Goal: Task Accomplishment & Management: Manage account settings

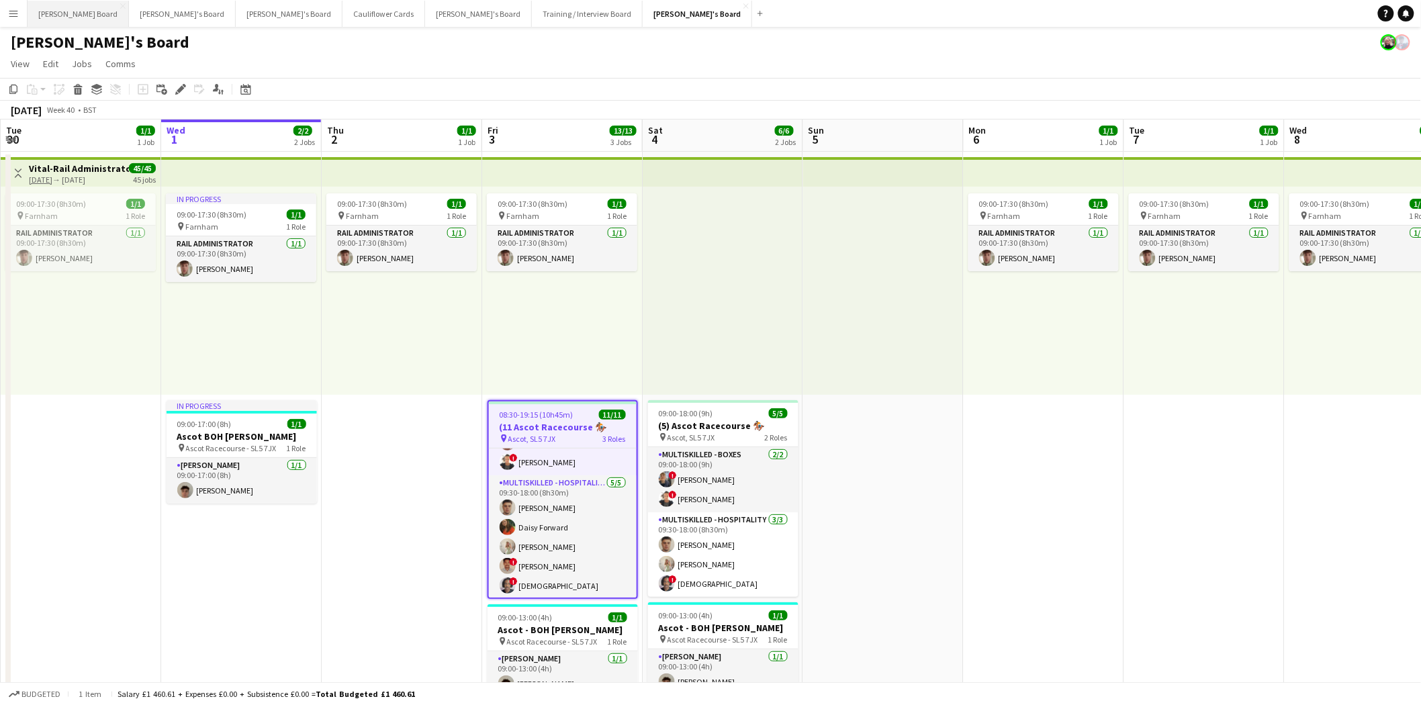
click at [56, 11] on button "[PERSON_NAME] Board Close" at bounding box center [78, 14] width 101 height 26
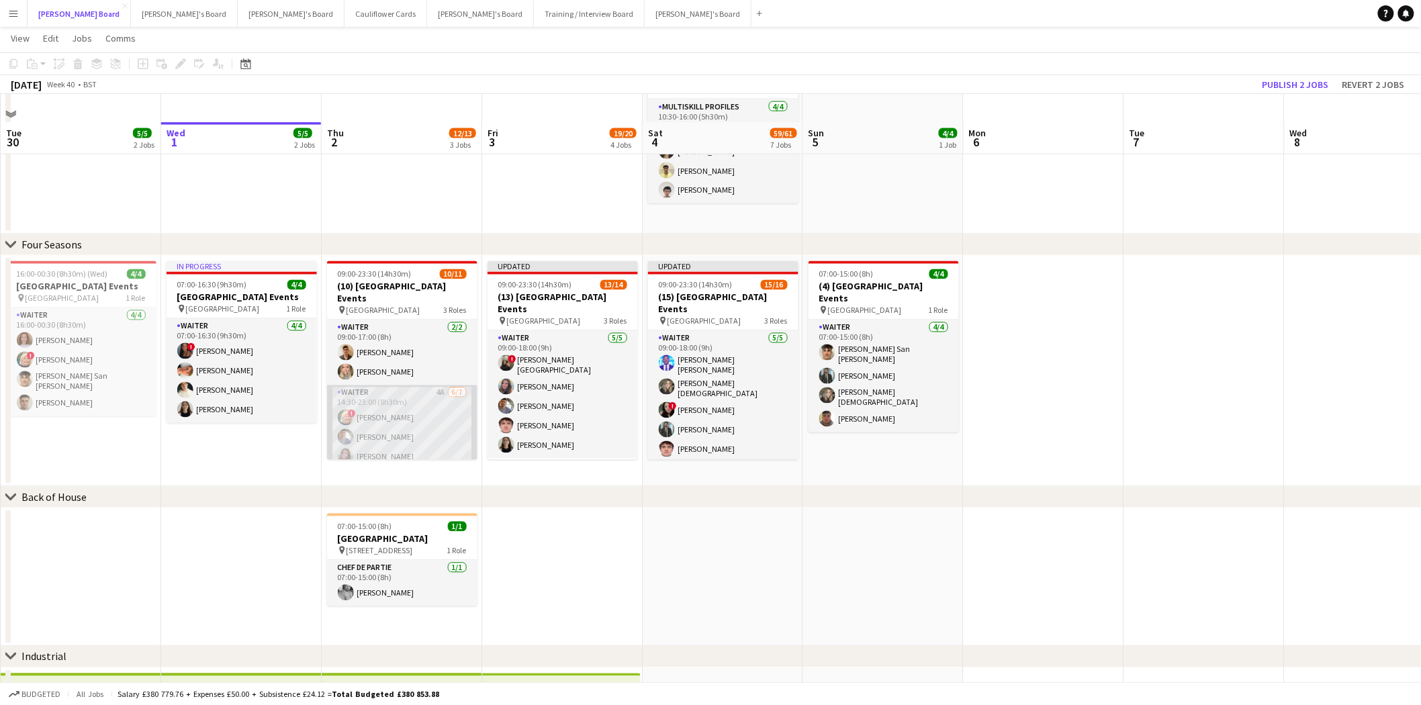
scroll to position [970, 0]
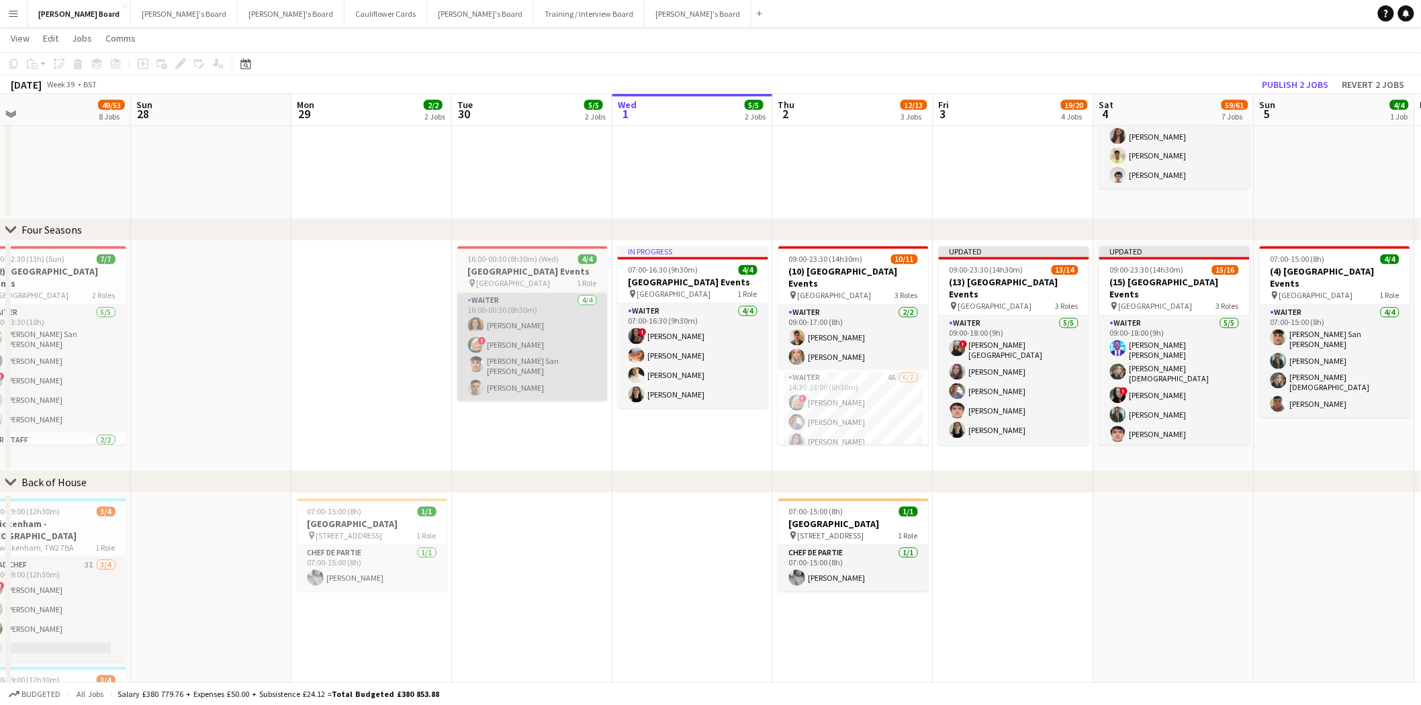
drag, startPoint x: 273, startPoint y: 395, endPoint x: 547, endPoint y: 373, distance: 274.9
click at [723, 440] on app-calendar-viewport "Thu 25 12/12 5 Jobs Fri 26 17/19 7 Jobs Sat 27 49/53 8 Jobs Sun 28 Mon 29 2/2 2…" at bounding box center [710, 289] width 1421 height 2413
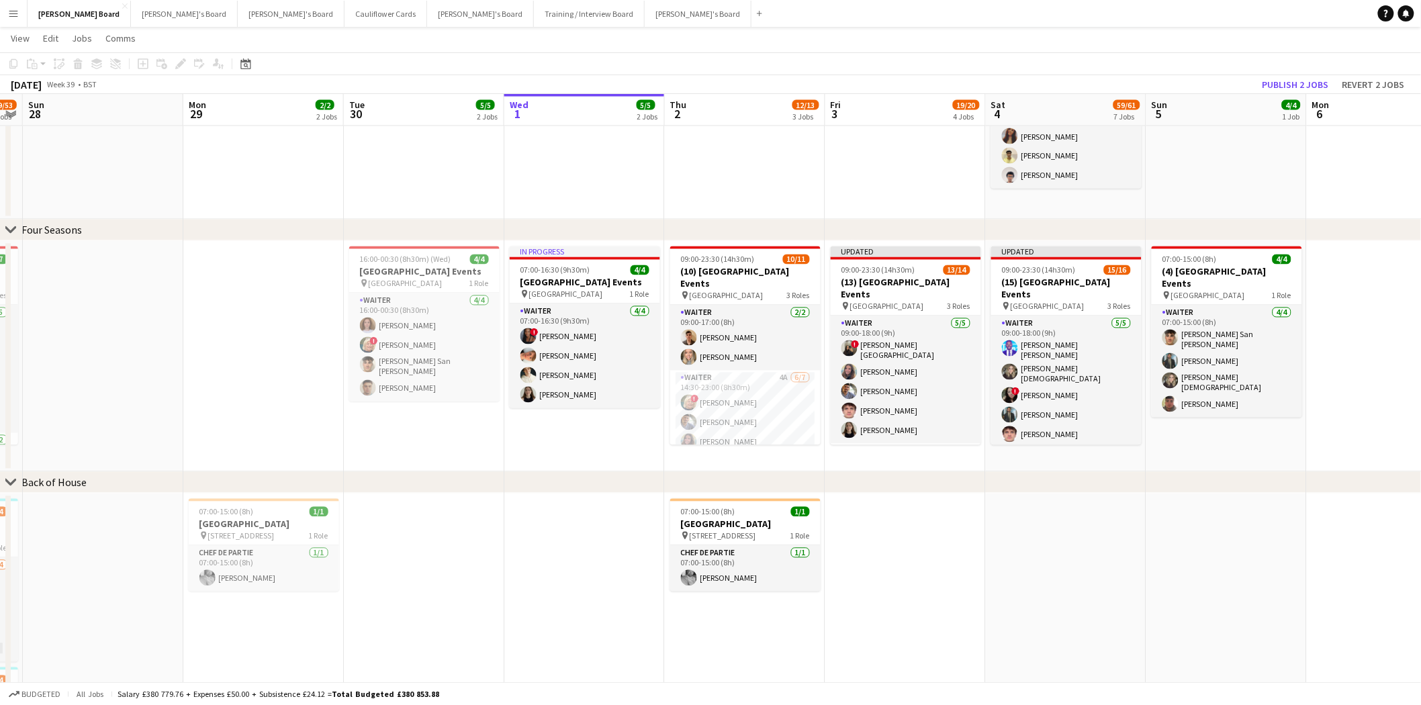
scroll to position [0, 486]
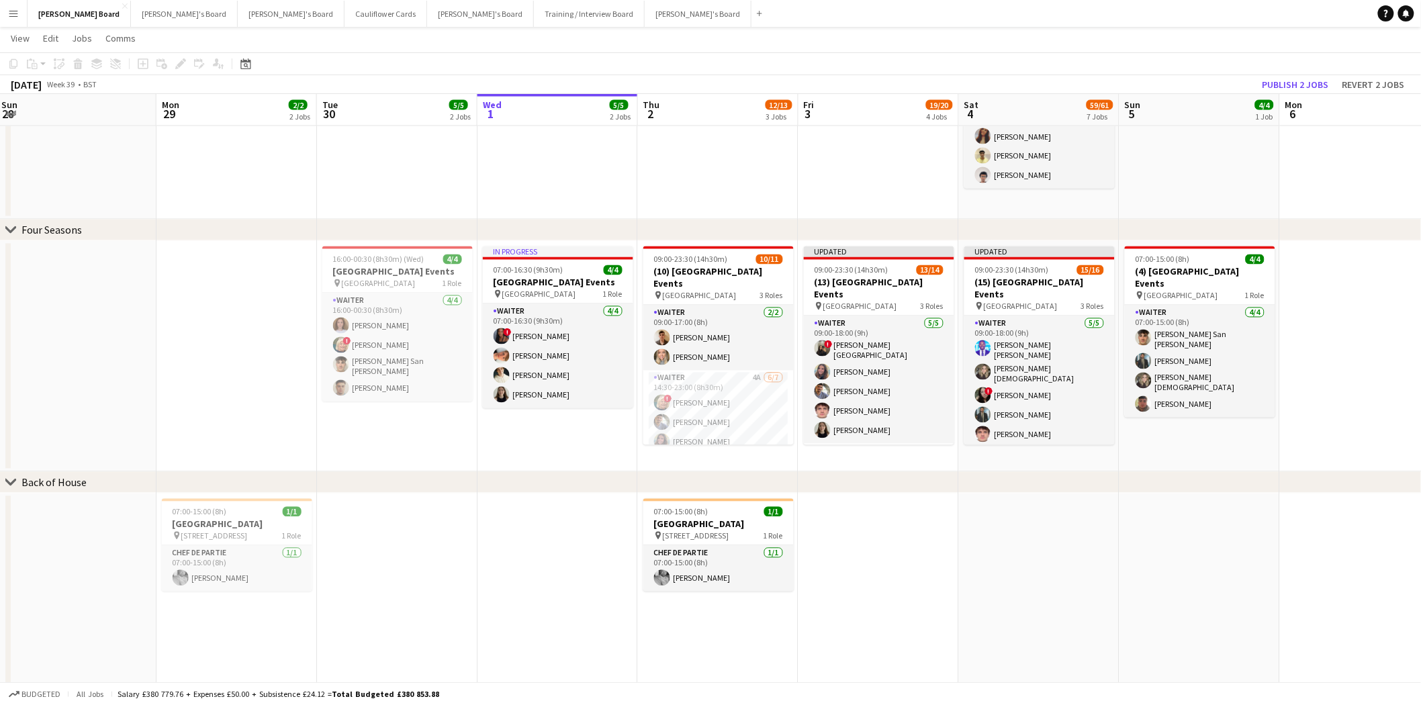
drag, startPoint x: 674, startPoint y: 435, endPoint x: 540, endPoint y: 431, distance: 134.4
click at [540, 431] on app-calendar-viewport "Thu 25 12/12 5 Jobs Fri 26 17/19 7 Jobs Sat 27 49/53 8 Jobs Sun 28 Mon 29 2/2 2…" at bounding box center [710, 289] width 1421 height 2413
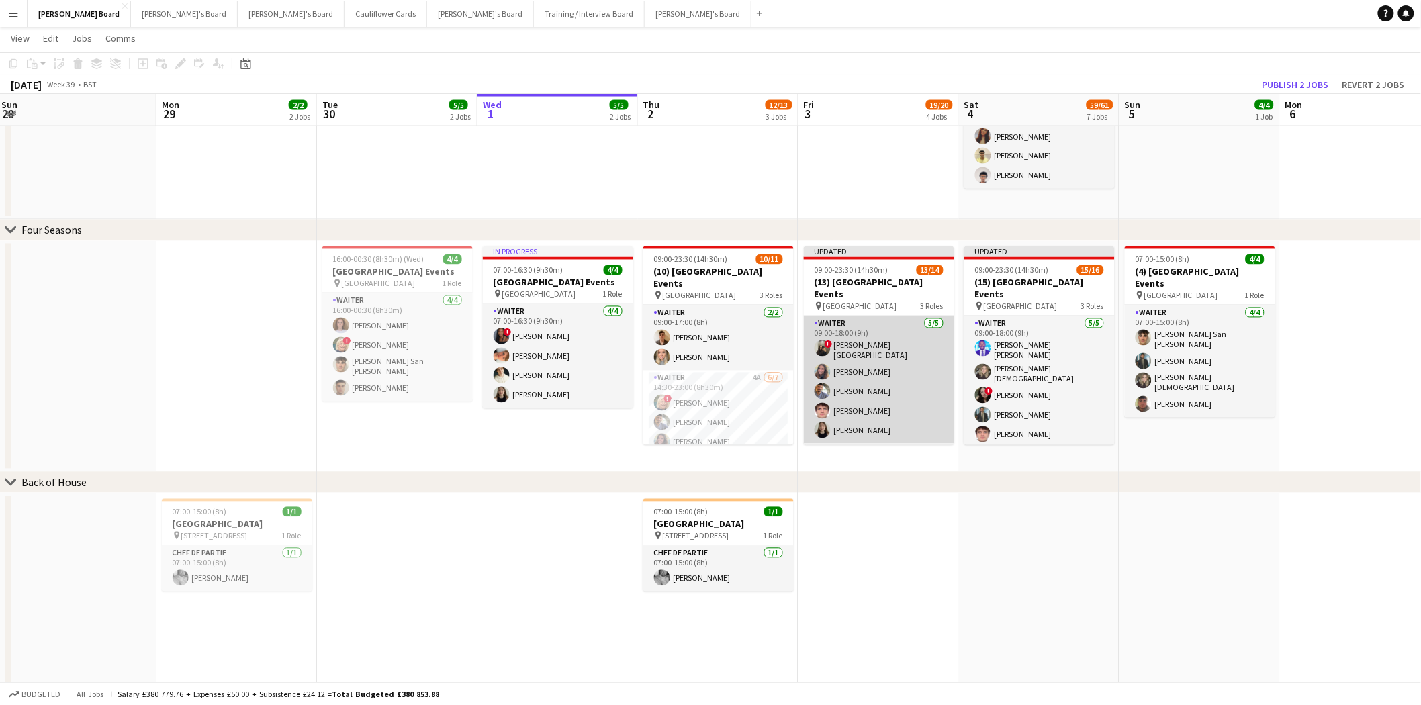
scroll to position [895, 0]
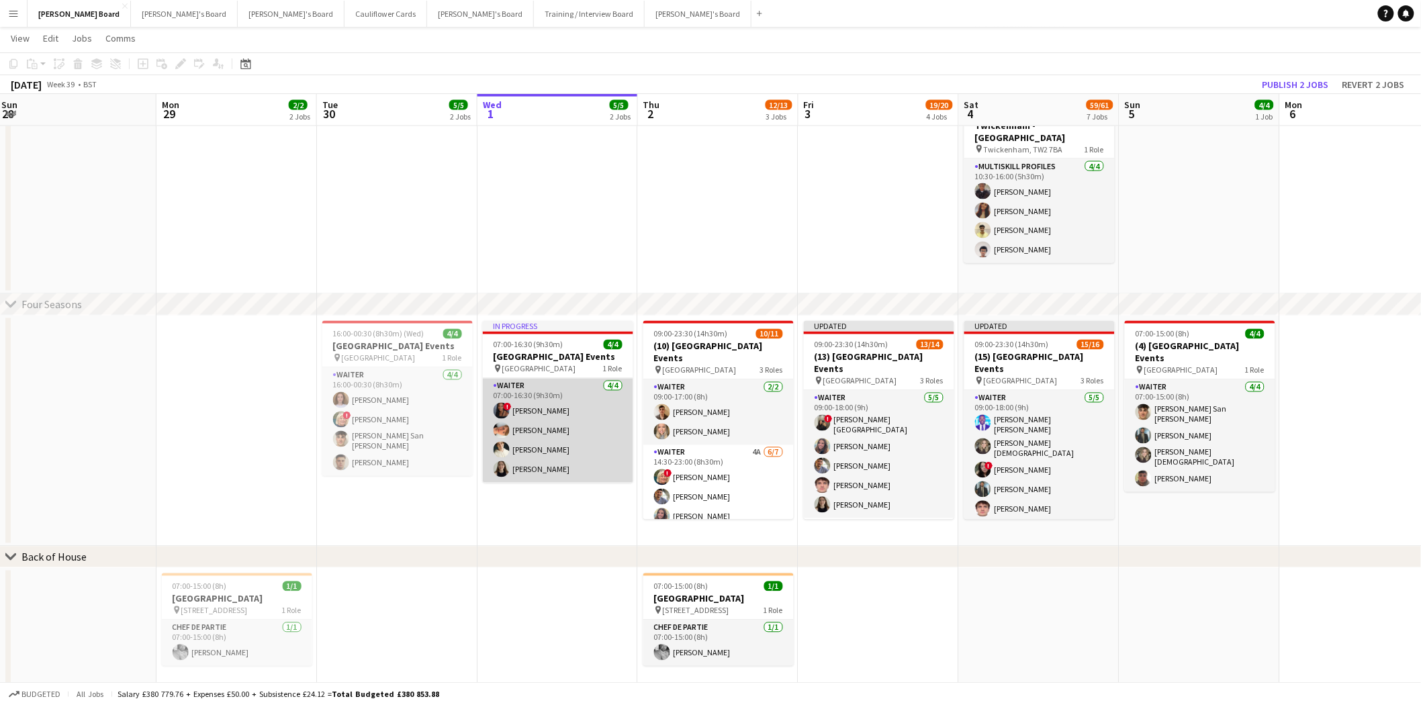
click at [600, 424] on app-card-role "Waiter 4/4 07:00-16:30 (9h30m) ! Cherise Ewhrudjakpor Robby Johnston Sam Hammon…" at bounding box center [558, 431] width 150 height 104
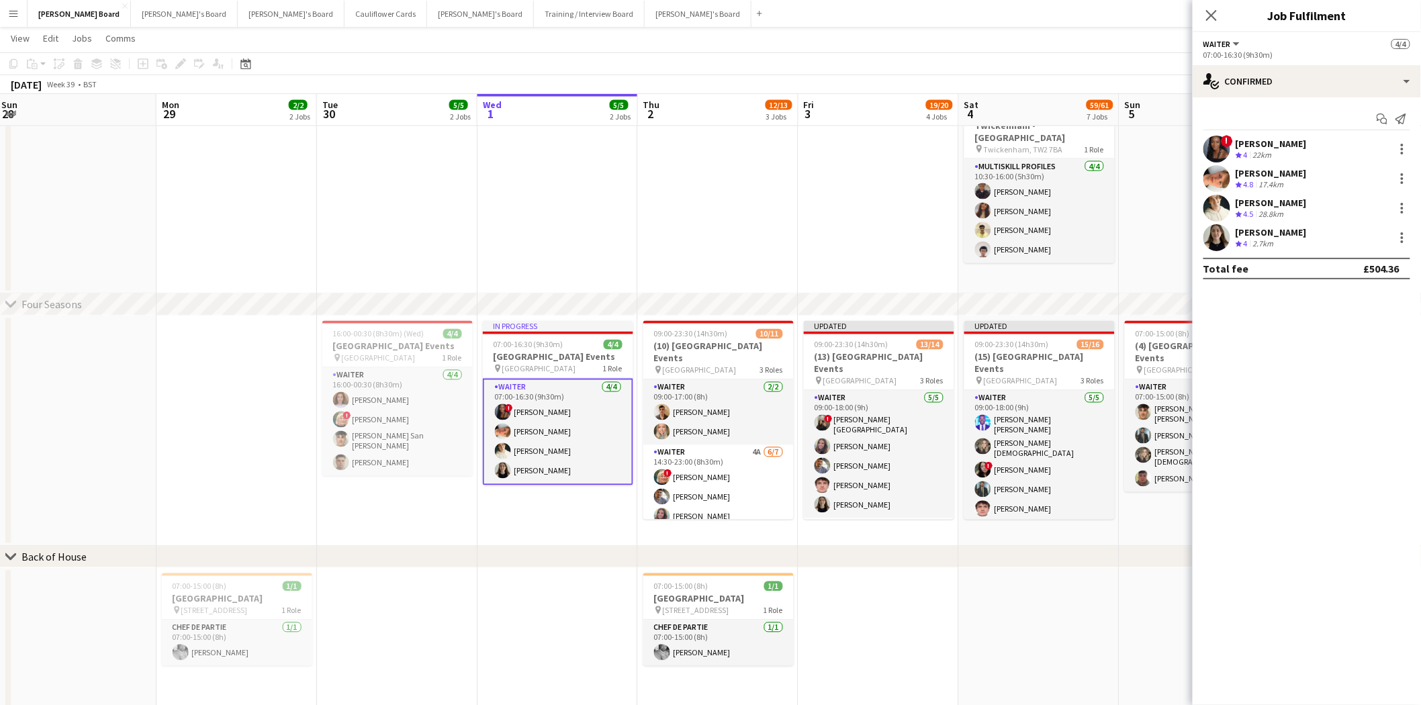
click at [1307, 146] on div "[PERSON_NAME]" at bounding box center [1271, 144] width 71 height 12
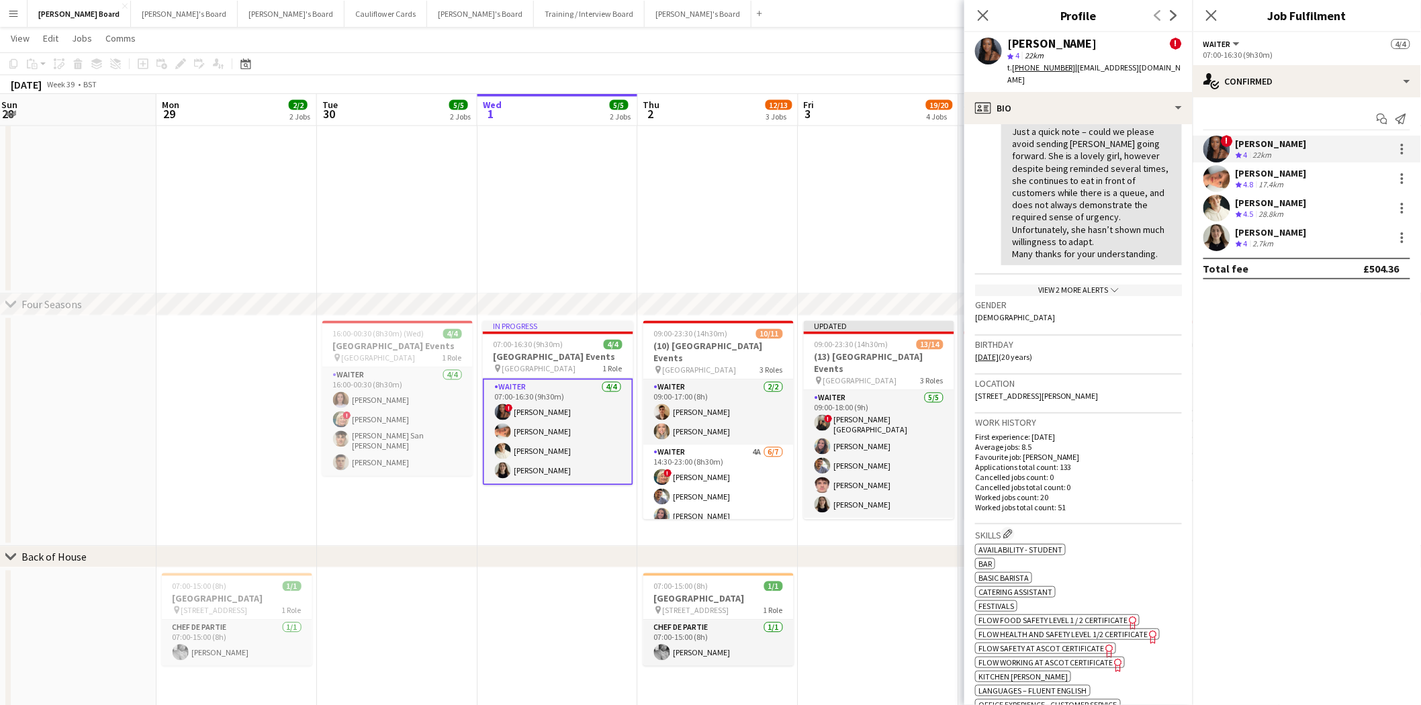
scroll to position [373, 0]
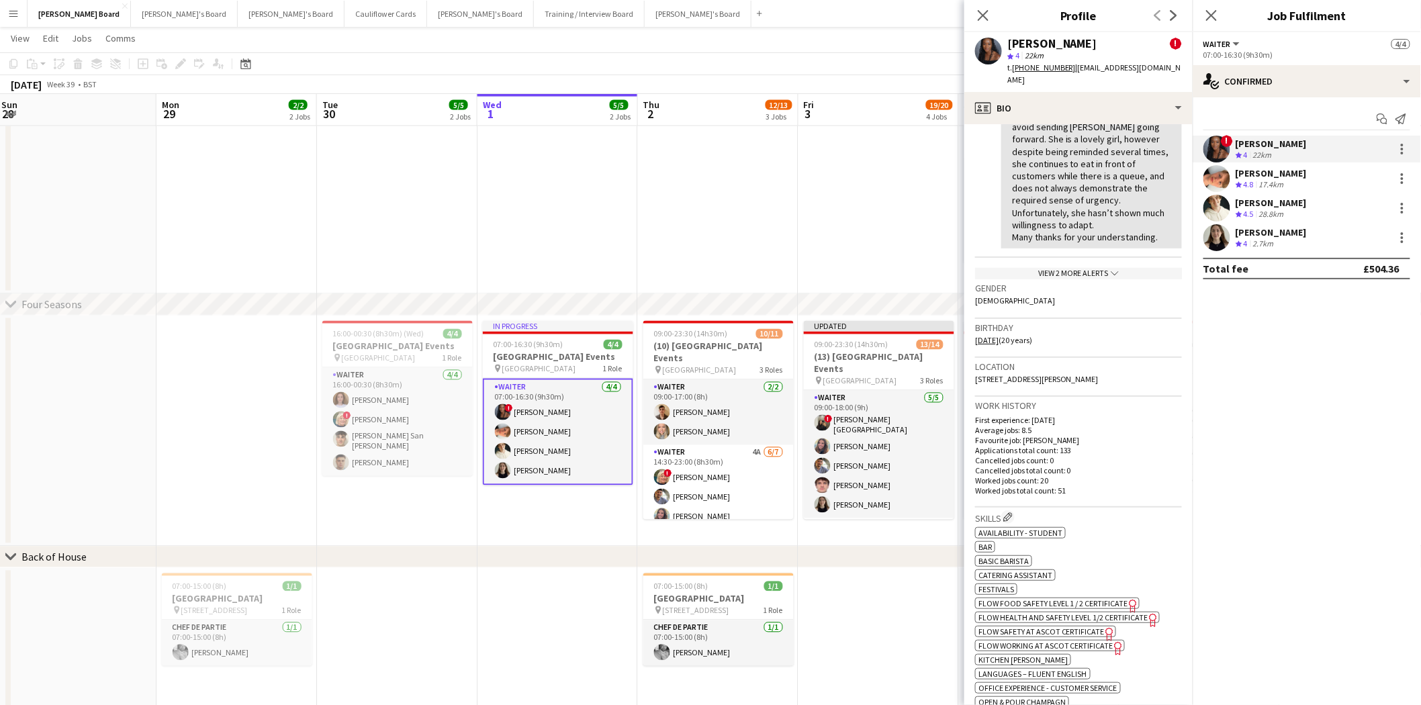
click at [1076, 268] on div "View 2 more alerts chevron-down" at bounding box center [1078, 273] width 207 height 11
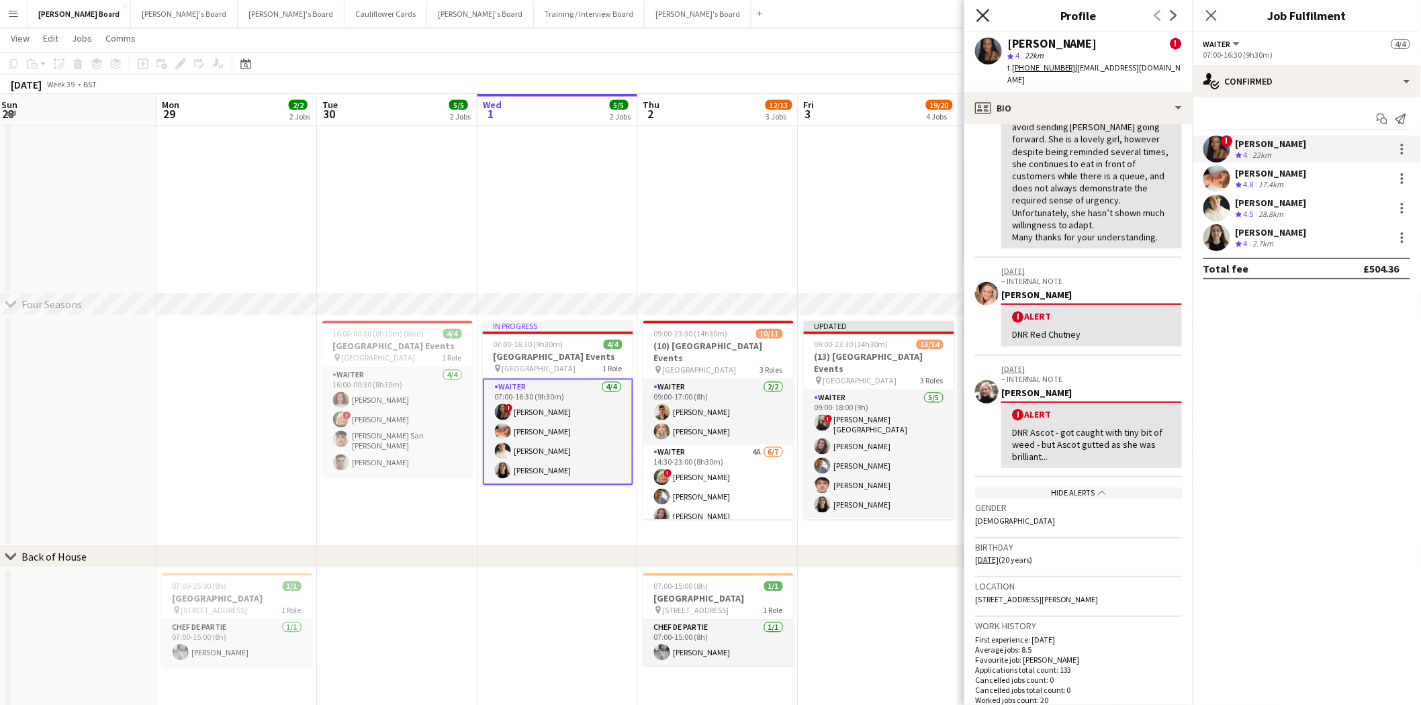
click at [984, 21] on icon "Close pop-in" at bounding box center [983, 15] width 13 height 13
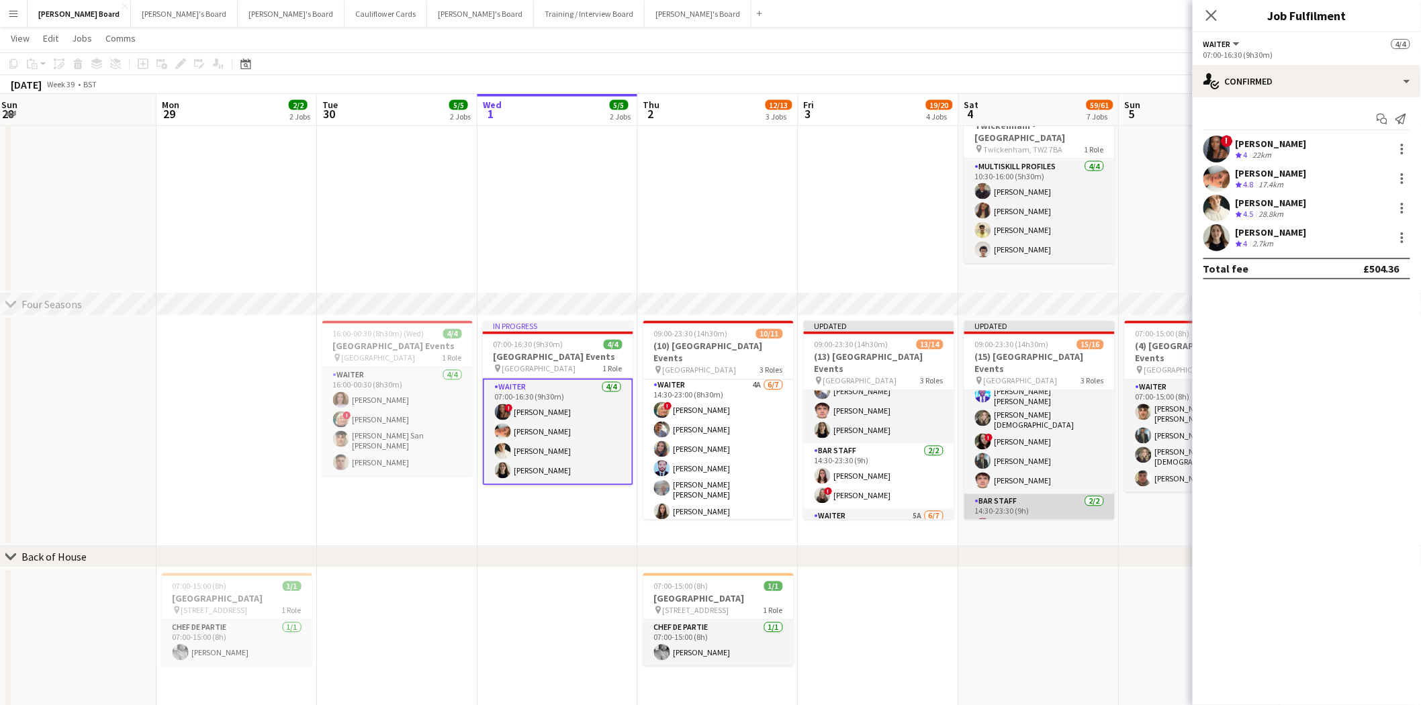
scroll to position [0, 0]
drag, startPoint x: 1210, startPoint y: 15, endPoint x: 1154, endPoint y: 299, distance: 289.7
click at [1210, 15] on icon "Close pop-in" at bounding box center [1211, 15] width 11 height 11
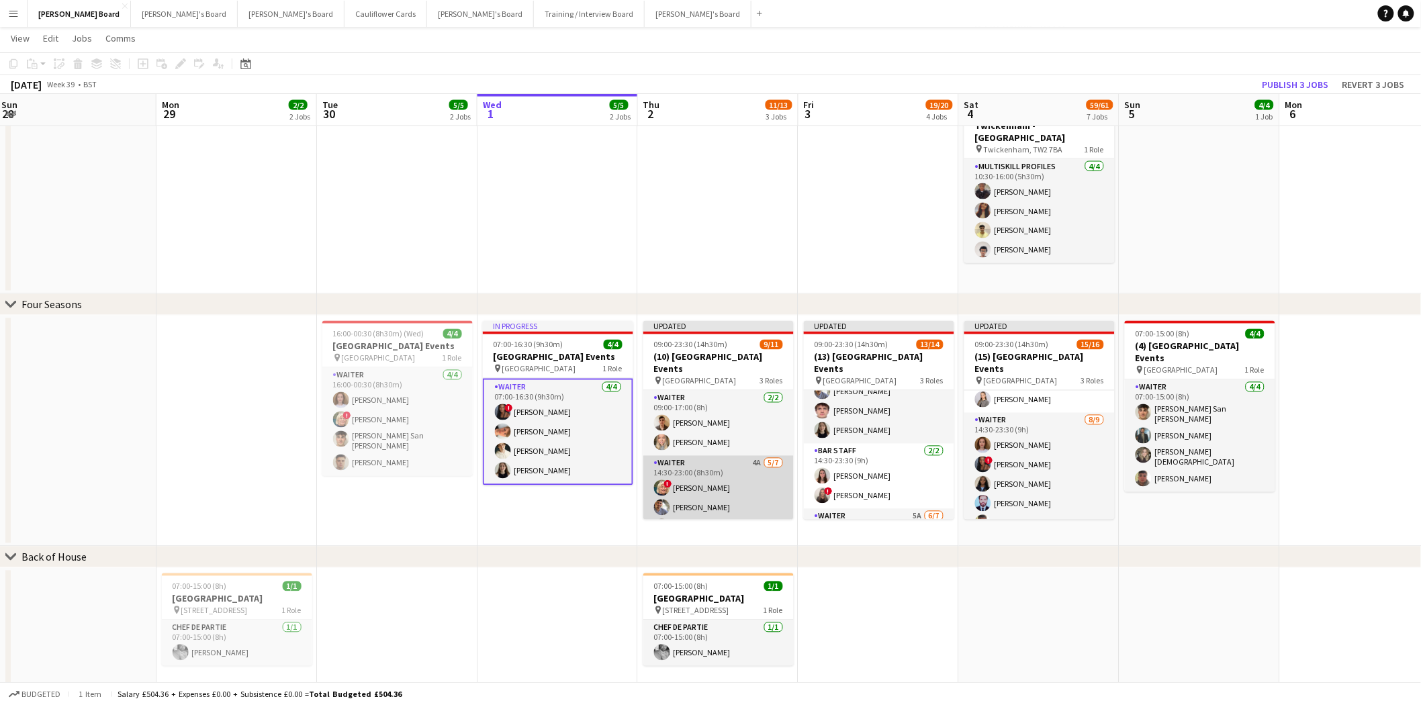
scroll to position [75, 0]
click at [714, 460] on app-card-role "Waiter 4A 5/7 14:30-23:00 (8h30m) ! Mairead Sullivan Hesham Badawy Harriet Cope…" at bounding box center [718, 464] width 150 height 167
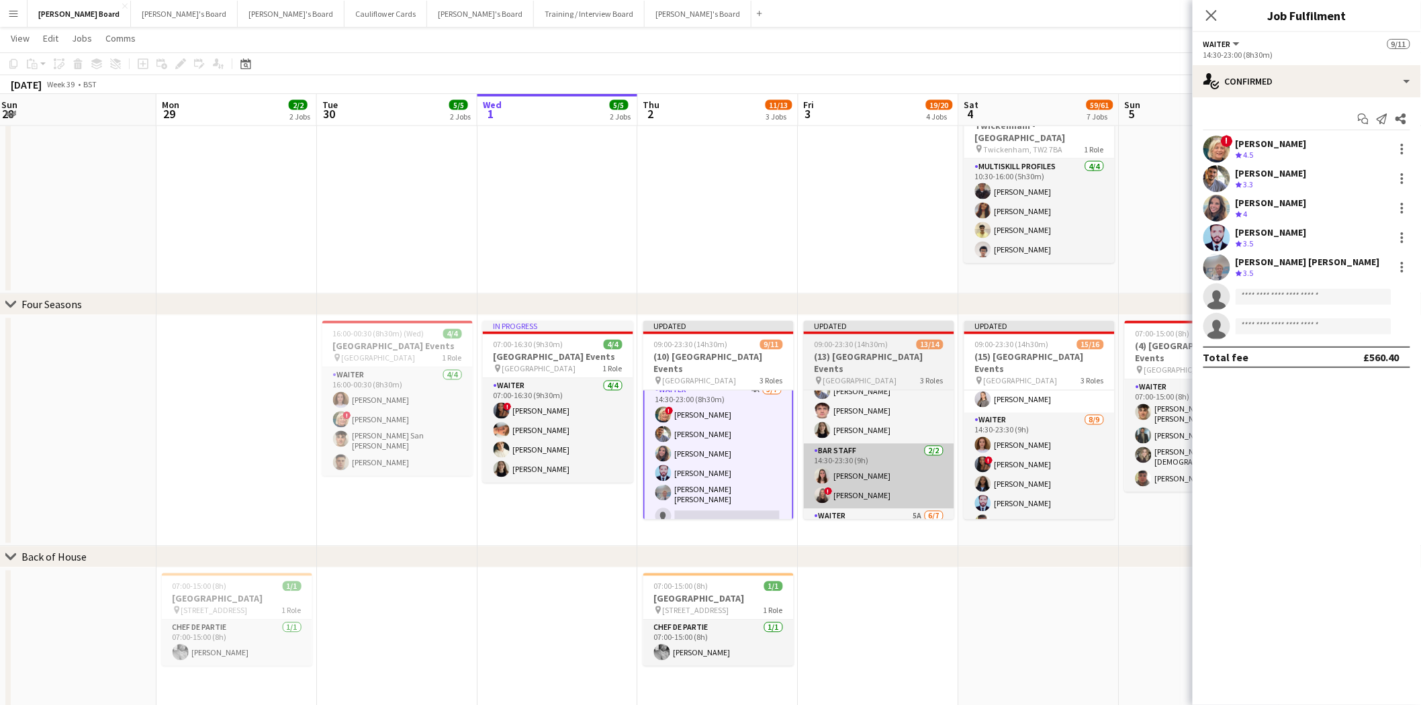
scroll to position [75, 0]
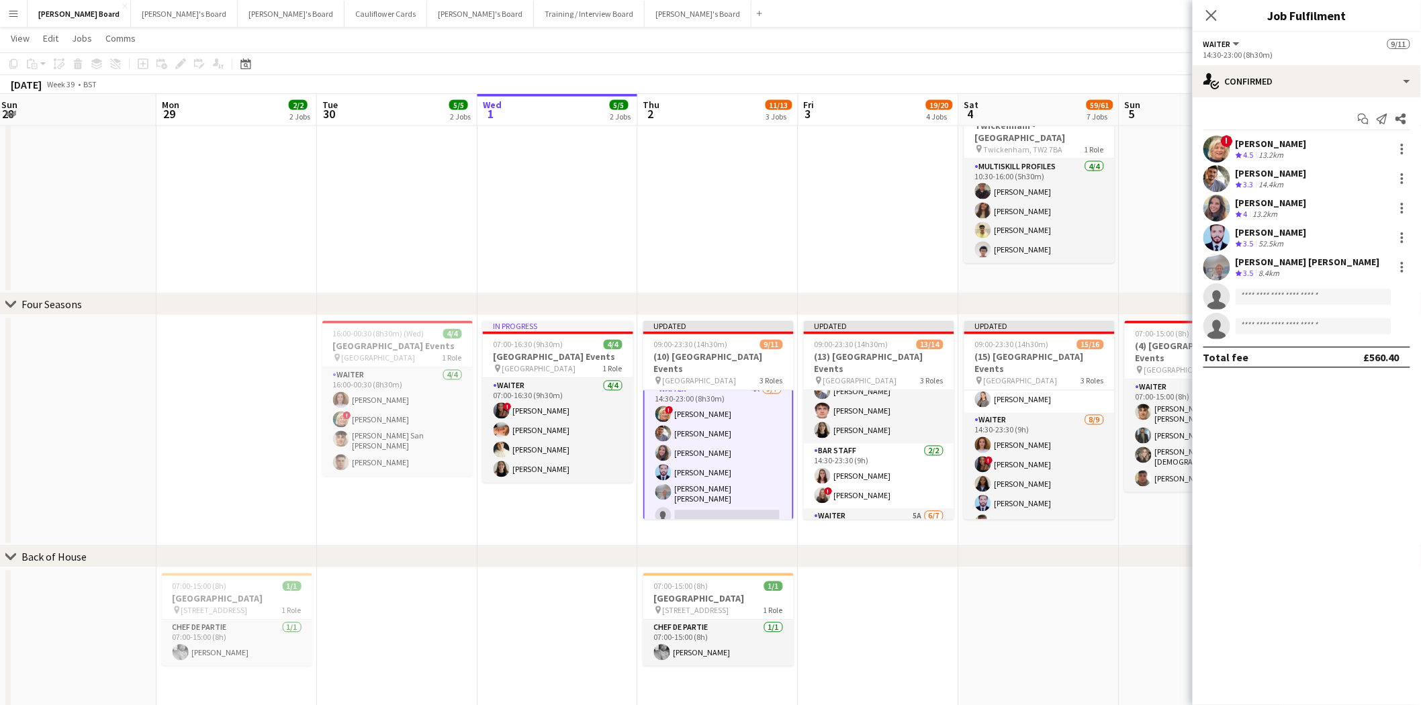
click at [1282, 231] on div "[PERSON_NAME]" at bounding box center [1271, 232] width 71 height 12
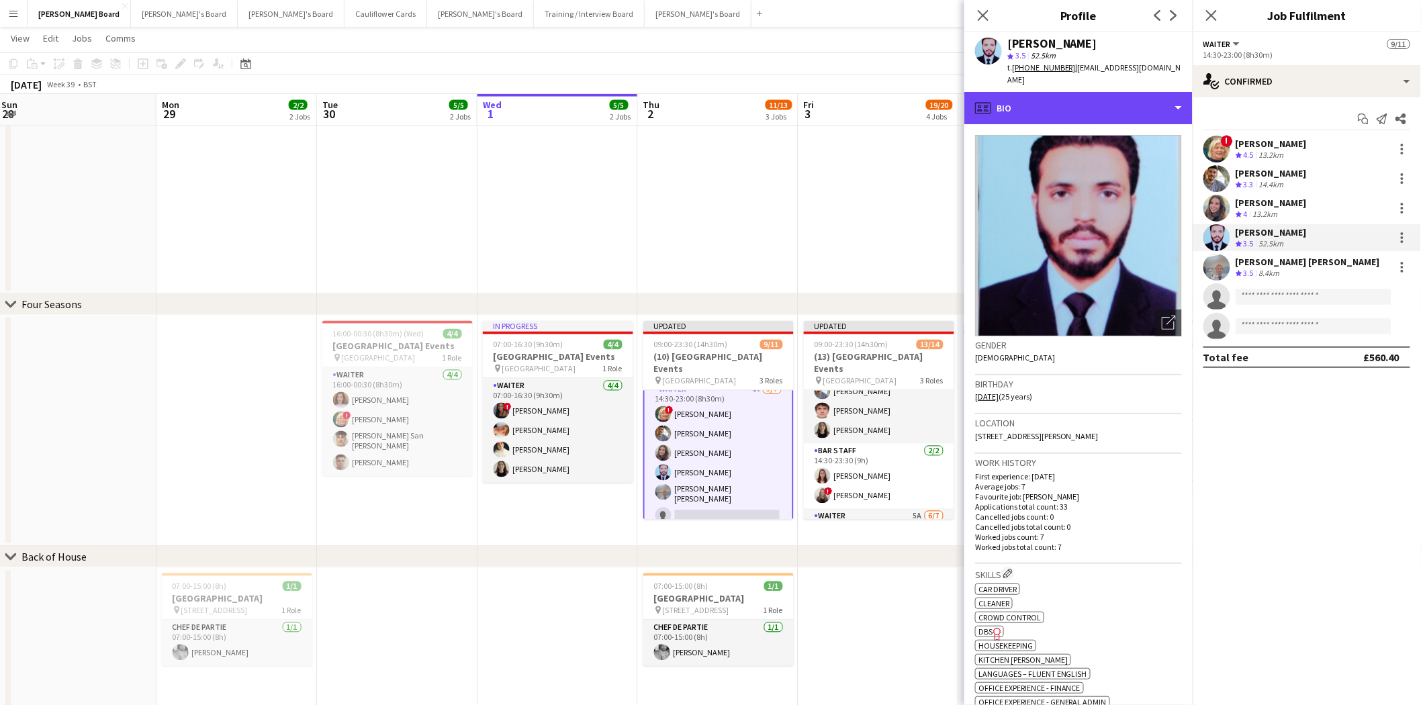
drag, startPoint x: 1052, startPoint y: 92, endPoint x: 1089, endPoint y: 170, distance: 86.2
click at [1052, 93] on div "profile Bio" at bounding box center [1078, 108] width 228 height 32
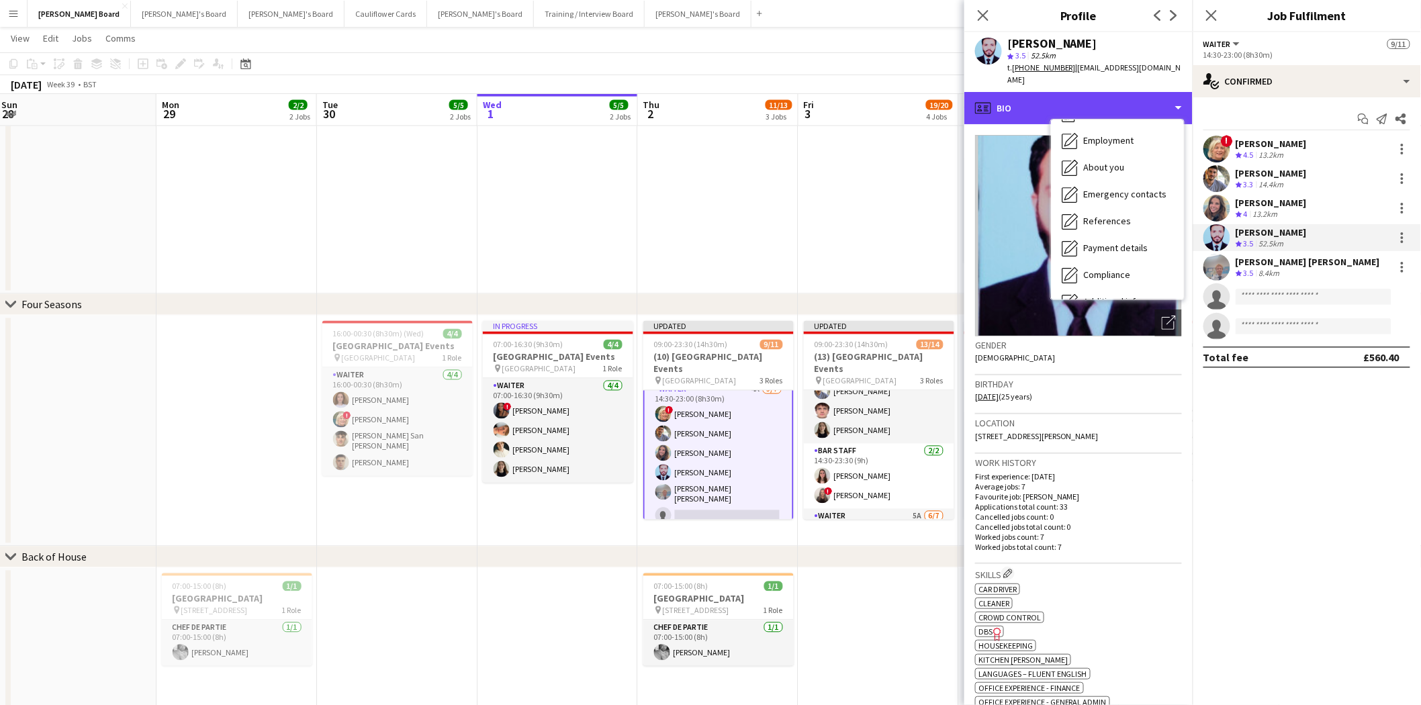
scroll to position [149, 0]
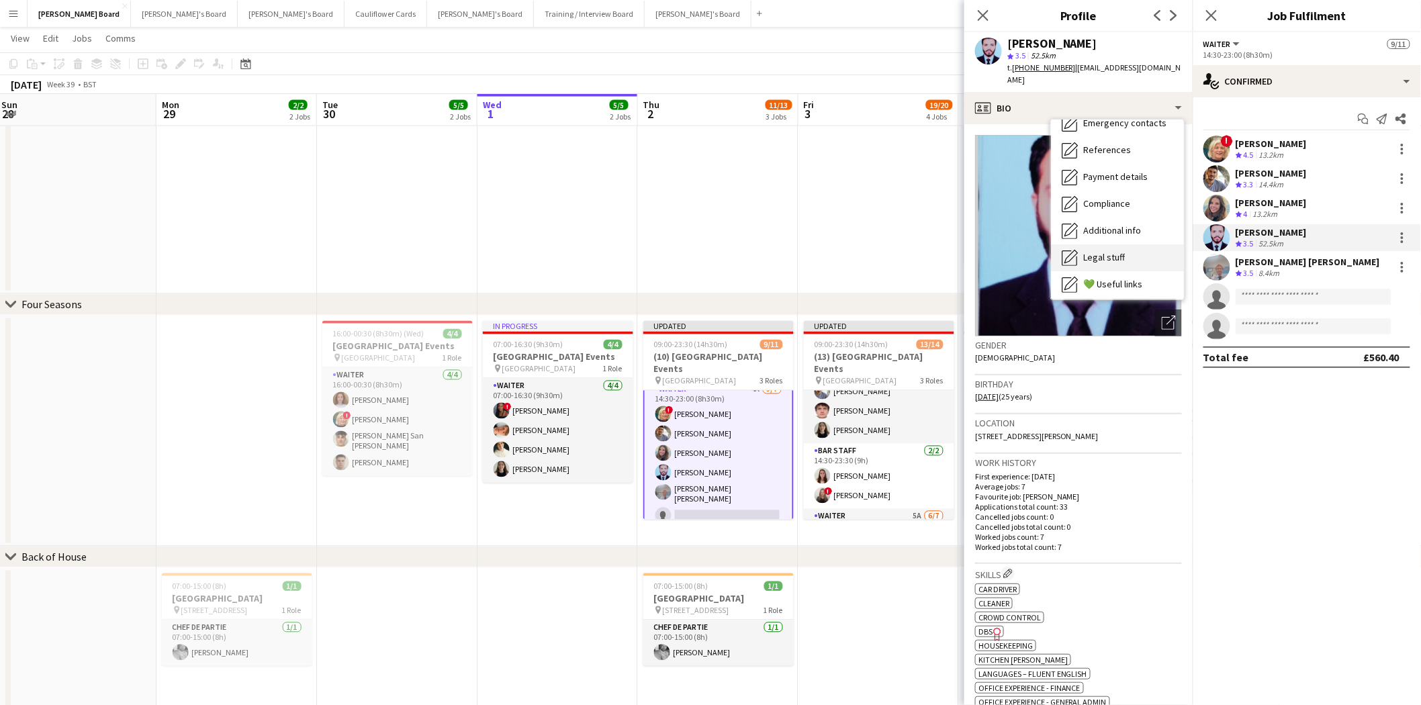
click at [1116, 251] on span "Legal stuff" at bounding box center [1104, 257] width 42 height 12
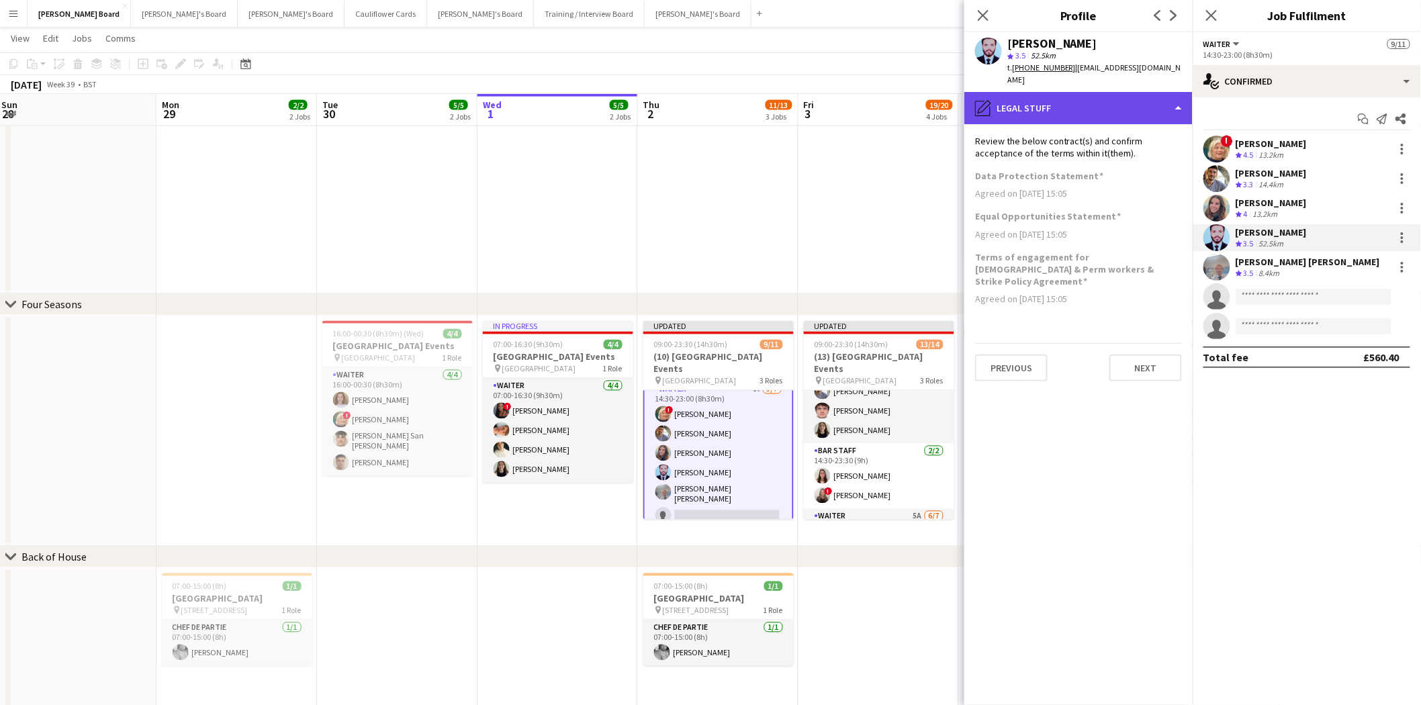
drag, startPoint x: 1095, startPoint y: 84, endPoint x: 1122, endPoint y: 168, distance: 87.9
click at [1095, 92] on div "pencil4 Legal stuff" at bounding box center [1078, 108] width 228 height 32
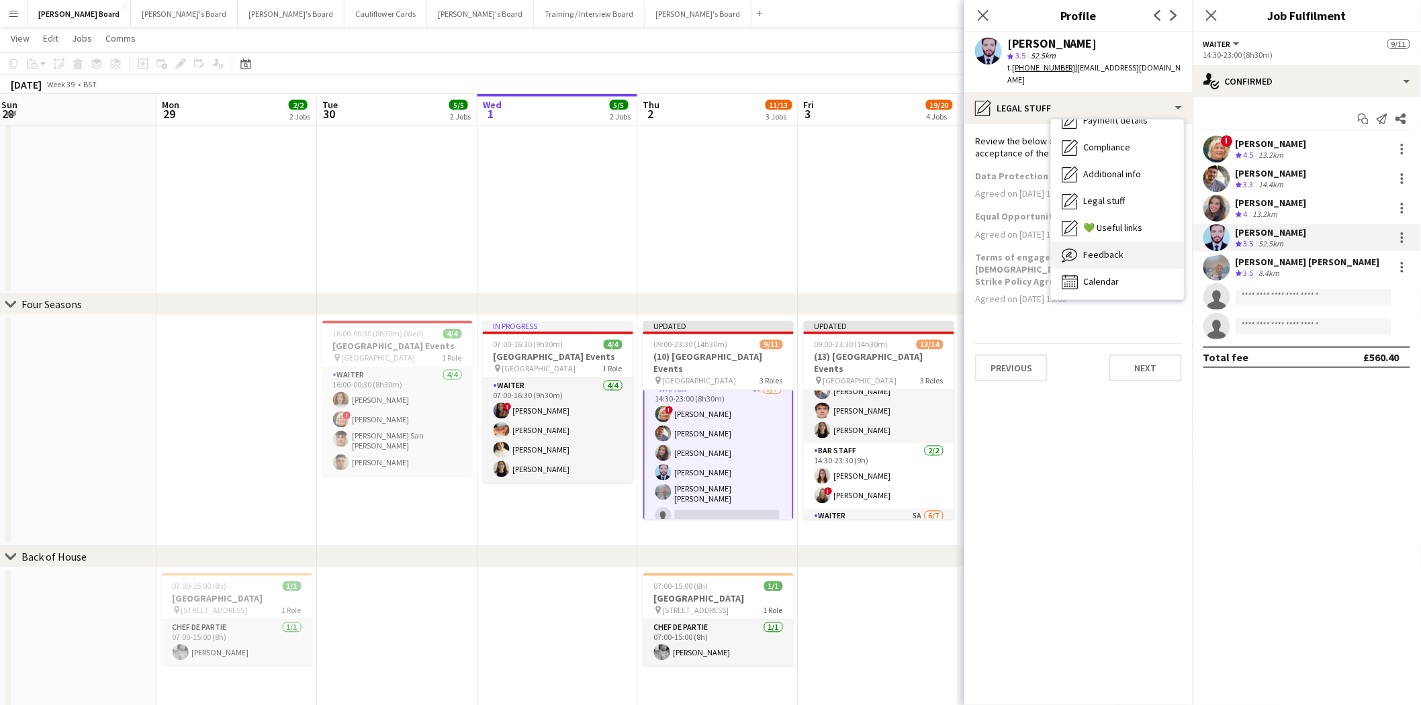
click at [1116, 249] on div "Feedback Feedback" at bounding box center [1117, 255] width 133 height 27
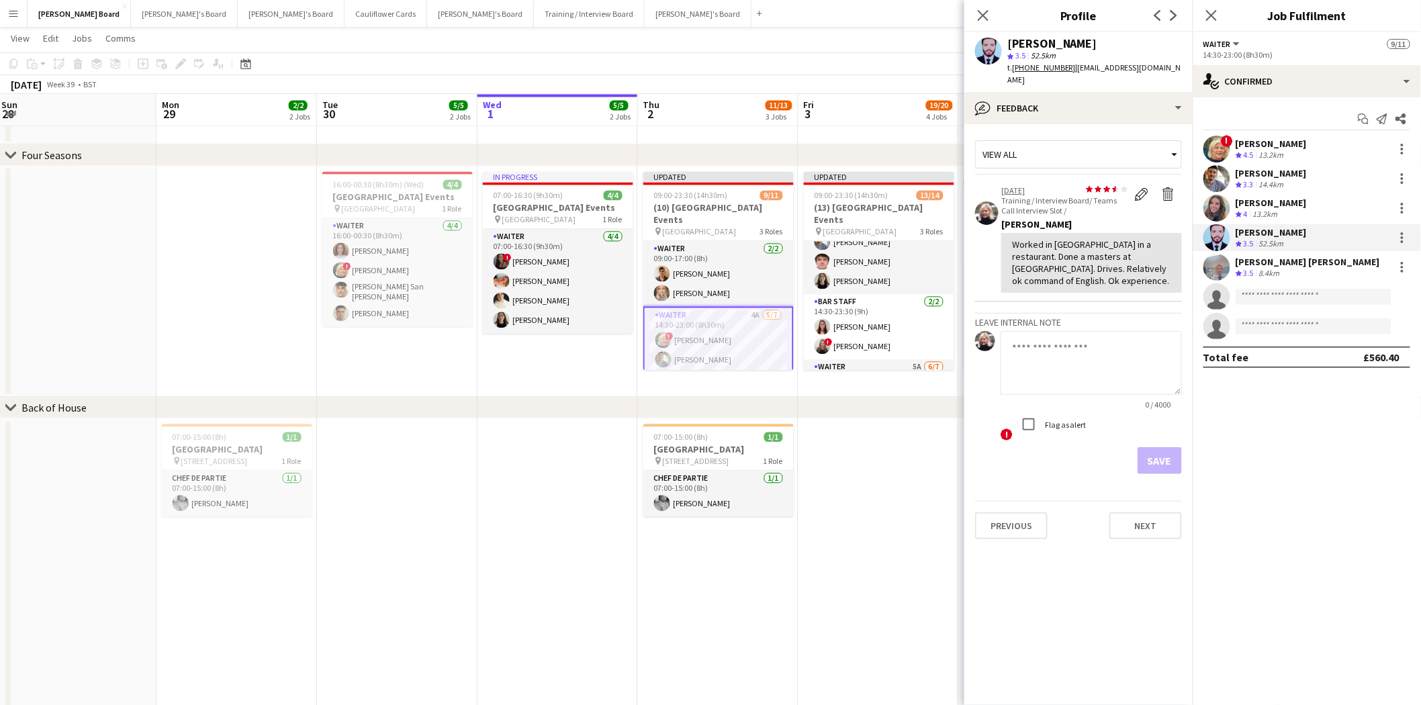
scroll to position [149, 0]
click at [1284, 177] on div "[PERSON_NAME]" at bounding box center [1271, 173] width 71 height 12
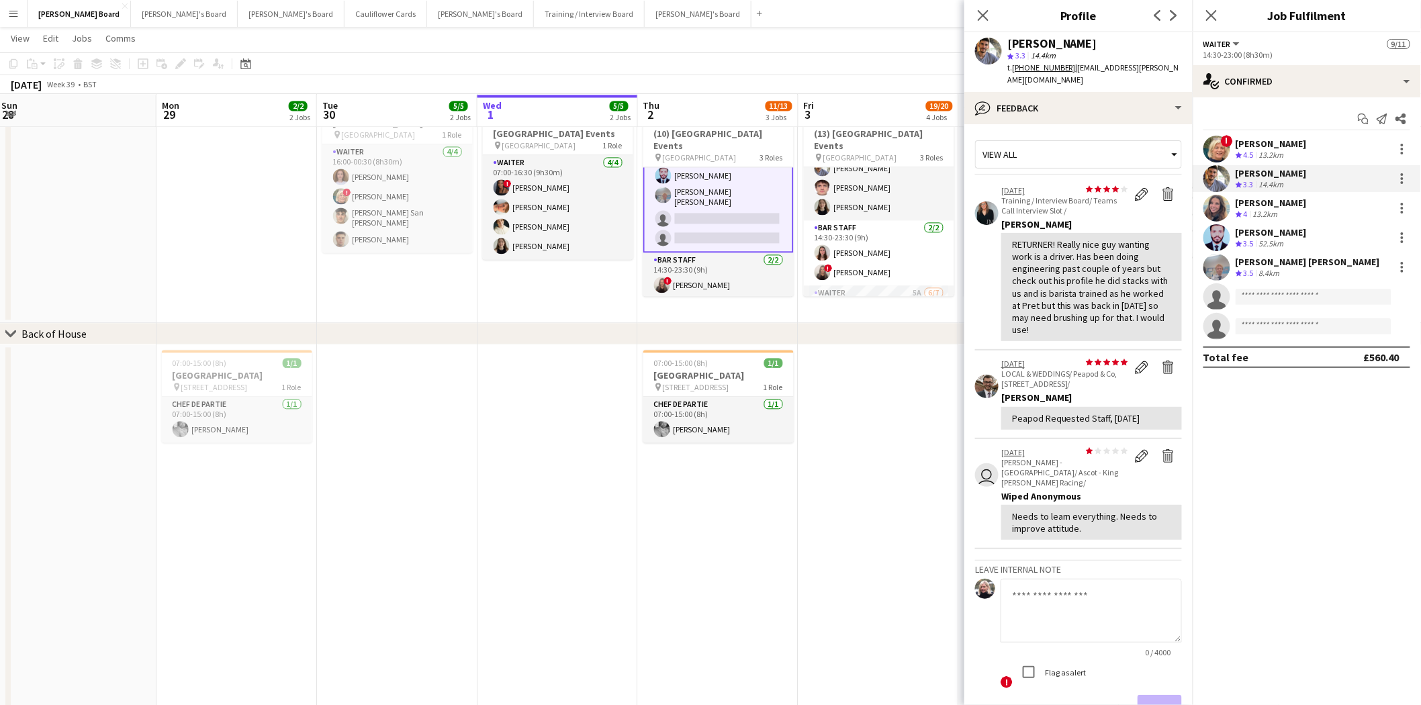
click at [709, 188] on app-card-role "Waiter 4A 5/7 14:30-23:00 (8h30m) ! Mairead Sullivan Hesham Badawy Harriet Cope…" at bounding box center [718, 167] width 150 height 169
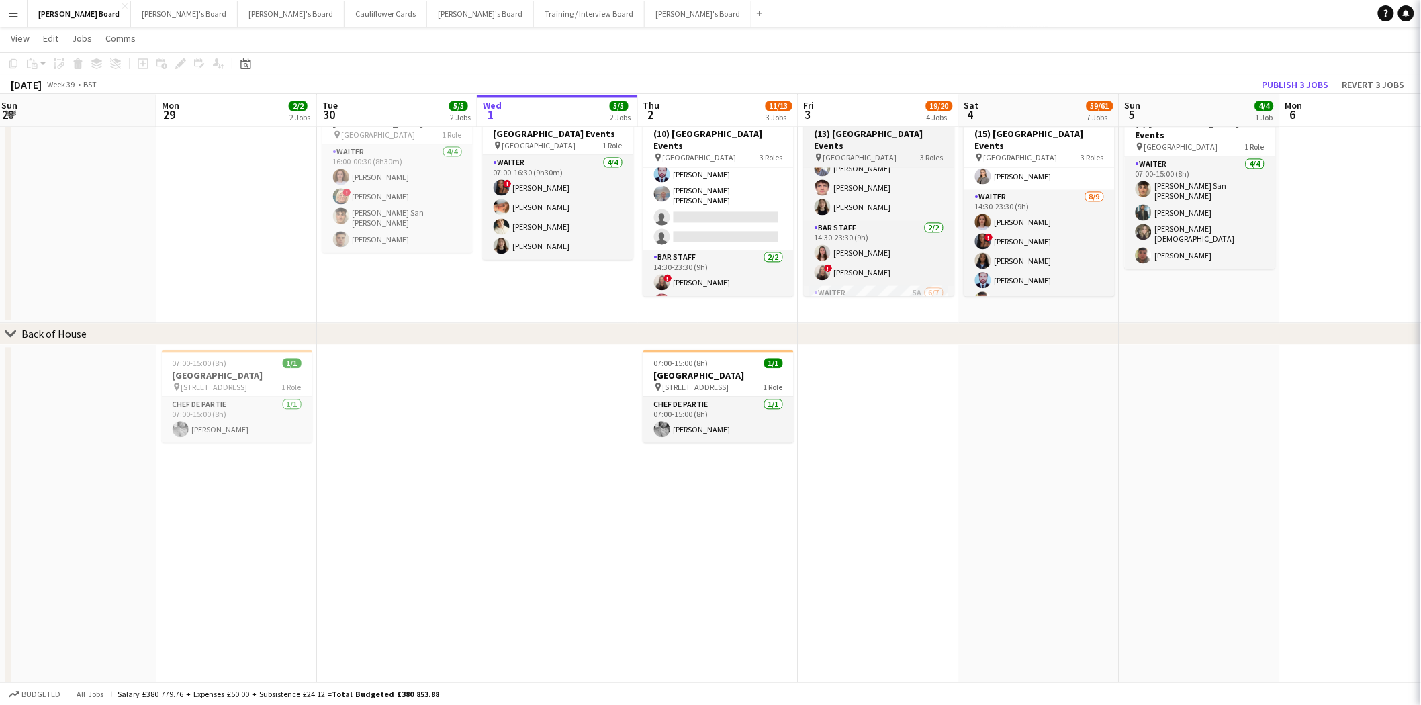
scroll to position [148, 0]
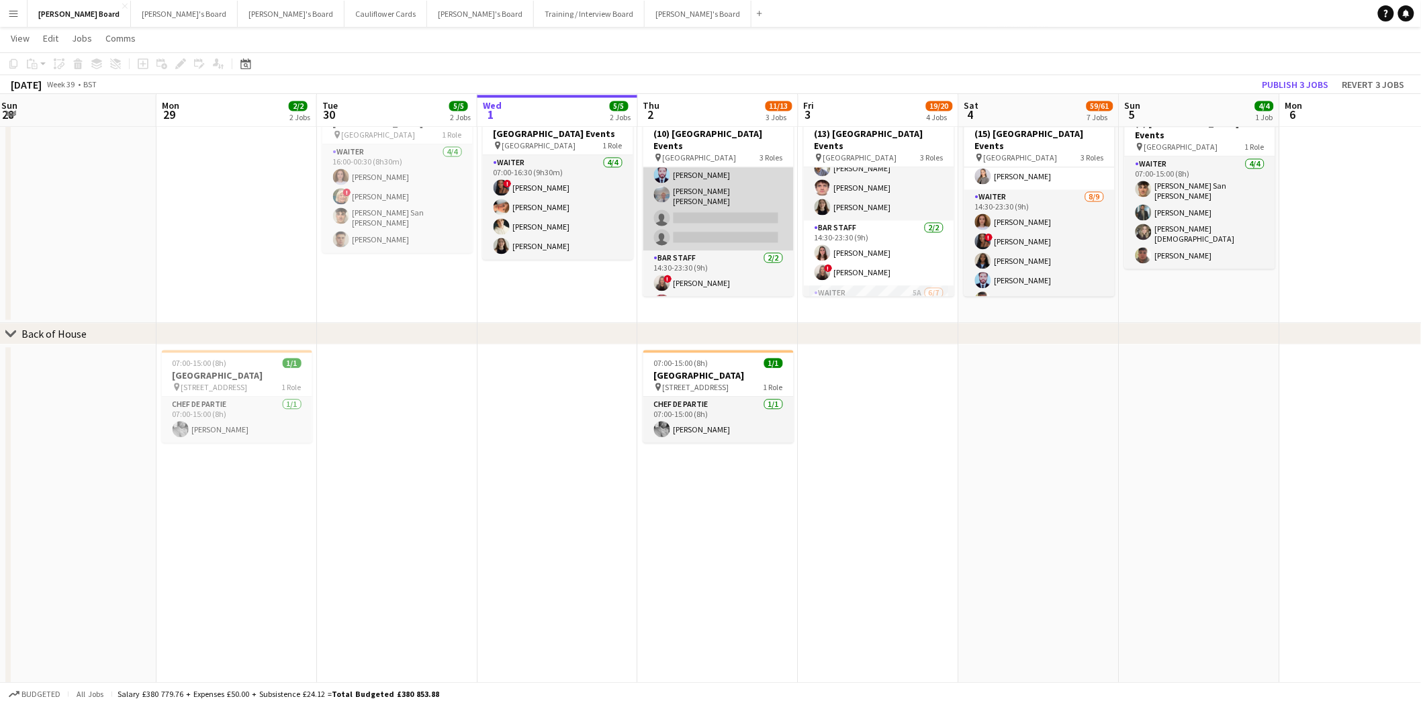
click at [724, 202] on app-card-role "Waiter 4A 5/7 14:30-23:00 (8h30m) ! Mairead Sullivan Hesham Badawy Harriet Cope…" at bounding box center [718, 167] width 150 height 167
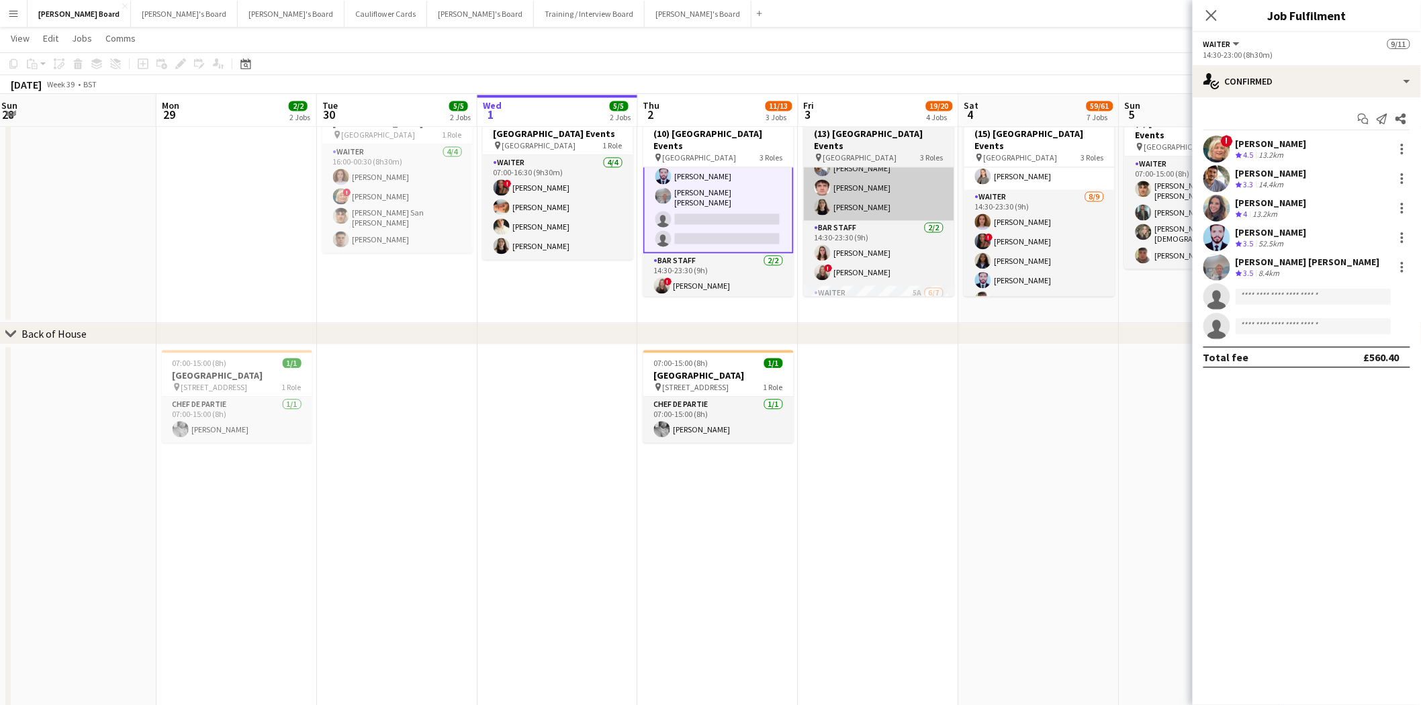
scroll to position [149, 0]
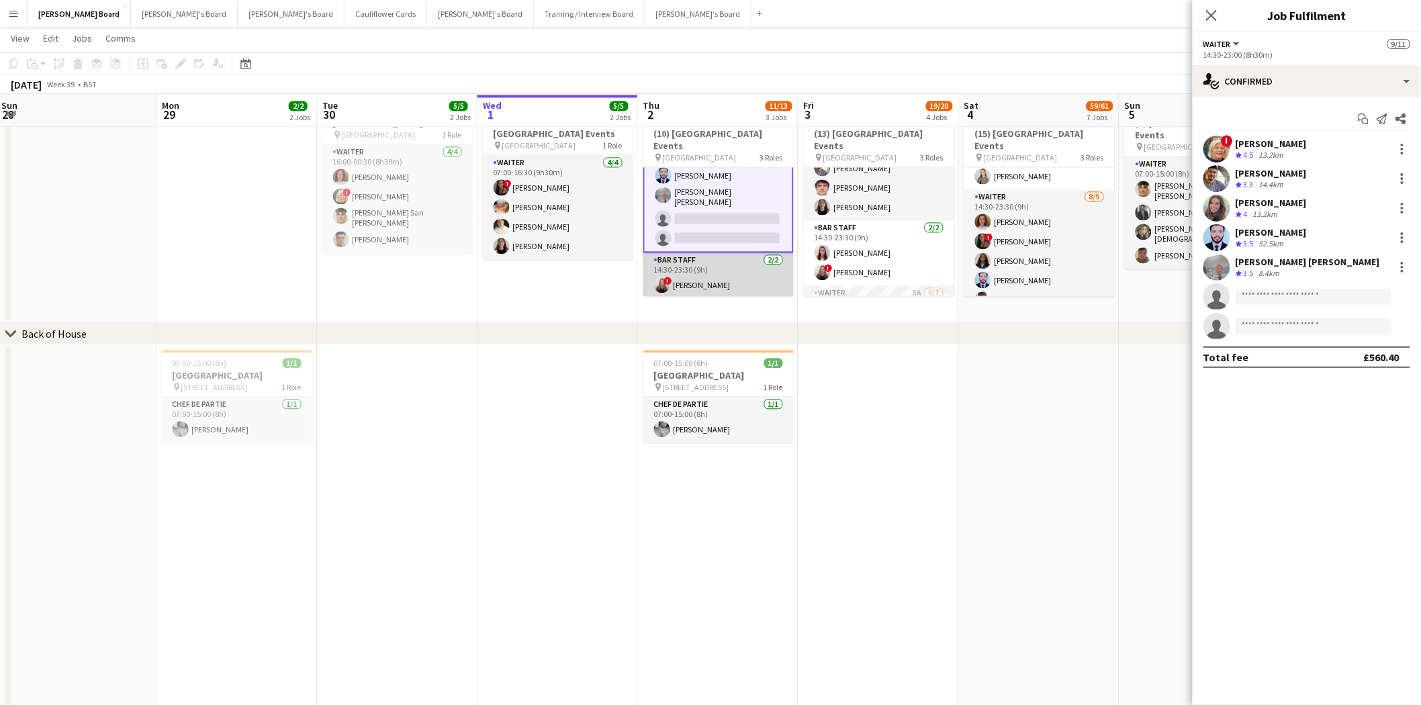
click at [737, 271] on app-card-role "BAR STAFF 2/2 14:30-23:30 (9h) ! Amber Cole Abdul Raheem" at bounding box center [718, 285] width 150 height 65
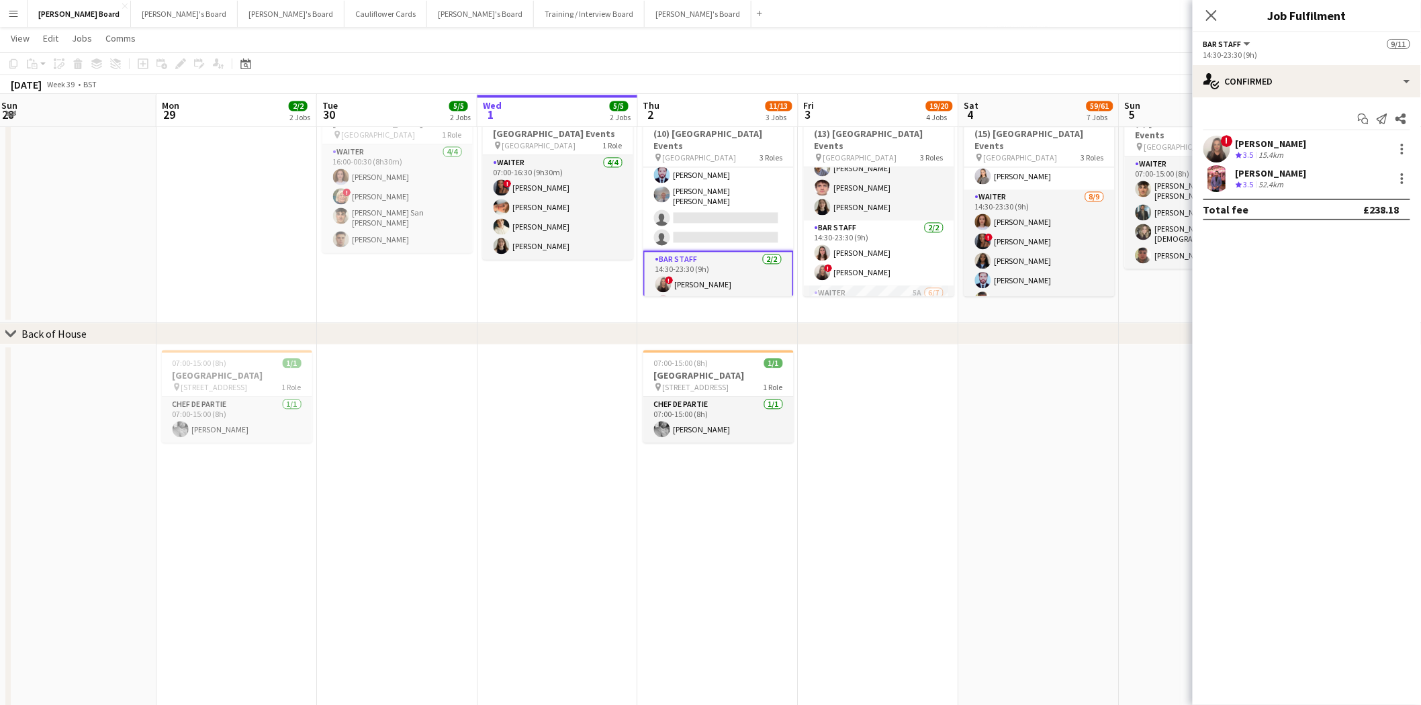
click at [1267, 145] on div "[PERSON_NAME]" at bounding box center [1271, 144] width 71 height 12
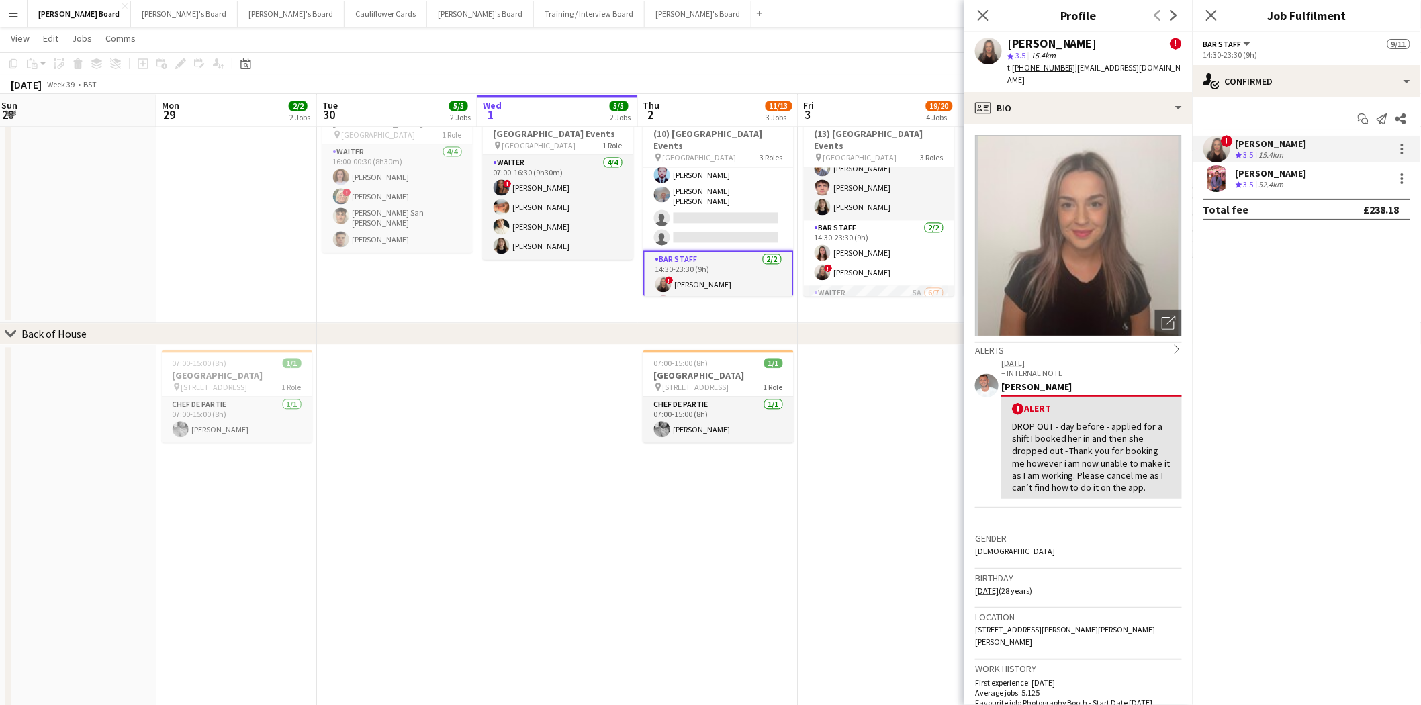
drag, startPoint x: 1273, startPoint y: 169, endPoint x: 1207, endPoint y: 208, distance: 77.1
click at [1273, 171] on div "[PERSON_NAME]" at bounding box center [1271, 173] width 71 height 12
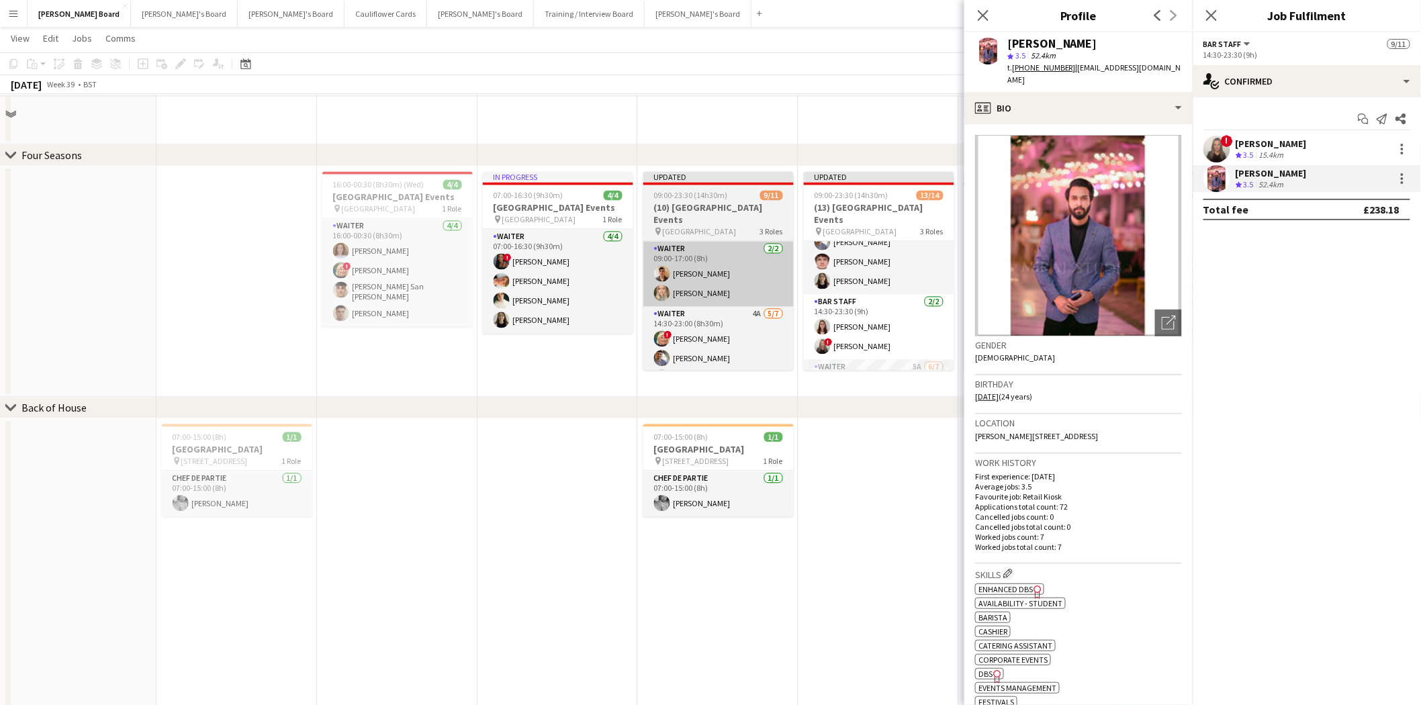
scroll to position [970, 0]
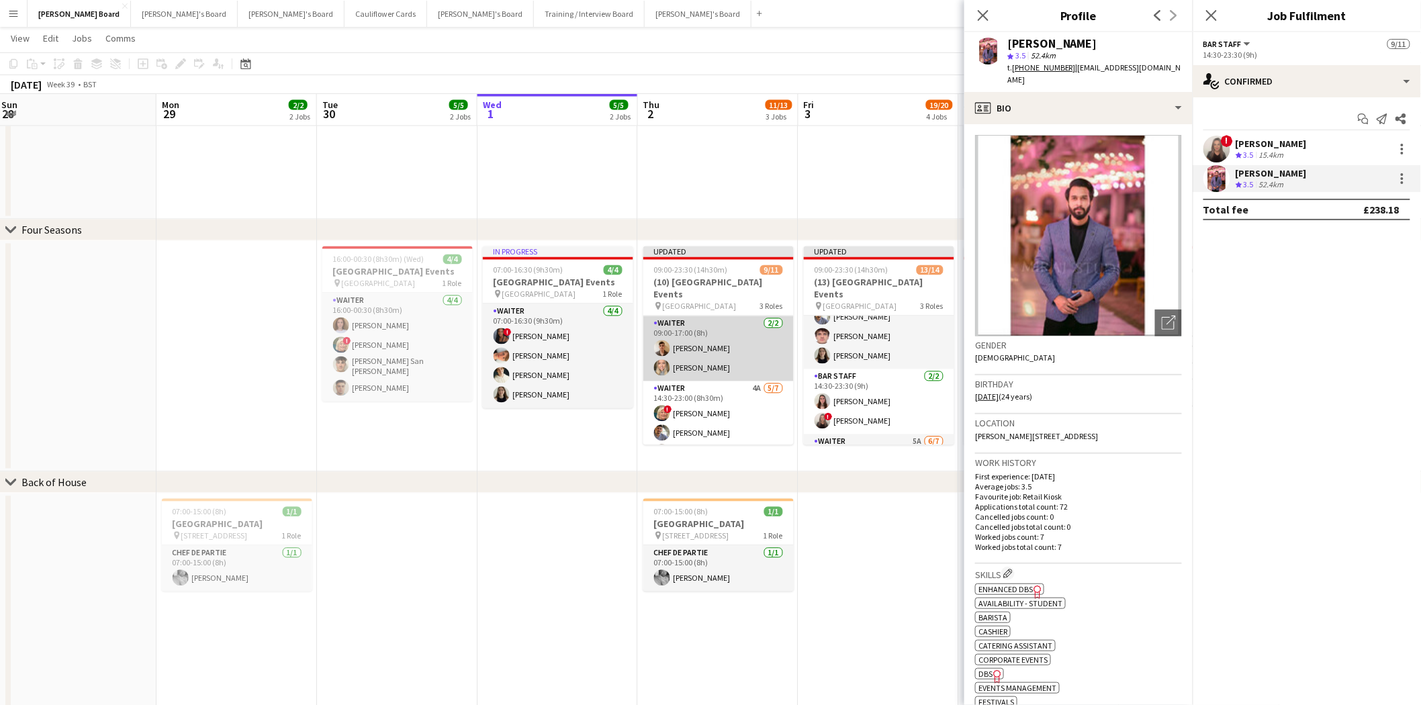
click at [701, 343] on app-card-role "Waiter 2/2 09:00-17:00 (8h) James Dale Laura Shaw" at bounding box center [718, 348] width 150 height 65
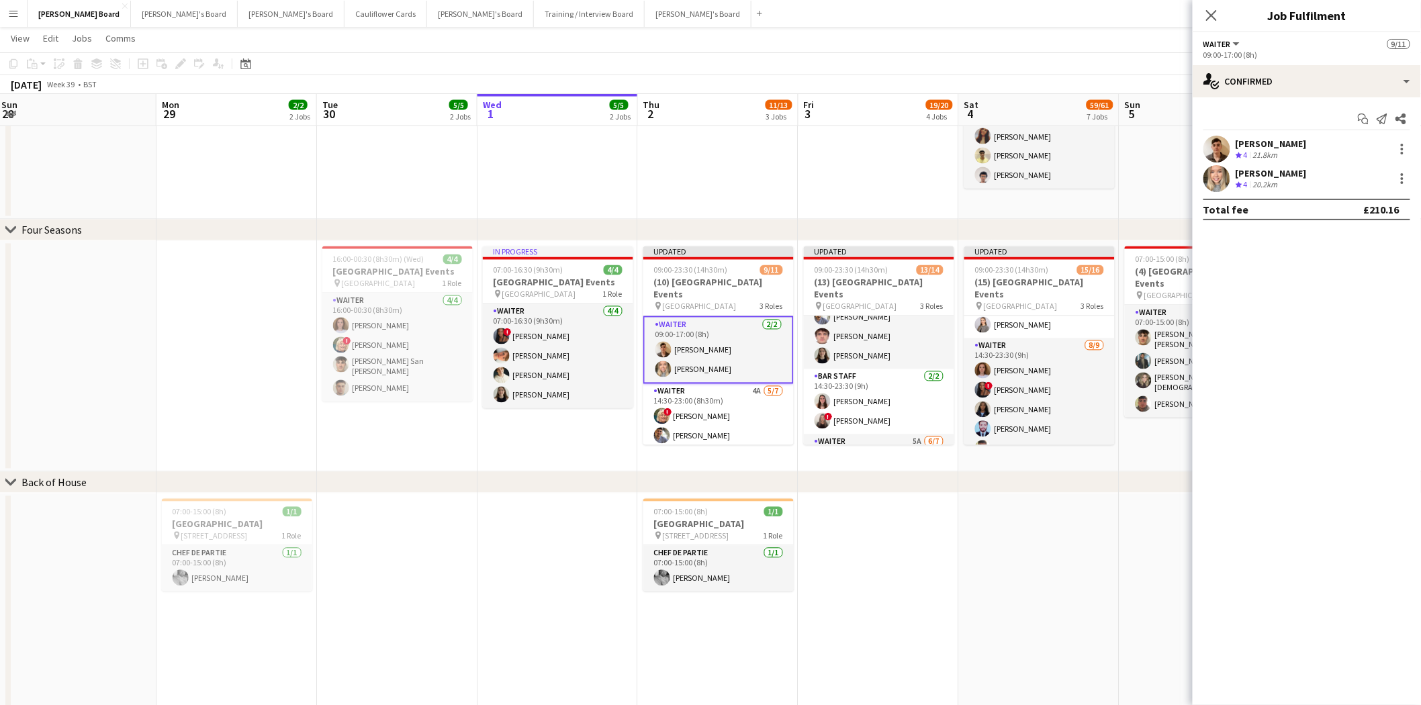
click at [1263, 142] on div "[PERSON_NAME]" at bounding box center [1271, 144] width 71 height 12
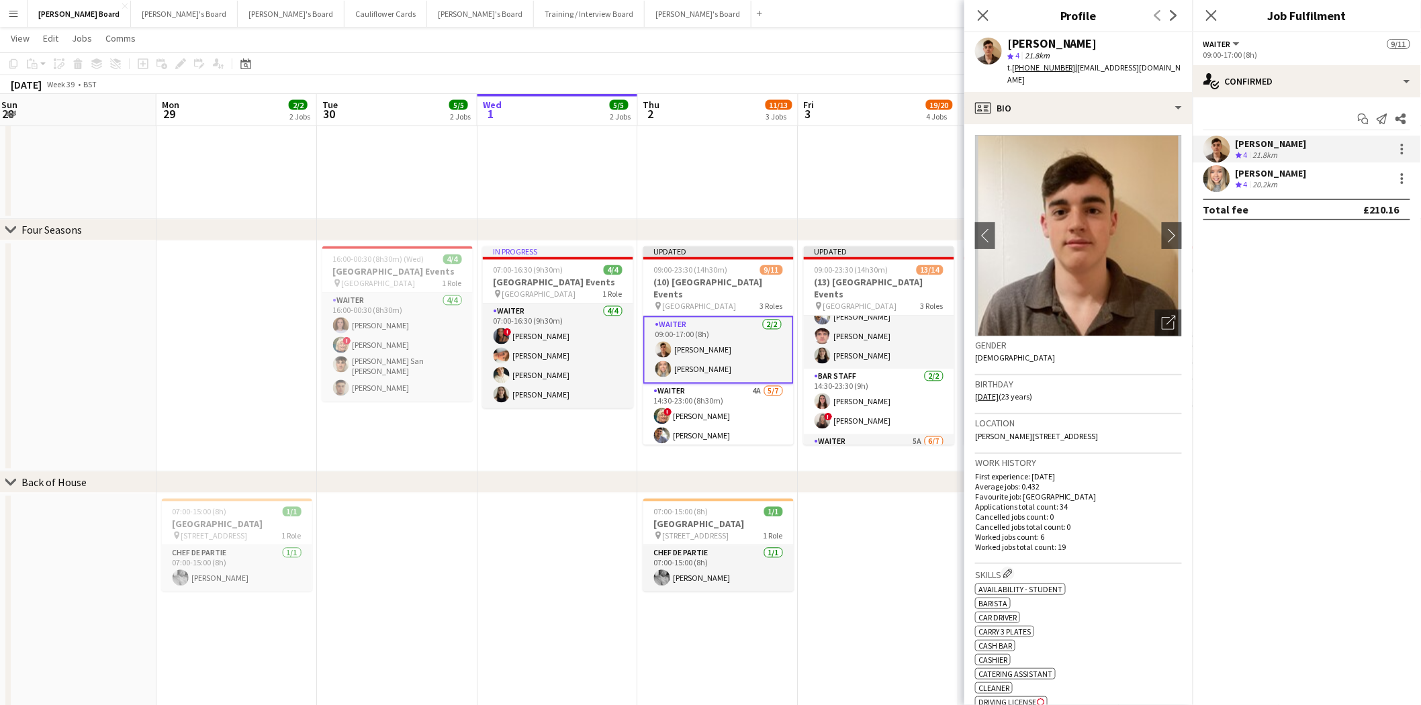
click at [1251, 177] on div "[PERSON_NAME]" at bounding box center [1271, 173] width 71 height 12
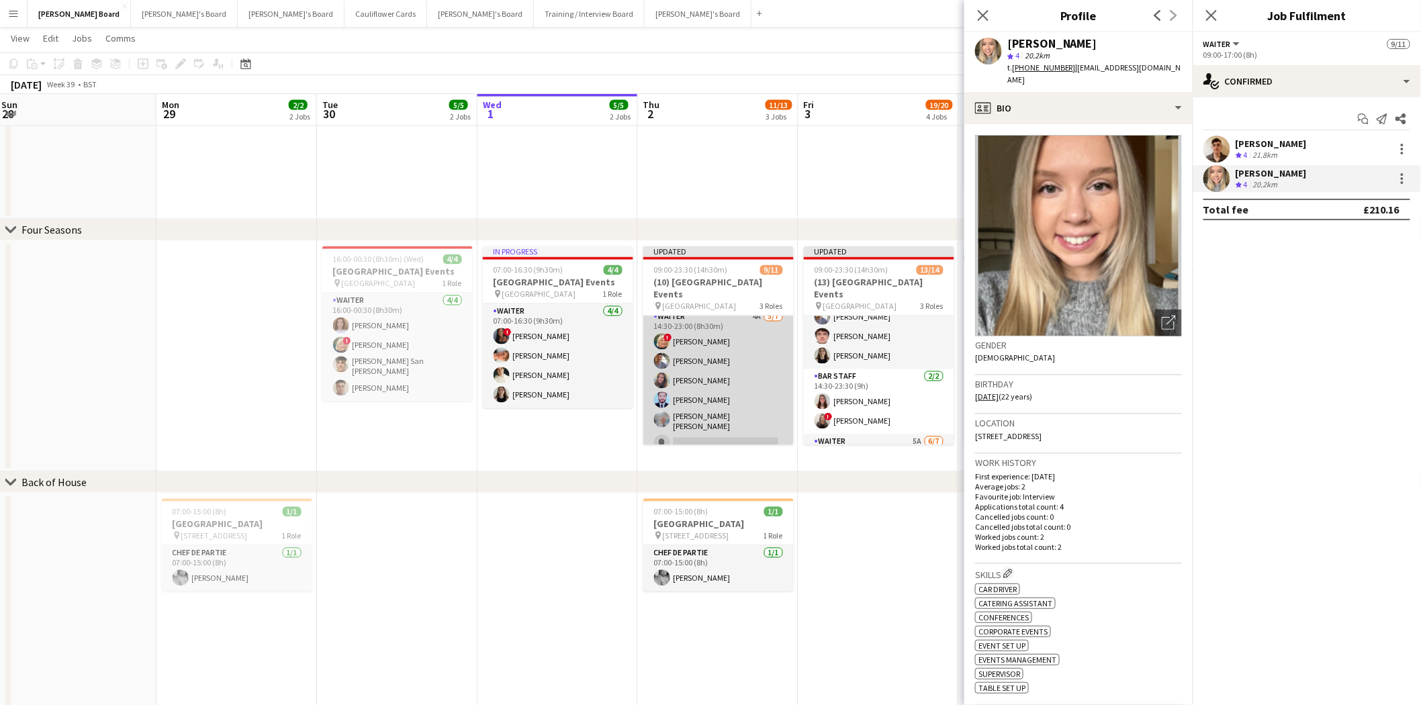
click at [723, 332] on app-card-role "Waiter 4A 5/7 14:30-23:00 (8h30m) ! Mairead Sullivan Hesham Badawy Harriet Cope…" at bounding box center [718, 393] width 150 height 167
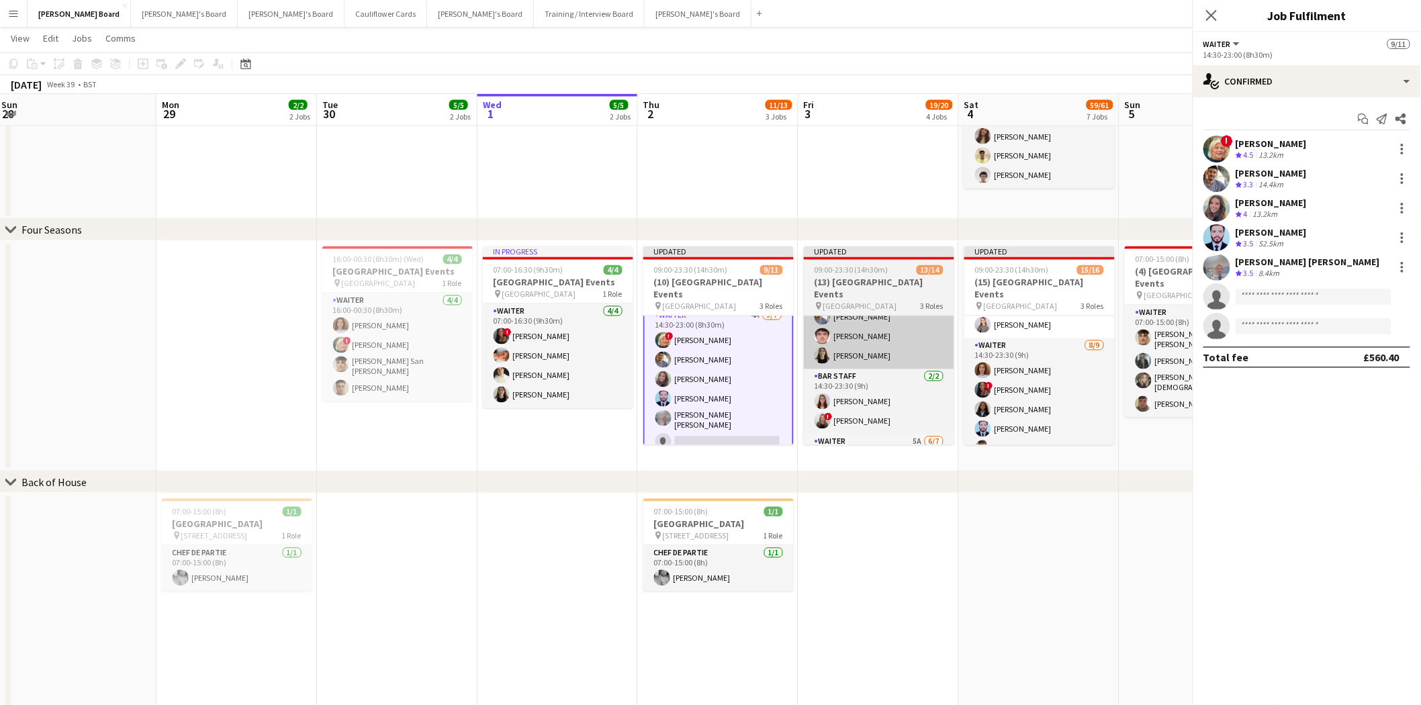
scroll to position [74, 0]
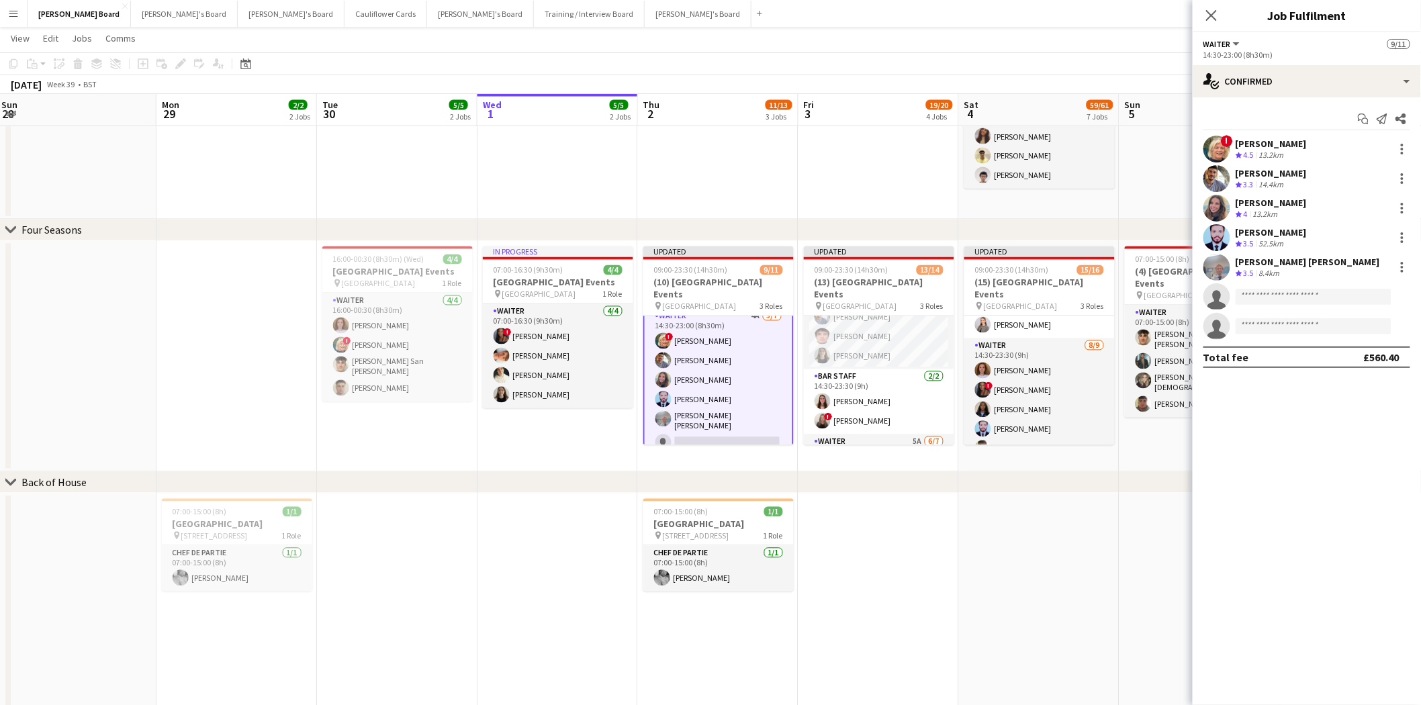
click at [1291, 170] on div "[PERSON_NAME]" at bounding box center [1271, 173] width 71 height 12
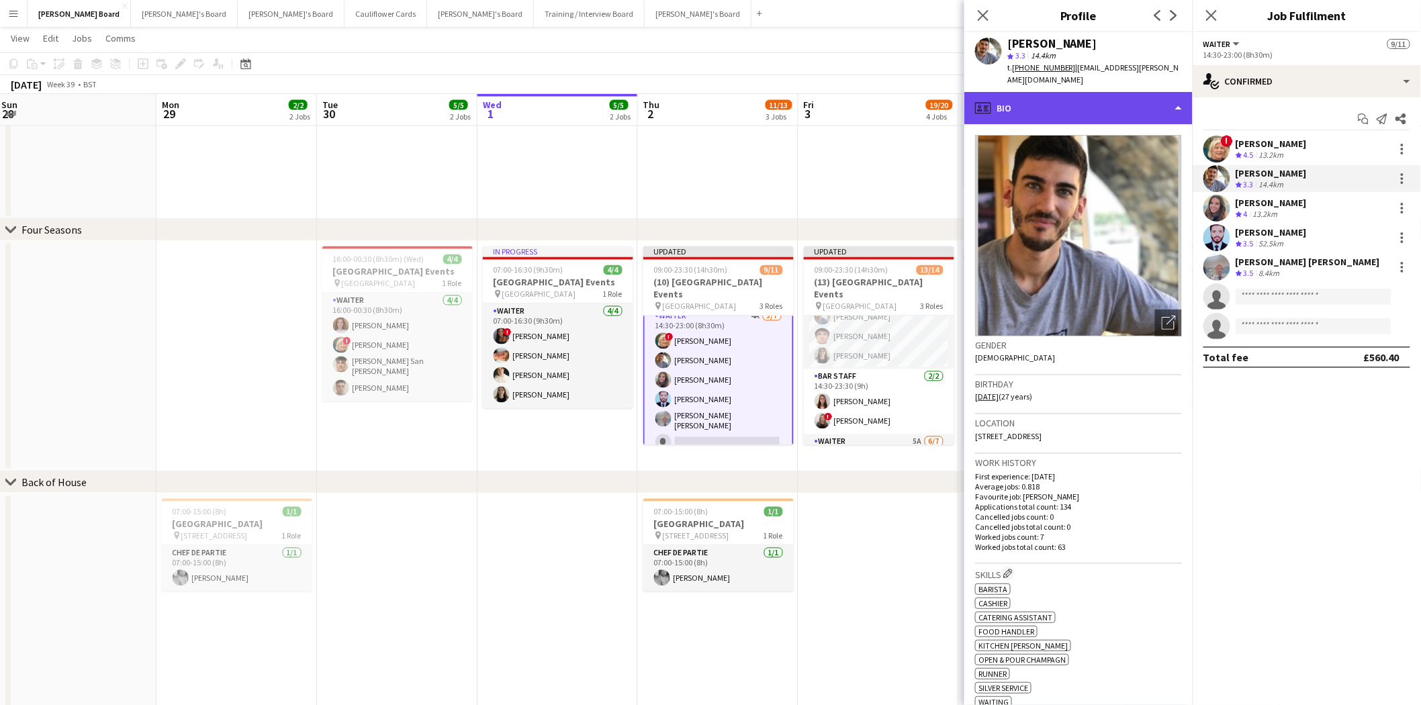
click at [1062, 101] on div "profile Bio" at bounding box center [1078, 108] width 228 height 32
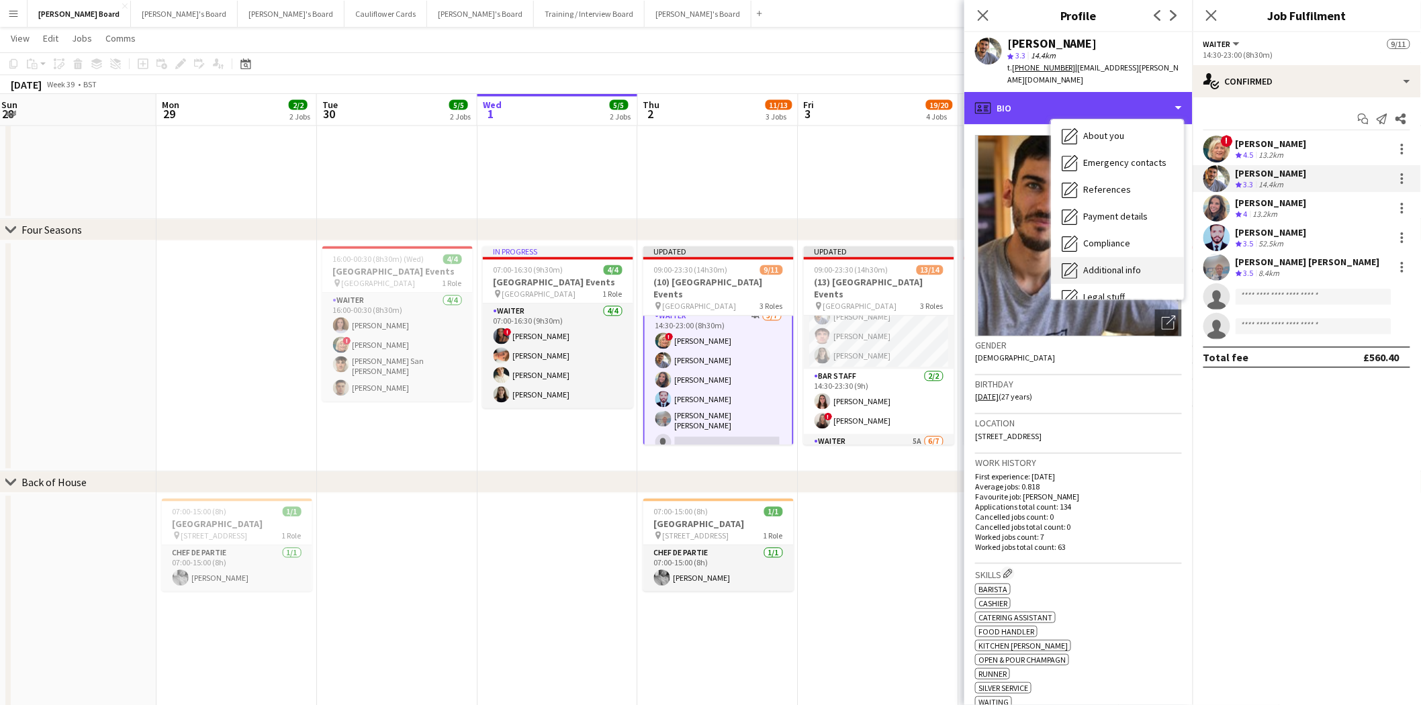
scroll to position [206, 0]
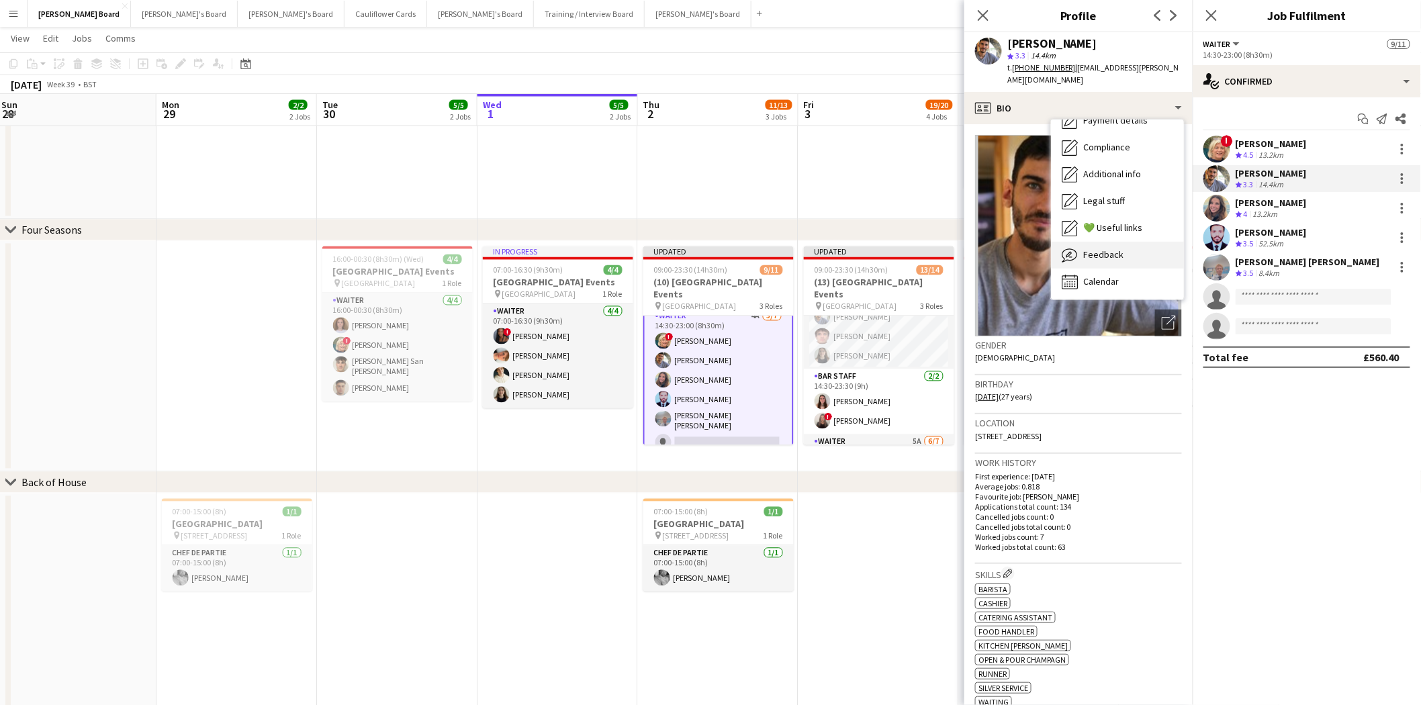
click at [1105, 249] on span "Feedback" at bounding box center [1103, 255] width 40 height 12
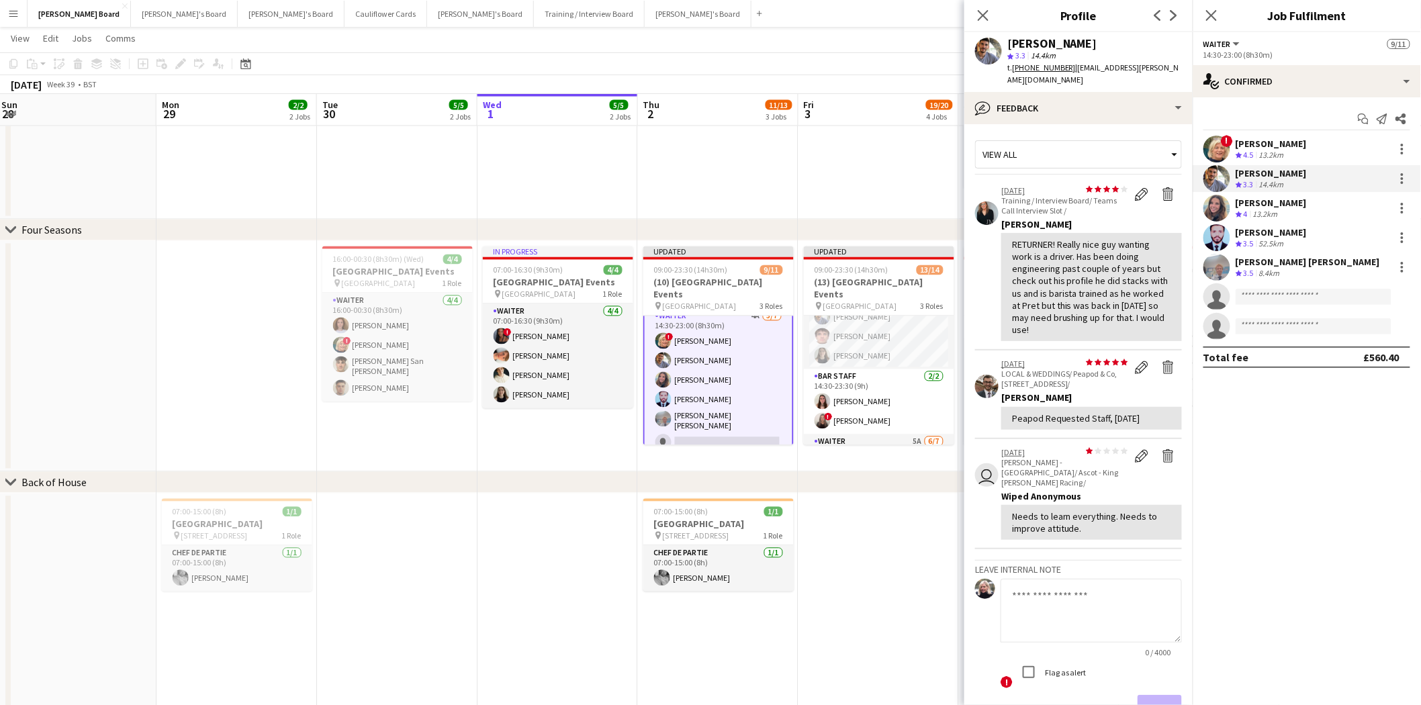
drag, startPoint x: 1256, startPoint y: 195, endPoint x: 1259, endPoint y: 218, distance: 22.4
click at [1256, 197] on div "Harriet Cope Crew rating 4 13.2km" at bounding box center [1307, 208] width 228 height 27
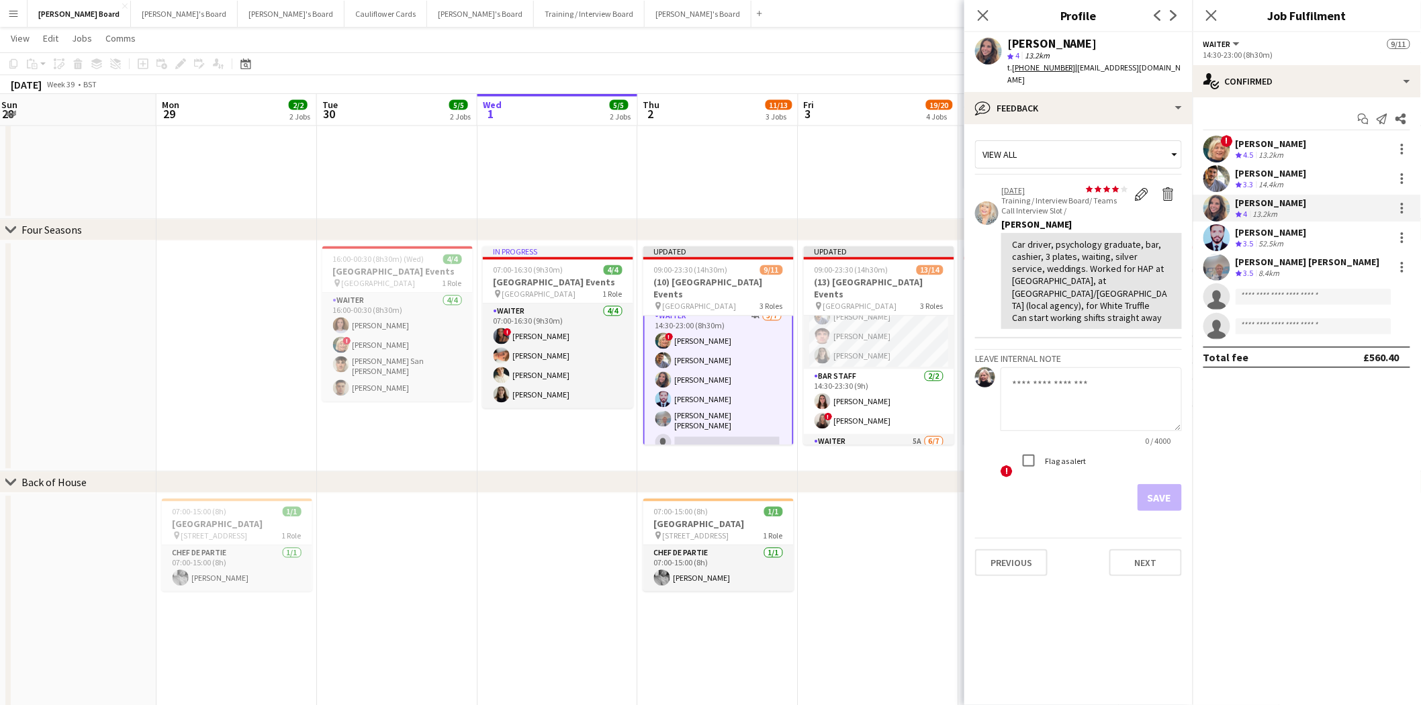
click at [1253, 169] on div "[PERSON_NAME]" at bounding box center [1271, 173] width 71 height 12
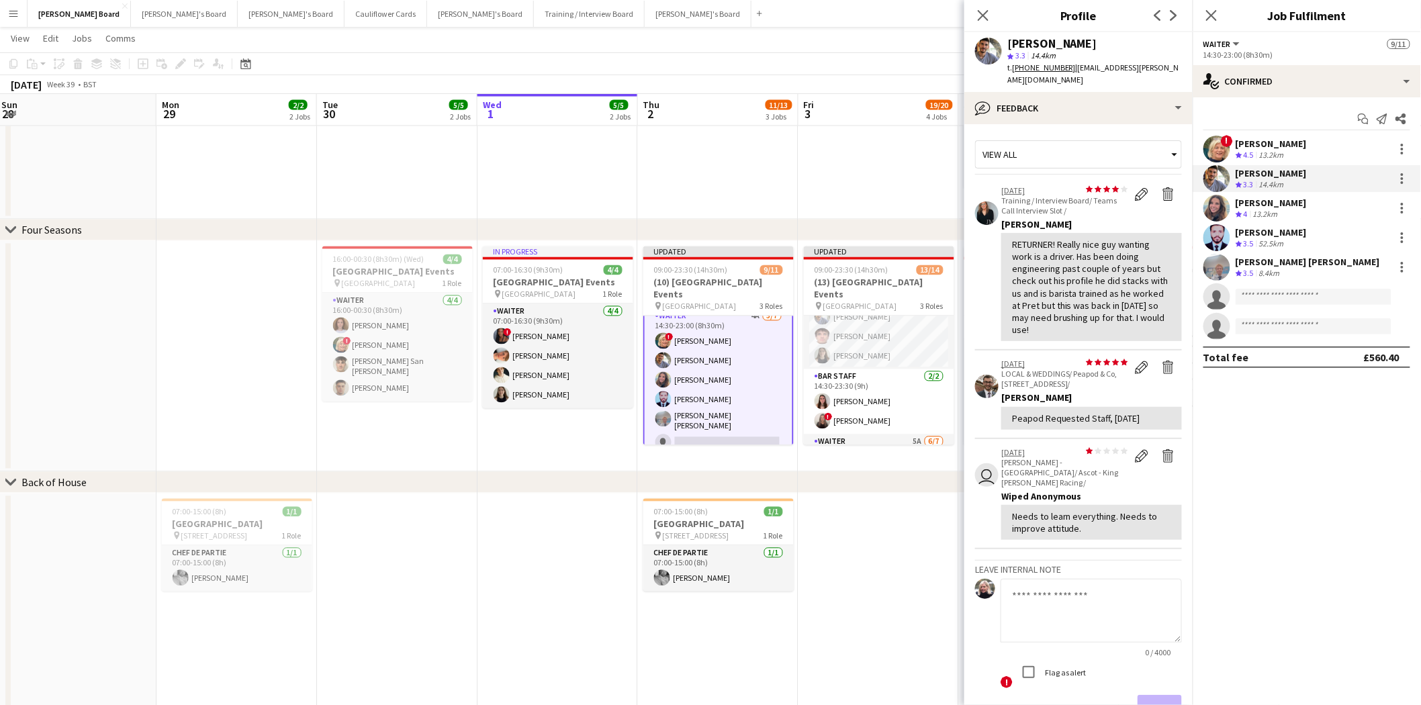
click at [1265, 205] on div "[PERSON_NAME]" at bounding box center [1271, 203] width 71 height 12
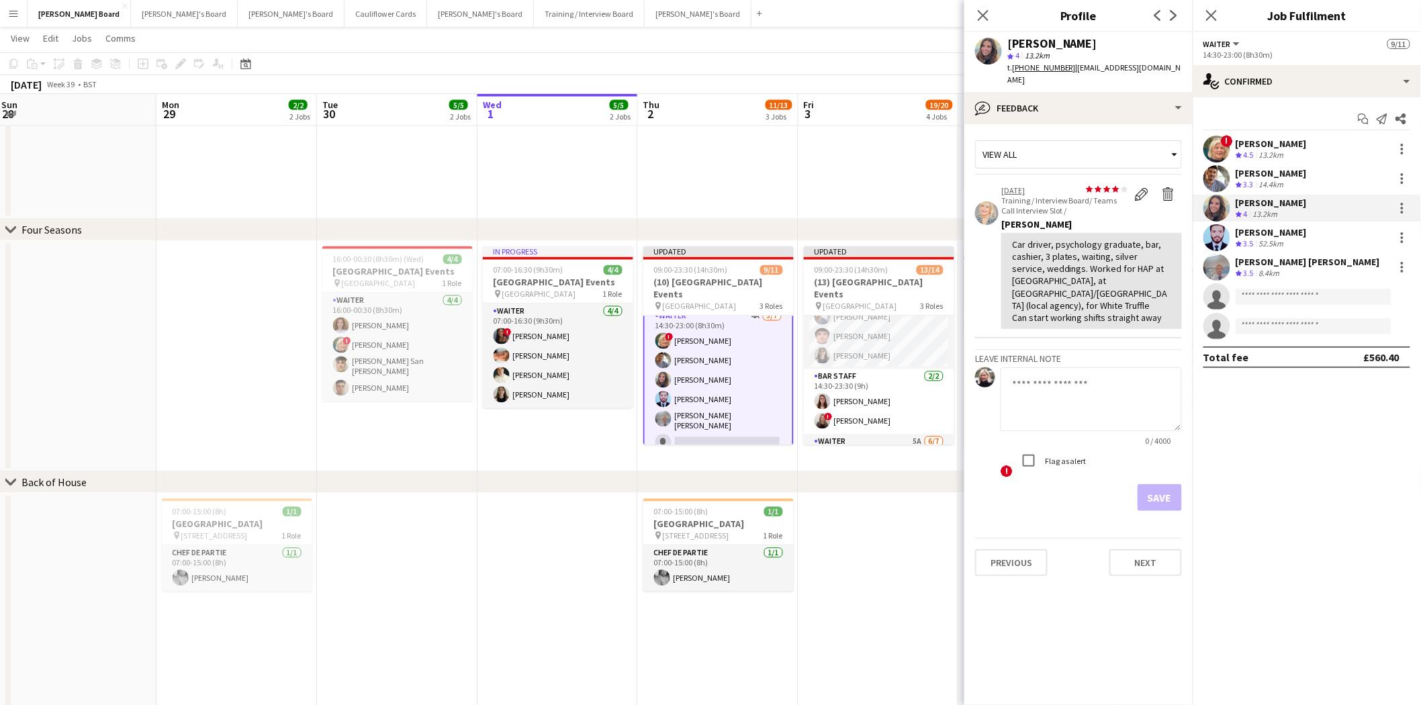
click at [1264, 237] on div "[PERSON_NAME]" at bounding box center [1271, 232] width 71 height 12
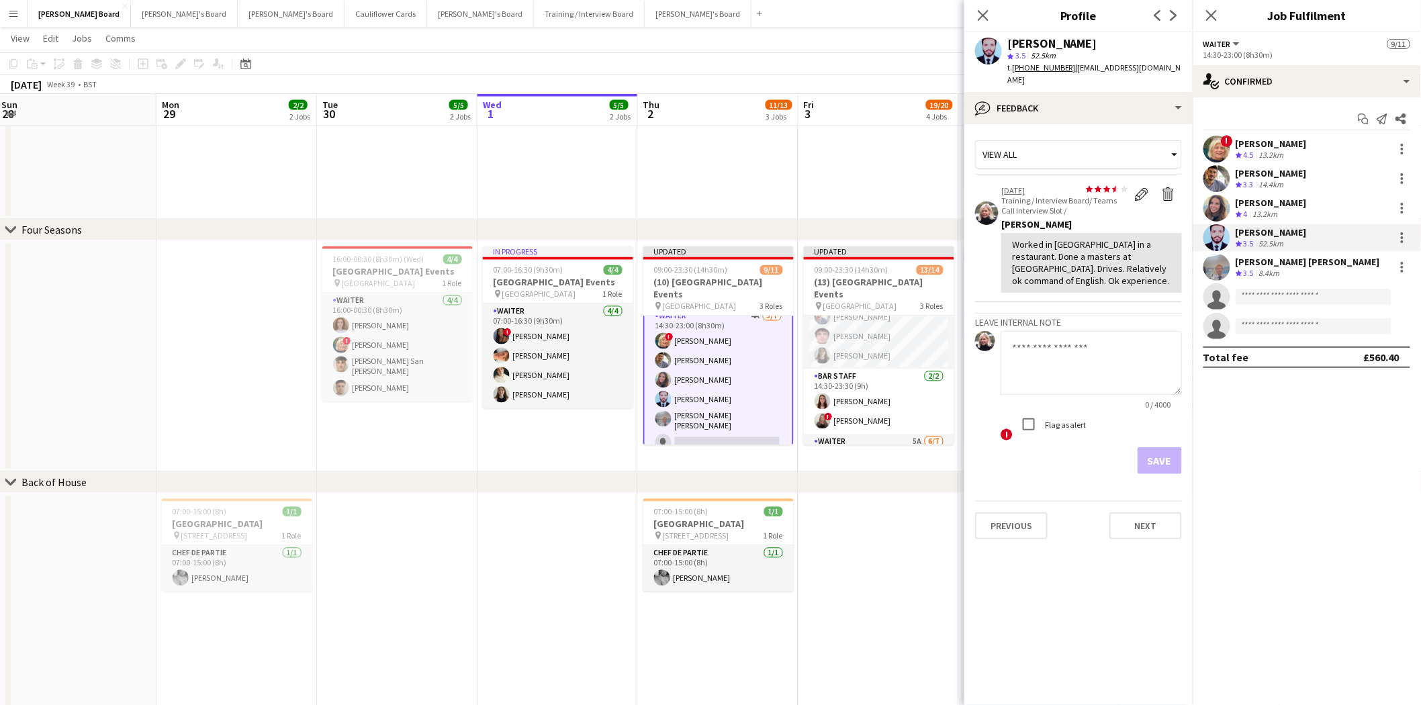
click at [1265, 173] on div "[PERSON_NAME]" at bounding box center [1271, 173] width 71 height 12
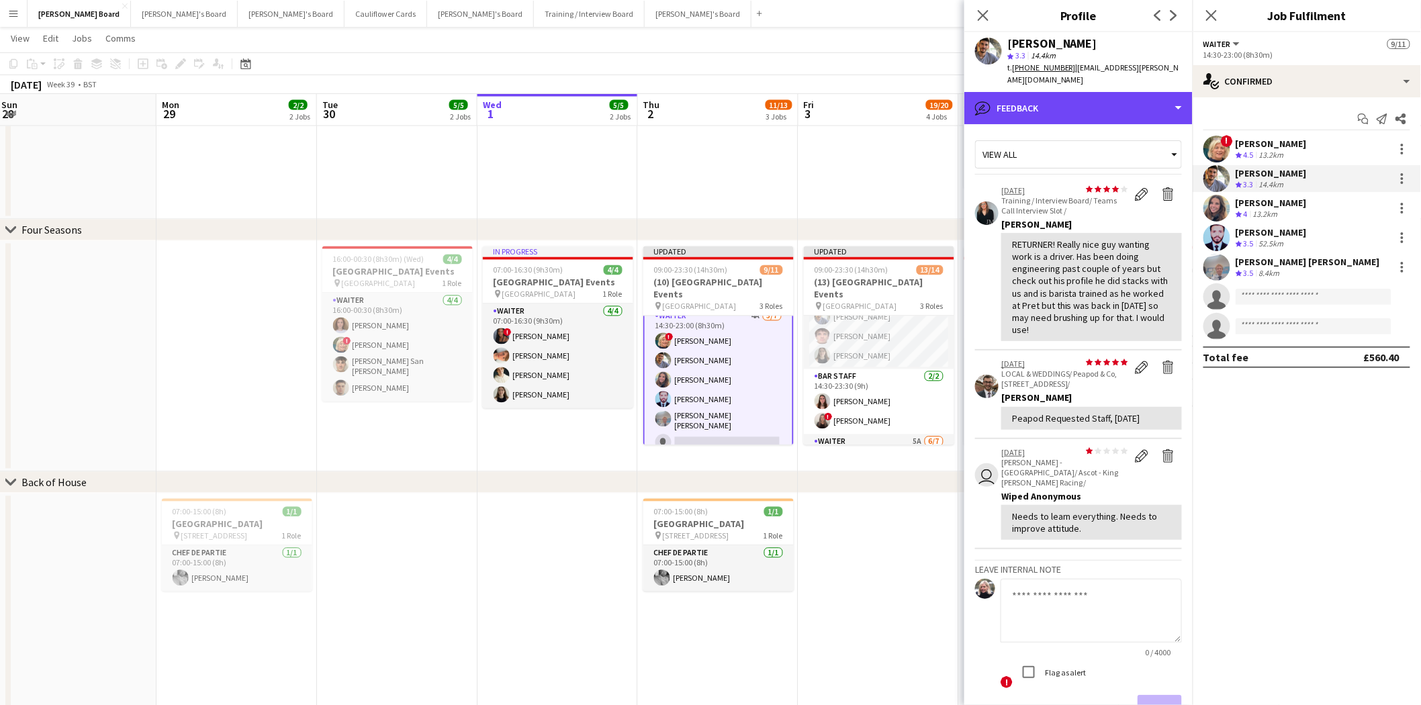
drag, startPoint x: 1052, startPoint y: 95, endPoint x: 1077, endPoint y: 207, distance: 114.2
click at [1053, 98] on div "bubble-pencil Feedback" at bounding box center [1078, 108] width 228 height 32
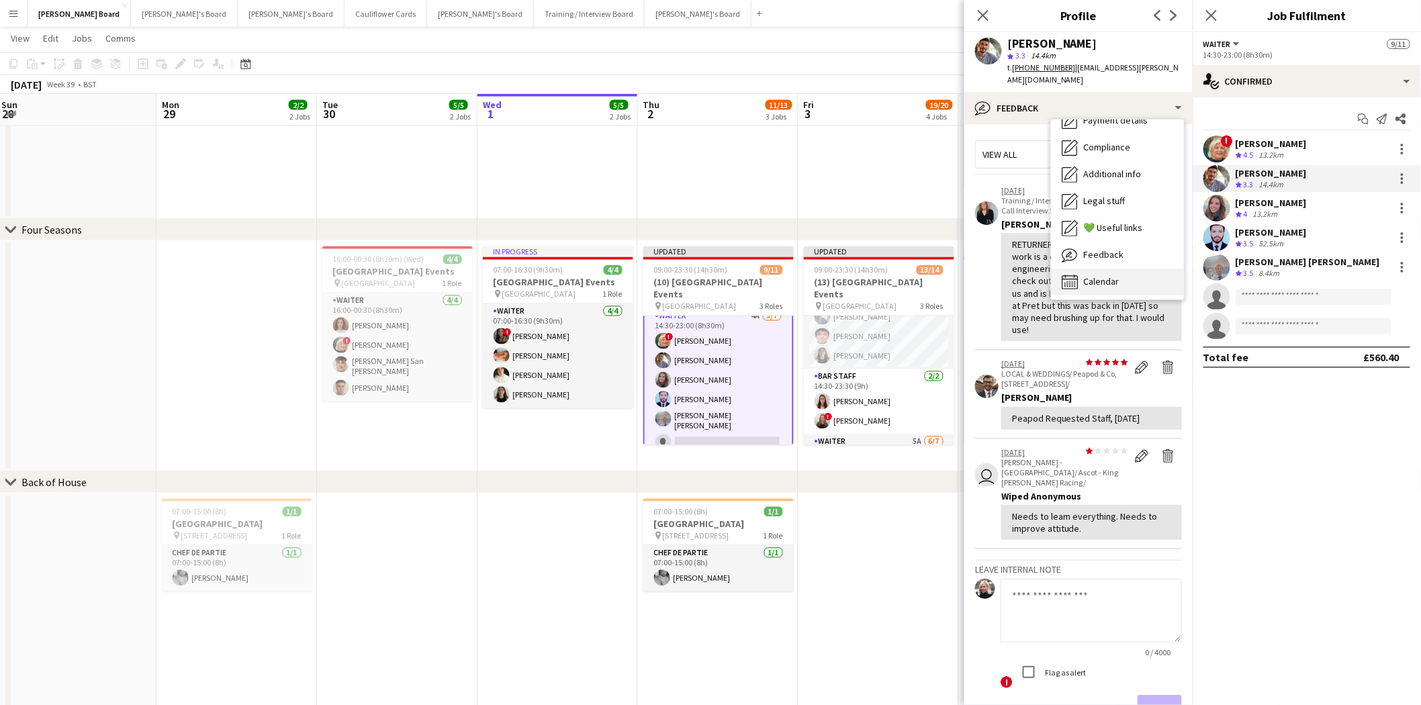
click at [1110, 275] on span "Calendar" at bounding box center [1101, 281] width 36 height 12
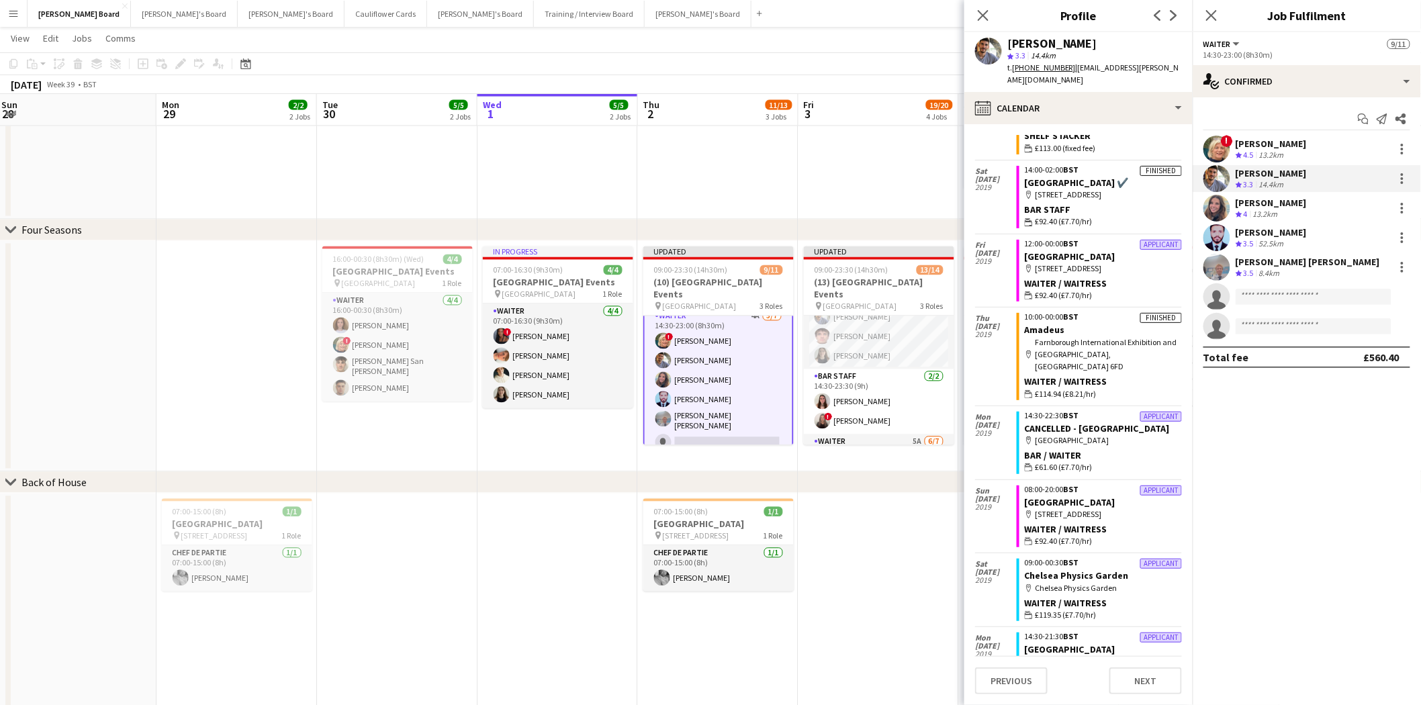
scroll to position [8344, 0]
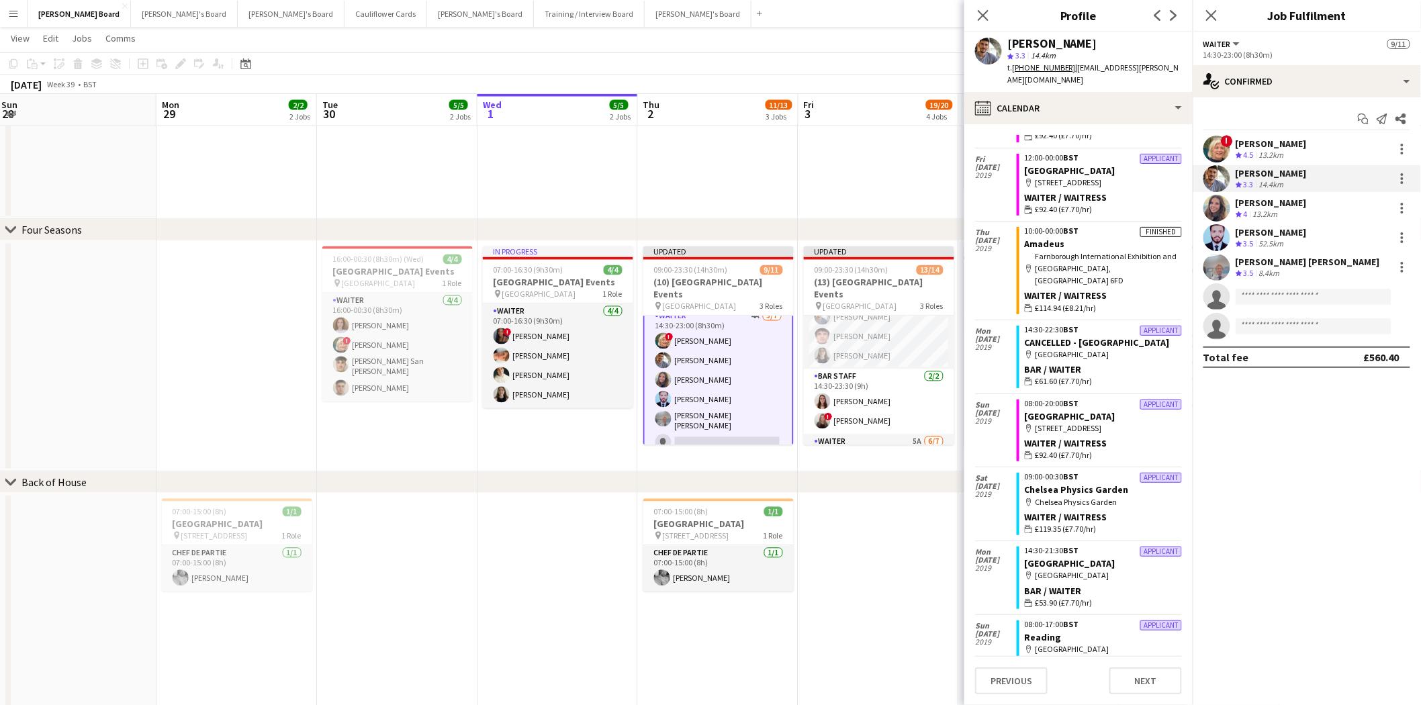
click at [1279, 232] on div "[PERSON_NAME]" at bounding box center [1271, 232] width 71 height 12
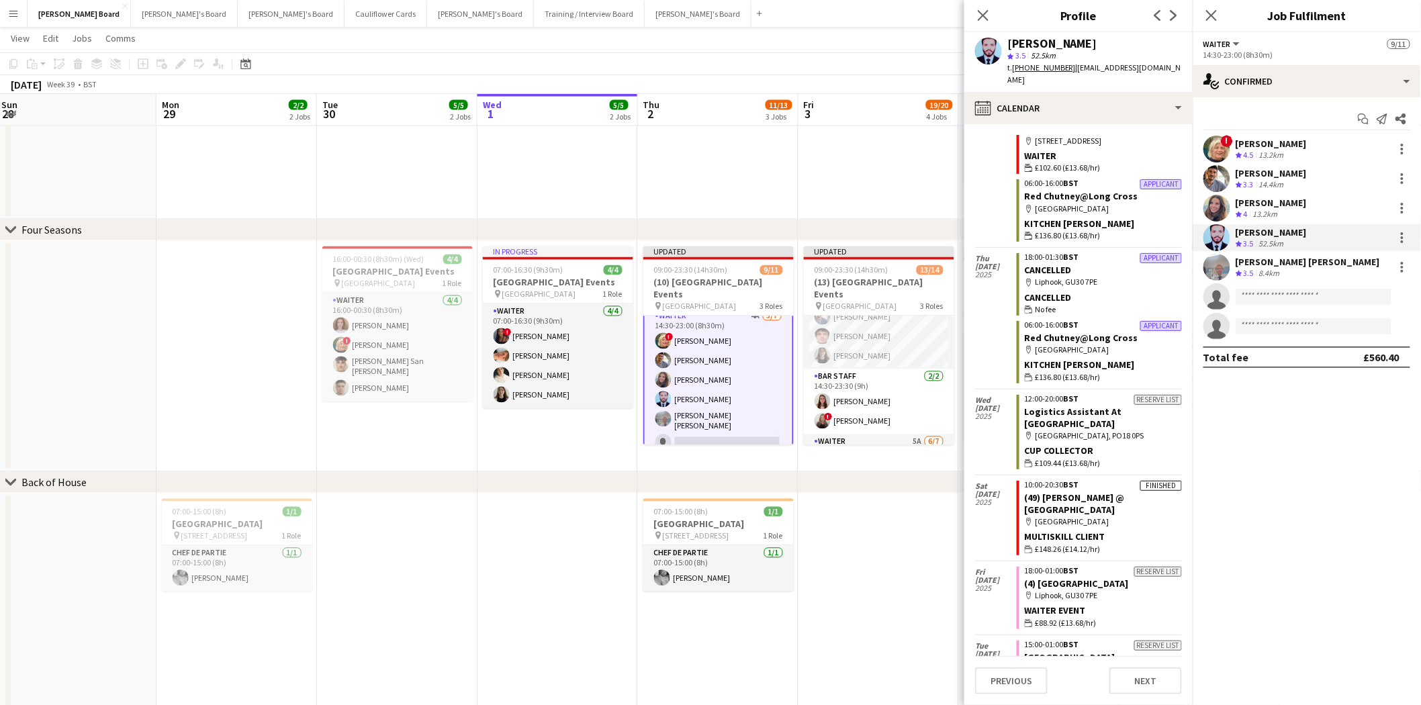
scroll to position [1218, 0]
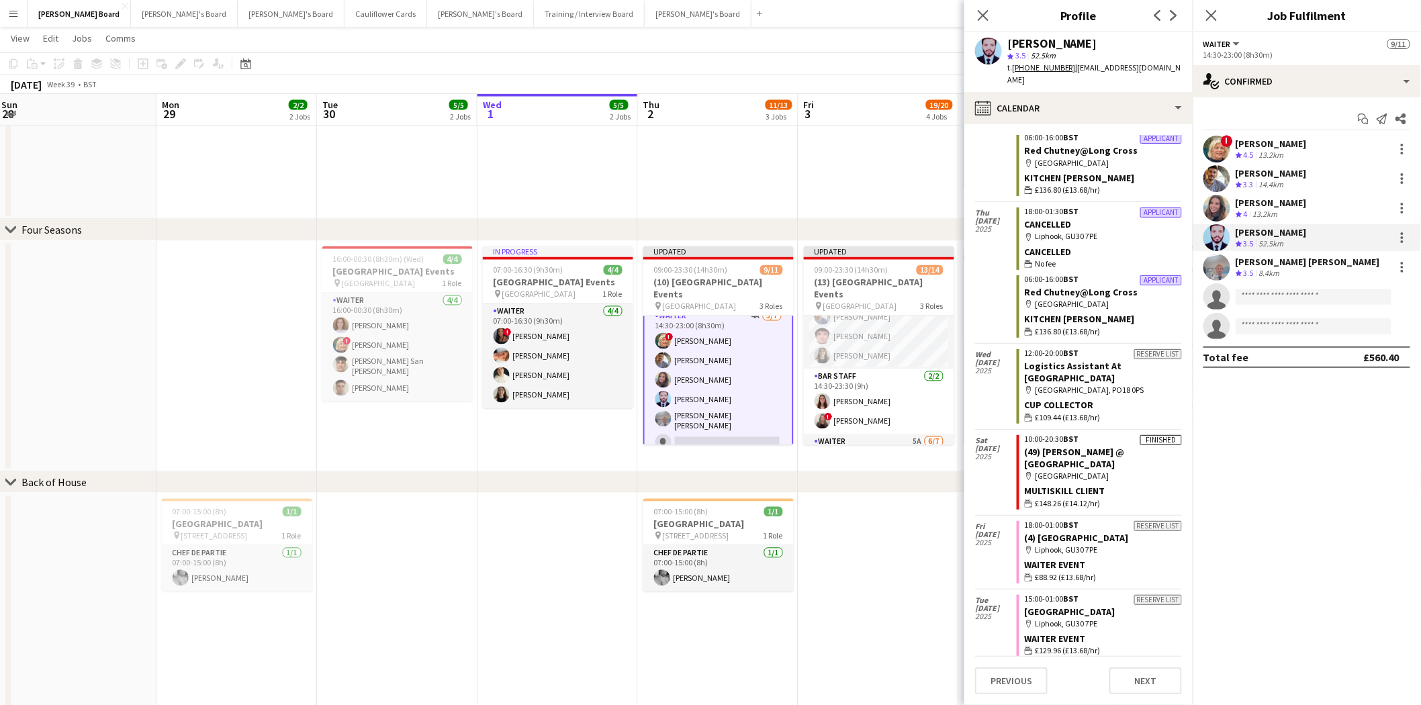
click at [1277, 261] on div "[PERSON_NAME] [PERSON_NAME]" at bounding box center [1308, 262] width 144 height 12
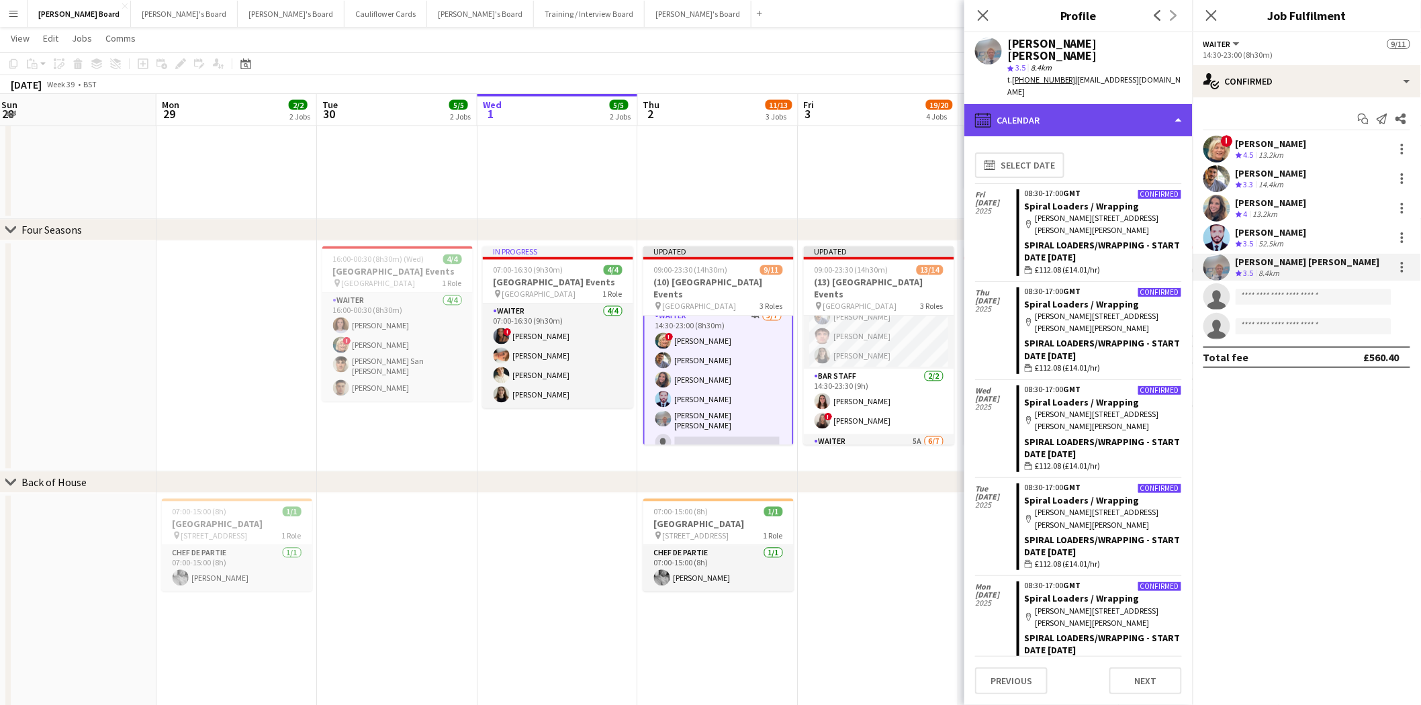
click at [1054, 106] on div "calendar-full Calendar" at bounding box center [1078, 120] width 228 height 32
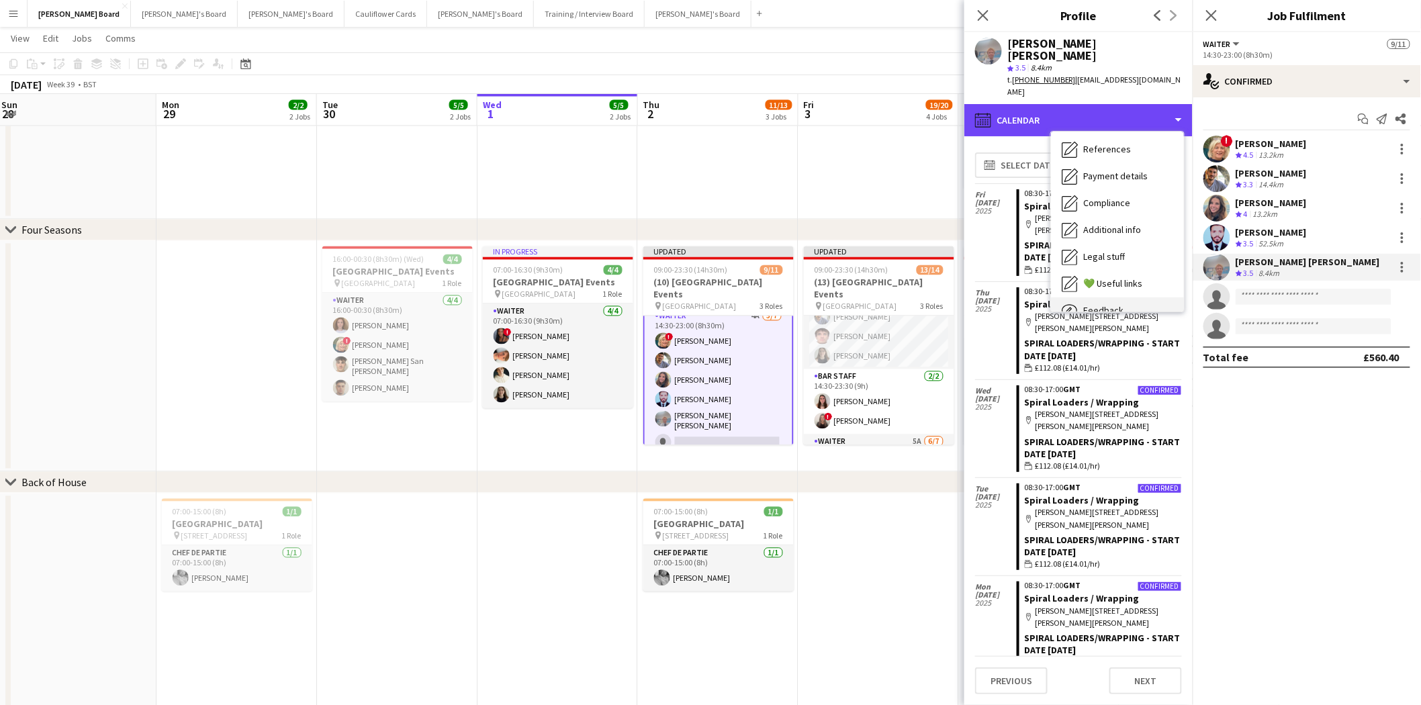
scroll to position [206, 0]
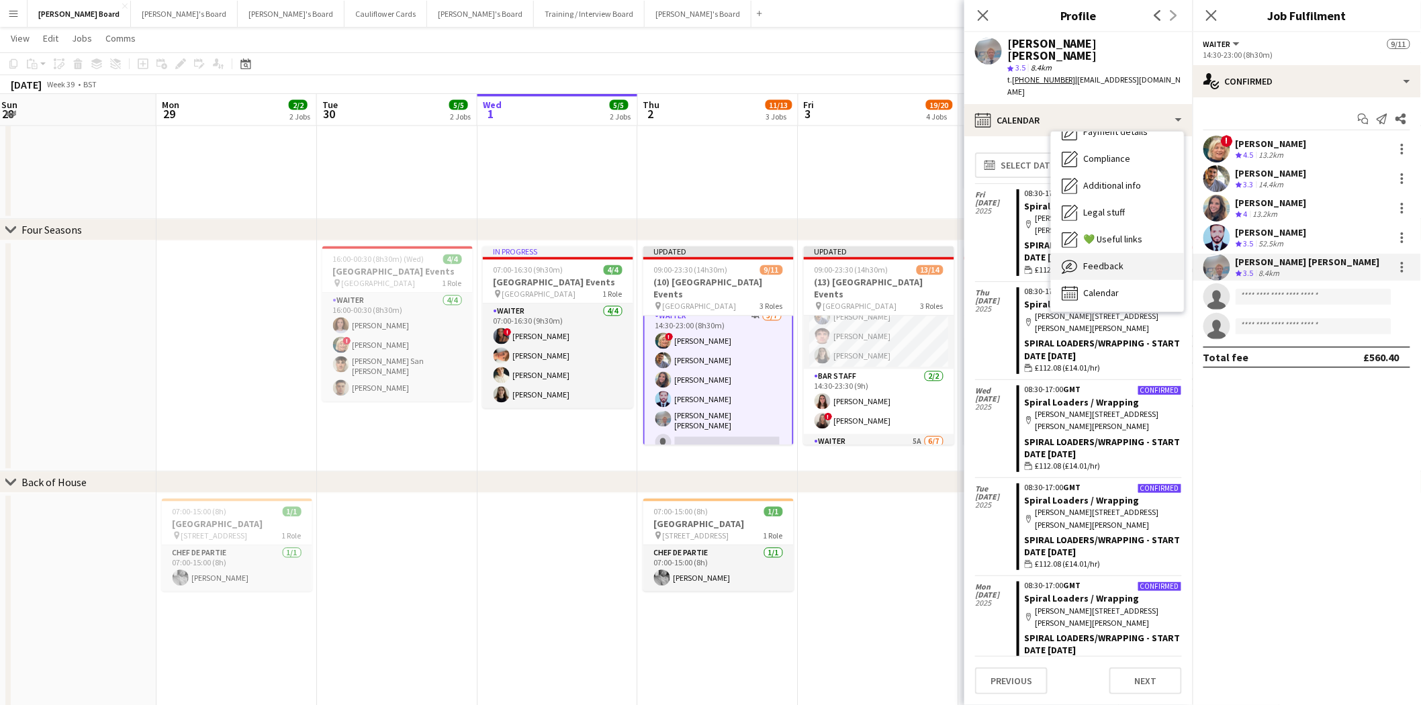
click at [1125, 253] on div "Feedback Feedback" at bounding box center [1117, 266] width 133 height 27
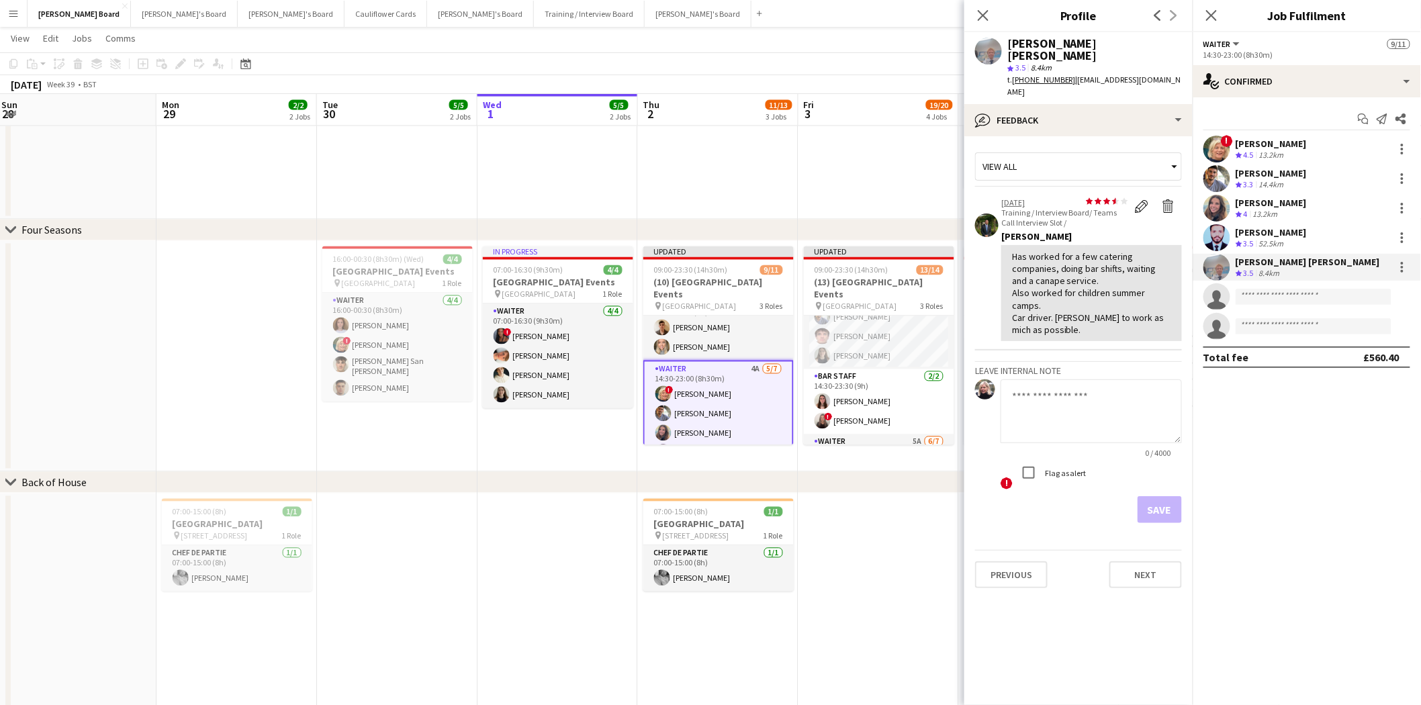
scroll to position [0, 0]
click at [714, 330] on app-card-role "Waiter 2/2 09:00-17:00 (8h) James Dale Laura Shaw" at bounding box center [718, 348] width 150 height 65
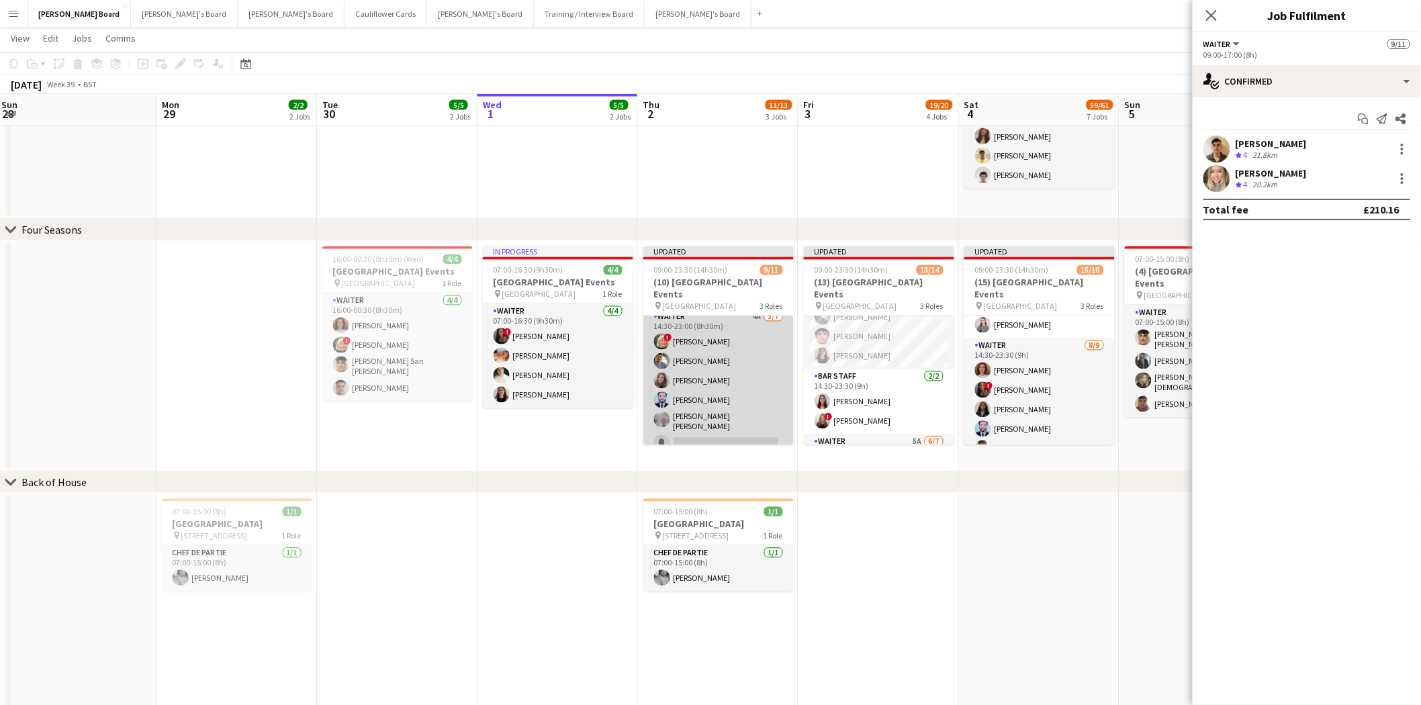
click at [716, 394] on app-card-role "Waiter 4A 5/7 14:30-23:00 (8h30m) ! Mairead Sullivan Hesham Badawy Harriet Cope…" at bounding box center [718, 393] width 150 height 167
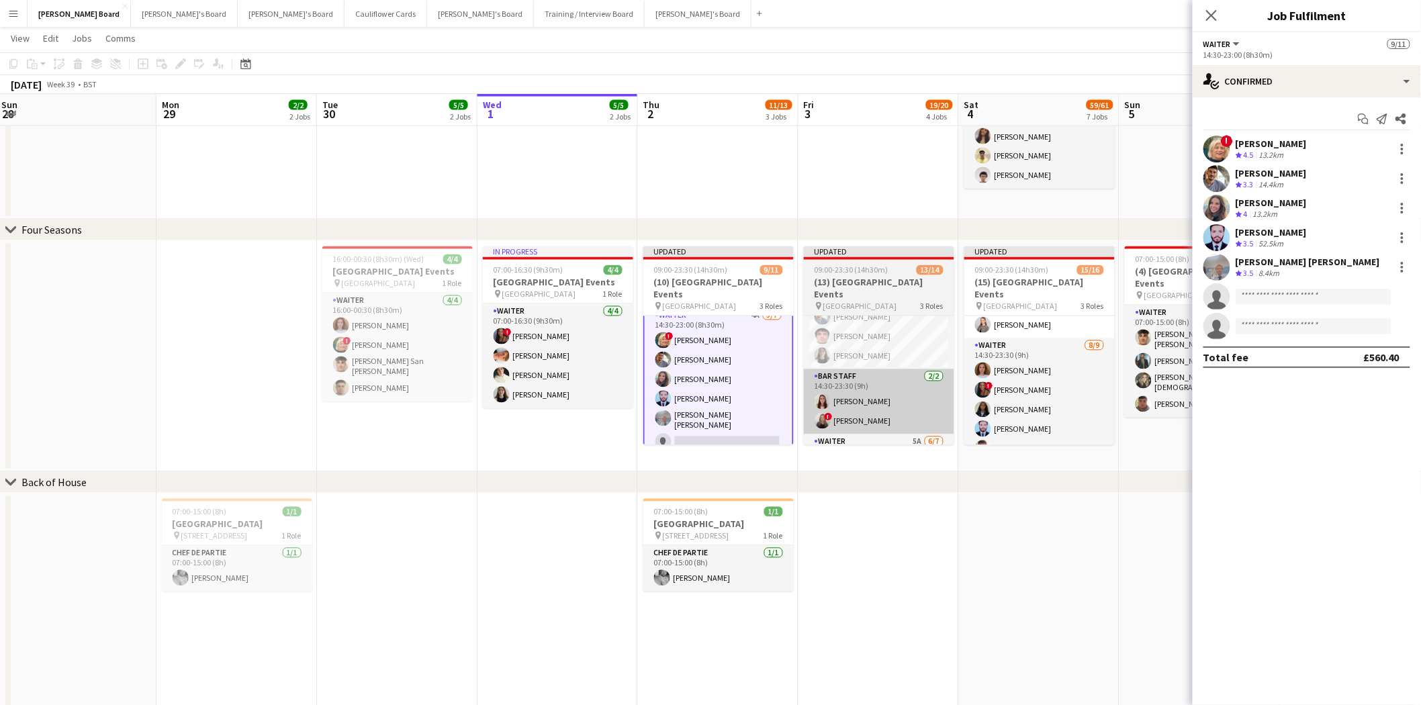
scroll to position [74, 0]
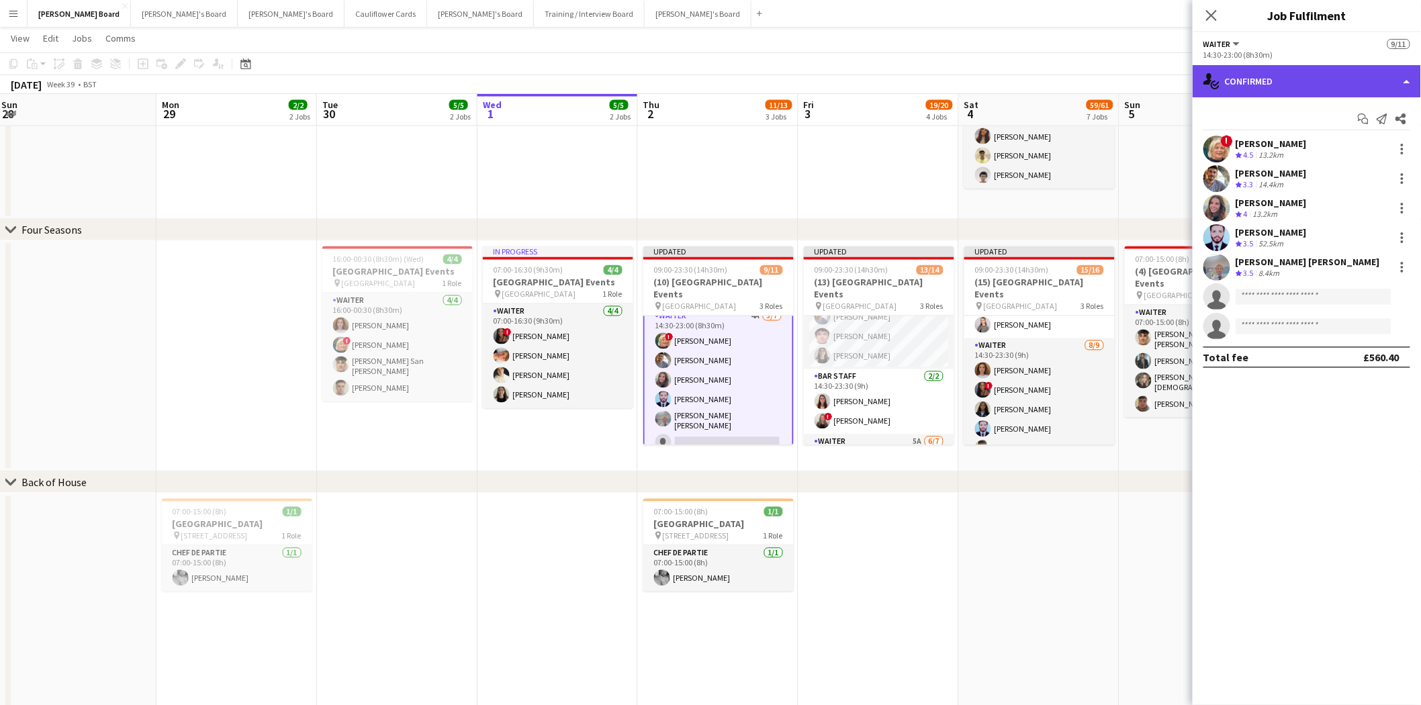
click at [1290, 84] on div "single-neutral-actions-check-2 Confirmed" at bounding box center [1307, 81] width 228 height 32
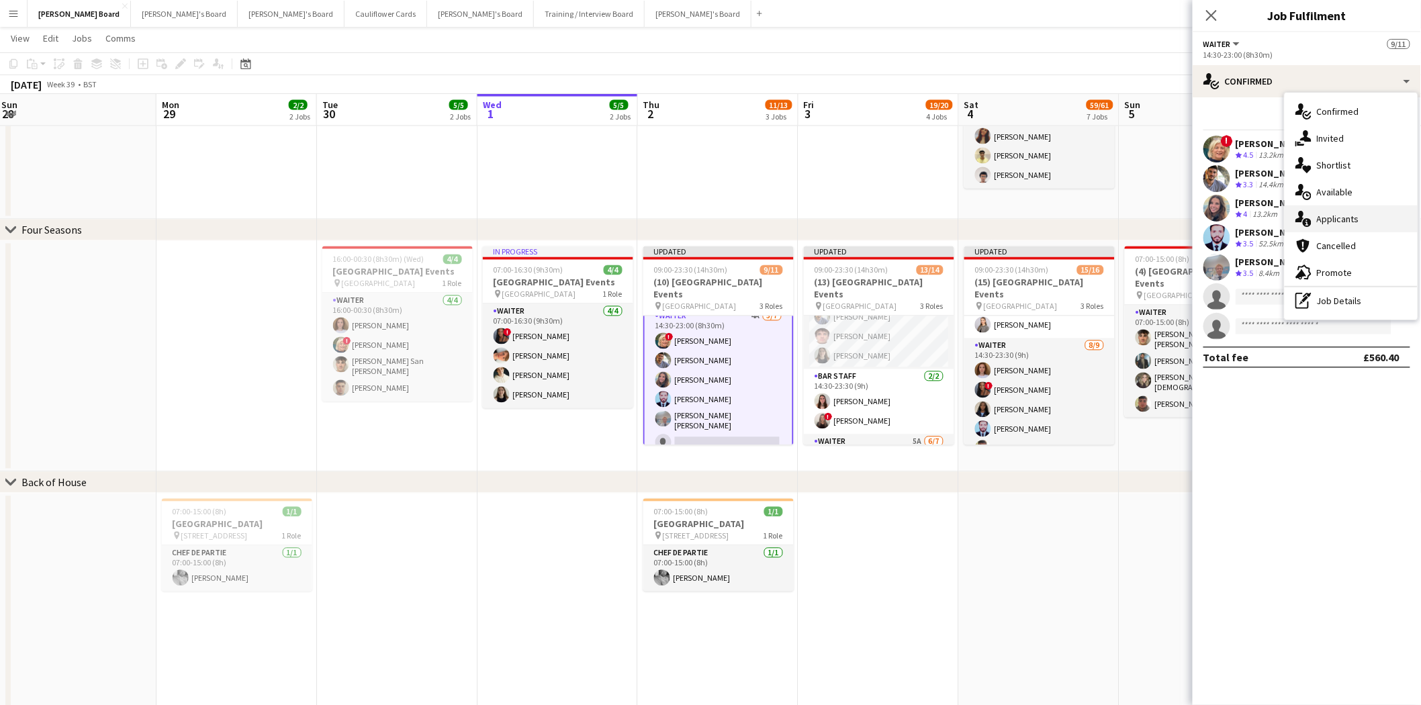
drag, startPoint x: 1354, startPoint y: 222, endPoint x: 1310, endPoint y: 213, distance: 44.5
click at [1353, 222] on span "Applicants" at bounding box center [1338, 219] width 42 height 12
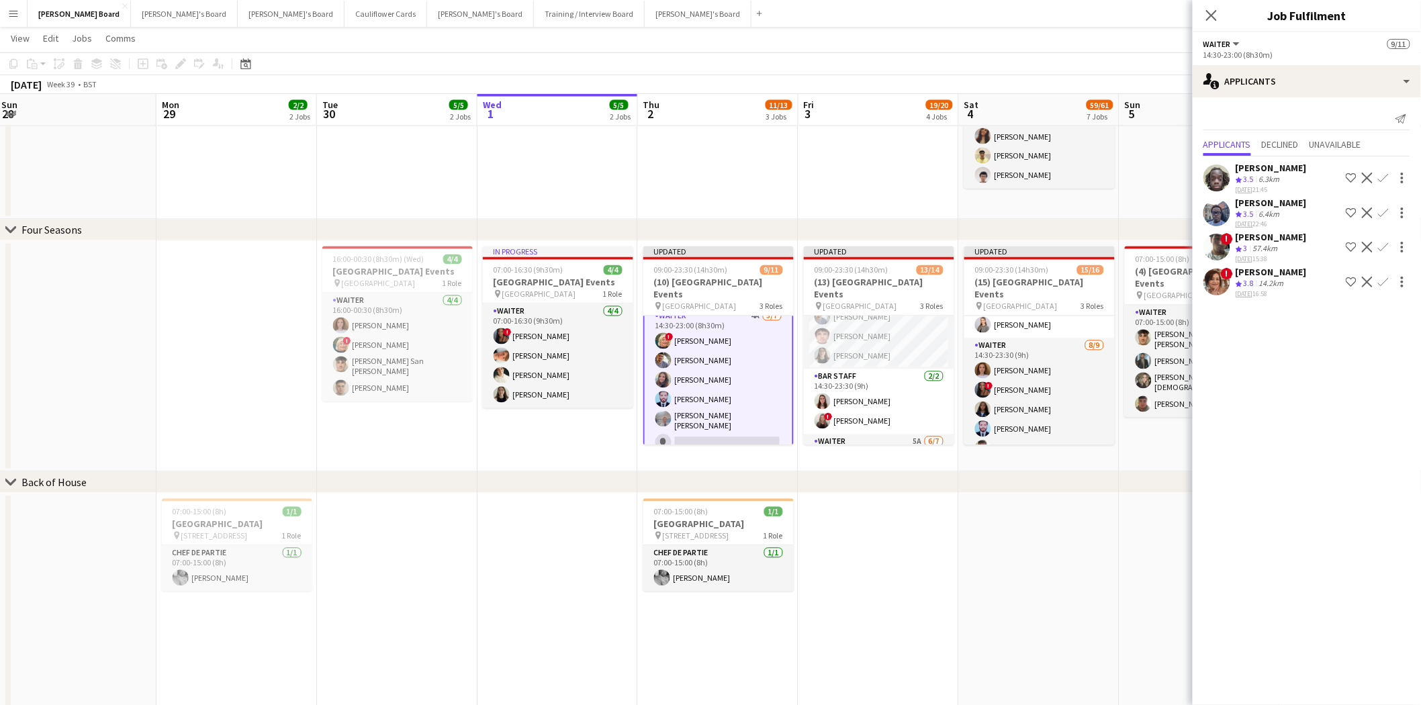
drag, startPoint x: 1303, startPoint y: 263, endPoint x: 1297, endPoint y: 269, distance: 8.1
click at [1302, 265] on div "Abdul Quainoo Crew rating 3.5 6.3km 28-09-2025 21:45 Shortlist crew Decline Con…" at bounding box center [1307, 228] width 228 height 144
click at [1246, 273] on div "[PERSON_NAME]" at bounding box center [1271, 272] width 71 height 12
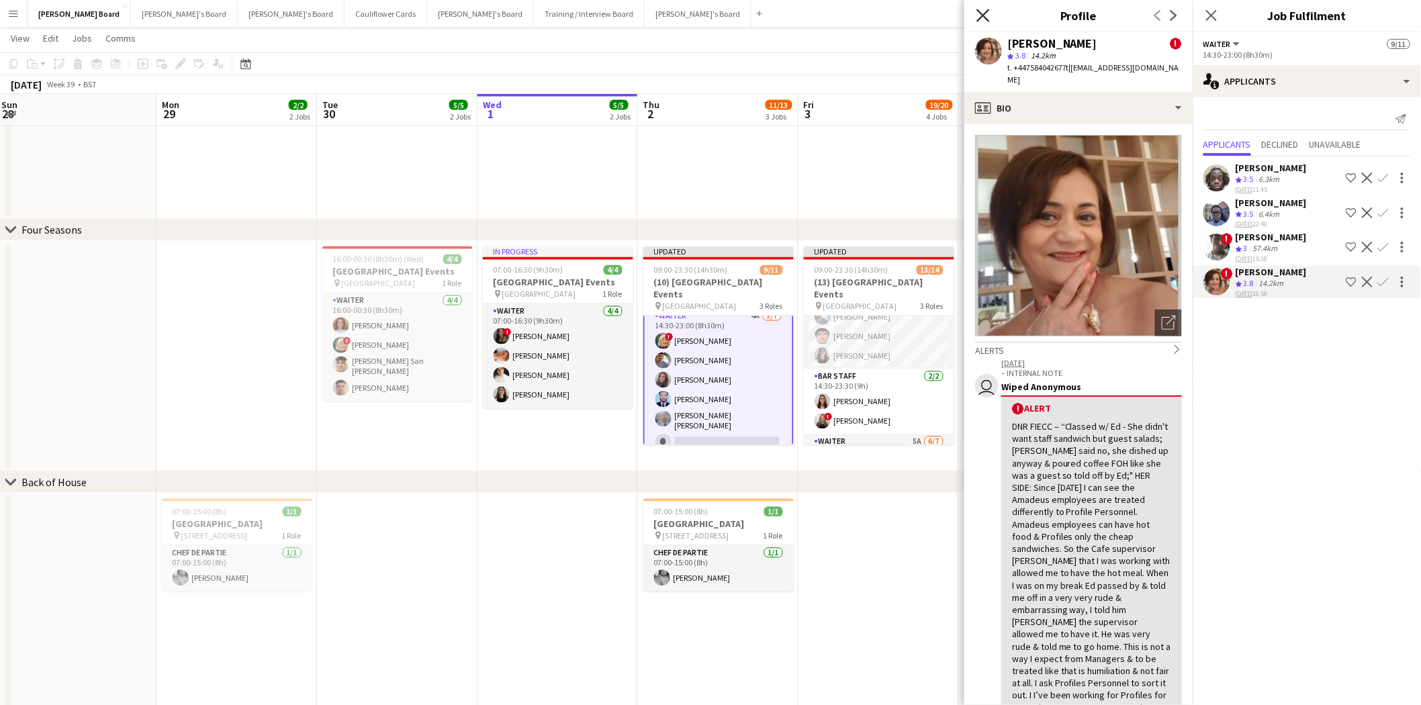
click at [985, 16] on icon at bounding box center [983, 15] width 13 height 13
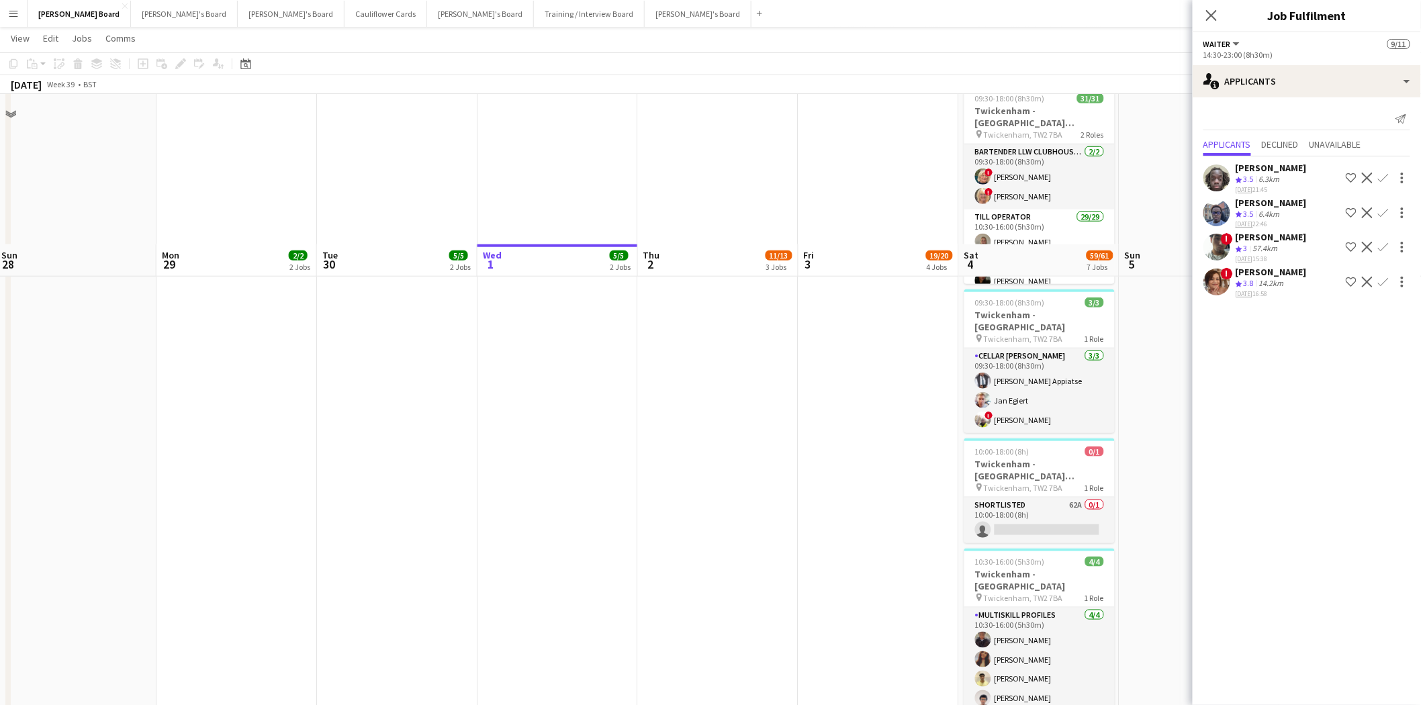
scroll to position [298, 0]
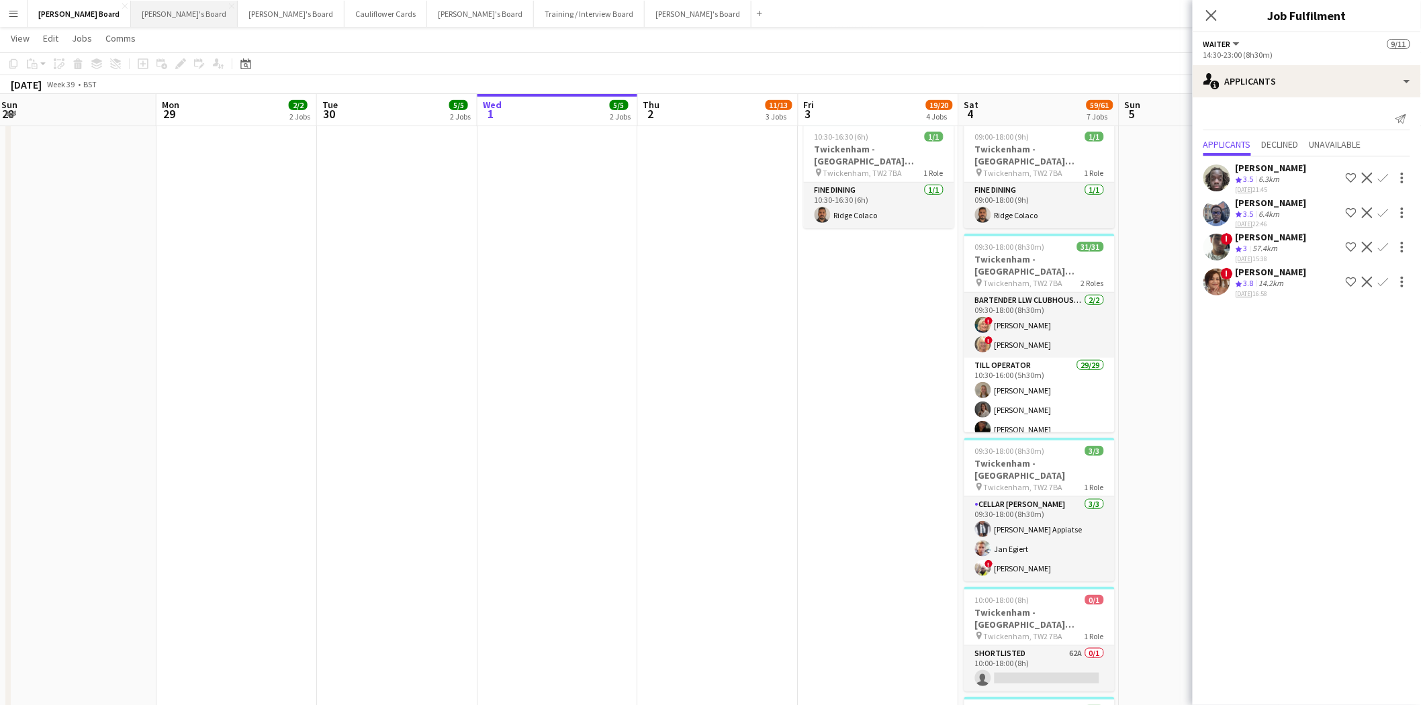
click at [136, 12] on button "Jakub's Board Close" at bounding box center [184, 14] width 107 height 26
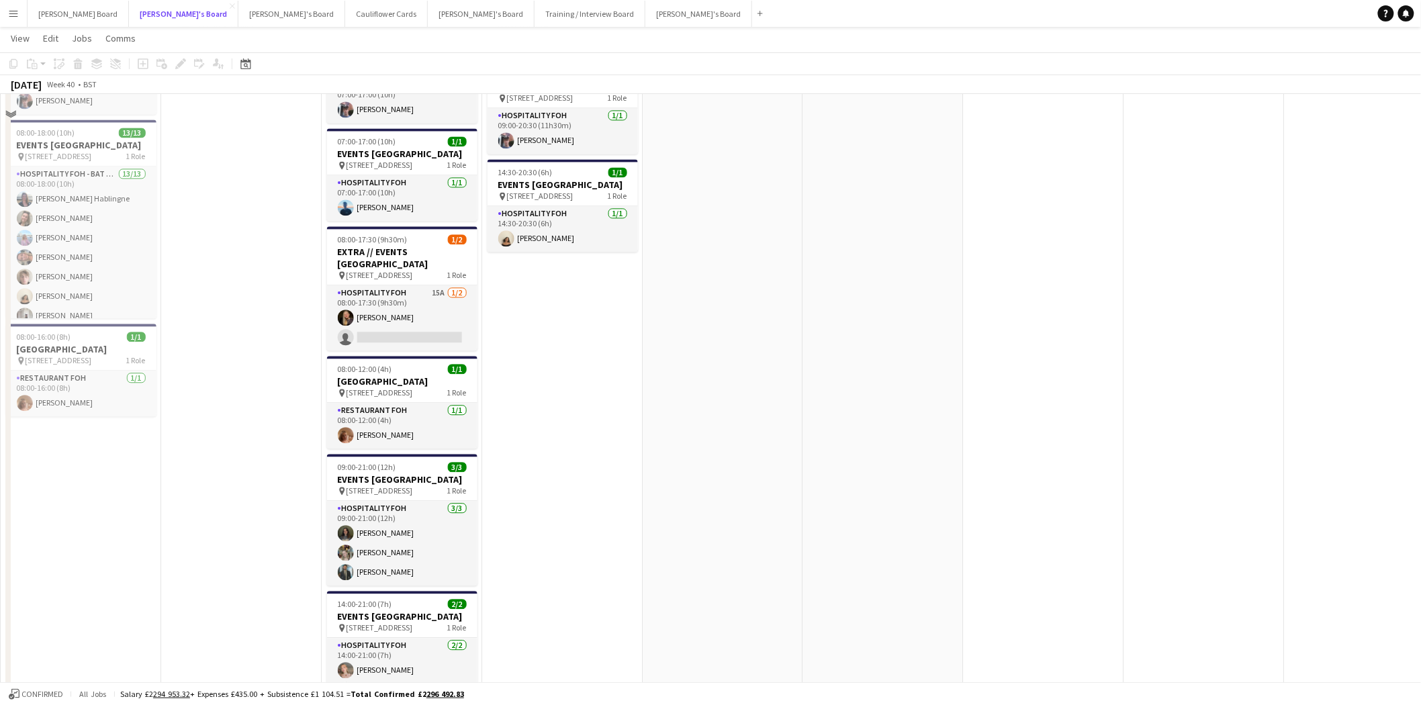
scroll to position [1194, 0]
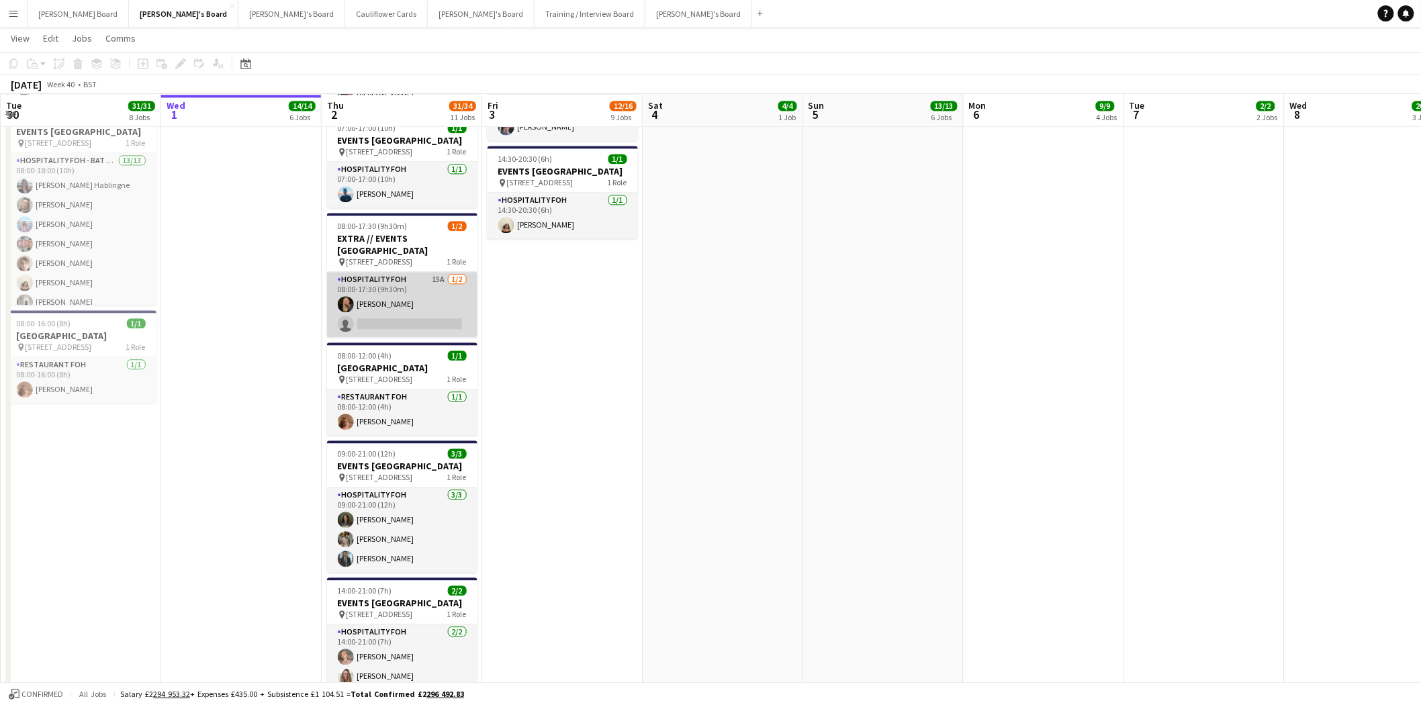
click at [392, 324] on app-card-role "Hospitality FOH 15A 1/2 08:00-17:30 (9h30m) Natalia Dembek single-neutral-actio…" at bounding box center [402, 304] width 150 height 65
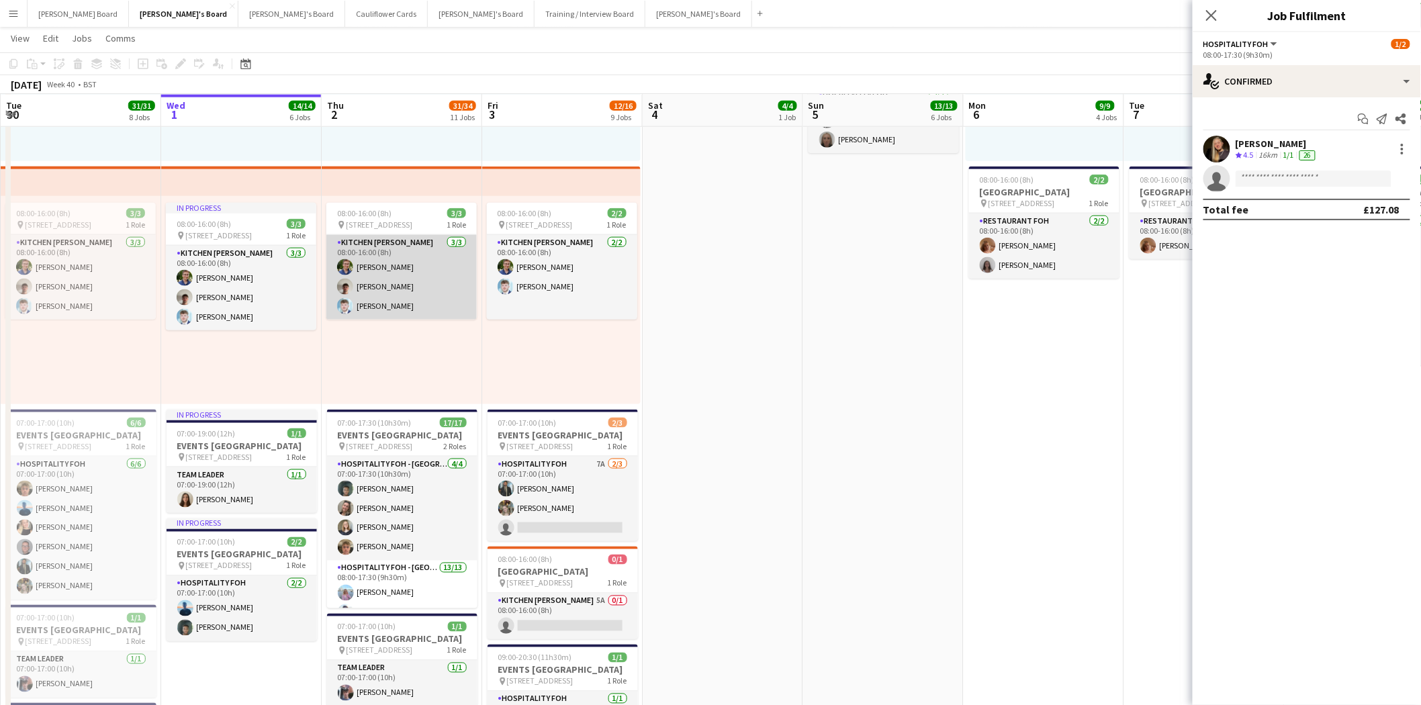
scroll to position [0, 320]
drag, startPoint x: 400, startPoint y: 300, endPoint x: 407, endPoint y: 298, distance: 7.0
click at [401, 300] on app-card-role "Kitchen Porter 3/3 08:00-16:00 (8h) Joseph Day Dan Jenkins Luke Sullivan" at bounding box center [402, 277] width 150 height 85
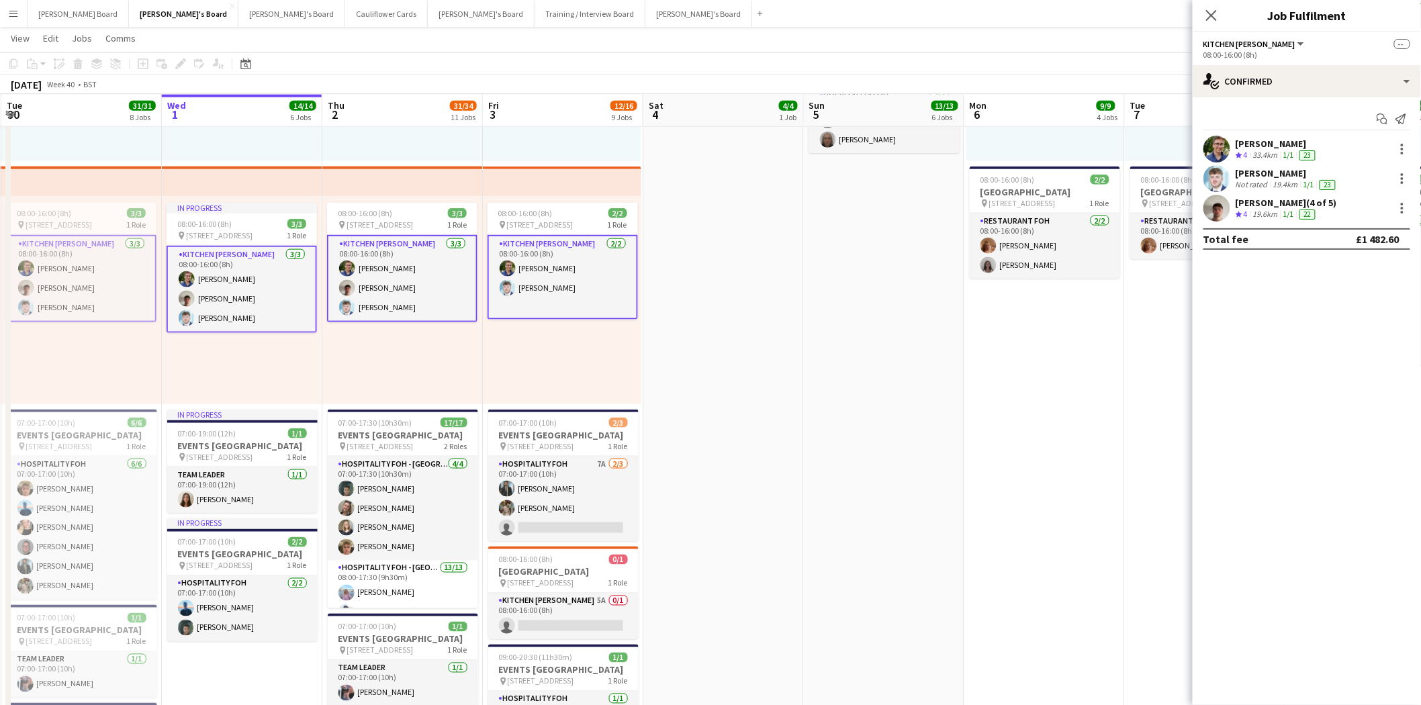
click at [1271, 175] on div "[PERSON_NAME]" at bounding box center [1287, 173] width 103 height 12
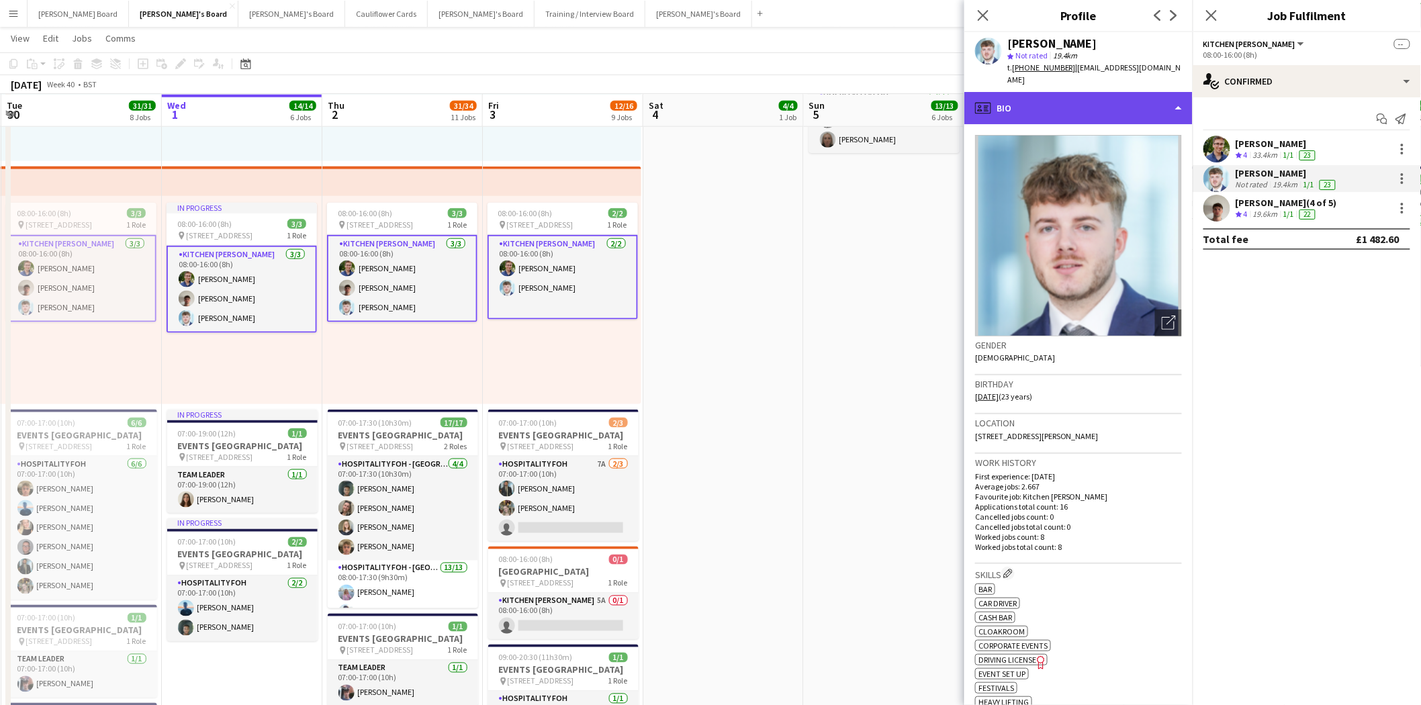
click at [1050, 98] on div "profile Bio" at bounding box center [1078, 108] width 228 height 32
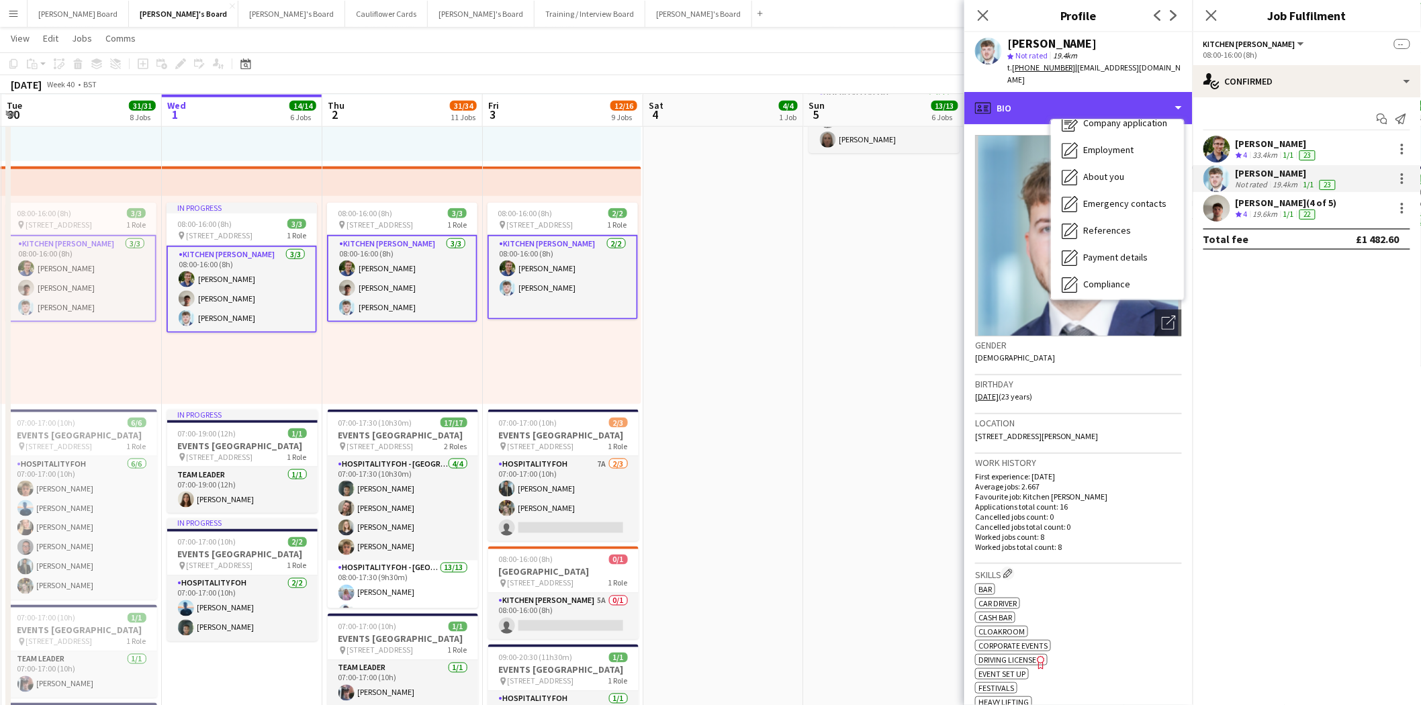
scroll to position [149, 0]
click at [1112, 279] on div "💚 Useful links 💚 Useful links" at bounding box center [1117, 284] width 133 height 27
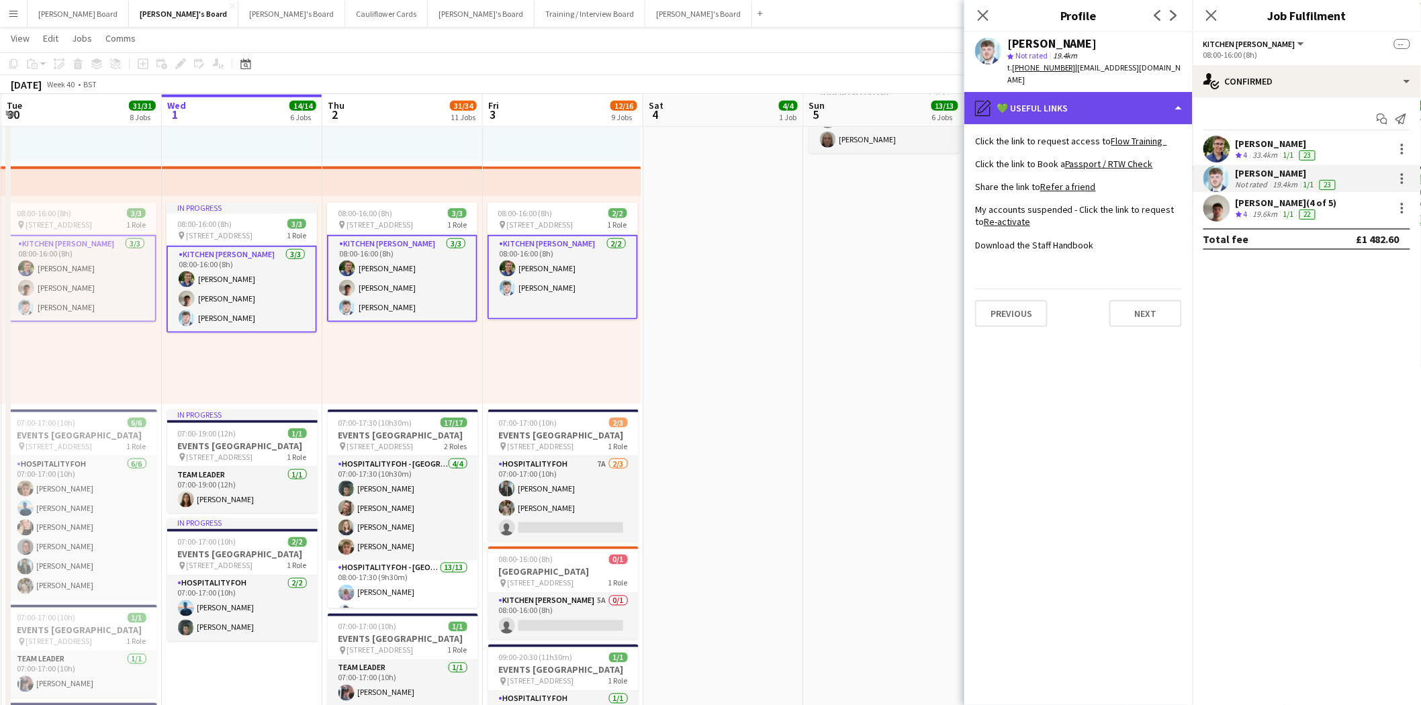
click at [1061, 104] on div "pencil4 💚 Useful links" at bounding box center [1078, 108] width 228 height 32
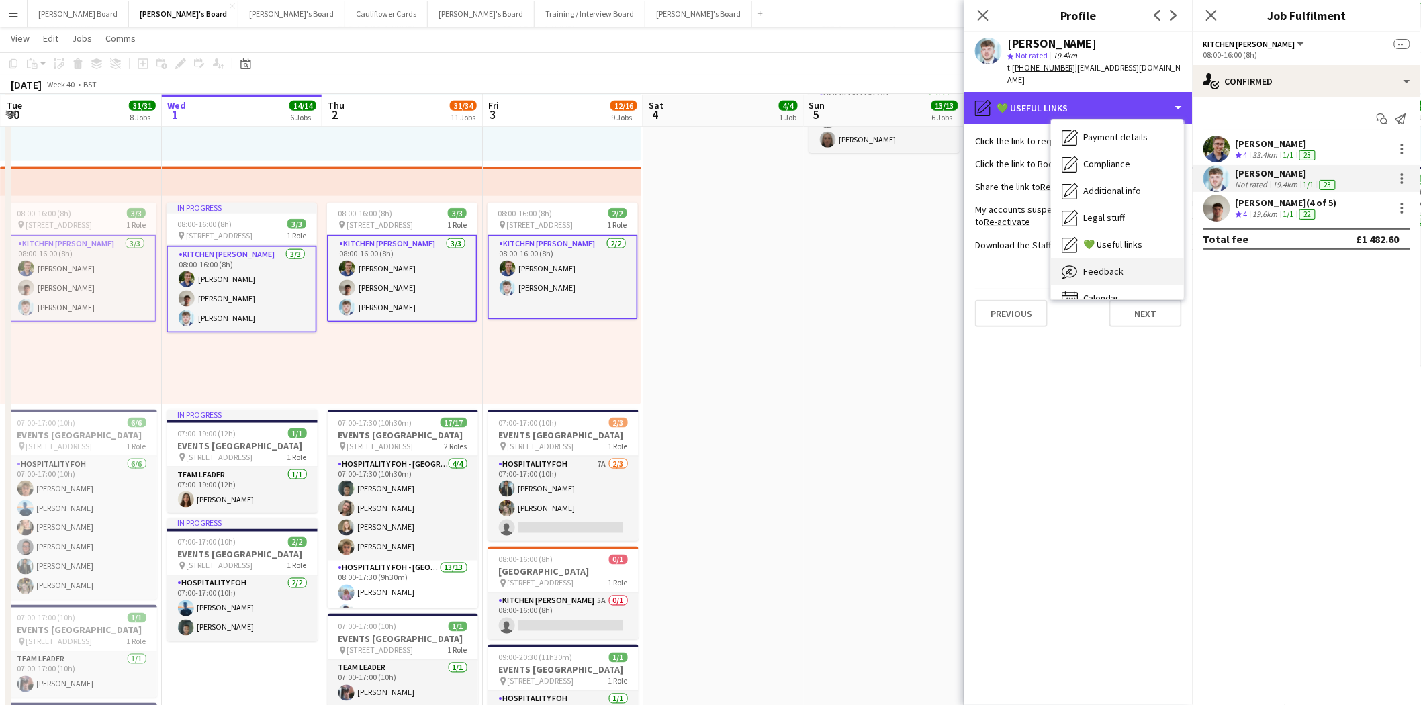
scroll to position [206, 0]
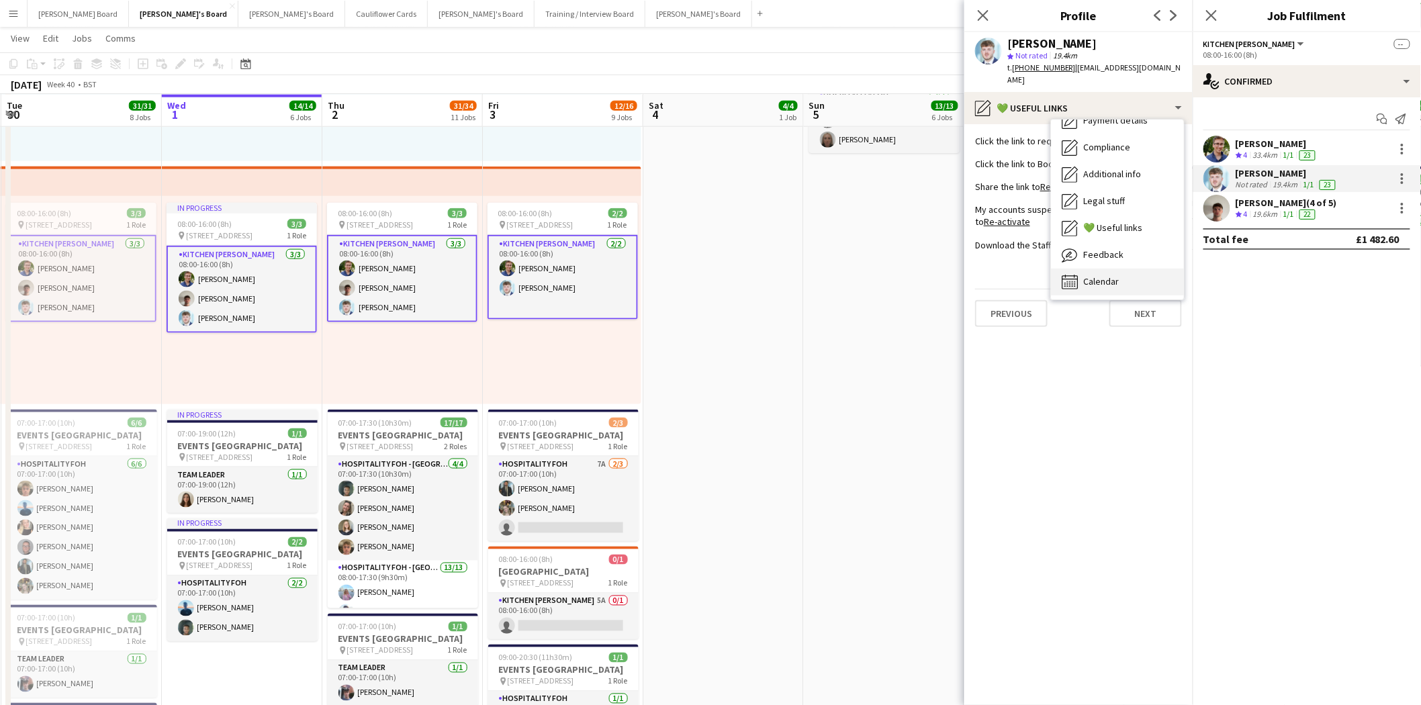
click at [1128, 273] on div "Calendar Calendar" at bounding box center [1117, 282] width 133 height 27
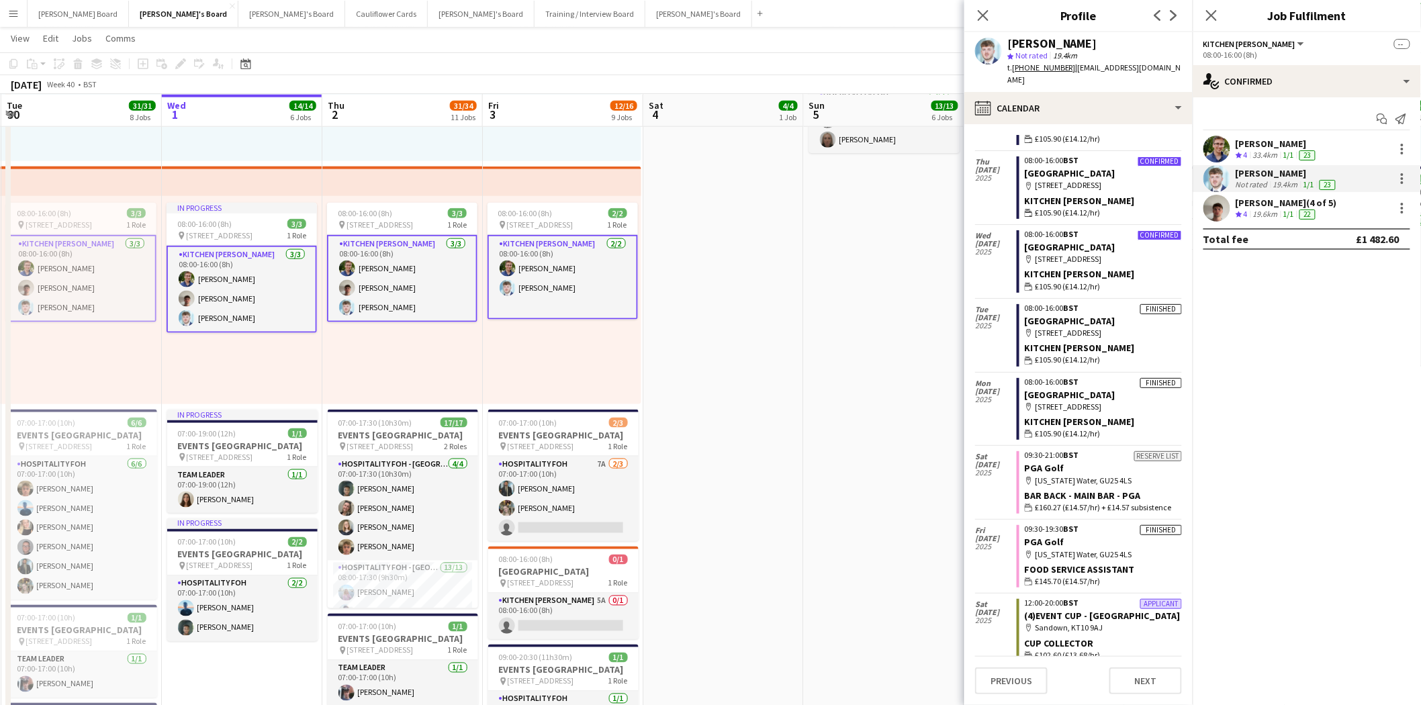
scroll to position [167, 0]
click at [1059, 95] on div "calendar-full Calendar" at bounding box center [1078, 108] width 228 height 32
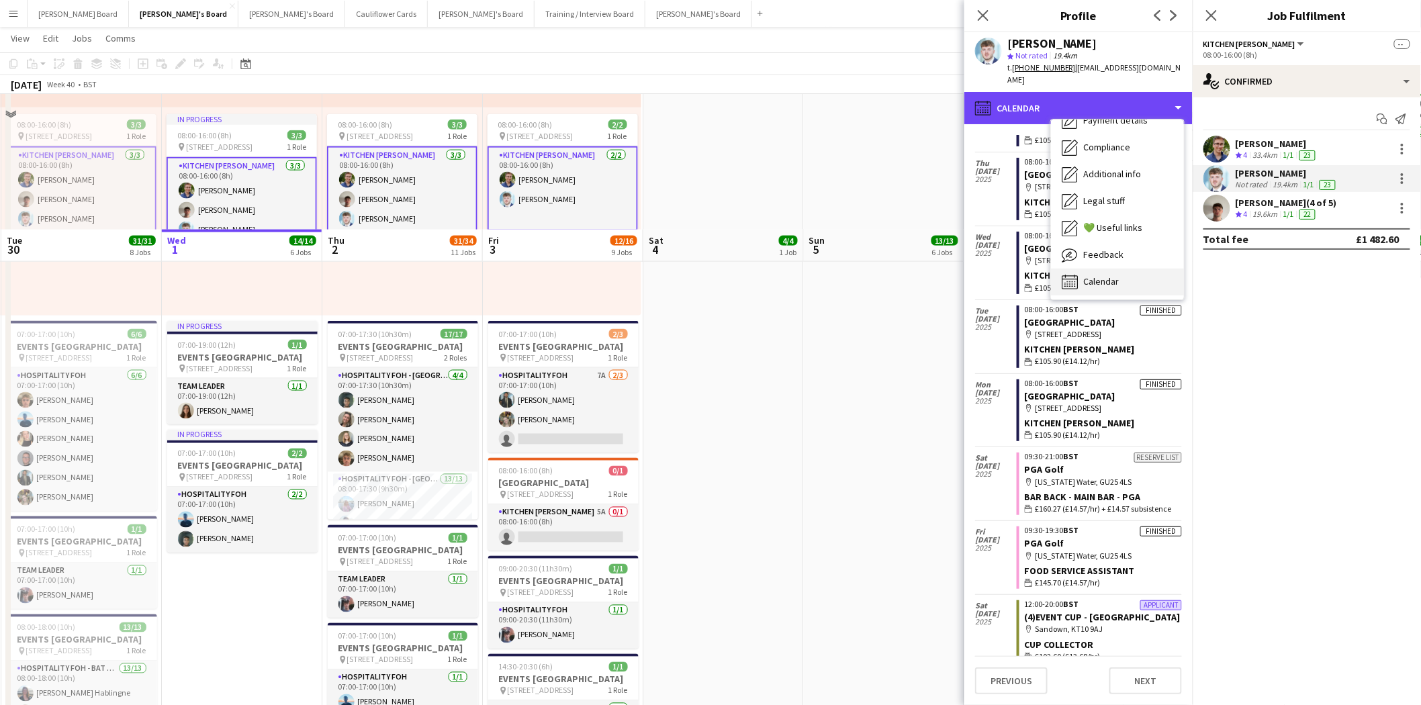
scroll to position [821, 0]
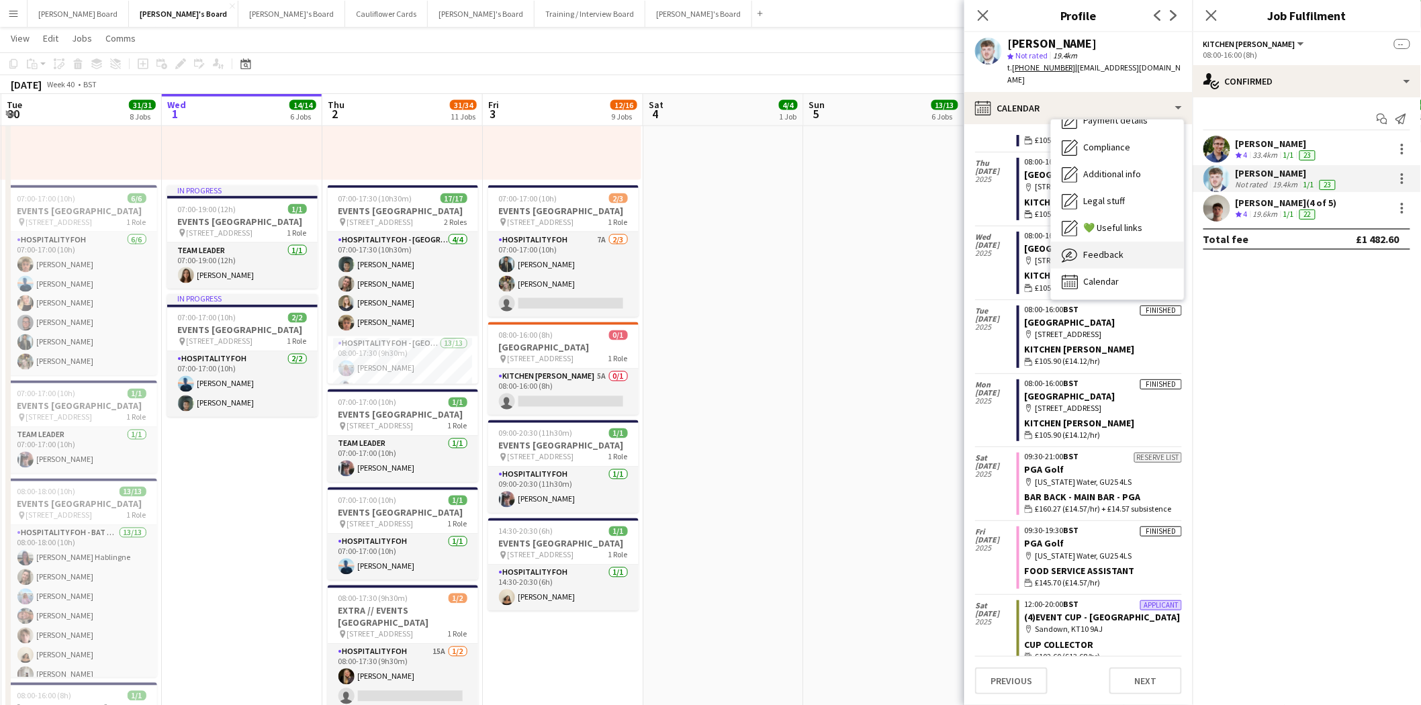
click at [1109, 249] on span "Feedback" at bounding box center [1103, 255] width 40 height 12
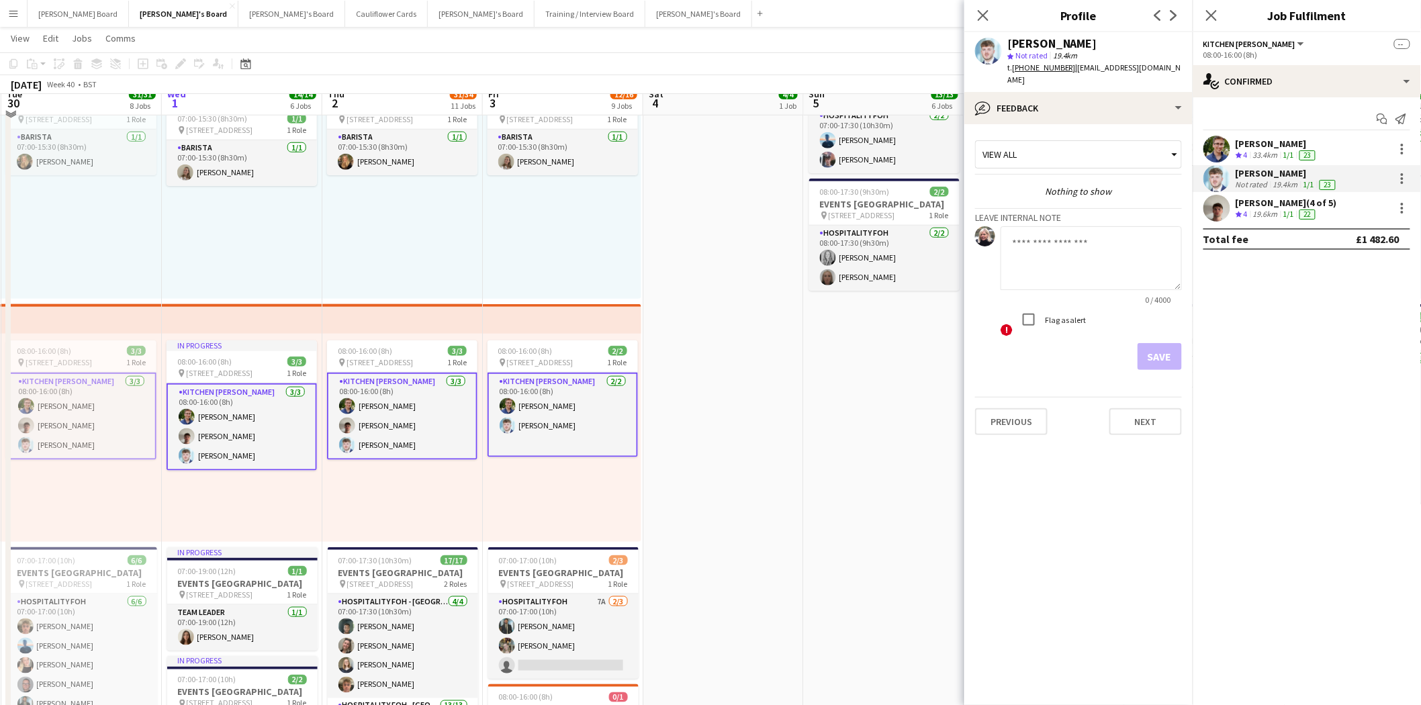
scroll to position [447, 0]
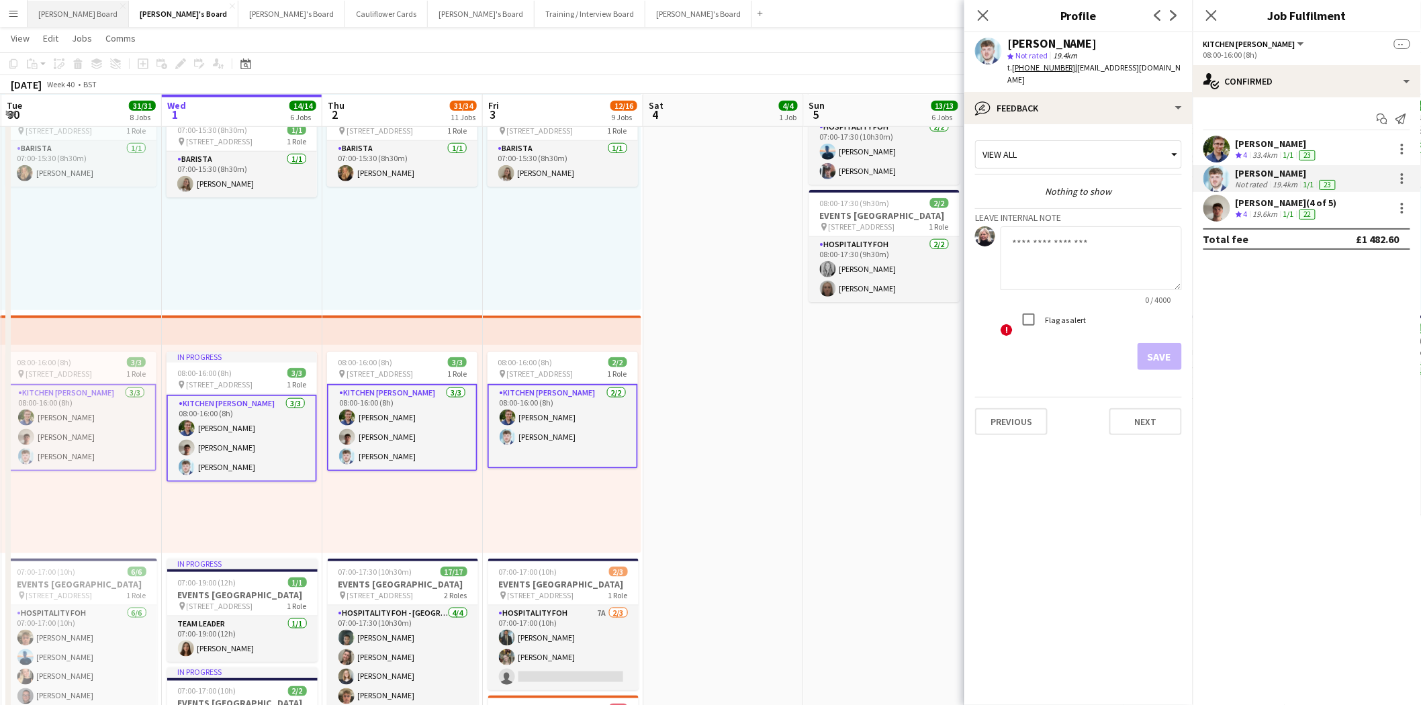
drag, startPoint x: 48, startPoint y: 13, endPoint x: 65, endPoint y: 24, distance: 19.9
click at [50, 13] on button "[PERSON_NAME] Board Close" at bounding box center [78, 14] width 101 height 26
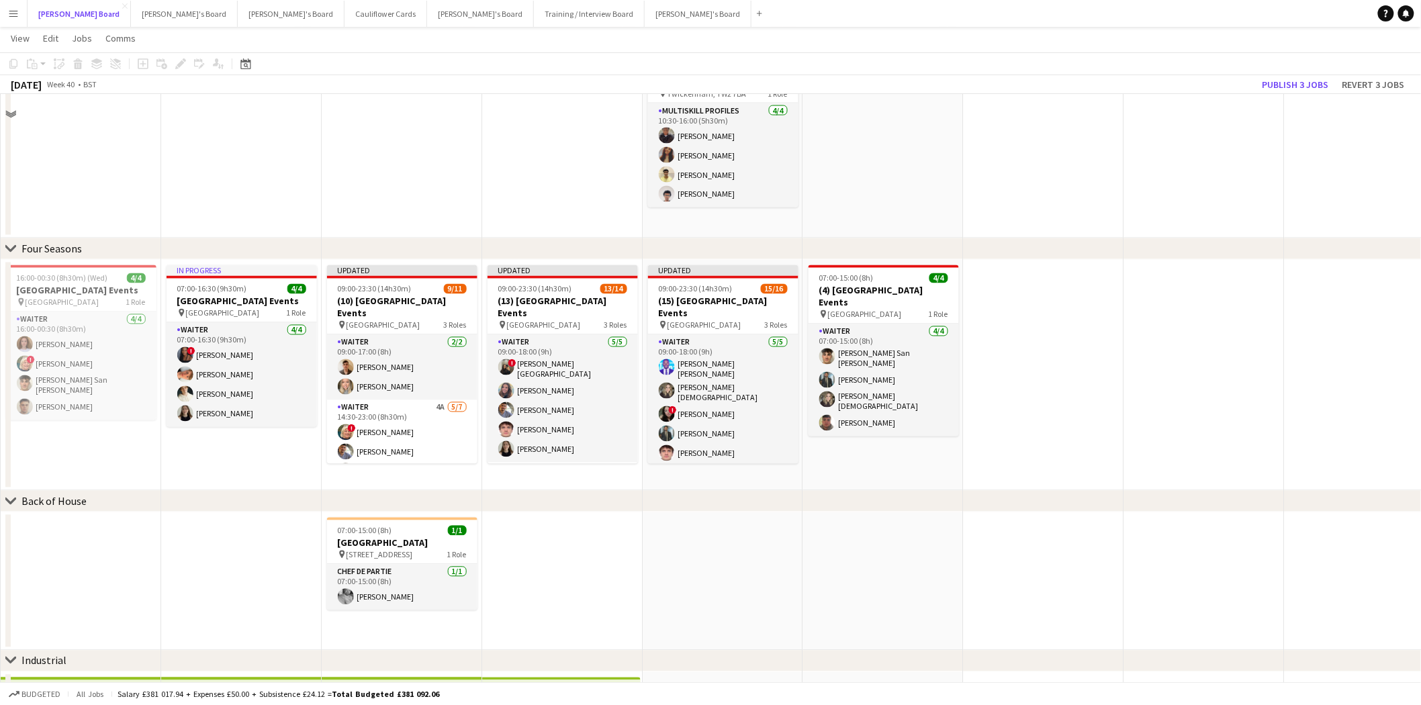
scroll to position [970, 0]
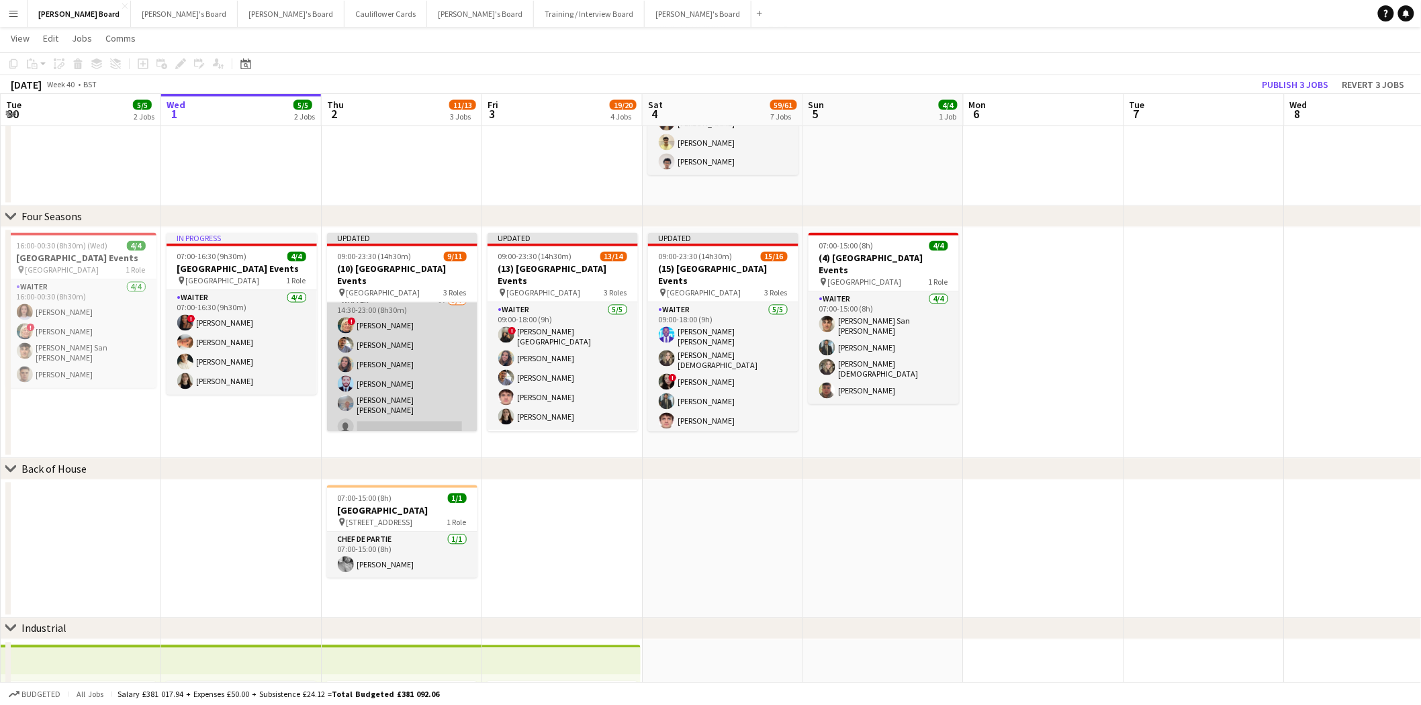
click at [406, 388] on app-card-role "Waiter 4A 5/7 14:30-23:00 (8h30m) ! Mairead Sullivan Hesham Badawy Harriet Cope…" at bounding box center [402, 377] width 150 height 167
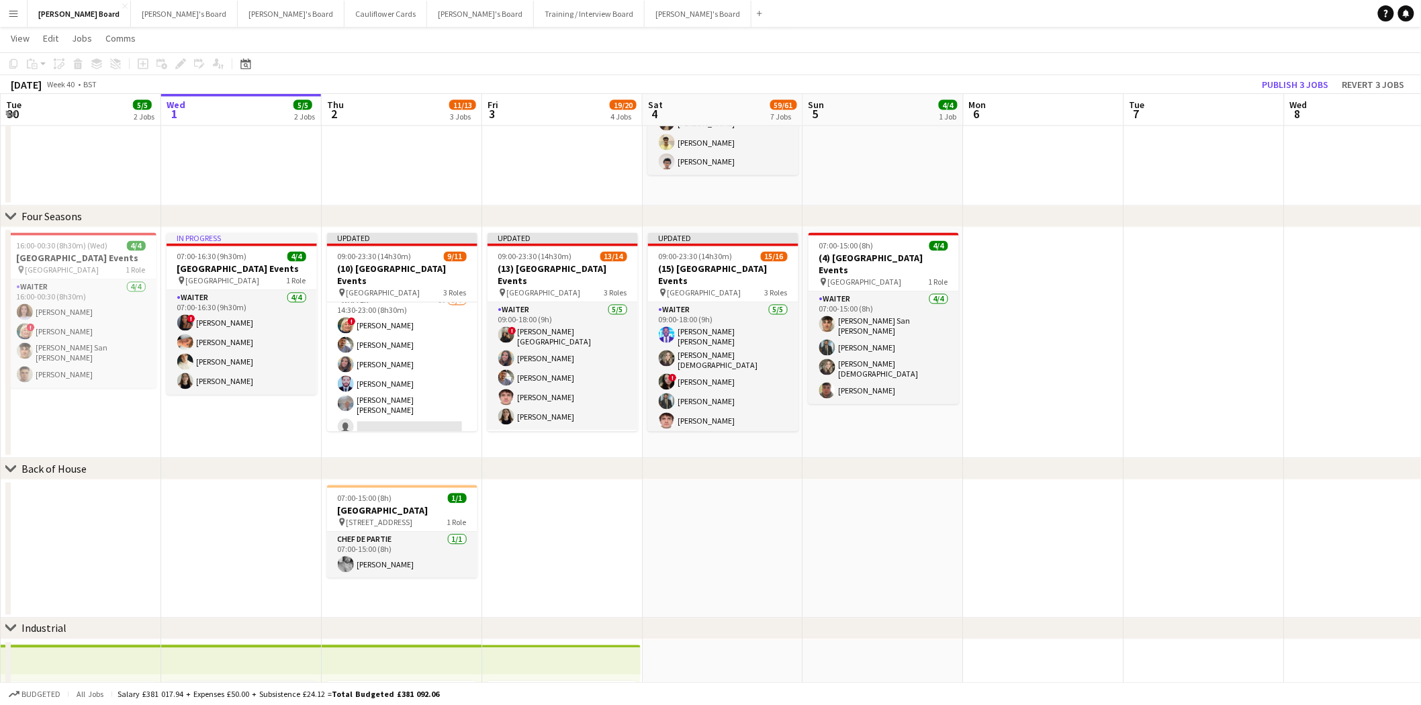
scroll to position [75, 0]
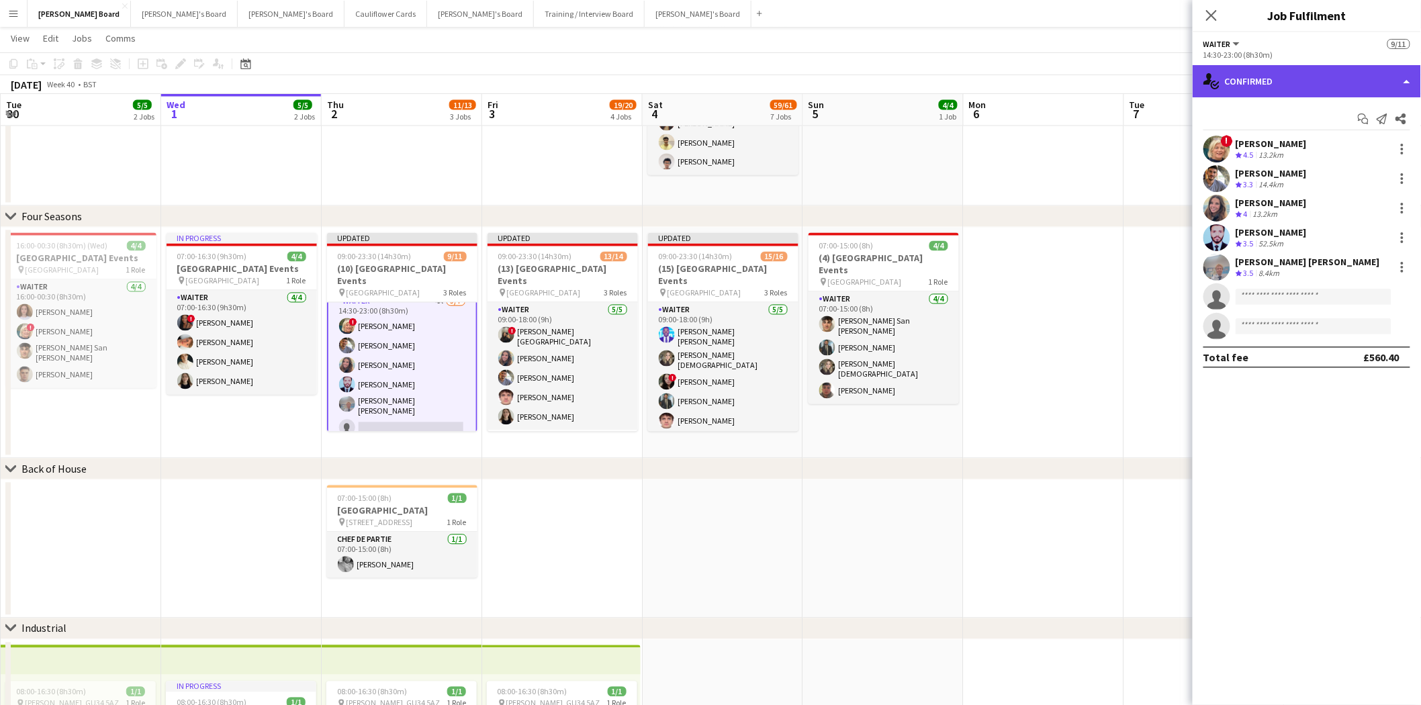
drag, startPoint x: 1308, startPoint y: 69, endPoint x: 1306, endPoint y: 99, distance: 30.9
click at [1308, 70] on div "single-neutral-actions-check-2 Confirmed" at bounding box center [1307, 81] width 228 height 32
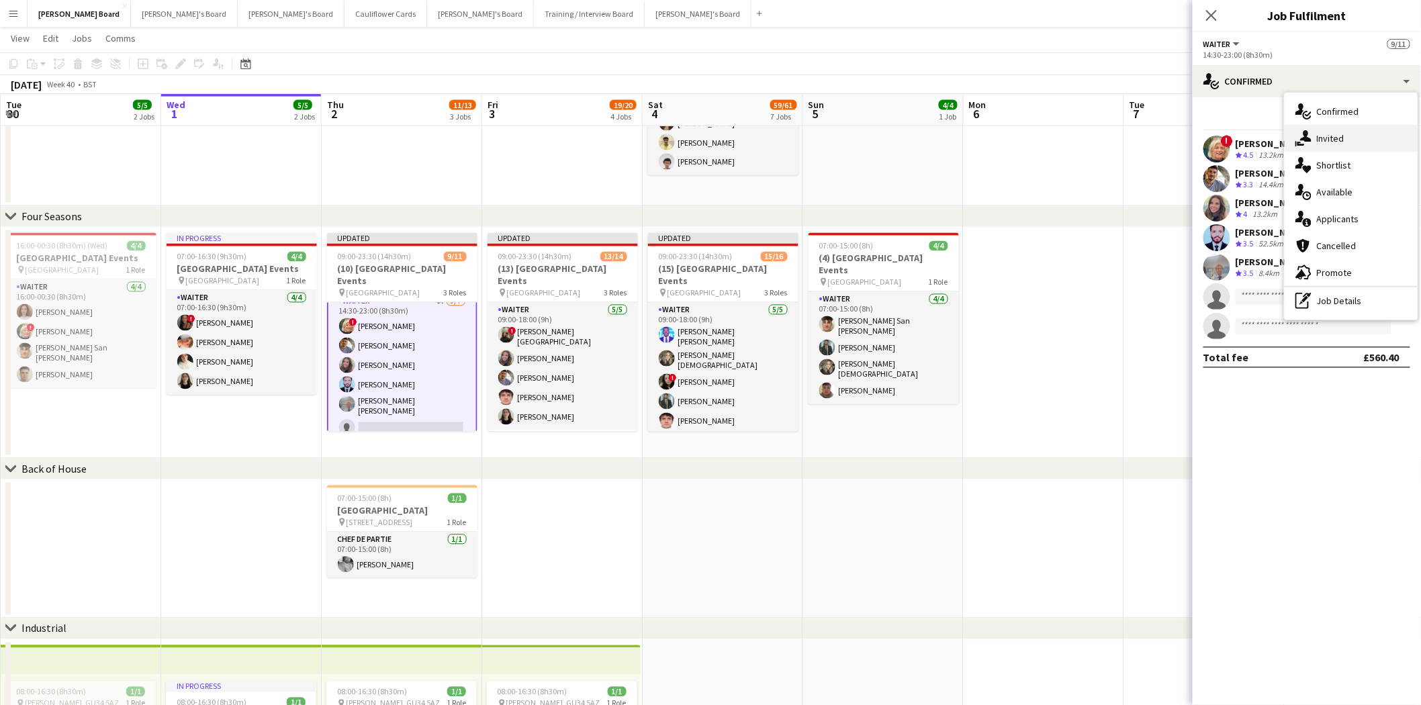
click at [1328, 148] on div "single-neutral-actions-share-1 Invited" at bounding box center [1351, 138] width 133 height 27
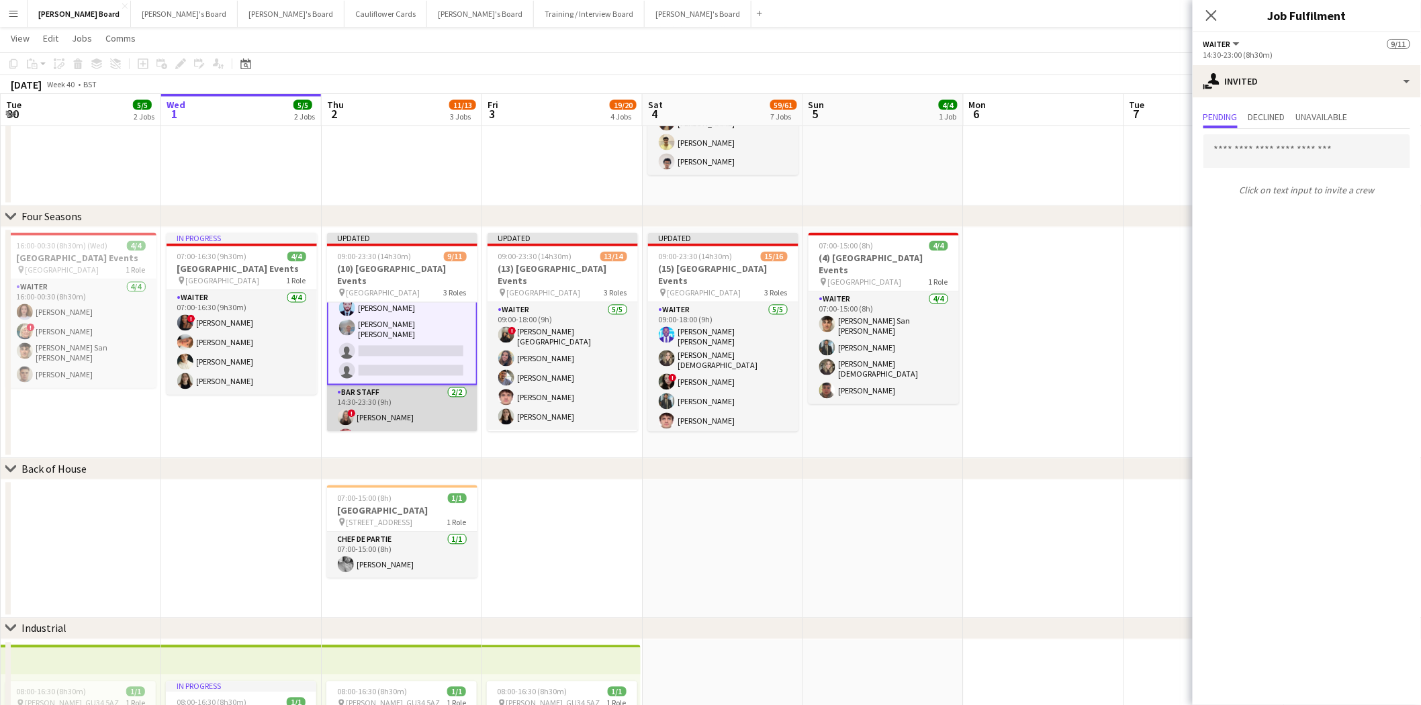
scroll to position [153, 0]
click at [404, 407] on app-card-role "BAR STAFF 2/2 14:30-23:30 (9h) ! Amber Cole Abdul Raheem" at bounding box center [402, 416] width 150 height 65
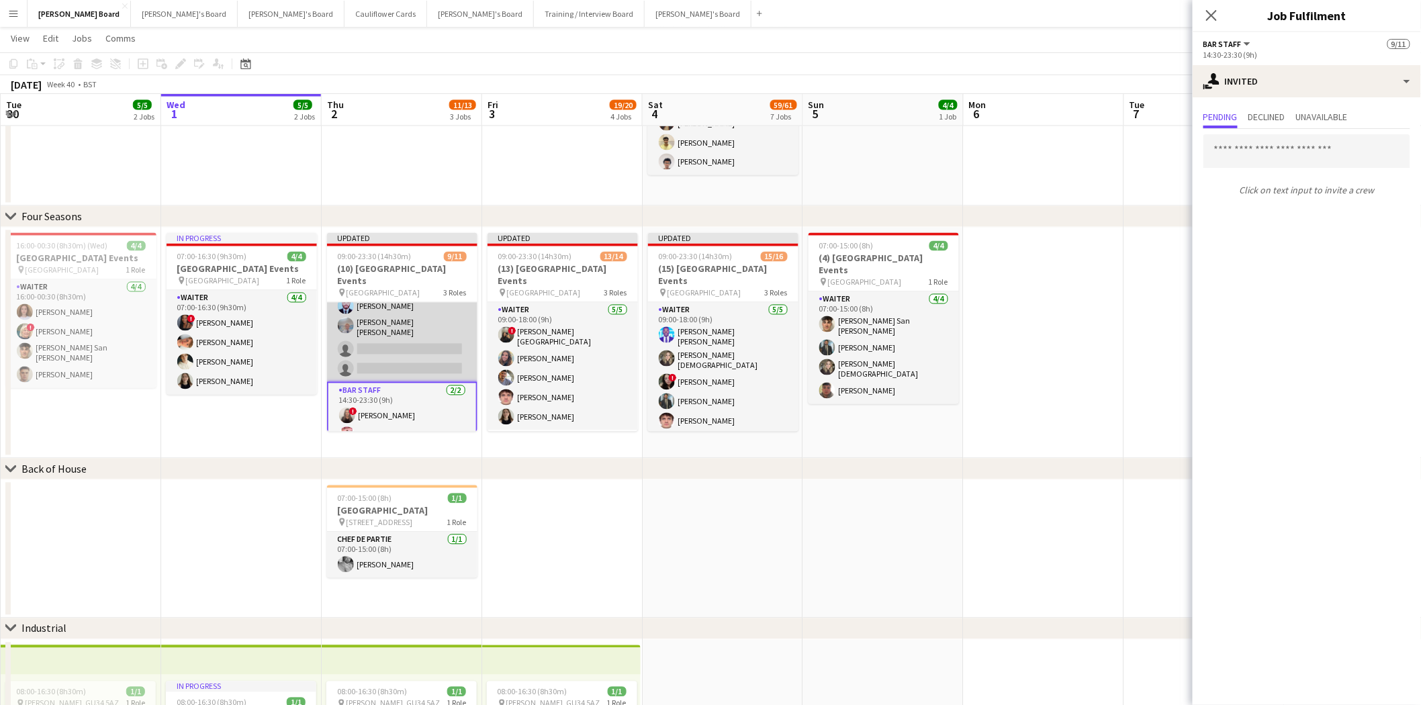
scroll to position [0, 320]
click at [404, 332] on app-card-role "Waiter 4A 5/7 14:30-23:00 (8h30m) ! Mairead Sullivan Hesham Badawy Harriet Cope…" at bounding box center [403, 299] width 150 height 167
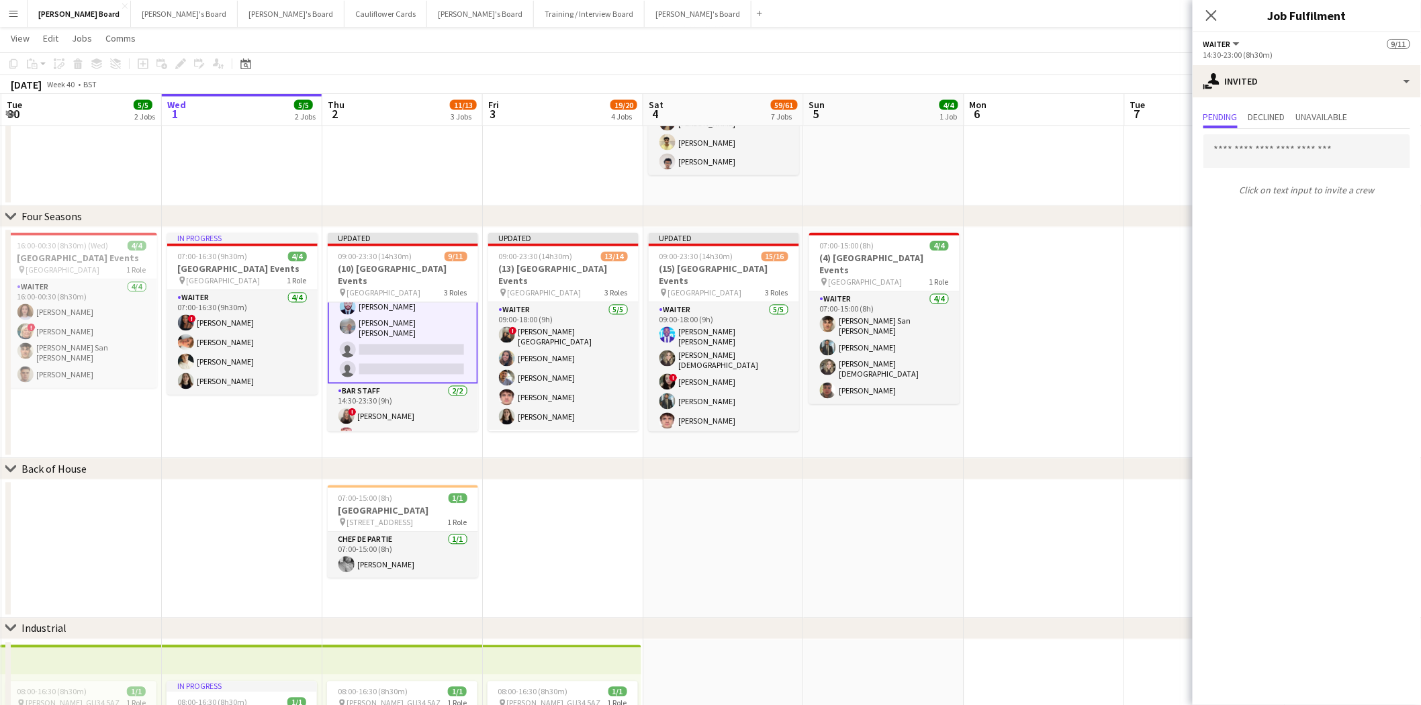
scroll to position [0, 0]
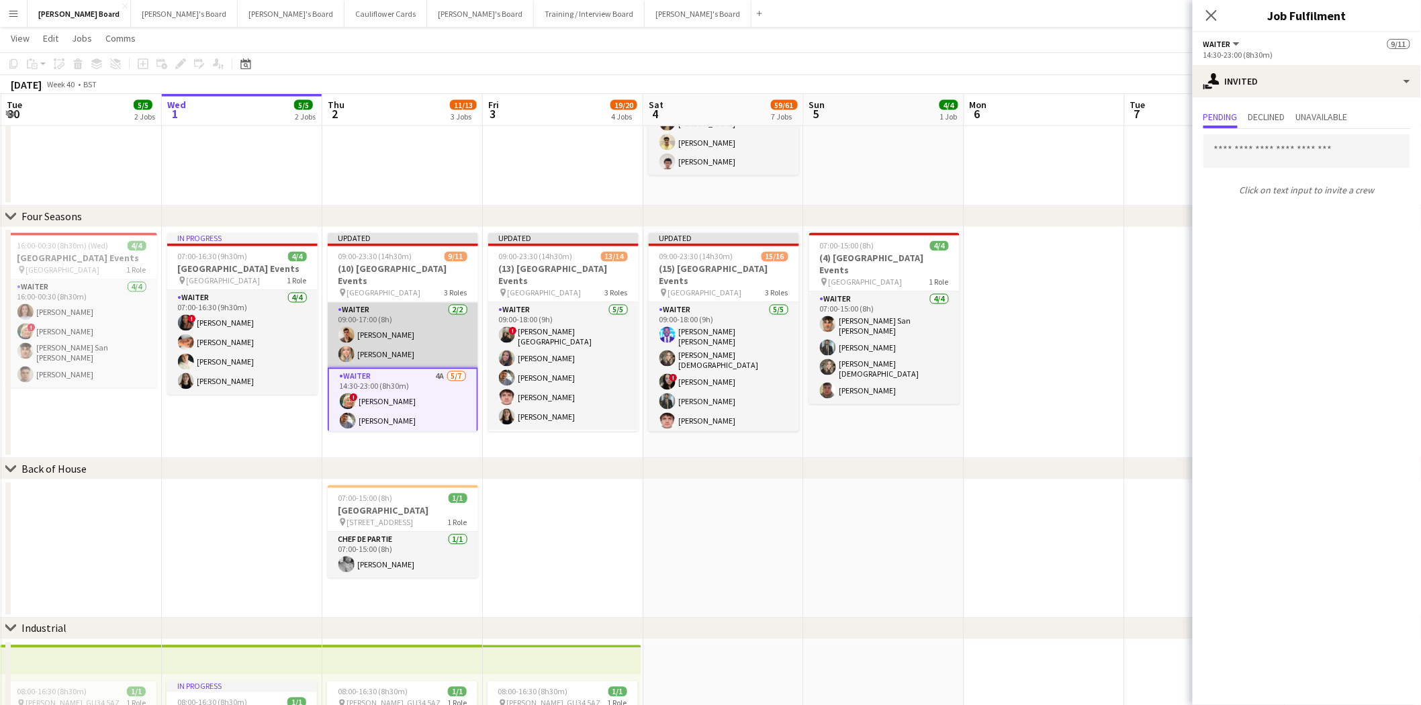
click at [408, 326] on app-card-role "Waiter 2/2 09:00-17:00 (8h) James Dale Laura Shaw" at bounding box center [403, 335] width 150 height 65
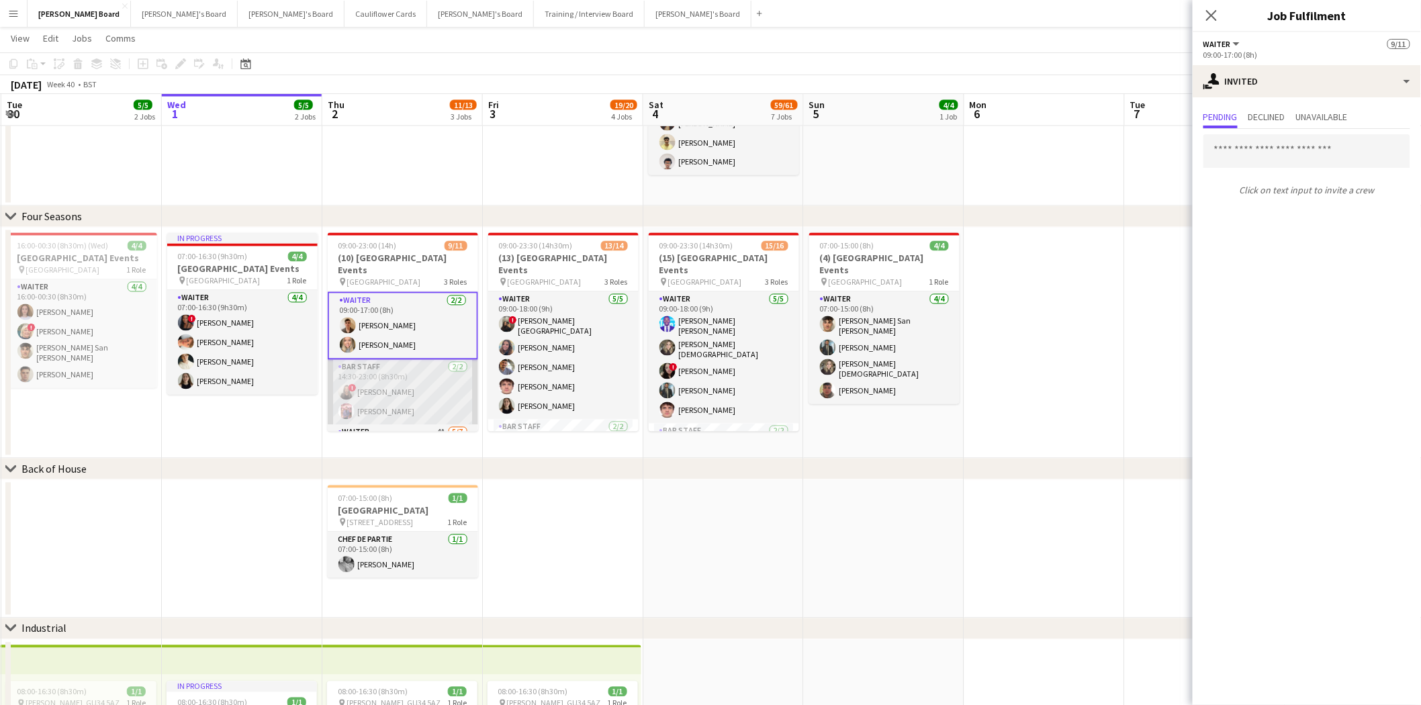
scroll to position [143, 0]
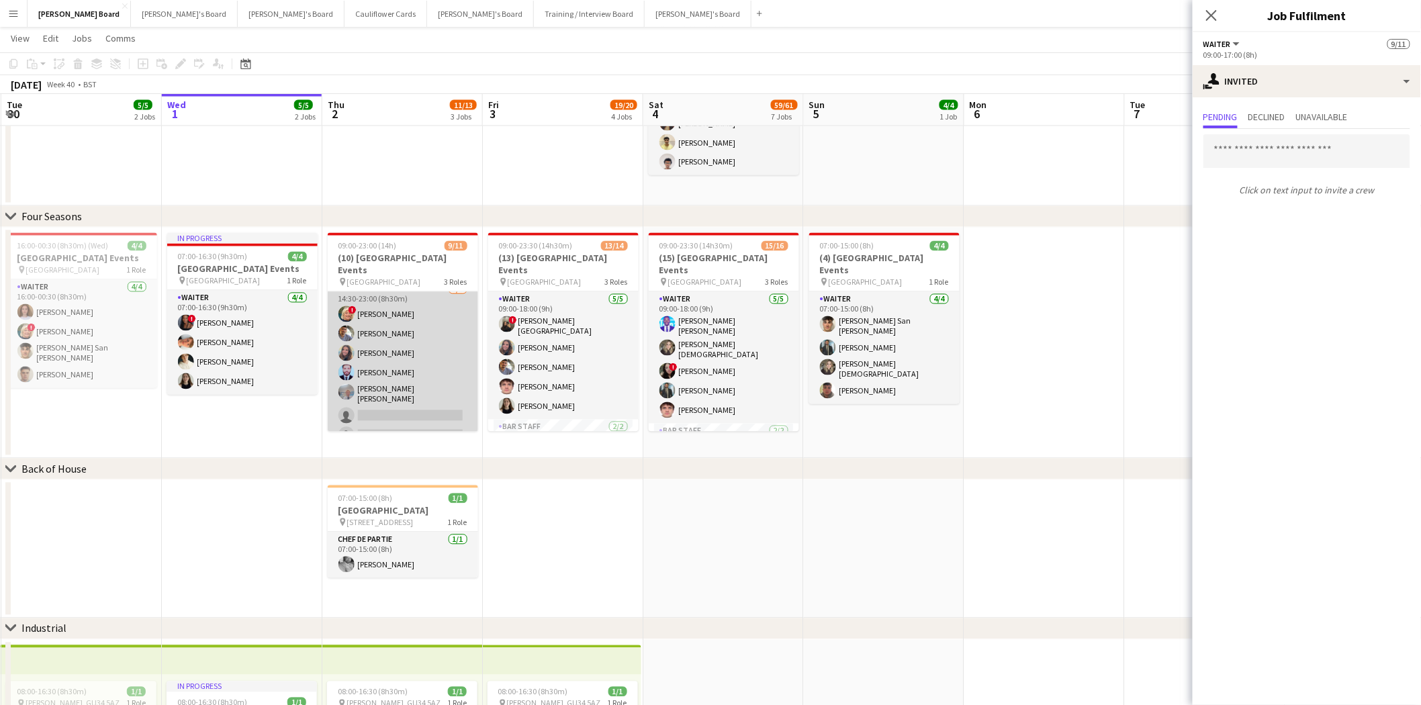
click at [428, 363] on app-card-role "Waiter 4A 5/7 14:30-23:00 (8h30m) ! Mairead Sullivan Hesham Badawy Harriet Cope…" at bounding box center [403, 365] width 150 height 167
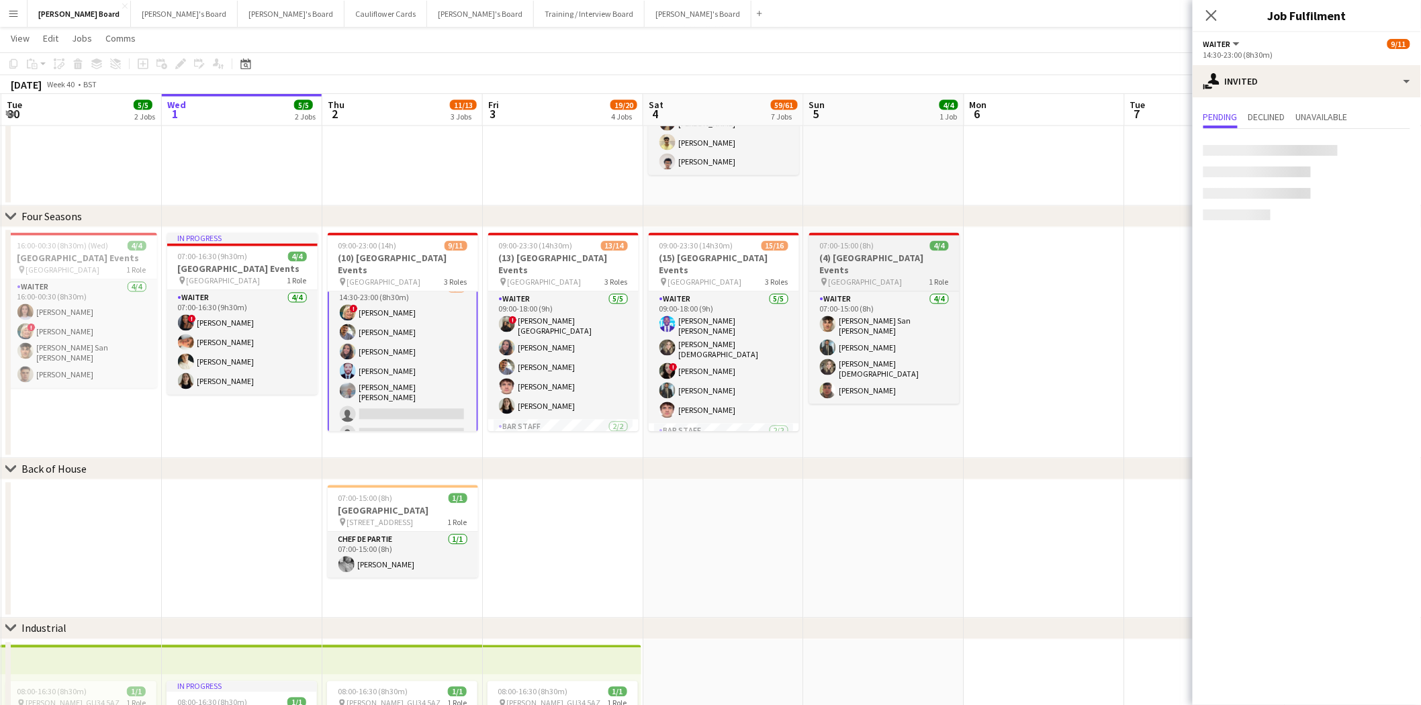
scroll to position [142, 0]
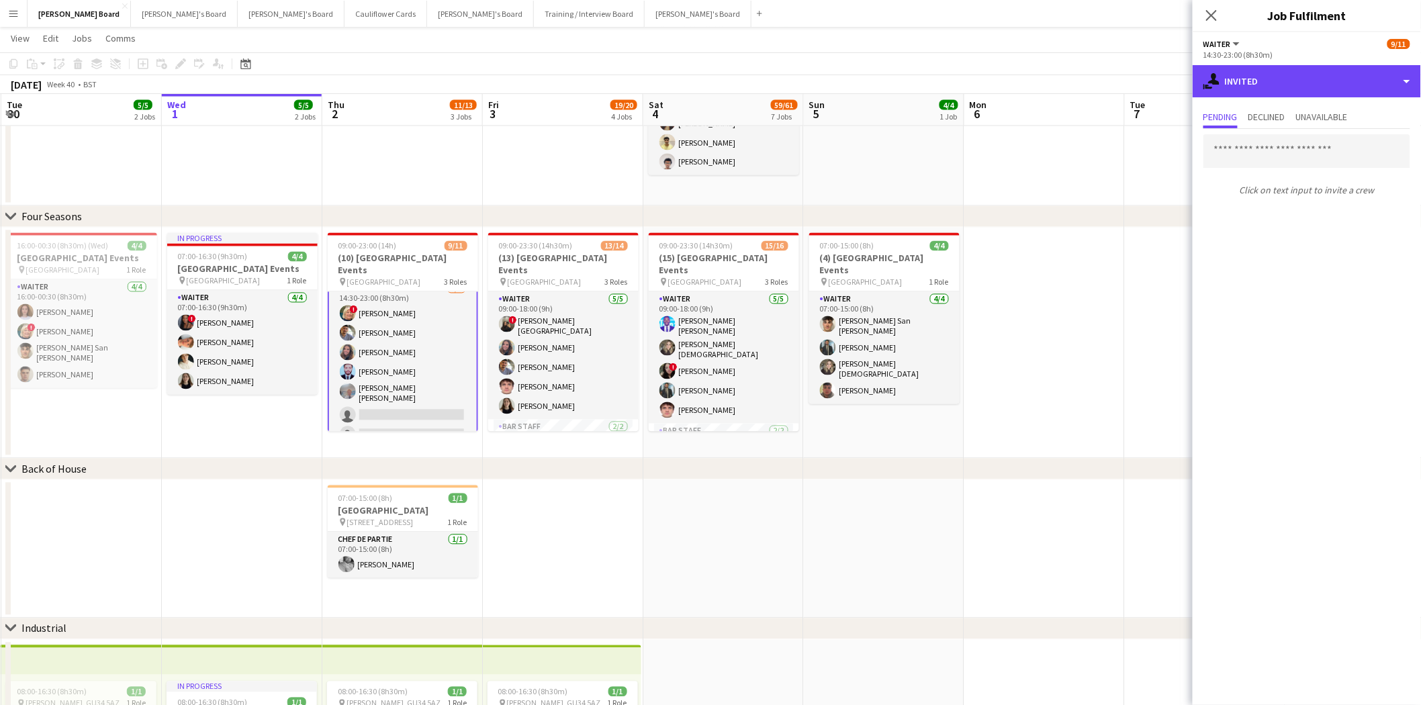
drag, startPoint x: 1277, startPoint y: 75, endPoint x: 1293, endPoint y: 142, distance: 68.9
click at [1278, 79] on div "single-neutral-actions-share-1 Invited" at bounding box center [1307, 81] width 228 height 32
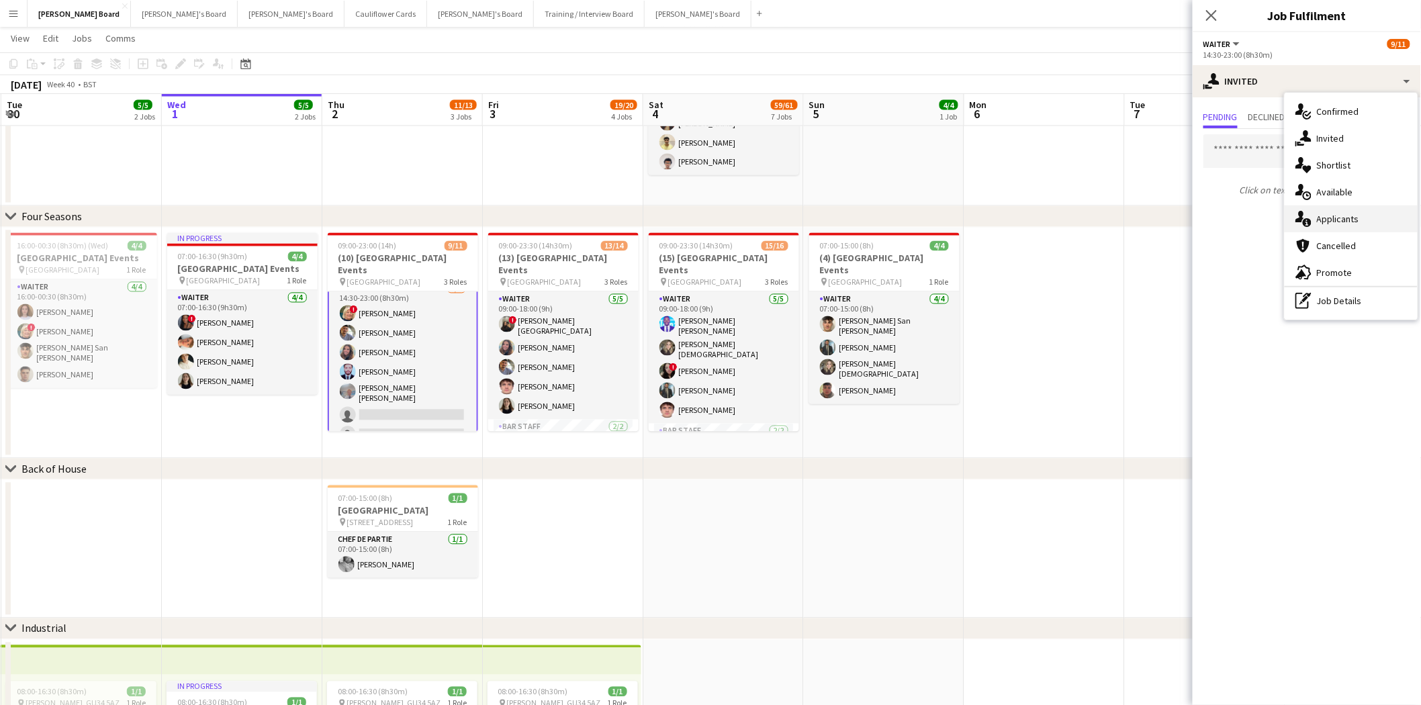
click at [1345, 214] on span "Applicants" at bounding box center [1338, 219] width 42 height 12
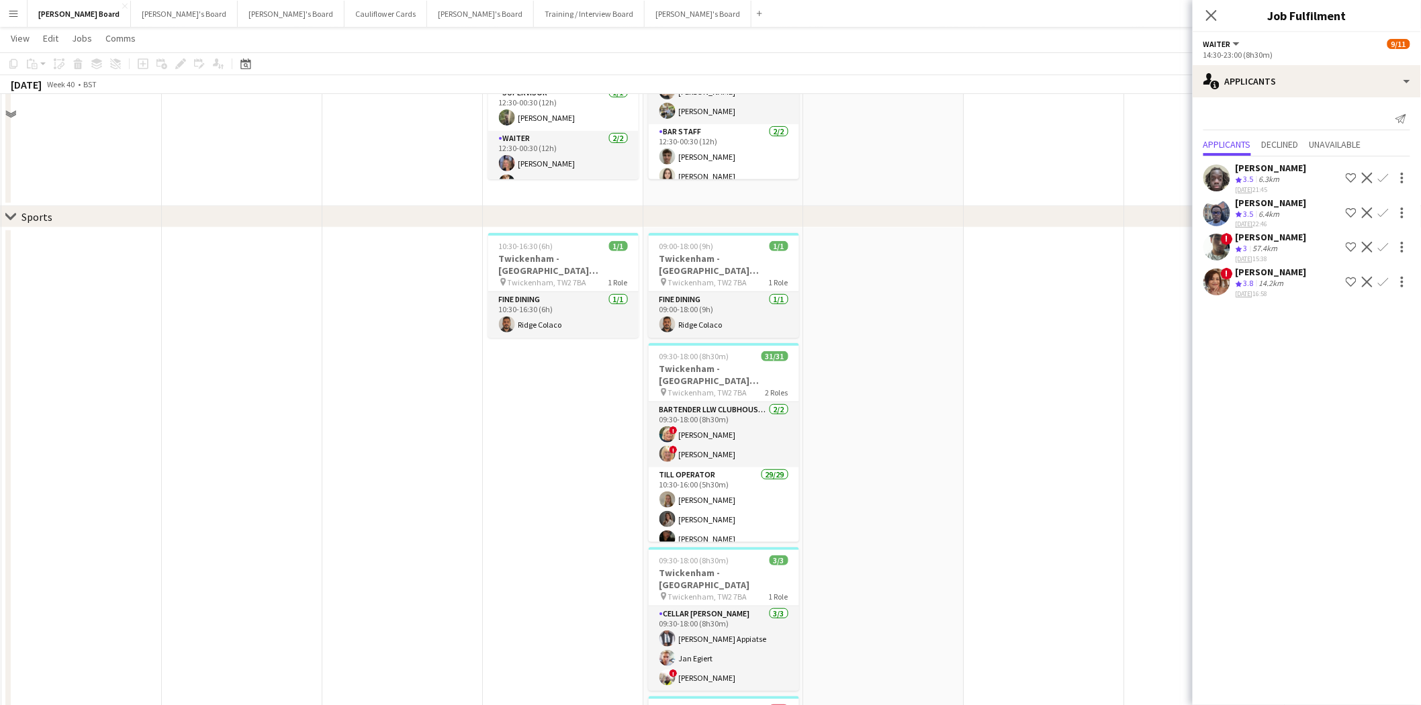
scroll to position [298, 0]
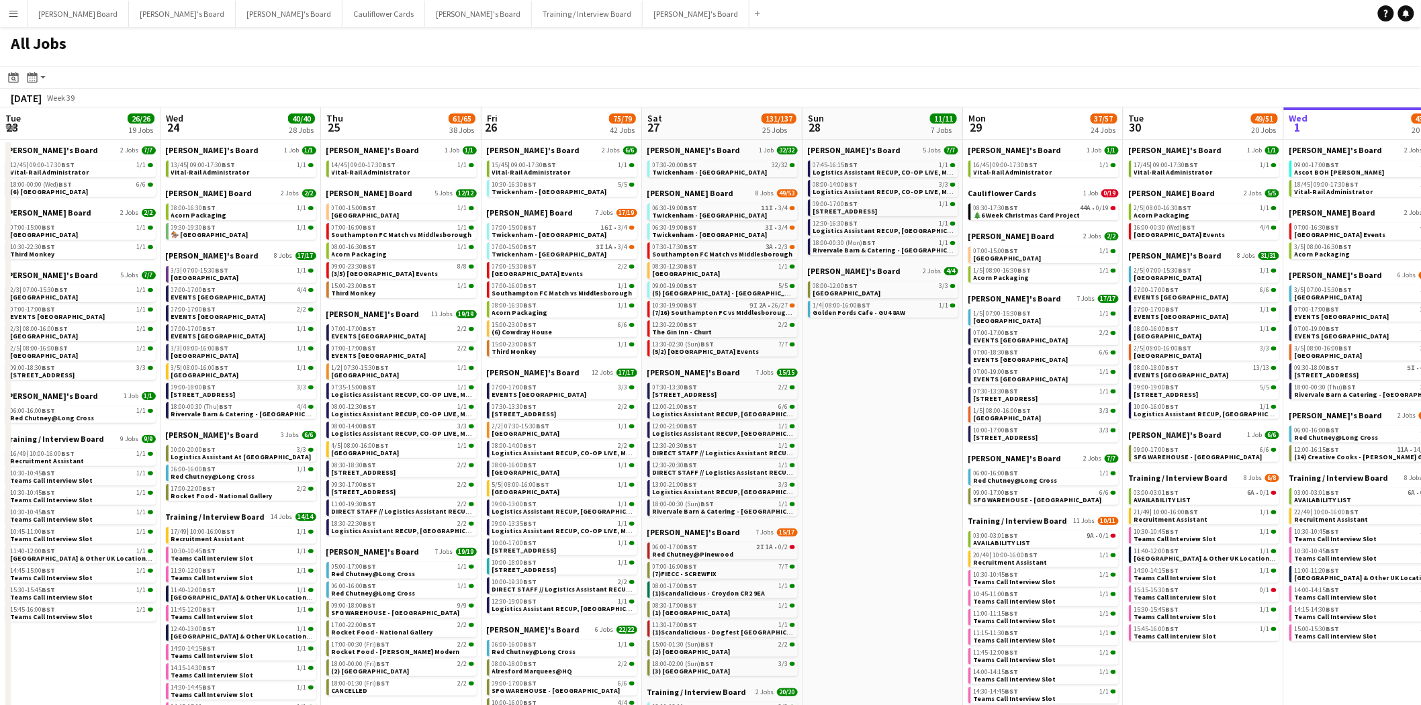
scroll to position [0, 377]
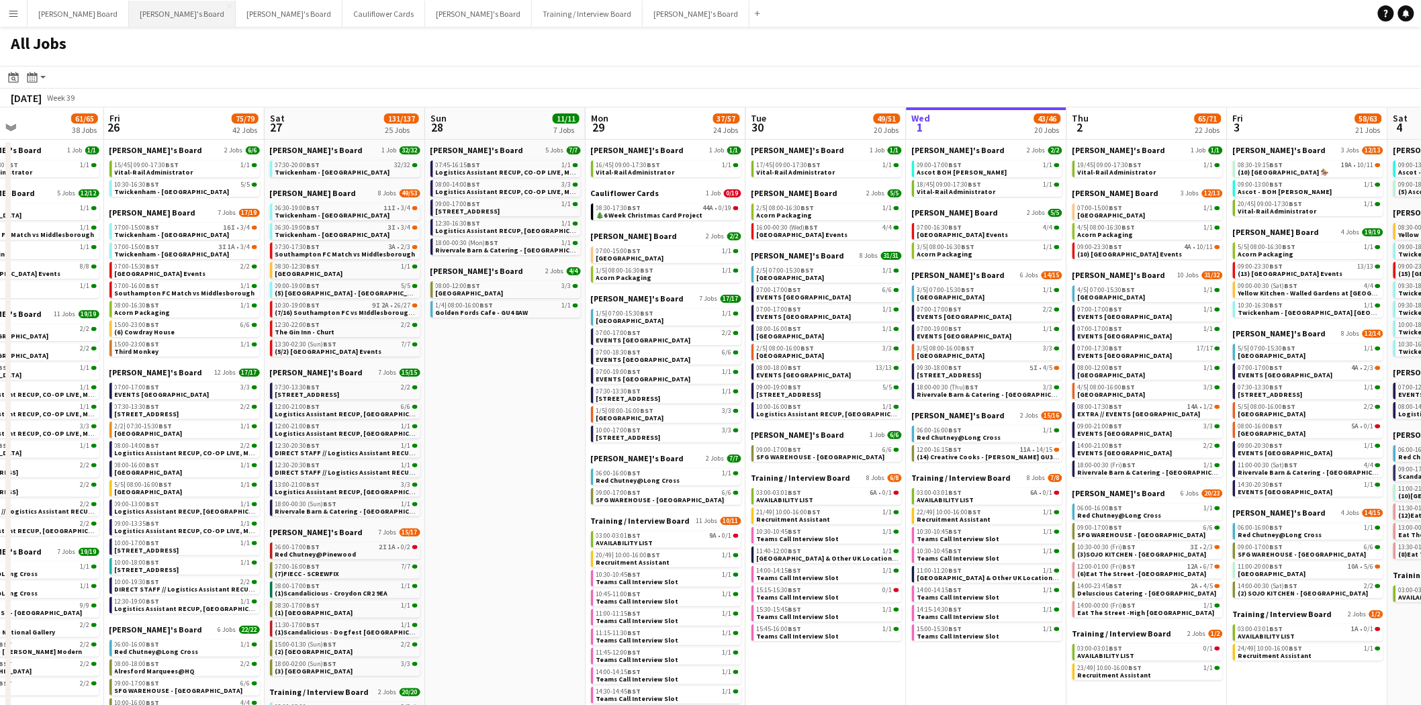
click at [138, 17] on button "Jakub's Board Close" at bounding box center [182, 14] width 107 height 26
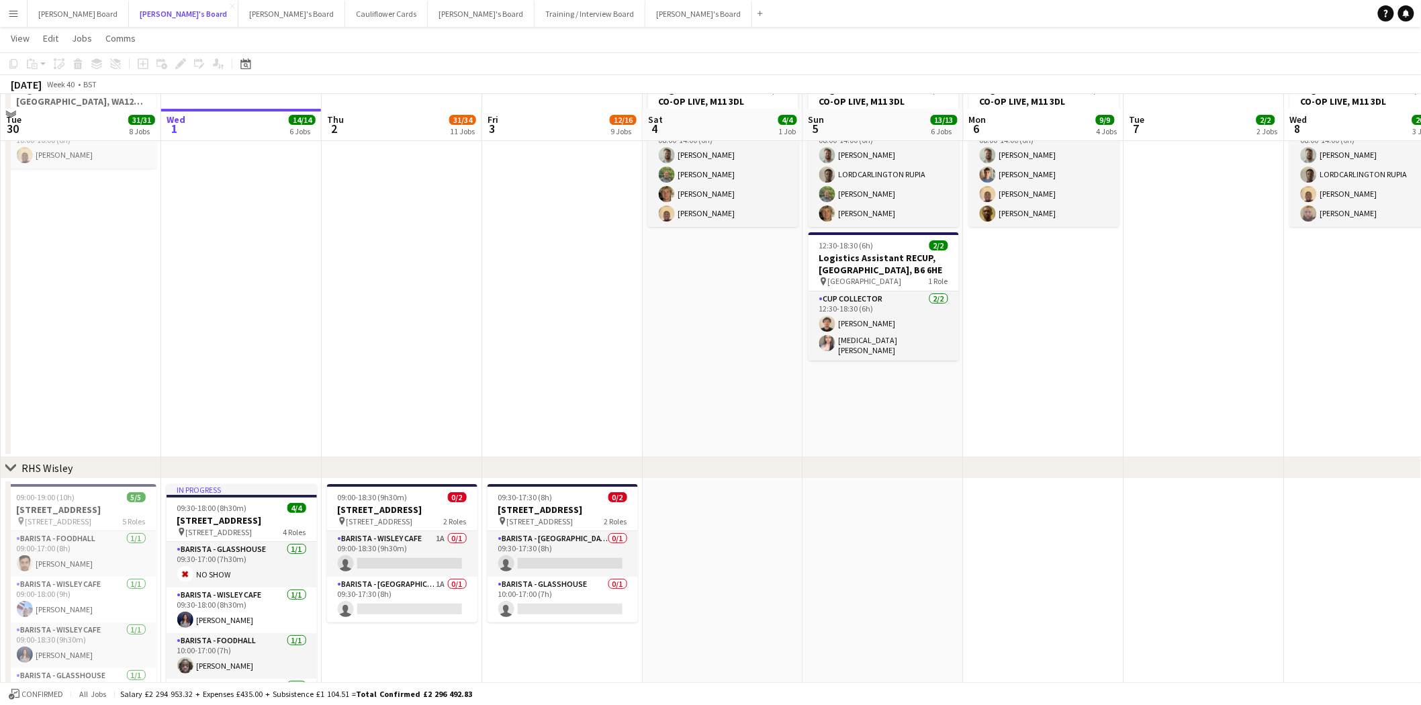
scroll to position [1967, 0]
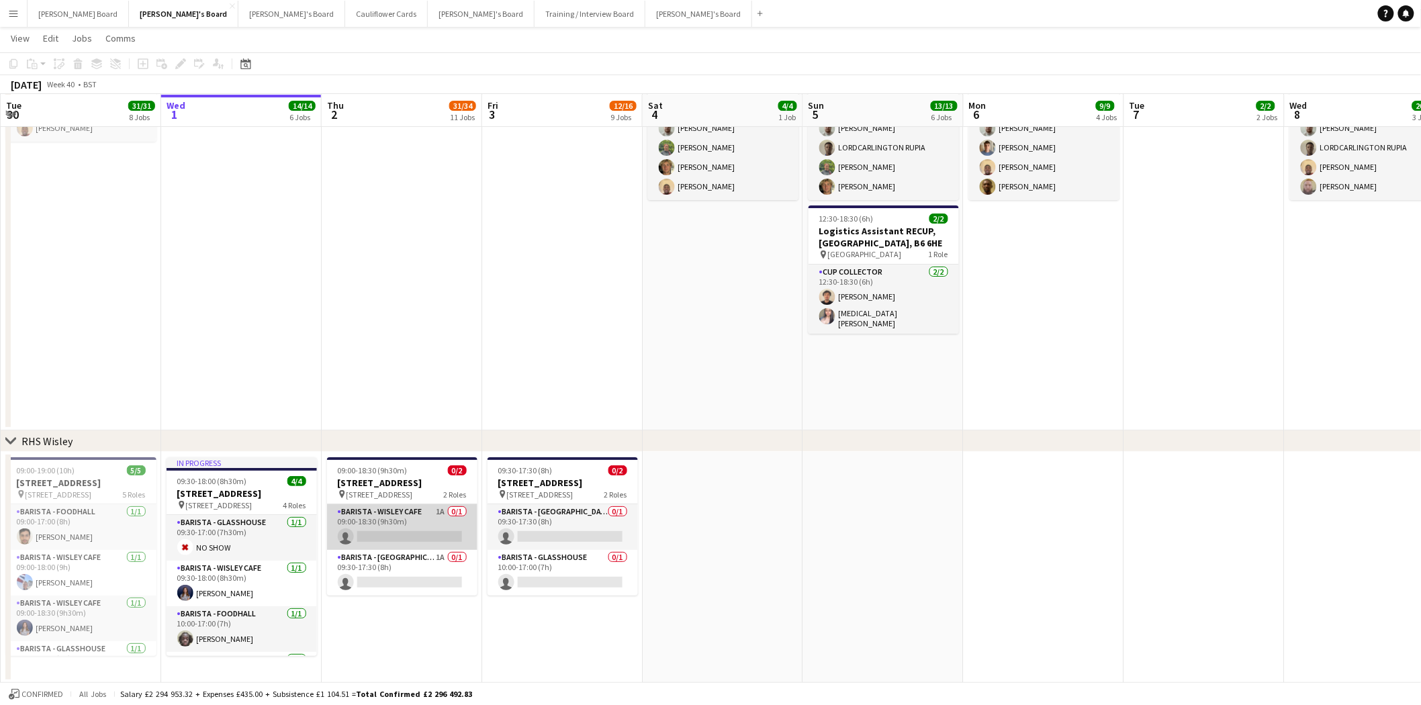
click at [405, 539] on app-card-role "Barista - Wisley Cafe 1A 0/1 09:00-18:30 (9h30m) single-neutral-actions" at bounding box center [402, 527] width 150 height 46
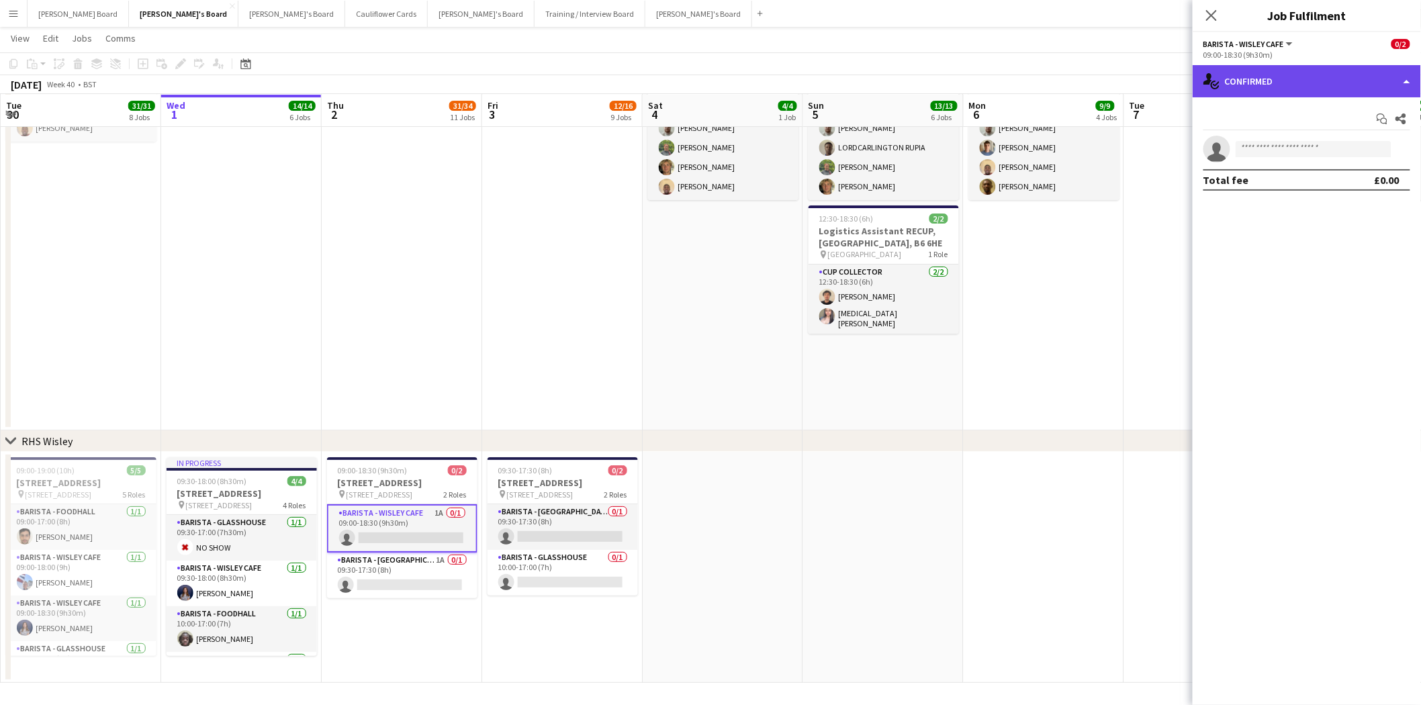
click at [1285, 91] on div "single-neutral-actions-check-2 Confirmed" at bounding box center [1307, 81] width 228 height 32
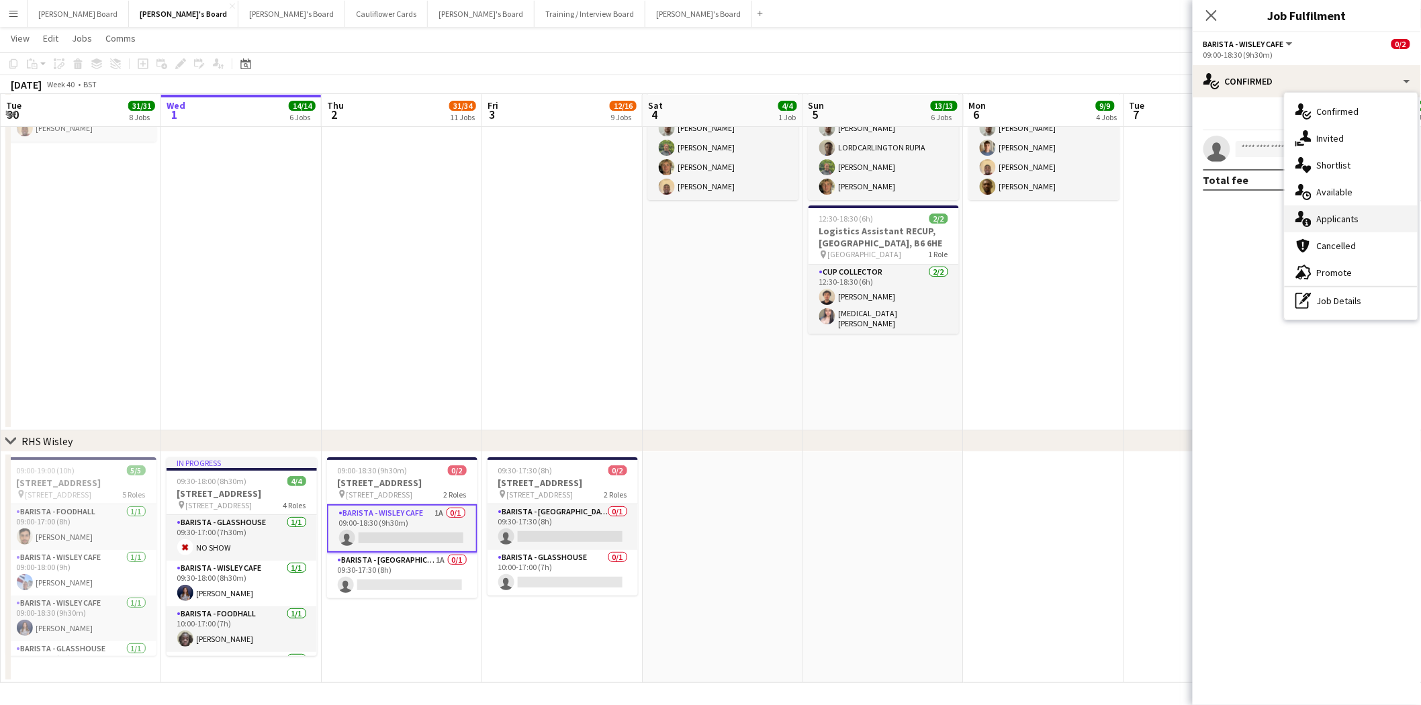
click at [1327, 218] on span "Applicants" at bounding box center [1338, 219] width 42 height 12
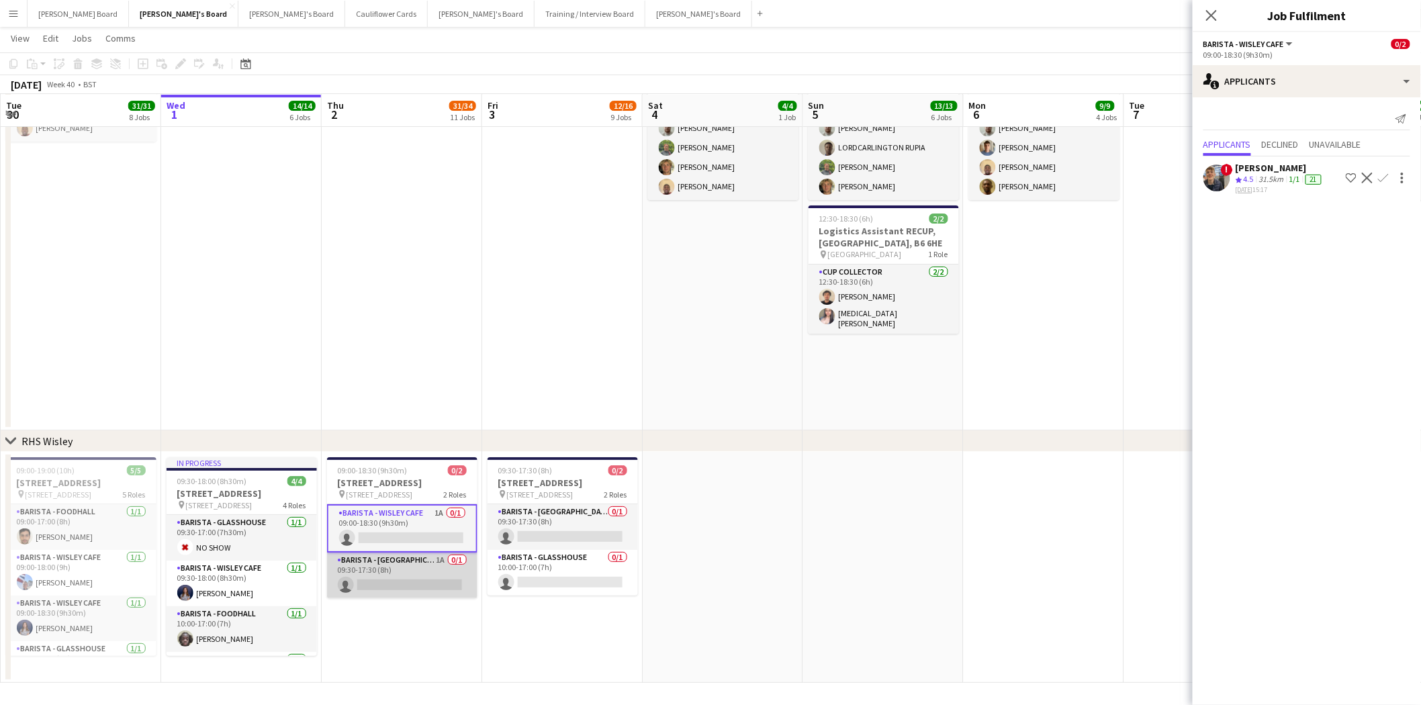
click at [412, 580] on app-card-role "Barista - Foodhall Village Square Kiosk 1A 0/1 09:30-17:30 (8h) single-neutral-…" at bounding box center [402, 576] width 150 height 46
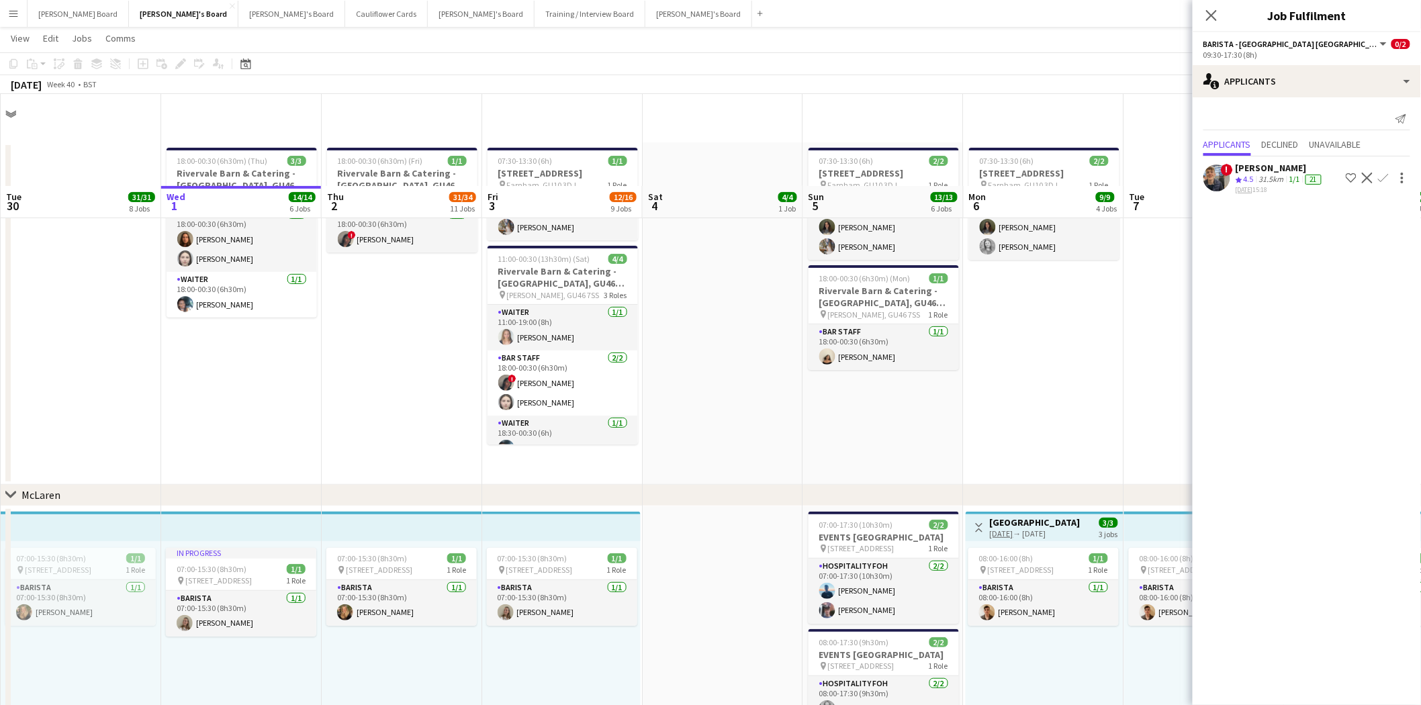
scroll to position [0, 0]
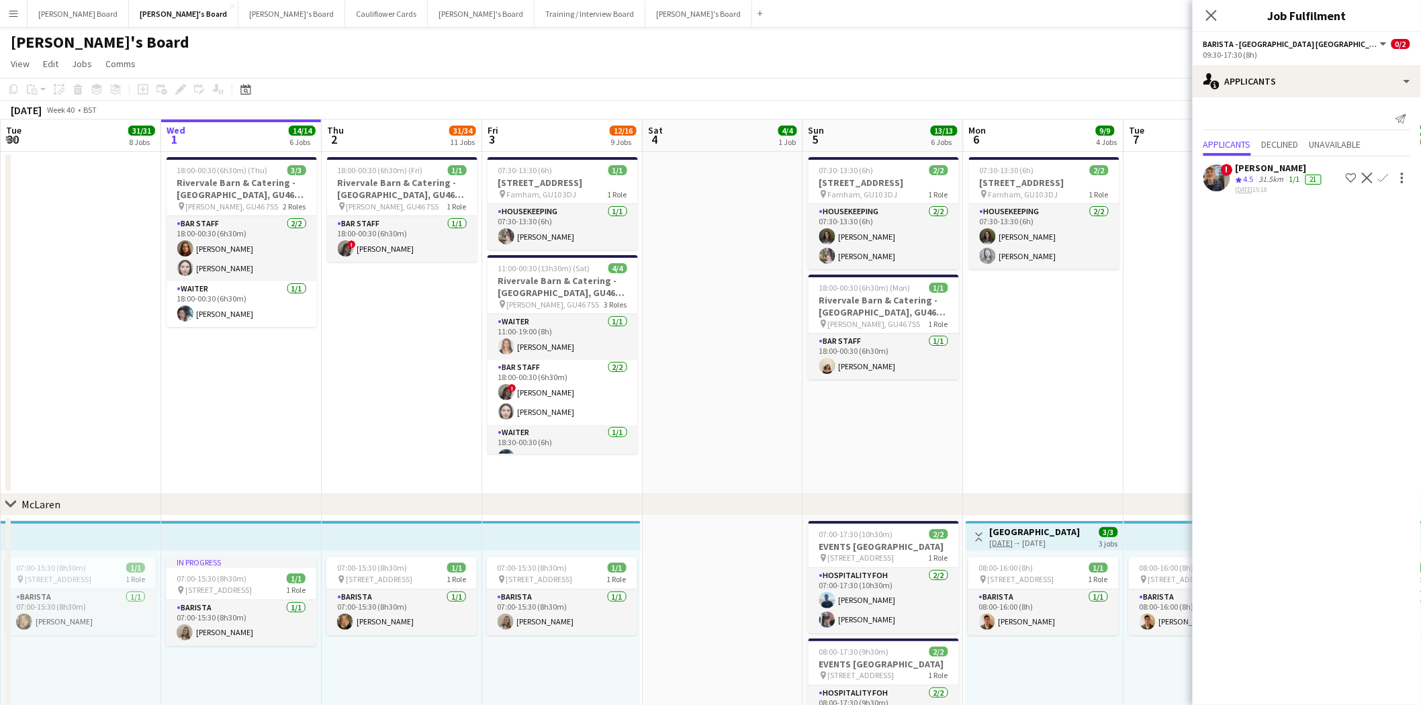
click at [1245, 165] on div "[PERSON_NAME]" at bounding box center [1280, 168] width 89 height 12
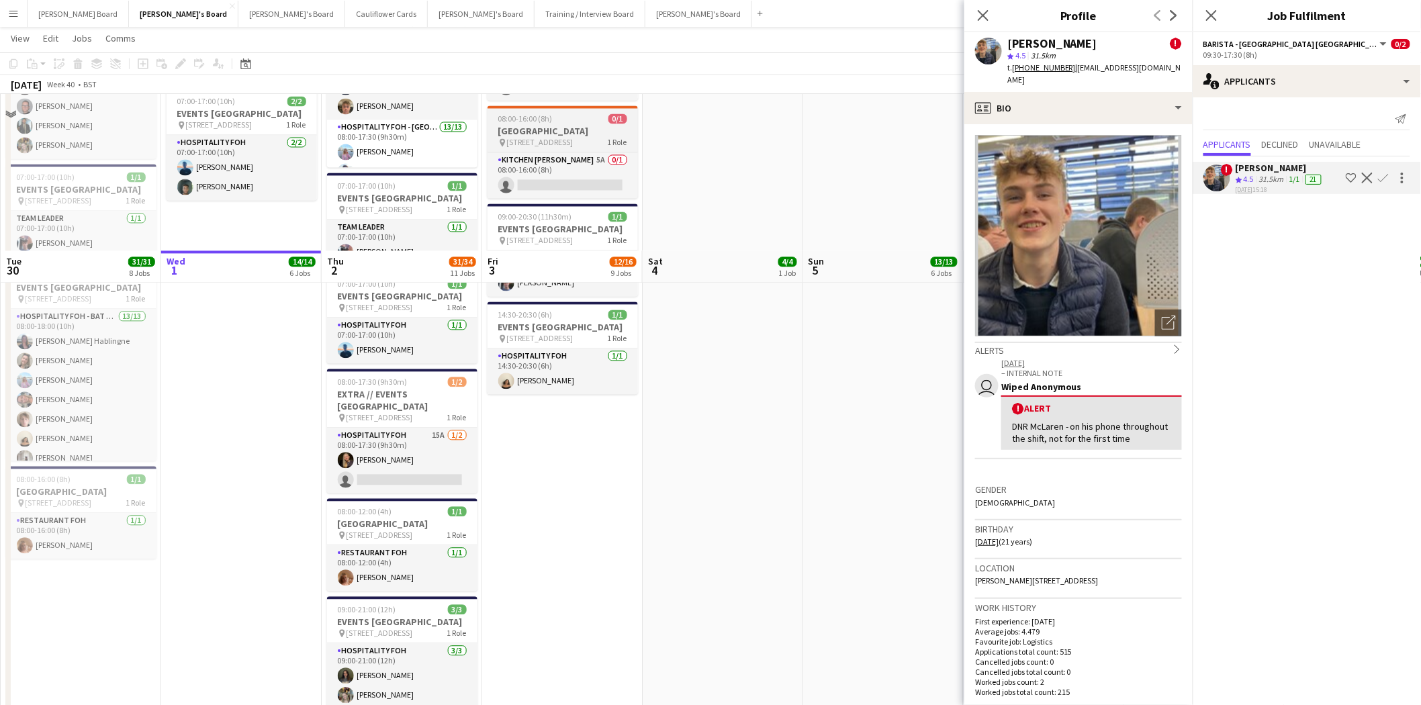
scroll to position [1194, 0]
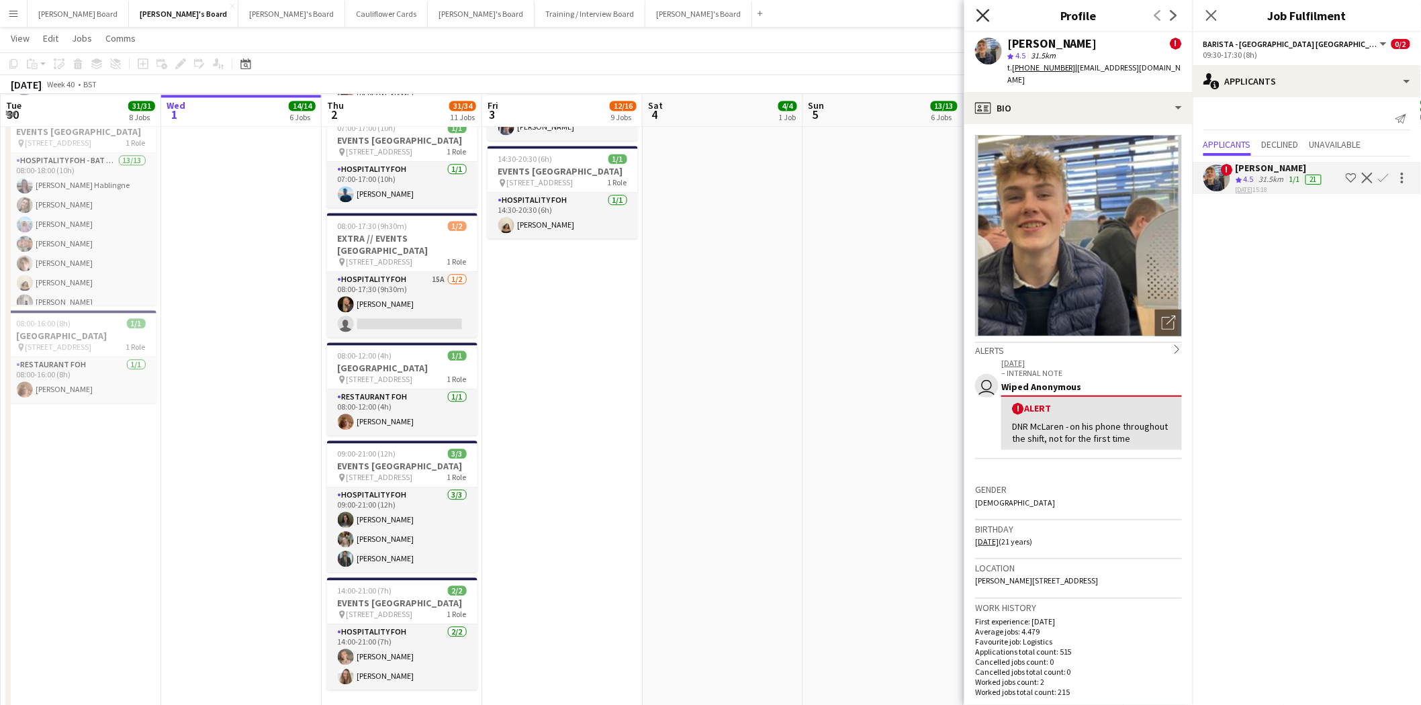
click at [984, 11] on icon "Close pop-in" at bounding box center [983, 15] width 13 height 13
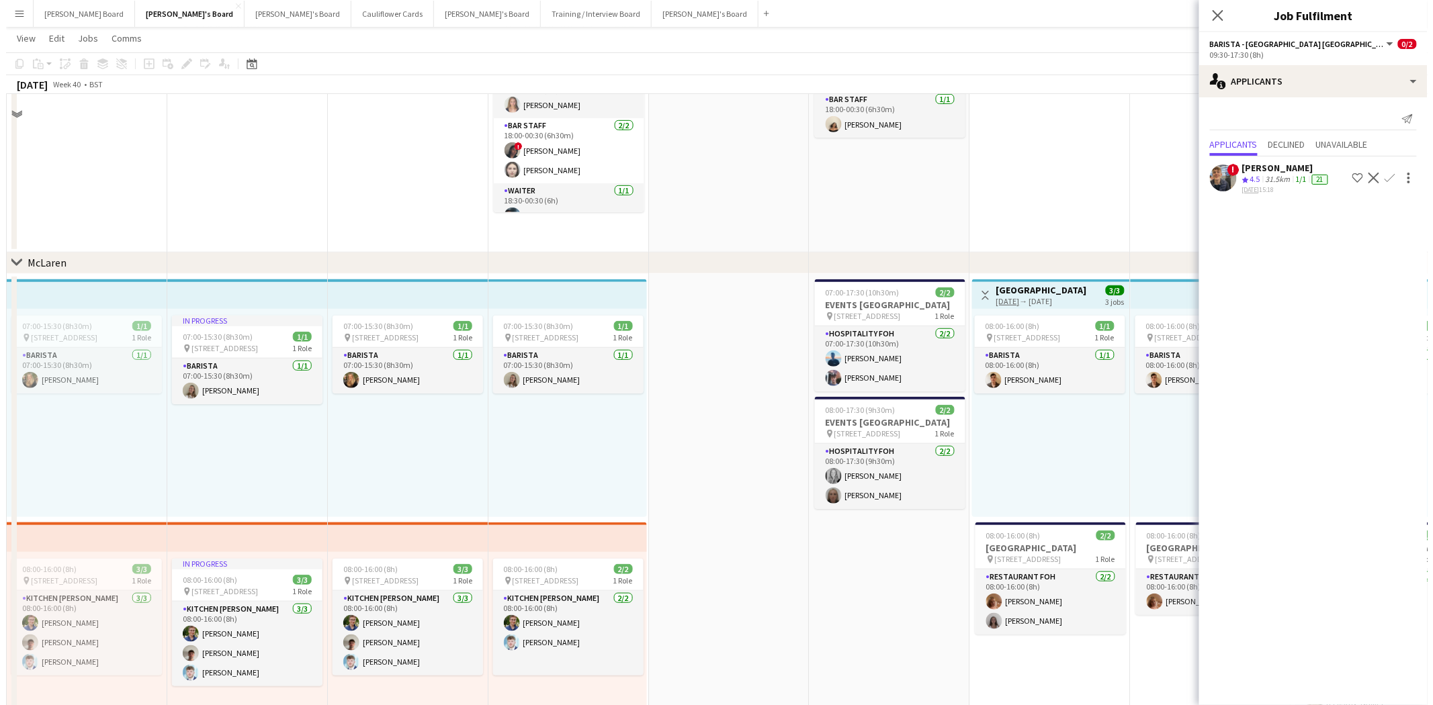
scroll to position [0, 0]
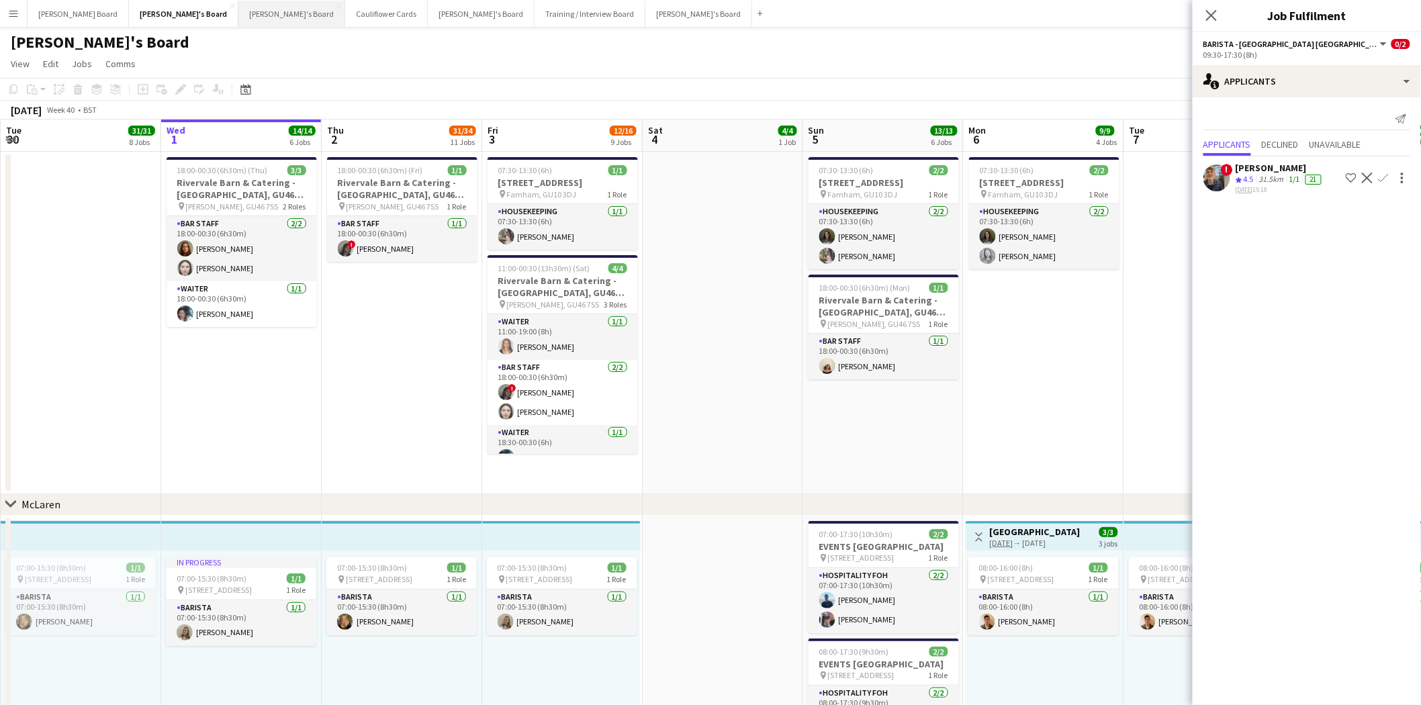
click at [238, 20] on button "Thomasina's Board Close" at bounding box center [291, 14] width 107 height 26
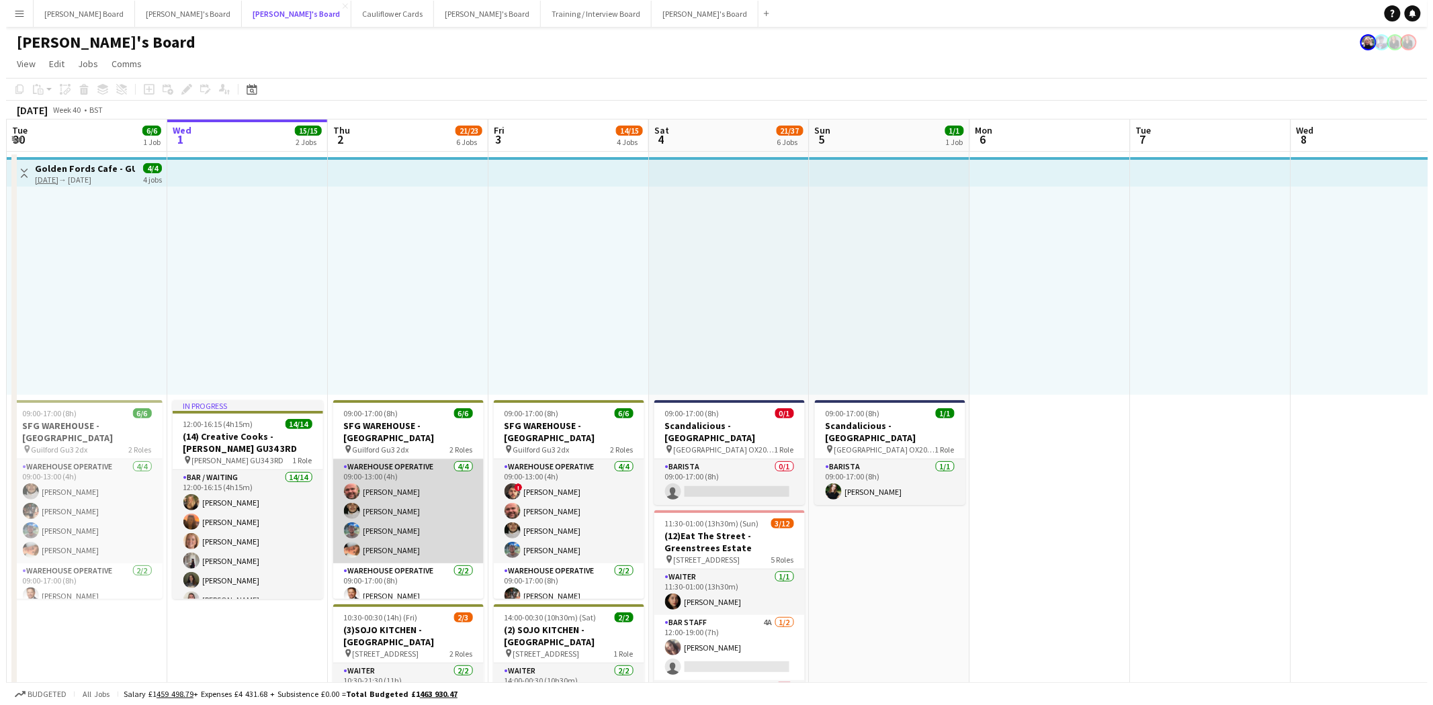
scroll to position [17, 0]
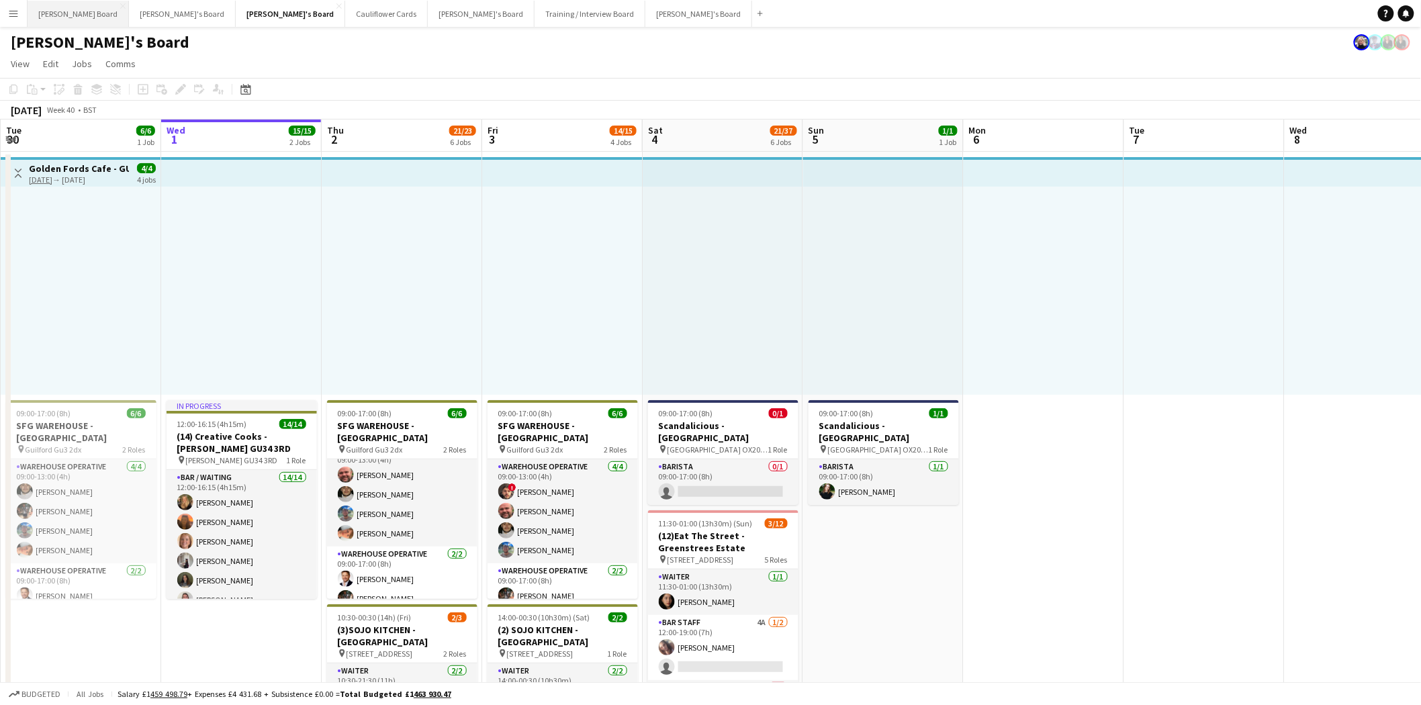
click at [60, 10] on button "[PERSON_NAME] Board Close" at bounding box center [78, 14] width 101 height 26
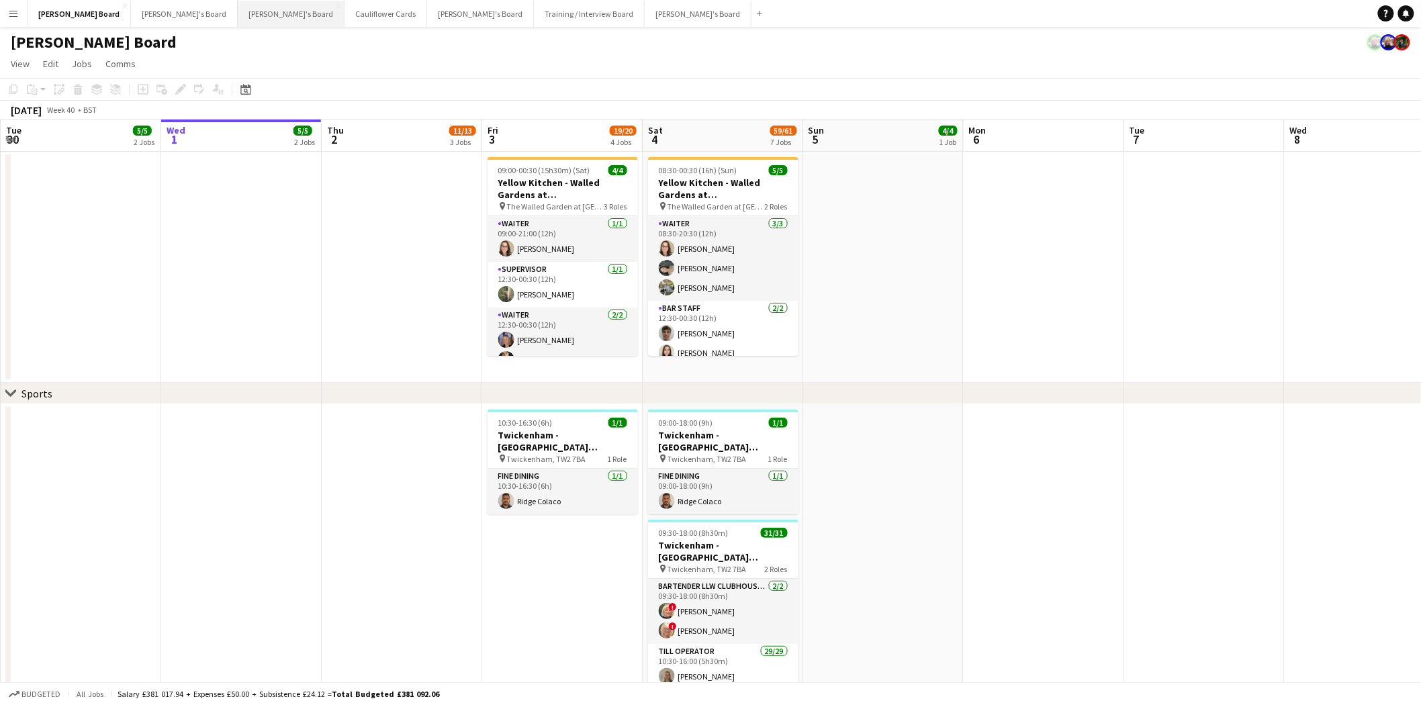
click at [238, 11] on button "Thomasina's Board Close" at bounding box center [291, 14] width 107 height 26
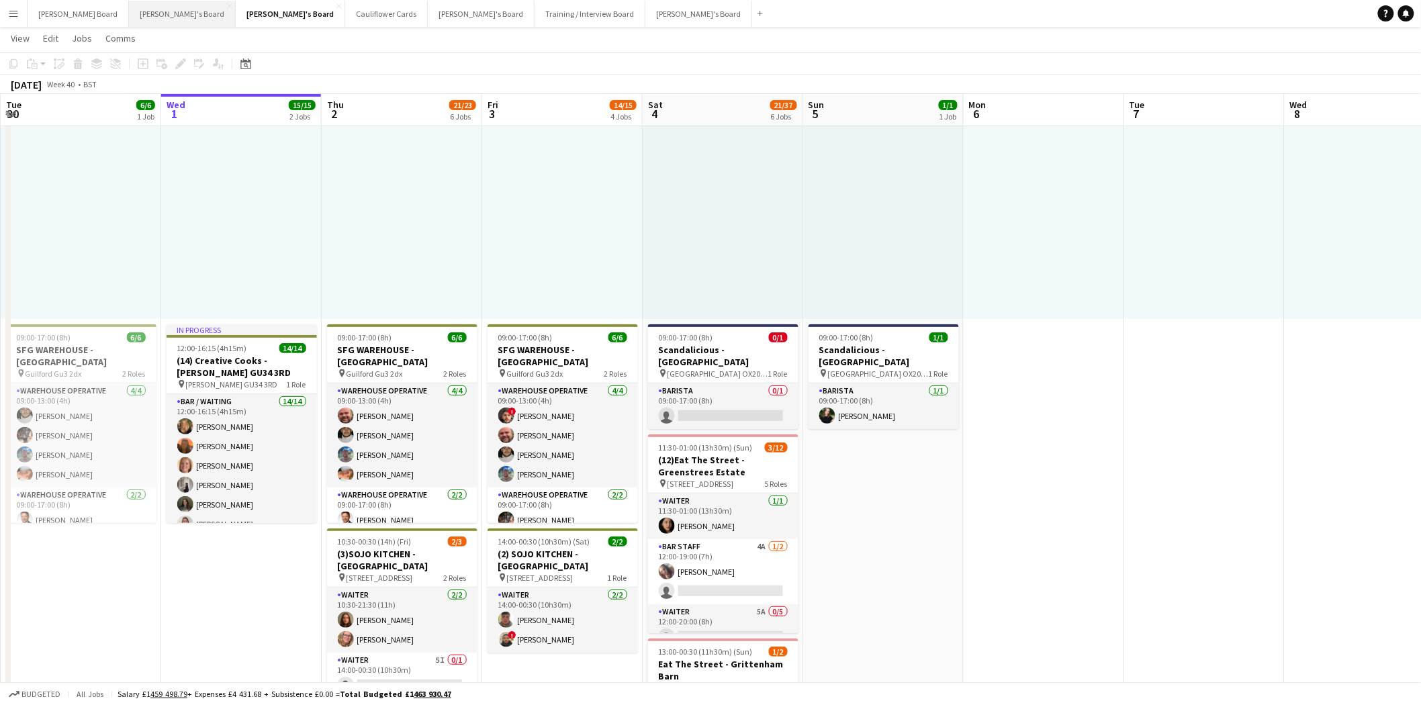
click at [130, 12] on button "Jakub's Board Close" at bounding box center [182, 14] width 107 height 26
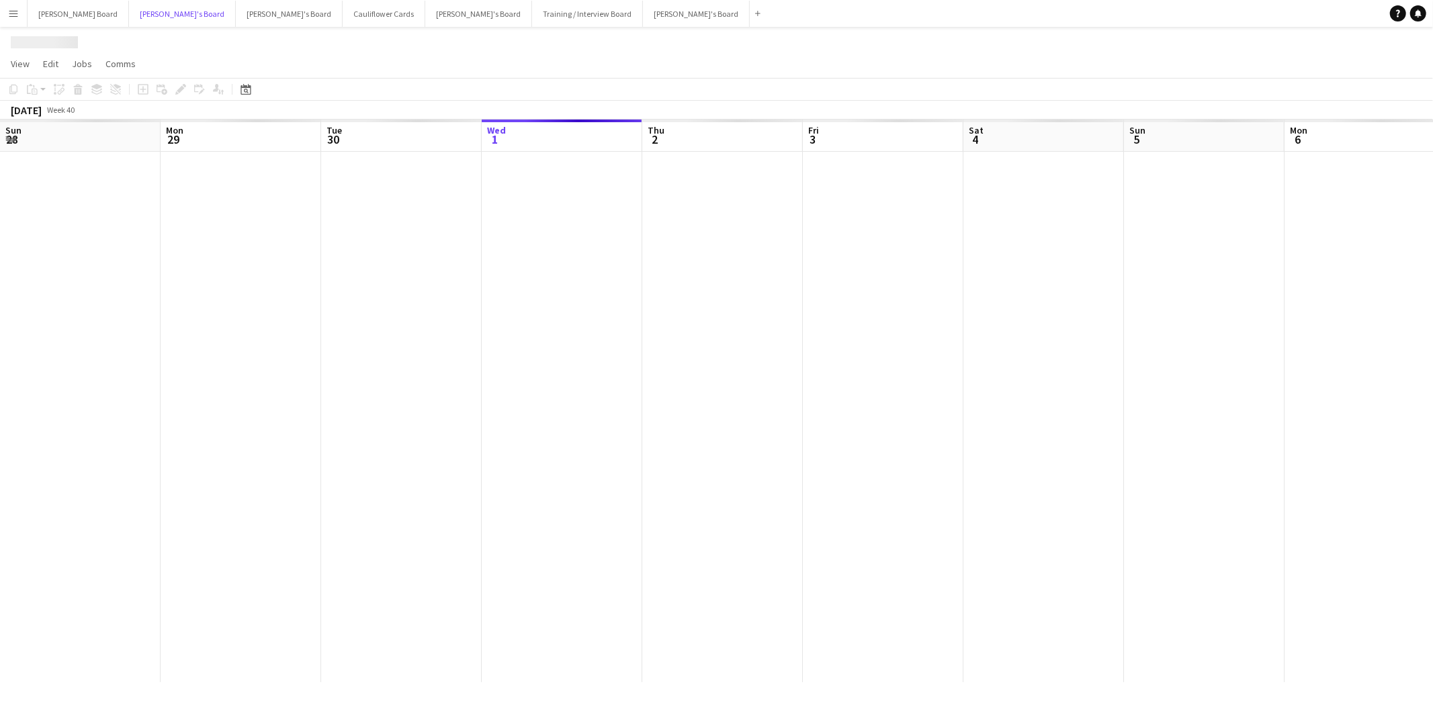
scroll to position [0, 320]
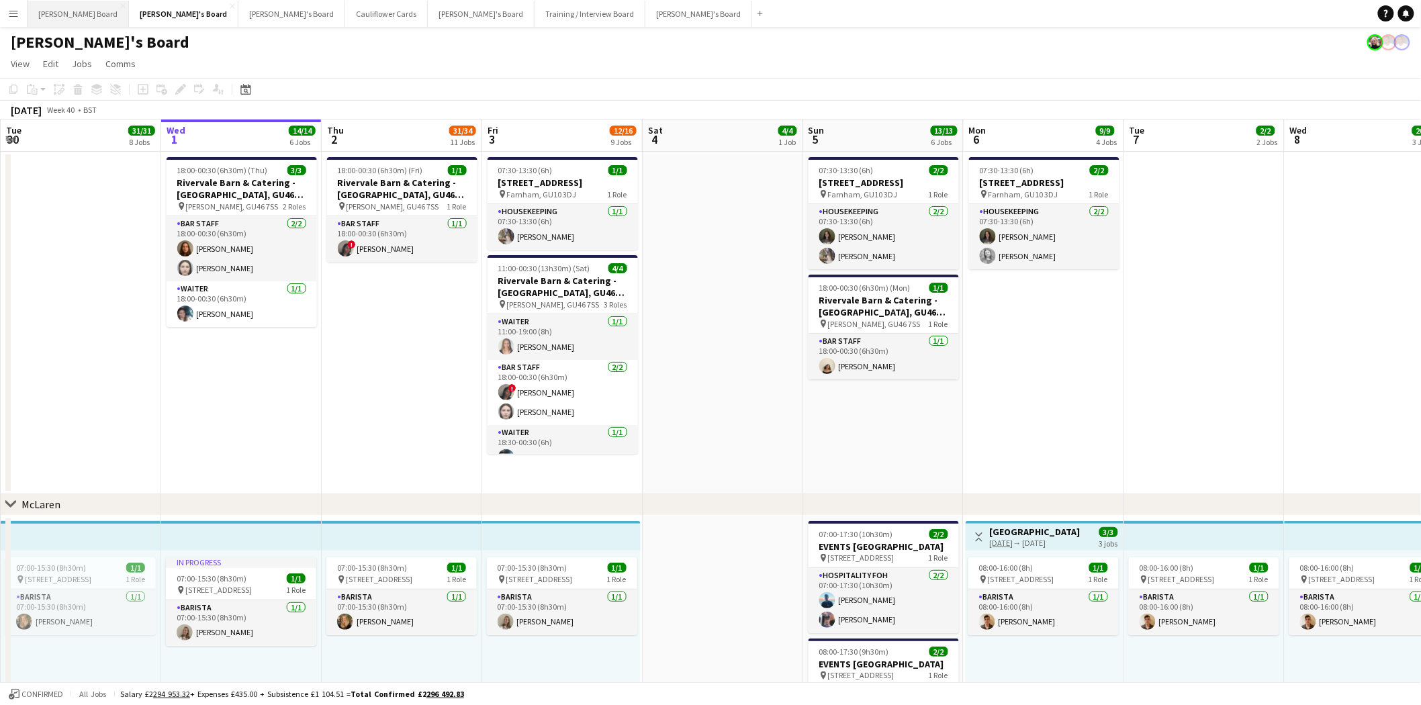
click at [52, 17] on button "[PERSON_NAME] Board Close" at bounding box center [78, 14] width 101 height 26
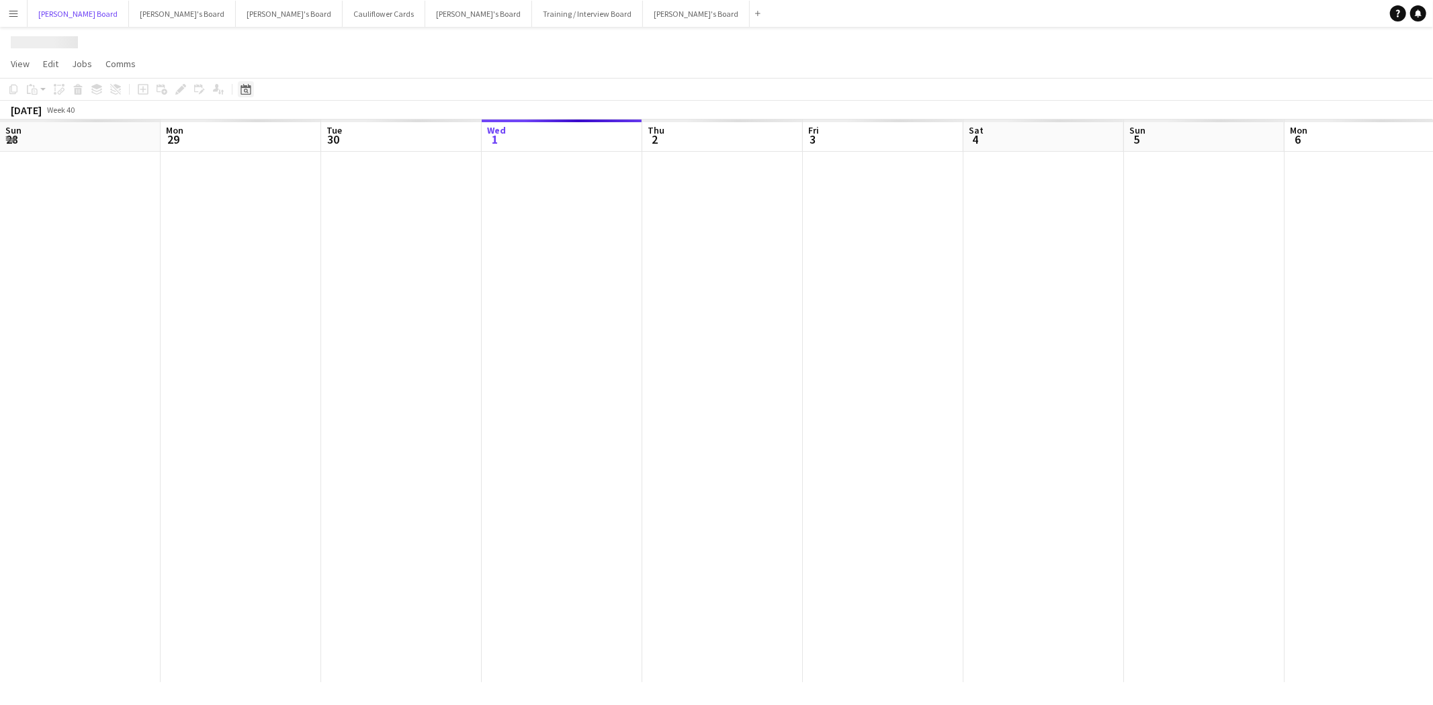
scroll to position [0, 320]
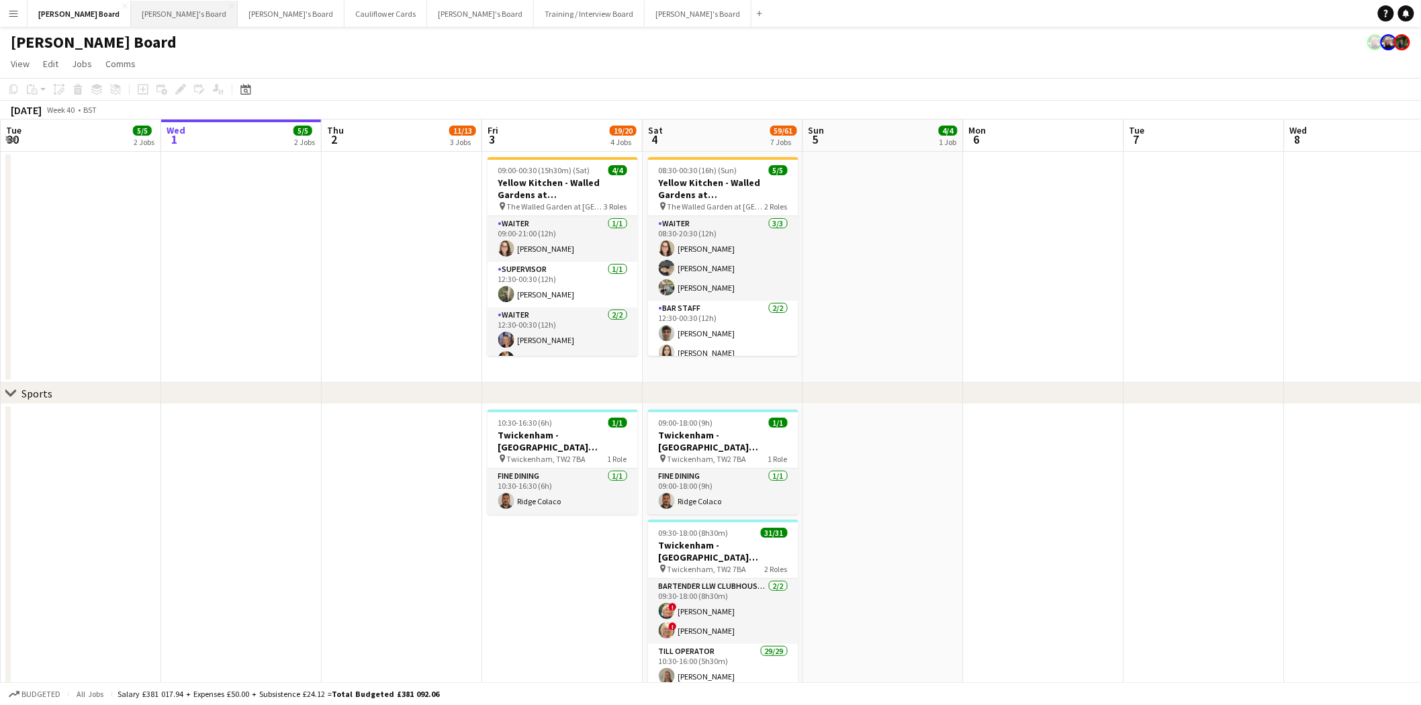
click at [131, 12] on button "Jakub's Board Close" at bounding box center [184, 14] width 107 height 26
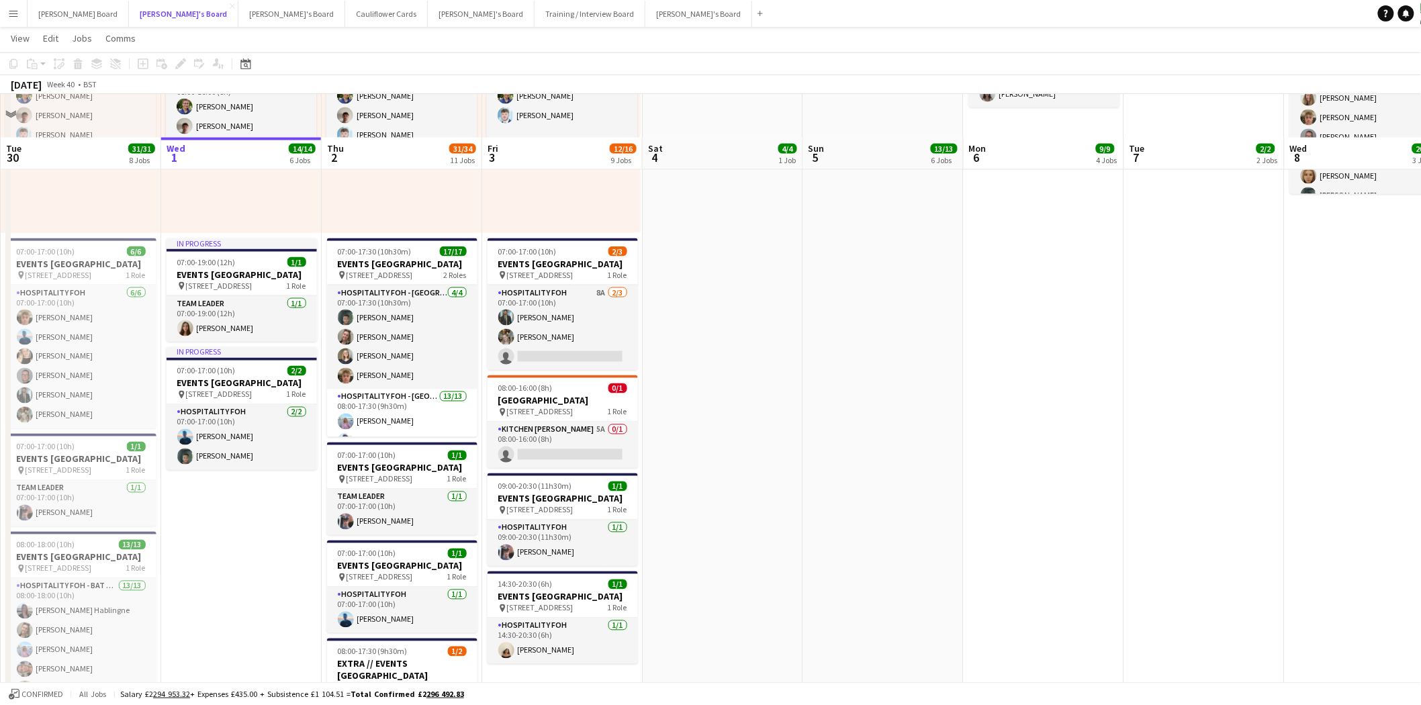
scroll to position [596, 0]
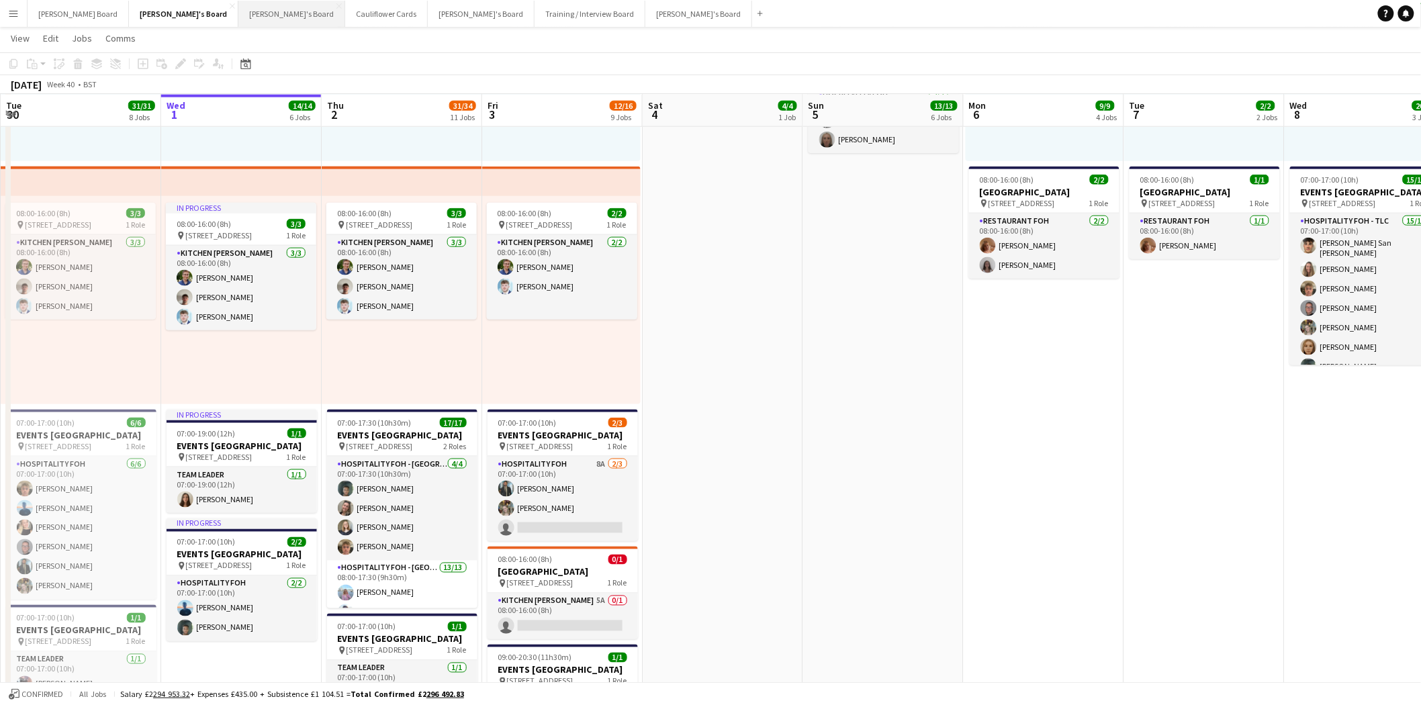
click at [238, 12] on button "Thomasina's Board Close" at bounding box center [291, 14] width 107 height 26
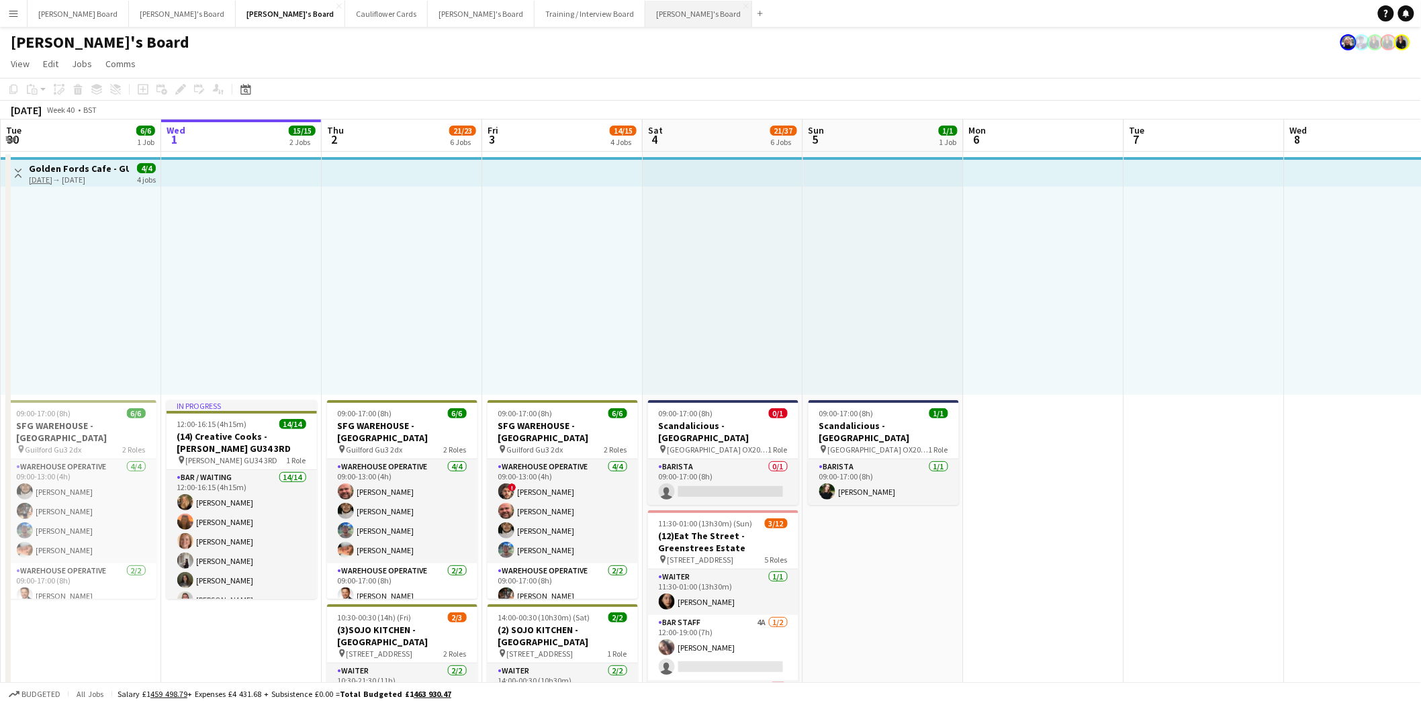
click at [645, 11] on button "[PERSON_NAME]'s Board Close" at bounding box center [698, 14] width 107 height 26
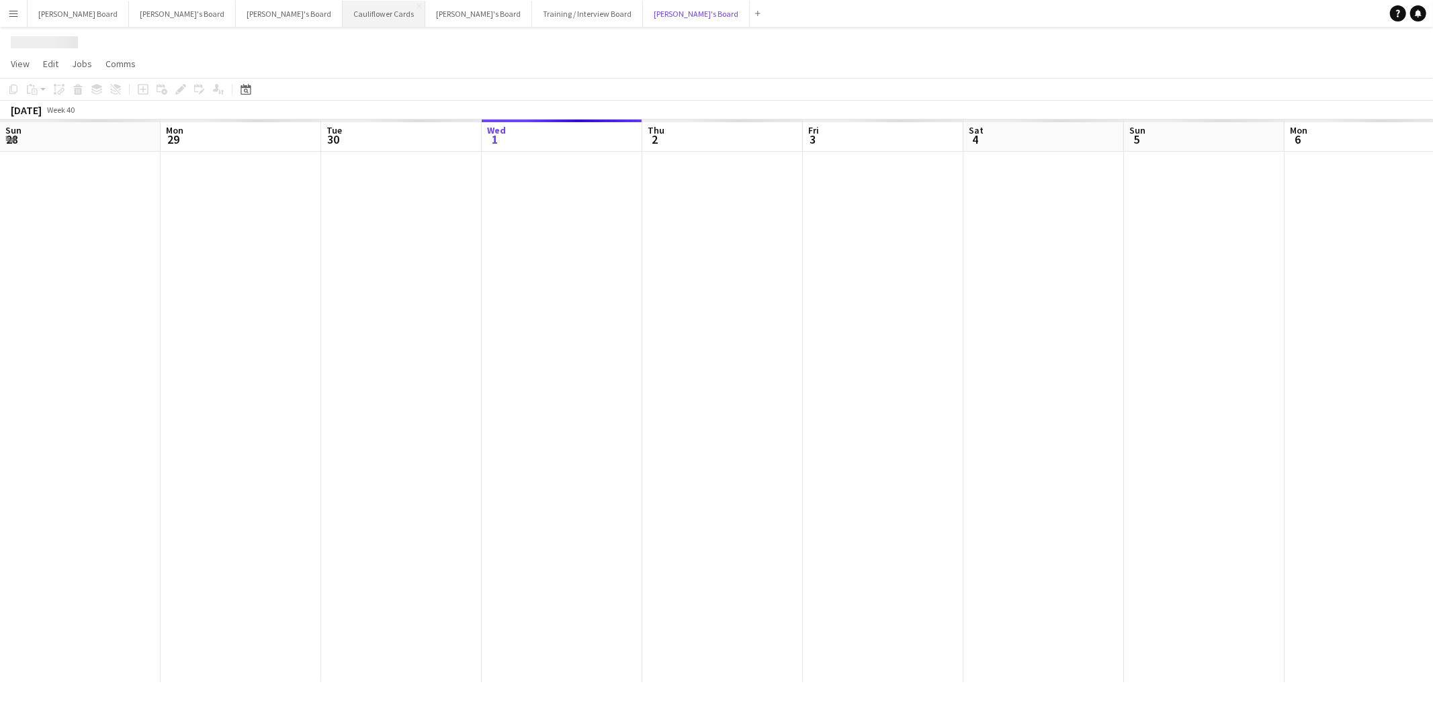
scroll to position [0, 320]
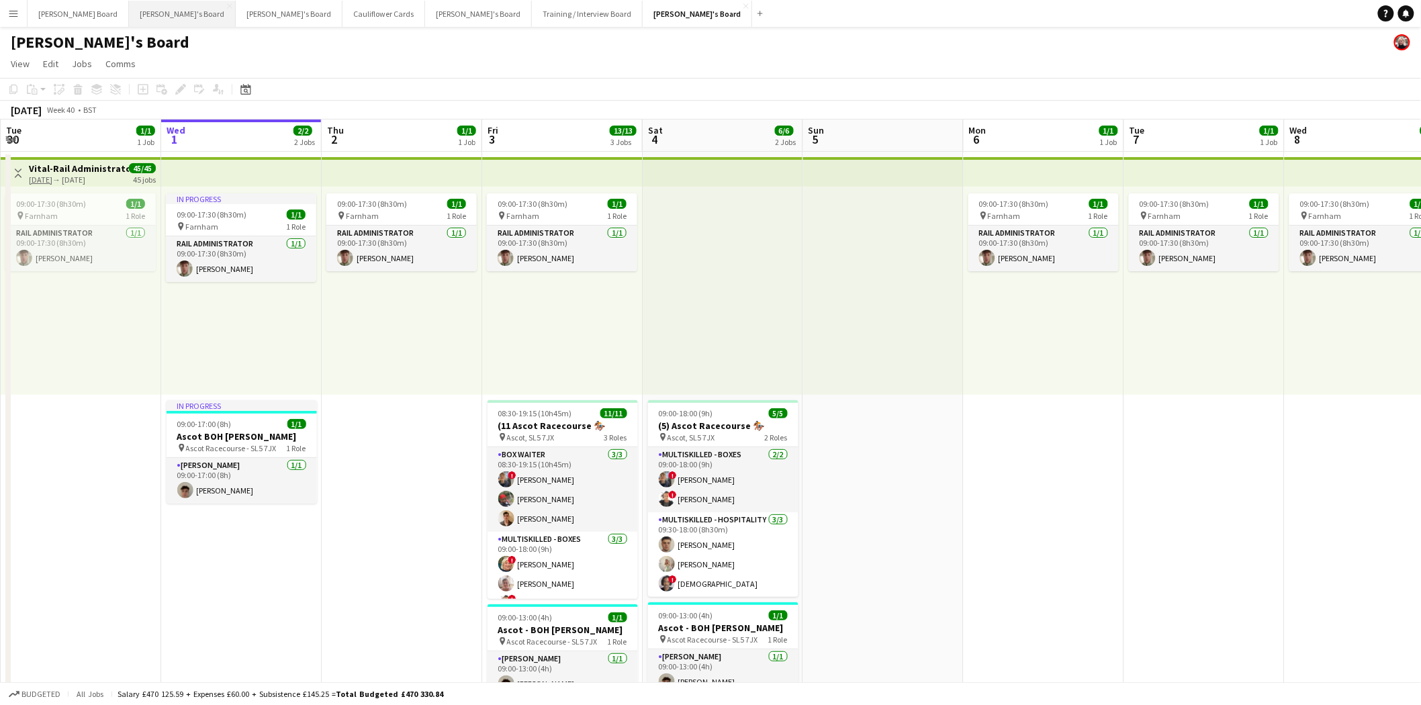
click at [129, 14] on button "Jakub's Board Close" at bounding box center [182, 14] width 107 height 26
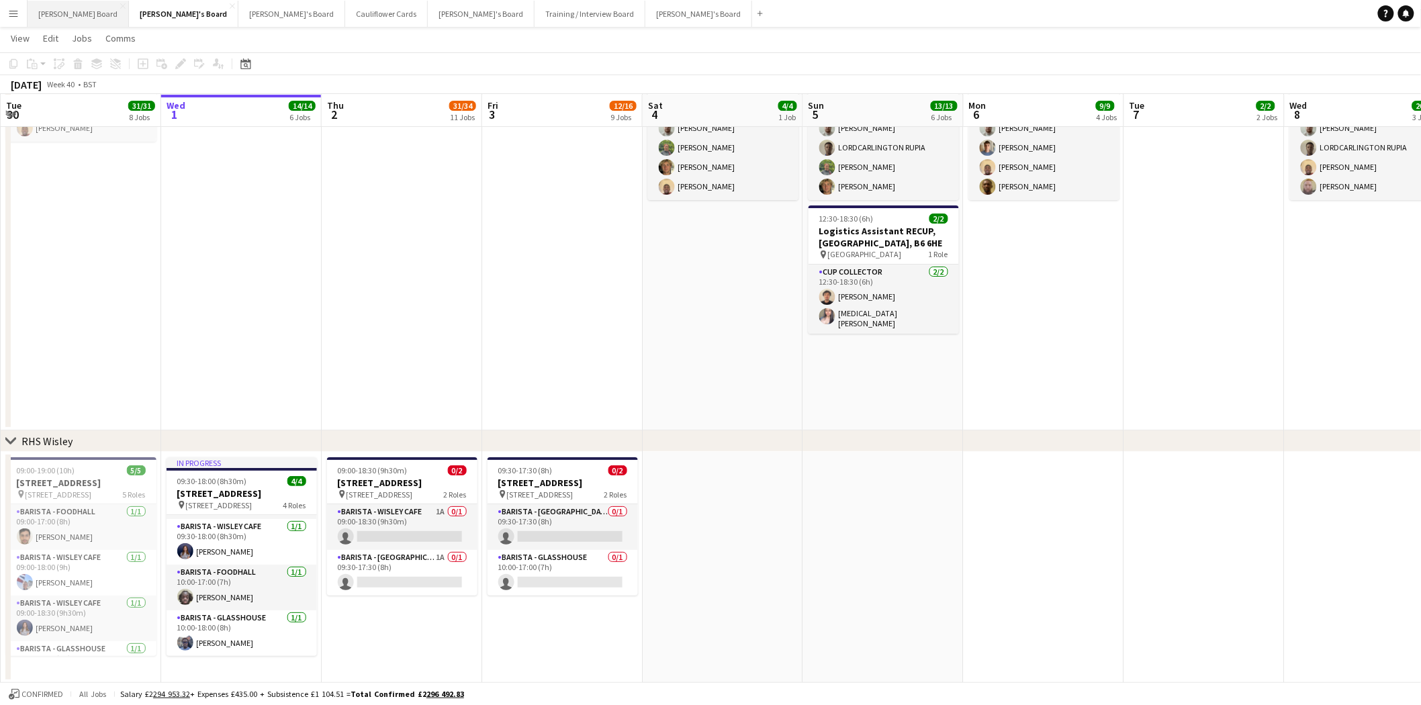
click at [63, 15] on button "[PERSON_NAME] Board Close" at bounding box center [78, 14] width 101 height 26
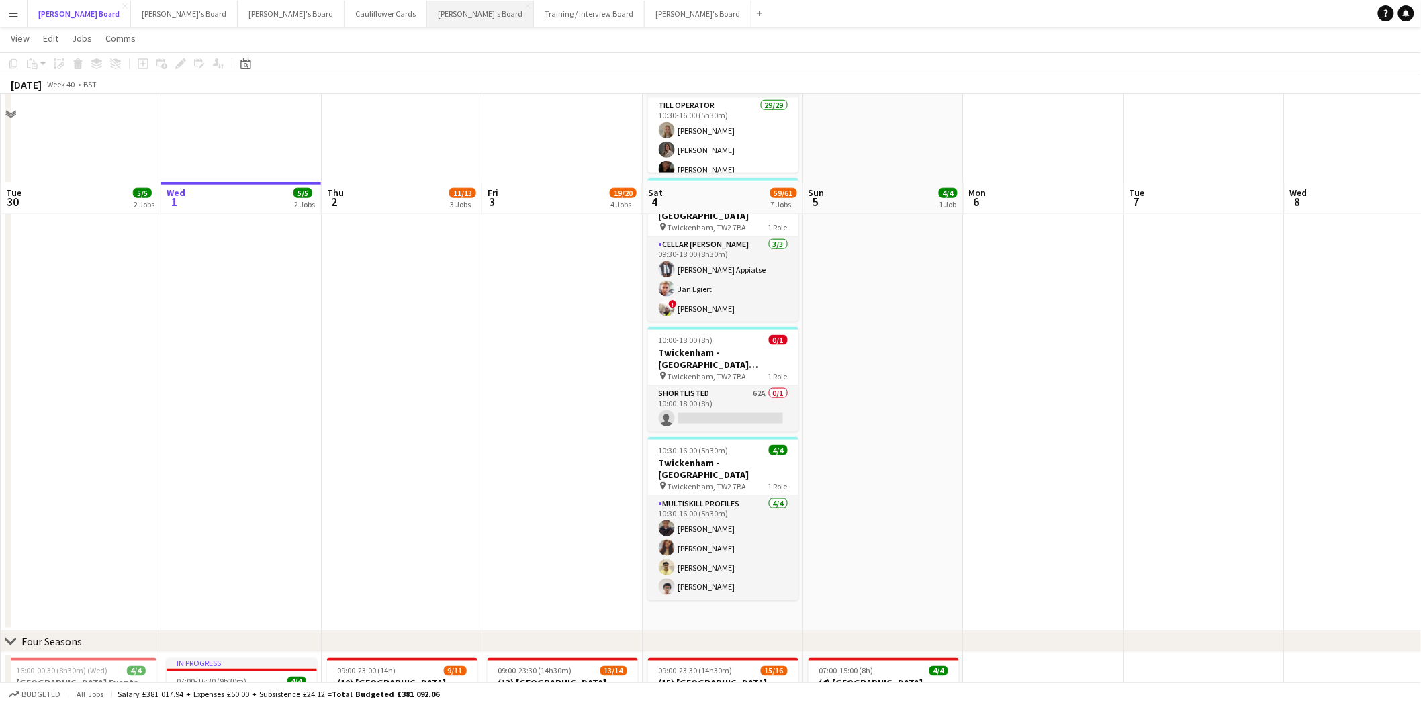
scroll to position [279, 0]
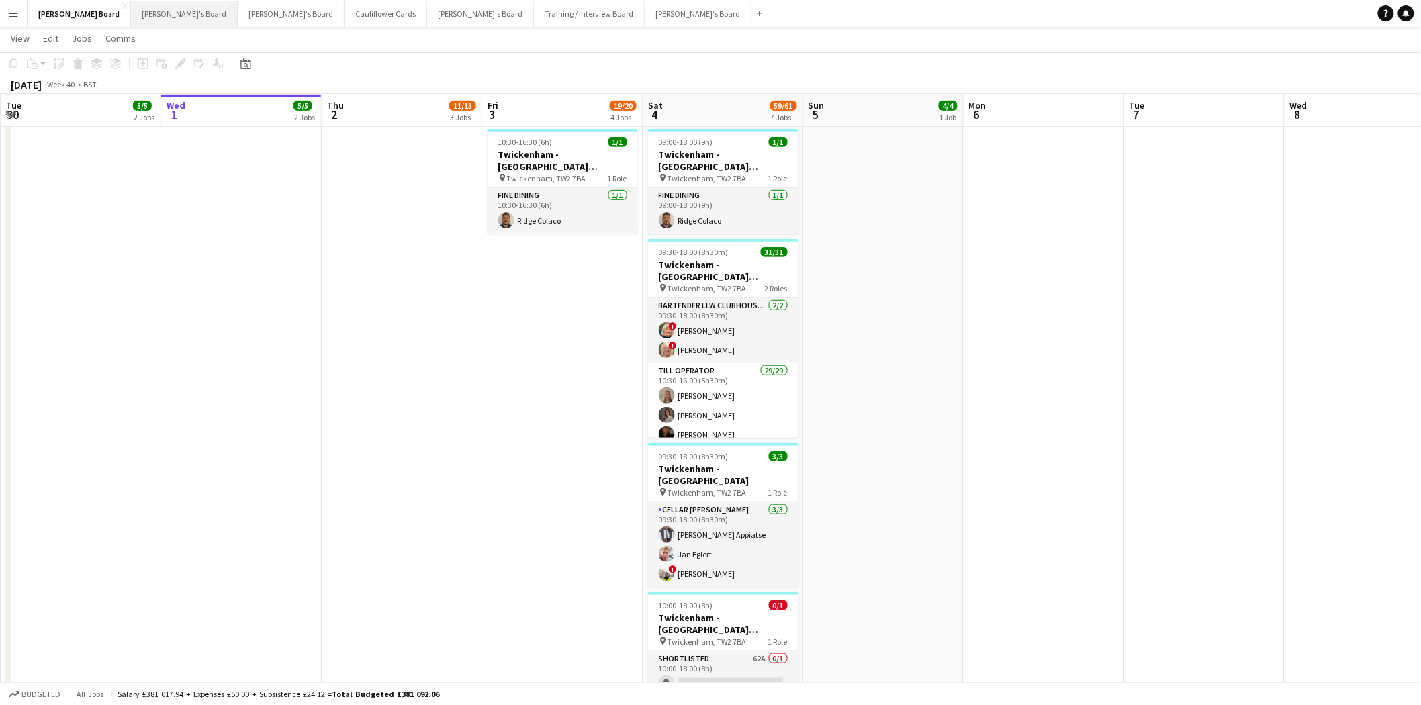
click at [132, 13] on button "Jakub's Board Close" at bounding box center [184, 14] width 107 height 26
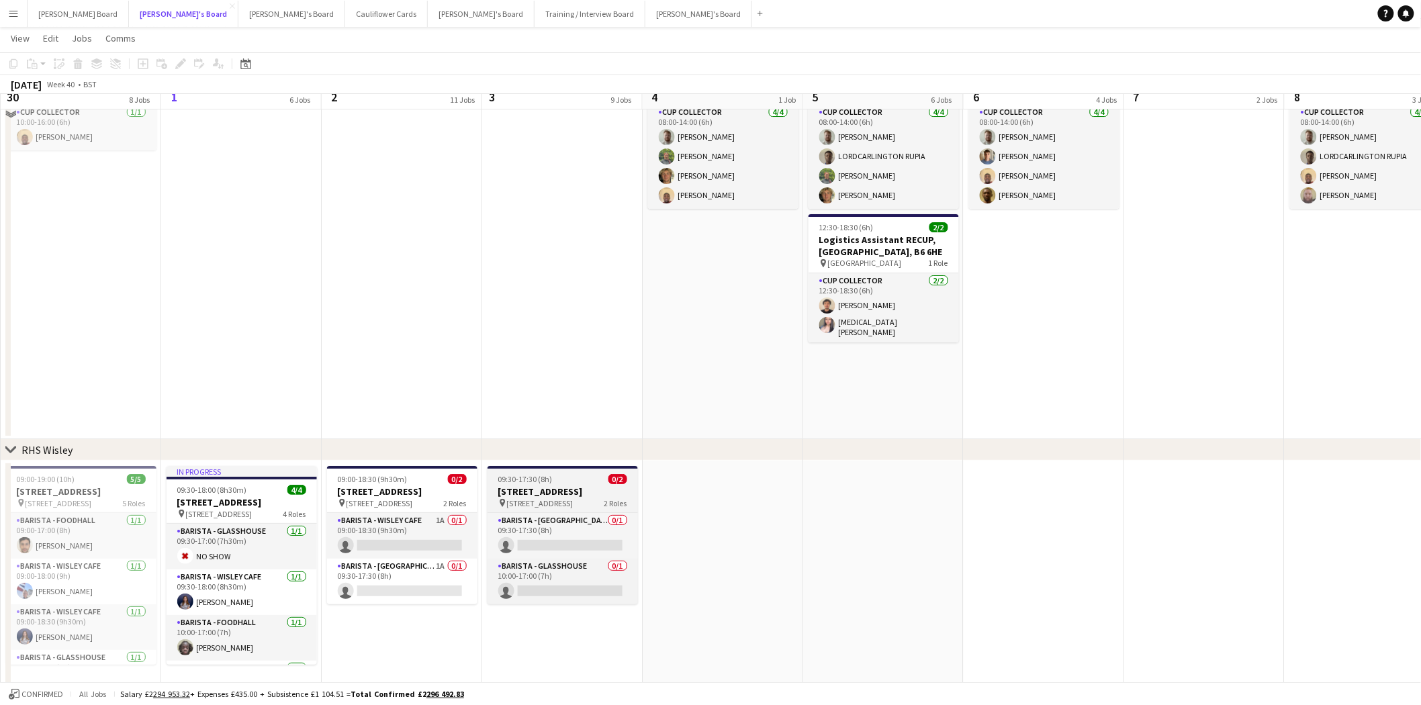
scroll to position [1967, 0]
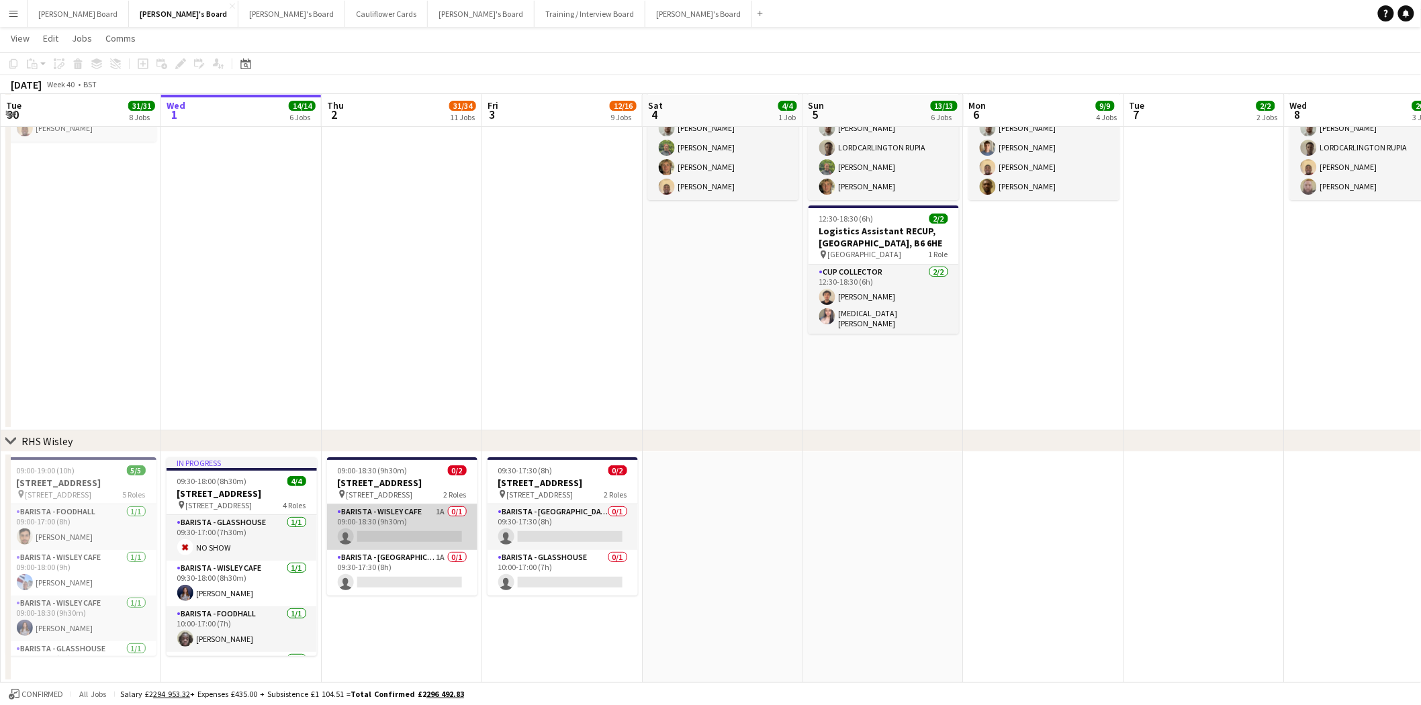
click at [400, 532] on app-card-role "Barista - Wisley Cafe 1A 0/1 09:00-18:30 (9h30m) single-neutral-actions" at bounding box center [402, 527] width 150 height 46
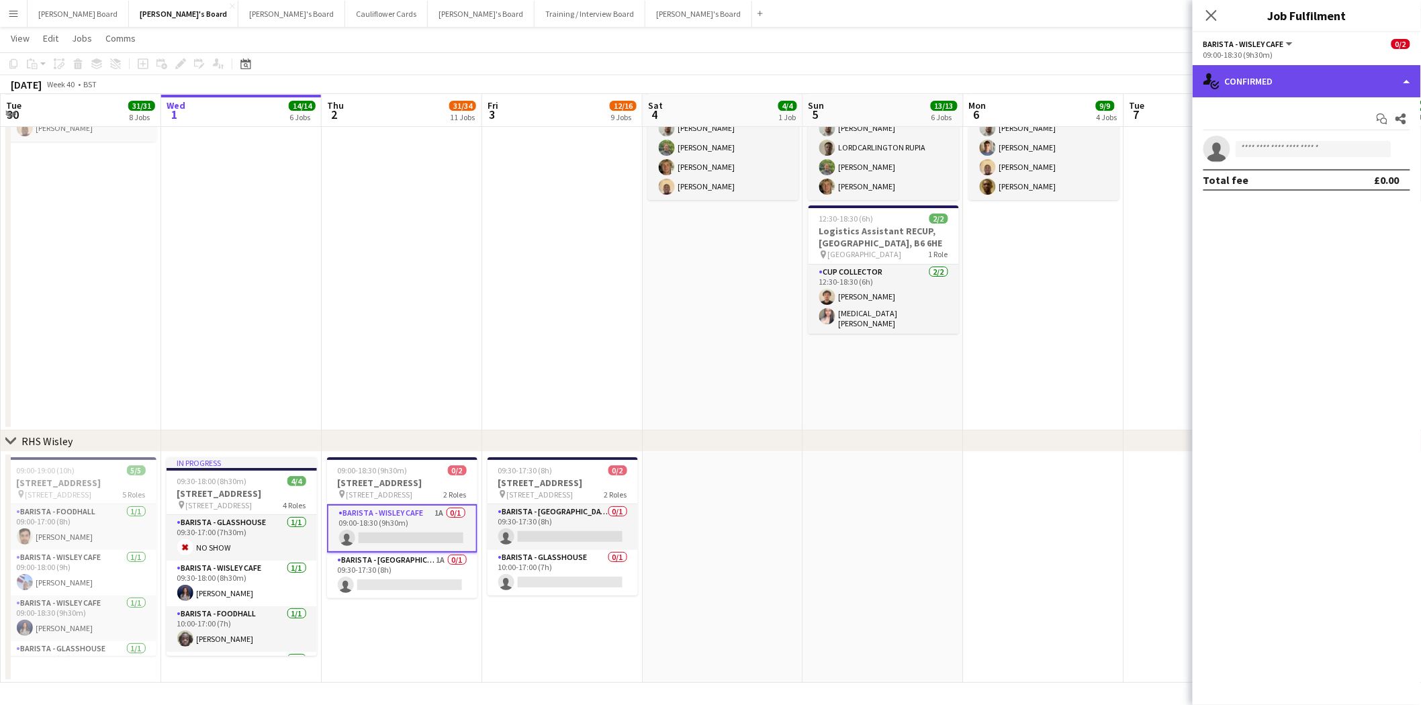
click at [1257, 81] on div "single-neutral-actions-check-2 Confirmed" at bounding box center [1307, 81] width 228 height 32
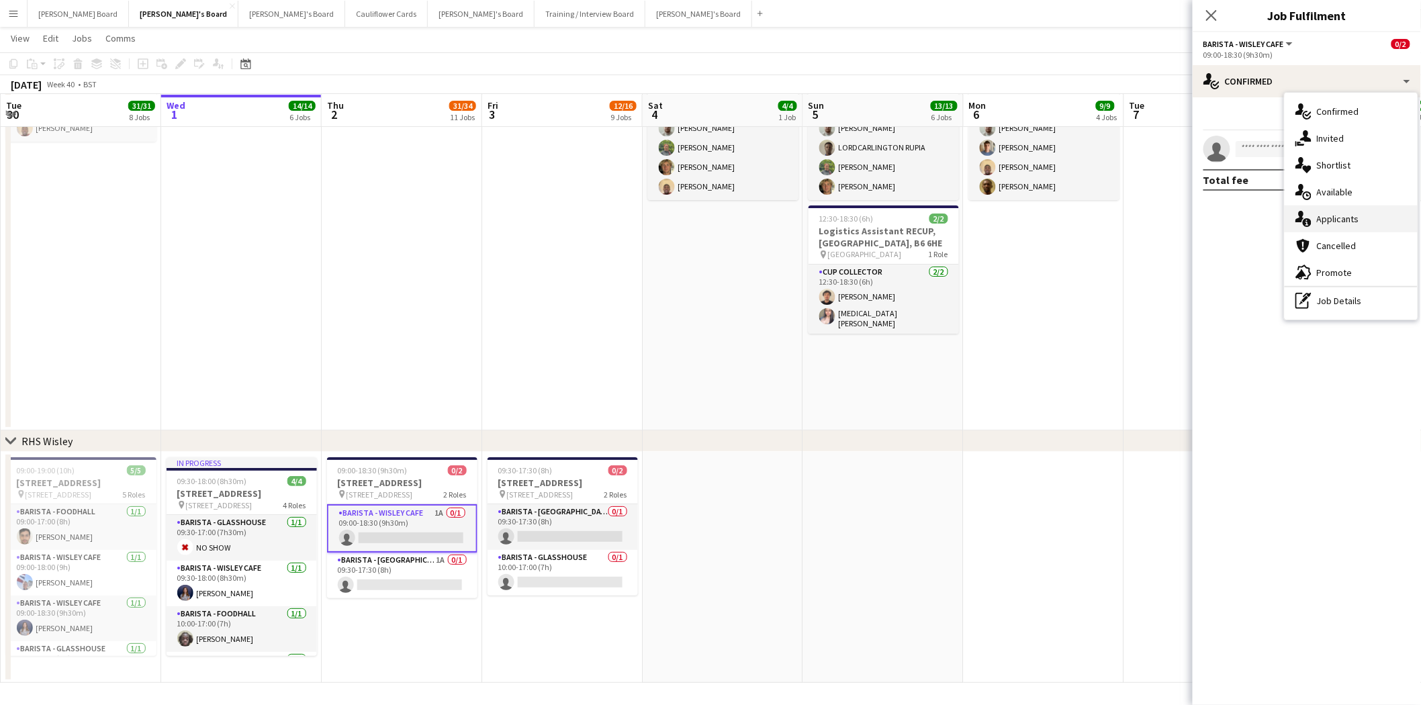
click at [1353, 224] on span "Applicants" at bounding box center [1338, 219] width 42 height 12
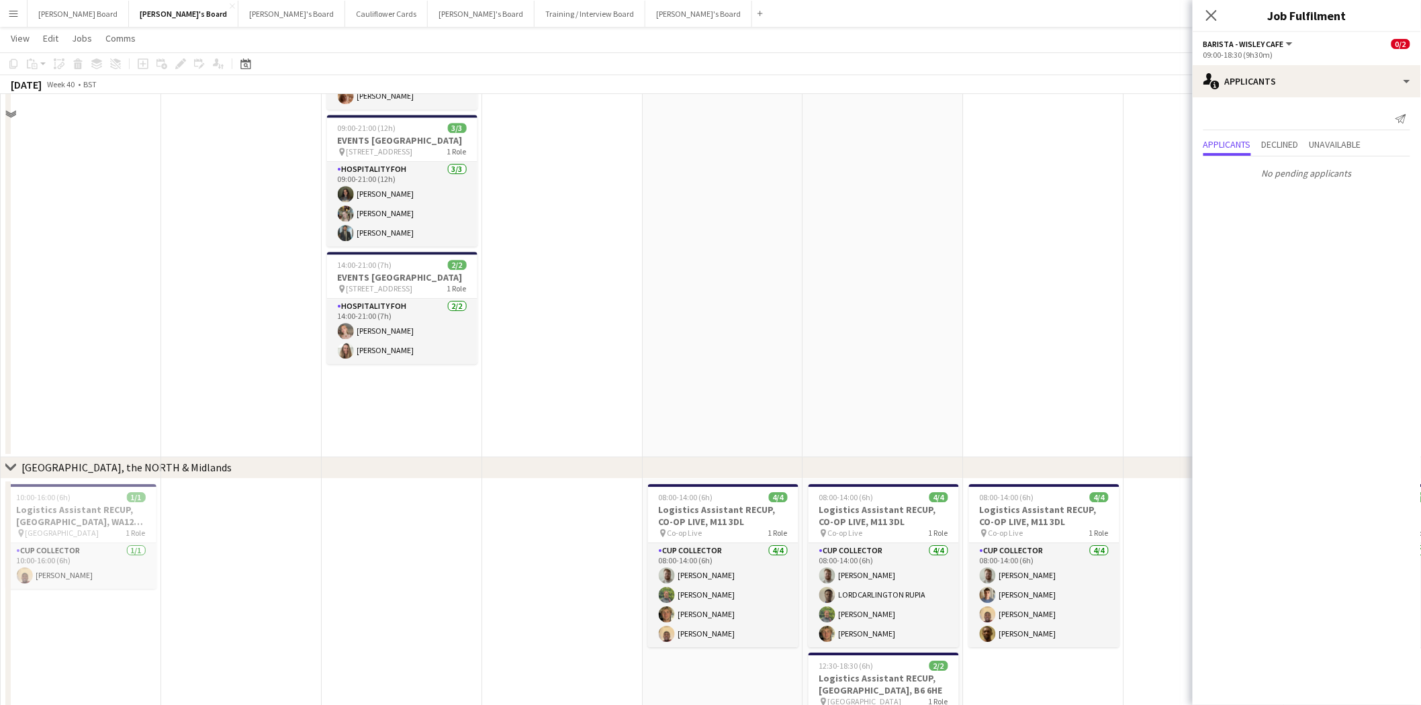
scroll to position [1146, 0]
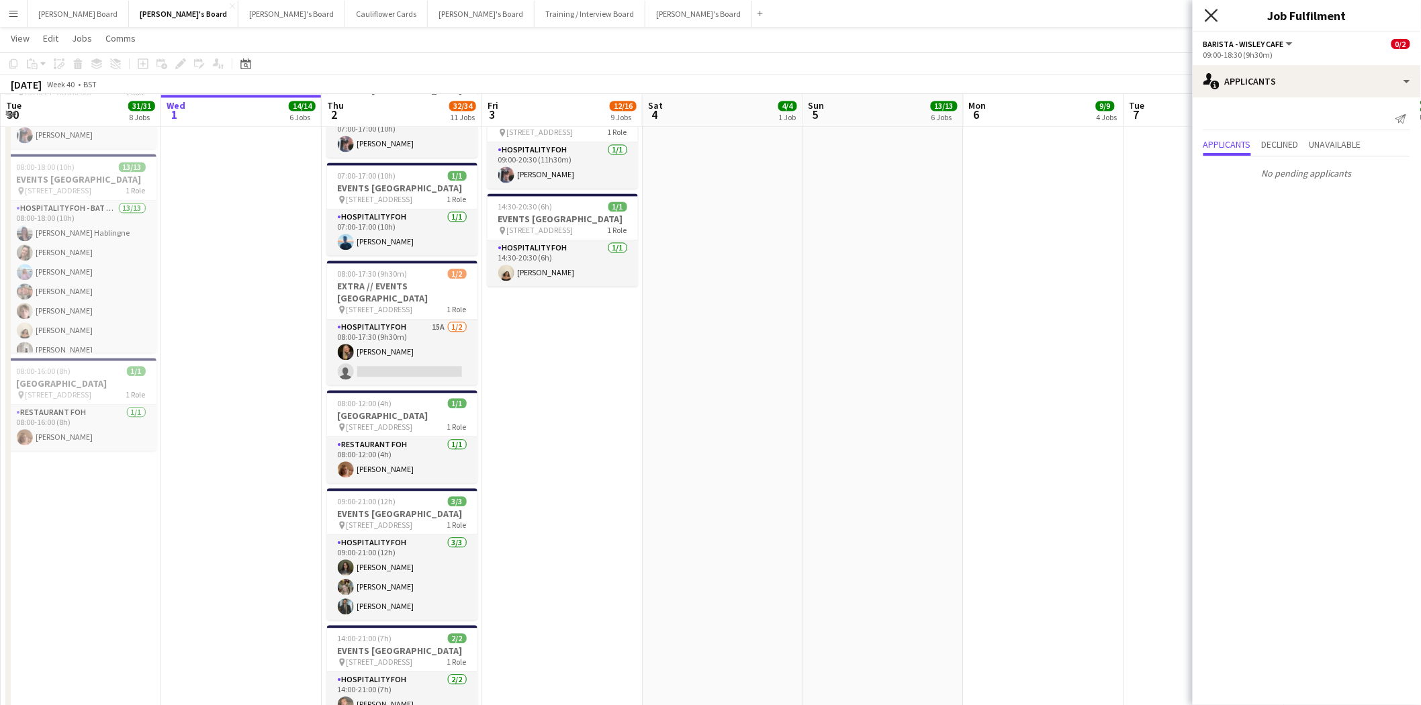
click at [1214, 21] on icon "Close pop-in" at bounding box center [1211, 15] width 13 height 13
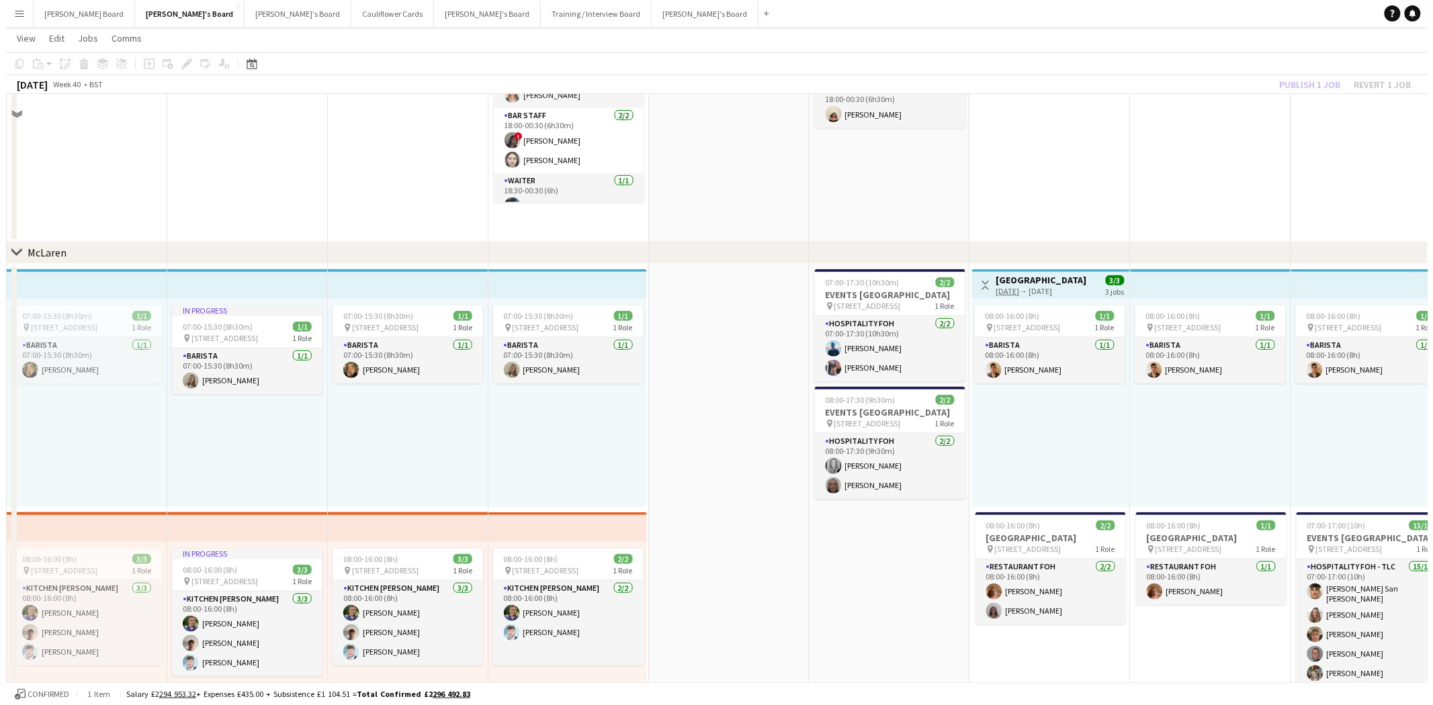
scroll to position [0, 0]
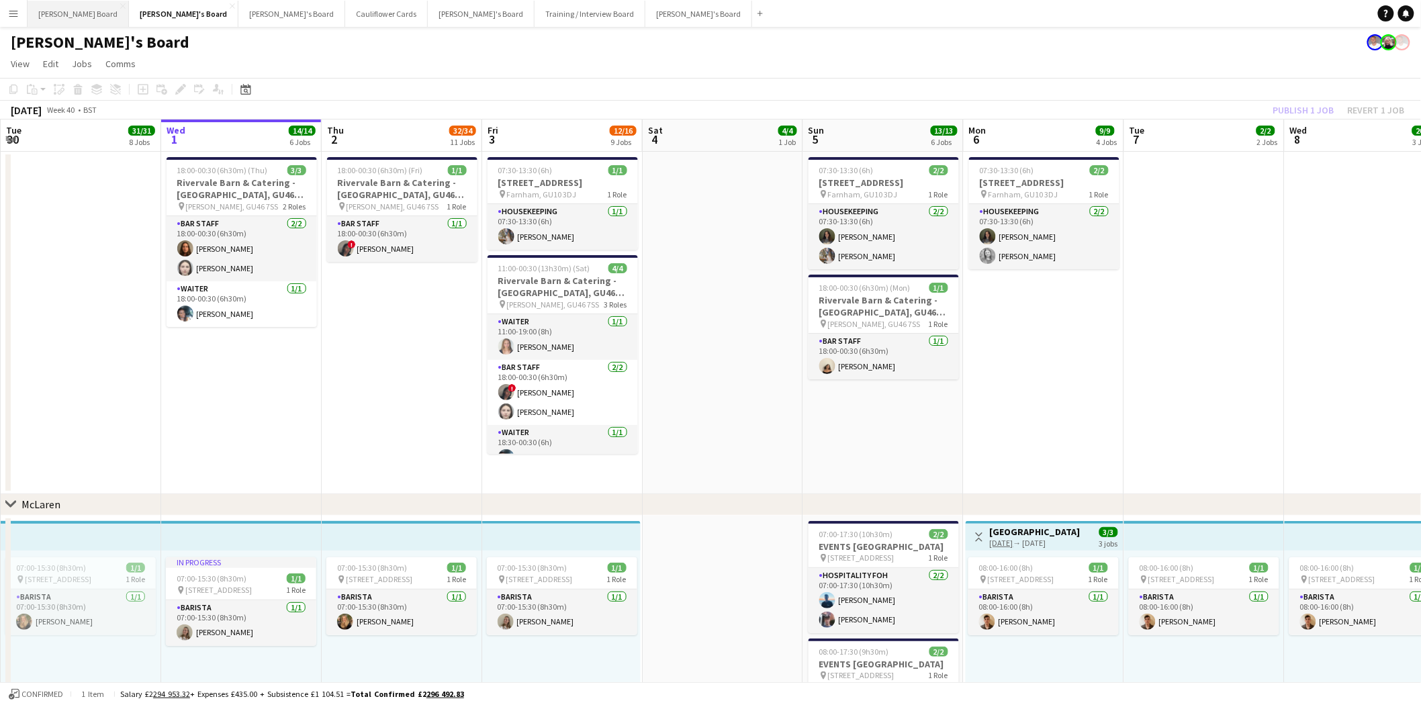
click at [54, 11] on button "Dean's Board Close" at bounding box center [78, 14] width 101 height 26
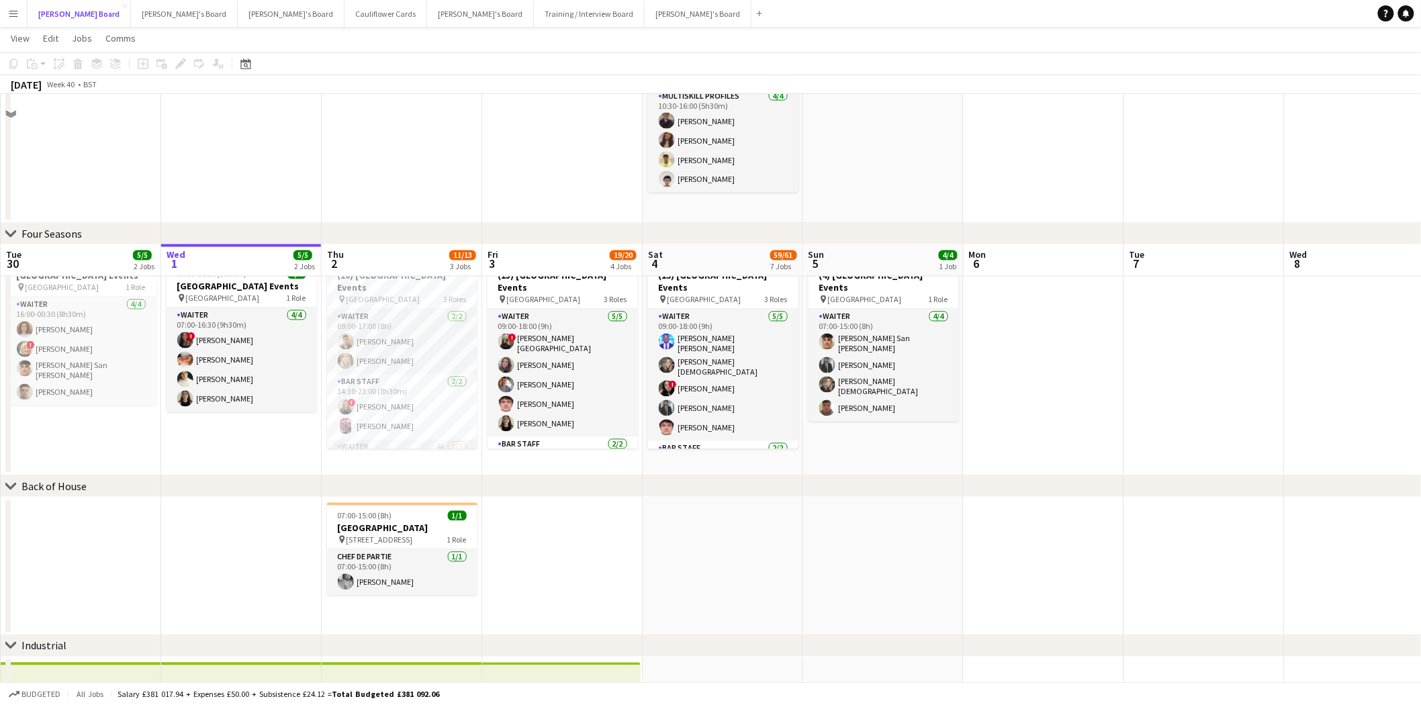
scroll to position [951, 0]
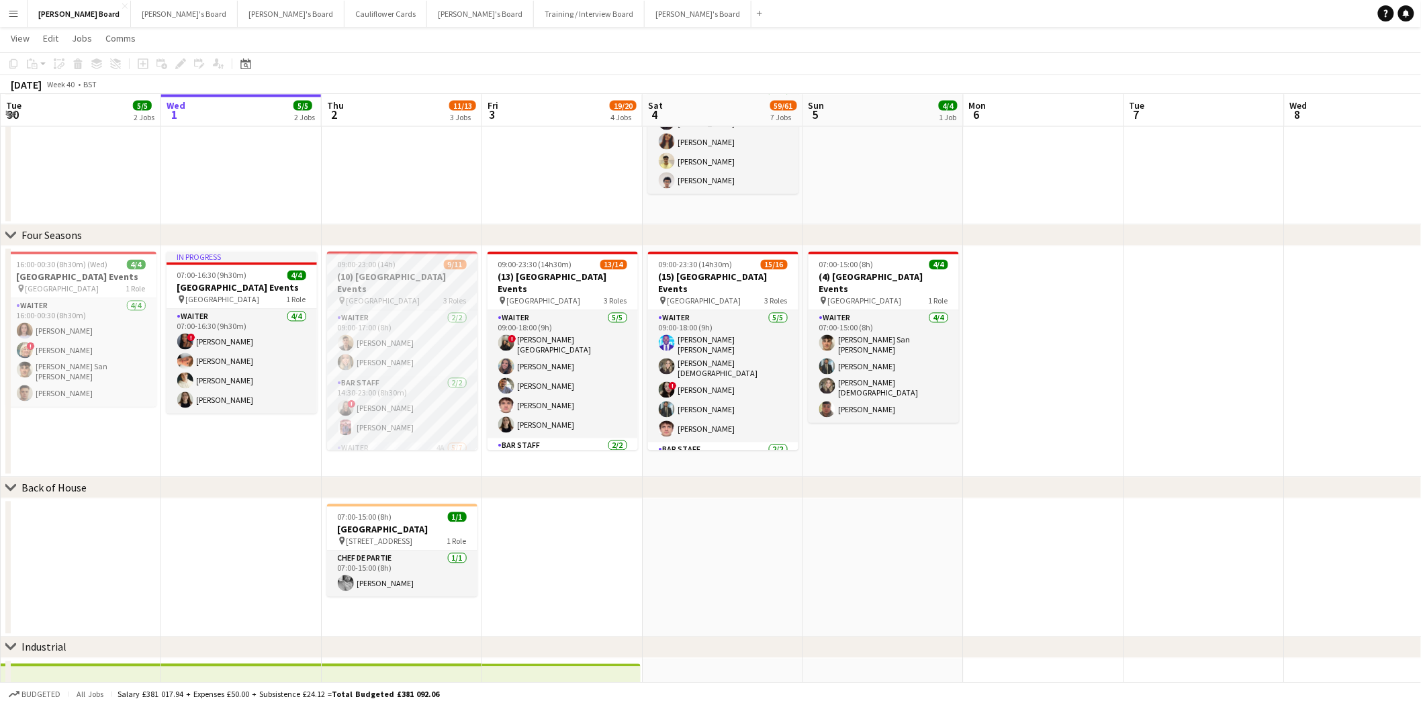
click at [422, 278] on h3 "(10) [GEOGRAPHIC_DATA] Events" at bounding box center [402, 283] width 150 height 24
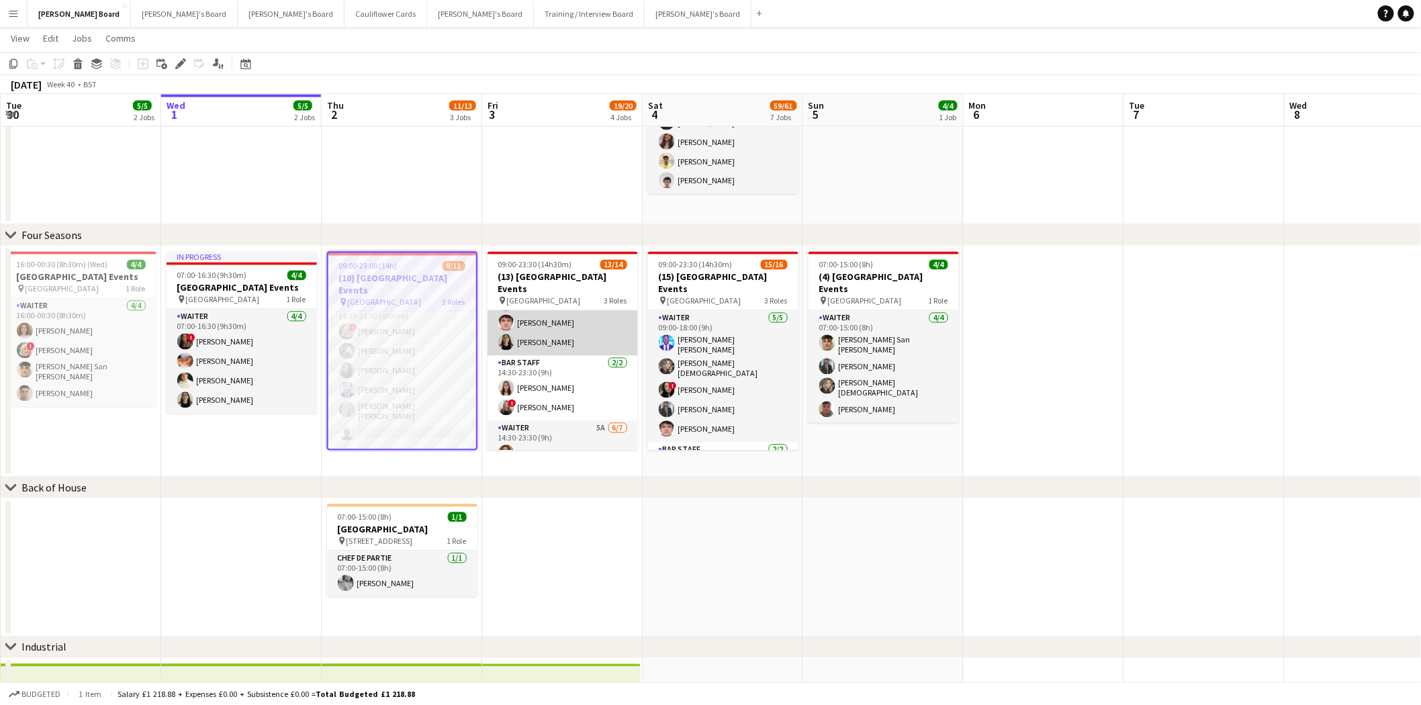
scroll to position [199, 0]
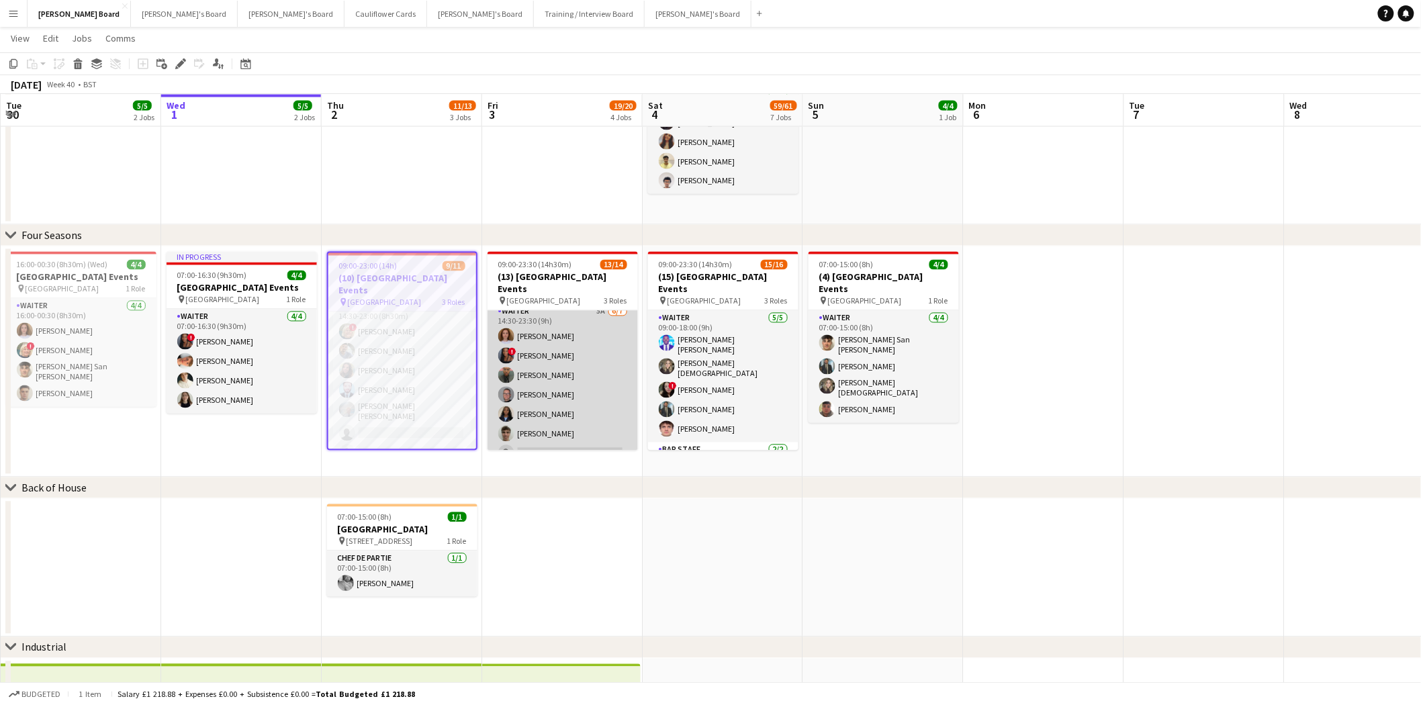
click at [557, 410] on app-card-role "Waiter 5A 6/7 14:30-23:30 (9h) Sophie Briscoe ! Cherise Ewhrudjakpor Ahosa Osun…" at bounding box center [563, 385] width 150 height 163
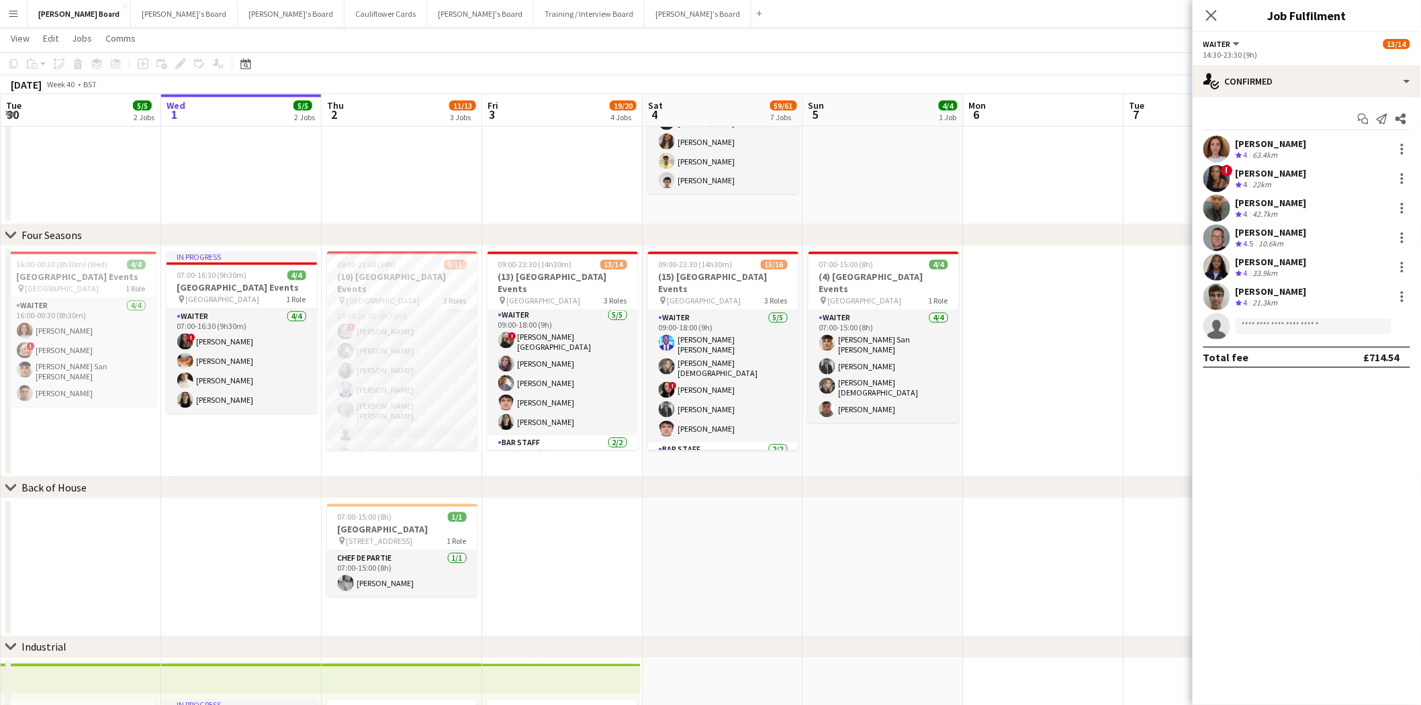
scroll to position [0, 0]
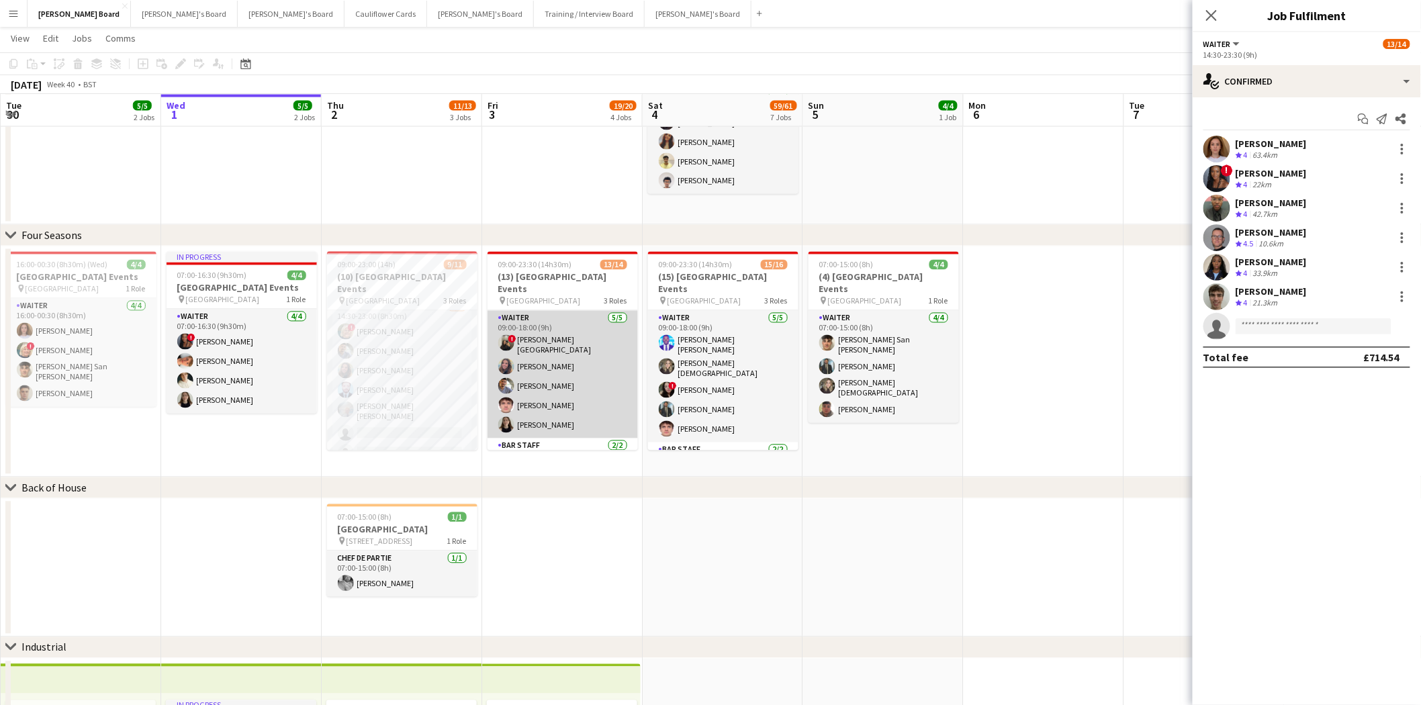
click at [568, 363] on app-card-role "Waiter 5/5 09:00-18:00 (9h) ! Deirbhile Durkin-Badham Harriet Cope Hesham Badaw…" at bounding box center [563, 375] width 150 height 128
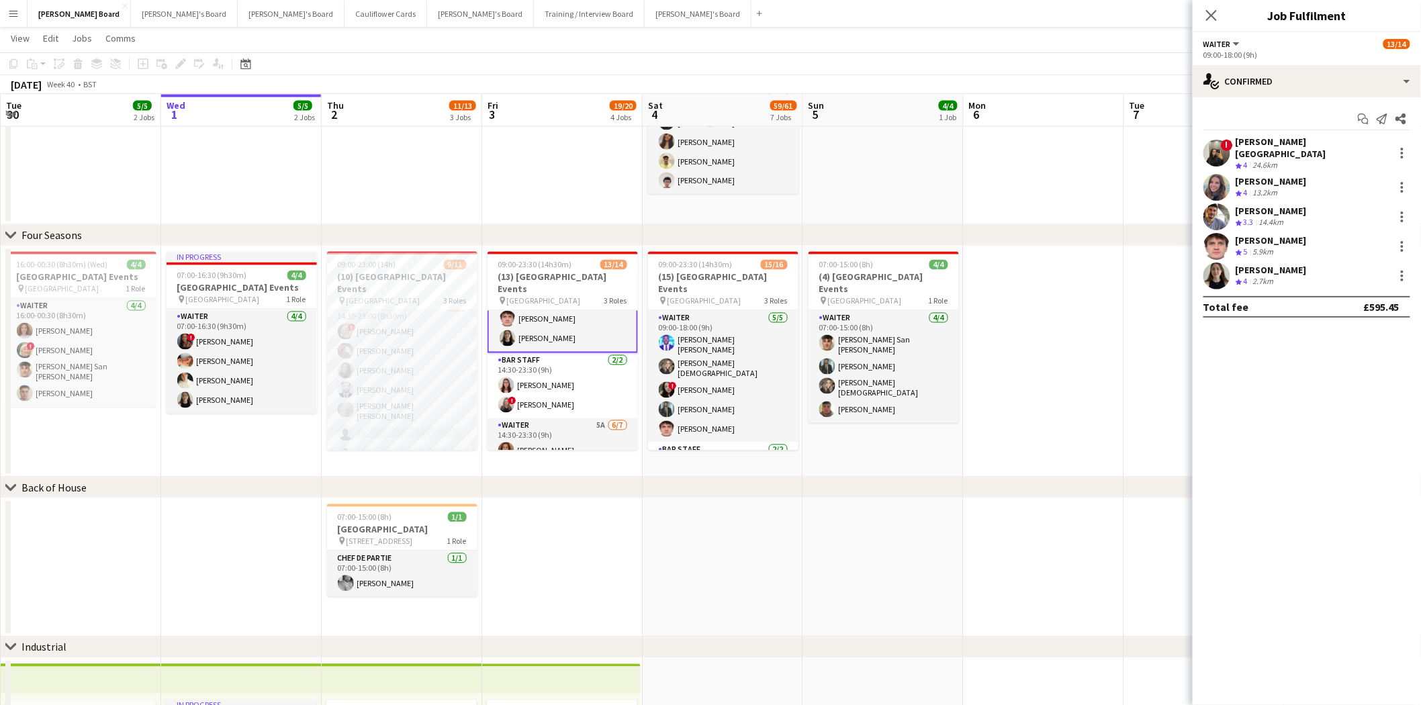
scroll to position [201, 0]
click at [414, 407] on app-card-role "Waiter 4A 5/7 14:30-23:00 (8h30m) ! Mairead Sullivan Hesham Badawy Harriet Cope…" at bounding box center [402, 383] width 150 height 167
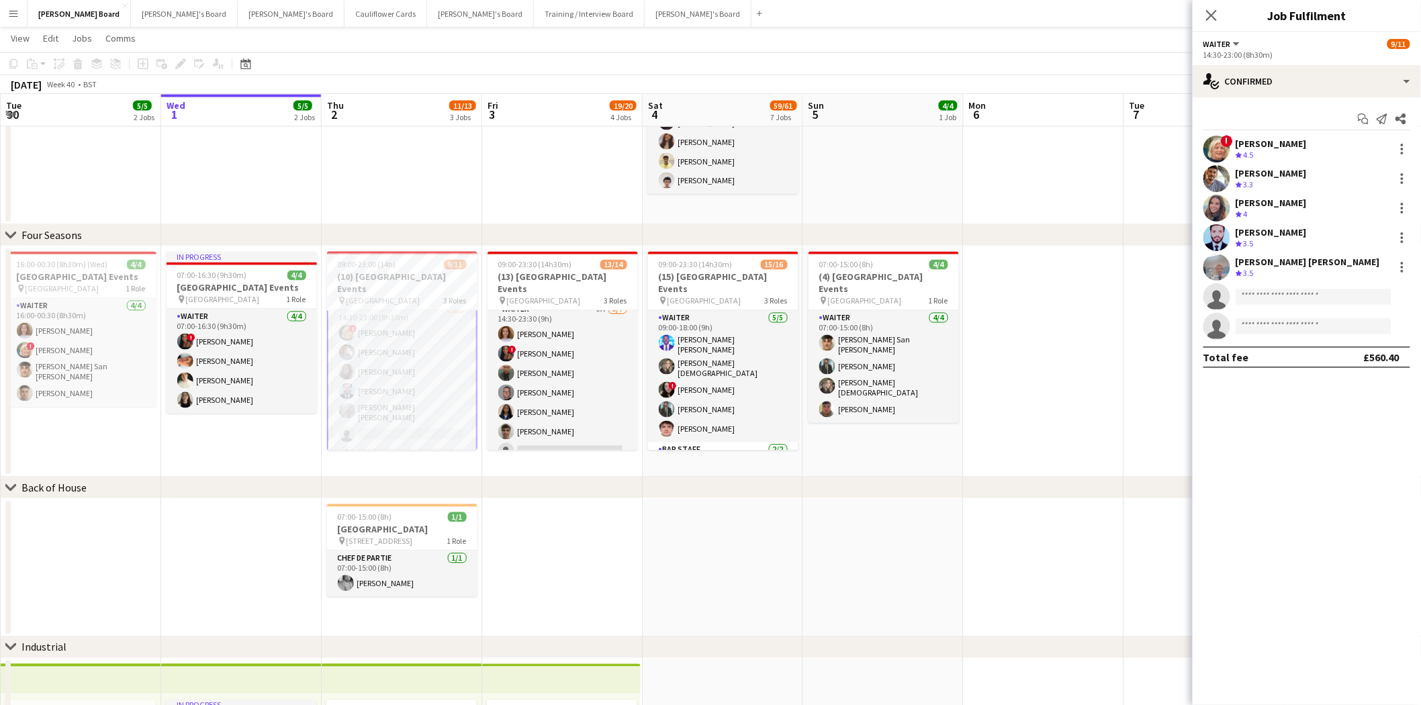
scroll to position [142, 0]
click at [1219, 16] on div "Close pop-in" at bounding box center [1212, 15] width 38 height 31
click at [1213, 13] on icon at bounding box center [1211, 15] width 13 height 13
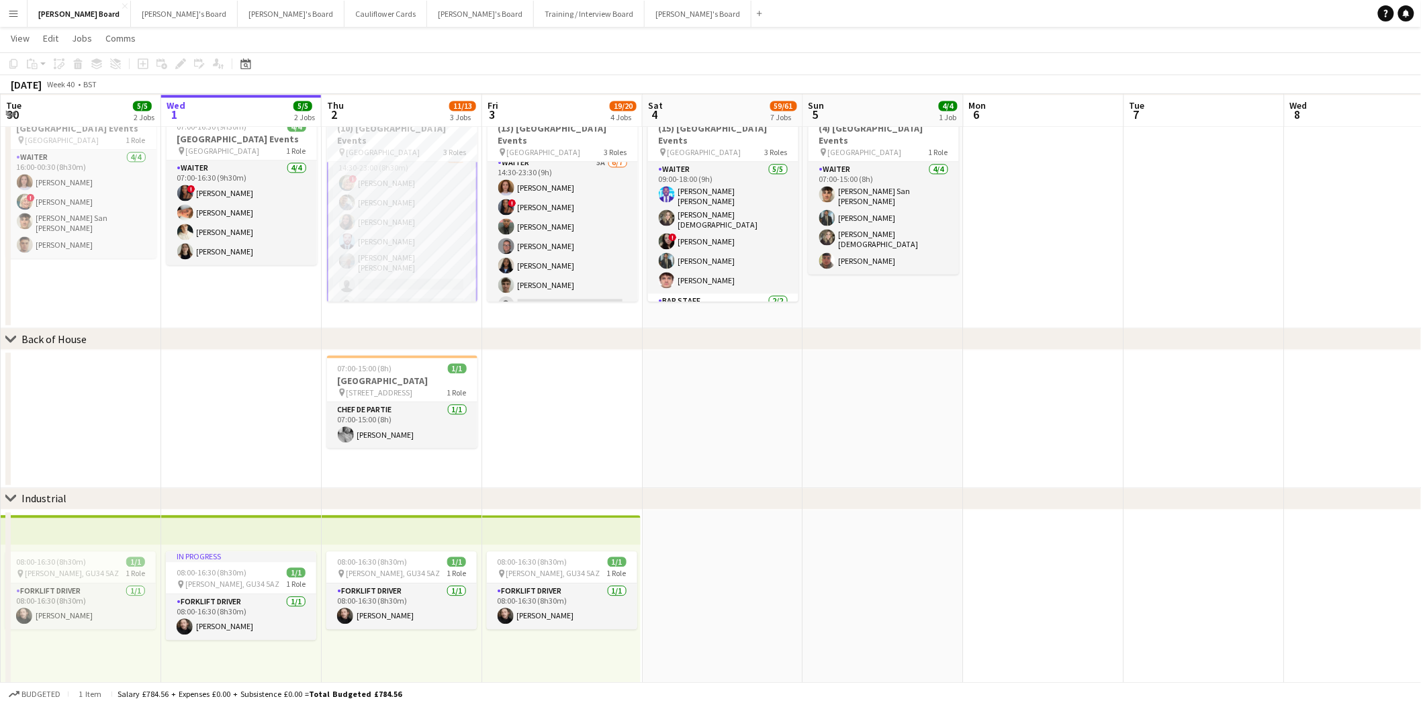
scroll to position [0, 320]
click at [408, 233] on app-card-role "Waiter 4A 5/7 14:30-23:00 (8h30m) ! Mairead Sullivan Hesham Badawy Harriet Cope…" at bounding box center [403, 233] width 150 height 169
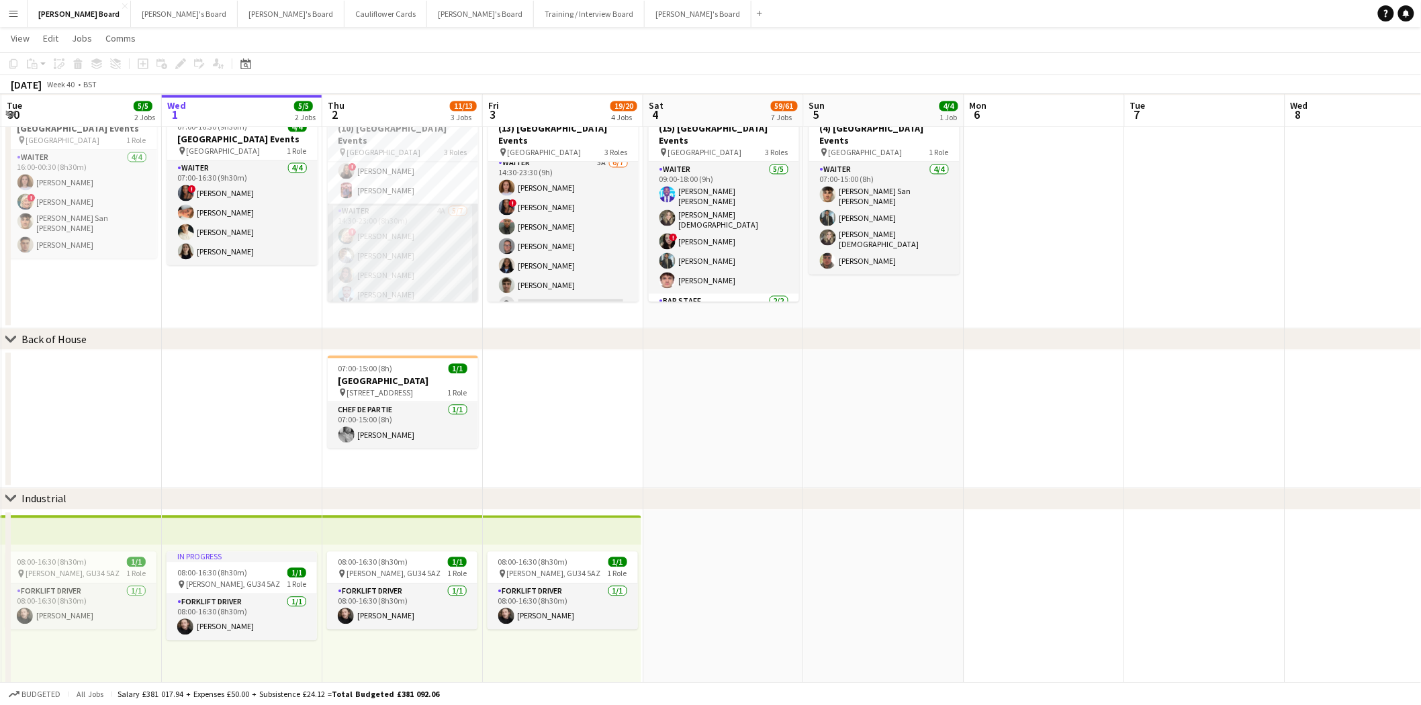
scroll to position [142, 0]
click at [420, 234] on app-card-role "Waiter 4A 5/7 14:30-23:00 (8h30m) ! Mairead Sullivan Hesham Badawy Harriet Cope…" at bounding box center [403, 233] width 150 height 167
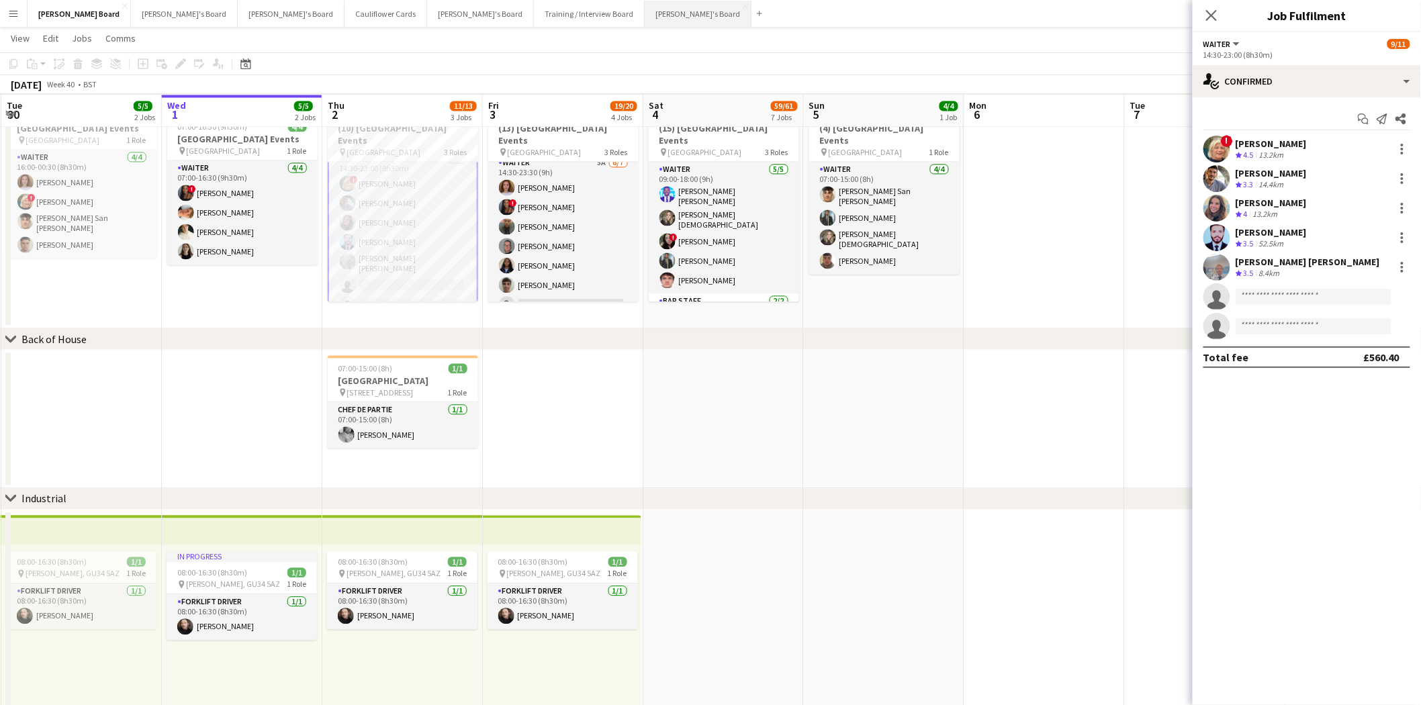
click at [645, 12] on button "Caitlin's Board Close" at bounding box center [698, 14] width 107 height 26
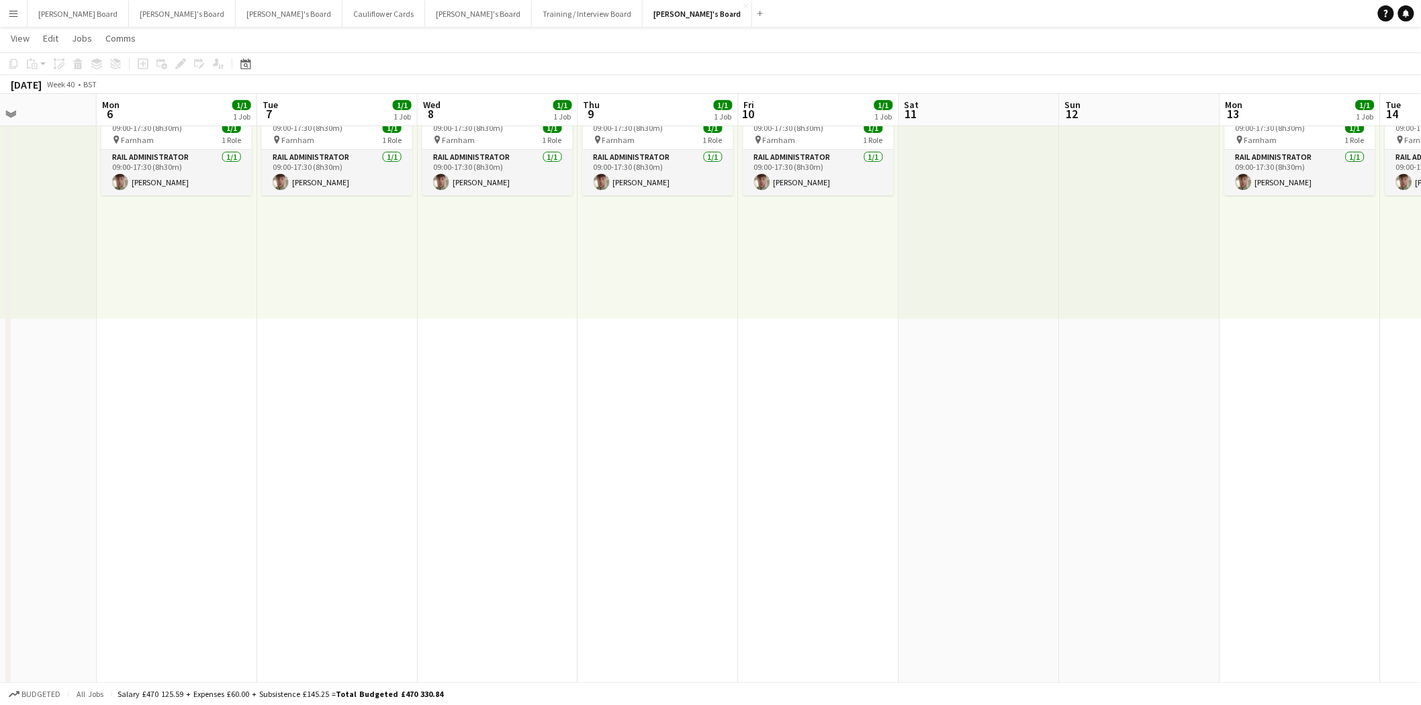
scroll to position [0, 540]
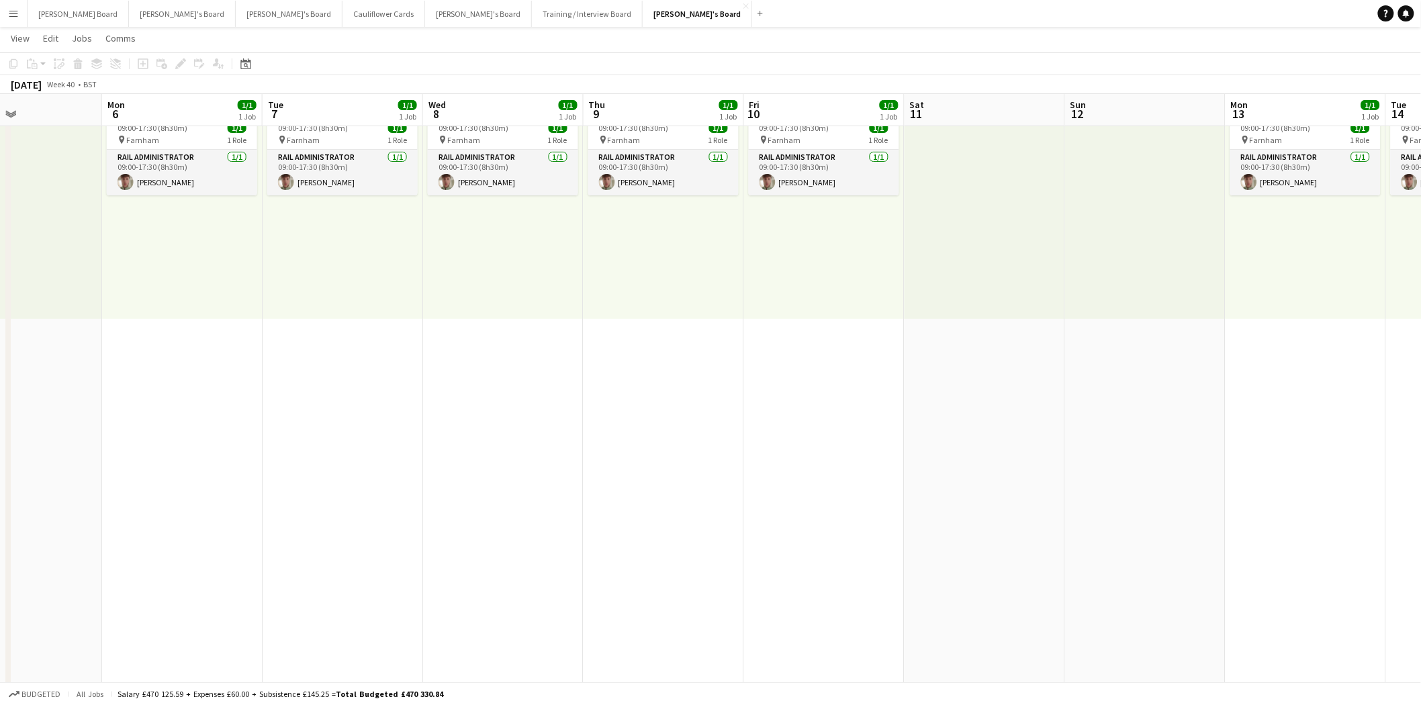
drag, startPoint x: 1167, startPoint y: 523, endPoint x: 306, endPoint y: 564, distance: 862.7
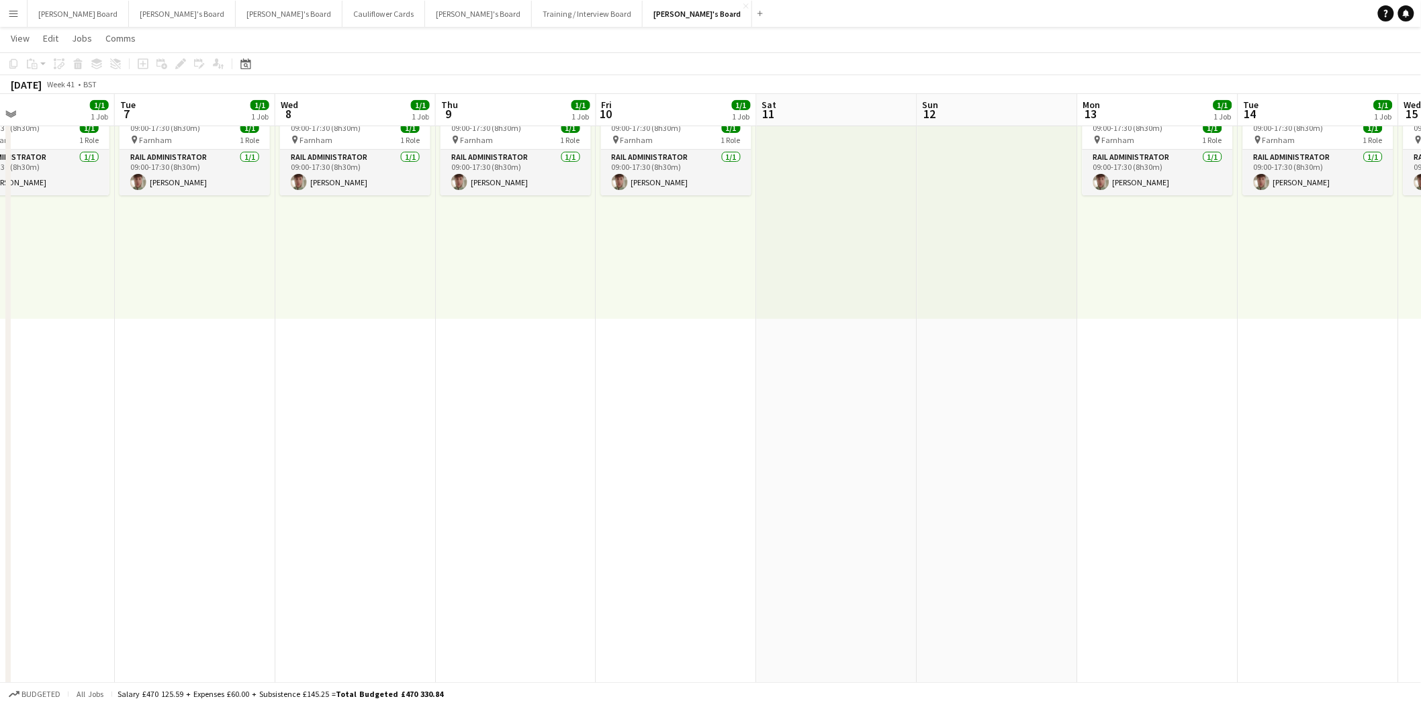
scroll to position [0, 455]
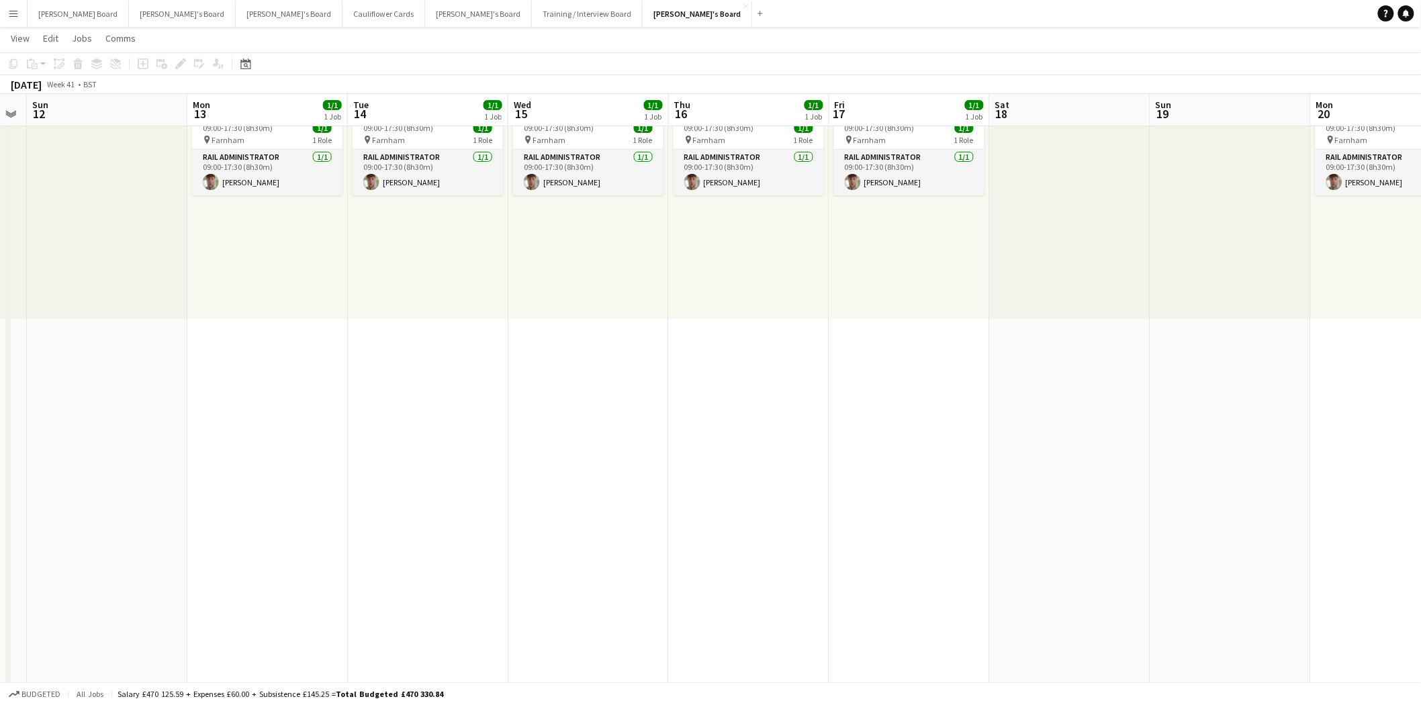
drag, startPoint x: 1078, startPoint y: 576, endPoint x: -287, endPoint y: 582, distance: 1364.8
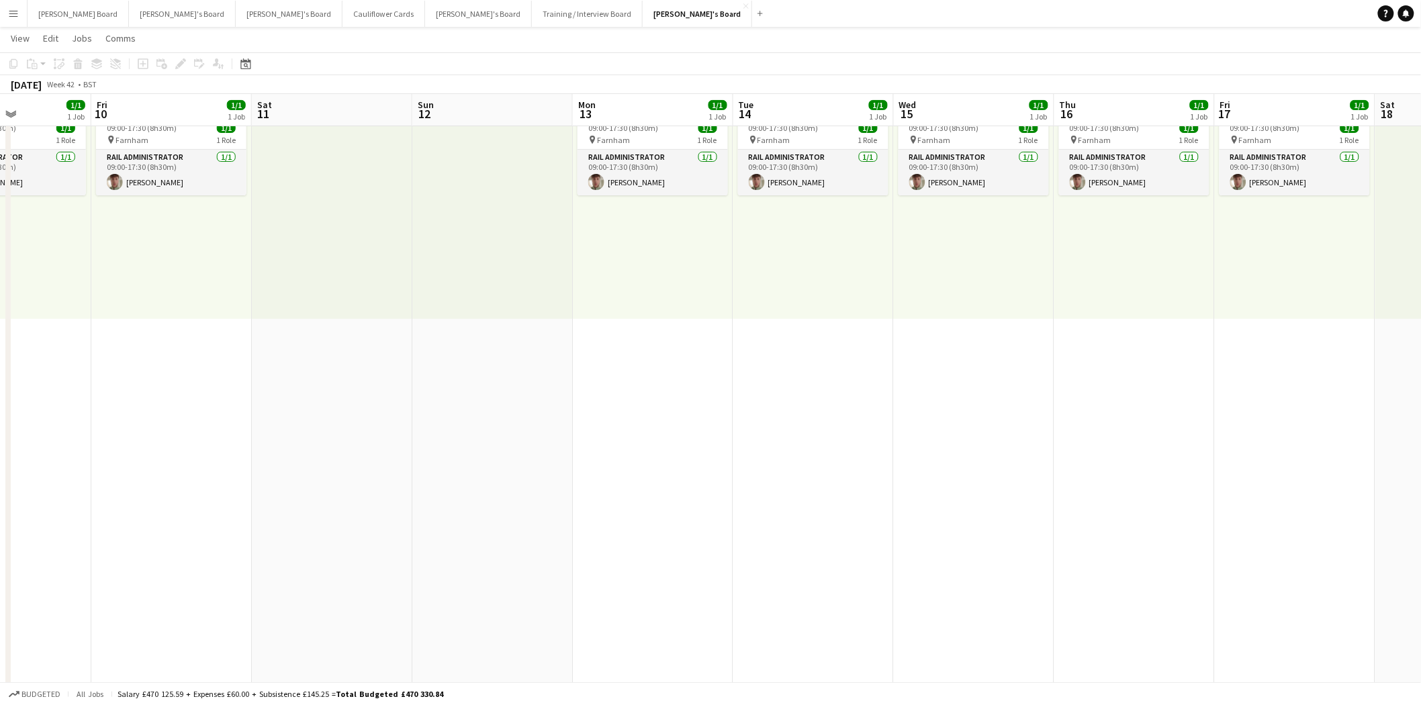
scroll to position [0, 388]
drag, startPoint x: 684, startPoint y: 568, endPoint x: 1169, endPoint y: 567, distance: 484.9
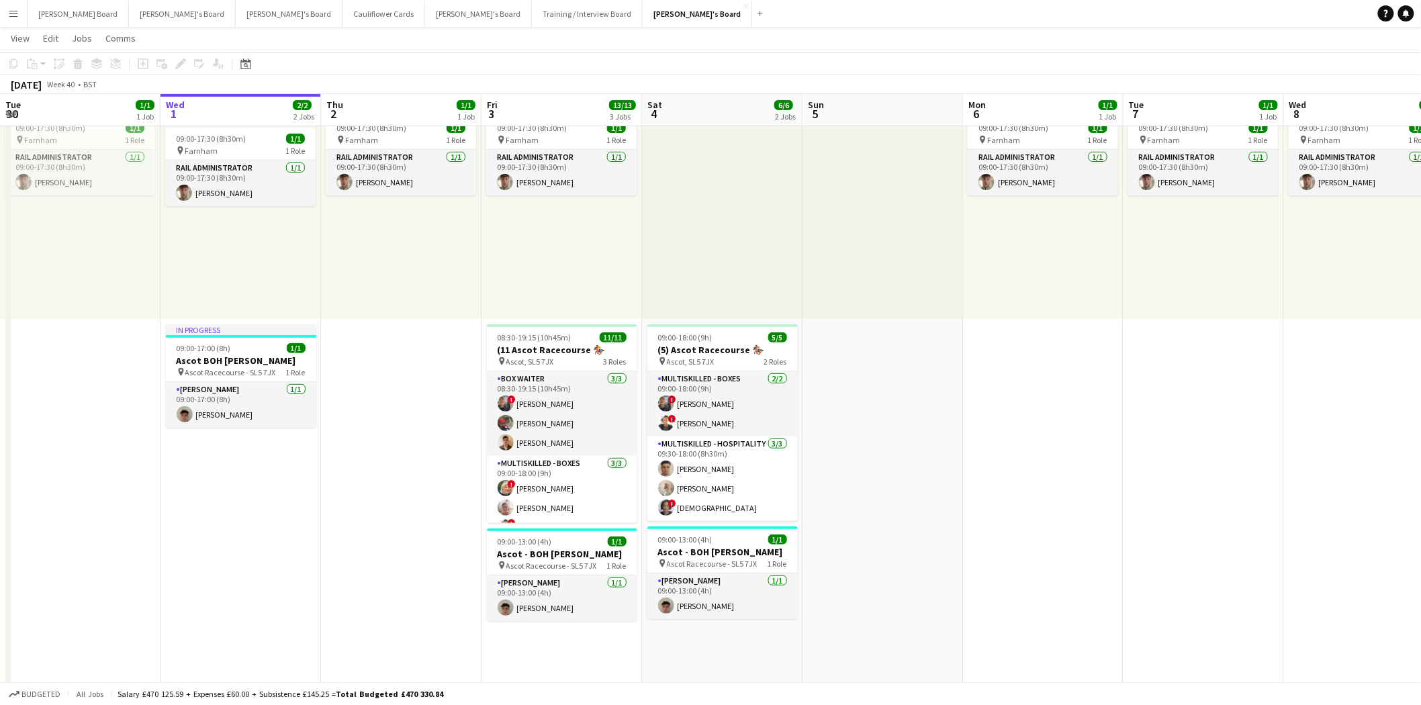
scroll to position [0, 277]
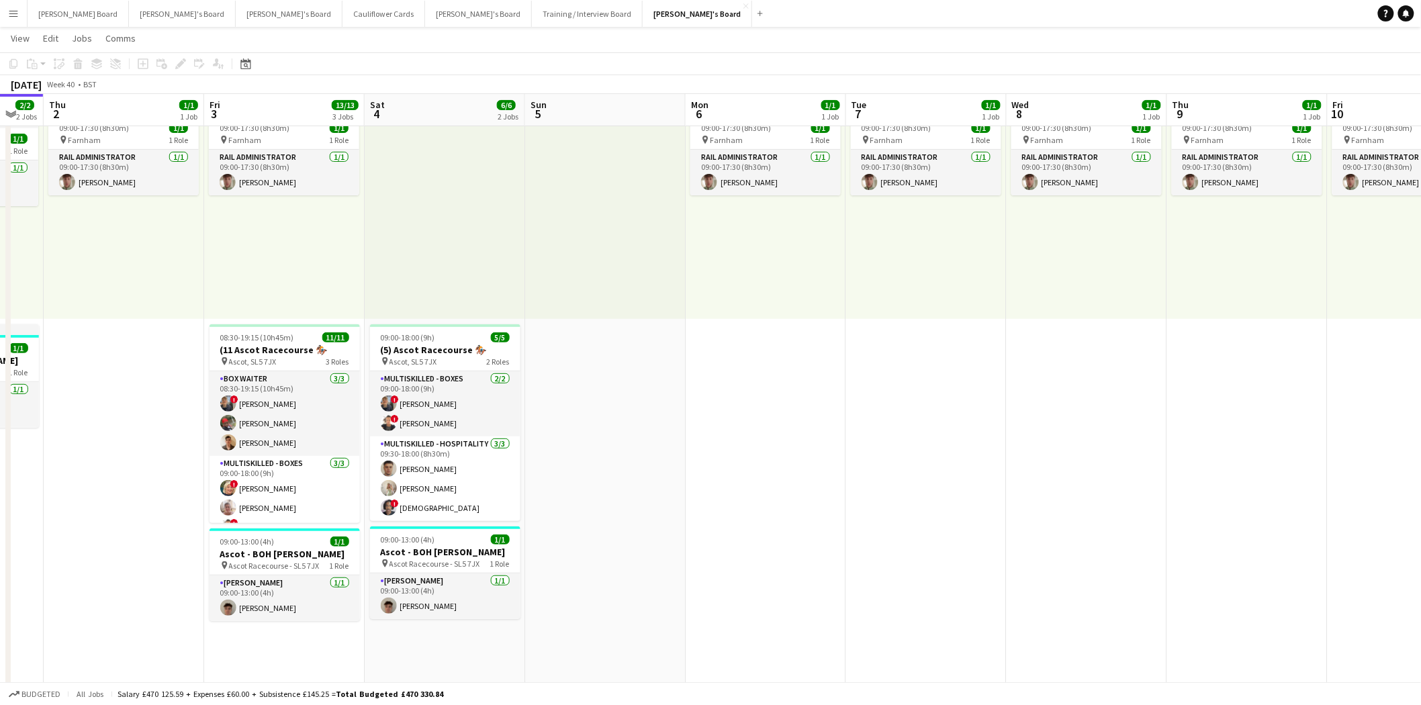
drag, startPoint x: 172, startPoint y: 478, endPoint x: 1407, endPoint y: 527, distance: 1236.1
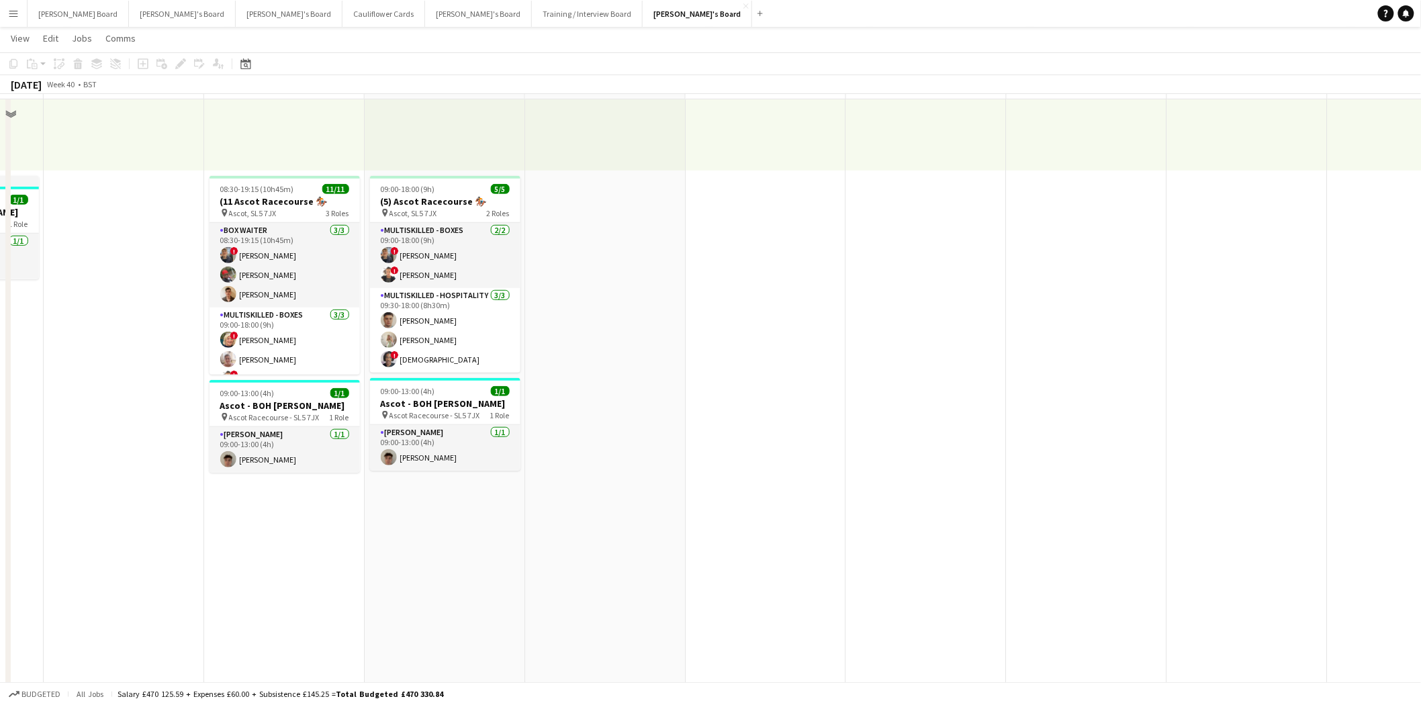
scroll to position [224, 0]
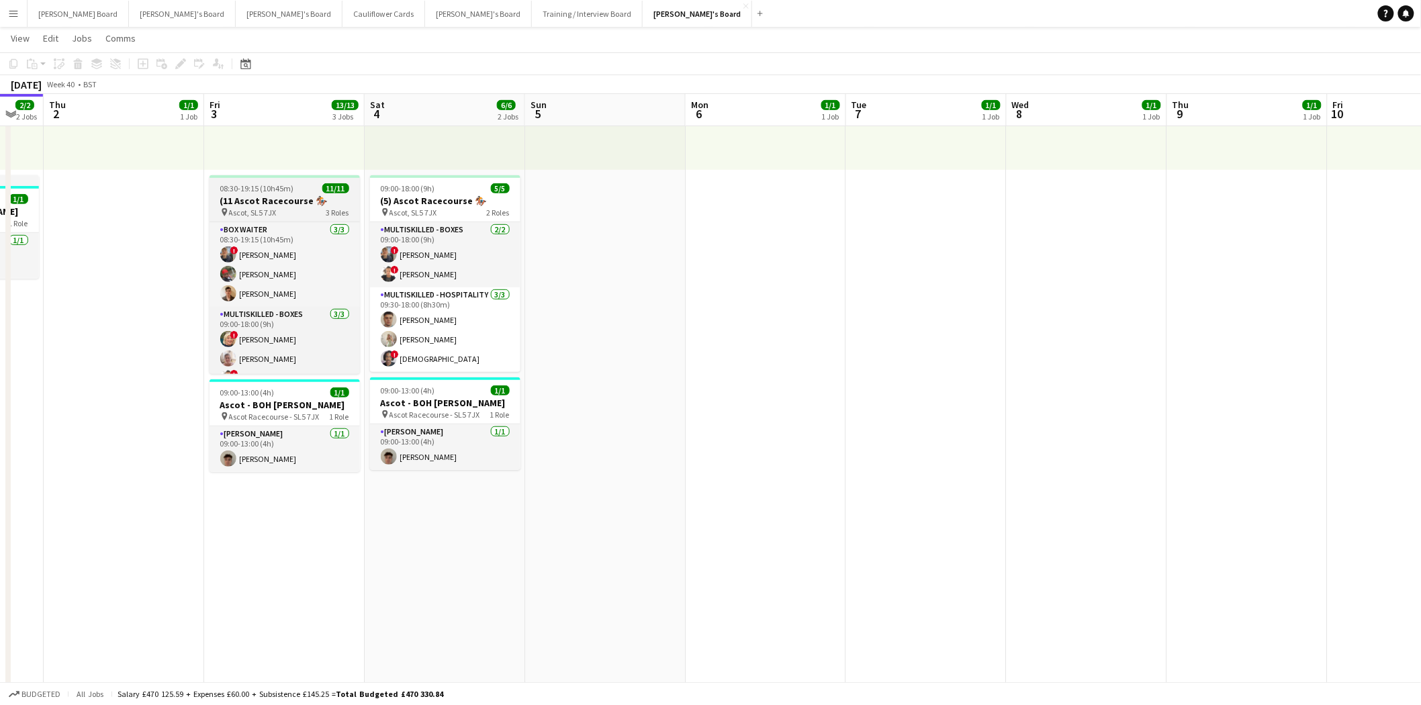
click at [273, 189] on span "08:30-19:15 (10h45m)" at bounding box center [257, 188] width 74 height 10
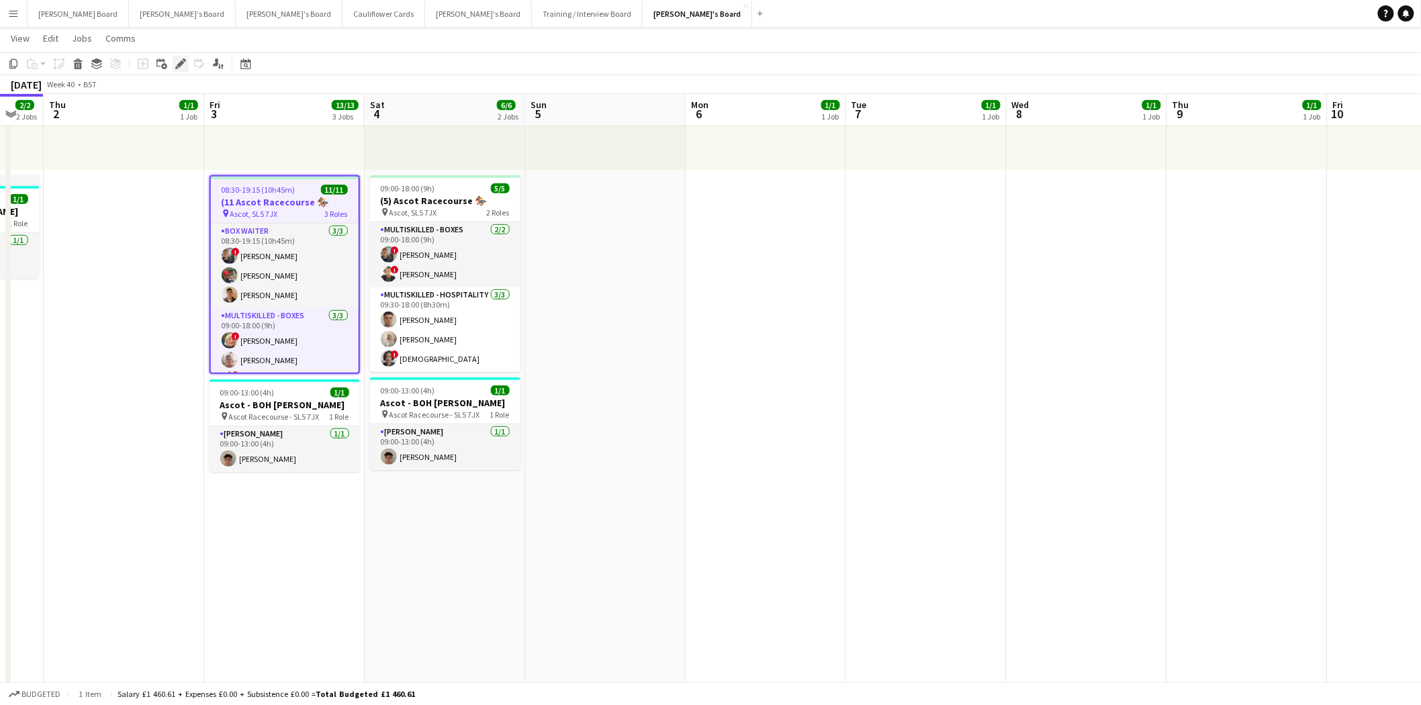
click at [179, 62] on icon at bounding box center [180, 63] width 7 height 7
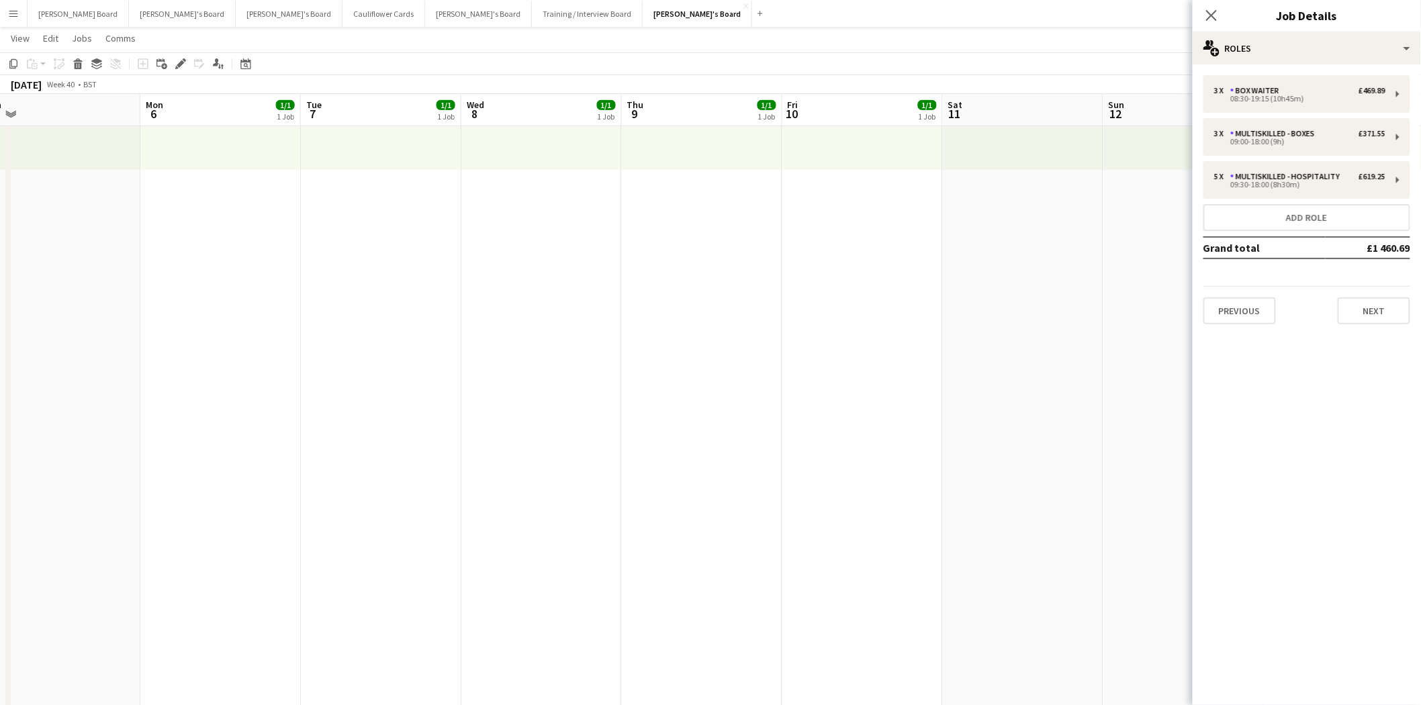
drag, startPoint x: 1135, startPoint y: 249, endPoint x: 582, endPoint y: 263, distance: 553.0
drag, startPoint x: 1099, startPoint y: 210, endPoint x: 132, endPoint y: 257, distance: 968.4
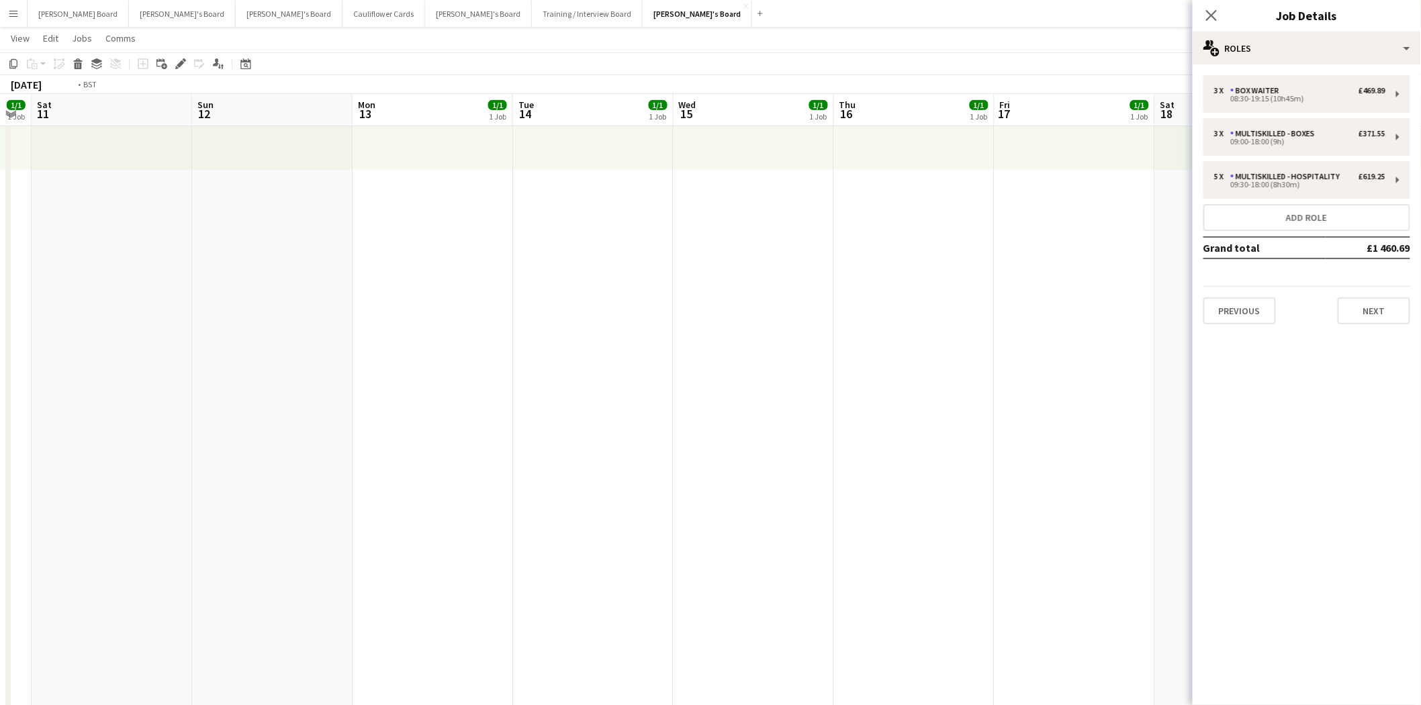
scroll to position [0, 479]
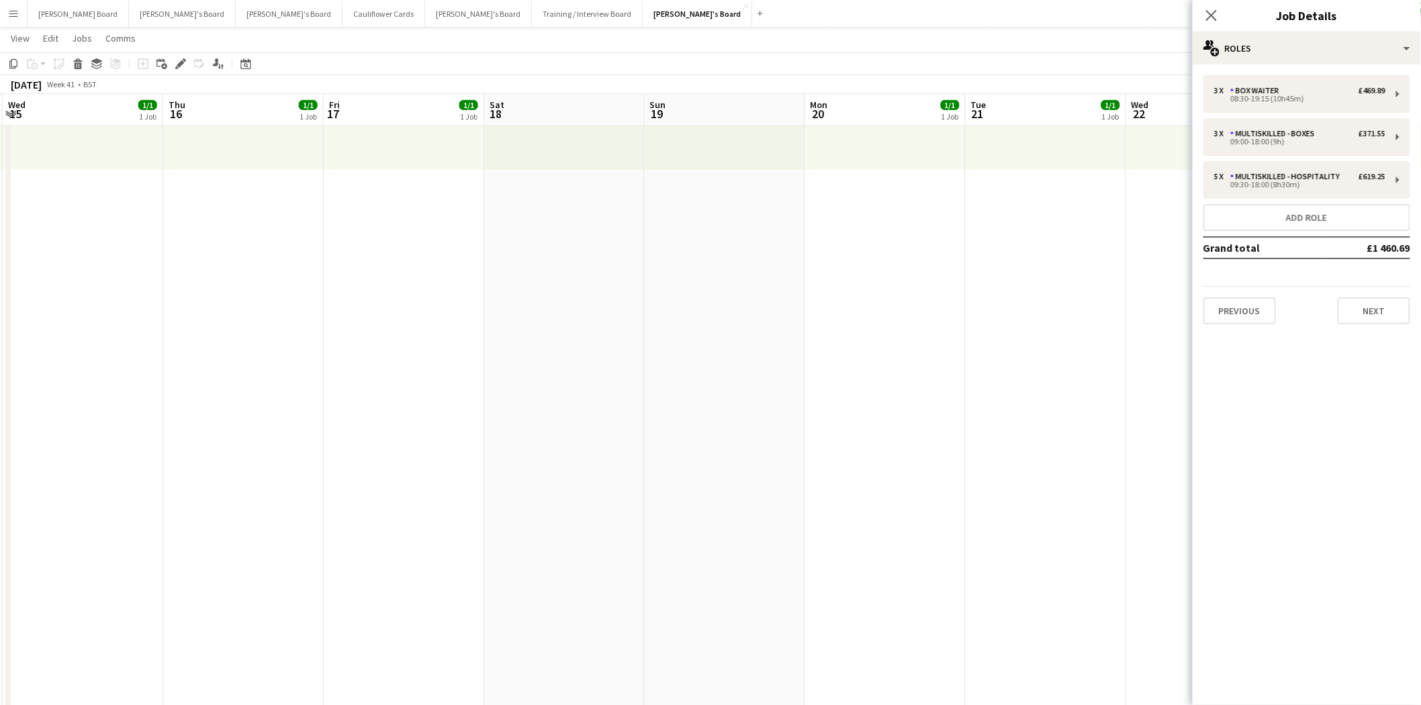
drag, startPoint x: 893, startPoint y: 205, endPoint x: 283, endPoint y: 232, distance: 610.5
click at [535, 203] on app-date-cell at bounding box center [564, 592] width 161 height 1330
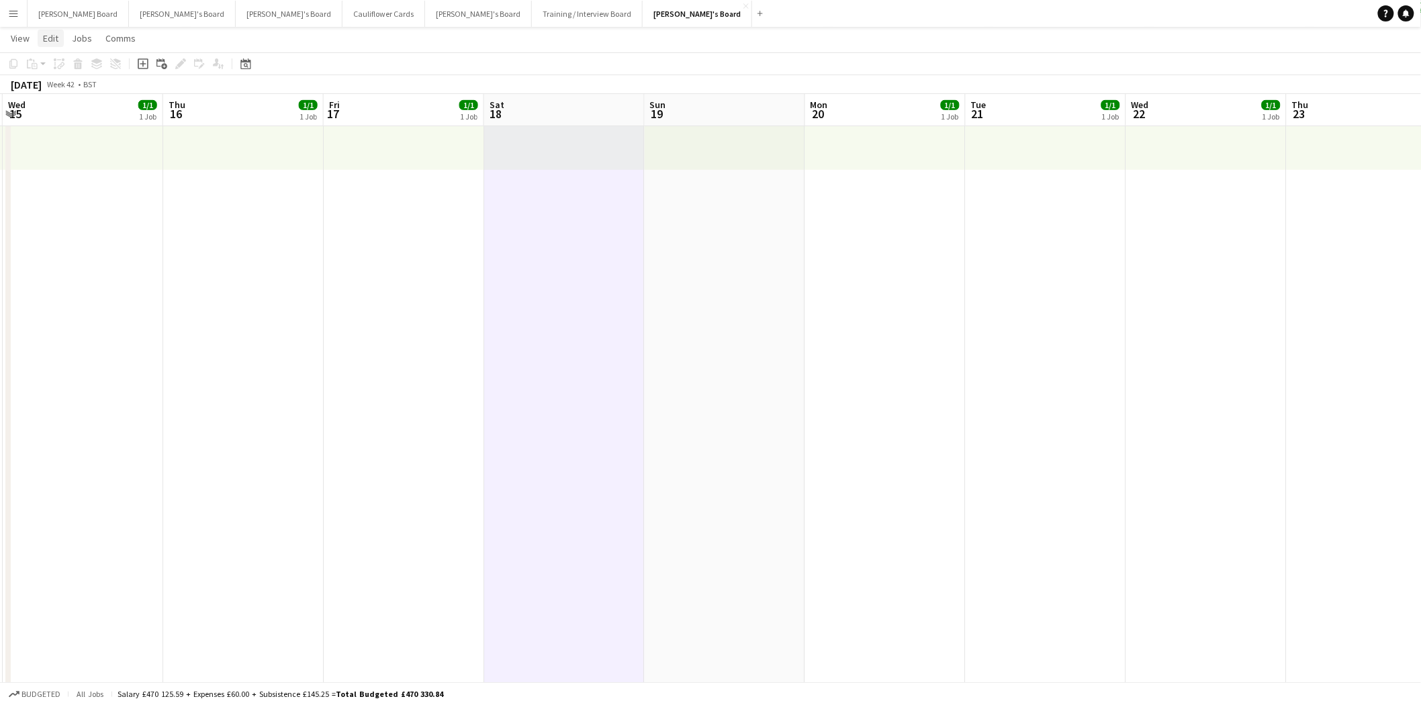
click at [44, 36] on span "Edit" at bounding box center [50, 38] width 15 height 12
click at [70, 95] on div "Copy Ctrl+C Paste Without Crew Ctrl+V With Crew Ctrl+Shift+V Paste as linked jo…" at bounding box center [86, 110] width 97 height 114
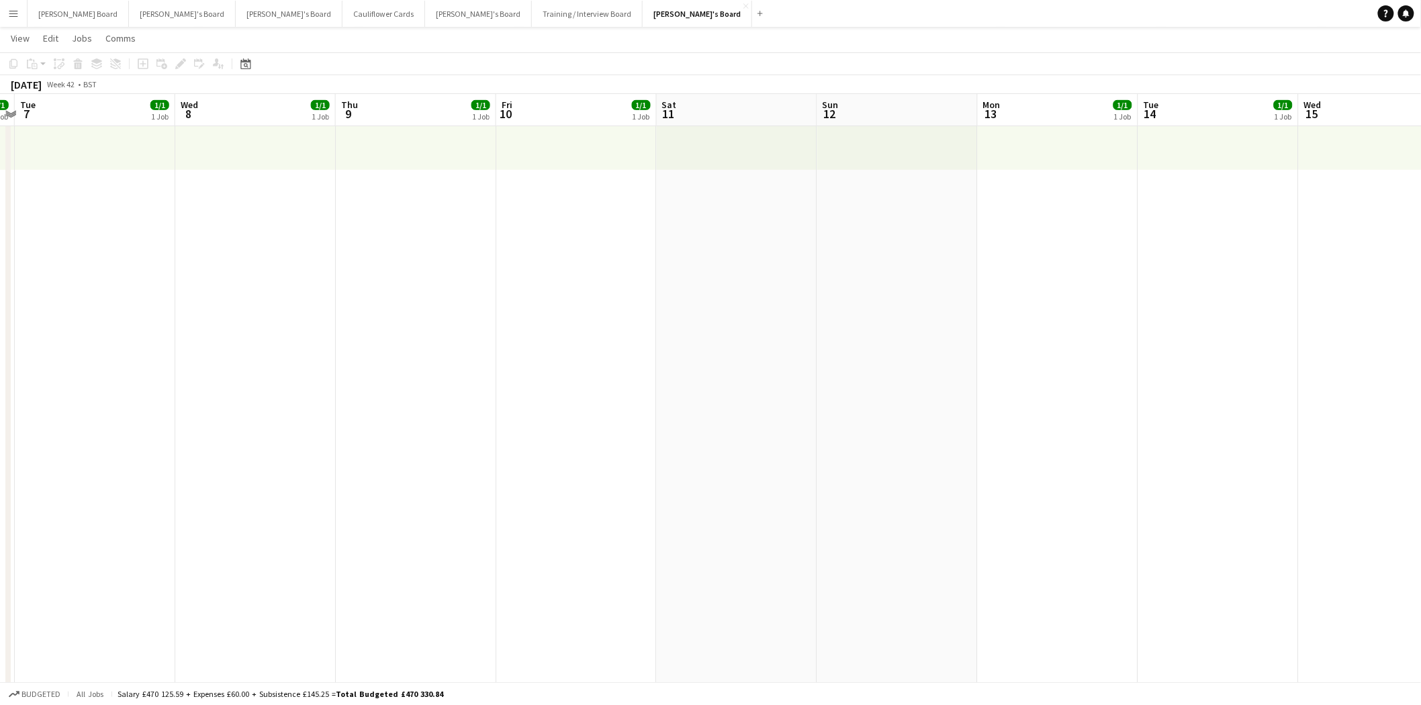
drag, startPoint x: 64, startPoint y: 267, endPoint x: 1432, endPoint y: 314, distance: 1369.0
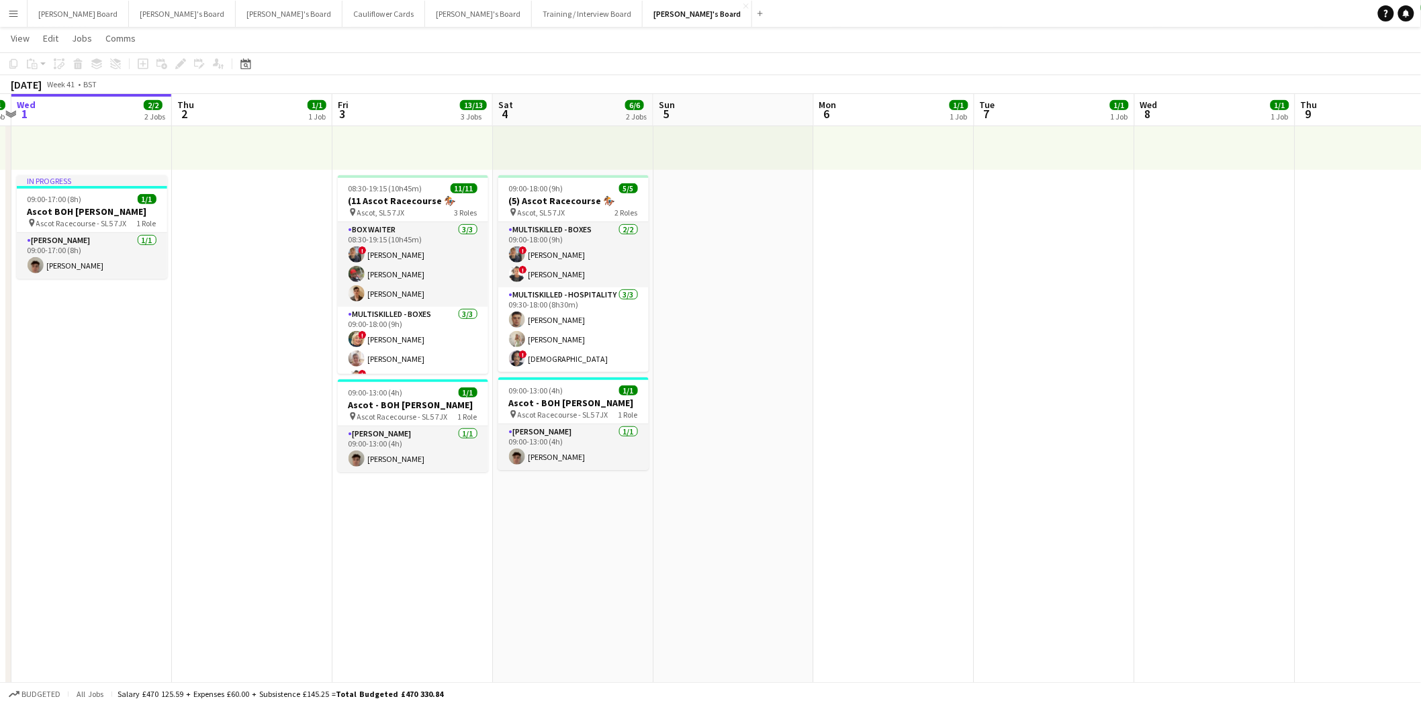
drag, startPoint x: 384, startPoint y: 300, endPoint x: 1432, endPoint y: 287, distance: 1048.5
click at [398, 184] on span "08:30-19:15 (10h45m)" at bounding box center [386, 188] width 74 height 10
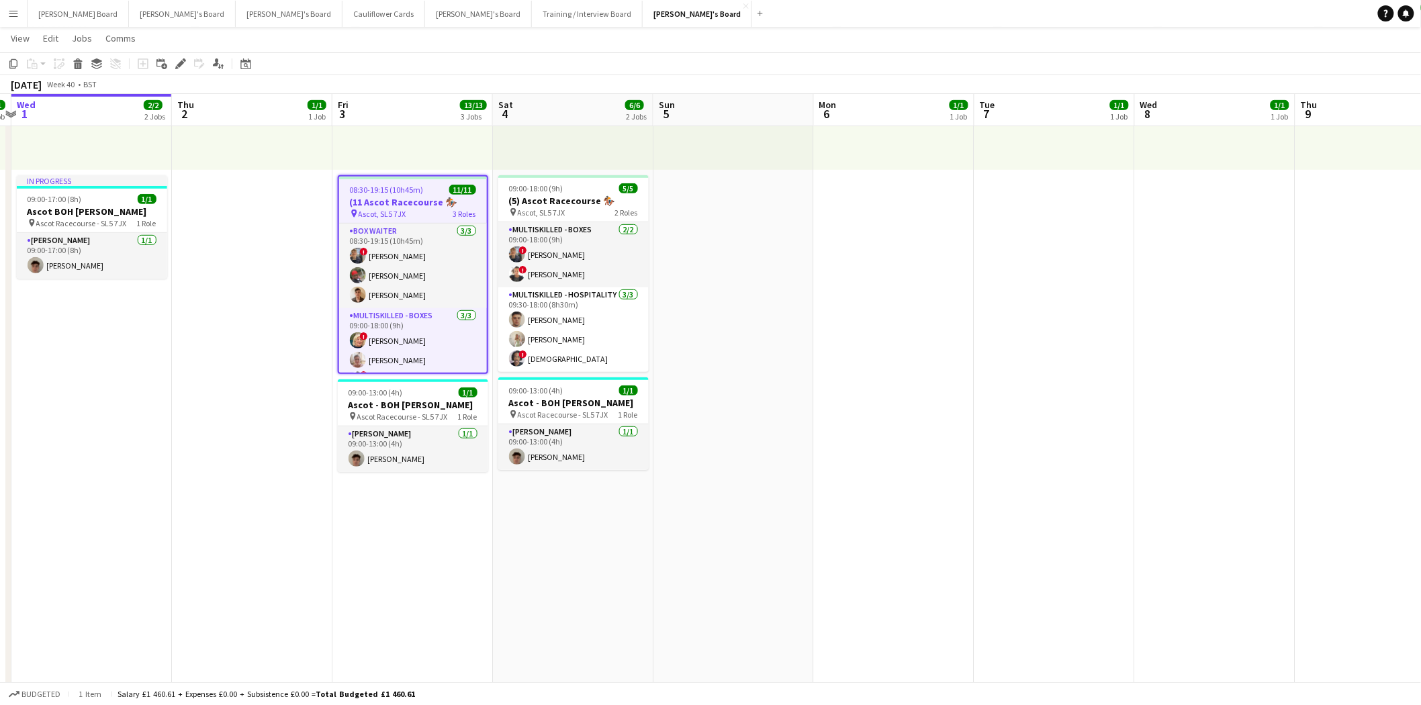
drag, startPoint x: 56, startPoint y: 39, endPoint x: 51, endPoint y: 71, distance: 31.9
click at [55, 40] on span "Edit" at bounding box center [50, 38] width 15 height 12
click at [54, 69] on span "Copy Ctrl+C" at bounding box center [71, 67] width 45 height 12
click at [245, 64] on icon at bounding box center [246, 65] width 5 height 5
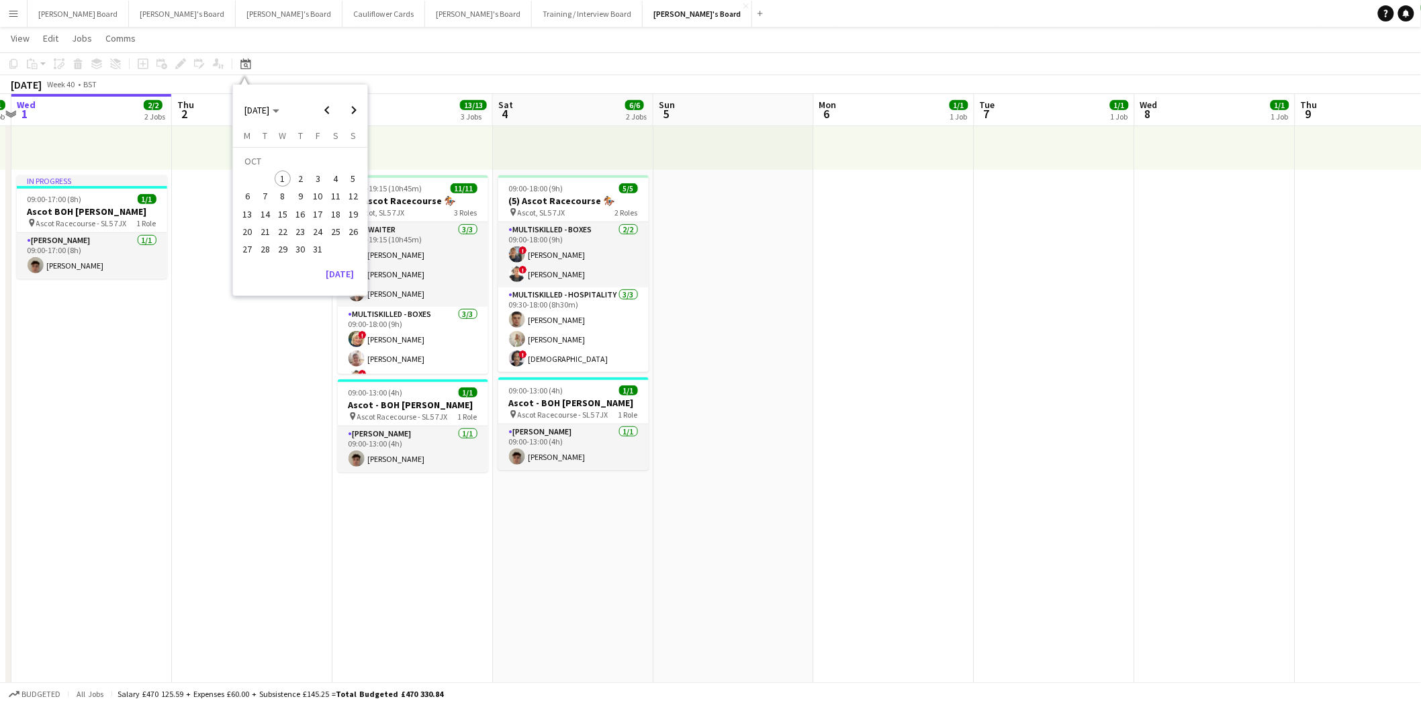
click at [341, 213] on span "18" at bounding box center [336, 214] width 16 height 16
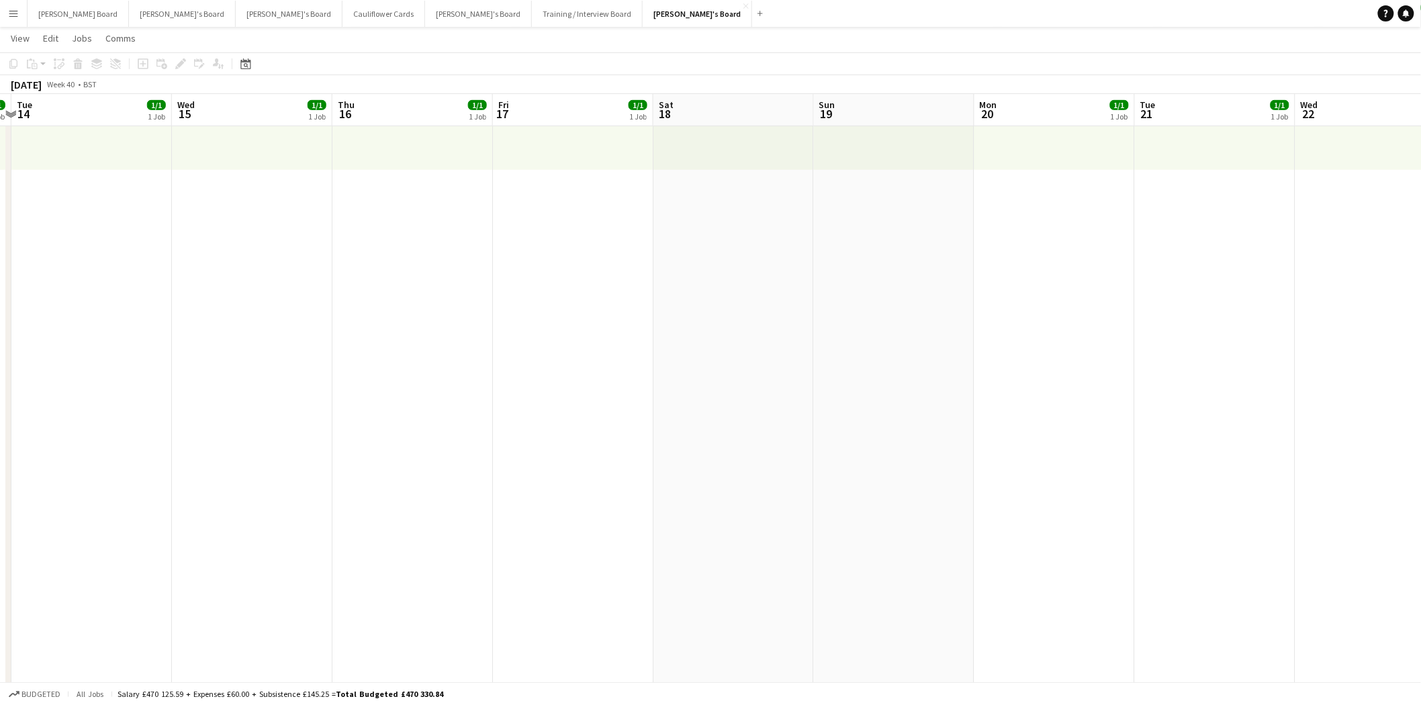
scroll to position [0, 461]
click at [572, 232] on app-date-cell at bounding box center [582, 592] width 161 height 1330
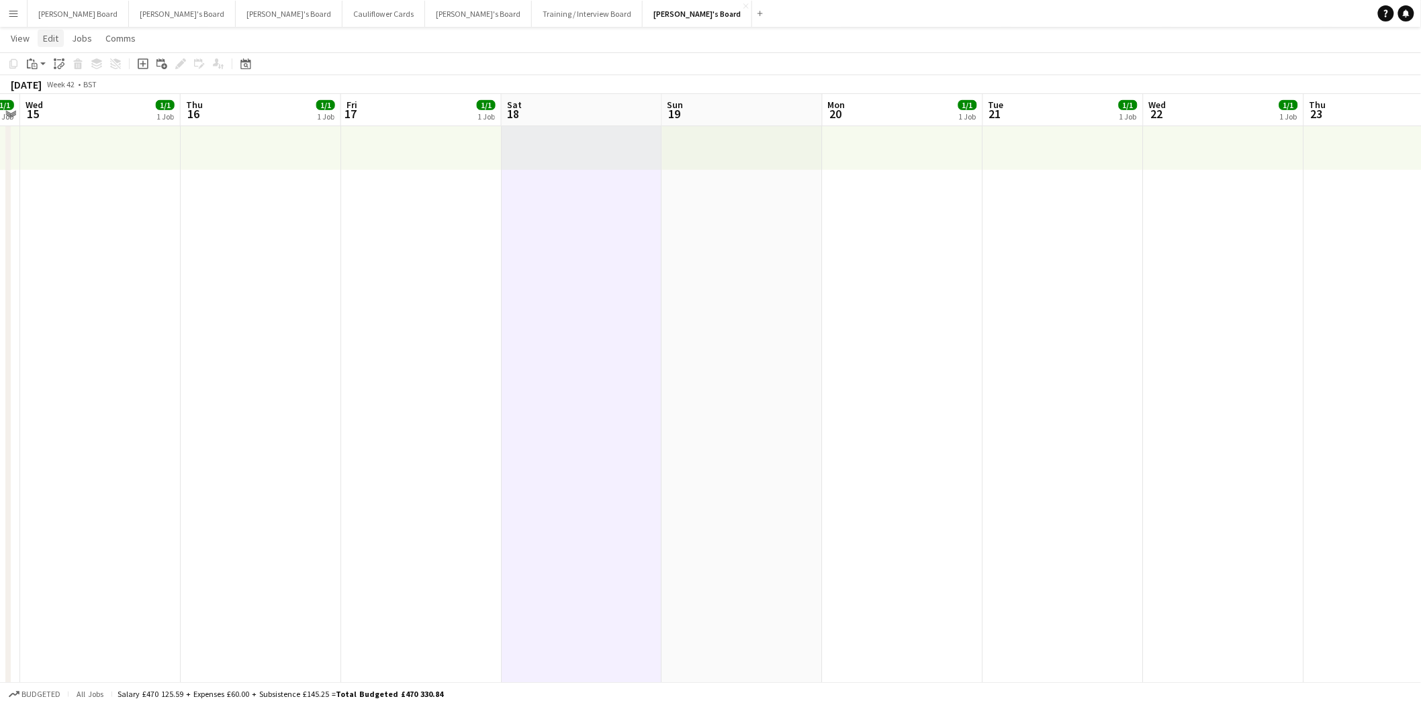
click at [48, 40] on span "Edit" at bounding box center [50, 38] width 15 height 12
click at [182, 102] on span "Without Crew Ctrl+V" at bounding box center [183, 101] width 78 height 12
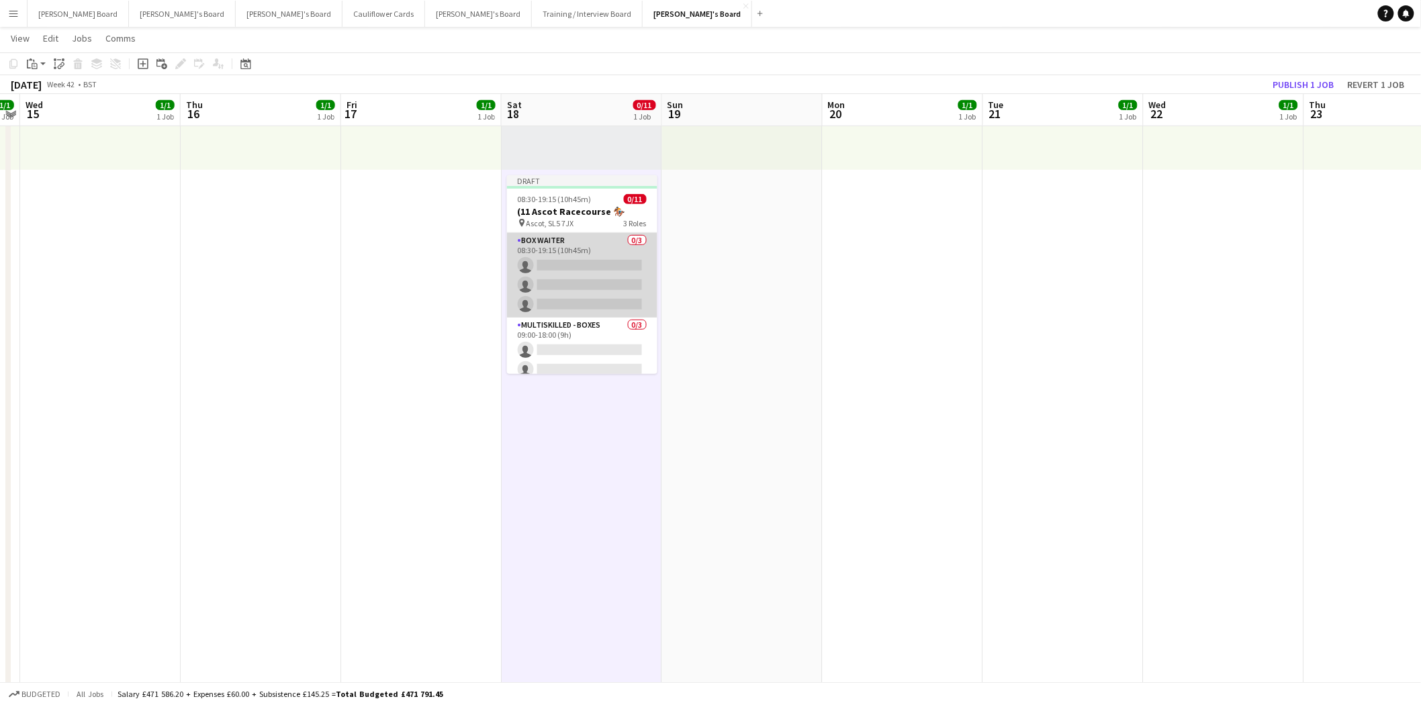
scroll to position [149, 0]
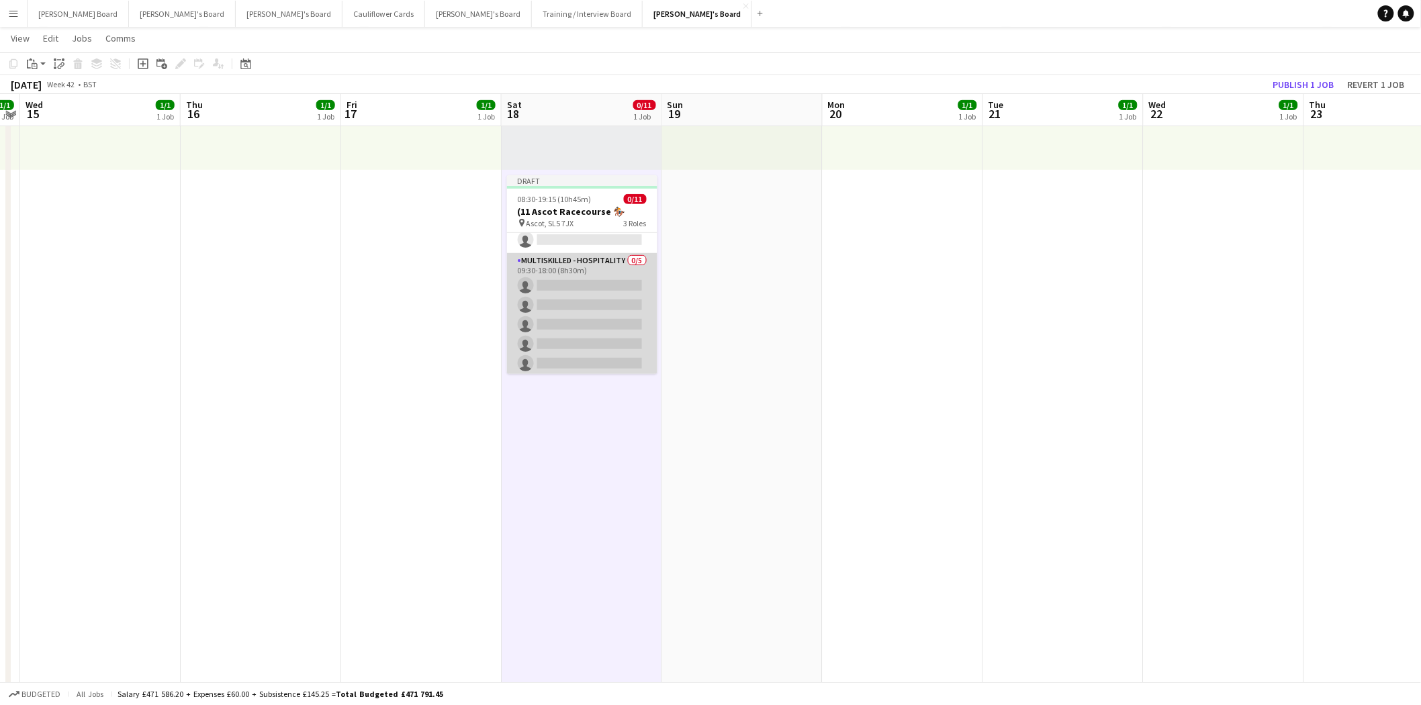
click at [579, 260] on app-card-role "Multiskilled - Hospitality 0/5 09:30-18:00 (8h30m) single-neutral-actions singl…" at bounding box center [582, 315] width 150 height 124
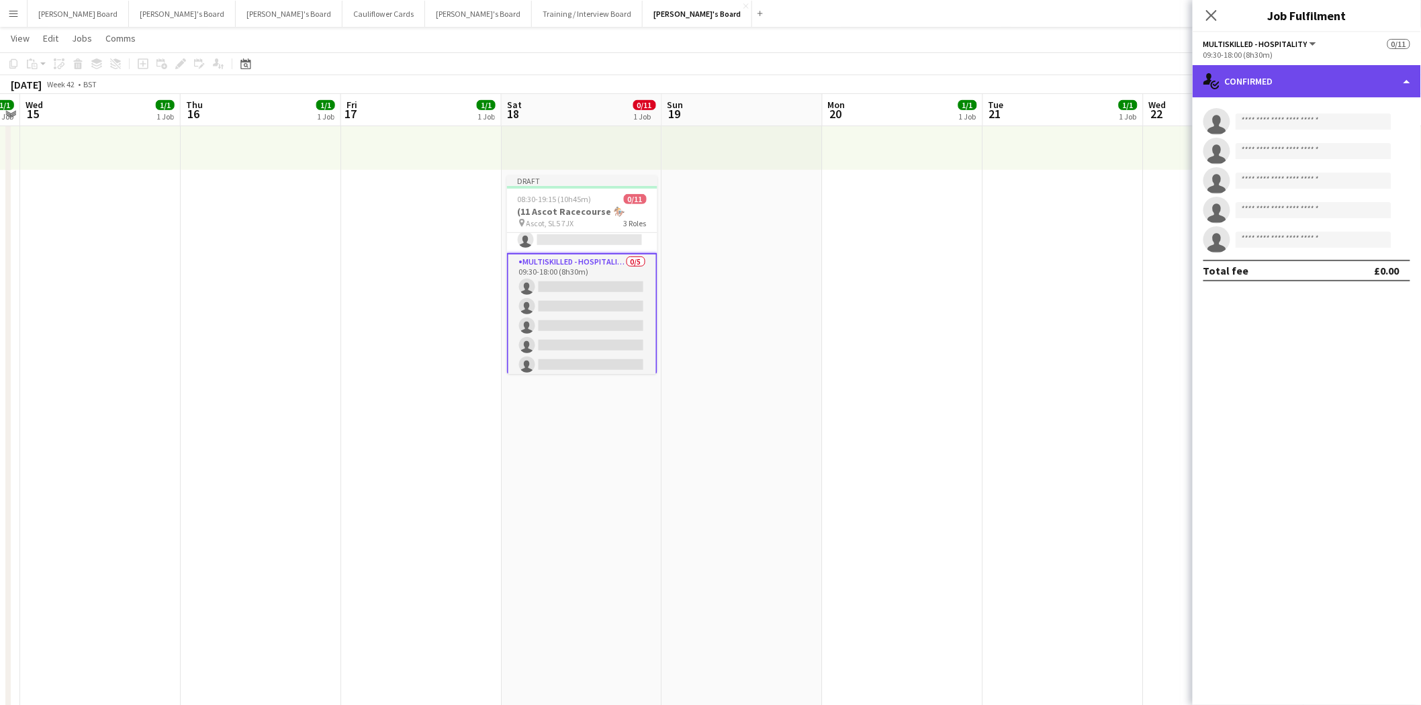
click at [1273, 85] on div "single-neutral-actions-check-2 Confirmed" at bounding box center [1307, 81] width 228 height 32
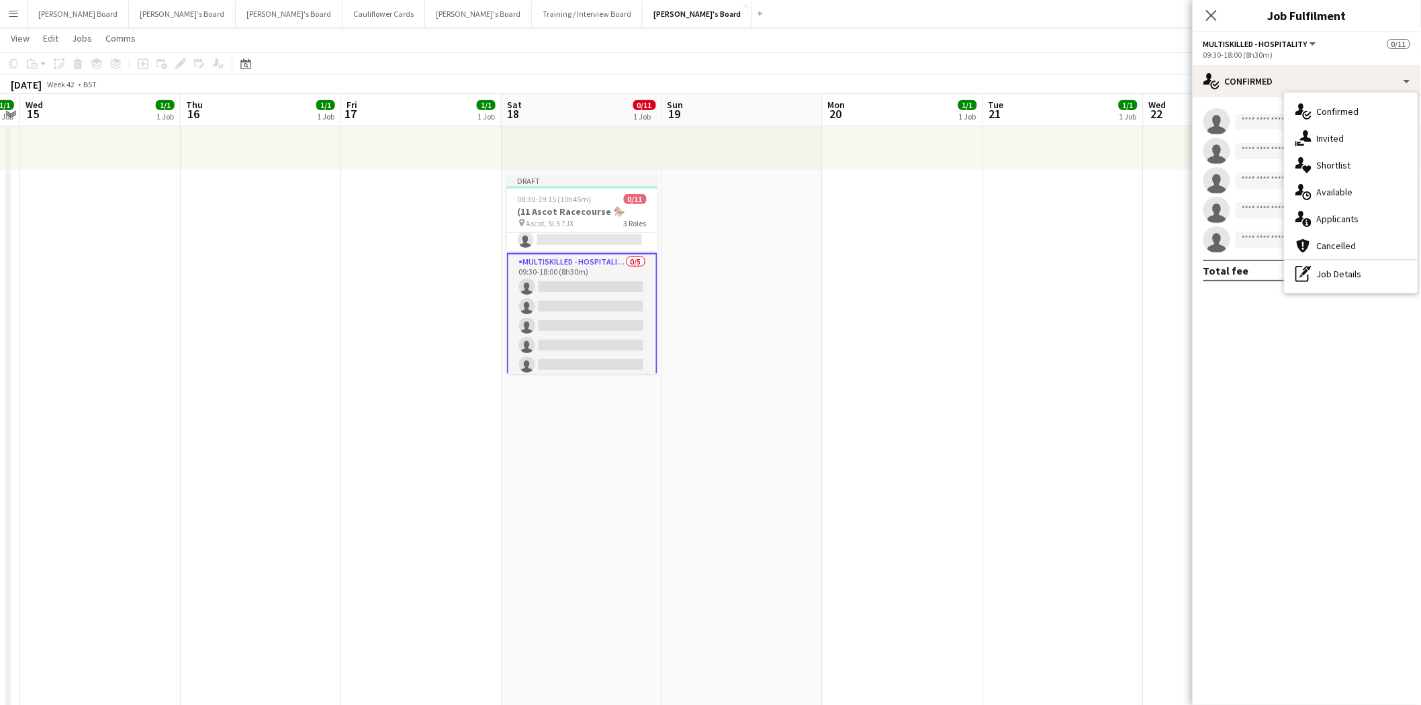
drag, startPoint x: 1366, startPoint y: 281, endPoint x: 1334, endPoint y: 196, distance: 90.6
click at [1366, 280] on div "pen-write Job Details" at bounding box center [1351, 274] width 133 height 27
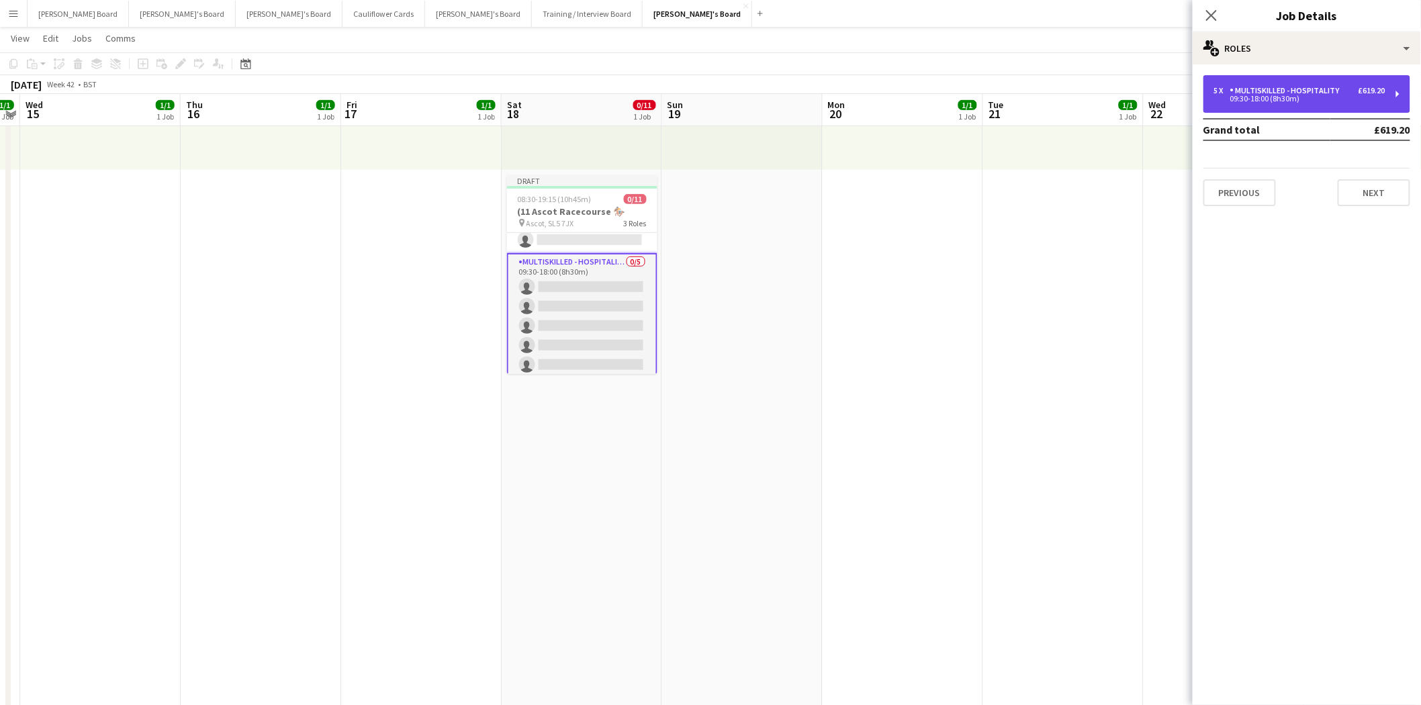
click at [1257, 105] on div "5 x Multiskilled - Hospitality £619.20 09:30-18:00 (8h30m)" at bounding box center [1307, 94] width 207 height 38
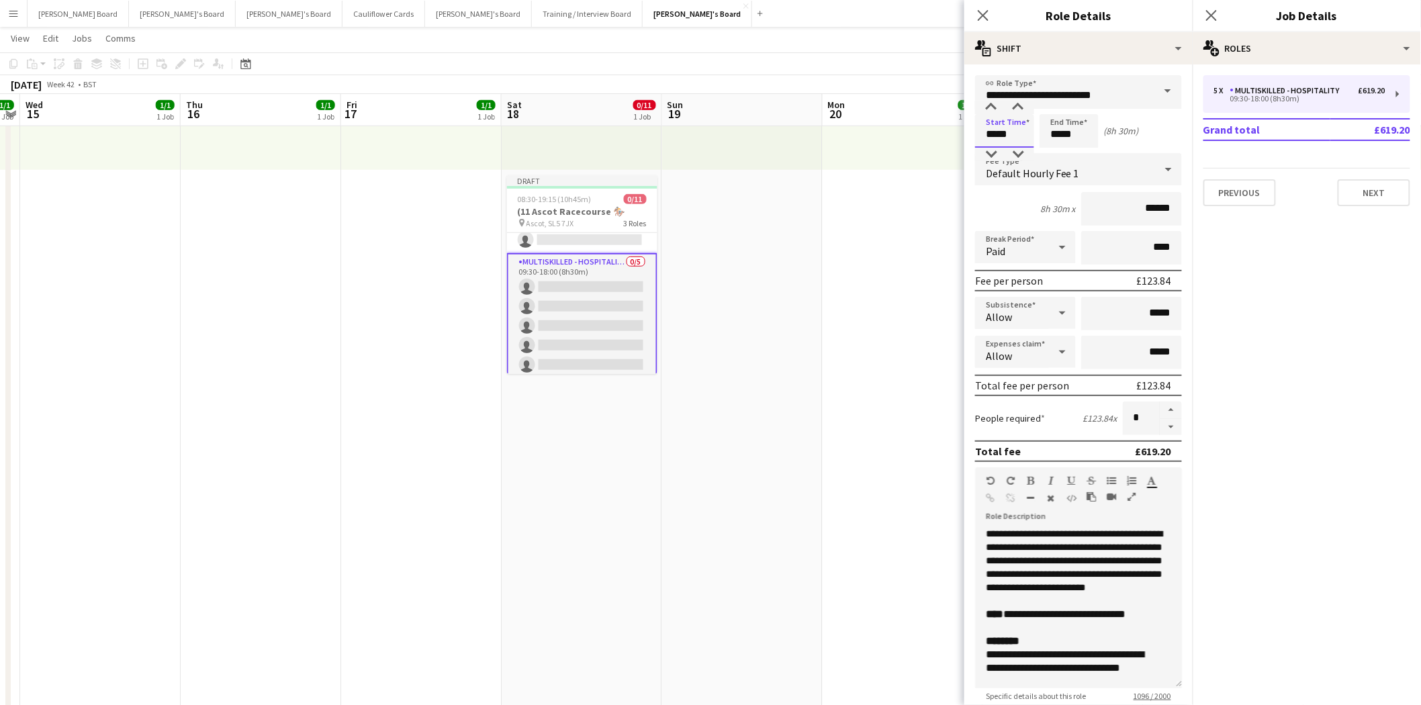
drag, startPoint x: 1009, startPoint y: 132, endPoint x: 958, endPoint y: 136, distance: 51.2
type input "*****"
click at [1063, 136] on input "*****" at bounding box center [1069, 131] width 59 height 34
type input "*****"
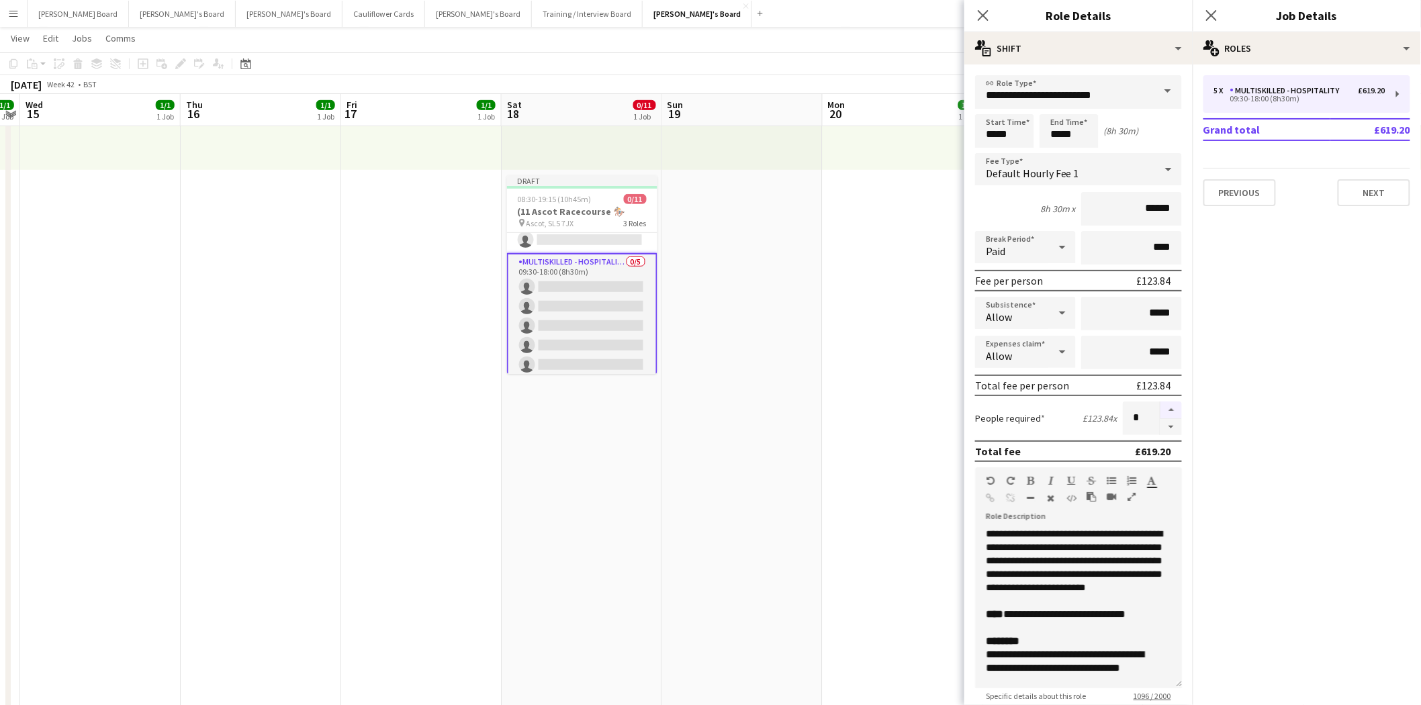
click at [1164, 403] on button "button" at bounding box center [1171, 410] width 21 height 17
type input "*"
drag, startPoint x: 1020, startPoint y: 138, endPoint x: 857, endPoint y: 139, distance: 162.5
type input "*****"
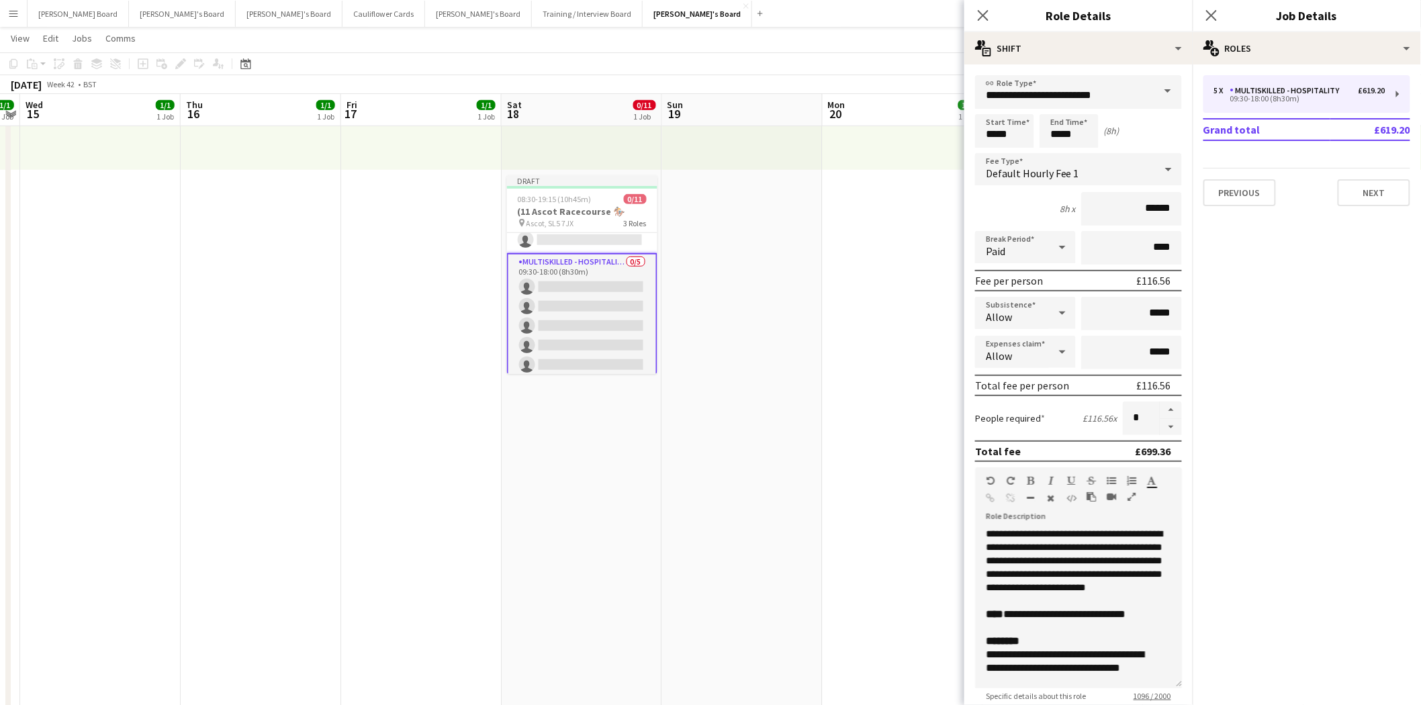
click at [639, 271] on app-card-role "Multiskilled - Hospitality 0/5 09:30-18:00 (8h30m) single-neutral-actions singl…" at bounding box center [582, 316] width 150 height 126
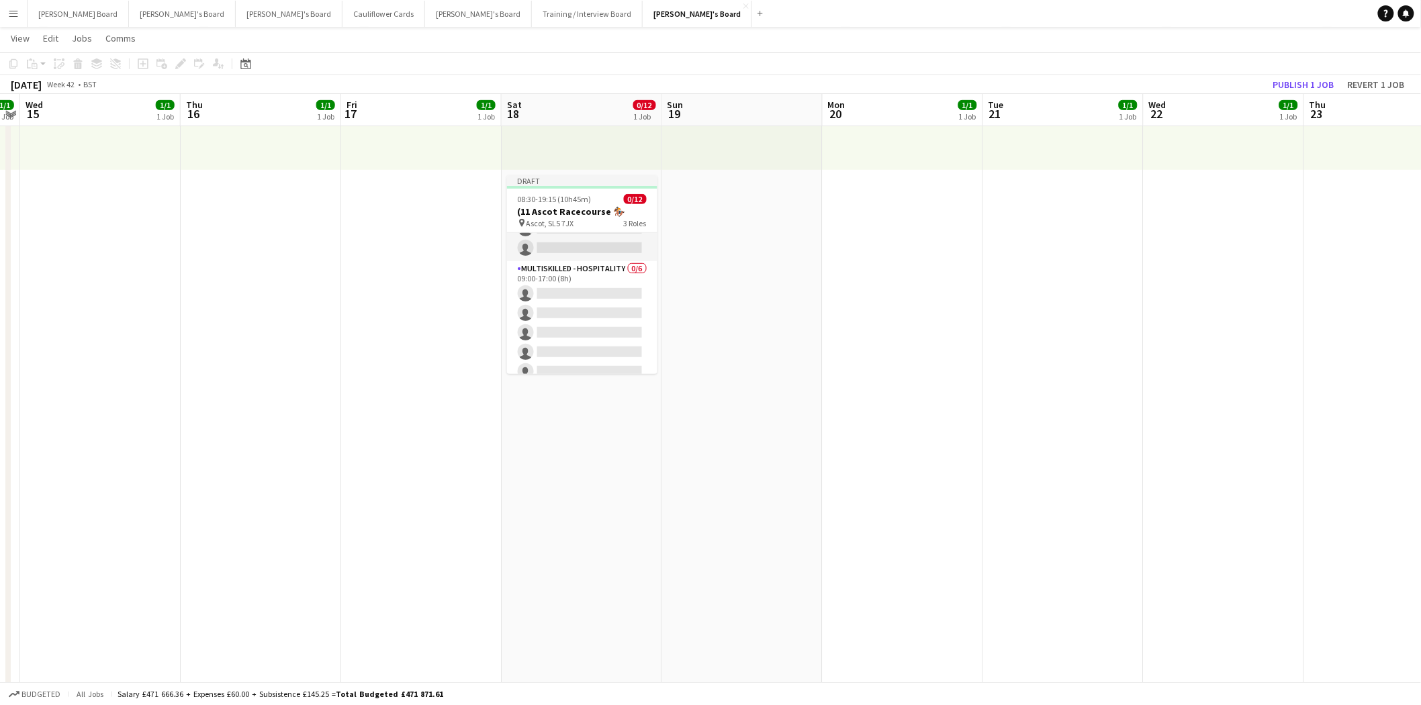
scroll to position [0, 0]
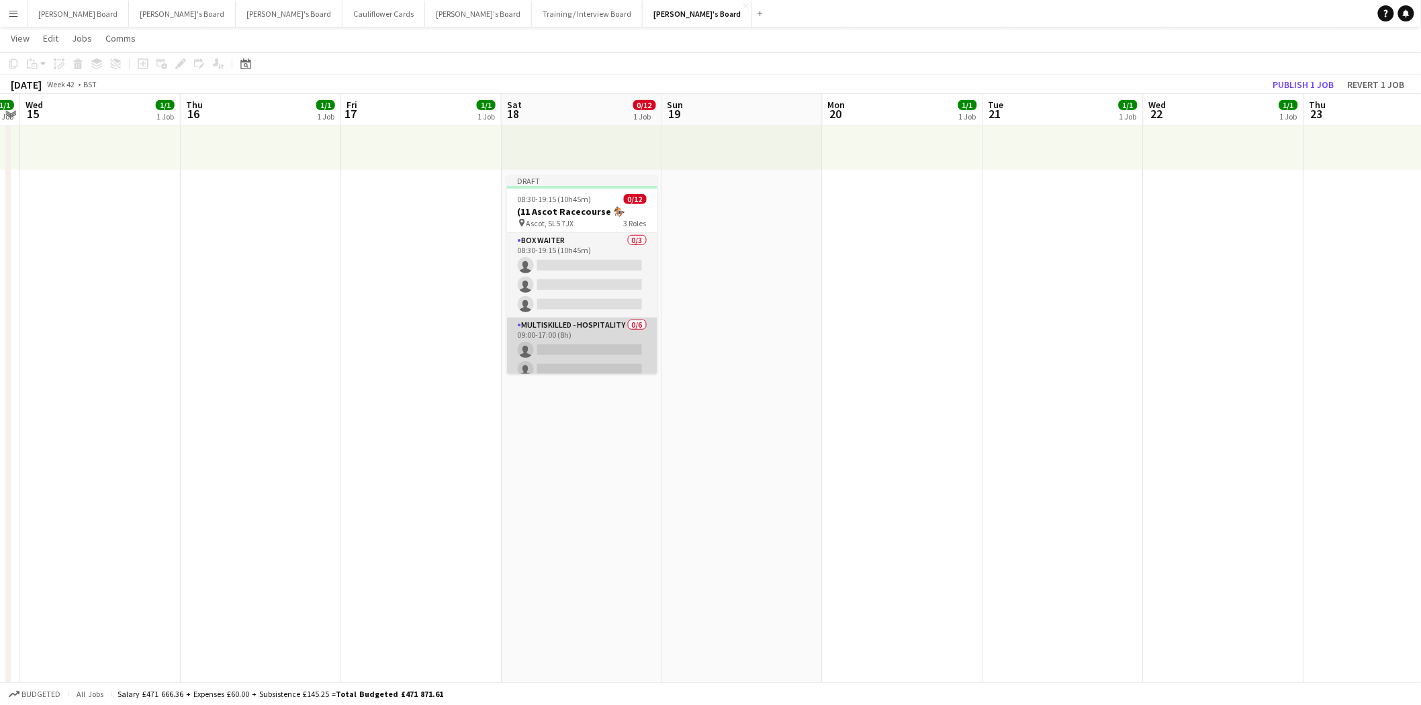
click at [576, 329] on app-card-role "Multiskilled - Hospitality 0/6 09:00-17:00 (8h) single-neutral-actions single-n…" at bounding box center [582, 389] width 150 height 143
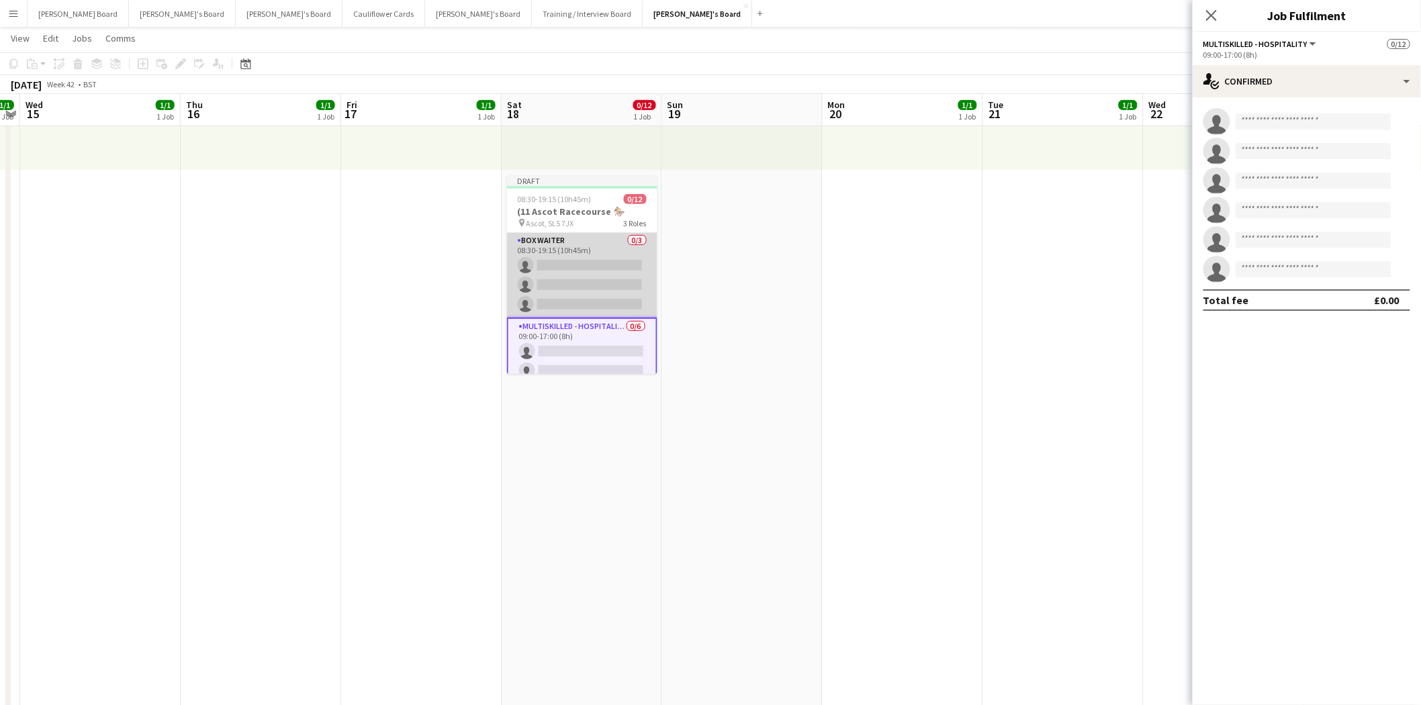
click at [569, 246] on app-card-role "BOX Waiter 0/3 08:30-19:15 (10h45m) single-neutral-actions single-neutral-actio…" at bounding box center [582, 275] width 150 height 85
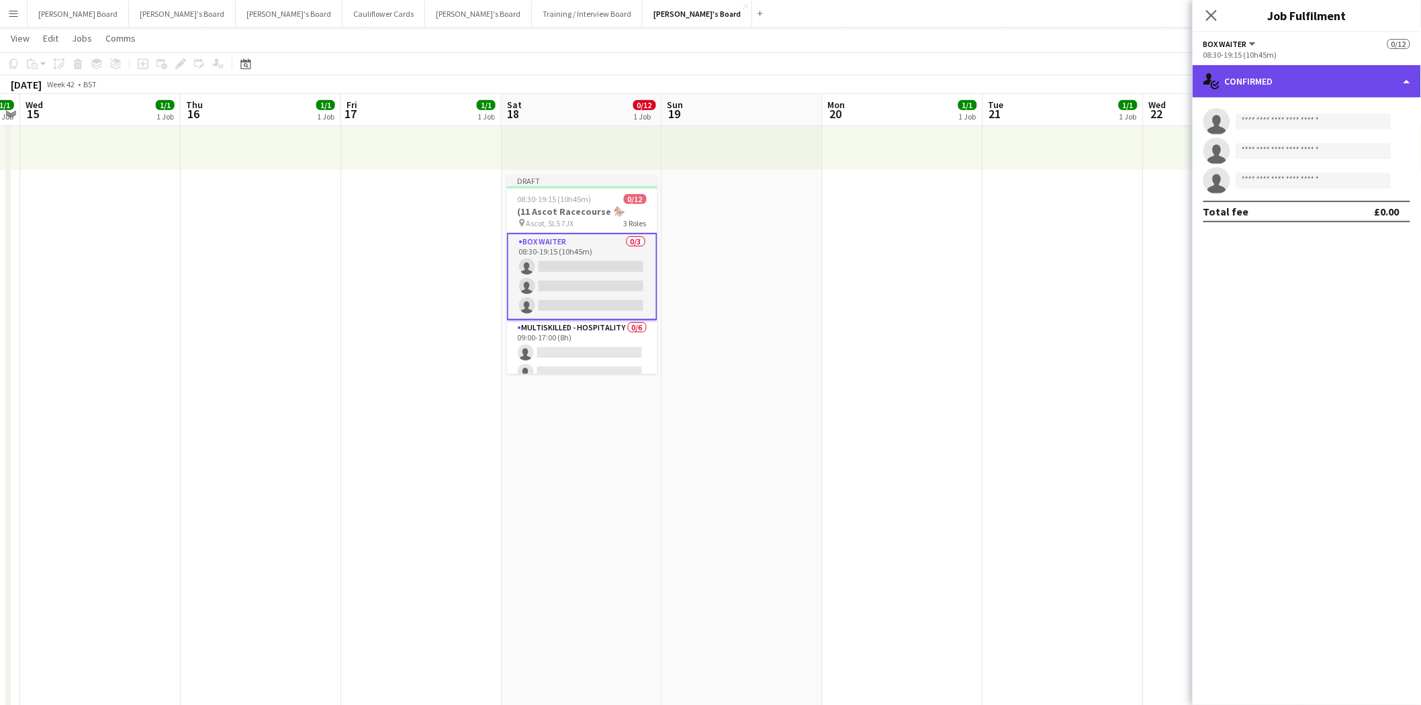
click at [1299, 79] on div "single-neutral-actions-check-2 Confirmed" at bounding box center [1307, 81] width 228 height 32
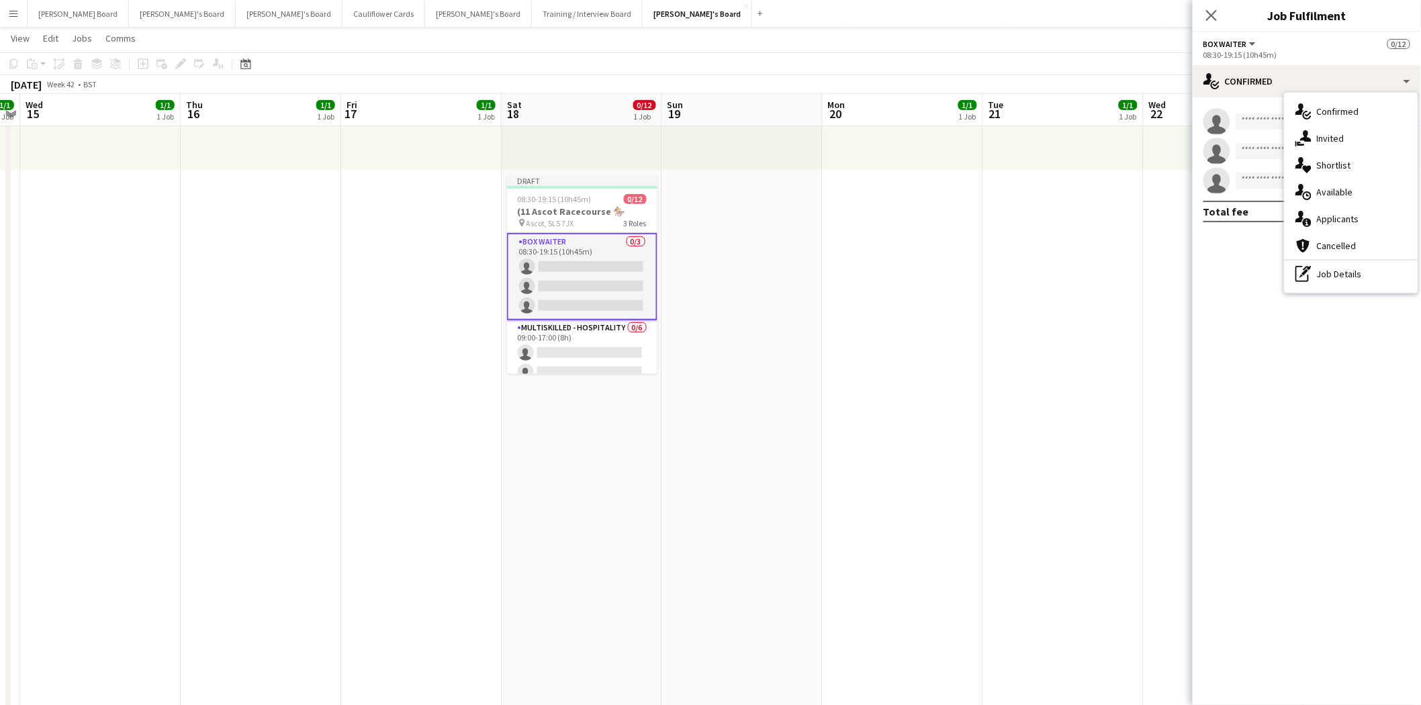
drag, startPoint x: 1345, startPoint y: 277, endPoint x: 1292, endPoint y: 131, distance: 155.7
click at [1343, 271] on div "pen-write Job Details" at bounding box center [1351, 274] width 133 height 27
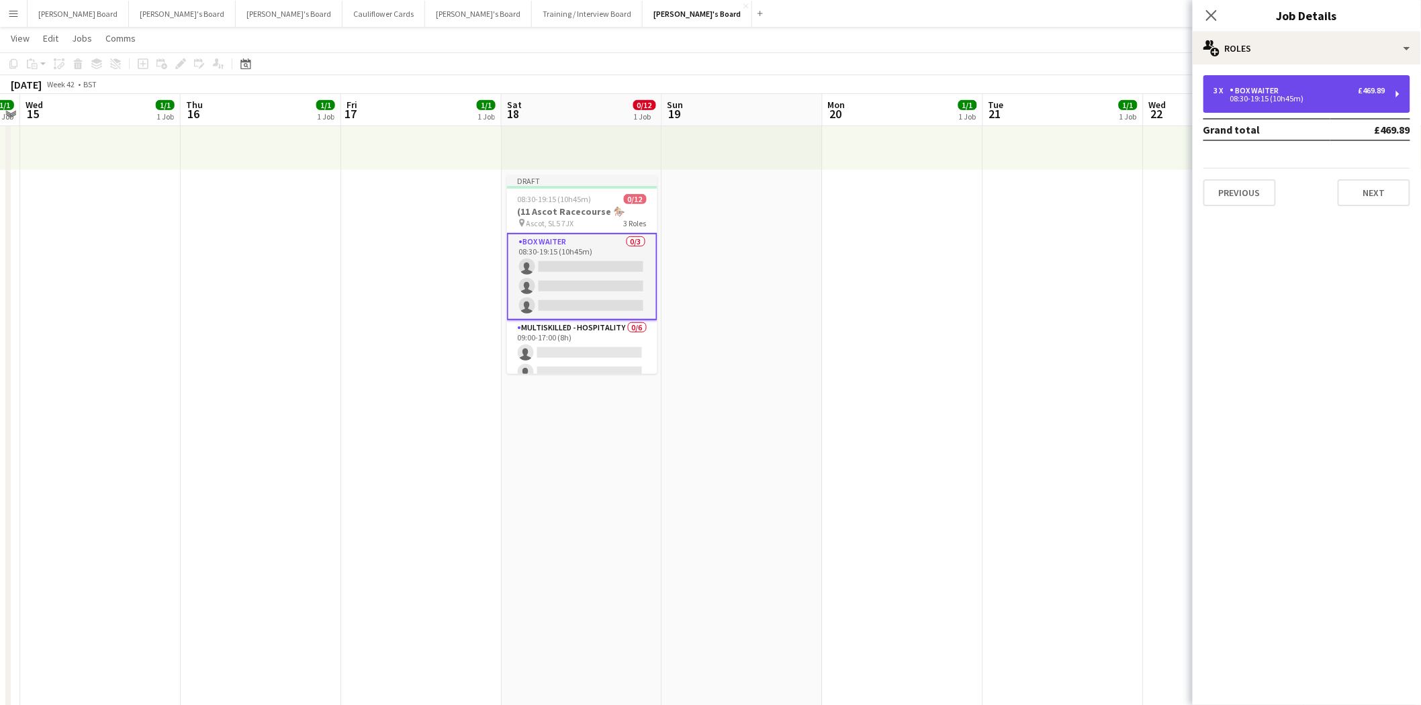
click at [1308, 94] on div "3 x BOX Waiter £469.89" at bounding box center [1299, 90] width 171 height 9
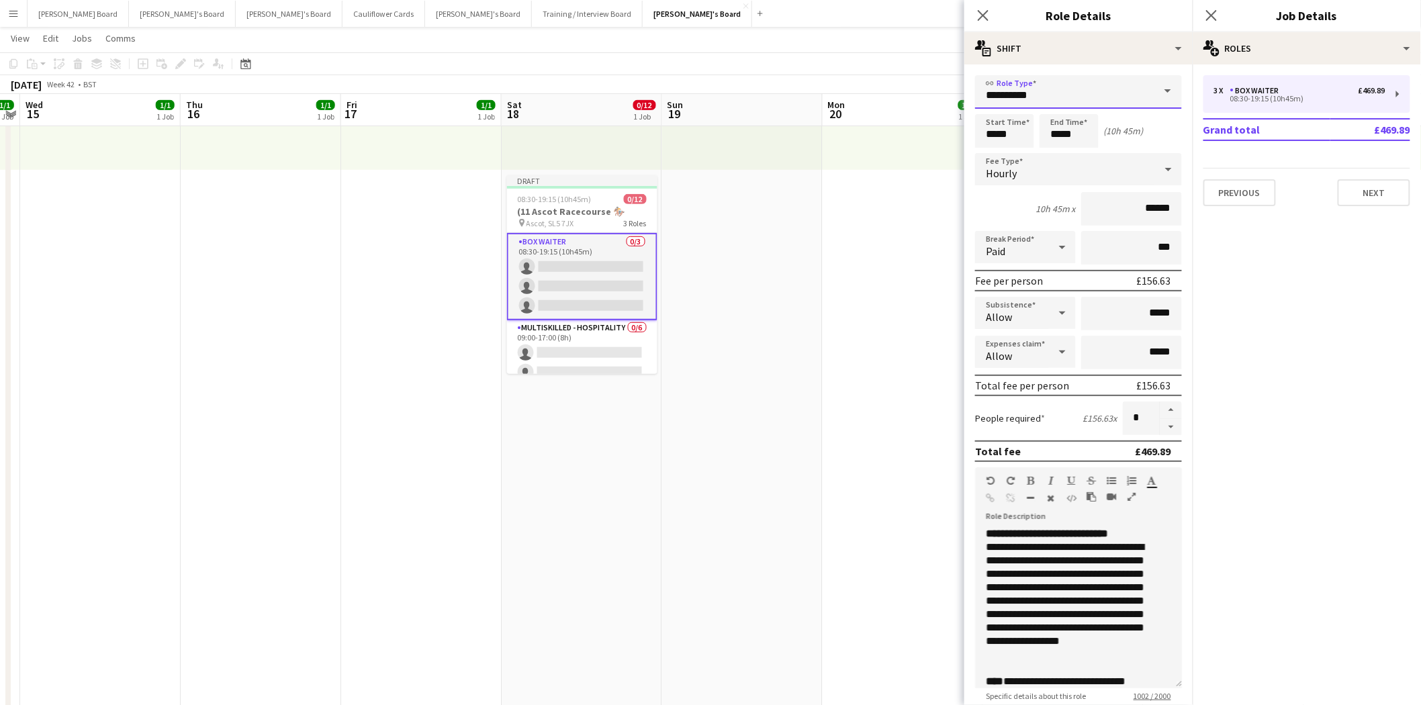
drag, startPoint x: 1052, startPoint y: 94, endPoint x: 866, endPoint y: 108, distance: 186.6
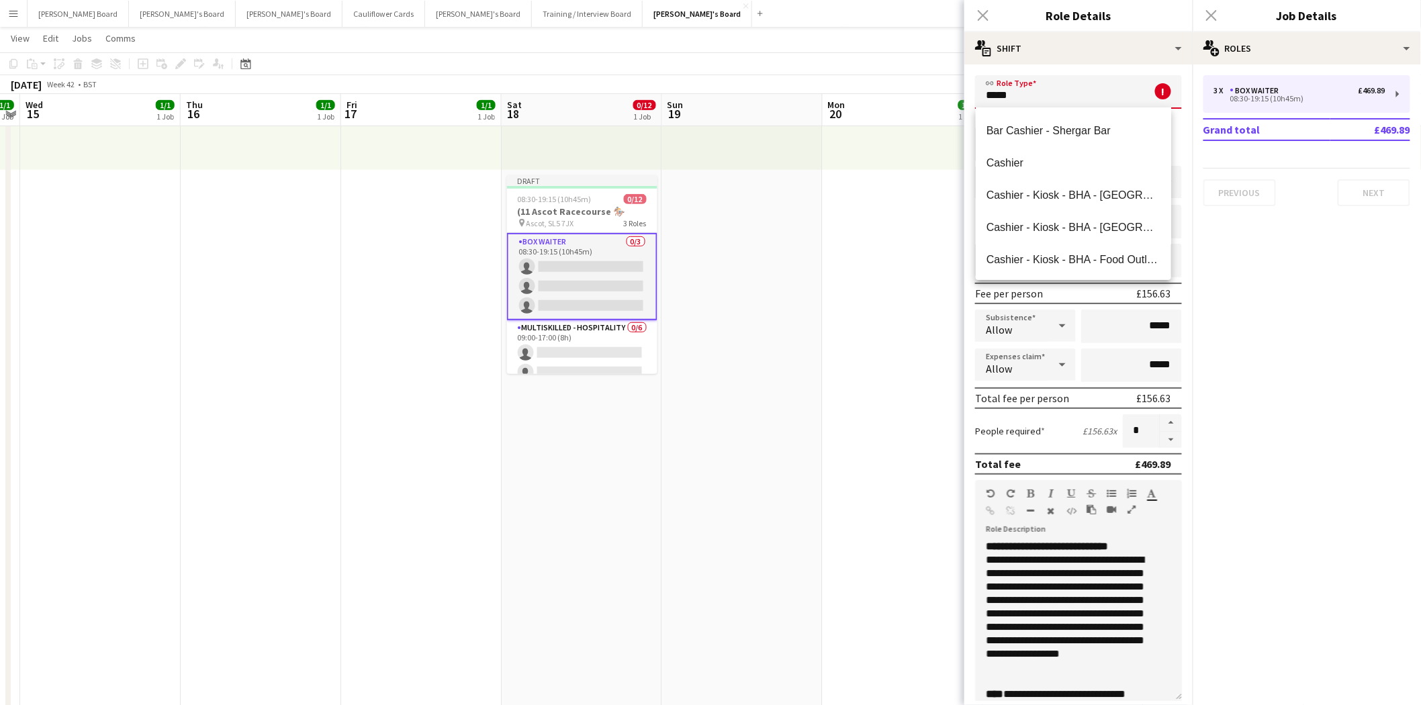
scroll to position [522, 0]
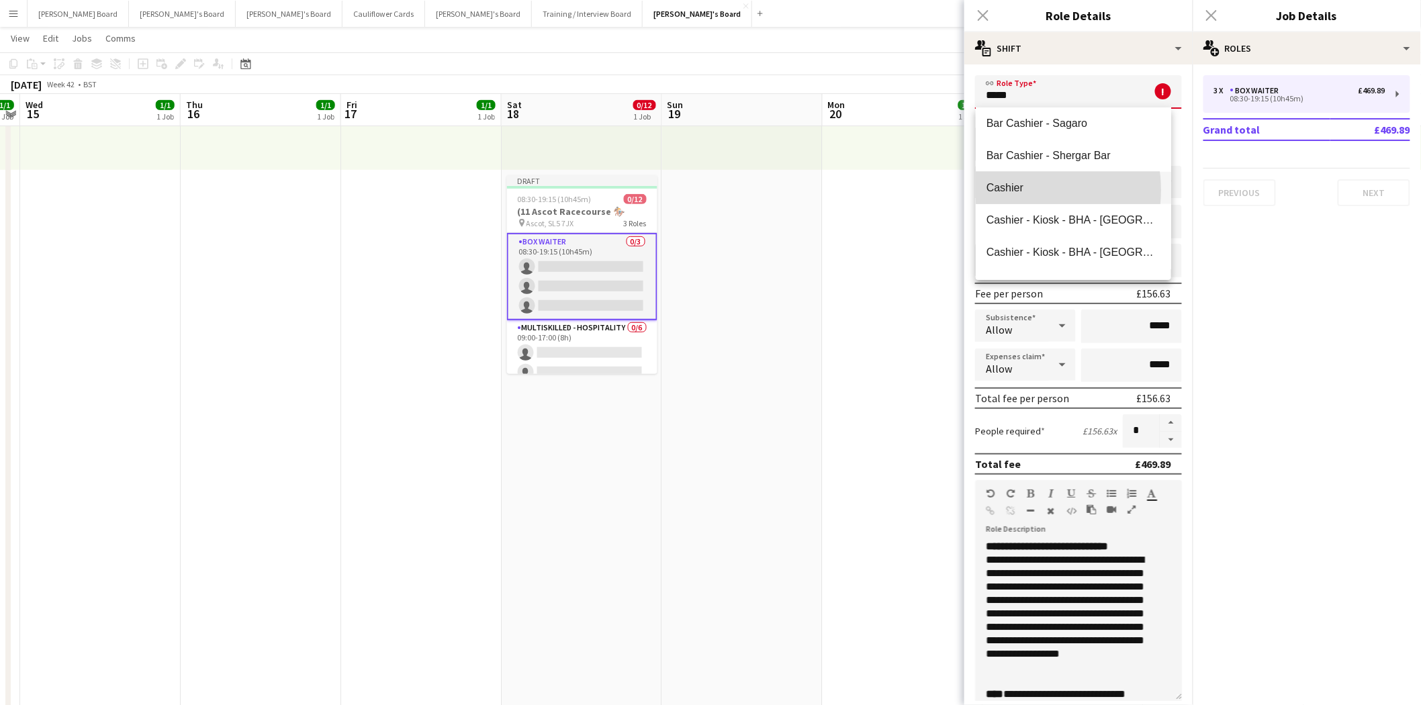
click at [1018, 189] on span "Cashier" at bounding box center [1074, 187] width 174 height 13
type input "*******"
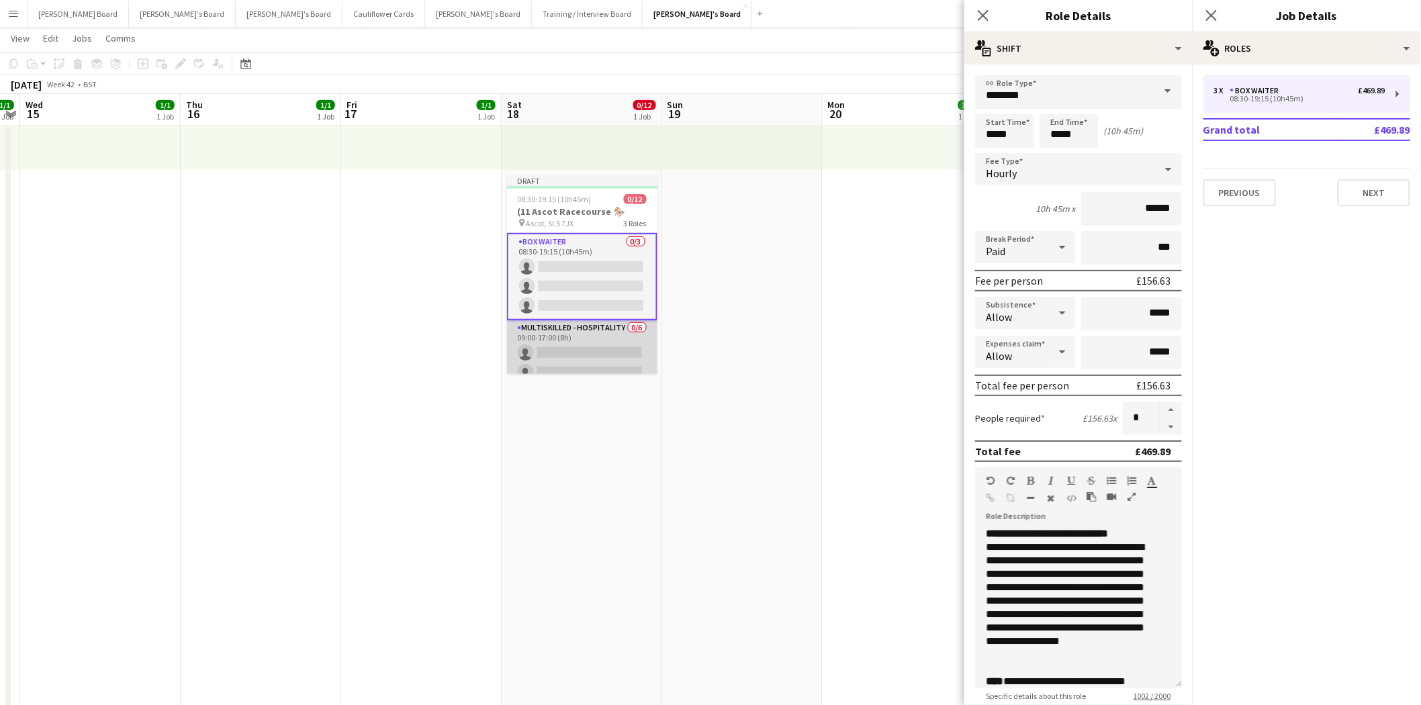
click at [565, 345] on app-card-role "Multiskilled - Hospitality 0/6 09:00-17:00 (8h) single-neutral-actions single-n…" at bounding box center [582, 391] width 150 height 143
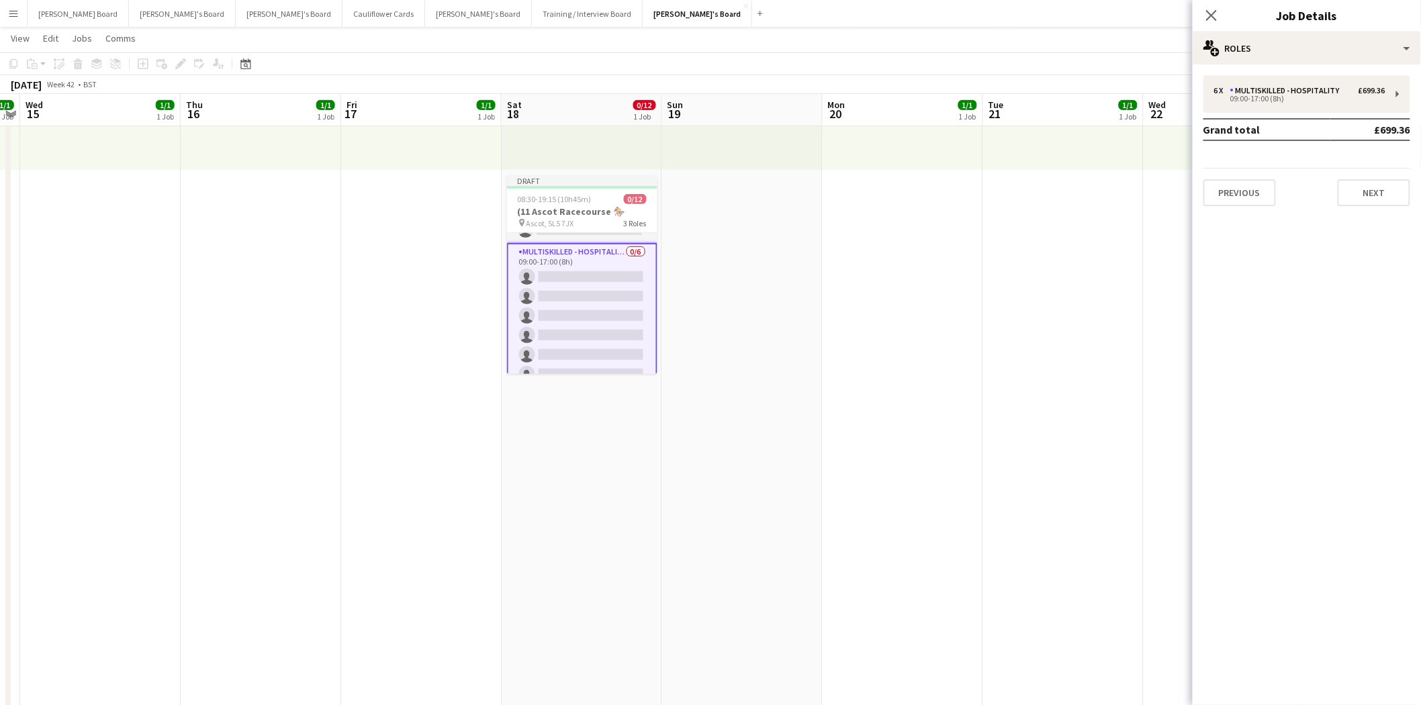
scroll to position [0, 0]
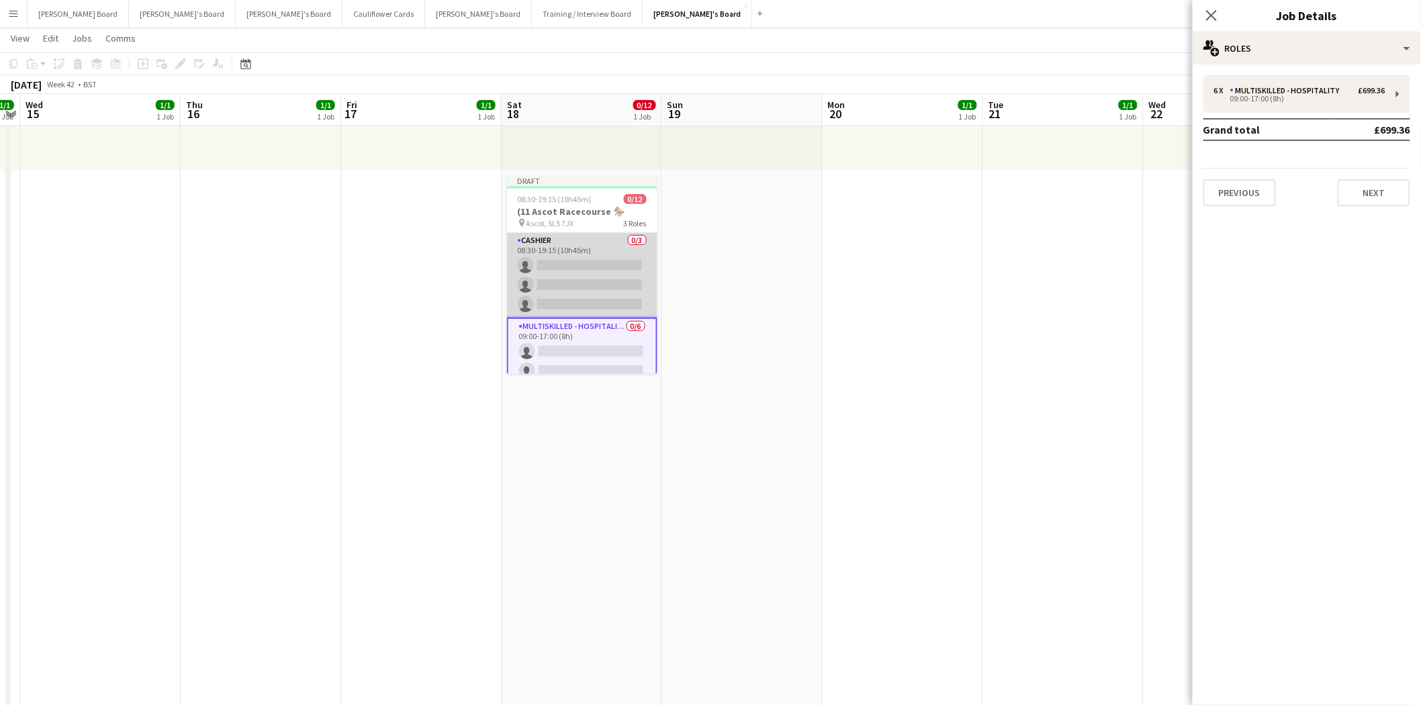
click at [553, 267] on app-card-role "Cashier 0/3 08:30-19:15 (10h45m) single-neutral-actions single-neutral-actions …" at bounding box center [582, 275] width 150 height 85
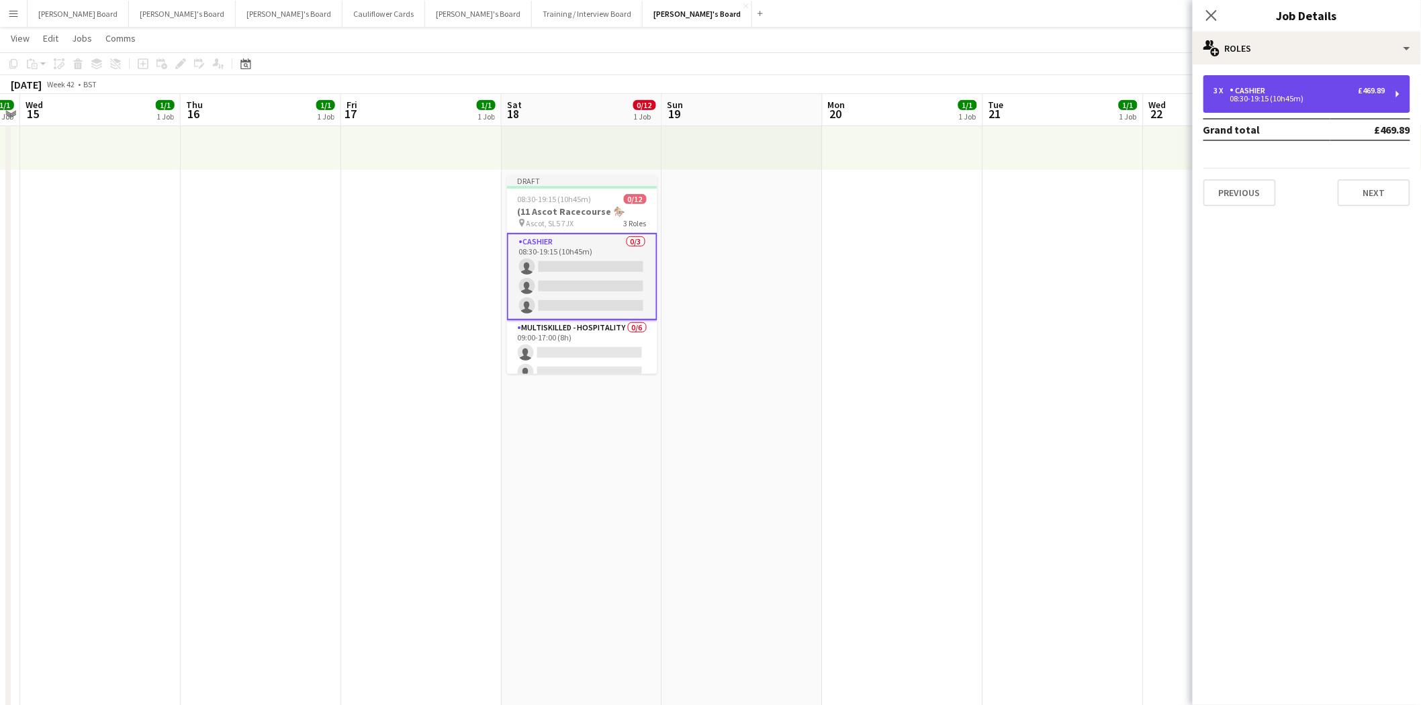
click at [1298, 97] on div "08:30-19:15 (10h45m)" at bounding box center [1299, 98] width 171 height 7
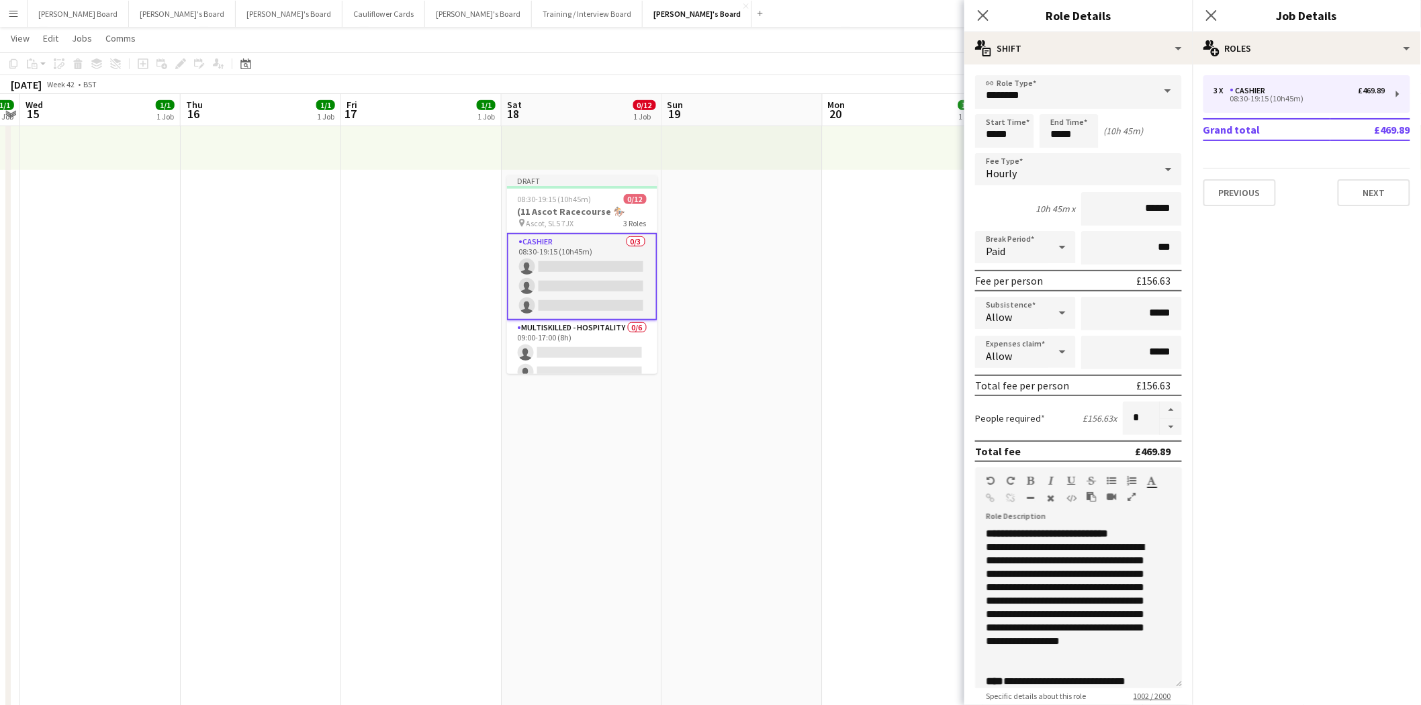
click at [1028, 247] on div "Paid" at bounding box center [1012, 247] width 74 height 32
drag, startPoint x: 1015, startPoint y: 312, endPoint x: 1095, endPoint y: 265, distance: 93.6
click at [1016, 311] on span "Unpaid" at bounding box center [1024, 316] width 74 height 13
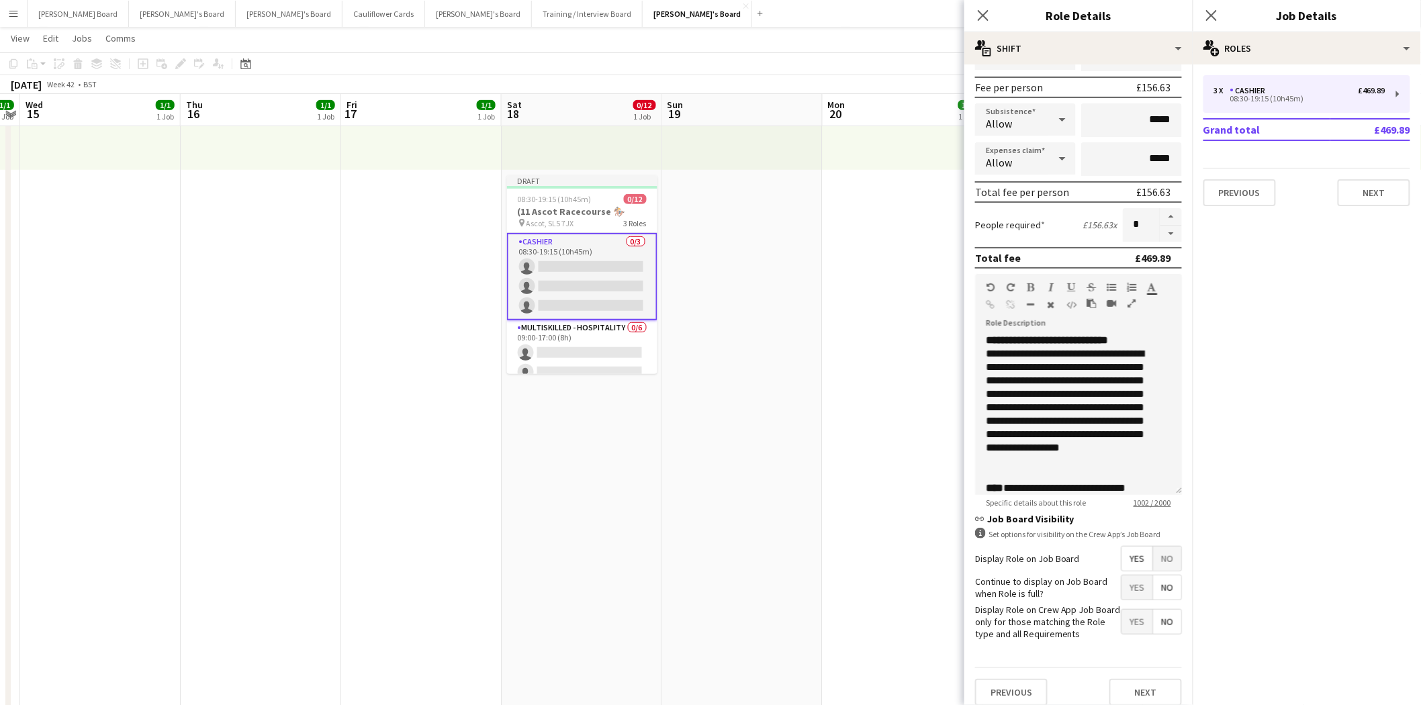
scroll to position [198, 0]
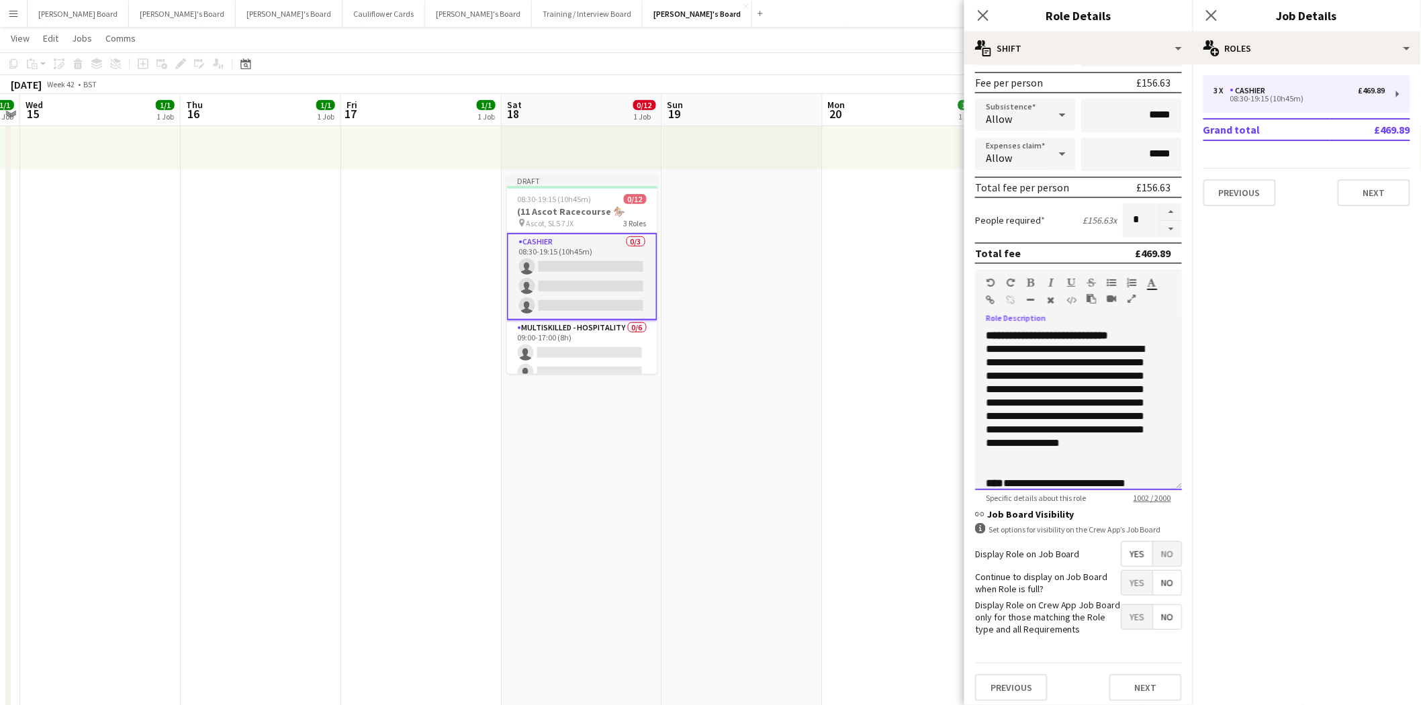
drag, startPoint x: 983, startPoint y: 332, endPoint x: 1123, endPoint y: 452, distance: 184.8
click at [1123, 452] on div "**********" at bounding box center [1078, 409] width 207 height 161
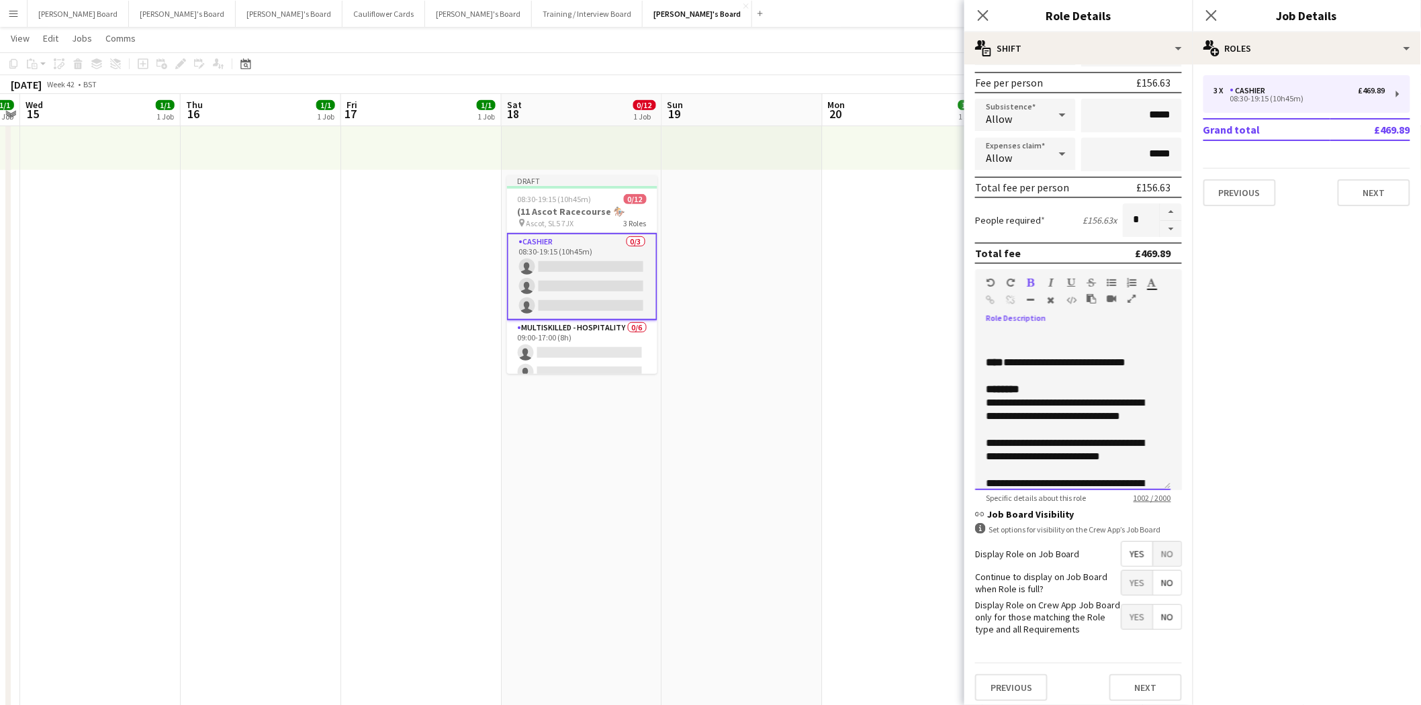
scroll to position [0, 0]
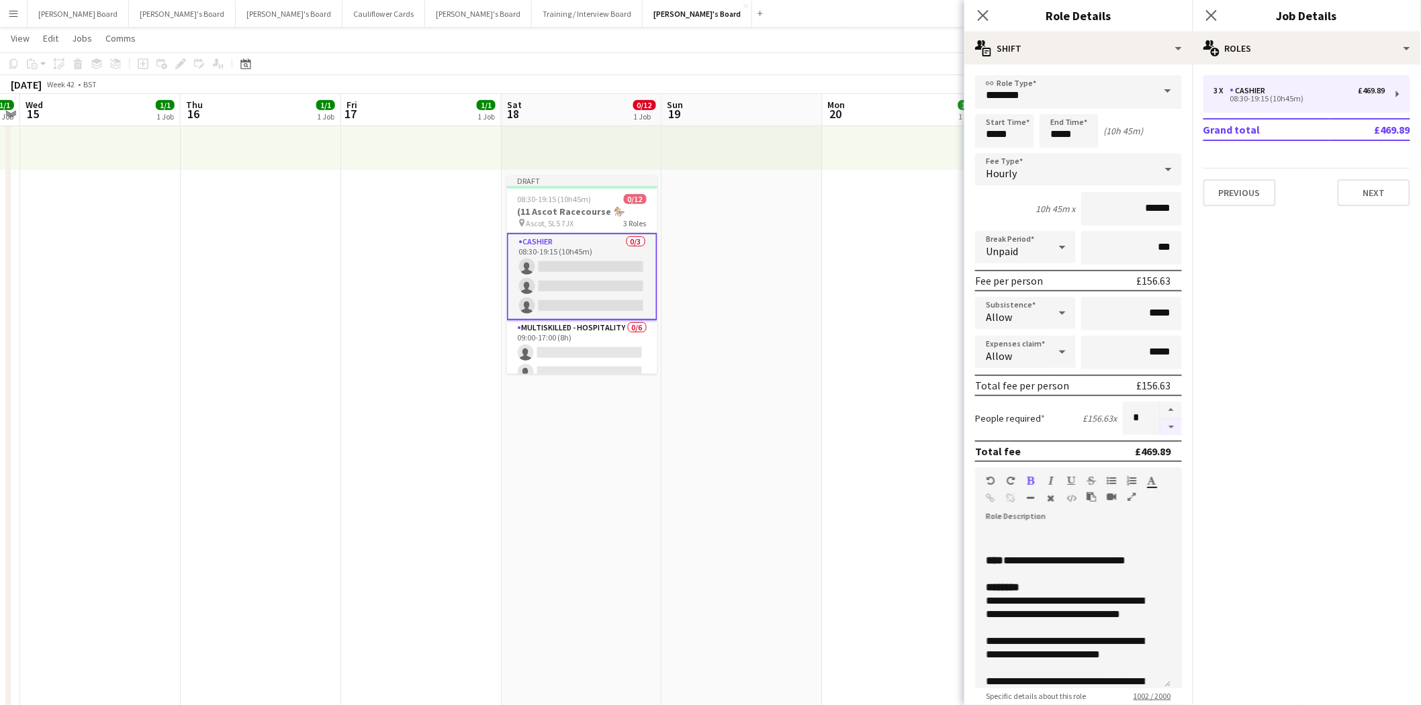
click at [1161, 424] on button "button" at bounding box center [1171, 427] width 21 height 17
type input "*"
click at [541, 252] on app-card-role "Cashier 0/3 08:30-19:15 (10h45m) single-neutral-actions single-neutral-actions …" at bounding box center [582, 276] width 150 height 87
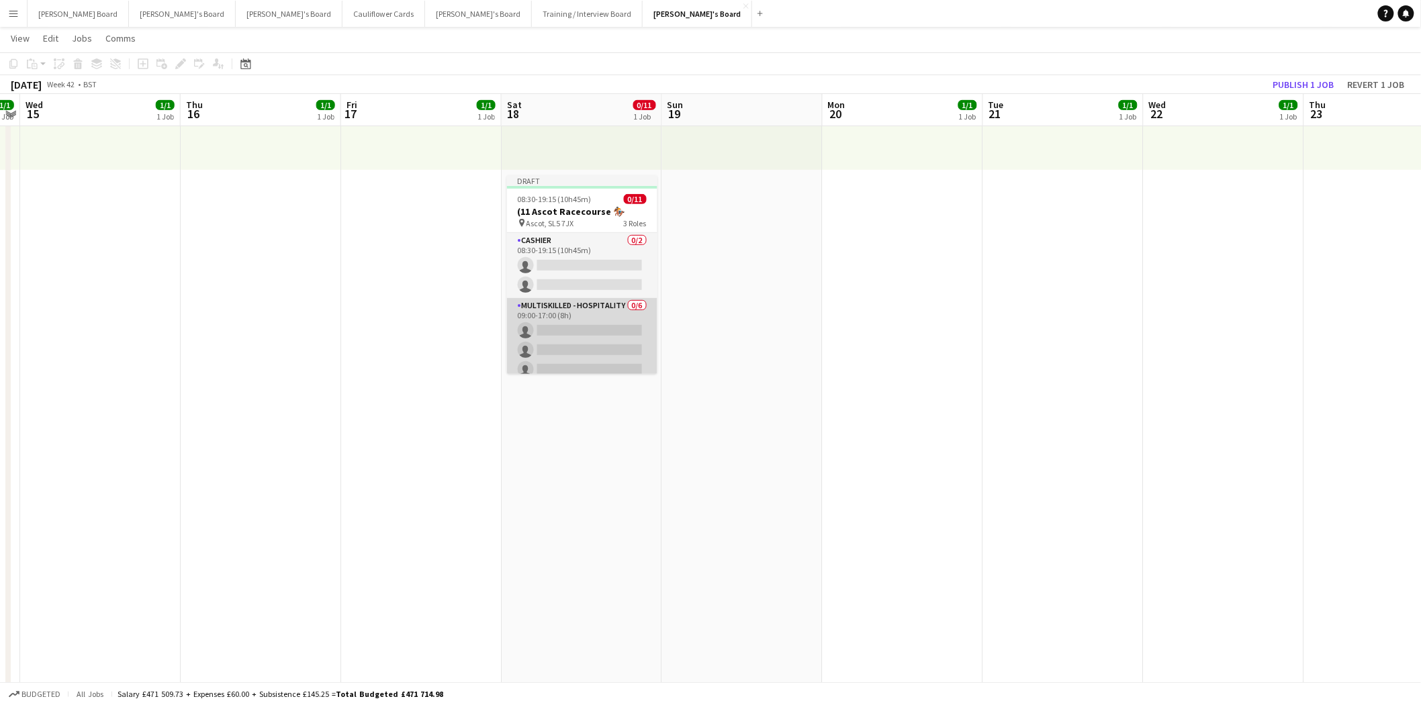
click at [544, 313] on app-card-role "Multiskilled - Hospitality 0/6 09:00-17:00 (8h) single-neutral-actions single-n…" at bounding box center [582, 369] width 150 height 143
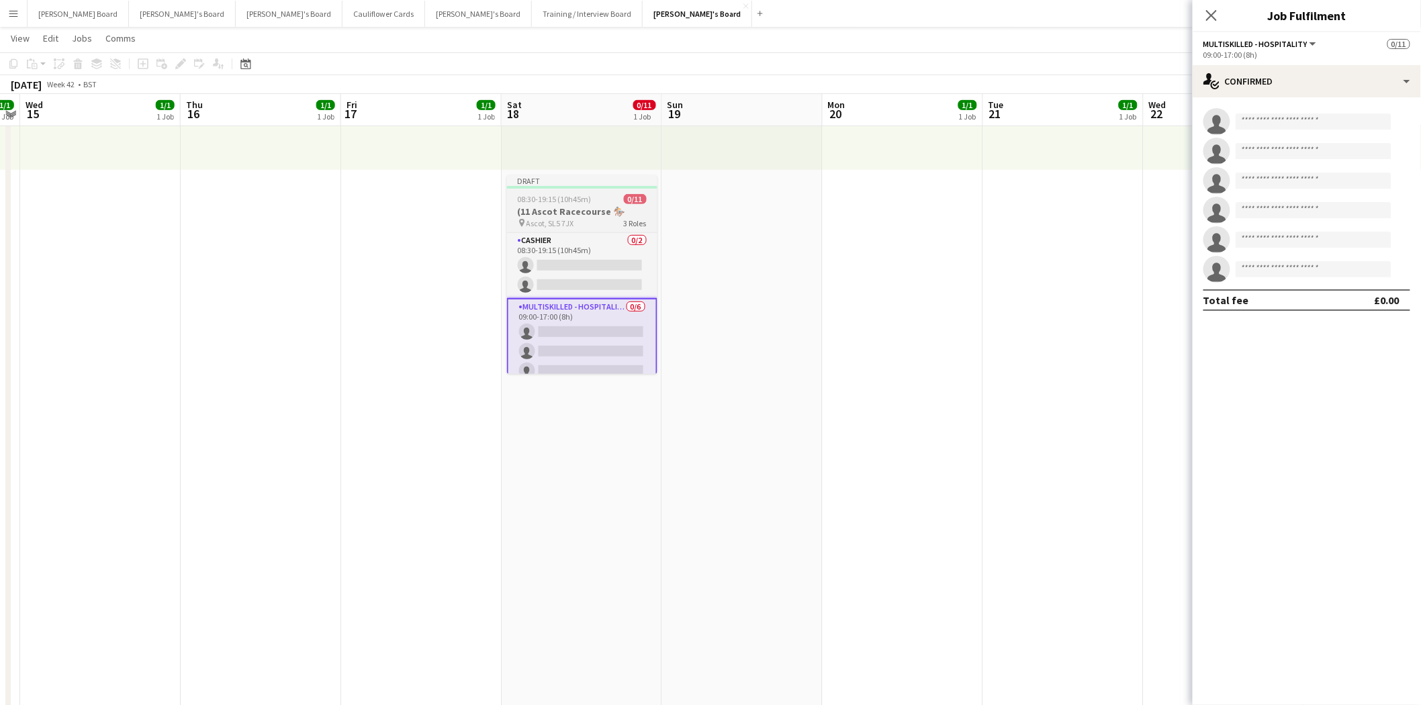
click at [581, 199] on span "08:30-19:15 (10h45m)" at bounding box center [555, 199] width 74 height 10
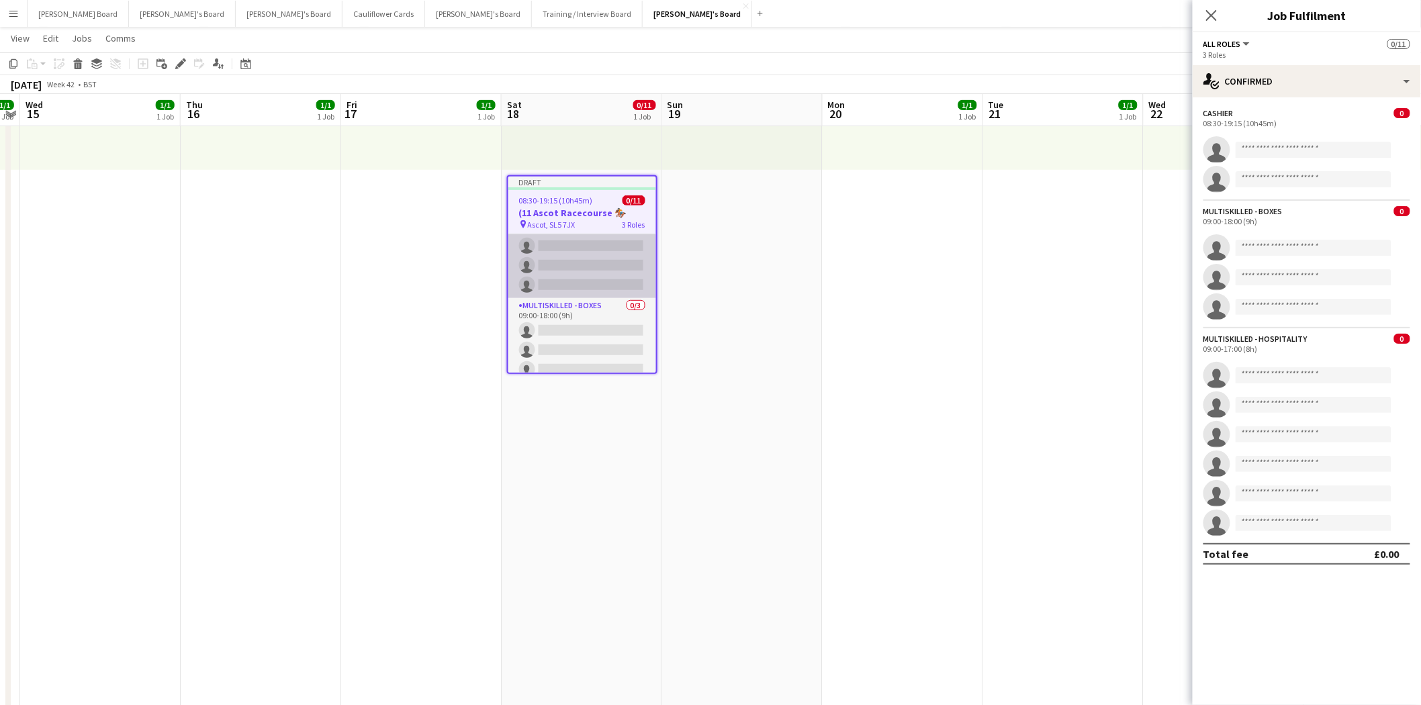
scroll to position [149, 0]
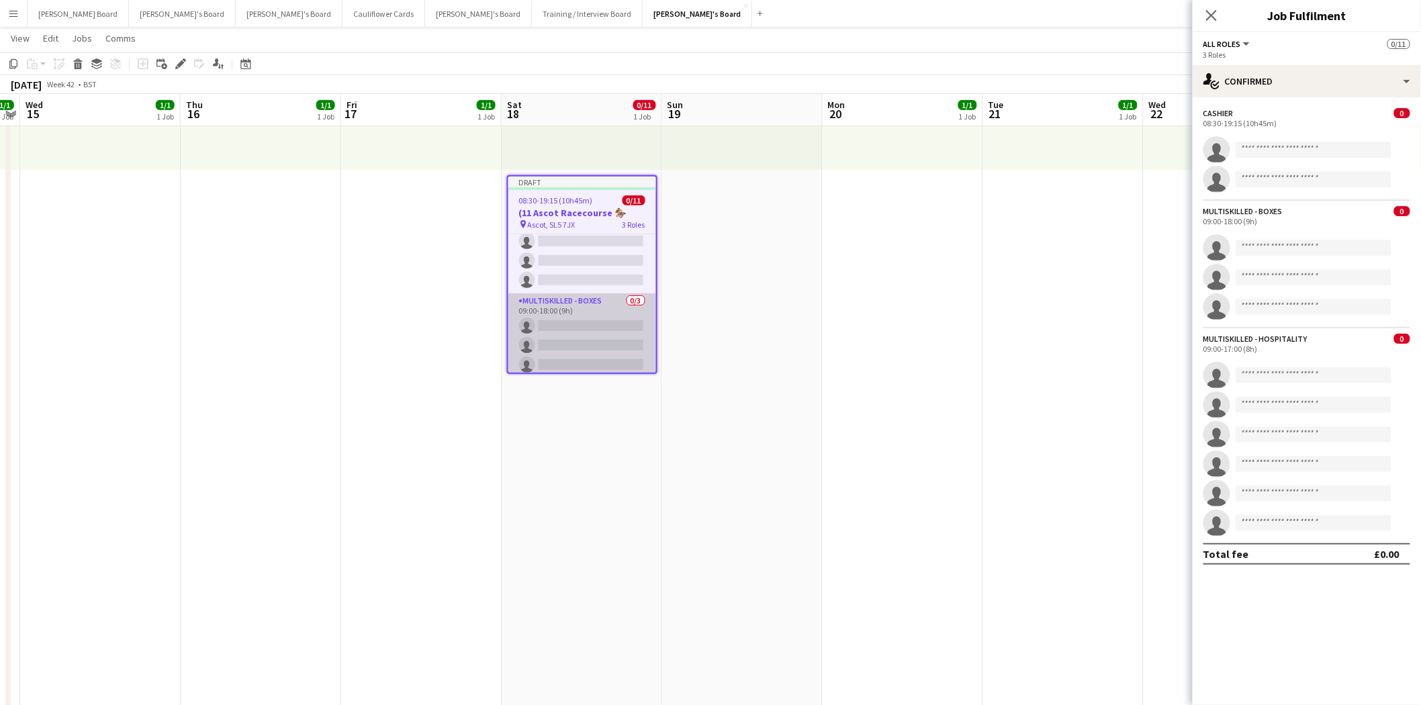
click at [559, 323] on app-card-role "Multiskilled - Boxes 0/3 09:00-18:00 (9h) single-neutral-actions single-neutral…" at bounding box center [582, 336] width 148 height 85
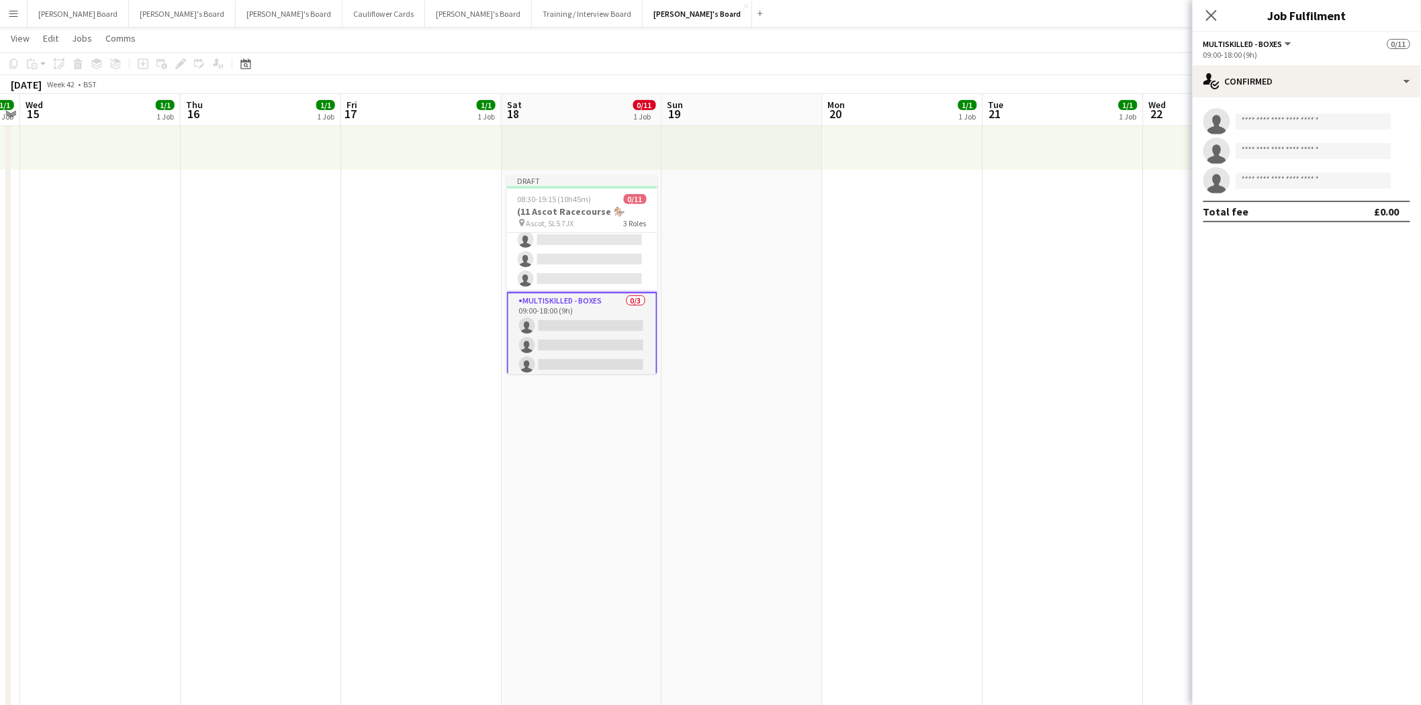
click at [572, 304] on app-card-role "Multiskilled - Boxes 0/3 09:00-18:00 (9h) single-neutral-actions single-neutral…" at bounding box center [582, 335] width 150 height 87
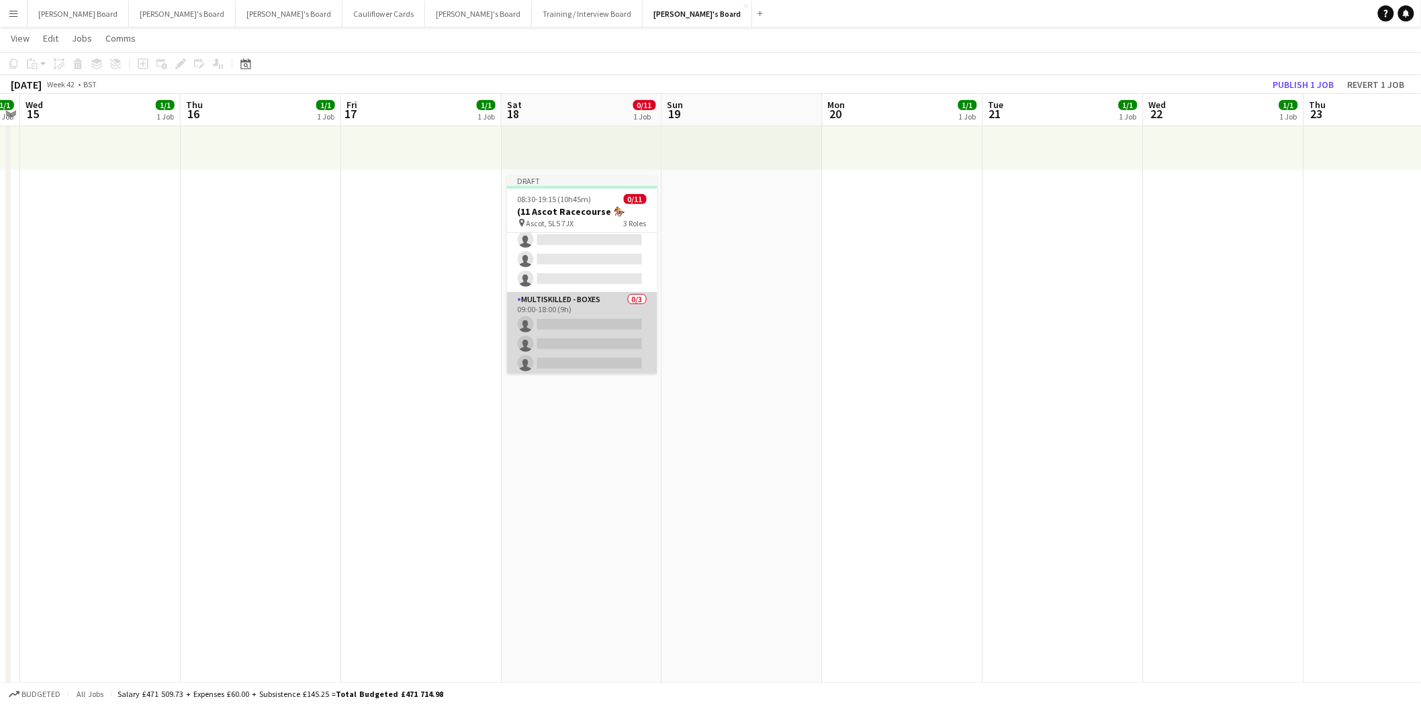
click at [575, 300] on app-card-role "Multiskilled - Boxes 0/3 09:00-18:00 (9h) single-neutral-actions single-neutral…" at bounding box center [582, 334] width 150 height 85
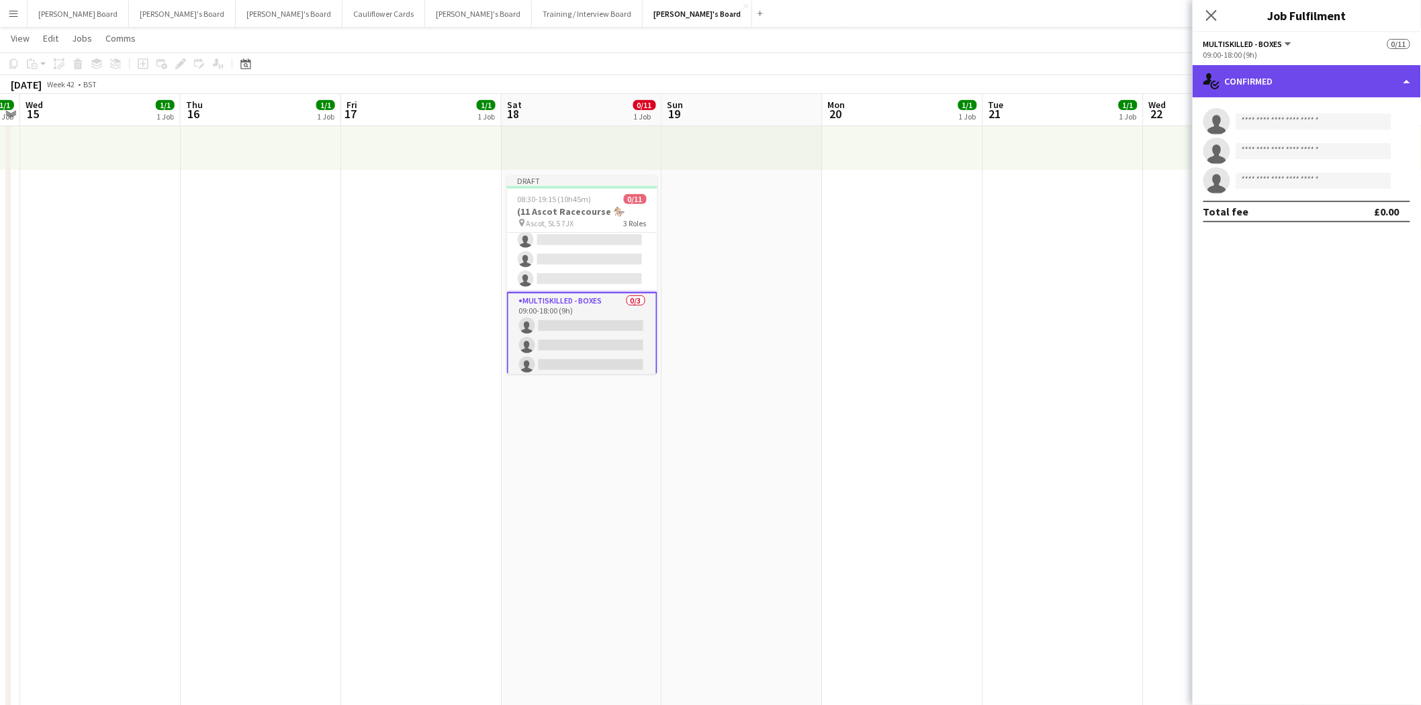
click at [1320, 79] on div "single-neutral-actions-check-2 Confirmed" at bounding box center [1307, 81] width 228 height 32
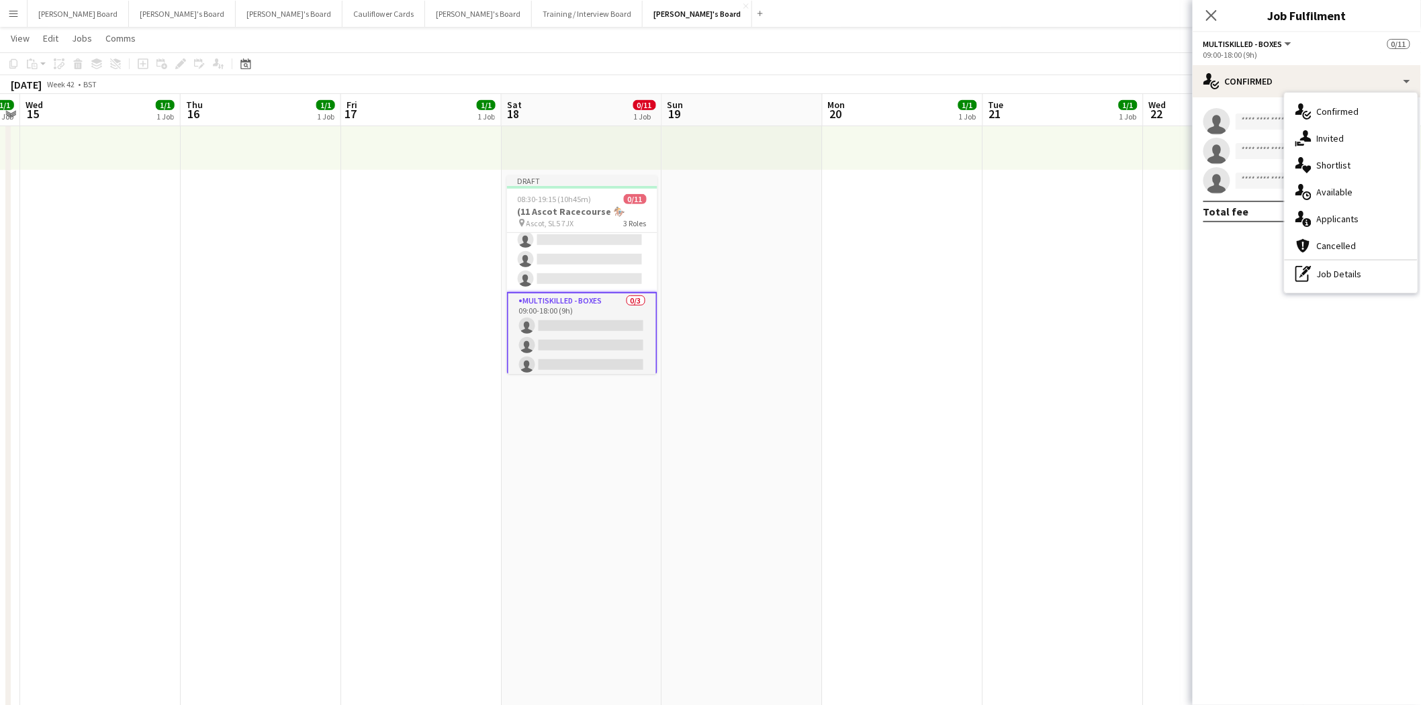
click at [1355, 275] on div "pen-write Job Details" at bounding box center [1351, 274] width 133 height 27
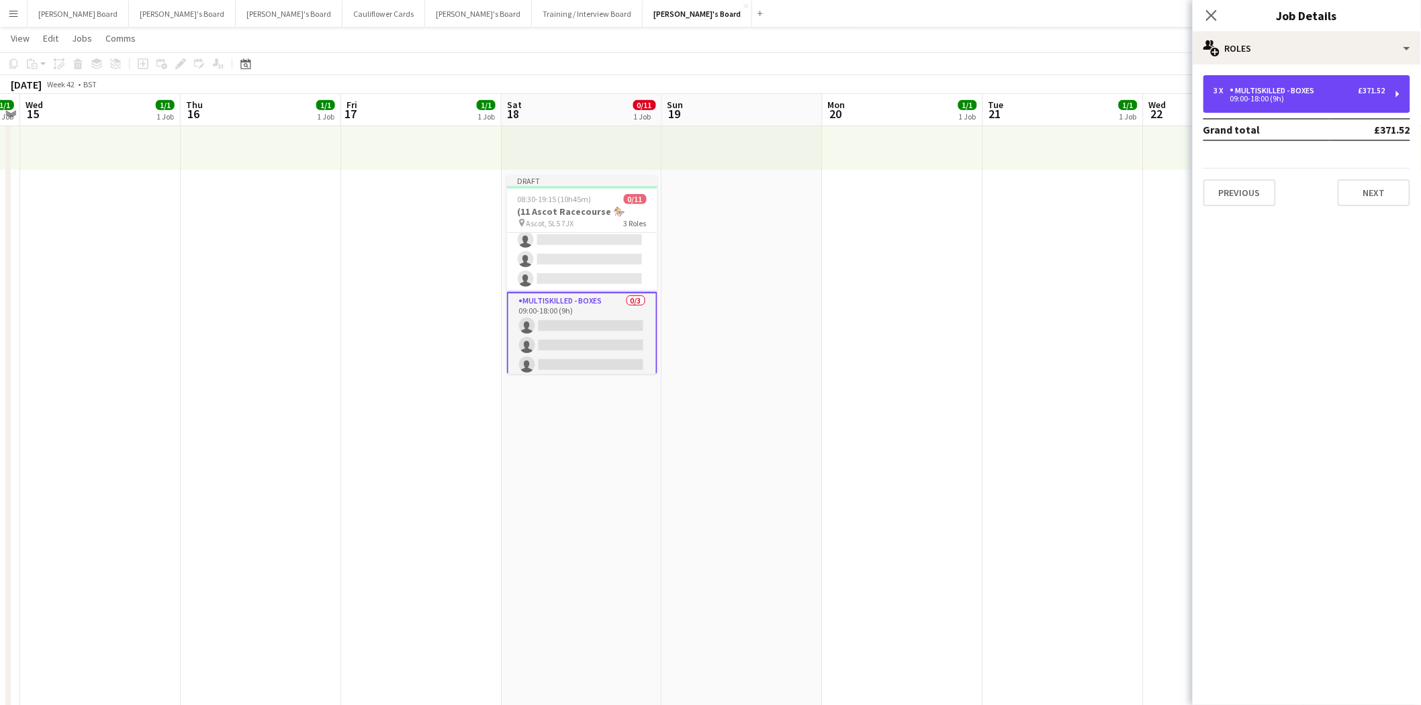
click at [1310, 90] on div "Multiskilled - Boxes" at bounding box center [1275, 90] width 90 height 9
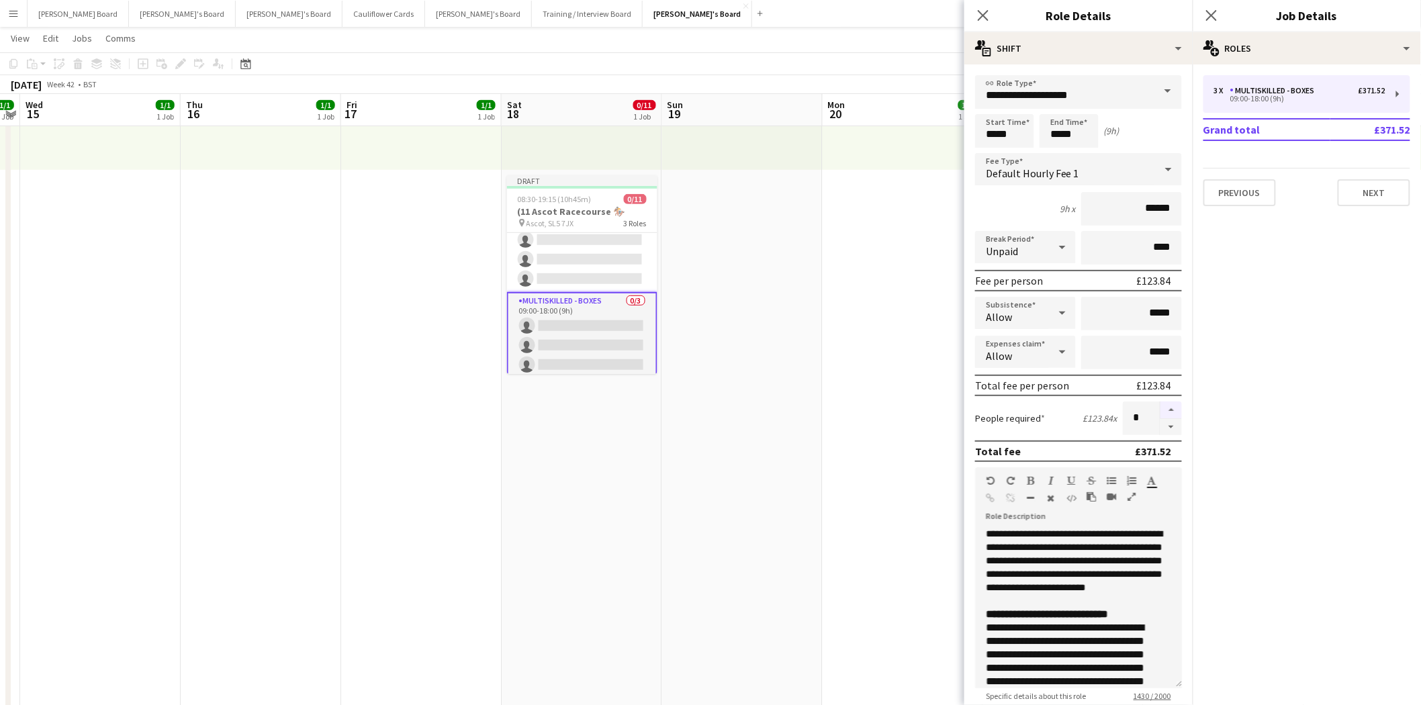
click at [1161, 403] on button "button" at bounding box center [1171, 410] width 21 height 17
type input "*"
click at [607, 307] on app-card-role "Multiskilled - Boxes 0/3 09:00-18:00 (9h) single-neutral-actions single-neutral…" at bounding box center [582, 335] width 150 height 87
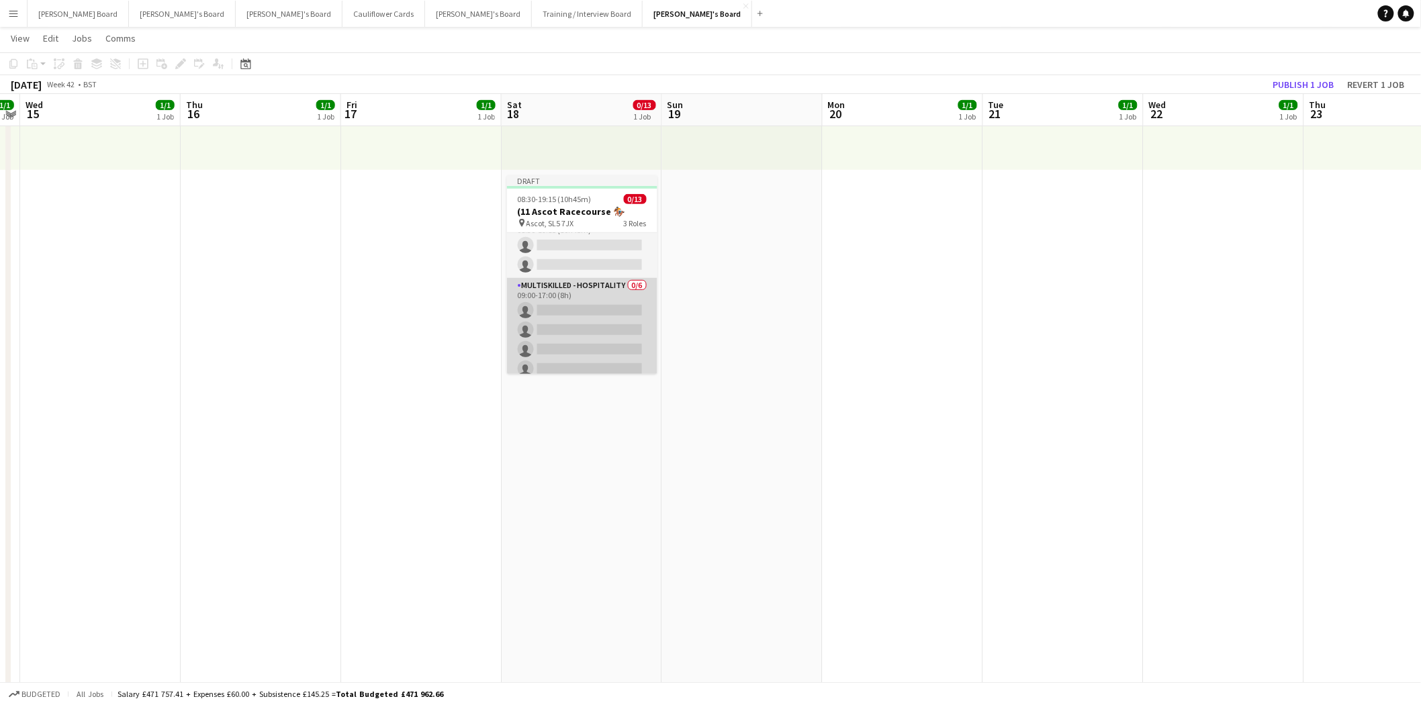
scroll to position [0, 0]
click at [552, 309] on app-card-role "Multiskilled - Hospitality 0/6 09:00-17:00 (8h) single-neutral-actions single-n…" at bounding box center [582, 369] width 150 height 143
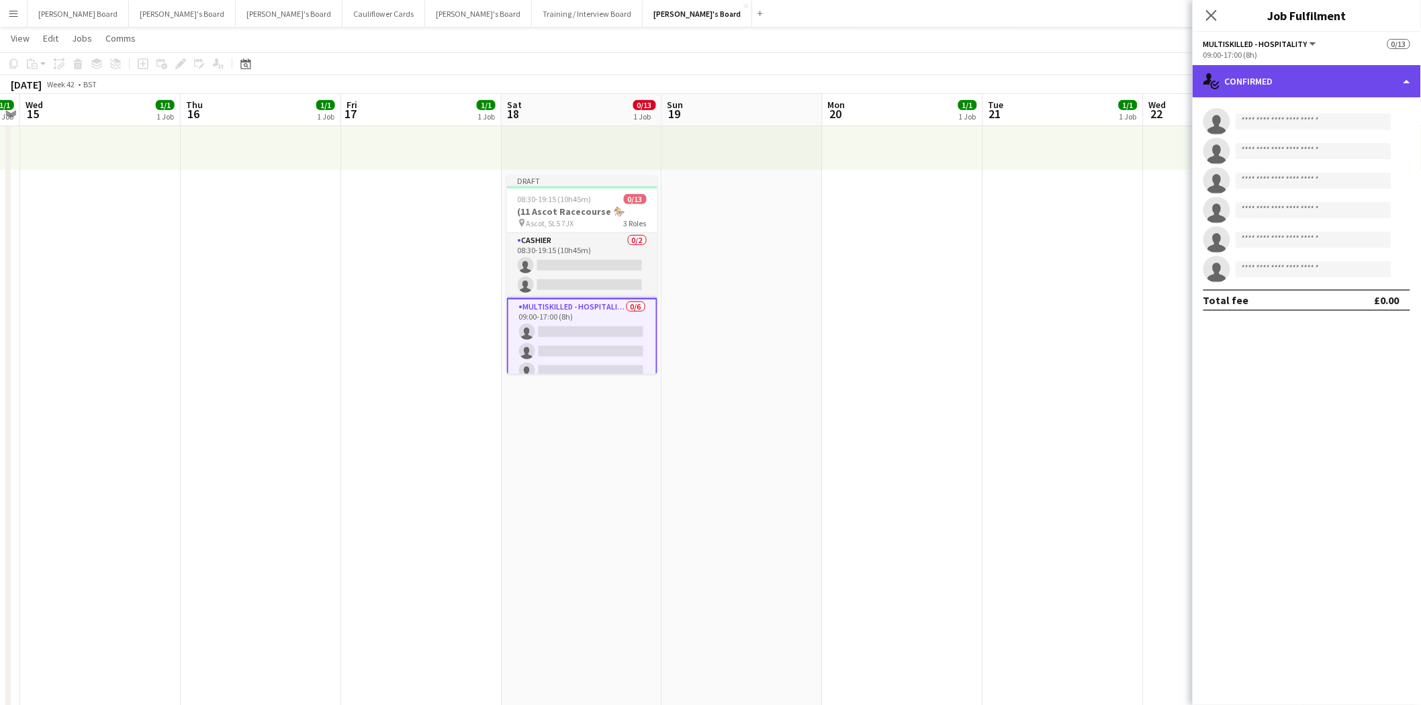
click at [1290, 82] on div "single-neutral-actions-check-2 Confirmed" at bounding box center [1307, 81] width 228 height 32
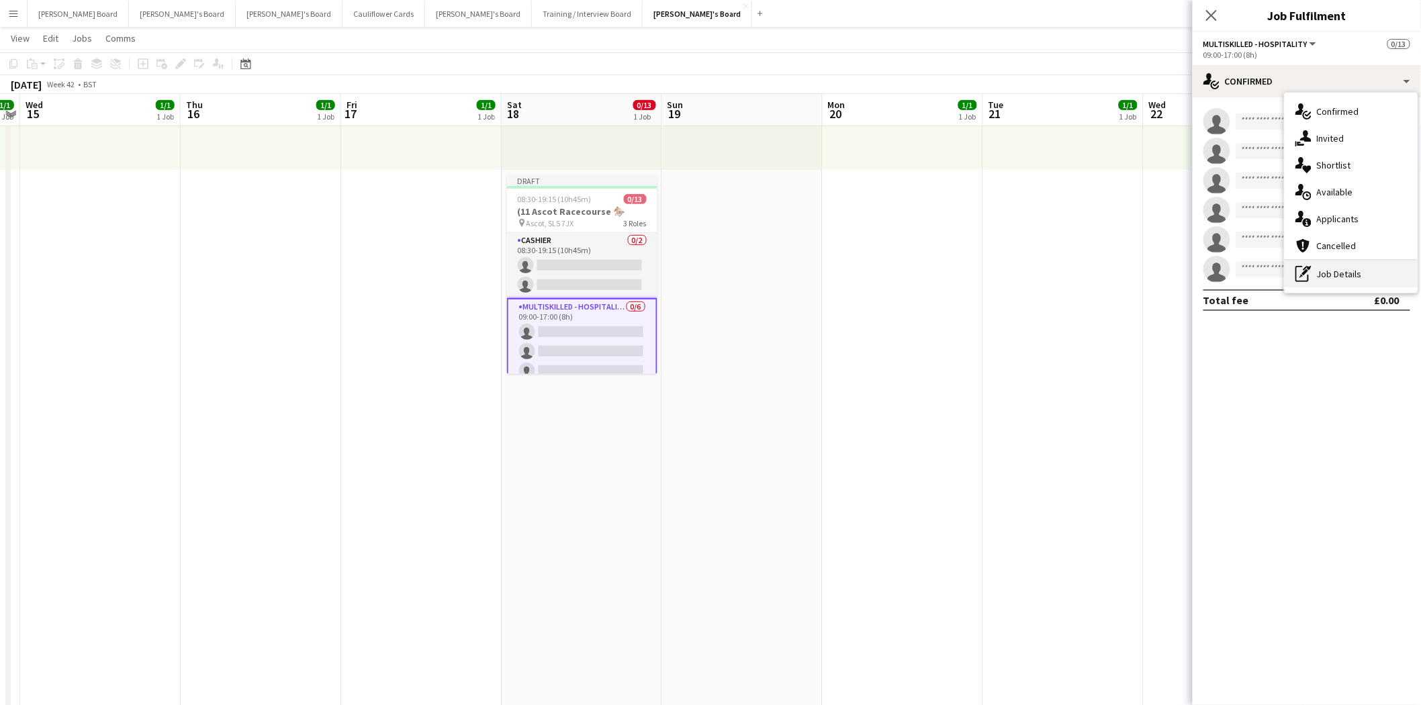
click at [1337, 277] on div "pen-write Job Details" at bounding box center [1351, 274] width 133 height 27
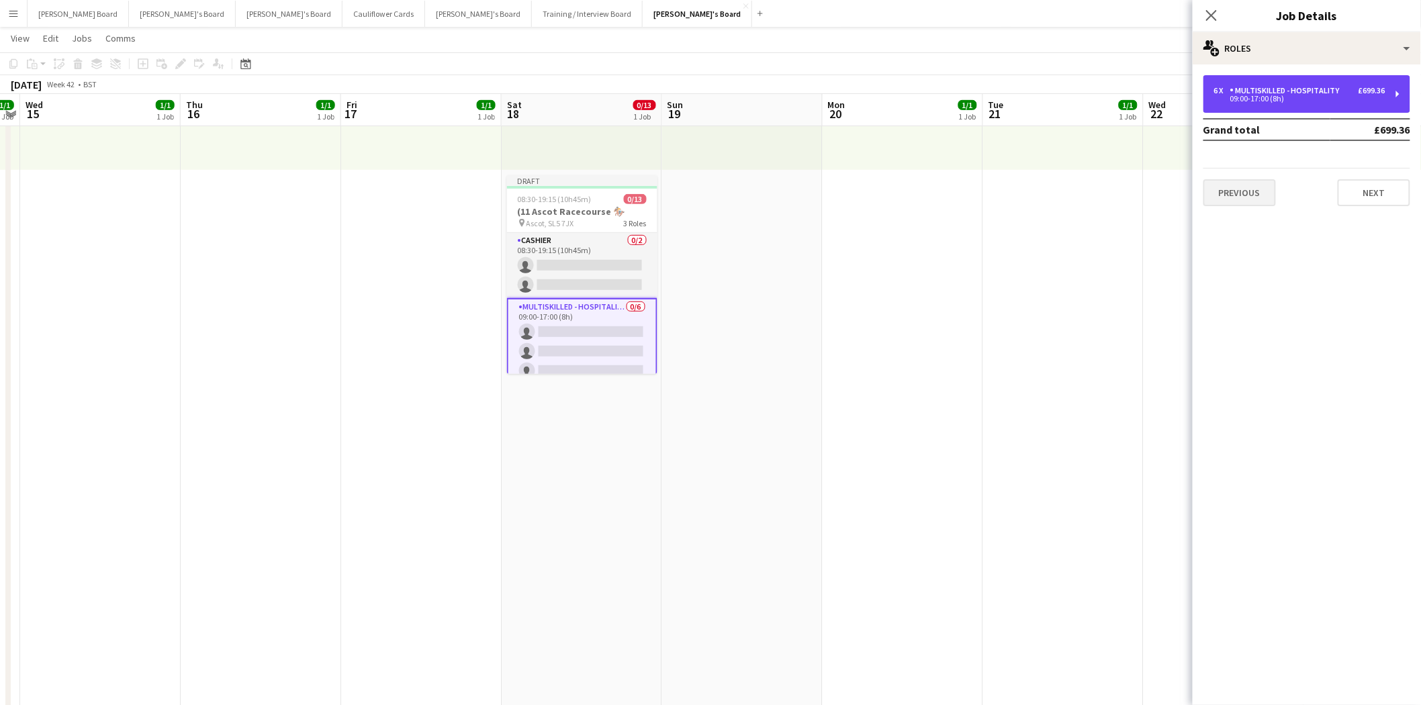
drag, startPoint x: 1284, startPoint y: 86, endPoint x: 1264, endPoint y: 197, distance: 113.2
click at [1283, 90] on div "Multiskilled - Hospitality" at bounding box center [1287, 90] width 115 height 9
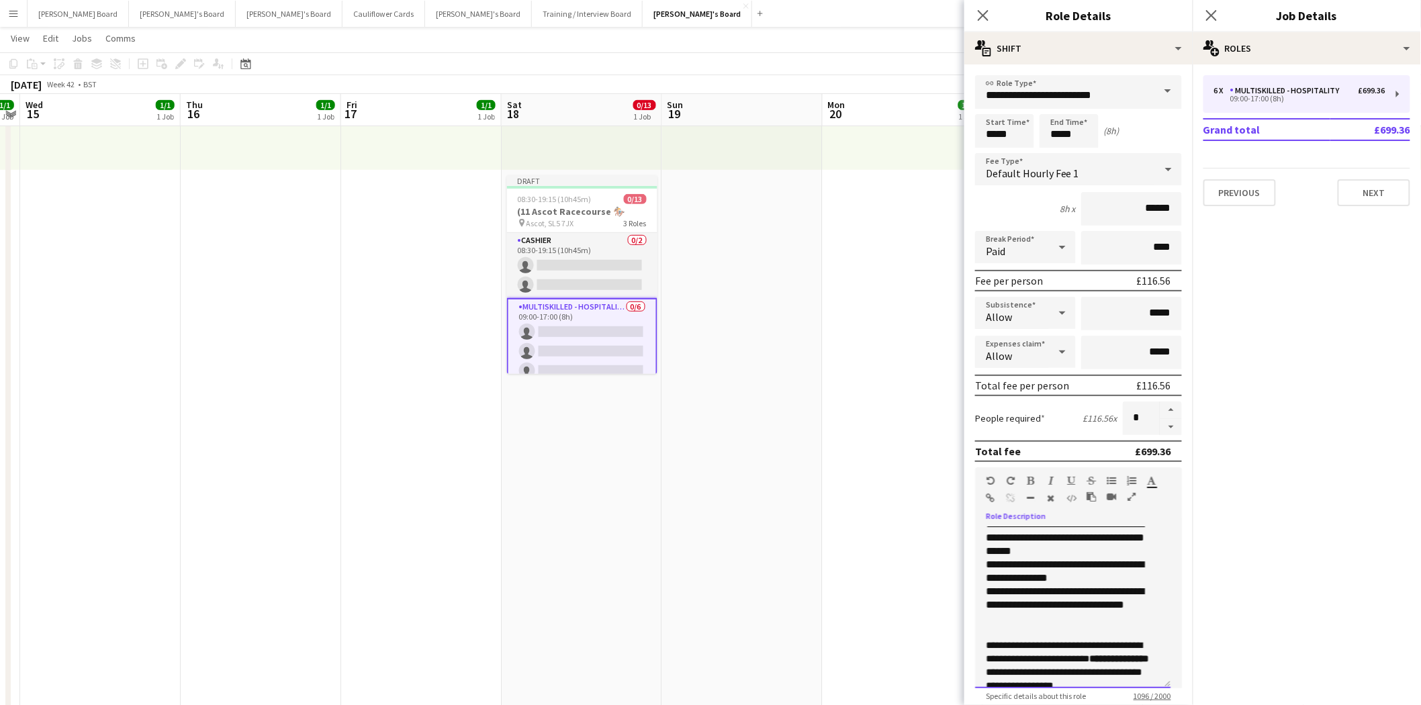
scroll to position [408, 0]
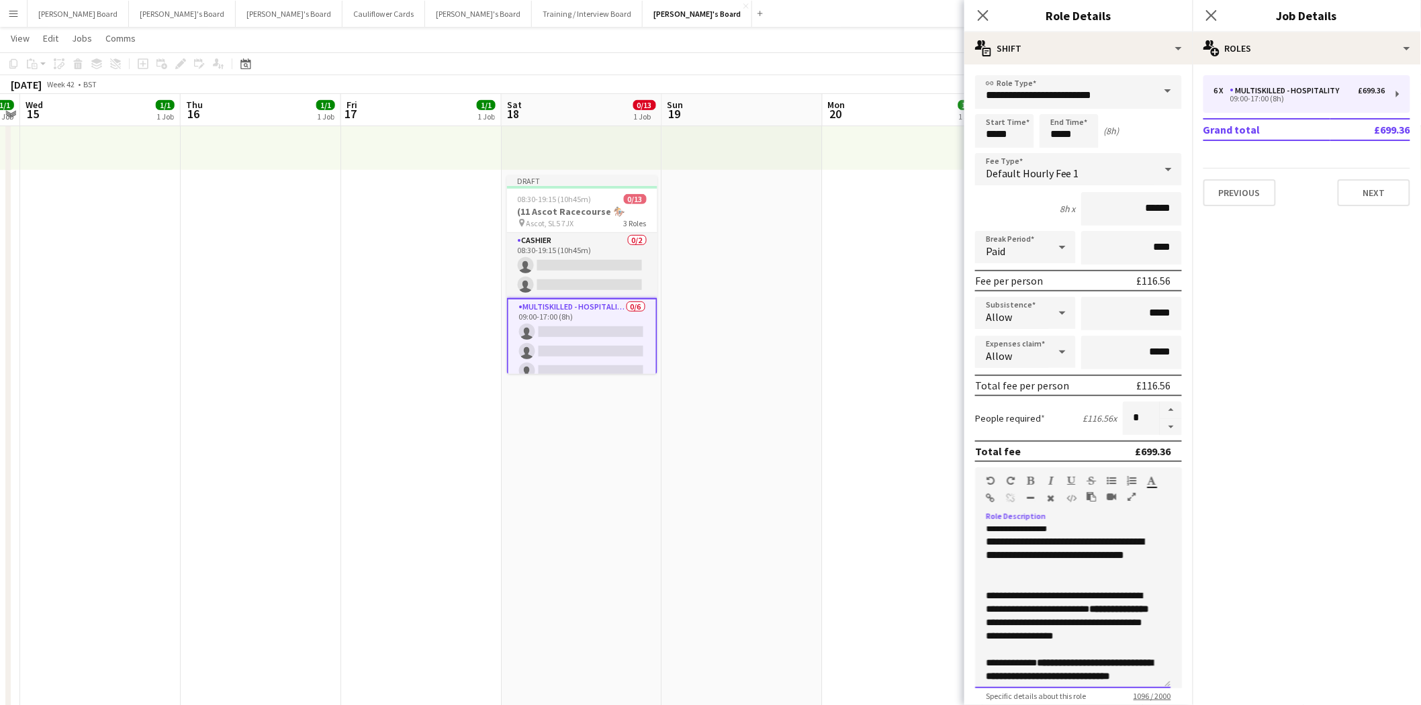
drag, startPoint x: 986, startPoint y: 528, endPoint x: 1132, endPoint y: 634, distance: 180.3
click at [1171, 666] on div "**********" at bounding box center [1072, 607] width 195 height 161
copy div "**********"
drag, startPoint x: 983, startPoint y: 15, endPoint x: 1003, endPoint y: 20, distance: 20.0
click at [983, 15] on icon at bounding box center [983, 15] width 11 height 11
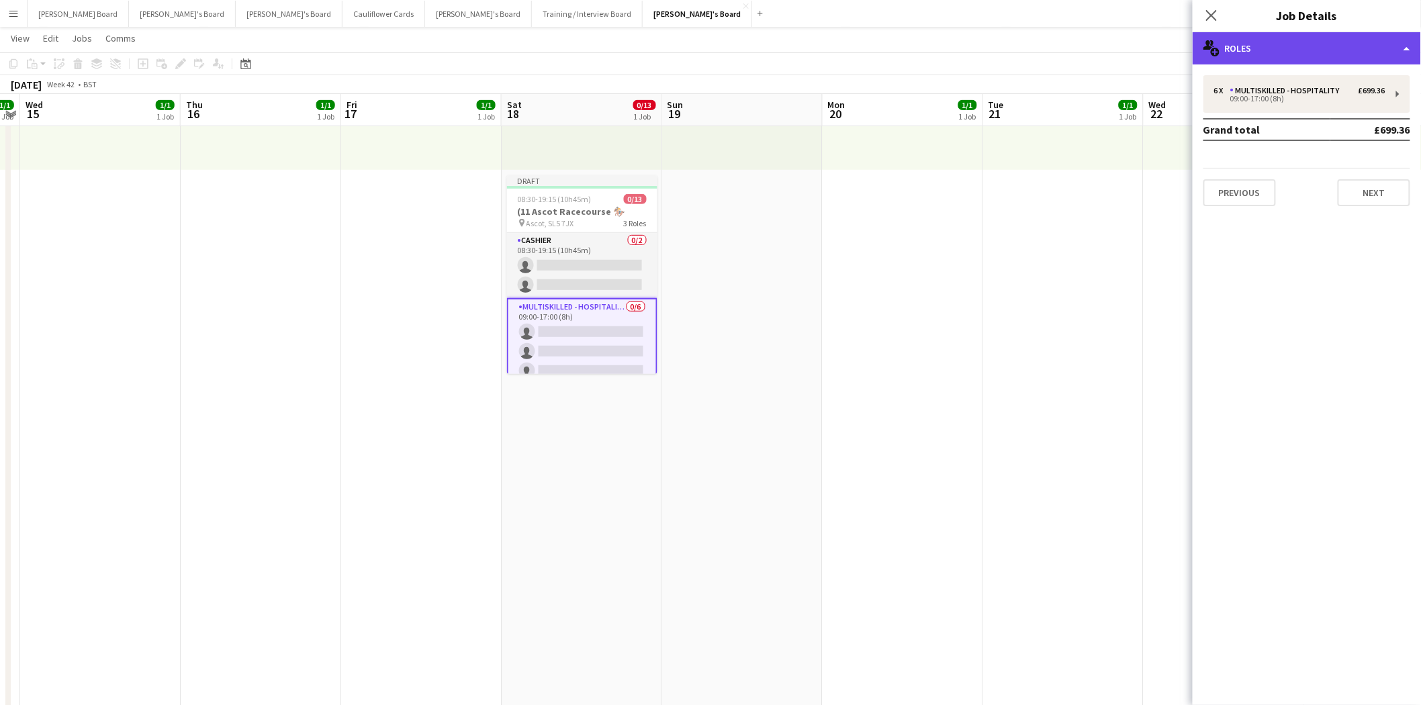
click at [1258, 45] on div "multiple-users-add Roles" at bounding box center [1307, 48] width 228 height 32
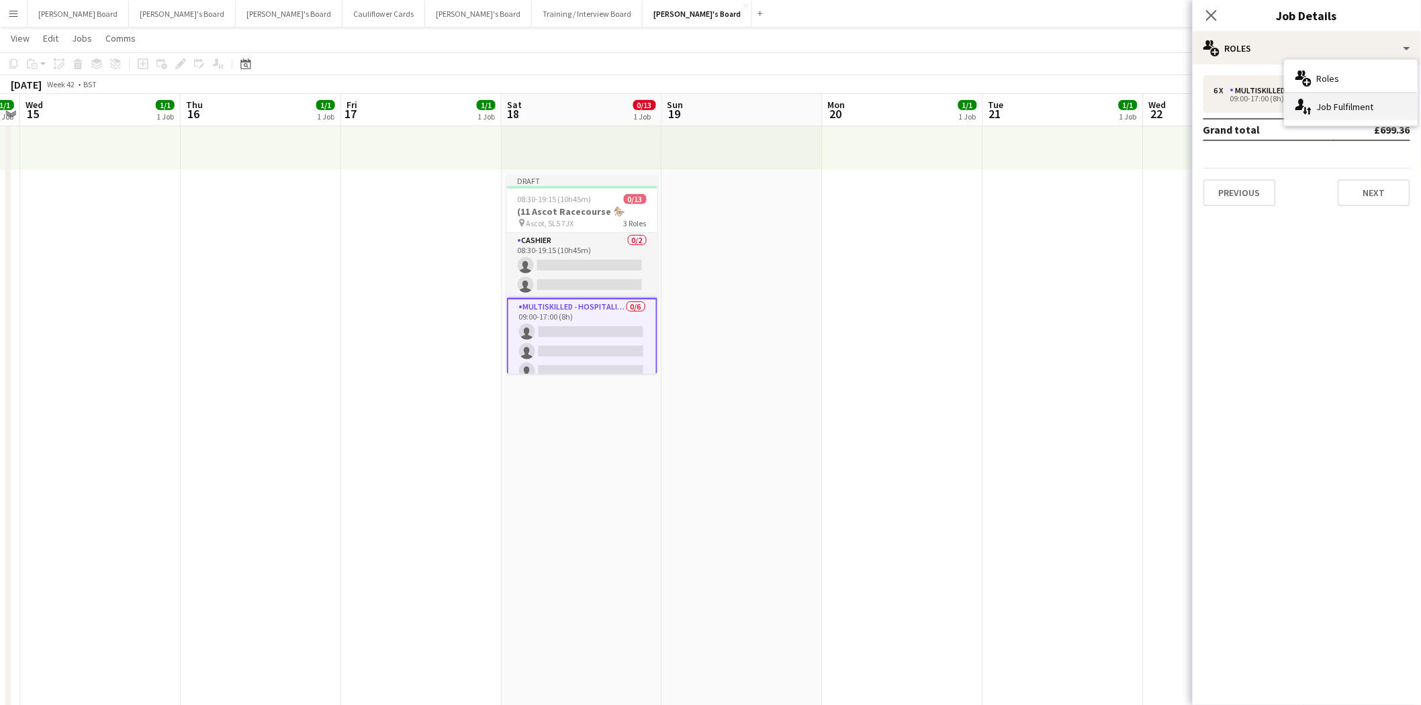
drag, startPoint x: 1354, startPoint y: 103, endPoint x: 1345, endPoint y: 128, distance: 26.3
click at [1354, 104] on div "single-neutral-actions-up-down Job Fulfilment" at bounding box center [1351, 106] width 133 height 27
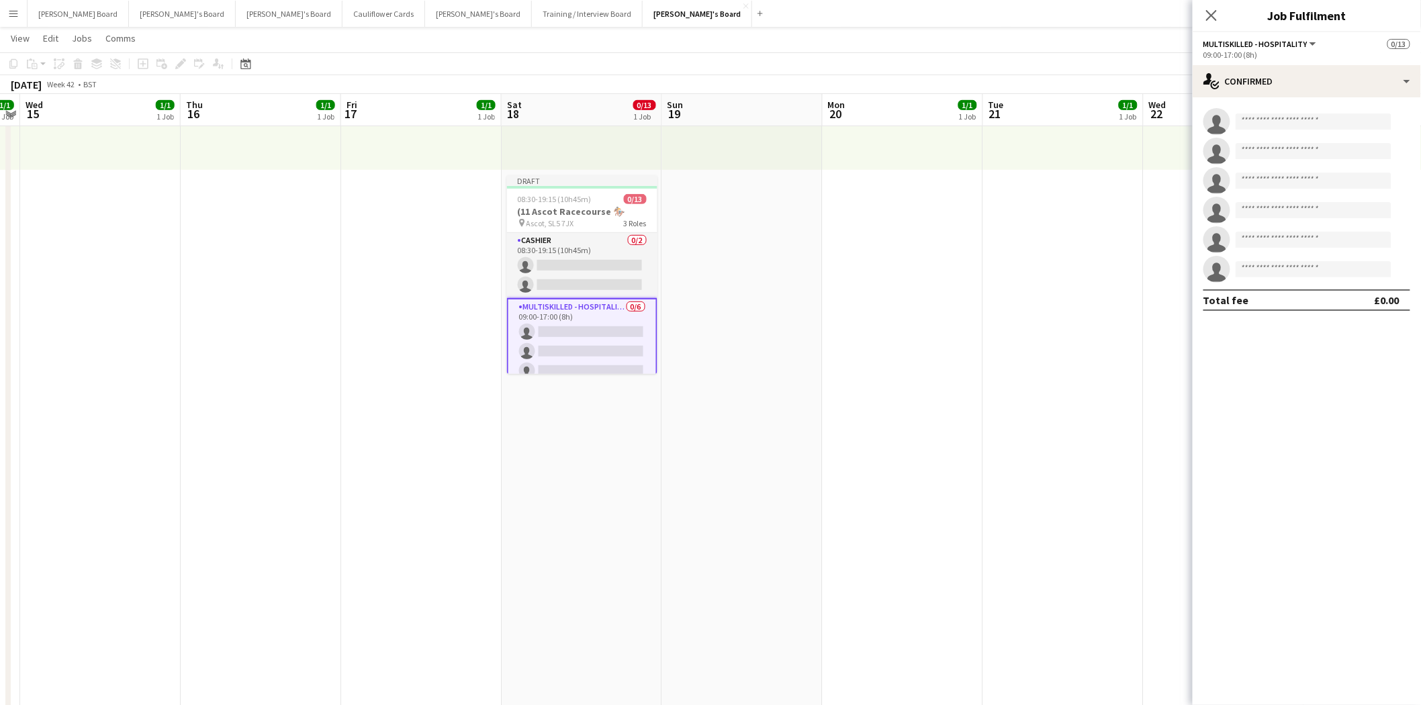
drag, startPoint x: 1214, startPoint y: 11, endPoint x: 1207, endPoint y: 30, distance: 19.6
click at [1214, 17] on icon "Close pop-in" at bounding box center [1211, 15] width 11 height 11
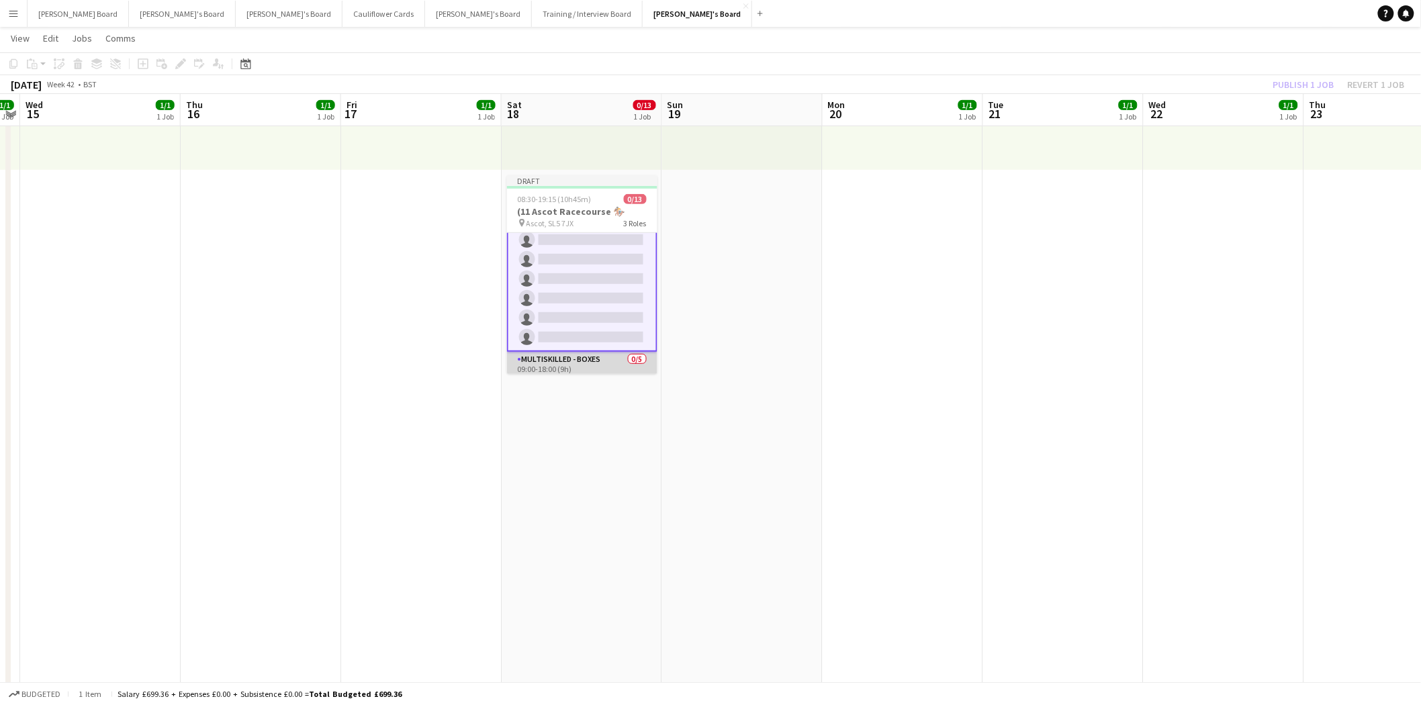
scroll to position [192, 0]
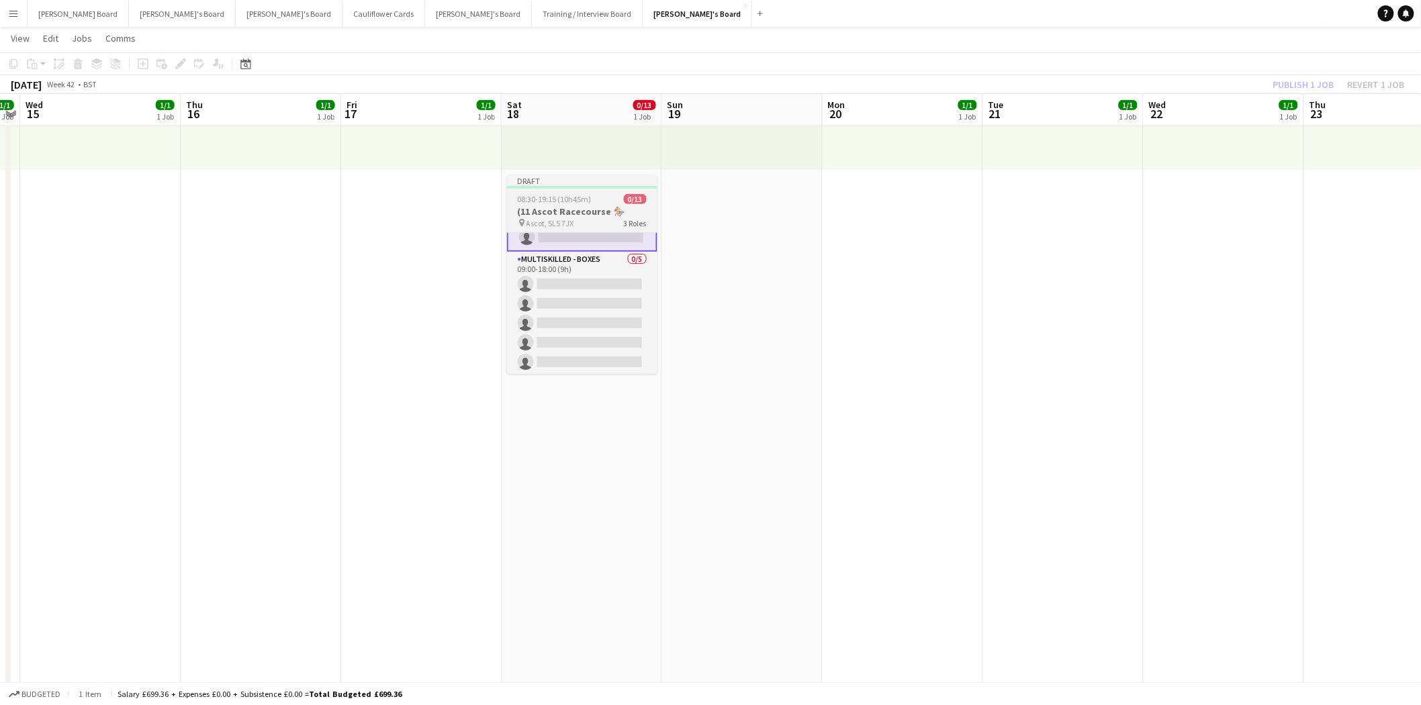
click at [564, 211] on h3 "(11 Ascot Racecourse 🏇🏼" at bounding box center [582, 212] width 150 height 12
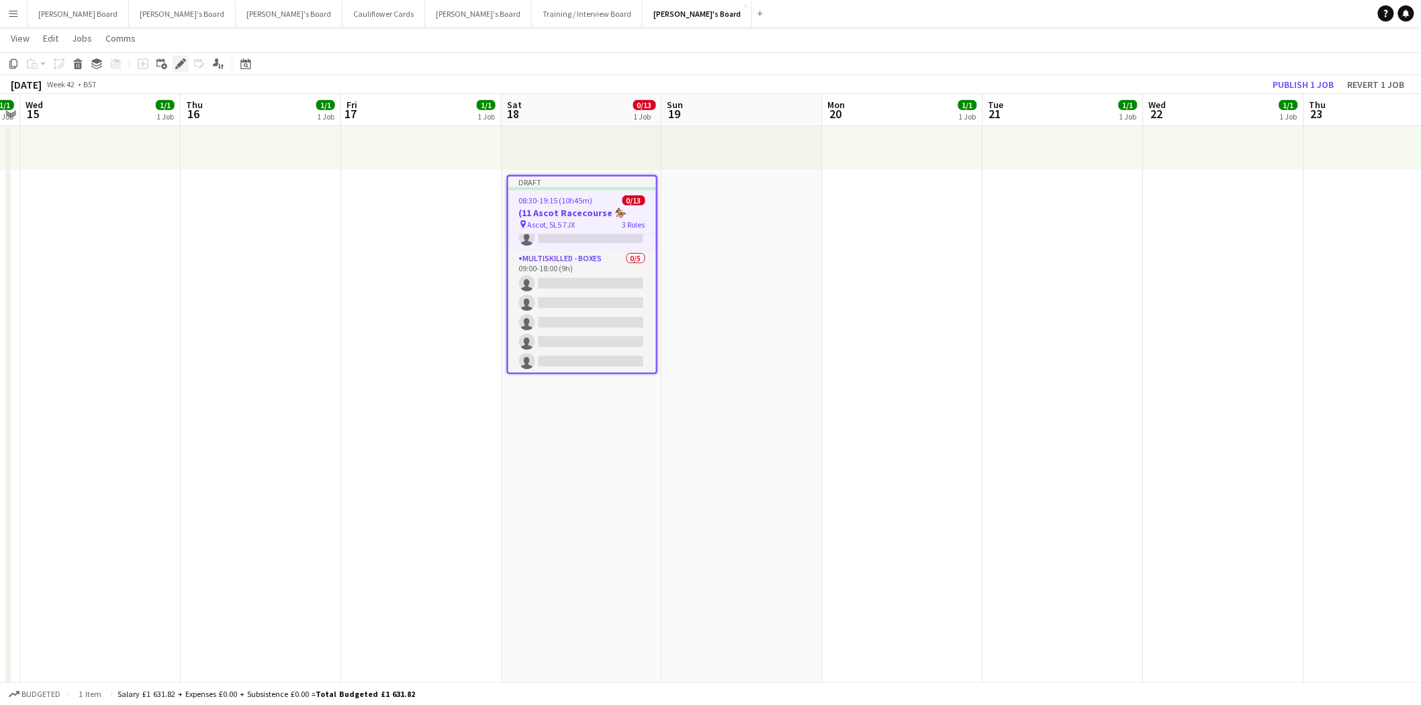
drag, startPoint x: 176, startPoint y: 64, endPoint x: 481, endPoint y: 114, distance: 309.1
click at [177, 64] on icon "Edit" at bounding box center [180, 63] width 11 height 11
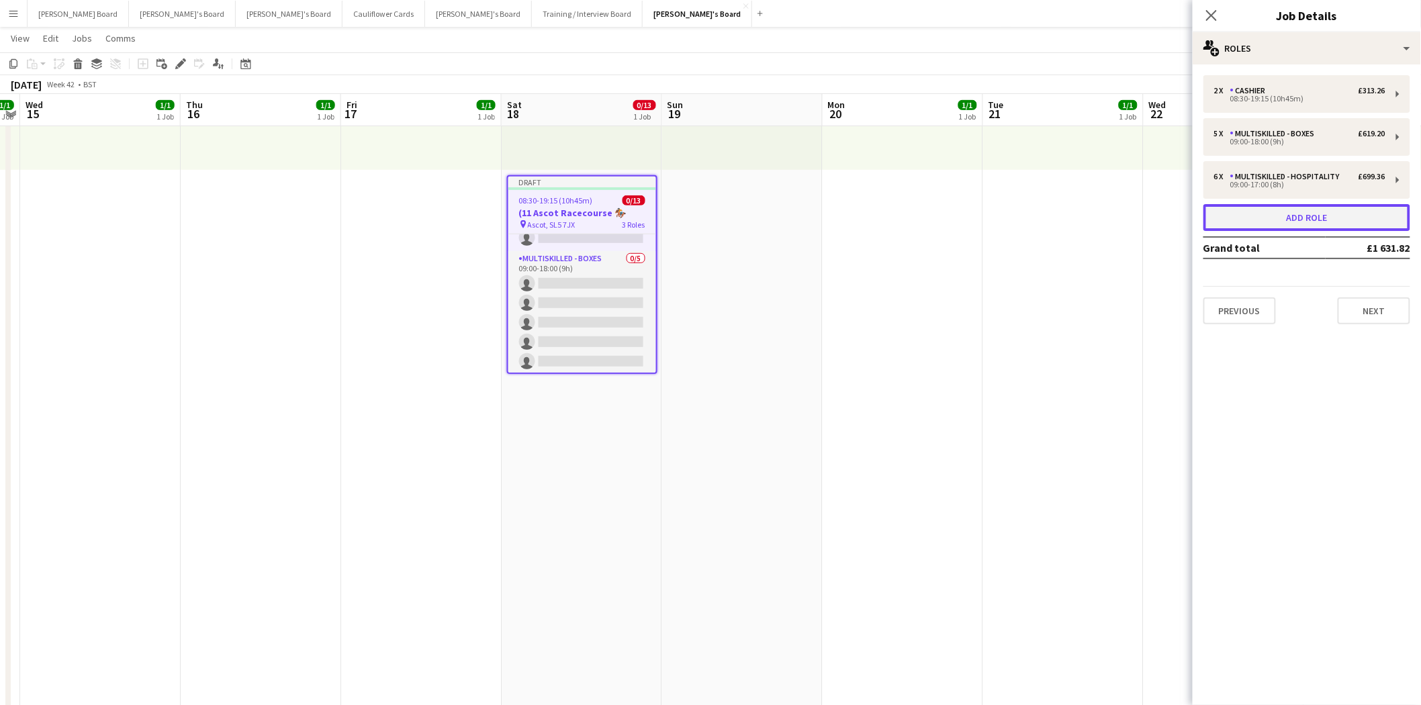
click at [1297, 217] on button "Add role" at bounding box center [1307, 217] width 207 height 27
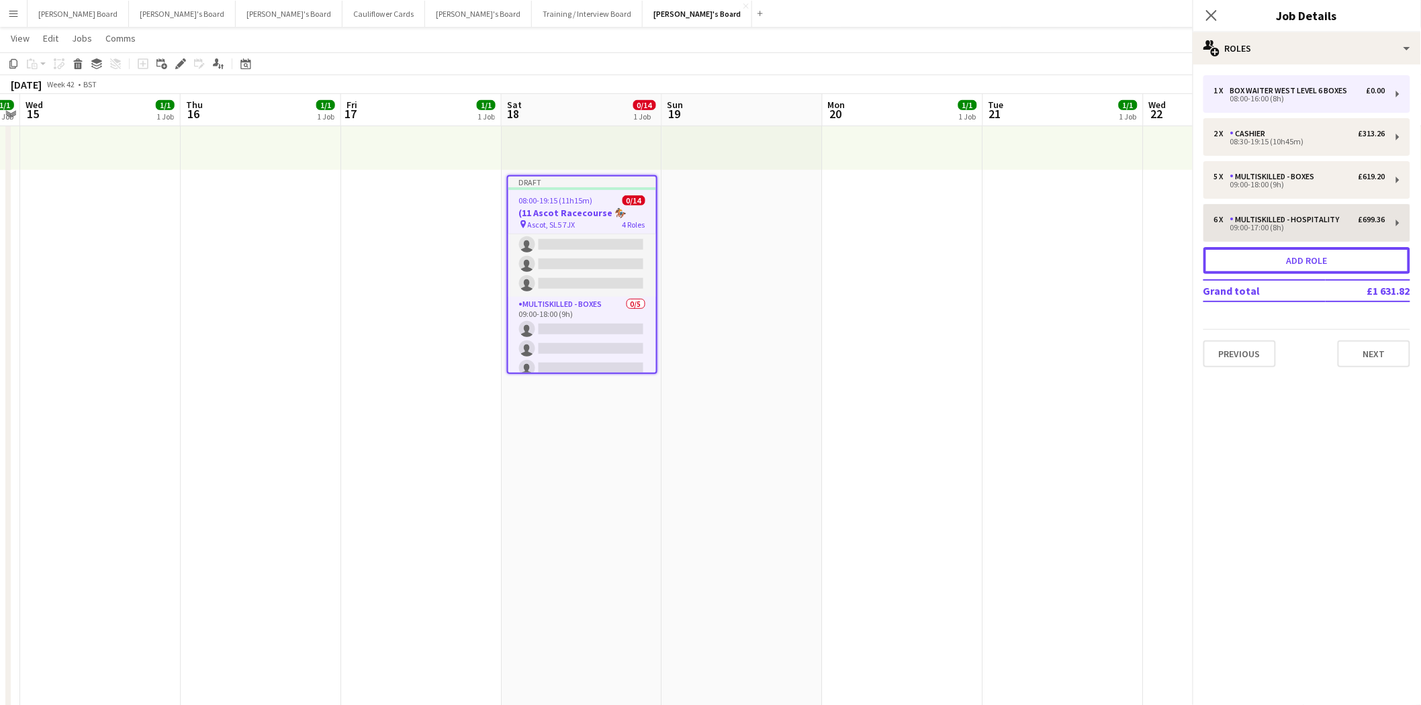
scroll to position [238, 0]
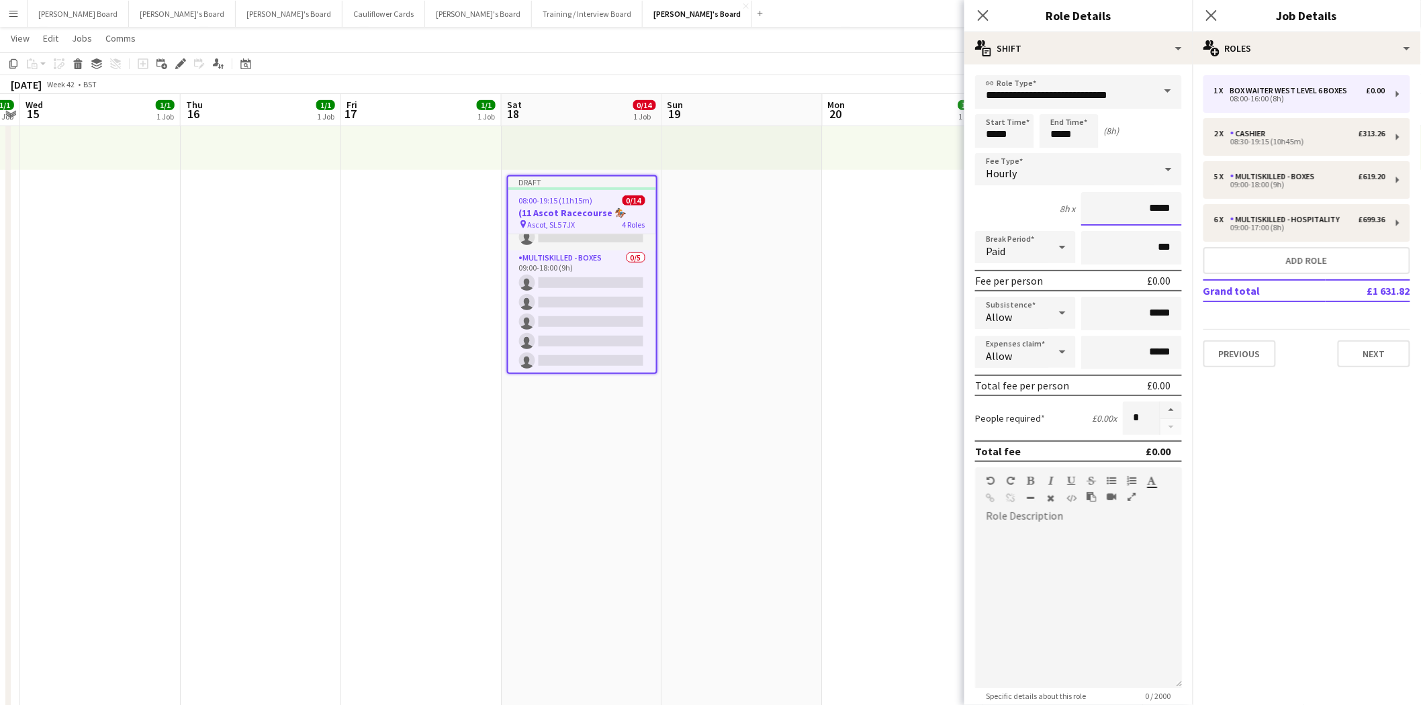
drag, startPoint x: 1144, startPoint y: 210, endPoint x: 1201, endPoint y: 206, distance: 56.6
type input "******"
click at [992, 536] on div at bounding box center [1078, 607] width 207 height 161
paste div
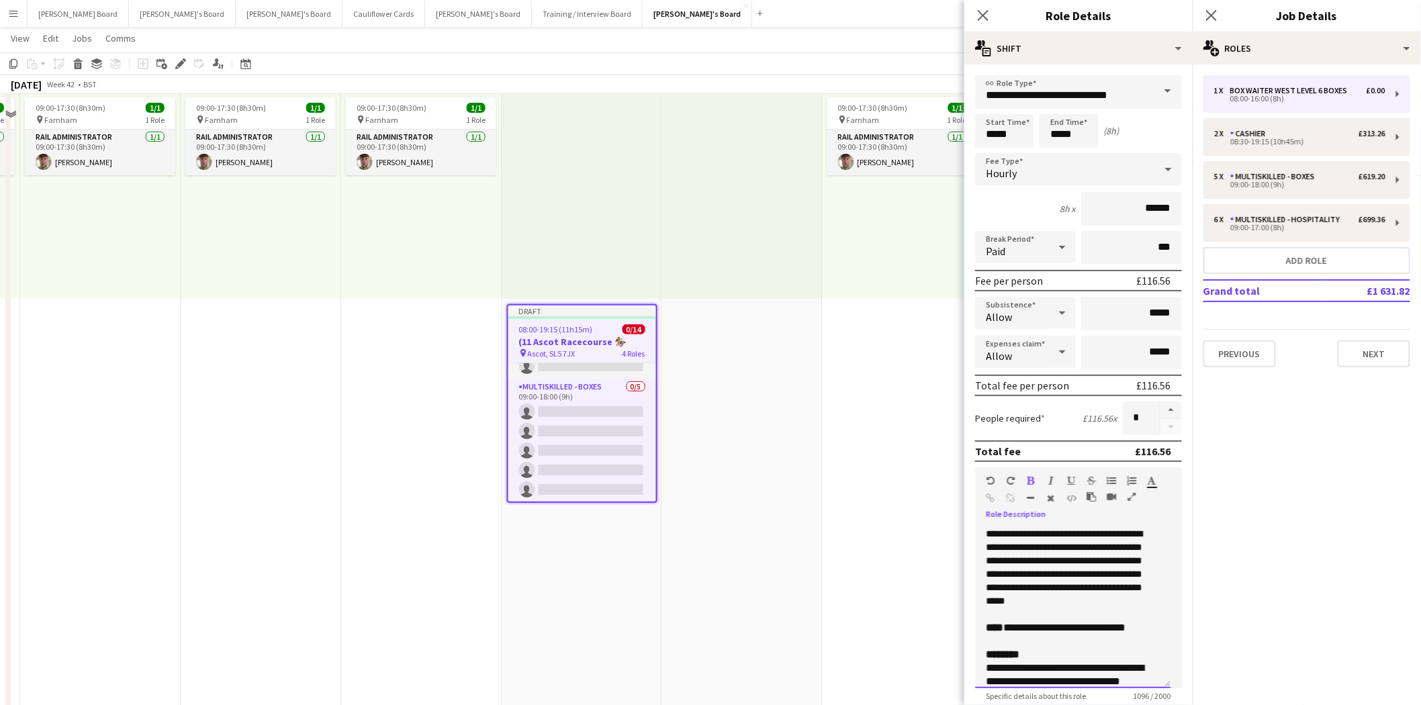
scroll to position [0, 0]
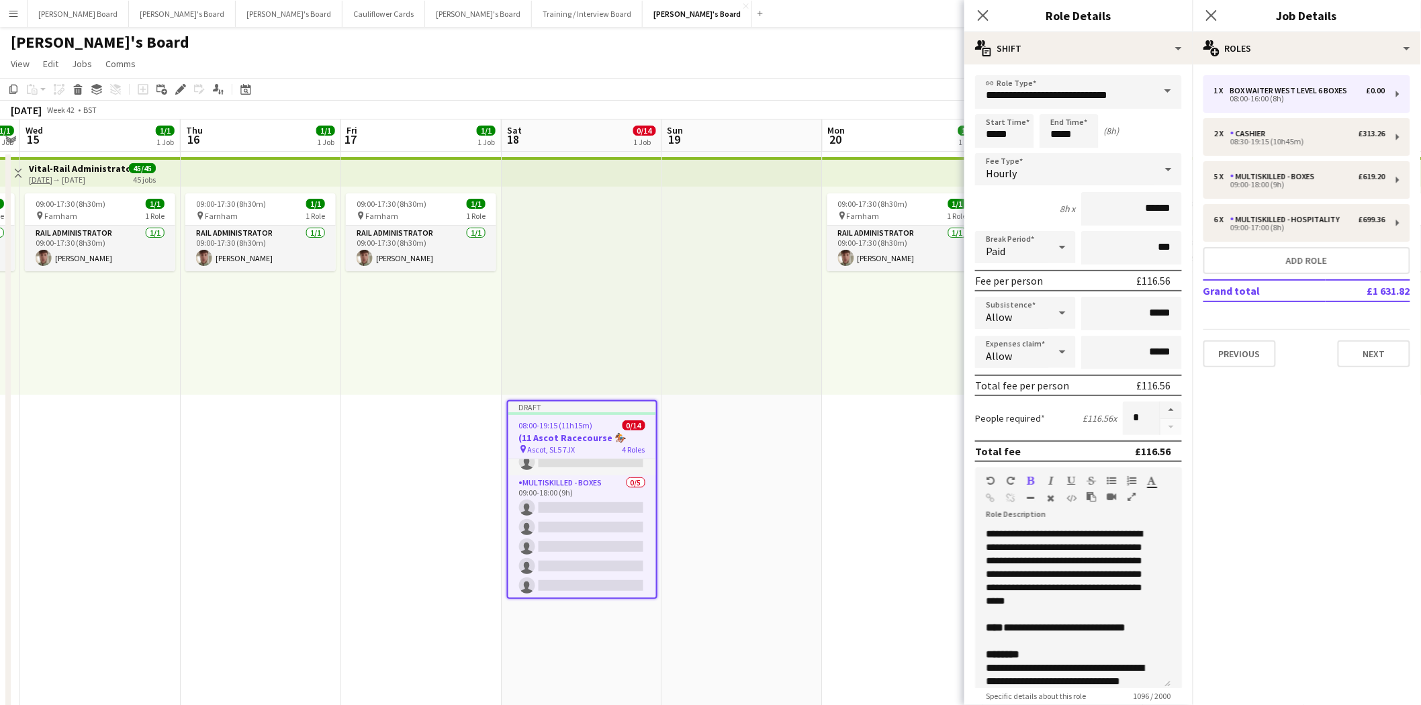
drag, startPoint x: 1143, startPoint y: 96, endPoint x: 995, endPoint y: 97, distance: 148.4
click at [988, 92] on div "**********" at bounding box center [1078, 92] width 207 height 34
drag, startPoint x: 1142, startPoint y: 91, endPoint x: 985, endPoint y: 92, distance: 156.5
click at [985, 92] on input "**********" at bounding box center [1078, 92] width 207 height 34
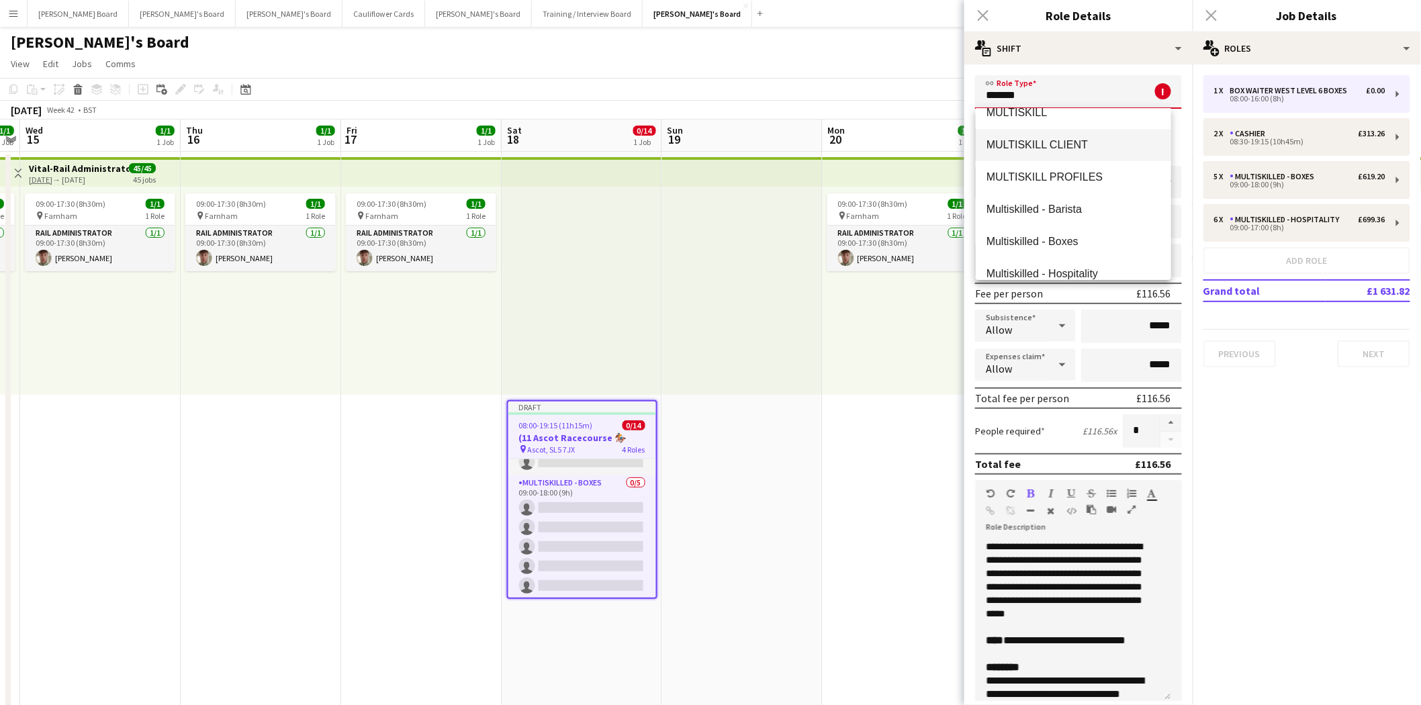
scroll to position [75, 0]
click at [1084, 242] on span "Multiskilled - Hospitality" at bounding box center [1074, 248] width 174 height 13
type input "**********"
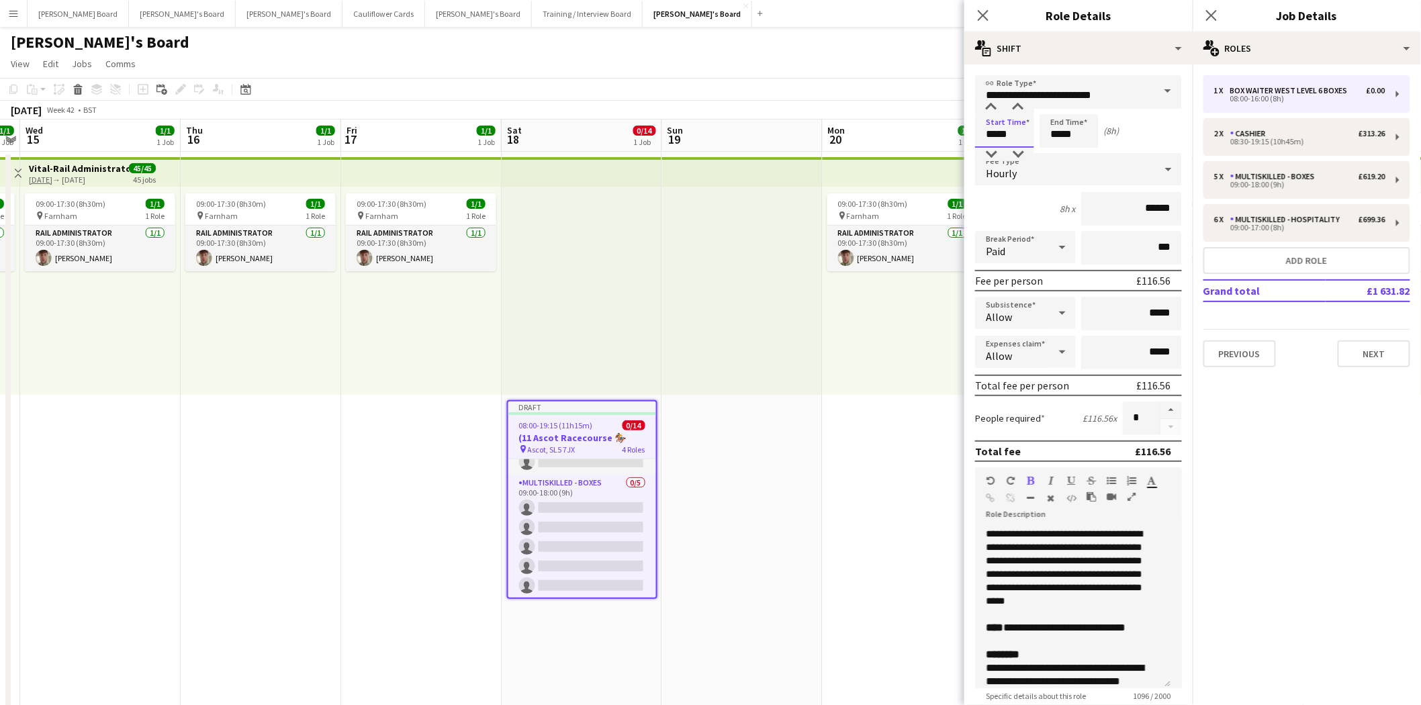
drag, startPoint x: 999, startPoint y: 135, endPoint x: 1017, endPoint y: 136, distance: 17.5
click at [1017, 136] on input "*****" at bounding box center [1004, 131] width 59 height 34
type input "*****"
click at [1061, 136] on input "*****" at bounding box center [1069, 131] width 59 height 34
type input "*****"
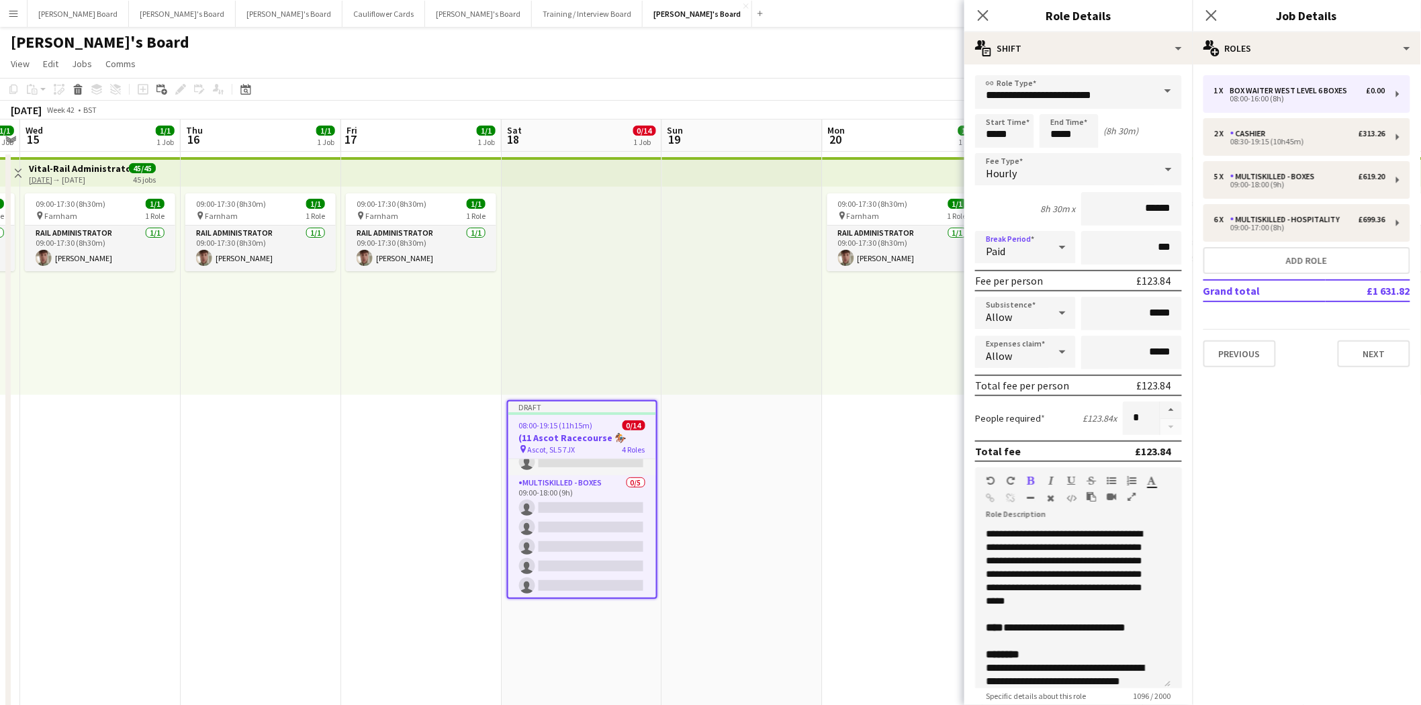
click at [1015, 259] on div "Paid" at bounding box center [1012, 247] width 74 height 32
drag, startPoint x: 1021, startPoint y: 318, endPoint x: 1012, endPoint y: 240, distance: 78.5
click at [1021, 317] on span "Unpaid" at bounding box center [1024, 316] width 74 height 13
drag, startPoint x: 983, startPoint y: 11, endPoint x: 1012, endPoint y: 11, distance: 28.9
click at [984, 11] on icon "Close pop-in" at bounding box center [983, 15] width 11 height 11
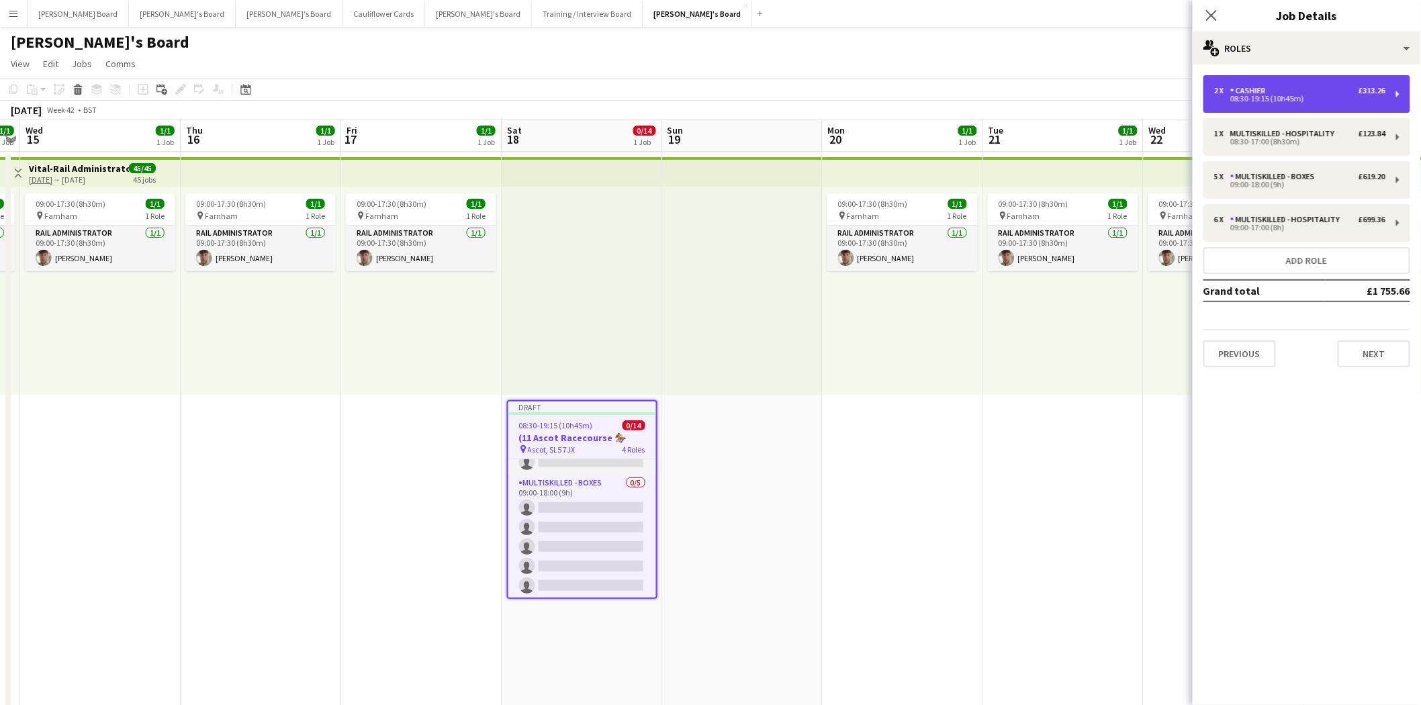
drag, startPoint x: 1311, startPoint y: 97, endPoint x: 1270, endPoint y: 103, distance: 41.4
click at [1311, 97] on div "08:30-19:15 (10h45m)" at bounding box center [1299, 98] width 171 height 7
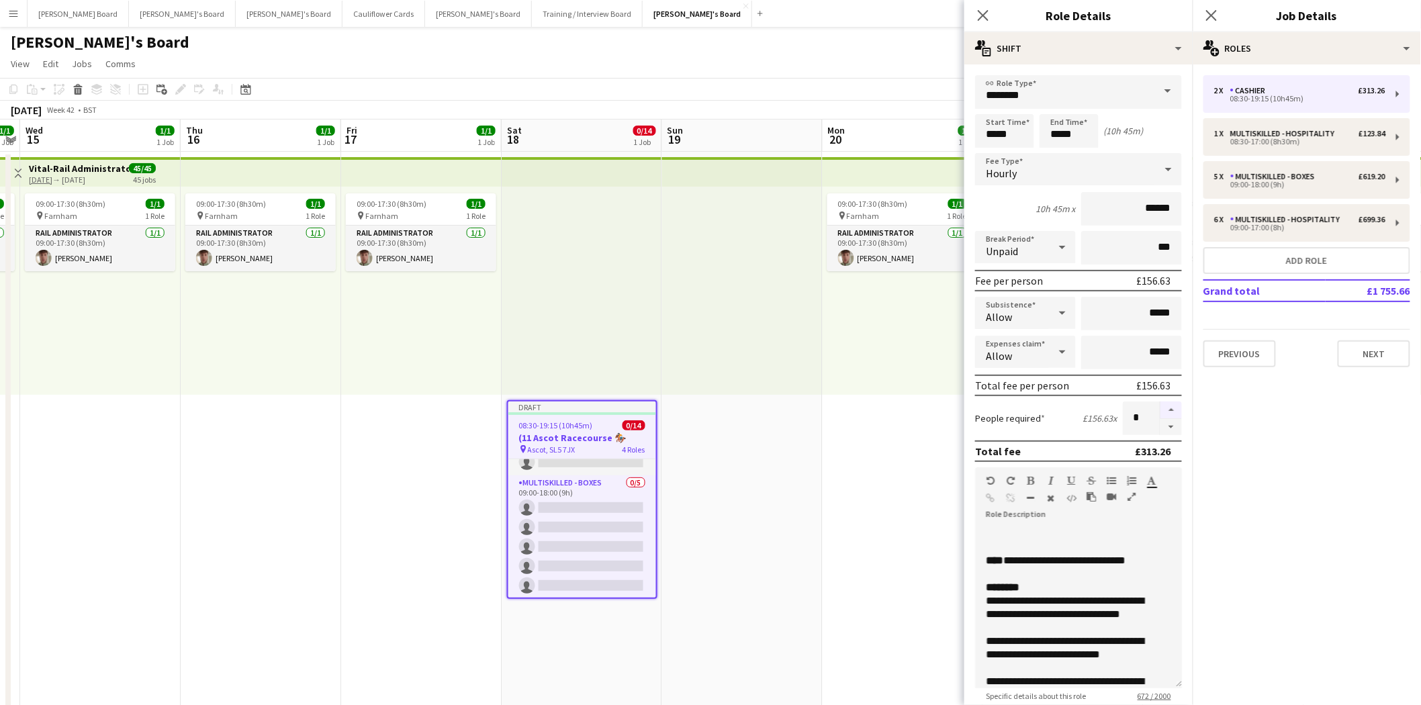
click at [1161, 404] on button "button" at bounding box center [1171, 410] width 21 height 17
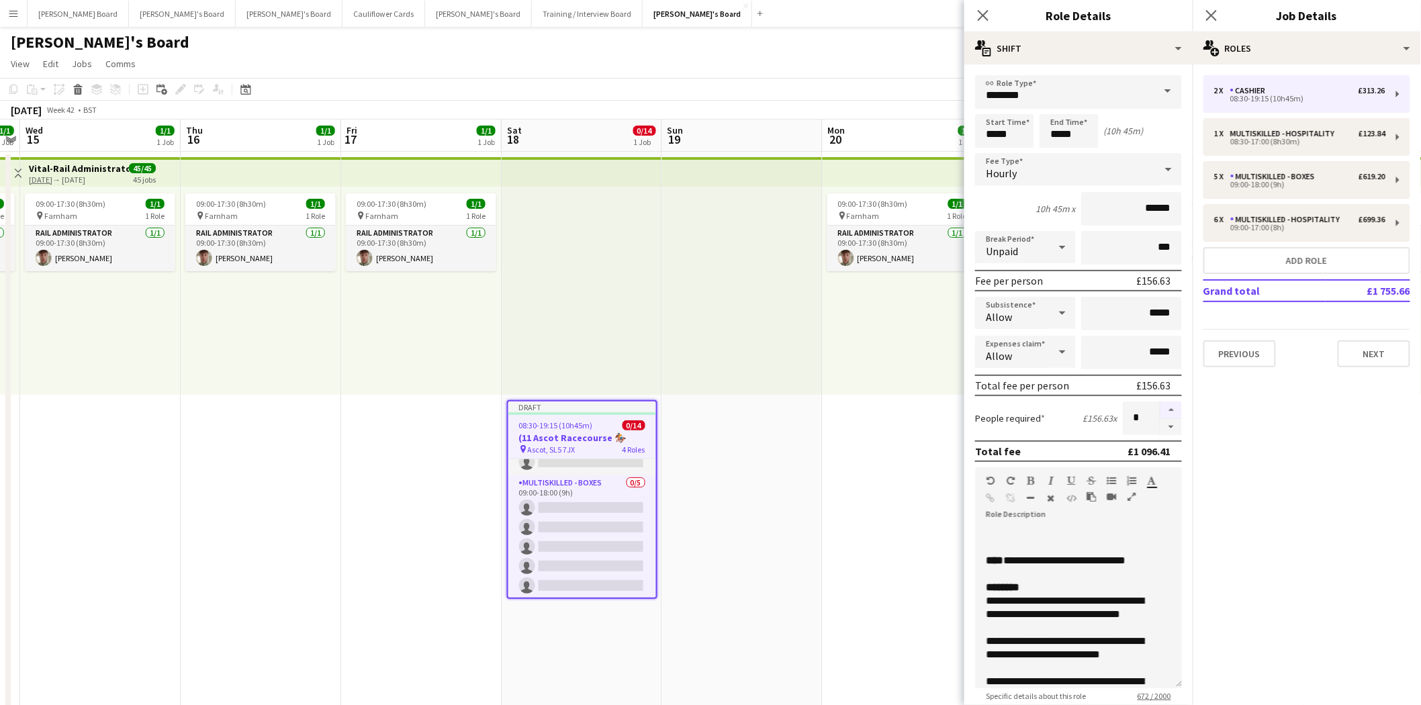
click at [1161, 404] on button "button" at bounding box center [1171, 410] width 21 height 17
type input "*"
click at [995, 131] on input "*****" at bounding box center [1004, 131] width 59 height 34
type input "*****"
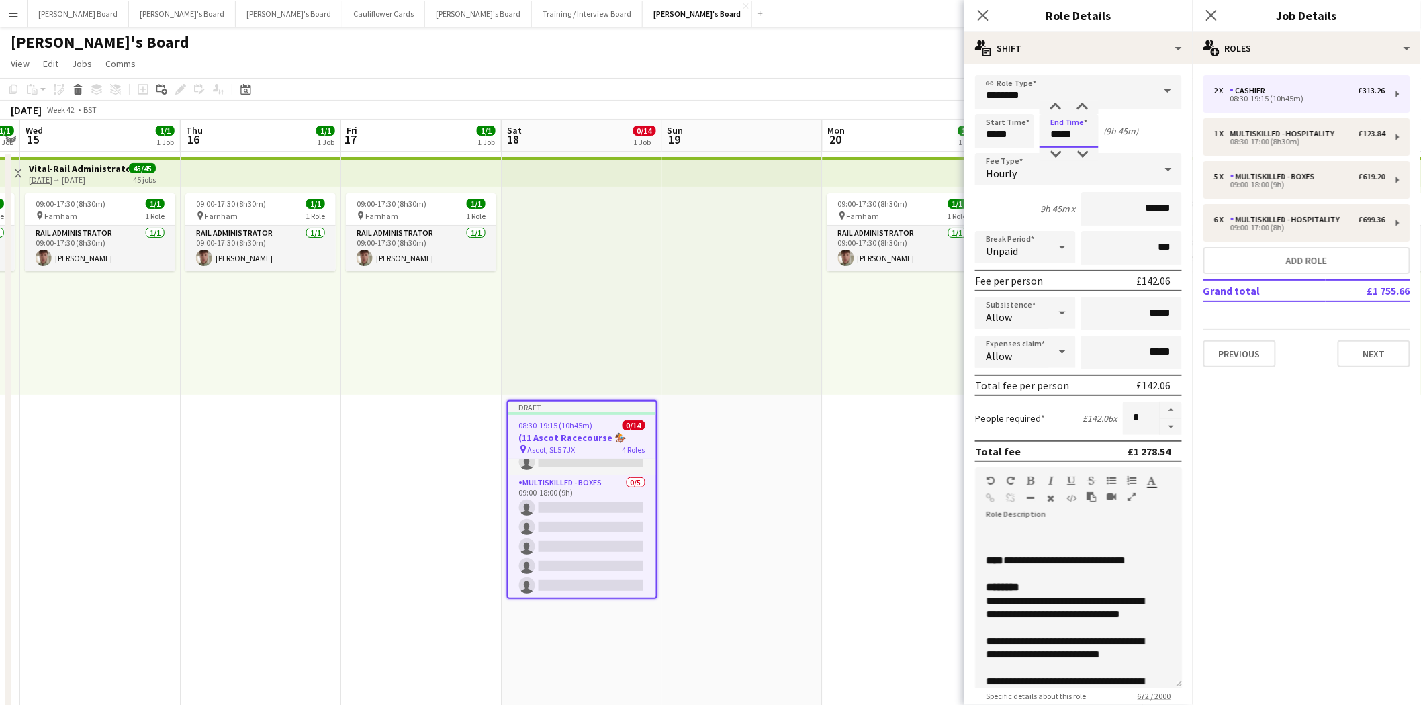
drag, startPoint x: 1045, startPoint y: 136, endPoint x: 1106, endPoint y: 131, distance: 61.4
click at [1104, 131] on div "Start Time ***** End Time ***** (9h 45m)" at bounding box center [1078, 131] width 207 height 34
type input "*****"
click at [979, 17] on icon "Close pop-in" at bounding box center [983, 15] width 13 height 13
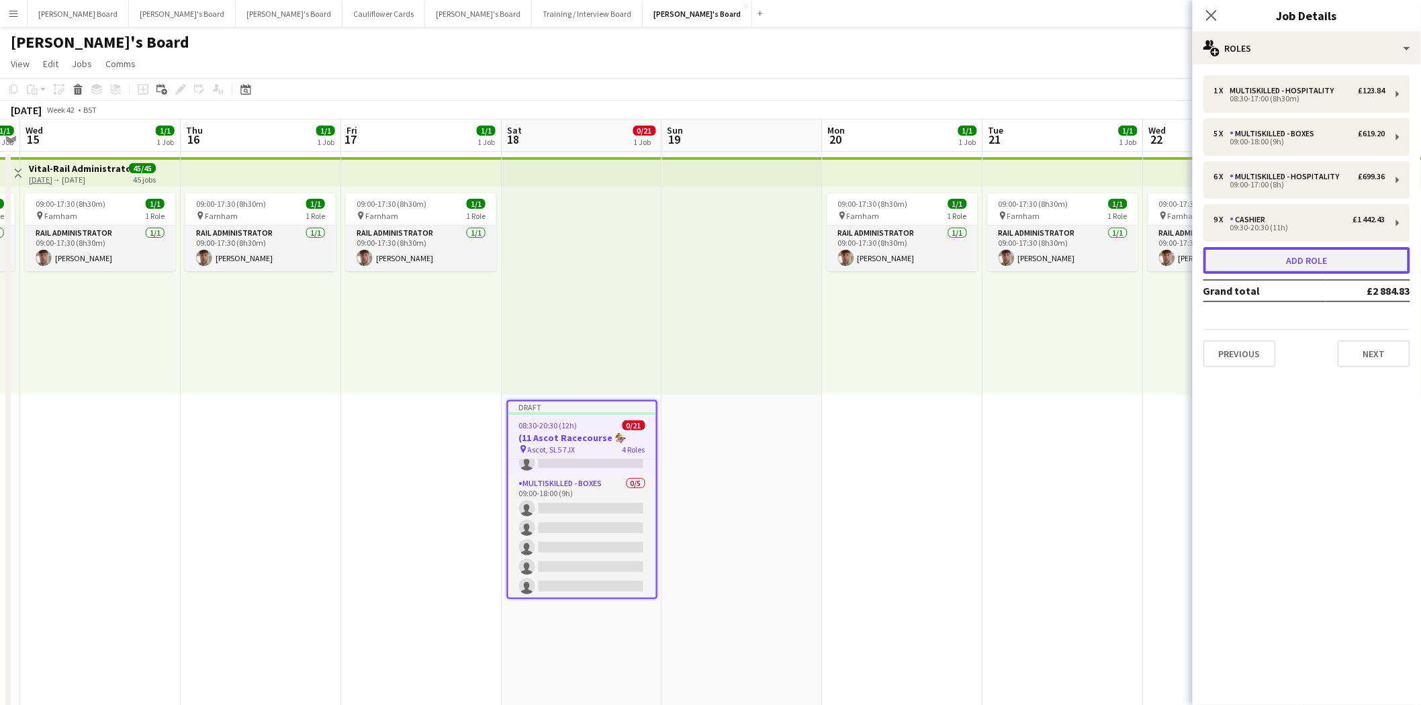
click at [1300, 263] on button "Add role" at bounding box center [1307, 260] width 207 height 27
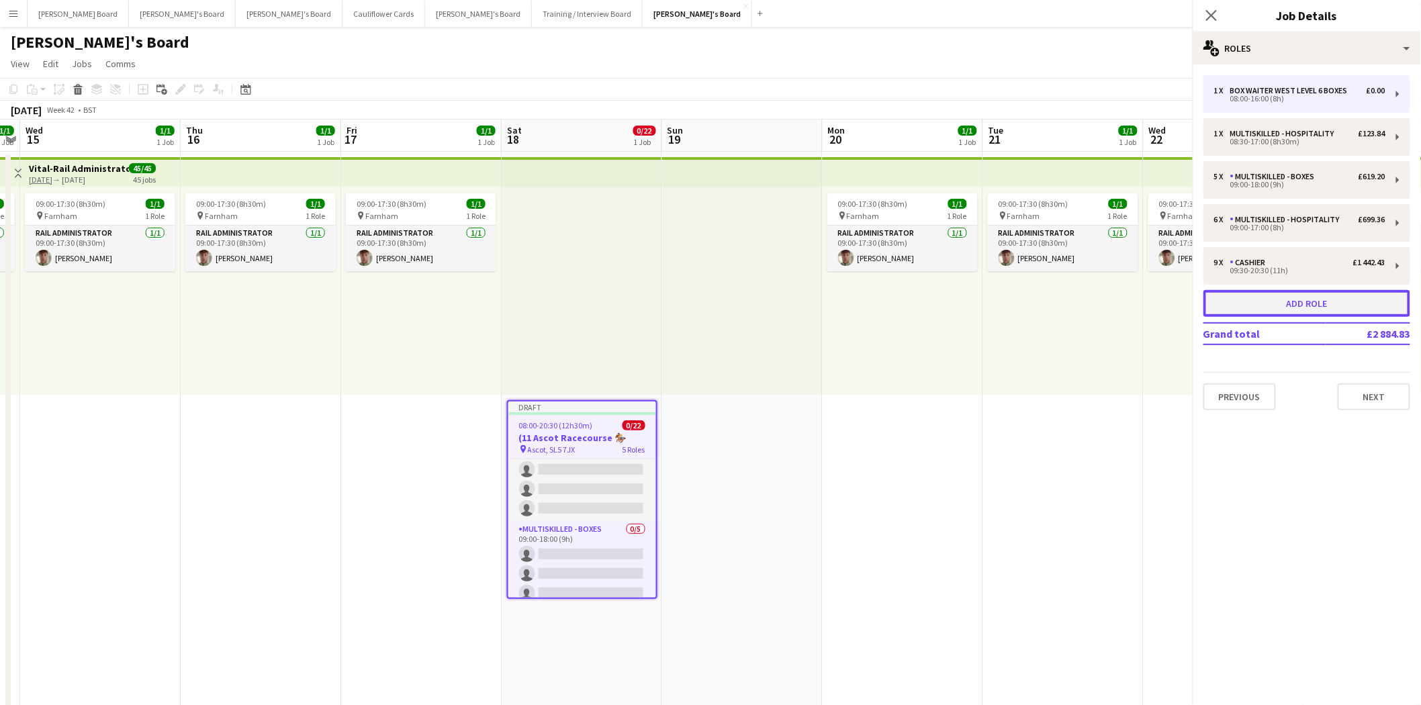
scroll to position [218, 0]
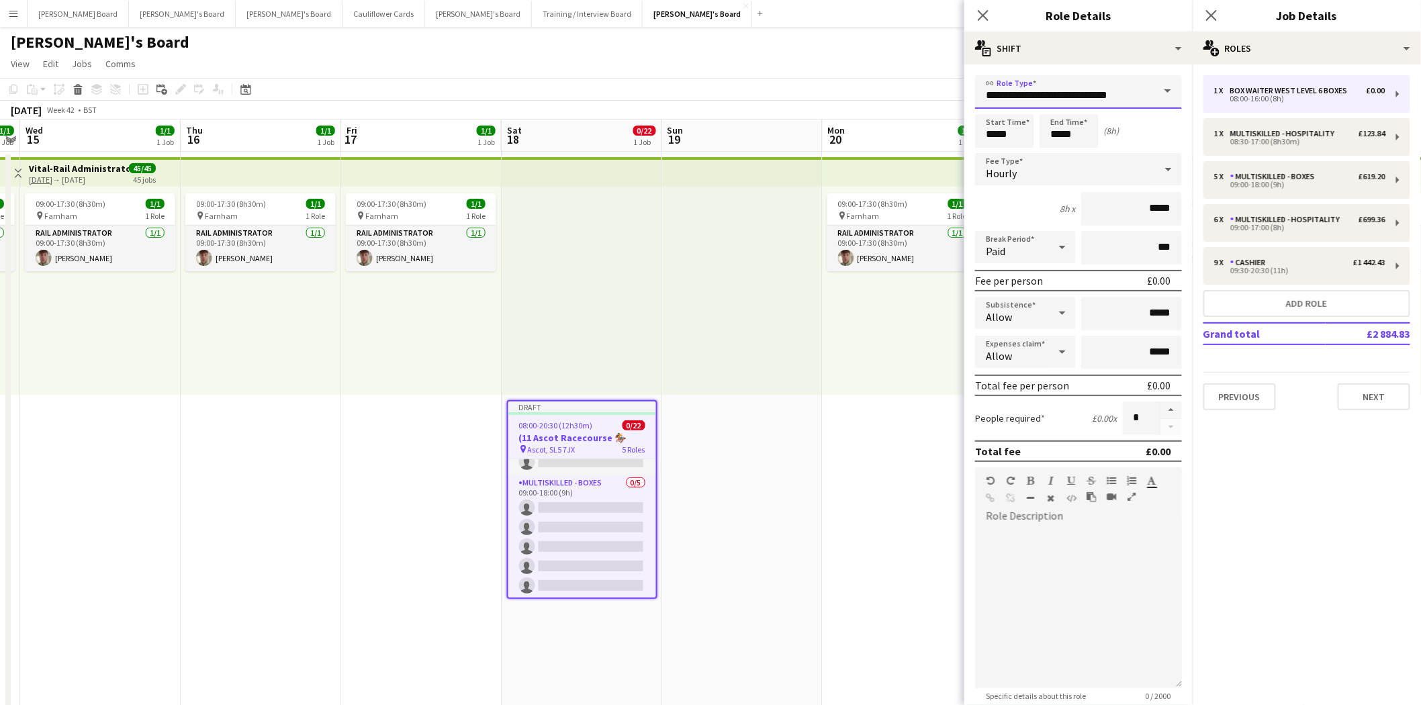
drag, startPoint x: 1140, startPoint y: 96, endPoint x: 952, endPoint y: 98, distance: 188.1
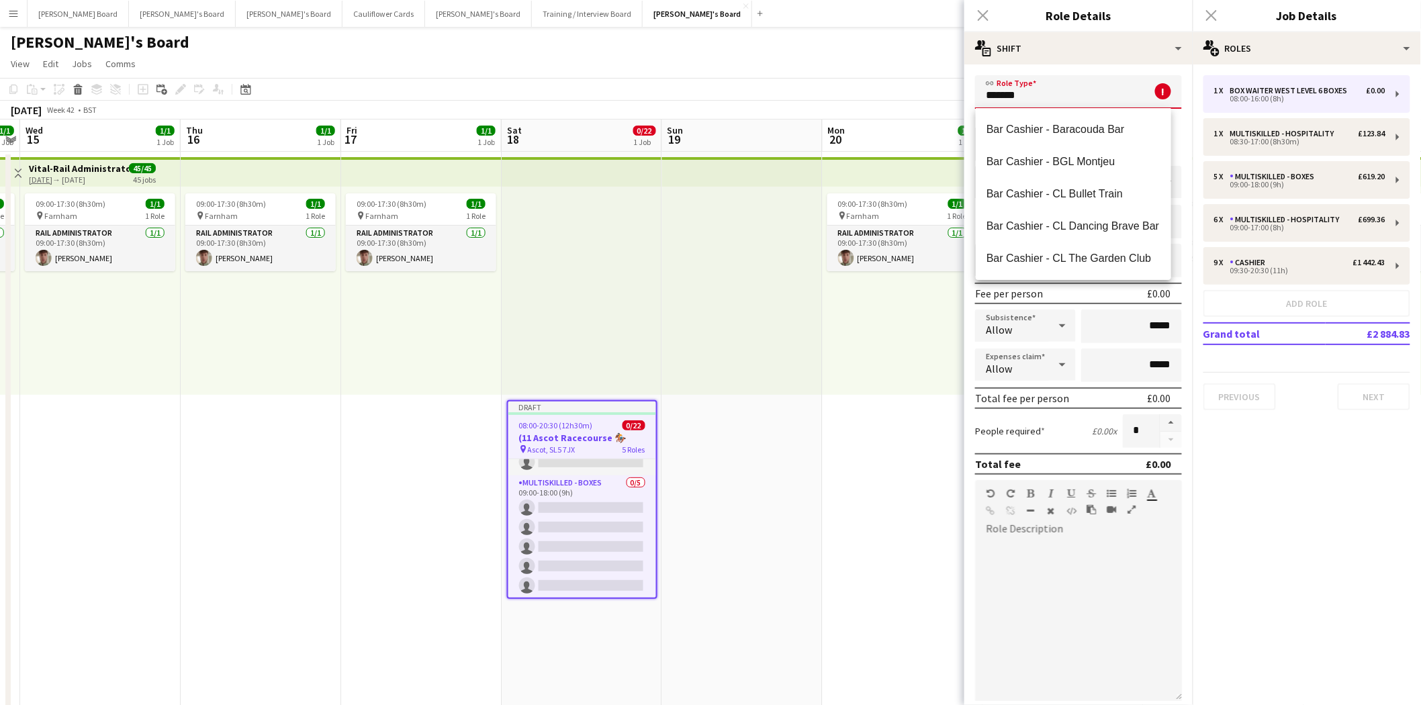
click at [1043, 90] on input "*******" at bounding box center [1078, 92] width 207 height 34
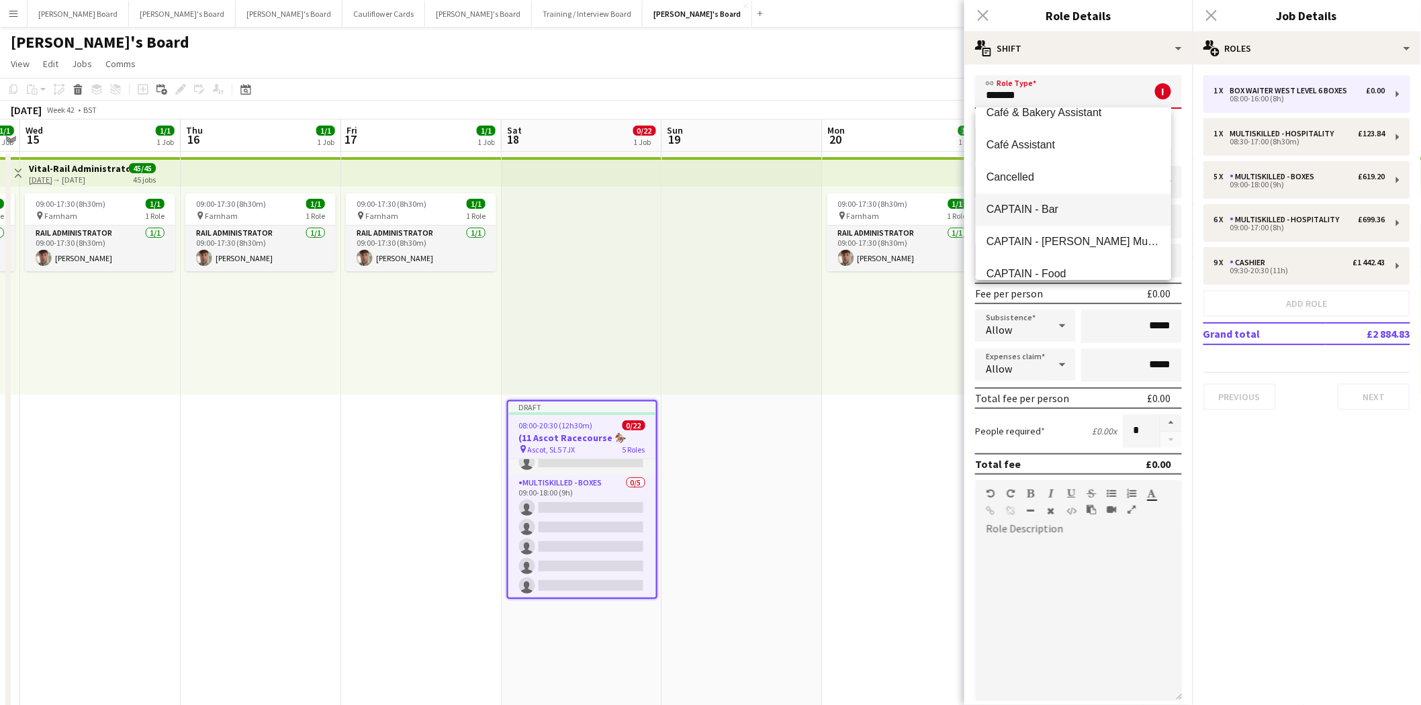
scroll to position [9776, 0]
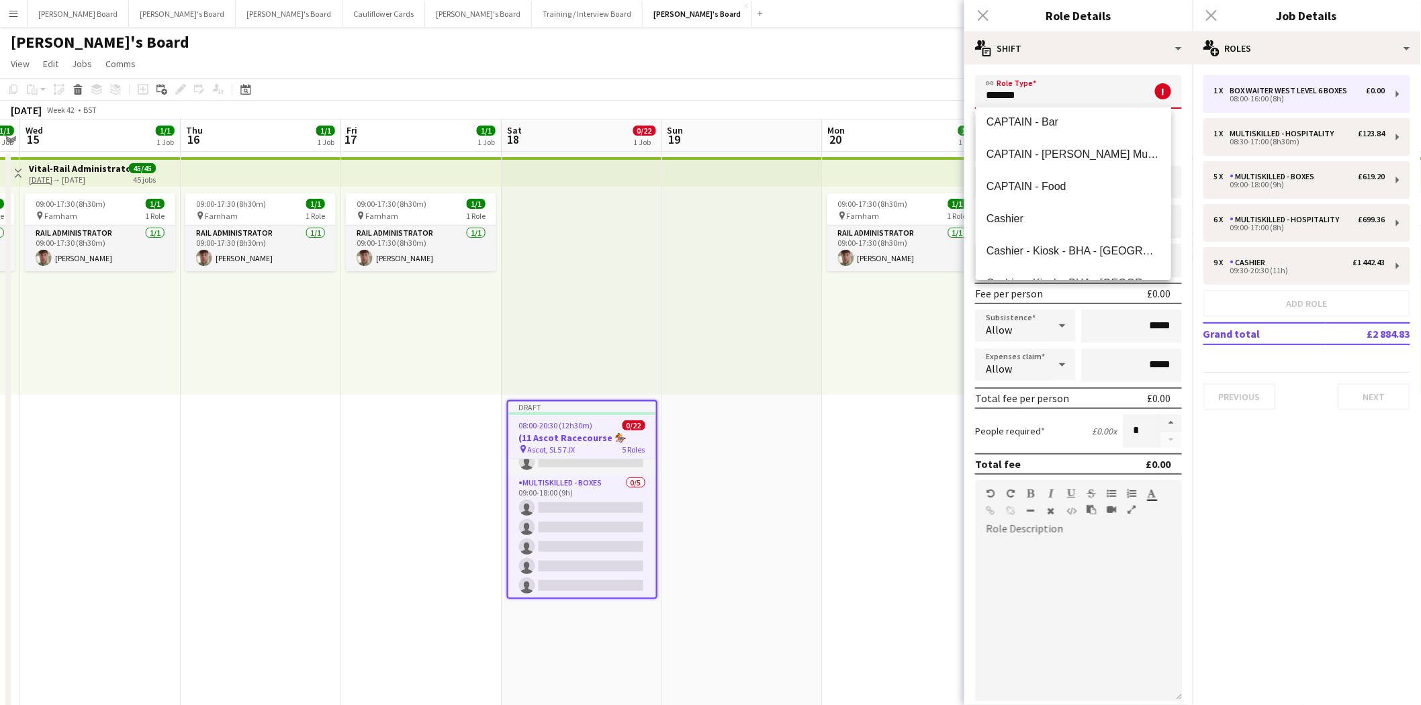
click at [1041, 95] on input "*******" at bounding box center [1078, 92] width 207 height 34
click at [1042, 213] on span "Cashier" at bounding box center [1074, 218] width 174 height 13
type input "*******"
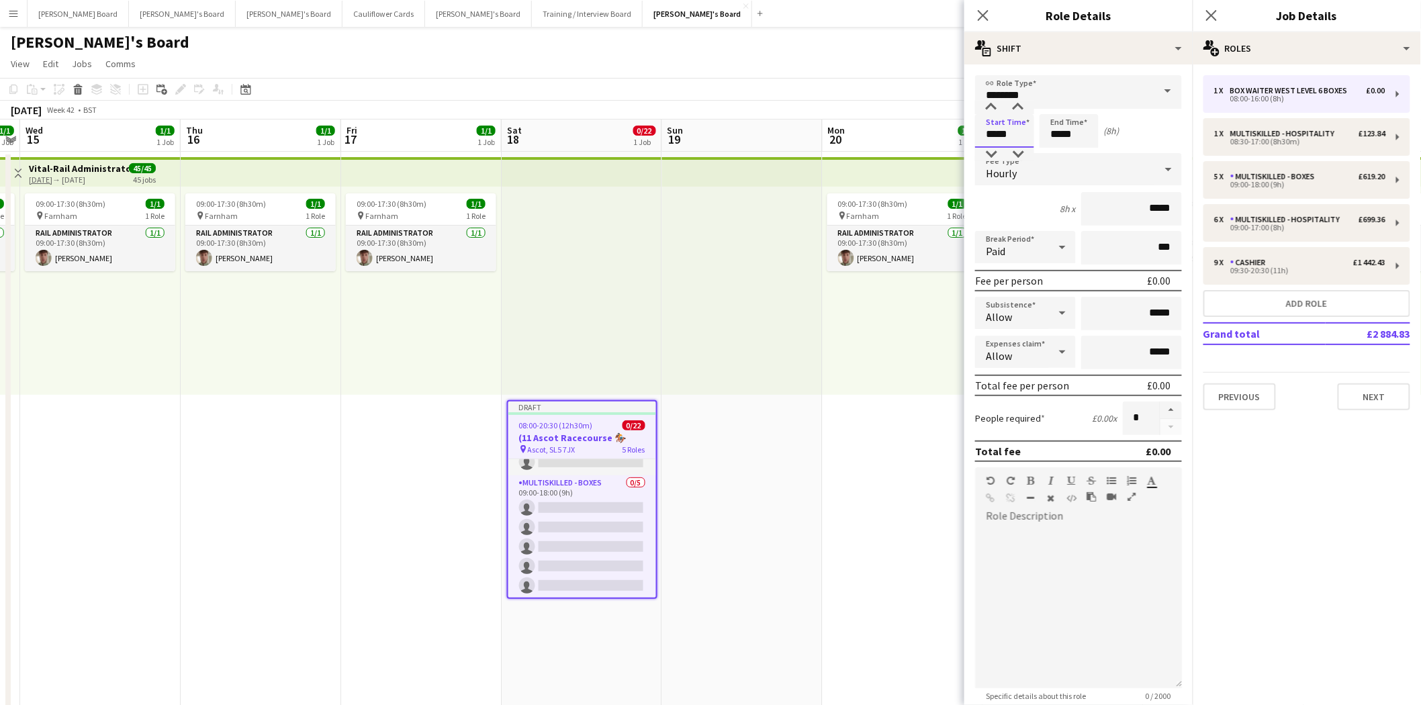
drag, startPoint x: 963, startPoint y: 130, endPoint x: 955, endPoint y: 130, distance: 8.1
type input "*****"
click at [1059, 132] on input "*****" at bounding box center [1069, 131] width 59 height 34
type input "*****"
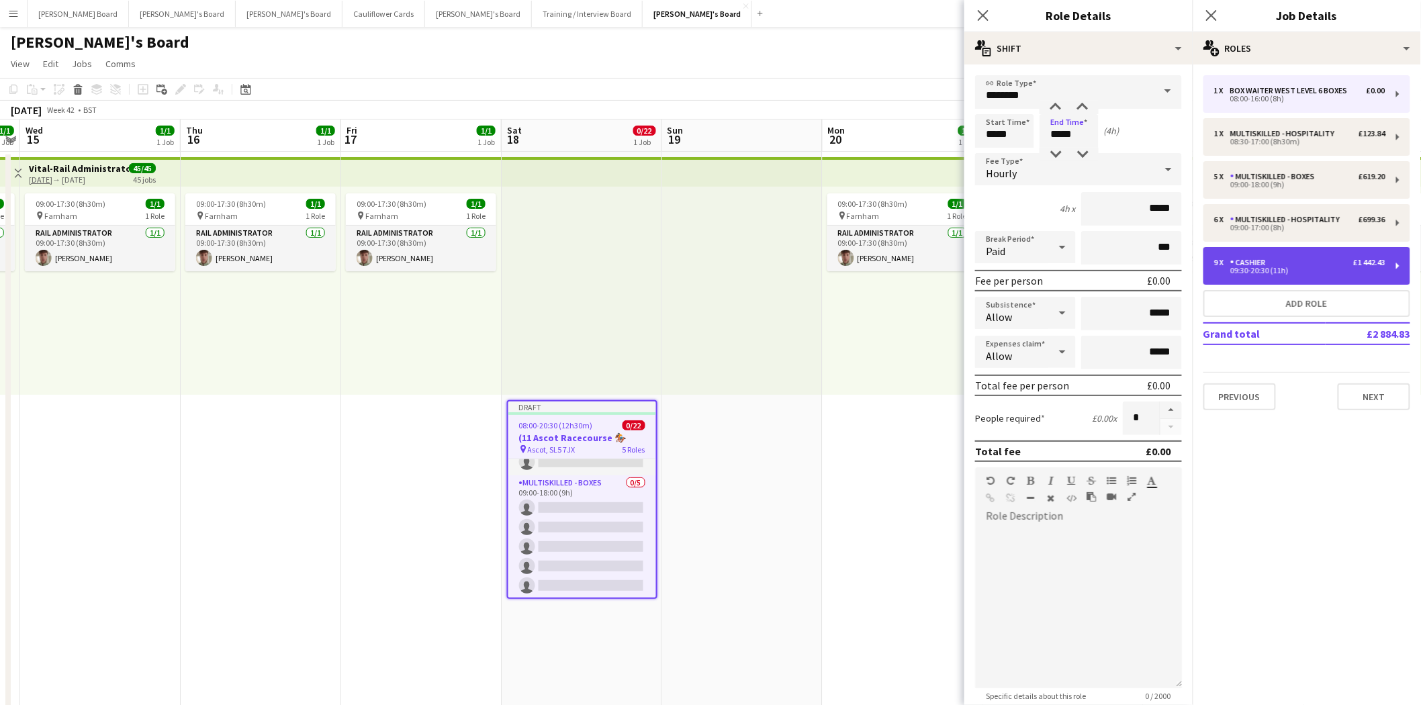
click at [1295, 265] on div "9 x Cashier £1 442.43" at bounding box center [1299, 262] width 171 height 9
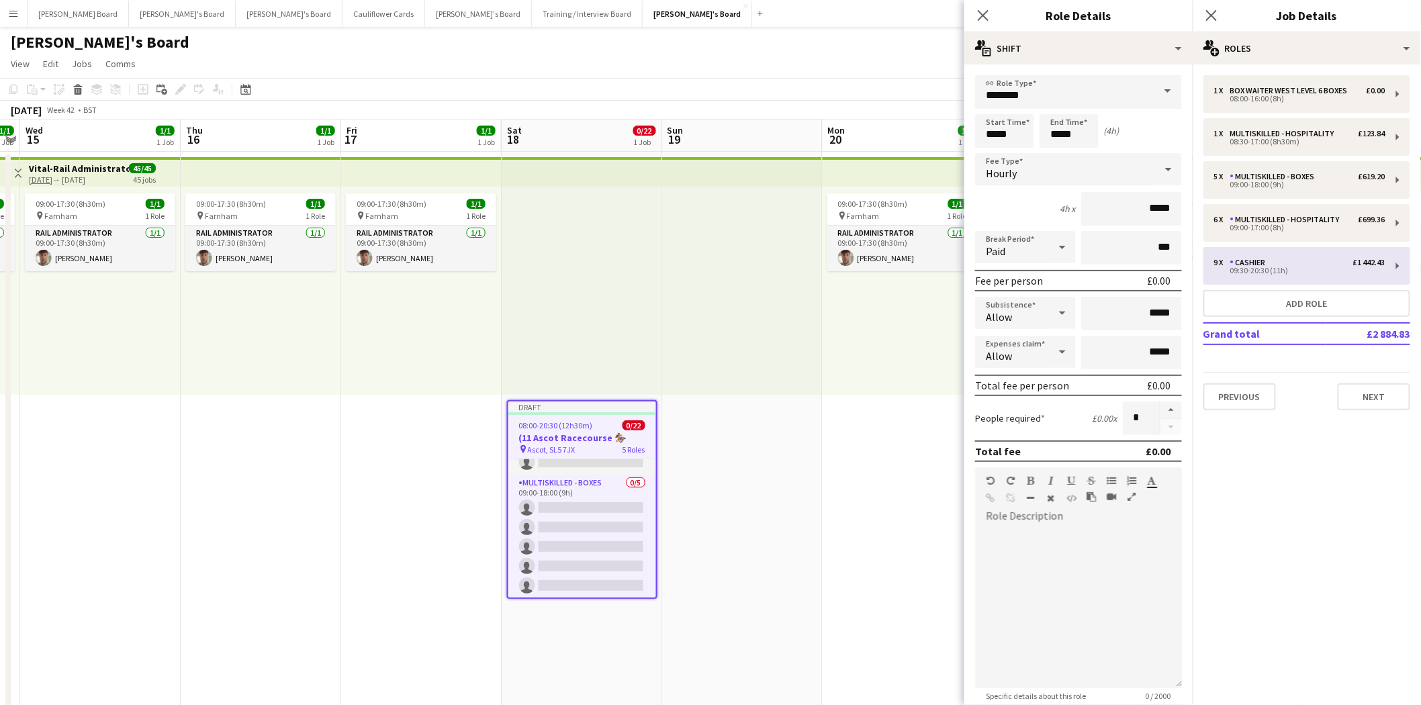
type input "*****"
type input "******"
type input "*"
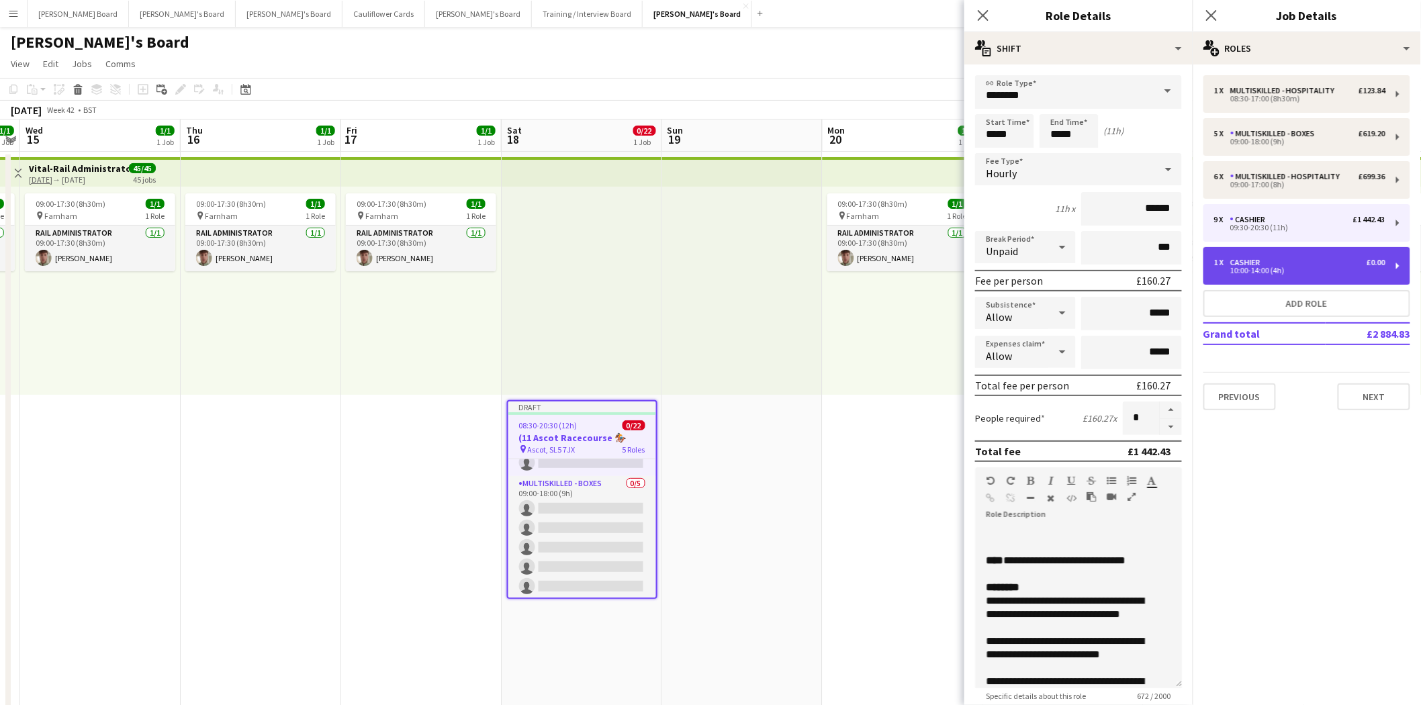
drag, startPoint x: 1279, startPoint y: 262, endPoint x: 1178, endPoint y: 181, distance: 129.0
click at [1279, 259] on div "1 x Cashier £0.00" at bounding box center [1299, 262] width 171 height 9
type input "*****"
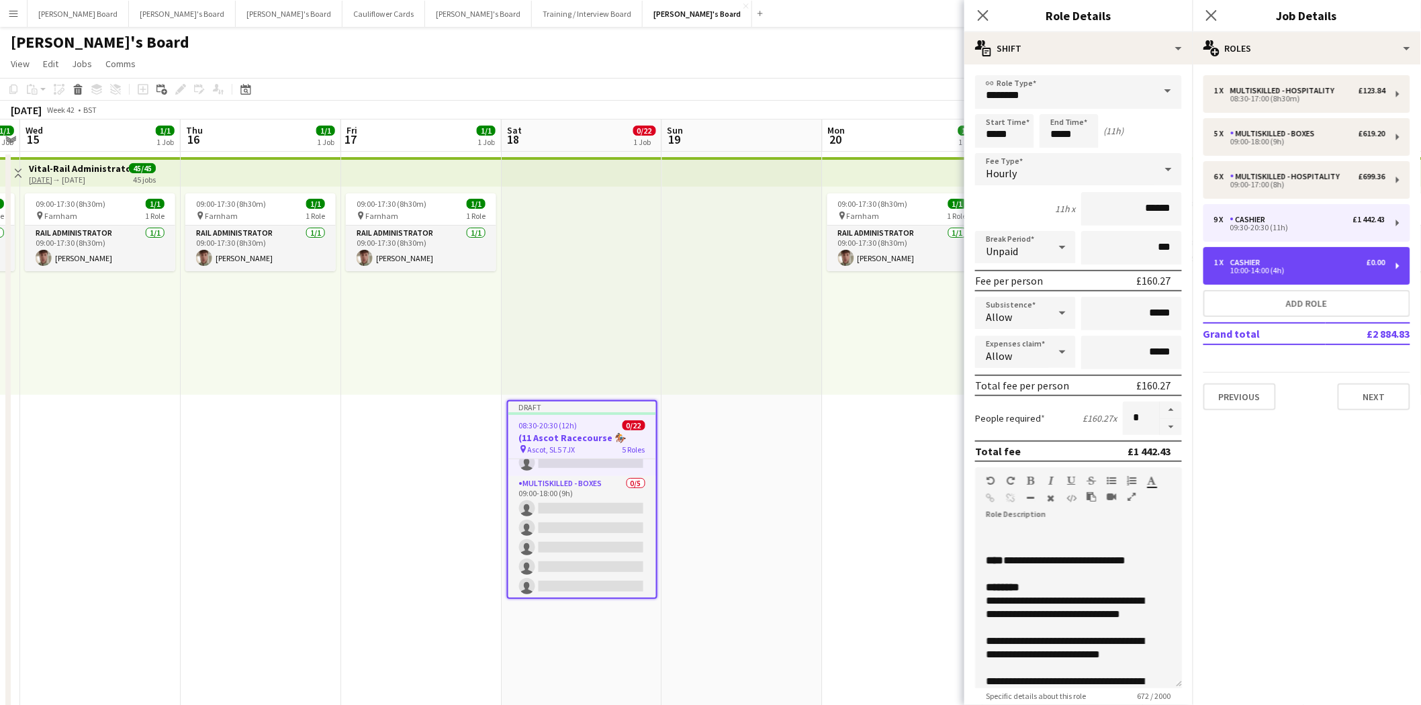
type input "*"
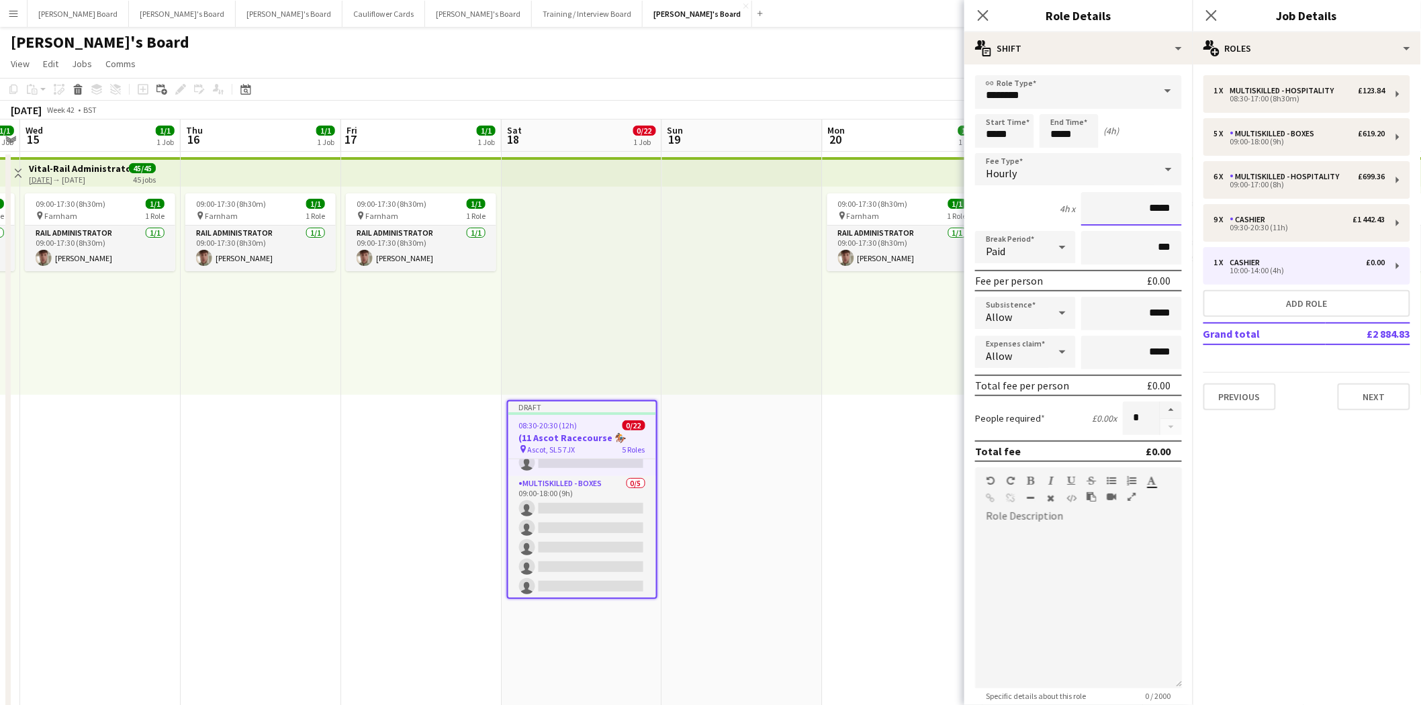
drag, startPoint x: 1142, startPoint y: 206, endPoint x: 1179, endPoint y: 208, distance: 37.0
click at [1179, 204] on form "link Role Type ******* Start Time ***** End Time ***** (4h) Fee Type Hourly 4h …" at bounding box center [1078, 458] width 228 height 766
type input "******"
click at [1100, 242] on input "***" at bounding box center [1131, 248] width 101 height 34
click at [1284, 303] on button "Add role" at bounding box center [1307, 303] width 207 height 27
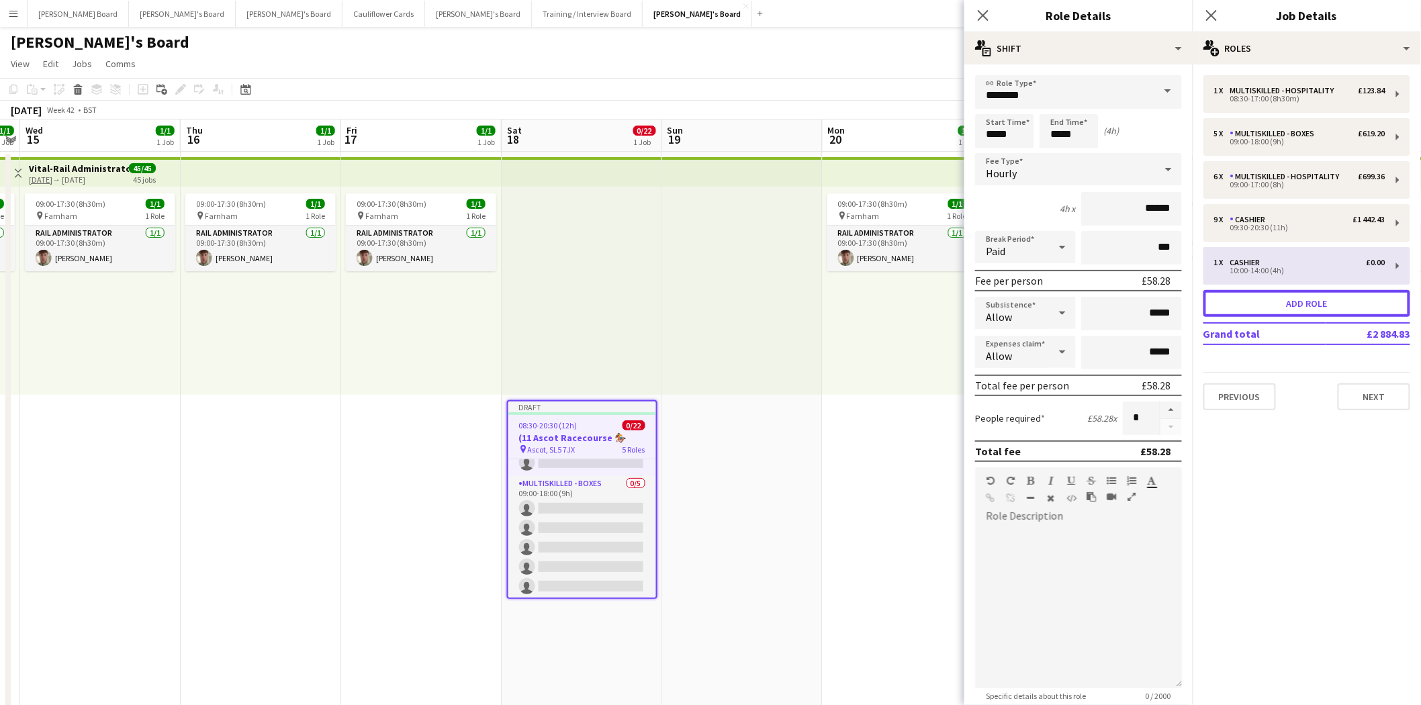
type input "**********"
type input "*****"
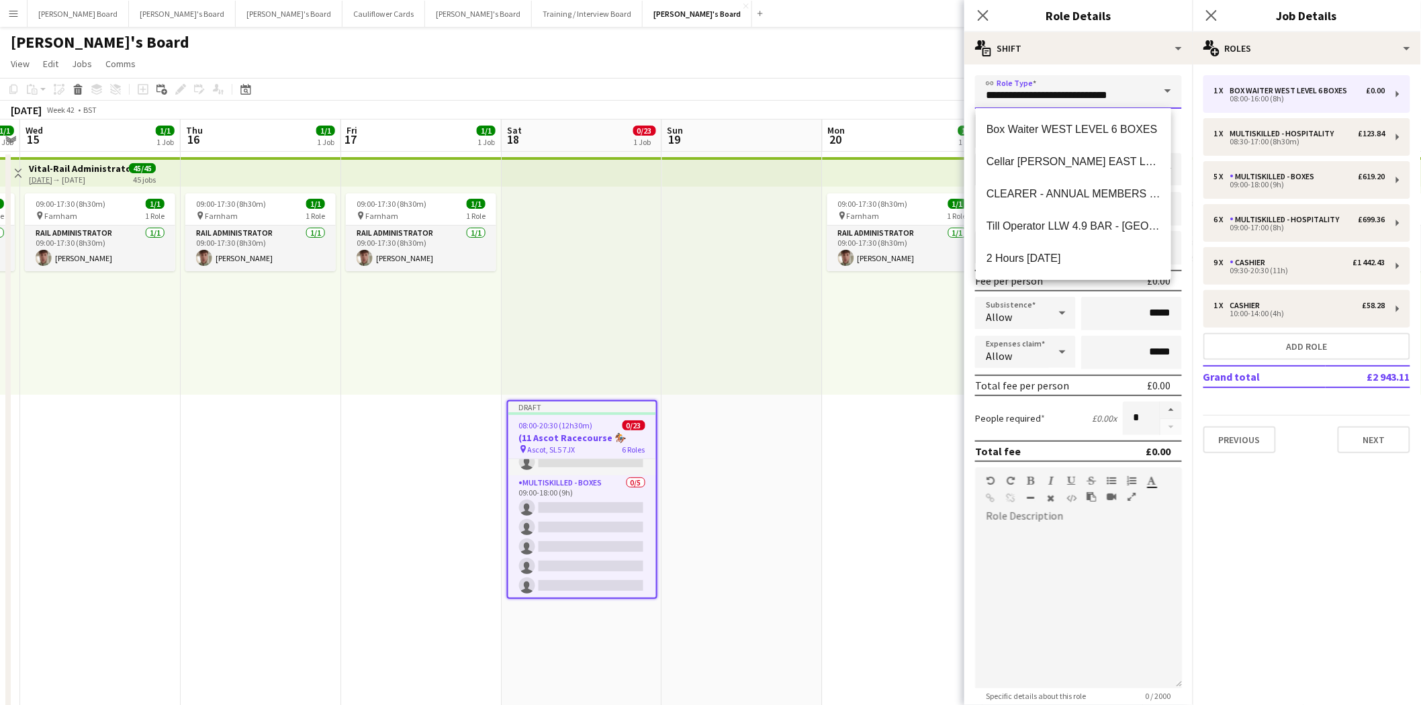
drag, startPoint x: 1139, startPoint y: 99, endPoint x: 920, endPoint y: 97, distance: 219.0
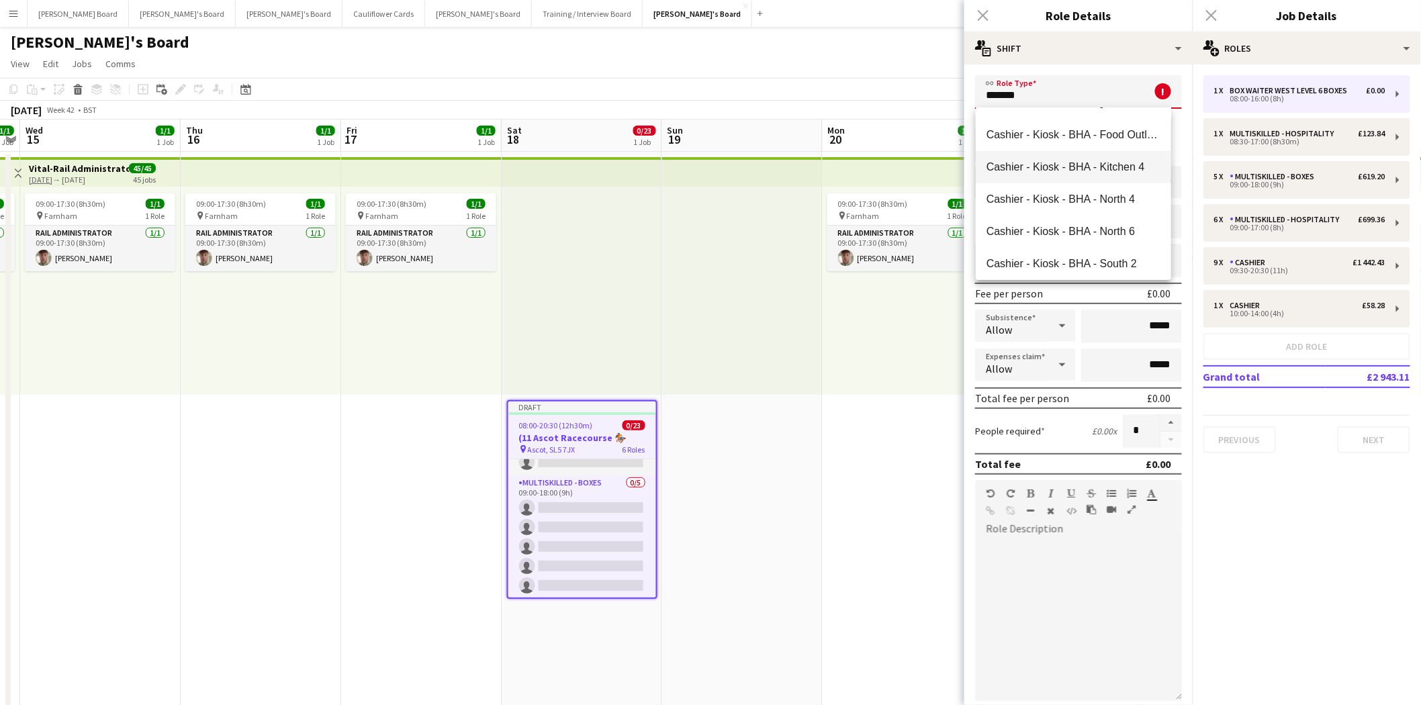
scroll to position [596, 0]
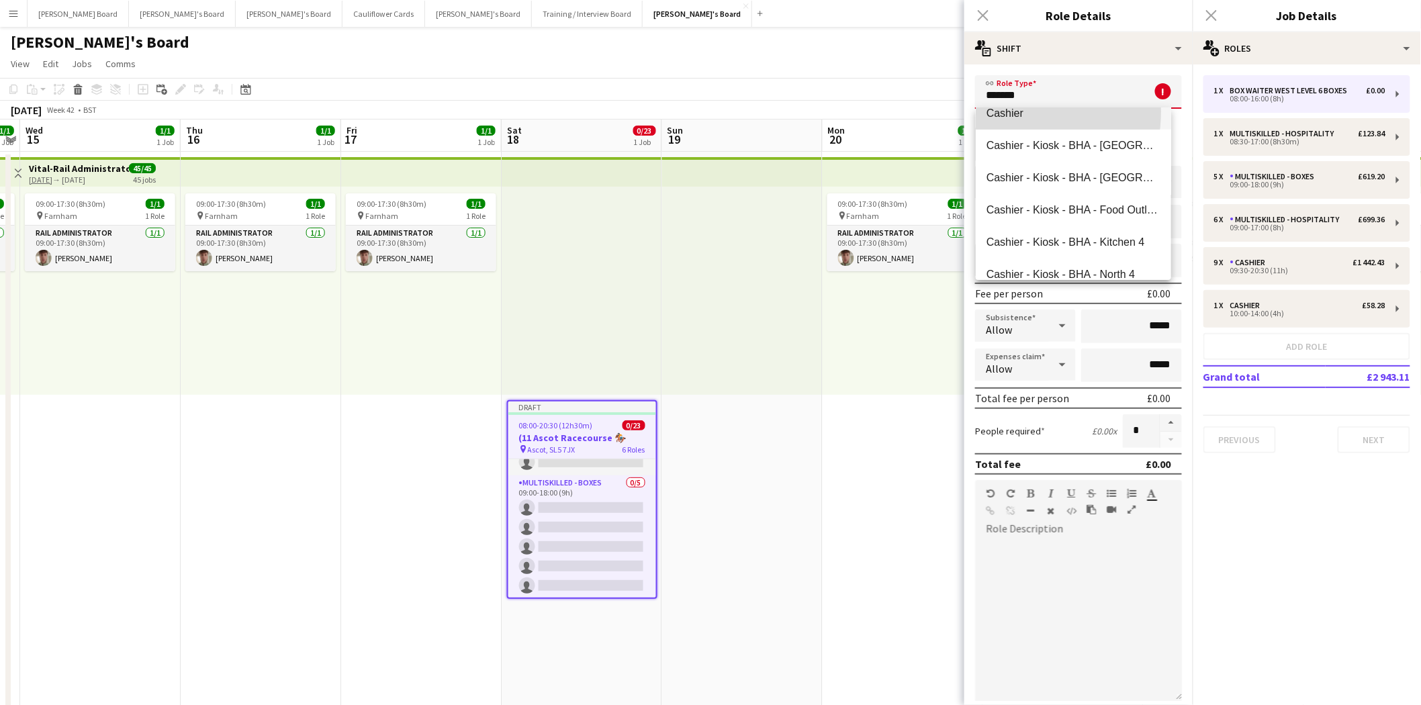
click at [1005, 111] on span "Cashier" at bounding box center [1074, 113] width 174 height 13
type input "*******"
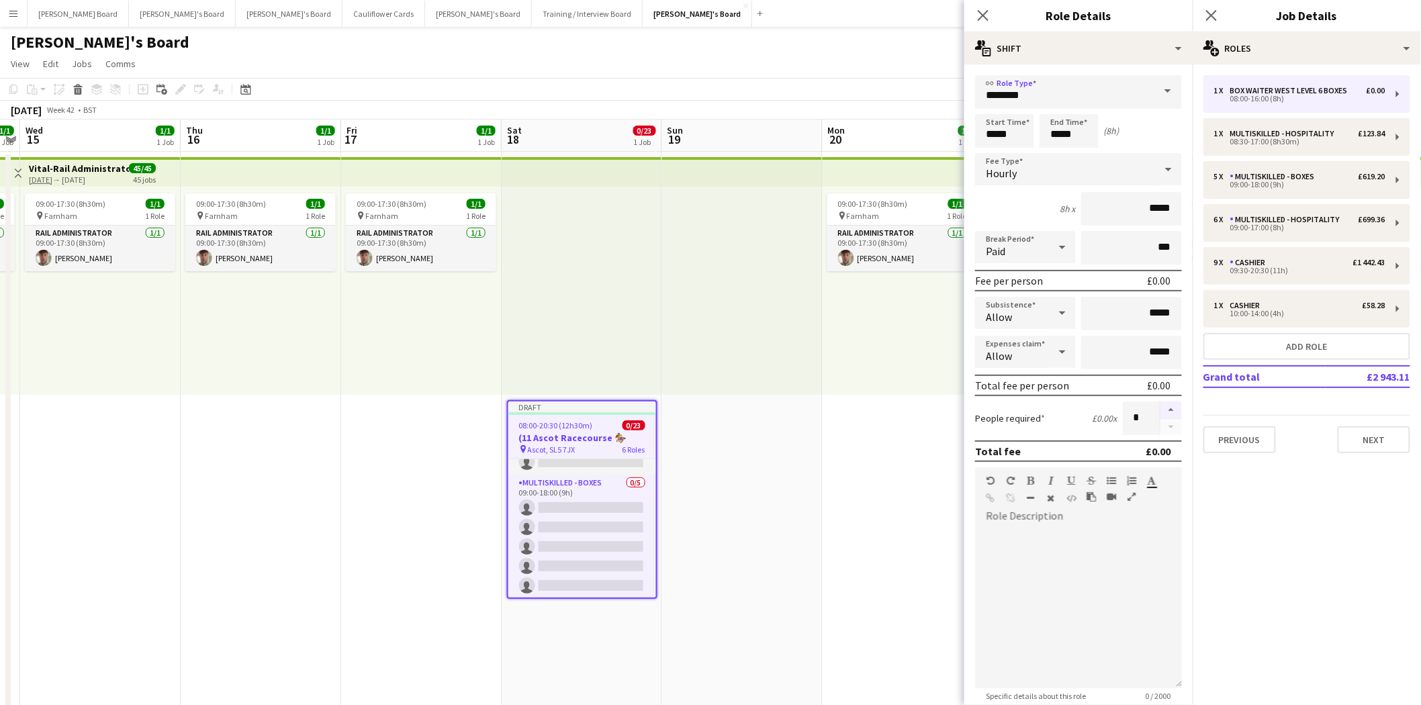
click at [1161, 410] on button "button" at bounding box center [1171, 410] width 21 height 17
type input "*"
click at [1278, 267] on div "09:30-20:30 (11h)" at bounding box center [1299, 270] width 171 height 7
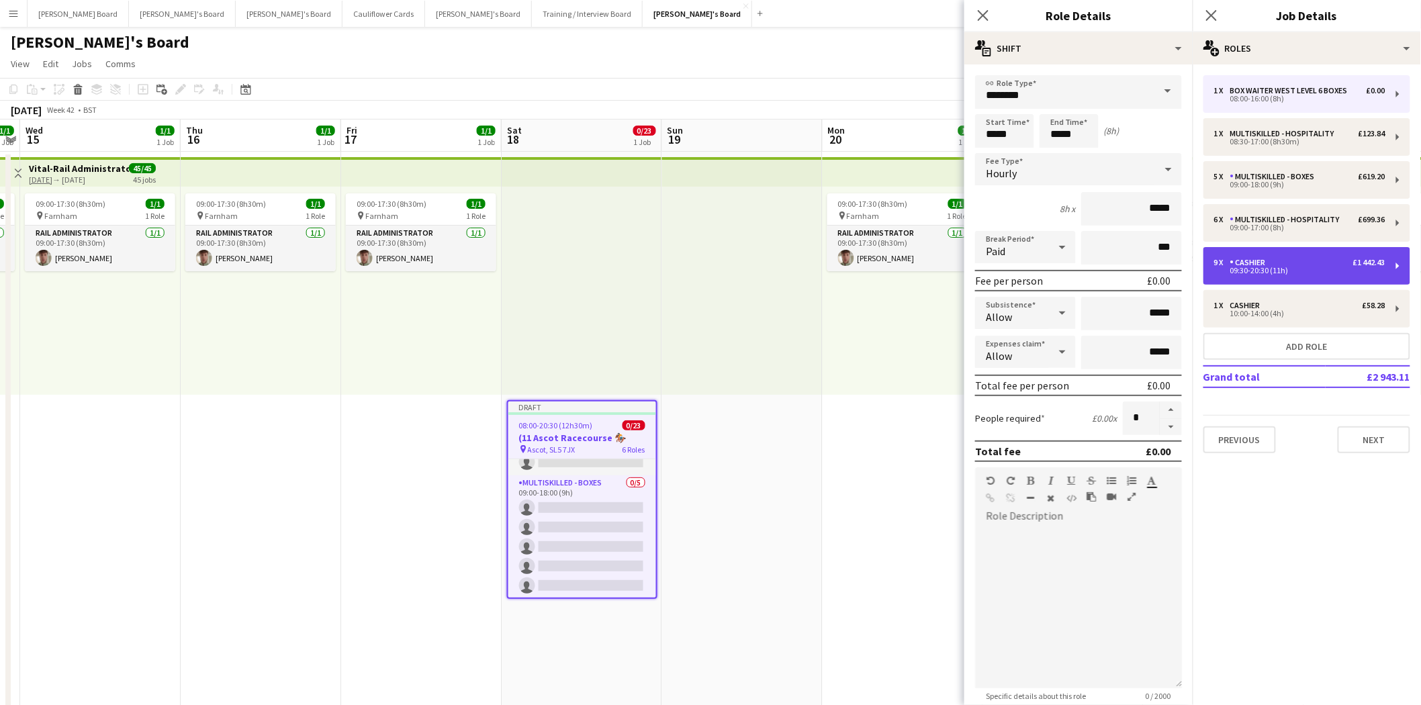
type input "*****"
type input "******"
type input "*"
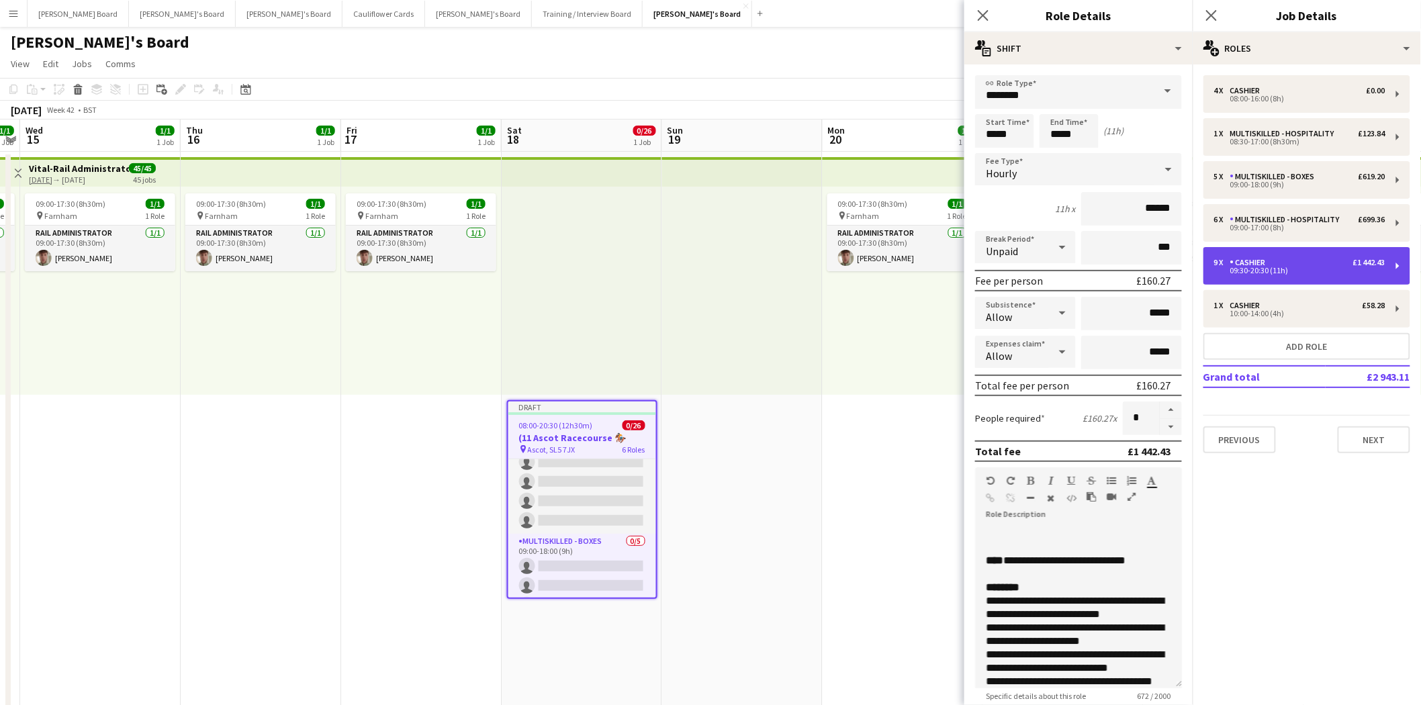
scroll to position [277, 0]
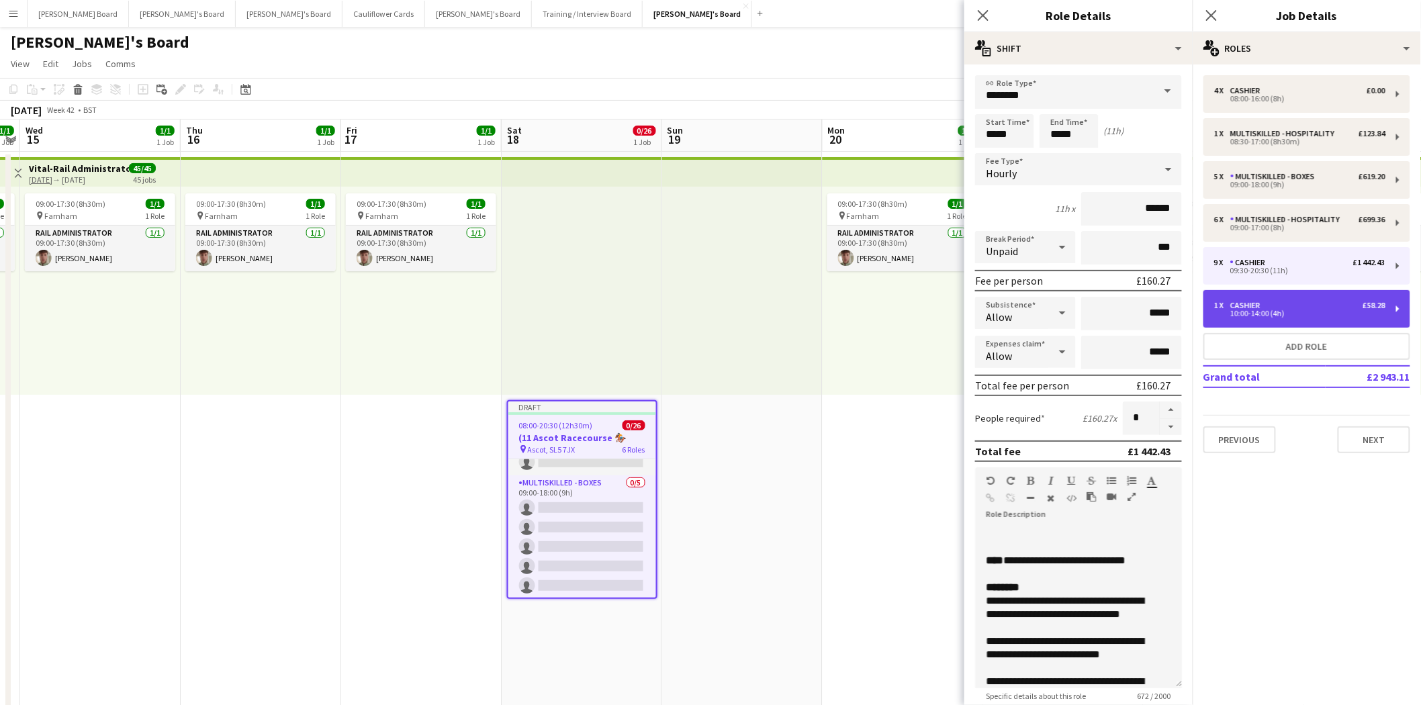
click at [1280, 314] on div "10:00-14:00 (4h)" at bounding box center [1299, 313] width 171 height 7
type input "*****"
type input "*"
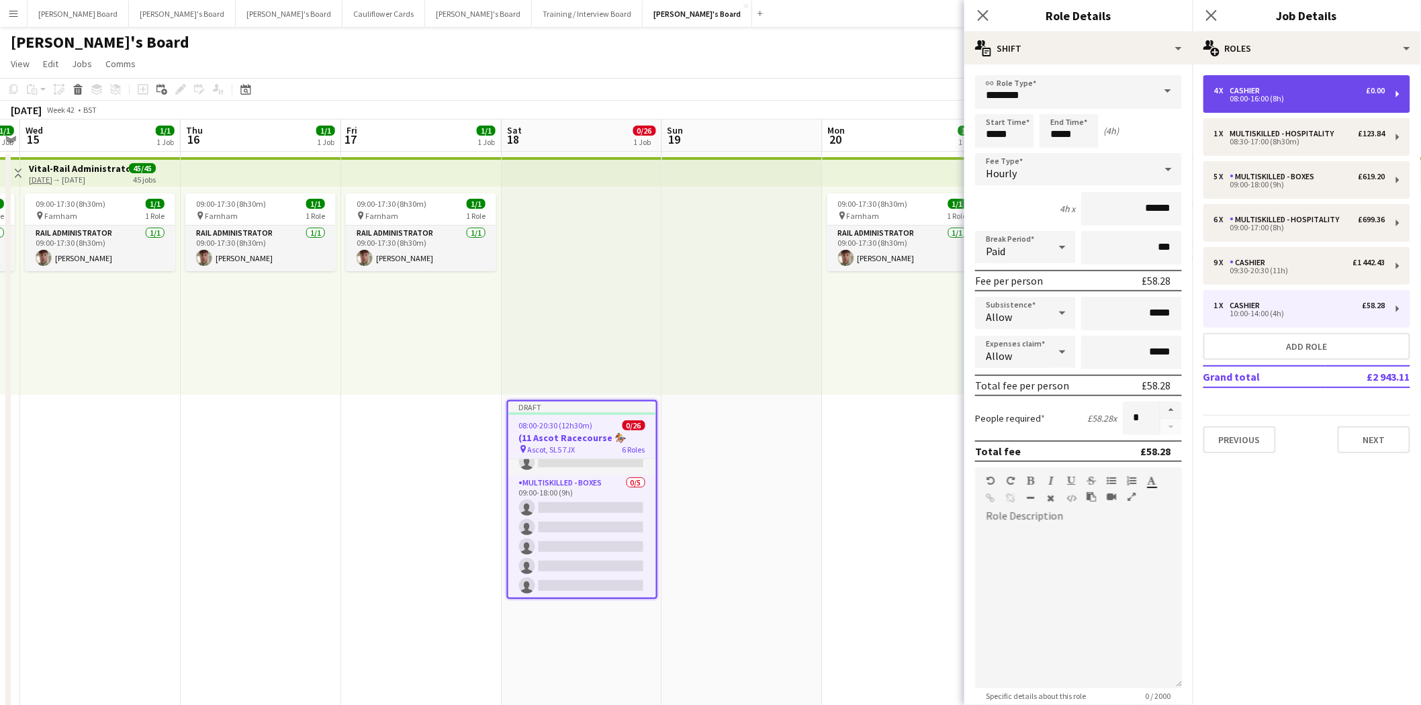
click at [1265, 91] on div "Cashier" at bounding box center [1248, 90] width 36 height 9
type input "*****"
type input "*"
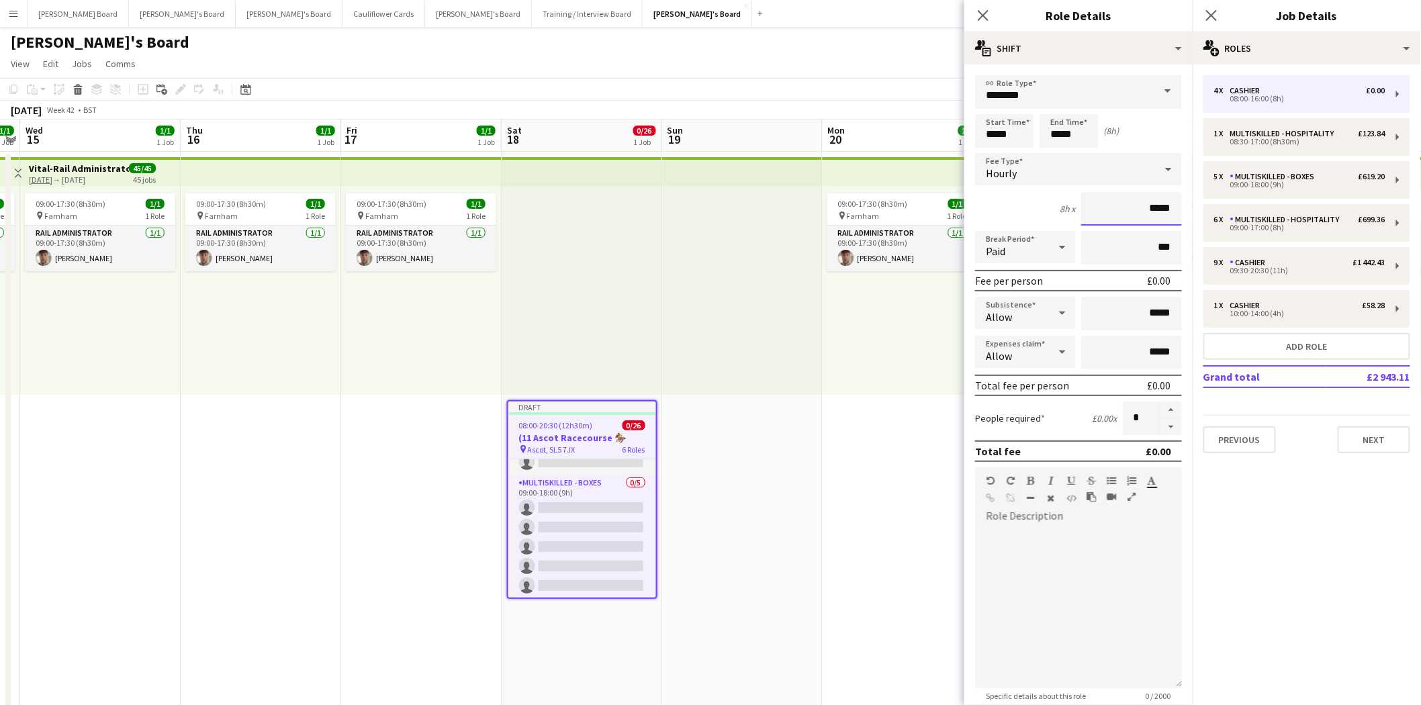
drag, startPoint x: 1142, startPoint y: 204, endPoint x: 1169, endPoint y: 207, distance: 27.0
click at [1173, 205] on form "link Role Type ******* Start Time ***** End Time ***** (8h) Fee Type Hourly 8h …" at bounding box center [1078, 458] width 228 height 766
type input "******"
drag, startPoint x: 1022, startPoint y: 130, endPoint x: 911, endPoint y: 138, distance: 111.1
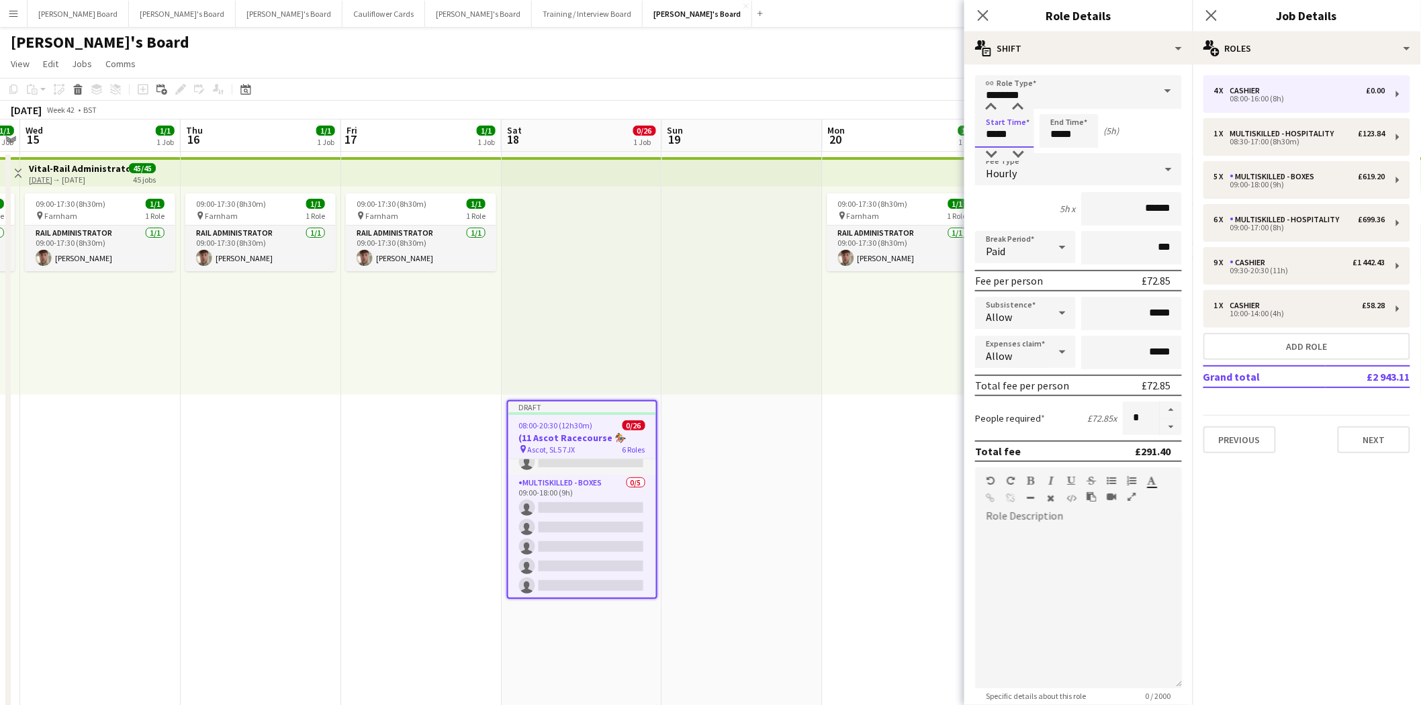
type input "*****"
click at [1059, 129] on input "*****" at bounding box center [1069, 131] width 59 height 34
type input "*****"
click at [1092, 506] on div "default Heading 1 Heading 2 Heading 3 Heading 4 Heading 5 Heading 6 Heading 7 P…" at bounding box center [1078, 492] width 207 height 50
click at [981, 15] on icon "Close pop-in" at bounding box center [983, 15] width 13 height 13
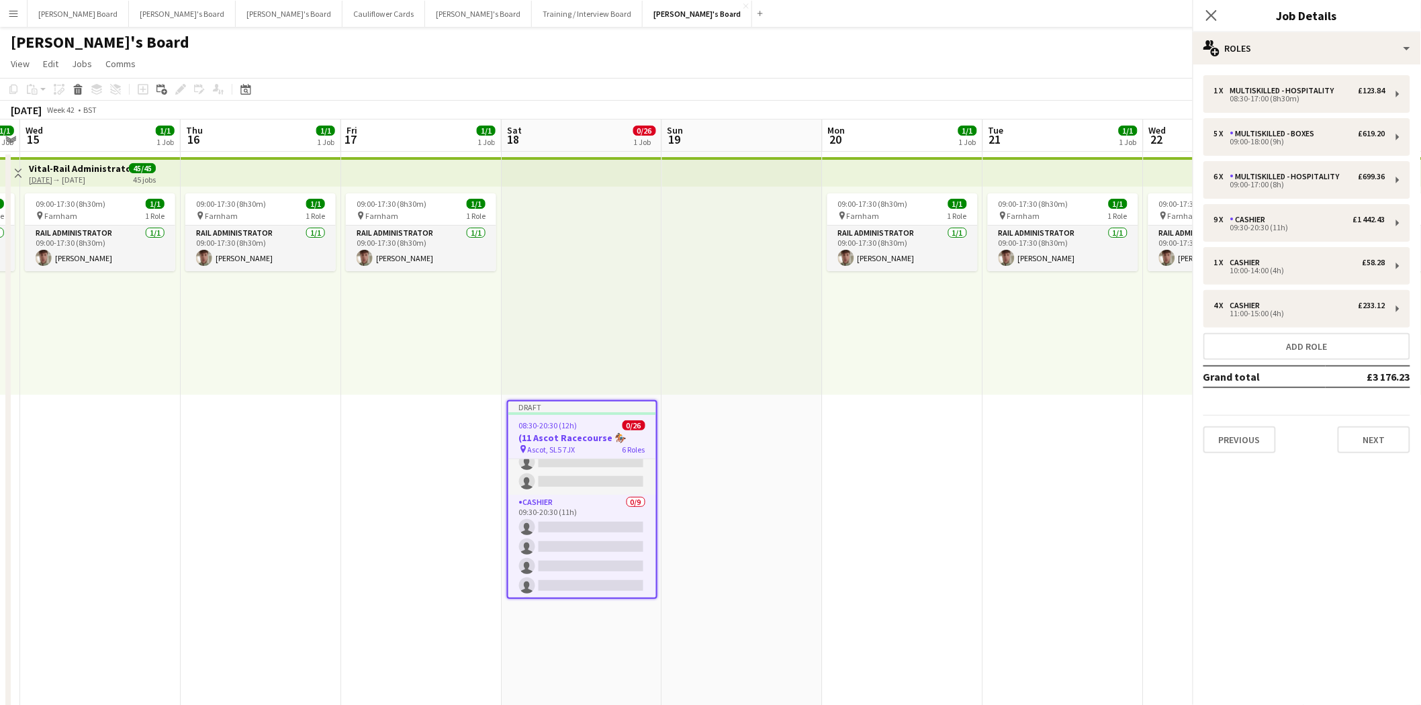
scroll to position [172, 0]
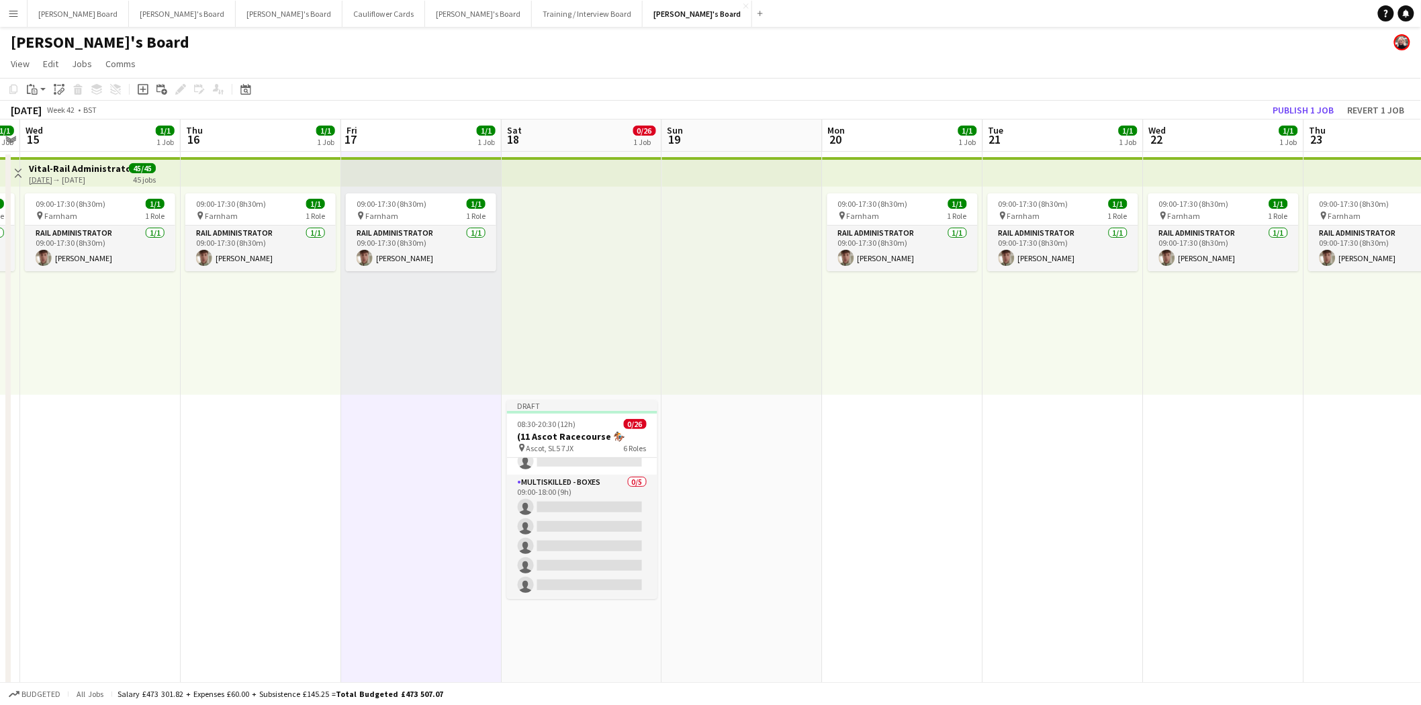
scroll to position [0, 312]
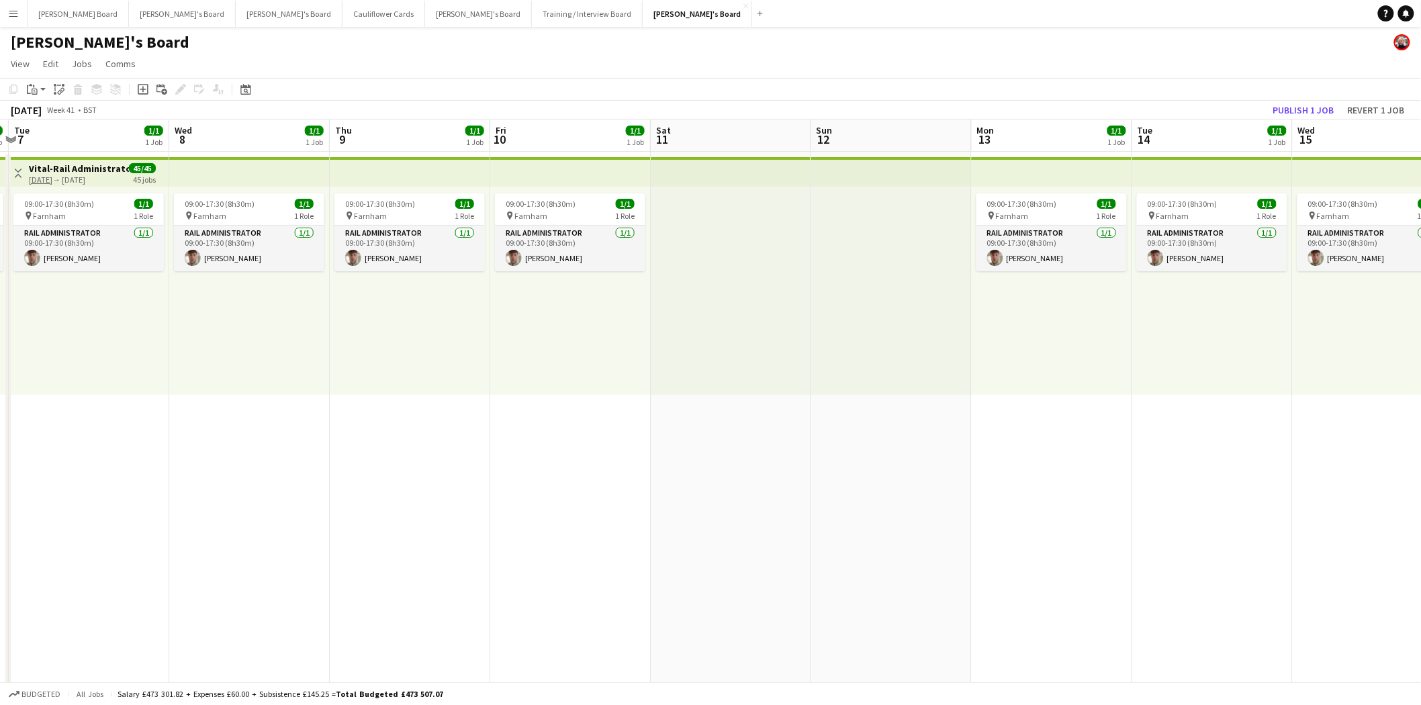
drag, startPoint x: 86, startPoint y: 428, endPoint x: 860, endPoint y: 484, distance: 776.5
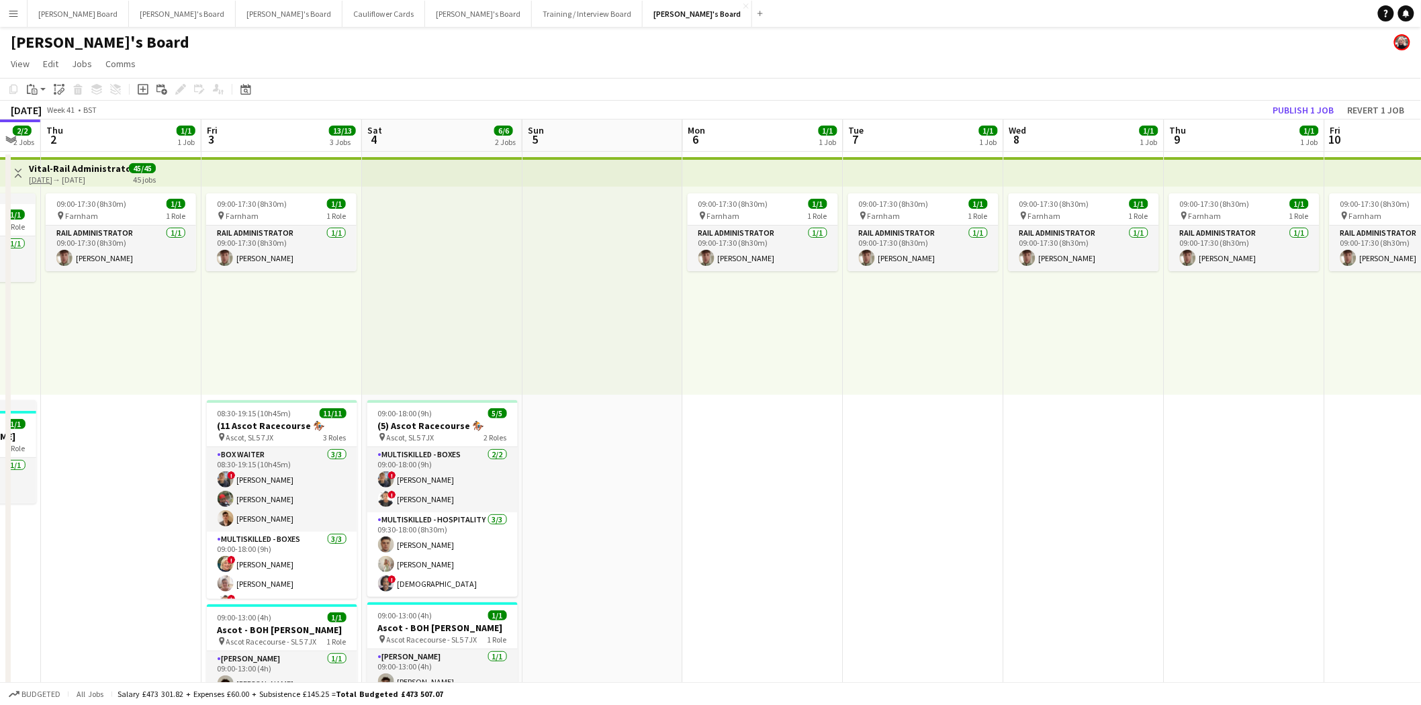
drag, startPoint x: 290, startPoint y: 494, endPoint x: 1432, endPoint y: 496, distance: 1141.8
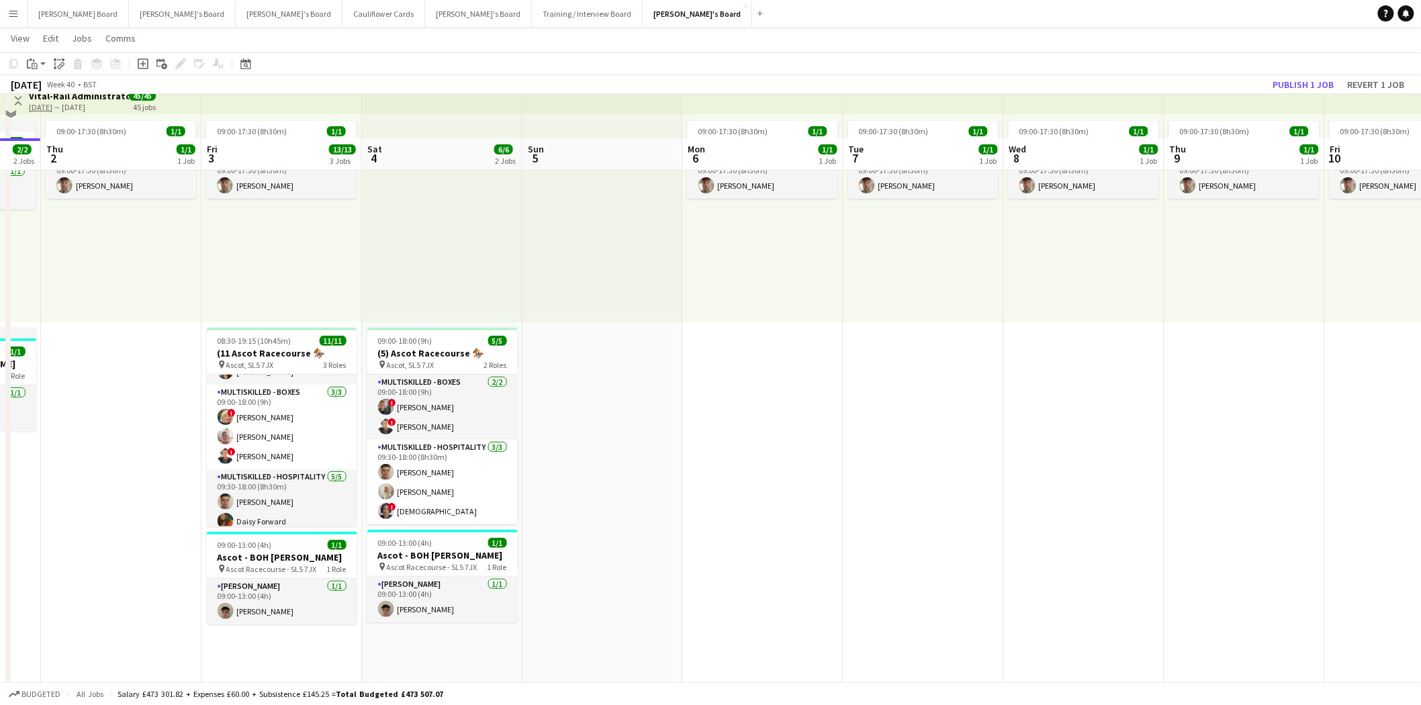
scroll to position [224, 0]
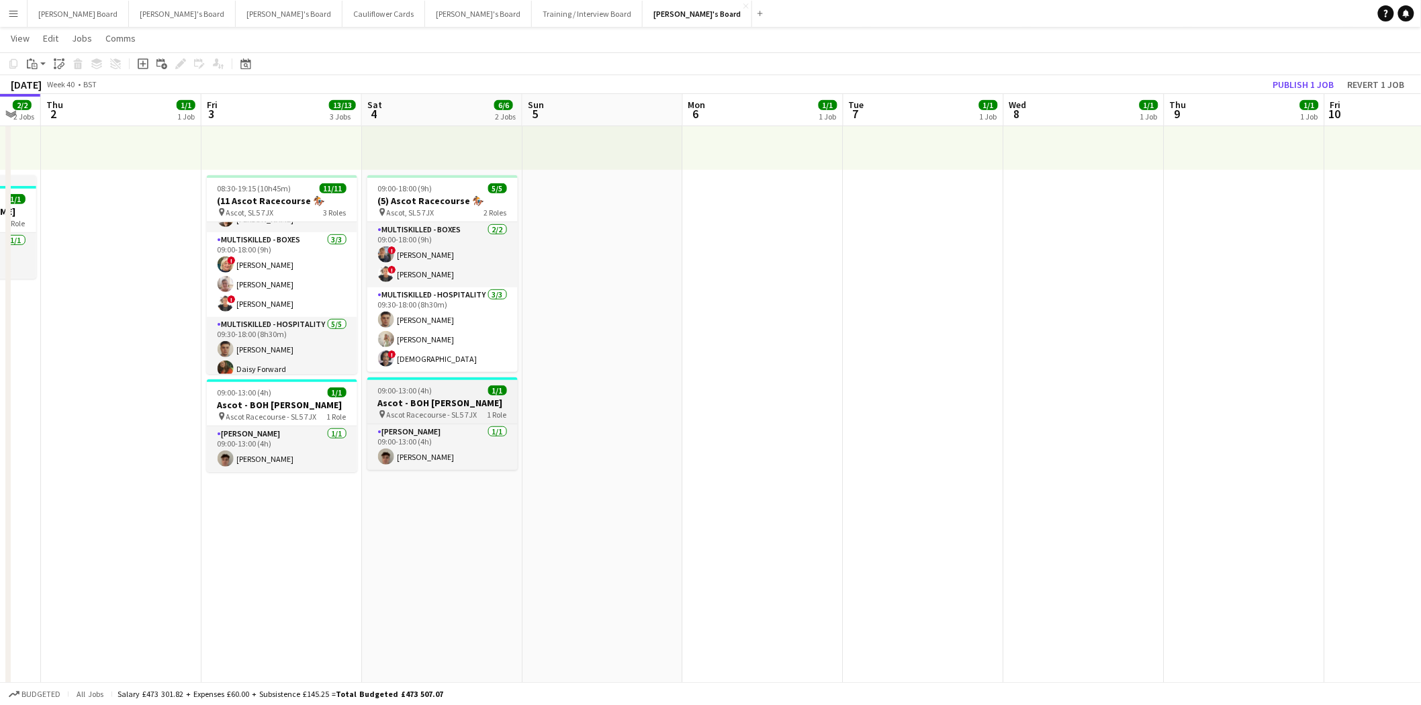
click at [441, 409] on div "pin Ascot Racecourse - SL5 7JX 1 Role" at bounding box center [442, 414] width 150 height 11
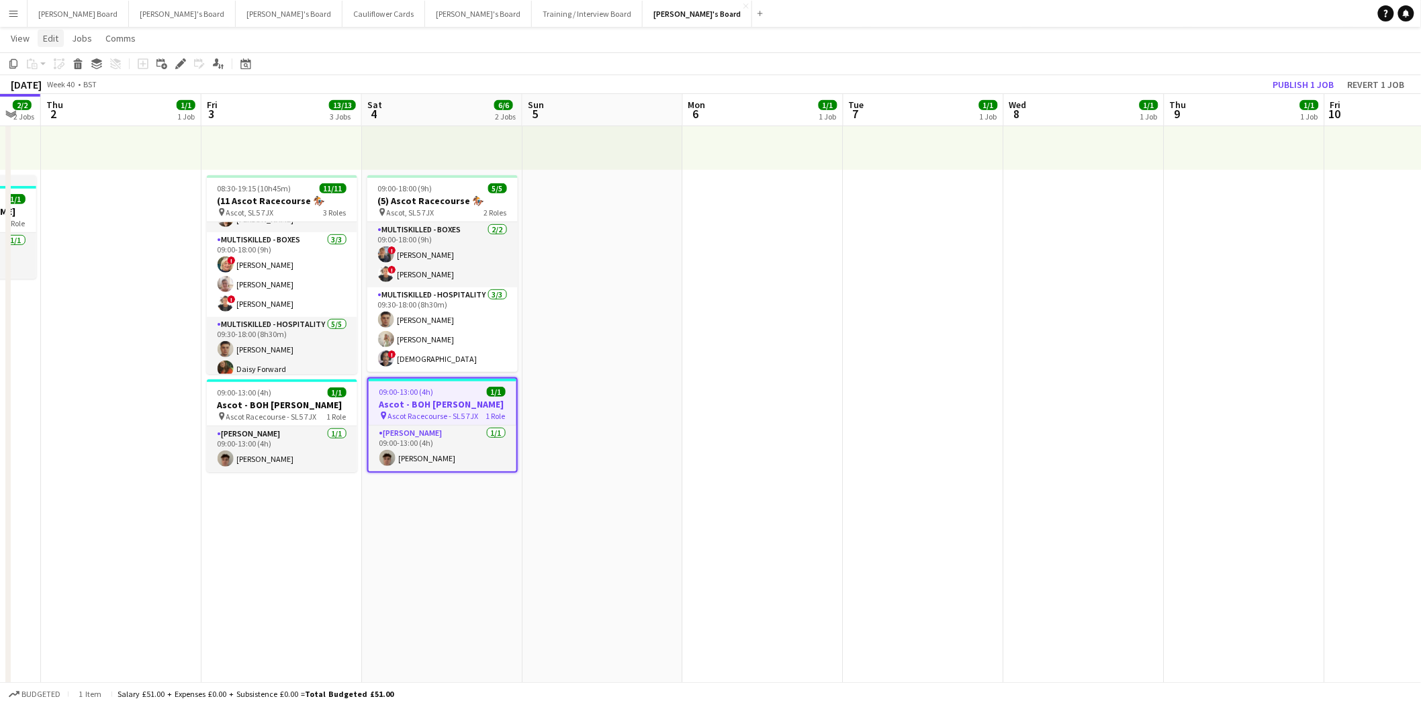
click at [54, 37] on span "Edit" at bounding box center [50, 38] width 15 height 12
click at [64, 70] on span "Copy Ctrl+C" at bounding box center [71, 67] width 45 height 12
click at [245, 64] on icon at bounding box center [246, 65] width 5 height 5
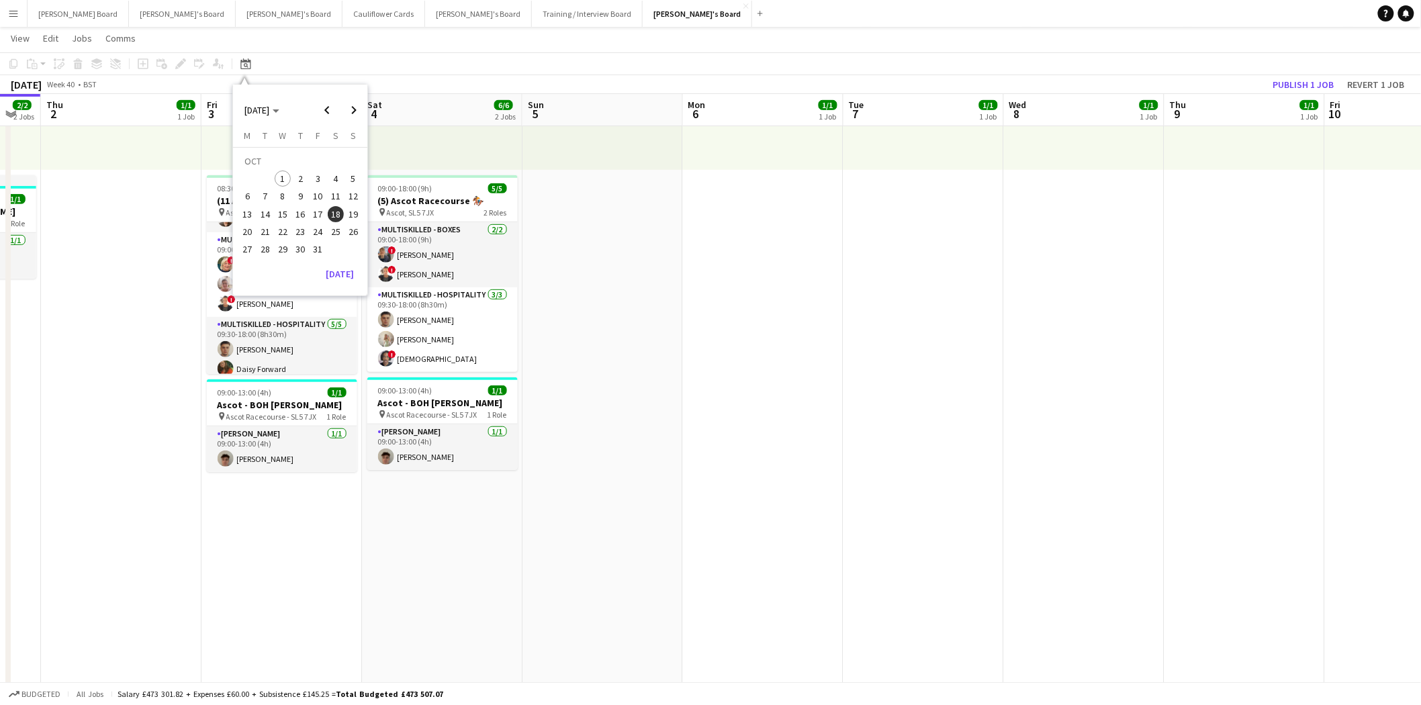
click at [336, 212] on span "18" at bounding box center [336, 214] width 16 height 16
click at [337, 212] on span "18" at bounding box center [336, 214] width 16 height 16
click at [337, 210] on span "18" at bounding box center [336, 214] width 16 height 16
click at [320, 212] on span "17" at bounding box center [318, 214] width 16 height 16
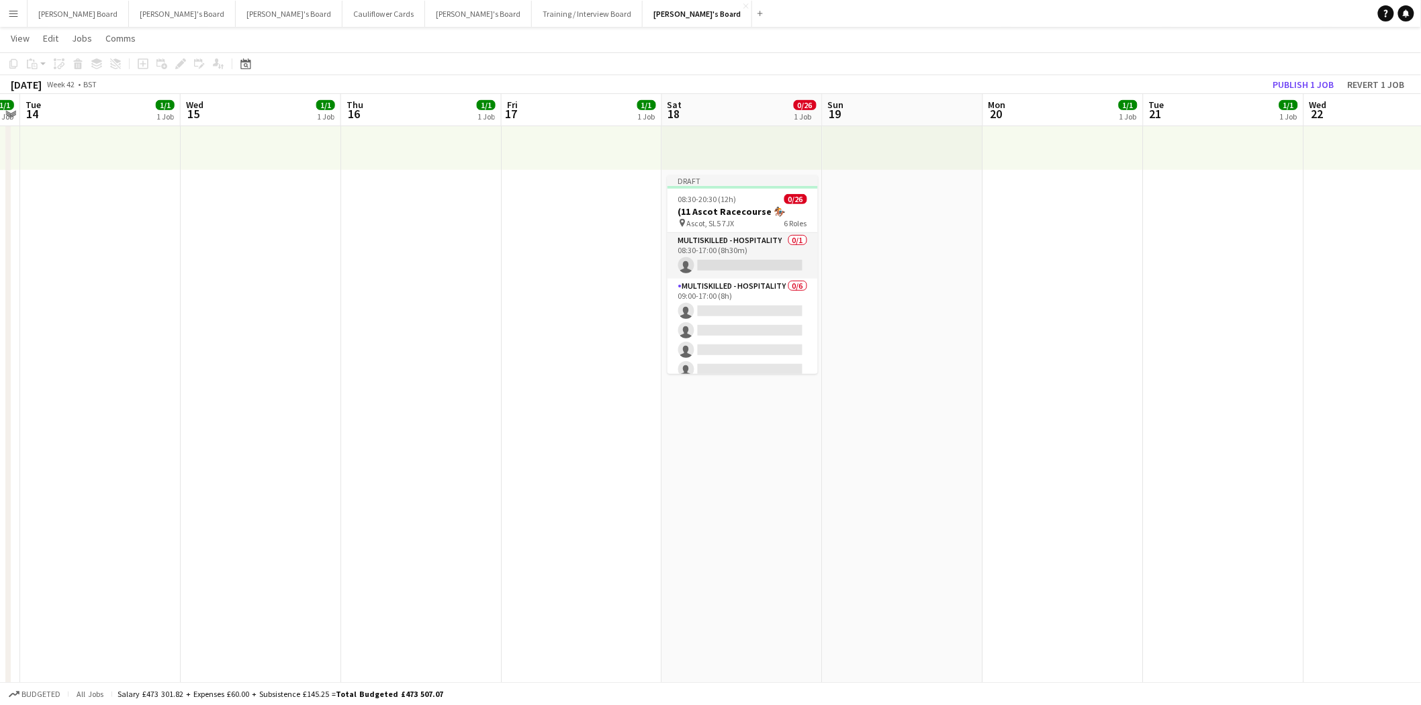
scroll to position [0, 461]
click at [737, 419] on app-date-cell "Draft 08:30-20:30 (12h) 0/26 (11 Ascot Racecourse 🏇🏼 pin Ascot, SL5 7JX 6 Roles…" at bounding box center [743, 592] width 161 height 1330
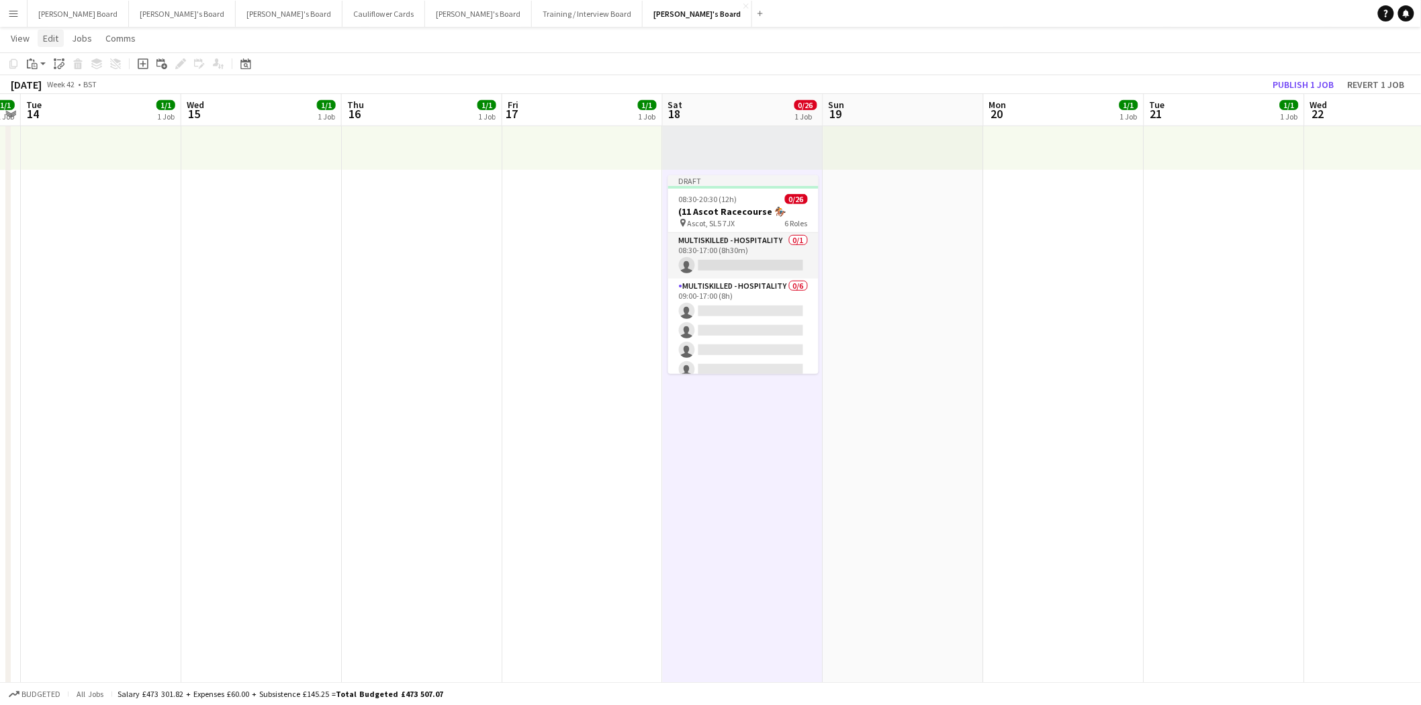
drag, startPoint x: 55, startPoint y: 32, endPoint x: 55, endPoint y: 42, distance: 10.7
click at [55, 34] on span "Edit" at bounding box center [50, 38] width 15 height 12
drag, startPoint x: 168, startPoint y: 97, endPoint x: 559, endPoint y: 233, distance: 414.0
click at [168, 97] on span "Without Crew Ctrl+V" at bounding box center [183, 101] width 78 height 12
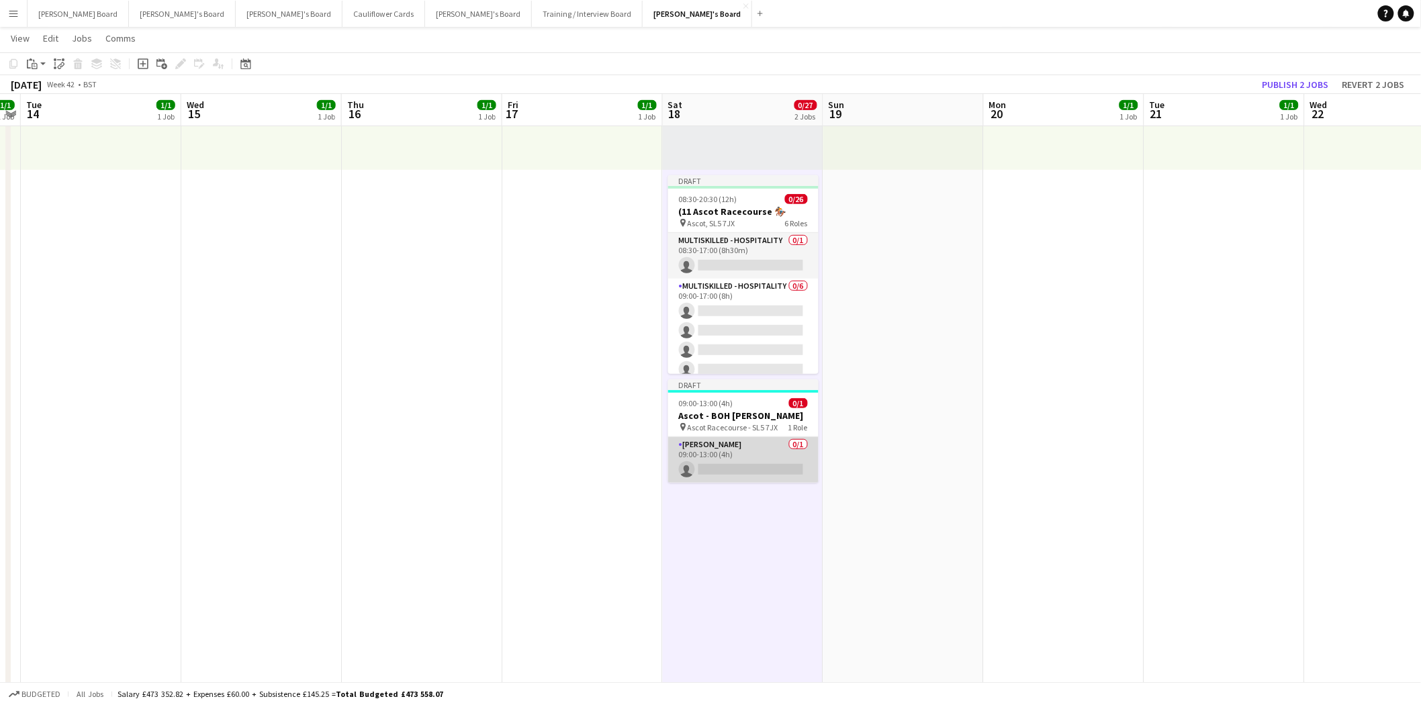
click at [717, 455] on app-card-role "Porter - BOH 0/1 09:00-13:00 (4h) single-neutral-actions" at bounding box center [743, 460] width 150 height 46
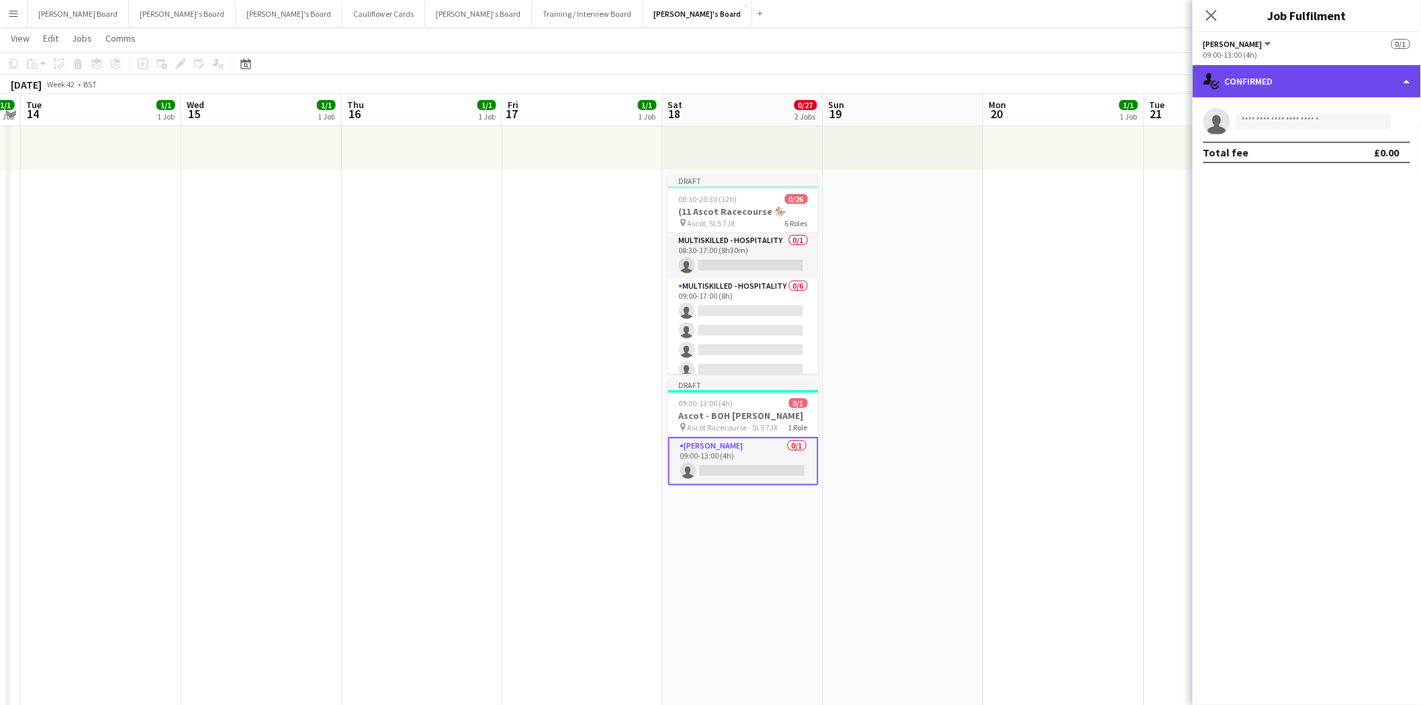
click at [1268, 79] on div "single-neutral-actions-check-2 Confirmed" at bounding box center [1307, 81] width 228 height 32
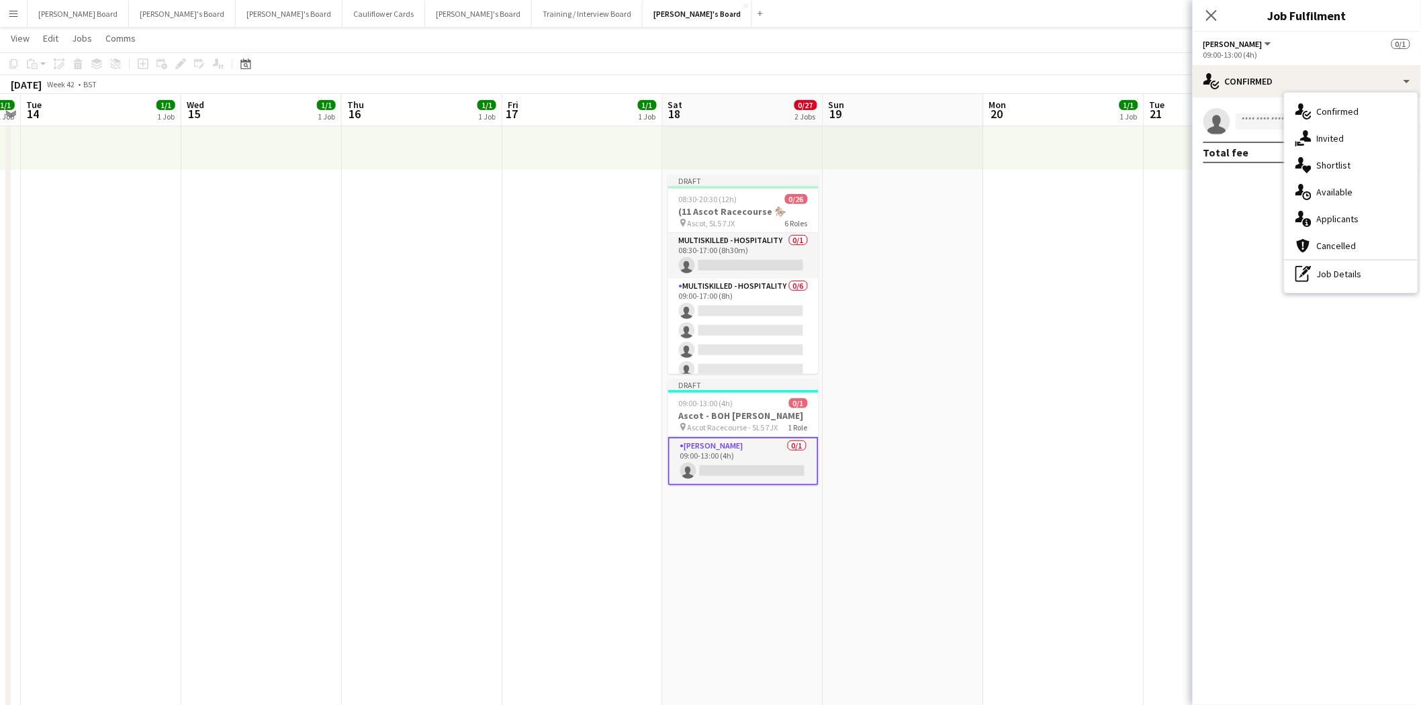
drag, startPoint x: 1350, startPoint y: 263, endPoint x: 1346, endPoint y: 255, distance: 9.0
click at [1350, 264] on div "pen-write Job Details" at bounding box center [1351, 274] width 133 height 27
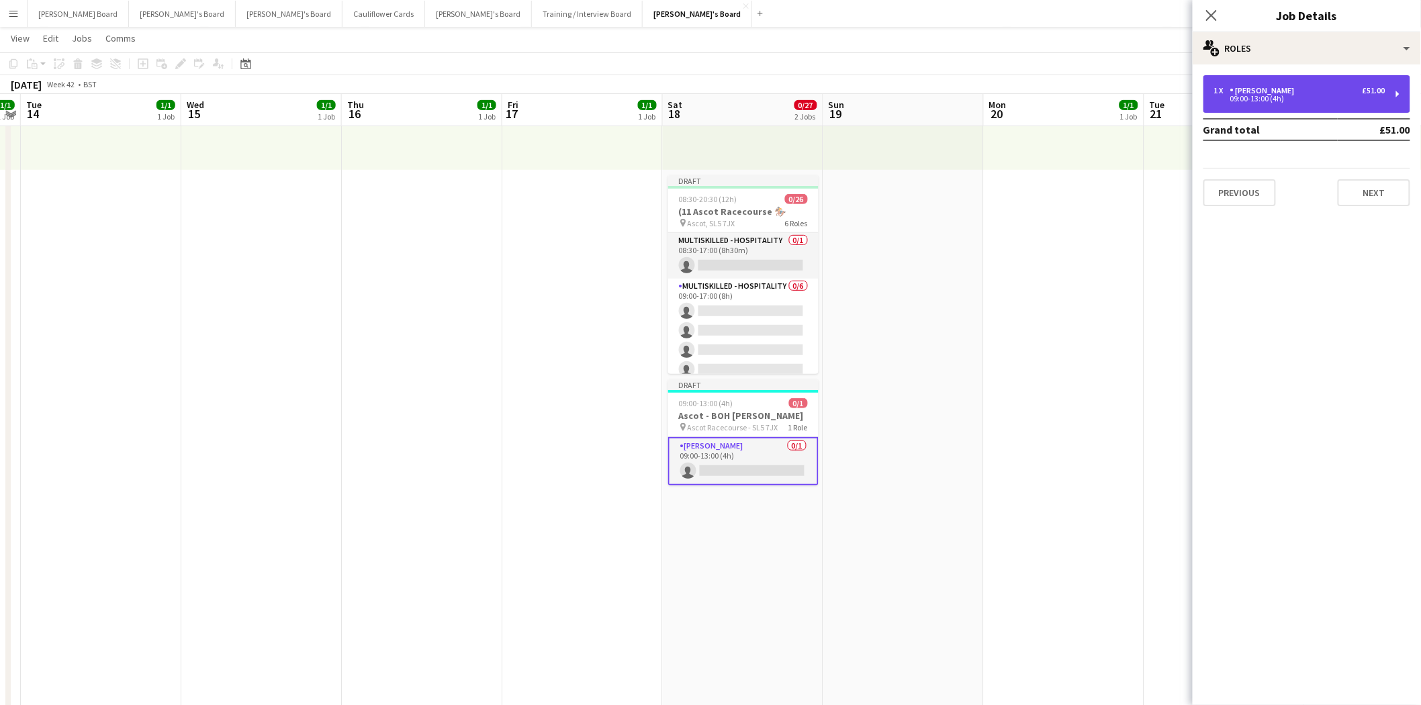
drag, startPoint x: 1301, startPoint y: 101, endPoint x: 1286, endPoint y: 126, distance: 29.3
click at [1300, 101] on div "09:00-13:00 (4h)" at bounding box center [1299, 98] width 171 height 7
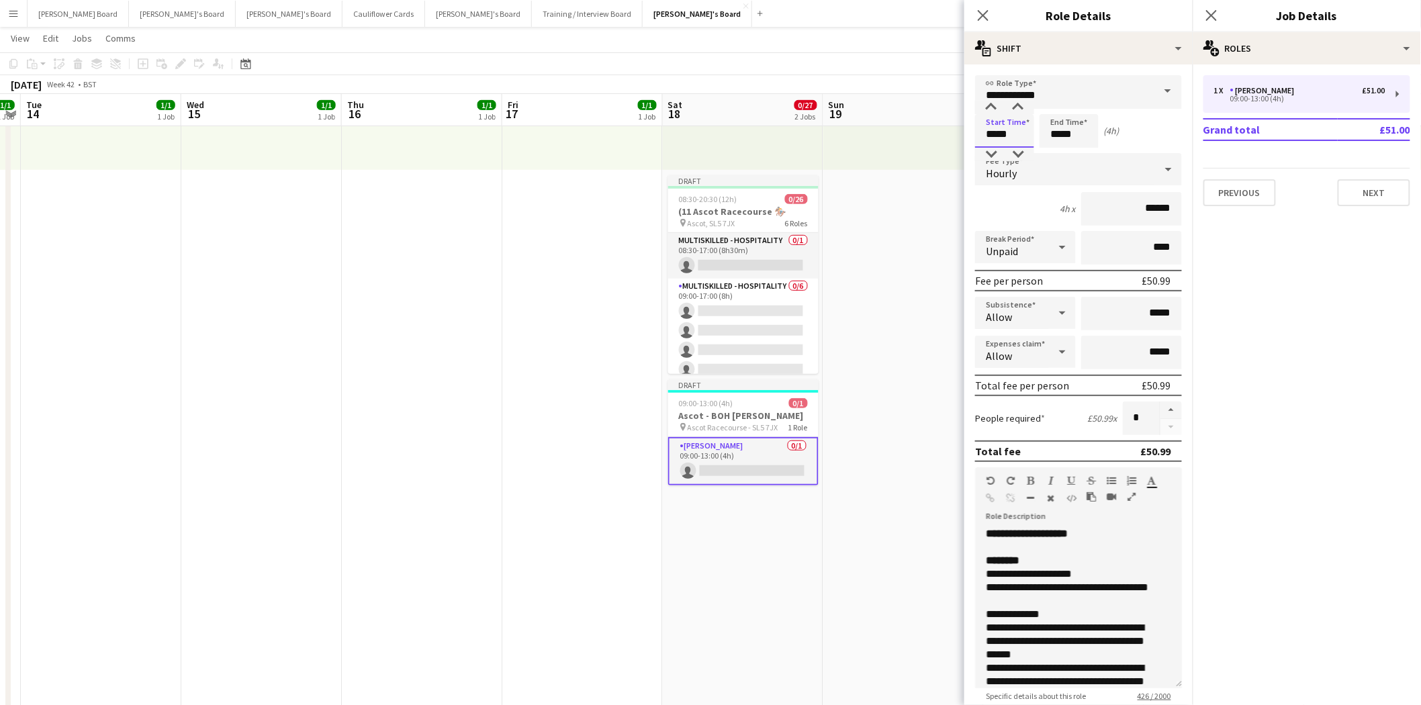
drag, startPoint x: 1010, startPoint y: 132, endPoint x: 912, endPoint y: 138, distance: 98.2
type input "*****"
drag, startPoint x: 1090, startPoint y: 133, endPoint x: 998, endPoint y: 136, distance: 92.1
click at [998, 136] on div "Start Time ***** End Time ***** (4h 30m)" at bounding box center [1078, 131] width 207 height 34
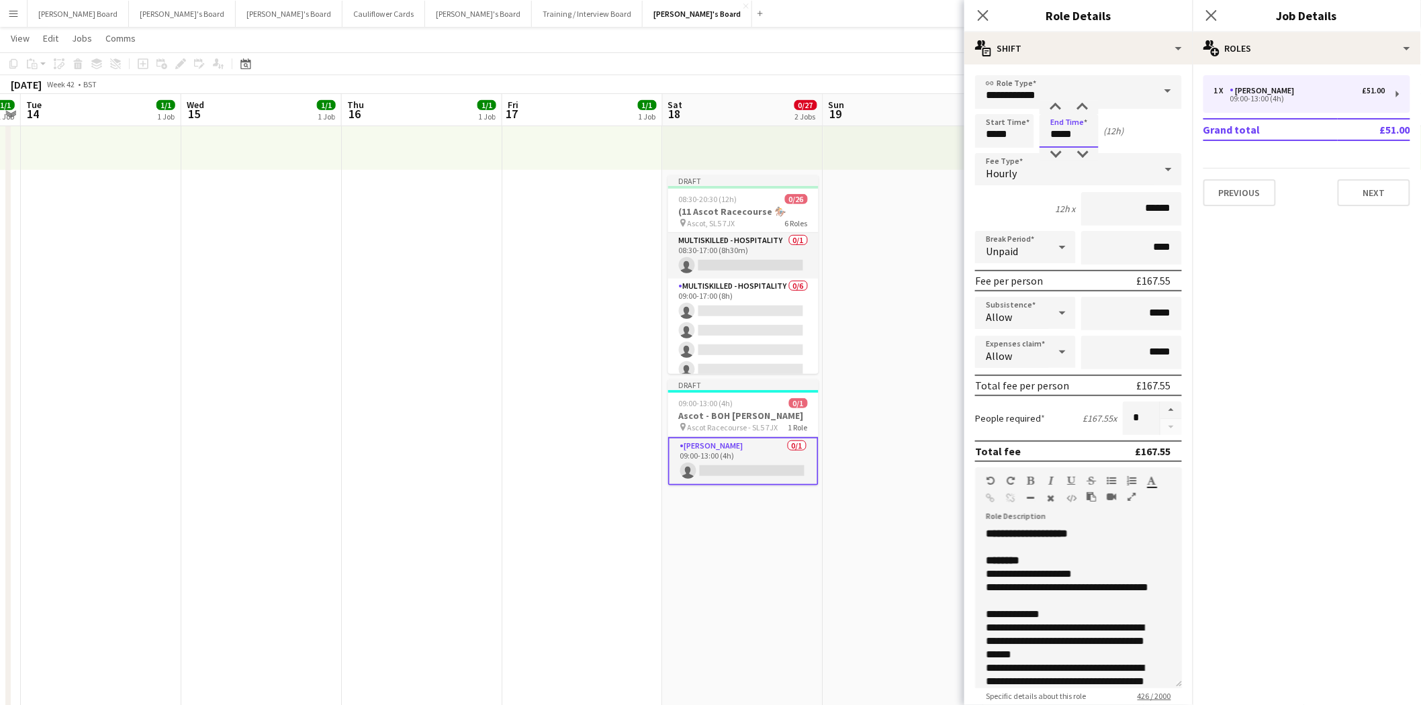
type input "*****"
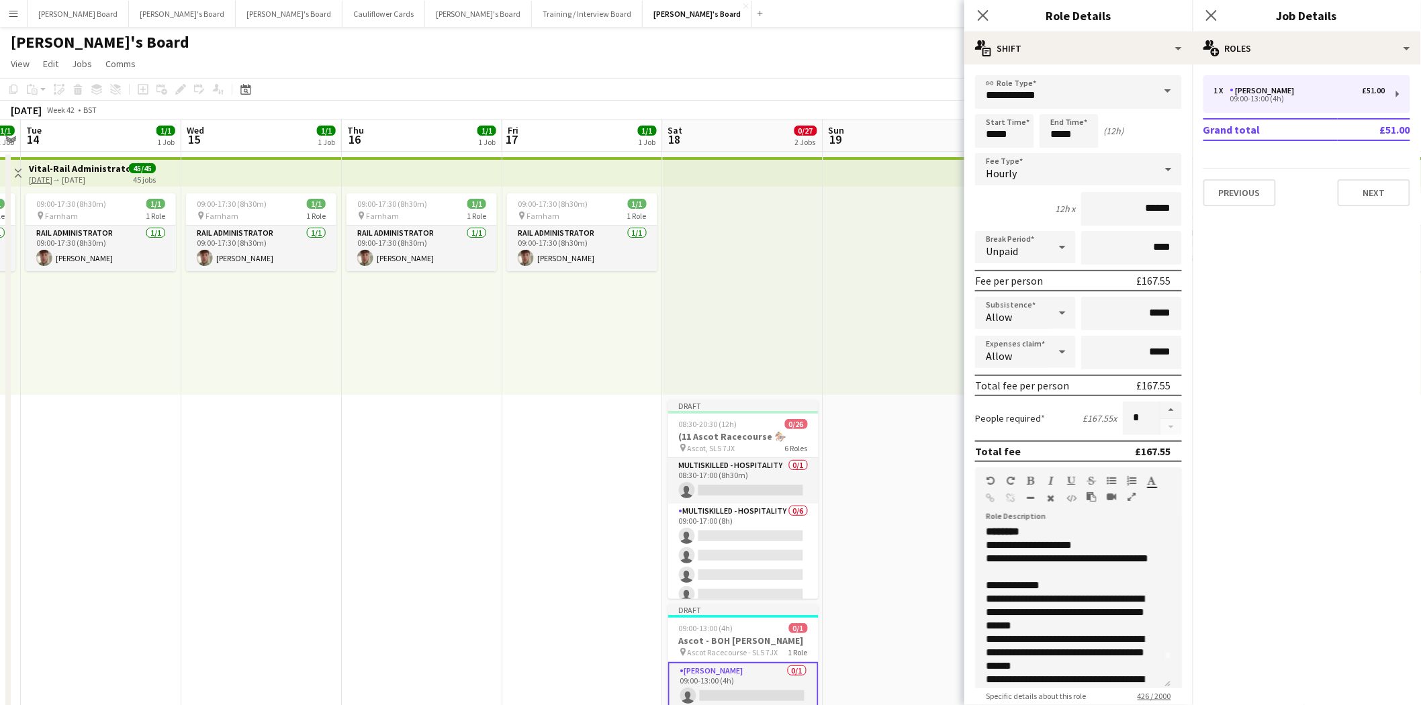
scroll to position [0, 0]
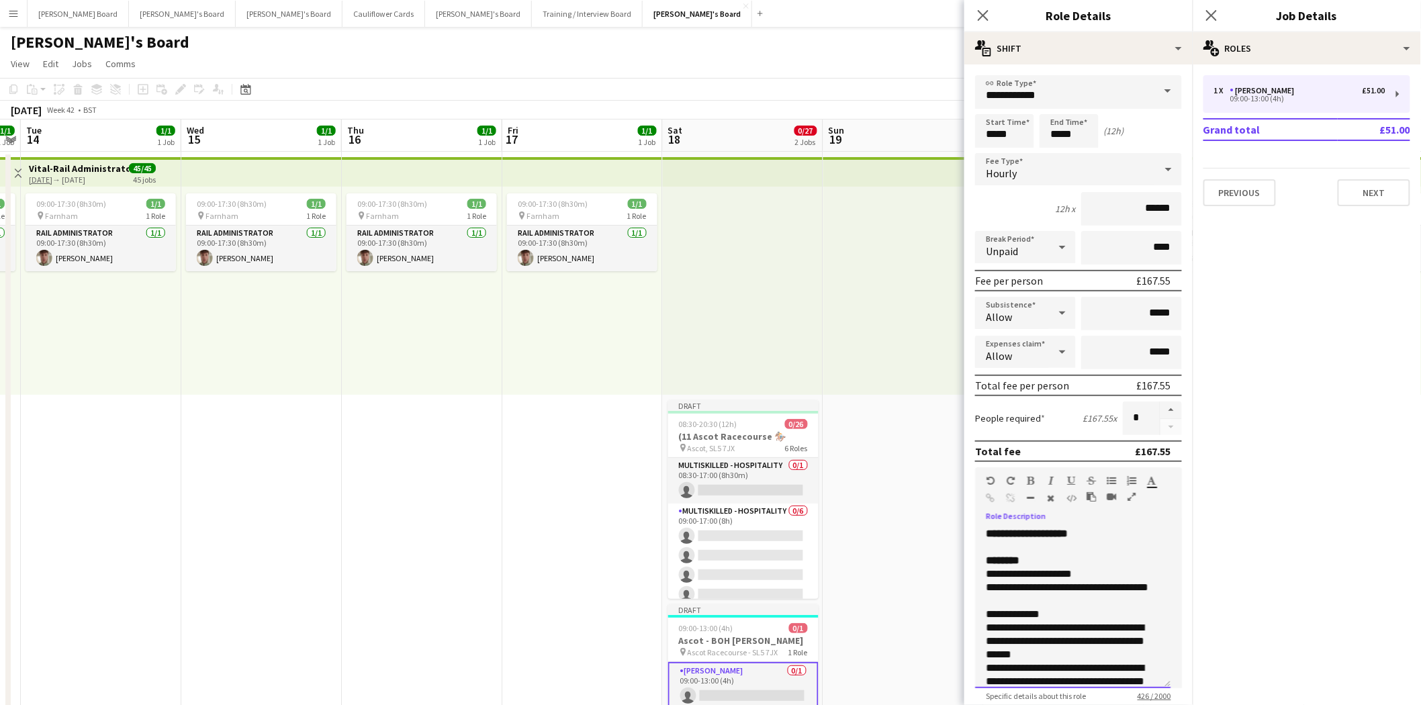
click at [1105, 541] on p at bounding box center [1073, 547] width 174 height 13
drag, startPoint x: 1143, startPoint y: 203, endPoint x: 1169, endPoint y: 204, distance: 25.5
click at [1169, 204] on input "******" at bounding box center [1131, 209] width 101 height 34
type input "******"
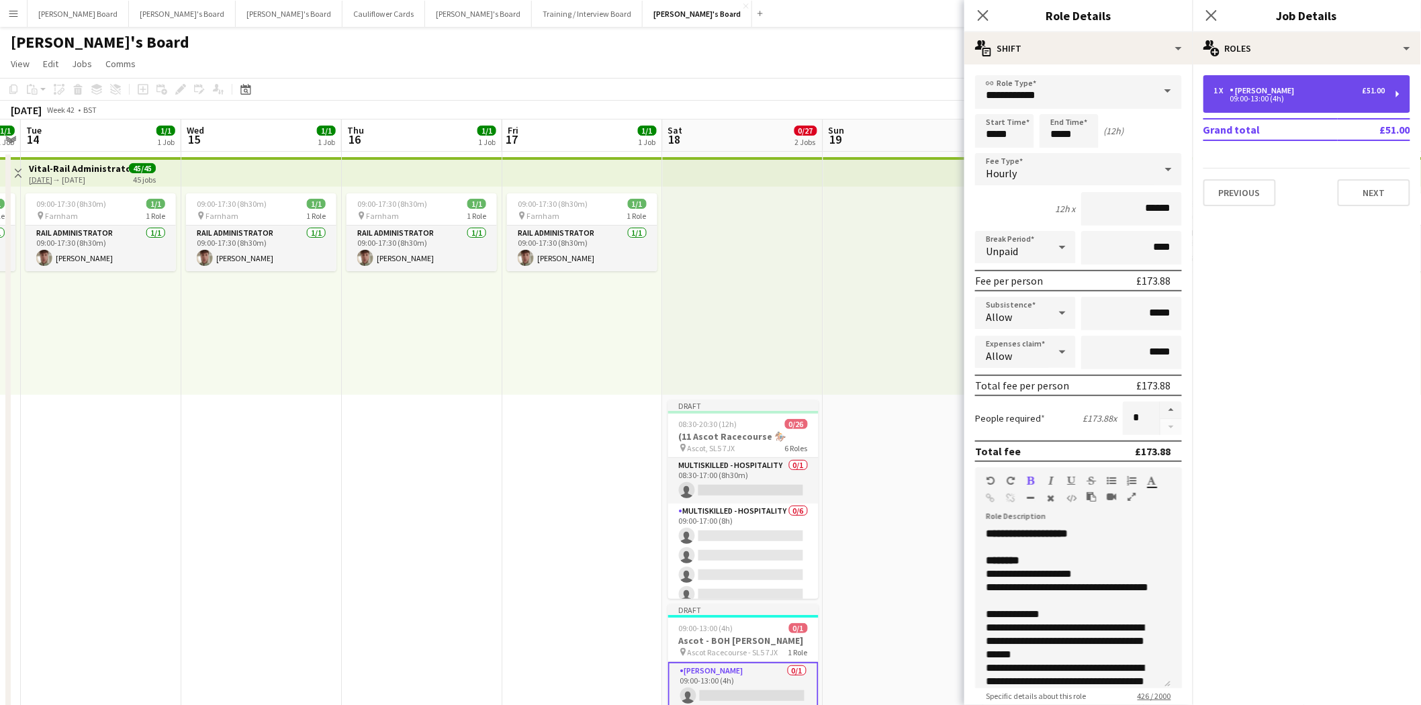
click at [1308, 101] on div "09:00-13:00 (4h)" at bounding box center [1299, 98] width 171 height 7
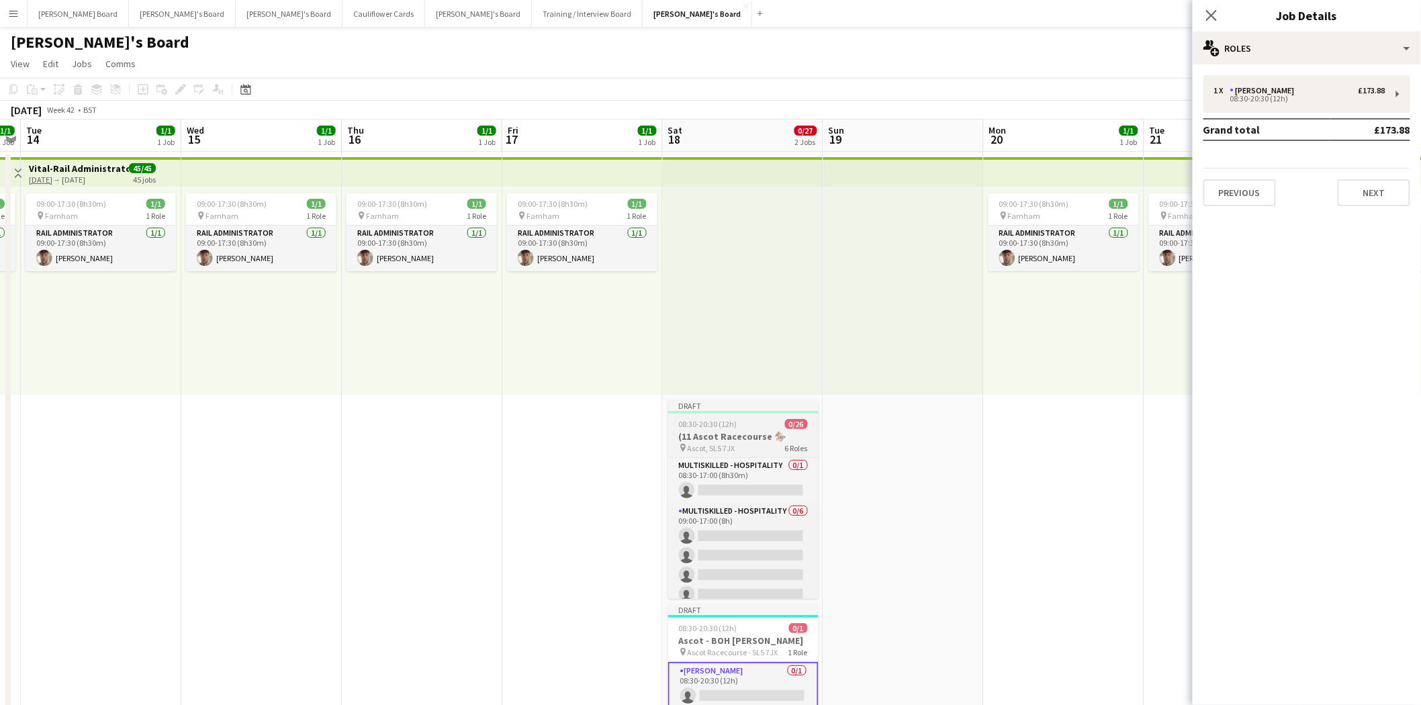
scroll to position [75, 0]
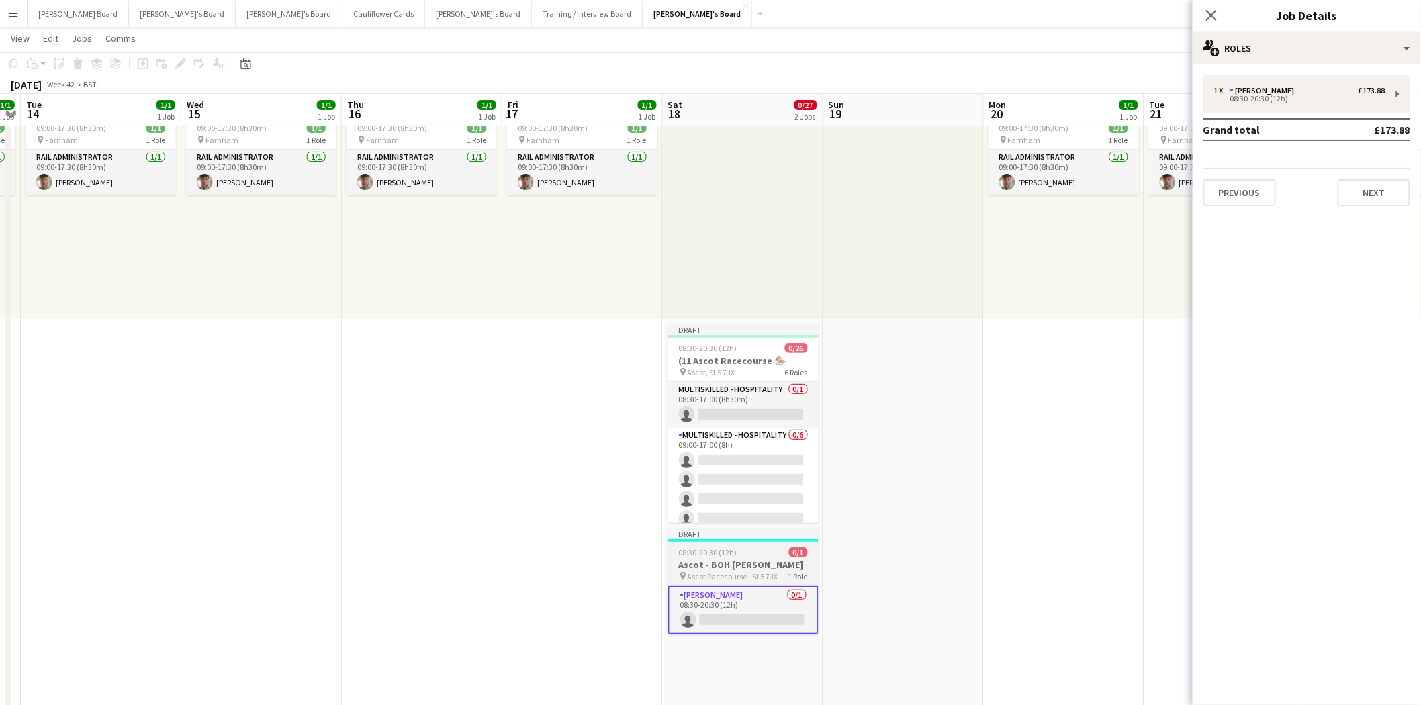
drag, startPoint x: 707, startPoint y: 565, endPoint x: 728, endPoint y: 623, distance: 61.6
click at [707, 565] on h3 "Ascot - BOH Porter" at bounding box center [743, 565] width 150 height 12
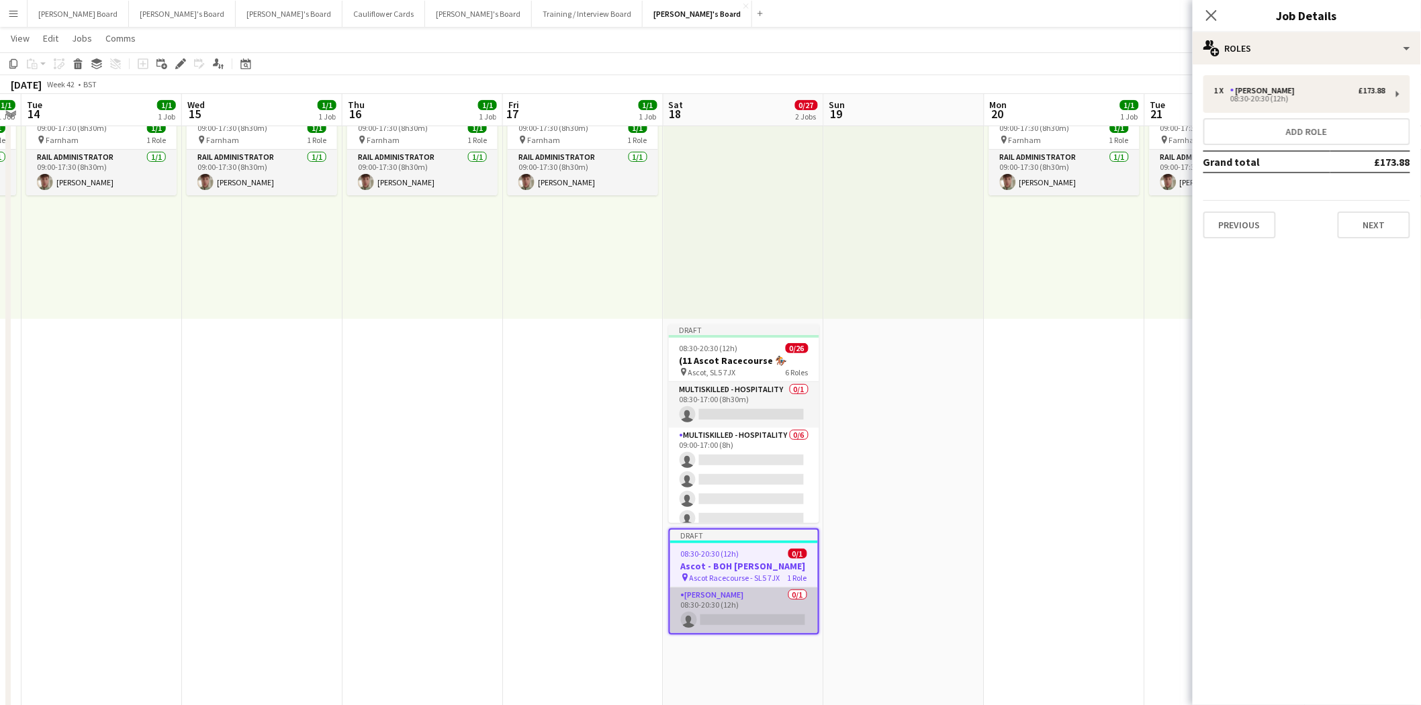
click at [720, 606] on app-card-role "Porter - BOH 0/1 08:30-20:30 (12h) single-neutral-actions" at bounding box center [744, 611] width 148 height 46
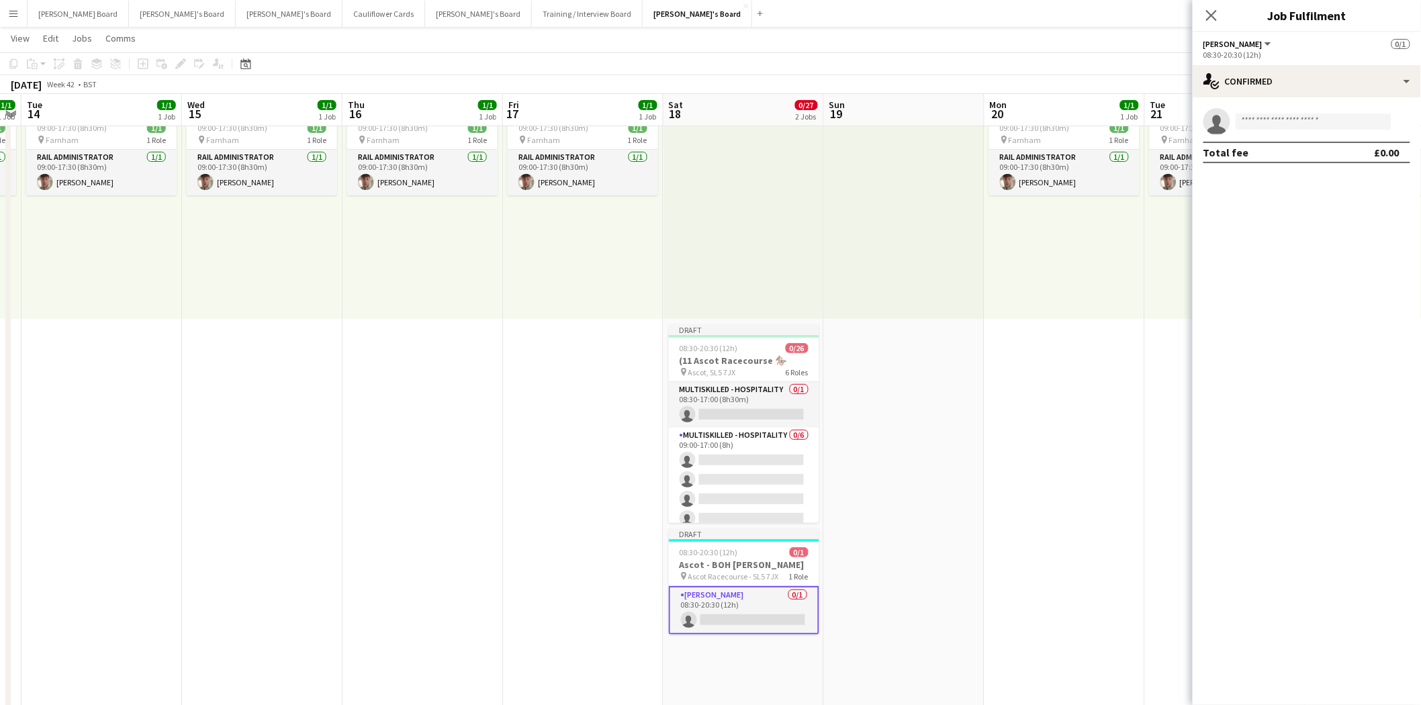
click at [768, 595] on app-card-role "Porter - BOH 0/1 08:30-20:30 (12h) single-neutral-actions" at bounding box center [744, 610] width 150 height 48
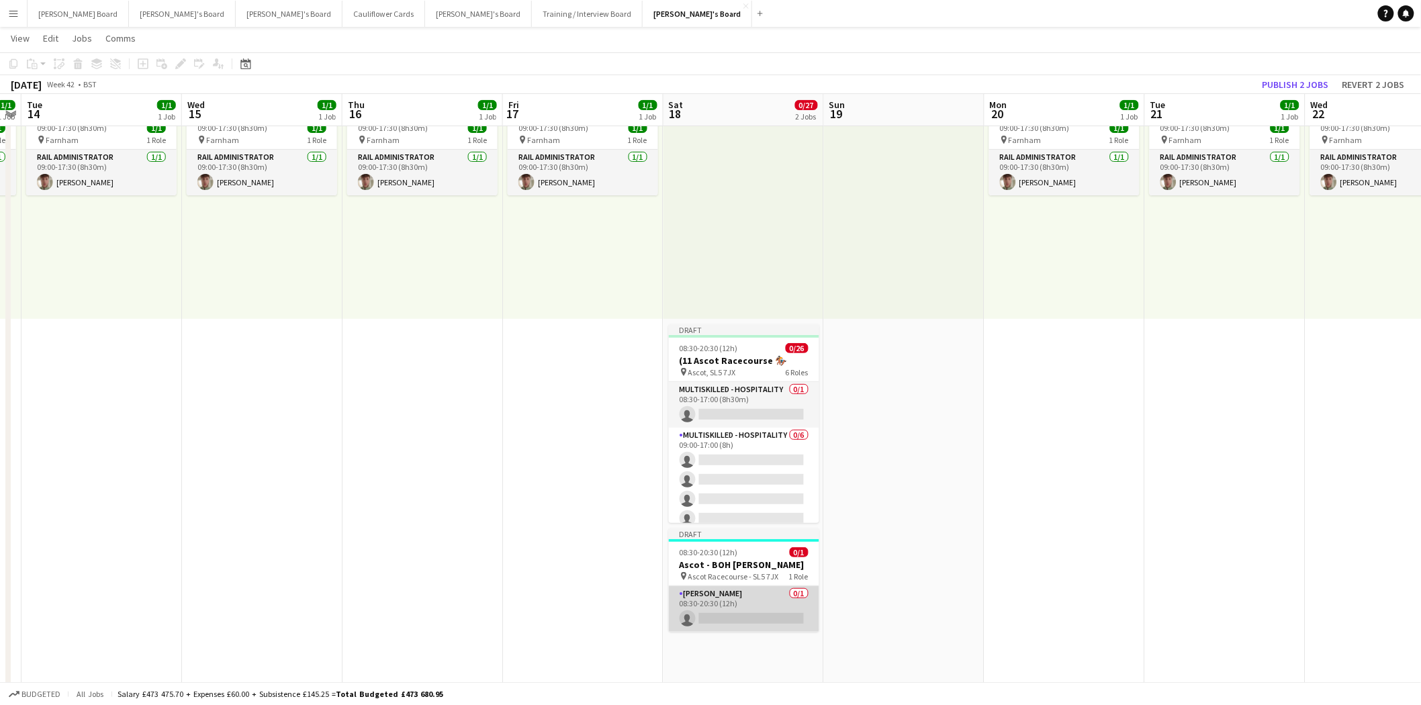
click at [764, 610] on app-card-role "Porter - BOH 0/1 08:30-20:30 (12h) single-neutral-actions" at bounding box center [744, 609] width 150 height 46
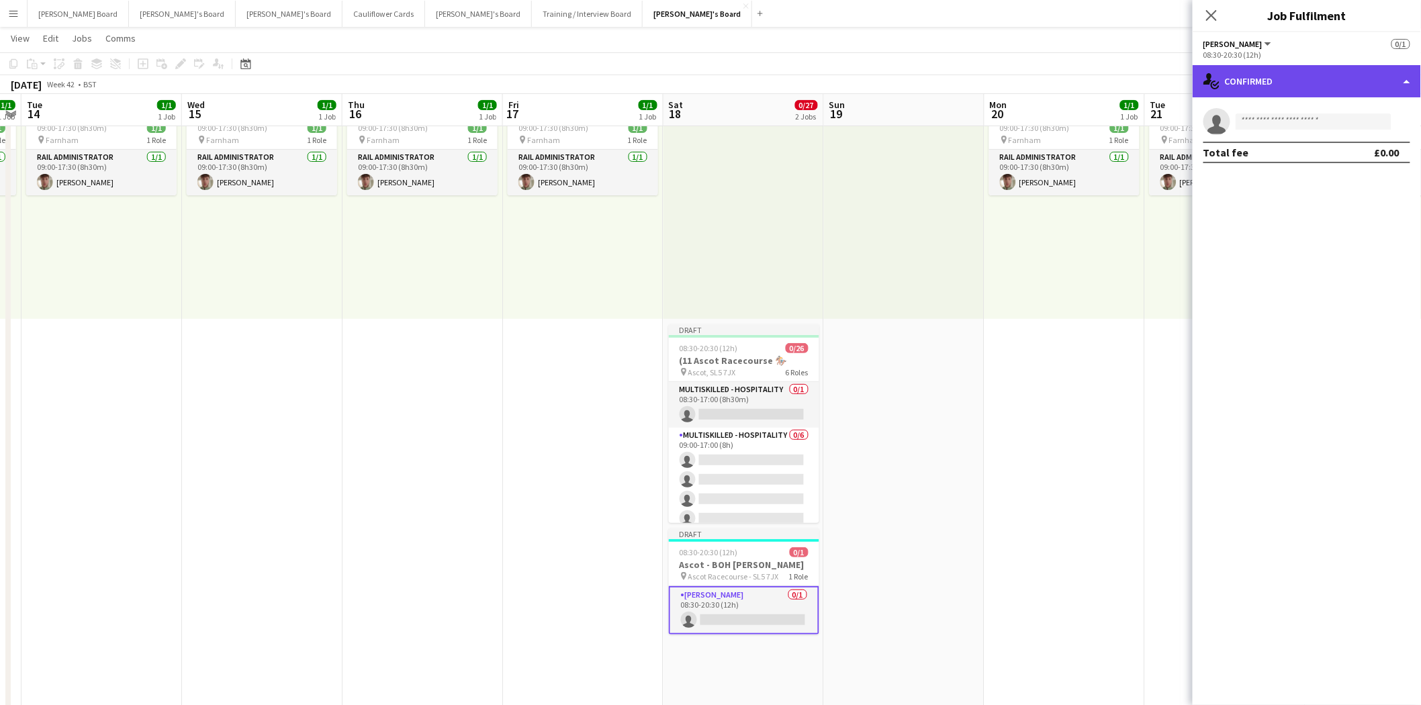
click at [1282, 77] on div "single-neutral-actions-check-2 Confirmed" at bounding box center [1307, 81] width 228 height 32
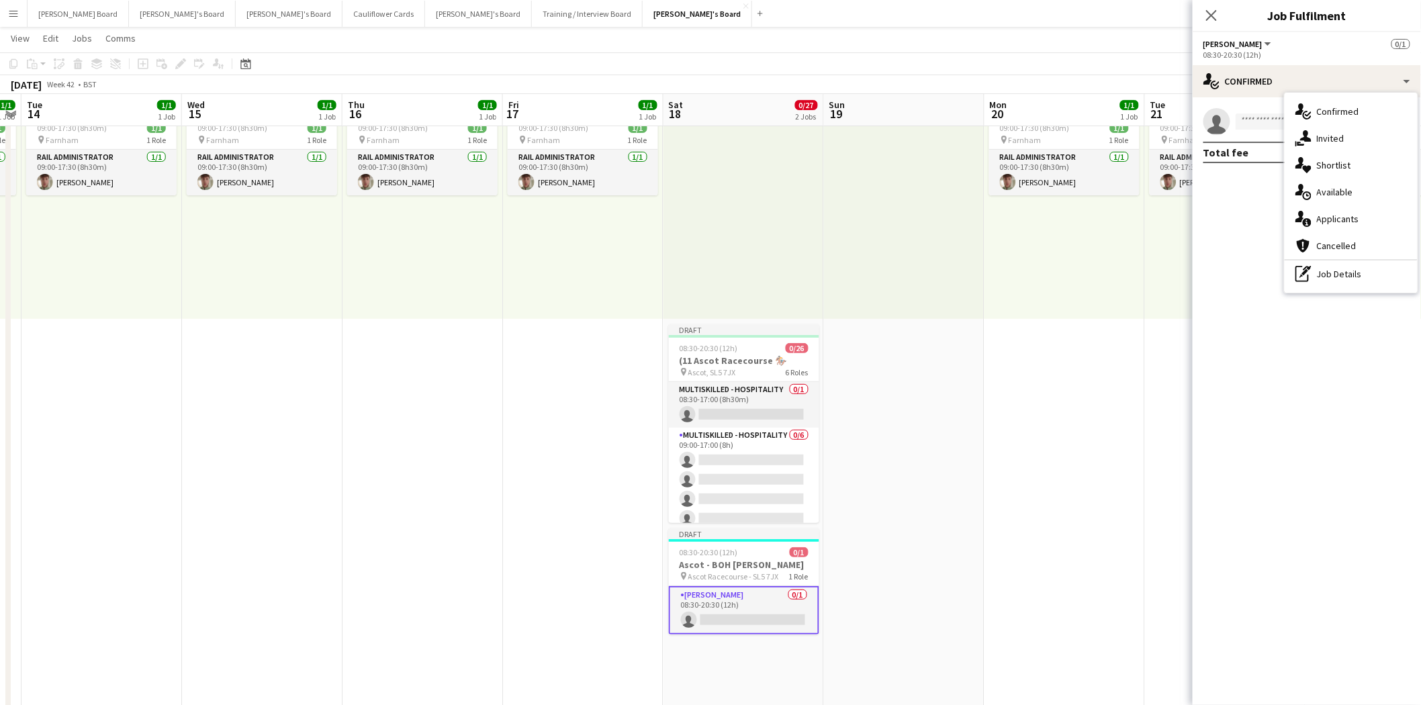
drag, startPoint x: 1345, startPoint y: 273, endPoint x: 1307, endPoint y: 136, distance: 142.7
click at [1345, 269] on div "pen-write Job Details" at bounding box center [1351, 274] width 133 height 27
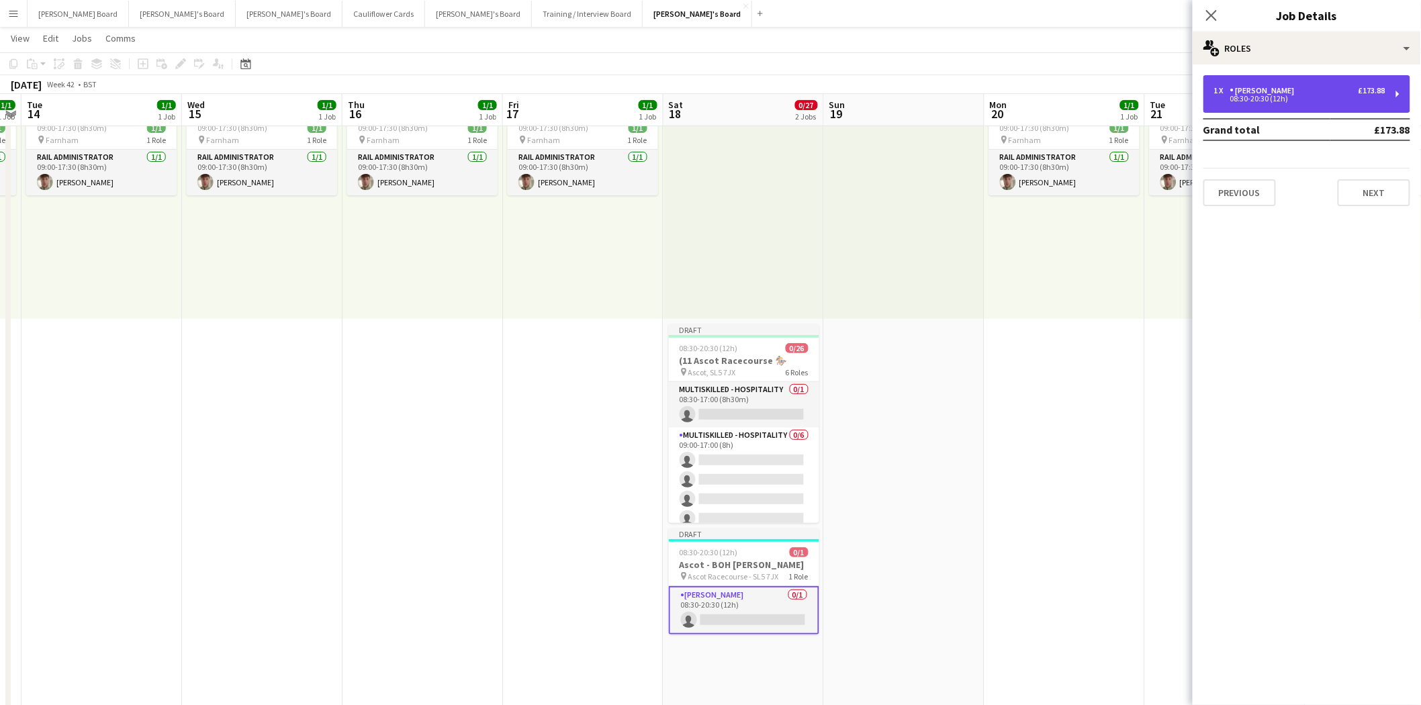
drag, startPoint x: 1268, startPoint y: 94, endPoint x: 1249, endPoint y: 105, distance: 22.0
click at [1267, 94] on div "Porter - BOH" at bounding box center [1265, 90] width 70 height 9
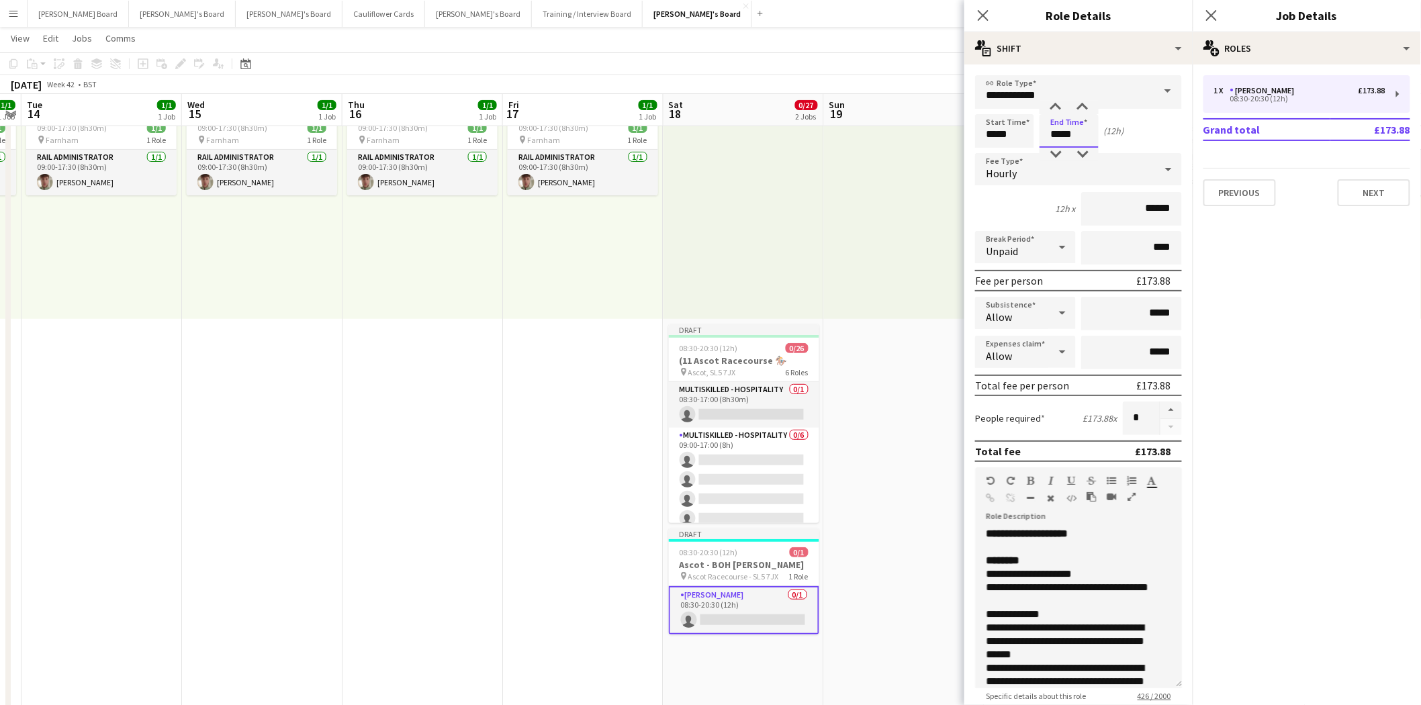
drag, startPoint x: 1048, startPoint y: 131, endPoint x: 1111, endPoint y: 132, distance: 63.1
click at [1111, 132] on div "Start Time ***** End Time ***** (12h)" at bounding box center [1078, 131] width 207 height 34
type input "*****"
click at [773, 574] on span "Ascot Racecourse - SL5 7JX" at bounding box center [733, 577] width 91 height 10
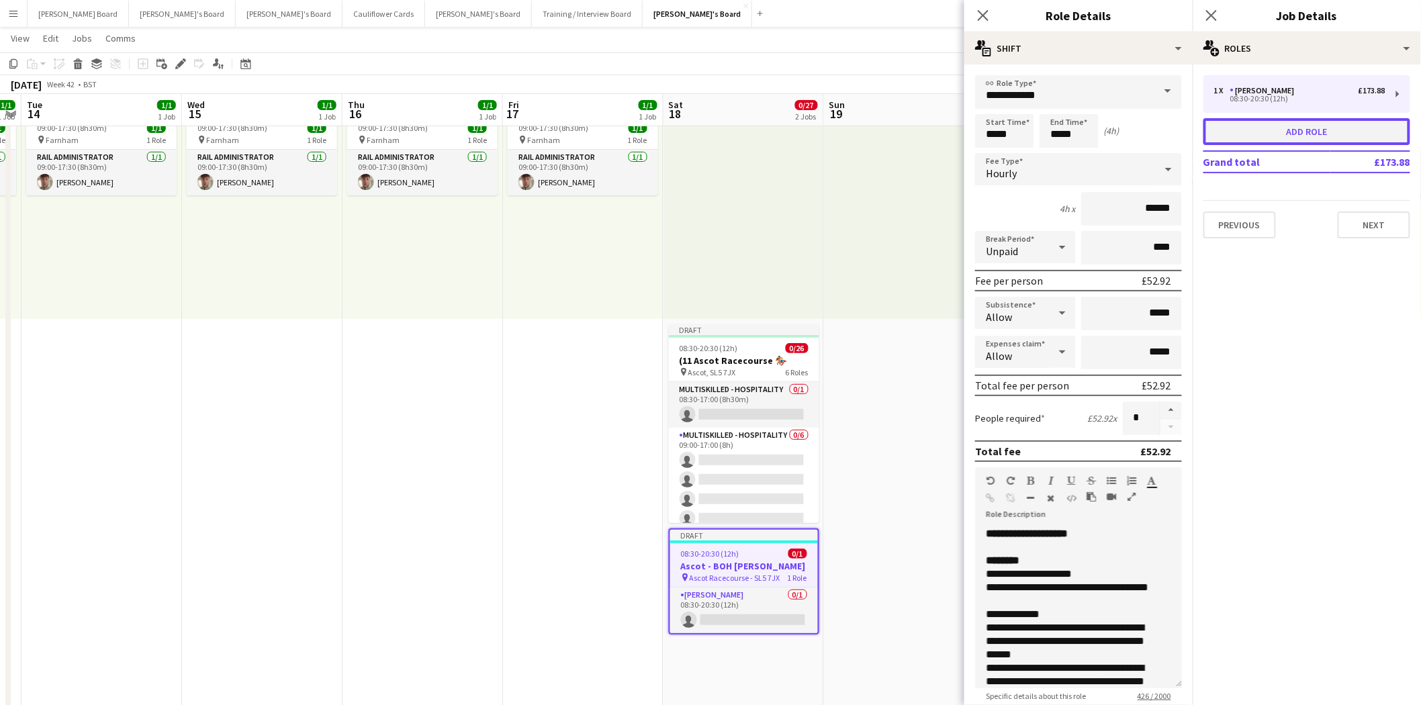
click at [1312, 131] on button "Add role" at bounding box center [1307, 131] width 207 height 27
type input "**********"
type input "*****"
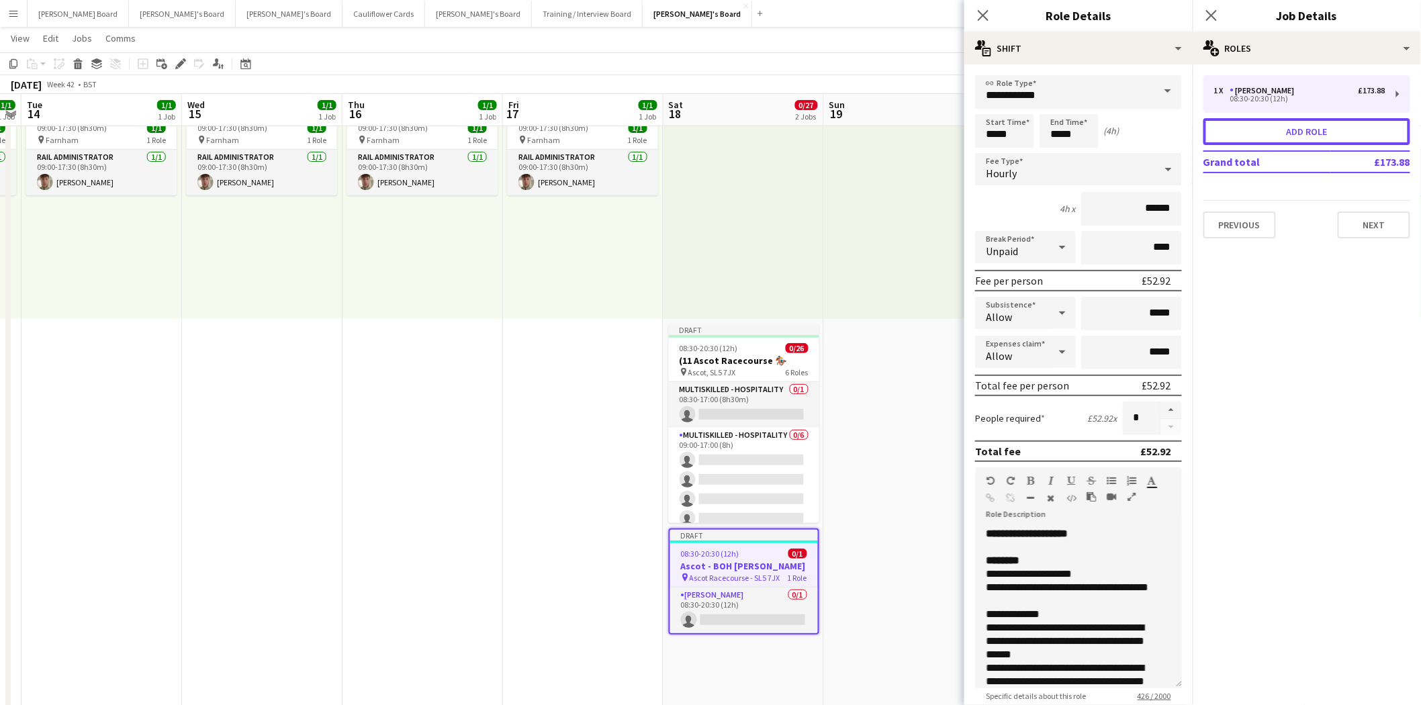
type input "***"
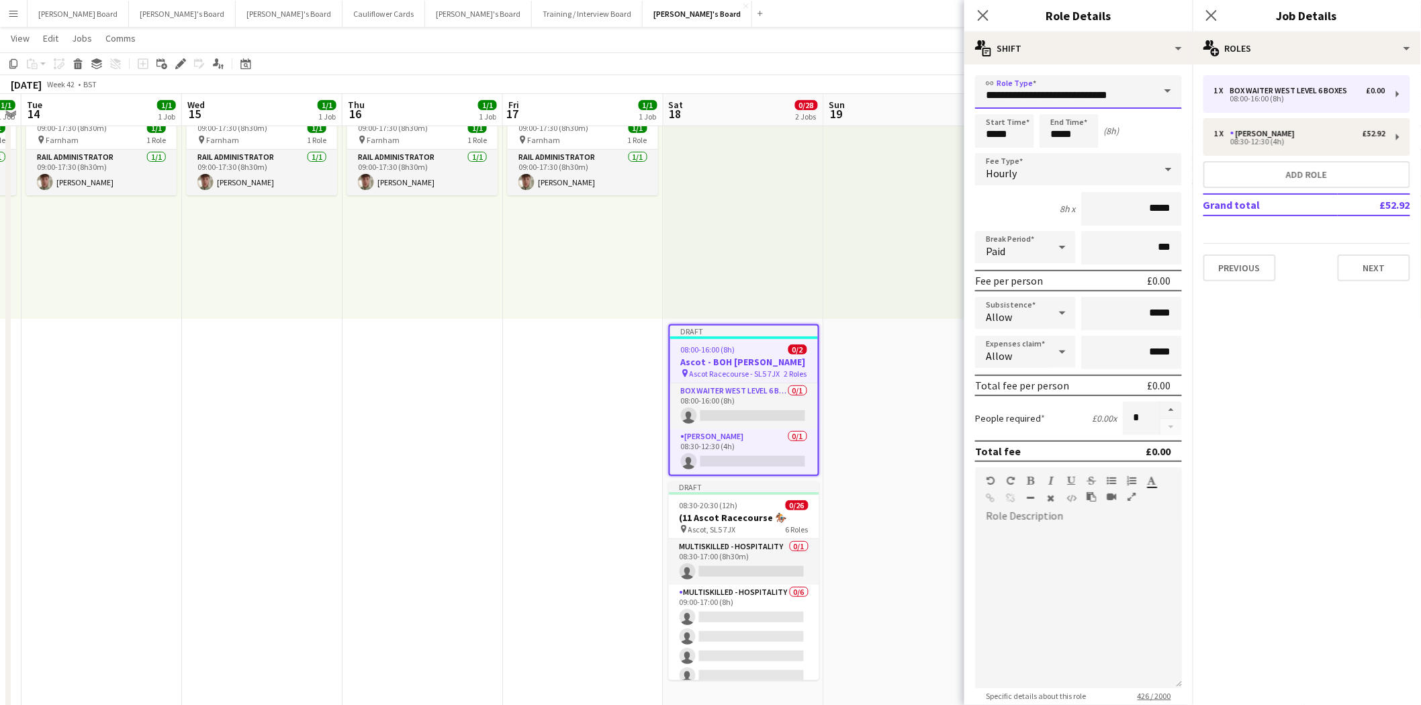
drag, startPoint x: 1139, startPoint y: 94, endPoint x: 955, endPoint y: 98, distance: 184.1
click at [988, 14] on icon "Close pop-in" at bounding box center [983, 15] width 13 height 13
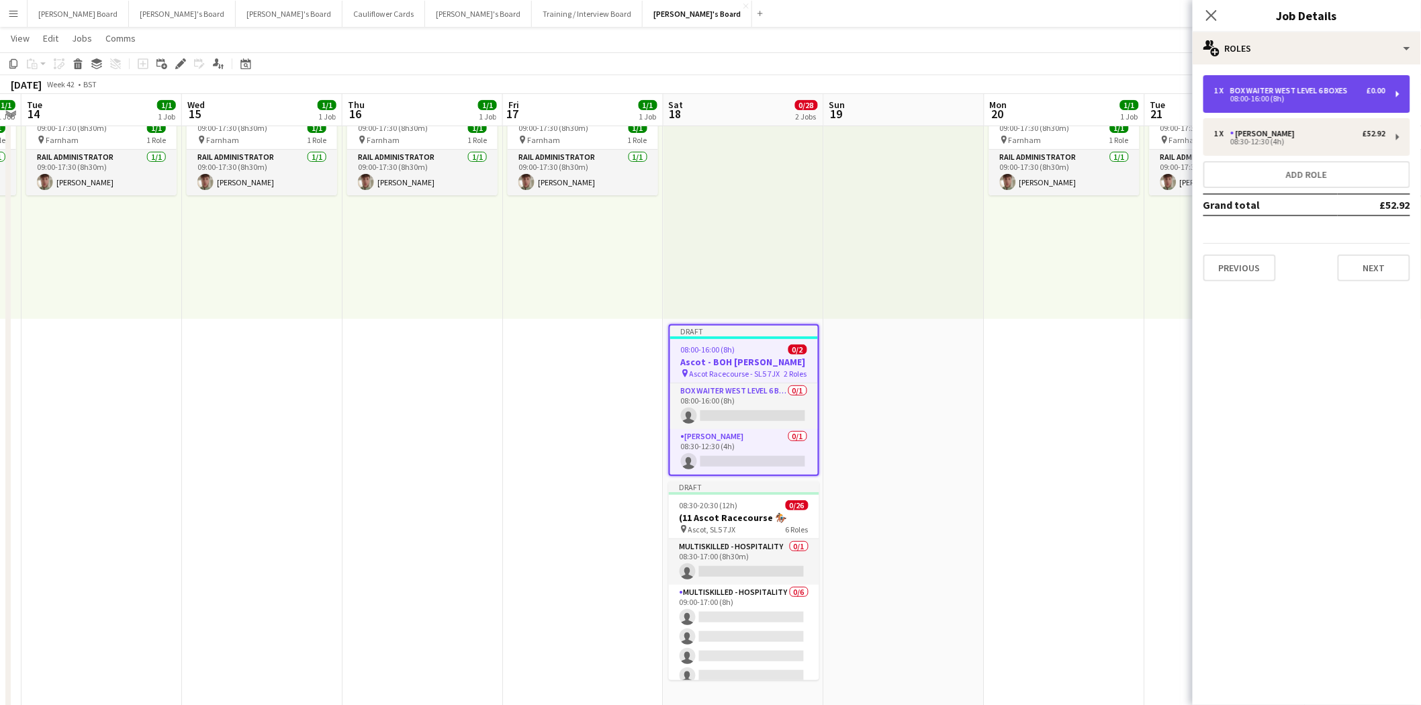
click at [1341, 92] on div "Box Waiter WEST LEVEL 6 BOXES" at bounding box center [1291, 90] width 123 height 9
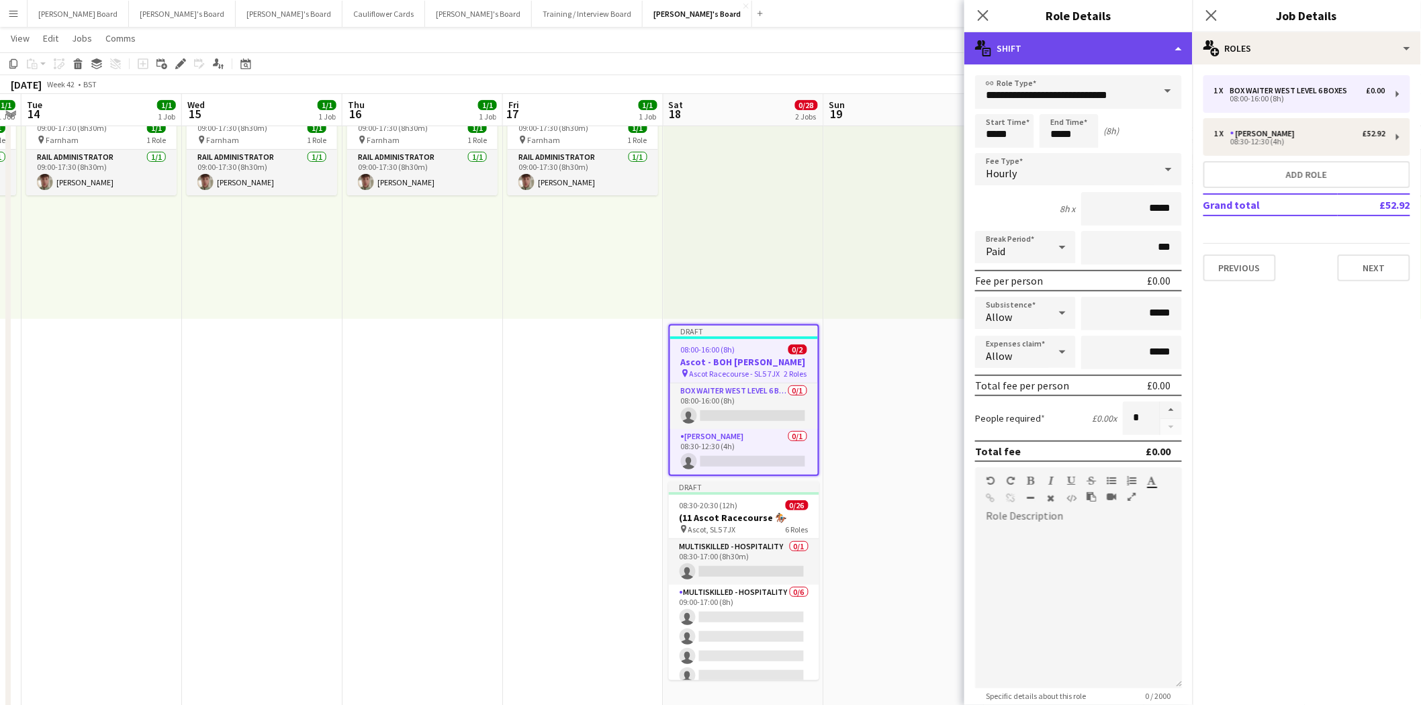
drag, startPoint x: 1063, startPoint y: 35, endPoint x: 1067, endPoint y: 63, distance: 28.5
click at [1063, 42] on div "multiple-actions-text Shift" at bounding box center [1078, 48] width 228 height 32
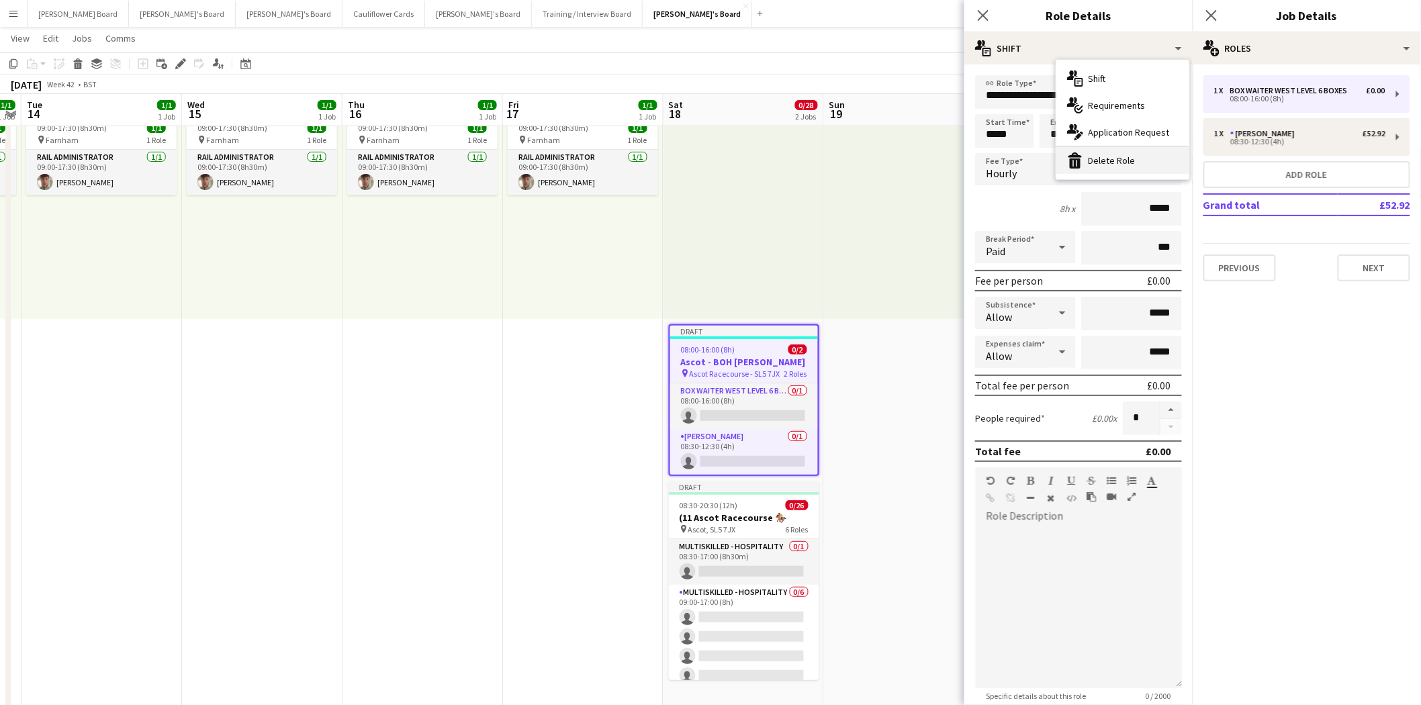
click at [1100, 160] on div "bin-2 Delete Role" at bounding box center [1123, 160] width 133 height 27
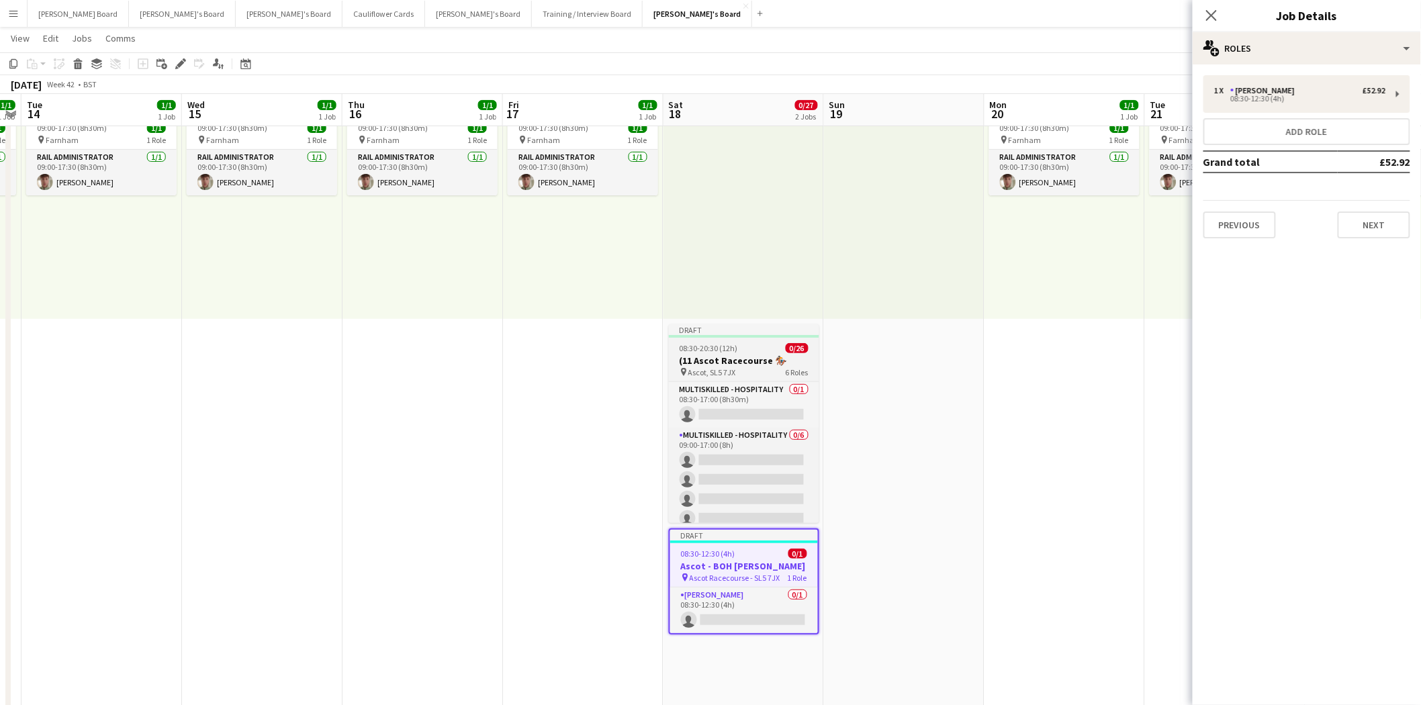
click at [746, 353] on div "08:30-20:30 (12h) 0/26" at bounding box center [744, 348] width 150 height 10
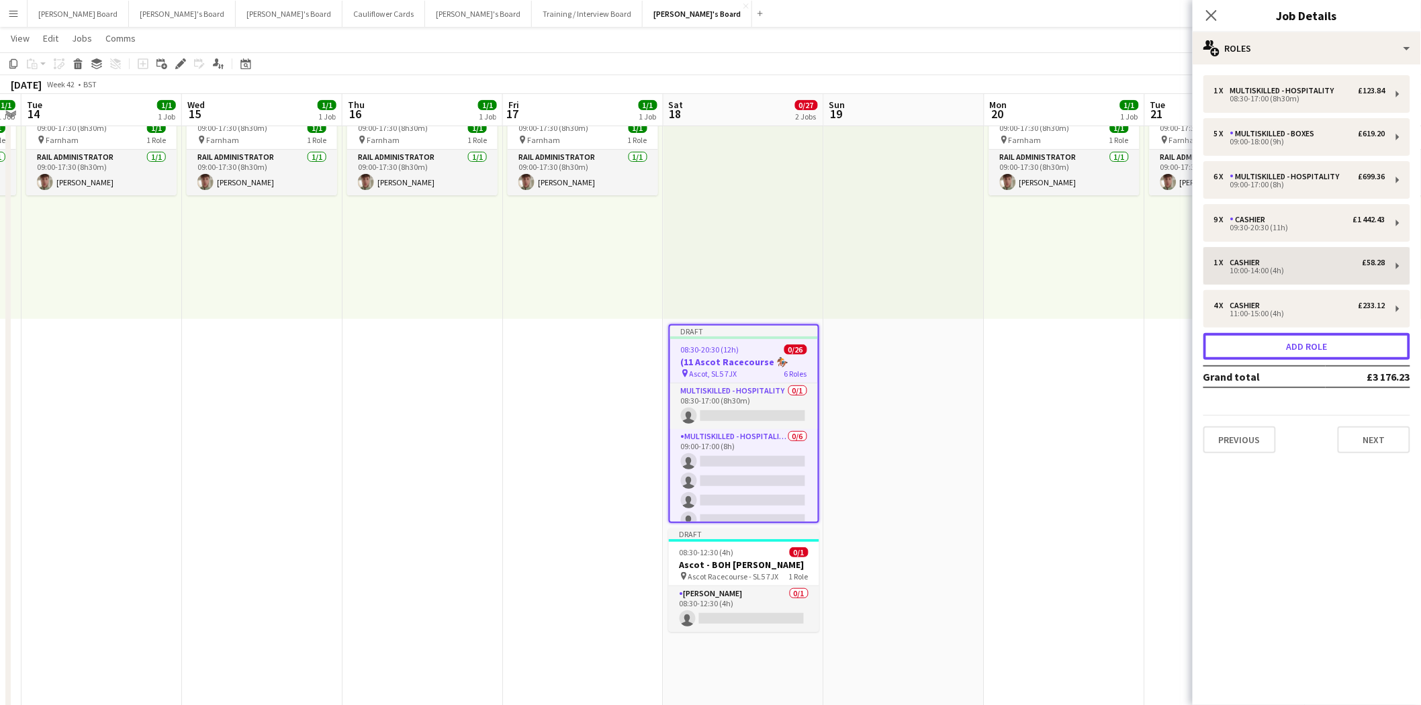
drag, startPoint x: 1335, startPoint y: 346, endPoint x: 1315, endPoint y: 312, distance: 38.8
click at [1334, 345] on button "Add role" at bounding box center [1307, 346] width 207 height 27
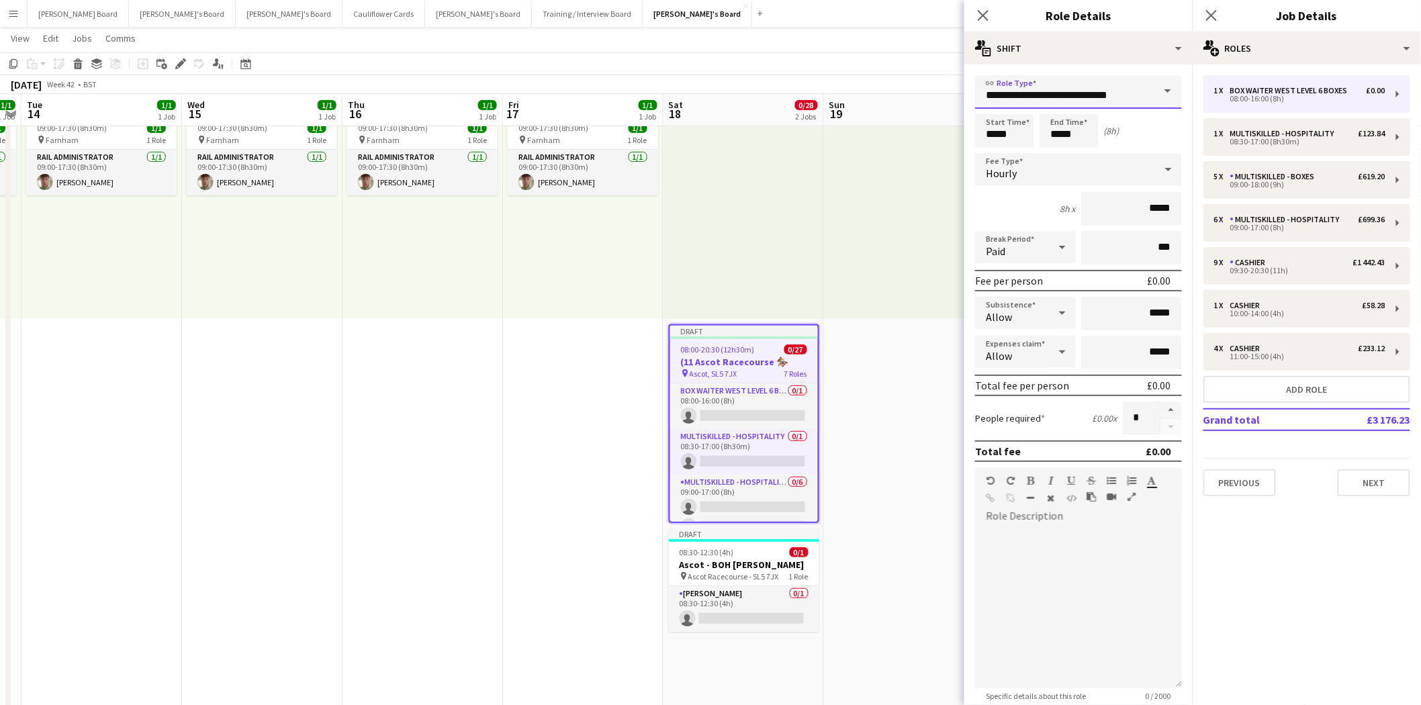
drag, startPoint x: 1142, startPoint y: 92, endPoint x: 885, endPoint y: 89, distance: 257.9
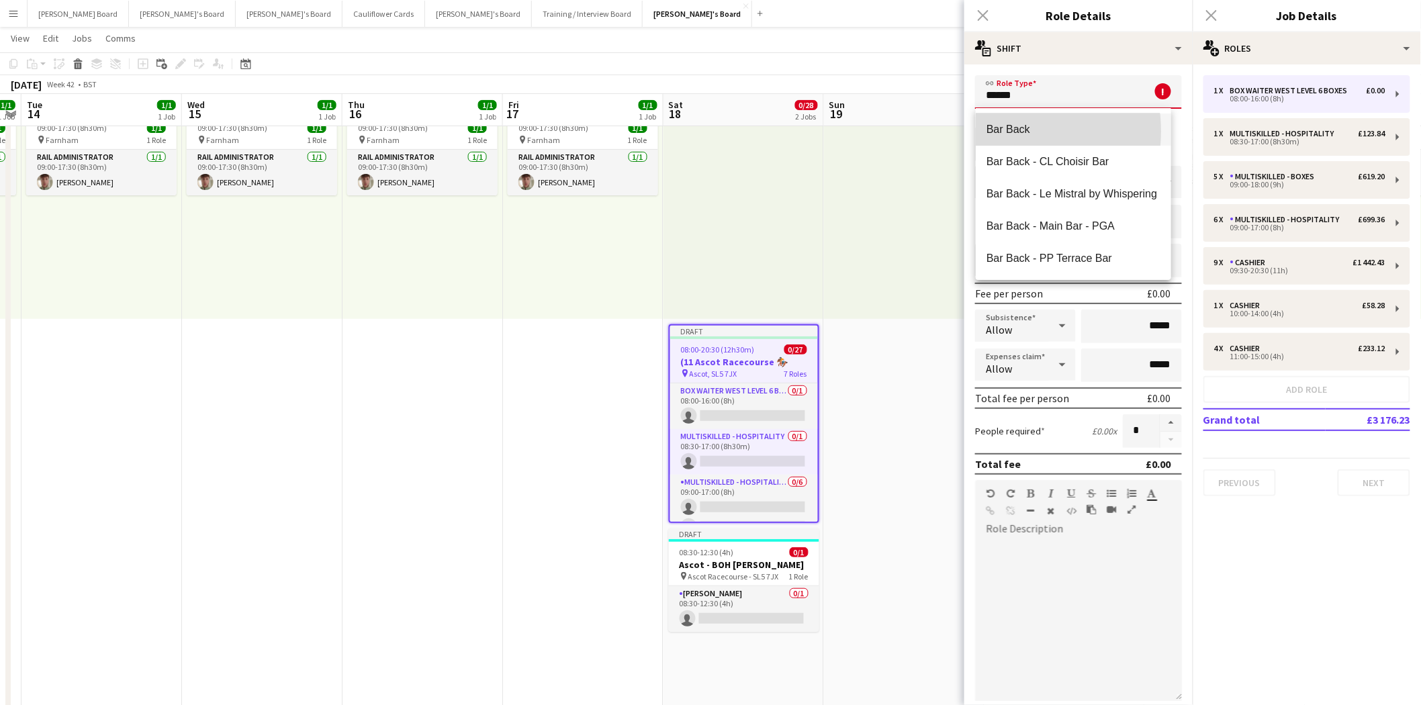
click at [1004, 131] on span "Bar Back" at bounding box center [1074, 129] width 174 height 13
type input "********"
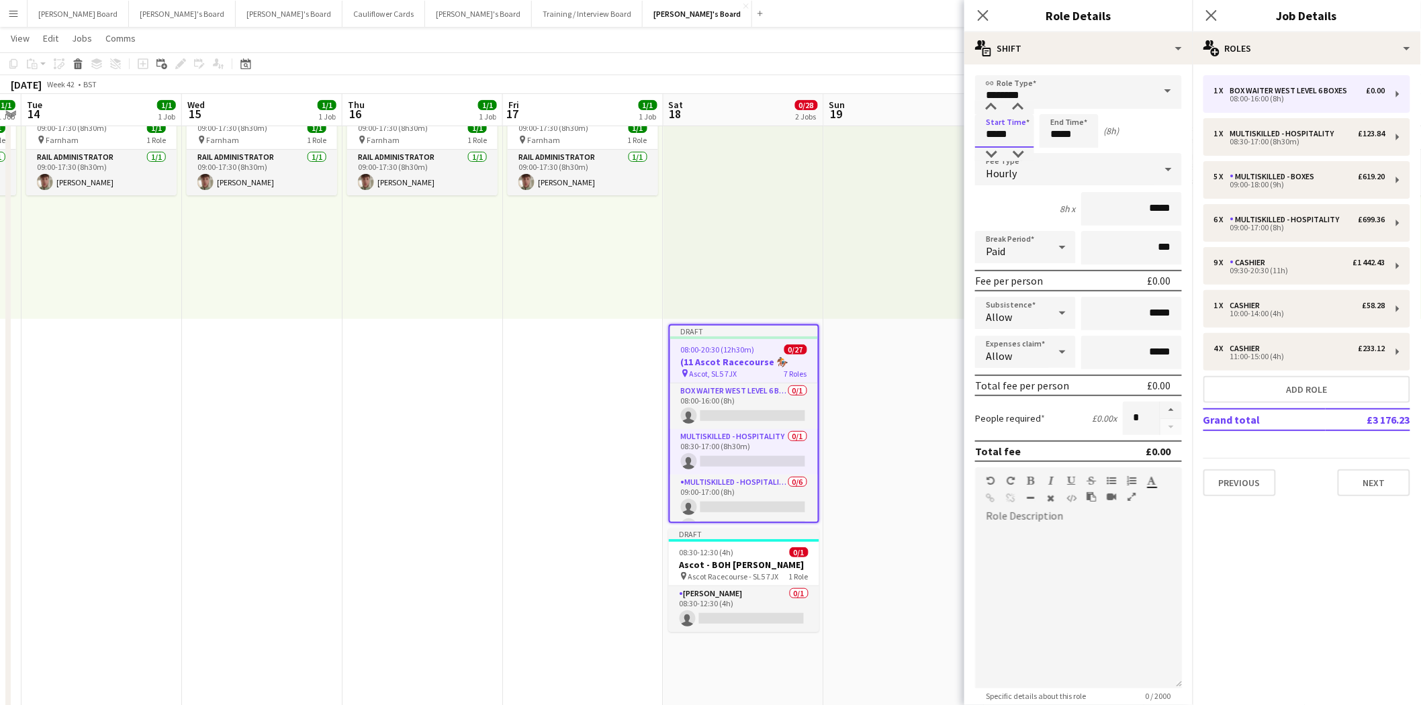
drag, startPoint x: 1017, startPoint y: 132, endPoint x: 1003, endPoint y: 132, distance: 14.1
click at [1003, 132] on input "*****" at bounding box center [1004, 131] width 59 height 34
type input "*****"
drag, startPoint x: 1085, startPoint y: 131, endPoint x: 1009, endPoint y: 126, distance: 75.4
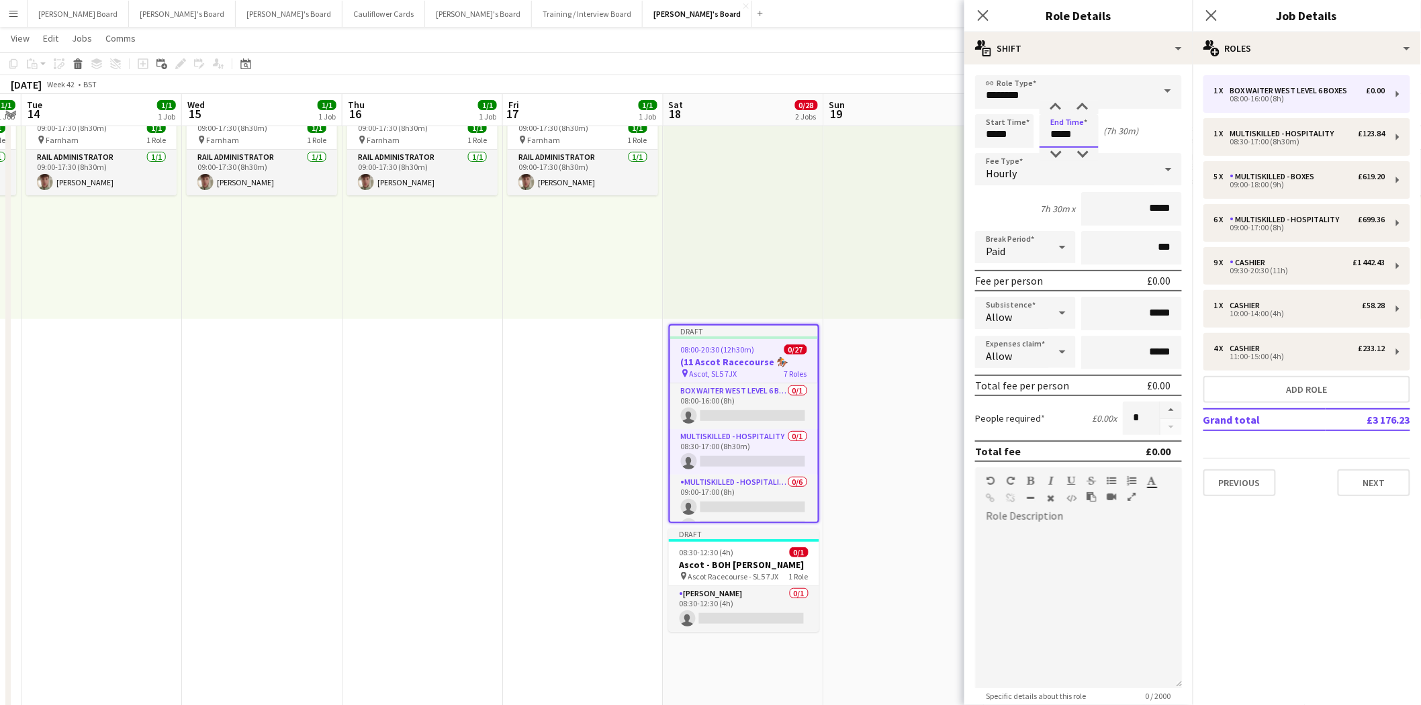
click at [1009, 126] on div "Start Time ***** End Time ***** (7h 30m)" at bounding box center [1078, 131] width 207 height 34
type input "*****"
click at [1268, 138] on div "08:30-17:00 (8h30m)" at bounding box center [1299, 141] width 171 height 7
type input "**********"
type input "*****"
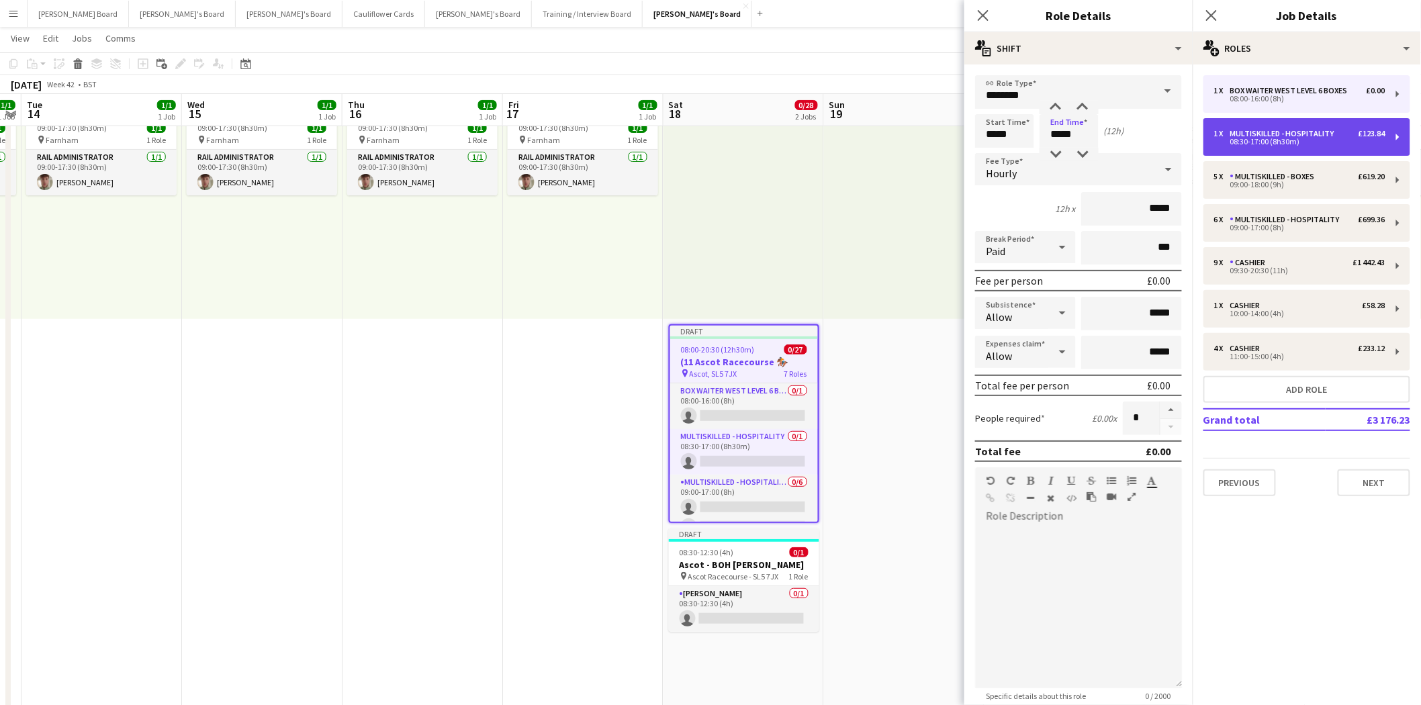
type input "******"
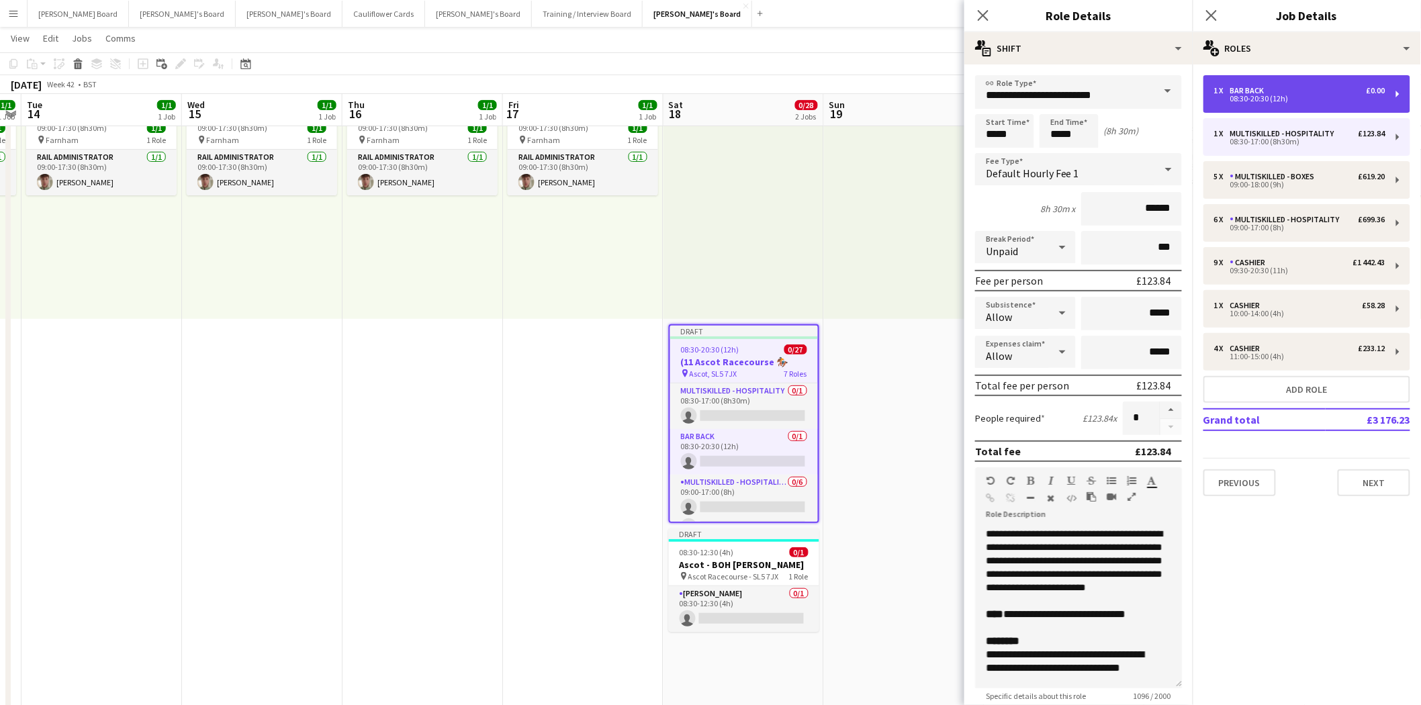
click at [1256, 95] on div "08:30-20:30 (12h)" at bounding box center [1299, 98] width 171 height 7
type input "********"
type input "*****"
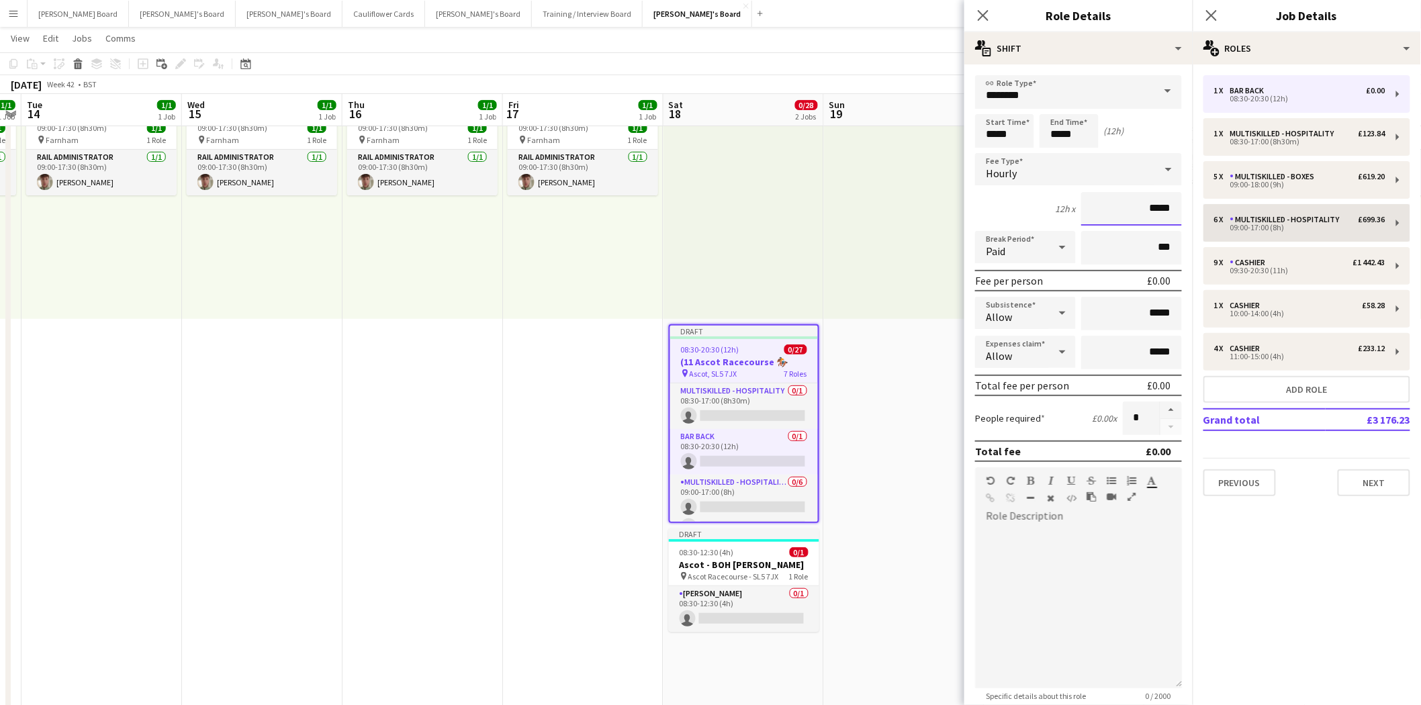
drag, startPoint x: 1140, startPoint y: 206, endPoint x: 1225, endPoint y: 205, distance: 84.6
type input "******"
click at [1049, 246] on div at bounding box center [1062, 247] width 27 height 27
click at [1024, 317] on span "Unpaid" at bounding box center [1024, 316] width 74 height 13
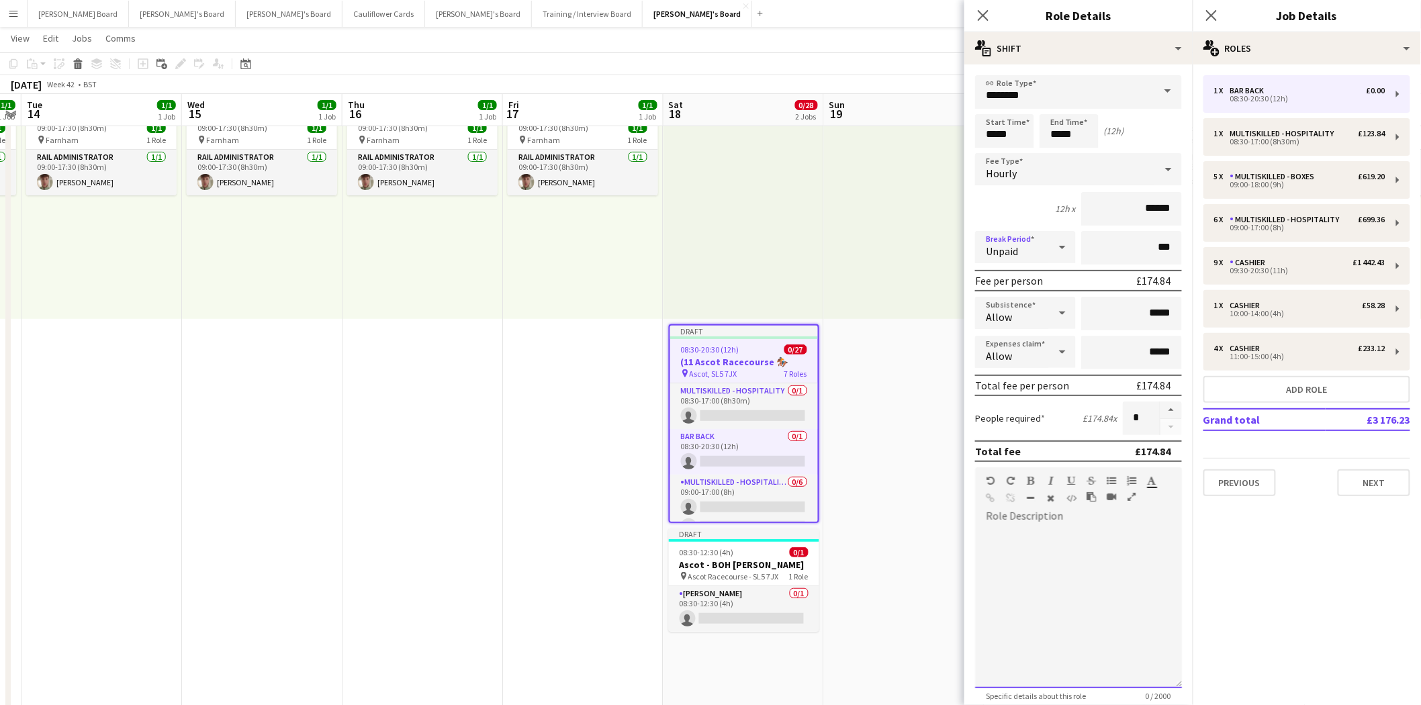
drag, startPoint x: 1061, startPoint y: 596, endPoint x: 1066, endPoint y: 587, distance: 9.9
click at [1061, 595] on div at bounding box center [1078, 607] width 207 height 161
click at [981, 17] on icon at bounding box center [983, 15] width 13 height 13
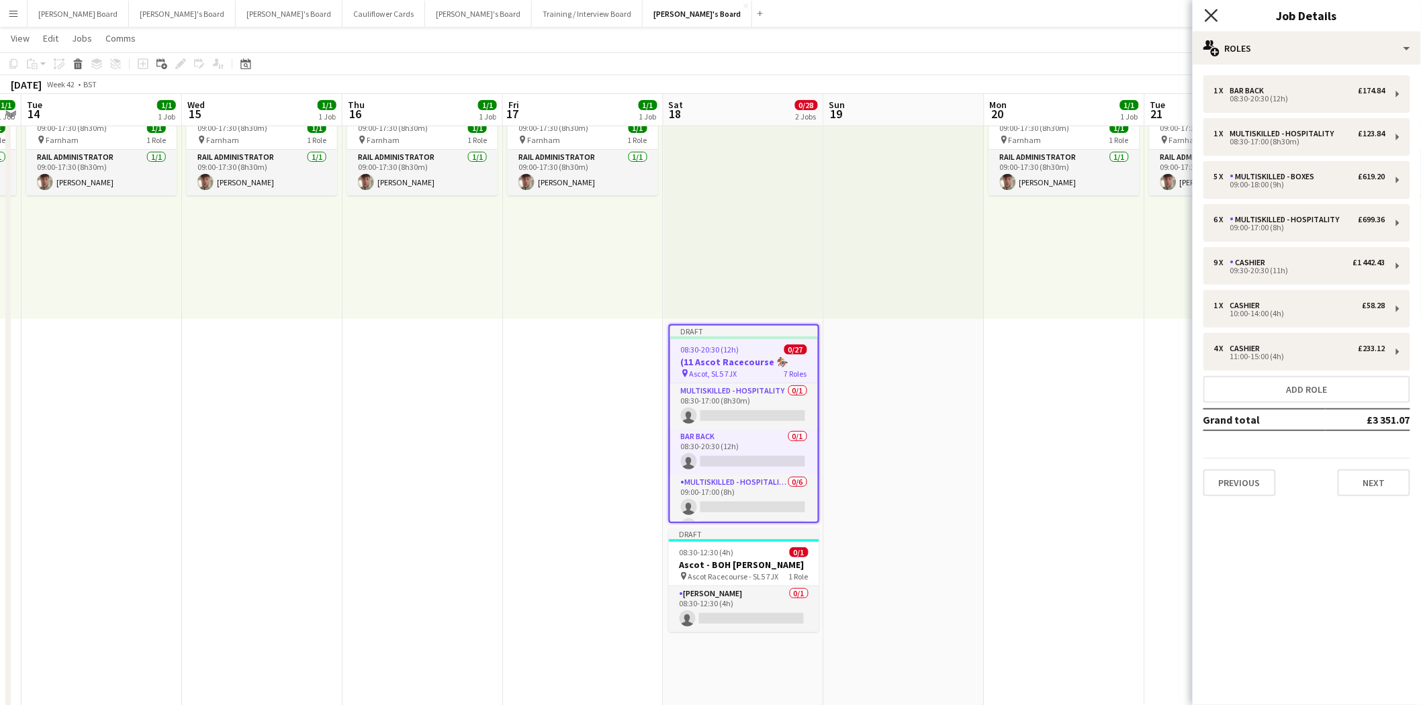
click at [1213, 15] on icon "Close pop-in" at bounding box center [1211, 15] width 13 height 13
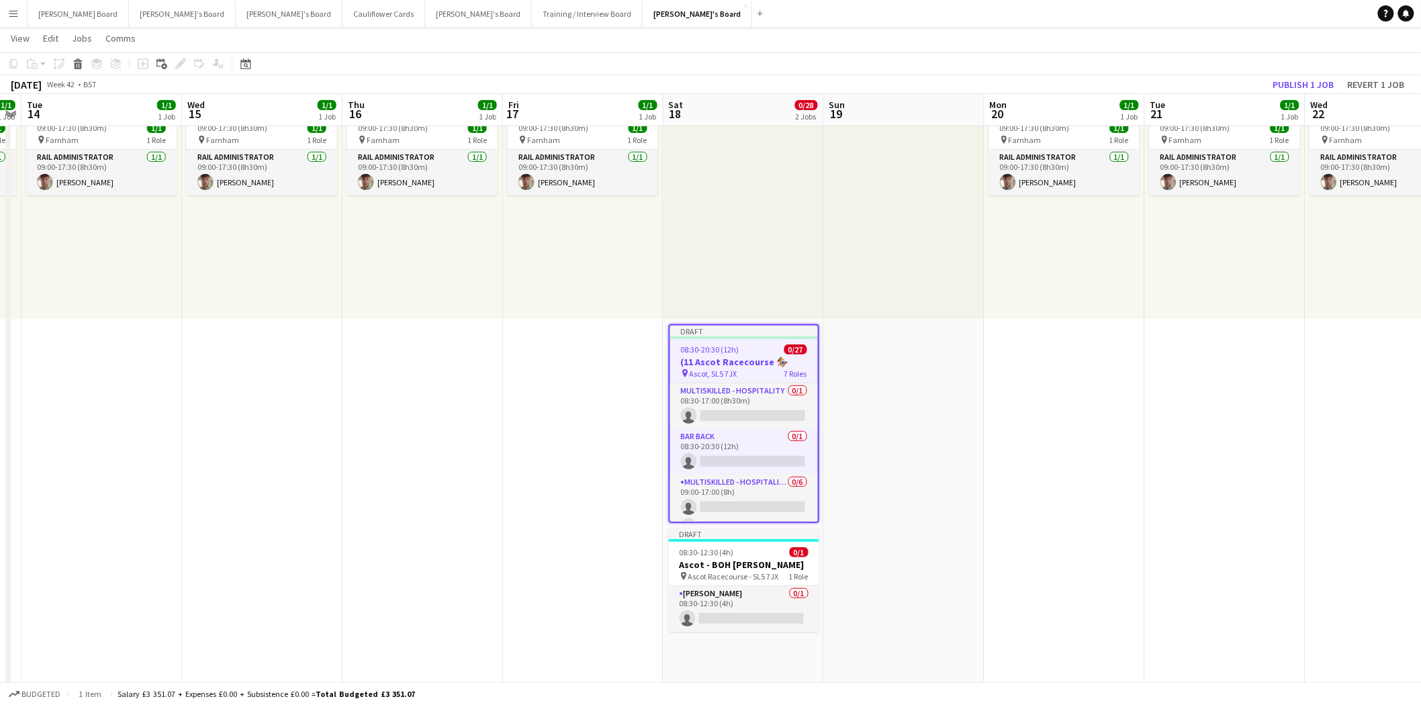
click at [719, 347] on span "08:30-20:30 (12h)" at bounding box center [710, 350] width 58 height 10
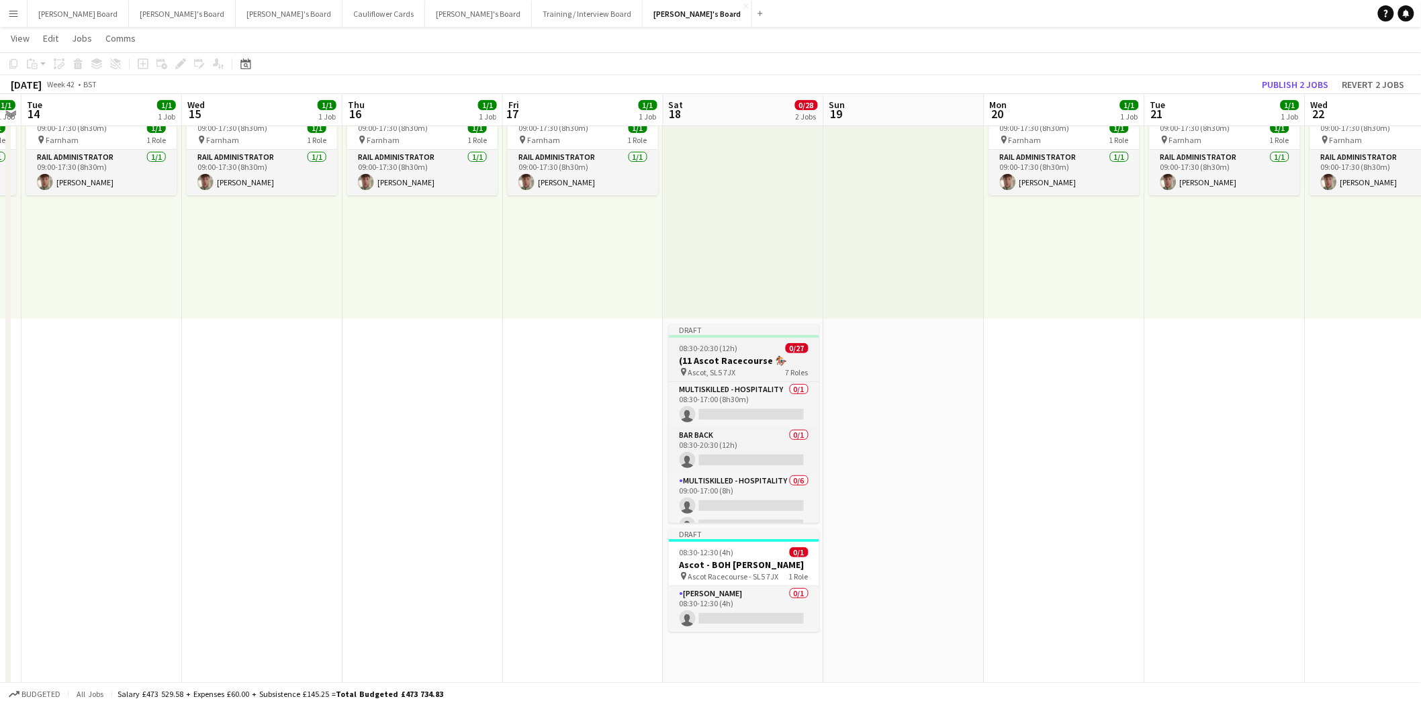
click at [727, 334] on div "Draft" at bounding box center [744, 329] width 150 height 11
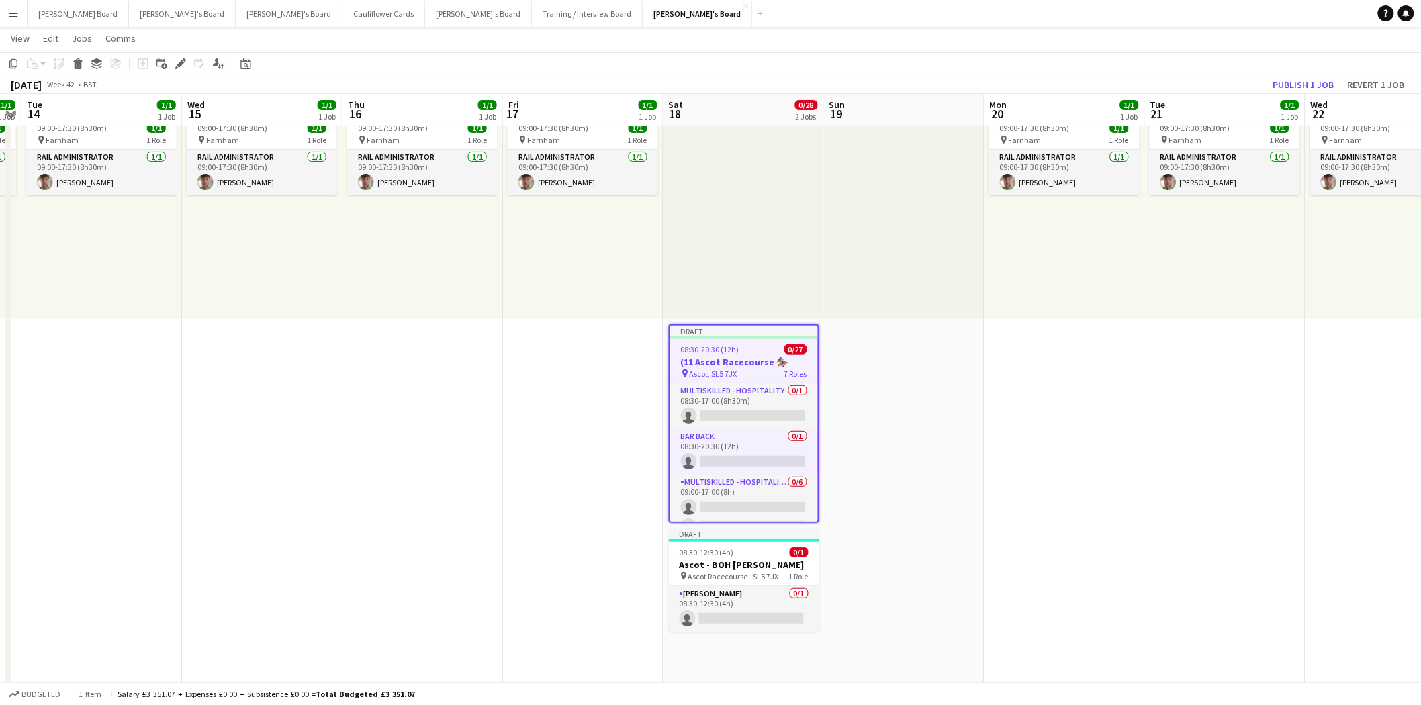
drag, startPoint x: 180, startPoint y: 60, endPoint x: 568, endPoint y: 69, distance: 387.6
click at [181, 60] on icon "Edit" at bounding box center [180, 63] width 11 height 11
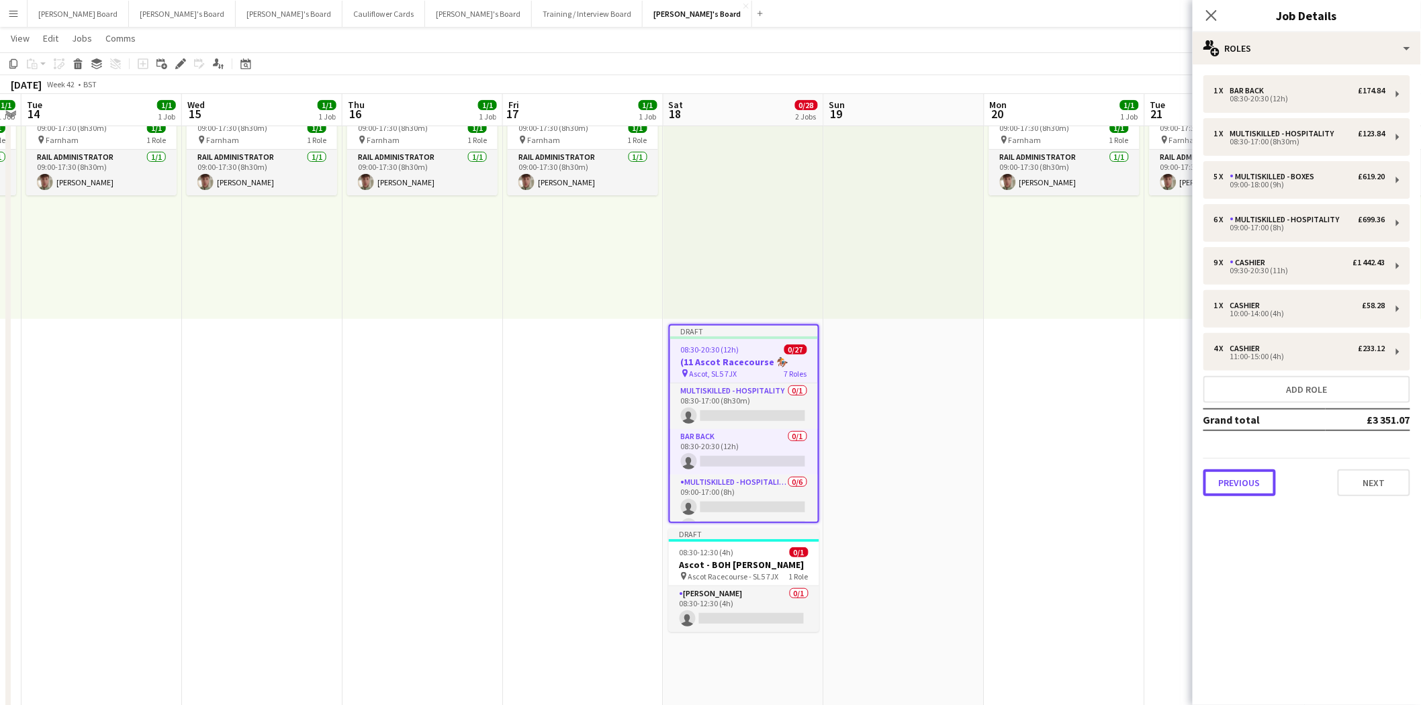
drag, startPoint x: 1241, startPoint y: 474, endPoint x: 1082, endPoint y: 253, distance: 271.9
click at [1240, 472] on button "Previous" at bounding box center [1240, 482] width 73 height 27
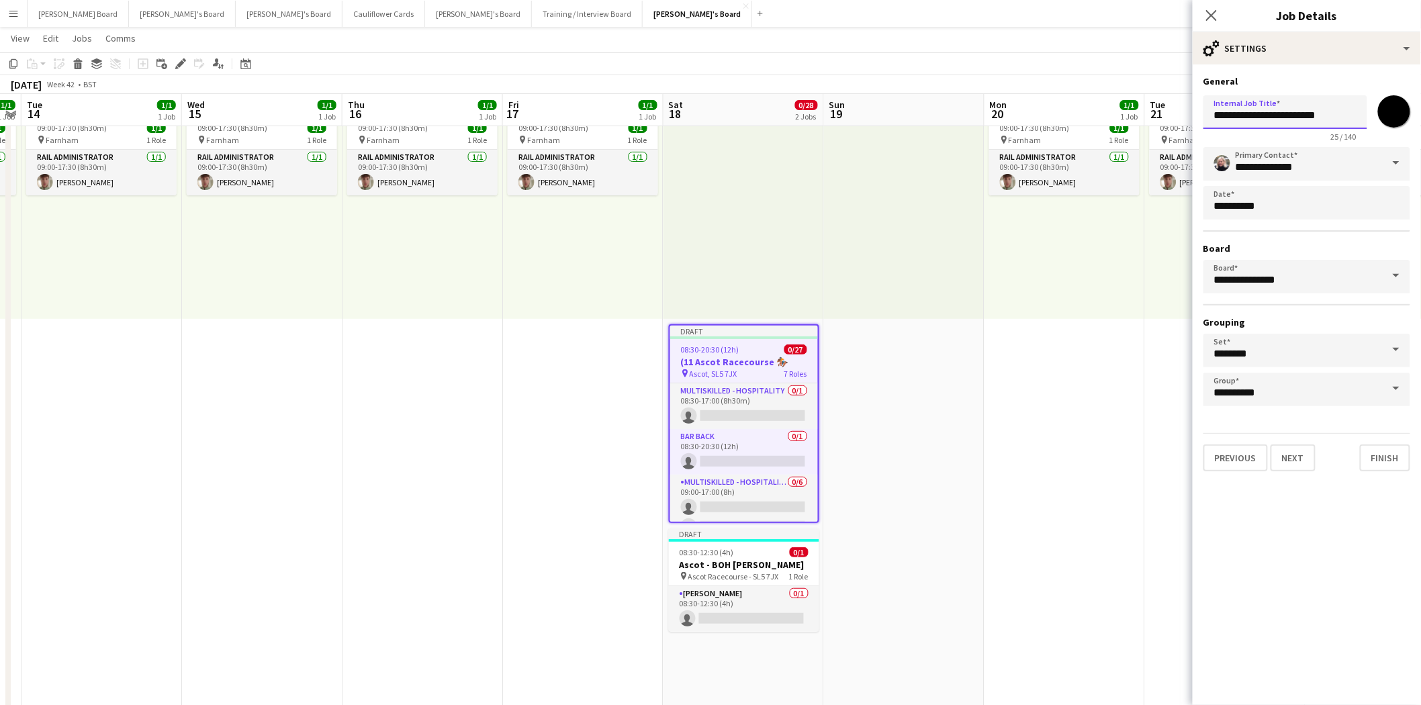
click at [1226, 116] on input "**********" at bounding box center [1286, 112] width 164 height 34
type input "**********"
click at [726, 332] on div "Draft" at bounding box center [744, 331] width 148 height 11
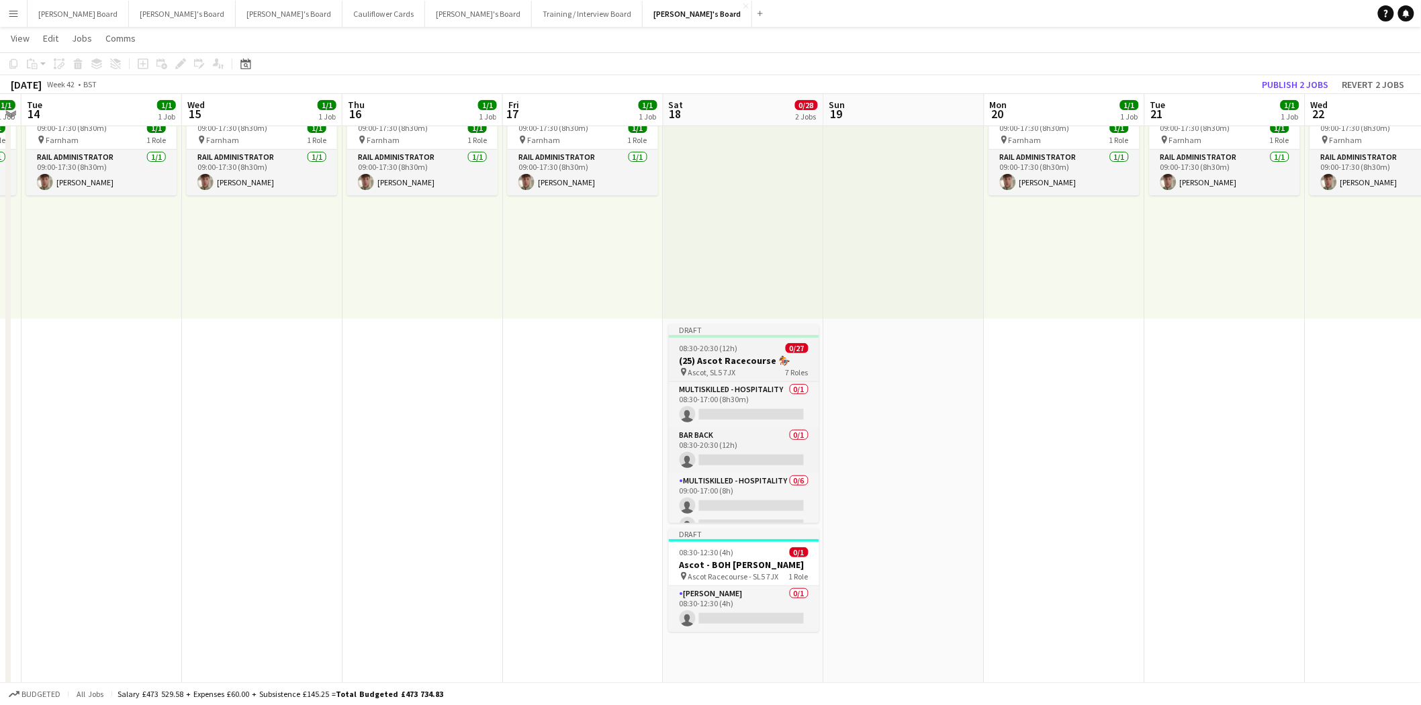
click at [704, 351] on span "08:30-20:30 (12h)" at bounding box center [709, 348] width 58 height 10
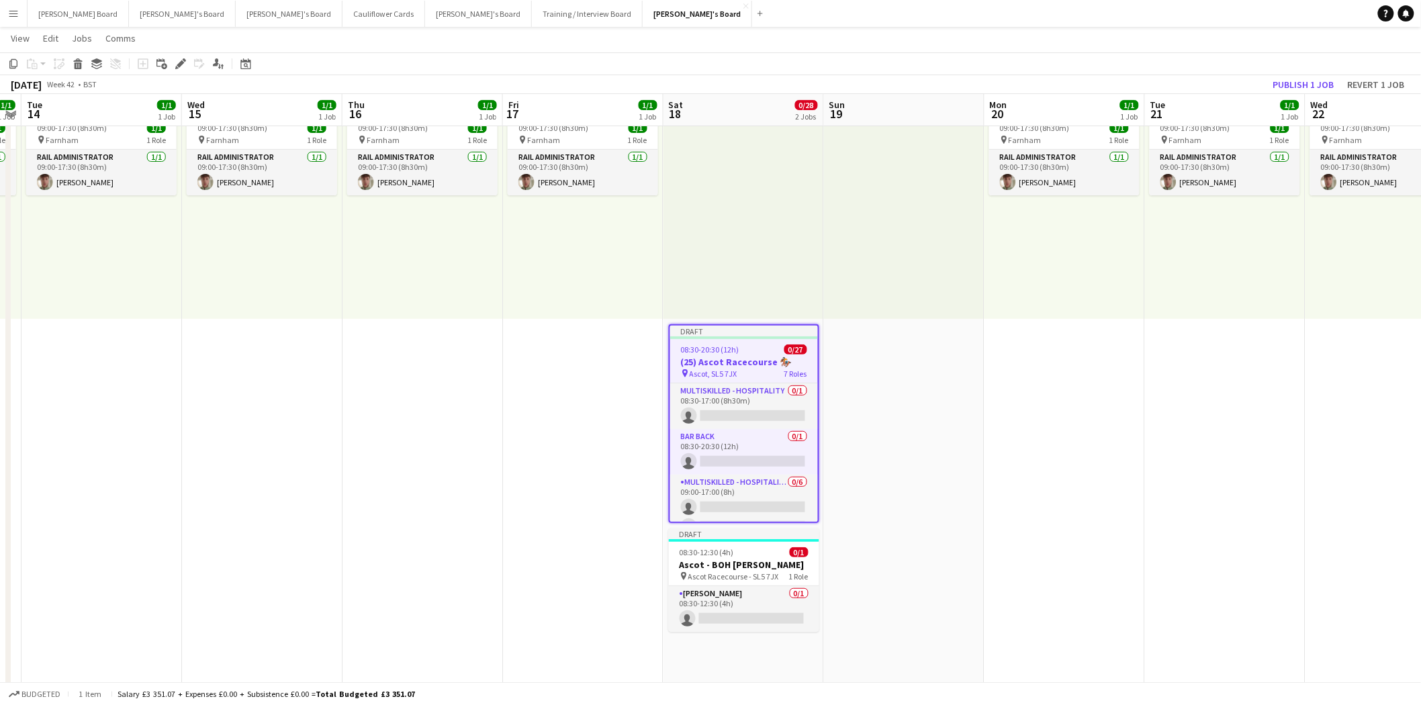
drag, startPoint x: 177, startPoint y: 63, endPoint x: 327, endPoint y: 85, distance: 152.1
click at [177, 63] on icon "Edit" at bounding box center [180, 63] width 11 height 11
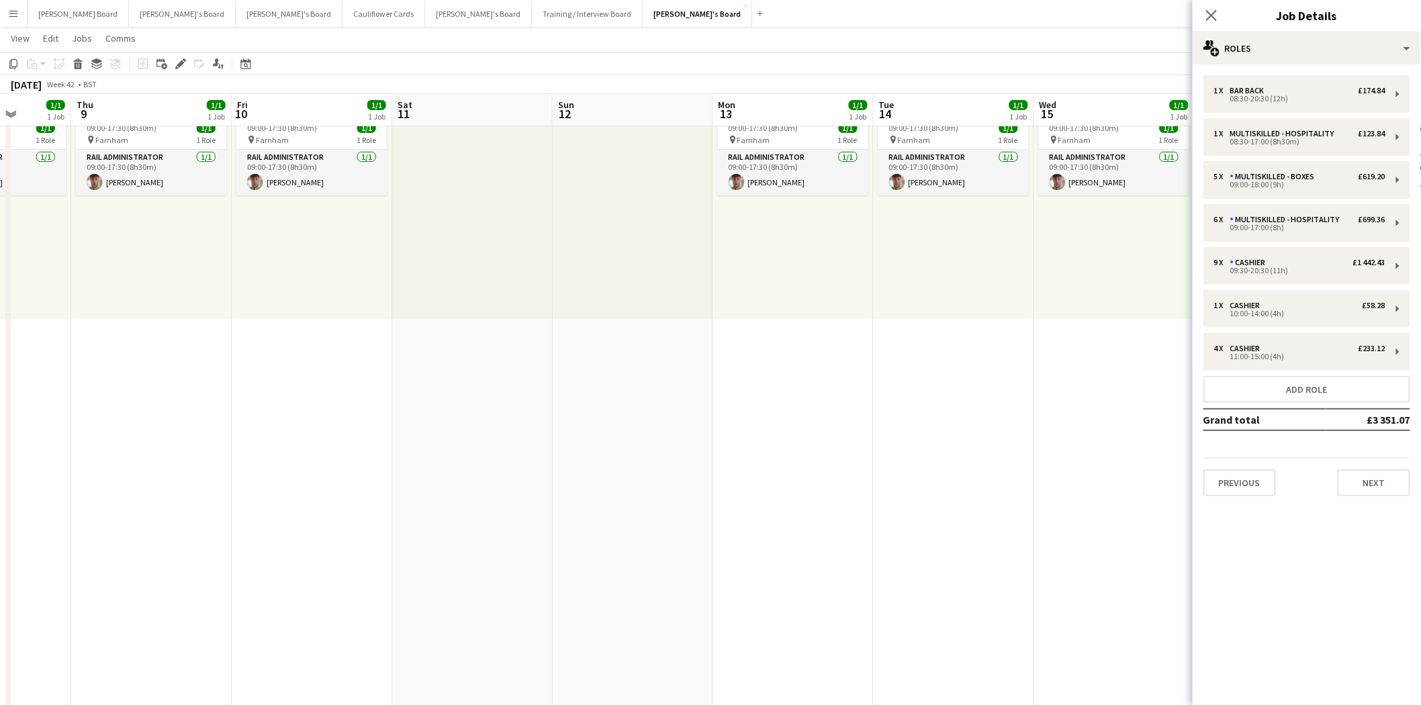
drag, startPoint x: 137, startPoint y: 434, endPoint x: 985, endPoint y: 447, distance: 848.4
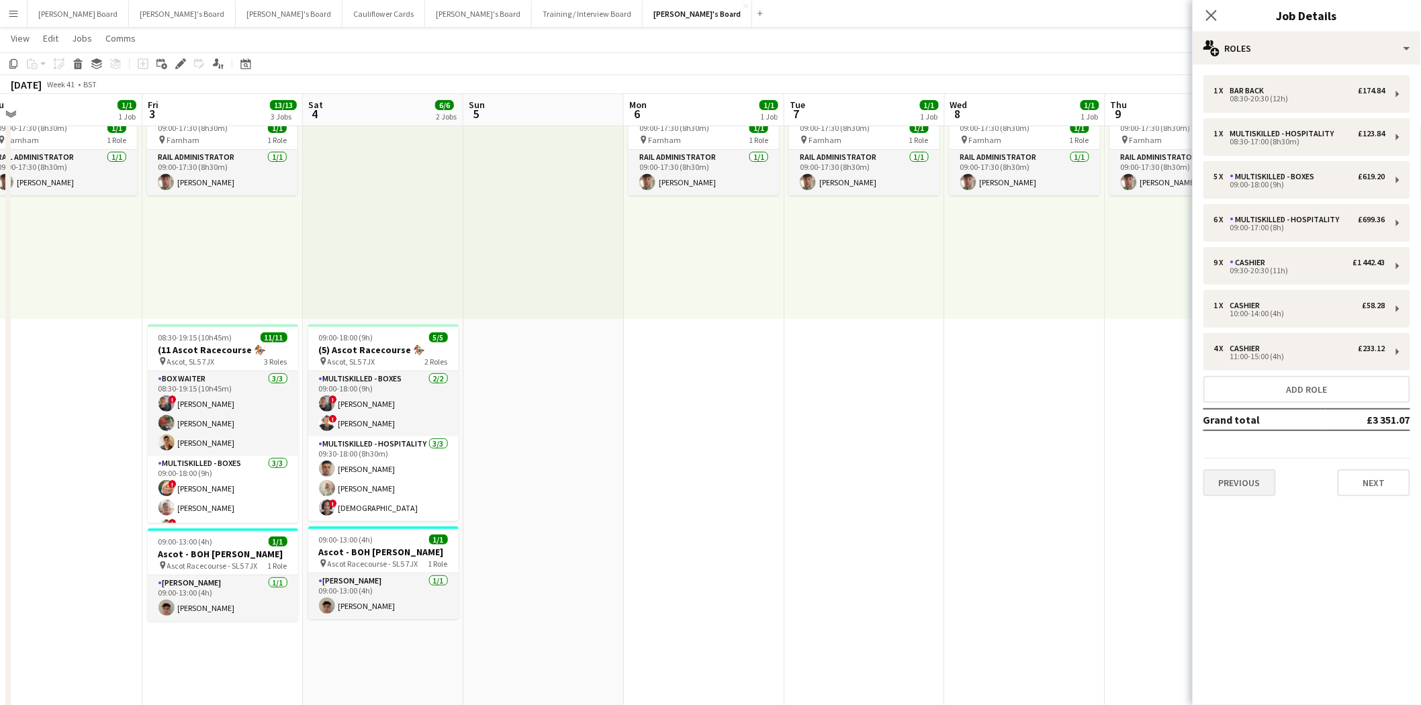
scroll to position [0, 366]
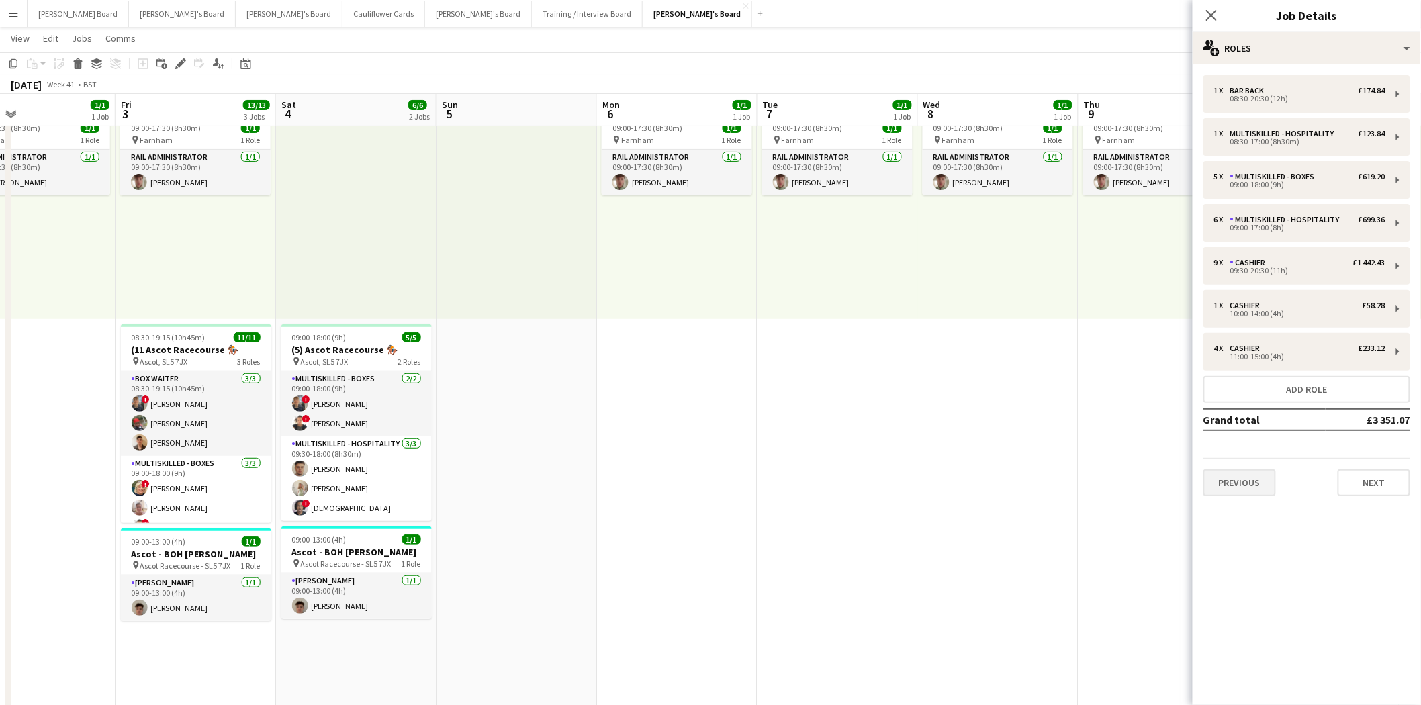
drag, startPoint x: 156, startPoint y: 447, endPoint x: 1214, endPoint y: 471, distance: 1058.8
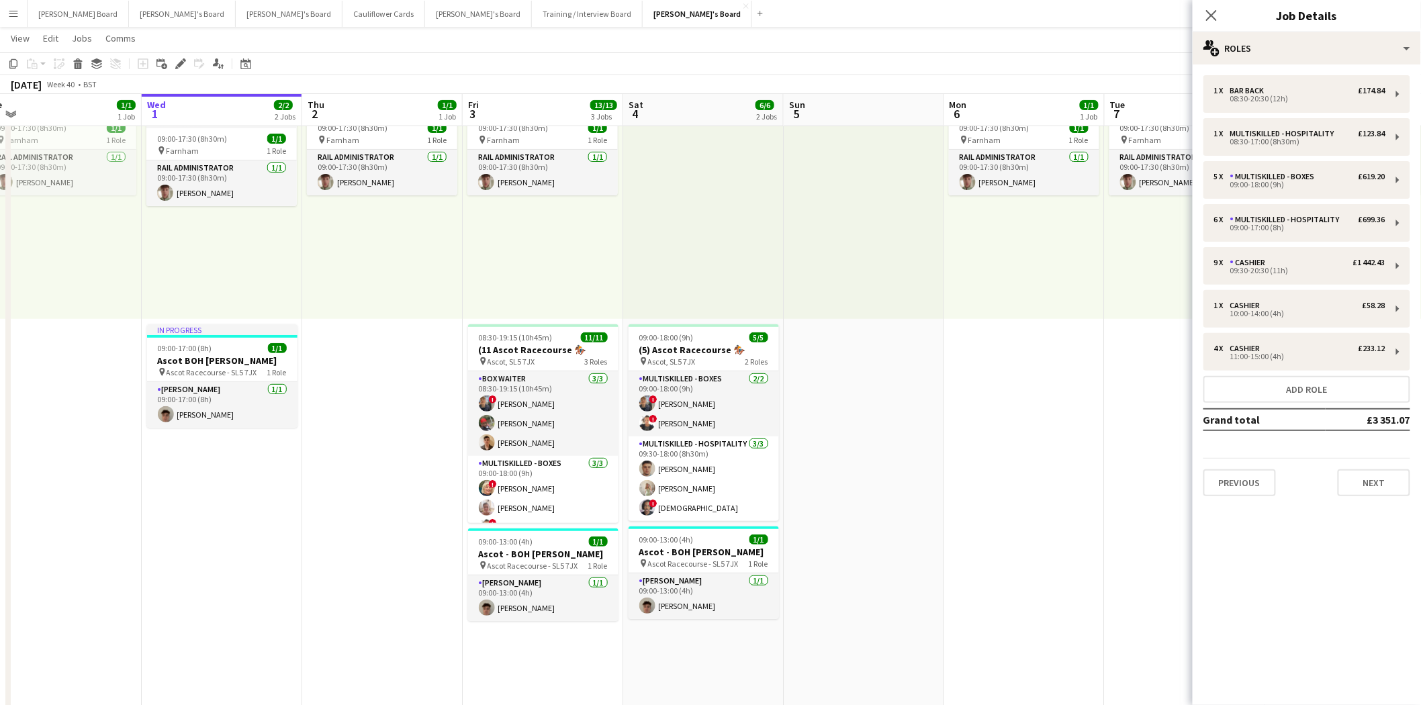
scroll to position [0, 424]
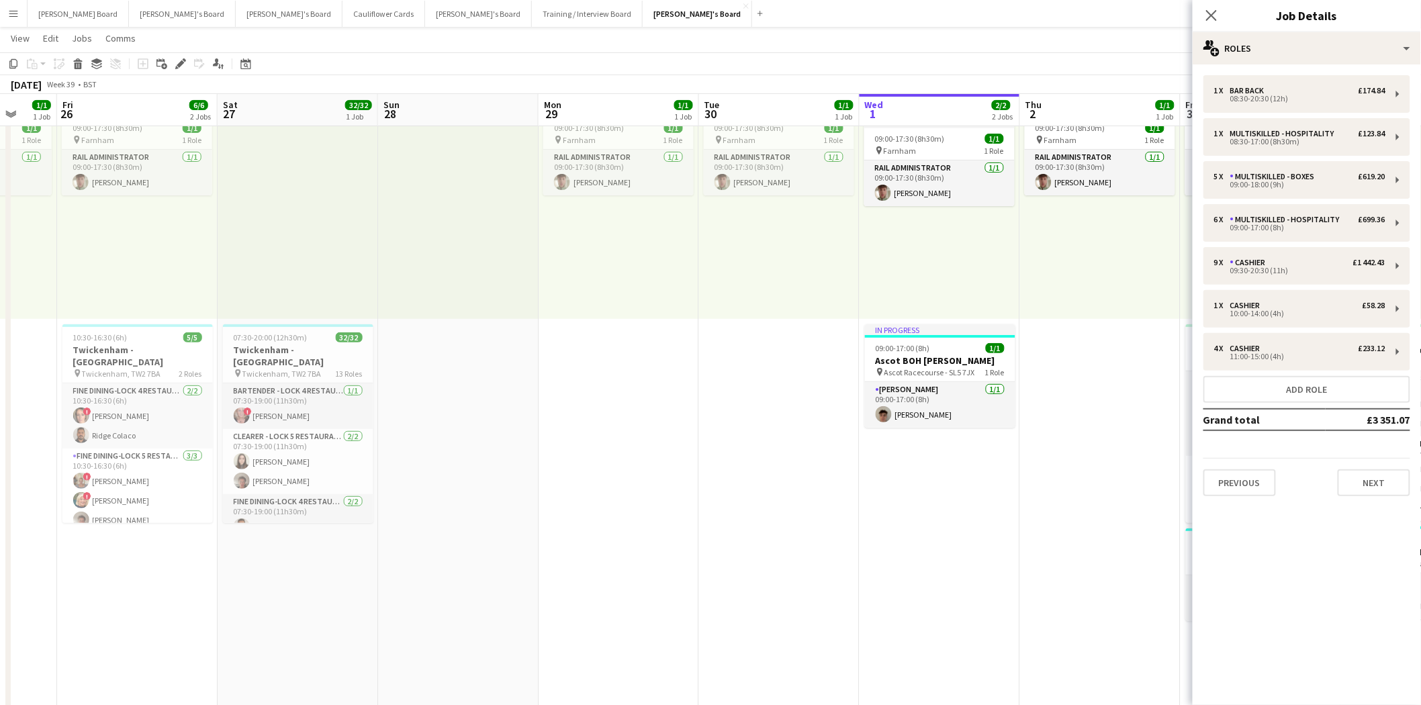
drag, startPoint x: 78, startPoint y: 439, endPoint x: 1432, endPoint y: 453, distance: 1354.1
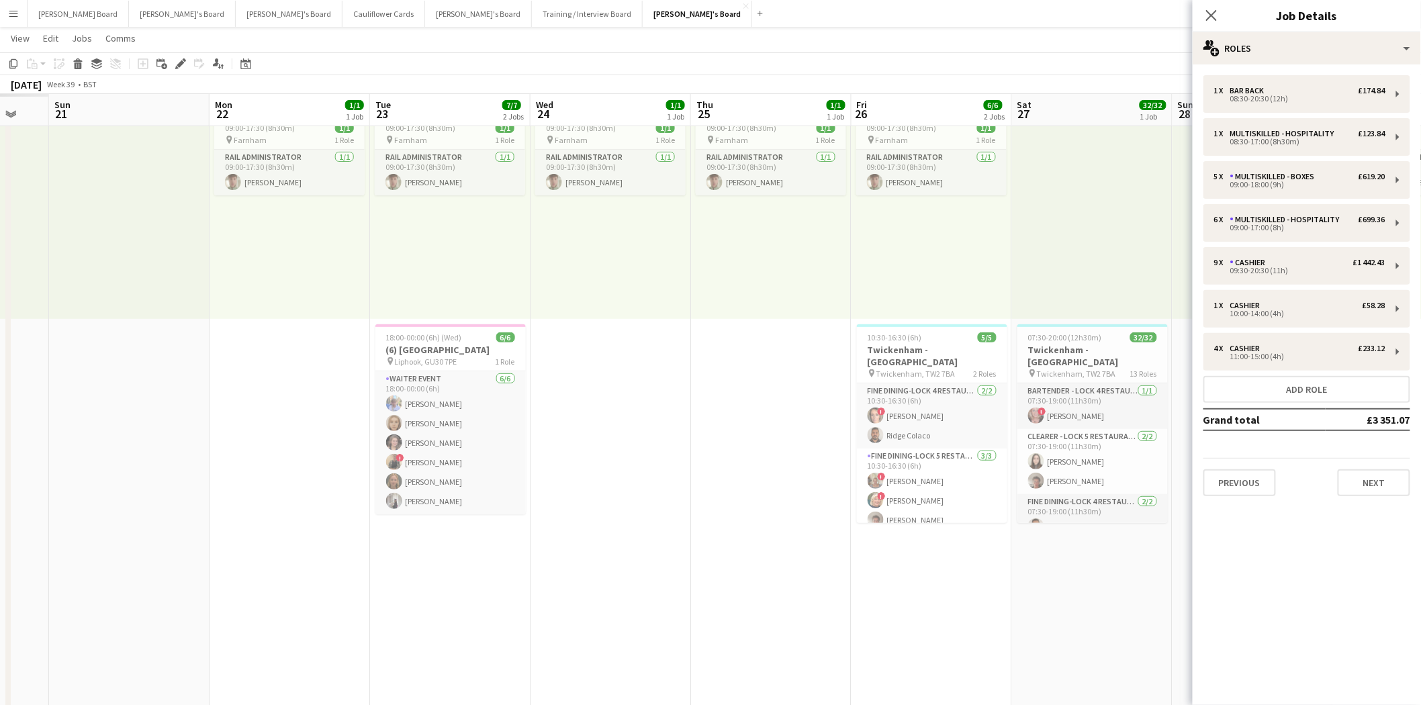
scroll to position [0, 347]
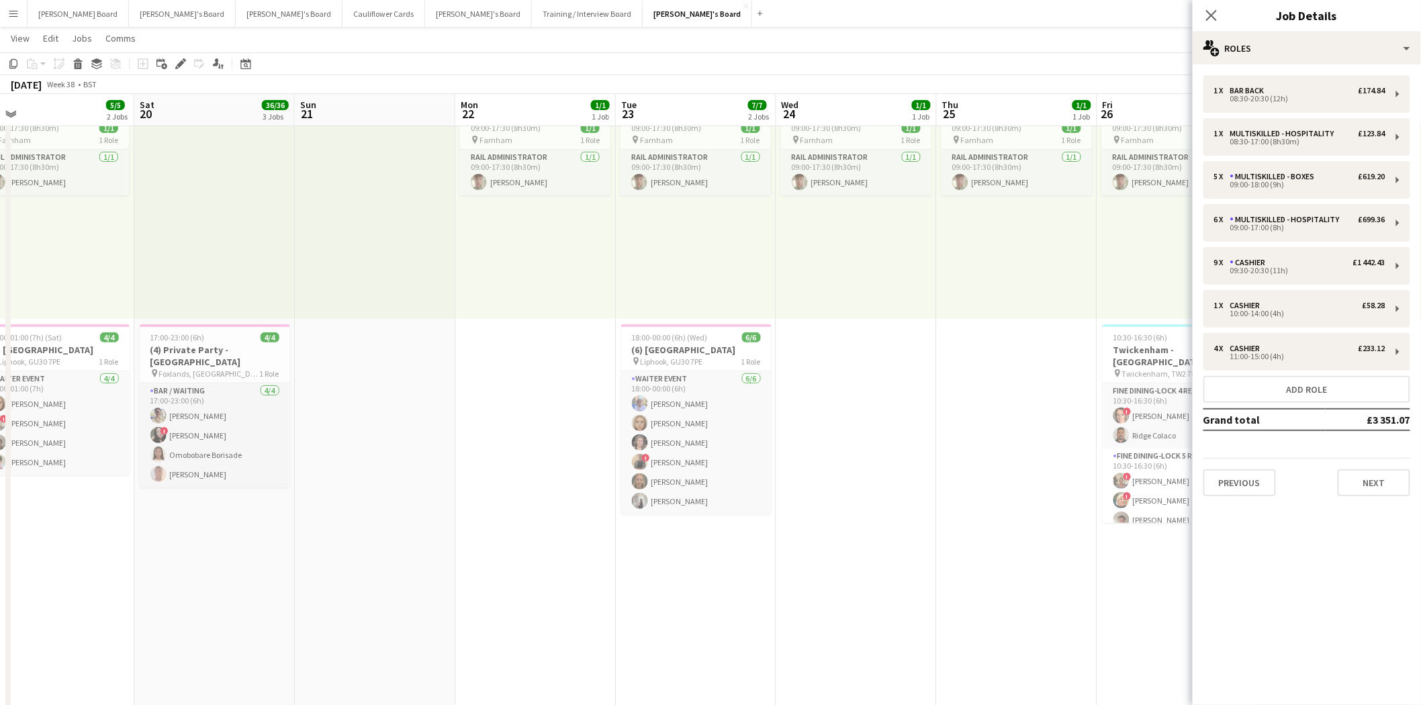
drag, startPoint x: 151, startPoint y: 547, endPoint x: 1204, endPoint y: 552, distance: 1052.5
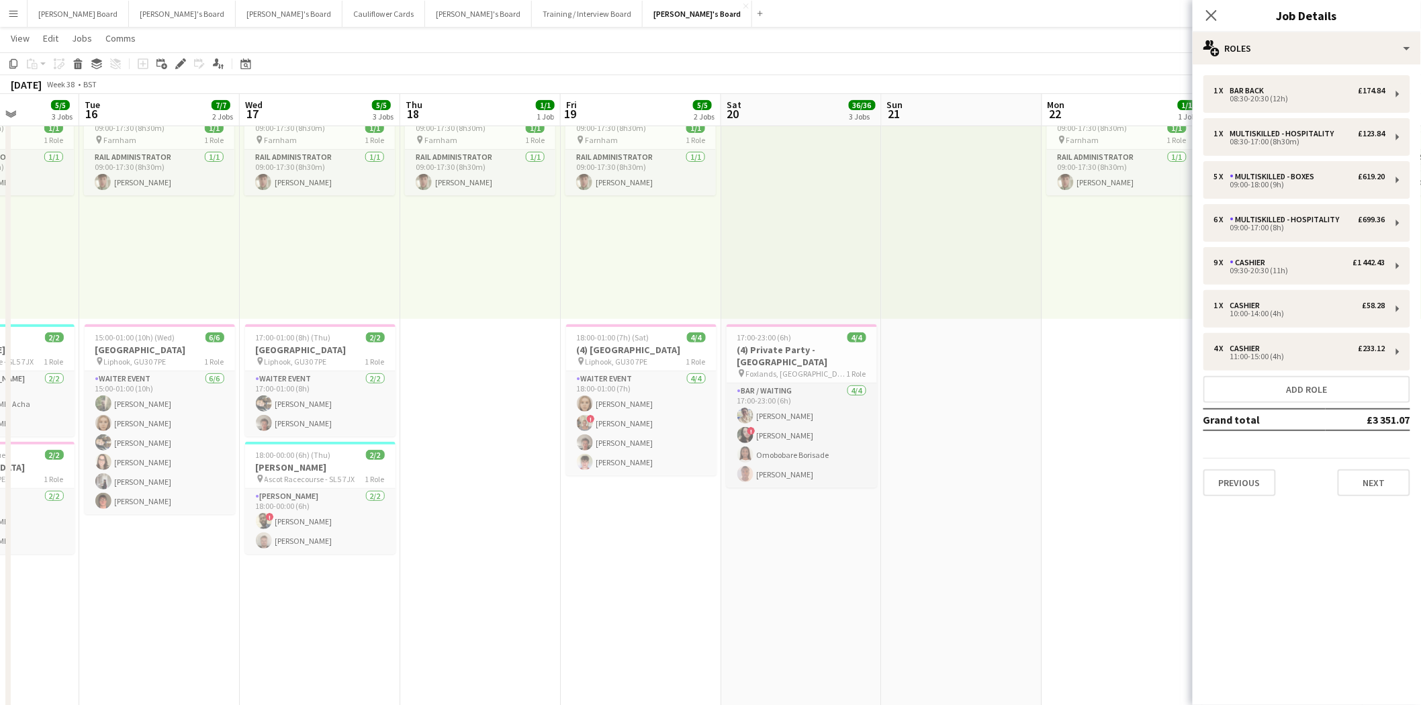
scroll to position [0, 463]
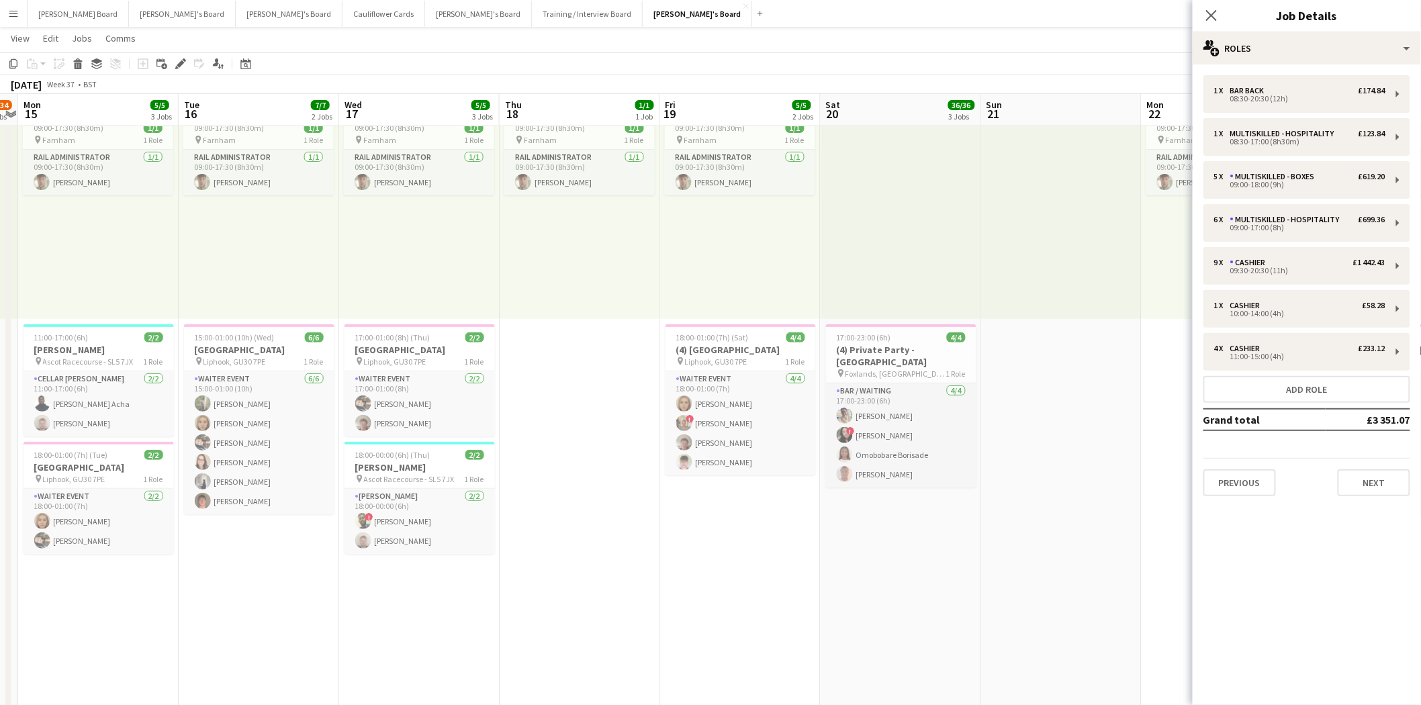
drag, startPoint x: 257, startPoint y: 533, endPoint x: 1409, endPoint y: 568, distance: 1153.1
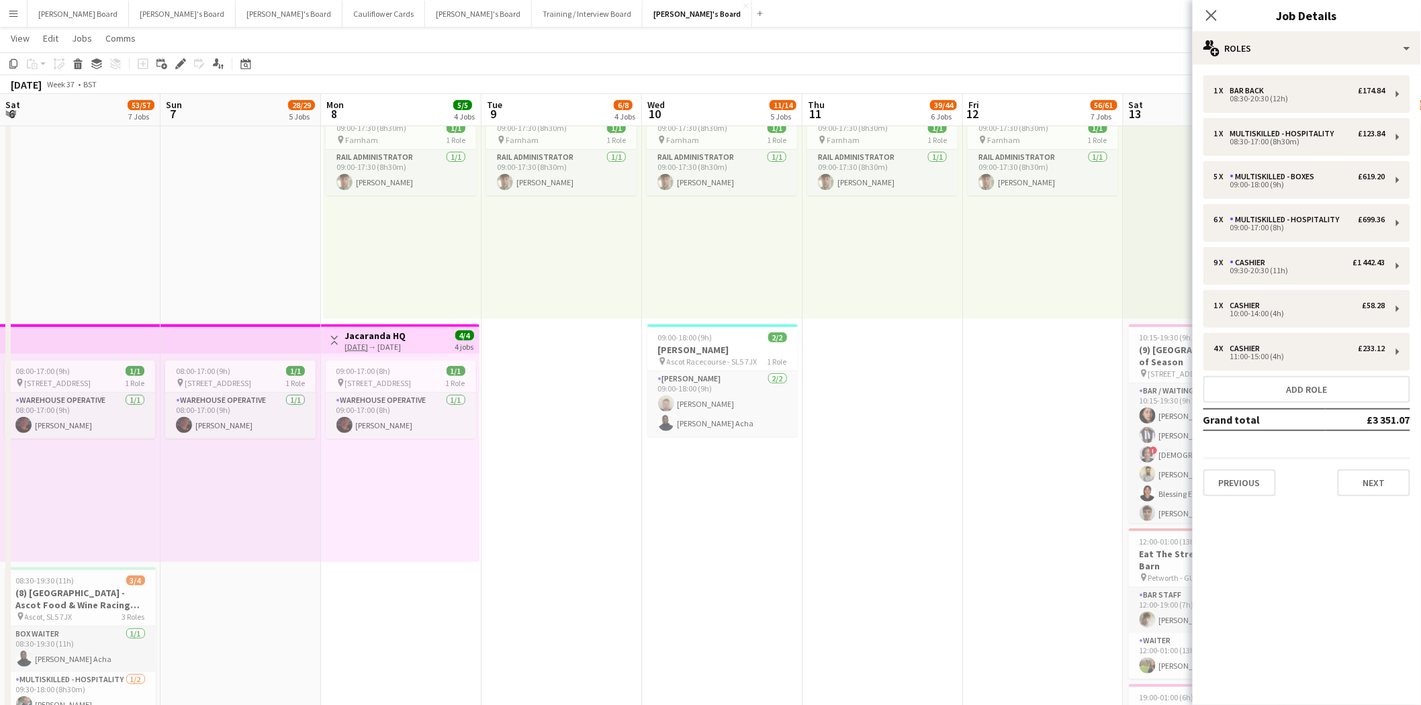
scroll to position [0, 467]
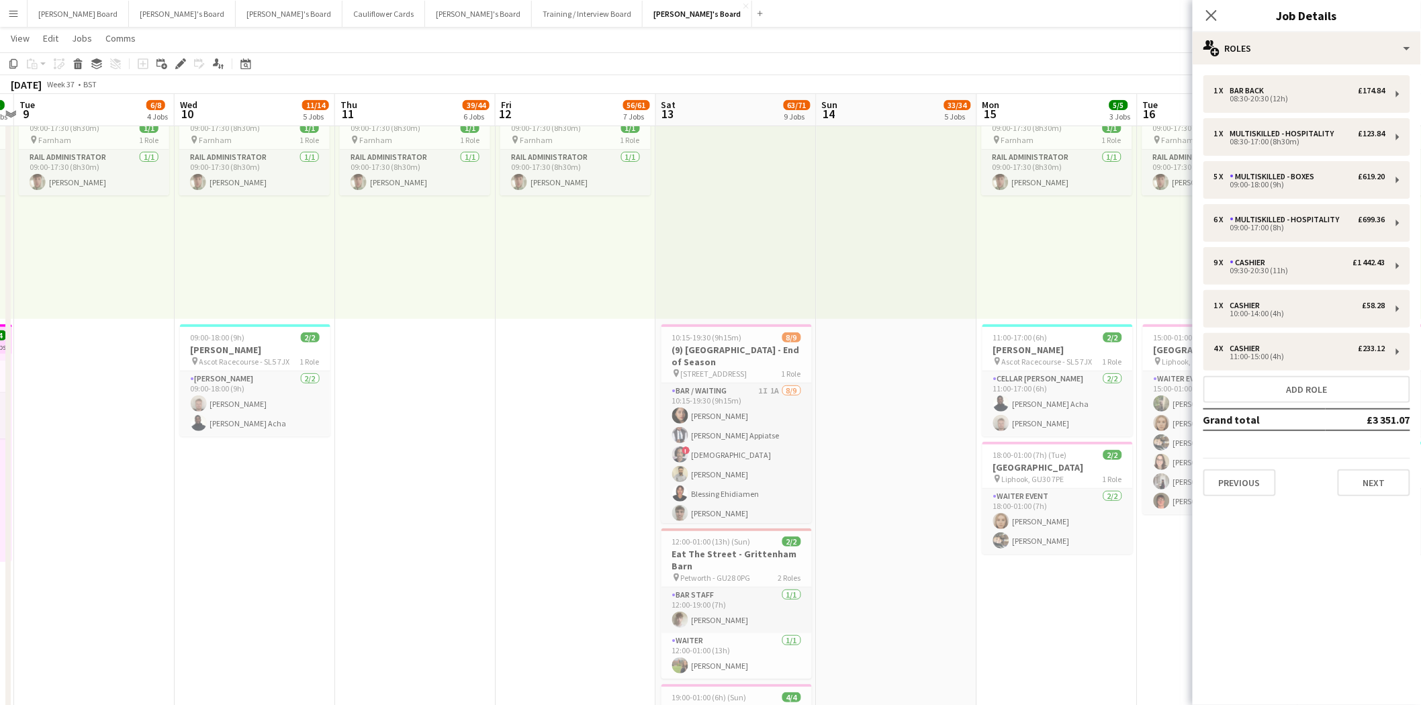
drag, startPoint x: 209, startPoint y: 566, endPoint x: 1167, endPoint y: 580, distance: 958.6
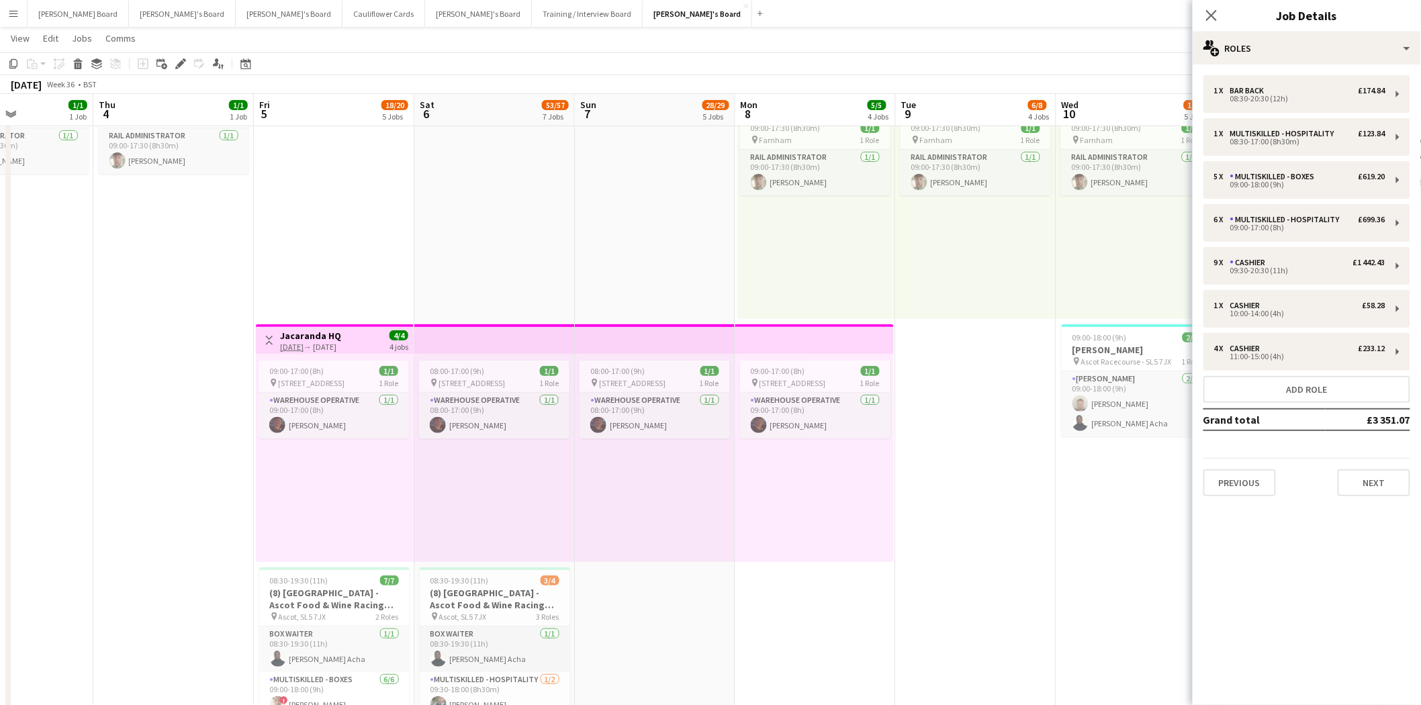
scroll to position [0, 433]
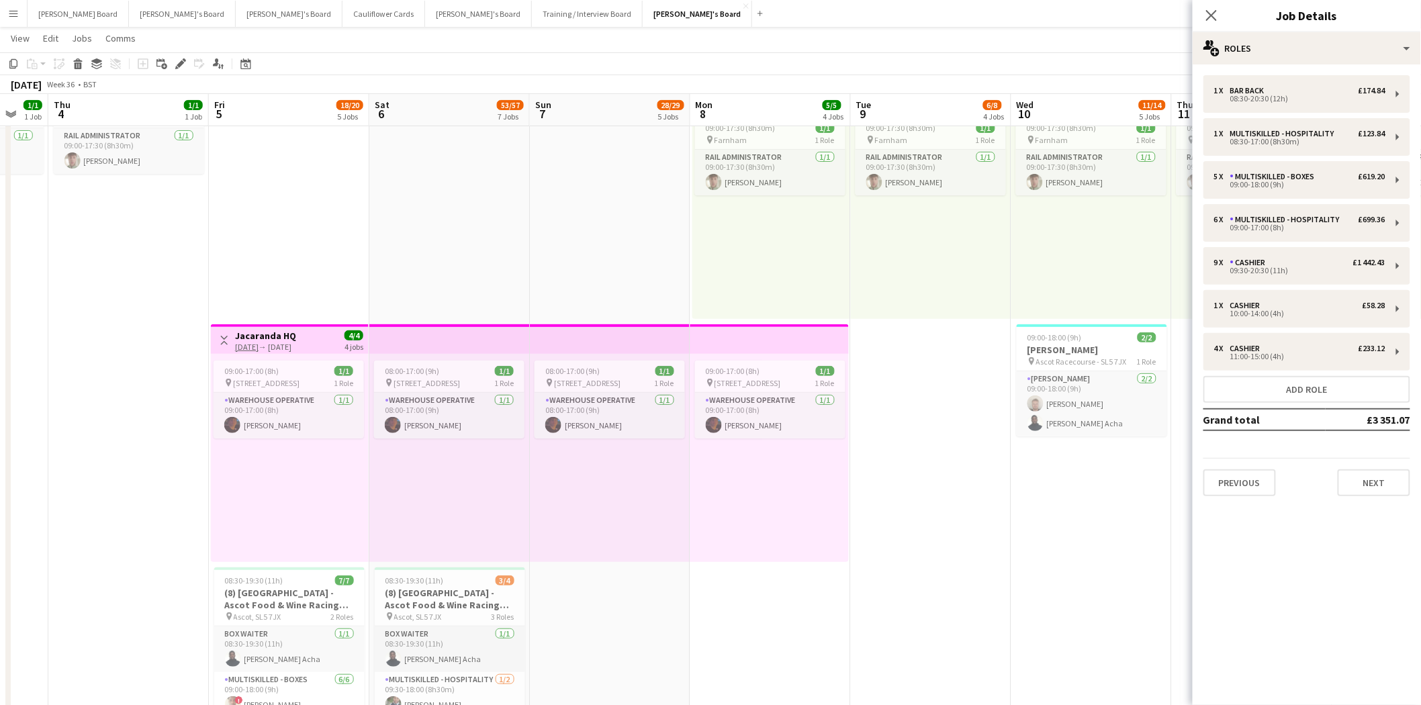
drag, startPoint x: 193, startPoint y: 486, endPoint x: 1030, endPoint y: 536, distance: 838.4
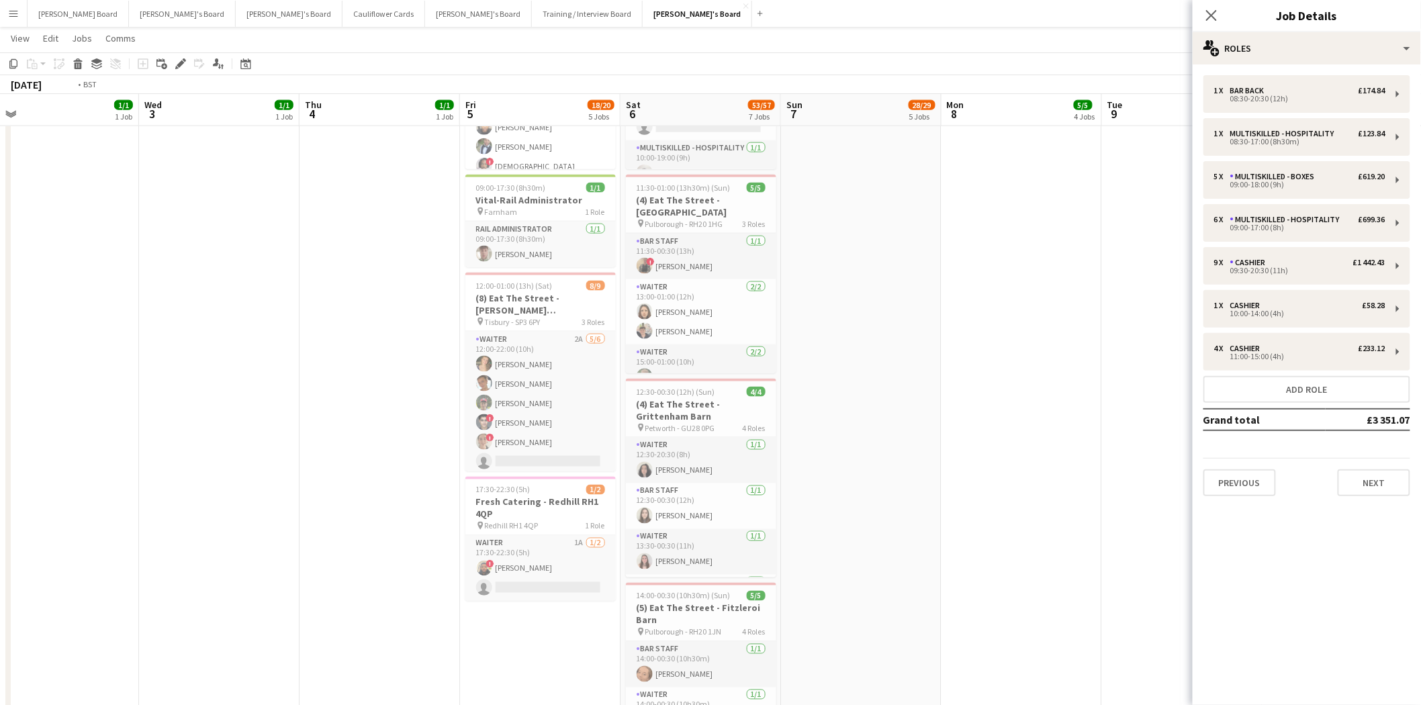
scroll to position [0, 346]
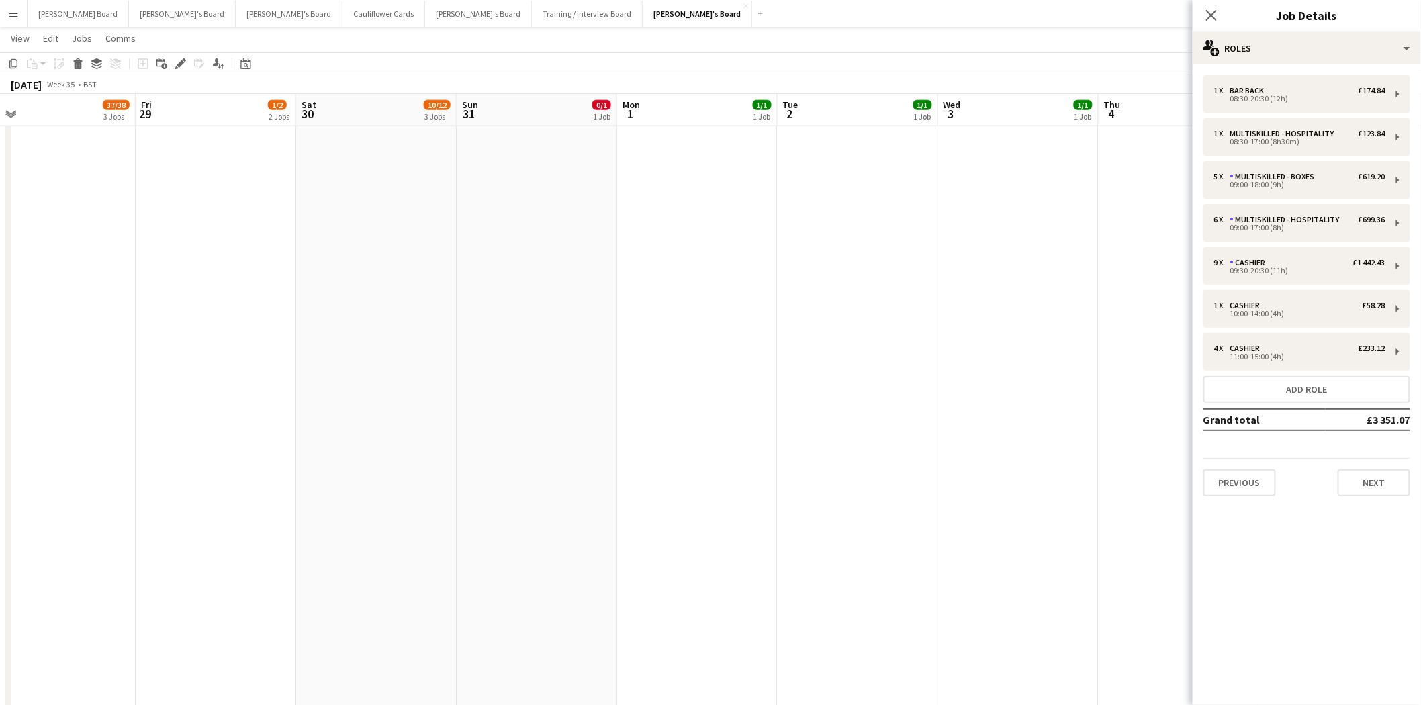
drag, startPoint x: 97, startPoint y: 354, endPoint x: 1432, endPoint y: 425, distance: 1337.1
click at [246, 64] on icon at bounding box center [246, 65] width 5 height 5
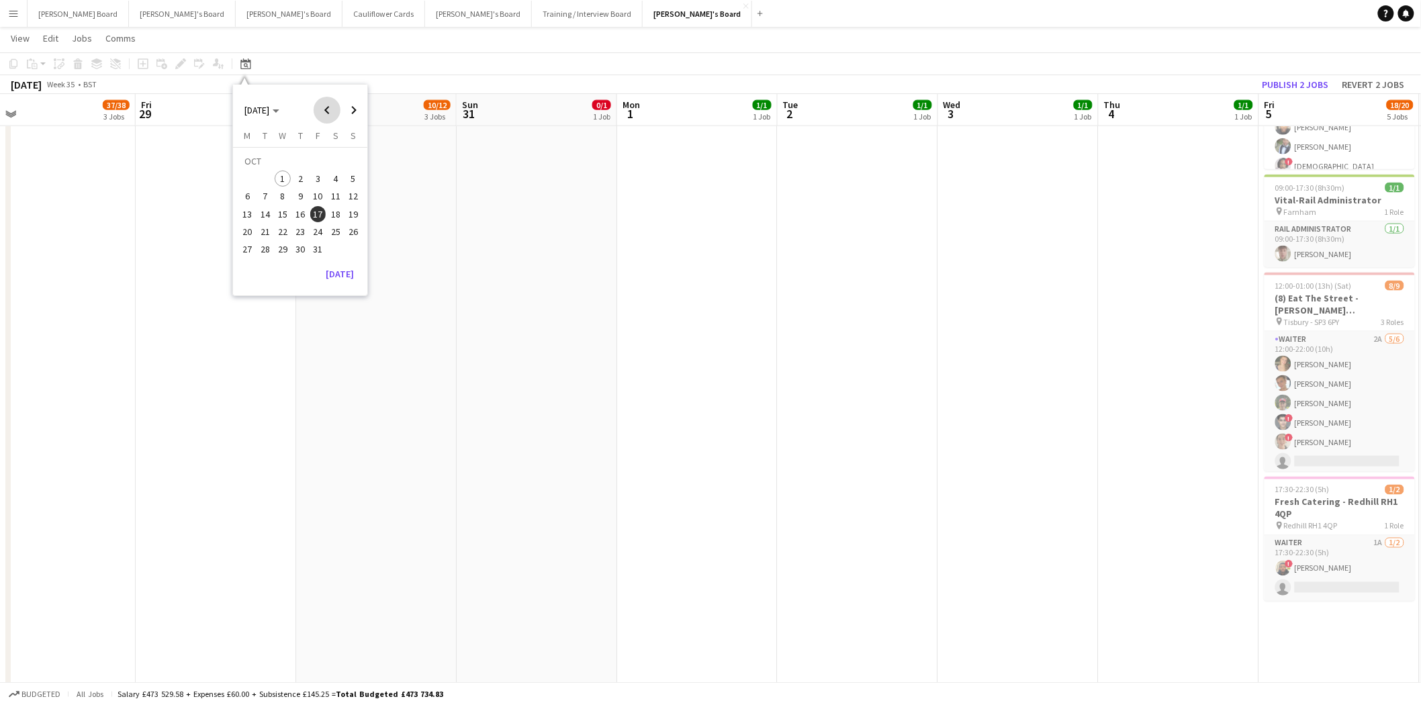
click at [324, 110] on span "Previous month" at bounding box center [327, 110] width 27 height 27
click at [334, 180] on span "9" at bounding box center [336, 182] width 16 height 16
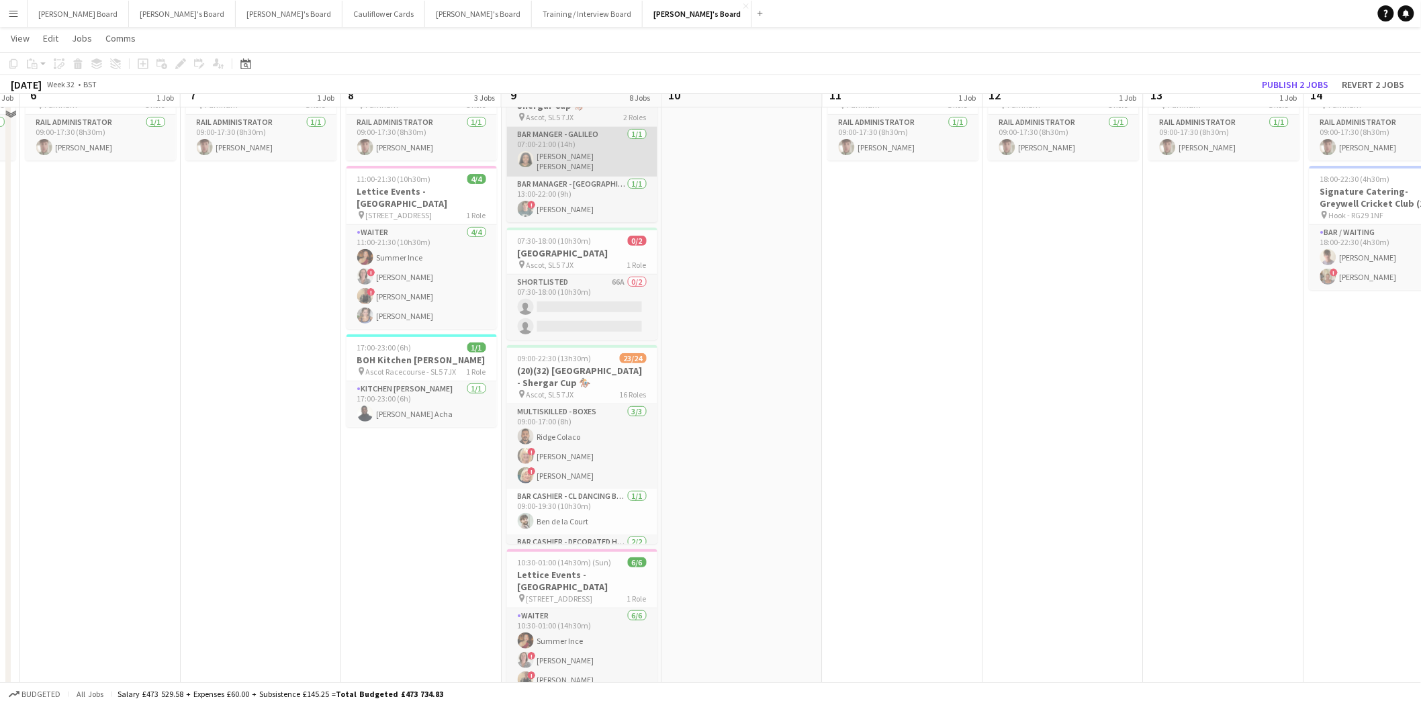
scroll to position [0, 0]
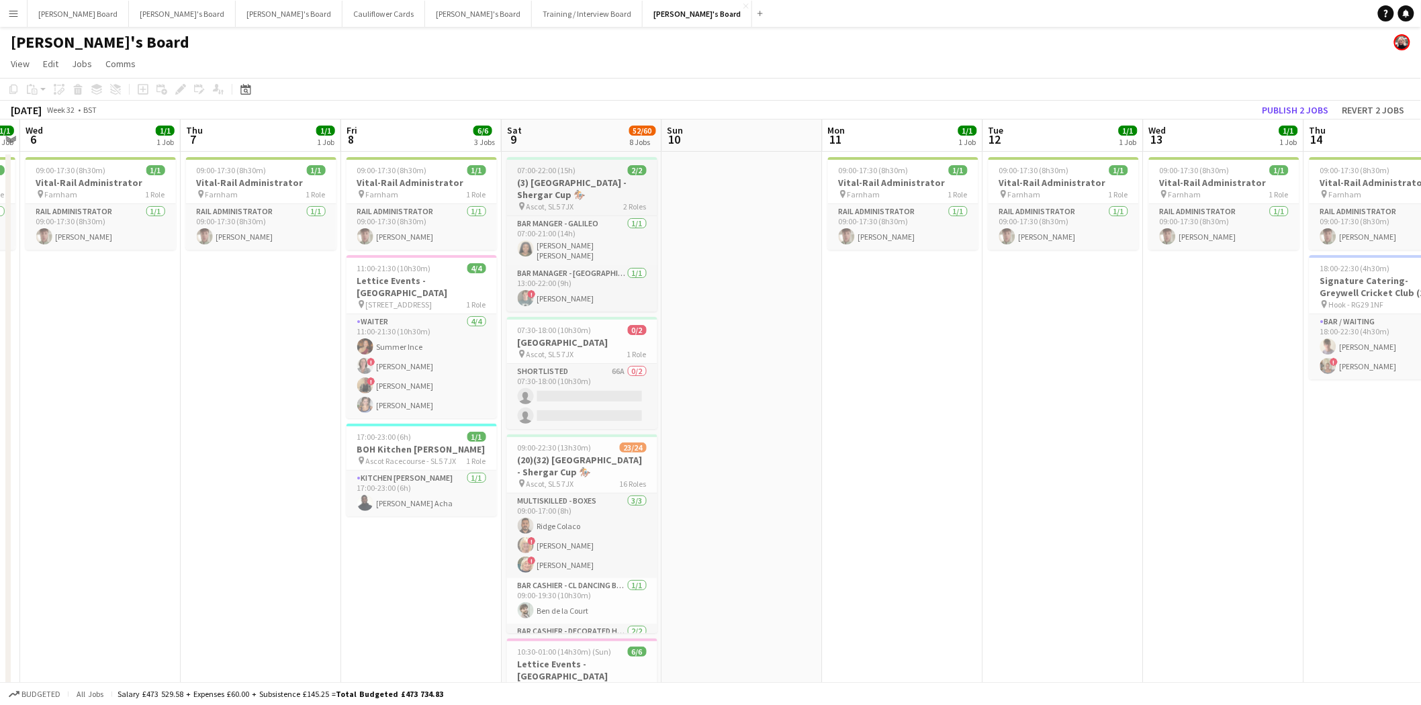
click at [554, 168] on span "07:00-22:00 (15h)" at bounding box center [547, 170] width 58 height 10
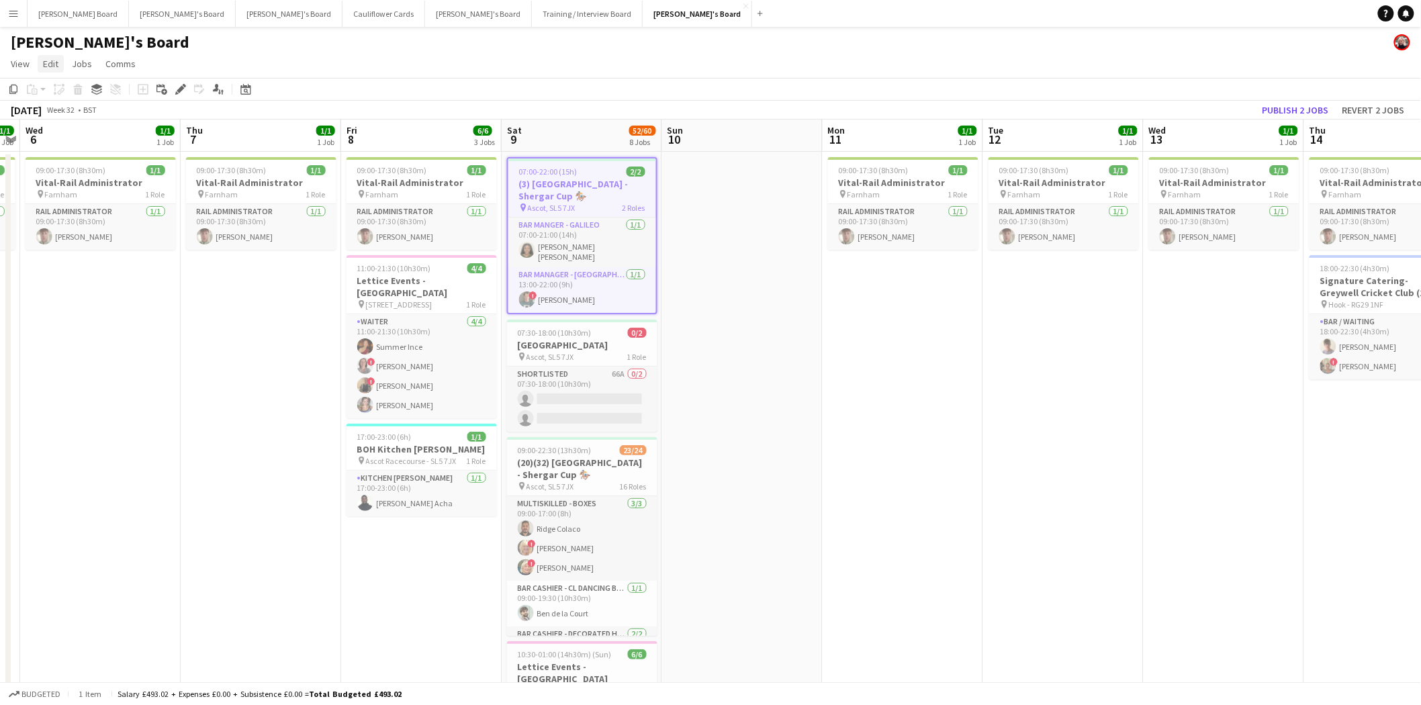
click at [49, 58] on span "Edit" at bounding box center [50, 64] width 15 height 12
click at [62, 93] on span "Copy Ctrl+C" at bounding box center [71, 93] width 45 height 12
click at [240, 89] on icon "Date picker" at bounding box center [245, 89] width 11 height 11
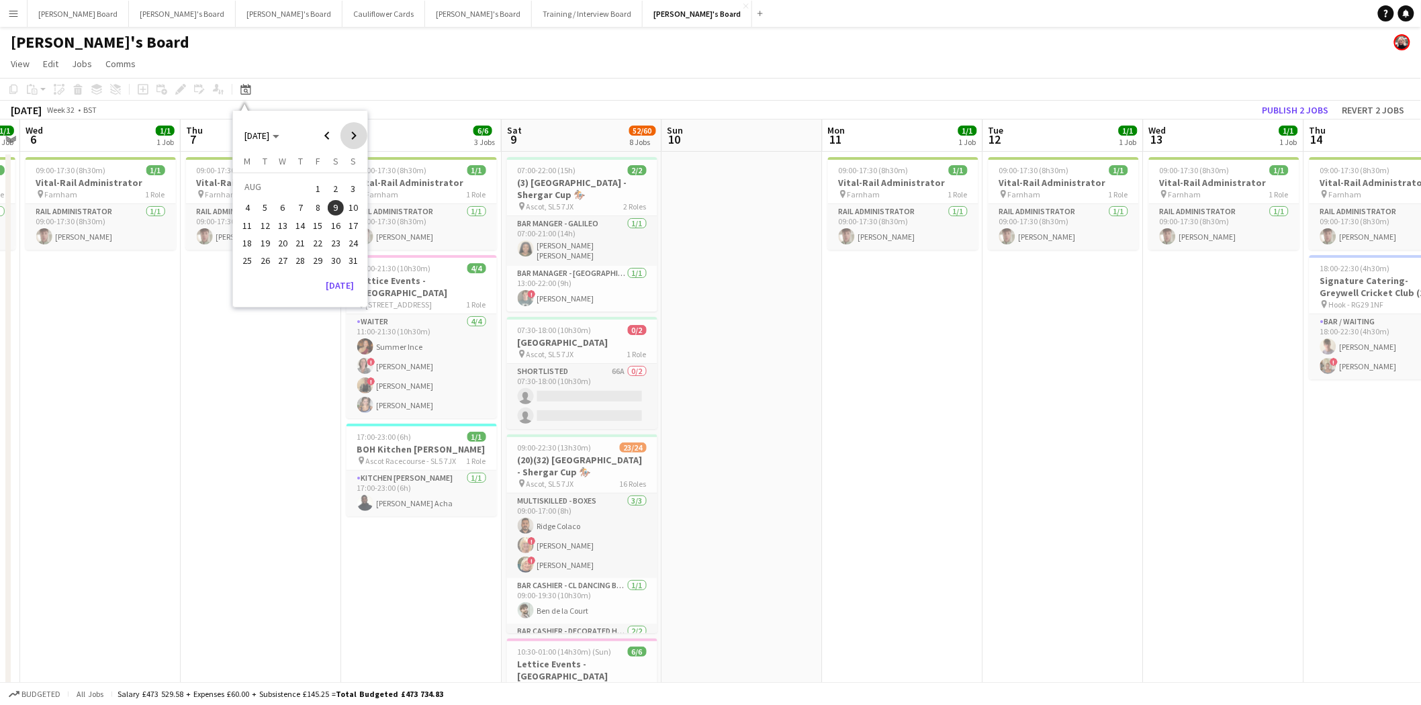
click at [356, 138] on span "Next month" at bounding box center [354, 135] width 27 height 27
click at [338, 238] on span "18" at bounding box center [336, 240] width 16 height 16
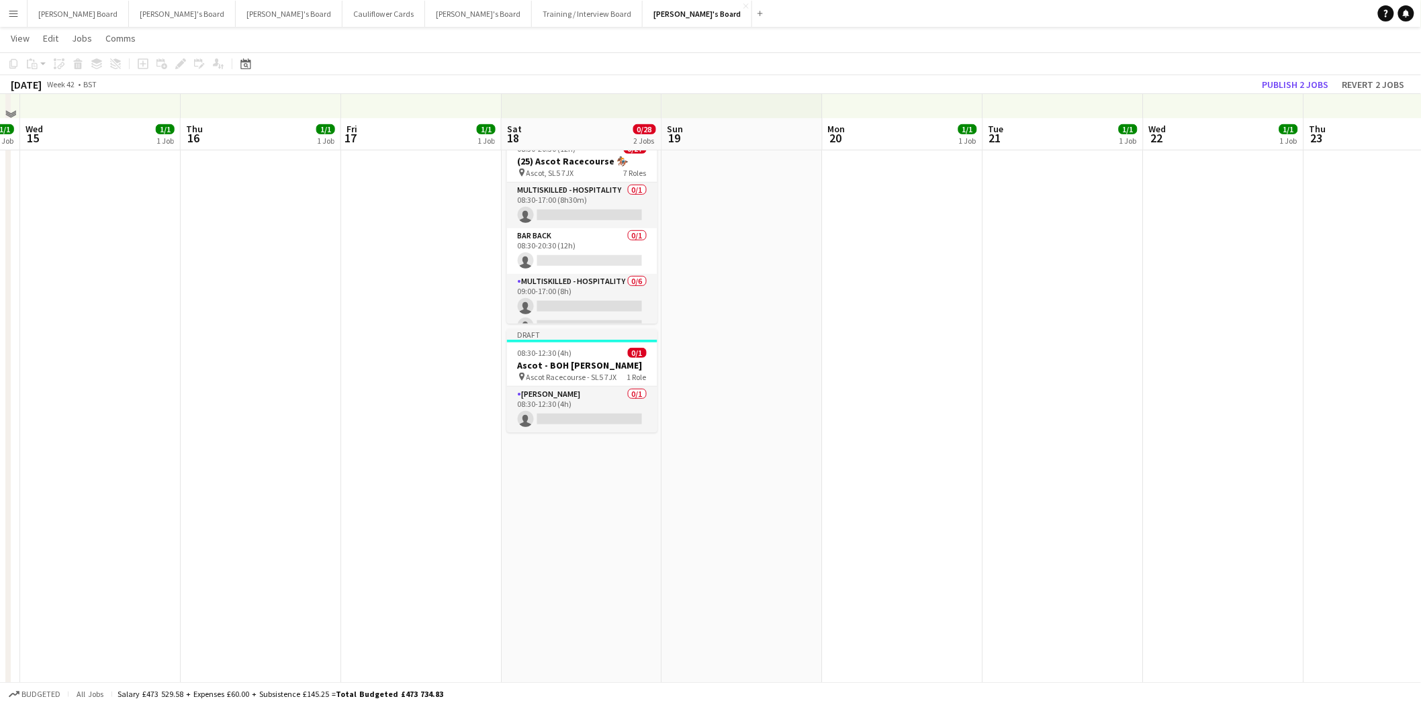
scroll to position [298, 0]
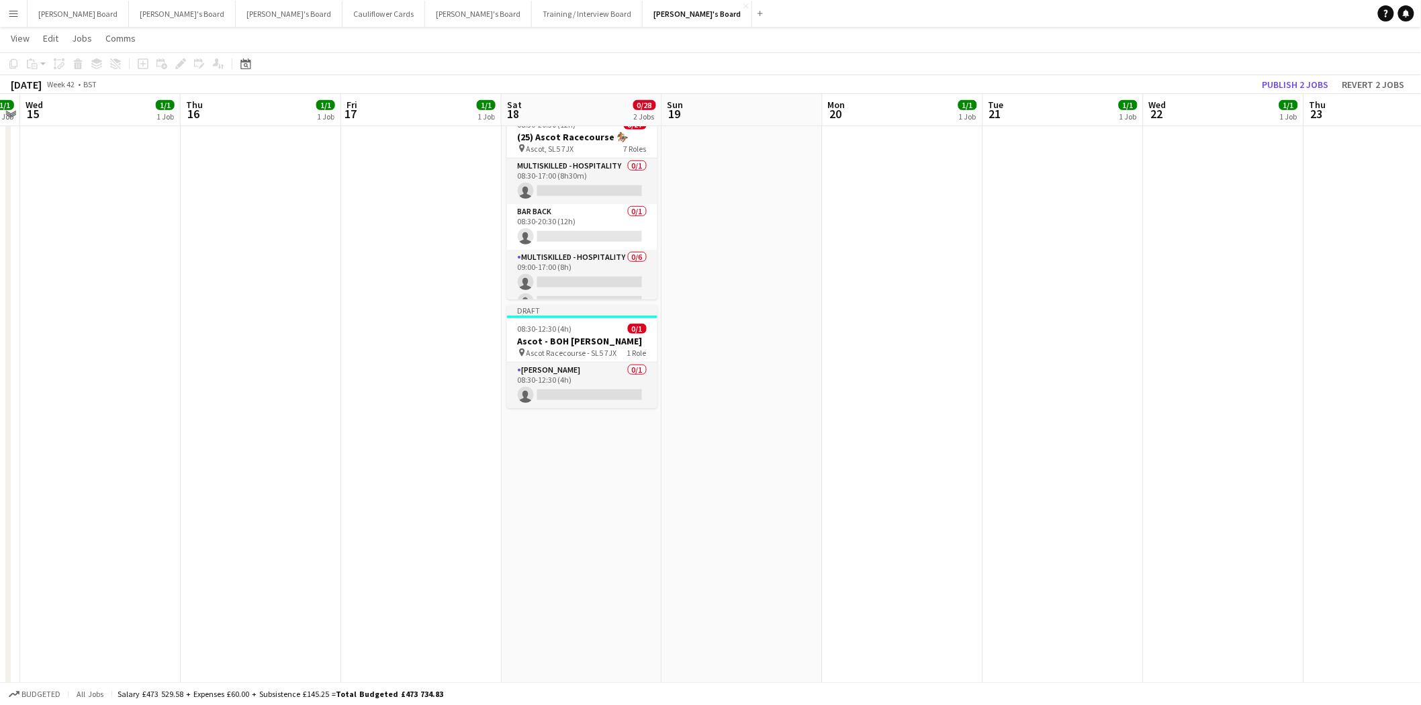
click at [576, 459] on app-date-cell "Draft 08:30-20:30 (12h) 0/27 (25) Ascot Racecourse 🏇🏼 pin Ascot, SL5 7JX 7 Role…" at bounding box center [582, 579] width 161 height 1454
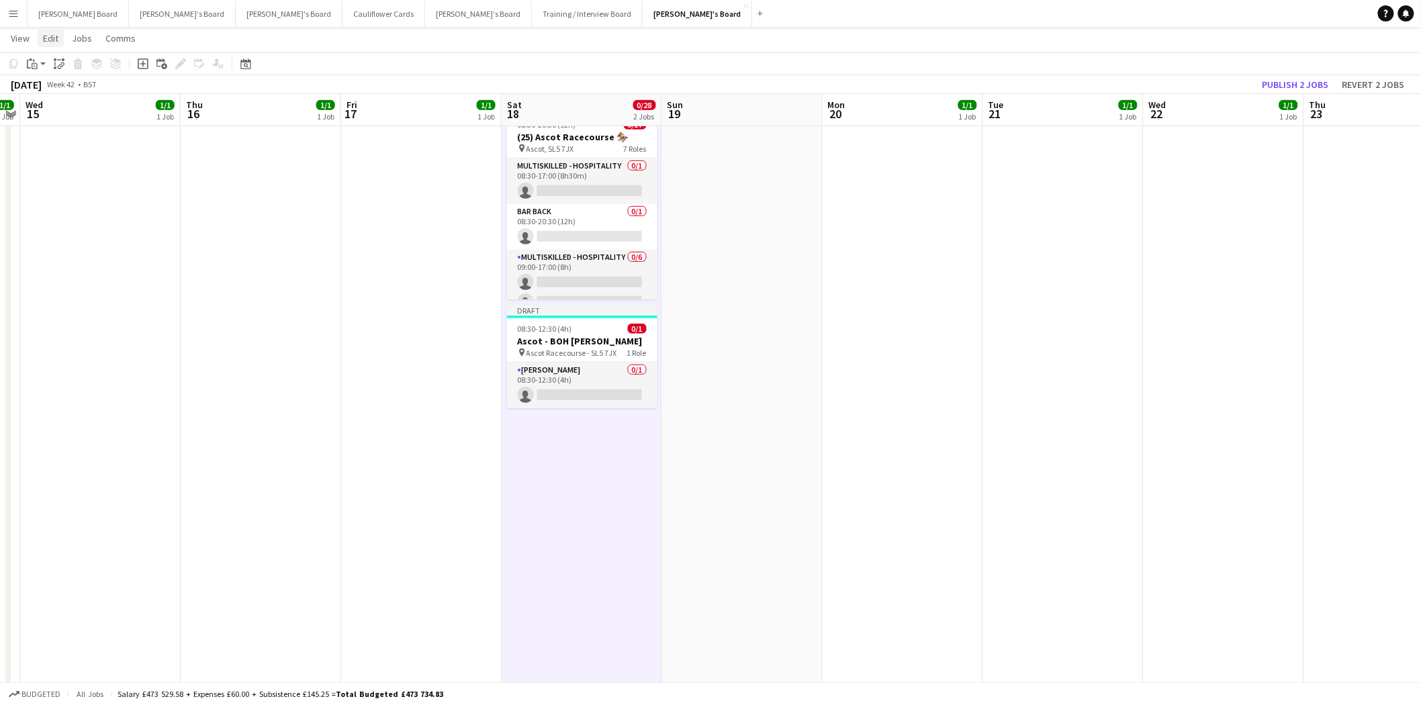
click at [55, 35] on span "Edit" at bounding box center [50, 38] width 15 height 12
click at [177, 101] on span "Without Crew Ctrl+V" at bounding box center [183, 101] width 78 height 12
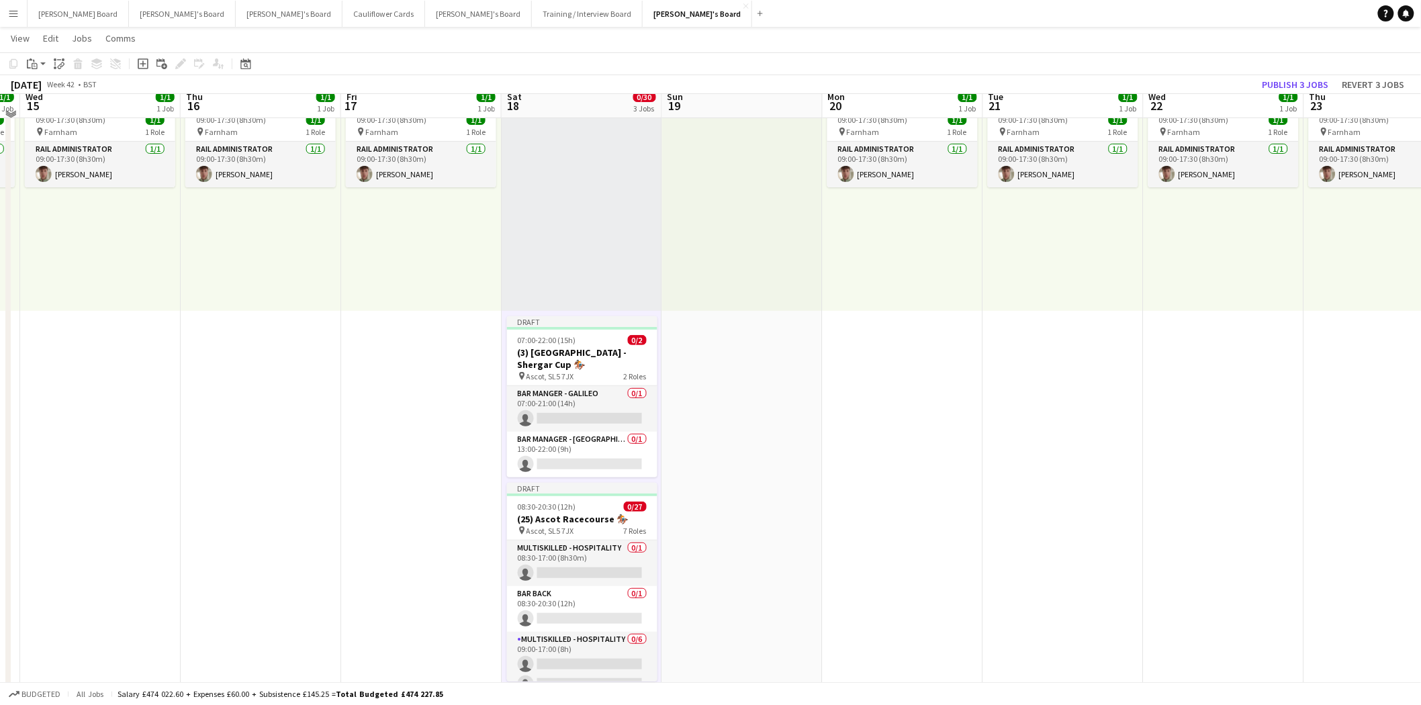
scroll to position [75, 0]
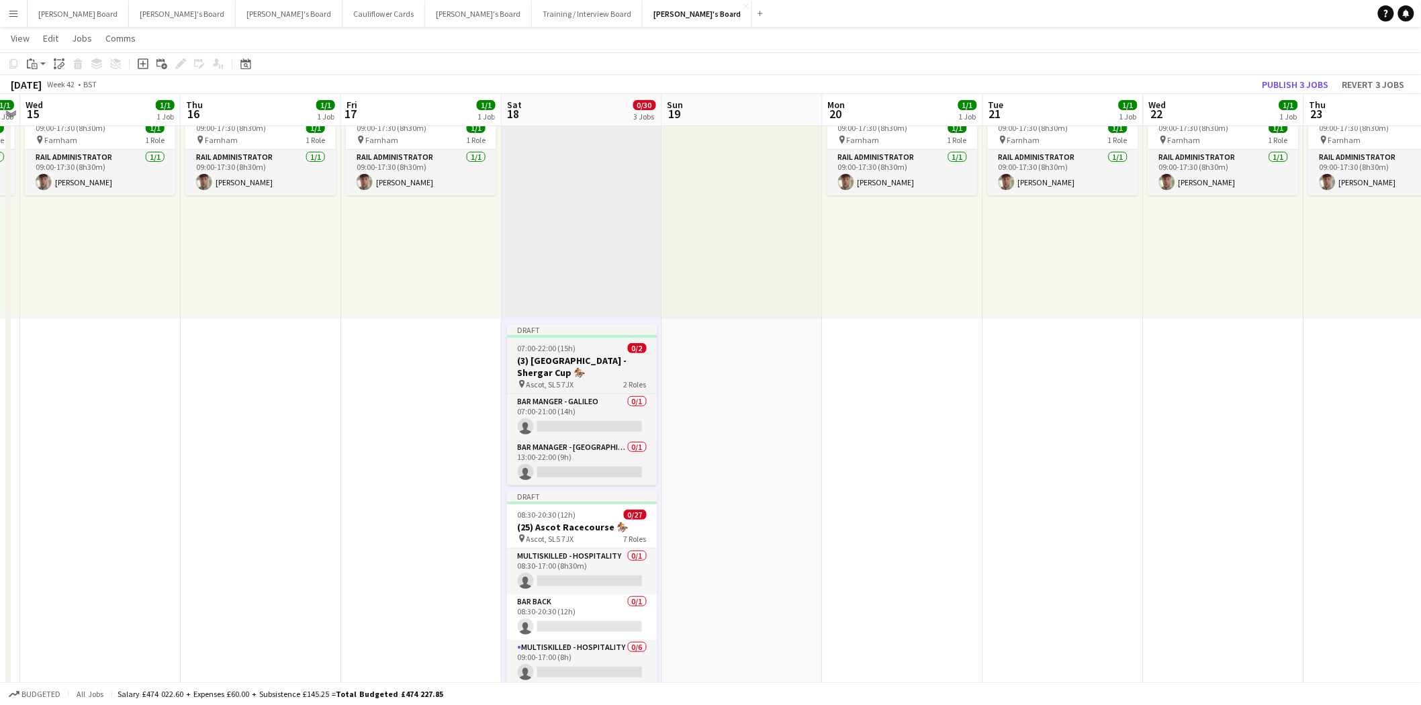
click at [579, 357] on h3 "(3) Ascot Racecourse - Shergar Cup 🏇🏼" at bounding box center [582, 367] width 150 height 24
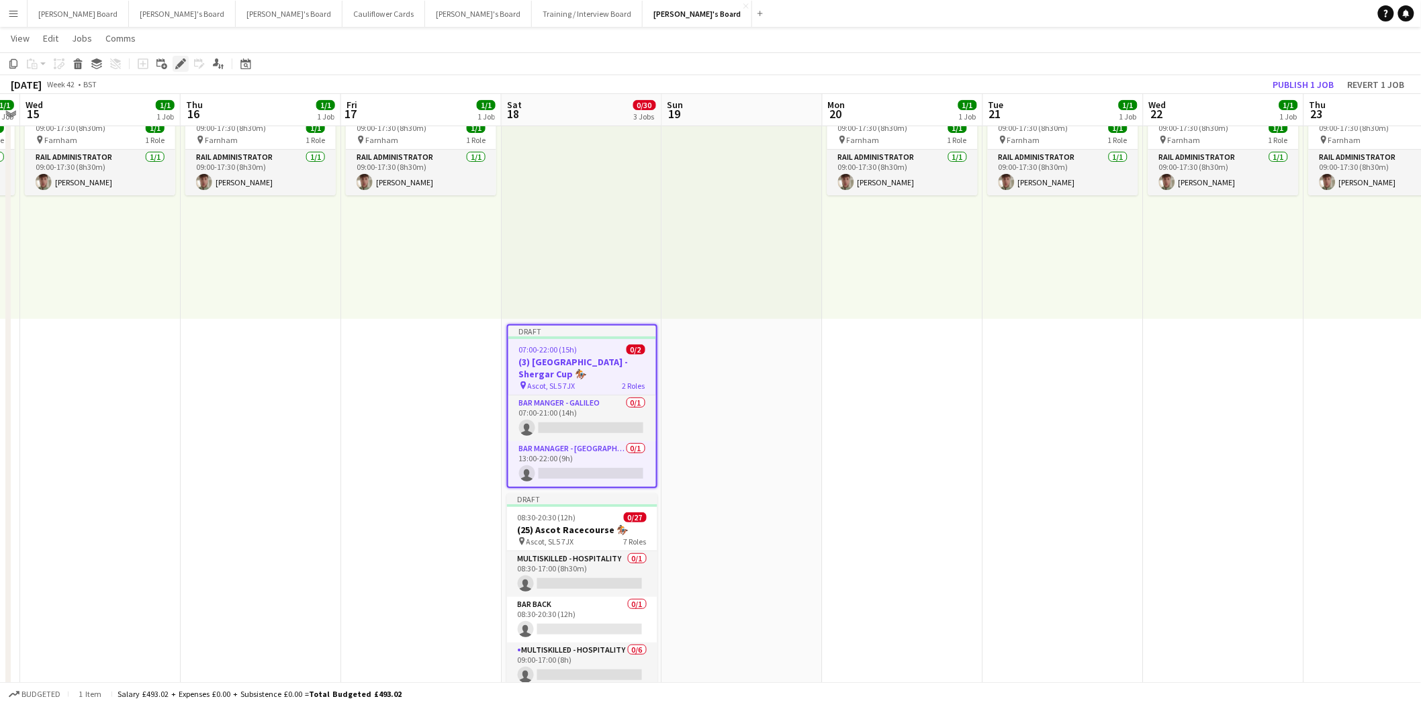
click at [184, 63] on icon "Edit" at bounding box center [180, 63] width 11 height 11
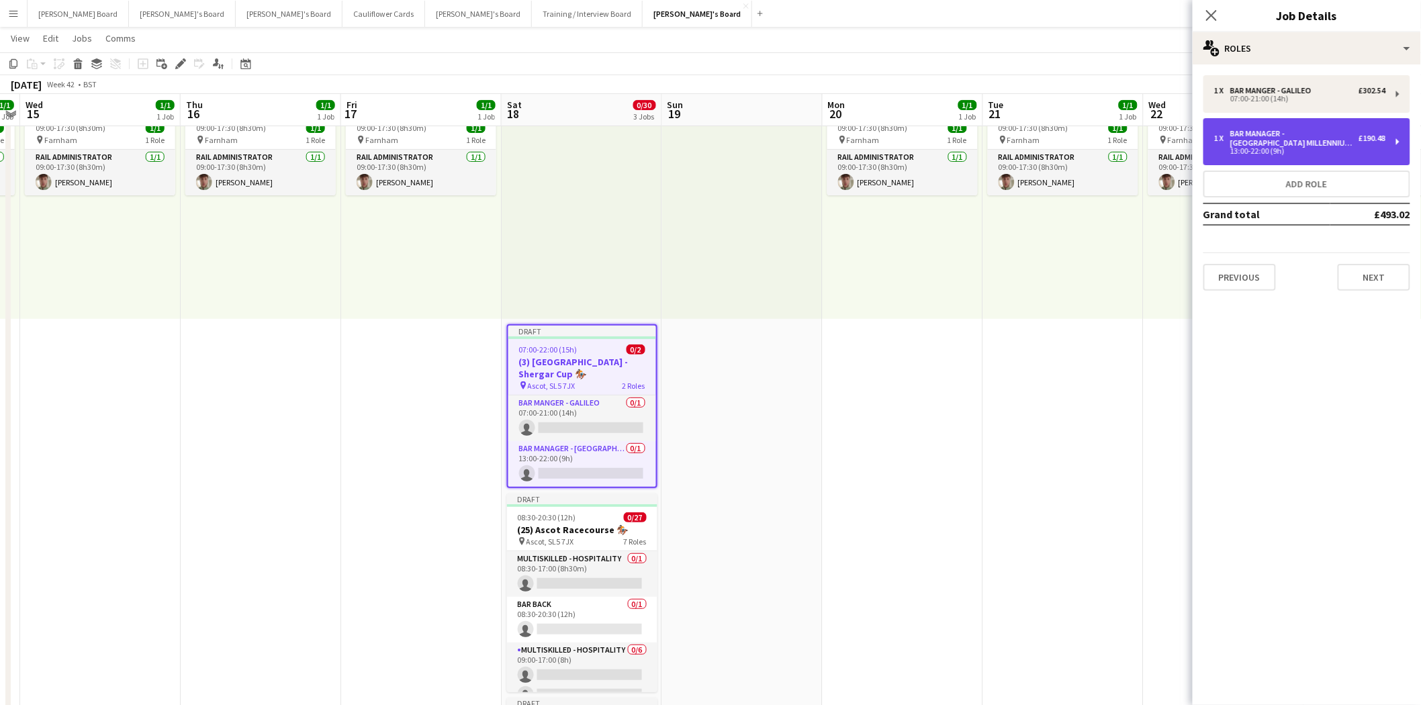
click at [1261, 134] on div "Bar Manager - Dubai Millennium Bar" at bounding box center [1294, 138] width 128 height 19
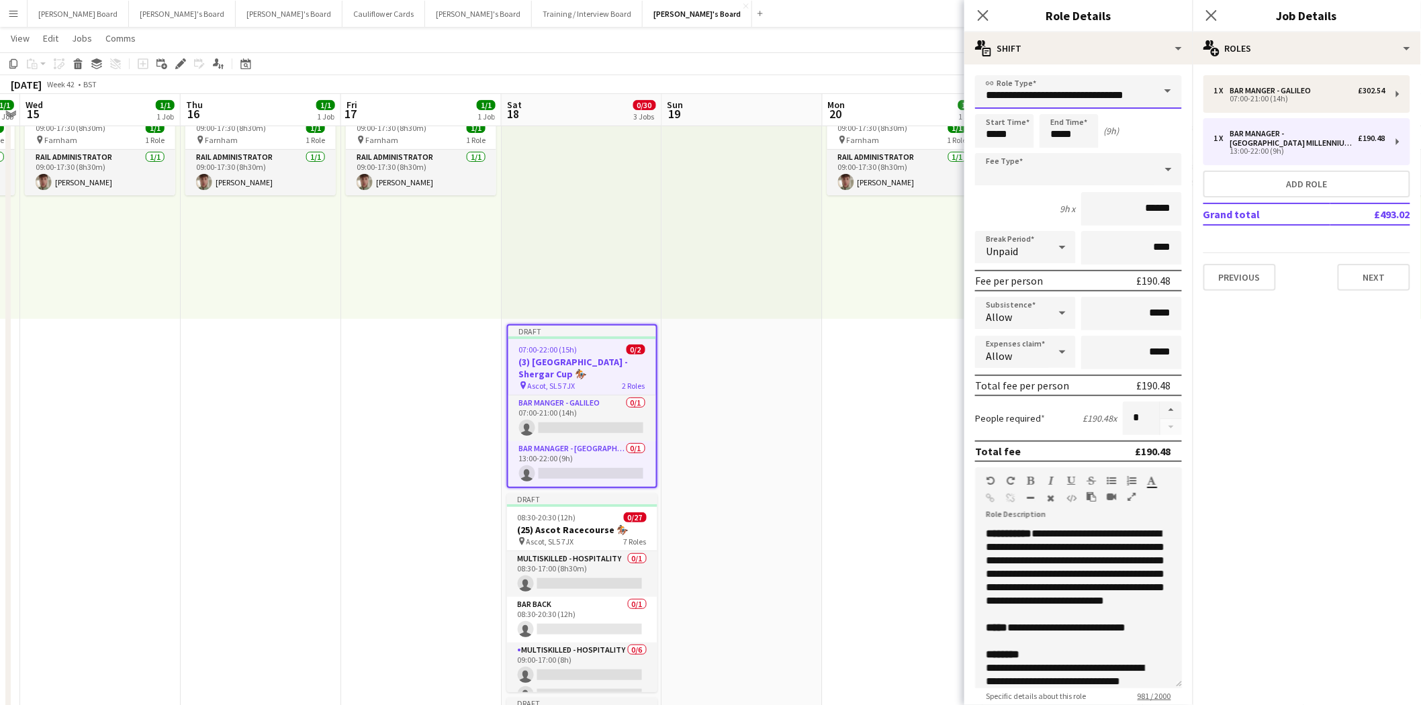
click at [1068, 91] on input "**********" at bounding box center [1078, 92] width 207 height 34
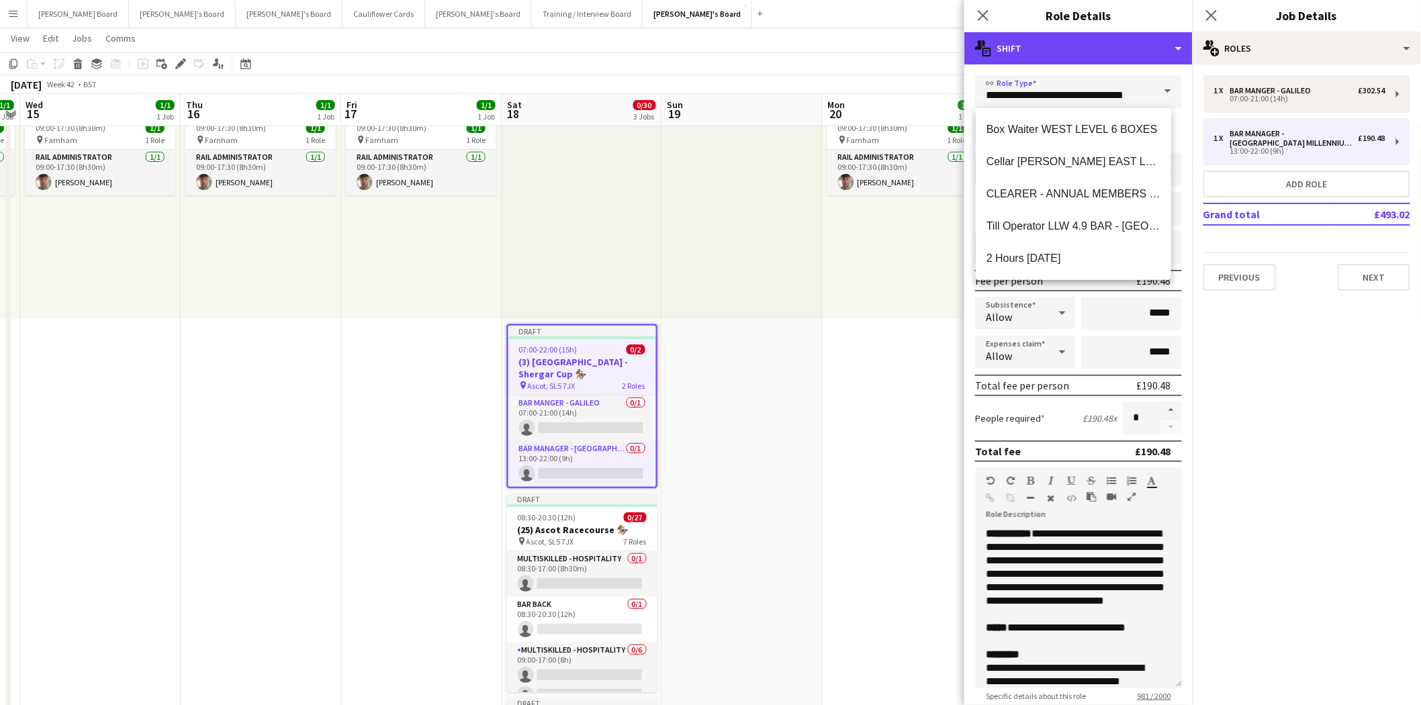
drag, startPoint x: 1065, startPoint y: 48, endPoint x: 1070, endPoint y: 77, distance: 29.3
click at [1066, 50] on div "multiple-actions-text Shift" at bounding box center [1078, 48] width 228 height 32
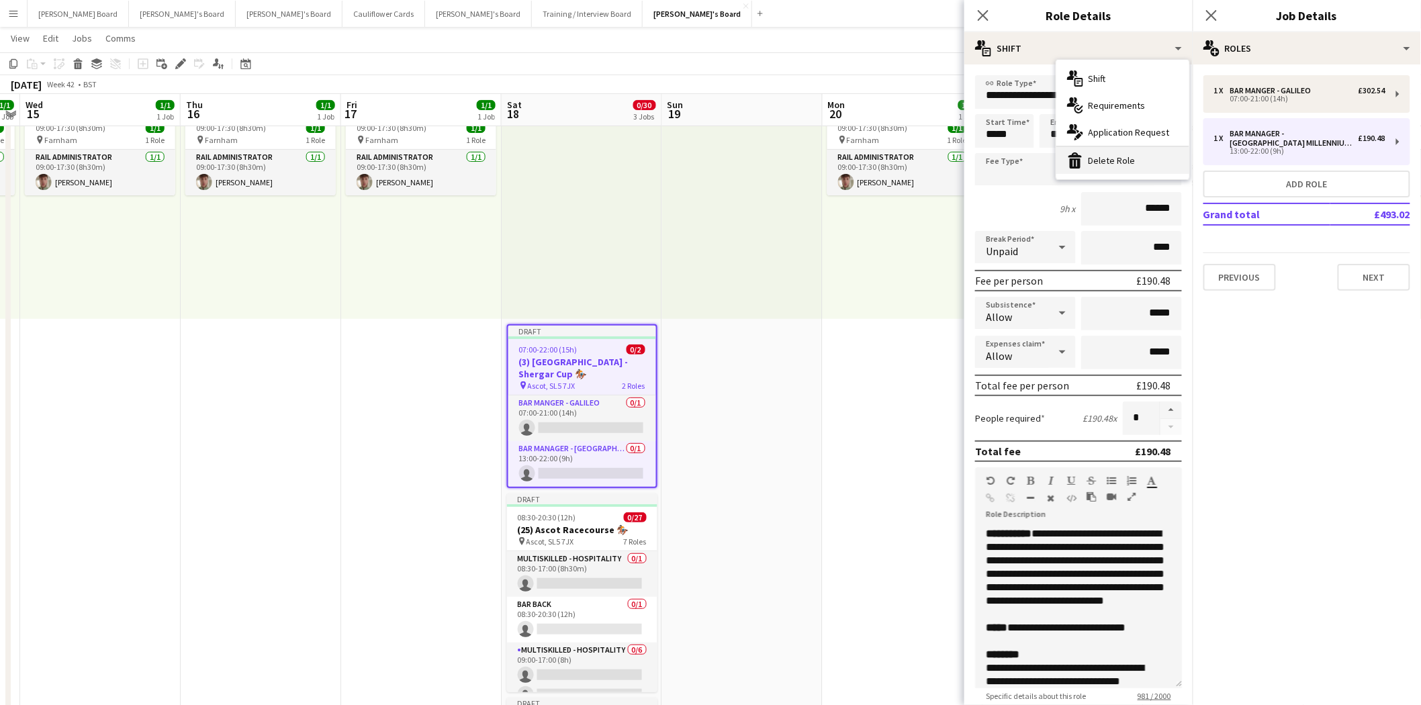
click at [1115, 164] on div "bin-2 Delete Role" at bounding box center [1123, 160] width 133 height 27
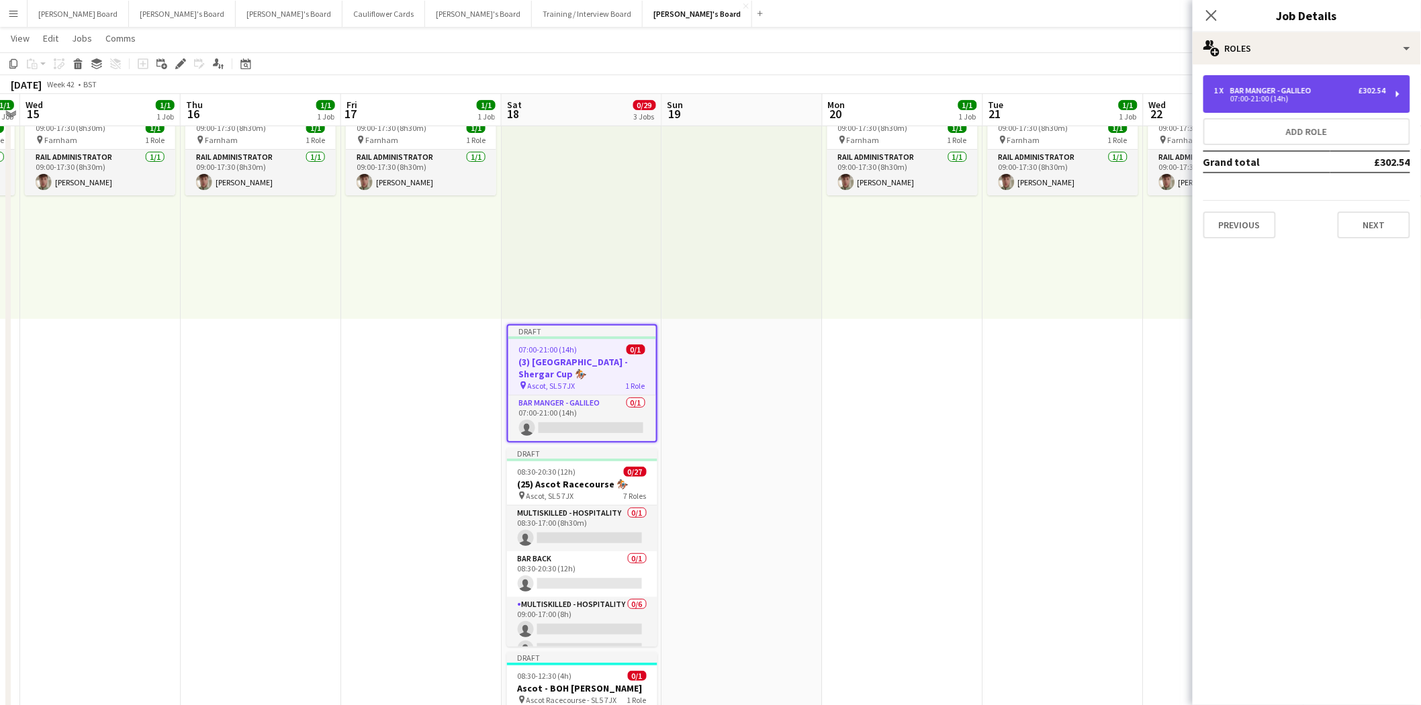
click at [1273, 95] on div "07:00-21:00 (14h)" at bounding box center [1299, 98] width 171 height 7
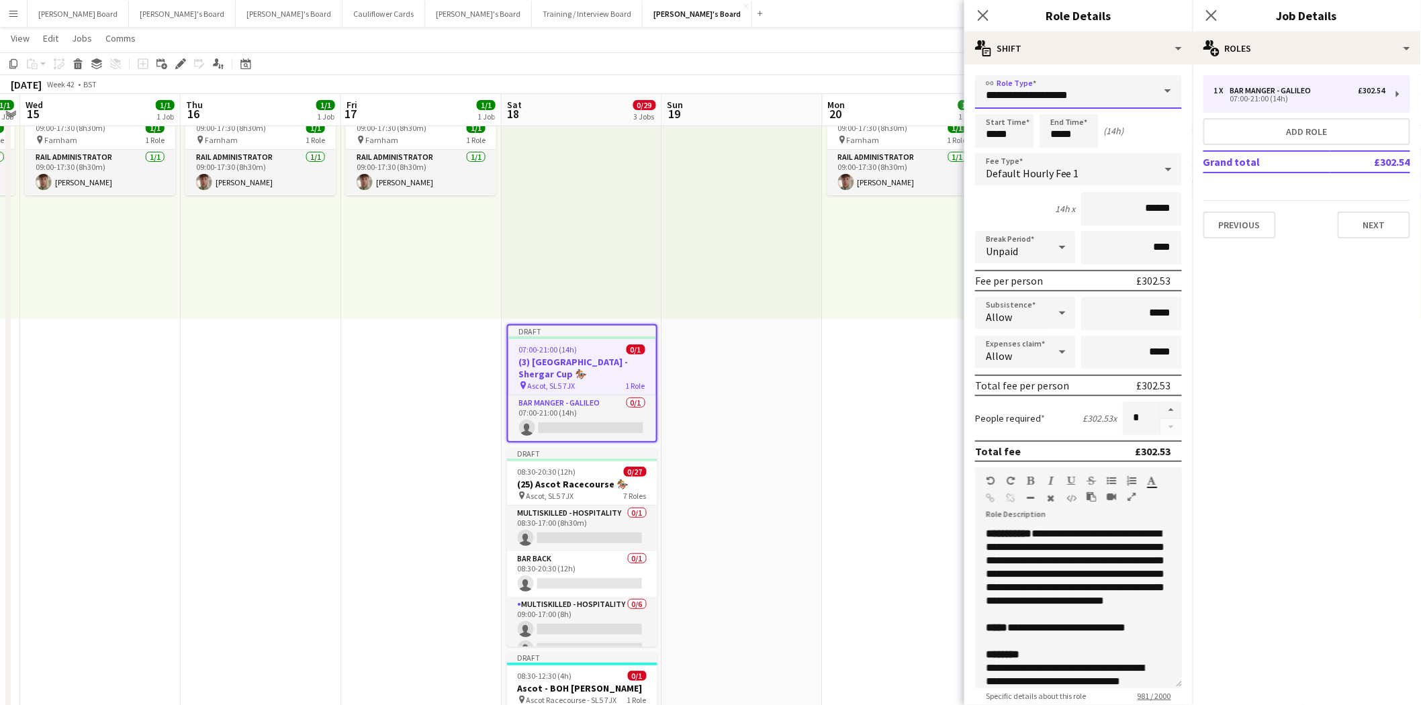
drag, startPoint x: 1038, startPoint y: 93, endPoint x: 1131, endPoint y: 96, distance: 92.7
click at [1131, 96] on input "**********" at bounding box center [1078, 92] width 207 height 34
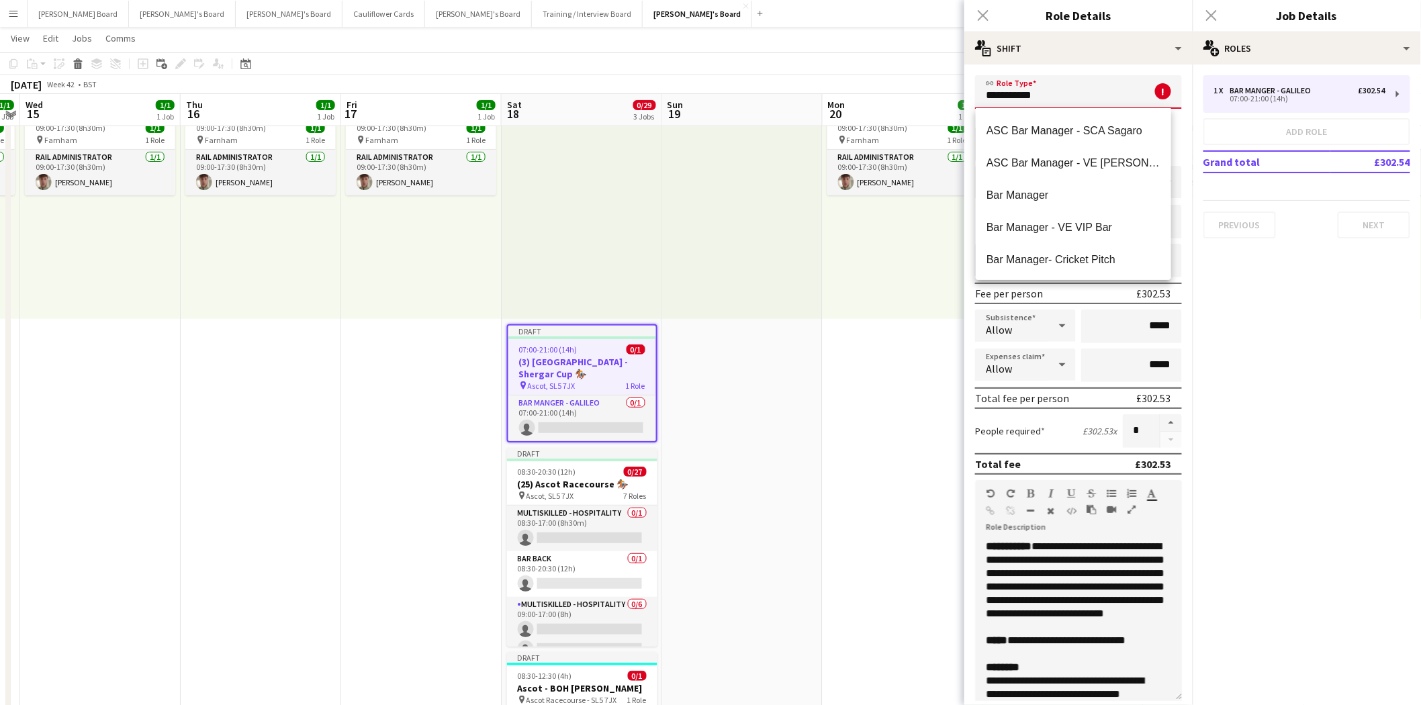
scroll to position [161, 0]
type input "**********"
click at [1039, 197] on span "Bar Manager" at bounding box center [1074, 193] width 174 height 13
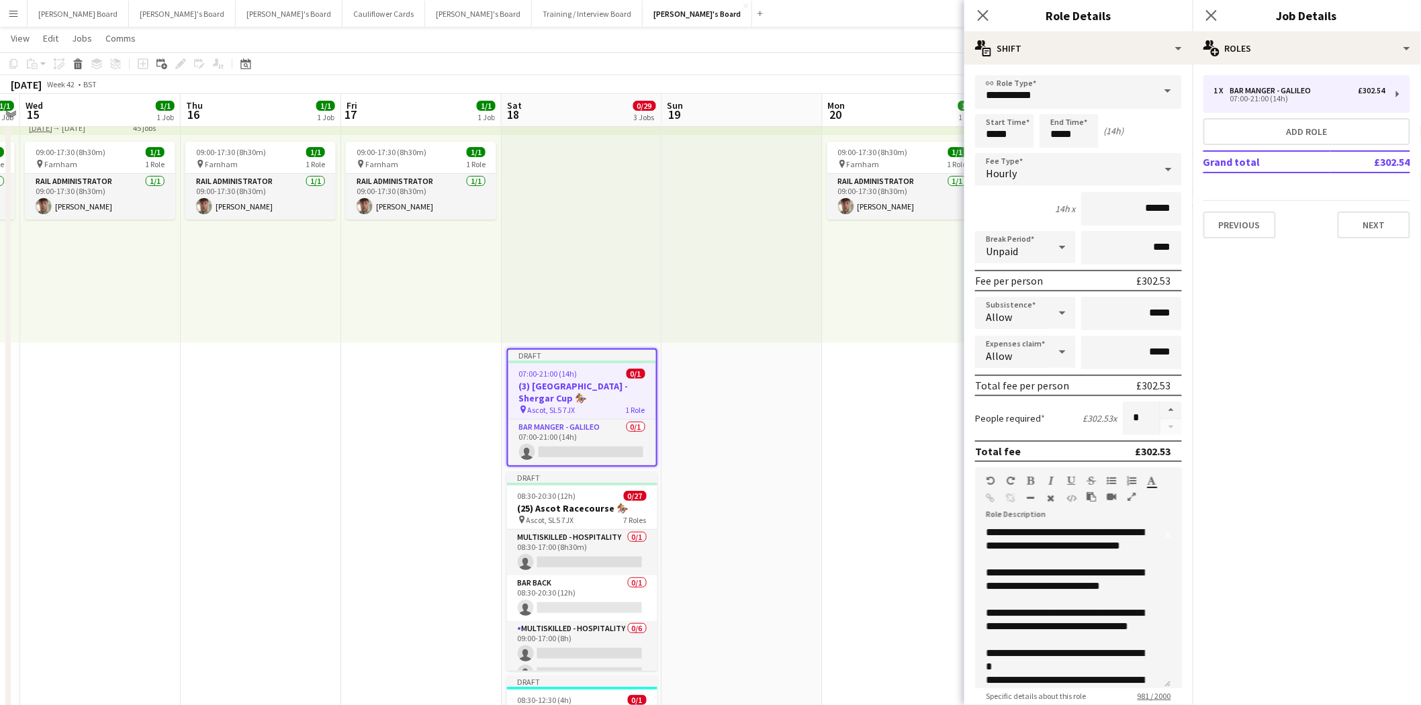
scroll to position [75, 0]
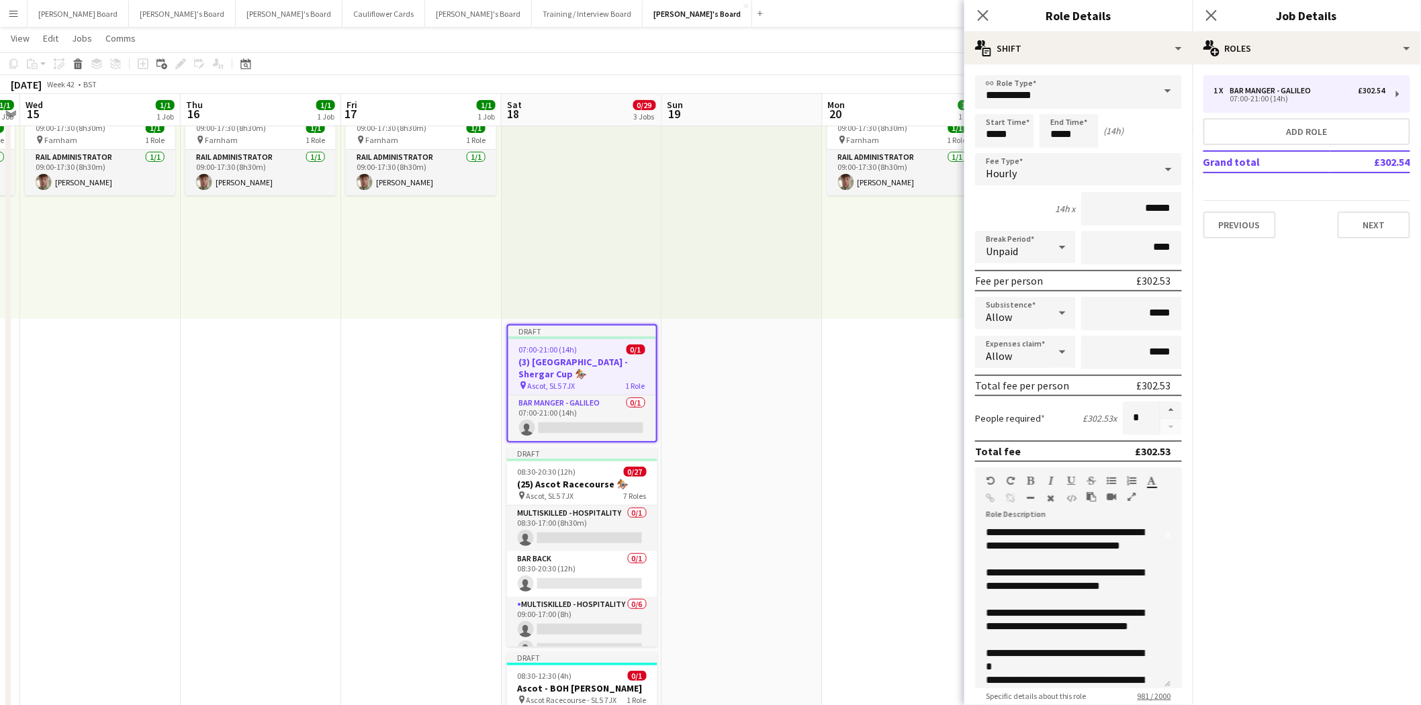
click at [557, 332] on div "Draft" at bounding box center [582, 331] width 148 height 11
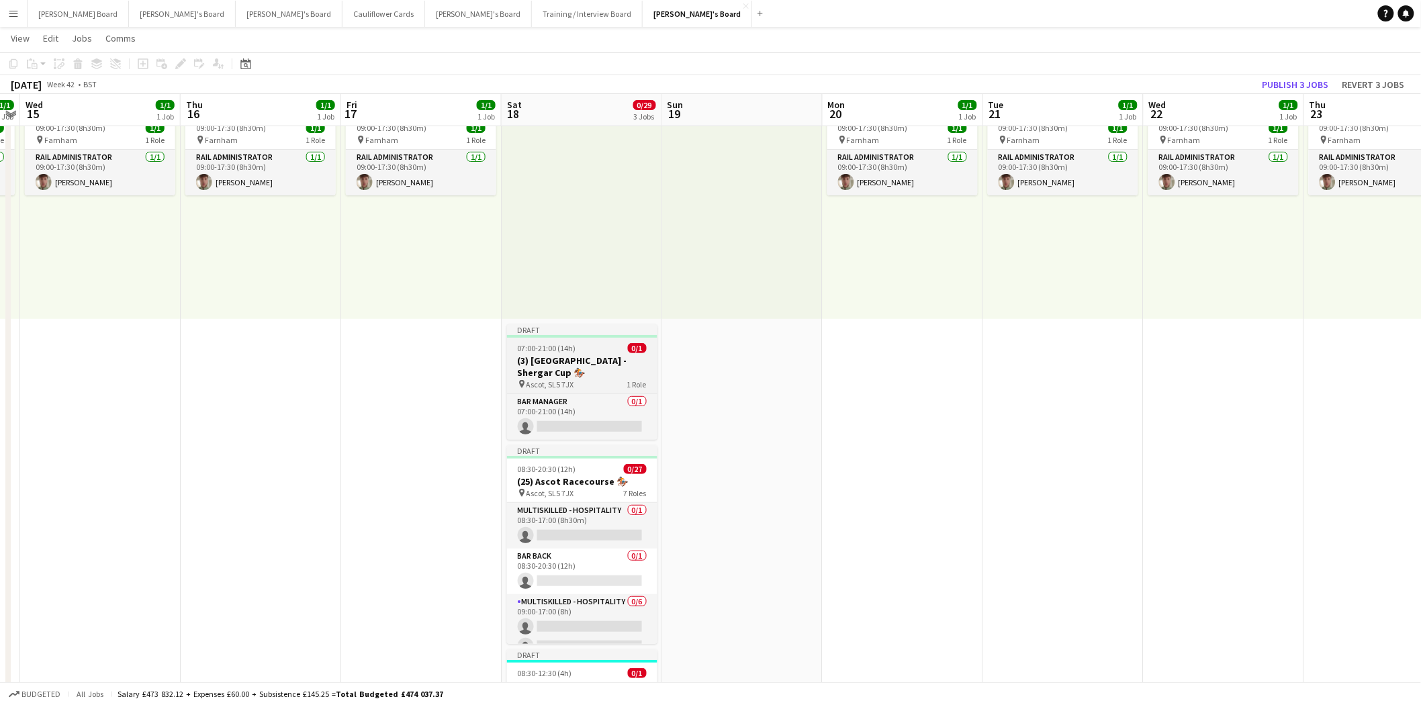
click at [551, 345] on span "07:00-21:00 (14h)" at bounding box center [547, 348] width 58 height 10
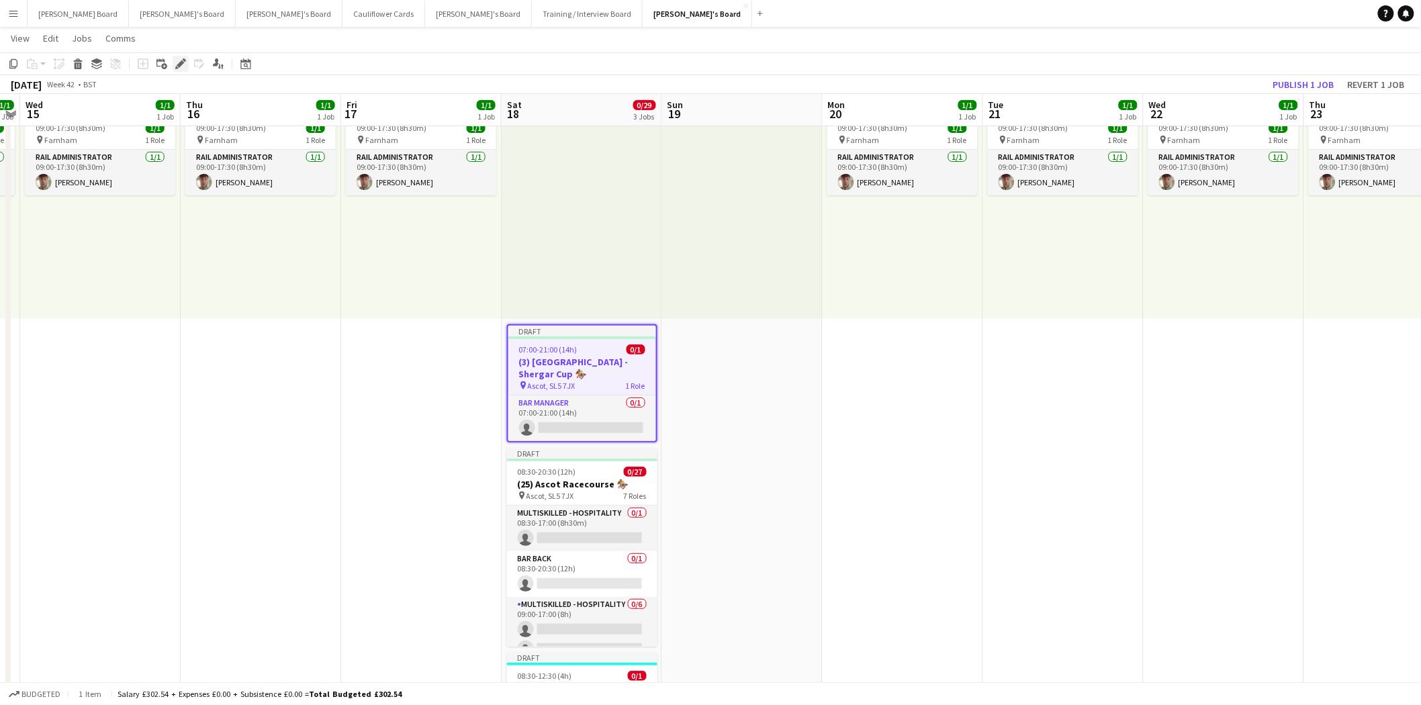
click at [180, 67] on icon "Edit" at bounding box center [180, 63] width 11 height 11
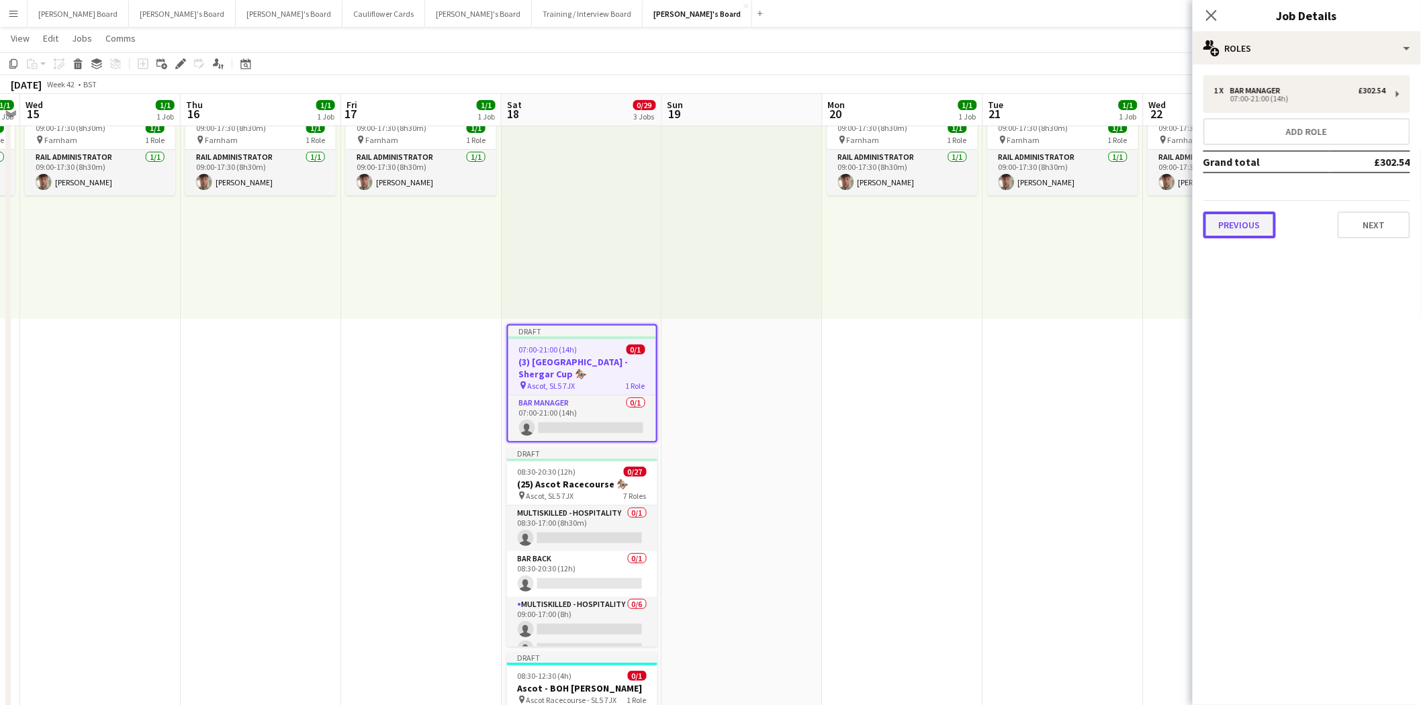
click at [1230, 222] on button "Previous" at bounding box center [1240, 225] width 73 height 27
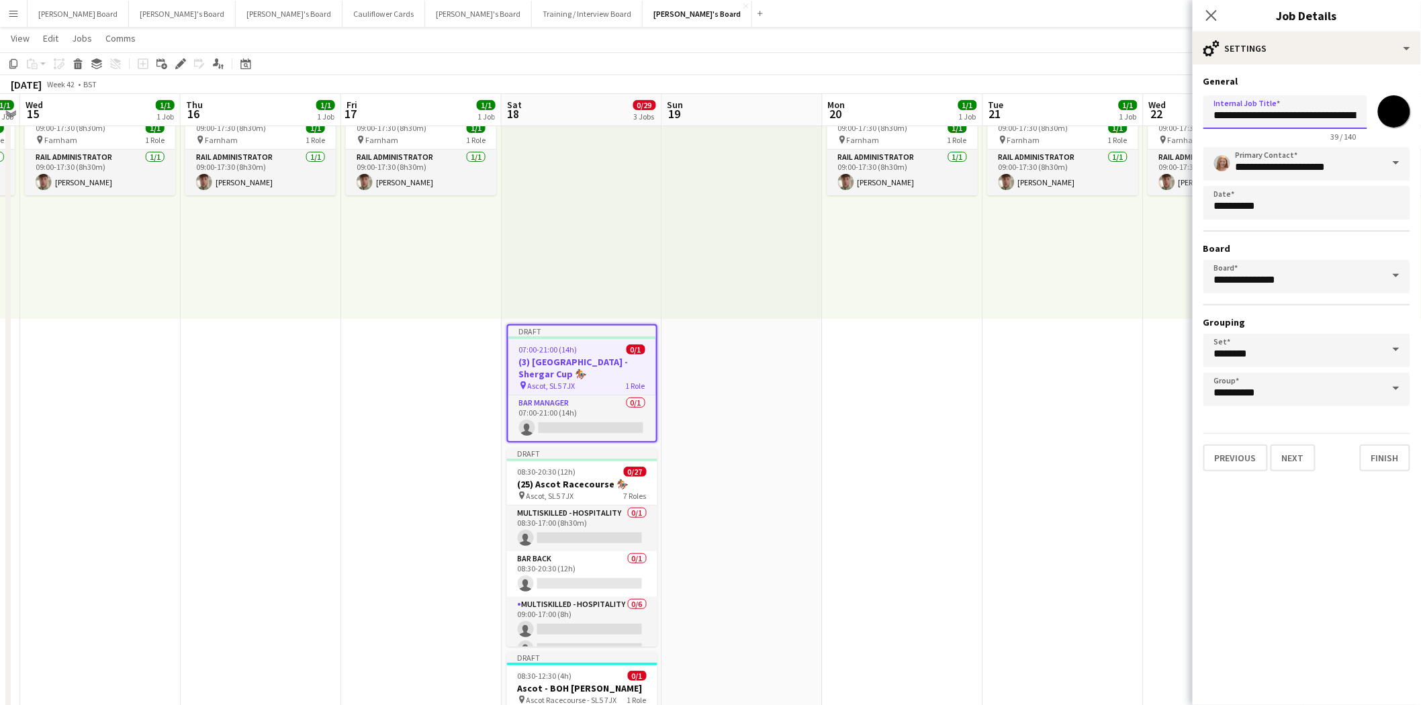
drag, startPoint x: 1227, startPoint y: 116, endPoint x: 1189, endPoint y: 114, distance: 38.3
drag, startPoint x: 1314, startPoint y: 116, endPoint x: 1373, endPoint y: 116, distance: 59.1
click at [1373, 116] on div "**********" at bounding box center [1307, 115] width 207 height 51
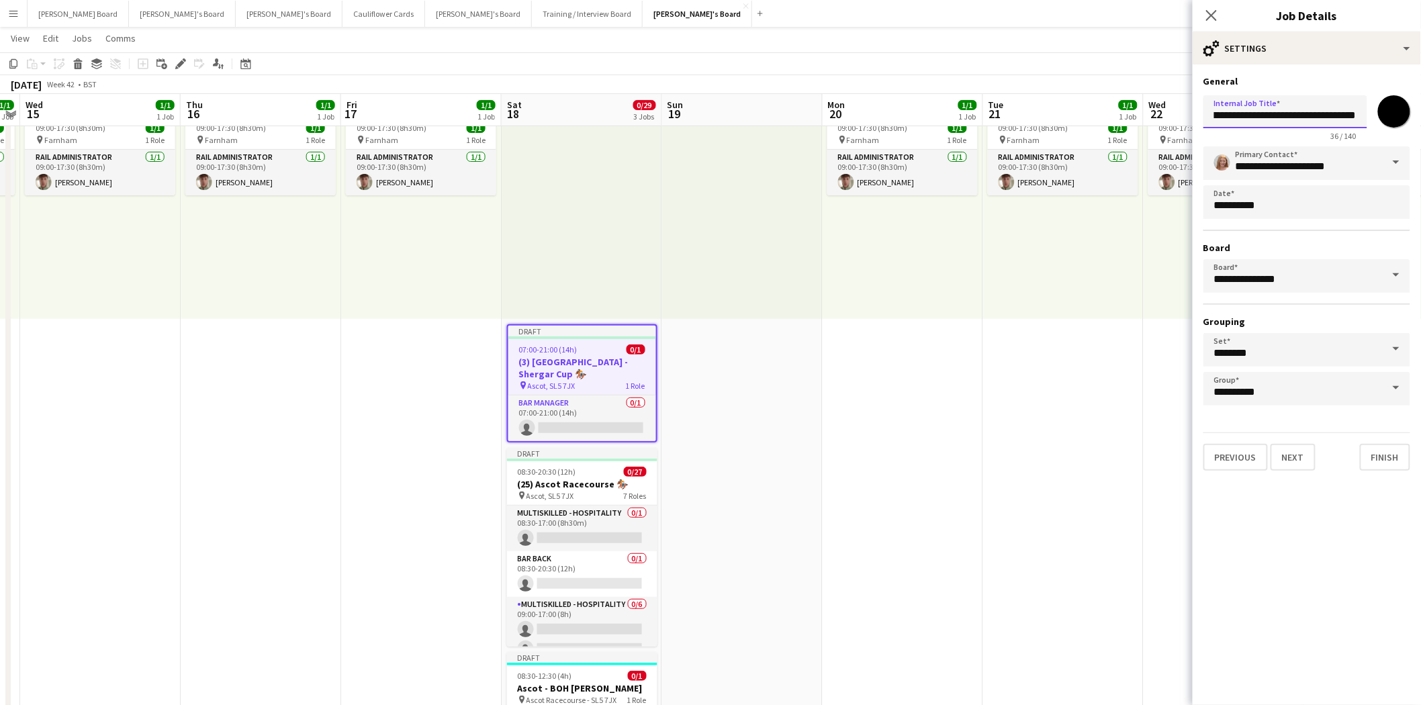
click at [1295, 113] on input "**********" at bounding box center [1286, 111] width 164 height 33
drag, startPoint x: 1286, startPoint y: 116, endPoint x: 1339, endPoint y: 116, distance: 53.7
click at [1339, 116] on input "**********" at bounding box center [1286, 111] width 164 height 33
type input "**********"
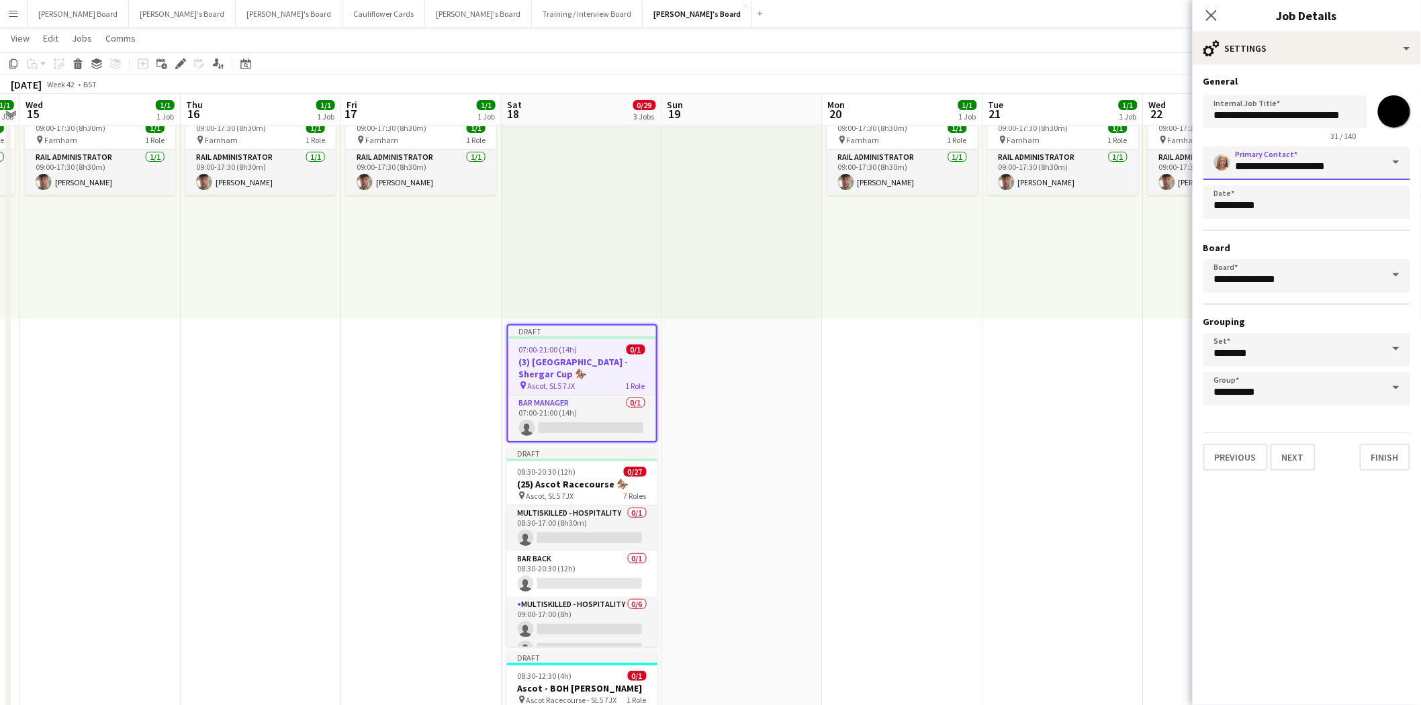
click at [1286, 163] on input "**********" at bounding box center [1307, 163] width 207 height 34
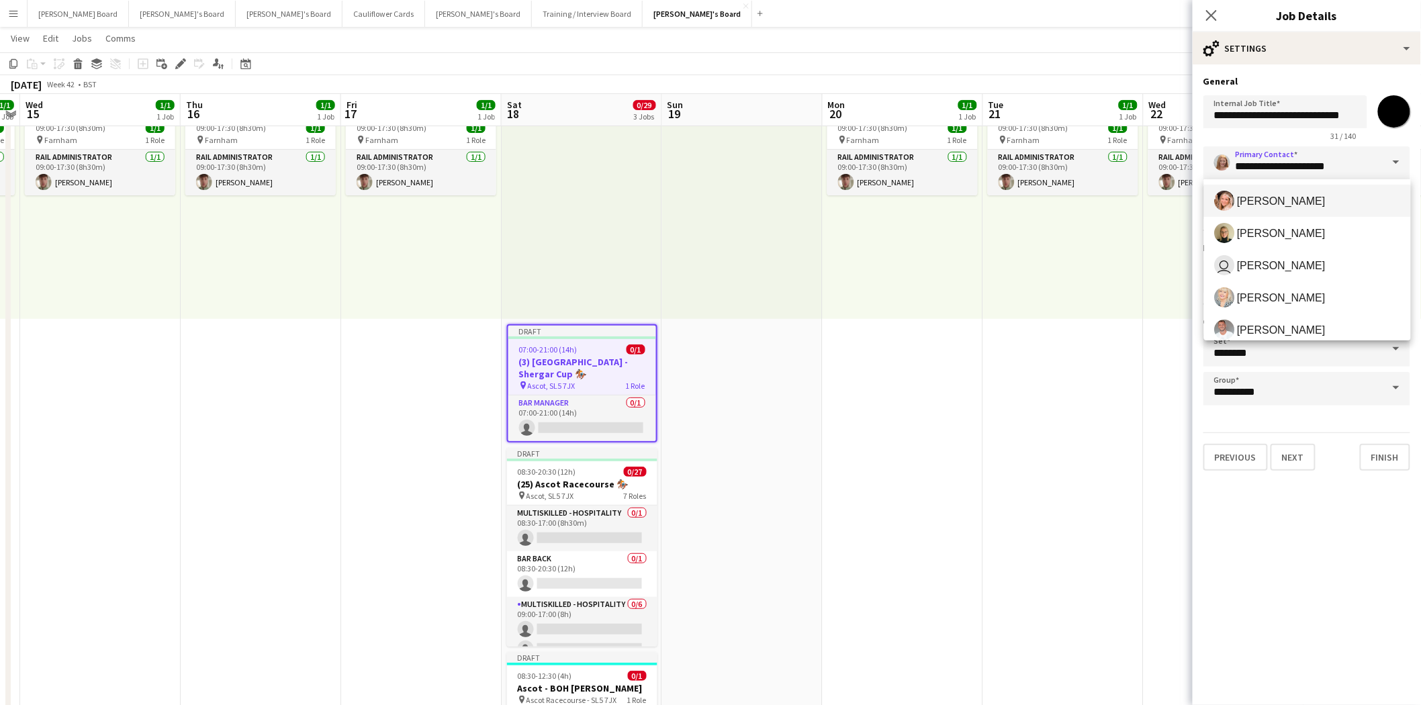
click at [1301, 198] on span "Fran Dancona" at bounding box center [1282, 201] width 89 height 13
type input "**********"
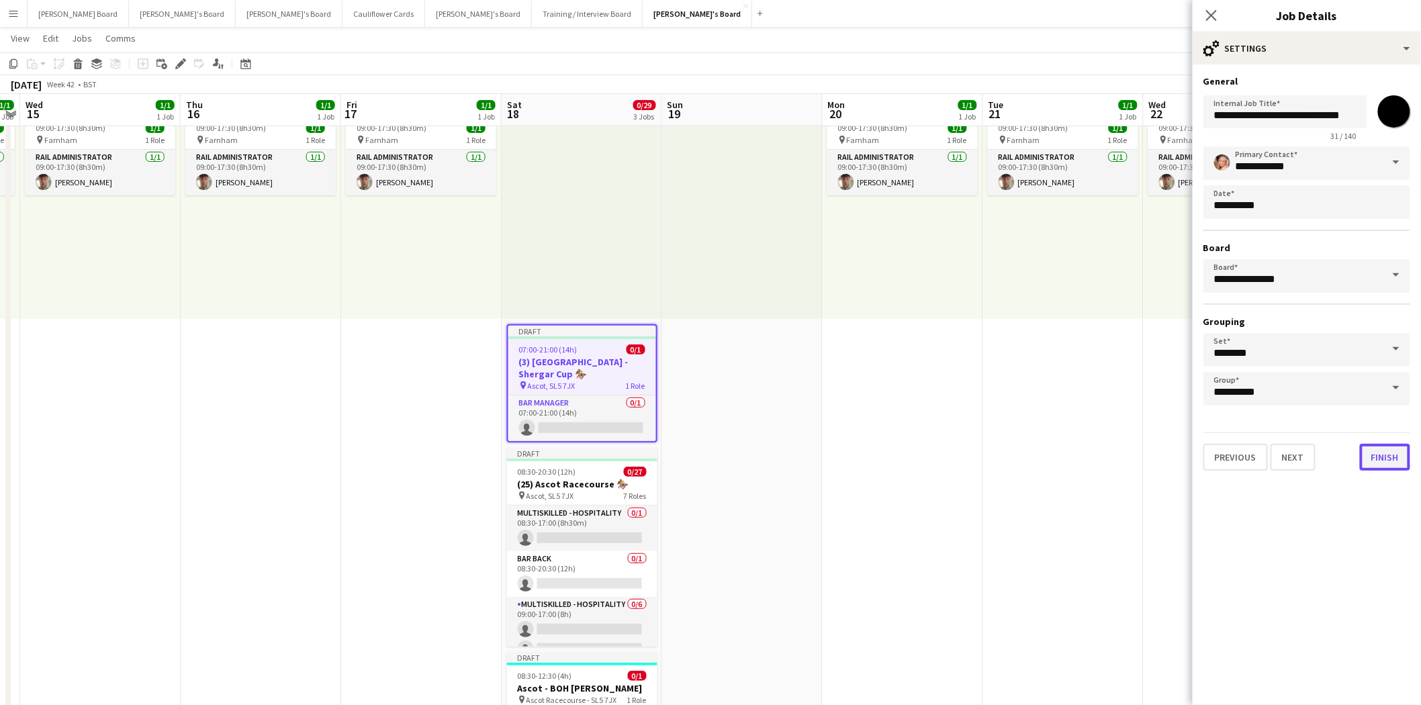
click at [1392, 455] on button "Finish" at bounding box center [1385, 457] width 50 height 27
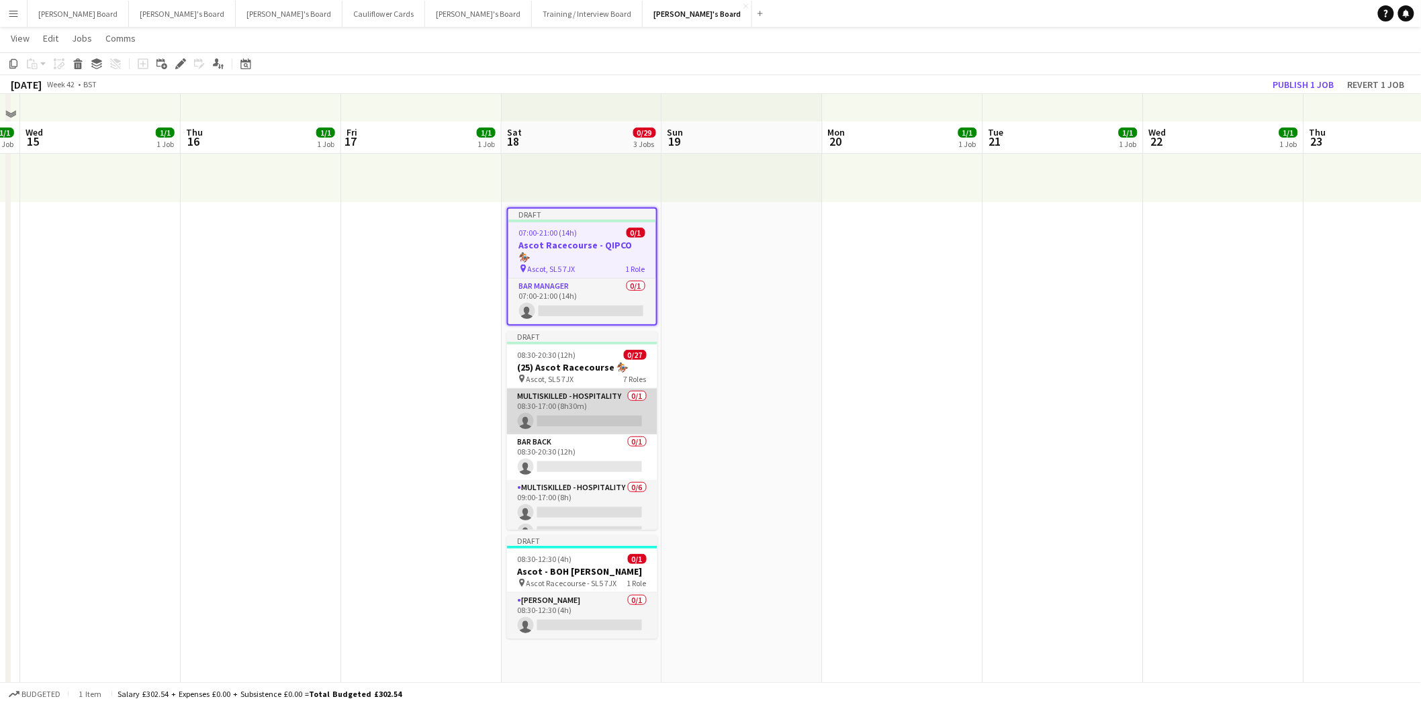
scroll to position [224, 0]
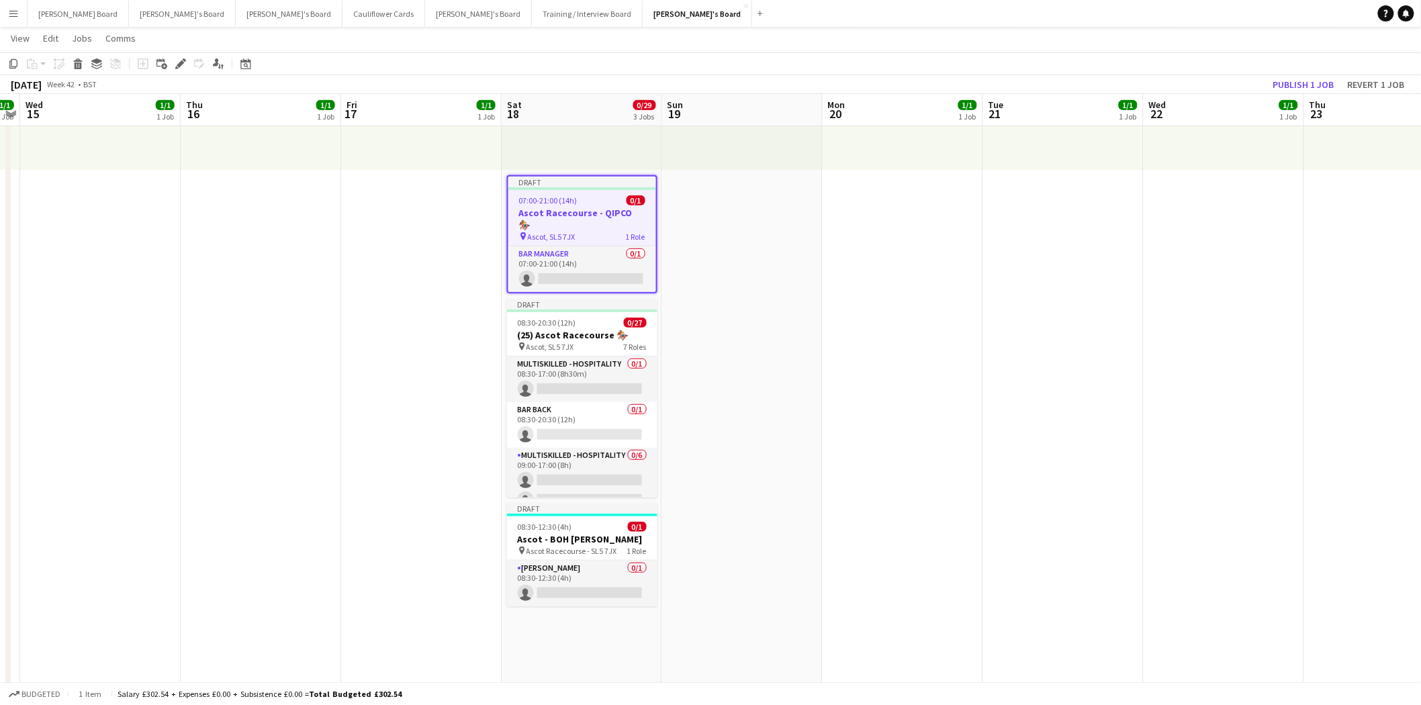
drag, startPoint x: 588, startPoint y: 238, endPoint x: 776, endPoint y: 238, distance: 188.1
click at [588, 246] on app-card-role "Bar Manager 0/1 07:00-21:00 (14h) single-neutral-actions" at bounding box center [582, 269] width 148 height 46
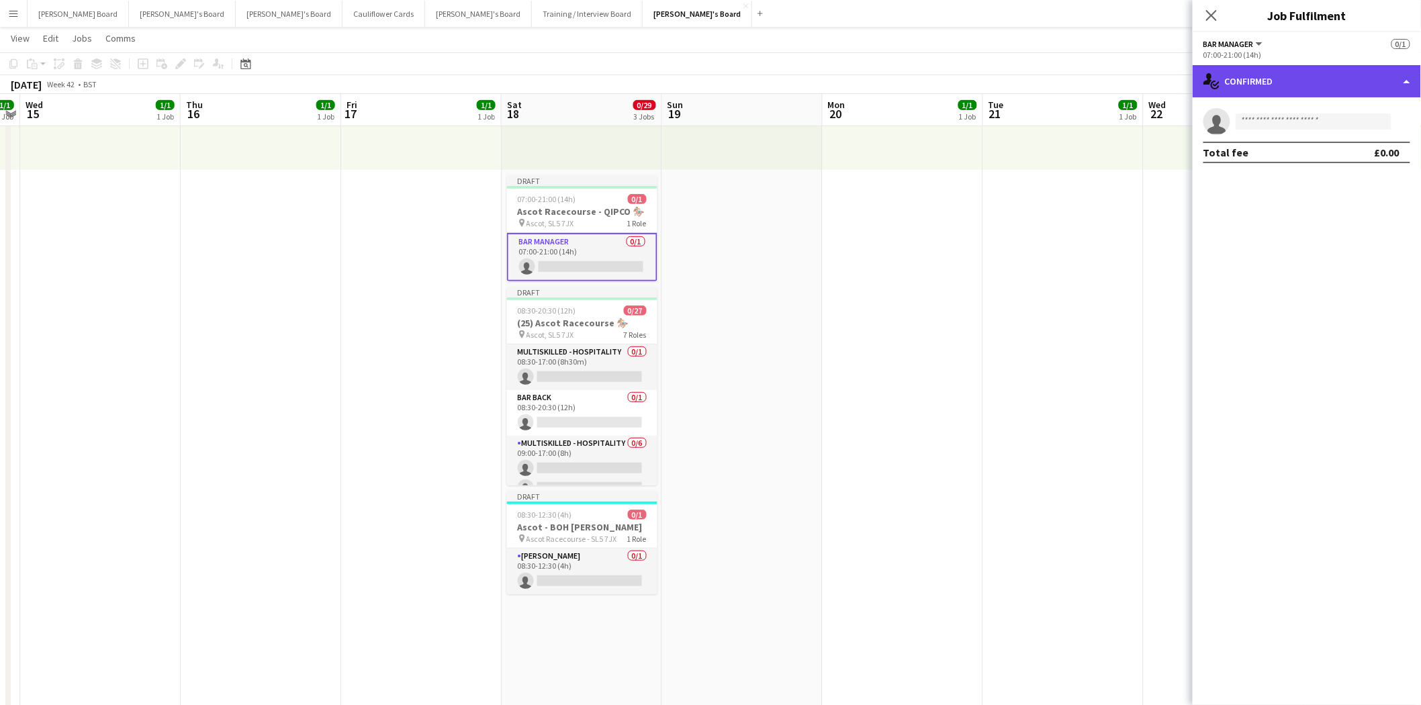
click at [1295, 81] on div "single-neutral-actions-check-2 Confirmed" at bounding box center [1307, 81] width 228 height 32
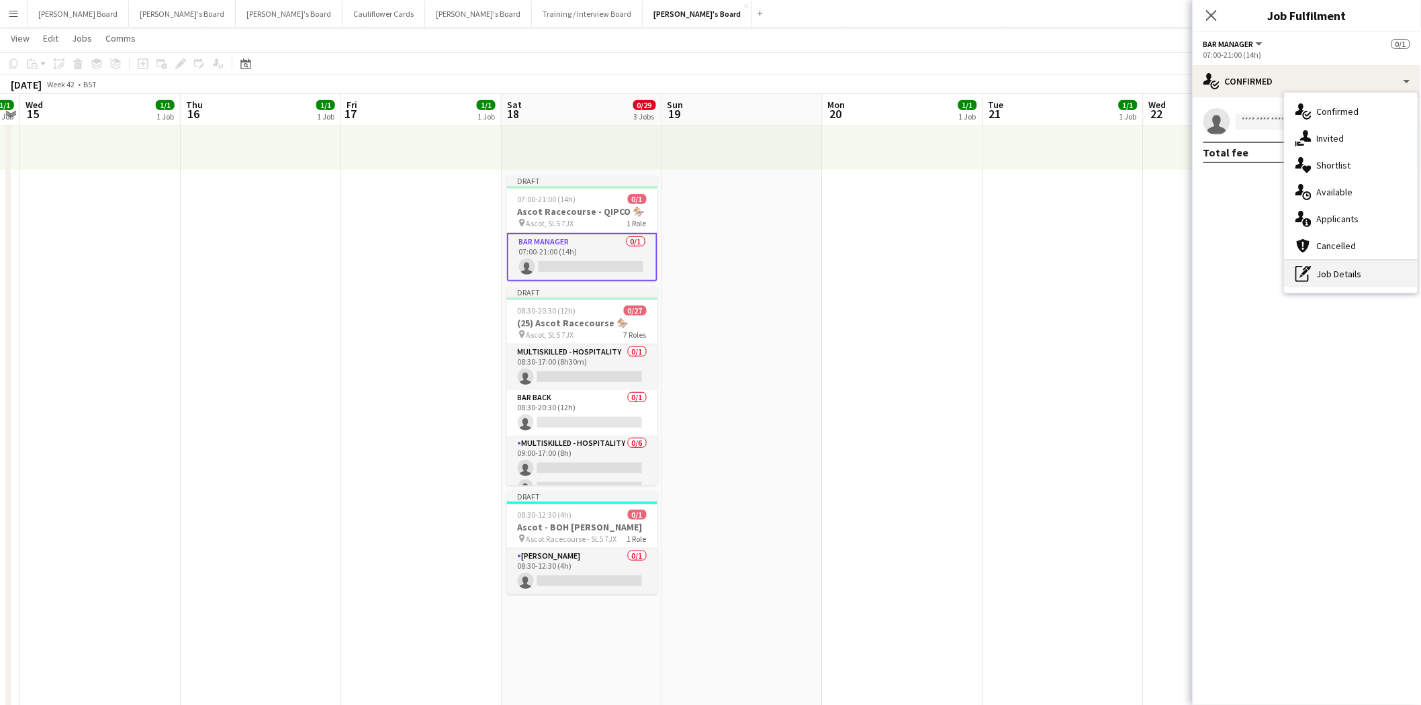
click at [1357, 277] on div "pen-write Job Details" at bounding box center [1351, 274] width 133 height 27
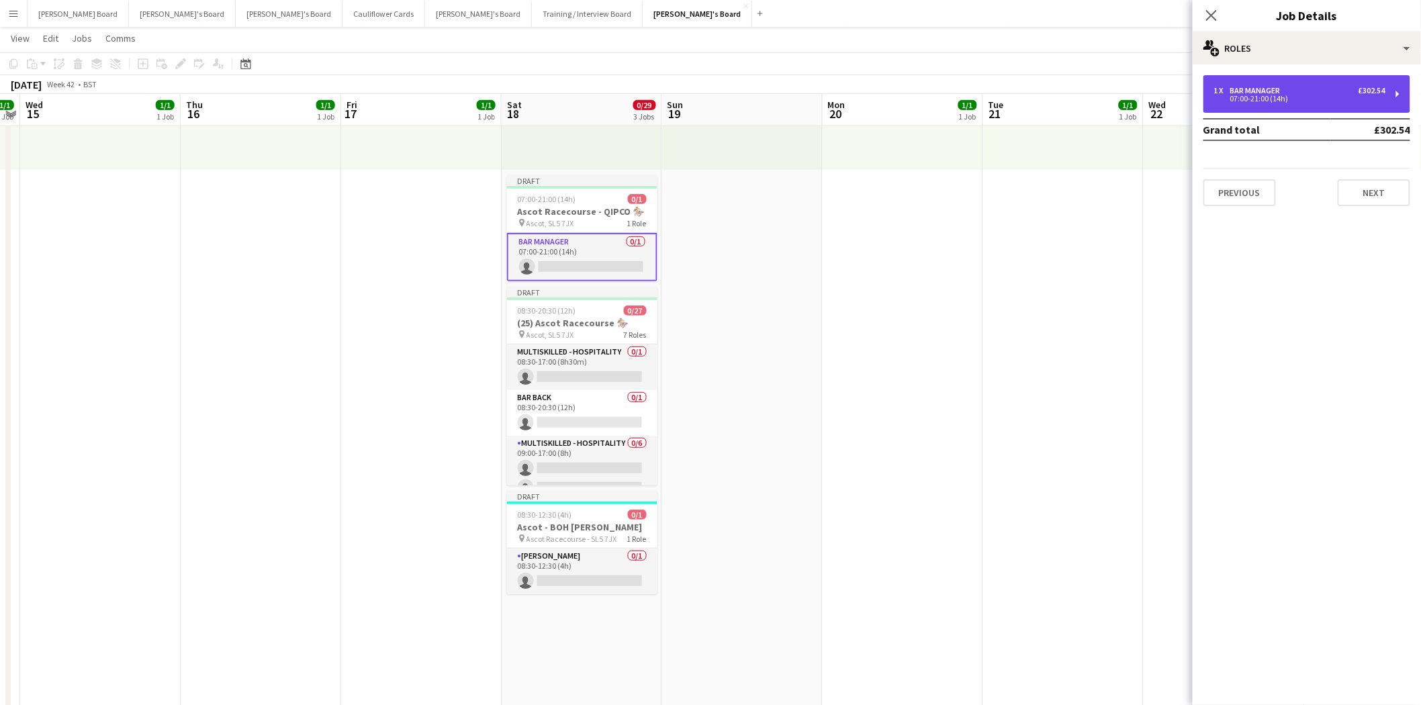
click at [1271, 95] on div "07:00-21:00 (14h)" at bounding box center [1299, 98] width 171 height 7
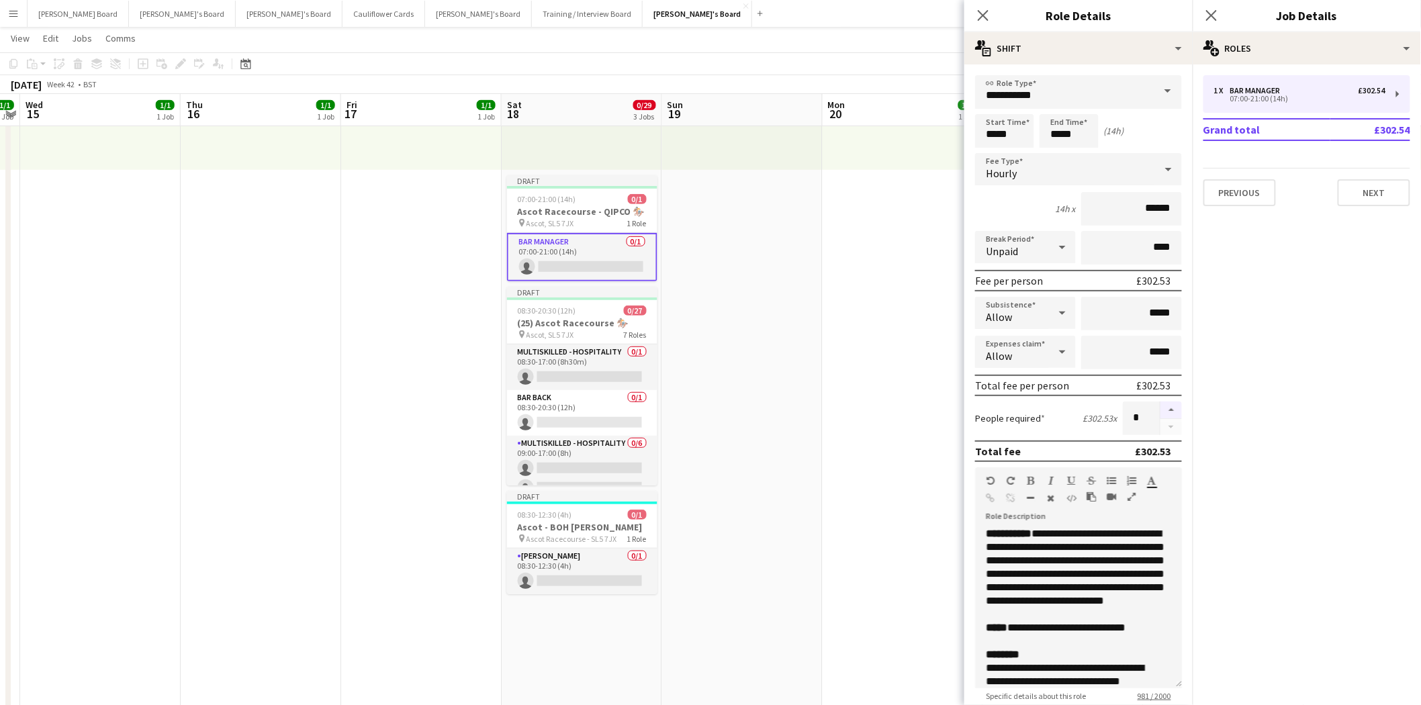
click at [1162, 406] on button "button" at bounding box center [1171, 410] width 21 height 17
type input "*"
click at [707, 312] on app-date-cell at bounding box center [742, 654] width 161 height 1454
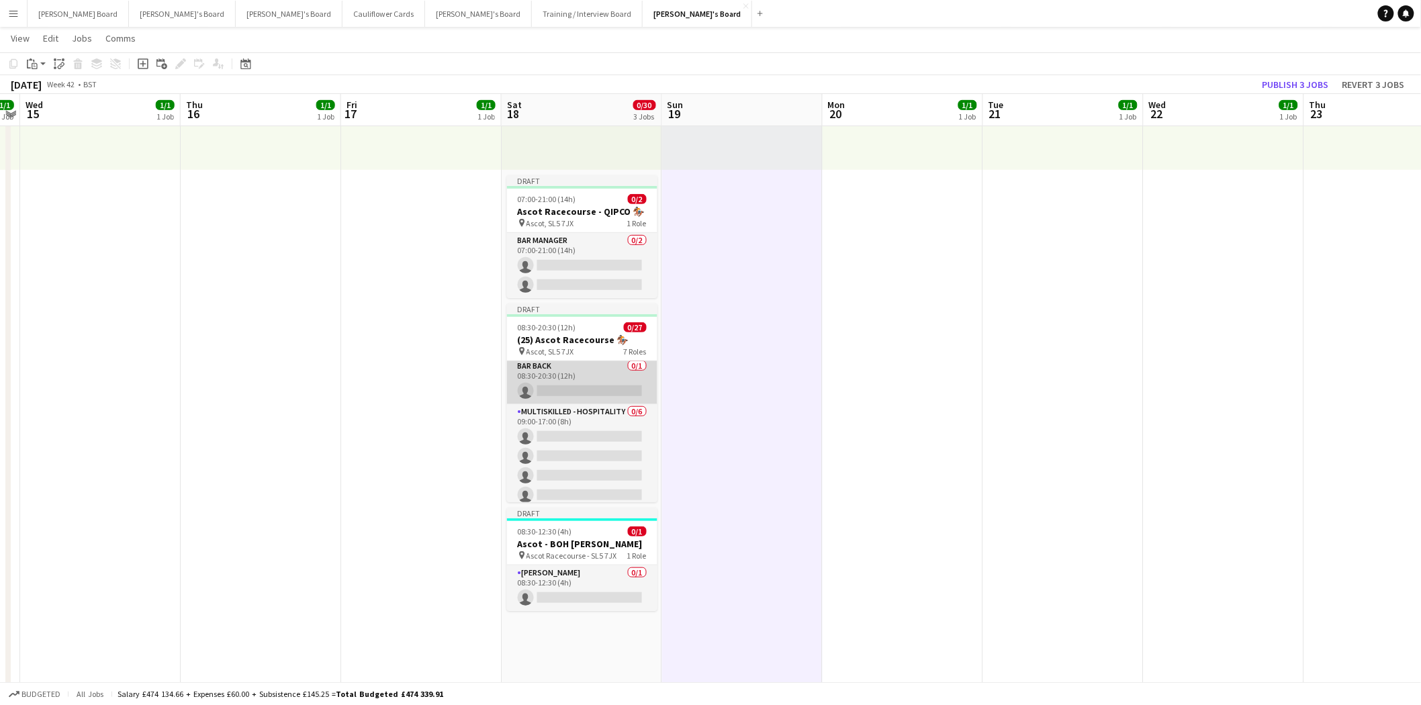
scroll to position [75, 0]
click at [543, 351] on span "Ascot, SL5 7JX" at bounding box center [551, 352] width 48 height 10
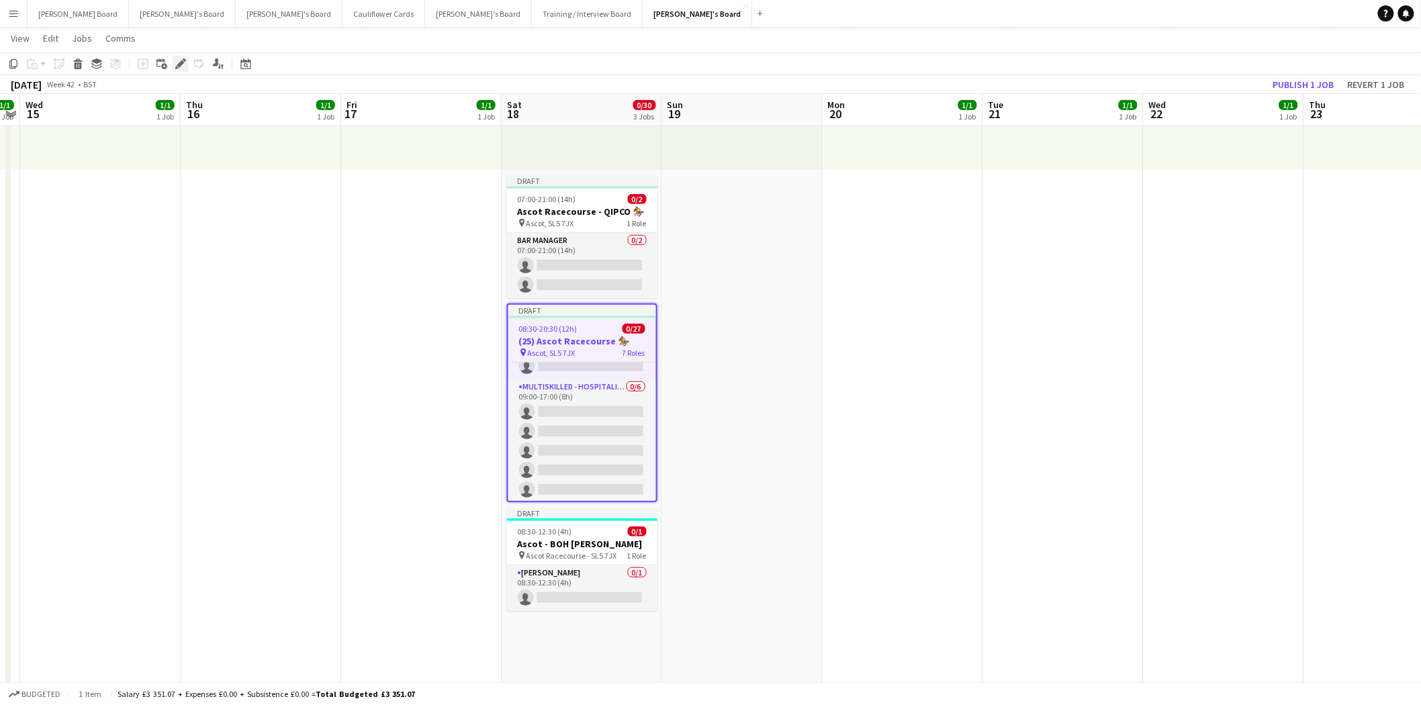
click at [185, 63] on div "Edit" at bounding box center [181, 64] width 16 height 16
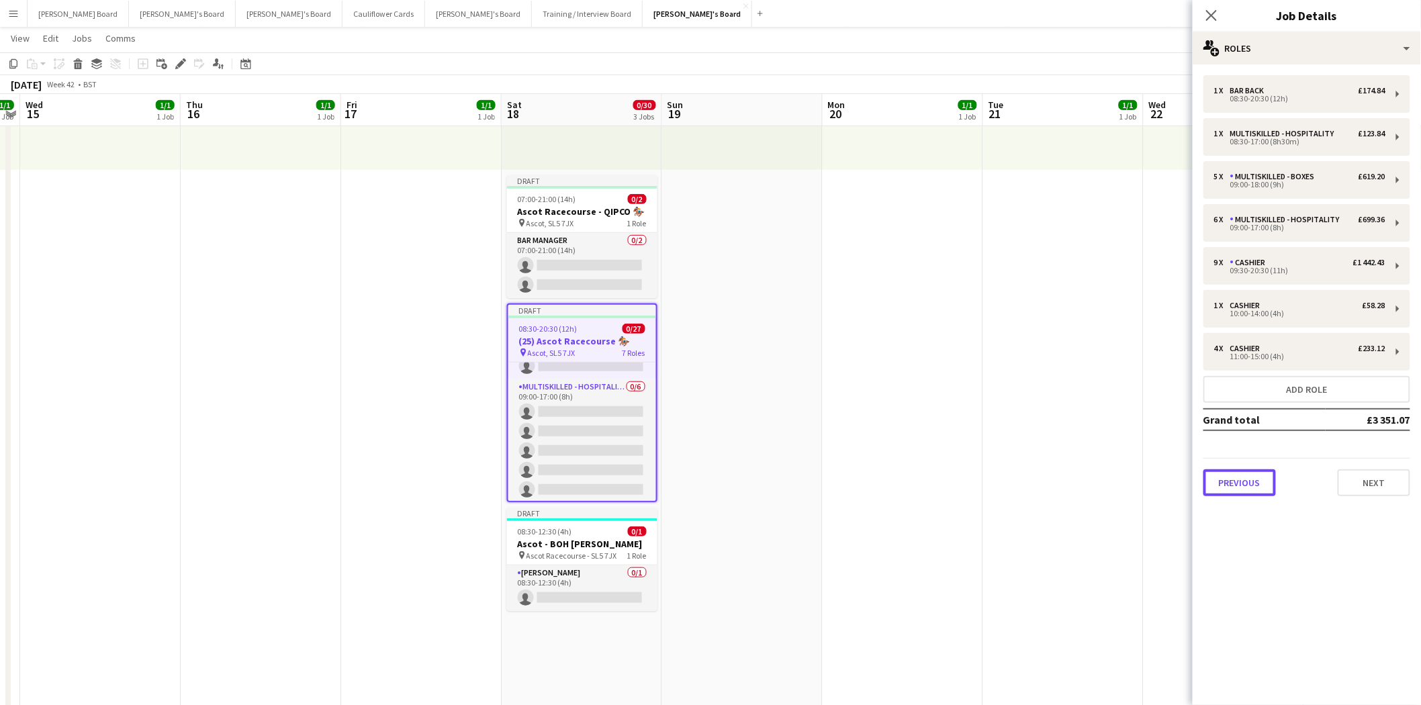
click at [1243, 484] on button "Previous" at bounding box center [1240, 482] width 73 height 27
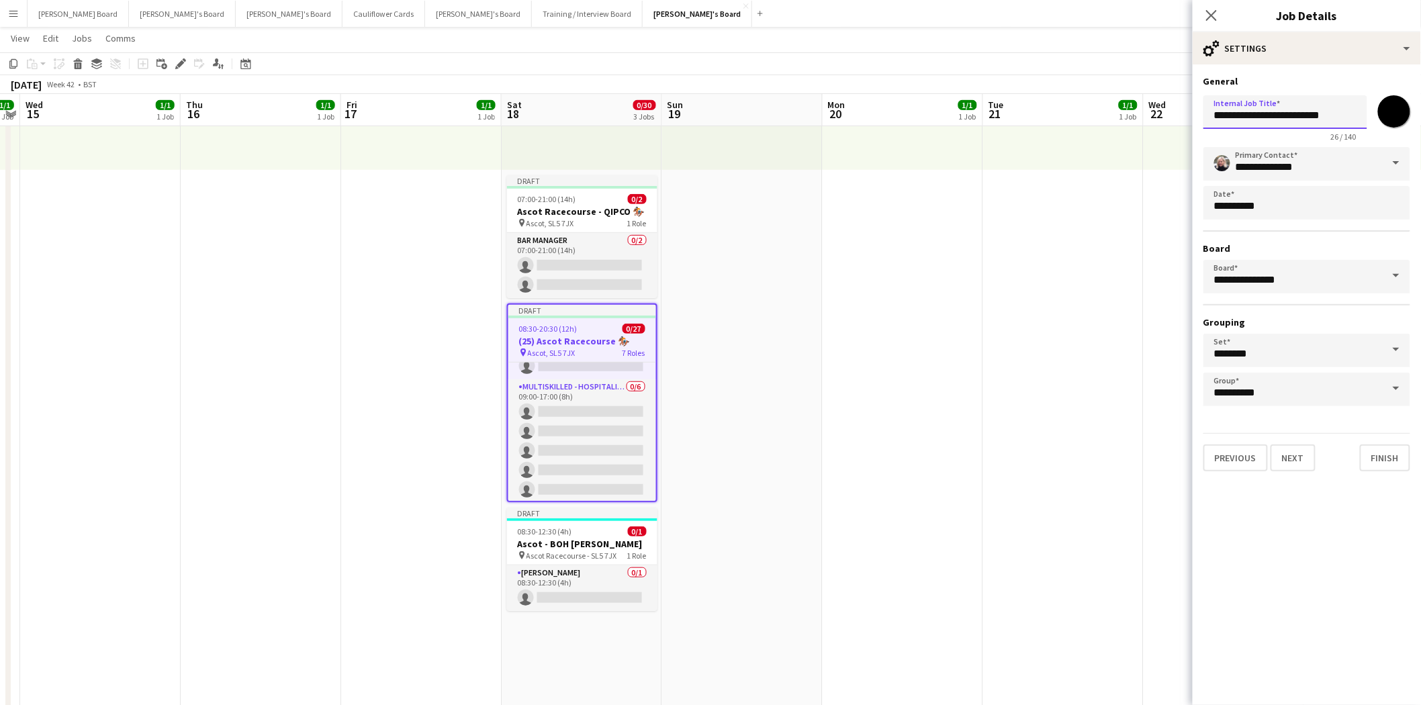
click at [1226, 114] on input "**********" at bounding box center [1286, 112] width 164 height 34
type input "**********"
click at [1150, 244] on app-date-cell "09:00-17:30 (8h30m) 1/1 pin Farnham 1 Role Rail Administrator [DATE] 09:00-17:3…" at bounding box center [1224, 654] width 161 height 1454
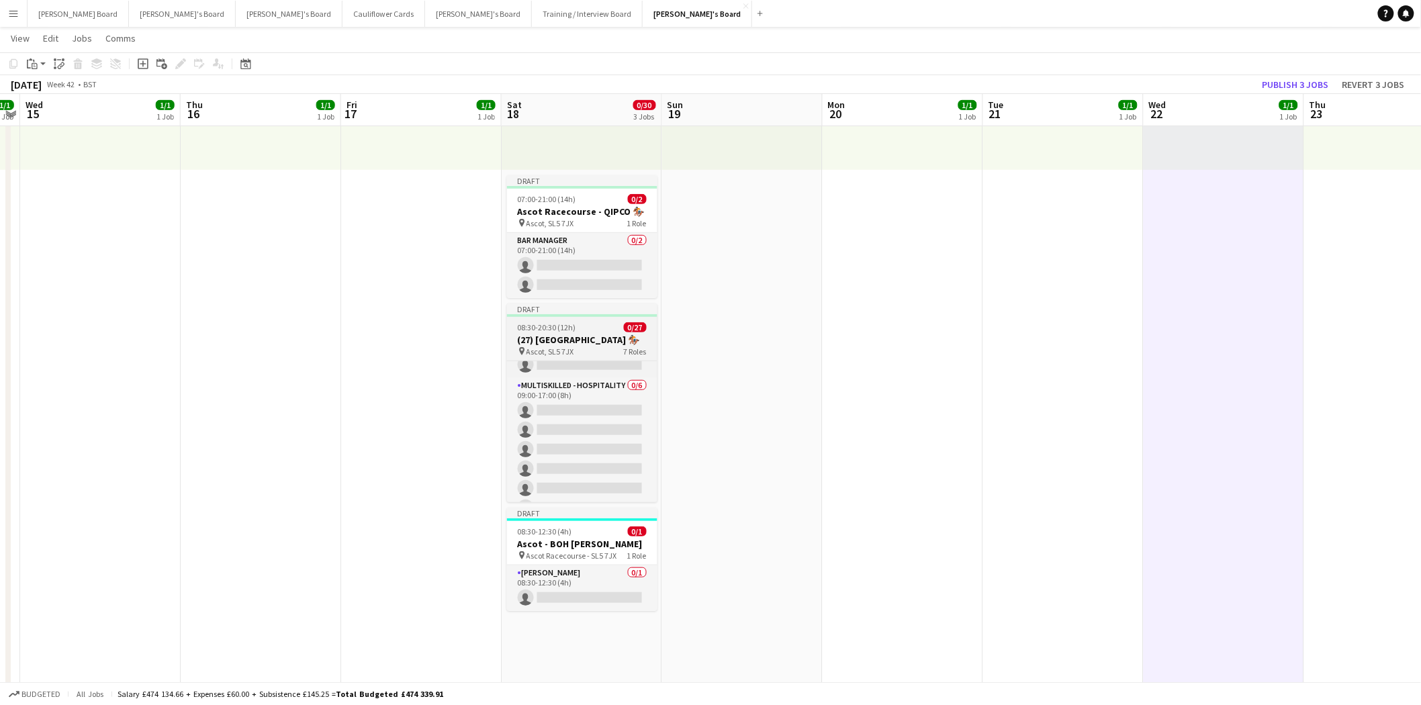
click at [575, 334] on h3 "(27) Ascot Racecourse 🏇🏼" at bounding box center [582, 340] width 150 height 12
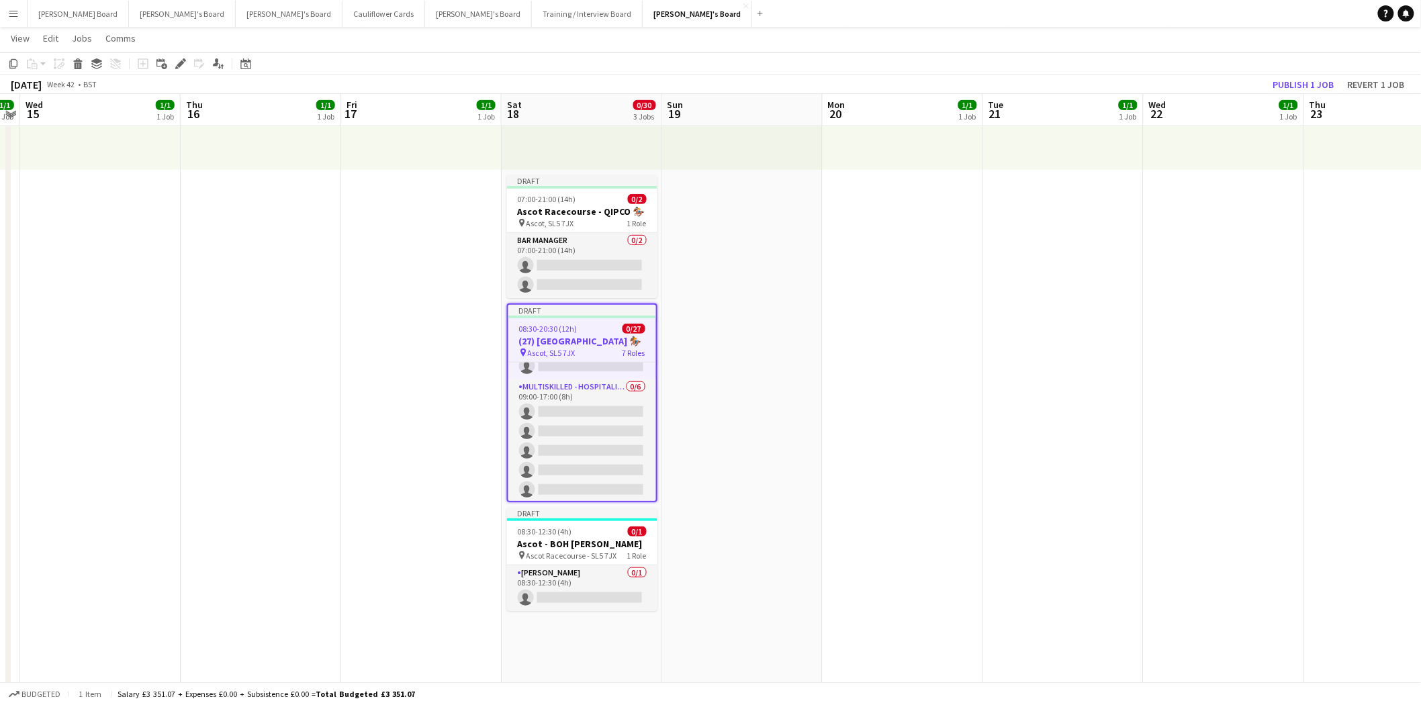
click at [537, 321] on app-job-card "Draft 08:30-20:30 (12h) 0/27 (27) Ascot Racecourse 🏇🏼 pin Ascot, SL5 7JX 7 Role…" at bounding box center [582, 403] width 150 height 199
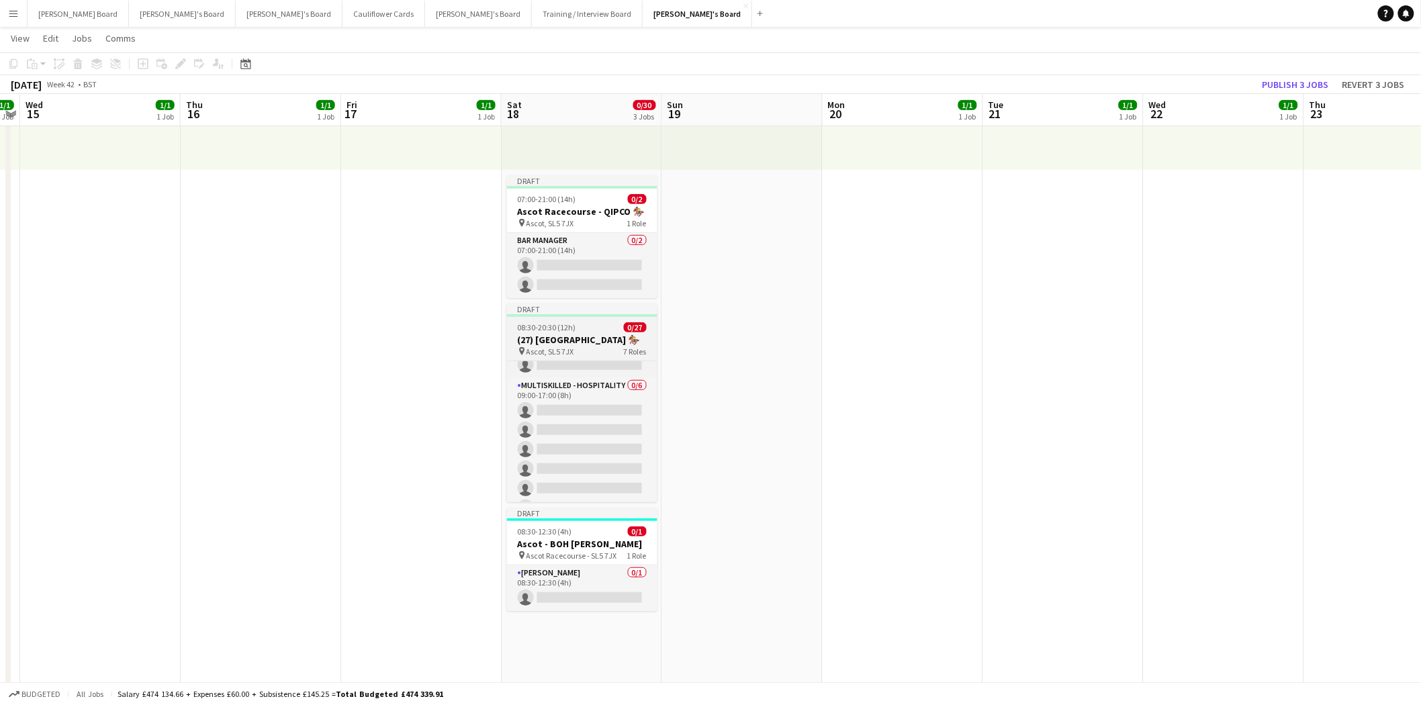
click at [557, 326] on span "08:30-20:30 (12h)" at bounding box center [547, 327] width 58 height 10
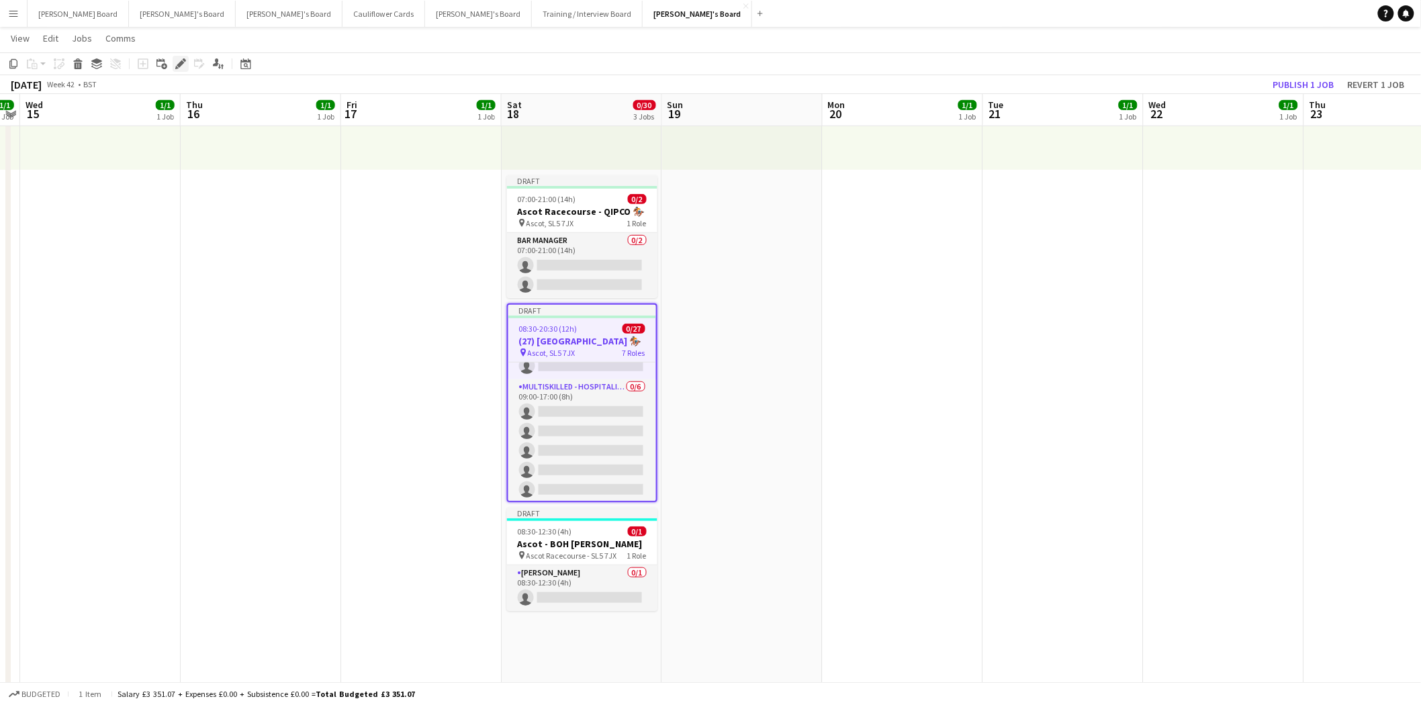
click at [179, 56] on div "Edit" at bounding box center [181, 64] width 16 height 16
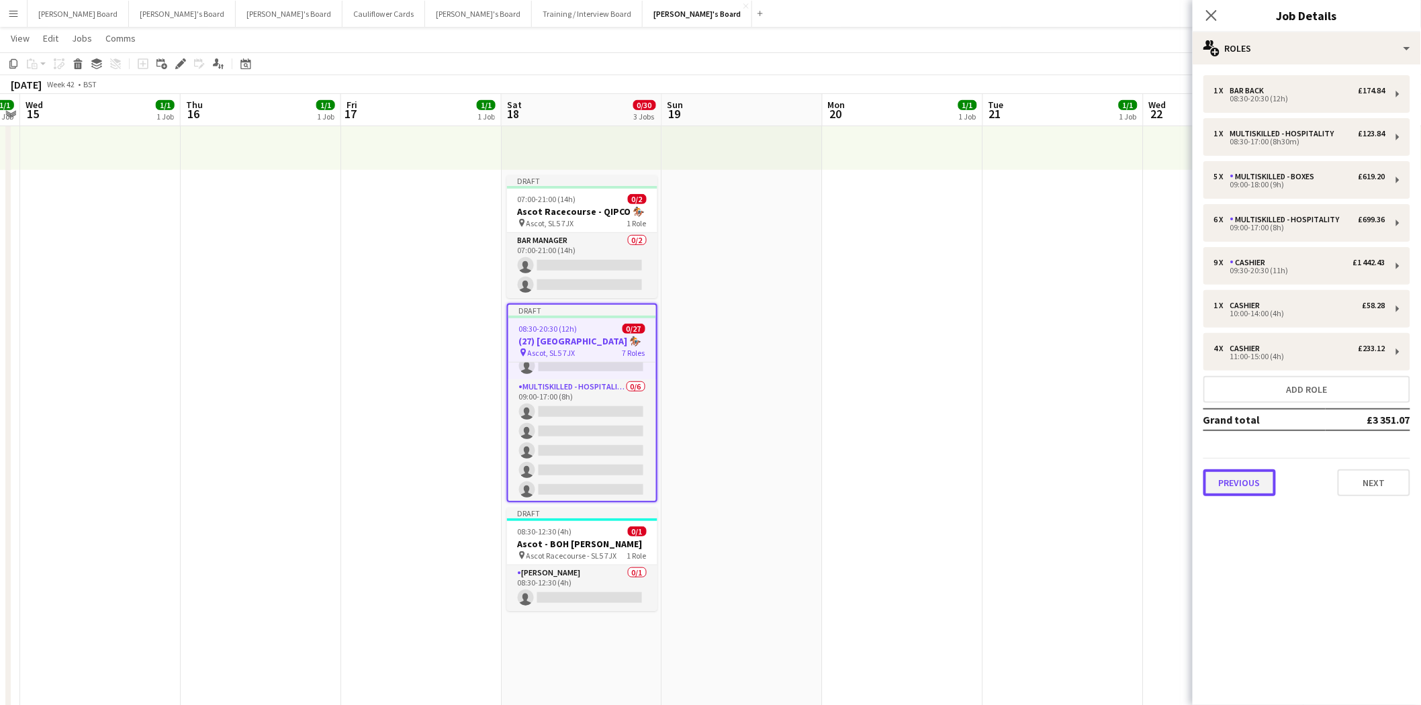
click at [1249, 477] on button "Previous" at bounding box center [1240, 482] width 73 height 27
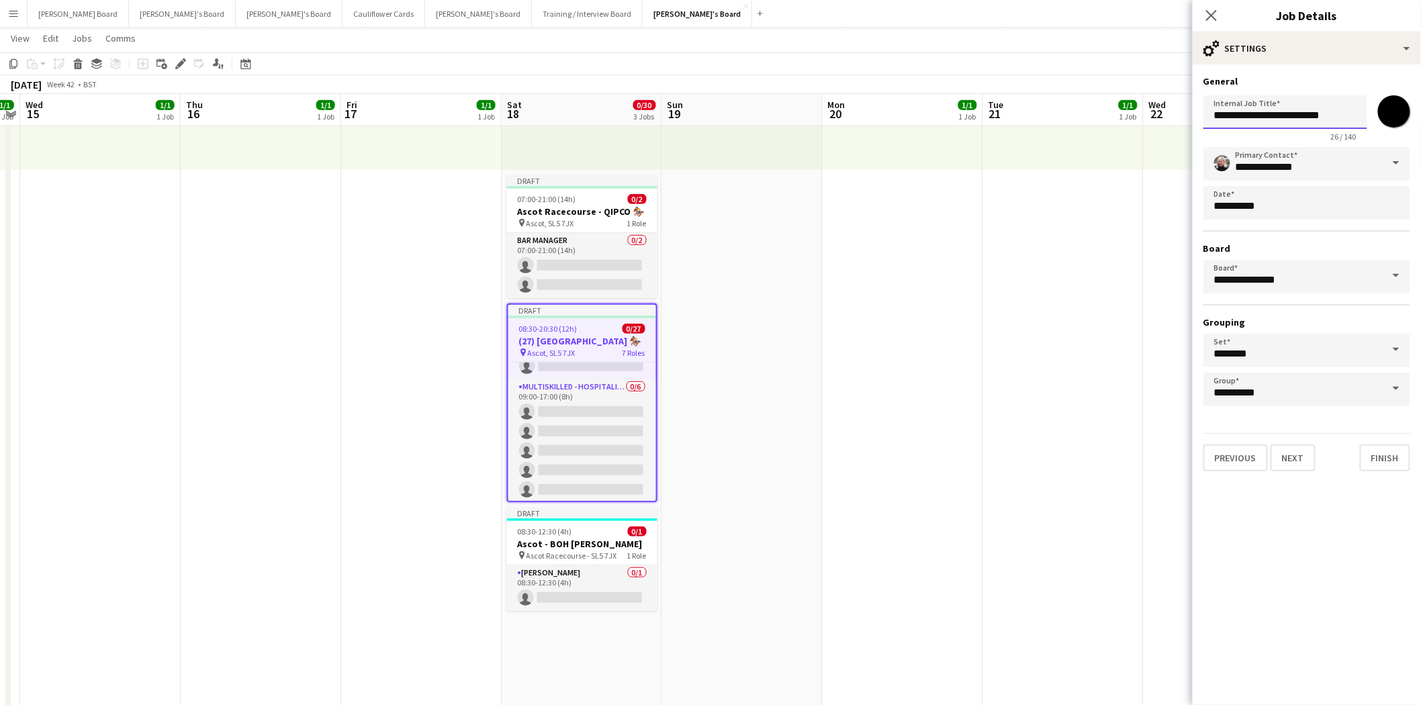
click at [1315, 113] on input "**********" at bounding box center [1286, 112] width 164 height 34
click at [582, 547] on h3 "Ascot - BOH [PERSON_NAME]" at bounding box center [582, 544] width 150 height 12
type input "**********"
type input "*******"
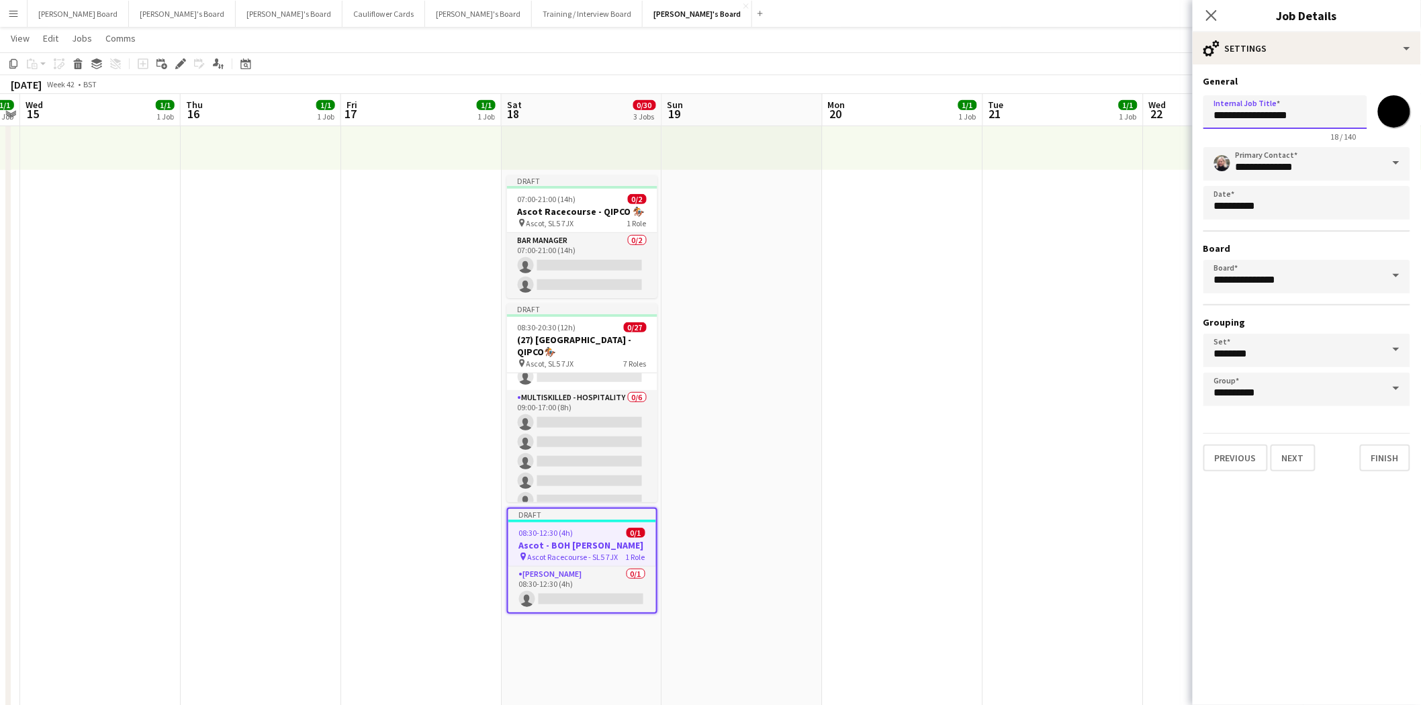
click at [1300, 113] on input "**********" at bounding box center [1286, 112] width 164 height 34
click at [817, 492] on app-date-cell at bounding box center [742, 654] width 161 height 1454
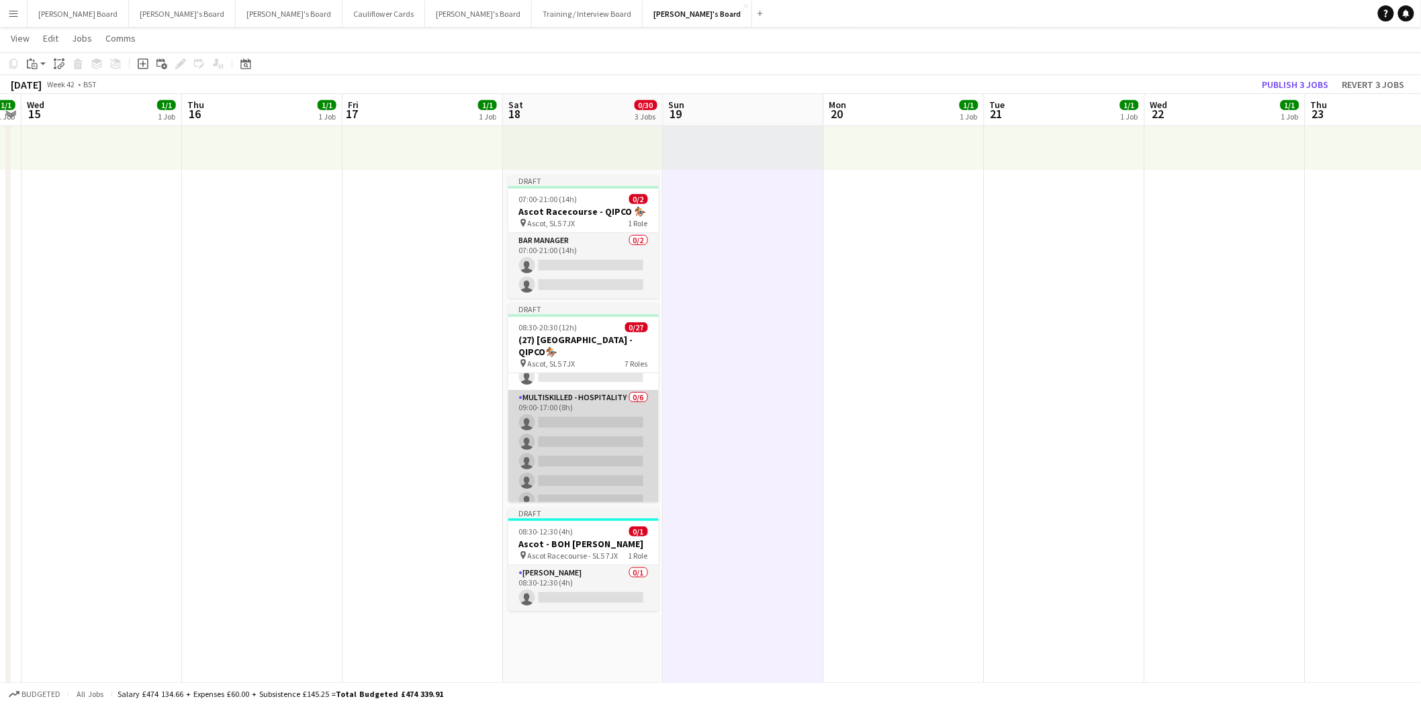
click at [580, 399] on app-card-role "Multiskilled - Hospitality 0/6 09:00-17:00 (8h) single-neutral-actions single-n…" at bounding box center [583, 461] width 150 height 143
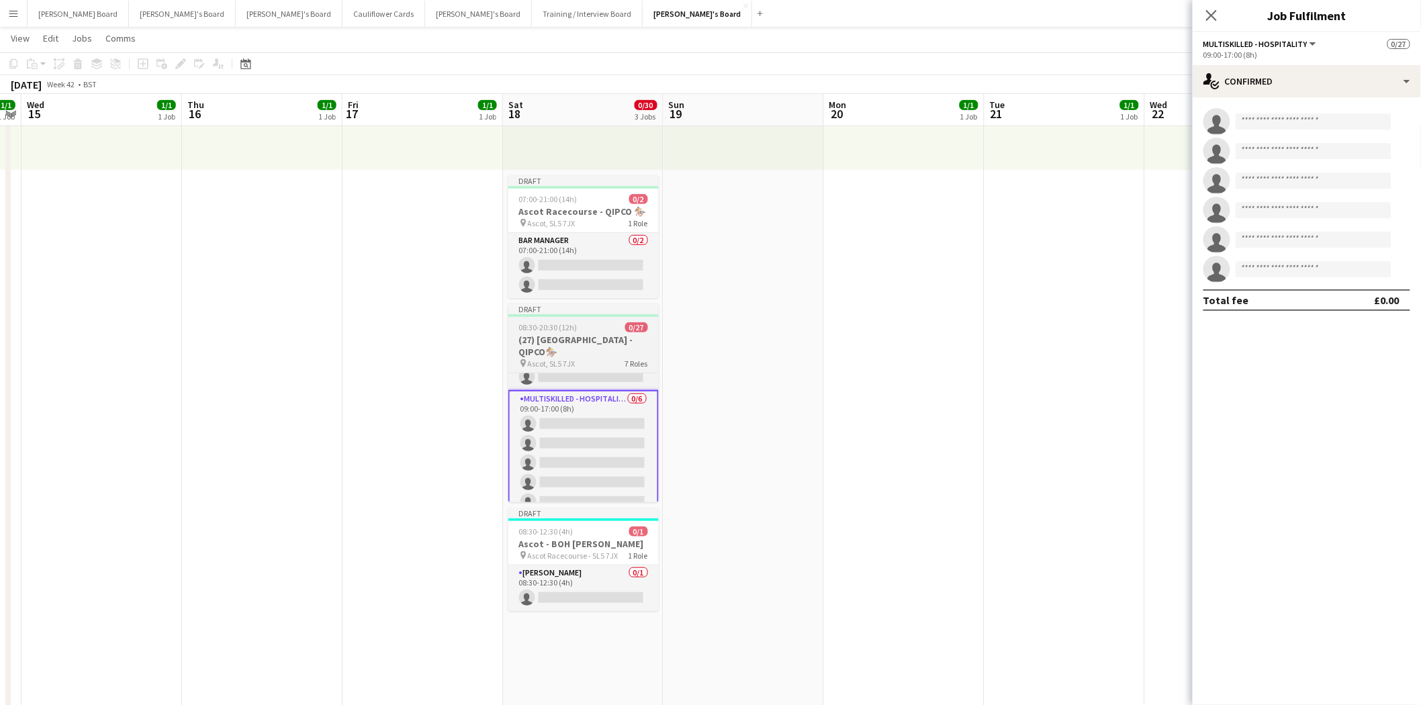
click at [583, 340] on h3 "(27) [GEOGRAPHIC_DATA] - QIPCO🏇🏼" at bounding box center [583, 346] width 150 height 24
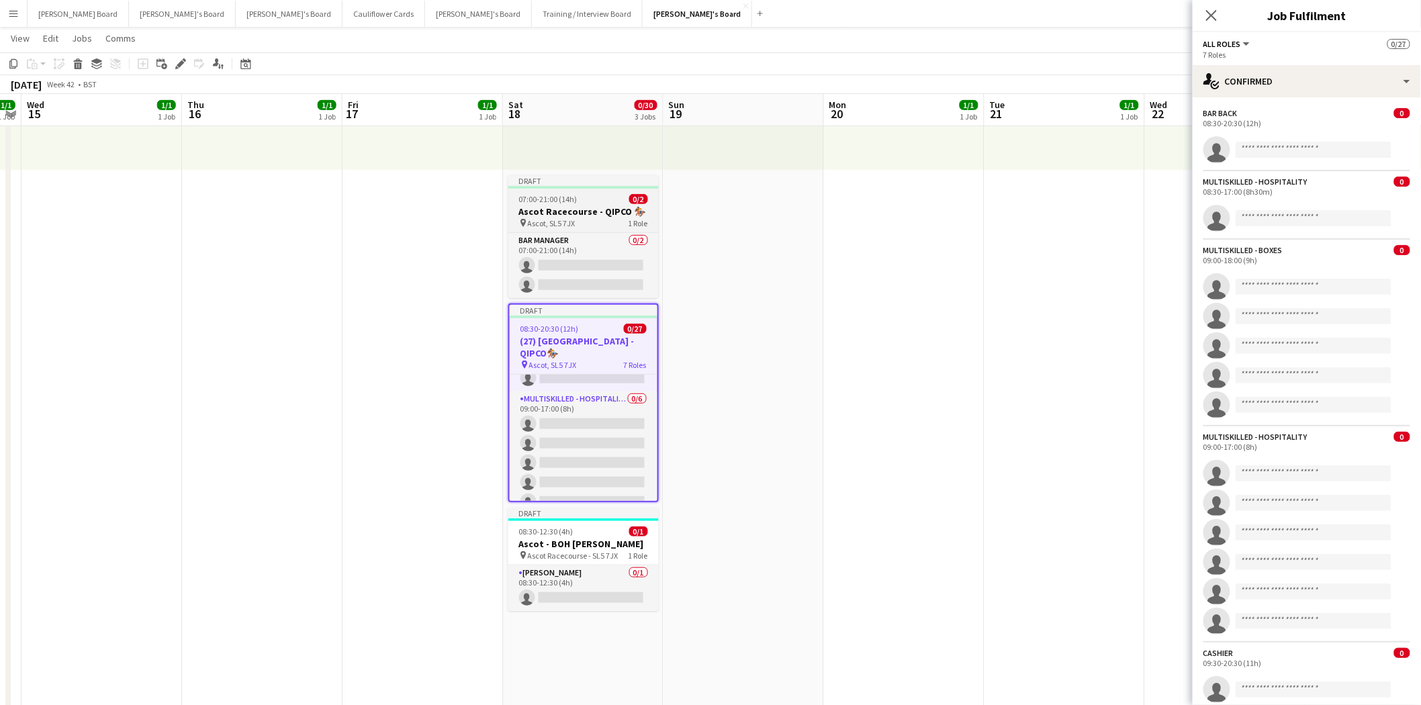
click at [580, 195] on div "07:00-21:00 (14h) 0/2" at bounding box center [583, 199] width 150 height 10
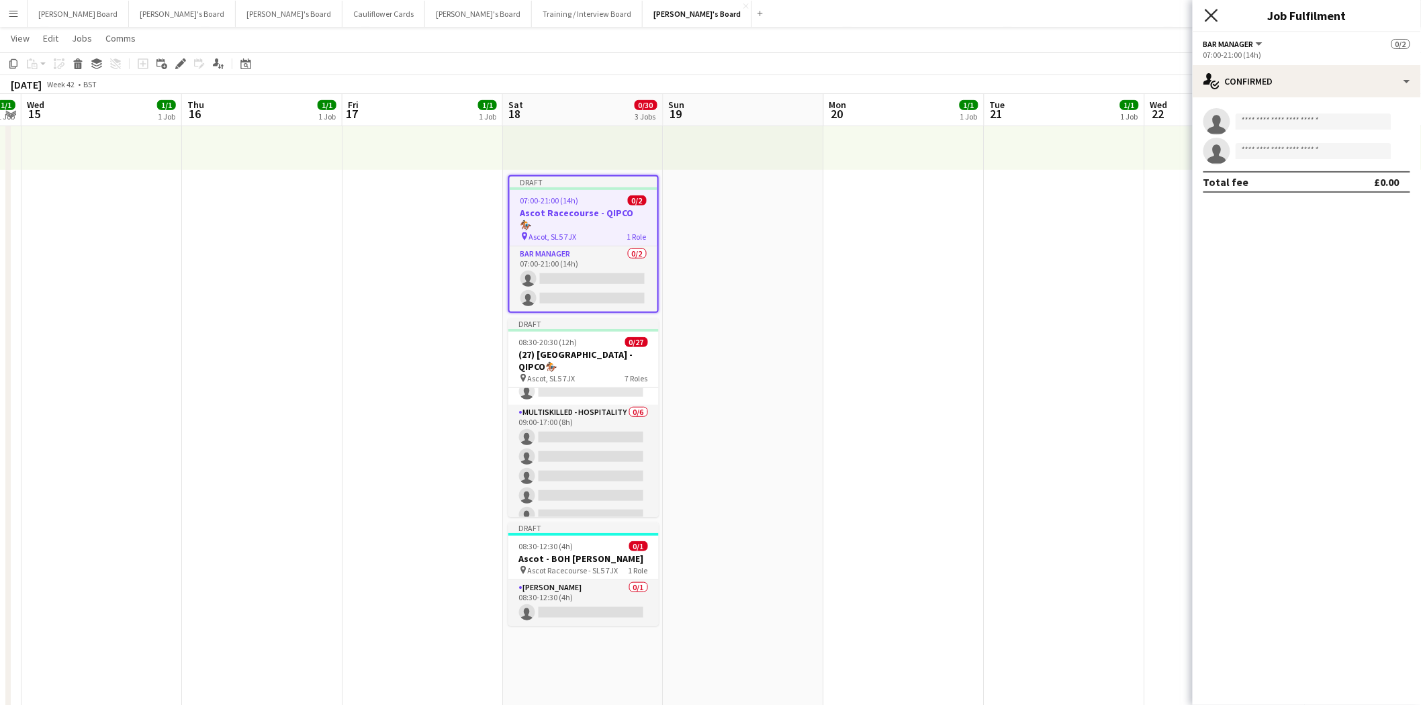
click at [1214, 9] on icon "Close pop-in" at bounding box center [1211, 15] width 13 height 13
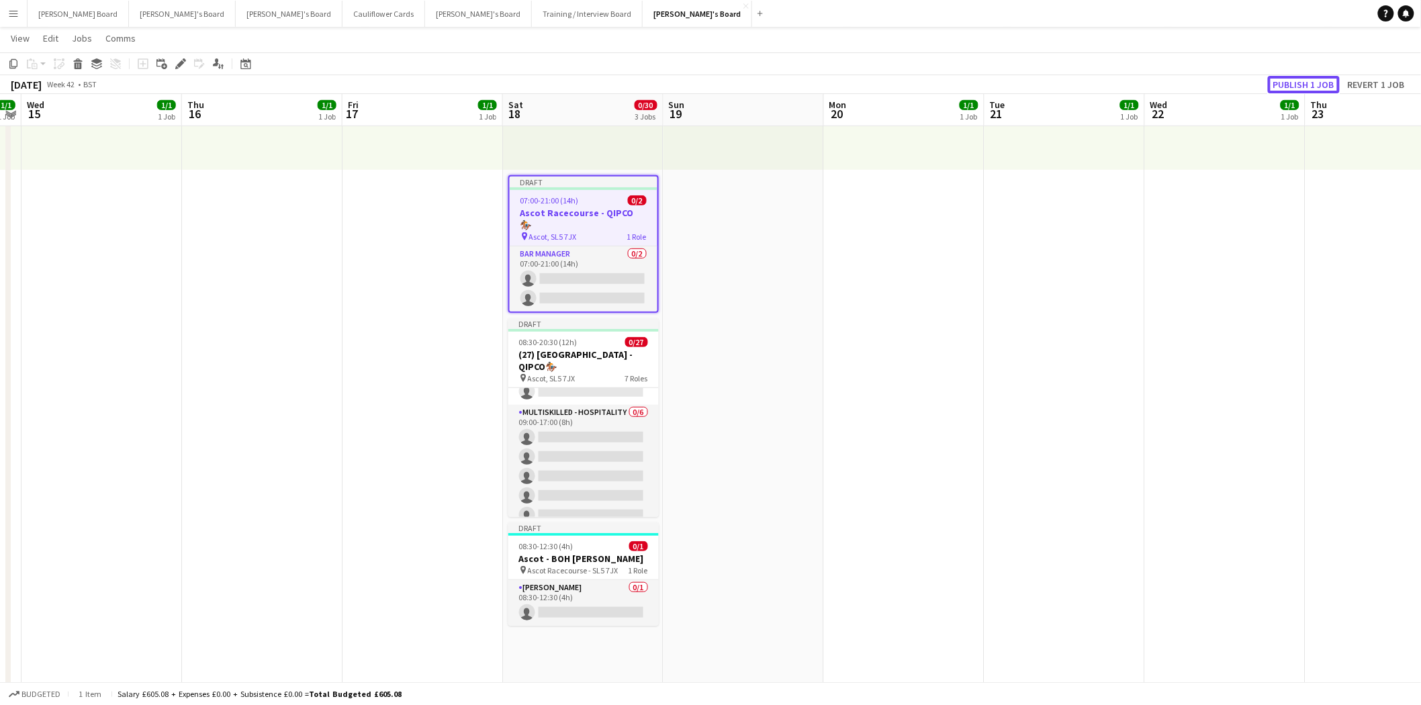
drag, startPoint x: 1331, startPoint y: 79, endPoint x: 1160, endPoint y: 126, distance: 177.8
click at [1327, 79] on button "Publish 1 job" at bounding box center [1304, 84] width 72 height 17
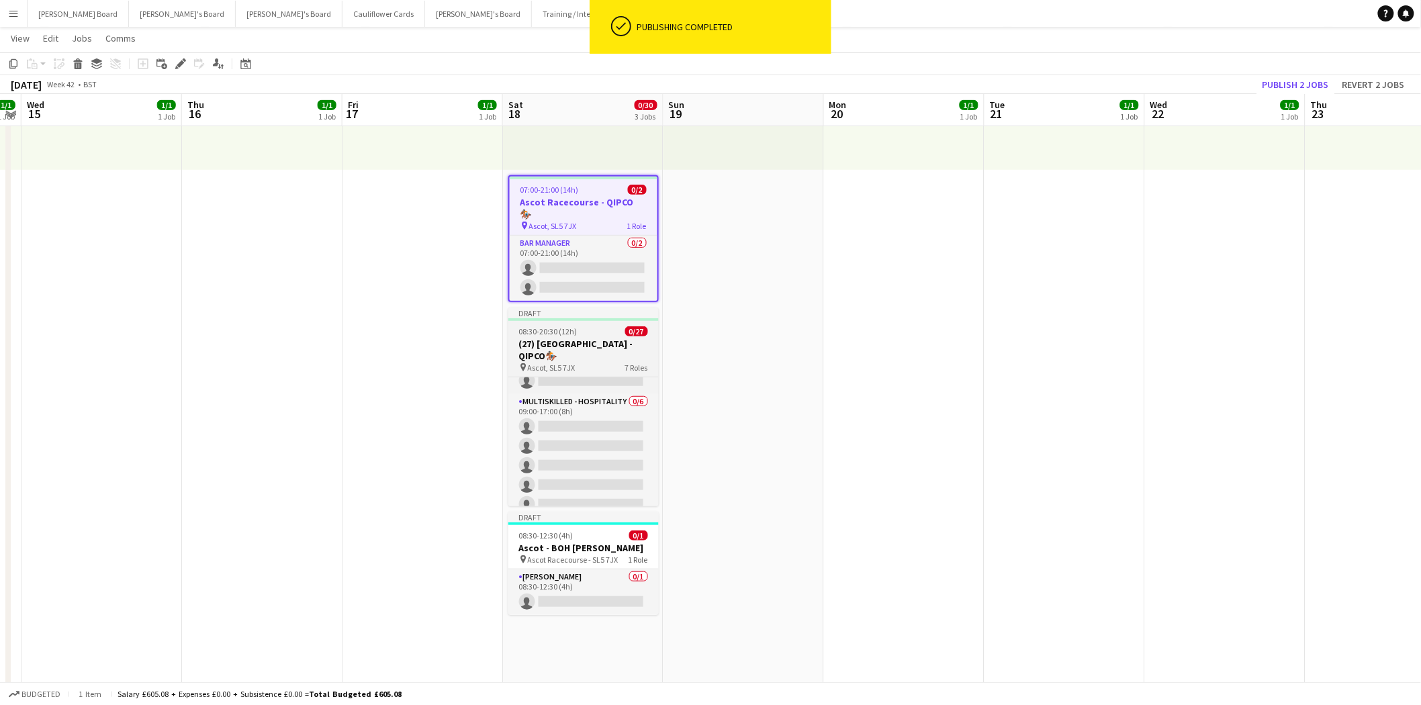
click at [579, 326] on div "08:30-20:30 (12h) 0/27" at bounding box center [583, 331] width 150 height 10
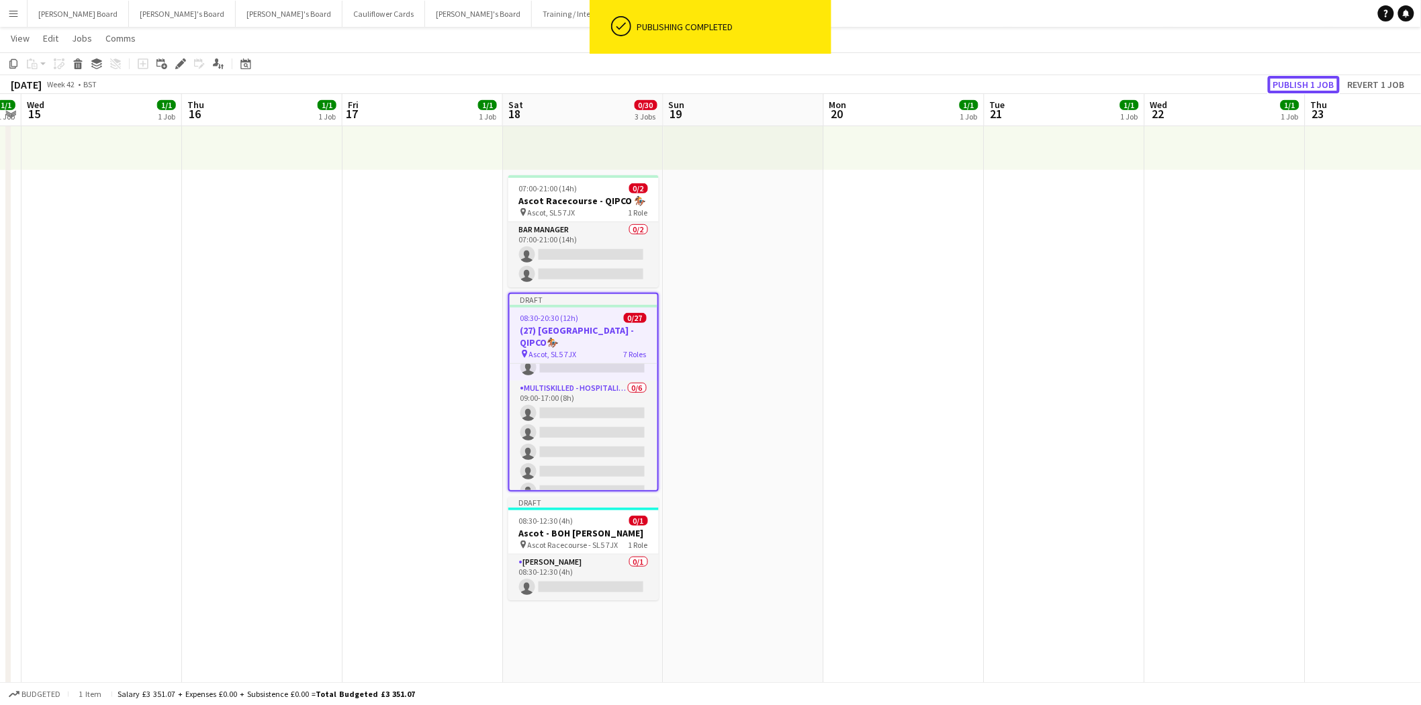
click at [1315, 83] on button "Publish 1 job" at bounding box center [1304, 84] width 72 height 17
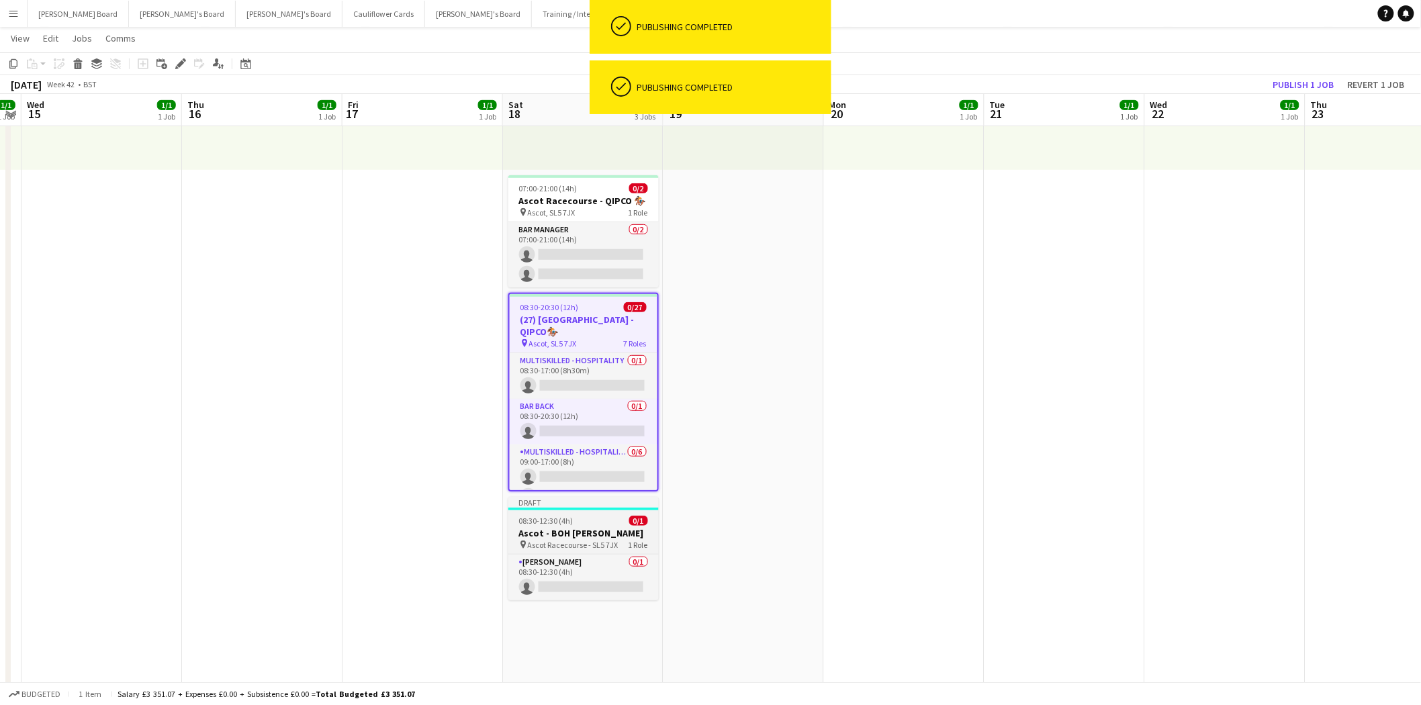
drag, startPoint x: 585, startPoint y: 524, endPoint x: 595, endPoint y: 518, distance: 11.7
click at [587, 523] on div "08:30-12:30 (4h) 0/1" at bounding box center [583, 521] width 150 height 10
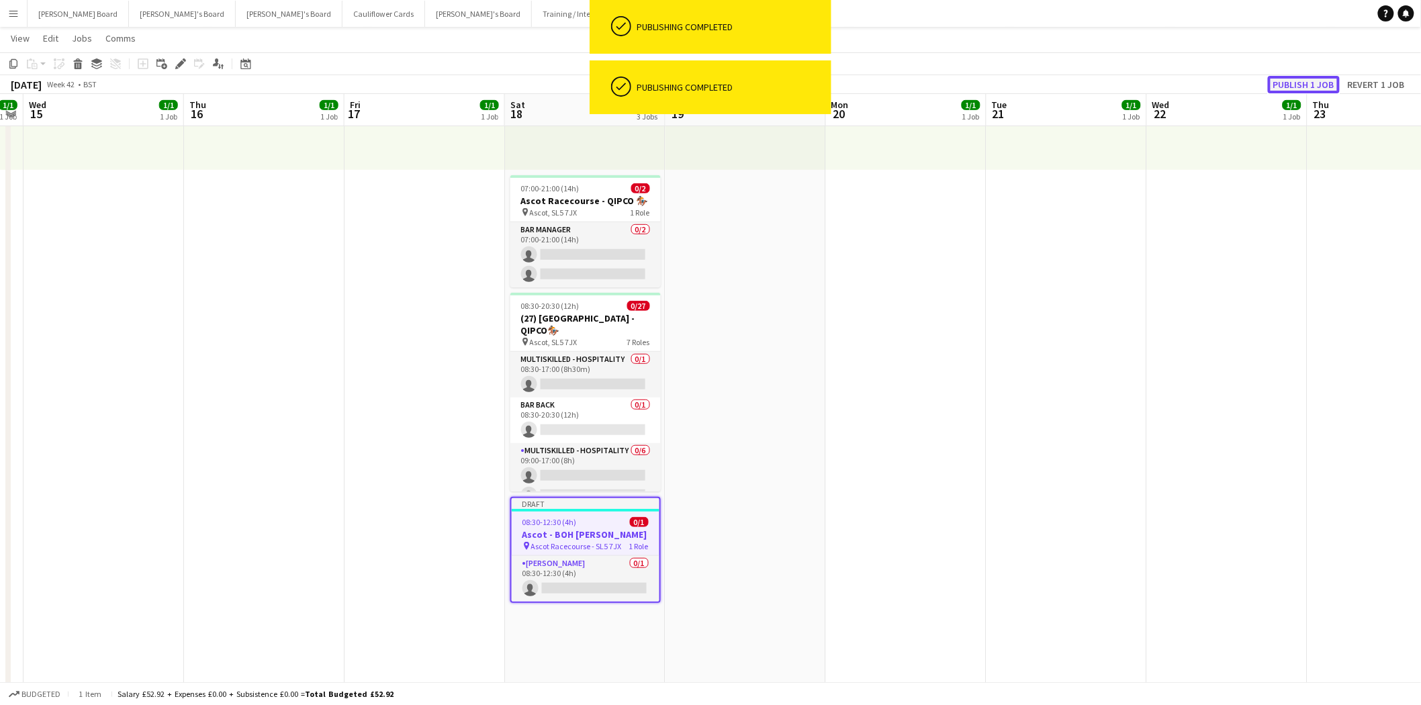
click at [1292, 84] on button "Publish 1 job" at bounding box center [1304, 84] width 72 height 17
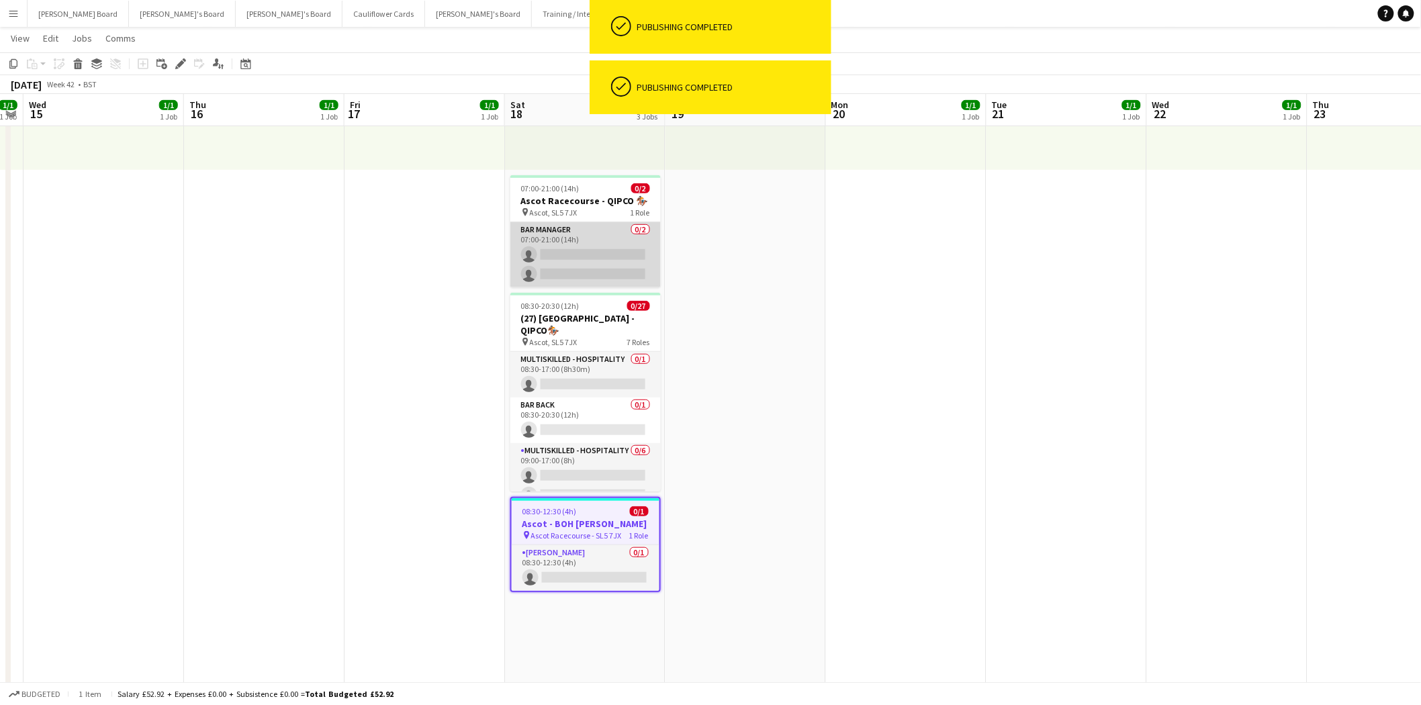
click at [630, 240] on app-card-role "Bar Manager 0/2 07:00-21:00 (14h) single-neutral-actions single-neutral-actions" at bounding box center [585, 254] width 150 height 65
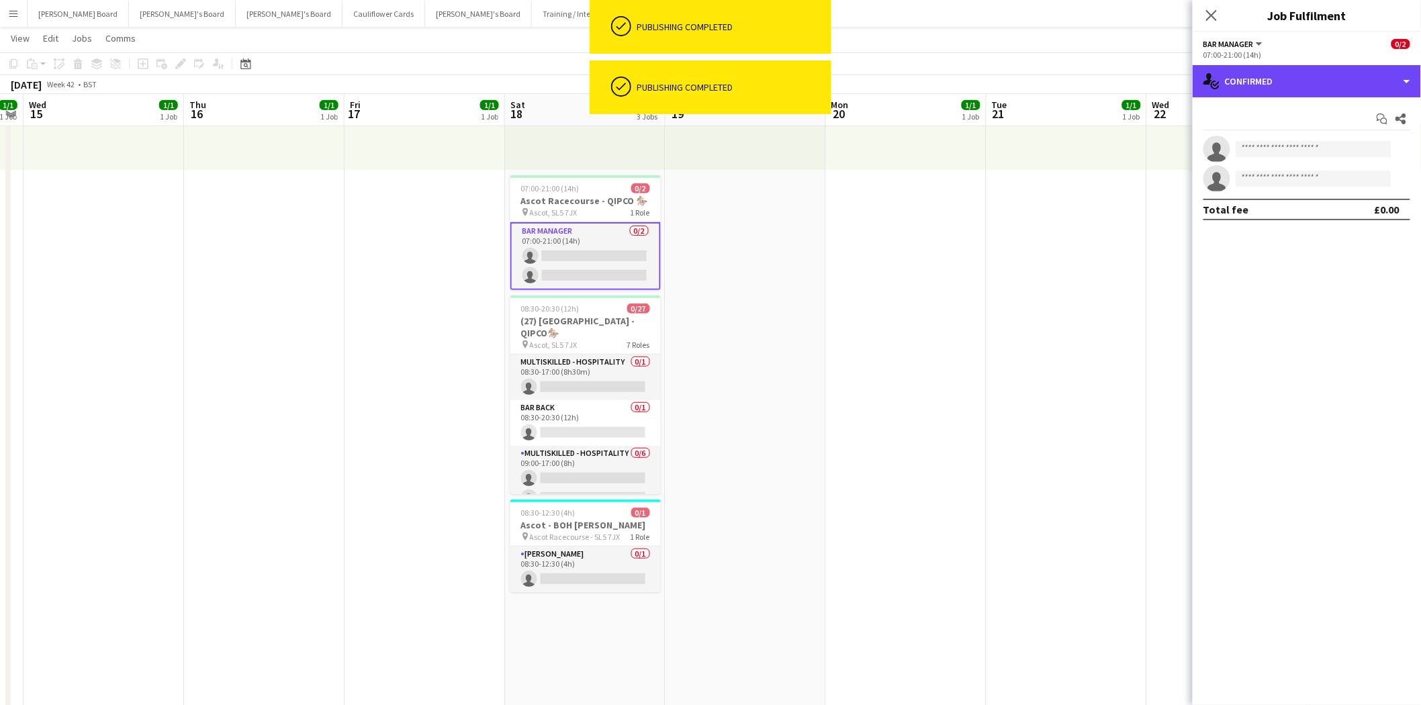
drag, startPoint x: 1257, startPoint y: 70, endPoint x: 1331, endPoint y: 219, distance: 166.4
click at [1257, 71] on div "single-neutral-actions-check-2 Confirmed" at bounding box center [1307, 81] width 228 height 32
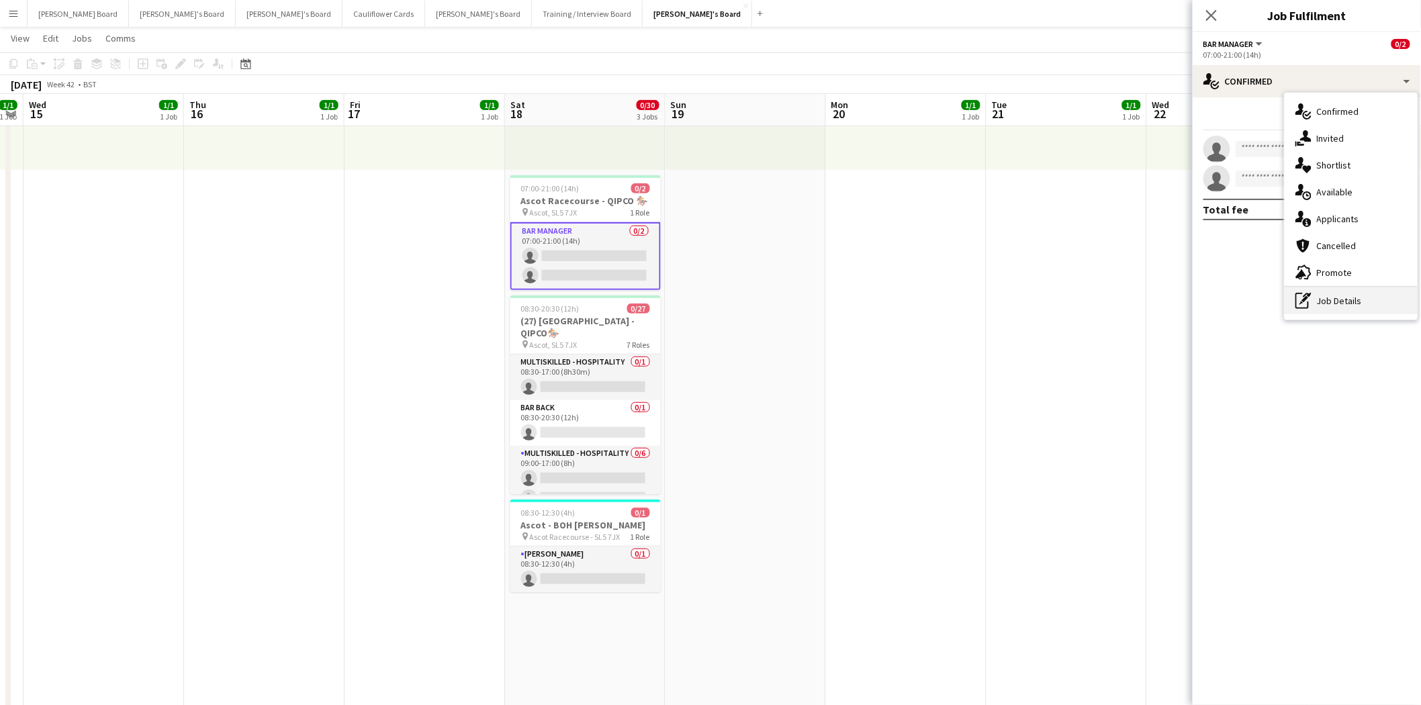
click at [1333, 303] on div "pen-write Job Details" at bounding box center [1351, 300] width 133 height 27
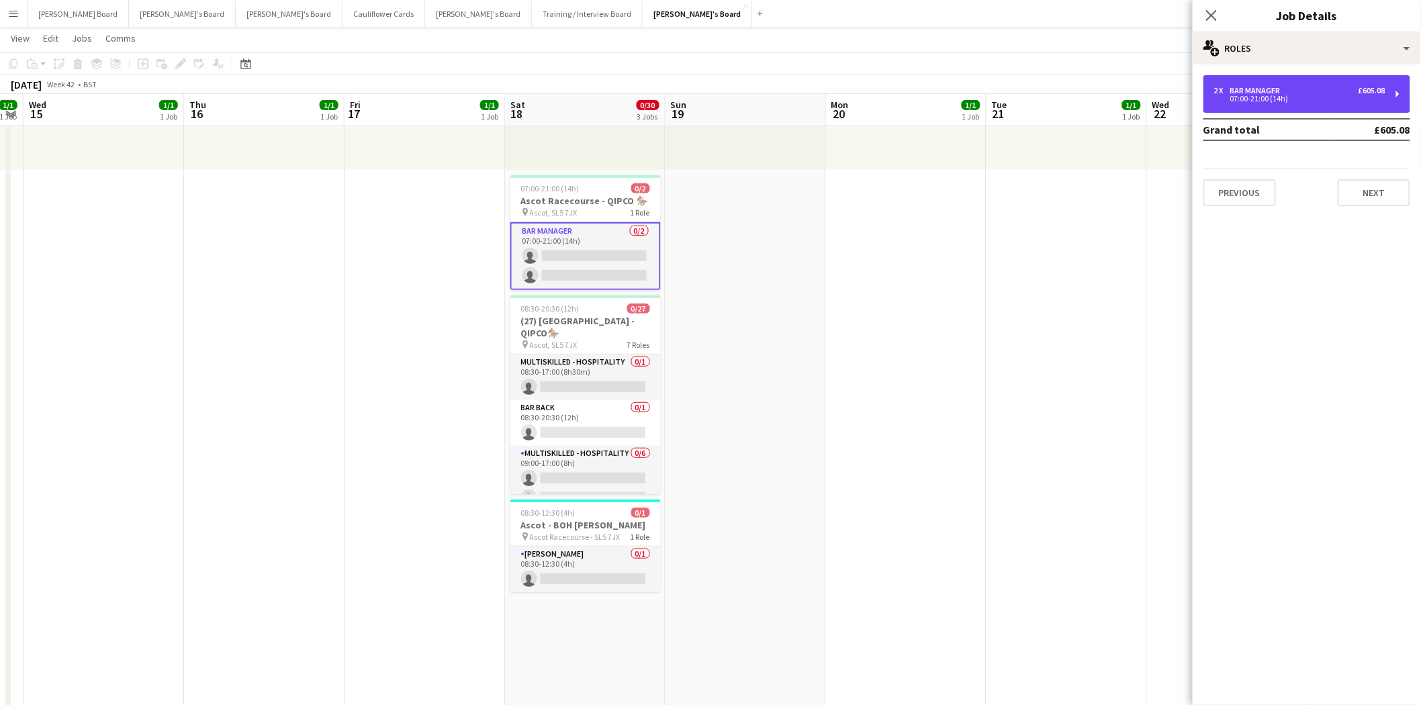
drag, startPoint x: 1222, startPoint y: 85, endPoint x: 1205, endPoint y: 124, distance: 42.7
click at [1223, 86] on div "2 x" at bounding box center [1222, 90] width 16 height 9
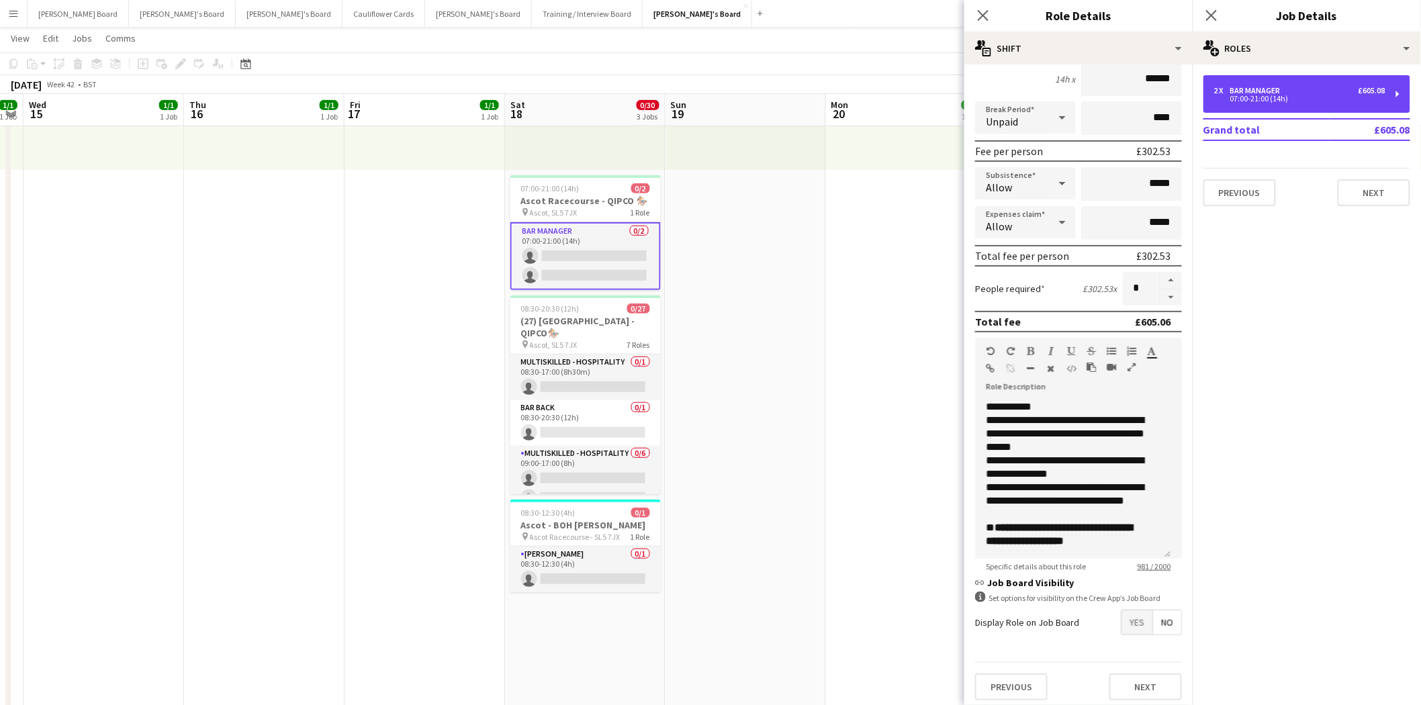
scroll to position [359, 0]
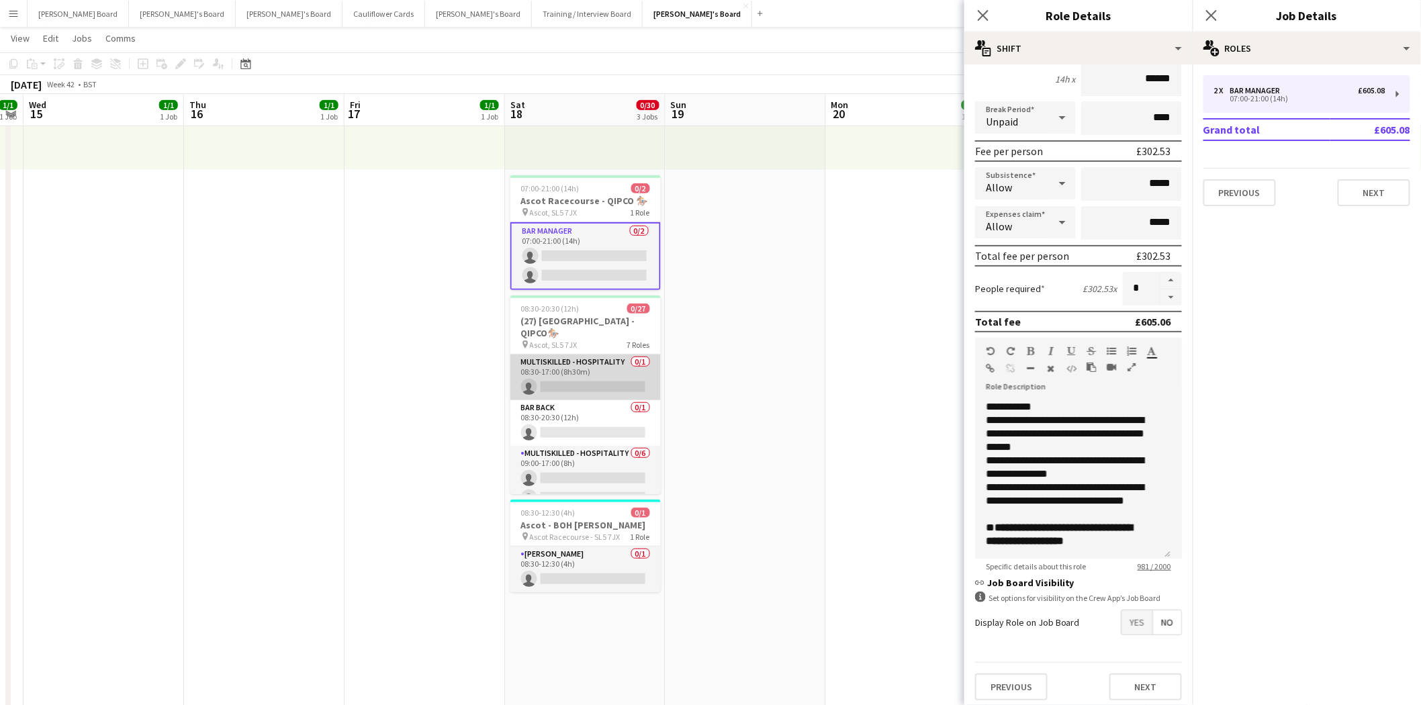
click at [578, 371] on app-card-role "Multiskilled - Hospitality 0/1 08:30-17:00 (8h30m) single-neutral-actions" at bounding box center [585, 378] width 150 height 46
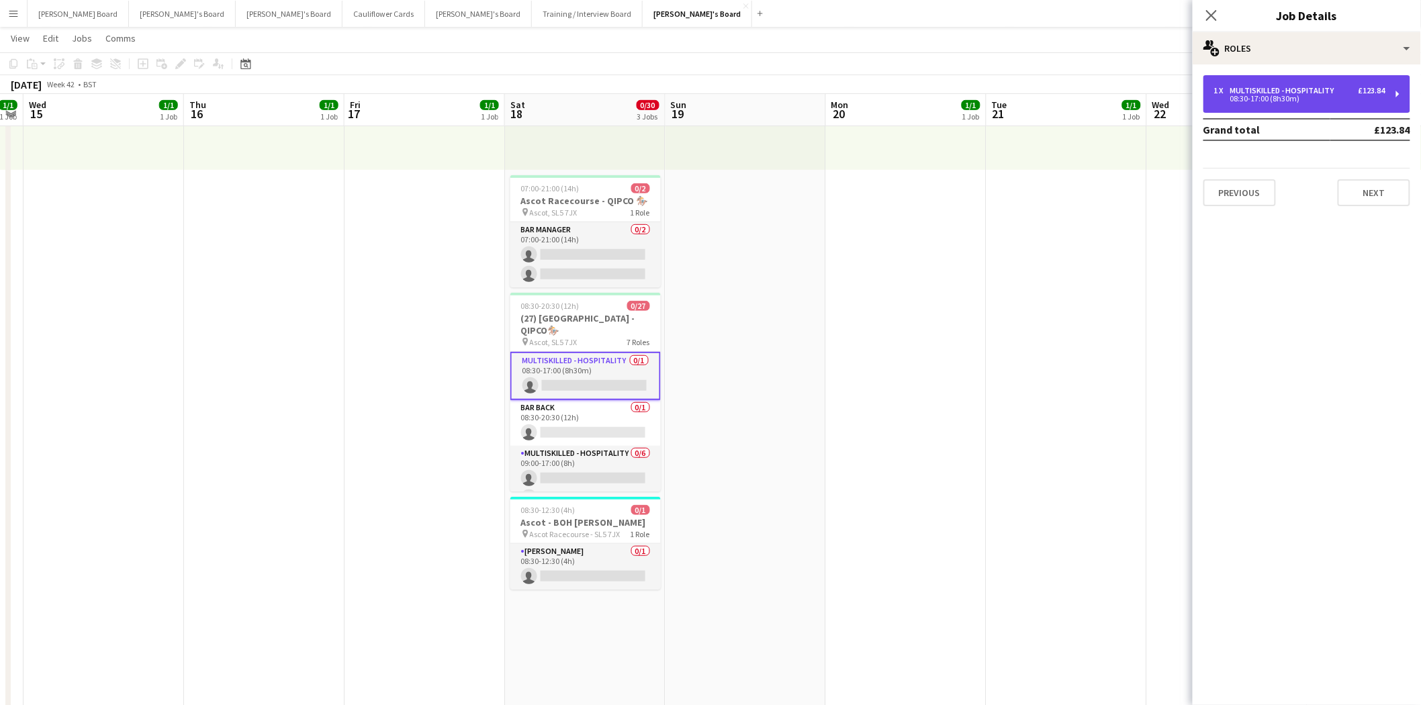
click at [1299, 91] on div "Multiskilled - Hospitality" at bounding box center [1284, 90] width 109 height 9
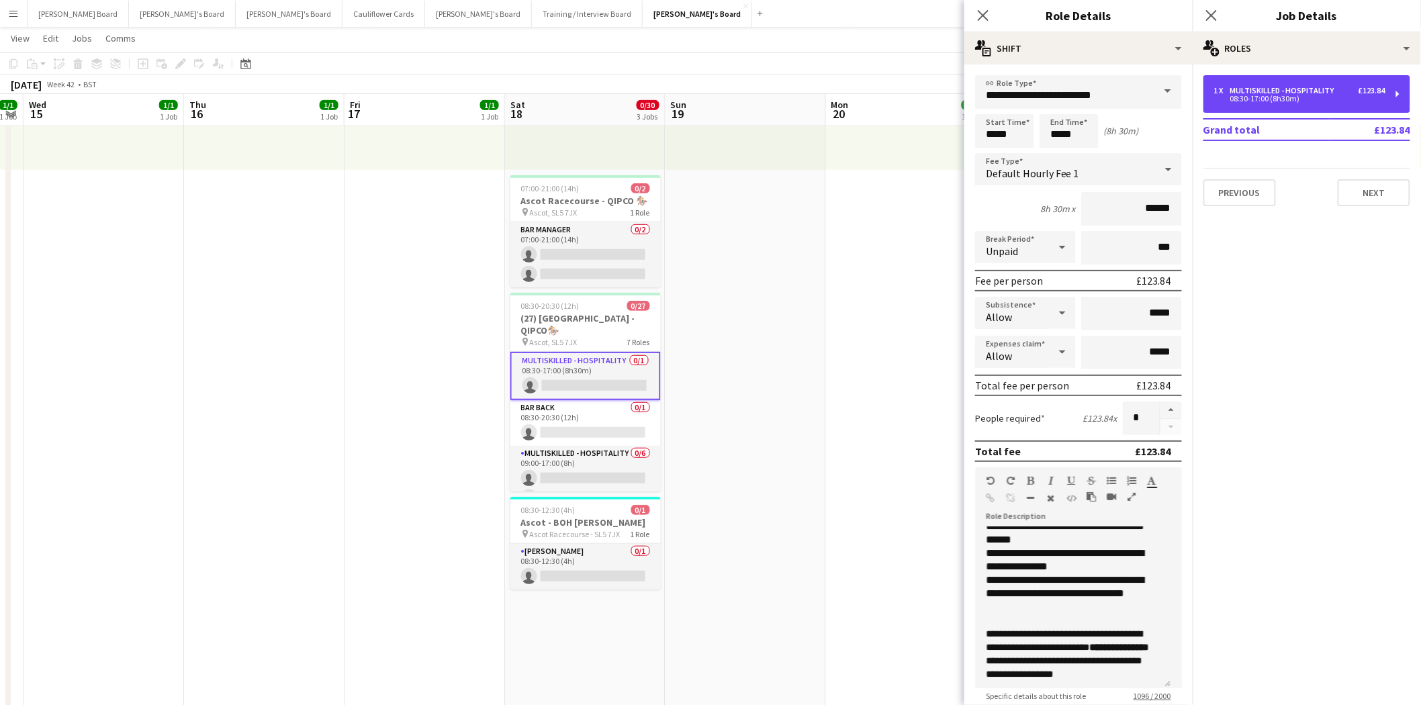
scroll to position [373, 0]
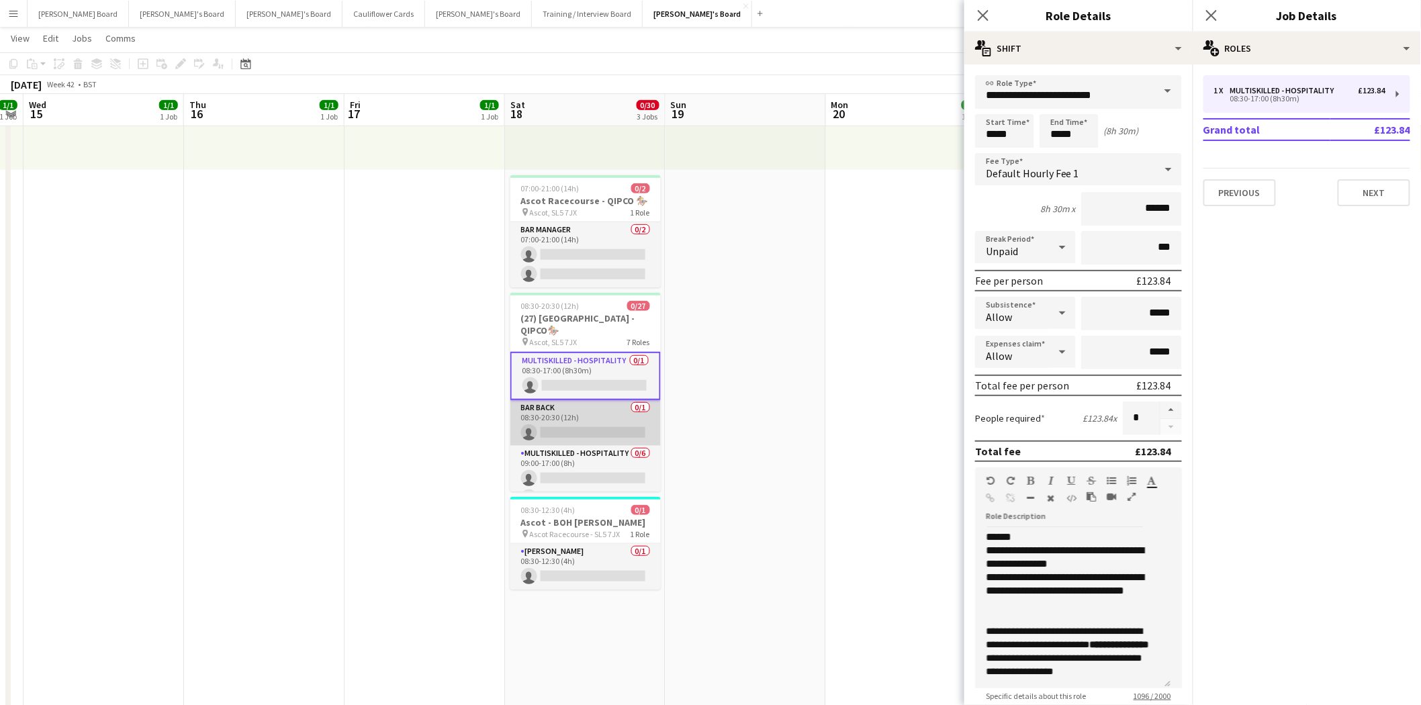
click at [570, 414] on app-card-role "Bar Back 0/1 08:30-20:30 (12h) single-neutral-actions" at bounding box center [585, 423] width 150 height 46
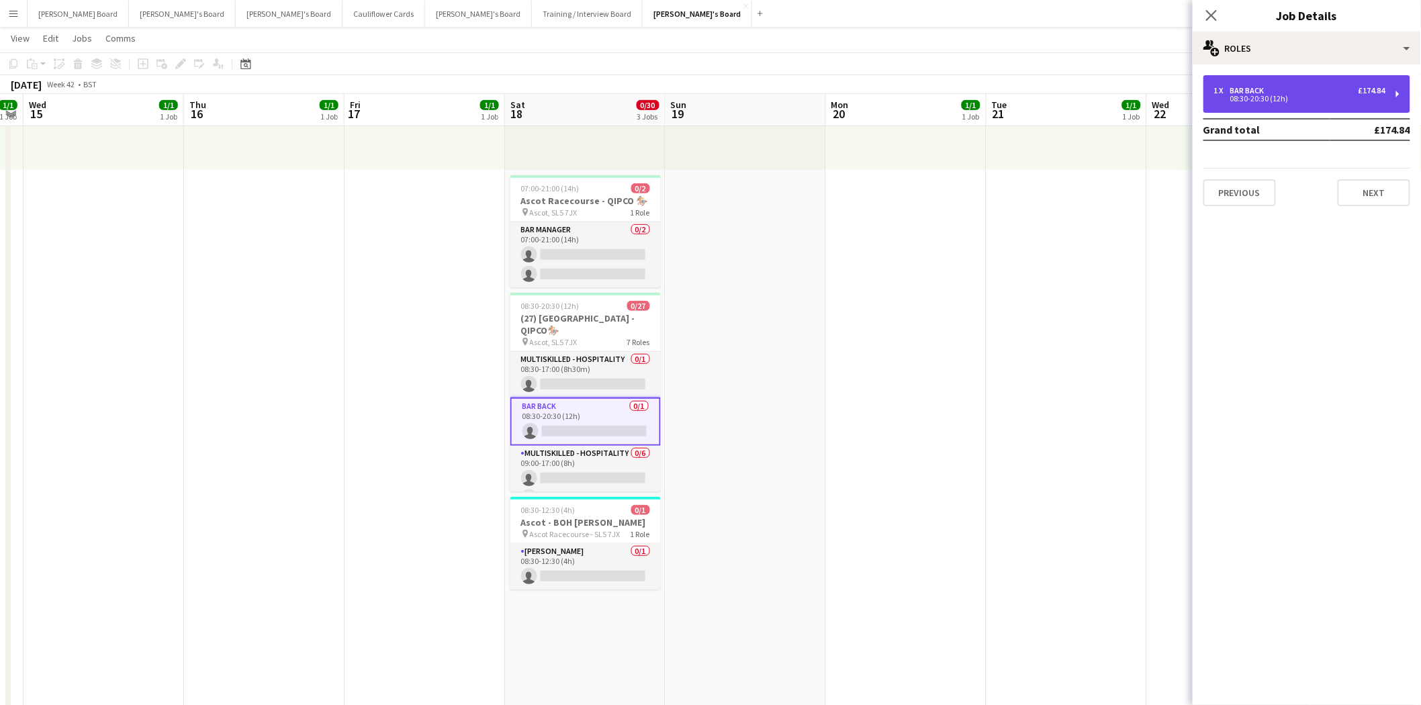
click at [1323, 102] on div "1 x Bar Back £174.84 08:30-20:30 (12h)" at bounding box center [1307, 94] width 207 height 38
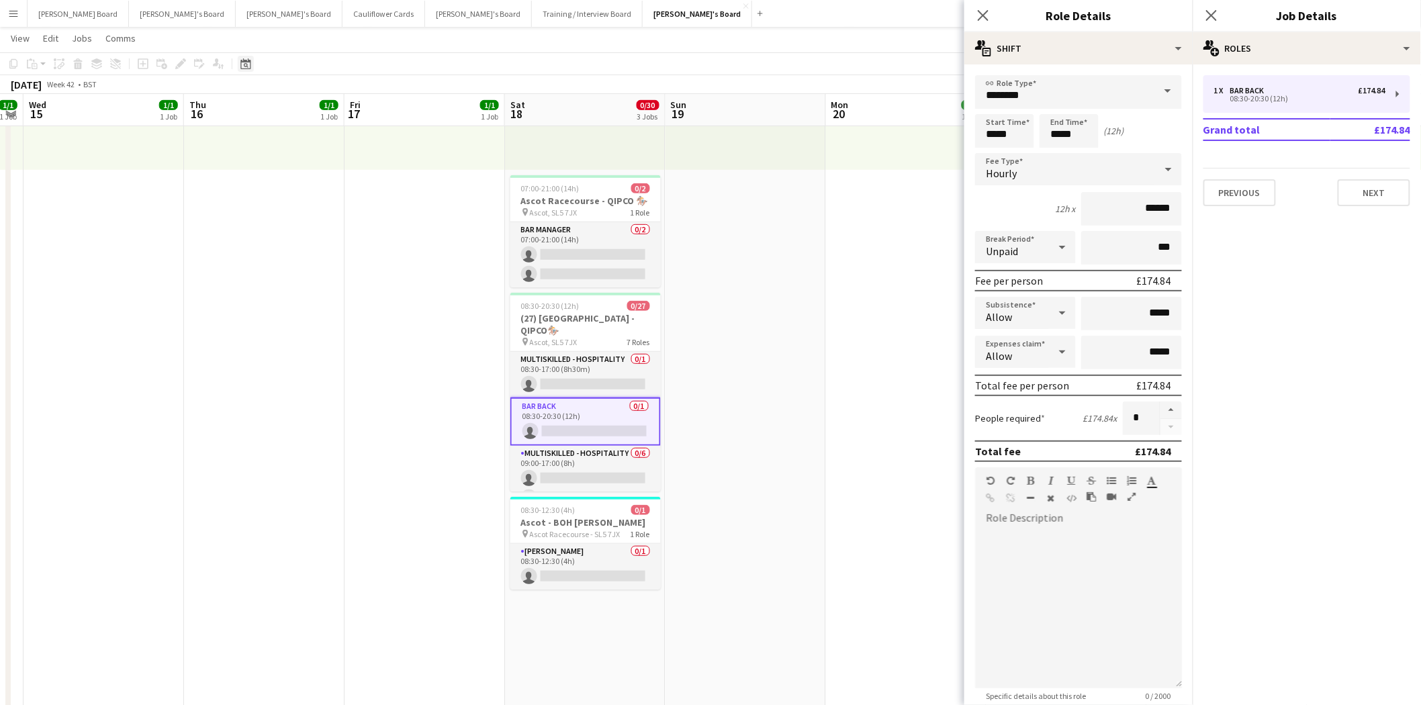
click at [249, 59] on icon "Date picker" at bounding box center [245, 63] width 11 height 11
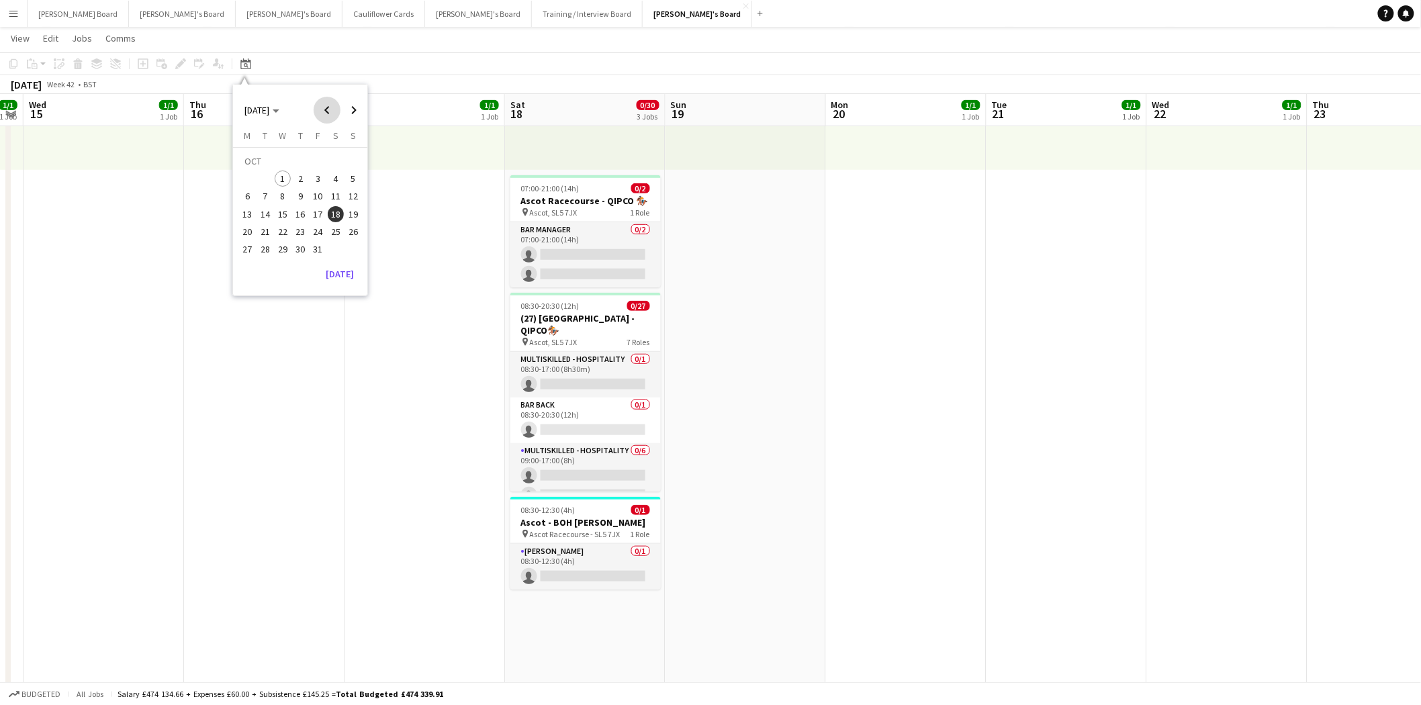
click at [324, 109] on span "Previous month" at bounding box center [327, 110] width 27 height 27
click at [334, 185] on span "9" at bounding box center [336, 182] width 16 height 16
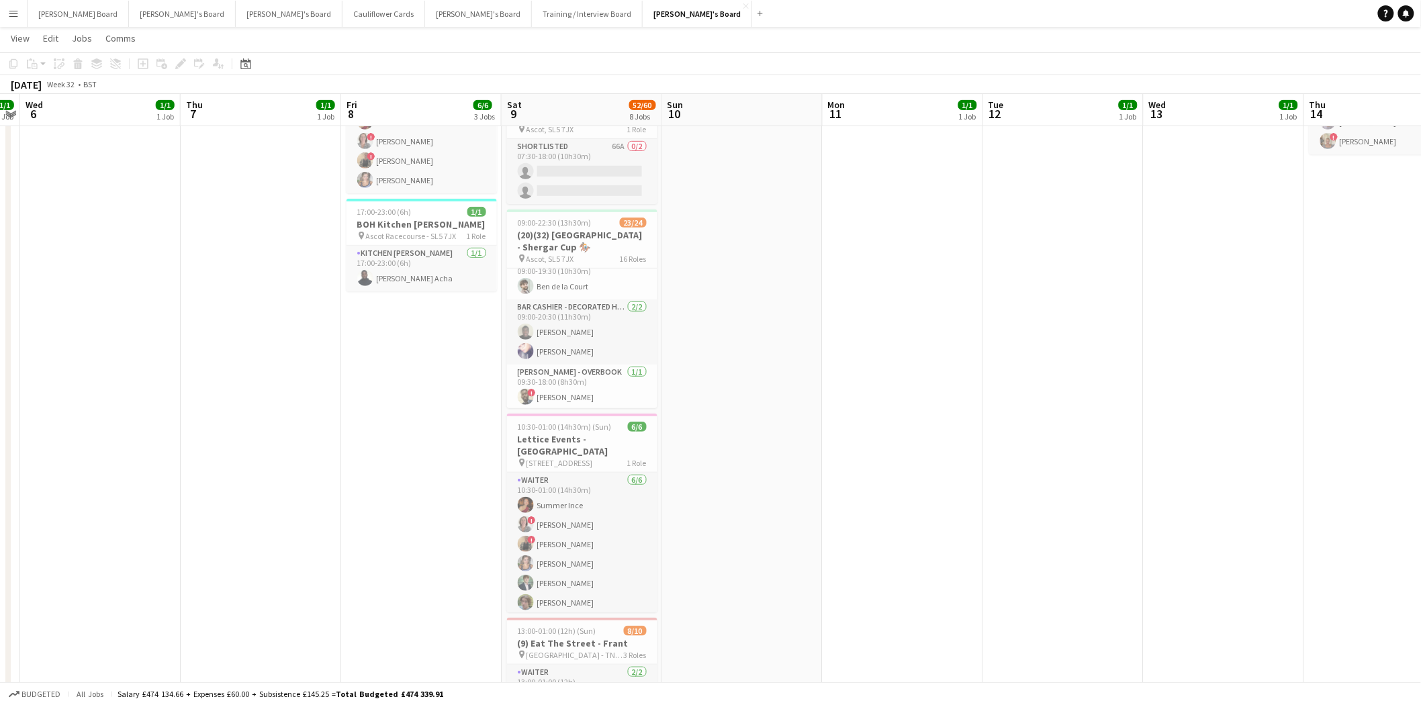
scroll to position [75, 0]
click at [574, 294] on app-card-role "Bar Cashier - CL Dancing Brave Bar 1/1 09:00-19:30 (10h30m) Ben de la Court" at bounding box center [582, 302] width 150 height 46
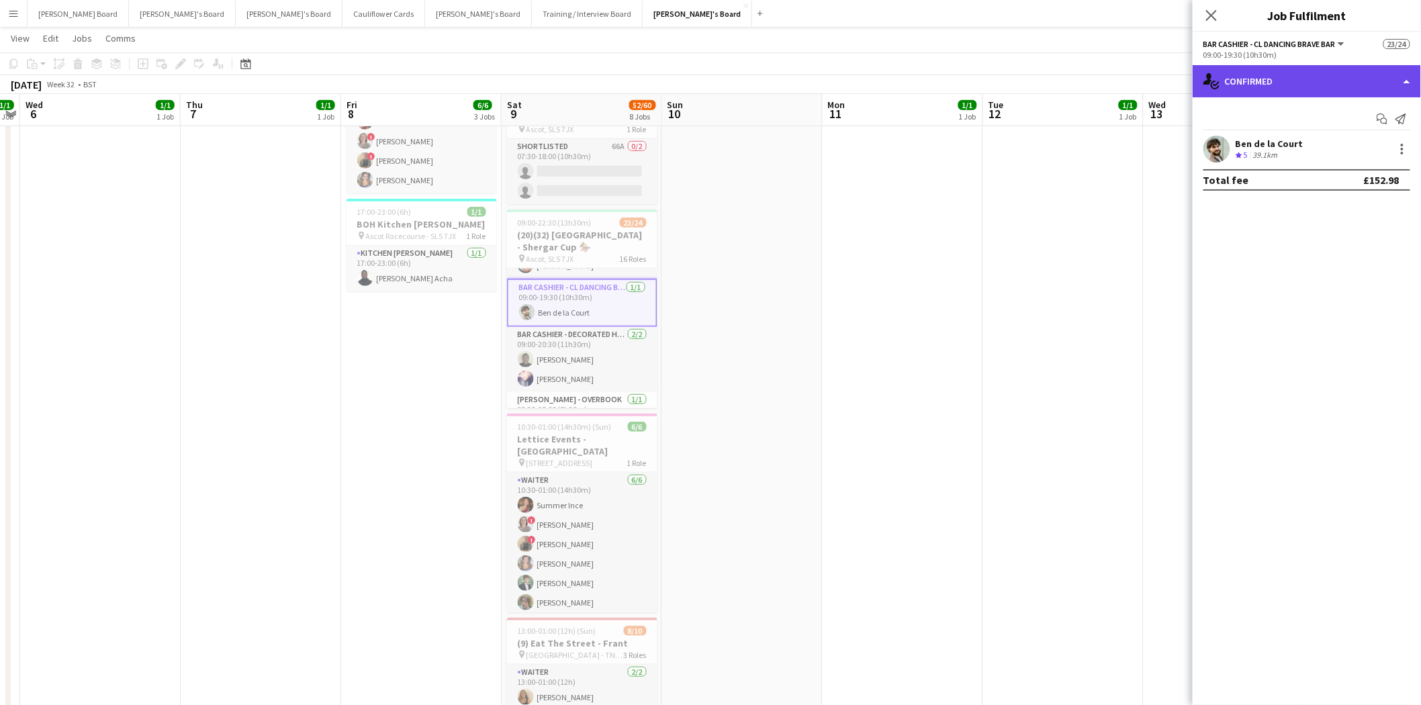
click at [1320, 76] on div "single-neutral-actions-check-2 Confirmed" at bounding box center [1307, 81] width 228 height 32
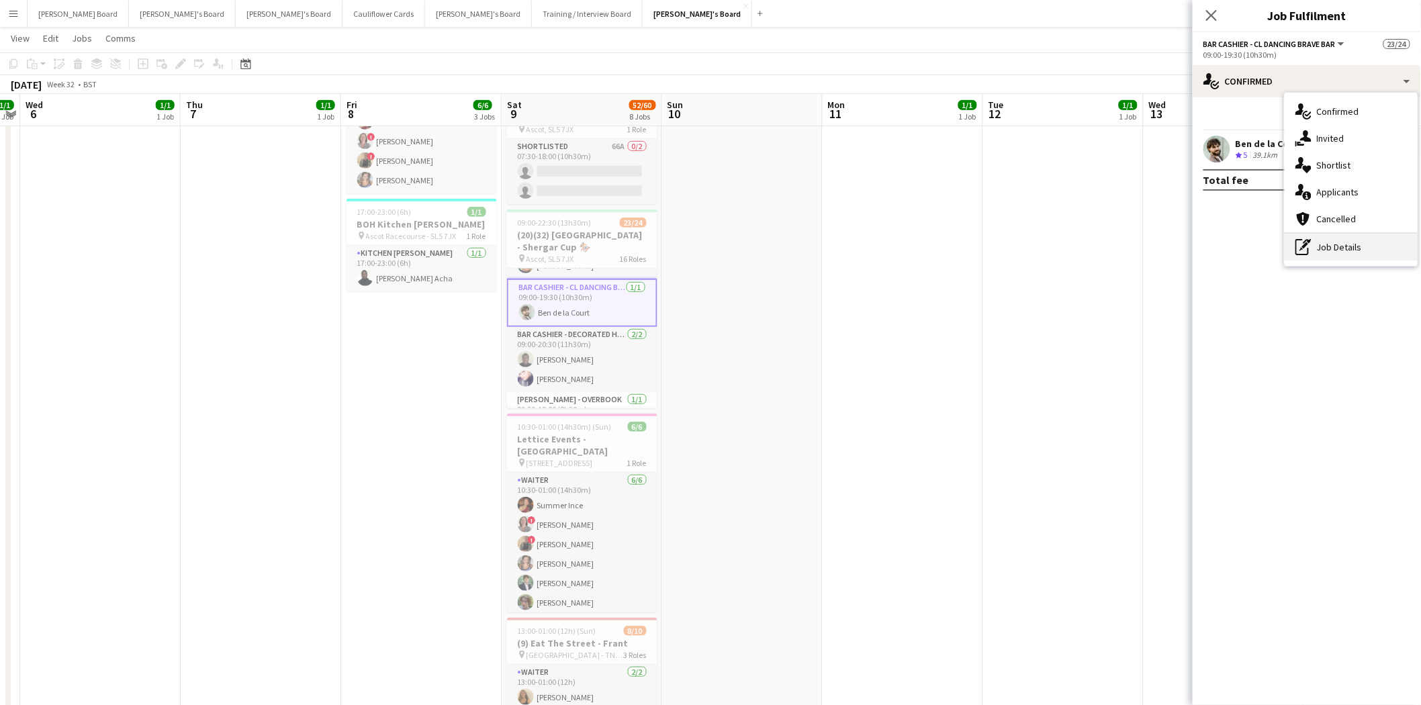
click at [1353, 253] on div "pen-write Job Details" at bounding box center [1351, 247] width 133 height 27
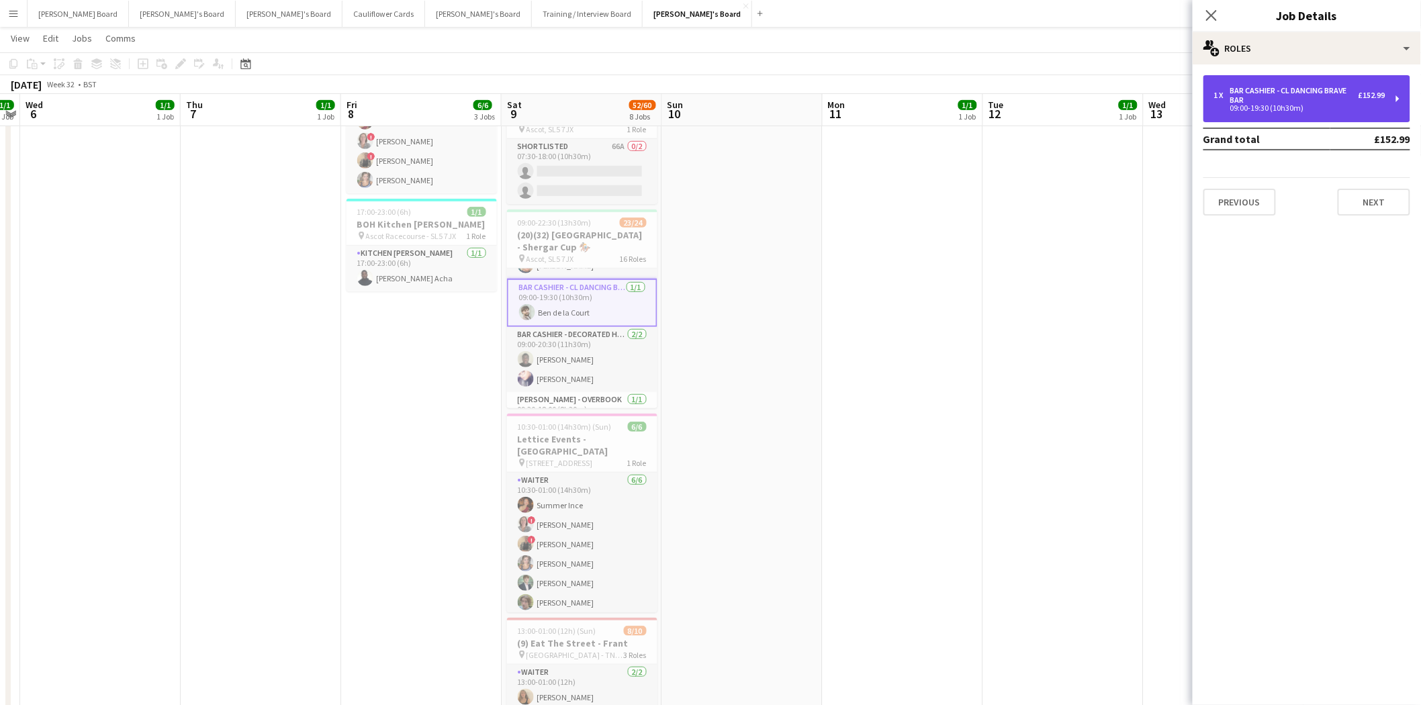
click at [1267, 98] on div "Bar Cashier - CL Dancing Brave Bar" at bounding box center [1294, 95] width 128 height 19
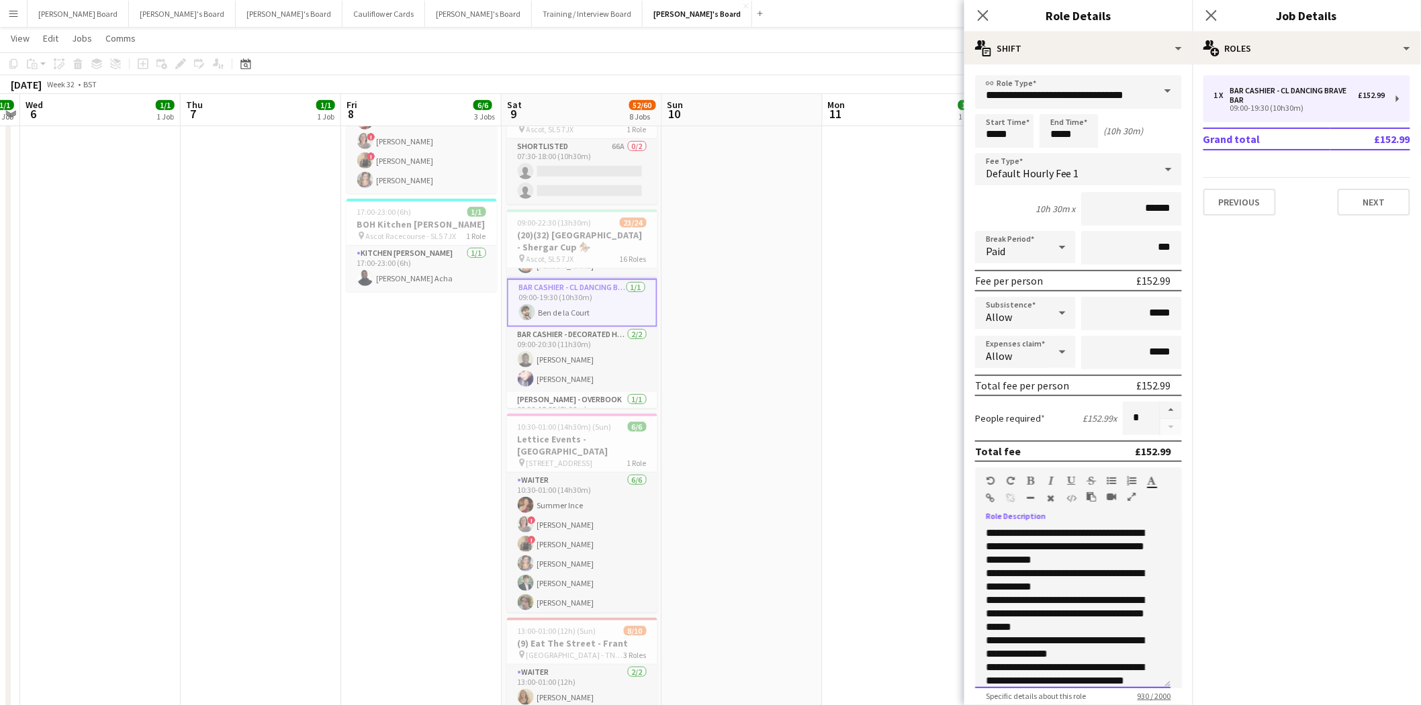
scroll to position [332, 0]
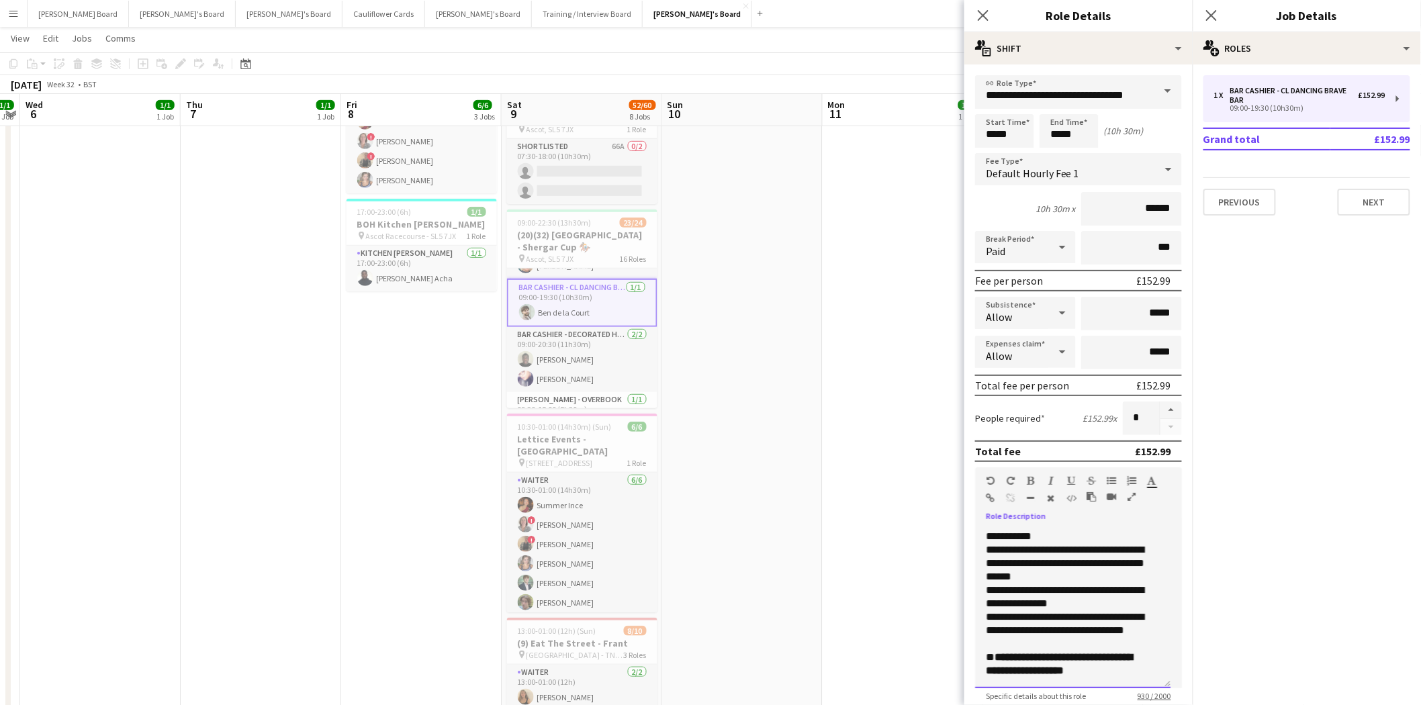
drag, startPoint x: 985, startPoint y: 528, endPoint x: 1136, endPoint y: 670, distance: 208.1
click at [1136, 670] on div "**********" at bounding box center [1072, 607] width 195 height 161
copy div "**********"
click at [246, 62] on icon at bounding box center [245, 63] width 10 height 11
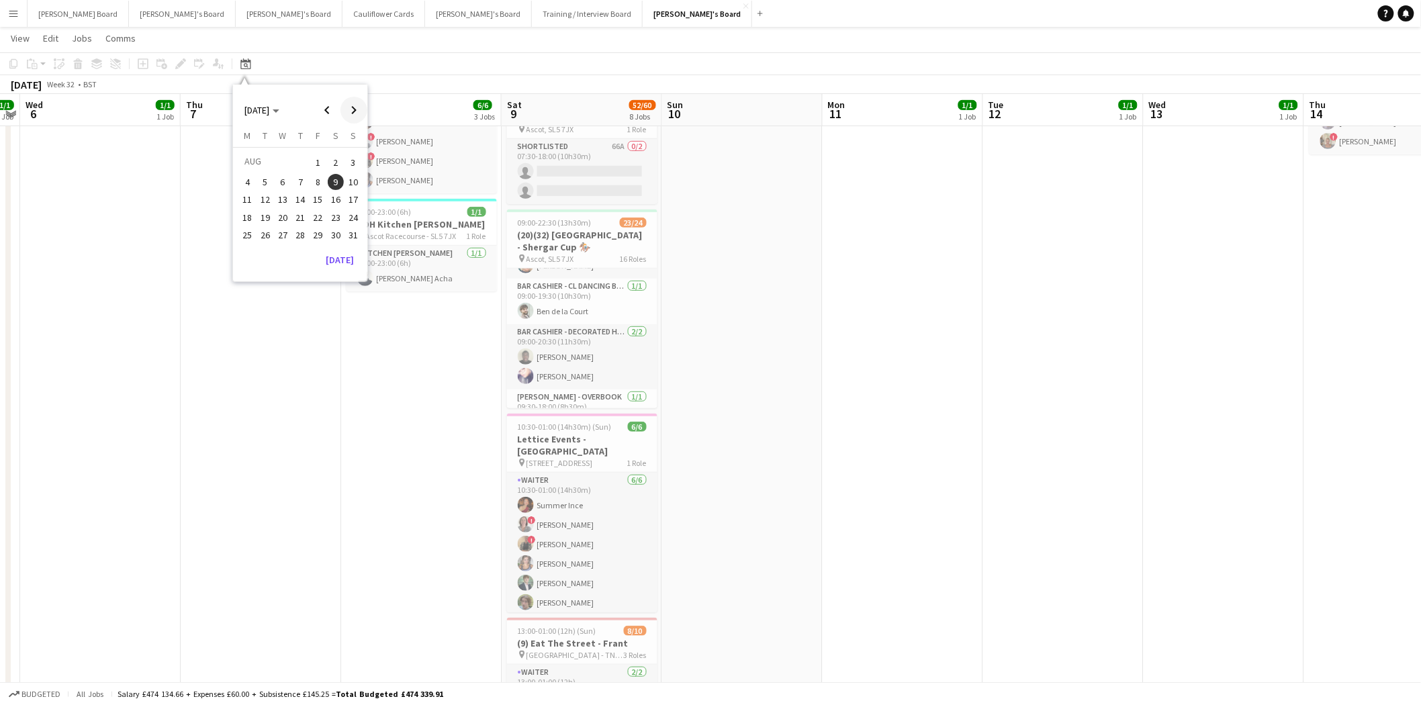
click at [352, 109] on span "Next month" at bounding box center [354, 110] width 27 height 27
click at [340, 210] on span "18" at bounding box center [336, 214] width 16 height 16
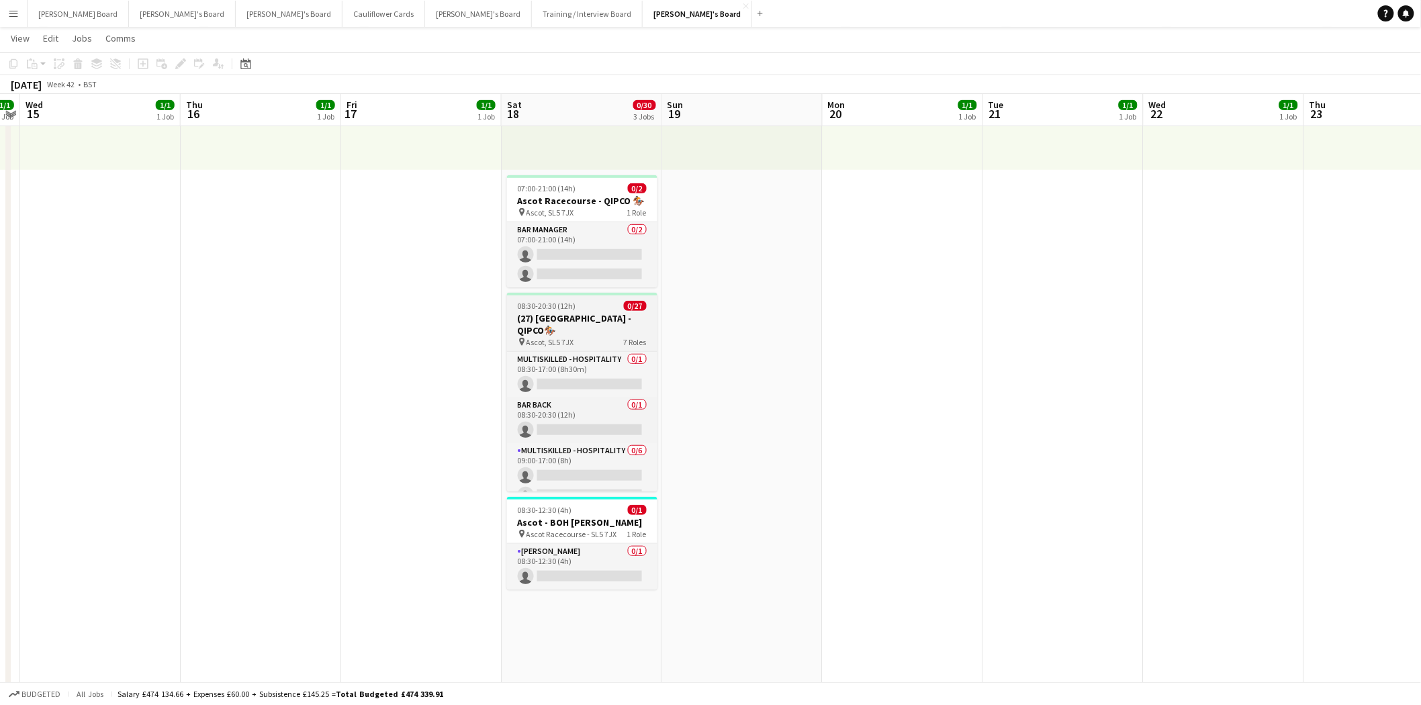
click at [574, 318] on h3 "(27) Ascot Racecourse - QIPCO🏇🏼" at bounding box center [582, 324] width 150 height 24
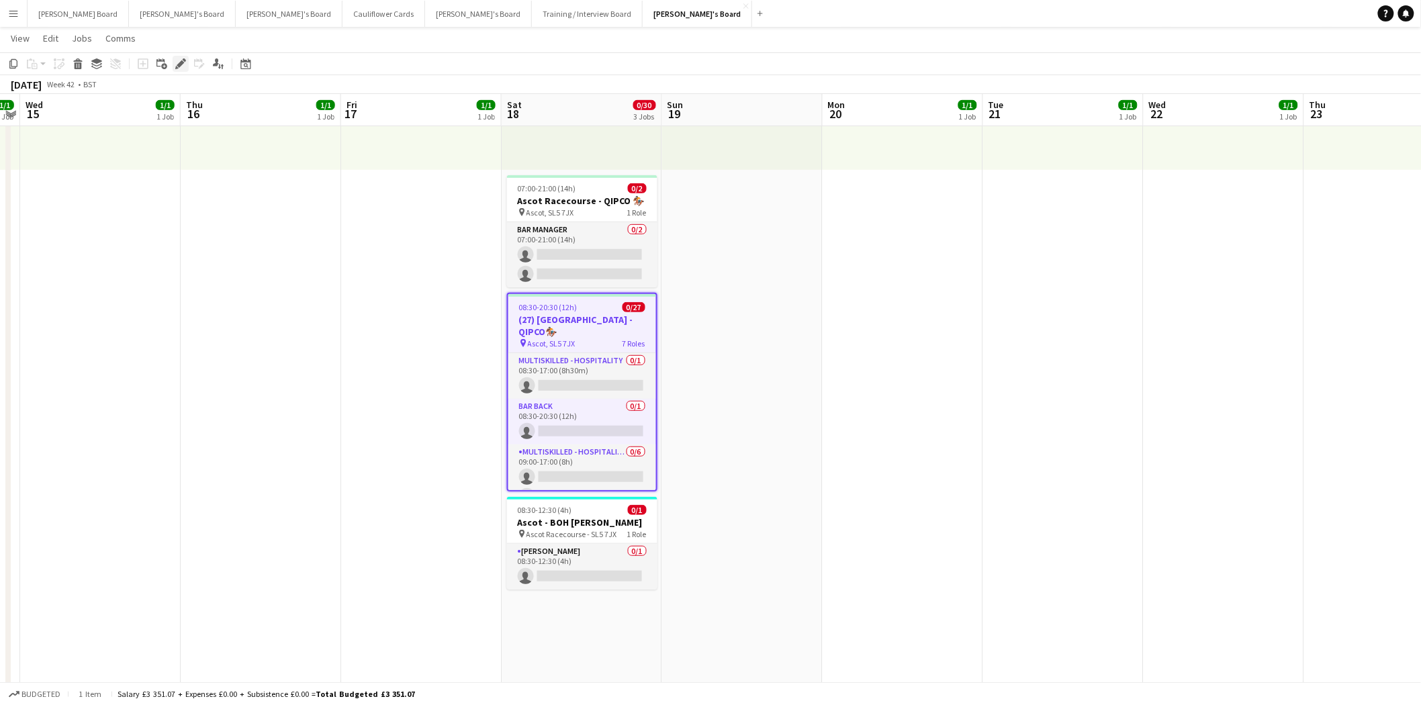
click at [183, 63] on icon "Edit" at bounding box center [180, 63] width 11 height 11
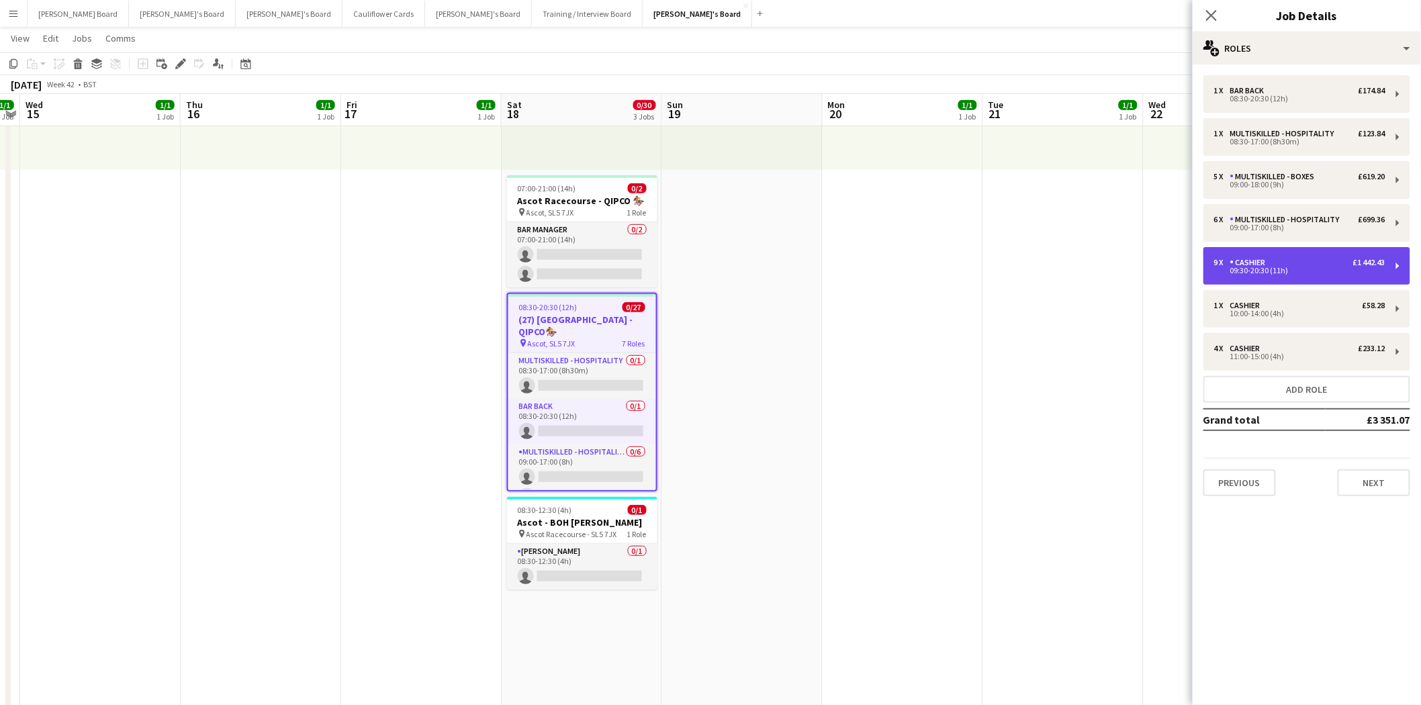
click at [1261, 263] on div "Cashier" at bounding box center [1250, 262] width 41 height 9
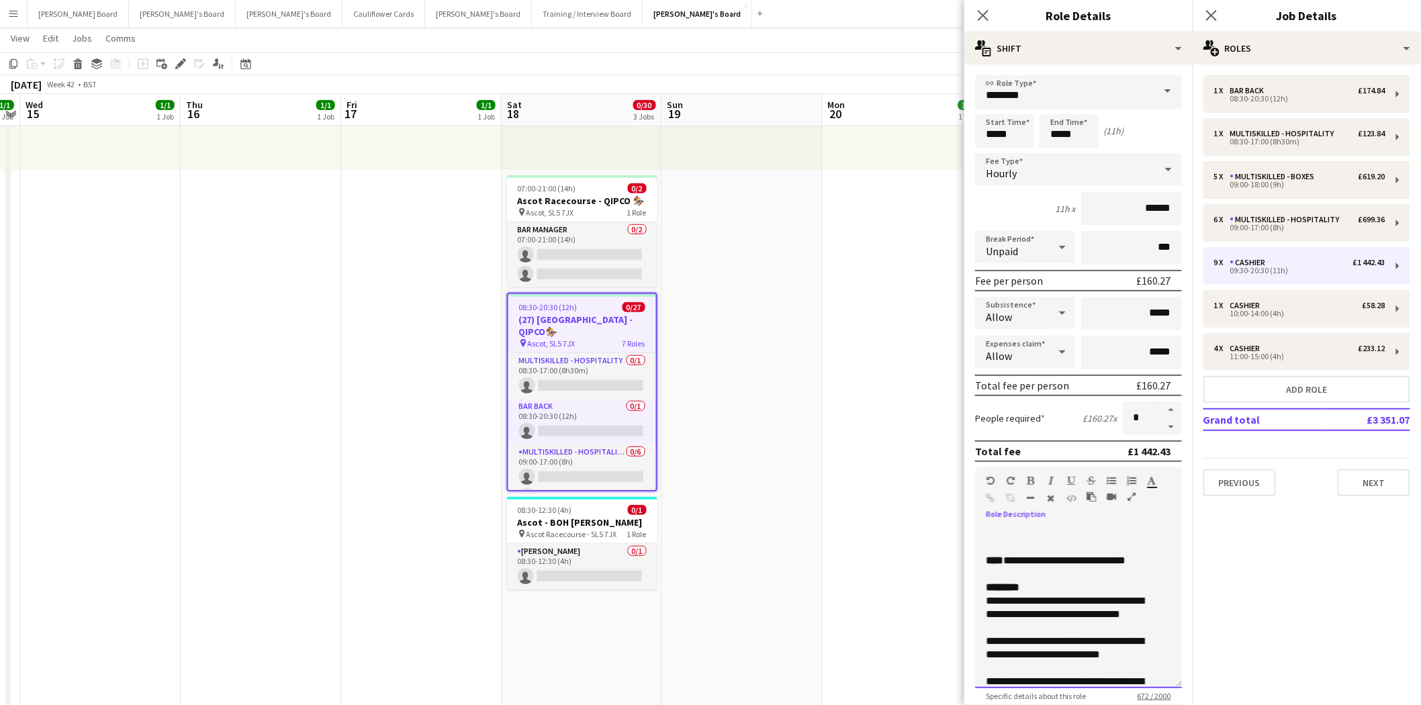
click at [1018, 527] on div "**********" at bounding box center [1078, 607] width 207 height 161
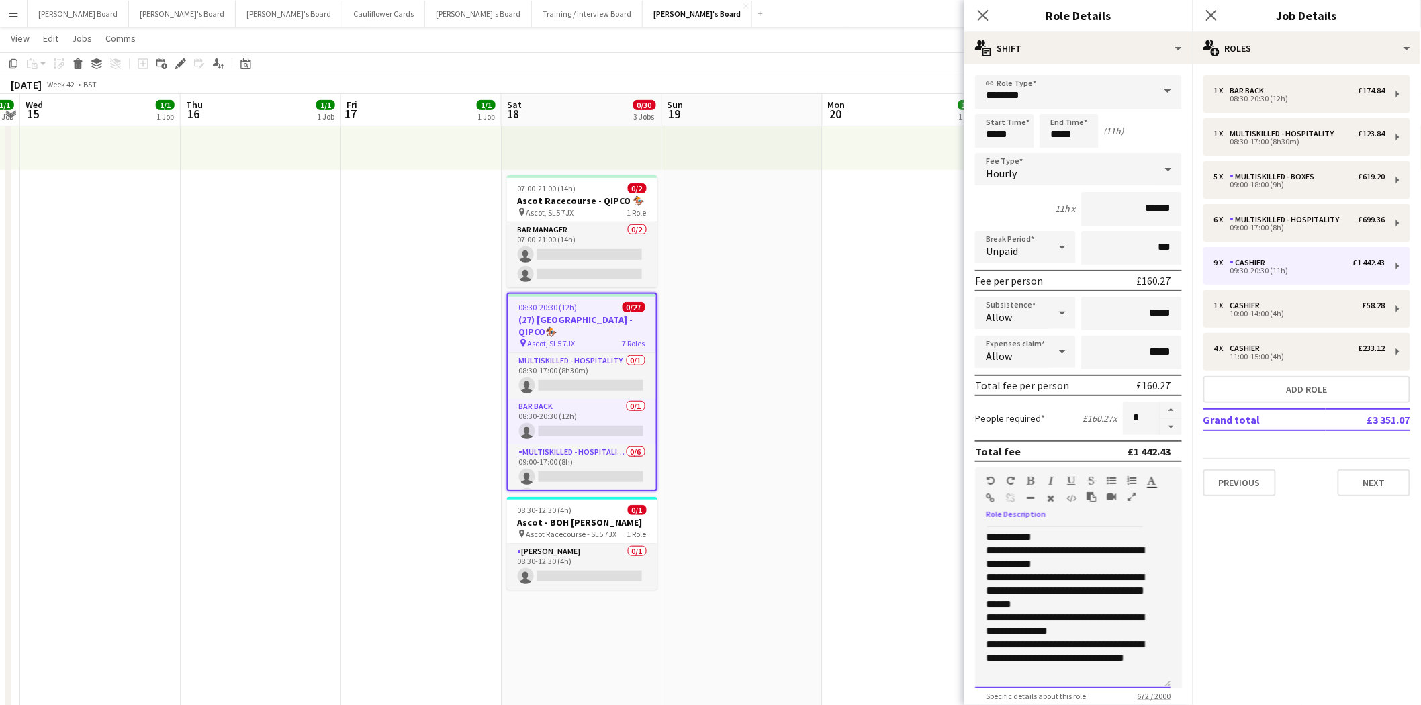
scroll to position [2, 0]
drag, startPoint x: 995, startPoint y: 533, endPoint x: 1069, endPoint y: 686, distance: 170.9
click at [1069, 686] on app-form-group "**********" at bounding box center [1078, 582] width 207 height 234
paste div
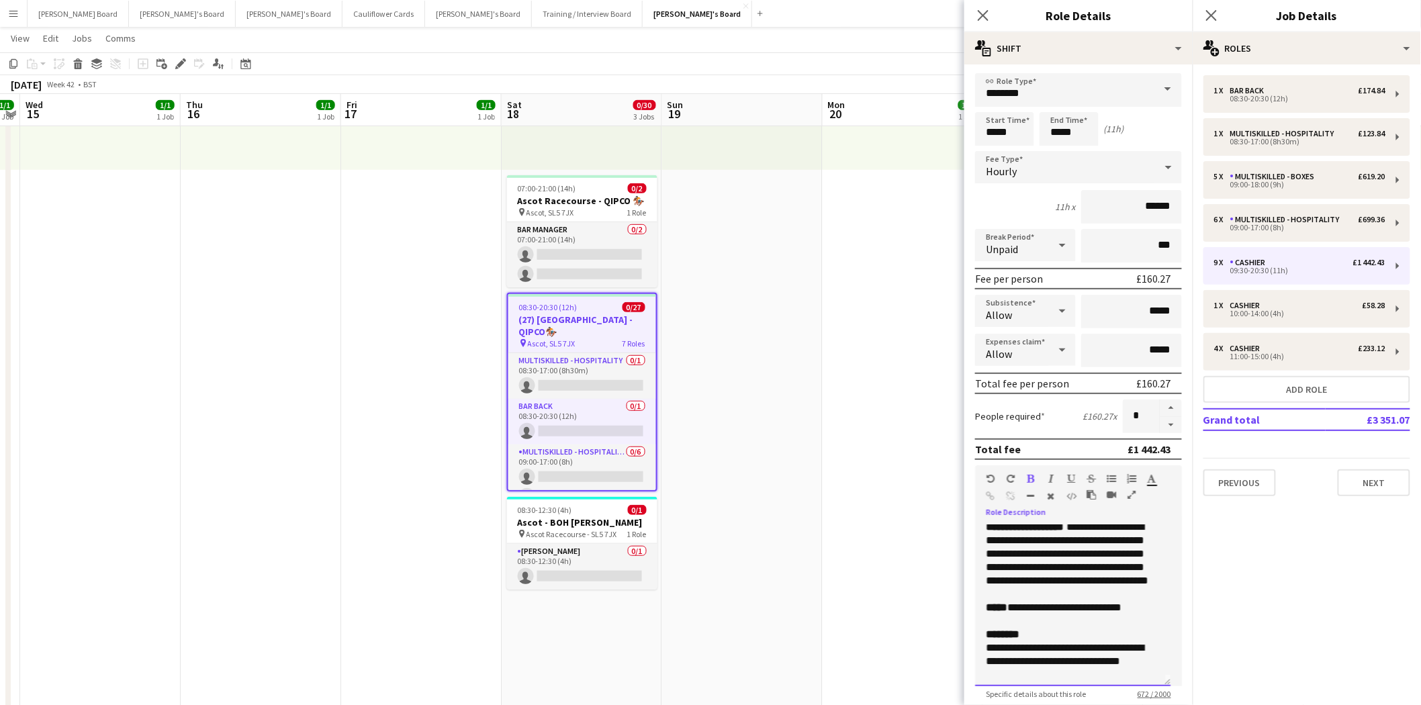
scroll to position [0, 0]
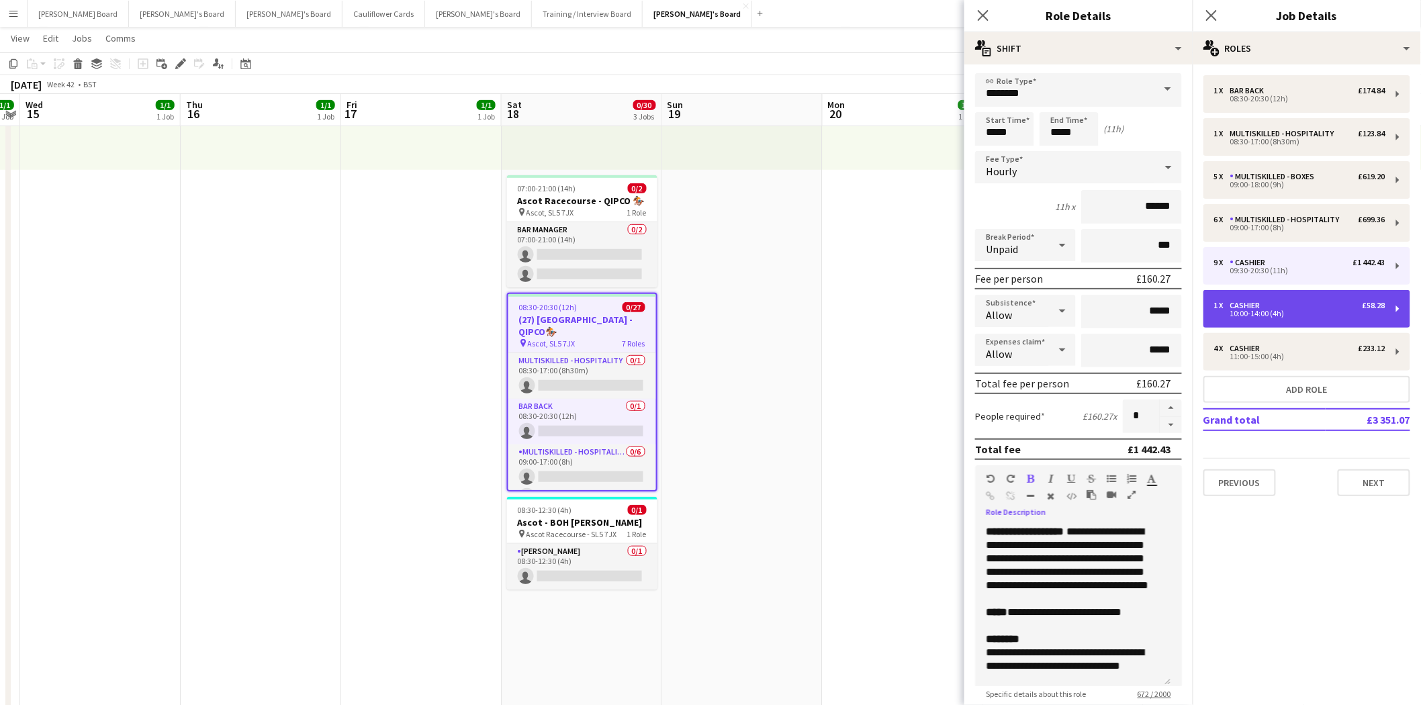
click at [1278, 310] on div "10:00-14:00 (4h)" at bounding box center [1299, 313] width 171 height 7
type input "*****"
type input "*"
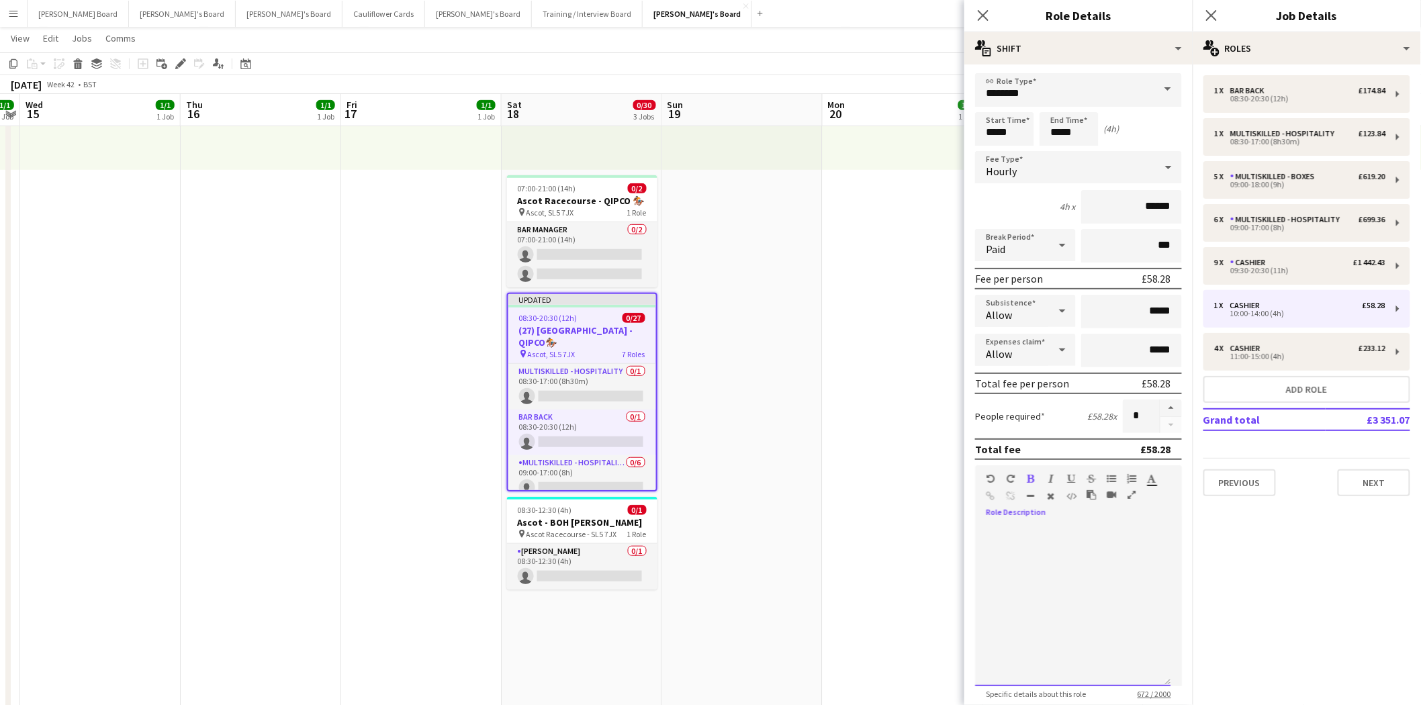
click at [1004, 528] on div at bounding box center [1072, 605] width 195 height 161
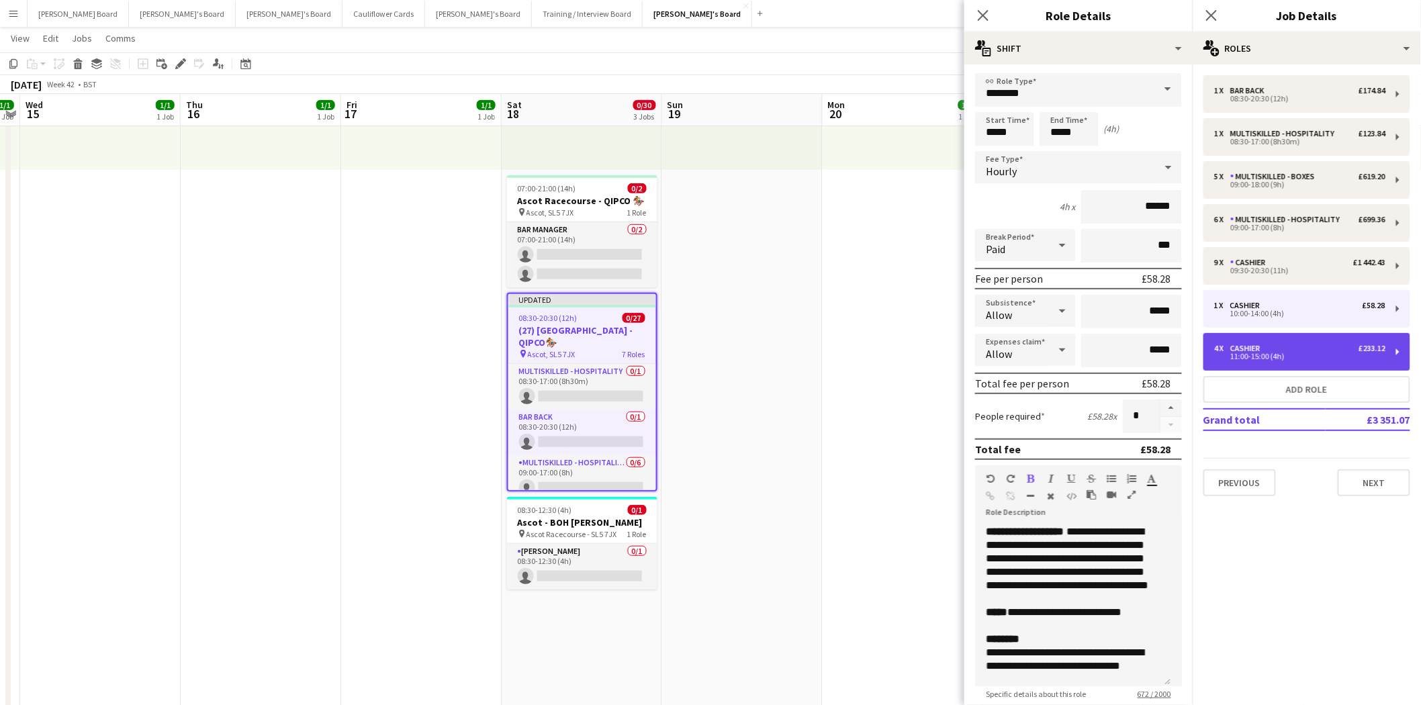
click at [1271, 355] on div "11:00-15:00 (4h)" at bounding box center [1299, 356] width 171 height 7
type input "*****"
type input "*"
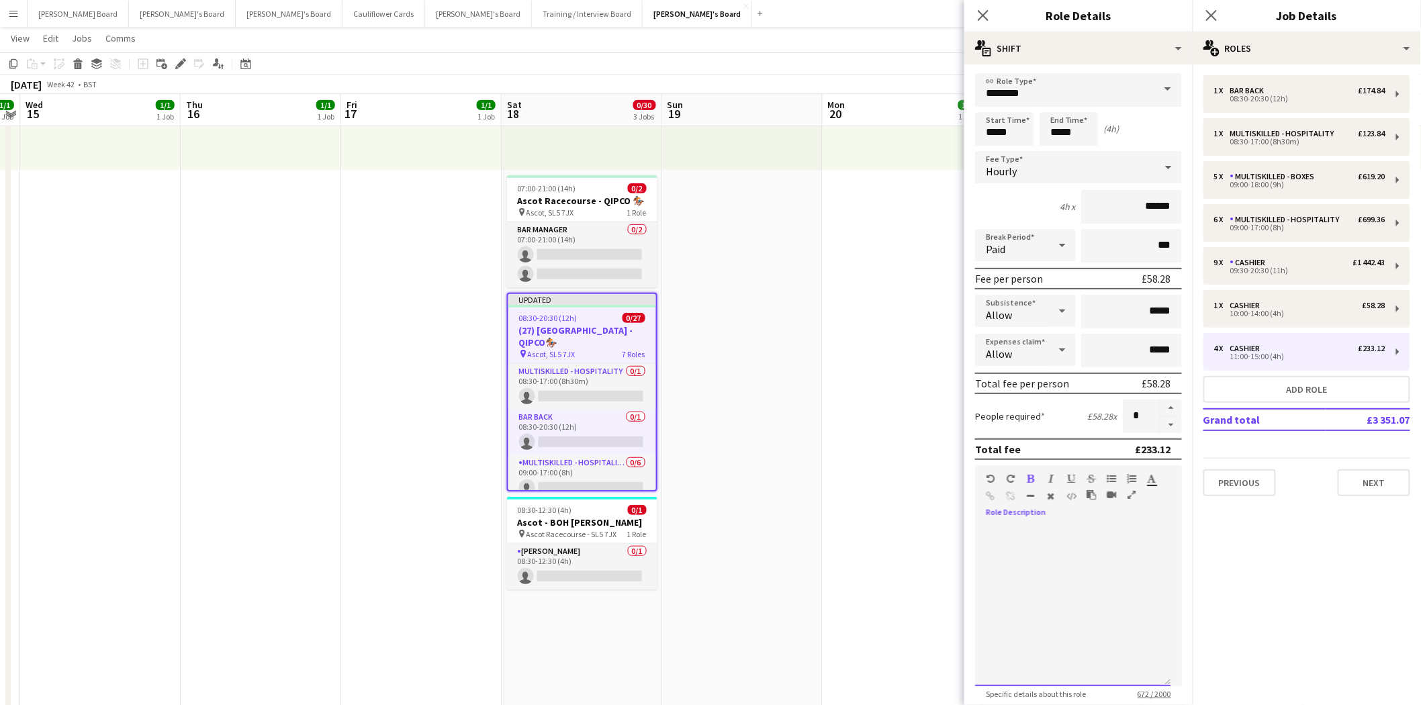
click at [1030, 529] on div at bounding box center [1072, 605] width 195 height 161
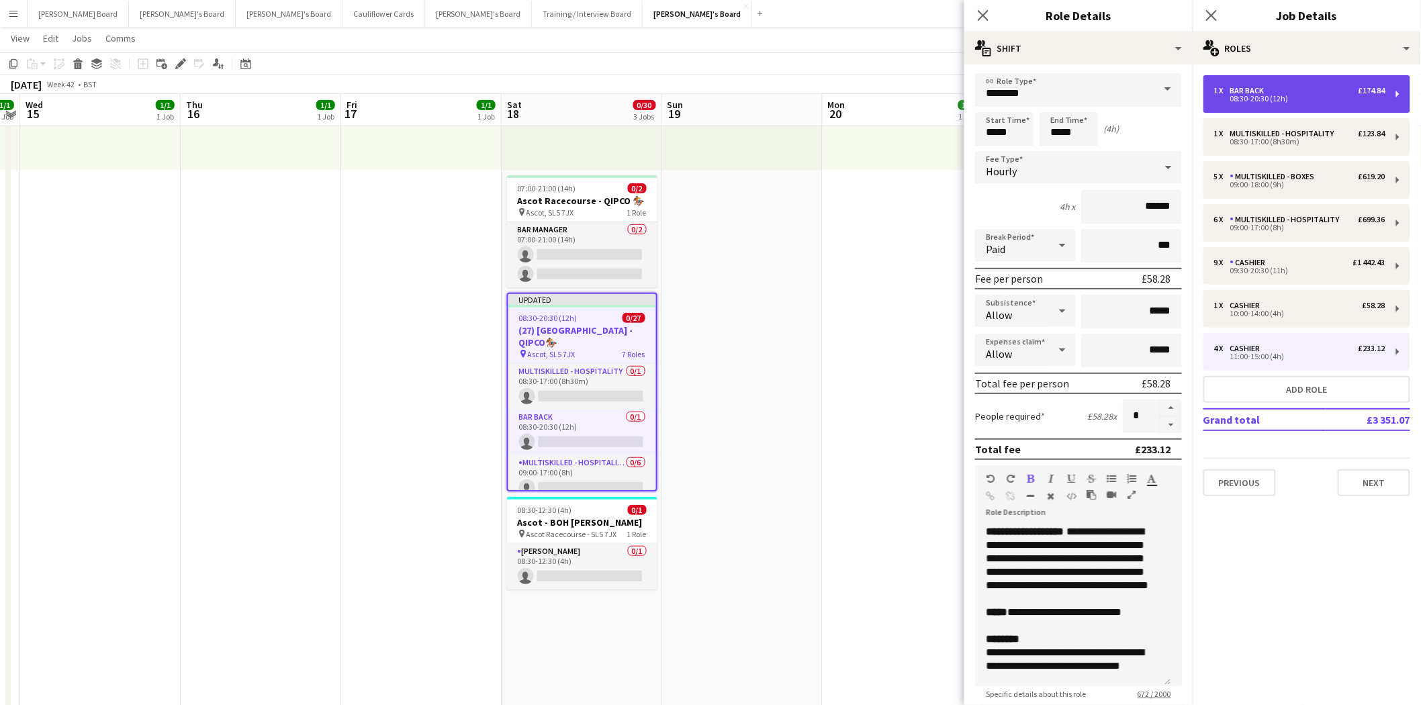
click at [1292, 93] on div "1 x Bar Back £174.84" at bounding box center [1299, 90] width 171 height 9
type input "********"
type input "*****"
type input "*"
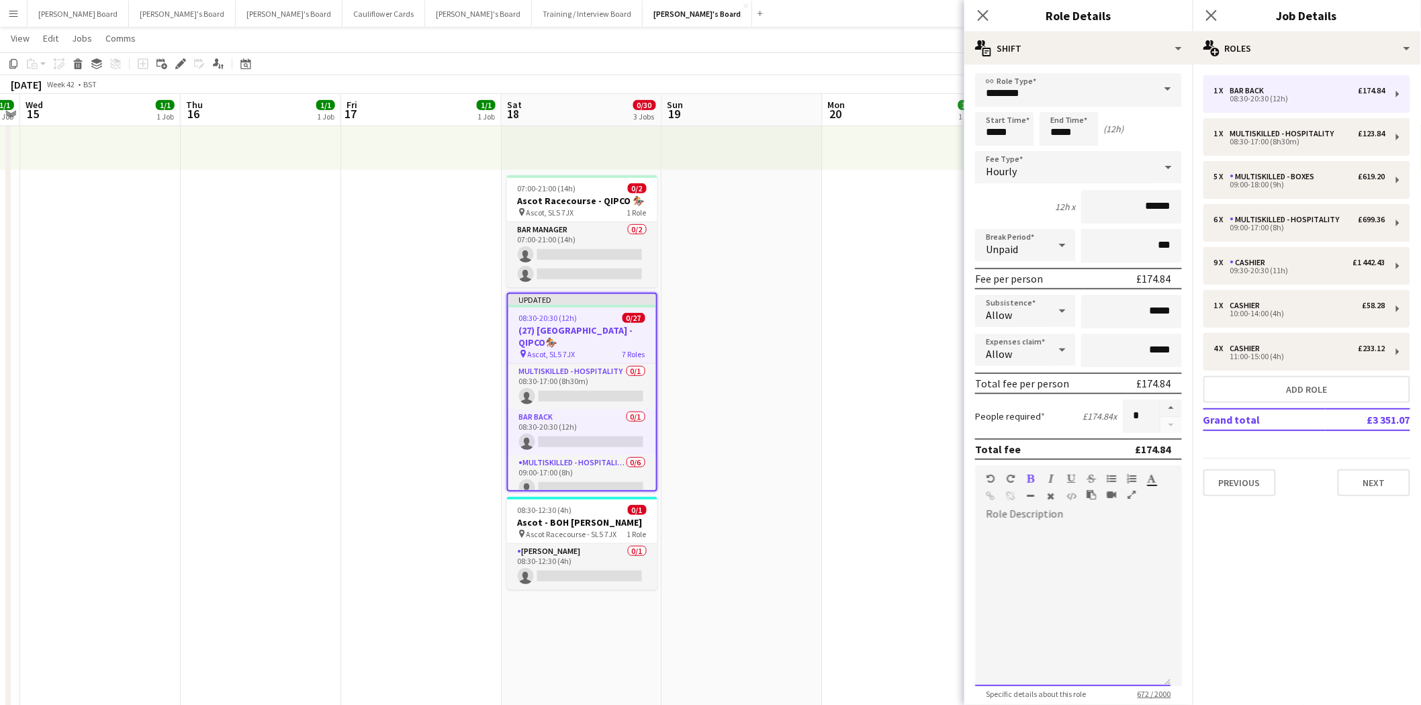
click at [1007, 526] on div at bounding box center [1072, 605] width 195 height 161
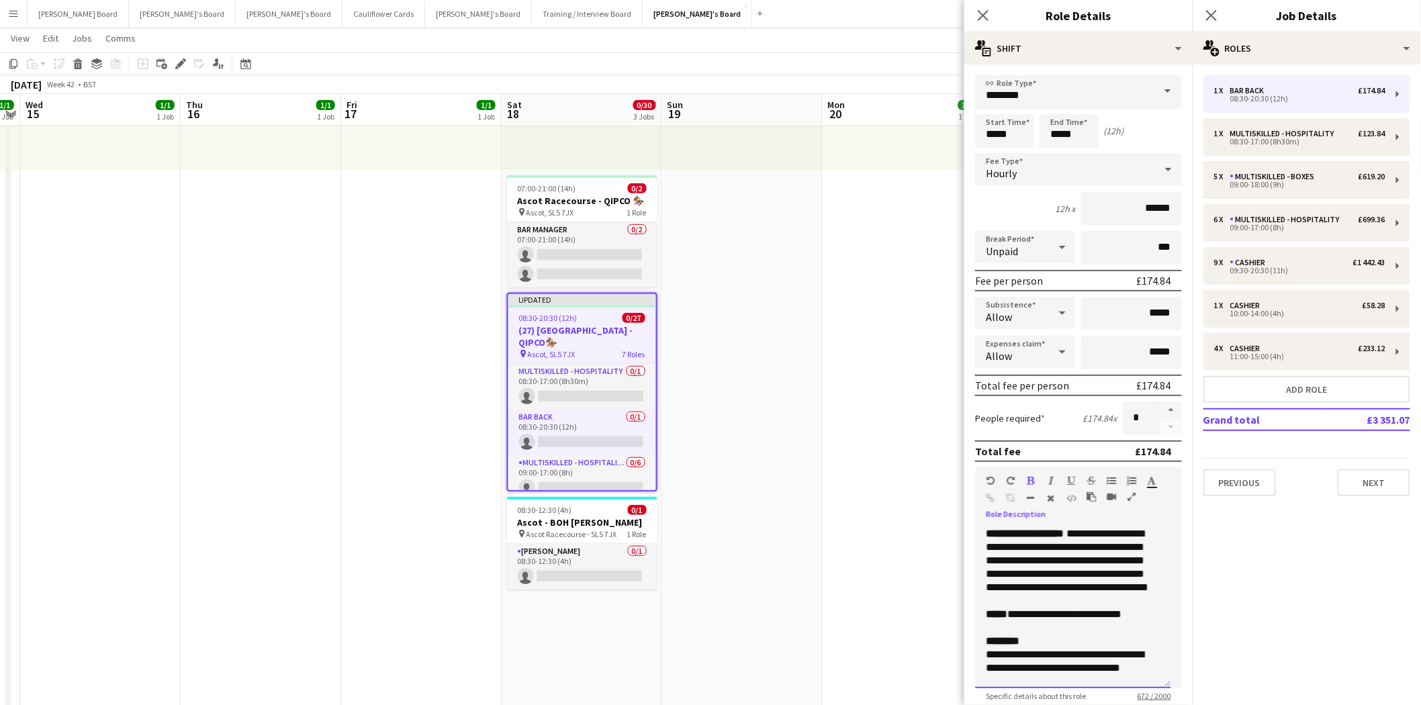
drag, startPoint x: 1003, startPoint y: 527, endPoint x: 1042, endPoint y: 527, distance: 39.0
click at [1042, 529] on span "**********" at bounding box center [1025, 534] width 78 height 10
drag, startPoint x: 1097, startPoint y: 545, endPoint x: 1136, endPoint y: 547, distance: 39.0
click at [1136, 547] on div "**********" at bounding box center [1073, 560] width 174 height 67
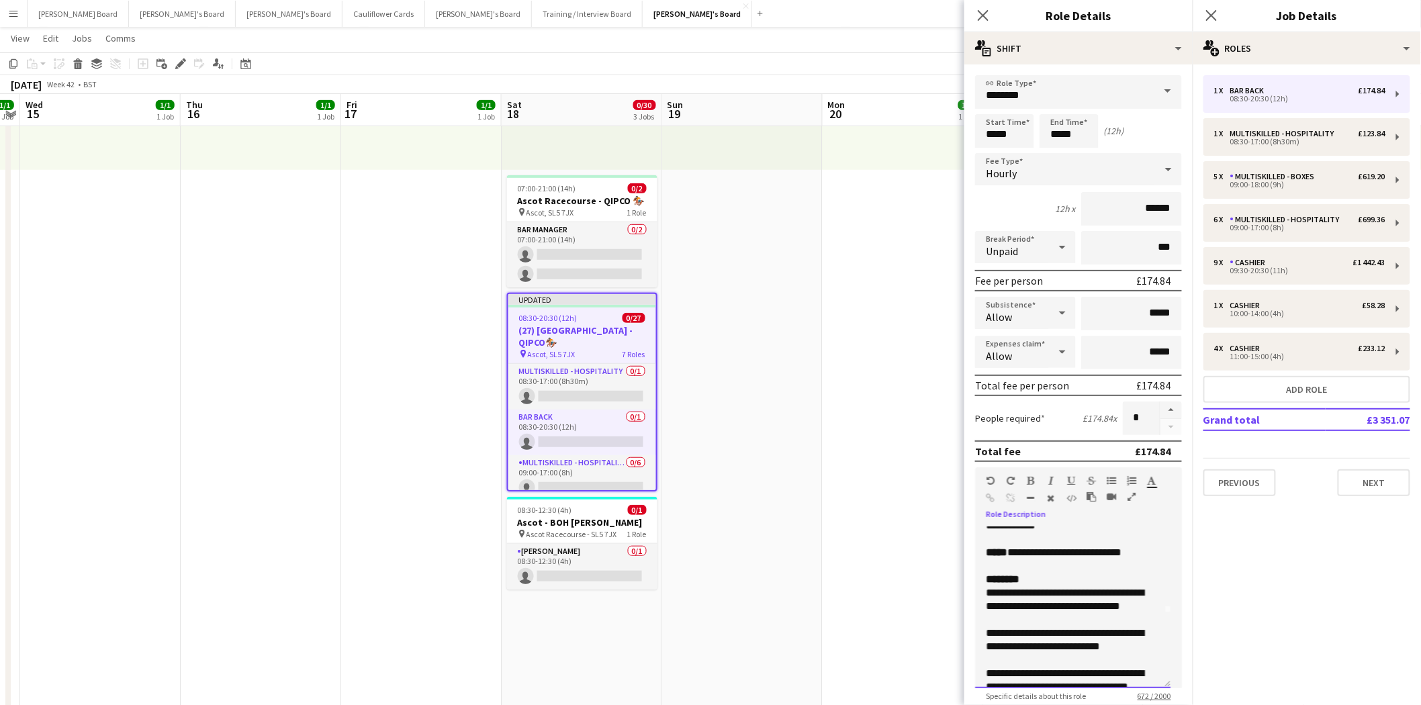
scroll to position [75, 0]
drag, startPoint x: 1063, startPoint y: 560, endPoint x: 1071, endPoint y: 562, distance: 8.3
click at [1071, 558] on span "**********" at bounding box center [1064, 553] width 114 height 10
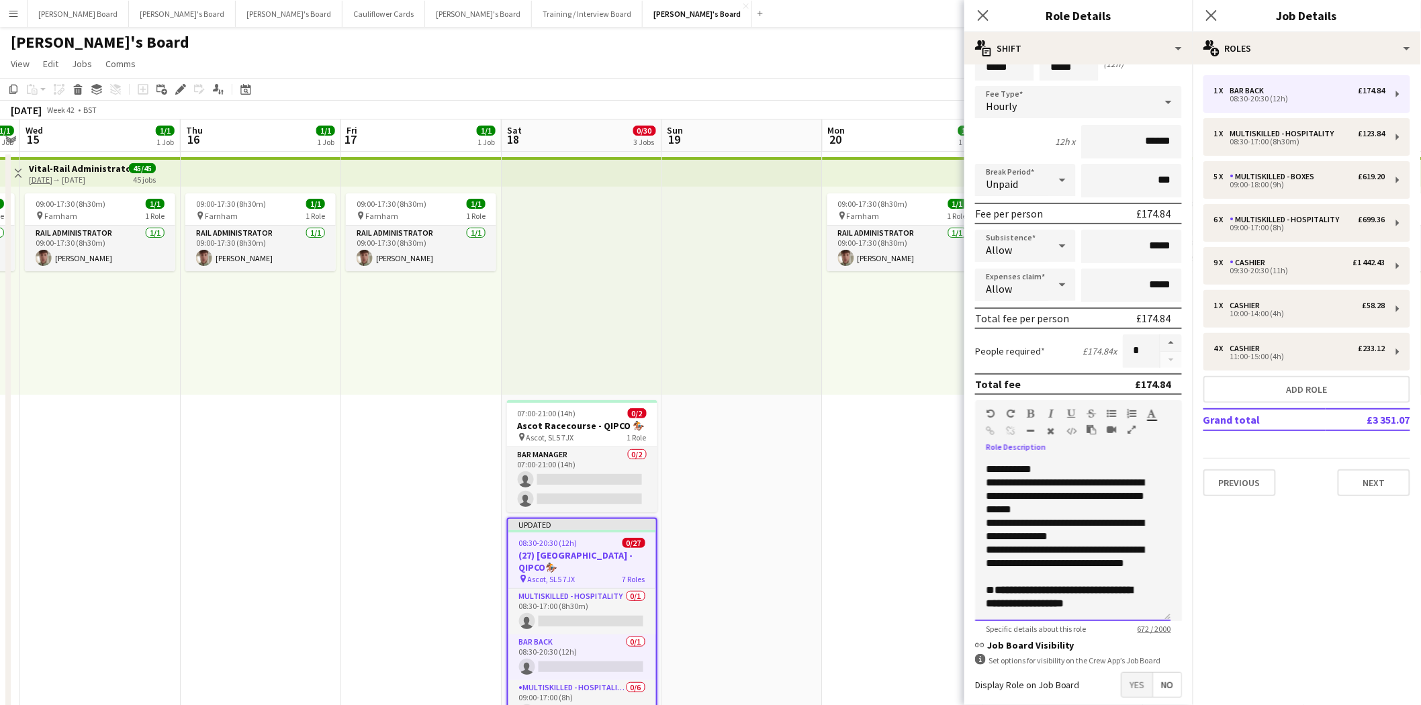
scroll to position [130, 0]
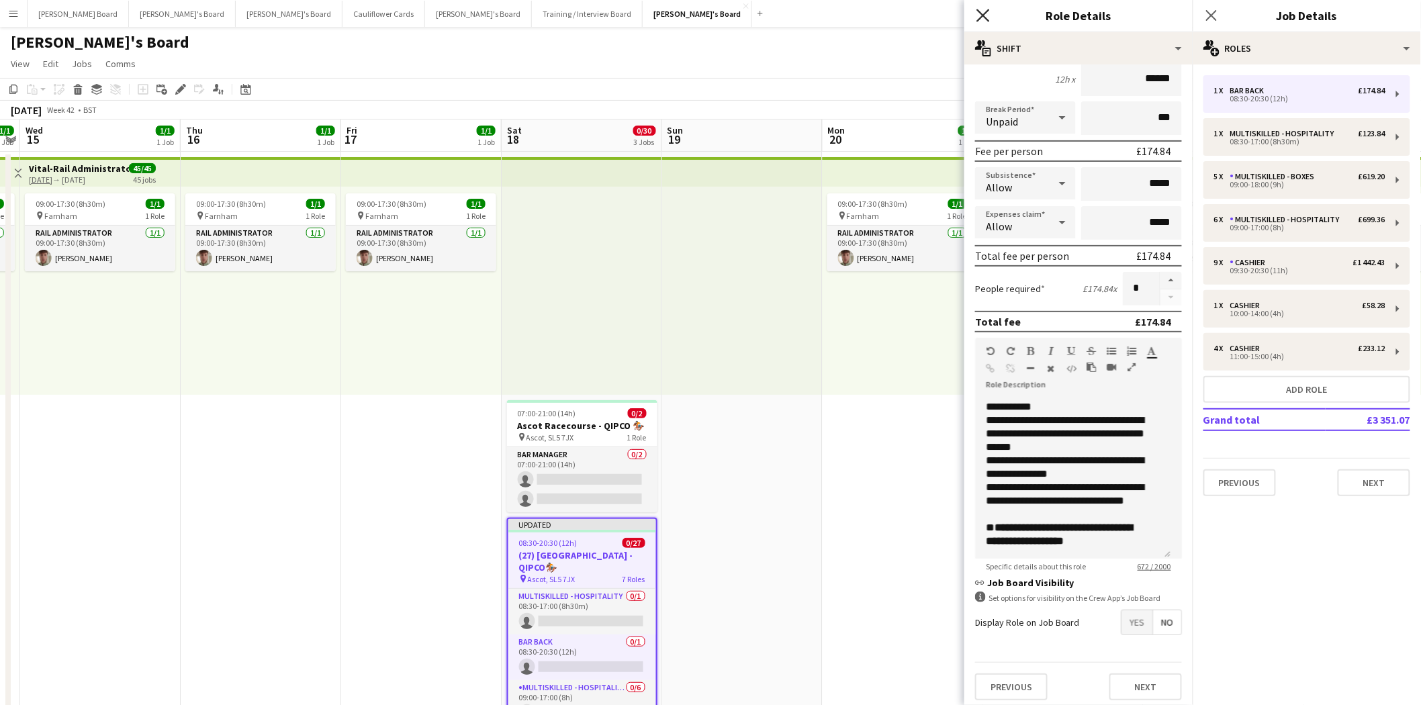
click at [987, 13] on icon "Close pop-in" at bounding box center [983, 15] width 13 height 13
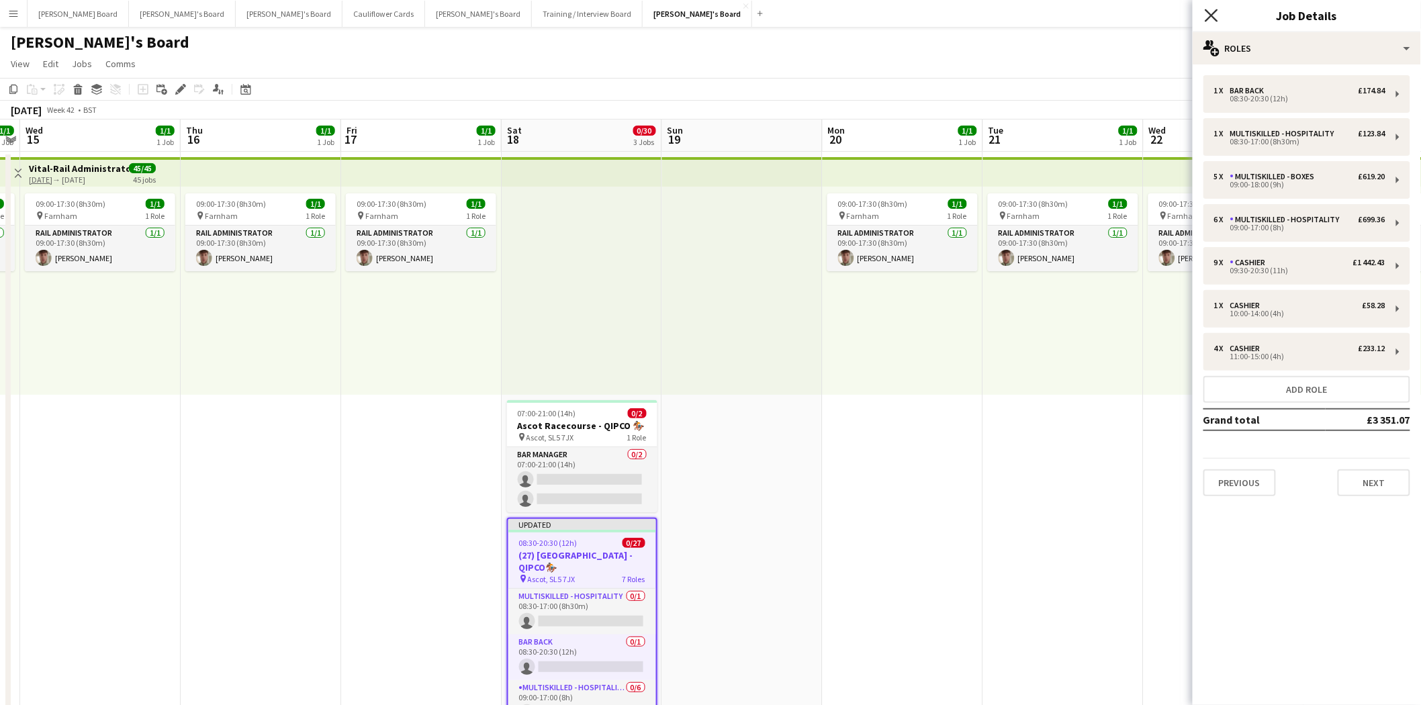
click at [1214, 19] on icon "Close pop-in" at bounding box center [1211, 15] width 13 height 13
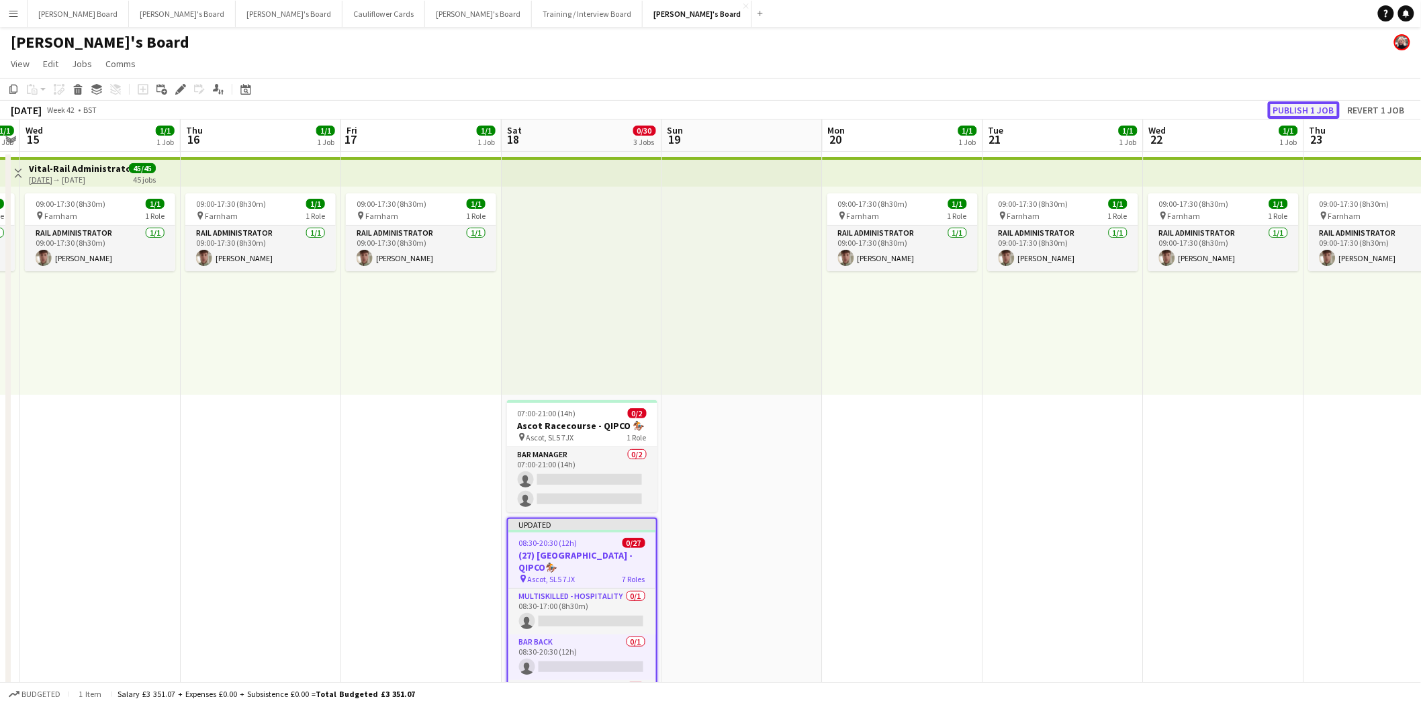
click at [1312, 105] on button "Publish 1 job" at bounding box center [1304, 109] width 72 height 17
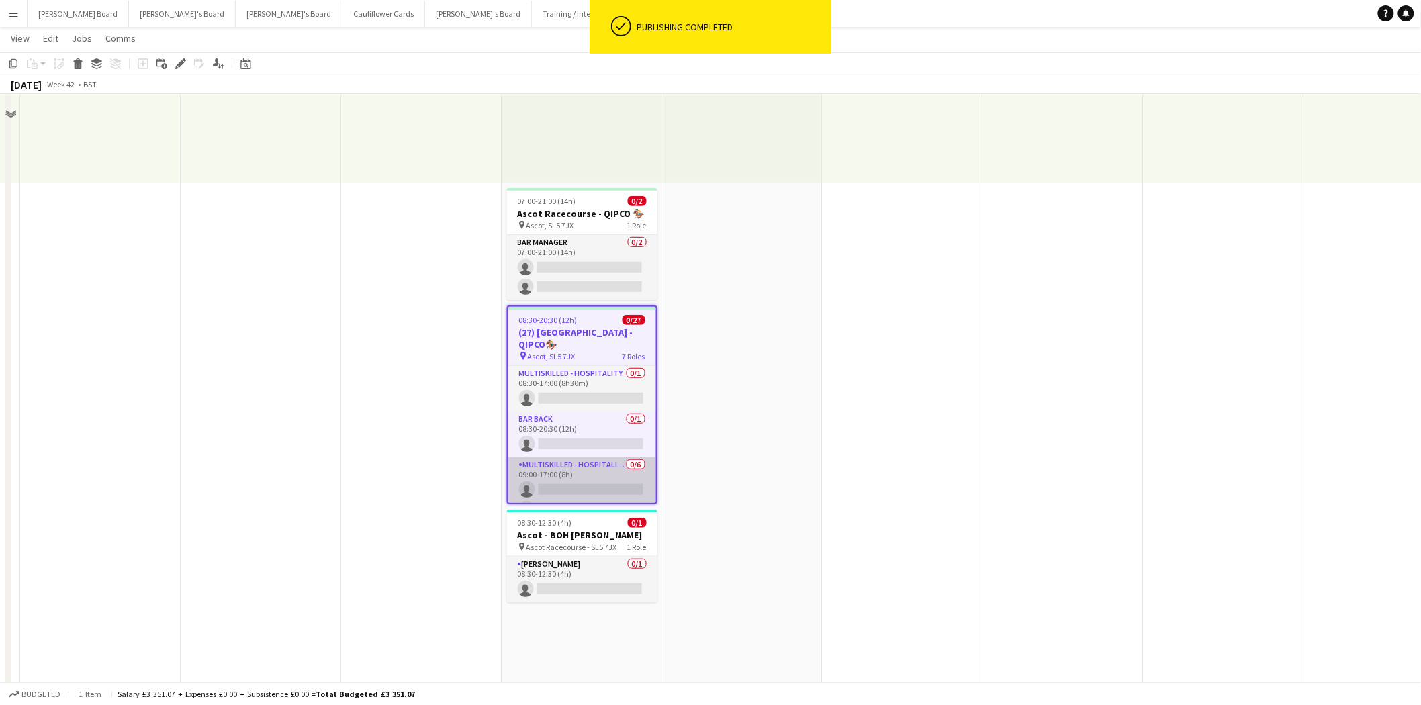
scroll to position [224, 0]
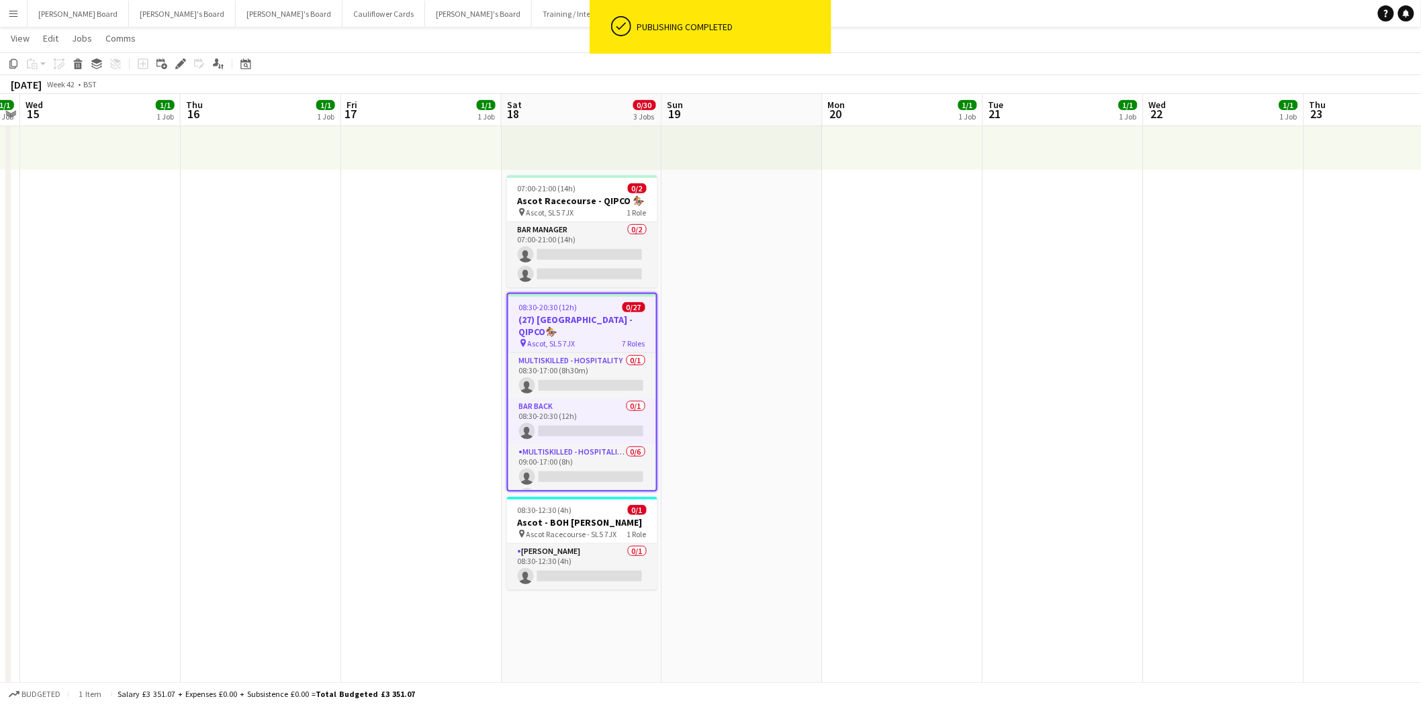
click at [562, 322] on h3 "(27) Ascot Racecourse - QIPCO🏇🏼" at bounding box center [582, 326] width 148 height 24
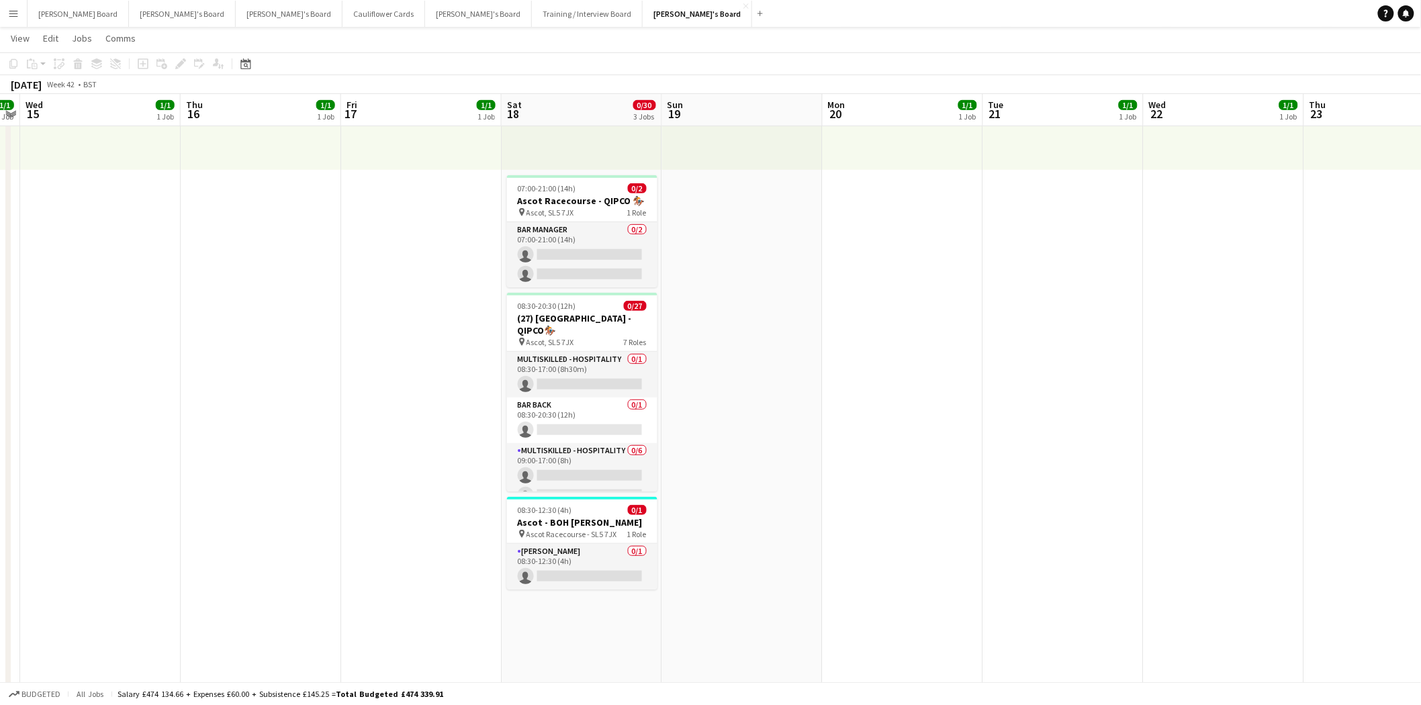
drag, startPoint x: 556, startPoint y: 366, endPoint x: 862, endPoint y: 367, distance: 306.3
click at [556, 366] on app-card-role "Multiskilled - Hospitality 0/1 08:30-17:00 (8h30m) single-neutral-actions" at bounding box center [582, 375] width 150 height 46
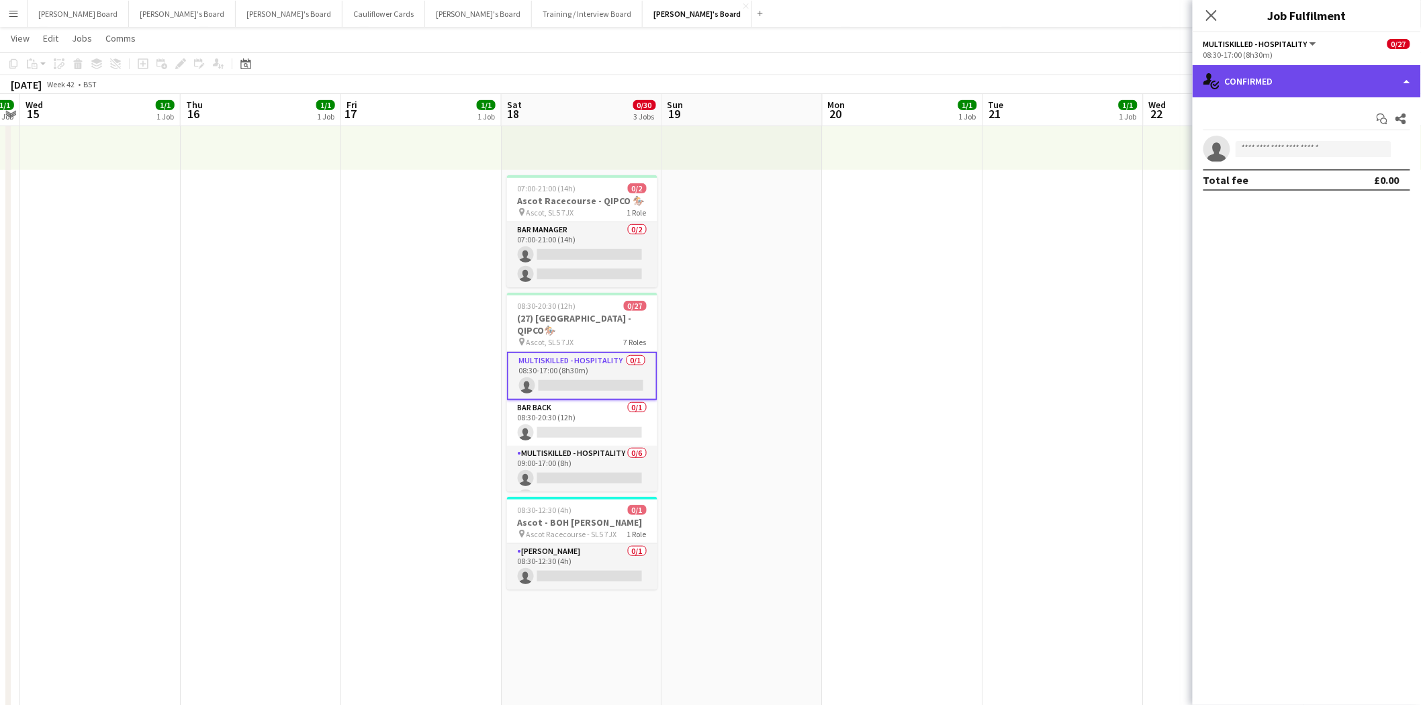
drag, startPoint x: 1292, startPoint y: 79, endPoint x: 1302, endPoint y: 120, distance: 41.4
click at [1292, 81] on div "single-neutral-actions-check-2 Confirmed" at bounding box center [1307, 81] width 228 height 32
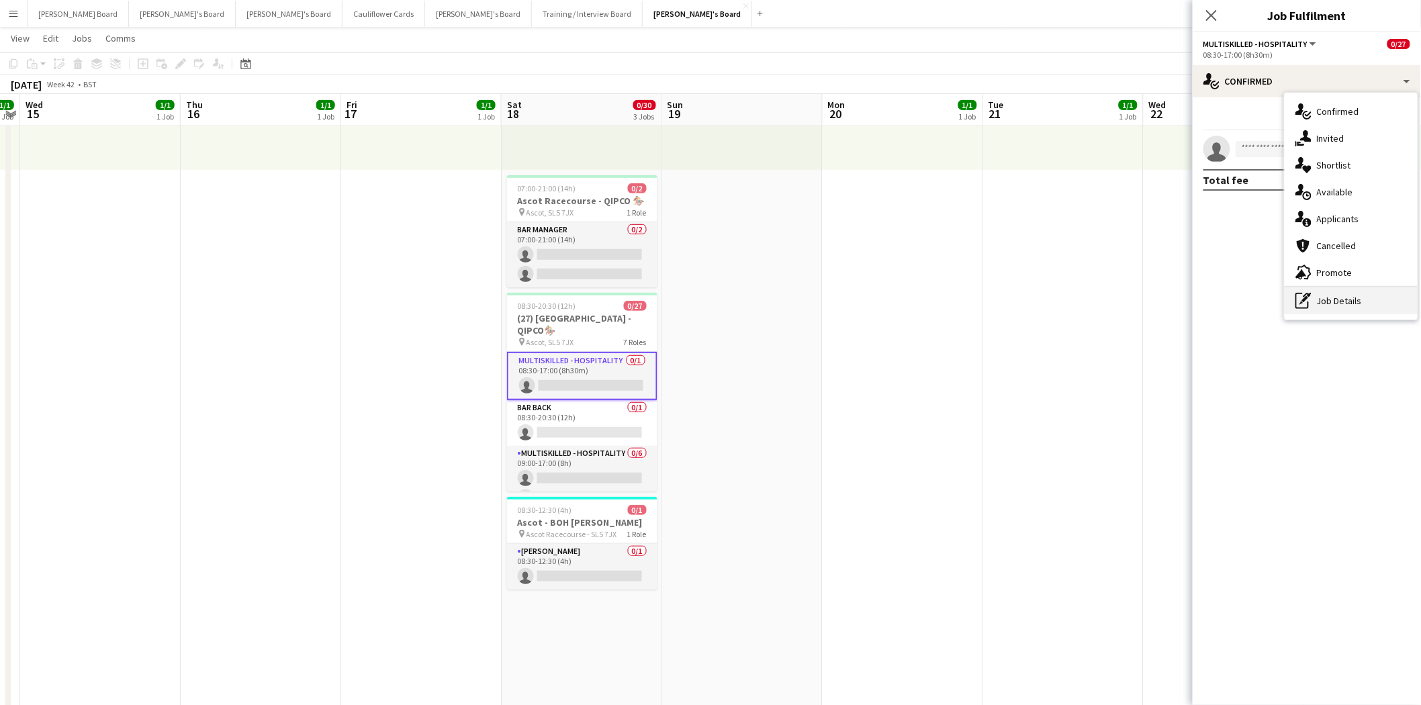
click at [1355, 307] on div "pen-write Job Details" at bounding box center [1351, 300] width 133 height 27
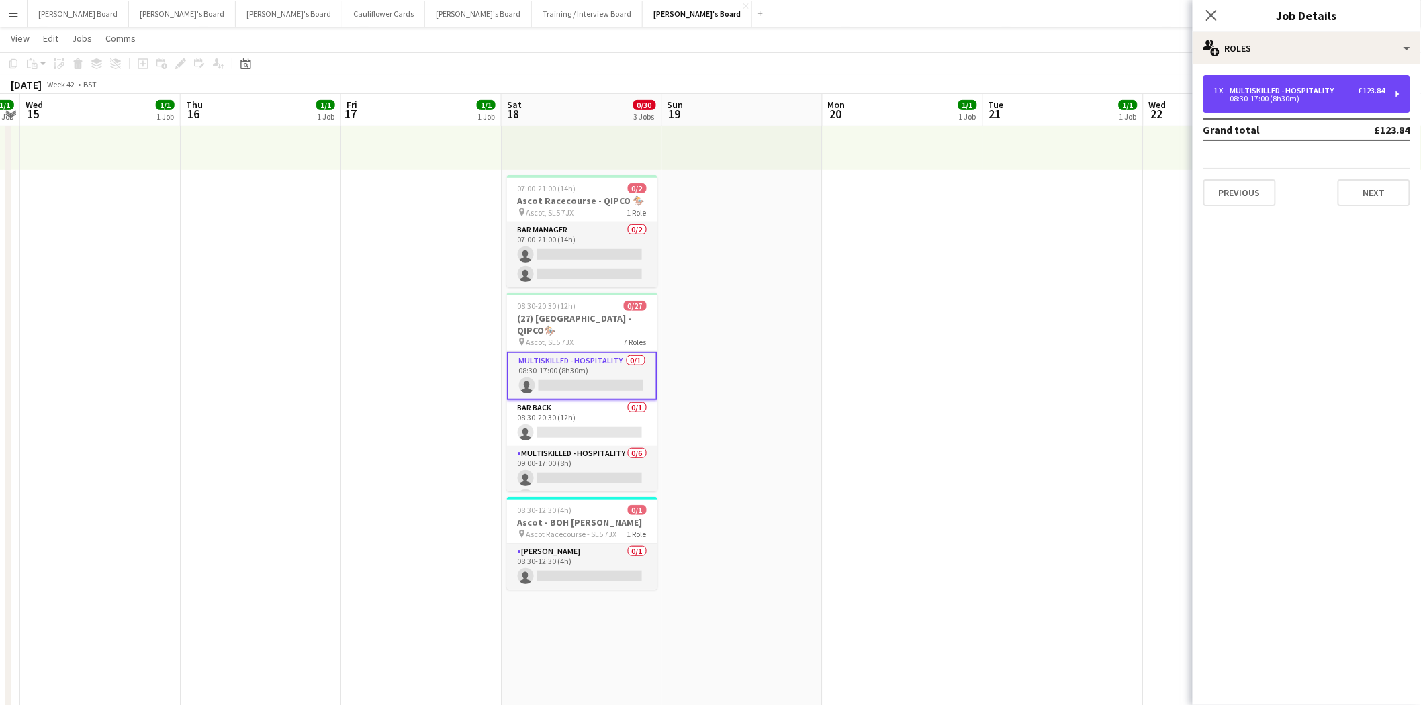
drag, startPoint x: 1246, startPoint y: 81, endPoint x: 1260, endPoint y: 260, distance: 179.2
click at [1247, 83] on div "1 x Multiskilled - Hospitality £123.84 08:30-17:00 (8h30m)" at bounding box center [1307, 94] width 207 height 38
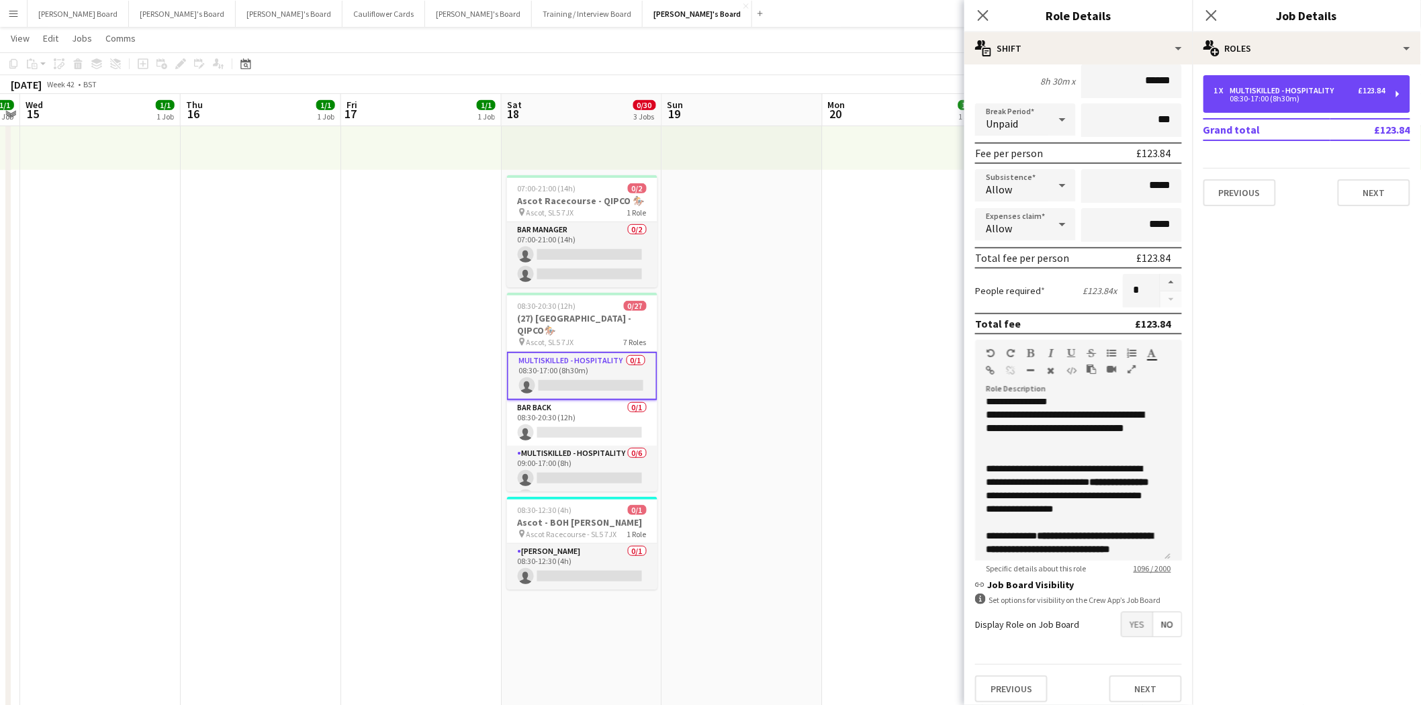
scroll to position [130, 0]
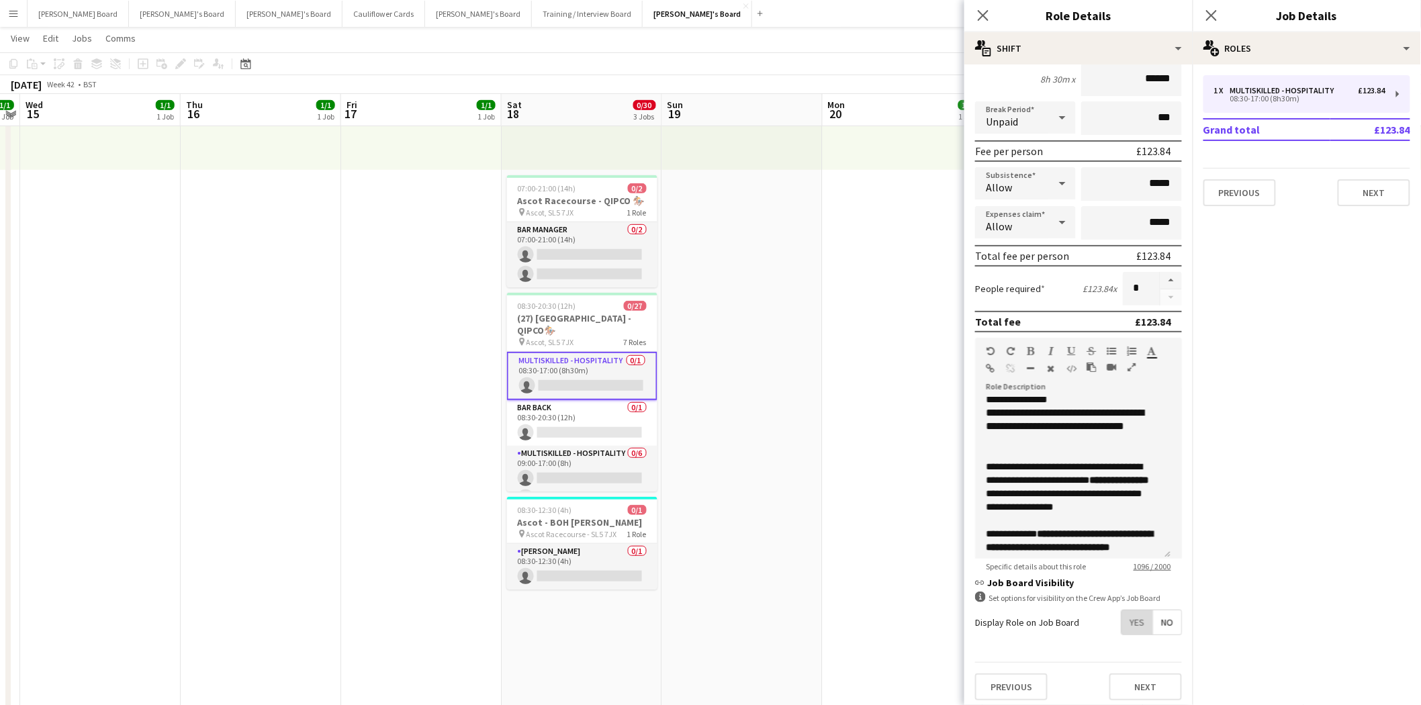
click at [1123, 619] on span "Yes" at bounding box center [1137, 623] width 31 height 24
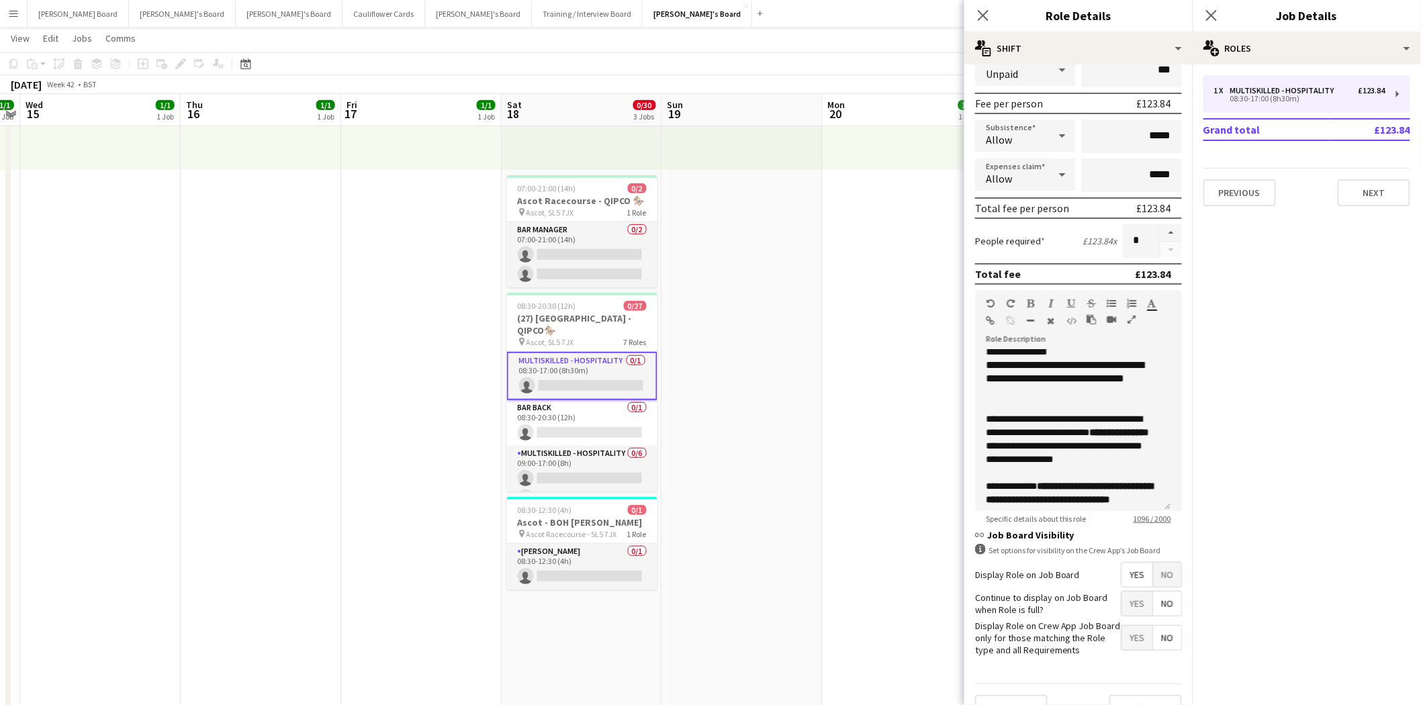
scroll to position [198, 0]
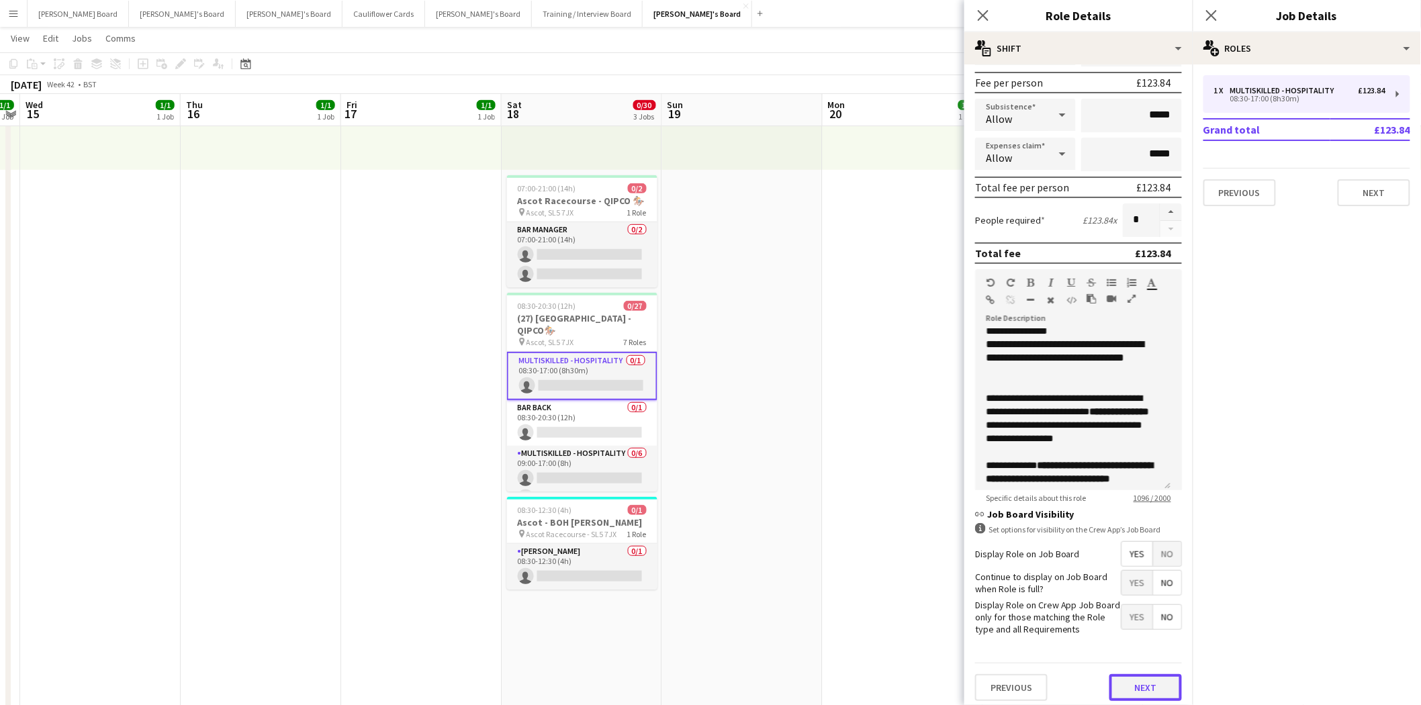
click at [1156, 682] on button "Next" at bounding box center [1146, 687] width 73 height 27
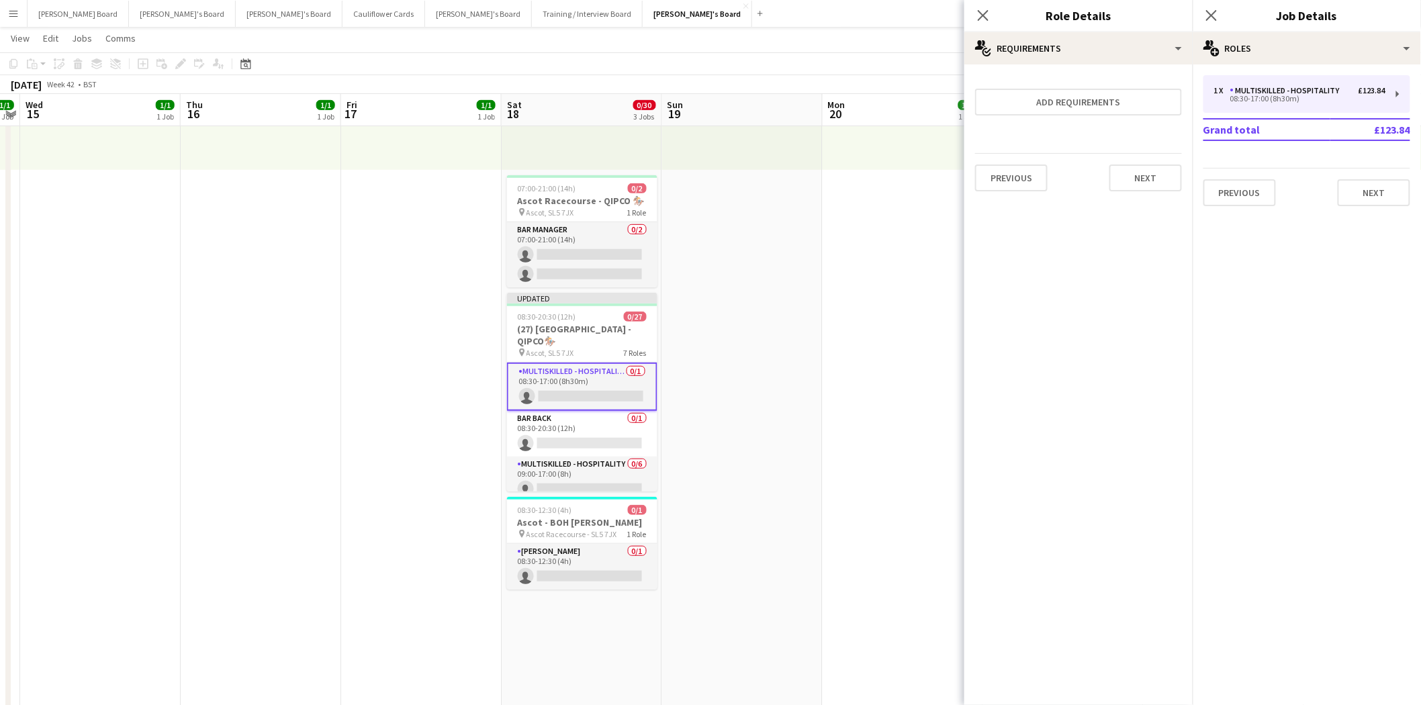
scroll to position [0, 0]
click at [1076, 97] on button "Add requirements" at bounding box center [1078, 102] width 207 height 27
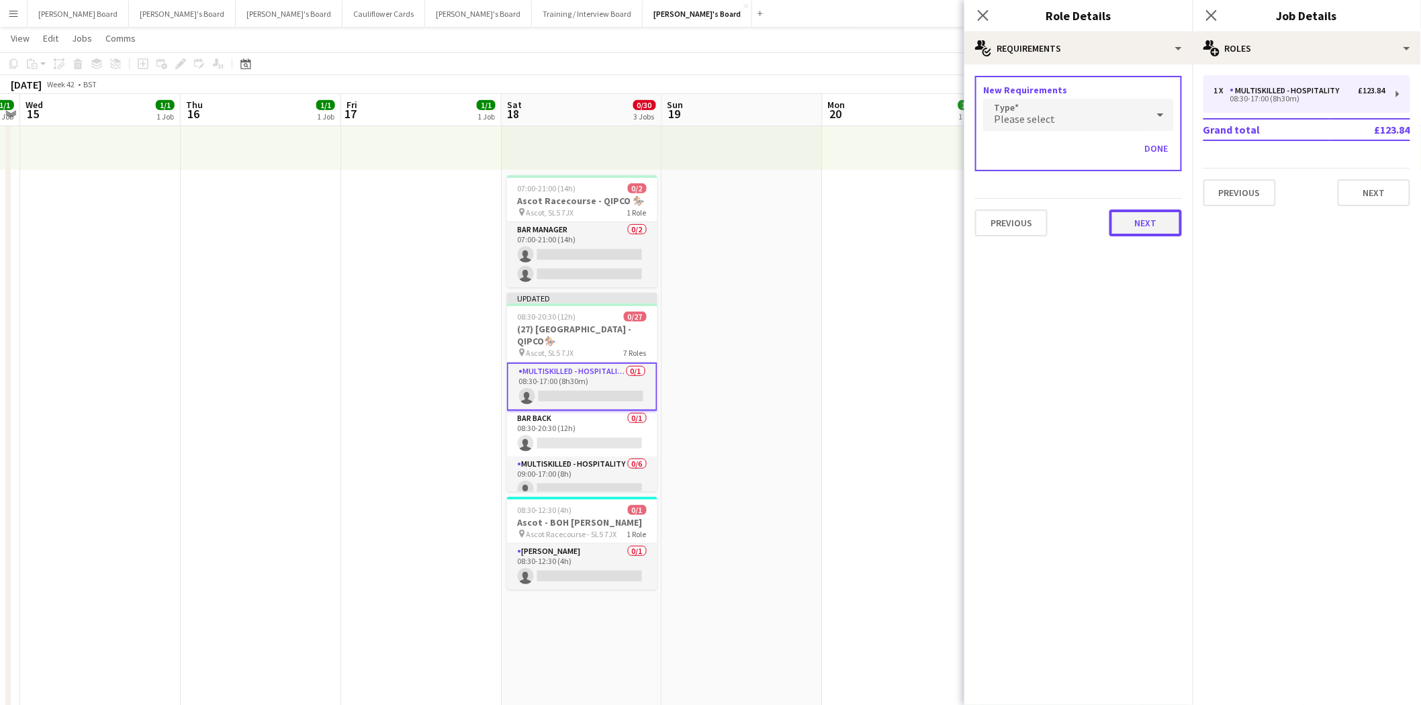
click at [1155, 213] on button "Next" at bounding box center [1146, 223] width 73 height 27
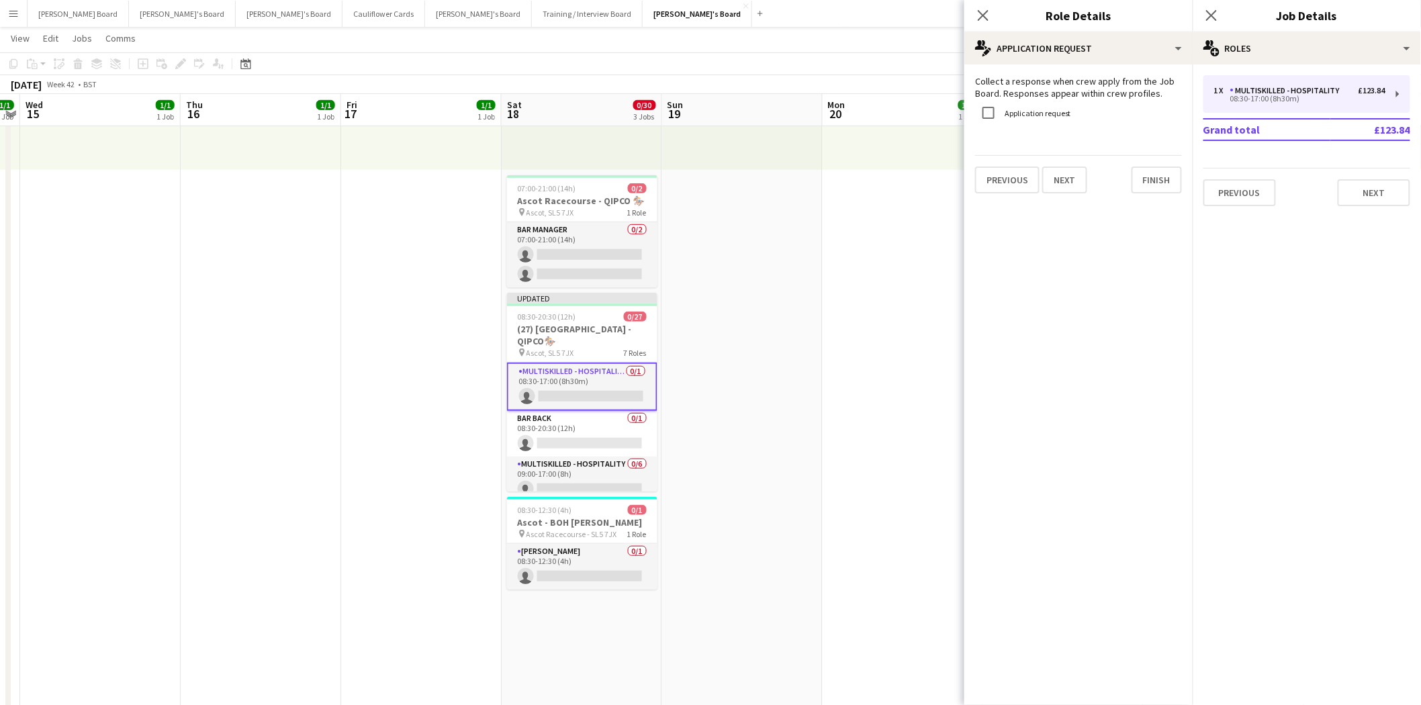
click at [1059, 109] on label "Application request" at bounding box center [1036, 113] width 69 height 10
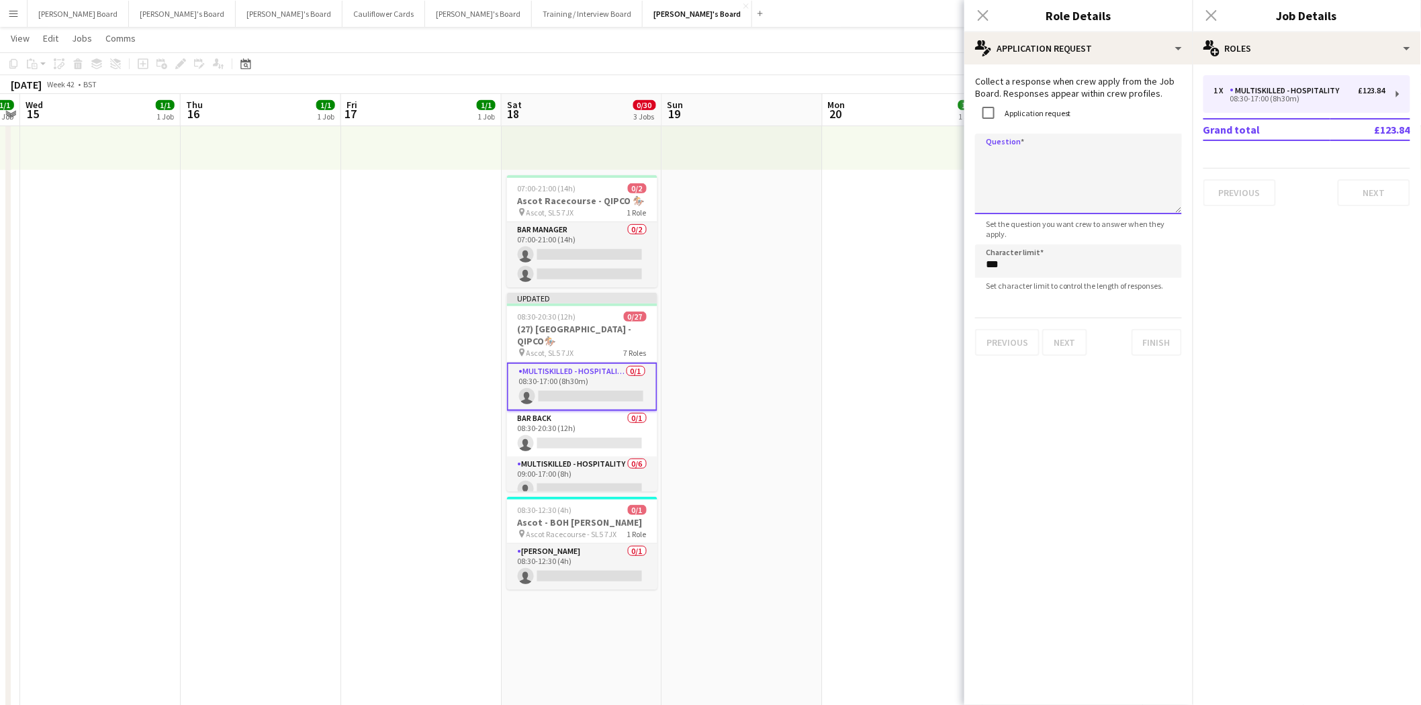
drag, startPoint x: 1036, startPoint y: 171, endPoint x: 1030, endPoint y: 165, distance: 7.6
click at [1034, 169] on textarea "Question" at bounding box center [1078, 174] width 207 height 81
drag, startPoint x: 1116, startPoint y: 158, endPoint x: 962, endPoint y: 161, distance: 153.2
type textarea "**********"
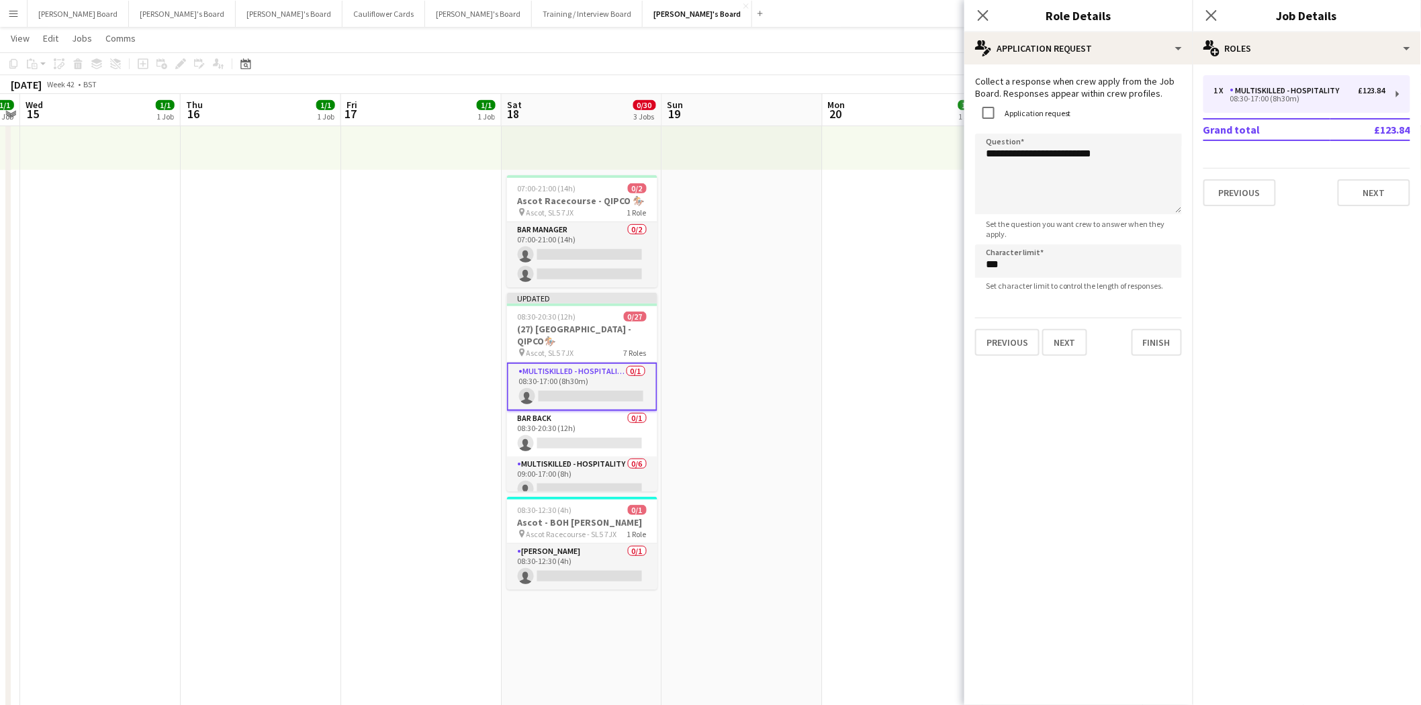
drag, startPoint x: 568, startPoint y: 431, endPoint x: 948, endPoint y: 231, distance: 429.0
click at [569, 430] on app-card-role "Bar Back 0/1 08:30-20:30 (12h) single-neutral-actions" at bounding box center [582, 434] width 150 height 46
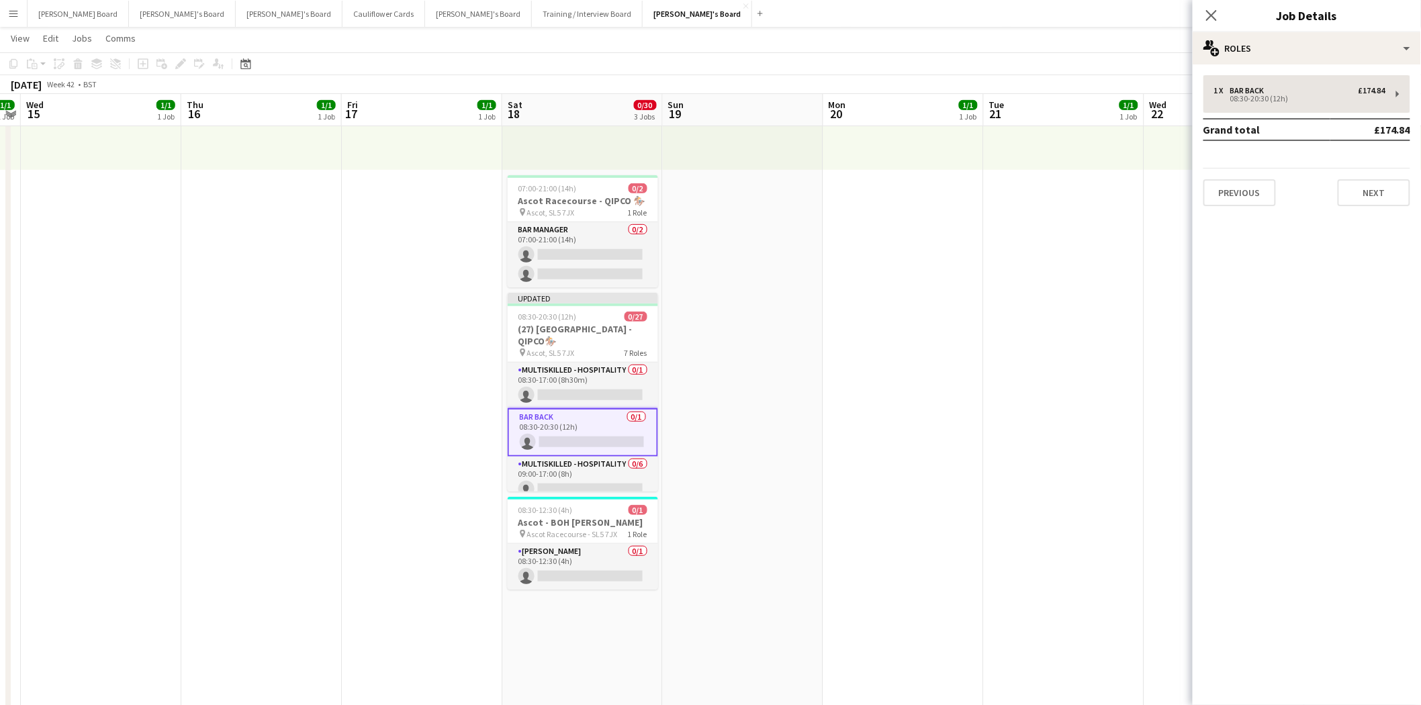
drag, startPoint x: 1263, startPoint y: 70, endPoint x: 1260, endPoint y: 92, distance: 22.3
click at [1263, 77] on div "1 x Bar Back £174.84 08:30-20:30 (12h) Grand total £174.84 Previous Next" at bounding box center [1307, 140] width 228 height 152
click at [1260, 95] on div "08:30-20:30 (12h)" at bounding box center [1299, 98] width 171 height 7
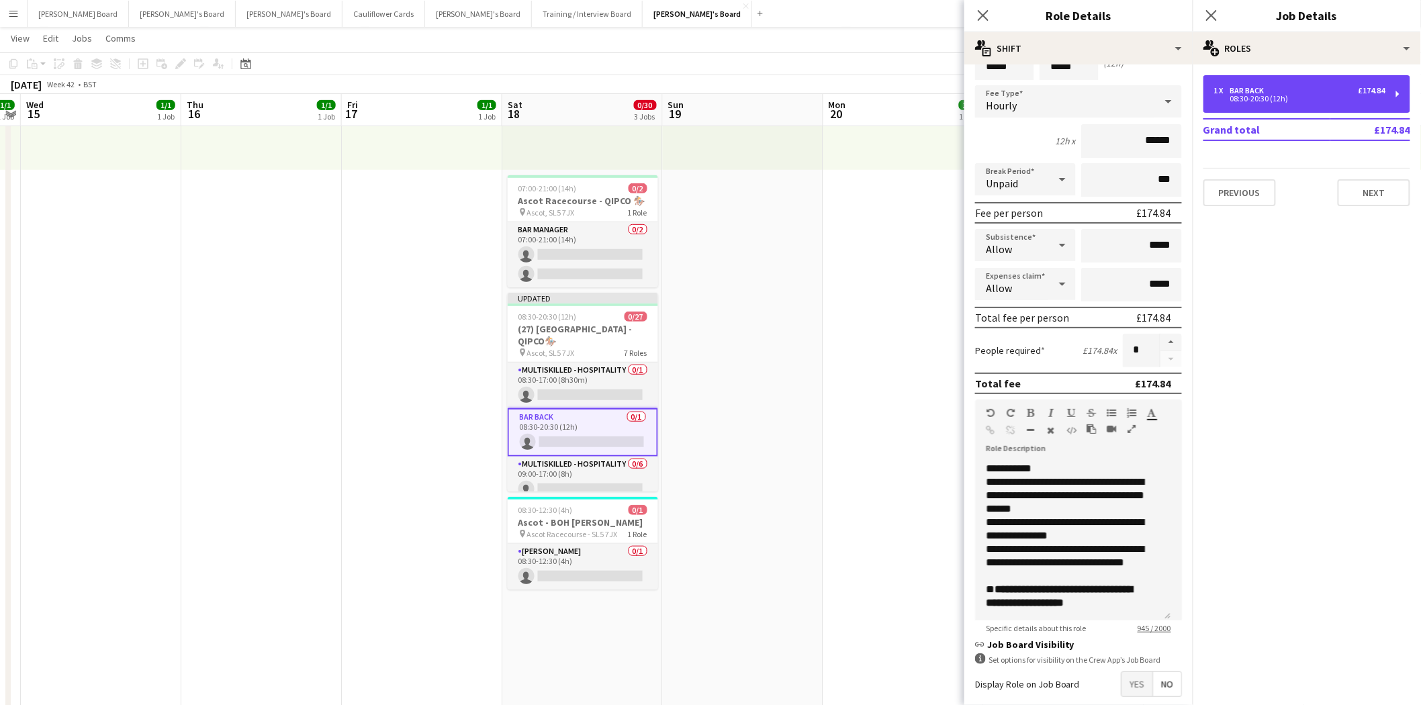
scroll to position [130, 0]
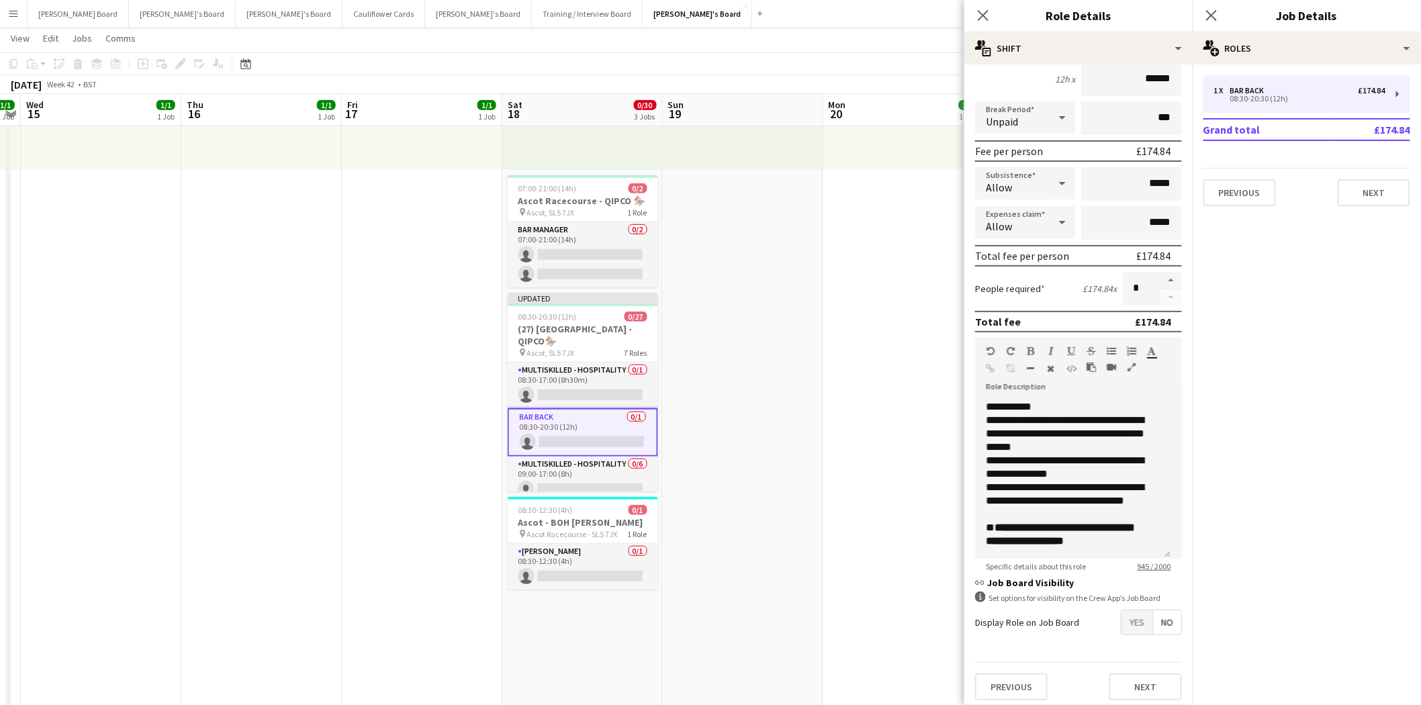
click at [1126, 621] on span "Yes" at bounding box center [1137, 623] width 31 height 24
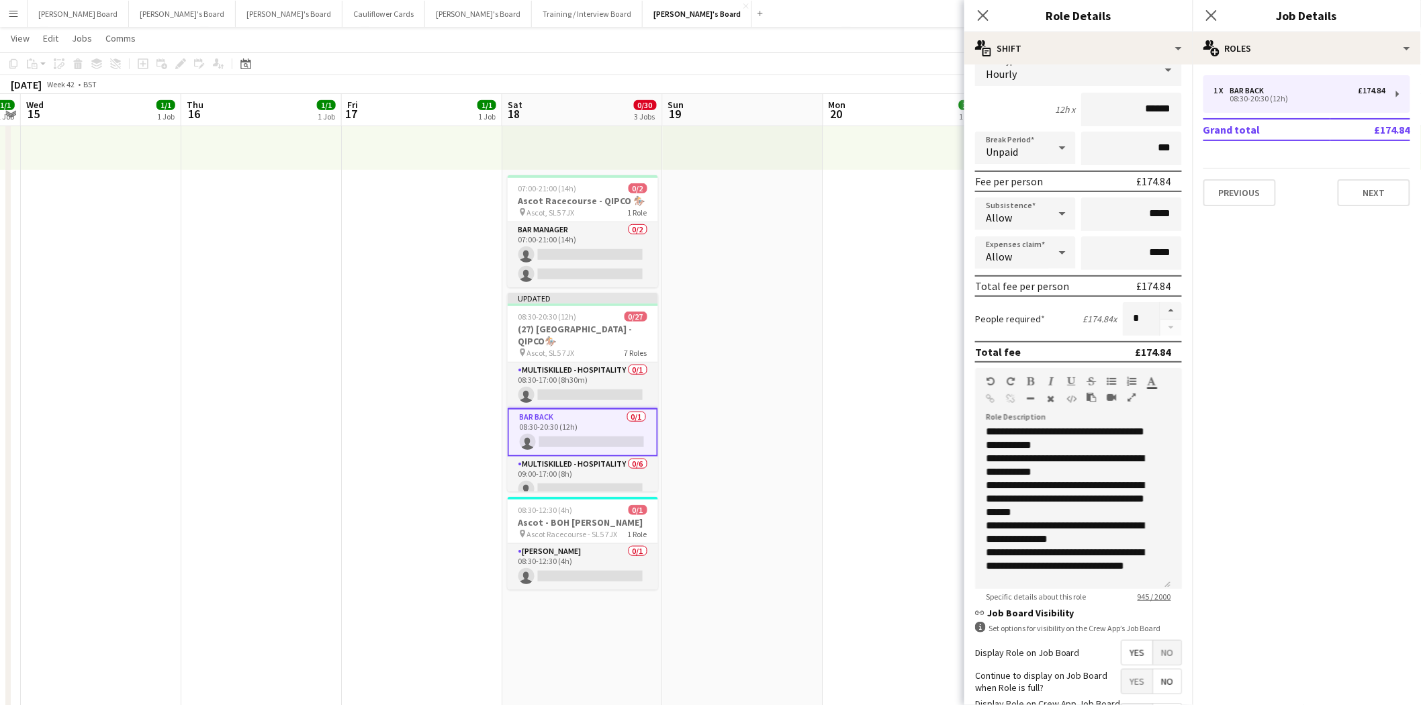
scroll to position [198, 0]
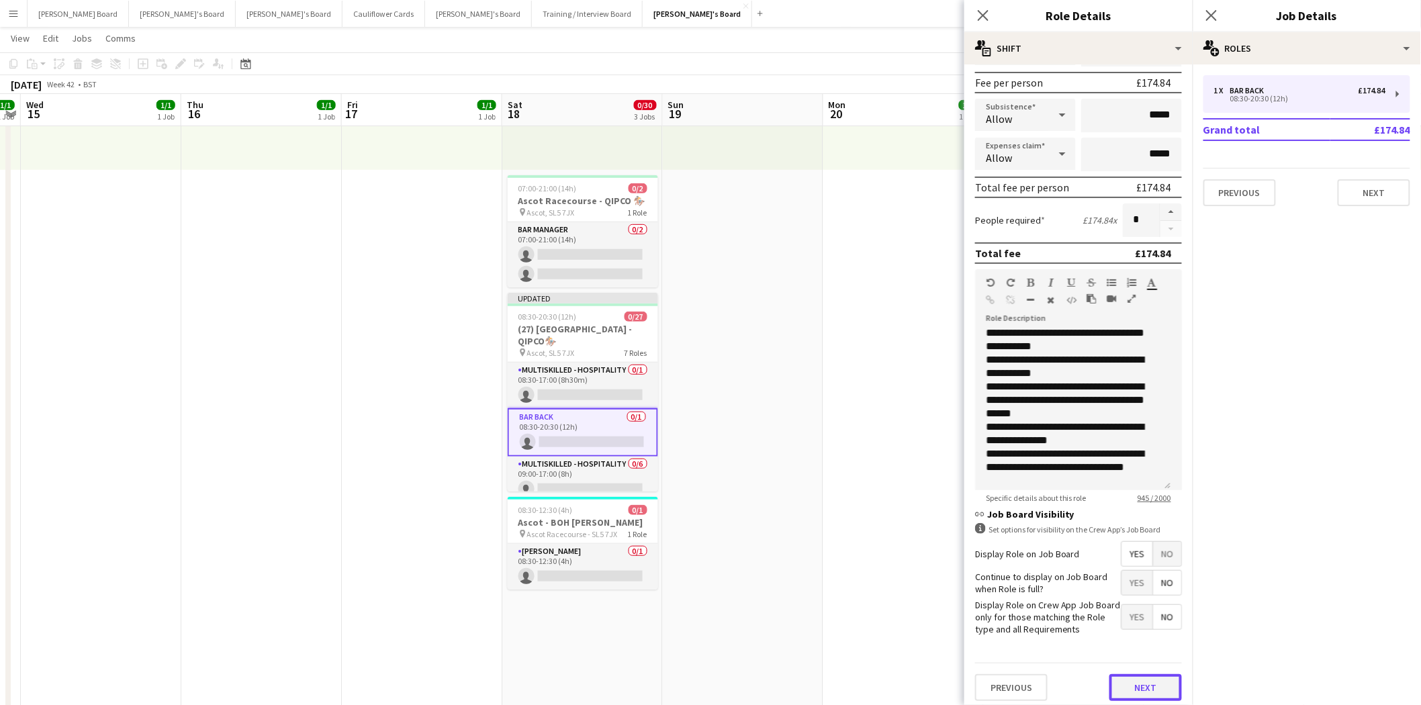
click at [1126, 674] on button "Next" at bounding box center [1146, 687] width 73 height 27
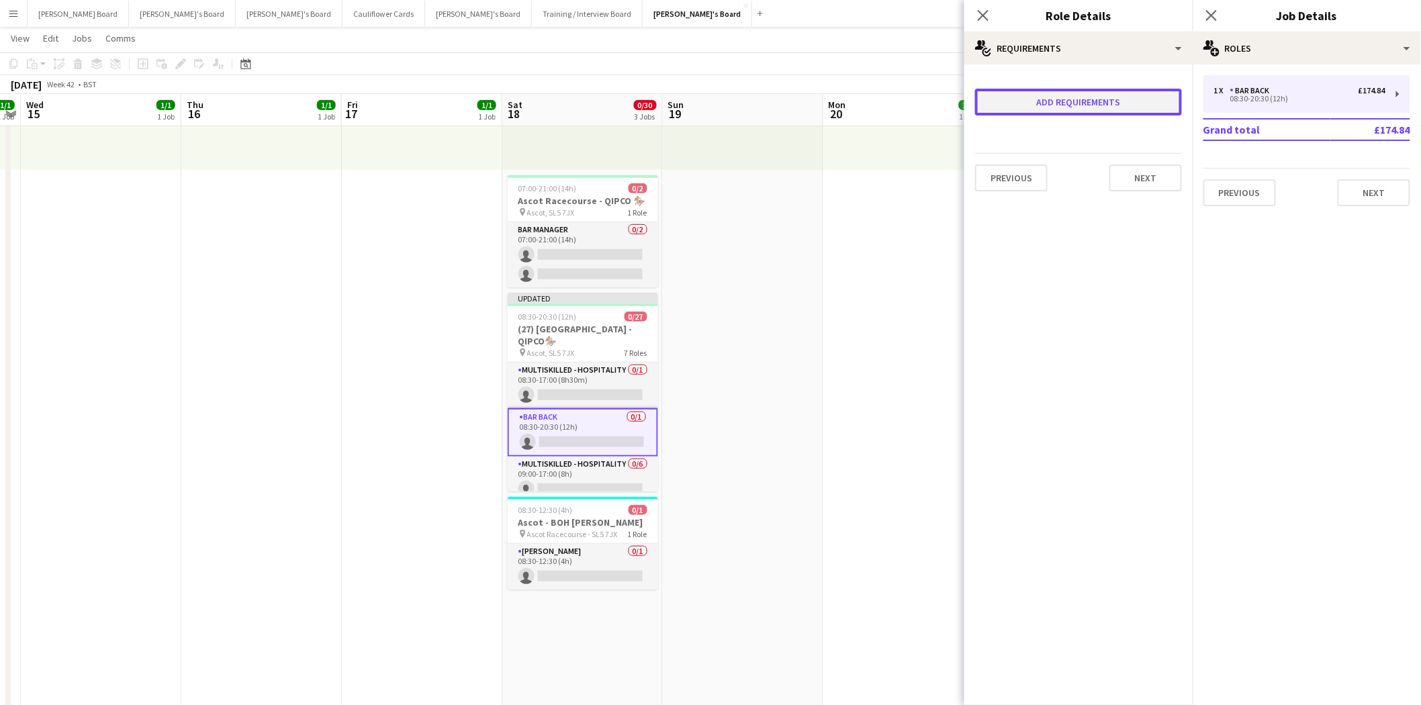
click at [1044, 95] on button "Add requirements" at bounding box center [1078, 102] width 207 height 27
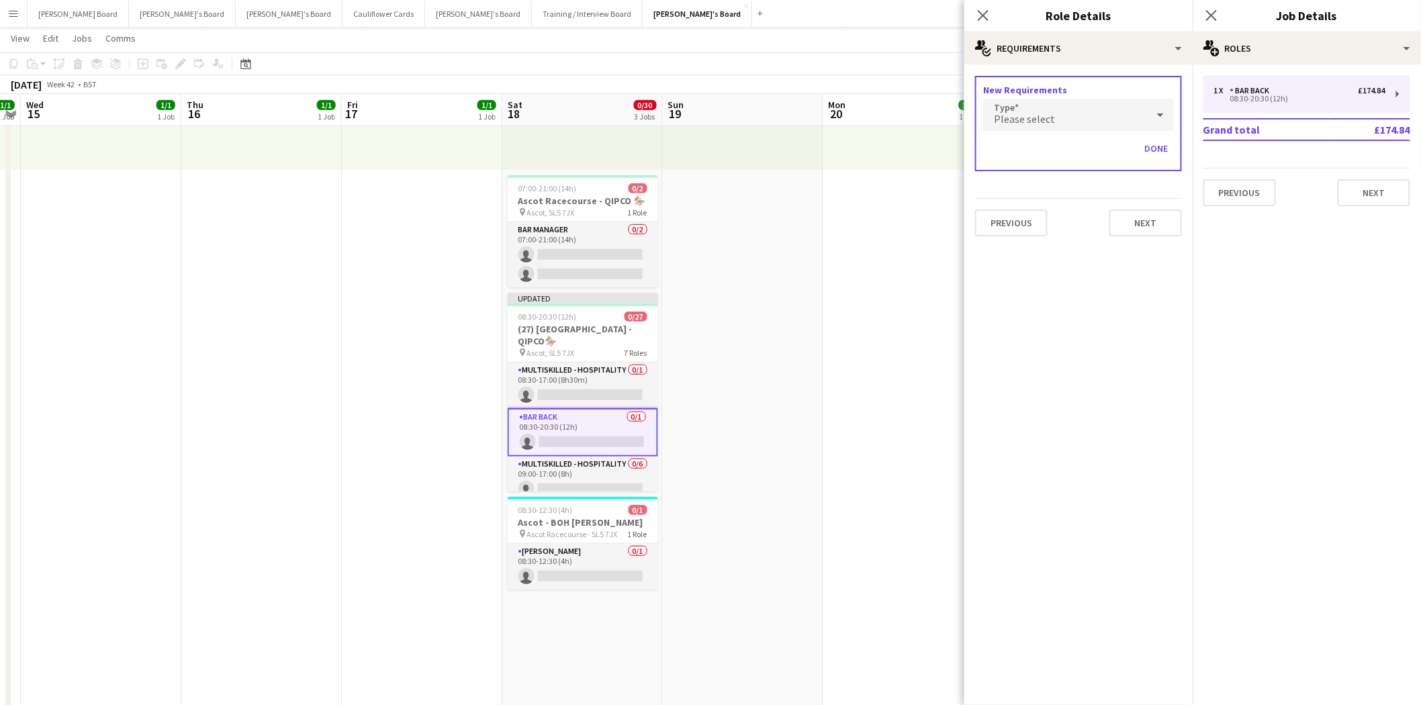
click at [1042, 130] on div "Please select" at bounding box center [1065, 115] width 164 height 32
click at [1039, 118] on div at bounding box center [710, 352] width 1421 height 705
click at [1030, 116] on span "Please select" at bounding box center [1024, 118] width 61 height 13
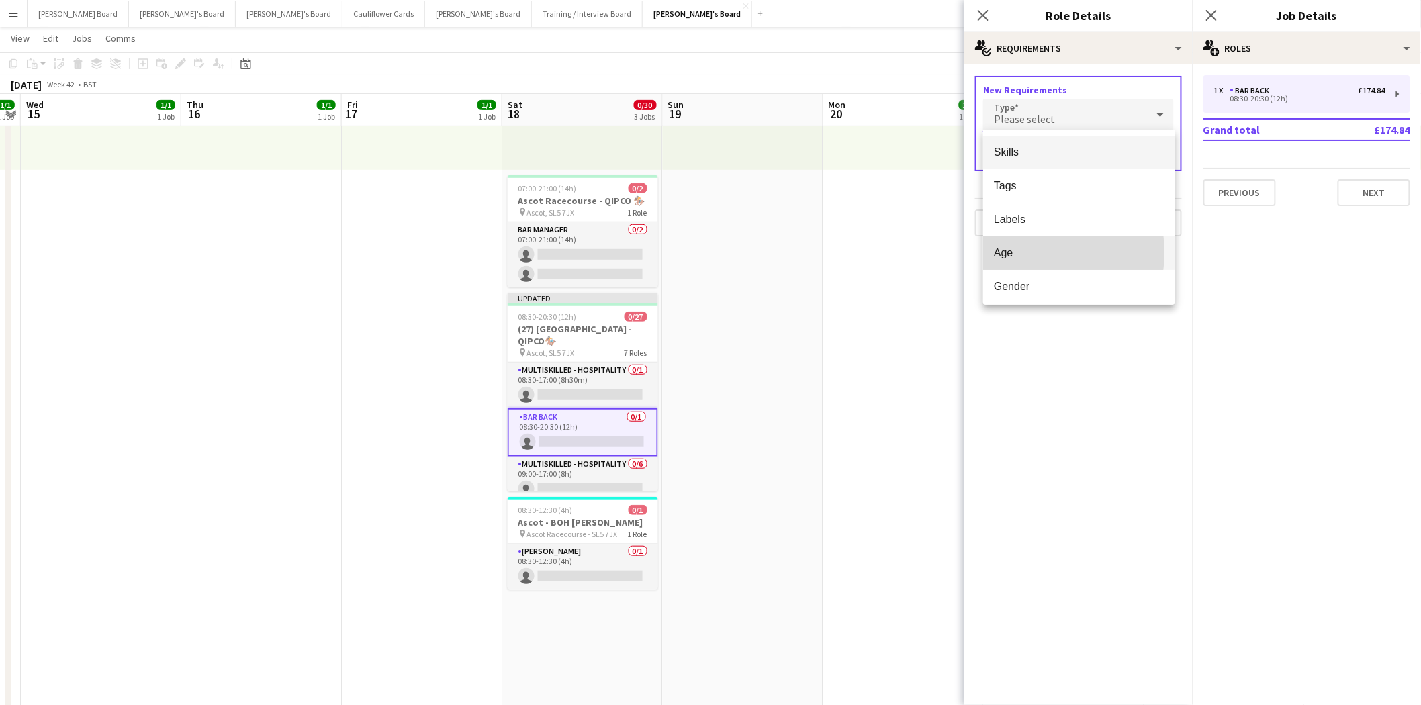
drag, startPoint x: 1017, startPoint y: 253, endPoint x: 1046, endPoint y: 191, distance: 67.9
click at [1018, 251] on span "Age" at bounding box center [1079, 252] width 171 height 13
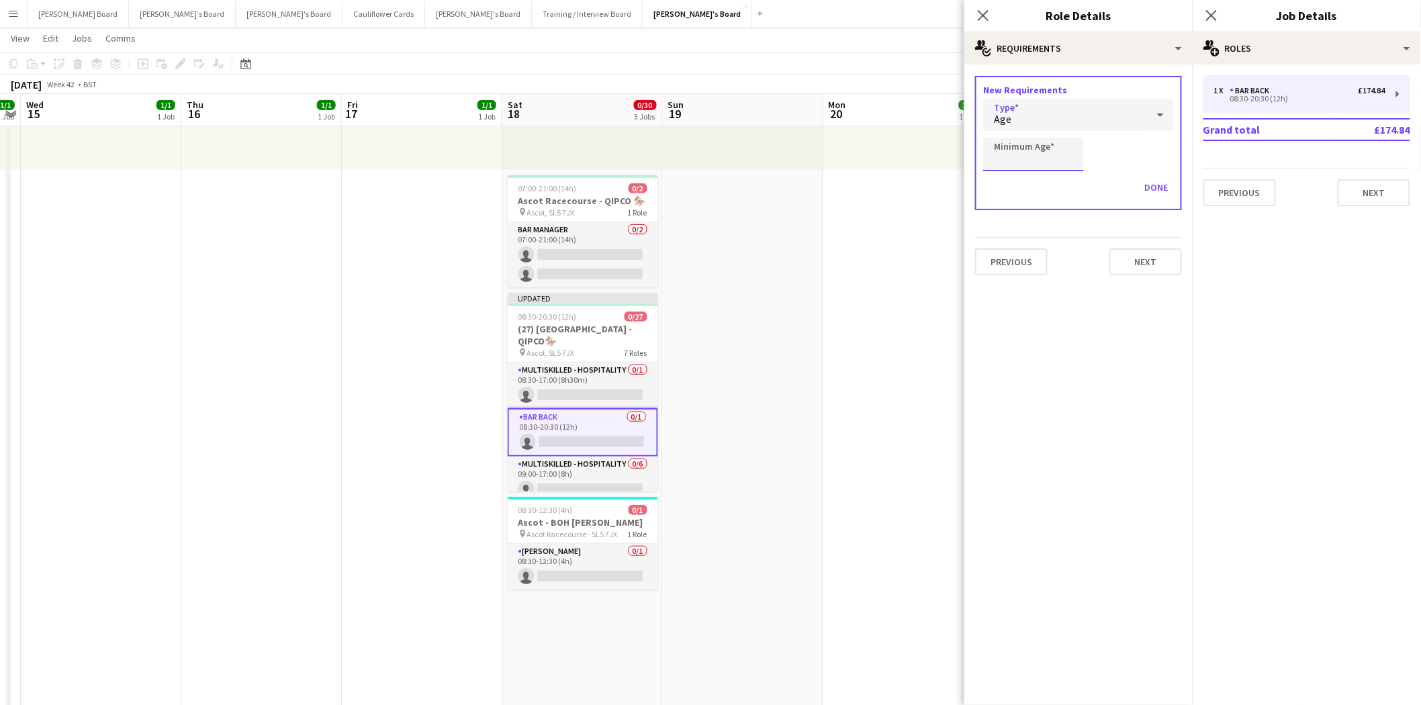
click at [1038, 145] on input "Minimum Age" at bounding box center [1033, 155] width 101 height 34
type input "**"
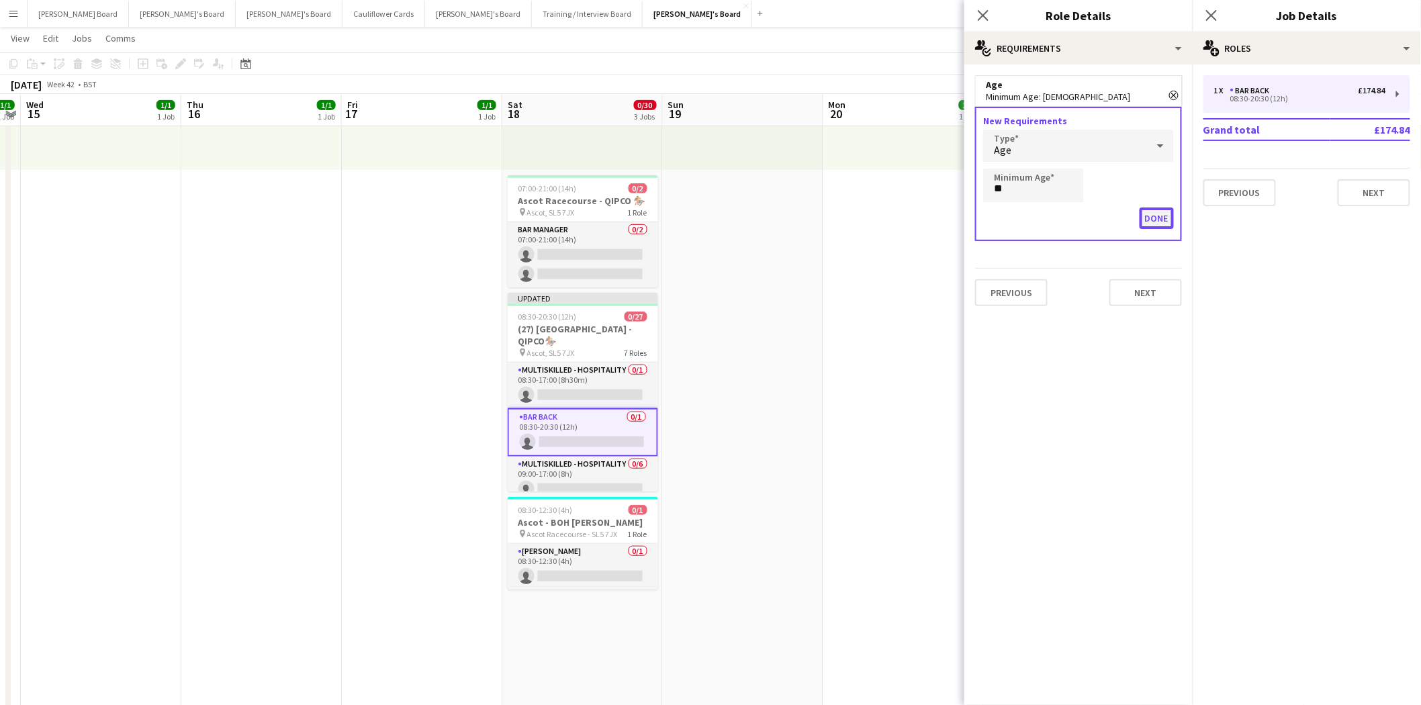
click at [1153, 211] on button "Done" at bounding box center [1157, 218] width 34 height 21
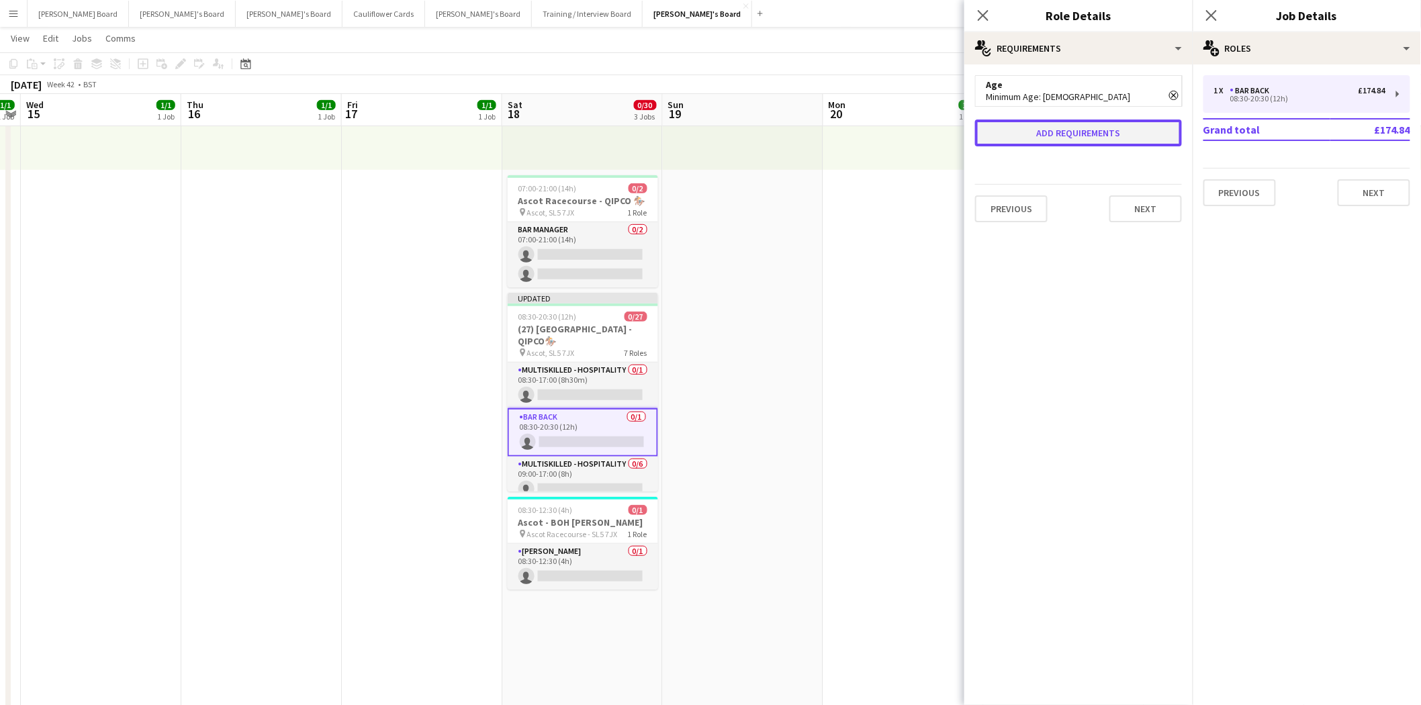
click at [1082, 128] on button "Add requirements" at bounding box center [1078, 133] width 207 height 27
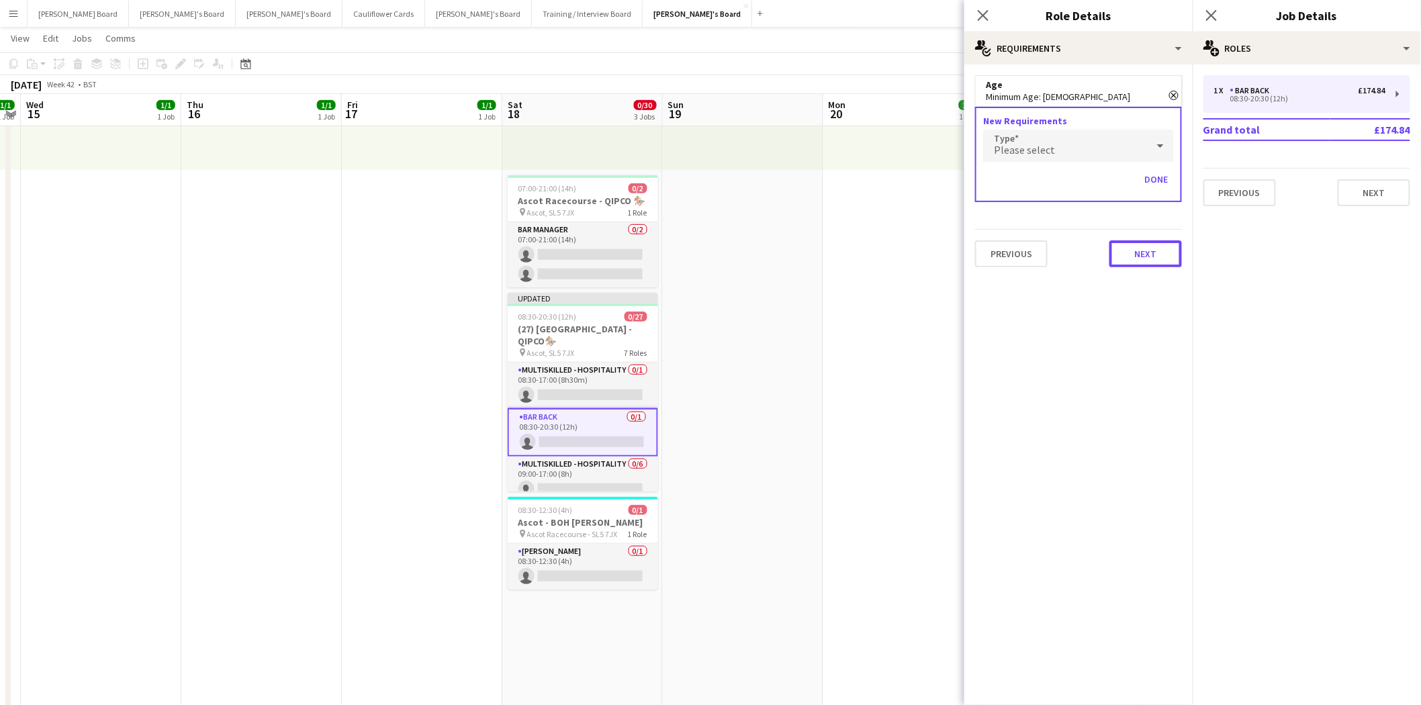
drag, startPoint x: 1155, startPoint y: 256, endPoint x: 1122, endPoint y: 175, distance: 87.9
click at [1154, 252] on button "Next" at bounding box center [1146, 253] width 73 height 27
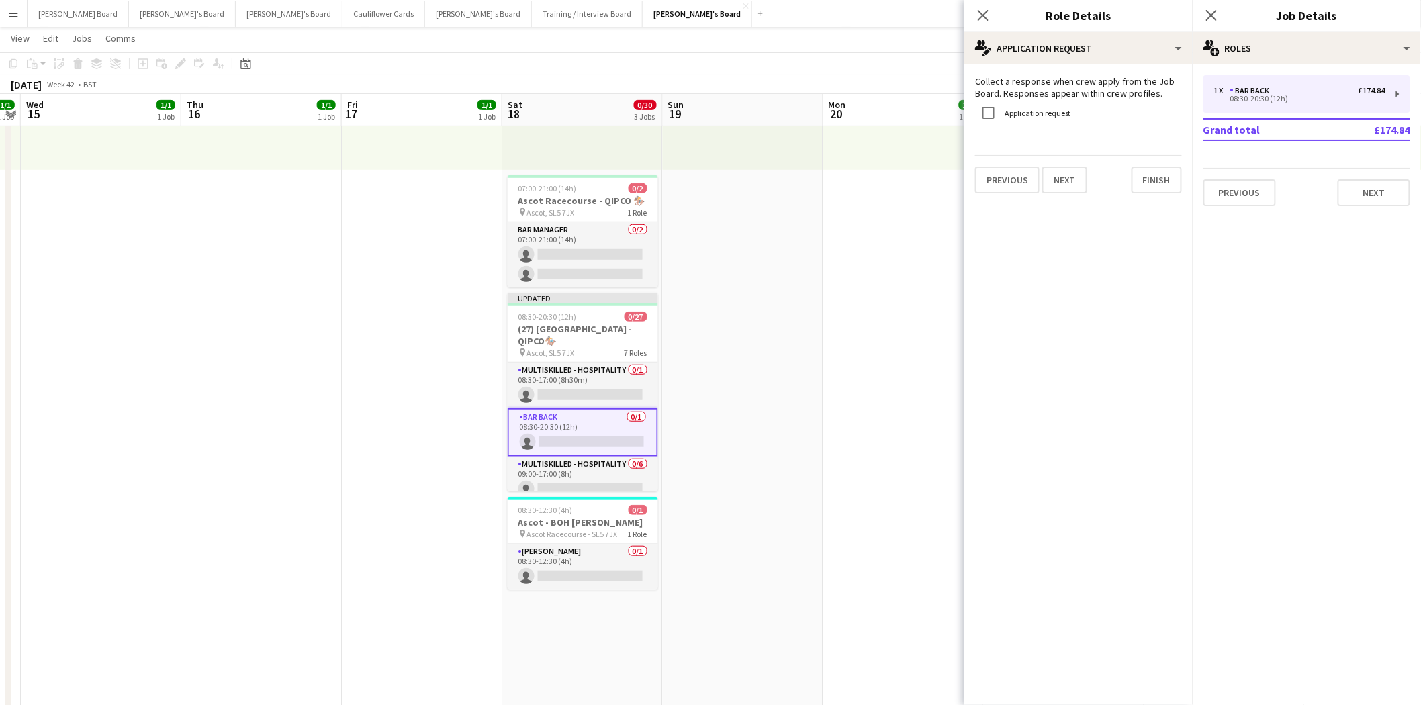
click at [1057, 117] on label "Application request" at bounding box center [1036, 113] width 69 height 10
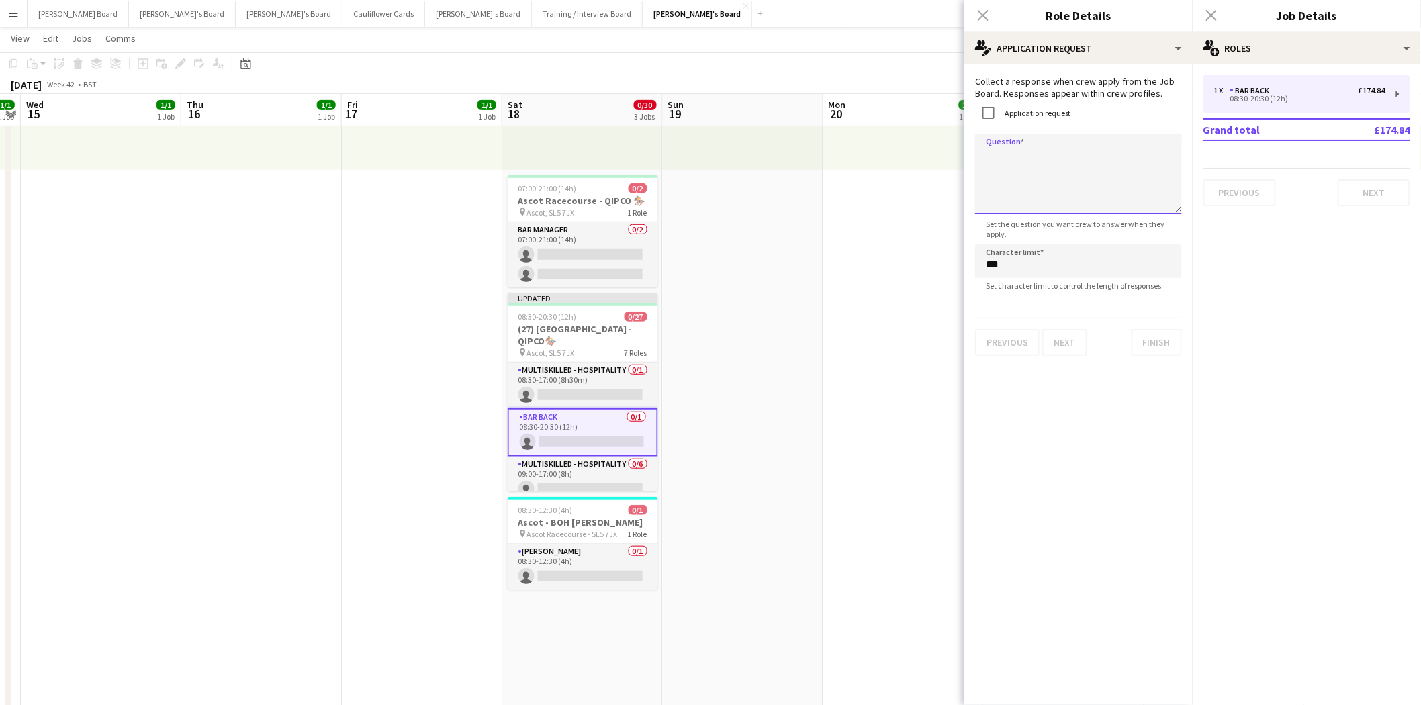
paste textarea "**********"
type textarea "**********"
click at [1159, 341] on button "Finish" at bounding box center [1157, 342] width 50 height 27
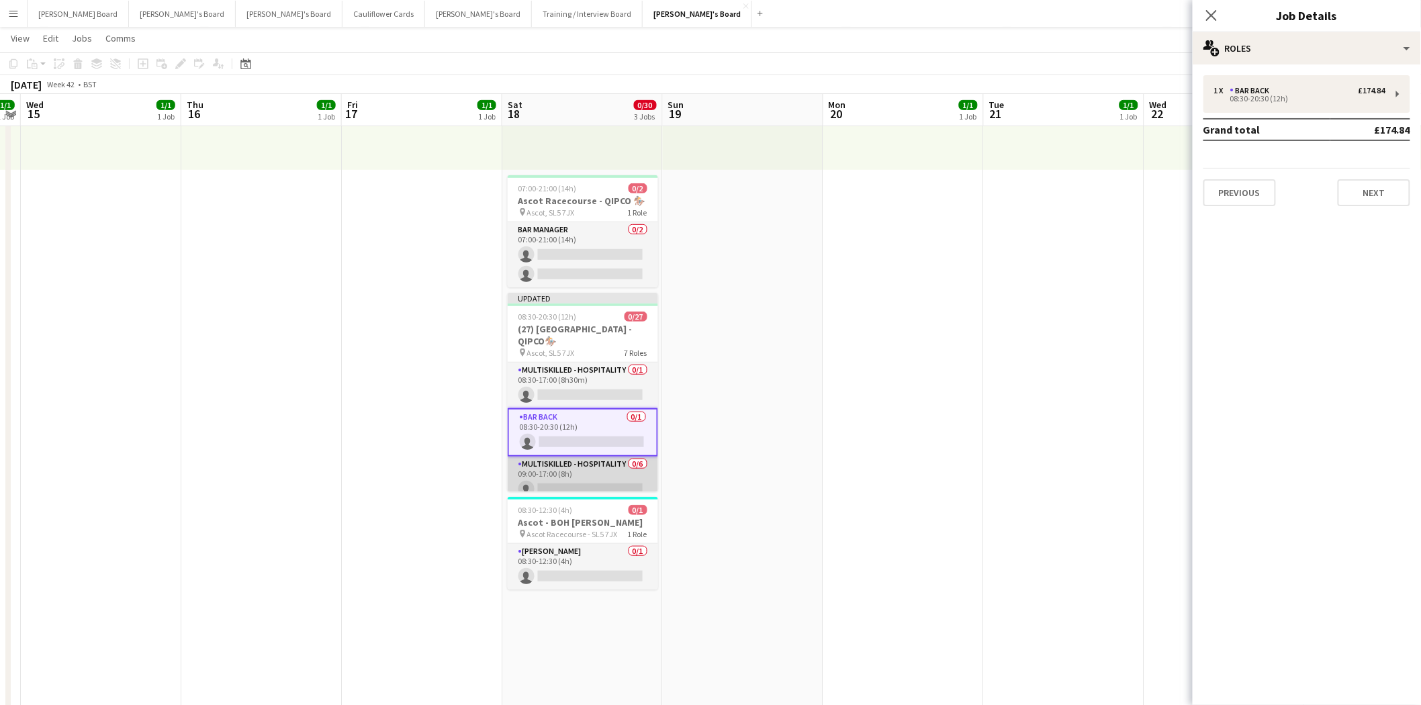
click at [585, 471] on app-card-role "Multiskilled - Hospitality 0/6 09:00-17:00 (8h) single-neutral-actions single-n…" at bounding box center [583, 528] width 150 height 143
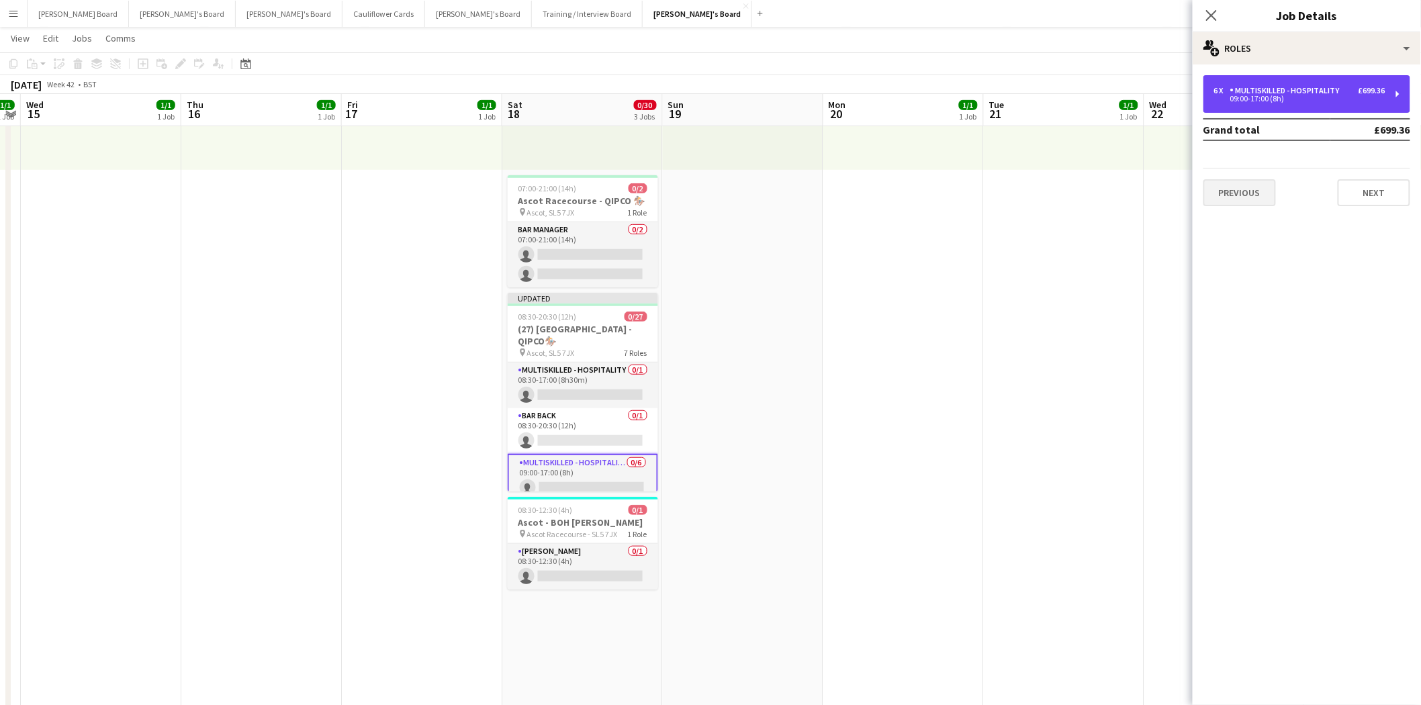
drag, startPoint x: 1335, startPoint y: 90, endPoint x: 1268, endPoint y: 199, distance: 127.9
click at [1334, 91] on div "Multiskilled - Hospitality" at bounding box center [1287, 90] width 115 height 9
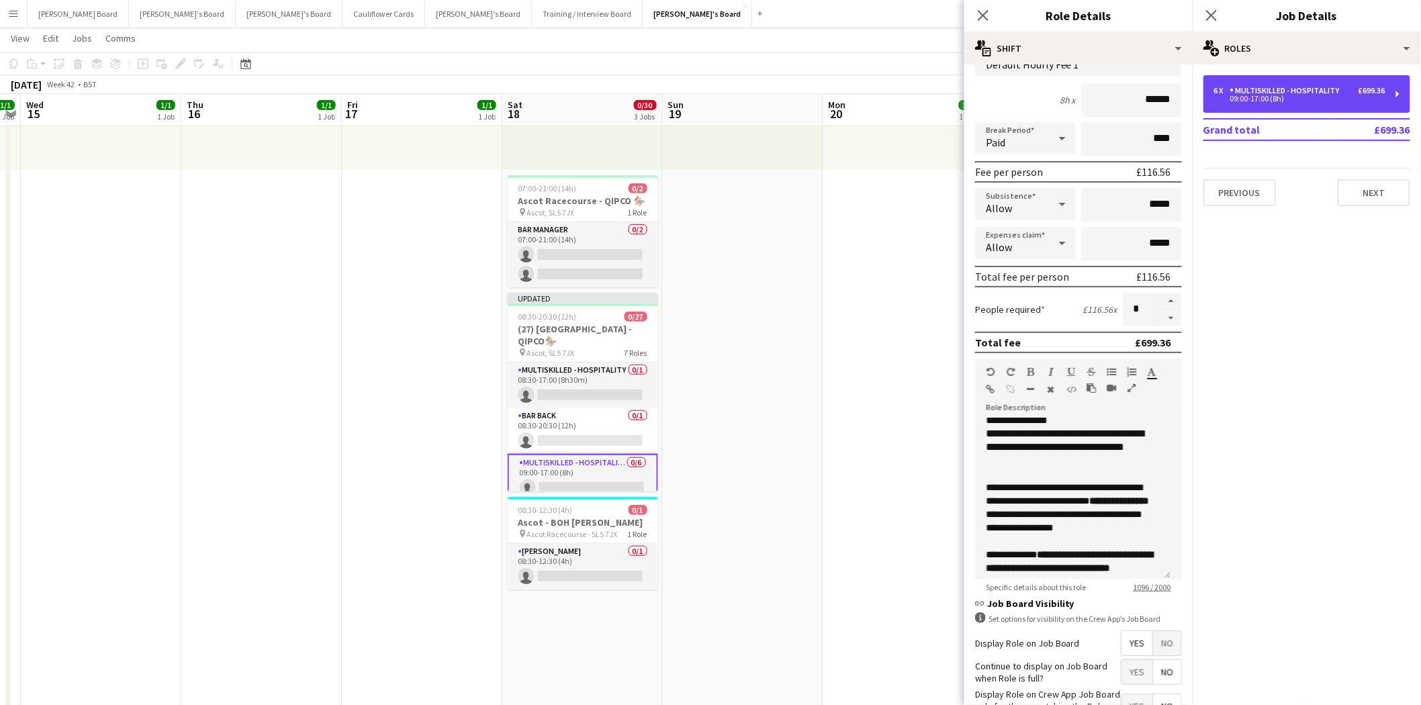
scroll to position [198, 0]
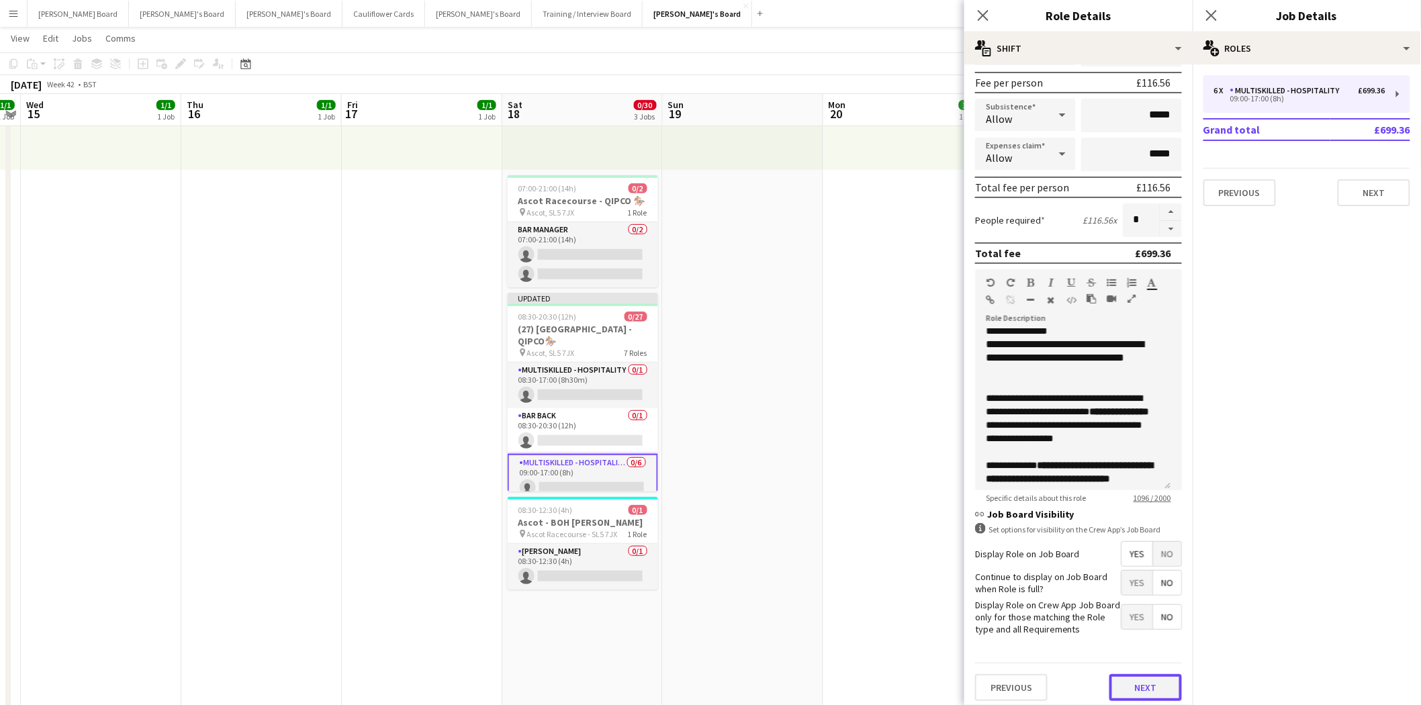
click at [1143, 677] on button "Next" at bounding box center [1146, 687] width 73 height 27
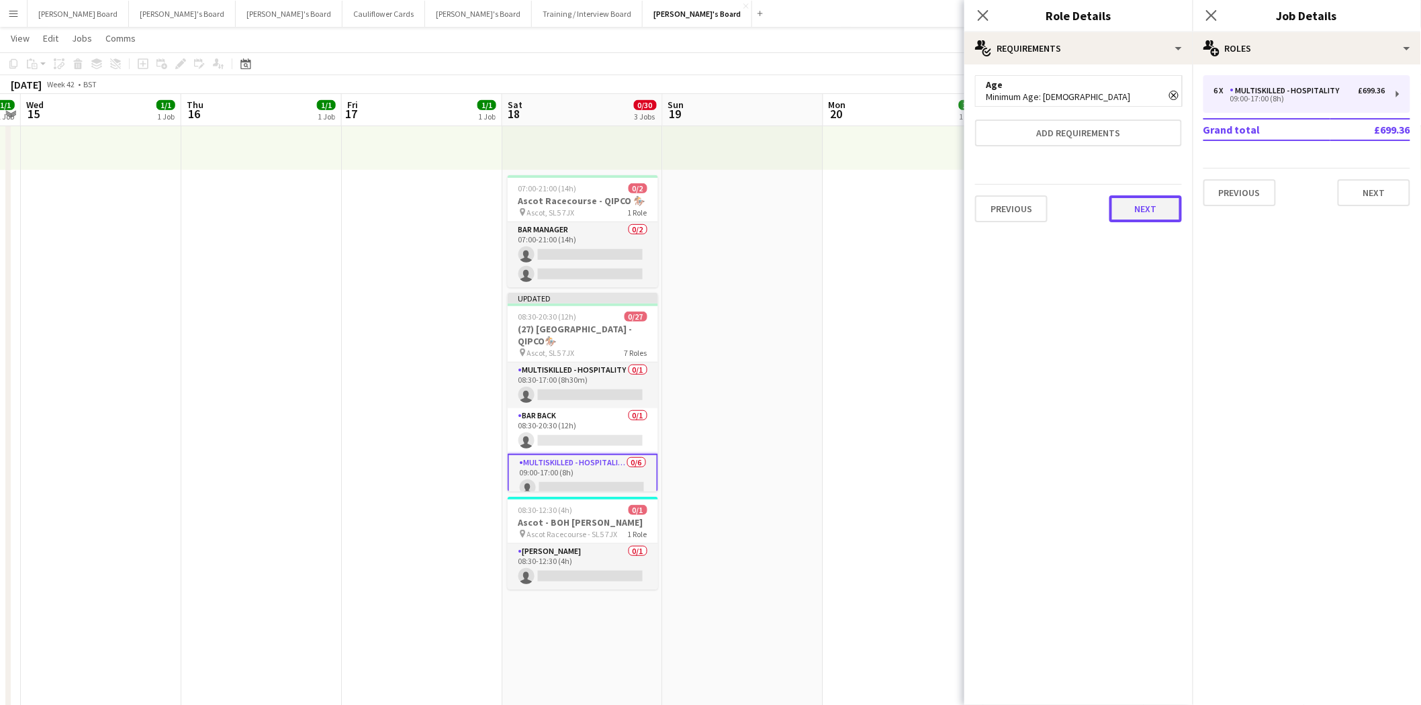
click at [1135, 208] on button "Next" at bounding box center [1146, 208] width 73 height 27
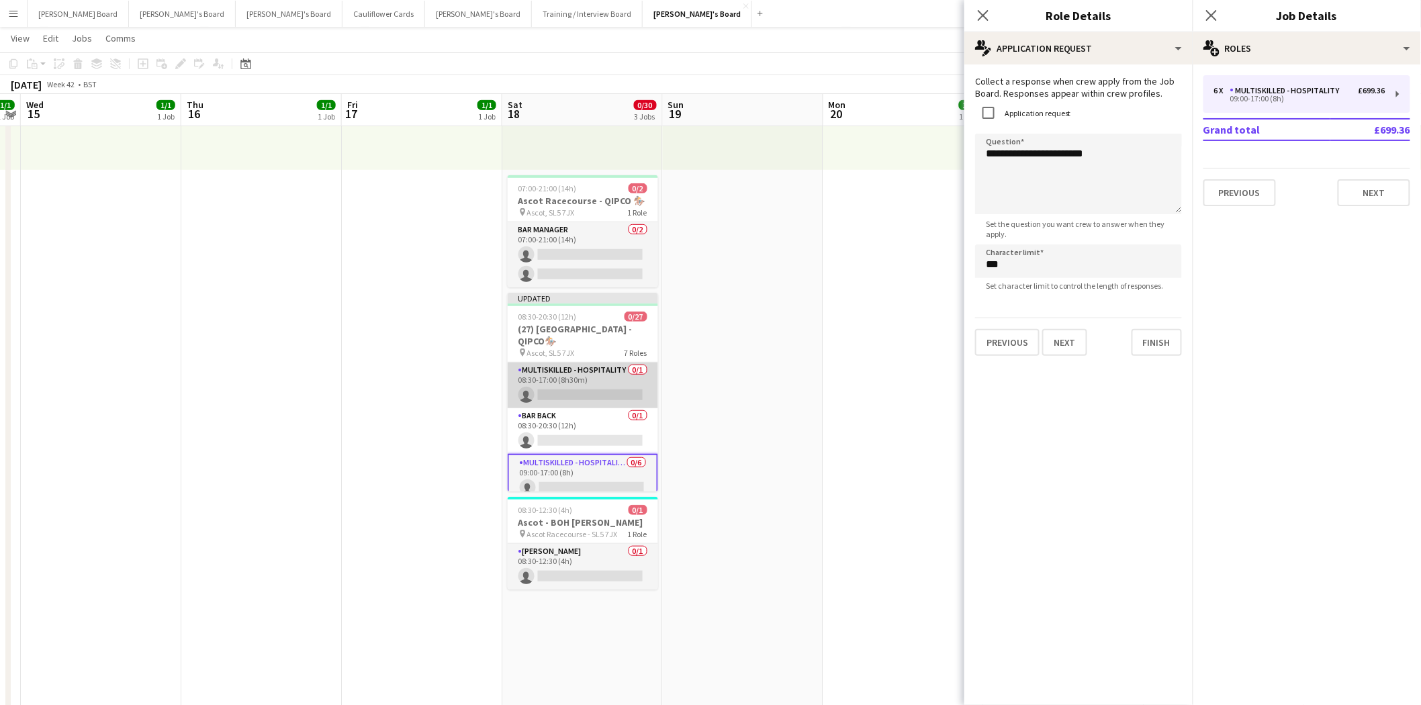
scroll to position [224, 0]
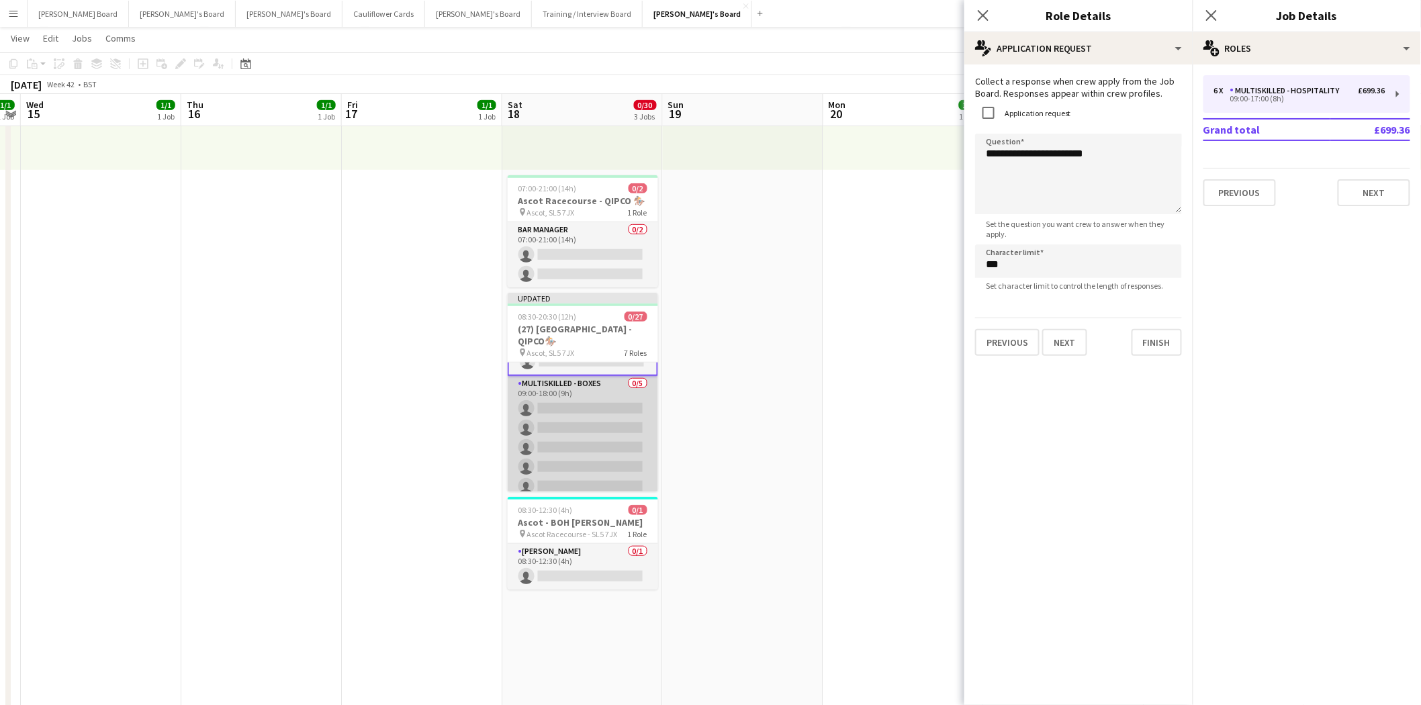
click at [576, 402] on app-card-role "Multiskilled - Boxes 0/5 09:00-18:00 (9h) single-neutral-actions single-neutral…" at bounding box center [583, 438] width 150 height 124
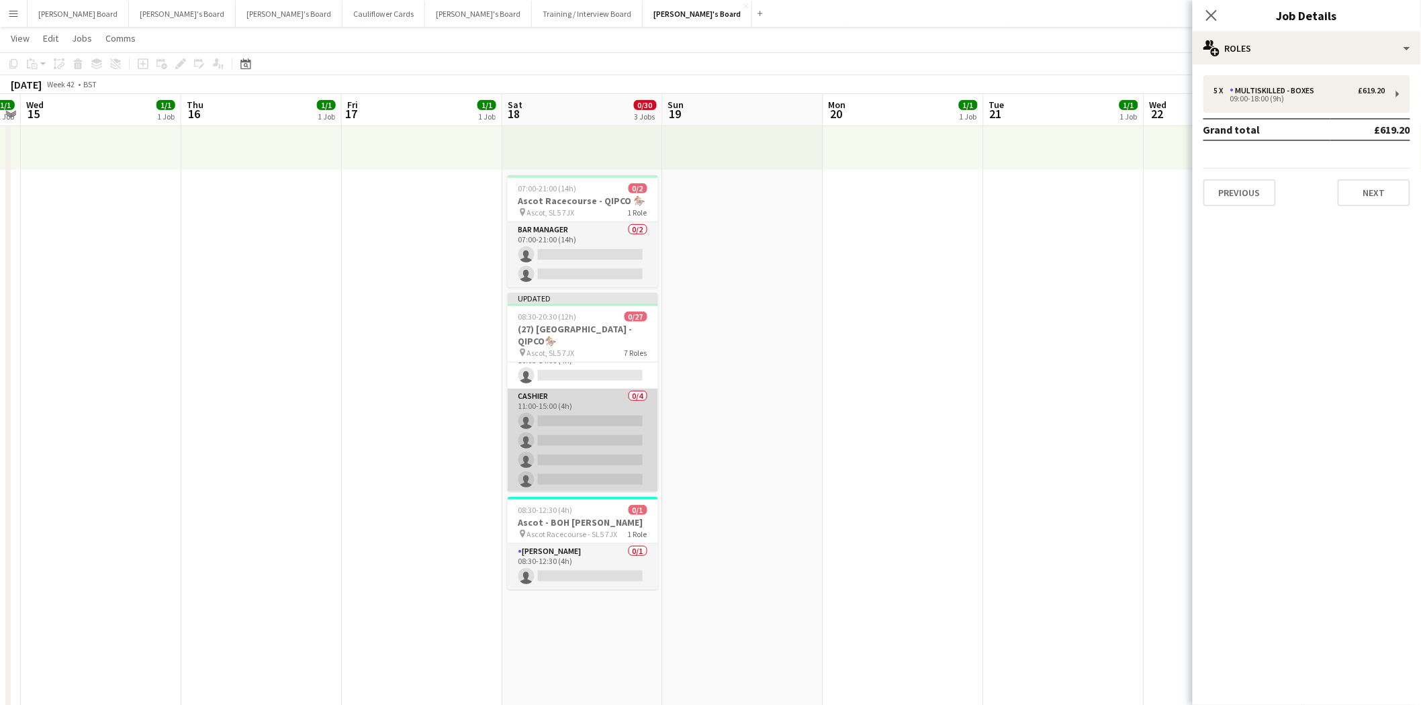
click at [580, 410] on app-card-role "Cashier 0/4 11:00-15:00 (4h) single-neutral-actions single-neutral-actions sing…" at bounding box center [583, 441] width 150 height 104
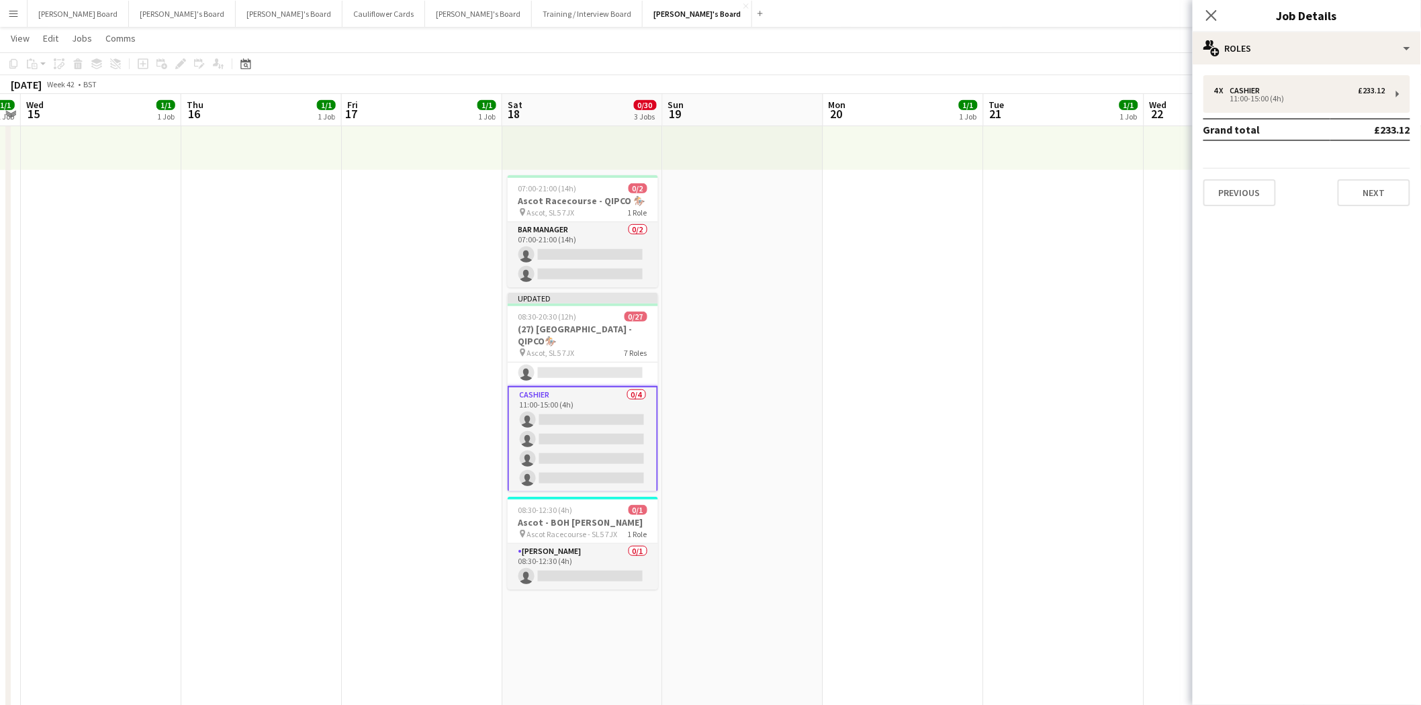
scroll to position [580, 0]
drag, startPoint x: 1305, startPoint y: 97, endPoint x: 1265, endPoint y: 232, distance: 140.1
click at [1304, 98] on div "11:00-15:00 (4h)" at bounding box center [1299, 98] width 171 height 7
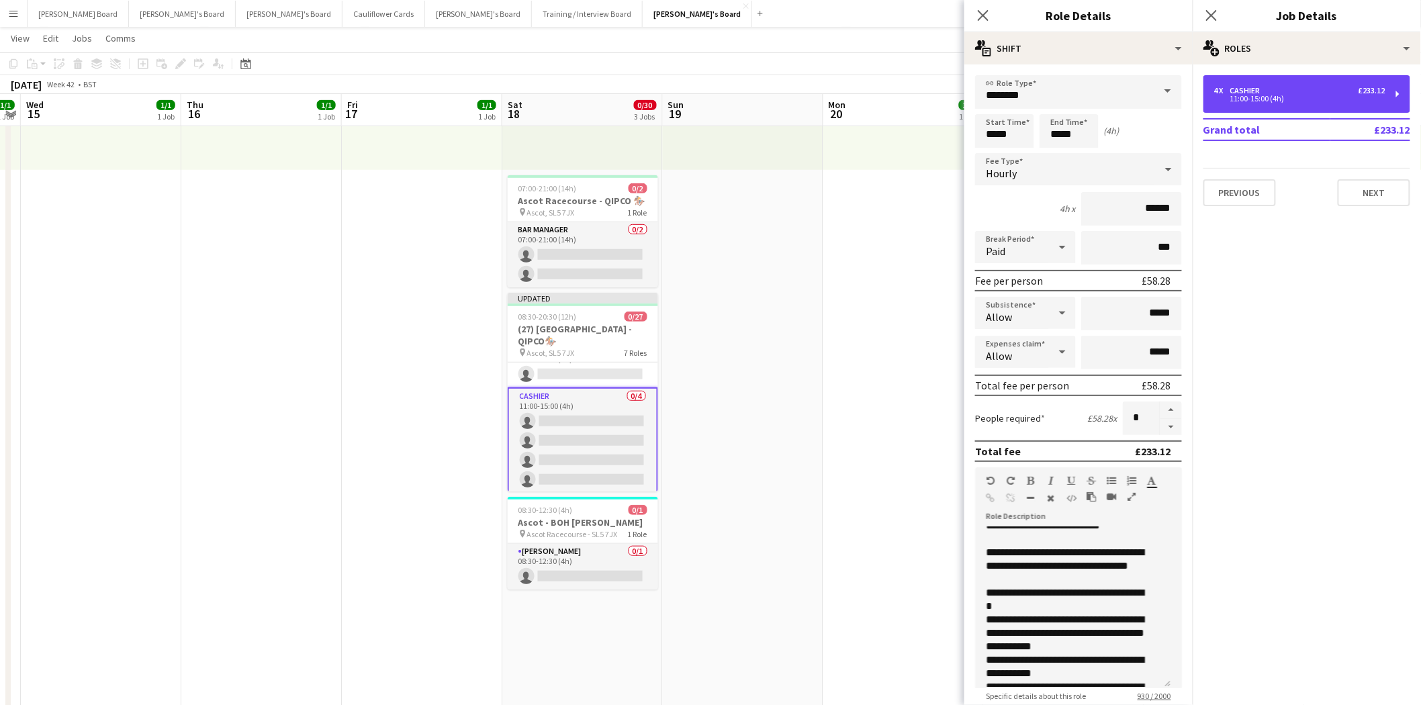
scroll to position [34, 0]
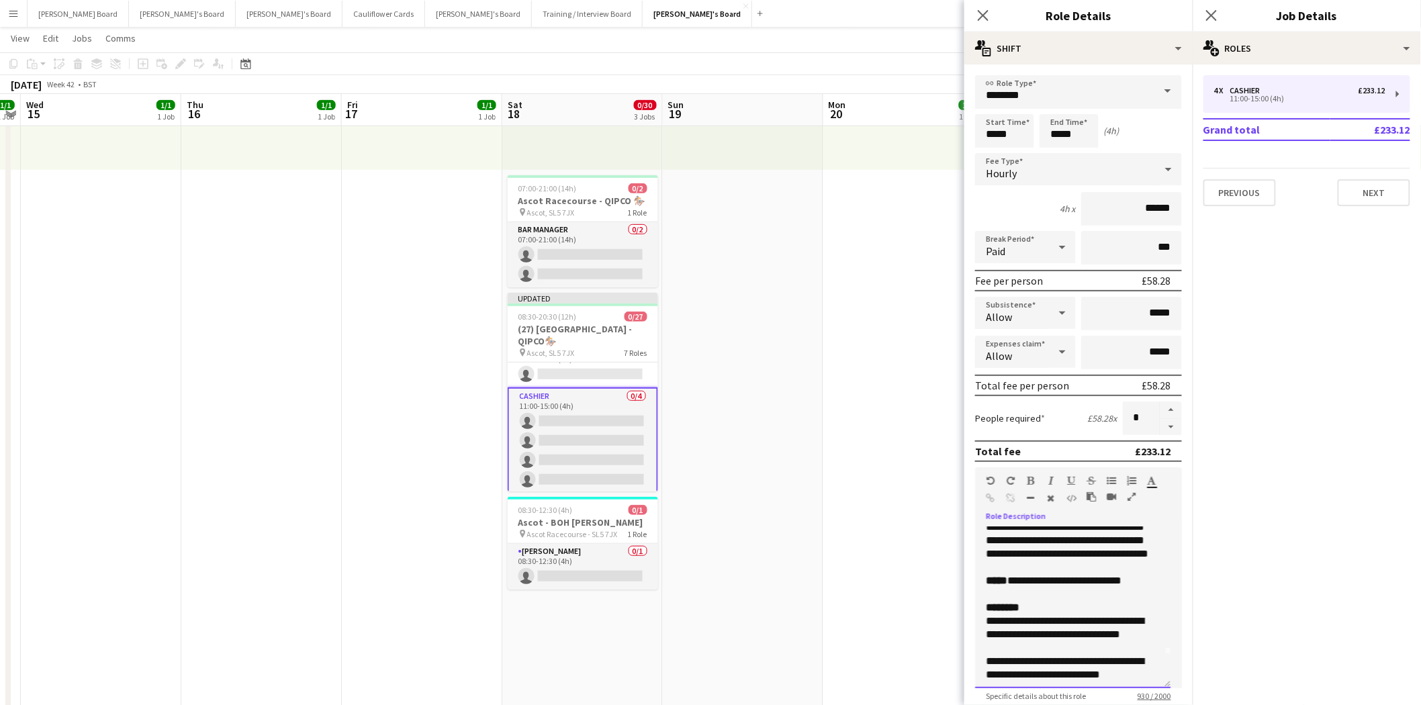
drag, startPoint x: 1064, startPoint y: 585, endPoint x: 1073, endPoint y: 588, distance: 9.1
click at [1073, 586] on span "**********" at bounding box center [1064, 581] width 114 height 10
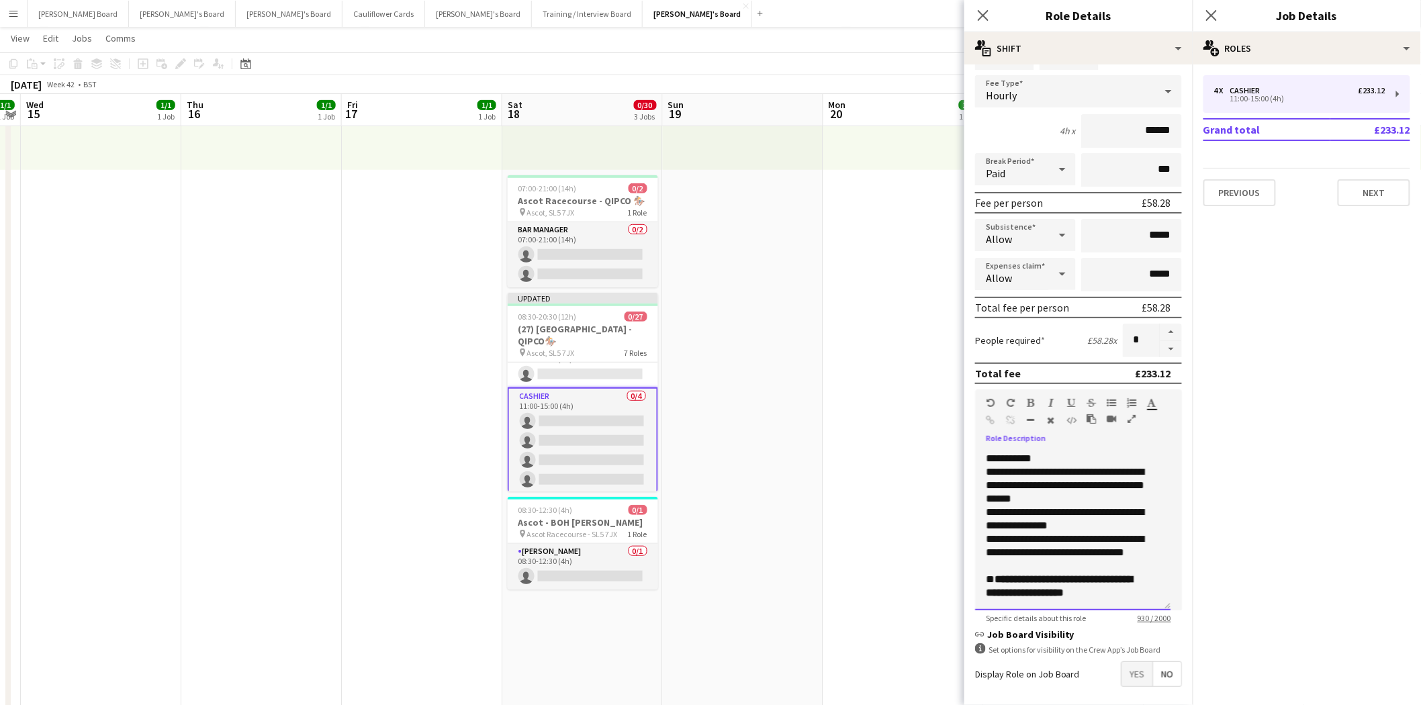
scroll to position [130, 0]
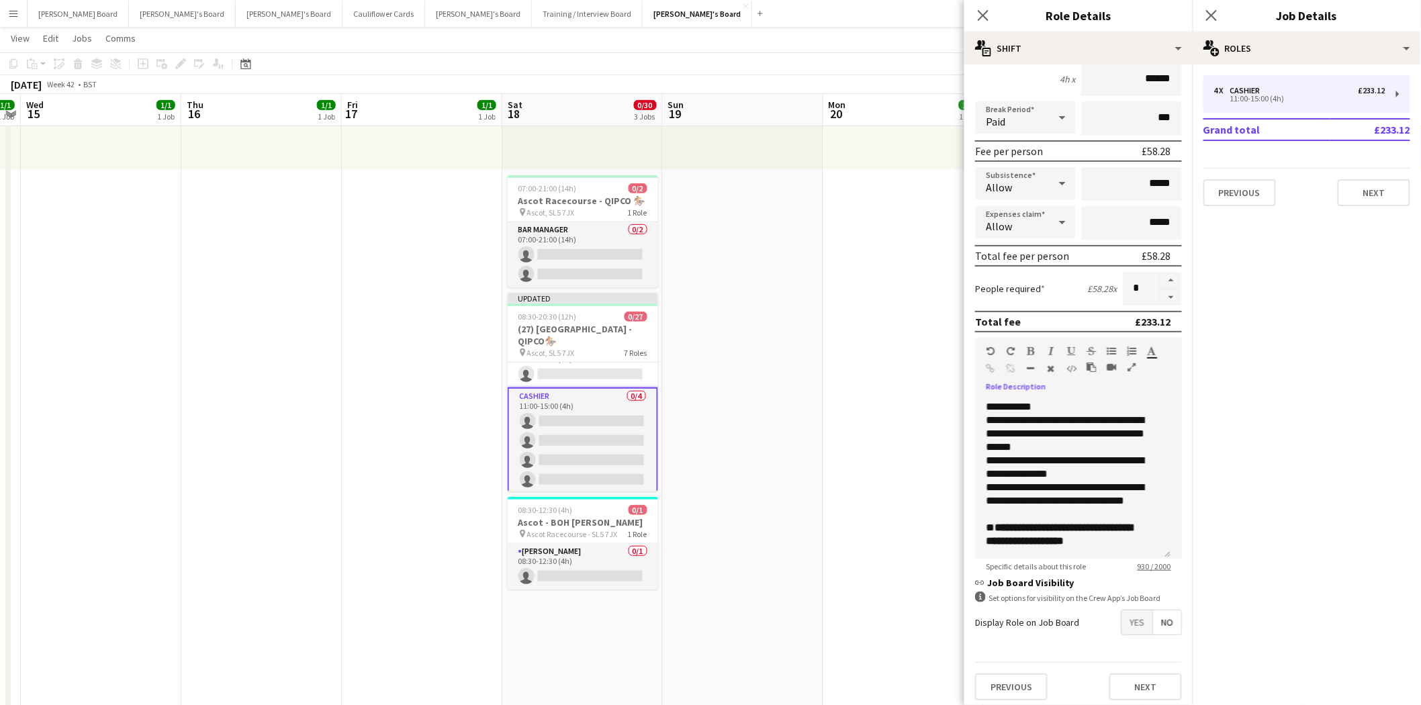
click at [1126, 622] on span "Yes" at bounding box center [1137, 623] width 31 height 24
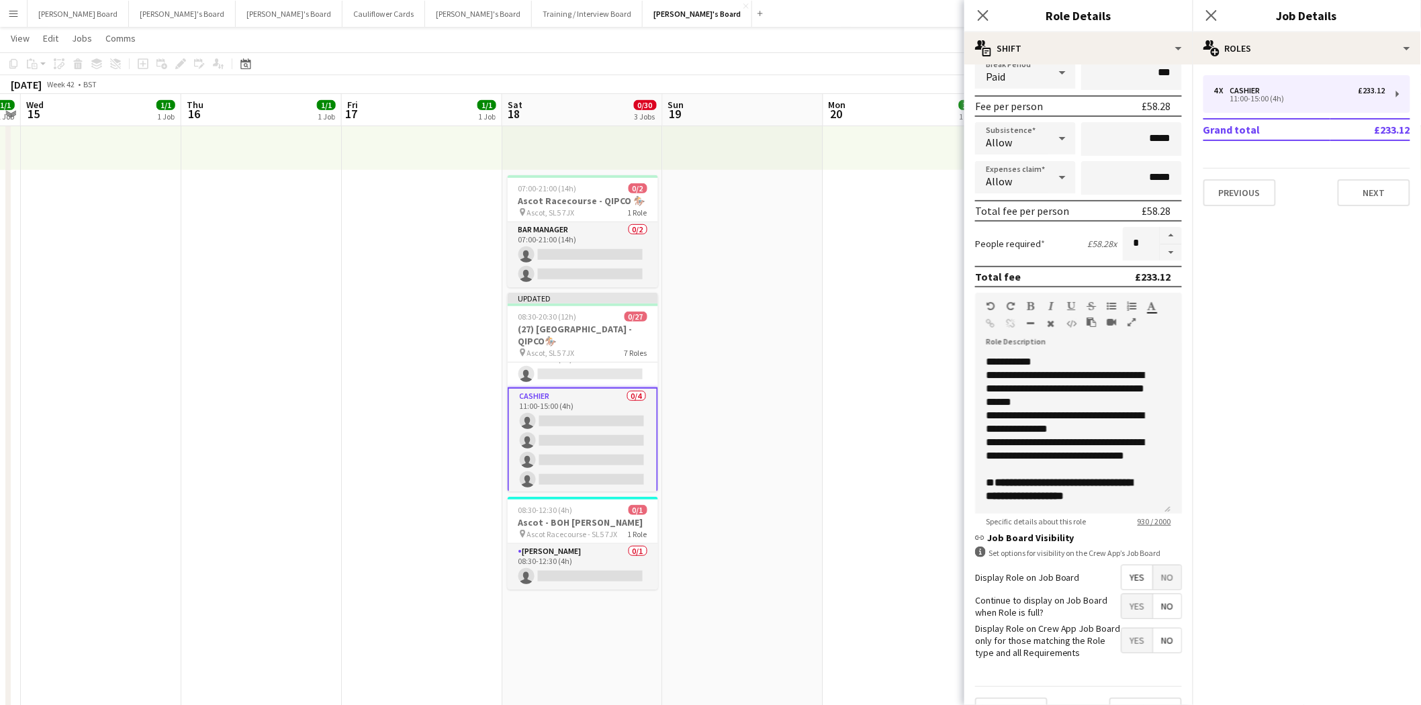
scroll to position [198, 0]
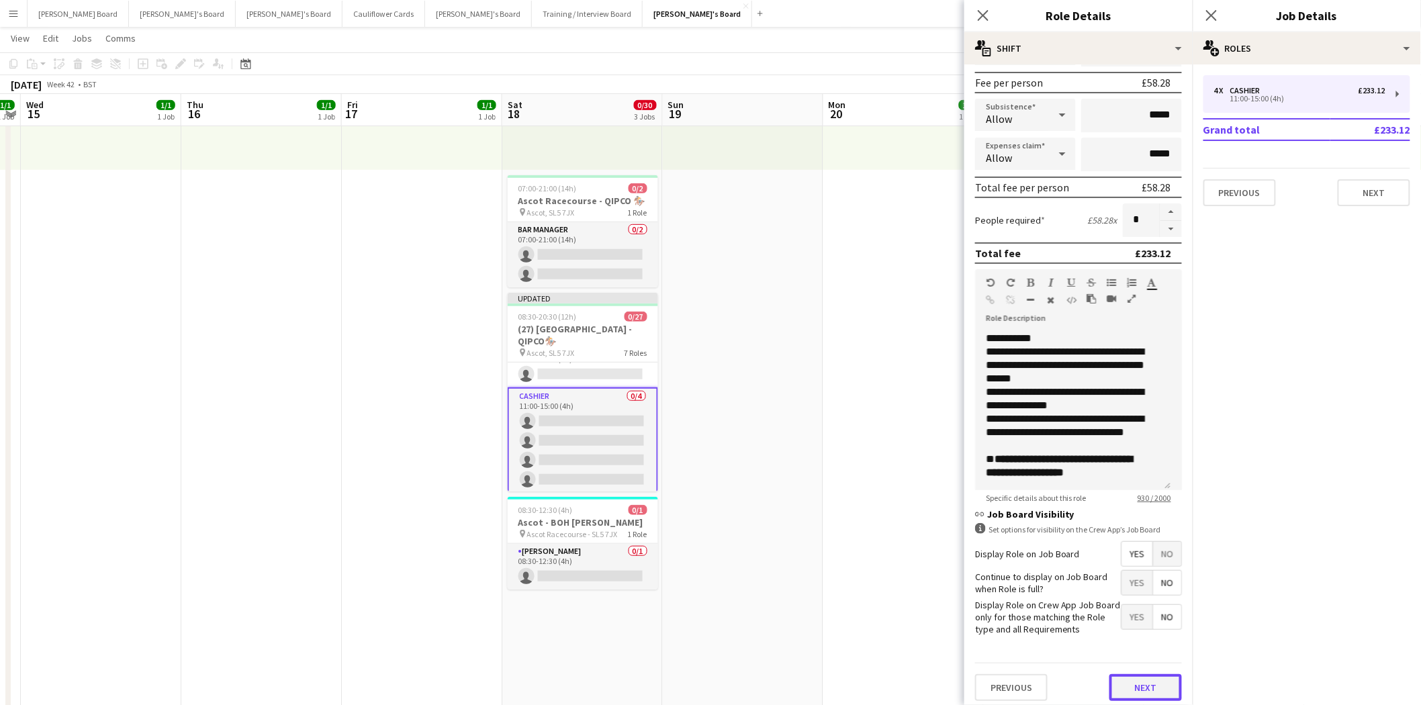
click at [1137, 676] on button "Next" at bounding box center [1146, 687] width 73 height 27
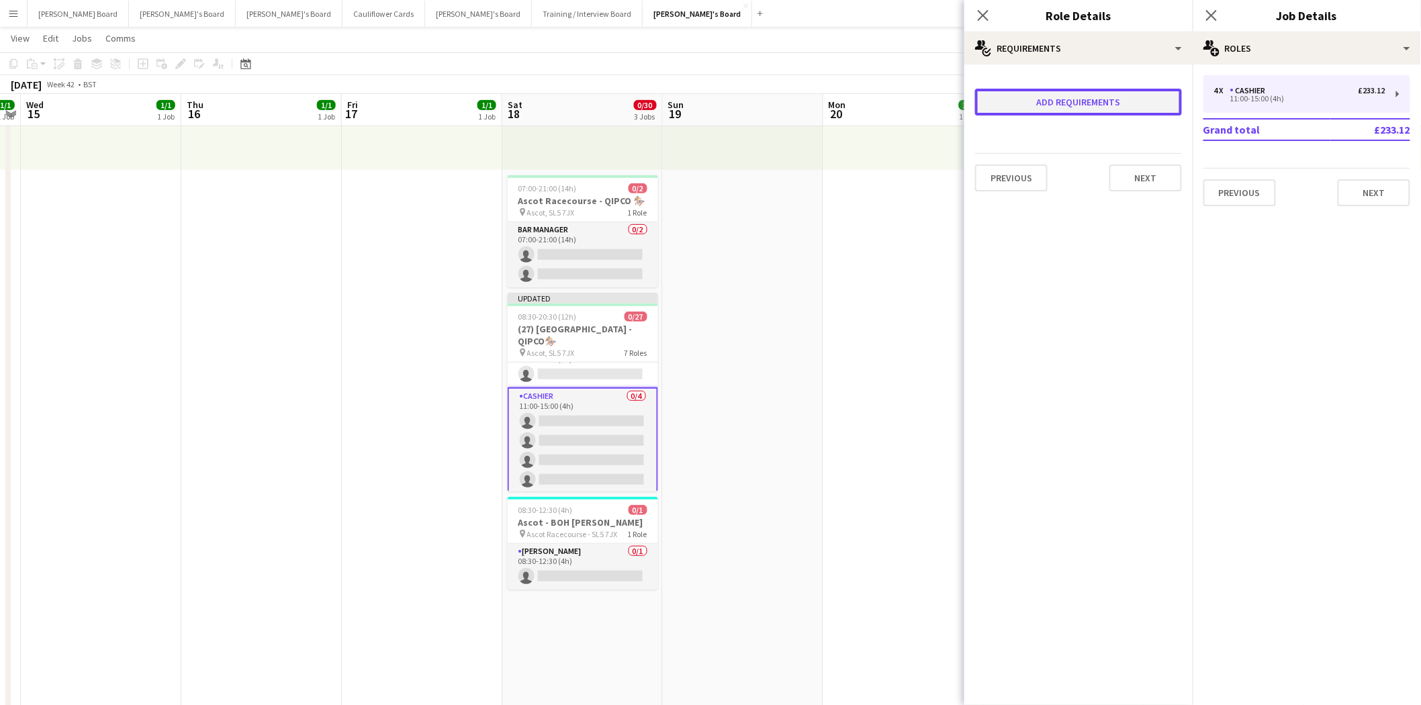
click at [1059, 101] on button "Add requirements" at bounding box center [1078, 102] width 207 height 27
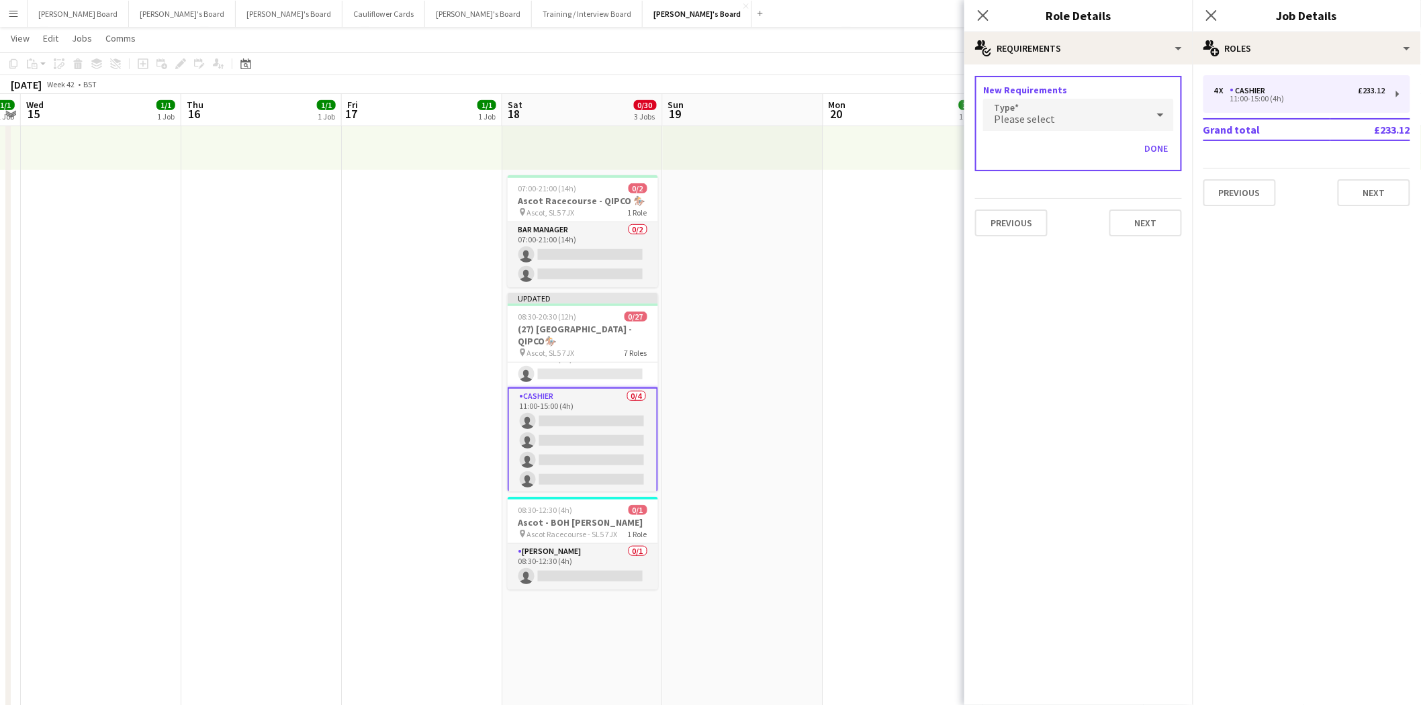
click at [1024, 117] on span "Please select" at bounding box center [1024, 118] width 61 height 13
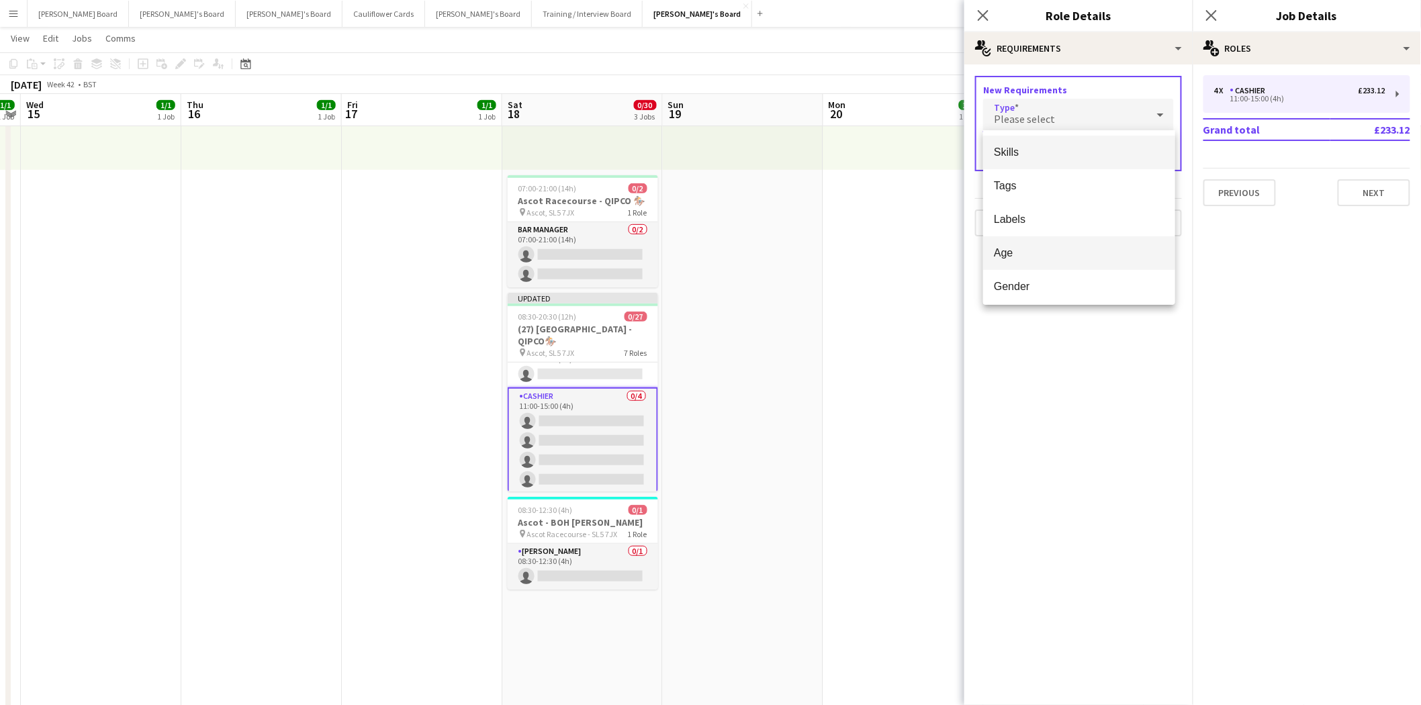
click at [1016, 251] on span "Age" at bounding box center [1079, 252] width 171 height 13
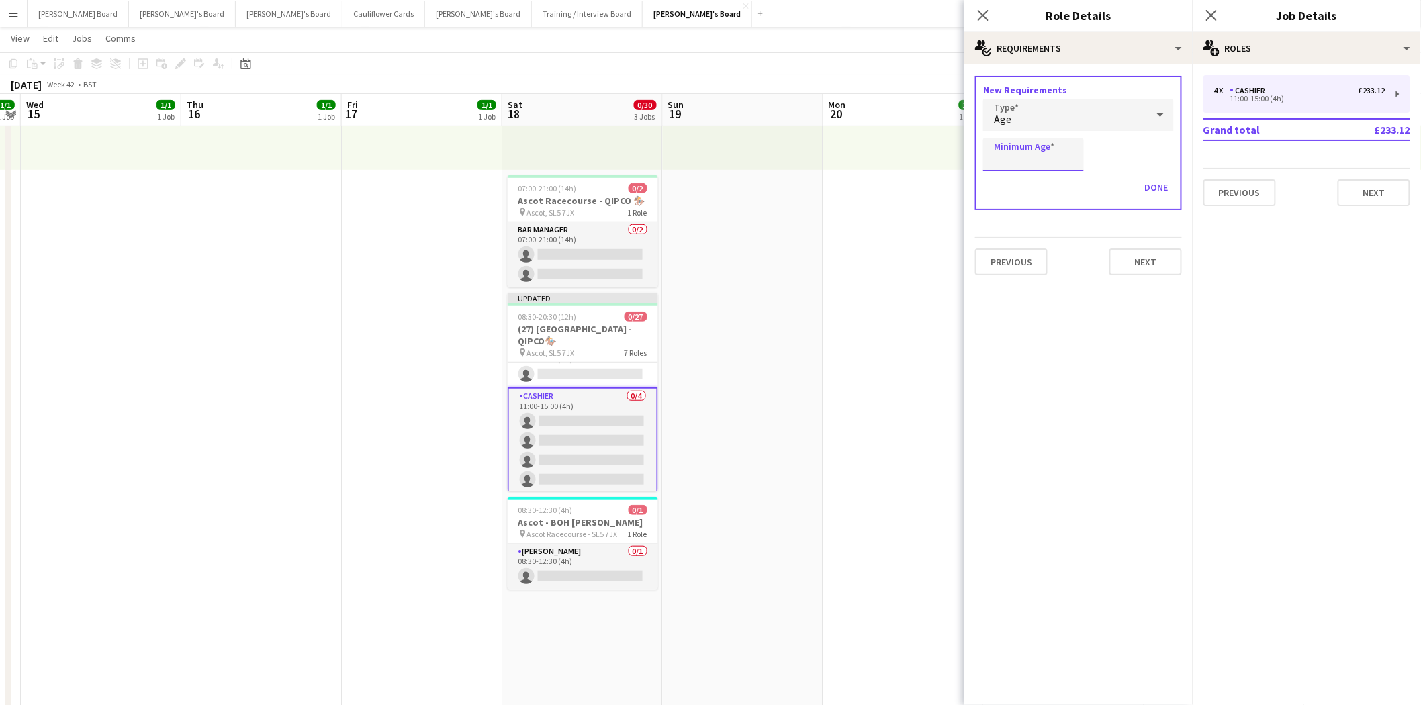
click at [1031, 159] on input "Minimum Age" at bounding box center [1033, 155] width 101 height 34
type input "**"
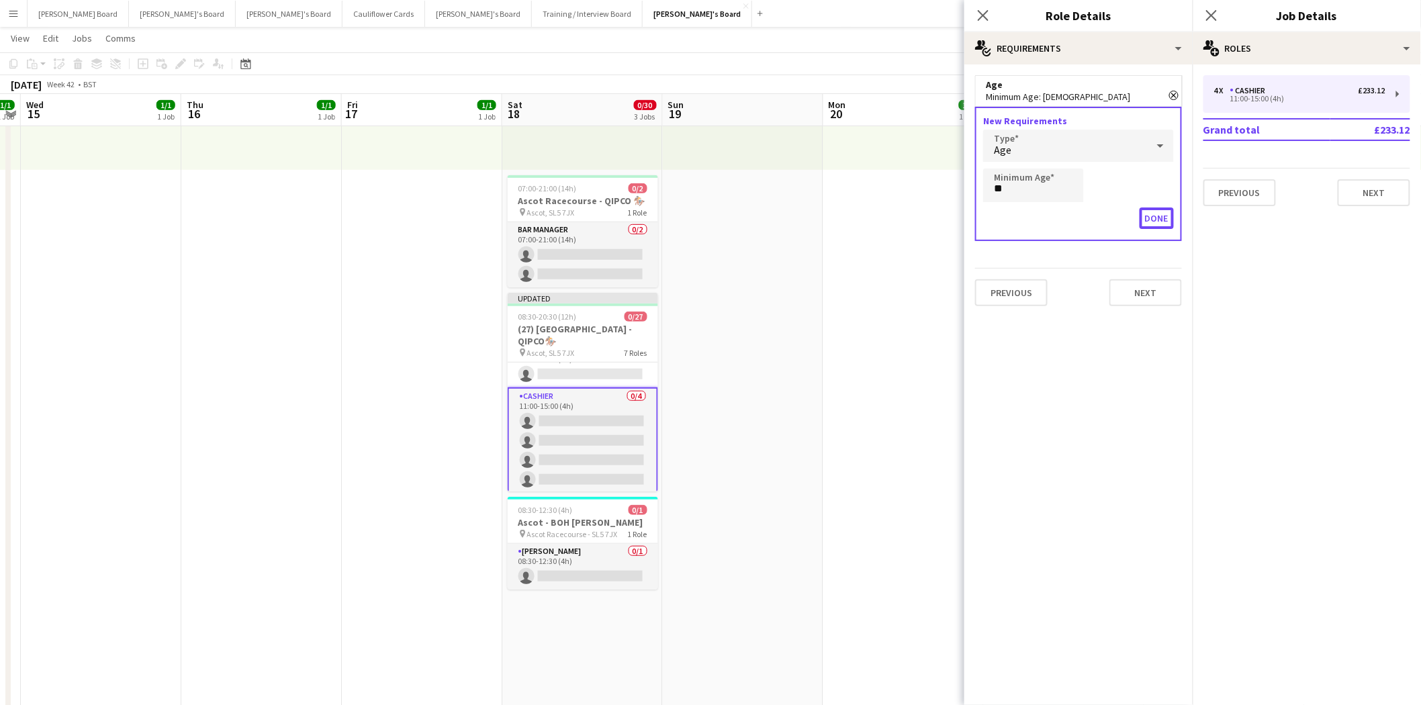
drag, startPoint x: 1163, startPoint y: 217, endPoint x: 1163, endPoint y: 260, distance: 43.0
click at [1162, 217] on button "Done" at bounding box center [1157, 218] width 34 height 21
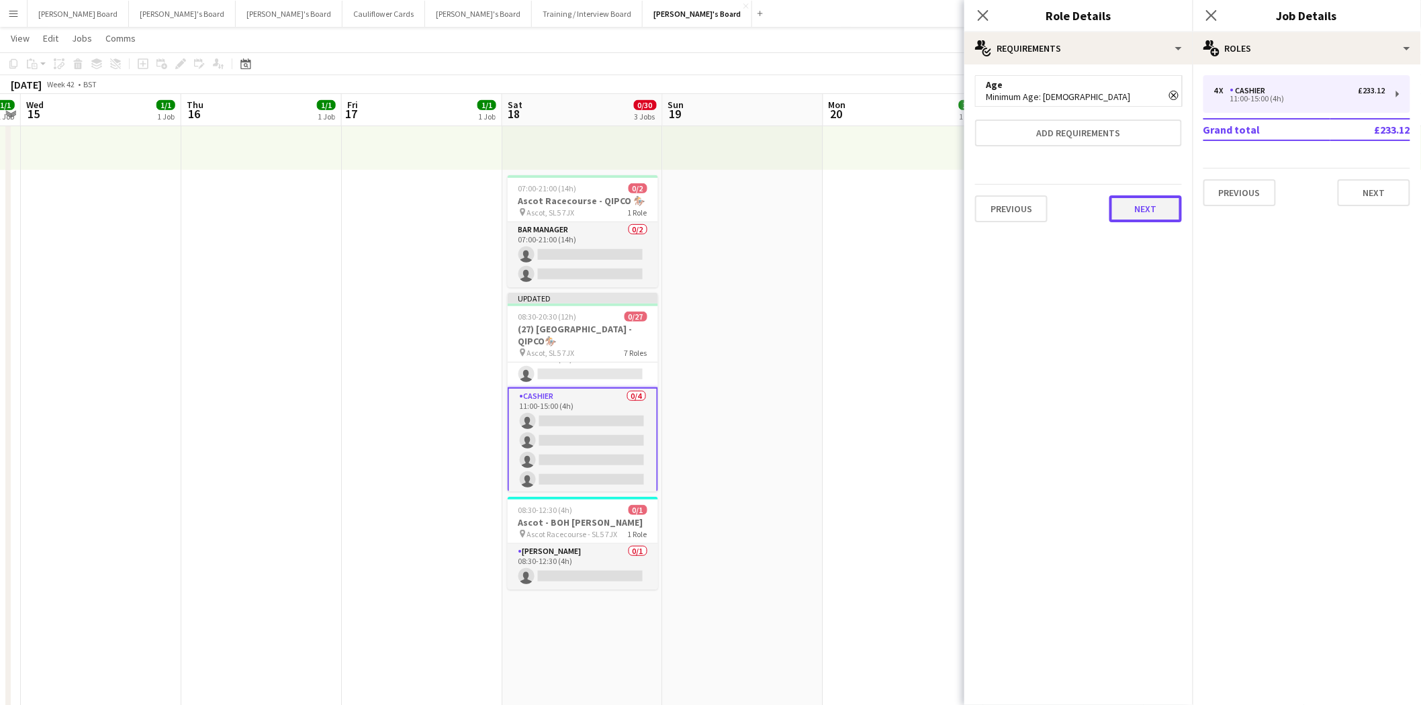
click at [1147, 204] on button "Next" at bounding box center [1146, 208] width 73 height 27
click at [1046, 123] on div "Application request" at bounding box center [1023, 112] width 96 height 27
click at [1046, 113] on label "Application request" at bounding box center [1036, 113] width 69 height 10
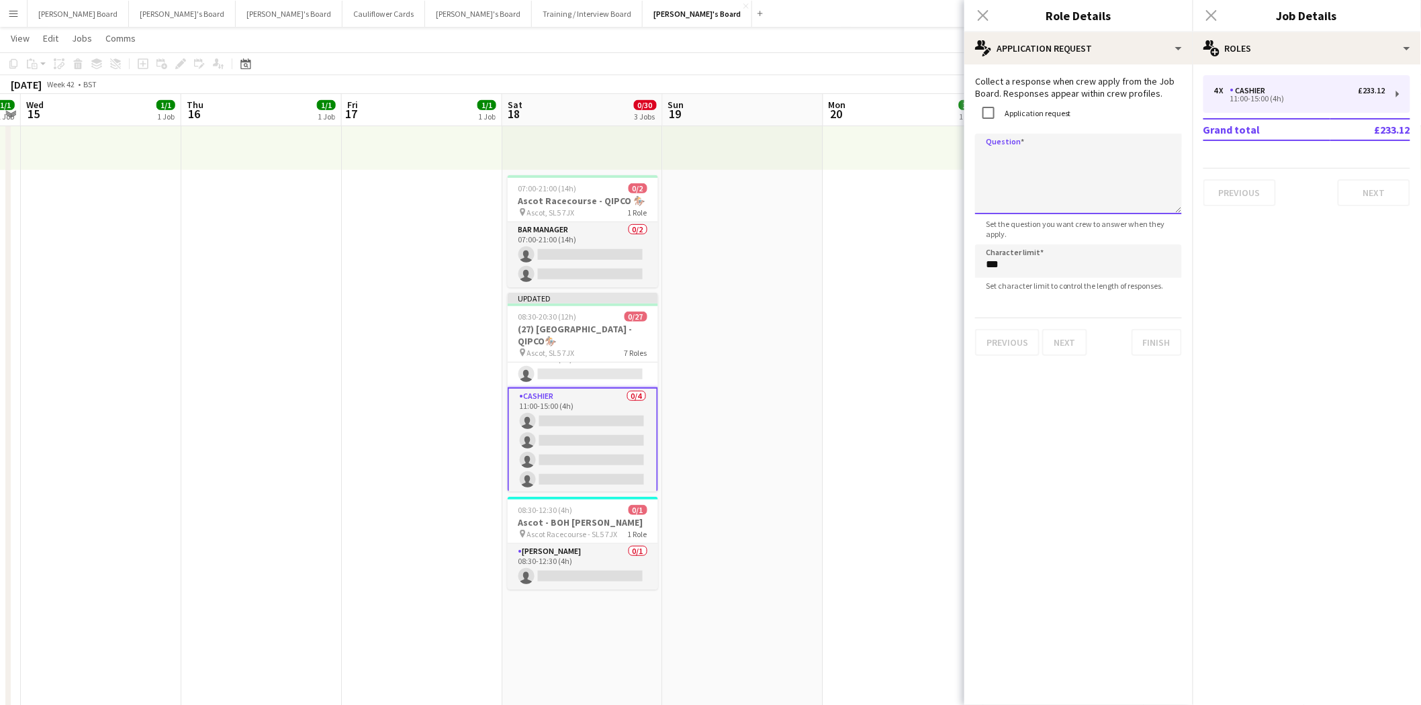
paste textarea "**********"
type textarea "**********"
click at [1165, 339] on button "Finish" at bounding box center [1157, 342] width 50 height 27
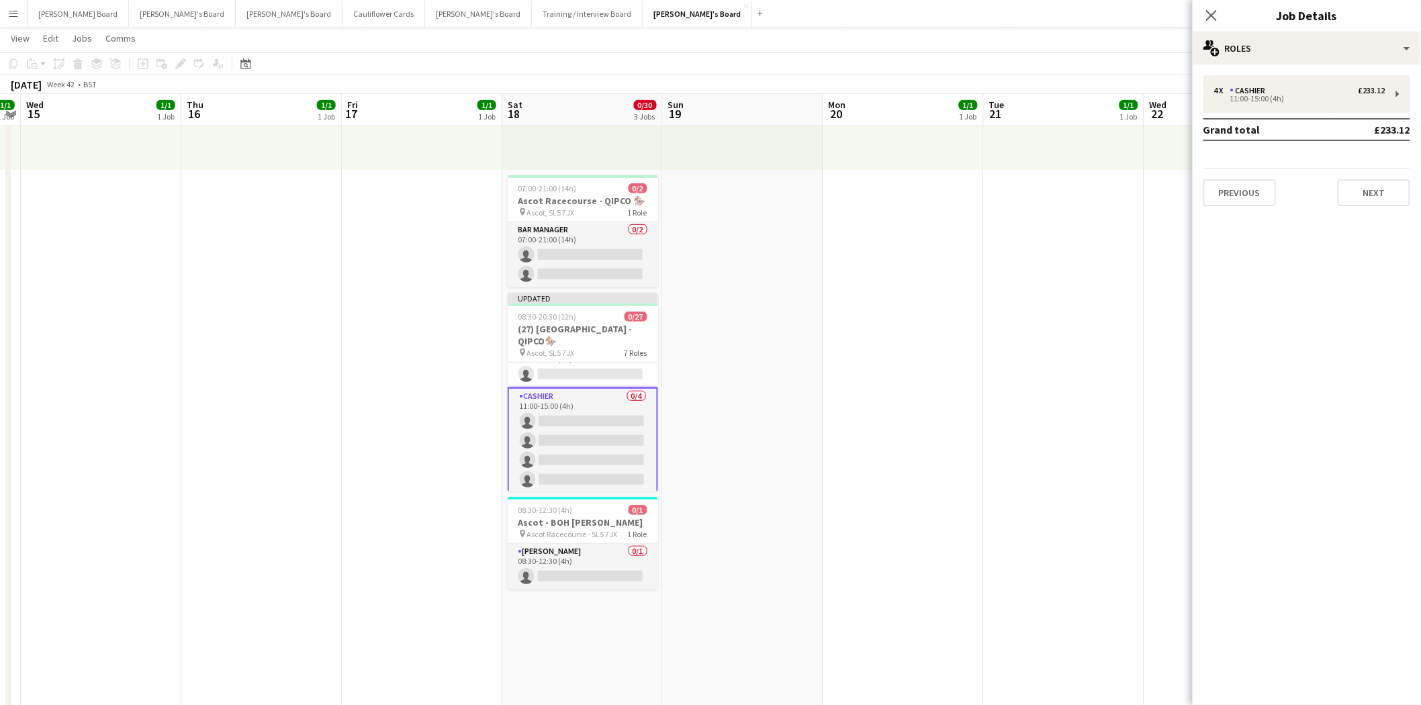
scroll to position [582, 0]
click at [580, 237] on app-card-role "Bar Manager 0/2 07:00-21:00 (14h) single-neutral-actions single-neutral-actions" at bounding box center [583, 254] width 150 height 65
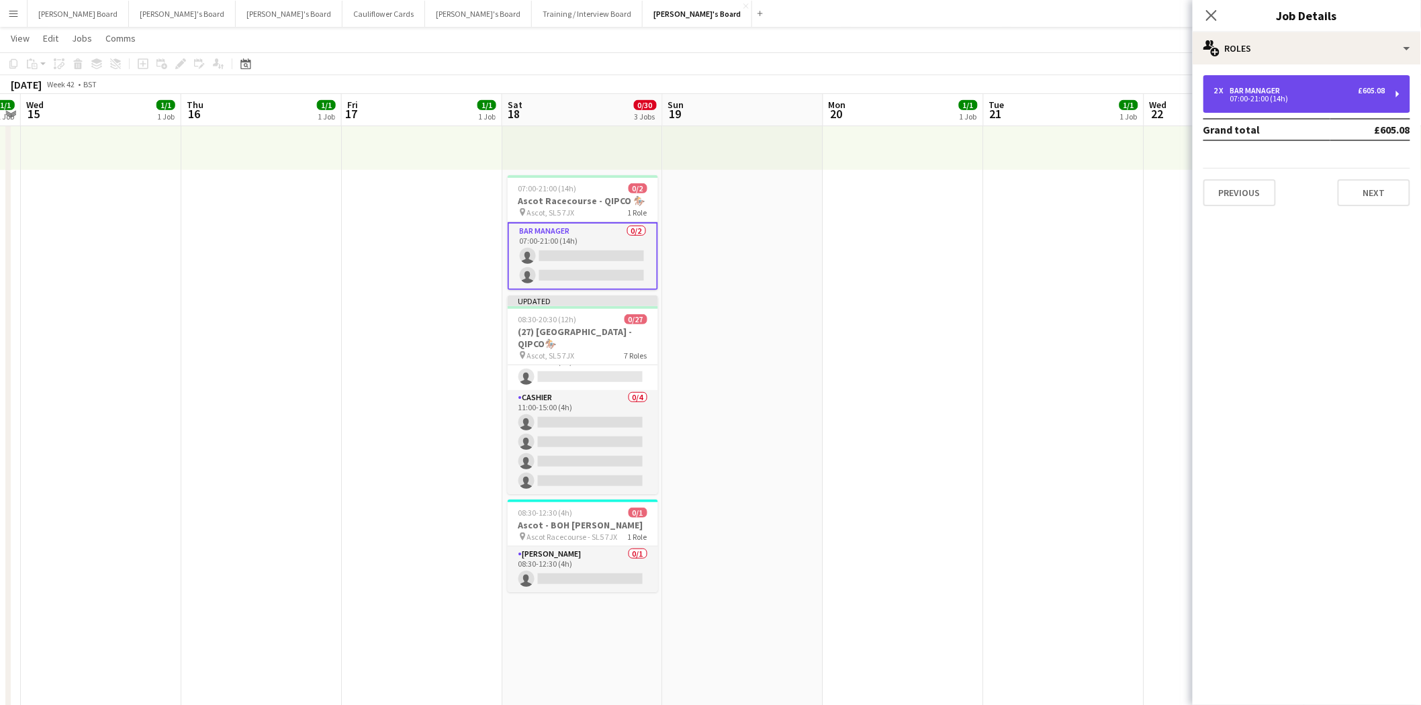
click at [1279, 89] on div "Bar Manager" at bounding box center [1258, 90] width 56 height 9
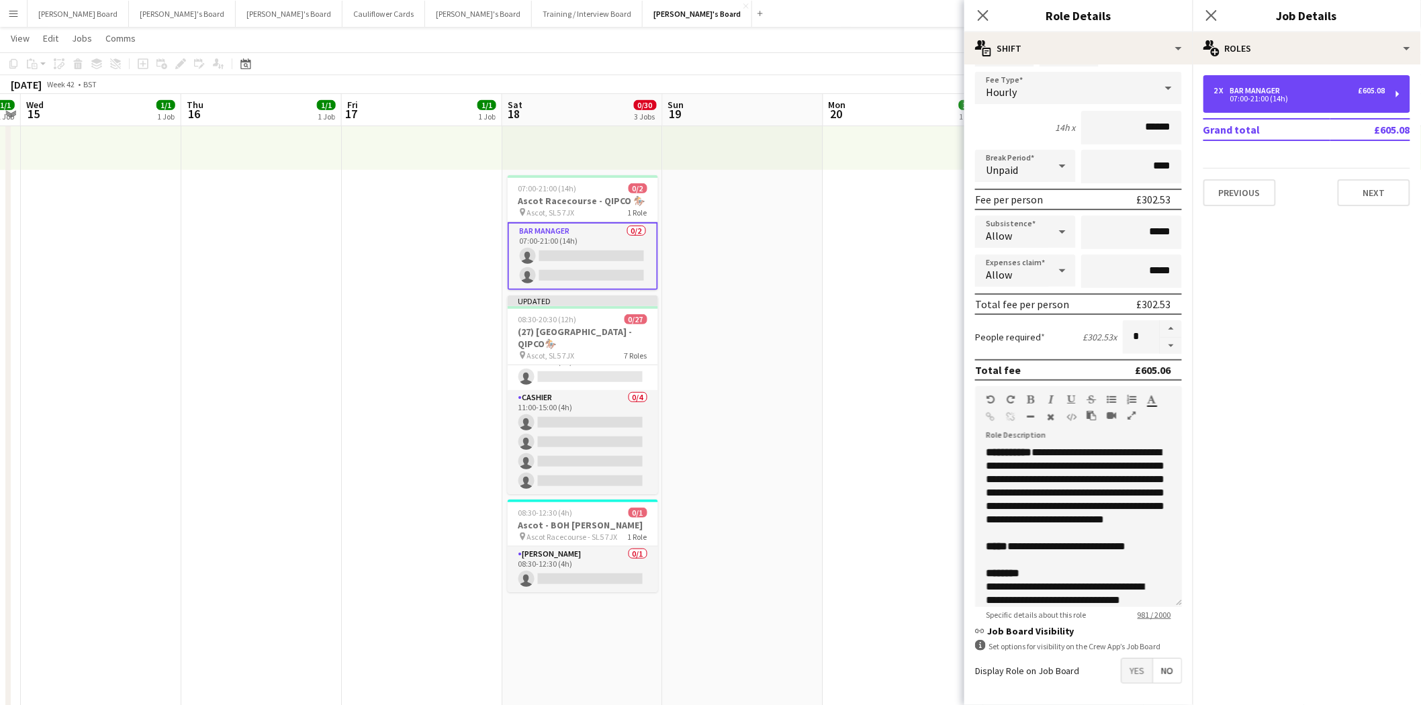
scroll to position [130, 0]
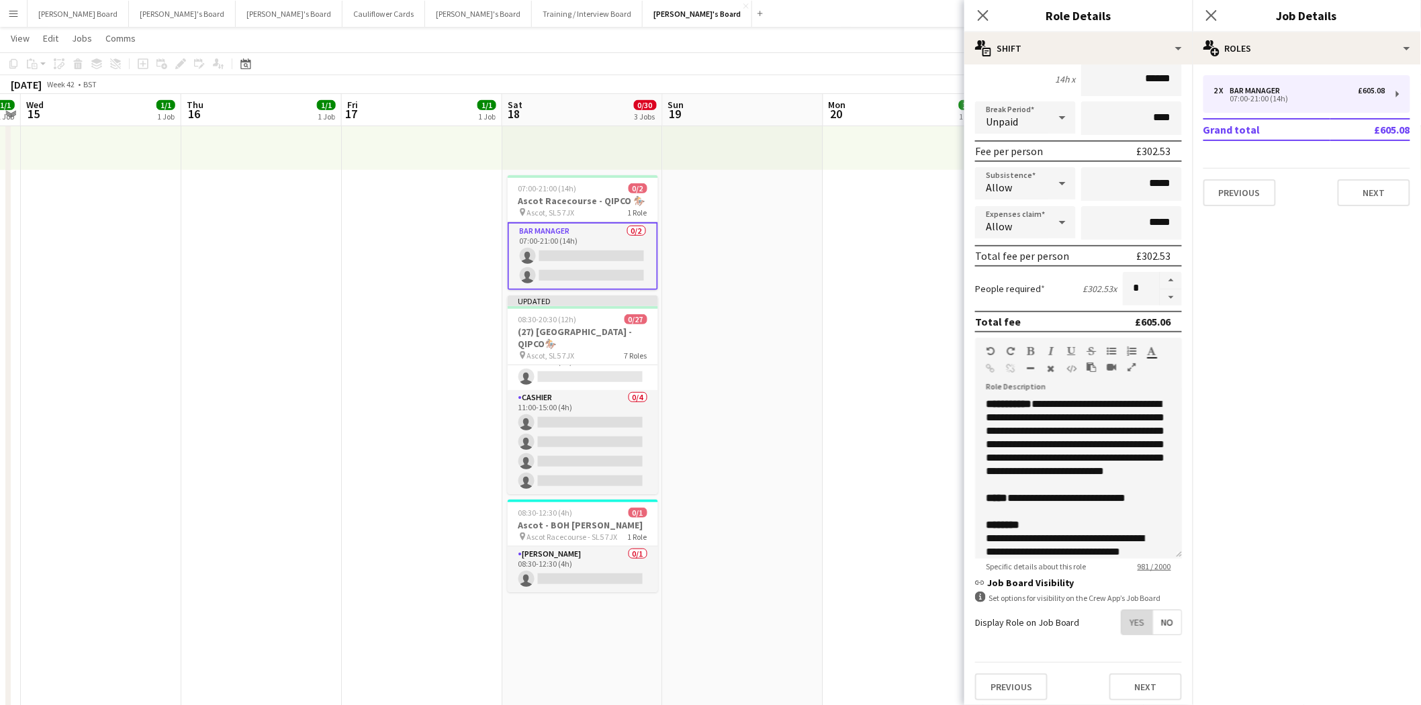
click at [1138, 616] on span "Yes" at bounding box center [1137, 623] width 31 height 24
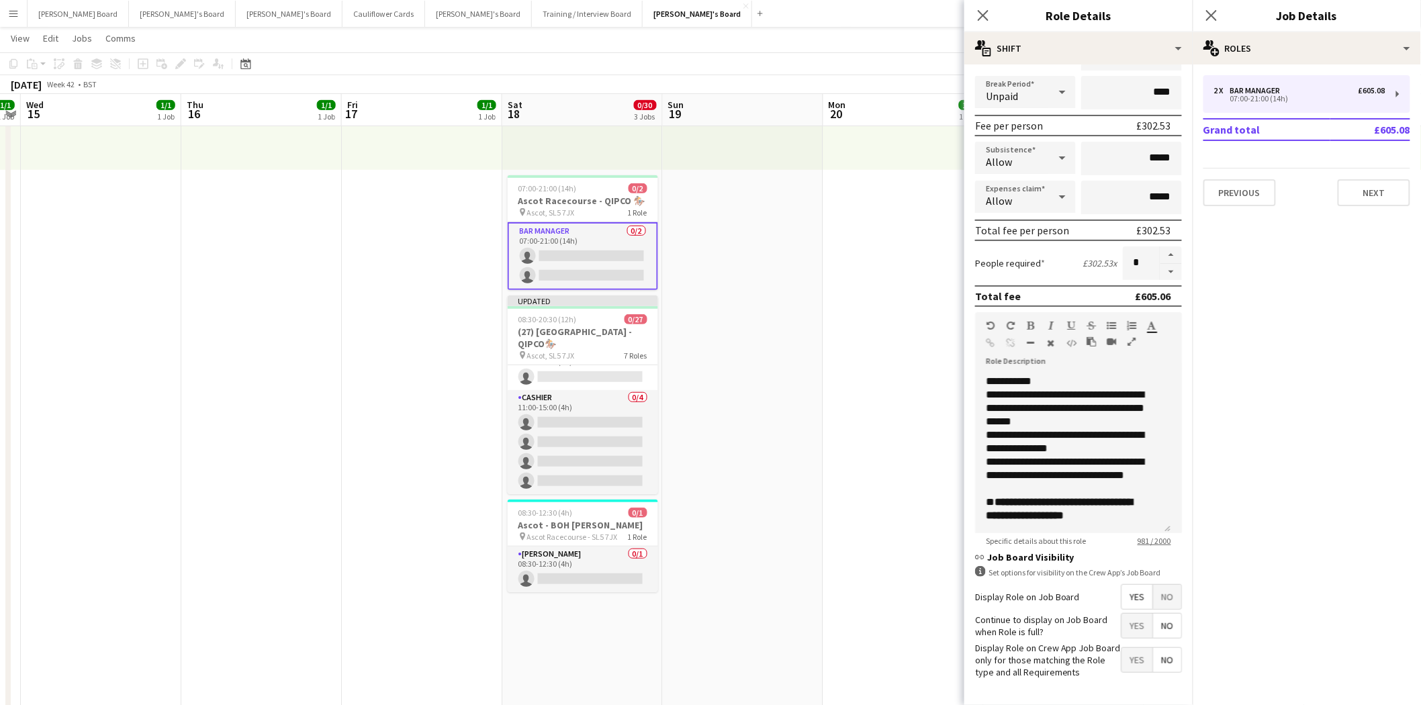
scroll to position [198, 0]
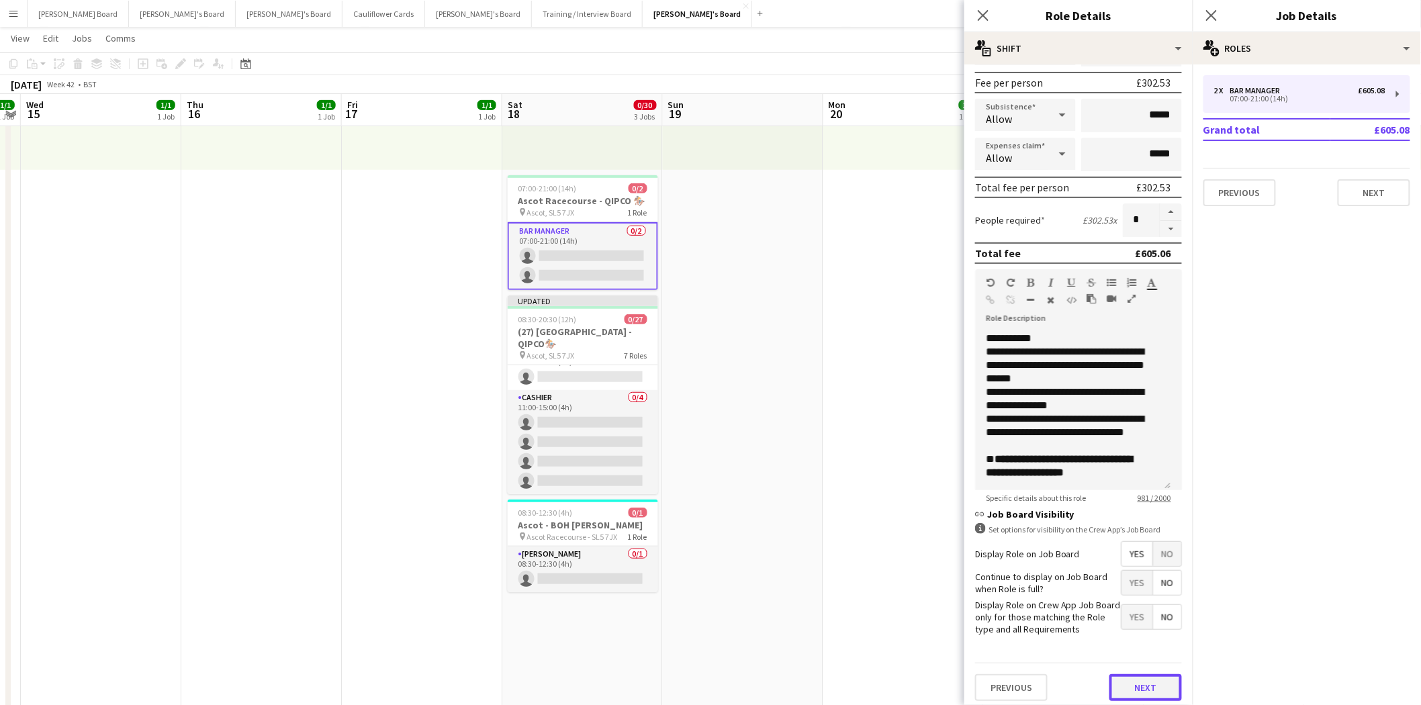
click at [1134, 676] on button "Next" at bounding box center [1146, 687] width 73 height 27
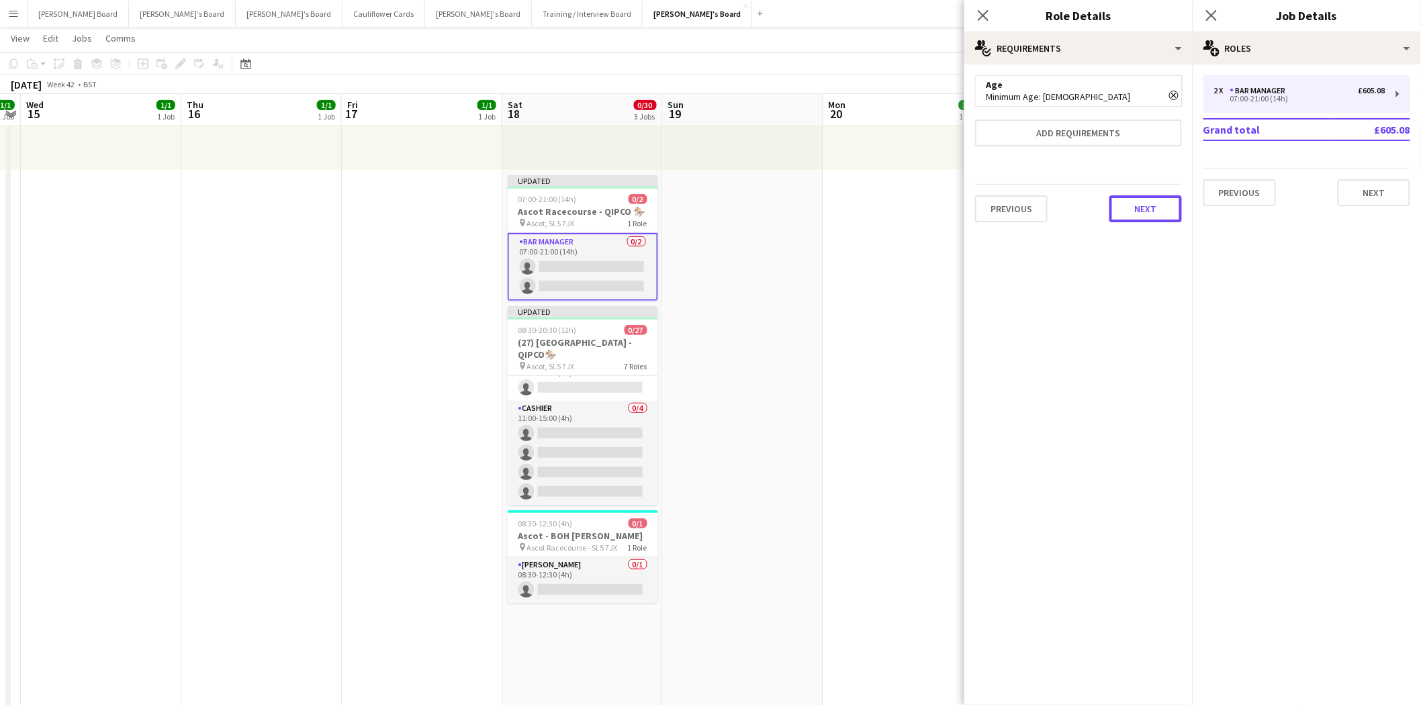
click at [1153, 205] on button "Next" at bounding box center [1146, 208] width 73 height 27
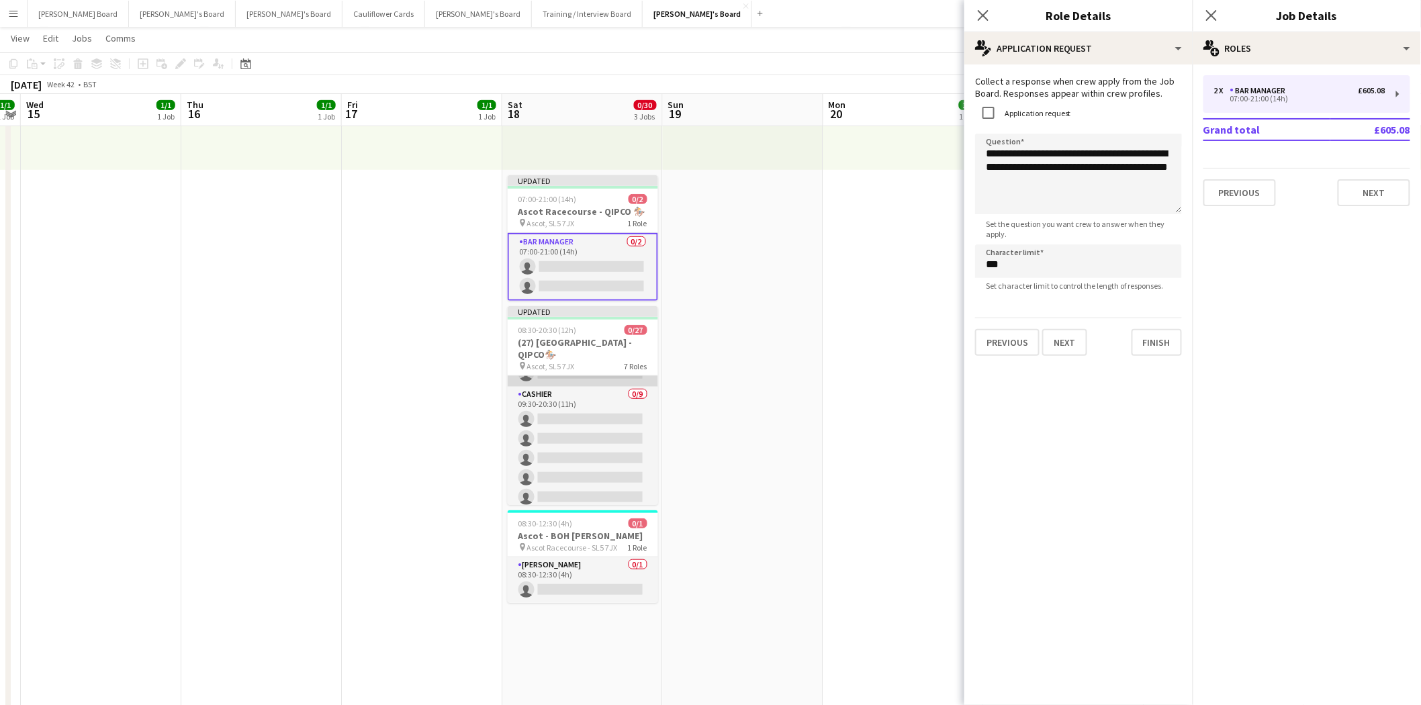
scroll to position [282, 0]
click at [595, 471] on app-card-role "Cashier 0/9 09:30-20:30 (11h) single-neutral-actions single-neutral-actions sin…" at bounding box center [583, 552] width 150 height 201
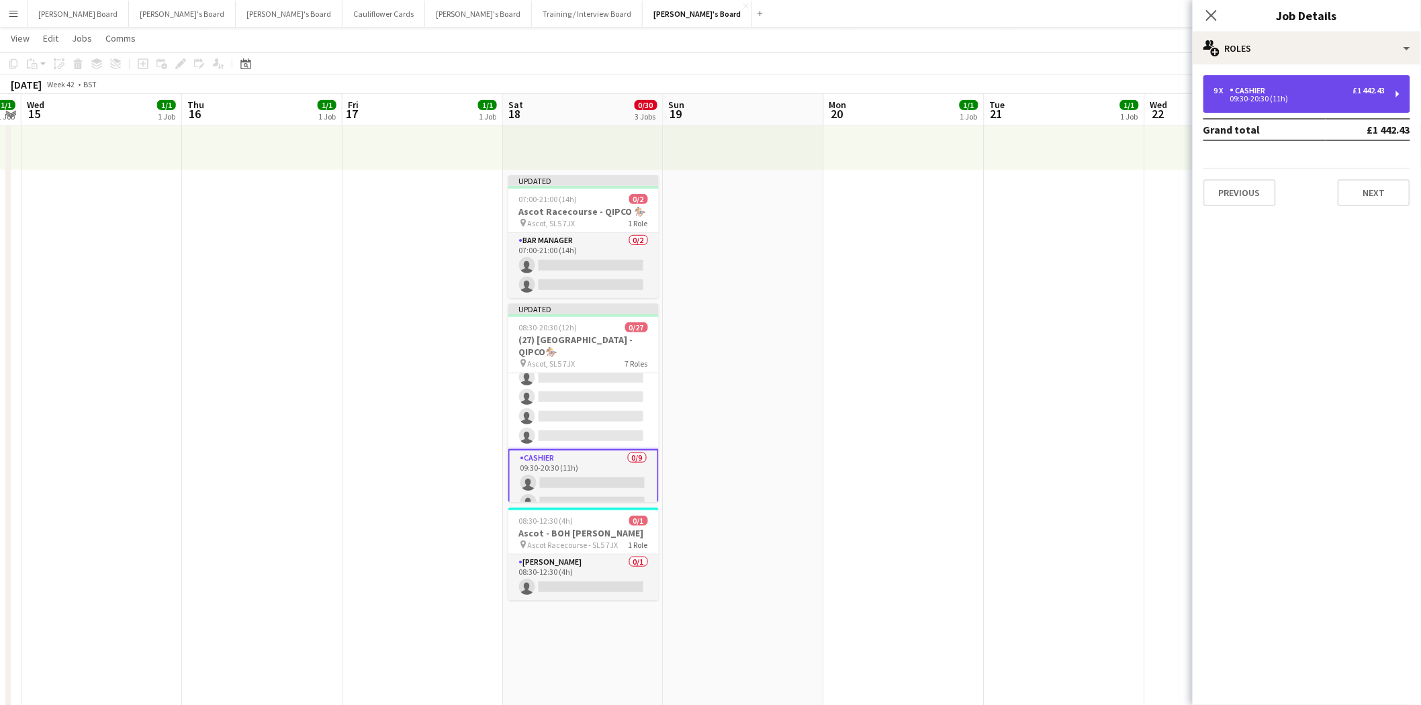
click at [1263, 102] on div "09:30-20:30 (11h)" at bounding box center [1299, 98] width 171 height 7
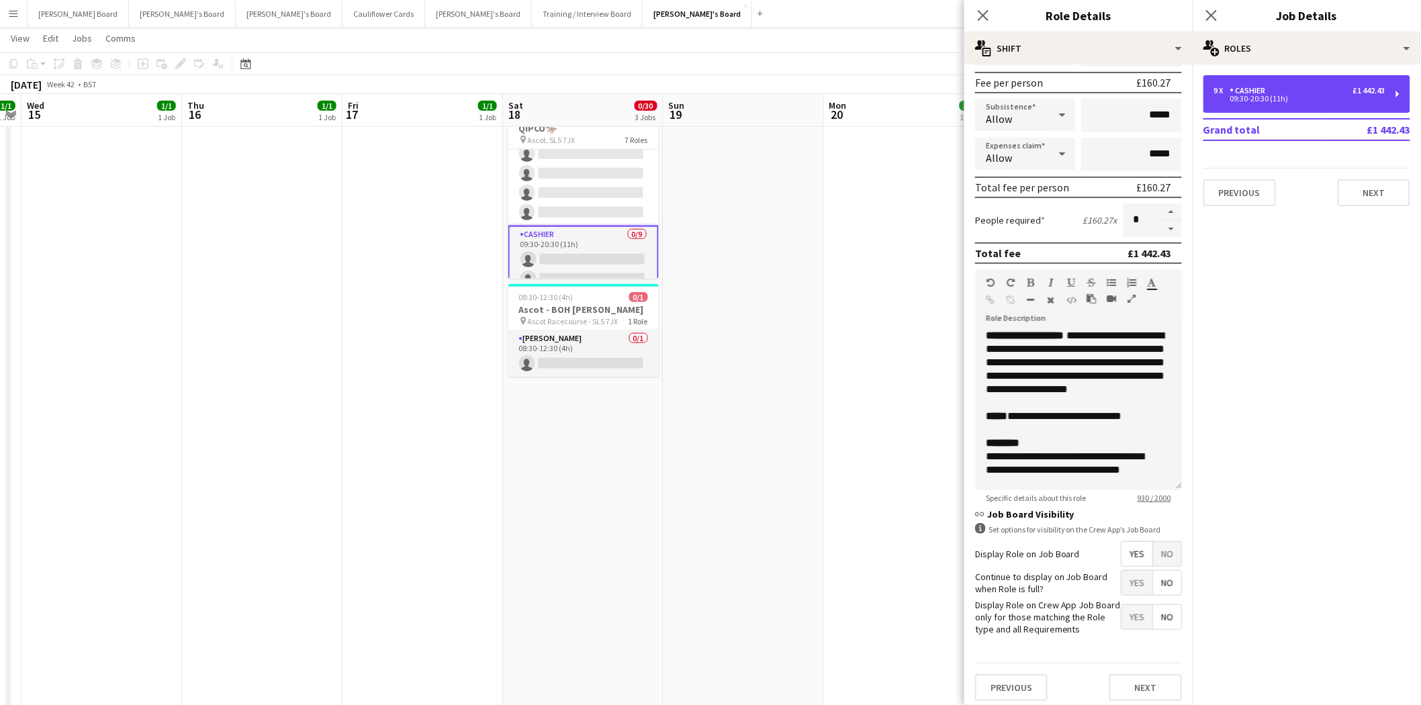
scroll to position [332, 0]
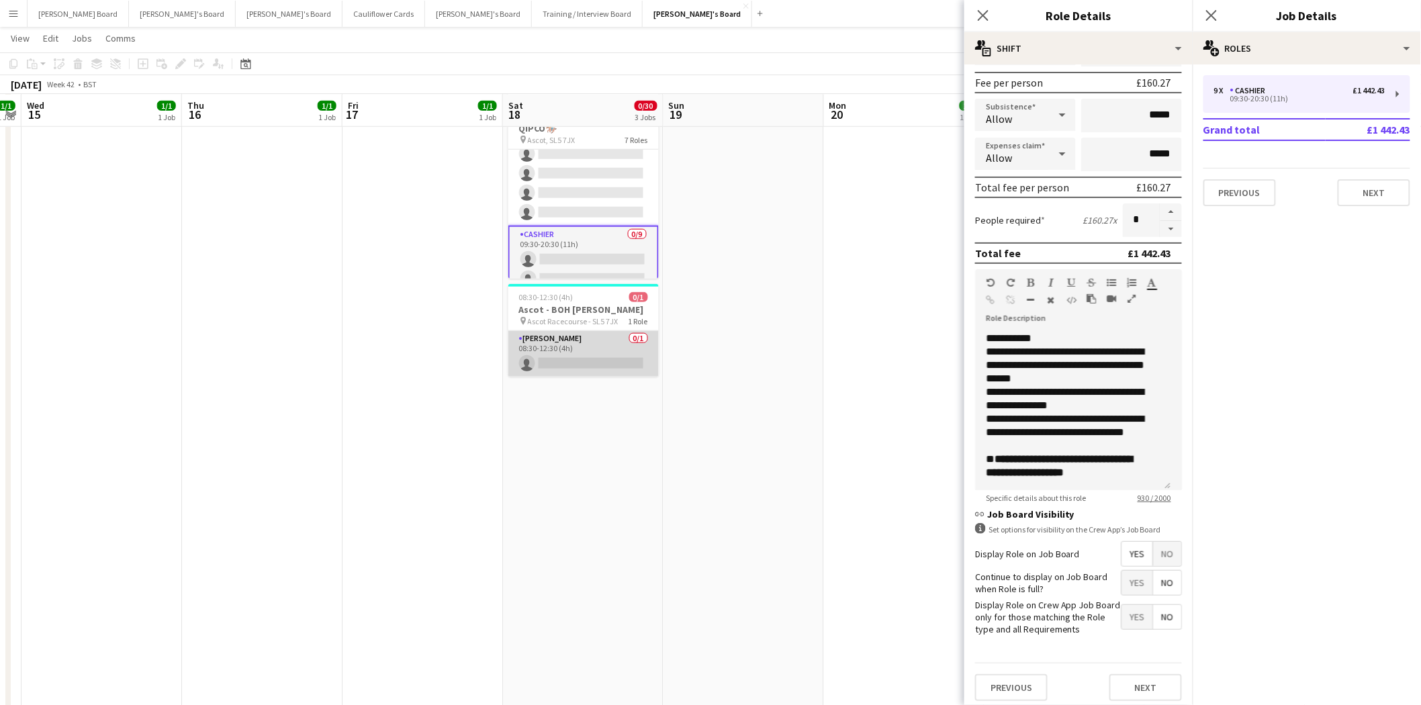
click at [600, 363] on app-card-role "Porter - BOH 0/1 08:30-12:30 (4h) single-neutral-actions" at bounding box center [583, 354] width 150 height 46
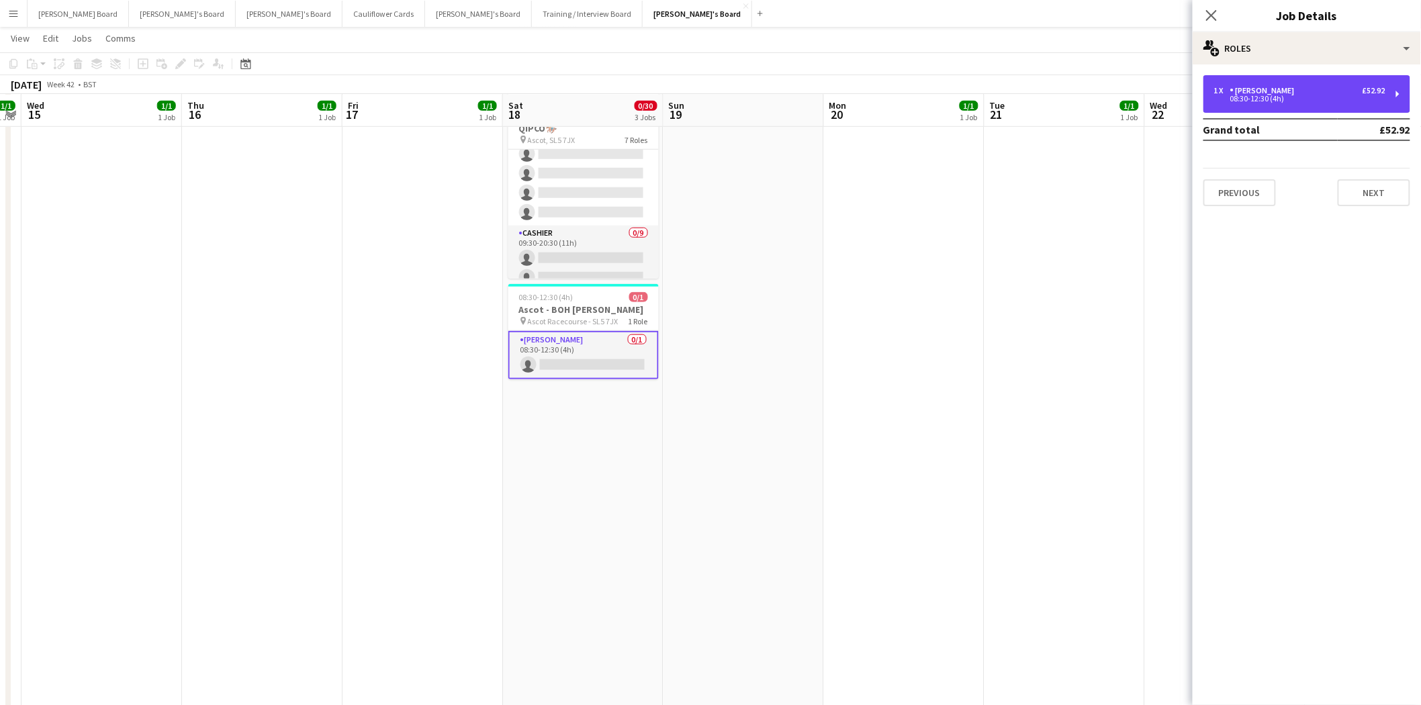
drag, startPoint x: 1273, startPoint y: 95, endPoint x: 1273, endPoint y: 123, distance: 27.5
click at [1272, 97] on div "08:30-12:30 (4h)" at bounding box center [1299, 98] width 171 height 7
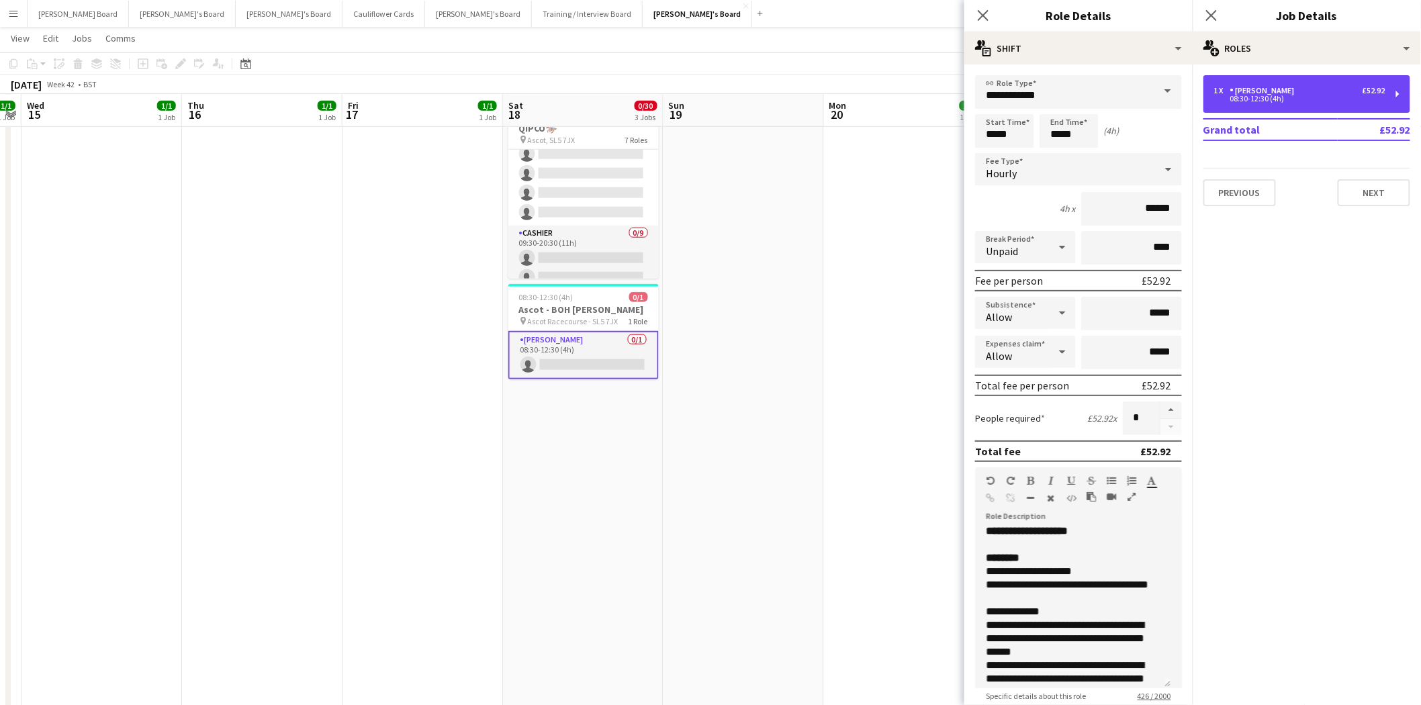
scroll to position [0, 0]
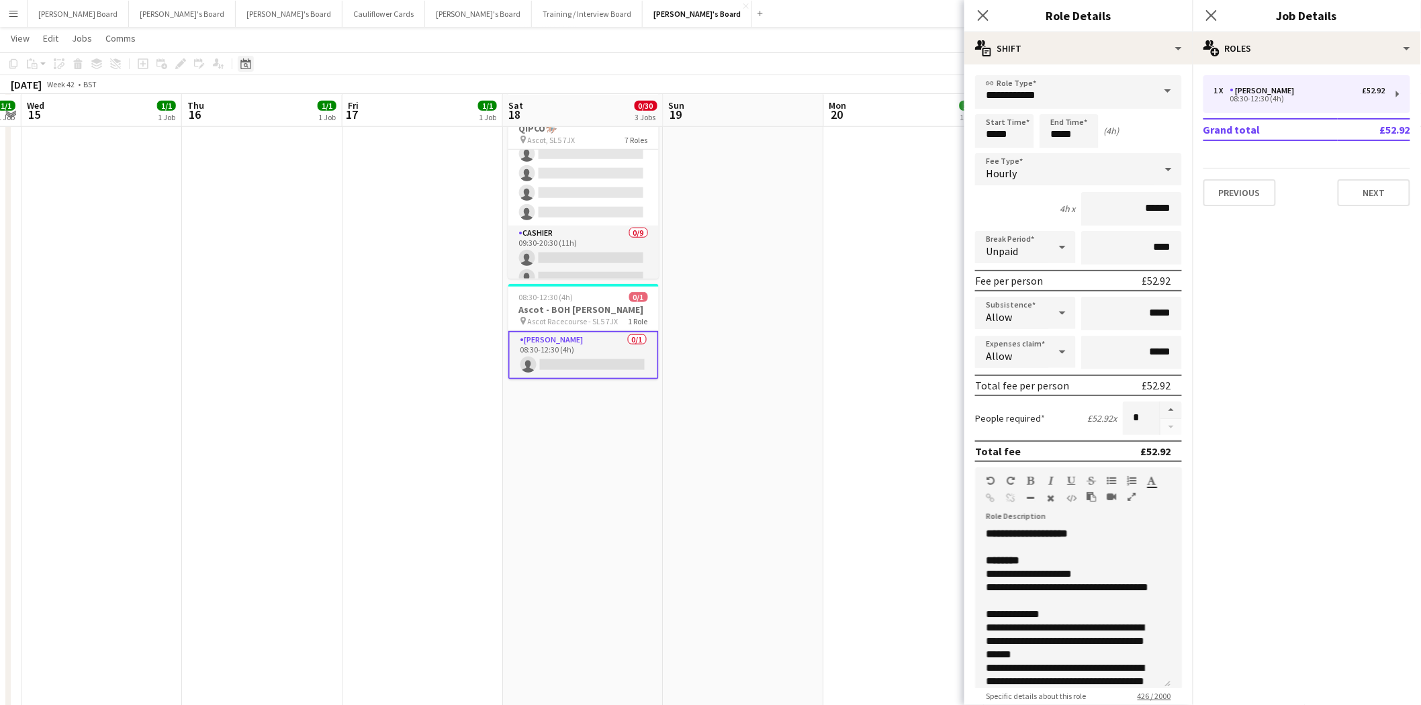
click at [245, 64] on icon "Date picker" at bounding box center [245, 63] width 11 height 11
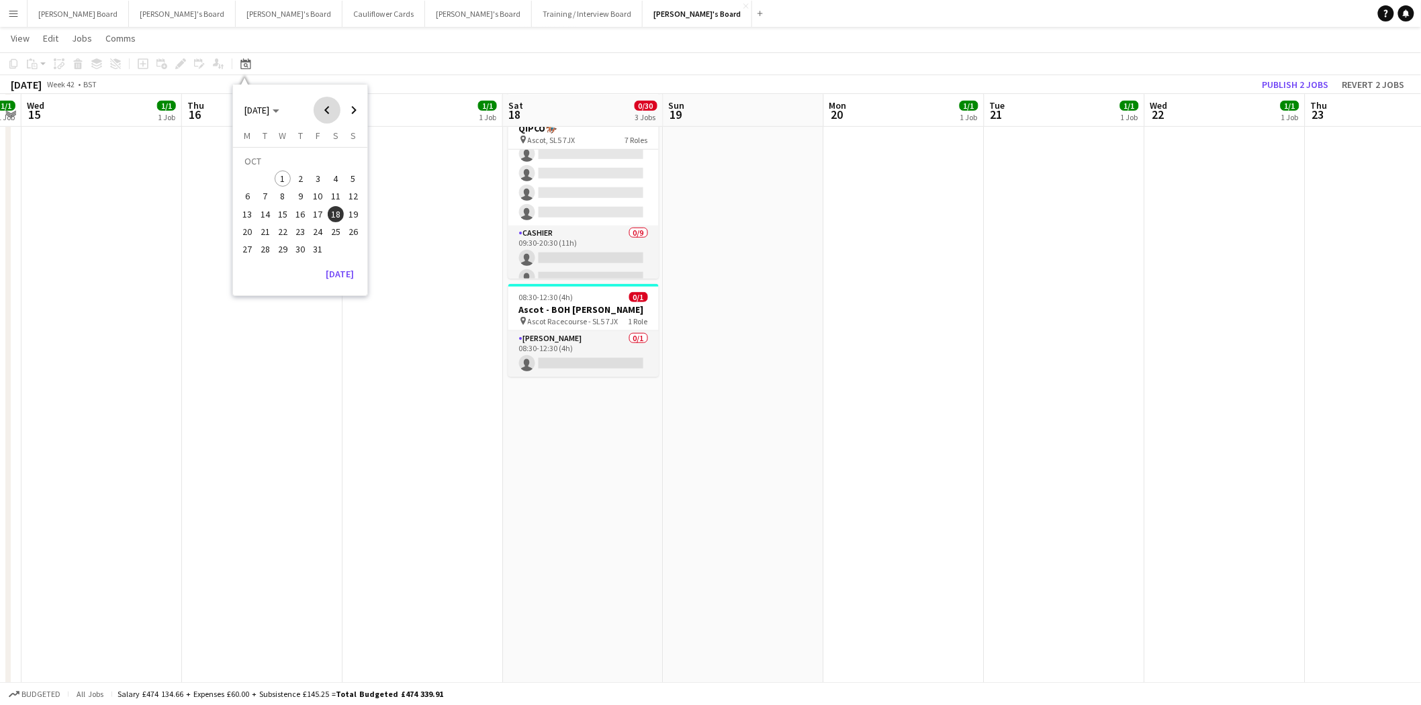
click at [318, 108] on span "Previous month" at bounding box center [327, 110] width 27 height 27
click at [322, 110] on span "Previous month" at bounding box center [327, 110] width 27 height 27
click at [322, 111] on span "Previous month" at bounding box center [327, 110] width 27 height 27
click at [299, 246] on span "31" at bounding box center [300, 249] width 16 height 16
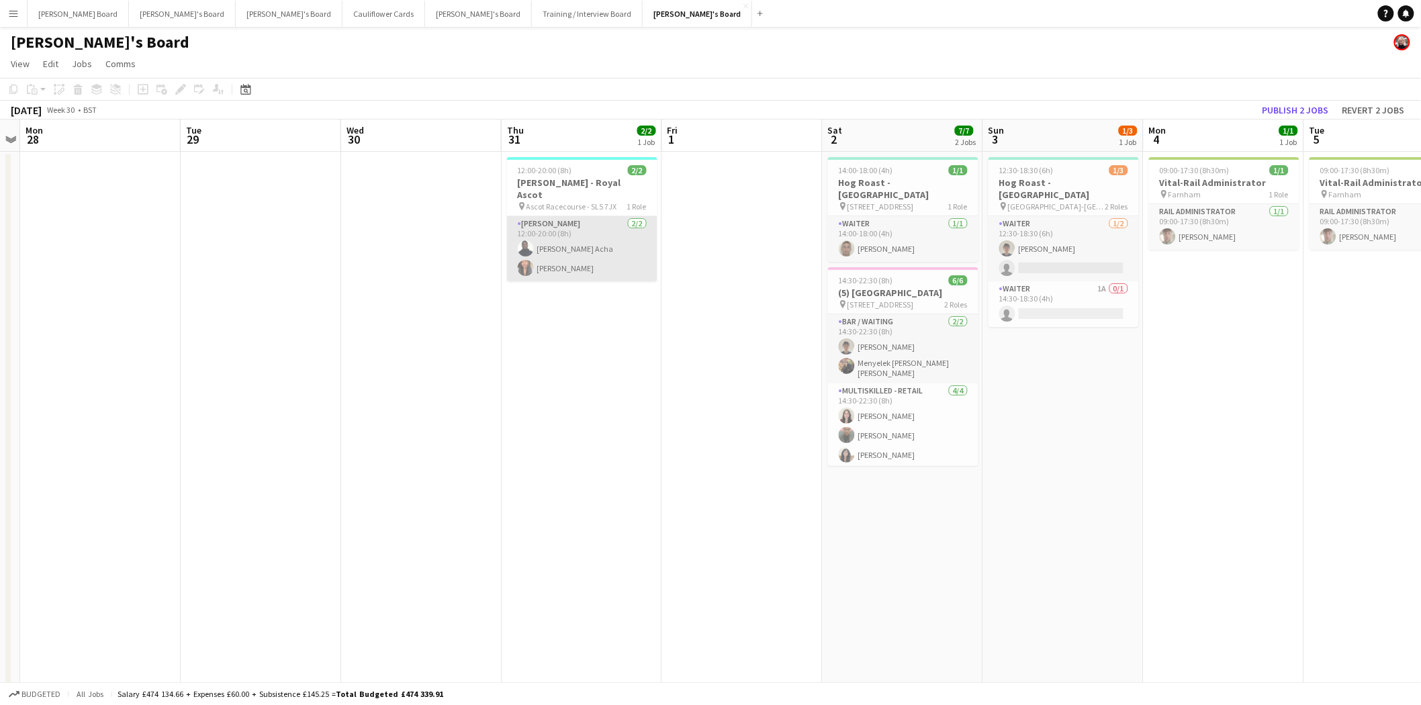
click at [566, 230] on app-card-role "Porter - BOH 2/2 12:00-20:00 (8h) Kelly Serika Acha Shane Serika" at bounding box center [582, 248] width 150 height 65
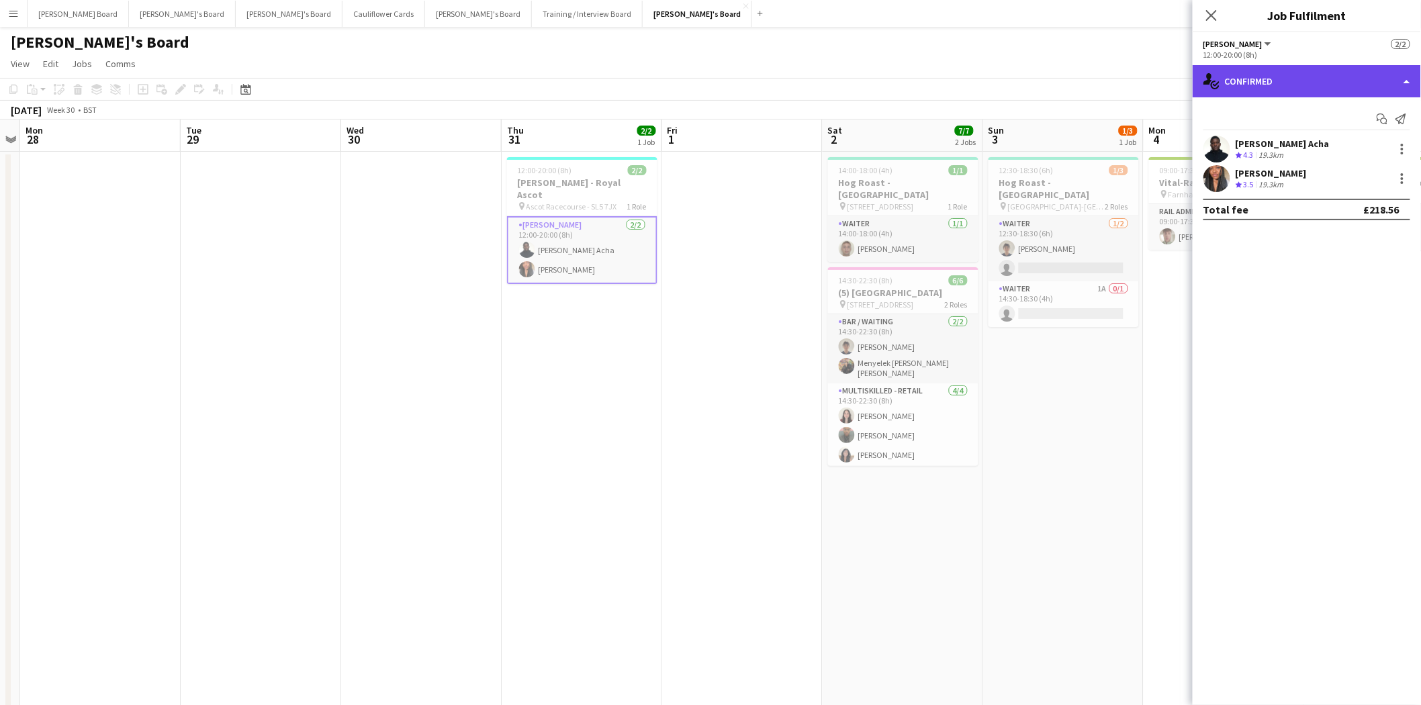
click at [1307, 83] on div "single-neutral-actions-check-2 Confirmed" at bounding box center [1307, 81] width 228 height 32
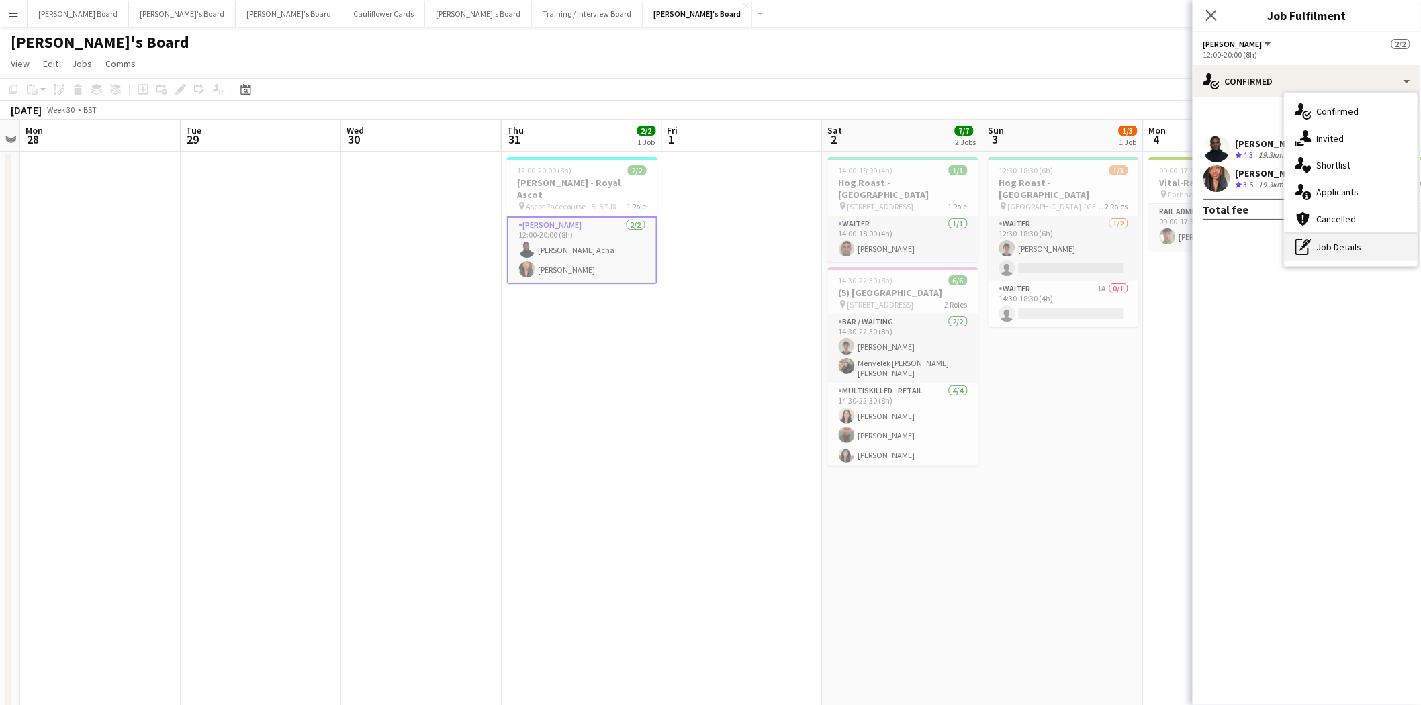
click at [1340, 250] on div "pen-write Job Details" at bounding box center [1351, 247] width 133 height 27
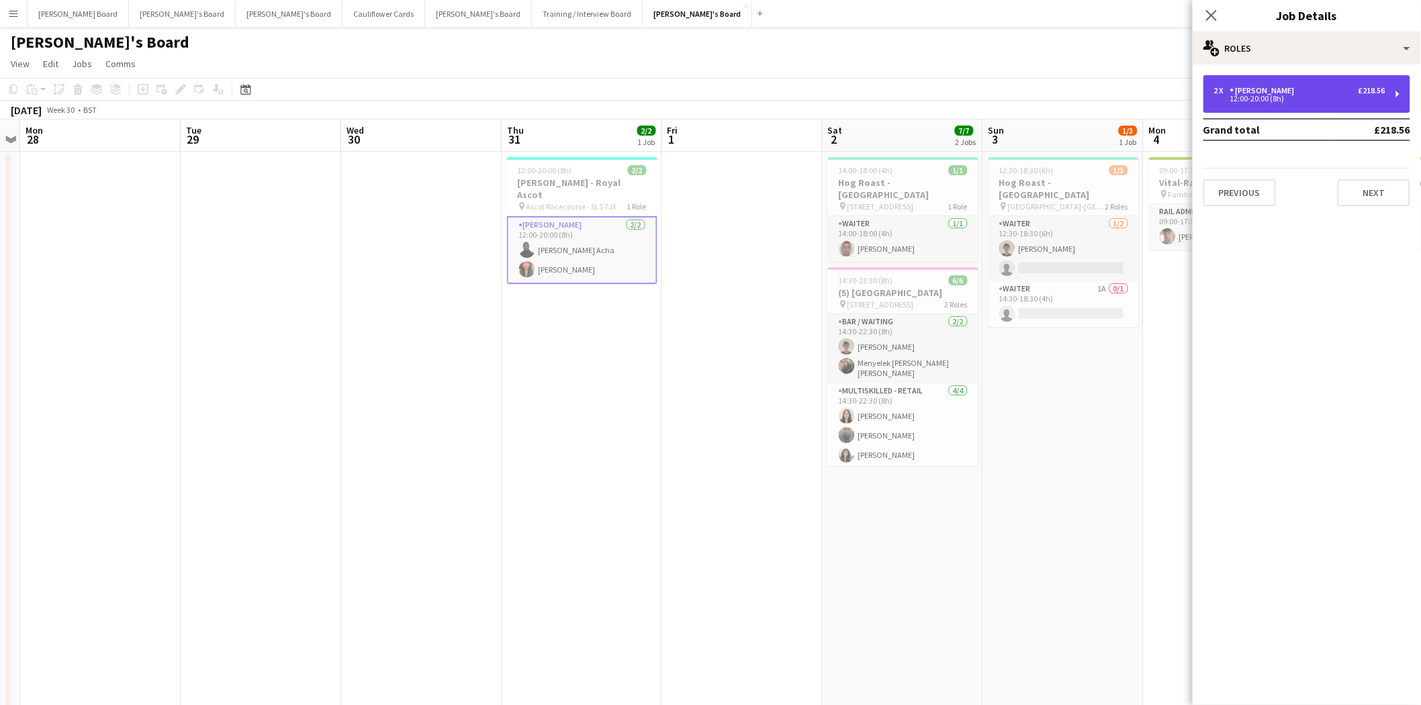
click at [1259, 97] on div "12:00-20:00 (8h)" at bounding box center [1299, 98] width 171 height 7
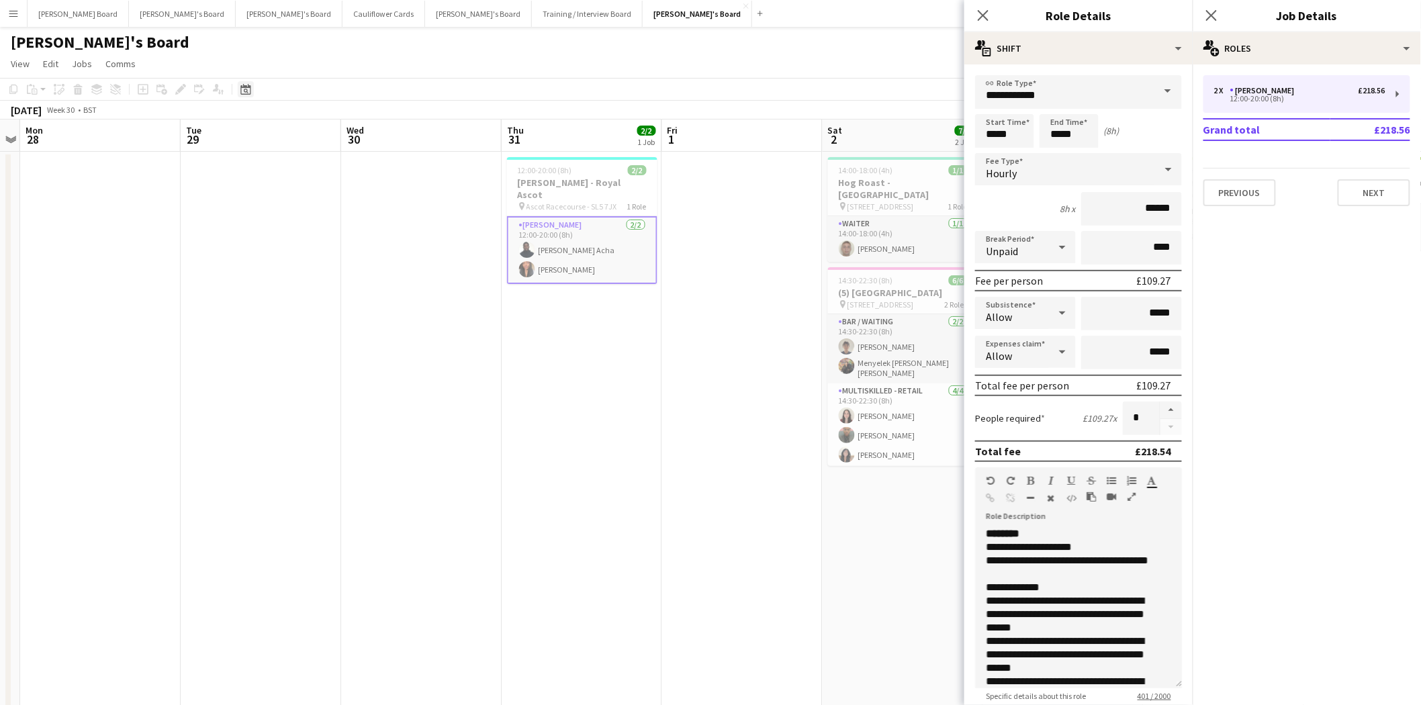
click at [238, 88] on div "Date picker" at bounding box center [246, 89] width 16 height 16
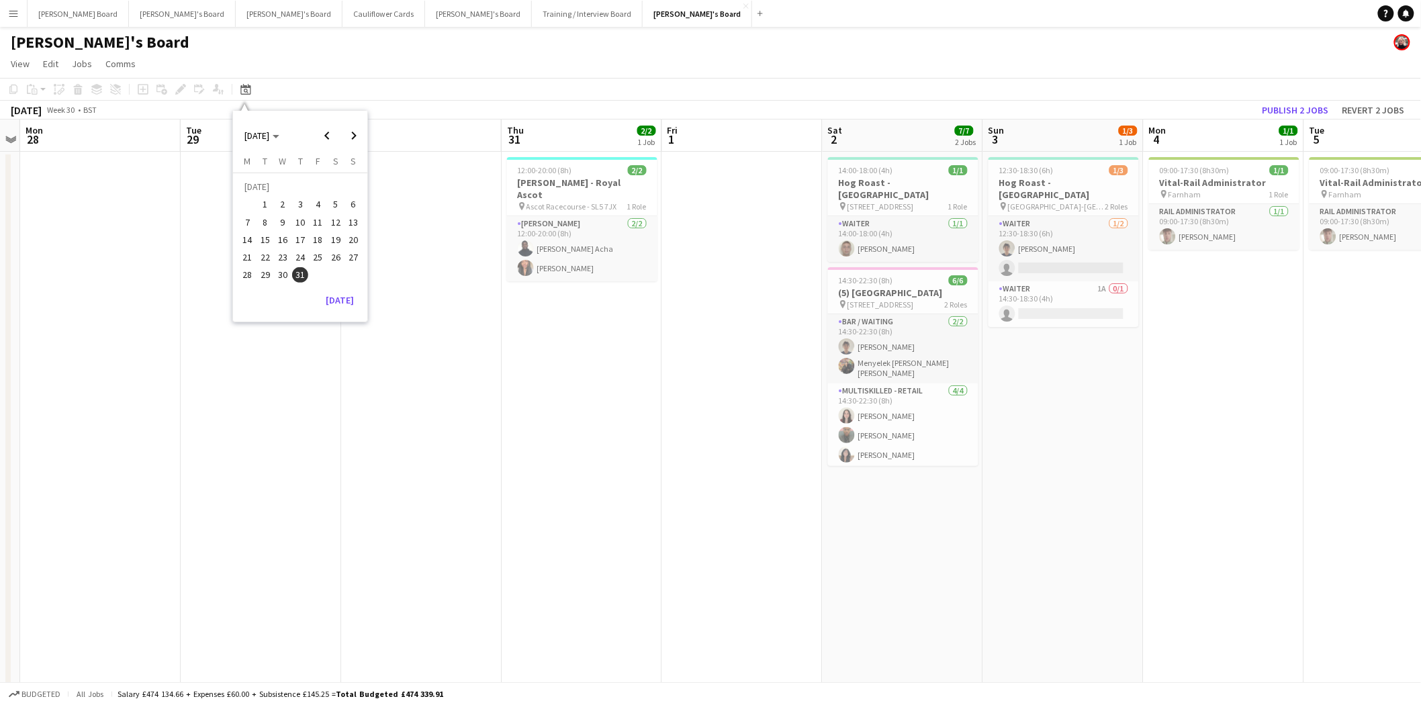
click at [298, 205] on span "3" at bounding box center [300, 205] width 16 height 16
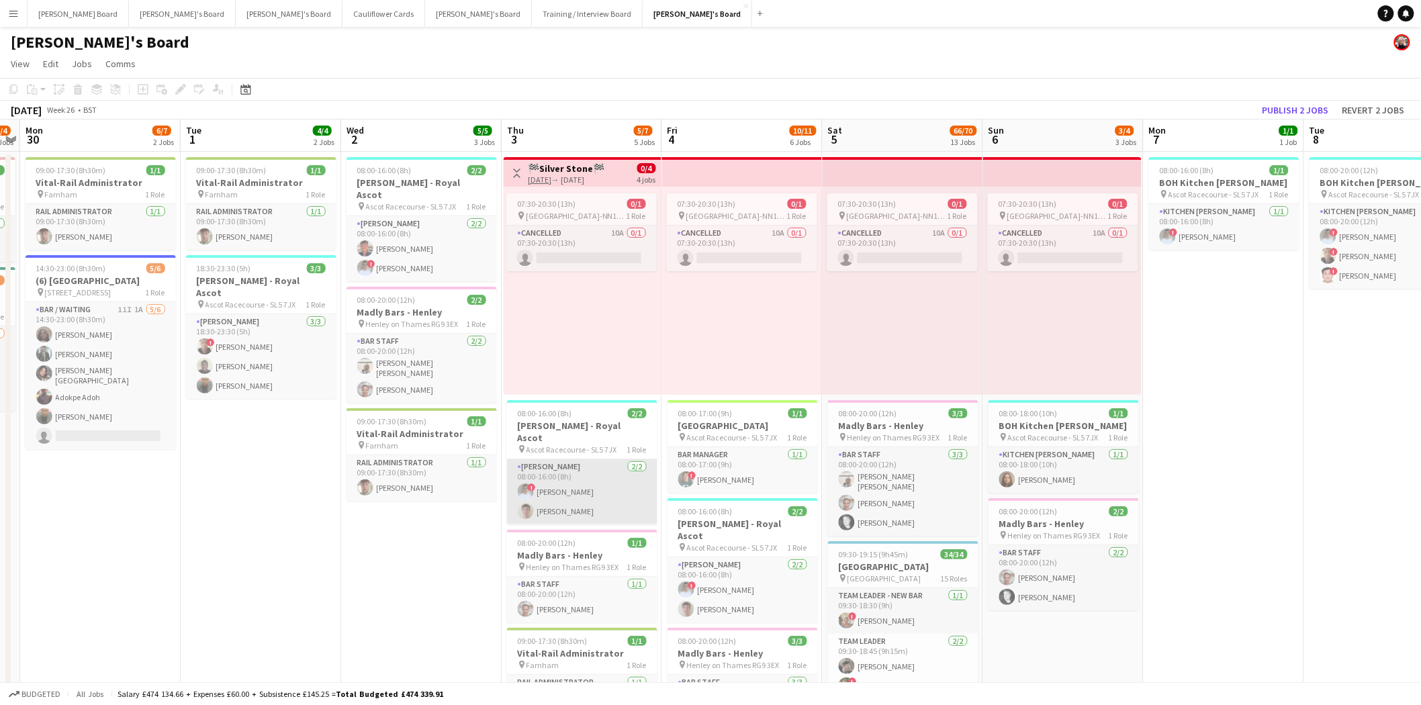
click at [615, 473] on app-card-role "Porter - BOH 2/2 08:00-16:00 (8h) ! Connor Upton Rory Whelan" at bounding box center [582, 491] width 150 height 65
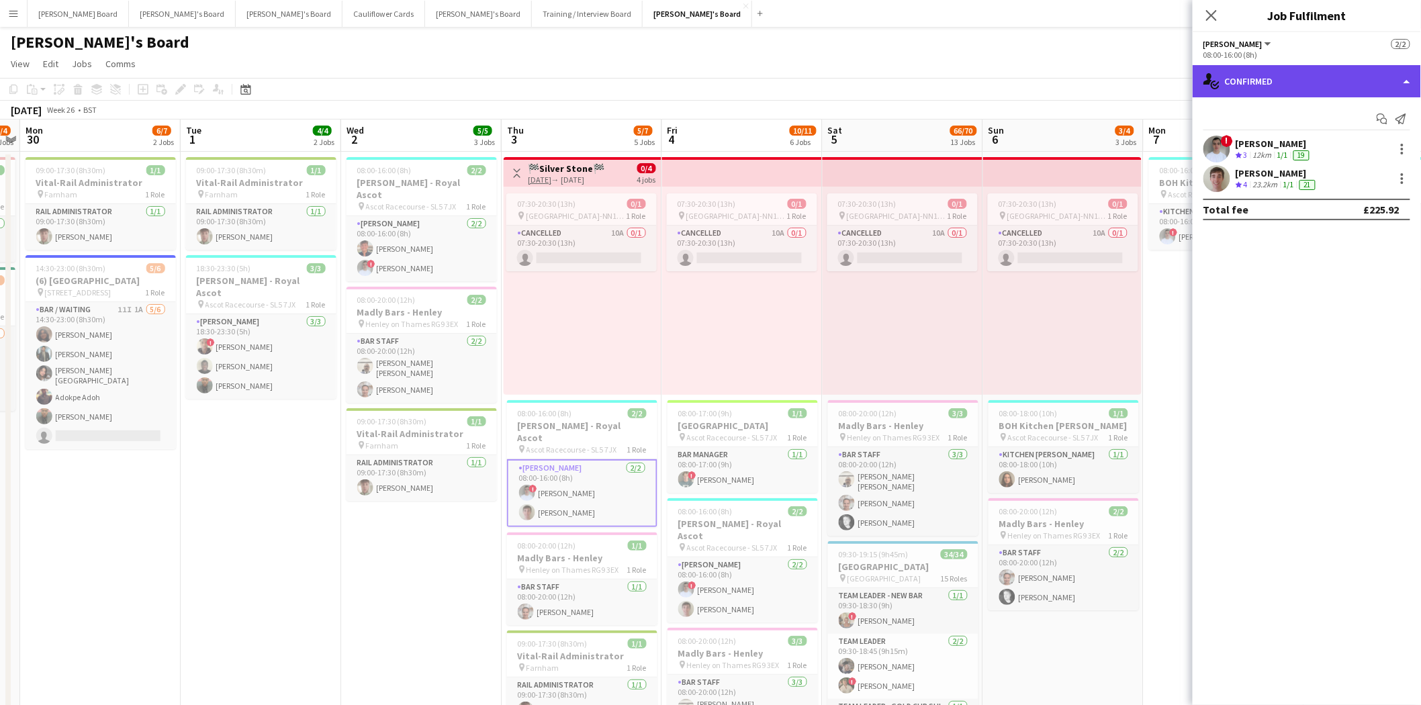
click at [1312, 81] on div "single-neutral-actions-check-2 Confirmed" at bounding box center [1307, 81] width 228 height 32
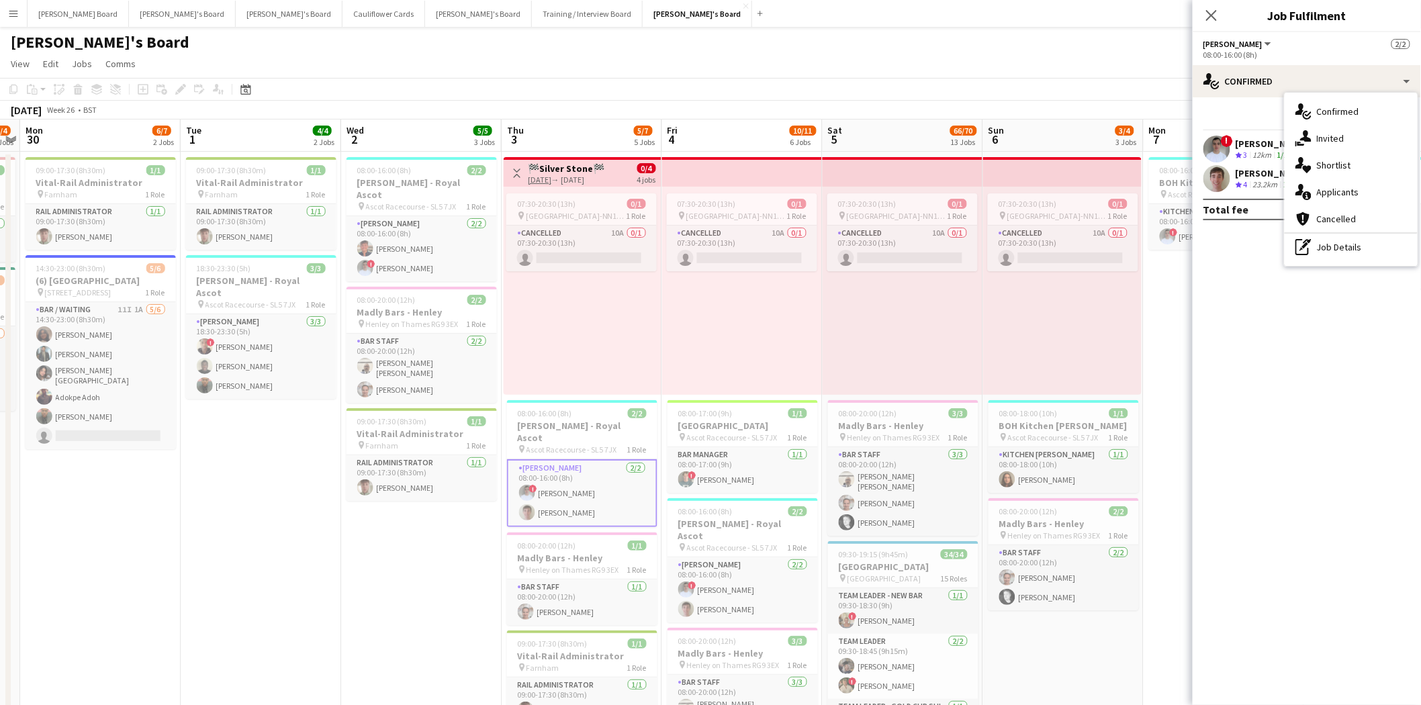
drag, startPoint x: 1331, startPoint y: 252, endPoint x: 1332, endPoint y: 224, distance: 27.5
click at [1331, 250] on div "pen-write Job Details" at bounding box center [1351, 247] width 133 height 27
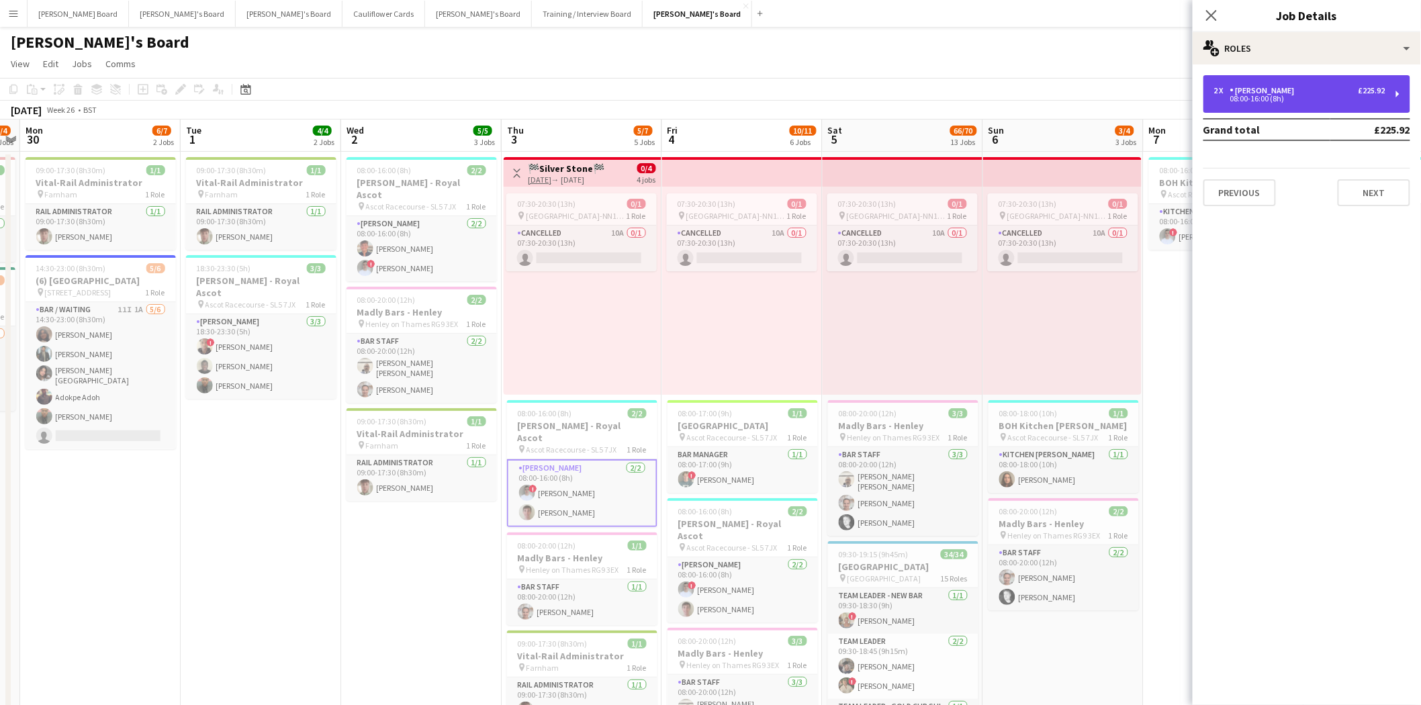
click at [1277, 97] on div "08:00-16:00 (8h)" at bounding box center [1299, 98] width 171 height 7
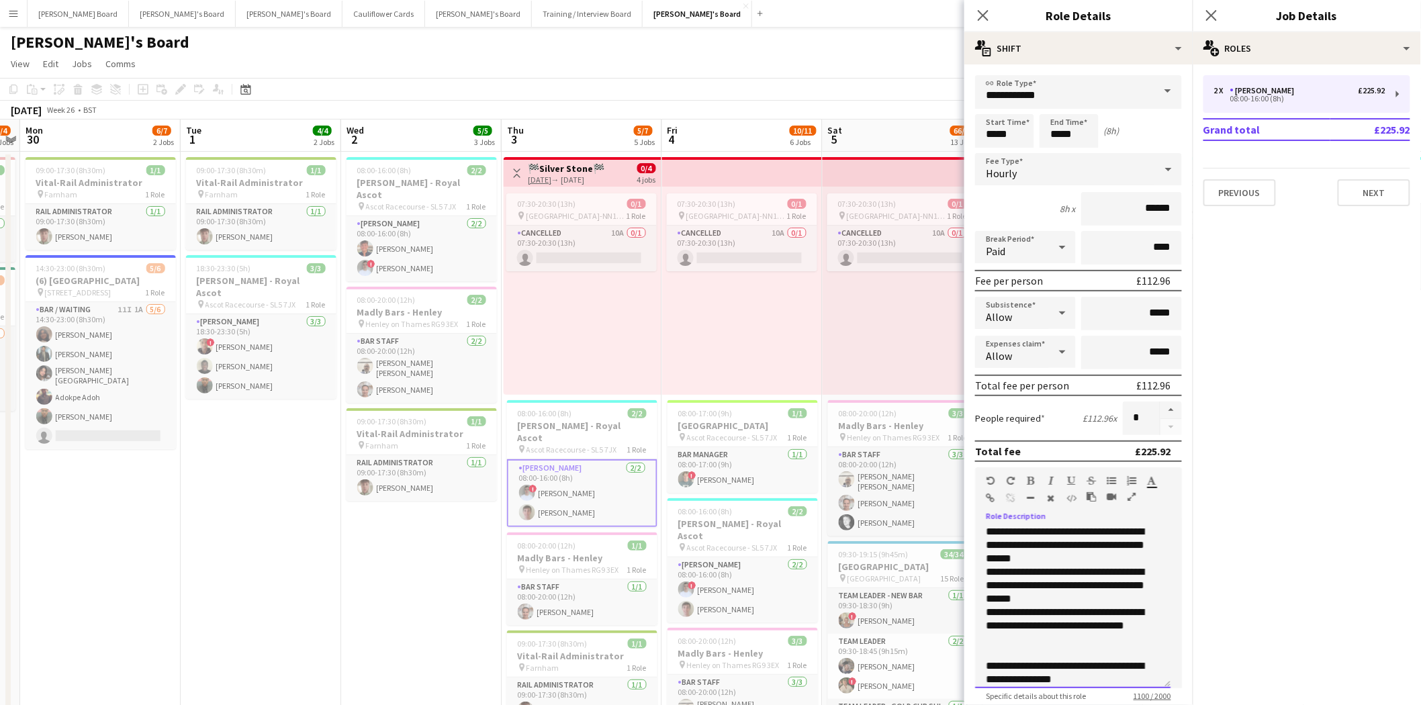
scroll to position [440, 0]
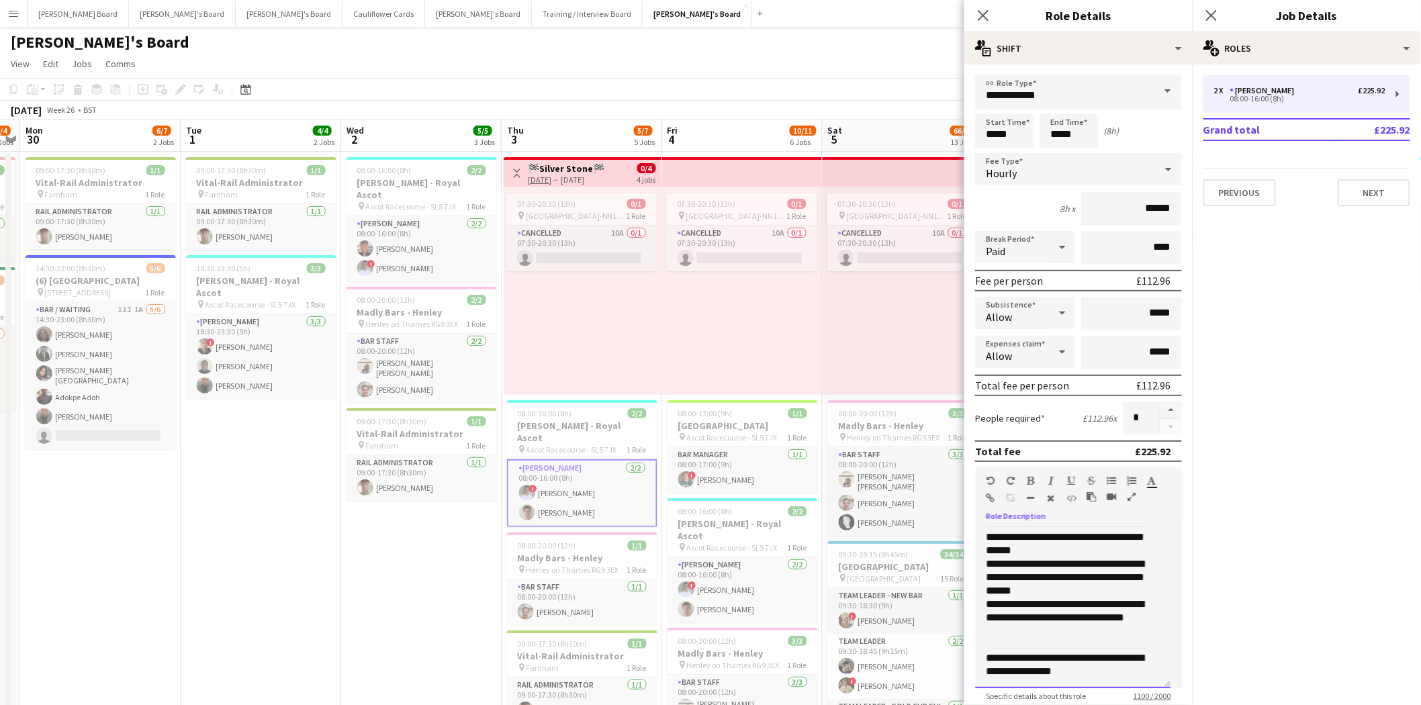
drag, startPoint x: 985, startPoint y: 529, endPoint x: 1154, endPoint y: 684, distance: 228.7
click at [1154, 684] on app-form-group "**********" at bounding box center [1078, 584] width 207 height 234
copy div "**********"
click at [247, 90] on icon "Date picker" at bounding box center [245, 89] width 11 height 11
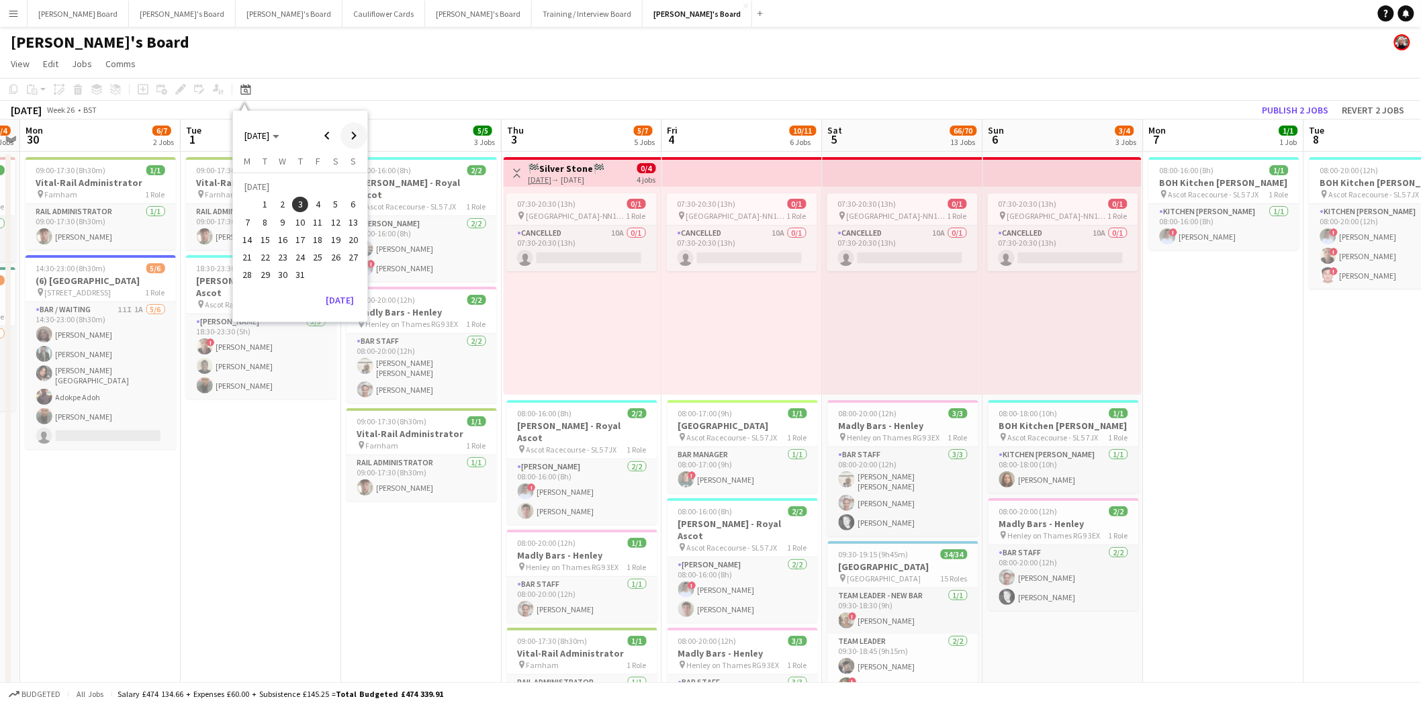
click at [351, 134] on span "Next month" at bounding box center [354, 135] width 27 height 27
click at [351, 135] on span "Next month" at bounding box center [354, 135] width 27 height 27
click at [353, 139] on span "Next month" at bounding box center [354, 135] width 27 height 27
click at [336, 234] on span "18" at bounding box center [336, 240] width 16 height 16
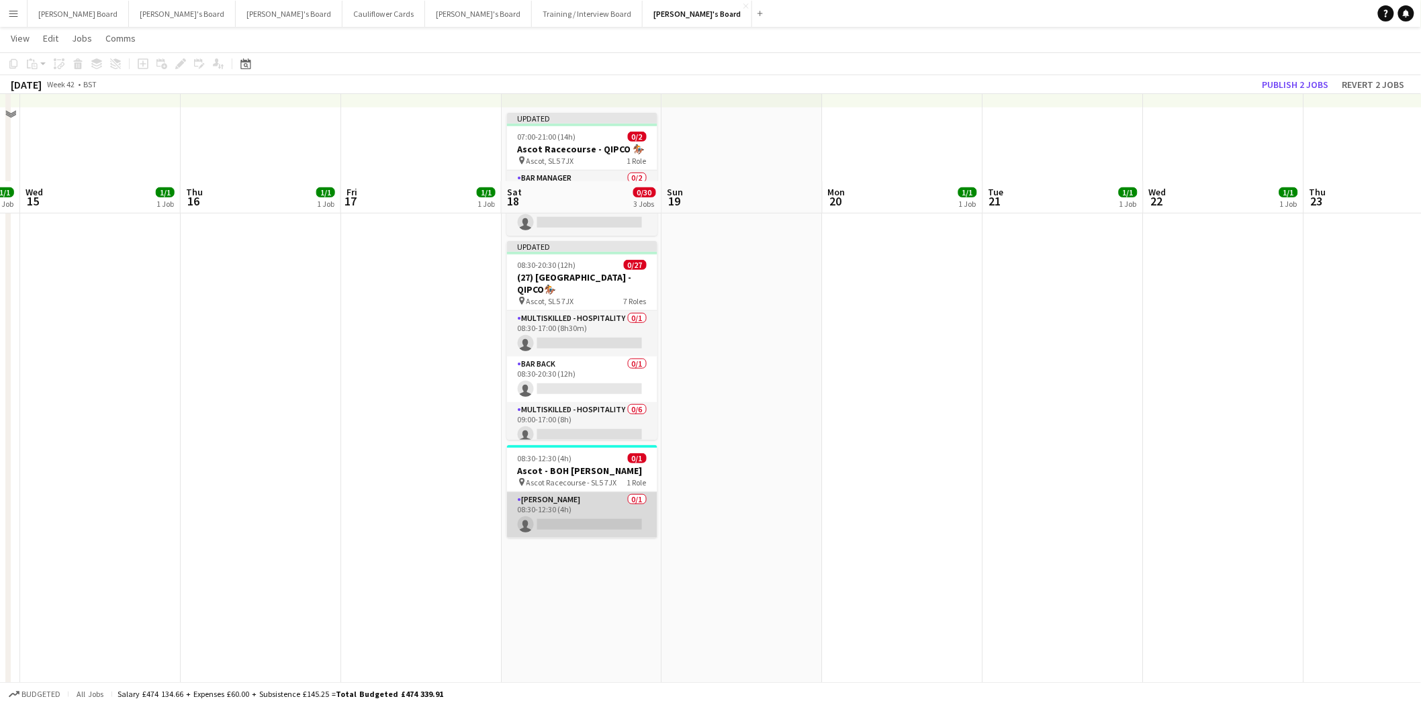
scroll to position [224, 0]
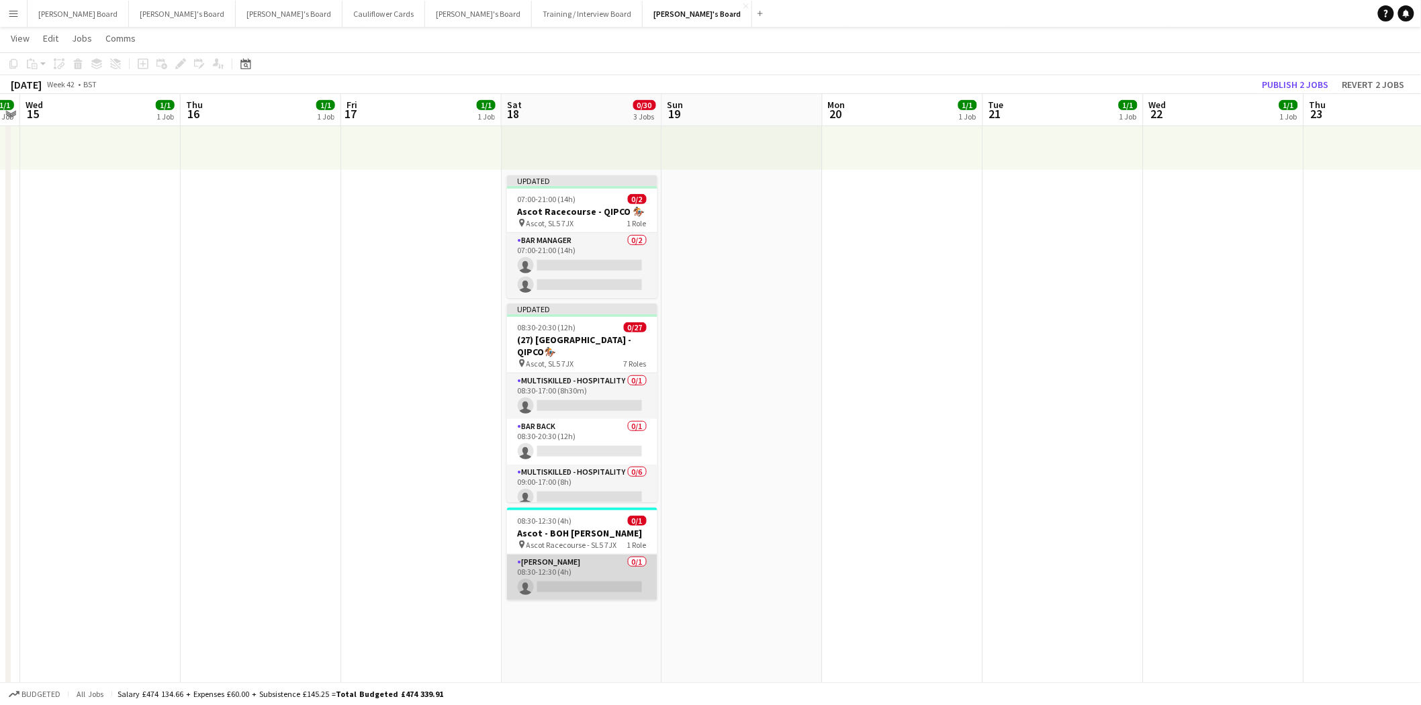
click at [564, 560] on app-card-role "Porter - BOH 0/1 08:30-12:30 (4h) single-neutral-actions" at bounding box center [582, 578] width 150 height 46
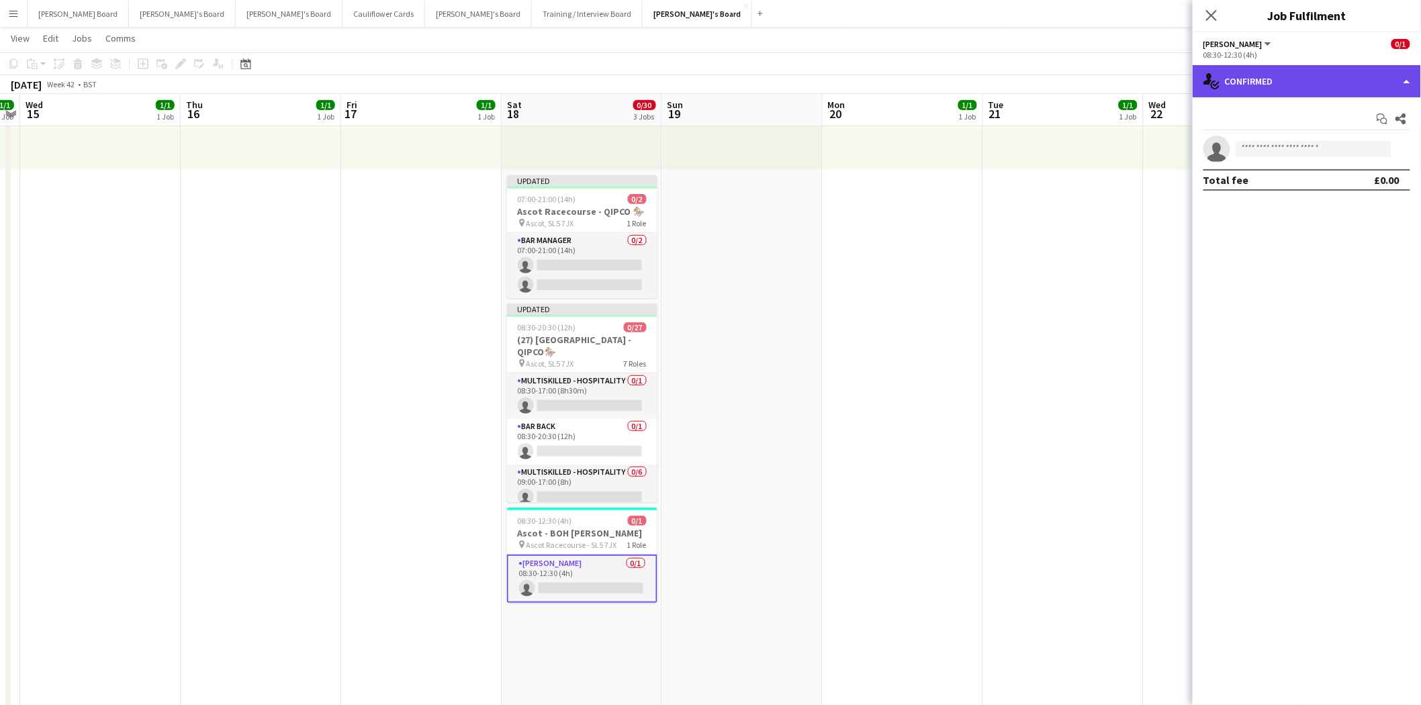
click at [1270, 85] on div "single-neutral-actions-check-2 Confirmed" at bounding box center [1307, 81] width 228 height 32
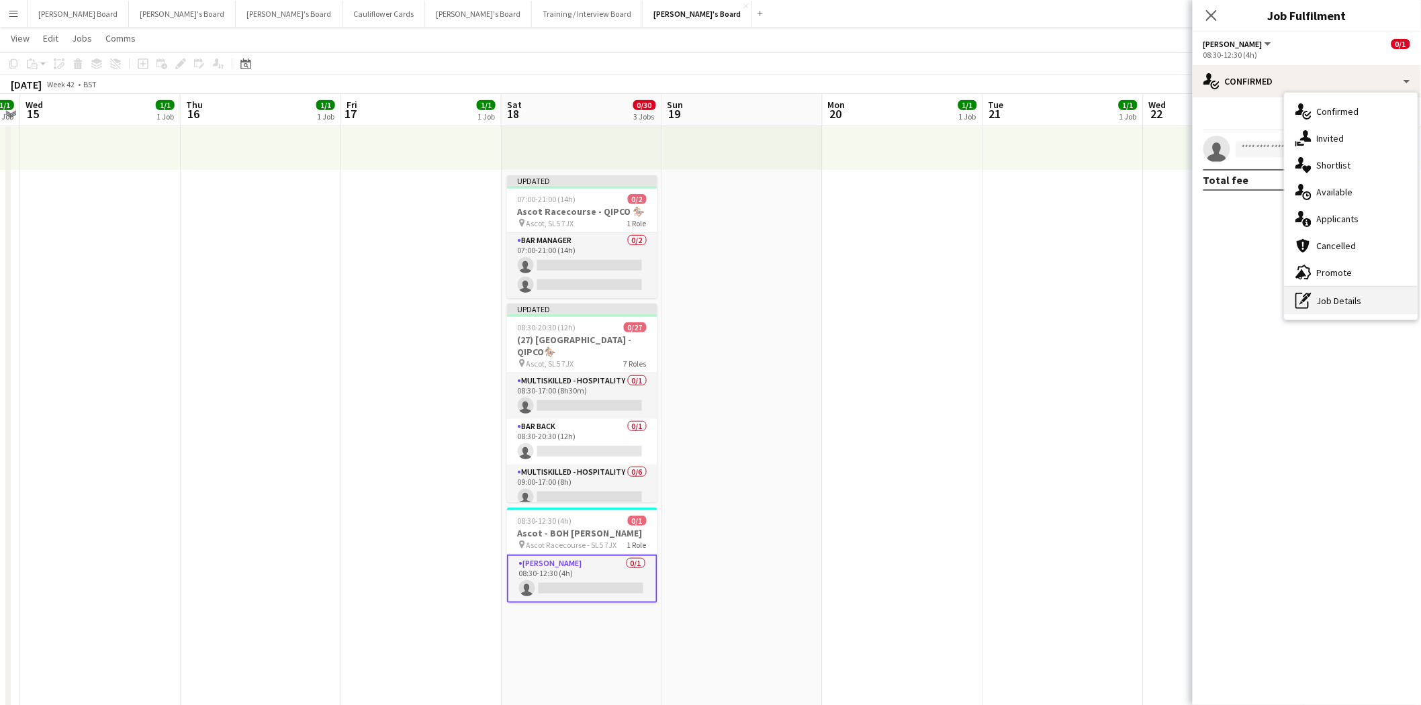
click at [1328, 299] on div "pen-write Job Details" at bounding box center [1351, 300] width 133 height 27
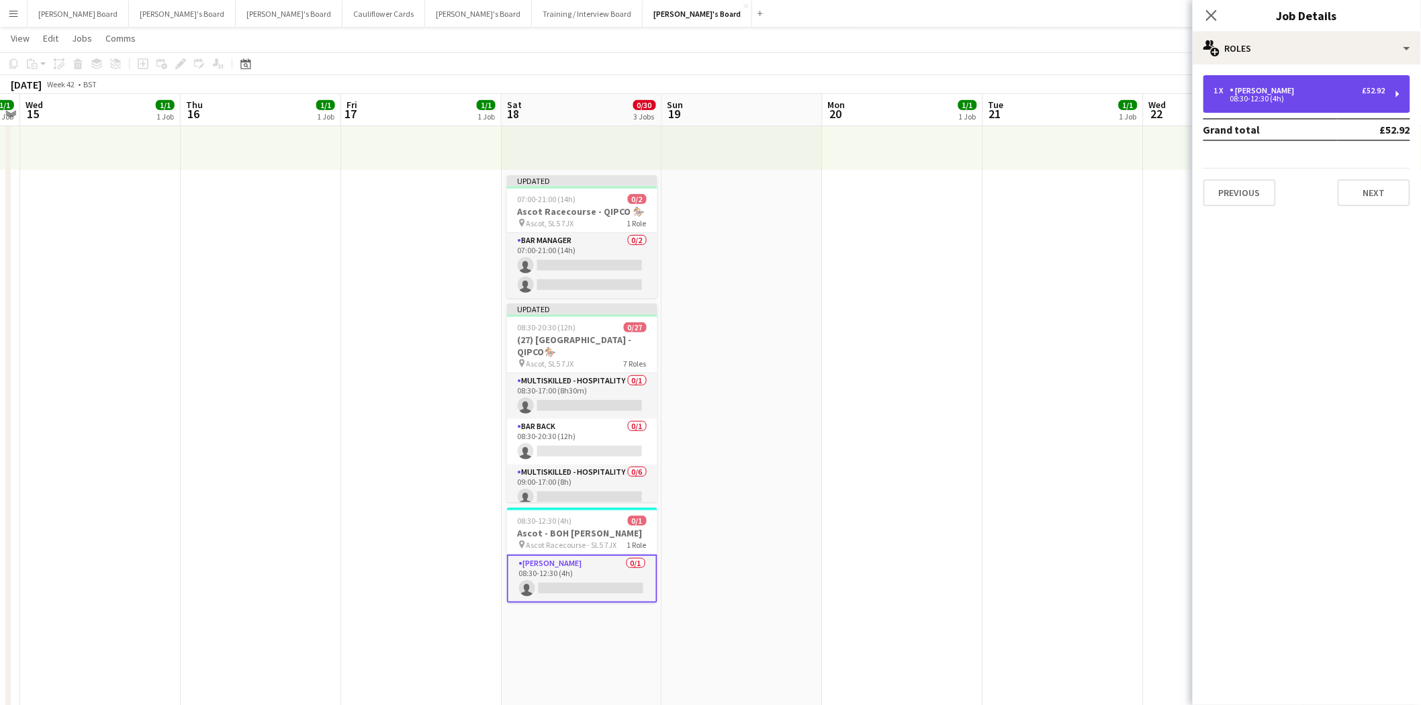
click at [1265, 102] on div "08:30-12:30 (4h)" at bounding box center [1299, 98] width 171 height 7
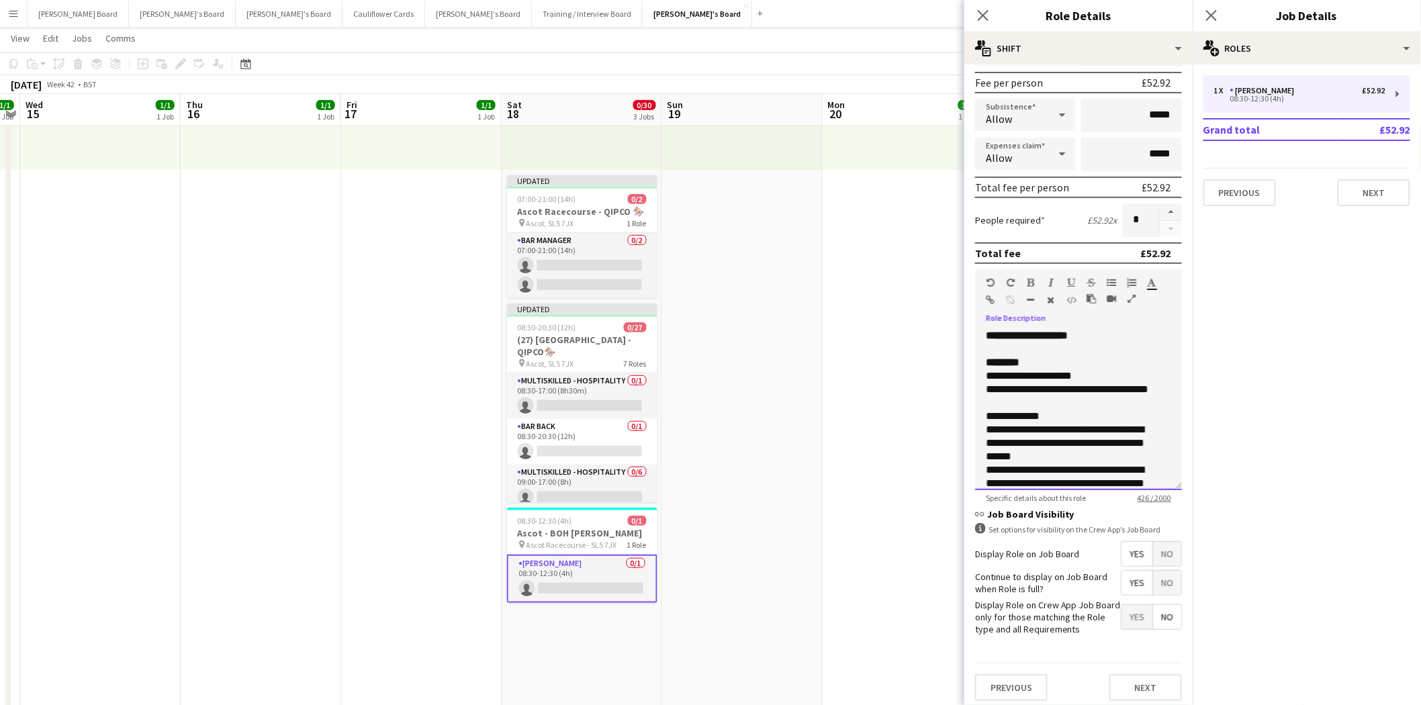
scroll to position [104, 0]
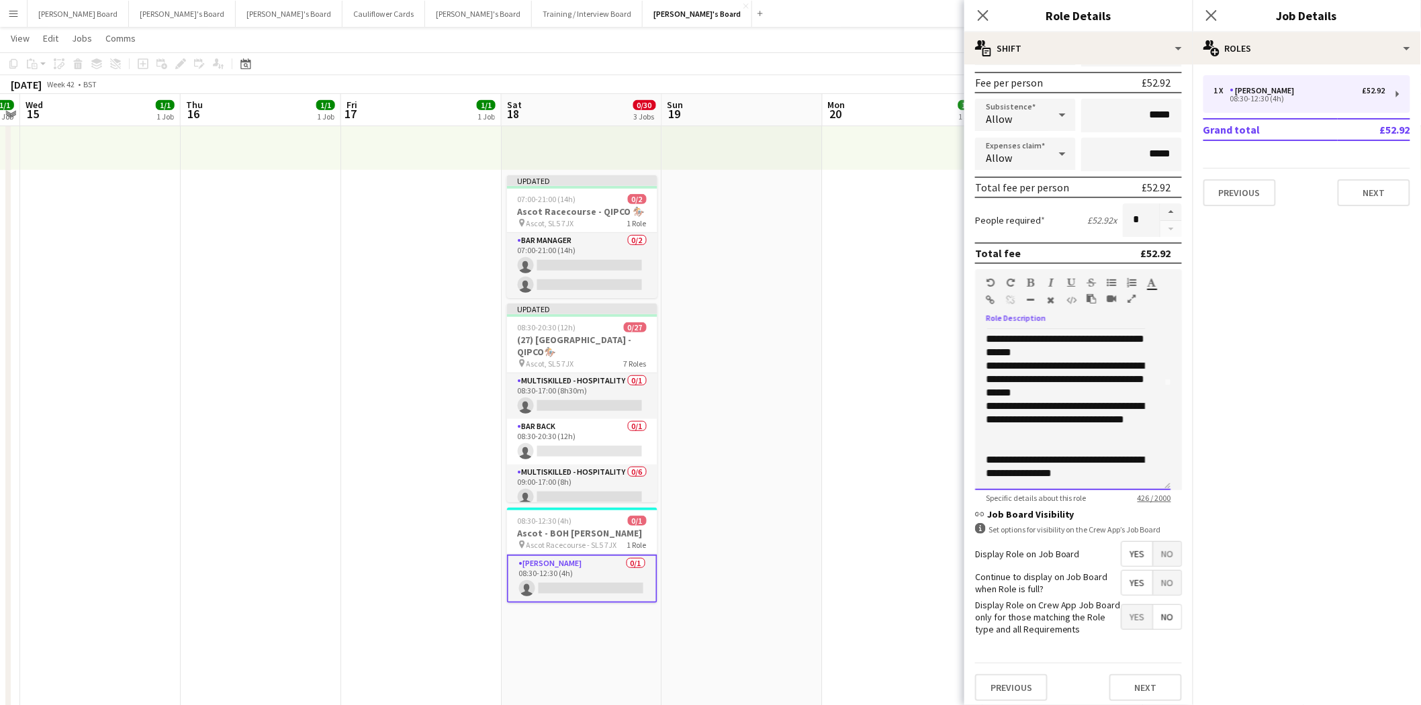
drag, startPoint x: 985, startPoint y: 326, endPoint x: 1122, endPoint y: 535, distance: 249.8
click at [1122, 535] on form "**********" at bounding box center [1078, 294] width 228 height 835
paste div
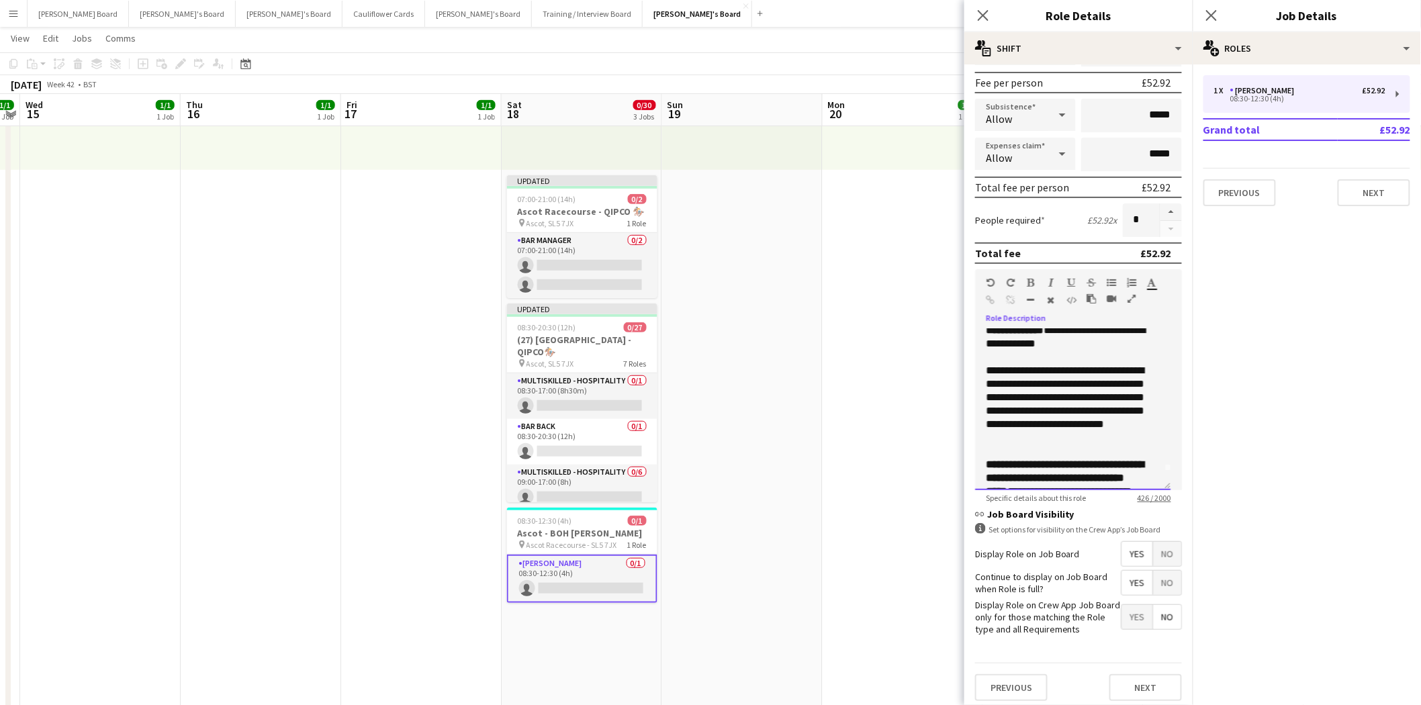
scroll to position [0, 0]
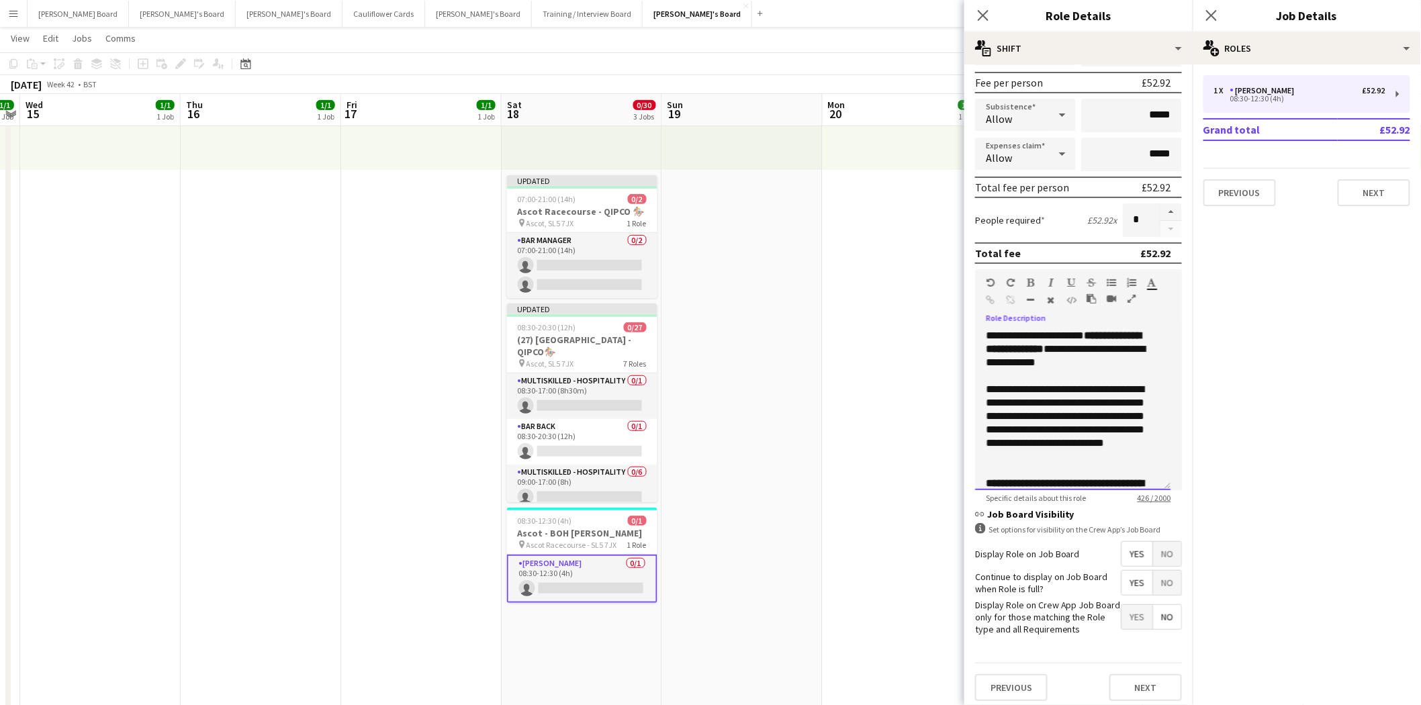
drag, startPoint x: 1116, startPoint y: 367, endPoint x: 1099, endPoint y: 343, distance: 28.9
click at [1099, 343] on div "**********" at bounding box center [1072, 409] width 195 height 161
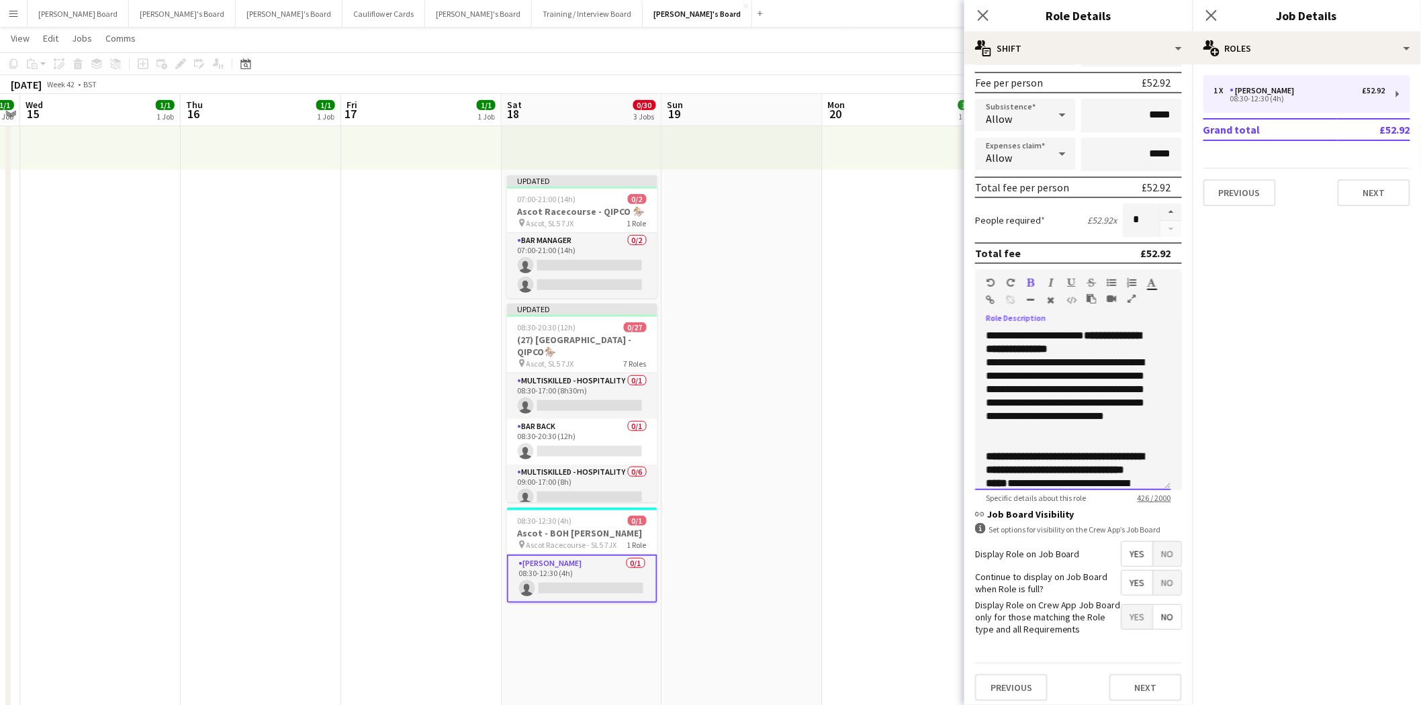
drag, startPoint x: 1093, startPoint y: 327, endPoint x: 952, endPoint y: 330, distance: 141.1
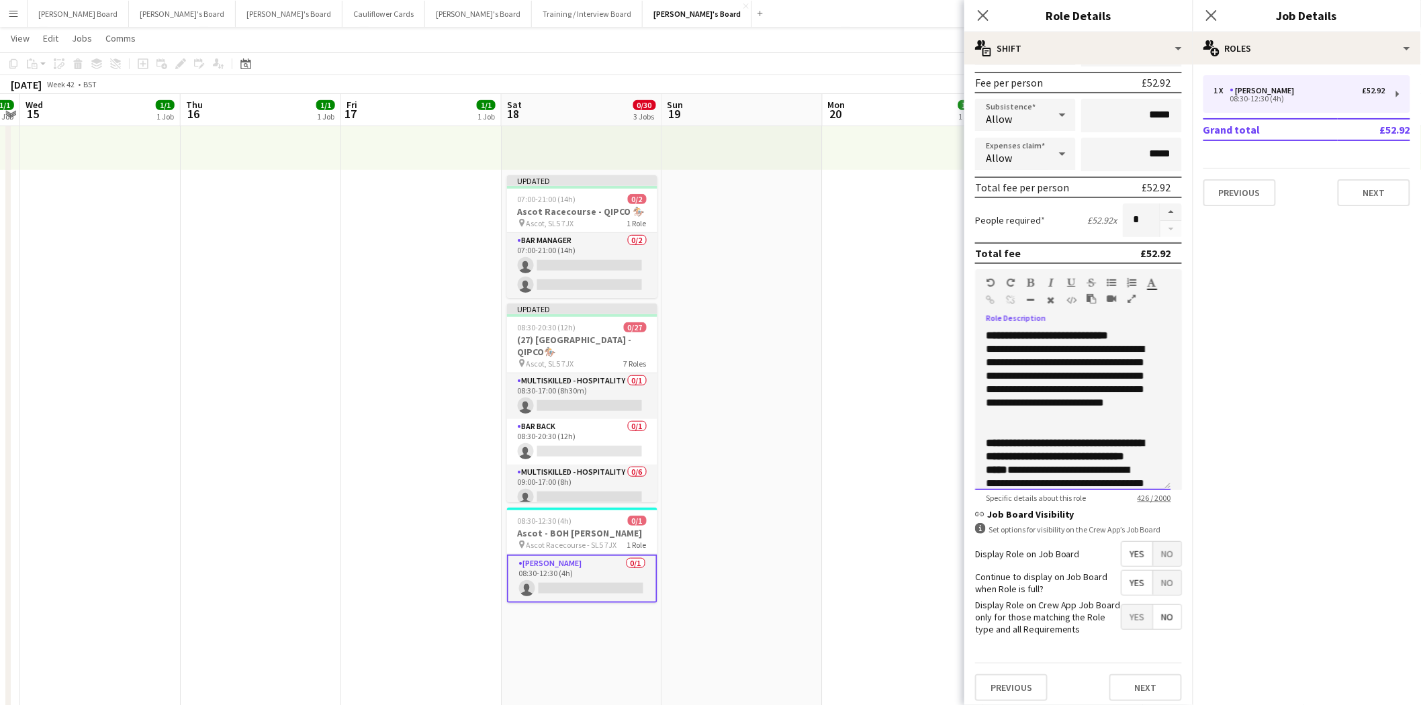
click at [1073, 331] on span "**********" at bounding box center [1047, 335] width 122 height 10
drag, startPoint x: 1085, startPoint y: 330, endPoint x: 1138, endPoint y: 333, distance: 52.5
click at [1138, 333] on p "**********" at bounding box center [1067, 335] width 163 height 13
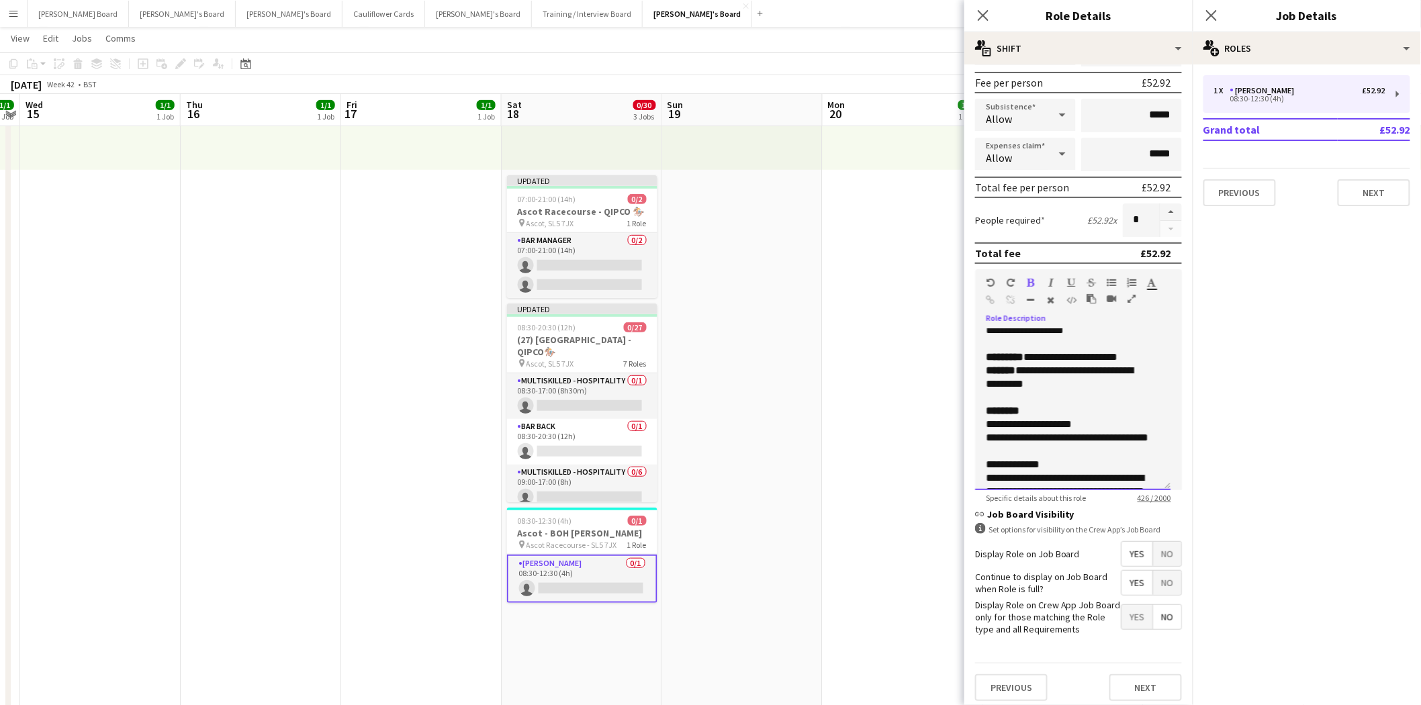
scroll to position [224, 0]
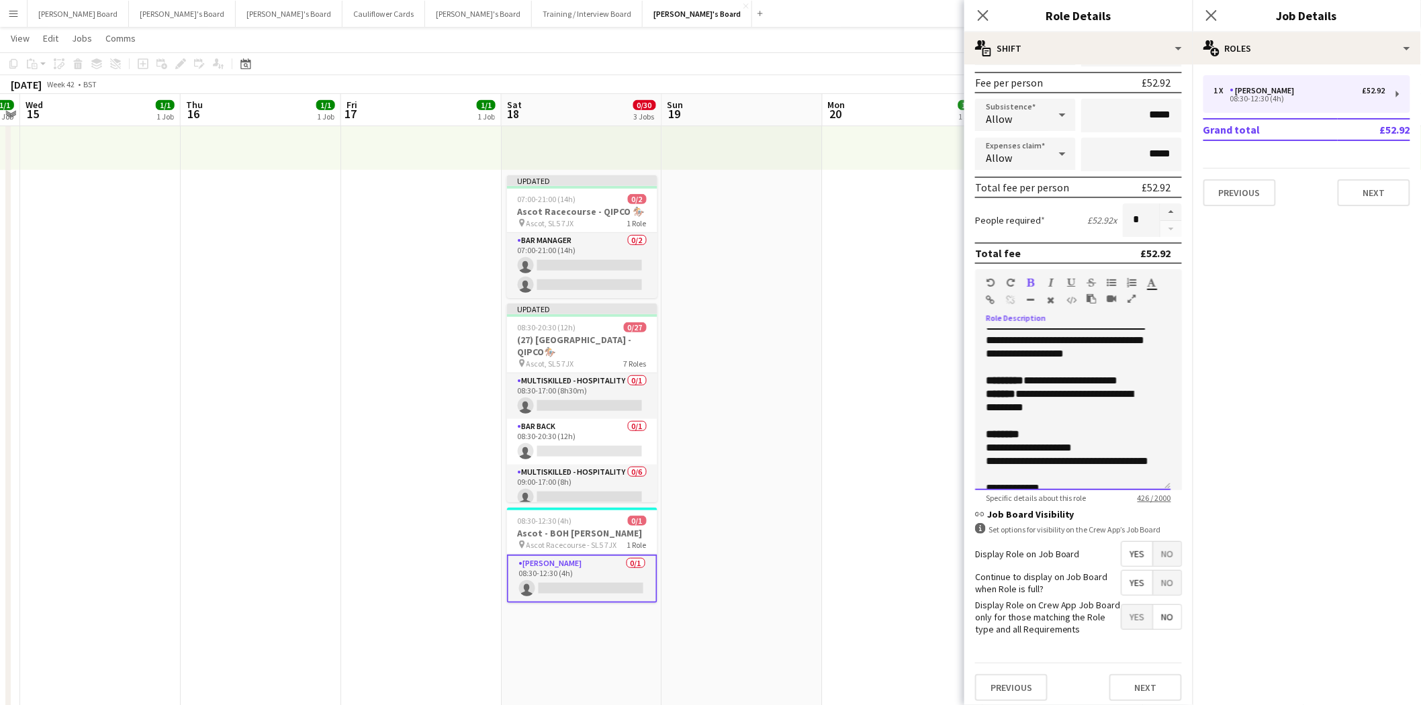
drag, startPoint x: 1070, startPoint y: 401, endPoint x: 977, endPoint y: 394, distance: 92.9
click at [977, 394] on div "**********" at bounding box center [1072, 409] width 195 height 161
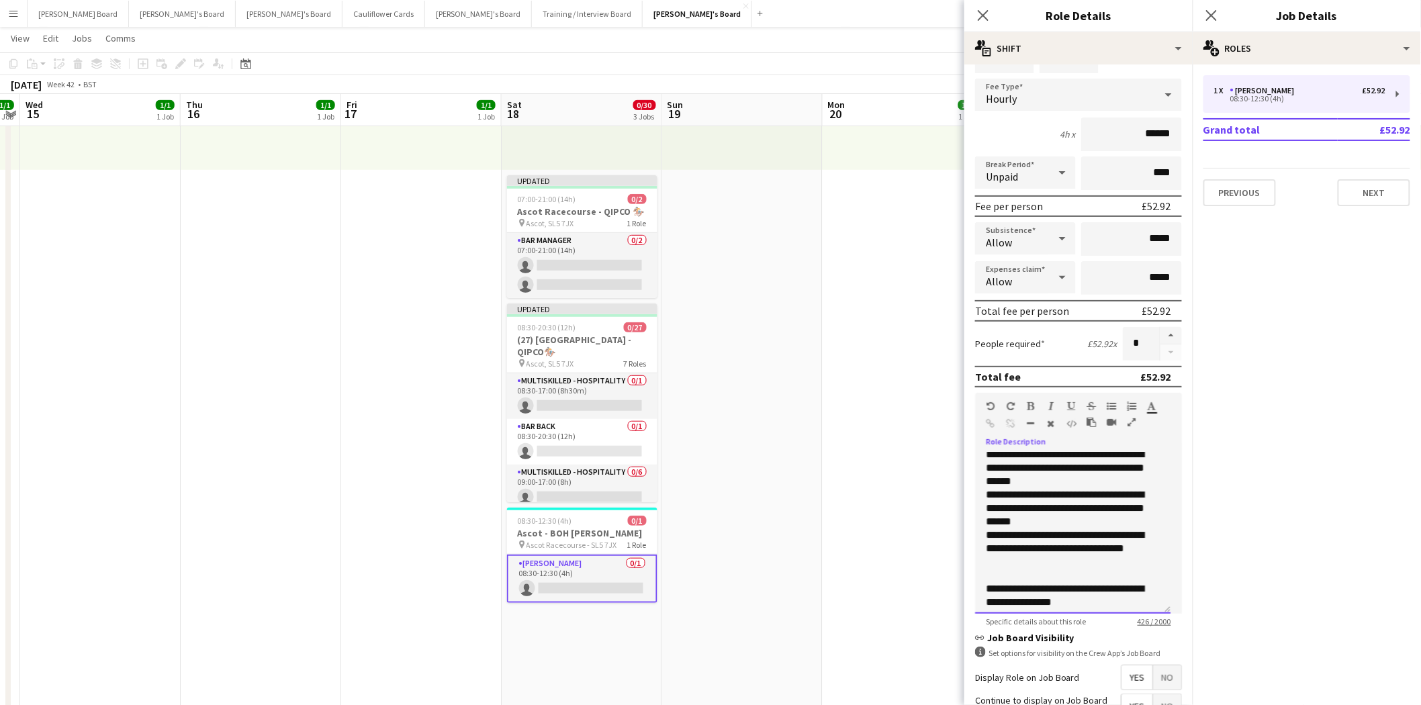
scroll to position [372, 0]
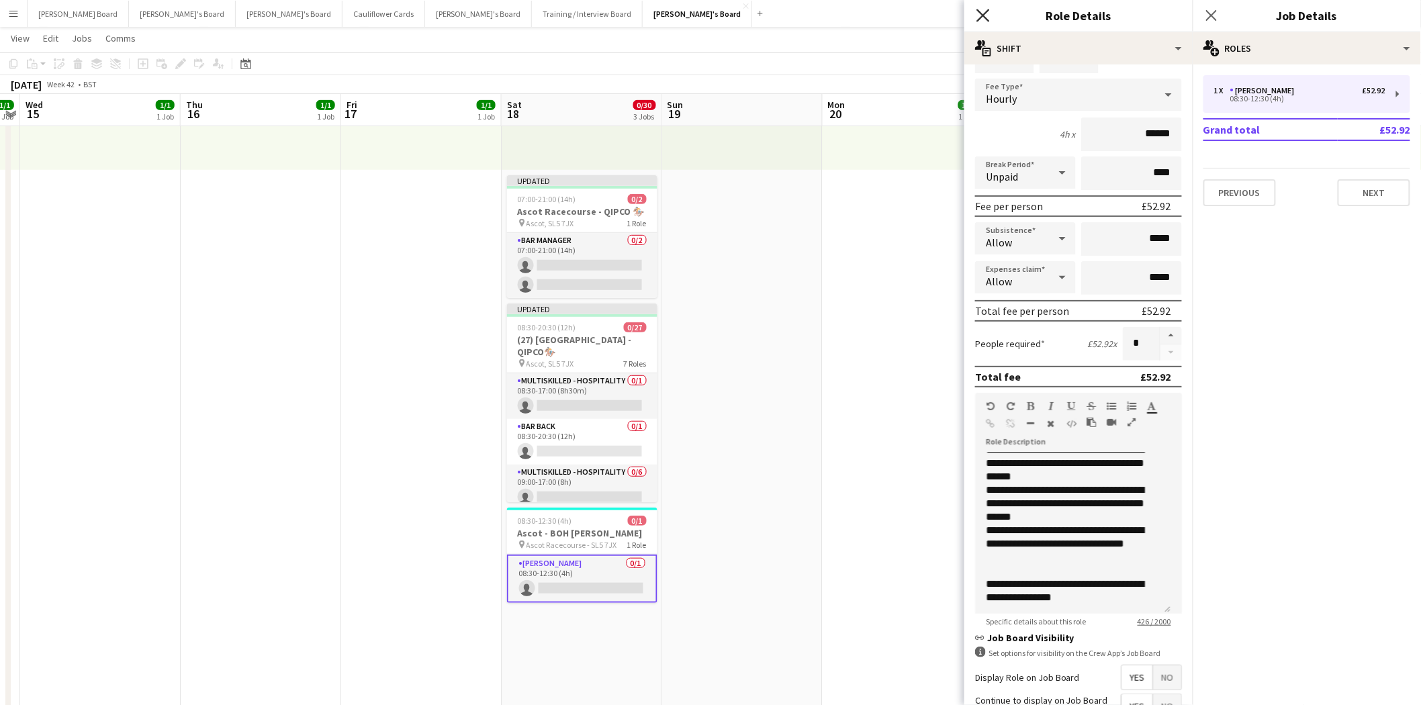
drag, startPoint x: 988, startPoint y: 10, endPoint x: 1082, endPoint y: 11, distance: 94.0
click at [989, 10] on icon at bounding box center [983, 15] width 11 height 11
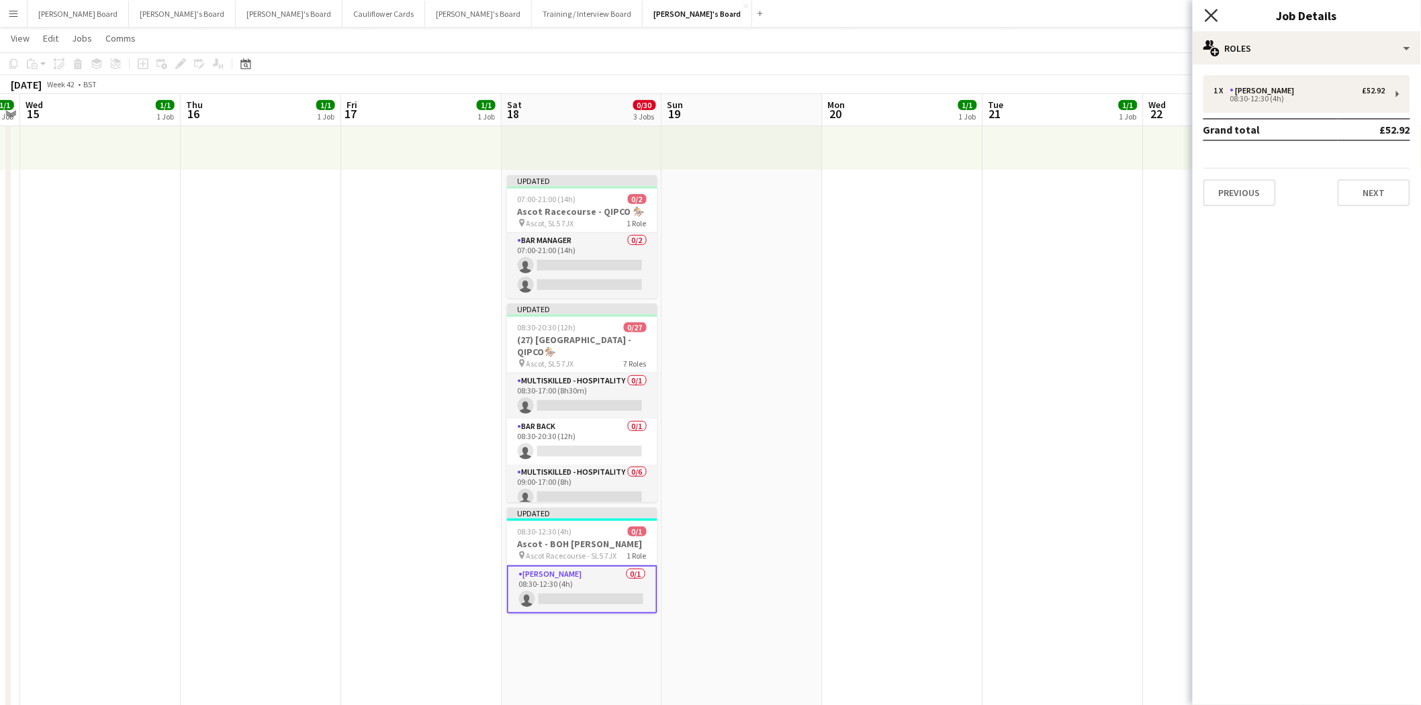
click at [1210, 12] on icon at bounding box center [1211, 15] width 13 height 13
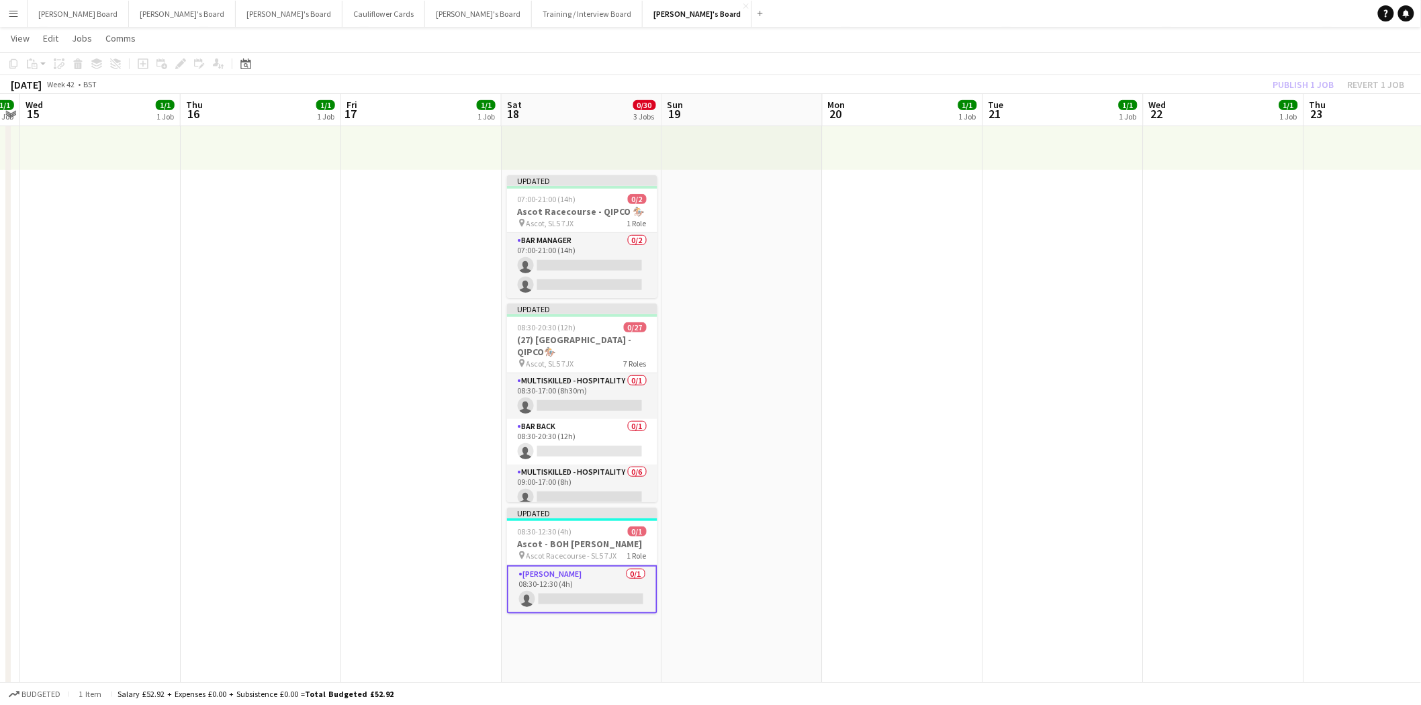
click at [1288, 79] on div "Publish 1 job Revert 1 job" at bounding box center [1339, 84] width 164 height 17
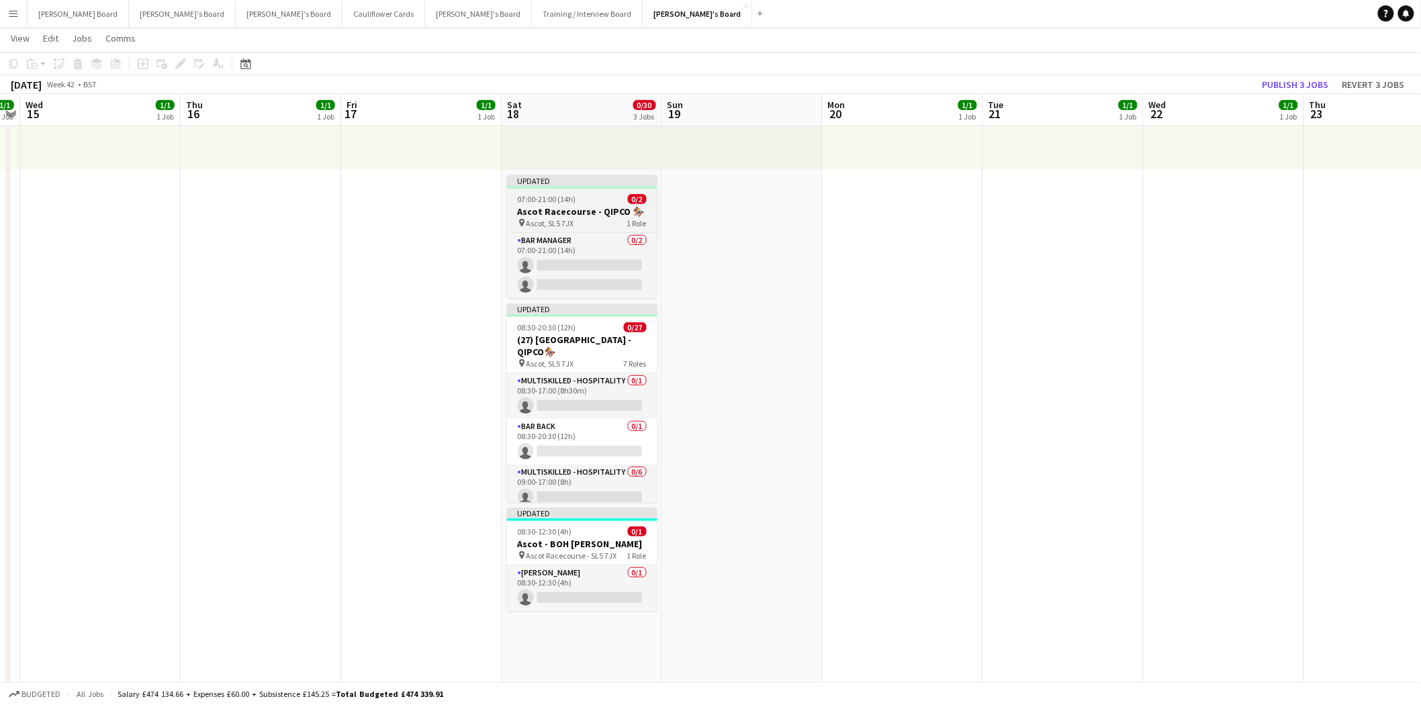
click at [563, 194] on span "07:00-21:00 (14h)" at bounding box center [547, 199] width 58 height 10
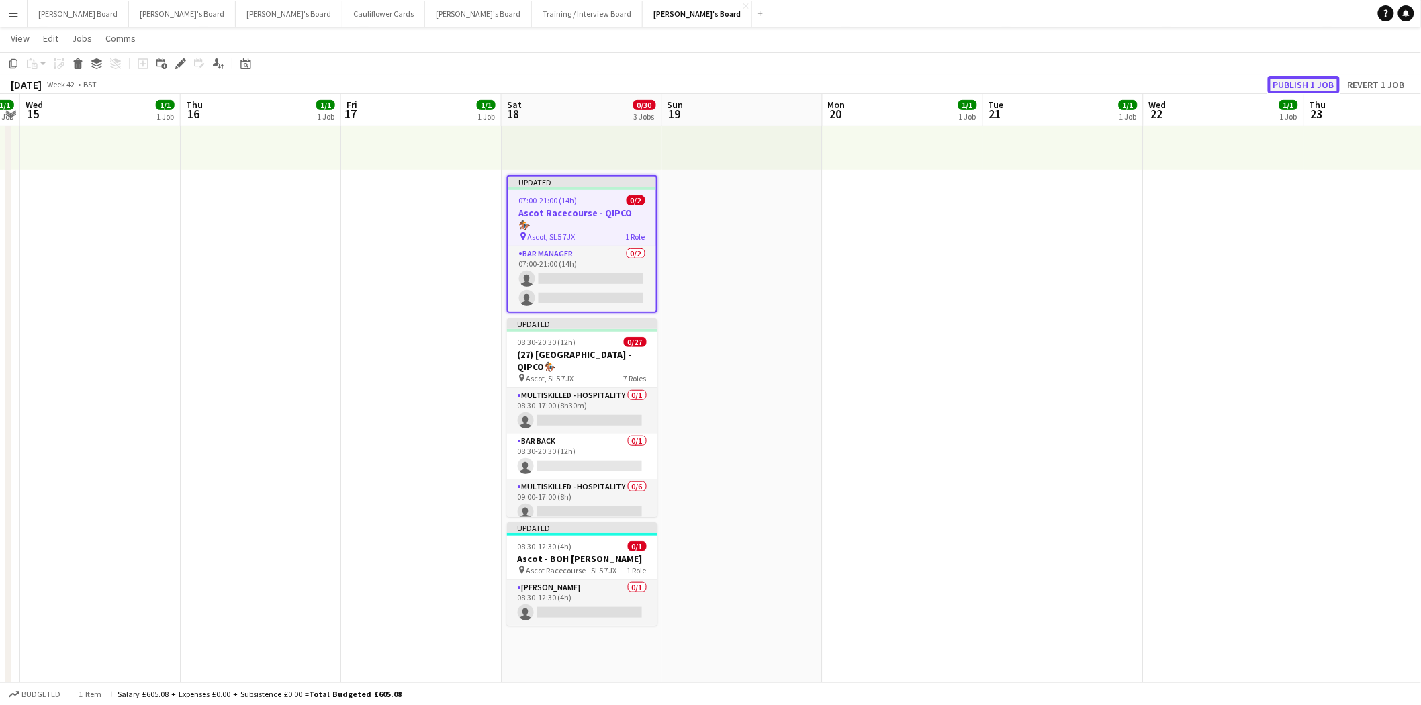
click at [1308, 84] on button "Publish 1 job" at bounding box center [1304, 84] width 72 height 17
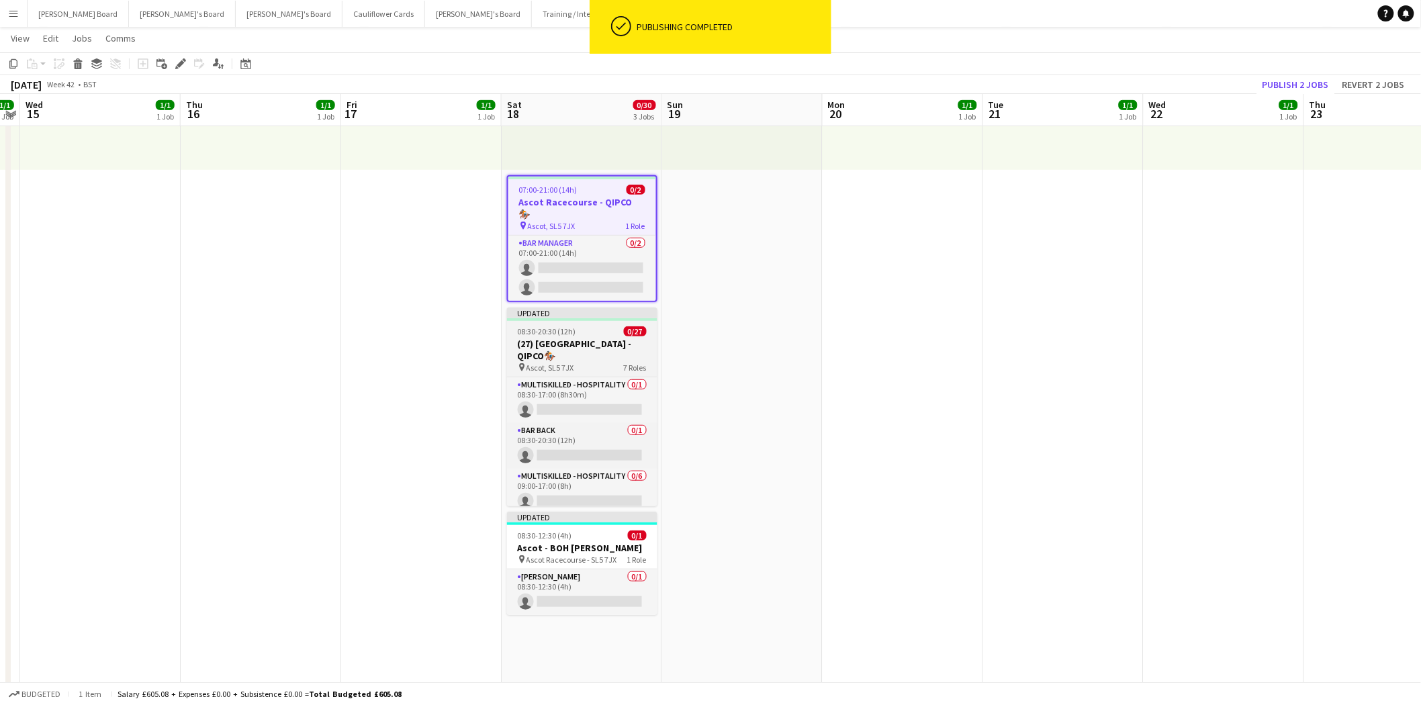
click at [553, 311] on app-job-card "Updated 08:30-20:30 (12h) 0/27 (27) Ascot Racecourse - QIPCO🏇🏼 pin Ascot, SL5 7…" at bounding box center [582, 407] width 150 height 199
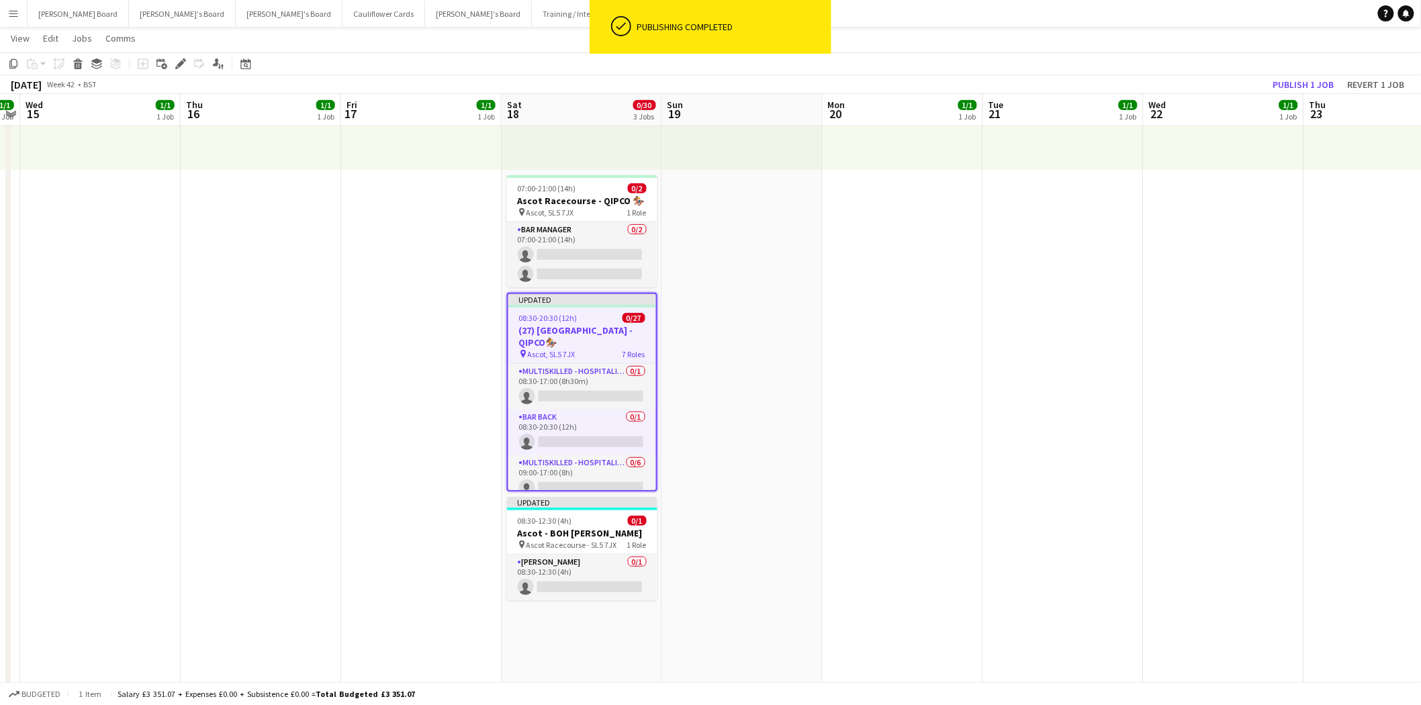
scroll to position [0, 461]
click at [1324, 84] on button "Publish 1 job" at bounding box center [1304, 84] width 72 height 17
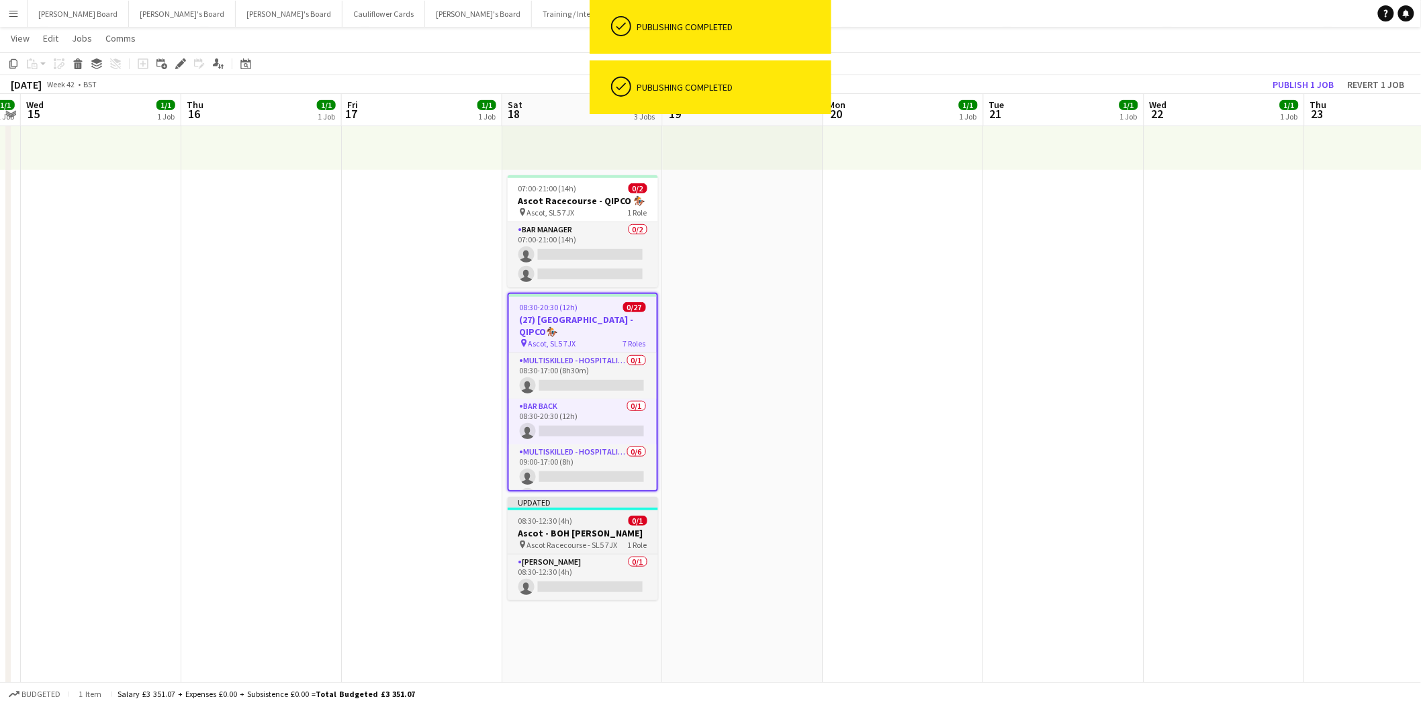
click at [542, 500] on div "Updated" at bounding box center [583, 502] width 150 height 11
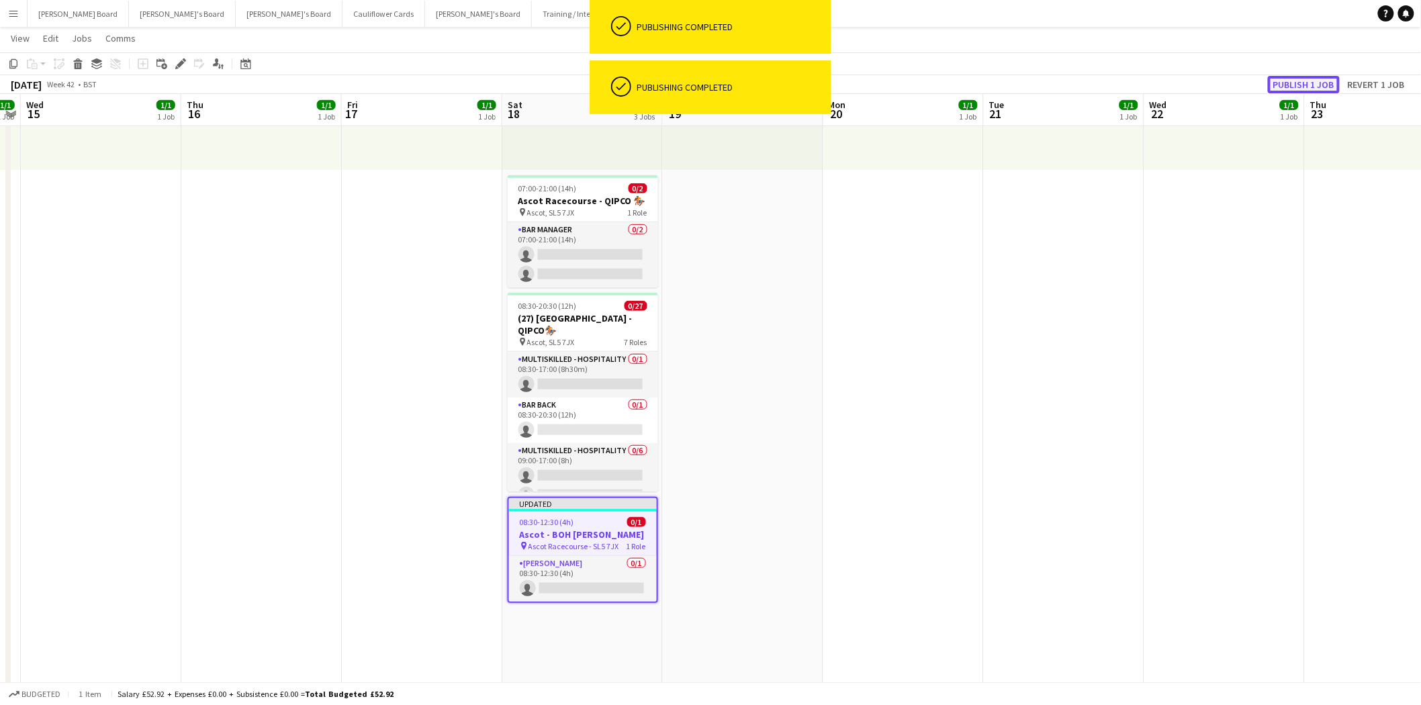
click at [1313, 84] on button "Publish 1 job" at bounding box center [1304, 84] width 72 height 17
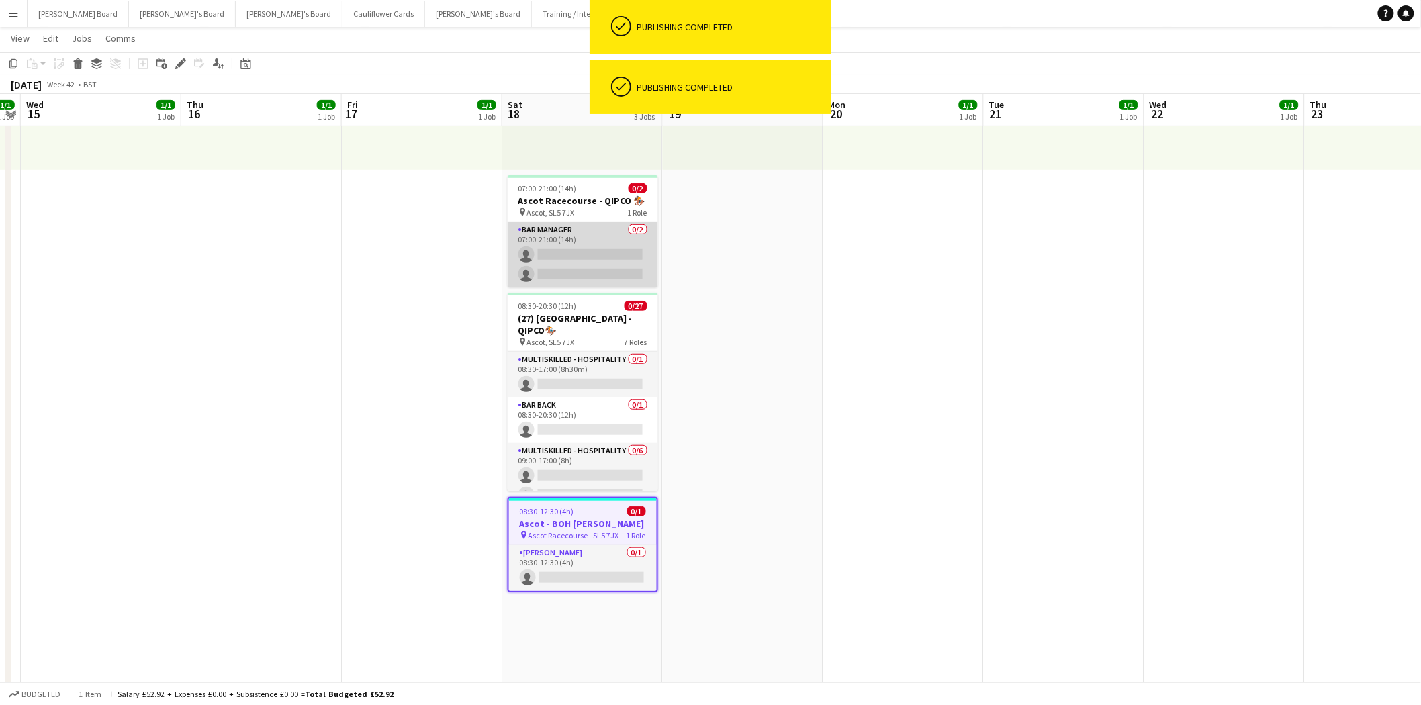
click at [567, 232] on app-card-role "Bar Manager 0/2 07:00-21:00 (14h) single-neutral-actions single-neutral-actions" at bounding box center [583, 254] width 150 height 65
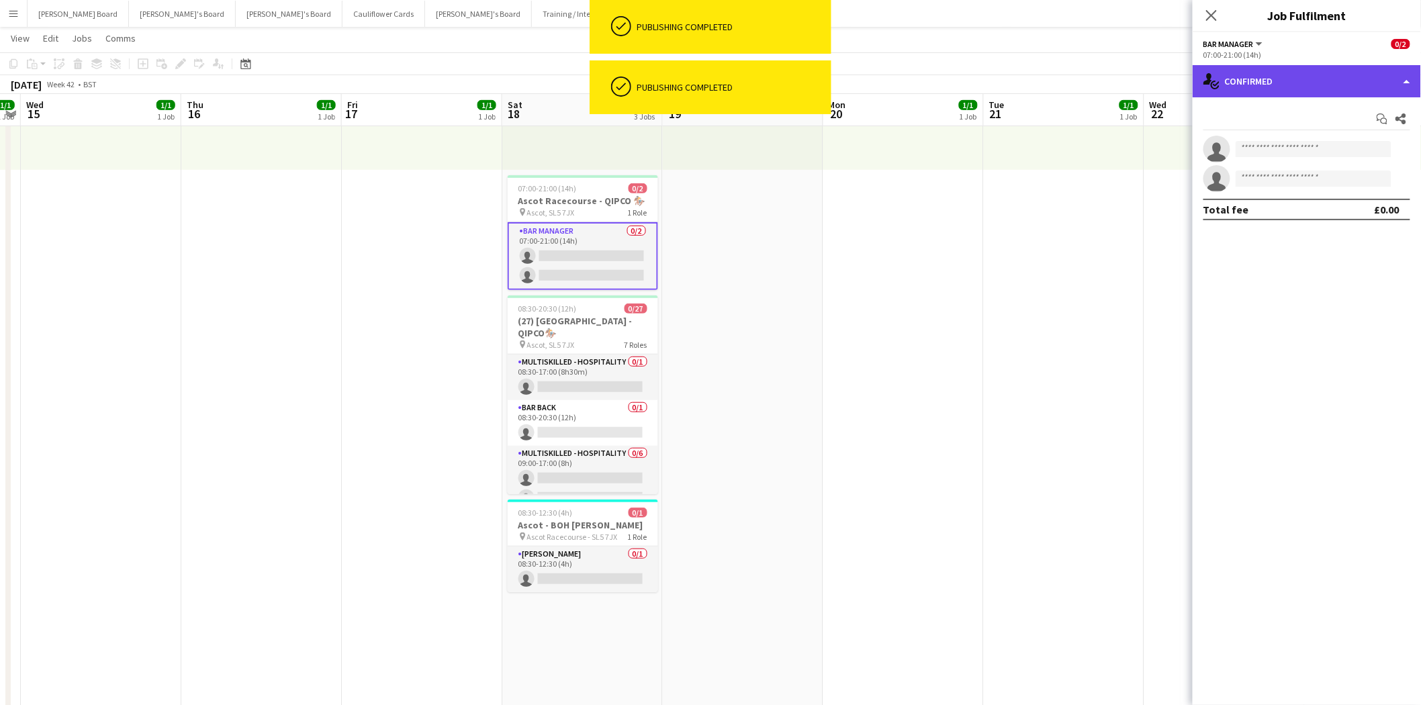
click at [1311, 82] on div "single-neutral-actions-check-2 Confirmed" at bounding box center [1307, 81] width 228 height 32
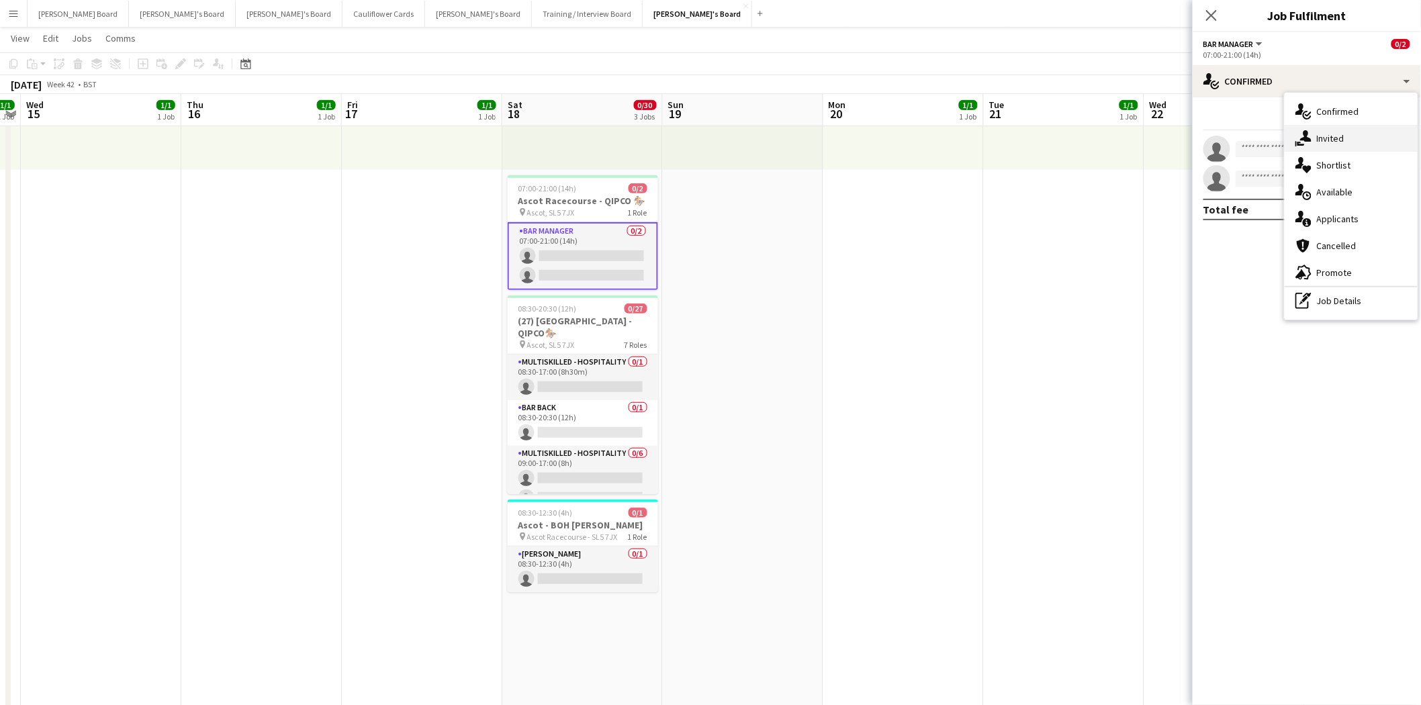
drag, startPoint x: 1327, startPoint y: 139, endPoint x: 1302, endPoint y: 157, distance: 31.3
click at [1326, 139] on span "Invited" at bounding box center [1331, 138] width 28 height 12
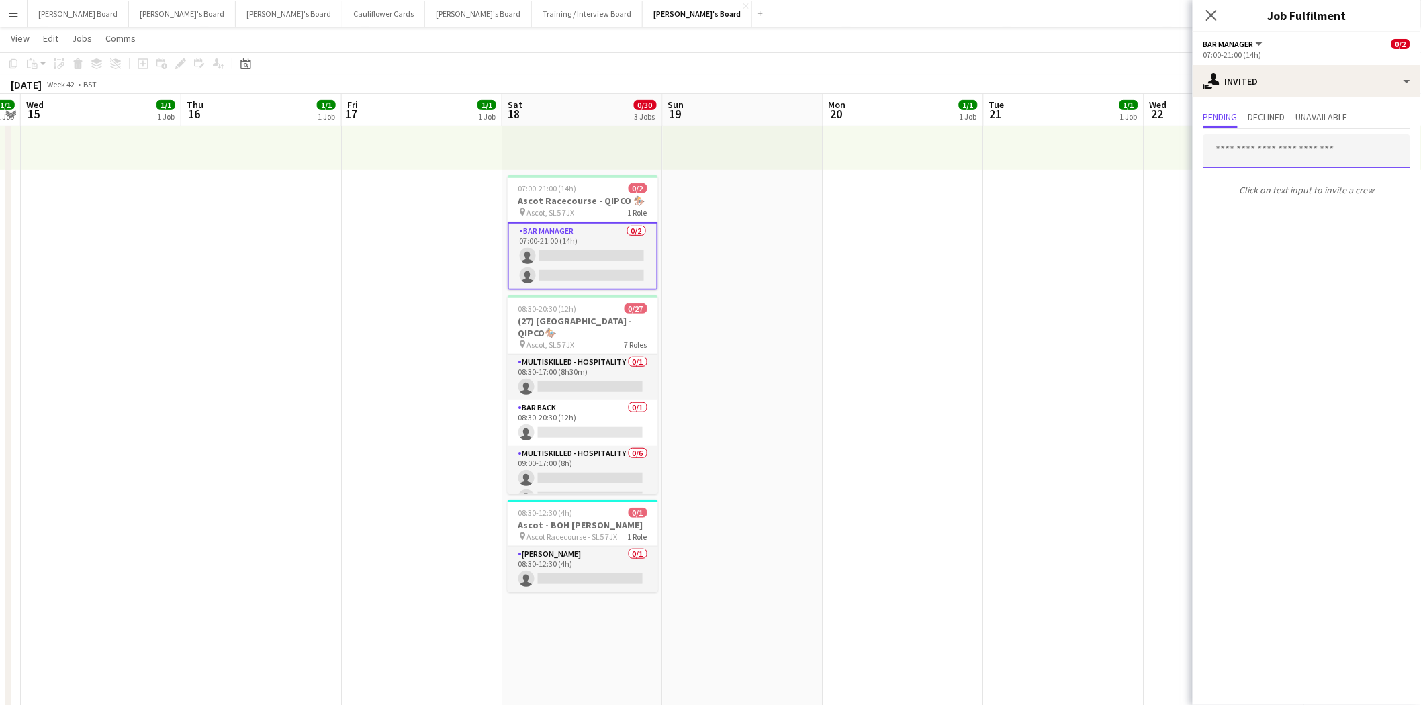
click at [1251, 152] on input "text" at bounding box center [1307, 151] width 207 height 34
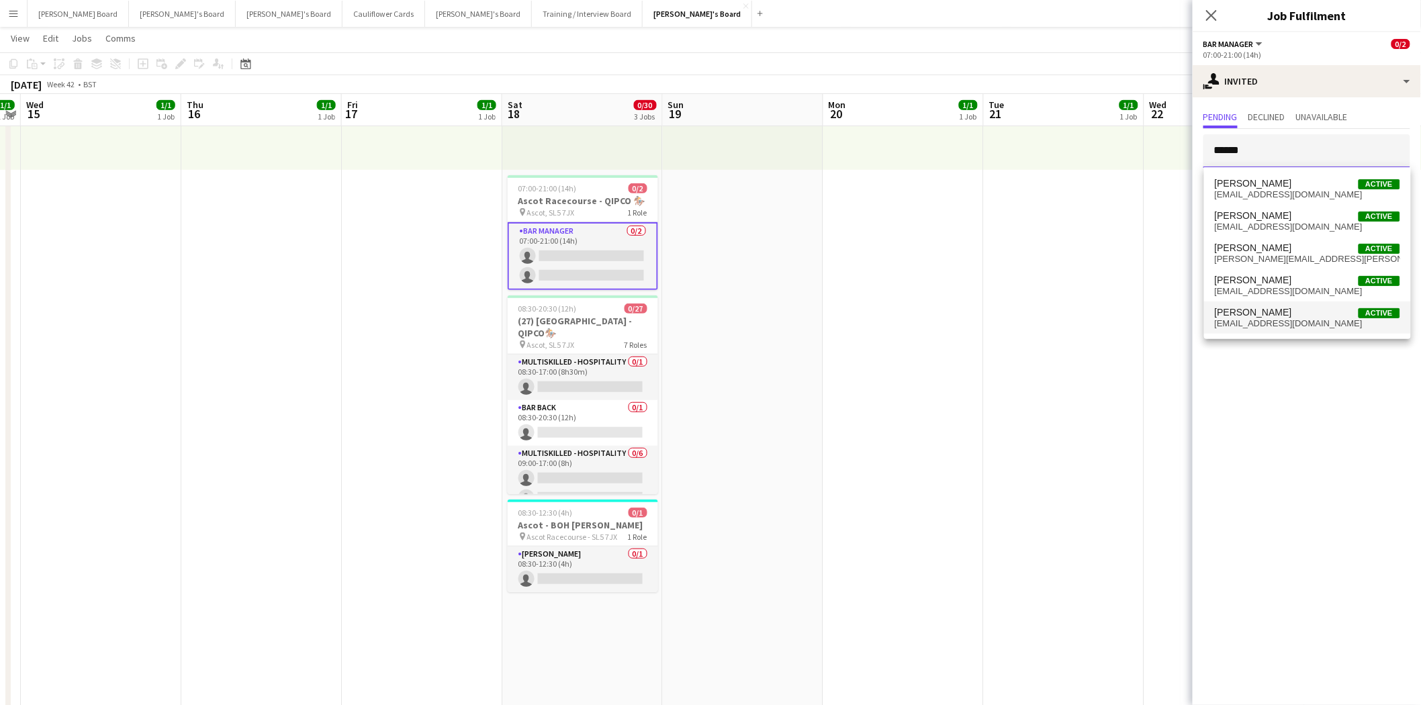
type input "*****"
click at [1284, 316] on span "Ollie Hall Active" at bounding box center [1307, 312] width 185 height 11
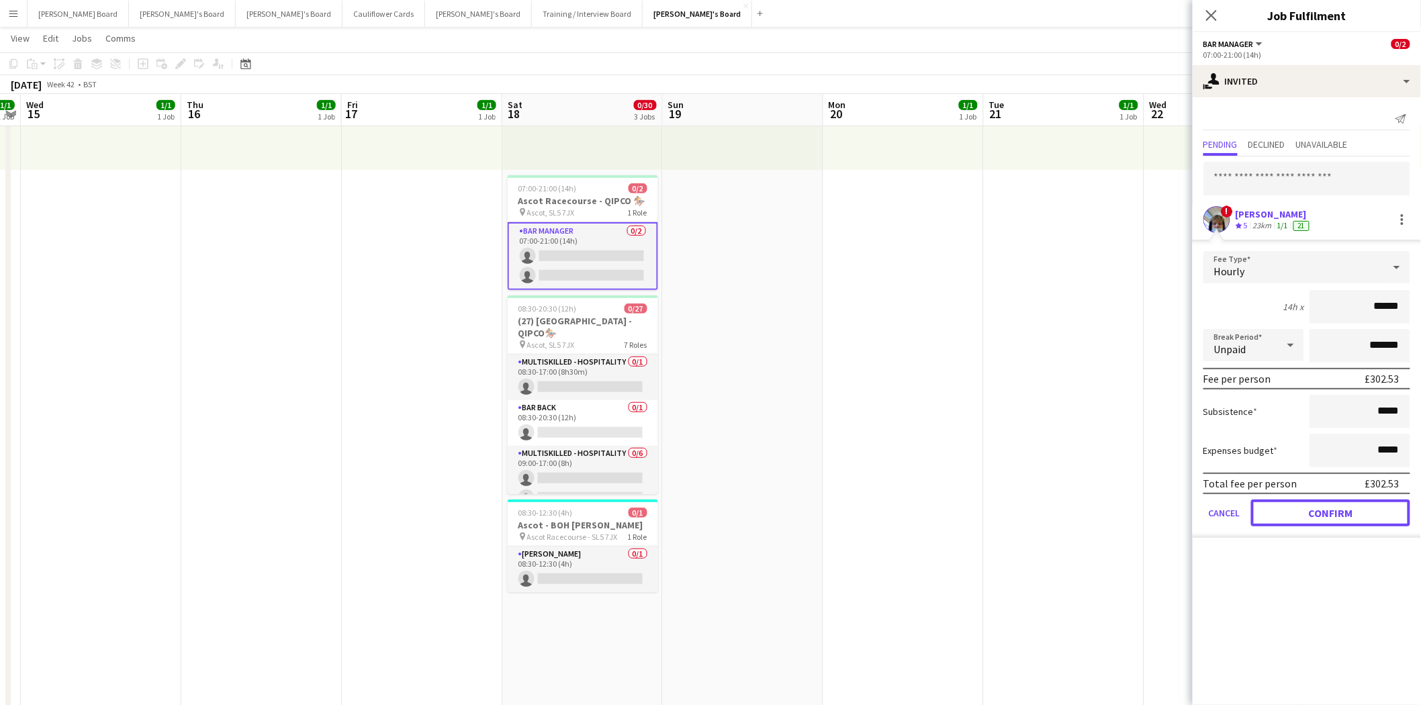
drag, startPoint x: 1343, startPoint y: 514, endPoint x: 1291, endPoint y: 347, distance: 174.6
click at [1343, 511] on button "Confirm" at bounding box center [1330, 513] width 159 height 27
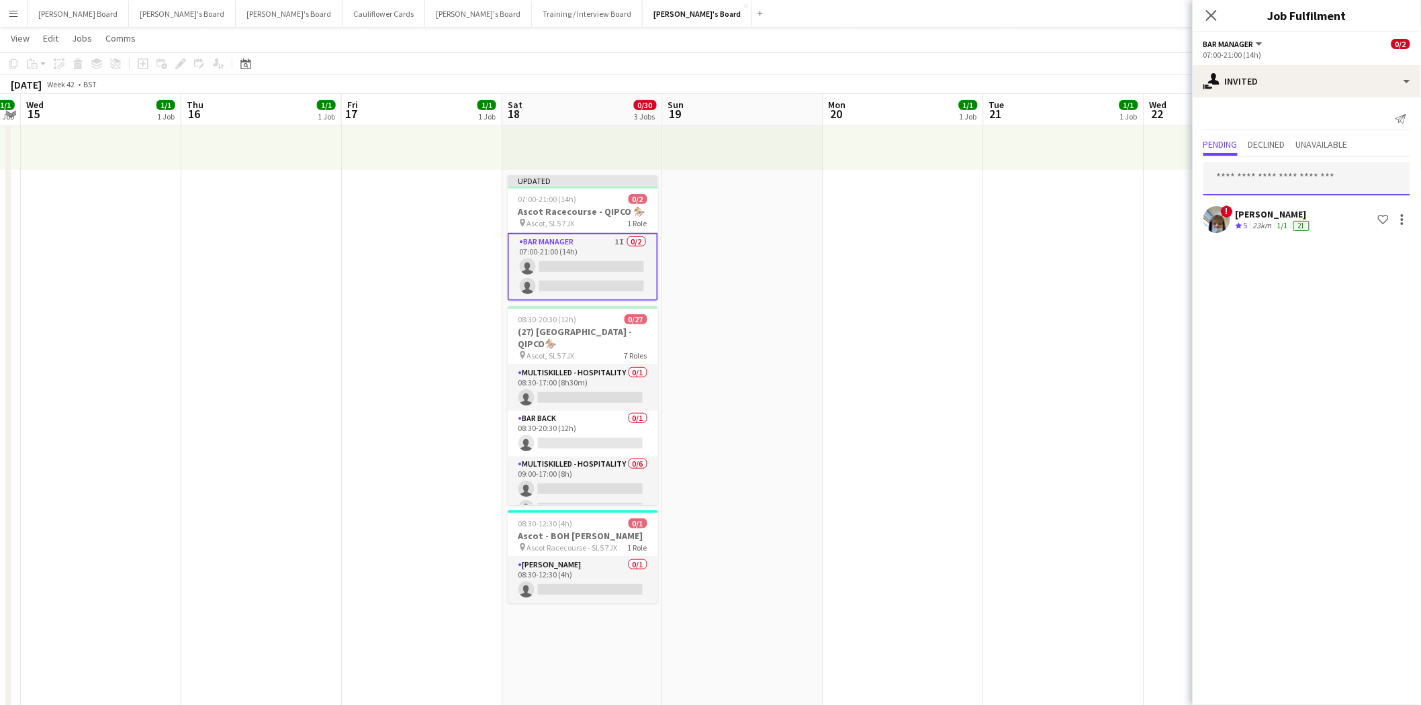
click at [1257, 184] on input "text" at bounding box center [1307, 179] width 207 height 34
click at [1226, 177] on input "*******" at bounding box center [1307, 179] width 207 height 34
type input "**********"
click at [1259, 220] on span "edward_thall@icloud.com" at bounding box center [1307, 222] width 185 height 11
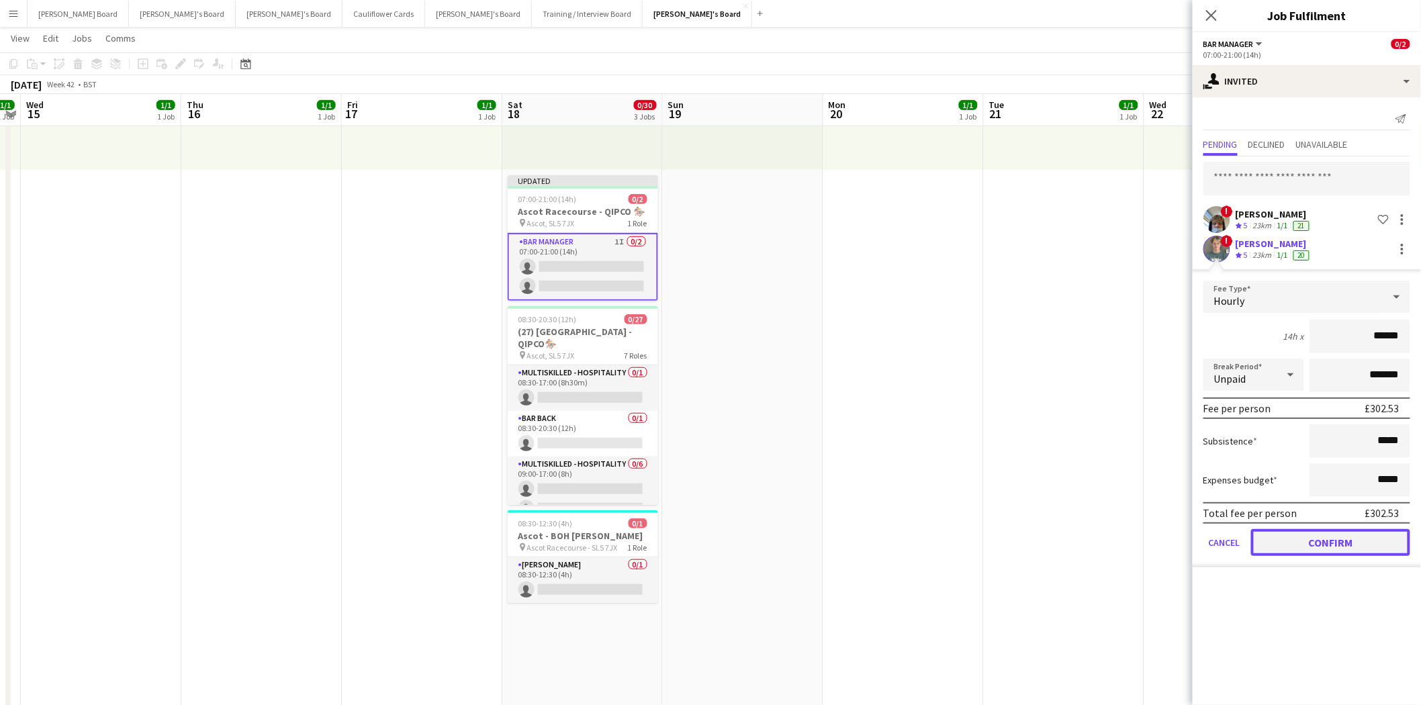
click at [1367, 539] on button "Confirm" at bounding box center [1330, 542] width 159 height 27
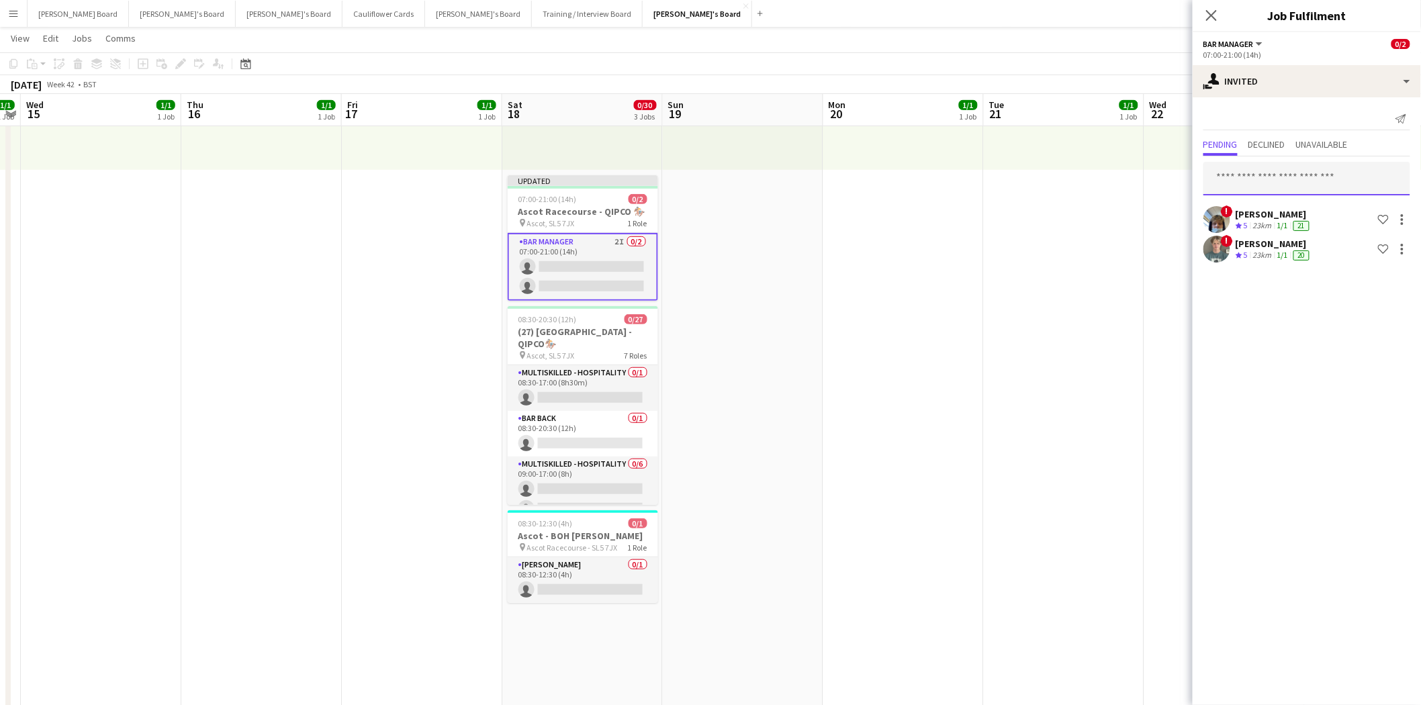
click at [1258, 173] on input "text" at bounding box center [1307, 179] width 207 height 34
type input "******"
drag, startPoint x: 1263, startPoint y: 218, endPoint x: 1271, endPoint y: 237, distance: 21.3
click at [1263, 217] on span "omiettedagogo@gmail.com" at bounding box center [1307, 222] width 185 height 11
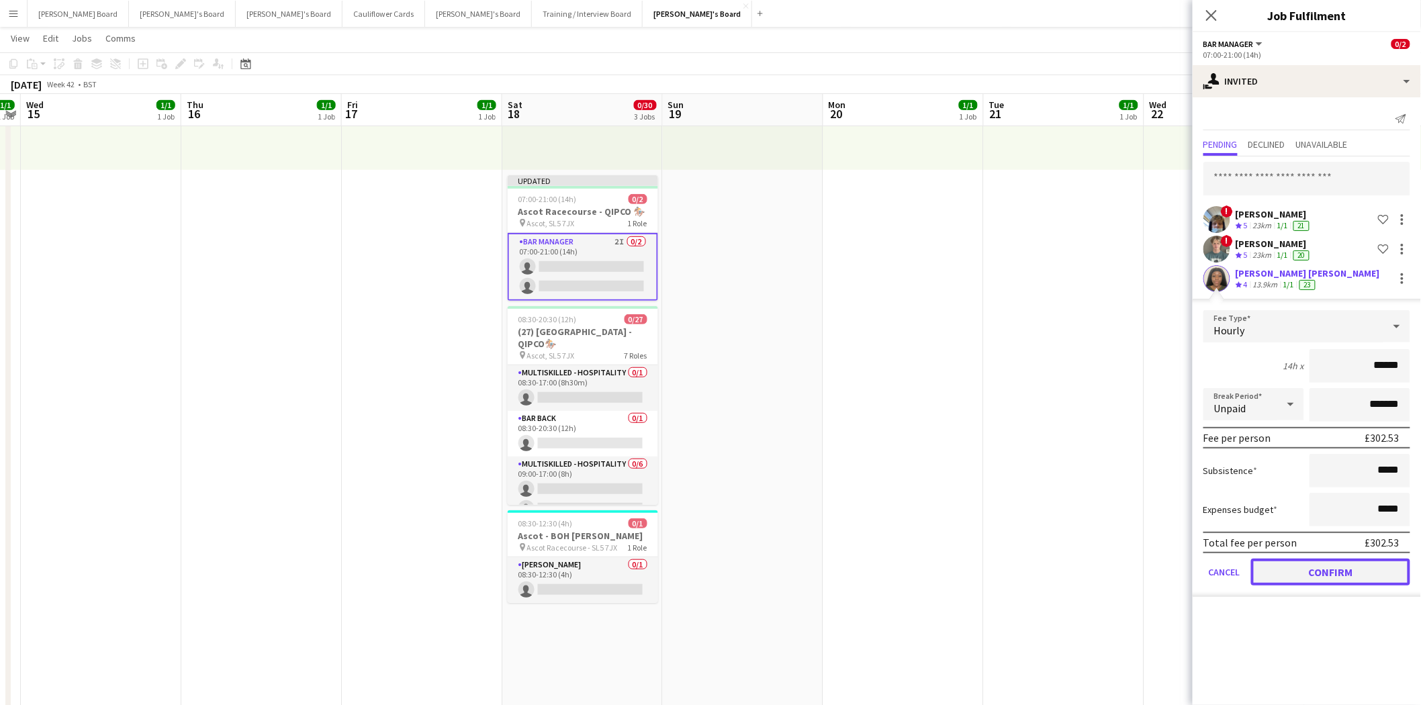
click at [1354, 565] on button "Confirm" at bounding box center [1330, 572] width 159 height 27
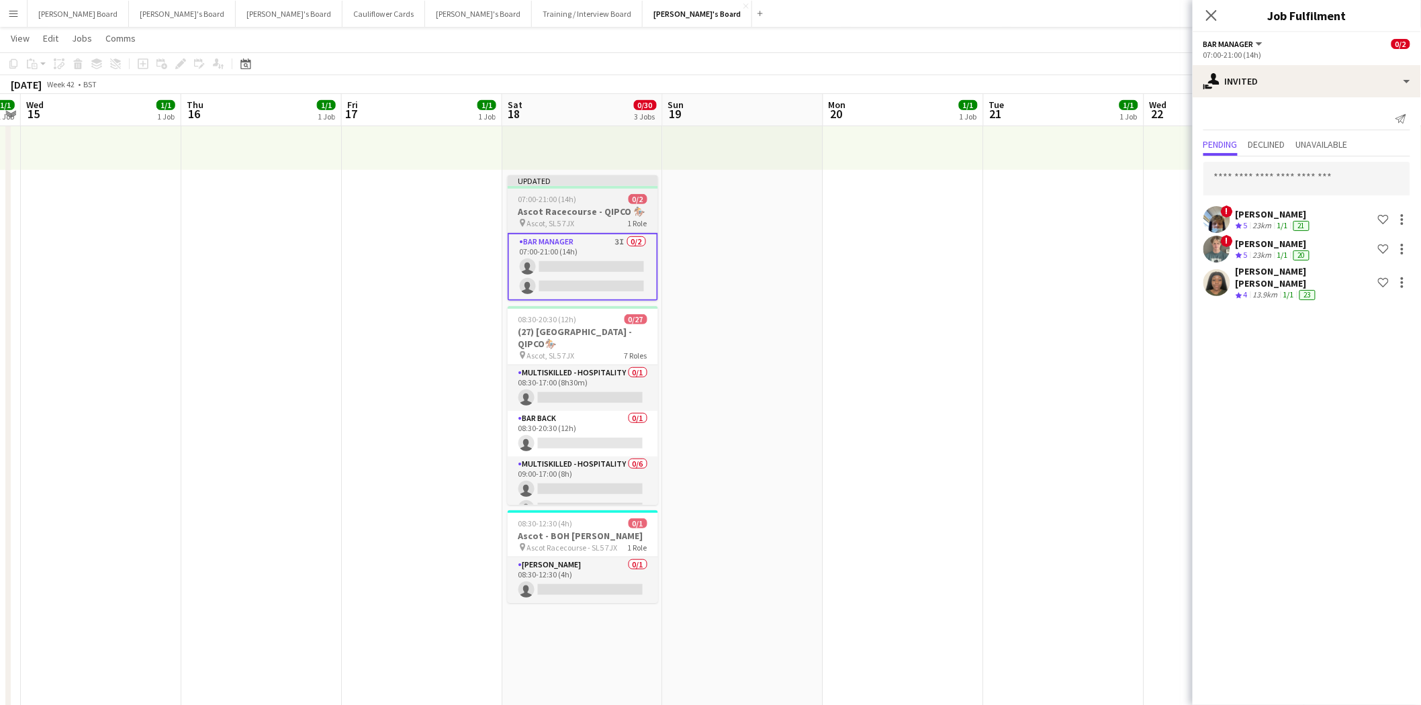
click at [555, 182] on div "Updated" at bounding box center [583, 180] width 150 height 11
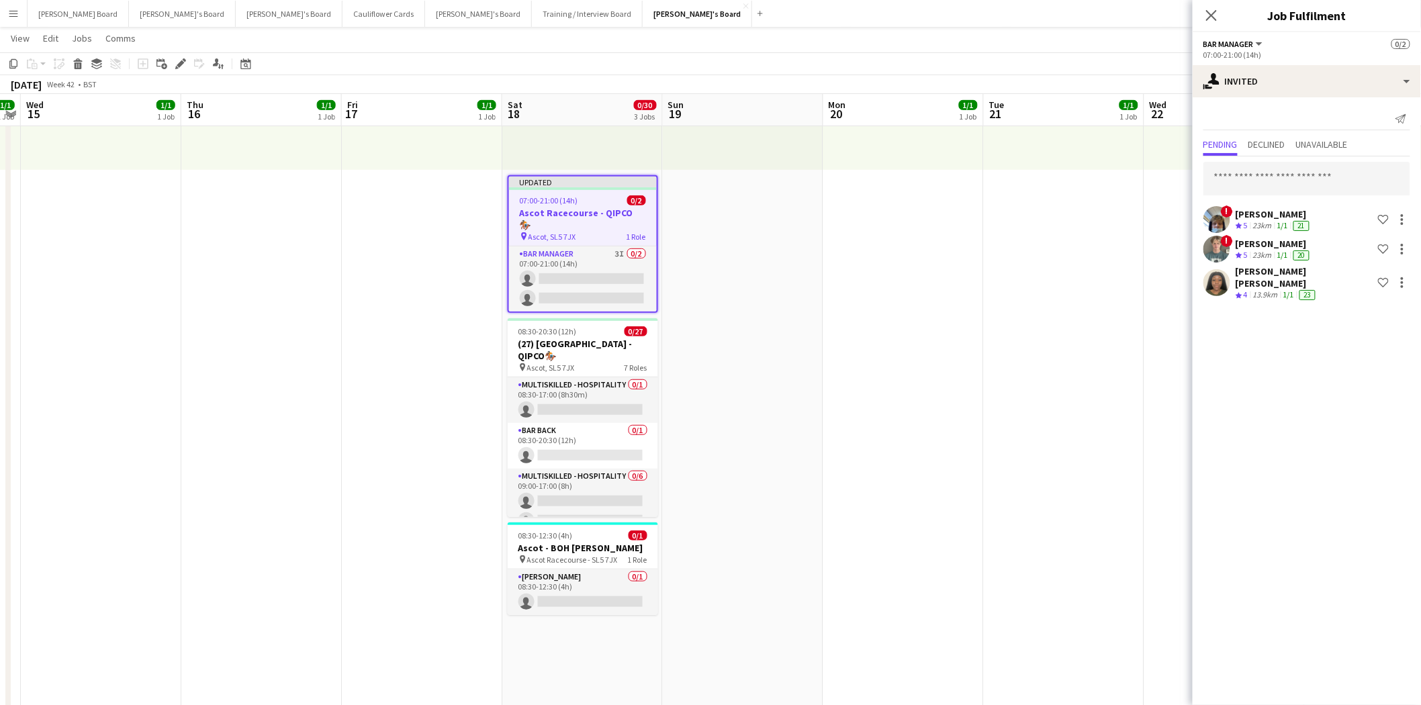
click at [1200, 12] on div "Close pop-in" at bounding box center [1212, 15] width 38 height 31
click at [1212, 15] on icon at bounding box center [1211, 15] width 13 height 13
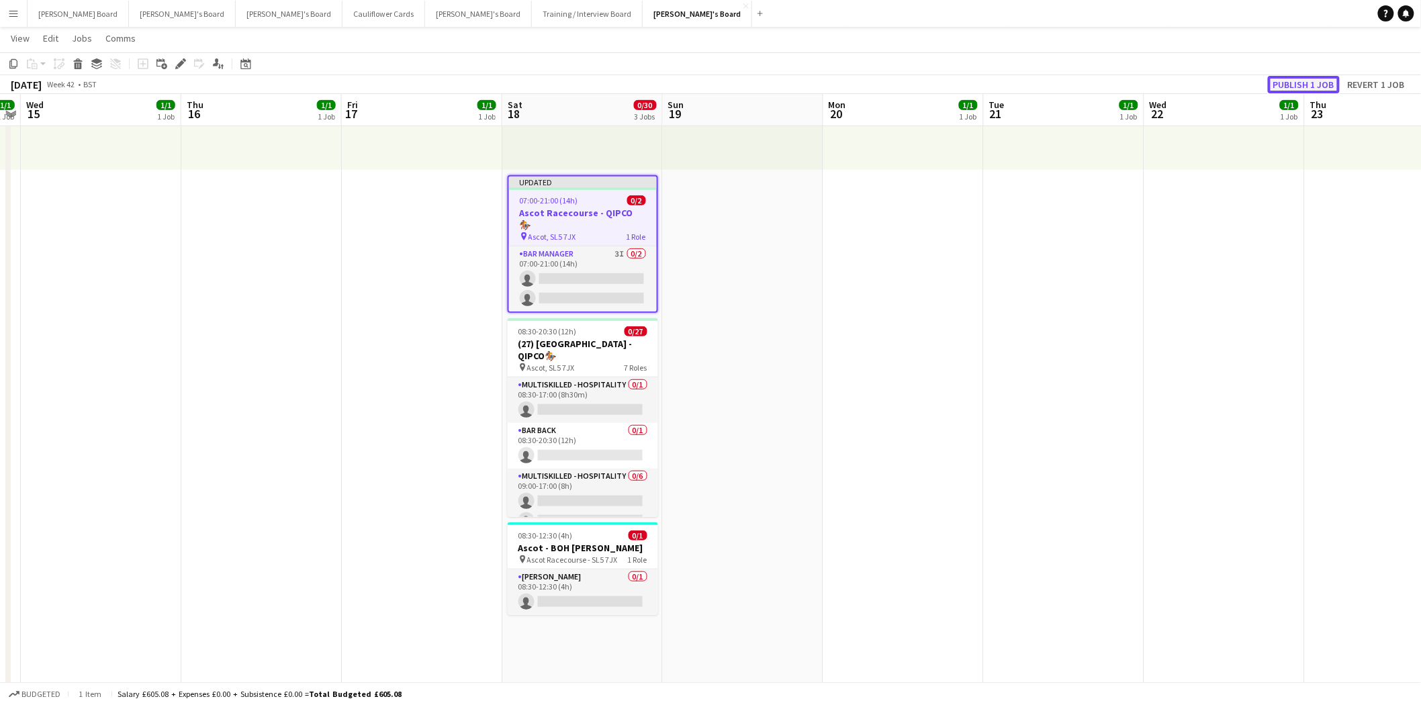
click at [1290, 84] on button "Publish 1 job" at bounding box center [1304, 84] width 72 height 17
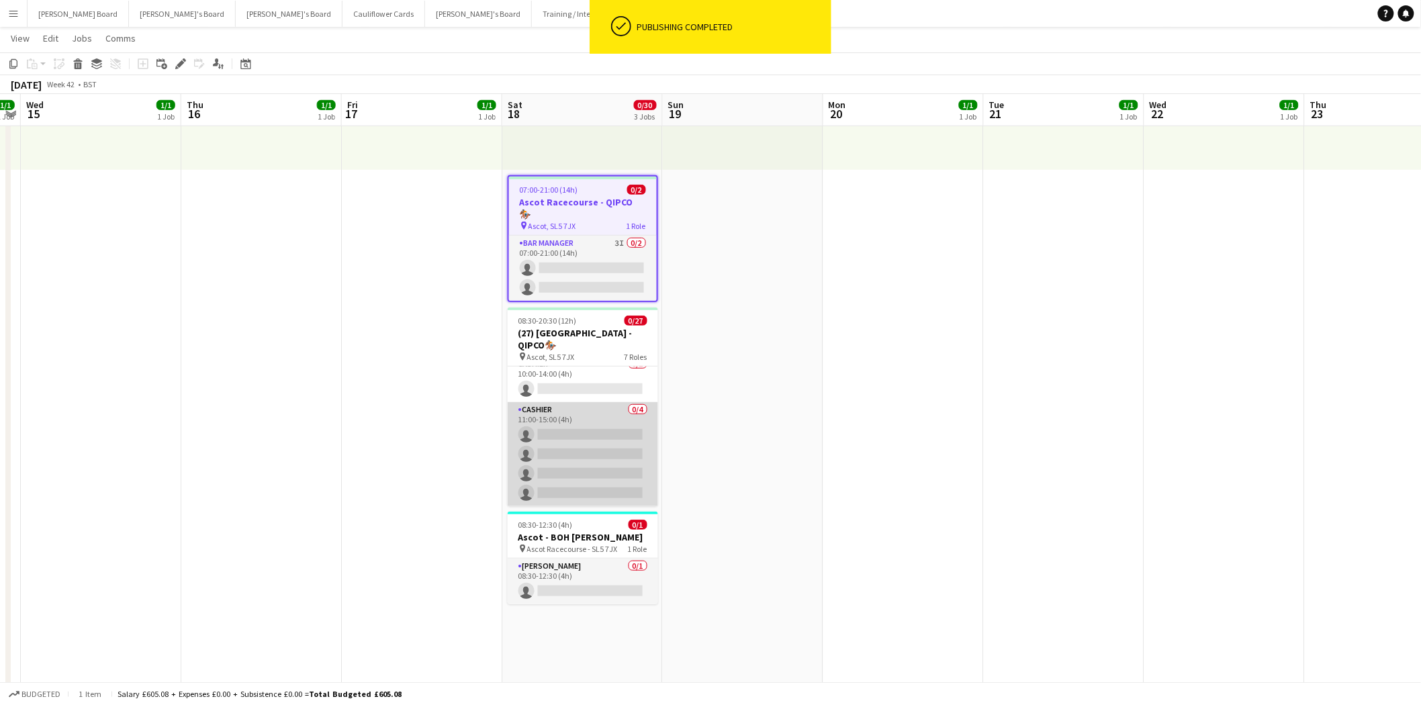
scroll to position [495, 0]
click at [574, 433] on app-card-role "Cashier 0/1 10:00-14:00 (4h) single-neutral-actions" at bounding box center [583, 454] width 150 height 46
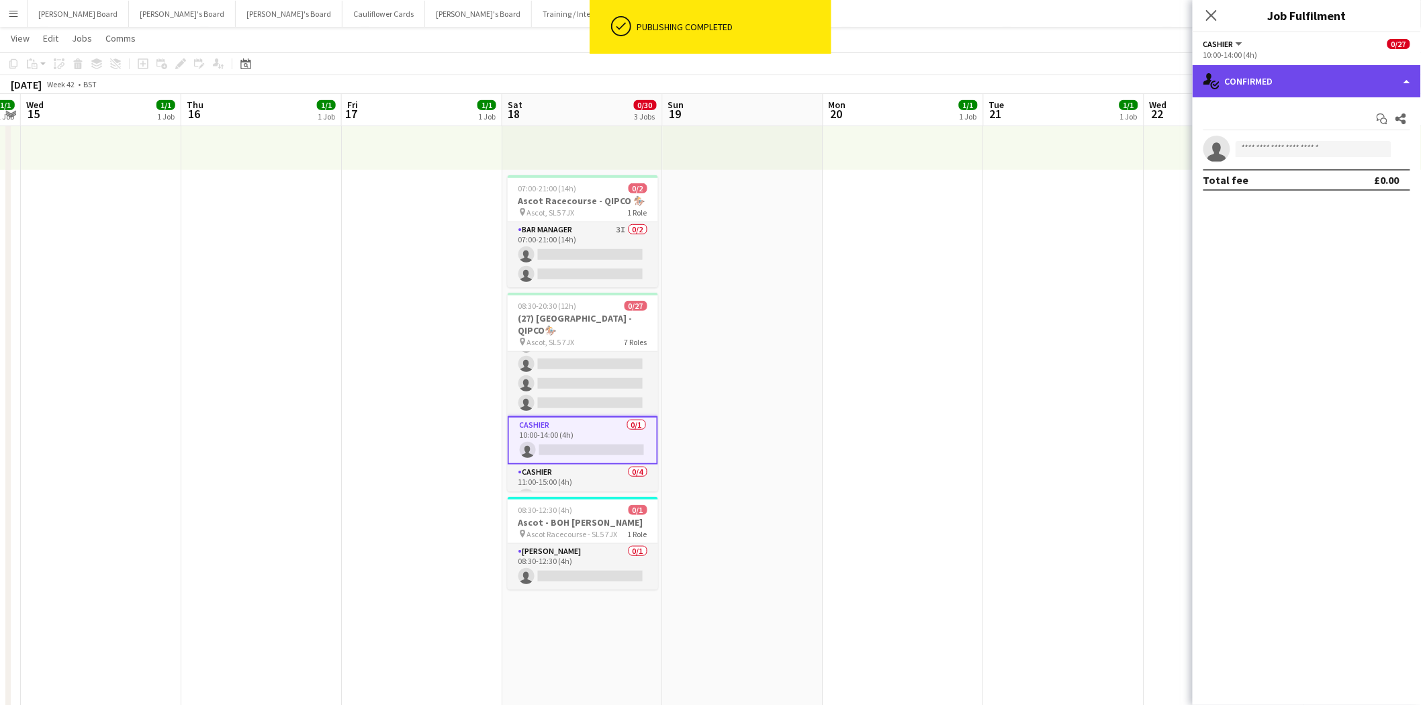
click at [1245, 89] on div "single-neutral-actions-check-2 Confirmed" at bounding box center [1307, 81] width 228 height 32
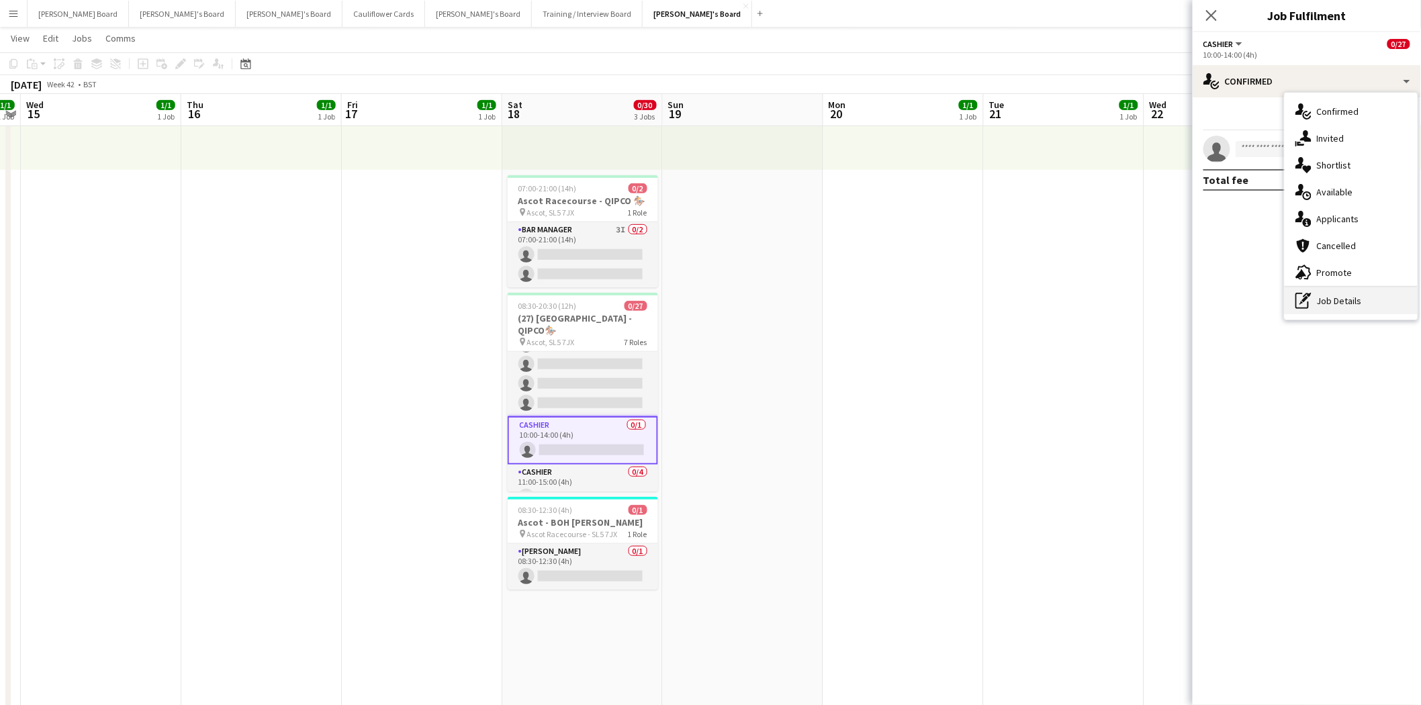
click at [1307, 299] on icon "pen-write" at bounding box center [1304, 301] width 16 height 16
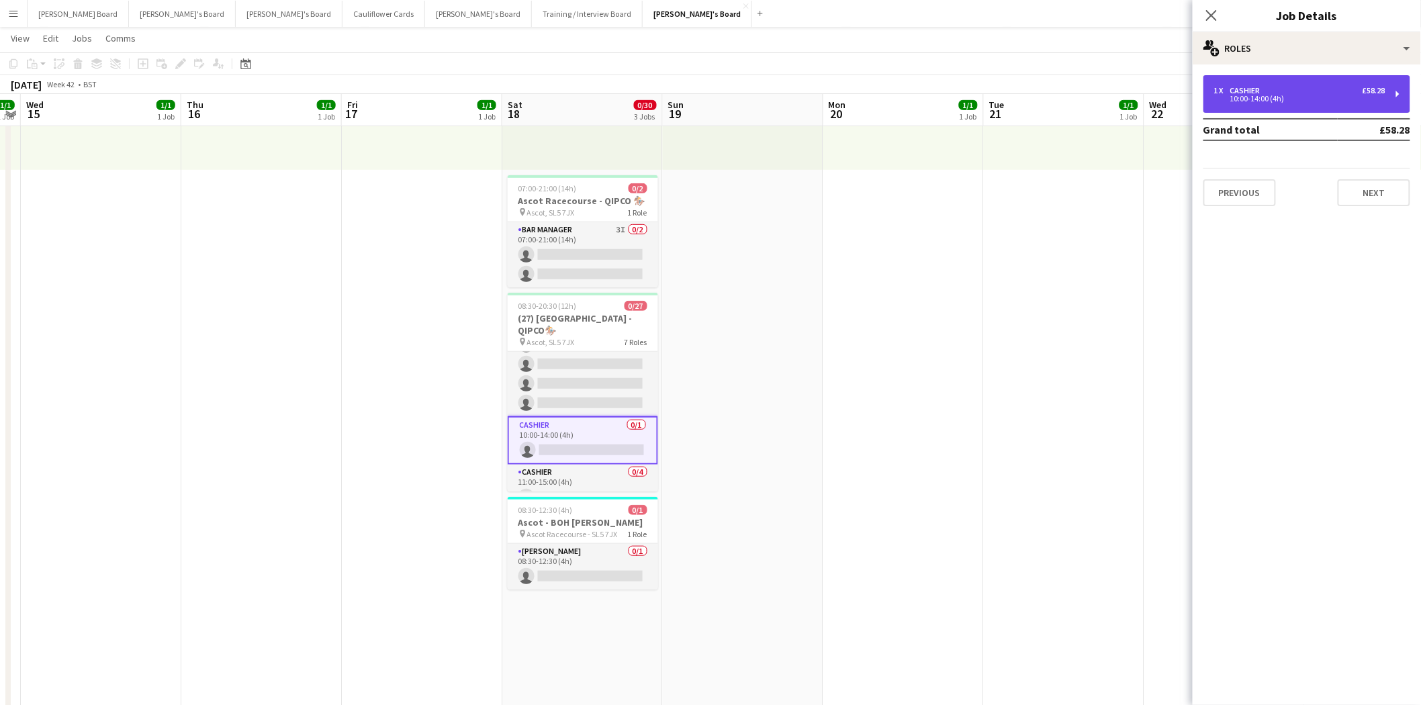
click at [1267, 104] on div "1 x Cashier £58.28 10:00-14:00 (4h)" at bounding box center [1307, 94] width 207 height 38
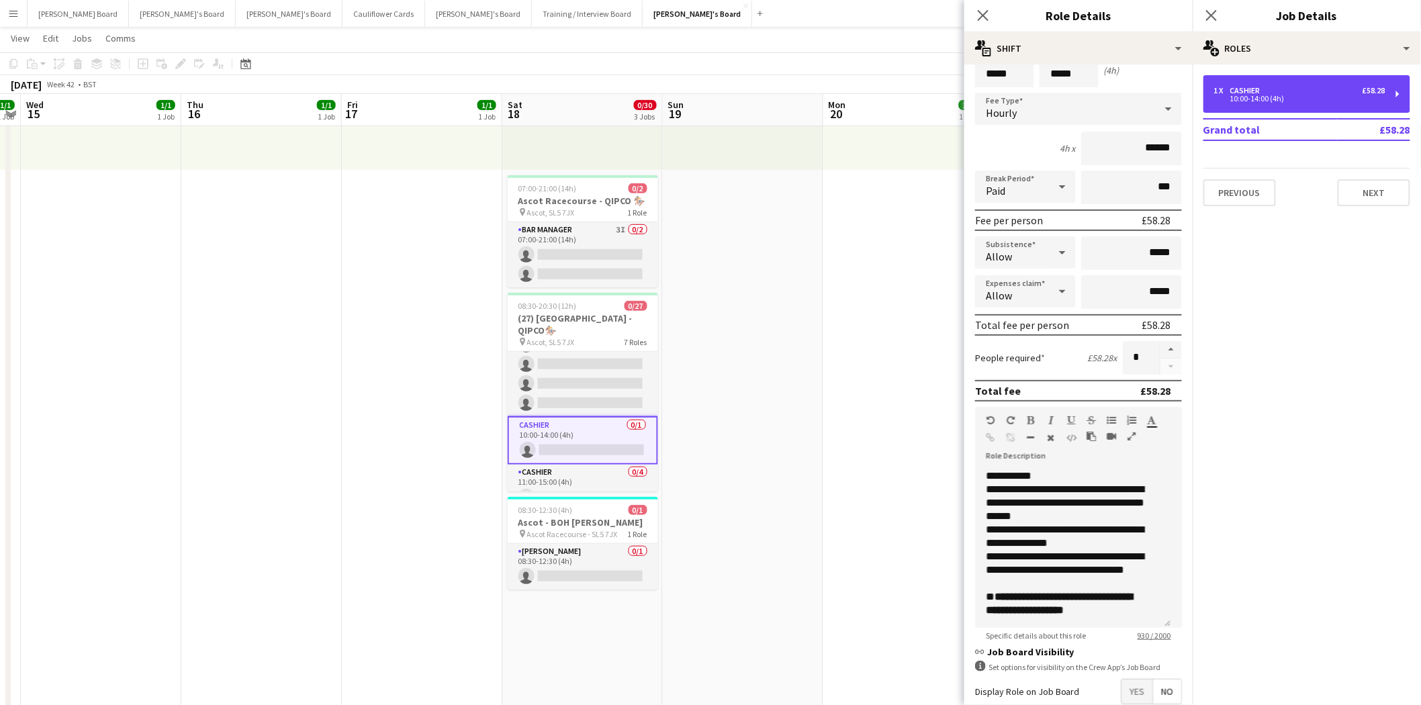
scroll to position [130, 0]
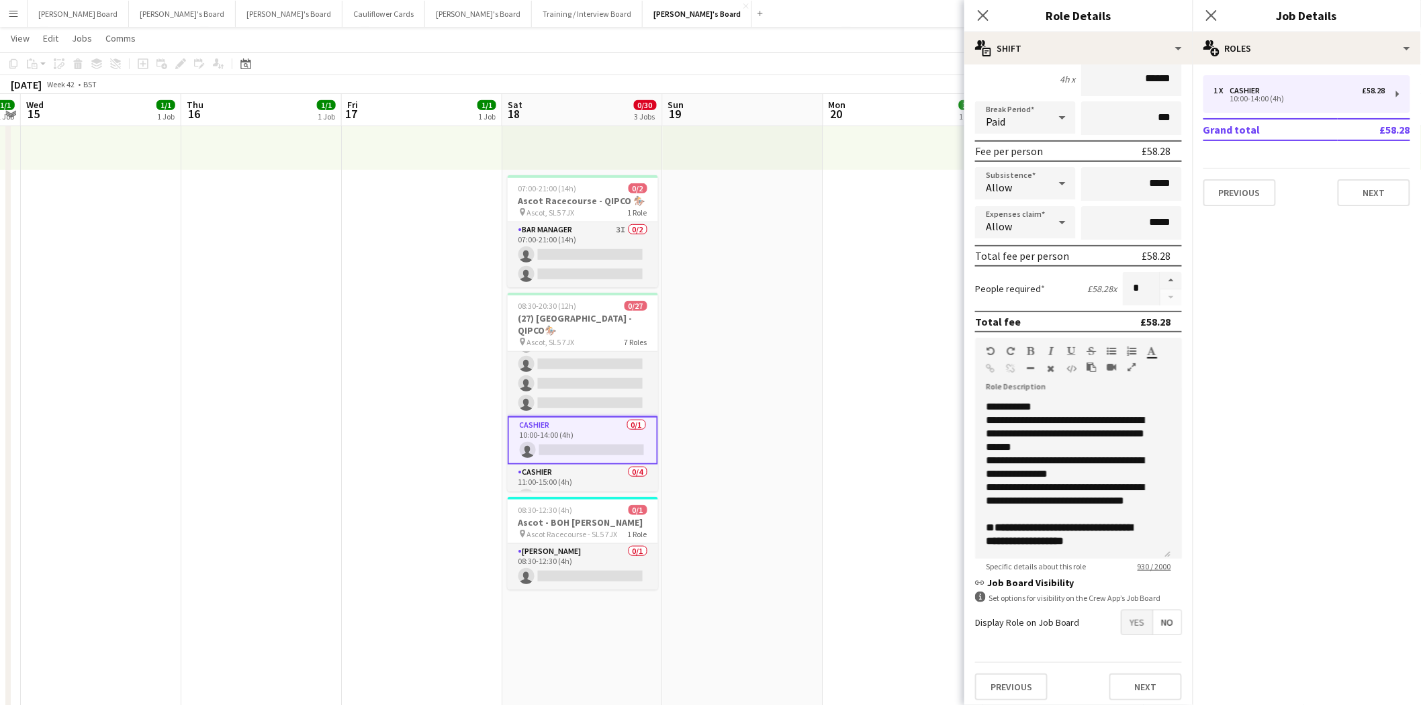
drag, startPoint x: 1111, startPoint y: 618, endPoint x: 1117, endPoint y: 607, distance: 12.3
click at [1122, 617] on span "Yes" at bounding box center [1137, 623] width 31 height 24
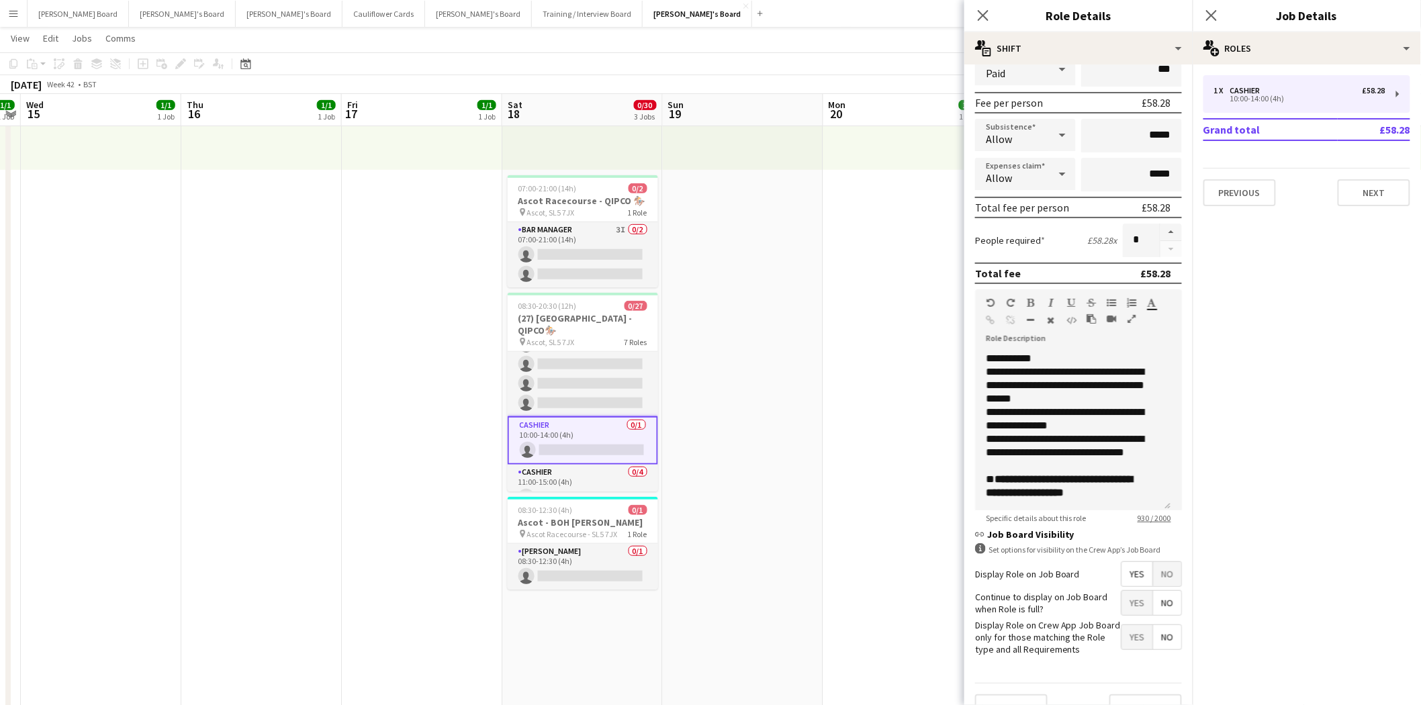
scroll to position [198, 0]
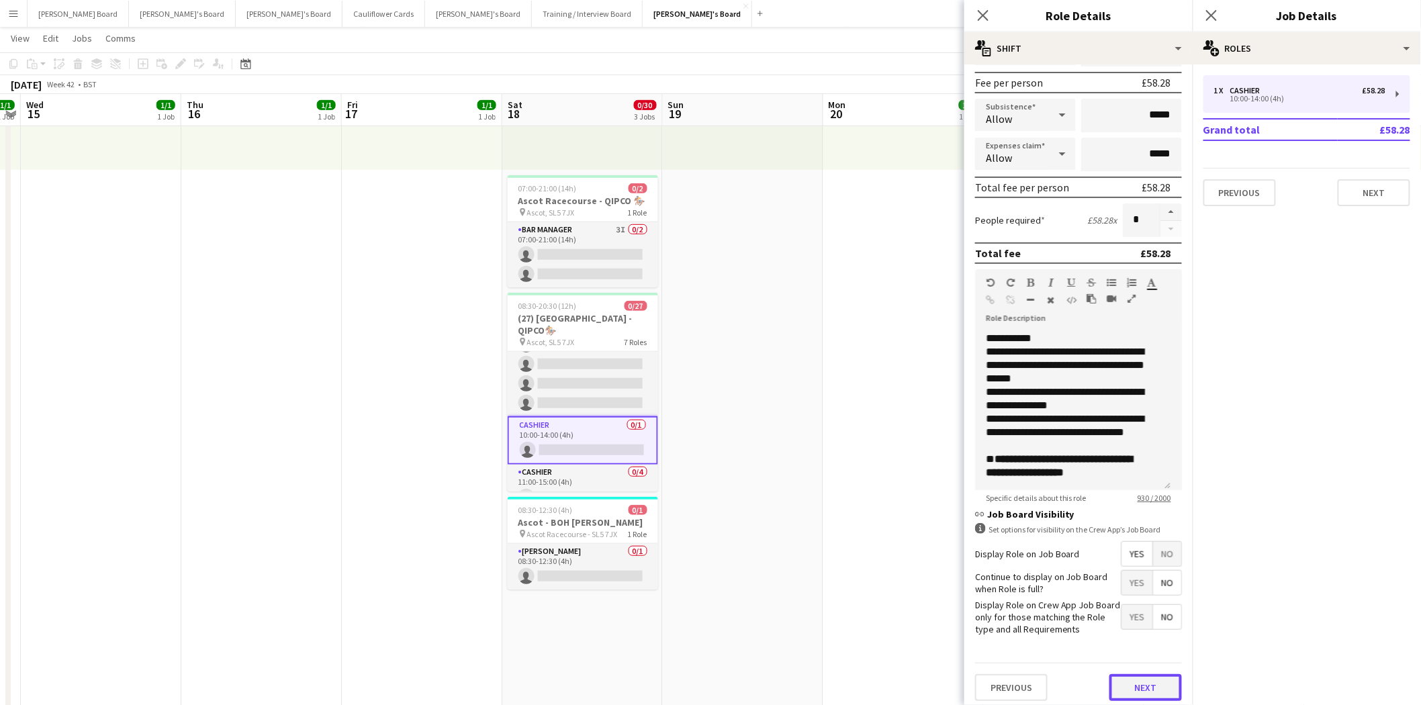
click at [1132, 677] on button "Next" at bounding box center [1146, 687] width 73 height 27
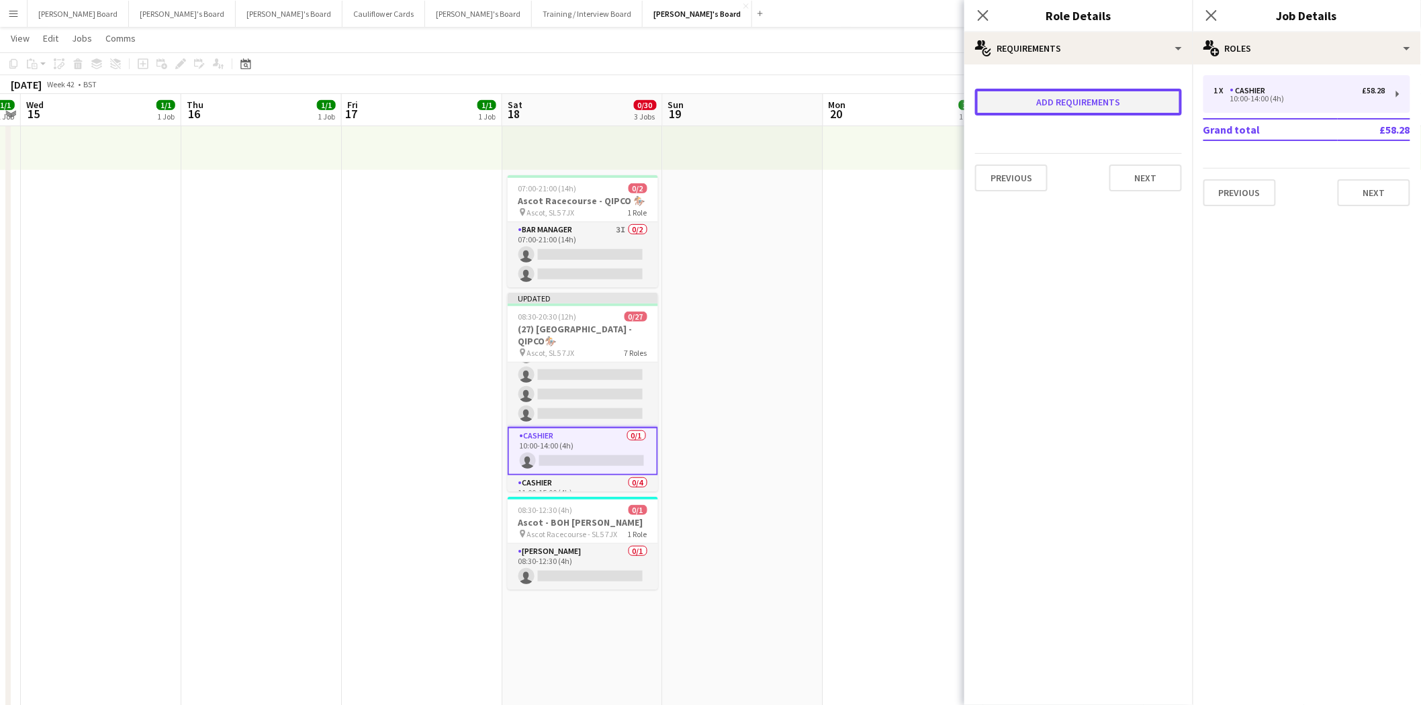
click at [1072, 111] on button "Add requirements" at bounding box center [1078, 102] width 207 height 27
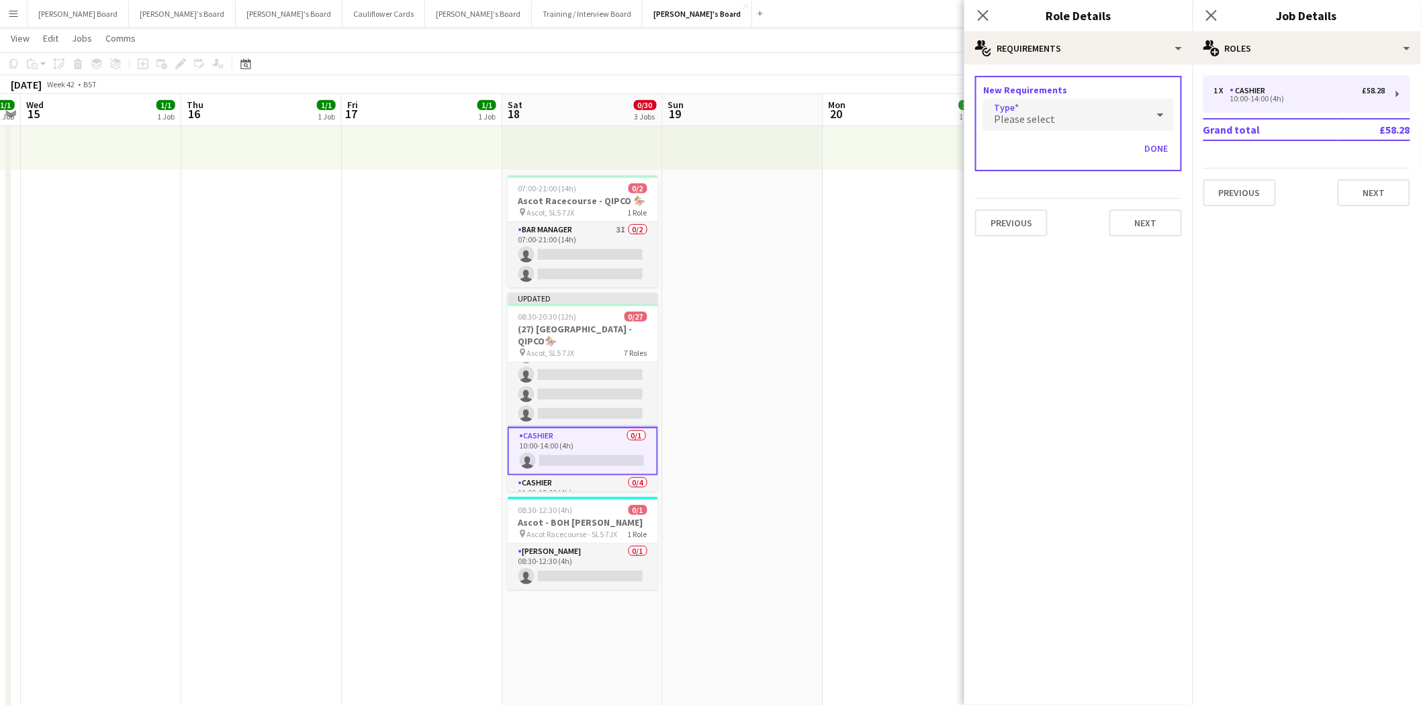
click at [1071, 124] on div "Please select" at bounding box center [1065, 115] width 164 height 32
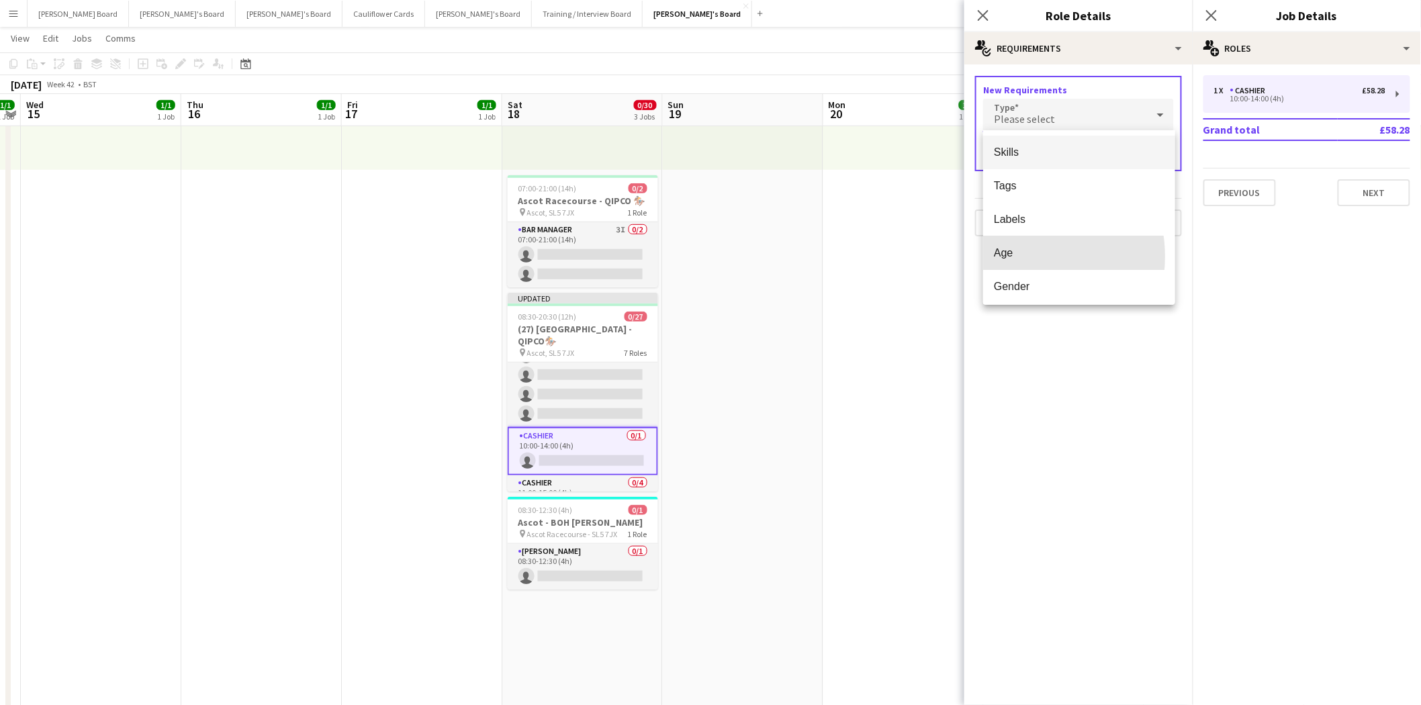
drag, startPoint x: 1012, startPoint y: 257, endPoint x: 1063, endPoint y: 173, distance: 97.7
click at [1012, 253] on span "Age" at bounding box center [1079, 252] width 171 height 13
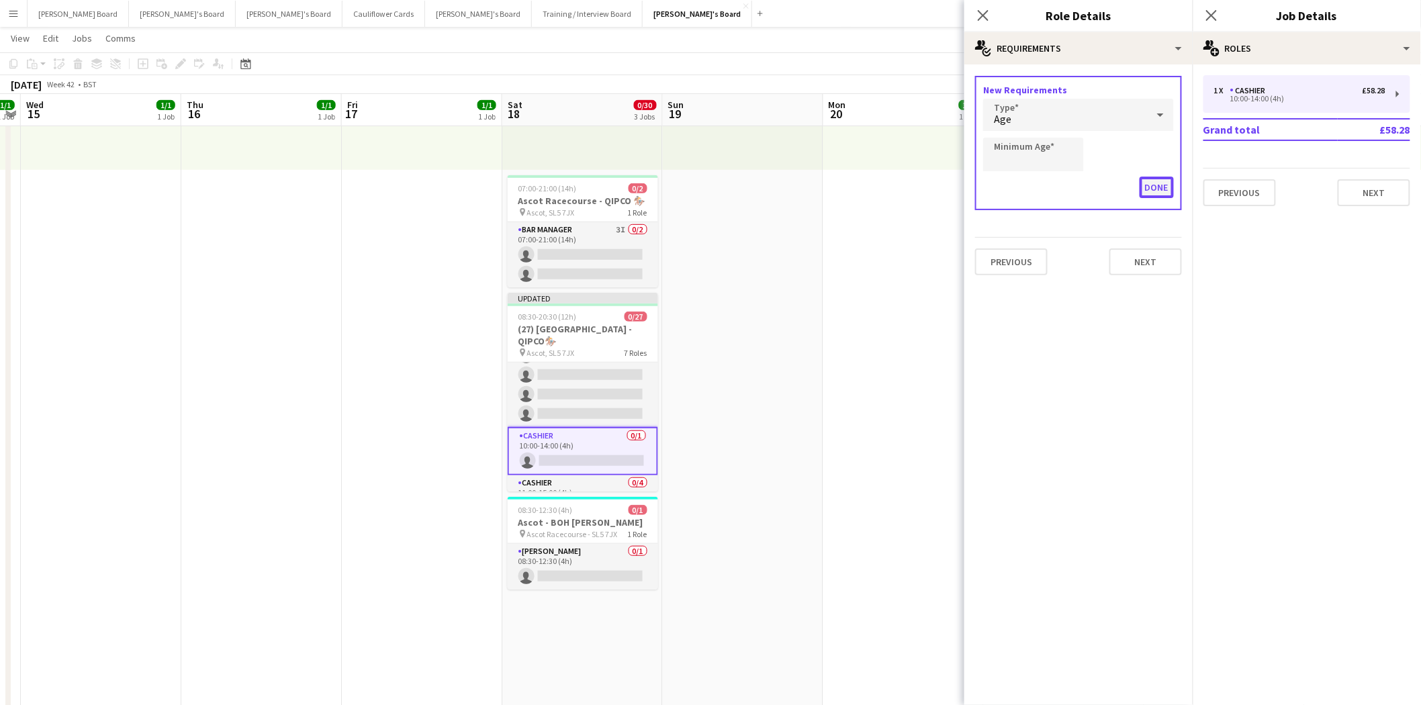
click at [1163, 185] on button "Done" at bounding box center [1157, 187] width 34 height 21
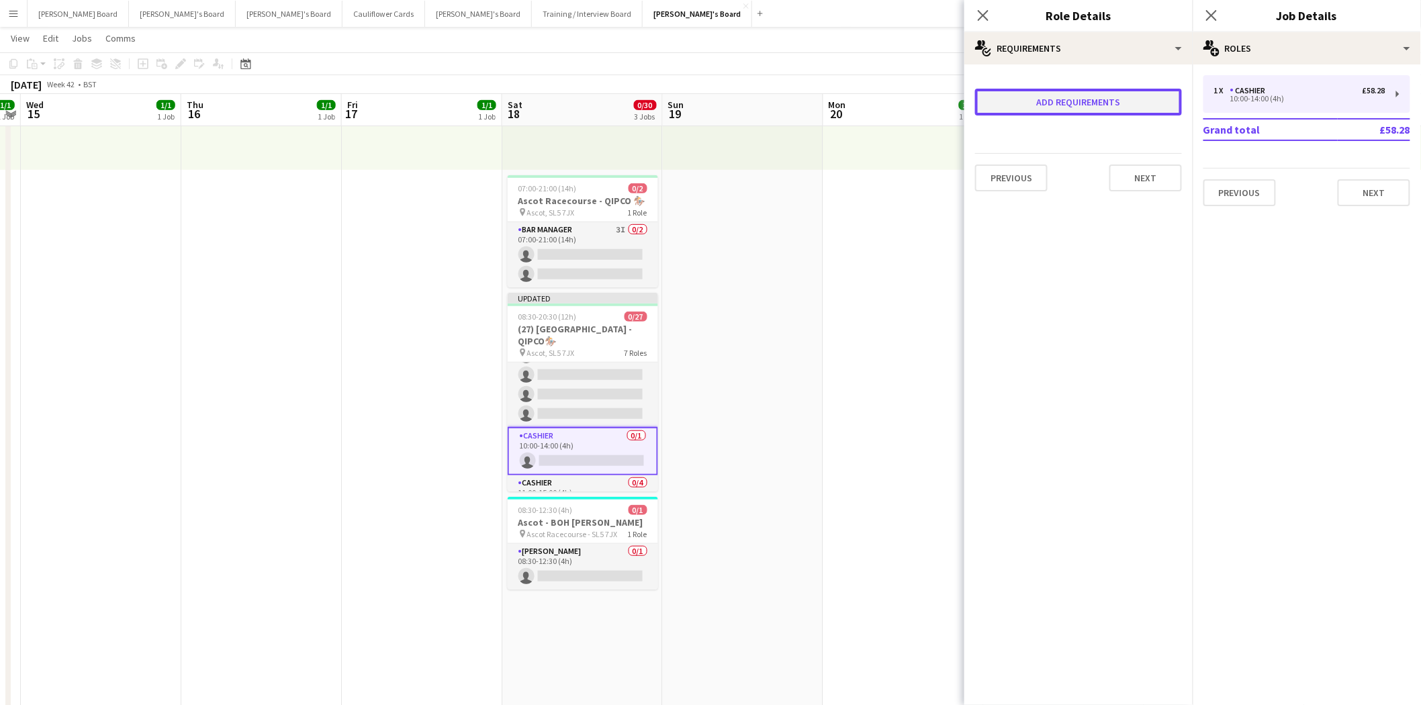
click at [1112, 95] on button "Add requirements" at bounding box center [1078, 102] width 207 height 27
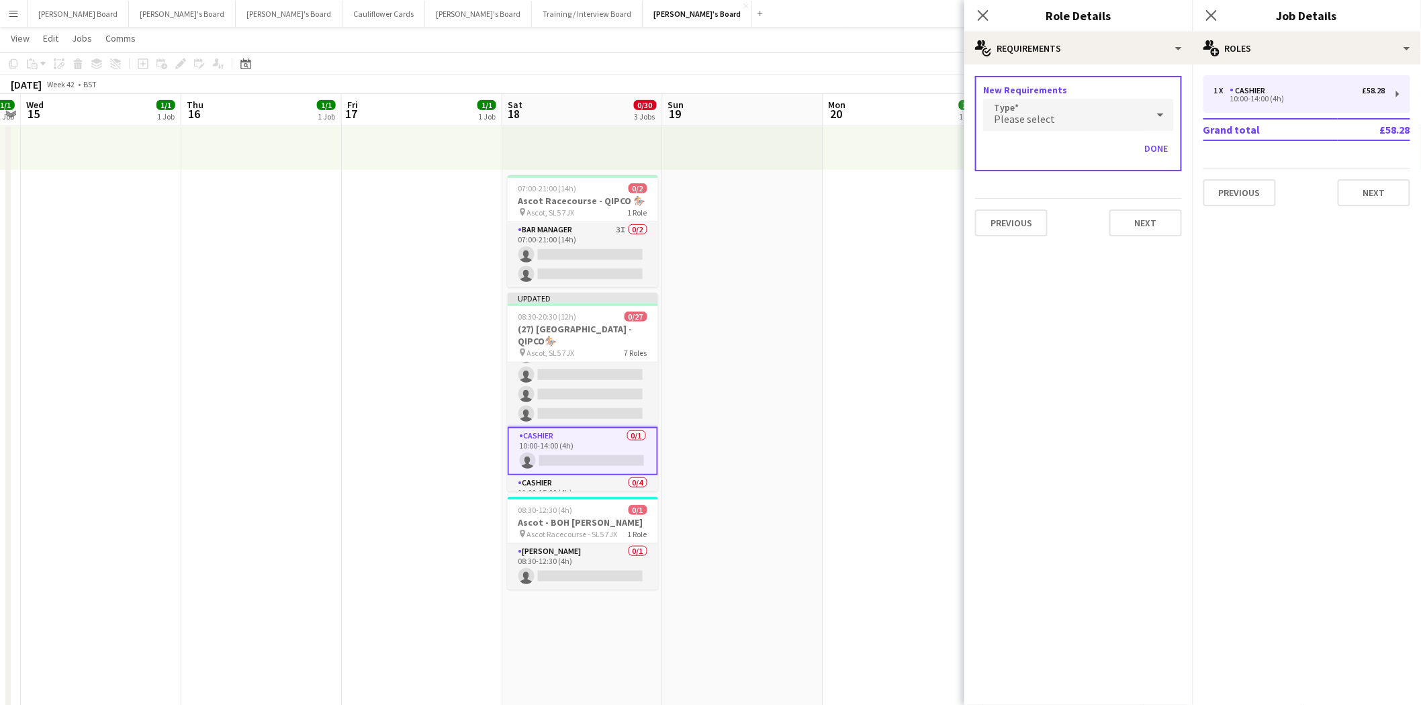
click at [1044, 112] on span "Please select" at bounding box center [1024, 118] width 61 height 13
click at [1185, 216] on div at bounding box center [710, 352] width 1421 height 705
click at [1159, 212] on button "Next" at bounding box center [1146, 223] width 73 height 27
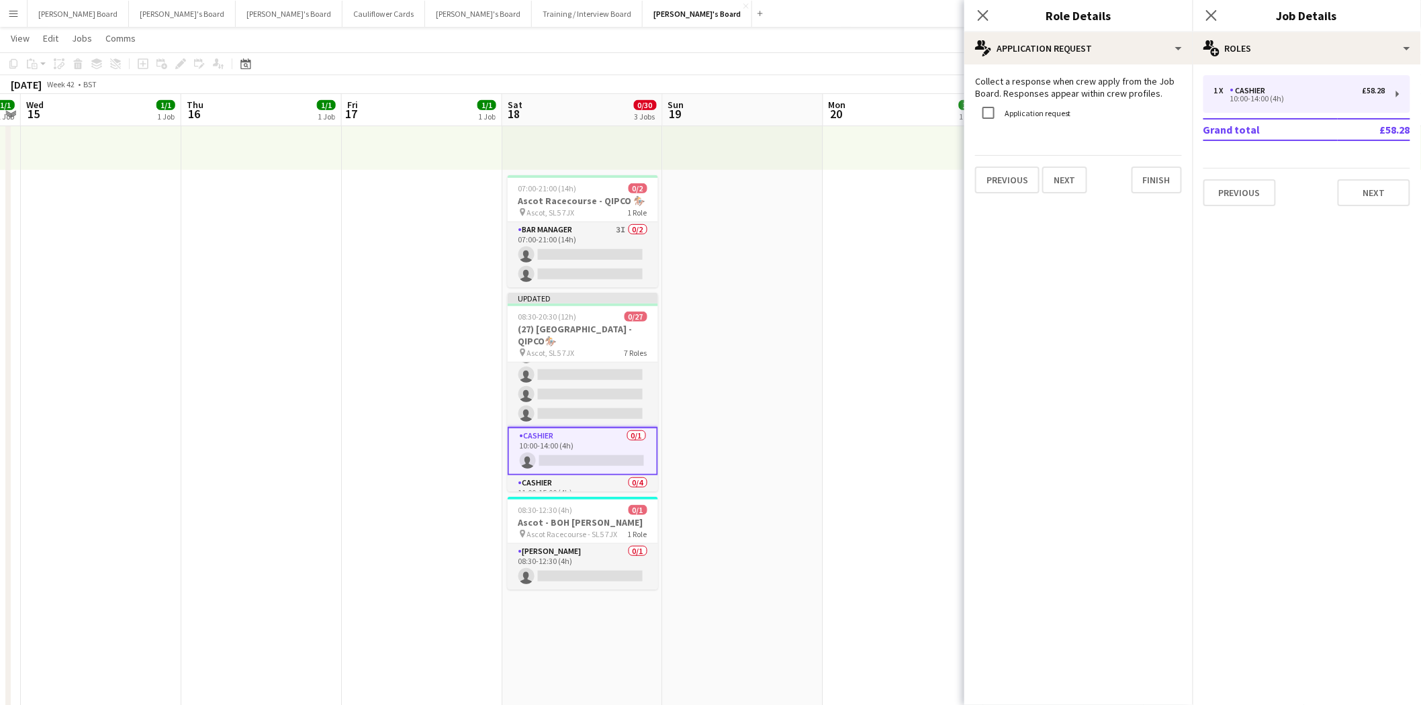
click at [1029, 109] on label "Application request" at bounding box center [1036, 113] width 69 height 10
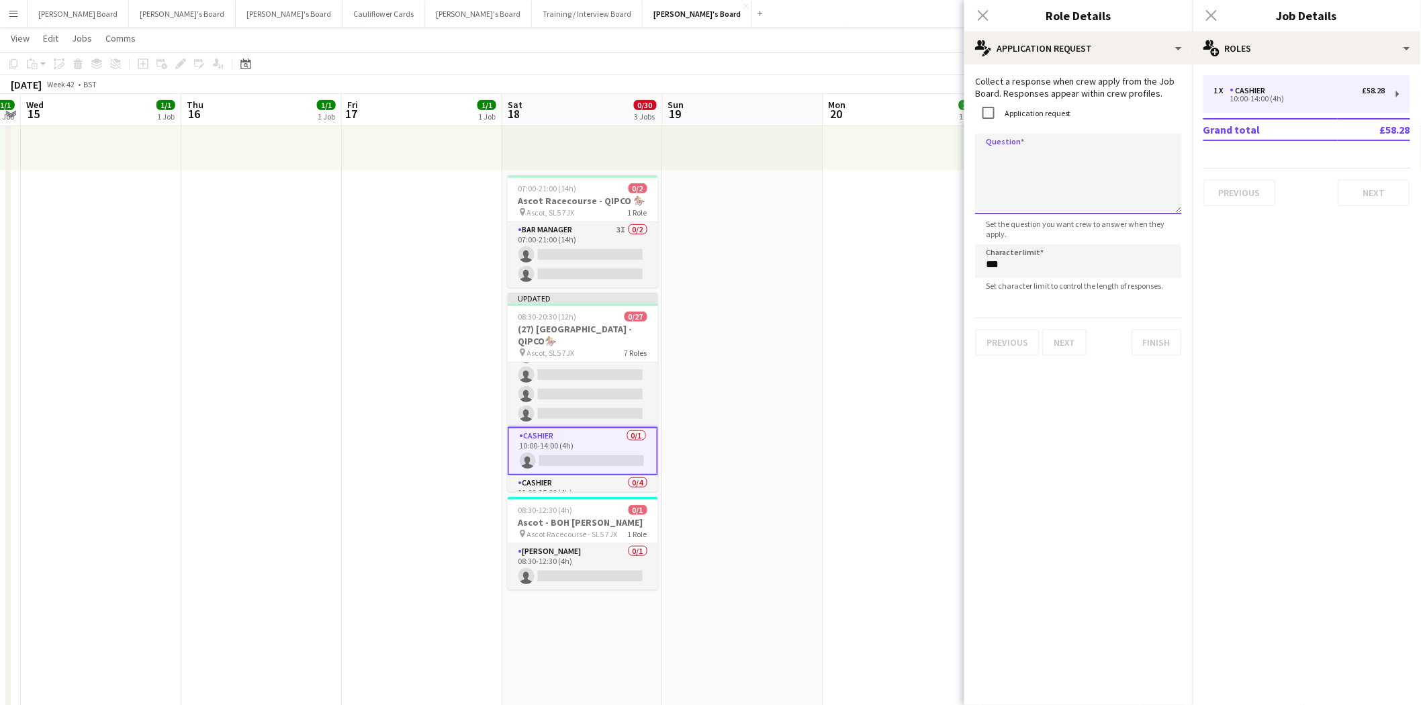
click at [1011, 156] on textarea "Question" at bounding box center [1078, 174] width 207 height 81
paste textarea "**********"
drag, startPoint x: 1106, startPoint y: 210, endPoint x: 848, endPoint y: 156, distance: 264.0
click at [1024, 152] on textarea "**********" at bounding box center [1078, 174] width 207 height 81
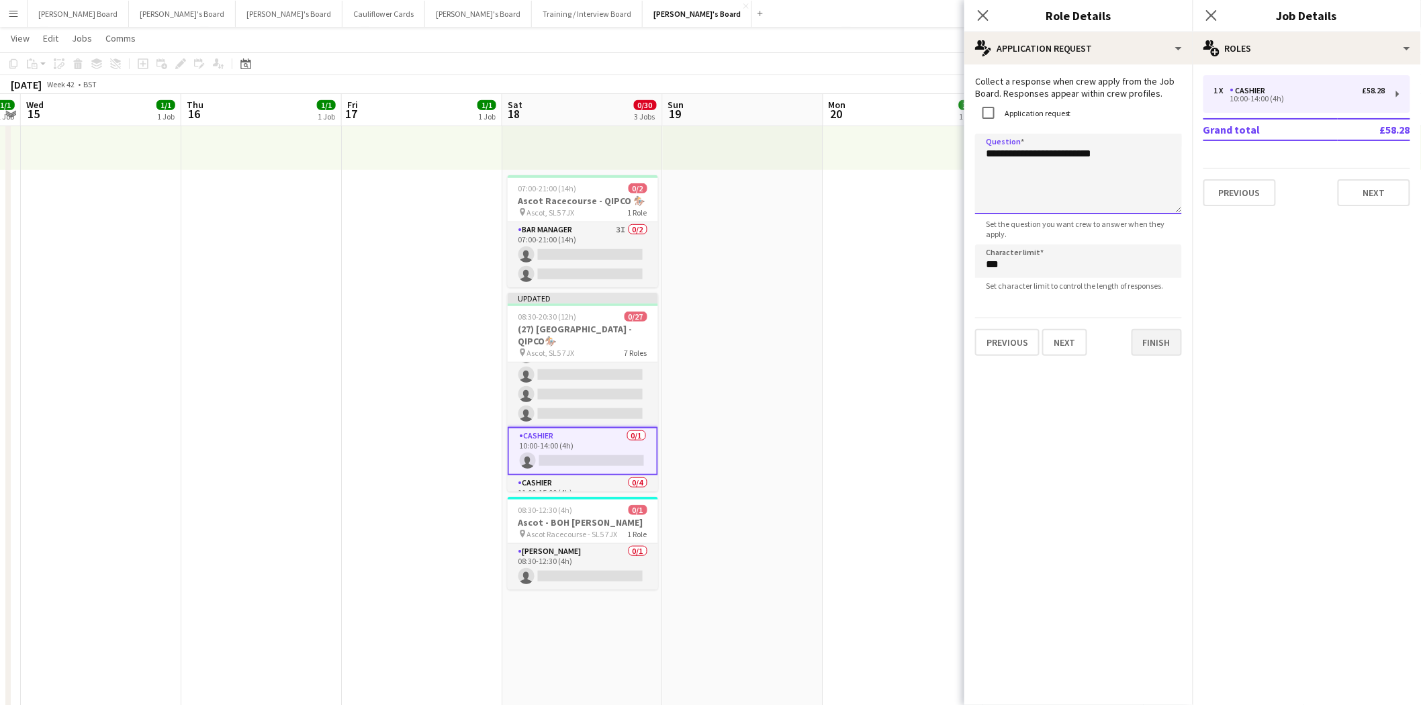
type textarea "**********"
click at [1164, 347] on button "Finish" at bounding box center [1157, 342] width 50 height 27
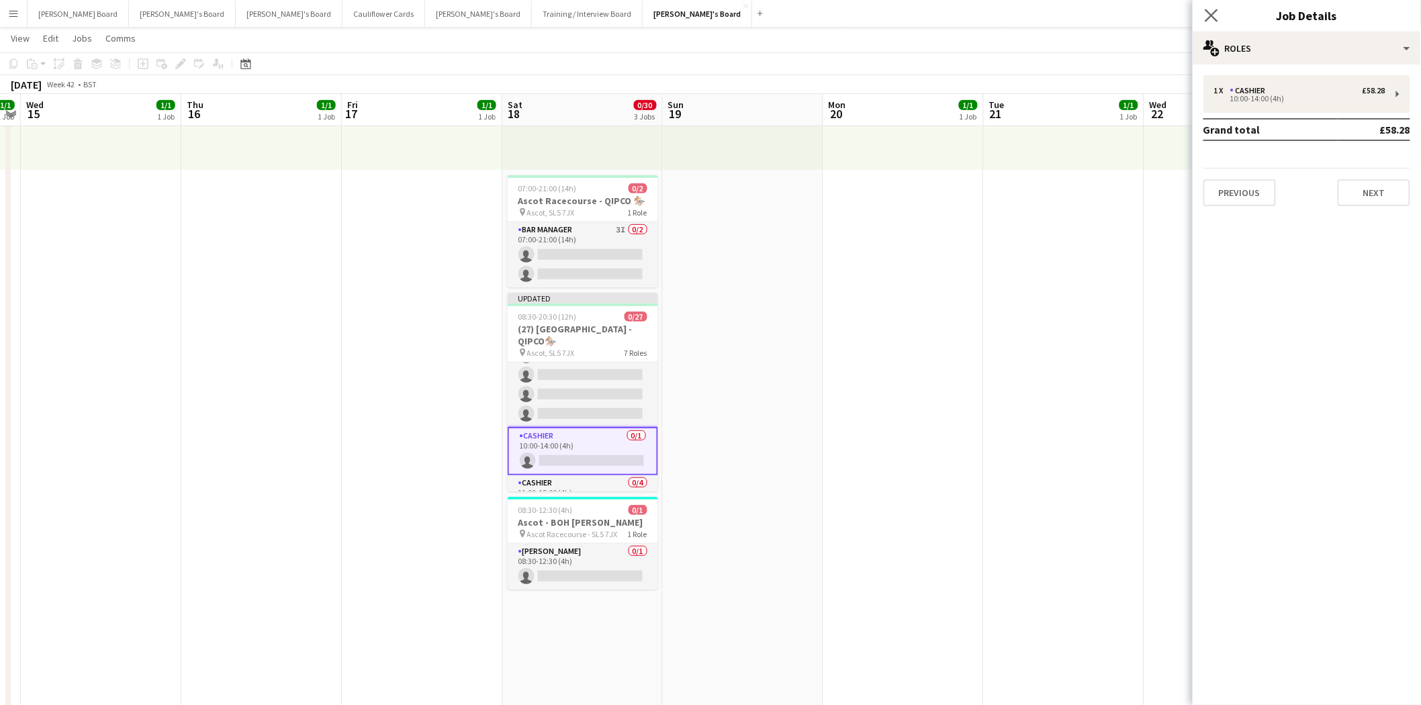
click at [1213, 7] on app-icon "Close pop-in" at bounding box center [1211, 15] width 19 height 19
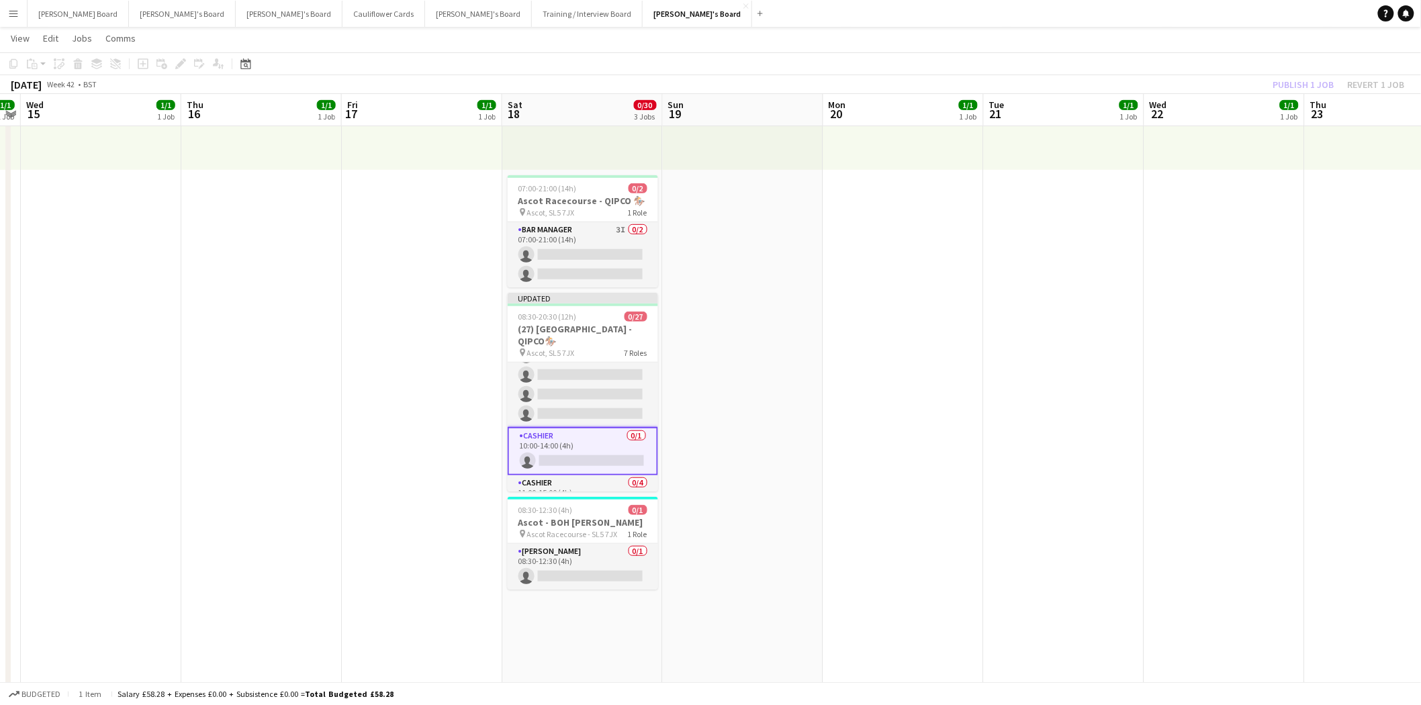
drag, startPoint x: 1297, startPoint y: 79, endPoint x: 1292, endPoint y: 88, distance: 10.3
click at [1297, 81] on div "Publish 1 job Revert 1 job" at bounding box center [1339, 84] width 164 height 17
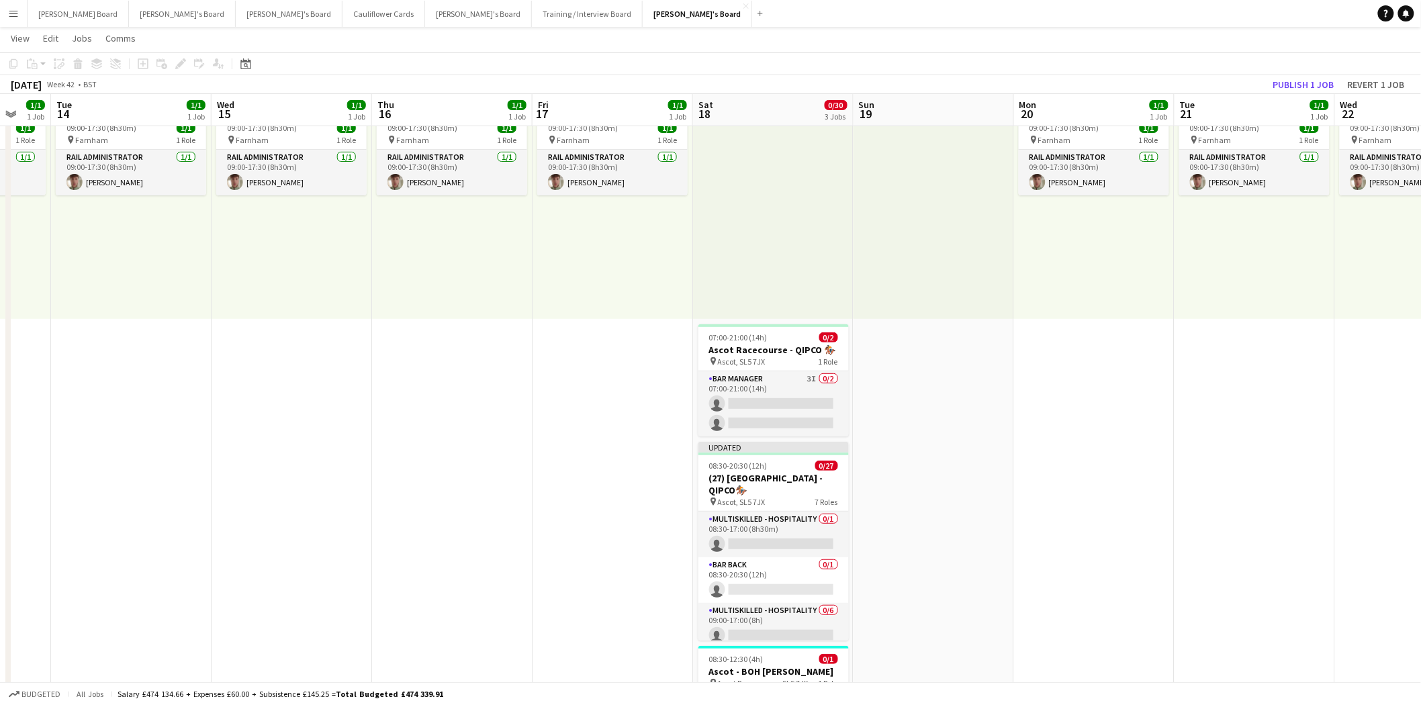
scroll to position [0, 323]
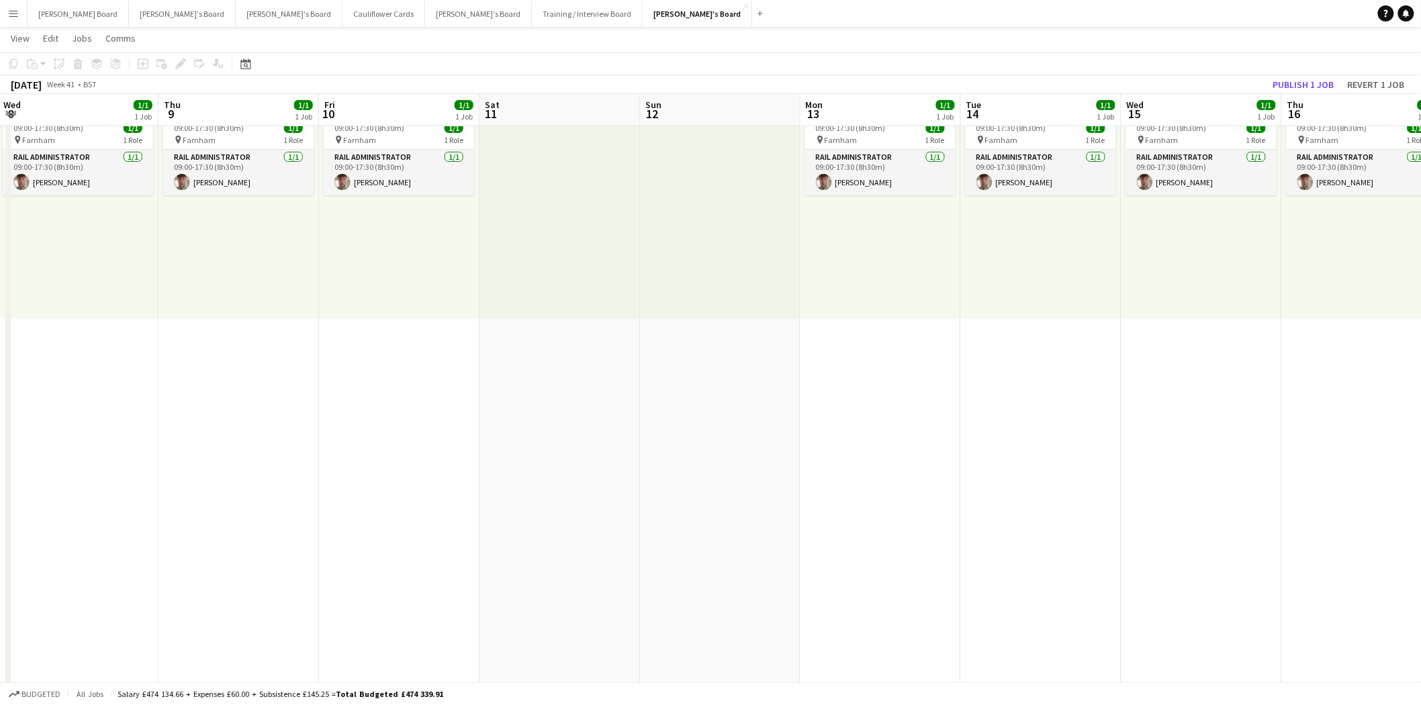
drag, startPoint x: 249, startPoint y: 388, endPoint x: 1432, endPoint y: 426, distance: 1183.4
click at [1320, 81] on button "Publish 1 job" at bounding box center [1304, 84] width 72 height 17
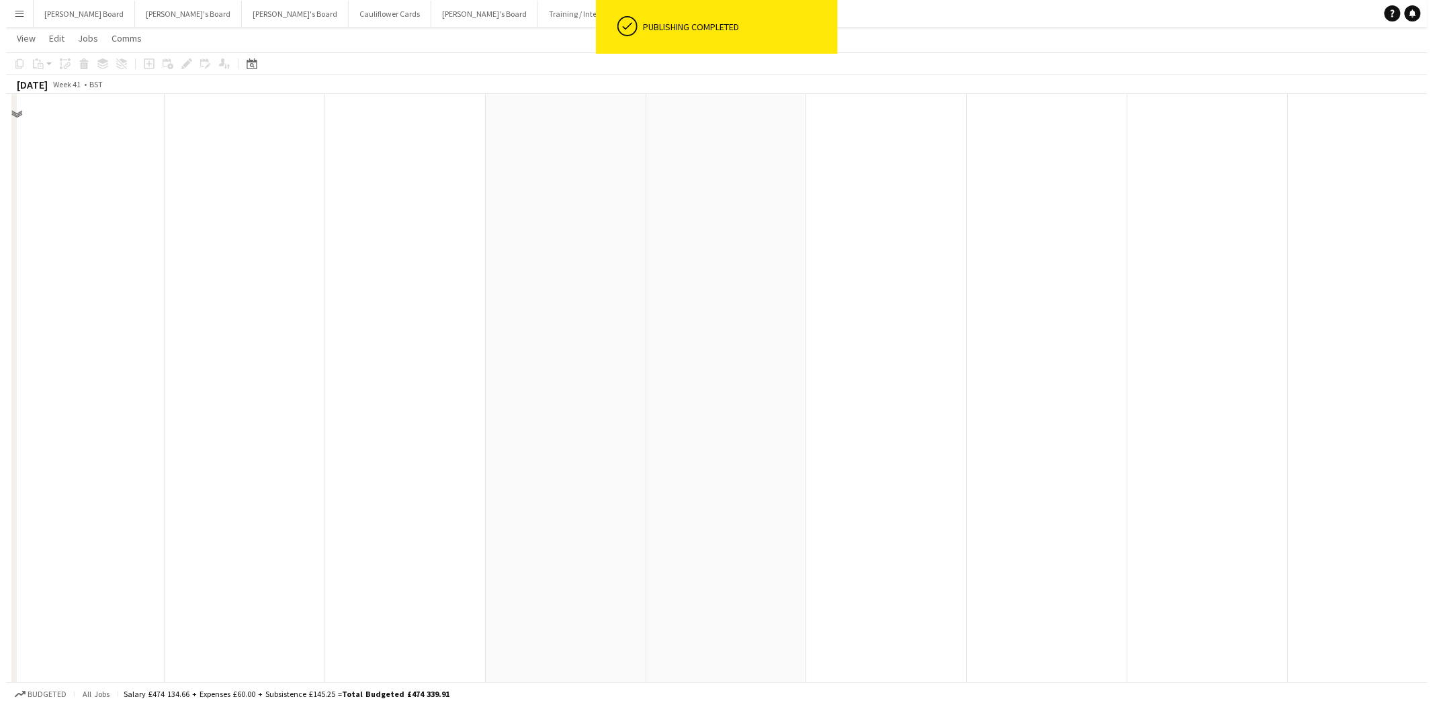
scroll to position [0, 0]
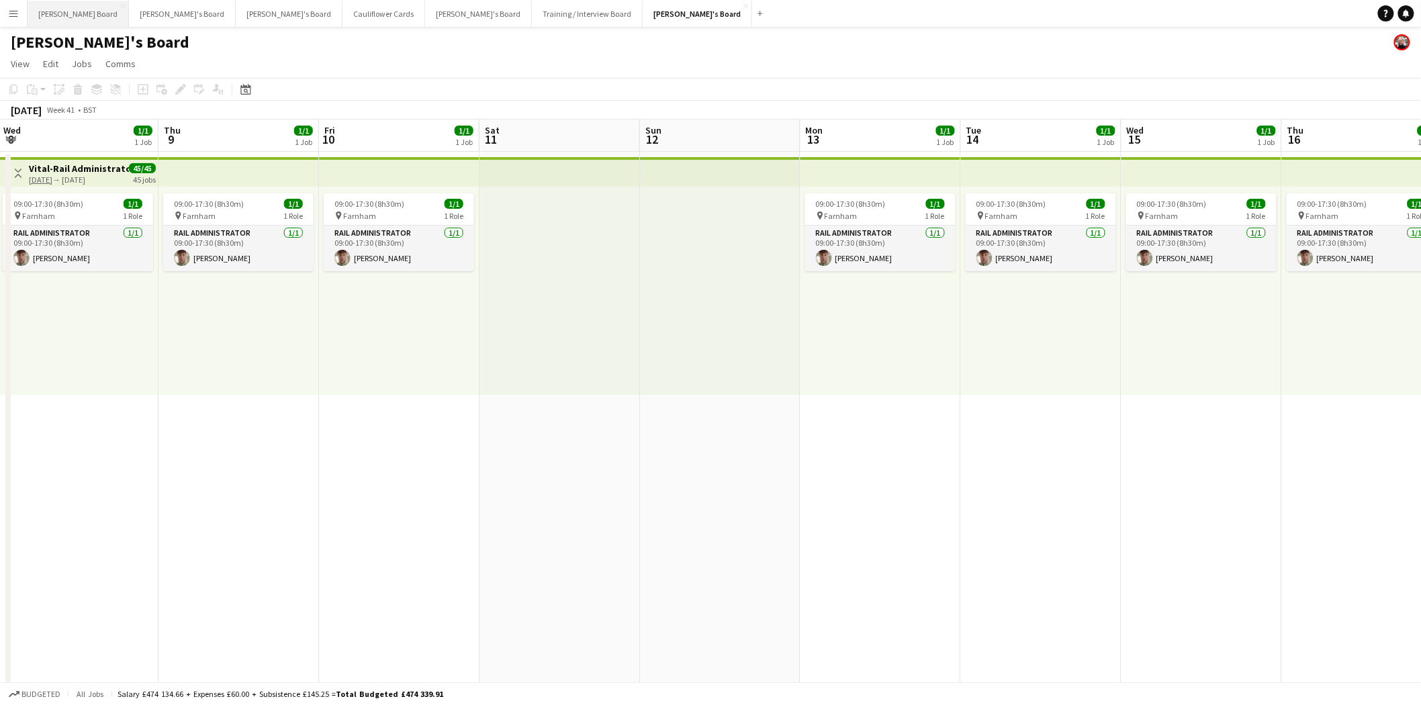
click at [55, 15] on button "[PERSON_NAME] Board Close" at bounding box center [78, 14] width 101 height 26
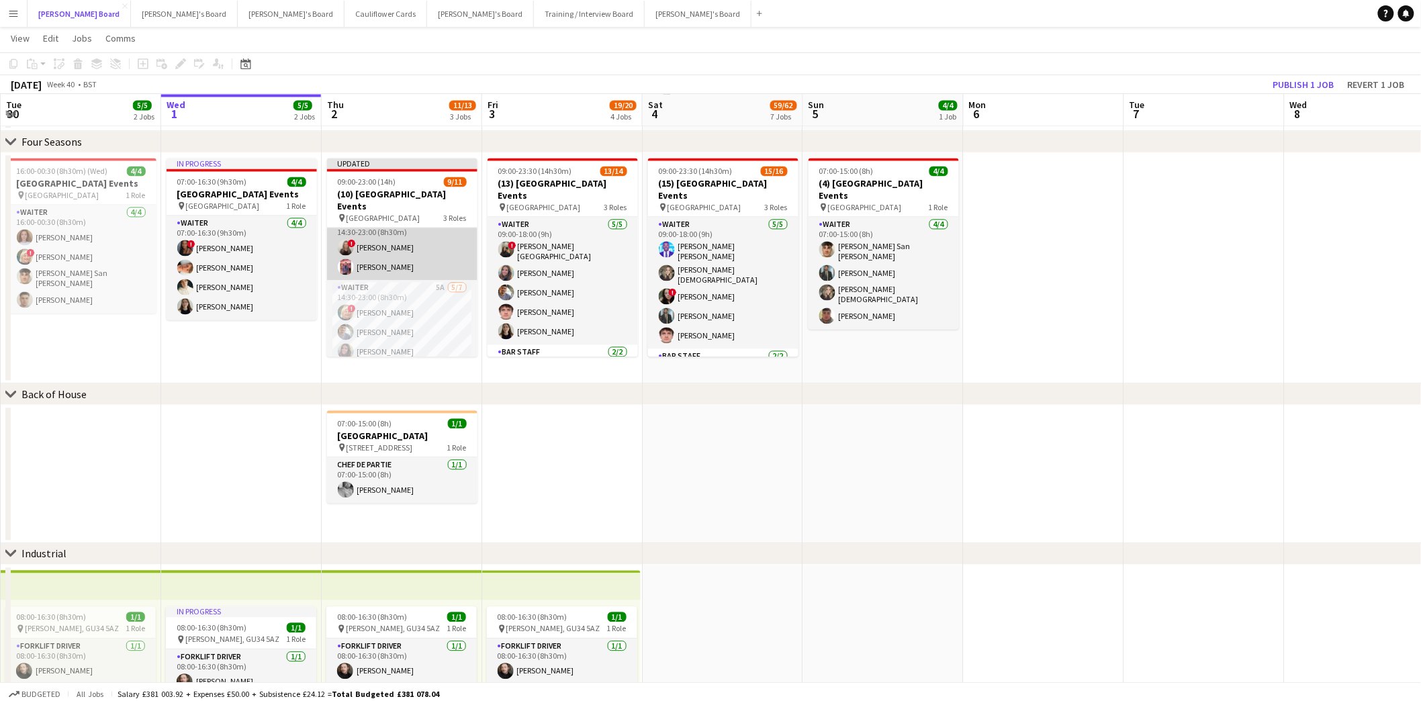
scroll to position [152, 0]
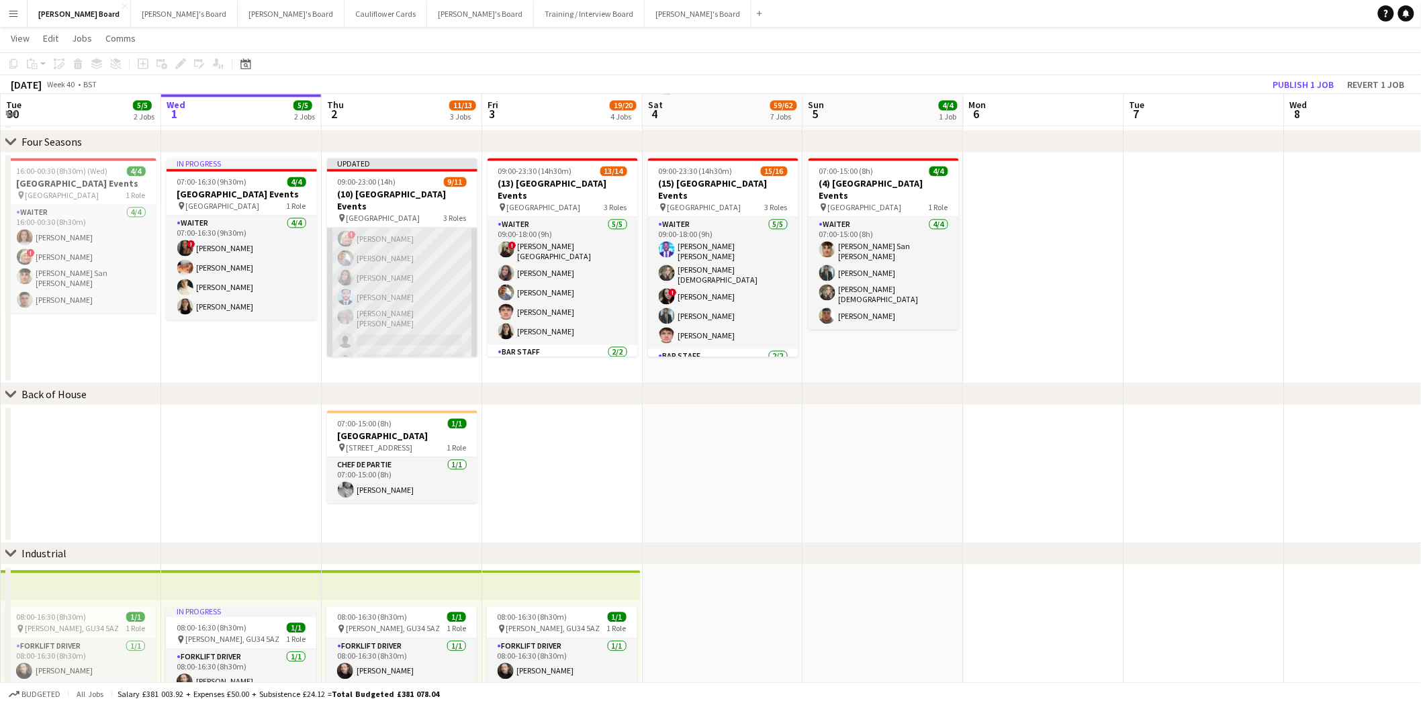
click at [432, 291] on app-card-role "Waiter 5A 5/7 14:30-23:00 (8h30m) ! Mairead Sullivan Hesham Badawy Harriet Cope…" at bounding box center [402, 290] width 150 height 167
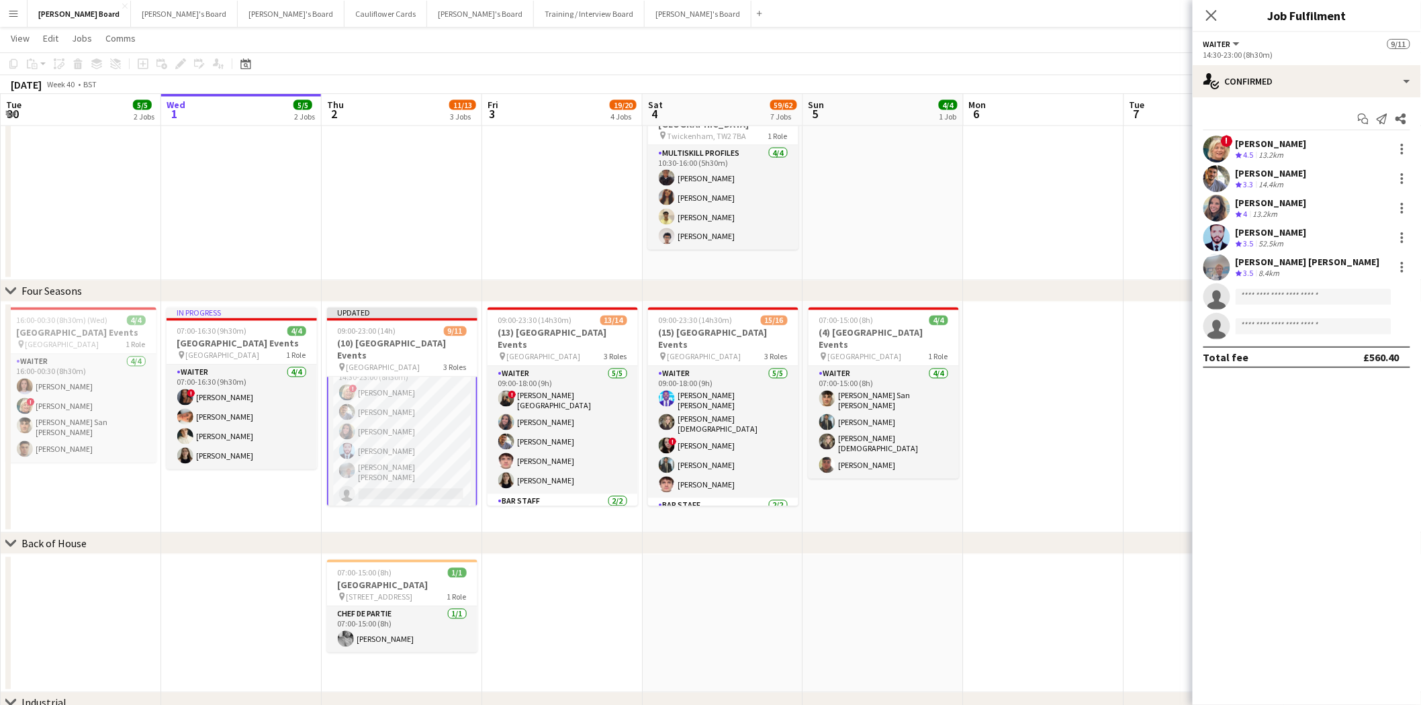
scroll to position [153, 0]
click at [386, 419] on app-card-role "Waiter 5A 5/7 14:30-23:00 (8h30m) ! Mairead Sullivan Hesham Badawy Harriet Cope…" at bounding box center [402, 439] width 150 height 169
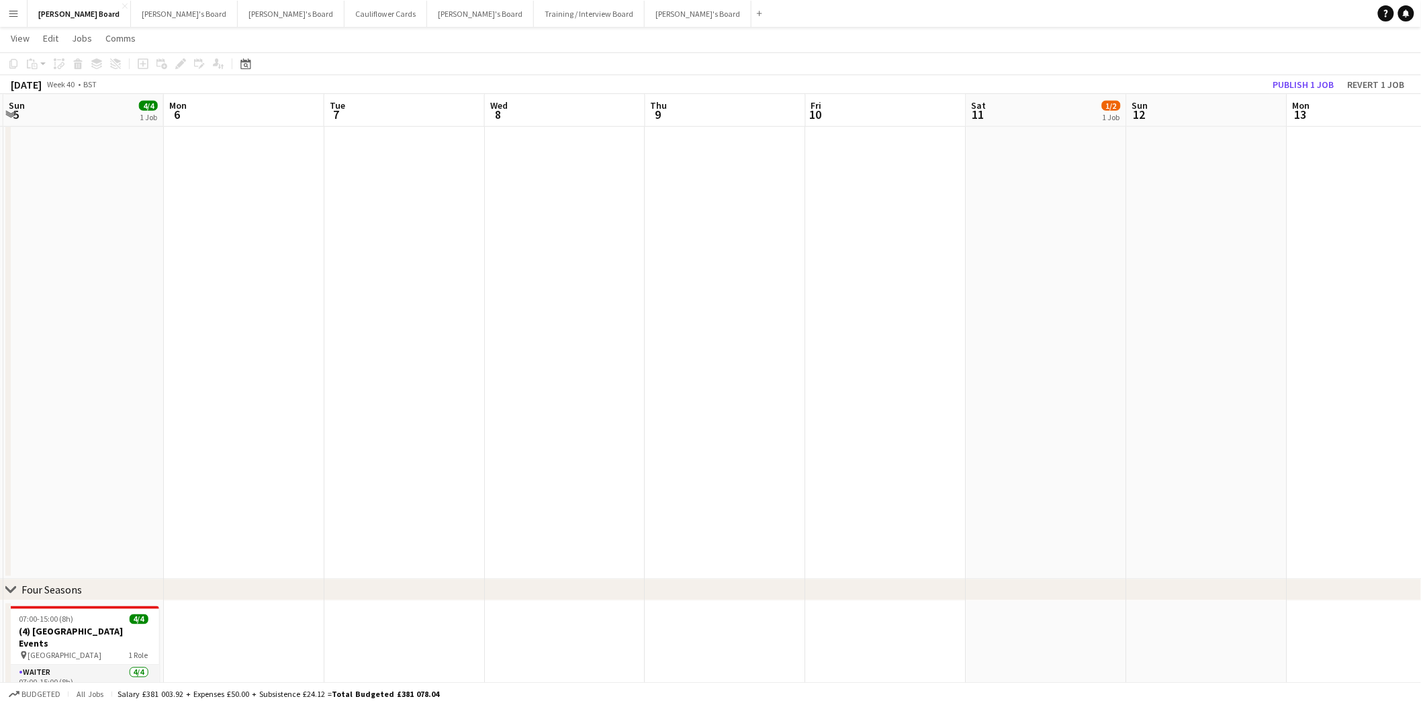
scroll to position [0, 551]
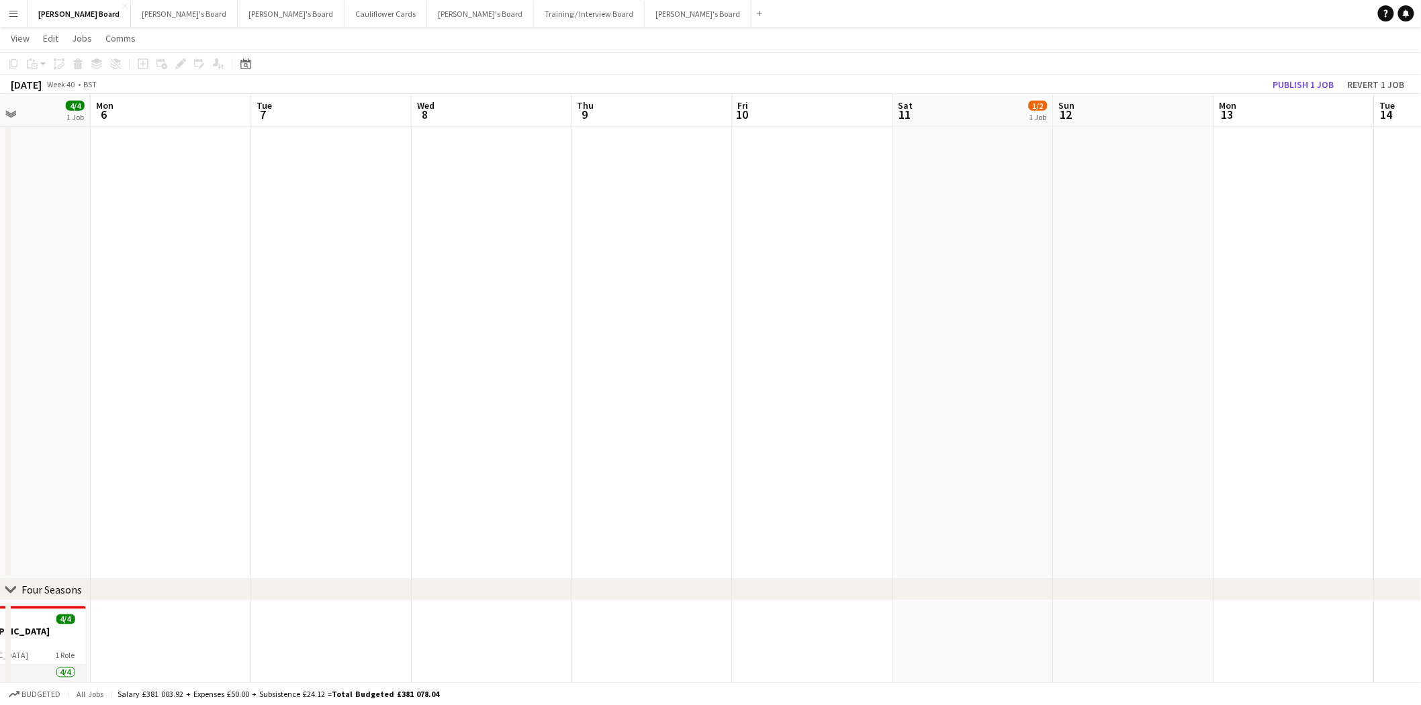
drag, startPoint x: 1225, startPoint y: 279, endPoint x: 353, endPoint y: 294, distance: 872.6
click at [353, 294] on app-calendar-viewport "Thu 2 11/13 3 Jobs Fri 3 19/20 4 Jobs Sat 4 59/62 7 Jobs Sun 5 4/4 1 Job Mon 6 …" at bounding box center [710, 359] width 1421 height 1806
click at [1320, 85] on button "Publish 1 job" at bounding box center [1304, 84] width 72 height 17
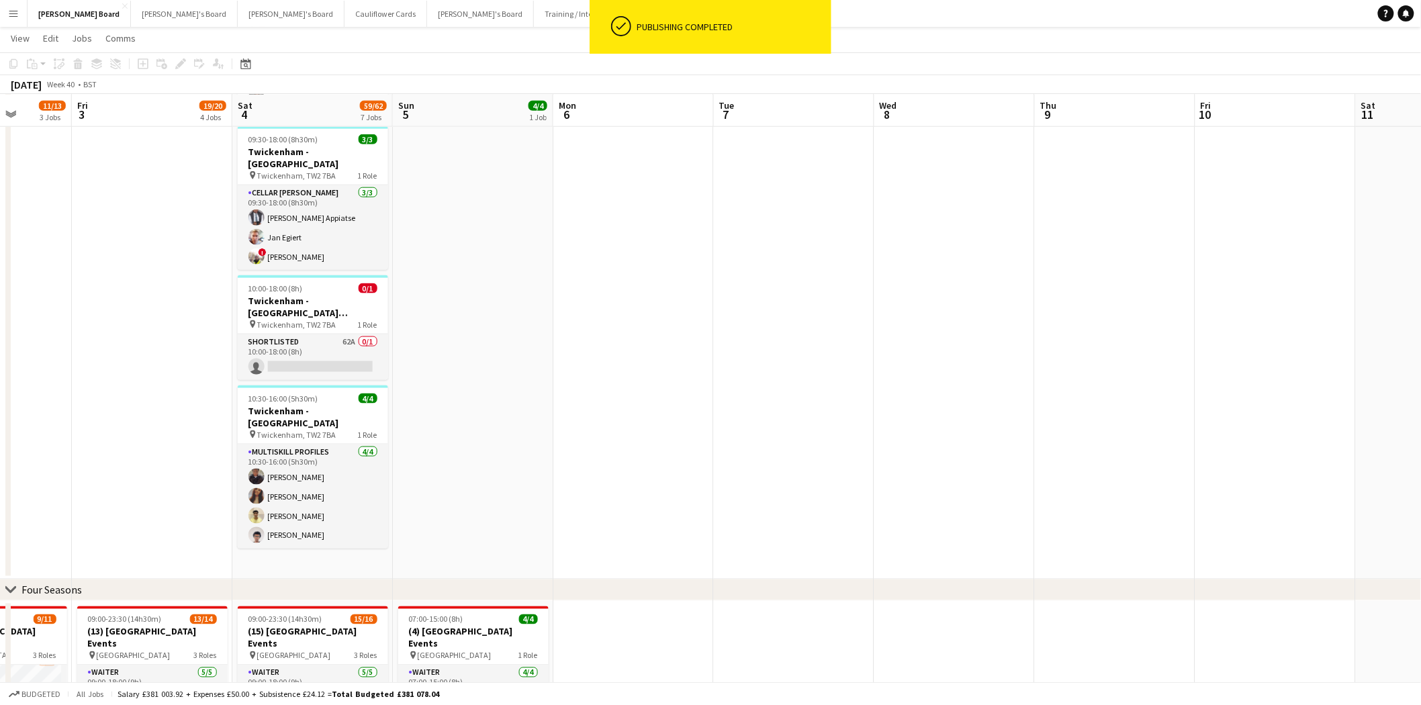
scroll to position [0, 414]
drag, startPoint x: 121, startPoint y: 291, endPoint x: 574, endPoint y: 390, distance: 463.3
click at [574, 390] on app-calendar-viewport "Tue 30 5/5 2 Jobs Wed 1 5/5 2 Jobs Thu 2 11/13 3 Jobs Fri 3 19/20 4 Jobs Sat 4 …" at bounding box center [710, 359] width 1421 height 1806
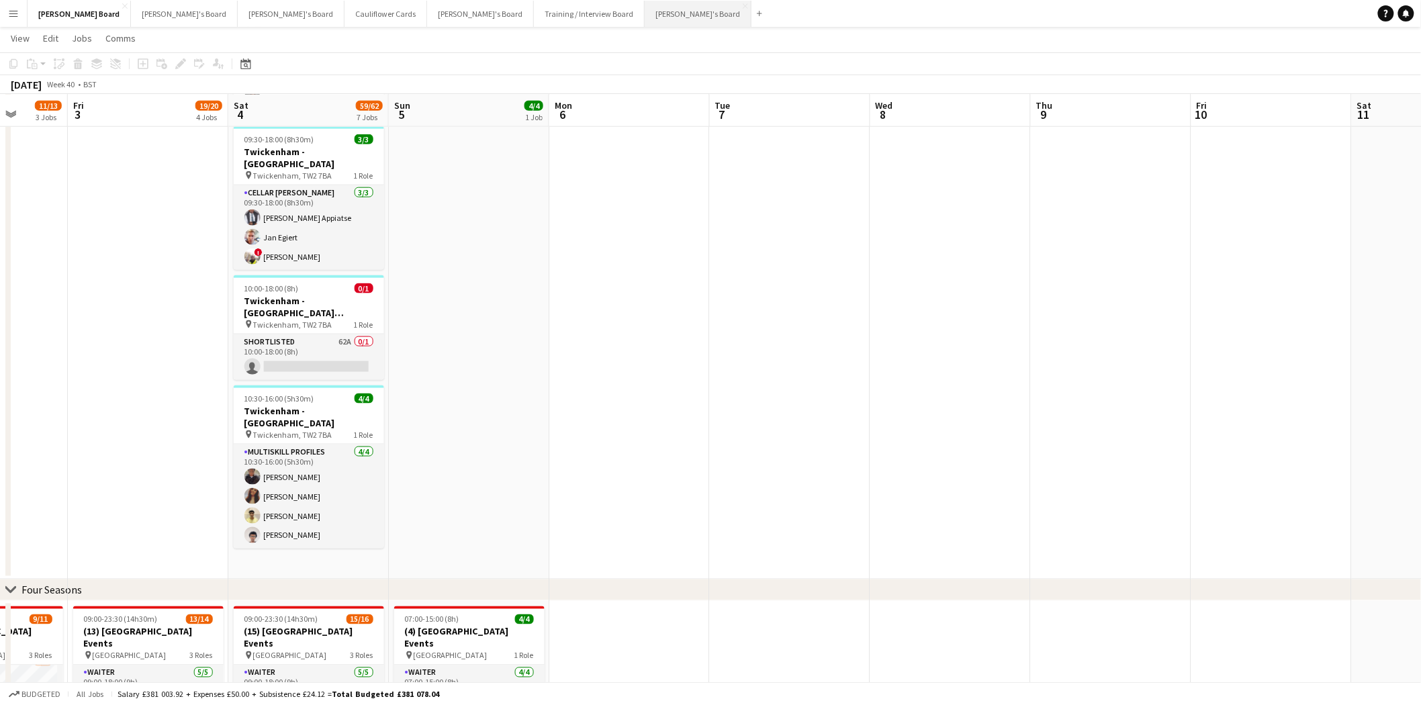
click at [645, 15] on button "Caitlin's Board Close" at bounding box center [698, 14] width 107 height 26
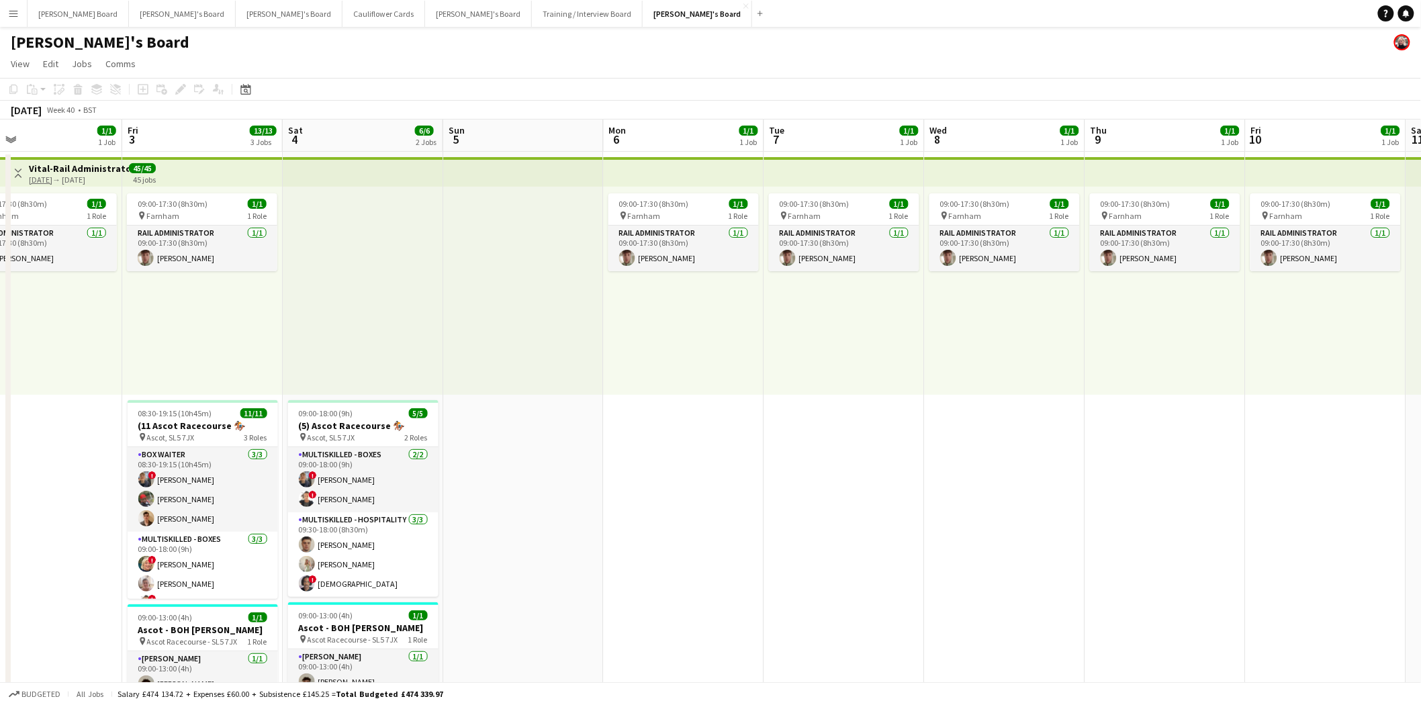
drag, startPoint x: 1292, startPoint y: 537, endPoint x: 934, endPoint y: 524, distance: 358.9
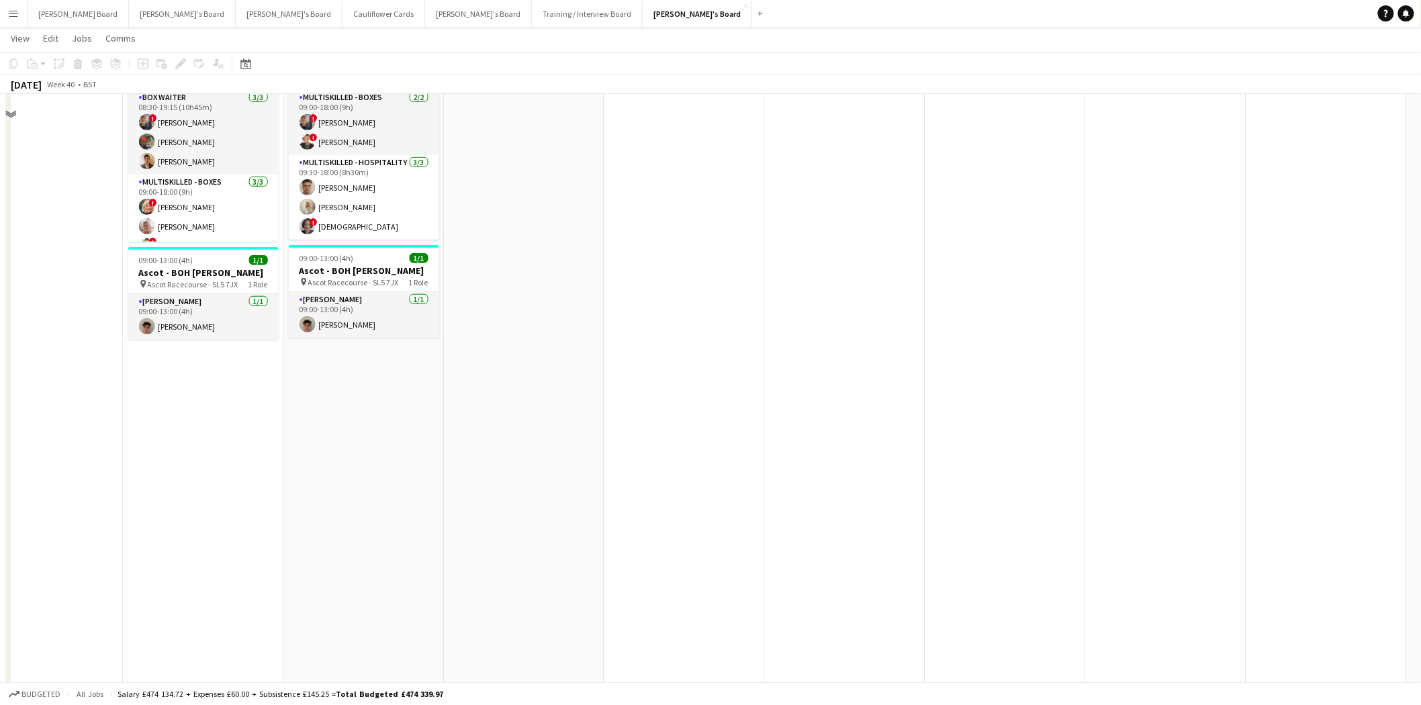
scroll to position [373, 0]
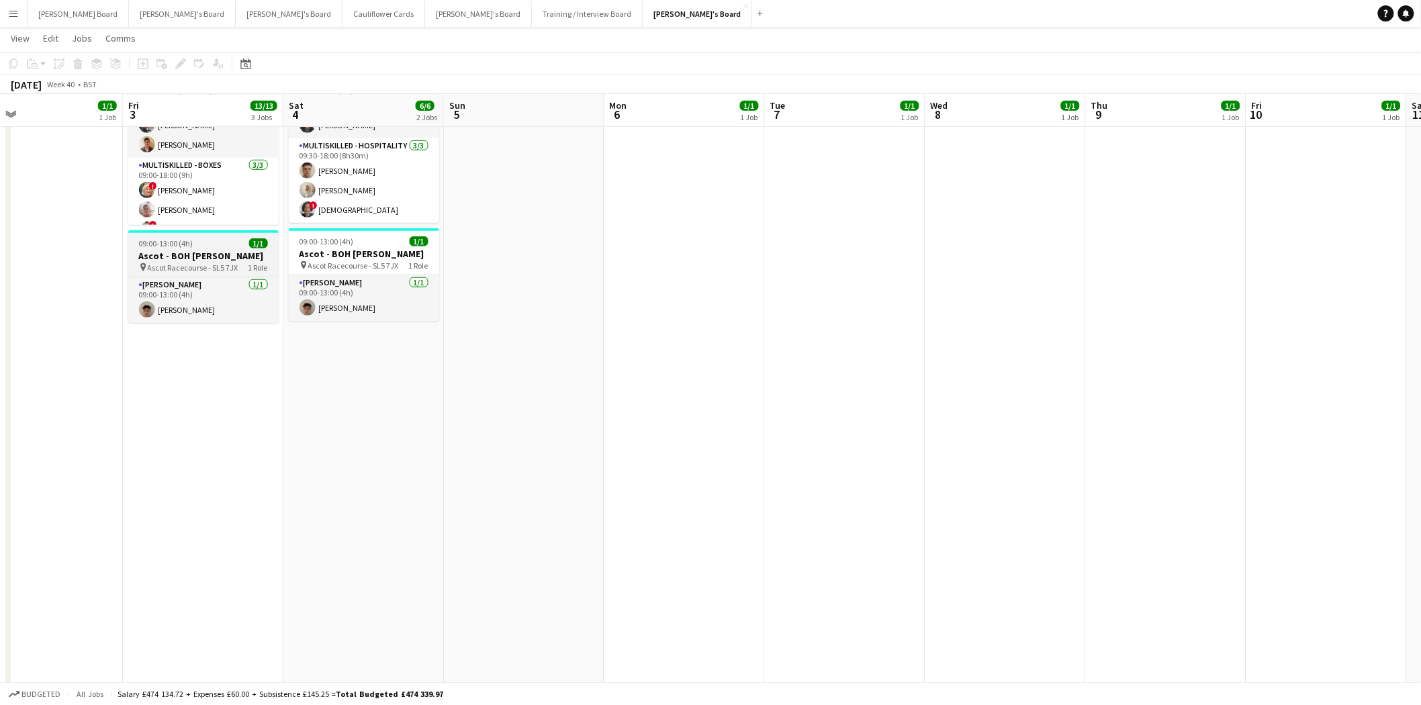
click at [212, 238] on div "09:00-13:00 (4h) 1/1" at bounding box center [203, 243] width 150 height 10
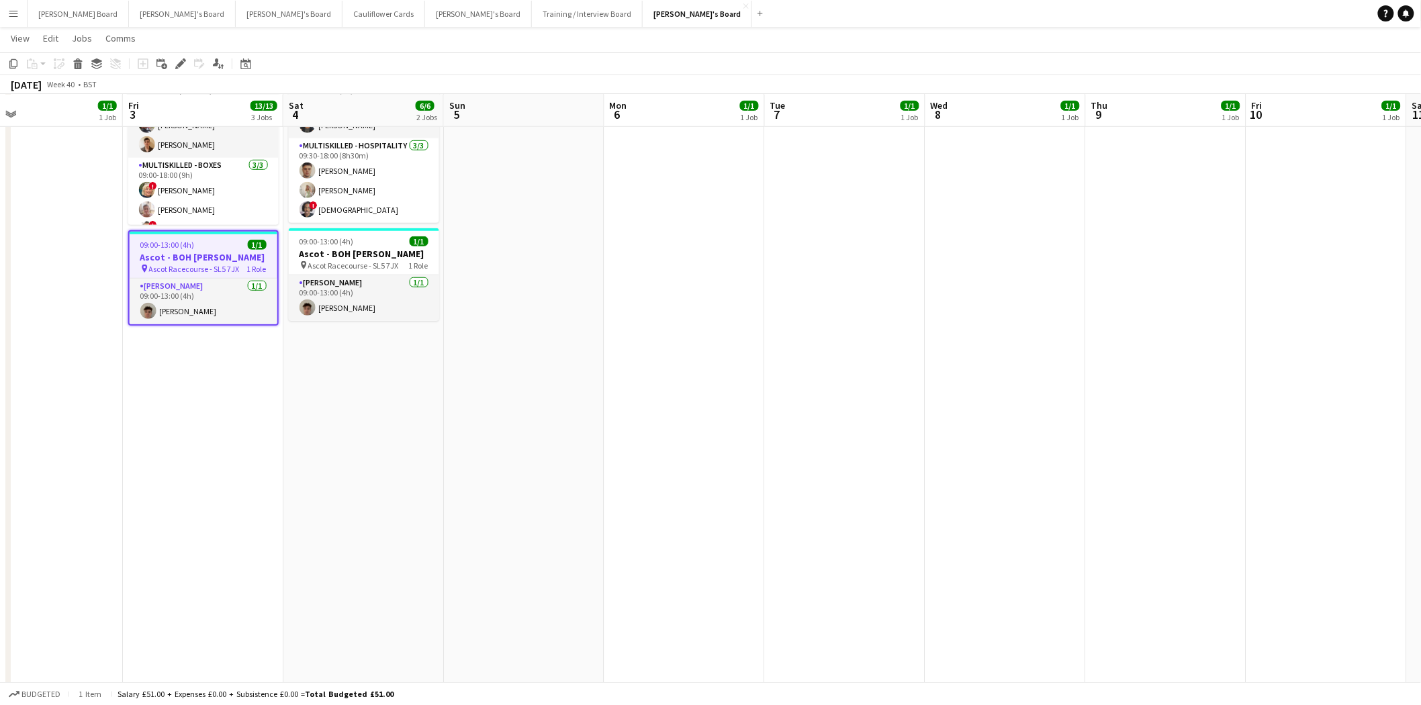
drag, startPoint x: 54, startPoint y: 34, endPoint x: 64, endPoint y: 73, distance: 39.6
click at [54, 36] on span "Edit" at bounding box center [50, 38] width 15 height 12
click at [68, 65] on span "Copy Ctrl+C" at bounding box center [71, 67] width 45 height 12
drag, startPoint x: 1056, startPoint y: 254, endPoint x: 1037, endPoint y: 264, distance: 21.3
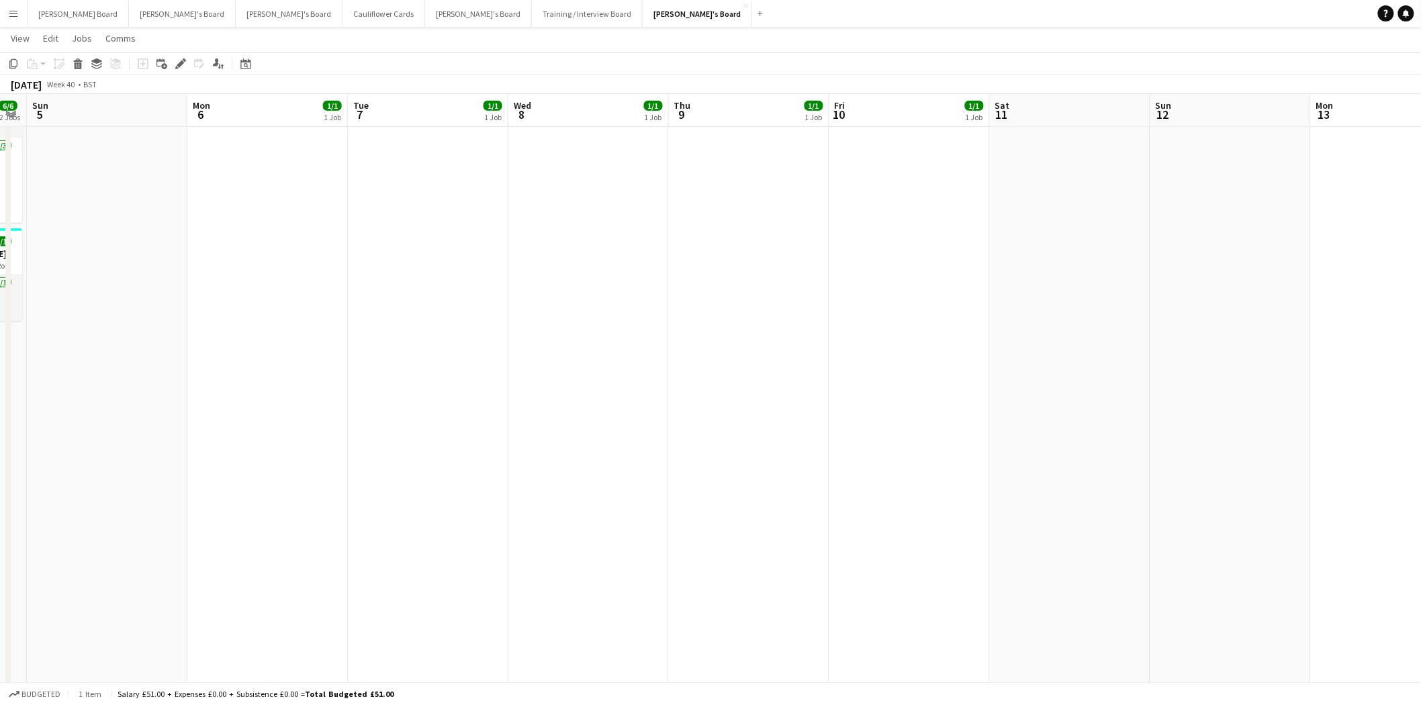
drag, startPoint x: 878, startPoint y: 310, endPoint x: 547, endPoint y: 341, distance: 331.9
click at [556, 173] on app-date-cell "09:00-17:30 (8h30m) 1/1 pin Farnham 1 Role Rail Administrator 1/1 09:00-17:30 (…" at bounding box center [591, 443] width 161 height 1330
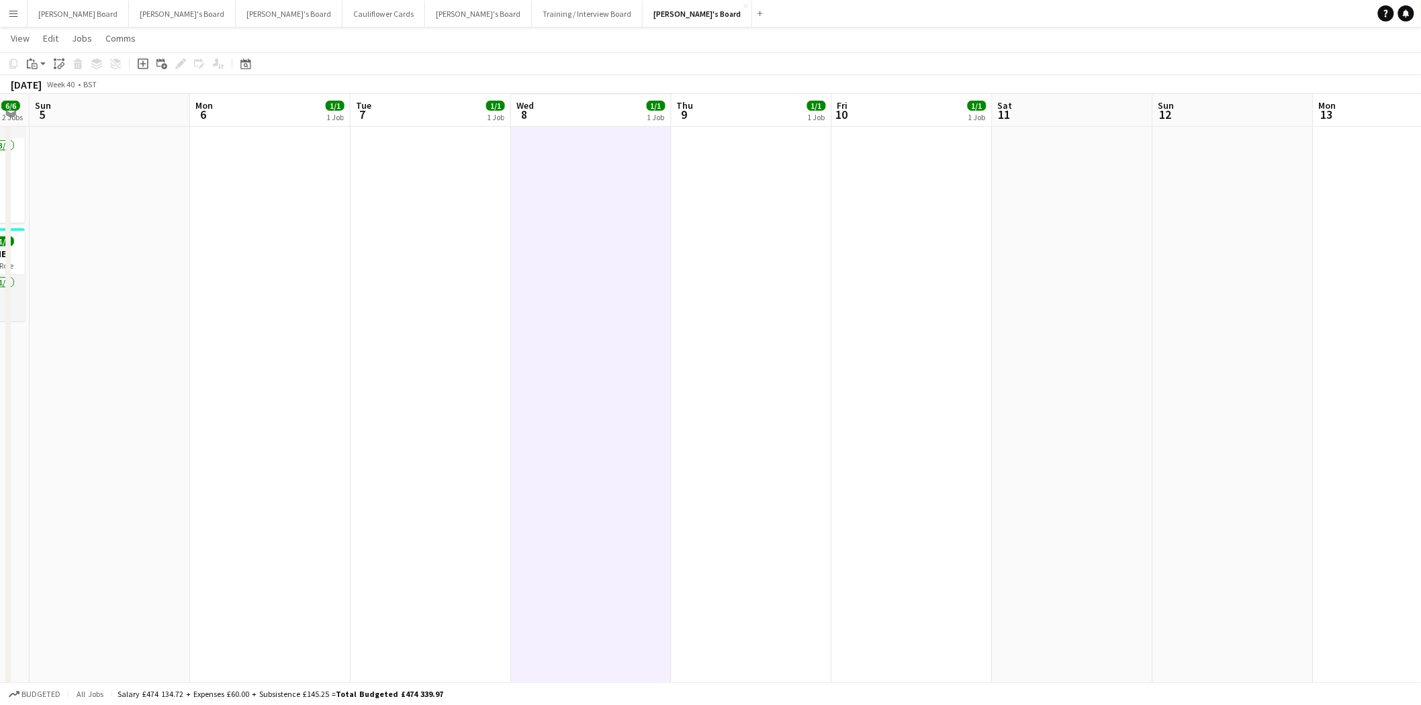
scroll to position [0, 451]
click at [761, 160] on app-date-cell "09:00-17:30 (8h30m) 1/1 pin Farnham 1 Role Rail Administrator 1/1 09:00-17:30 (…" at bounding box center [753, 443] width 161 height 1330
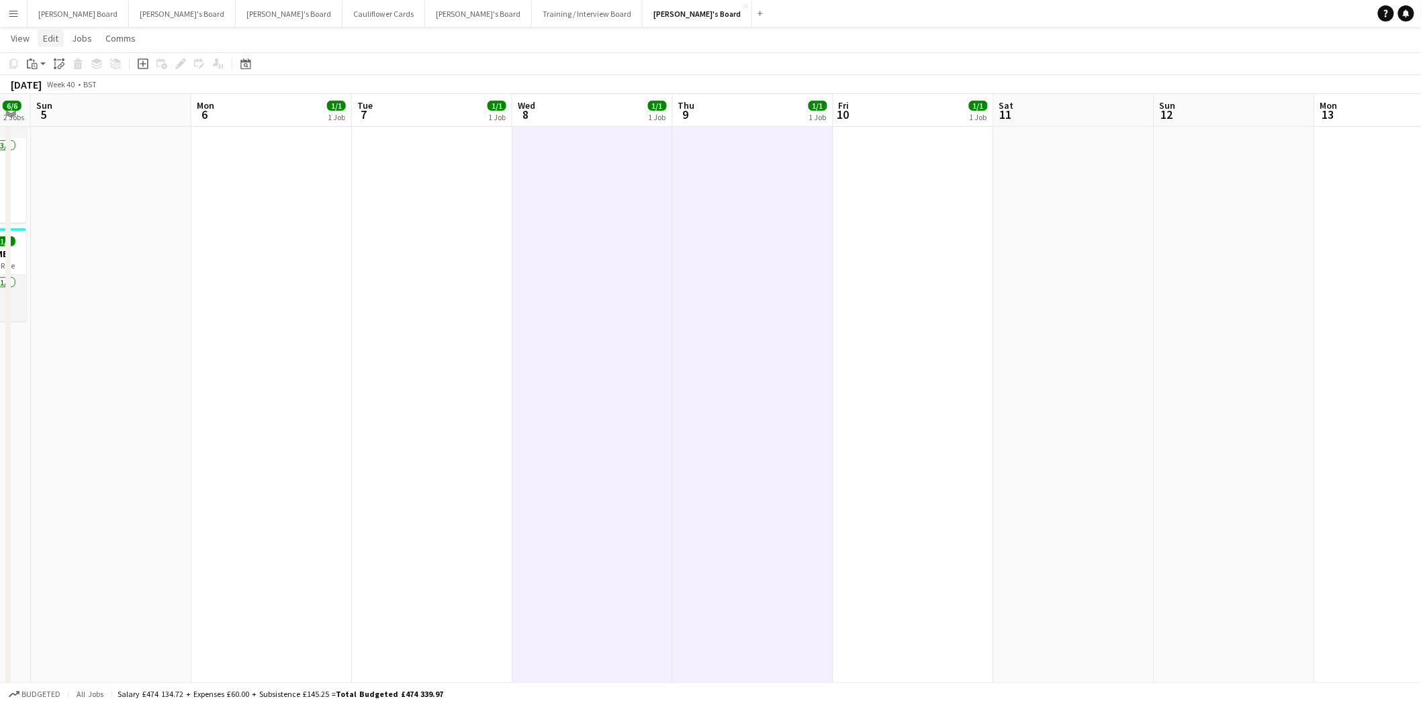
click at [57, 38] on span "Edit" at bounding box center [50, 38] width 15 height 12
click at [189, 102] on span "Without Crew Ctrl+V" at bounding box center [183, 101] width 78 height 12
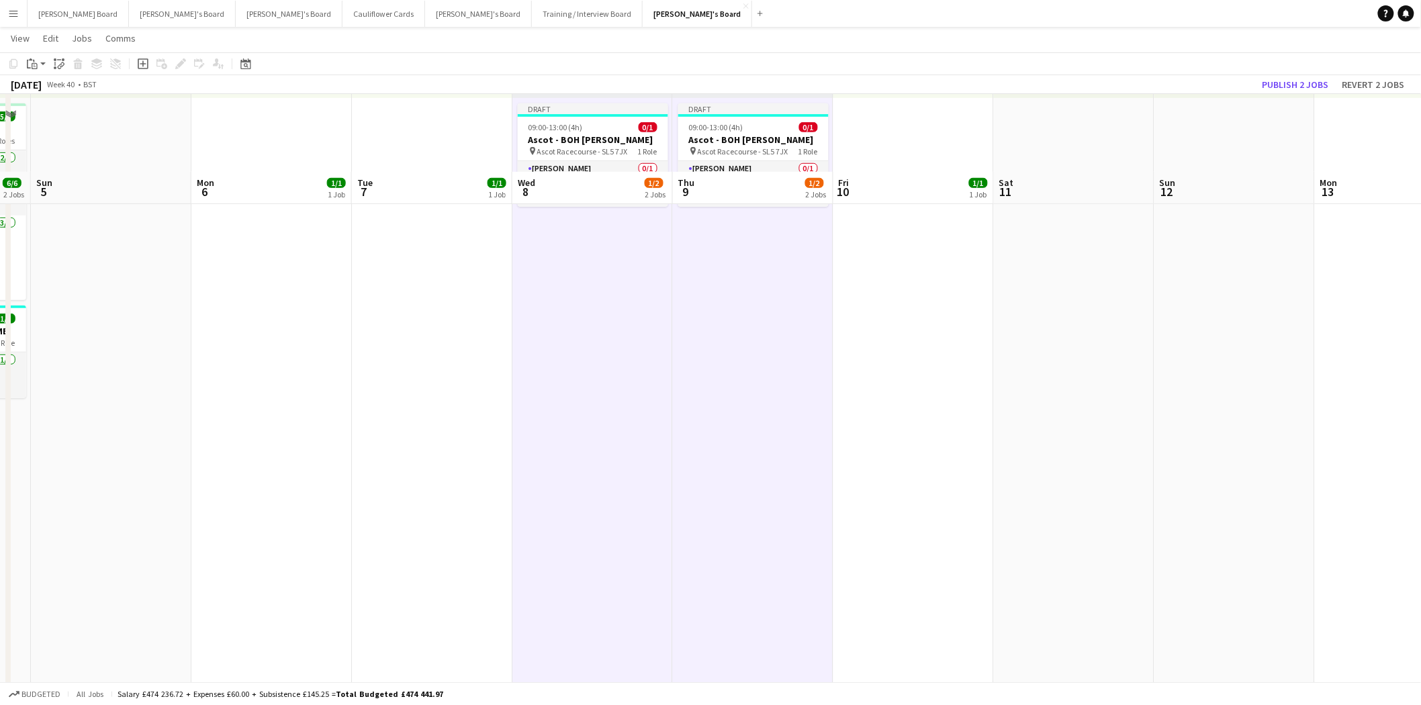
scroll to position [75, 0]
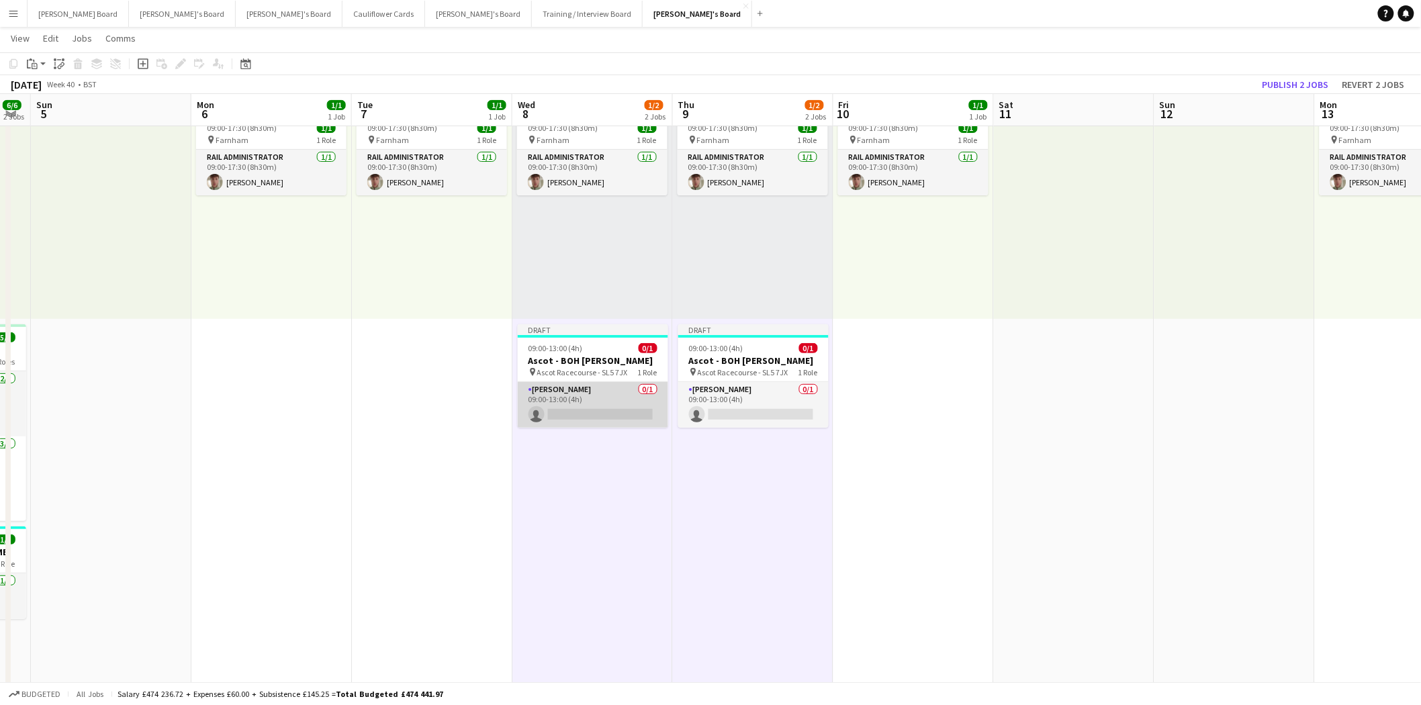
click at [604, 384] on app-card-role "Porter - BOH 0/1 09:00-13:00 (4h) single-neutral-actions" at bounding box center [593, 405] width 150 height 46
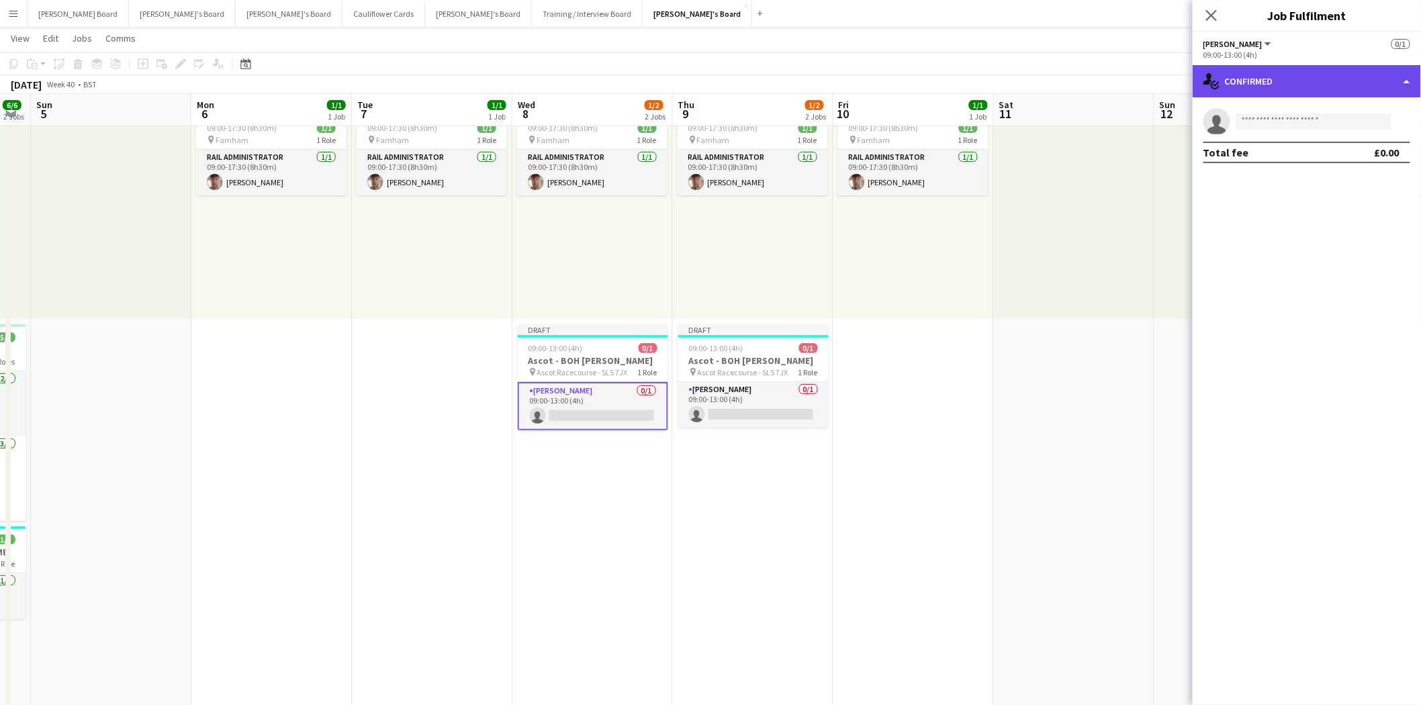
drag, startPoint x: 1256, startPoint y: 70, endPoint x: 1267, endPoint y: 85, distance: 18.3
click at [1257, 71] on div "single-neutral-actions-check-2 Confirmed" at bounding box center [1307, 81] width 228 height 32
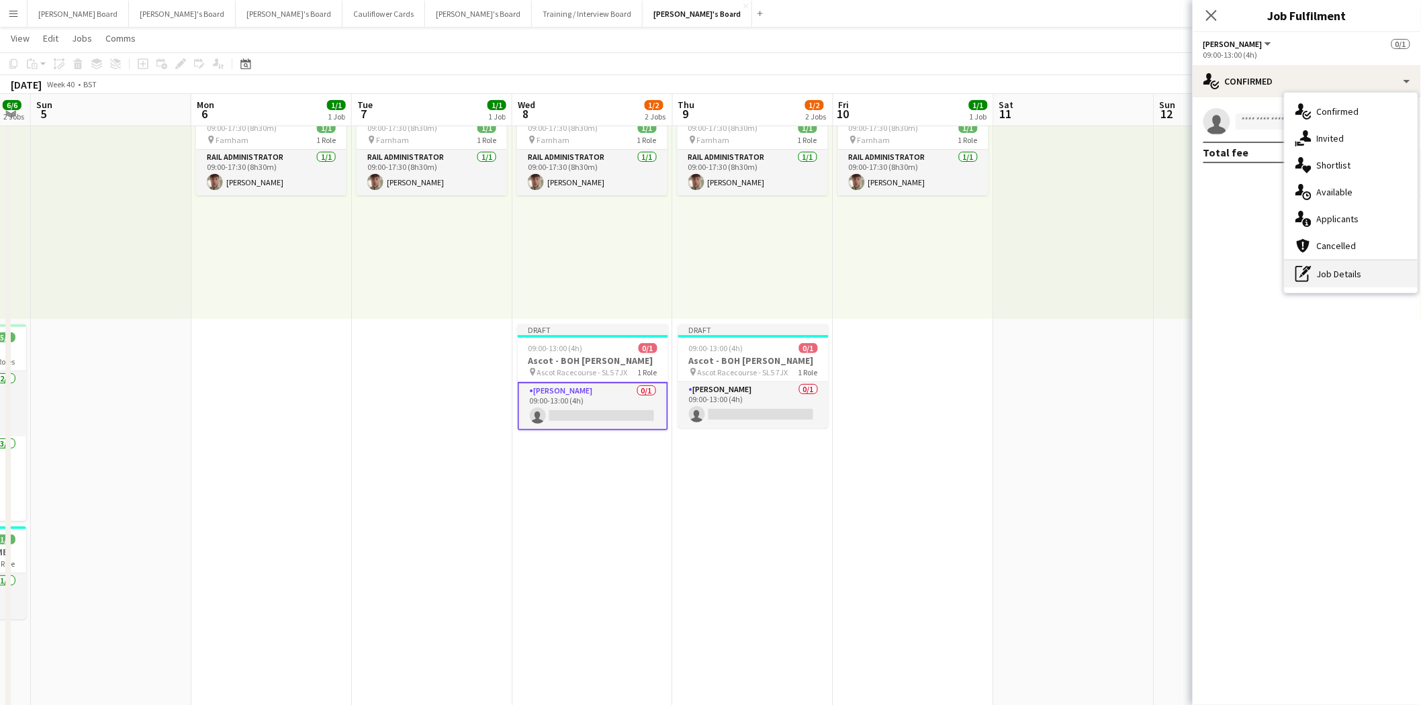
click at [1355, 265] on div "pen-write Job Details" at bounding box center [1351, 274] width 133 height 27
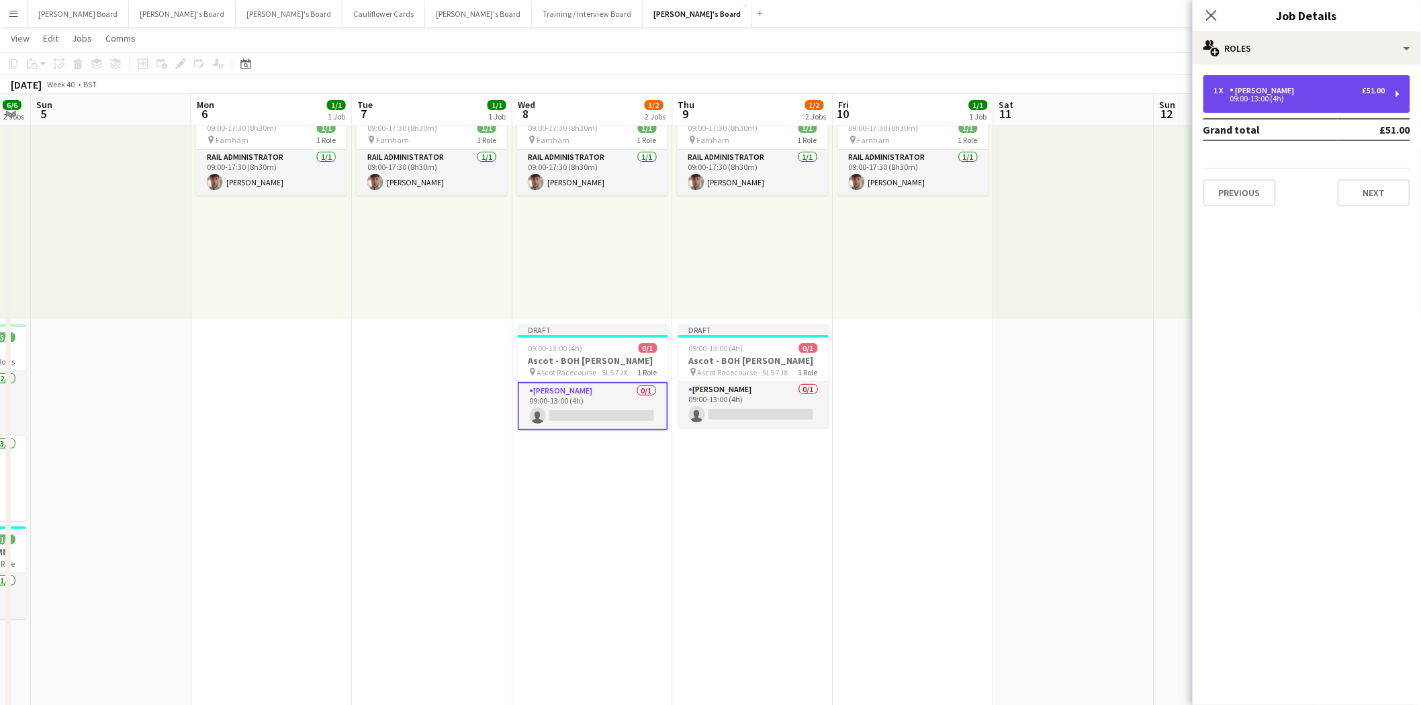
click at [1341, 101] on div "09:00-13:00 (4h)" at bounding box center [1299, 98] width 171 height 7
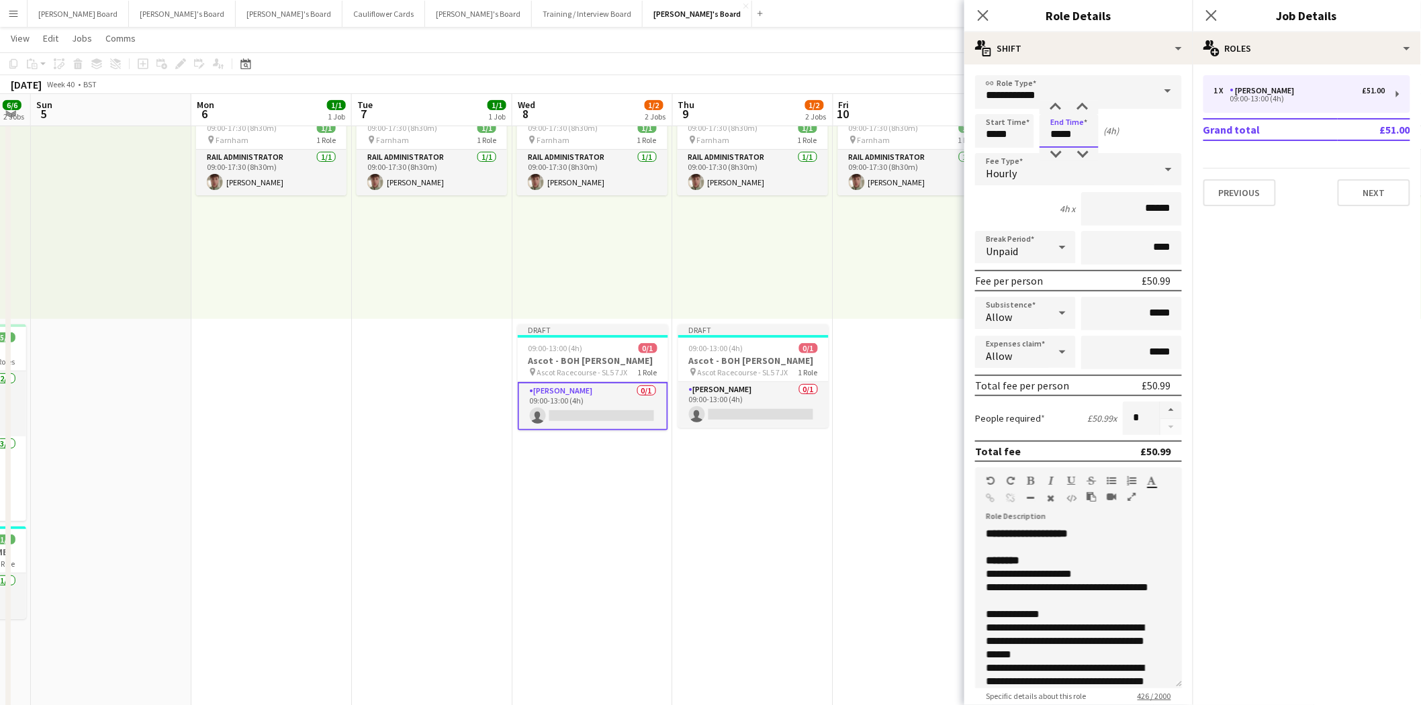
drag, startPoint x: 1050, startPoint y: 132, endPoint x: 1124, endPoint y: 135, distance: 74.6
click at [1124, 135] on div "Start Time ***** End Time ***** (4h)" at bounding box center [1078, 131] width 207 height 34
type input "*****"
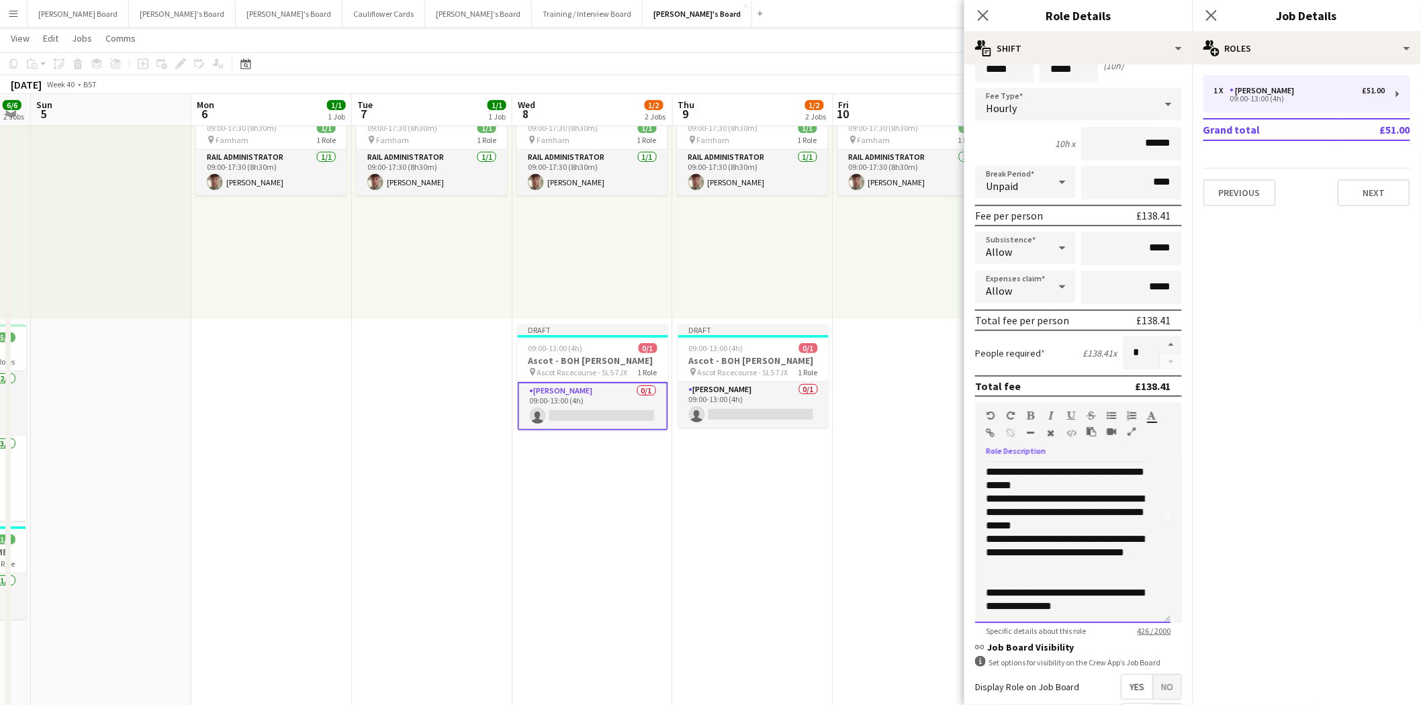
scroll to position [71, 0]
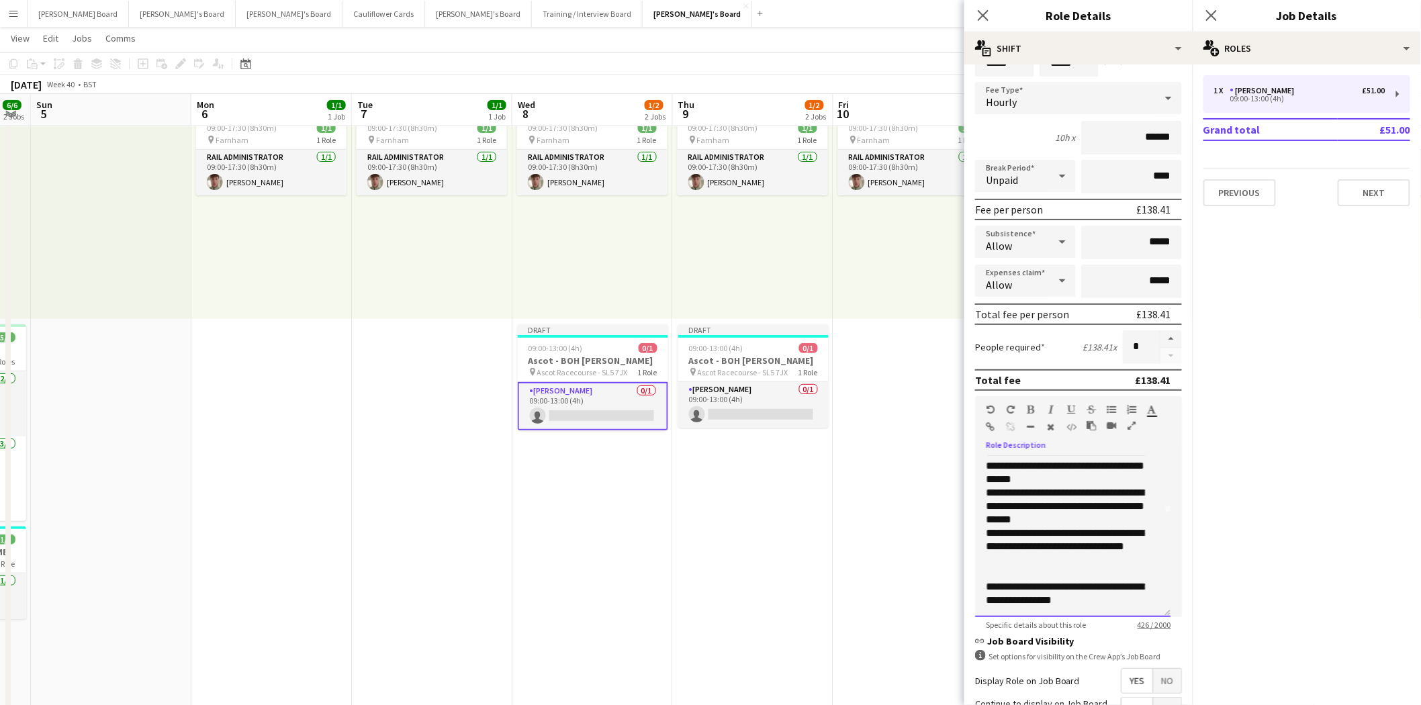
drag, startPoint x: 983, startPoint y: 529, endPoint x: 1149, endPoint y: 642, distance: 201.2
click at [1149, 642] on form "**********" at bounding box center [1078, 421] width 228 height 835
paste div
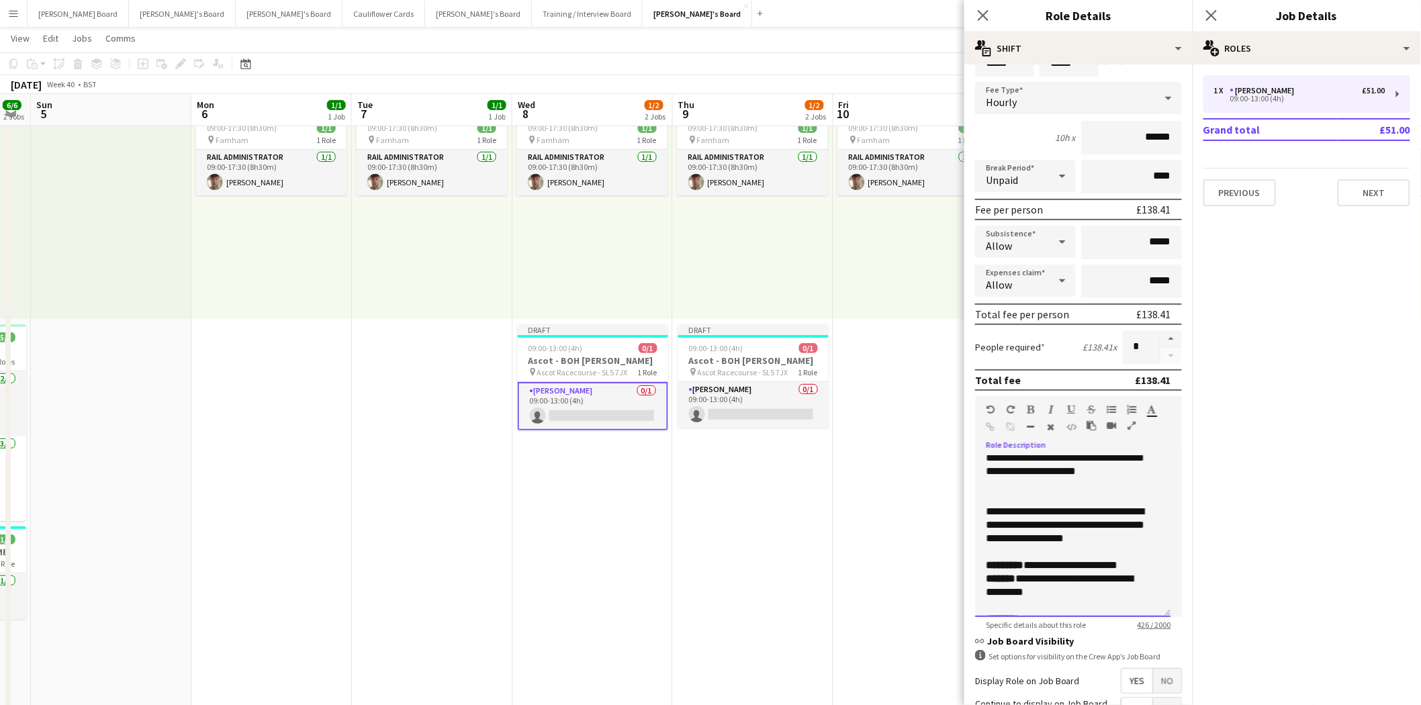
scroll to position [0, 0]
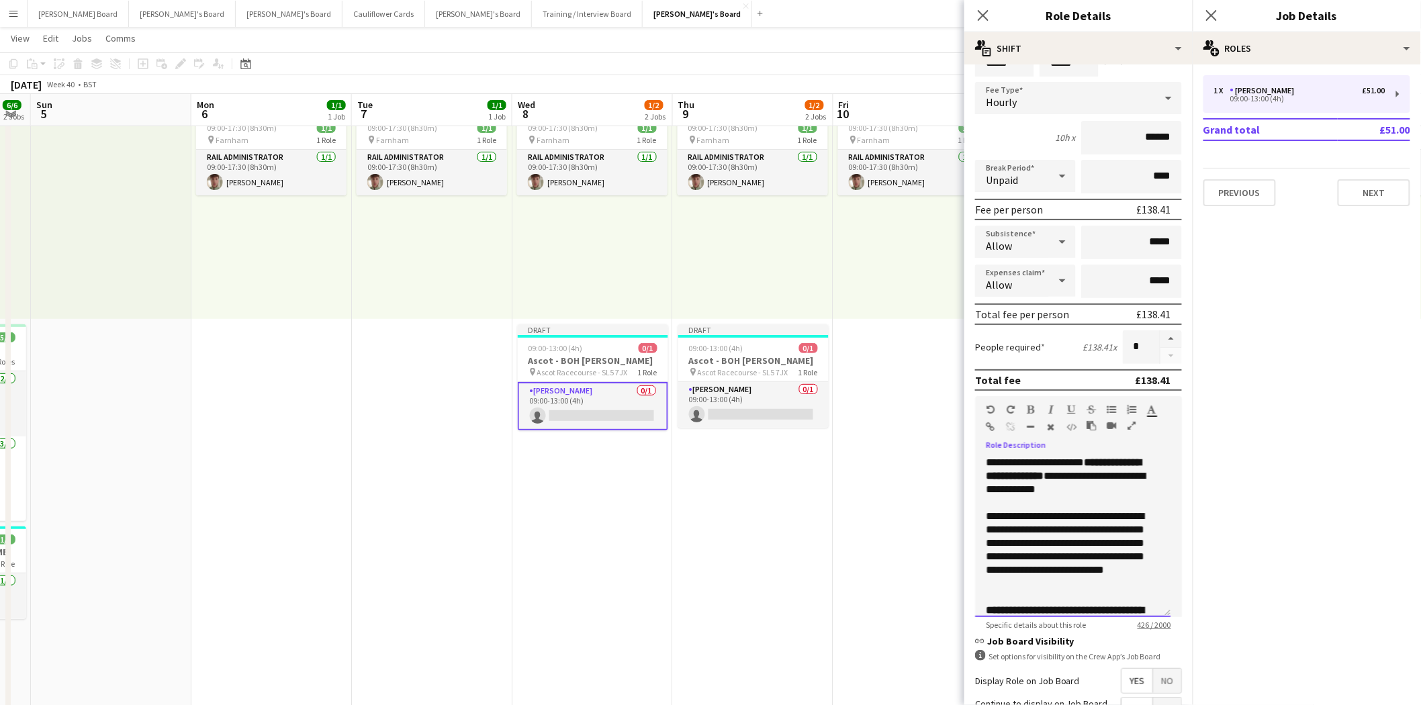
drag, startPoint x: 1096, startPoint y: 457, endPoint x: 960, endPoint y: 459, distance: 135.7
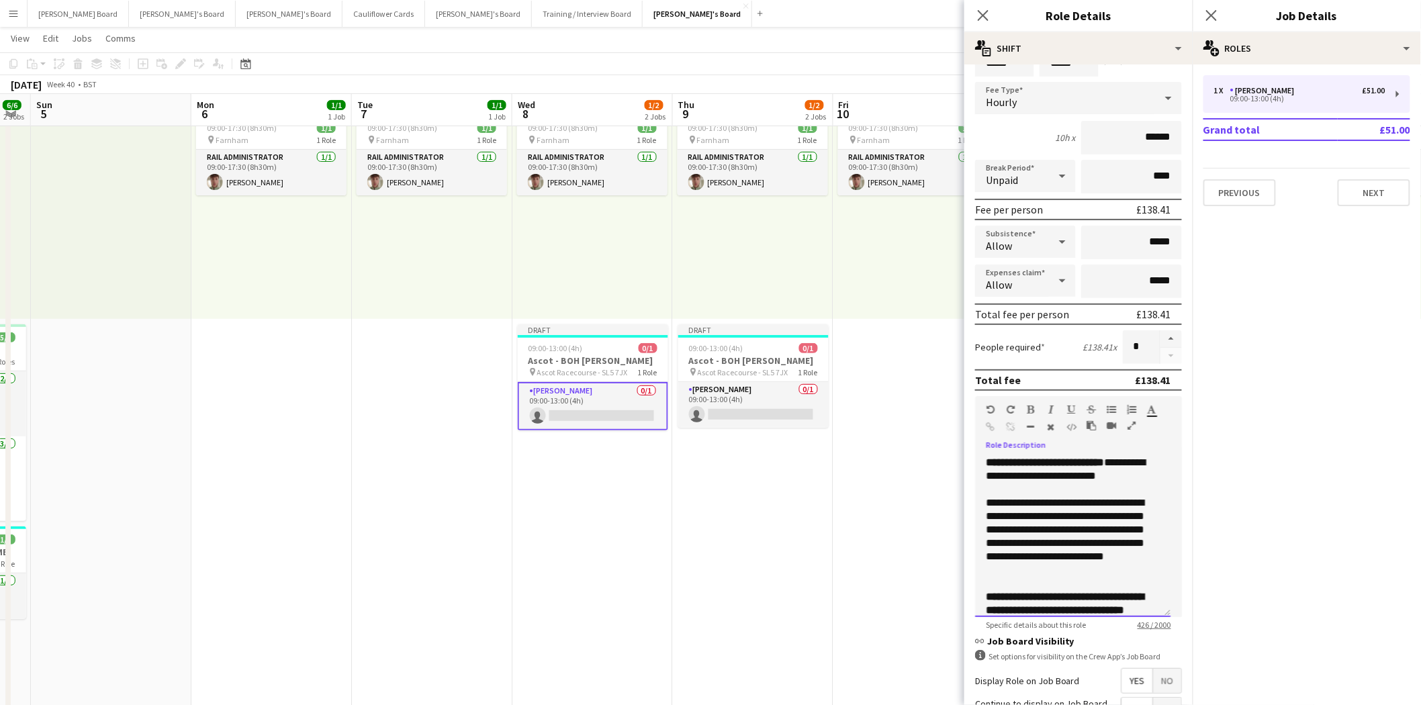
drag, startPoint x: 1072, startPoint y: 457, endPoint x: 1087, endPoint y: 459, distance: 14.8
click at [1104, 457] on span "**********" at bounding box center [1045, 462] width 118 height 10
drag, startPoint x: 1053, startPoint y: 459, endPoint x: 1075, endPoint y: 458, distance: 21.5
click at [1075, 458] on span "**********" at bounding box center [1045, 462] width 118 height 10
drag, startPoint x: 1085, startPoint y: 455, endPoint x: 1128, endPoint y: 474, distance: 46.9
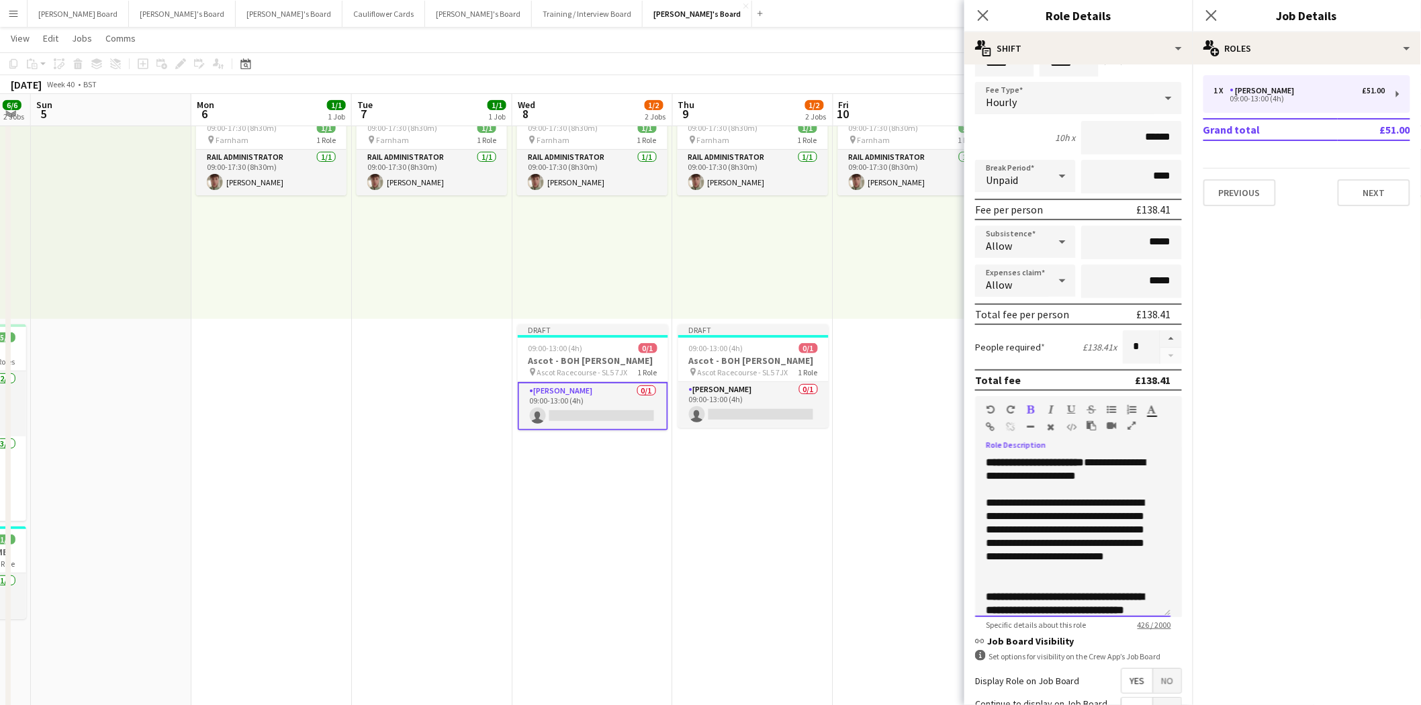
click at [1128, 474] on p "**********" at bounding box center [1067, 469] width 163 height 27
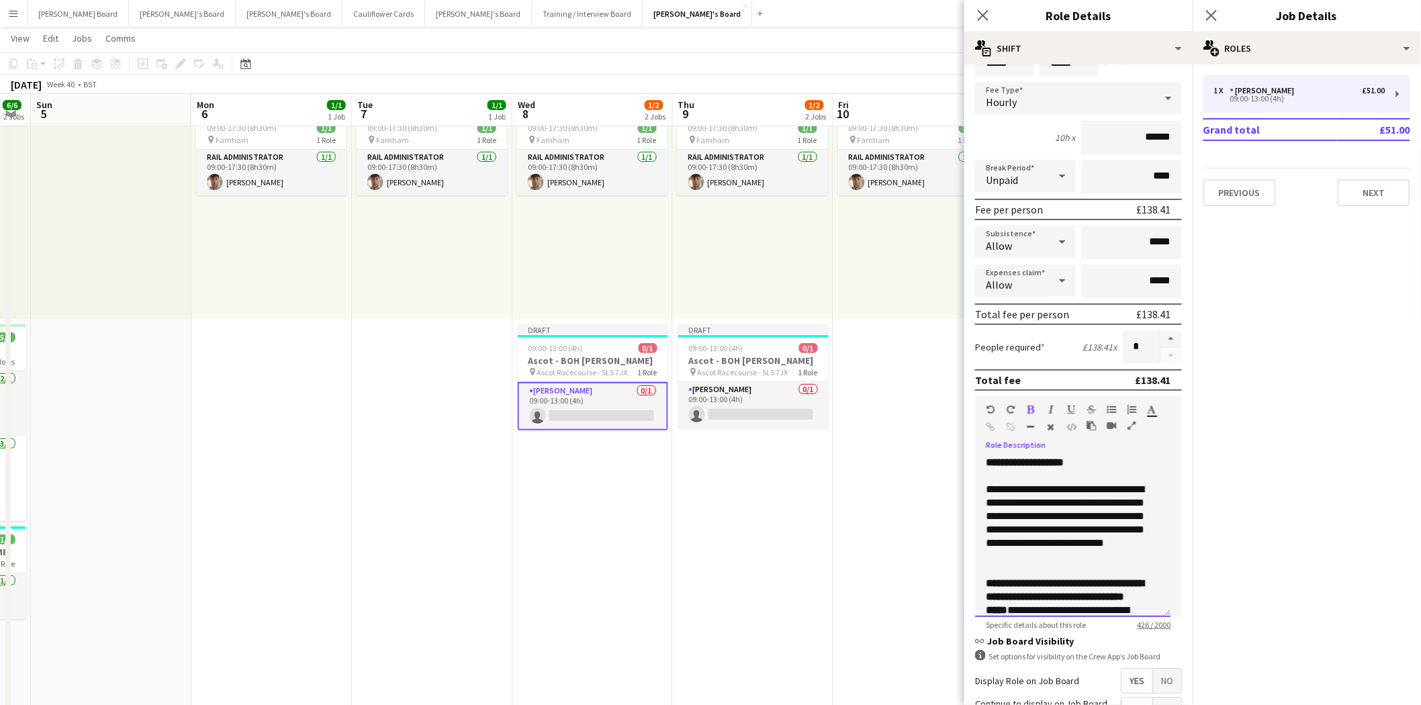
click at [1052, 457] on span "**********" at bounding box center [1025, 462] width 78 height 10
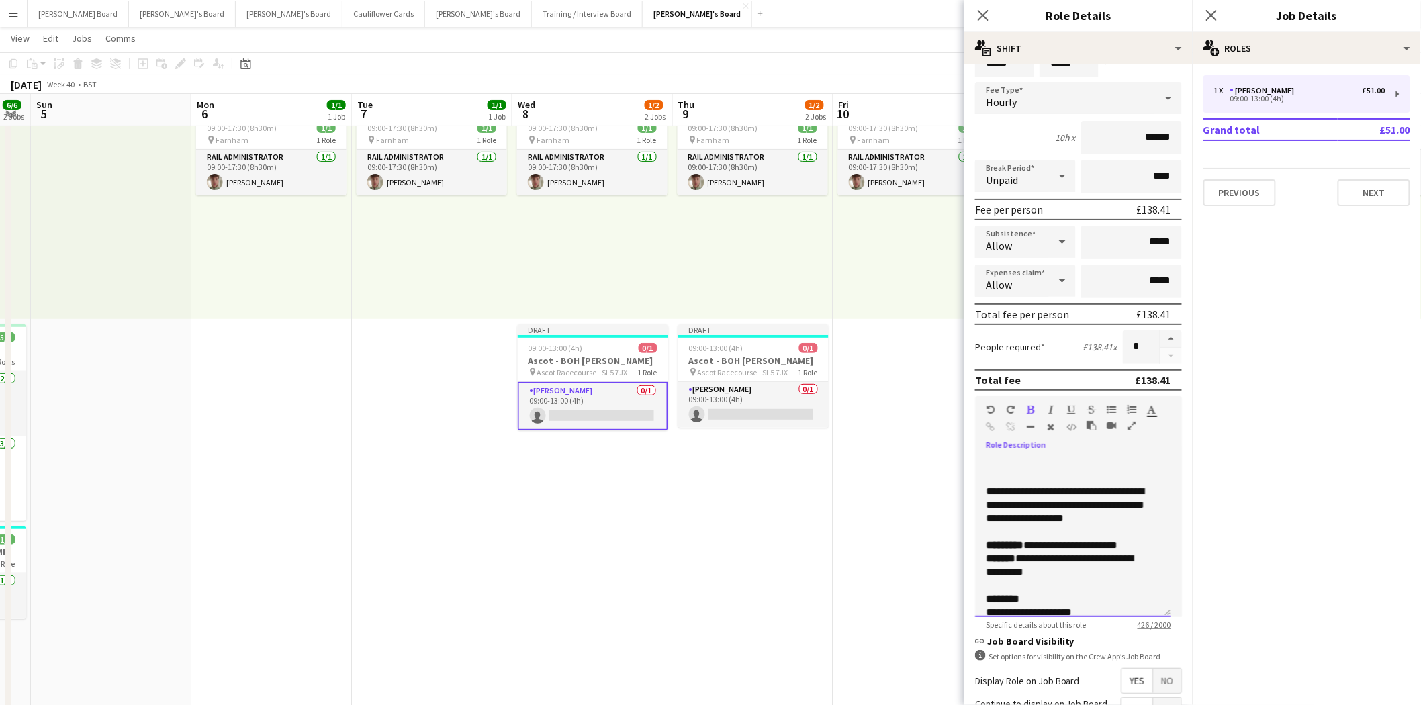
scroll to position [224, 0]
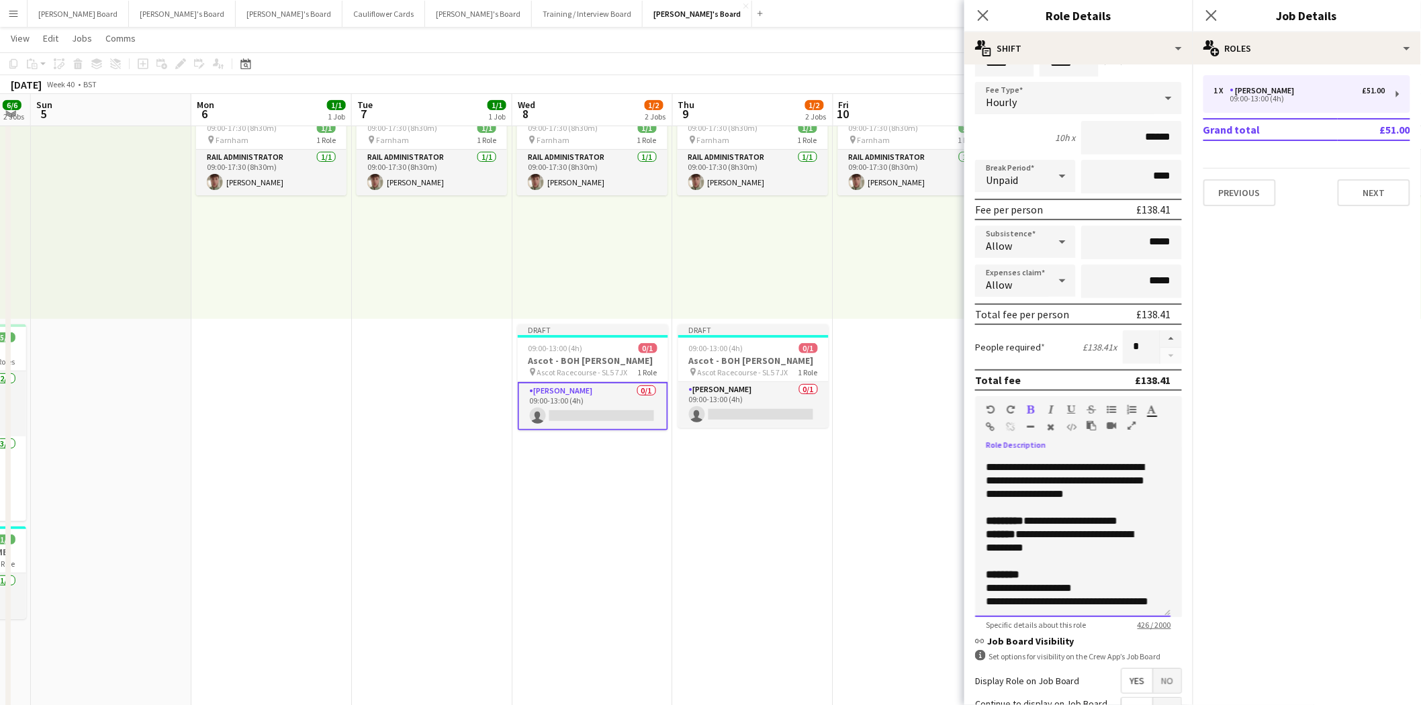
drag, startPoint x: 987, startPoint y: 511, endPoint x: 1089, endPoint y: 549, distance: 108.2
click at [1089, 549] on div "**********" at bounding box center [1072, 536] width 195 height 161
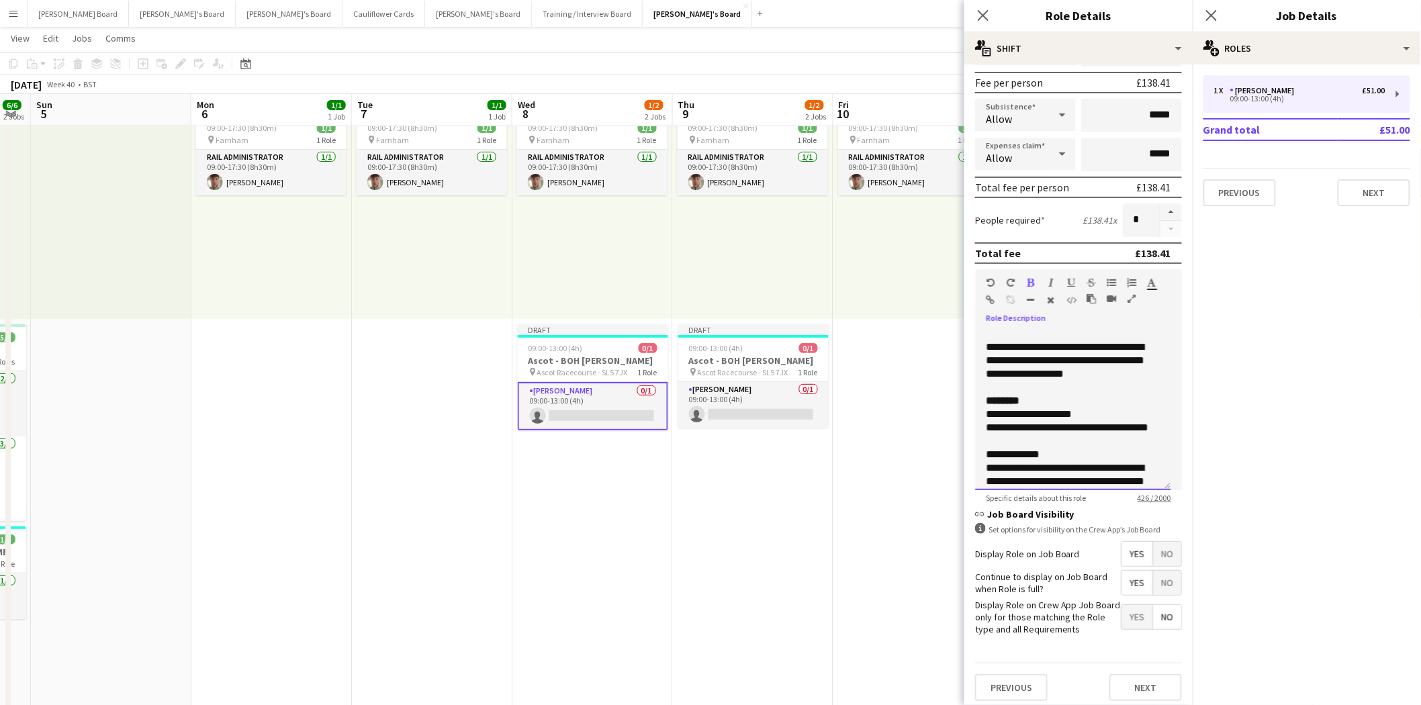
scroll to position [0, 0]
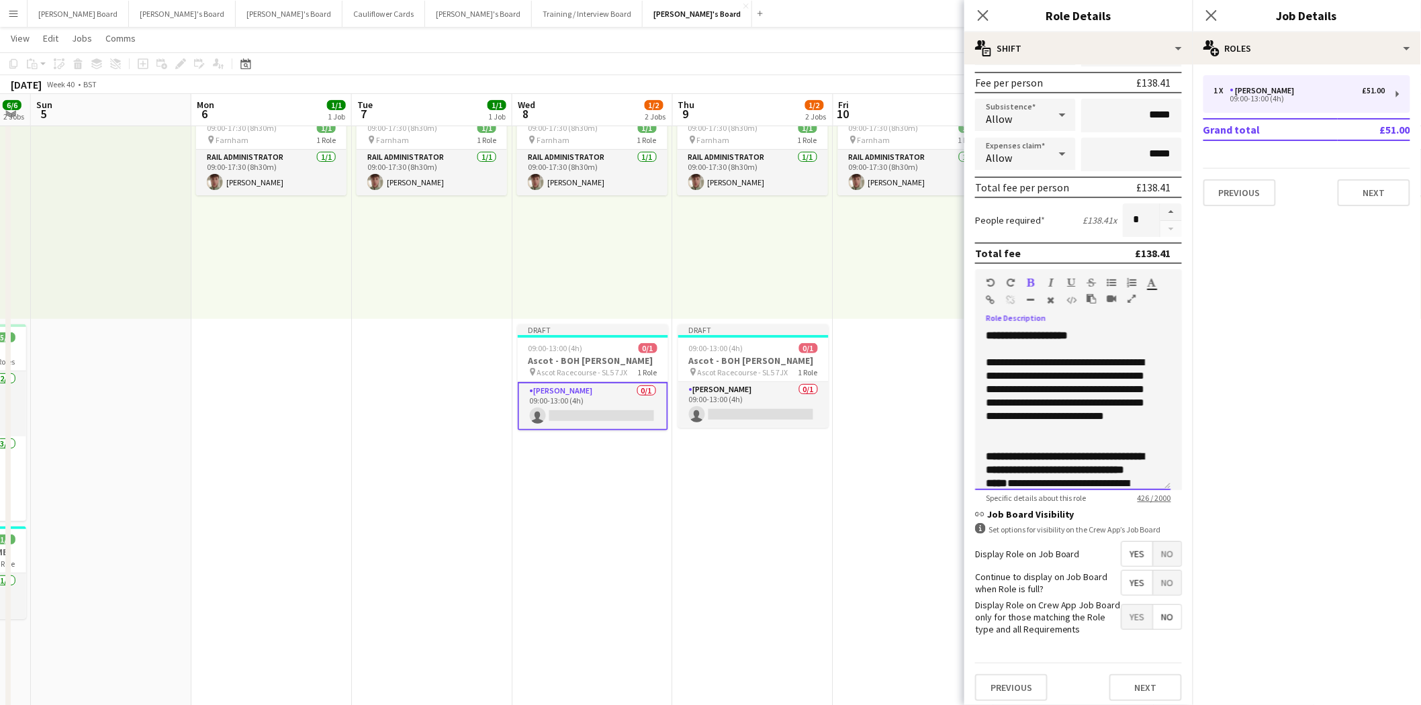
drag, startPoint x: 1118, startPoint y: 475, endPoint x: 936, endPoint y: 276, distance: 269.5
copy div "**********"
click at [748, 394] on app-card-role "Porter - BOH 0/1 09:00-13:00 (4h) single-neutral-actions" at bounding box center [753, 405] width 150 height 46
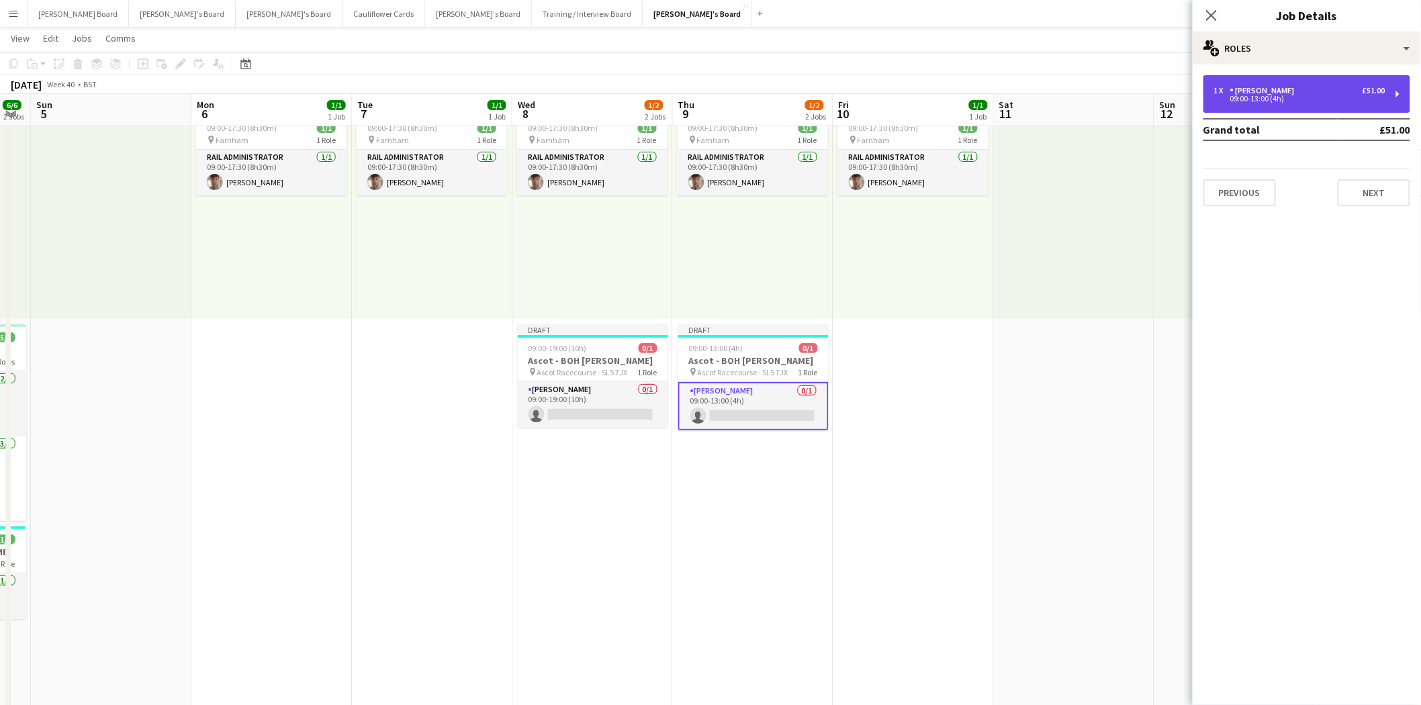
click at [1271, 81] on div "1 x Porter - BOH £51.00 09:00-13:00 (4h)" at bounding box center [1307, 94] width 207 height 38
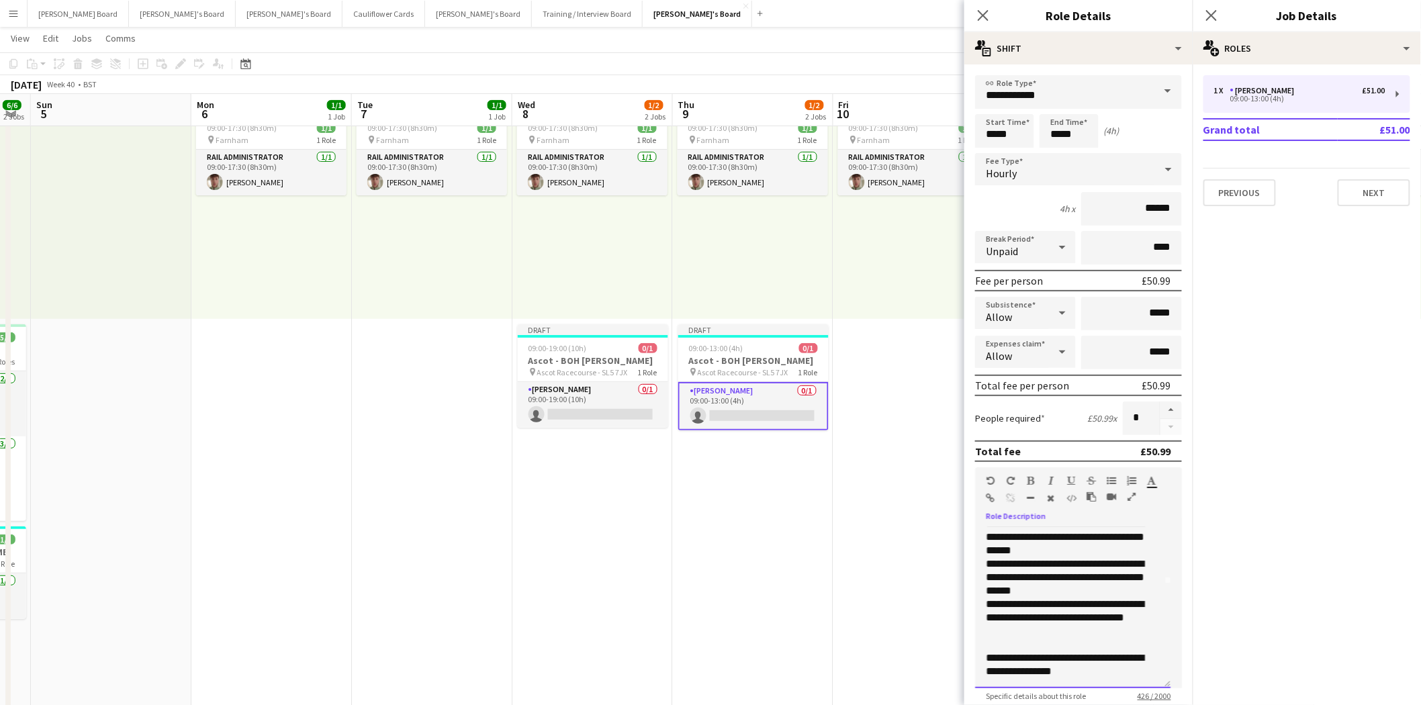
scroll to position [198, 0]
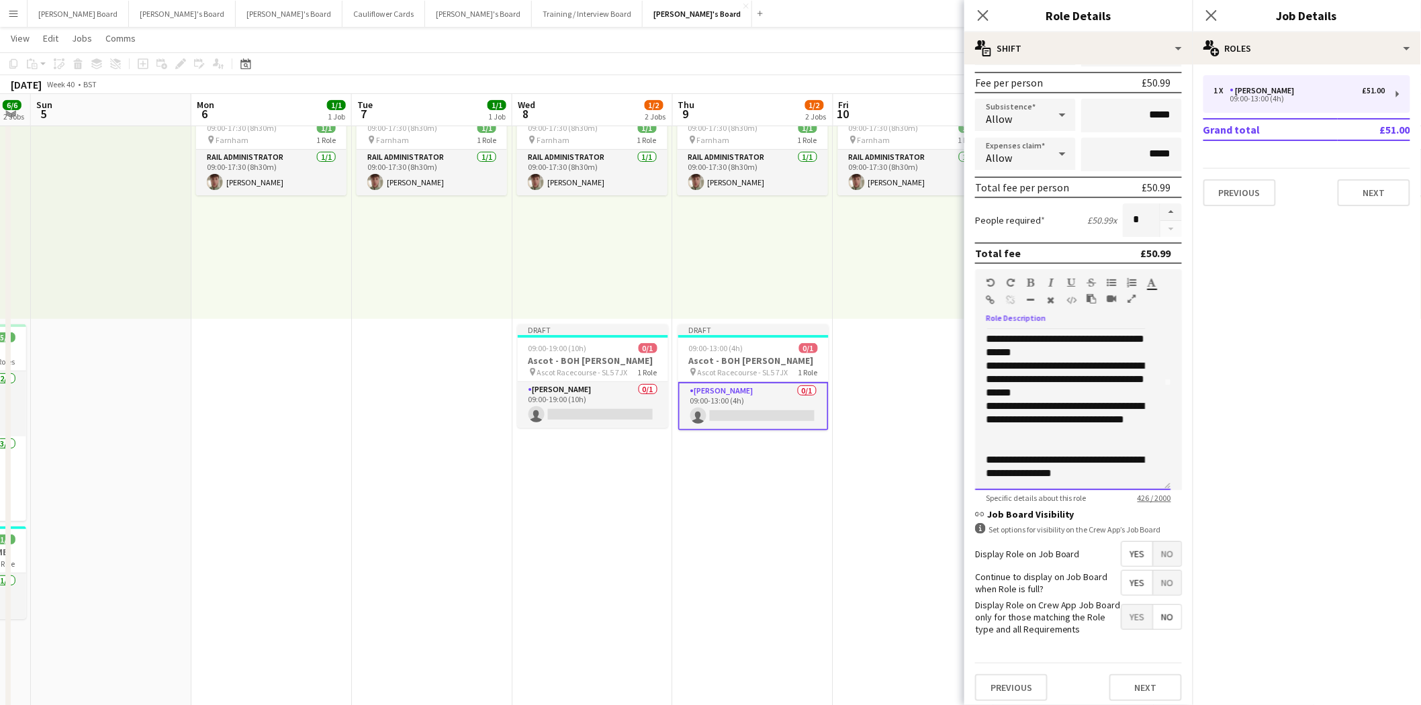
drag, startPoint x: 983, startPoint y: 525, endPoint x: 1407, endPoint y: 559, distance: 425.2
paste div
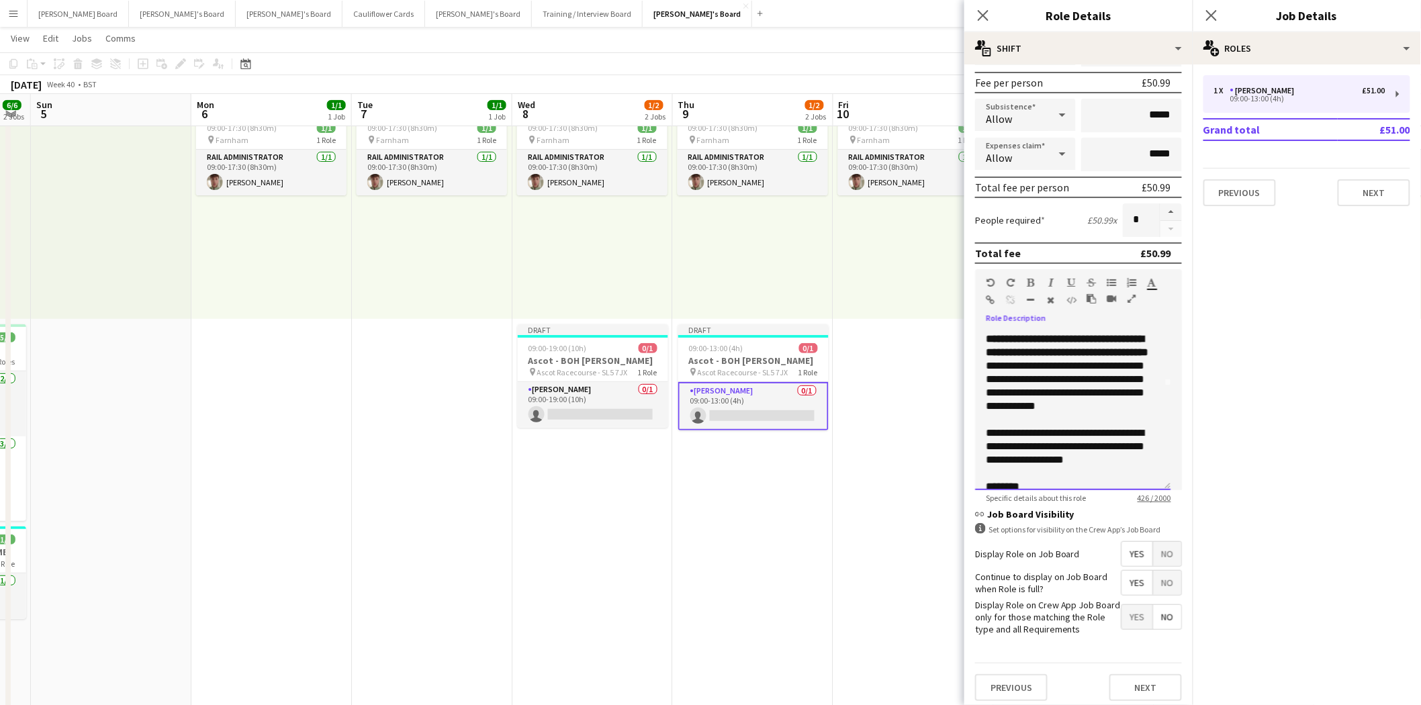
scroll to position [351, 0]
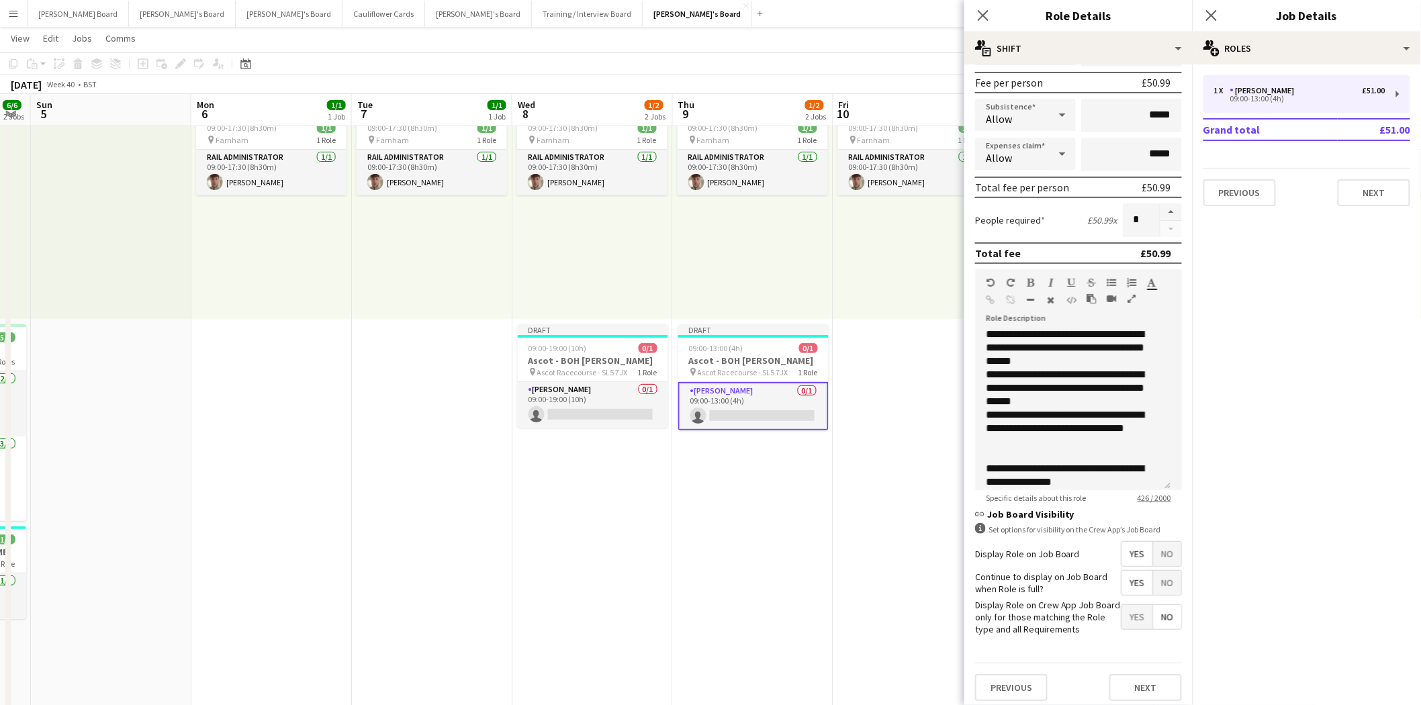
click at [755, 396] on app-card-role "Porter - BOH 0/1 09:00-13:00 (4h) single-neutral-actions" at bounding box center [753, 406] width 150 height 48
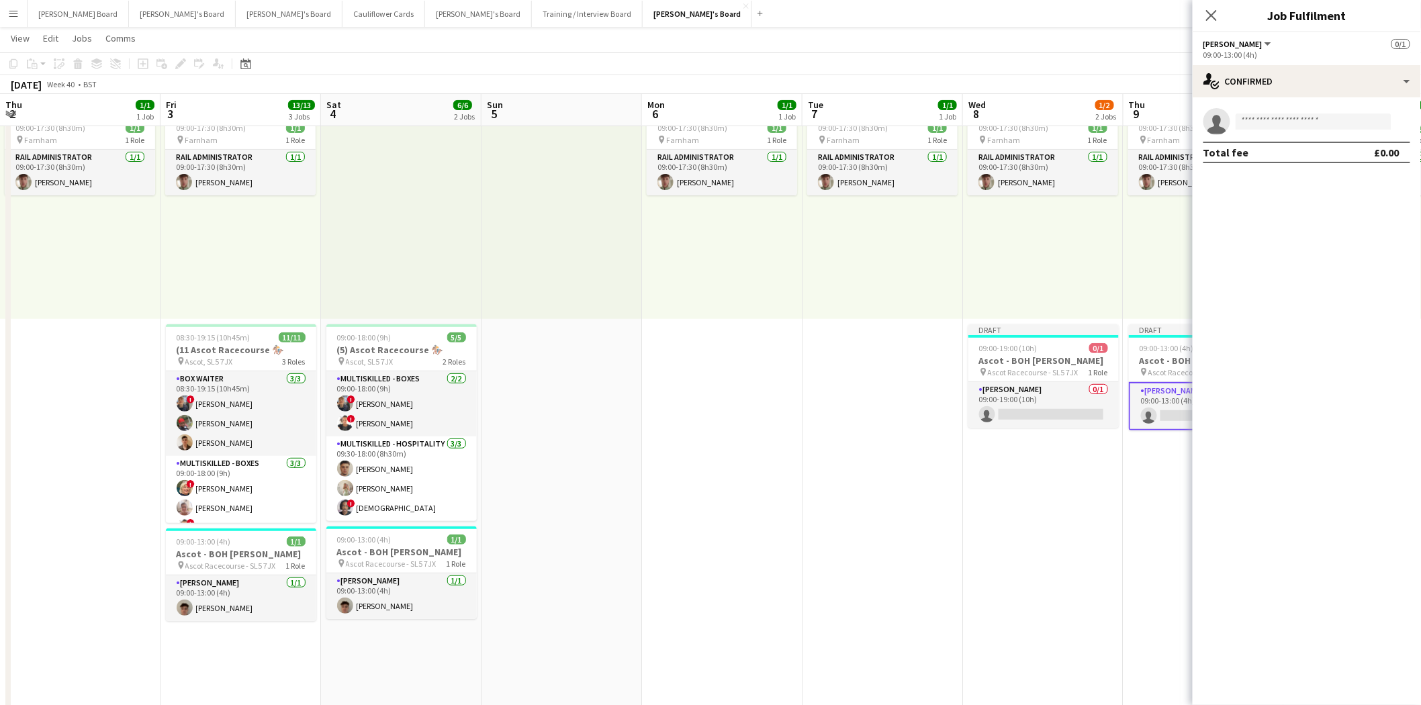
scroll to position [0, 451]
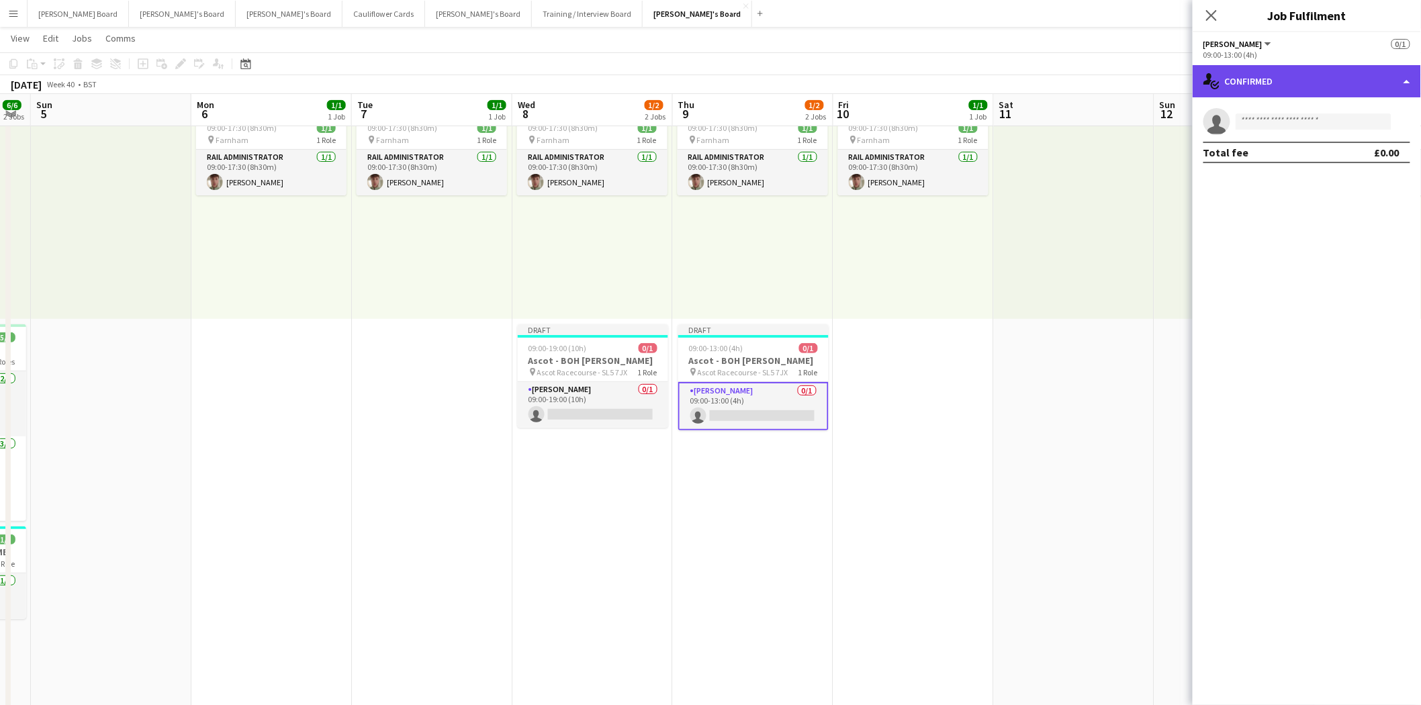
click at [1284, 84] on div "single-neutral-actions-check-2 Confirmed" at bounding box center [1307, 81] width 228 height 32
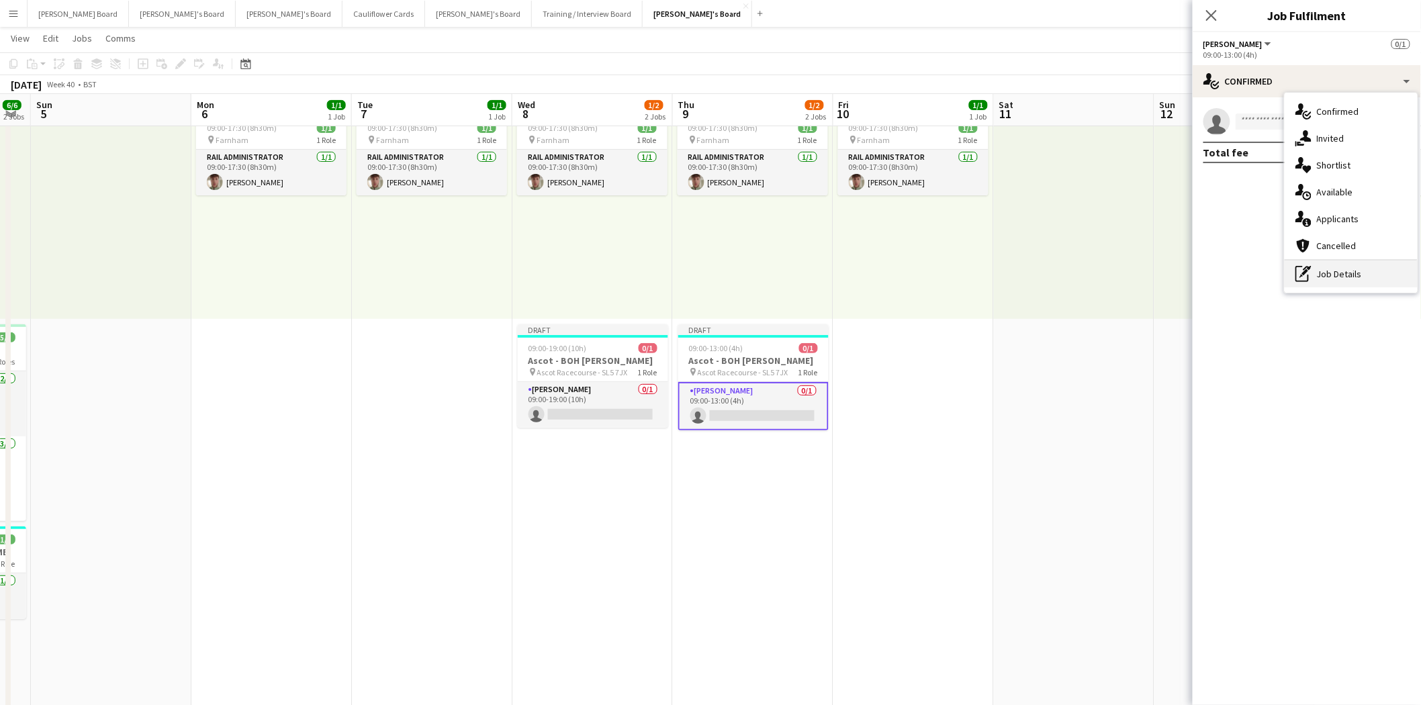
click at [1342, 273] on div "pen-write Job Details" at bounding box center [1351, 274] width 133 height 27
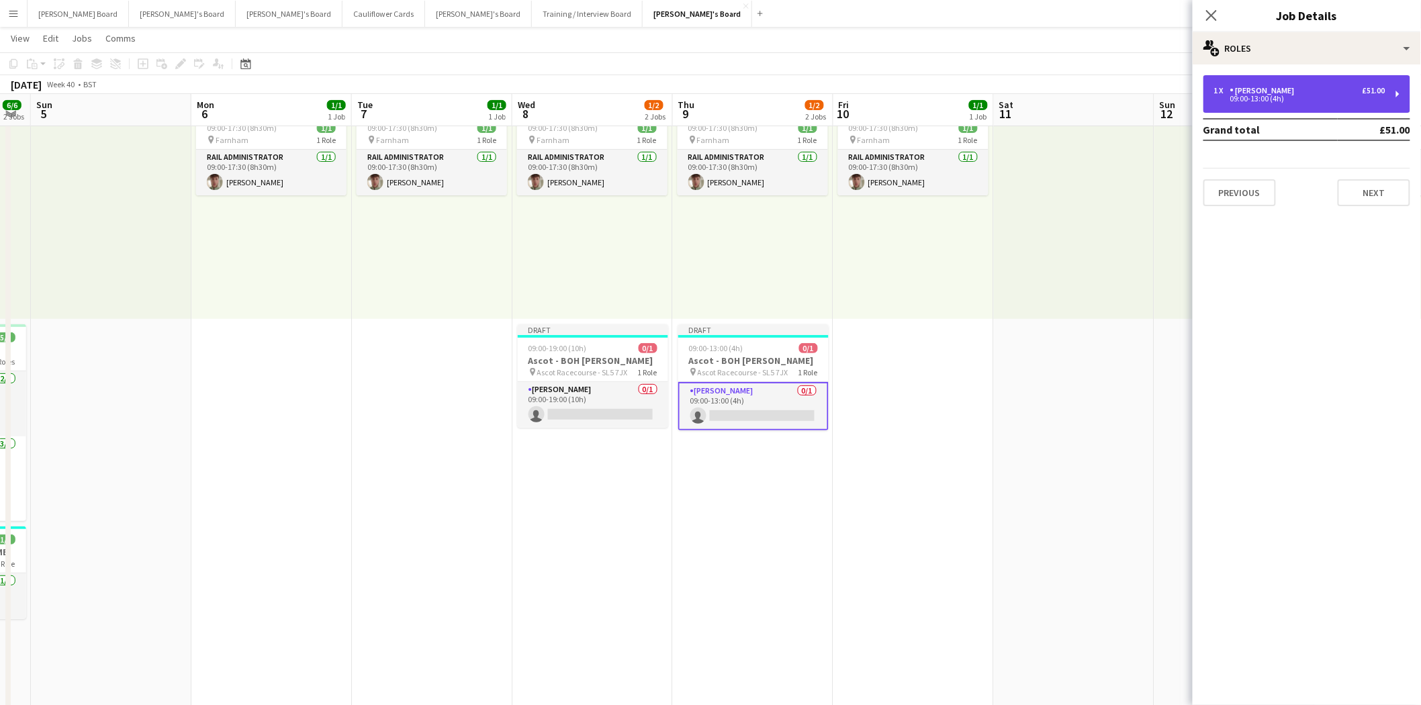
click at [1328, 91] on div "1 x [PERSON_NAME] £51.00" at bounding box center [1299, 90] width 171 height 9
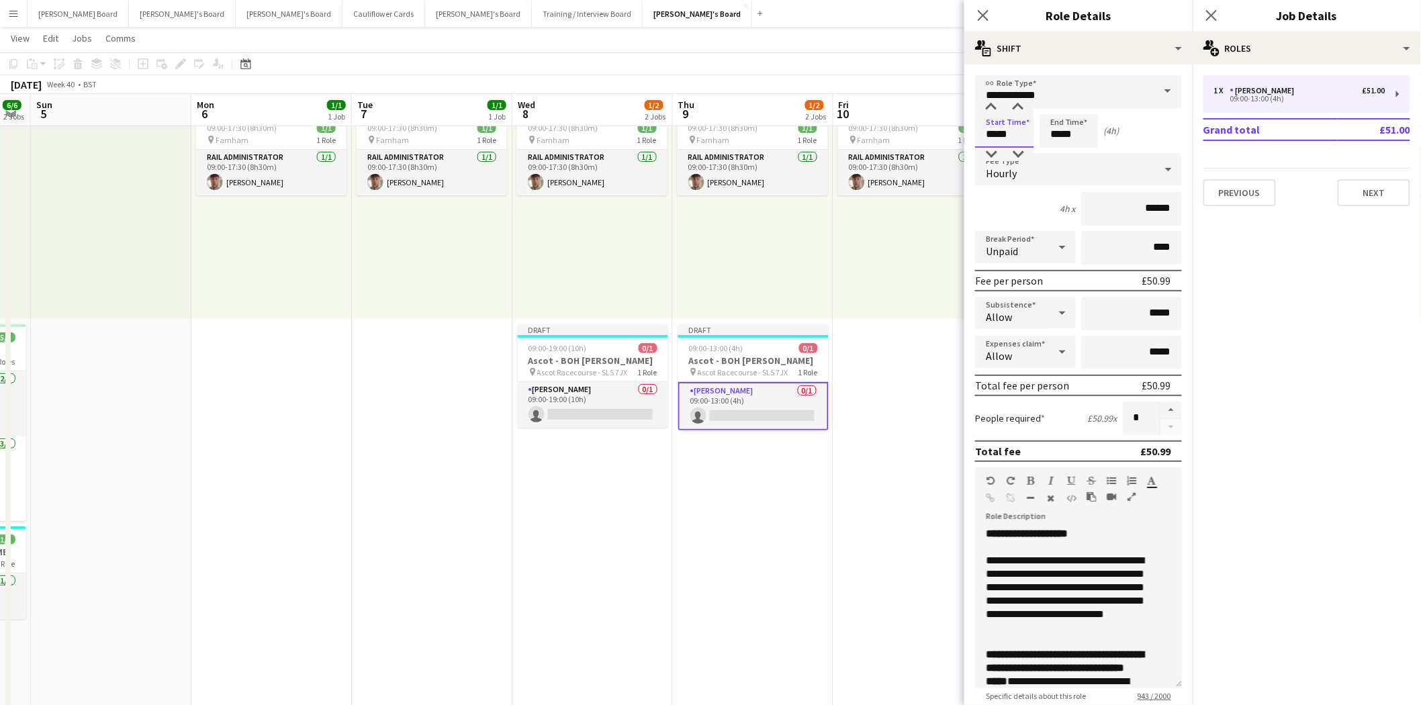
drag, startPoint x: 982, startPoint y: 132, endPoint x: 1075, endPoint y: 132, distance: 92.7
click at [1075, 132] on div "Start Time ***** End Time ***** (4h)" at bounding box center [1078, 131] width 207 height 34
type input "*****"
drag, startPoint x: 1091, startPoint y: 132, endPoint x: 1005, endPoint y: 132, distance: 85.3
click at [1005, 132] on div "Start Time ***** End Time ***** (6h)" at bounding box center [1078, 131] width 207 height 34
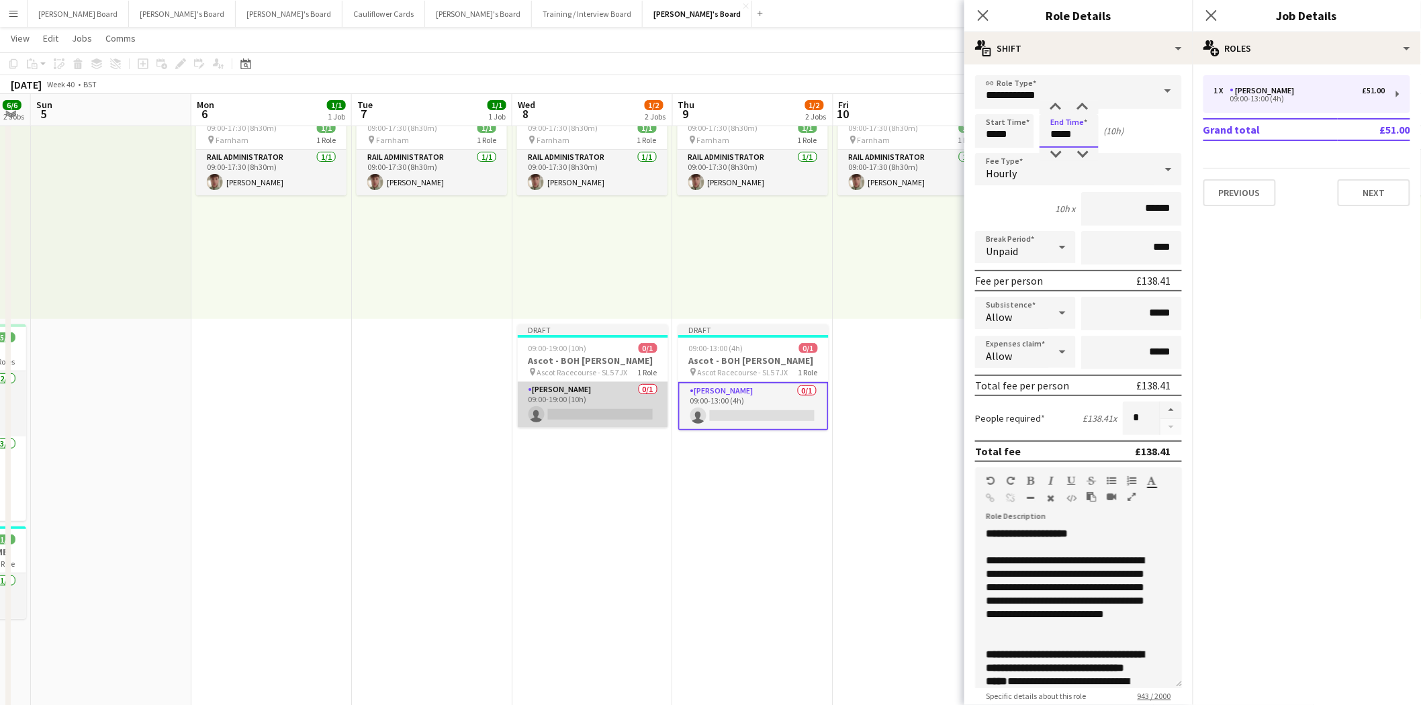
type input "*****"
click at [602, 403] on app-card-role "[PERSON_NAME] 0/1 09:00-19:00 (10h) single-neutral-actions" at bounding box center [593, 405] width 150 height 46
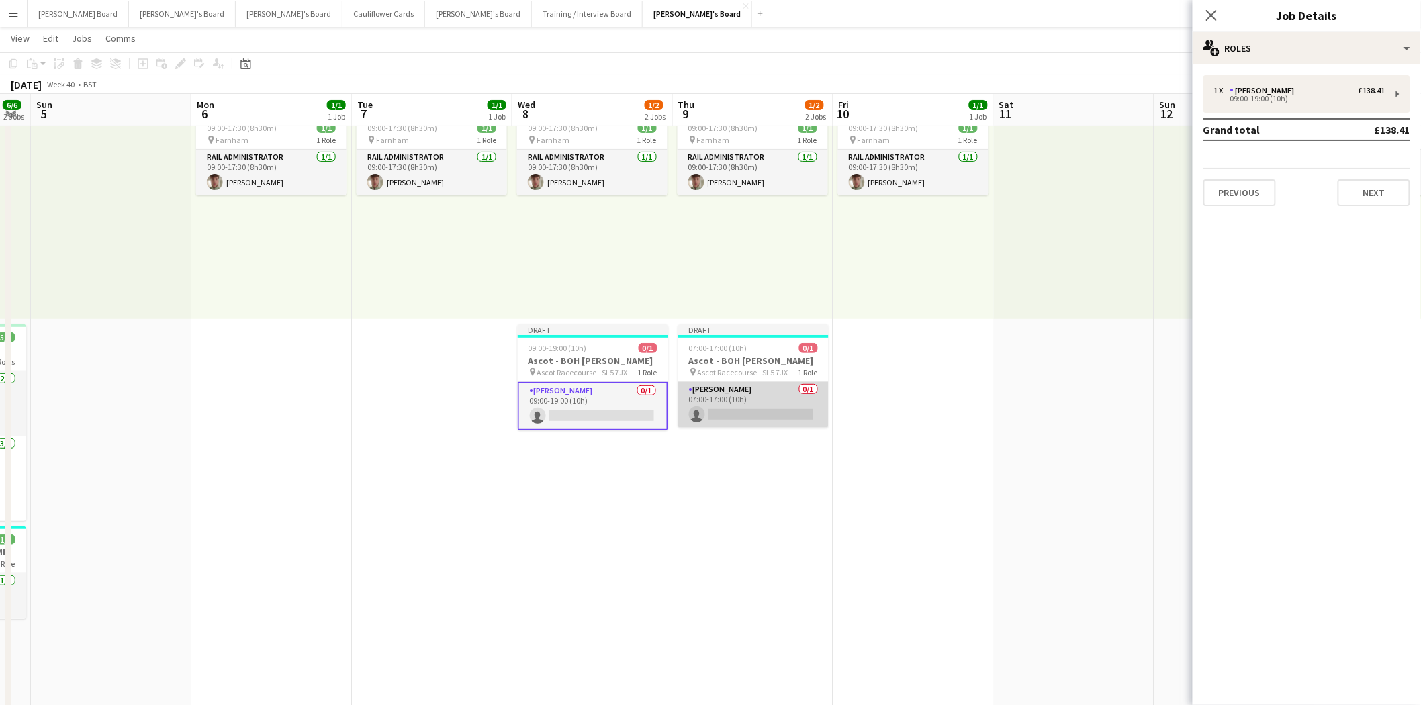
click at [756, 408] on app-card-role "[PERSON_NAME] 0/1 07:00-17:00 (10h) single-neutral-actions" at bounding box center [753, 405] width 150 height 46
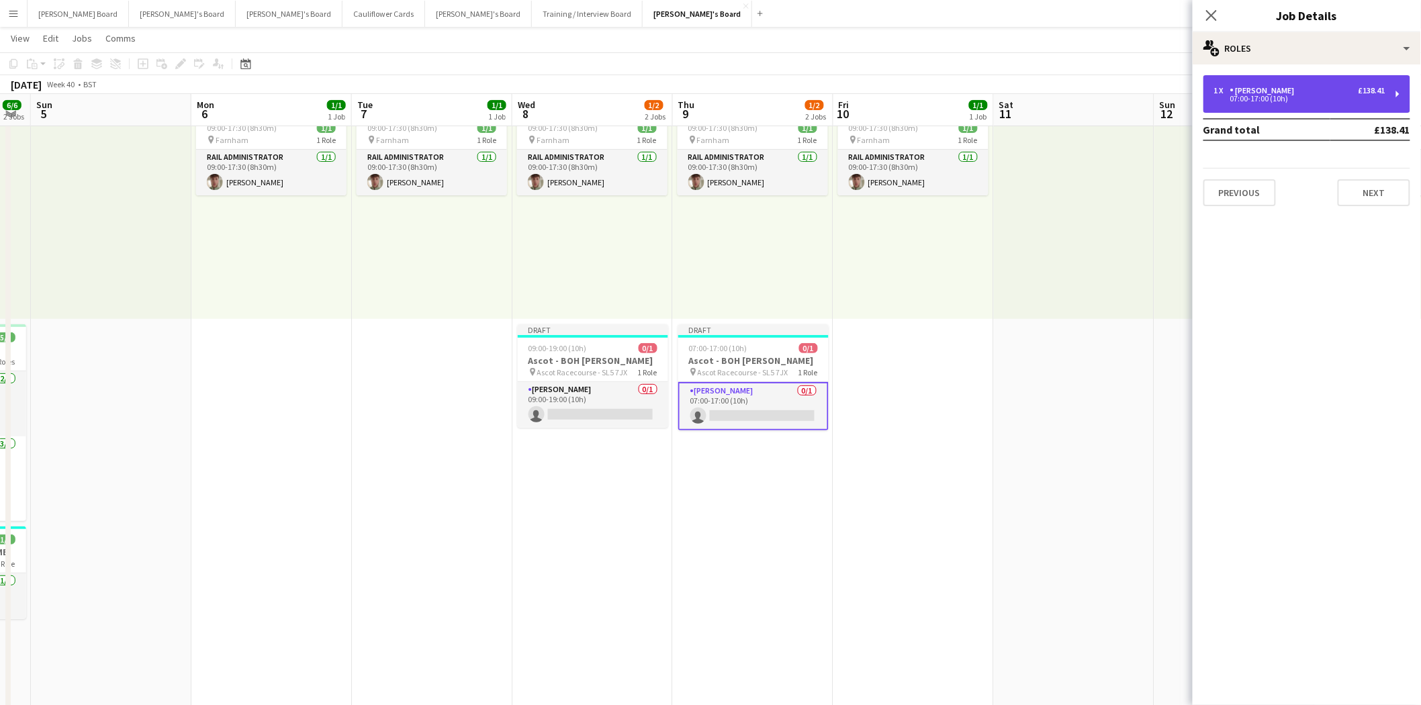
click at [1277, 95] on div "07:00-17:00 (10h)" at bounding box center [1299, 98] width 171 height 7
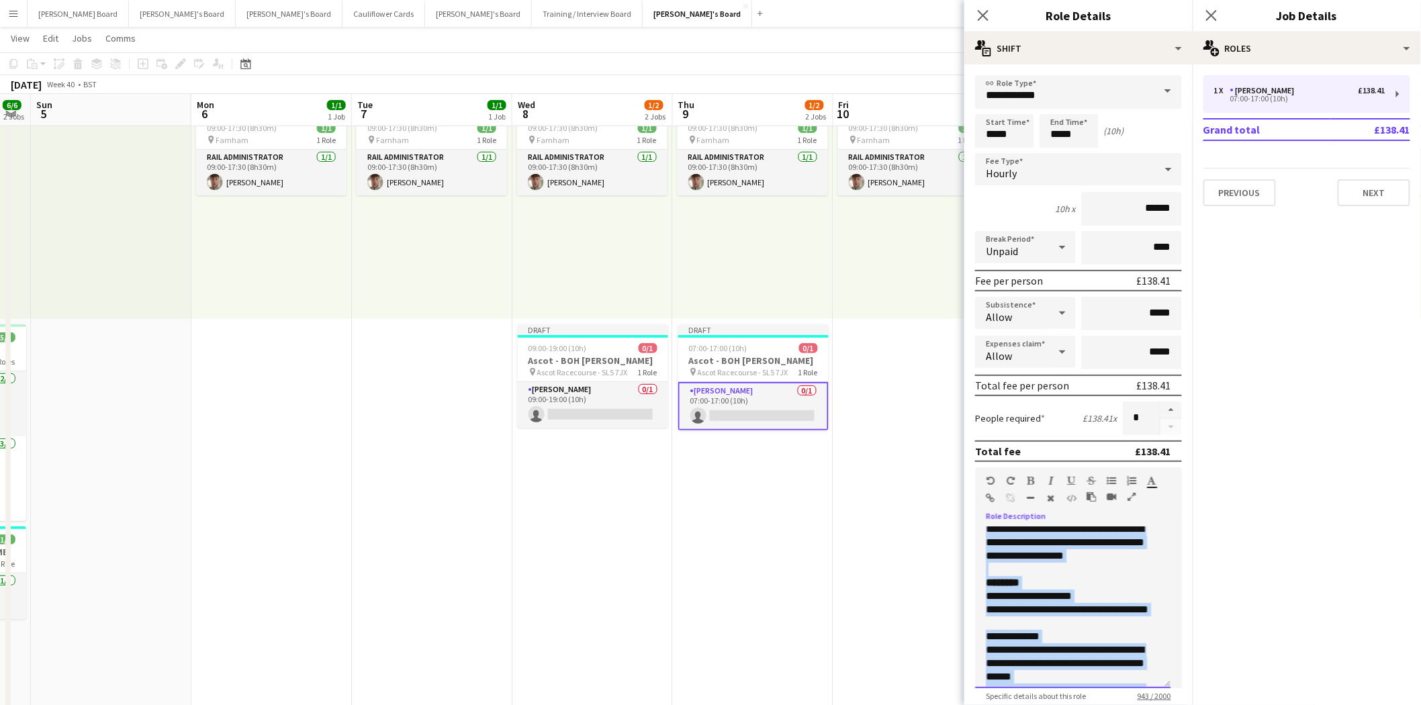
scroll to position [359, 0]
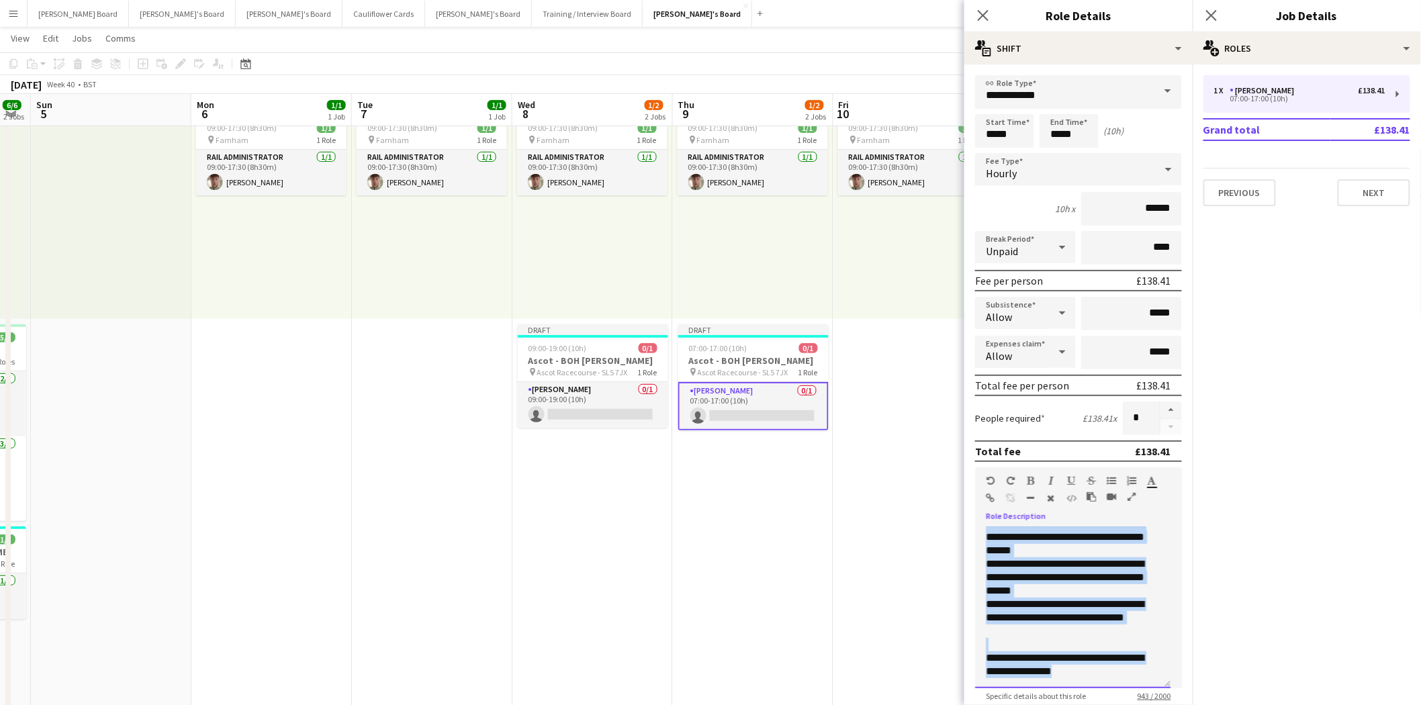
drag, startPoint x: 981, startPoint y: 528, endPoint x: 1152, endPoint y: 677, distance: 227.1
click at [1152, 677] on div "**********" at bounding box center [1072, 607] width 195 height 161
copy div "**********"
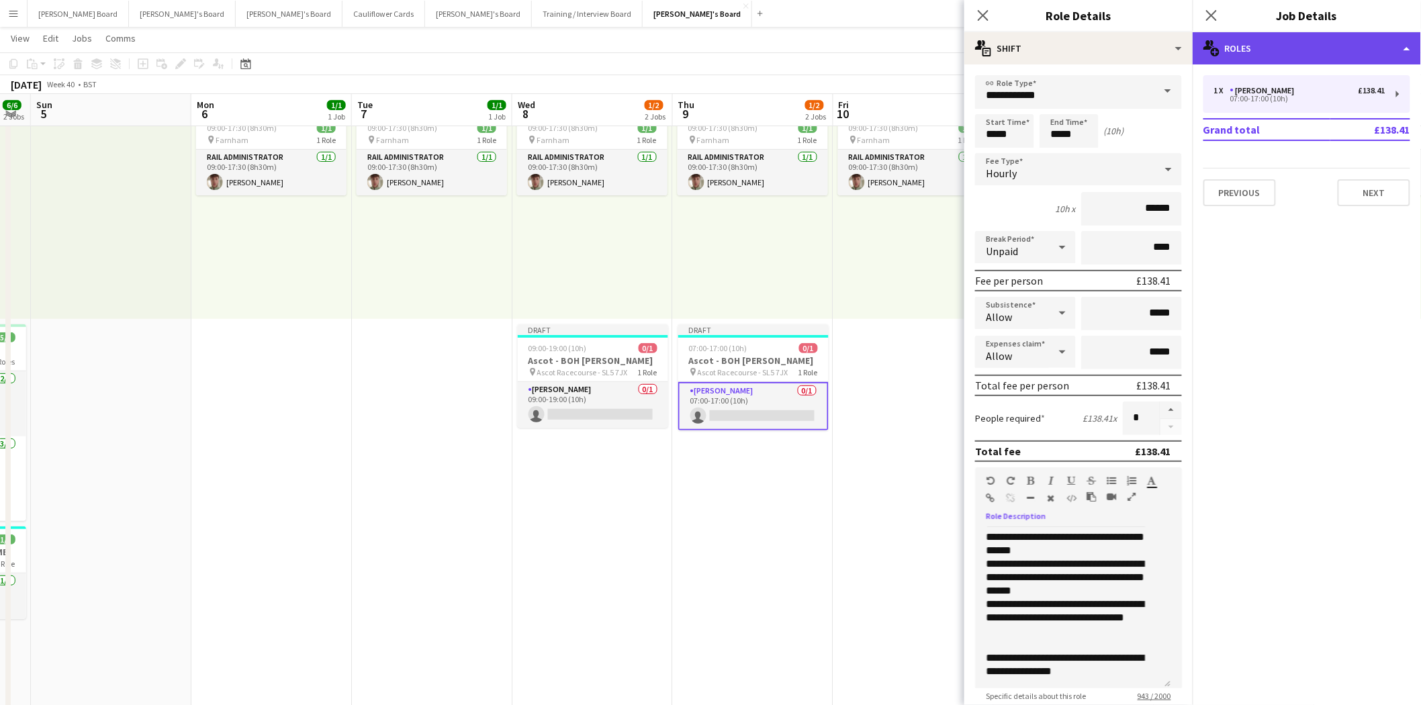
click at [1306, 54] on div "multiple-users-add Roles" at bounding box center [1307, 48] width 228 height 32
click at [1325, 37] on div "multiple-users-add Roles" at bounding box center [1307, 48] width 228 height 32
drag, startPoint x: 987, startPoint y: 17, endPoint x: 1167, endPoint y: 59, distance: 184.8
click at [988, 17] on icon "Close pop-in" at bounding box center [983, 15] width 11 height 11
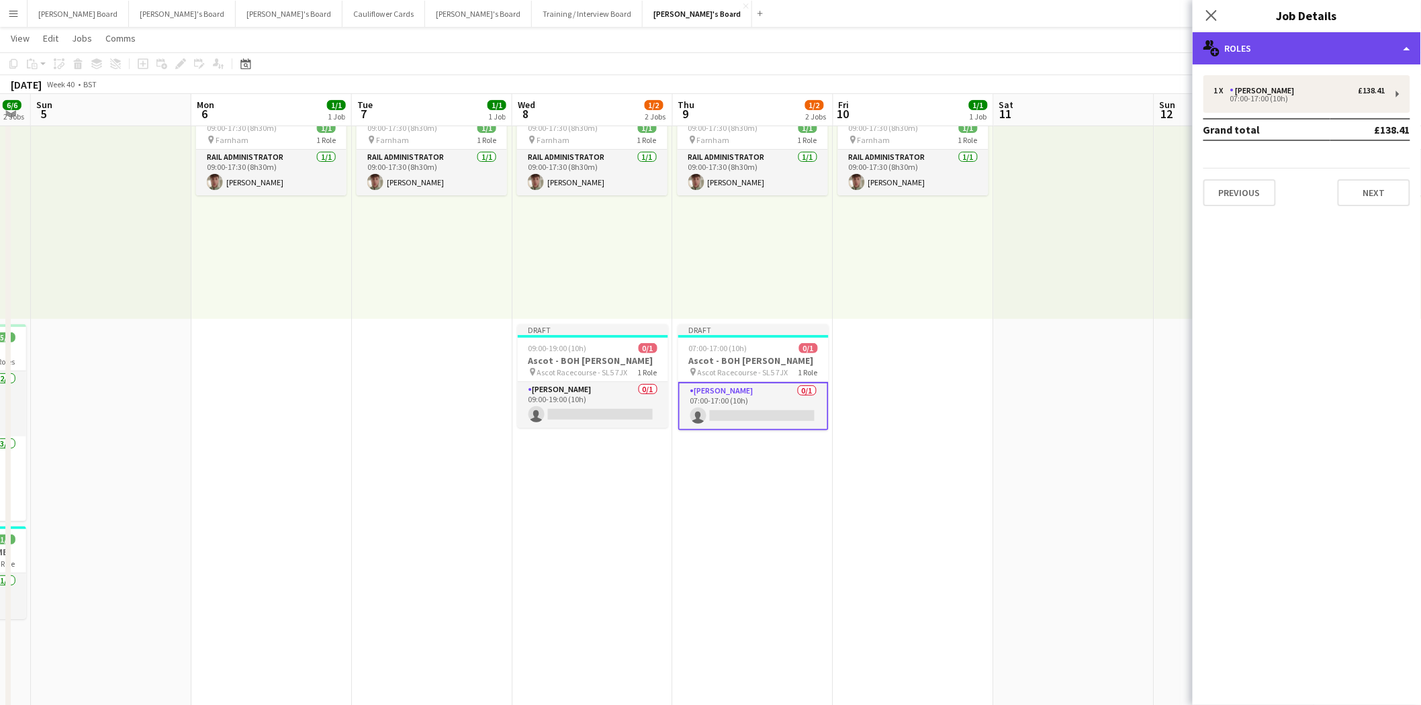
click at [1292, 41] on div "multiple-users-add Roles" at bounding box center [1307, 48] width 228 height 32
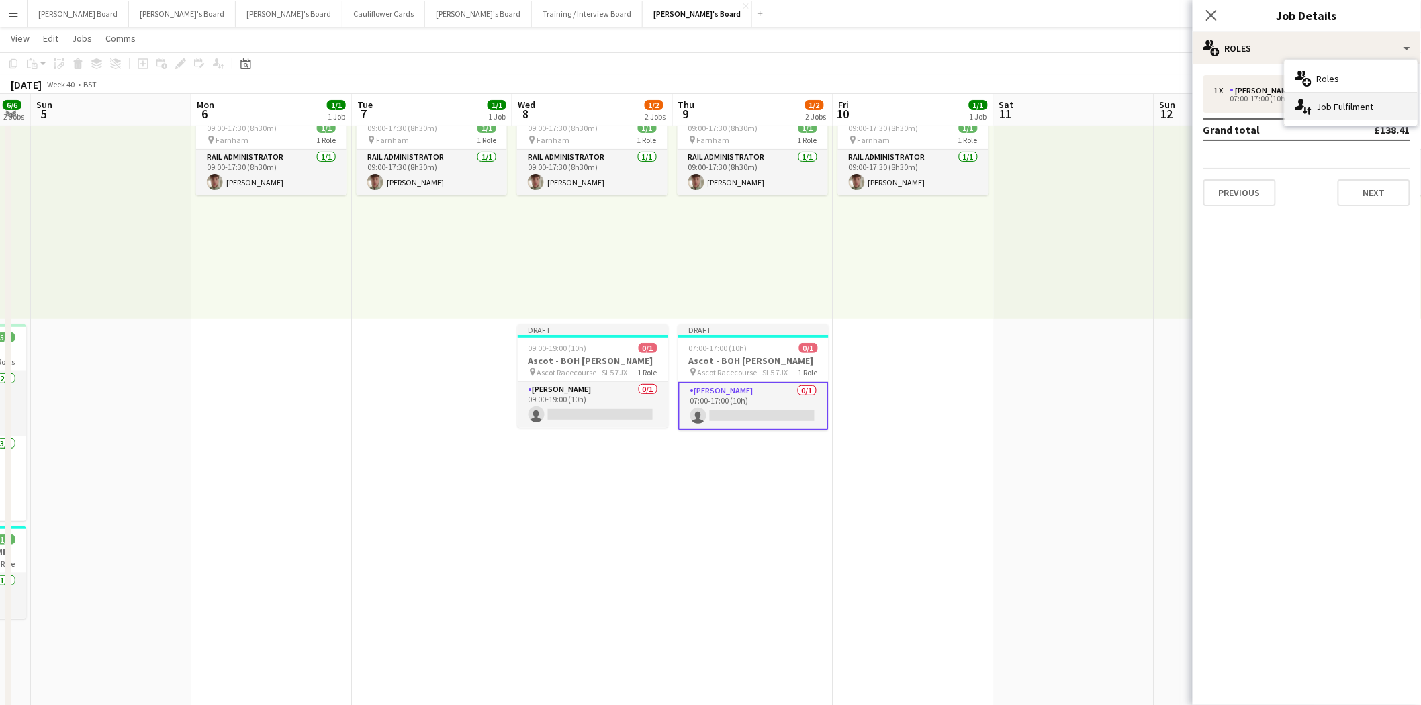
drag, startPoint x: 1335, startPoint y: 95, endPoint x: 1335, endPoint y: 105, distance: 10.1
click at [1335, 97] on div "single-neutral-actions-up-down Job Fulfilment" at bounding box center [1351, 106] width 133 height 27
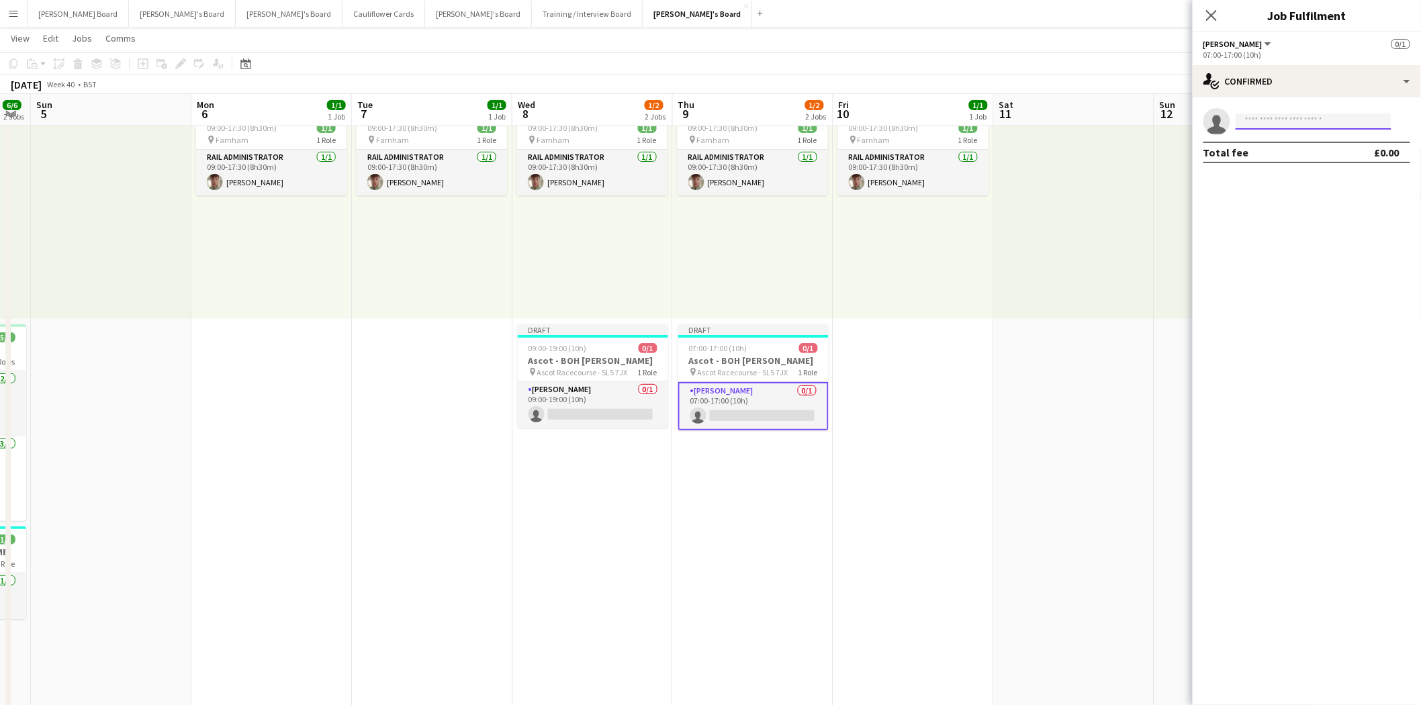
click at [1324, 115] on input at bounding box center [1314, 122] width 156 height 16
click at [1213, 15] on icon "Close pop-in" at bounding box center [1211, 15] width 13 height 13
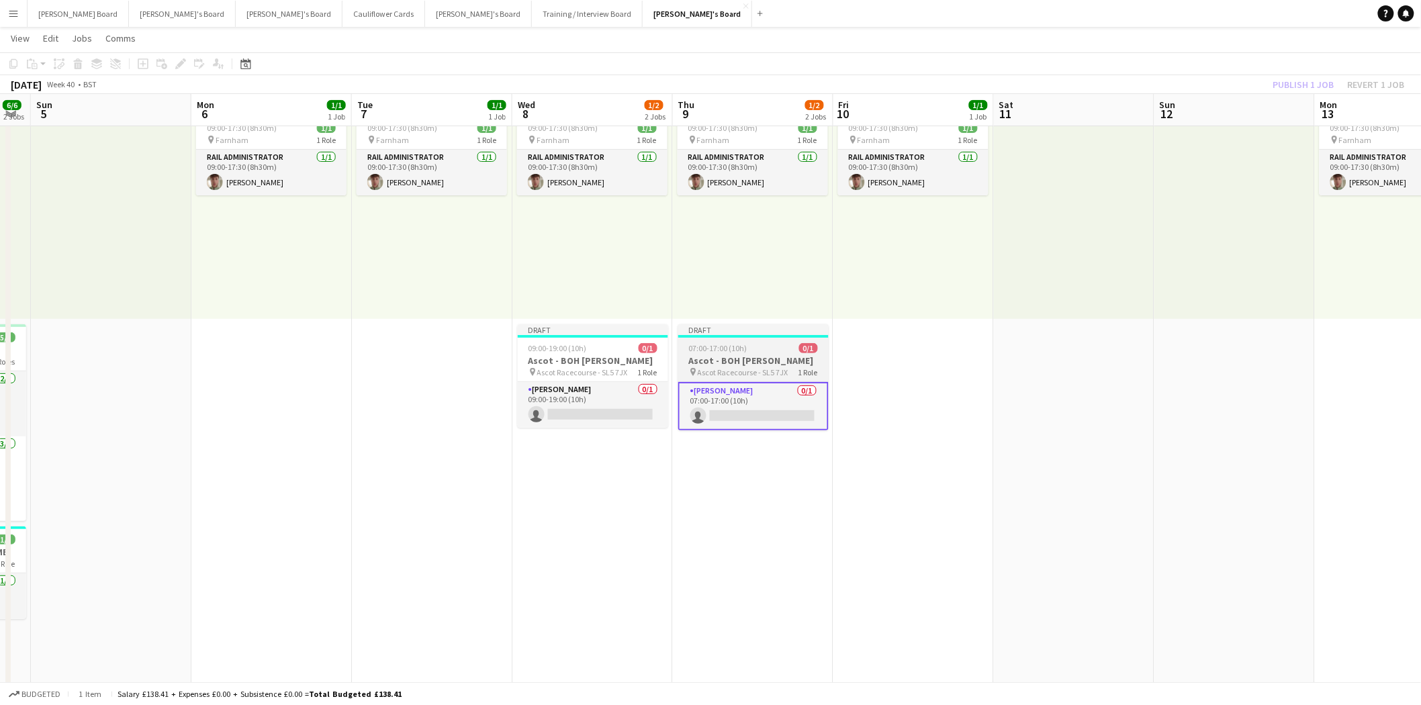
click at [747, 363] on h3 "Ascot - BOH [PERSON_NAME]" at bounding box center [753, 361] width 150 height 12
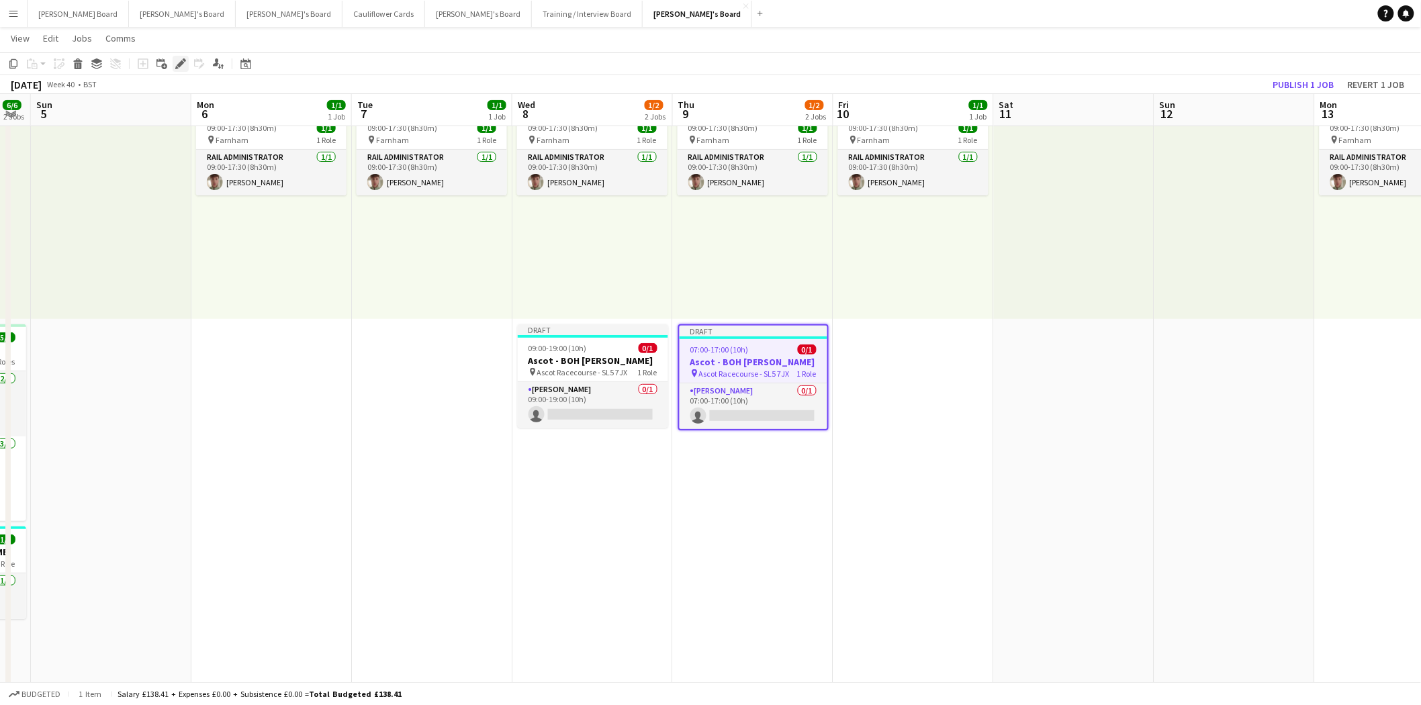
click at [180, 60] on icon at bounding box center [180, 63] width 7 height 7
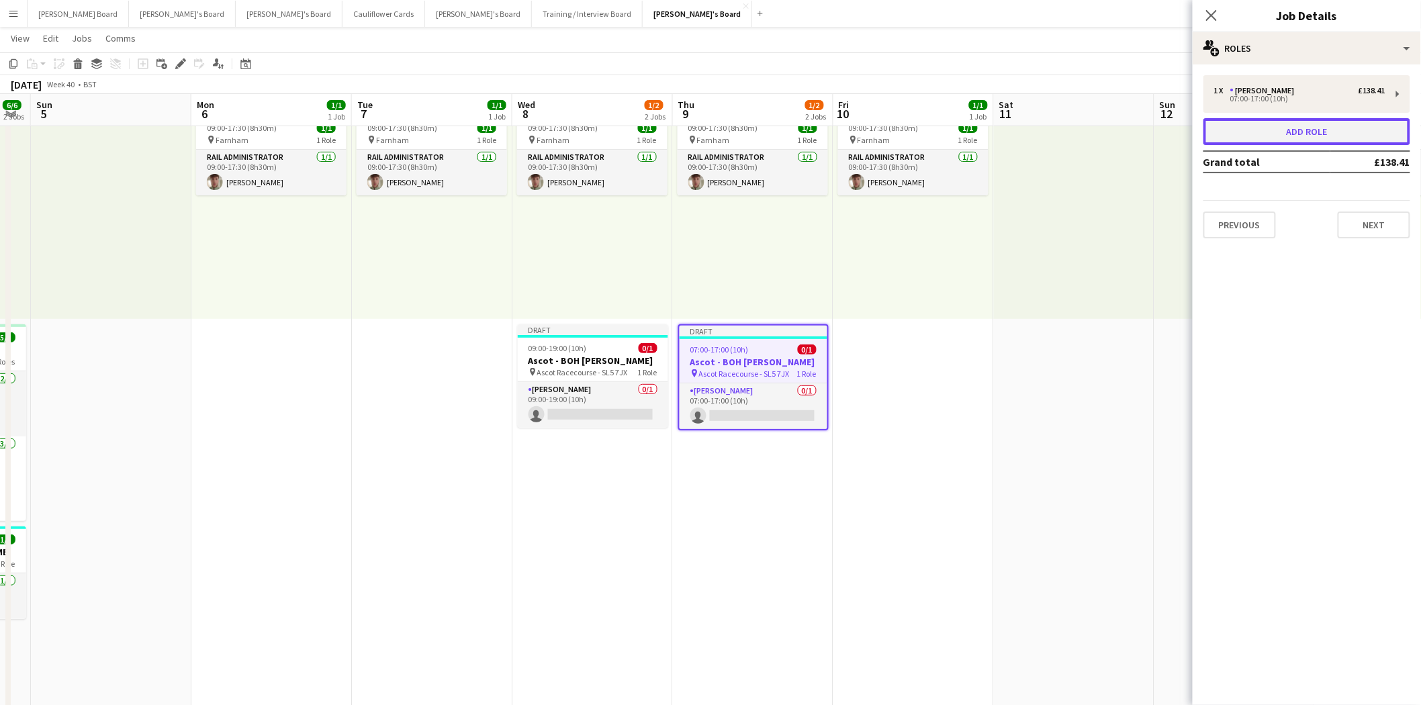
click at [1312, 134] on button "Add role" at bounding box center [1307, 131] width 207 height 27
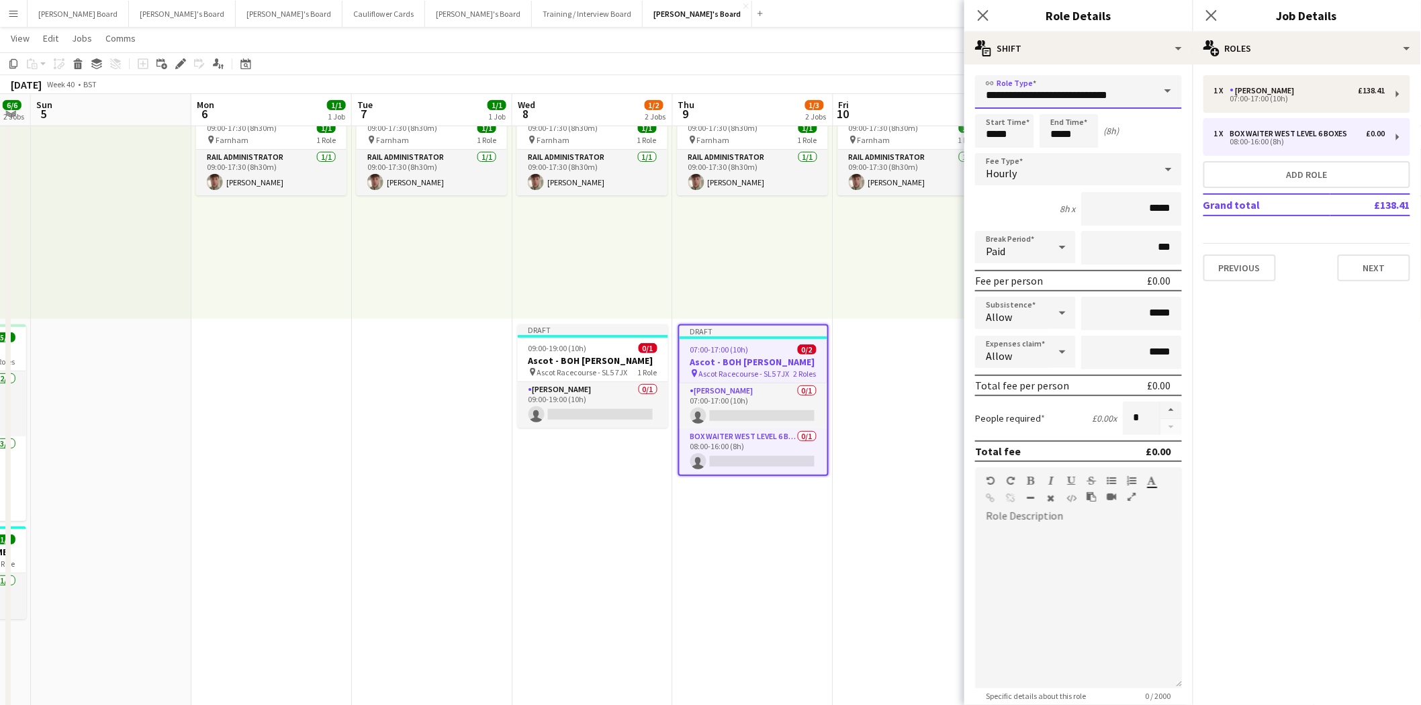
drag, startPoint x: 1139, startPoint y: 95, endPoint x: 875, endPoint y: 101, distance: 264.0
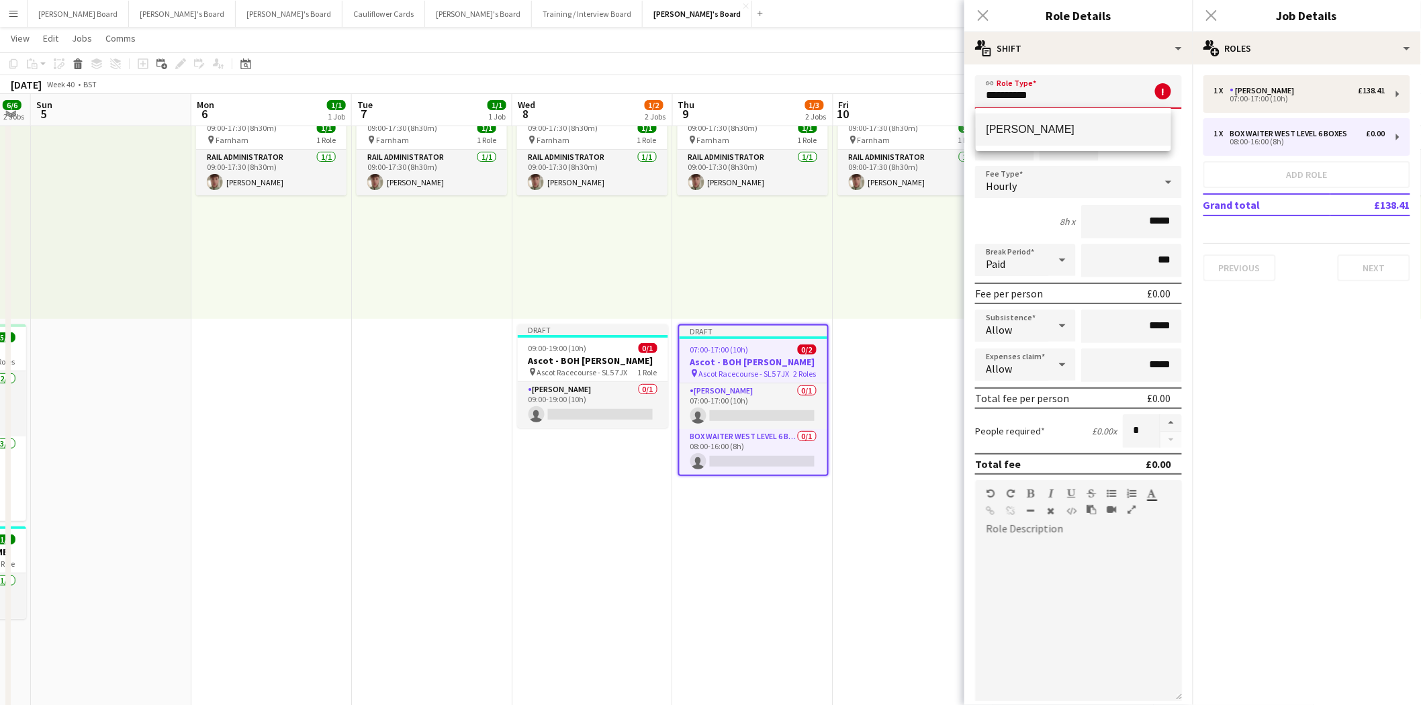
click at [1060, 116] on div "[PERSON_NAME]" at bounding box center [1073, 129] width 195 height 43
click at [1044, 128] on span "[PERSON_NAME]" at bounding box center [1074, 129] width 174 height 13
type input "**********"
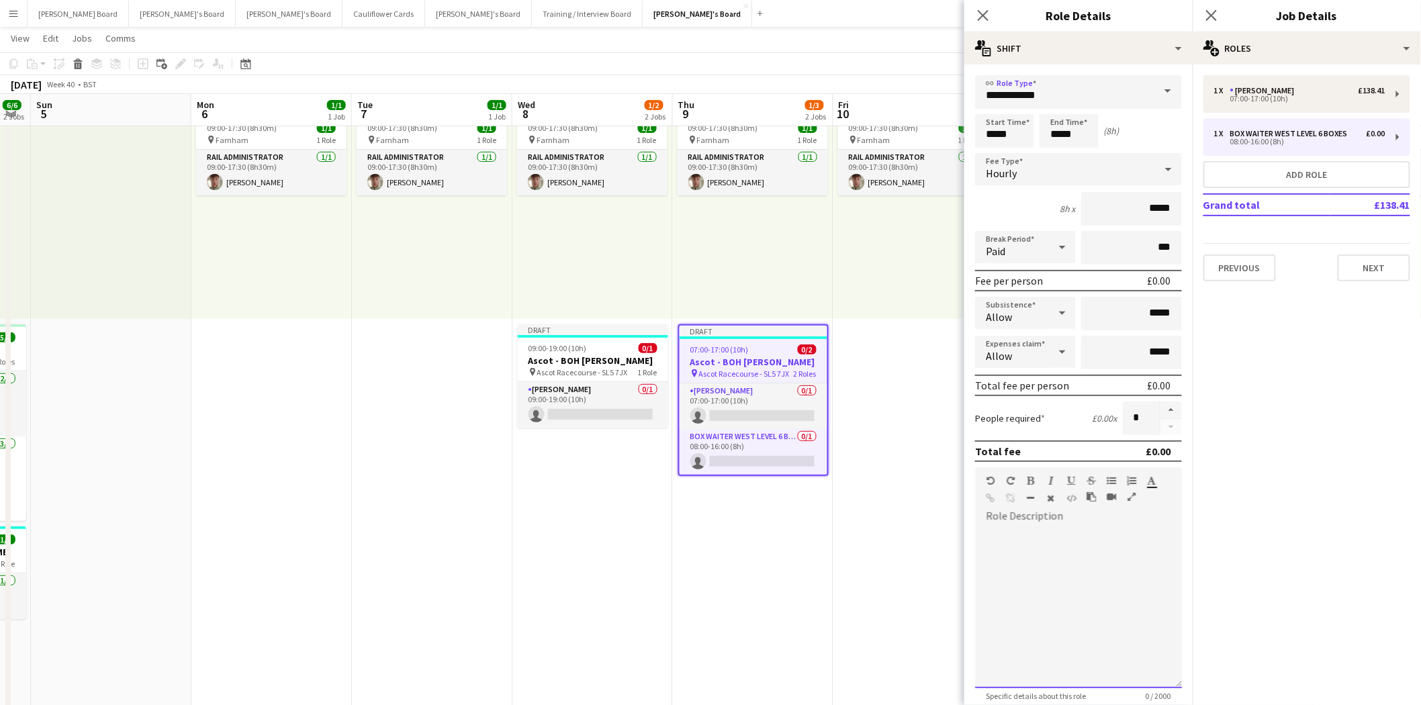
click at [997, 535] on div at bounding box center [1078, 607] width 207 height 161
paste div
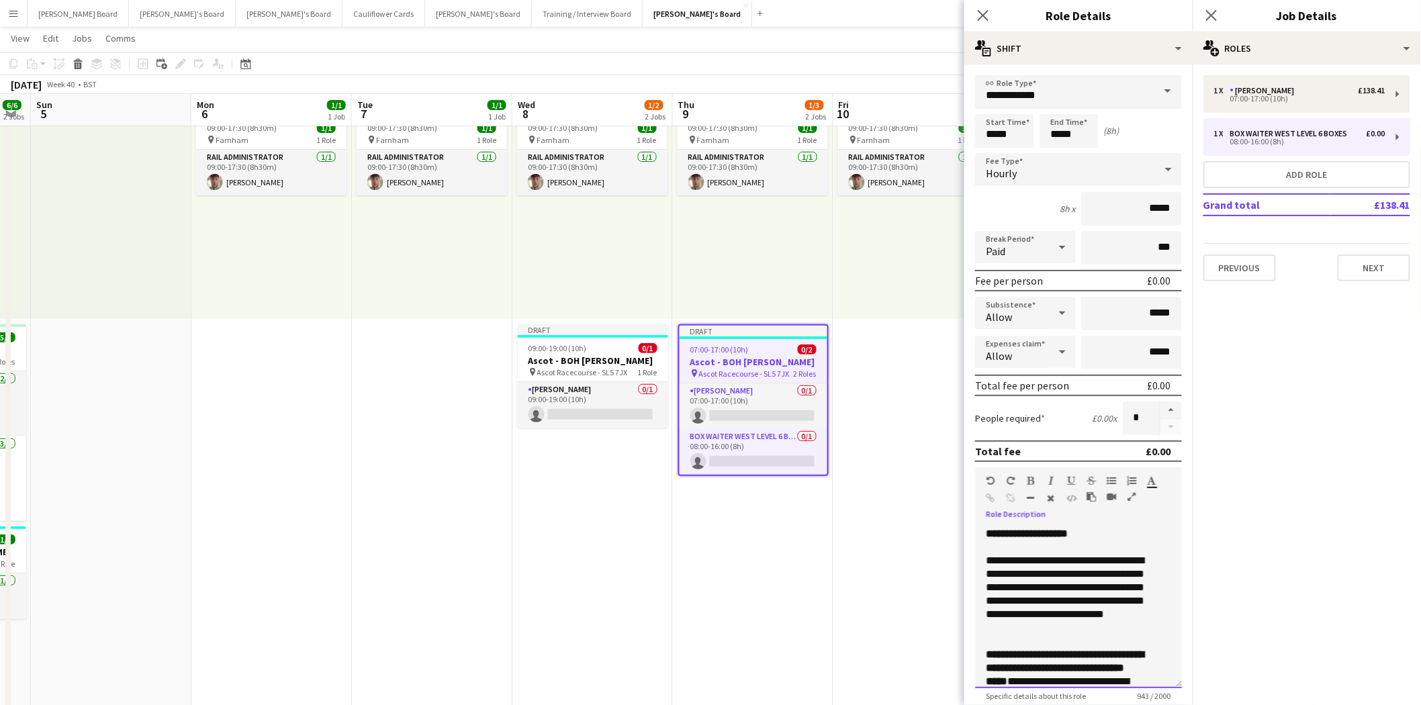
scroll to position [351, 0]
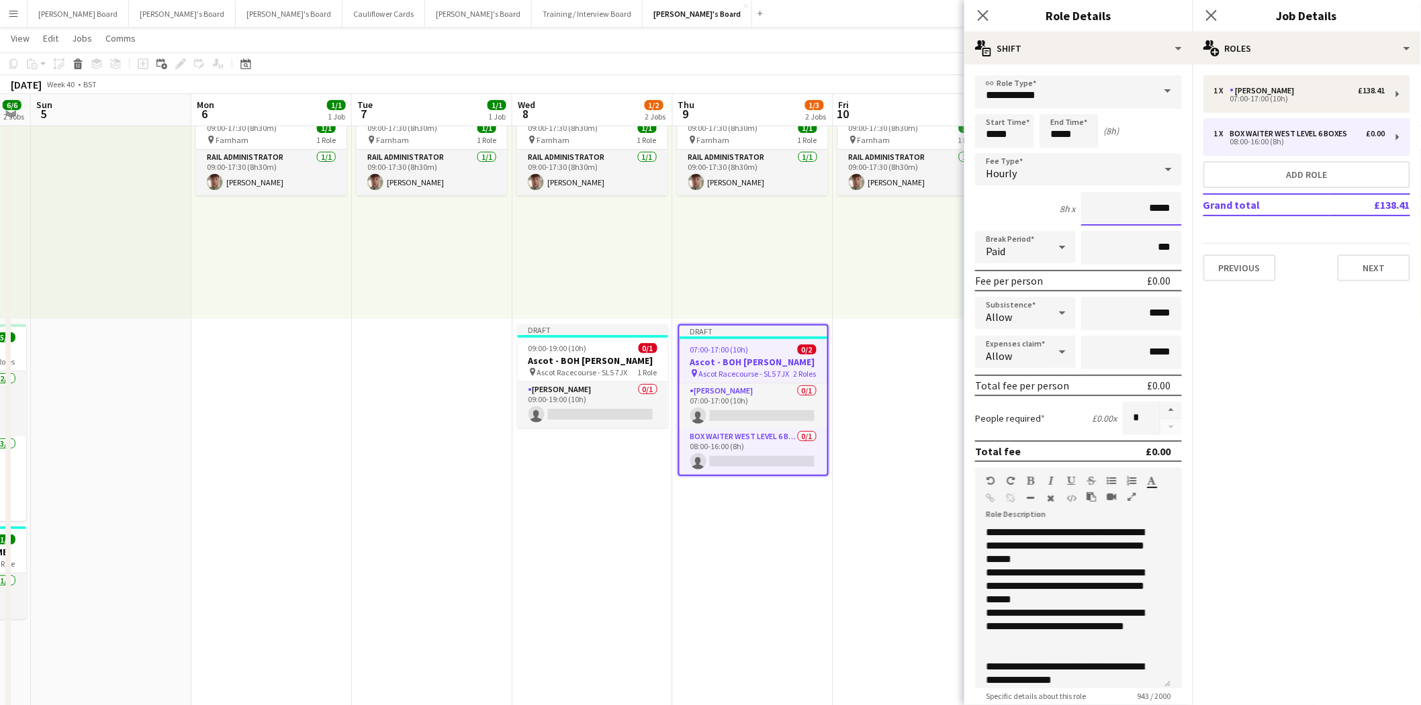
drag, startPoint x: 1144, startPoint y: 206, endPoint x: 1202, endPoint y: 204, distance: 57.8
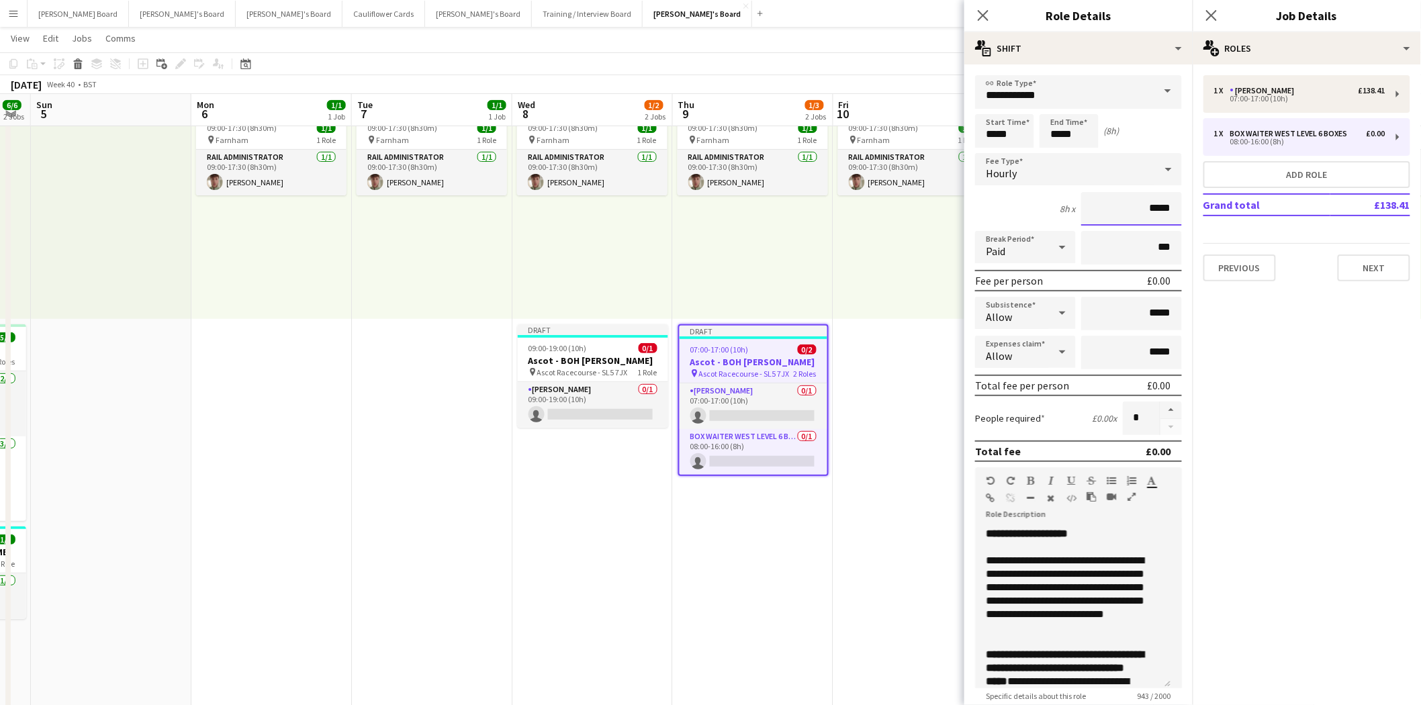
scroll to position [298, 0]
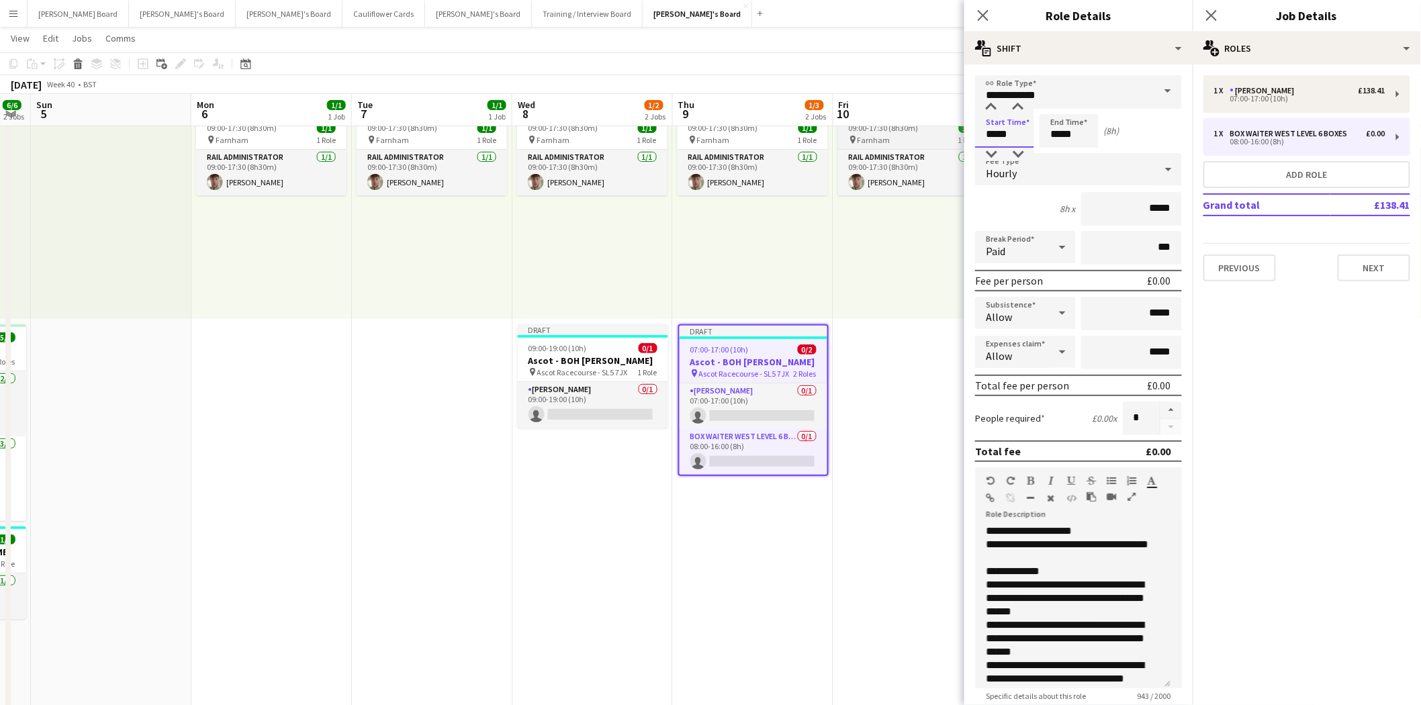
drag, startPoint x: 1018, startPoint y: 132, endPoint x: 927, endPoint y: 135, distance: 91.4
click at [1023, 132] on input "*****" at bounding box center [1004, 131] width 59 height 34
drag, startPoint x: 1023, startPoint y: 132, endPoint x: 901, endPoint y: 139, distance: 122.5
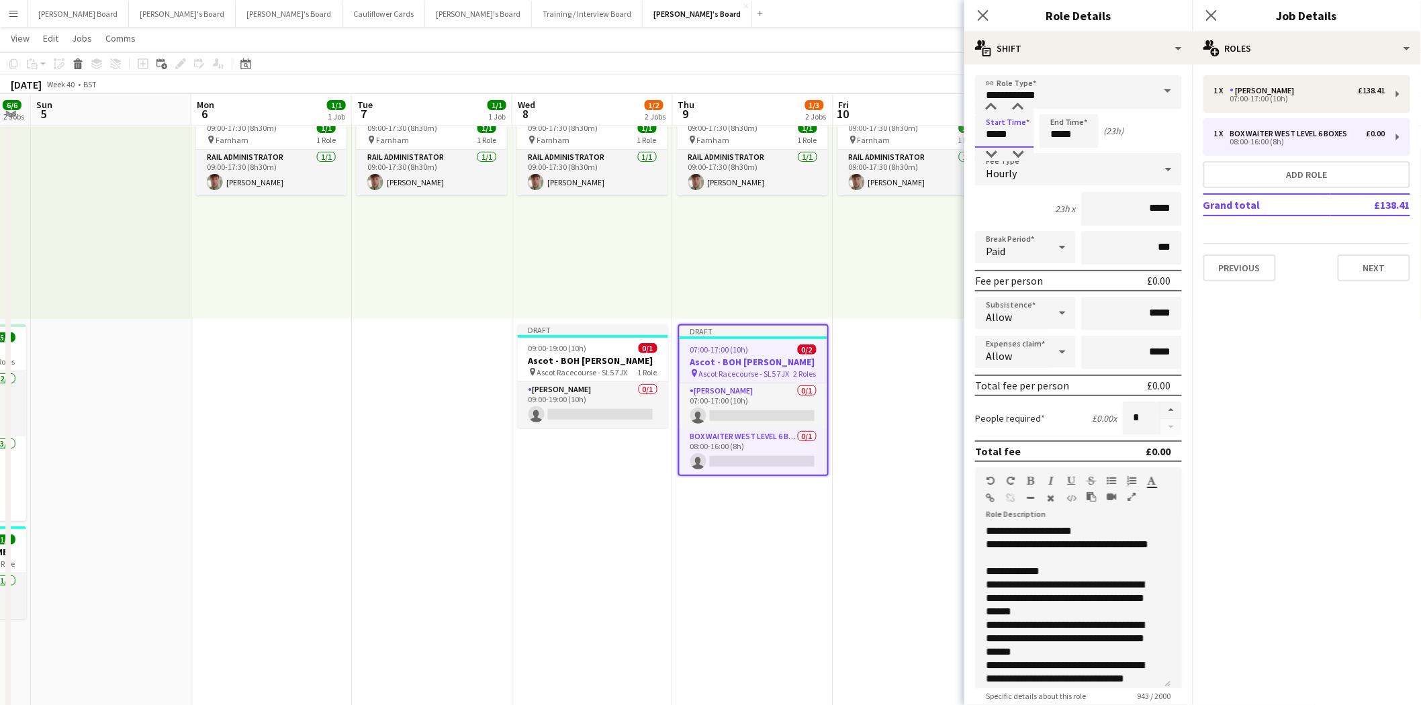
type input "*****"
drag, startPoint x: 1084, startPoint y: 132, endPoint x: 996, endPoint y: 132, distance: 88.0
click at [996, 132] on div "Start Time ***** End Time ***** (23h)" at bounding box center [1078, 131] width 207 height 34
type input "*****"
drag, startPoint x: 984, startPoint y: 13, endPoint x: 998, endPoint y: 13, distance: 14.1
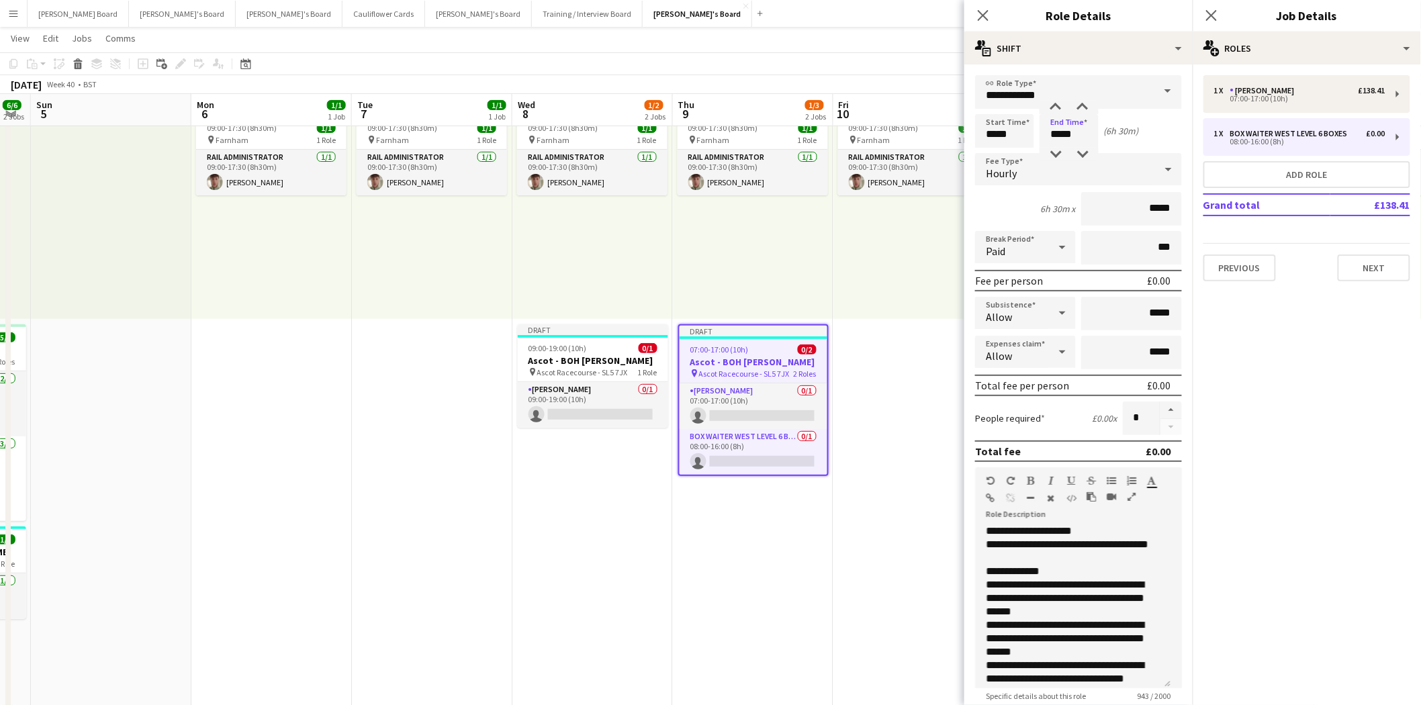
click at [985, 13] on icon "Close pop-in" at bounding box center [983, 15] width 11 height 11
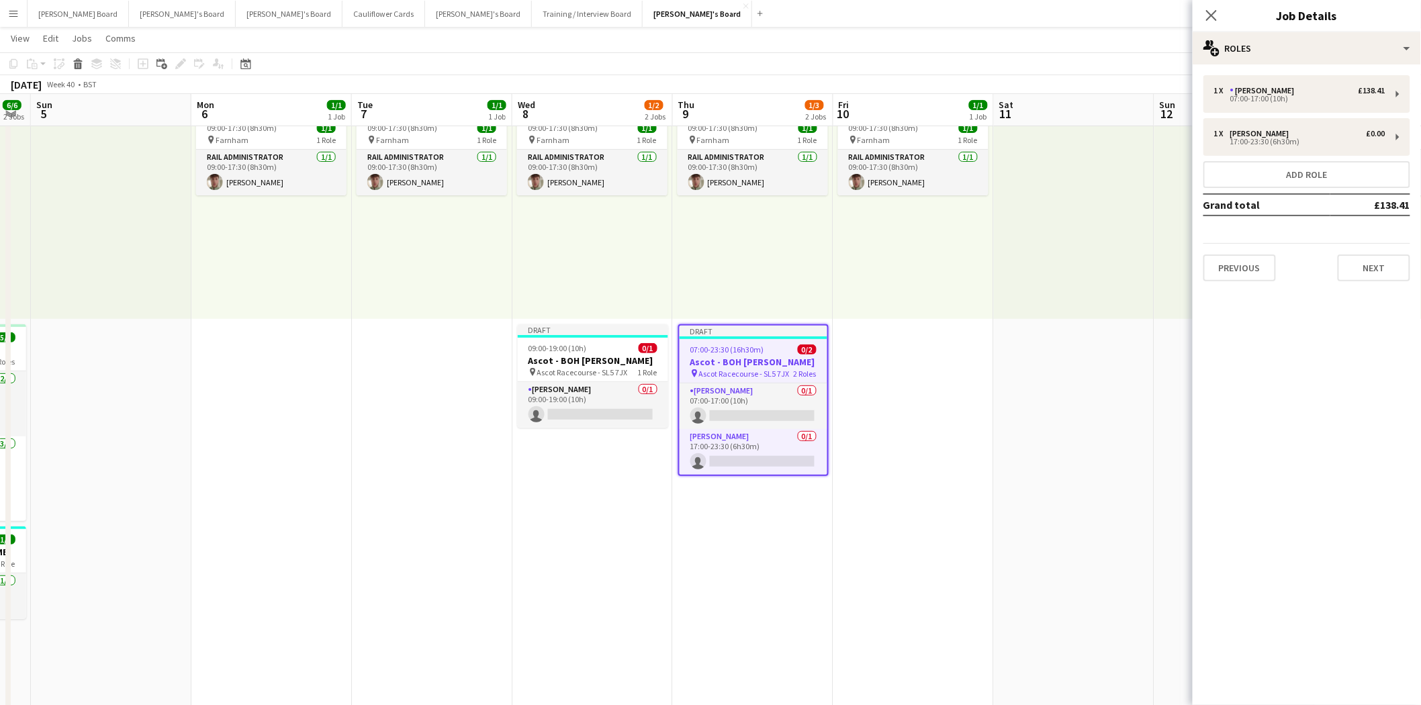
click at [768, 357] on h3 "Ascot - BOH [PERSON_NAME]" at bounding box center [754, 362] width 148 height 12
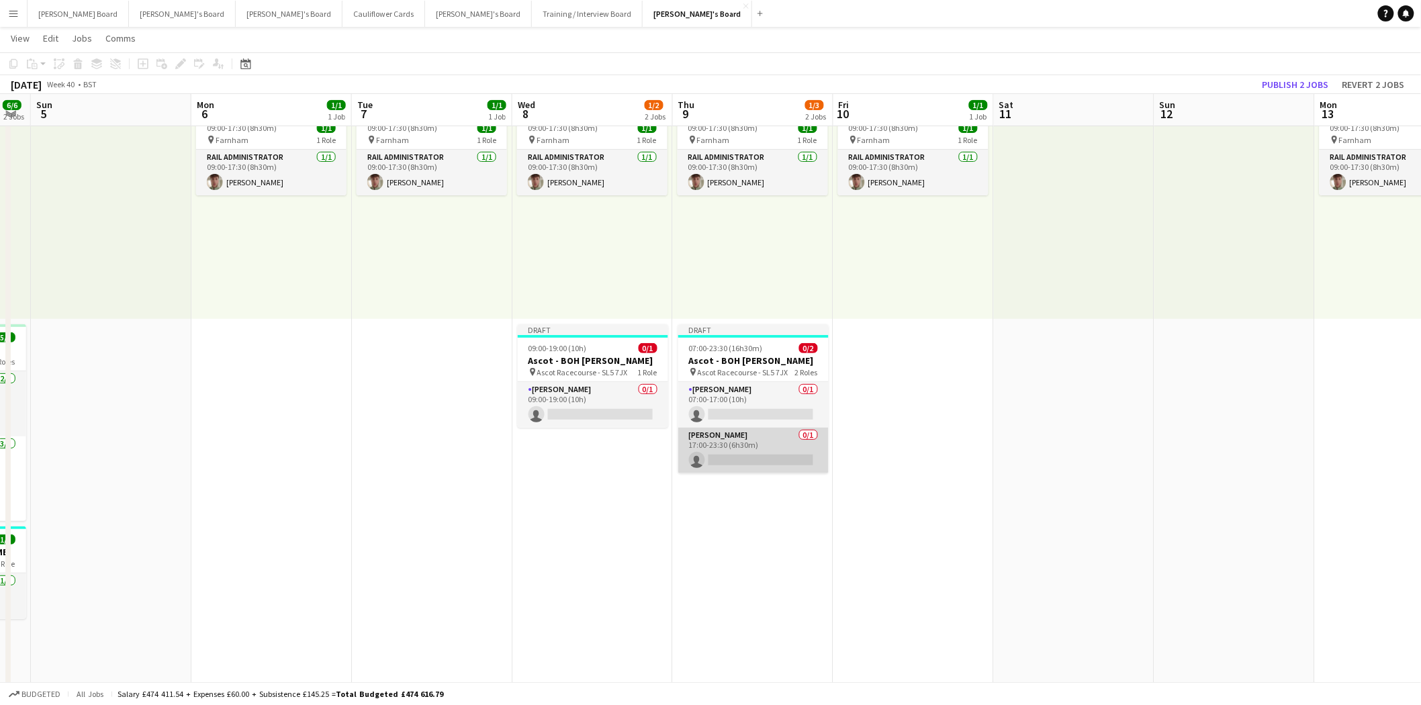
click at [766, 435] on app-card-role "[PERSON_NAME] 0/1 17:00-23:30 (6h30m) single-neutral-actions" at bounding box center [753, 451] width 150 height 46
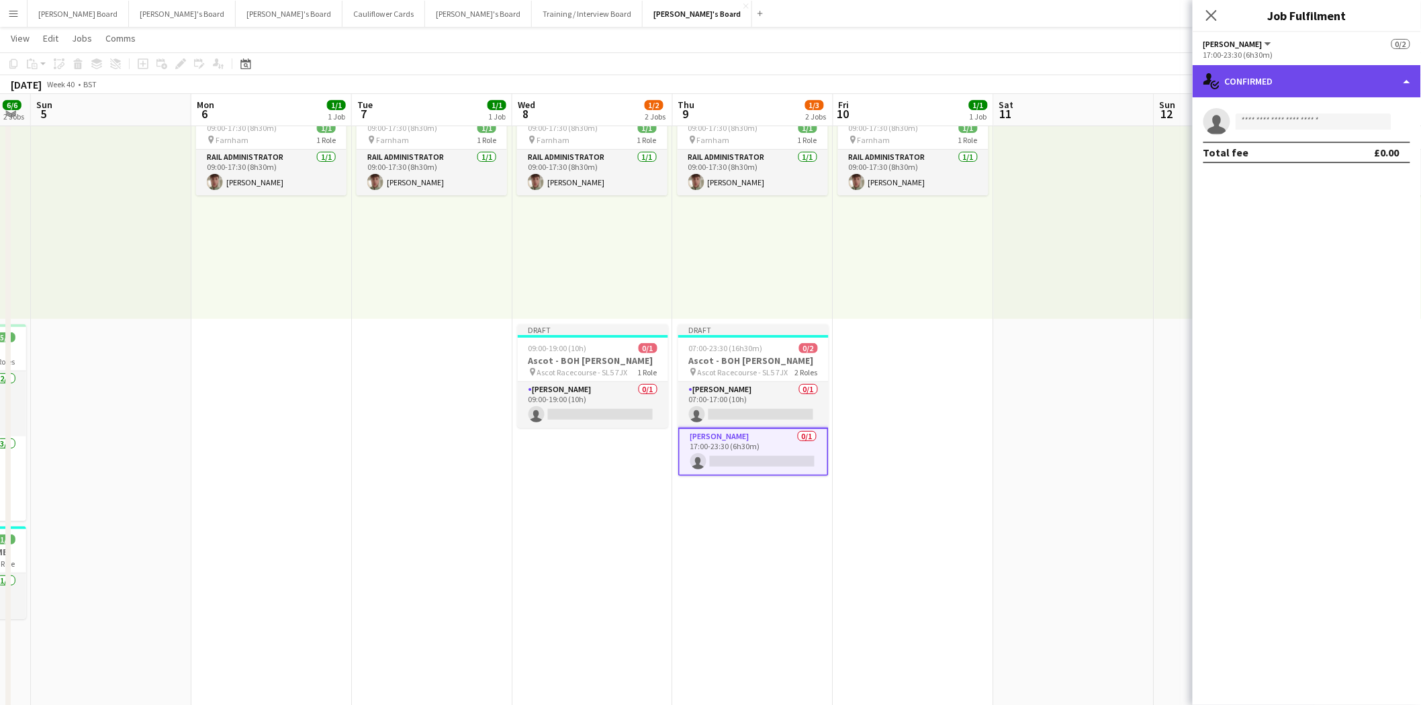
click at [1298, 81] on div "single-neutral-actions-check-2 Confirmed" at bounding box center [1307, 81] width 228 height 32
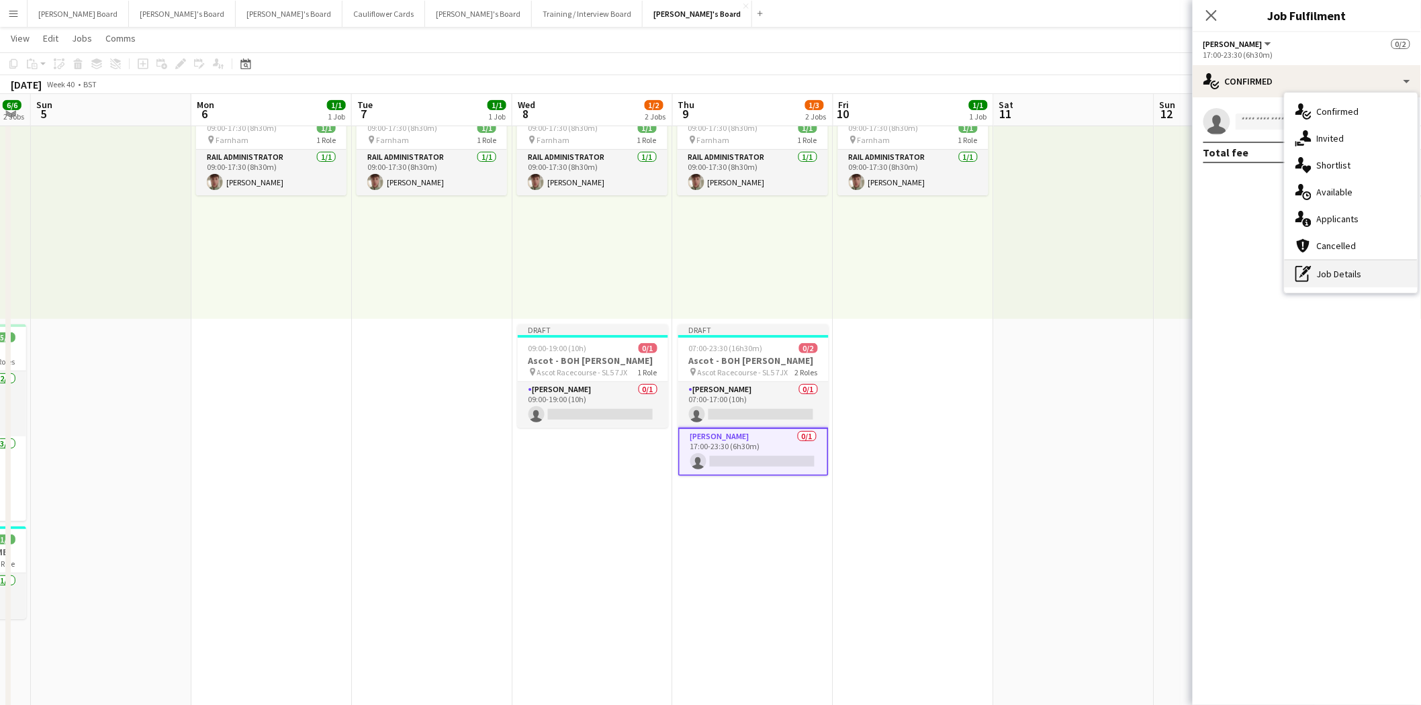
click at [1331, 280] on div "pen-write Job Details" at bounding box center [1351, 274] width 133 height 27
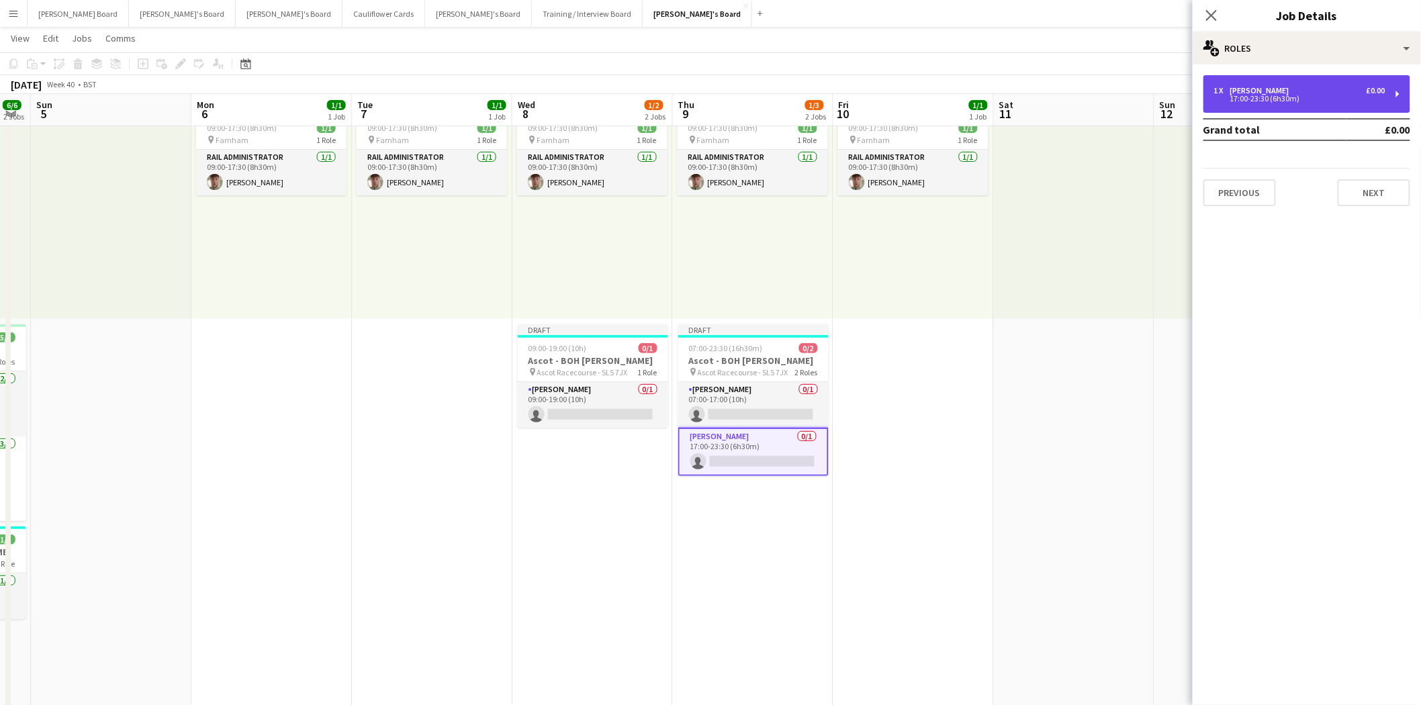
click at [1246, 95] on div "17:00-23:30 (6h30m)" at bounding box center [1299, 98] width 171 height 7
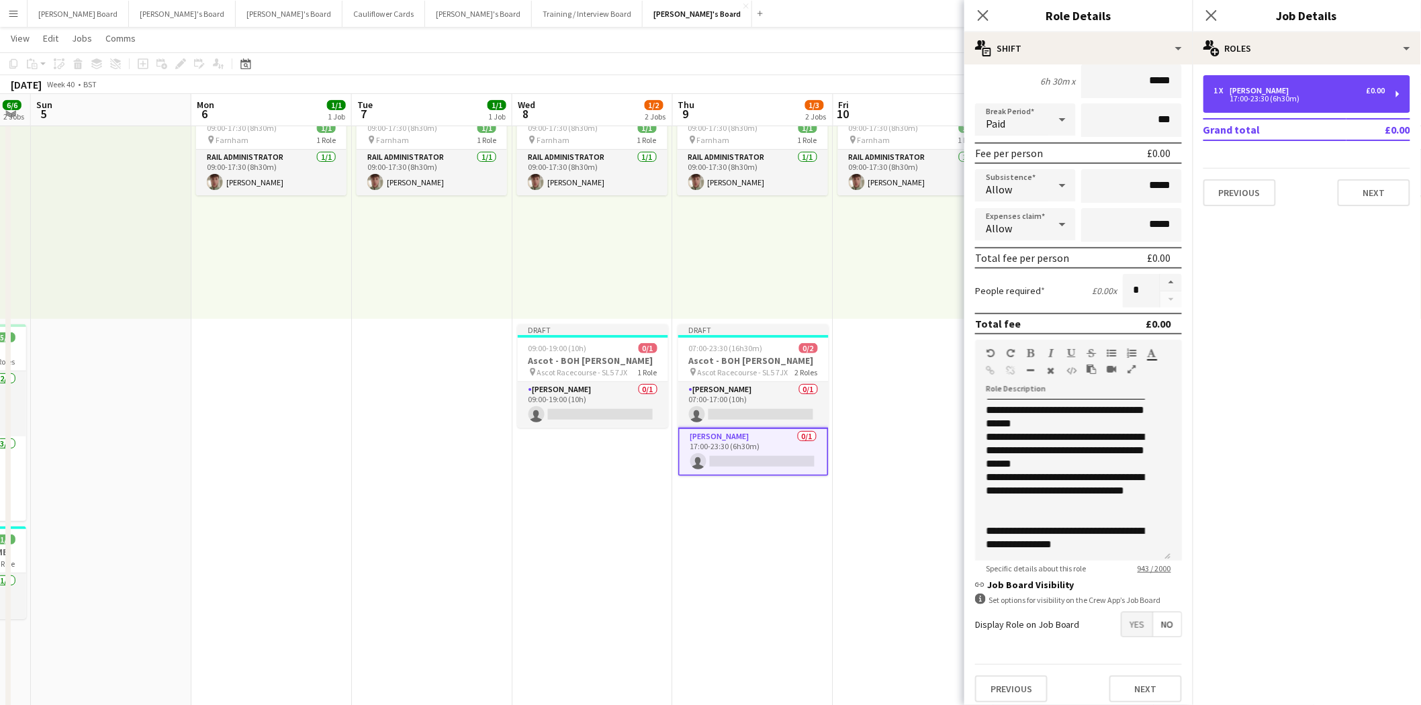
scroll to position [130, 0]
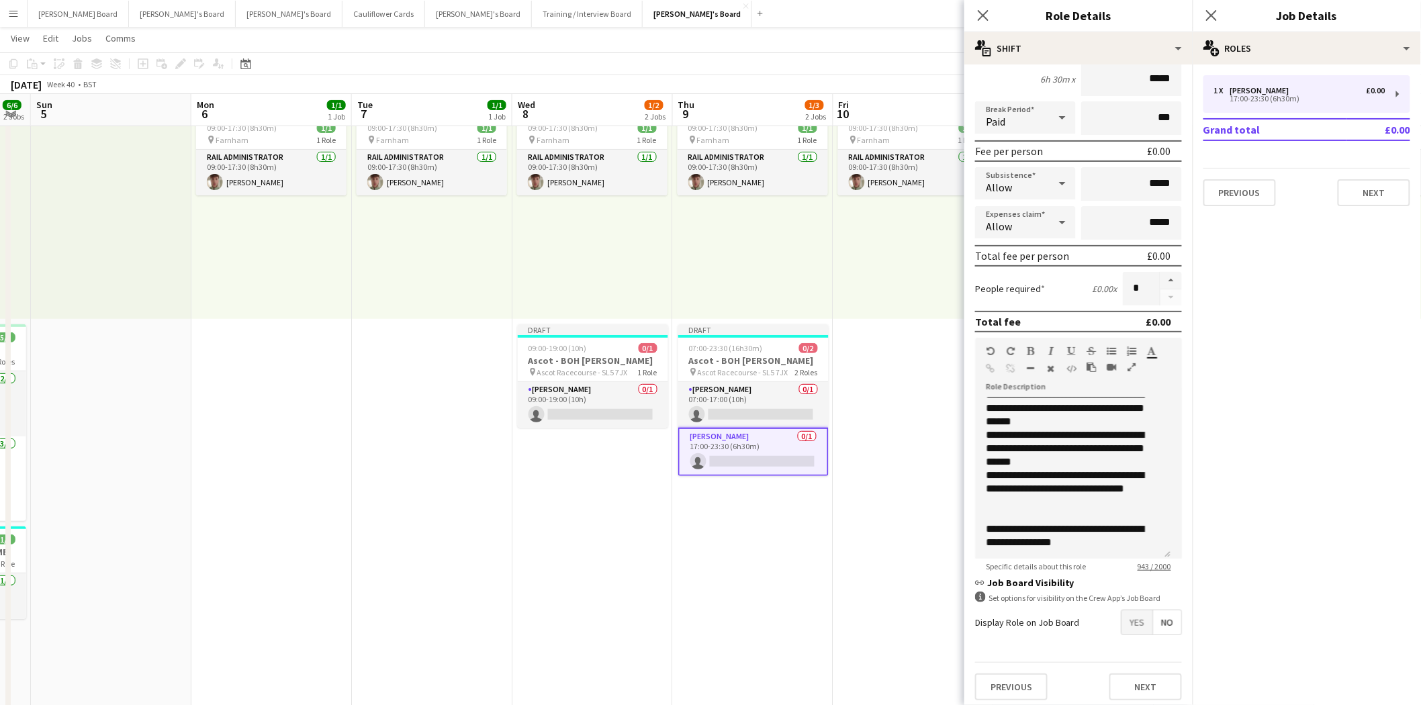
click at [1122, 618] on span "Yes" at bounding box center [1137, 623] width 31 height 24
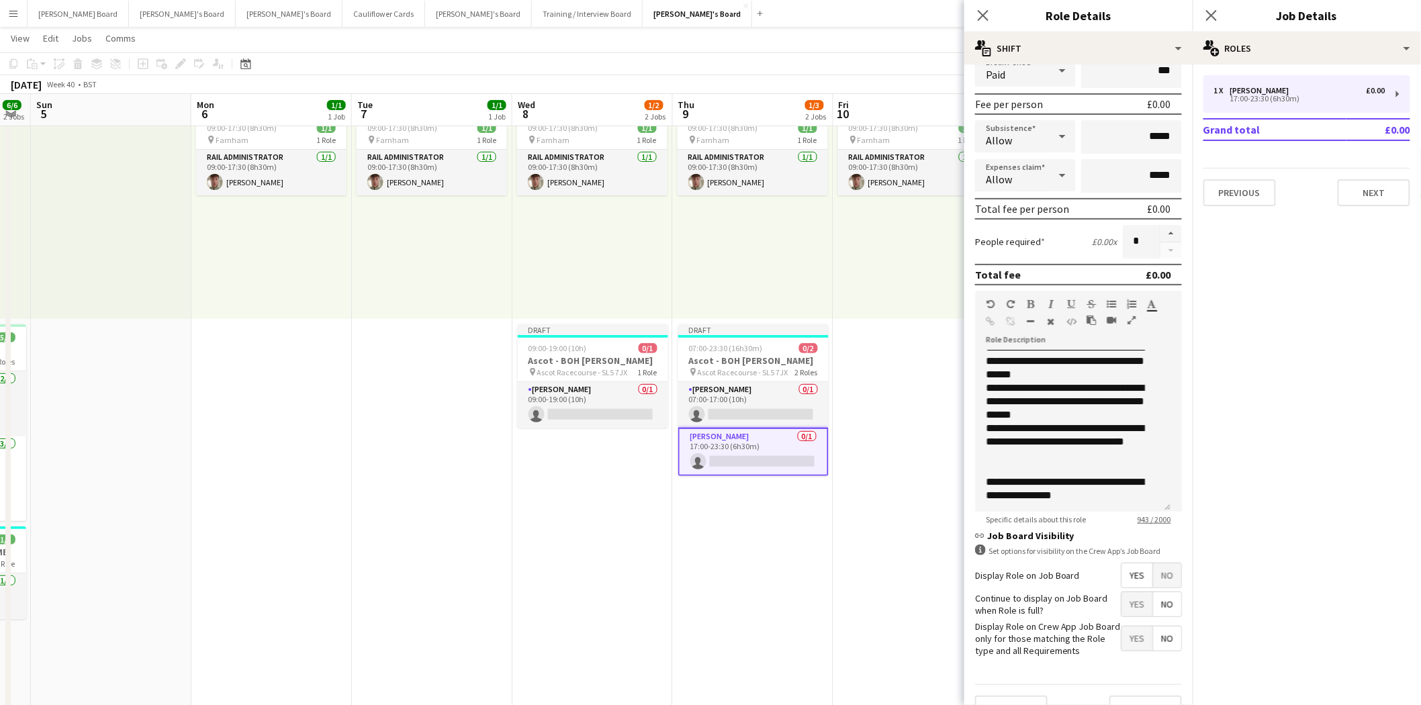
scroll to position [198, 0]
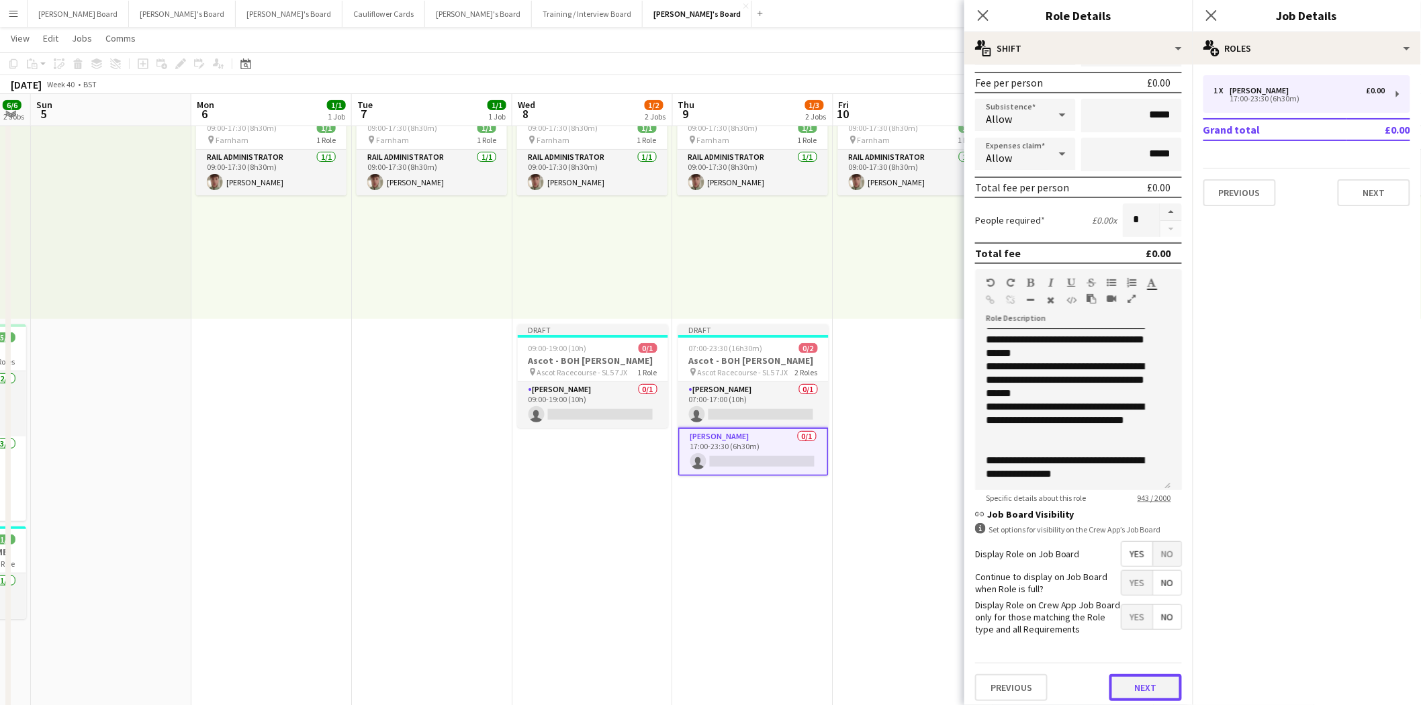
click at [1136, 686] on button "Next" at bounding box center [1146, 687] width 73 height 27
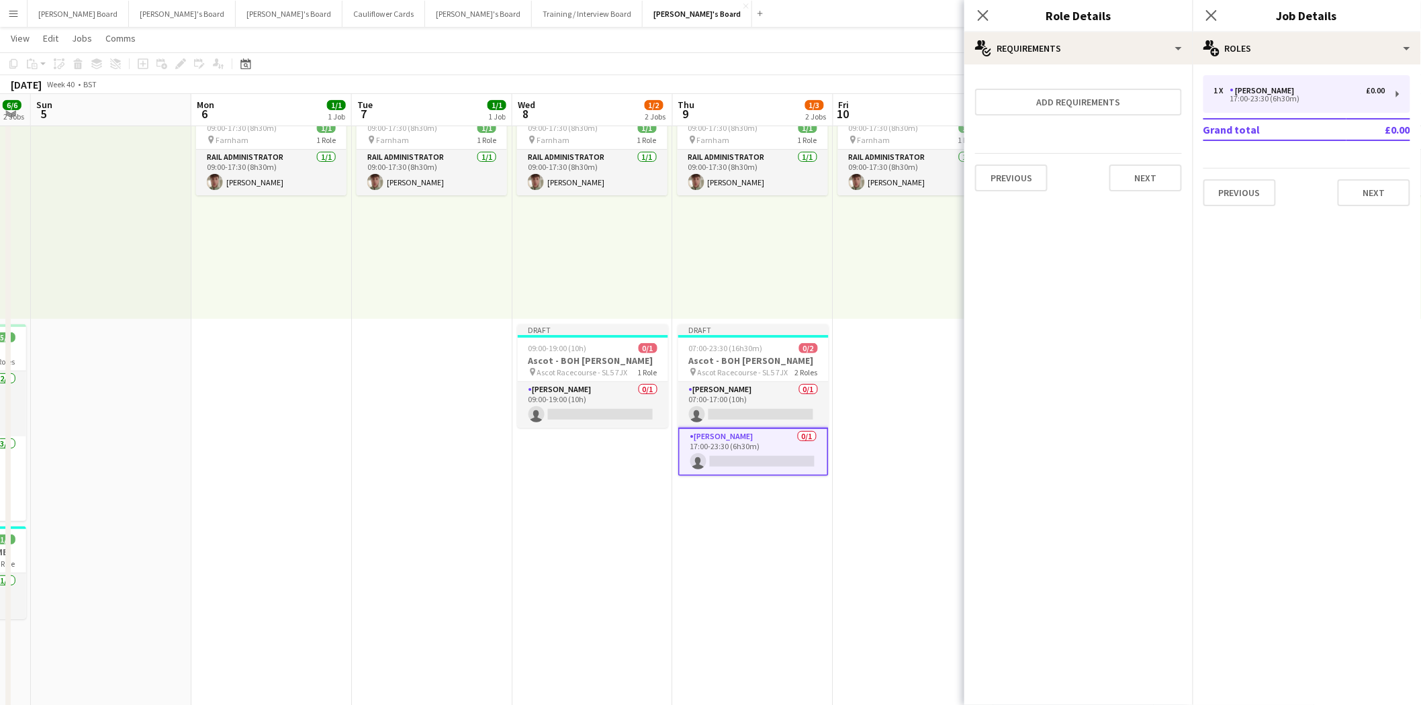
scroll to position [0, 0]
click at [1095, 105] on button "Add requirements" at bounding box center [1078, 102] width 207 height 27
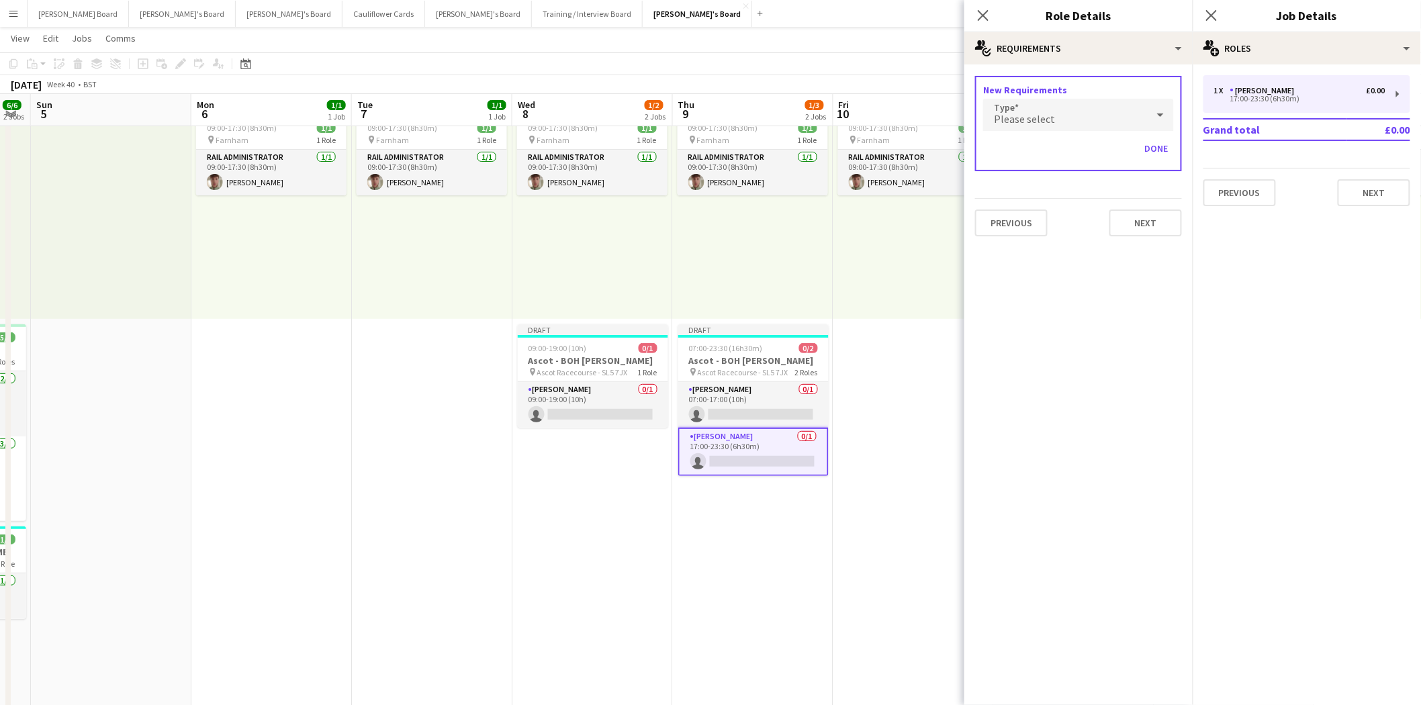
click at [1059, 116] on div "Please select" at bounding box center [1065, 115] width 164 height 32
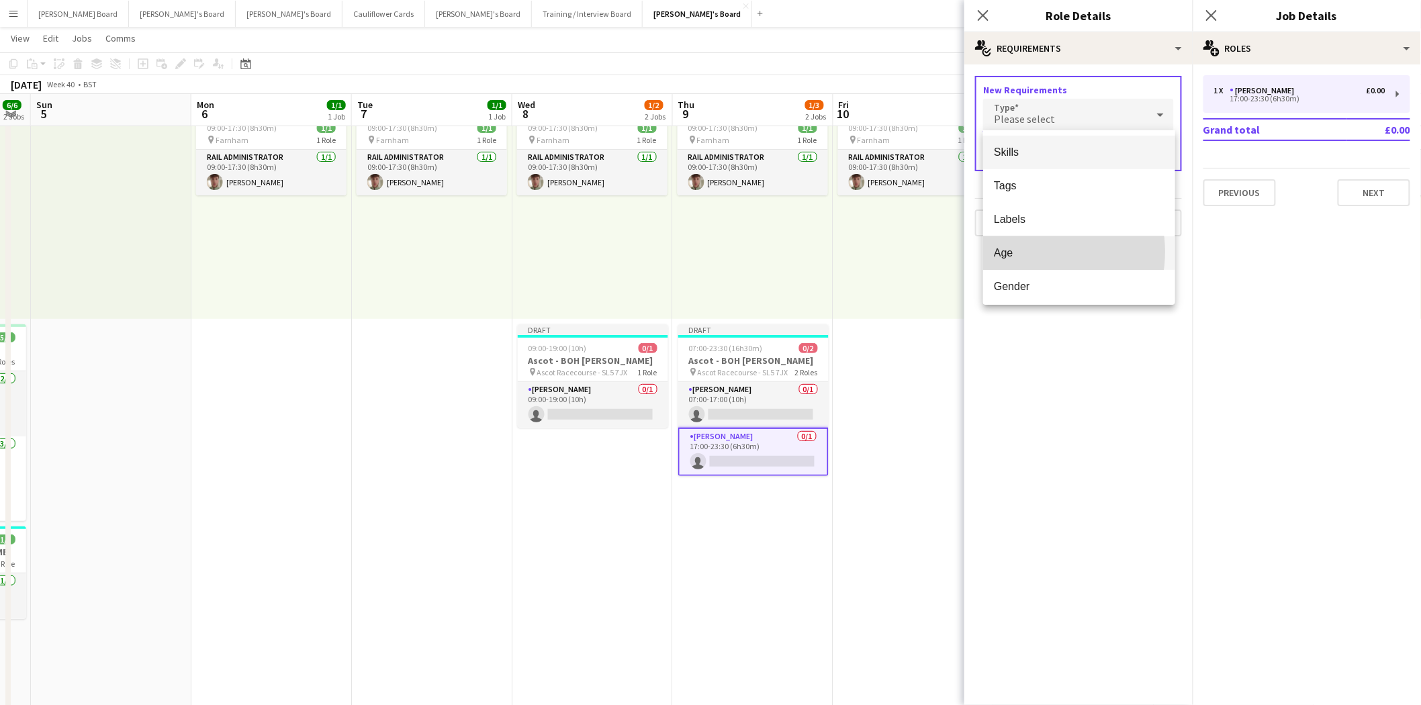
click at [1032, 252] on span "Age" at bounding box center [1079, 252] width 171 height 13
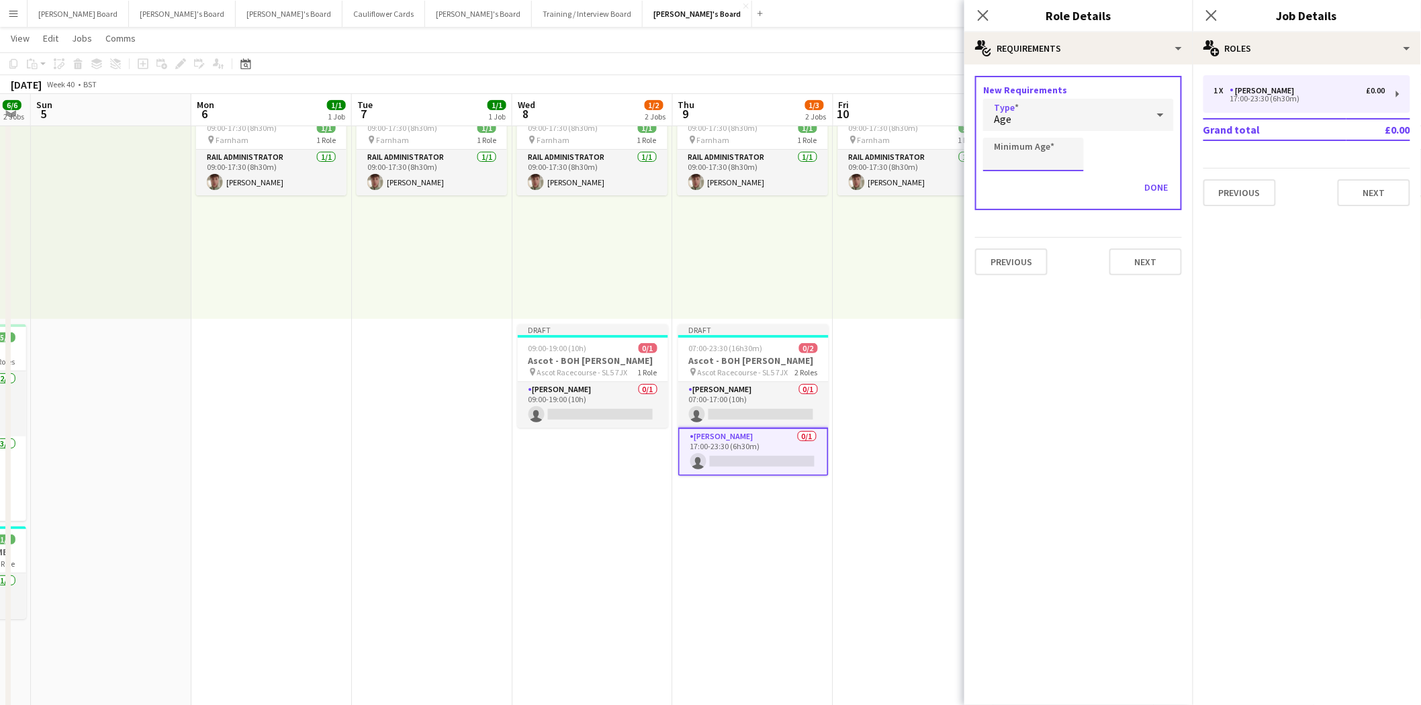
drag, startPoint x: 1030, startPoint y: 142, endPoint x: 1031, endPoint y: 151, distance: 8.8
click at [1030, 145] on input "Minimum Age" at bounding box center [1033, 155] width 101 height 34
type input "**"
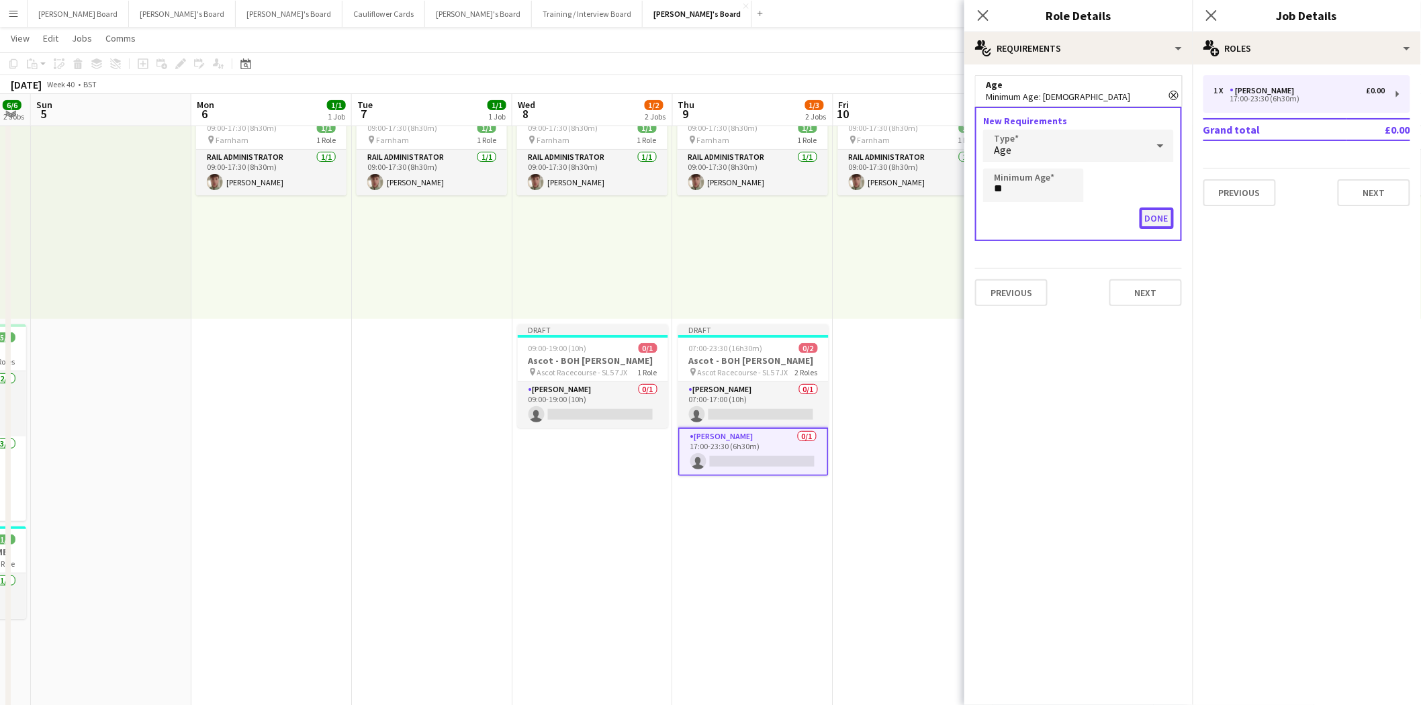
drag, startPoint x: 1156, startPoint y: 215, endPoint x: 1157, endPoint y: 230, distance: 15.5
click at [1156, 216] on button "Done" at bounding box center [1157, 218] width 34 height 21
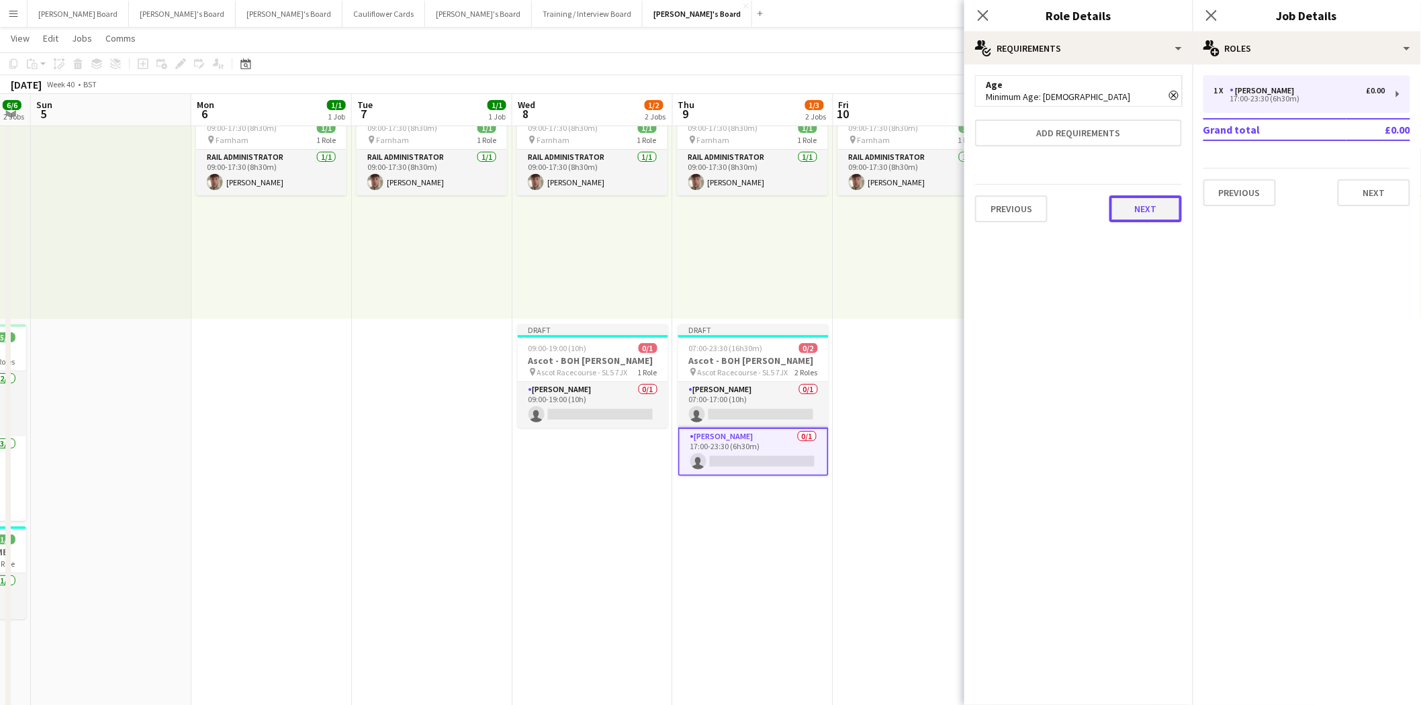
click at [1142, 211] on button "Next" at bounding box center [1146, 208] width 73 height 27
click at [1071, 131] on form "Collect a response when crew apply from the Job Board. Responses appear within …" at bounding box center [1078, 134] width 228 height 118
click at [1065, 111] on label "Application request" at bounding box center [1036, 113] width 69 height 10
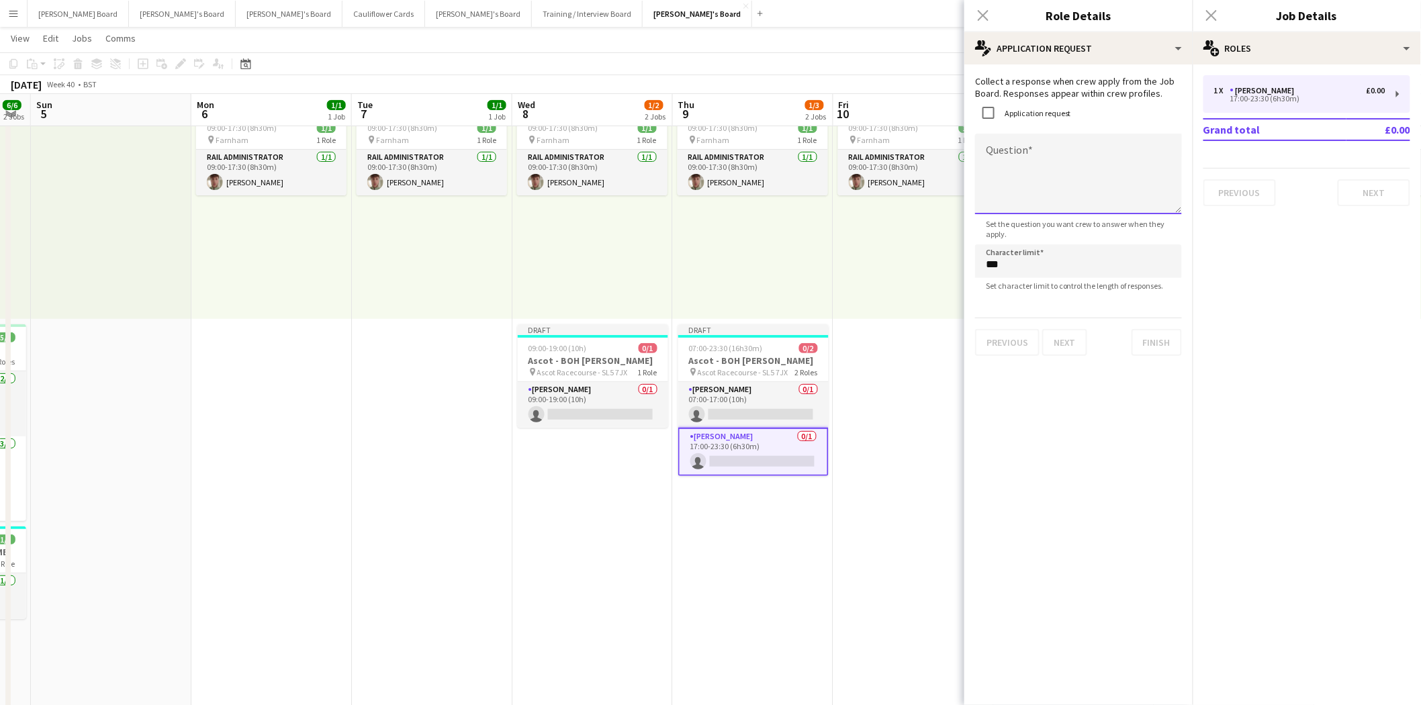
click at [1032, 168] on textarea "Question" at bounding box center [1078, 174] width 207 height 81
click at [1068, 152] on textarea "**********" at bounding box center [1078, 174] width 207 height 81
type textarea "**********"
click at [1158, 343] on button "Finish" at bounding box center [1157, 342] width 50 height 27
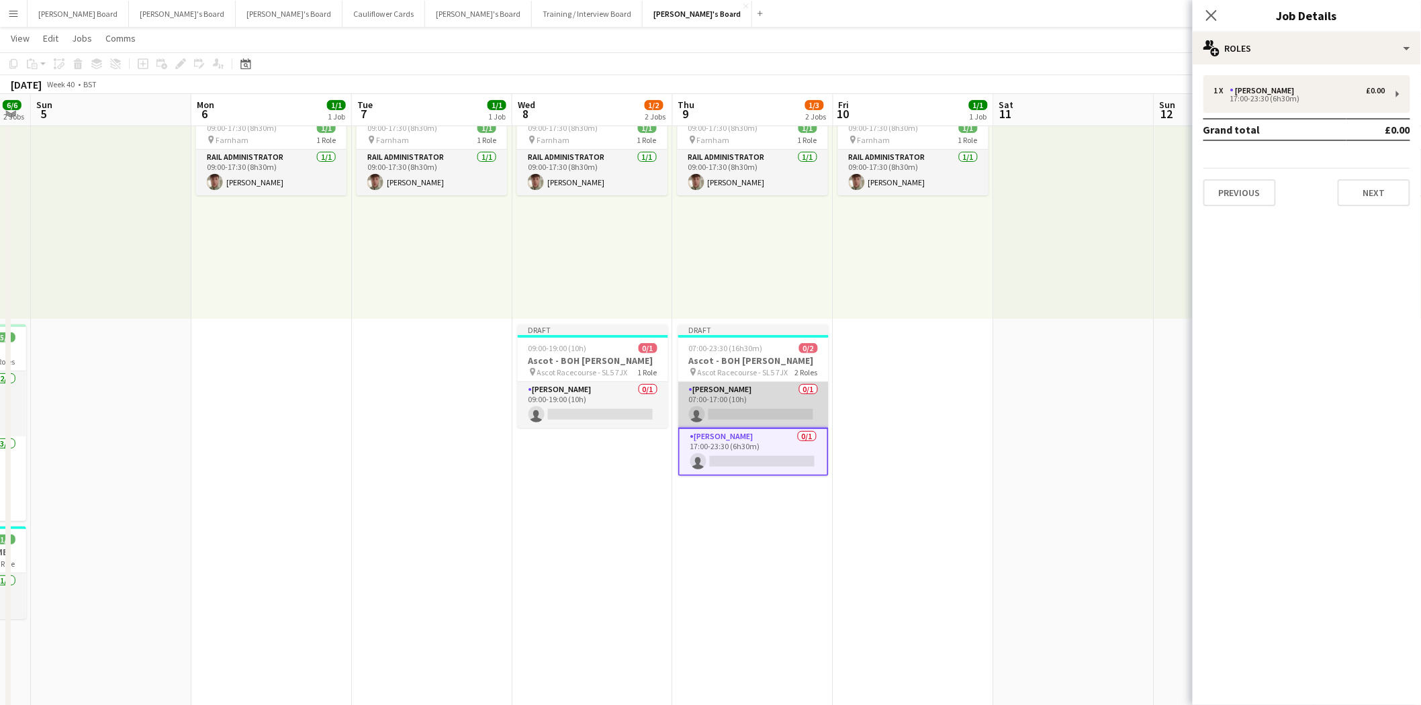
click at [741, 396] on app-card-role "[PERSON_NAME] 0/1 07:00-17:00 (10h) single-neutral-actions" at bounding box center [753, 405] width 150 height 46
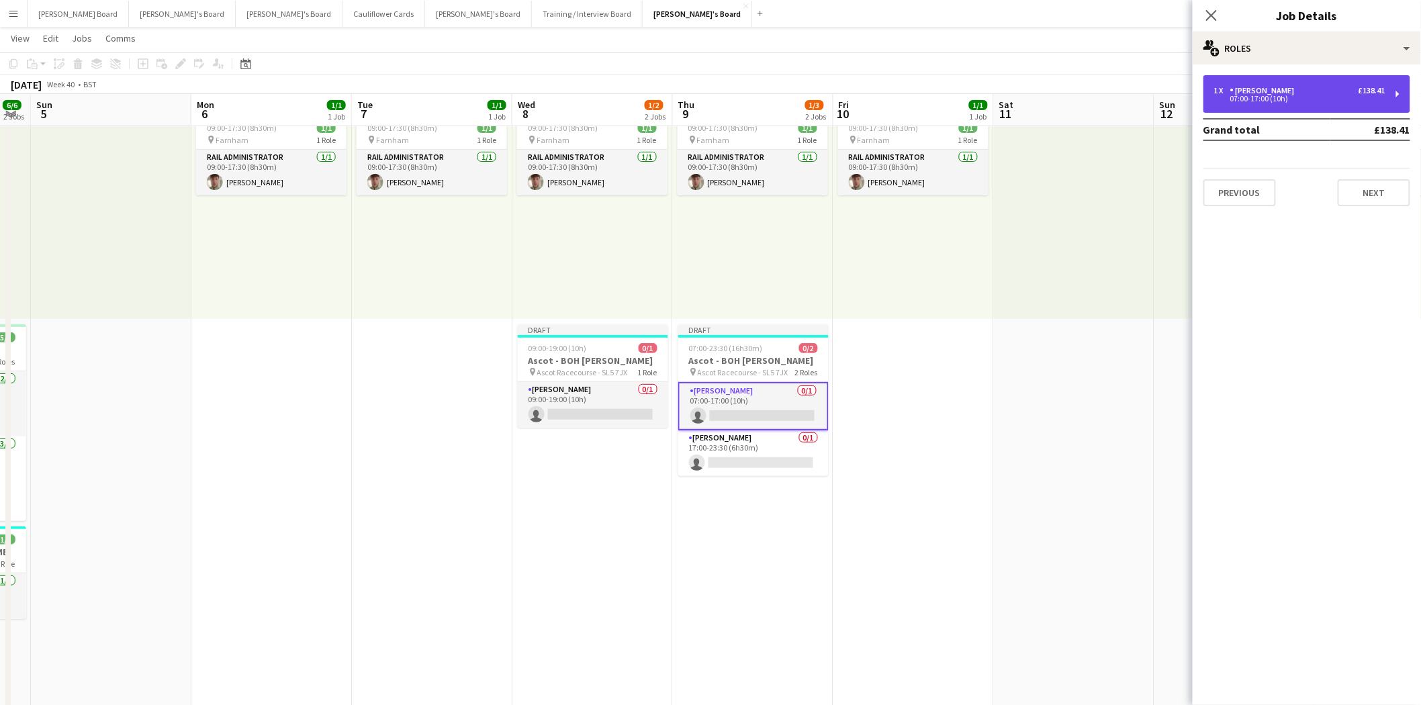
click at [1281, 95] on div "Porter - BOH" at bounding box center [1265, 90] width 70 height 9
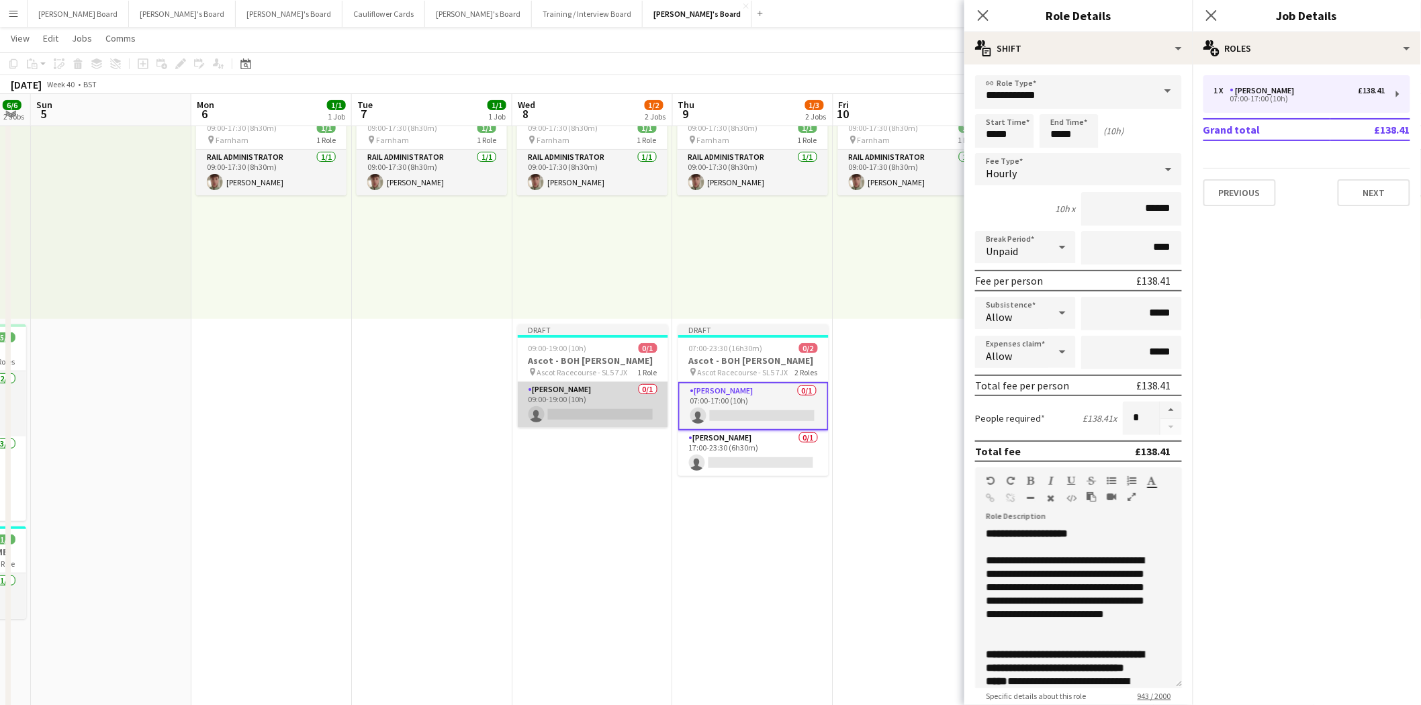
click at [626, 404] on app-card-role "Porter - BOH 0/1 09:00-19:00 (10h) single-neutral-actions" at bounding box center [593, 405] width 150 height 46
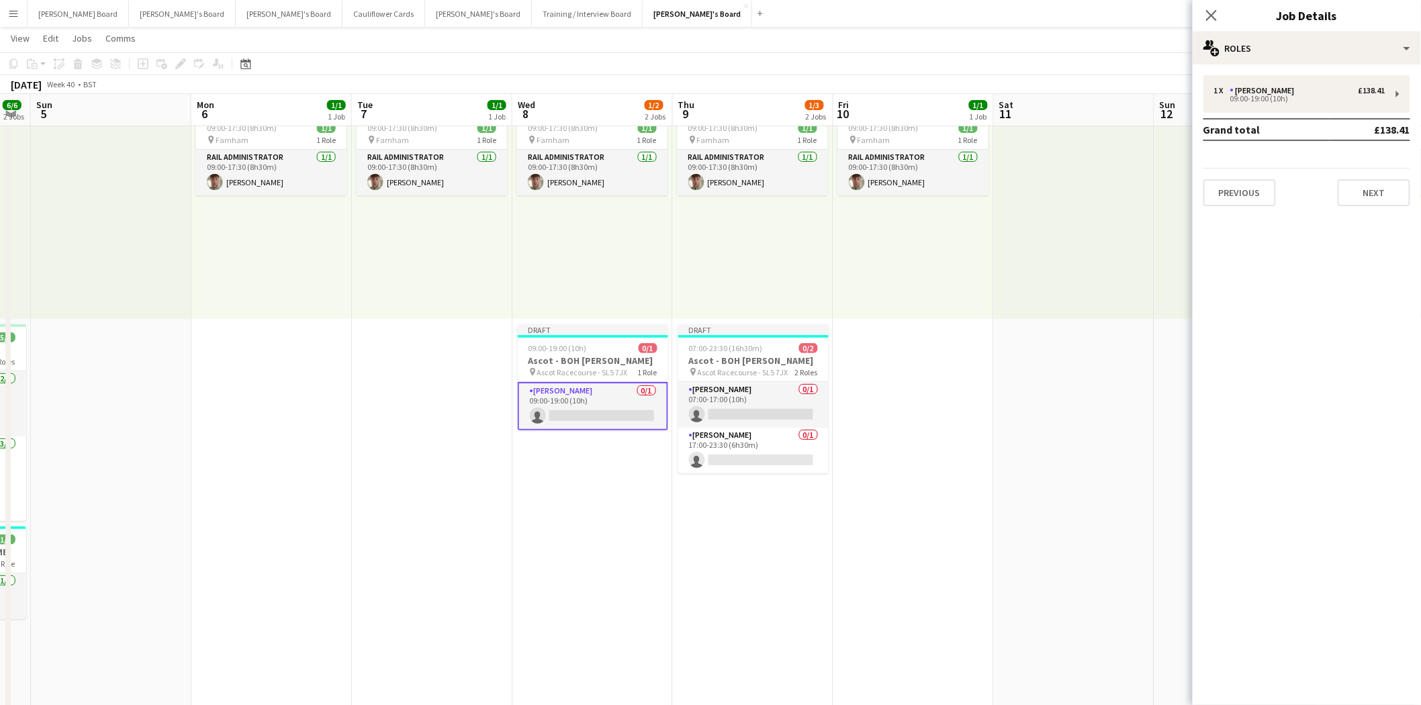
click at [582, 406] on app-card-role "Porter - BOH 0/1 09:00-19:00 (10h) single-neutral-actions" at bounding box center [593, 406] width 150 height 48
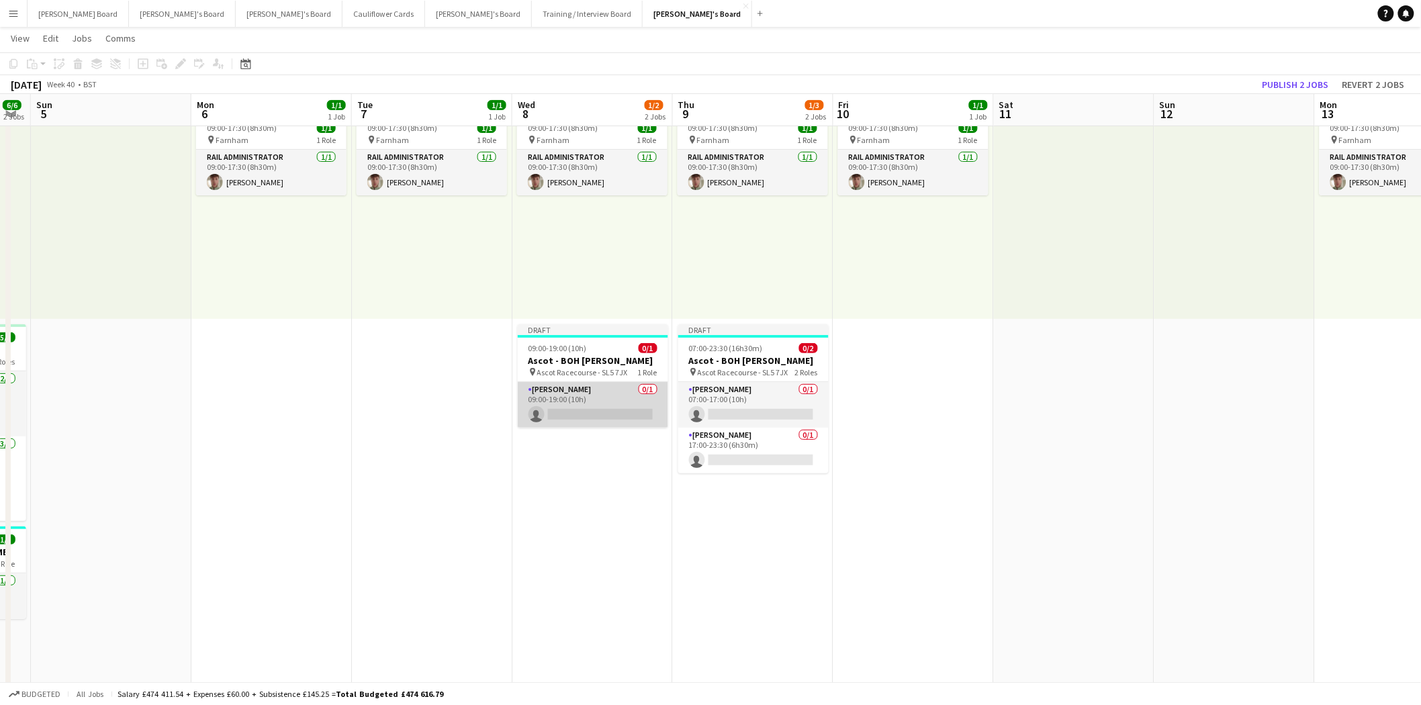
click at [582, 406] on app-card-role "Porter - BOH 0/1 09:00-19:00 (10h) single-neutral-actions" at bounding box center [593, 405] width 150 height 46
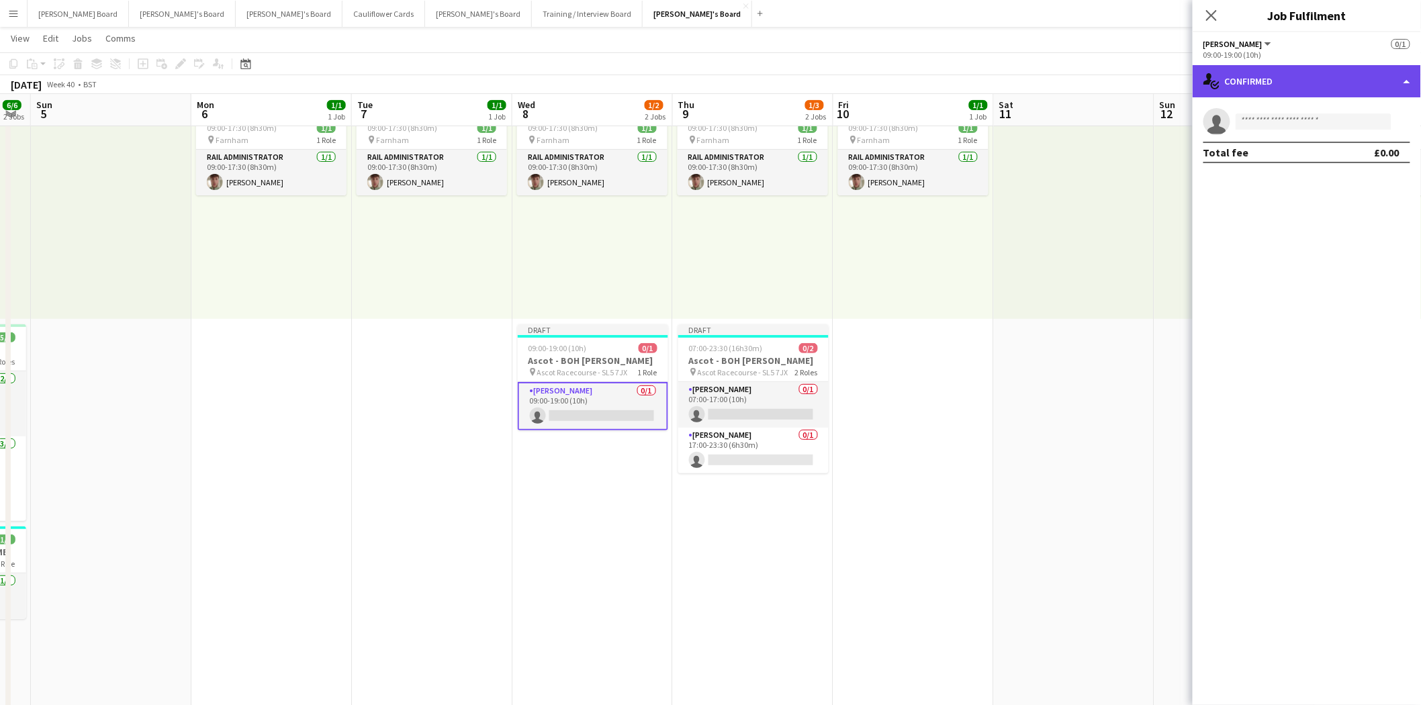
click at [1349, 65] on div "single-neutral-actions-check-2 Confirmed" at bounding box center [1307, 81] width 228 height 32
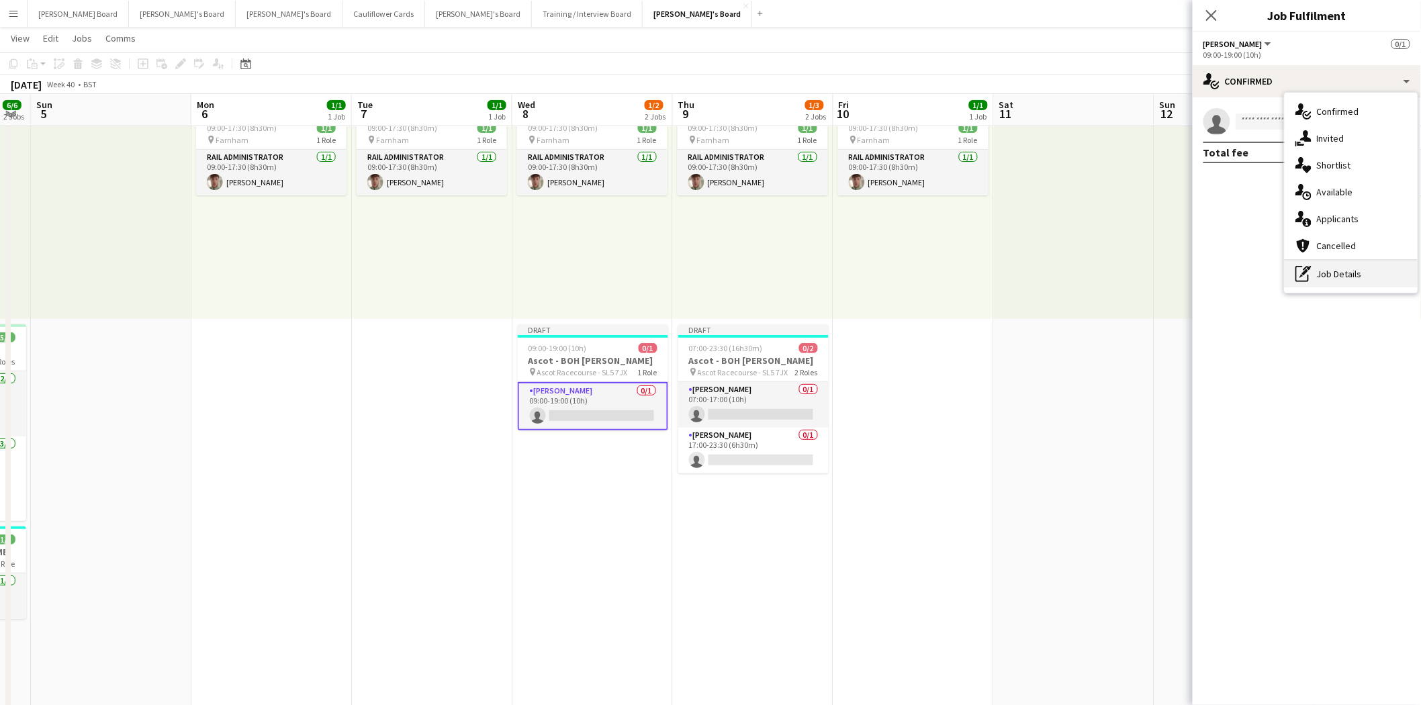
click at [1359, 276] on div "pen-write Job Details" at bounding box center [1351, 274] width 133 height 27
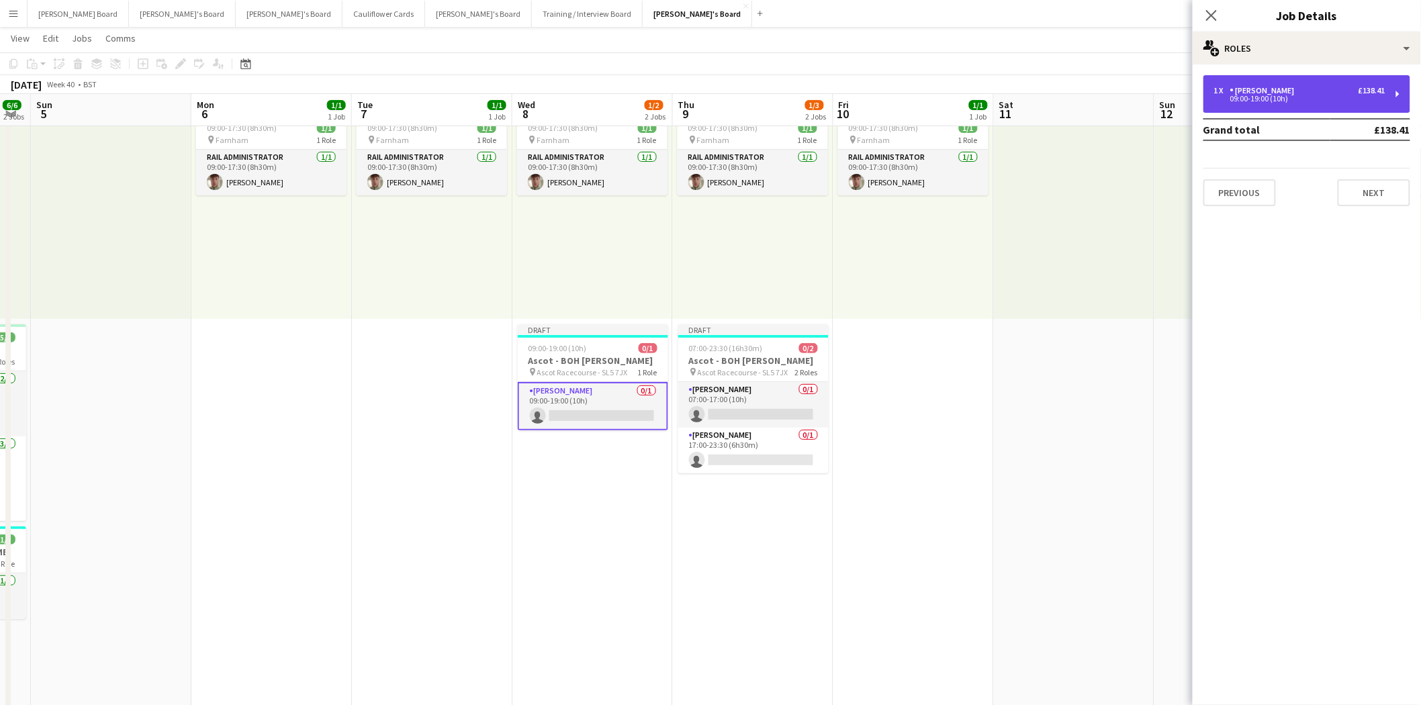
click at [1310, 97] on div "09:00-19:00 (10h)" at bounding box center [1299, 98] width 171 height 7
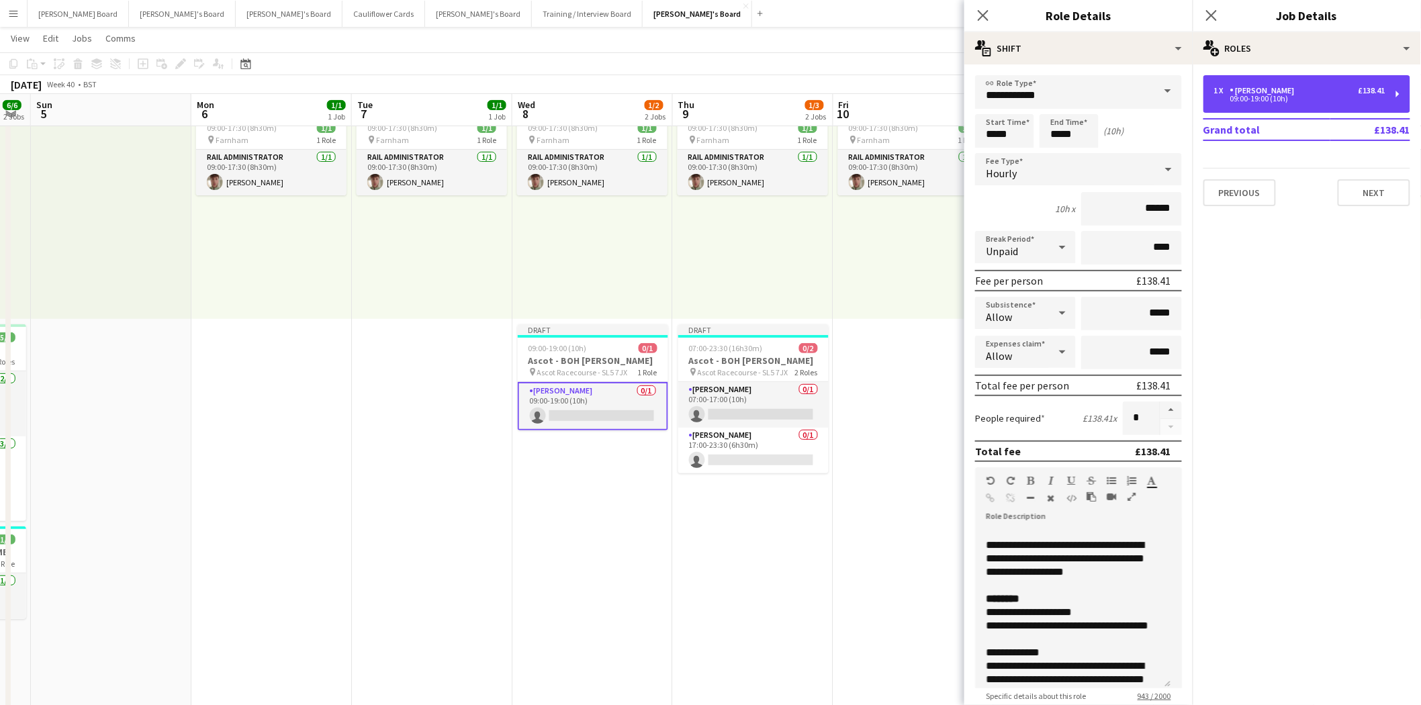
scroll to position [224, 0]
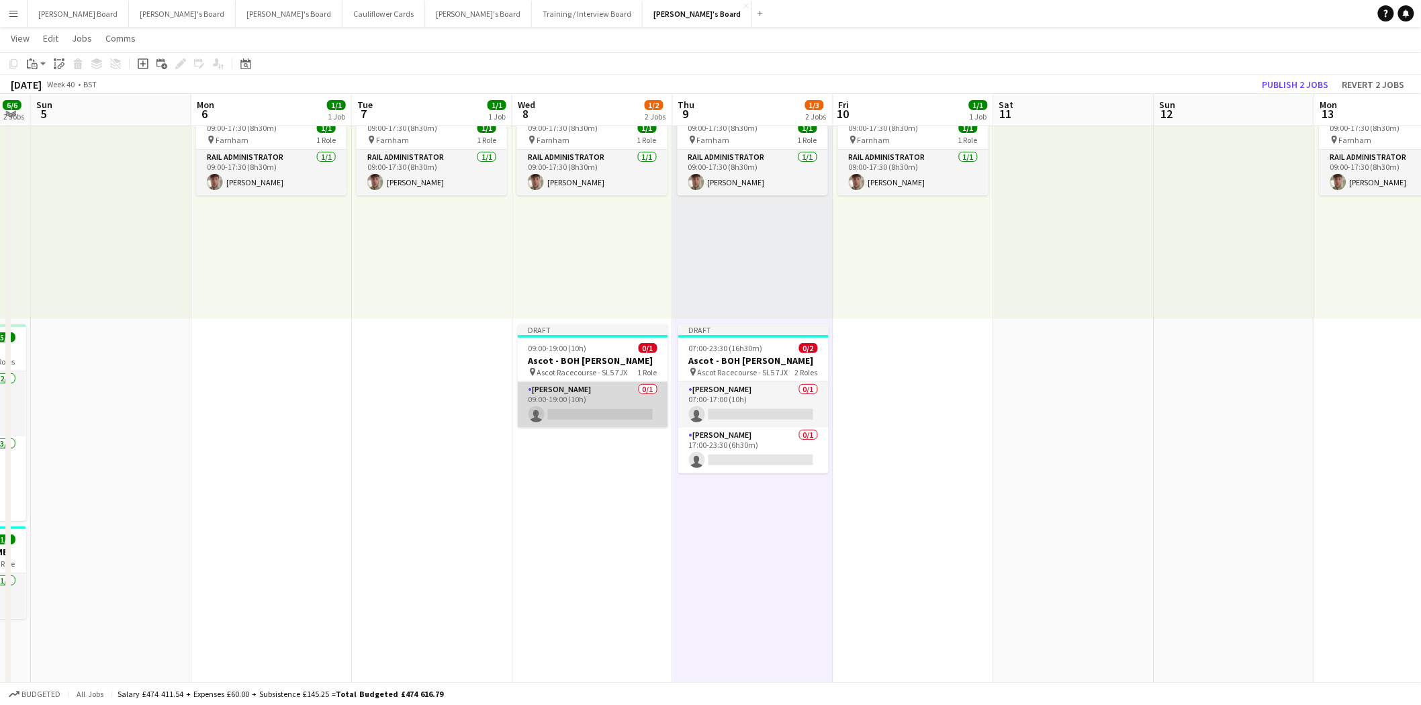
drag, startPoint x: 581, startPoint y: 396, endPoint x: 583, endPoint y: 407, distance: 10.9
click at [581, 396] on app-card-role "Porter - BOH 0/1 09:00-19:00 (10h) single-neutral-actions" at bounding box center [593, 405] width 150 height 46
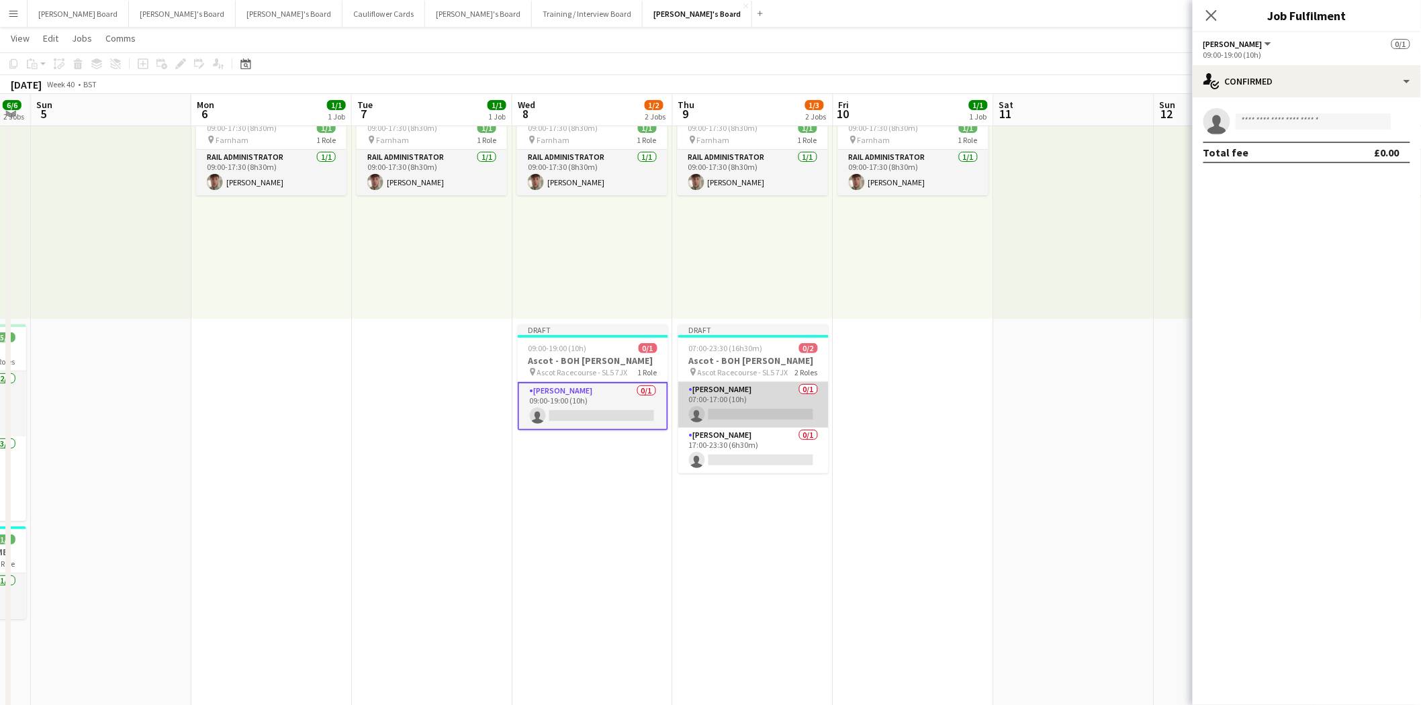
click at [717, 400] on app-card-role "Porter - BOH 0/1 07:00-17:00 (10h) single-neutral-actions" at bounding box center [753, 405] width 150 height 46
click at [603, 406] on app-card-role "Porter - BOH 0/1 09:00-19:00 (10h) single-neutral-actions" at bounding box center [593, 405] width 150 height 46
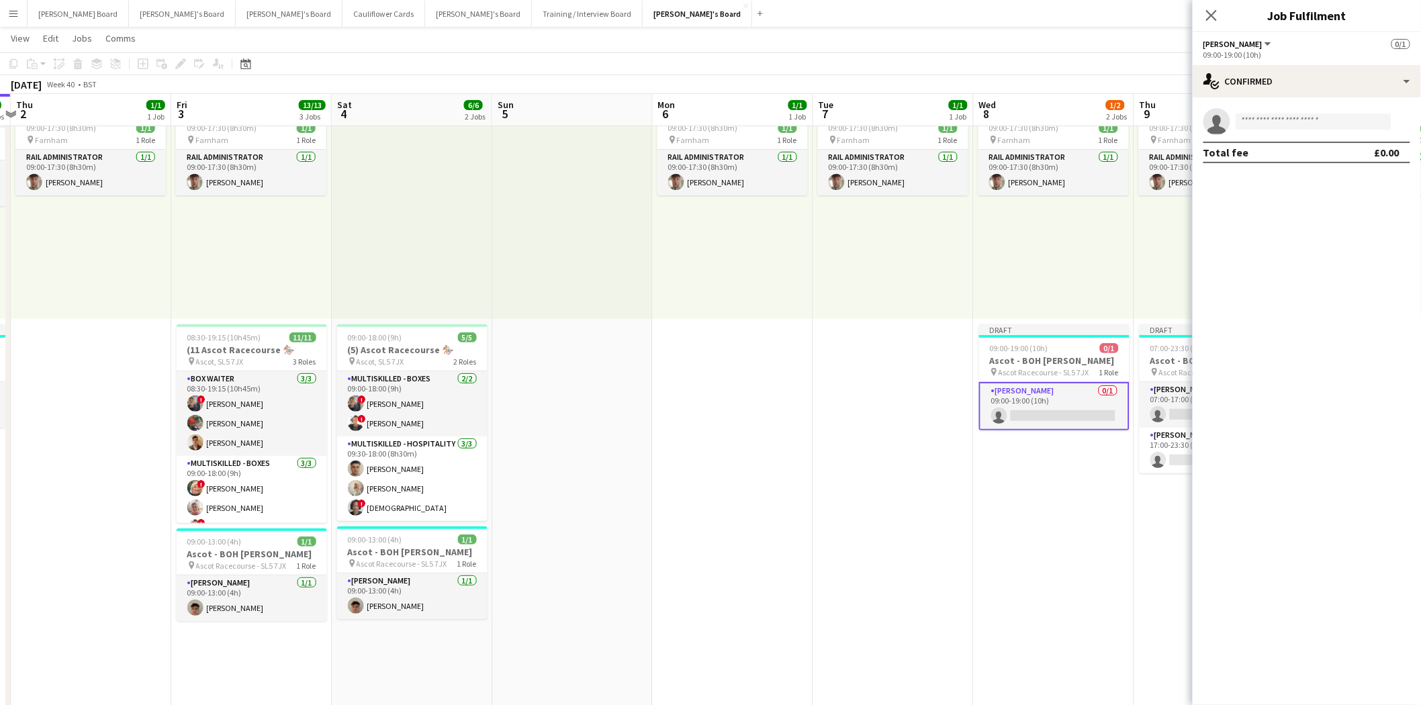
scroll to position [0, 477]
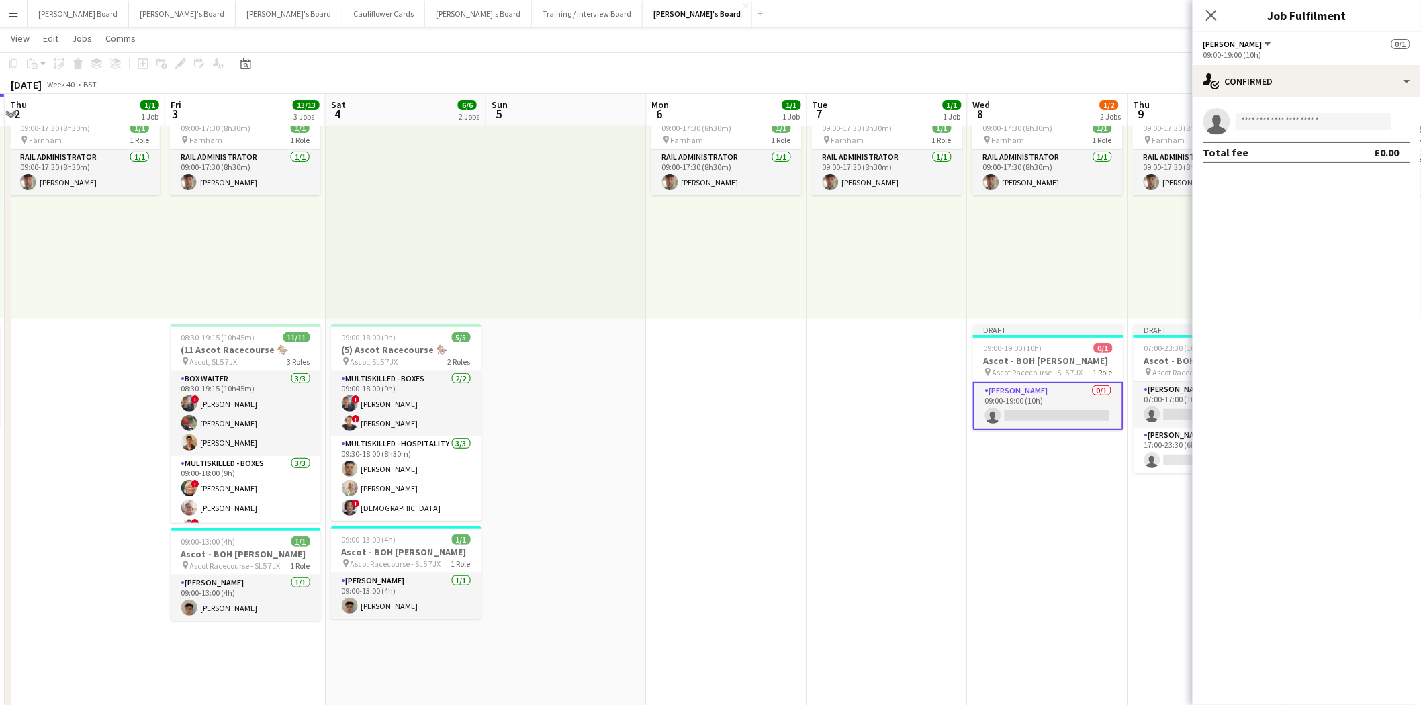
drag, startPoint x: 130, startPoint y: 431, endPoint x: 585, endPoint y: 455, distance: 456.0
click at [413, 583] on app-card-role "Porter - BOH 1/1 09:00-13:00 (4h) Thomas Wilson" at bounding box center [406, 597] width 150 height 46
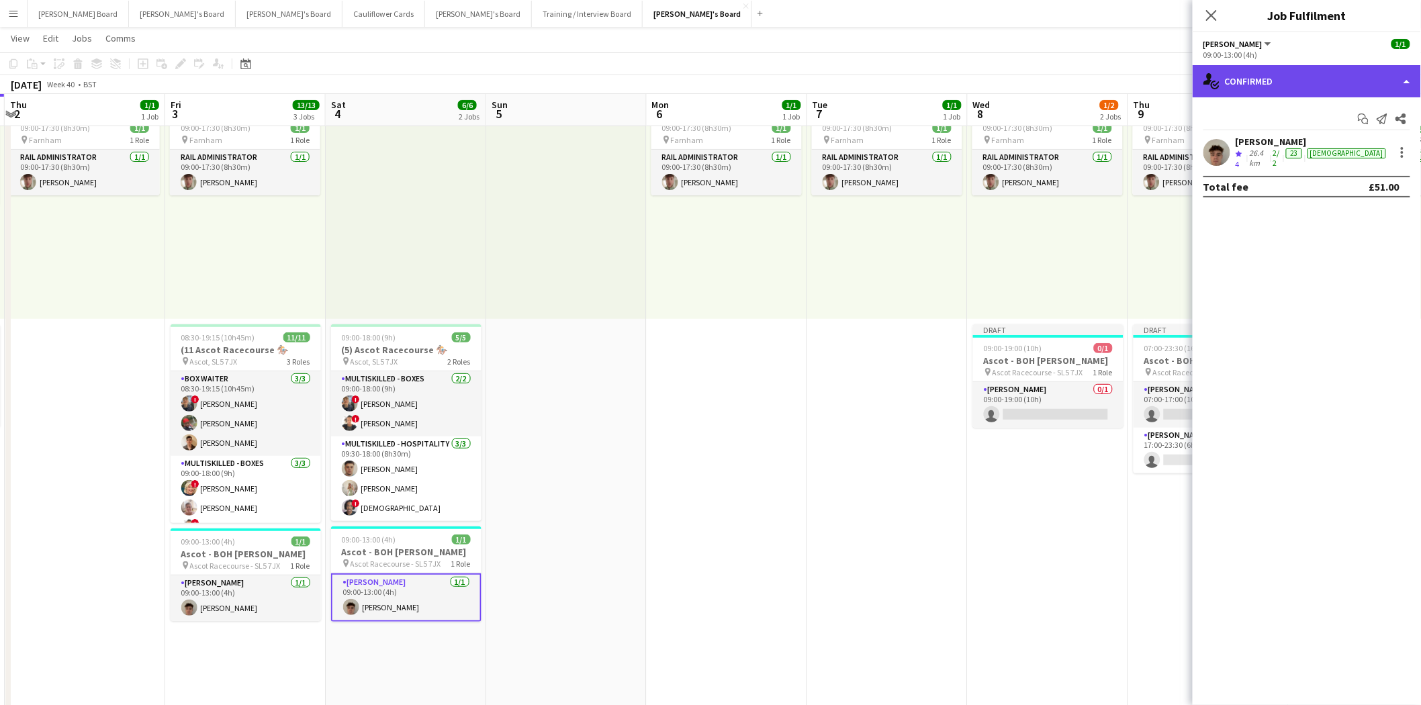
click at [1284, 81] on div "single-neutral-actions-check-2 Confirmed" at bounding box center [1307, 81] width 228 height 32
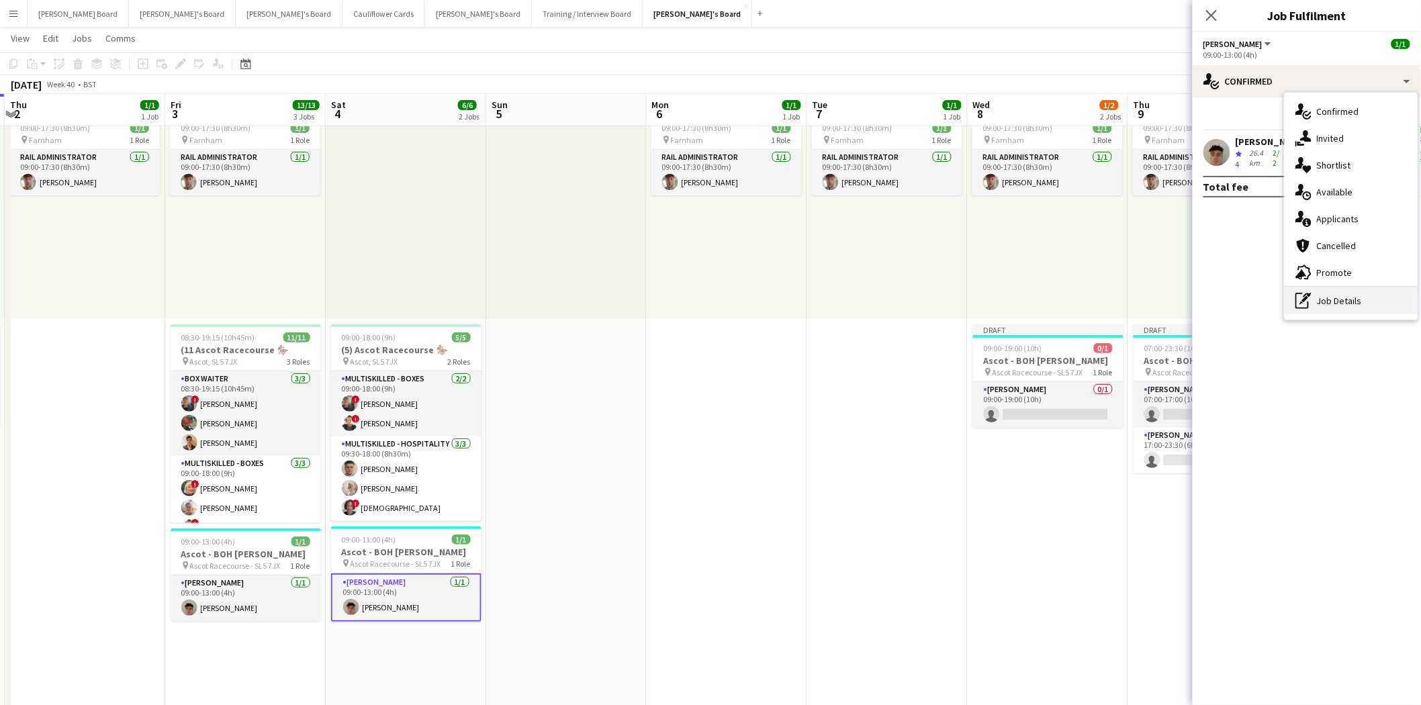
click at [1361, 307] on div "pen-write Job Details" at bounding box center [1351, 300] width 133 height 27
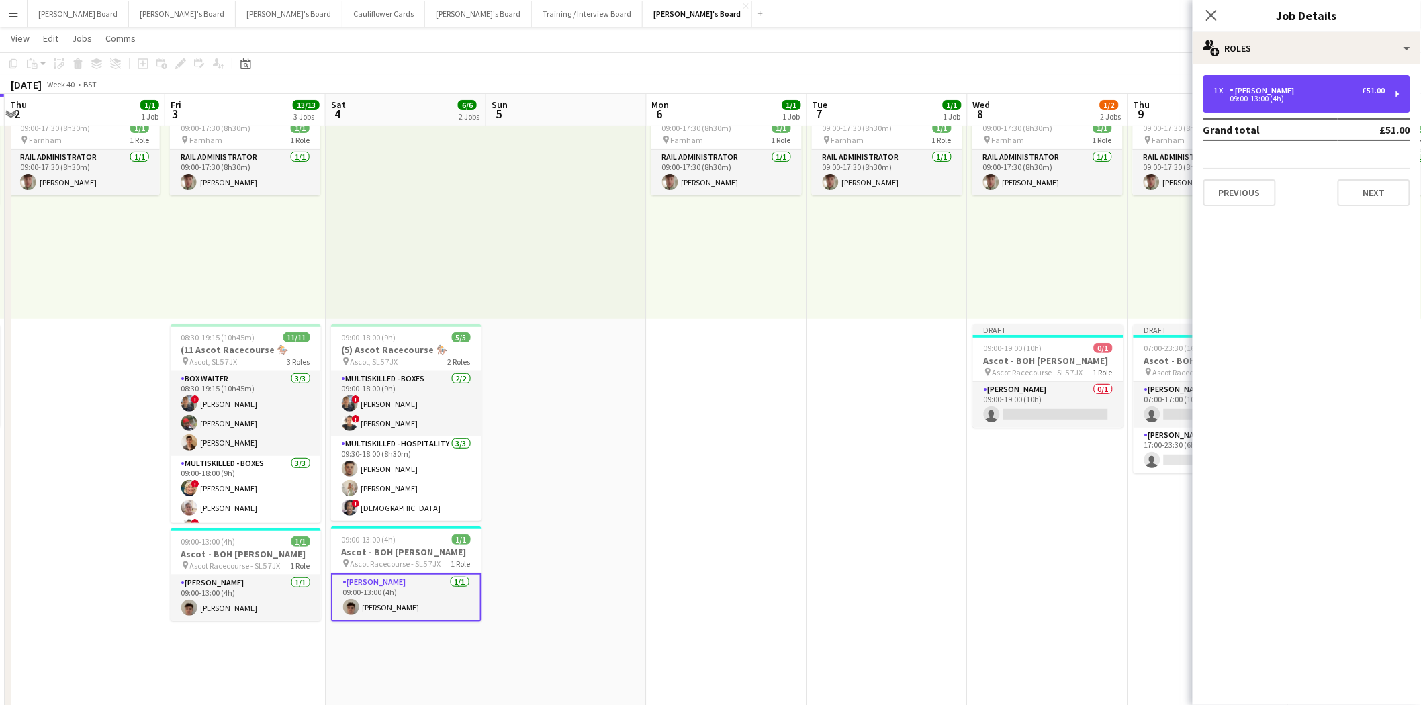
drag, startPoint x: 1298, startPoint y: 92, endPoint x: 1294, endPoint y: 116, distance: 24.6
click at [1298, 94] on div "1 x Porter - BOH £51.00" at bounding box center [1299, 90] width 171 height 9
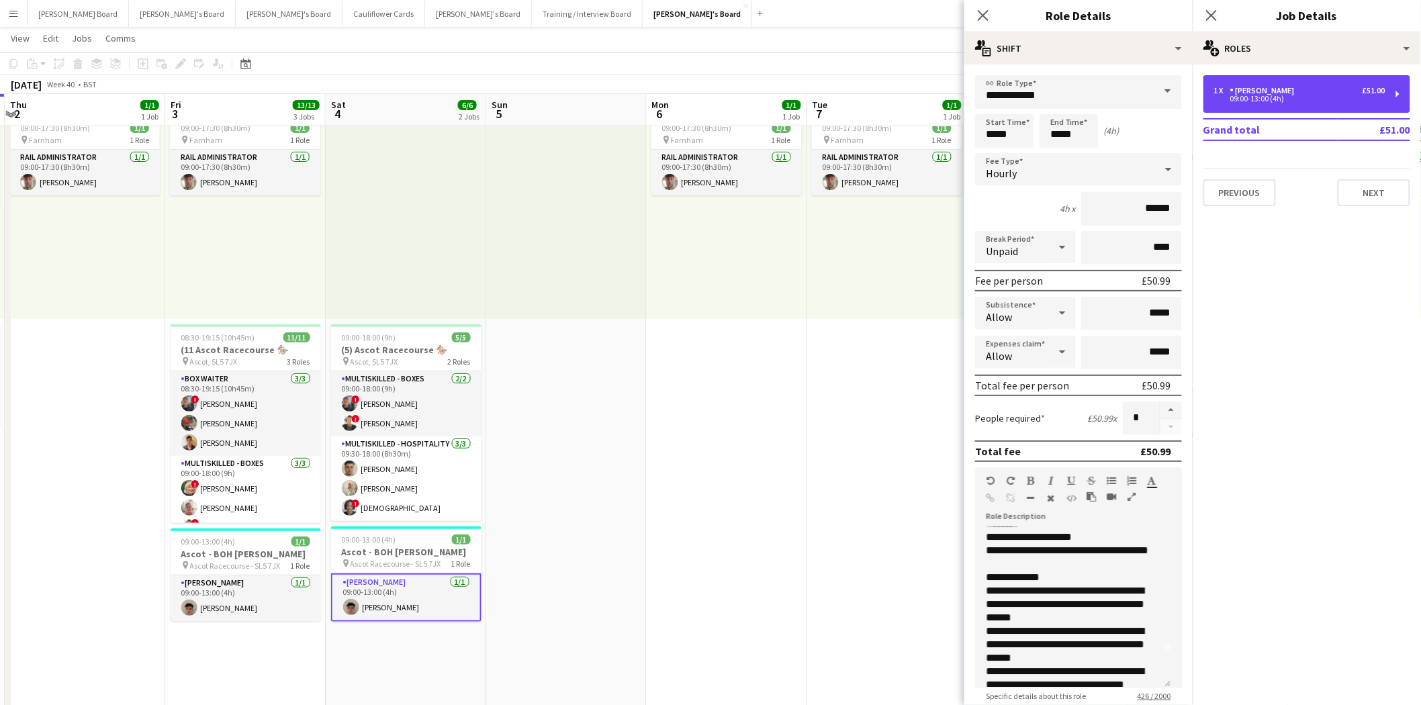
scroll to position [0, 0]
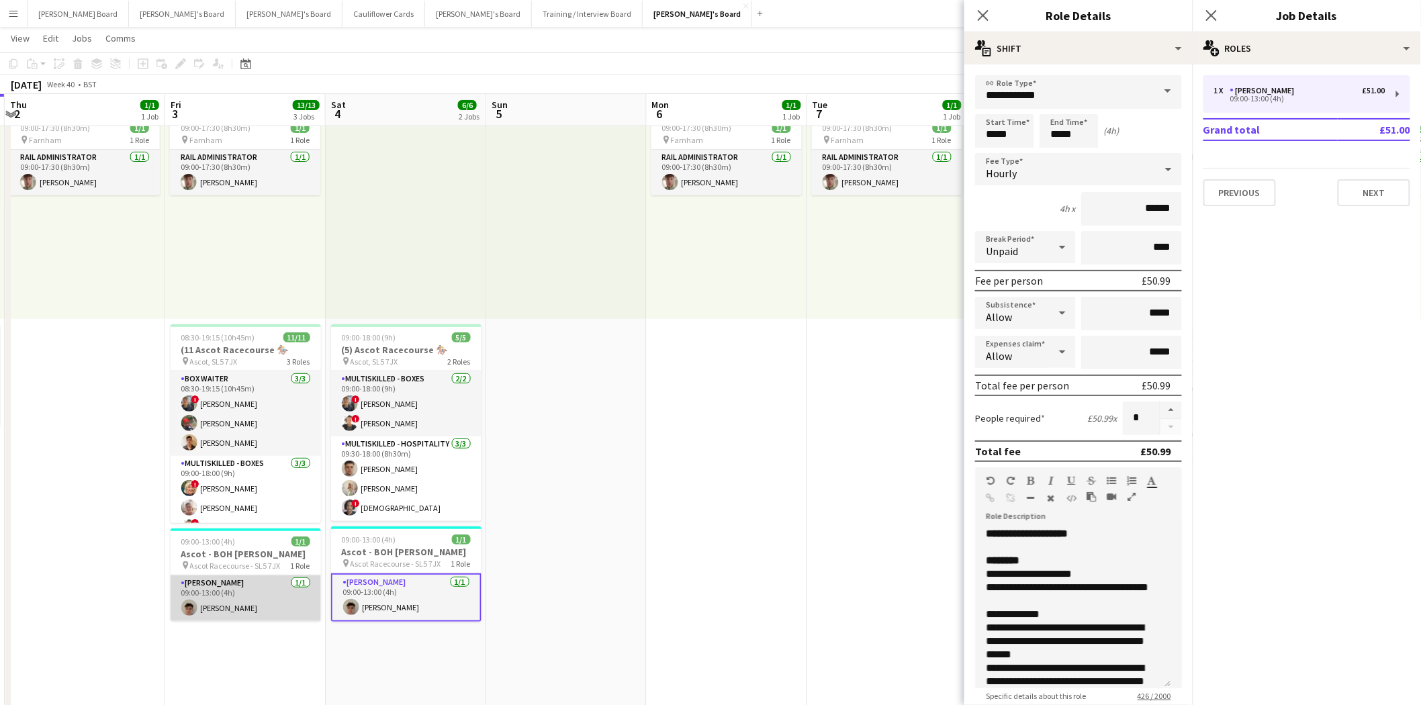
click at [263, 601] on app-card-role "Porter - BOH 1/1 09:00-13:00 (4h) Thomas Wilson" at bounding box center [246, 599] width 150 height 46
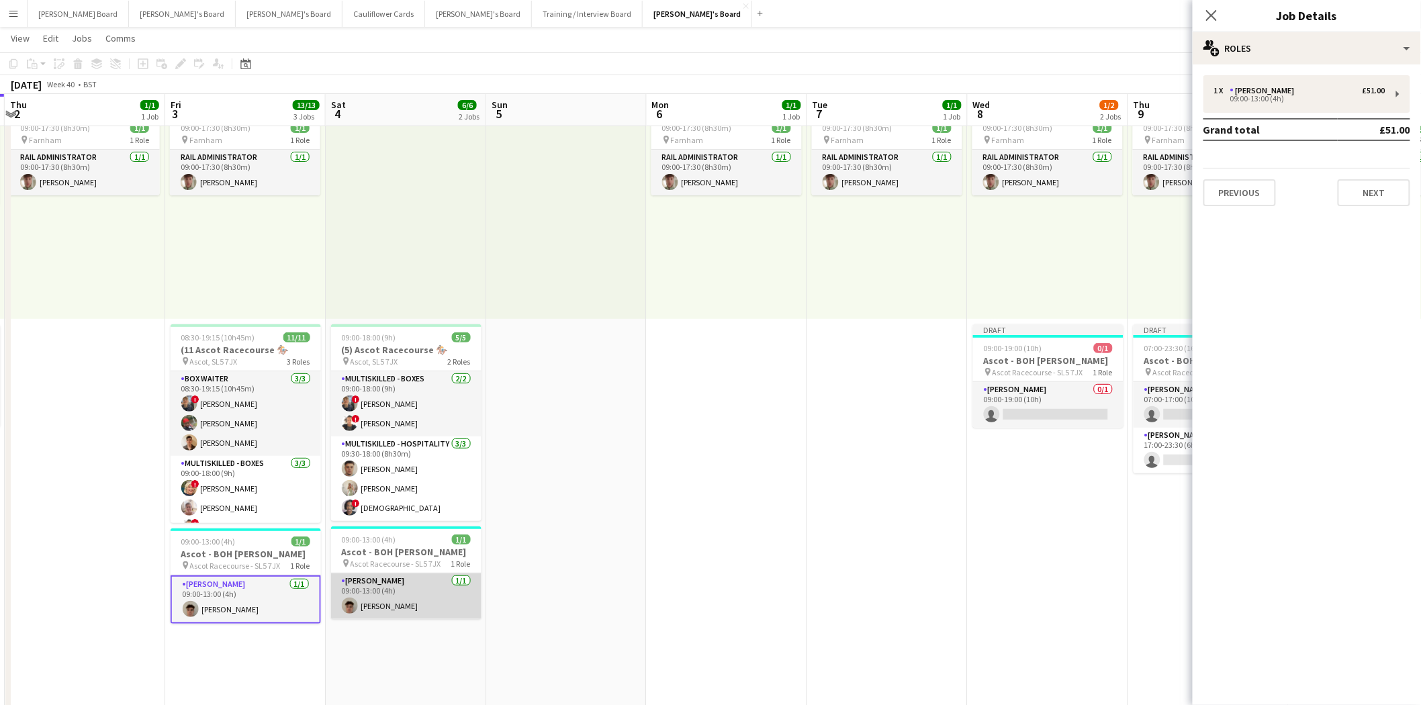
click at [400, 607] on app-card-role "Porter - BOH 1/1 09:00-13:00 (4h) Thomas Wilson" at bounding box center [406, 597] width 150 height 46
click at [265, 594] on app-card-role "Porter - BOH 1/1 09:00-13:00 (4h) Thomas Wilson" at bounding box center [246, 599] width 150 height 46
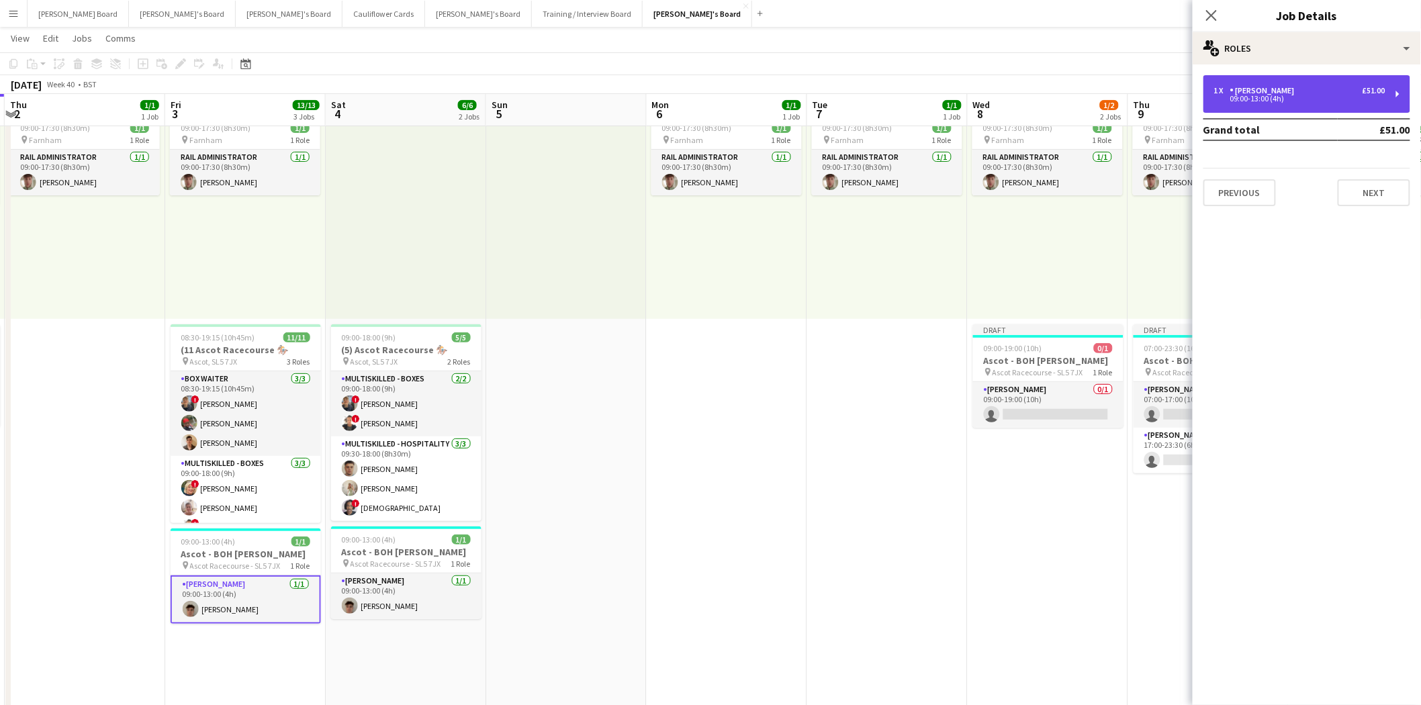
click at [1263, 89] on div "[PERSON_NAME]" at bounding box center [1265, 90] width 70 height 9
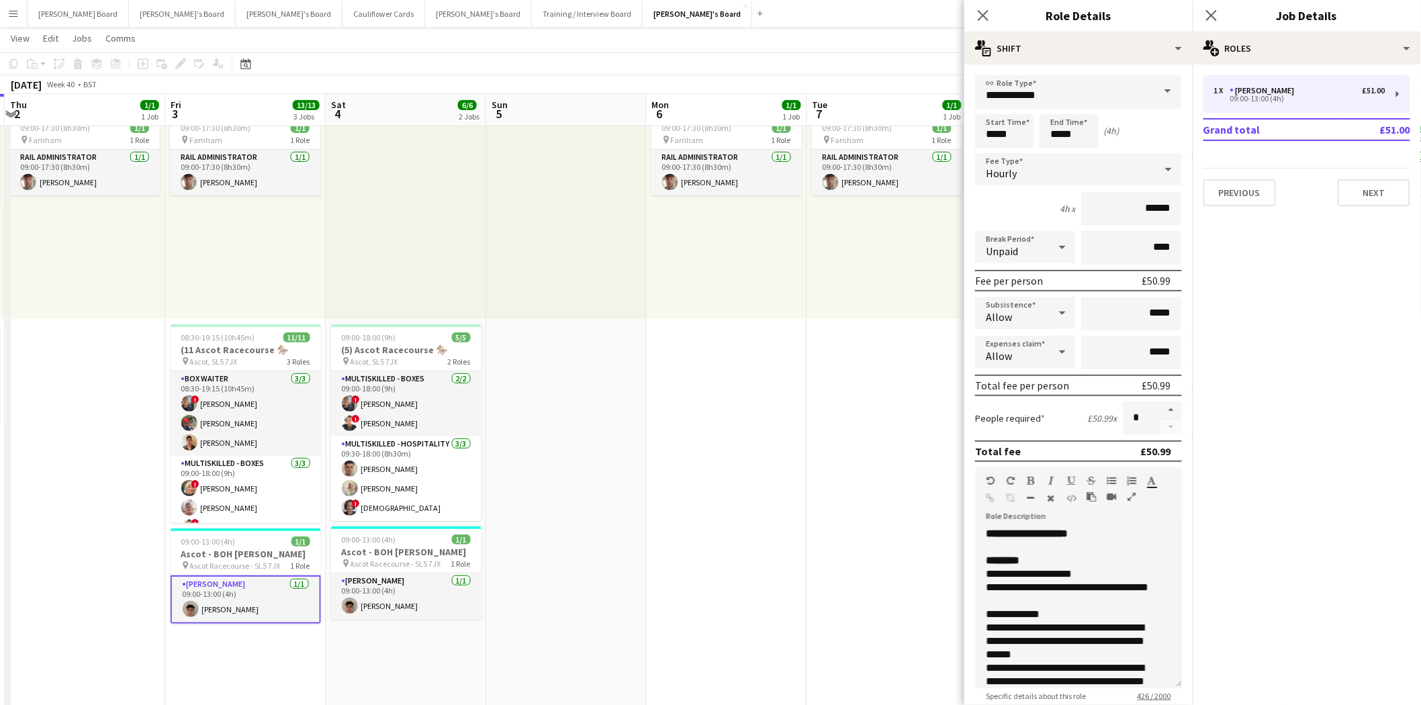
click at [283, 593] on app-card-role "Porter - BOH 1/1 09:00-13:00 (4h) Thomas Wilson" at bounding box center [246, 600] width 150 height 48
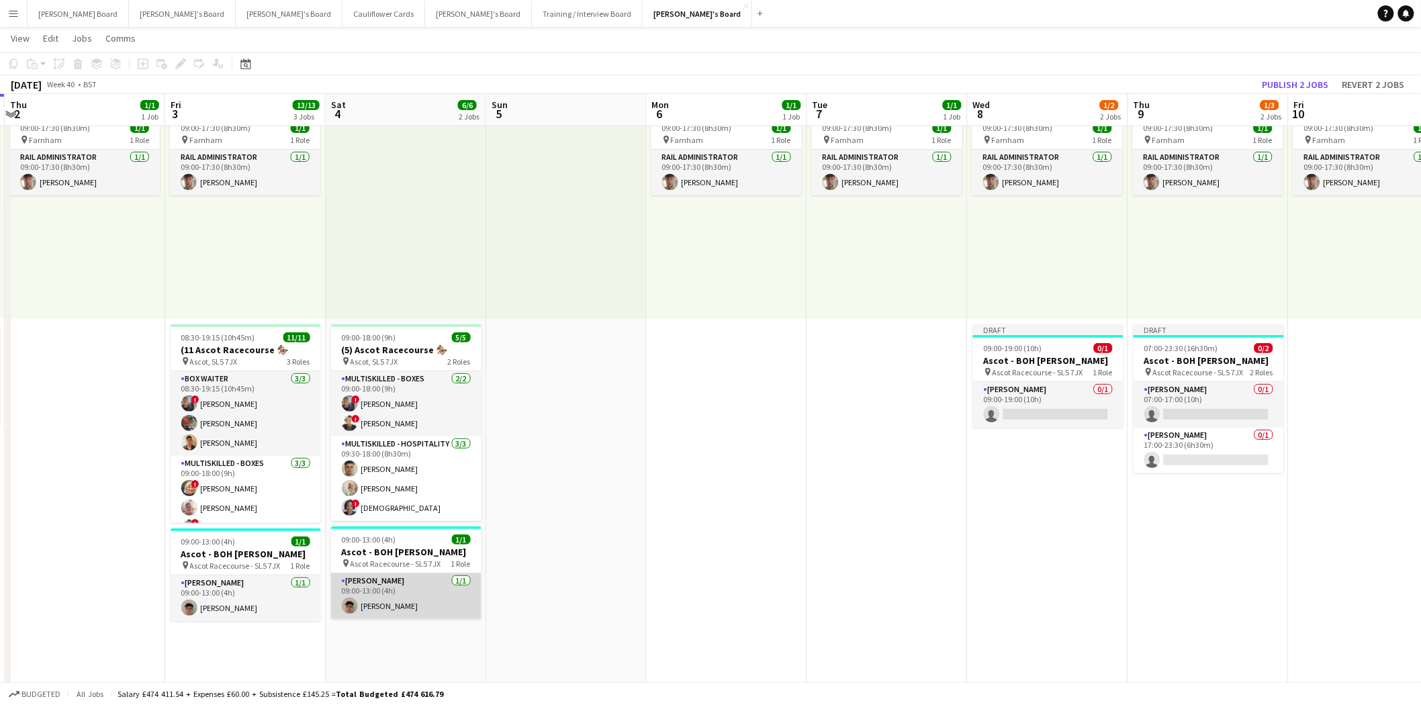
click at [418, 594] on app-card-role "Porter - BOH 1/1 09:00-13:00 (4h) Thomas Wilson" at bounding box center [406, 597] width 150 height 46
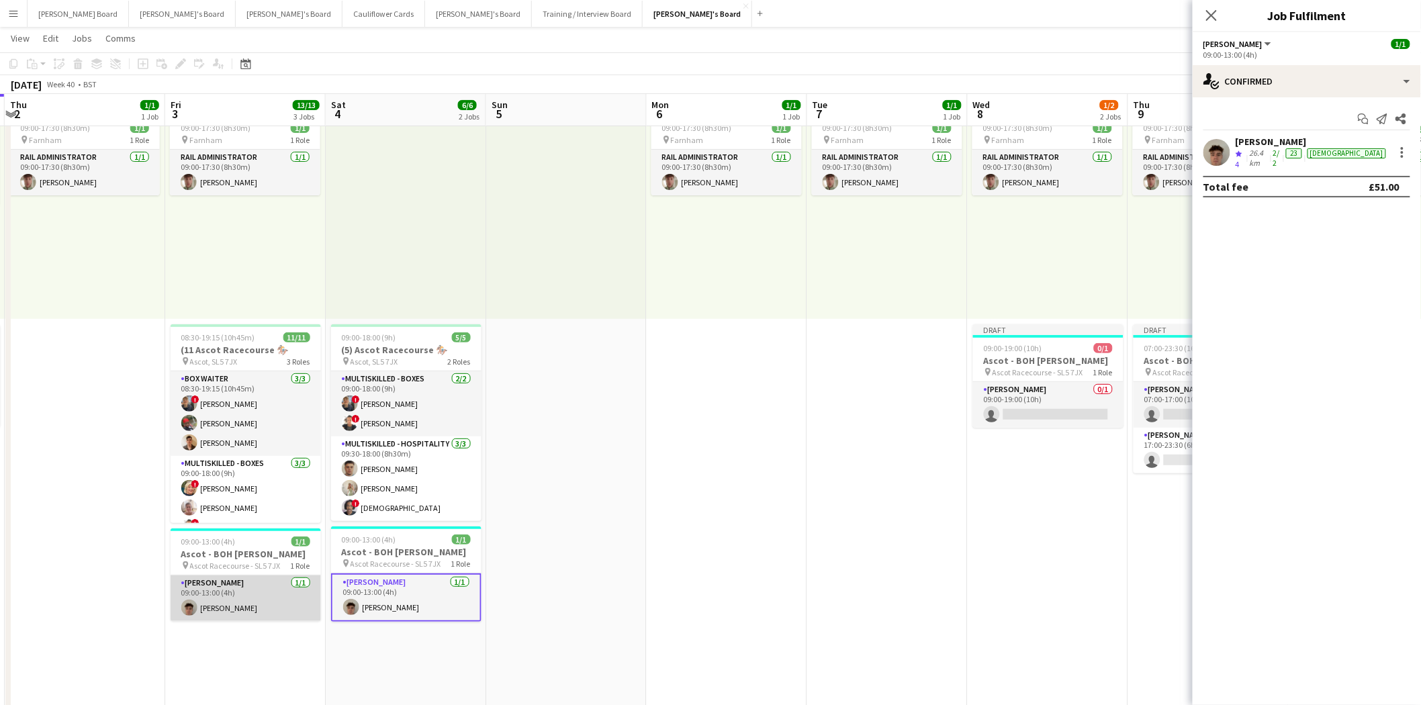
click at [252, 606] on app-card-role "Porter - BOH 1/1 09:00-13:00 (4h) Thomas Wilson" at bounding box center [246, 599] width 150 height 46
click at [441, 598] on app-card-role "Porter - BOH 1/1 09:00-13:00 (4h) Thomas Wilson" at bounding box center [406, 597] width 150 height 46
click at [260, 598] on app-card-role "Porter - BOH 1/1 09:00-13:00 (4h) Thomas Wilson" at bounding box center [246, 599] width 150 height 46
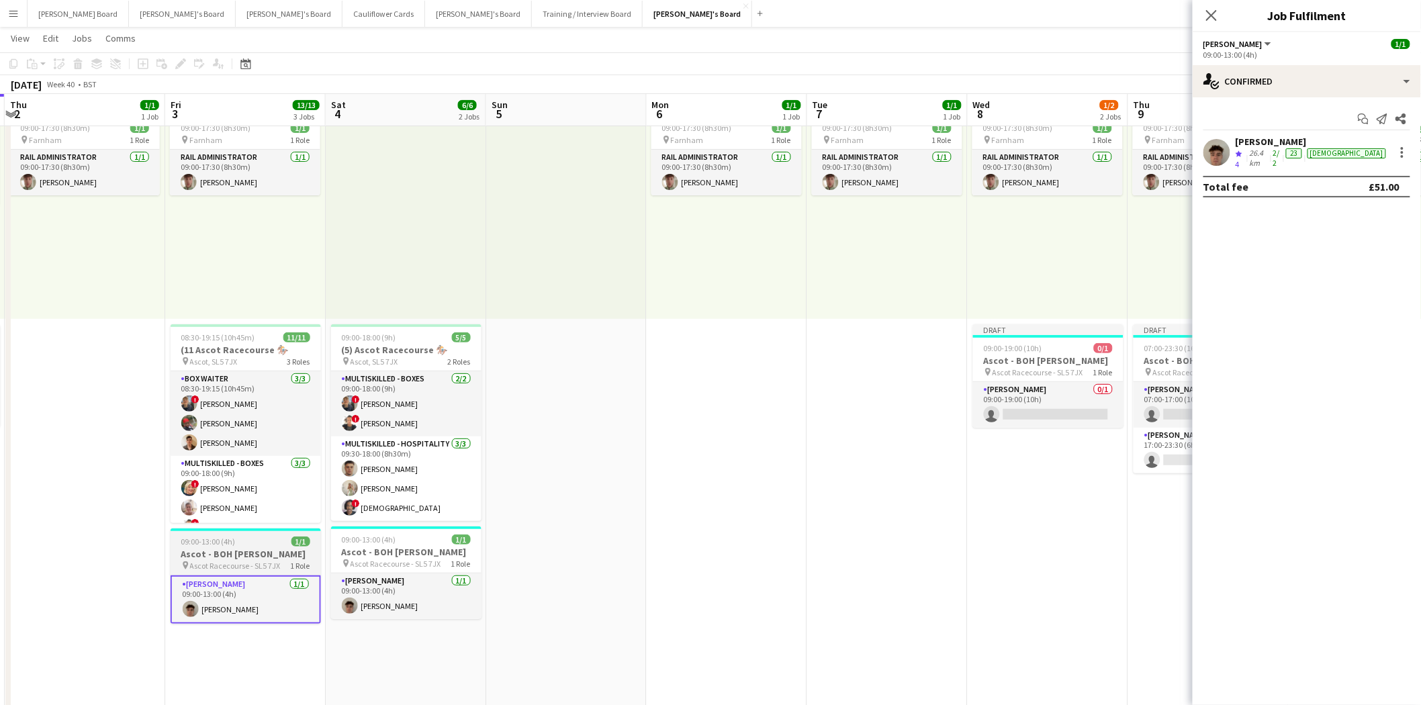
click at [240, 551] on h3 "Ascot - BOH [PERSON_NAME]" at bounding box center [246, 554] width 150 height 12
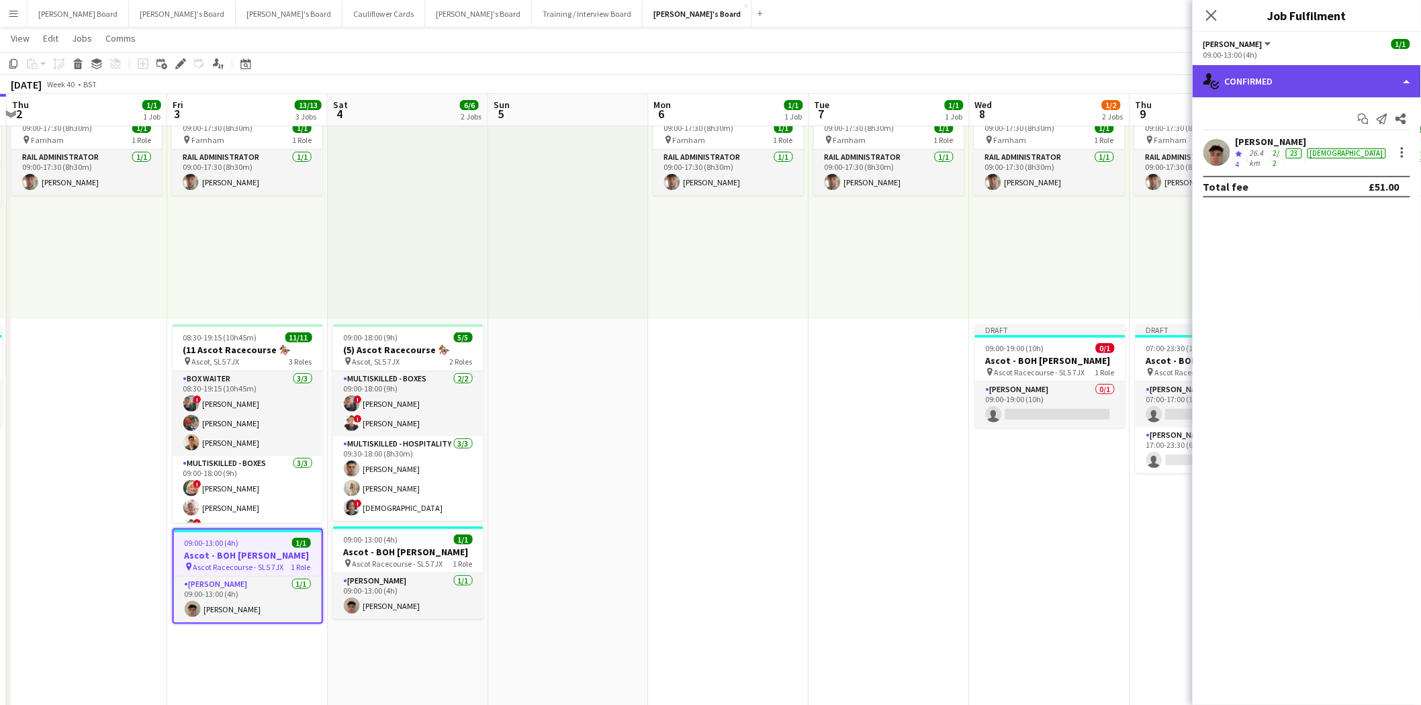
click at [1287, 83] on div "single-neutral-actions-check-2 Confirmed" at bounding box center [1307, 81] width 228 height 32
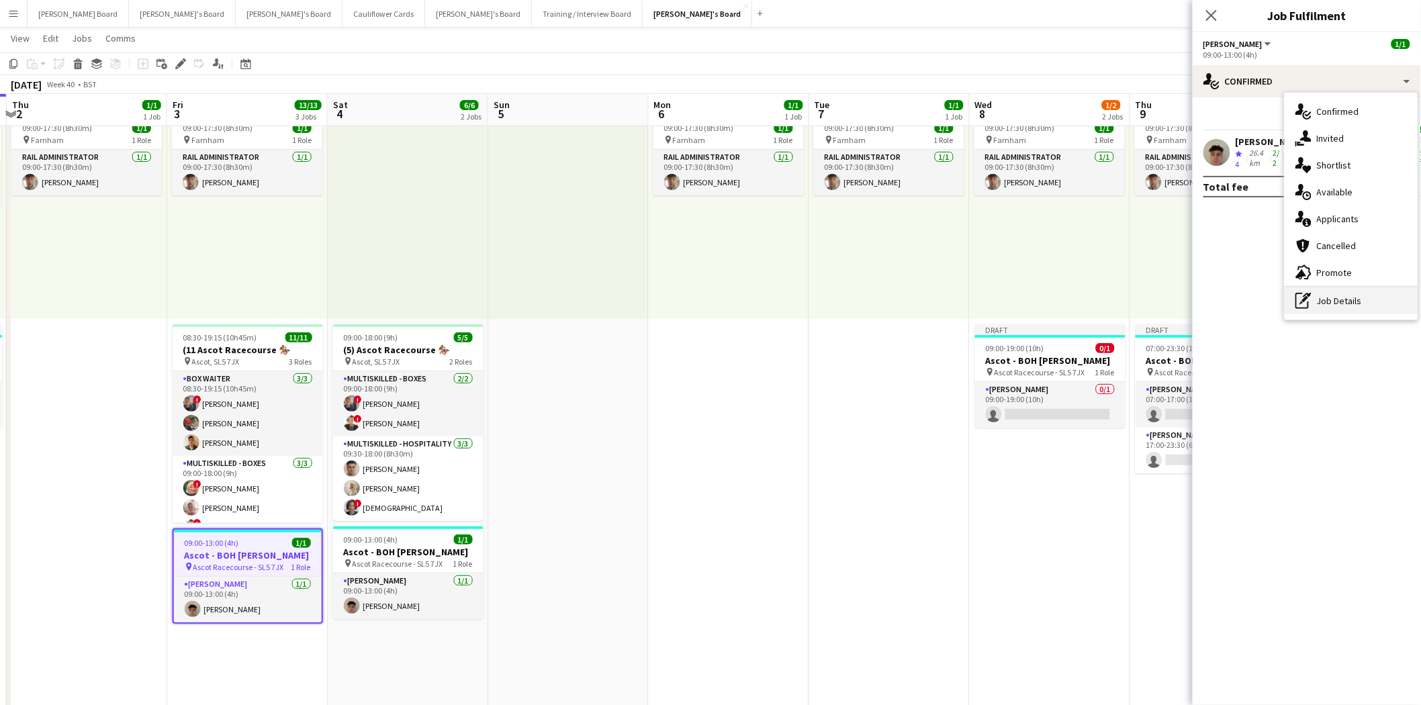
drag, startPoint x: 1347, startPoint y: 301, endPoint x: 1347, endPoint y: 185, distance: 115.5
click at [1346, 300] on div "pen-write Job Details" at bounding box center [1351, 300] width 133 height 27
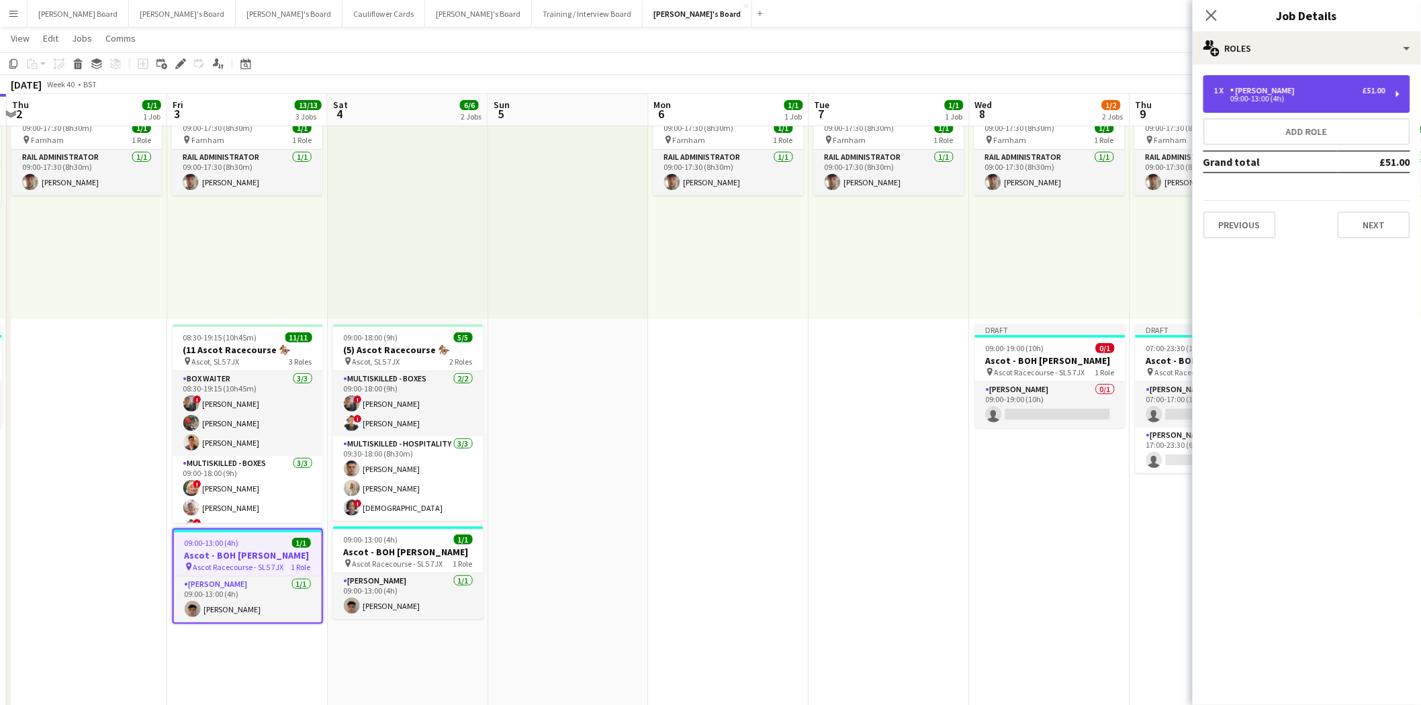
click at [1312, 90] on div "1 x Porter - BOH £51.00" at bounding box center [1299, 90] width 171 height 9
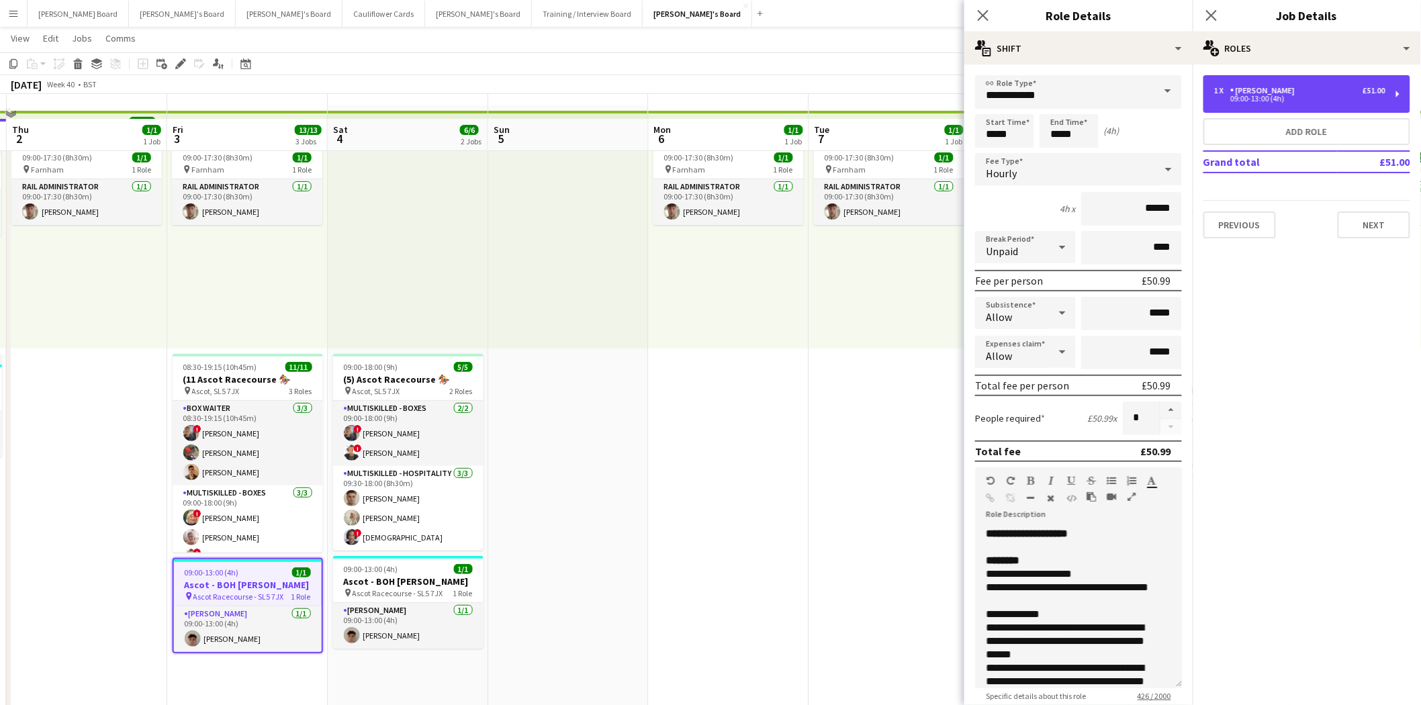
scroll to position [0, 0]
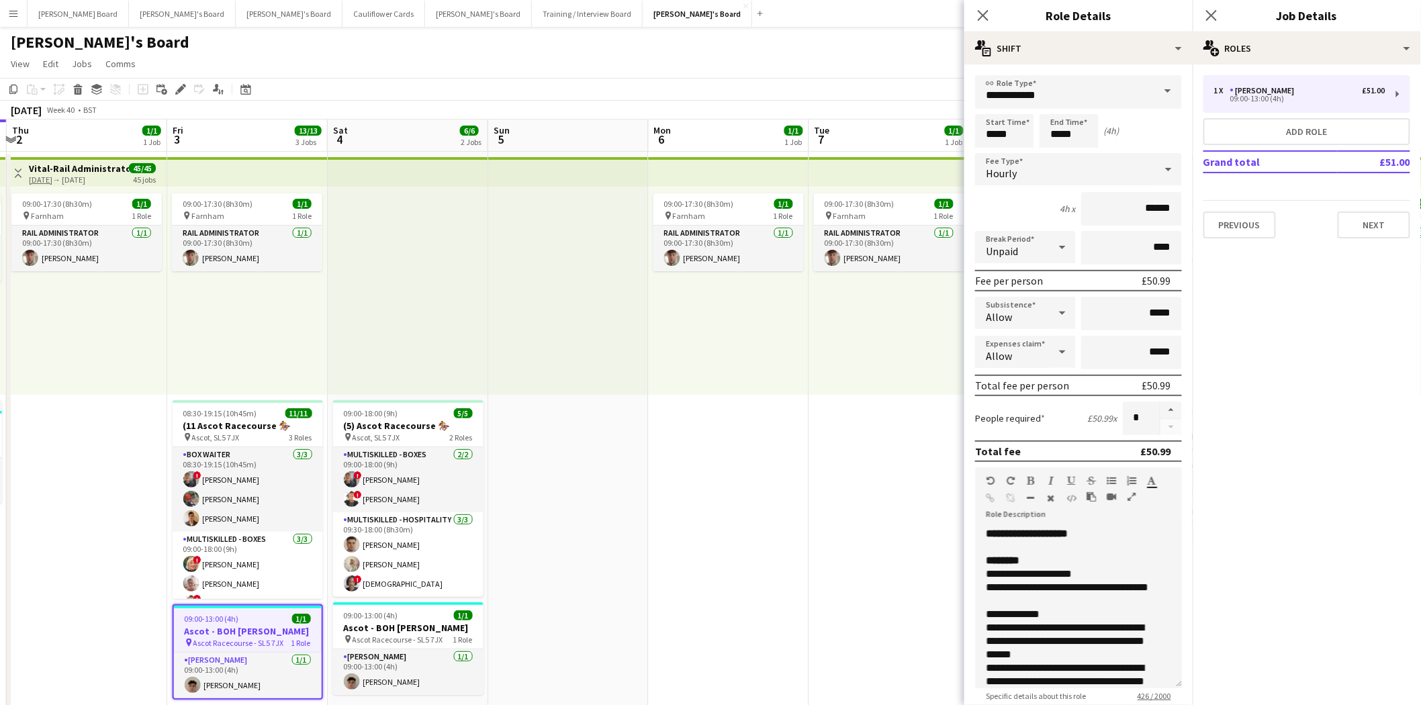
drag, startPoint x: 405, startPoint y: 672, endPoint x: 408, endPoint y: 636, distance: 35.7
click at [405, 670] on app-card-role "Porter - BOH 1/1 09:00-13:00 (4h) Thomas Wilson" at bounding box center [408, 672] width 150 height 46
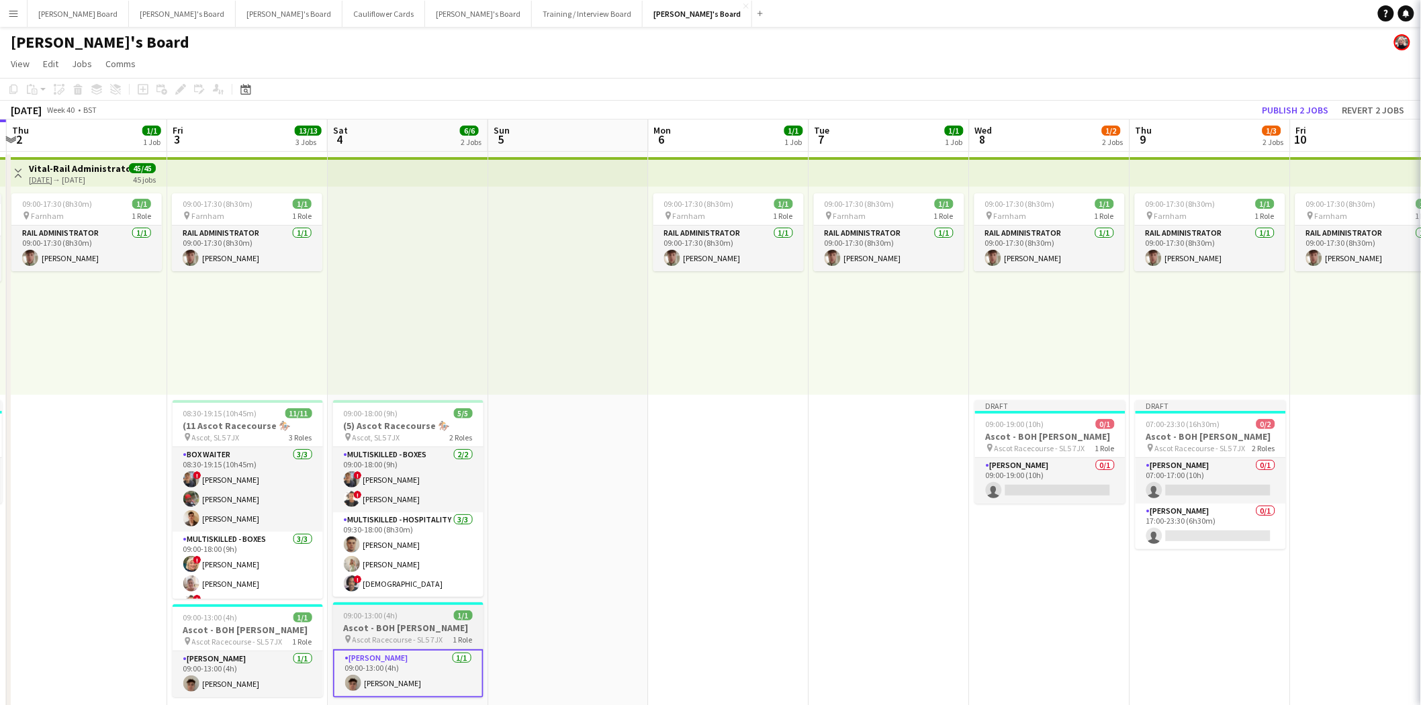
click at [408, 635] on span "Ascot Racecourse - SL5 7JX" at bounding box center [398, 640] width 91 height 10
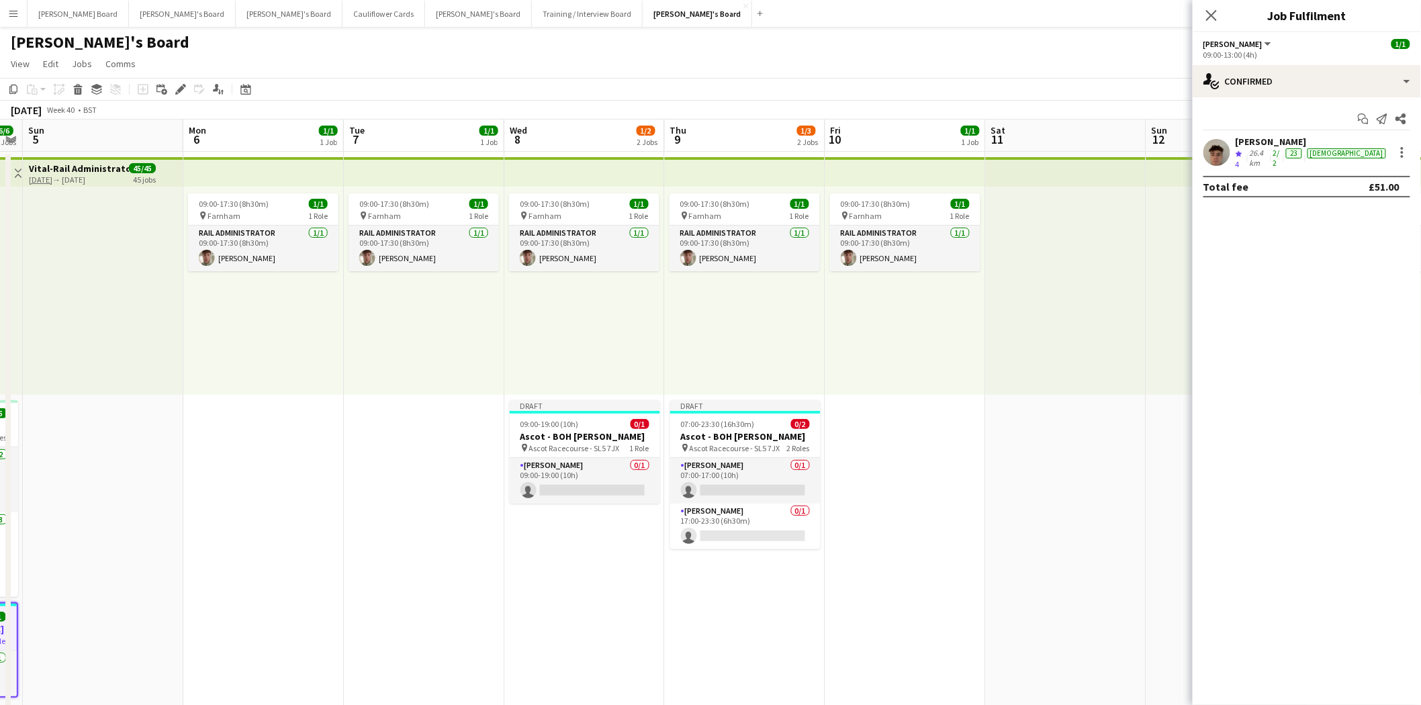
scroll to position [0, 485]
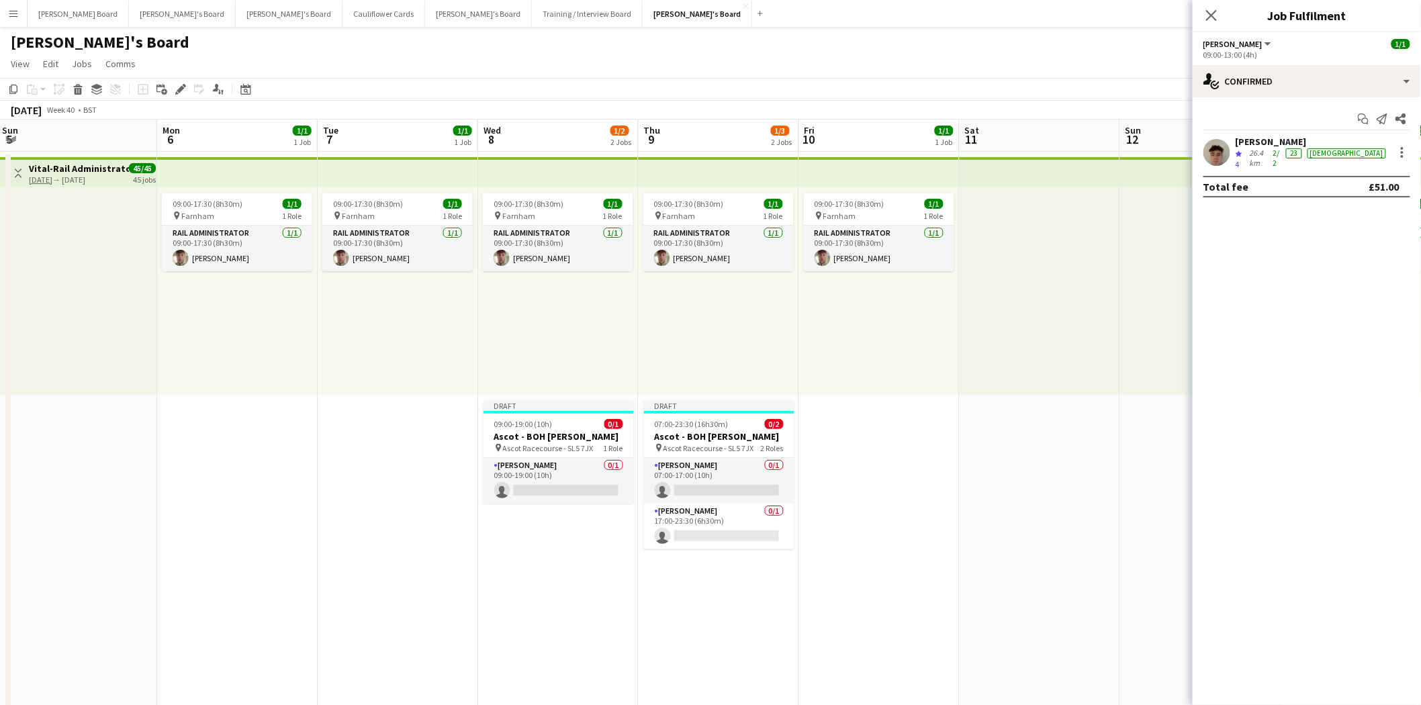
drag, startPoint x: 760, startPoint y: 563, endPoint x: 269, endPoint y: 511, distance: 493.7
click at [545, 471] on app-card-role "Porter - BOH 0/1 09:00-19:00 (10h) single-neutral-actions" at bounding box center [559, 481] width 150 height 46
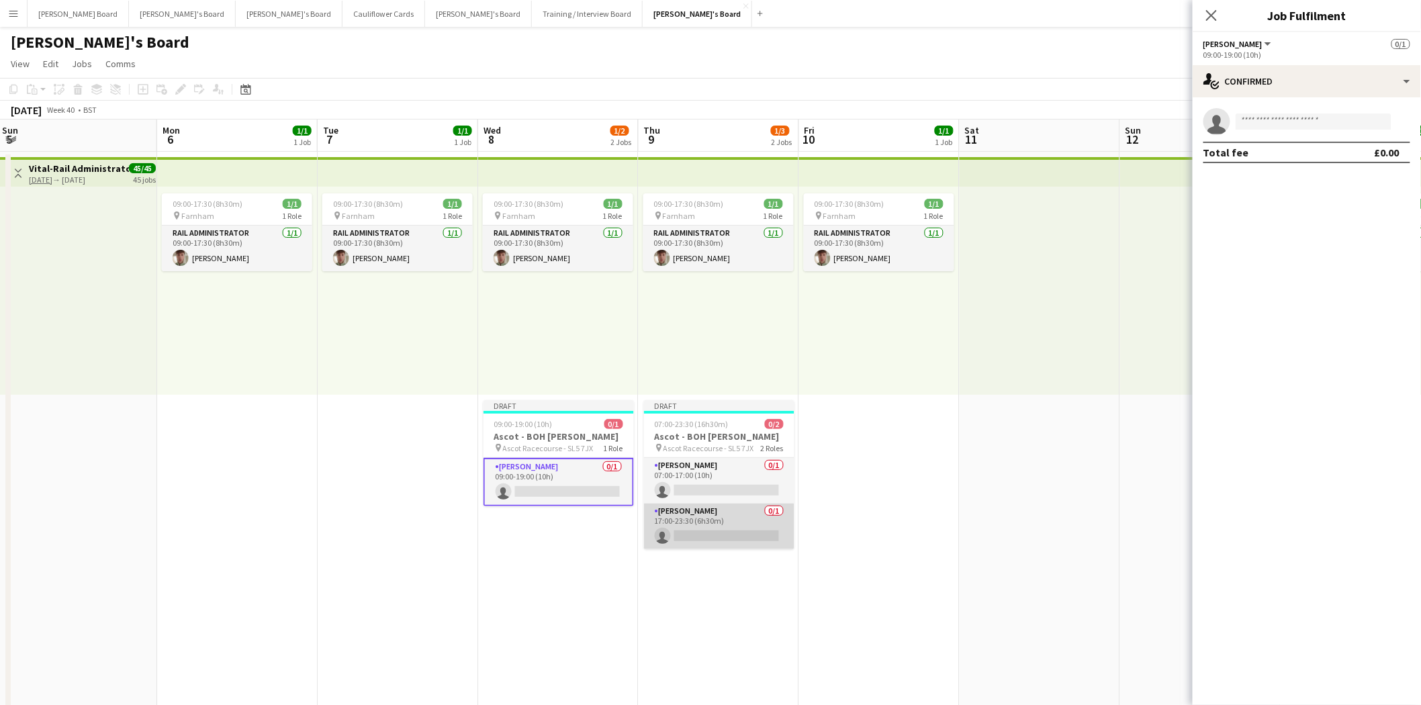
click at [683, 517] on app-card-role "Porter - BOH 0/1 17:00-23:30 (6h30m) single-neutral-actions" at bounding box center [719, 527] width 150 height 46
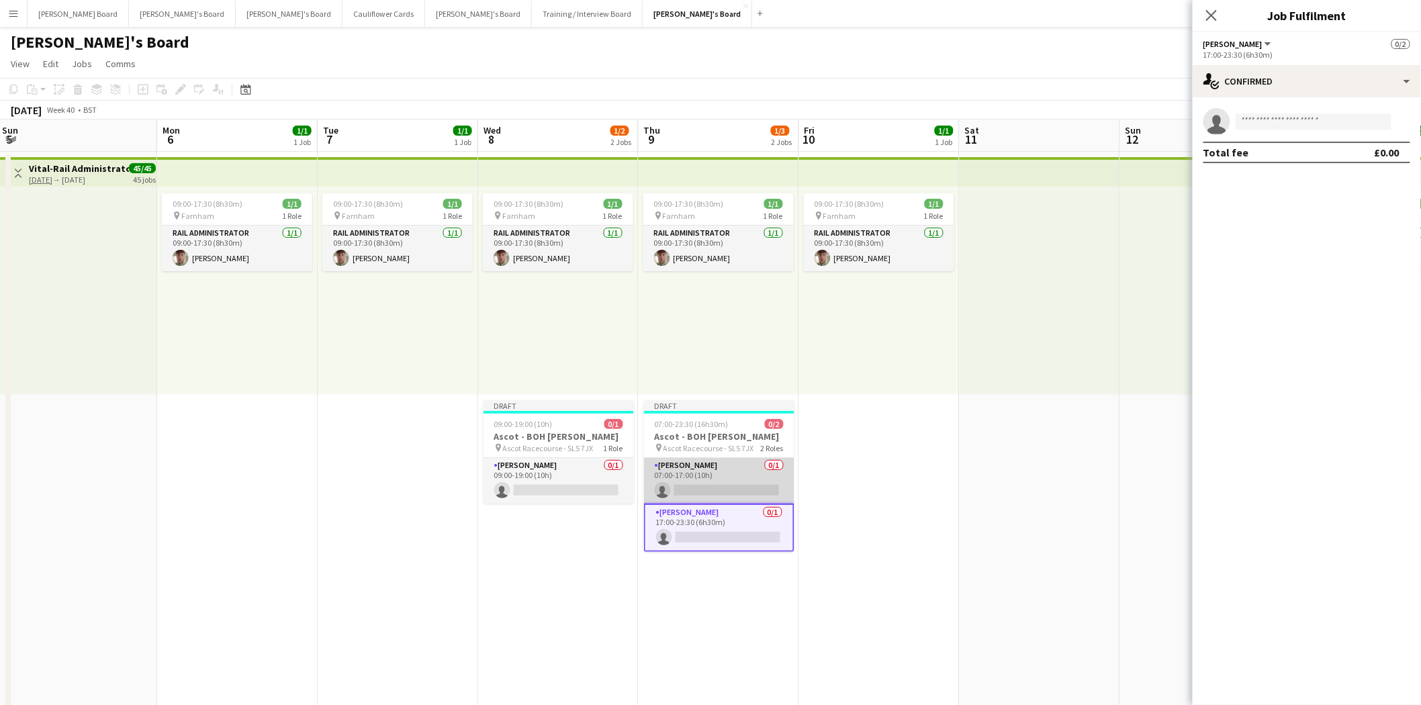
click at [682, 466] on app-card-role "Porter - BOH 0/1 07:00-17:00 (10h) single-neutral-actions" at bounding box center [719, 481] width 150 height 46
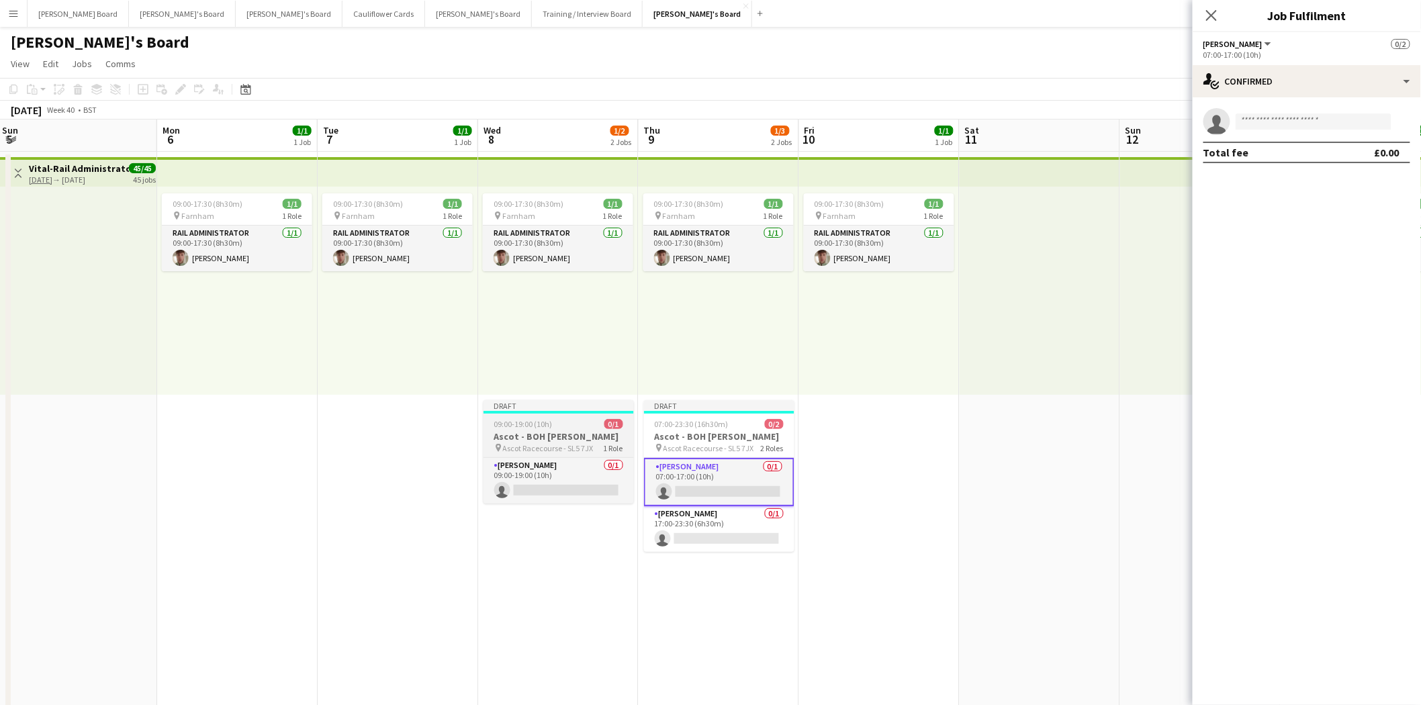
click at [538, 455] on app-job-card "Draft 09:00-19:00 (10h) 0/1 Ascot - BOH Porter pin Ascot Racecourse - SL5 7JX 1…" at bounding box center [559, 451] width 150 height 103
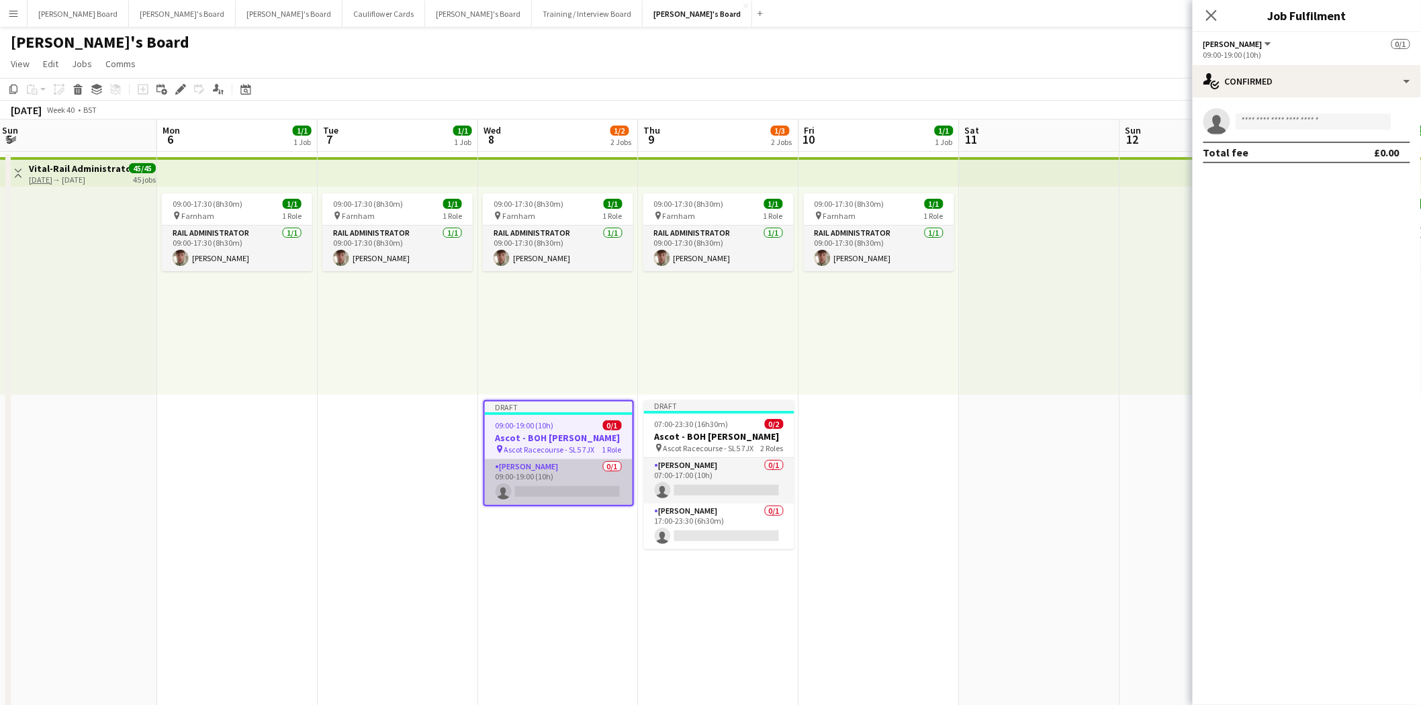
click at [531, 465] on app-card-role "Porter - BOH 0/1 09:00-19:00 (10h) single-neutral-actions" at bounding box center [559, 482] width 148 height 46
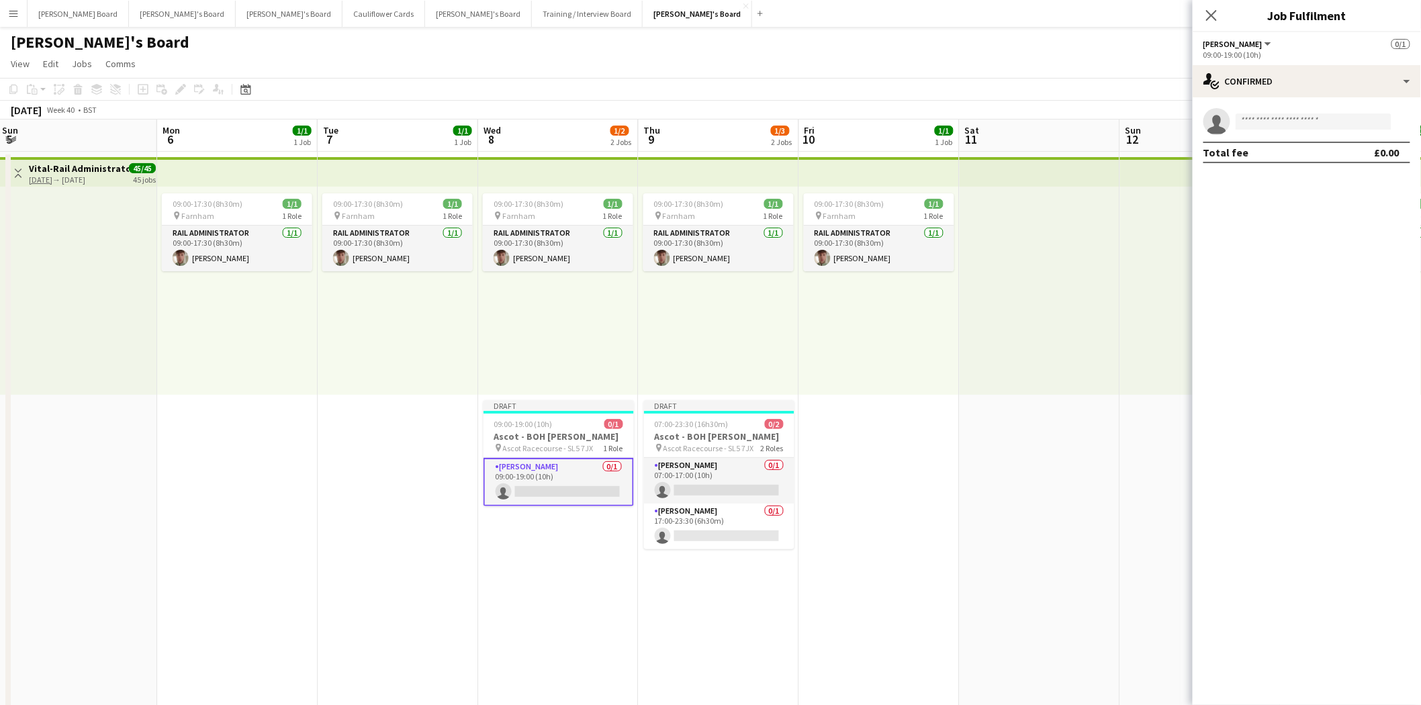
drag, startPoint x: 546, startPoint y: 485, endPoint x: 572, endPoint y: 474, distance: 27.7
click at [547, 484] on app-card-role "Porter - BOH 0/1 09:00-19:00 (10h) single-neutral-actions" at bounding box center [559, 482] width 150 height 48
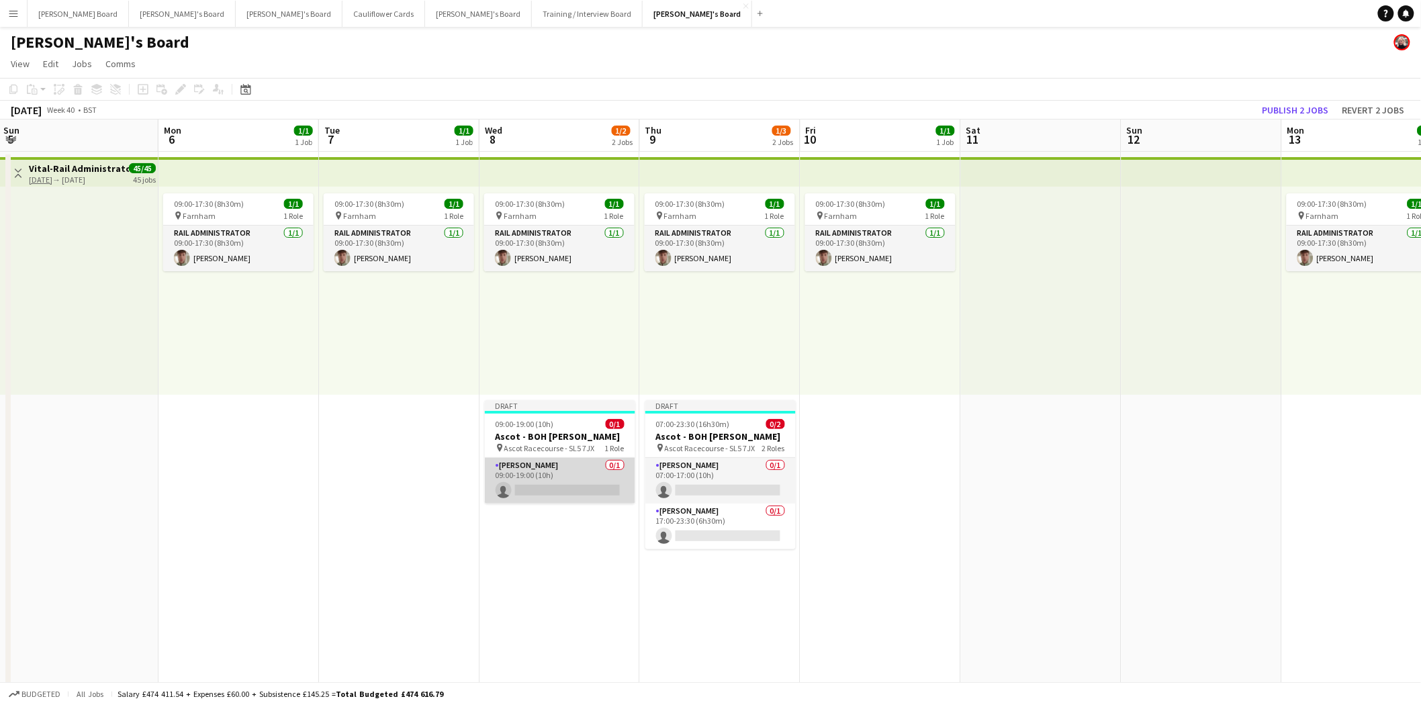
click at [584, 472] on app-card-role "Porter - BOH 0/1 09:00-19:00 (10h) single-neutral-actions" at bounding box center [560, 481] width 150 height 46
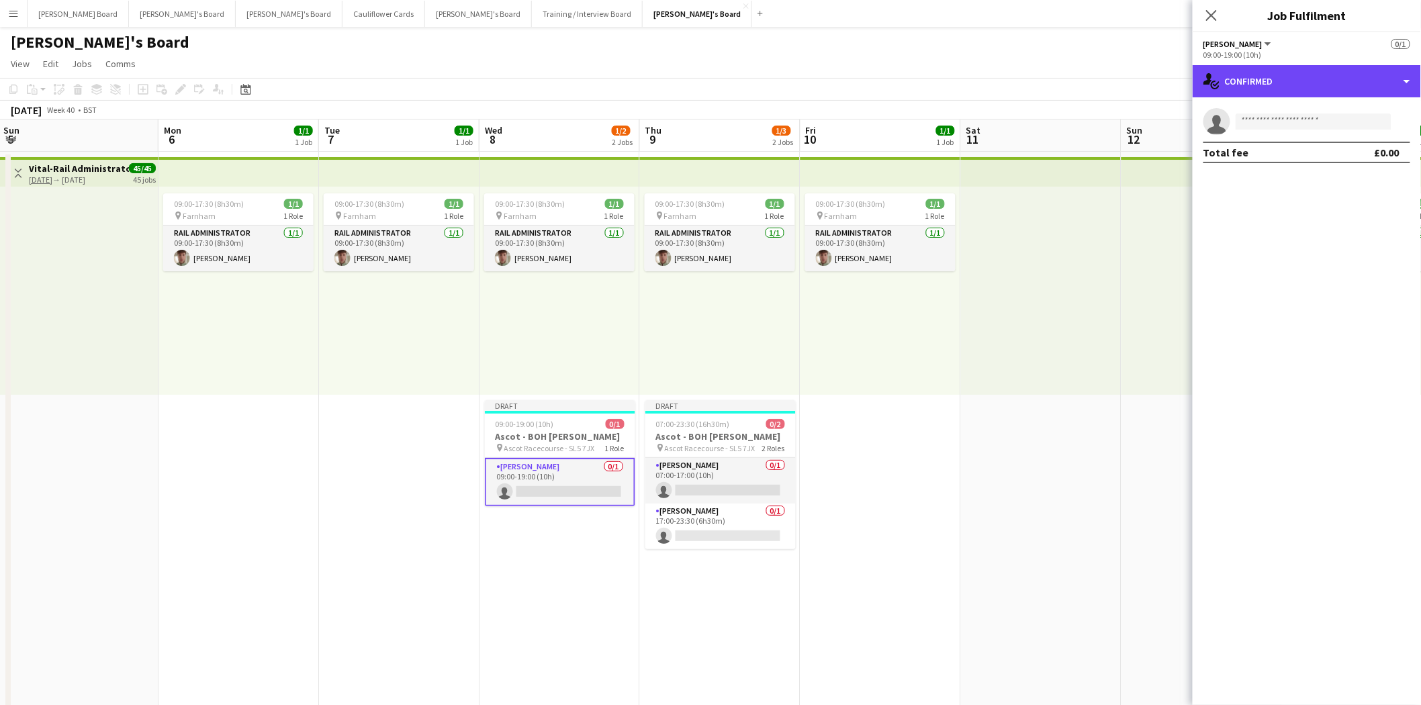
drag, startPoint x: 1297, startPoint y: 75, endPoint x: 1312, endPoint y: 114, distance: 42.5
click at [1298, 76] on div "single-neutral-actions-check-2 Confirmed" at bounding box center [1307, 81] width 228 height 32
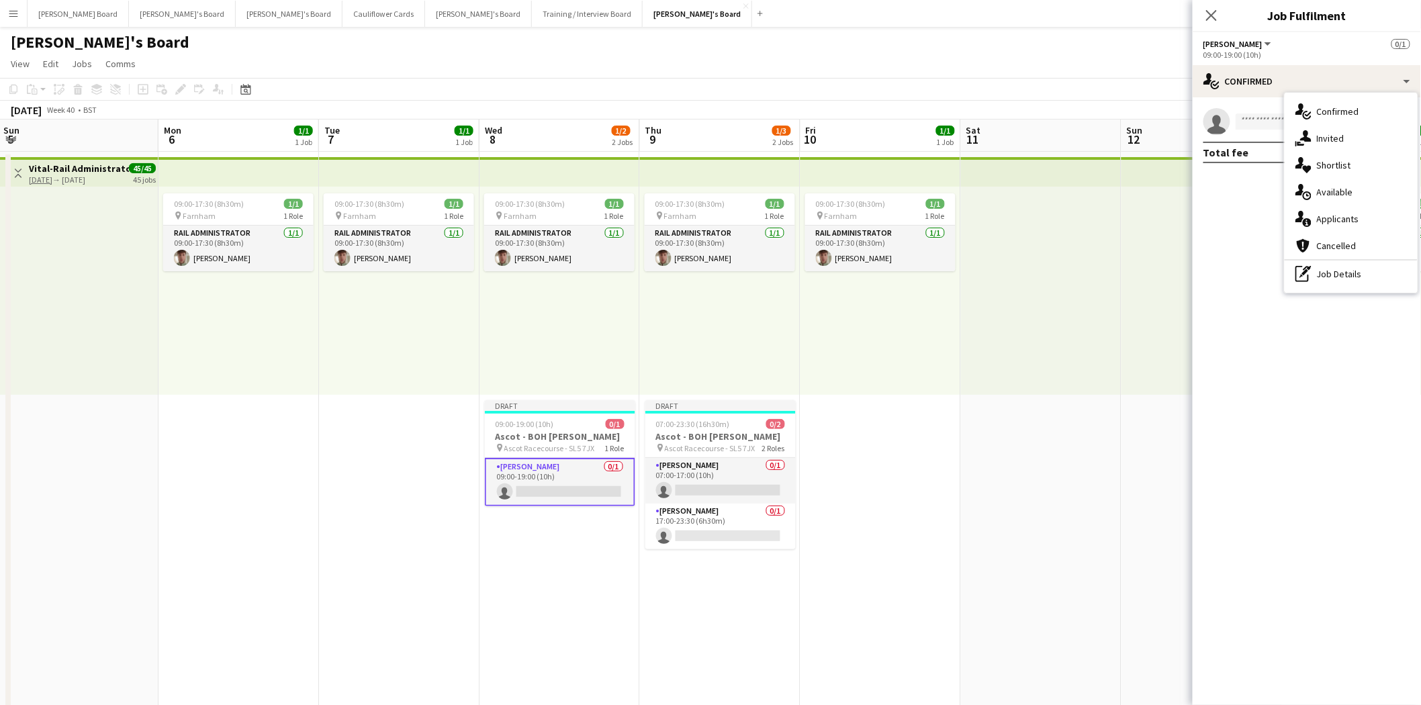
click at [1347, 265] on div "pen-write Job Details" at bounding box center [1351, 274] width 133 height 27
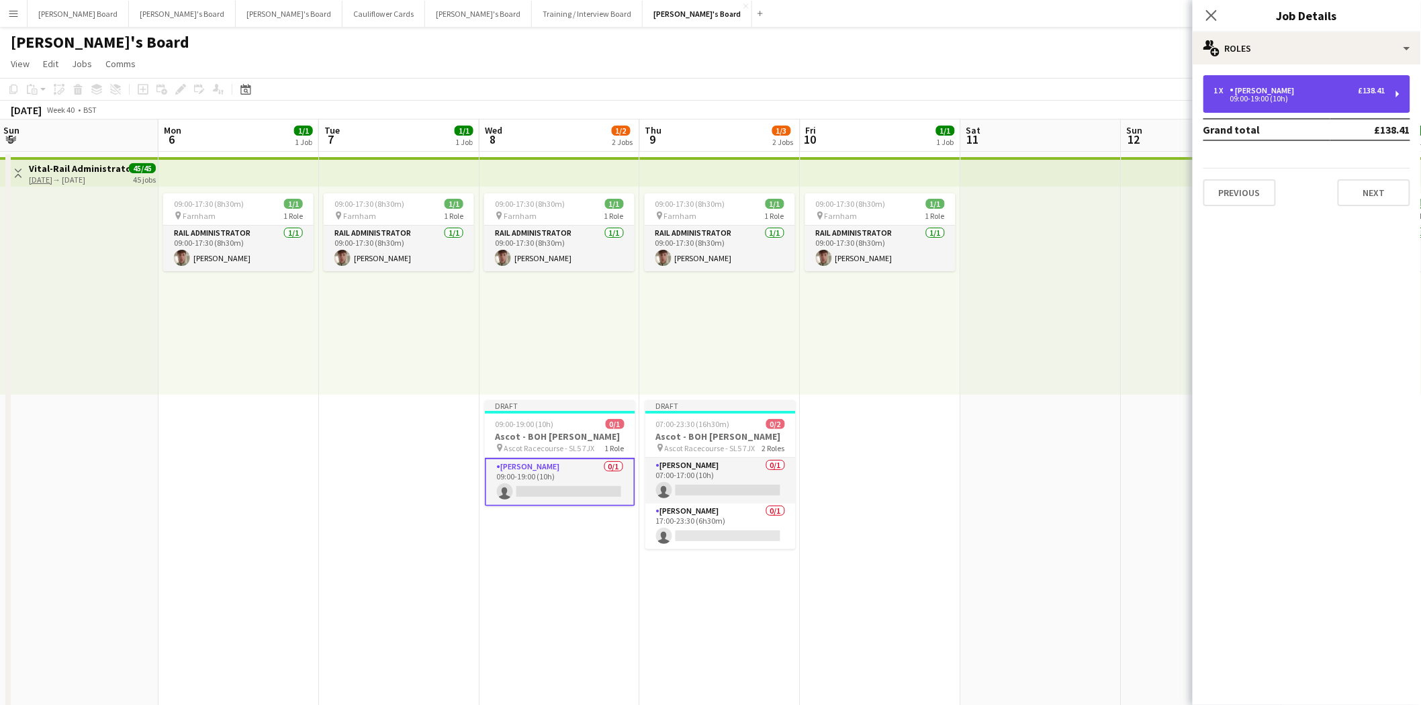
click at [1277, 82] on div "1 x Porter - BOH £138.41 09:00-19:00 (10h)" at bounding box center [1307, 94] width 207 height 38
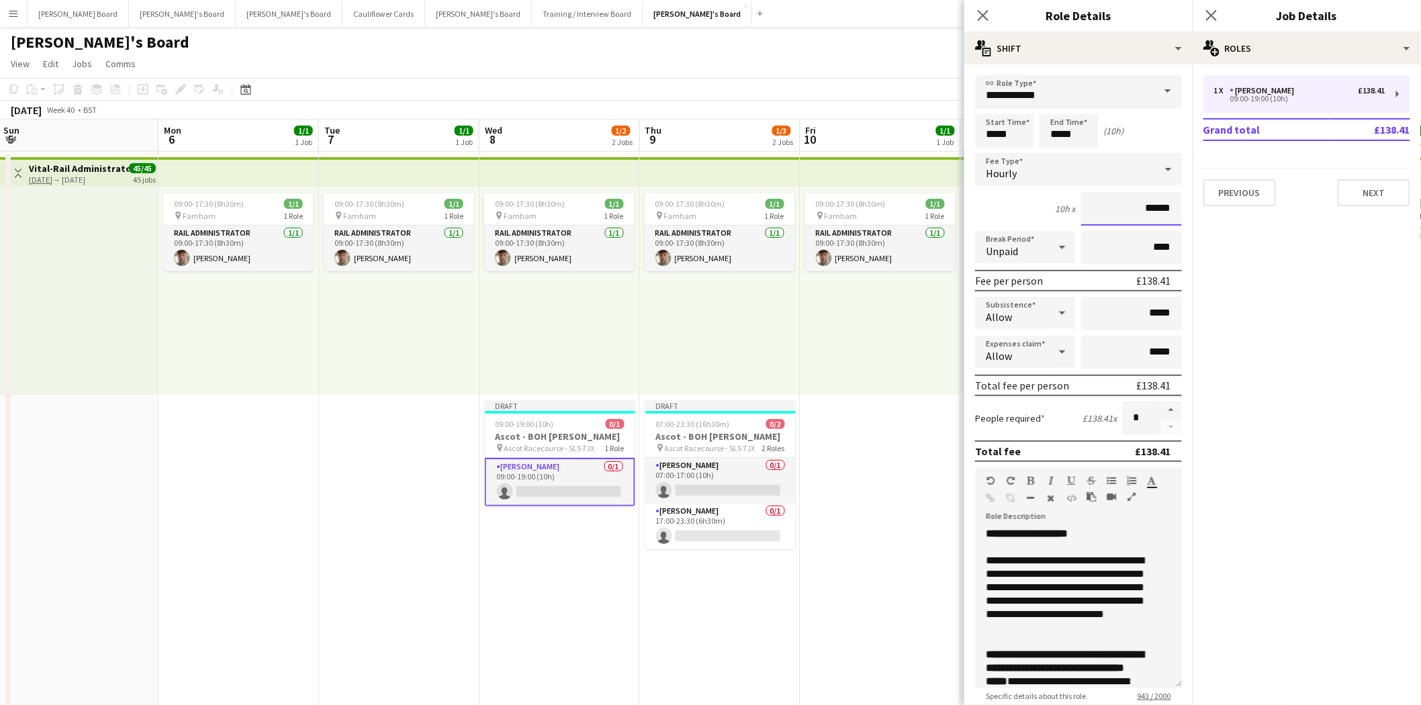
drag, startPoint x: 1140, startPoint y: 204, endPoint x: 1193, endPoint y: 204, distance: 53.1
click at [1187, 205] on mat-expansion-panel "**********" at bounding box center [1078, 384] width 228 height 641
type input "******"
click at [722, 475] on app-card-role "Porter - BOH 0/1 07:00-17:00 (10h) single-neutral-actions" at bounding box center [720, 481] width 150 height 46
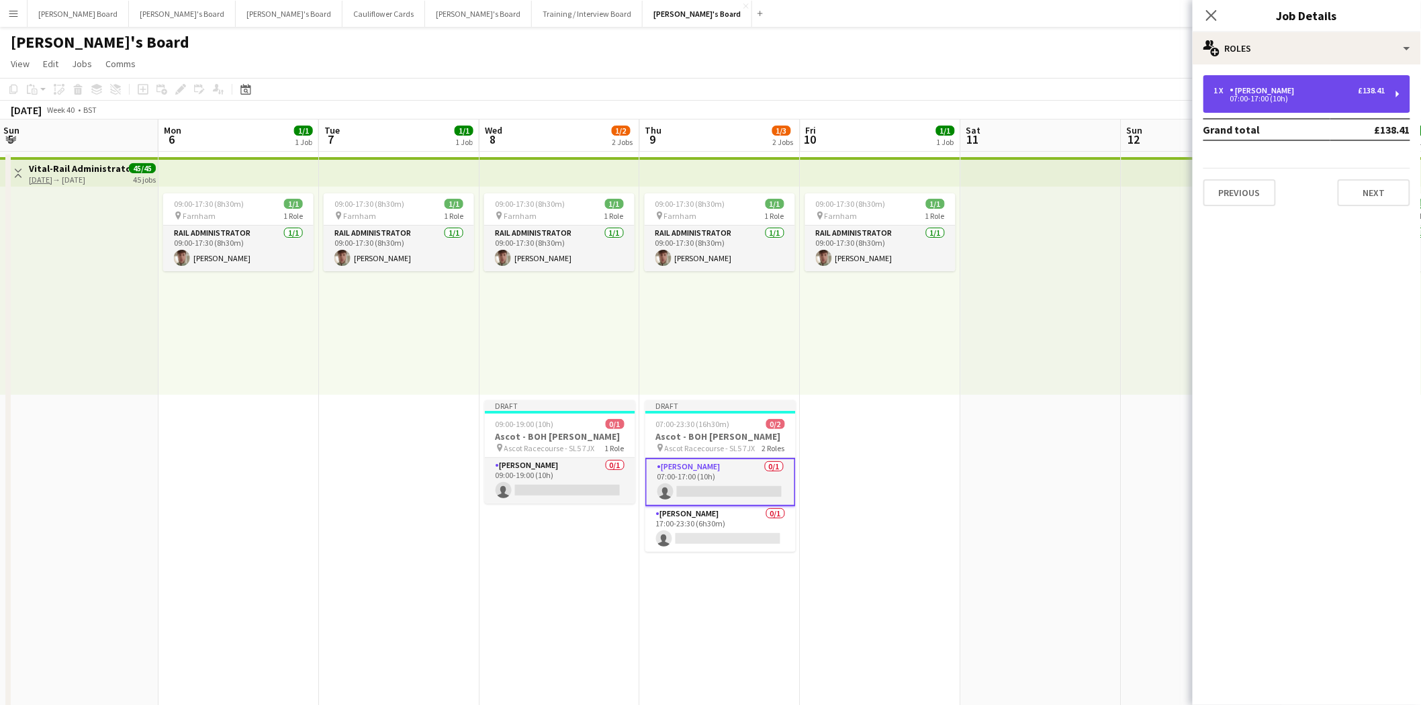
drag, startPoint x: 1280, startPoint y: 83, endPoint x: 1271, endPoint y: 114, distance: 32.1
click at [1280, 84] on div "1 x Porter - BOH £138.41 07:00-17:00 (10h)" at bounding box center [1307, 94] width 207 height 38
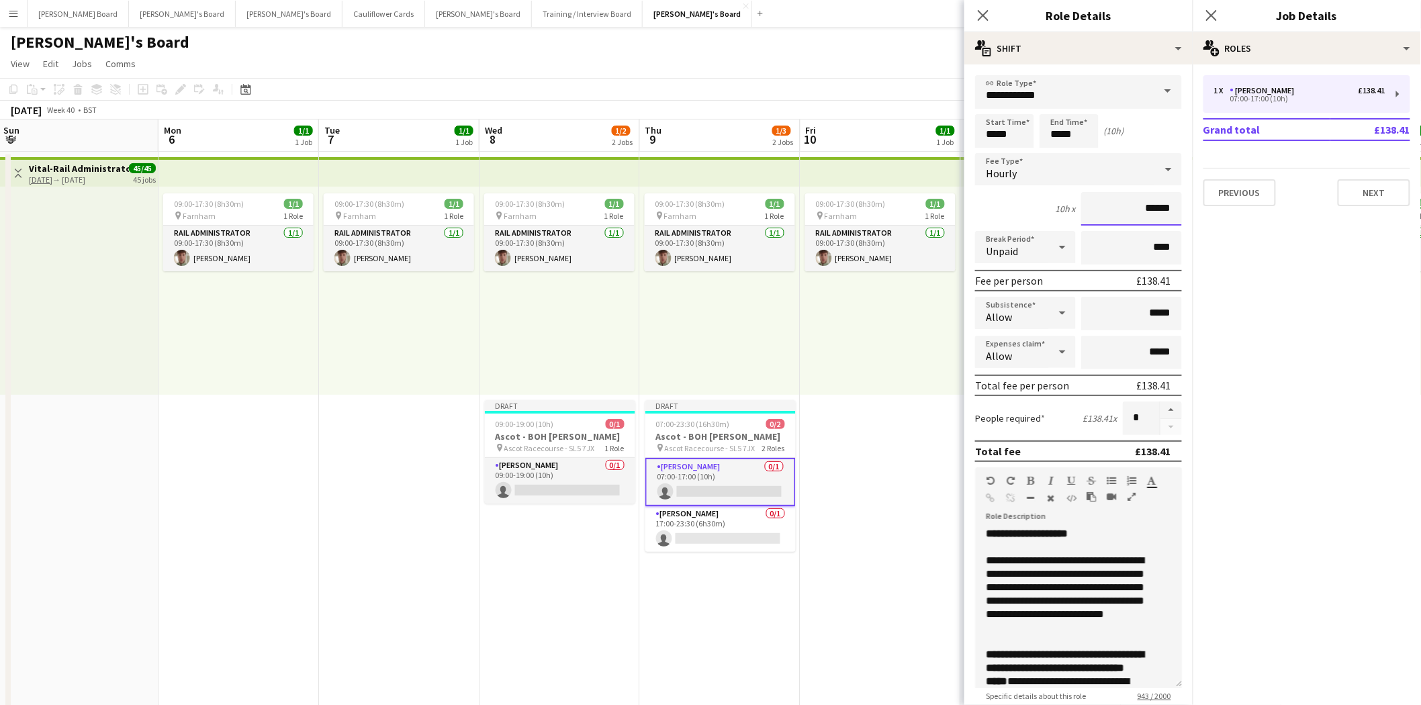
drag, startPoint x: 1157, startPoint y: 206, endPoint x: 1200, endPoint y: 206, distance: 42.3
drag, startPoint x: 1167, startPoint y: 201, endPoint x: 1143, endPoint y: 203, distance: 24.2
click at [1143, 203] on input "******" at bounding box center [1131, 209] width 101 height 34
type input "******"
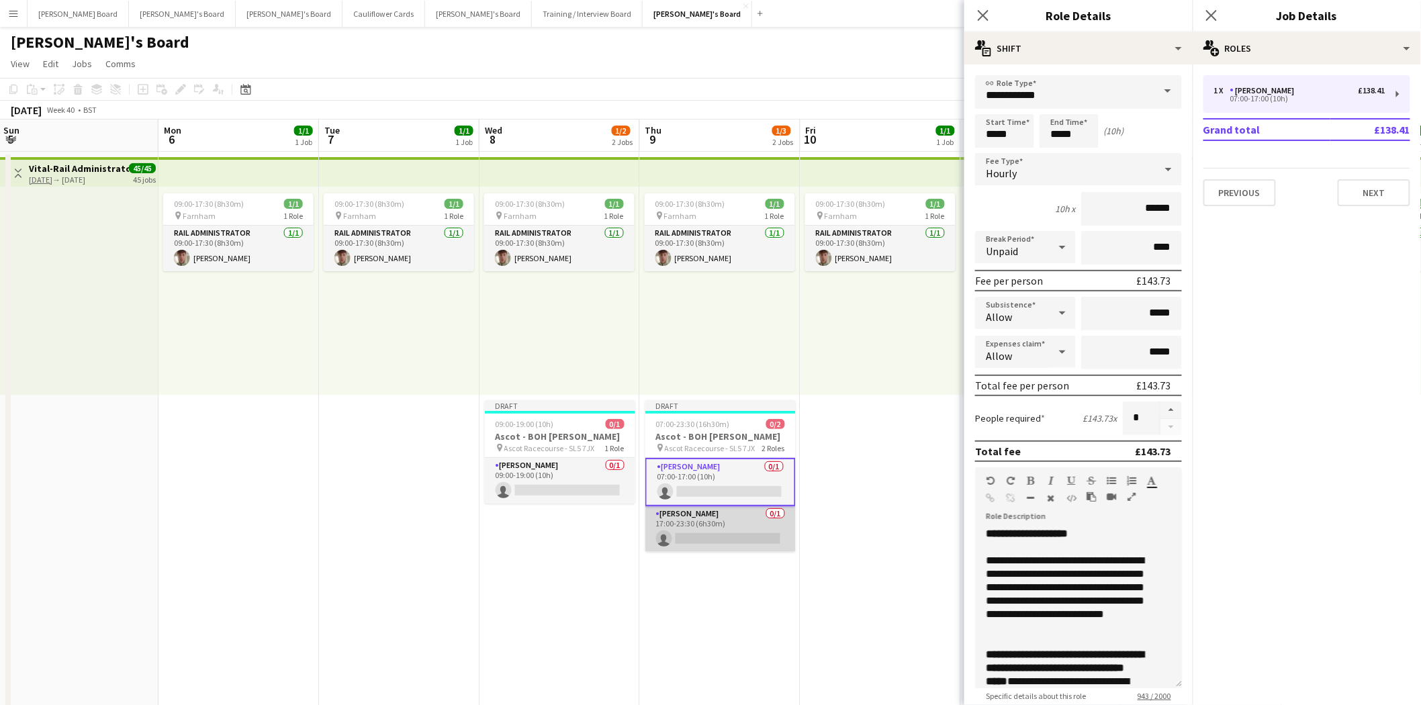
drag, startPoint x: 697, startPoint y: 531, endPoint x: 709, endPoint y: 521, distance: 15.7
click at [697, 531] on app-card-role "Porter - BOH 0/1 17:00-23:30 (6h30m) single-neutral-actions" at bounding box center [720, 529] width 150 height 46
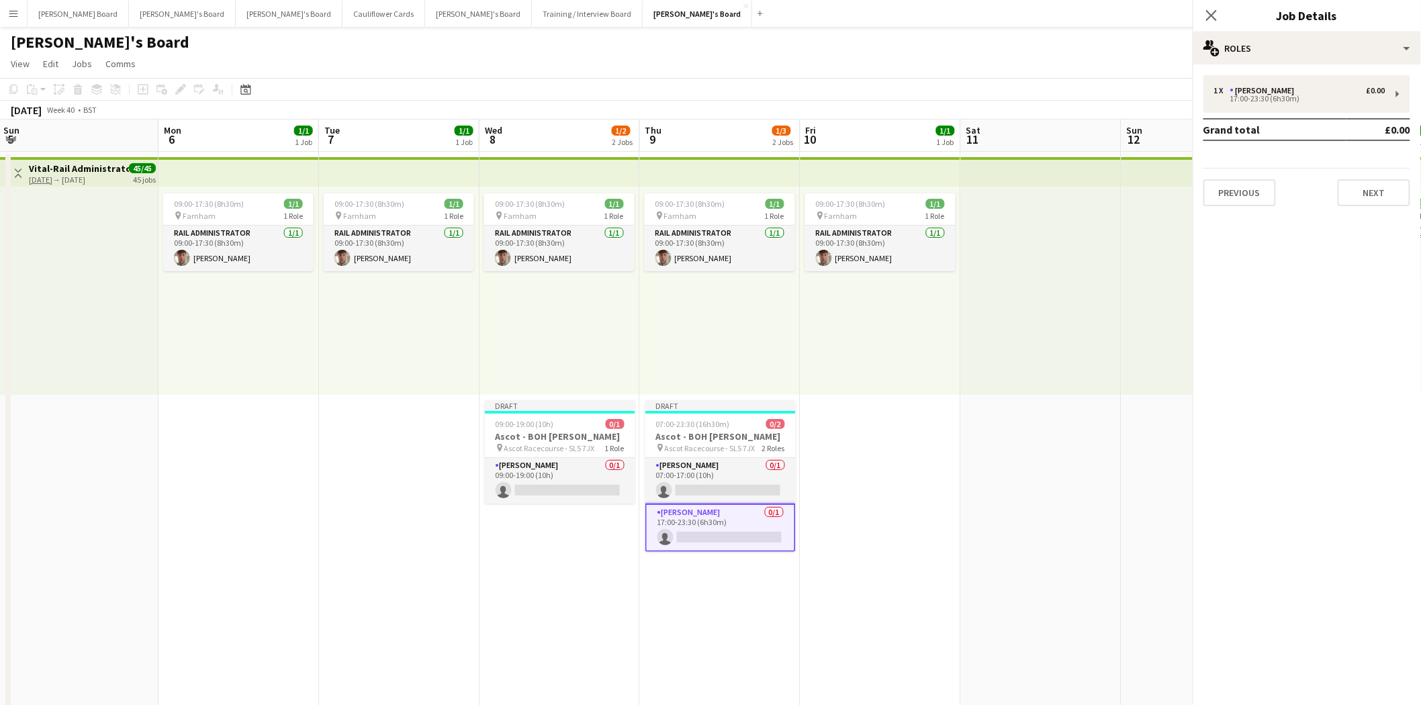
scroll to position [0, 482]
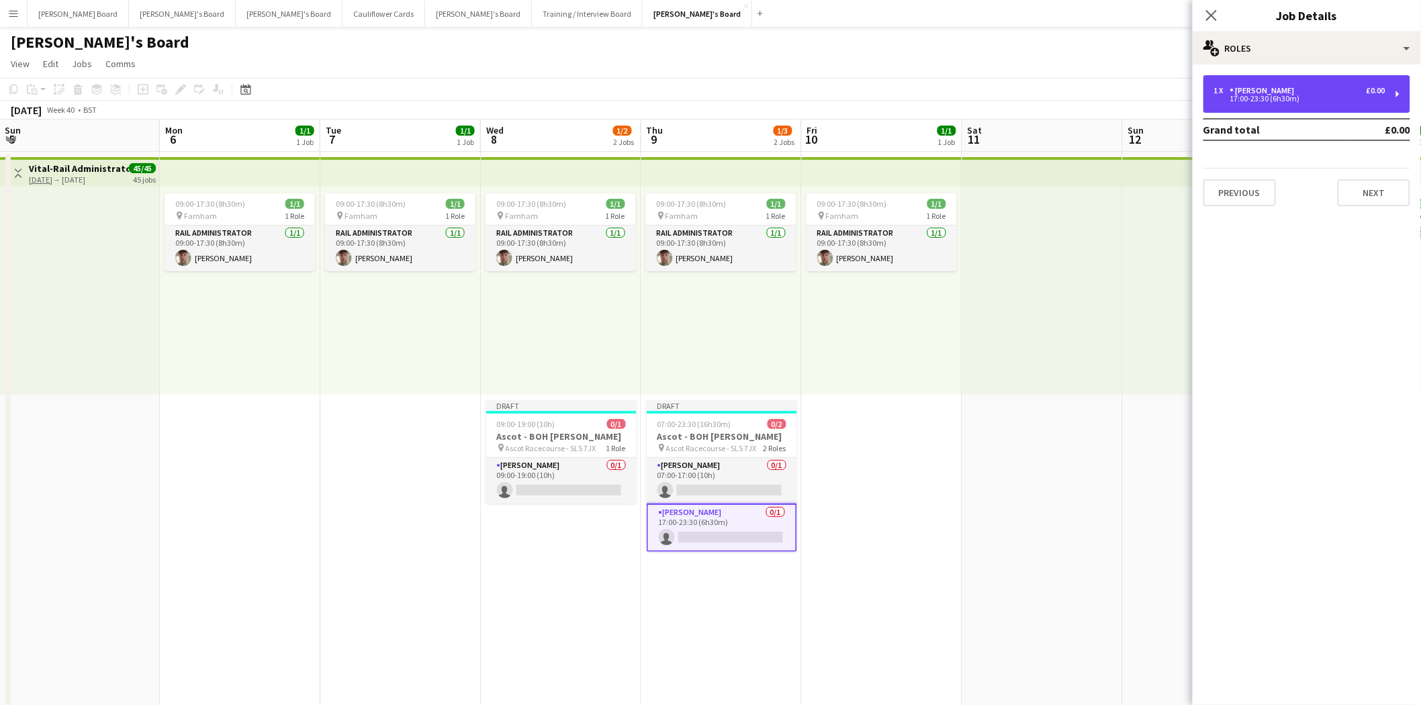
drag, startPoint x: 1255, startPoint y: 85, endPoint x: 1250, endPoint y: 122, distance: 36.6
click at [1255, 87] on div "[PERSON_NAME]" at bounding box center [1265, 90] width 70 height 9
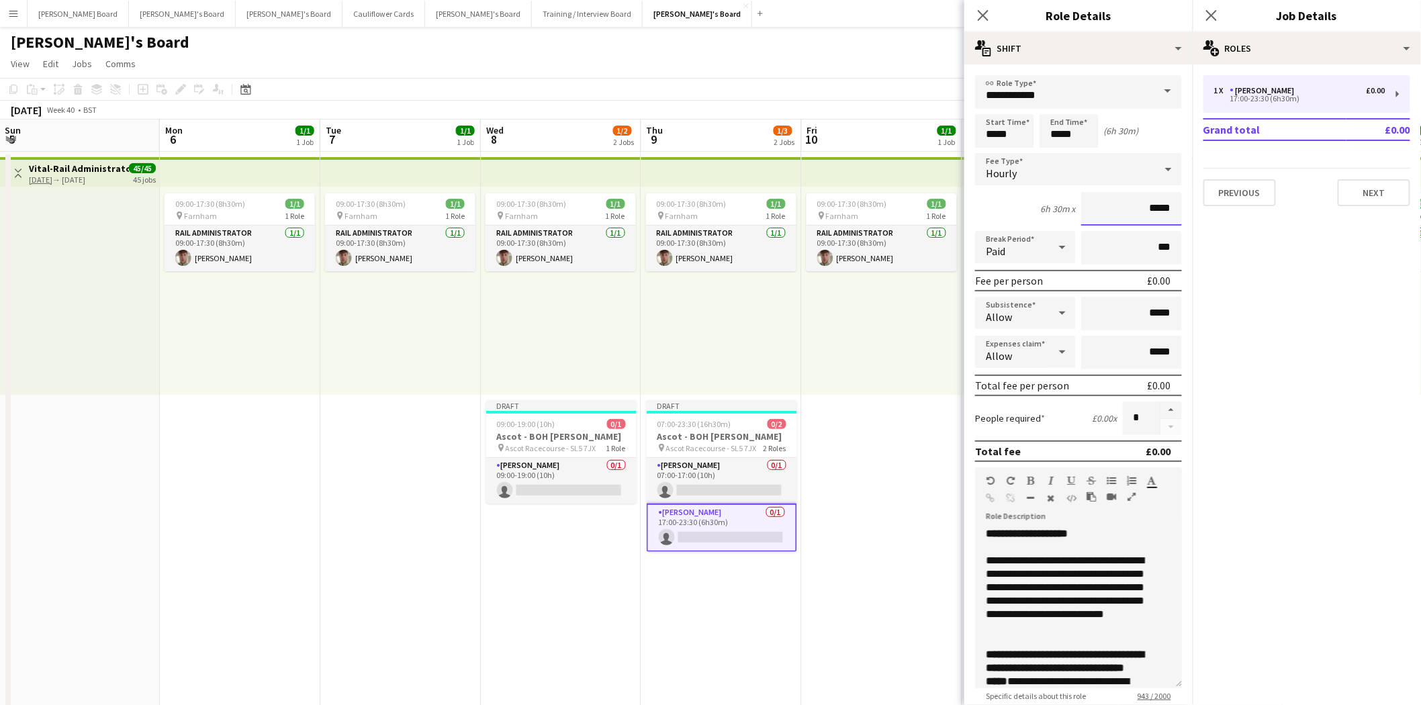
drag, startPoint x: 1140, startPoint y: 205, endPoint x: 1176, endPoint y: 206, distance: 36.3
click at [1176, 206] on form "**********" at bounding box center [1078, 492] width 228 height 835
type input "******"
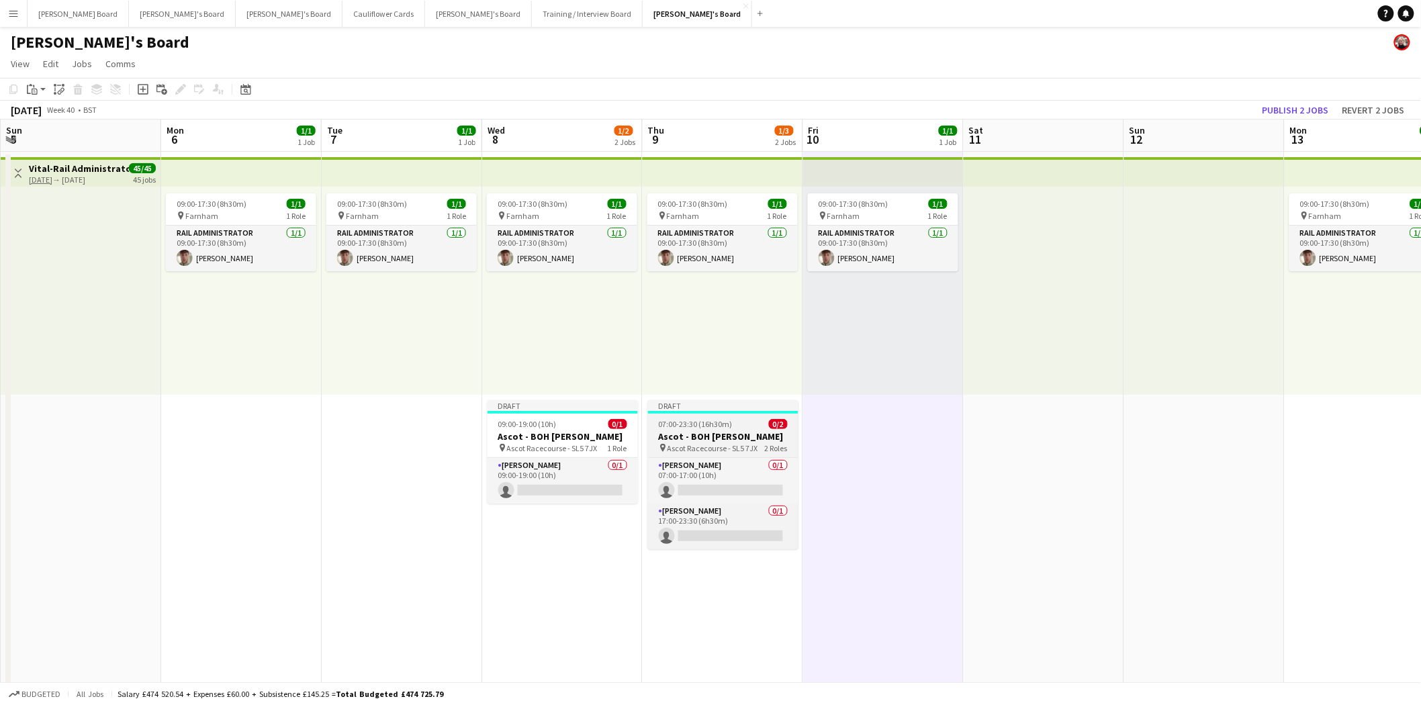
drag, startPoint x: 742, startPoint y: 424, endPoint x: 713, endPoint y: 439, distance: 33.3
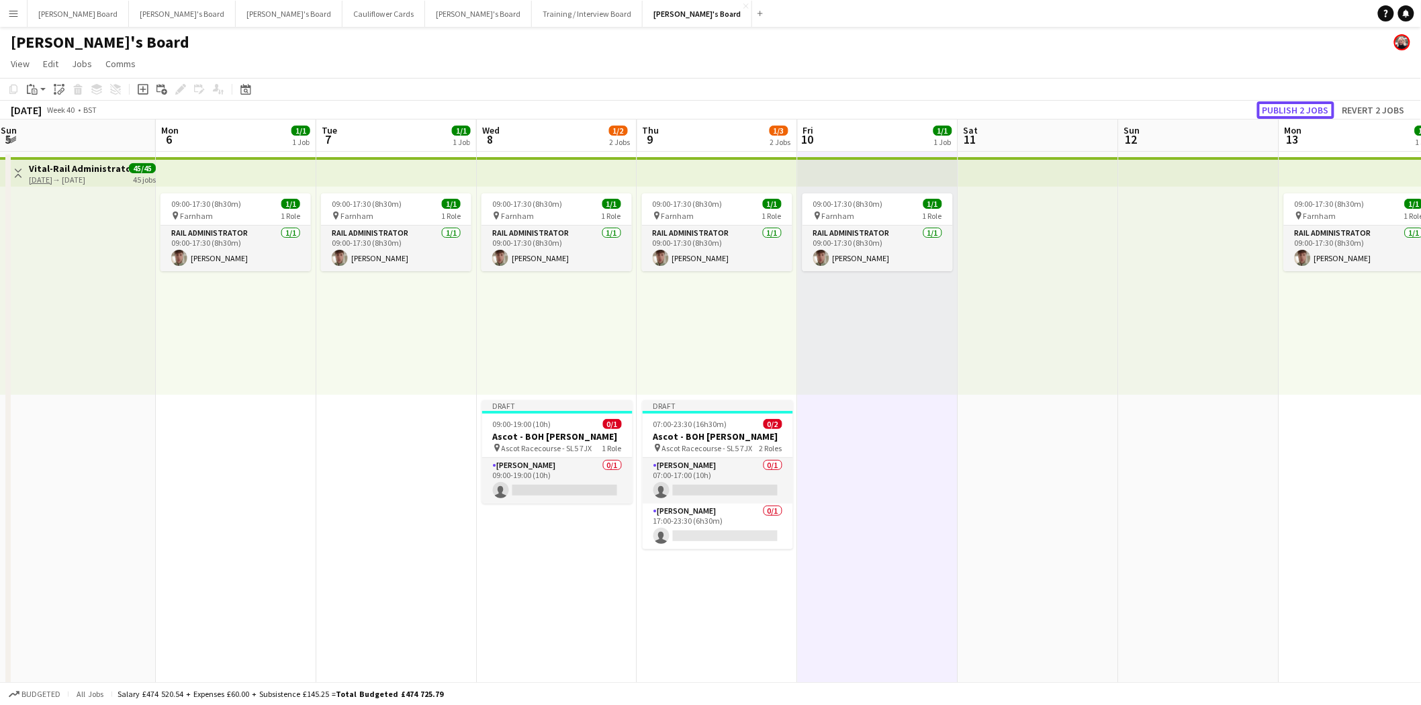
drag, startPoint x: 1304, startPoint y: 113, endPoint x: 1075, endPoint y: 285, distance: 286.8
click at [1304, 114] on button "Publish 2 jobs" at bounding box center [1295, 109] width 77 height 17
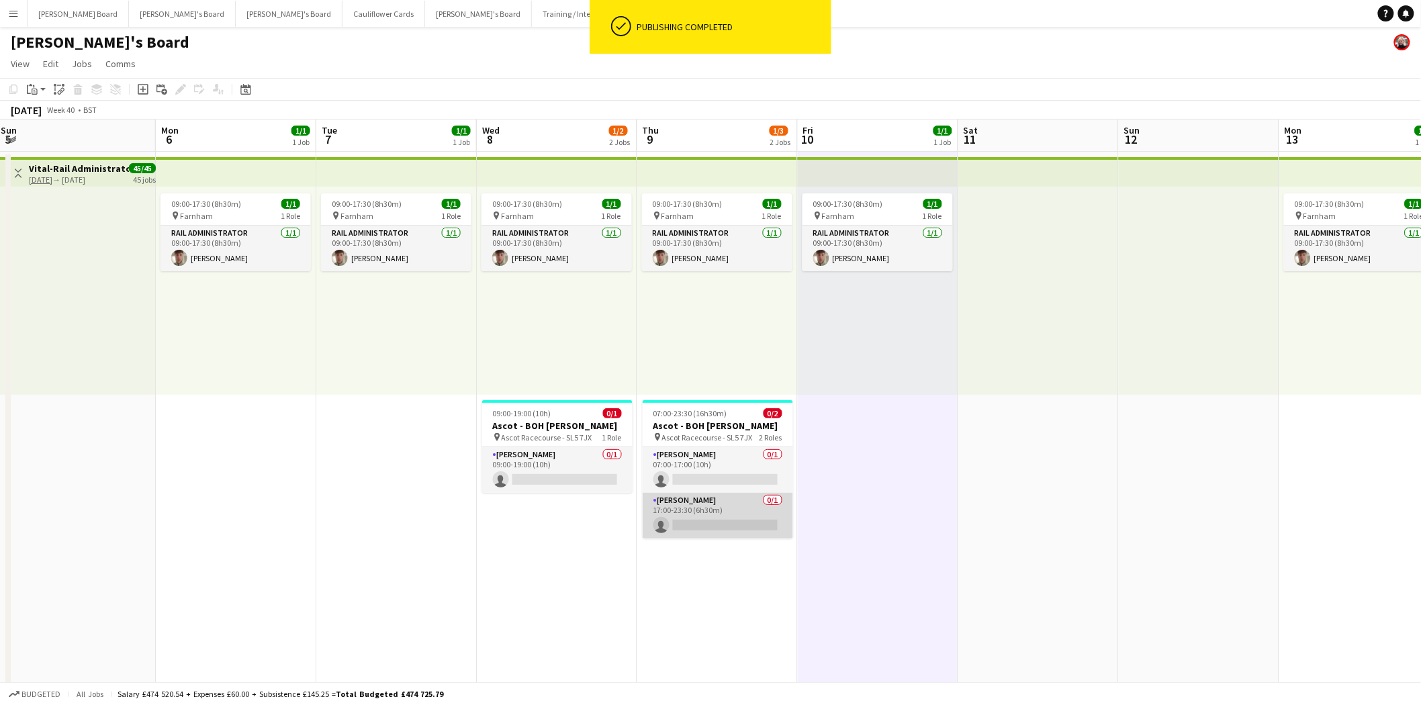
click at [692, 470] on app-card-role "Porter - BOH 0/1 07:00-17:00 (10h) single-neutral-actions" at bounding box center [718, 470] width 150 height 46
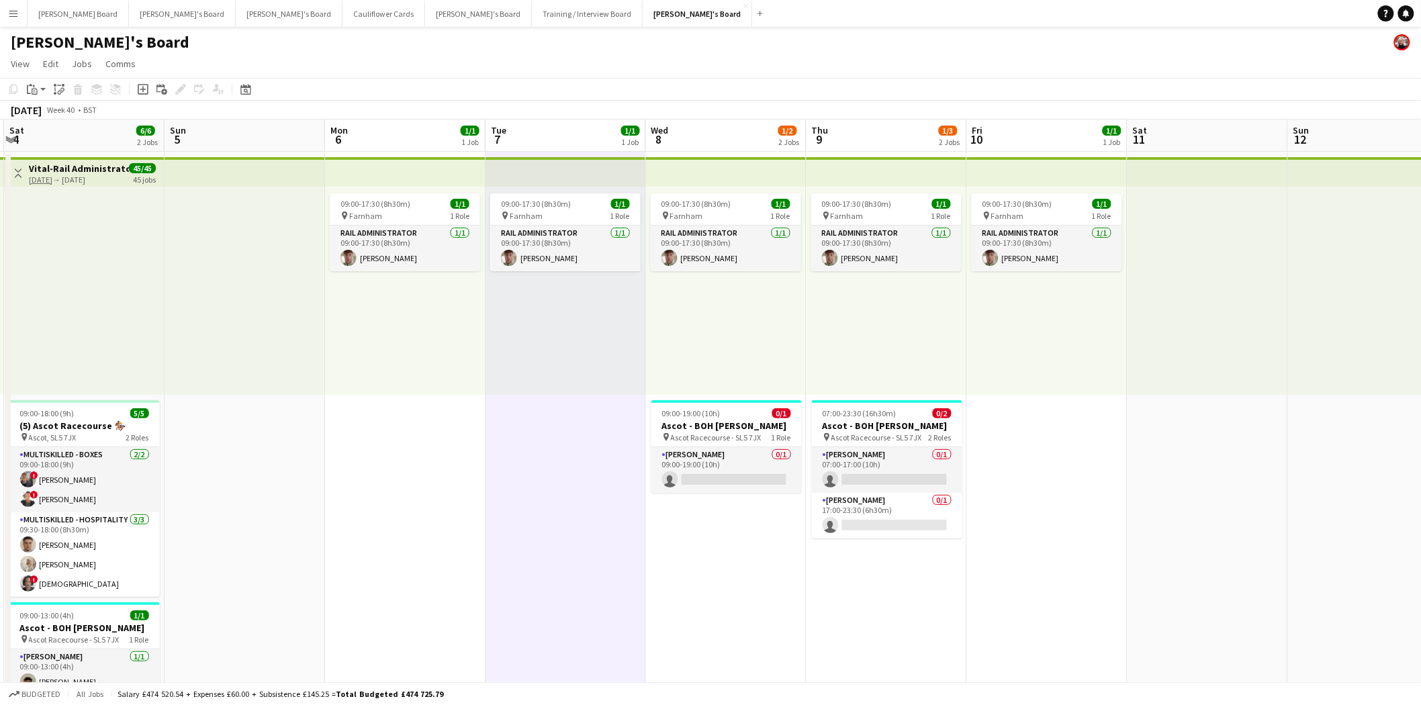
drag, startPoint x: 266, startPoint y: 505, endPoint x: 437, endPoint y: 546, distance: 176.1
click at [690, 484] on app-card-role "Porter - BOH 0/1 09:00-19:00 (10h) single-neutral-actions" at bounding box center [724, 470] width 150 height 46
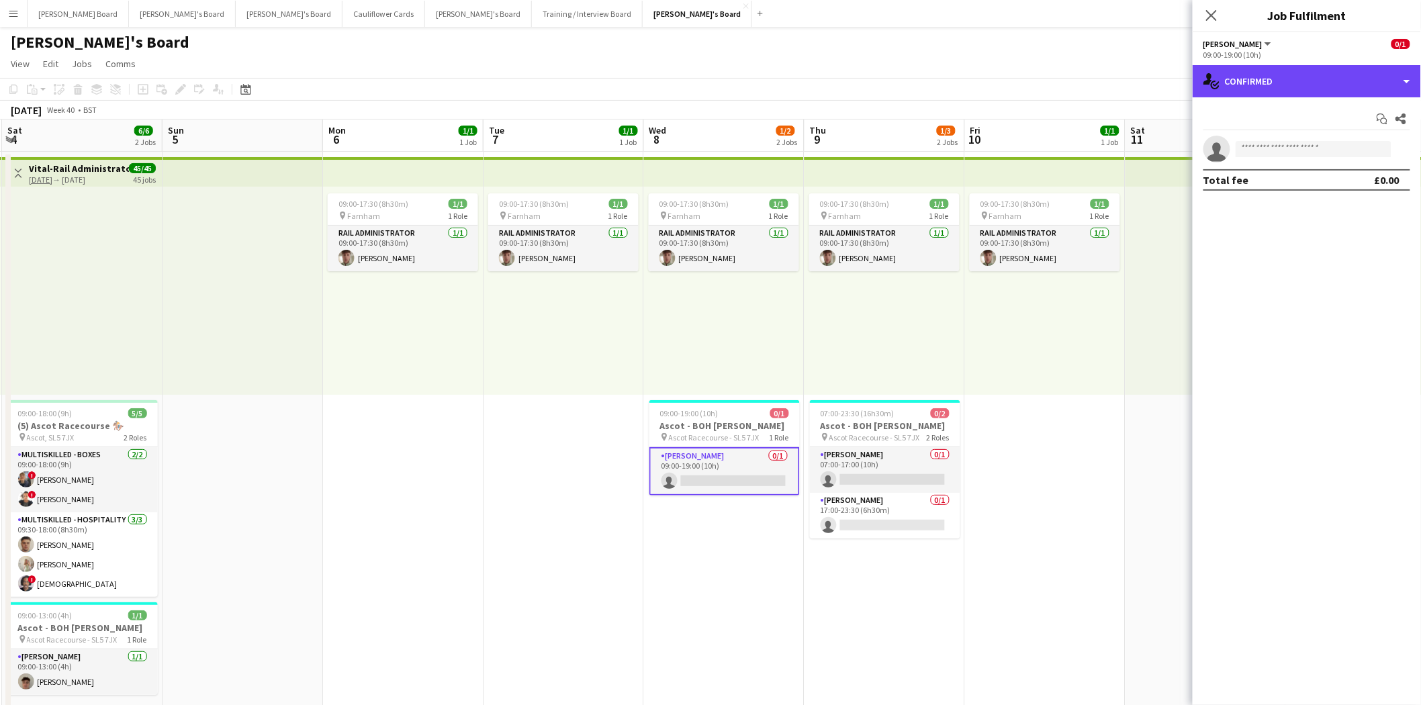
drag, startPoint x: 1296, startPoint y: 81, endPoint x: 1307, endPoint y: 106, distance: 27.7
click at [1297, 82] on div "single-neutral-actions-check-2 Confirmed" at bounding box center [1307, 81] width 228 height 32
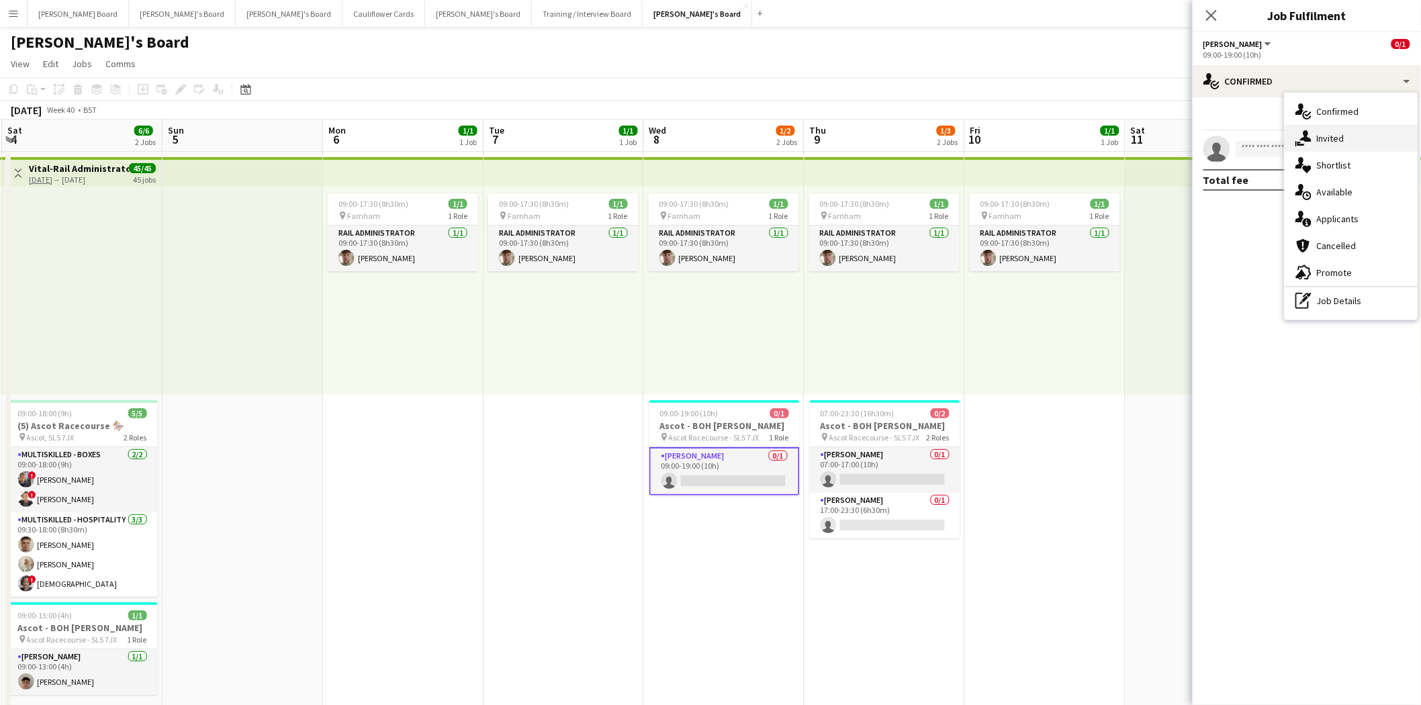
click at [1324, 136] on span "Invited" at bounding box center [1331, 138] width 28 height 12
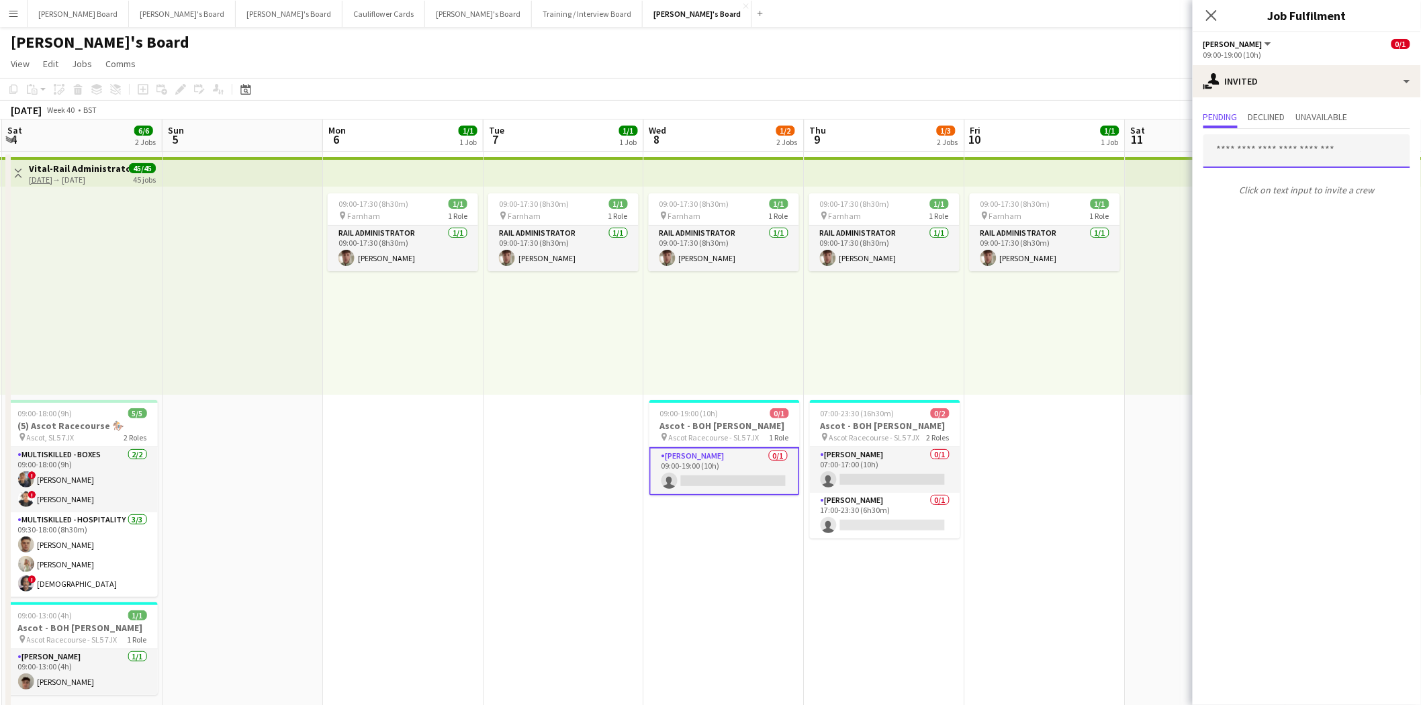
drag, startPoint x: 1250, startPoint y: 151, endPoint x: 1432, endPoint y: 133, distance: 182.9
click at [1251, 151] on input "text" at bounding box center [1307, 151] width 207 height 34
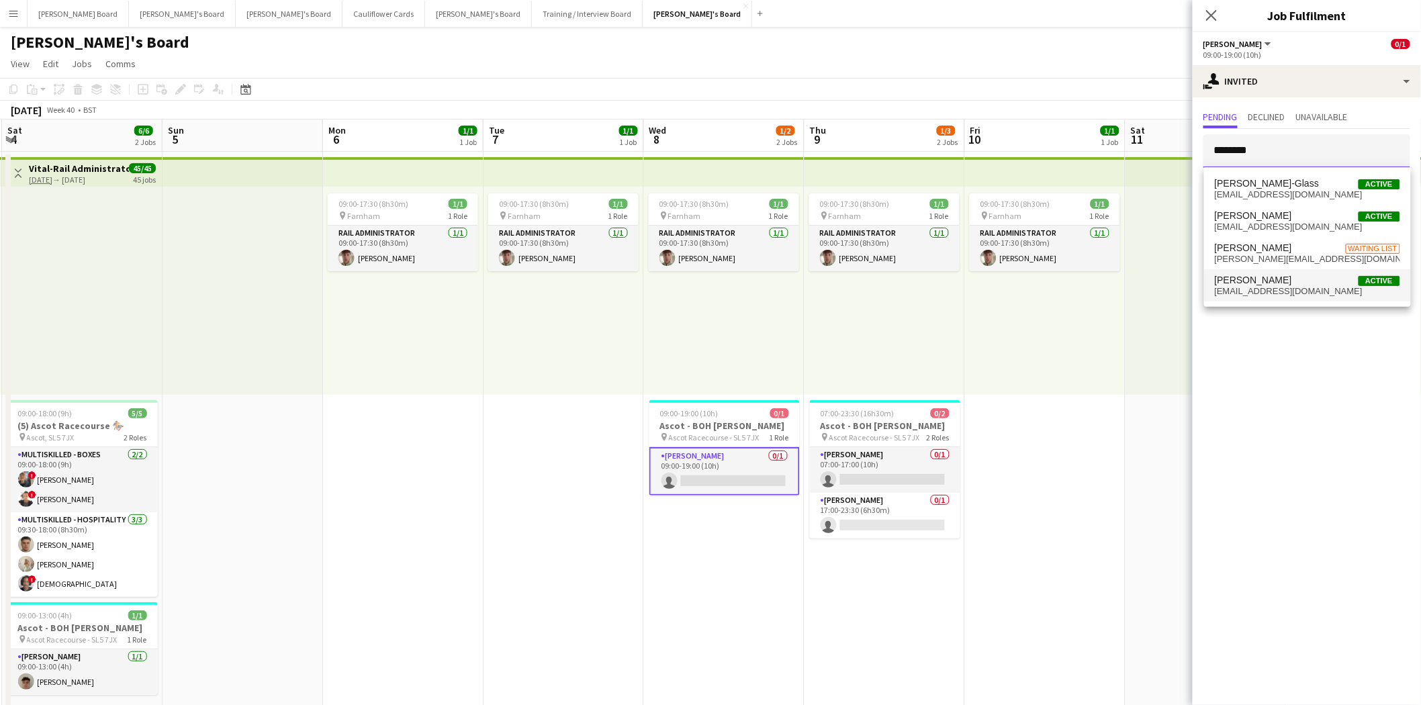
type input "********"
drag, startPoint x: 1279, startPoint y: 289, endPoint x: 1277, endPoint y: 257, distance: 32.3
click at [1278, 287] on span "twilson.tw915@gmail.com" at bounding box center [1307, 291] width 185 height 11
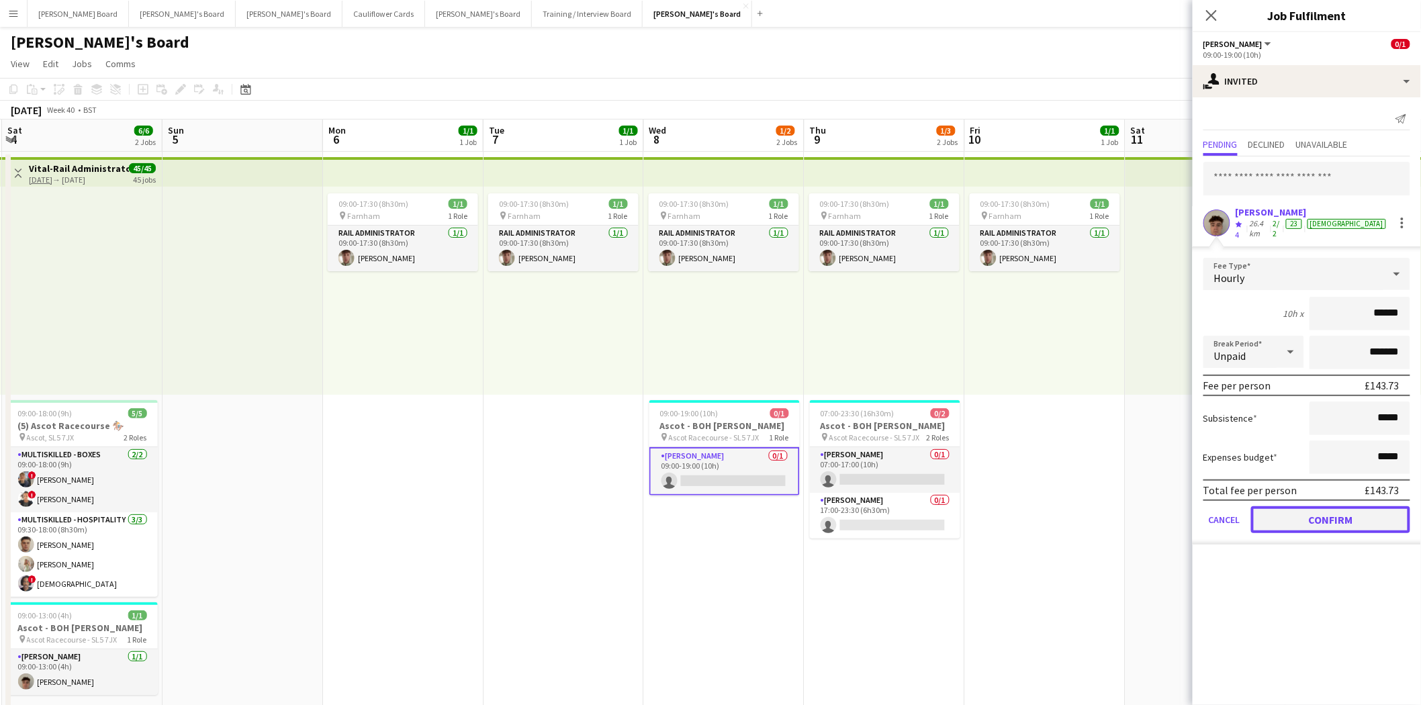
click at [1334, 511] on button "Confirm" at bounding box center [1330, 519] width 159 height 27
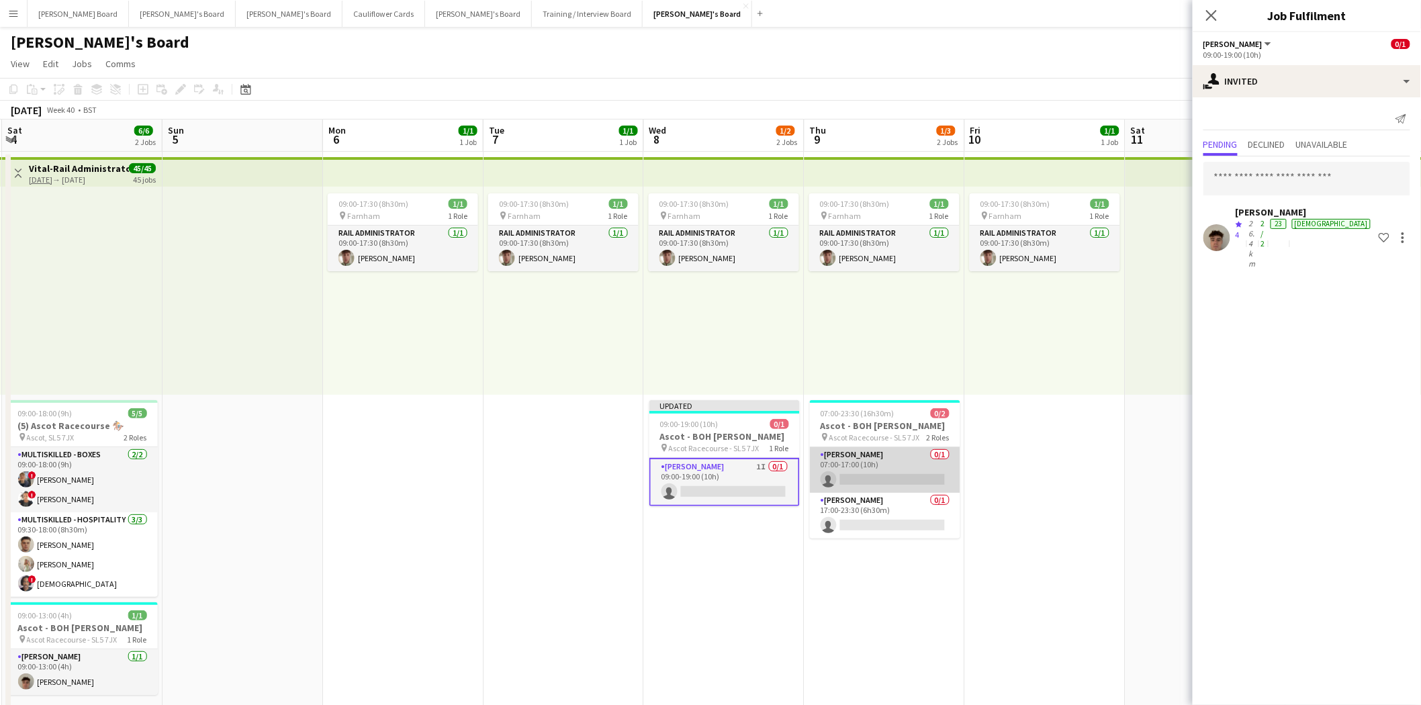
click at [870, 470] on app-card-role "Porter - BOH 0/1 07:00-17:00 (10h) single-neutral-actions" at bounding box center [885, 470] width 150 height 46
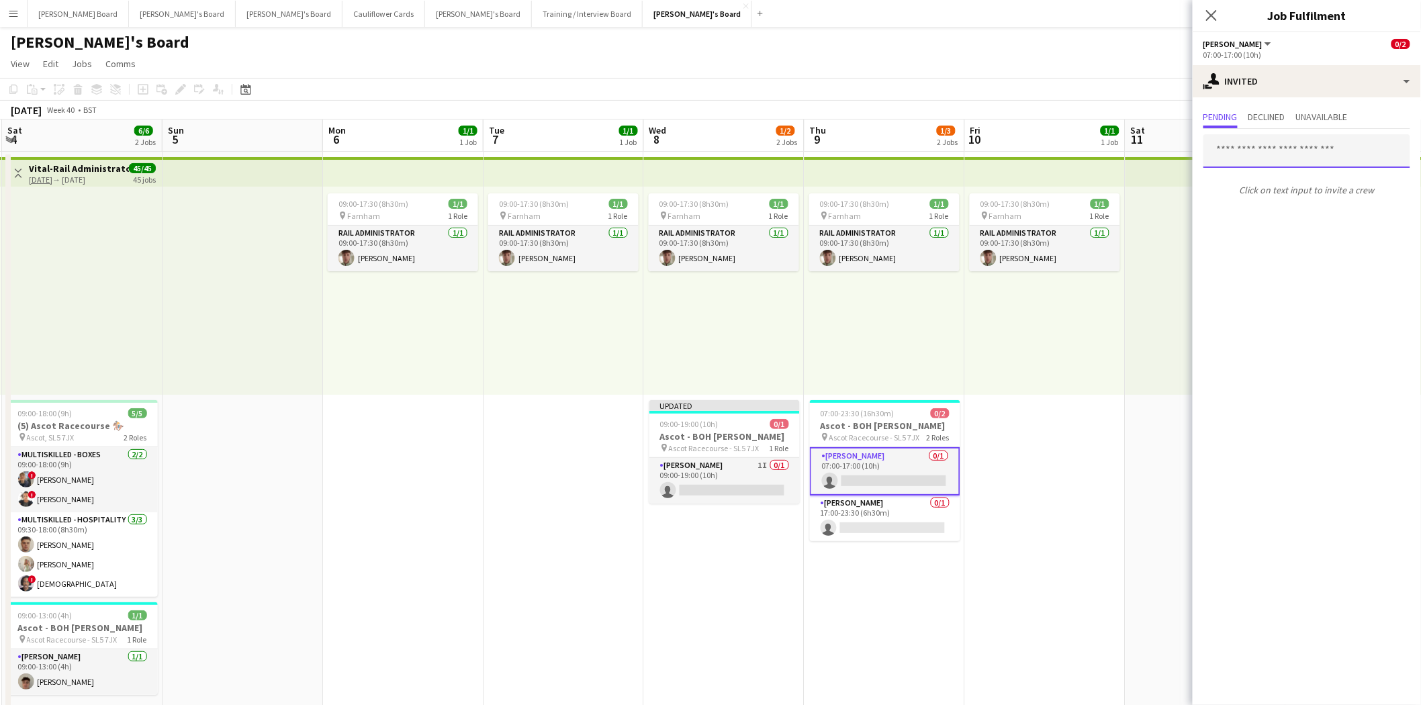
click at [1284, 144] on input "text" at bounding box center [1307, 151] width 207 height 34
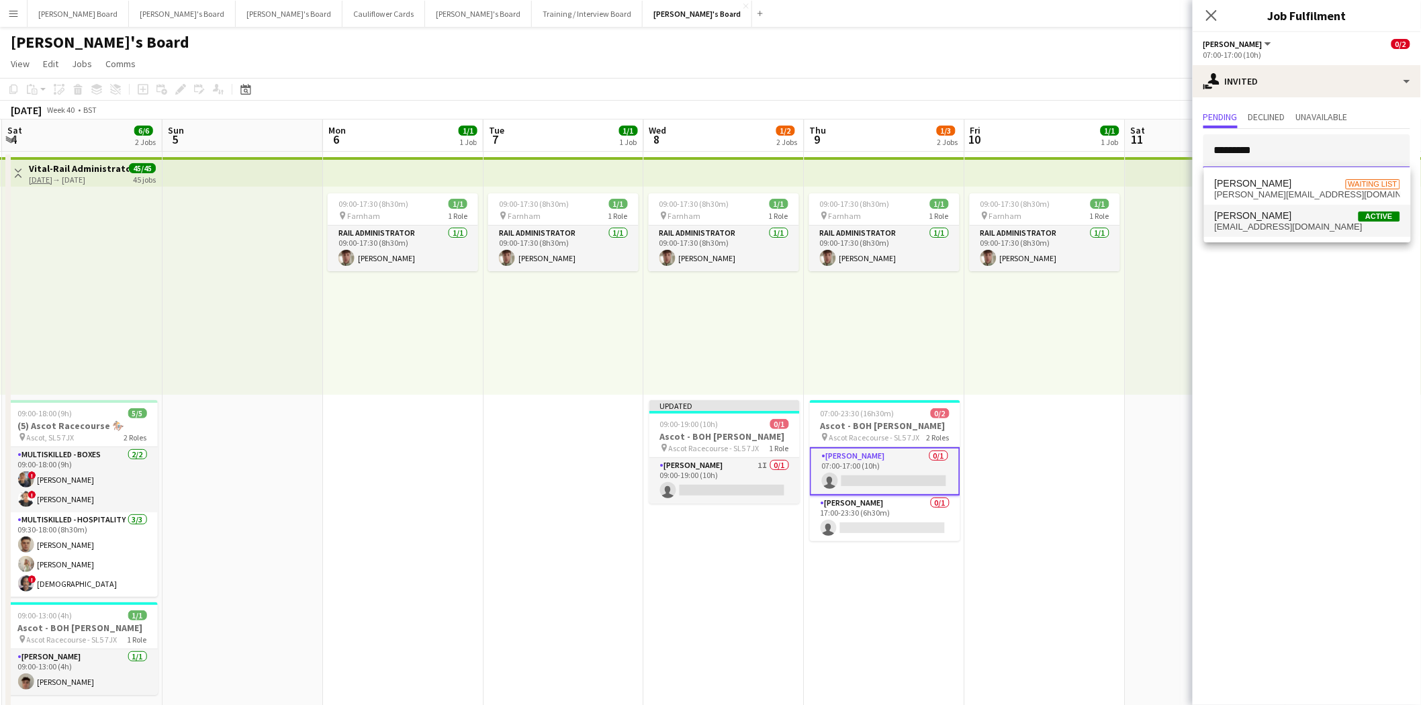
type input "*********"
click at [1274, 227] on span "twilson.tw915@gmail.com" at bounding box center [1307, 227] width 185 height 11
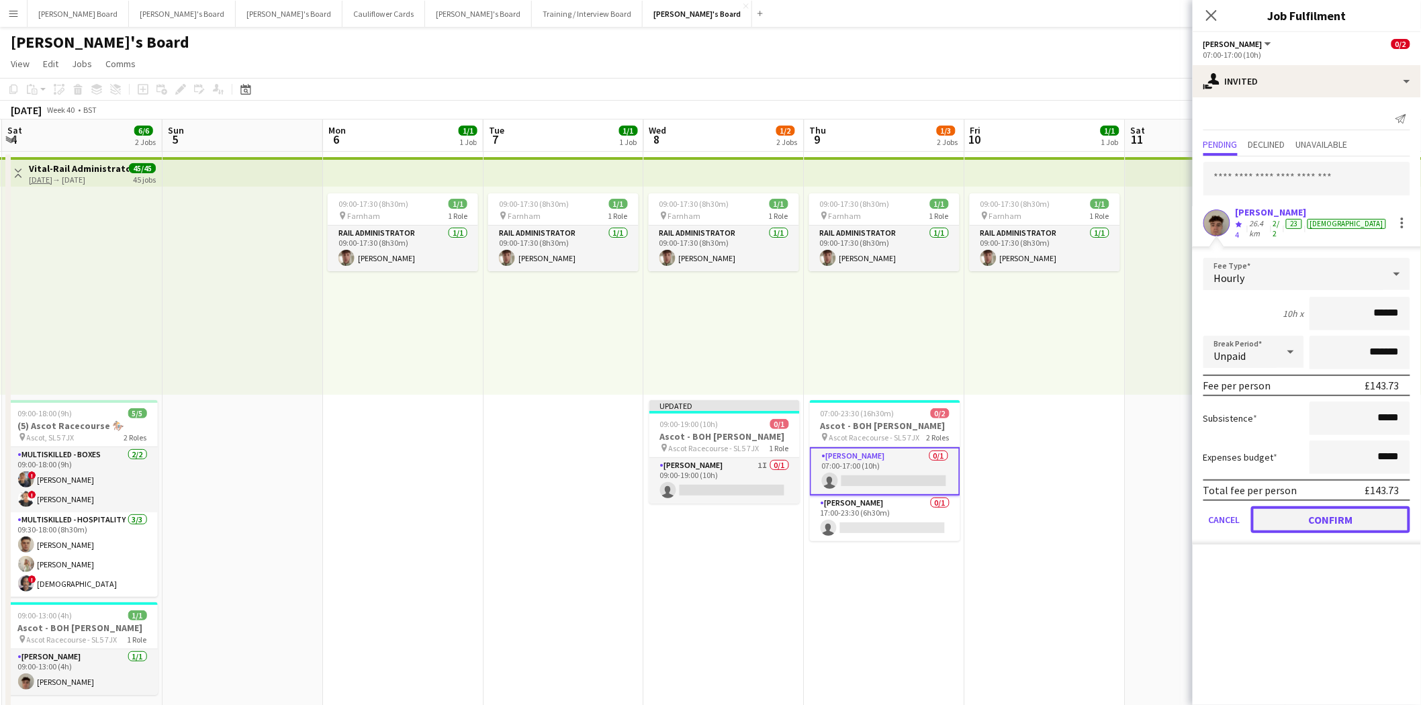
click at [1341, 510] on button "Confirm" at bounding box center [1330, 519] width 159 height 27
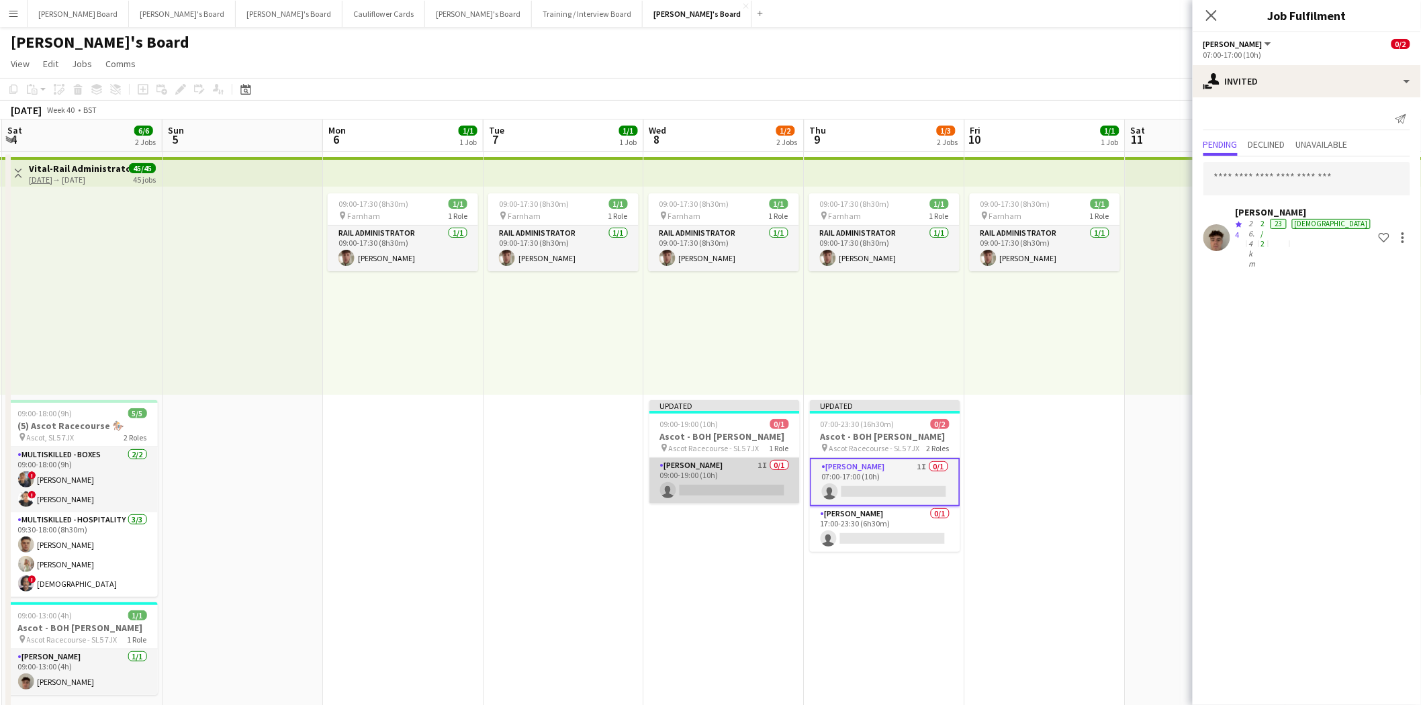
click at [699, 472] on app-card-role "Porter - BOH 1I 0/1 09:00-19:00 (10h) single-neutral-actions" at bounding box center [724, 481] width 150 height 46
click at [1217, 18] on icon "Close pop-in" at bounding box center [1211, 15] width 11 height 11
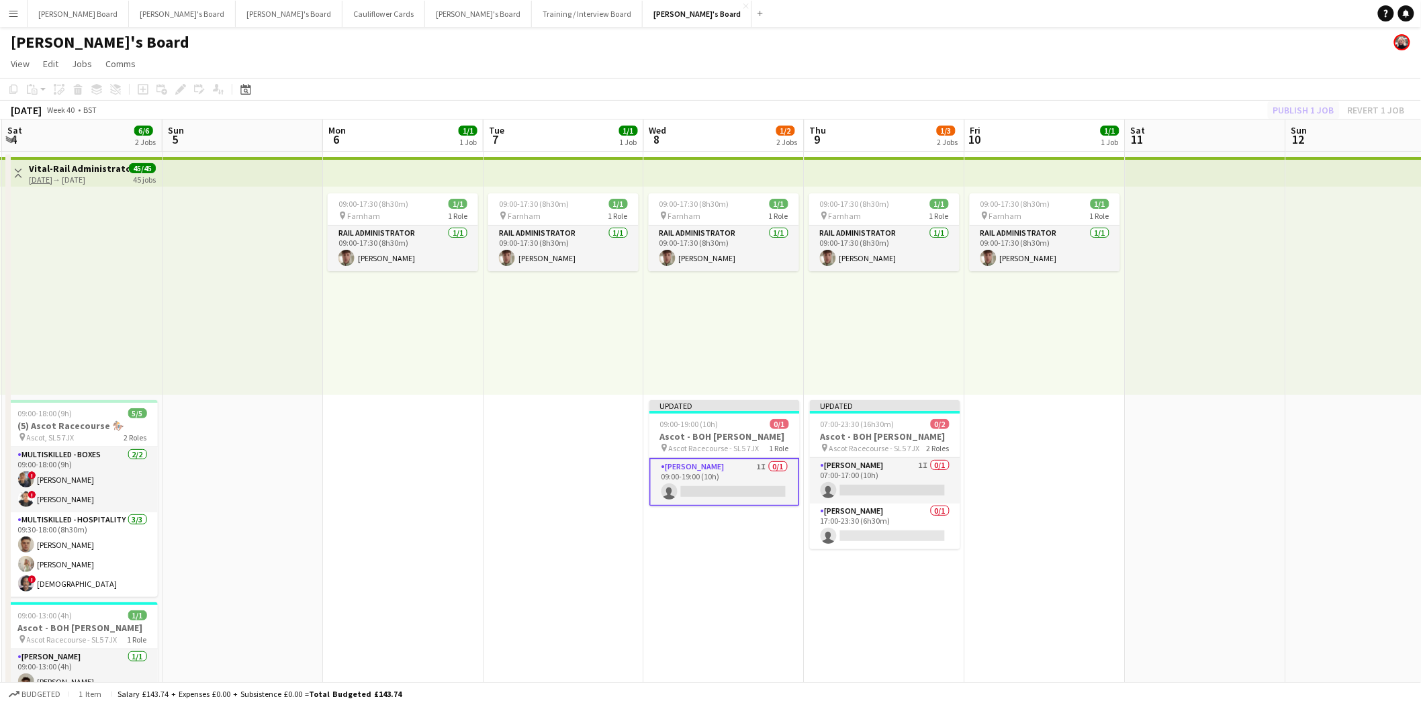
drag, startPoint x: 1308, startPoint y: 103, endPoint x: 1310, endPoint y: 110, distance: 7.5
click at [1308, 104] on div "Publish 1 job Revert 1 job" at bounding box center [1339, 109] width 164 height 17
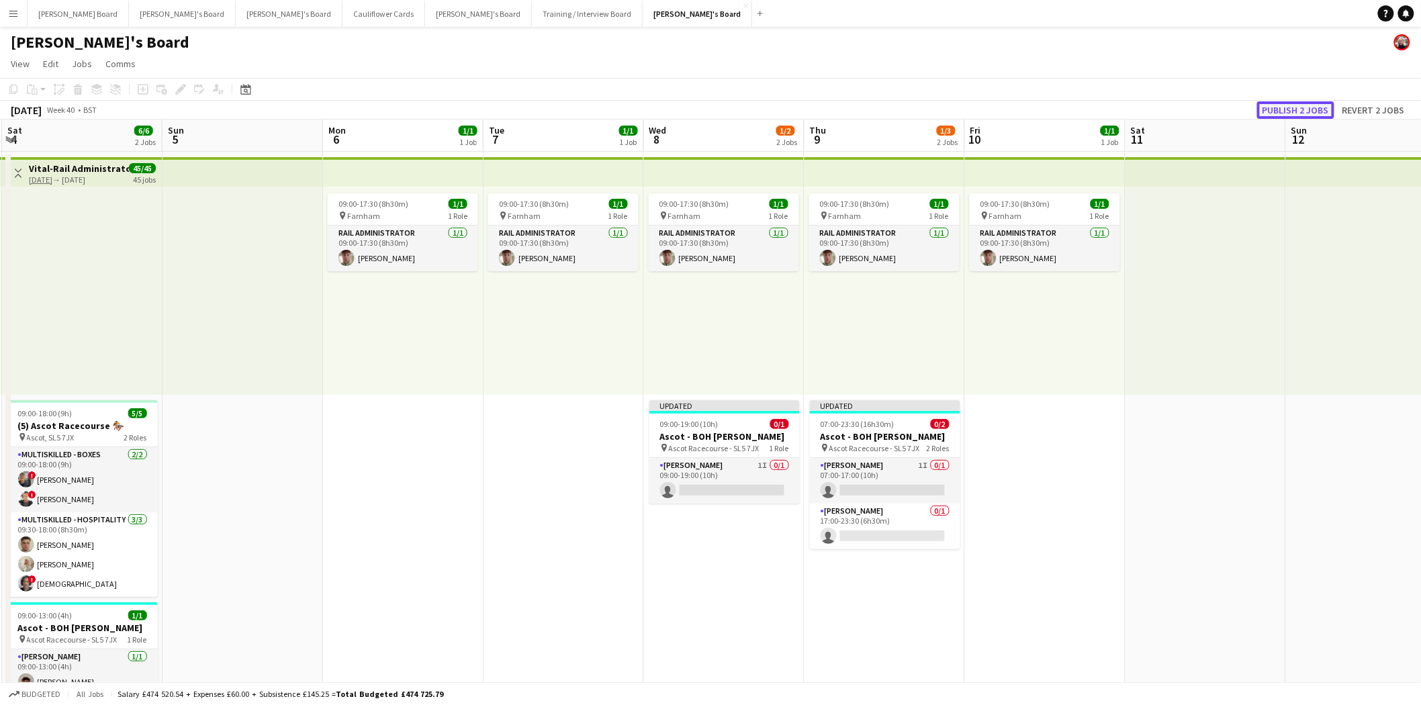
click at [1308, 106] on button "Publish 2 jobs" at bounding box center [1295, 109] width 77 height 17
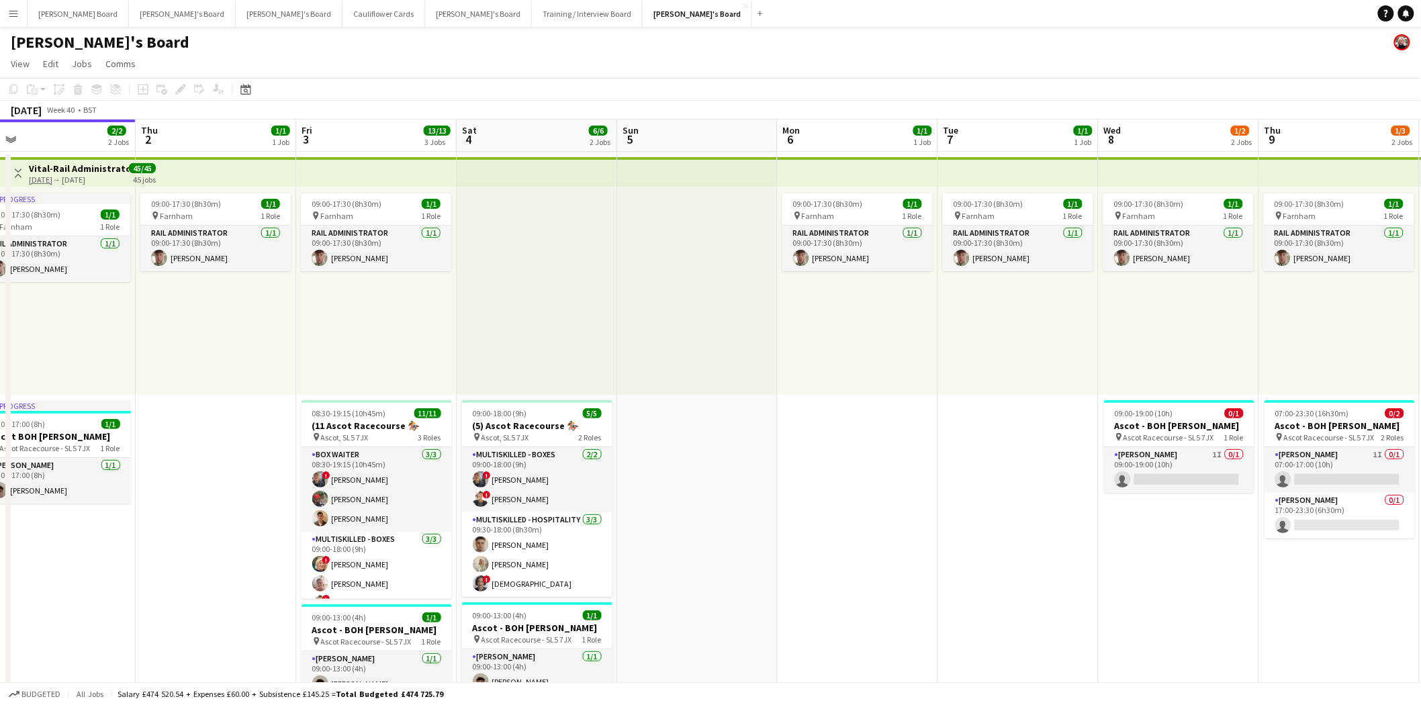
scroll to position [0, 363]
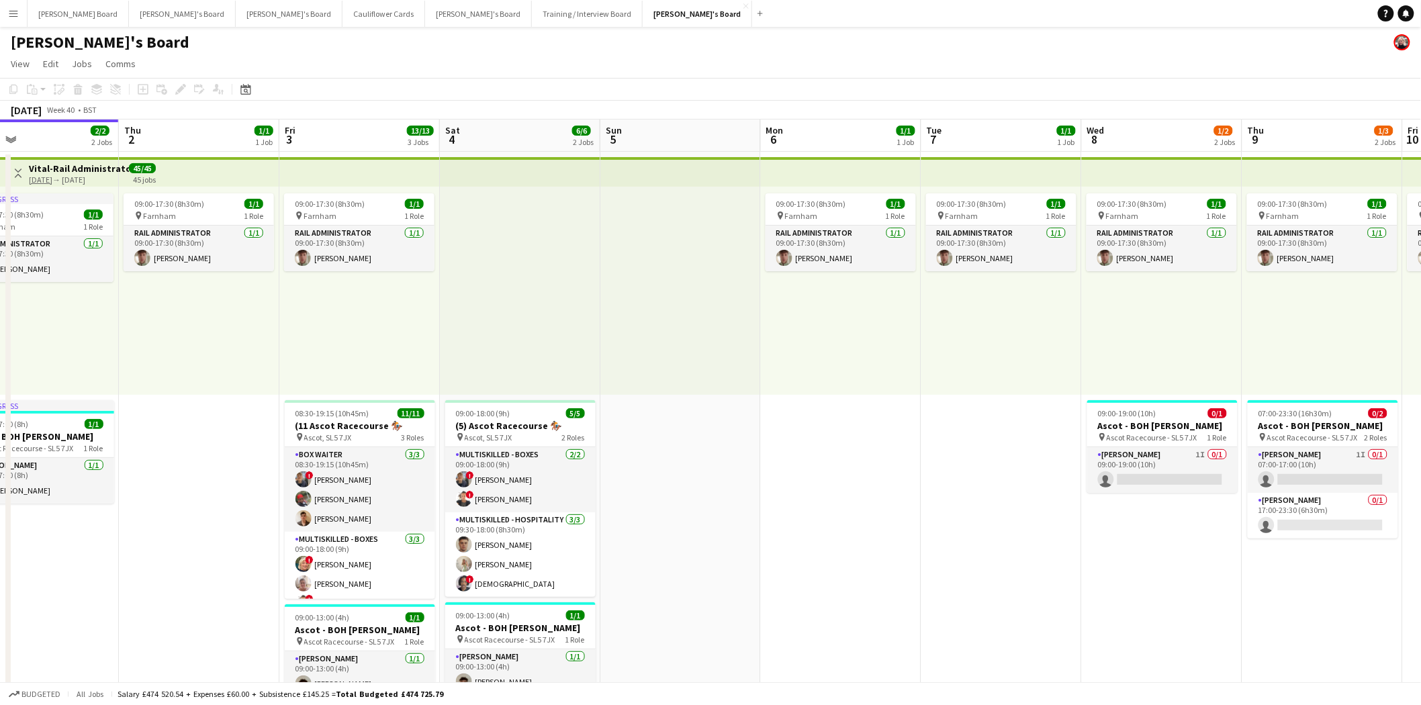
drag, startPoint x: 230, startPoint y: 498, endPoint x: 667, endPoint y: 546, distance: 439.8
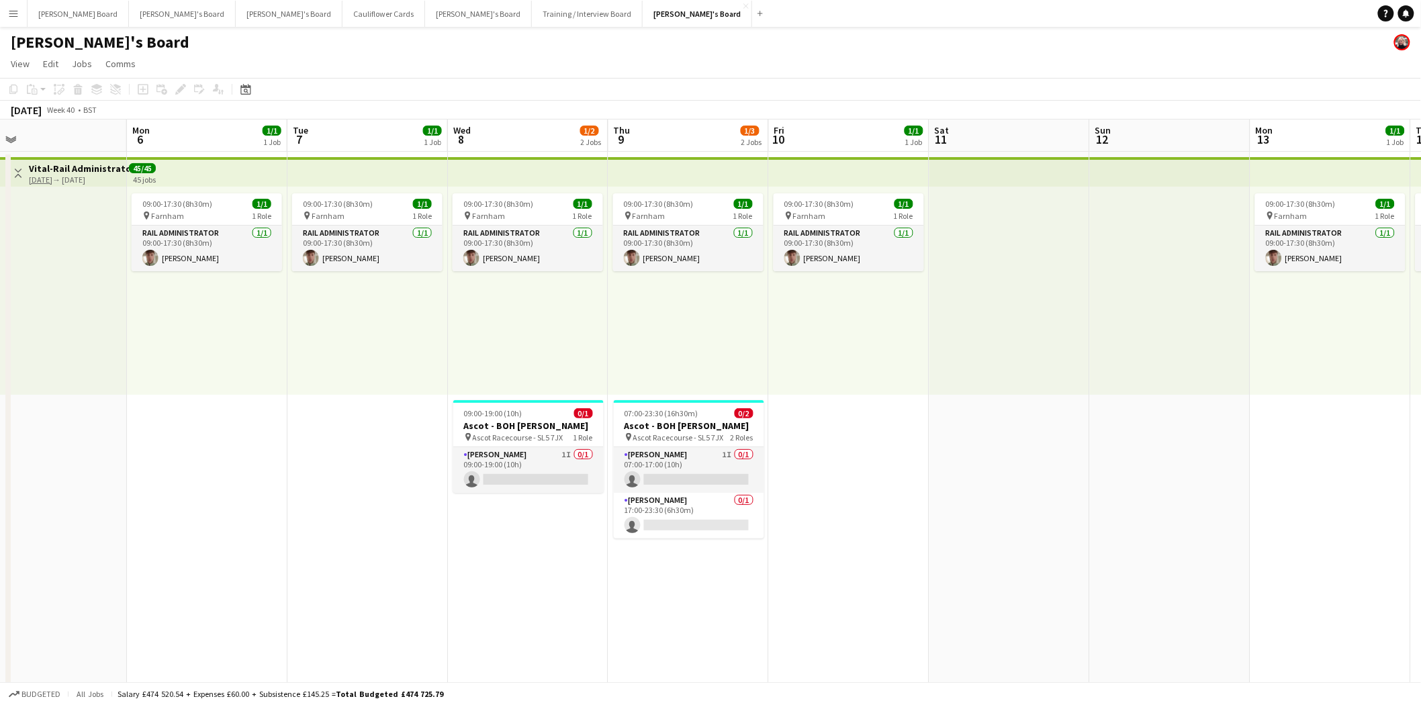
scroll to position [0, 408]
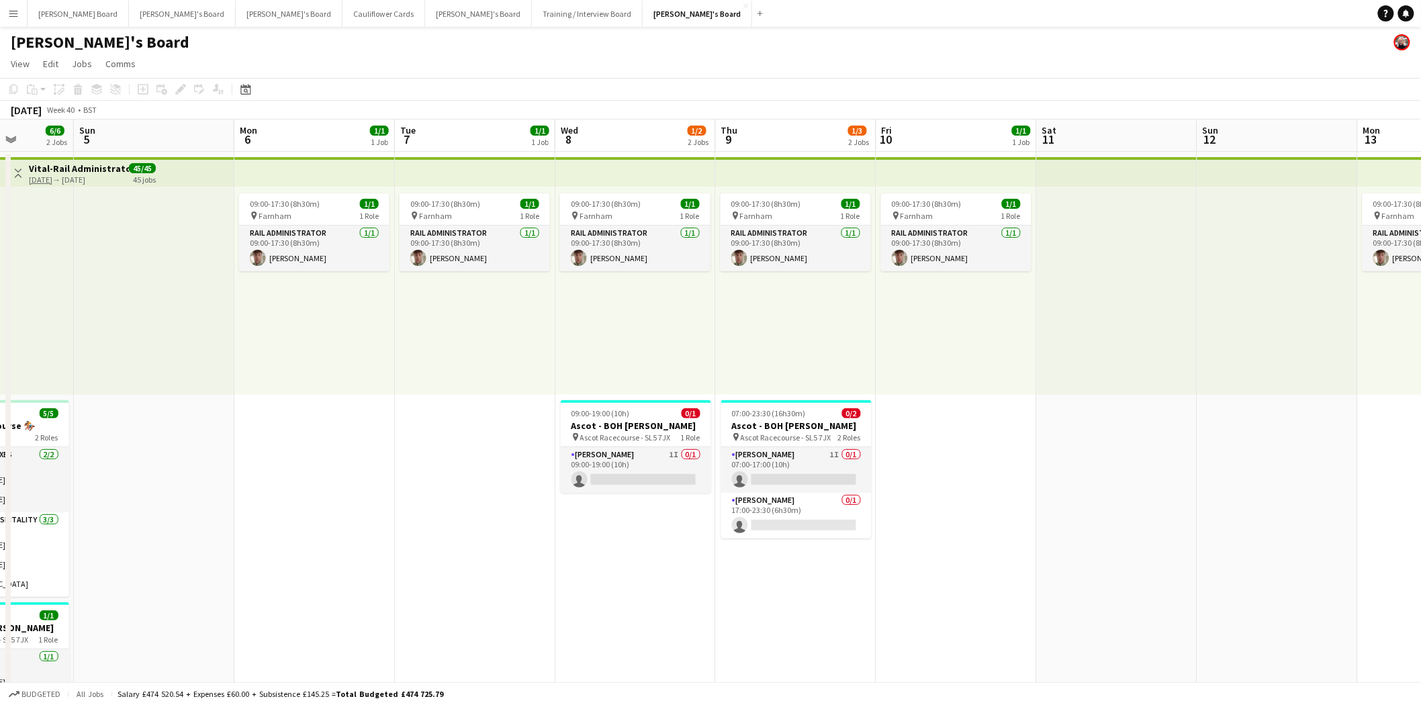
drag, startPoint x: 1049, startPoint y: 529, endPoint x: 522, endPoint y: 541, distance: 527.4
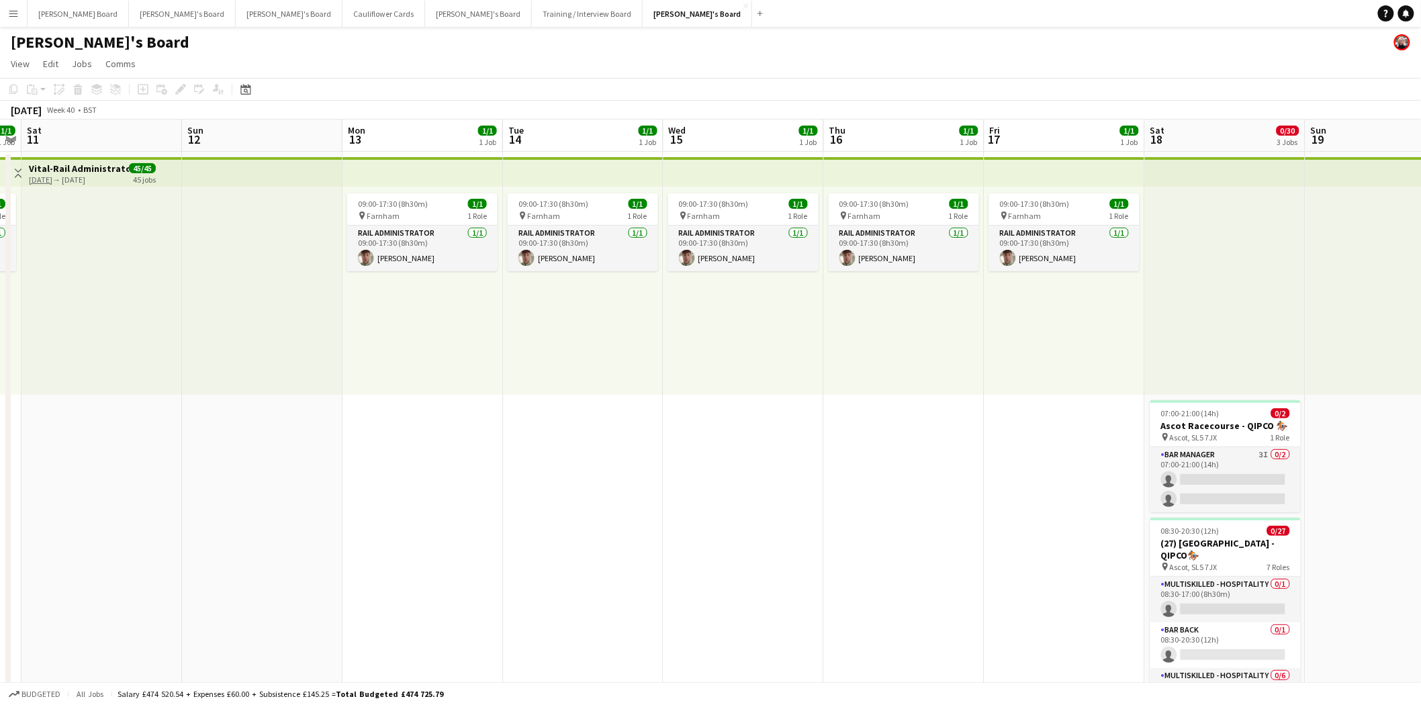
drag, startPoint x: 1048, startPoint y: 516, endPoint x: -191, endPoint y: 488, distance: 1239.5
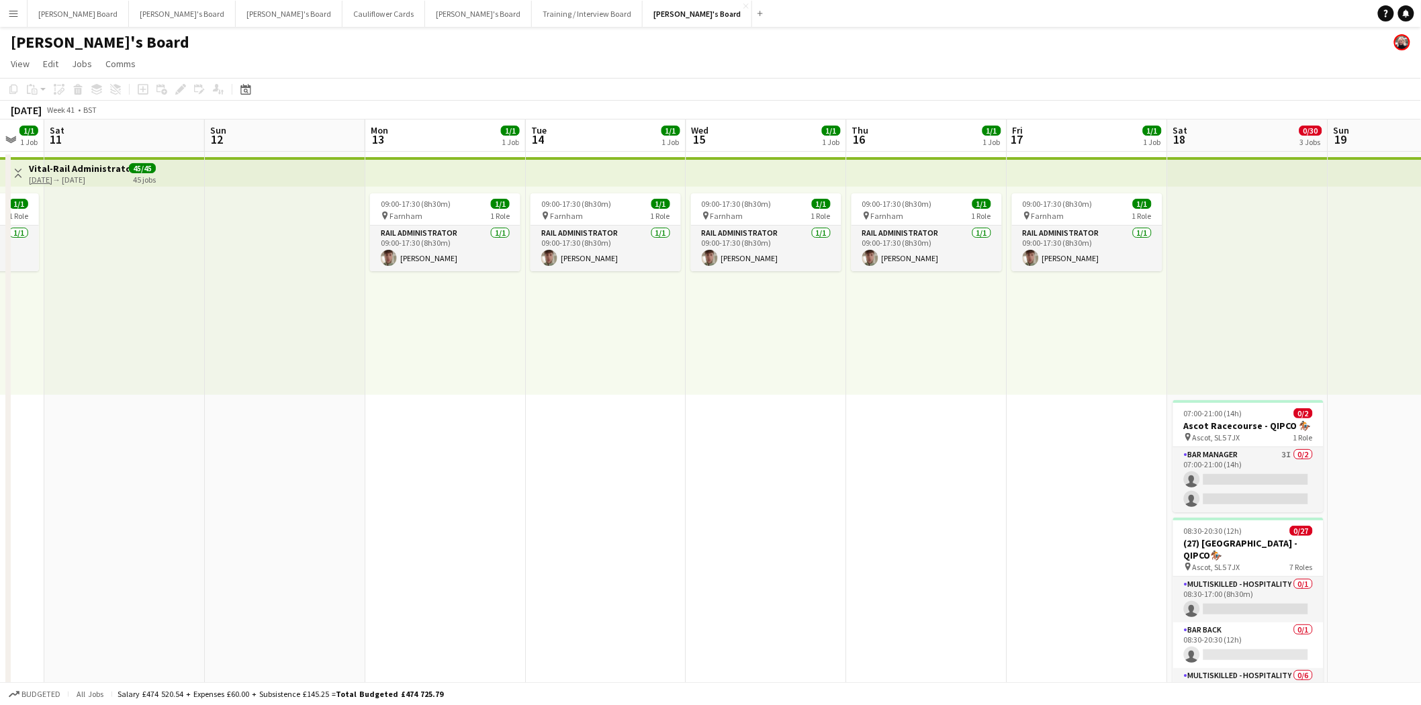
scroll to position [0, 418]
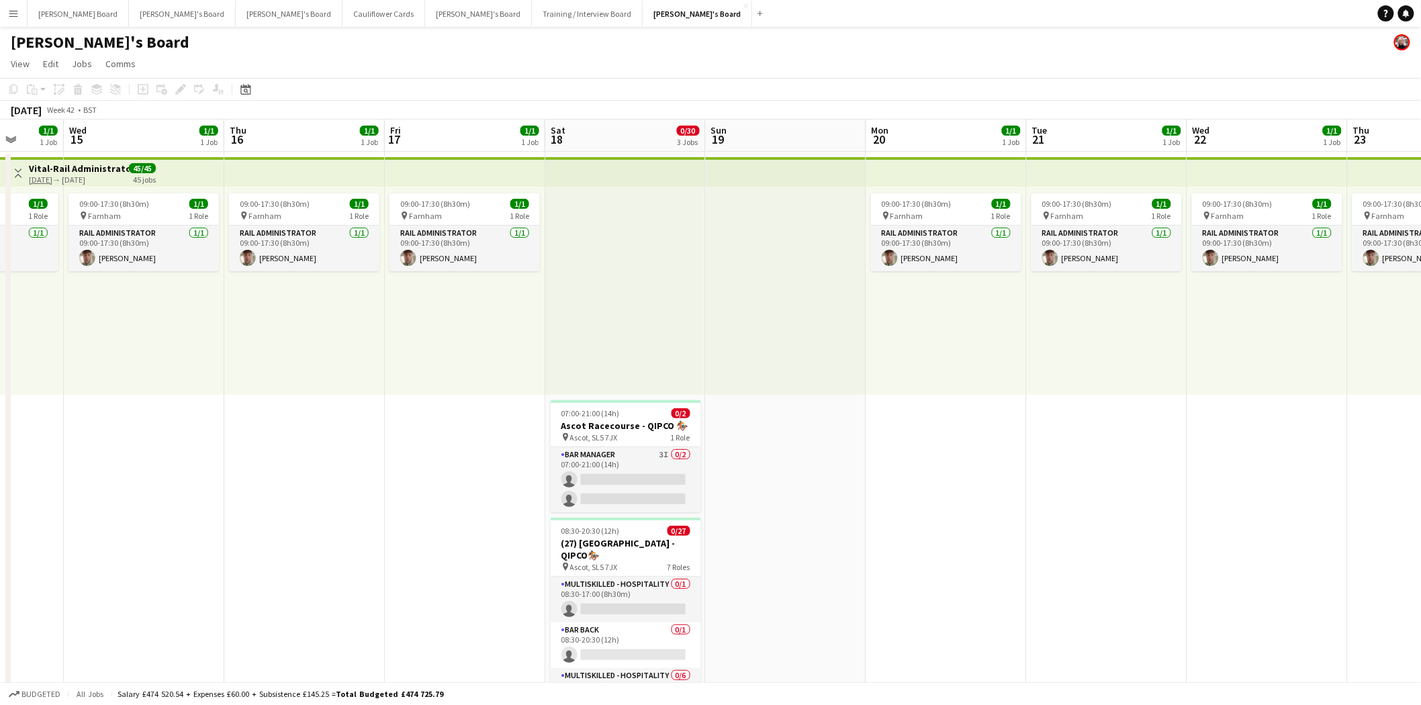
drag, startPoint x: 628, startPoint y: 516, endPoint x: 44, endPoint y: 523, distance: 583.7
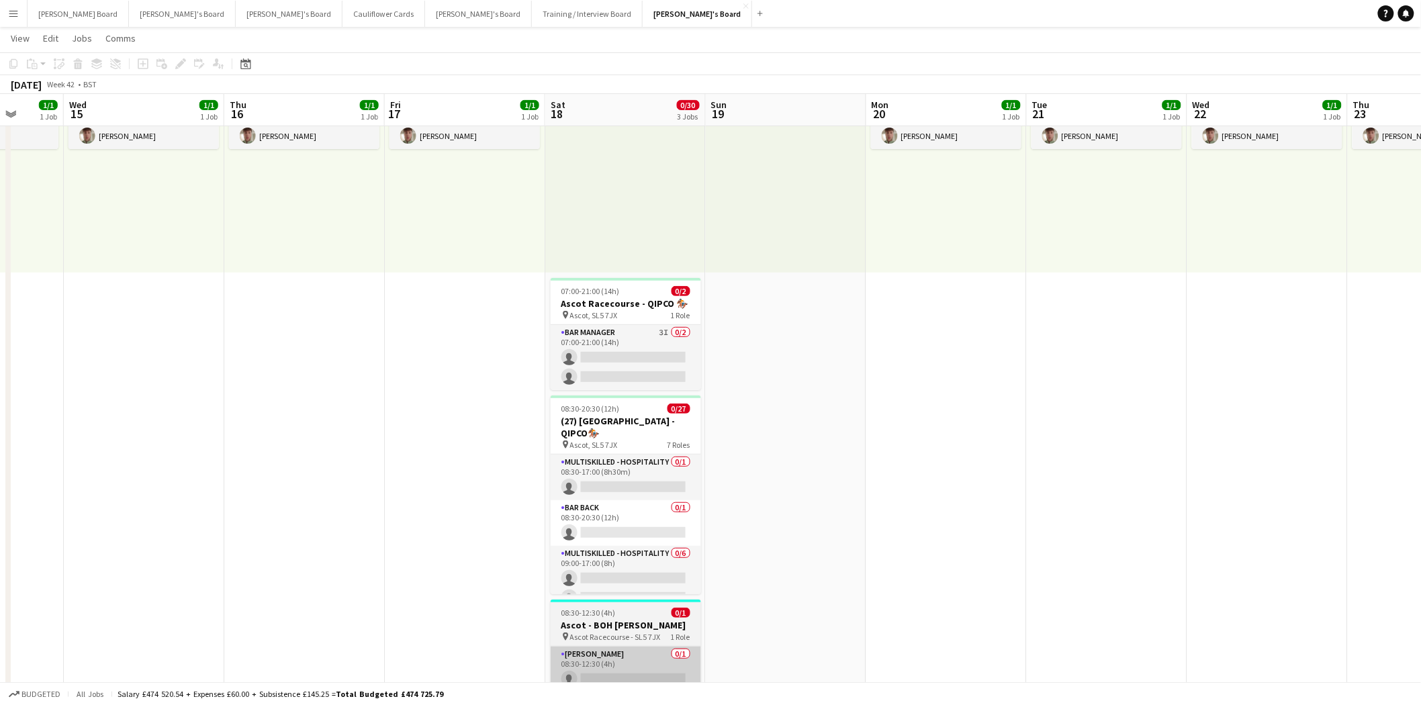
scroll to position [298, 0]
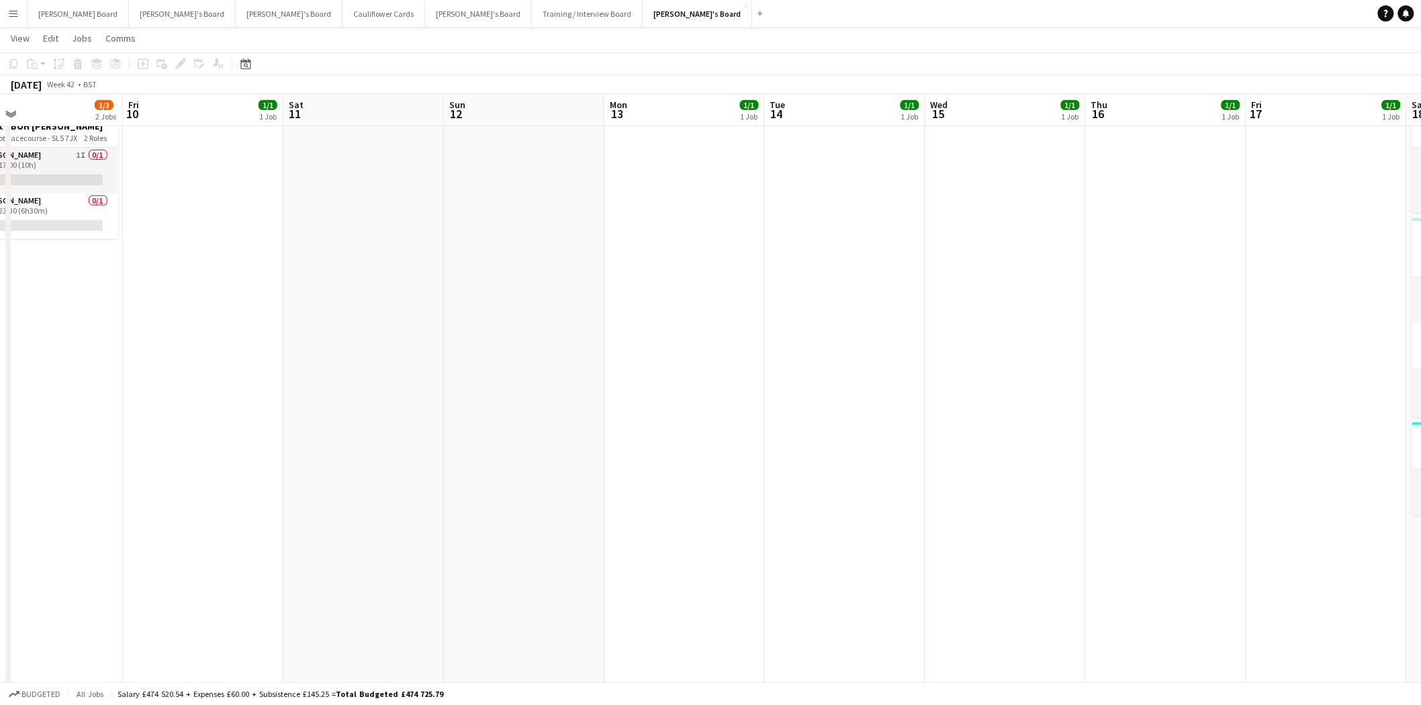
drag, startPoint x: 129, startPoint y: 326, endPoint x: 1163, endPoint y: 427, distance: 1038.6
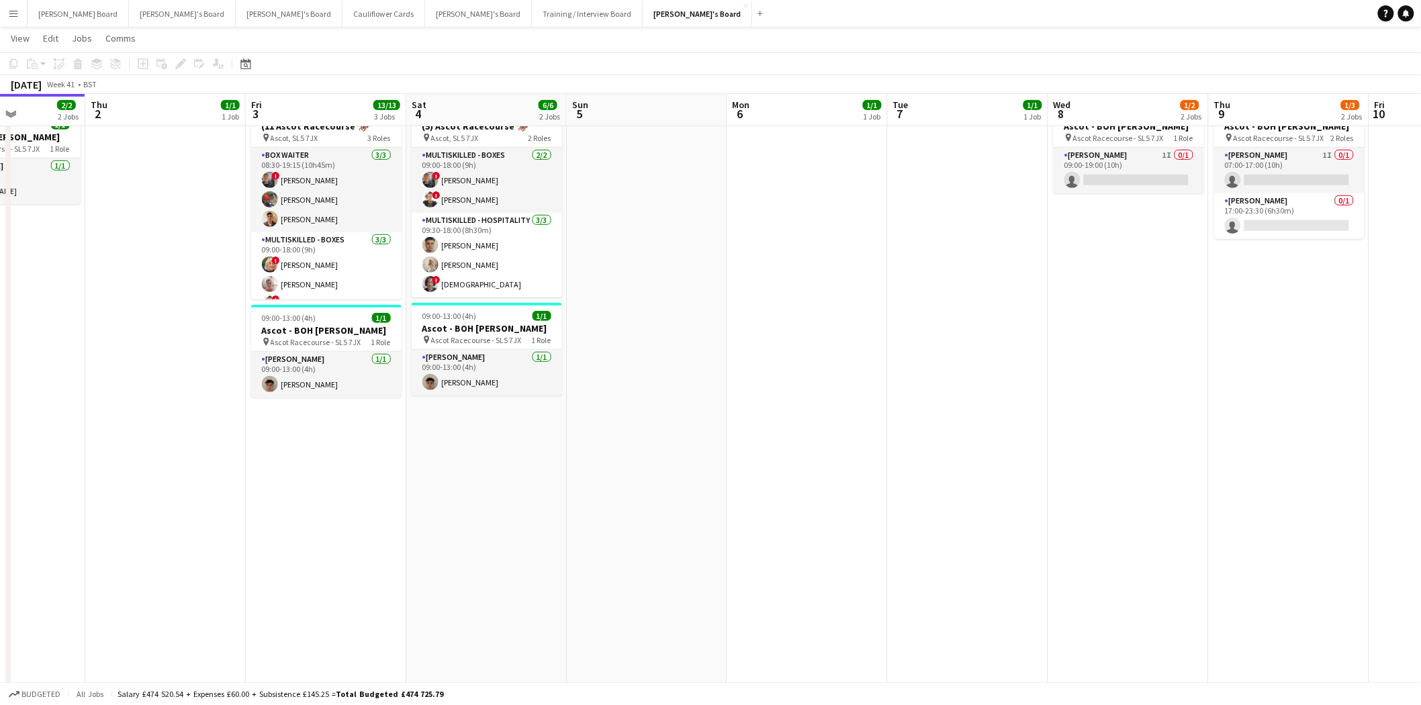
scroll to position [0, 384]
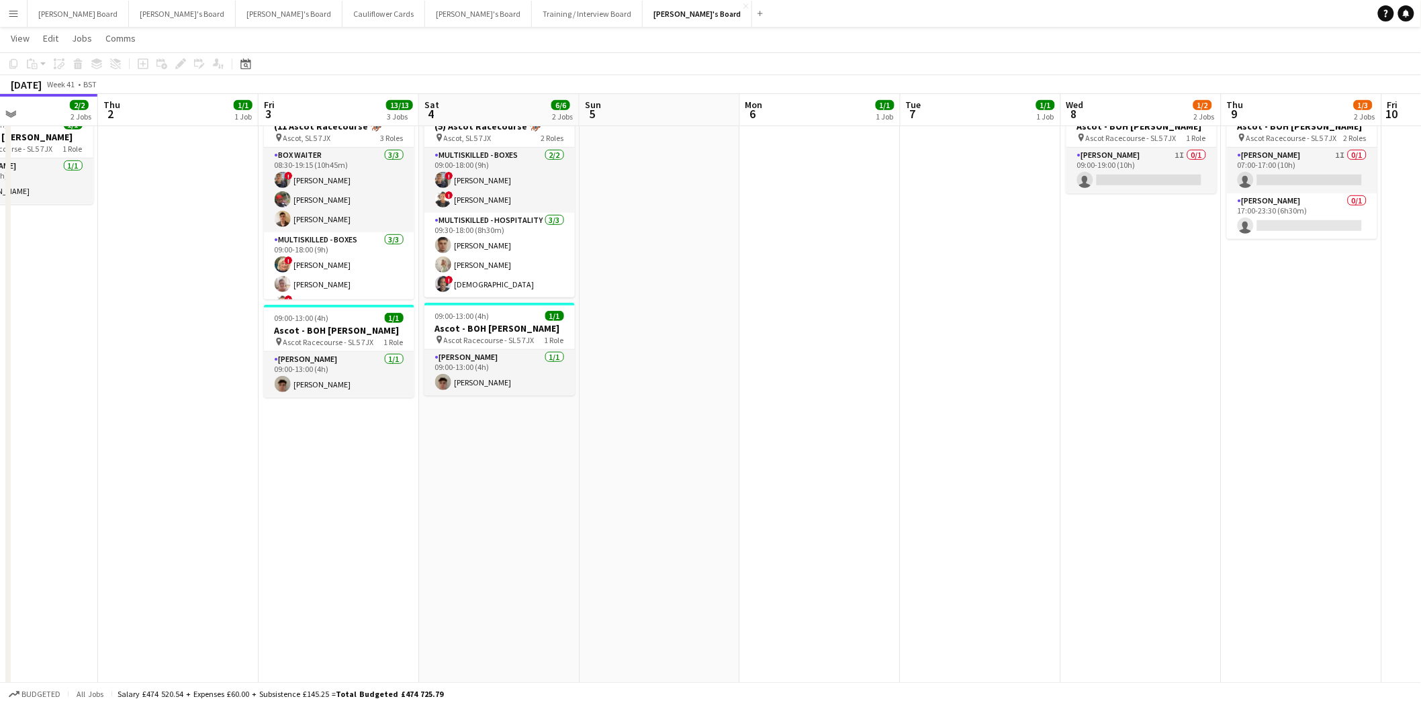
drag, startPoint x: 168, startPoint y: 328, endPoint x: 1247, endPoint y: 420, distance: 1082.6
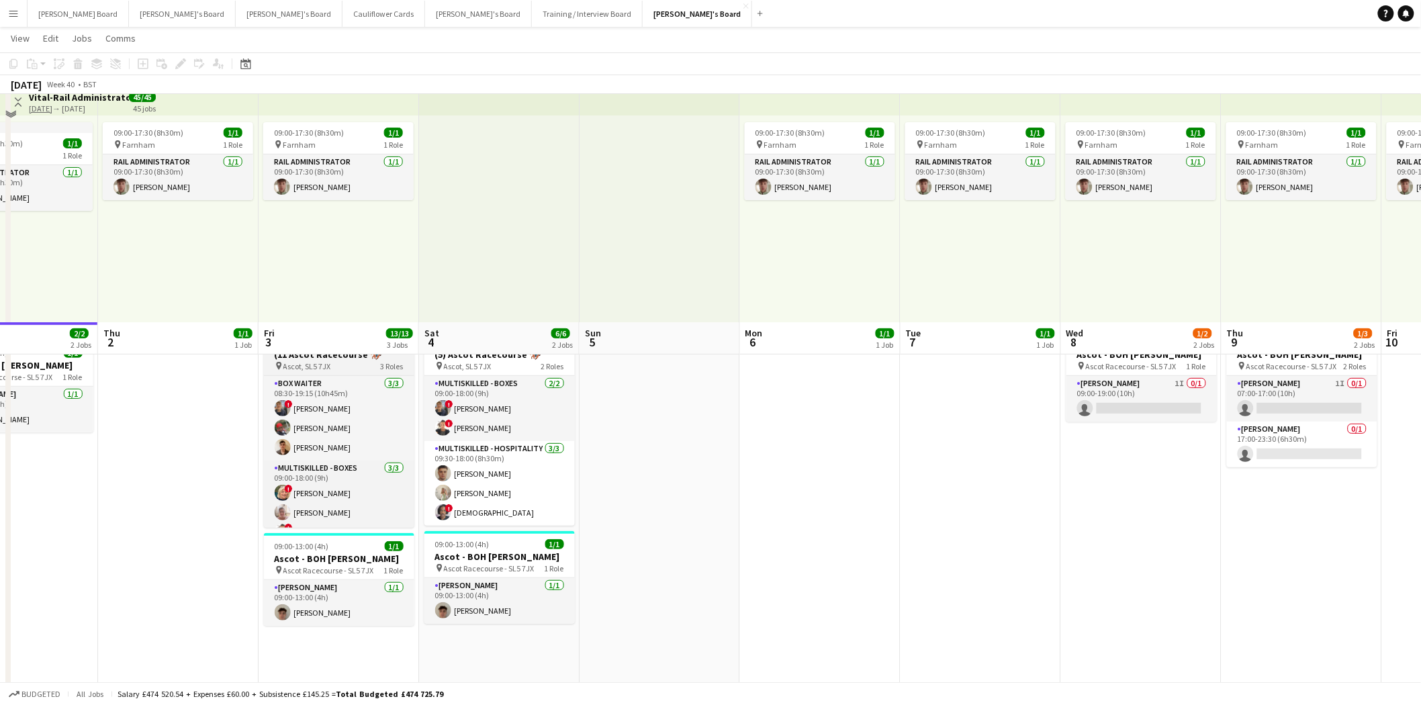
scroll to position [0, 0]
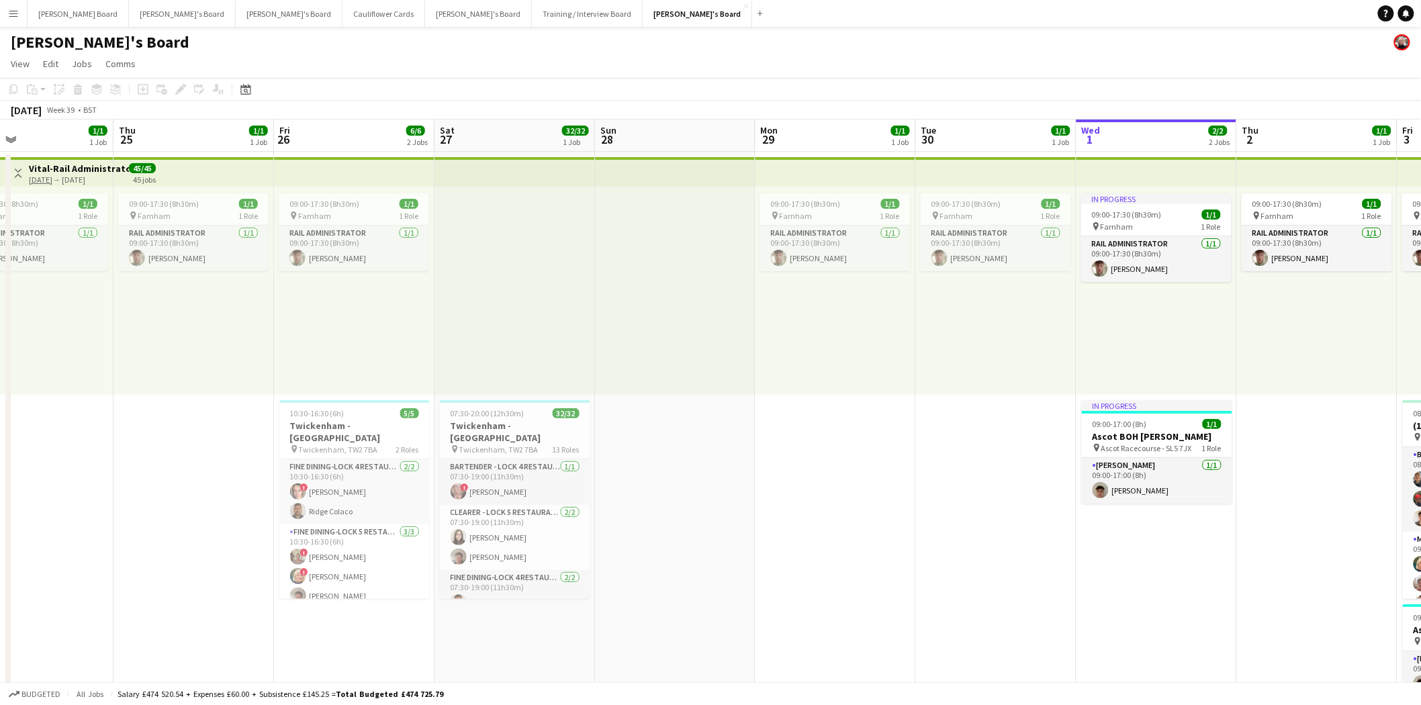
drag, startPoint x: 214, startPoint y: 462, endPoint x: 1352, endPoint y: 551, distance: 1141.9
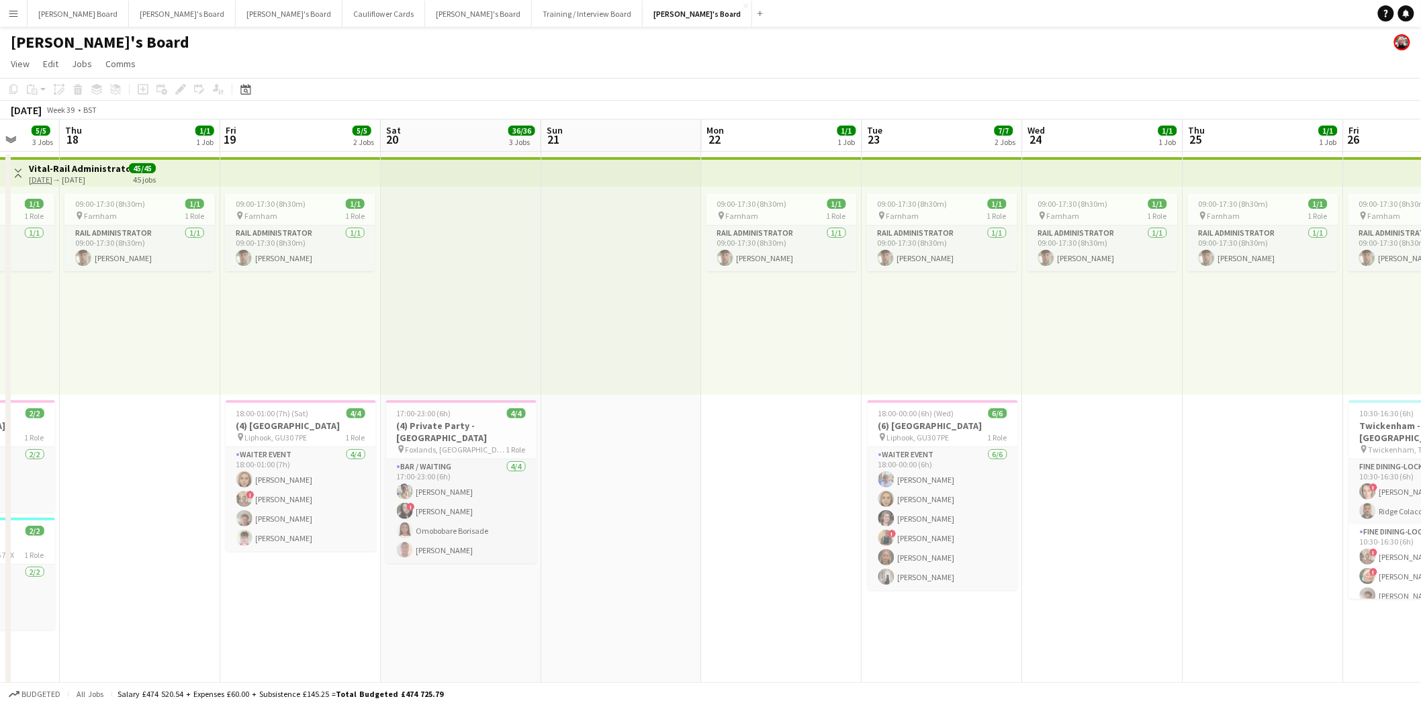
scroll to position [0, 411]
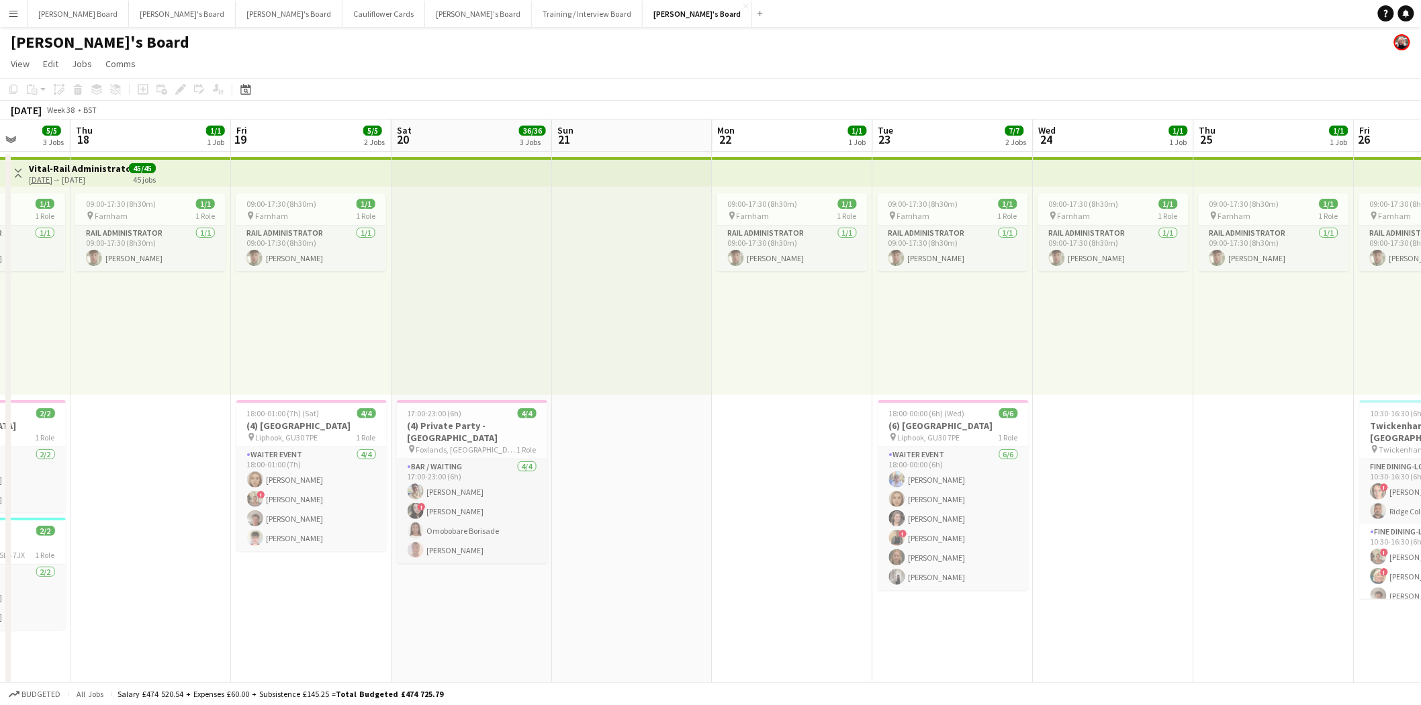
drag, startPoint x: 233, startPoint y: 474, endPoint x: 1314, endPoint y: 504, distance: 1081.8
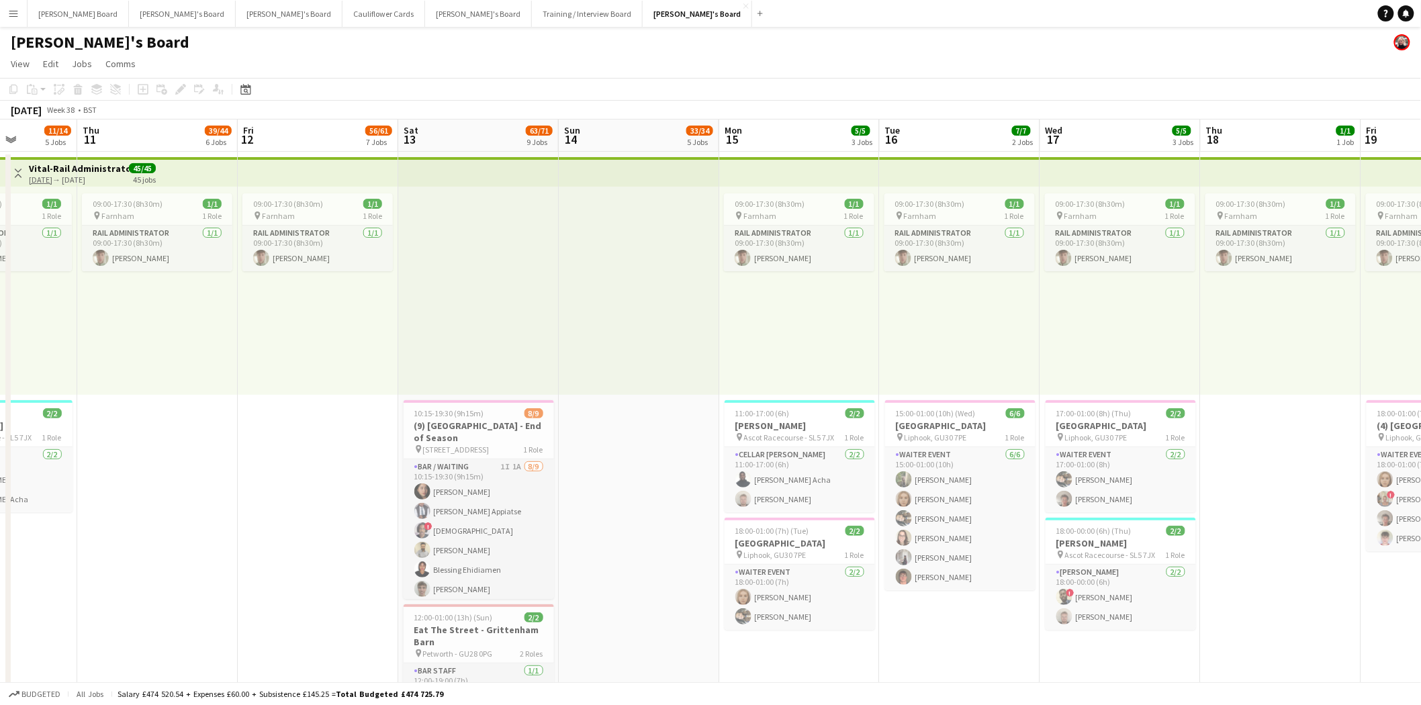
scroll to position [0, 383]
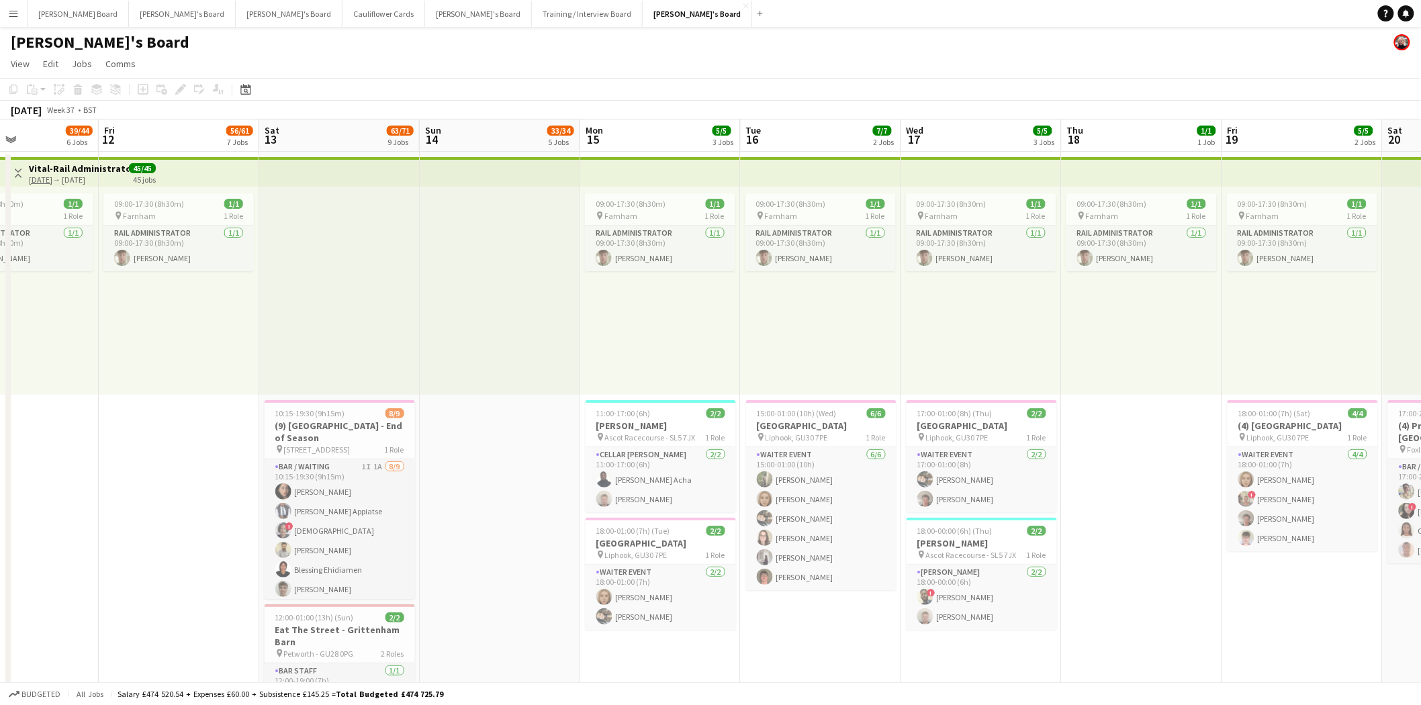
drag, startPoint x: 168, startPoint y: 475, endPoint x: 1159, endPoint y: 533, distance: 993.0
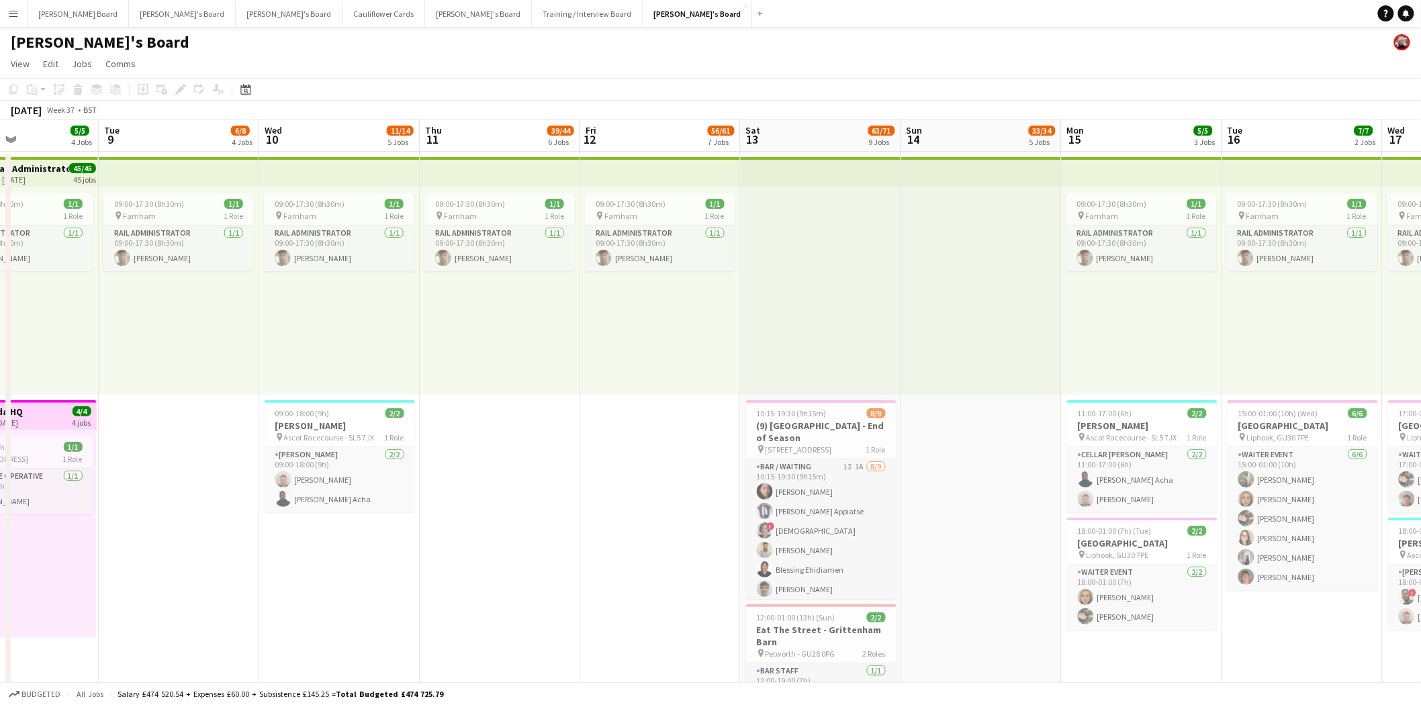
scroll to position [0, 406]
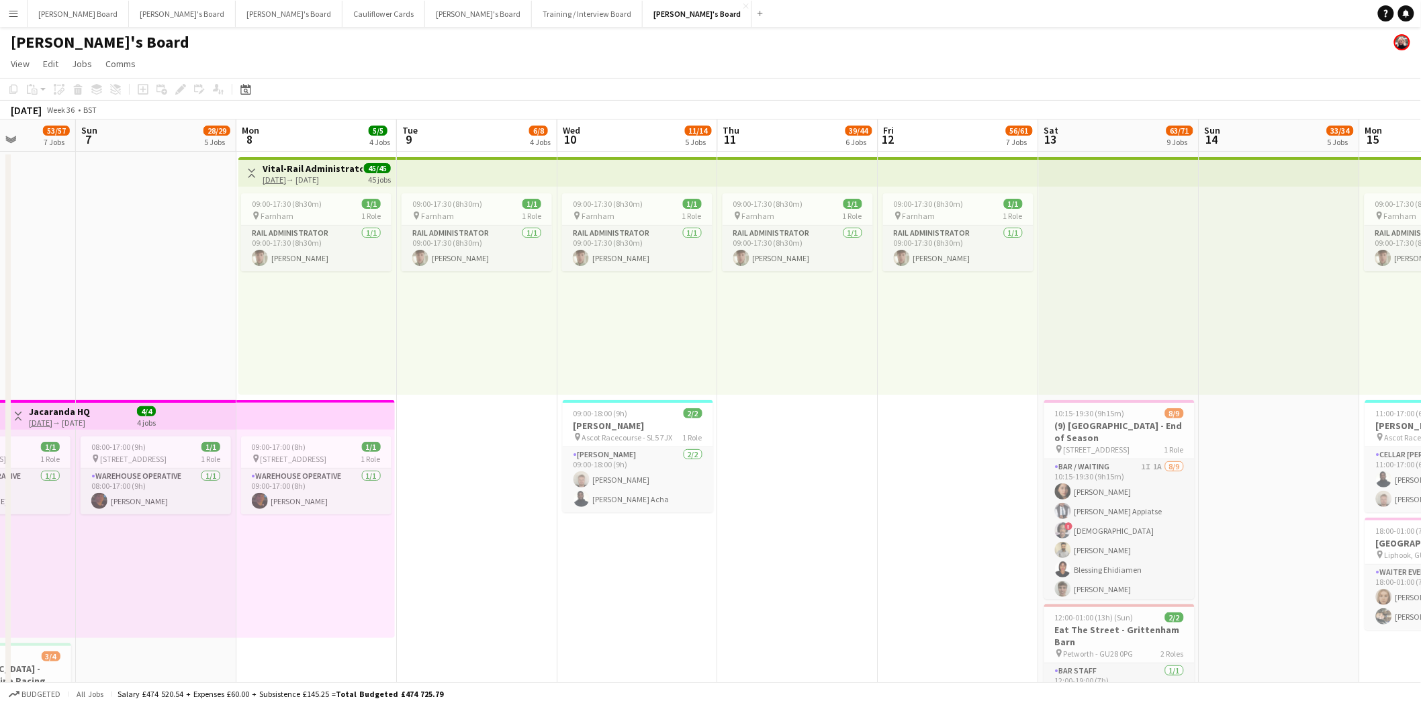
drag, startPoint x: 130, startPoint y: 433, endPoint x: 909, endPoint y: 515, distance: 783.4
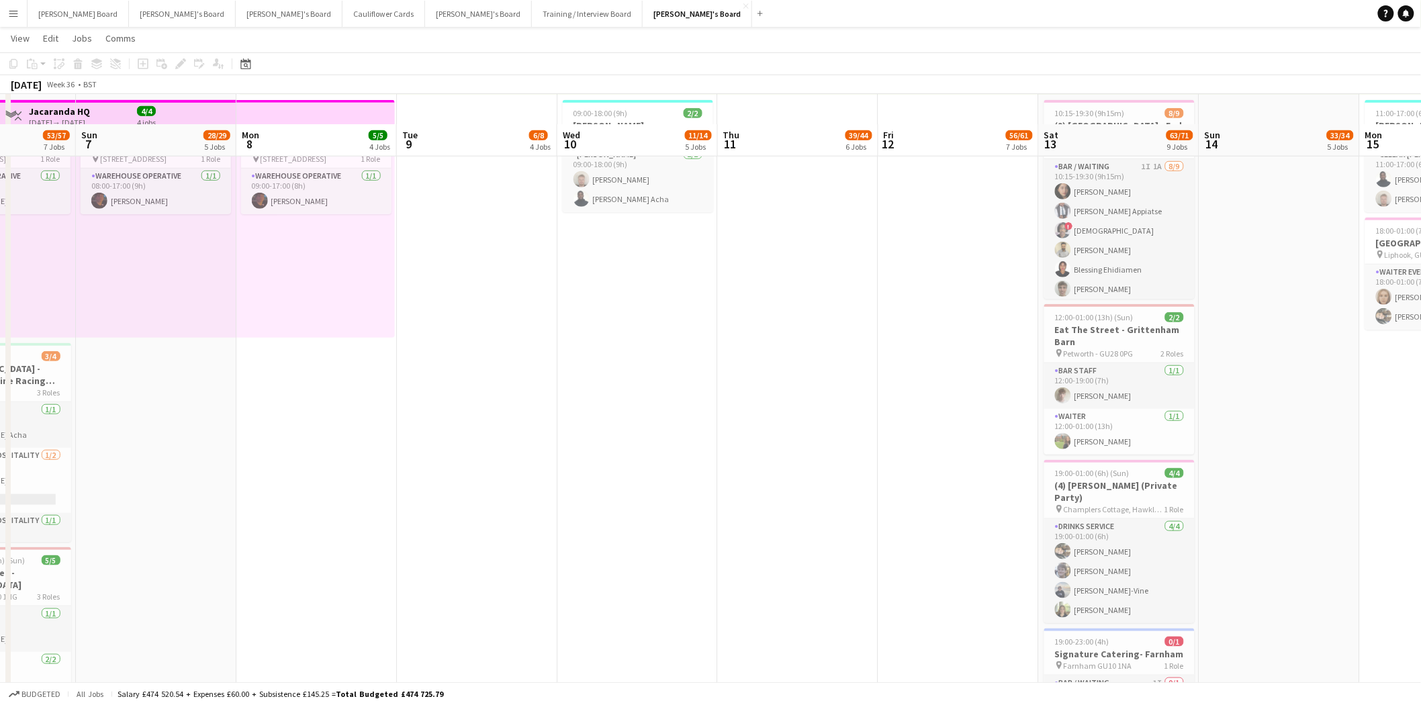
scroll to position [298, 0]
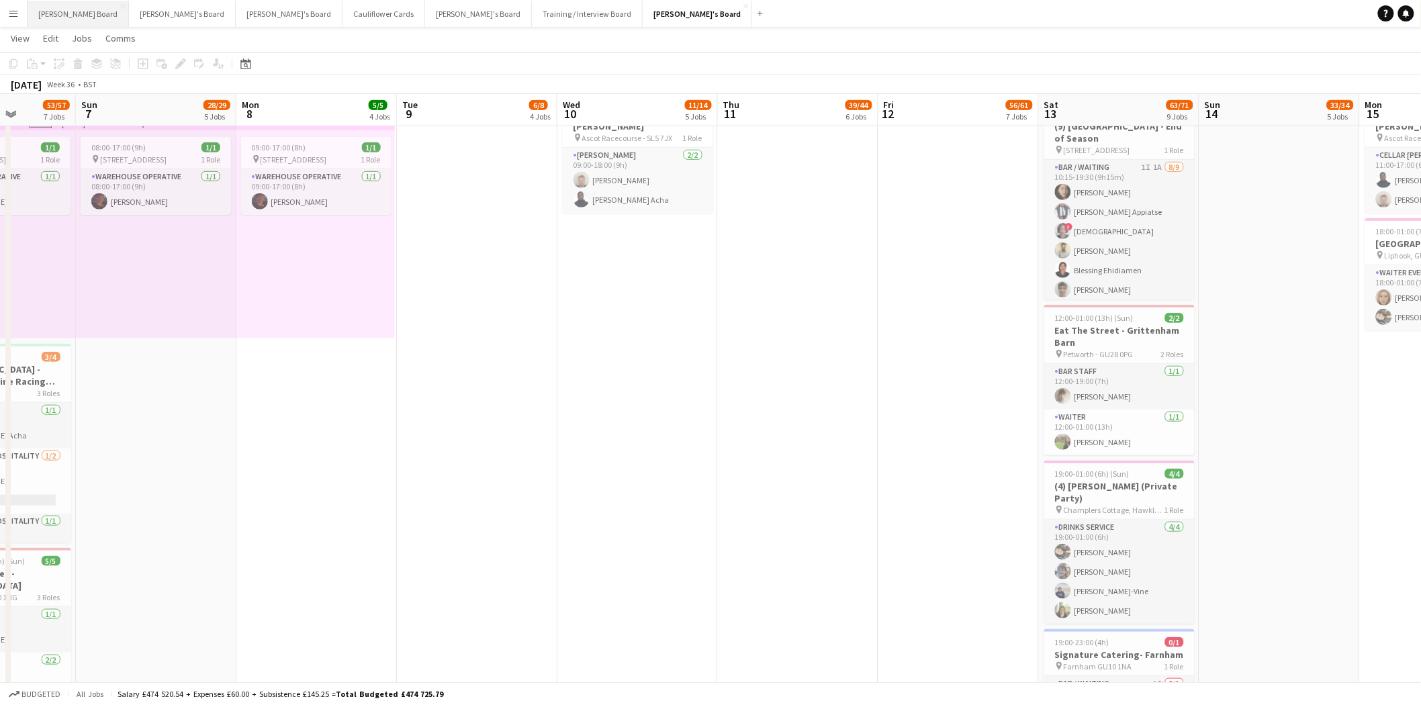
click at [54, 21] on button "Dean's Board Close" at bounding box center [78, 14] width 101 height 26
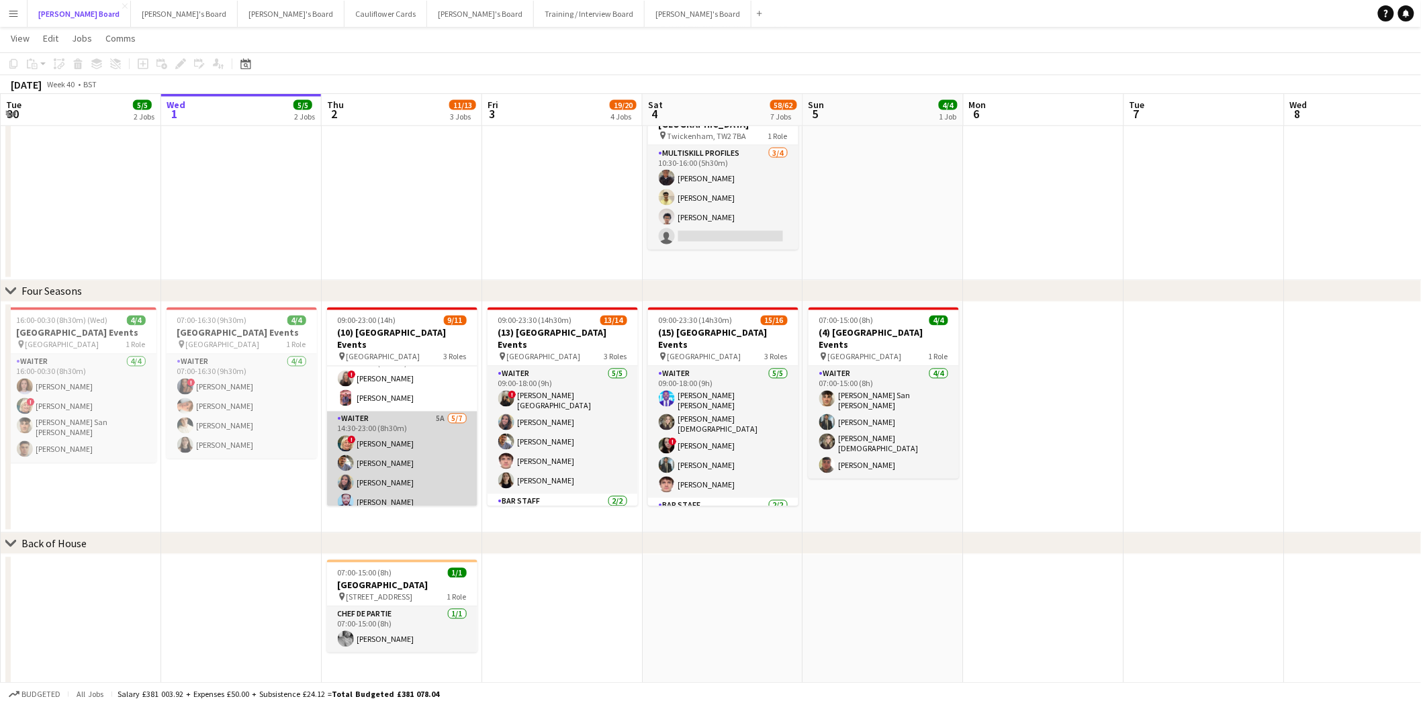
scroll to position [142, 0]
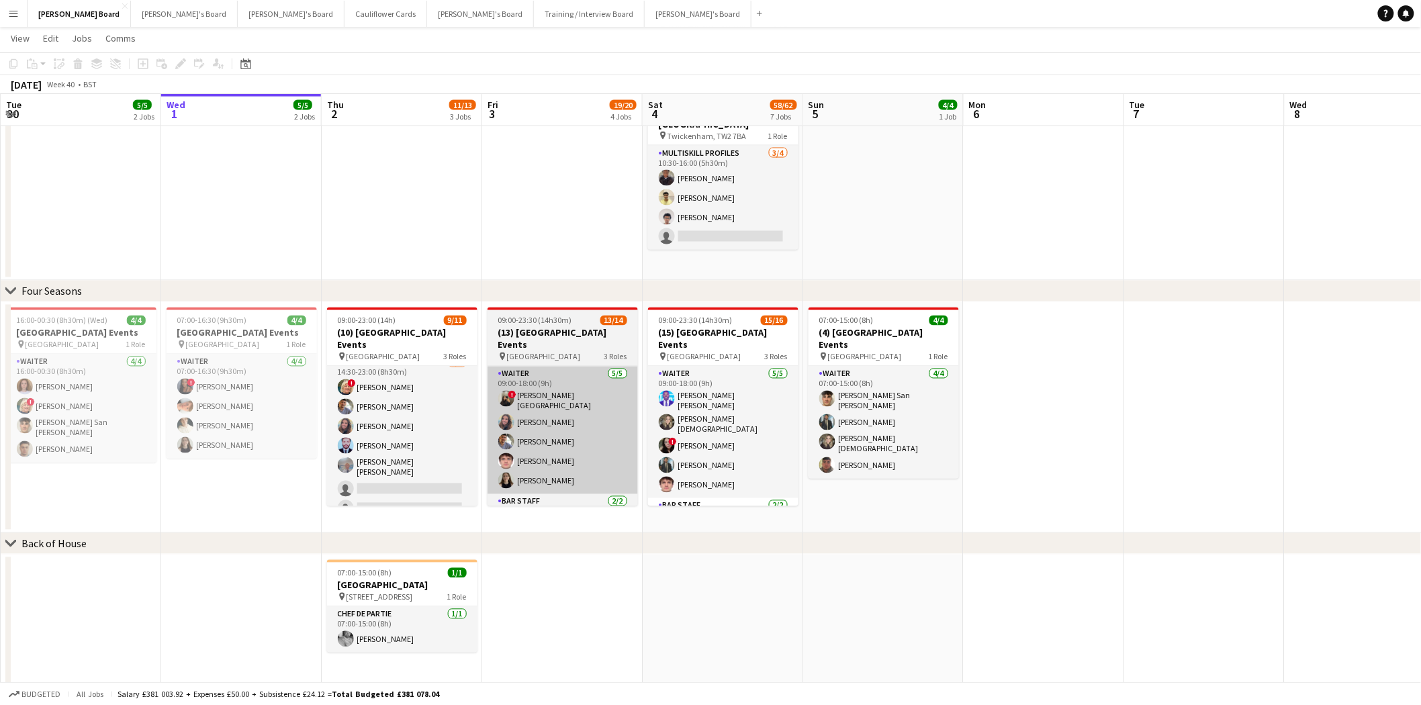
drag, startPoint x: 416, startPoint y: 472, endPoint x: 505, endPoint y: 458, distance: 89.8
click at [415, 472] on app-card-role "Waiter 5A 5/7 14:30-23:00 (8h30m) ! Mairead Sullivan Hesham Badawy Harriet Cope…" at bounding box center [402, 438] width 150 height 167
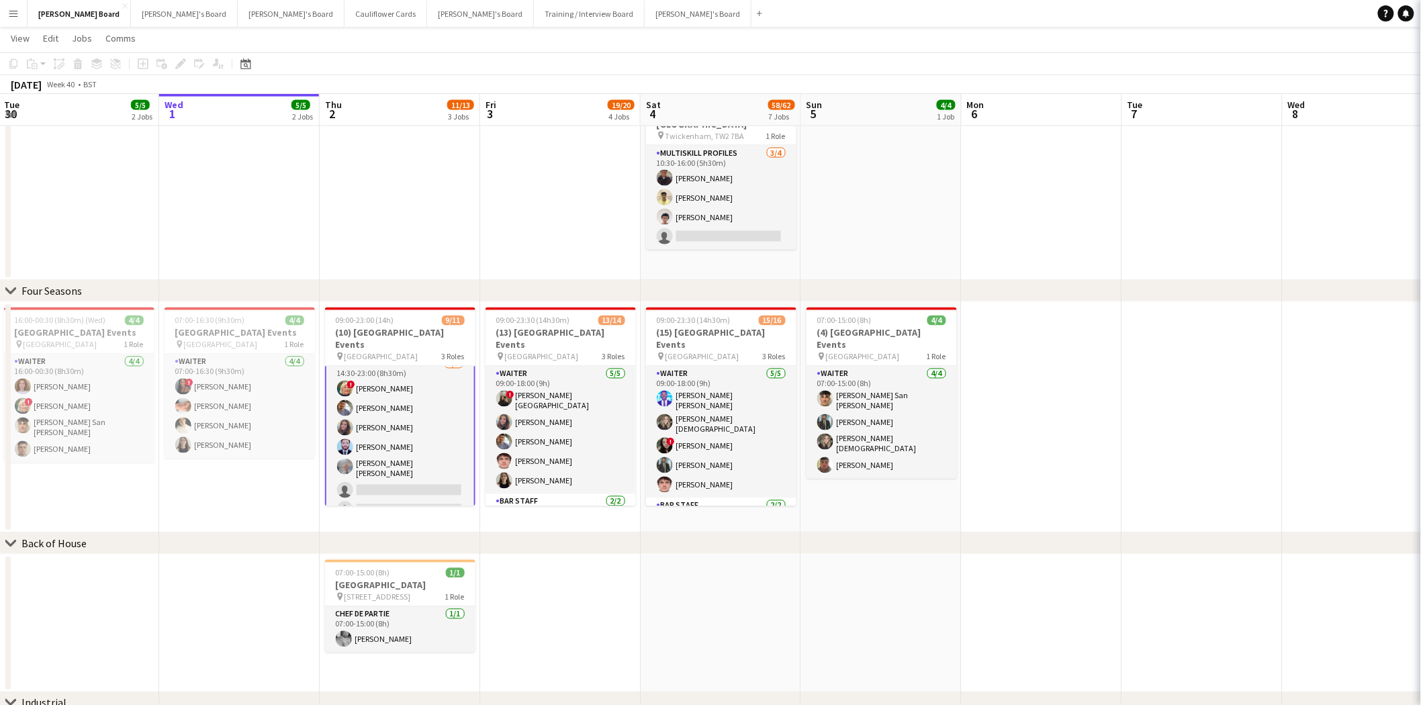
scroll to position [142, 0]
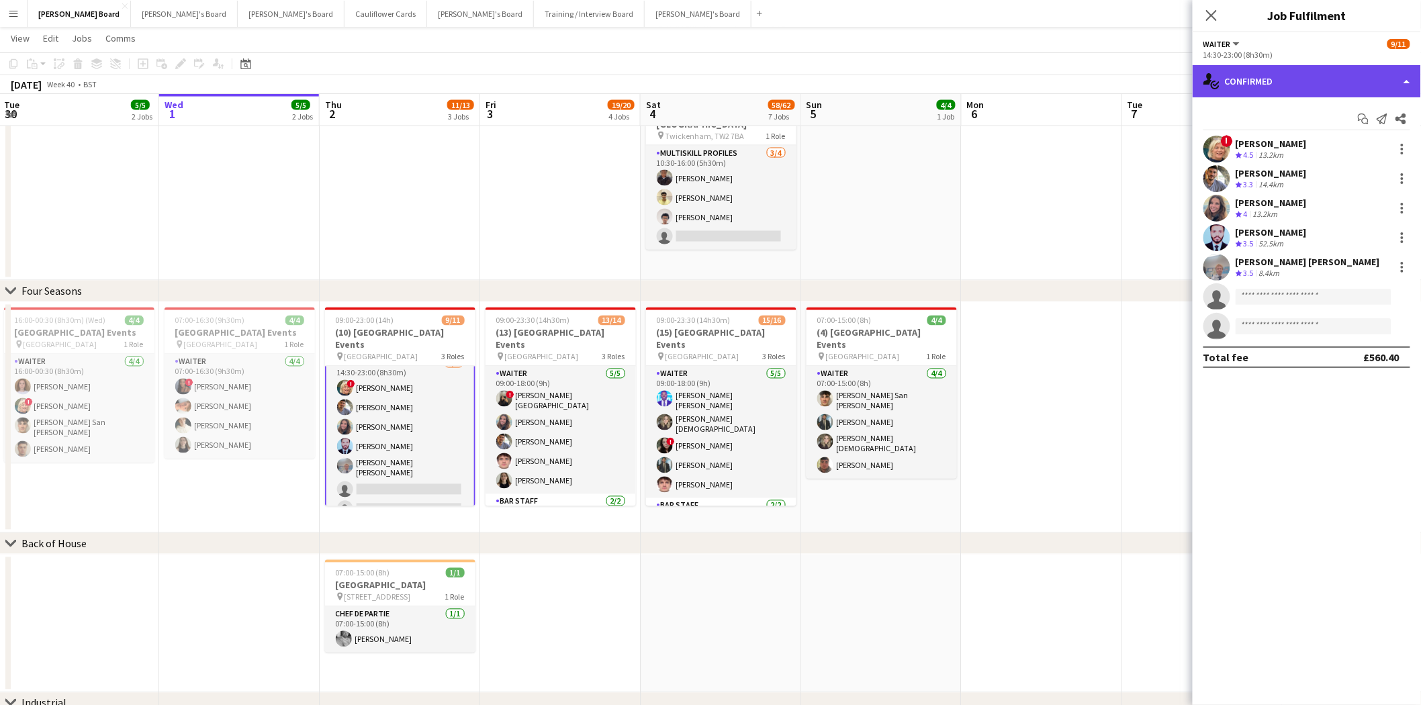
click at [1288, 77] on div "single-neutral-actions-check-2 Confirmed" at bounding box center [1307, 81] width 228 height 32
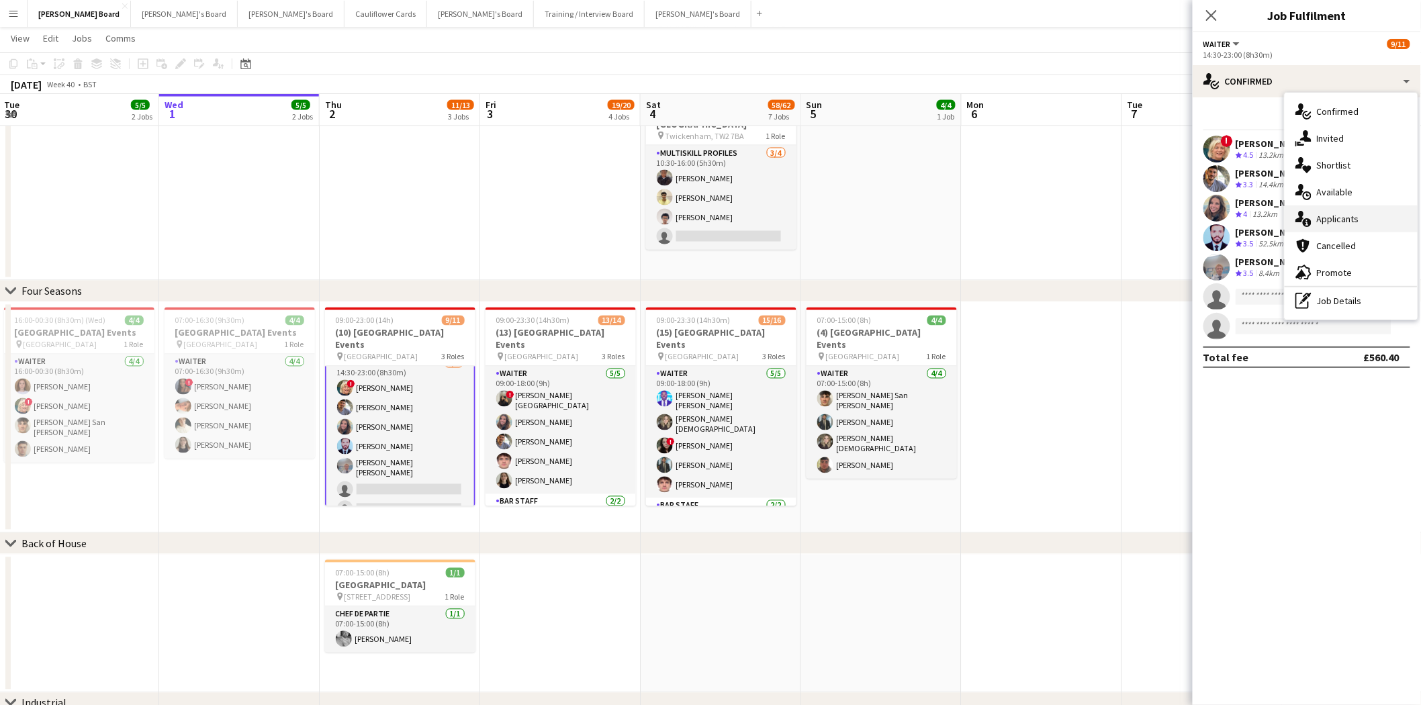
click at [1345, 216] on span "Applicants" at bounding box center [1338, 219] width 42 height 12
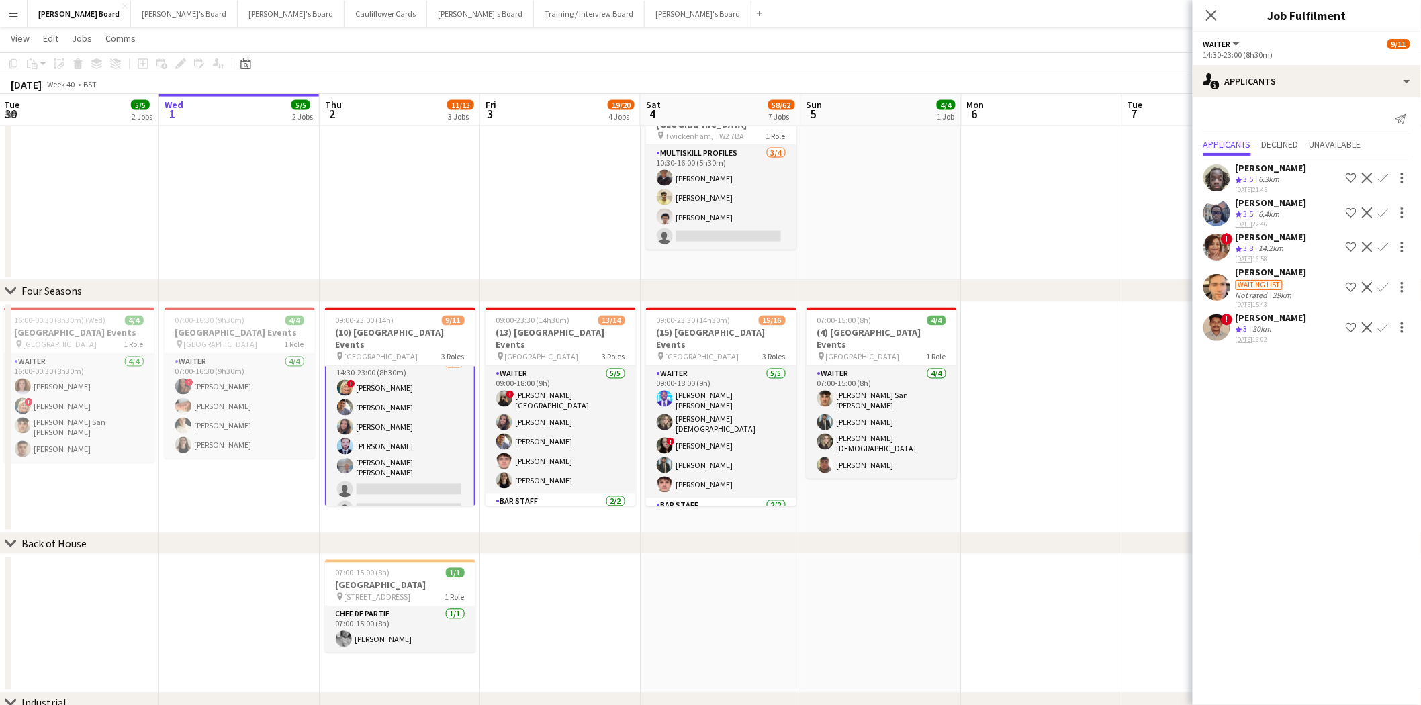
click at [1273, 280] on div "Waiting list" at bounding box center [1259, 285] width 47 height 10
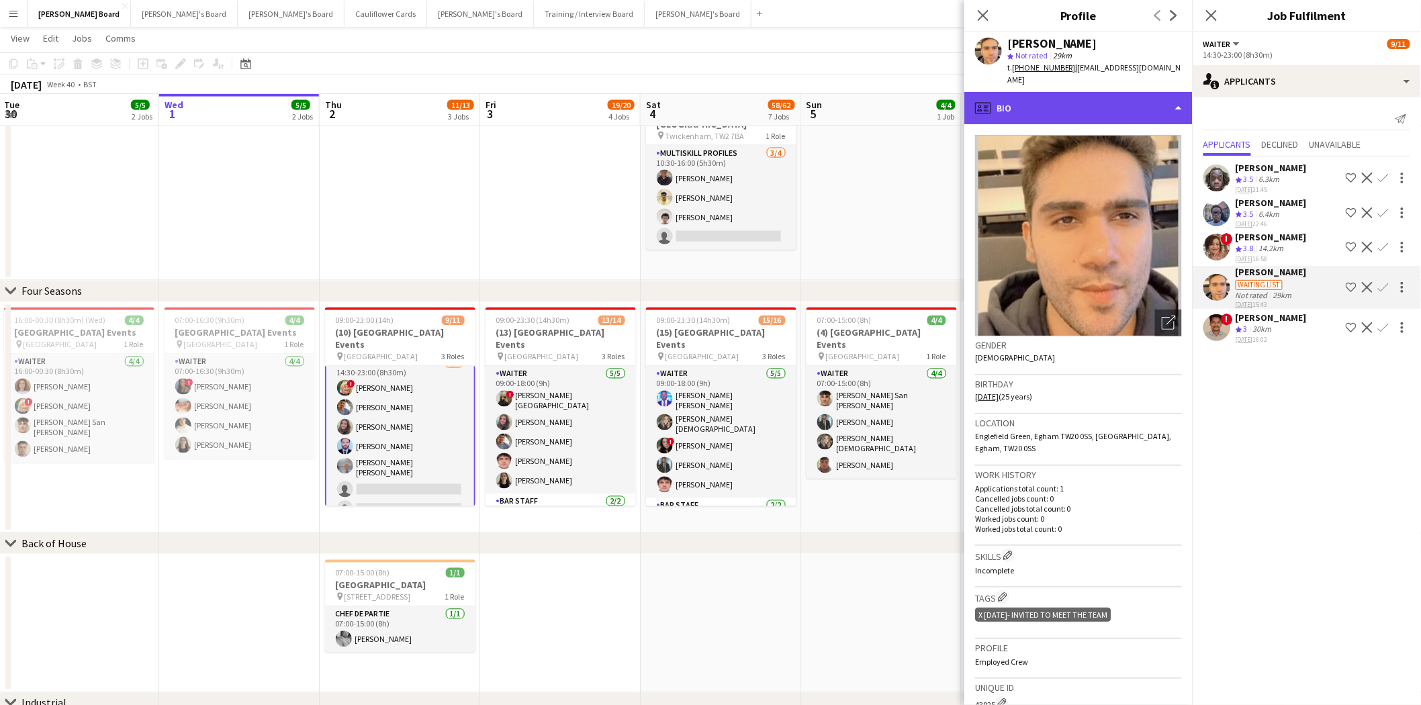
click at [1046, 95] on div "profile Bio" at bounding box center [1078, 108] width 228 height 32
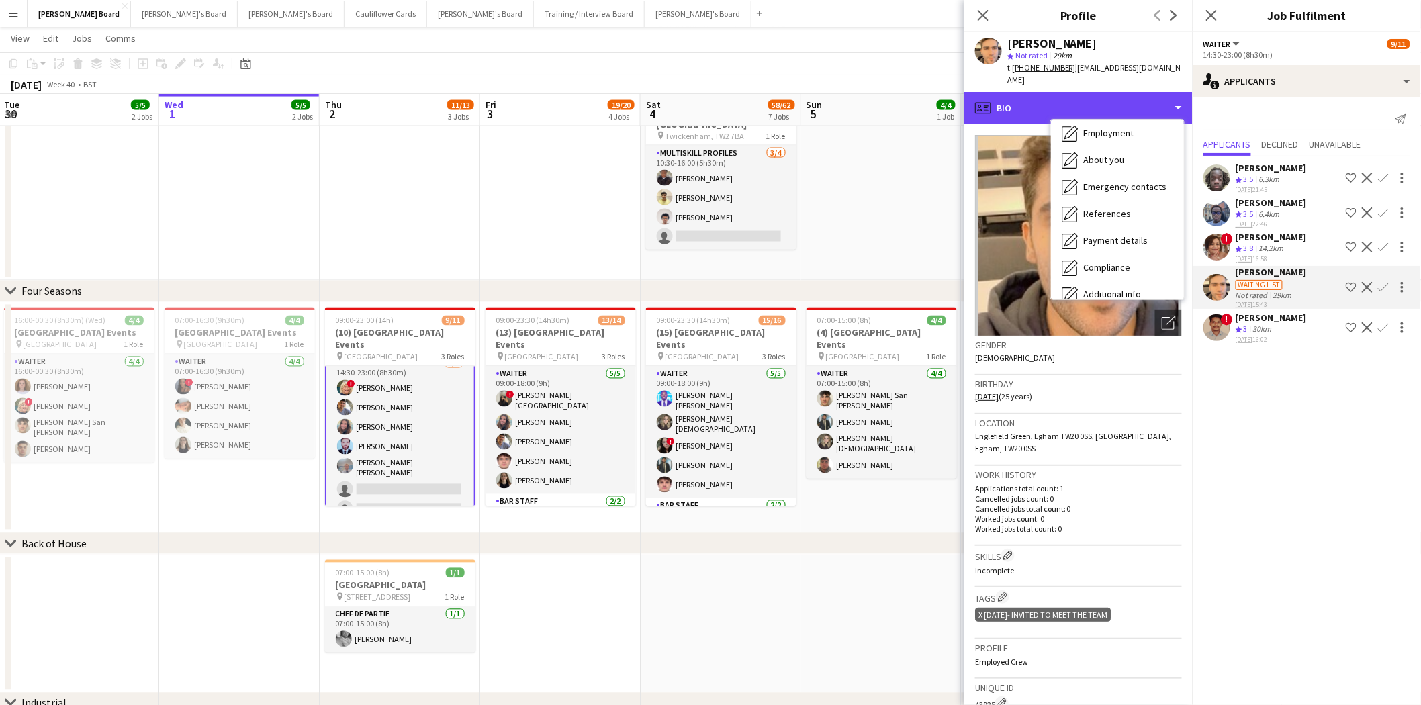
scroll to position [206, 0]
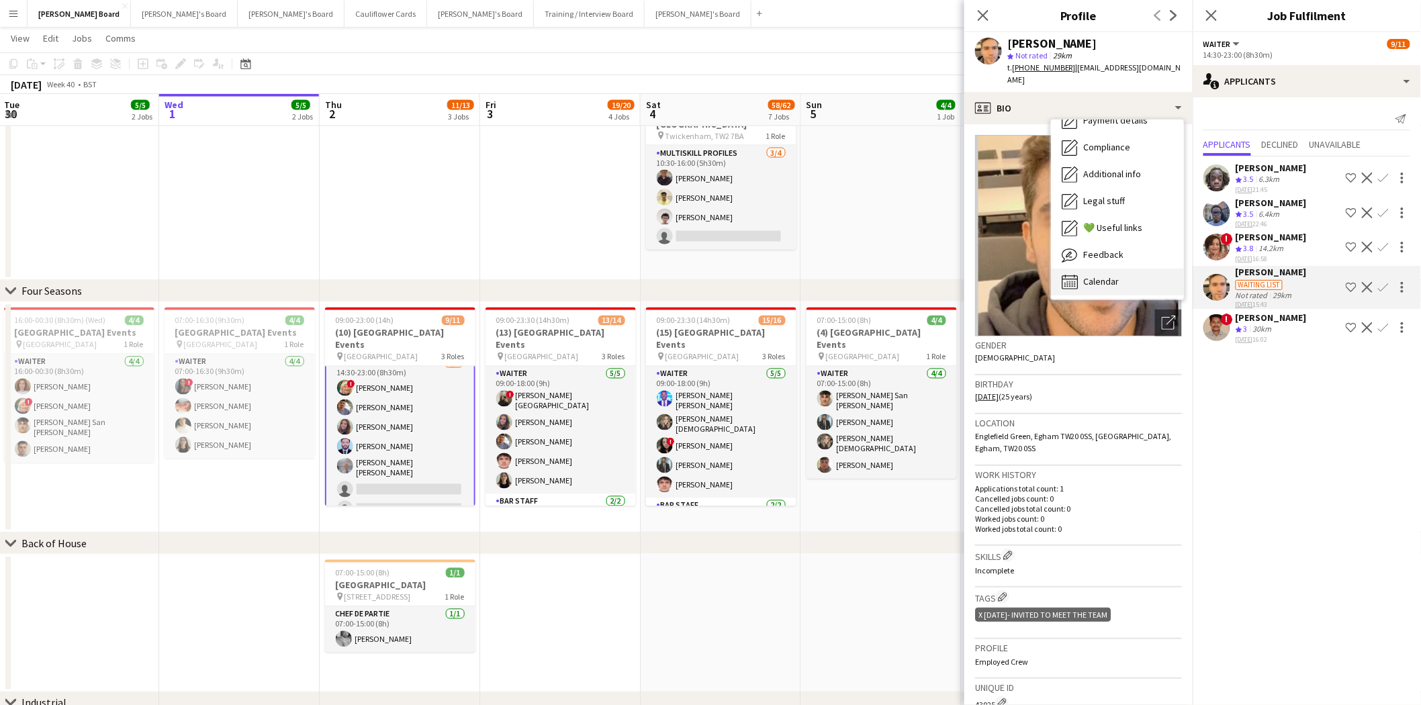
click at [1120, 274] on div "Calendar Calendar" at bounding box center [1117, 282] width 133 height 27
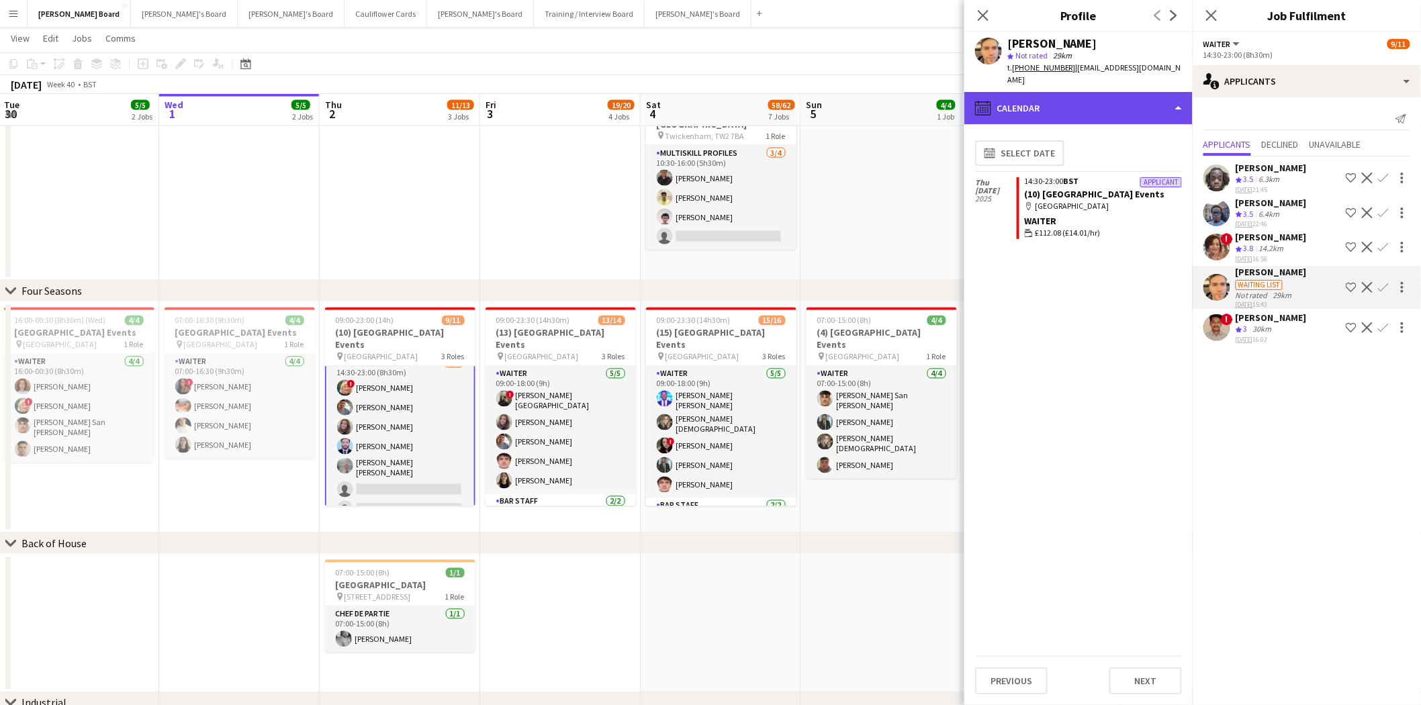
click at [1040, 92] on div "calendar-full Calendar" at bounding box center [1078, 108] width 228 height 32
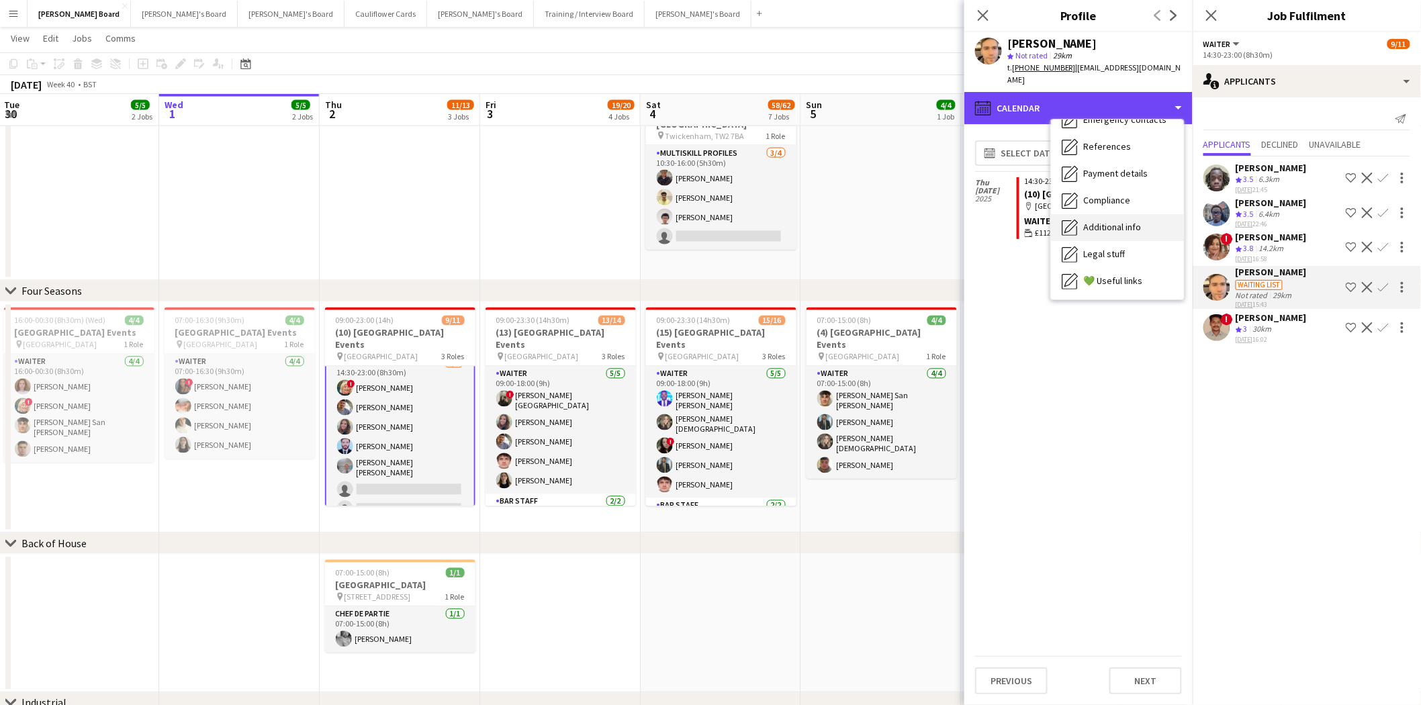
scroll to position [56, 0]
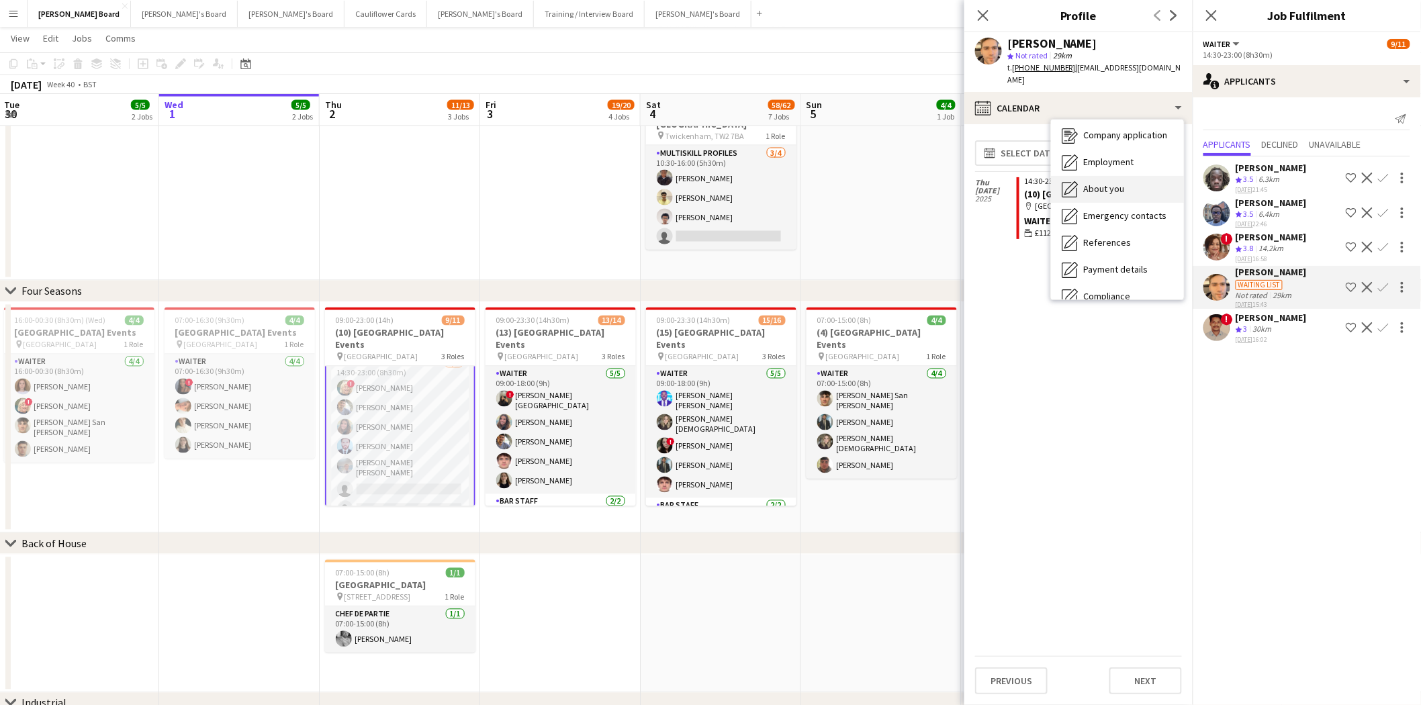
click at [1123, 176] on div "About you About you" at bounding box center [1117, 189] width 133 height 27
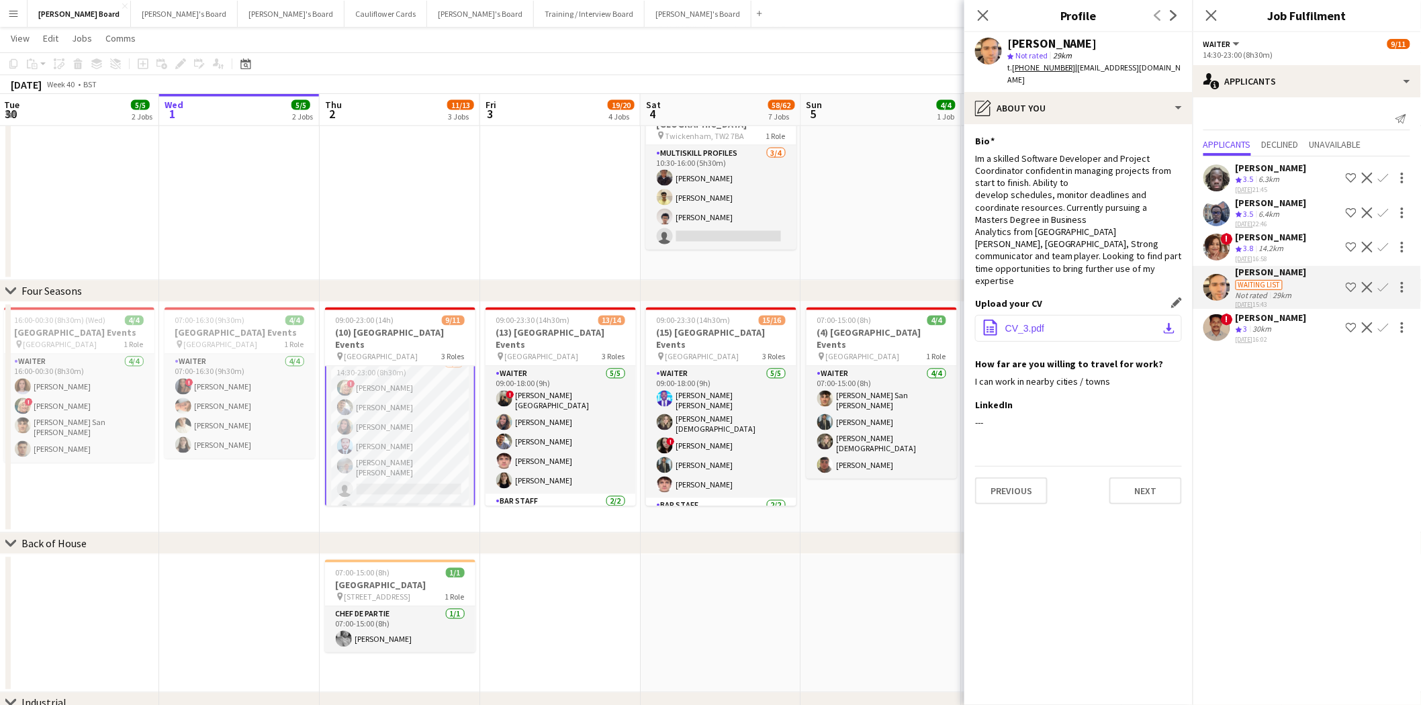
click at [1030, 328] on span "CV_3.pdf" at bounding box center [1024, 328] width 39 height 11
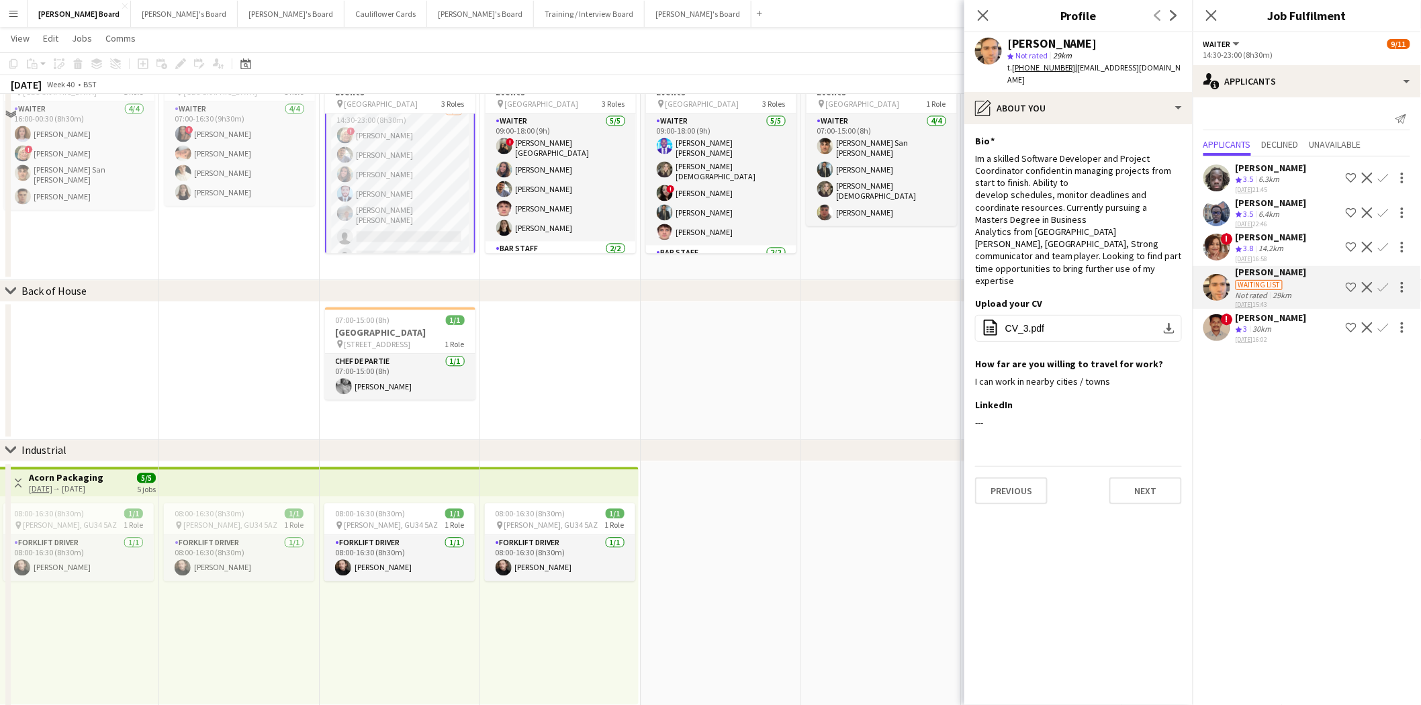
scroll to position [1175, 0]
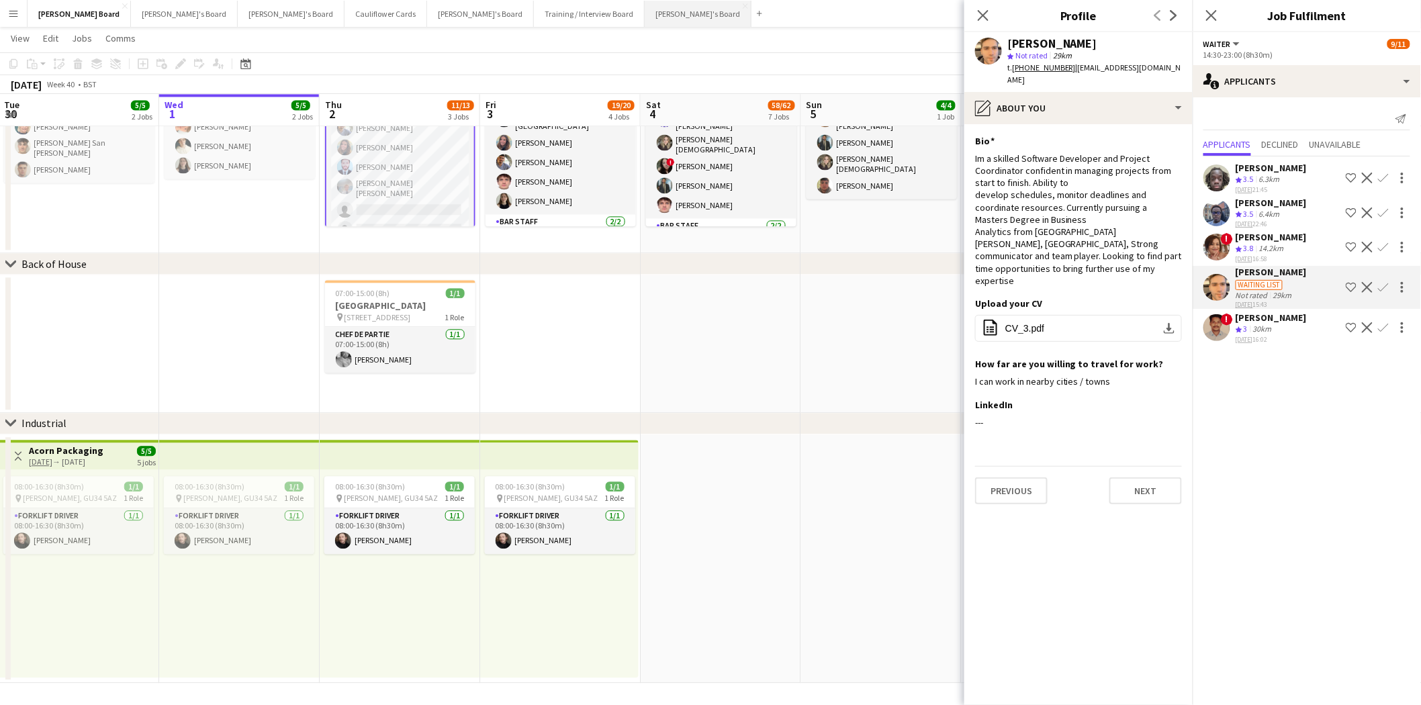
click at [645, 16] on button "Caitlin's Board Close" at bounding box center [698, 14] width 107 height 26
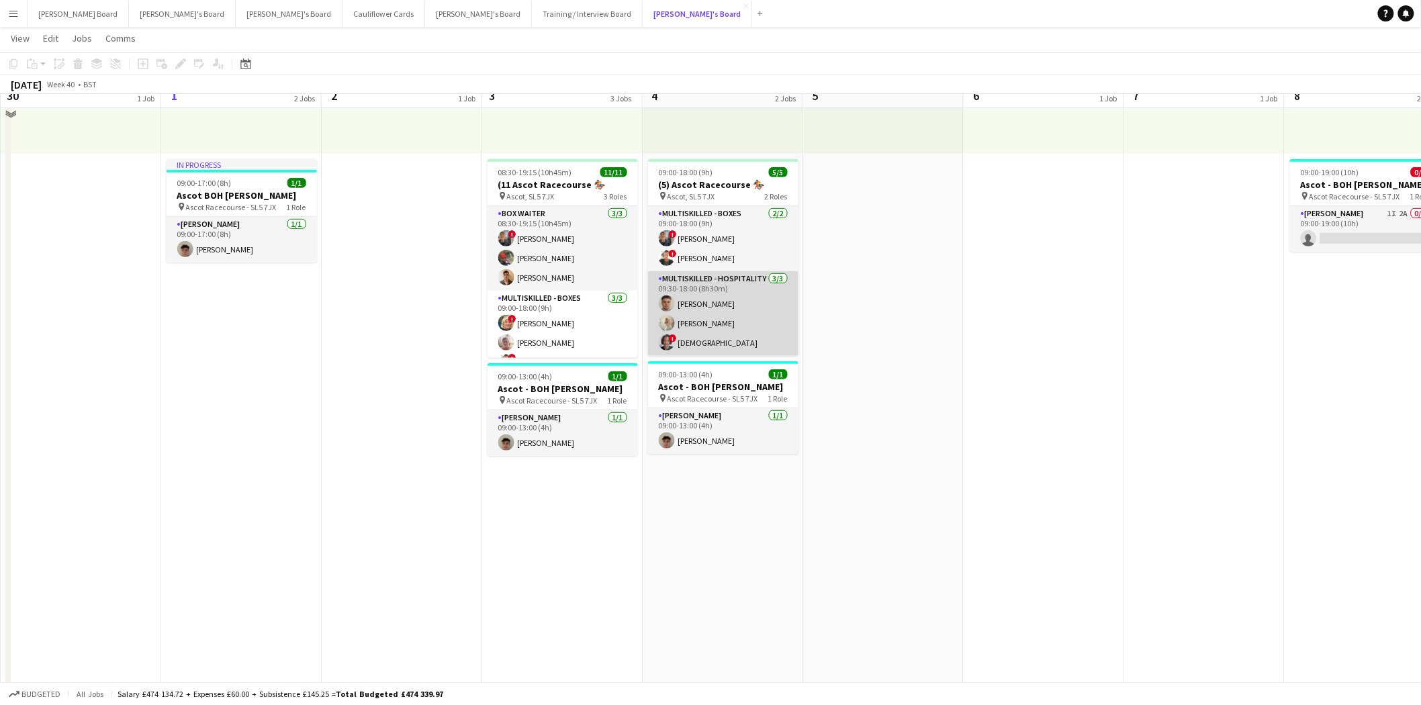
scroll to position [149, 0]
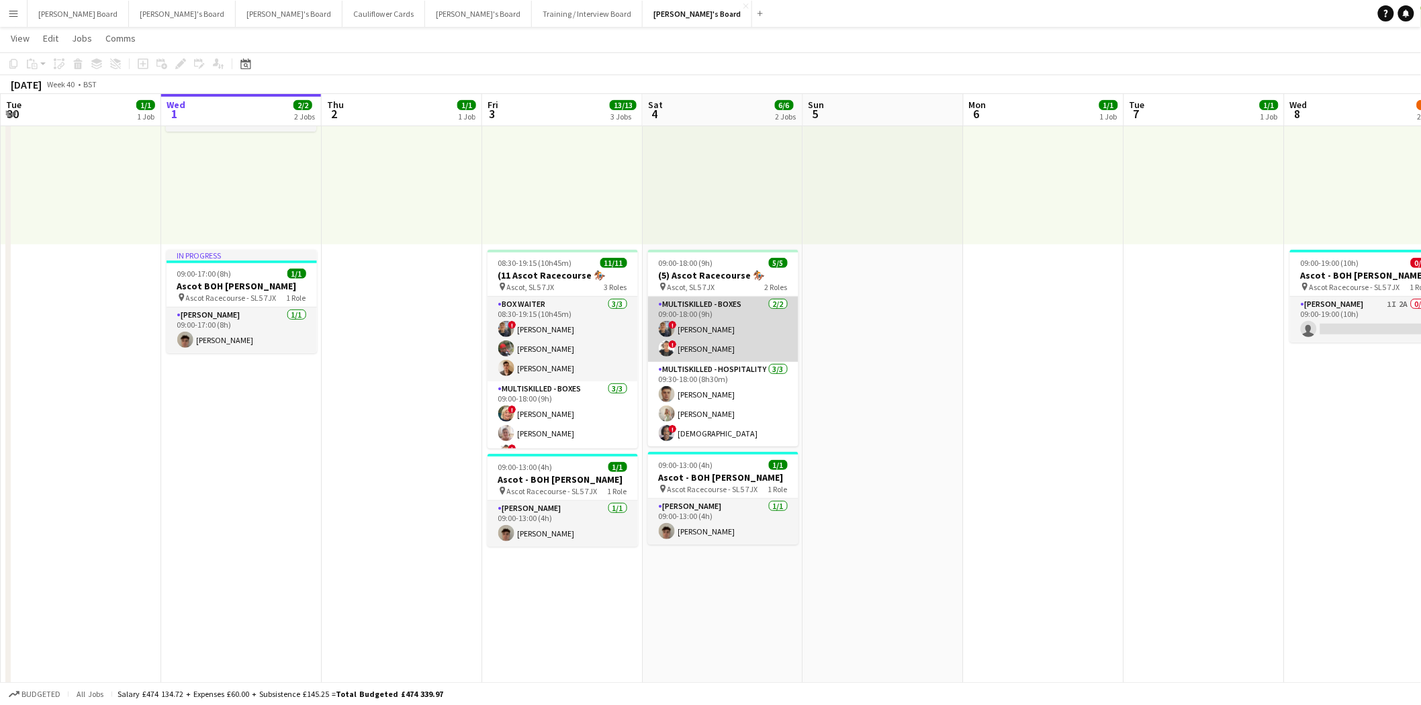
click at [739, 303] on app-card-role "Multiskilled - Boxes 2/2 09:00-18:00 (9h) ! Alex Buchholdt ! Sula Bransden" at bounding box center [723, 329] width 150 height 65
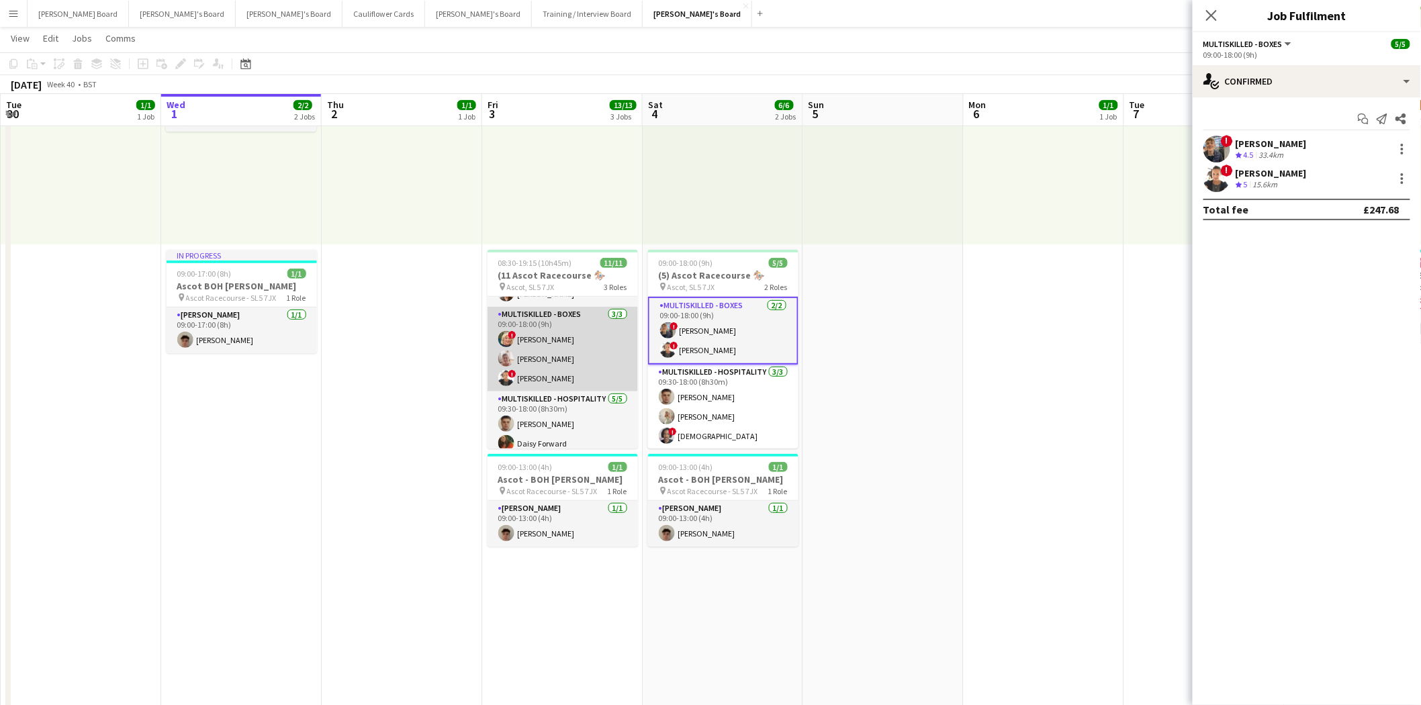
scroll to position [141, 0]
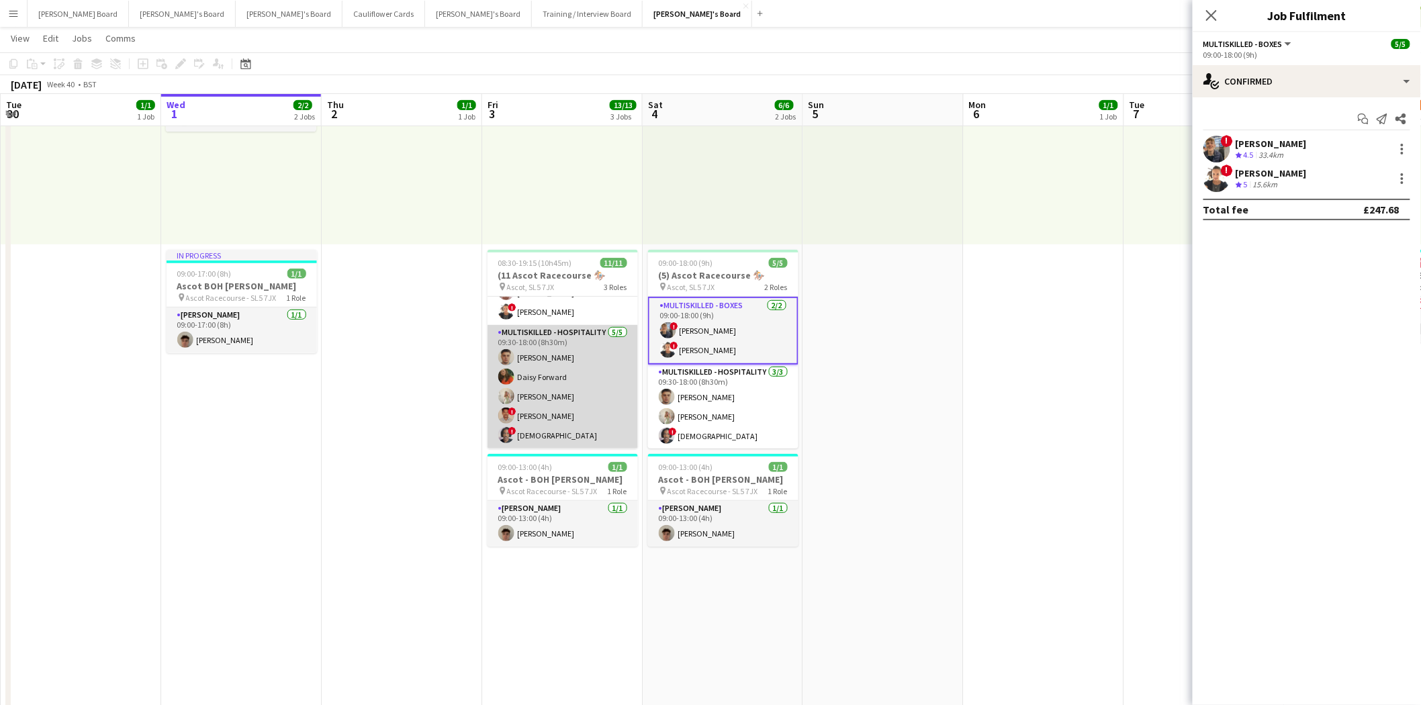
click at [558, 375] on app-card-role "Multiskilled - Hospitality 5/5 09:30-18:00 (8h30m) Thomas Morris Daisy Forward …" at bounding box center [563, 387] width 150 height 124
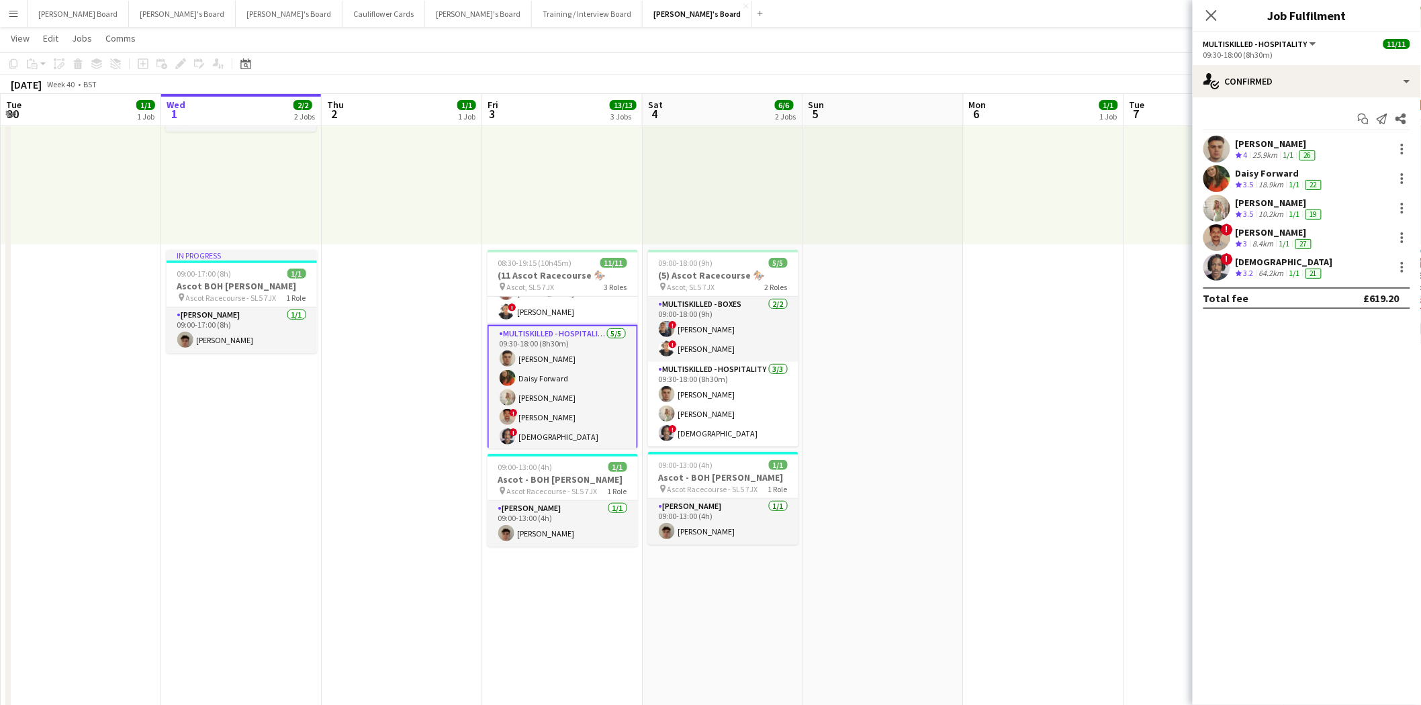
scroll to position [66, 0]
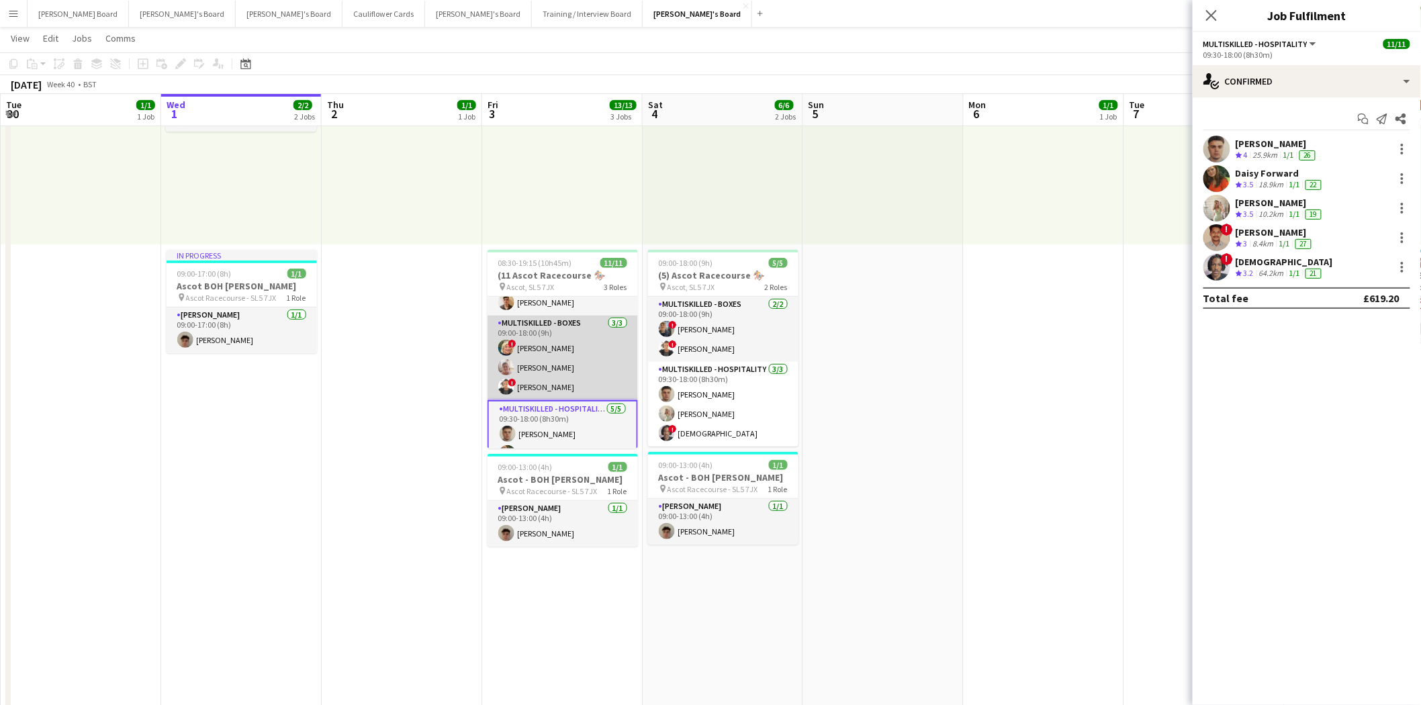
click at [578, 356] on app-card-role "Multiskilled - Boxes 3/3 09:00-18:00 (9h) ! Mairead Sullivan Jan Sage ! Sula Br…" at bounding box center [563, 358] width 150 height 85
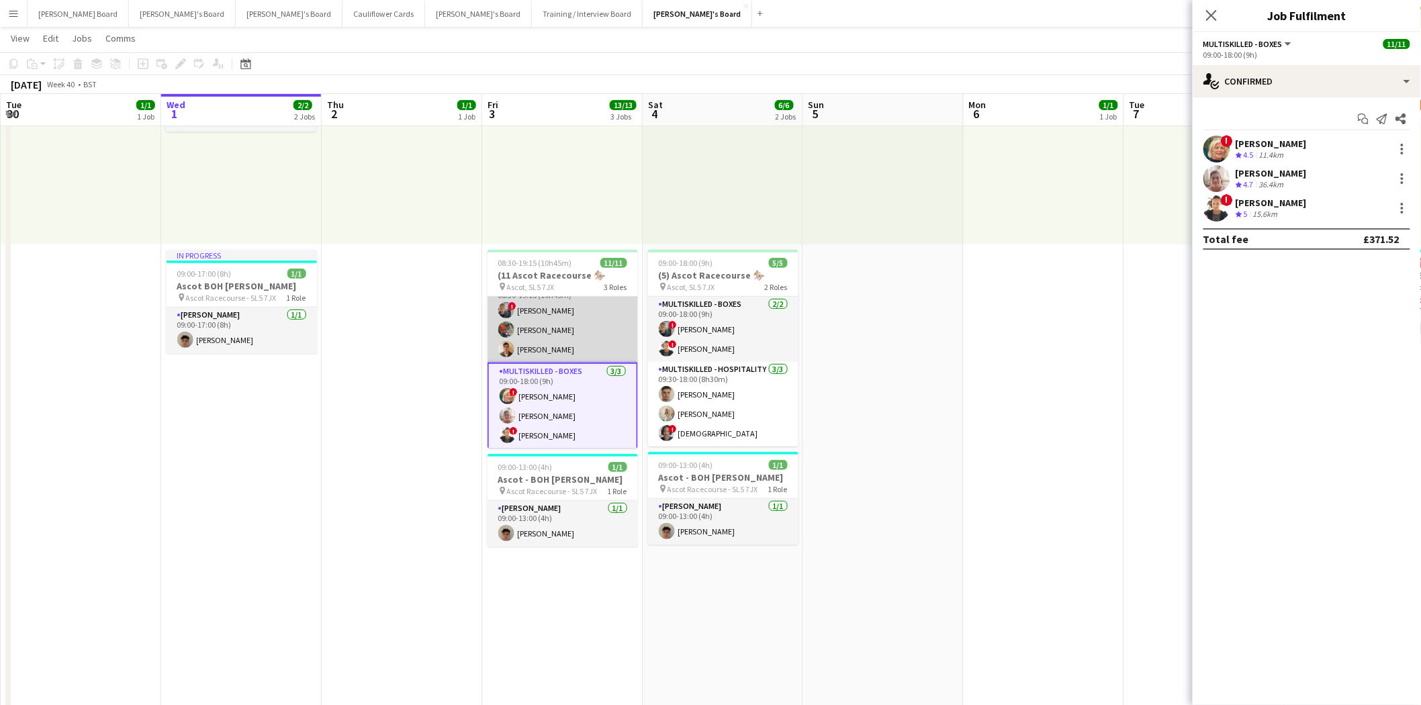
scroll to position [0, 0]
click at [533, 332] on app-card-role "BOX Waiter 3/3 08:30-19:15 (10h45m) ! Alex Buchholdt Kelvin Baffour James Dale" at bounding box center [563, 339] width 150 height 85
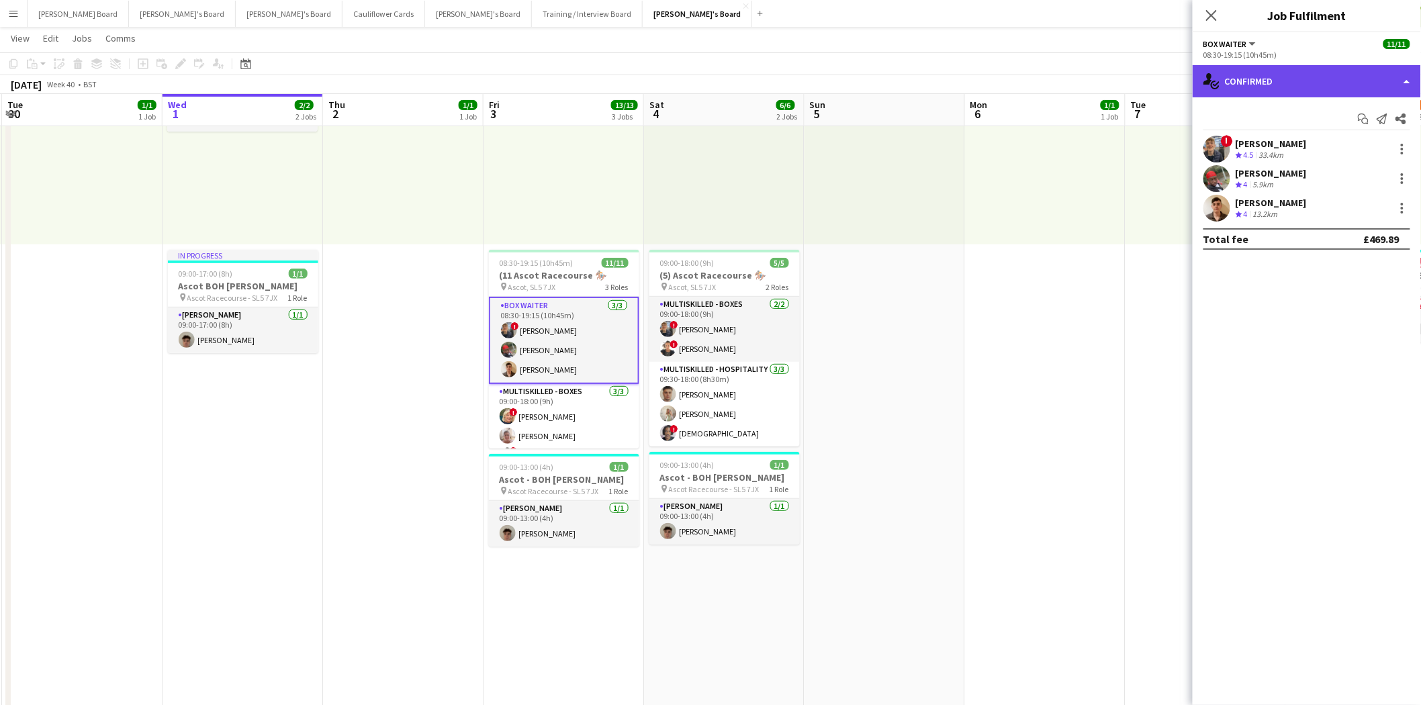
click at [1272, 86] on div "single-neutral-actions-check-2 Confirmed" at bounding box center [1307, 81] width 228 height 32
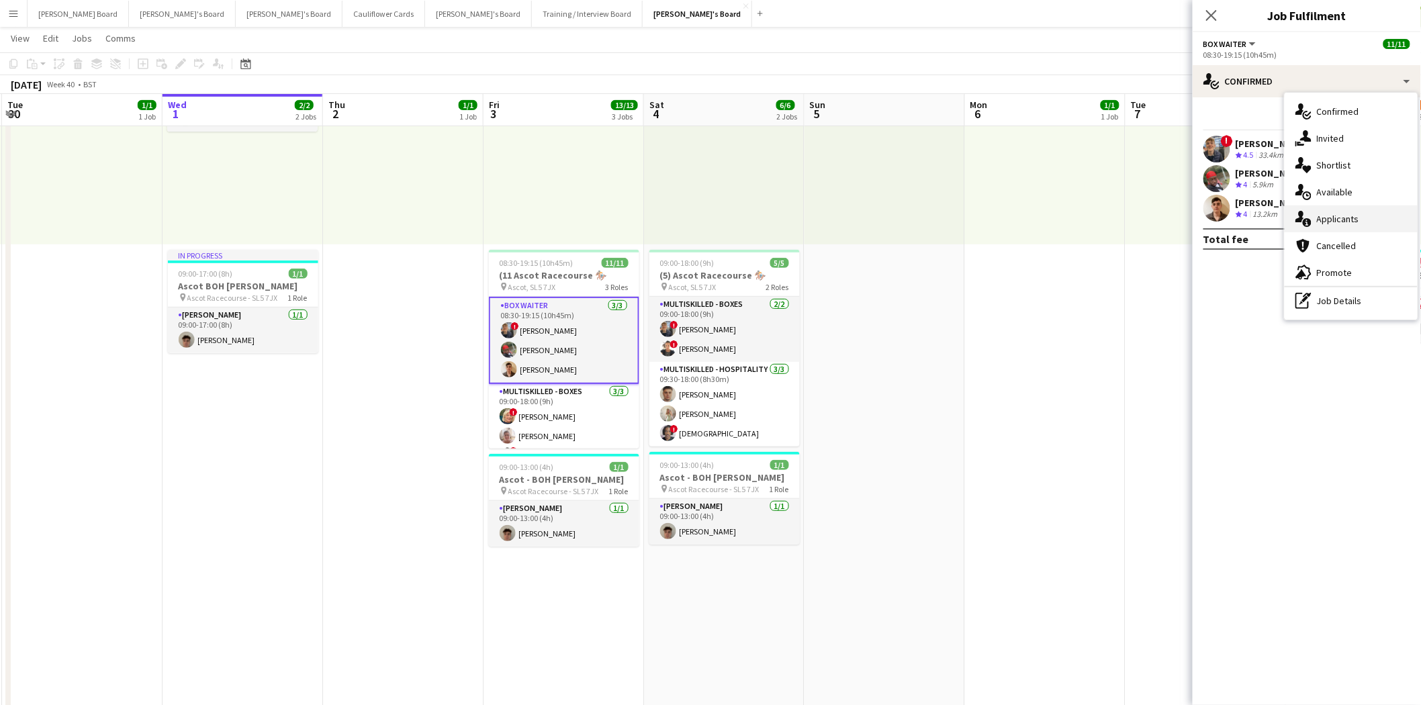
click at [1345, 214] on span "Applicants" at bounding box center [1338, 219] width 42 height 12
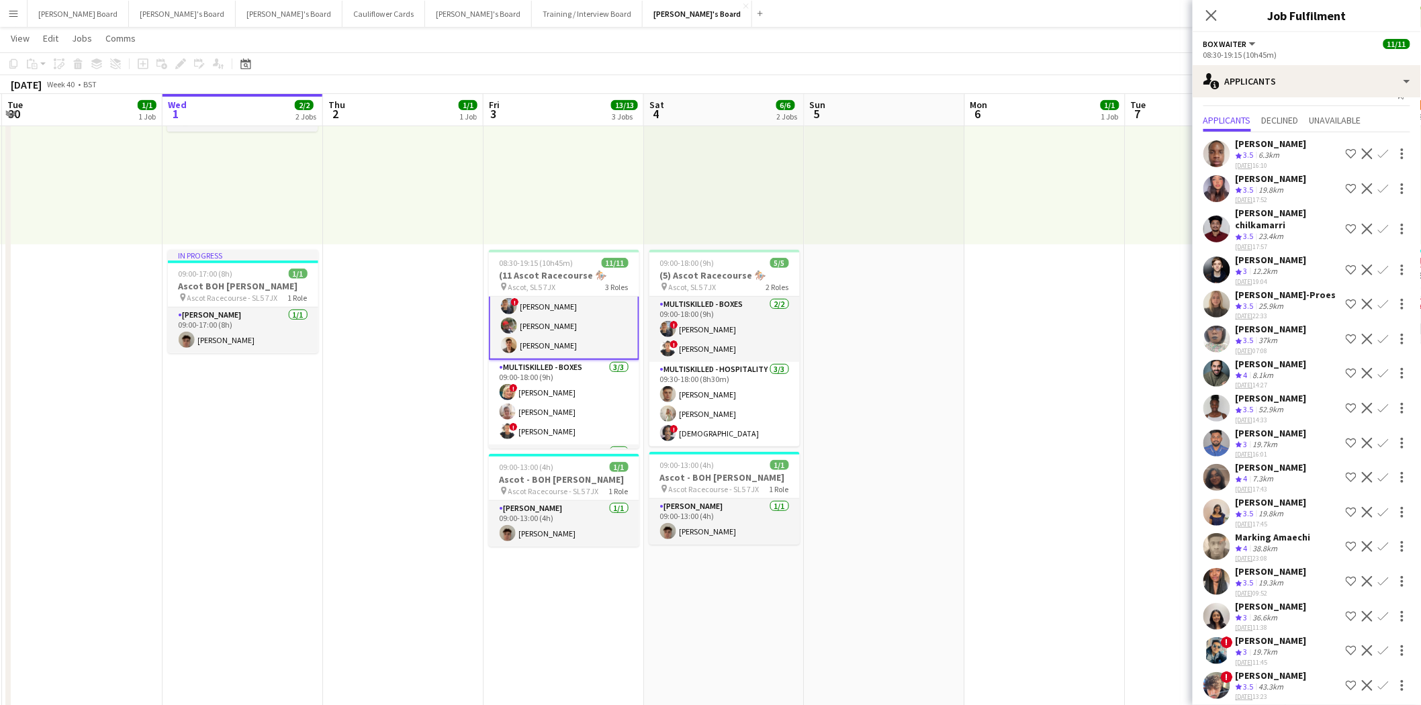
scroll to position [0, 0]
click at [573, 337] on app-card-role "BOX Waiter 3/3 08:30-19:15 (10h45m) ! Alex Buchholdt Kelvin Baffour James Dale" at bounding box center [564, 340] width 150 height 87
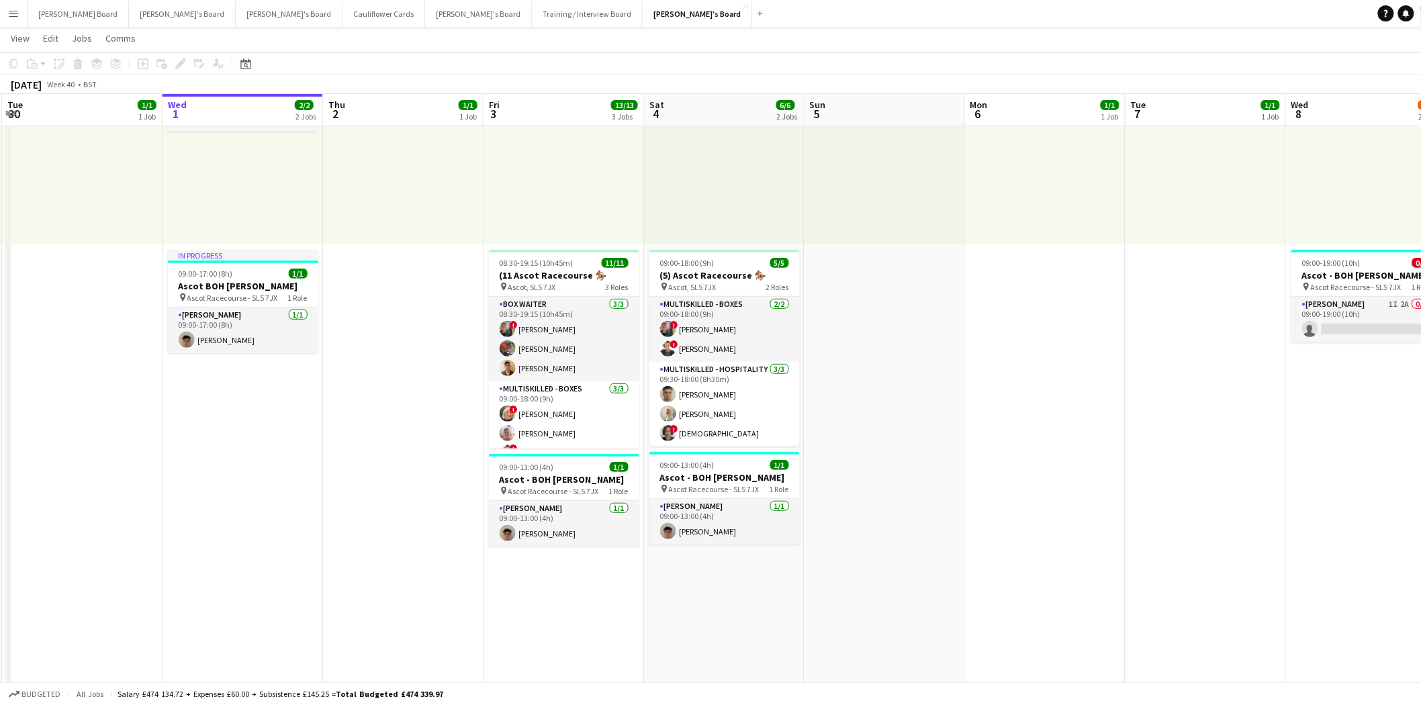
drag, startPoint x: 562, startPoint y: 330, endPoint x: 574, endPoint y: 230, distance: 100.7
click at [562, 329] on app-card-role "BOX Waiter 3/3 08:30-19:15 (10h45m) ! Alex Buchholdt Kelvin Baffour James Dale" at bounding box center [564, 339] width 150 height 85
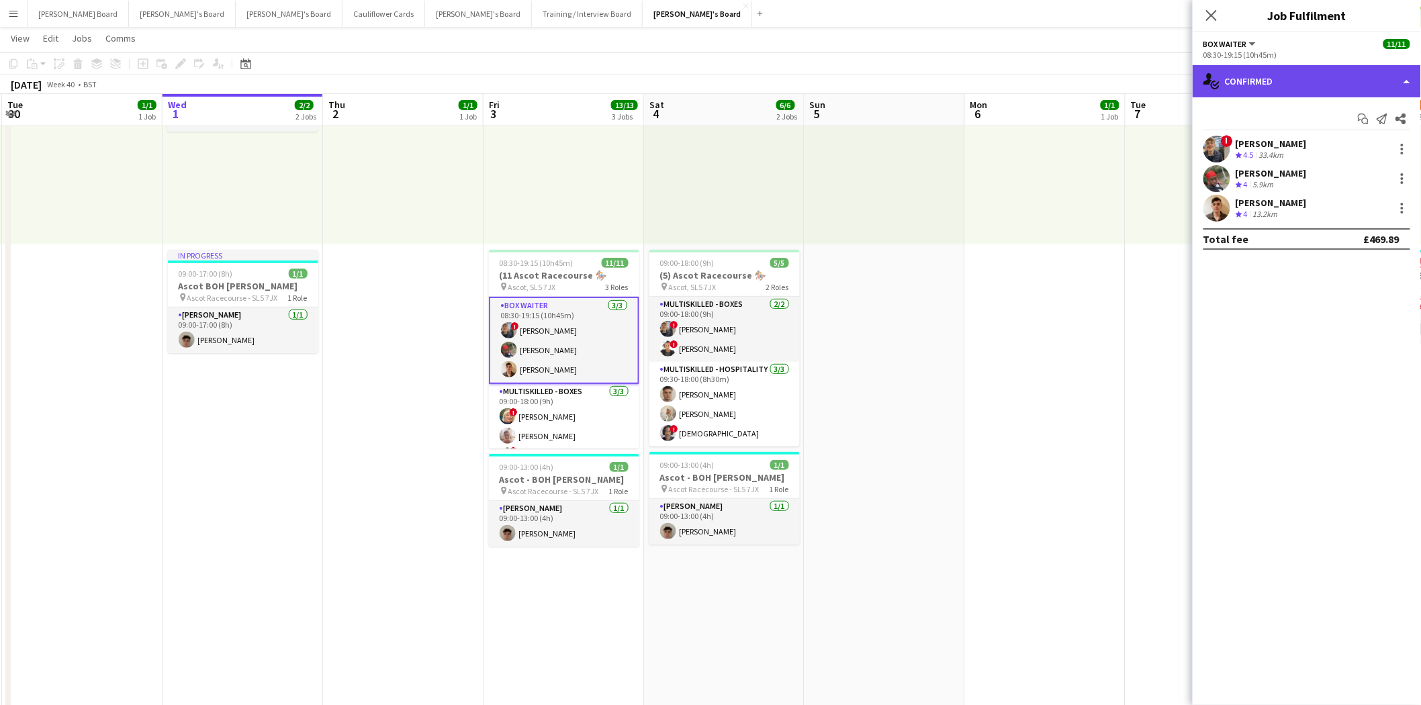
click at [1267, 78] on div "single-neutral-actions-check-2 Confirmed" at bounding box center [1307, 81] width 228 height 32
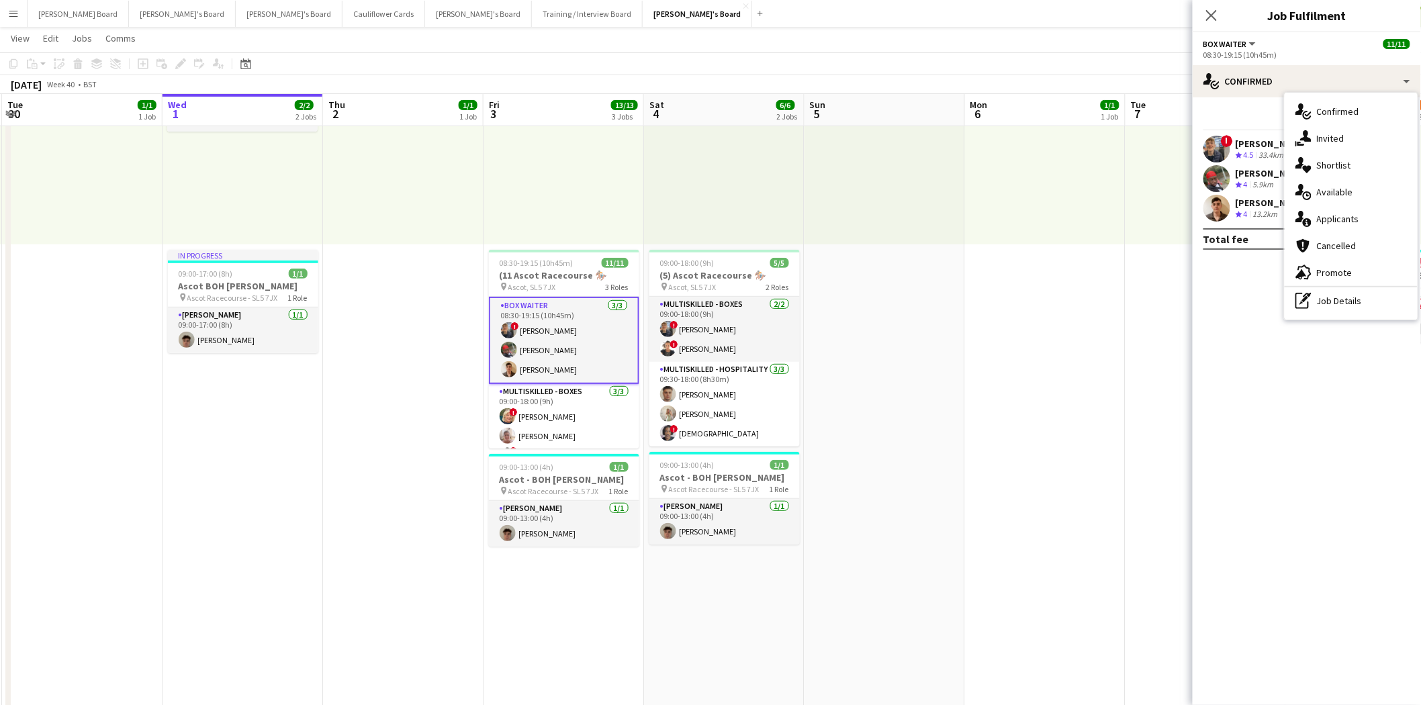
drag, startPoint x: 1350, startPoint y: 303, endPoint x: 1320, endPoint y: 215, distance: 93.0
click at [1349, 300] on div "pen-write Job Details" at bounding box center [1351, 300] width 133 height 27
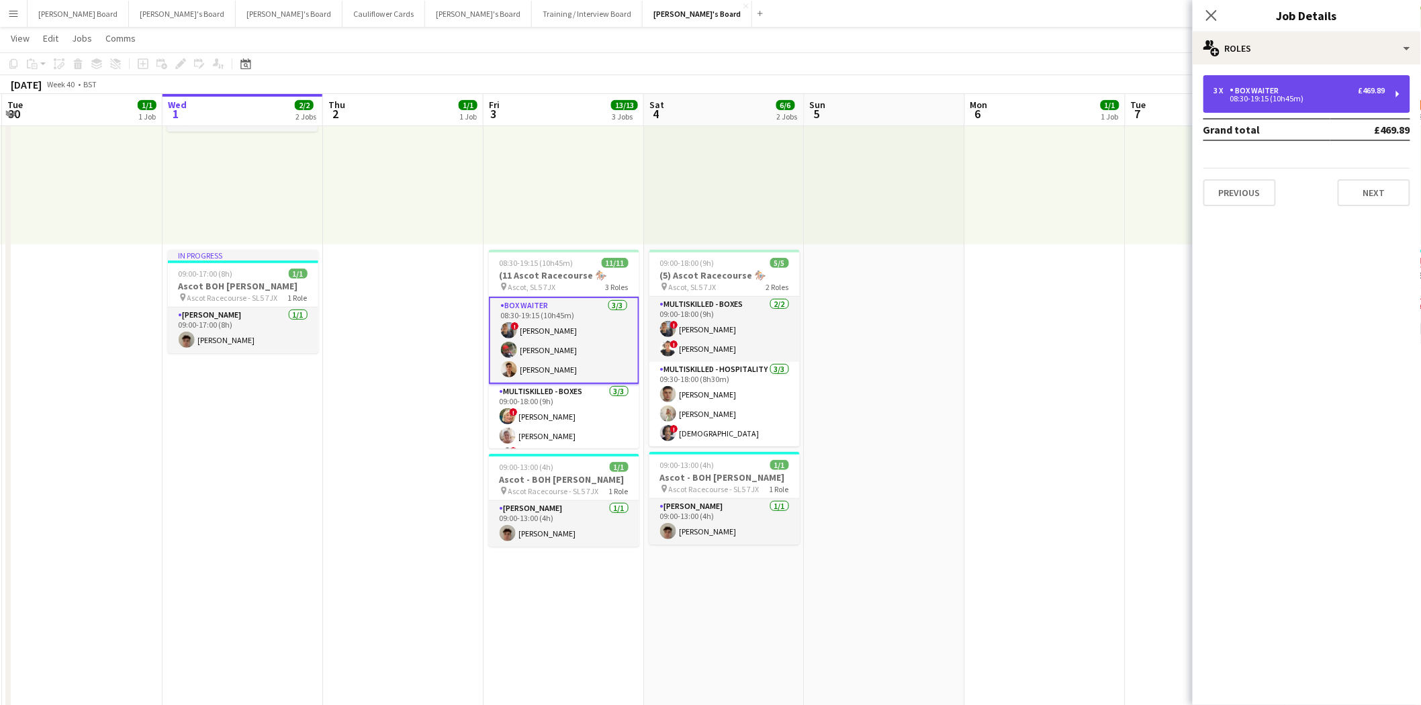
click at [1294, 95] on div "08:30-19:15 (10h45m)" at bounding box center [1299, 98] width 171 height 7
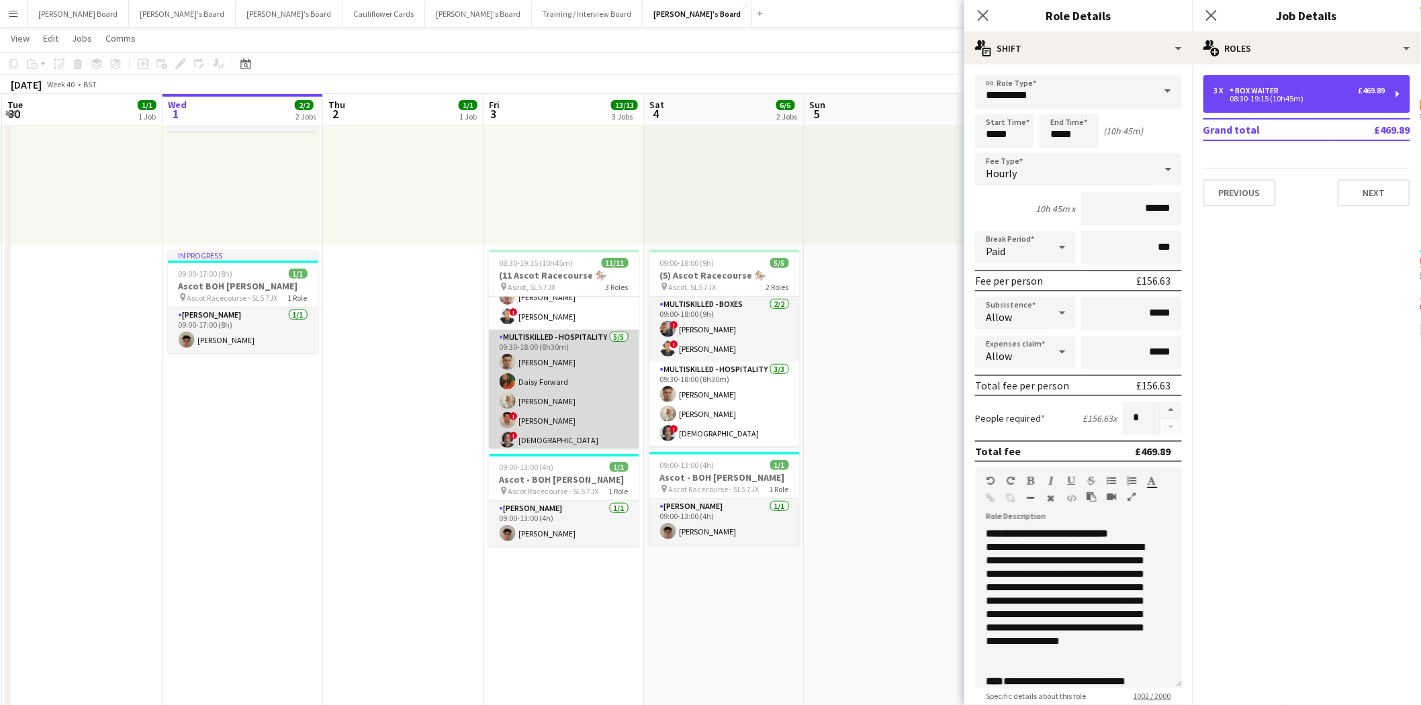
scroll to position [142, 0]
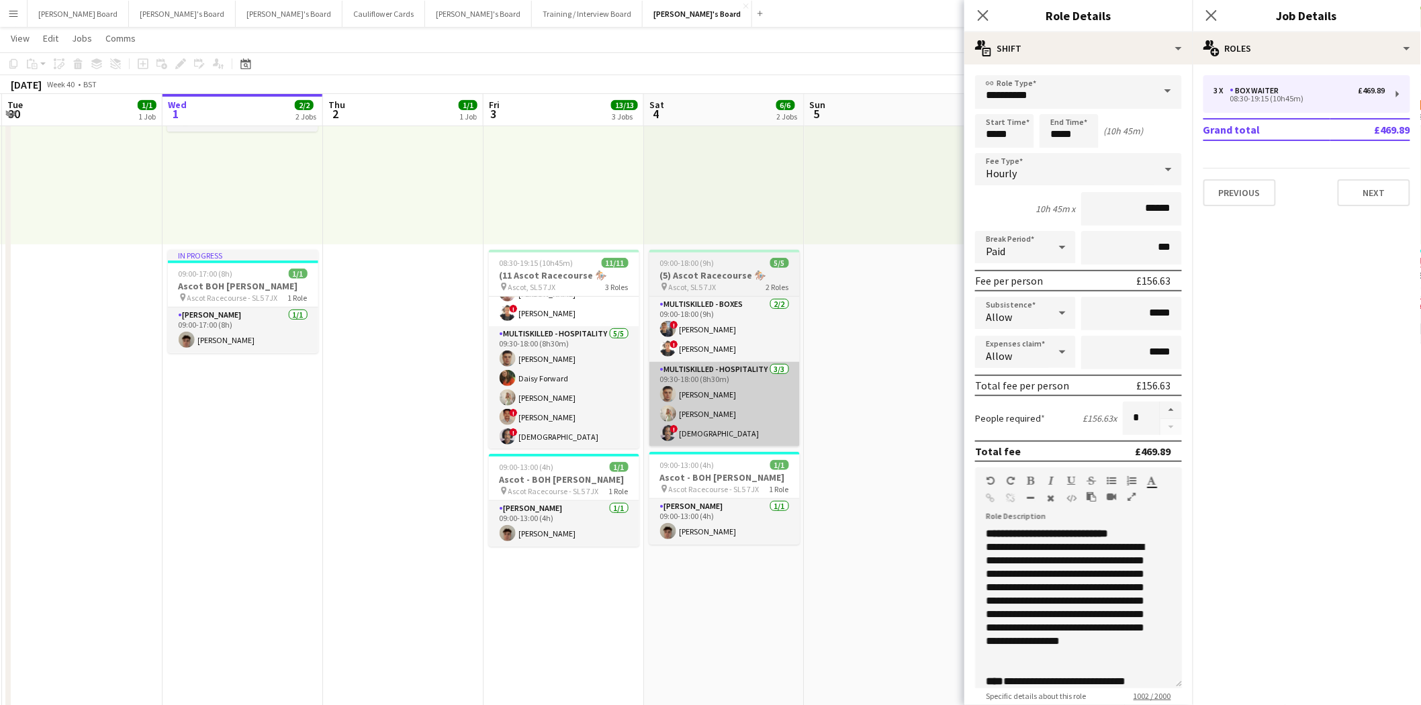
drag, startPoint x: 582, startPoint y: 366, endPoint x: 786, endPoint y: 365, distance: 204.2
click at [582, 366] on app-card-role "Multiskilled - Hospitality 5/5 09:30-18:00 (8h30m) Thomas Morris Daisy Forward …" at bounding box center [564, 388] width 150 height 124
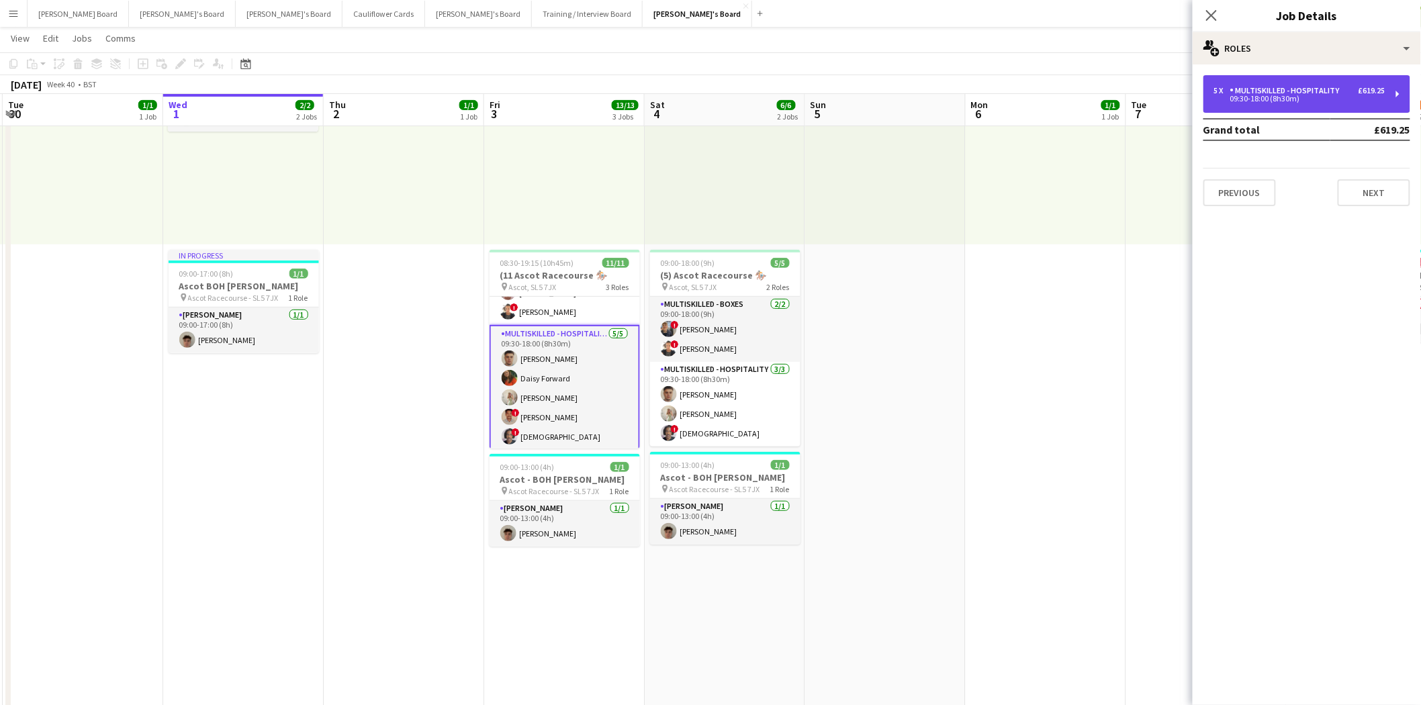
click at [1273, 88] on div "Multiskilled - Hospitality" at bounding box center [1287, 90] width 115 height 9
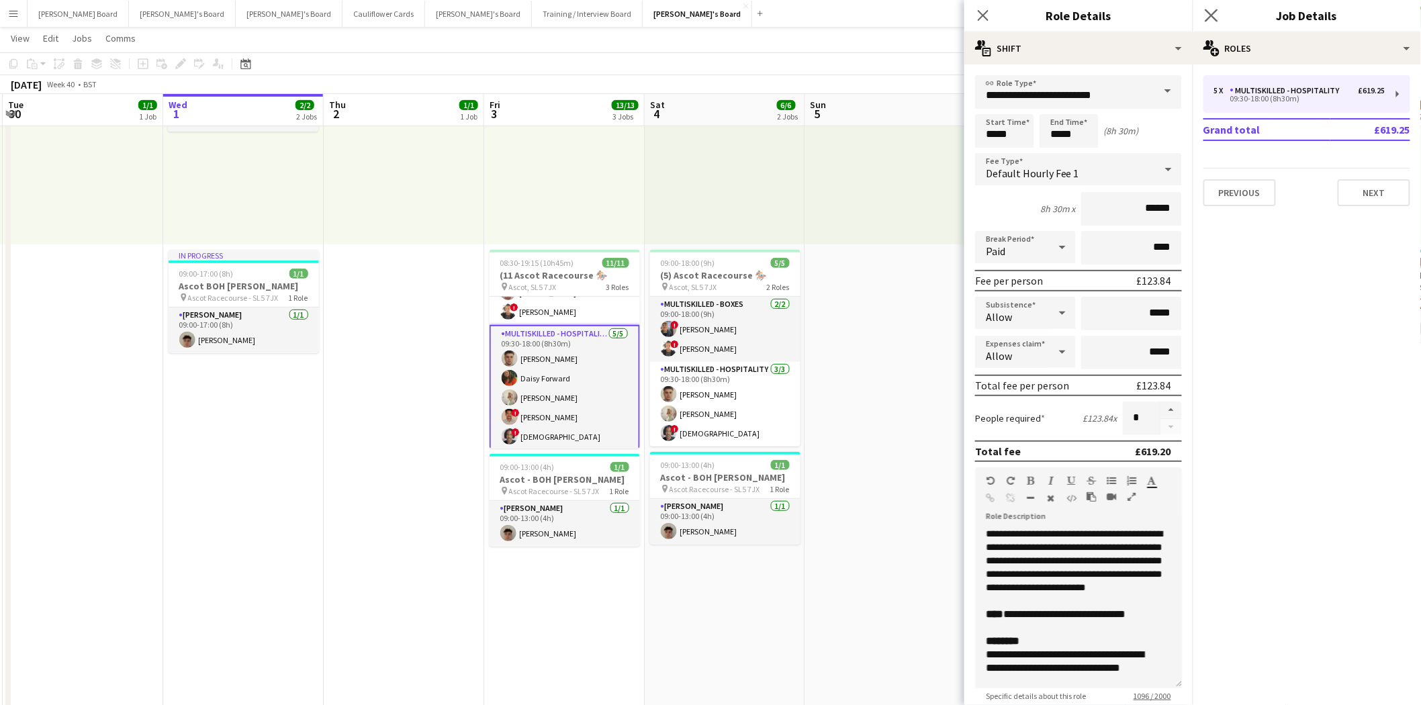
drag, startPoint x: 1218, startPoint y: 12, endPoint x: 1001, endPoint y: 138, distance: 251.6
click at [1218, 12] on app-icon "Close pop-in" at bounding box center [1212, 15] width 16 height 16
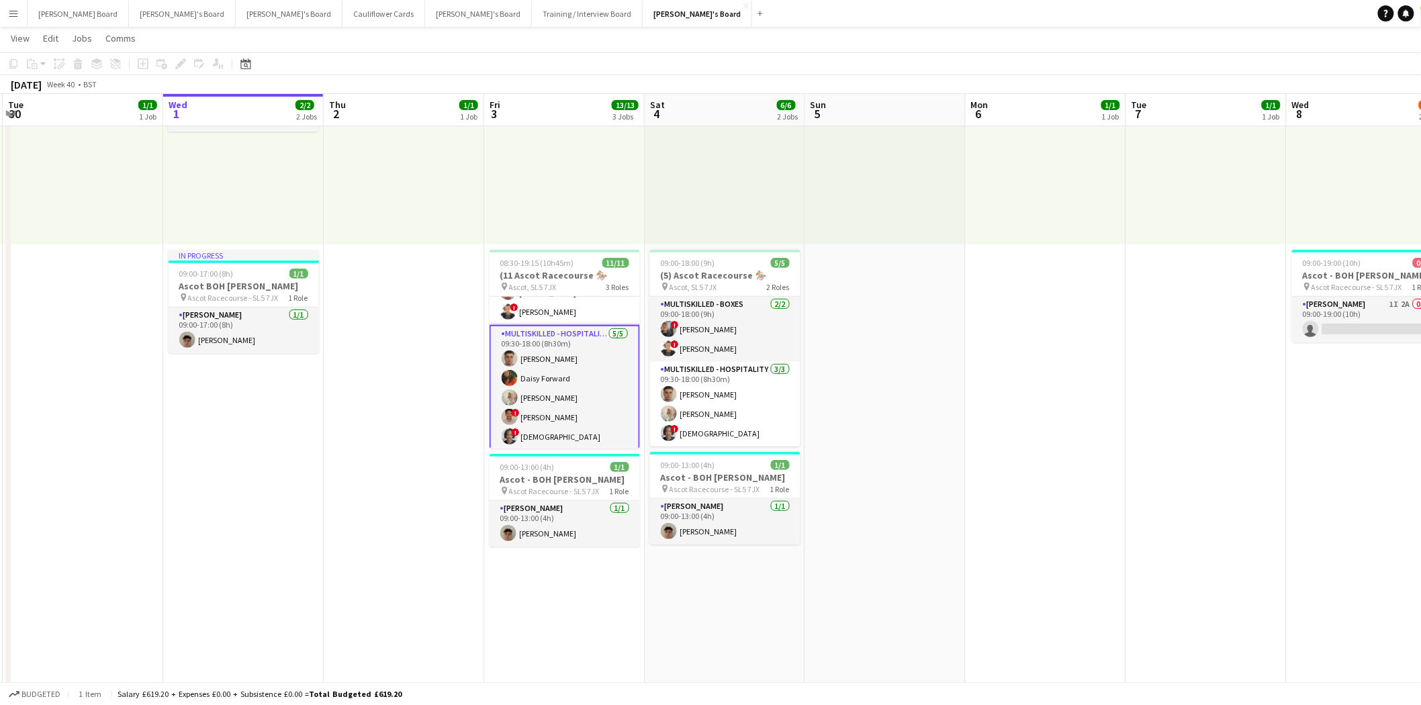
scroll to position [0, 0]
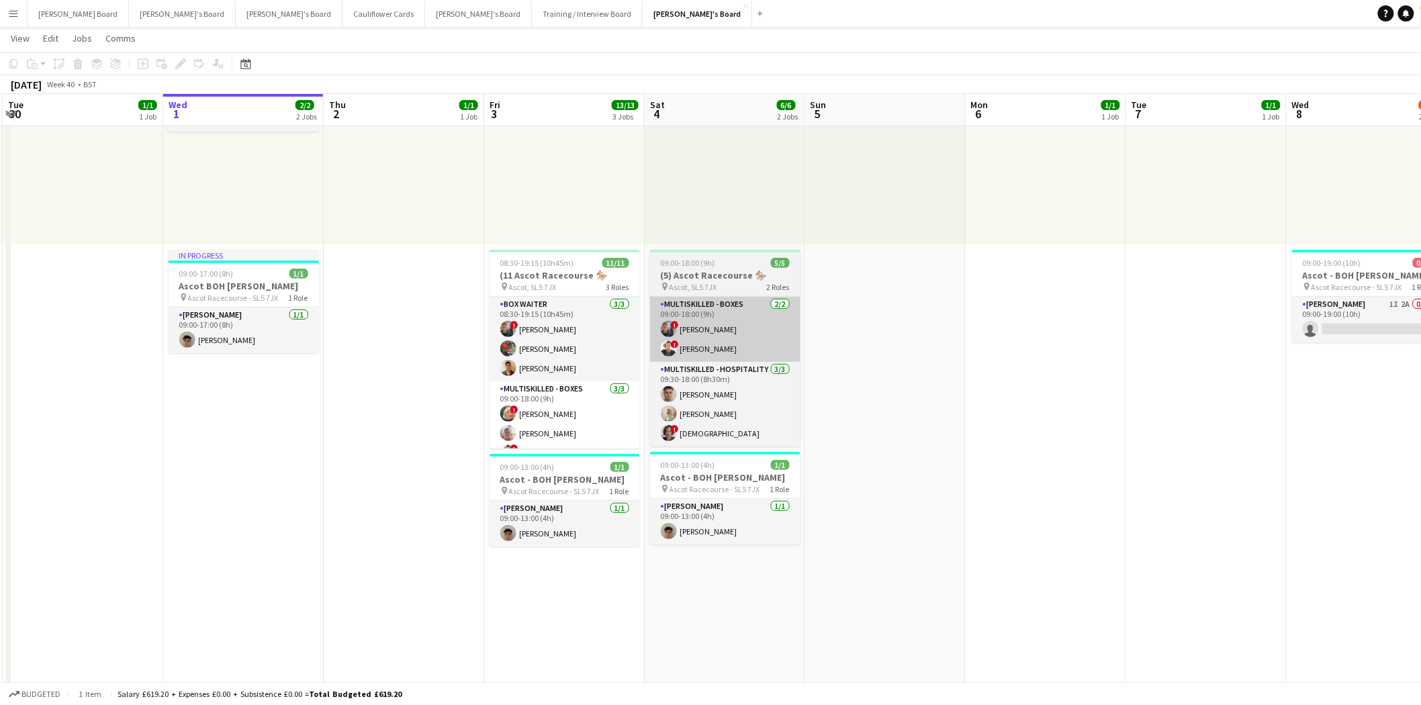
drag, startPoint x: 526, startPoint y: 351, endPoint x: 724, endPoint y: 345, distance: 198.2
click at [527, 351] on app-card-role "BOX Waiter 3/3 08:30-19:15 (10h45m) ! Alex Buchholdt Kelvin Baffour James Dale" at bounding box center [565, 339] width 150 height 85
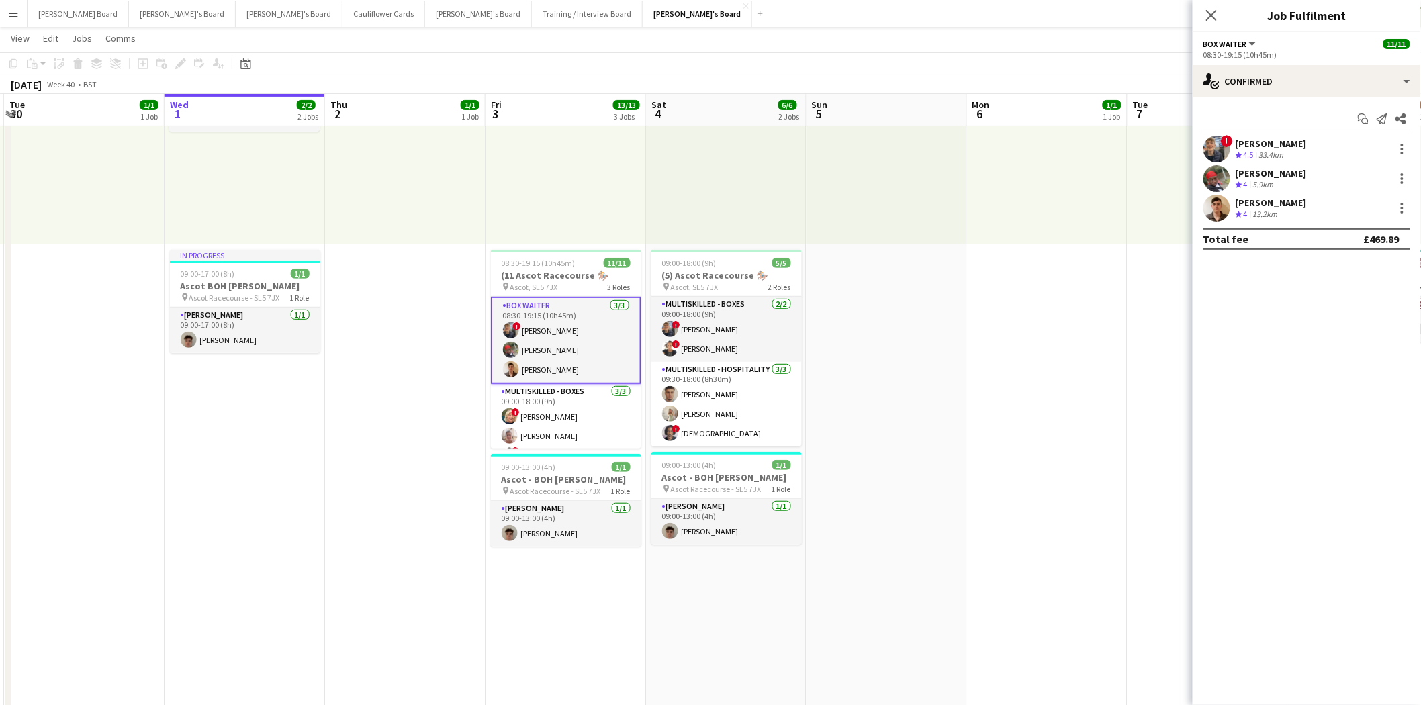
click at [543, 326] on app-card-role "BOX Waiter 3/3 08:30-19:15 (10h45m) ! Alex Buchholdt Kelvin Baffour James Dale" at bounding box center [566, 340] width 150 height 87
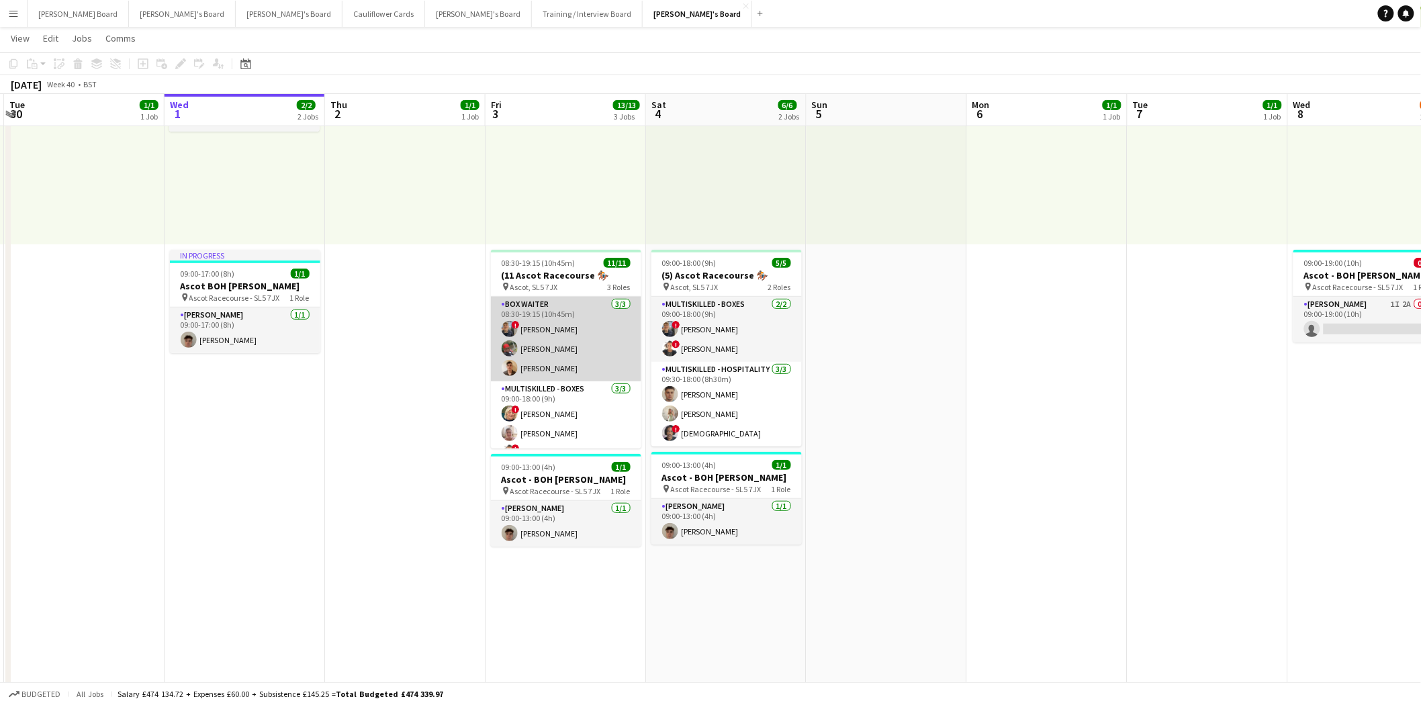
click at [574, 344] on app-card-role "BOX Waiter 3/3 08:30-19:15 (10h45m) ! Alex Buchholdt Kelvin Baffour James Dale" at bounding box center [566, 339] width 150 height 85
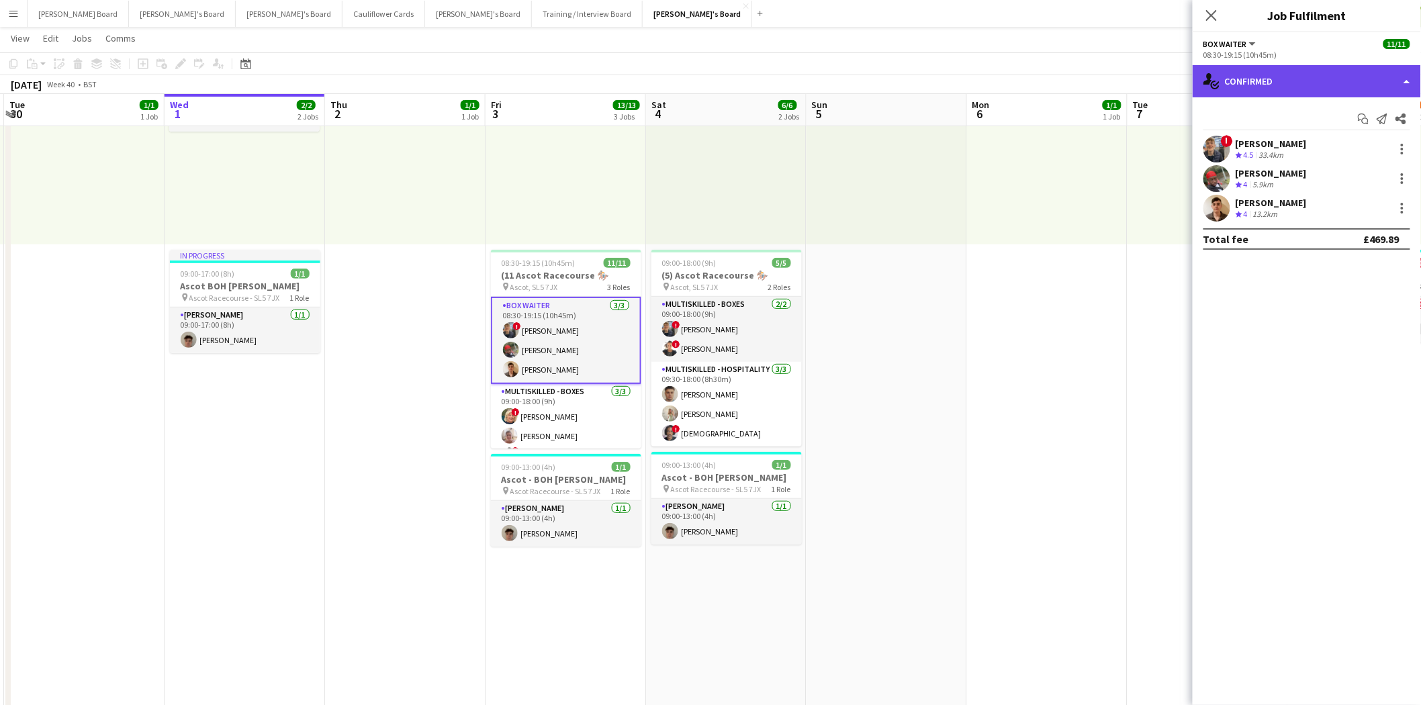
click at [1279, 91] on div "single-neutral-actions-check-2 Confirmed" at bounding box center [1307, 81] width 228 height 32
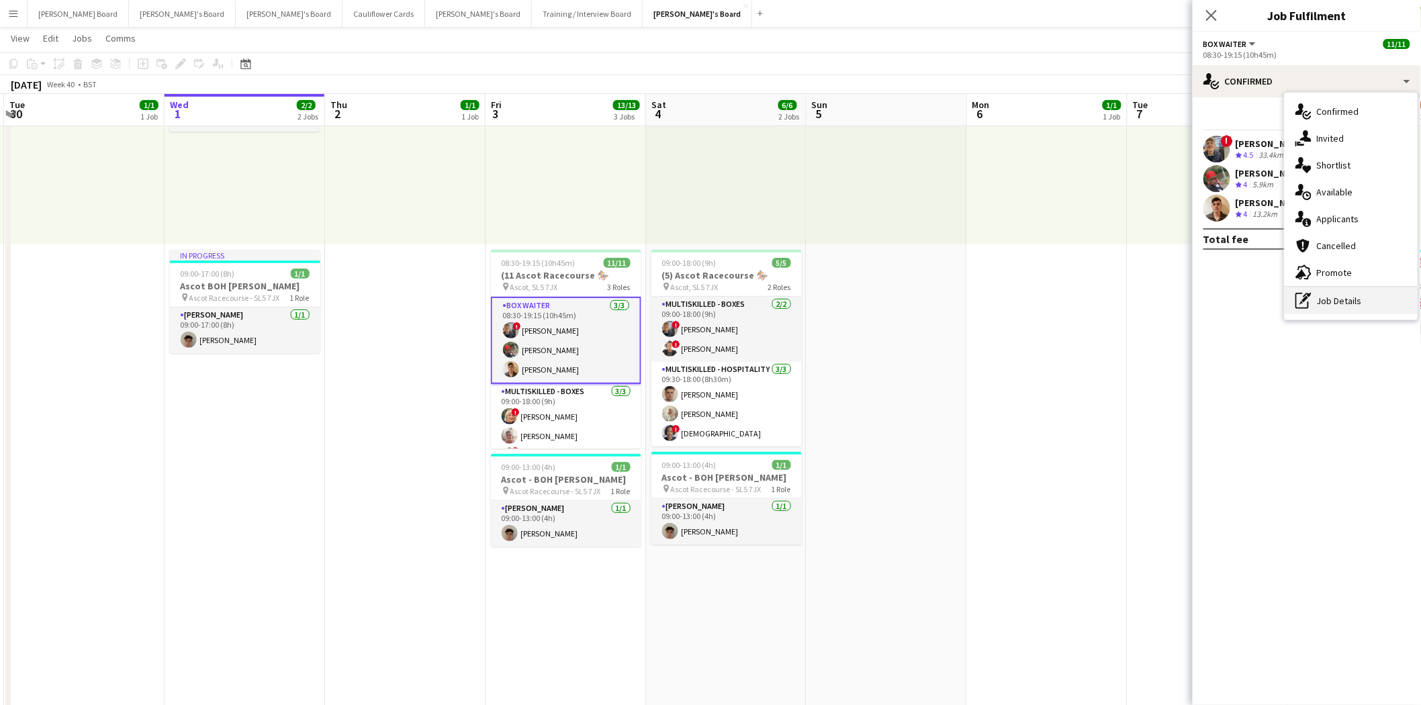
click at [1348, 305] on div "pen-write Job Details" at bounding box center [1351, 300] width 133 height 27
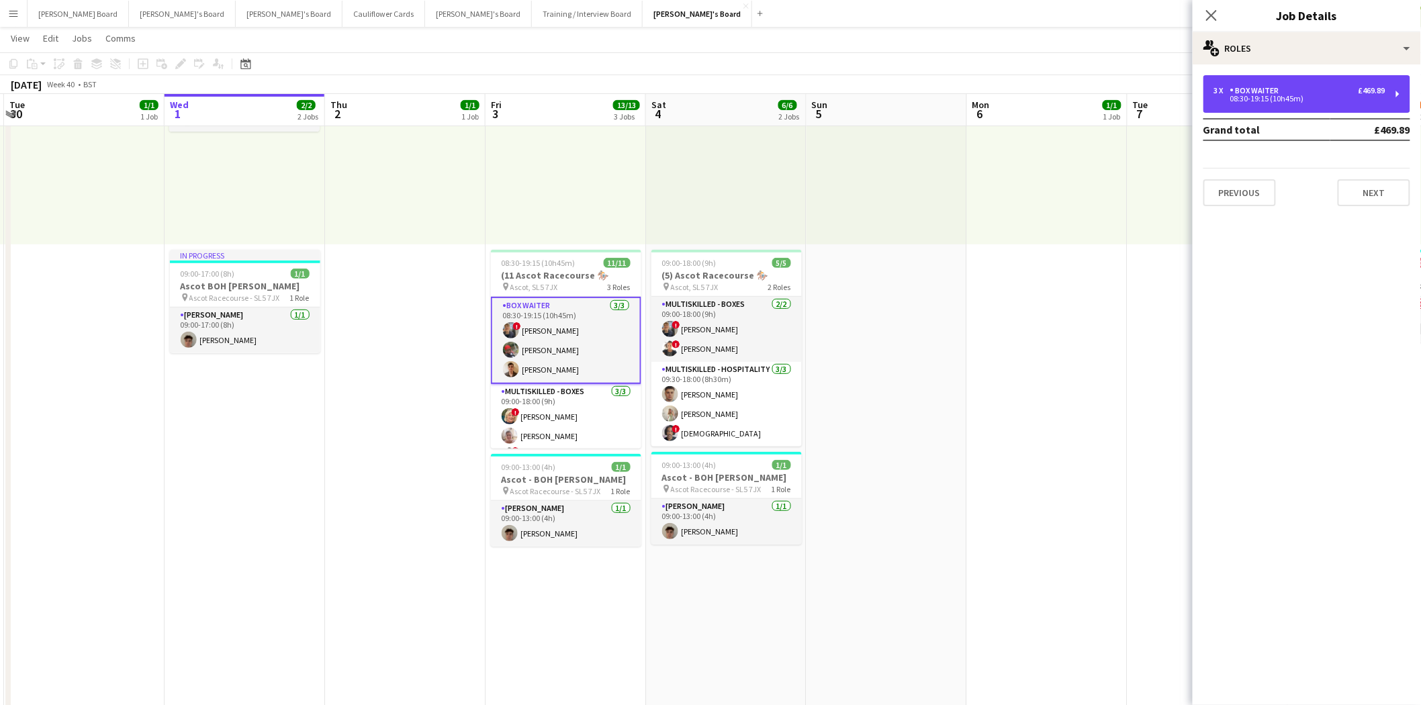
drag, startPoint x: 1284, startPoint y: 94, endPoint x: 1313, endPoint y: 156, distance: 68.8
click at [1285, 94] on div "3 x BOX Waiter £469.89 08:30-19:15 (10h45m)" at bounding box center [1299, 94] width 171 height 16
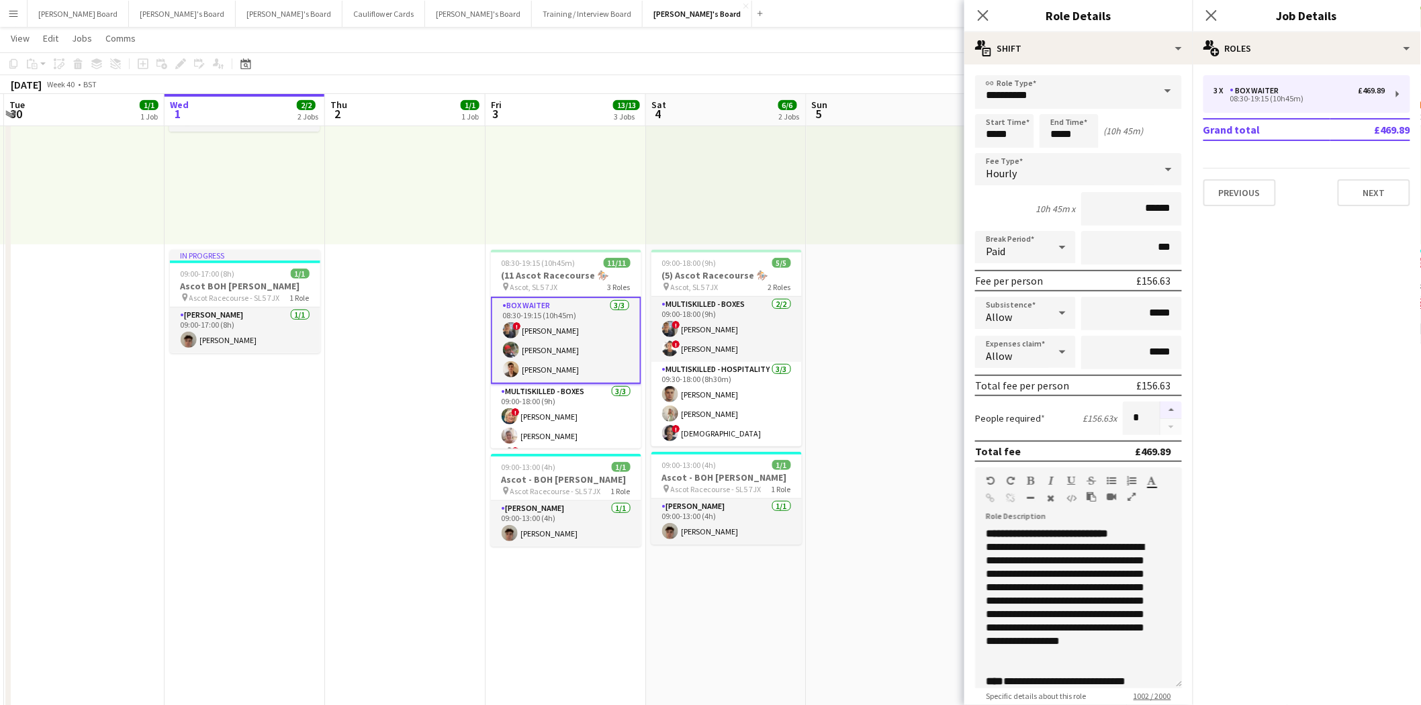
click at [1161, 402] on button "button" at bounding box center [1171, 410] width 21 height 17
click at [1161, 403] on button "button" at bounding box center [1171, 410] width 21 height 17
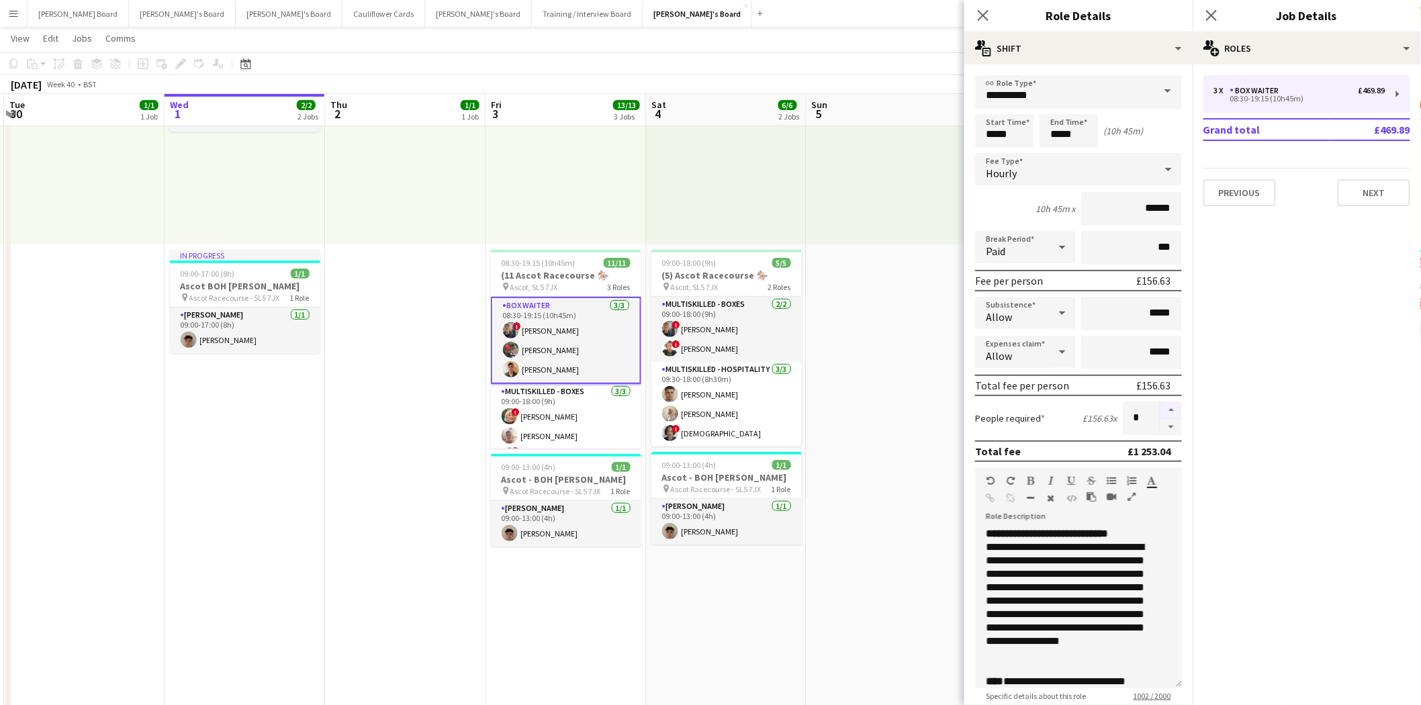
click at [1161, 403] on button "button" at bounding box center [1171, 410] width 21 height 17
type input "**"
click at [571, 327] on app-card-role "BOX Waiter 3/3 08:30-19:15 (10h45m) ! Alex Buchholdt Kelvin Baffour James Dale" at bounding box center [566, 340] width 150 height 87
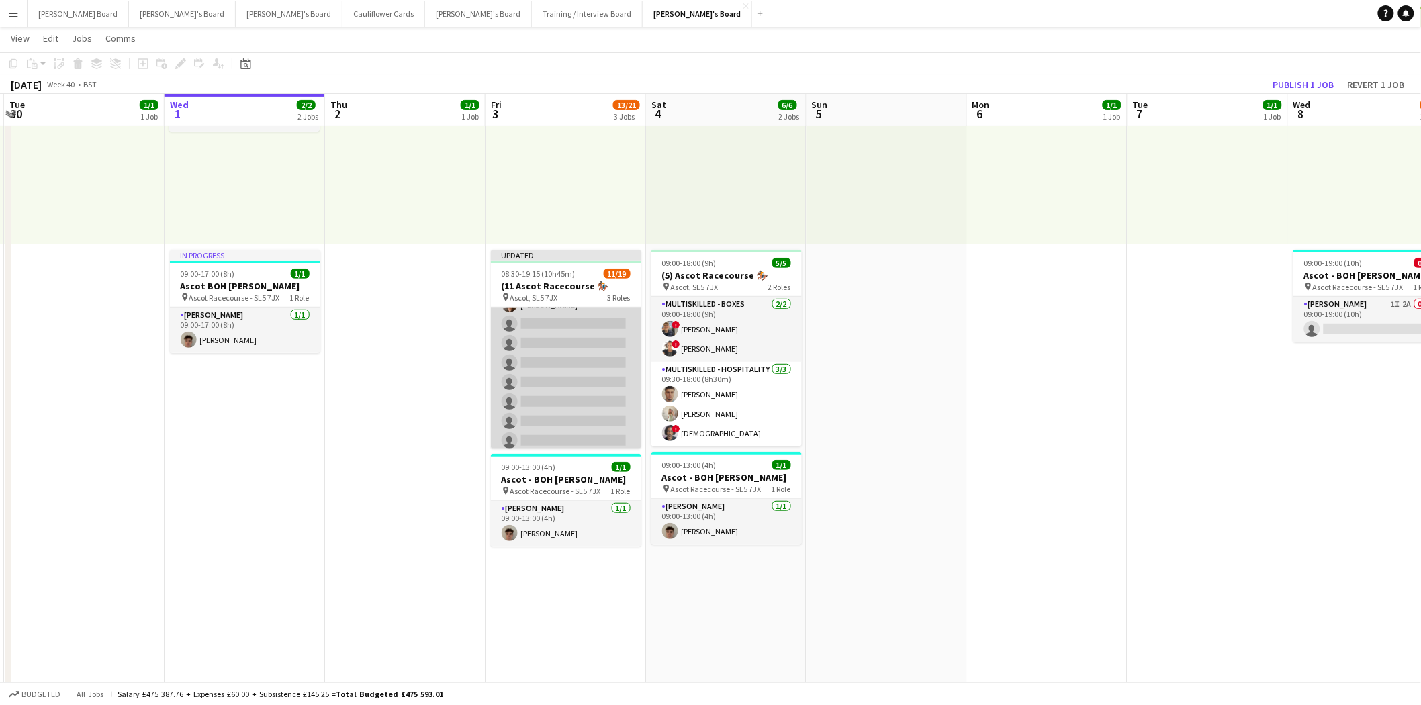
scroll to position [0, 0]
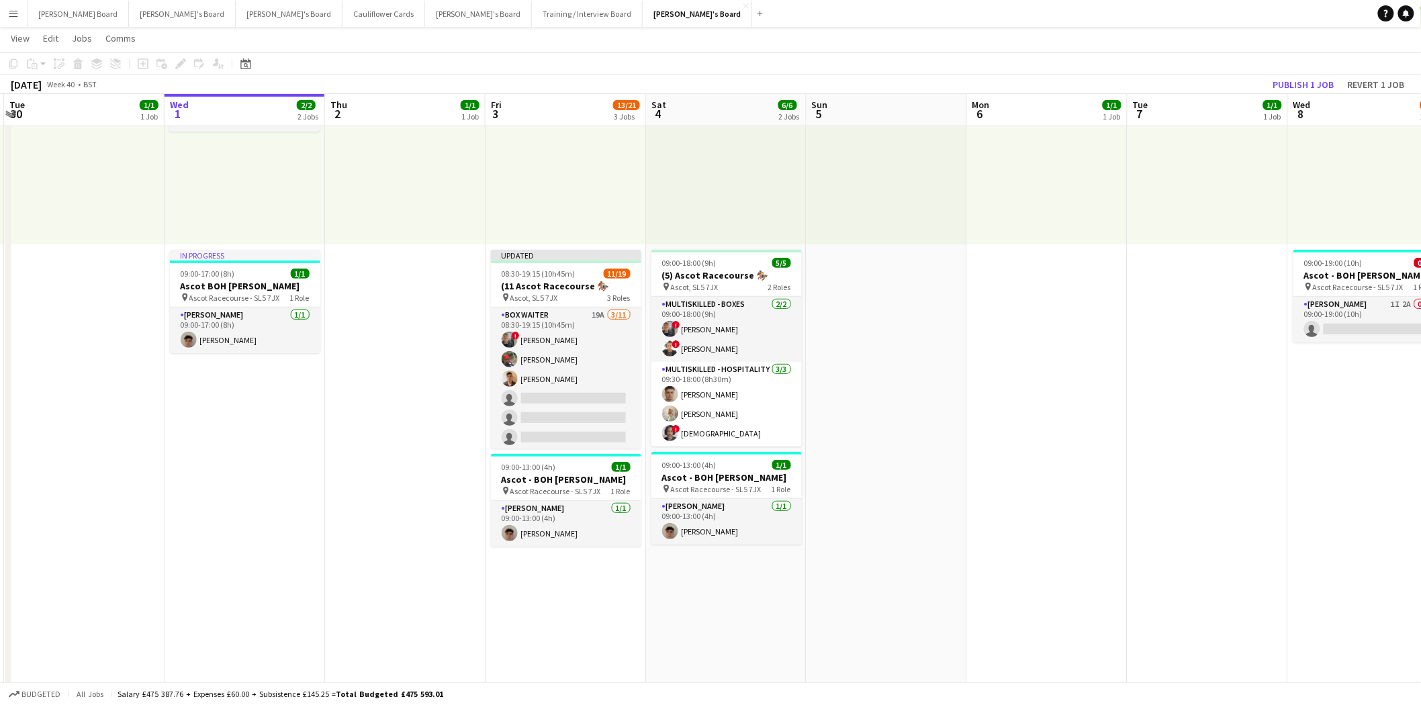
drag, startPoint x: 568, startPoint y: 352, endPoint x: 511, endPoint y: 236, distance: 128.6
click at [568, 351] on app-card-role "BOX Waiter 19A 3/11 08:30-19:15 (10h45m) ! Alex Buchholdt Kelvin Baffour James …" at bounding box center [566, 428] width 150 height 240
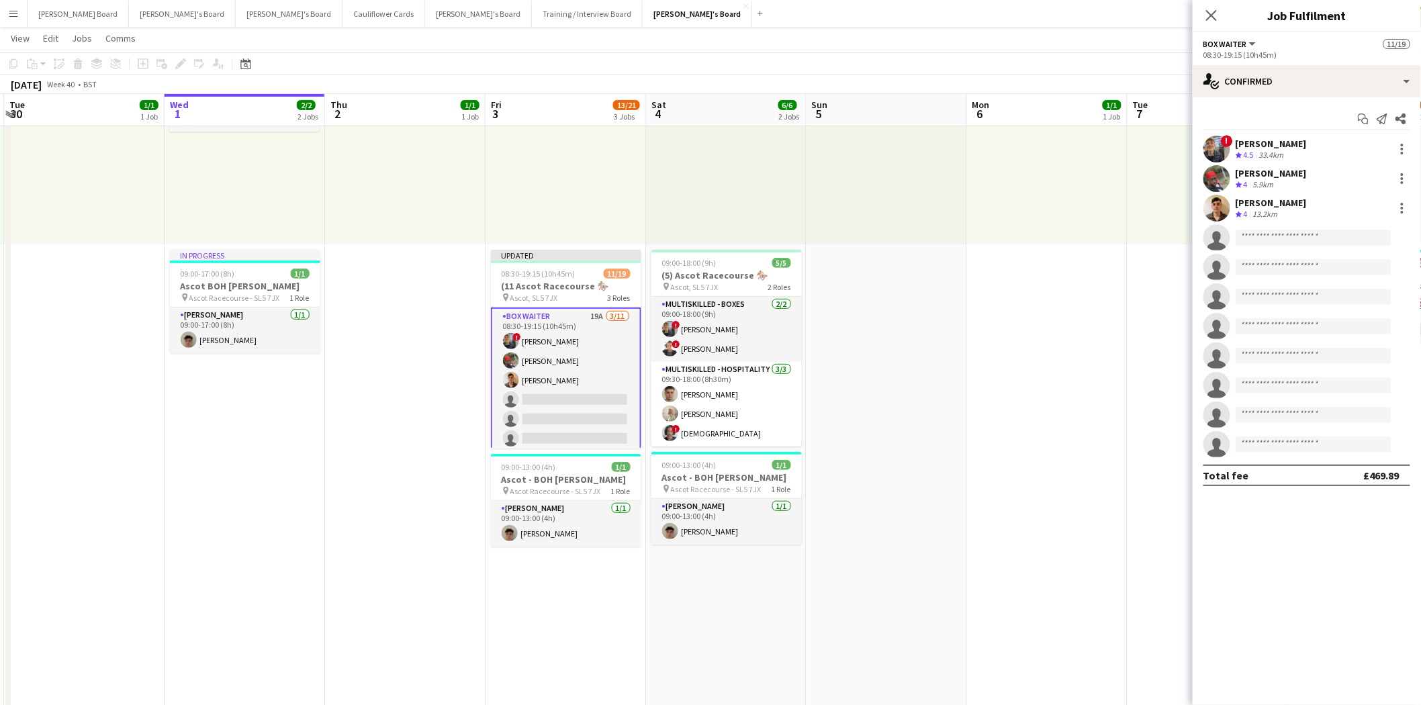
click at [569, 355] on app-card-role "BOX Waiter 19A 3/11 08:30-19:15 (10h45m) ! Alex Buchholdt Kelvin Baffour James …" at bounding box center [566, 429] width 150 height 243
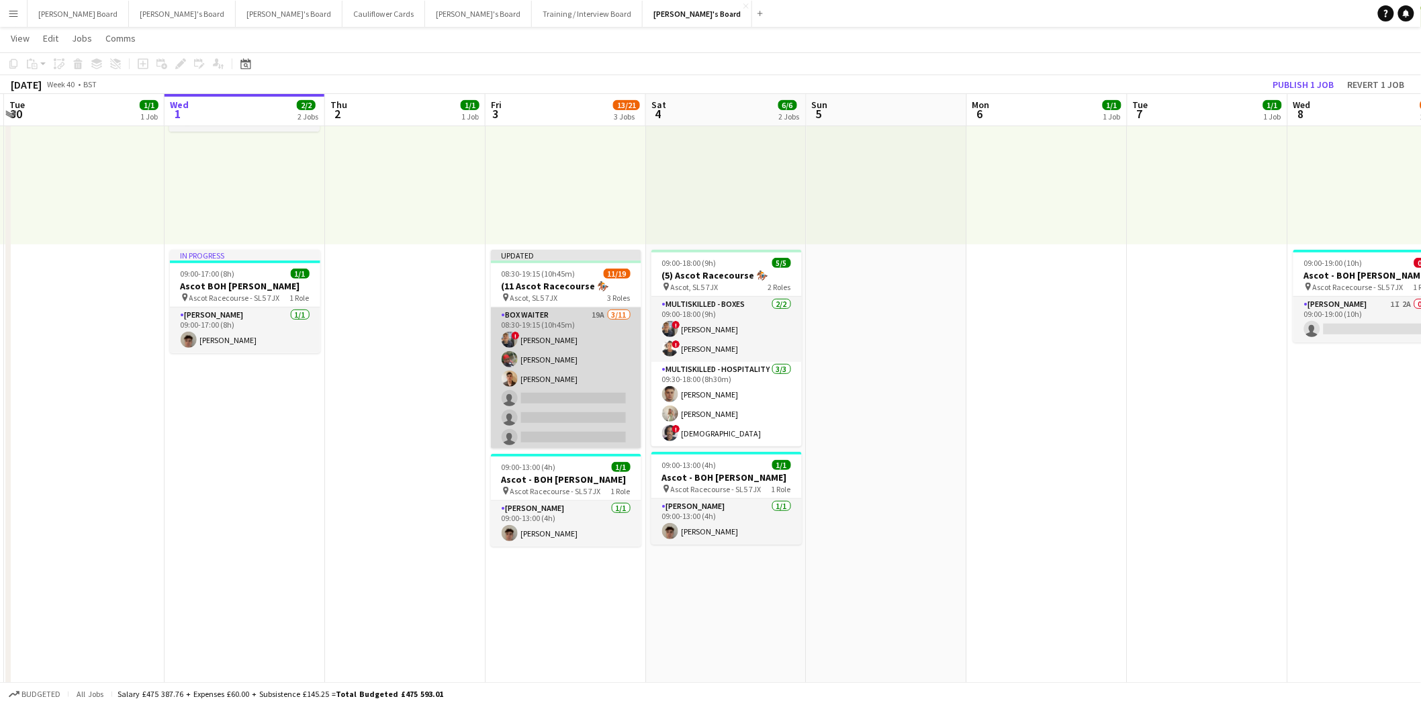
click at [562, 367] on app-card-role "BOX Waiter 19A 3/11 08:30-19:15 (10h45m) ! Alex Buchholdt Kelvin Baffour James …" at bounding box center [566, 428] width 150 height 240
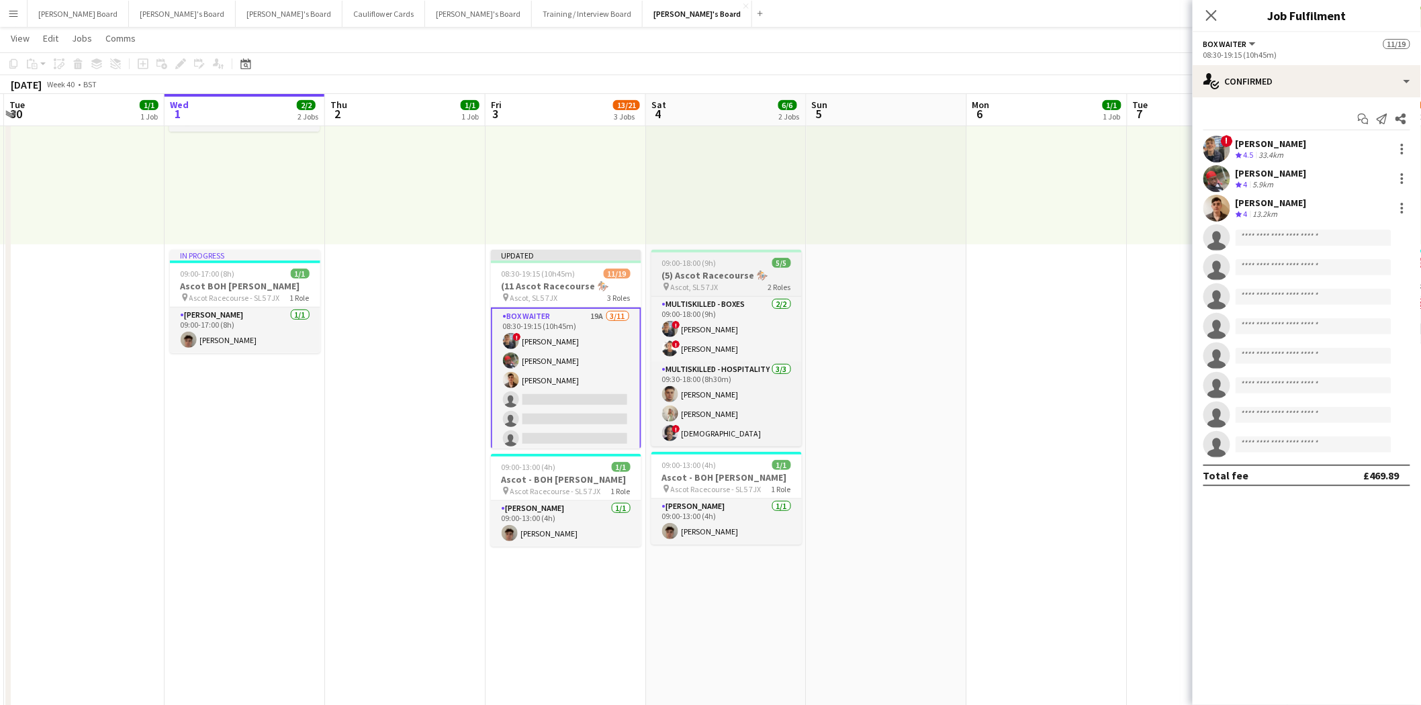
click at [690, 265] on span "09:00-18:00 (9h)" at bounding box center [689, 263] width 54 height 10
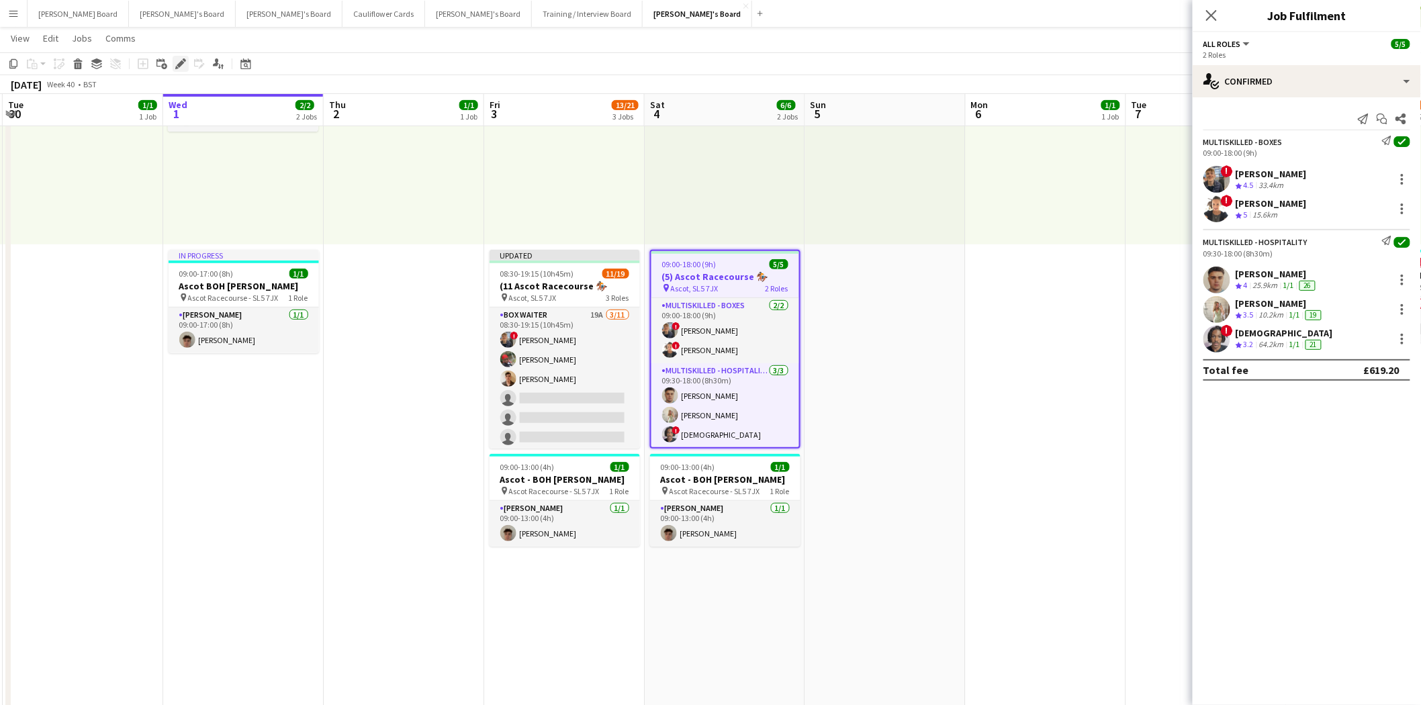
click at [185, 64] on div "Edit" at bounding box center [181, 64] width 16 height 16
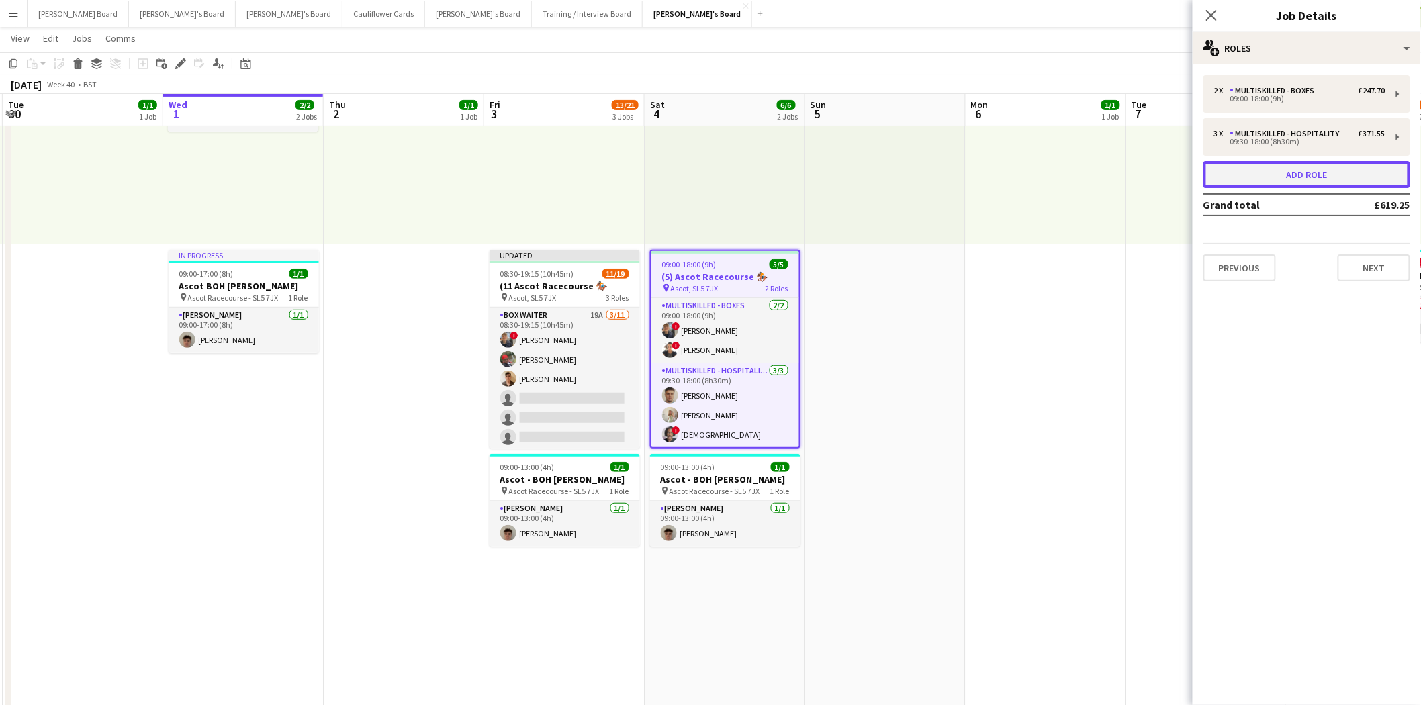
click at [1301, 175] on button "Add role" at bounding box center [1307, 174] width 207 height 27
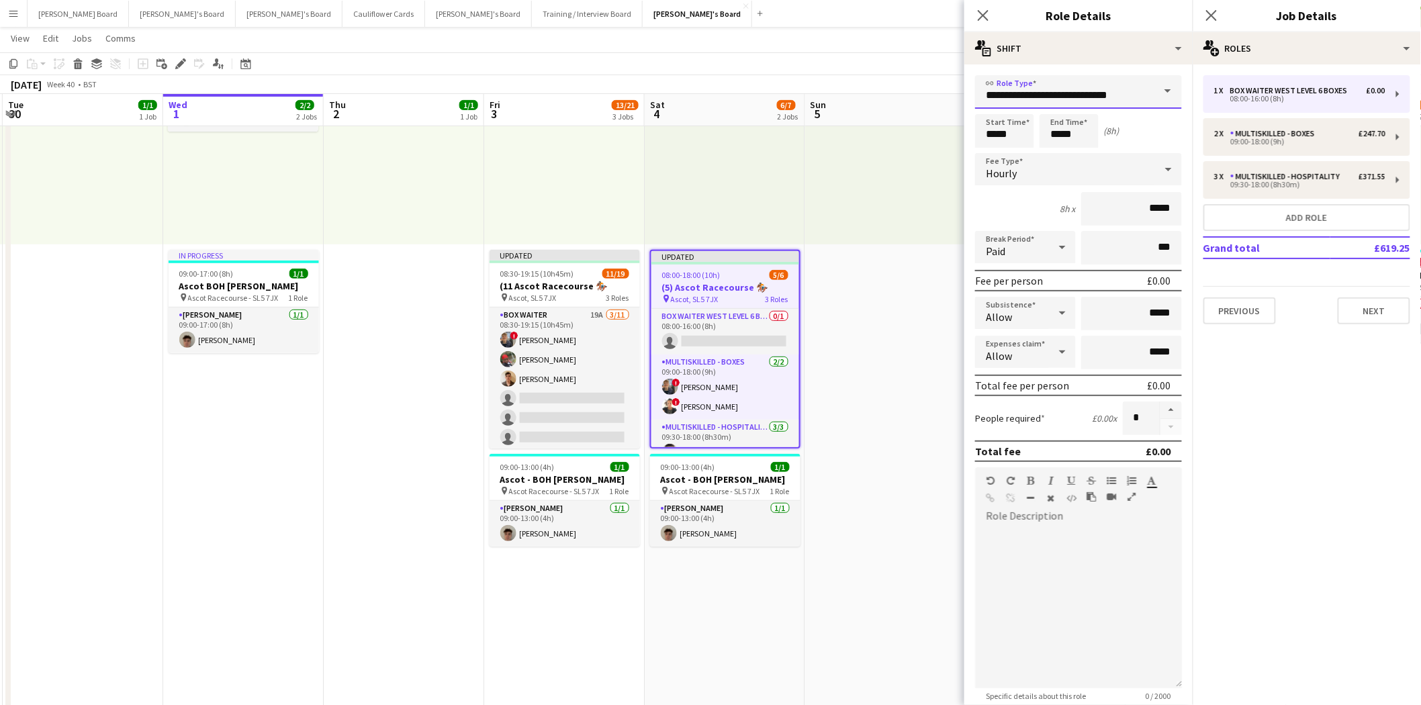
drag, startPoint x: 1138, startPoint y: 90, endPoint x: 1039, endPoint y: 93, distance: 98.8
click at [1039, 93] on input "**********" at bounding box center [1078, 92] width 207 height 34
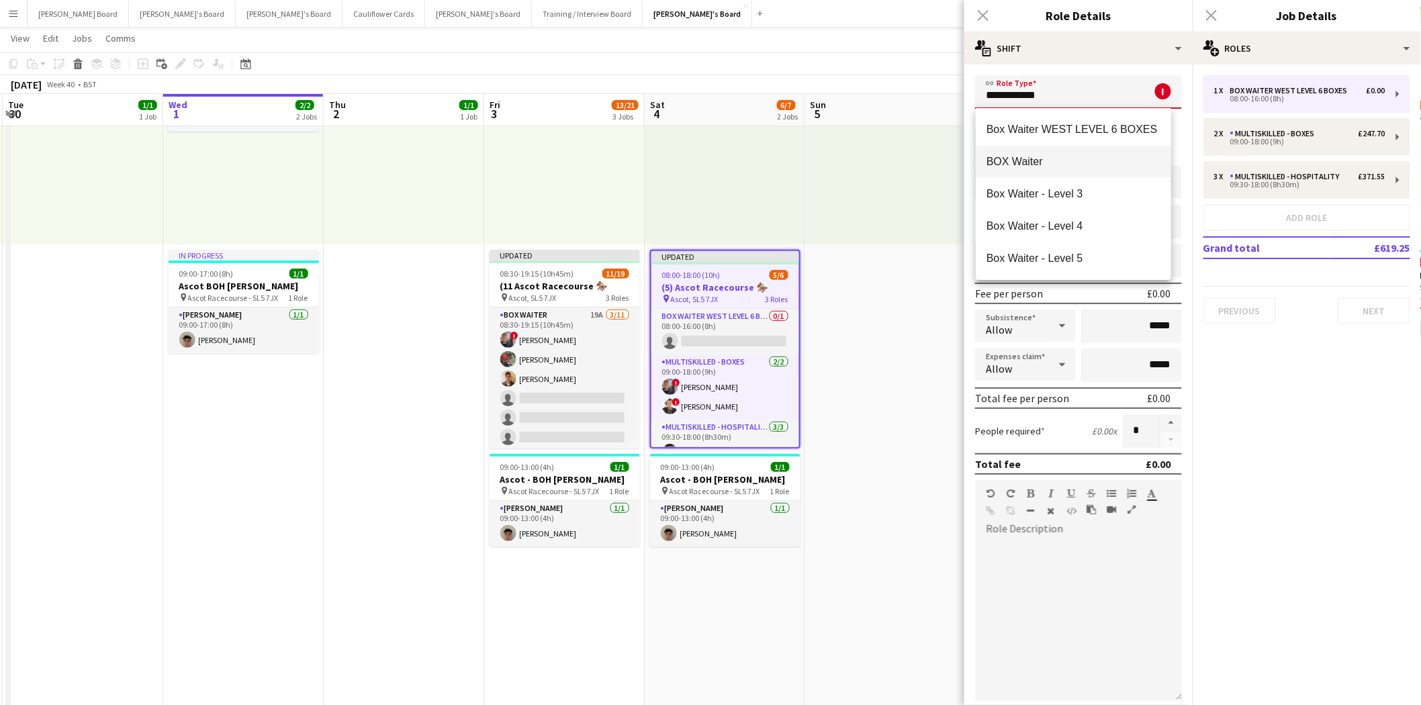
click at [1032, 161] on span "BOX Waiter" at bounding box center [1074, 161] width 174 height 13
type input "**********"
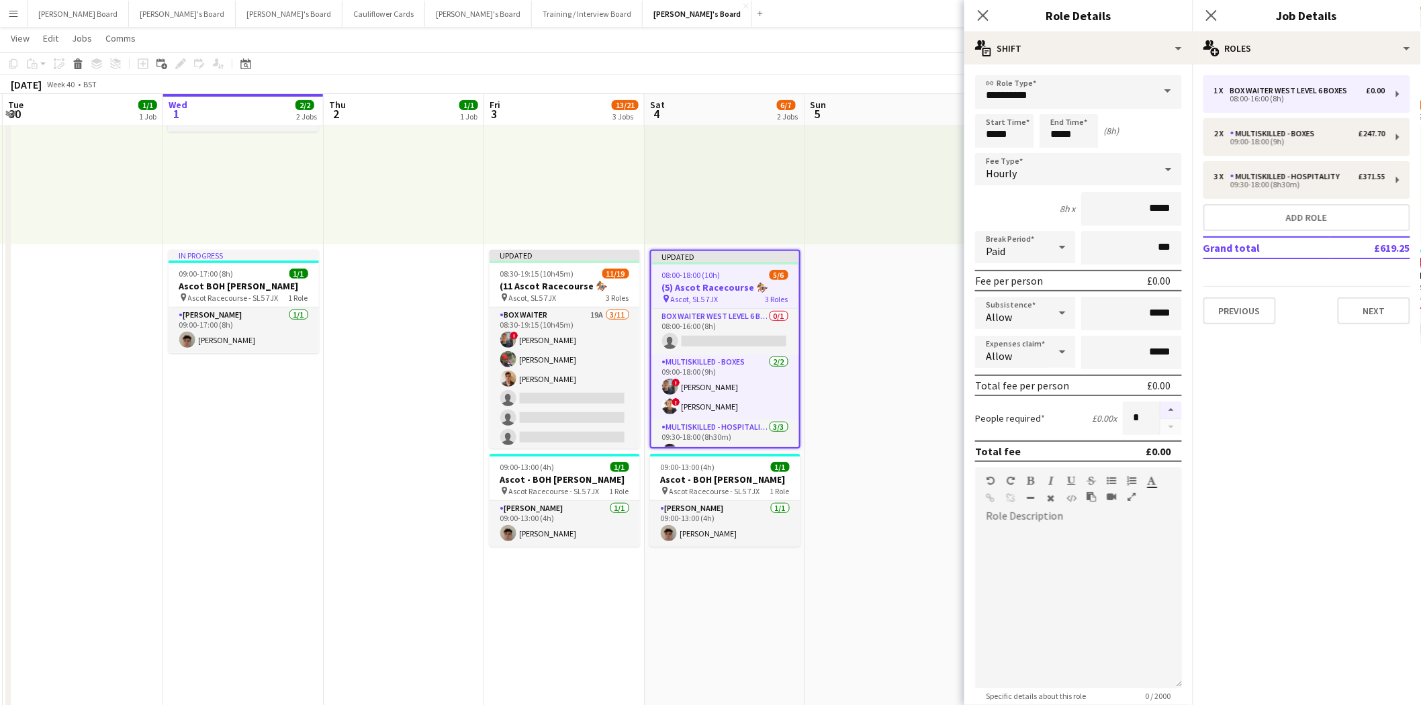
click at [1161, 410] on button "button" at bounding box center [1171, 410] width 21 height 17
type input "*"
drag, startPoint x: 981, startPoint y: 134, endPoint x: 930, endPoint y: 132, distance: 51.1
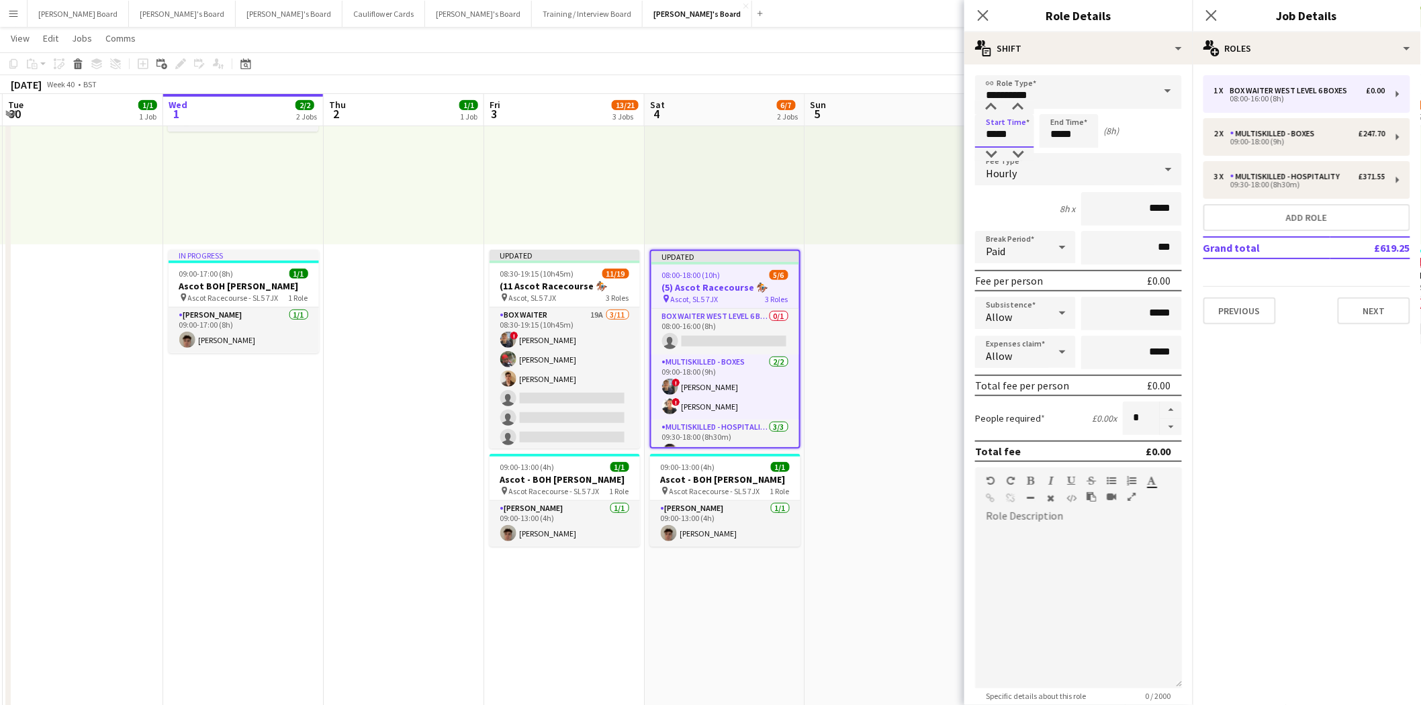
type input "*****"
drag, startPoint x: 1089, startPoint y: 133, endPoint x: 1035, endPoint y: 134, distance: 53.7
click at [1035, 134] on div "Start Time ***** End Time ***** (7h 30m)" at bounding box center [1078, 131] width 207 height 34
type input "*****"
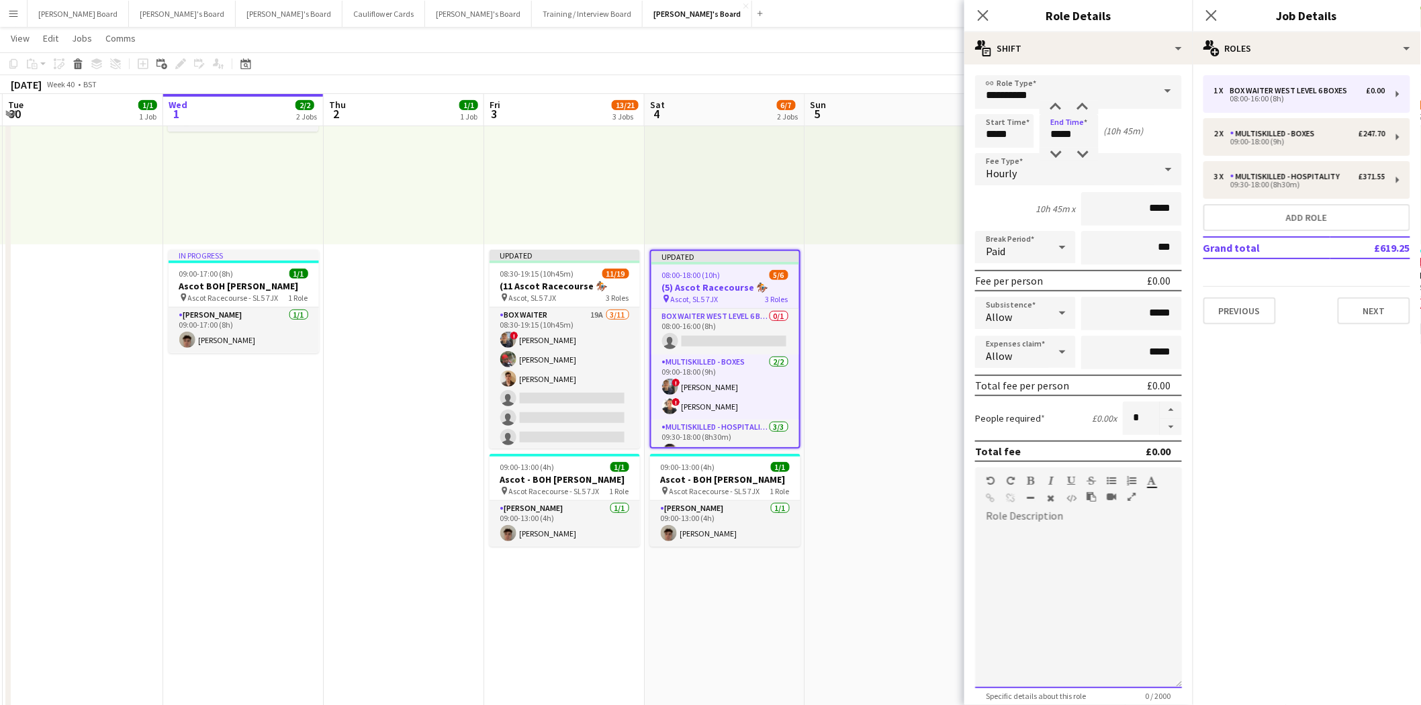
click at [1083, 556] on div at bounding box center [1078, 607] width 207 height 161
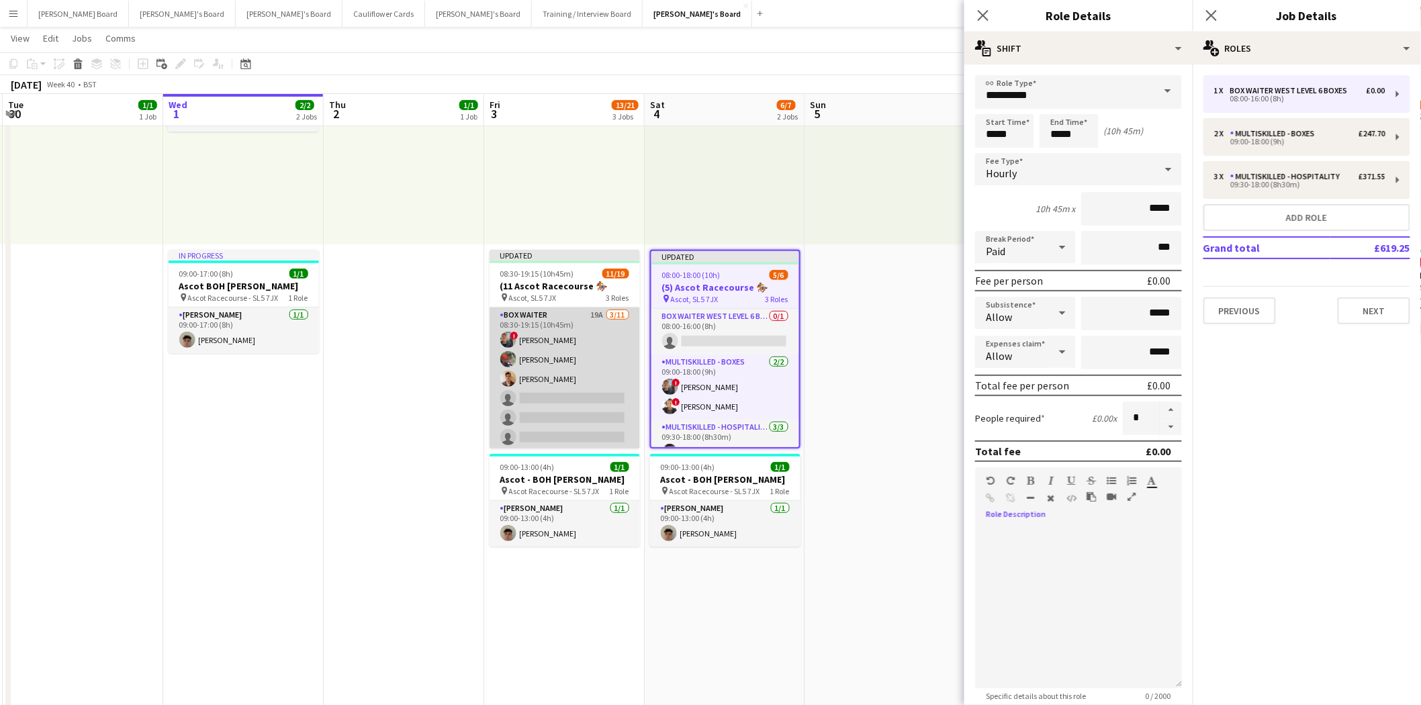
click at [547, 334] on app-card-role "BOX Waiter 19A 3/11 08:30-19:15 (10h45m) ! Alex Buchholdt Kelvin Baffour James …" at bounding box center [565, 428] width 150 height 240
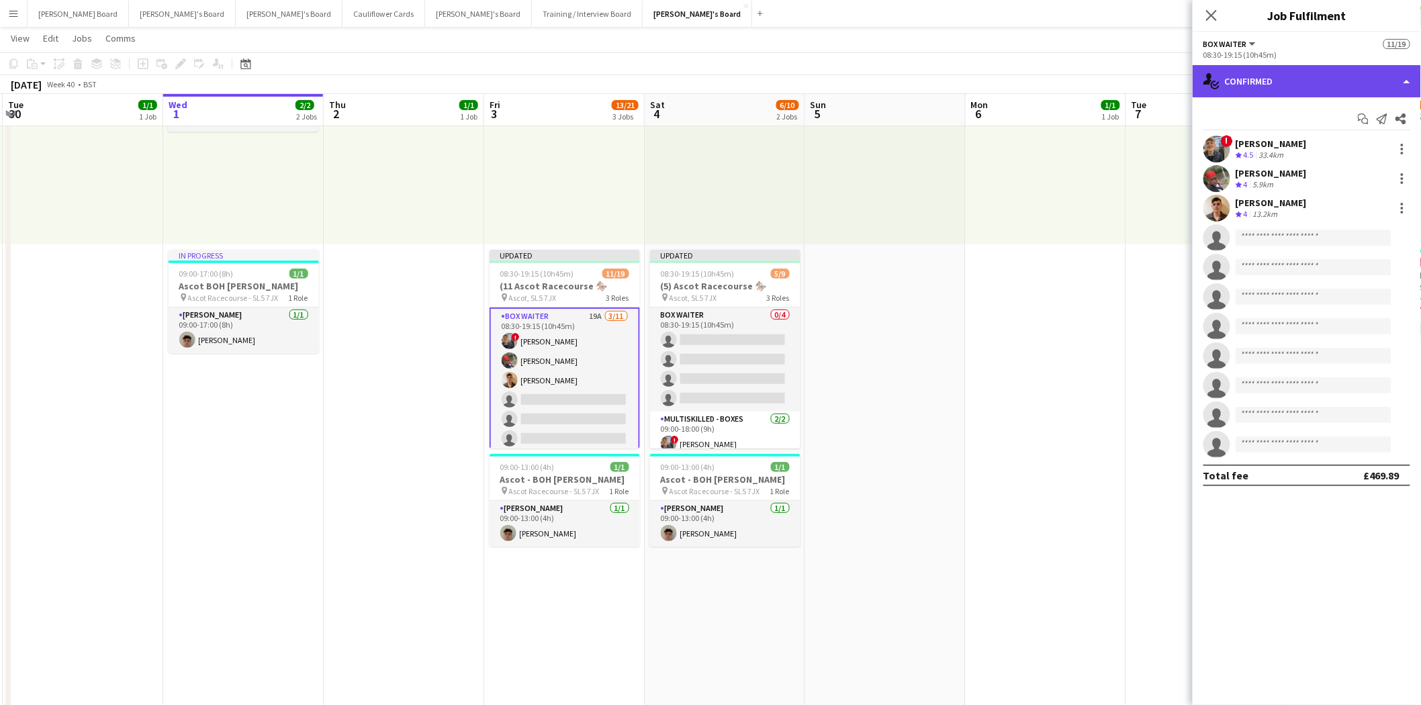
click at [1314, 71] on div "single-neutral-actions-check-2 Confirmed" at bounding box center [1307, 81] width 228 height 32
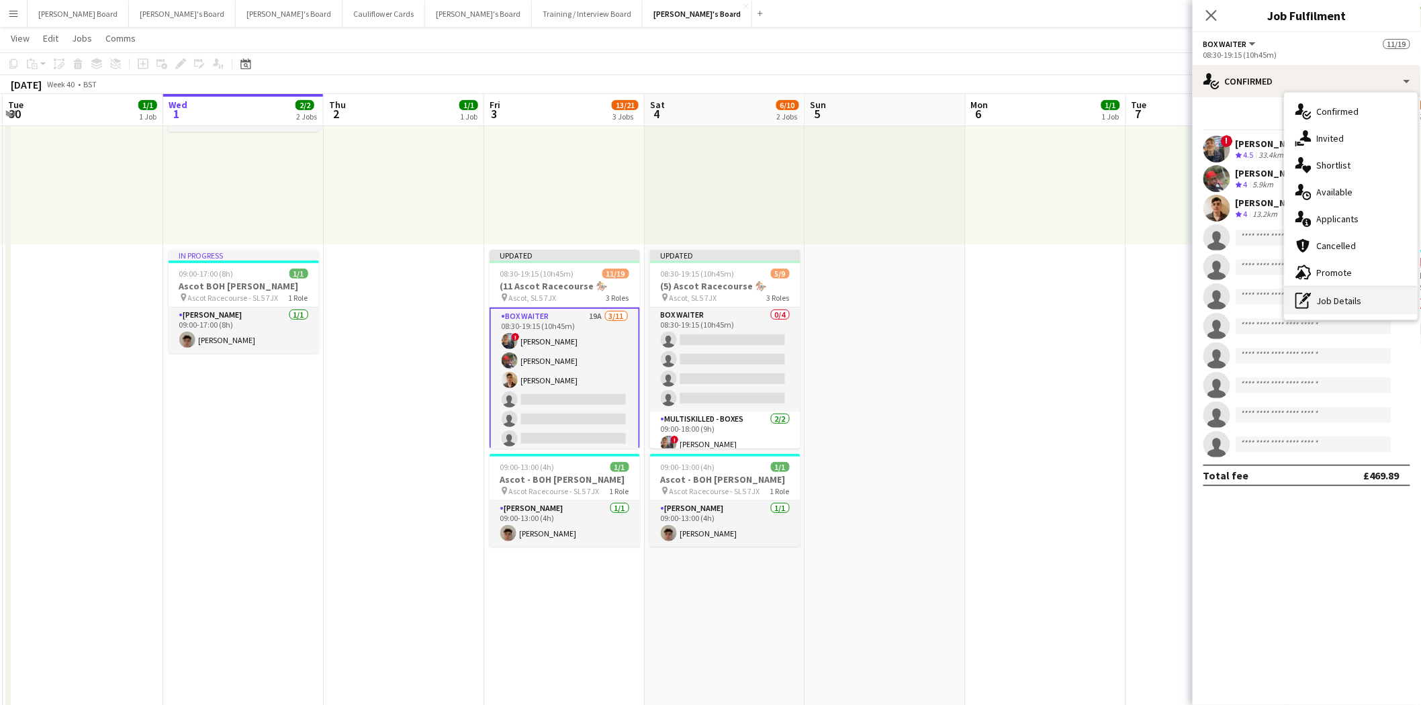
click at [1361, 304] on div "pen-write Job Details" at bounding box center [1351, 300] width 133 height 27
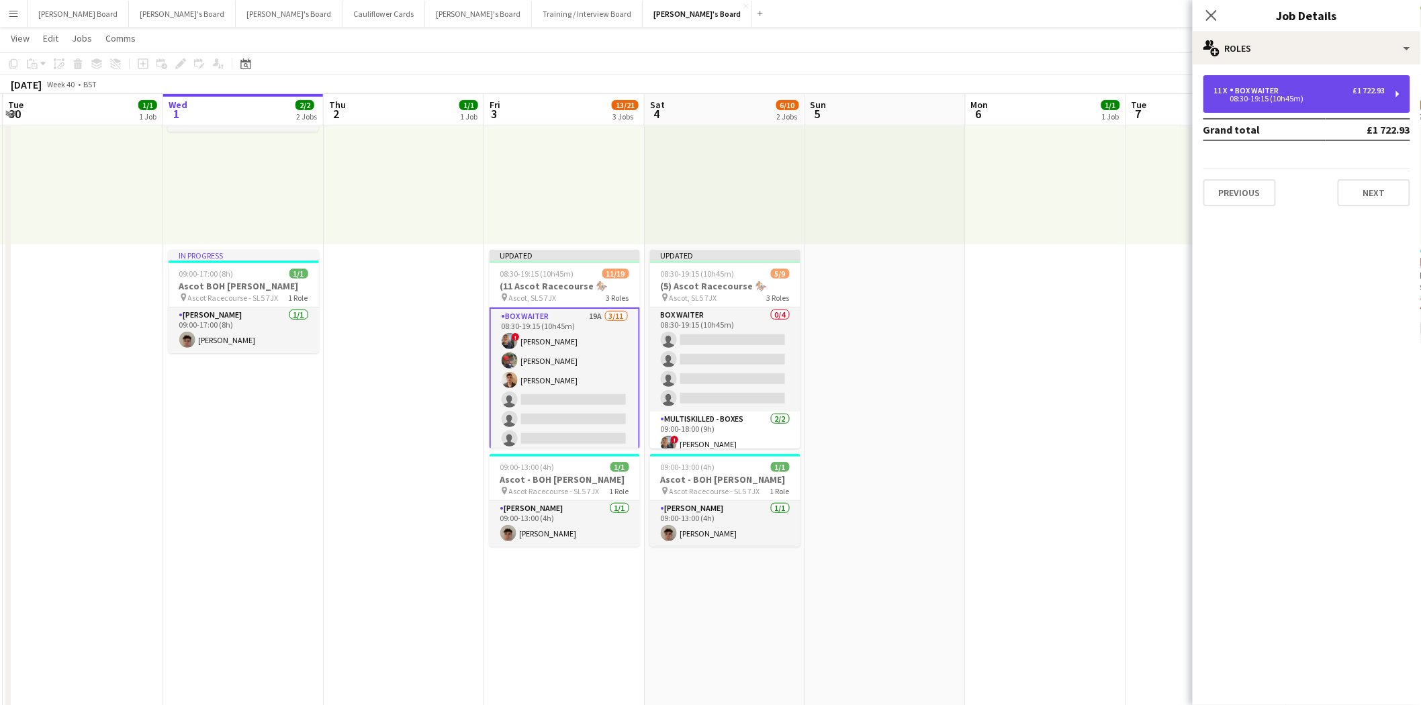
click at [1265, 102] on div "08:30-19:15 (10h45m)" at bounding box center [1299, 98] width 171 height 7
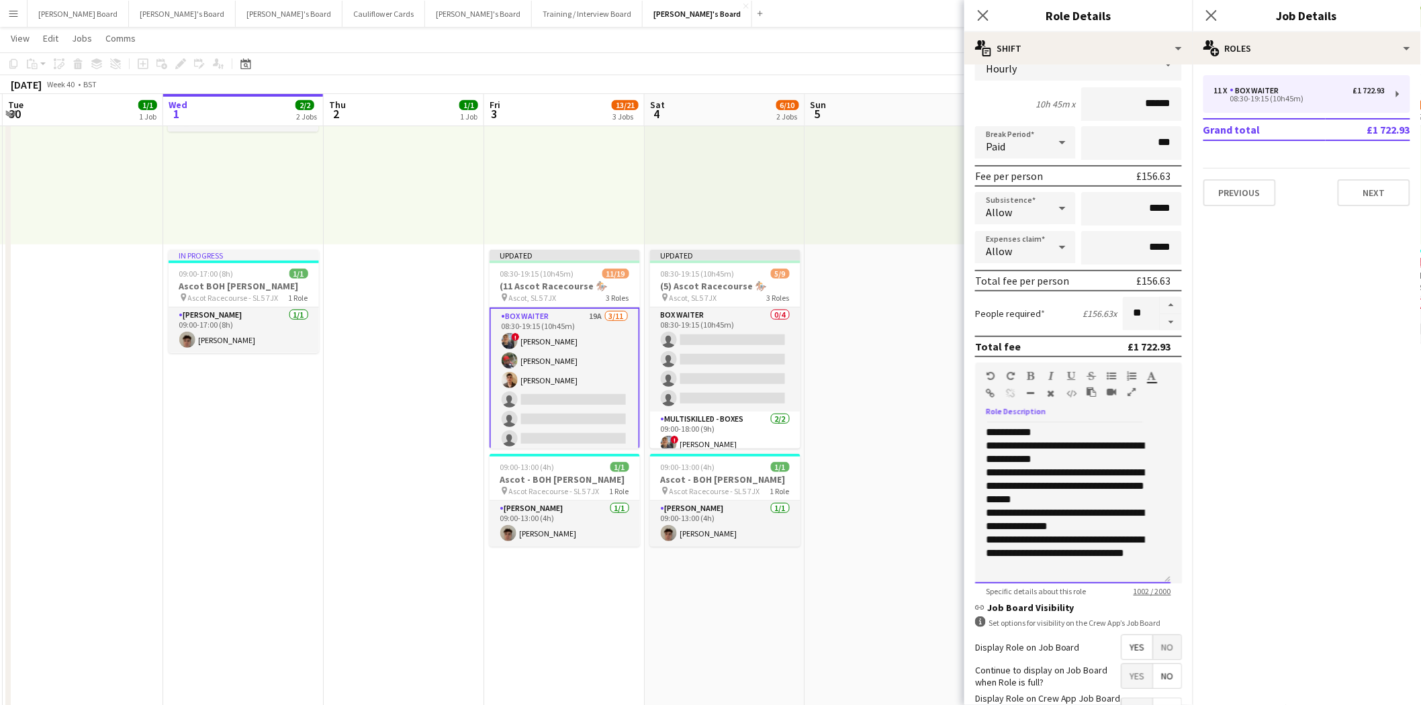
scroll to position [198, 0]
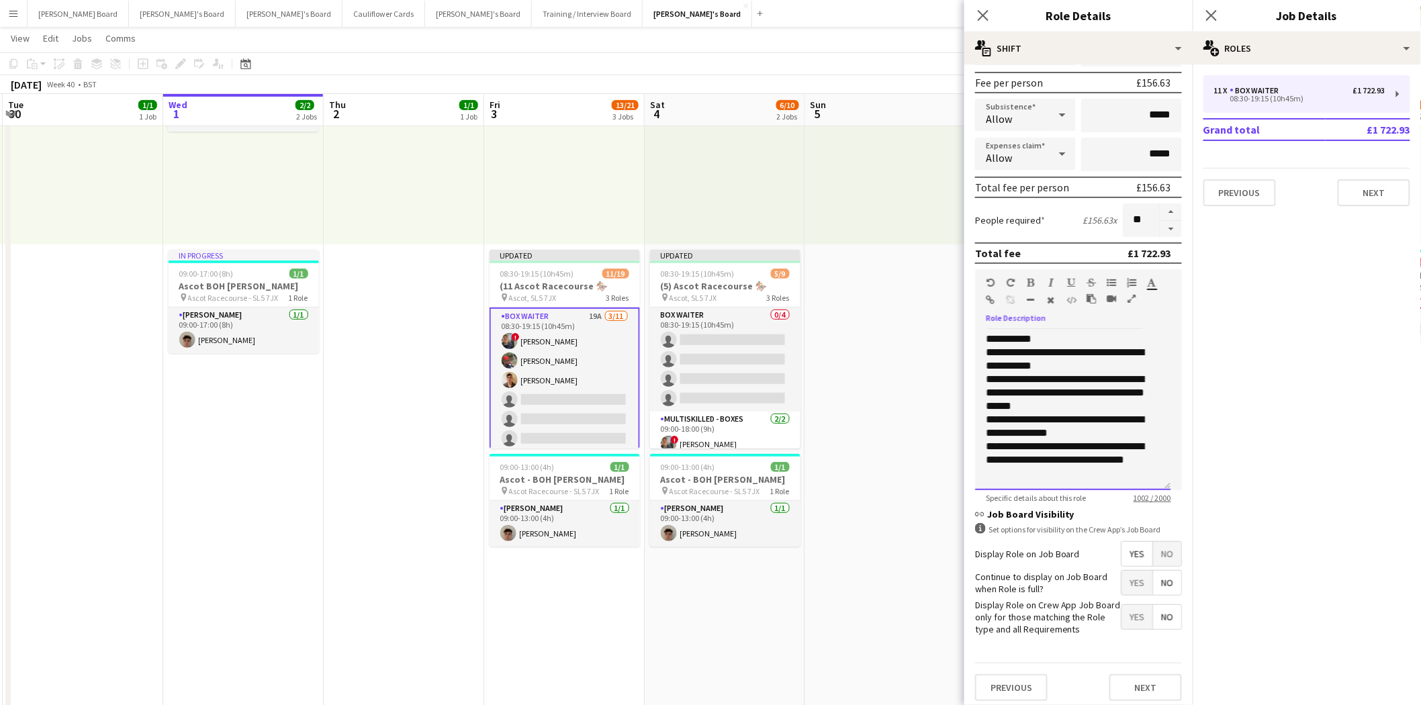
drag, startPoint x: 983, startPoint y: 528, endPoint x: 1161, endPoint y: 492, distance: 180.9
click at [1161, 492] on app-form-group "**********" at bounding box center [1078, 386] width 207 height 234
copy div "**********"
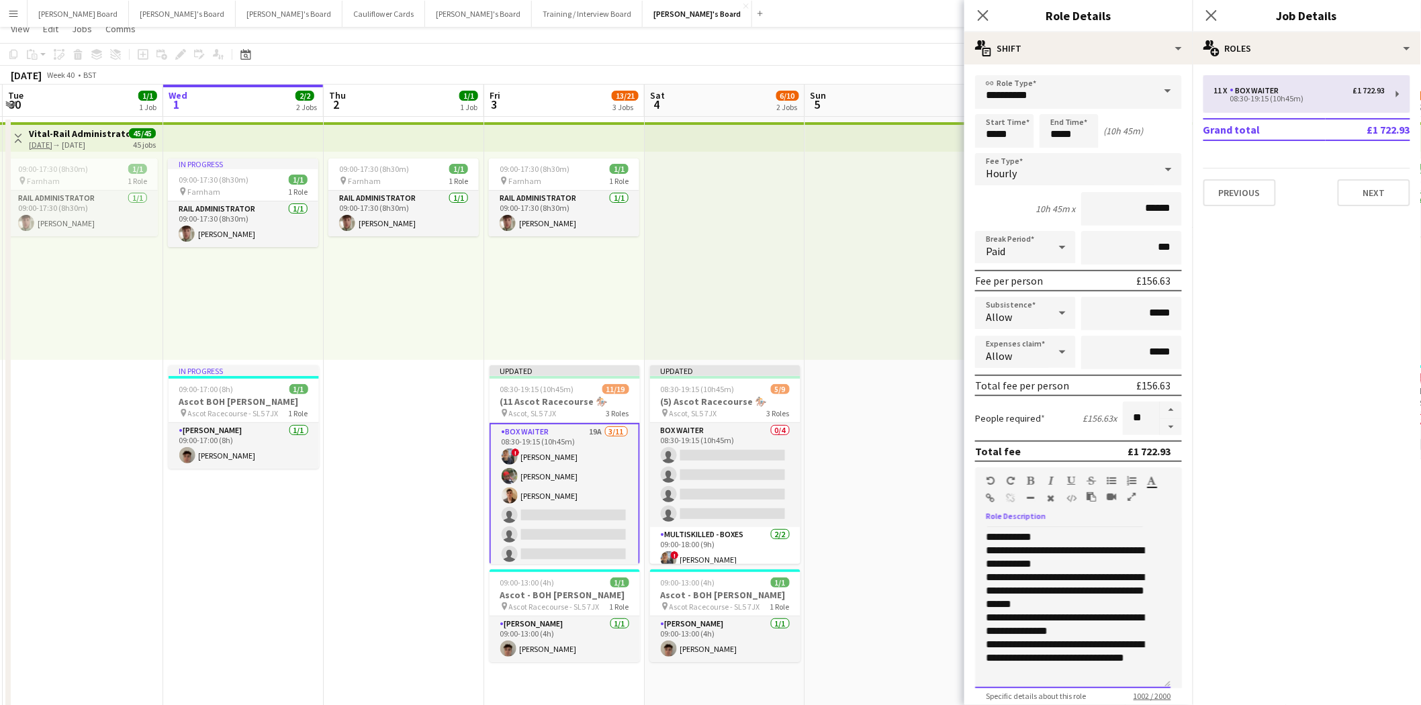
scroll to position [0, 0]
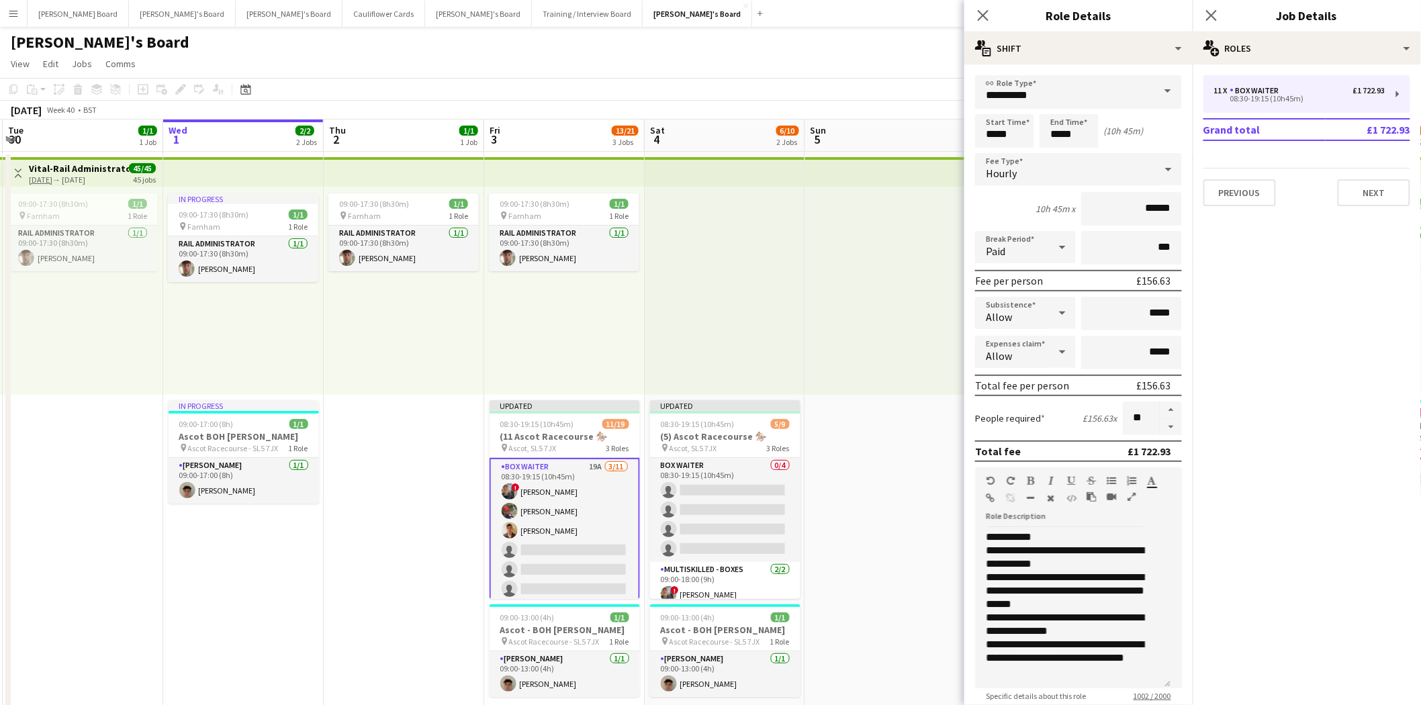
drag, startPoint x: 699, startPoint y: 519, endPoint x: 981, endPoint y: 390, distance: 309.9
click at [701, 517] on app-card-role "BOX Waiter 0/4 08:30-19:15 (10h45m) single-neutral-actions single-neutral-actio…" at bounding box center [725, 510] width 150 height 104
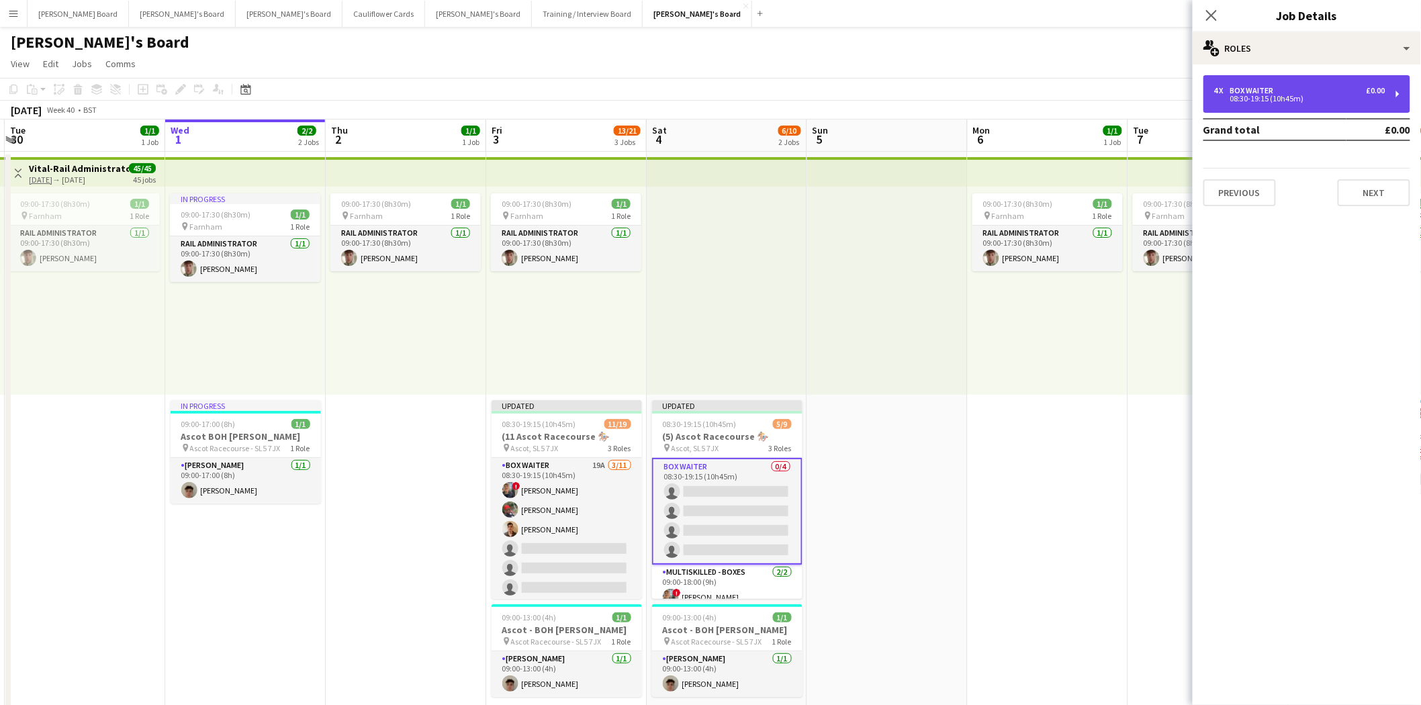
click at [1269, 95] on div "08:30-19:15 (10h45m)" at bounding box center [1299, 98] width 171 height 7
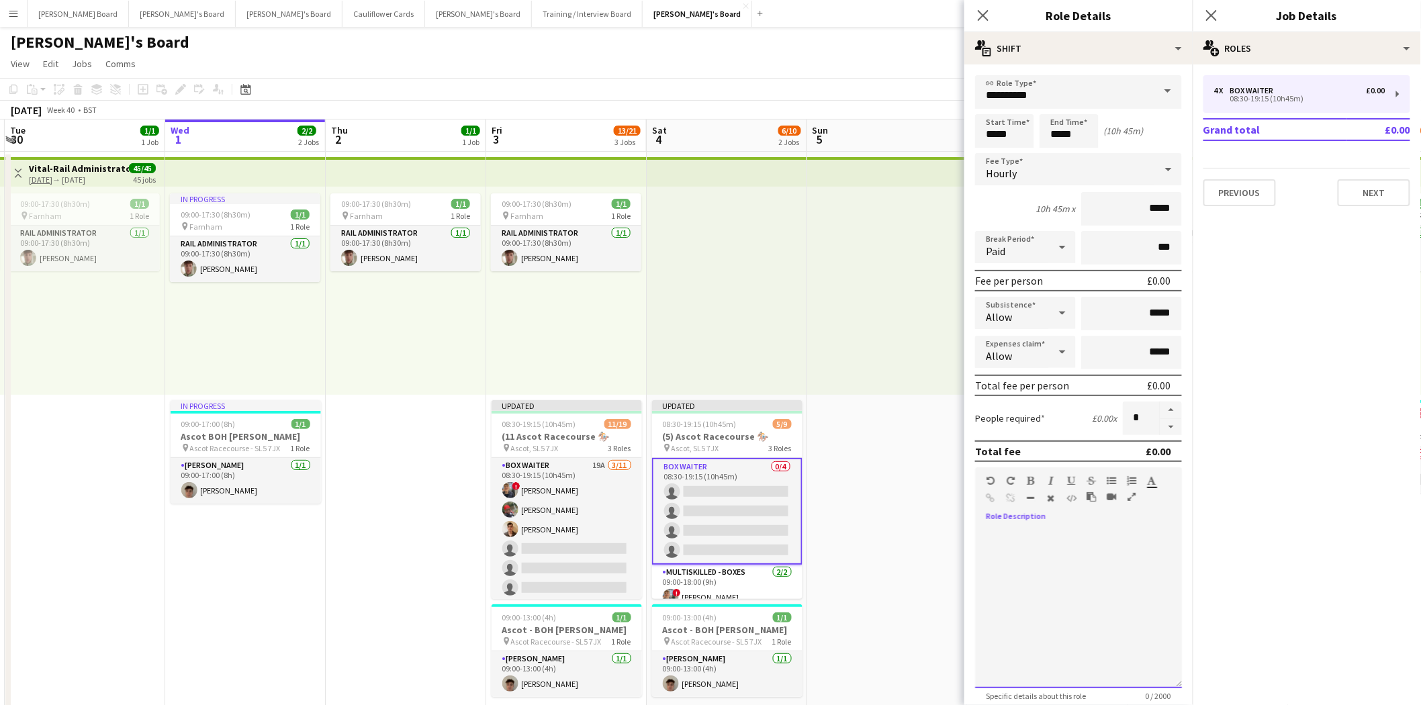
click at [1003, 529] on div at bounding box center [1078, 607] width 207 height 161
paste div
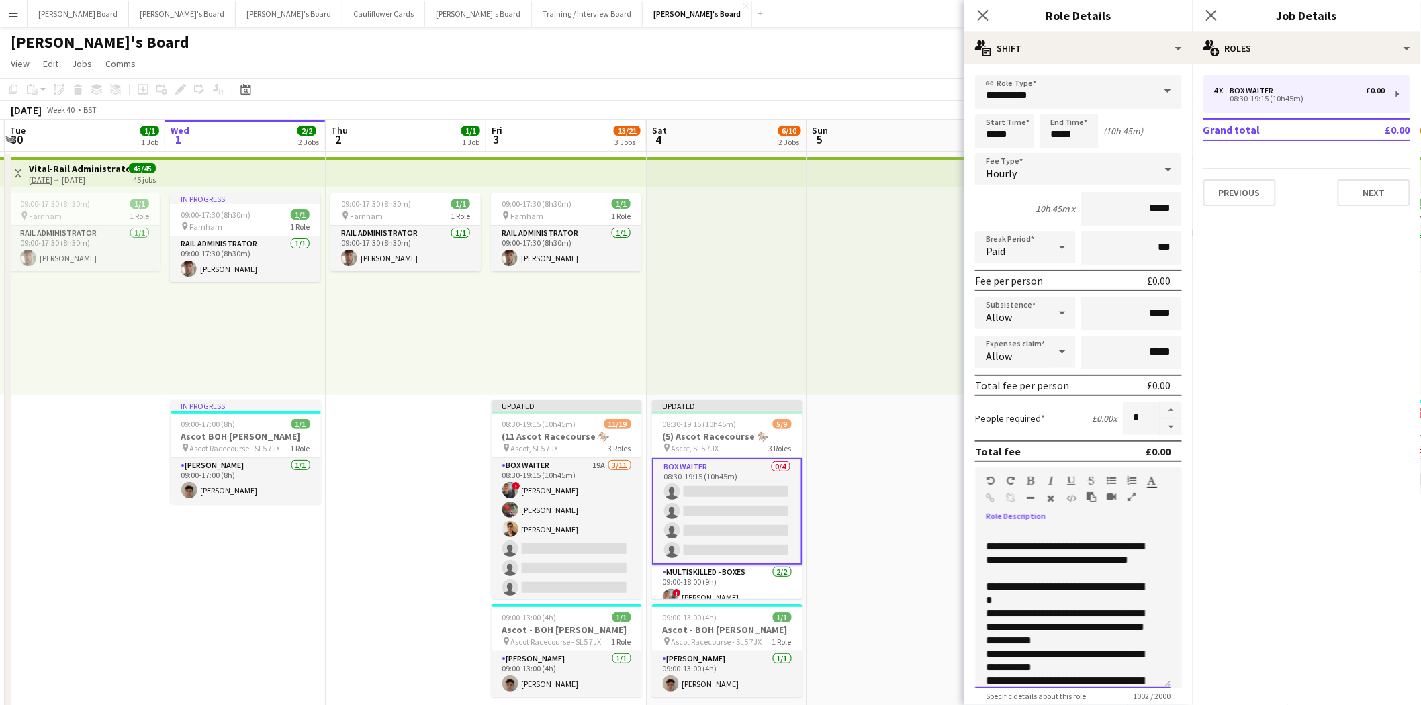
scroll to position [126, 0]
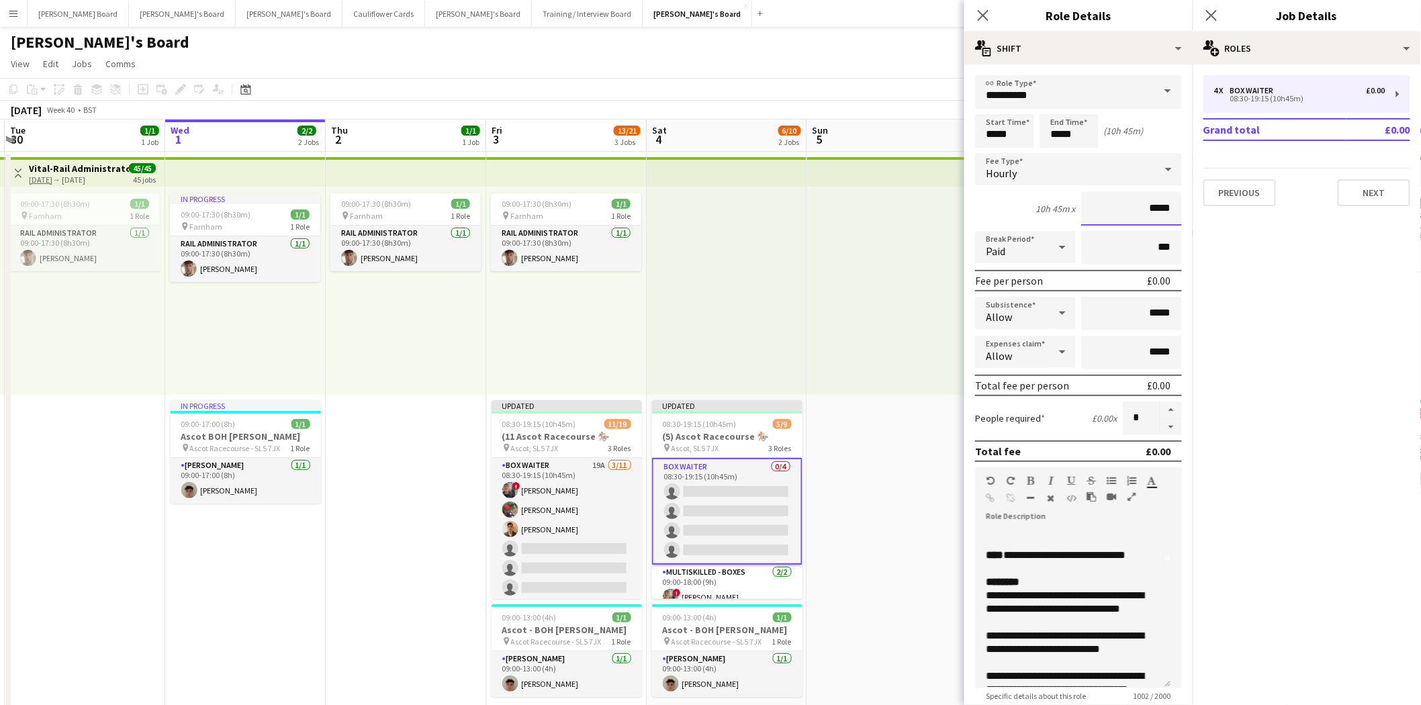
drag, startPoint x: 1142, startPoint y: 206, endPoint x: 1183, endPoint y: 204, distance: 40.3
click at [1183, 204] on mat-expansion-panel "**********" at bounding box center [1078, 384] width 228 height 641
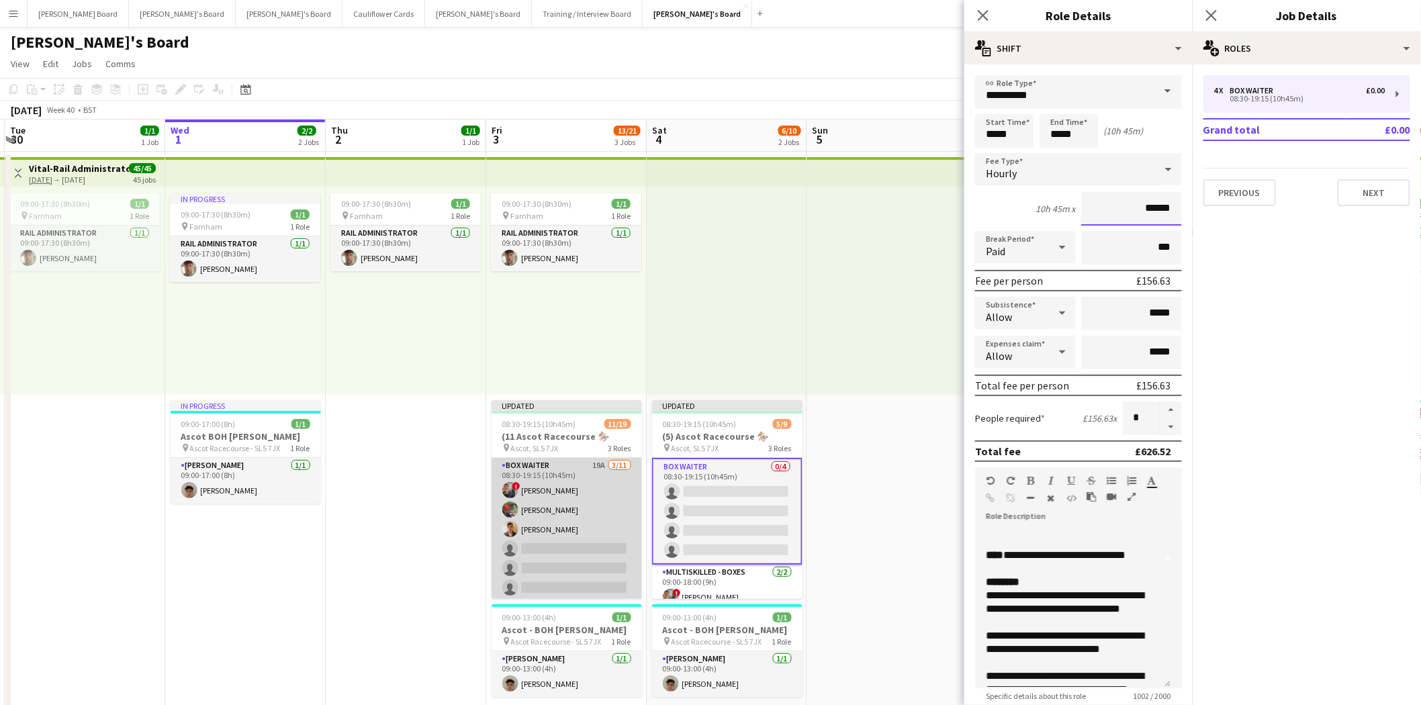
type input "******"
click at [545, 541] on app-card-role "BOX Waiter 19A 3/11 08:30-19:15 (10h45m) ! Alex Buchholdt Kelvin Baffour James …" at bounding box center [567, 578] width 150 height 240
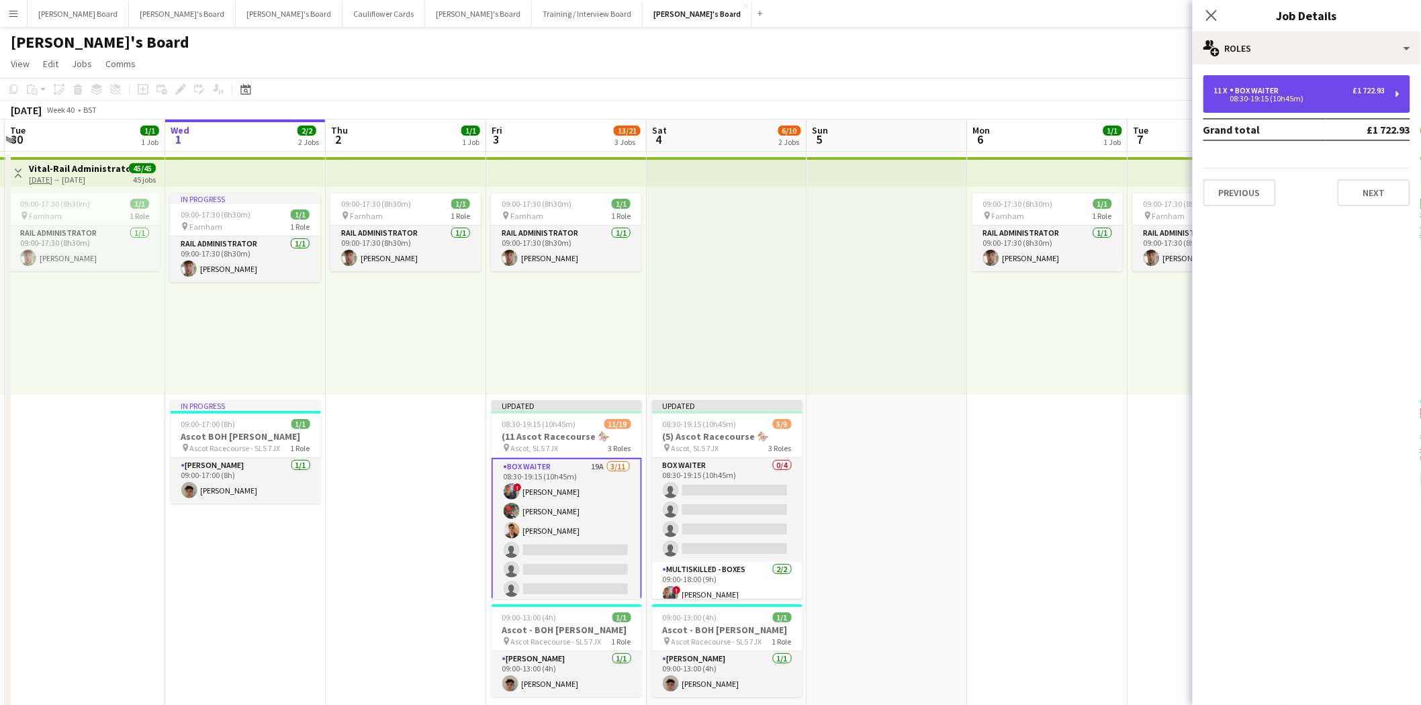
click at [1308, 101] on div "08:30-19:15 (10h45m)" at bounding box center [1299, 98] width 171 height 7
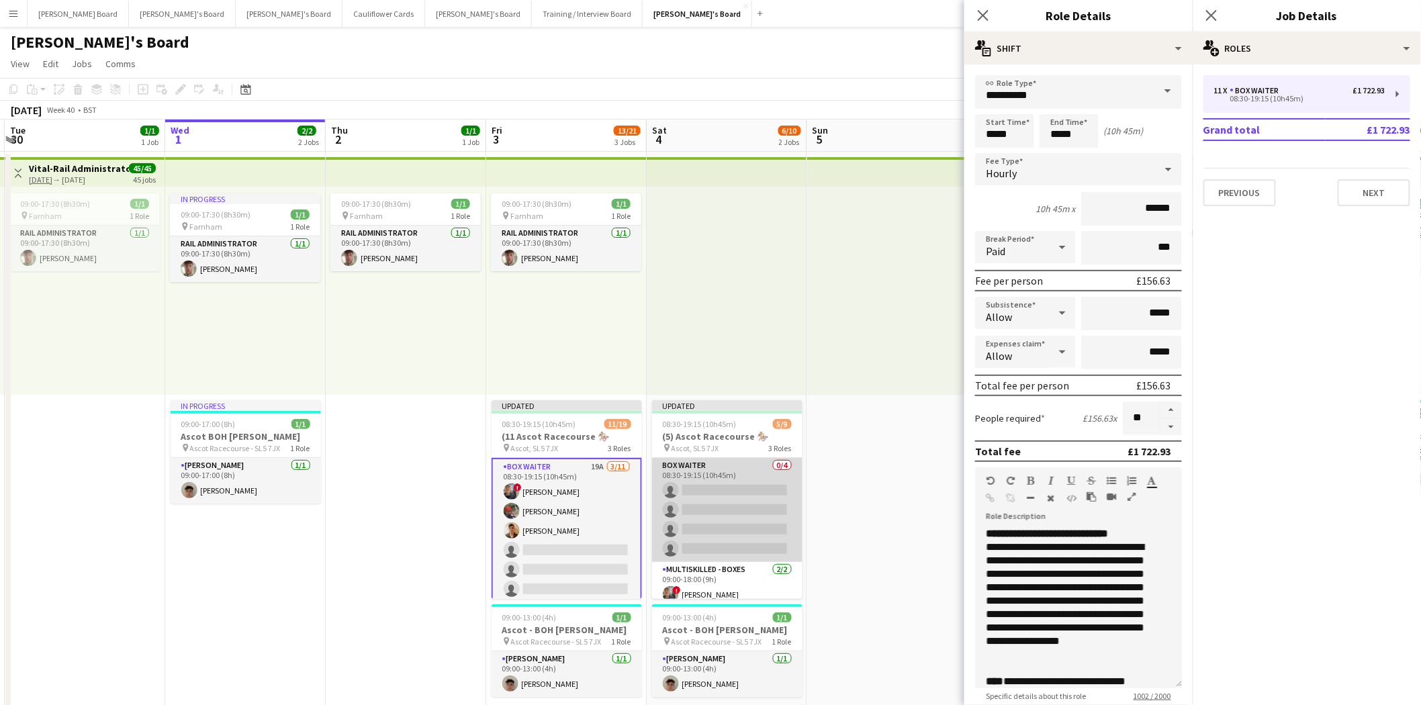
click at [731, 495] on app-card-role "BOX Waiter 0/4 08:30-19:15 (10h45m) single-neutral-actions single-neutral-actio…" at bounding box center [727, 510] width 150 height 104
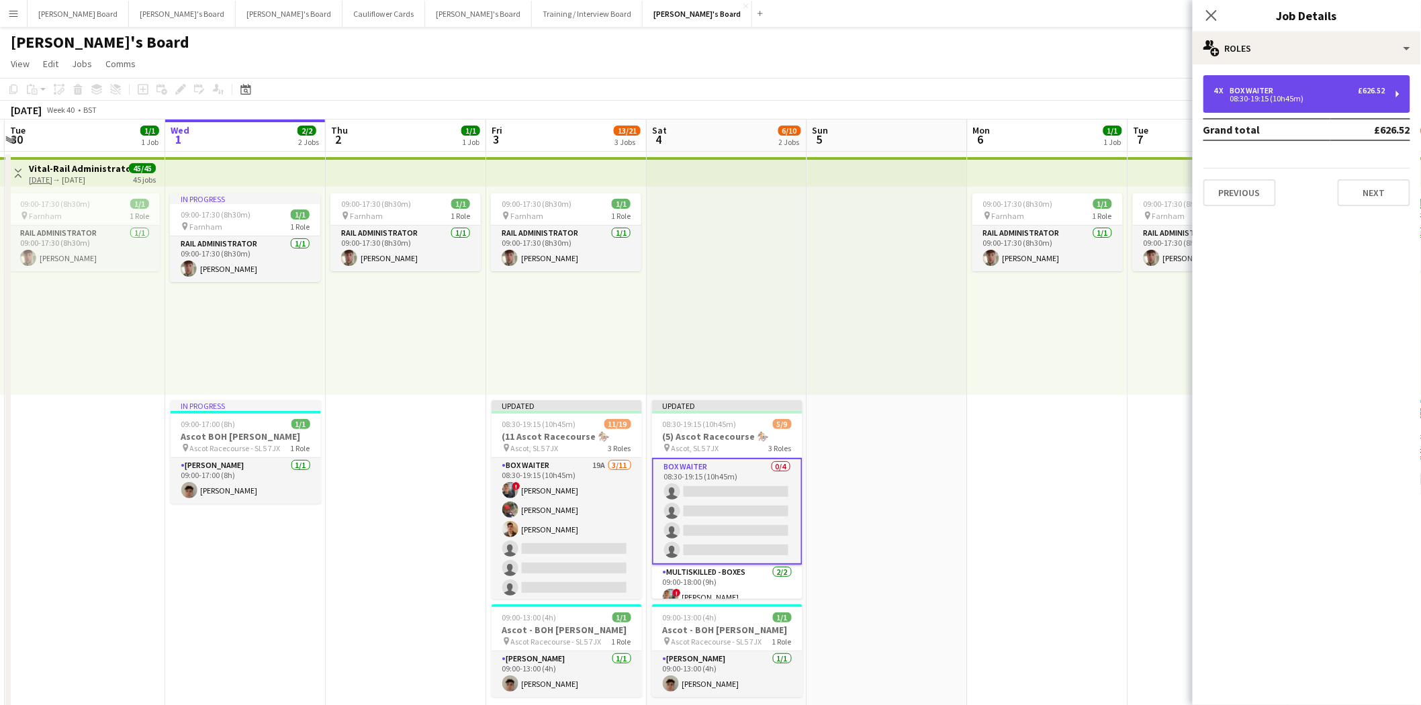
click at [1288, 96] on div "08:30-19:15 (10h45m)" at bounding box center [1299, 98] width 171 height 7
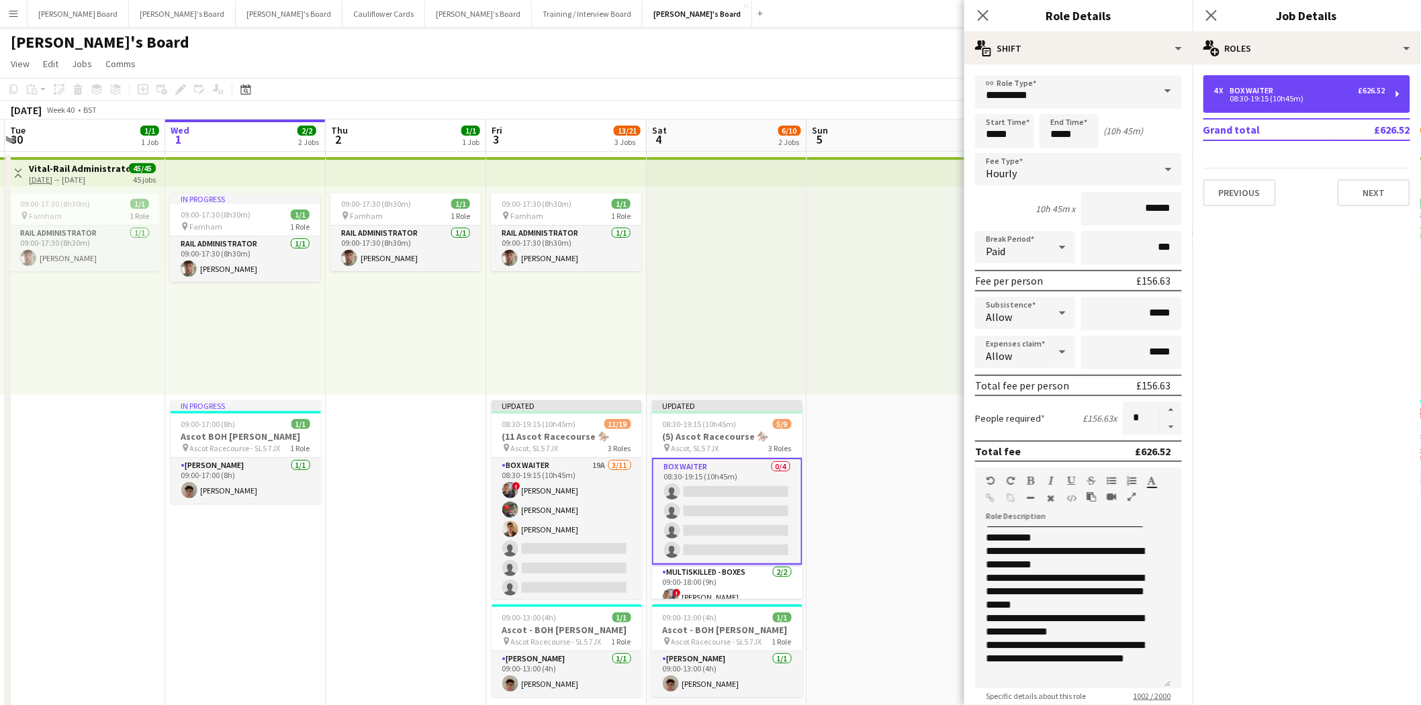
scroll to position [130, 0]
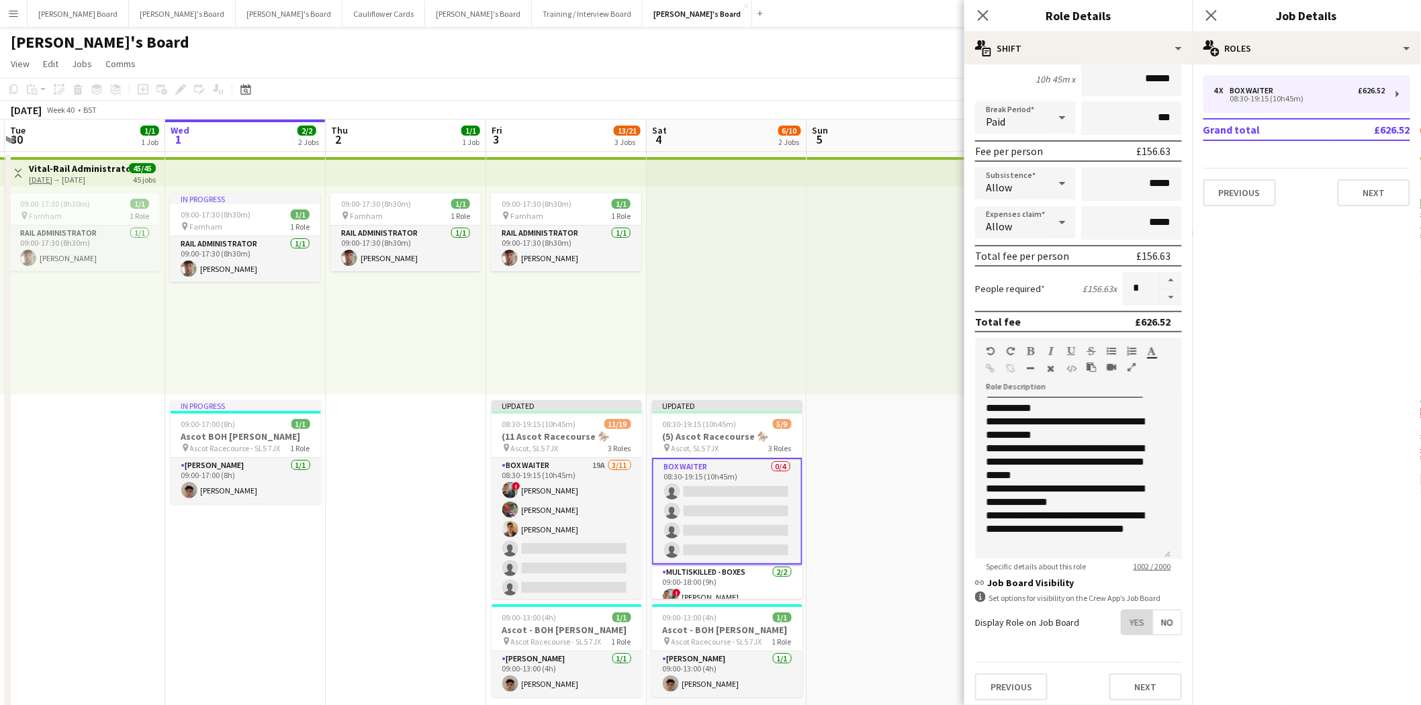
click at [1128, 627] on span "Yes" at bounding box center [1137, 623] width 31 height 24
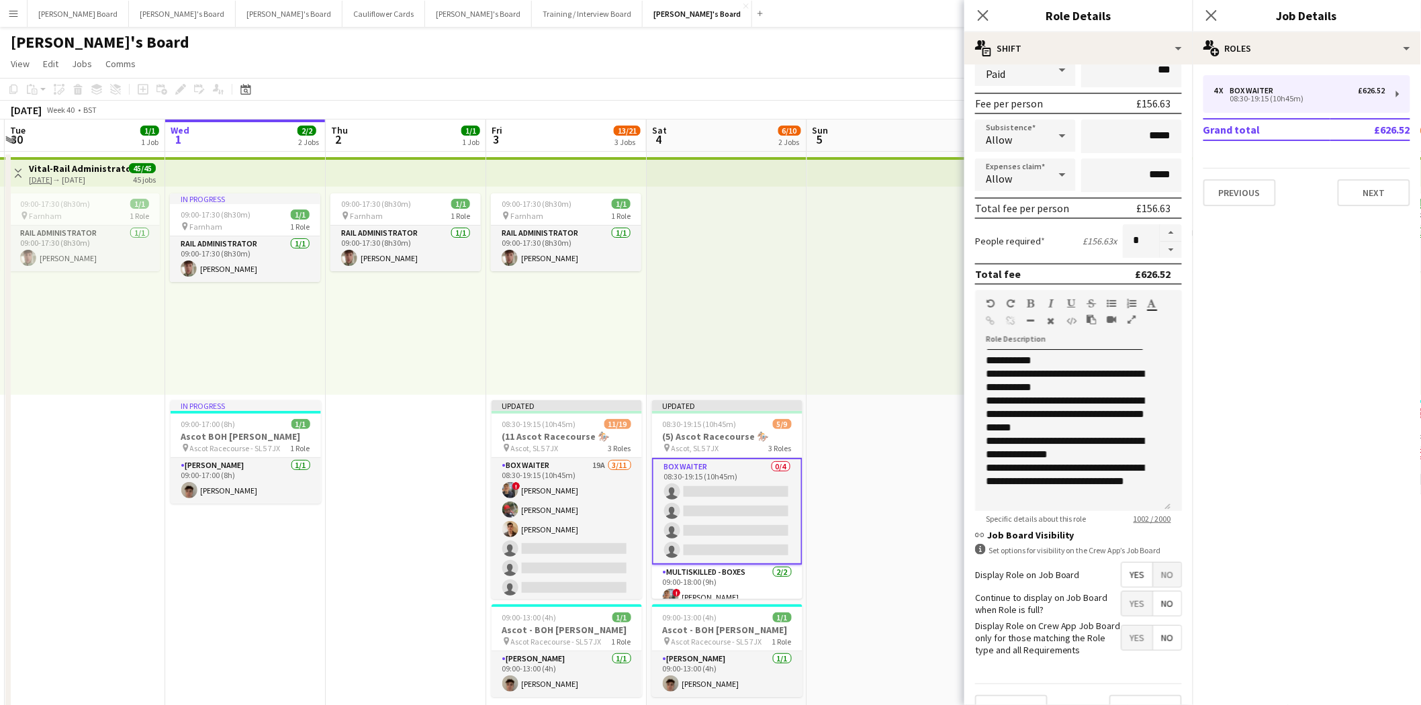
scroll to position [198, 0]
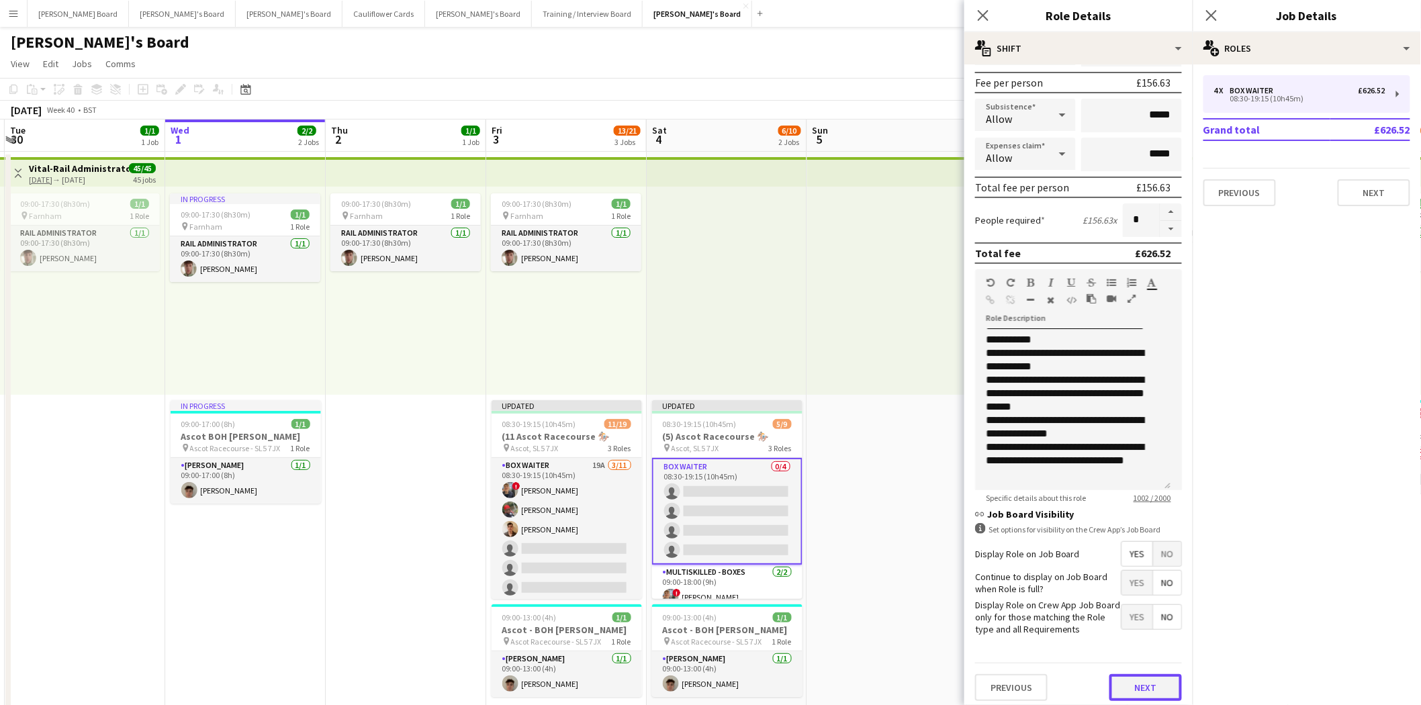
click at [1146, 685] on button "Next" at bounding box center [1146, 687] width 73 height 27
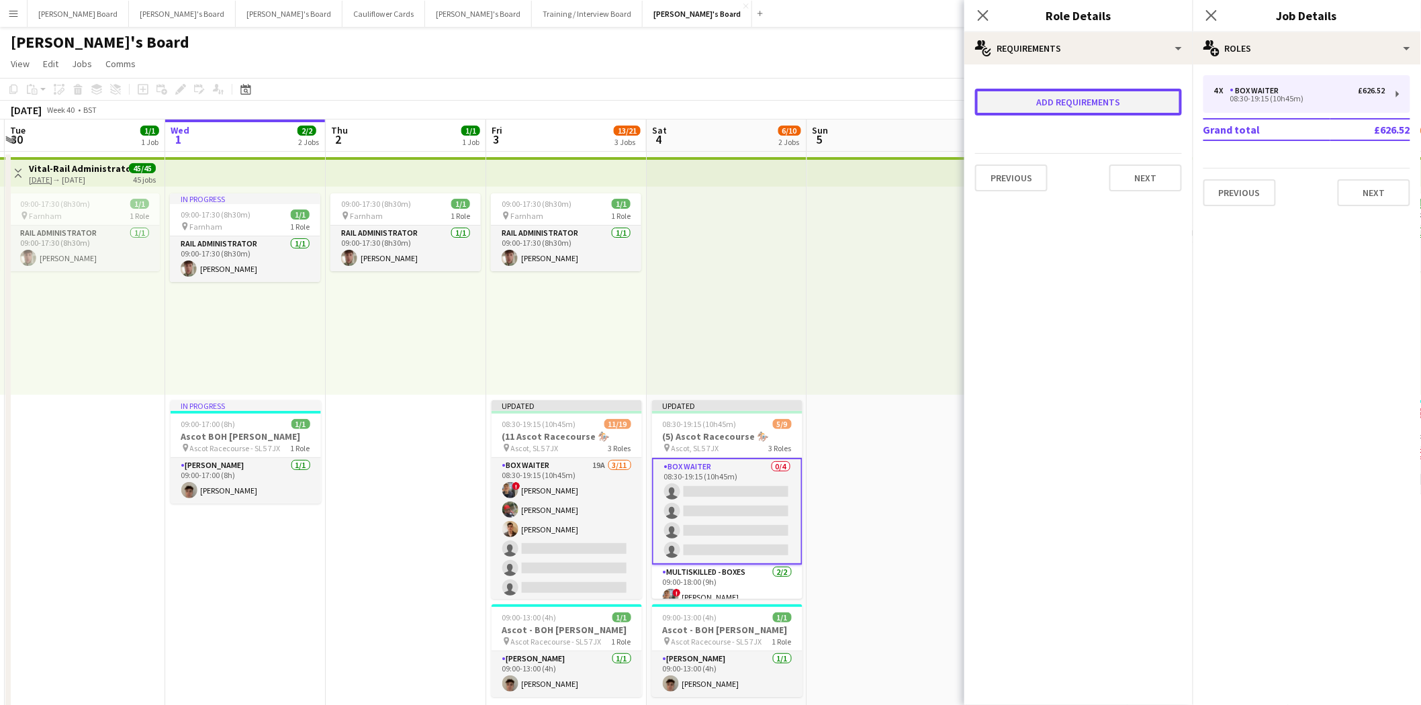
click at [1085, 101] on button "Add requirements" at bounding box center [1078, 102] width 207 height 27
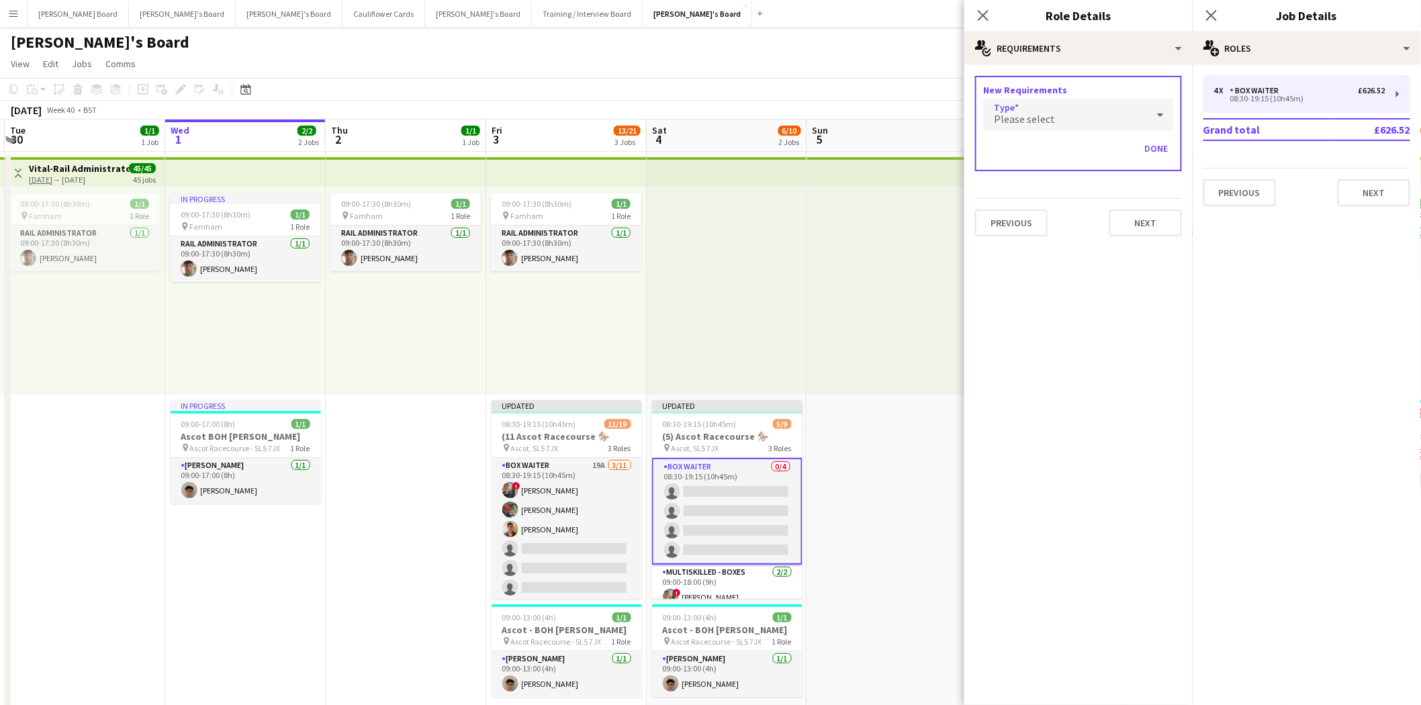
click at [1025, 116] on span "Please select" at bounding box center [1024, 118] width 61 height 13
drag, startPoint x: 1017, startPoint y: 255, endPoint x: 1042, endPoint y: 184, distance: 75.4
click at [1018, 251] on span "Age" at bounding box center [1079, 252] width 171 height 13
click at [1022, 145] on input "Minimum Age" at bounding box center [1033, 155] width 101 height 34
type input "**"
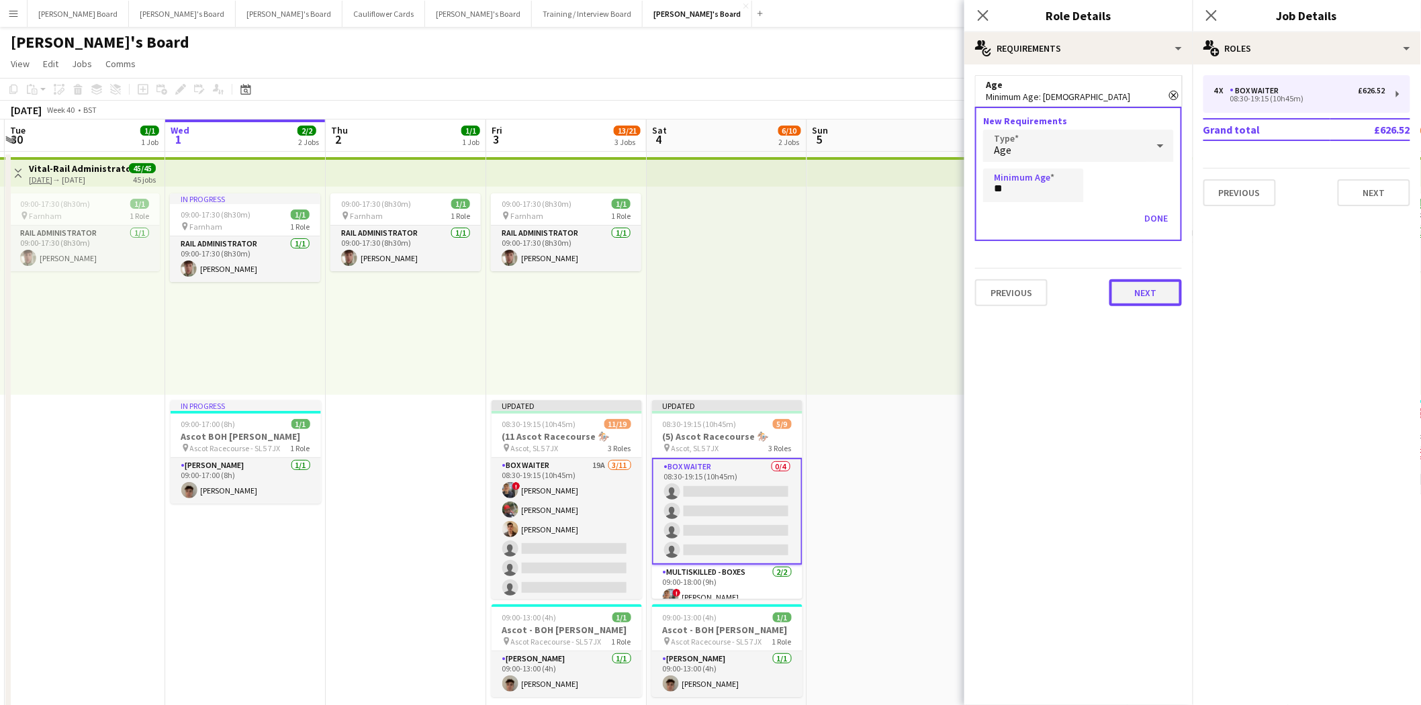
click at [1157, 290] on button "Next" at bounding box center [1146, 292] width 73 height 27
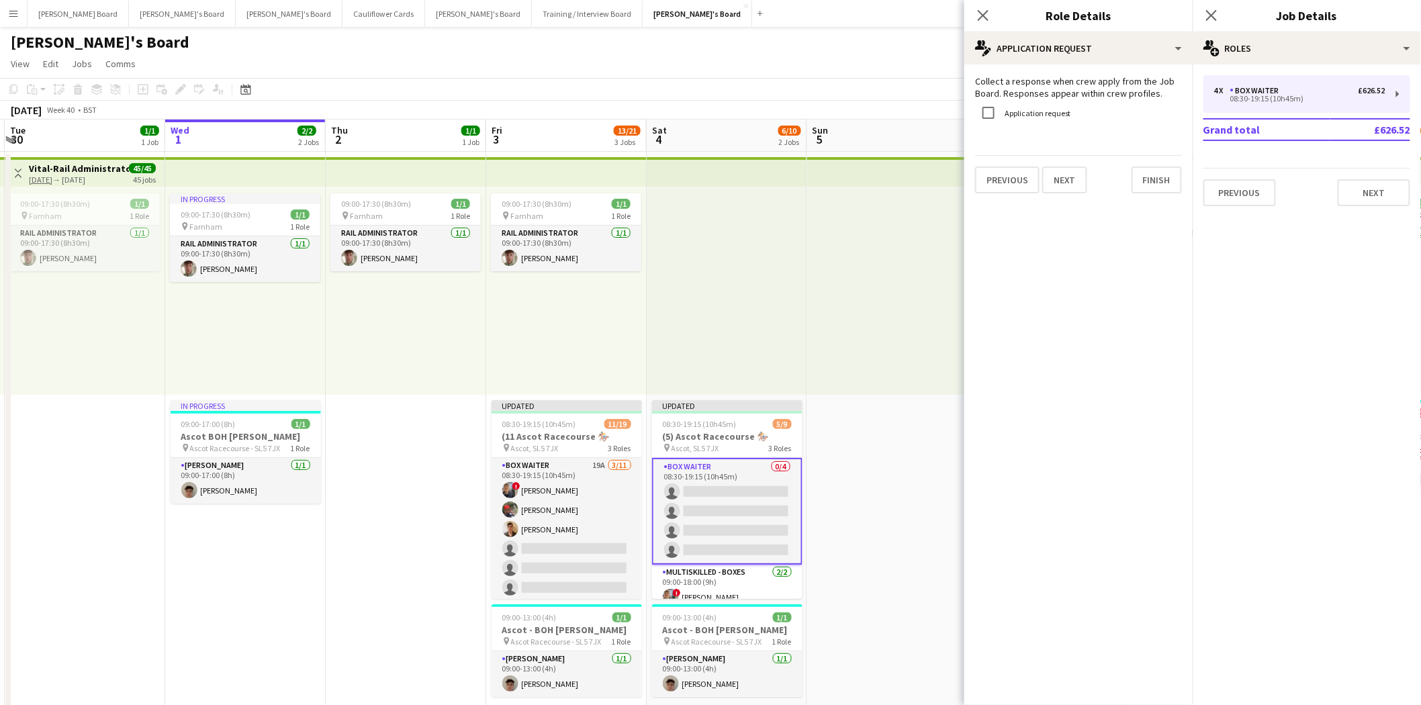
click at [1053, 116] on label "Application request" at bounding box center [1036, 113] width 69 height 10
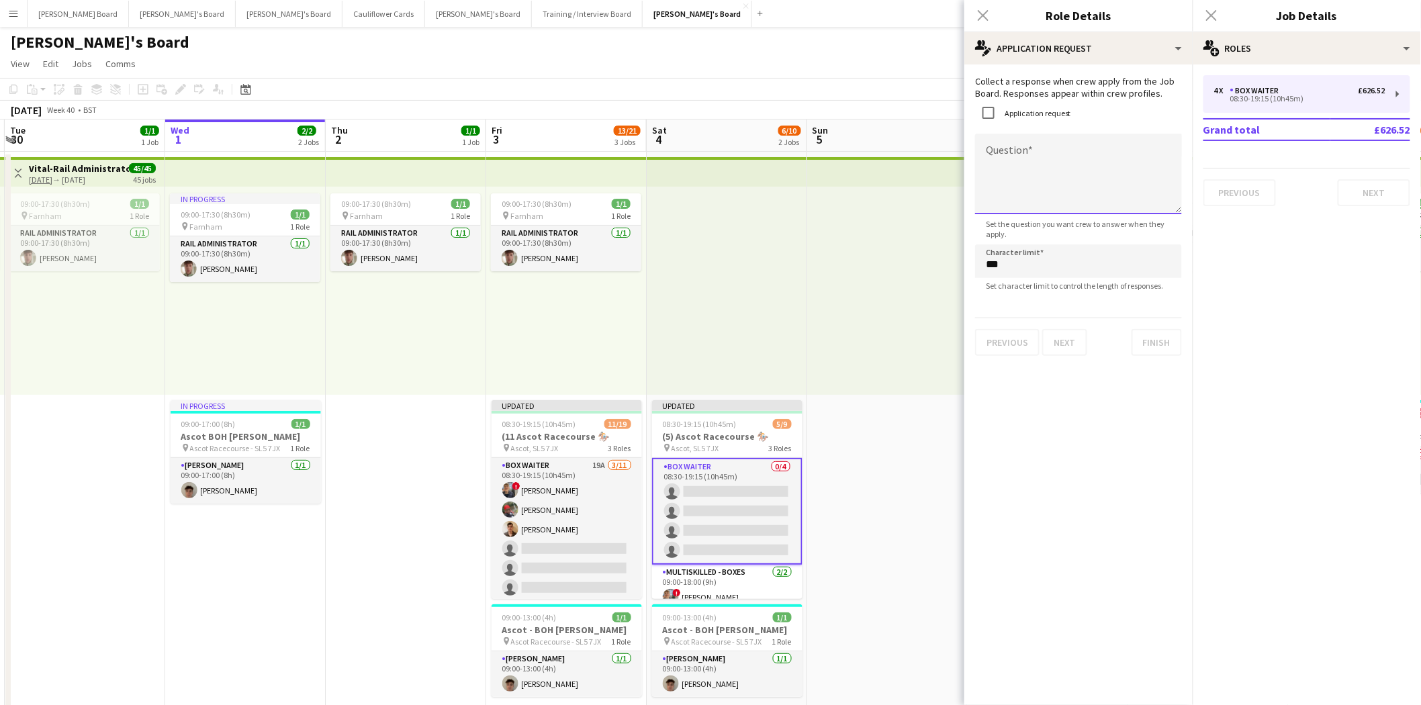
click at [1036, 158] on textarea "Question" at bounding box center [1078, 174] width 207 height 81
click at [1018, 154] on textarea "**********" at bounding box center [1078, 174] width 207 height 81
type textarea "**********"
click at [1159, 341] on button "Finish" at bounding box center [1157, 342] width 50 height 27
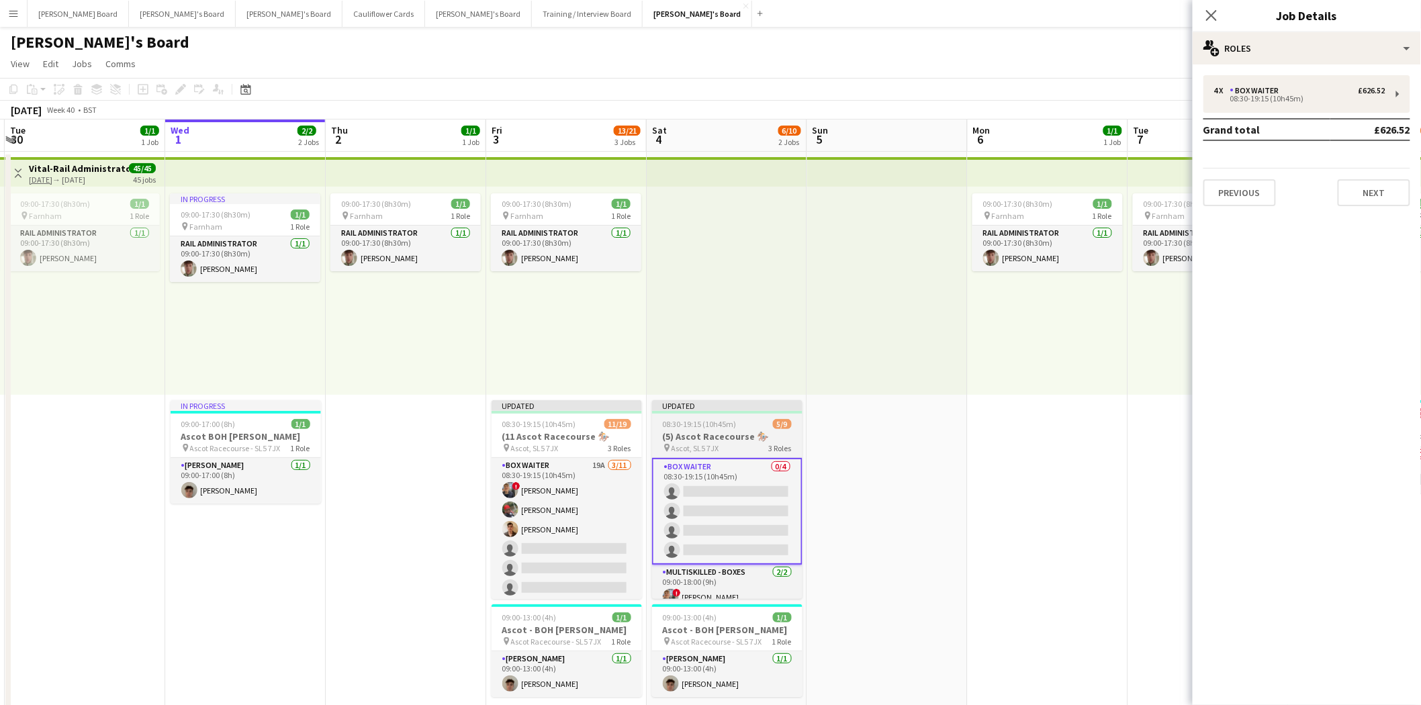
click at [693, 406] on div "Updated" at bounding box center [727, 405] width 150 height 11
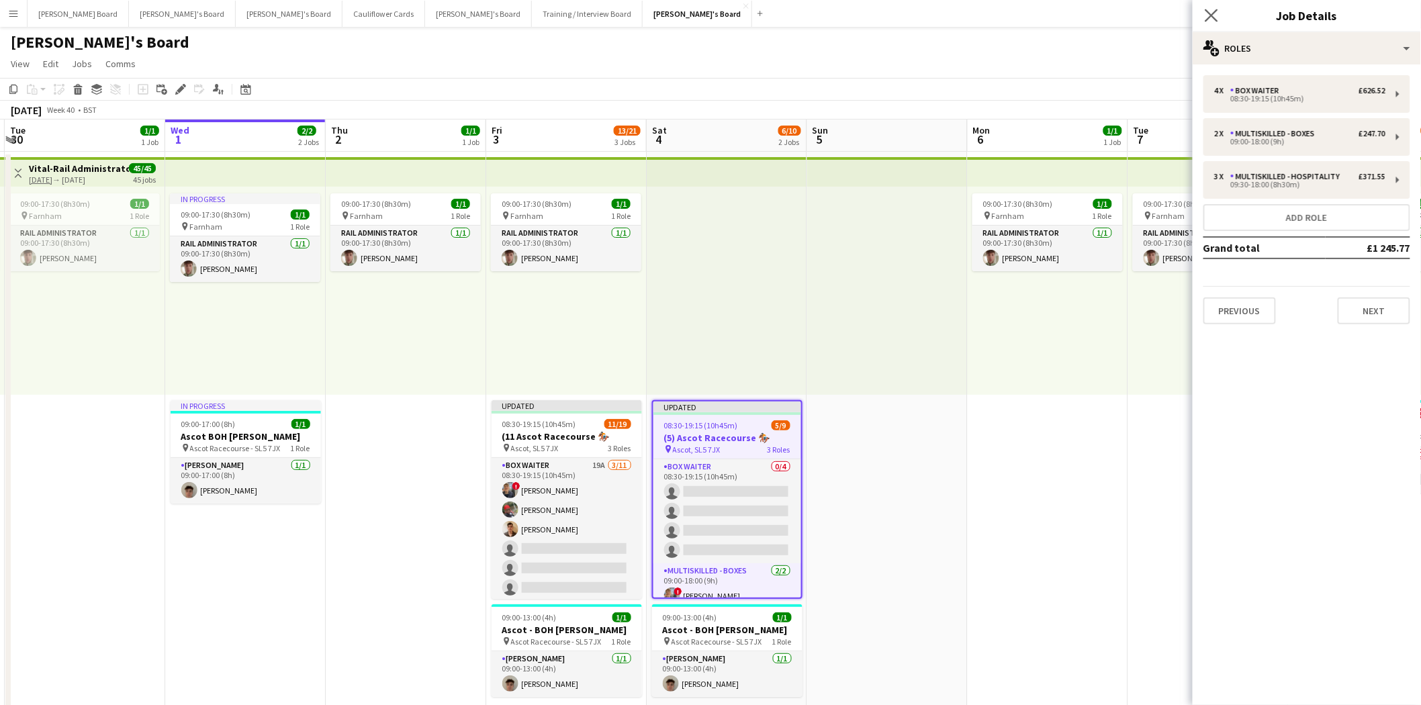
click at [1220, 13] on app-icon "Close pop-in" at bounding box center [1211, 15] width 19 height 19
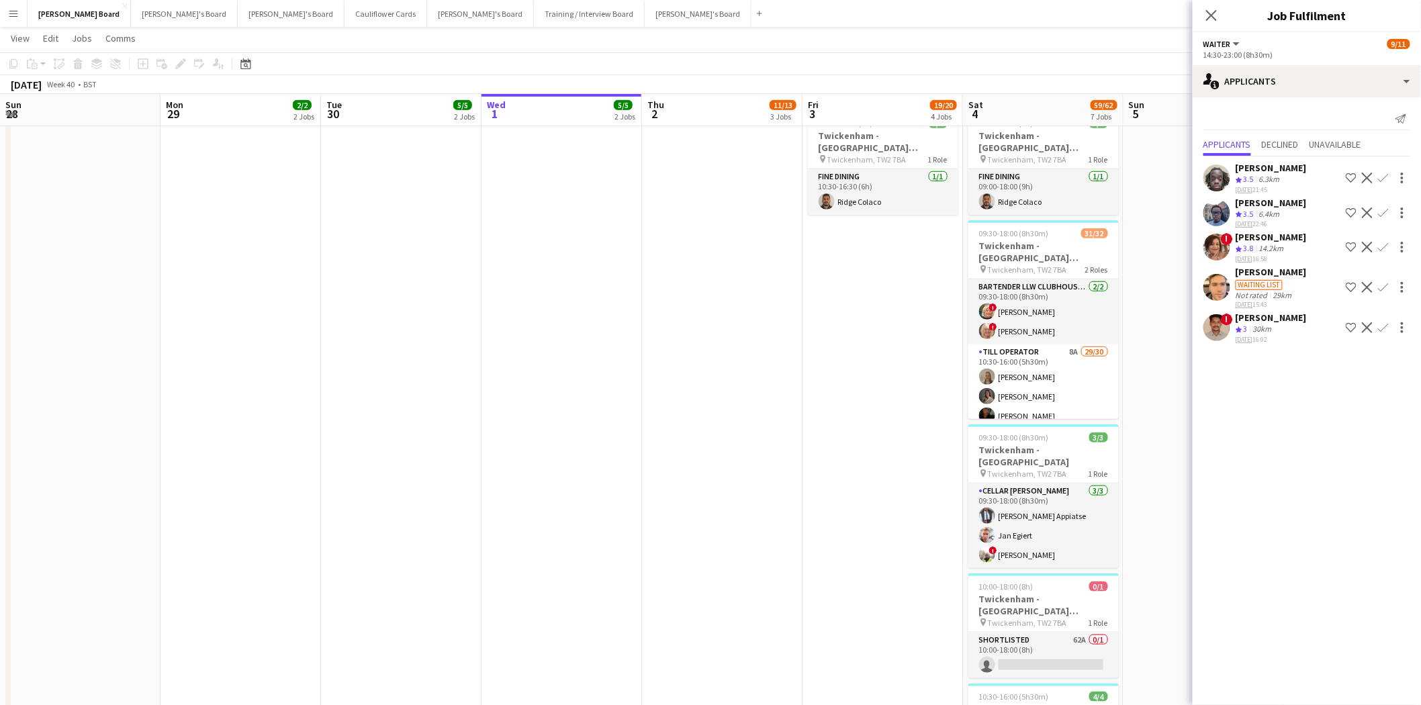
scroll to position [199, 0]
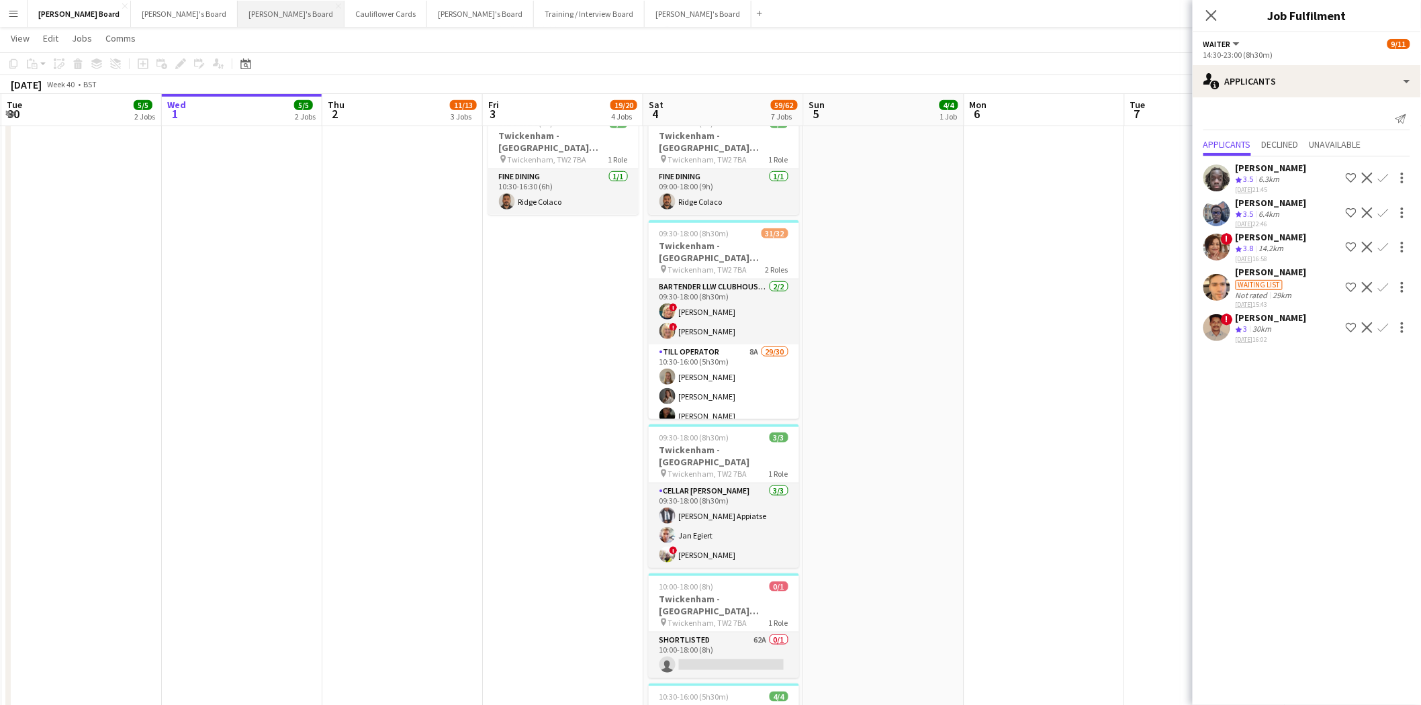
click at [238, 18] on button "[PERSON_NAME]'s Board Close" at bounding box center [291, 14] width 107 height 26
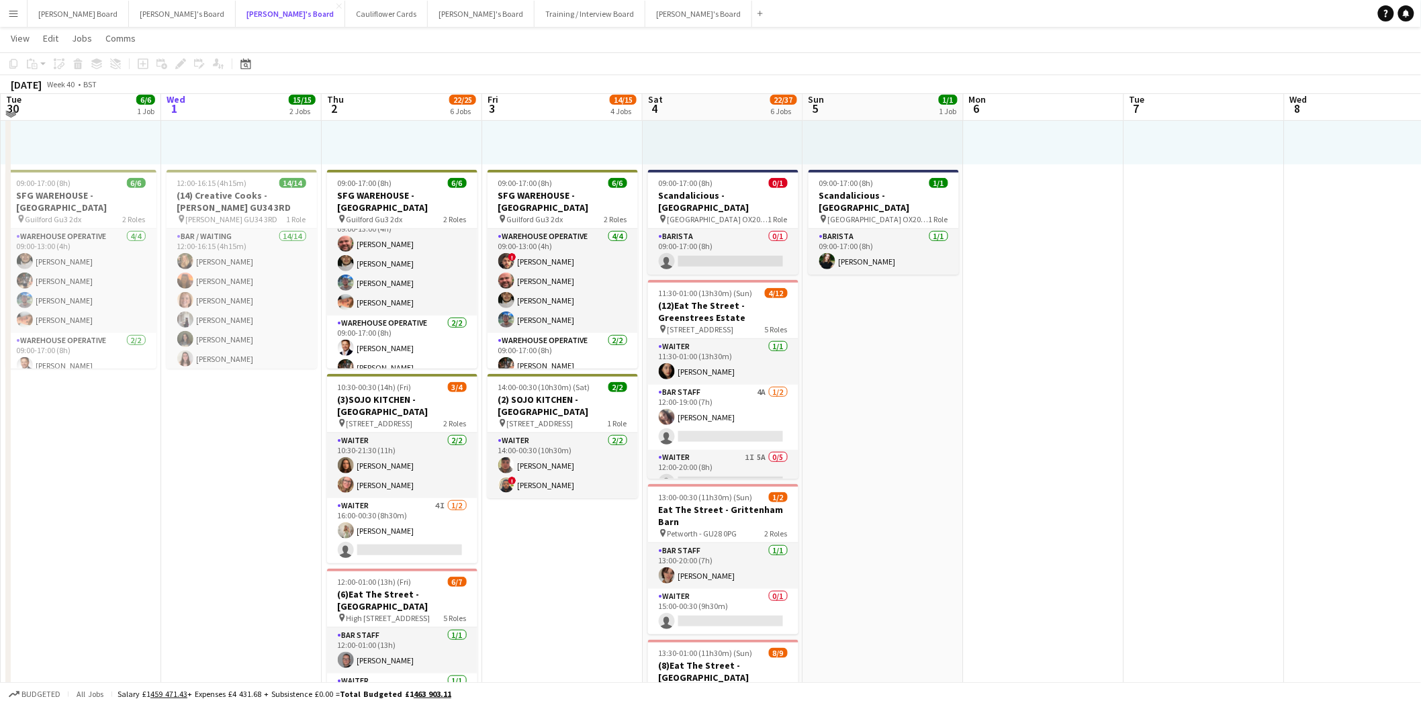
scroll to position [224, 0]
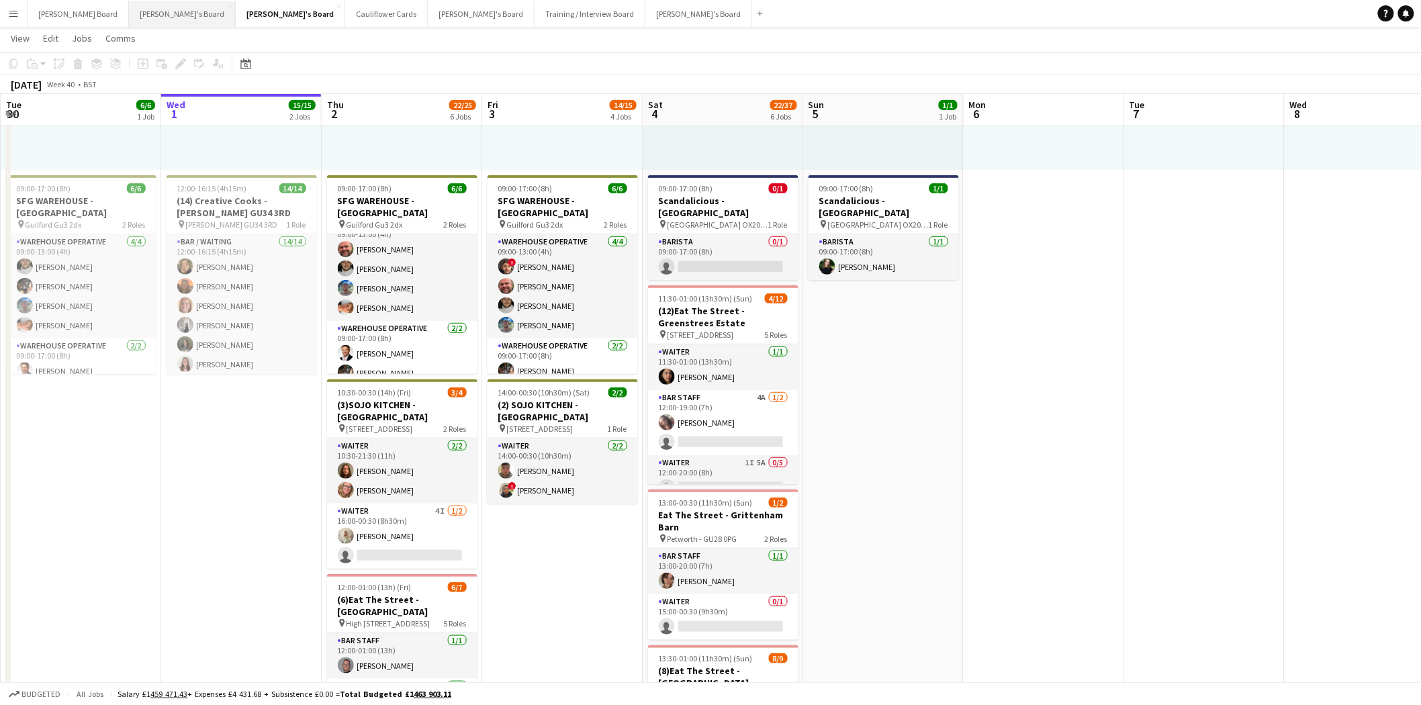
click at [129, 11] on button "[PERSON_NAME]'s Board Close" at bounding box center [182, 14] width 107 height 26
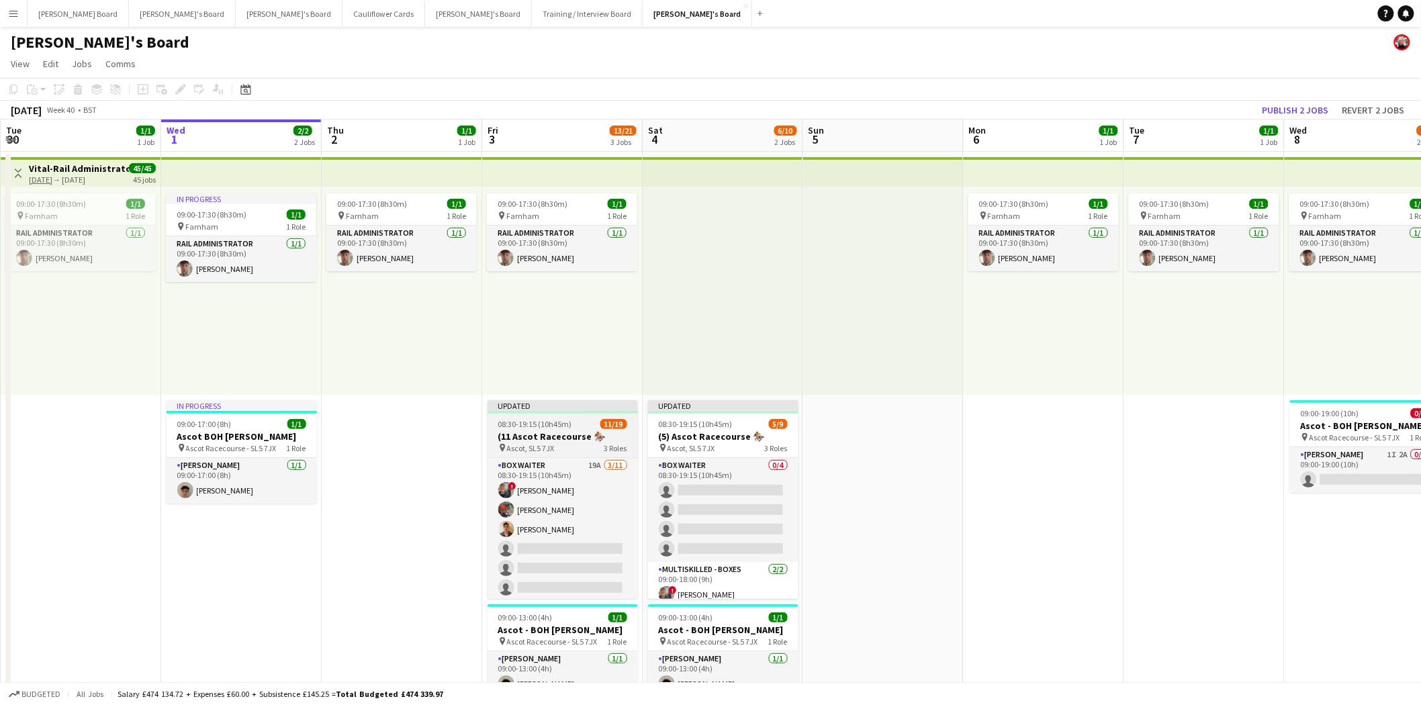
click at [549, 401] on div "Updated" at bounding box center [563, 405] width 150 height 11
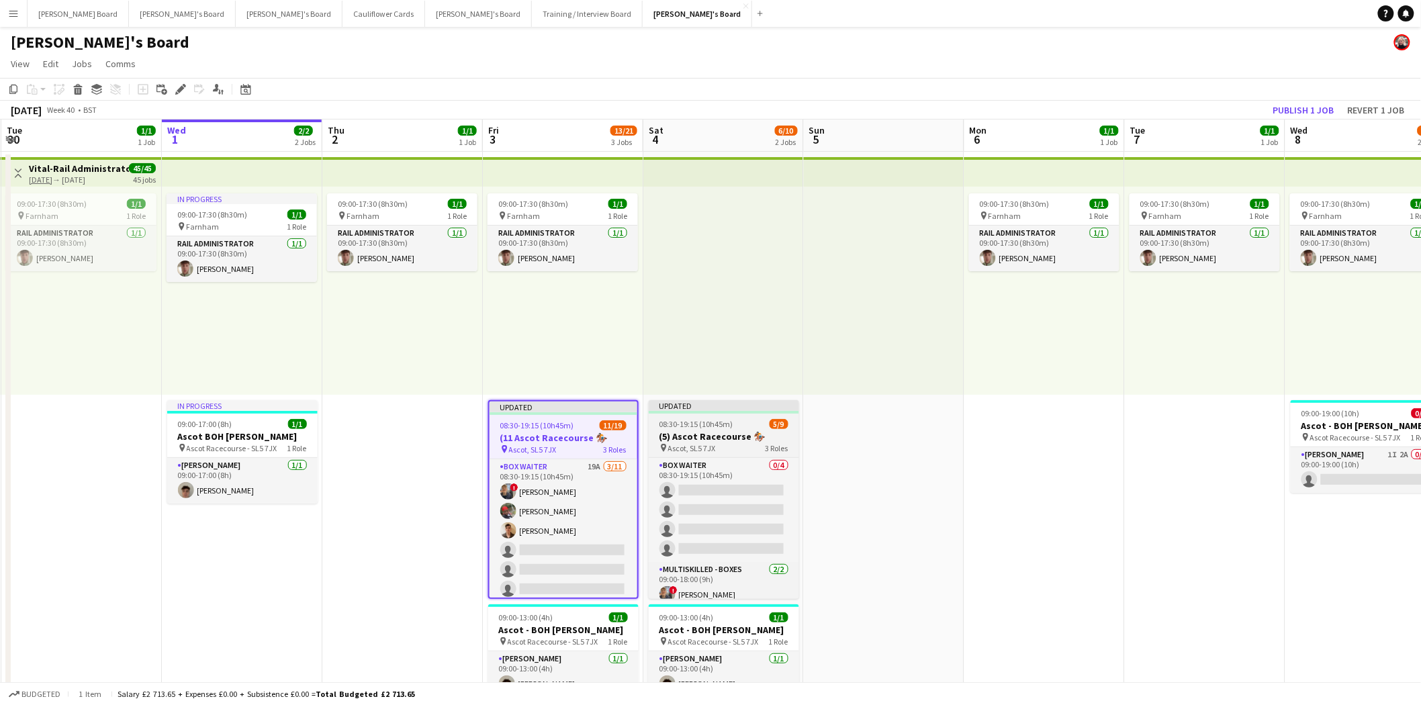
click at [713, 403] on div "Updated" at bounding box center [724, 405] width 150 height 11
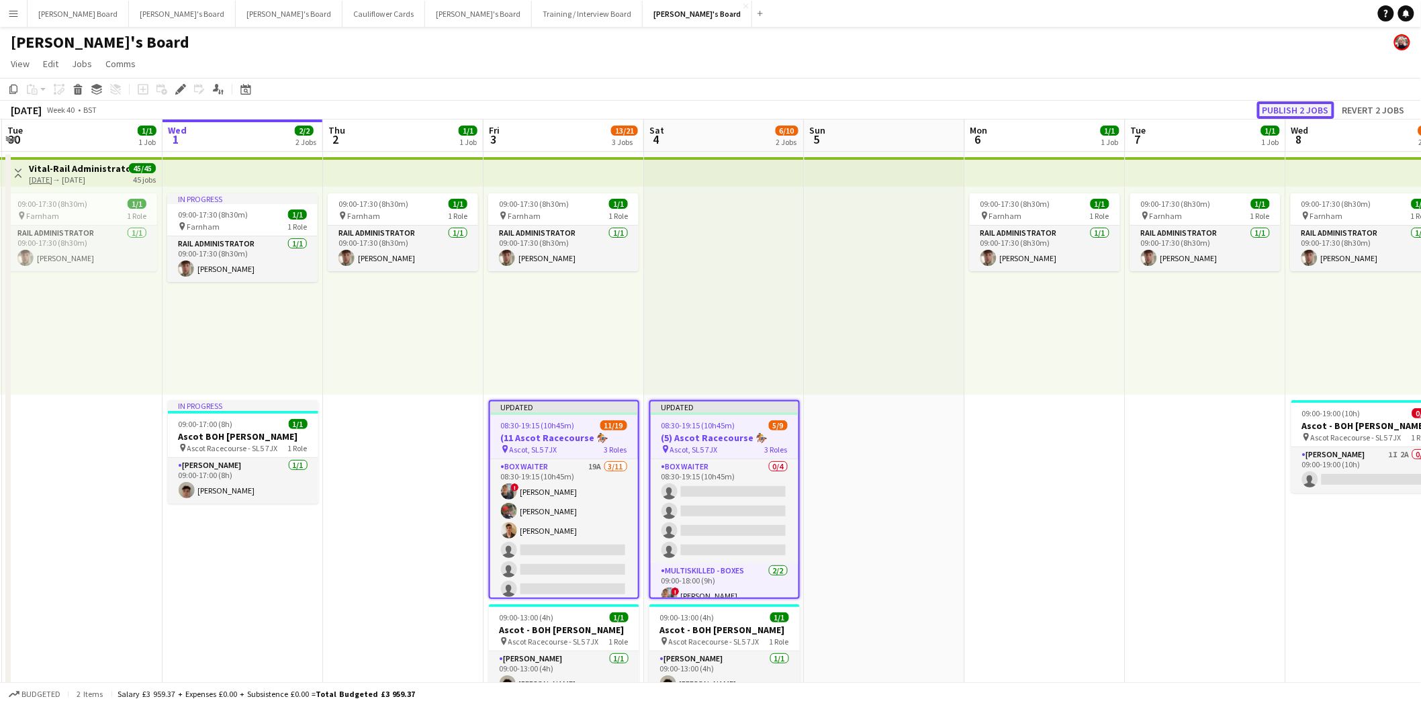
click at [1308, 101] on button "Publish 2 jobs" at bounding box center [1295, 109] width 77 height 17
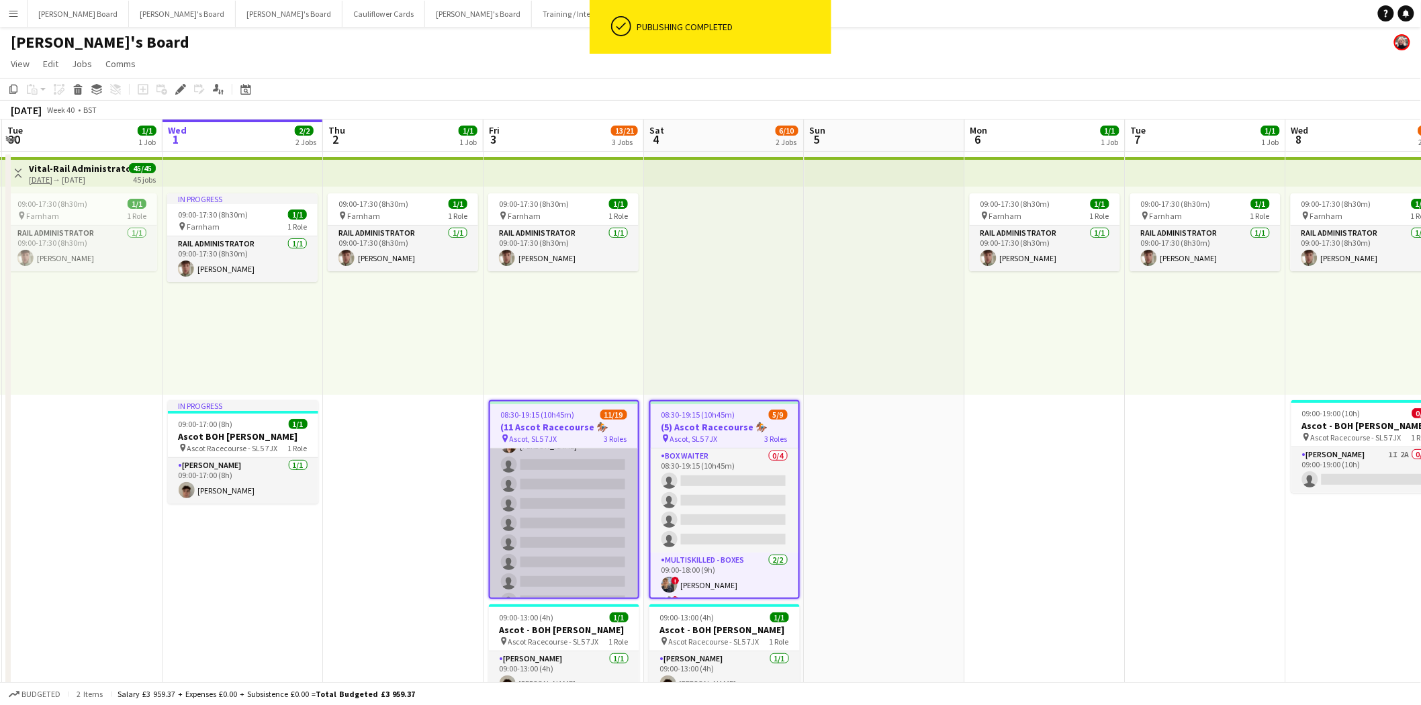
click at [576, 521] on app-card-role "BOX Waiter 19A [DATE] 08:30-19:15 (10h45m) ! [PERSON_NAME] [PERSON_NAME] [PERSO…" at bounding box center [564, 494] width 148 height 240
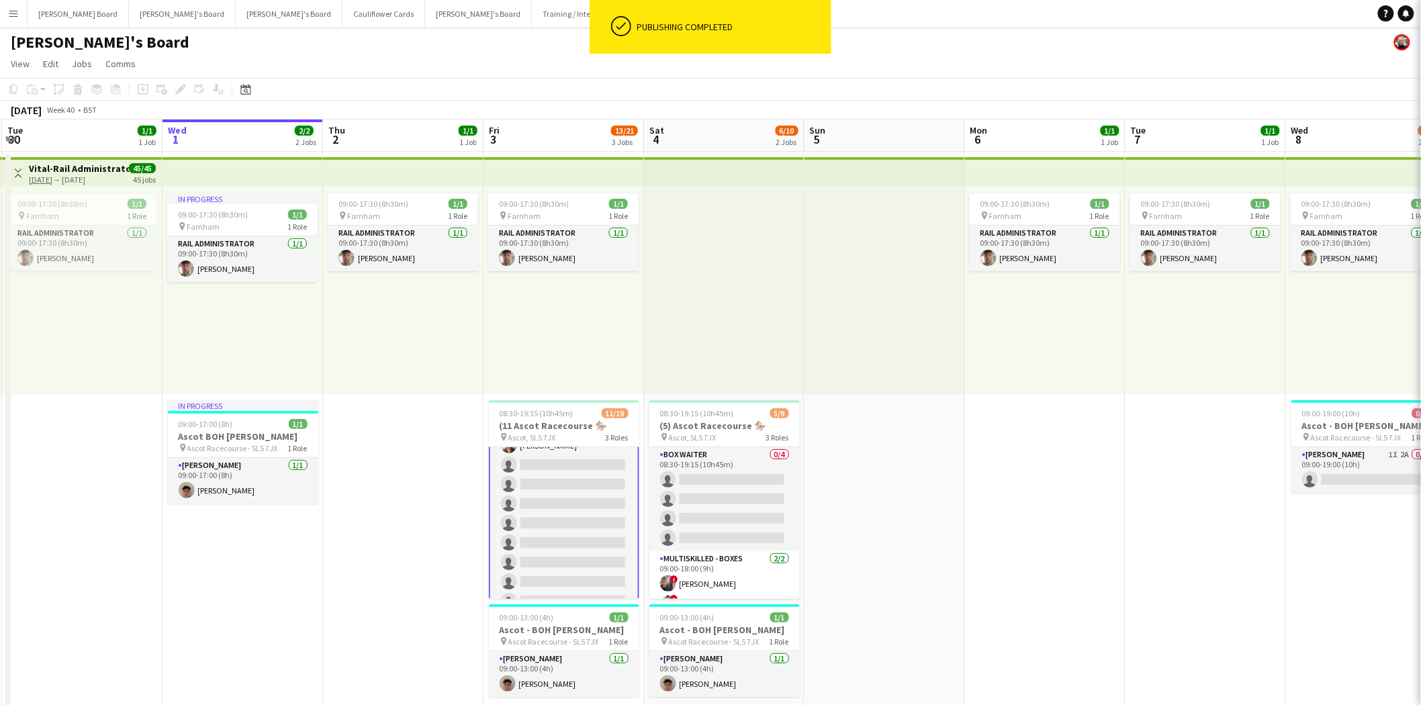
scroll to position [75, 0]
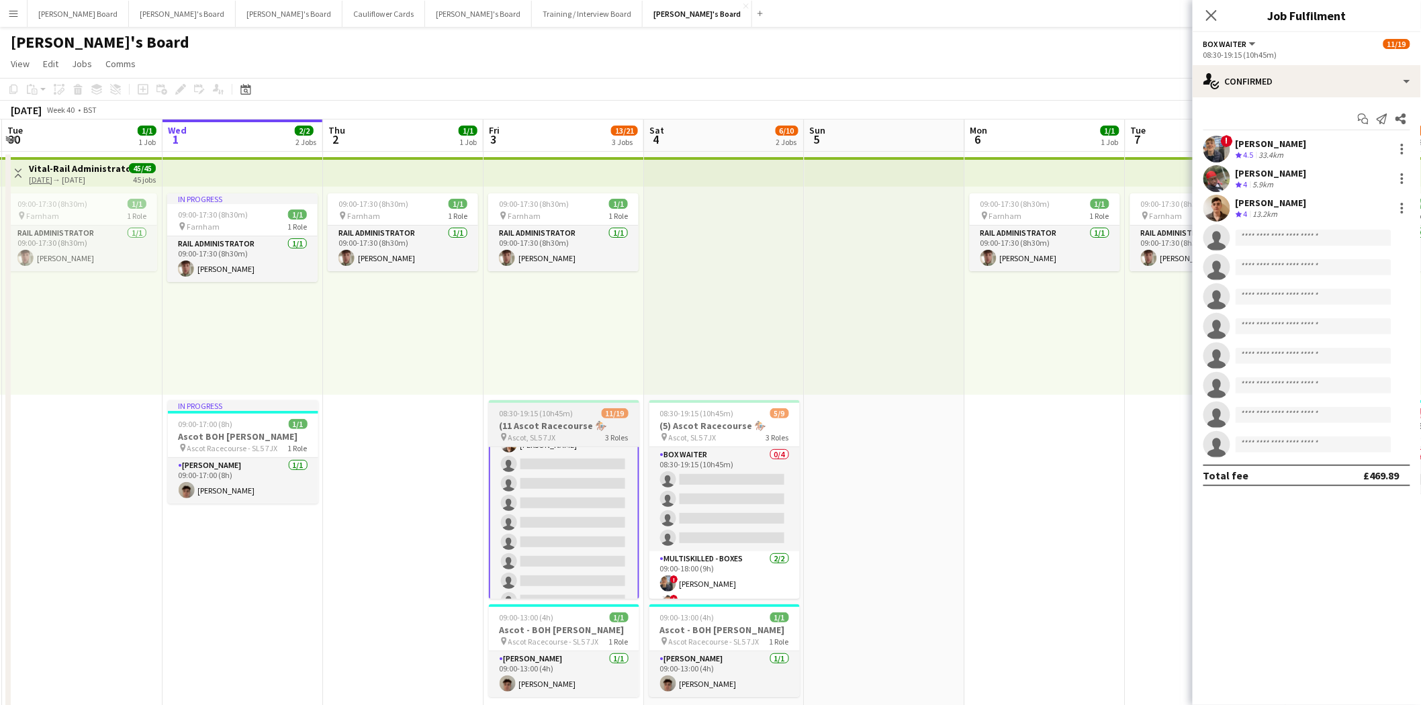
click at [539, 423] on h3 "(11 Ascot Racecourse 🏇🏼" at bounding box center [564, 426] width 150 height 12
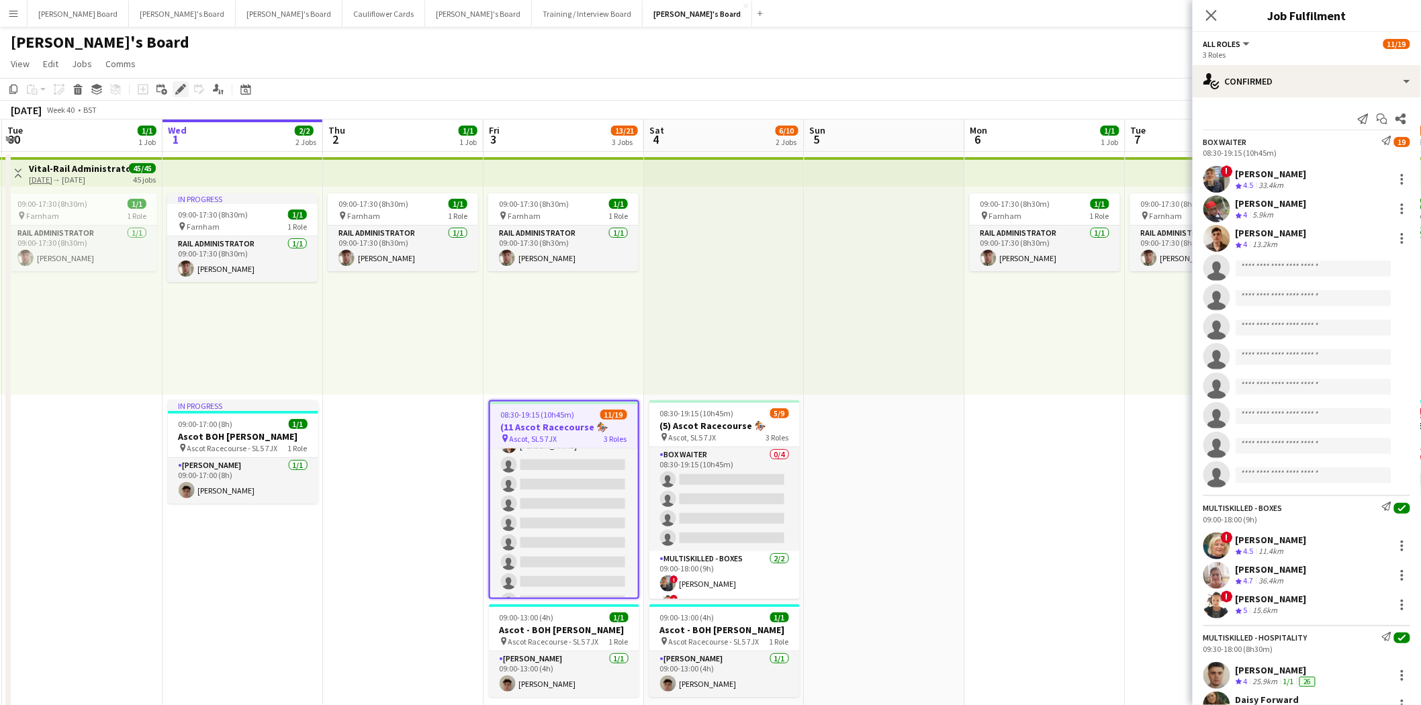
click at [177, 89] on icon "Edit" at bounding box center [180, 89] width 11 height 11
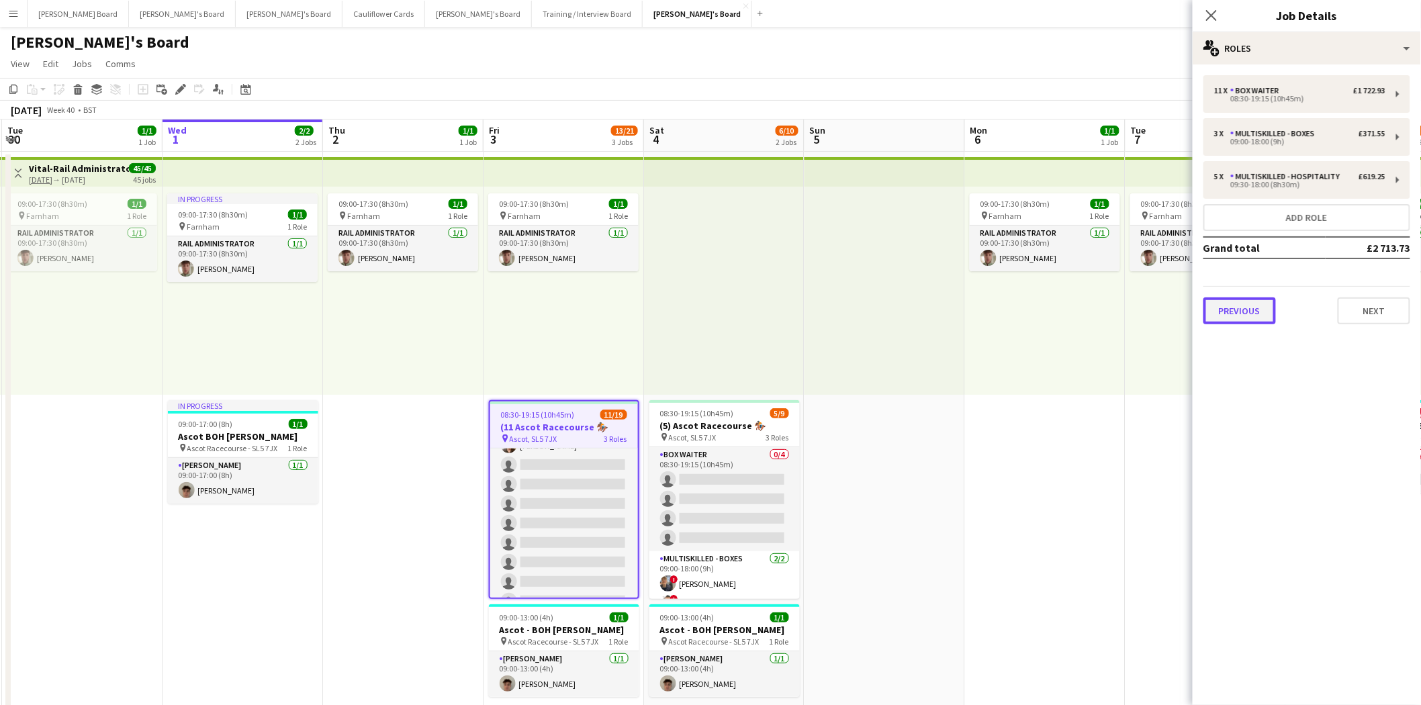
click at [1246, 306] on button "Previous" at bounding box center [1240, 311] width 73 height 27
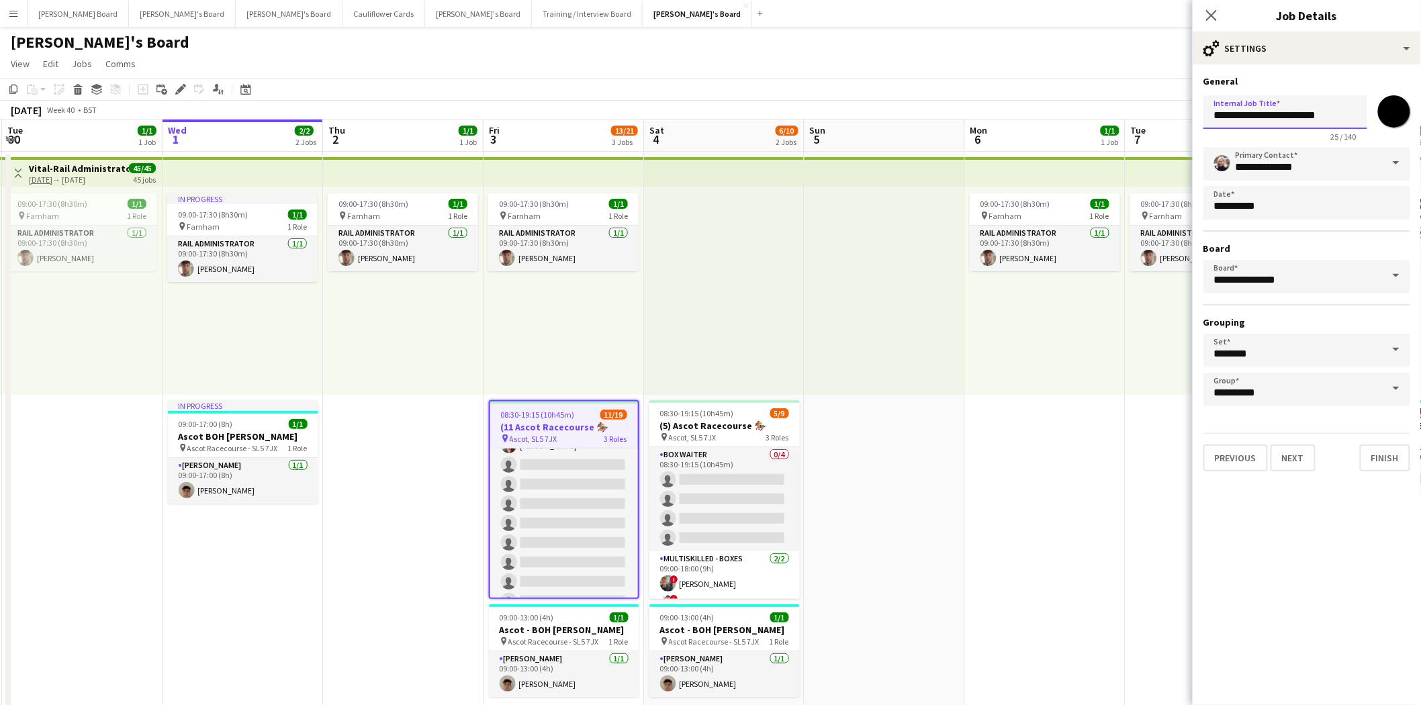
click at [1226, 116] on input "**********" at bounding box center [1286, 112] width 164 height 34
click at [688, 429] on h3 "(5) Ascot Racecourse 🏇🏼" at bounding box center [724, 426] width 150 height 12
type input "**********"
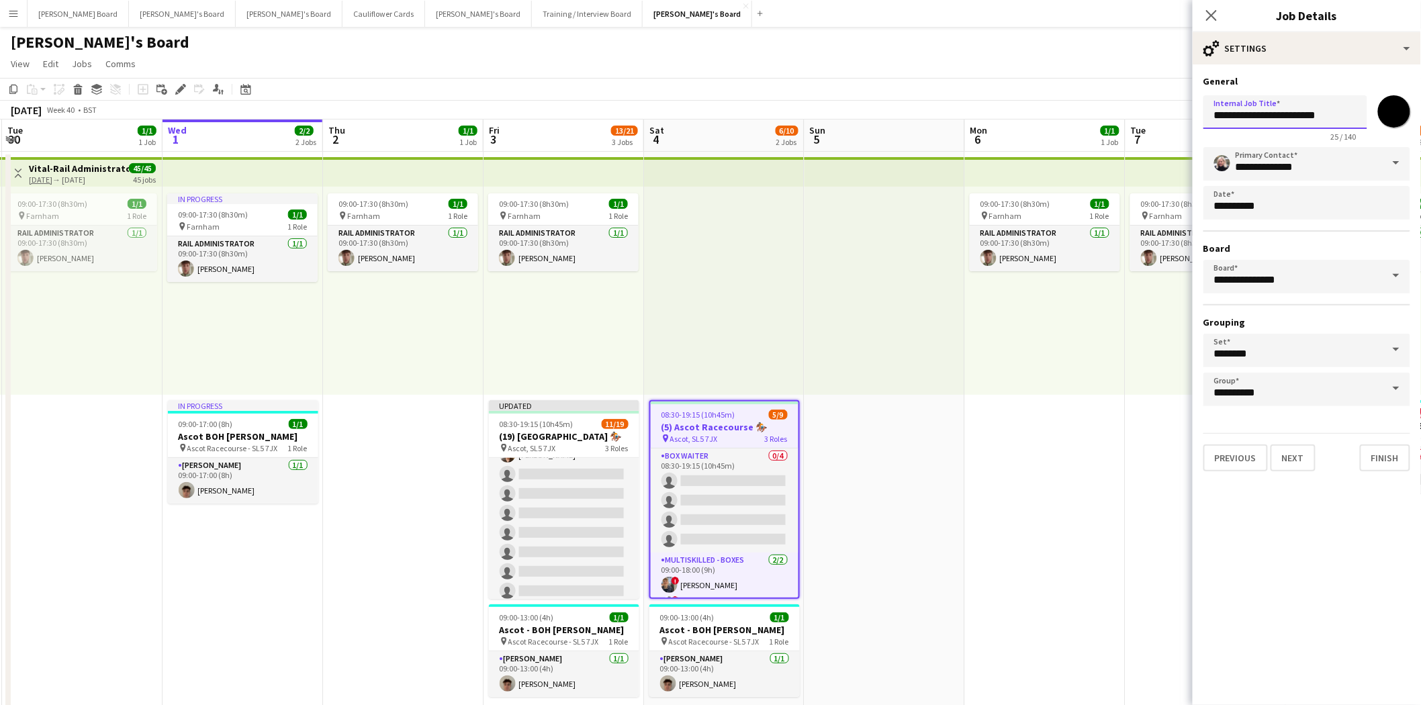
click at [1223, 116] on input "**********" at bounding box center [1286, 112] width 164 height 34
type input "**********"
click at [726, 419] on app-job-card "08:30-19:15 (10h45m) 5/9 (5) [GEOGRAPHIC_DATA] 🏇🏼 pin Ascot, SL5 7JX 3 Roles BO…" at bounding box center [724, 499] width 150 height 199
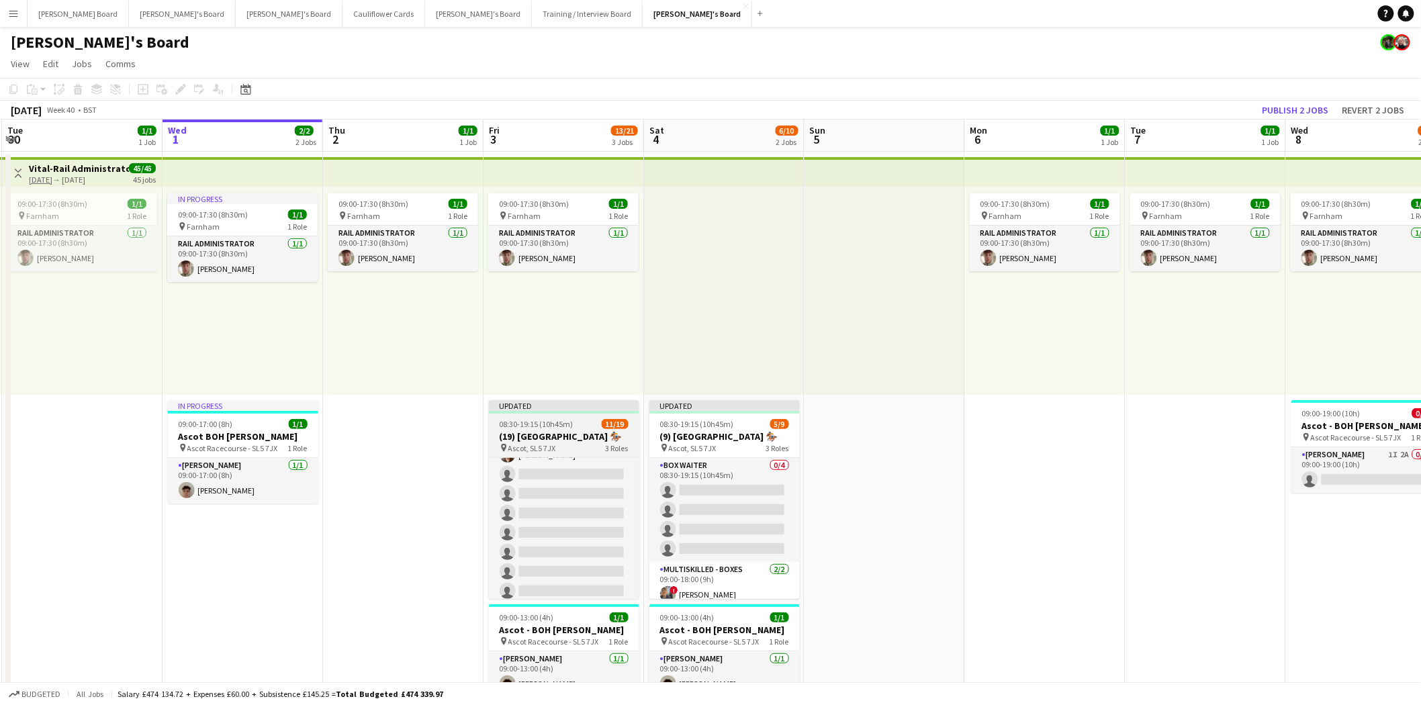
click at [555, 414] on app-job-card "Updated 08:30-19:15 (10h45m) 11/19 (19) [GEOGRAPHIC_DATA] 🏇🏼 pin Ascot, SL5 7JX…" at bounding box center [564, 499] width 150 height 199
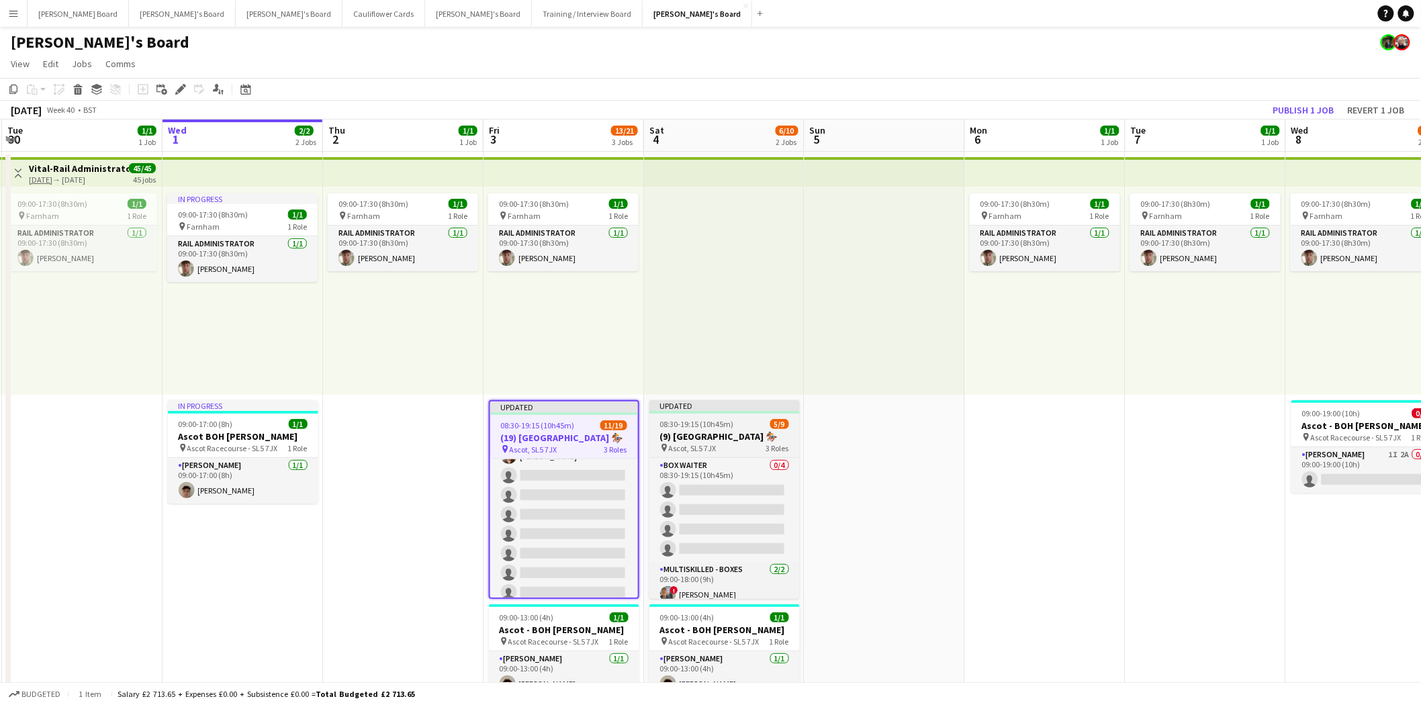
click at [656, 419] on div "08:30-19:15 (10h45m) 5/9" at bounding box center [724, 424] width 150 height 10
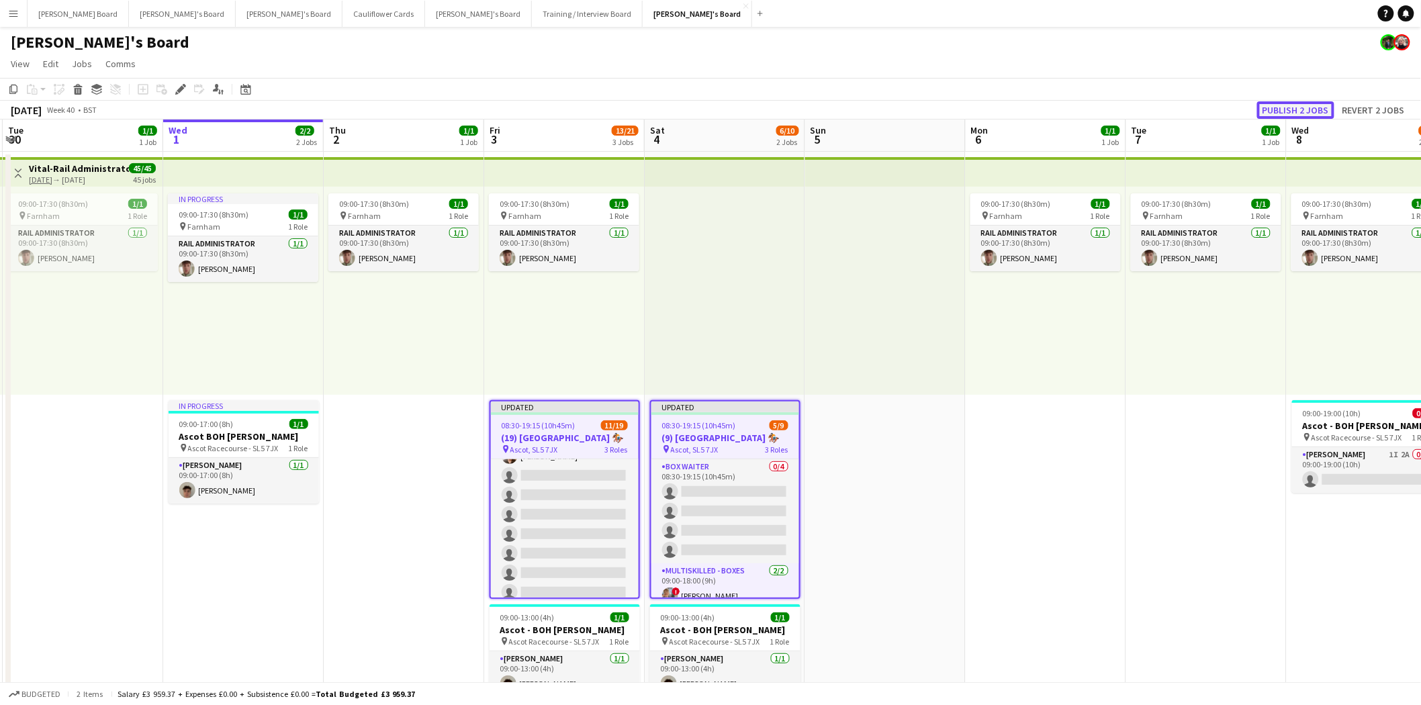
click at [1316, 103] on button "Publish 2 jobs" at bounding box center [1295, 109] width 77 height 17
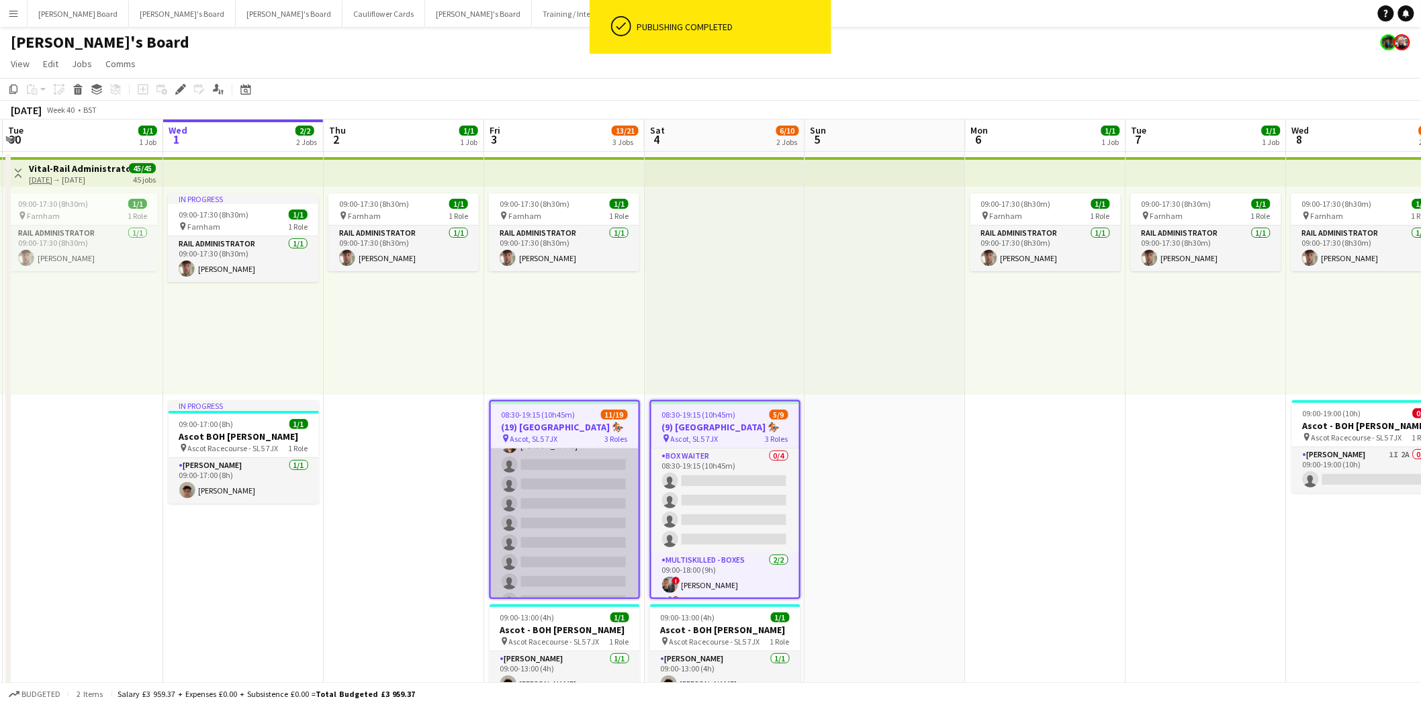
click at [574, 502] on app-card-role "BOX Waiter 19A [DATE] 08:30-19:15 (10h45m) ! [PERSON_NAME] [PERSON_NAME] [PERSO…" at bounding box center [565, 494] width 148 height 240
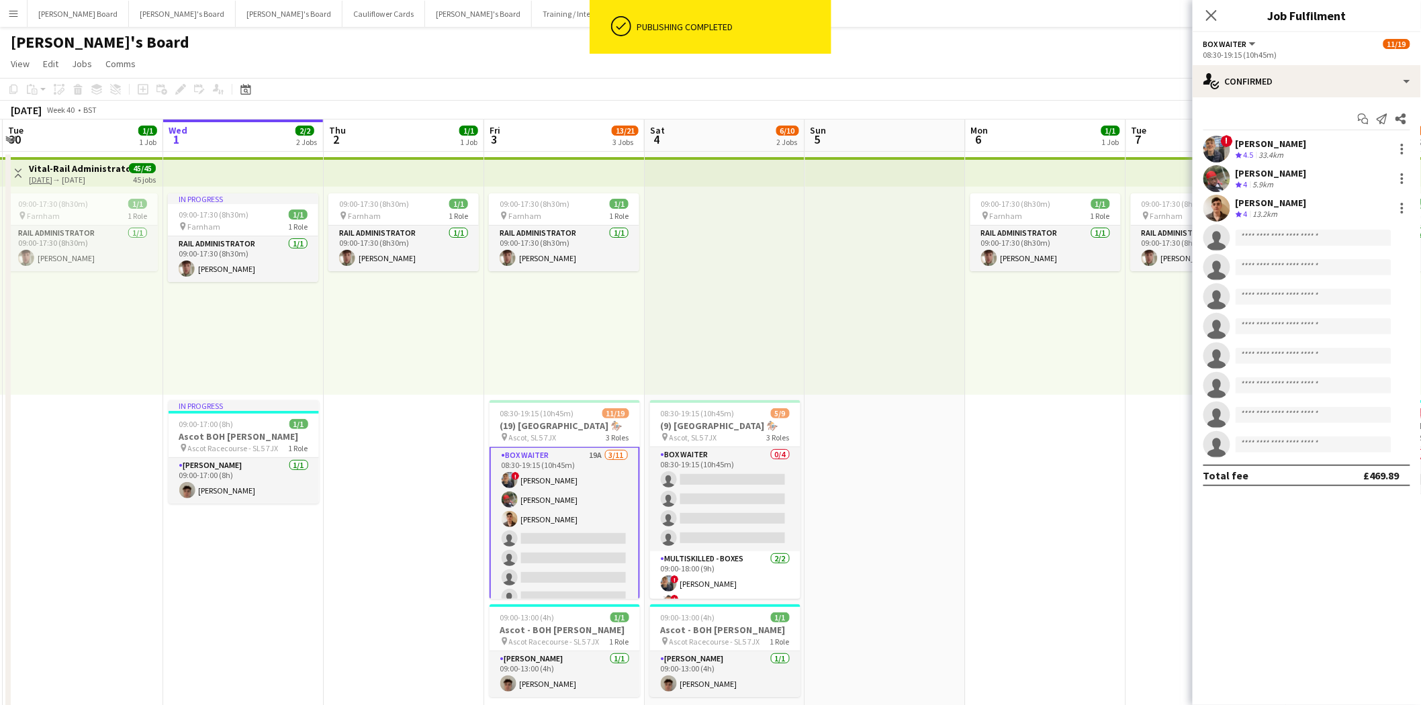
scroll to position [0, 0]
click at [559, 525] on app-card-role "BOX Waiter 19A [DATE] 08:30-19:15 (10h45m) ! [PERSON_NAME] [PERSON_NAME] [PERSO…" at bounding box center [565, 568] width 150 height 243
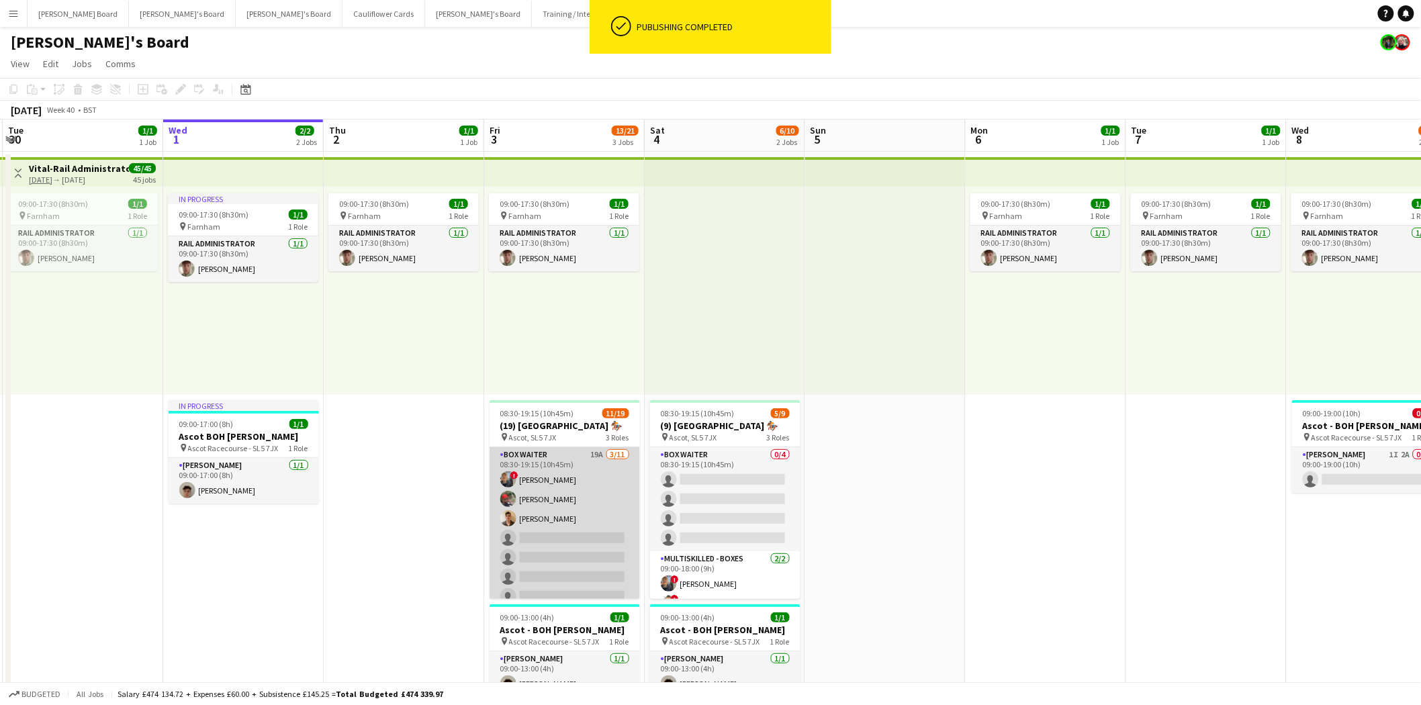
click at [562, 512] on app-card-role "BOX Waiter 19A [DATE] 08:30-19:15 (10h45m) ! [PERSON_NAME] [PERSON_NAME] [PERSO…" at bounding box center [565, 567] width 150 height 240
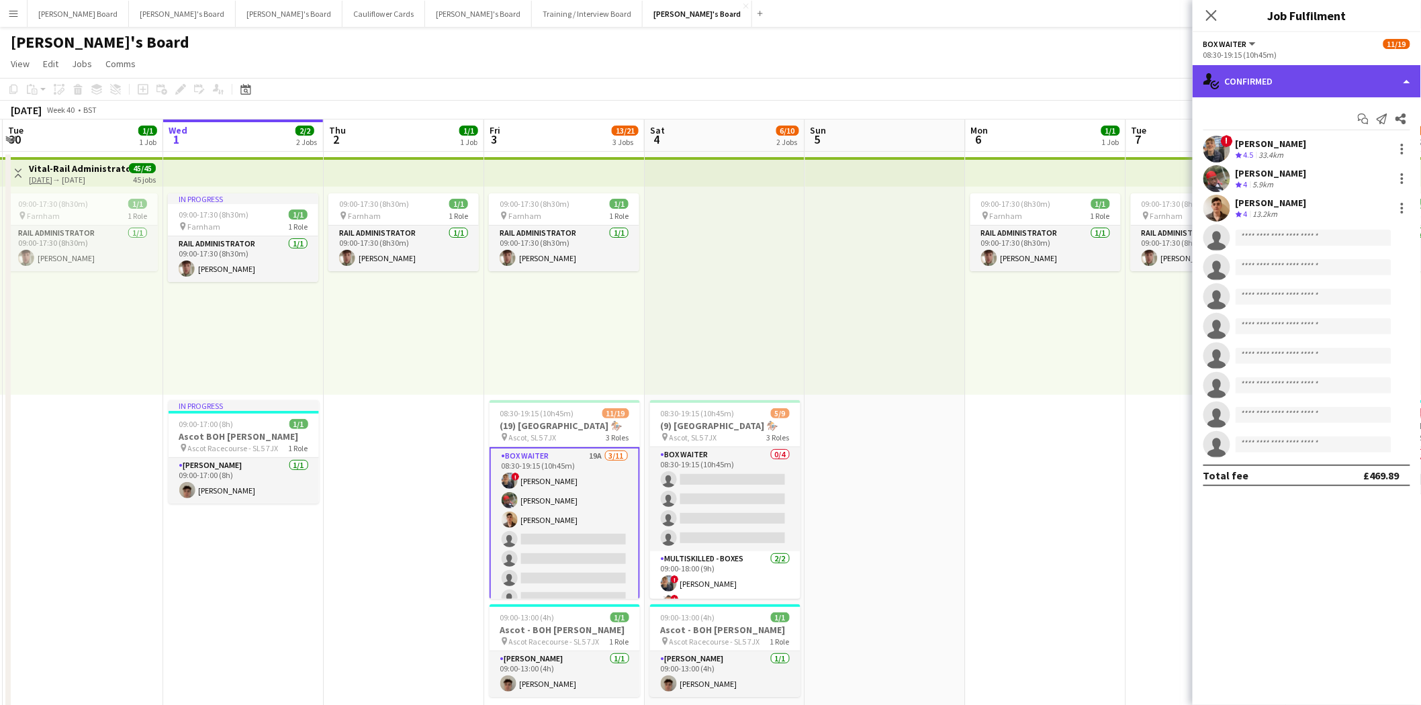
click at [1303, 89] on div "single-neutral-actions-check-2 Confirmed" at bounding box center [1307, 81] width 228 height 32
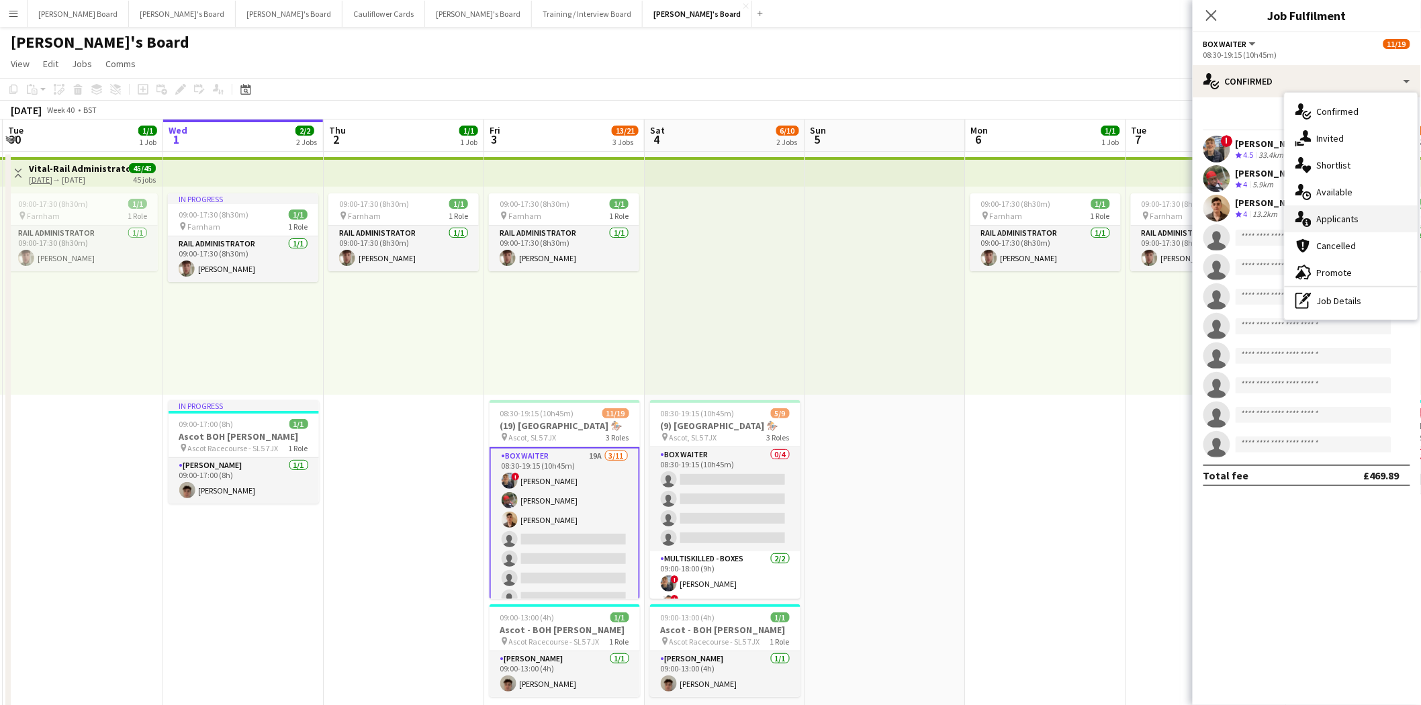
click at [1338, 223] on span "Applicants" at bounding box center [1338, 219] width 42 height 12
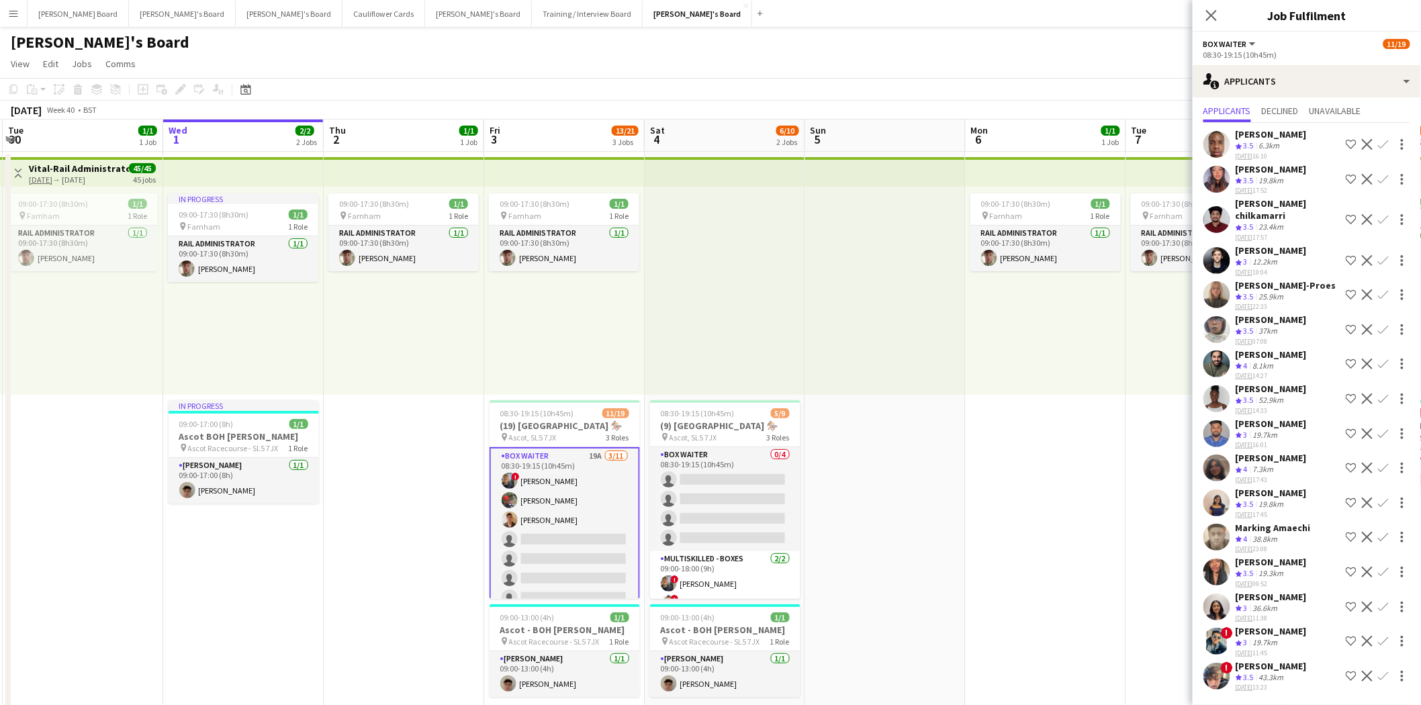
scroll to position [75, 0]
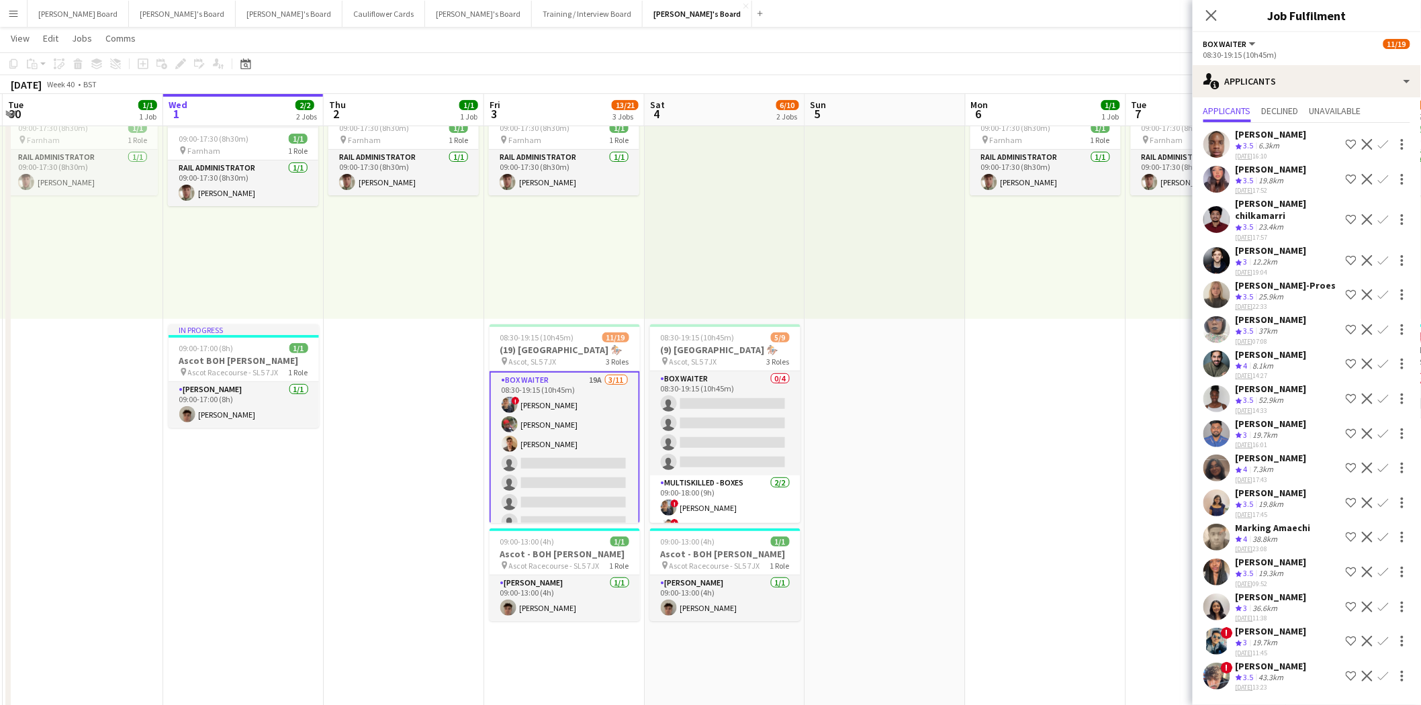
click at [1276, 454] on div "[PERSON_NAME]" at bounding box center [1271, 458] width 71 height 12
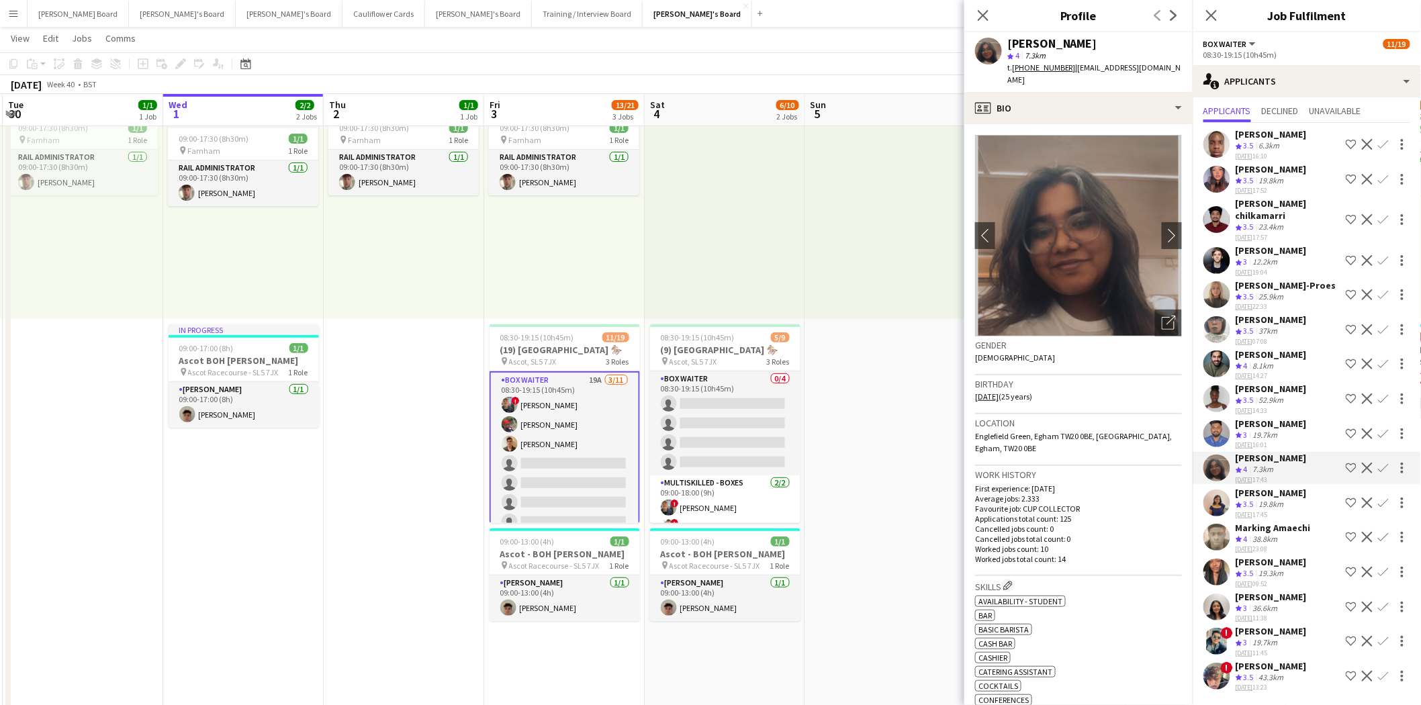
click at [1378, 463] on app-icon "Confirm" at bounding box center [1383, 468] width 11 height 11
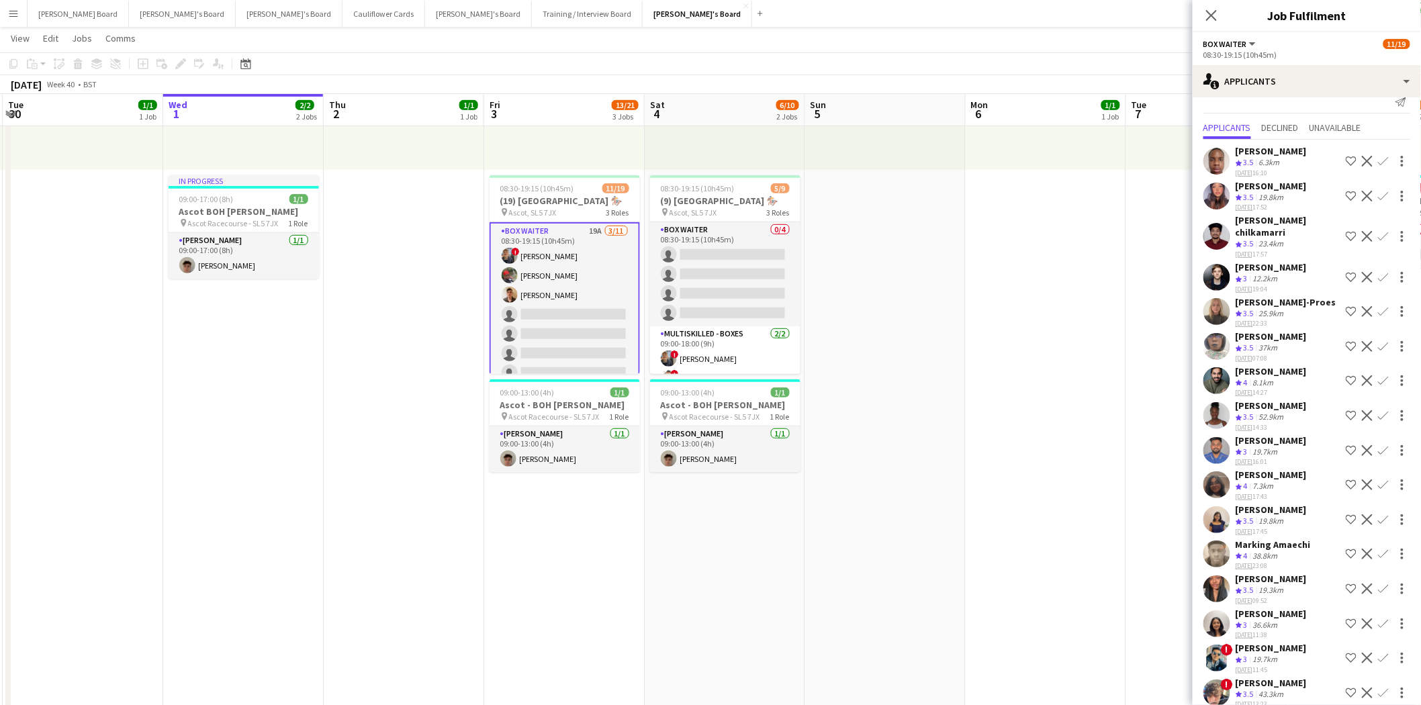
scroll to position [24, 0]
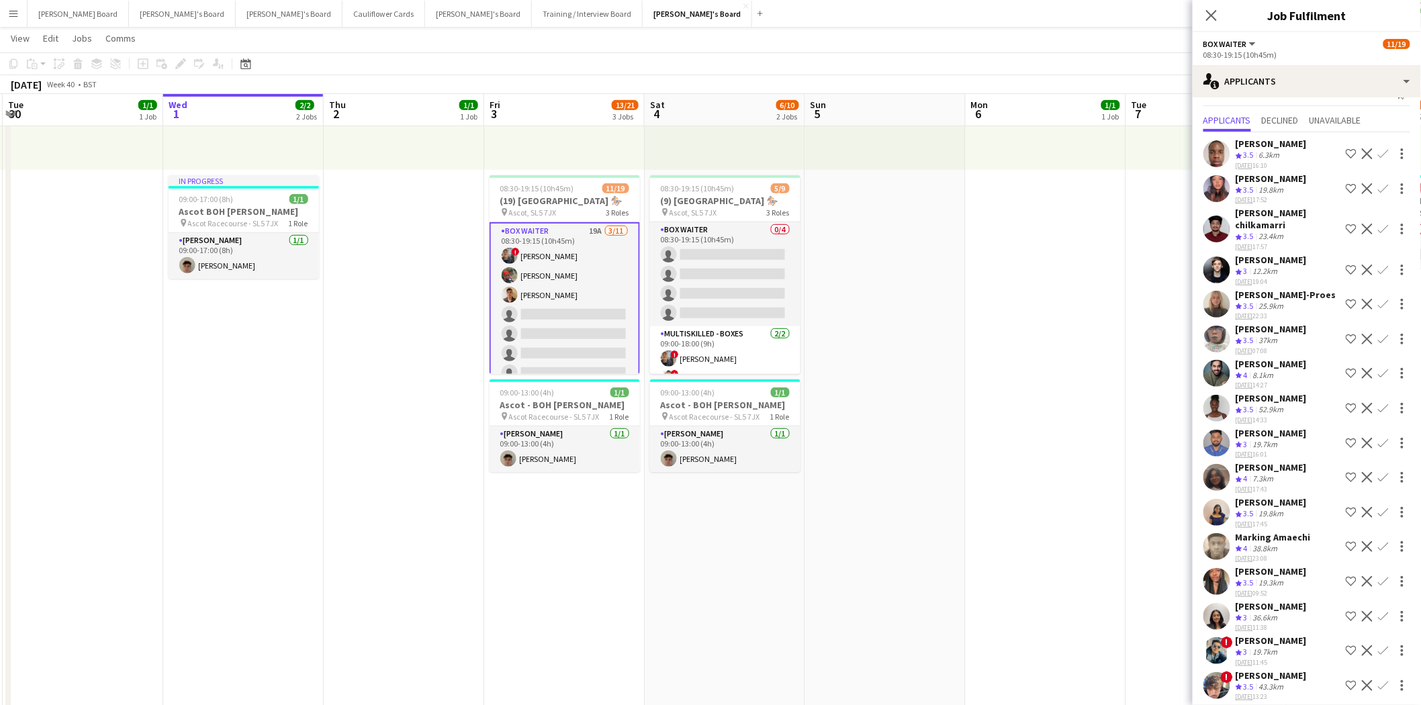
click at [1249, 461] on div "[PERSON_NAME]" at bounding box center [1271, 467] width 71 height 12
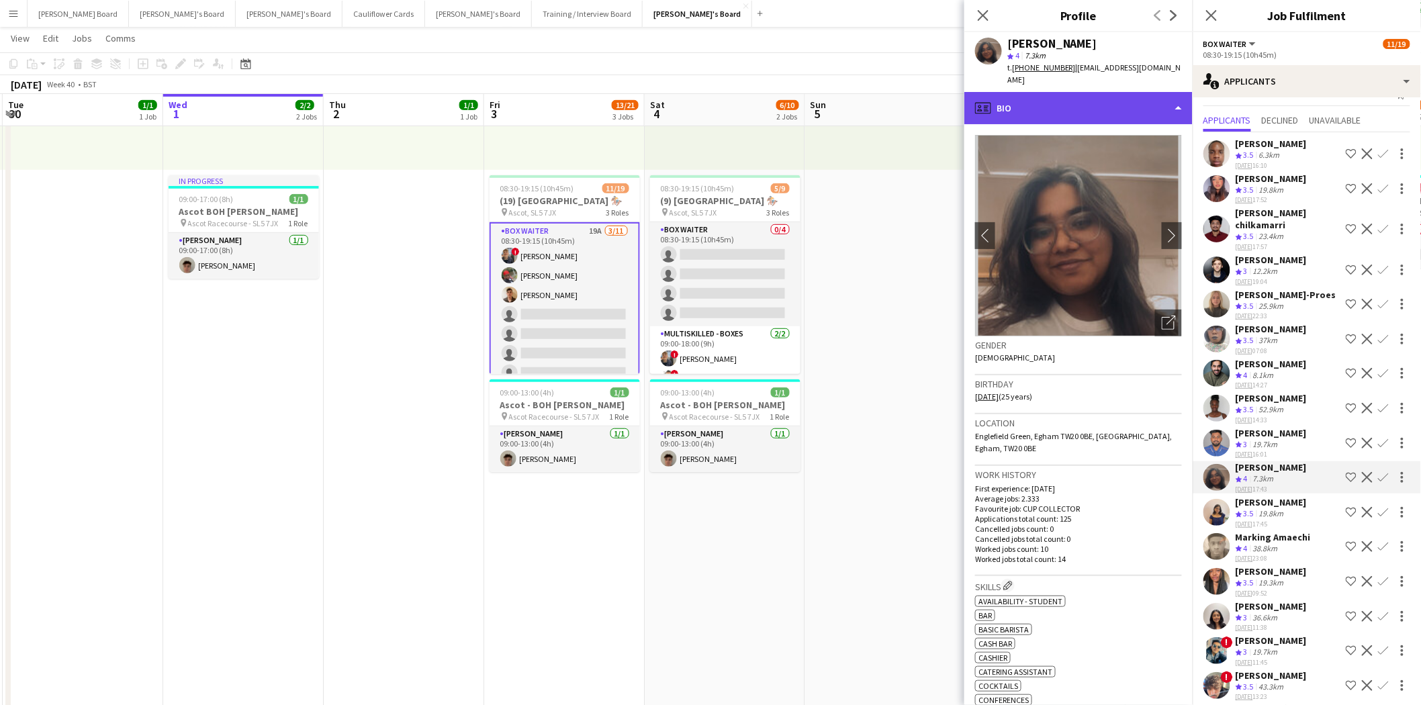
click at [1061, 92] on div "profile Bio" at bounding box center [1078, 108] width 228 height 32
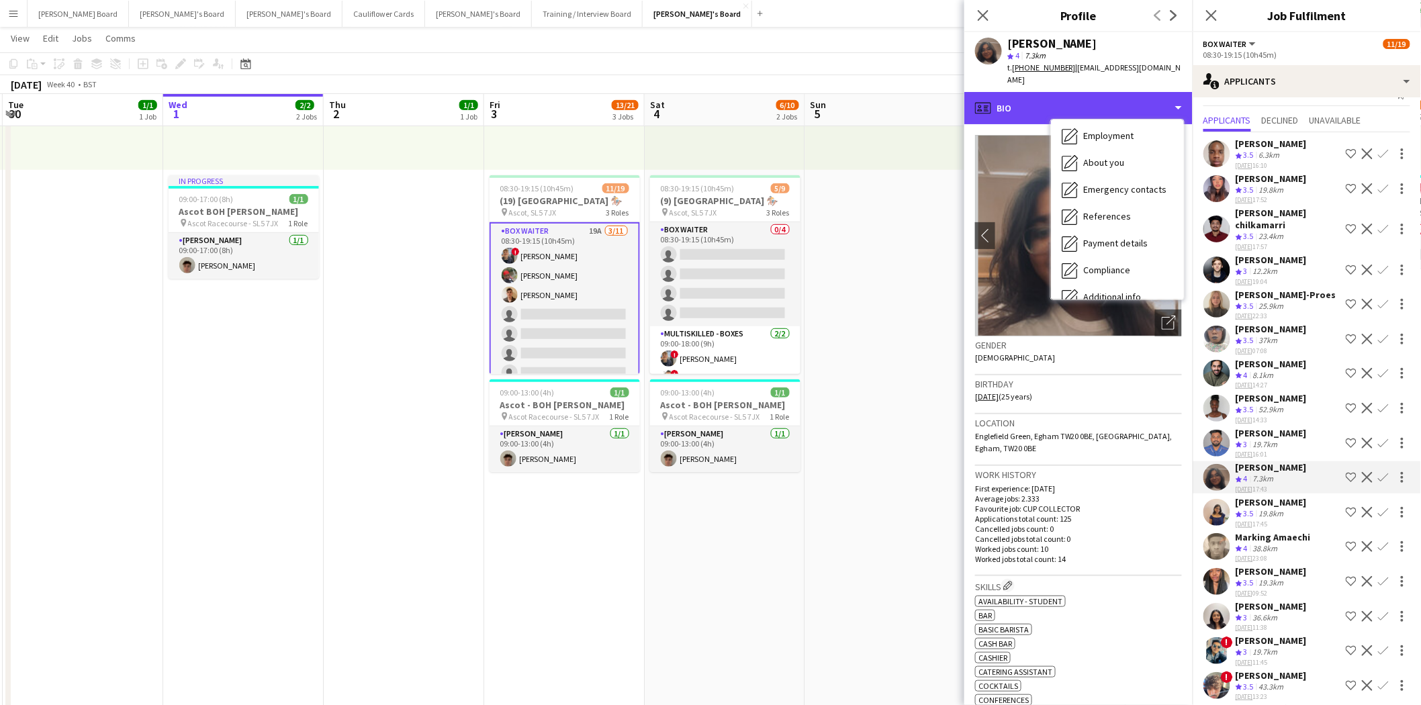
scroll to position [206, 0]
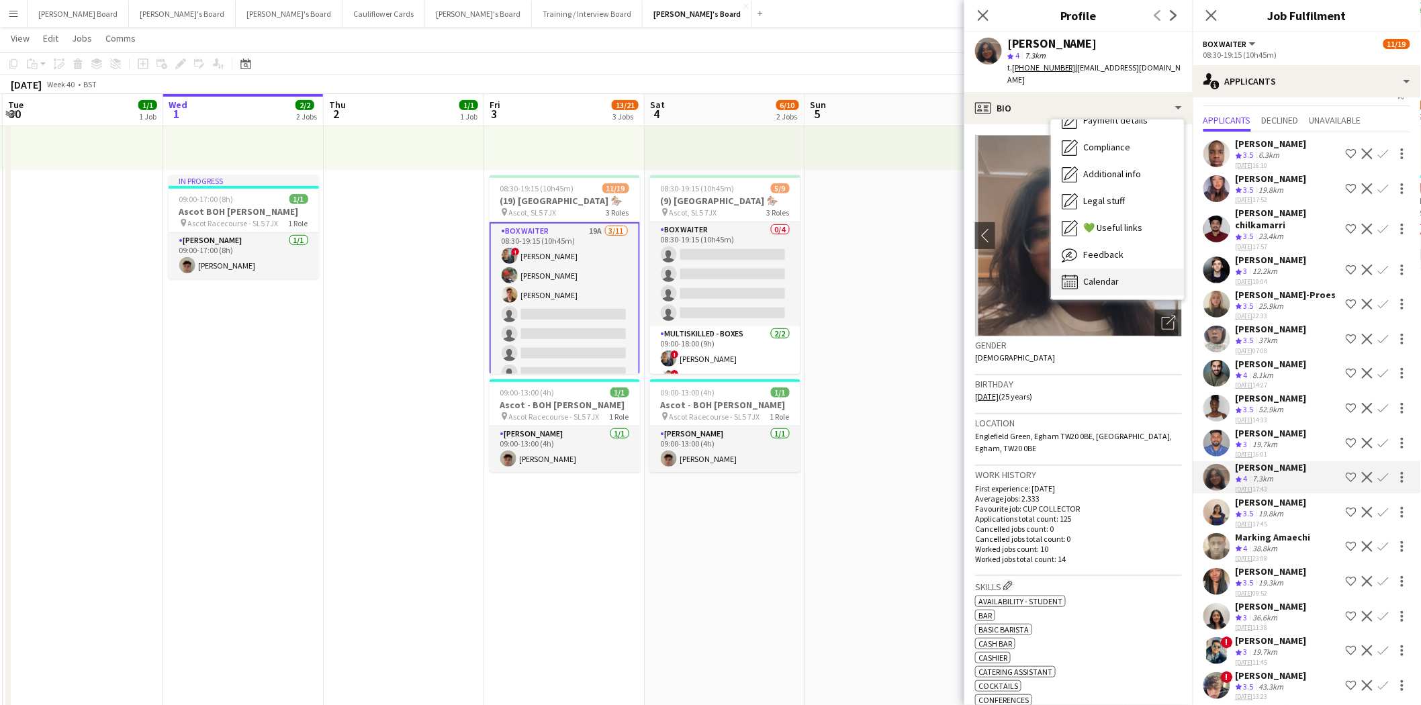
click at [1107, 275] on span "Calendar" at bounding box center [1101, 281] width 36 height 12
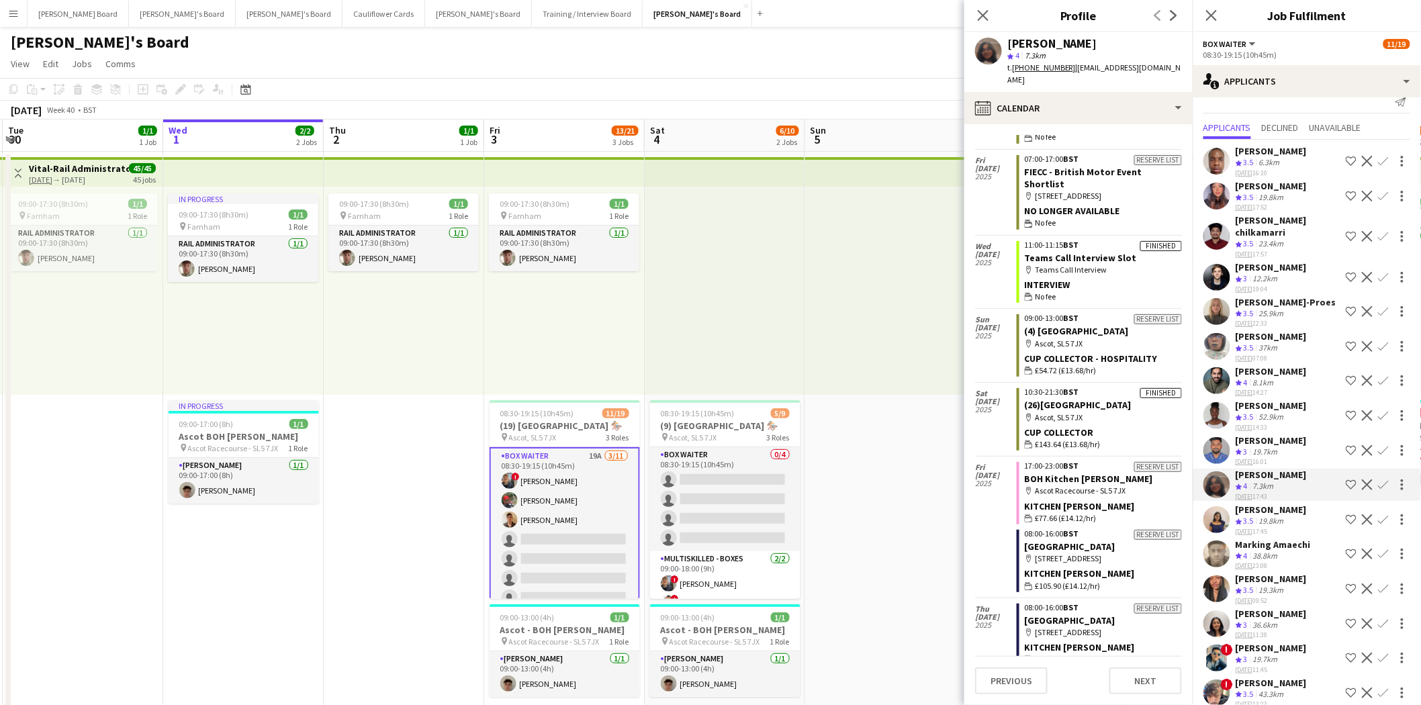
scroll to position [24, 0]
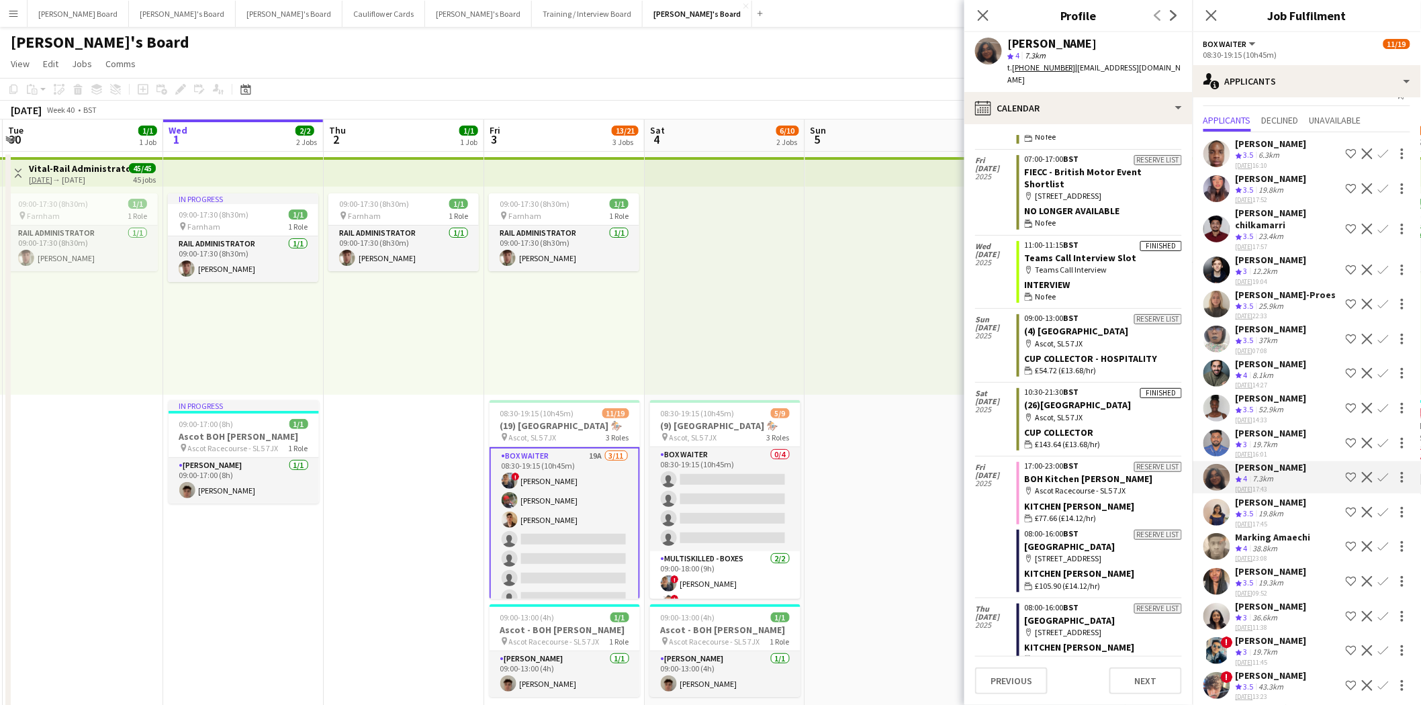
click at [1268, 150] on div "6.3km" at bounding box center [1270, 155] width 26 height 11
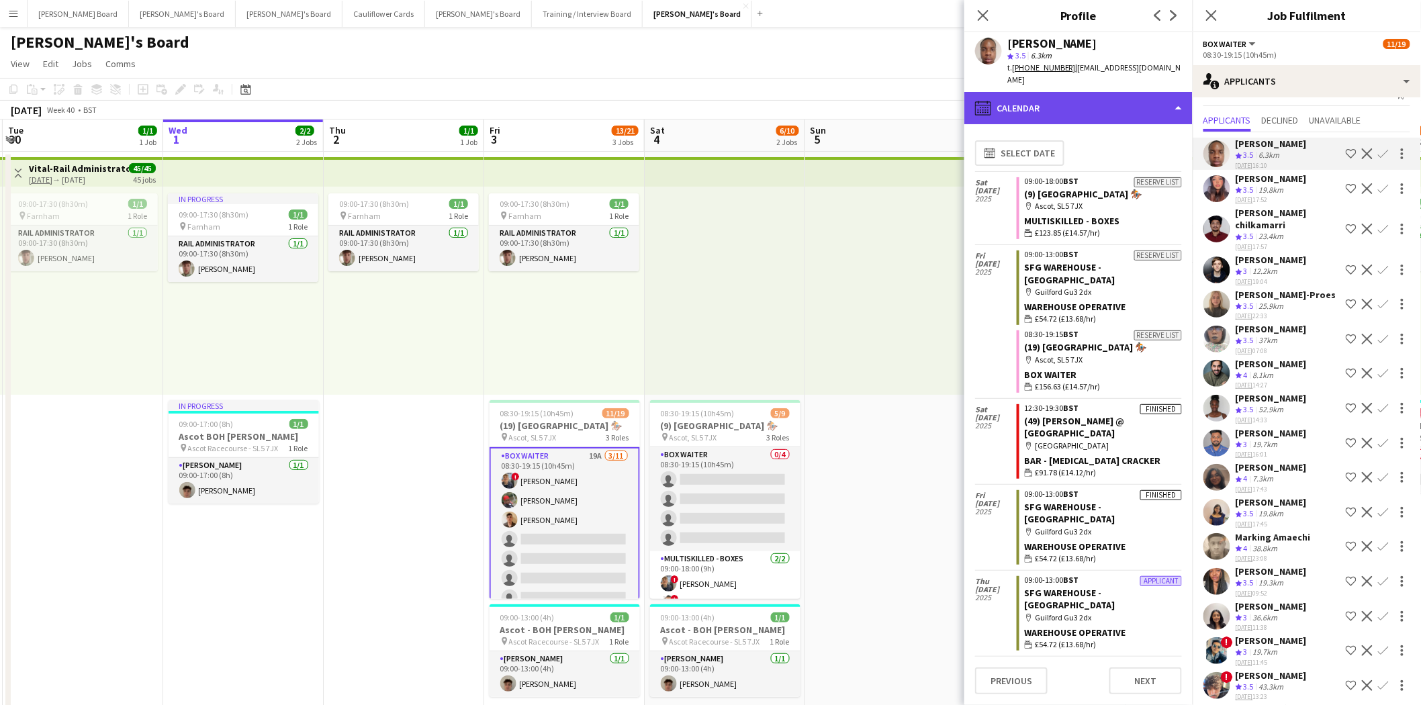
click at [1075, 94] on div "calendar-full Calendar" at bounding box center [1078, 108] width 228 height 32
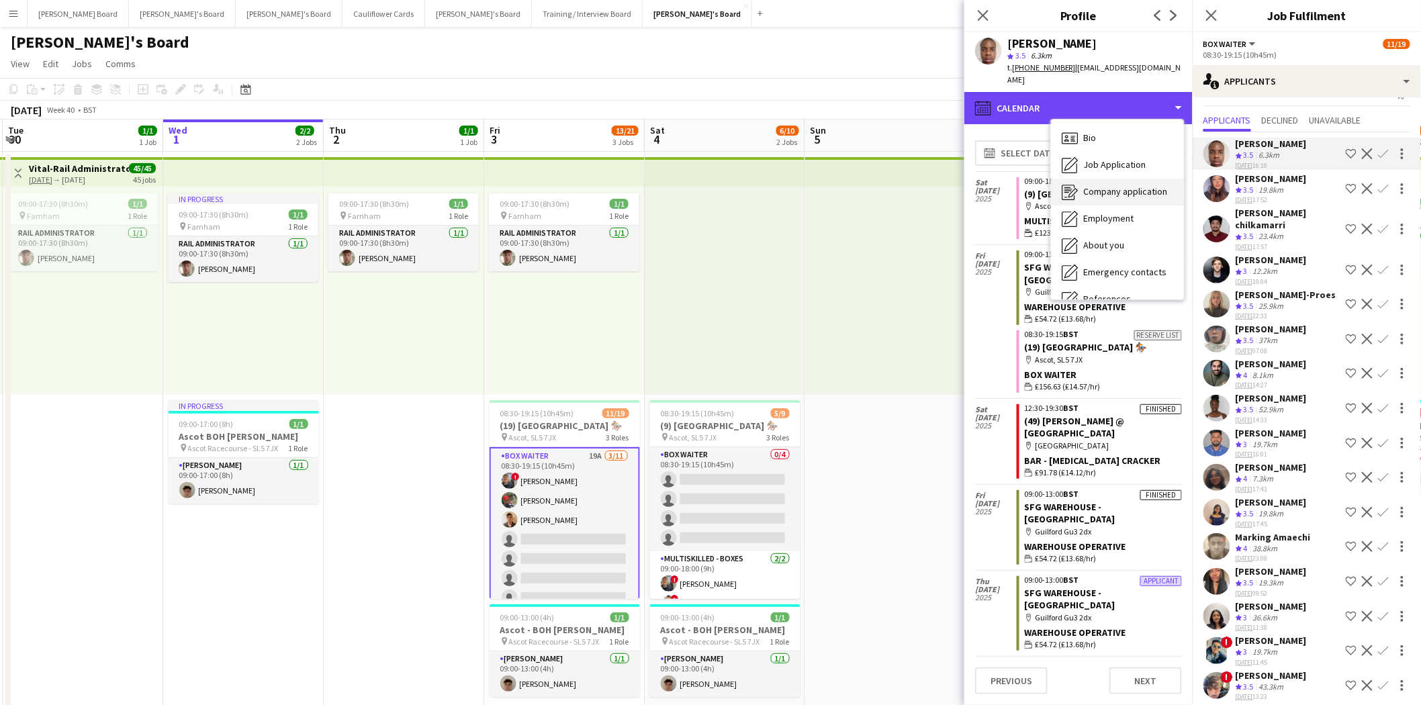
scroll to position [206, 0]
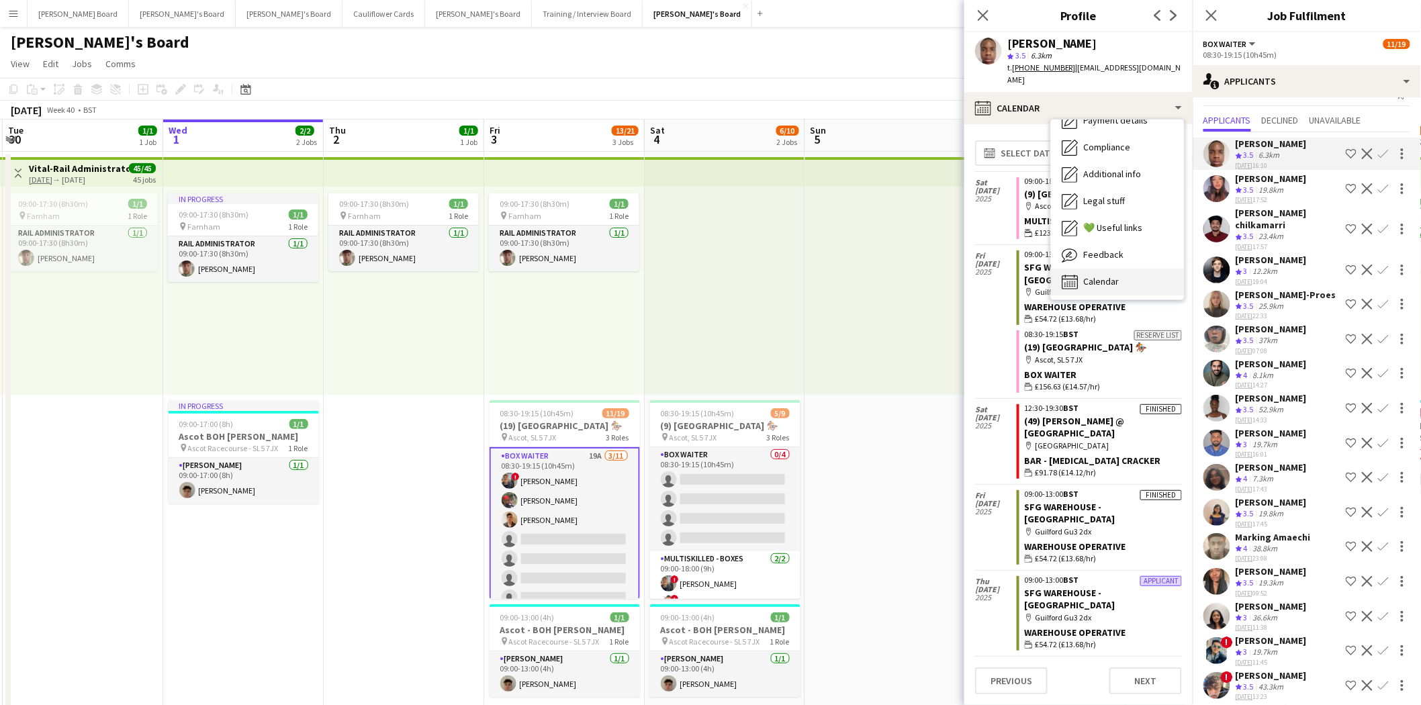
click at [1091, 275] on span "Calendar" at bounding box center [1101, 281] width 36 height 12
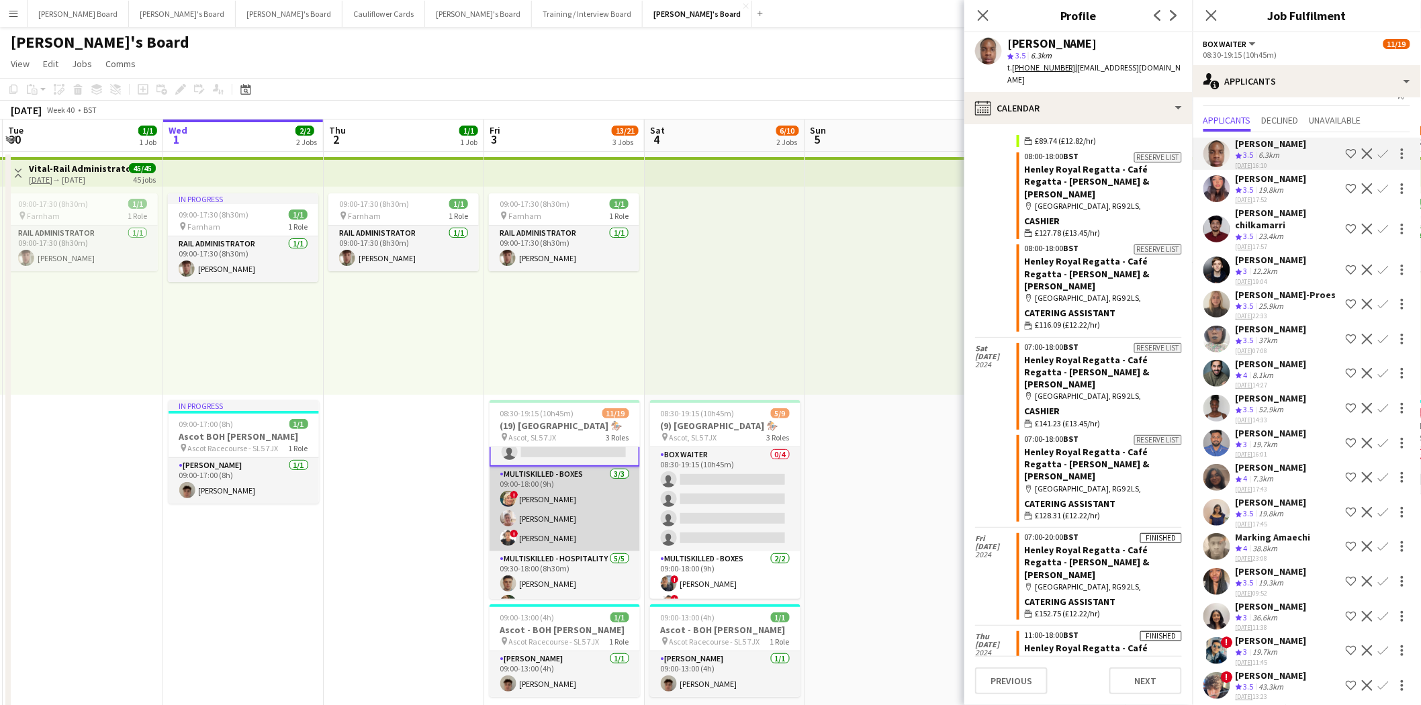
scroll to position [298, 0]
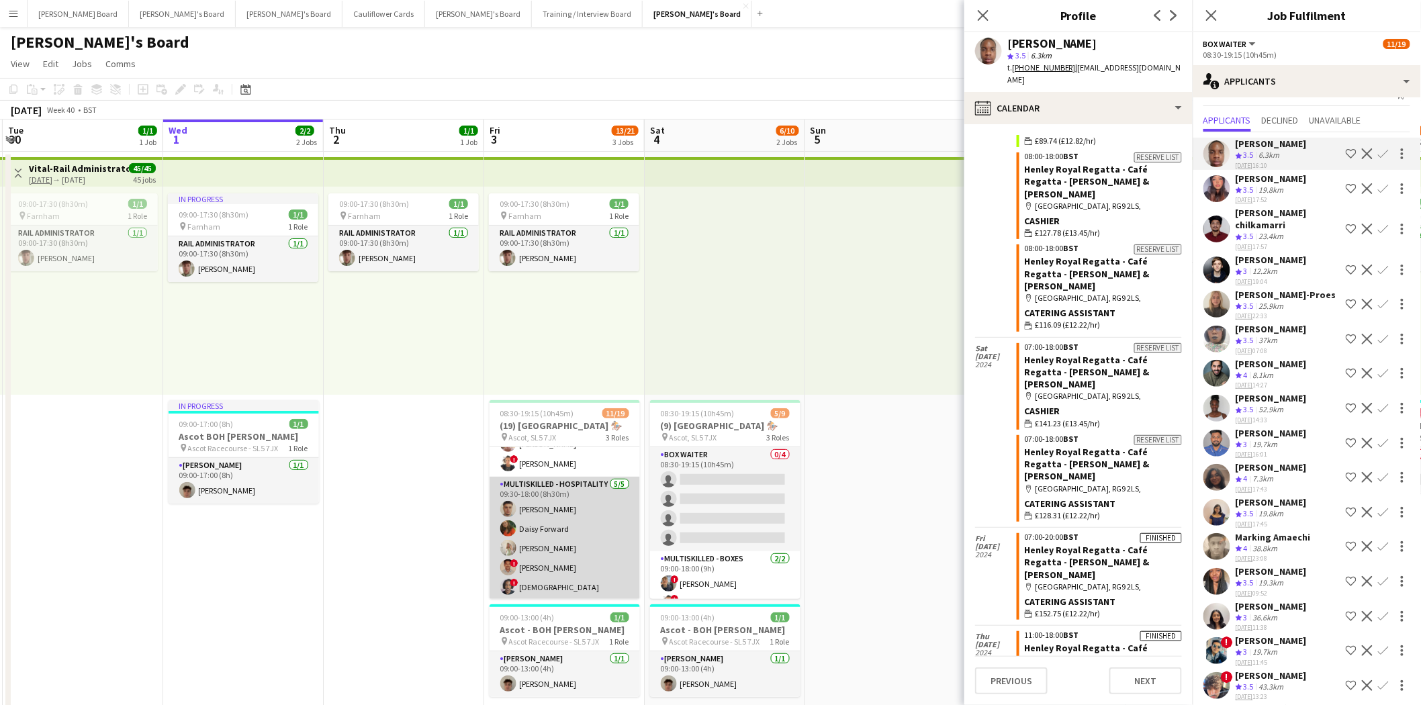
click at [574, 553] on app-card-role "Multiskilled - Hospitality [DATE] 09:30-18:00 (8h30m) [PERSON_NAME] [PERSON_NAM…" at bounding box center [565, 539] width 150 height 124
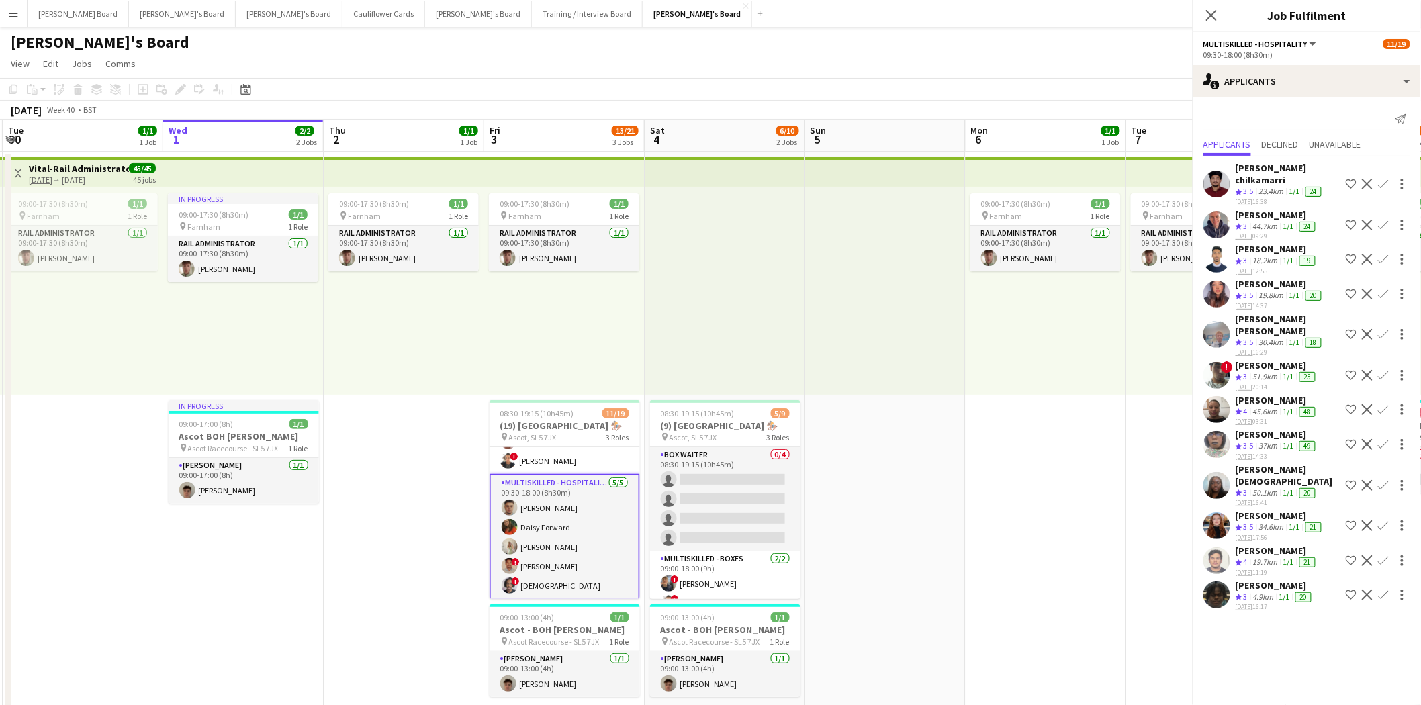
scroll to position [297, 0]
drag, startPoint x: 551, startPoint y: 532, endPoint x: 567, endPoint y: 529, distance: 16.5
click at [551, 532] on app-card-role "Multiskilled - Hospitality [DATE] 09:30-18:00 (8h30m) [PERSON_NAME] [PERSON_NAM…" at bounding box center [565, 539] width 150 height 126
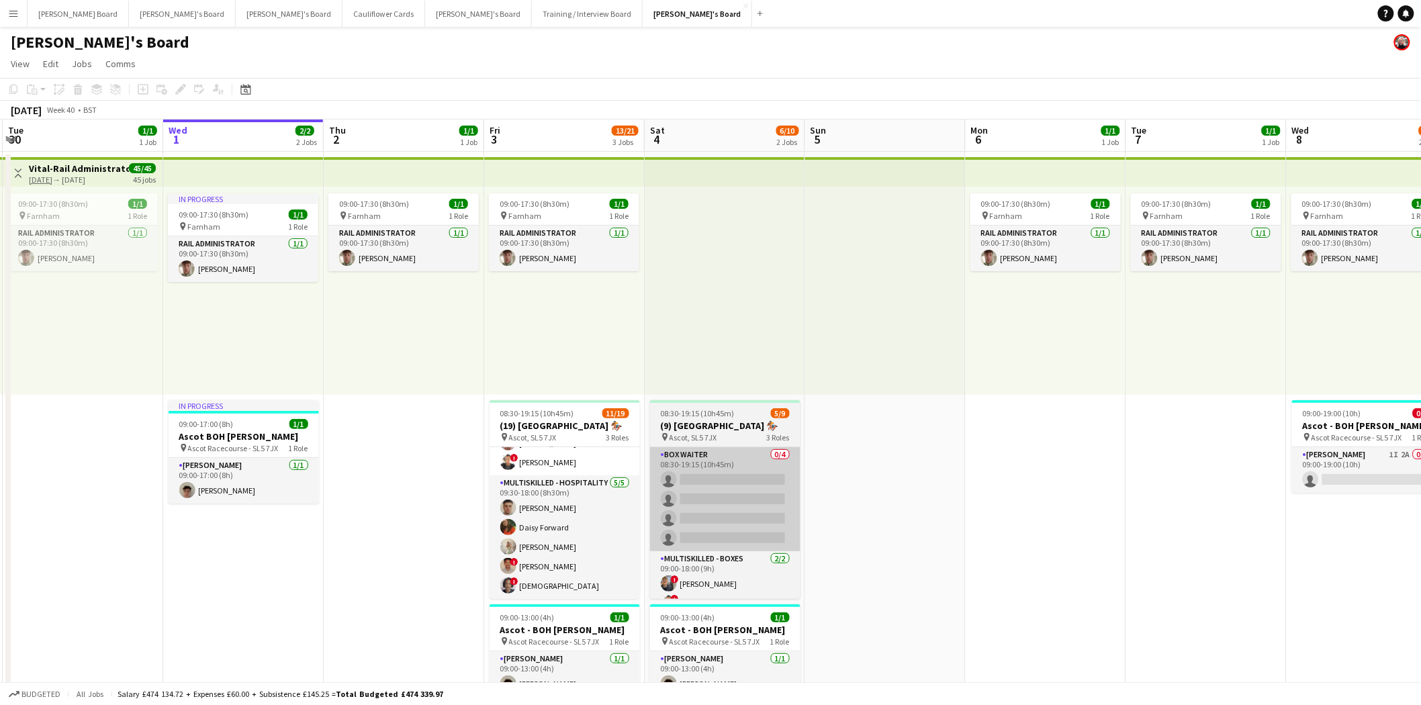
scroll to position [0, 318]
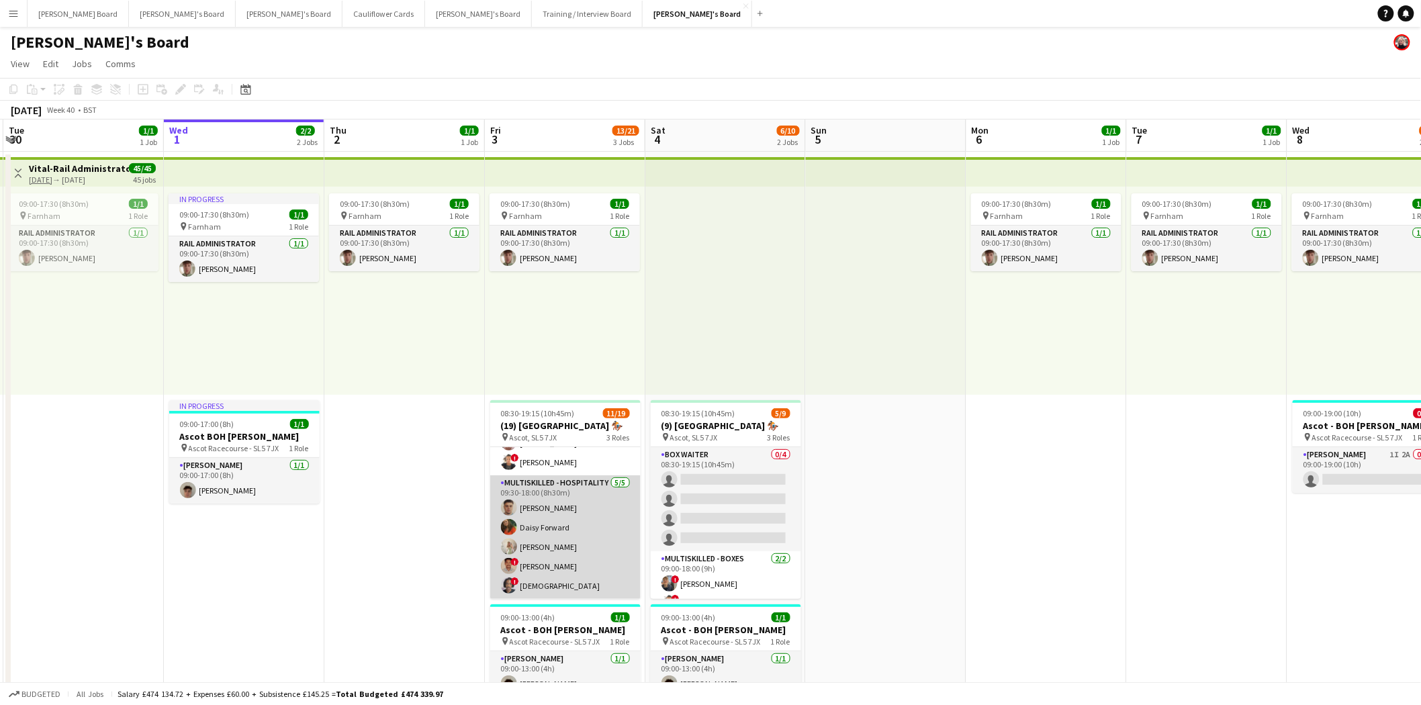
drag, startPoint x: 566, startPoint y: 518, endPoint x: 613, endPoint y: 521, distance: 46.4
click at [568, 518] on app-card-role "Multiskilled - Hospitality [DATE] 09:30-18:00 (8h30m) [PERSON_NAME] [PERSON_NAM…" at bounding box center [565, 538] width 150 height 124
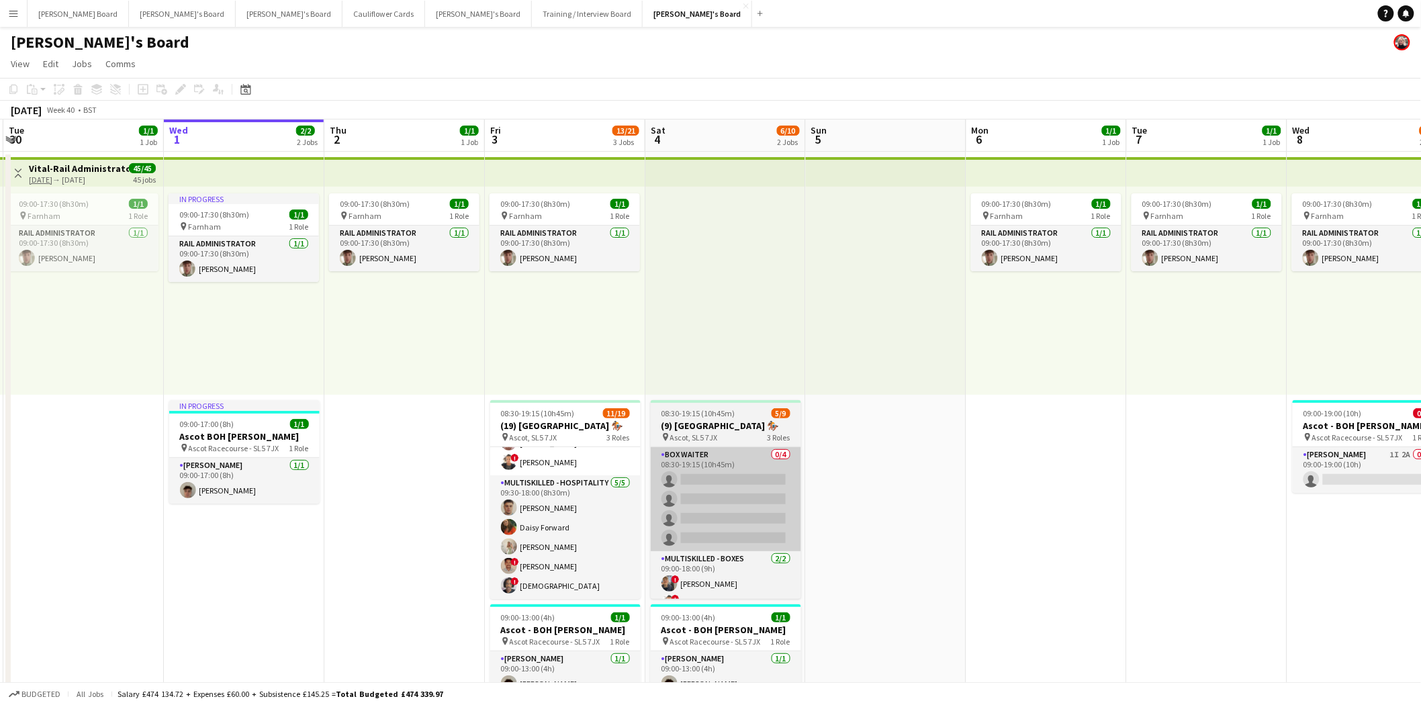
scroll to position [0, 316]
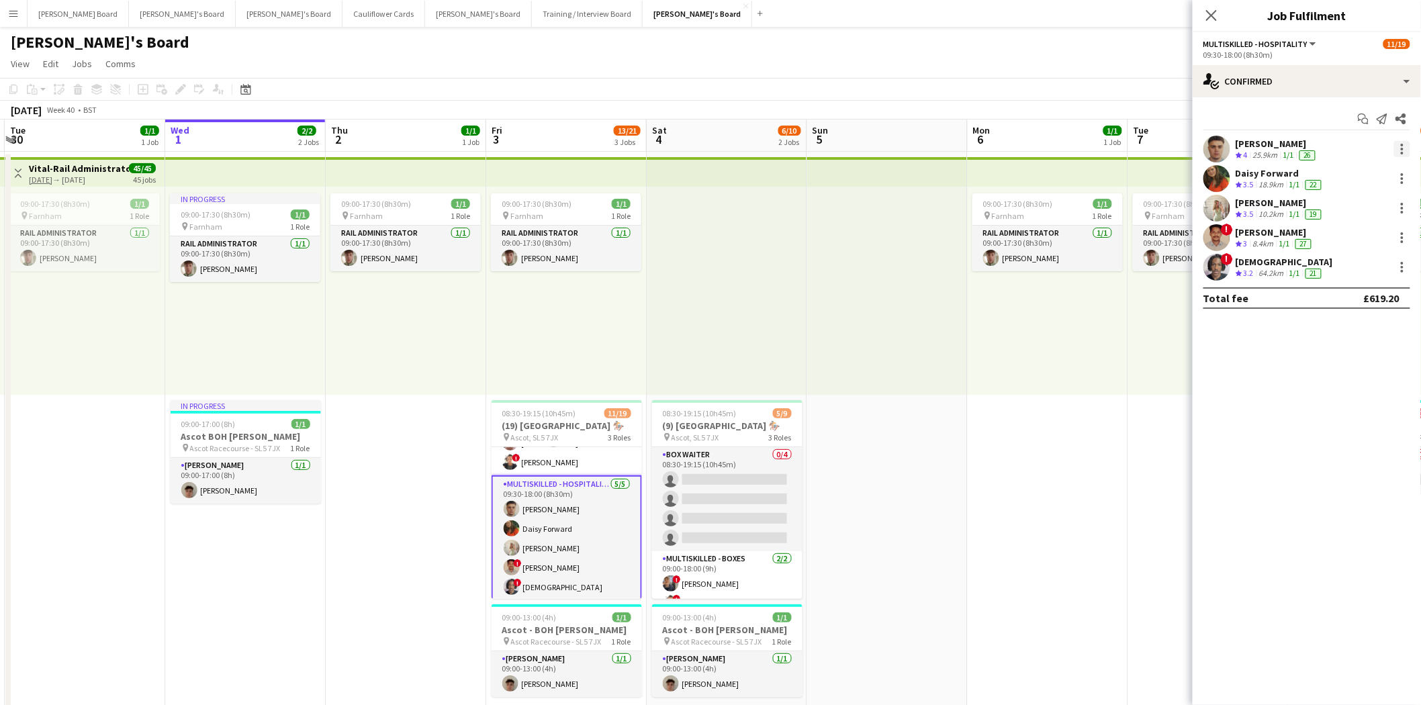
click at [1405, 150] on div at bounding box center [1402, 149] width 16 height 16
drag, startPoint x: 1359, startPoint y: 215, endPoint x: 1324, endPoint y: 237, distance: 41.4
click at [1360, 215] on button "Switch crew" at bounding box center [1358, 206] width 105 height 32
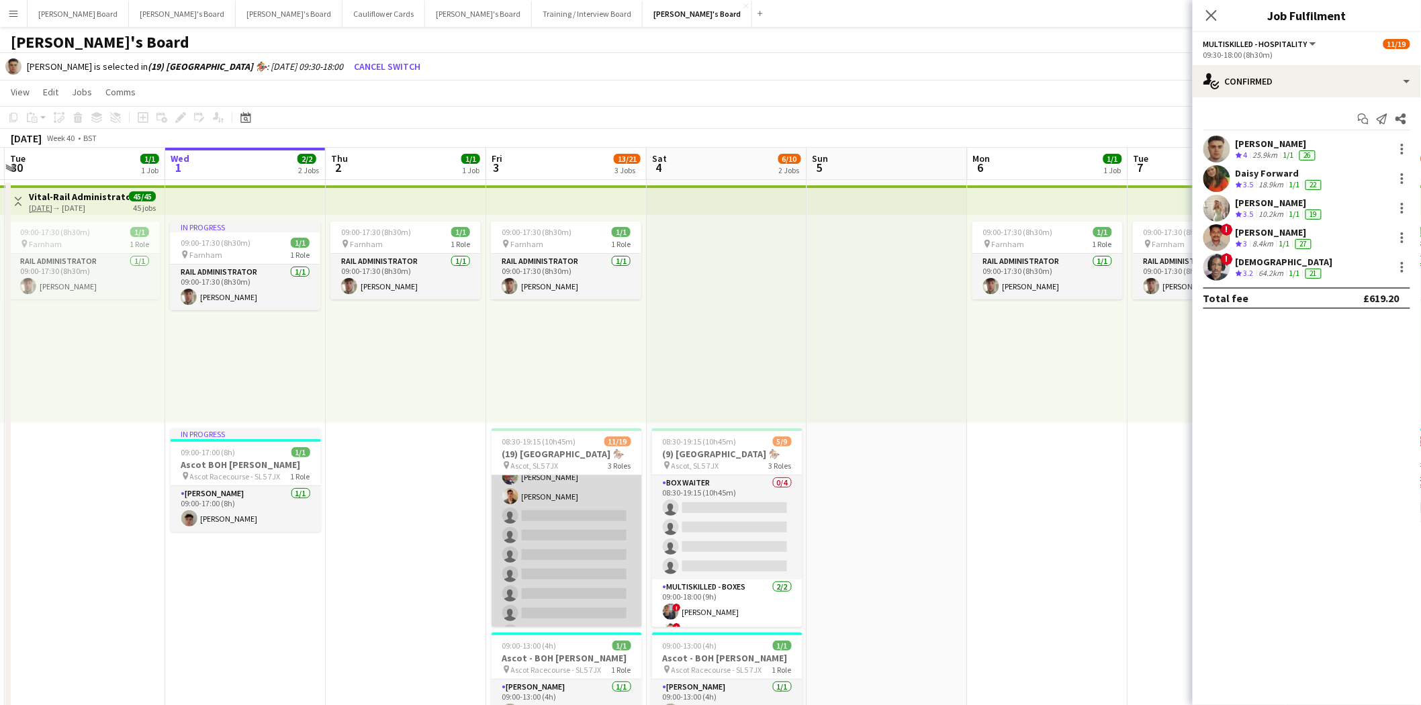
scroll to position [0, 0]
click at [568, 556] on app-card-role "BOX Waiter 19A [DATE] 08:30-19:15 (10h45m) ! [PERSON_NAME] [PERSON_NAME] [PERSO…" at bounding box center [567, 596] width 150 height 240
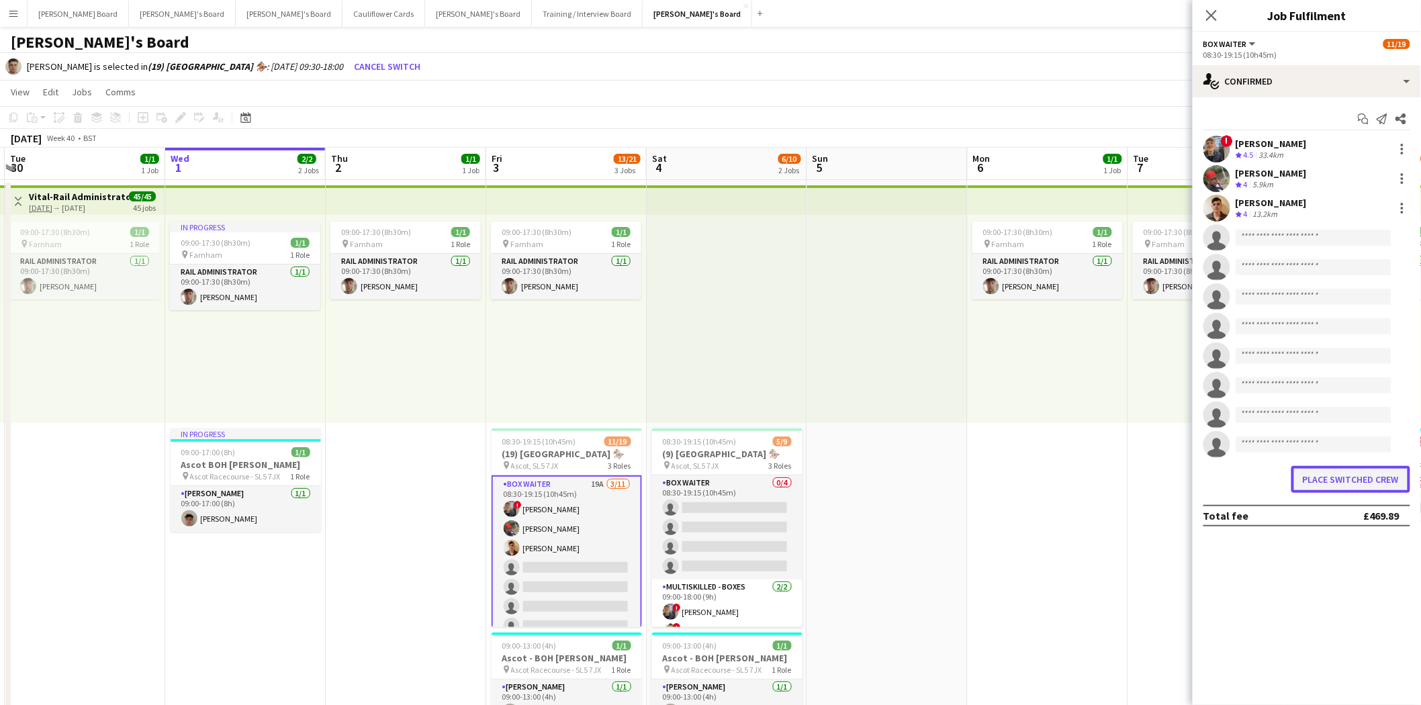
click at [1339, 482] on button "Place switched crew" at bounding box center [1351, 479] width 119 height 27
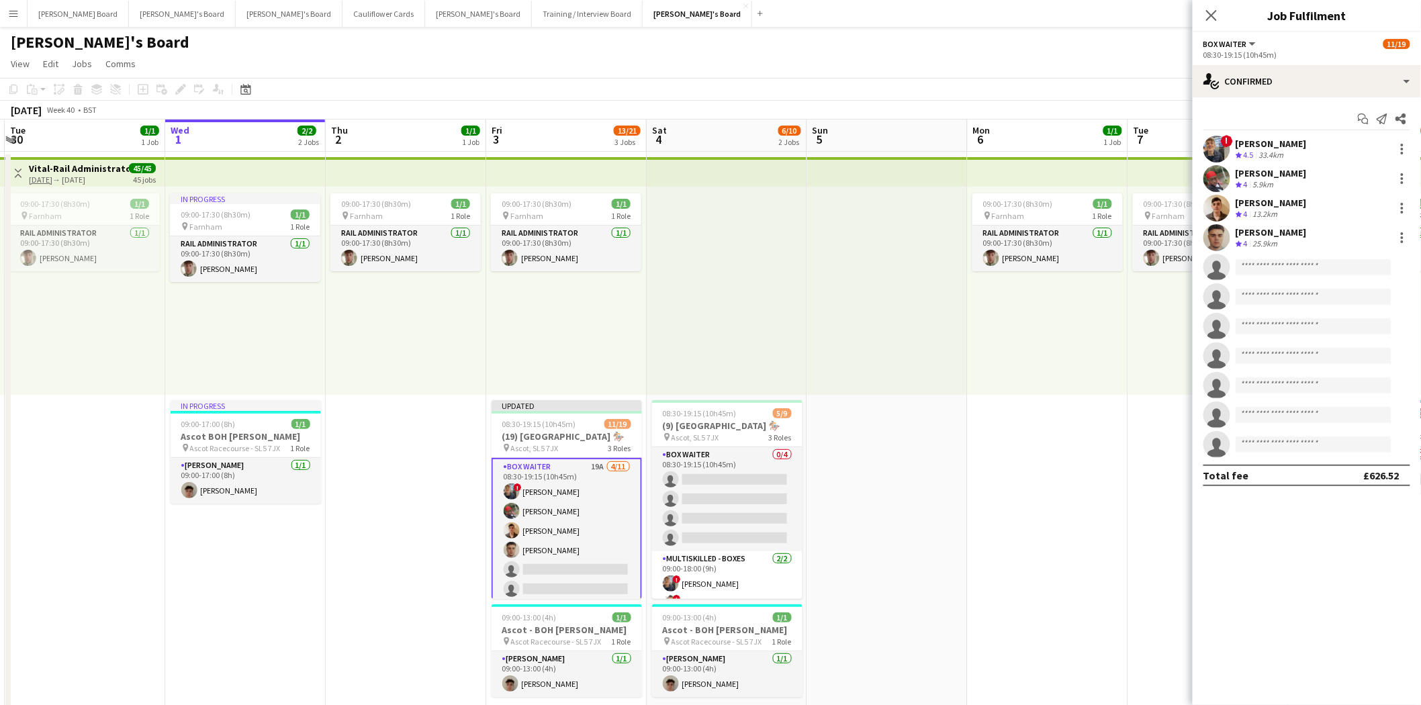
click at [1218, 16] on app-icon "Close pop-in" at bounding box center [1212, 15] width 16 height 16
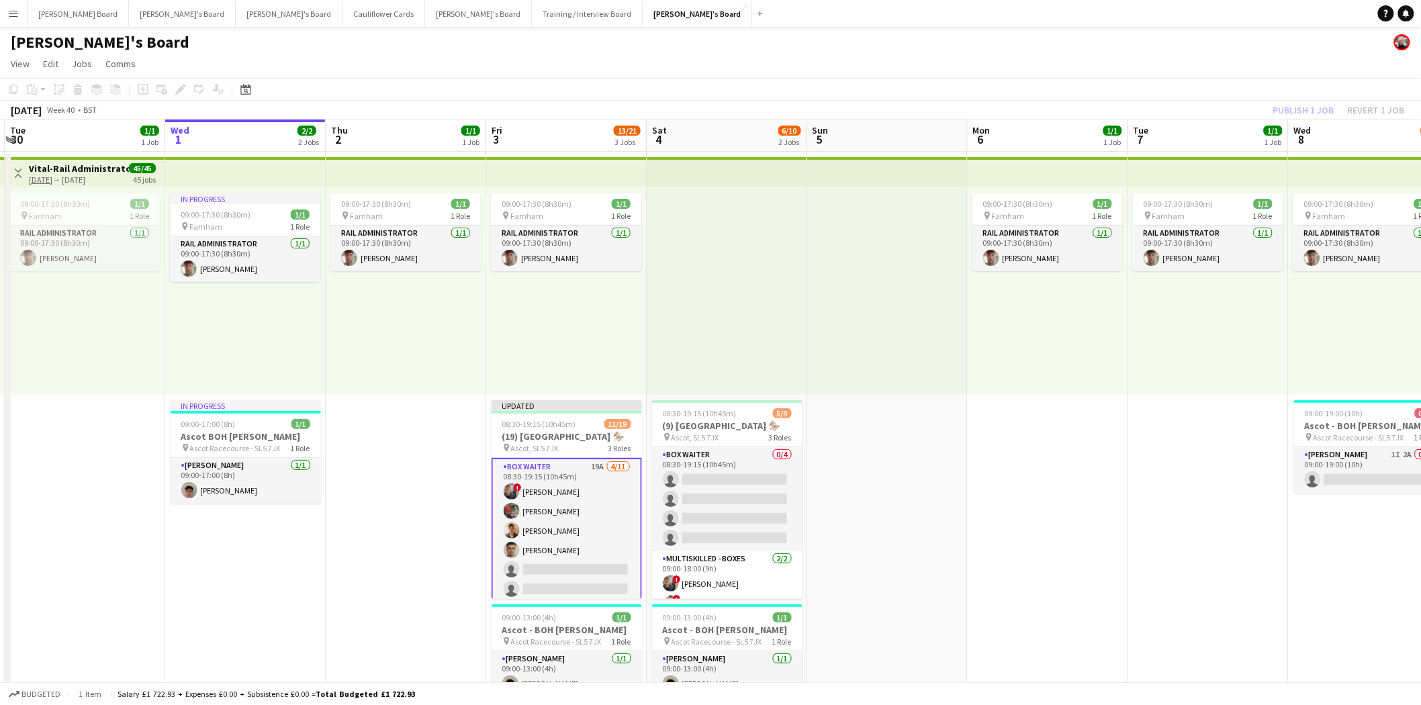
click at [1307, 111] on div "Publish 1 job Revert 1 job" at bounding box center [1339, 109] width 164 height 17
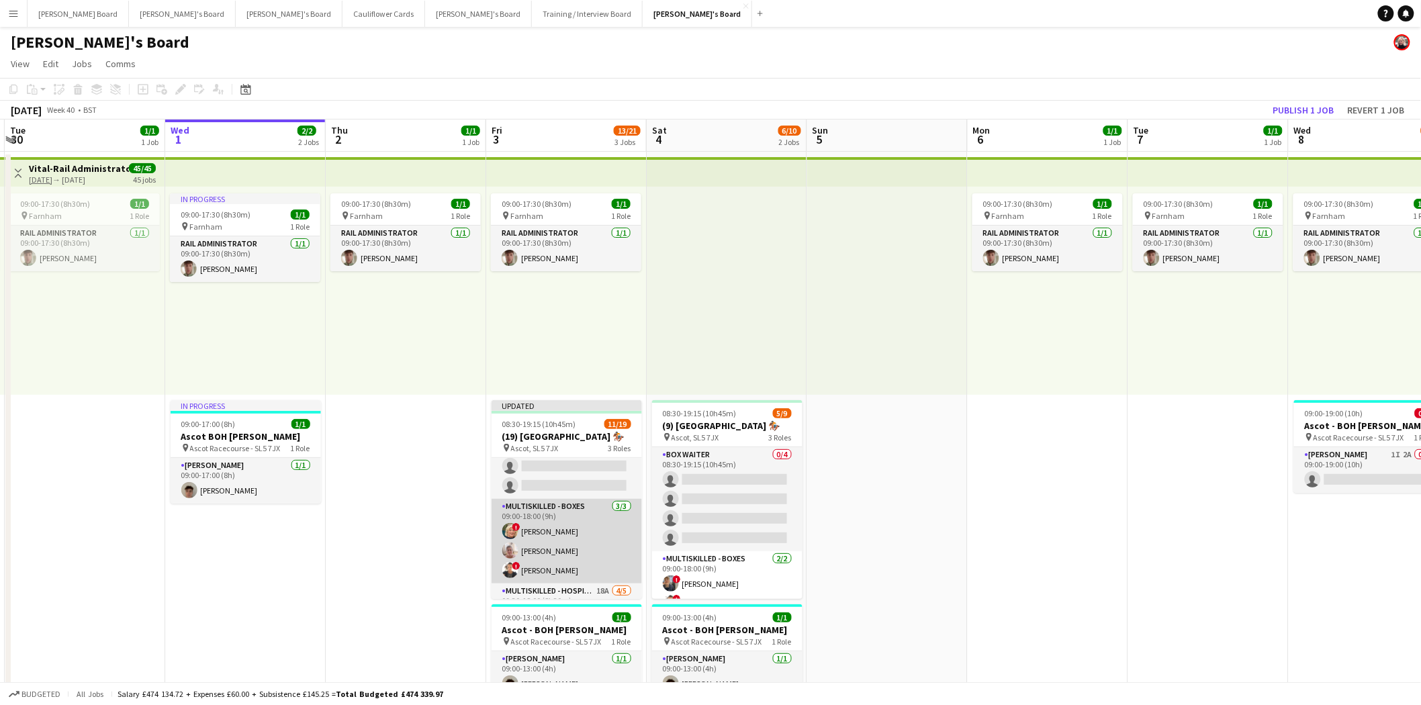
scroll to position [224, 0]
click at [592, 549] on app-card-role "Multiskilled - Boxes [DATE] 09:00-18:00 (9h) ! [PERSON_NAME] [PERSON_NAME] ! [P…" at bounding box center [567, 517] width 150 height 85
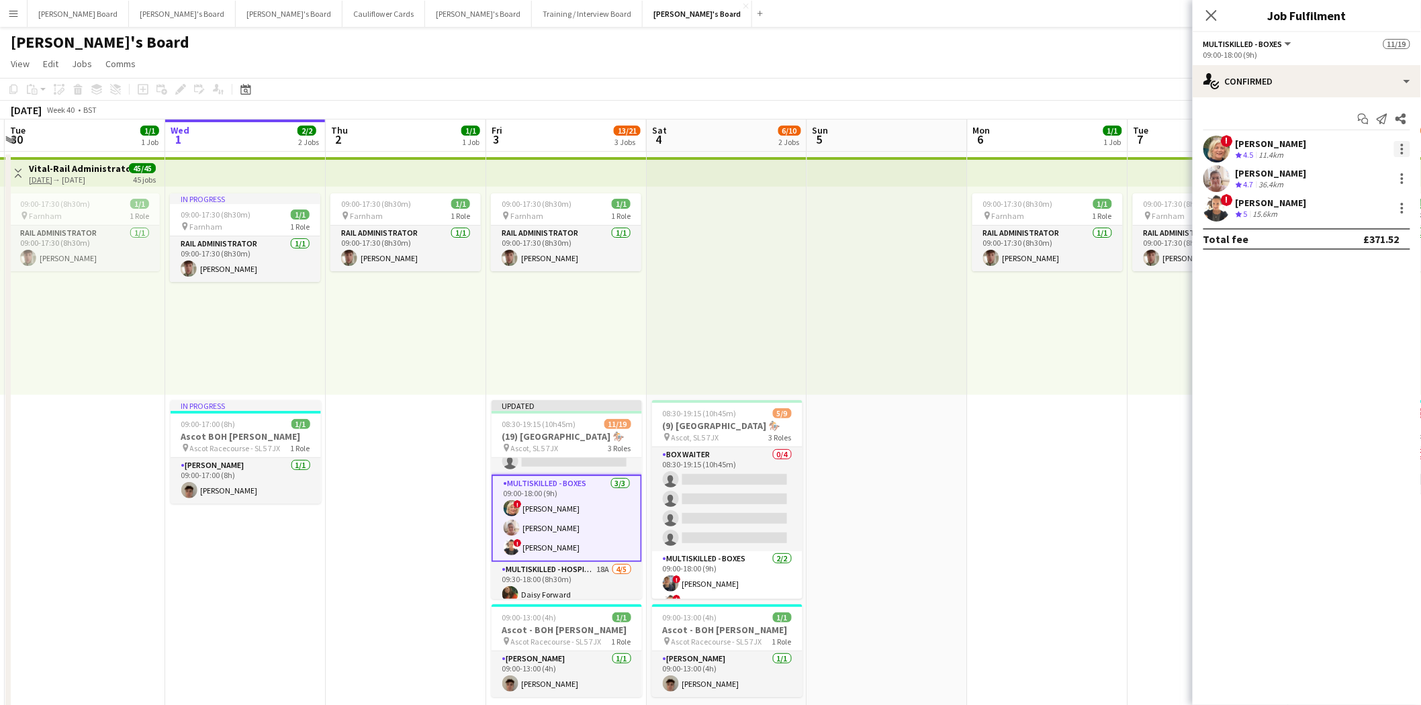
click at [1406, 150] on div at bounding box center [1402, 149] width 16 height 16
click at [1344, 204] on span "Switch crew" at bounding box center [1345, 205] width 57 height 11
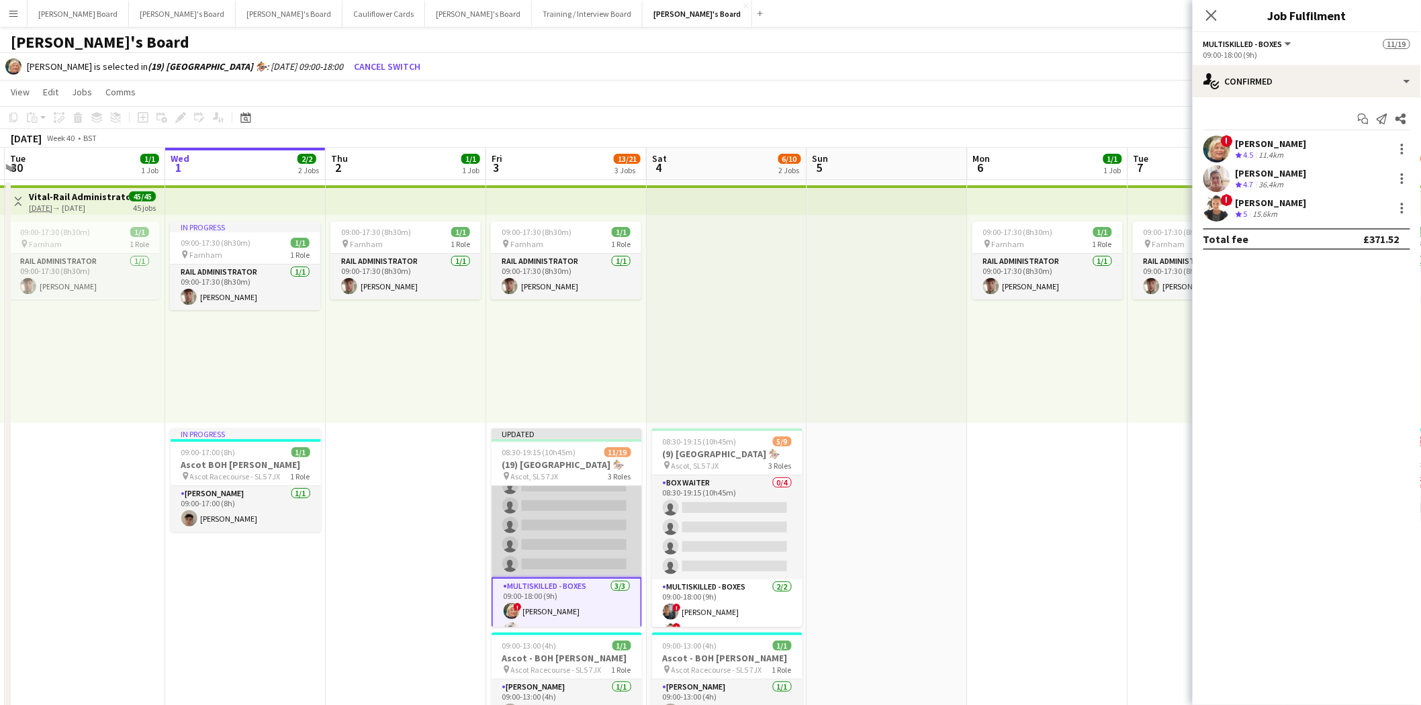
click at [556, 534] on app-card-role "BOX Waiter 19A [DATE] 08:30-19:15 (10h45m) ! [PERSON_NAME] [PERSON_NAME] [PERSO…" at bounding box center [567, 457] width 150 height 240
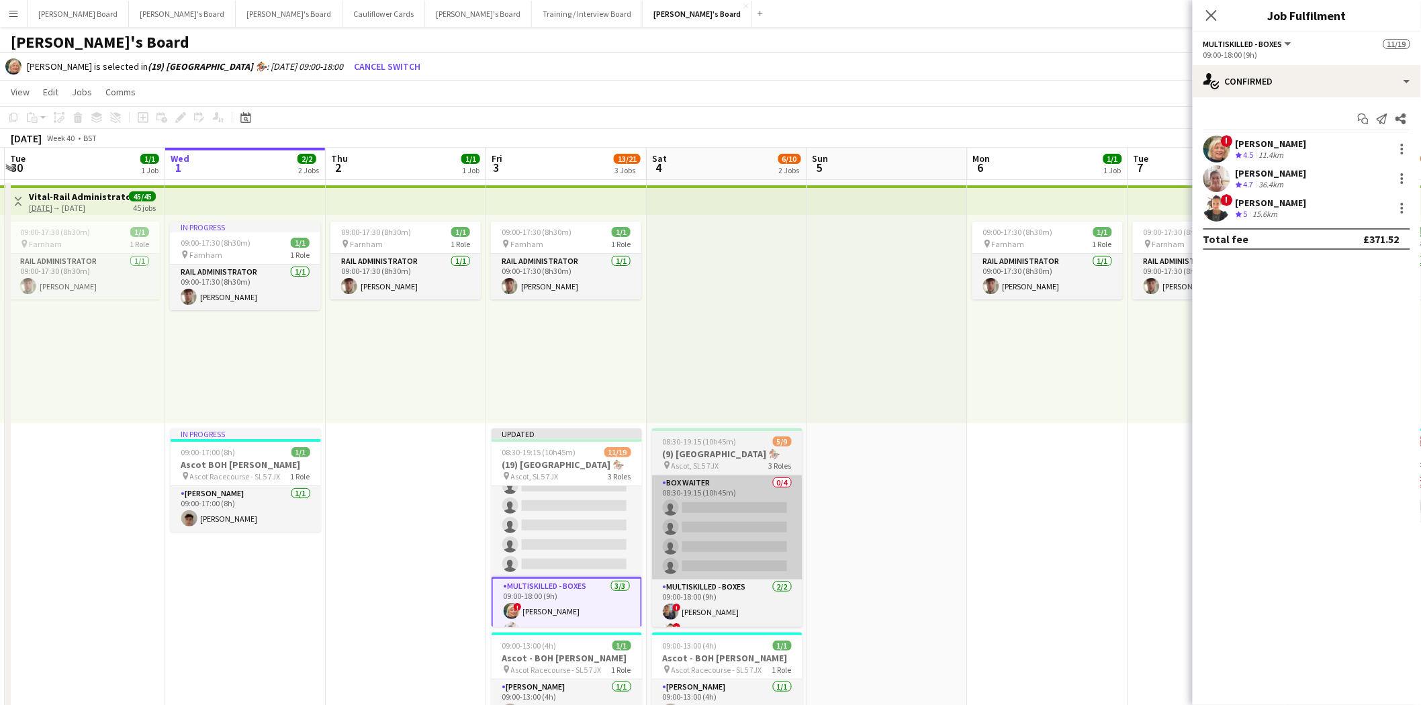
scroll to position [150, 0]
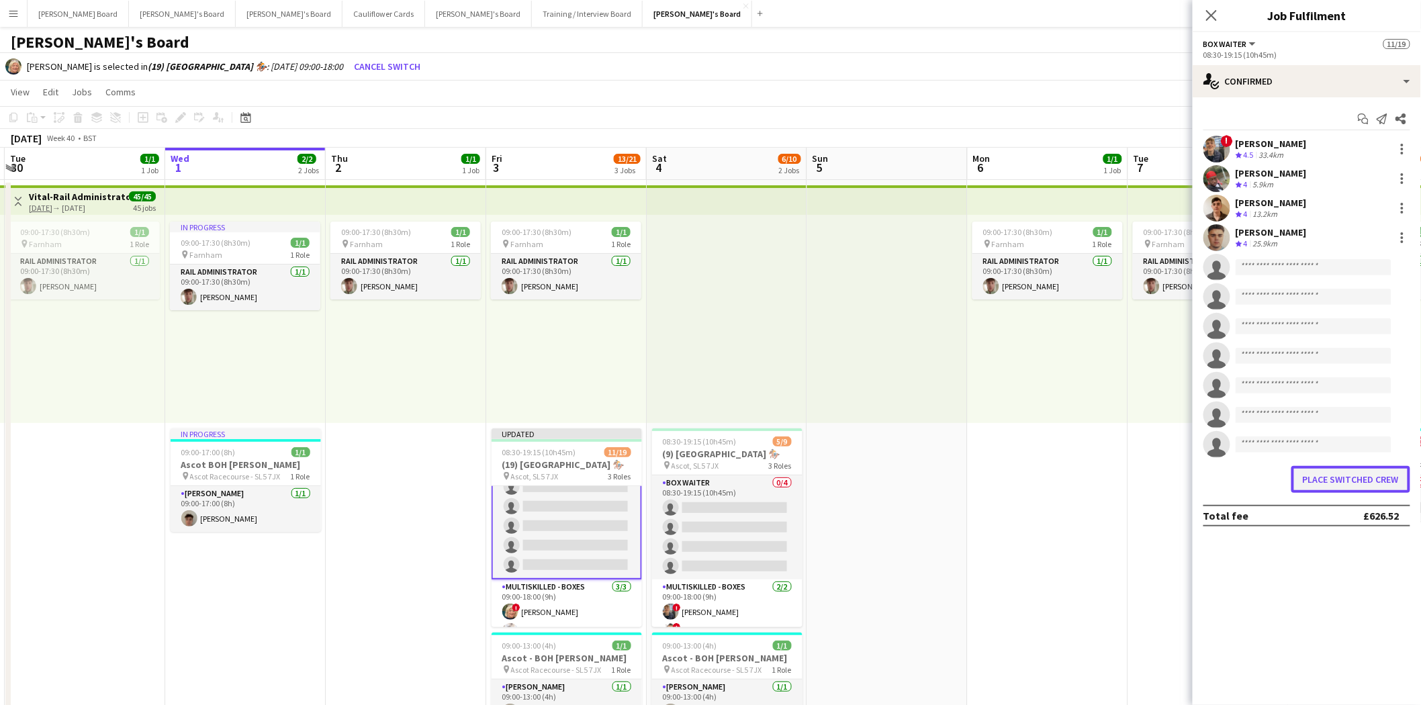
click at [1363, 484] on button "Place switched crew" at bounding box center [1351, 479] width 119 height 27
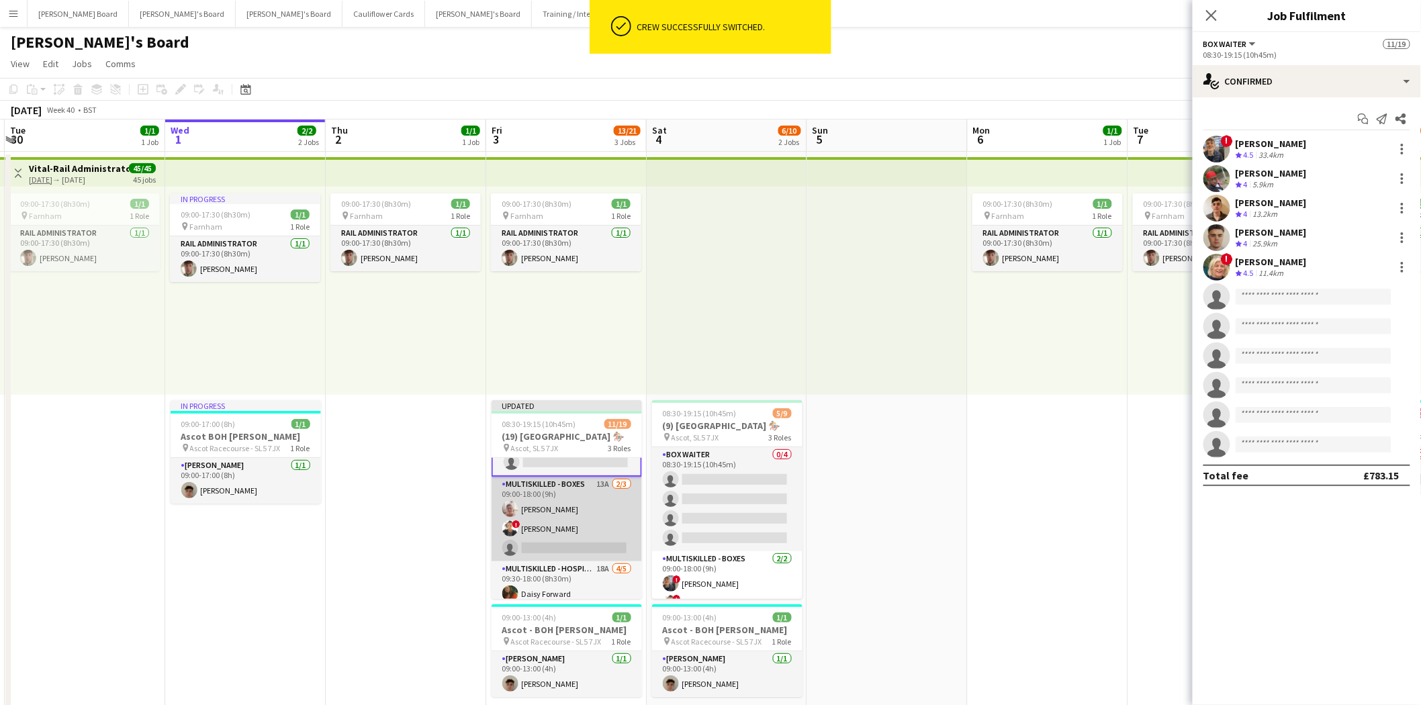
click at [578, 508] on app-card-role "Multiskilled - Boxes 13A [DATE] 09:00-18:00 (9h) [PERSON_NAME] ! [PERSON_NAME] …" at bounding box center [567, 519] width 150 height 85
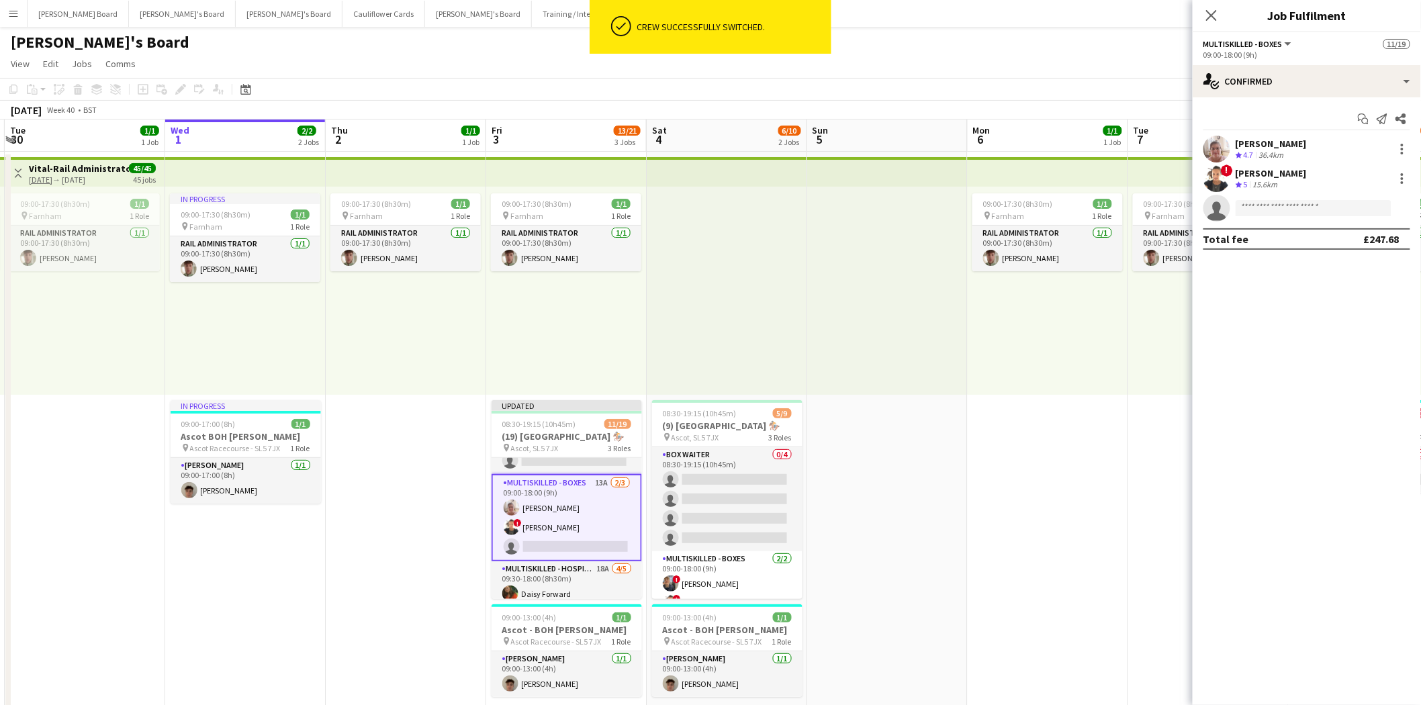
scroll to position [224, 0]
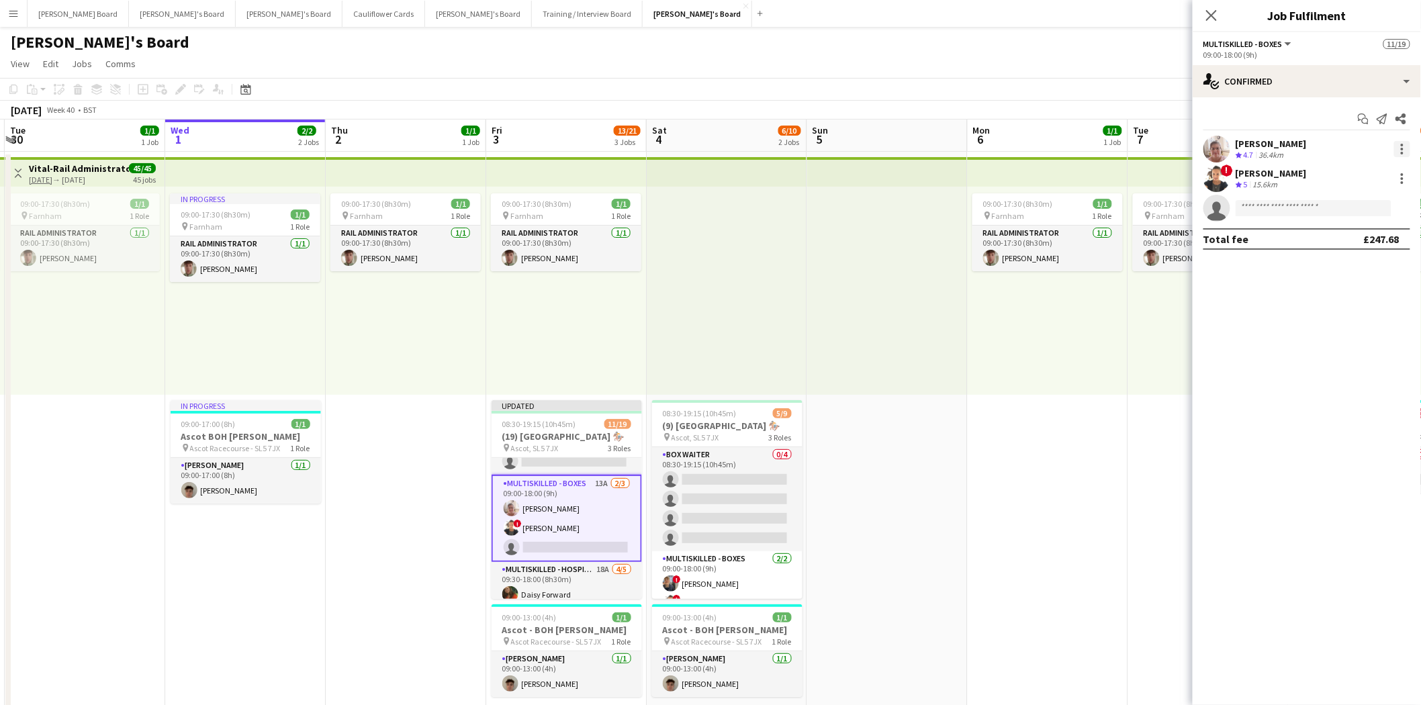
click at [1399, 151] on div at bounding box center [1402, 149] width 16 height 16
click at [1361, 204] on span "Switch crew" at bounding box center [1345, 205] width 57 height 11
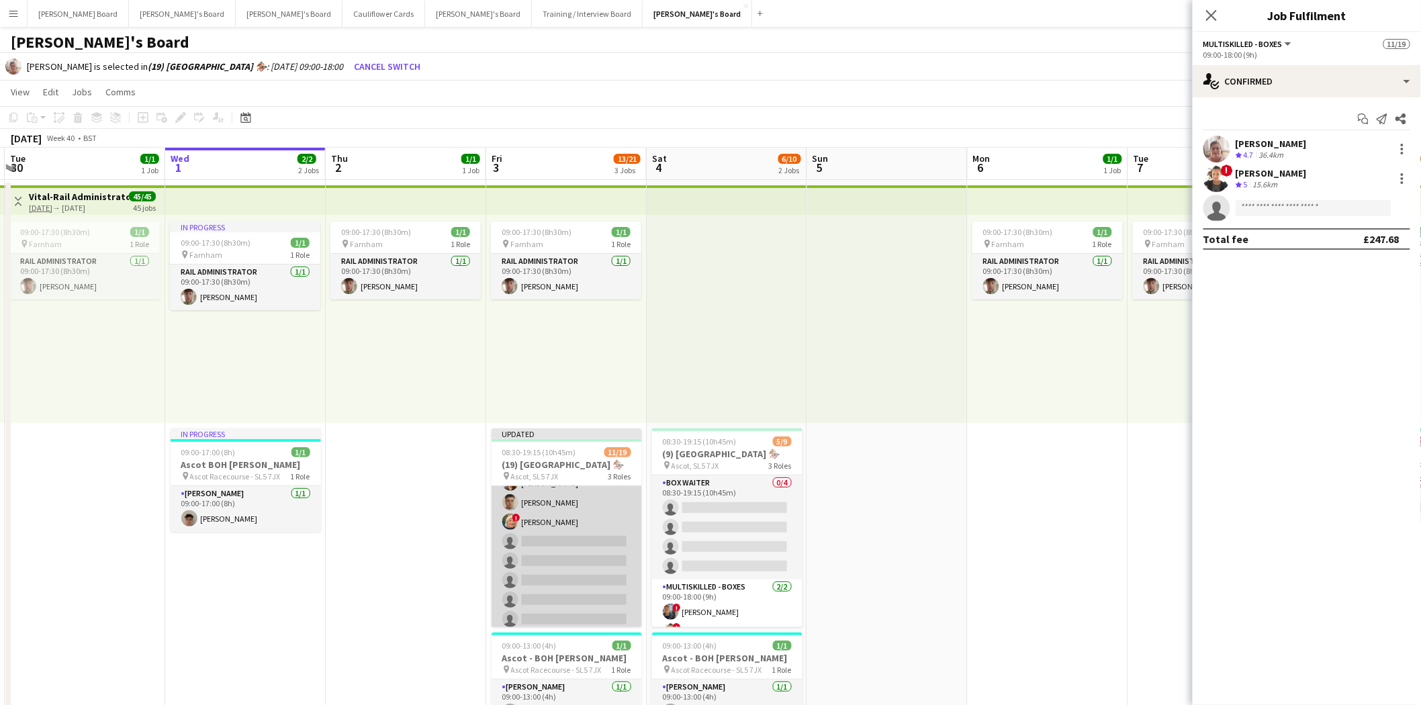
click at [565, 549] on app-card-role "BOX Waiter 19A [DATE] 08:30-19:15 (10h45m) ! [PERSON_NAME] [PERSON_NAME] [PERSO…" at bounding box center [567, 532] width 150 height 240
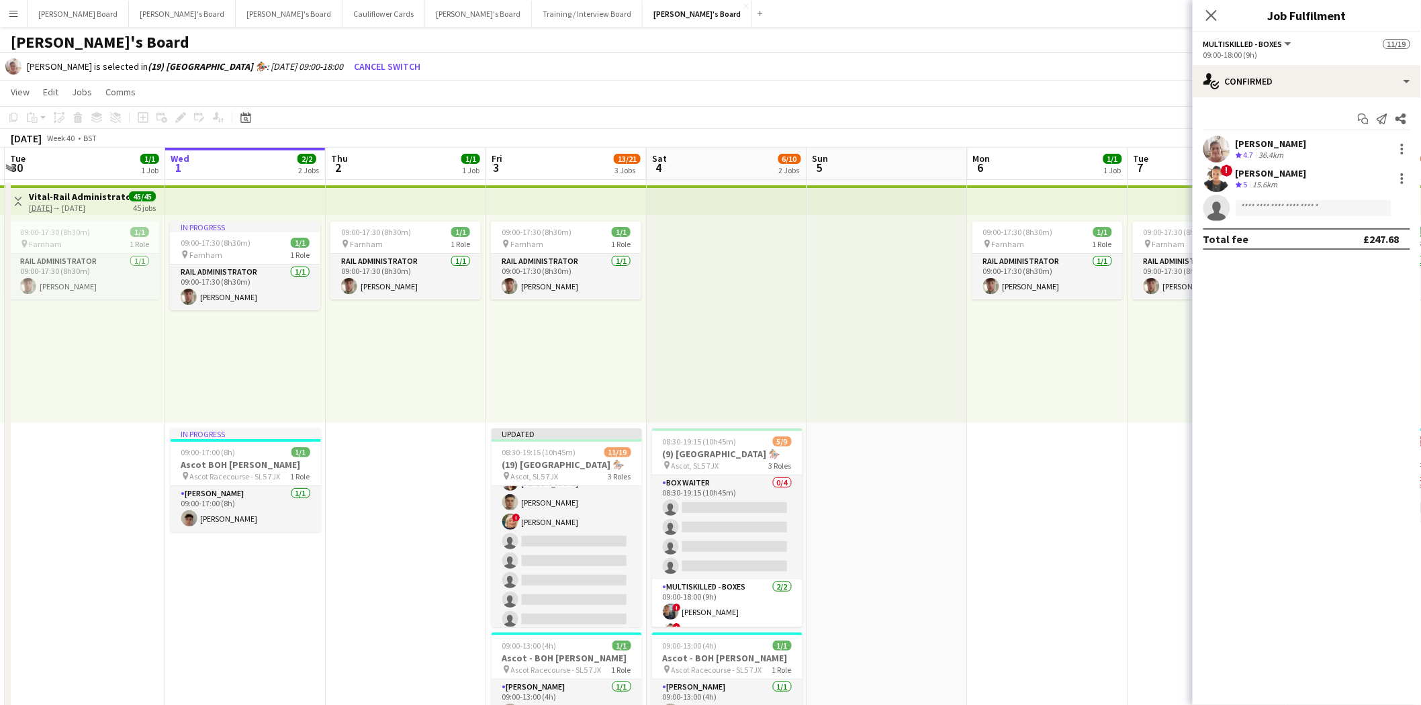
scroll to position [75, 0]
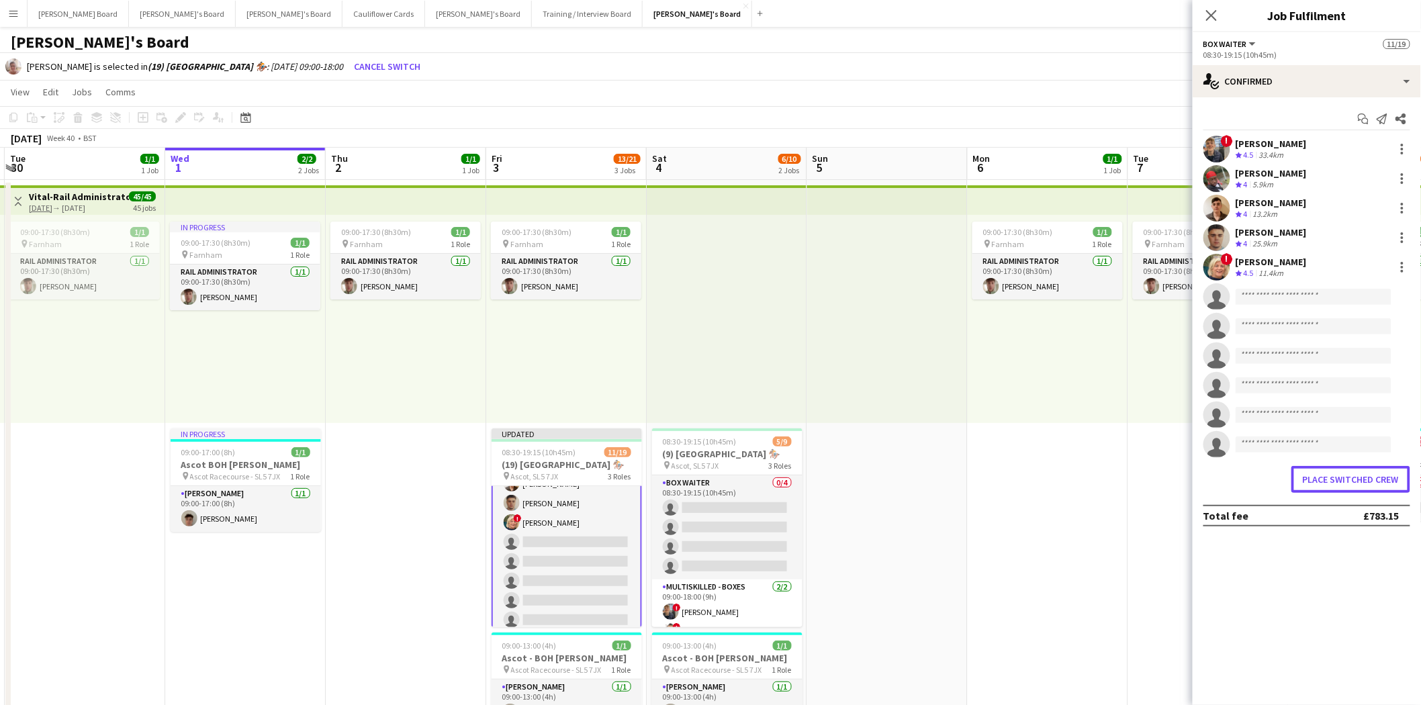
drag, startPoint x: 1374, startPoint y: 481, endPoint x: 1247, endPoint y: 475, distance: 127.1
click at [1374, 481] on button "Place switched crew" at bounding box center [1351, 479] width 119 height 27
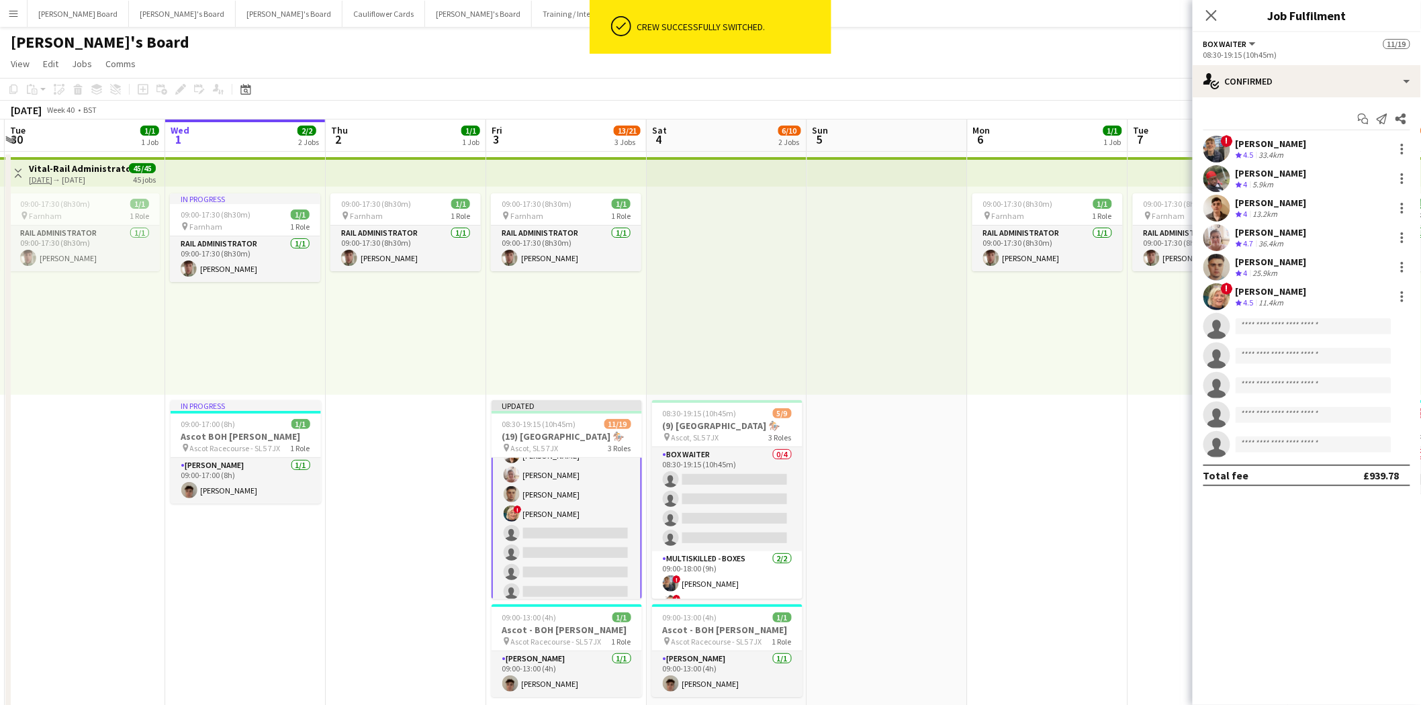
scroll to position [224, 0]
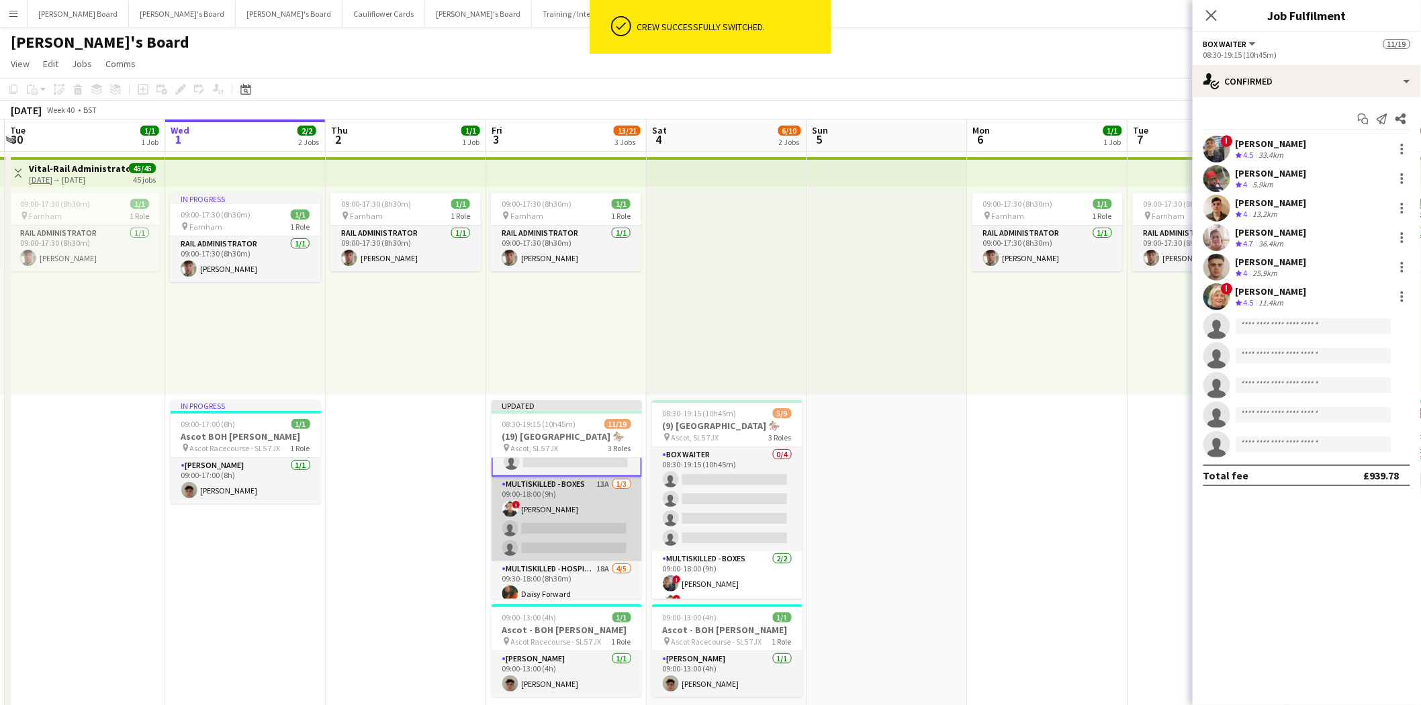
click at [582, 510] on app-card-role "Multiskilled - Boxes 13A [DATE] 09:00-18:00 (9h) ! Sula Bransden single-neutral…" at bounding box center [567, 519] width 150 height 85
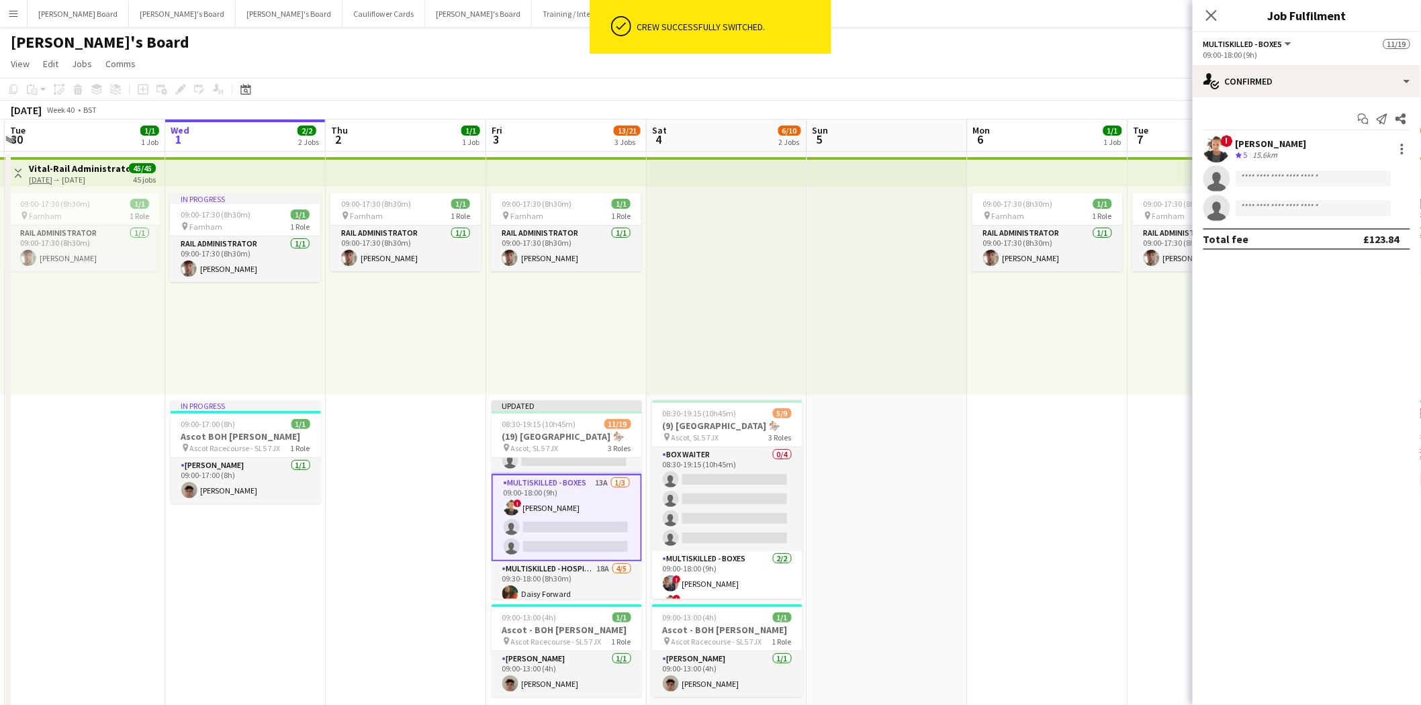
scroll to position [224, 0]
click at [1401, 143] on div at bounding box center [1402, 149] width 16 height 16
click at [1347, 211] on span "Switch crew" at bounding box center [1345, 205] width 57 height 11
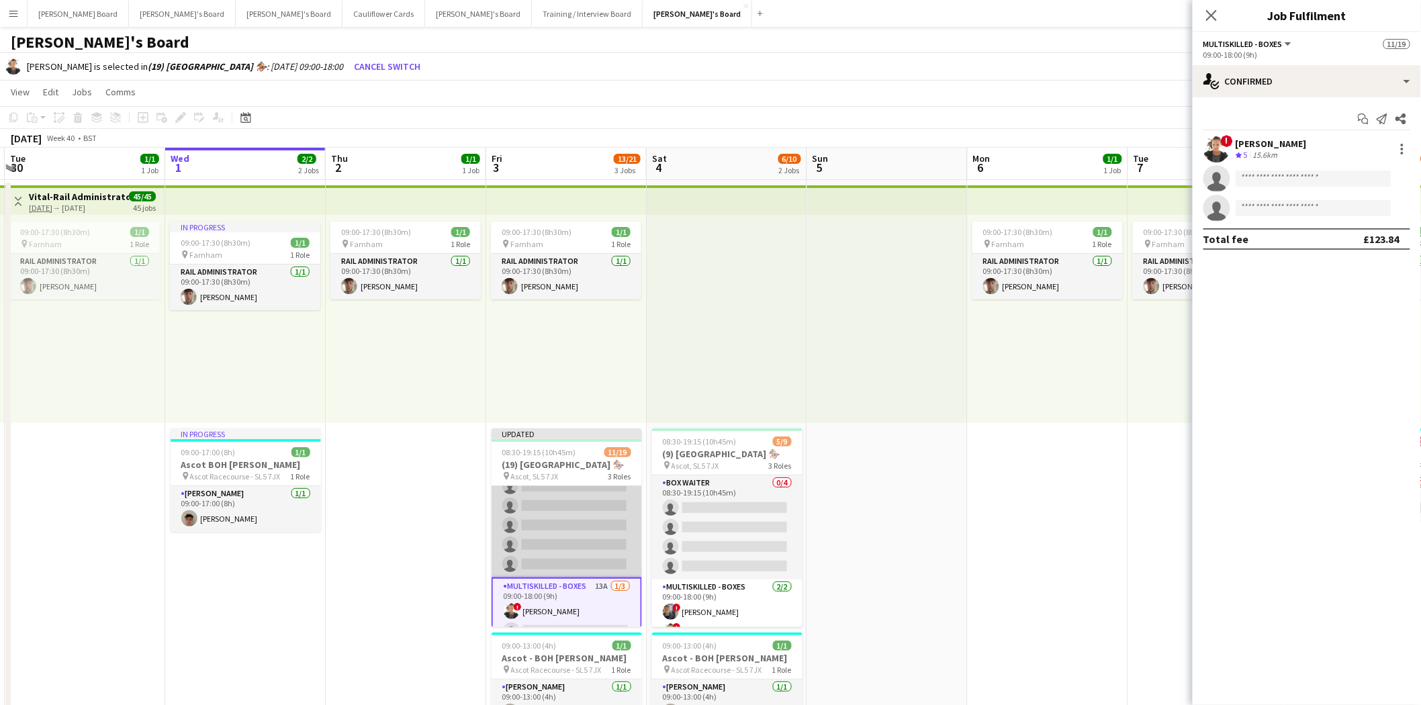
click at [566, 541] on app-card-role "BOX Waiter 19A [DATE] 08:30-19:15 (10h45m) ! [PERSON_NAME] [PERSON_NAME] [PERSO…" at bounding box center [567, 457] width 150 height 240
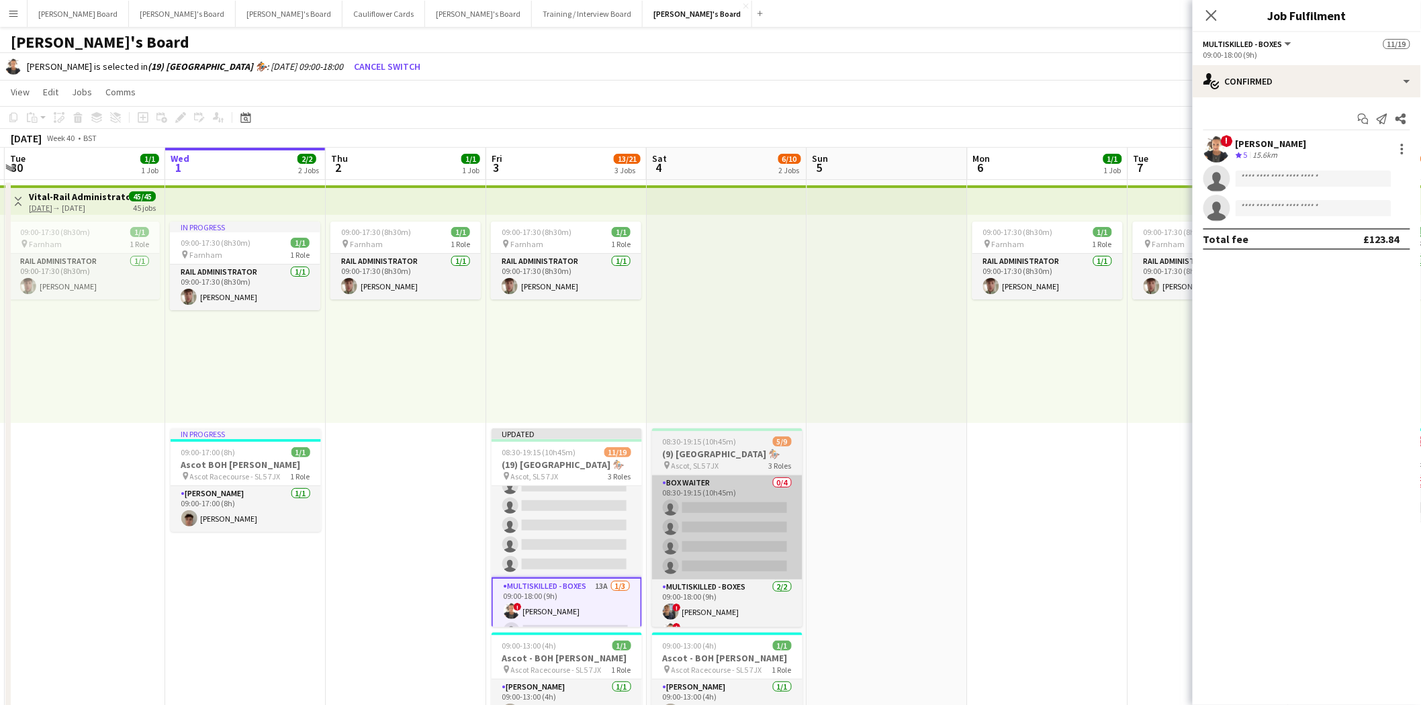
scroll to position [150, 0]
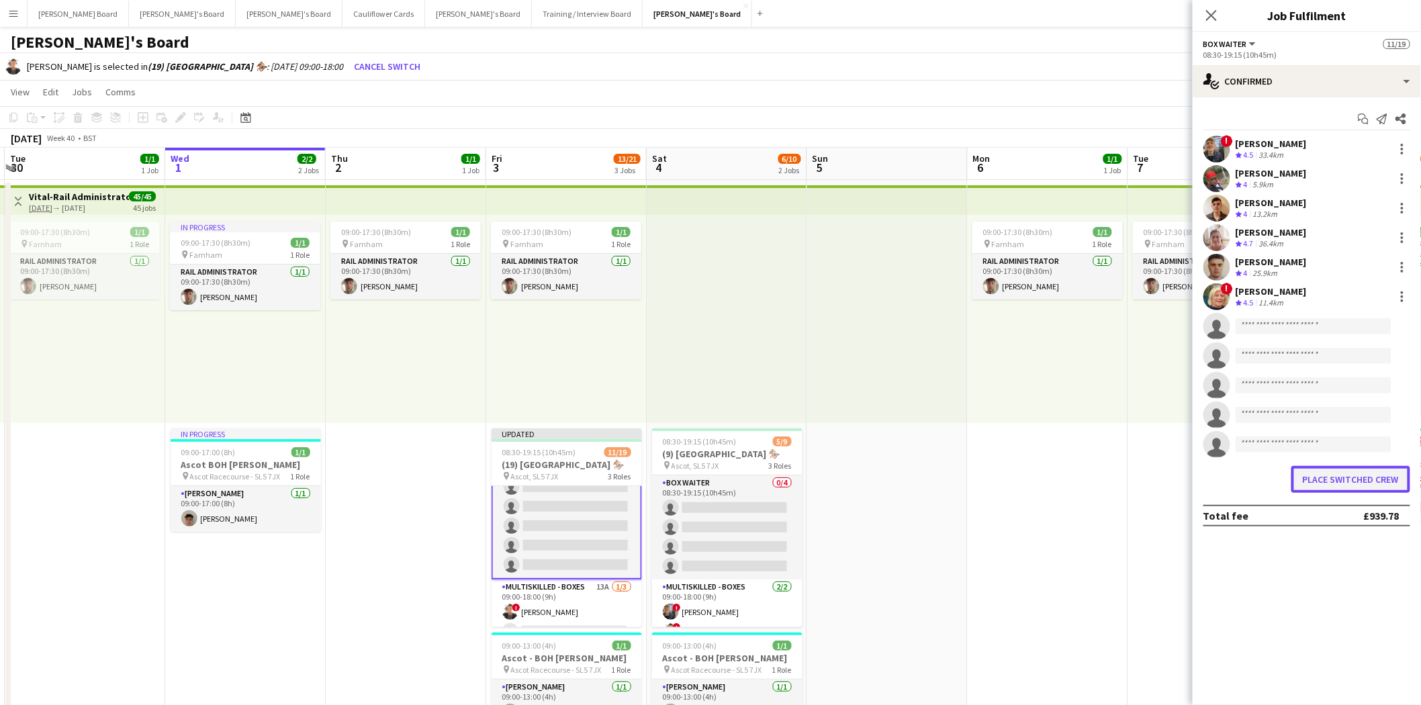
click at [1353, 482] on button "Place switched crew" at bounding box center [1351, 479] width 119 height 27
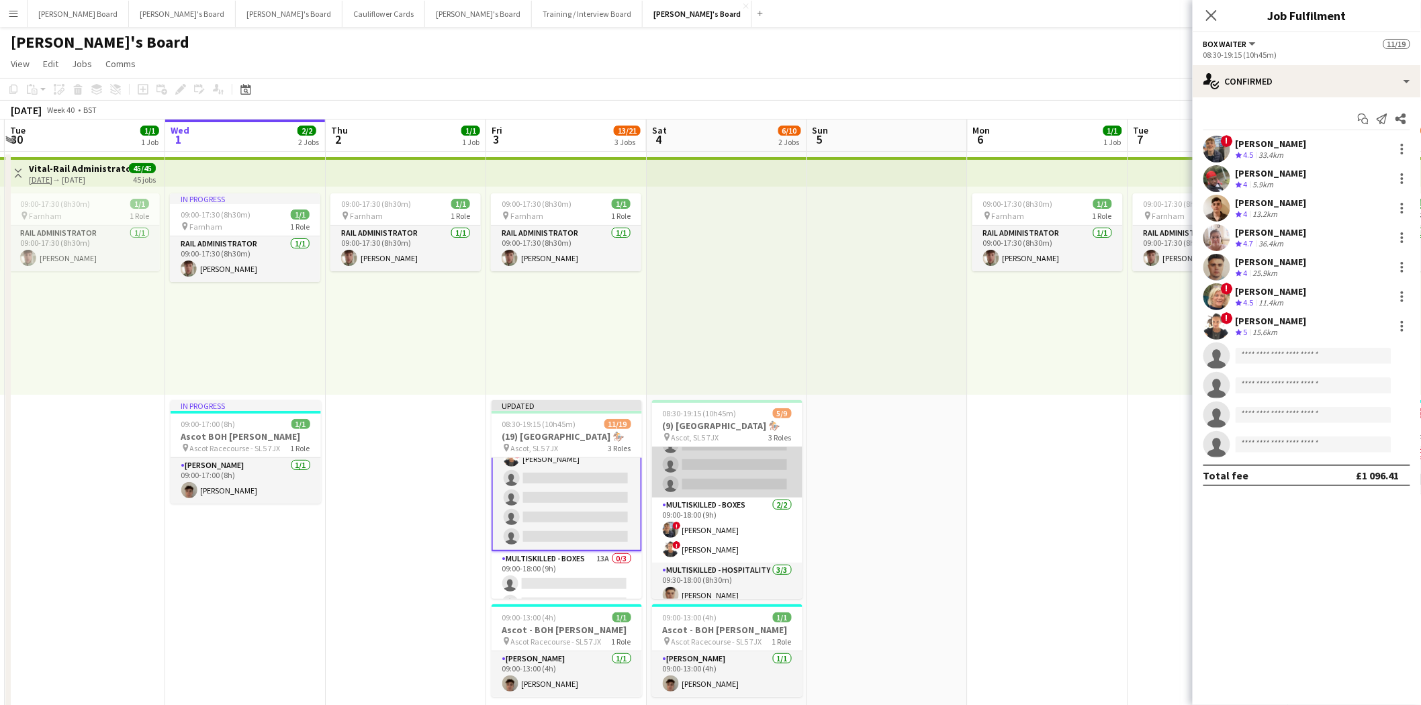
scroll to position [75, 0]
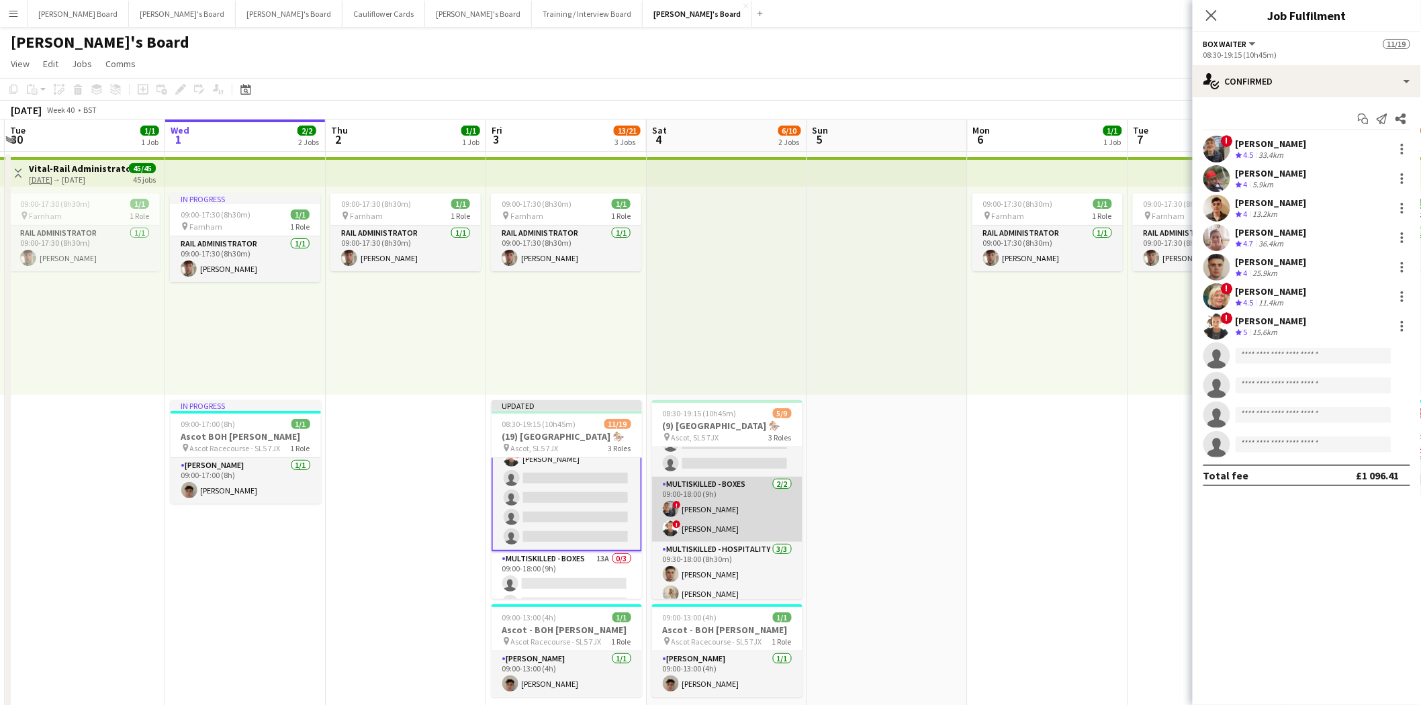
click at [742, 517] on app-card-role "Multiskilled - Boxes [DATE] 09:00-18:00 (9h) ! [PERSON_NAME] ! [PERSON_NAME]" at bounding box center [727, 509] width 150 height 65
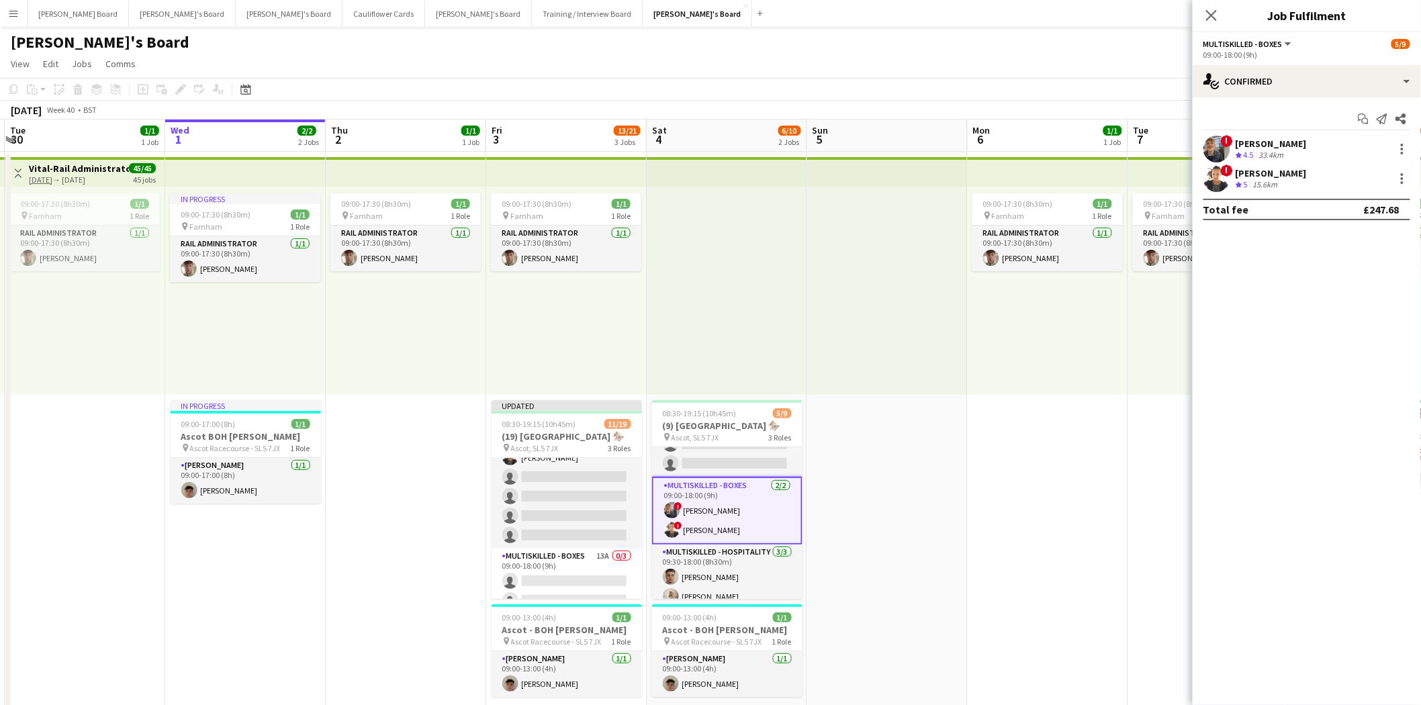
scroll to position [149, 0]
click at [1404, 179] on div at bounding box center [1402, 178] width 3 height 3
click at [1355, 240] on span "Switch crew" at bounding box center [1345, 235] width 57 height 11
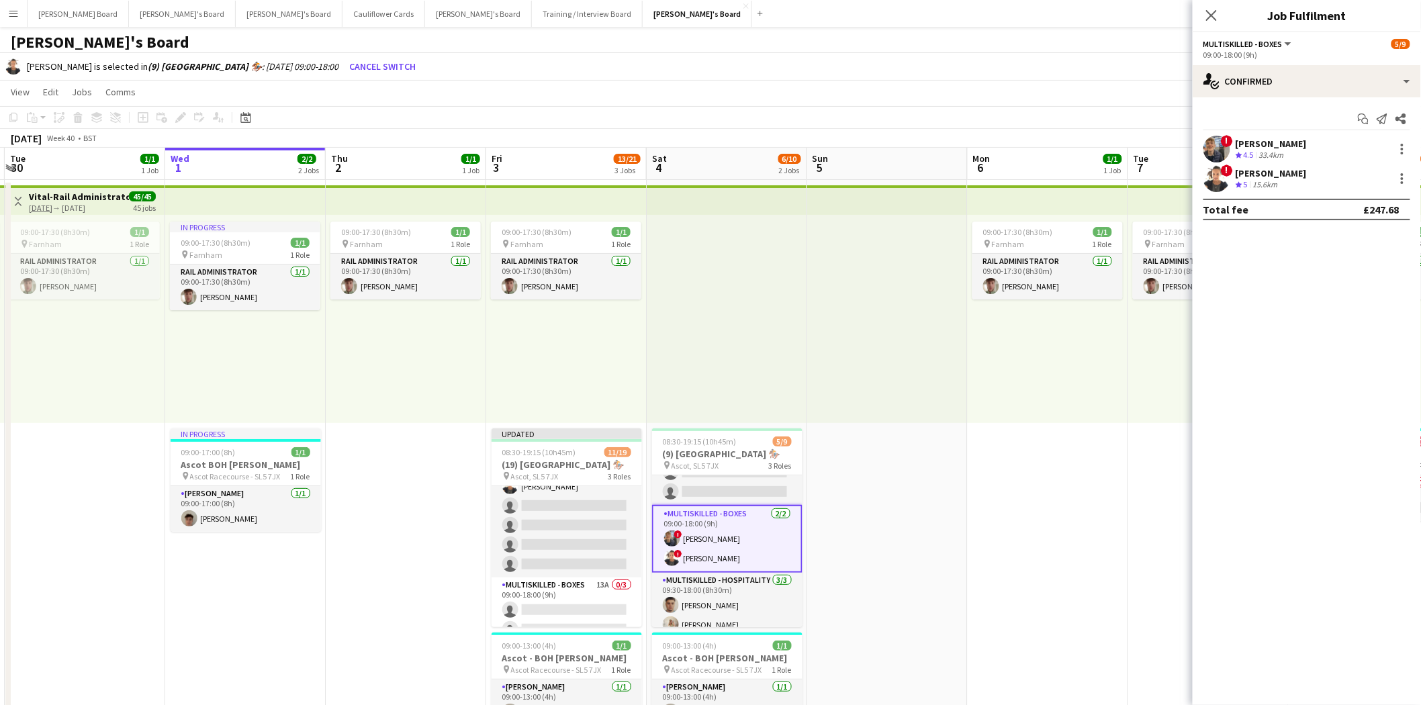
drag, startPoint x: 711, startPoint y: 493, endPoint x: 815, endPoint y: 452, distance: 111.9
click at [712, 493] on app-card-role "BOX Waiter 0/4 08:30-19:15 (10h45m) single-neutral-actions single-neutral-actio…" at bounding box center [727, 453] width 150 height 104
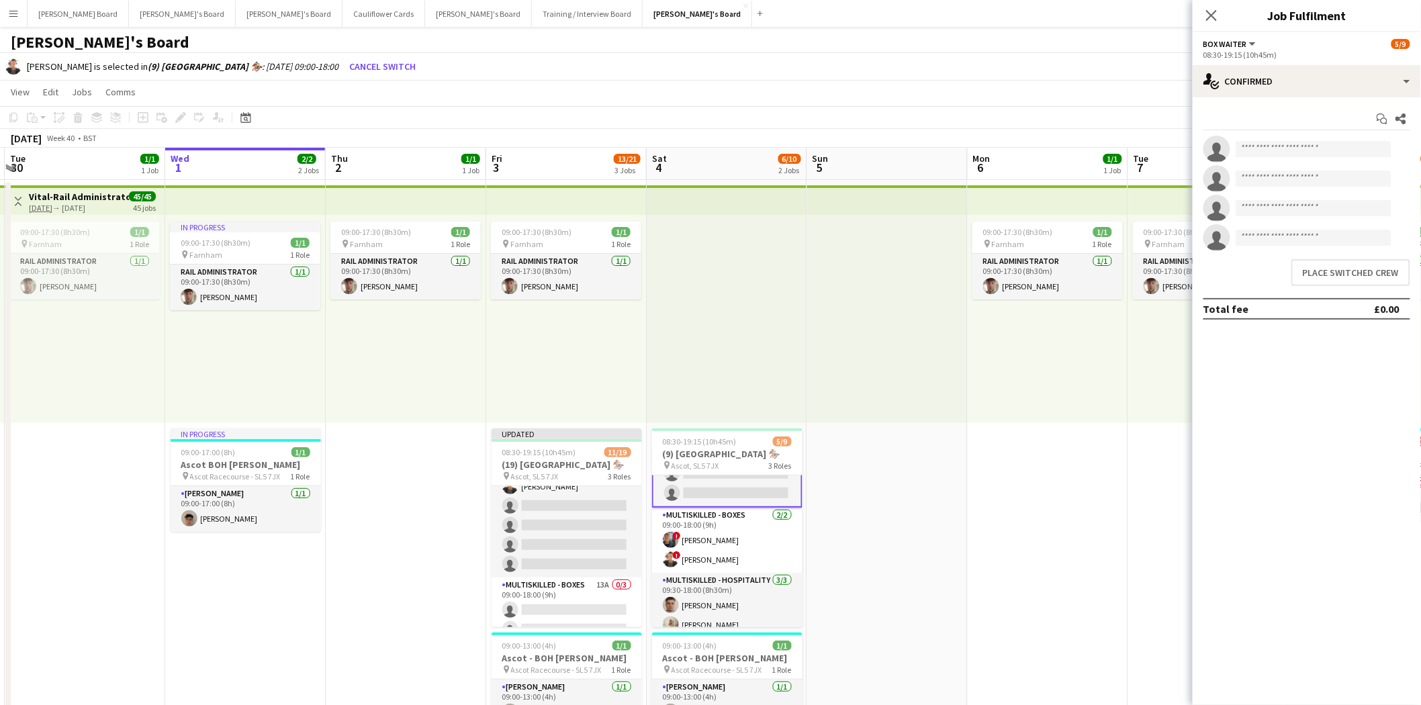
scroll to position [75, 0]
click at [1372, 271] on button "Place switched crew" at bounding box center [1351, 272] width 119 height 27
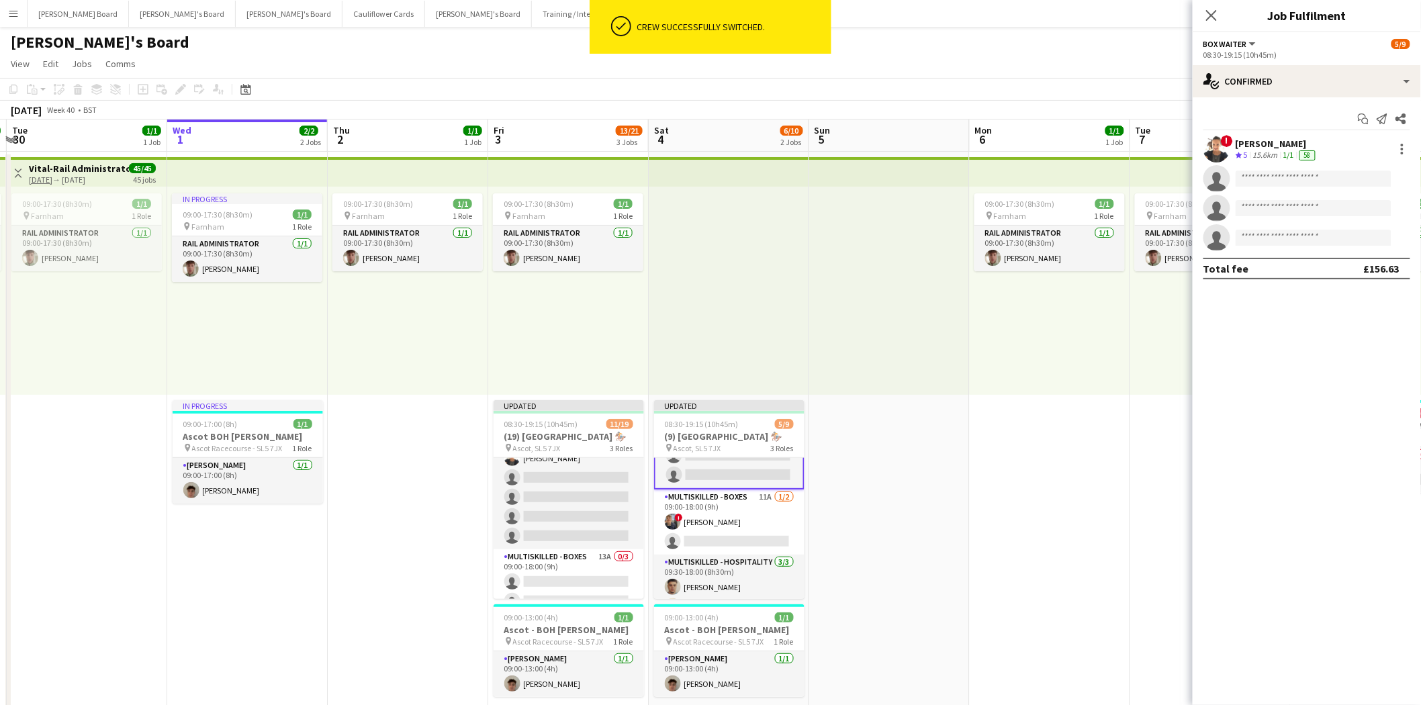
drag, startPoint x: 737, startPoint y: 514, endPoint x: 1013, endPoint y: 386, distance: 304.1
click at [739, 514] on app-card-role "Multiskilled - Boxes 11A [DATE] 09:00-18:00 (9h) ! [PERSON_NAME] single-neutral…" at bounding box center [729, 522] width 150 height 65
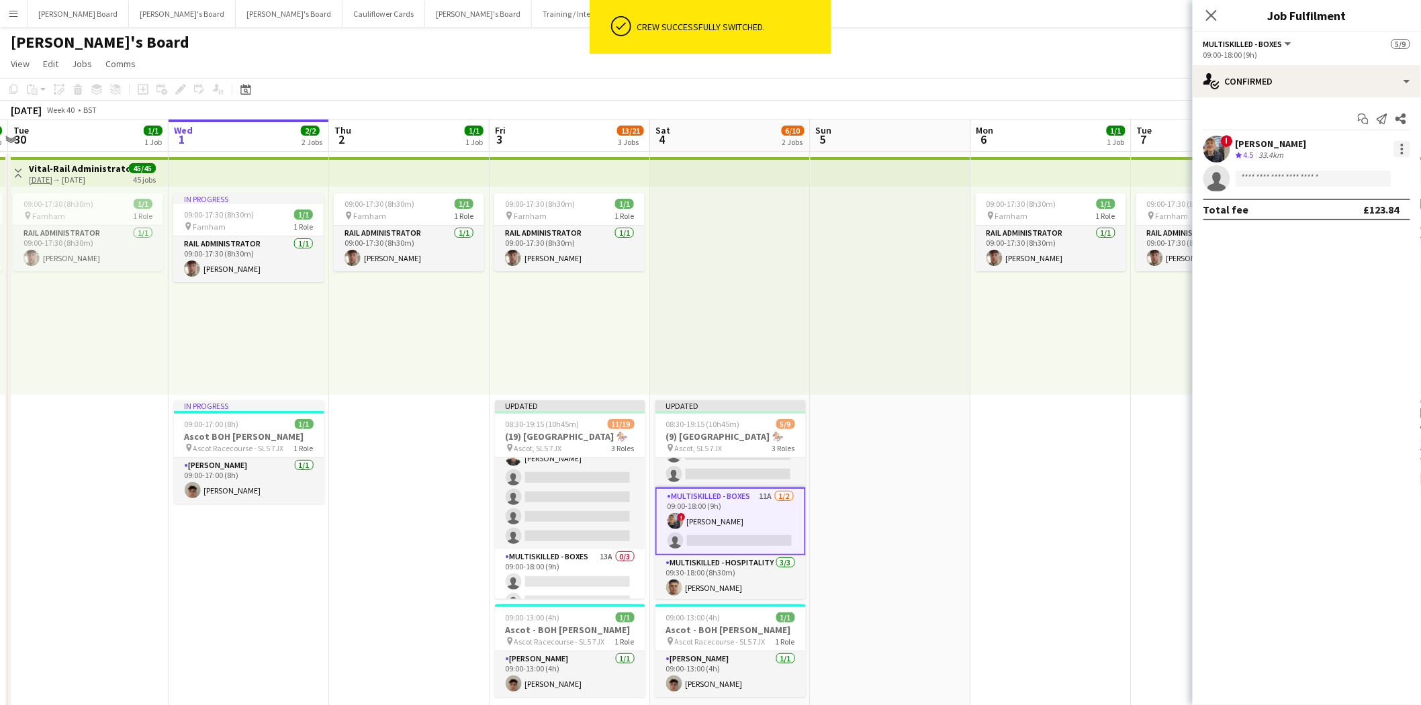
click at [1406, 148] on div at bounding box center [1402, 149] width 16 height 16
click at [1372, 211] on span "Switch crew" at bounding box center [1345, 205] width 57 height 11
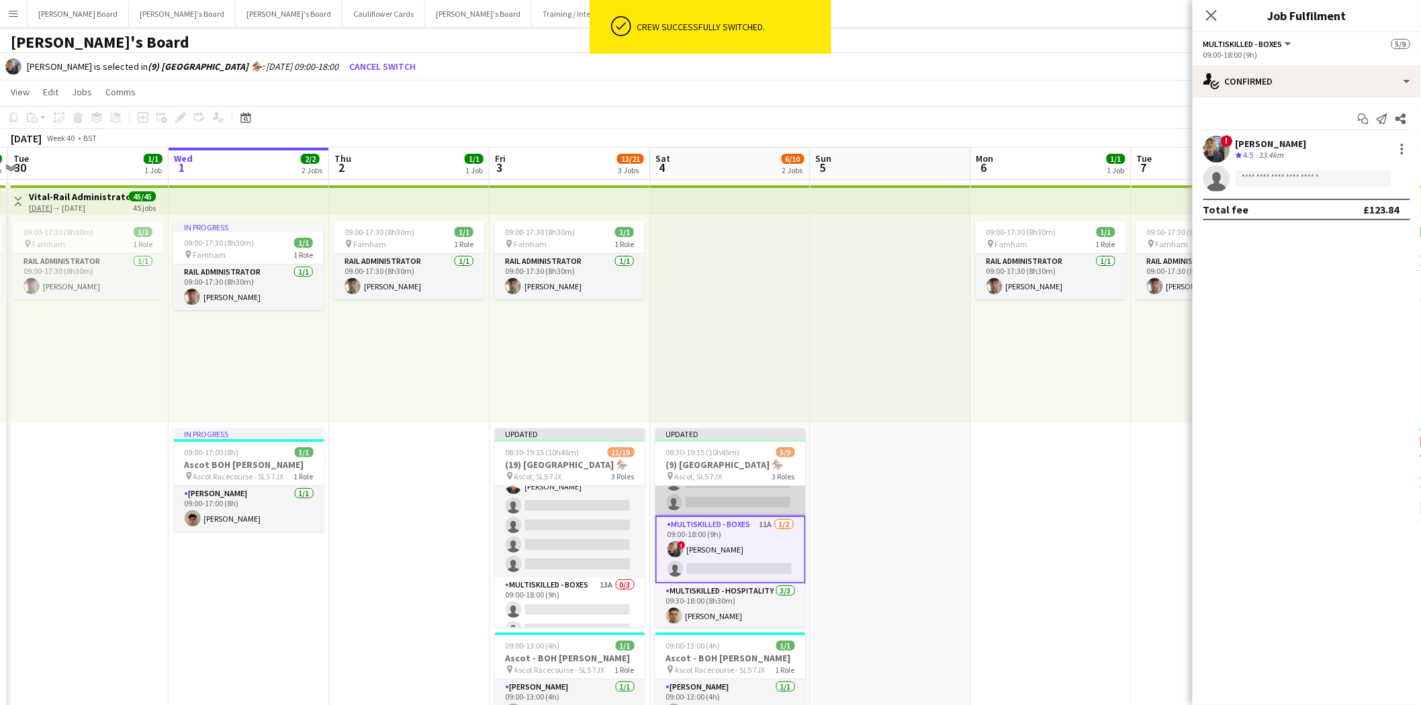
drag, startPoint x: 737, startPoint y: 502, endPoint x: 744, endPoint y: 500, distance: 7.2
click at [739, 502] on app-card-role "BOX Waiter [DATE] 08:30-19:15 (10h45m) ! Sula Bransden single-neutral-actions s…" at bounding box center [731, 464] width 150 height 104
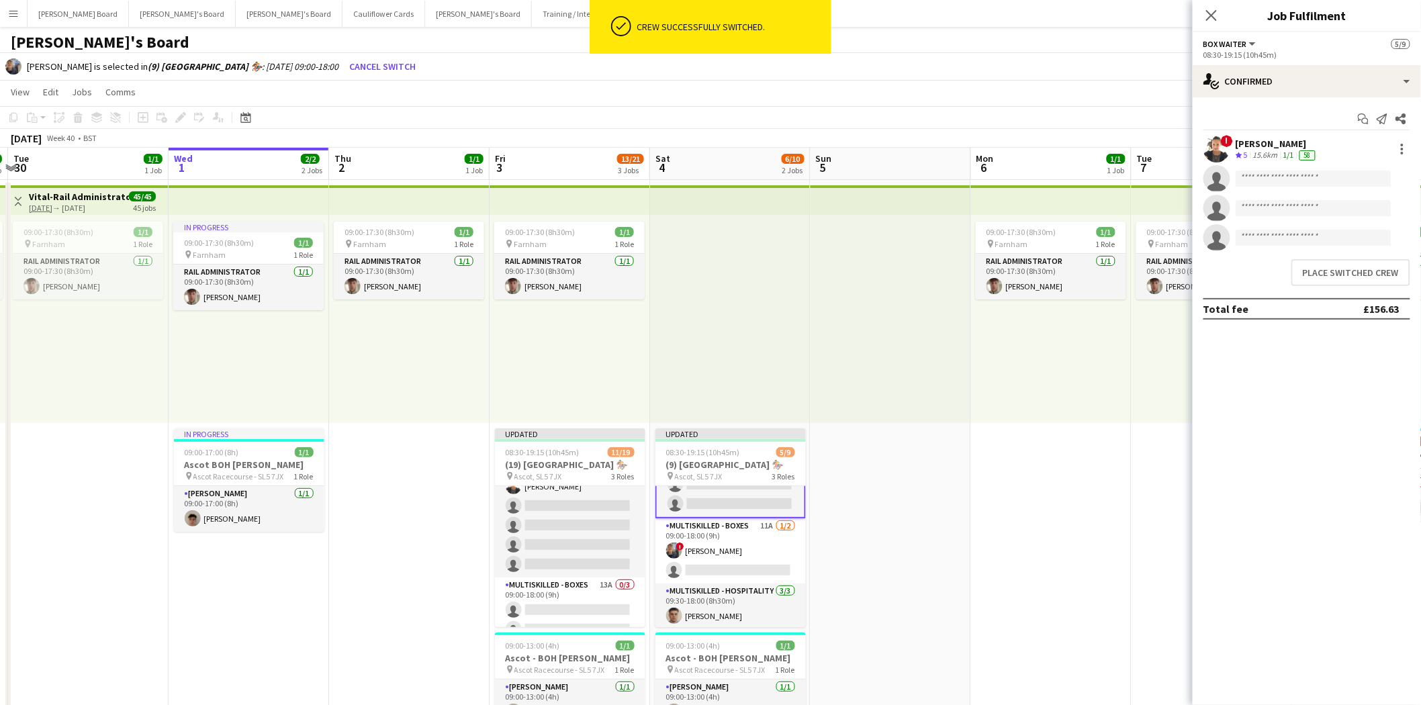
scroll to position [75, 0]
click at [1372, 277] on button "Place switched crew" at bounding box center [1351, 272] width 119 height 27
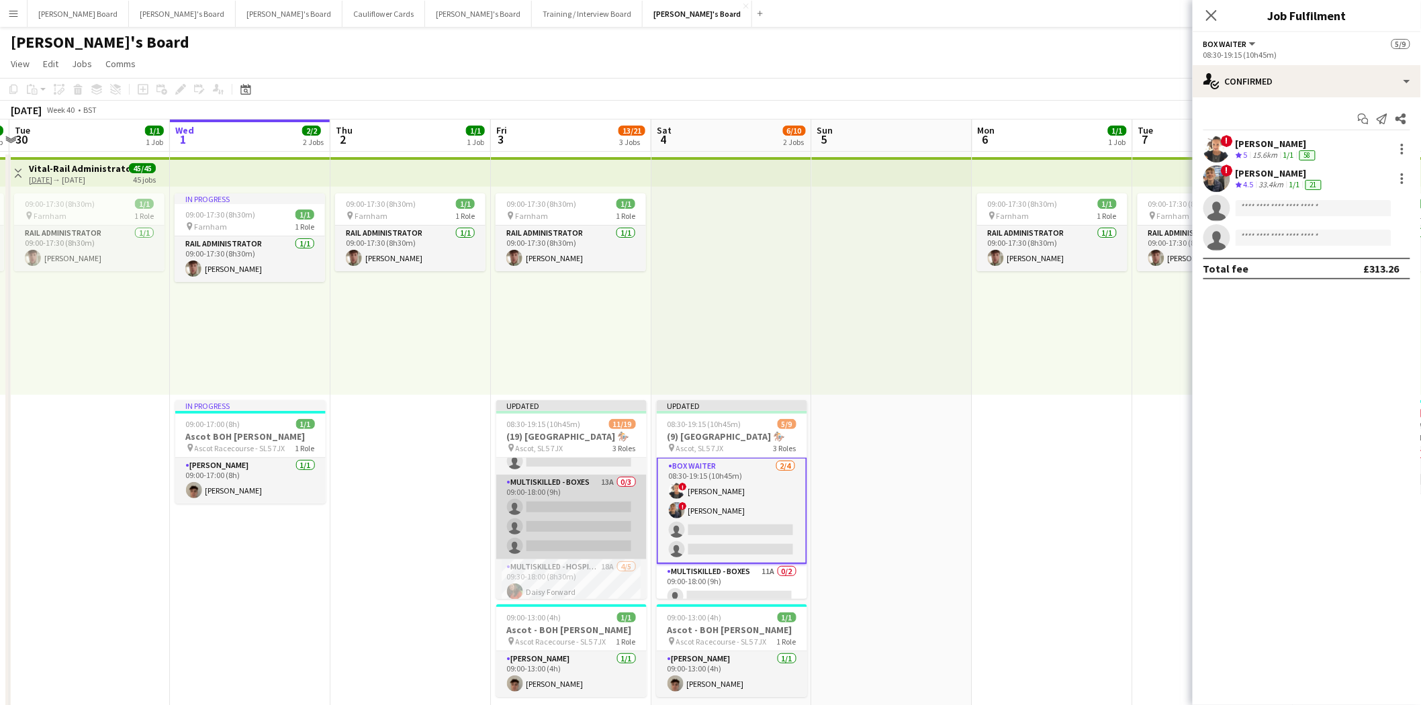
scroll to position [298, 0]
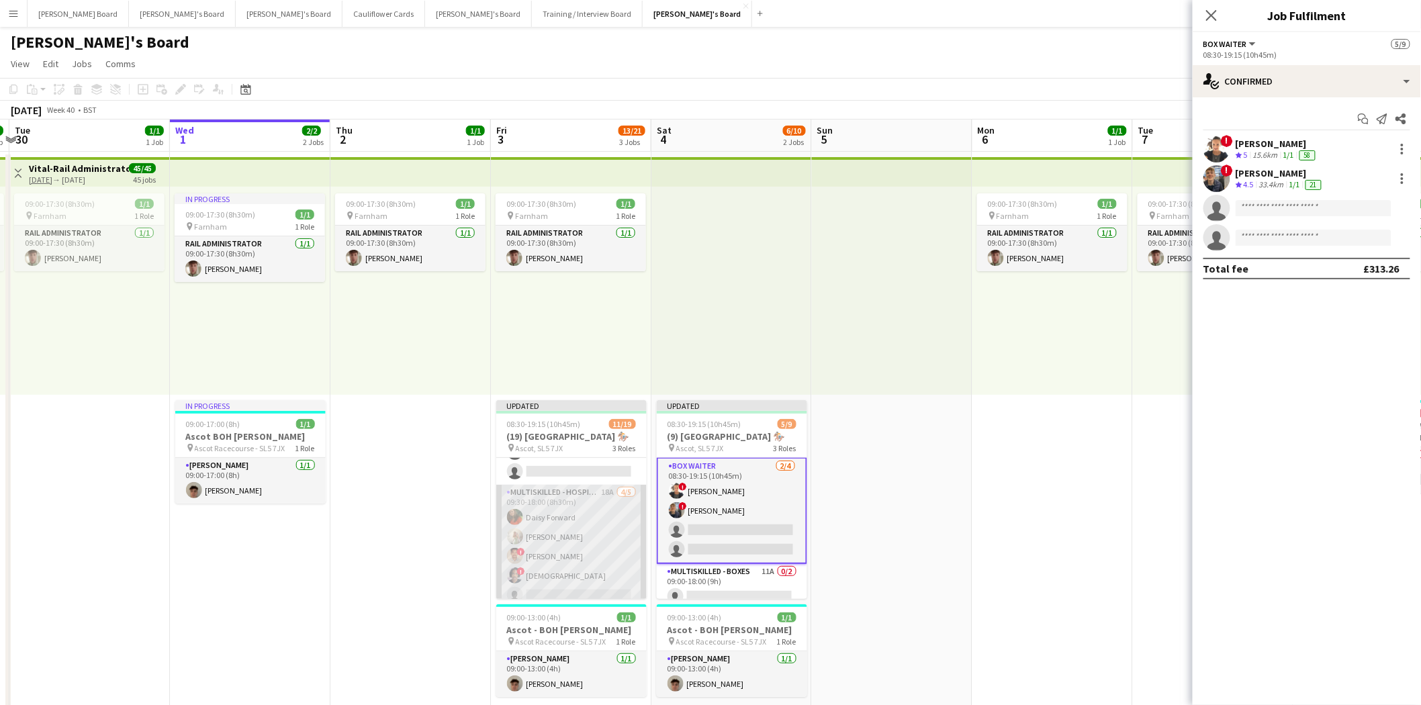
click at [582, 528] on app-card-role "Multiskilled - Hospitality 18A [DATE] 09:30-18:00 (8h30m) [PERSON_NAME] Forward…" at bounding box center [571, 547] width 150 height 124
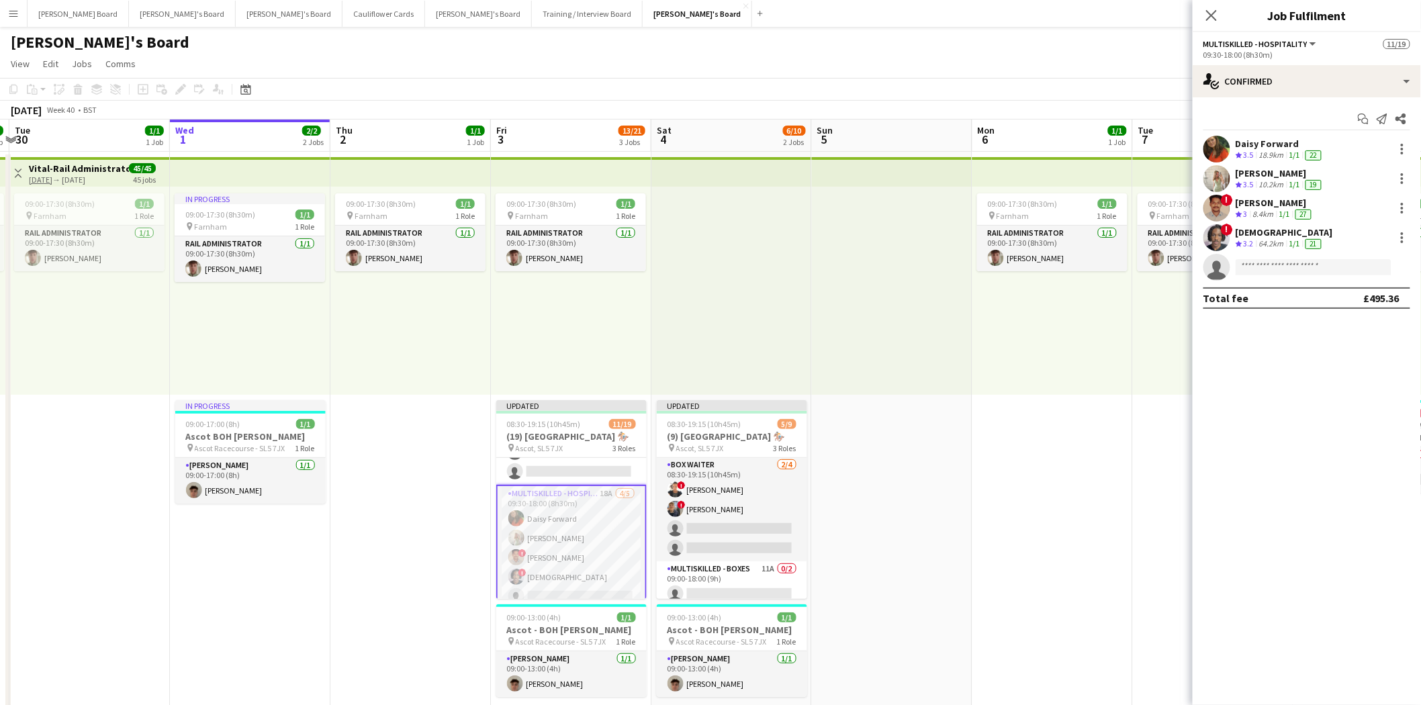
scroll to position [0, 0]
click at [1404, 151] on div at bounding box center [1402, 149] width 16 height 16
click at [1292, 146] on div at bounding box center [710, 352] width 1421 height 705
click at [1267, 141] on div "Daisy Forward" at bounding box center [1280, 144] width 89 height 12
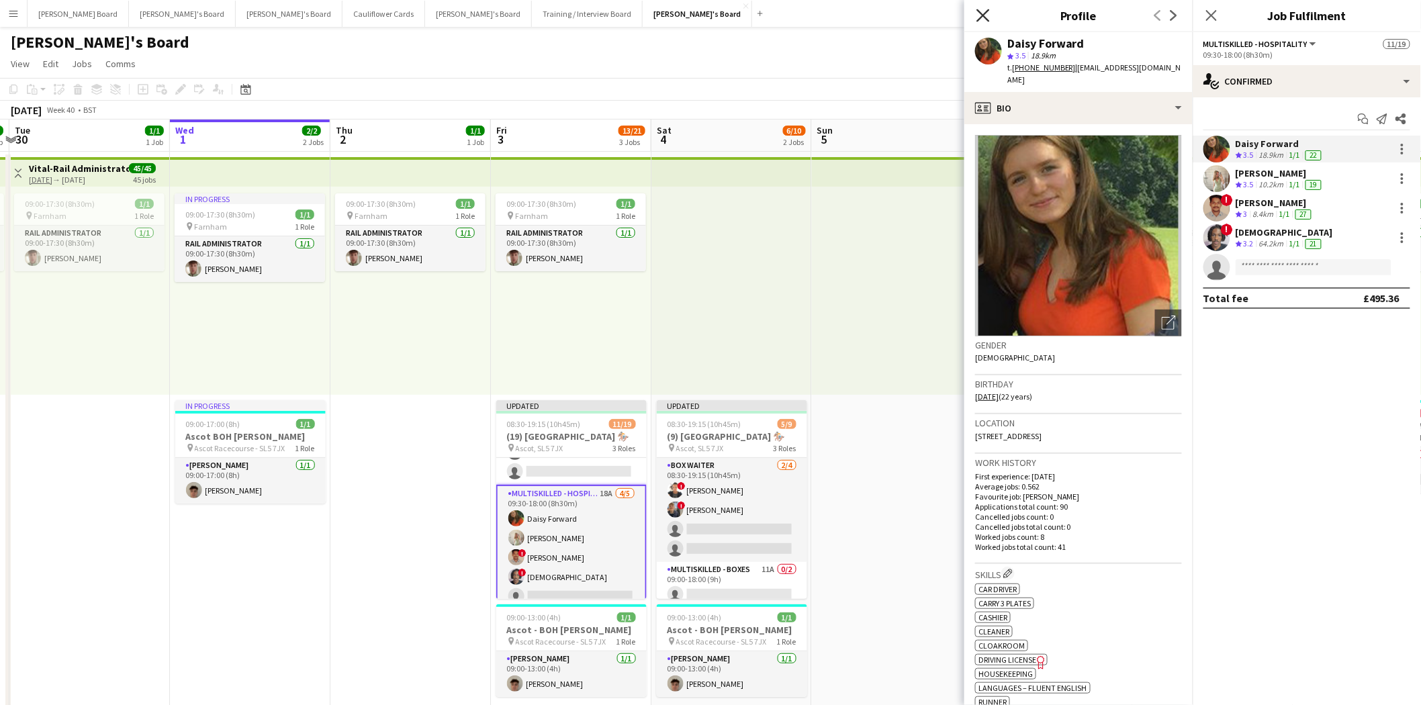
click at [977, 18] on icon "Close pop-in" at bounding box center [983, 15] width 13 height 13
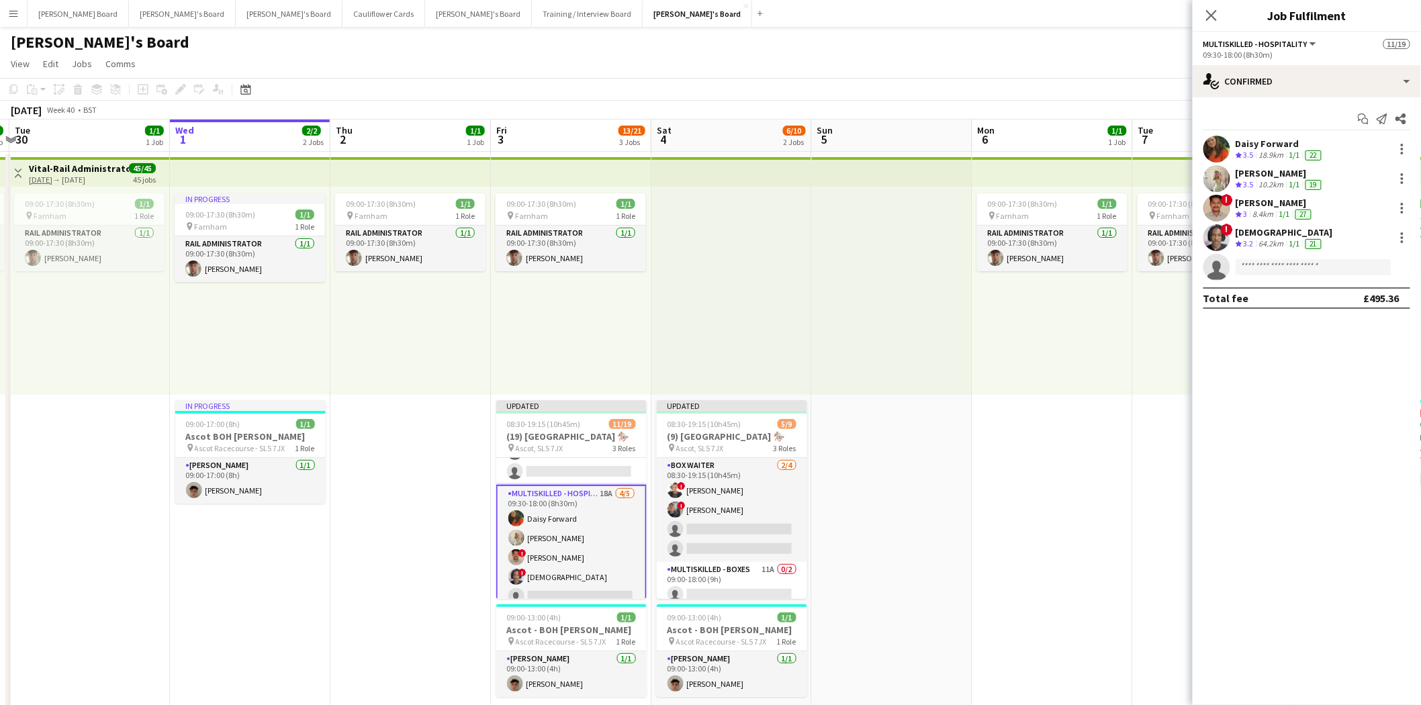
drag, startPoint x: 1210, startPoint y: 17, endPoint x: 1183, endPoint y: 103, distance: 90.1
click at [1210, 17] on icon at bounding box center [1211, 15] width 11 height 11
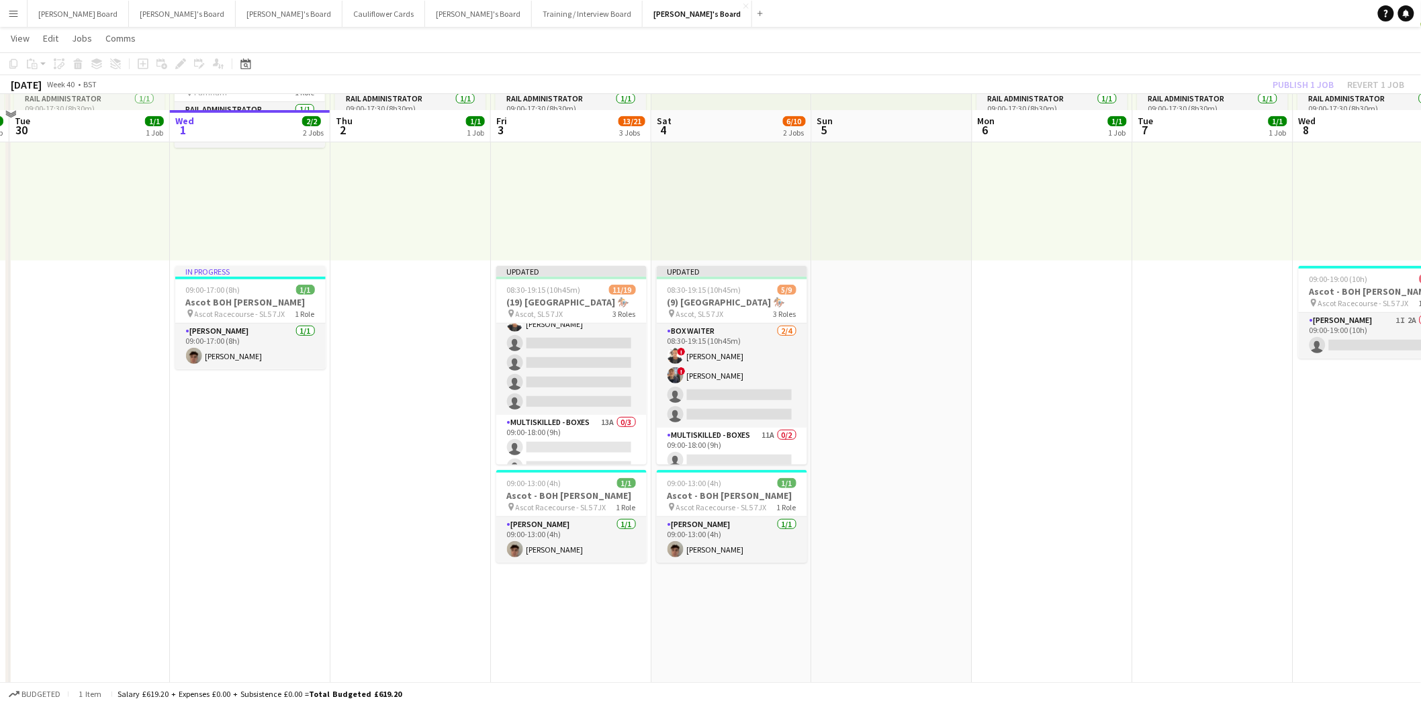
scroll to position [149, 0]
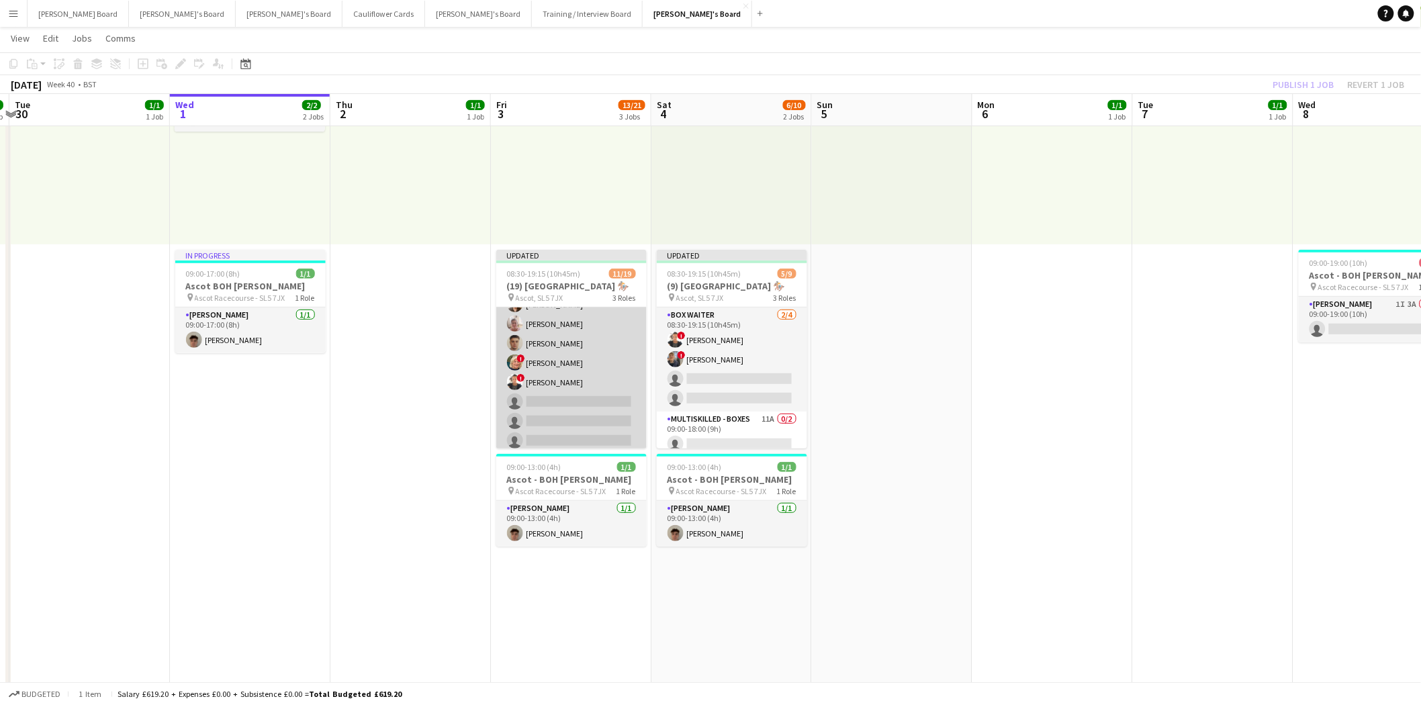
click at [581, 373] on app-card-role "BOX Waiter 19A [DATE] 08:30-19:15 (10h45m) ! [PERSON_NAME] [PERSON_NAME] [PERSO…" at bounding box center [571, 353] width 150 height 240
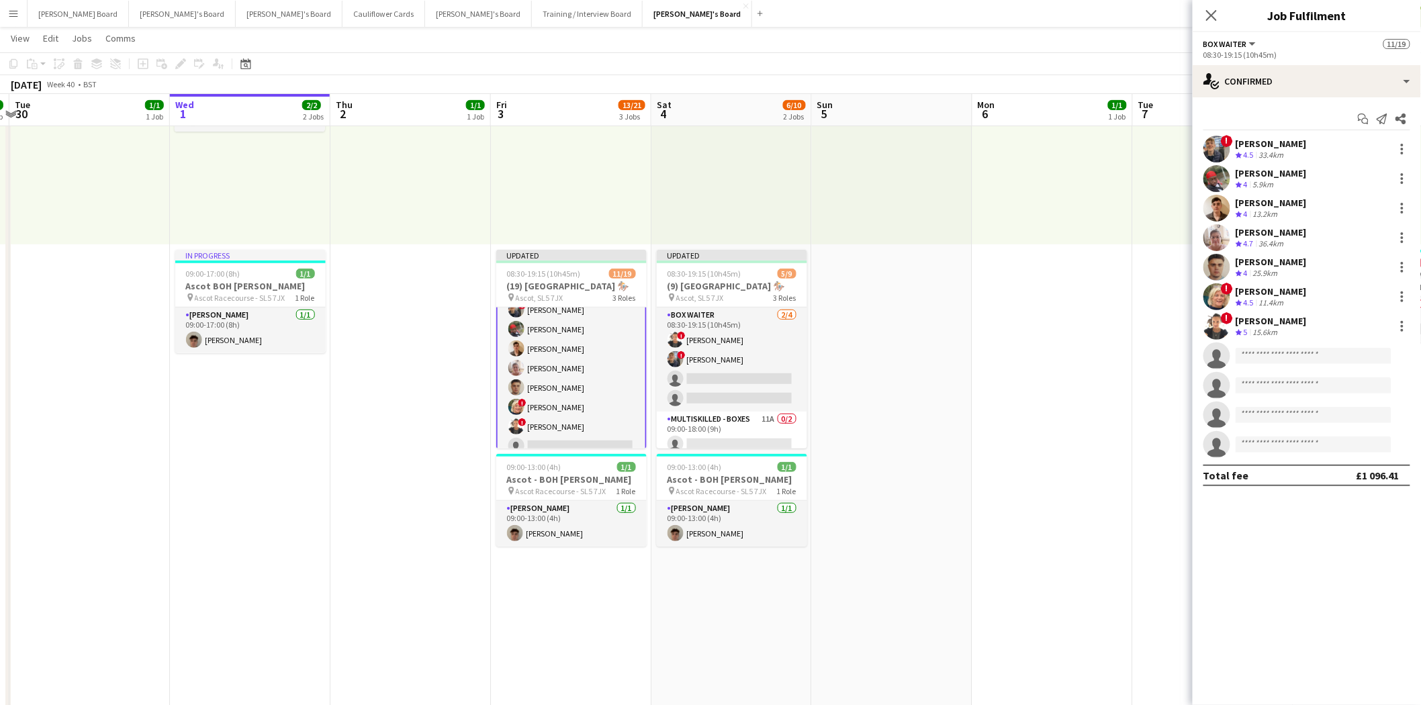
scroll to position [0, 0]
click at [572, 378] on app-card-role "BOX Waiter 19A [DATE] 08:30-19:15 (10h45m) ! [PERSON_NAME] [PERSON_NAME] [PERSO…" at bounding box center [571, 429] width 150 height 243
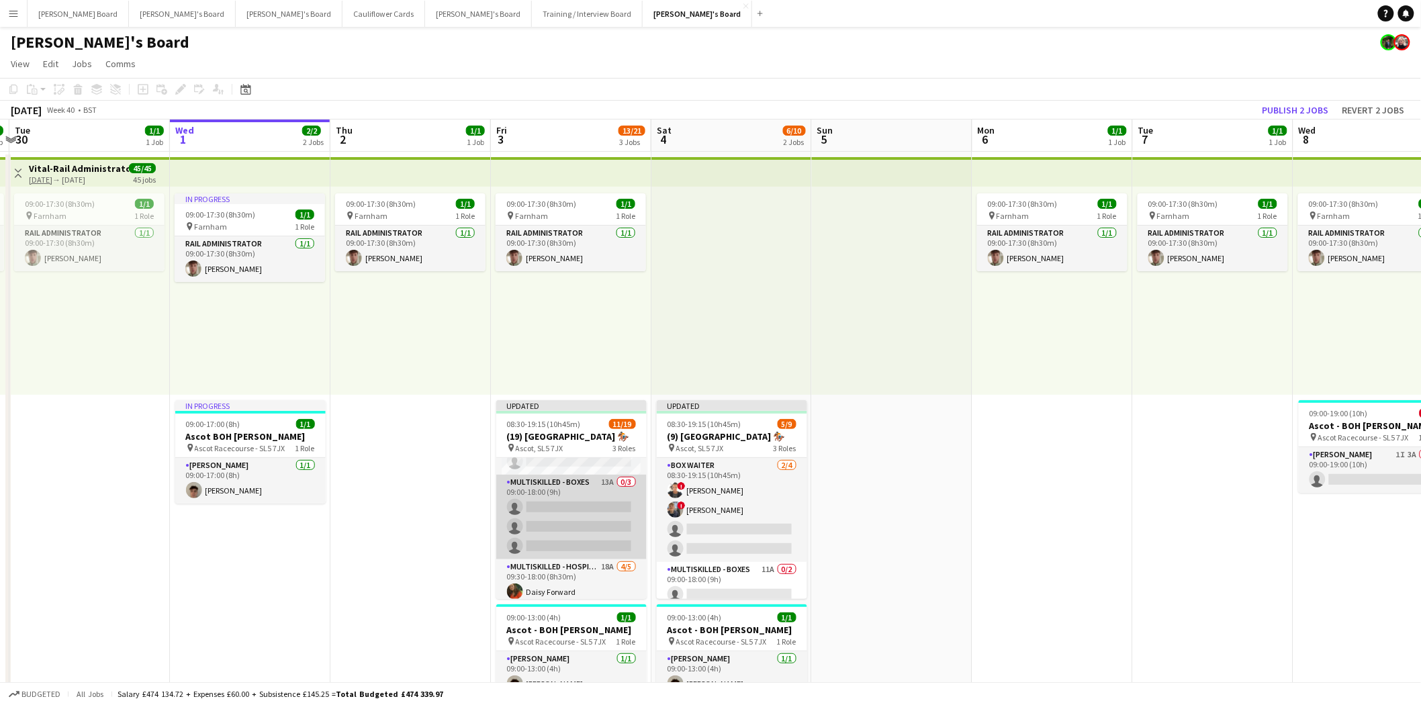
click at [562, 495] on app-card-role "Multiskilled - Boxes 13A 0/3 09:00-18:00 (9h) single-neutral-actions single-neu…" at bounding box center [571, 517] width 150 height 85
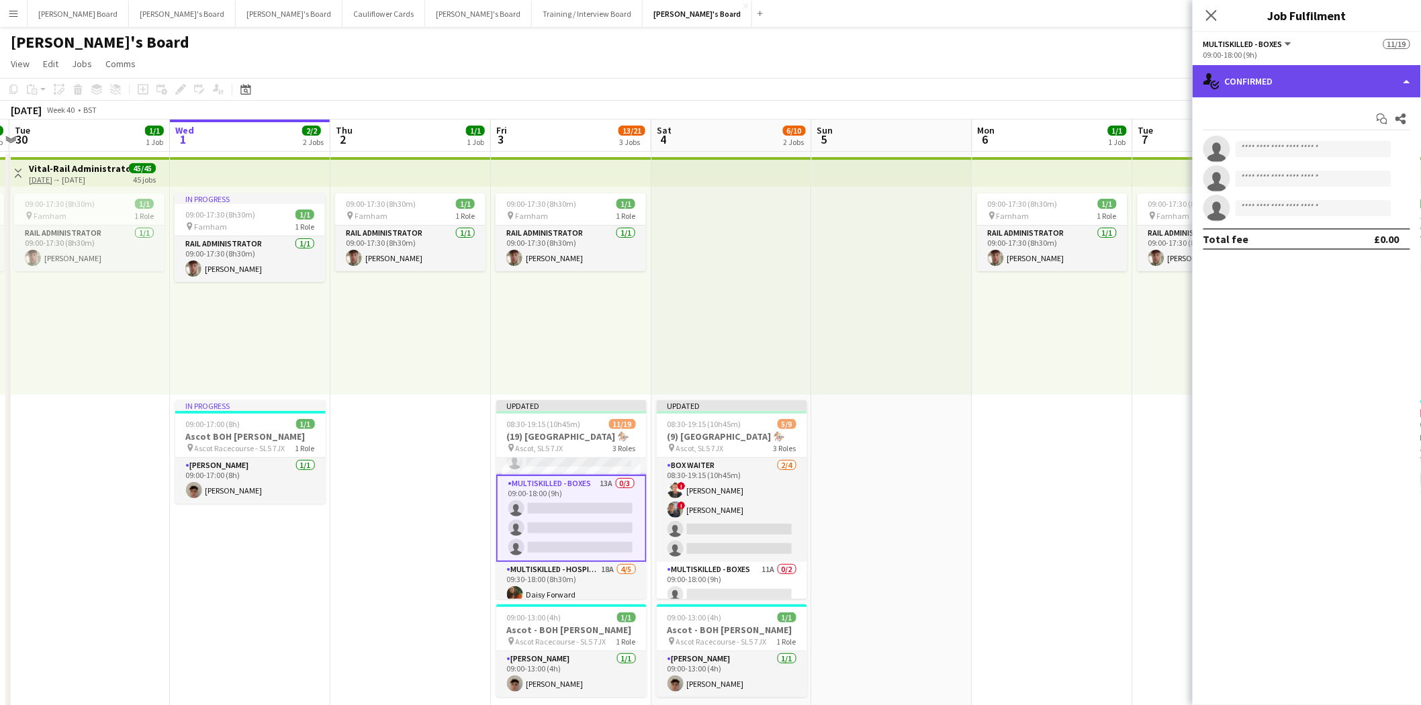
click at [1310, 81] on div "single-neutral-actions-check-2 Confirmed" at bounding box center [1307, 81] width 228 height 32
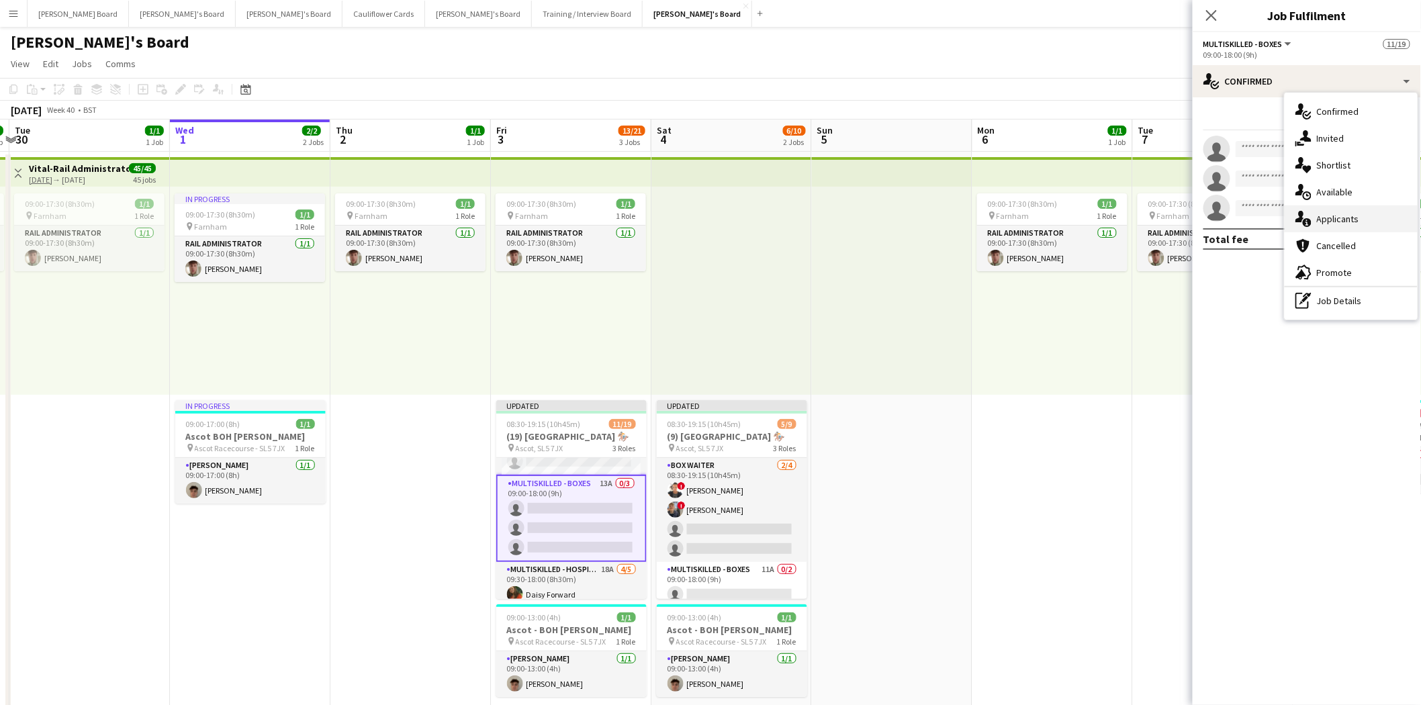
click at [1347, 223] on span "Applicants" at bounding box center [1338, 219] width 42 height 12
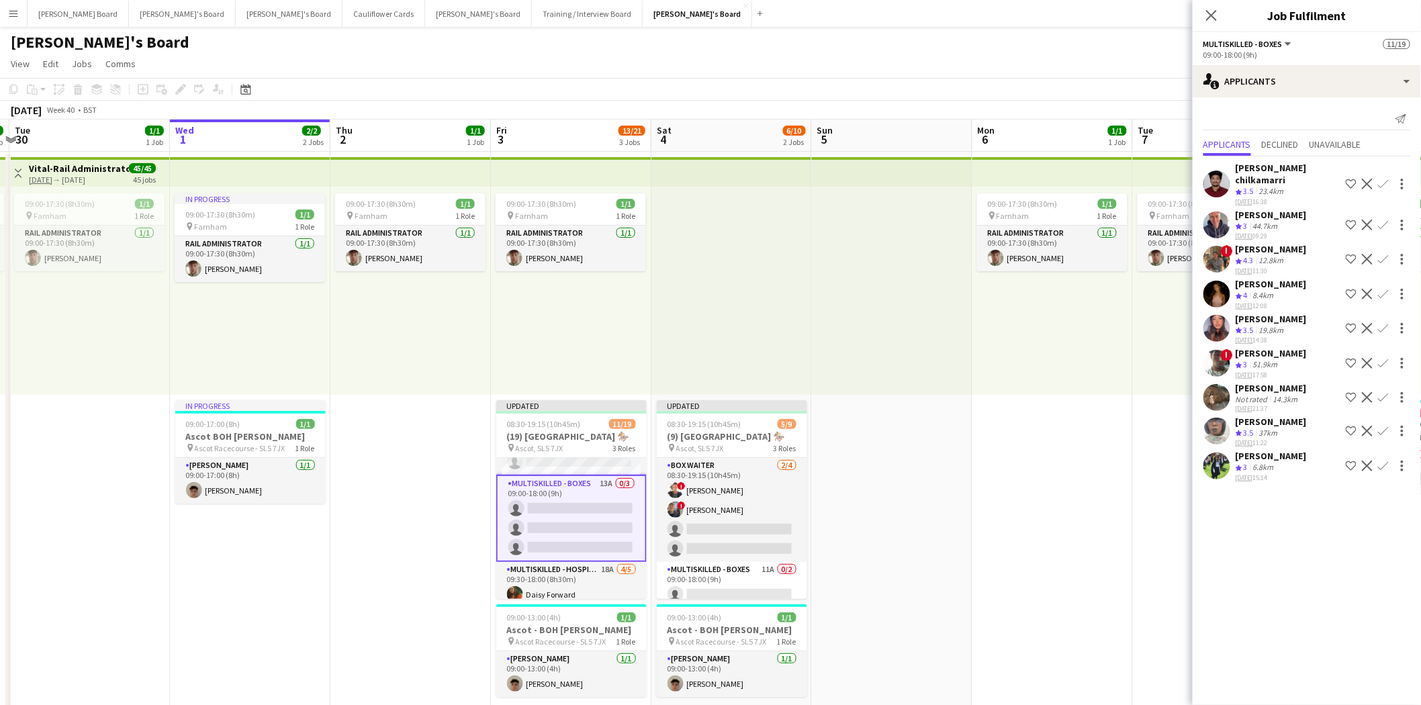
click at [1259, 243] on div "[PERSON_NAME]" at bounding box center [1271, 249] width 71 height 12
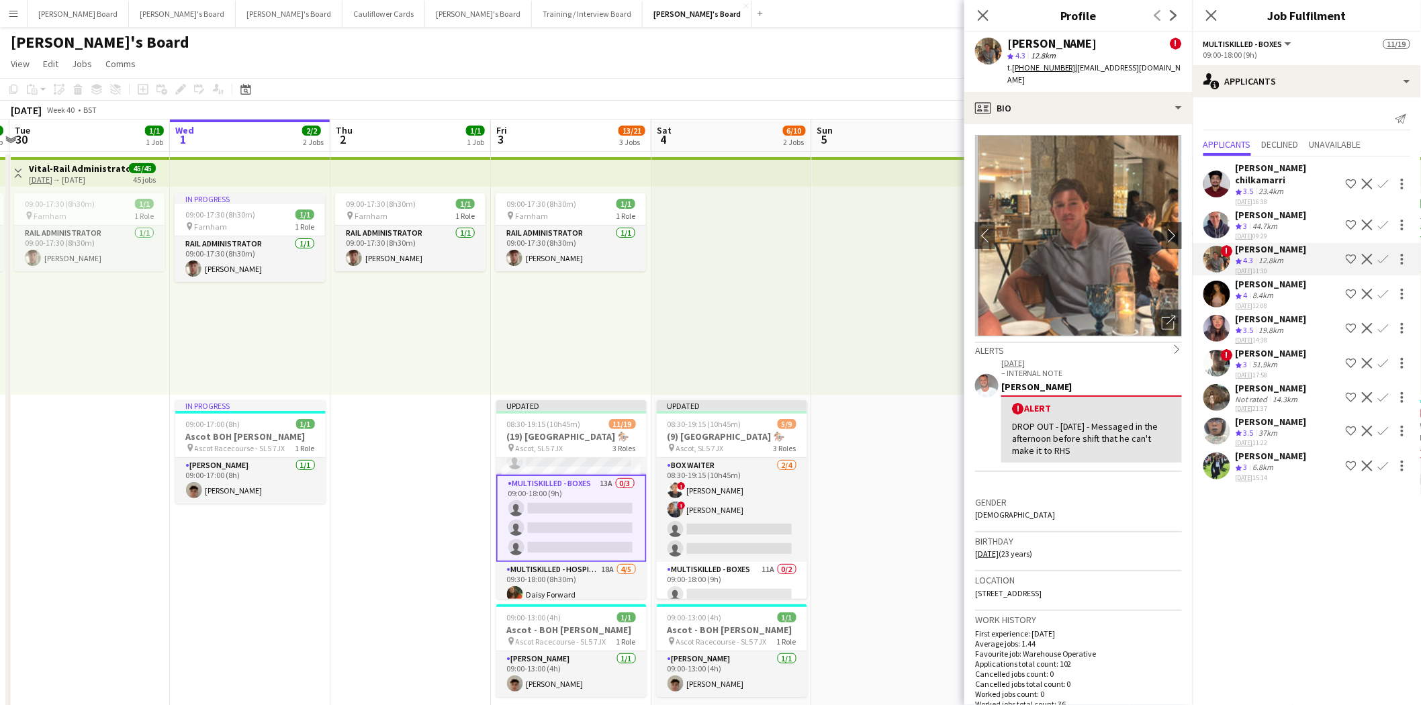
click at [1385, 254] on app-icon "Confirm" at bounding box center [1383, 259] width 11 height 11
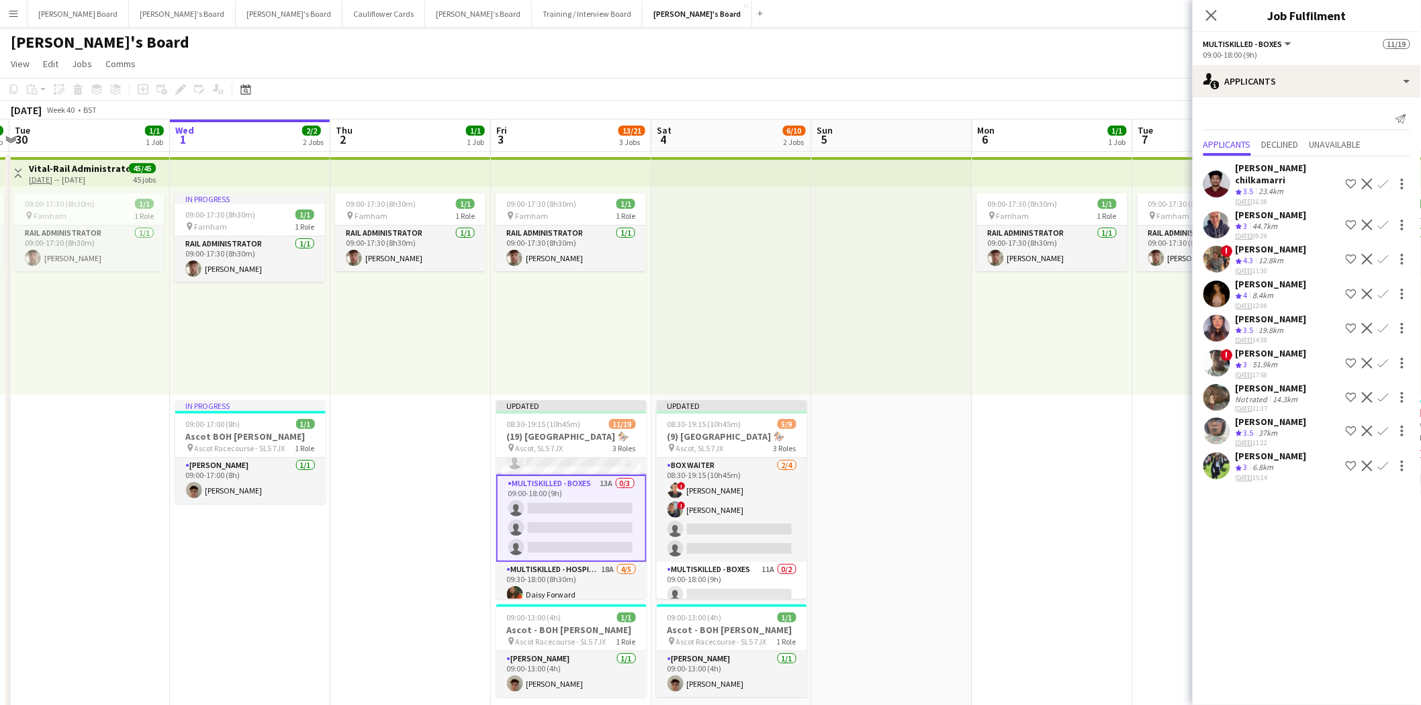
click at [1384, 254] on app-icon "Confirm" at bounding box center [1383, 259] width 11 height 11
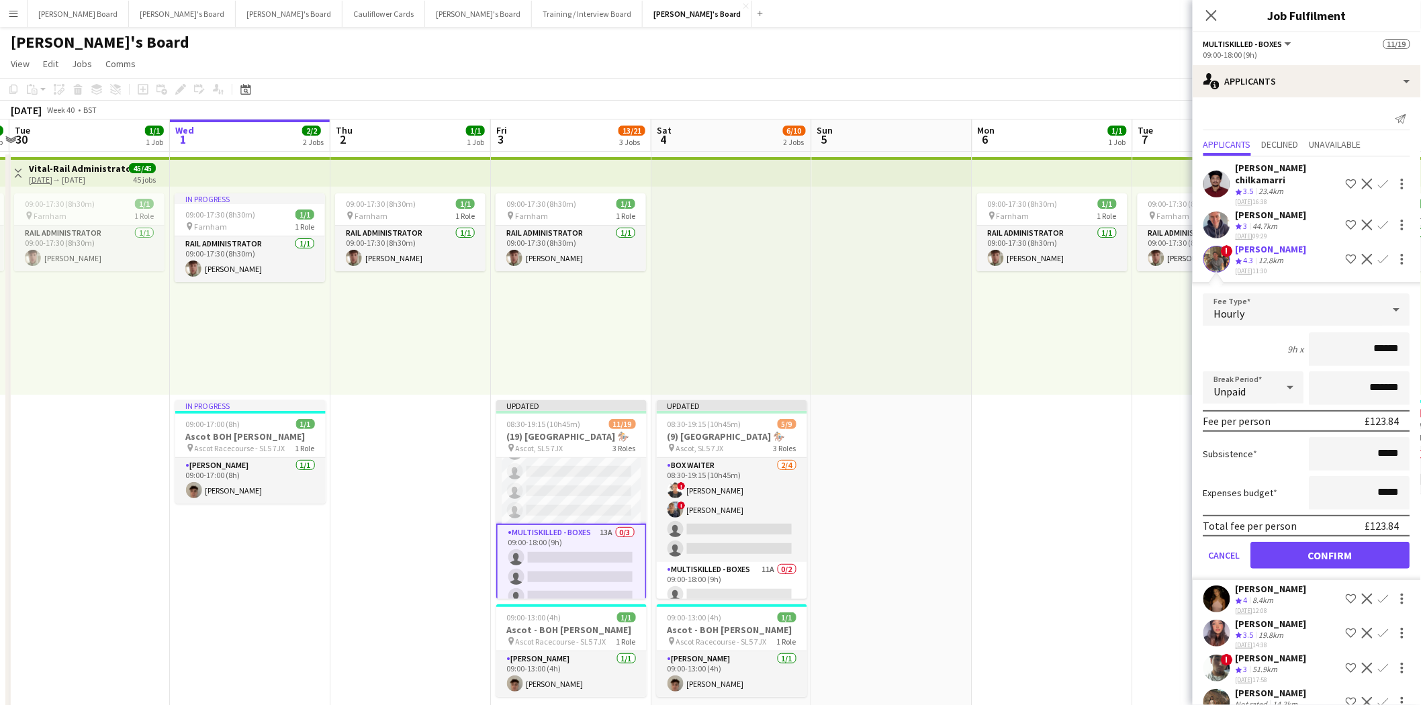
scroll to position [149, 0]
click at [1335, 543] on button "Confirm" at bounding box center [1330, 555] width 159 height 27
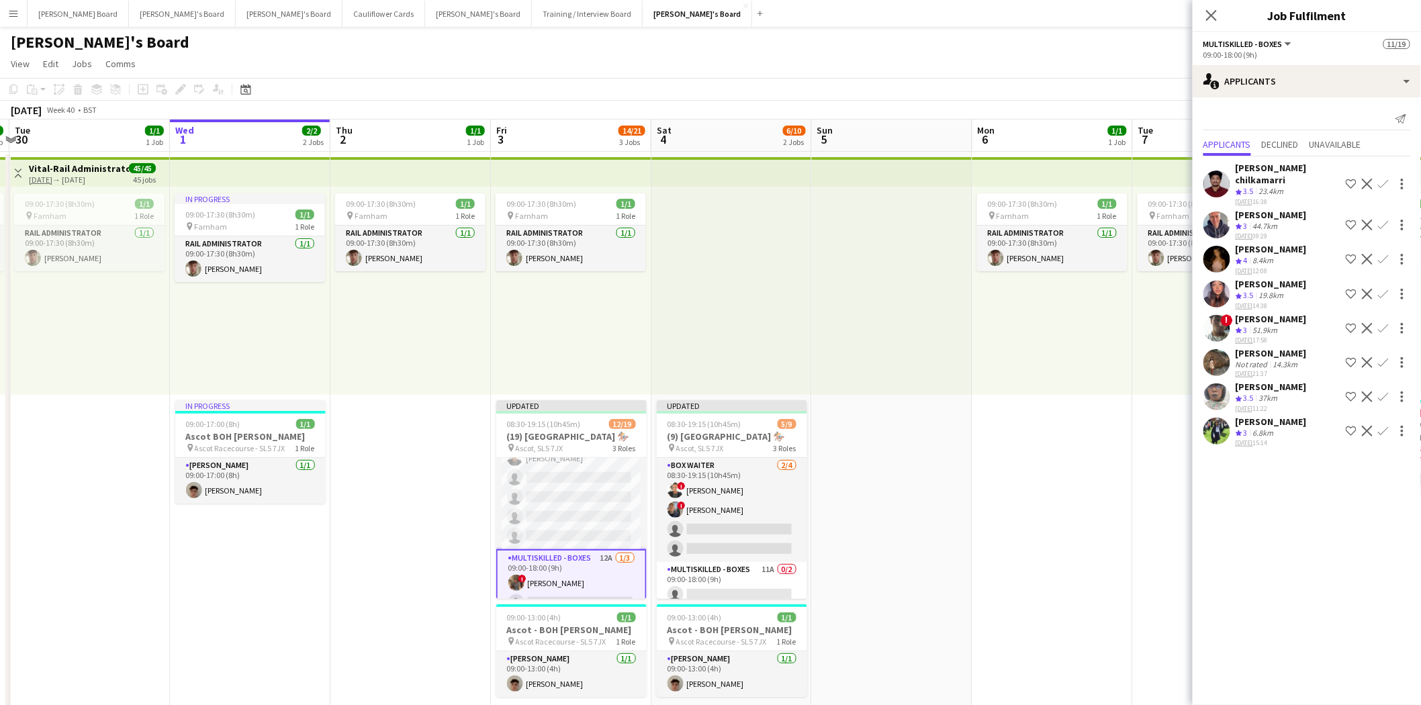
click at [1385, 254] on app-icon "Confirm" at bounding box center [1383, 259] width 11 height 11
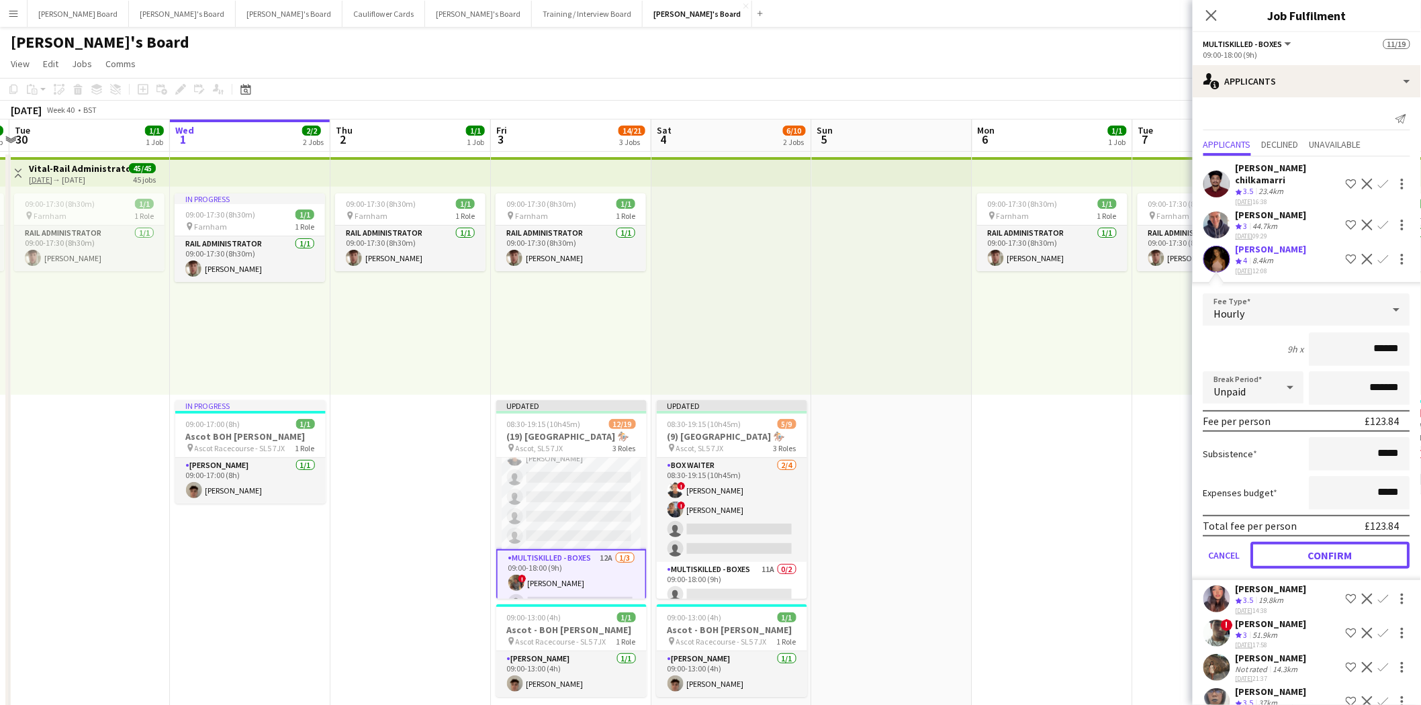
click at [1310, 542] on button "Confirm" at bounding box center [1330, 555] width 159 height 27
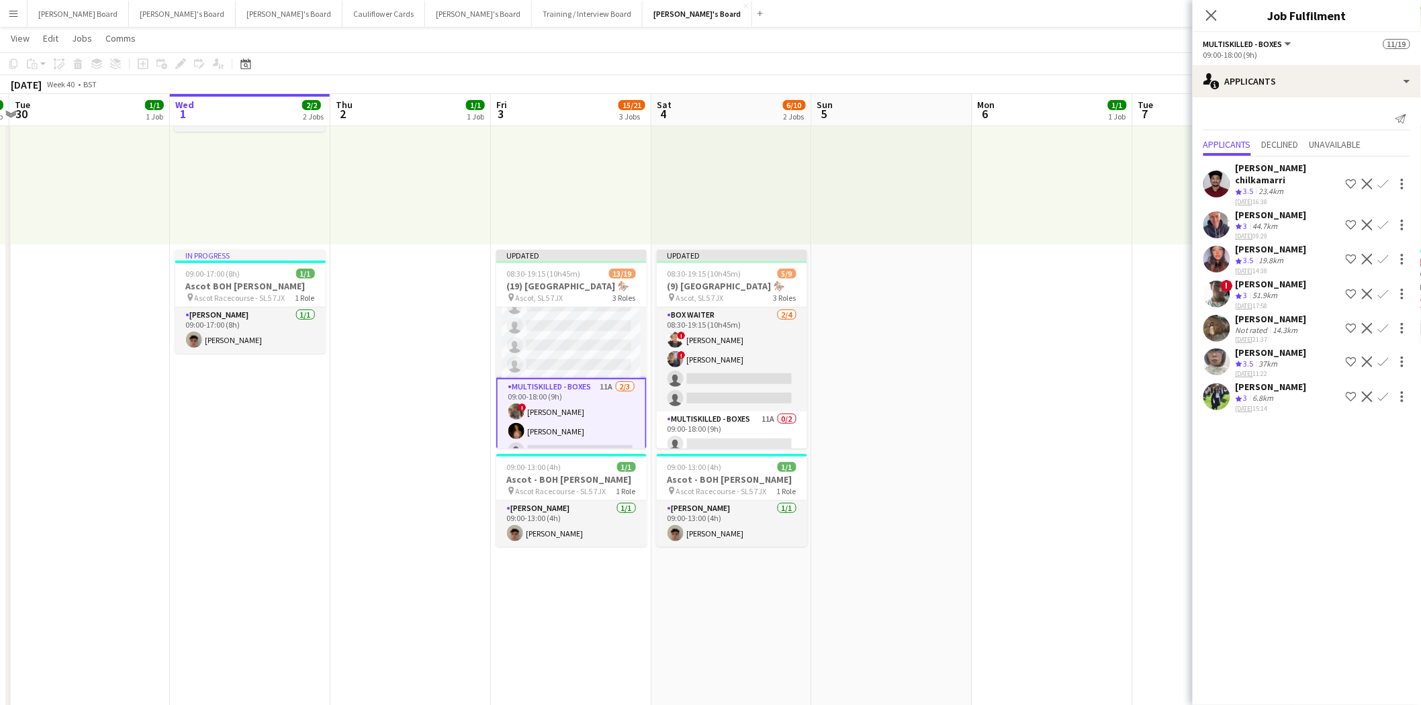
scroll to position [224, 0]
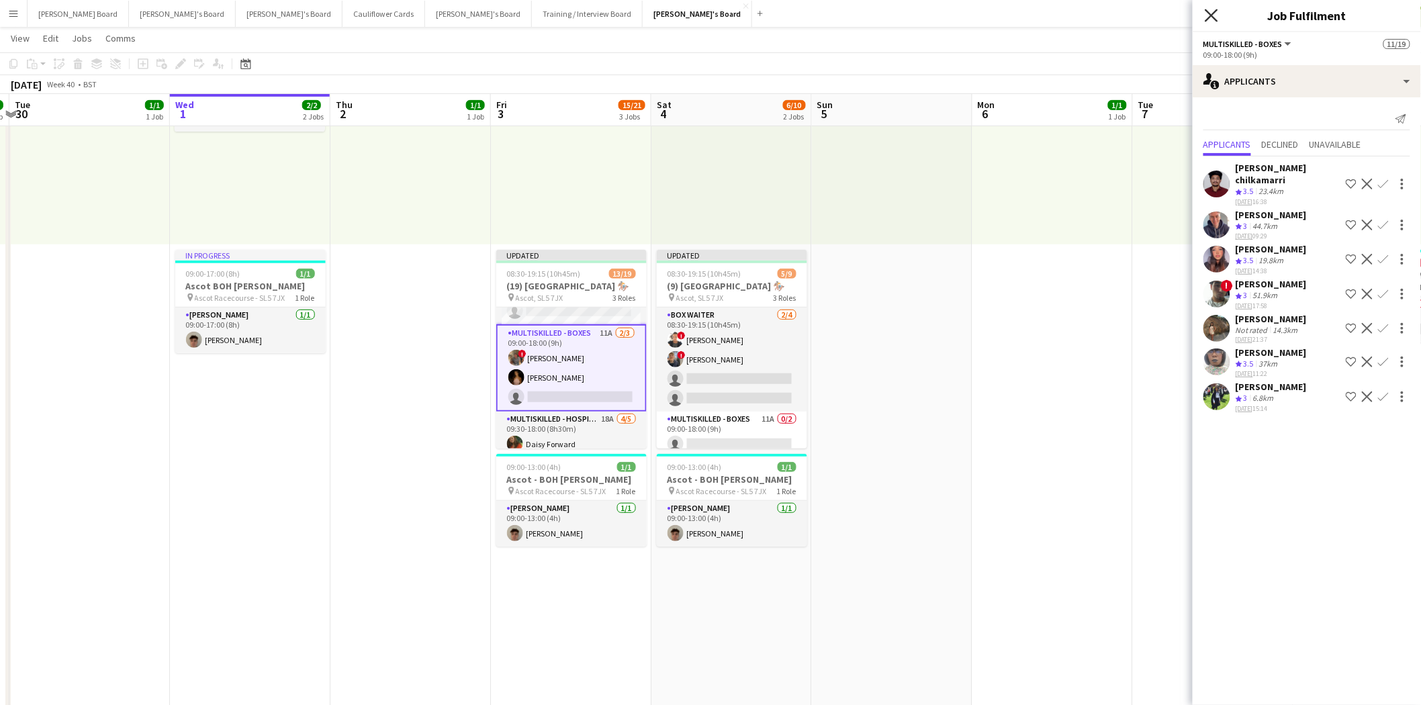
click at [1212, 10] on icon "Close pop-in" at bounding box center [1211, 15] width 13 height 13
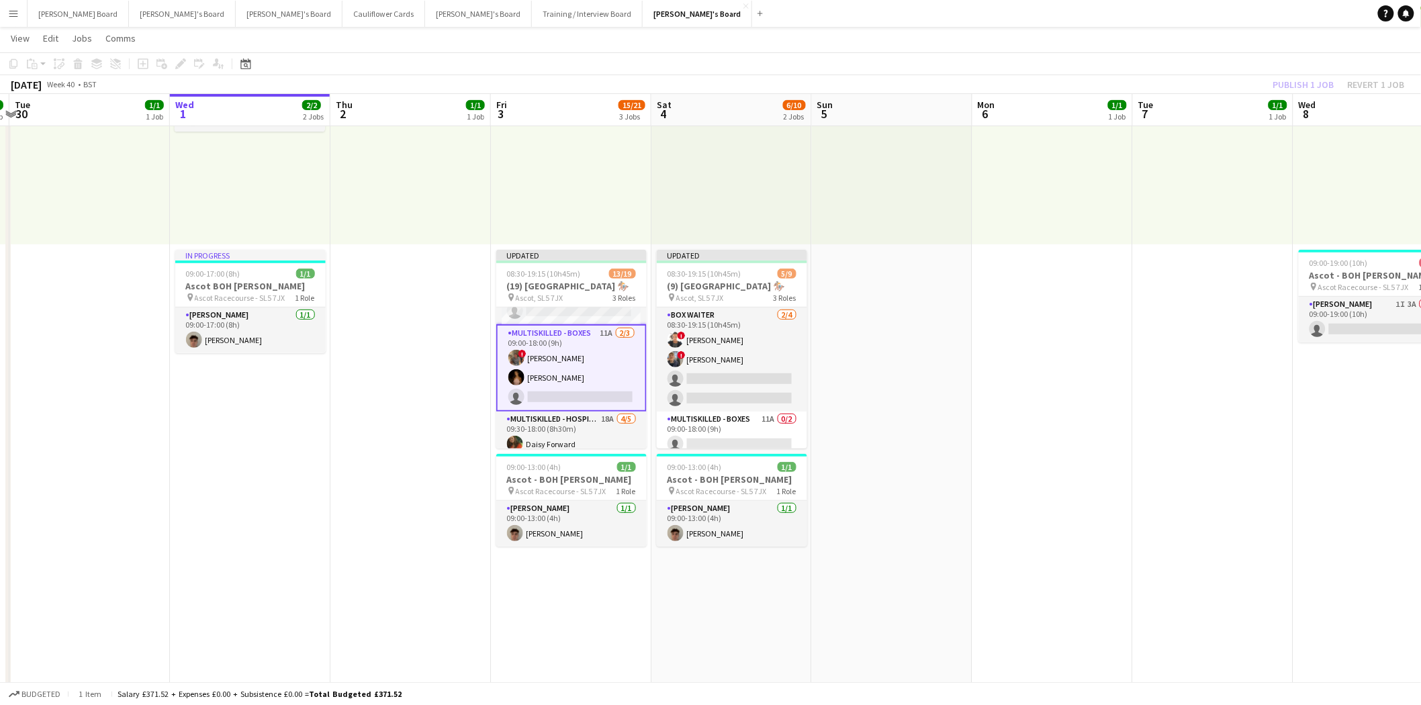
click at [1304, 81] on div "Publish 1 job Revert 1 job" at bounding box center [1339, 84] width 164 height 17
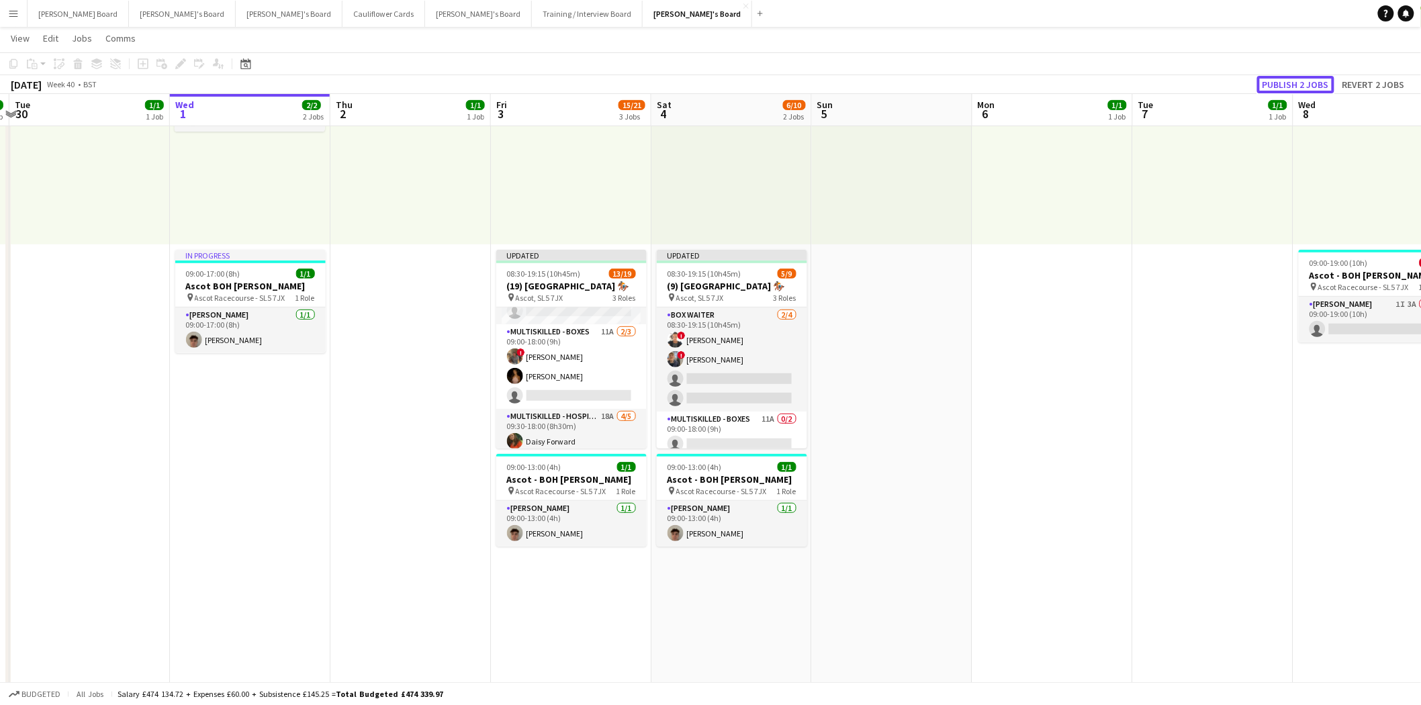
click at [1304, 81] on button "Publish 2 jobs" at bounding box center [1295, 84] width 77 height 17
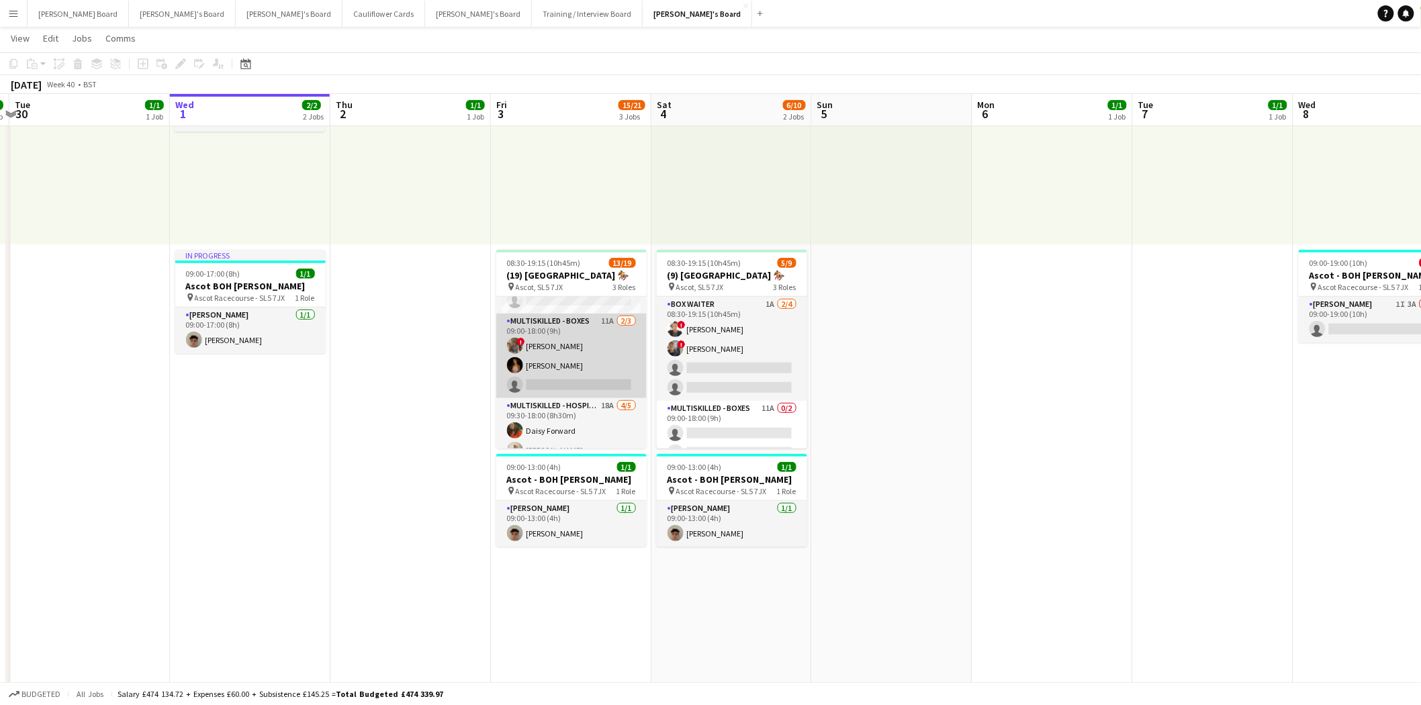
click at [581, 368] on app-card-role "Multiskilled - Boxes 11A [DATE] 09:00-18:00 (9h) ! [PERSON_NAME] [PERSON_NAME] …" at bounding box center [571, 356] width 150 height 85
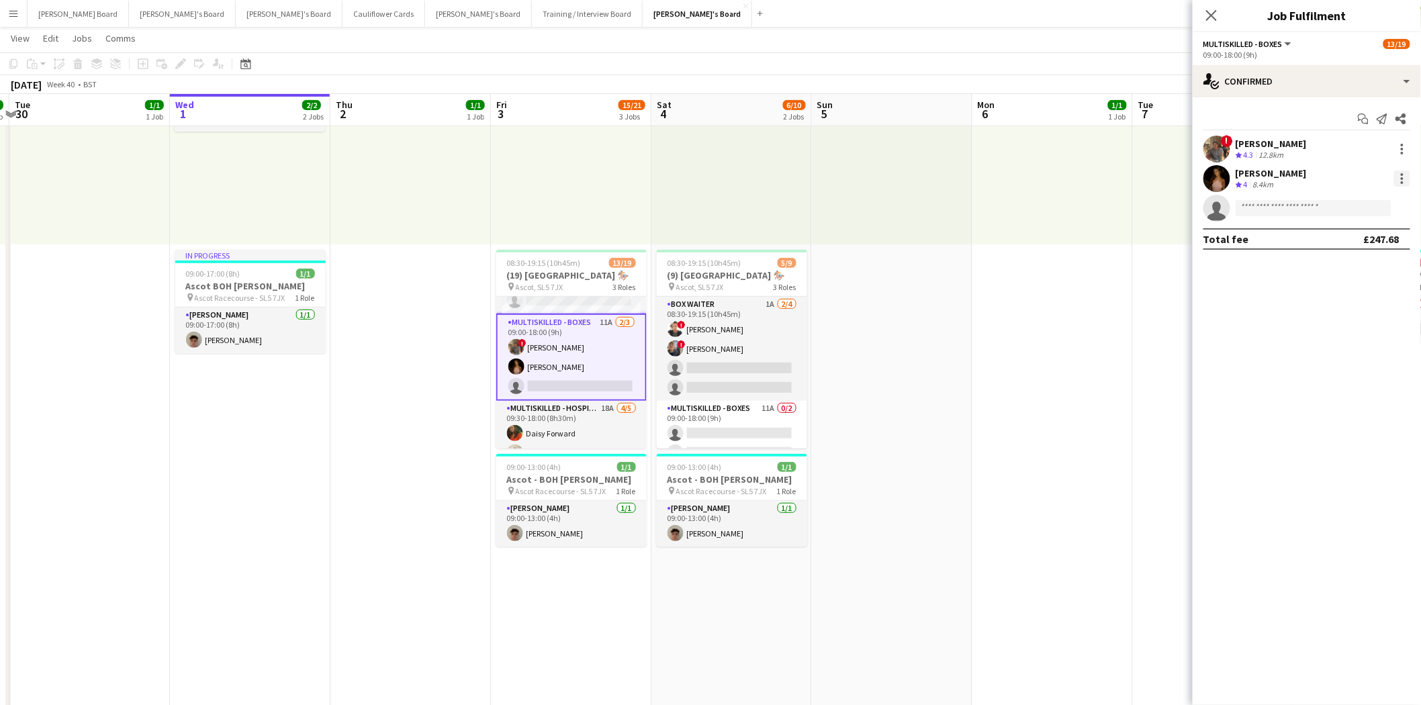
click at [1399, 179] on div at bounding box center [1402, 179] width 16 height 16
click at [1351, 330] on span "Remove" at bounding box center [1337, 331] width 40 height 11
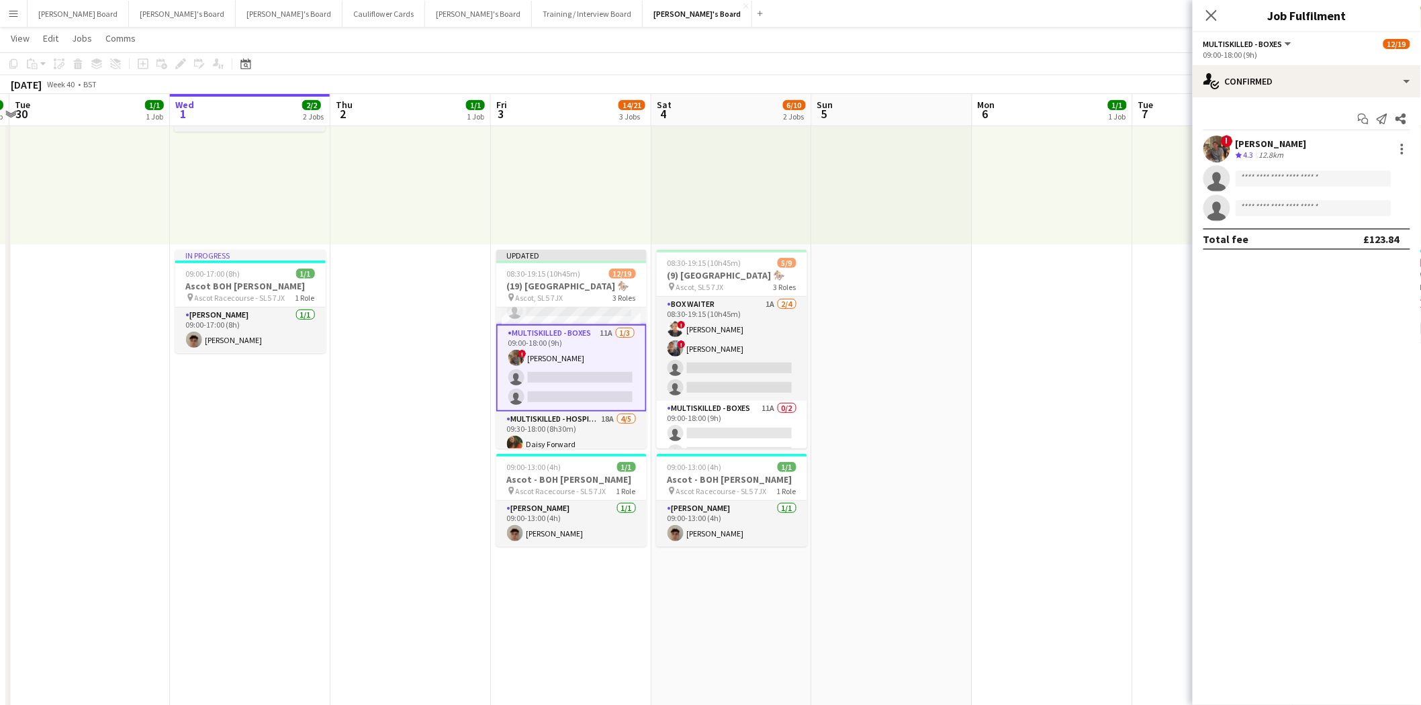
click at [566, 353] on app-card-role "Multiskilled - Boxes 11A [DATE] 09:00-18:00 (9h) ! [PERSON_NAME] single-neutral…" at bounding box center [571, 367] width 150 height 87
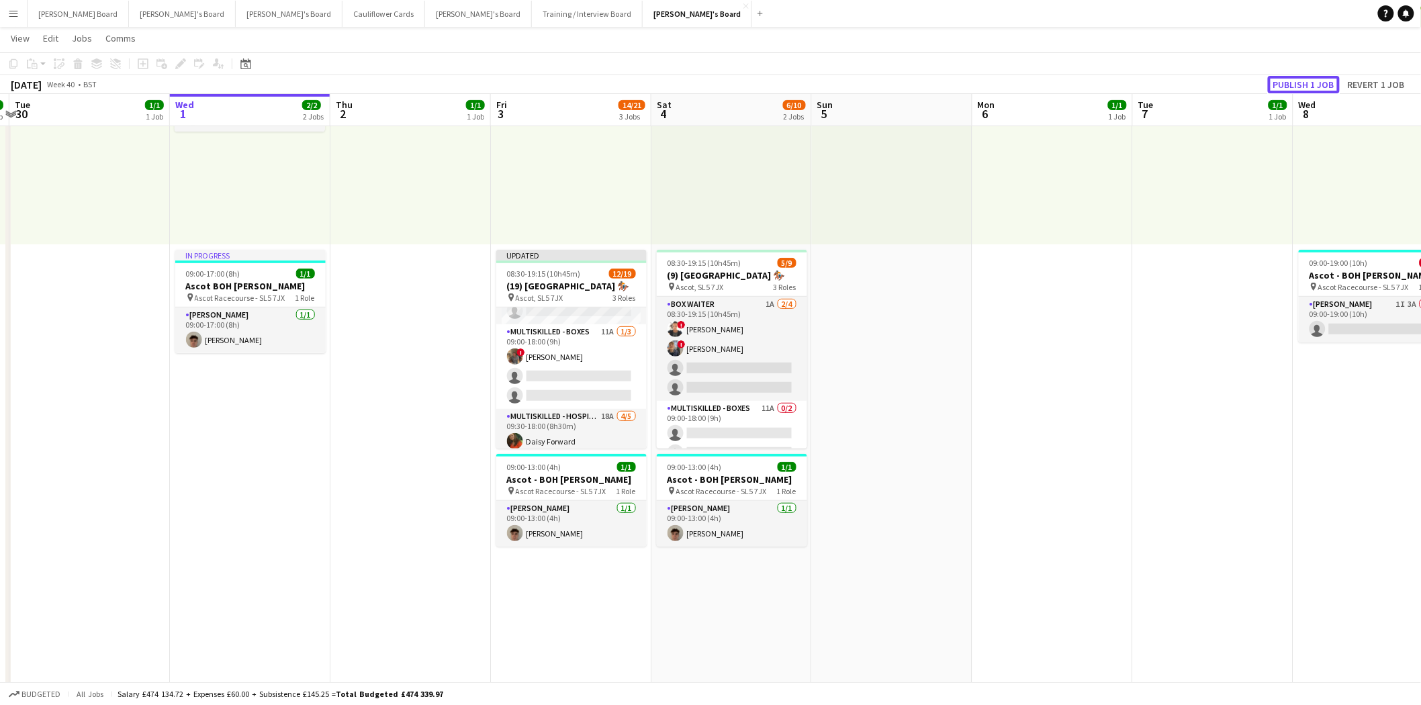
drag, startPoint x: 1318, startPoint y: 85, endPoint x: 881, endPoint y: 265, distance: 472.2
click at [1315, 88] on button "Publish 1 job" at bounding box center [1304, 84] width 72 height 17
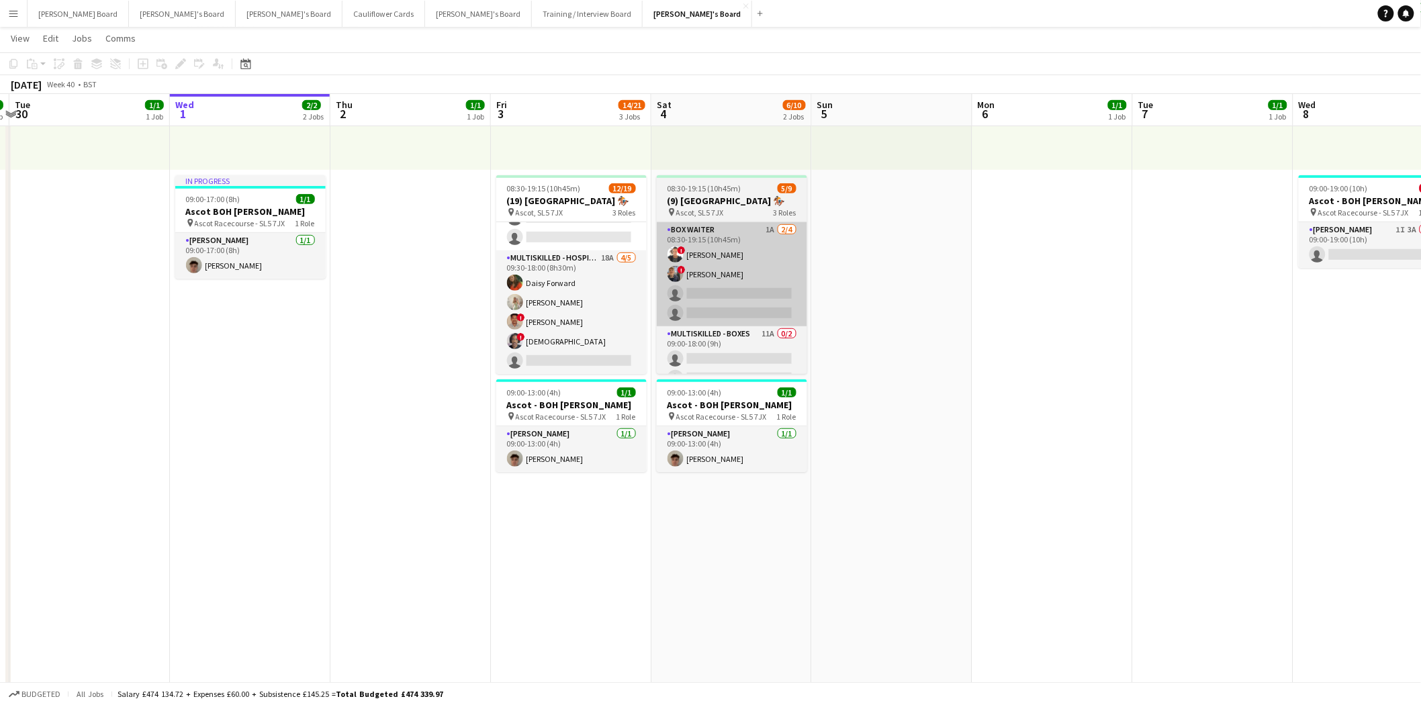
drag, startPoint x: 566, startPoint y: 318, endPoint x: 728, endPoint y: 325, distance: 162.0
click at [569, 318] on app-card-role "Multiskilled - Hospitality 18A [DATE] 09:30-18:00 (8h30m) [PERSON_NAME] Forward…" at bounding box center [571, 313] width 150 height 124
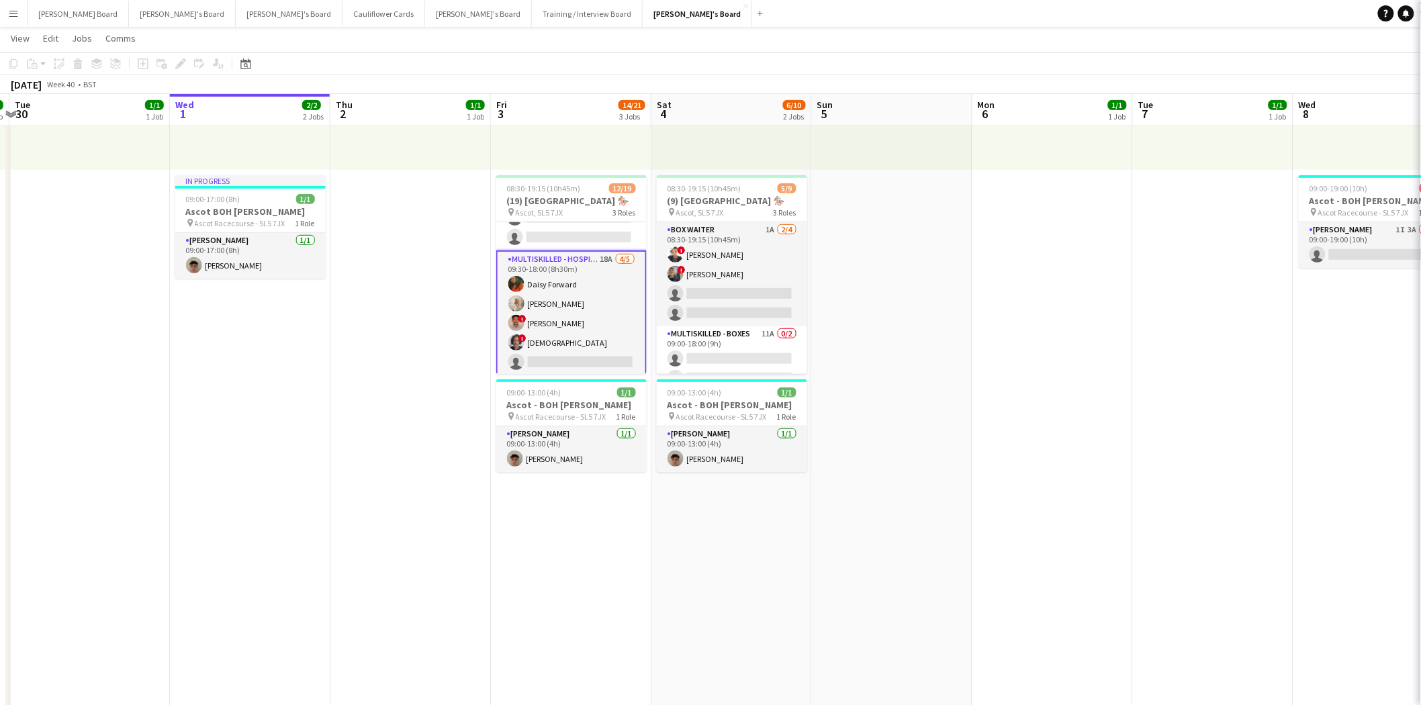
scroll to position [0, 309]
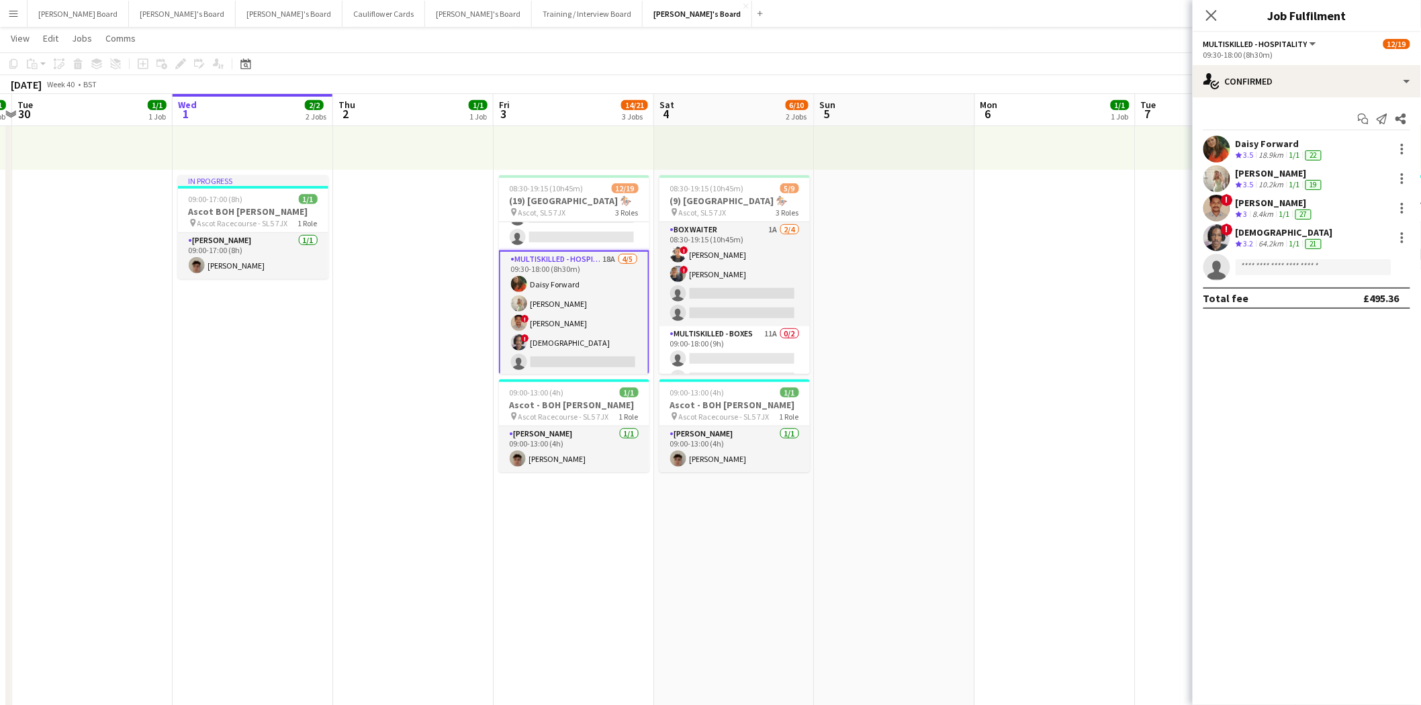
click at [583, 302] on app-card-role "Multiskilled - Hospitality 18A [DATE] 09:30-18:00 (8h30m) [PERSON_NAME] Forward…" at bounding box center [574, 314] width 150 height 126
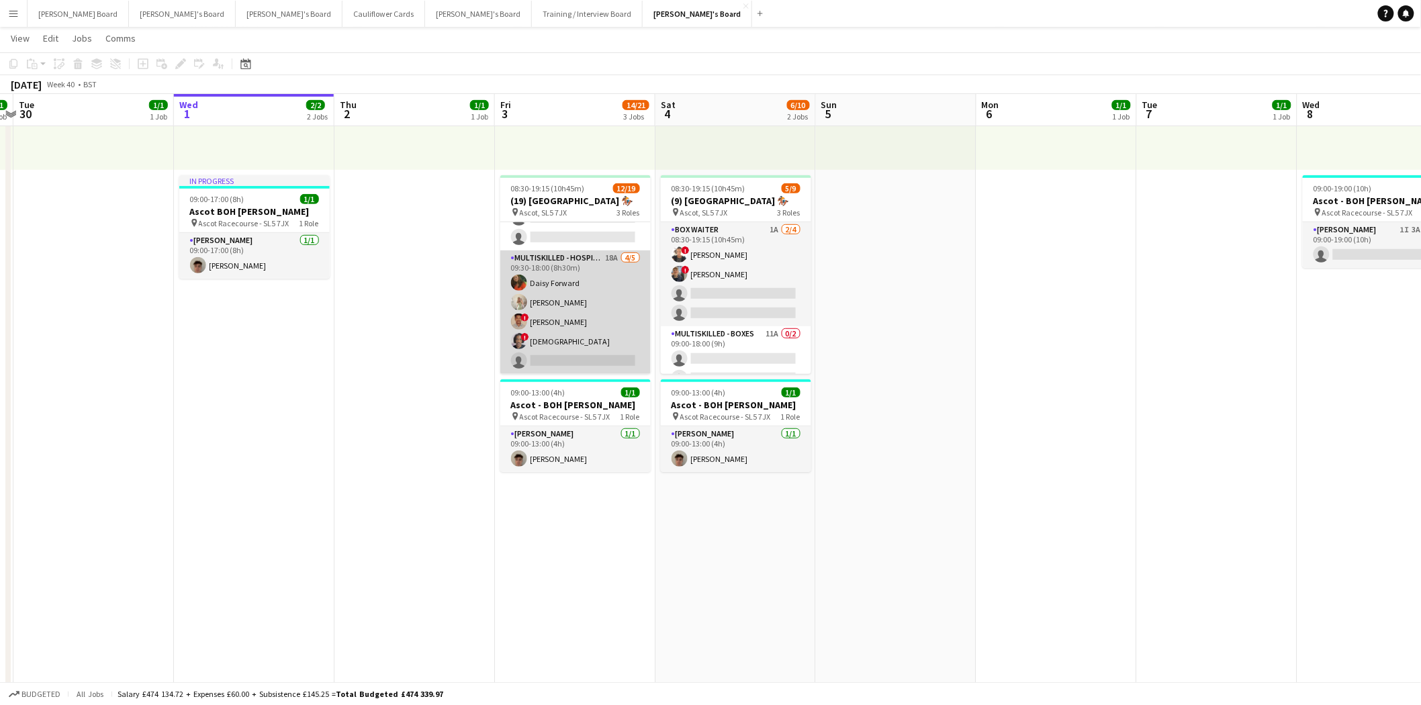
click at [589, 307] on app-card-role "Multiskilled - Hospitality 18A [DATE] 09:30-18:00 (8h30m) [PERSON_NAME] Forward…" at bounding box center [575, 313] width 150 height 124
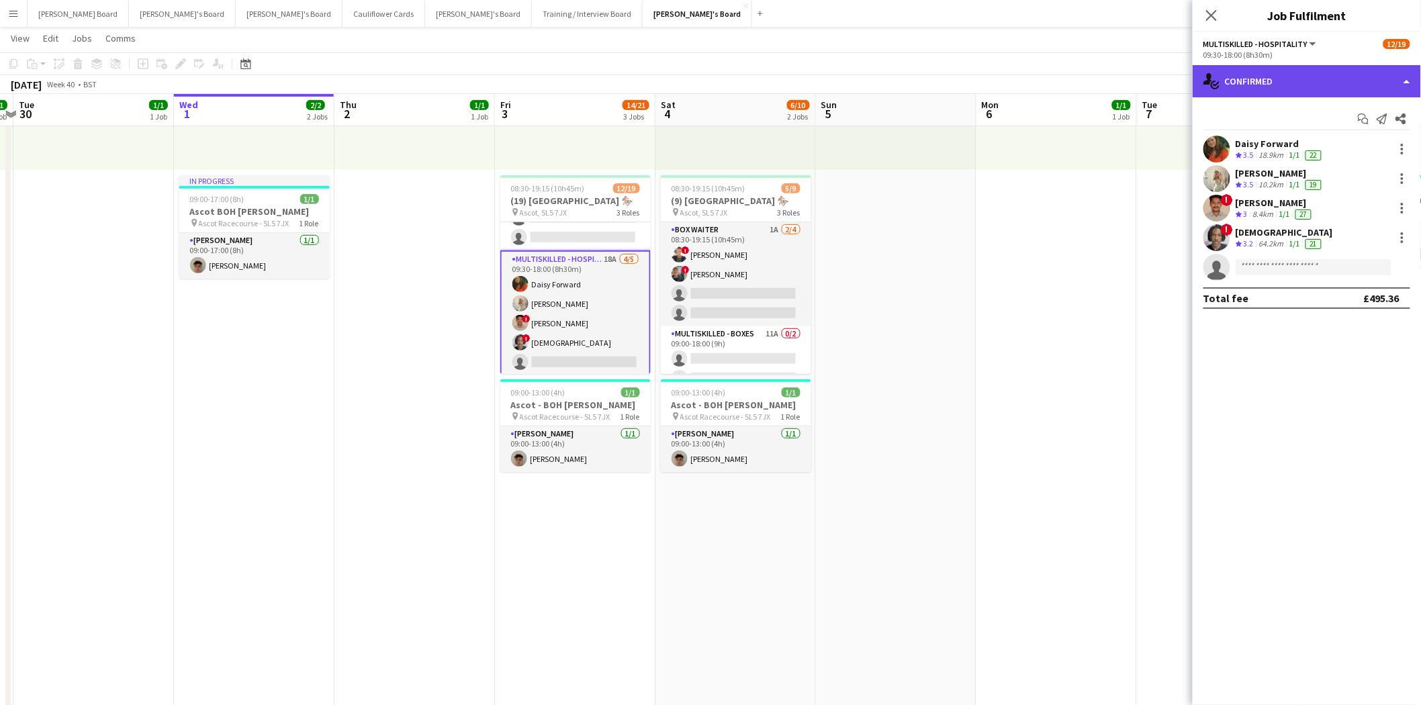
click at [1302, 81] on div "single-neutral-actions-check-2 Confirmed" at bounding box center [1307, 81] width 228 height 32
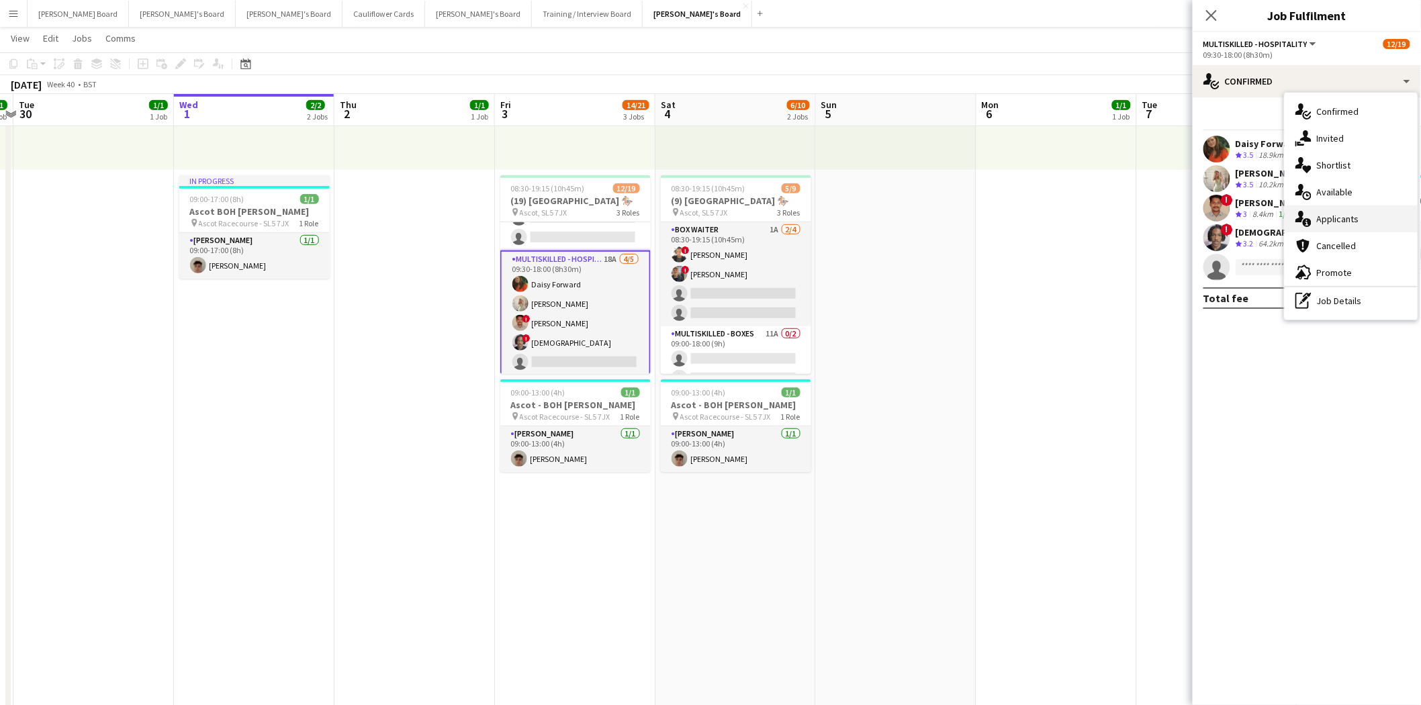
click at [1349, 218] on span "Applicants" at bounding box center [1338, 219] width 42 height 12
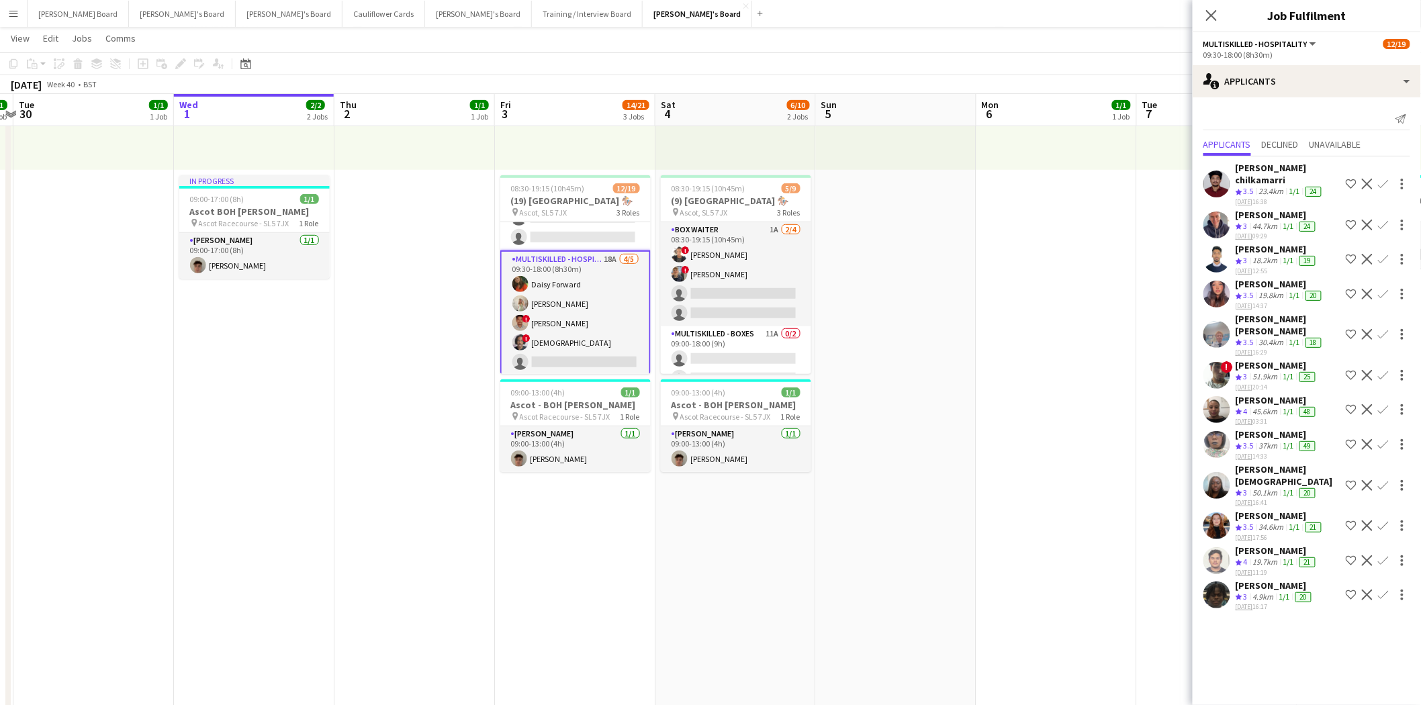
click at [1273, 394] on div "[PERSON_NAME]" at bounding box center [1277, 400] width 83 height 12
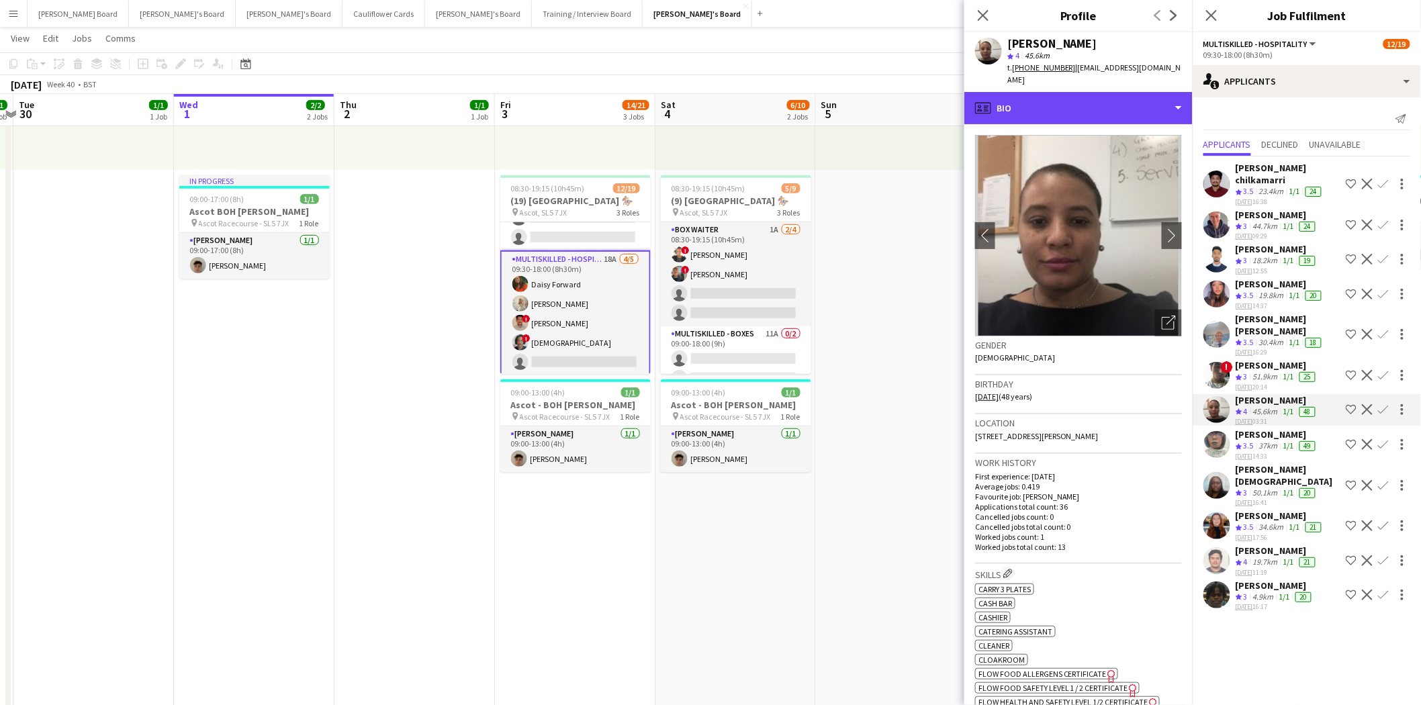
drag, startPoint x: 1038, startPoint y: 89, endPoint x: 1077, endPoint y: 135, distance: 60.0
click at [1038, 94] on div "profile Bio" at bounding box center [1078, 108] width 228 height 32
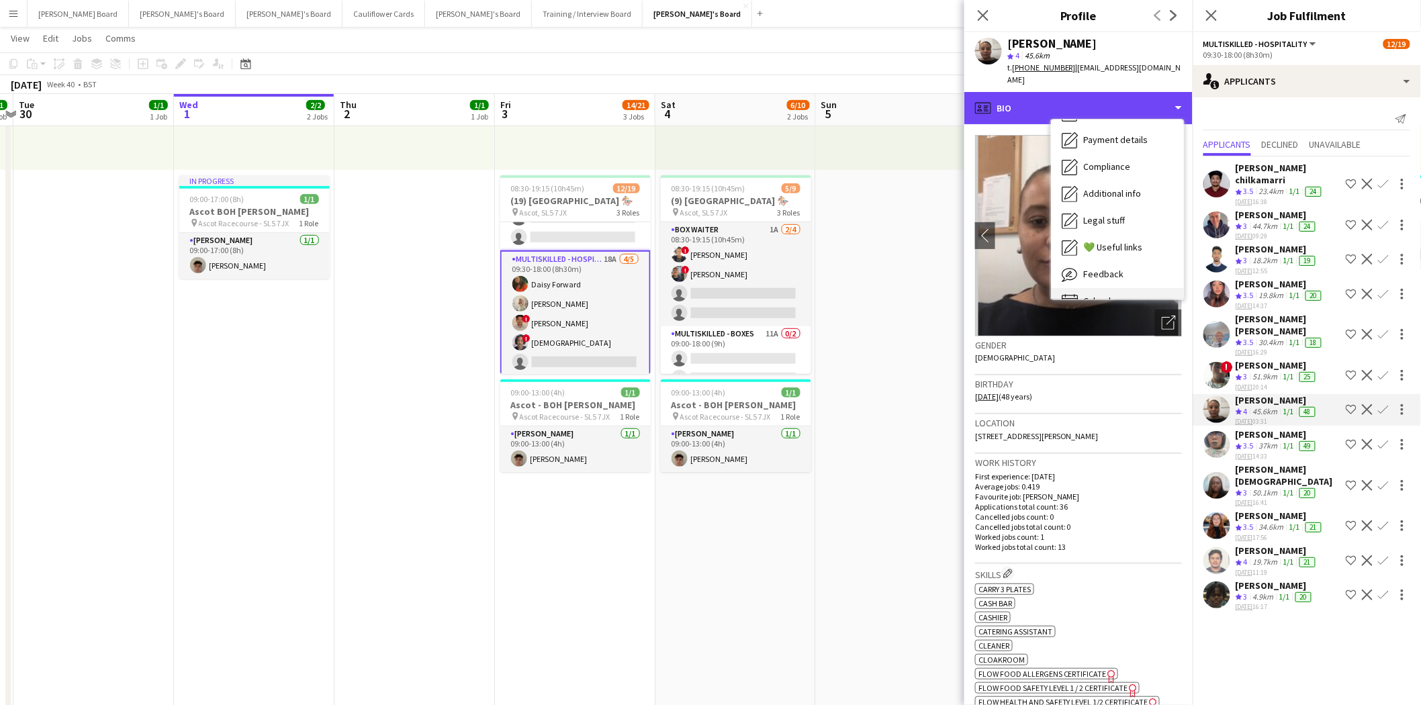
scroll to position [206, 0]
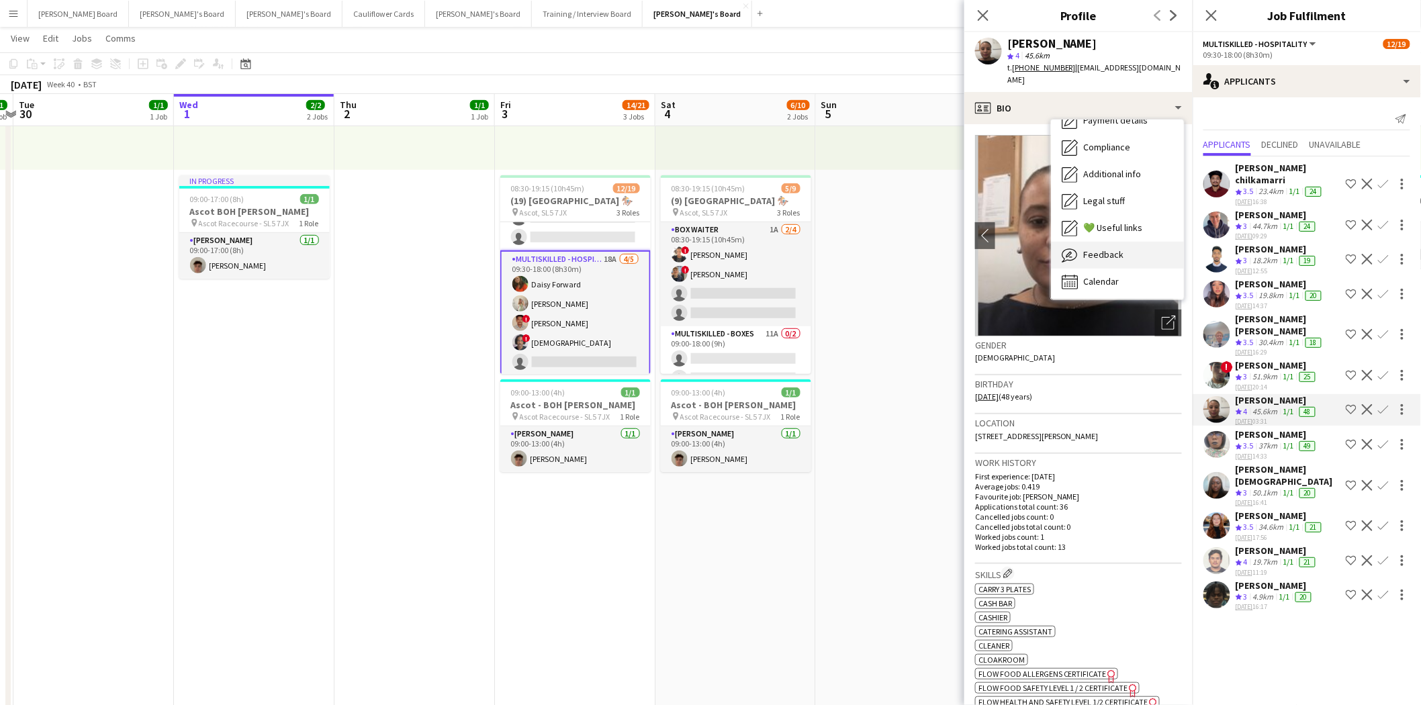
click at [1107, 249] on span "Feedback" at bounding box center [1103, 255] width 40 height 12
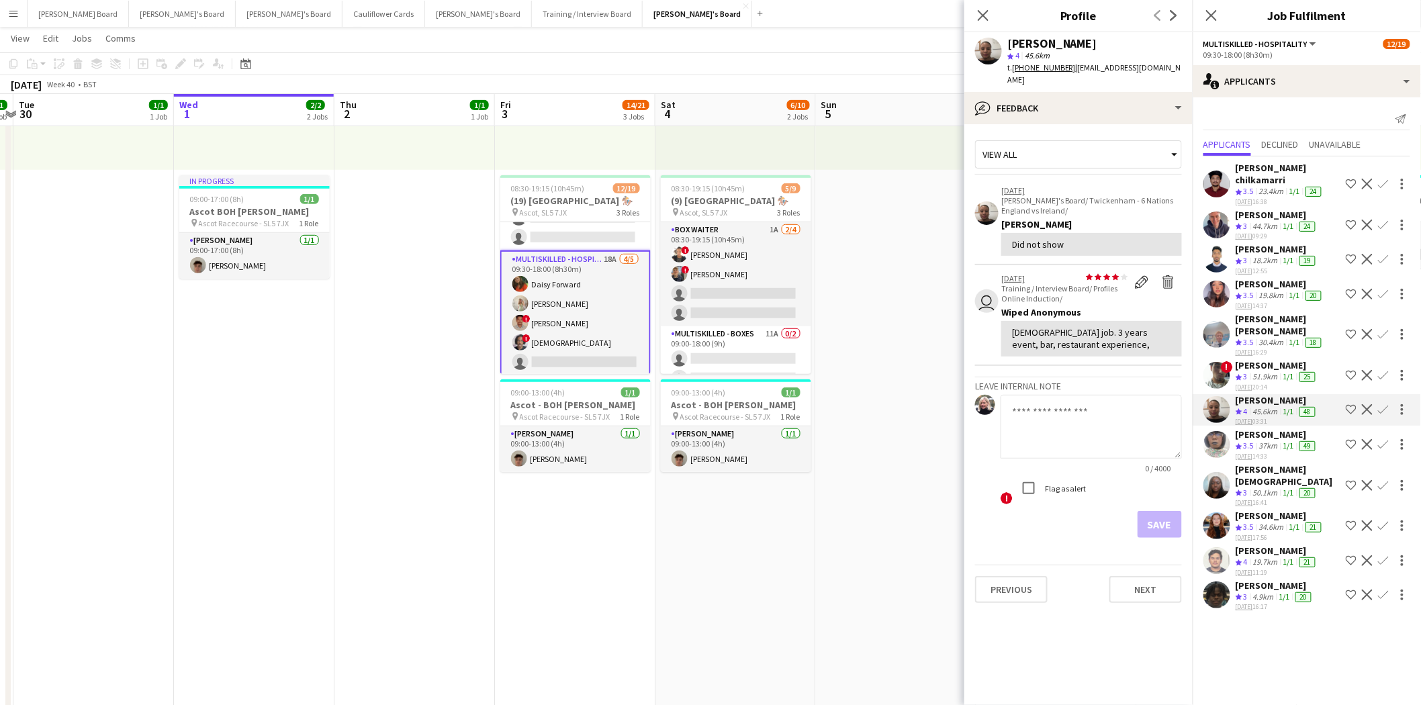
click at [1378, 404] on app-icon "Confirm" at bounding box center [1383, 409] width 11 height 11
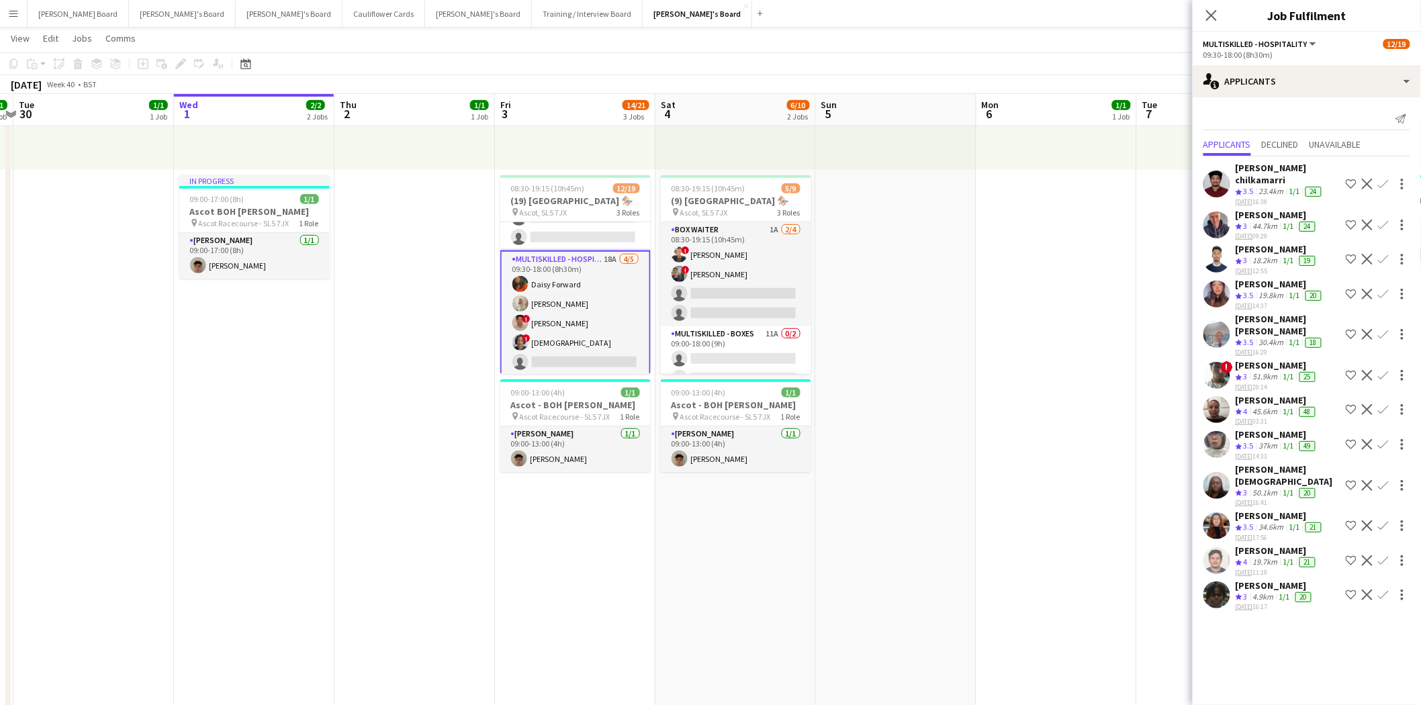
click at [1374, 394] on div "[PERSON_NAME] Crew rating 4 45.6km 1/1 48 [DATE] 03:31 Shortlist crew Decline C…" at bounding box center [1307, 410] width 228 height 32
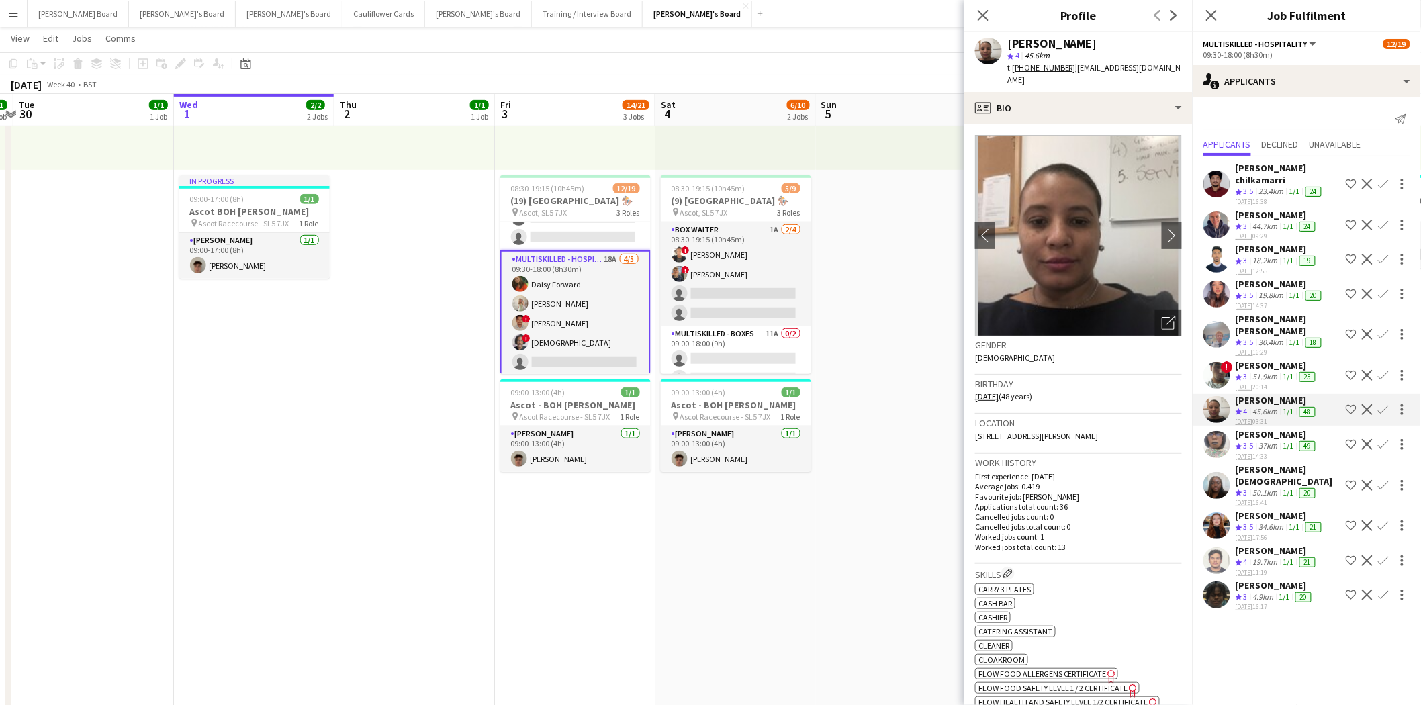
click at [1381, 404] on app-icon "Confirm" at bounding box center [1383, 409] width 11 height 11
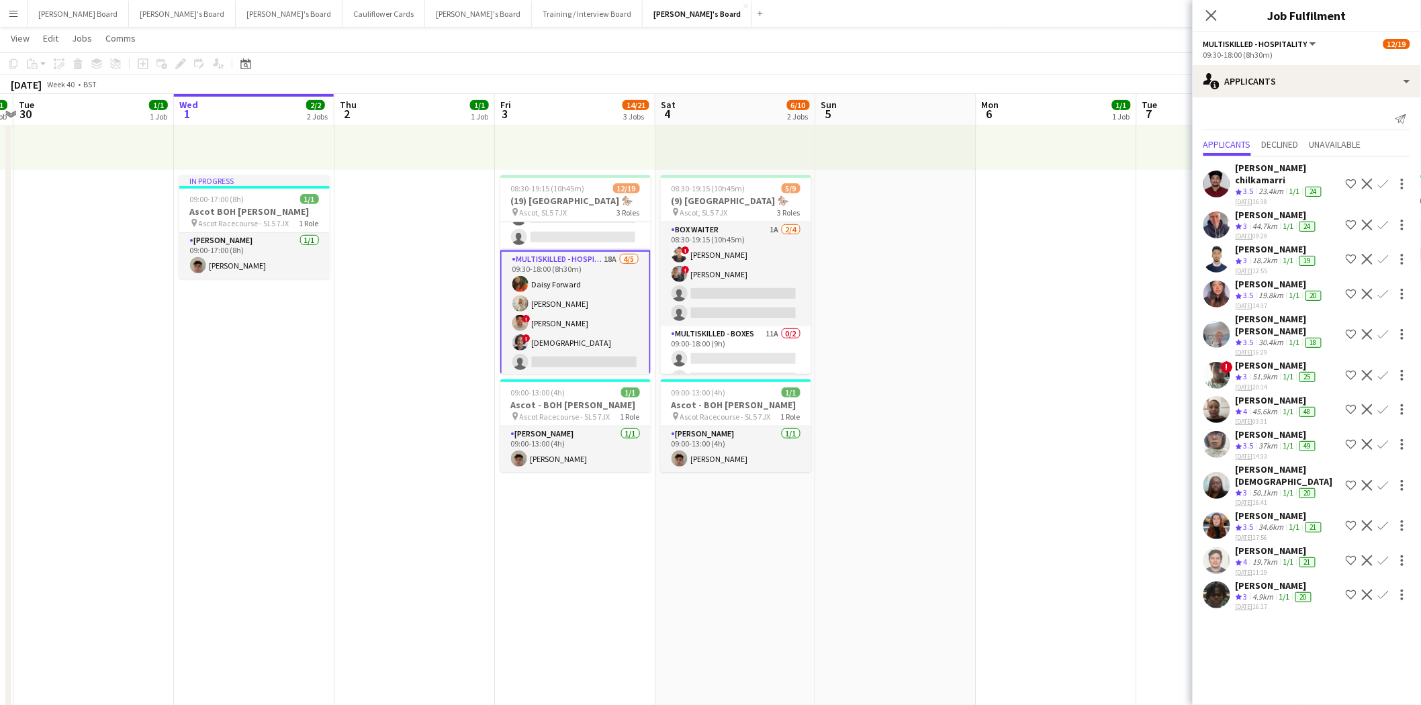
click at [1381, 404] on app-icon "Confirm" at bounding box center [1383, 409] width 11 height 11
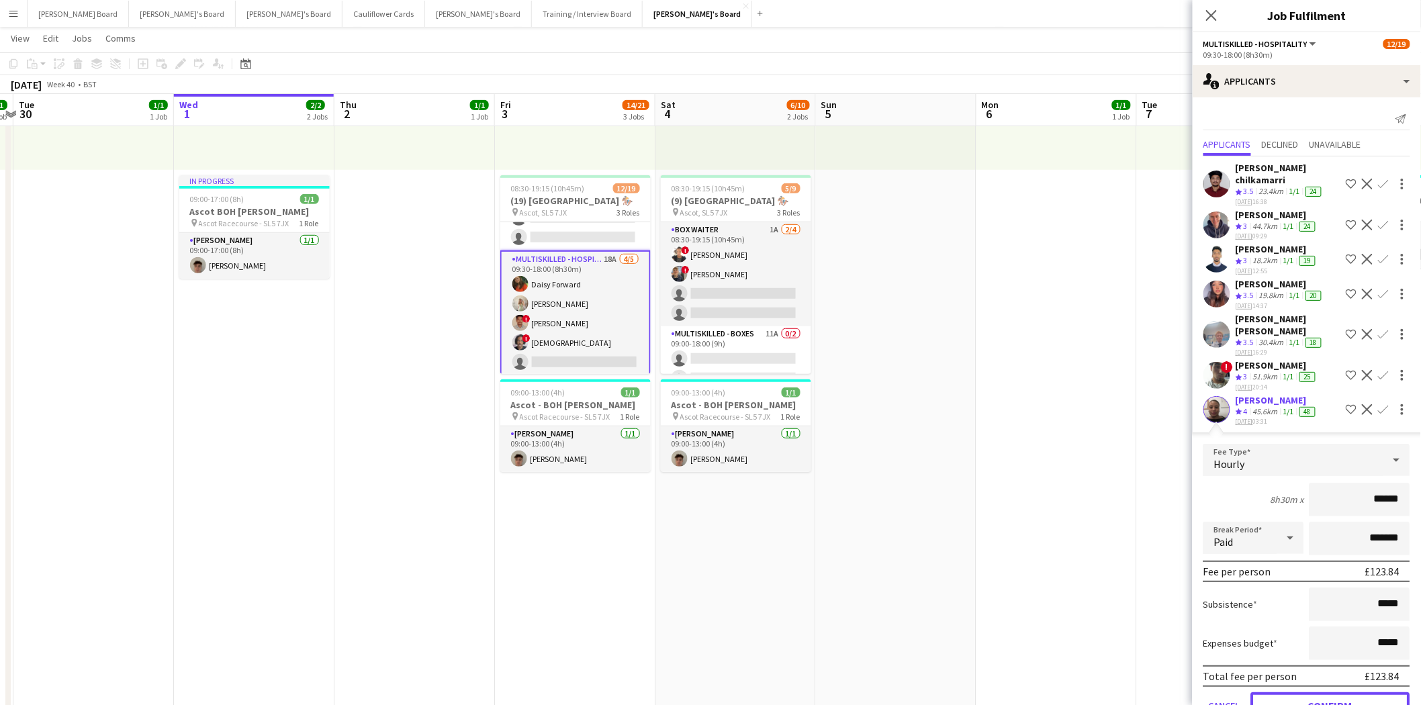
drag, startPoint x: 1341, startPoint y: 686, endPoint x: 1284, endPoint y: 647, distance: 68.6
click at [1340, 692] on button "Confirm" at bounding box center [1330, 705] width 159 height 27
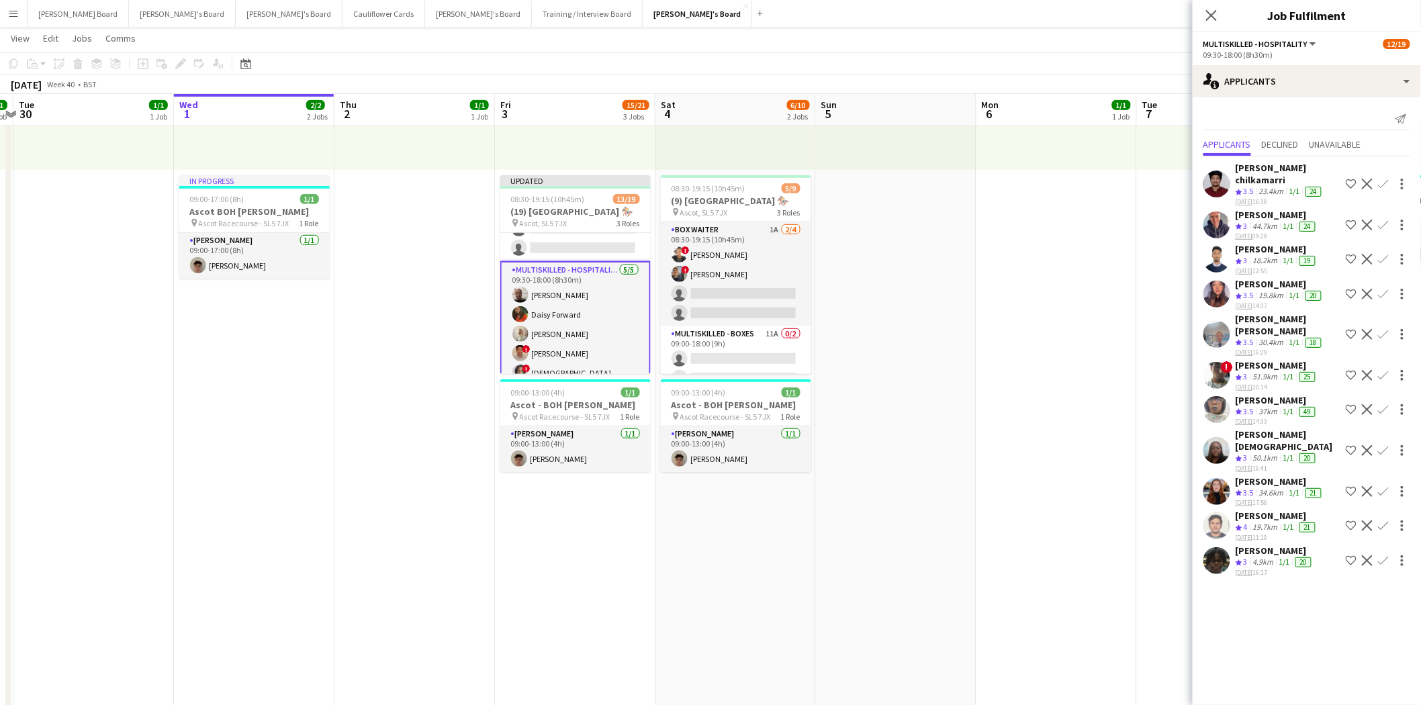
click at [585, 282] on app-card-role "Multiskilled - Hospitality [DATE] 09:30-18:00 (8h30m) [PERSON_NAME] [PERSON_NAM…" at bounding box center [575, 324] width 150 height 126
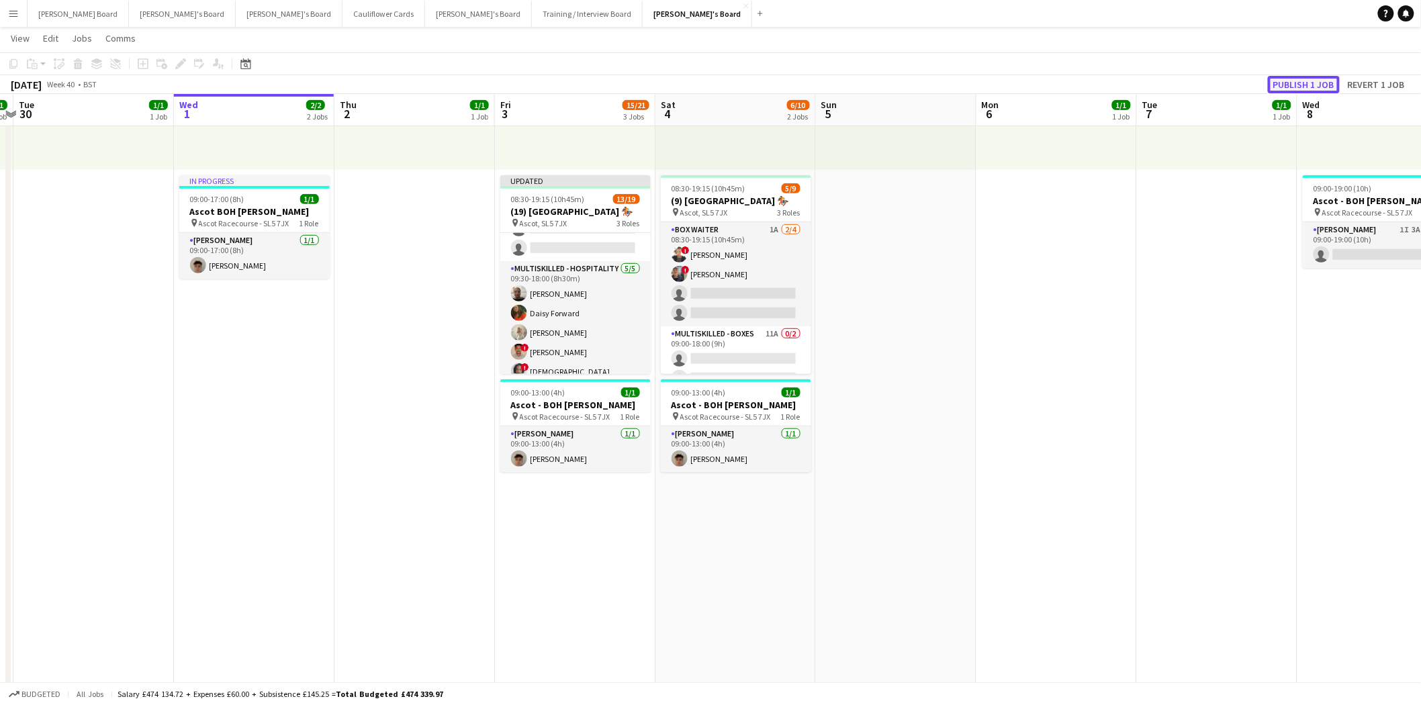
click at [1300, 85] on button "Publish 1 job" at bounding box center [1304, 84] width 72 height 17
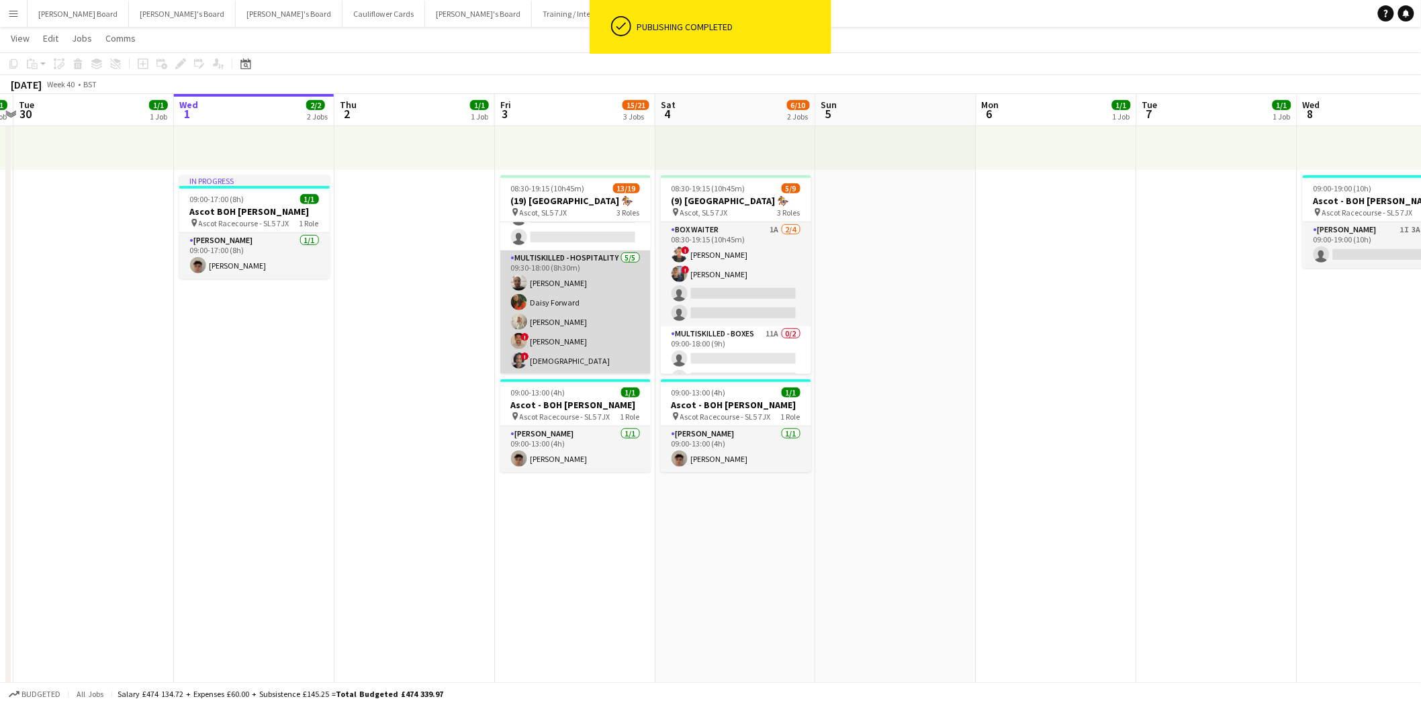
click at [598, 305] on app-card-role "Multiskilled - Hospitality [DATE] 09:30-18:00 (8h30m) [PERSON_NAME] [PERSON_NAM…" at bounding box center [575, 313] width 150 height 124
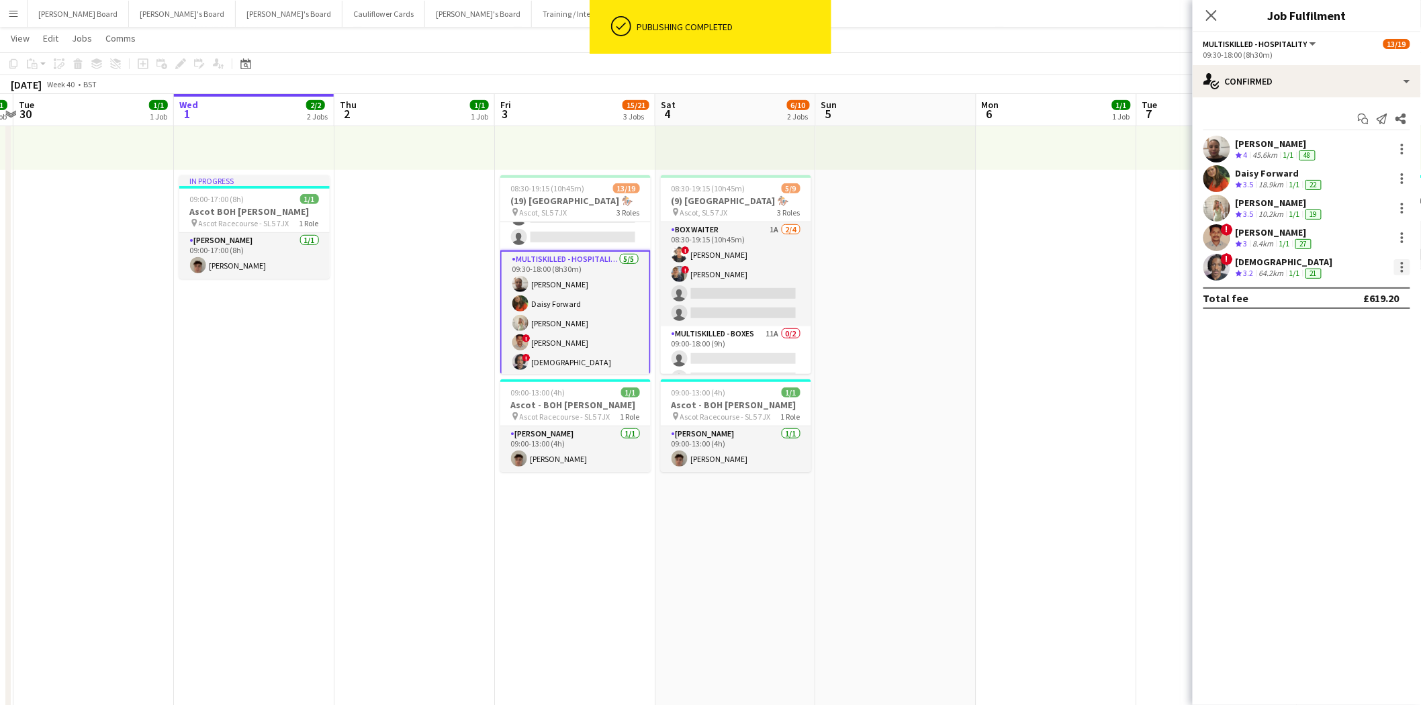
click at [1405, 269] on div at bounding box center [1402, 267] width 16 height 16
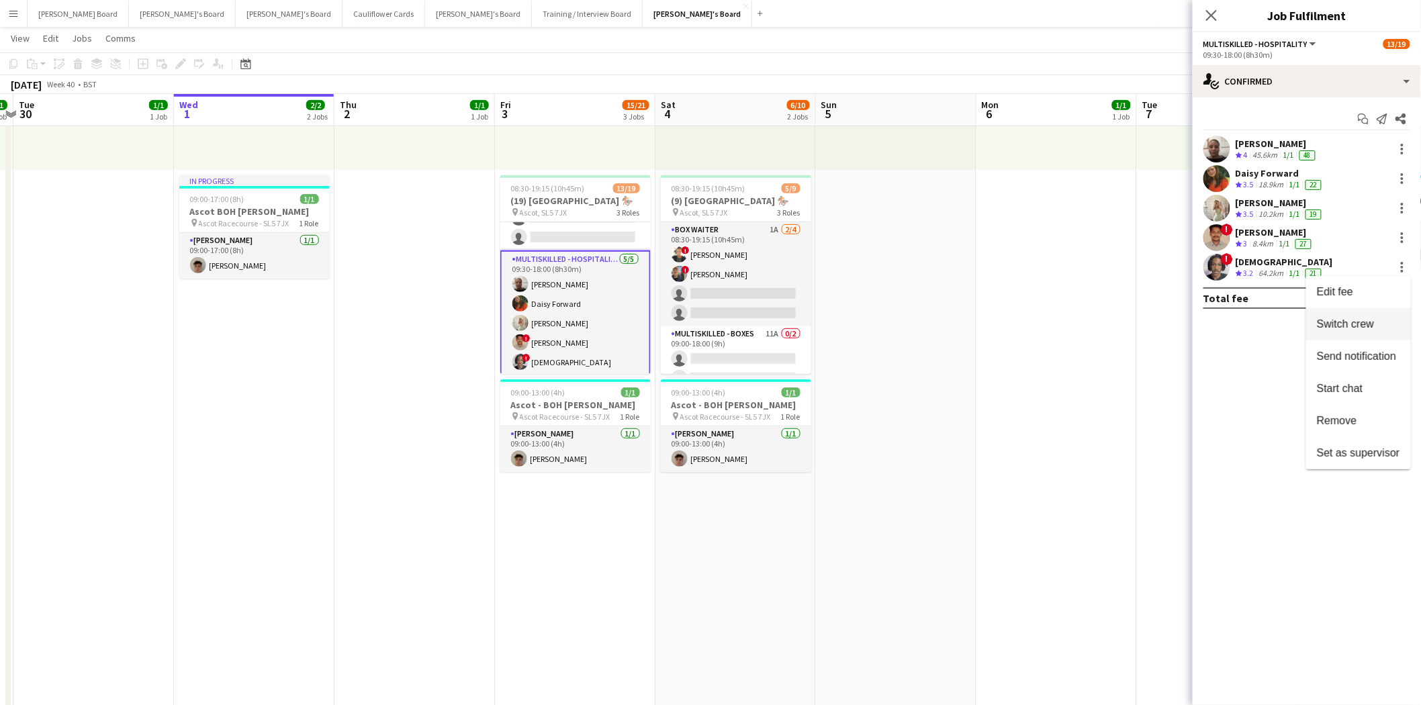
click at [1346, 324] on span "Switch crew" at bounding box center [1345, 323] width 57 height 11
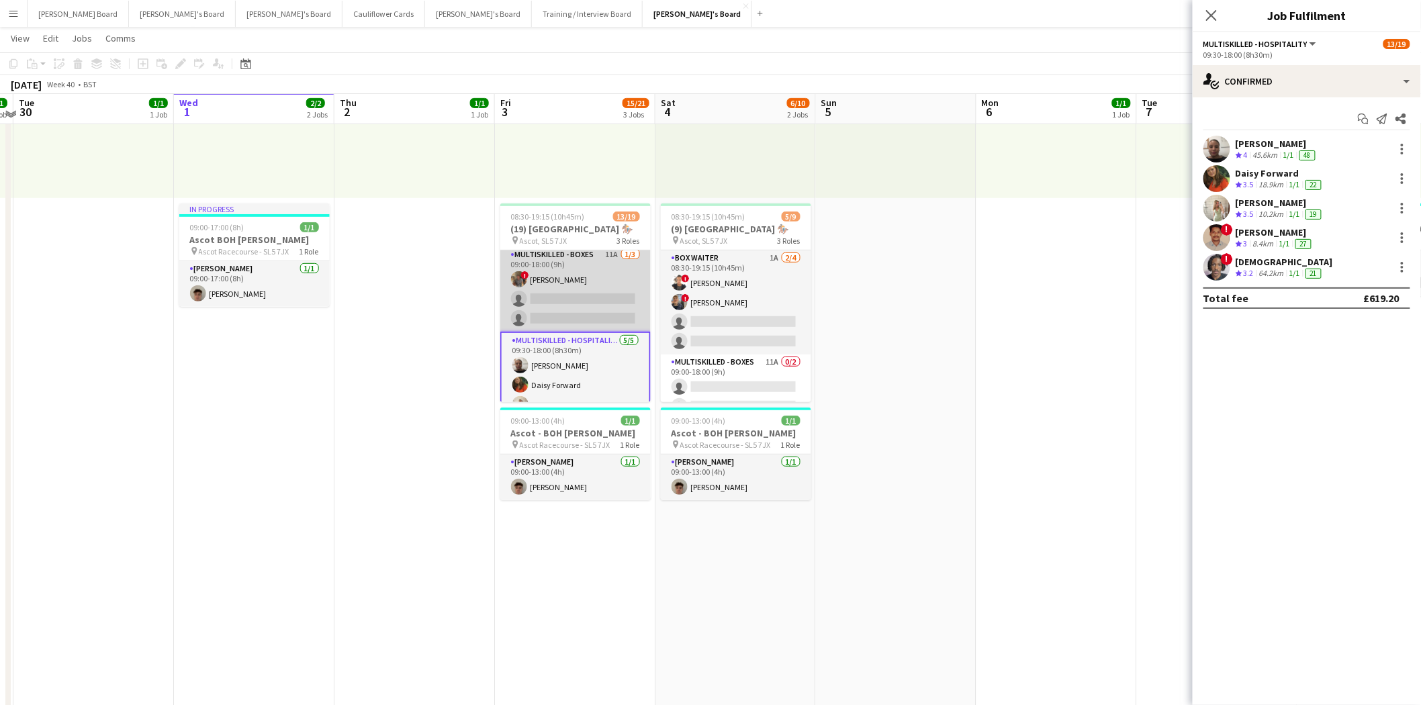
scroll to position [222, 0]
click at [559, 306] on app-card-role "Multiskilled - Boxes 11A [DATE] 09:00-18:00 (9h) ! [PERSON_NAME] single-neutral…" at bounding box center [575, 311] width 150 height 85
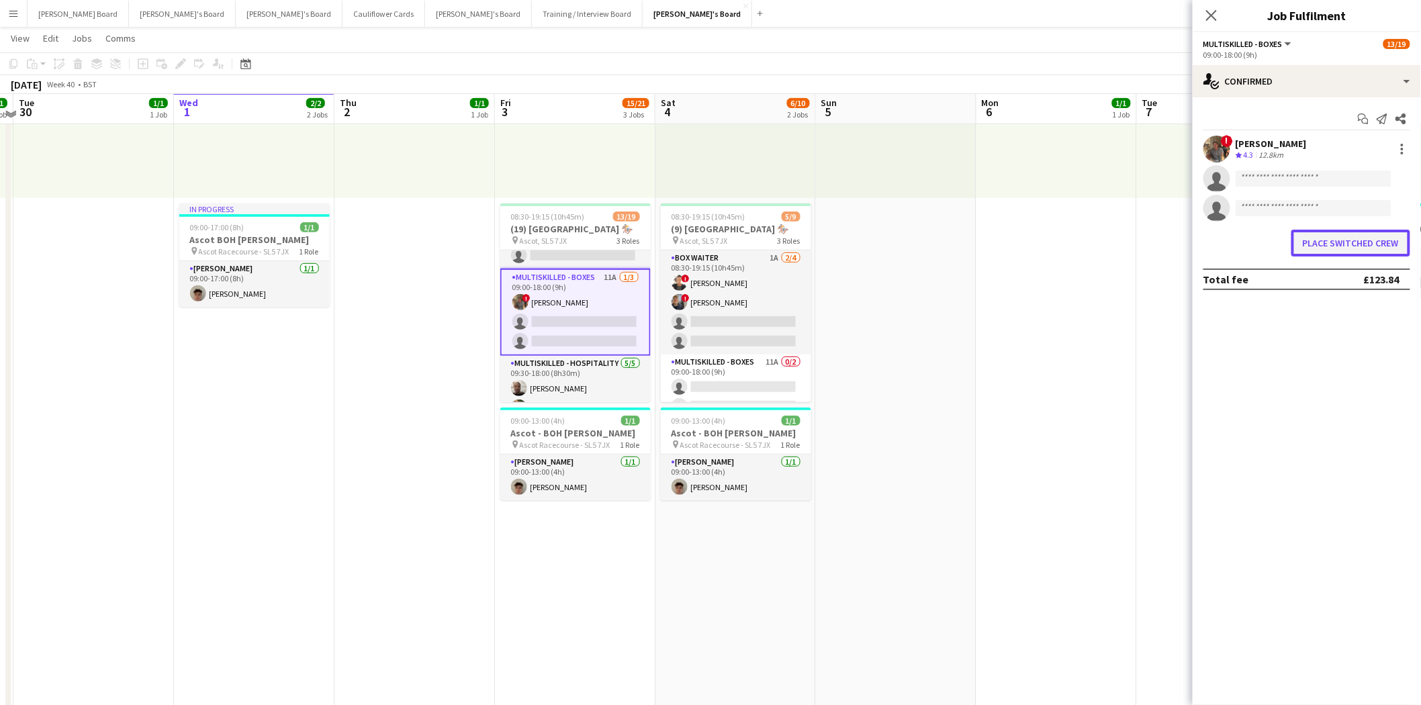
drag, startPoint x: 1357, startPoint y: 243, endPoint x: 1205, endPoint y: 285, distance: 157.4
click at [1355, 243] on button "Place switched crew" at bounding box center [1351, 243] width 119 height 27
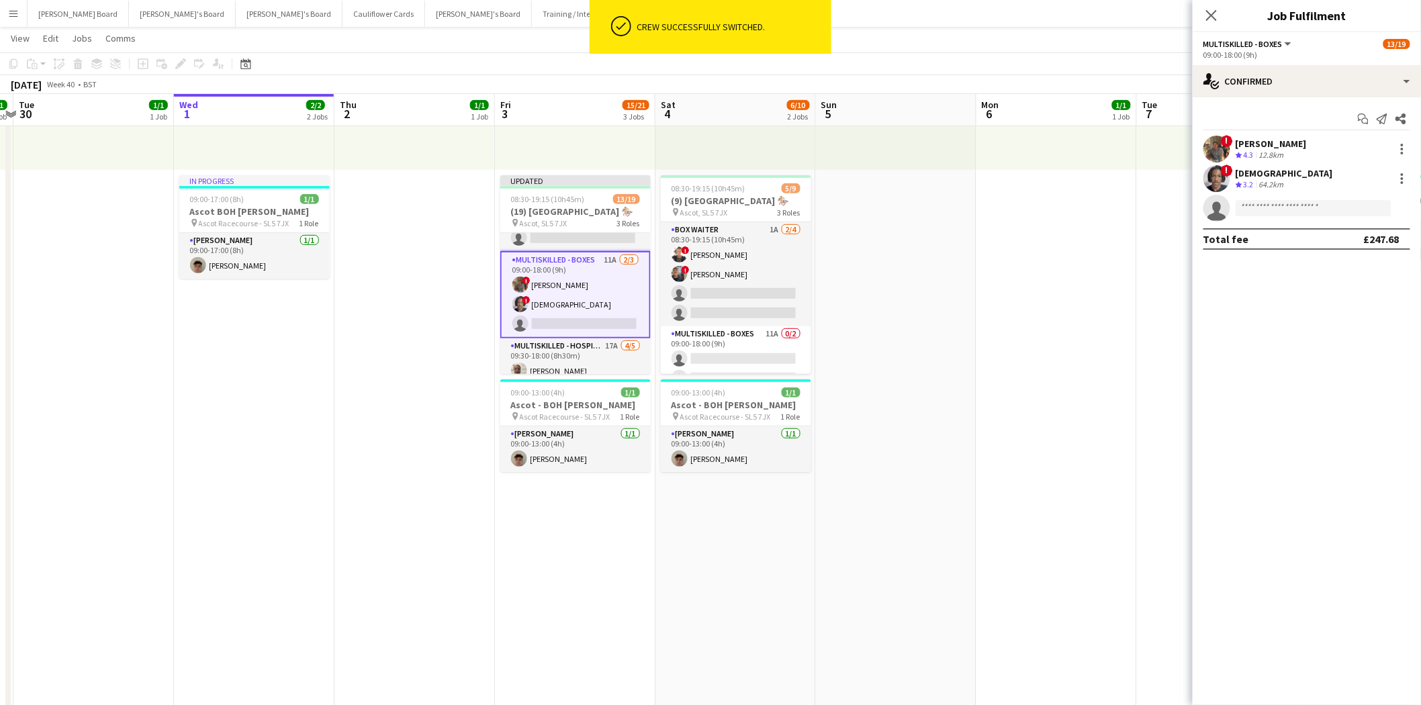
scroll to position [224, 0]
click at [1204, 11] on app-icon "Close pop-in" at bounding box center [1212, 15] width 16 height 16
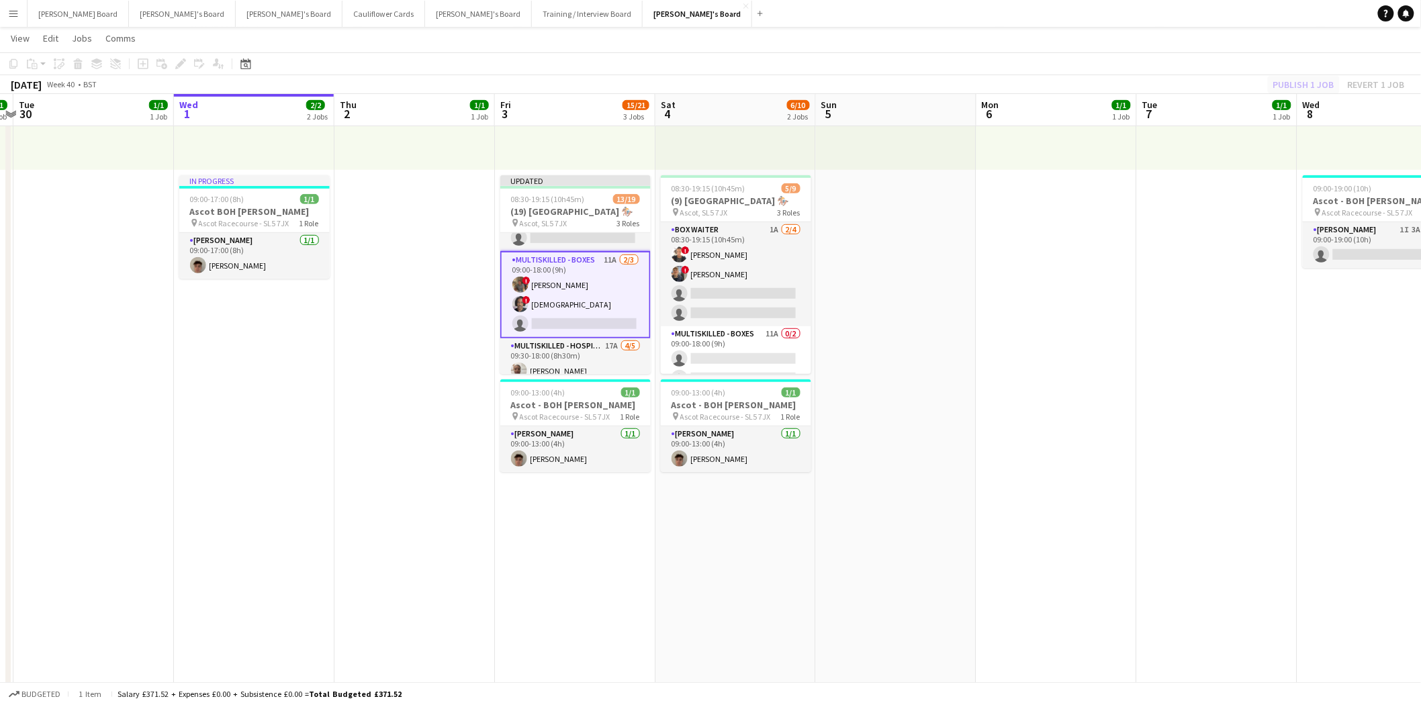
click at [1315, 82] on div "Publish 1 job Revert 1 job" at bounding box center [1339, 84] width 164 height 17
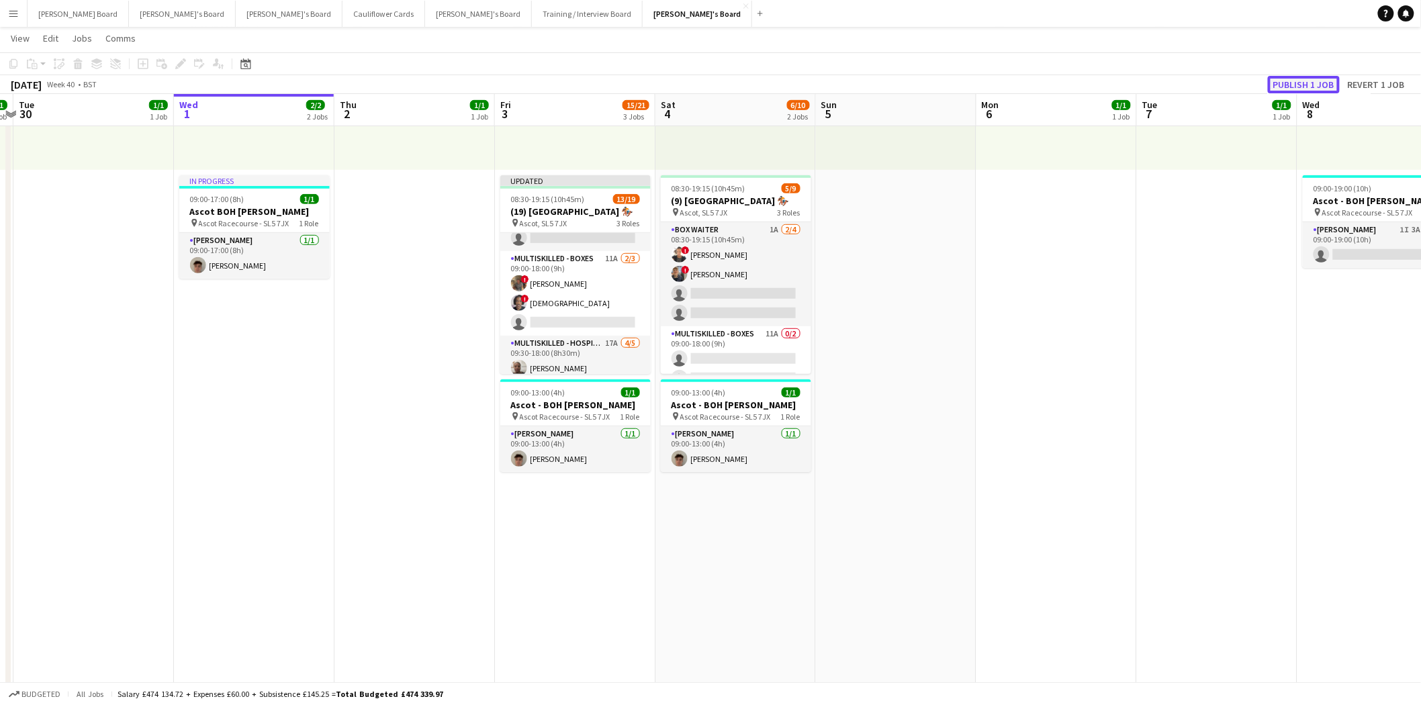
click at [1310, 85] on button "Publish 1 job" at bounding box center [1304, 84] width 72 height 17
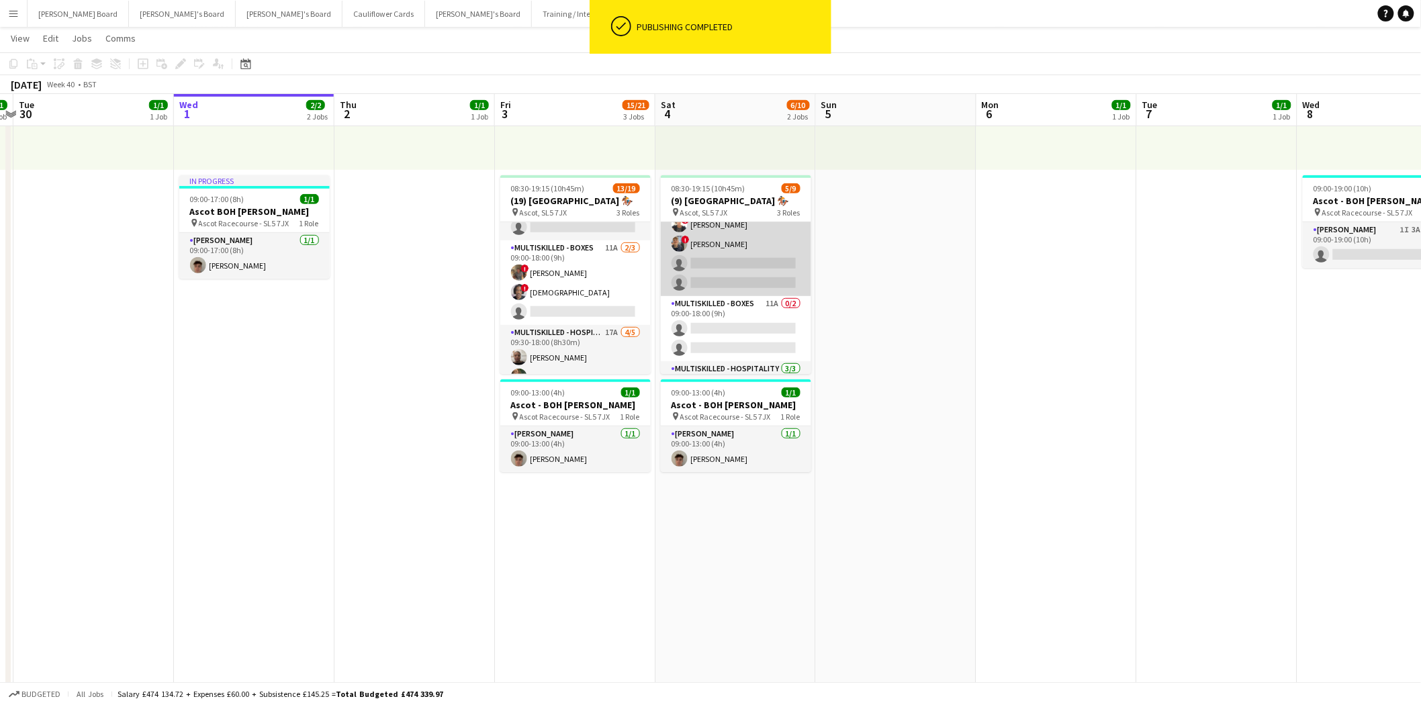
scroll to position [0, 0]
click at [750, 302] on app-card-role "BOX Waiter 1A [DATE] 08:30-19:15 (10h45m) ! Sula Bransden ! [PERSON_NAME] singl…" at bounding box center [736, 274] width 150 height 104
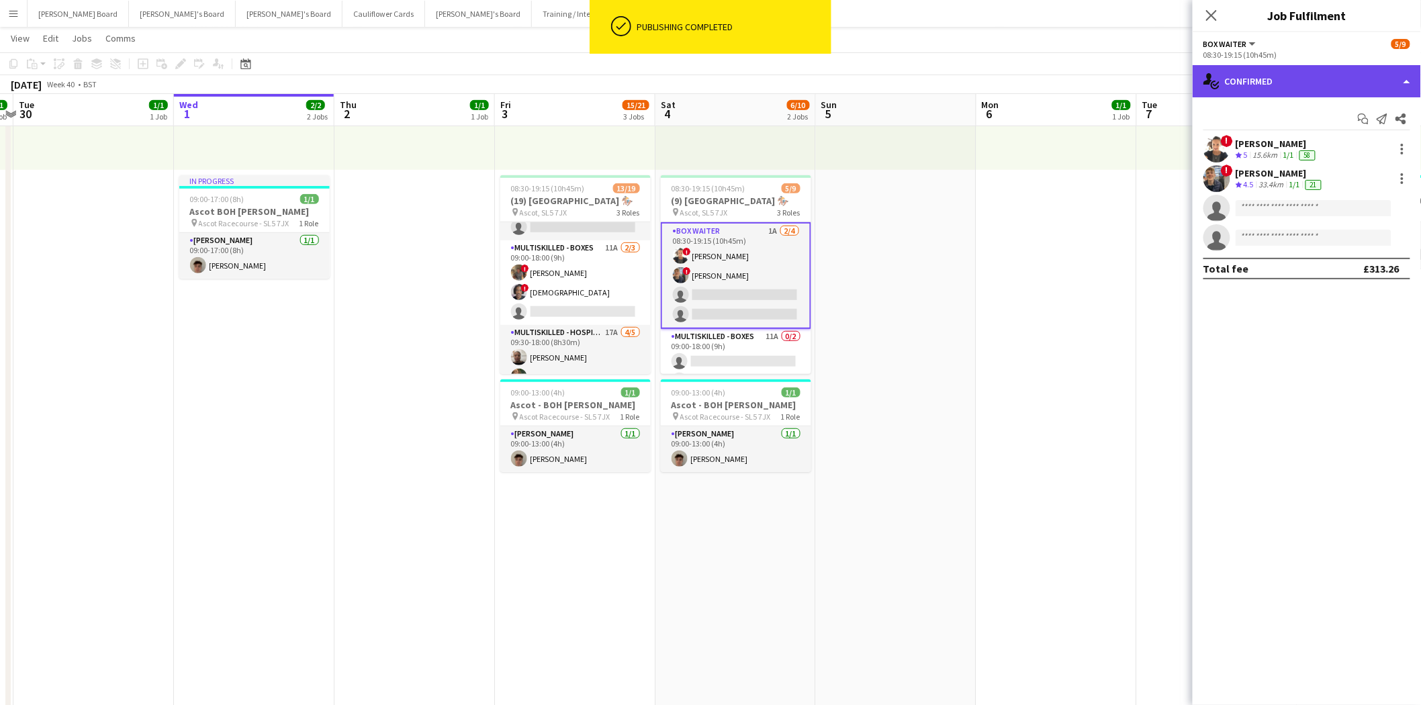
click at [1255, 79] on div "single-neutral-actions-check-2 Confirmed" at bounding box center [1307, 81] width 228 height 32
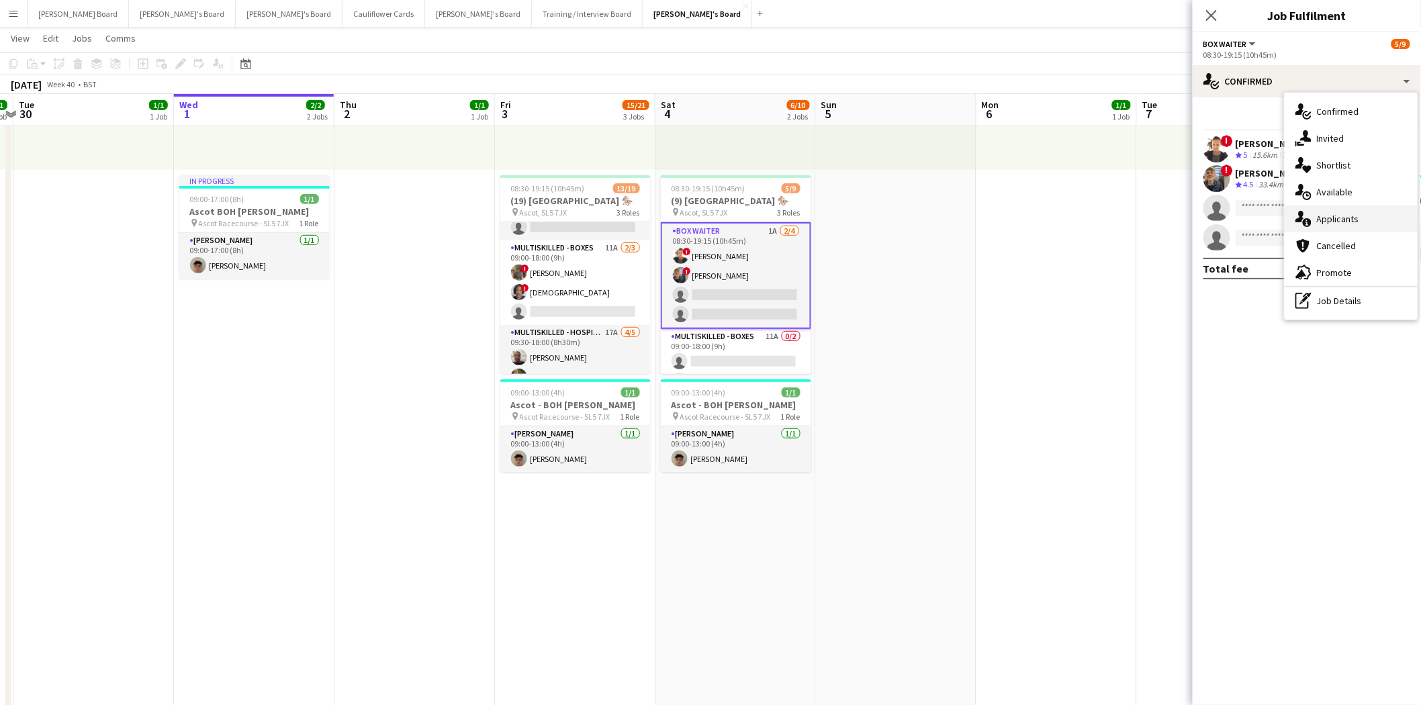
click at [1345, 224] on span "Applicants" at bounding box center [1338, 219] width 42 height 12
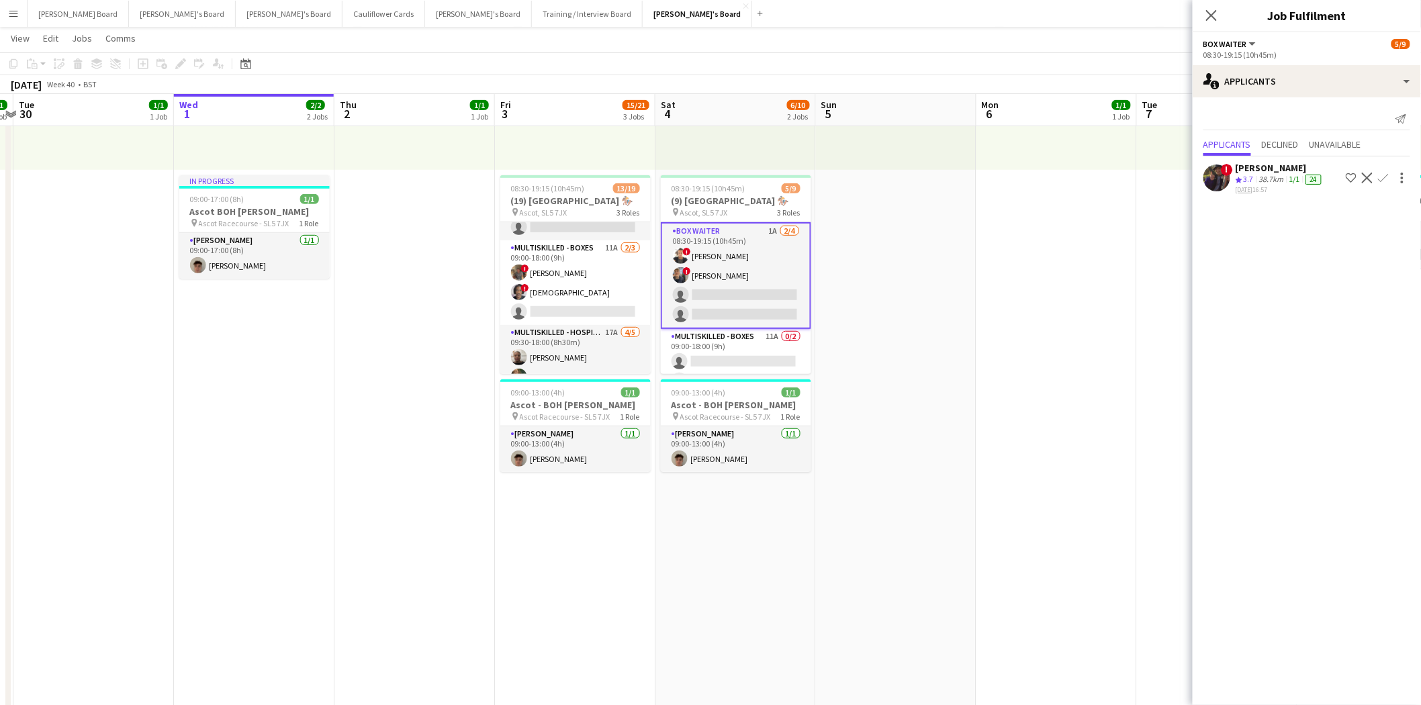
click at [1385, 178] on app-icon "Confirm" at bounding box center [1383, 178] width 11 height 11
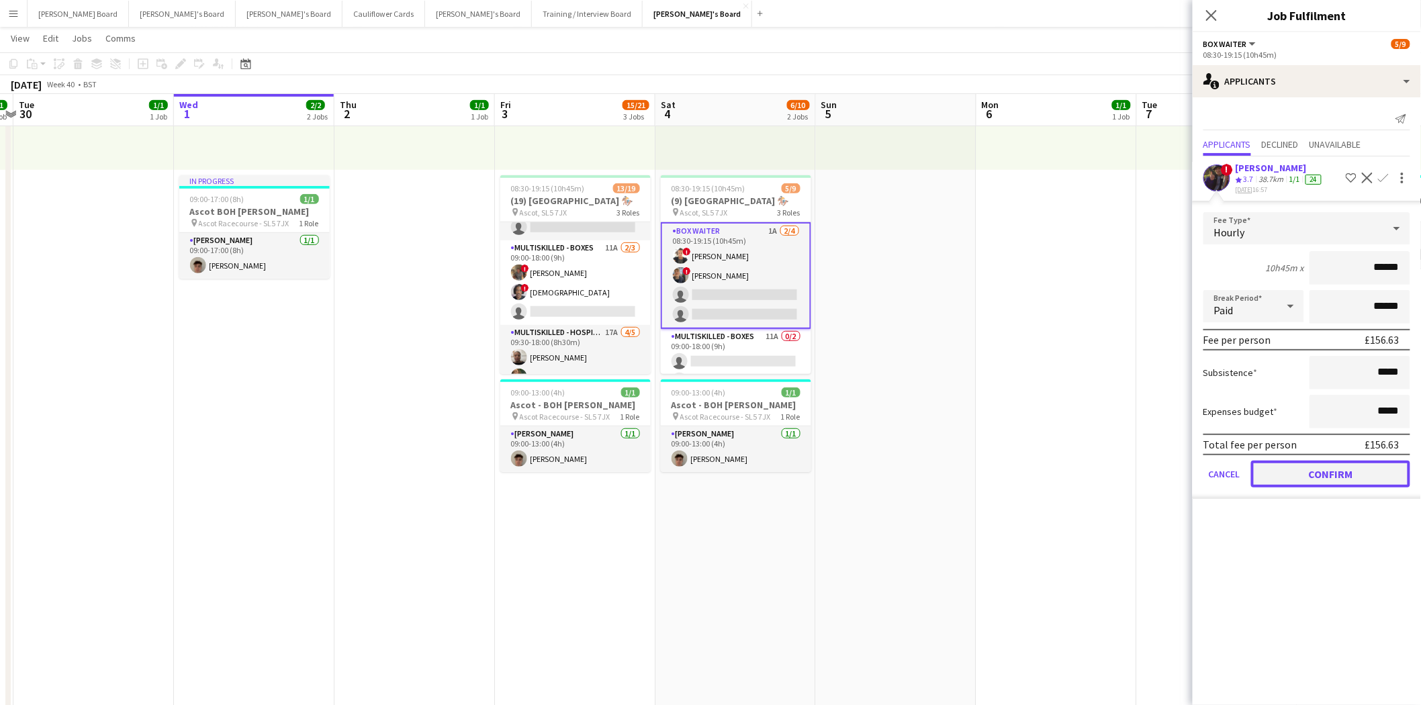
click at [1359, 467] on button "Confirm" at bounding box center [1330, 474] width 159 height 27
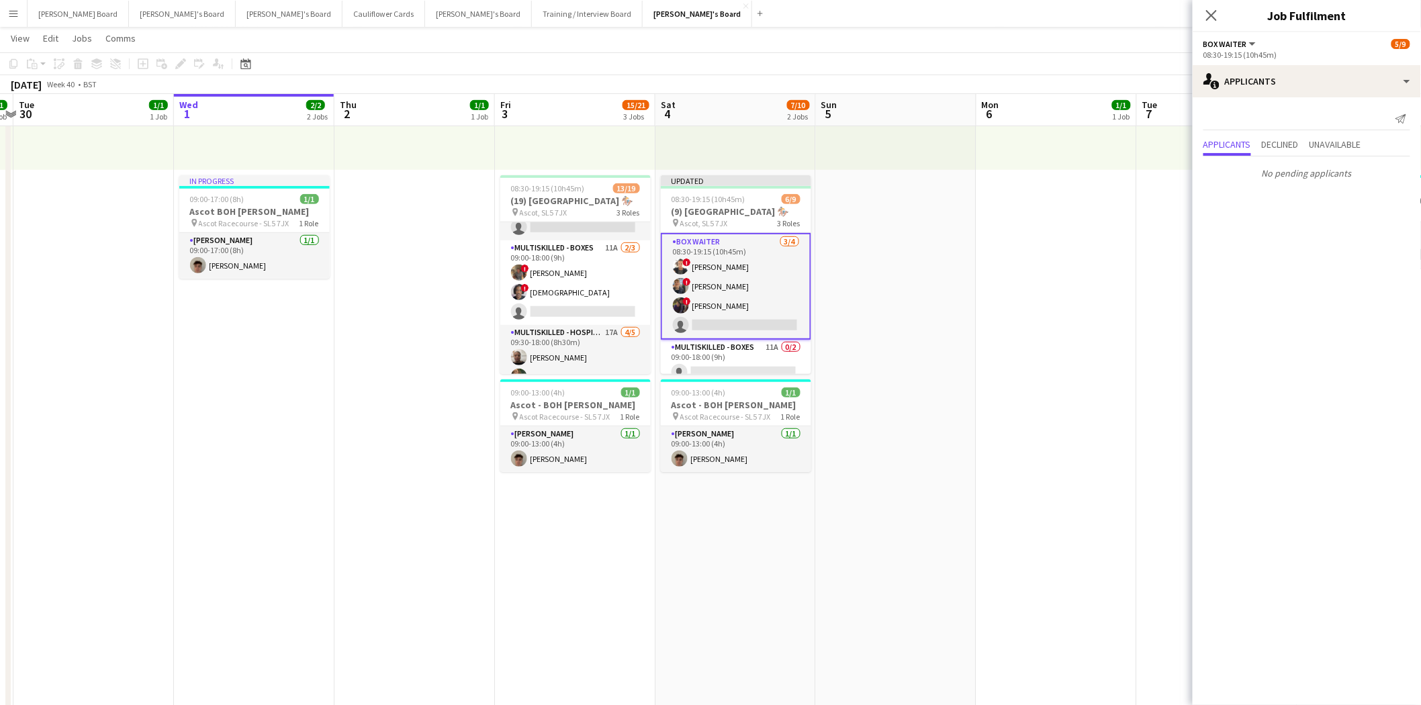
click at [713, 276] on app-card-role "BOX Waiter [DATE] 08:30-19:15 (10h45m) ! Sula Bransden ! [PERSON_NAME] ! [PERSO…" at bounding box center [736, 286] width 150 height 107
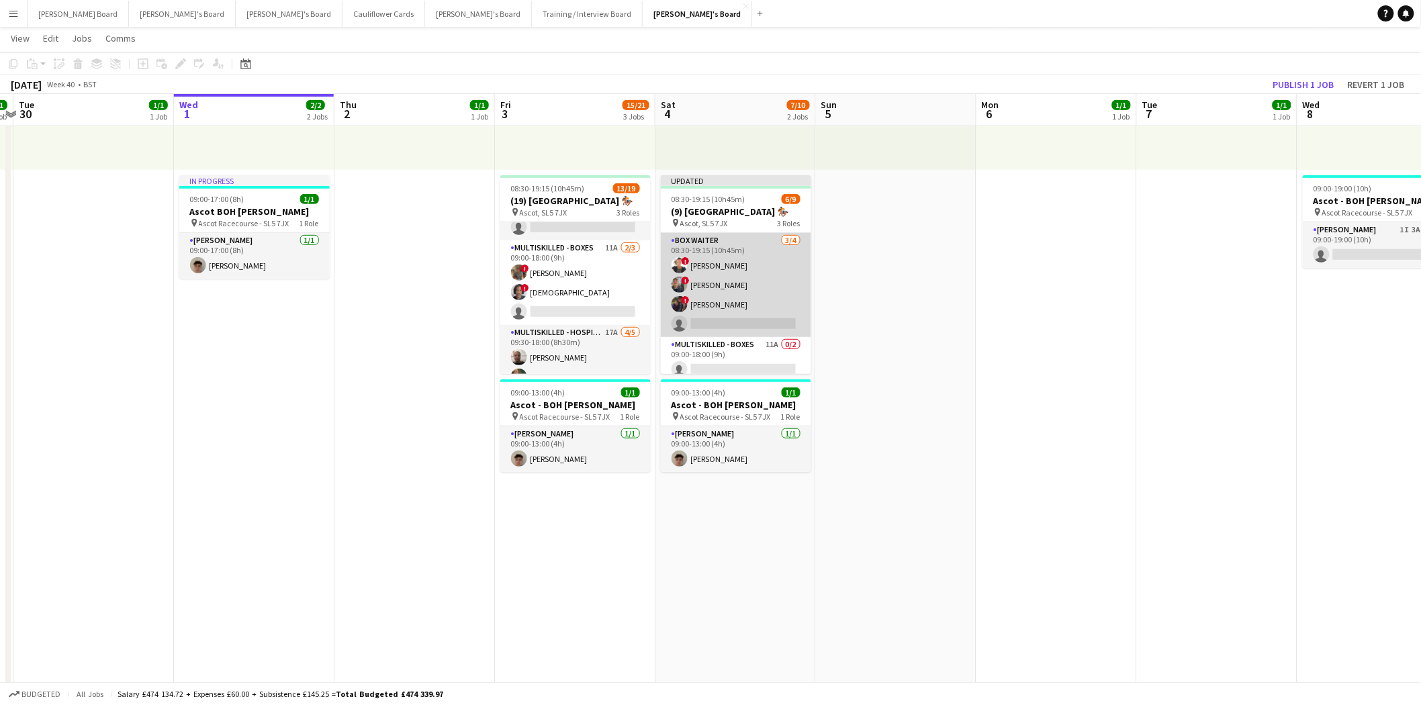
click at [762, 299] on app-card-role "BOX Waiter [DATE] 08:30-19:15 (10h45m) ! Sula Bransden ! [PERSON_NAME] ! [PERSO…" at bounding box center [736, 285] width 150 height 104
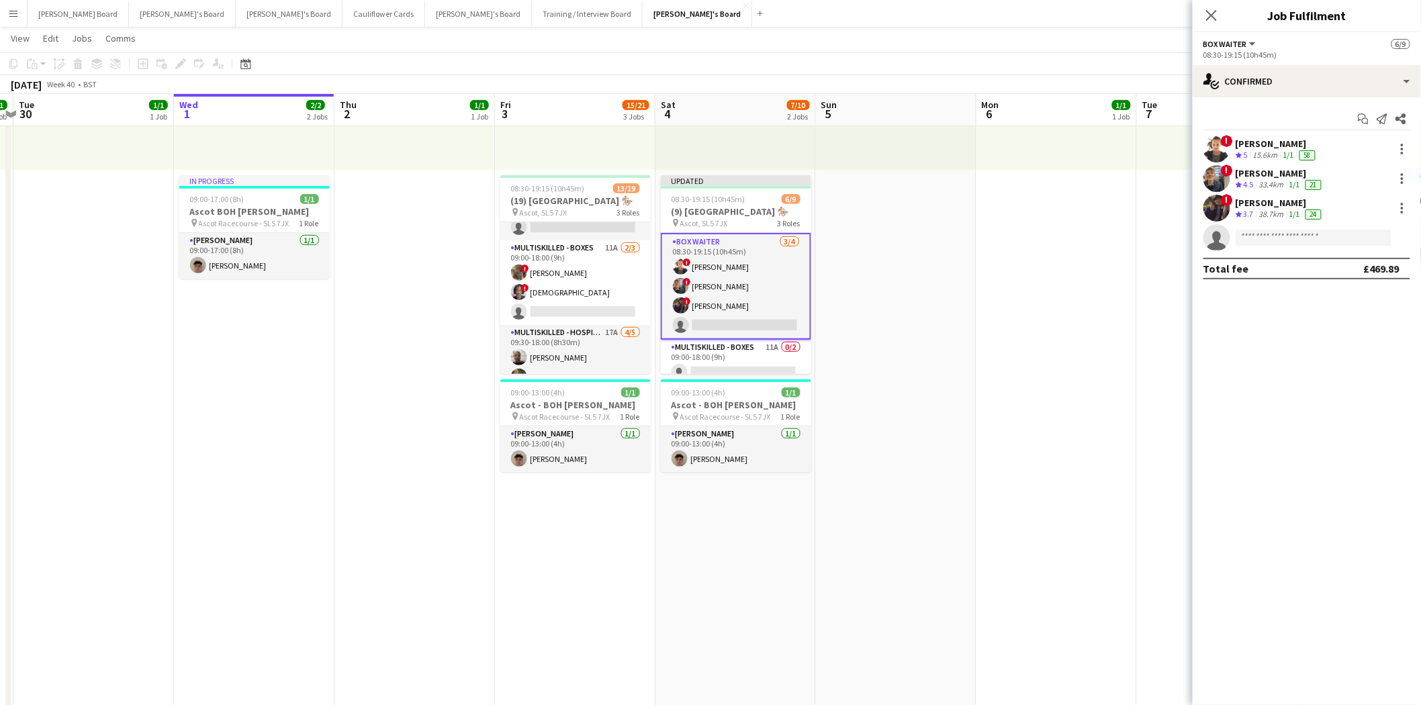
click at [1263, 201] on div "[PERSON_NAME]" at bounding box center [1280, 203] width 89 height 12
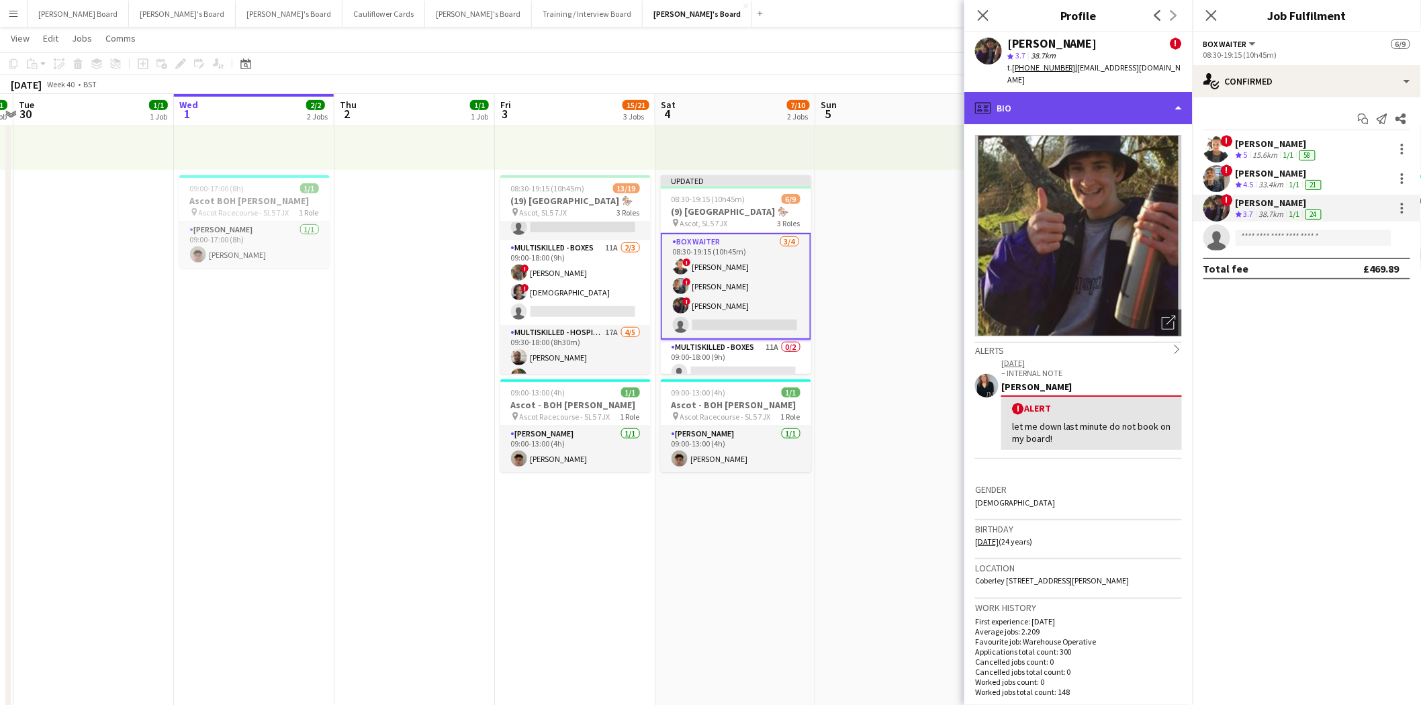
click at [1082, 98] on div "profile Bio" at bounding box center [1078, 108] width 228 height 32
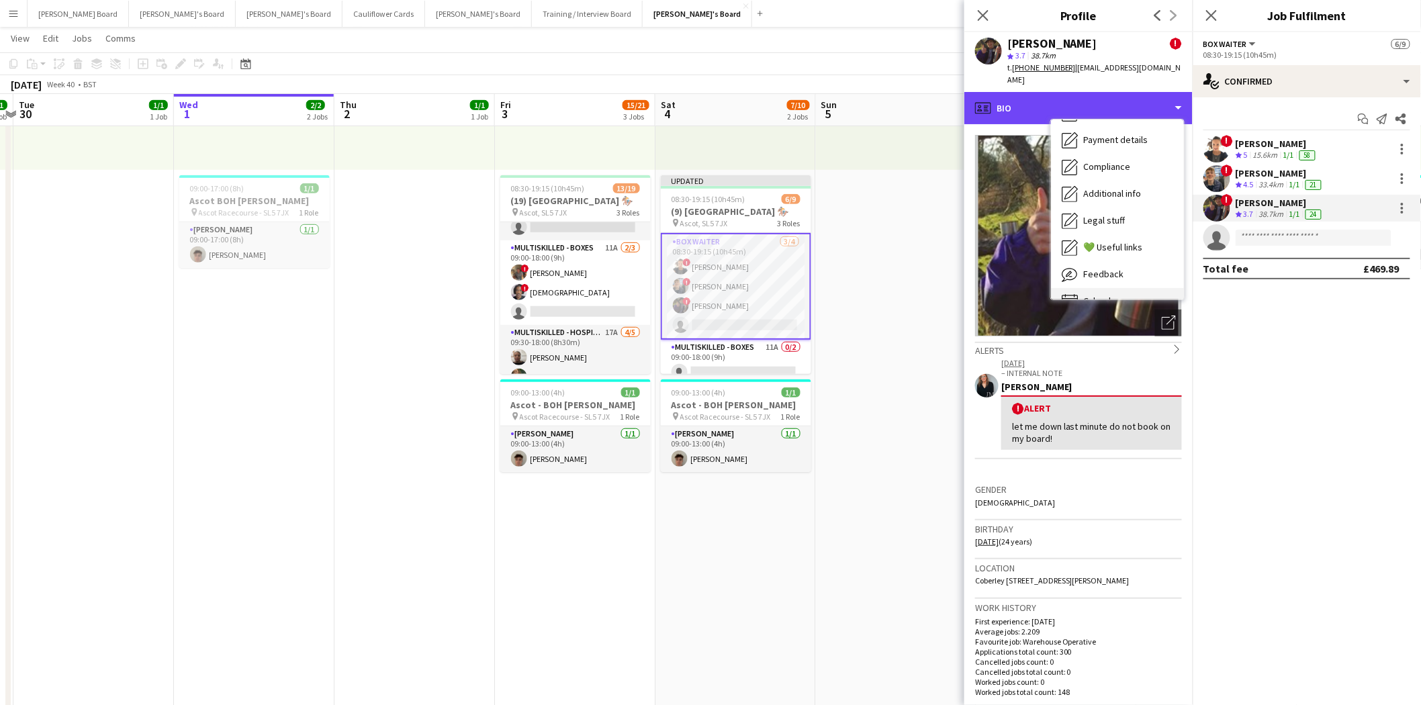
scroll to position [206, 0]
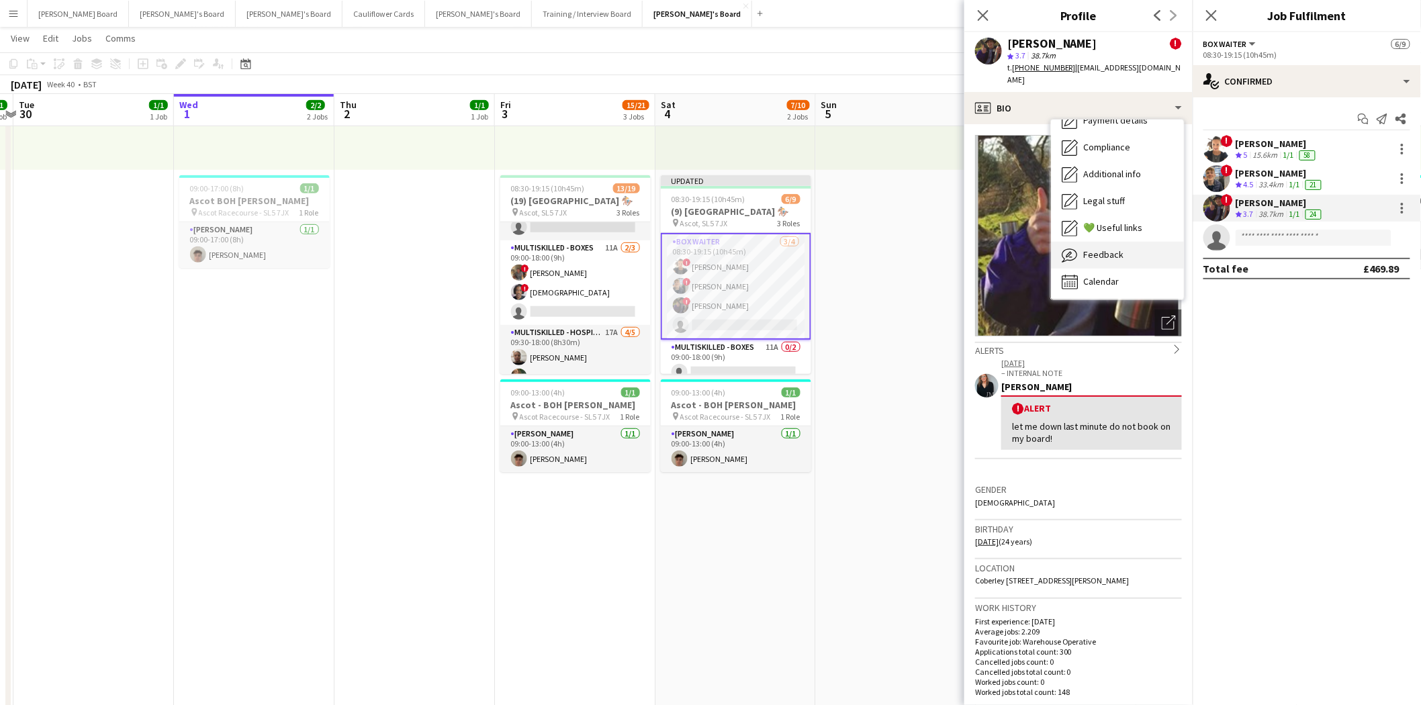
click at [1112, 249] on span "Feedback" at bounding box center [1103, 255] width 40 height 12
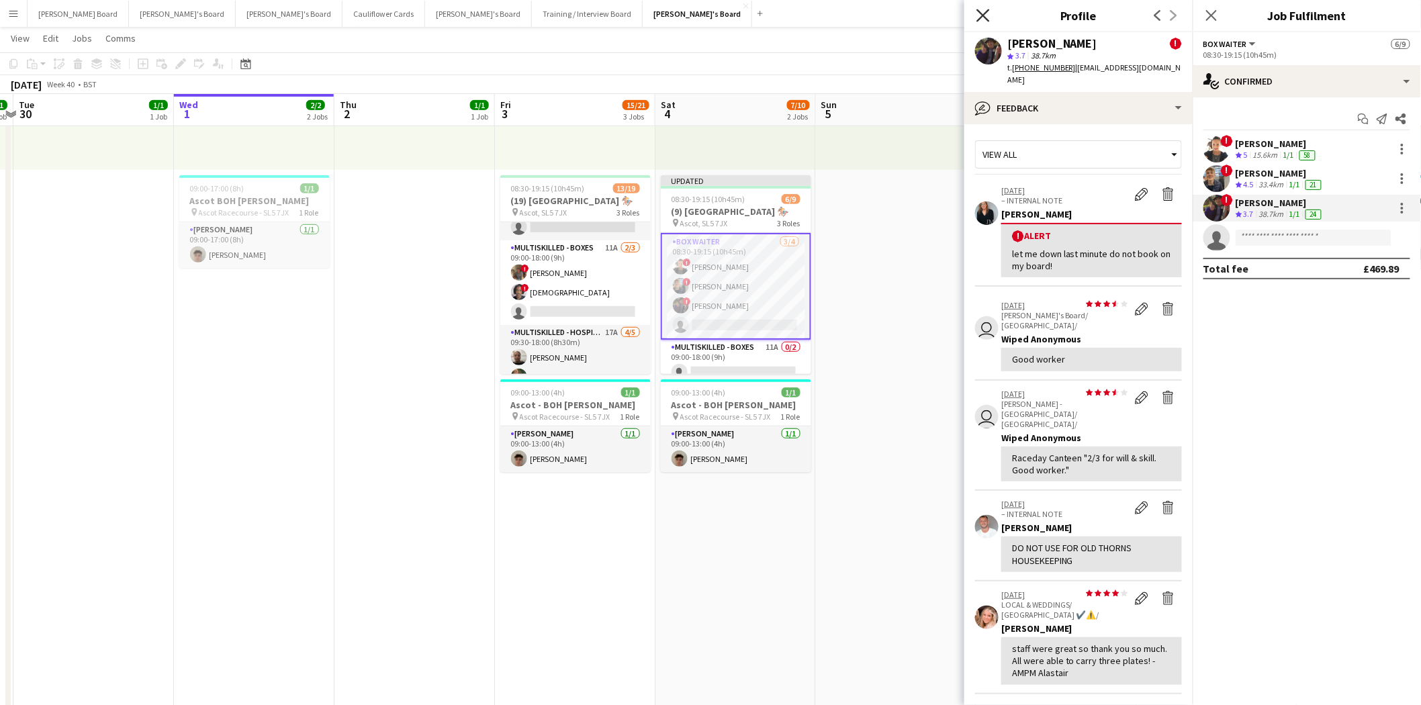
click at [986, 17] on icon at bounding box center [983, 15] width 13 height 13
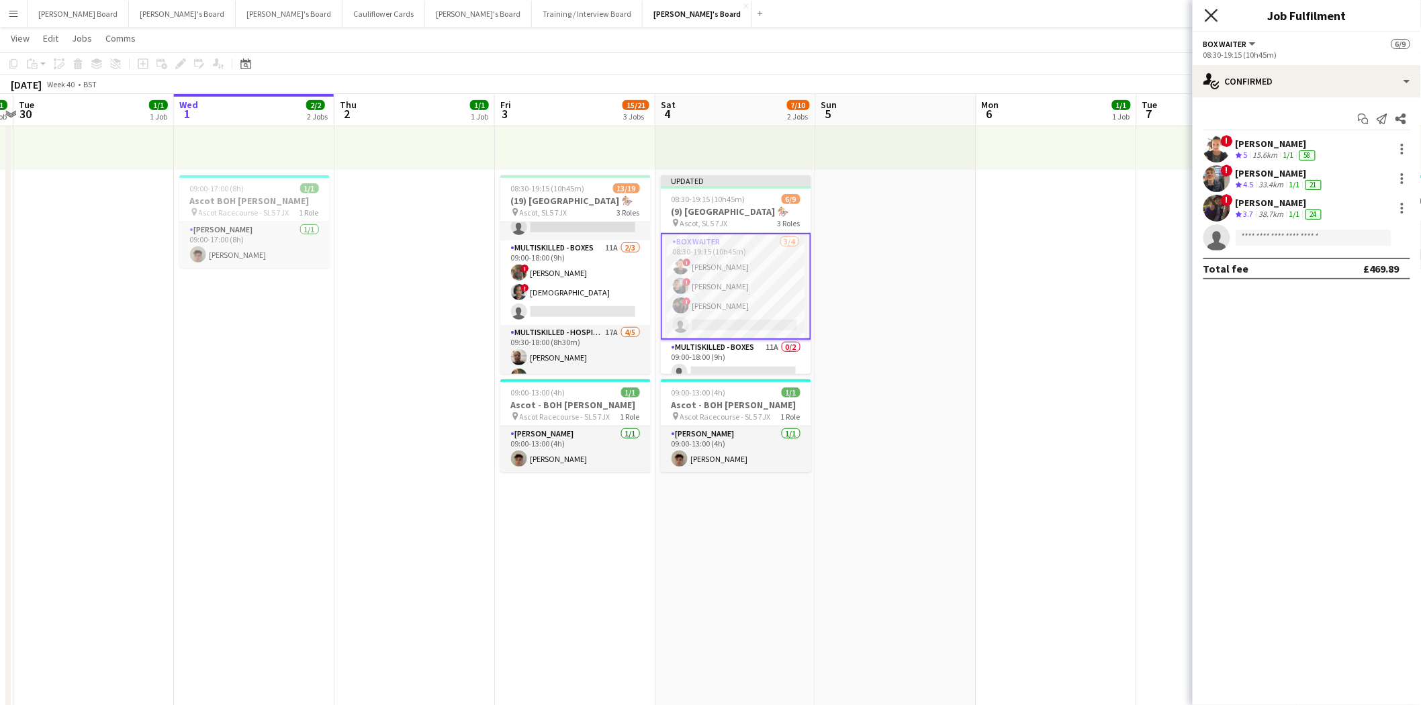
click at [1209, 14] on icon "Close pop-in" at bounding box center [1211, 15] width 13 height 13
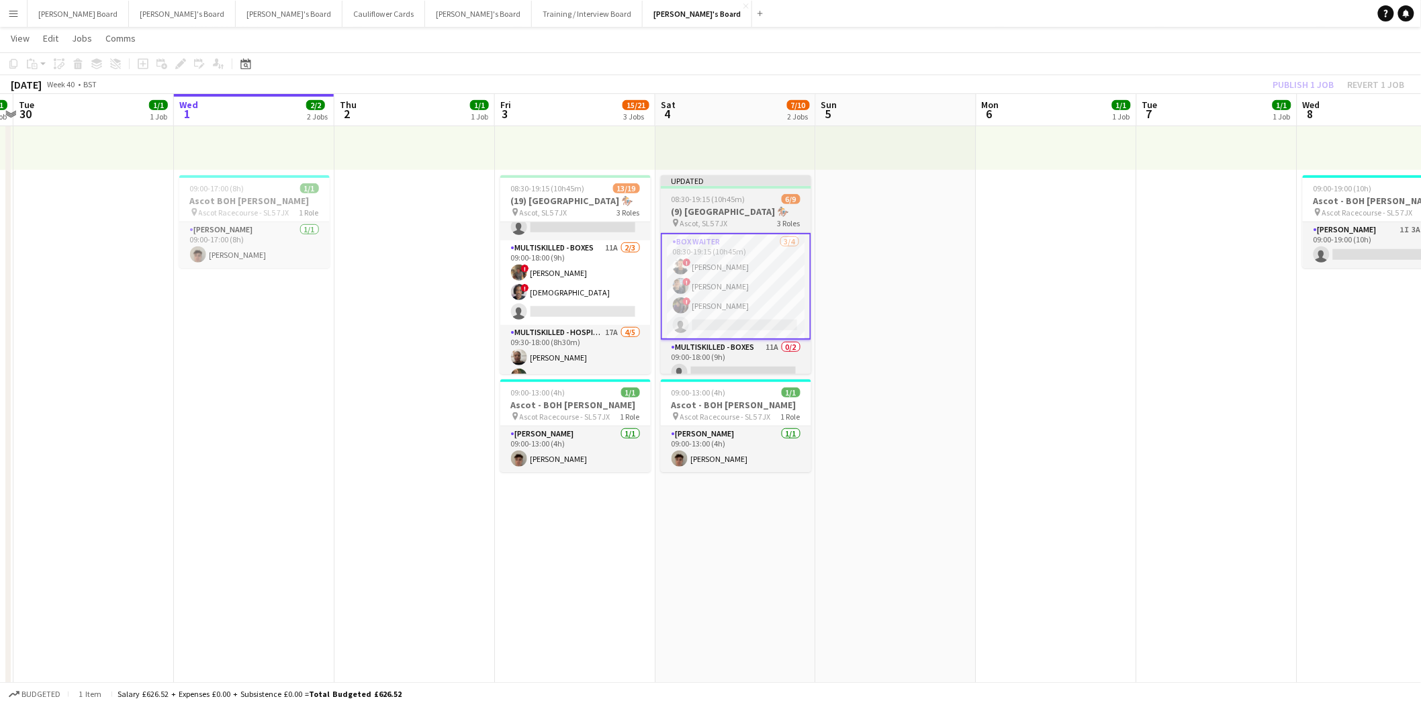
click at [753, 230] on app-job-card "Updated 08:30-19:15 (10h45m) 6/9 (9) [GEOGRAPHIC_DATA] 🏇🏼 pin Ascot, SL5 7JX 3 …" at bounding box center [736, 274] width 150 height 199
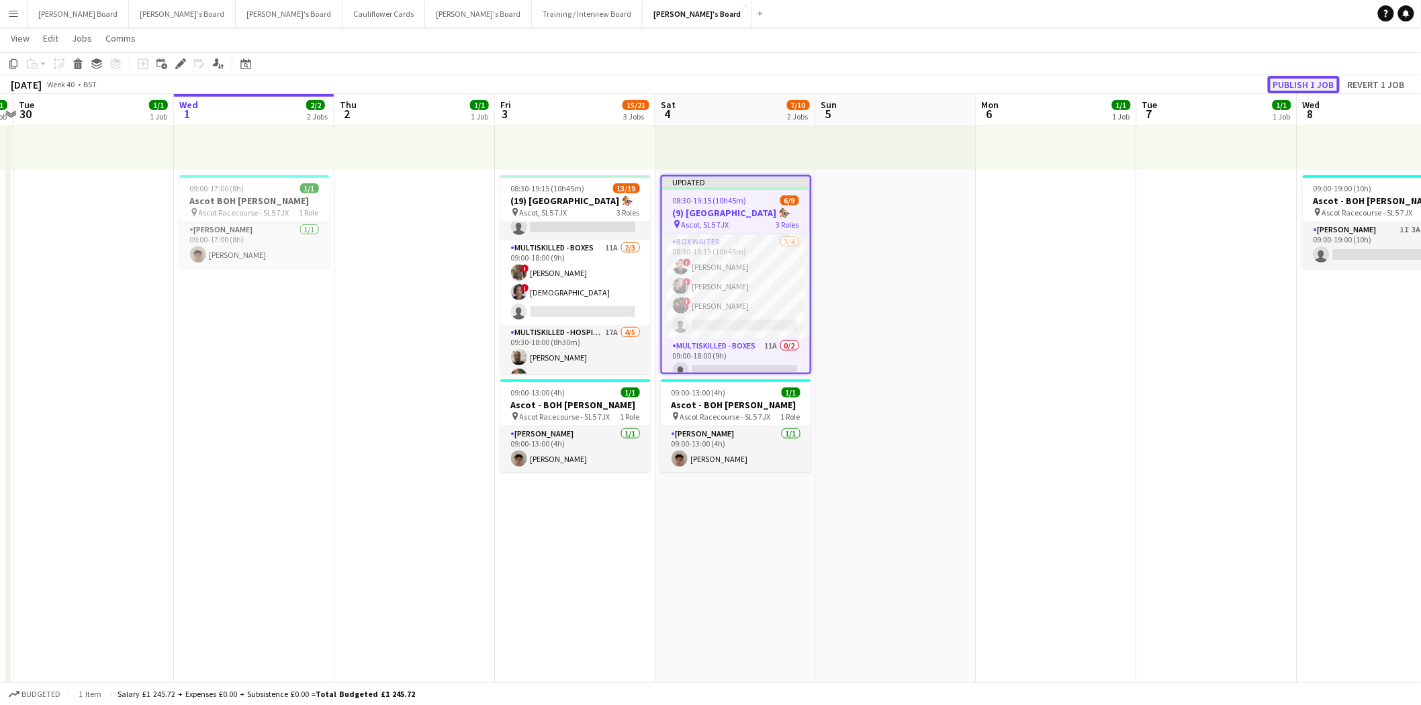
drag, startPoint x: 1305, startPoint y: 79, endPoint x: 1131, endPoint y: 173, distance: 197.4
click at [1304, 79] on button "Publish 1 job" at bounding box center [1304, 84] width 72 height 17
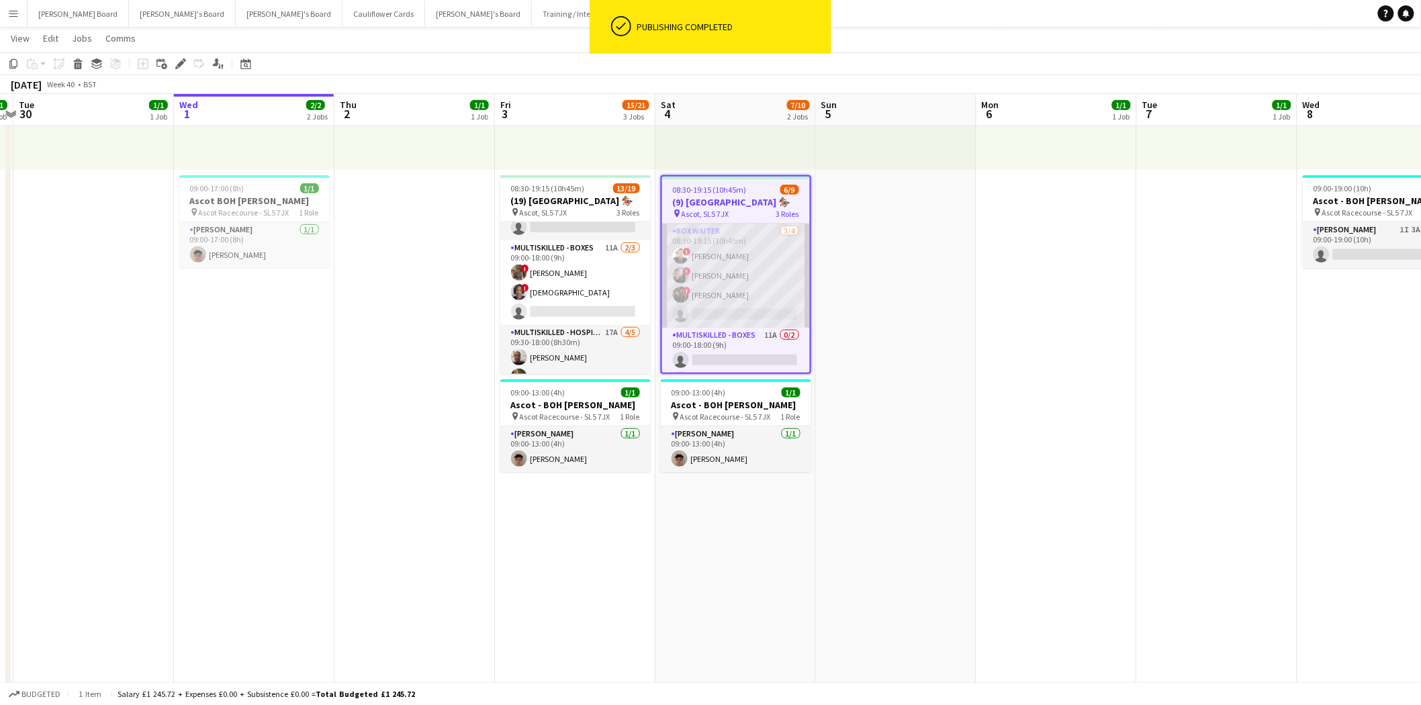
scroll to position [75, 0]
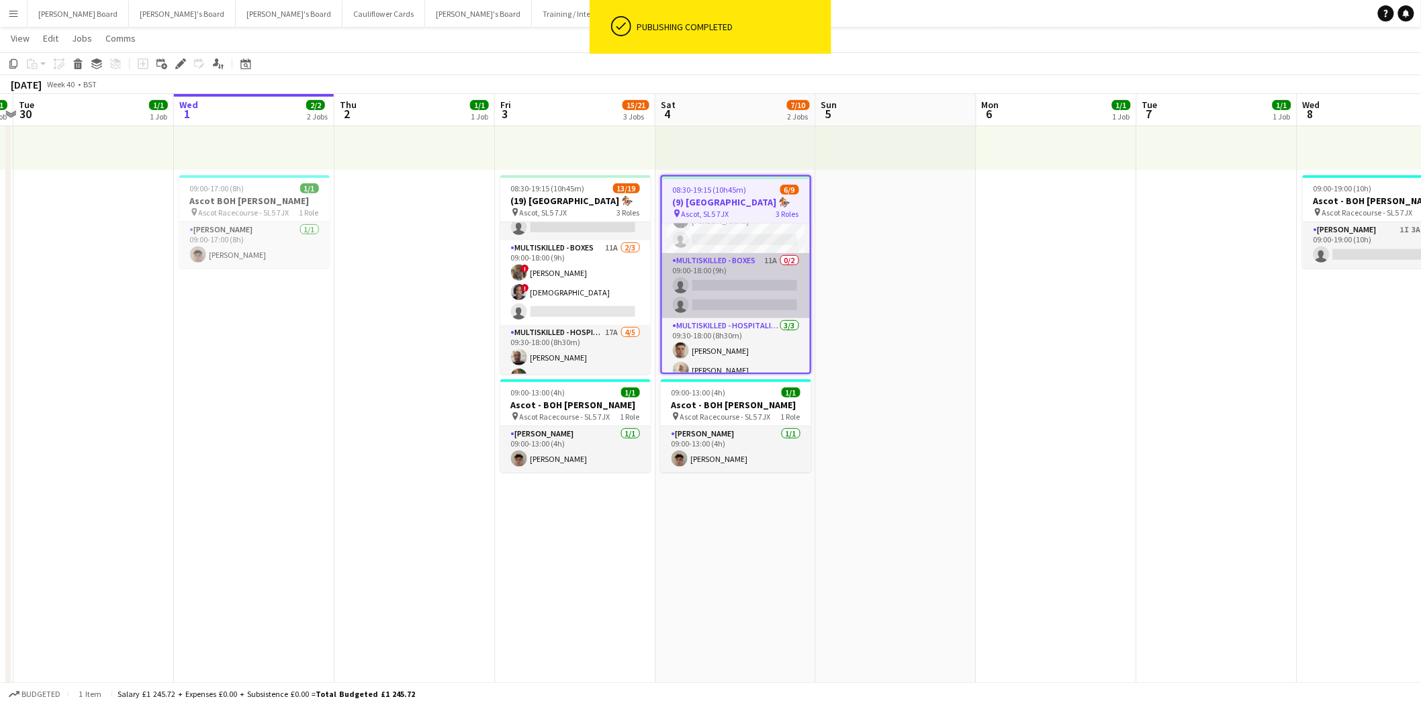
click at [744, 273] on app-card-role "Multiskilled - Boxes 11A 0/2 09:00-18:00 (9h) single-neutral-actions single-neu…" at bounding box center [736, 285] width 148 height 65
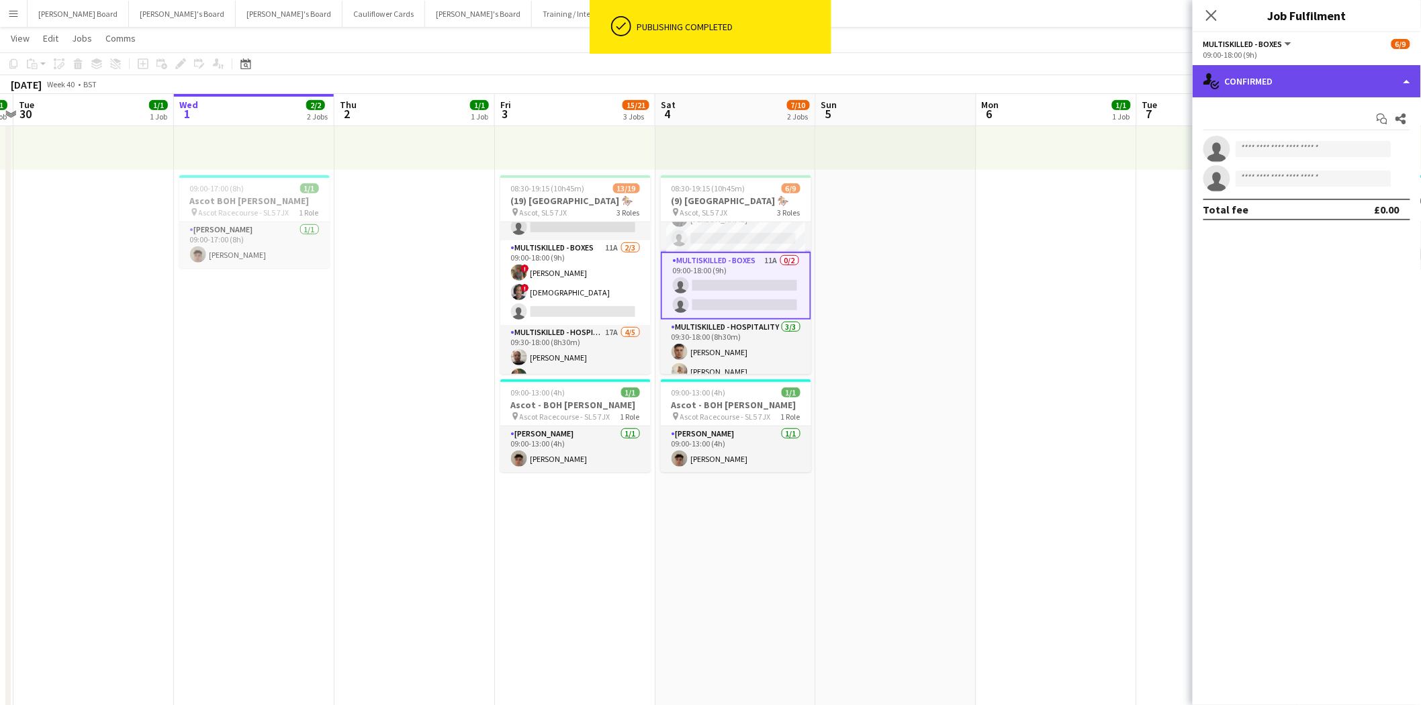
click at [1269, 73] on div "single-neutral-actions-check-2 Confirmed" at bounding box center [1307, 81] width 228 height 32
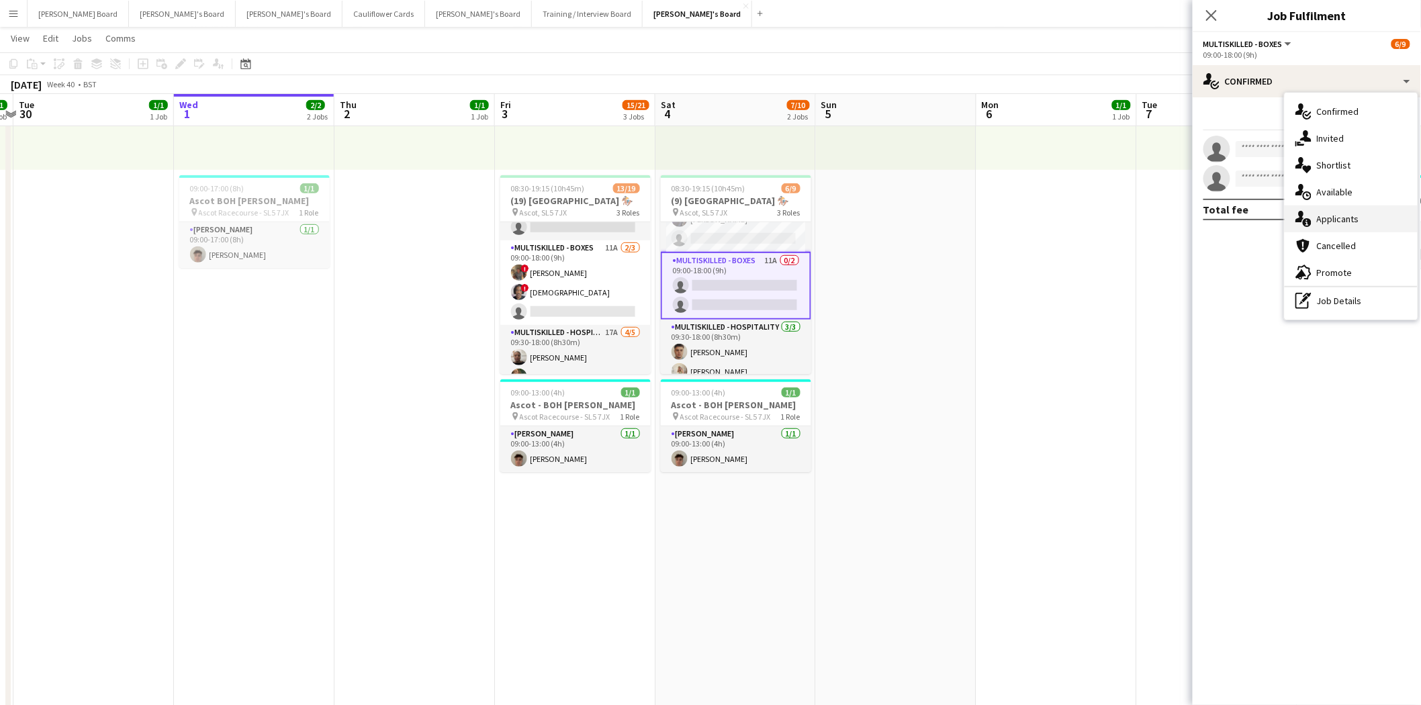
click at [1348, 218] on span "Applicants" at bounding box center [1338, 219] width 42 height 12
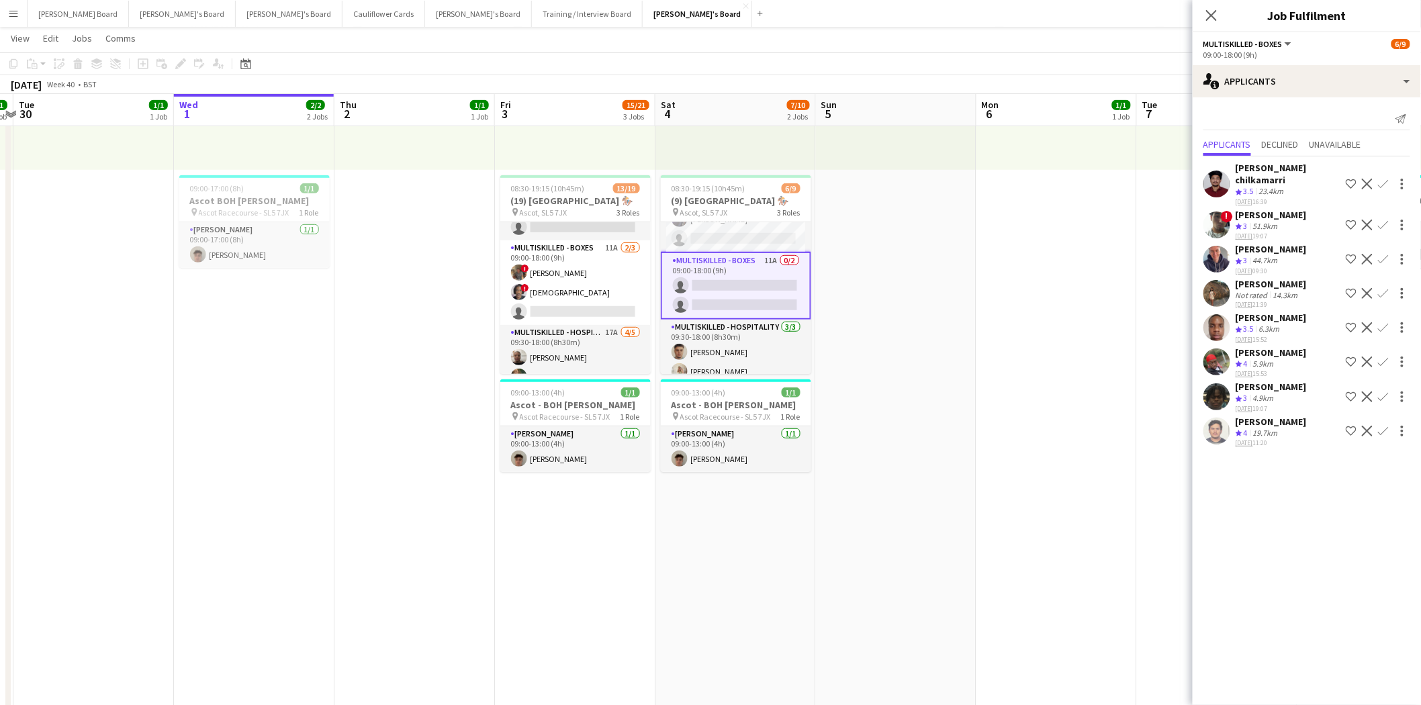
click at [1382, 357] on app-icon "Confirm" at bounding box center [1383, 362] width 11 height 11
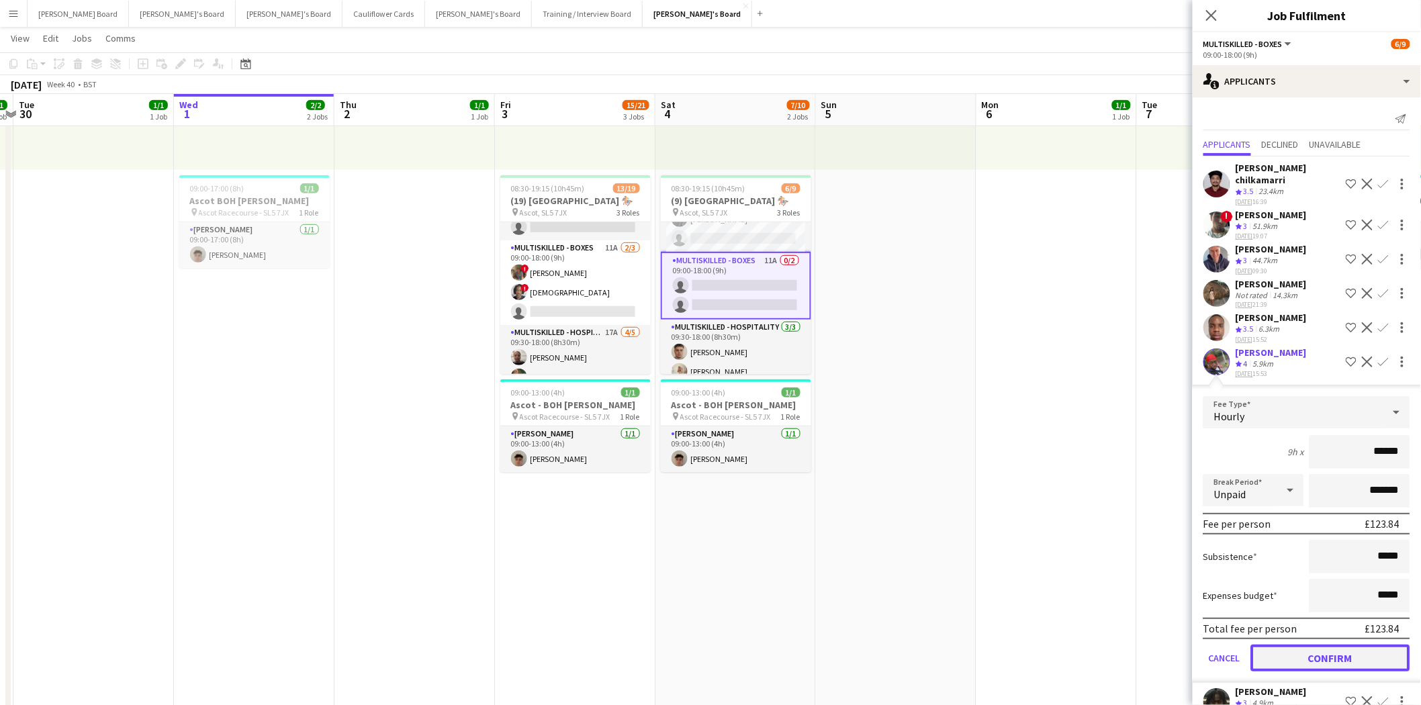
click at [1306, 645] on button "Confirm" at bounding box center [1330, 658] width 159 height 27
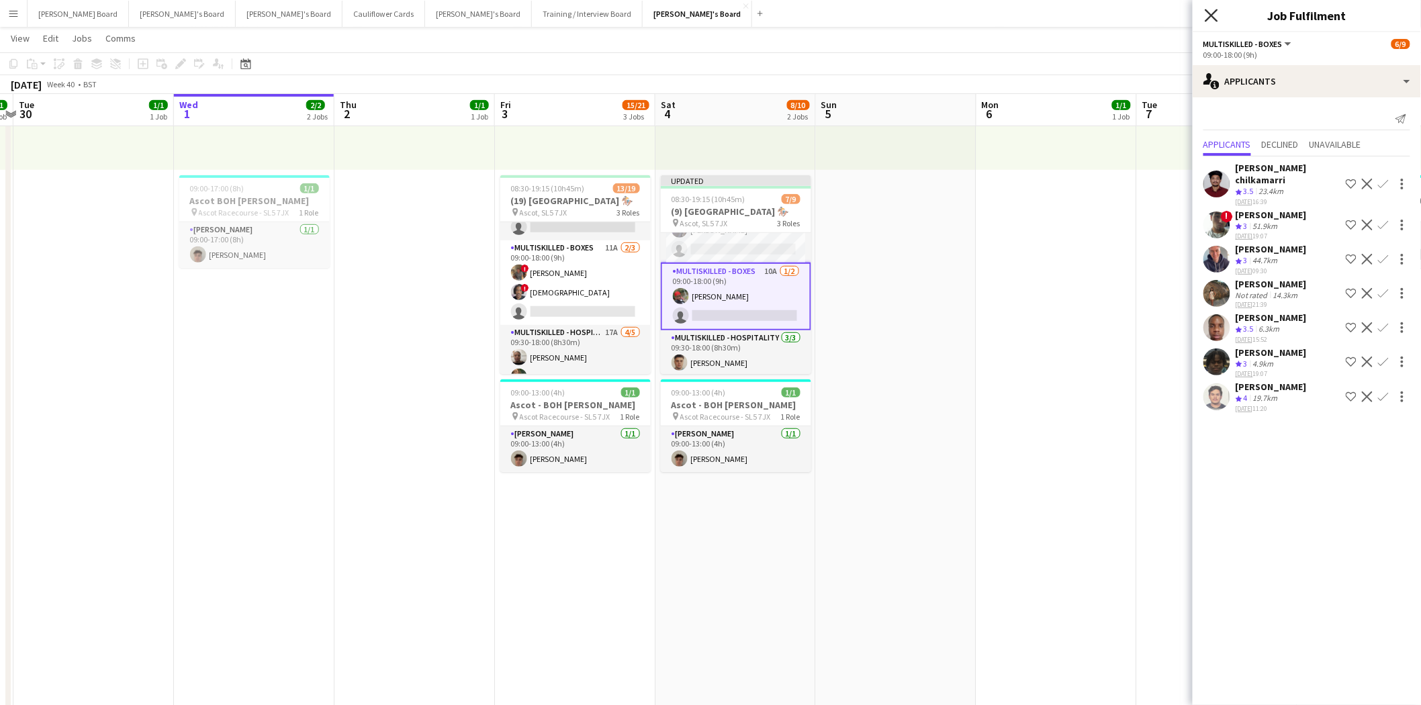
click at [1213, 11] on icon "Close pop-in" at bounding box center [1211, 15] width 13 height 13
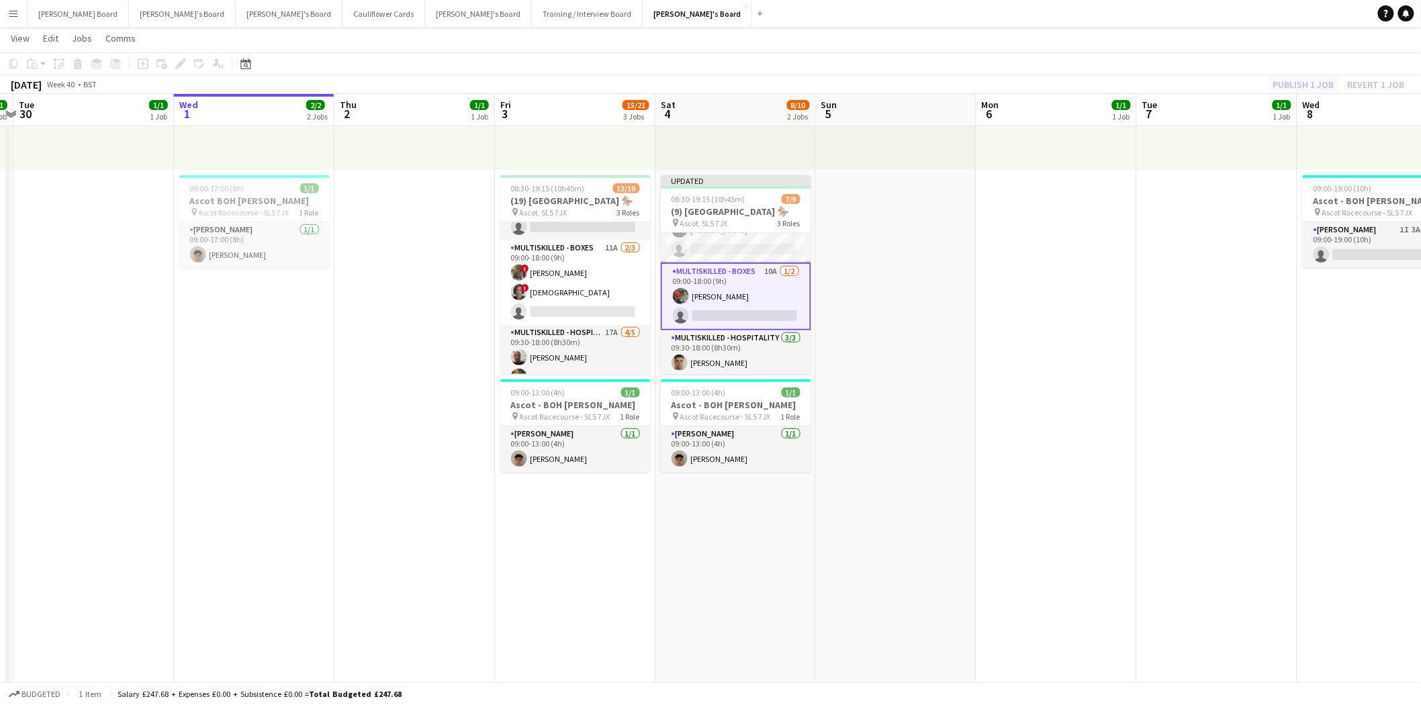
click at [1299, 77] on div "Copy Paste Paste Ctrl+V Paste with crew Ctrl+Shift+V Paste linked Job [GEOGRAPH…" at bounding box center [710, 73] width 1421 height 42
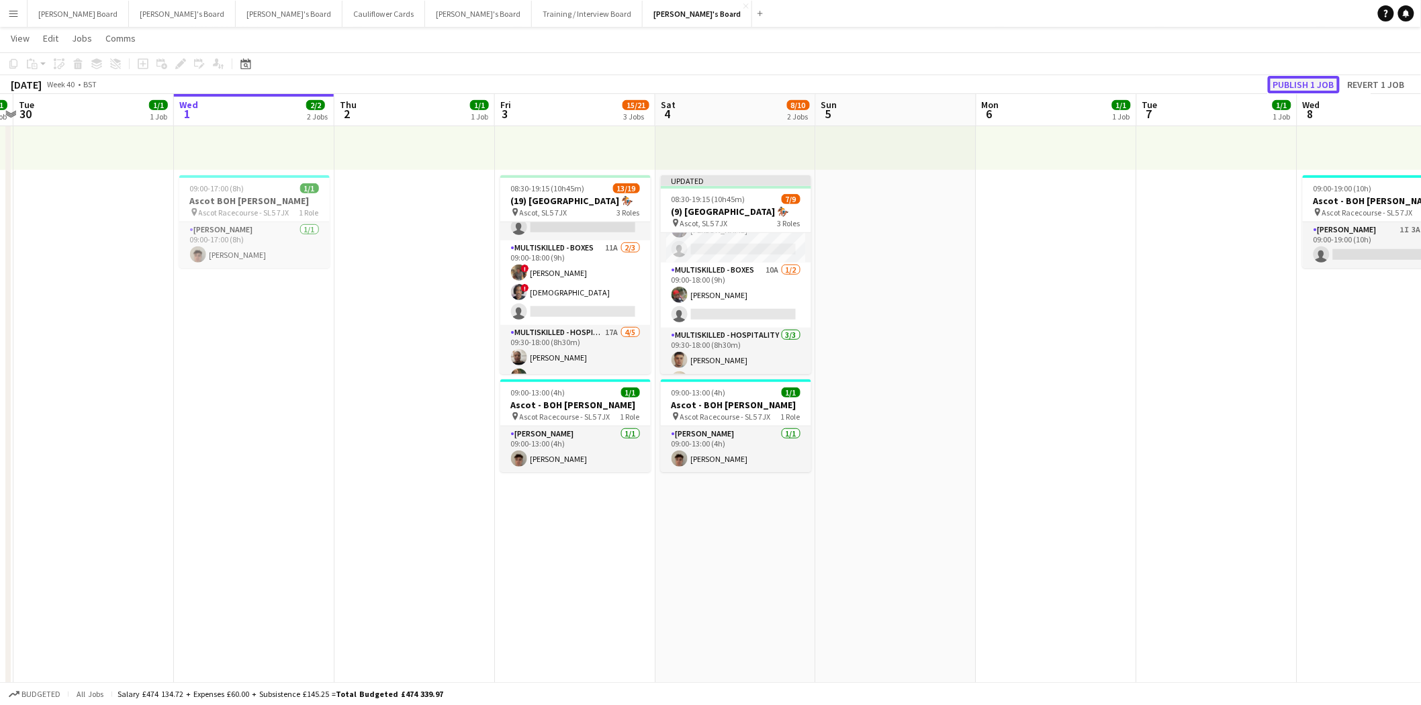
click at [1307, 81] on button "Publish 1 job" at bounding box center [1304, 84] width 72 height 17
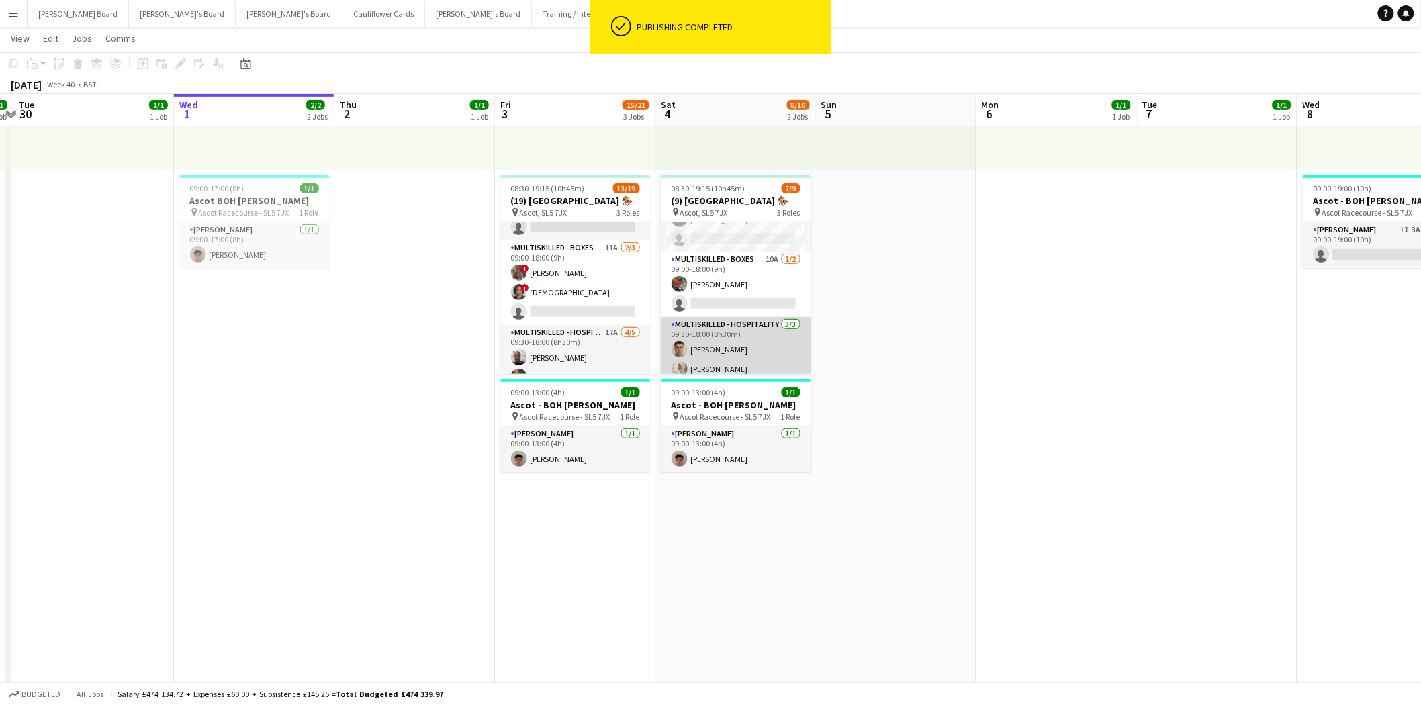
scroll to position [102, 0]
click at [757, 351] on app-card-role "Multiskilled - Hospitality [DATE] 09:30-18:00 (8h30m) [PERSON_NAME] [PERSON_NAM…" at bounding box center [736, 331] width 150 height 85
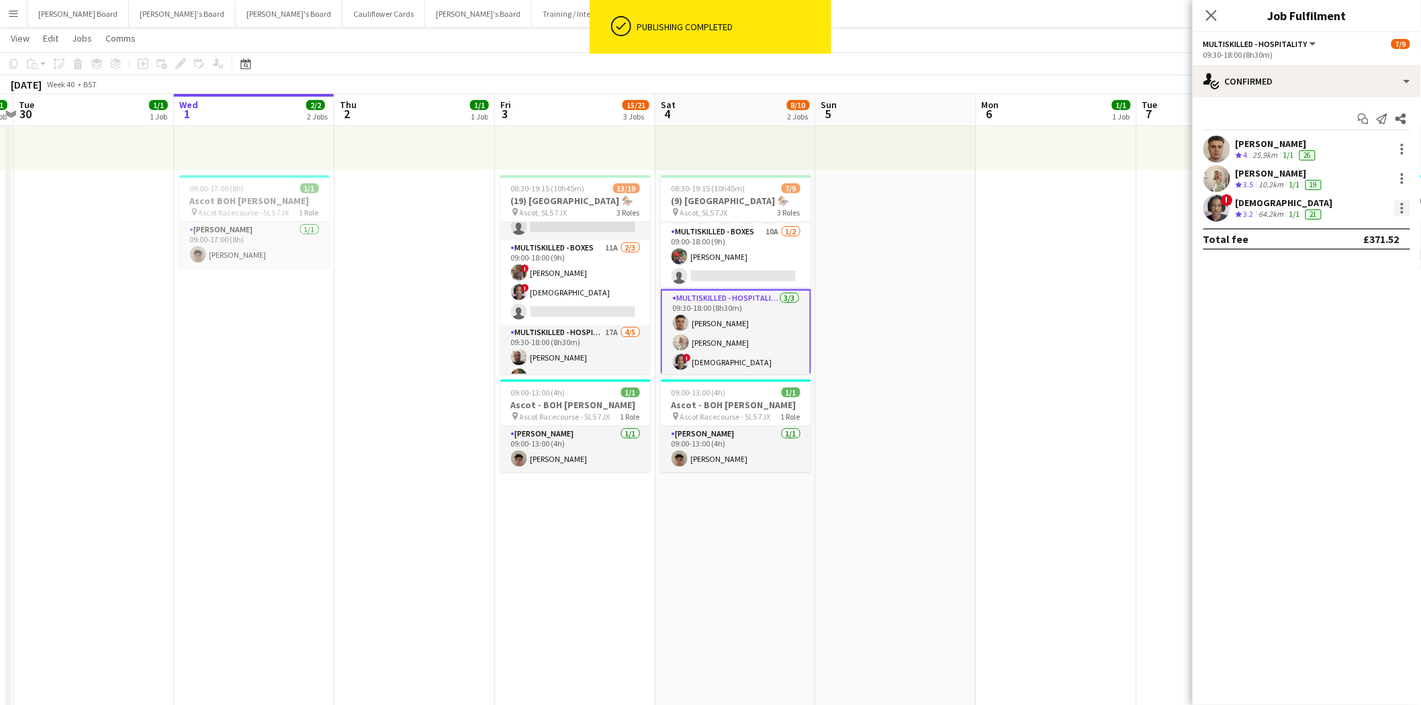
click at [1400, 207] on div at bounding box center [1402, 208] width 16 height 16
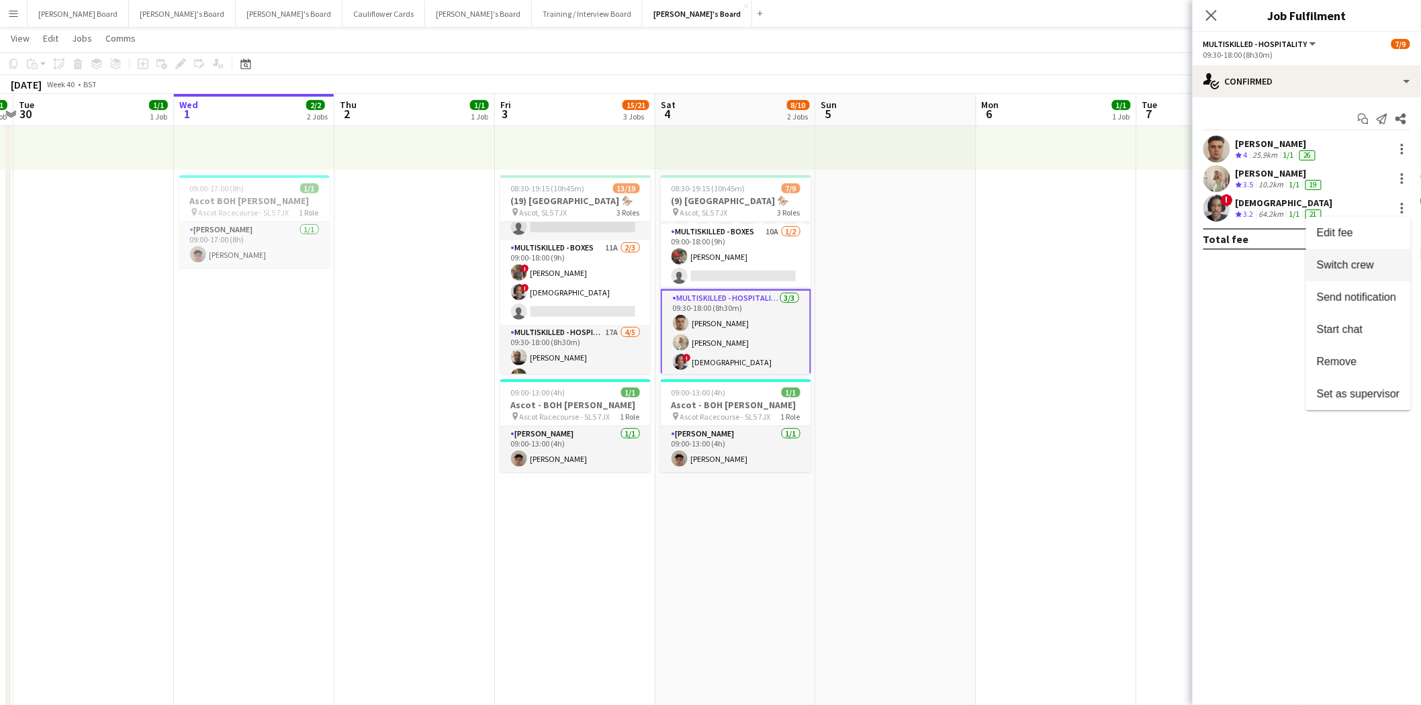
click at [1345, 269] on span "Switch crew" at bounding box center [1345, 264] width 57 height 11
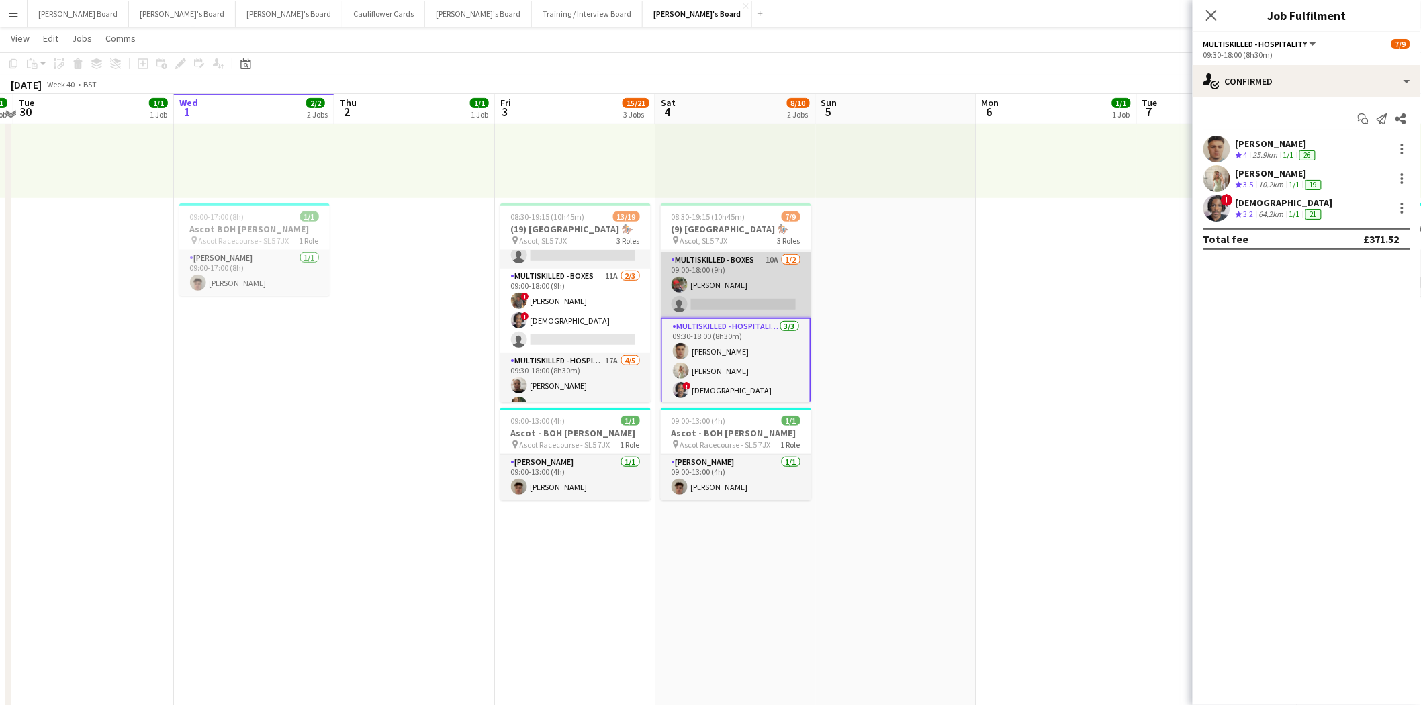
click at [729, 280] on app-card-role "Multiskilled - Boxes 10A [DATE] 09:00-18:00 (9h) [PERSON_NAME] single-neutral-a…" at bounding box center [736, 285] width 150 height 65
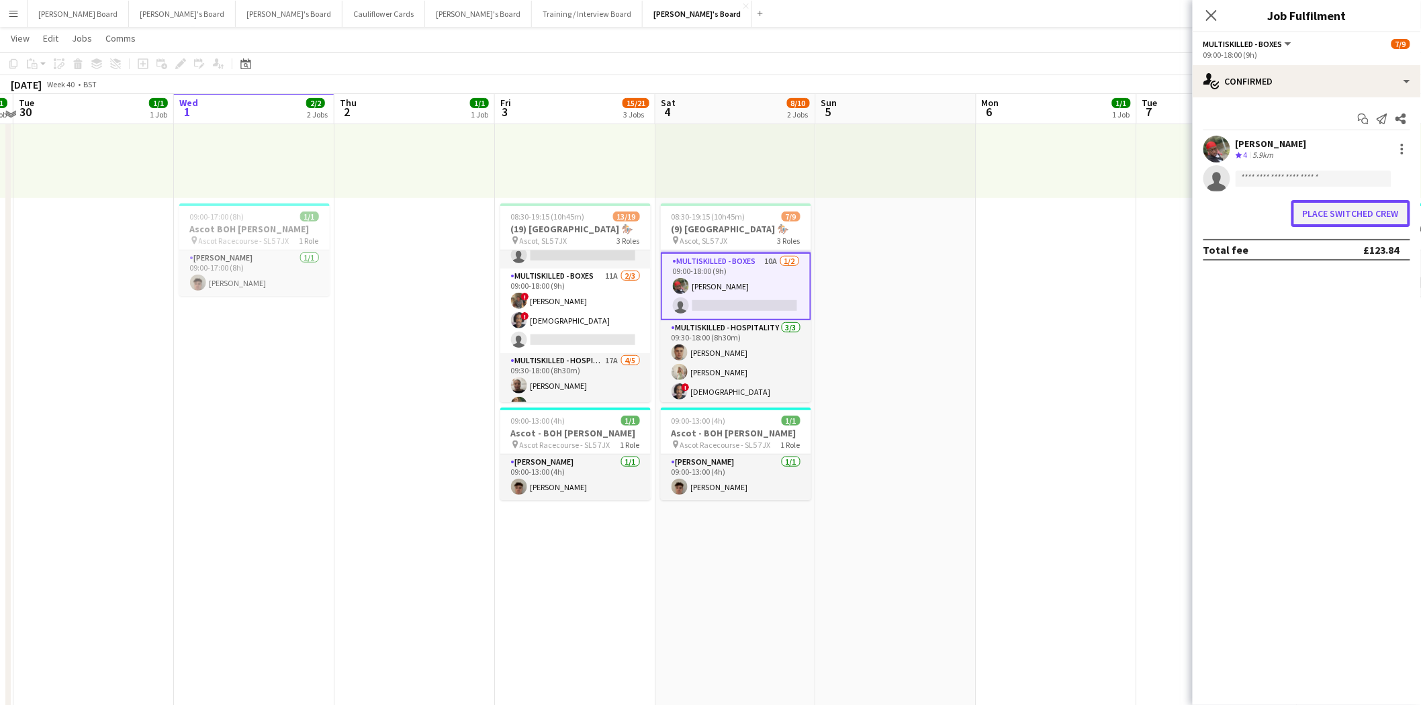
click at [1337, 217] on button "Place switched crew" at bounding box center [1351, 213] width 119 height 27
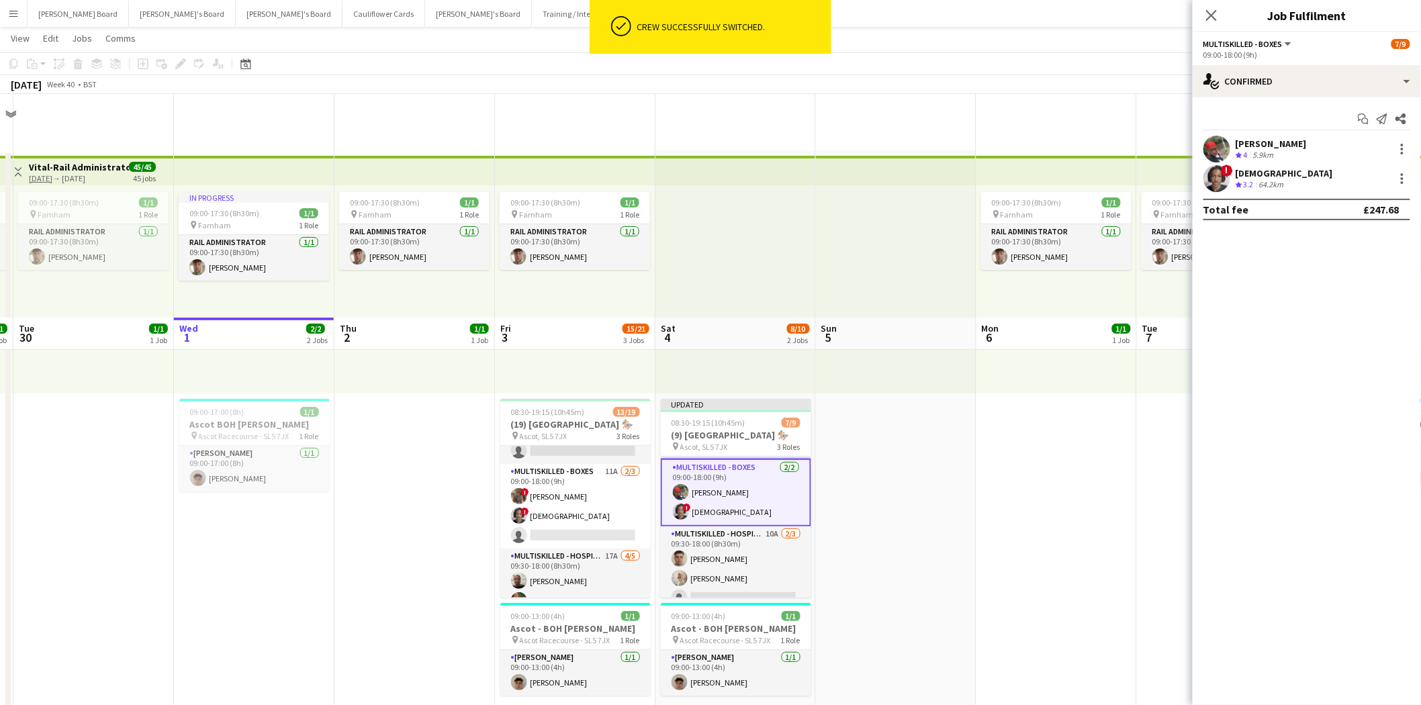
scroll to position [224, 0]
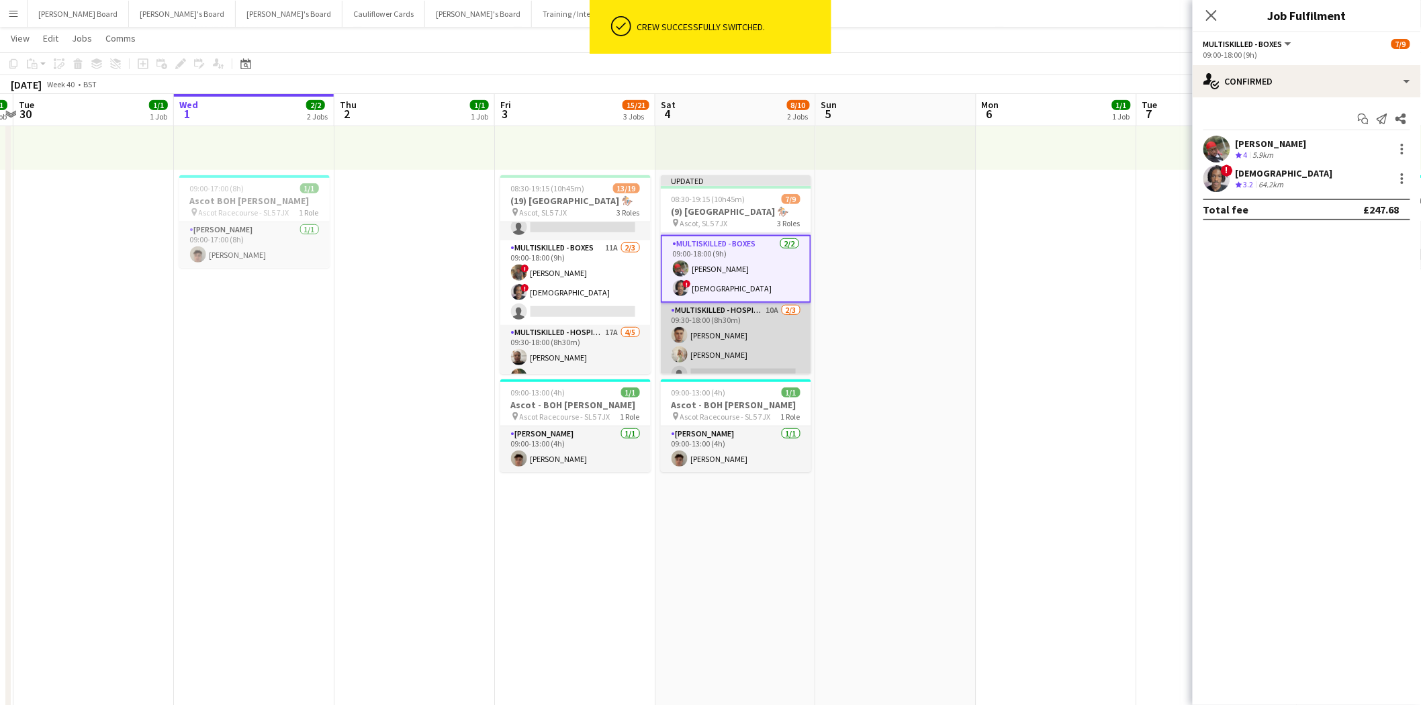
click at [713, 353] on app-card-role "Multiskilled - Hospitality 10A [DATE] 09:30-18:00 (8h30m) [PERSON_NAME] [PERSON…" at bounding box center [736, 345] width 150 height 85
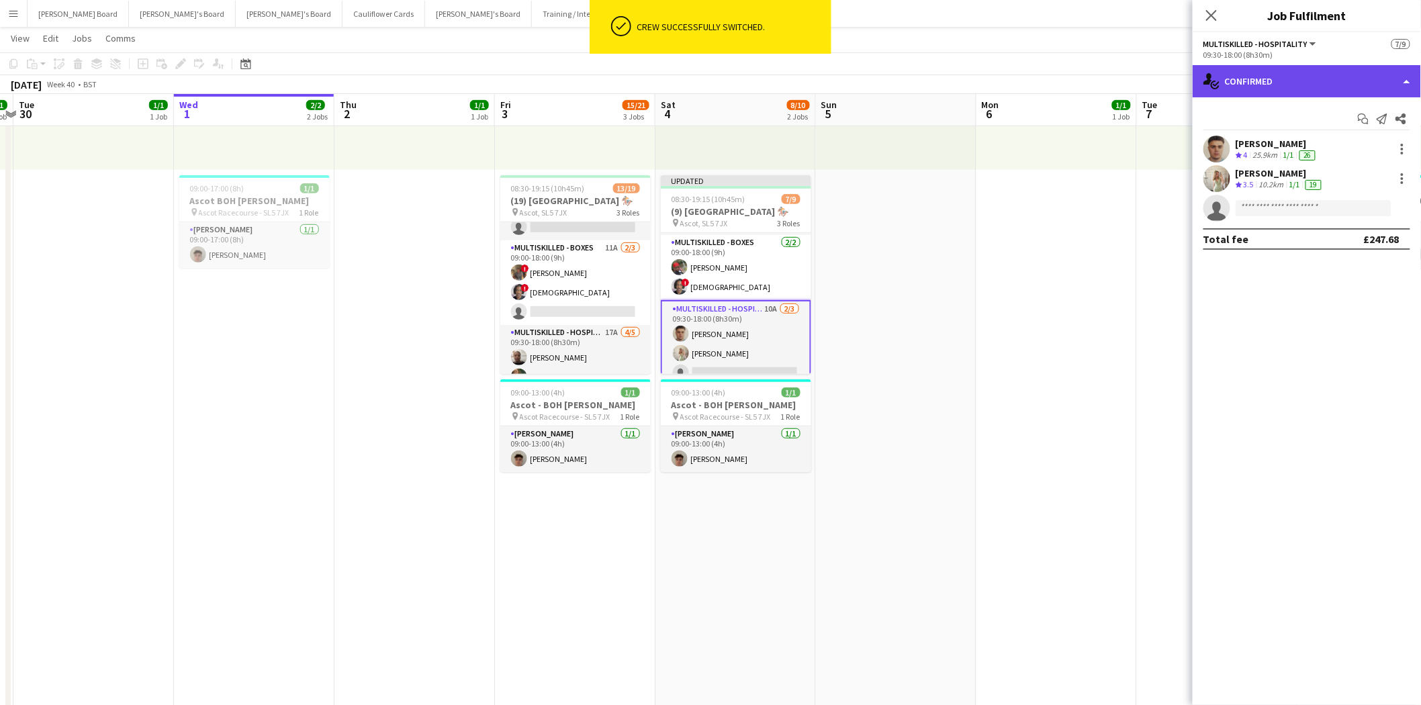
click at [1321, 76] on div "single-neutral-actions-check-2 Confirmed" at bounding box center [1307, 81] width 228 height 32
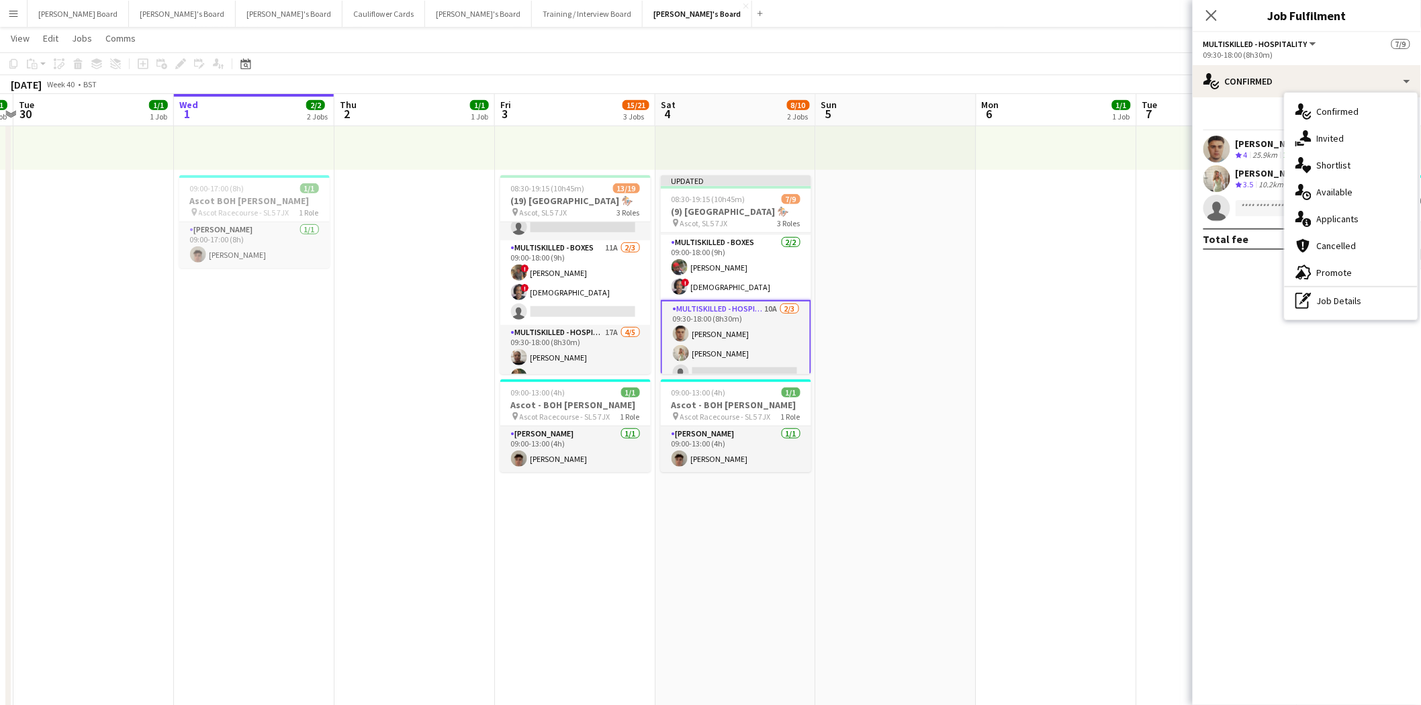
click at [1255, 139] on div "[PERSON_NAME]" at bounding box center [1277, 144] width 83 height 12
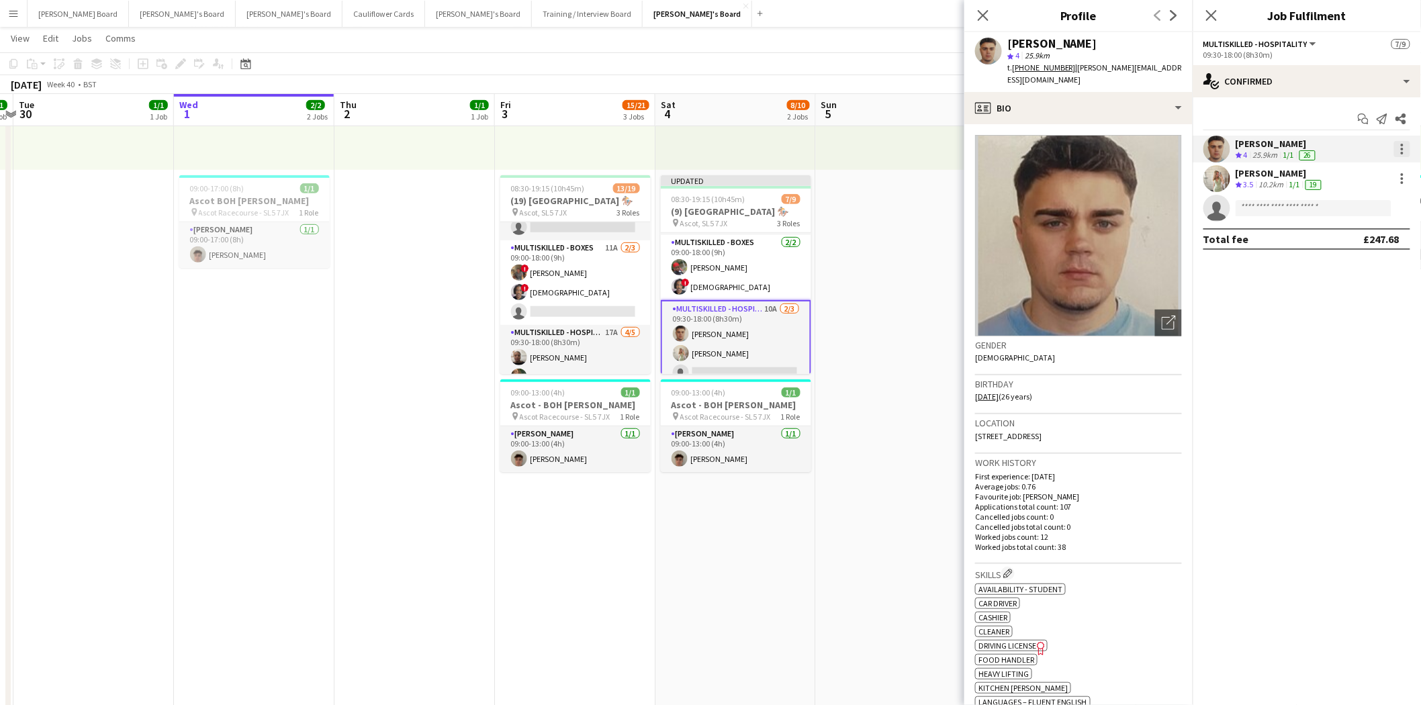
click at [1404, 150] on div at bounding box center [1402, 149] width 3 height 3
click at [1359, 209] on span "Switch crew" at bounding box center [1345, 205] width 57 height 11
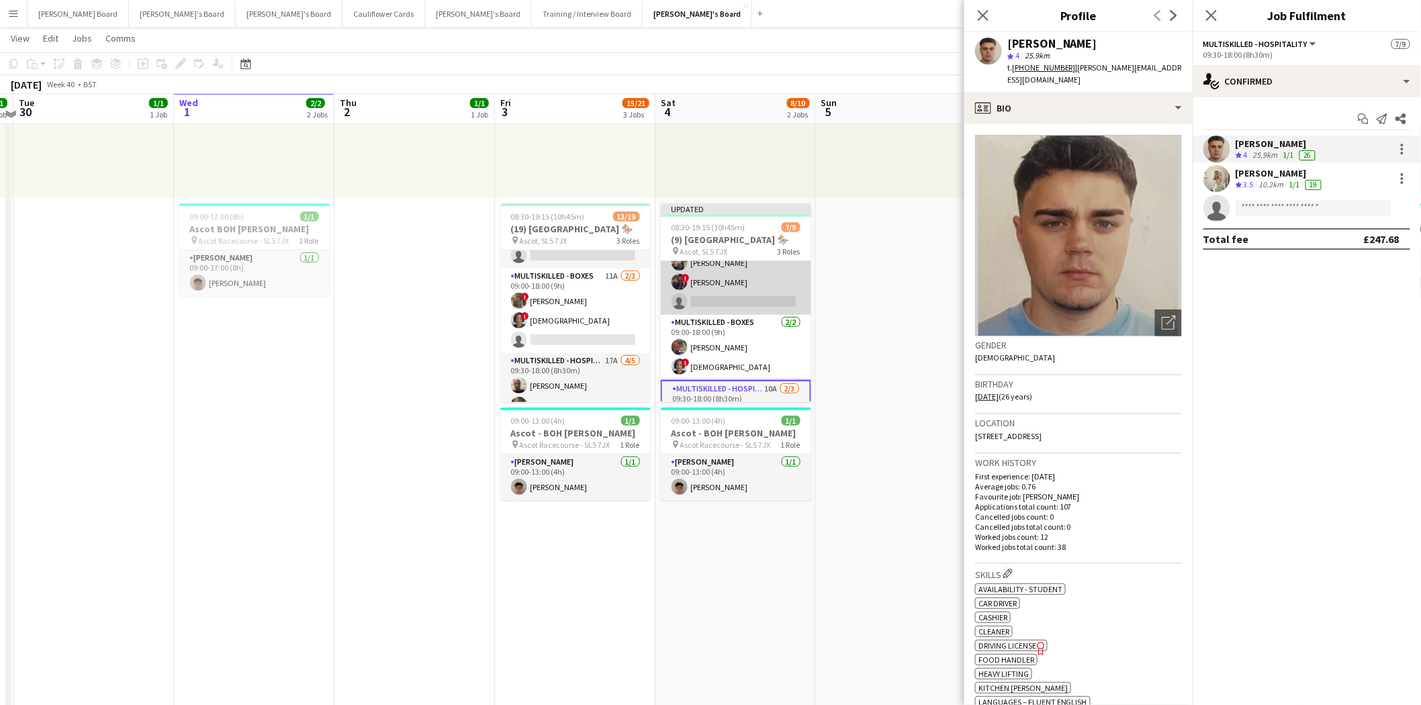
scroll to position [0, 0]
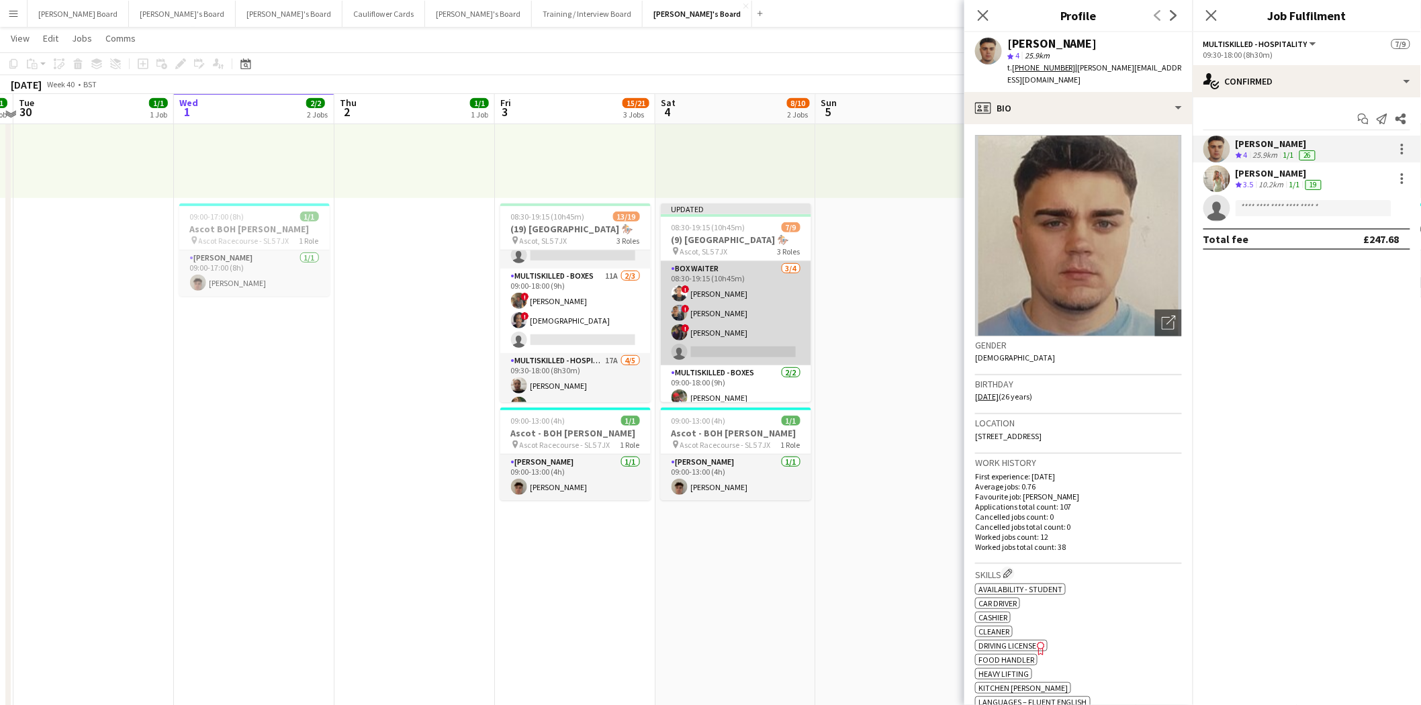
click at [748, 300] on app-card-role "BOX Waiter [DATE] 08:30-19:15 (10h45m) ! Sula Bransden ! [PERSON_NAME] ! [PERSO…" at bounding box center [736, 313] width 150 height 104
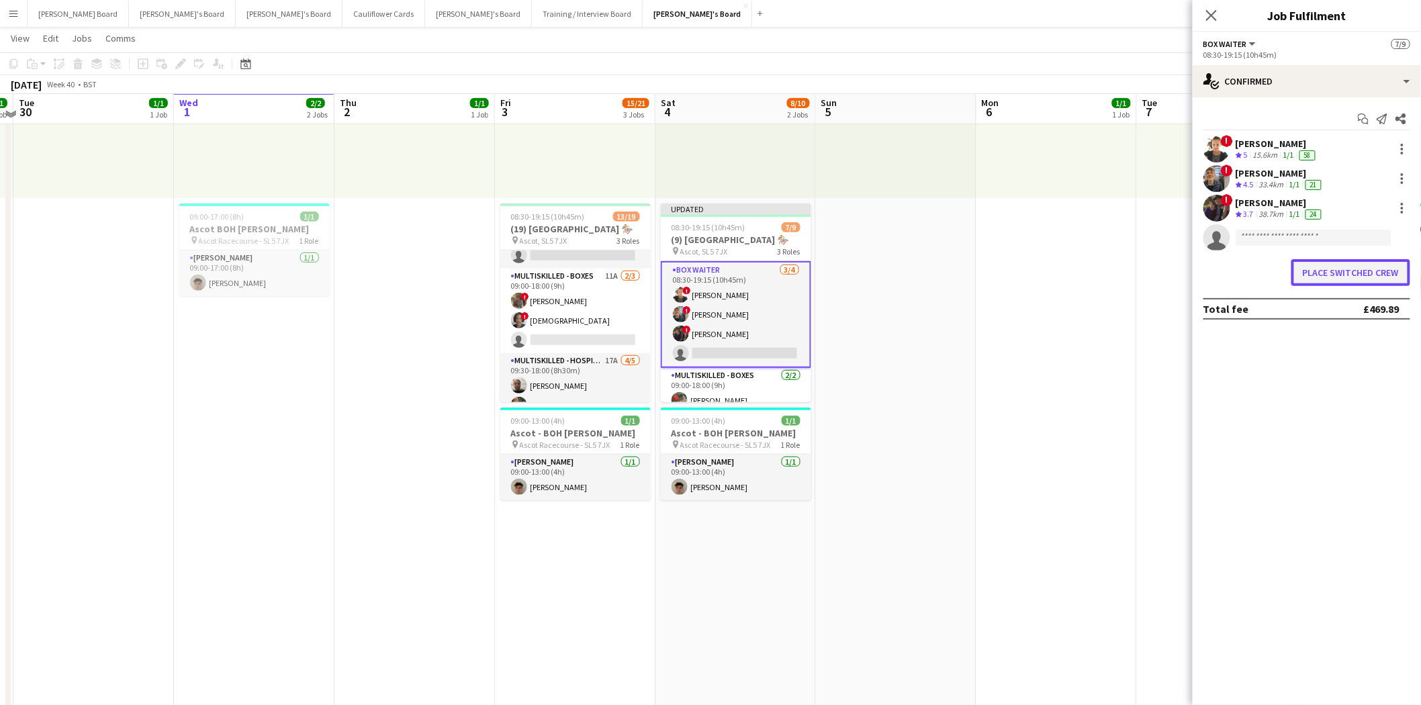
click at [1344, 275] on button "Place switched crew" at bounding box center [1351, 272] width 119 height 27
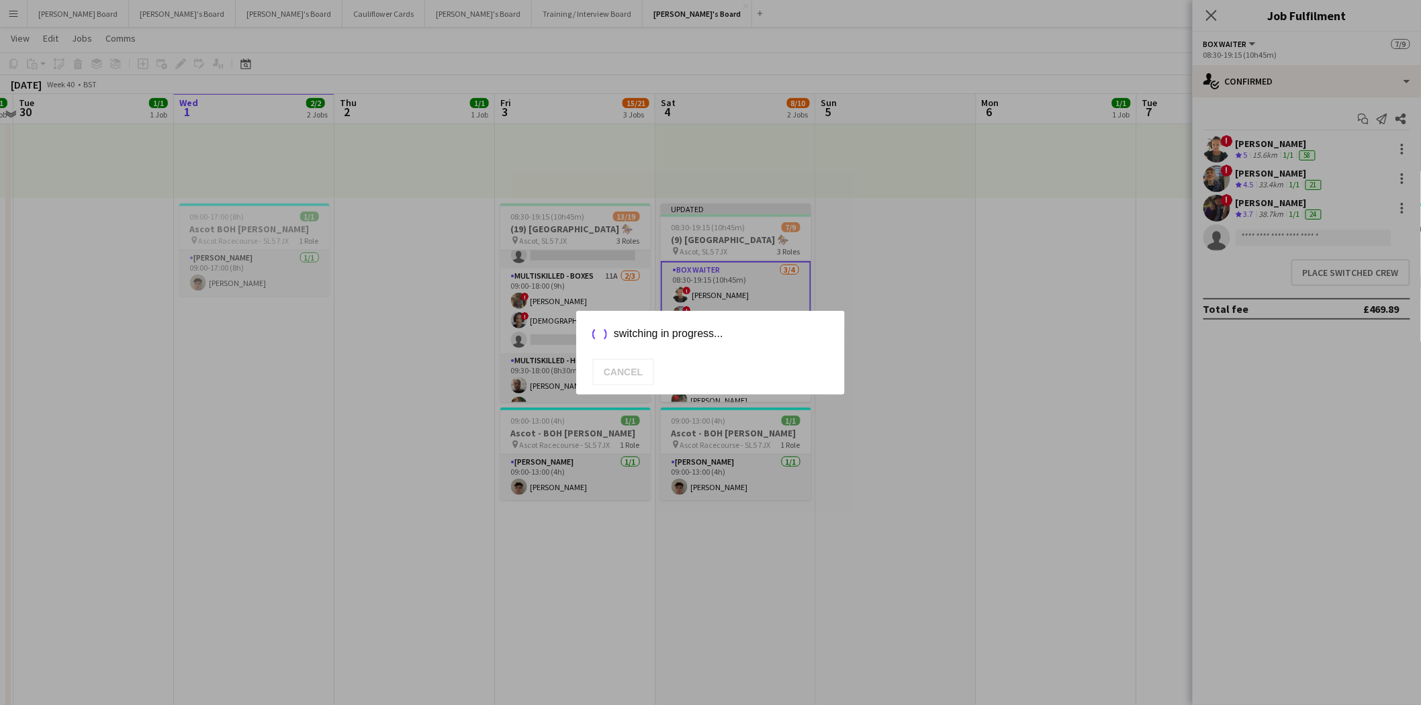
scroll to position [224, 0]
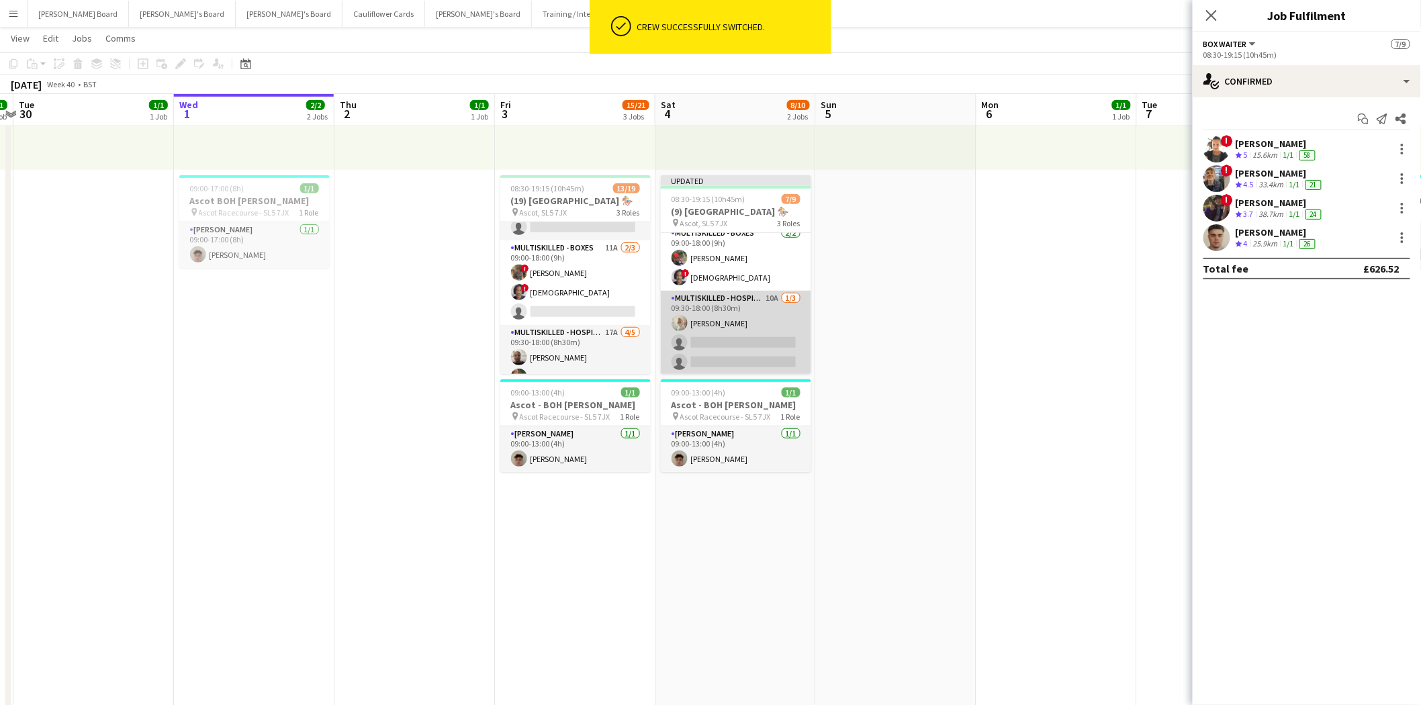
click at [740, 341] on app-card-role "Multiskilled - Hospitality 10A [DATE] 09:30-18:00 (8h30m) [PERSON_NAME] single-…" at bounding box center [736, 333] width 150 height 85
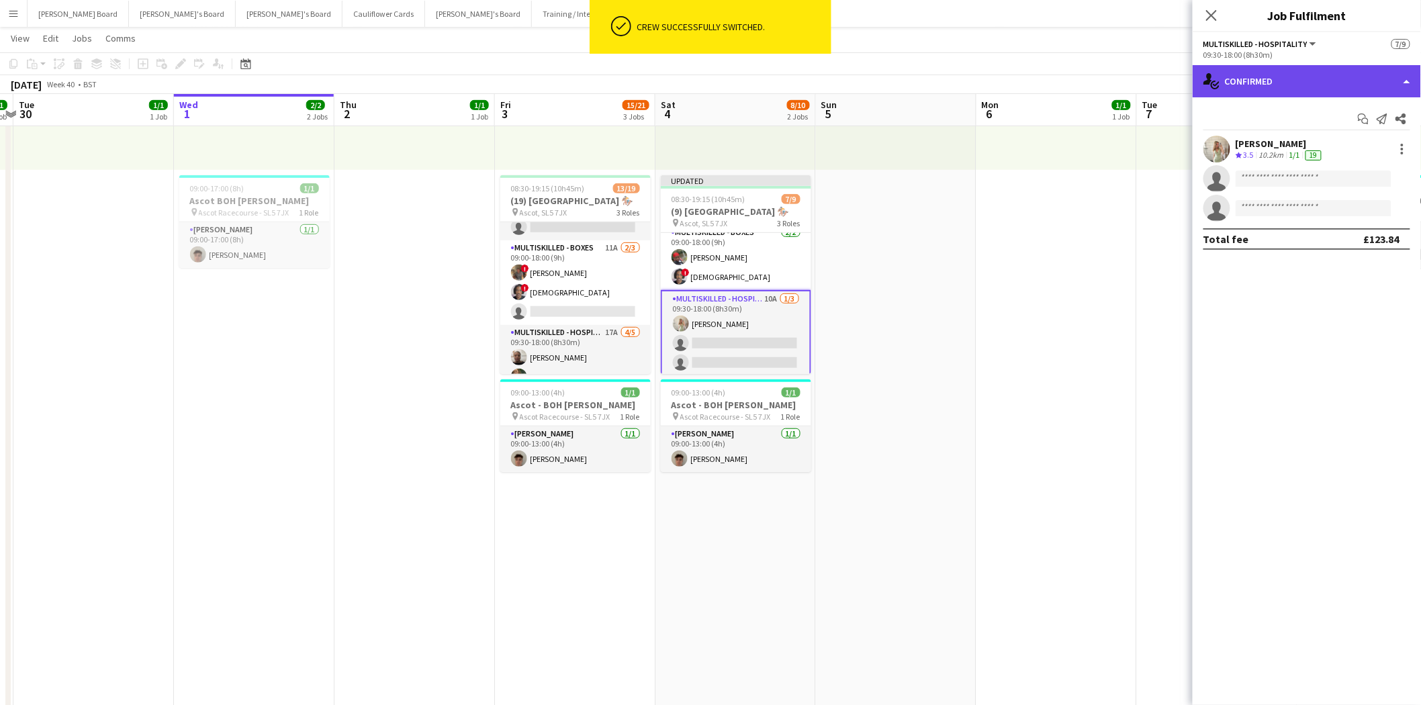
click at [1303, 79] on div "single-neutral-actions-check-2 Confirmed" at bounding box center [1307, 81] width 228 height 32
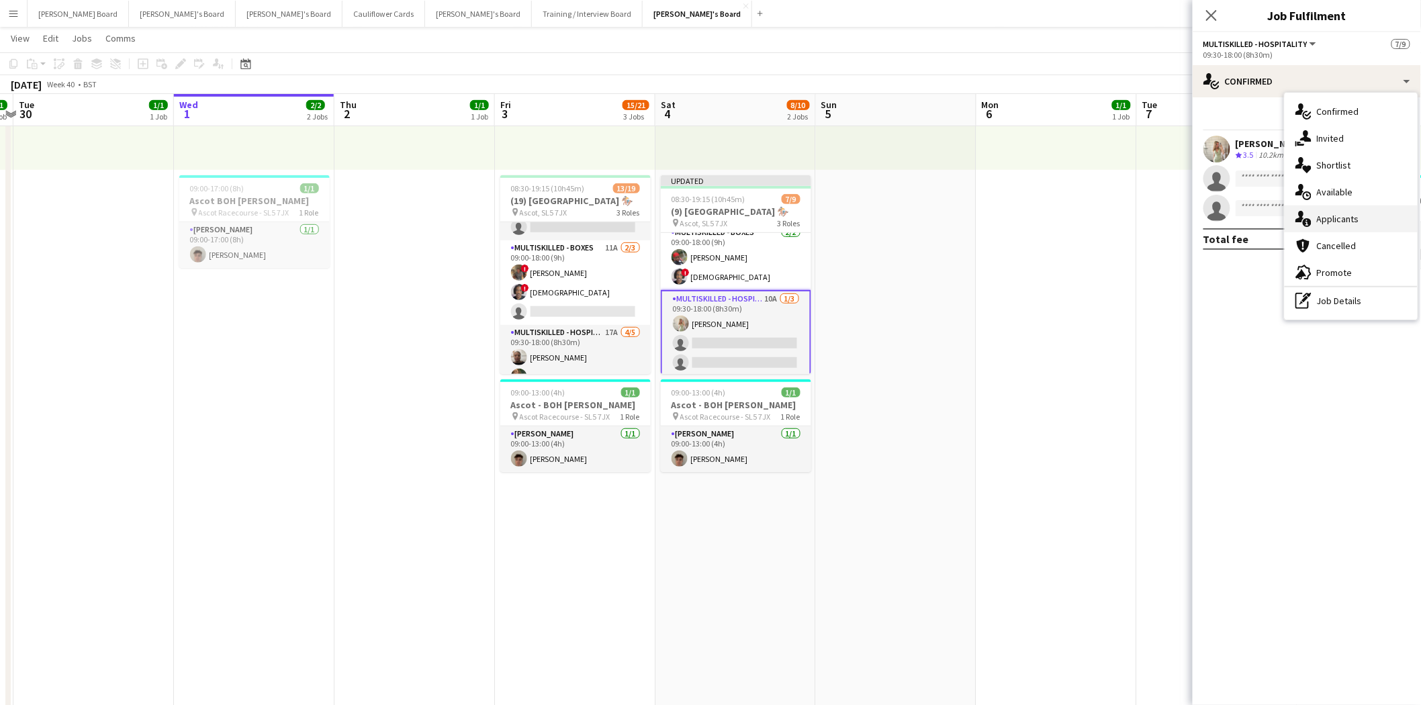
click at [1348, 223] on span "Applicants" at bounding box center [1338, 219] width 42 height 12
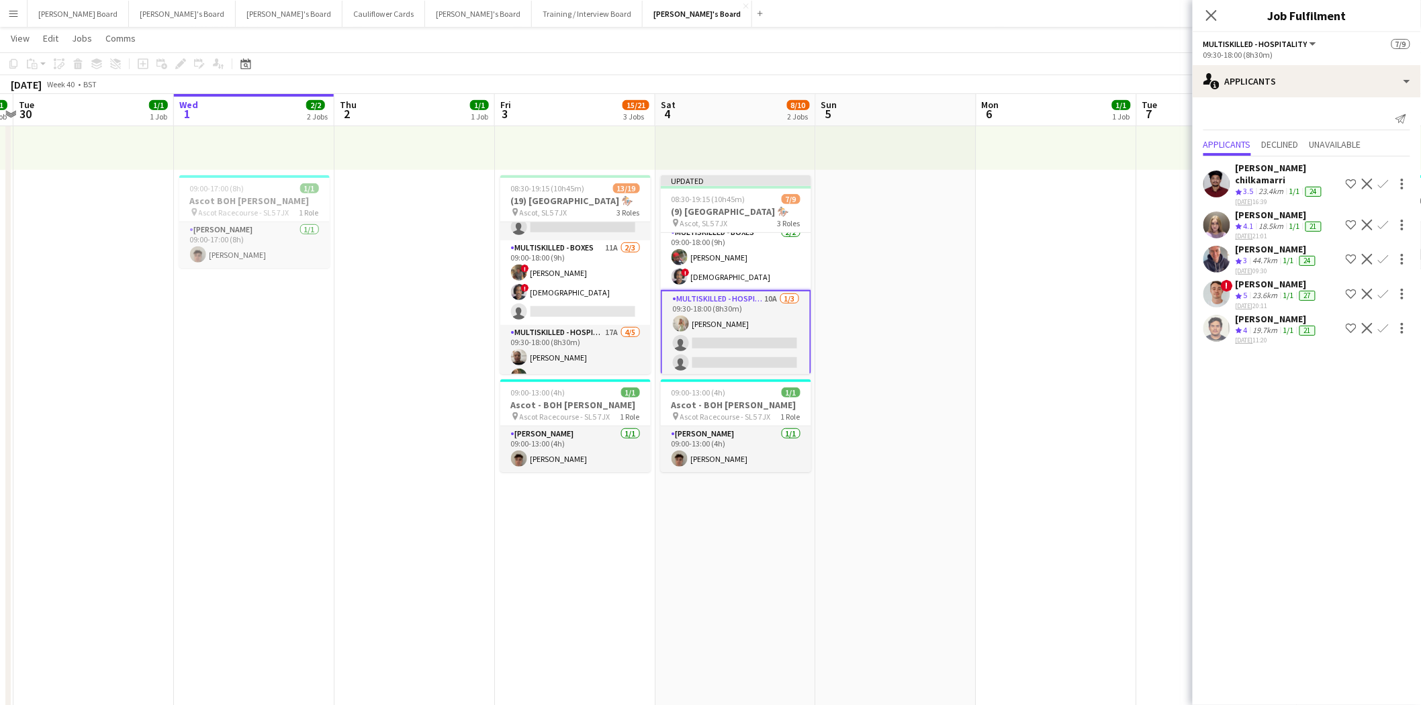
click at [1382, 289] on app-icon "Confirm" at bounding box center [1383, 294] width 11 height 11
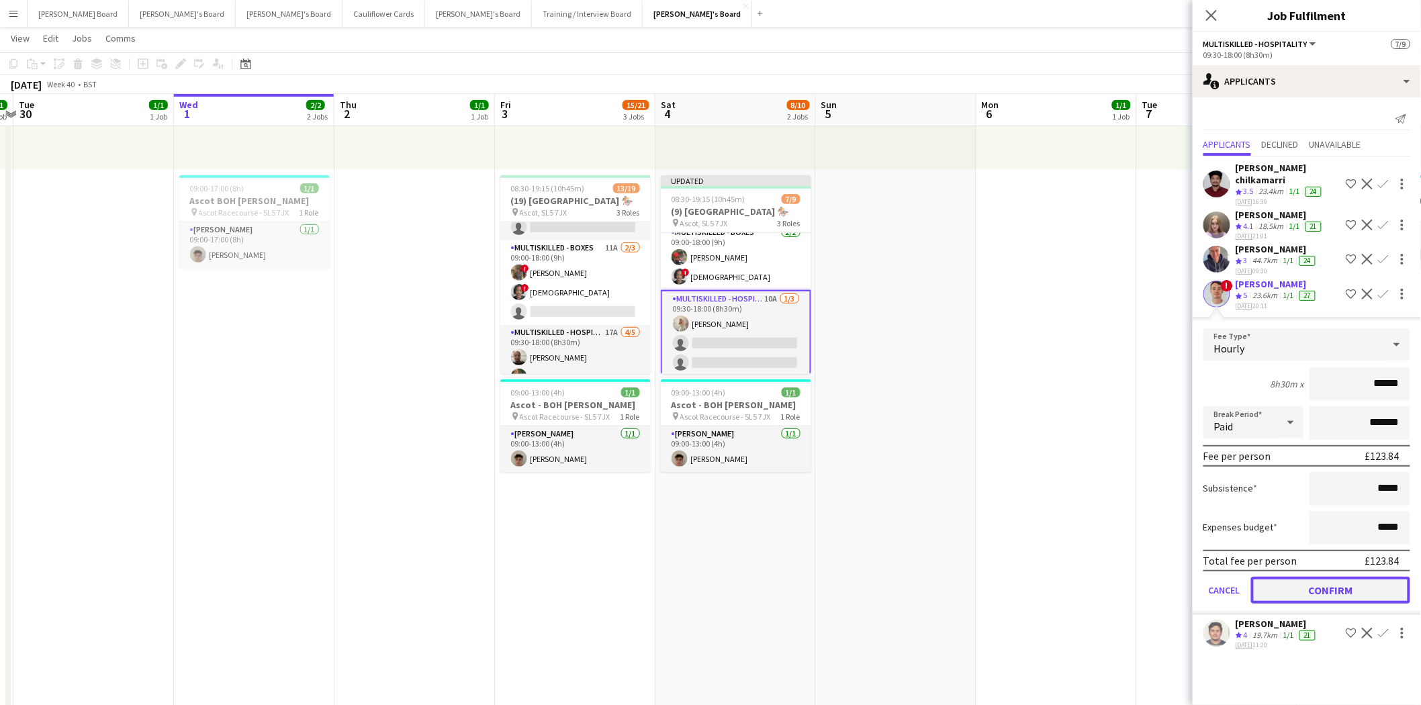
click at [1318, 577] on button "Confirm" at bounding box center [1330, 590] width 159 height 27
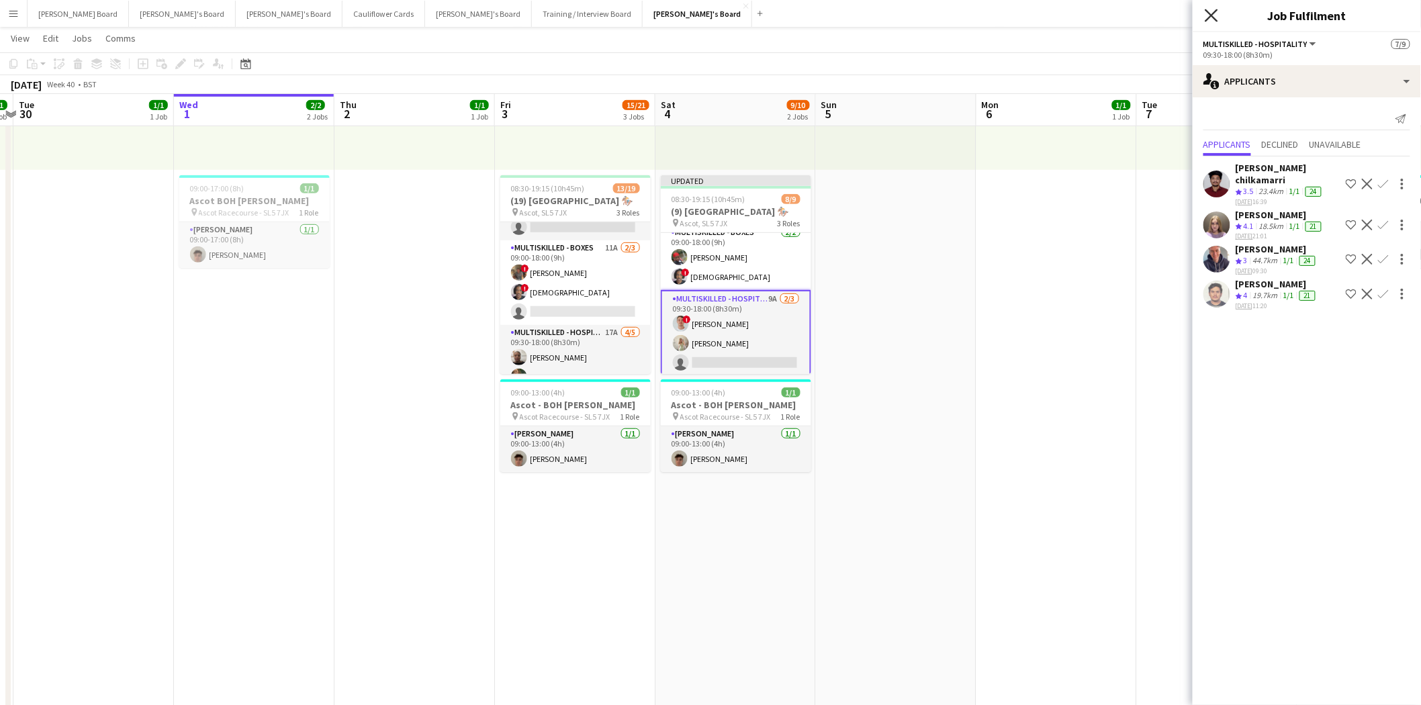
click at [1212, 17] on icon at bounding box center [1211, 15] width 13 height 13
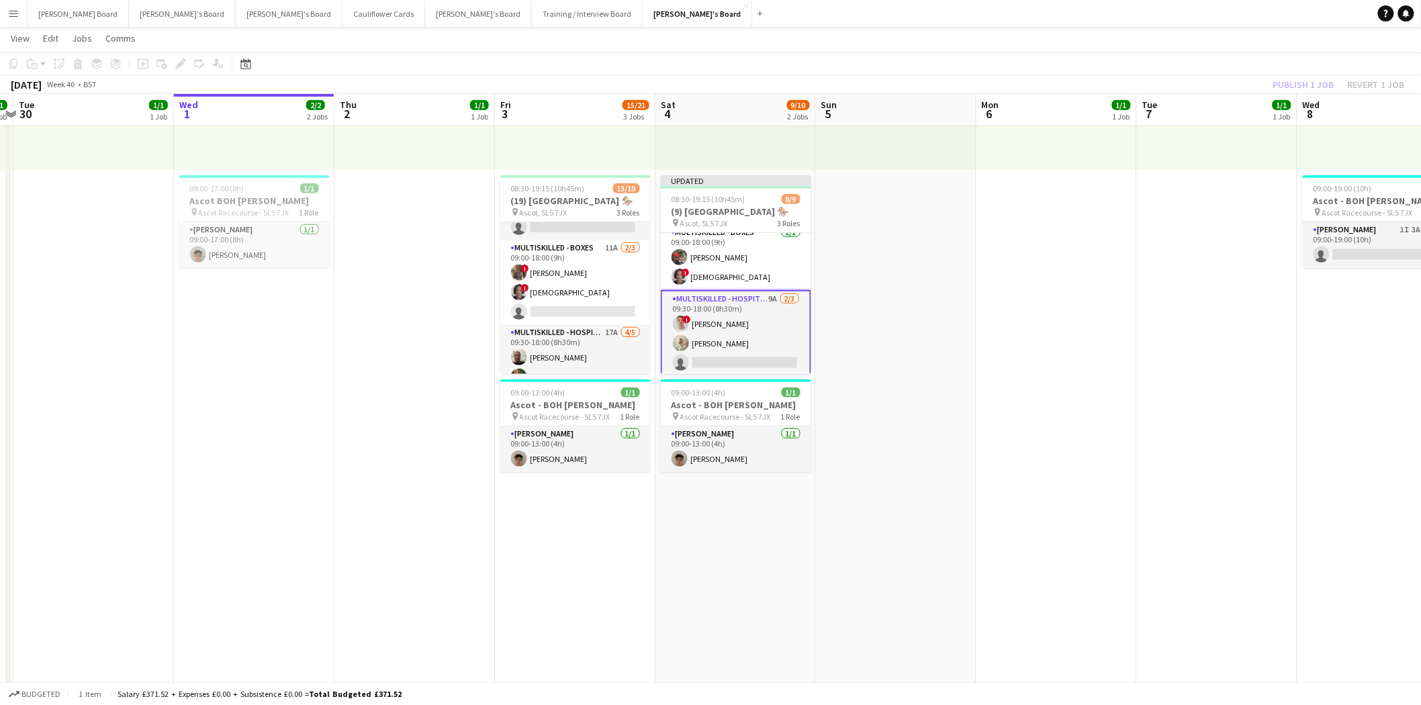
click at [1313, 81] on div "Publish 1 job Revert 1 job" at bounding box center [1339, 84] width 164 height 17
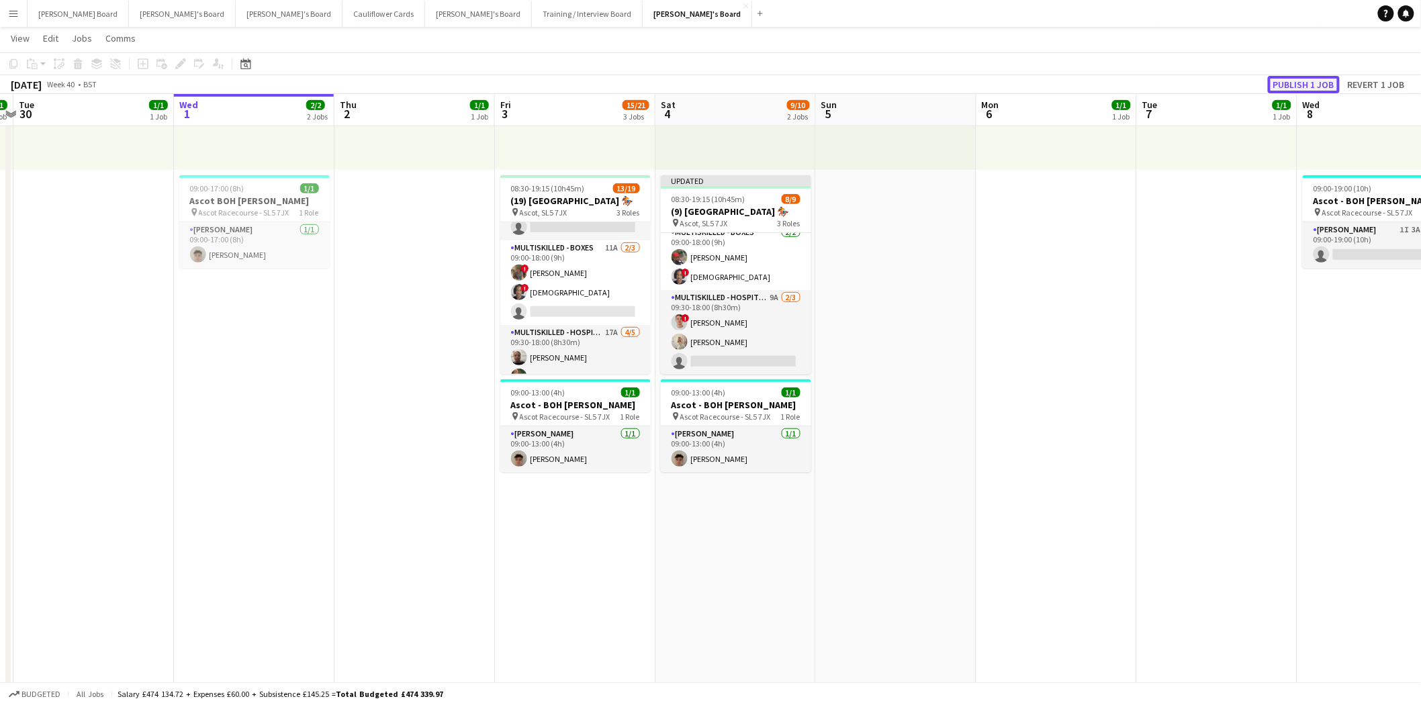
click at [1324, 83] on button "Publish 1 job" at bounding box center [1304, 84] width 72 height 17
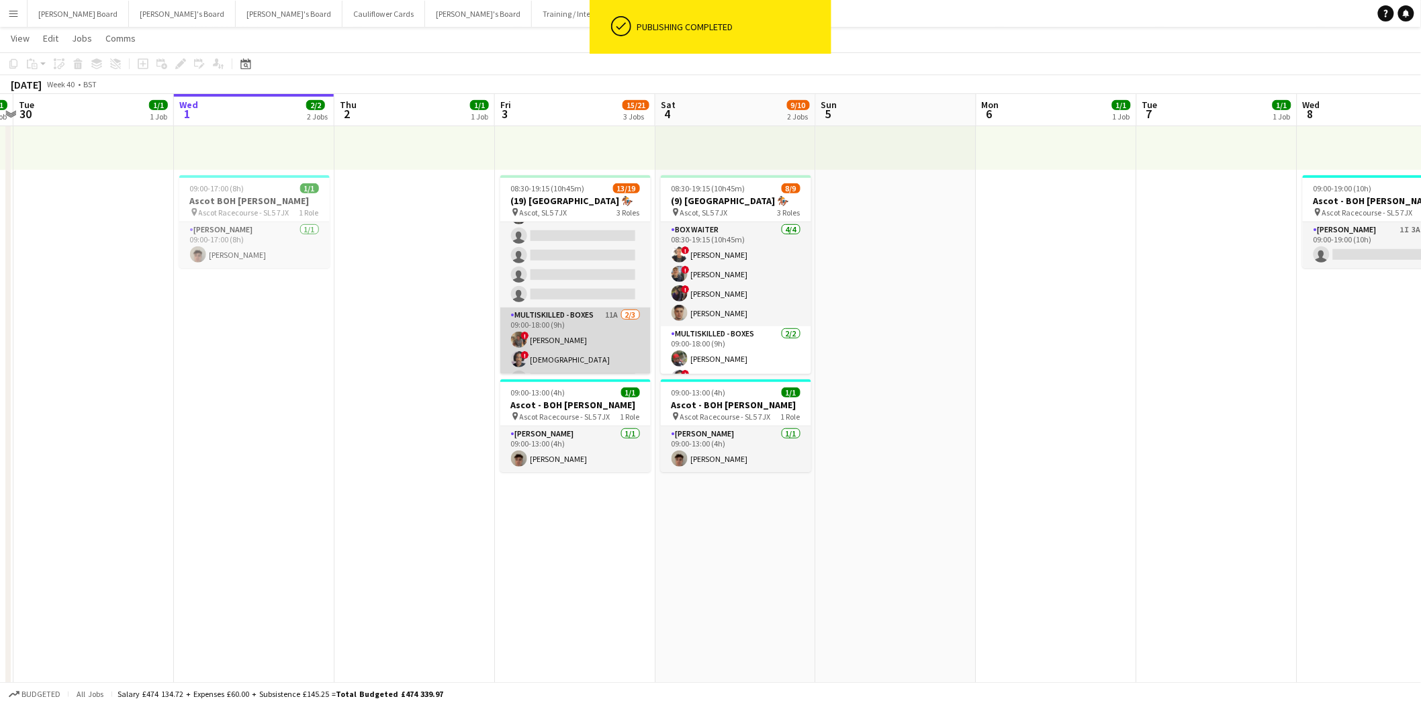
scroll to position [222, 0]
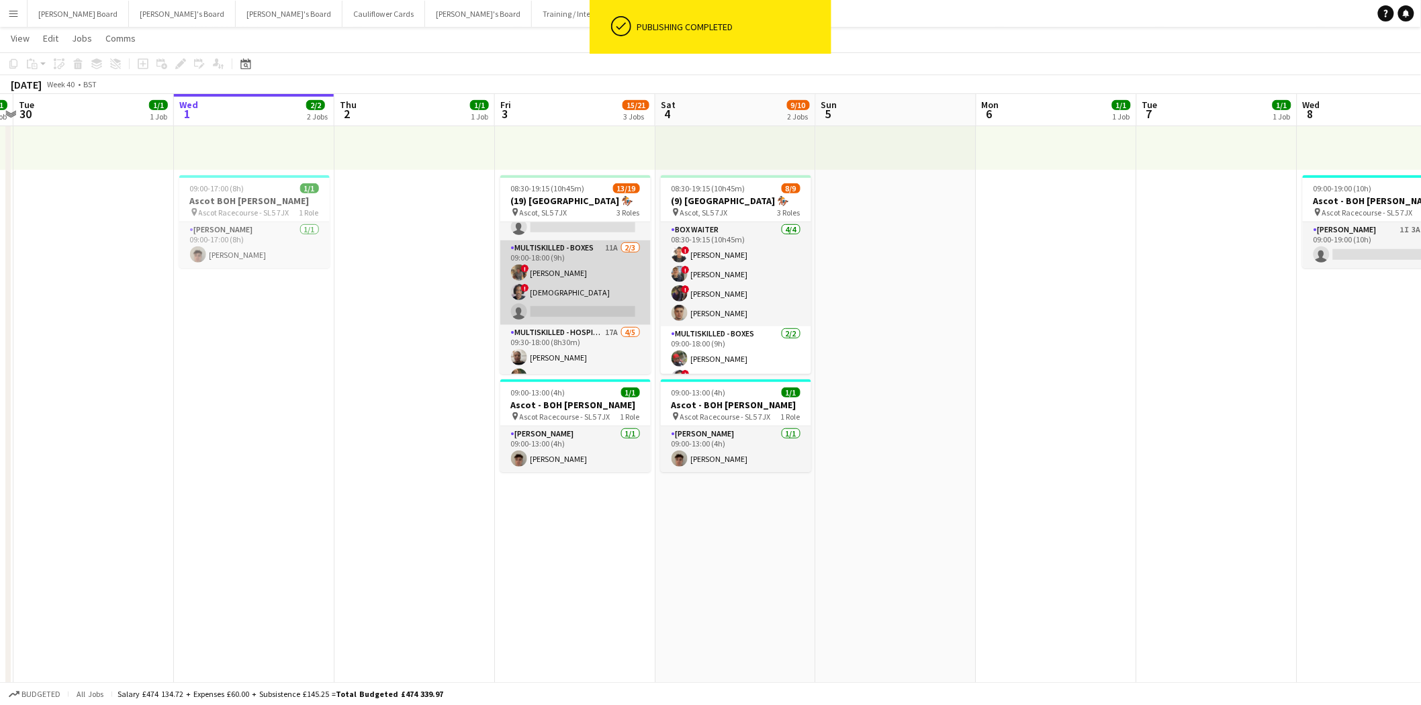
click at [592, 301] on app-card-role "Multiskilled - Boxes 11A [DATE] 09:00-18:00 (9h) ! [PERSON_NAME] ! [PERSON_NAME…" at bounding box center [575, 282] width 150 height 85
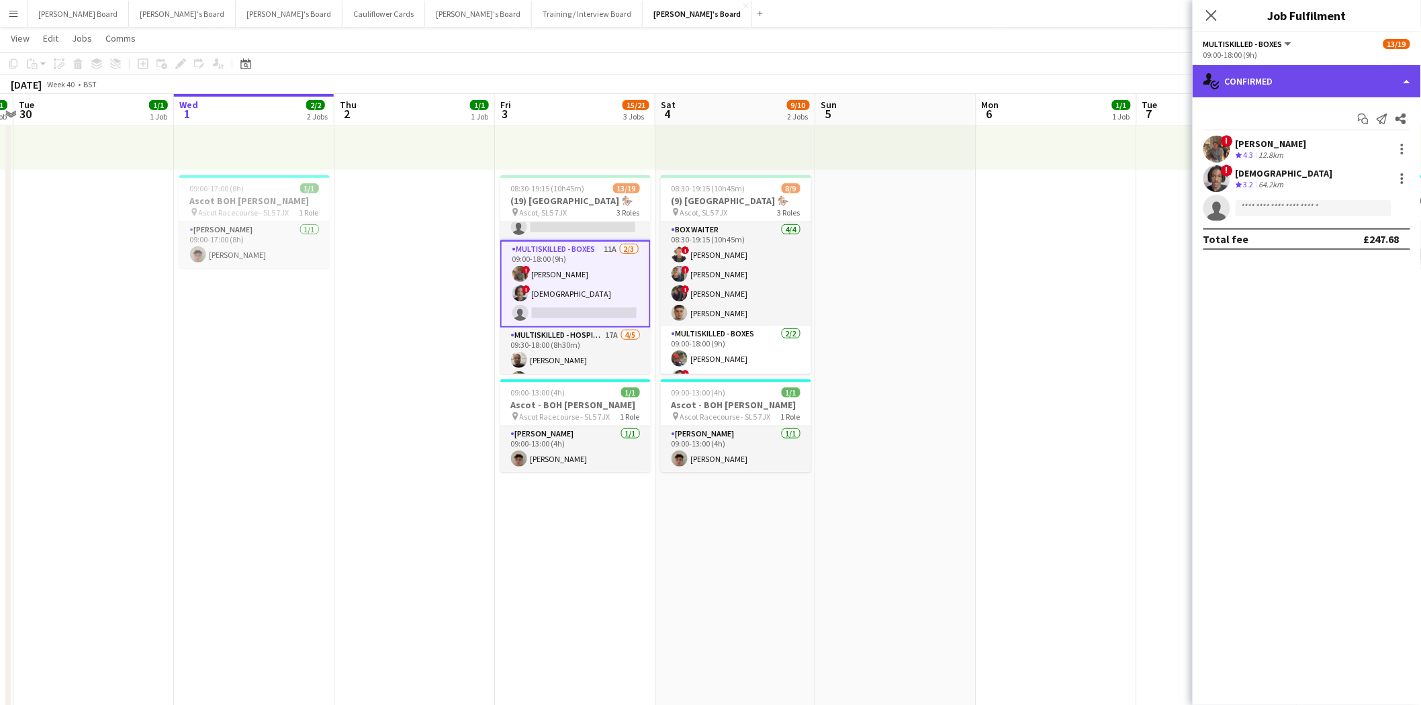
drag, startPoint x: 1307, startPoint y: 85, endPoint x: 1314, endPoint y: 102, distance: 18.1
click at [1308, 85] on div "single-neutral-actions-check-2 Confirmed" at bounding box center [1307, 81] width 228 height 32
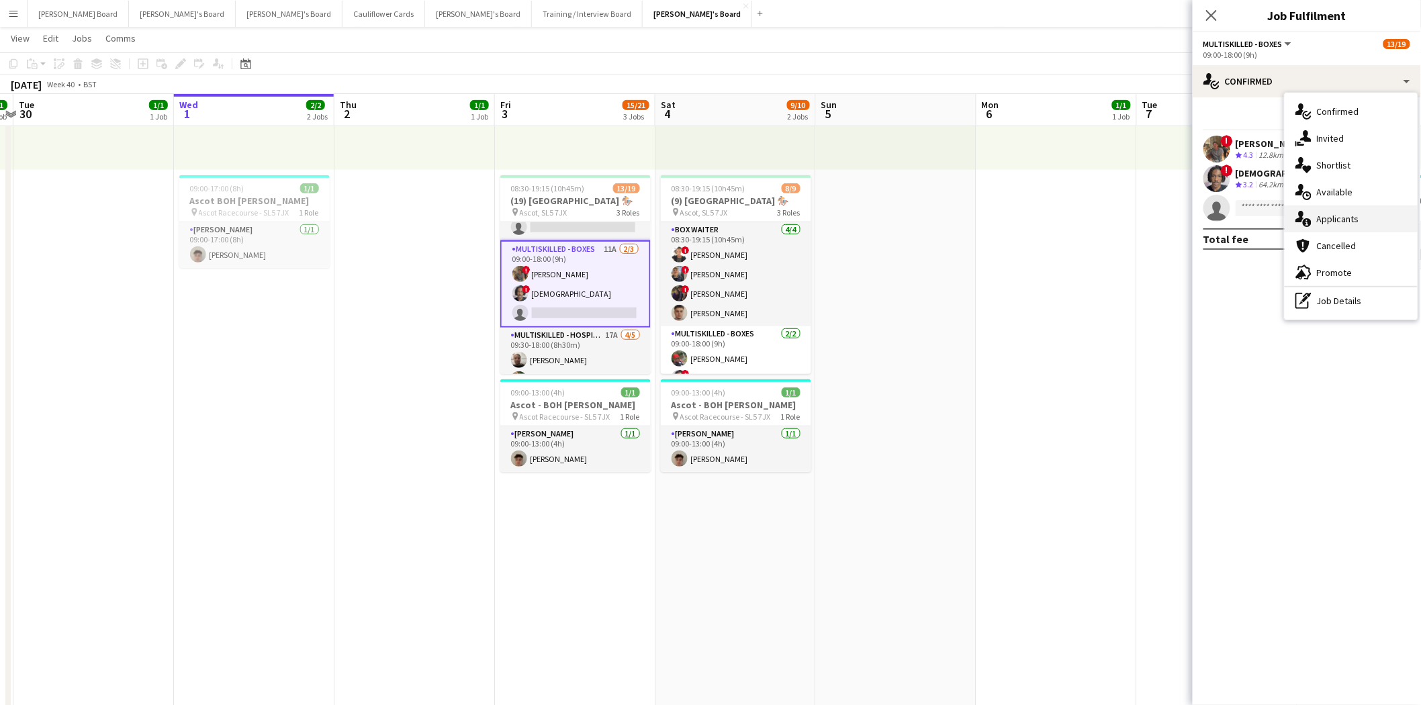
click at [1353, 216] on span "Applicants" at bounding box center [1338, 219] width 42 height 12
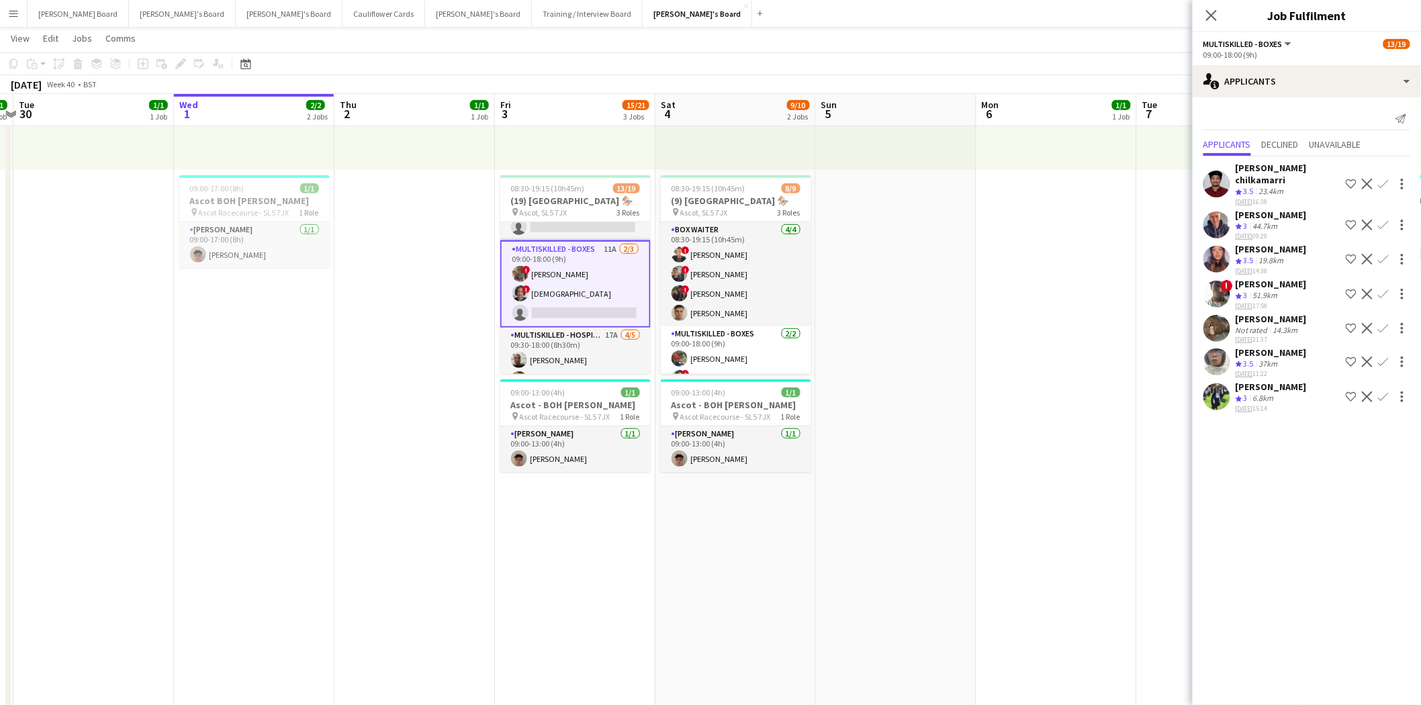
click at [1263, 313] on div "[PERSON_NAME]" at bounding box center [1271, 319] width 71 height 12
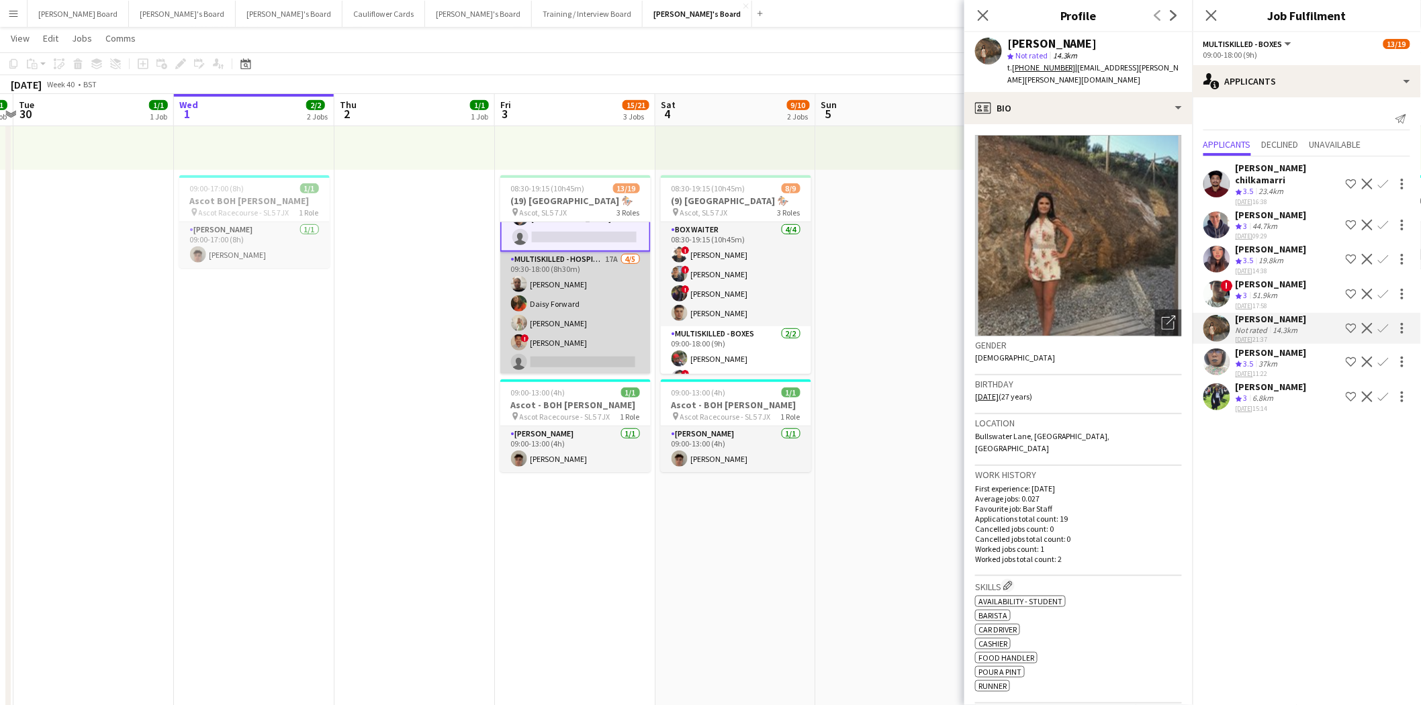
click at [612, 327] on app-card-role "Multiskilled - Hospitality 17A [DATE] 09:30-18:00 (8h30m) [PERSON_NAME] [PERSON…" at bounding box center [575, 314] width 150 height 124
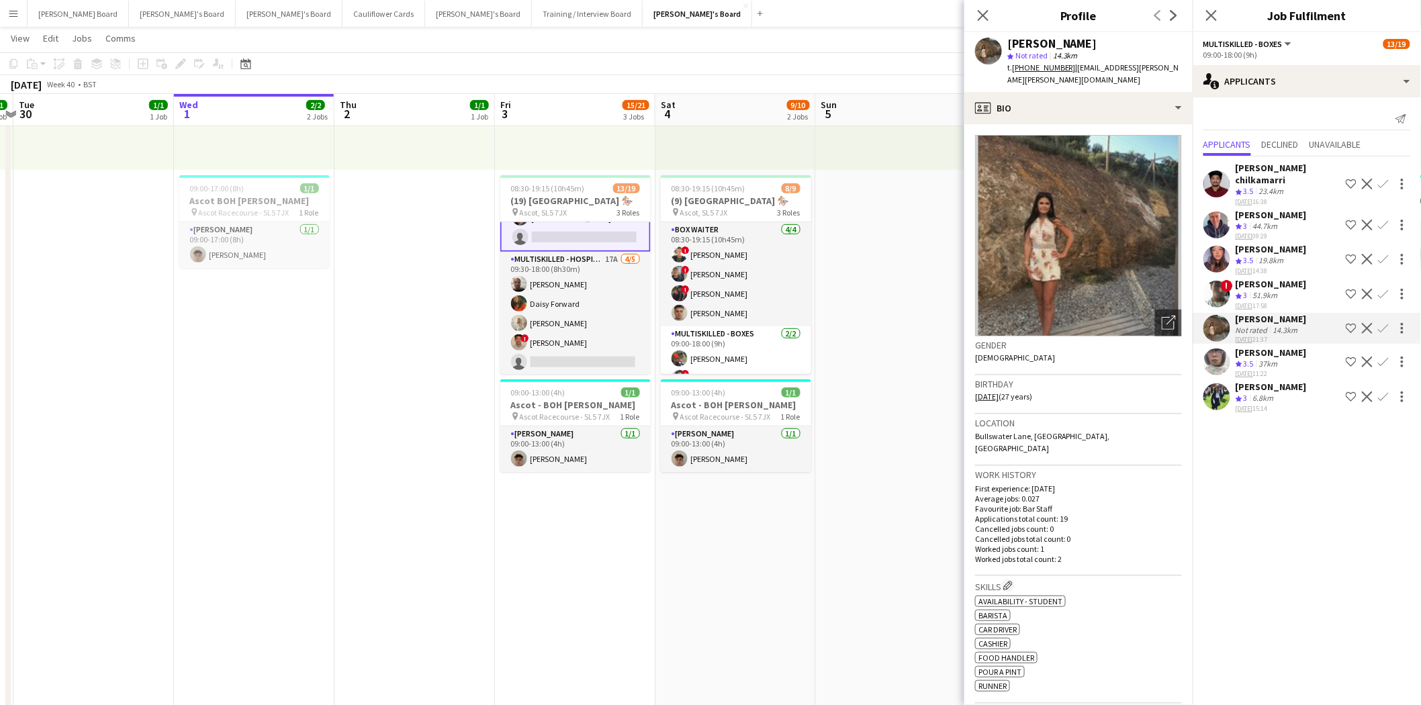
scroll to position [298, 0]
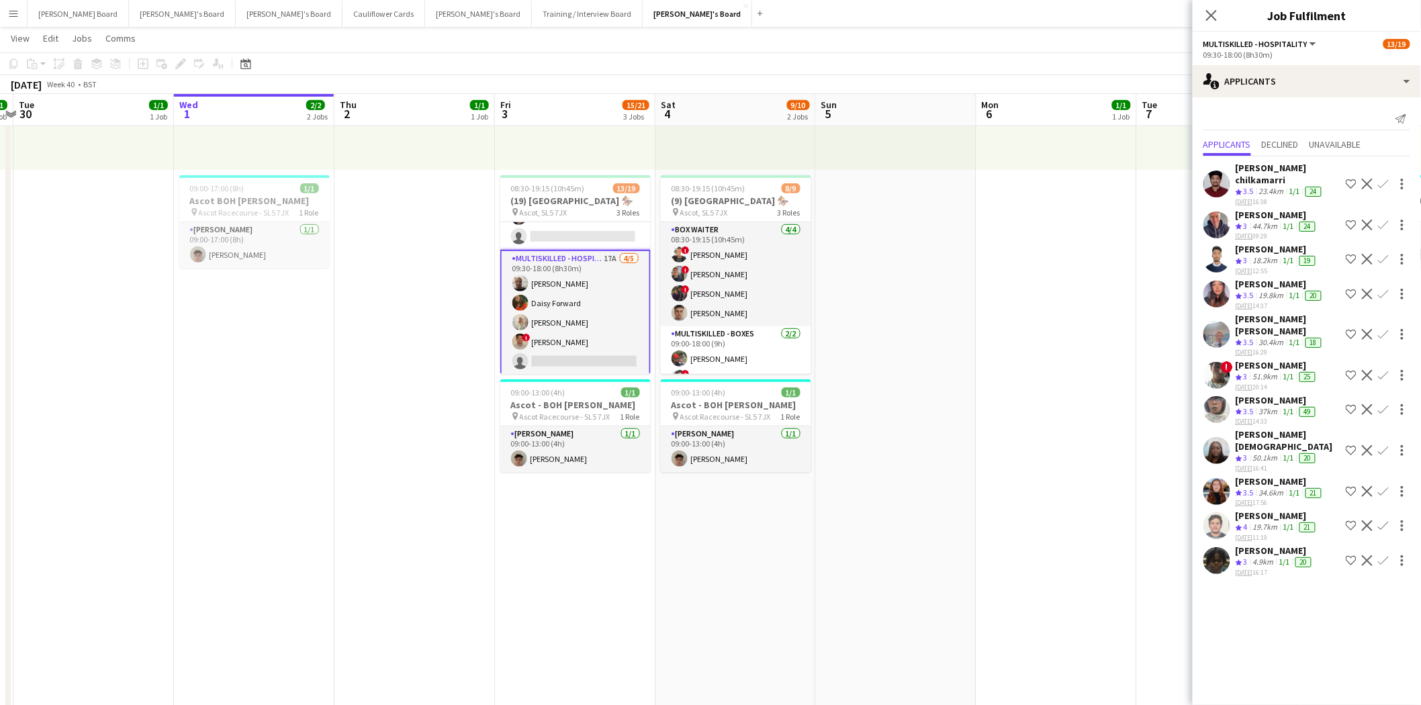
click at [582, 305] on app-card-role "Multiskilled - Hospitality 17A [DATE] 09:30-18:00 (8h30m) [PERSON_NAME] [PERSON…" at bounding box center [575, 313] width 150 height 126
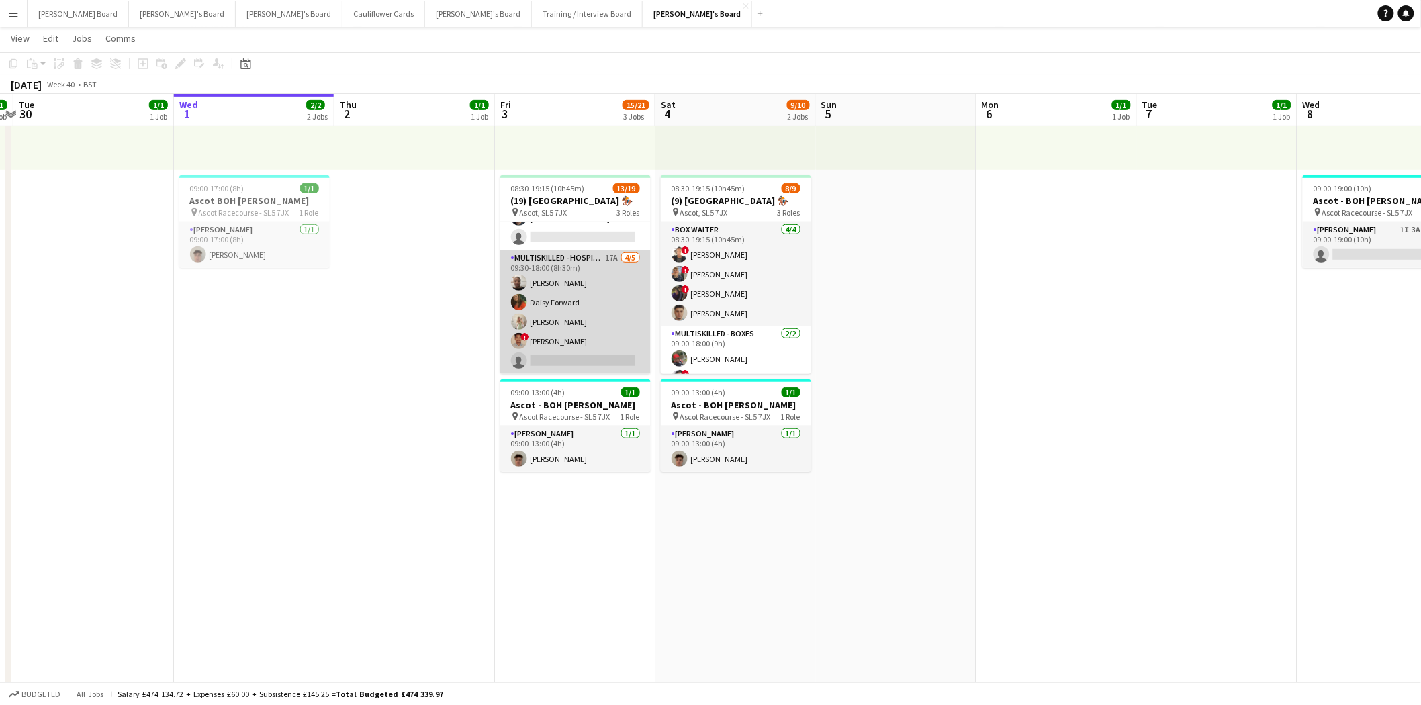
click at [574, 308] on app-card-role "Multiskilled - Hospitality 17A [DATE] 09:30-18:00 (8h30m) [PERSON_NAME] [PERSON…" at bounding box center [575, 313] width 150 height 124
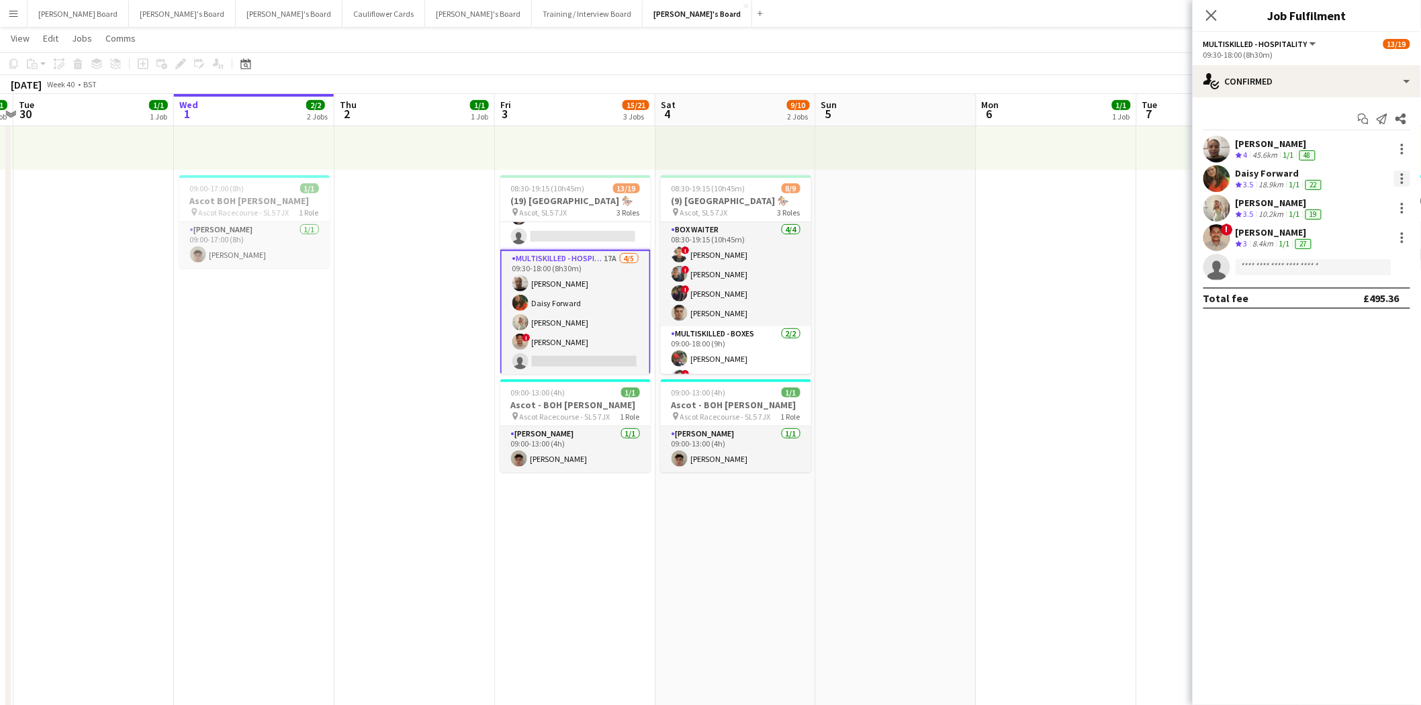
click at [1406, 180] on div at bounding box center [1402, 179] width 16 height 16
click at [1357, 242] on button "Switch crew" at bounding box center [1358, 236] width 105 height 32
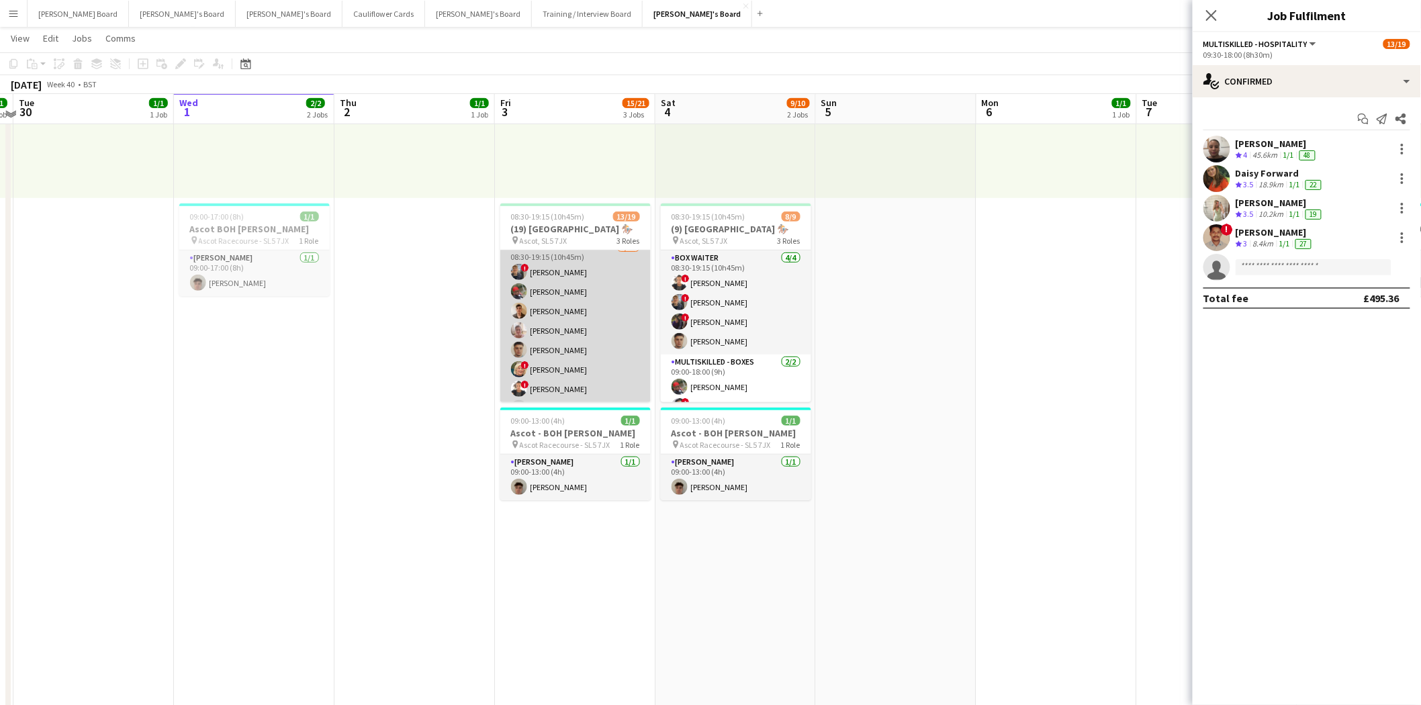
scroll to position [0, 0]
click at [591, 351] on app-card-role "BOX Waiter 19A [DATE] 08:30-19:15 (10h45m) ! [PERSON_NAME] [PERSON_NAME] [PERSO…" at bounding box center [575, 371] width 150 height 240
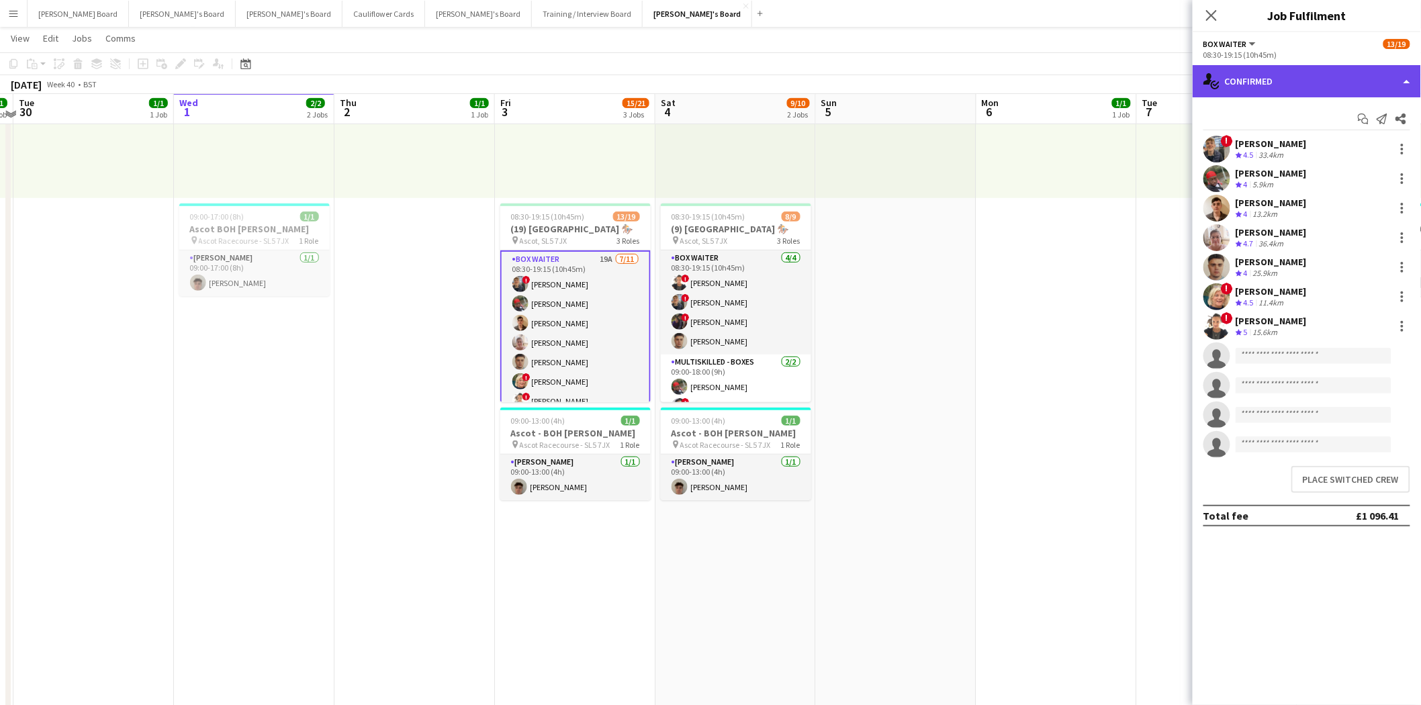
click at [1292, 78] on div "single-neutral-actions-check-2 Confirmed" at bounding box center [1307, 81] width 228 height 32
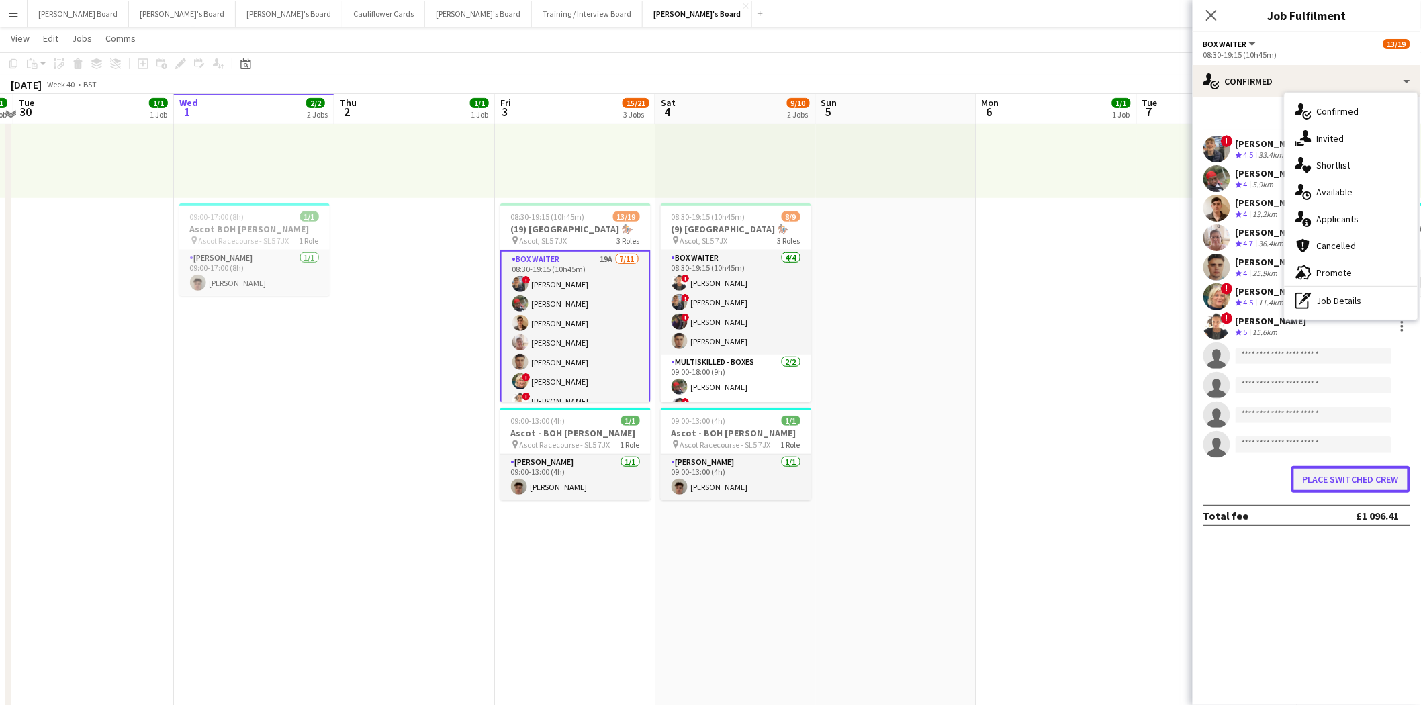
click at [1350, 479] on button "Place switched crew" at bounding box center [1351, 479] width 119 height 27
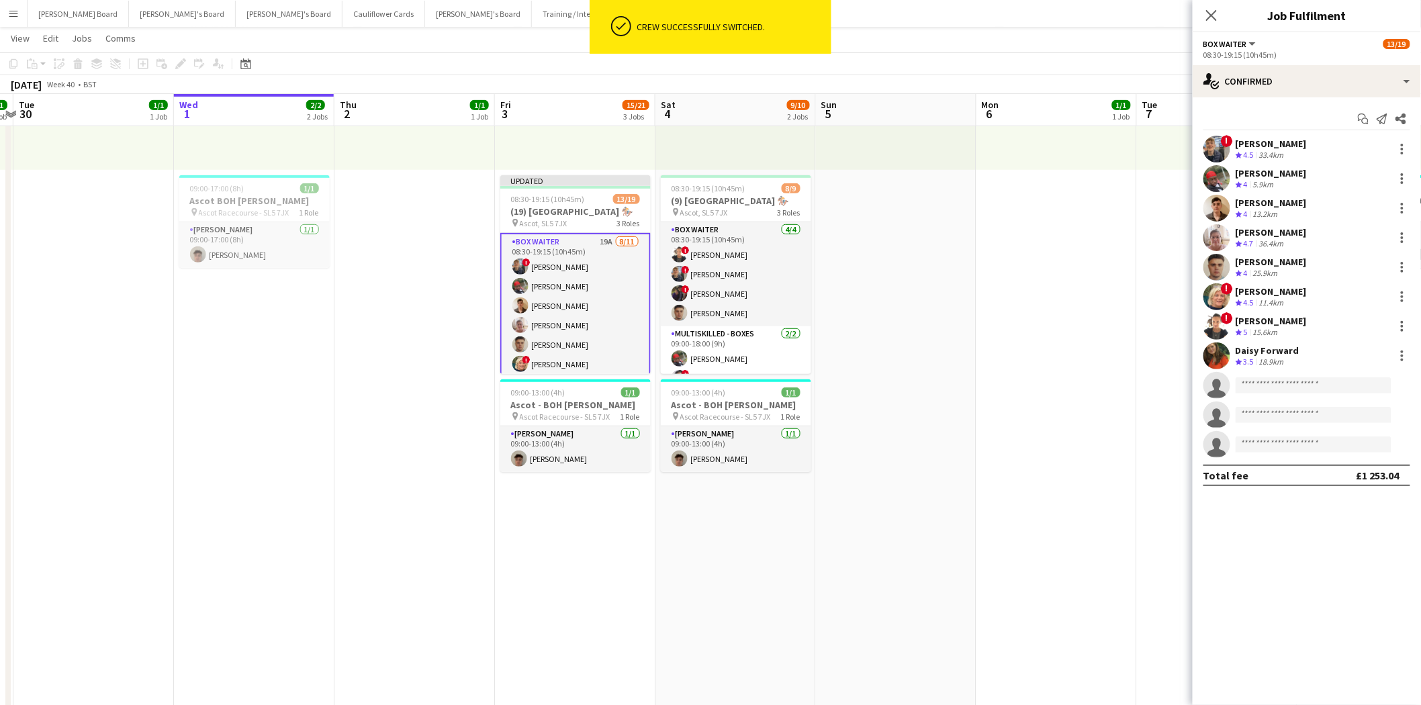
scroll to position [224, 0]
drag, startPoint x: 1214, startPoint y: 14, endPoint x: 1223, endPoint y: 16, distance: 9.6
click at [1217, 14] on icon "Close pop-in" at bounding box center [1211, 15] width 11 height 11
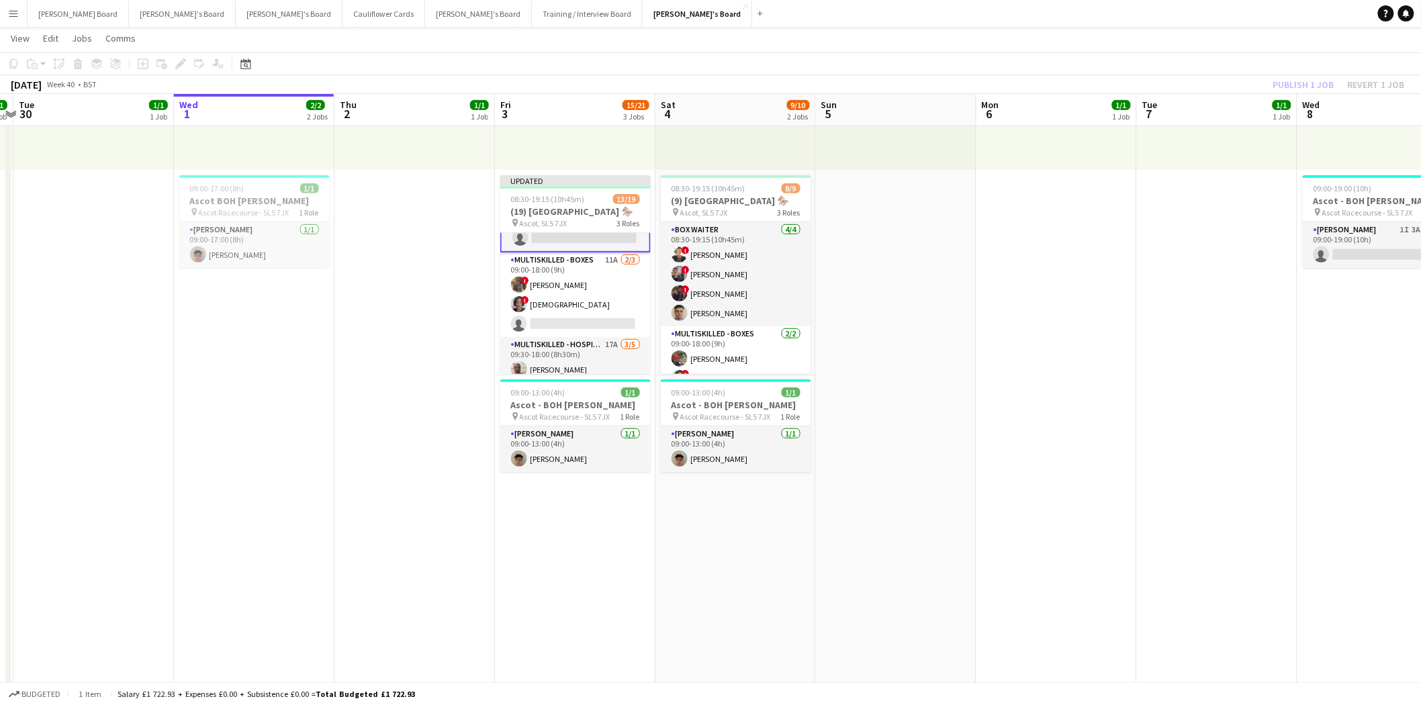
click at [1312, 81] on div "Publish 1 job Revert 1 job" at bounding box center [1339, 84] width 164 height 17
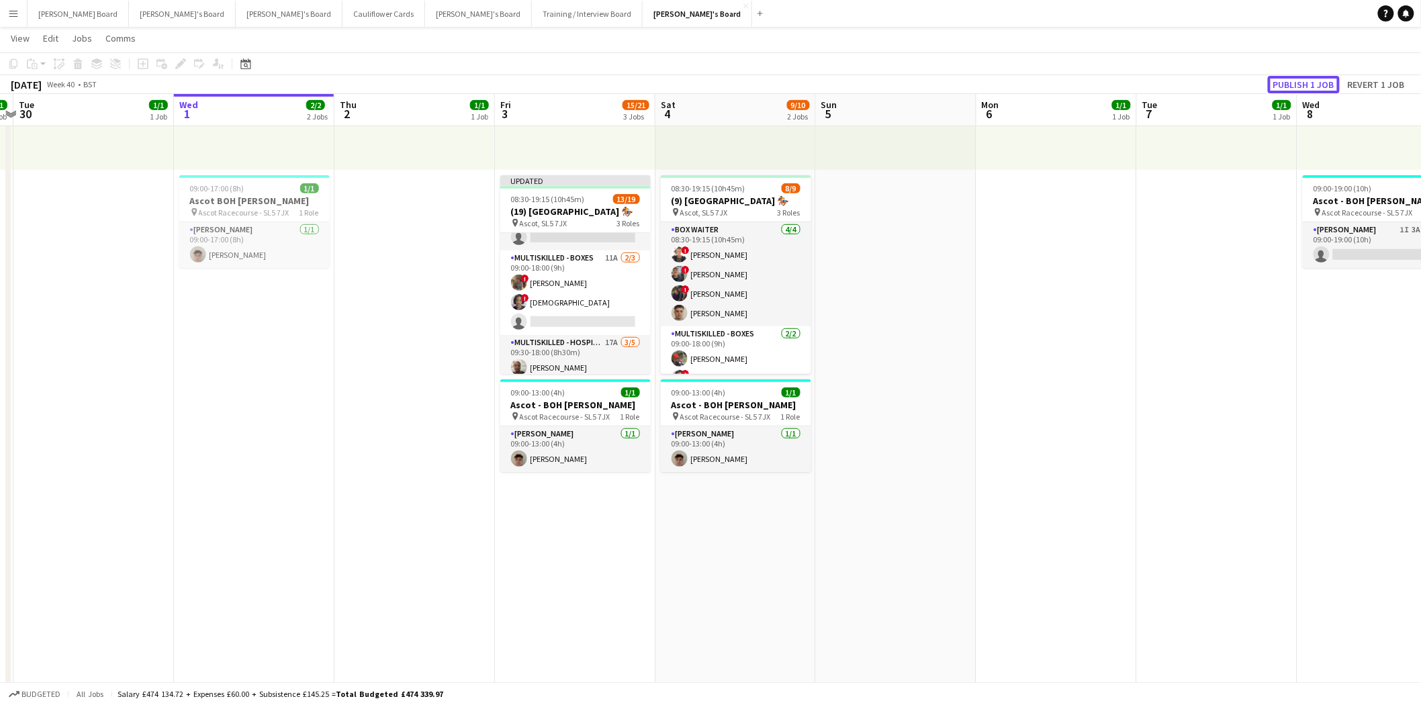
click at [1312, 81] on button "Publish 1 job" at bounding box center [1304, 84] width 72 height 17
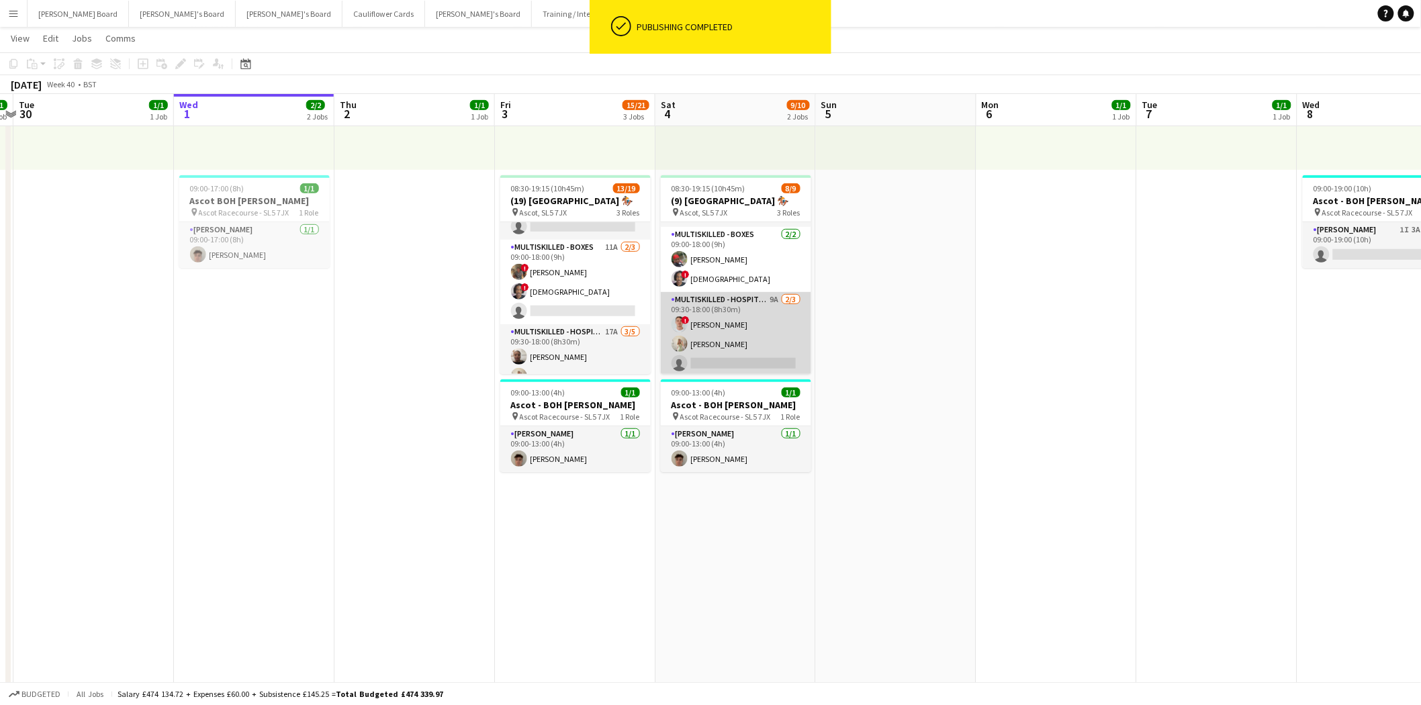
scroll to position [102, 0]
drag, startPoint x: 730, startPoint y: 319, endPoint x: 747, endPoint y: 325, distance: 17.8
click at [731, 319] on app-card-role "Multiskilled - Hospitality 9A [DATE] 09:30-18:00 (8h30m) ! [PERSON_NAME] [PERSO…" at bounding box center [736, 331] width 150 height 85
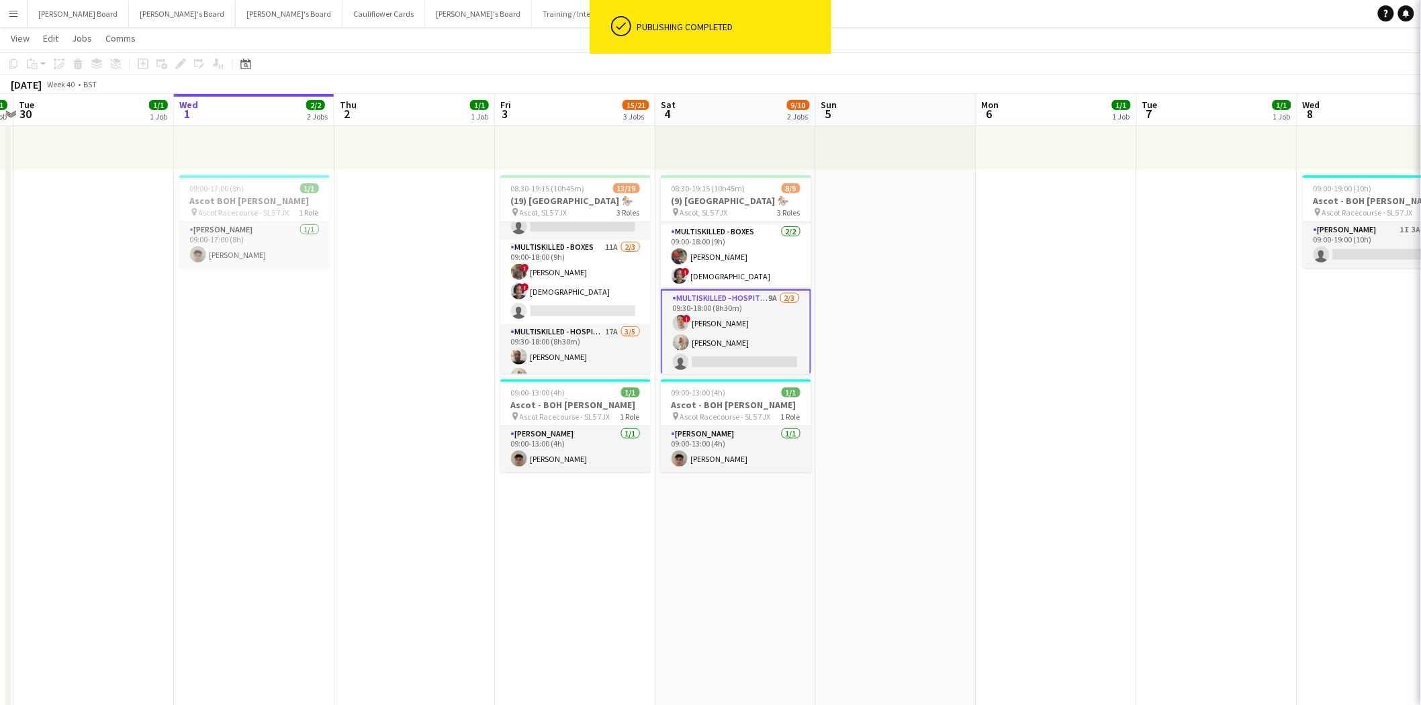
scroll to position [0, 307]
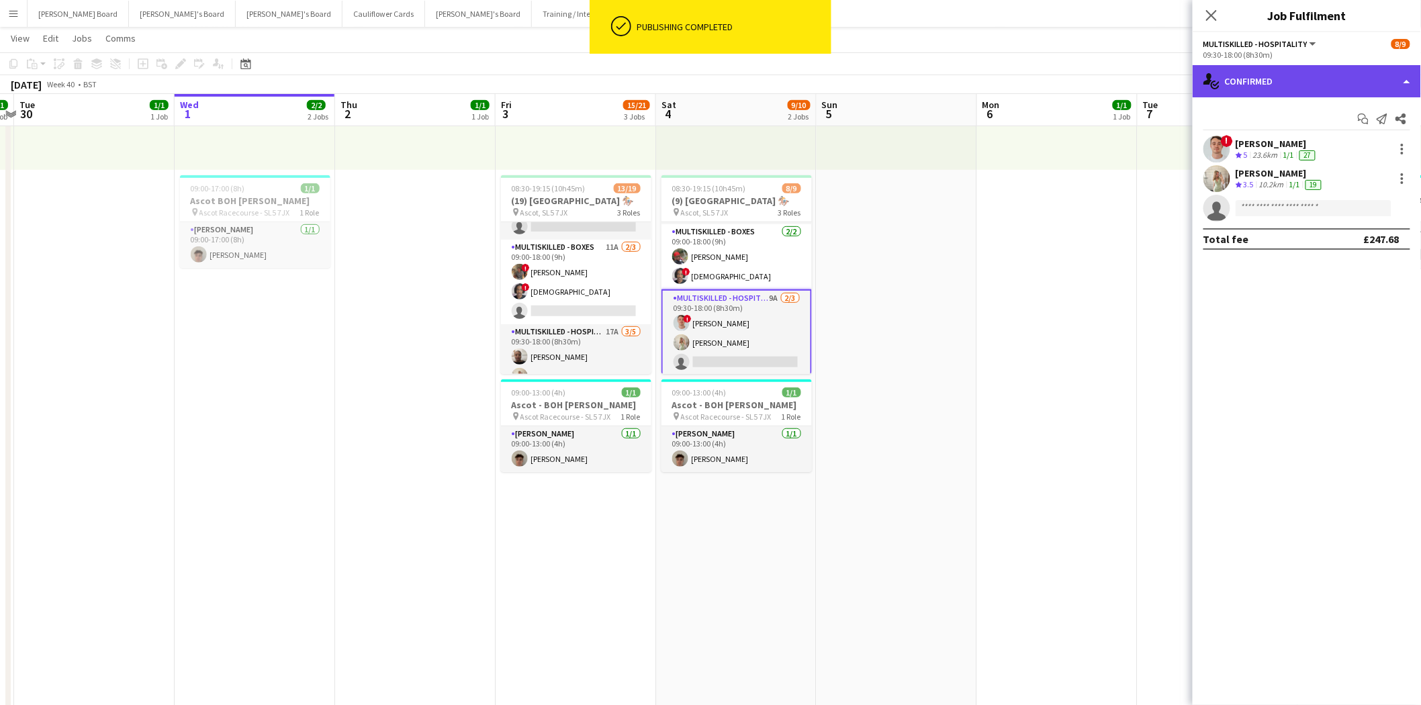
click at [1302, 81] on div "single-neutral-actions-check-2 Confirmed" at bounding box center [1307, 81] width 228 height 32
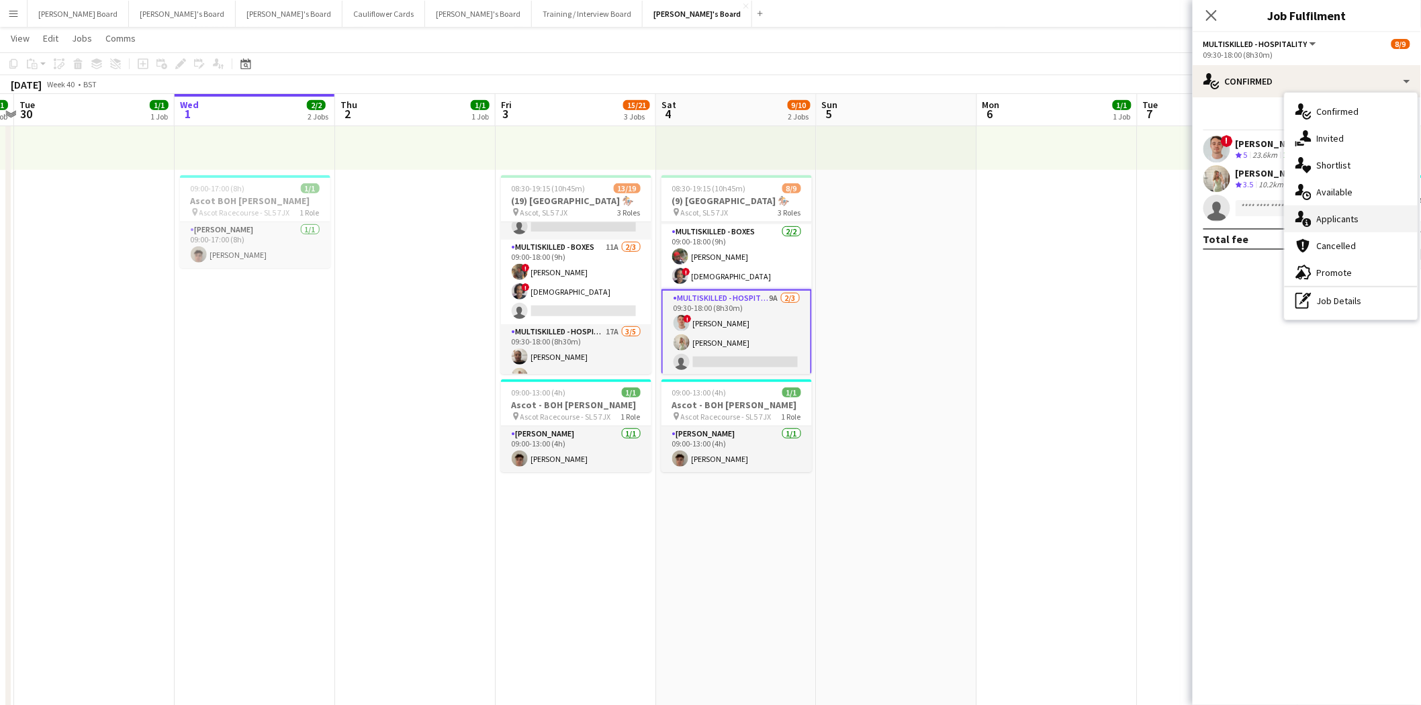
click at [1352, 225] on div "single-neutral-actions-information Applicants" at bounding box center [1351, 219] width 133 height 27
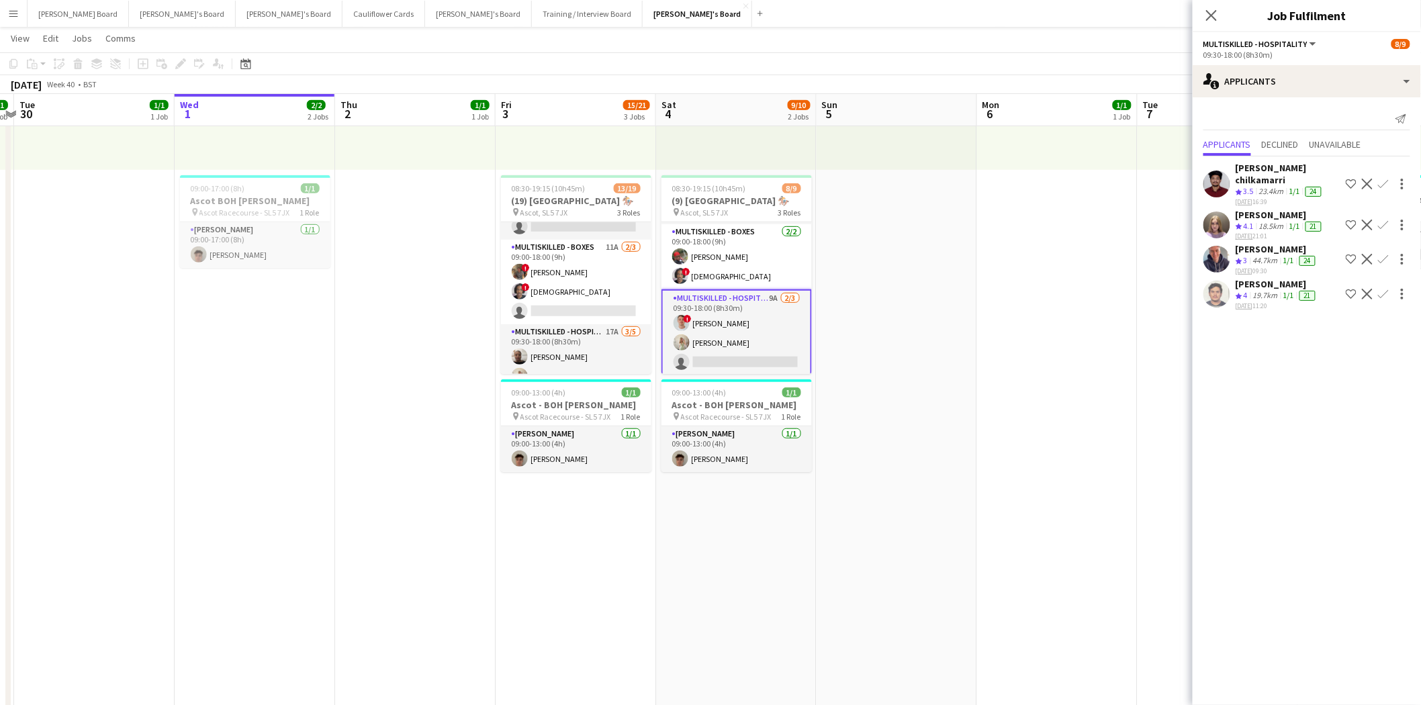
click at [1271, 209] on div "[PERSON_NAME]" at bounding box center [1280, 215] width 89 height 12
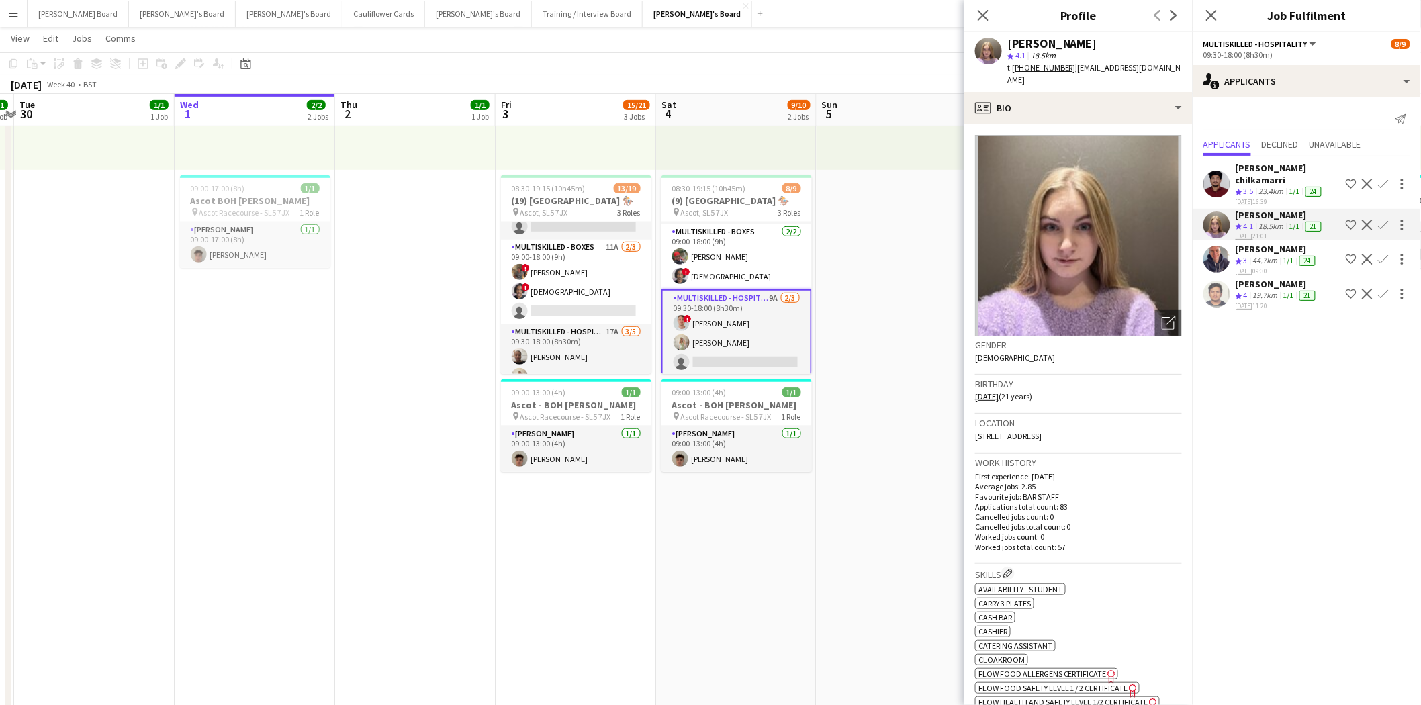
click at [1382, 220] on app-icon "Confirm" at bounding box center [1383, 225] width 11 height 11
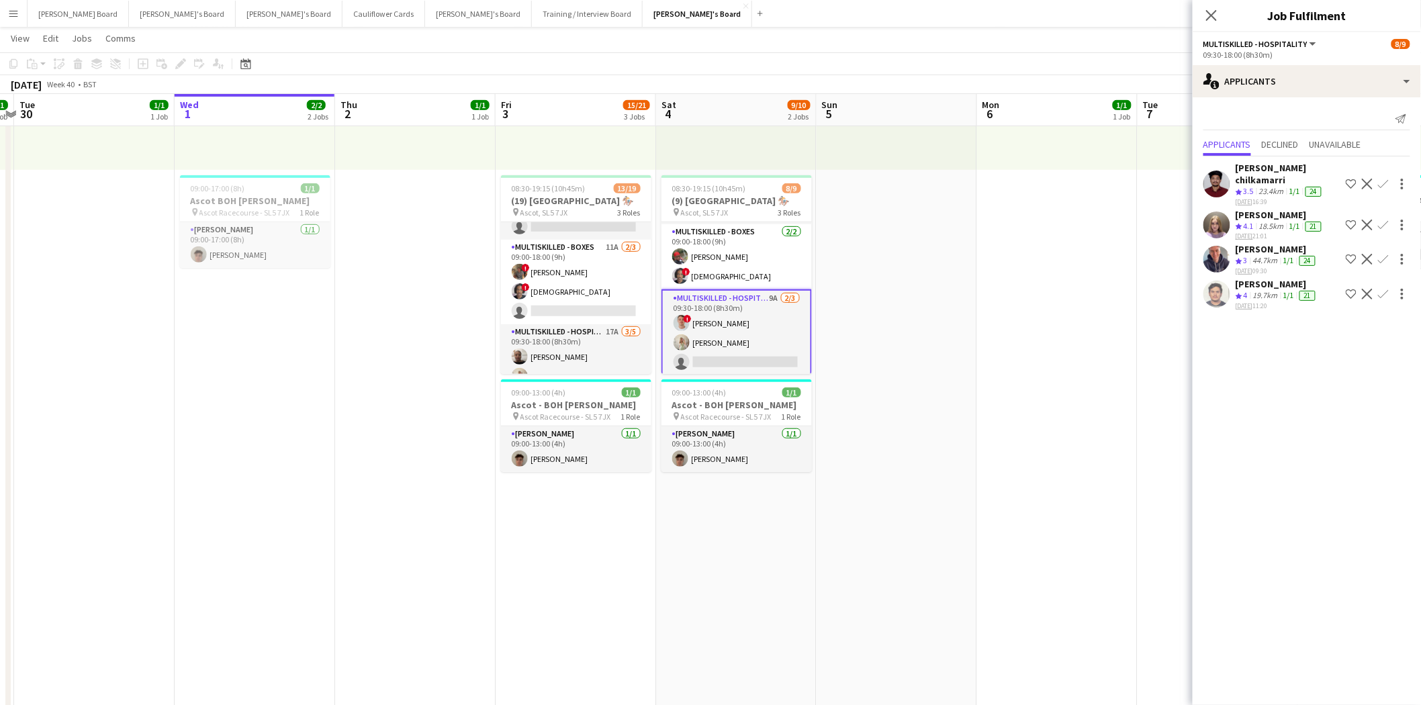
click at [1386, 220] on app-icon "Confirm" at bounding box center [1383, 225] width 11 height 11
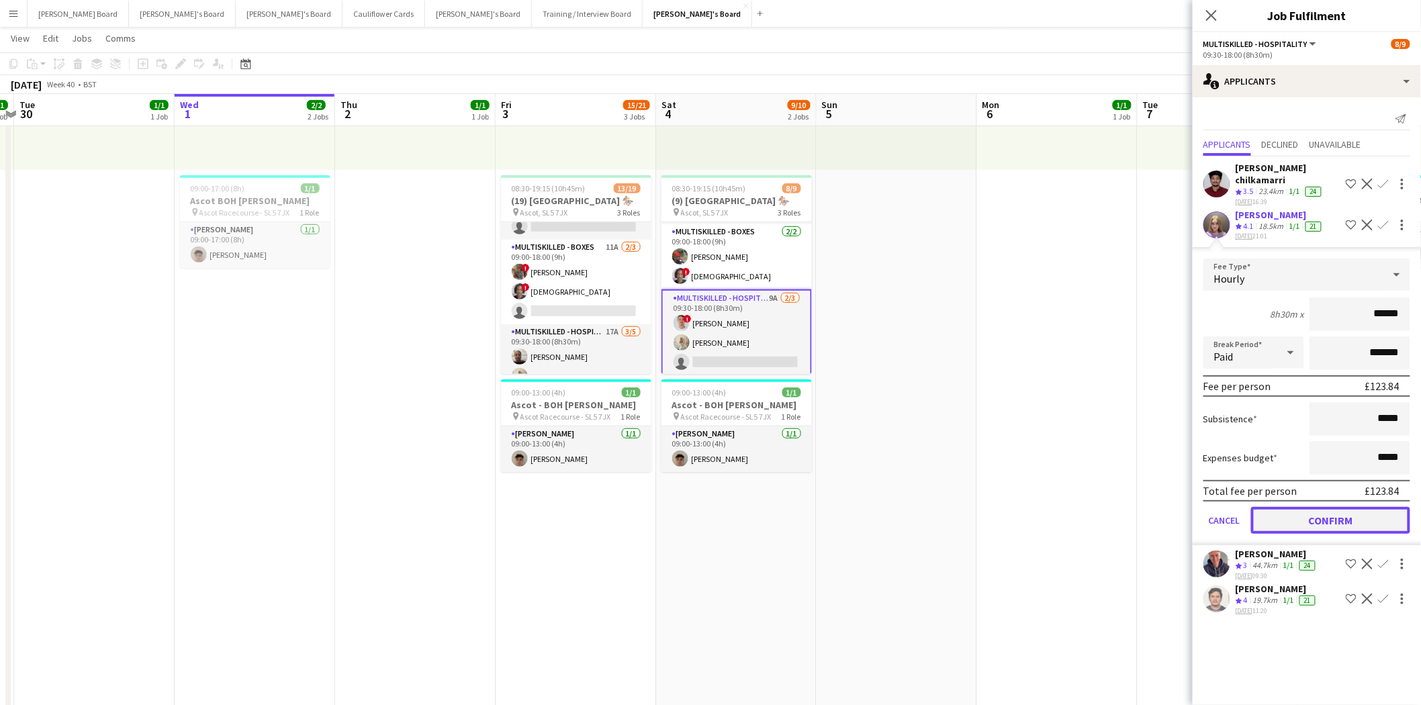
click at [1342, 507] on button "Confirm" at bounding box center [1330, 520] width 159 height 27
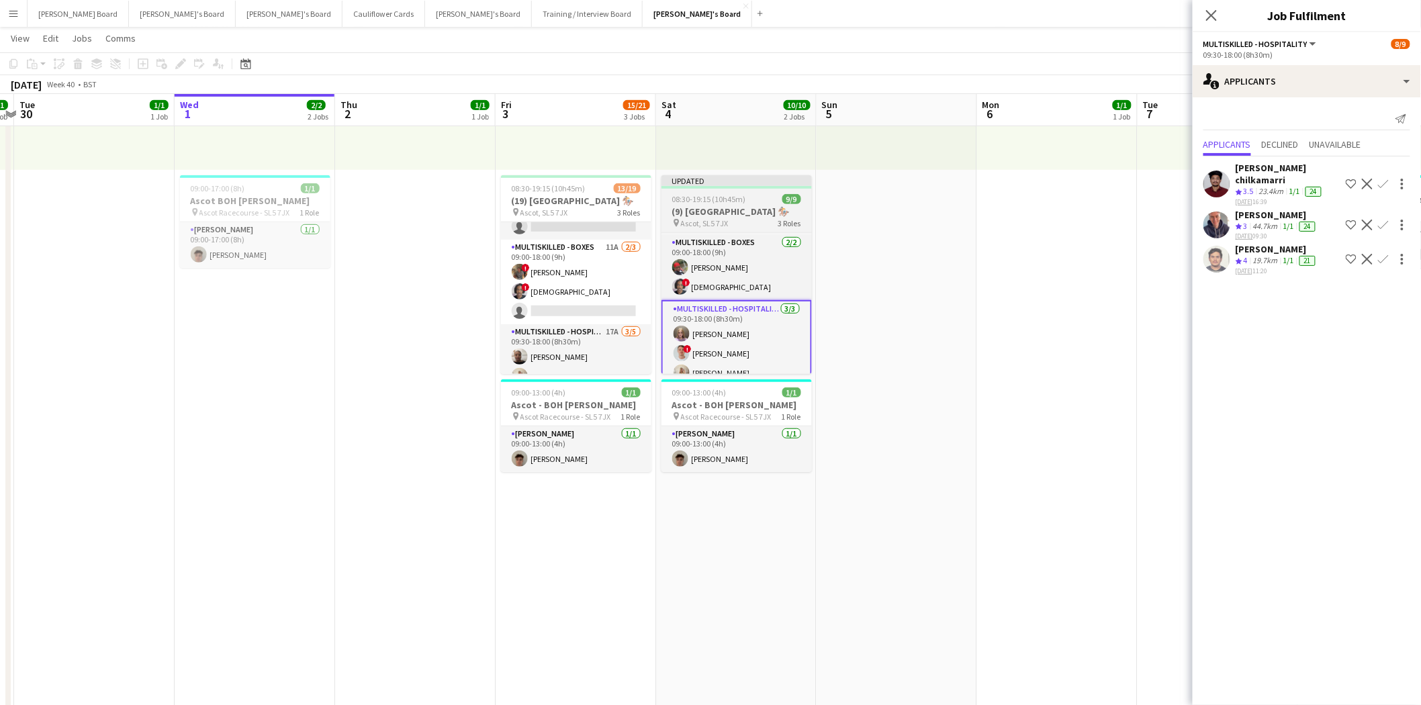
click at [722, 185] on div "Updated" at bounding box center [737, 180] width 150 height 11
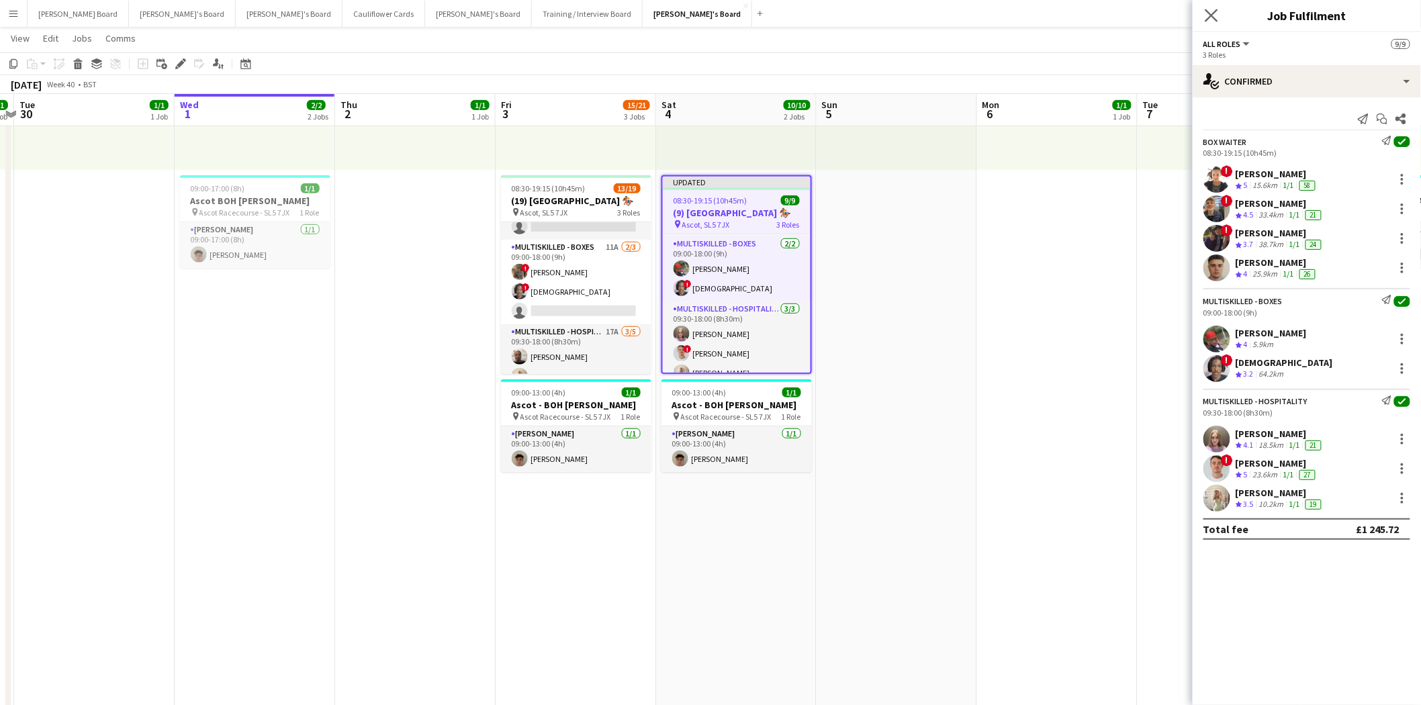
click at [1218, 14] on app-icon "Close pop-in" at bounding box center [1211, 15] width 19 height 19
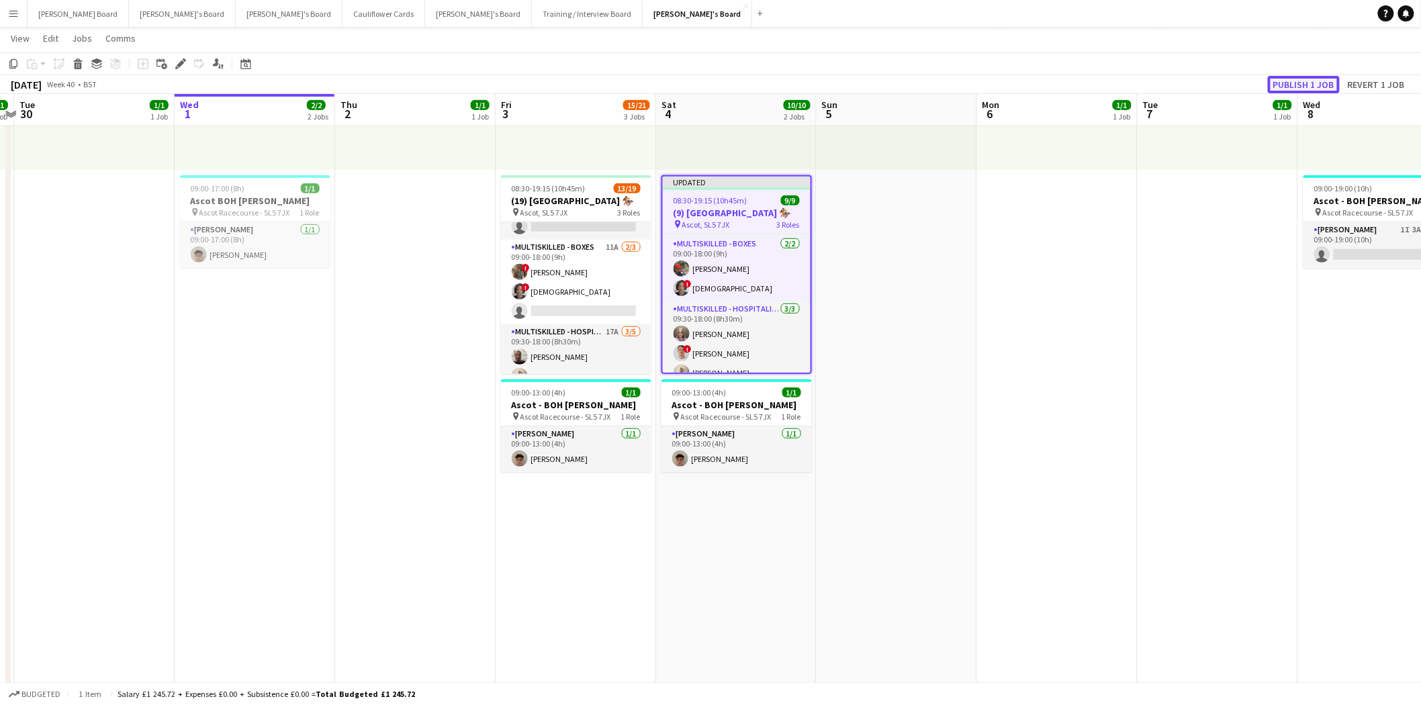
click at [1310, 82] on button "Publish 1 job" at bounding box center [1304, 84] width 72 height 17
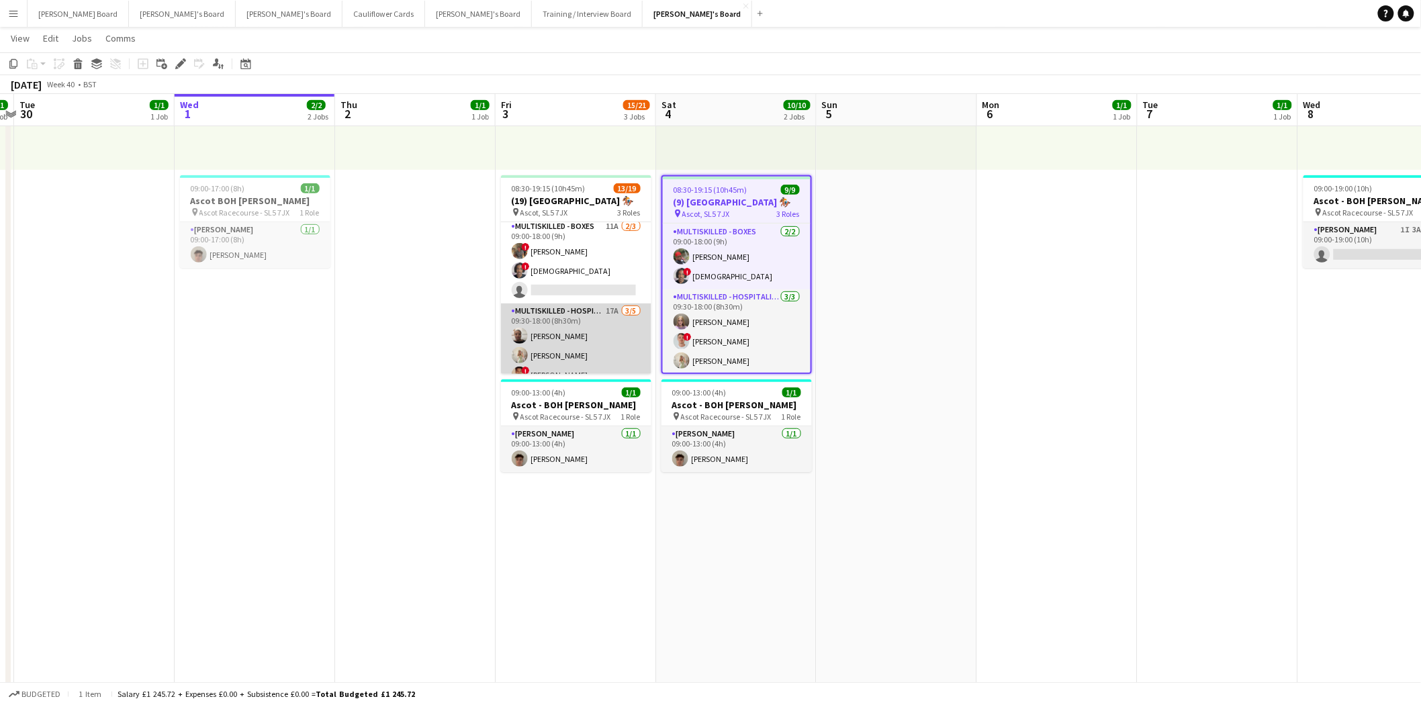
scroll to position [222, 0]
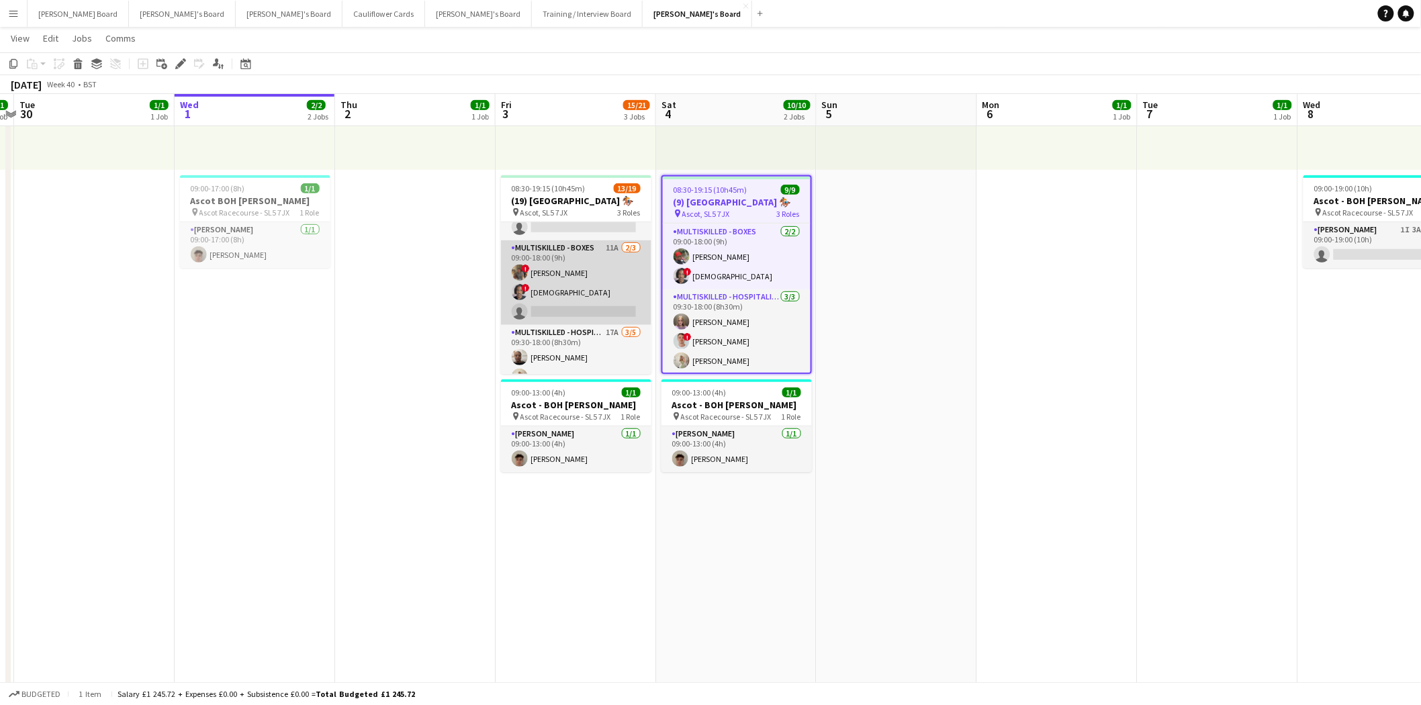
click at [589, 286] on app-card-role "Multiskilled - Boxes 11A [DATE] 09:00-18:00 (9h) ! [PERSON_NAME] ! [PERSON_NAME…" at bounding box center [576, 282] width 150 height 85
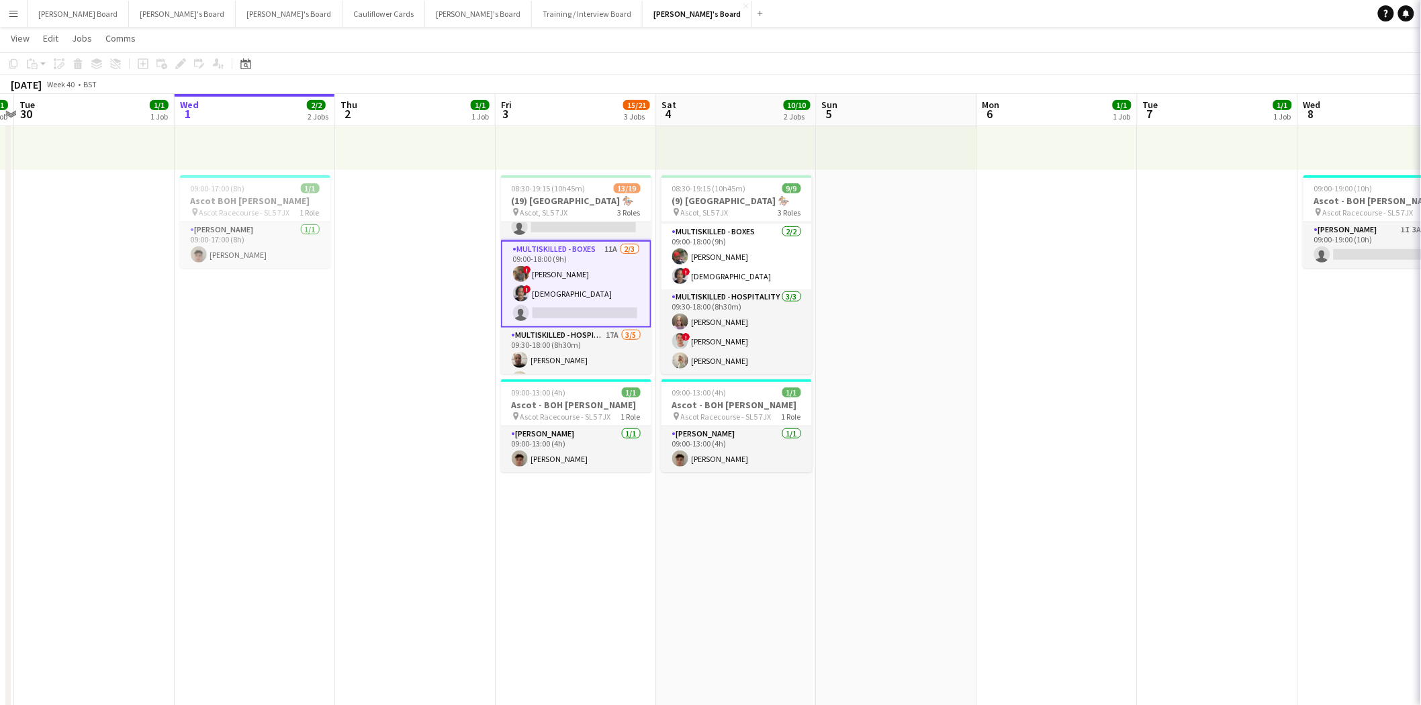
scroll to position [103, 0]
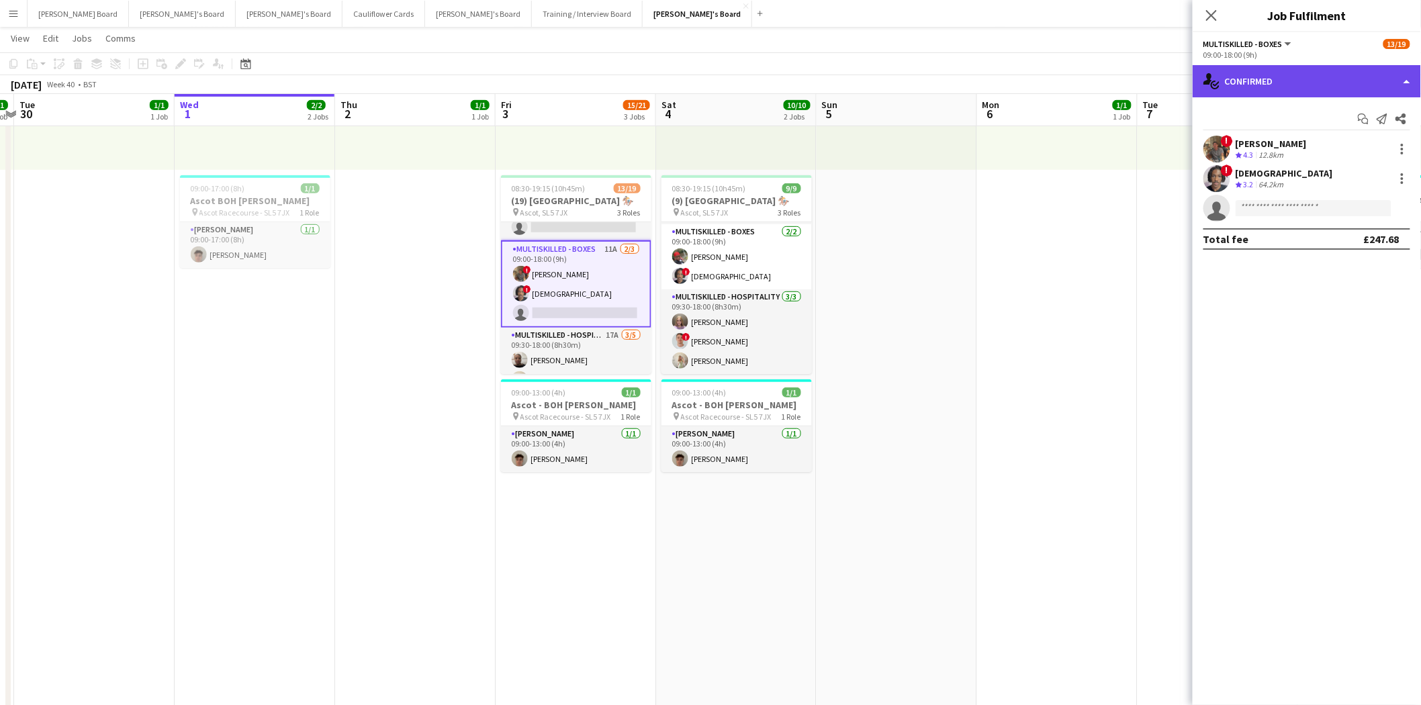
click at [1256, 79] on div "single-neutral-actions-check-2 Confirmed" at bounding box center [1307, 81] width 228 height 32
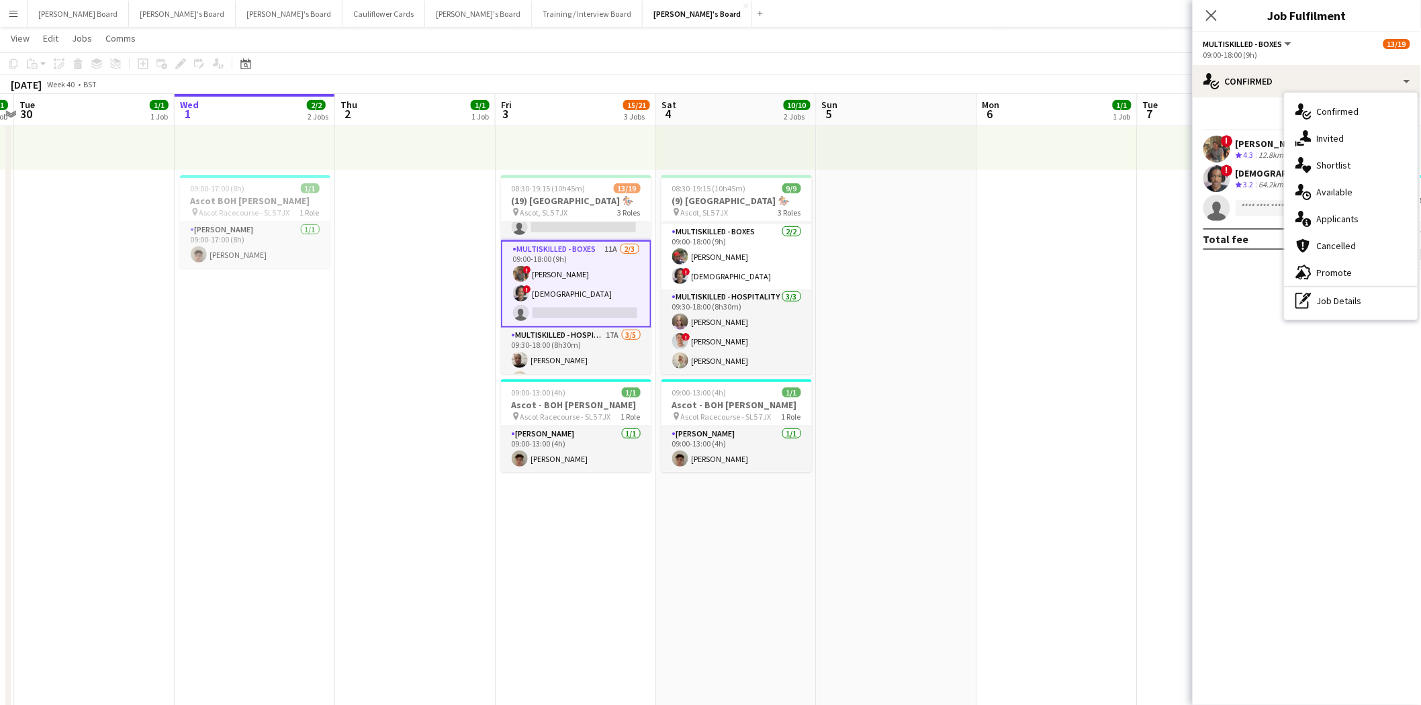
click at [1329, 226] on div "single-neutral-actions-information Applicants" at bounding box center [1351, 219] width 133 height 27
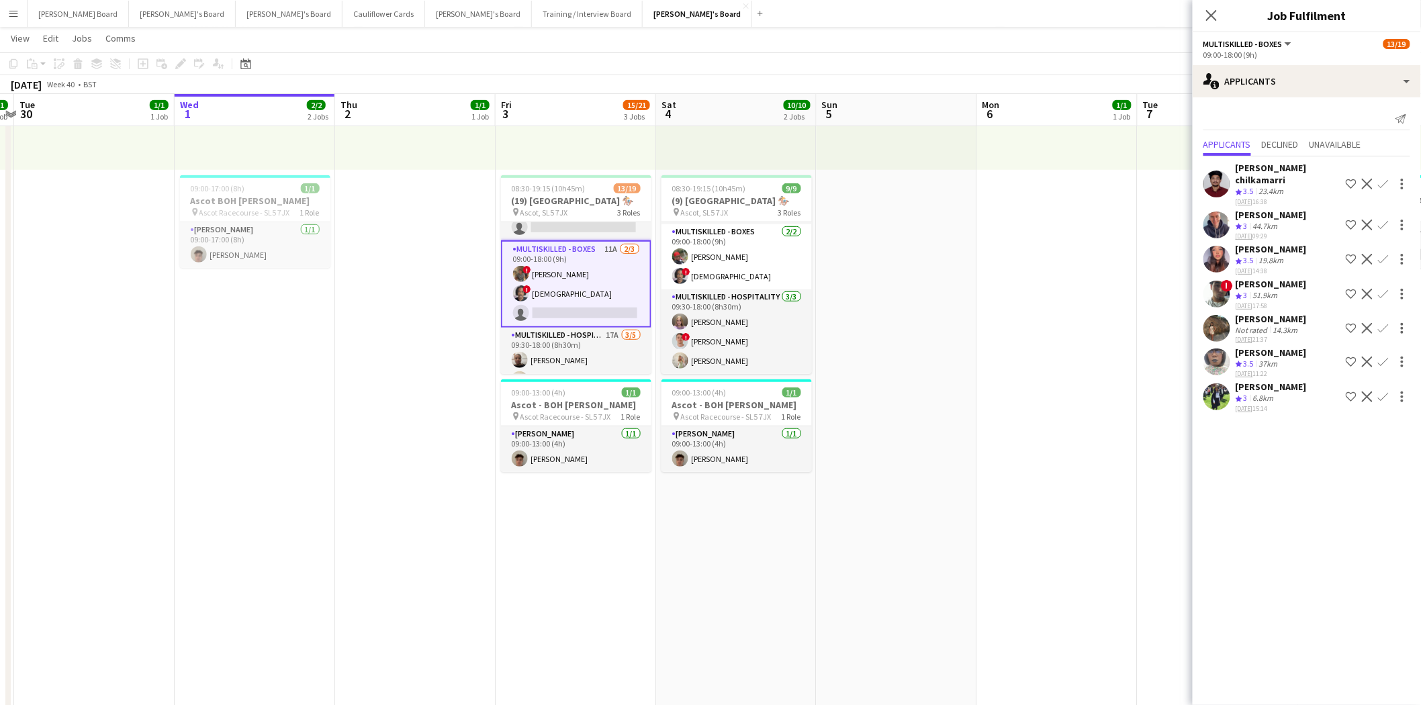
click at [1258, 313] on div "[PERSON_NAME]" at bounding box center [1271, 319] width 71 height 12
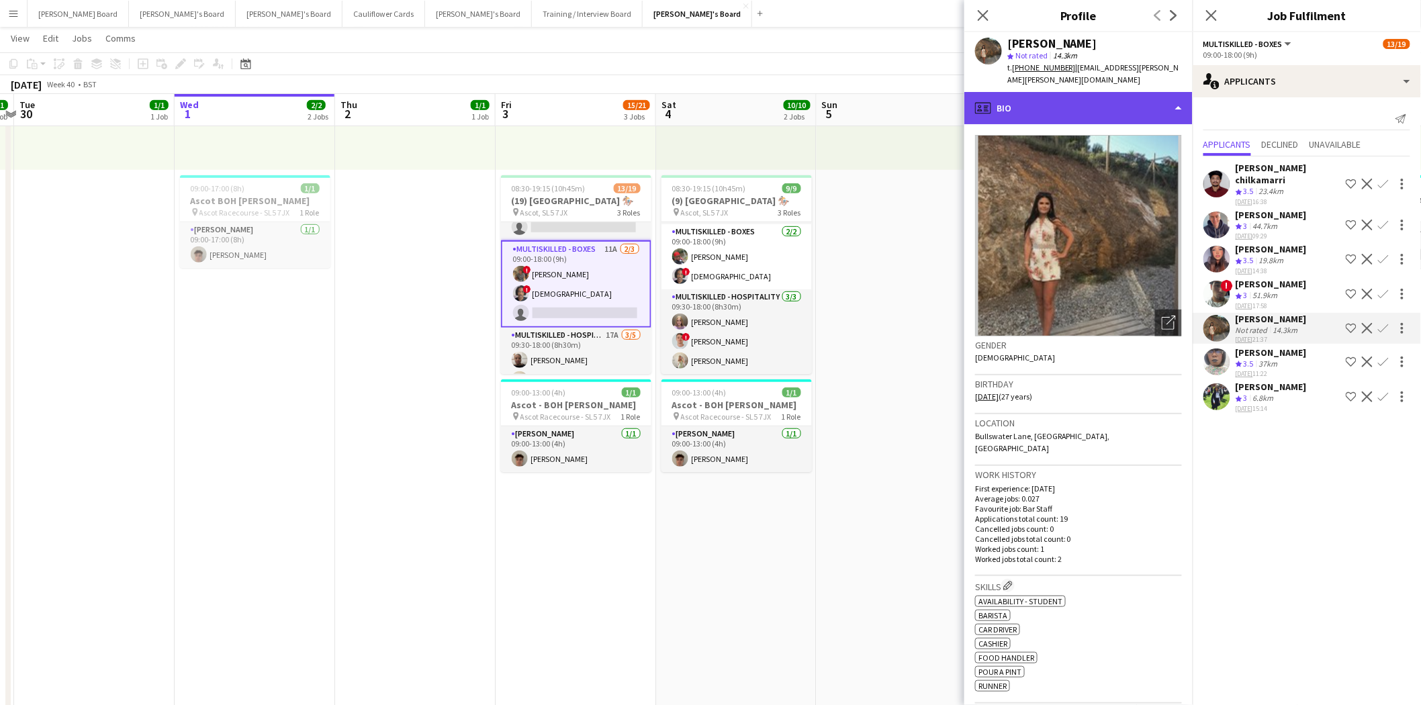
click at [1052, 101] on div "profile Bio" at bounding box center [1078, 108] width 228 height 32
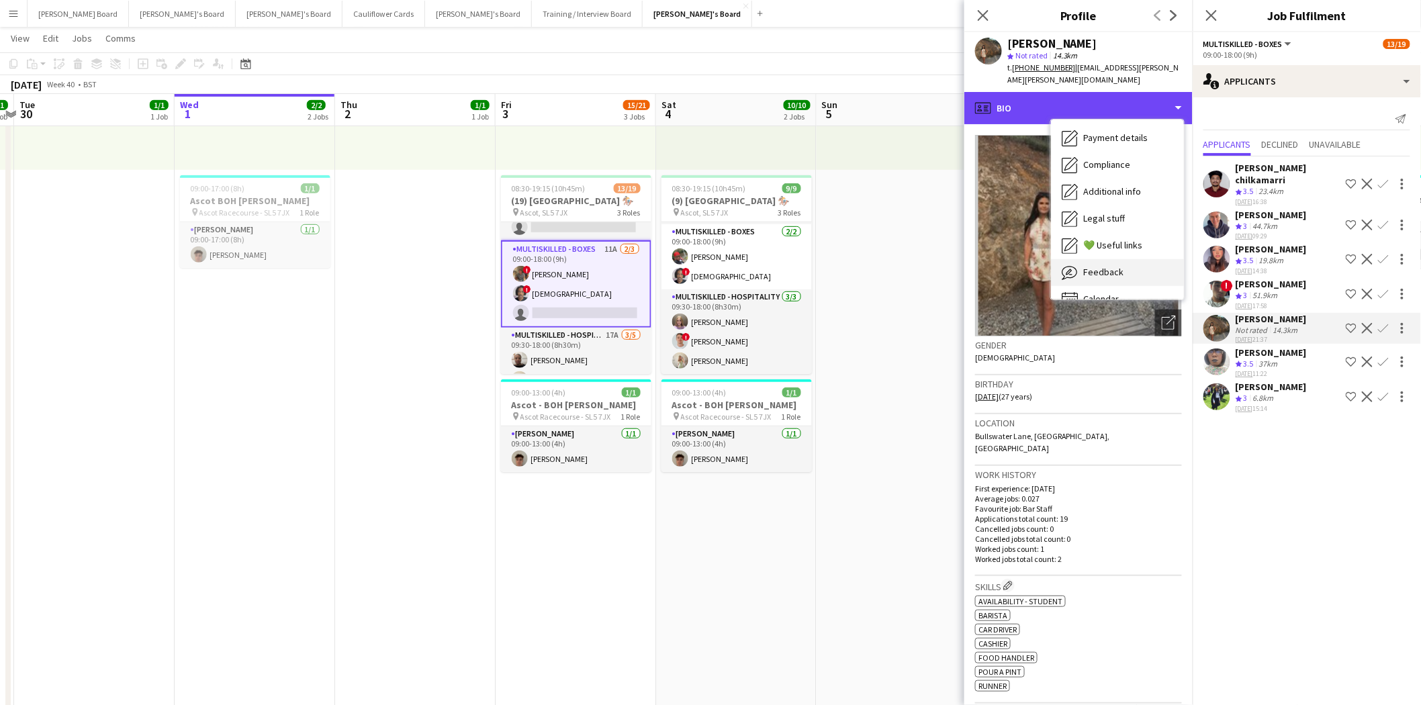
scroll to position [206, 0]
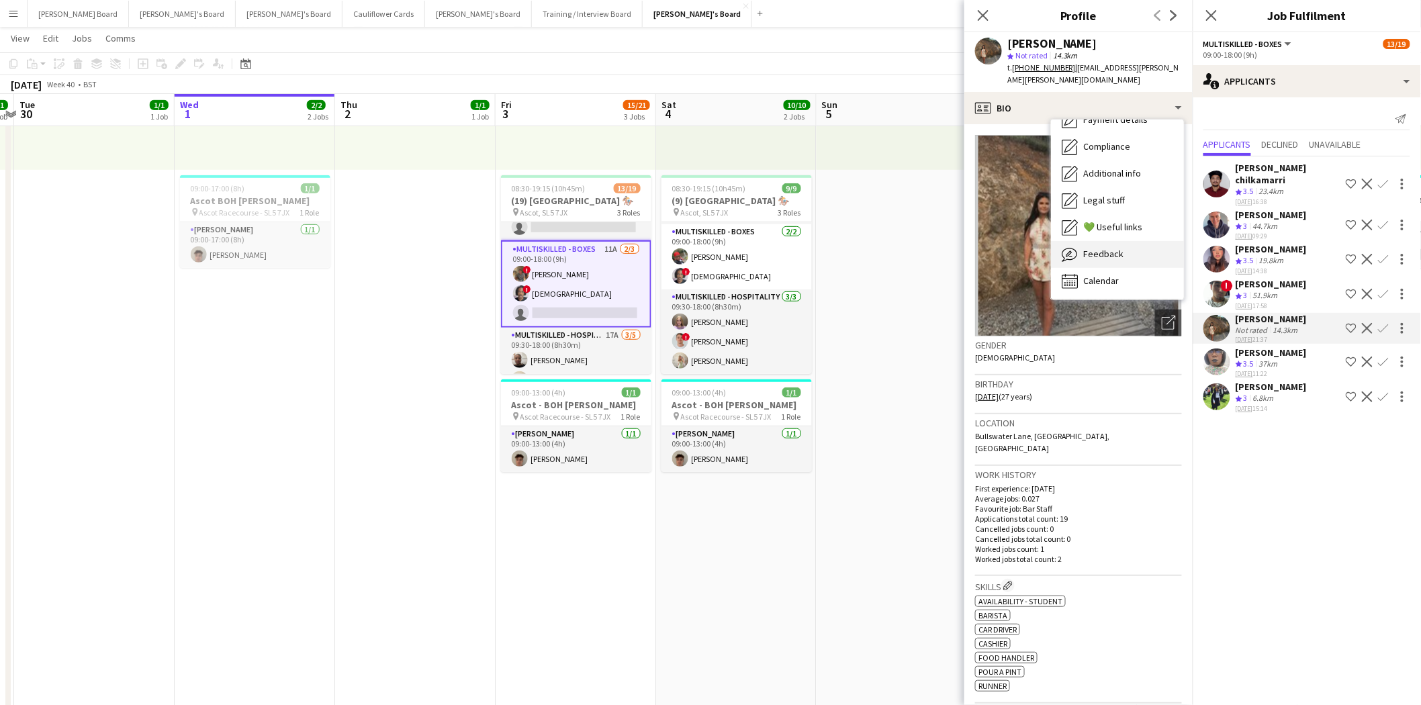
click at [1110, 254] on span "Feedback" at bounding box center [1103, 254] width 40 height 12
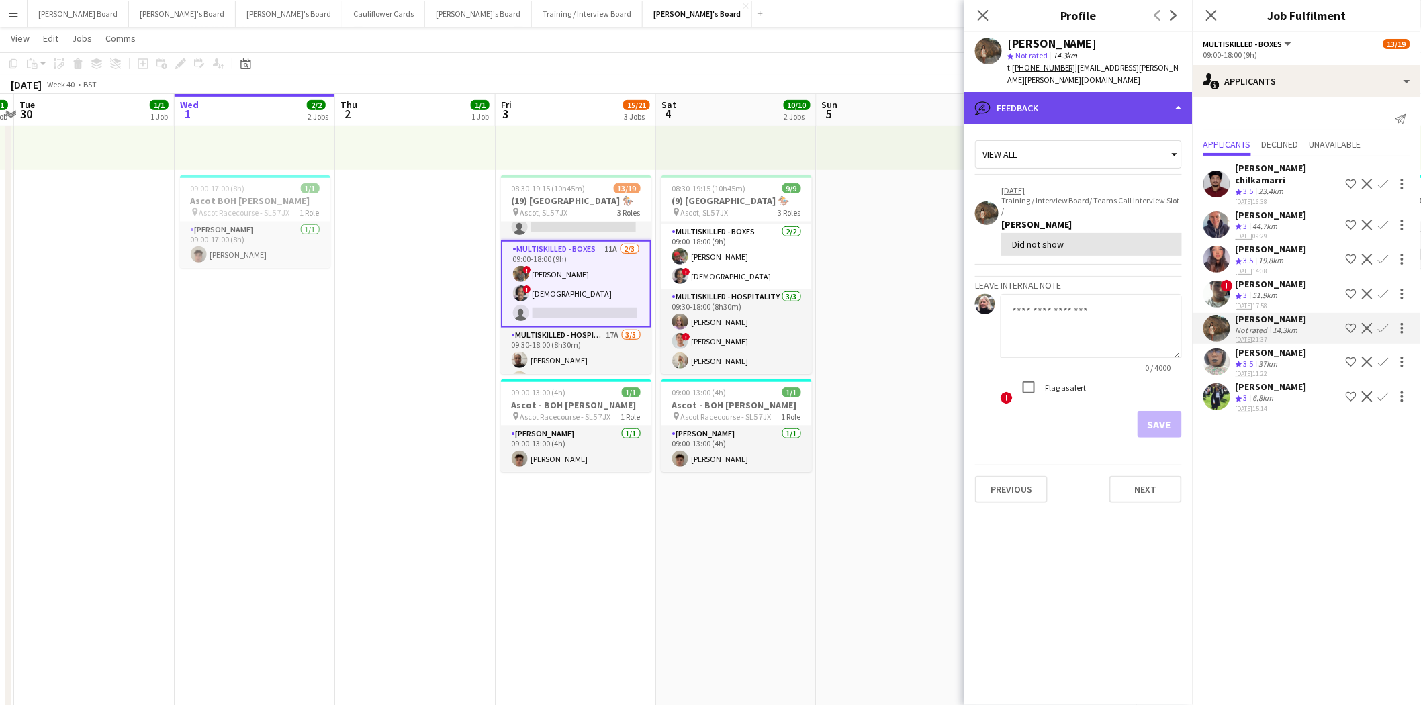
click at [1078, 116] on div "bubble-pencil Feedback" at bounding box center [1078, 108] width 228 height 32
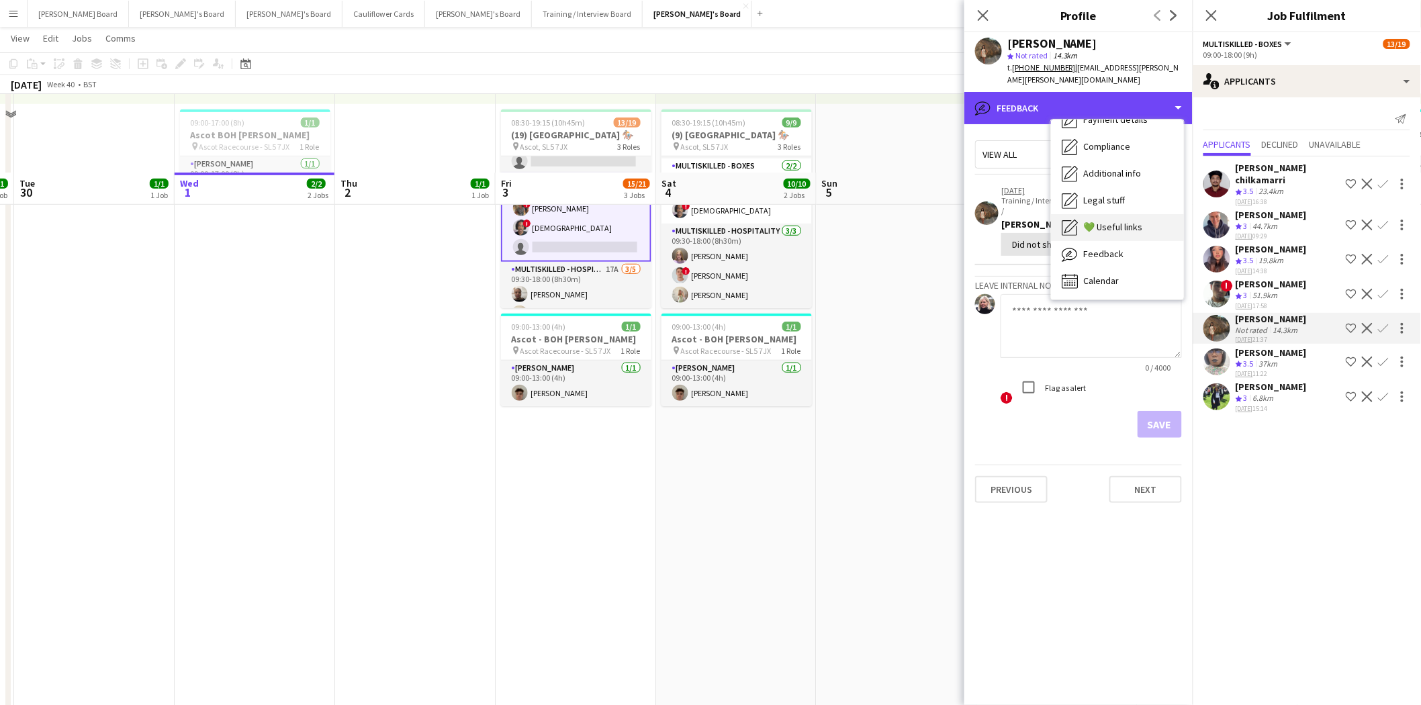
scroll to position [373, 0]
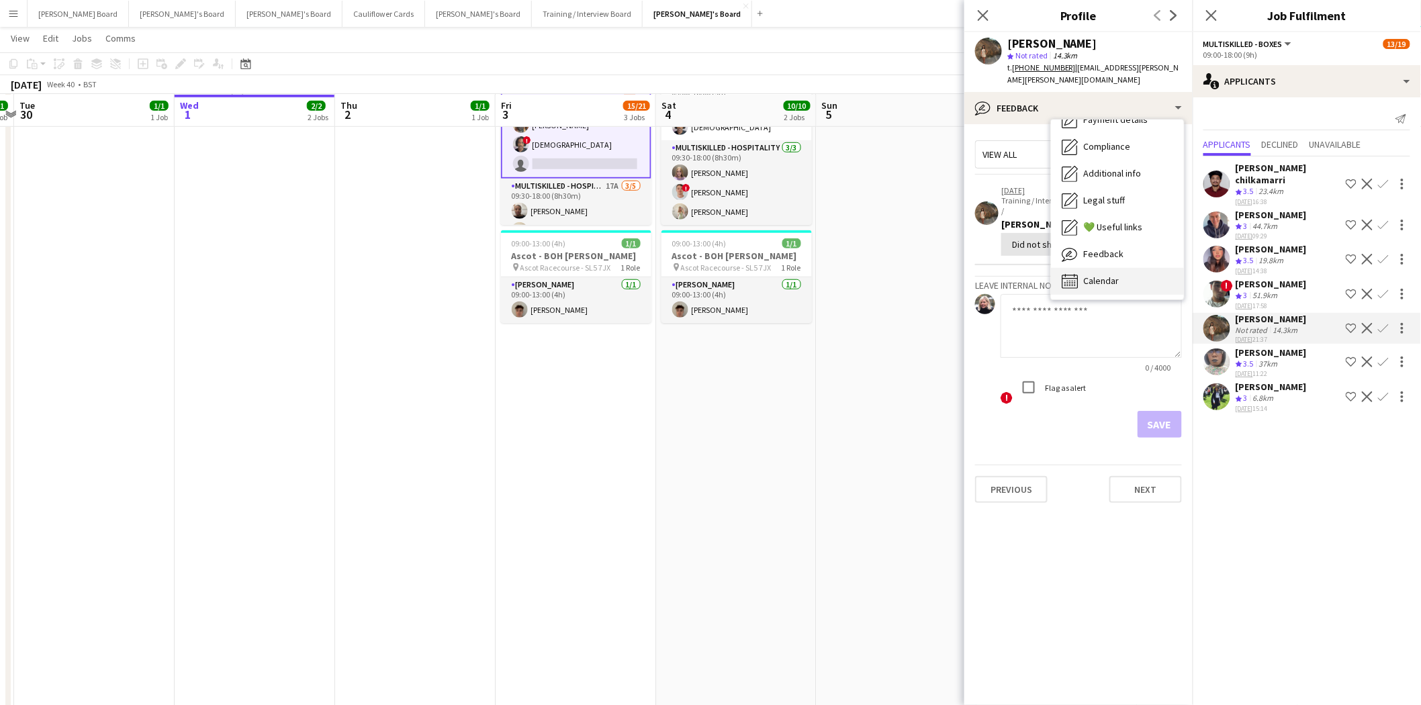
click at [1106, 279] on span "Calendar" at bounding box center [1101, 281] width 36 height 12
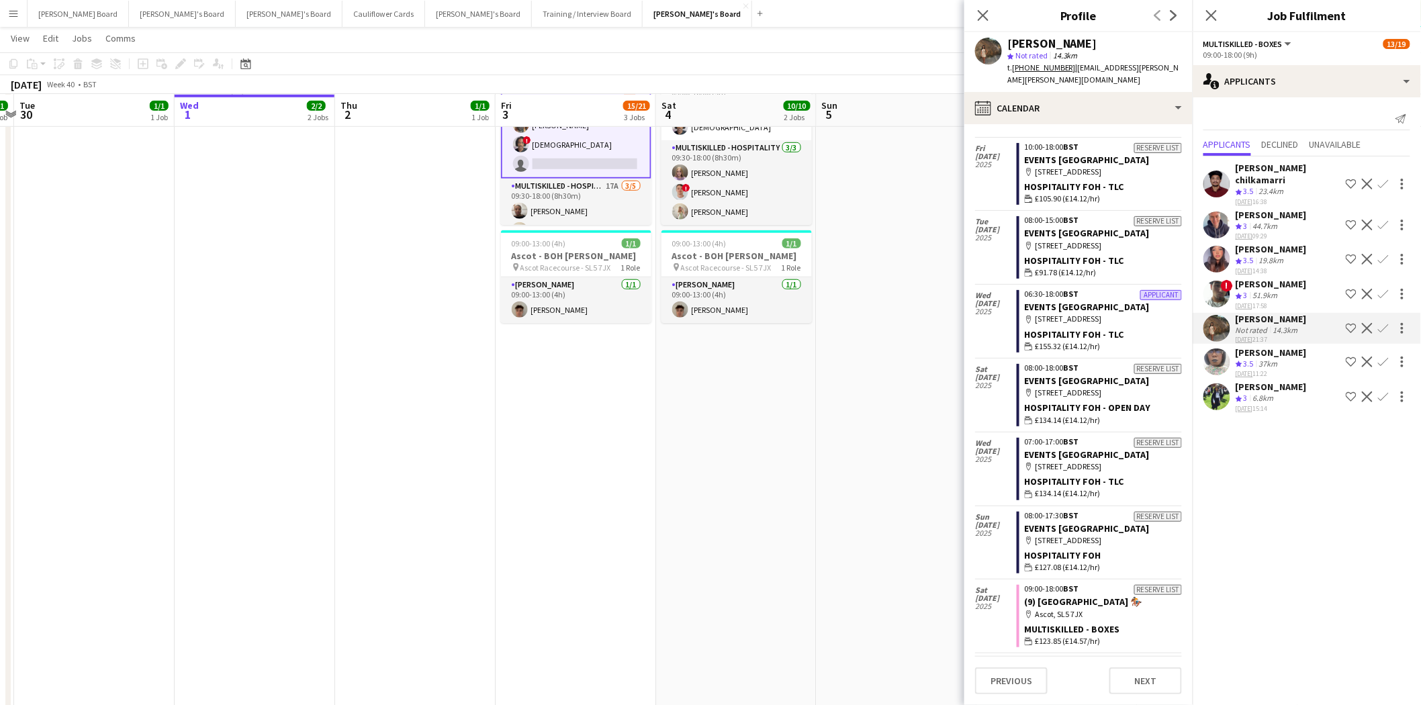
scroll to position [0, 0]
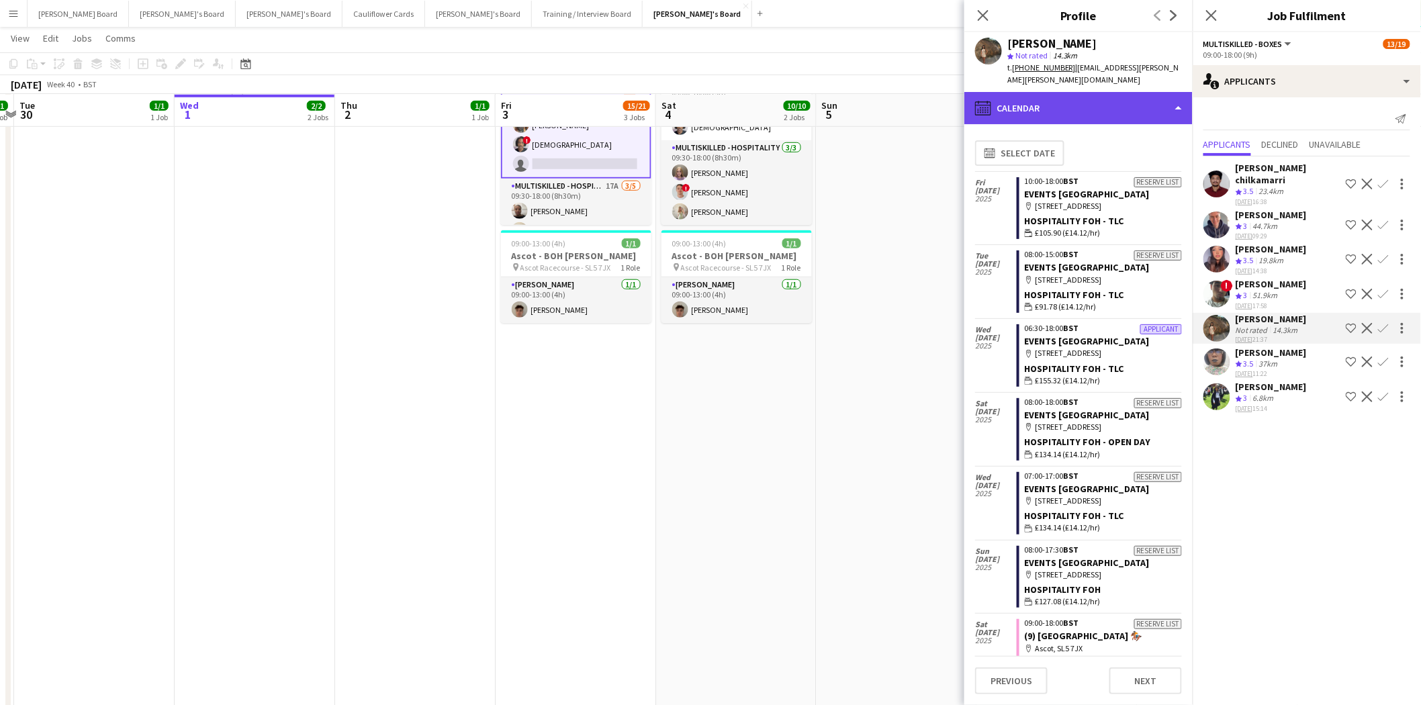
click at [1056, 99] on div "calendar-full Calendar" at bounding box center [1078, 108] width 228 height 32
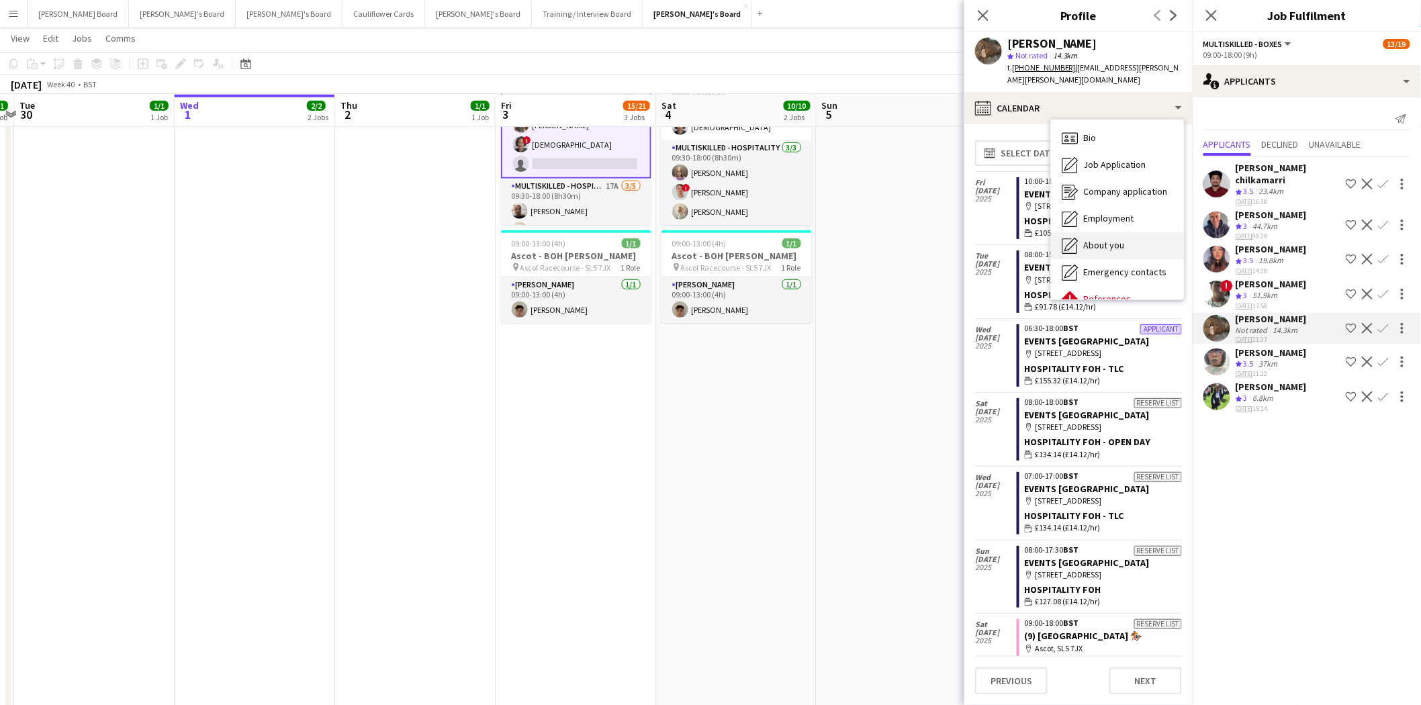
click at [1120, 240] on span "About you" at bounding box center [1103, 245] width 41 height 12
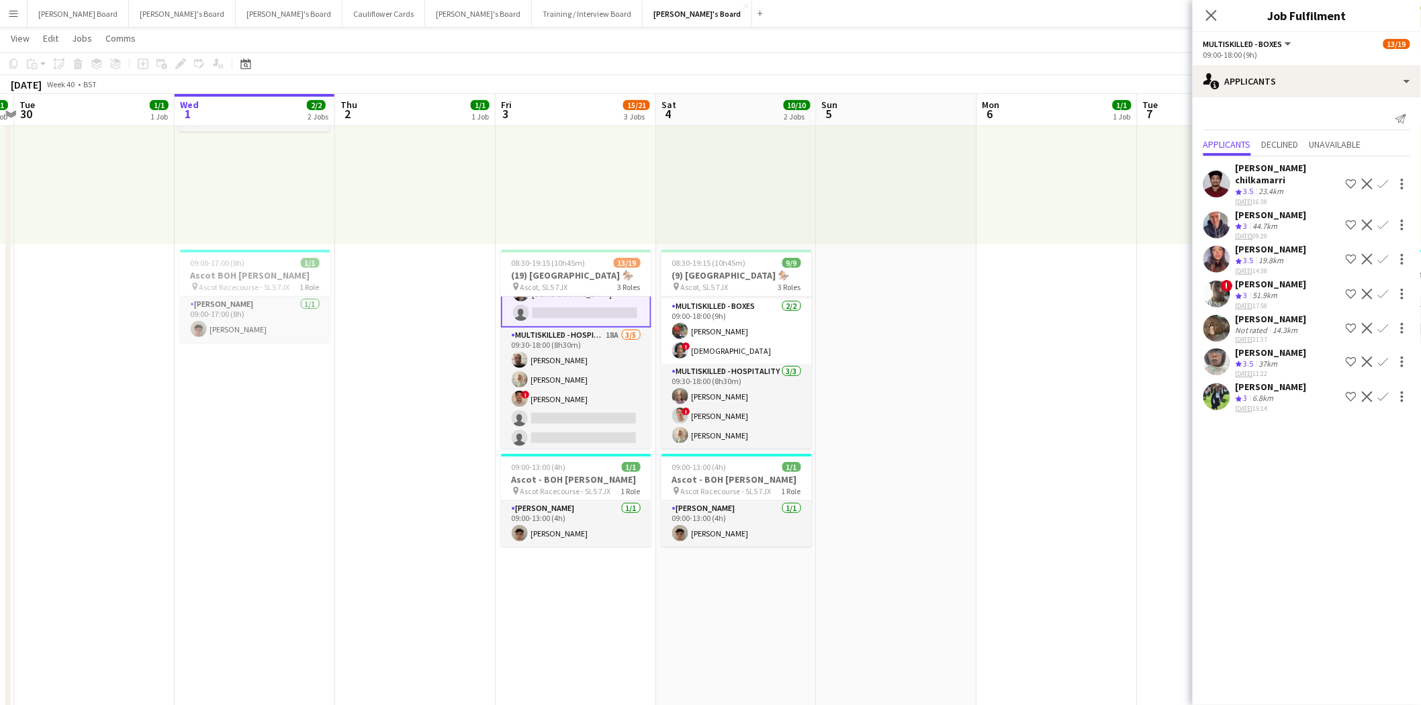
scroll to position [73, 0]
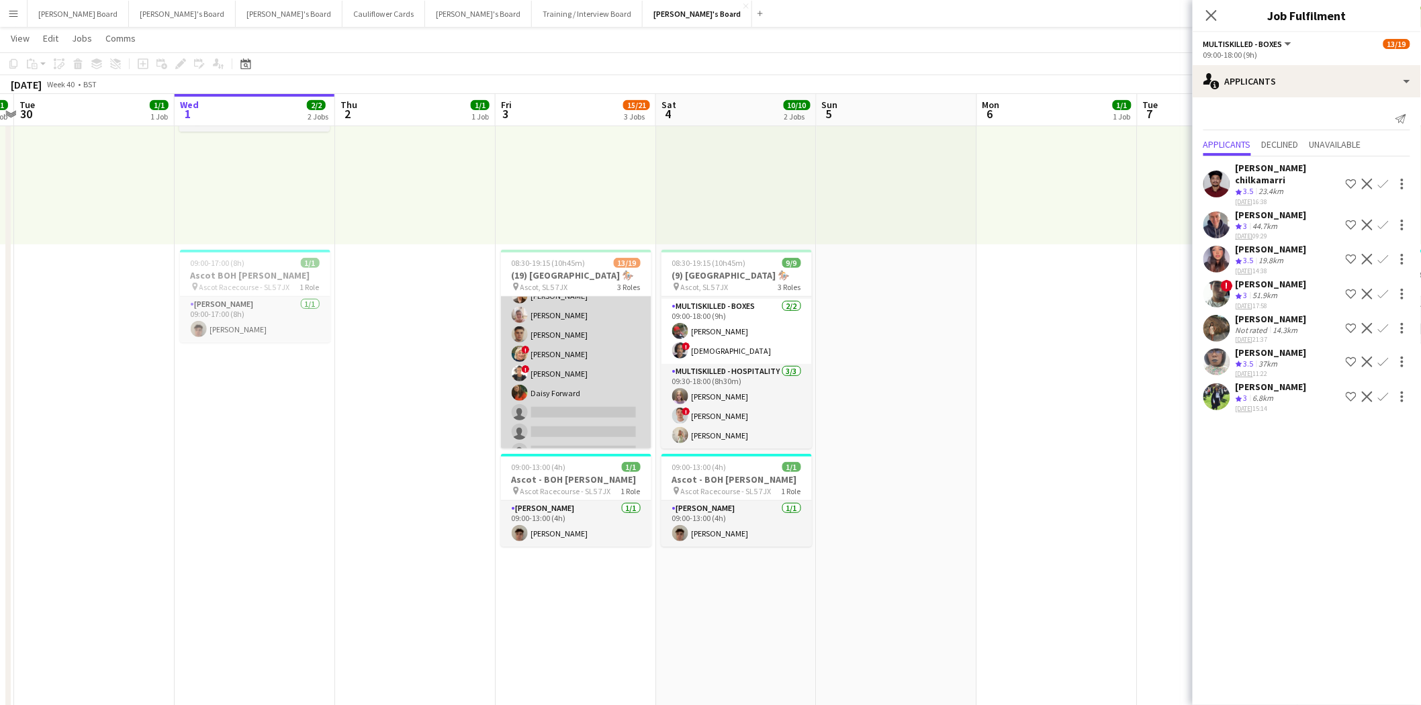
click at [596, 334] on app-card-role "BOX Waiter 19A [DATE] 08:30-19:15 (10h45m) ! [PERSON_NAME] [PERSON_NAME] [PERSO…" at bounding box center [576, 344] width 150 height 240
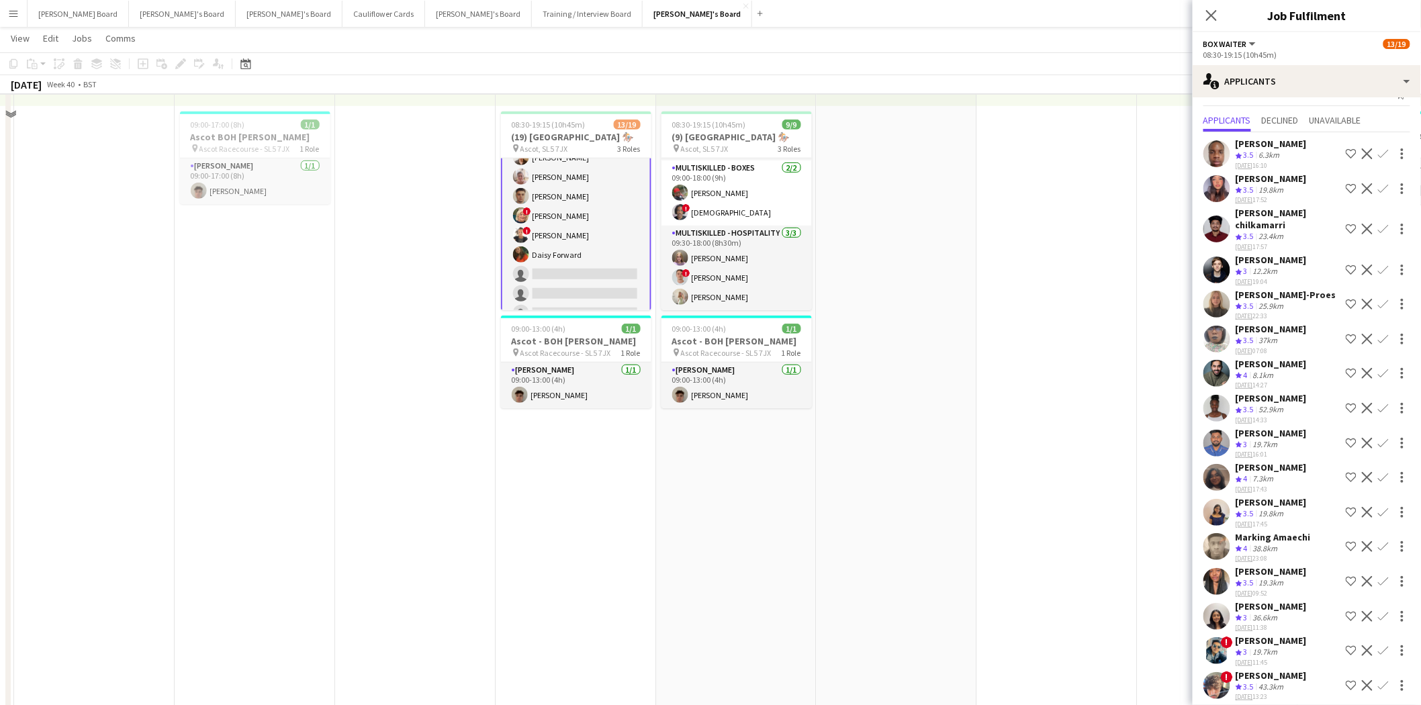
scroll to position [298, 0]
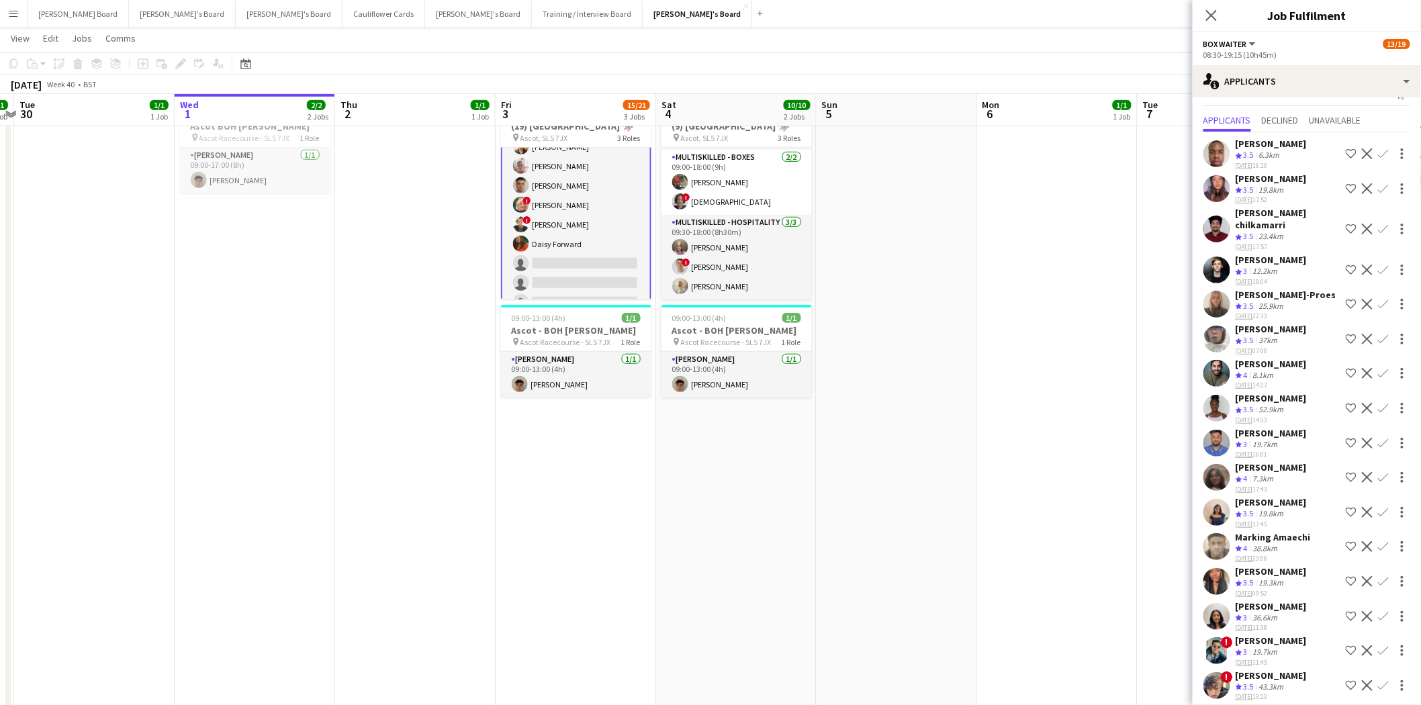
click at [1294, 535] on div "Marking Amaechi" at bounding box center [1273, 537] width 75 height 12
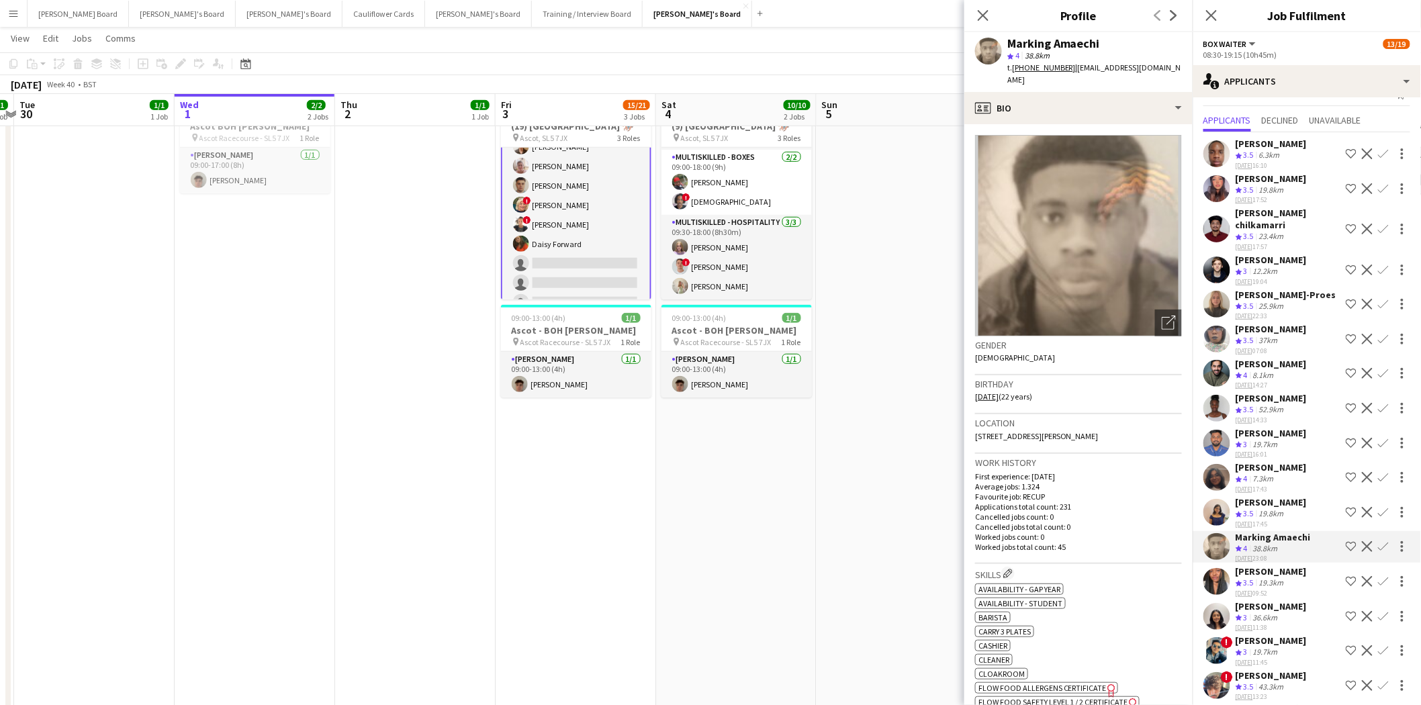
click at [1261, 361] on div "[PERSON_NAME]" at bounding box center [1271, 364] width 71 height 12
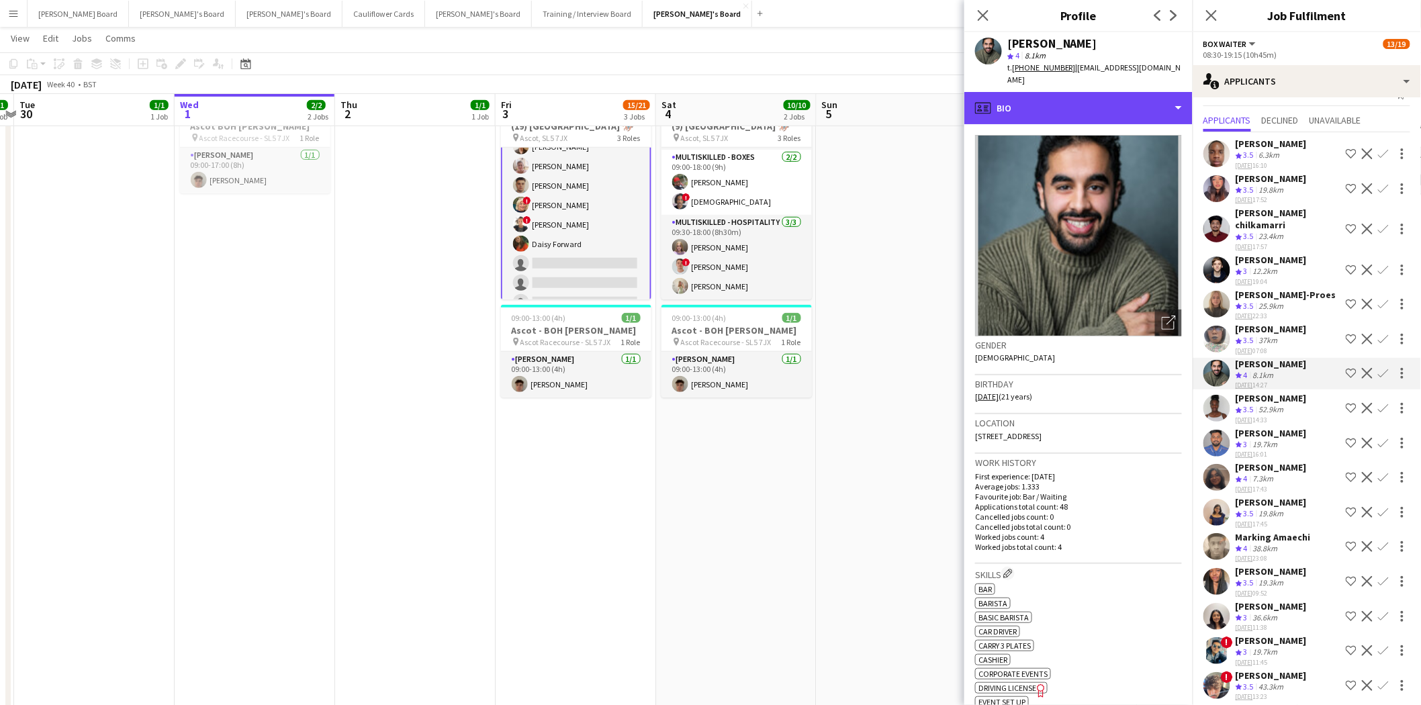
drag, startPoint x: 1019, startPoint y: 95, endPoint x: 1071, endPoint y: 132, distance: 64.1
click at [1021, 97] on div "profile Bio" at bounding box center [1078, 108] width 228 height 32
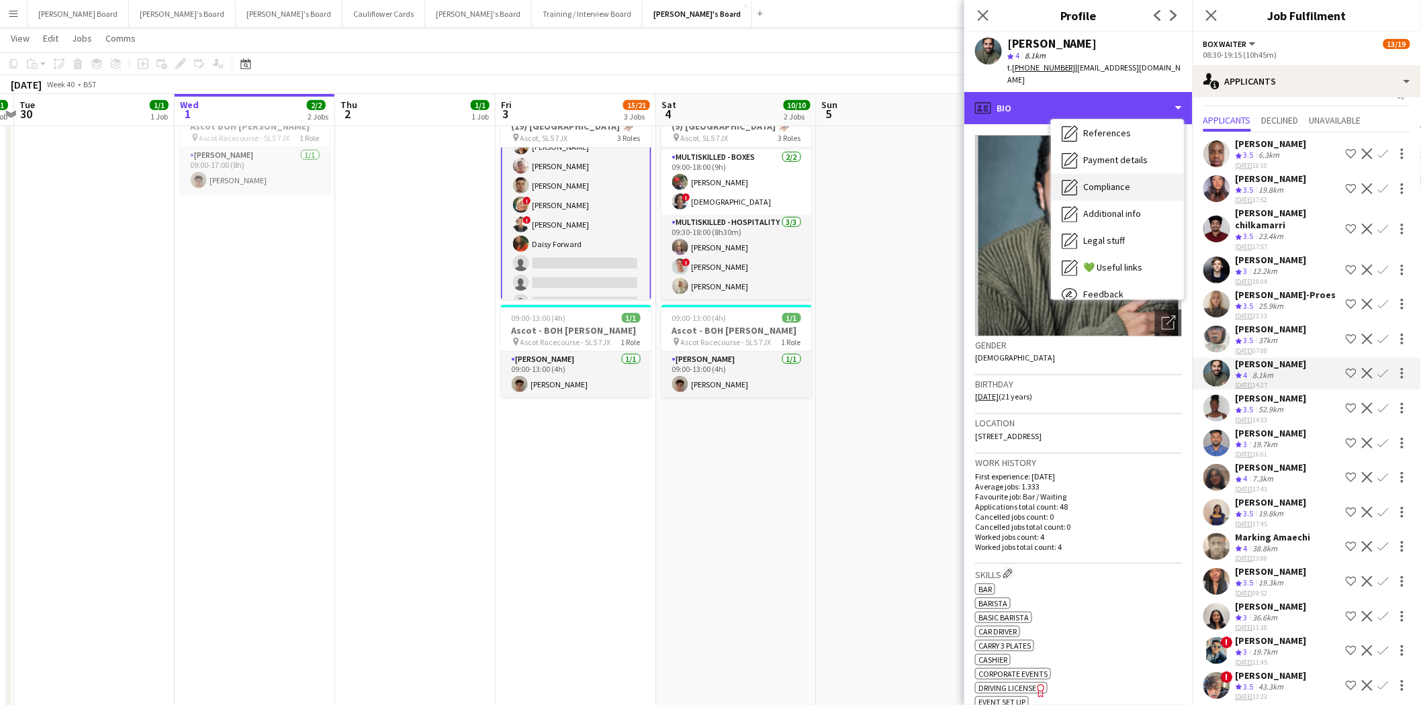
scroll to position [206, 0]
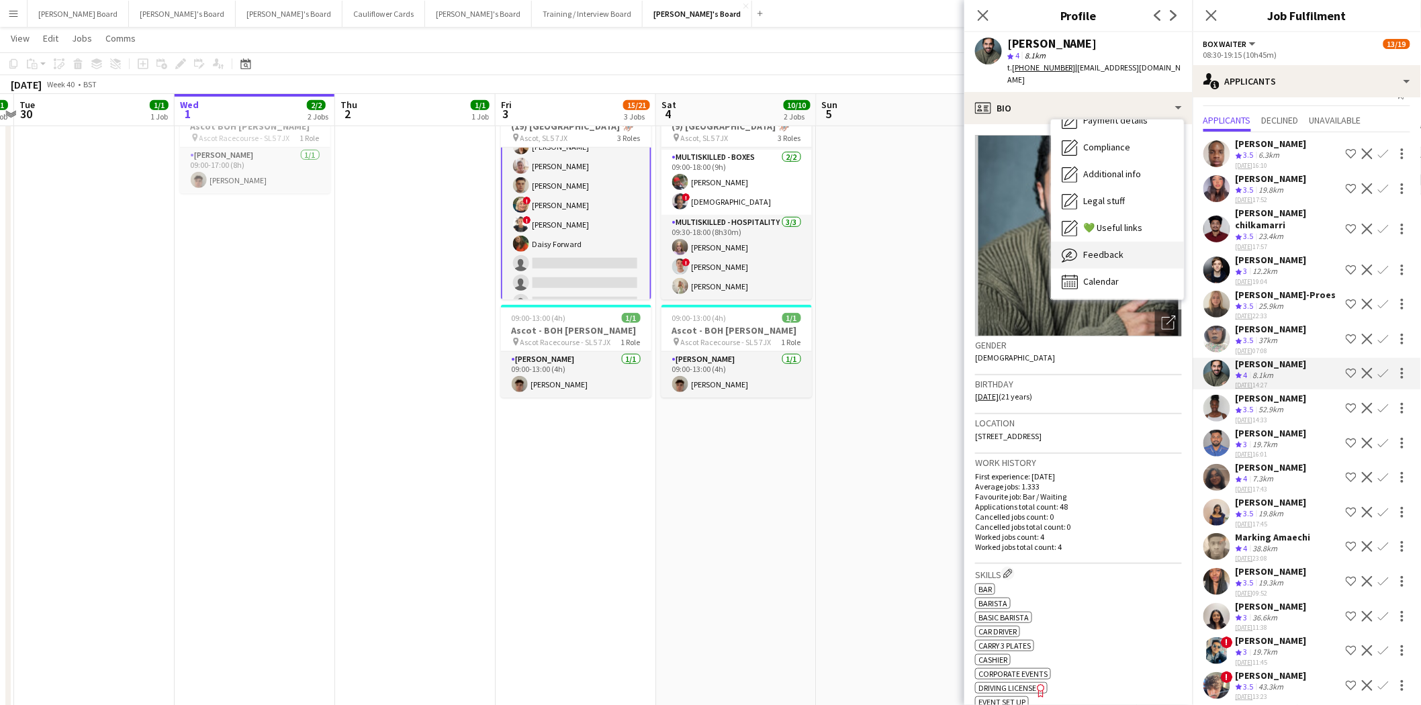
click at [1104, 249] on span "Feedback" at bounding box center [1103, 255] width 40 height 12
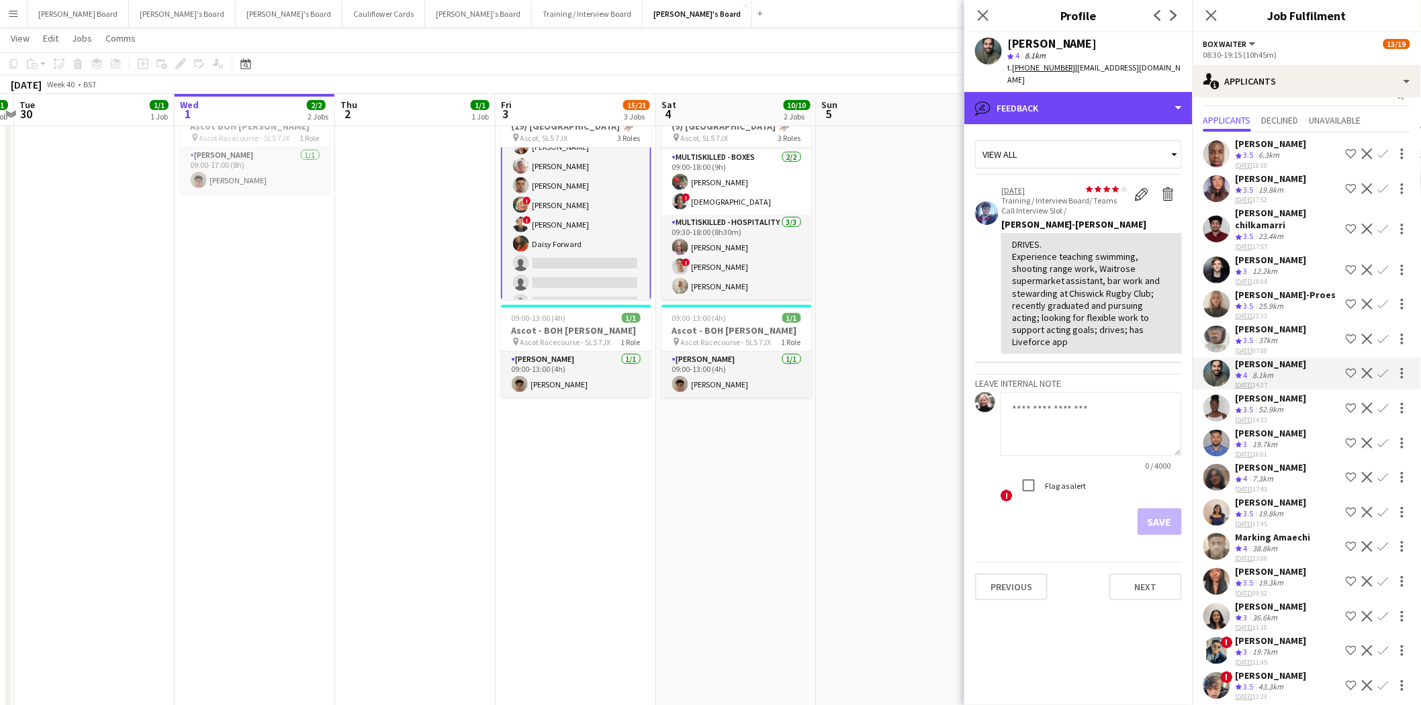
drag, startPoint x: 1041, startPoint y: 94, endPoint x: 1091, endPoint y: 177, distance: 96.4
click at [1041, 95] on div "bubble-pencil Feedback" at bounding box center [1078, 108] width 228 height 32
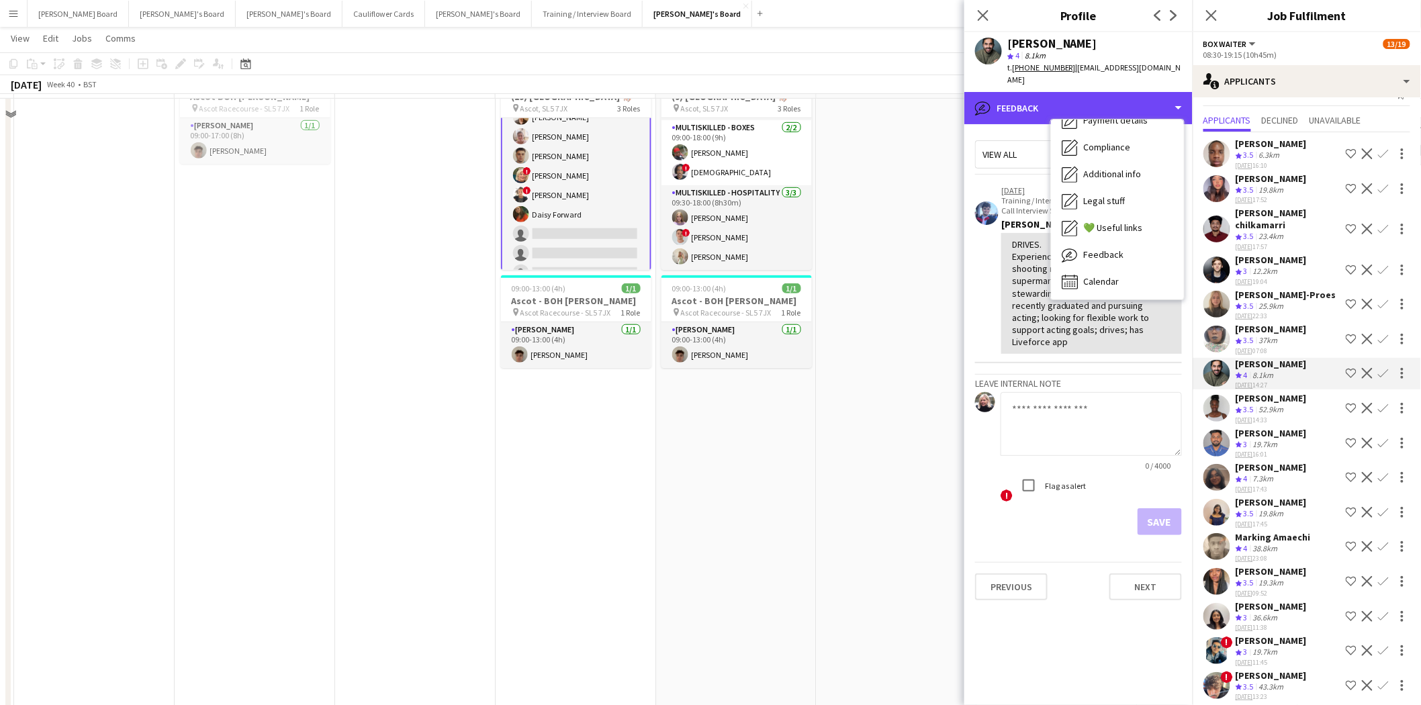
scroll to position [522, 0]
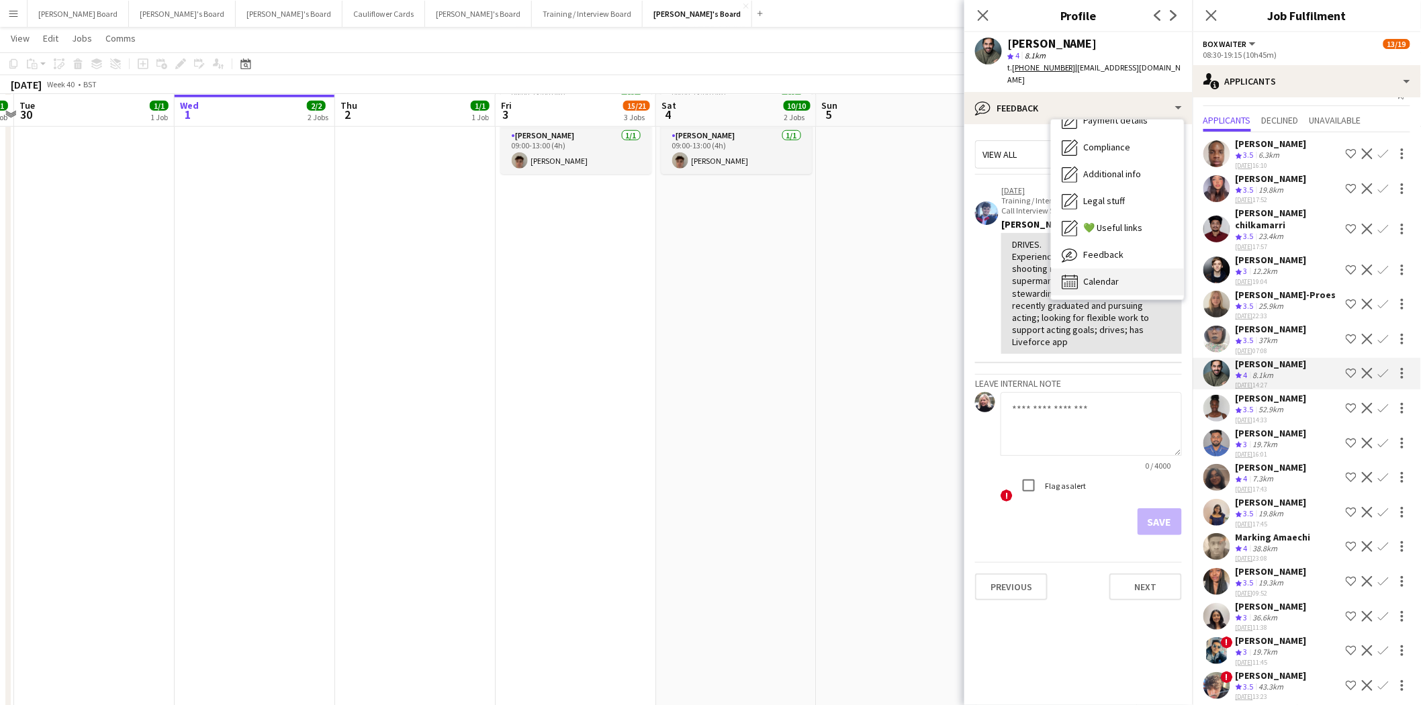
click at [1105, 275] on span "Calendar" at bounding box center [1101, 281] width 36 height 12
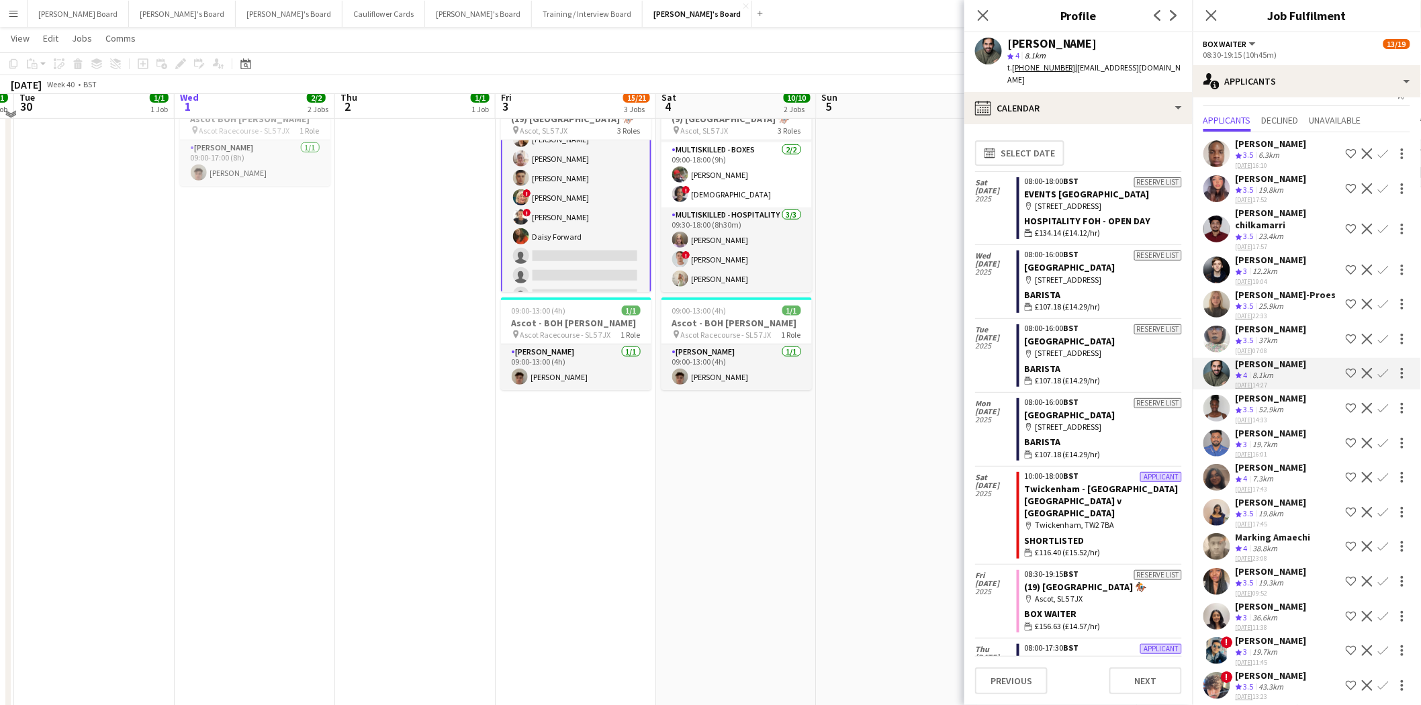
scroll to position [298, 0]
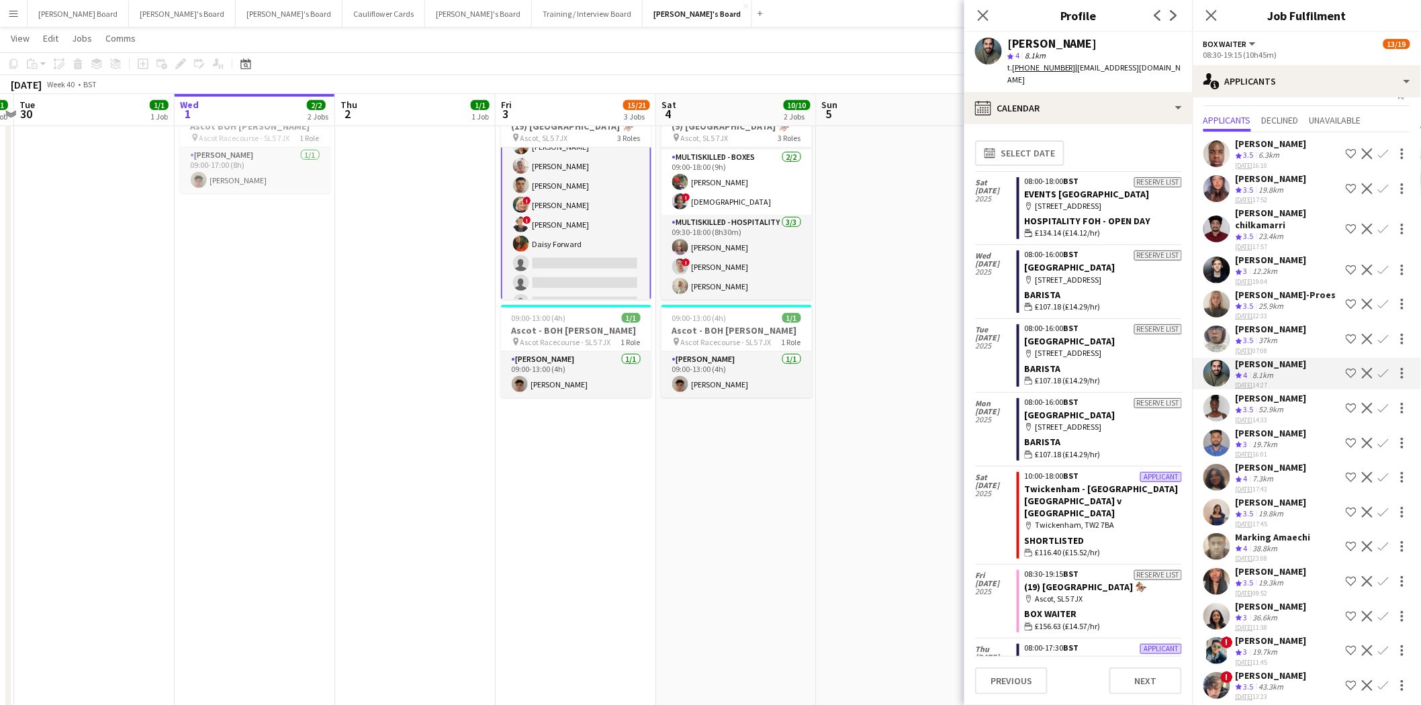
click at [1378, 371] on app-icon "Confirm" at bounding box center [1383, 373] width 11 height 11
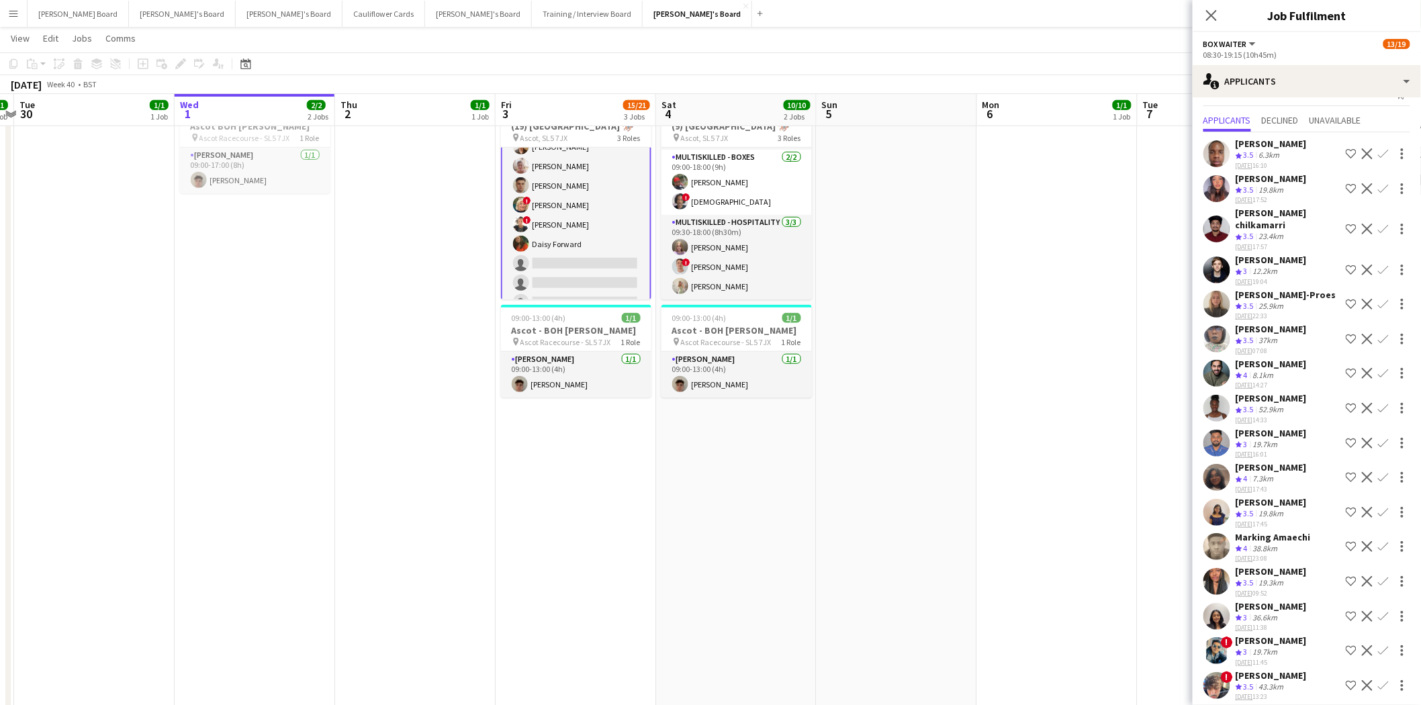
click at [1378, 371] on app-icon "Confirm" at bounding box center [1383, 373] width 11 height 11
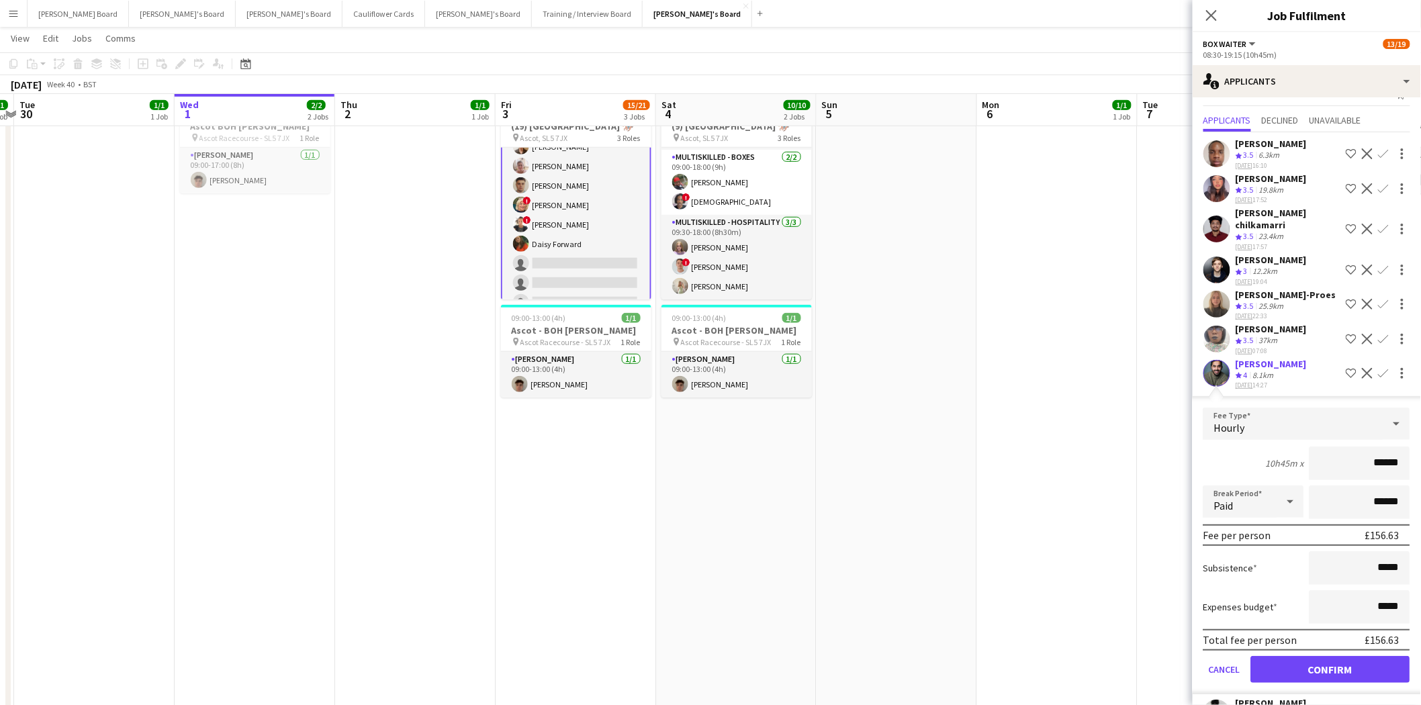
click at [1255, 358] on div "[PERSON_NAME]" at bounding box center [1271, 364] width 71 height 12
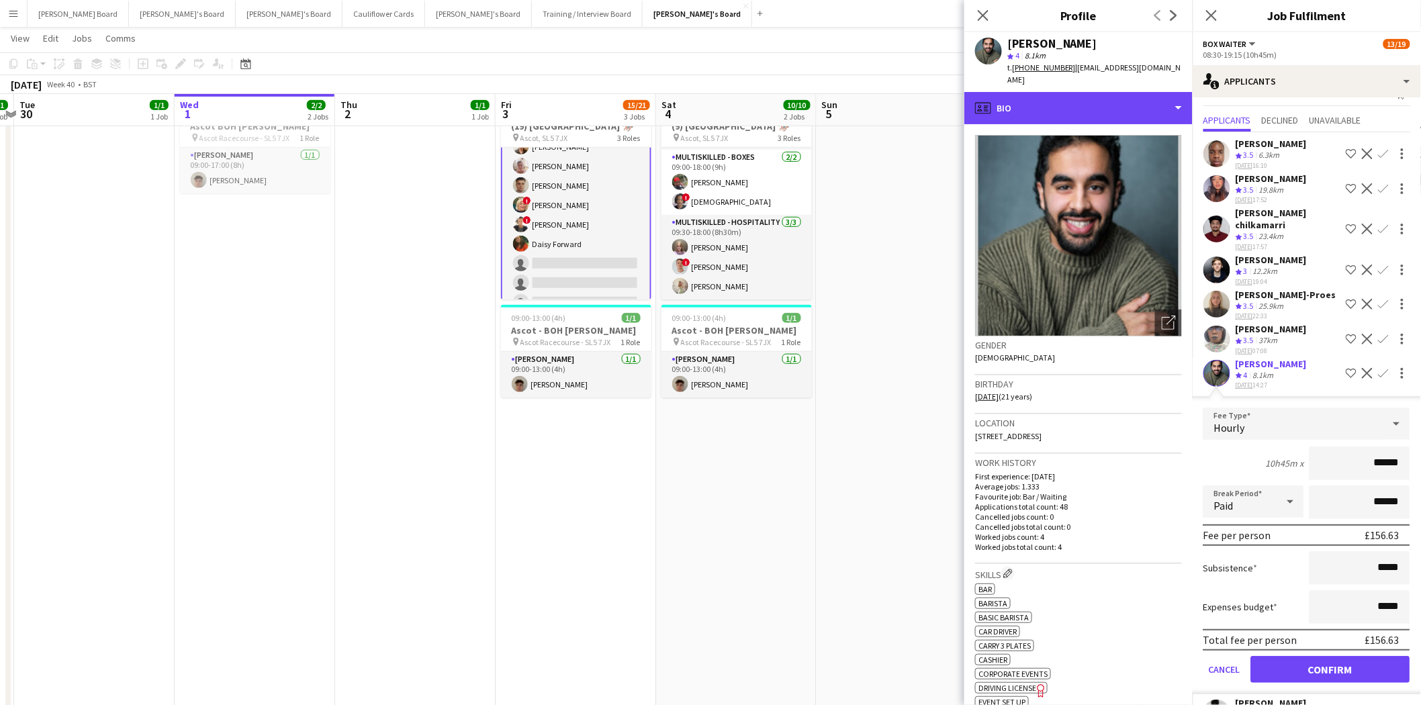
drag, startPoint x: 1021, startPoint y: 105, endPoint x: 1032, endPoint y: 142, distance: 39.3
click at [1021, 104] on div "profile Bio" at bounding box center [1078, 108] width 228 height 32
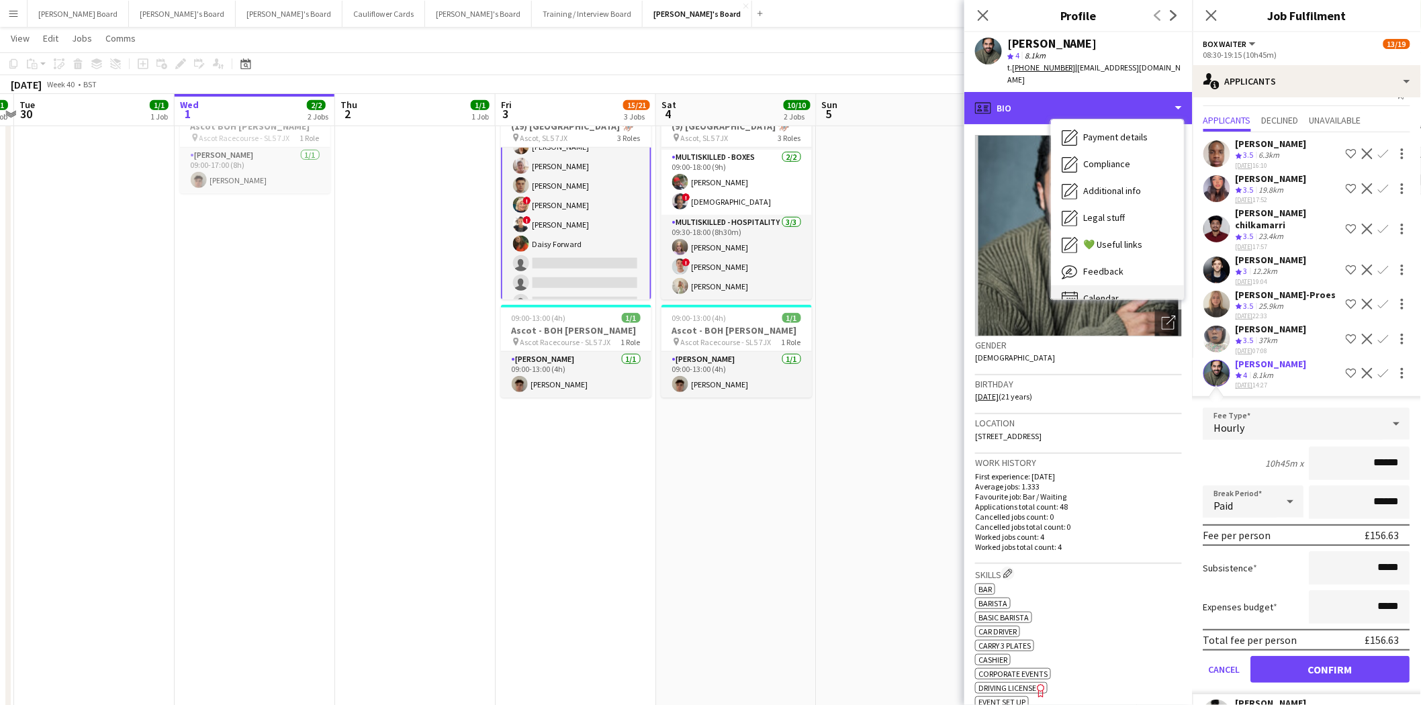
scroll to position [206, 0]
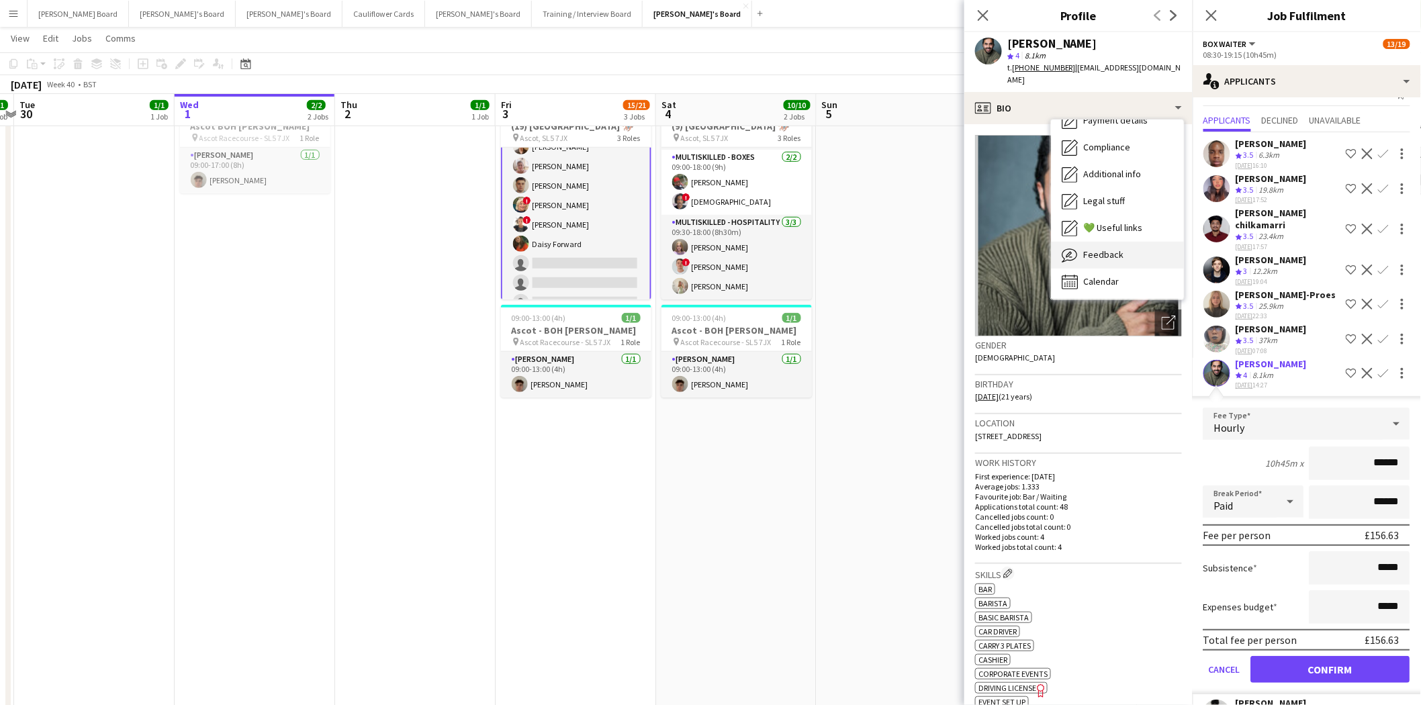
click at [1097, 249] on span "Feedback" at bounding box center [1103, 255] width 40 height 12
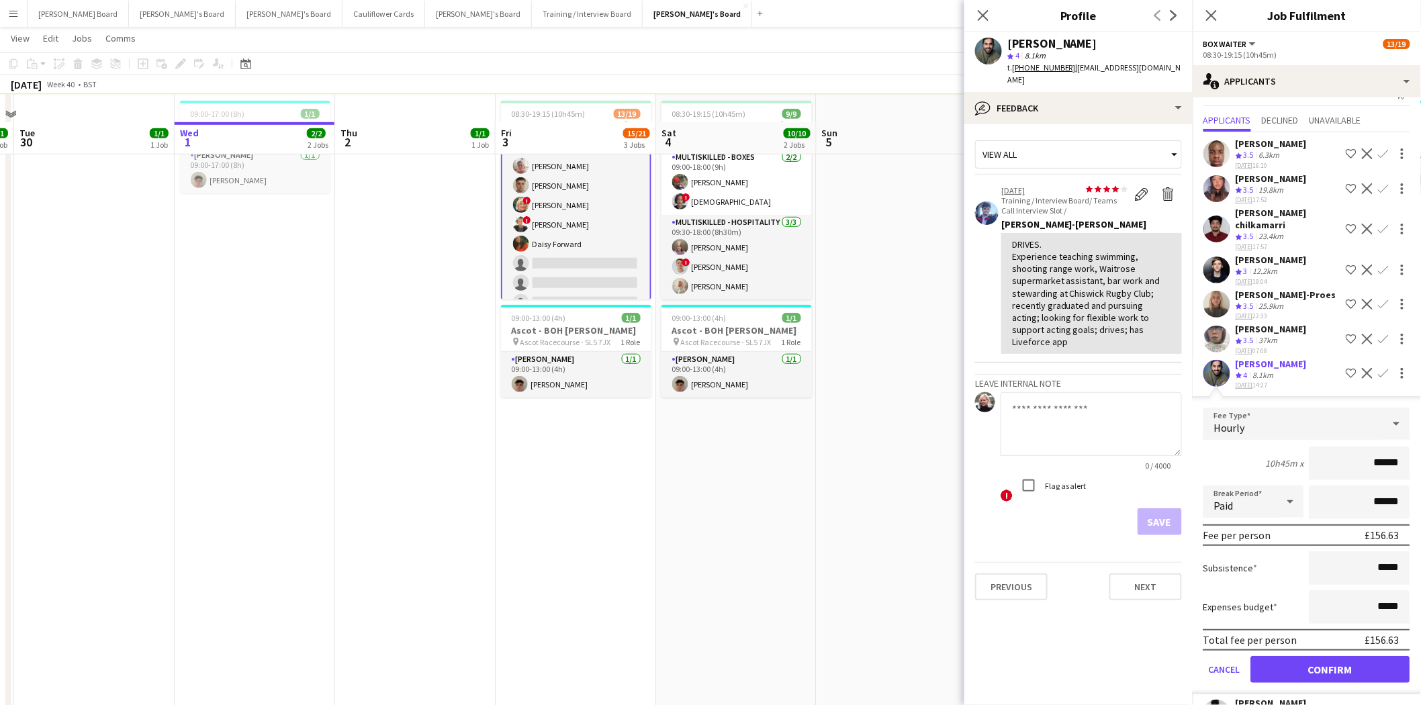
scroll to position [373, 0]
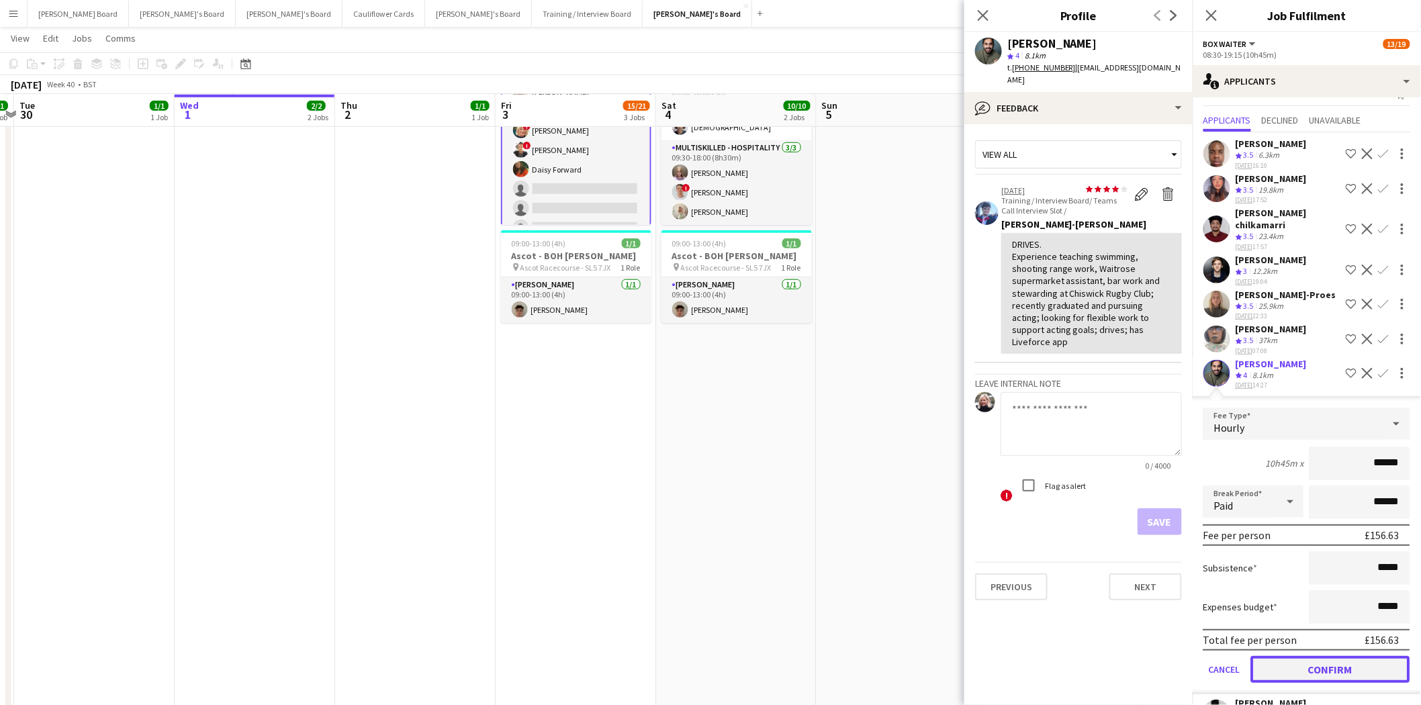
click at [1319, 668] on button "Confirm" at bounding box center [1330, 669] width 159 height 27
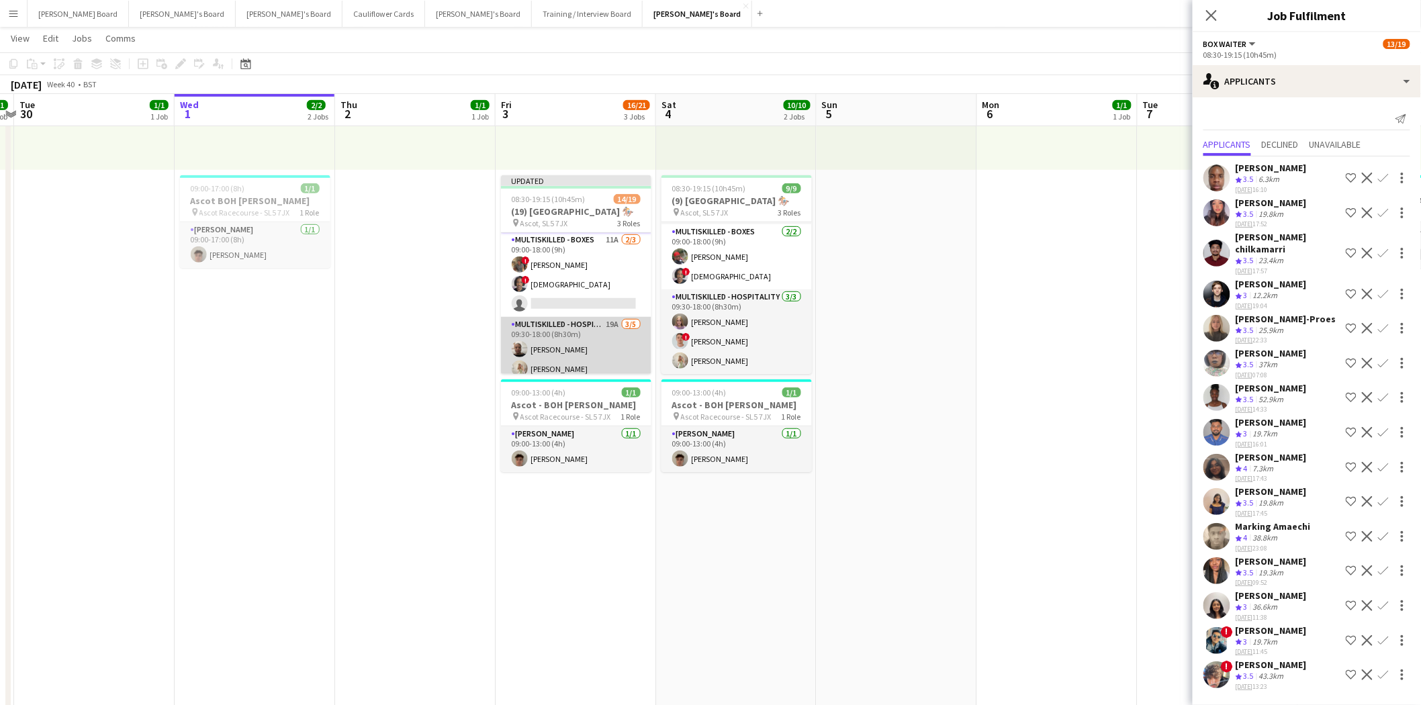
scroll to position [223, 0]
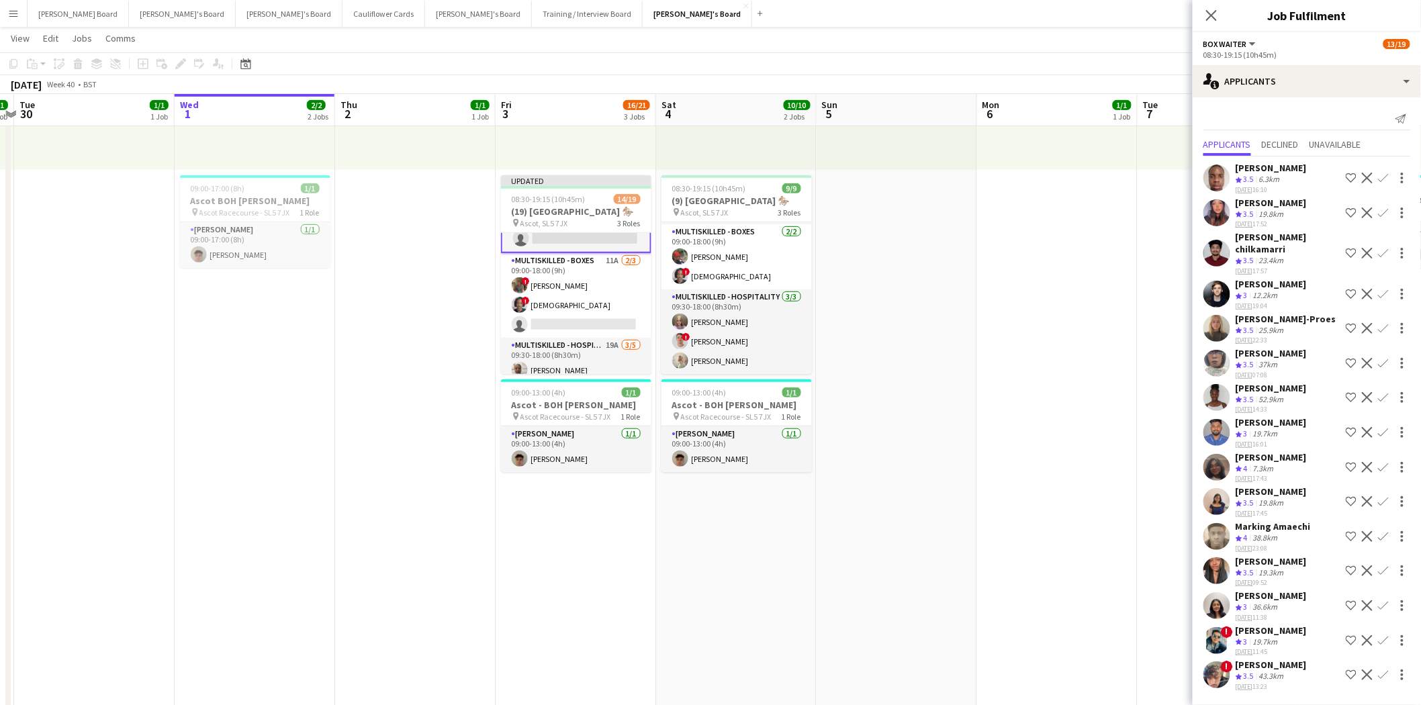
click at [1273, 521] on div "Marking Amaechi" at bounding box center [1273, 527] width 75 height 12
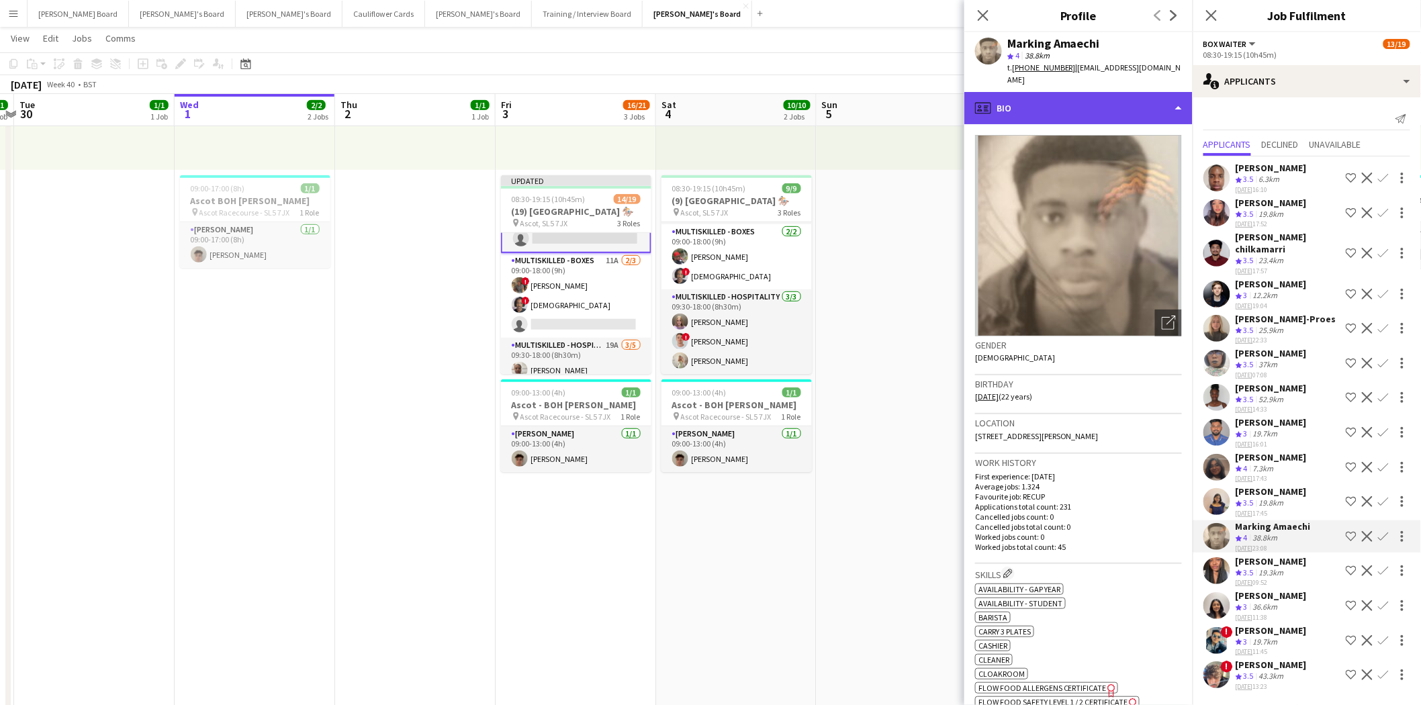
click at [1031, 92] on div "profile Bio" at bounding box center [1078, 108] width 228 height 32
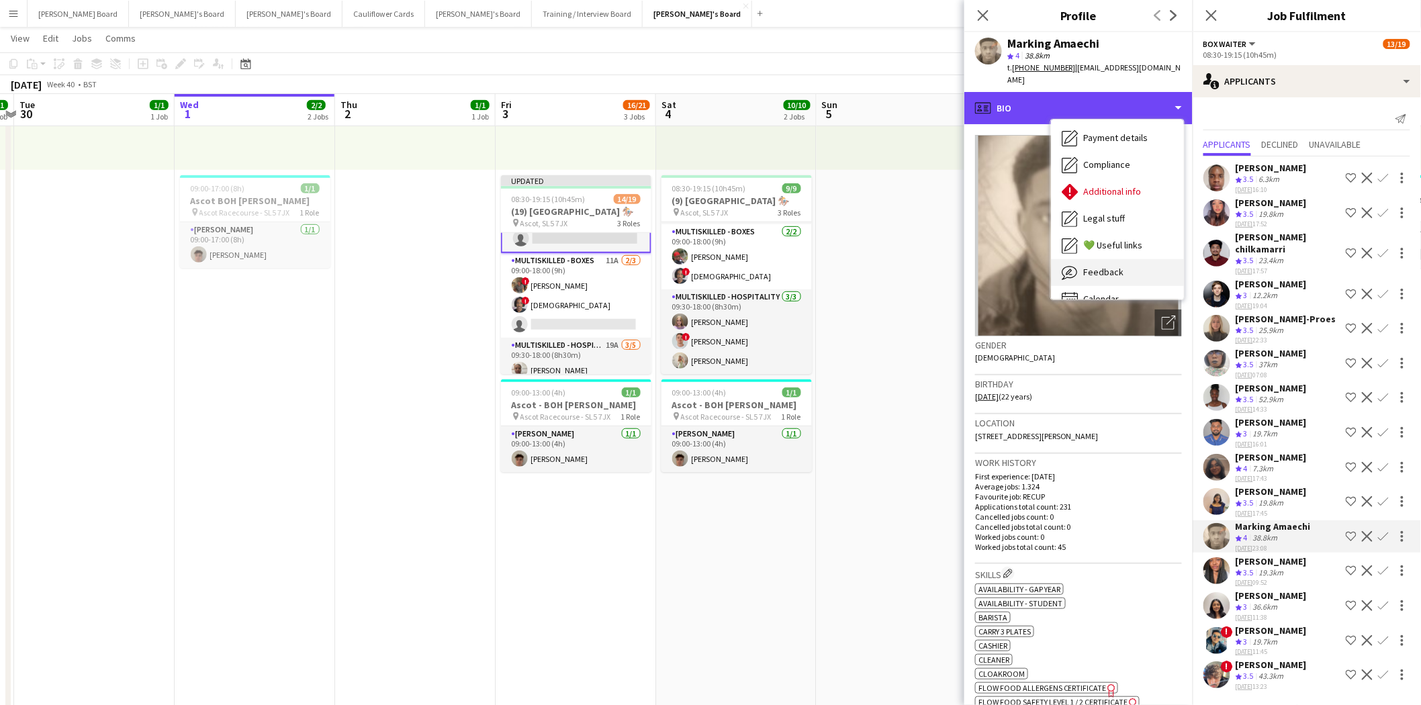
scroll to position [206, 0]
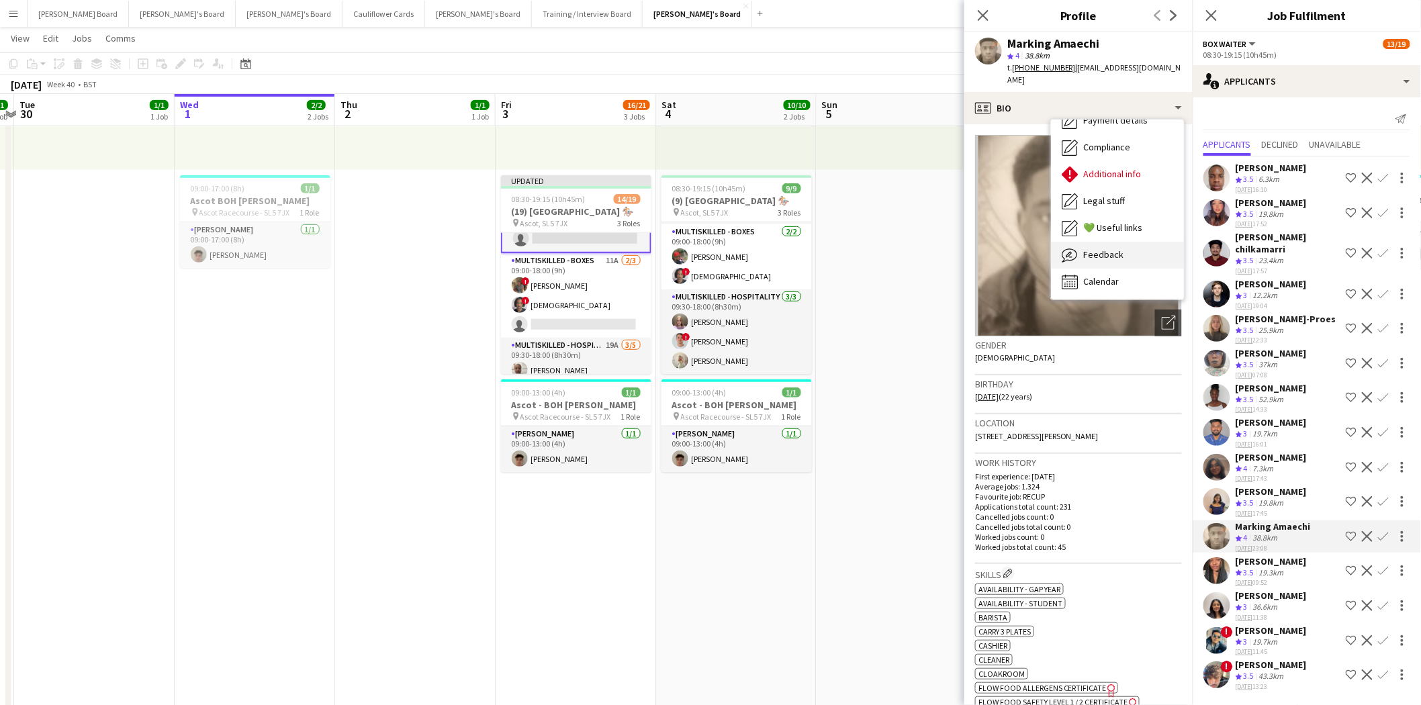
click at [1114, 249] on span "Feedback" at bounding box center [1103, 255] width 40 height 12
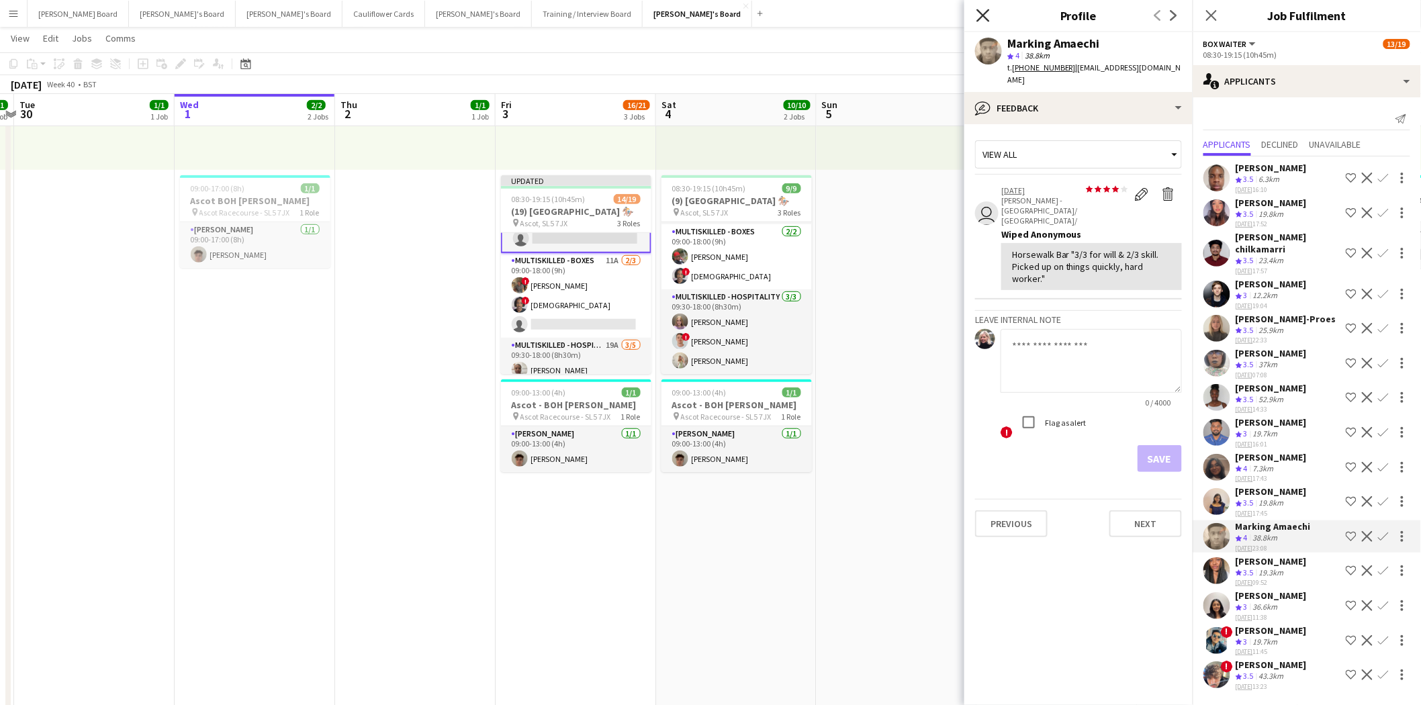
click at [985, 15] on icon "Close pop-in" at bounding box center [983, 15] width 13 height 13
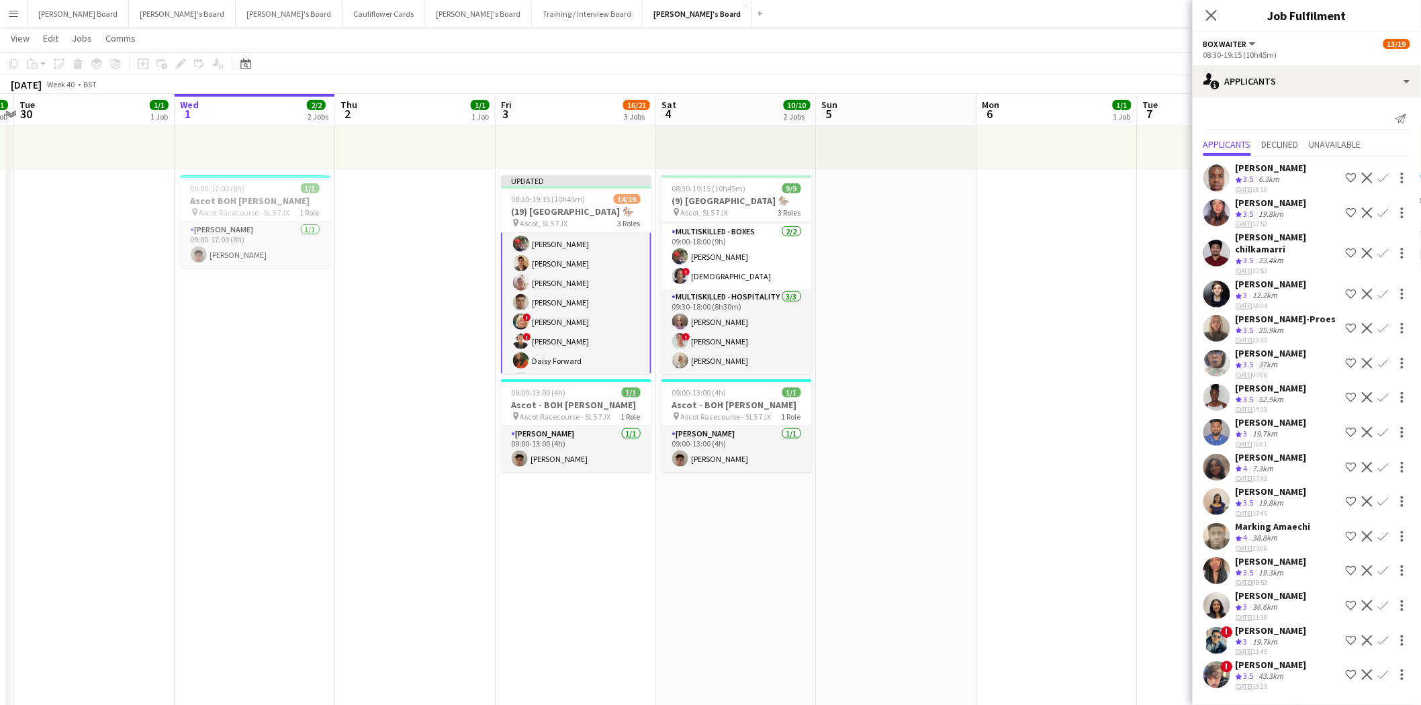
scroll to position [0, 0]
click at [1210, 14] on icon at bounding box center [1211, 15] width 13 height 13
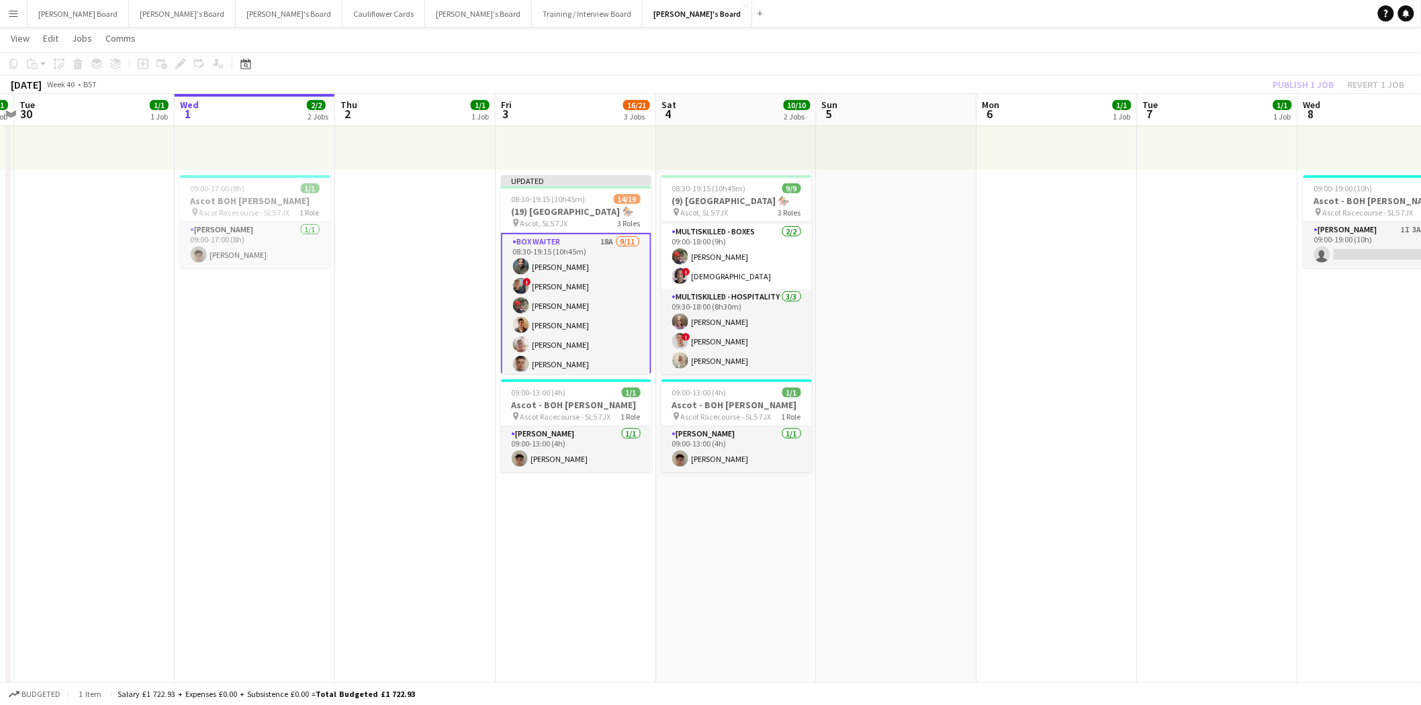
click at [1298, 77] on div "Publish 1 job Revert 1 job" at bounding box center [1339, 84] width 164 height 17
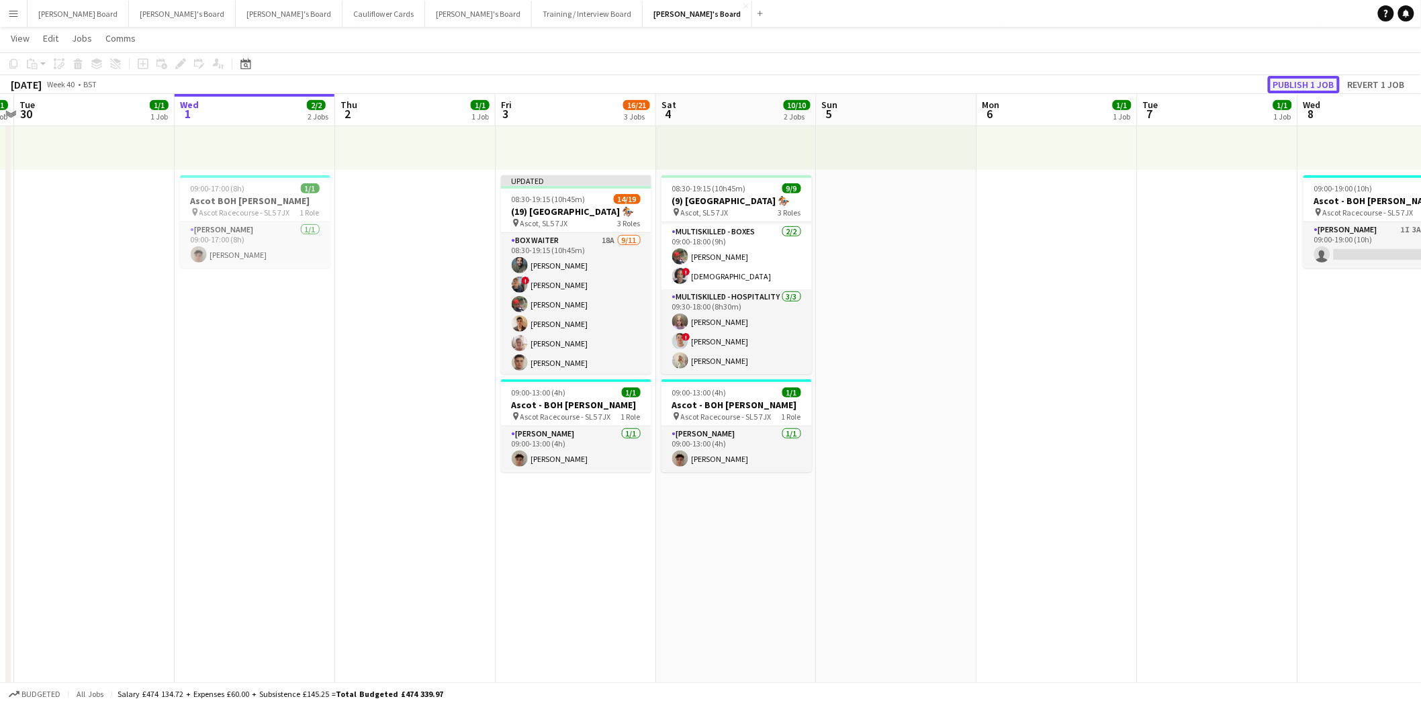
click at [1298, 83] on button "Publish 1 job" at bounding box center [1304, 84] width 72 height 17
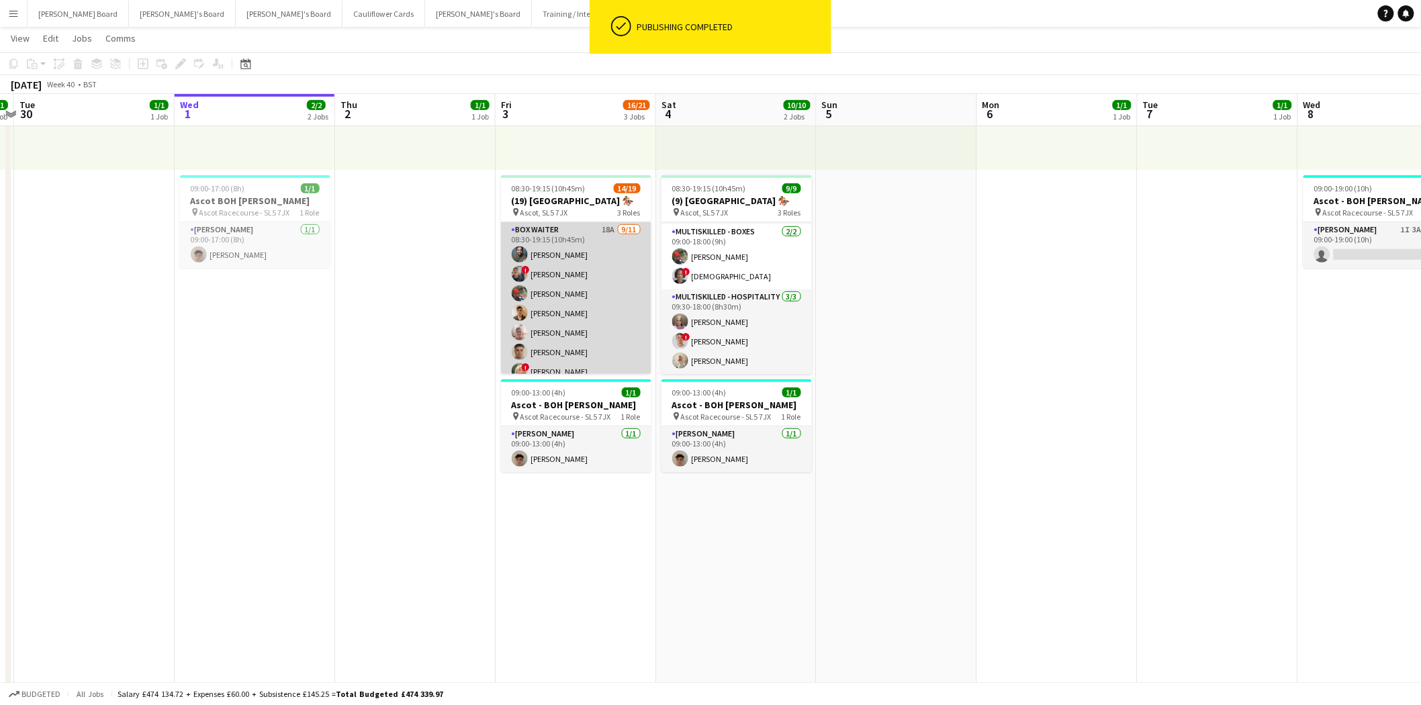
click at [580, 256] on app-card-role "BOX Waiter 18A [DATE] 08:30-19:15 (10h45m) [PERSON_NAME] ! [PERSON_NAME] [PERSO…" at bounding box center [576, 342] width 150 height 240
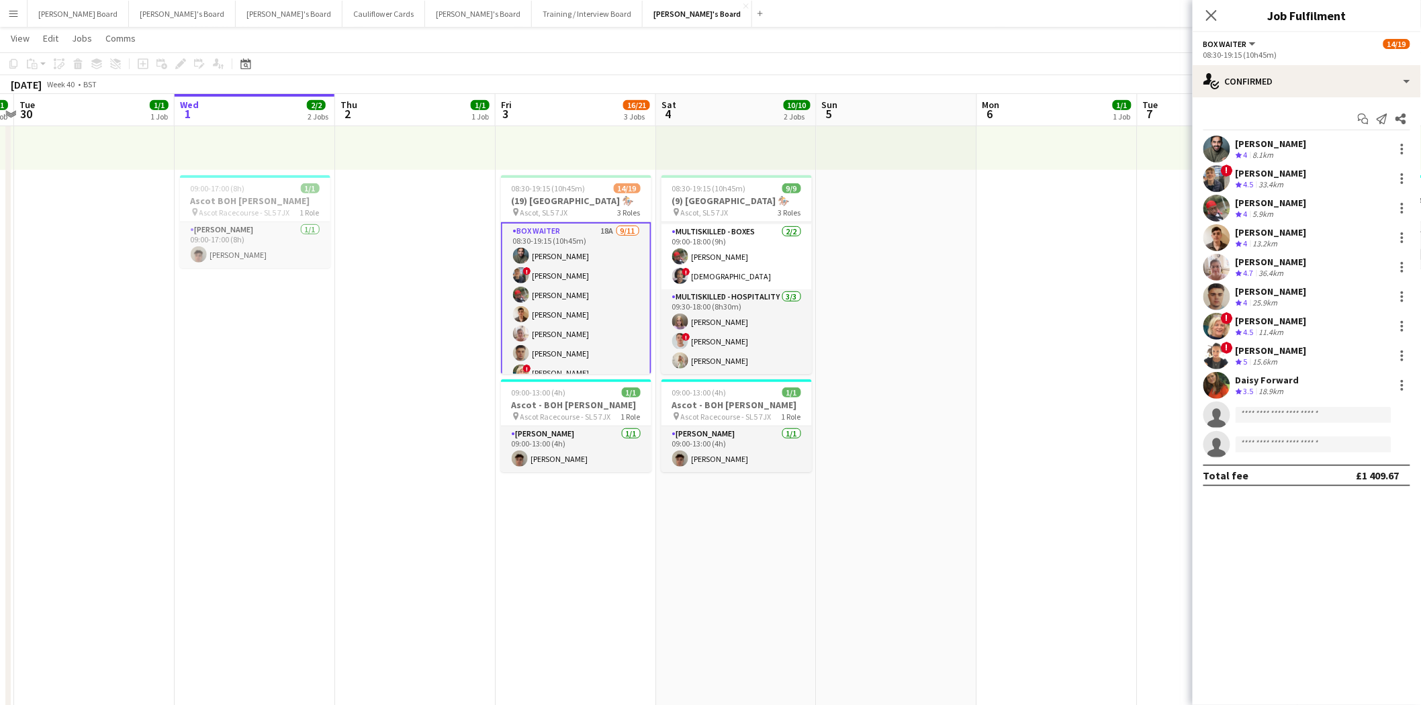
click at [1249, 138] on div "[PERSON_NAME]" at bounding box center [1271, 144] width 71 height 12
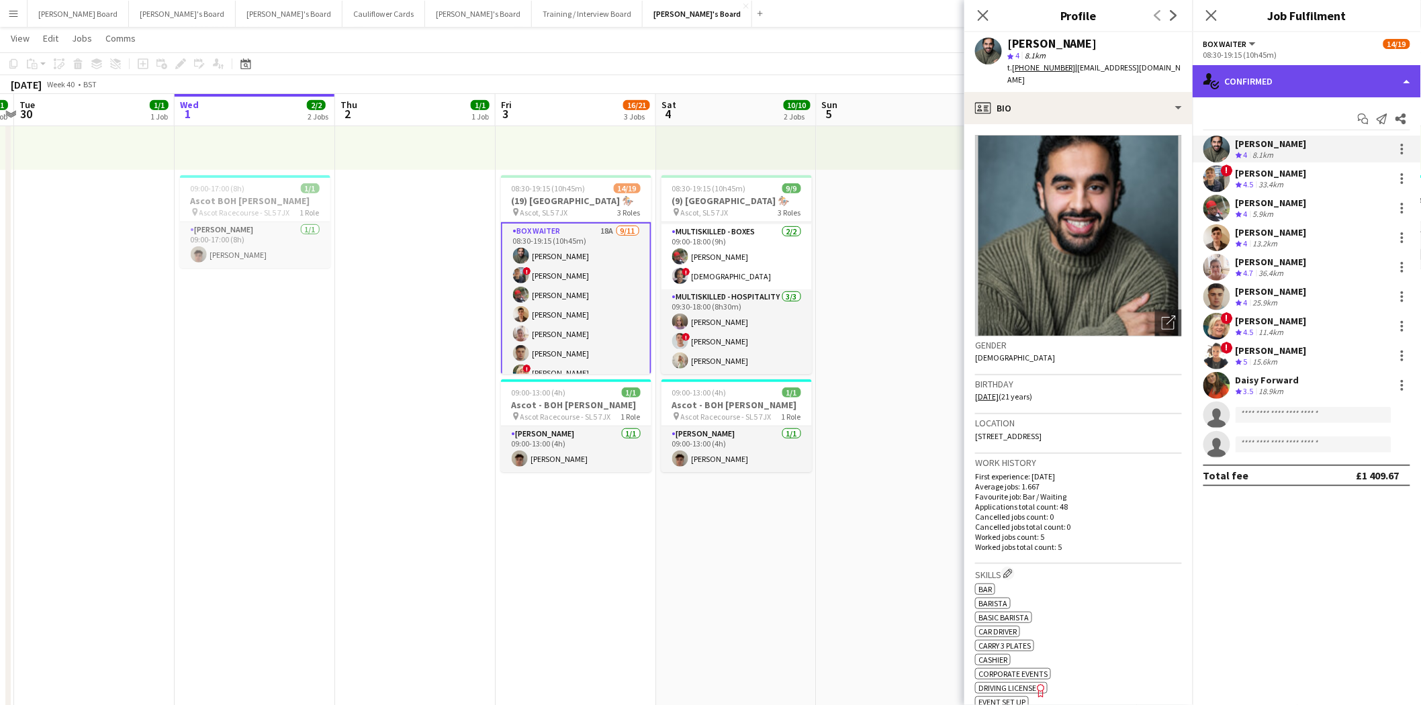
drag, startPoint x: 1298, startPoint y: 85, endPoint x: 1322, endPoint y: 128, distance: 49.9
click at [1298, 85] on div "single-neutral-actions-check-2 Confirmed" at bounding box center [1307, 81] width 228 height 32
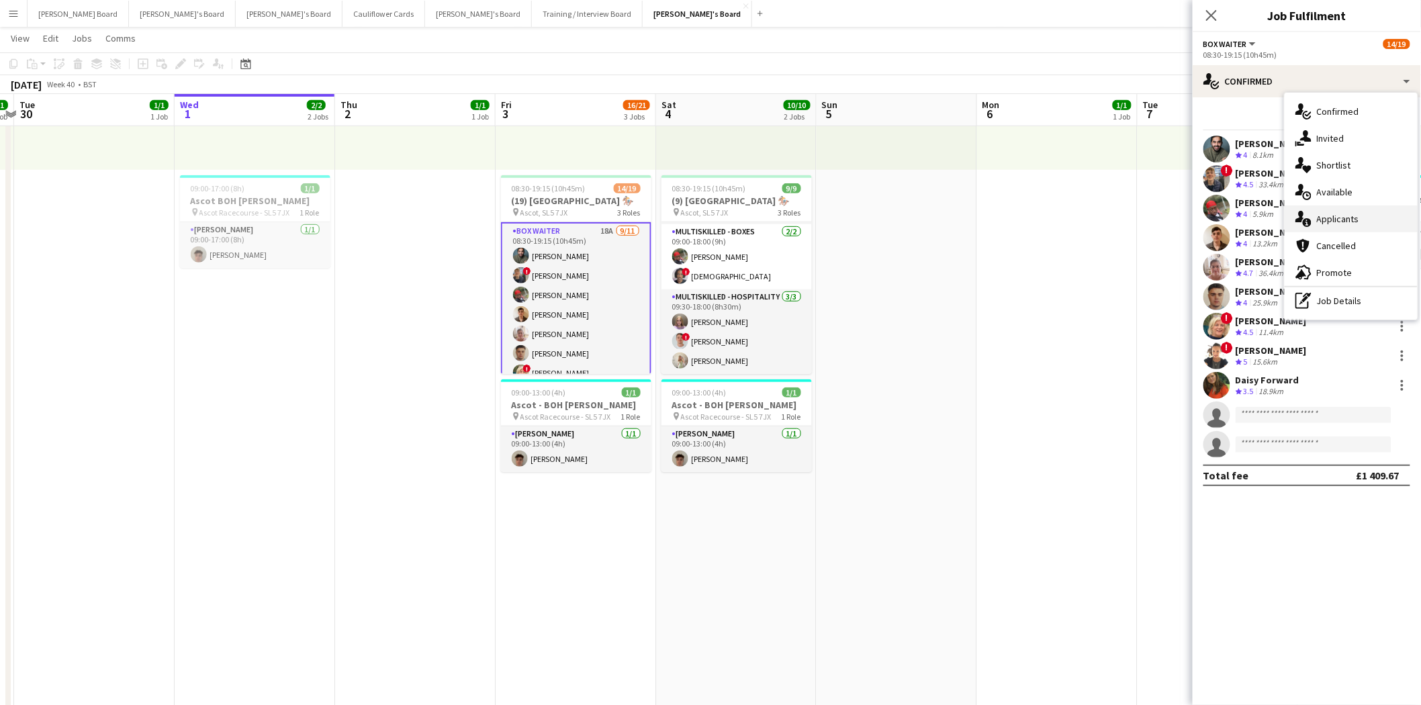
click at [1360, 220] on div "single-neutral-actions-information Applicants" at bounding box center [1351, 219] width 133 height 27
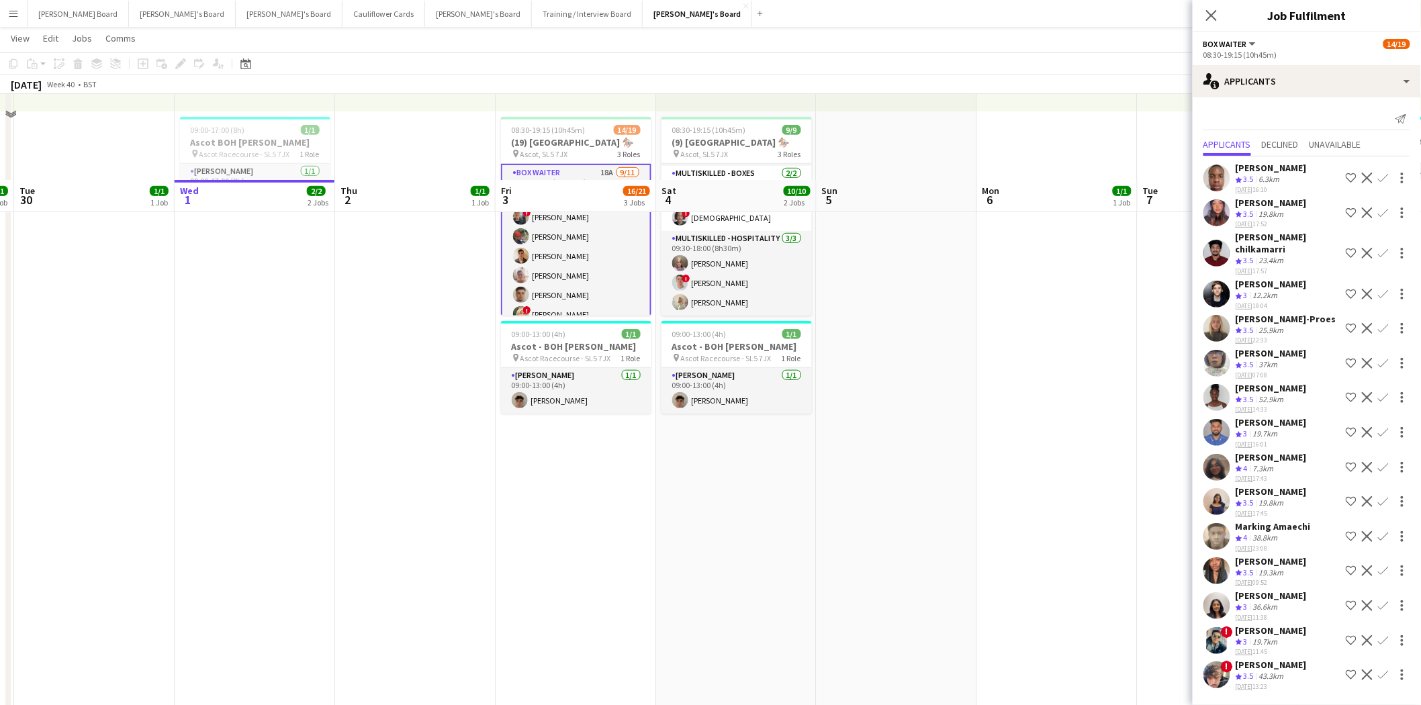
scroll to position [373, 0]
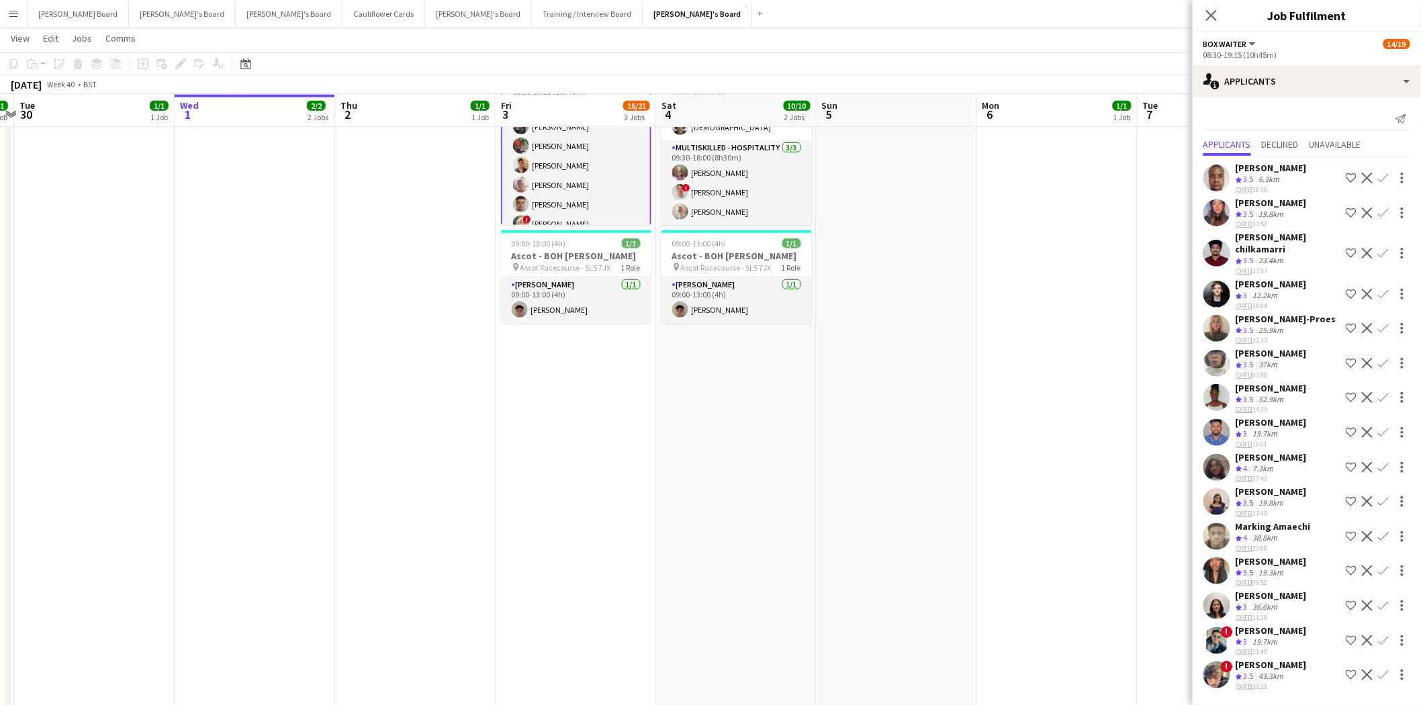
click at [1256, 451] on div "[PERSON_NAME]" at bounding box center [1271, 457] width 71 height 12
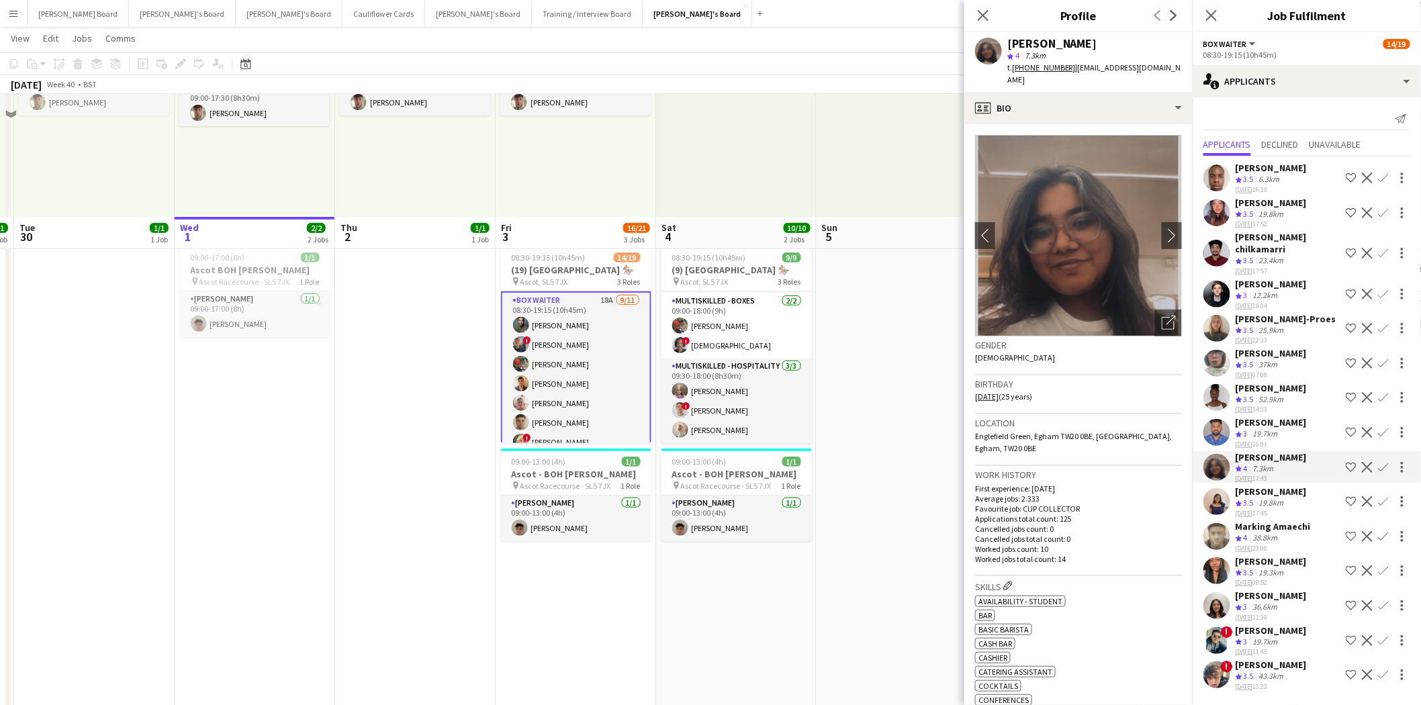
scroll to position [149, 0]
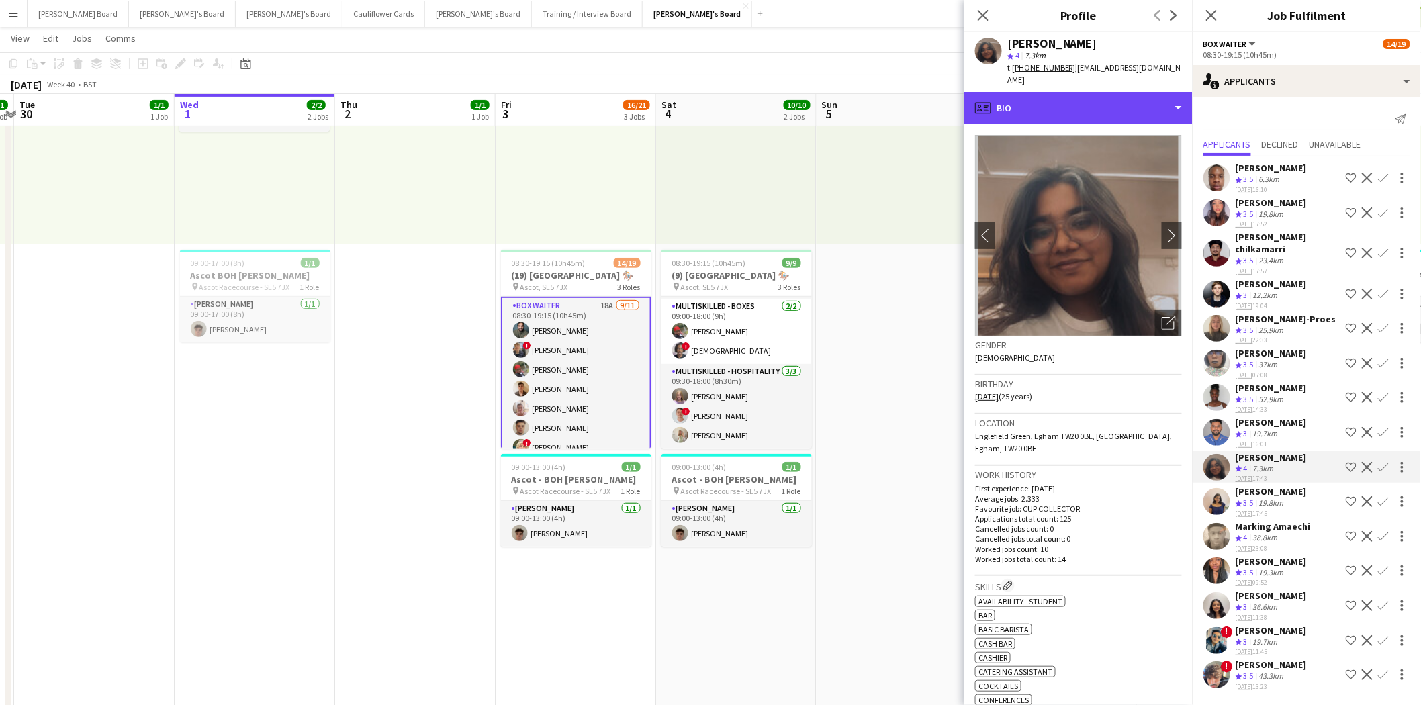
drag, startPoint x: 1067, startPoint y: 88, endPoint x: 1091, endPoint y: 232, distance: 146.5
click at [1067, 92] on div "profile Bio" at bounding box center [1078, 108] width 228 height 32
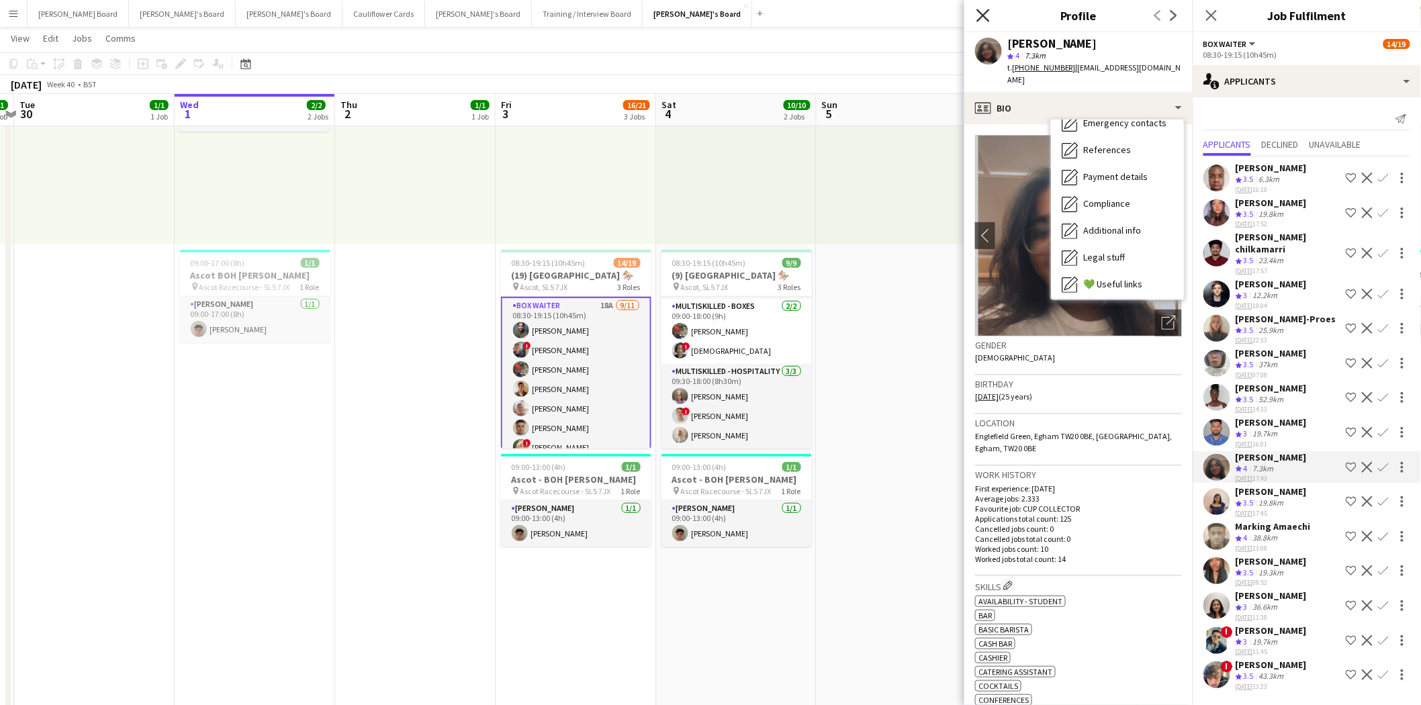
click at [986, 15] on icon "Close pop-in" at bounding box center [983, 15] width 13 height 13
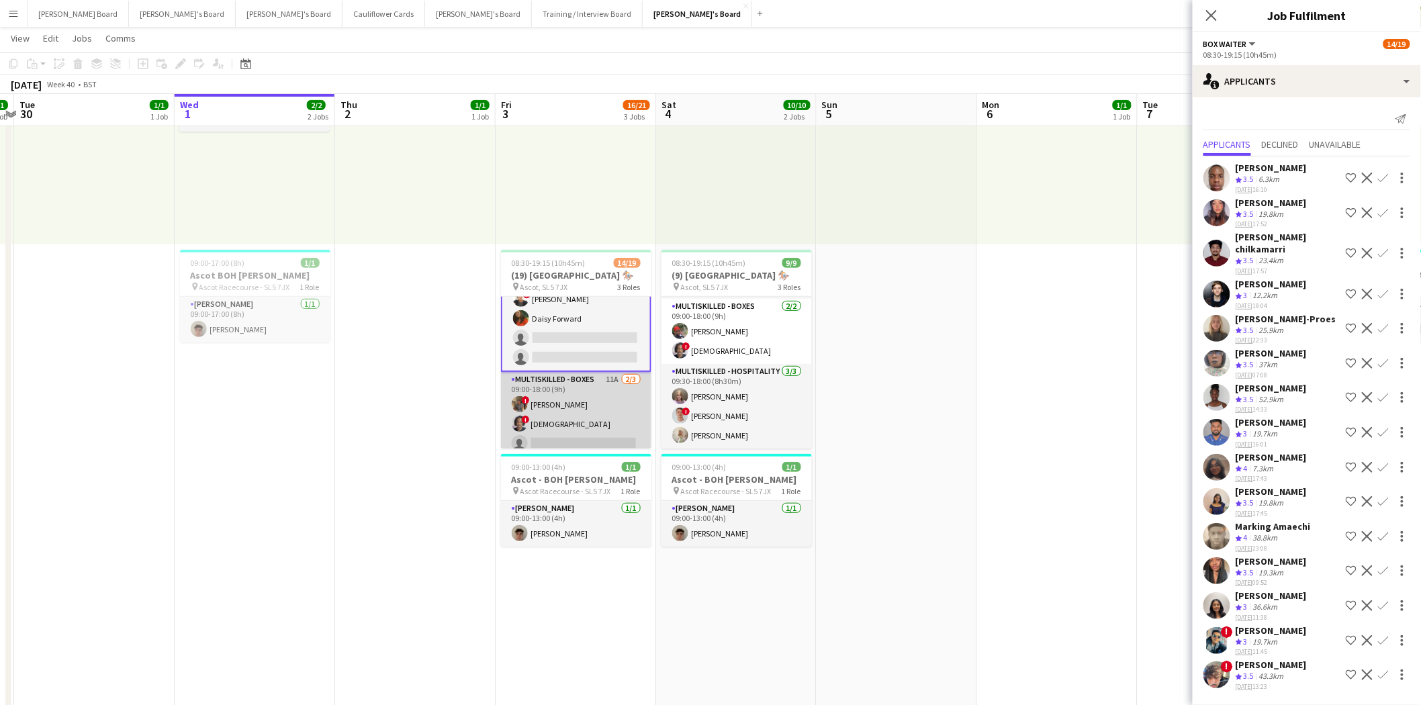
scroll to position [75, 0]
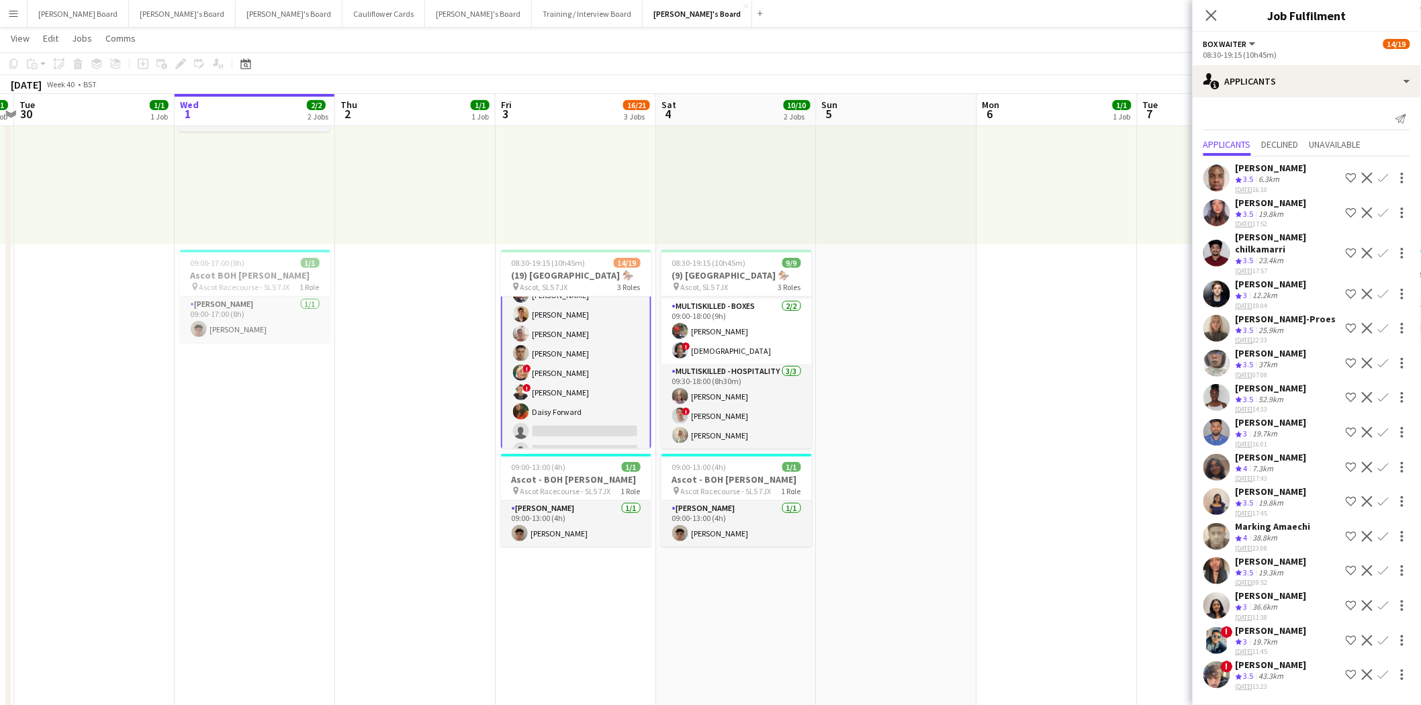
click at [578, 365] on app-card-role "BOX Waiter 18A [DATE] 08:30-19:15 (10h45m) [PERSON_NAME] ! [PERSON_NAME] [PERSO…" at bounding box center [576, 343] width 150 height 243
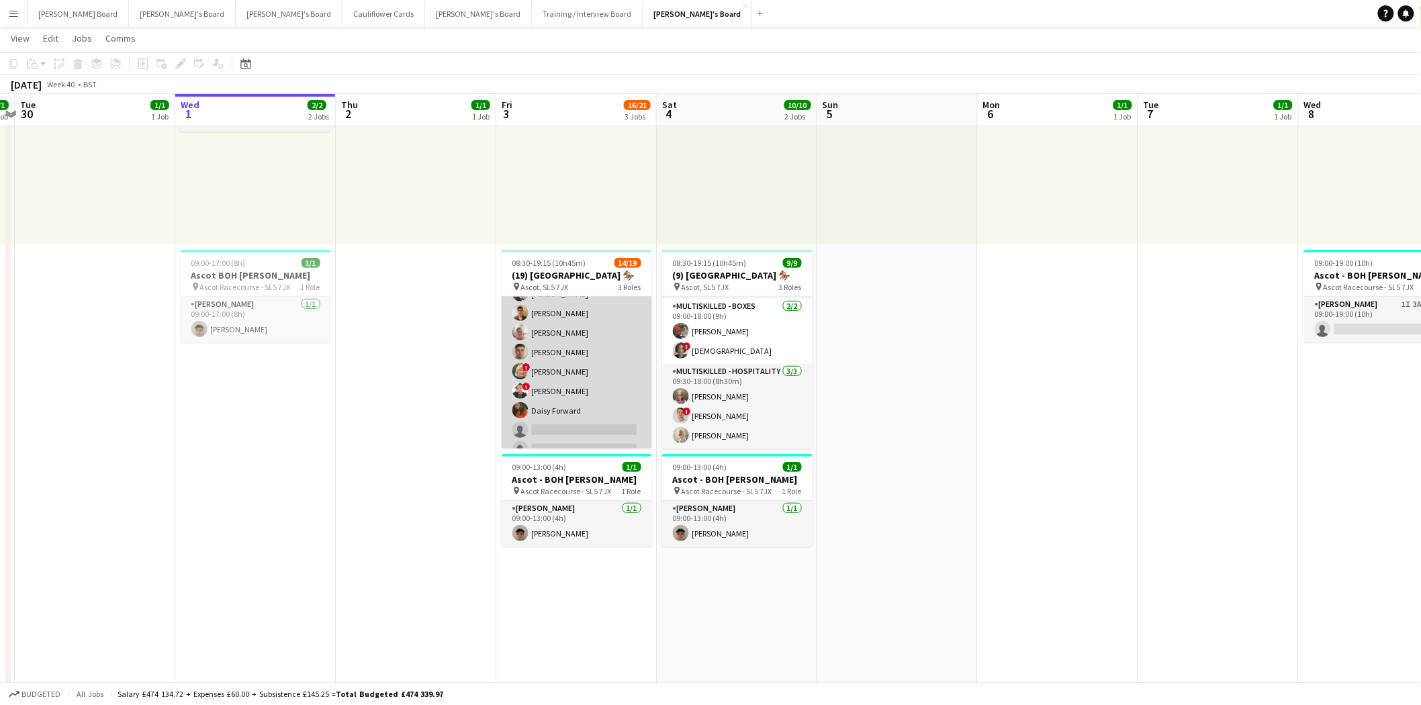
scroll to position [0, 306]
click at [582, 345] on app-card-role "BOX Waiter 18A [DATE] 08:30-19:15 (10h45m) [PERSON_NAME] ! [PERSON_NAME] [PERSO…" at bounding box center [577, 342] width 150 height 240
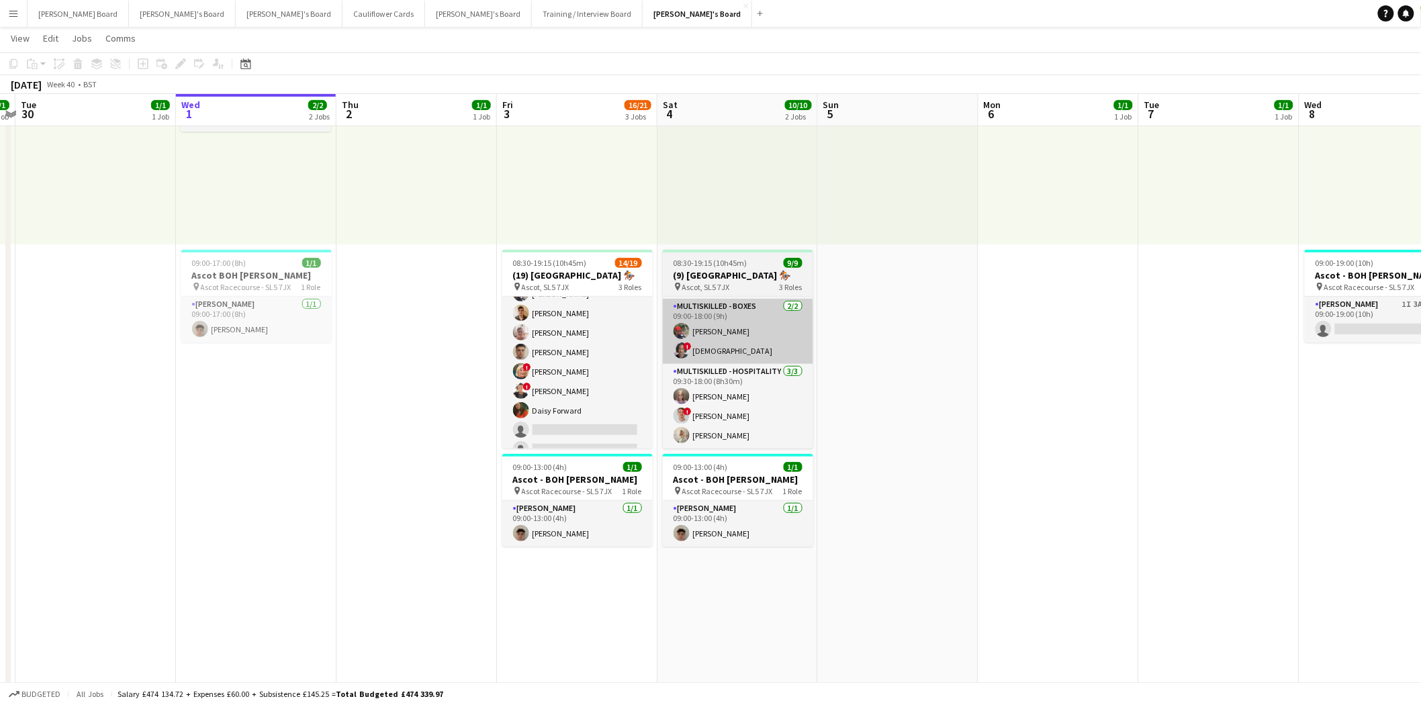
scroll to position [75, 0]
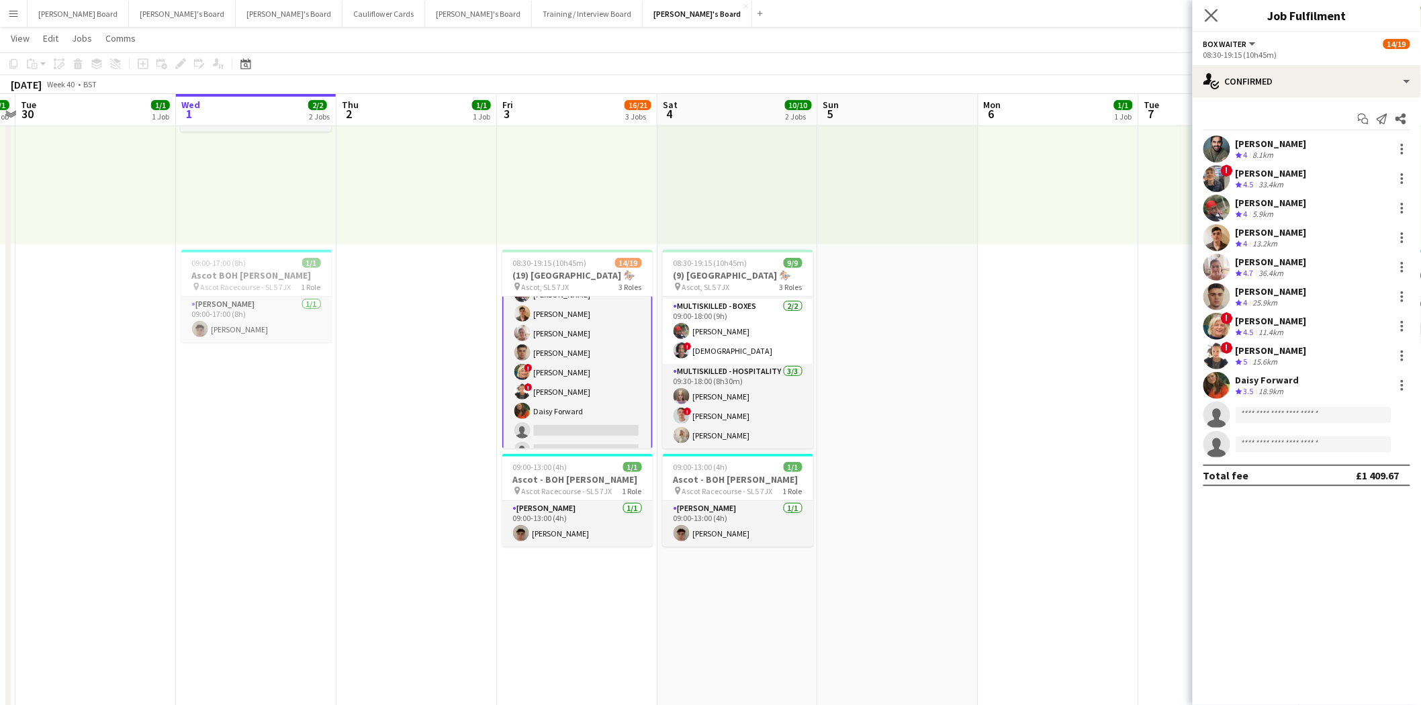
click at [1219, 11] on app-icon "Close pop-in" at bounding box center [1211, 15] width 19 height 19
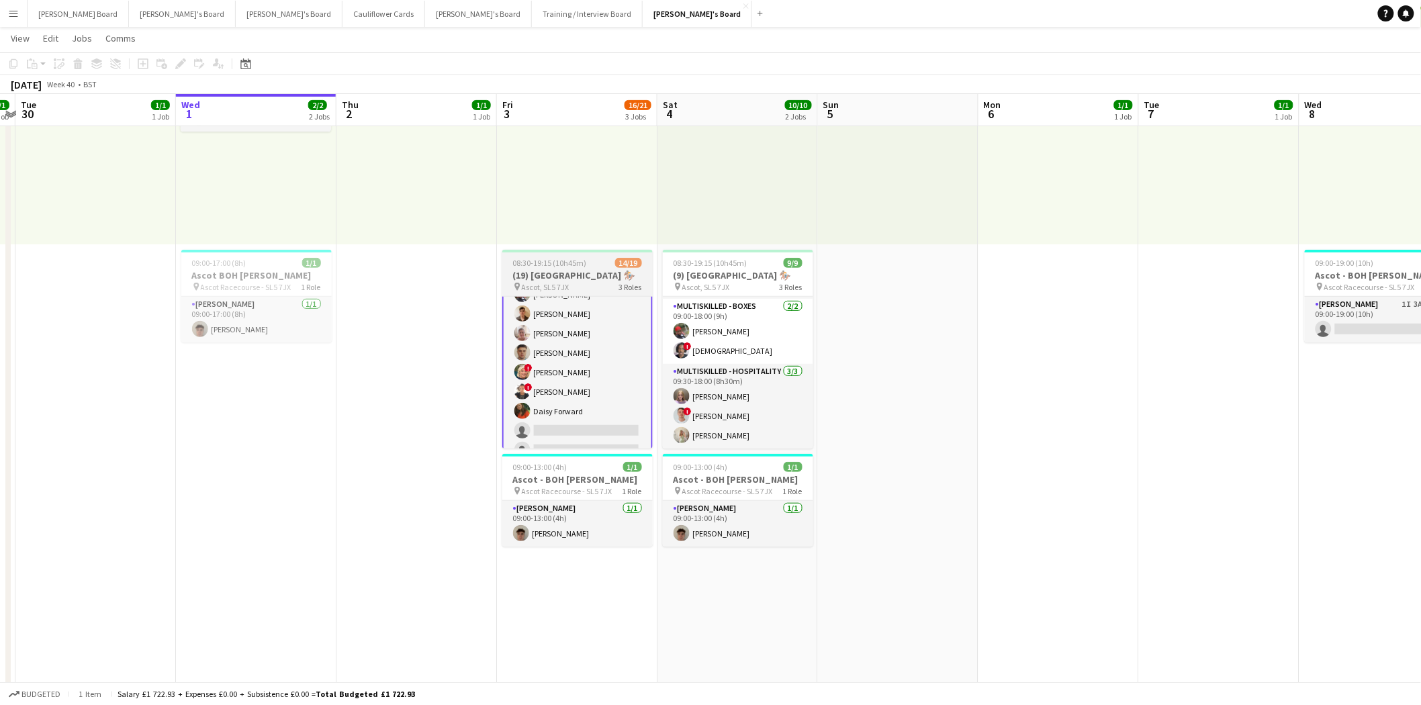
click at [580, 270] on h3 "(19) [GEOGRAPHIC_DATA] 🏇🏼" at bounding box center [577, 275] width 150 height 12
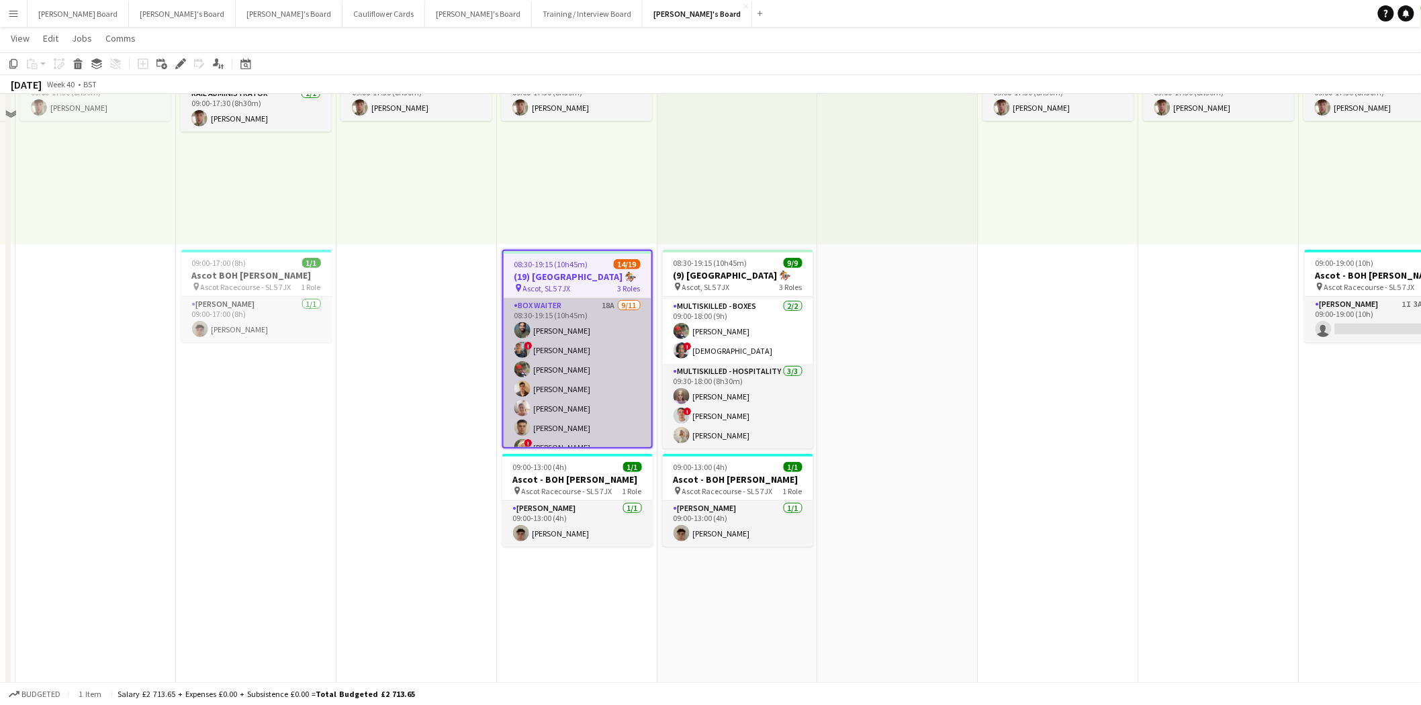
scroll to position [75, 0]
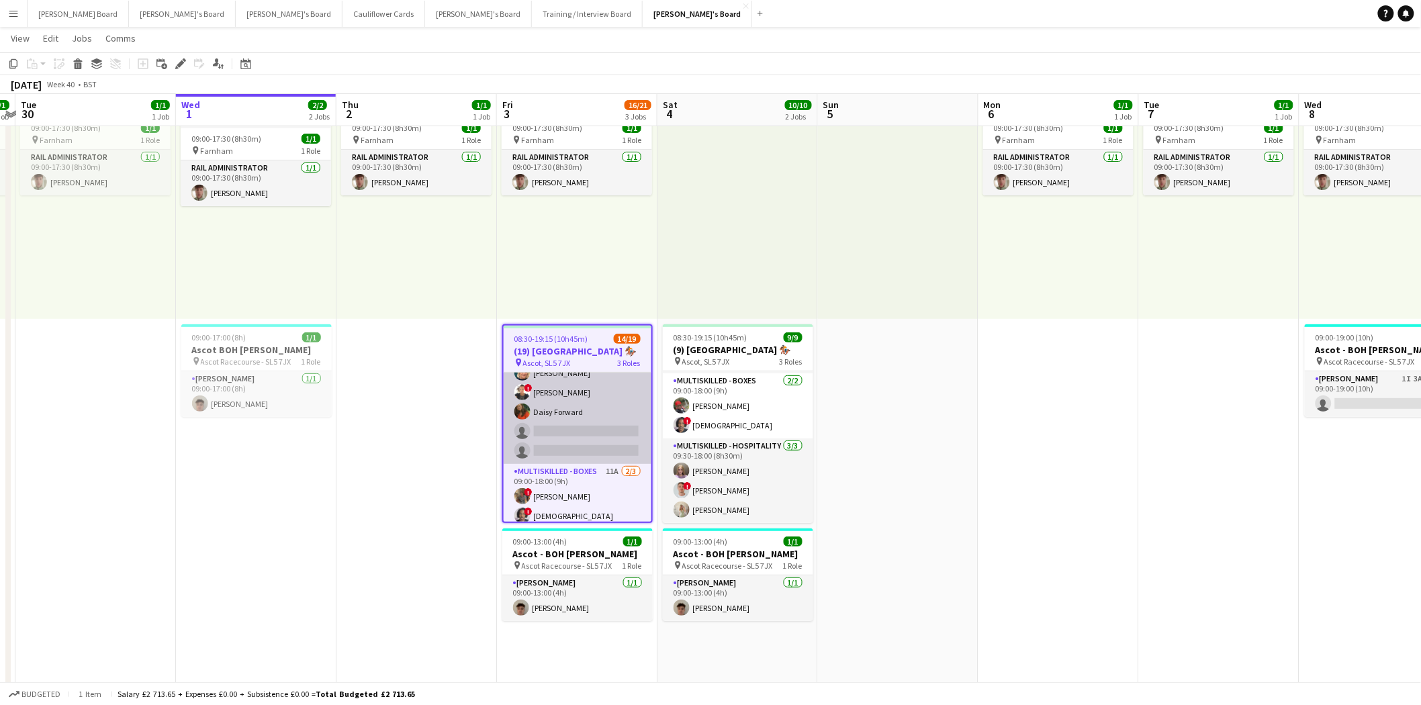
click at [586, 402] on app-card-role "BOX Waiter 18A [DATE] 08:30-19:15 (10h45m) [PERSON_NAME] ! [PERSON_NAME] [PERSO…" at bounding box center [578, 344] width 148 height 240
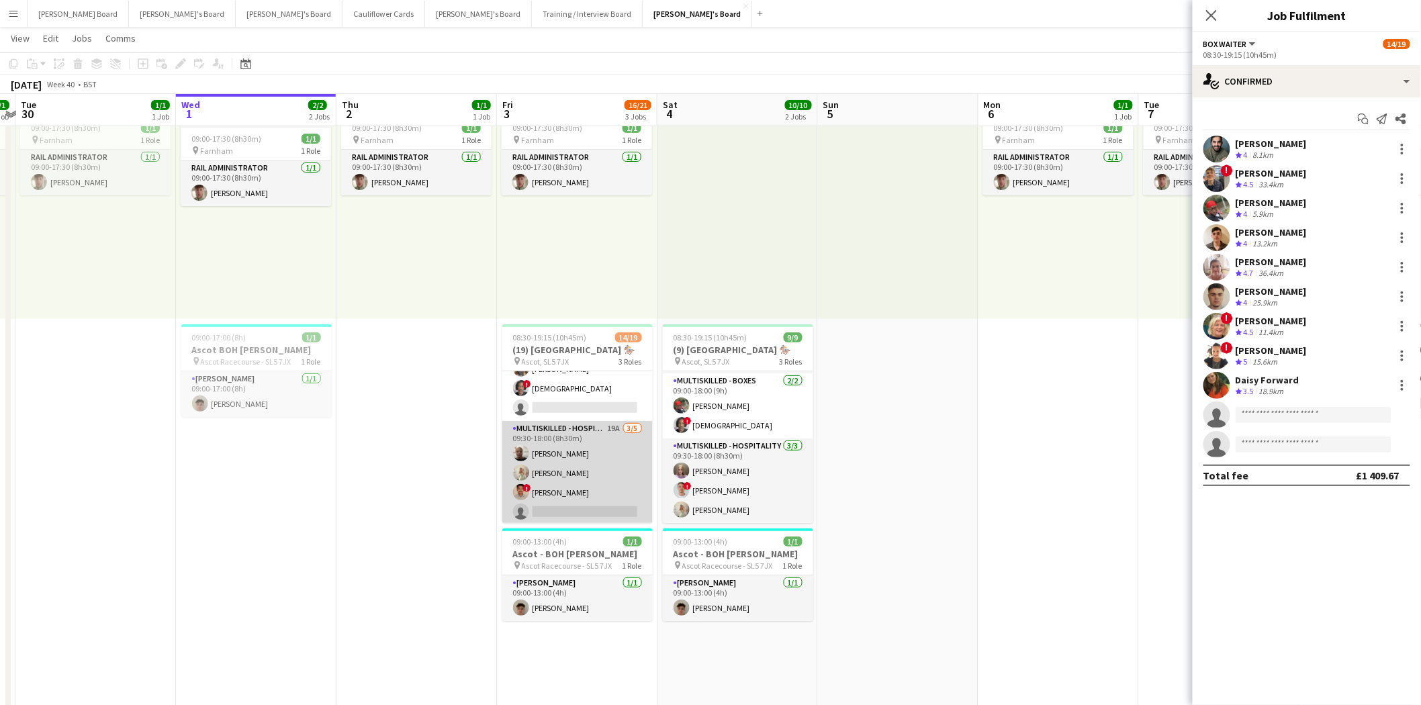
scroll to position [298, 0]
click at [567, 454] on app-card-role "Multiskilled - Hospitality 19A [DATE] 09:30-18:00 (8h30m) [PERSON_NAME] [PERSON…" at bounding box center [577, 463] width 150 height 124
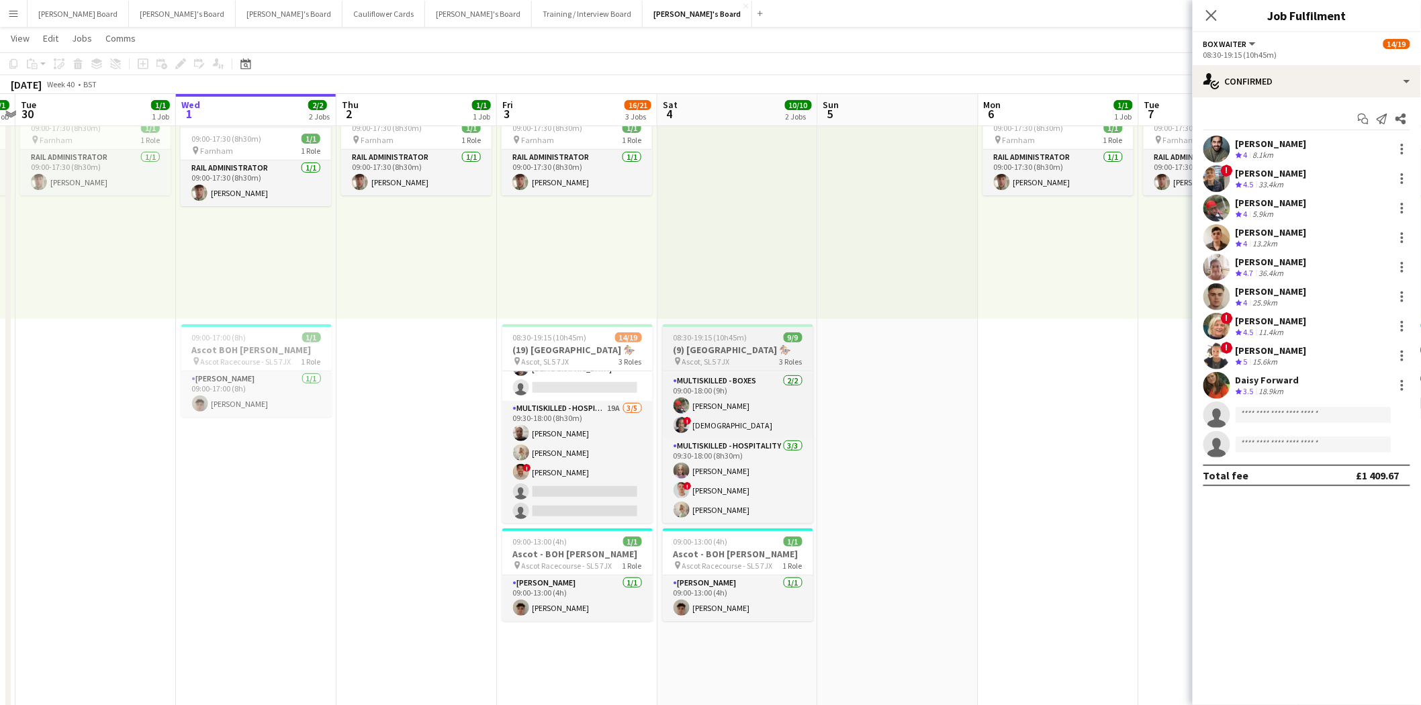
scroll to position [297, 0]
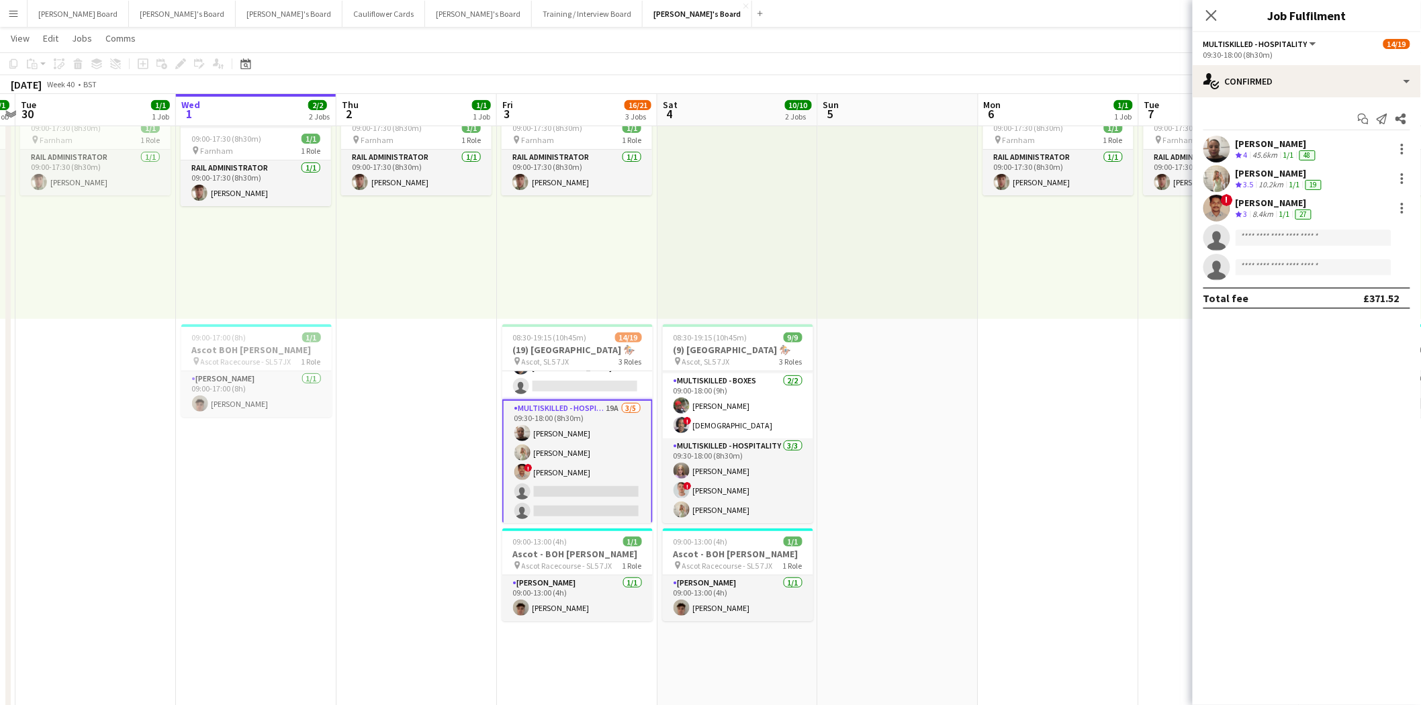
click at [1280, 170] on div "[PERSON_NAME]" at bounding box center [1280, 173] width 89 height 12
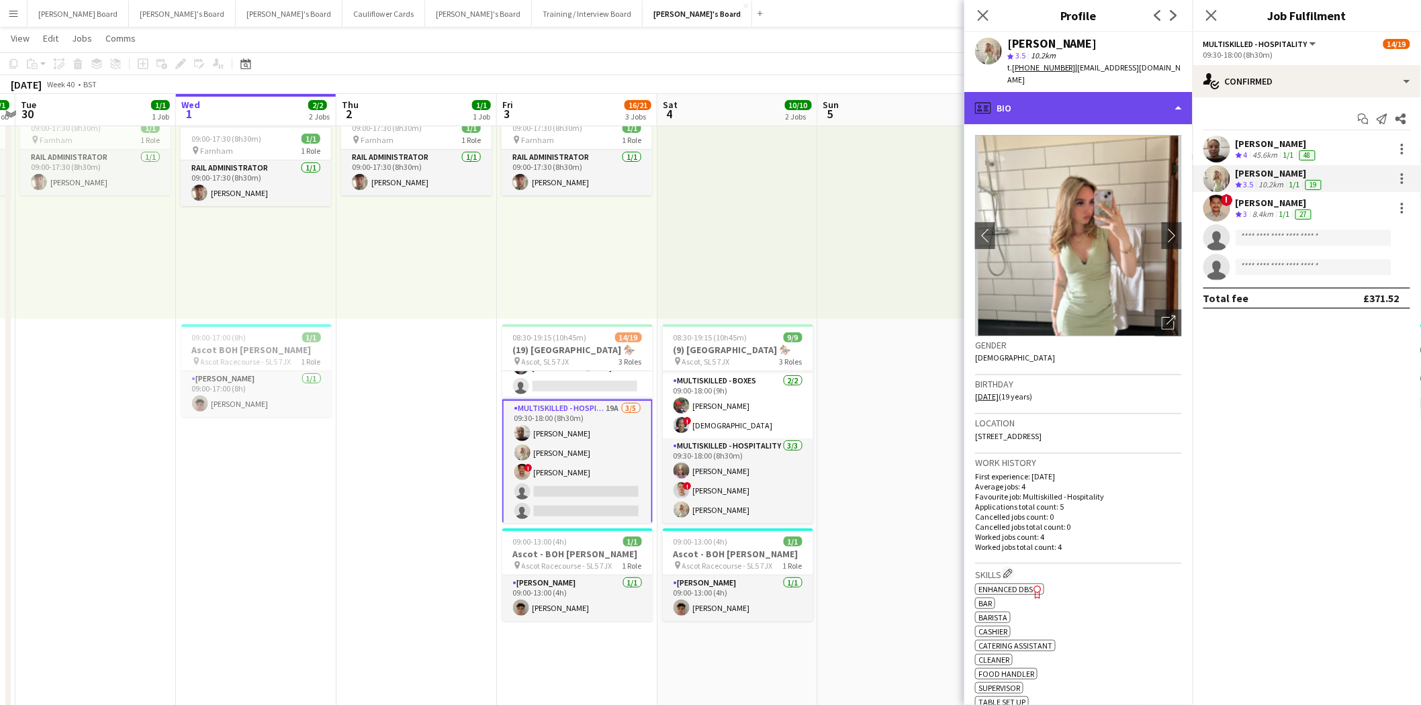
click at [1032, 92] on div "profile Bio" at bounding box center [1078, 108] width 228 height 32
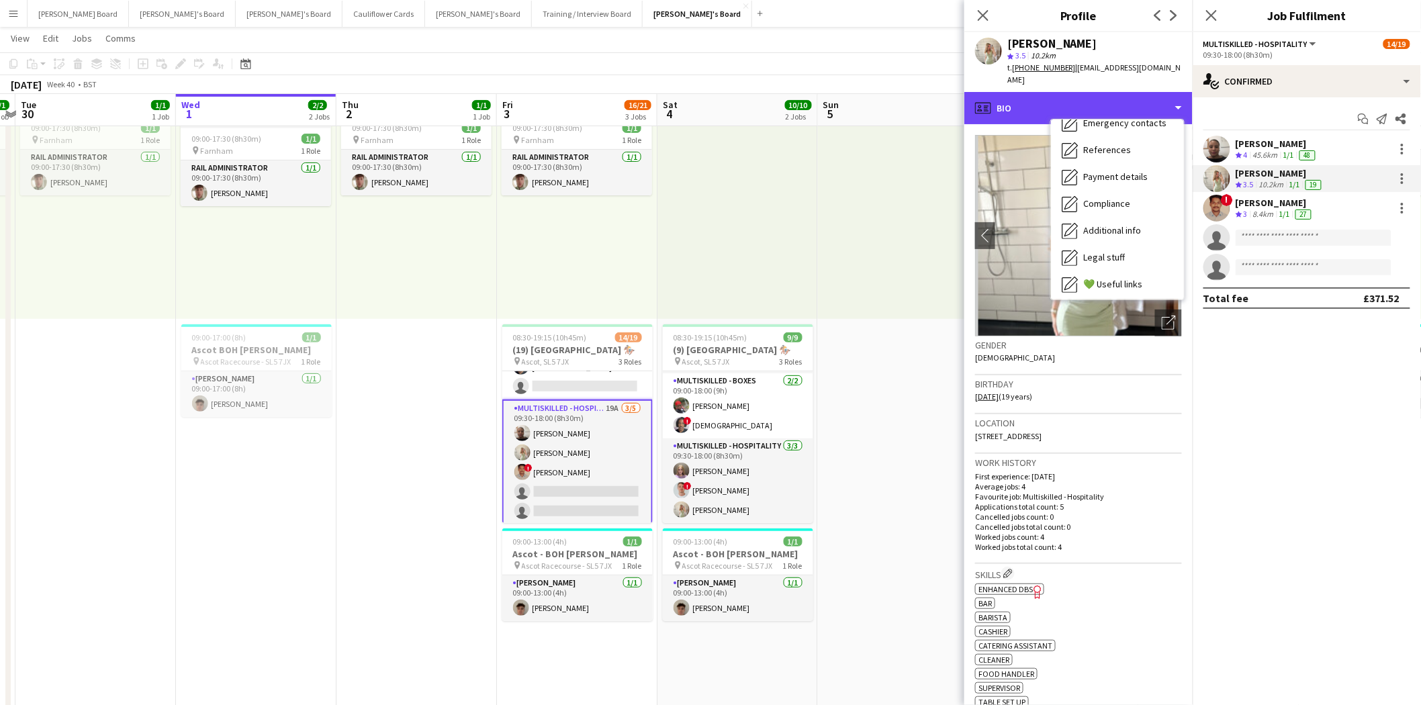
scroll to position [206, 0]
click at [1111, 249] on span "Feedback" at bounding box center [1103, 255] width 40 height 12
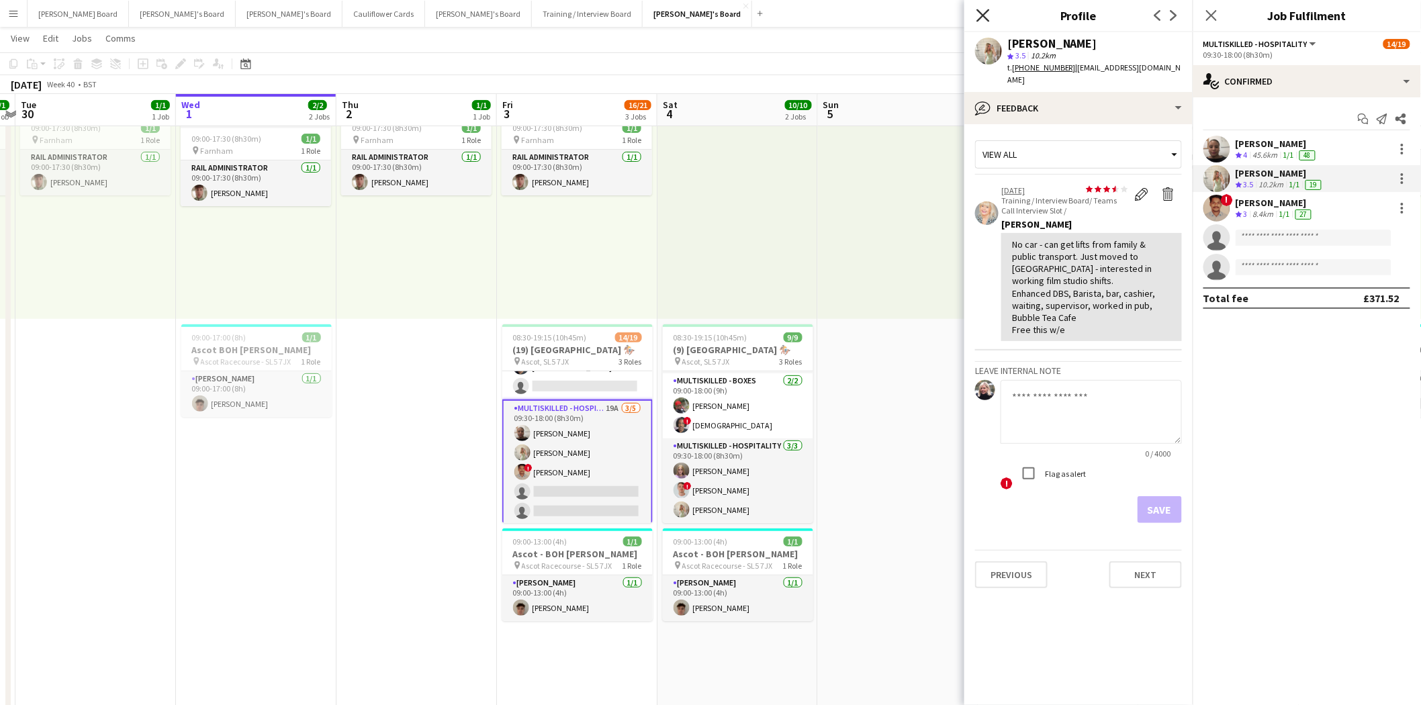
click at [987, 17] on icon "Close pop-in" at bounding box center [983, 15] width 13 height 13
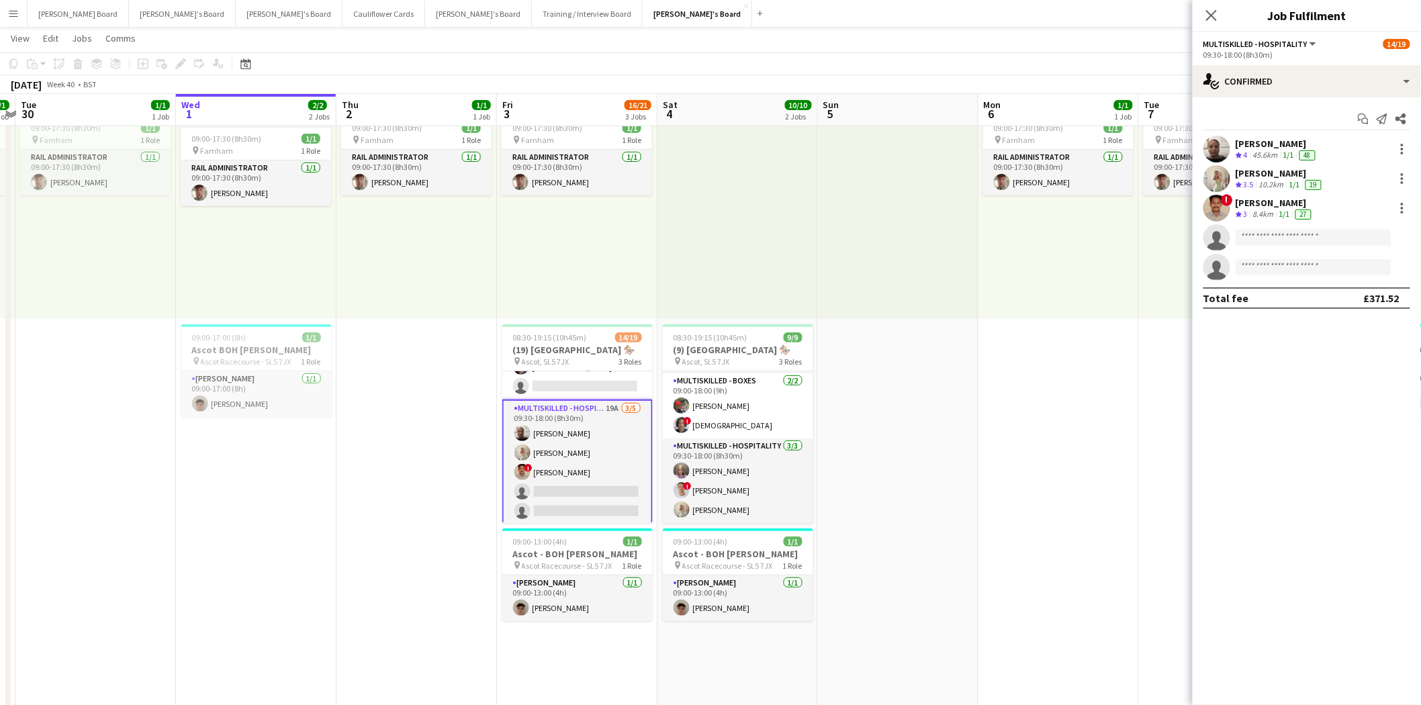
scroll to position [298, 0]
click at [1212, 13] on icon "Close pop-in" at bounding box center [1211, 15] width 13 height 13
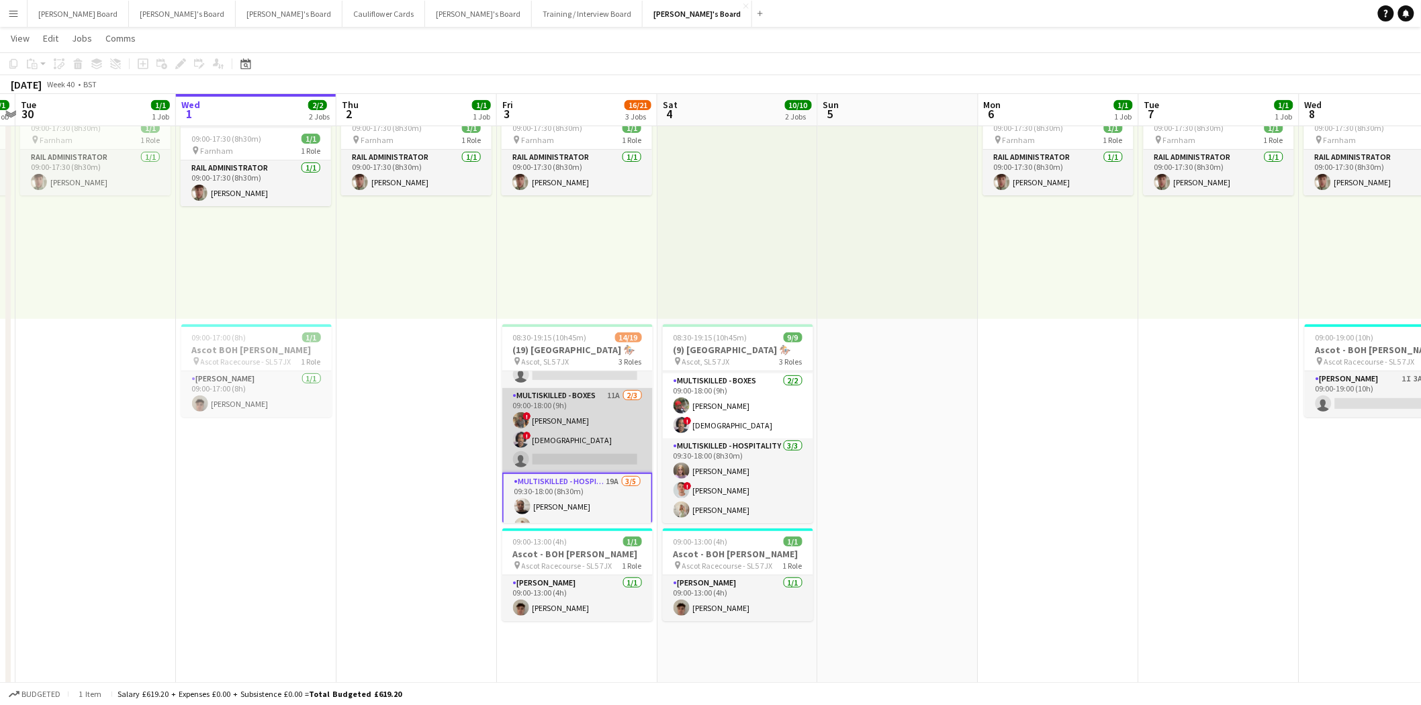
scroll to position [0, 0]
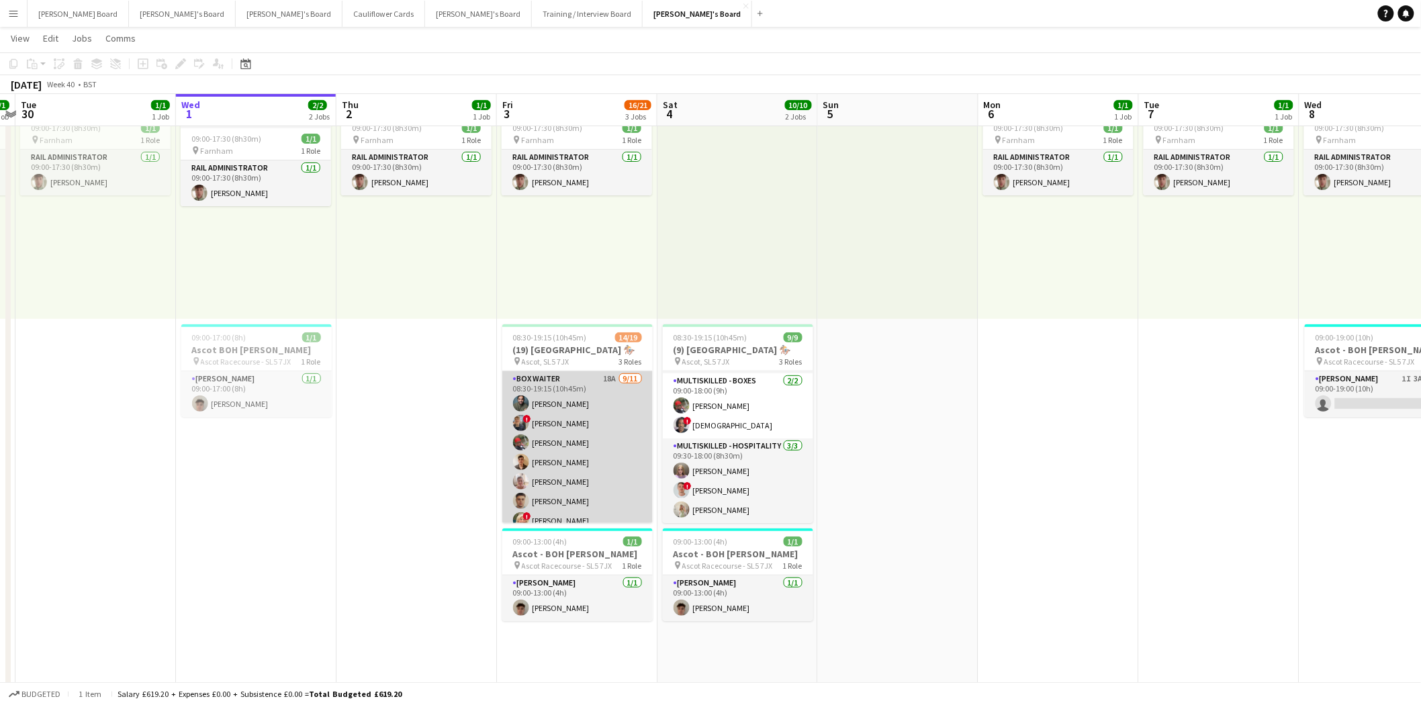
click at [584, 463] on app-card-role "BOX Waiter 18A [DATE] 08:30-19:15 (10h45m) [PERSON_NAME] ! [PERSON_NAME] [PERSO…" at bounding box center [577, 491] width 150 height 240
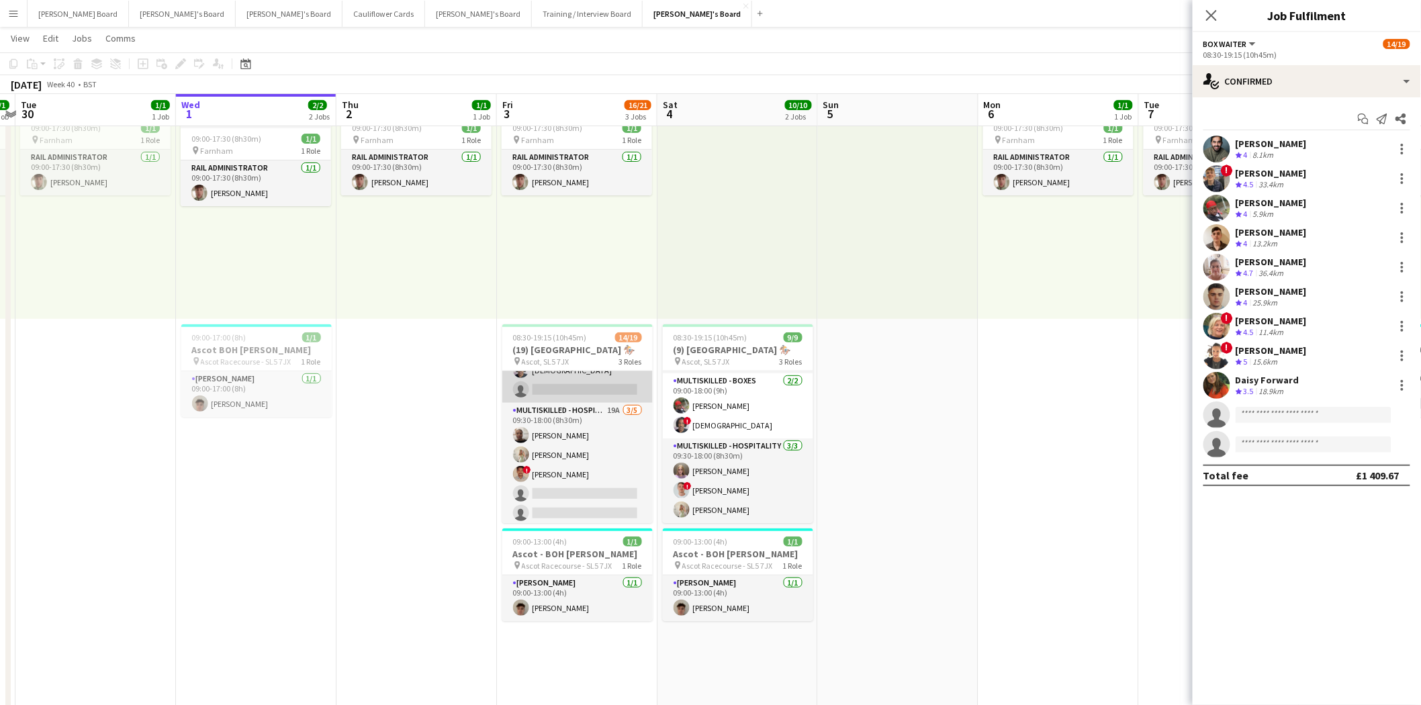
scroll to position [298, 0]
click at [586, 462] on app-card-role "Multiskilled - Hospitality 19A [DATE] 09:30-18:00 (8h30m) [PERSON_NAME] [PERSON…" at bounding box center [577, 463] width 150 height 124
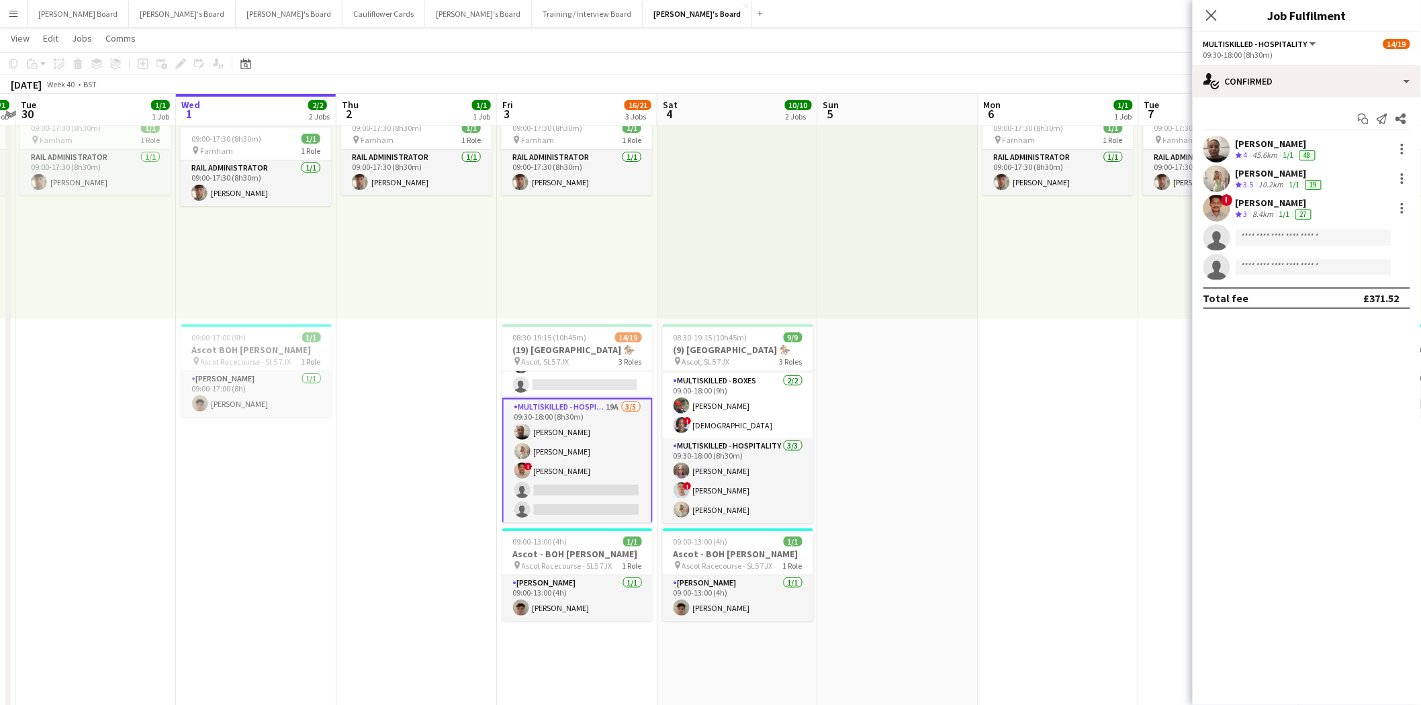
scroll to position [297, 0]
click at [1292, 75] on div "single-neutral-actions-check-2 Confirmed" at bounding box center [1307, 81] width 228 height 32
click at [1359, 306] on div "pen-write Job Details" at bounding box center [1351, 300] width 133 height 27
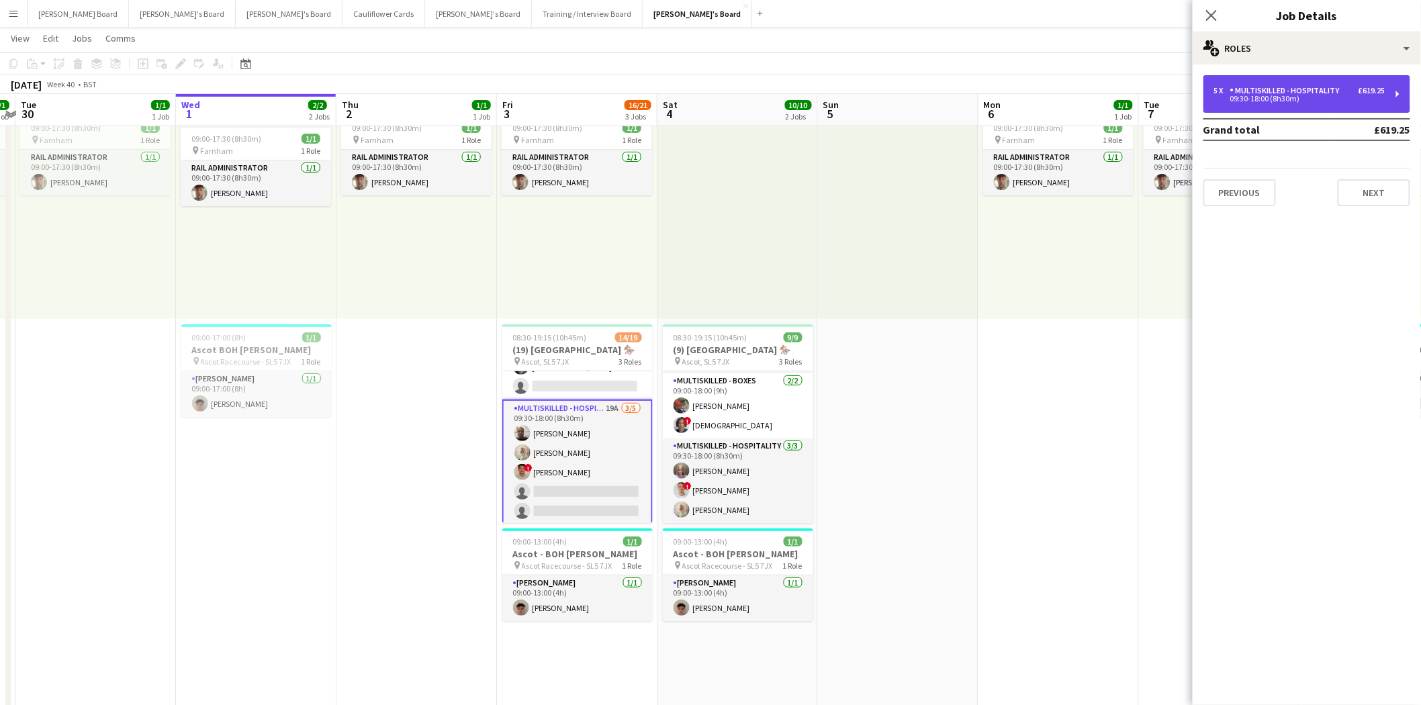
click at [1290, 101] on div "09:30-18:00 (8h30m)" at bounding box center [1299, 98] width 171 height 7
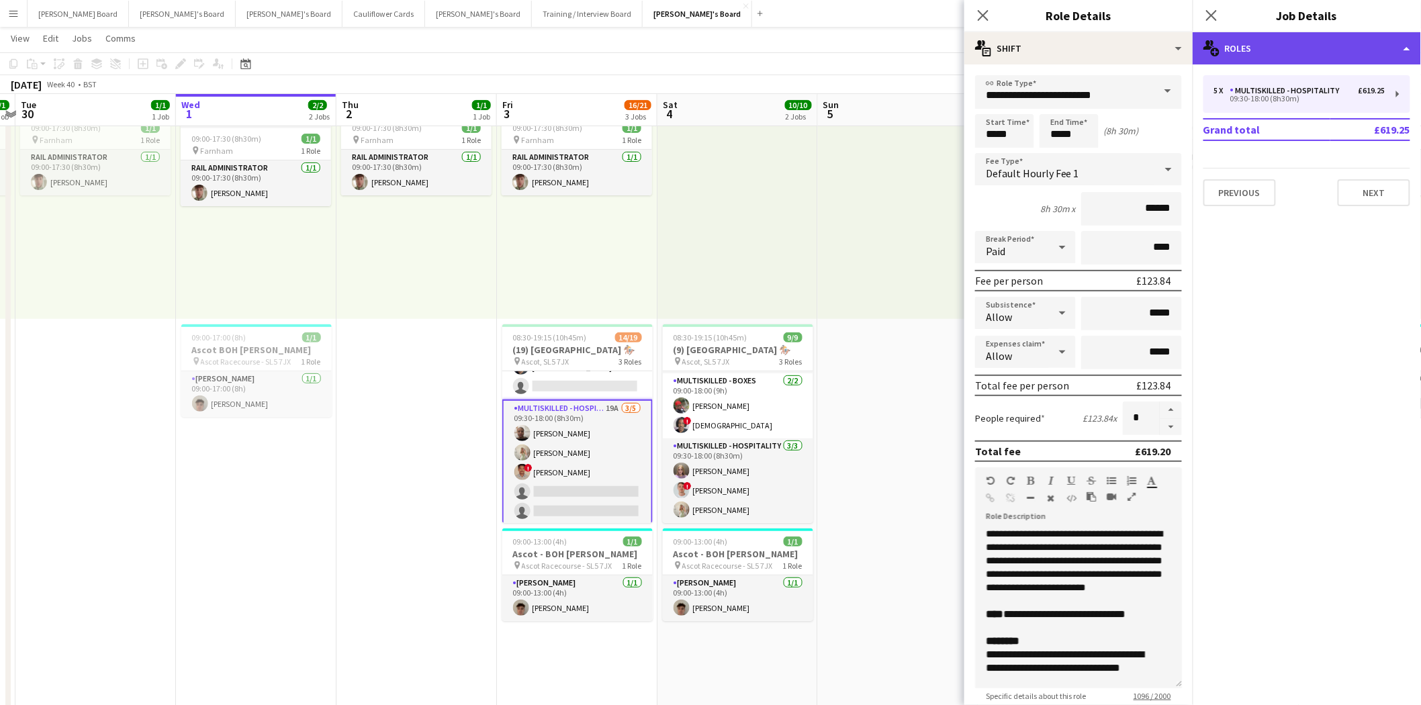
click at [1273, 47] on div "multiple-users-add Roles" at bounding box center [1307, 48] width 228 height 32
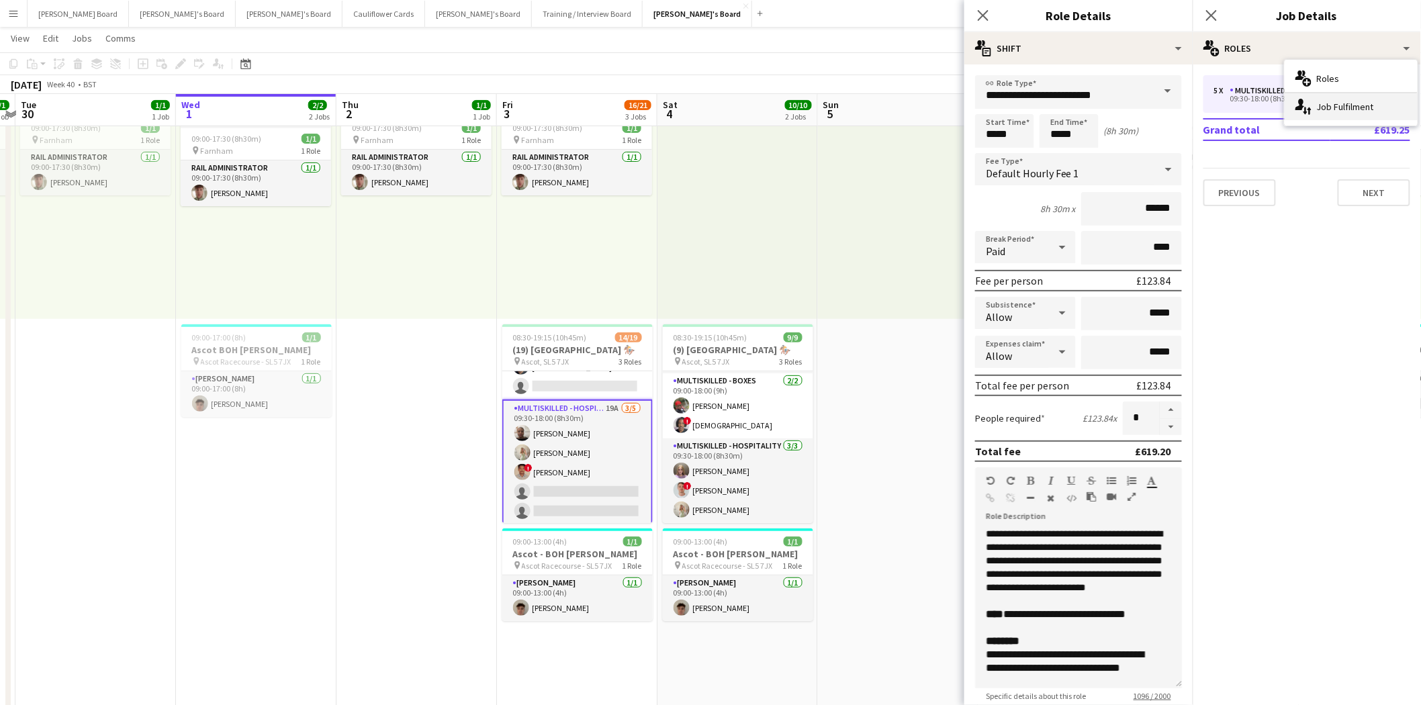
click at [1324, 102] on div "single-neutral-actions-up-down Job Fulfilment" at bounding box center [1351, 106] width 133 height 27
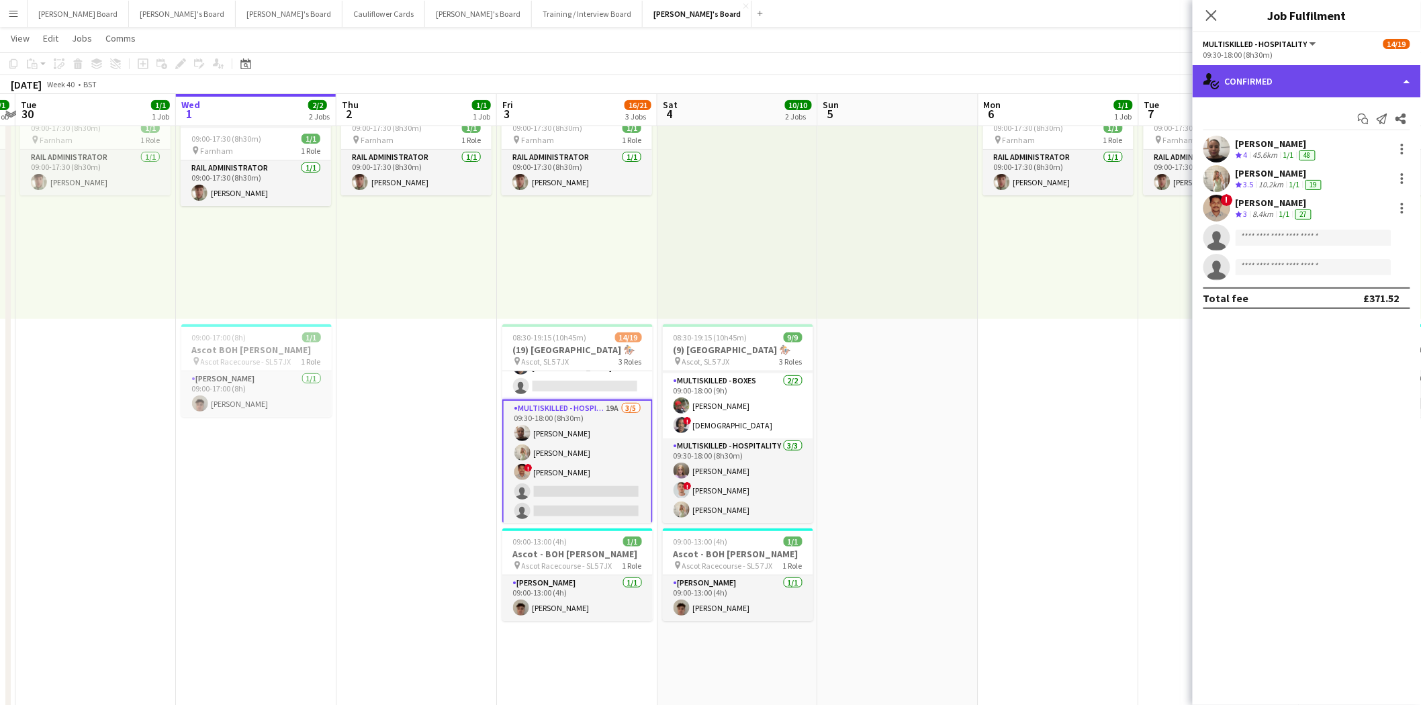
click at [1286, 73] on div "single-neutral-actions-check-2 Confirmed" at bounding box center [1307, 81] width 228 height 32
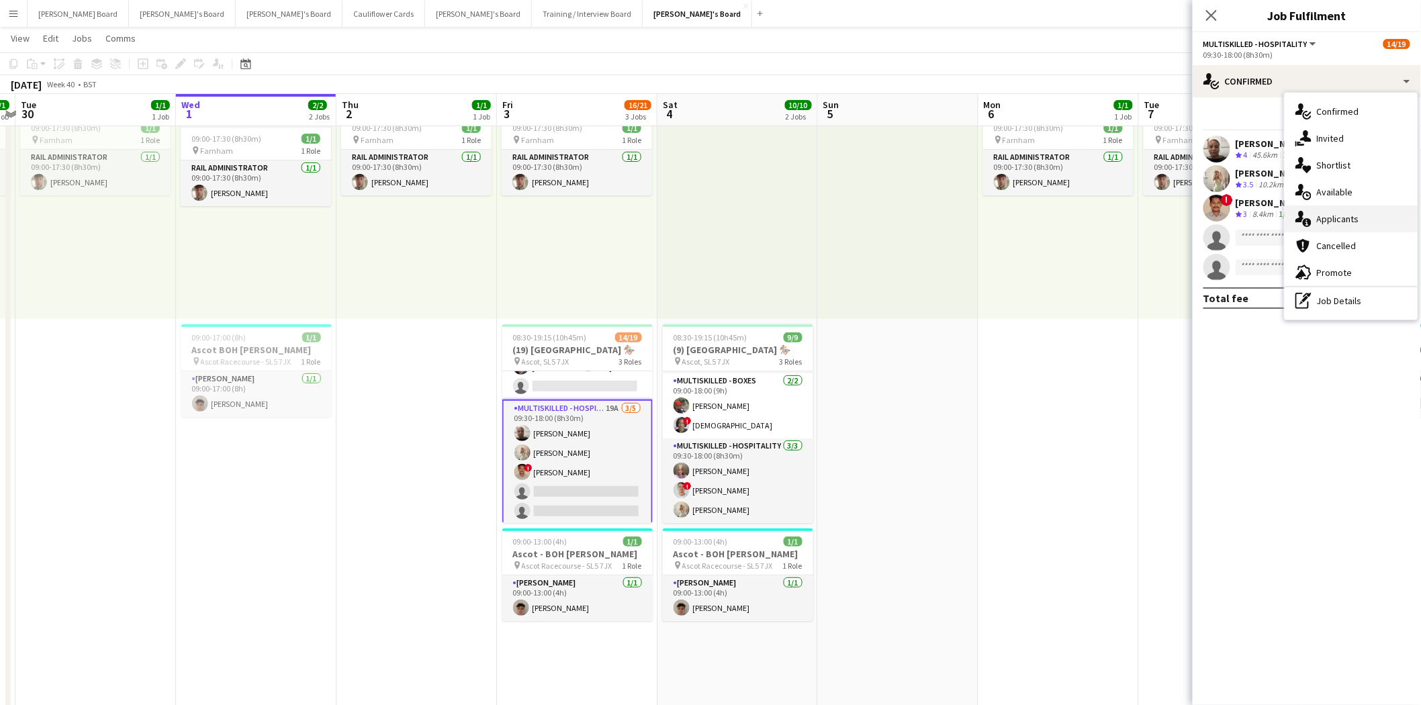
click at [1345, 206] on div "single-neutral-actions-information Applicants" at bounding box center [1351, 219] width 133 height 27
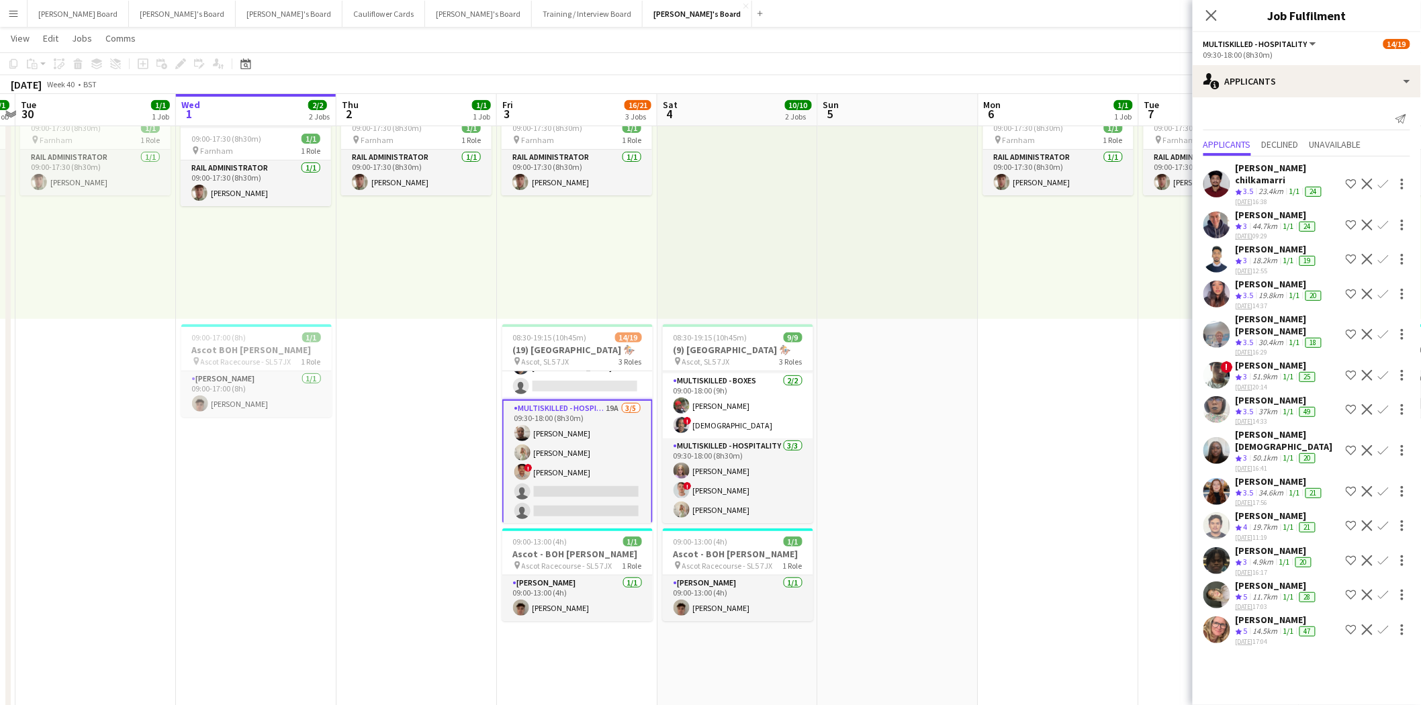
click at [1378, 329] on app-icon "Confirm" at bounding box center [1383, 334] width 11 height 11
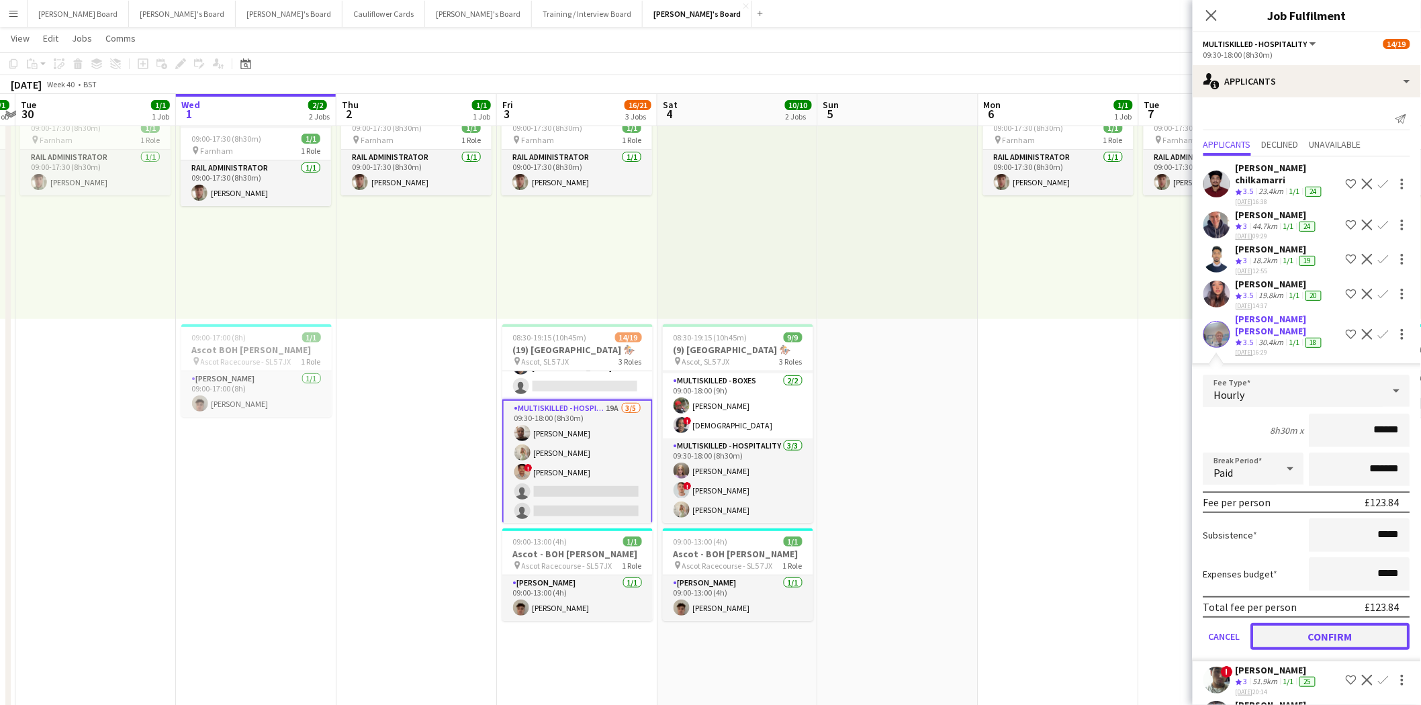
click at [1333, 623] on button "Confirm" at bounding box center [1330, 636] width 159 height 27
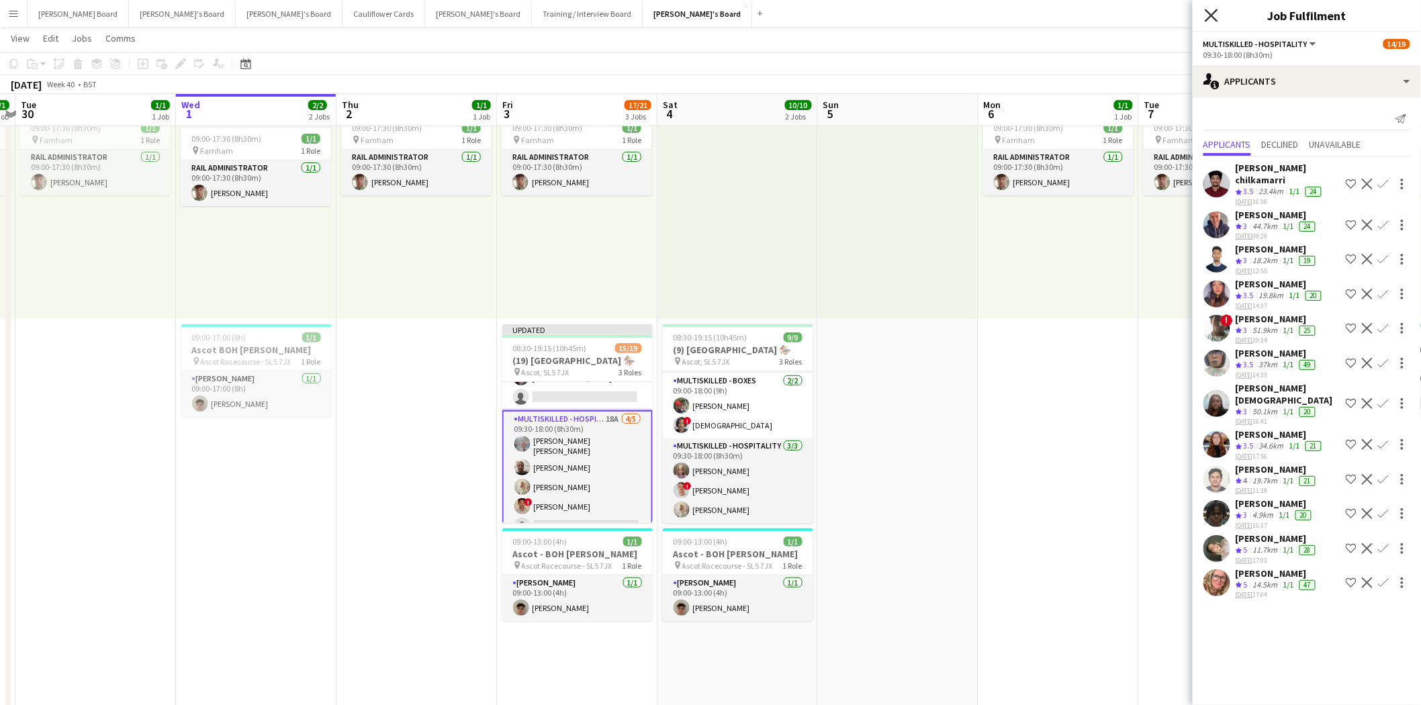
drag, startPoint x: 1209, startPoint y: 11, endPoint x: 1194, endPoint y: 56, distance: 48.0
click at [1210, 11] on icon "Close pop-in" at bounding box center [1211, 15] width 11 height 11
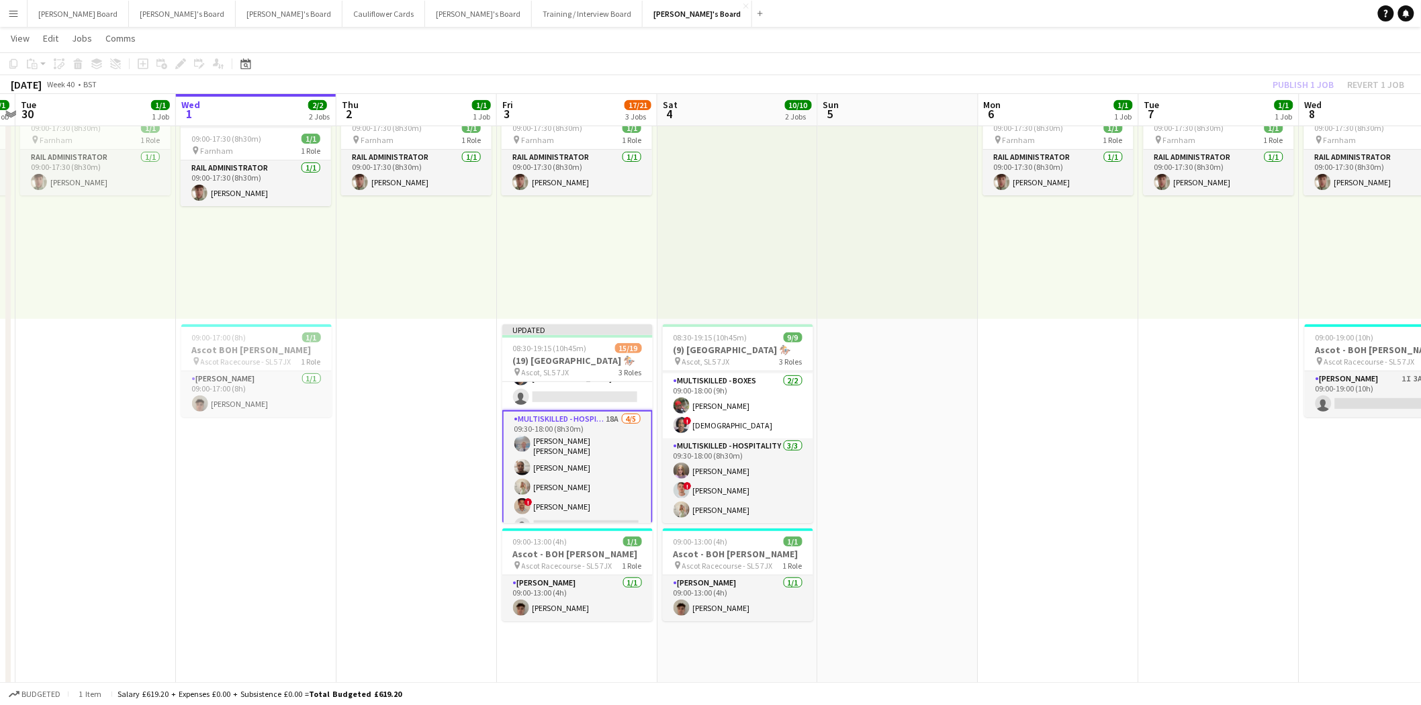
click at [572, 424] on app-card-role "Multiskilled - Hospitality 18A 4/5 09:30-18:00 (8h30m) Oliver Livingston Booth …" at bounding box center [577, 475] width 150 height 130
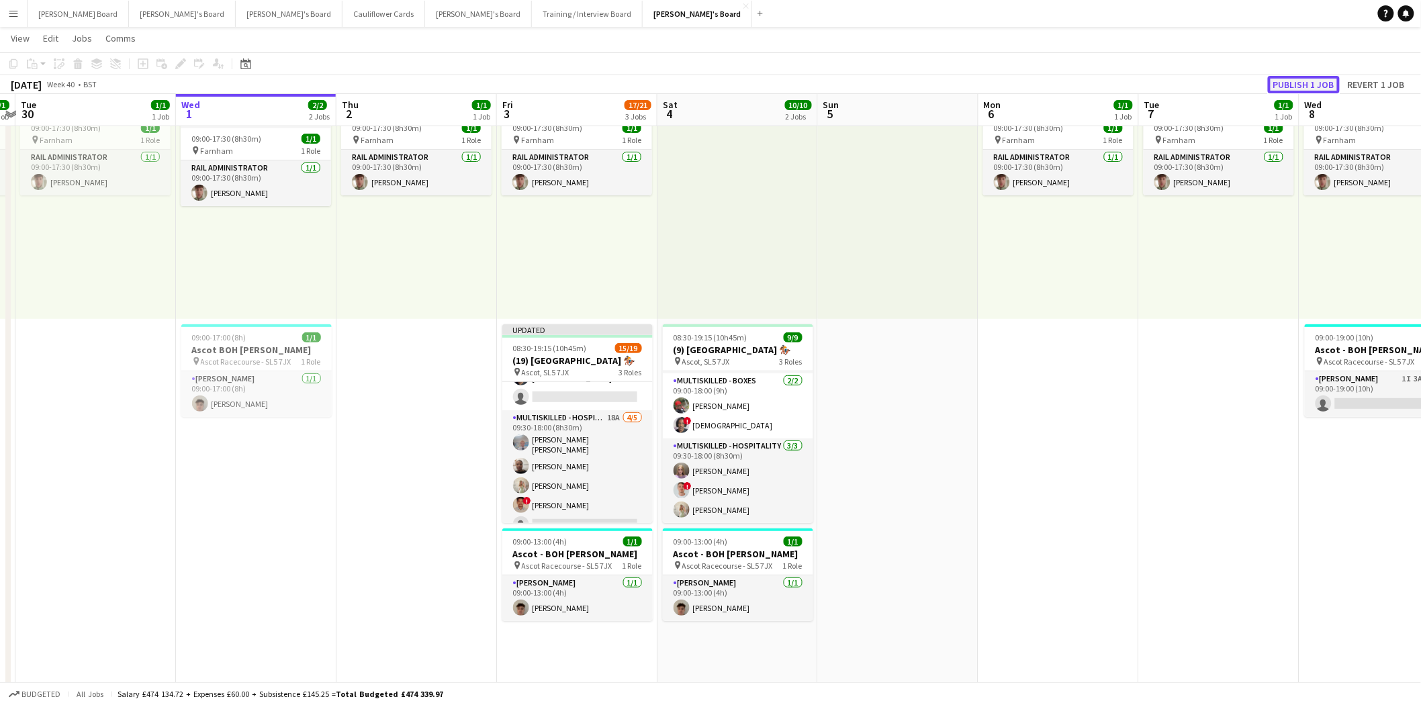
click at [1303, 81] on button "Publish 1 job" at bounding box center [1304, 84] width 72 height 17
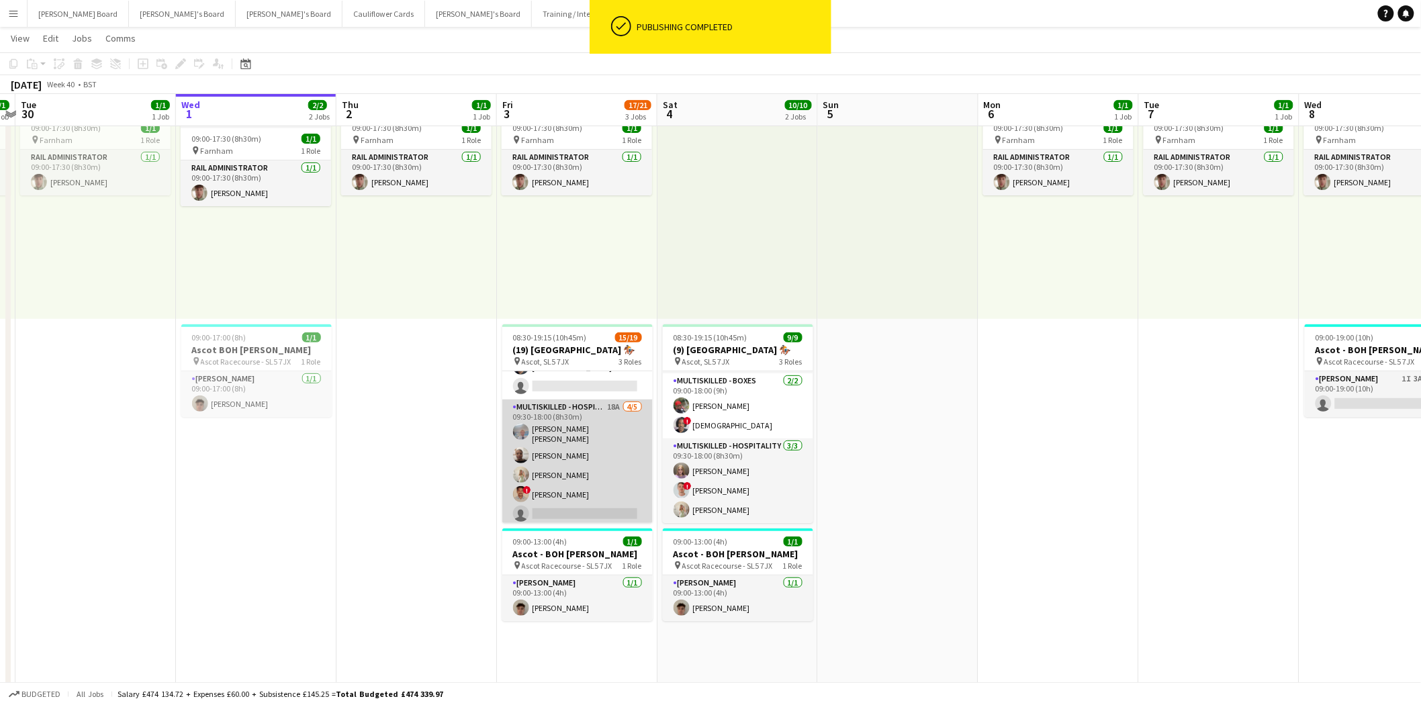
click at [574, 428] on app-card-role "Multiskilled - Hospitality 18A 4/5 09:30-18:00 (8h30m) Oliver Livingston Booth …" at bounding box center [577, 464] width 150 height 128
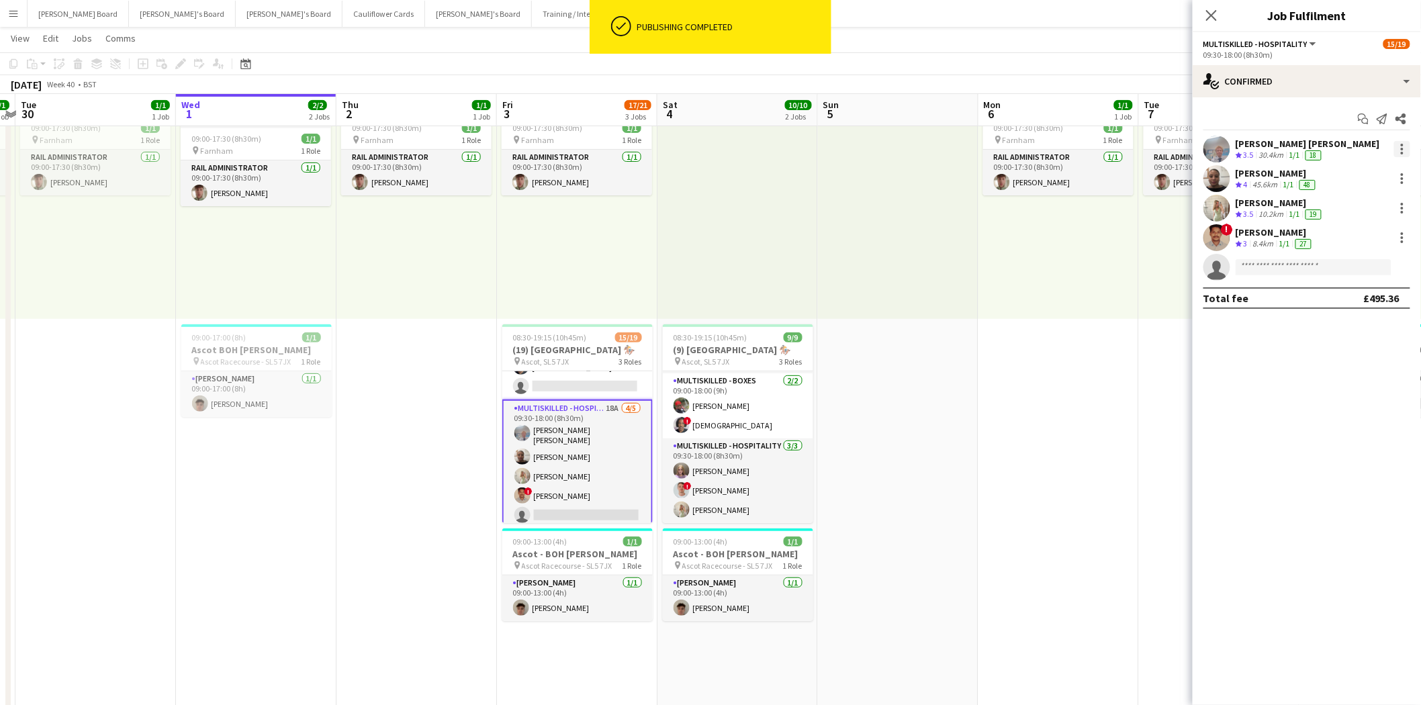
click at [1406, 151] on div at bounding box center [1402, 149] width 16 height 16
click at [1350, 208] on span "Switch crew" at bounding box center [1345, 205] width 57 height 11
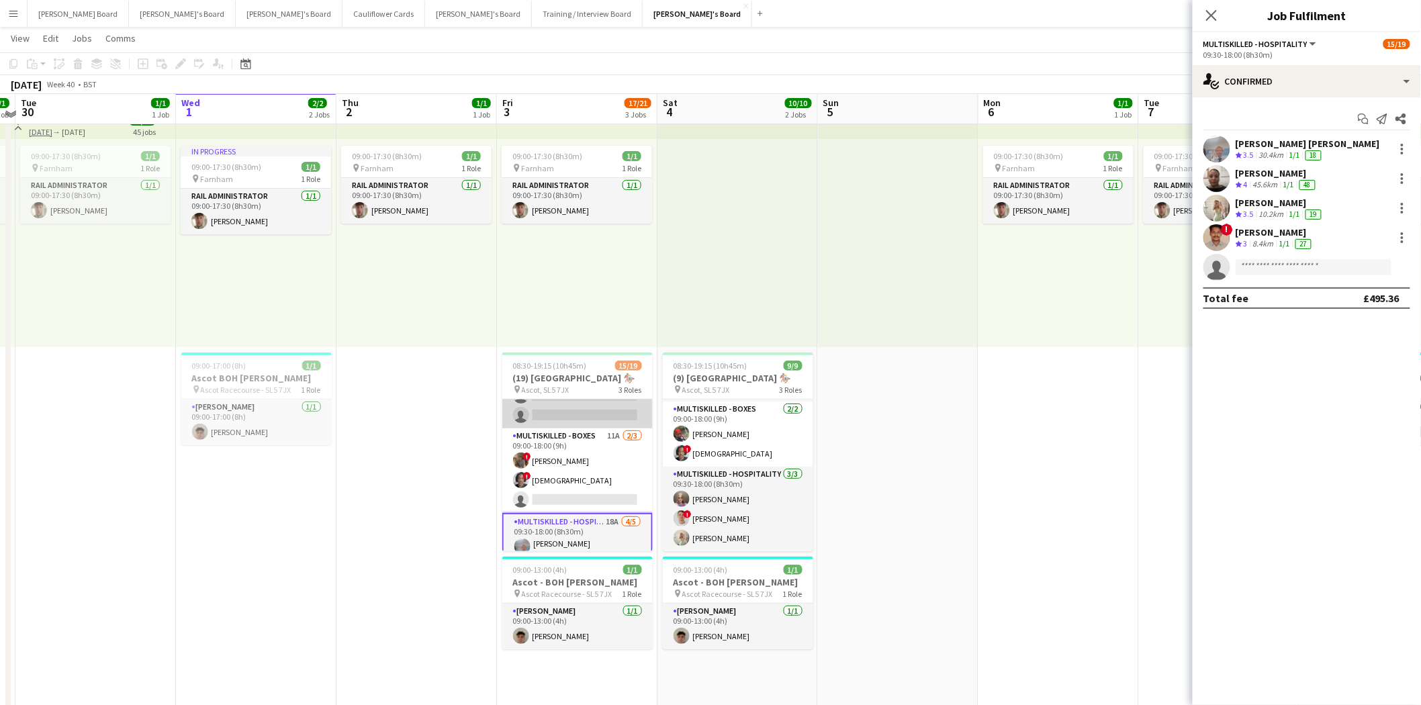
scroll to position [222, 0]
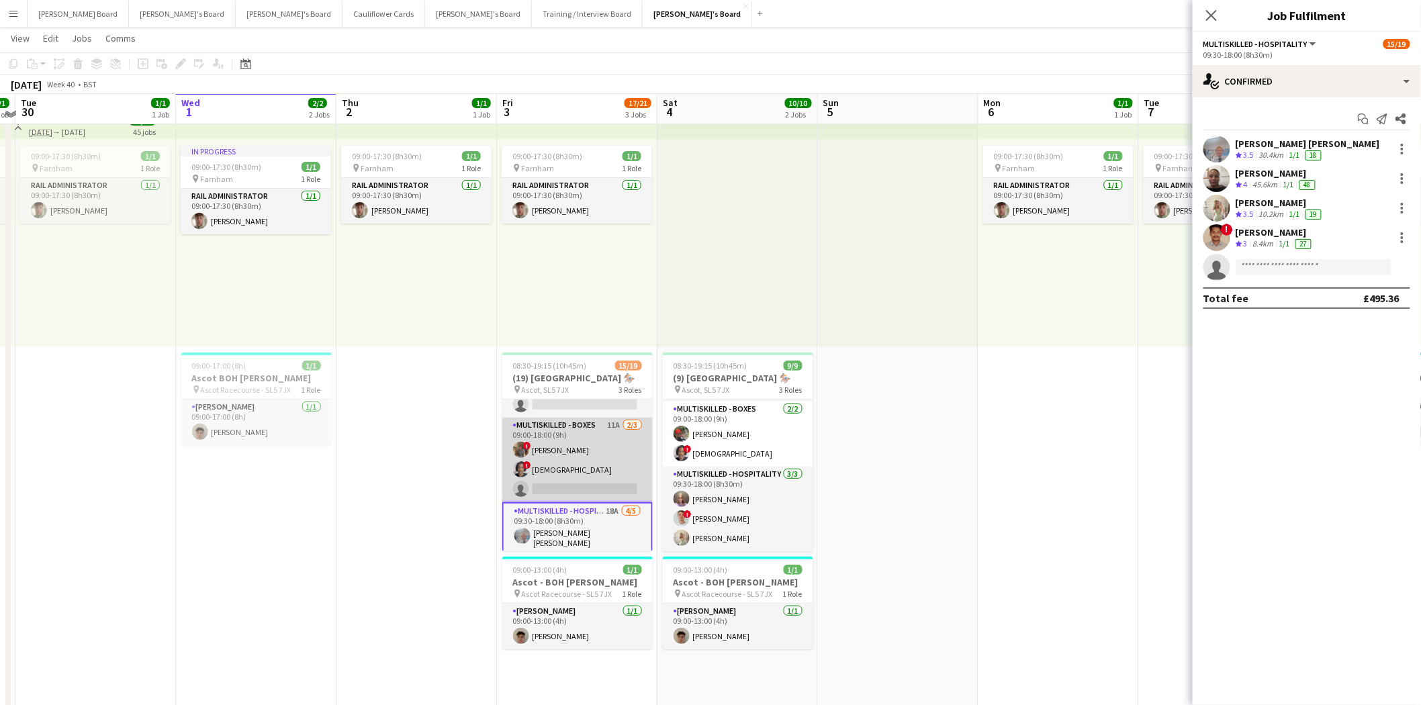
click at [575, 461] on app-card-role "Multiskilled - Boxes 11A 2/3 09:00-18:00 (9h) ! Luke Powell ! Mofe Soyibo singl…" at bounding box center [577, 460] width 150 height 85
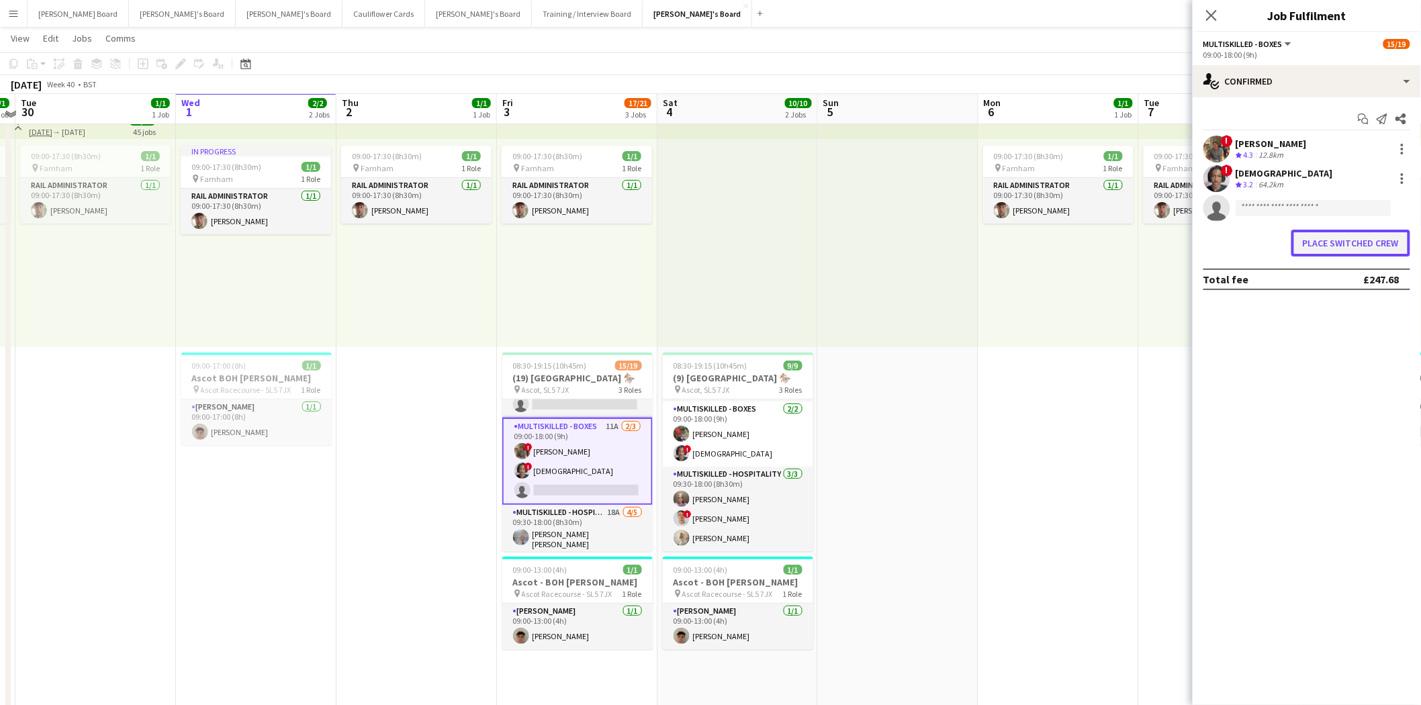
click at [1342, 240] on button "Place switched crew" at bounding box center [1351, 243] width 119 height 27
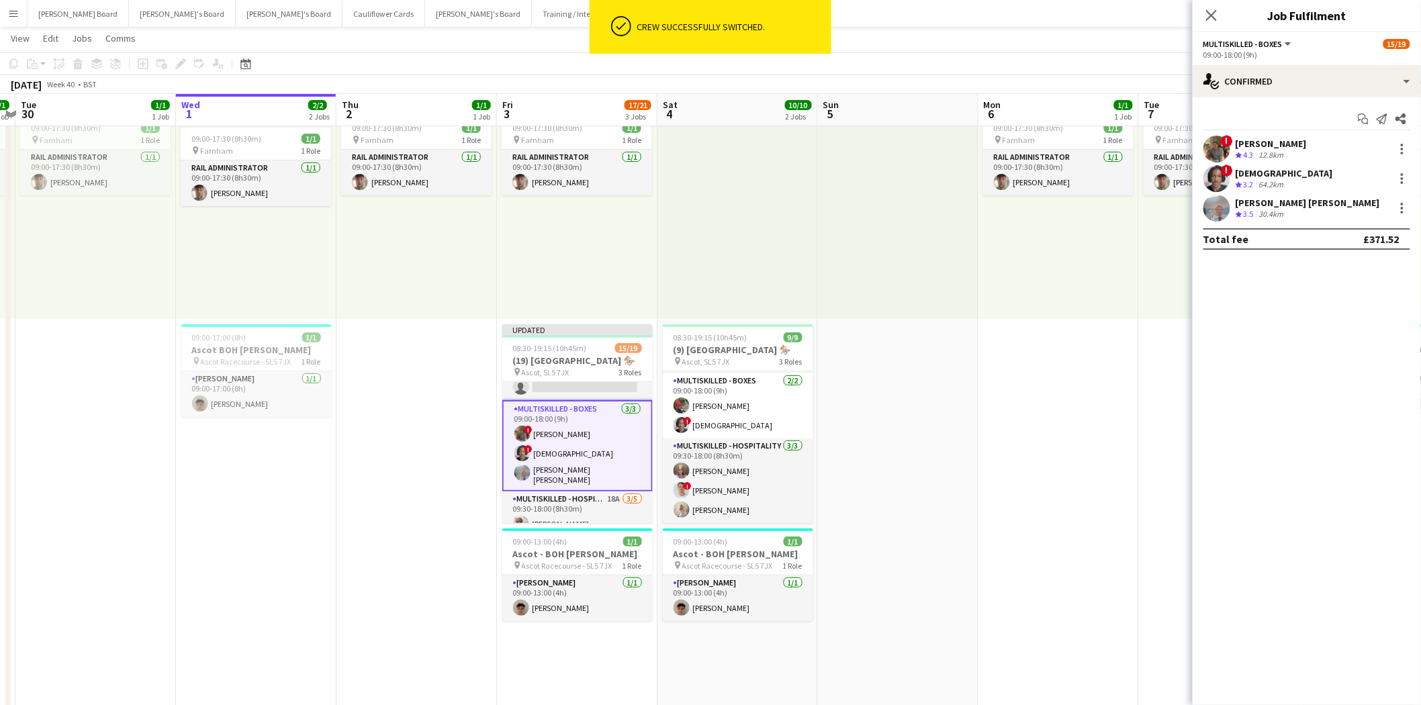
scroll to position [75, 0]
click at [1209, 11] on icon "Close pop-in" at bounding box center [1211, 15] width 11 height 11
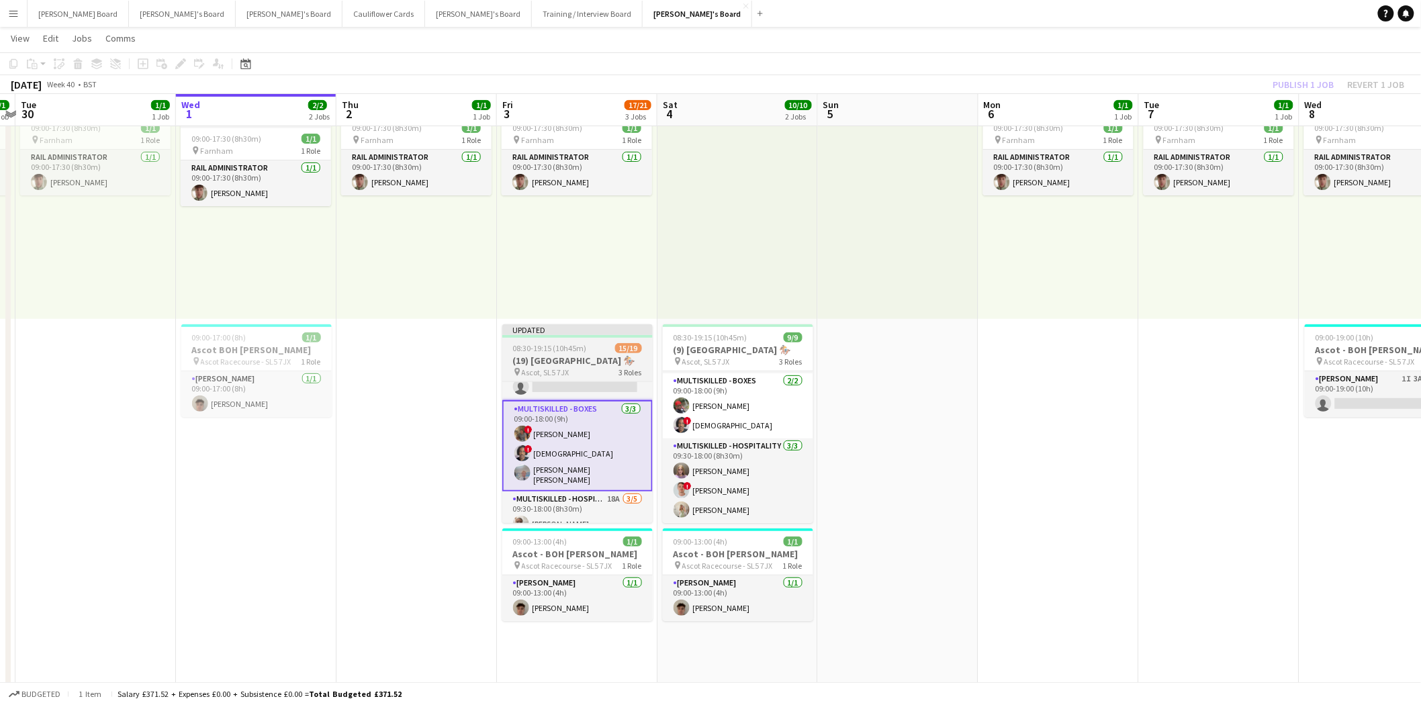
click at [586, 345] on div "08:30-19:15 (10h45m) 15/19" at bounding box center [577, 348] width 150 height 10
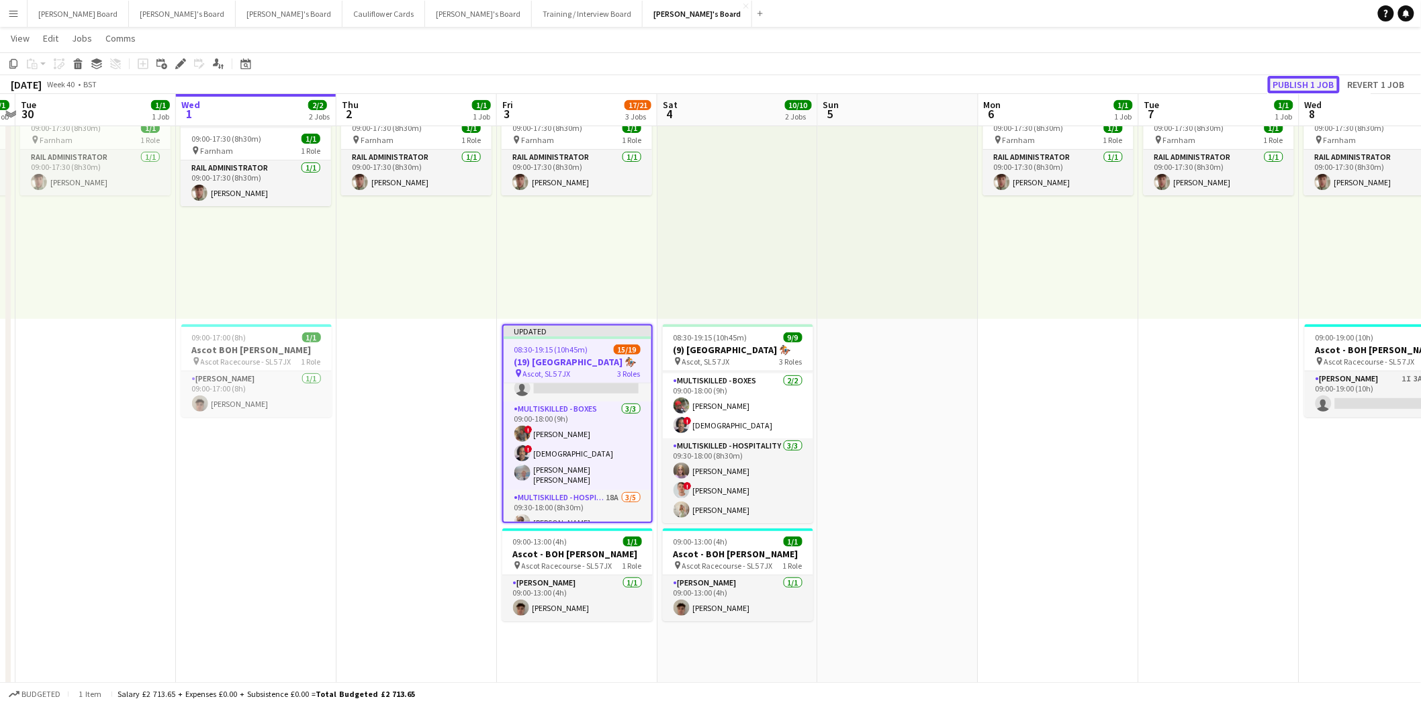
click at [1316, 83] on button "Publish 1 job" at bounding box center [1304, 84] width 72 height 17
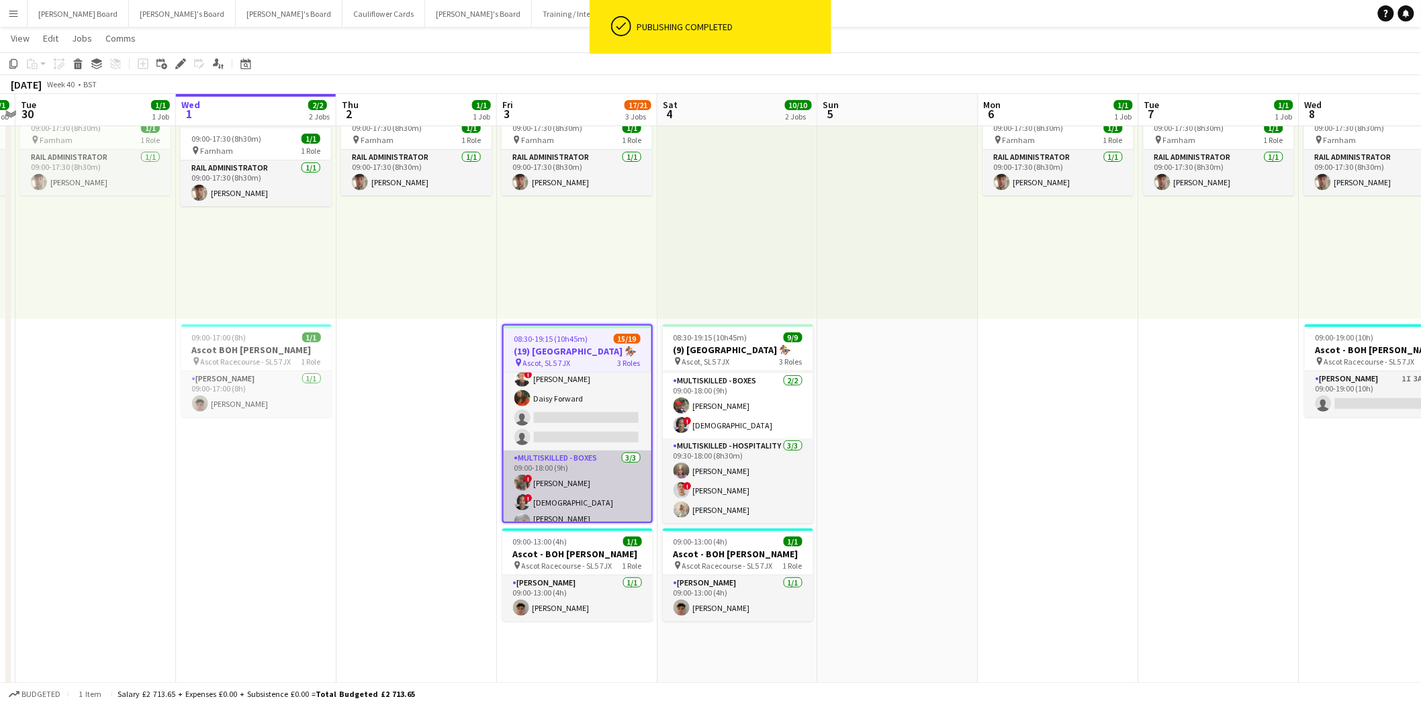
scroll to position [73, 0]
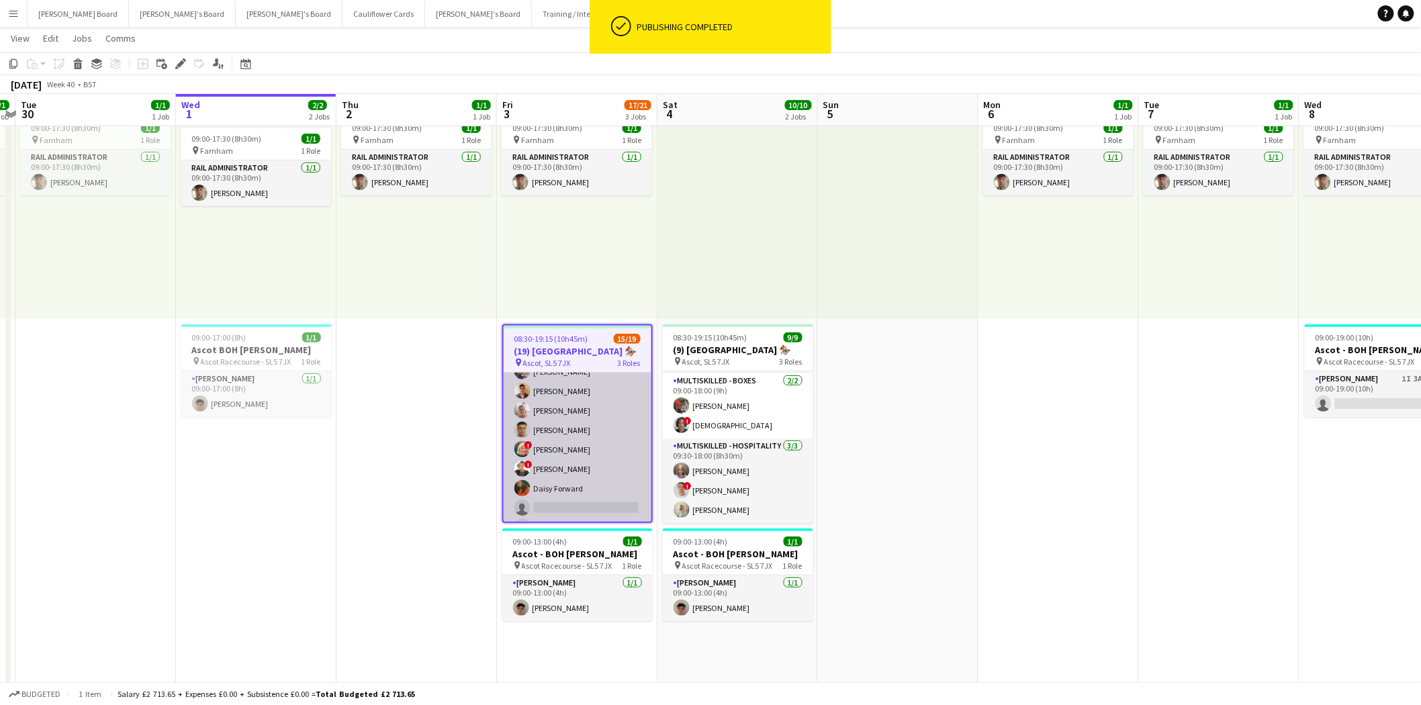
click at [585, 475] on app-card-role "BOX Waiter 18A 9/11 08:30-19:15 (10h45m) Rehan Banga ! Alex Buchholdt Kelvin Ba…" at bounding box center [578, 420] width 148 height 240
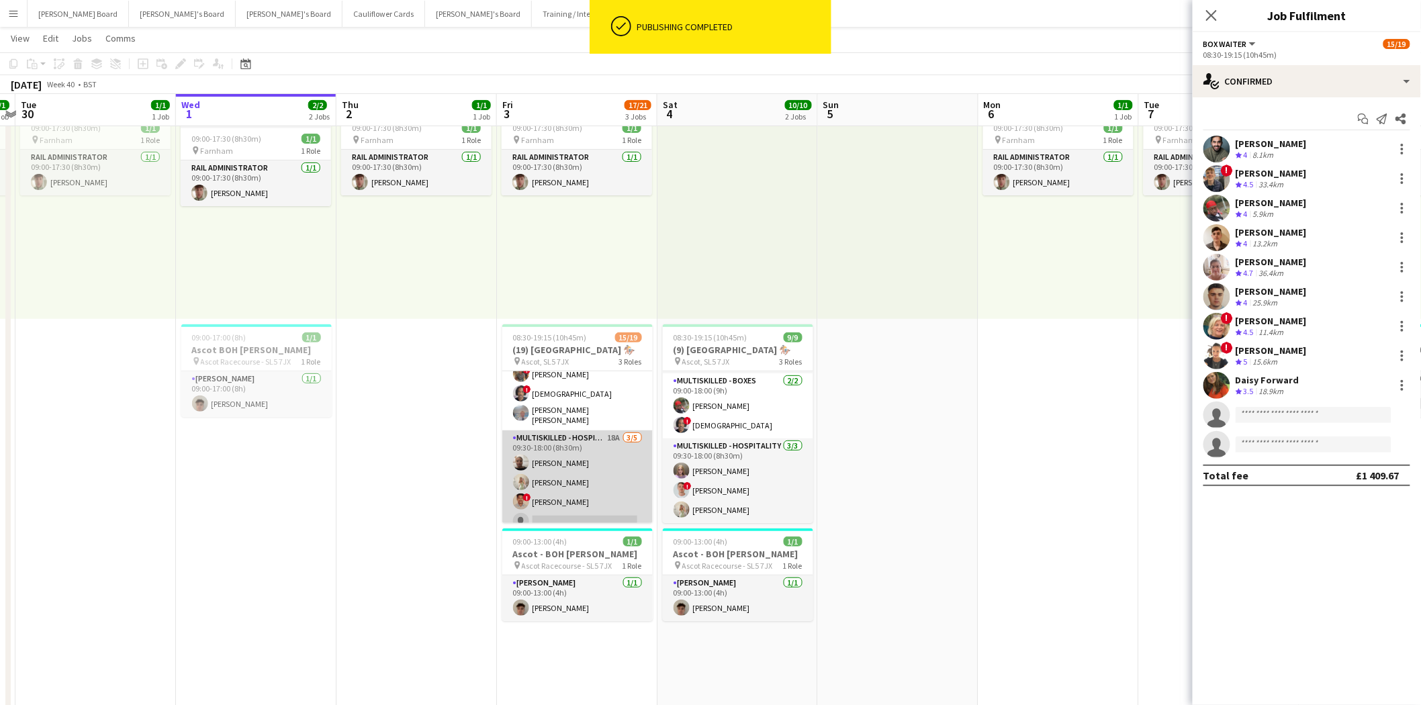
scroll to position [298, 0]
drag, startPoint x: 591, startPoint y: 457, endPoint x: 600, endPoint y: 453, distance: 9.4
click at [592, 457] on app-card-role "Multiskilled - Hospitality 18A 3/5 09:30-18:00 (8h30m) Sandra Kilgue Chloe Ever…" at bounding box center [577, 468] width 150 height 124
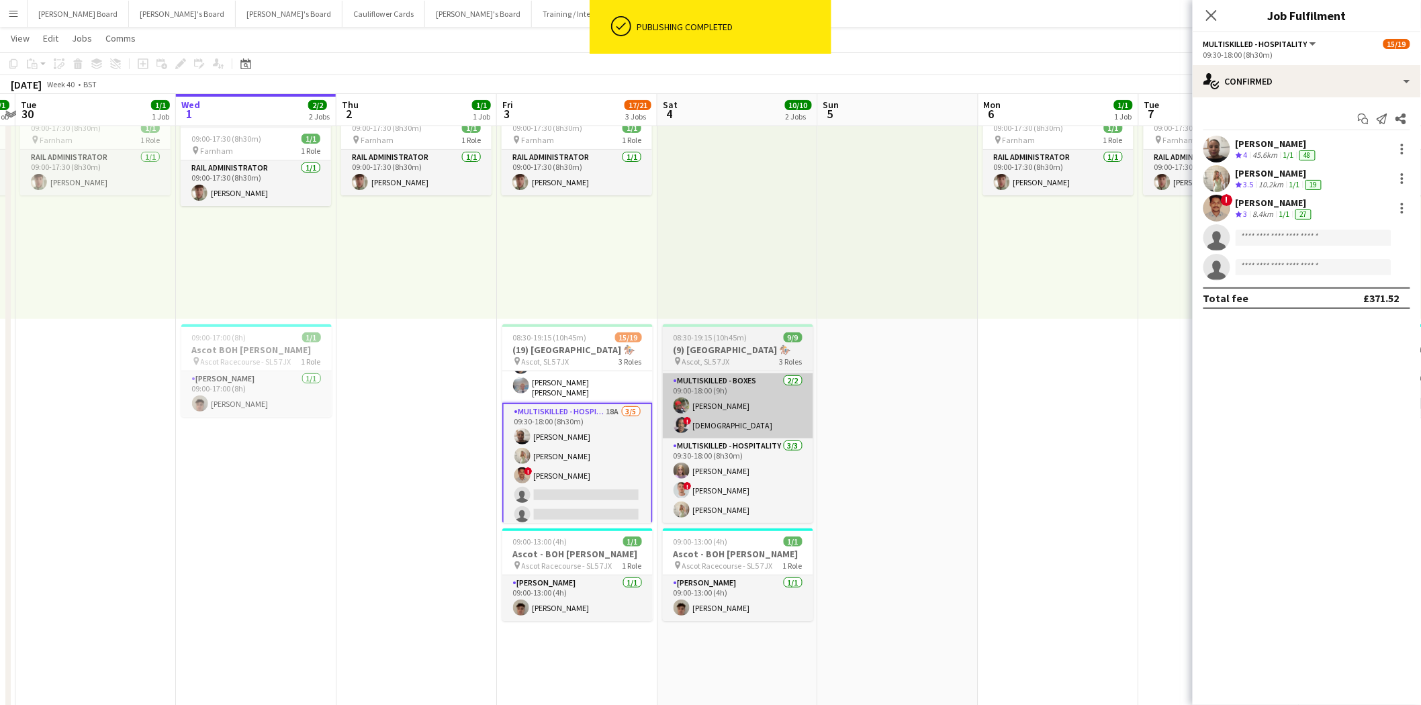
scroll to position [296, 0]
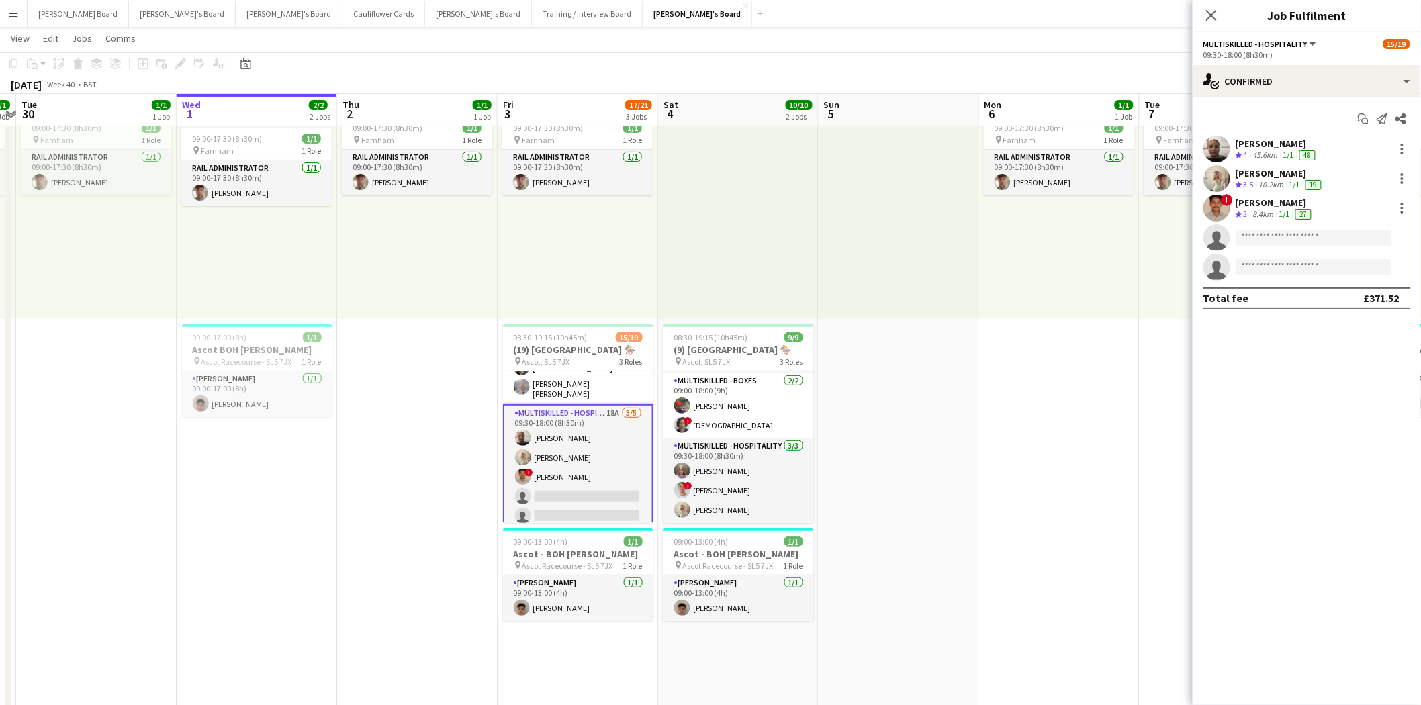
click at [1273, 144] on div "Sandra Kilgue" at bounding box center [1277, 144] width 83 height 12
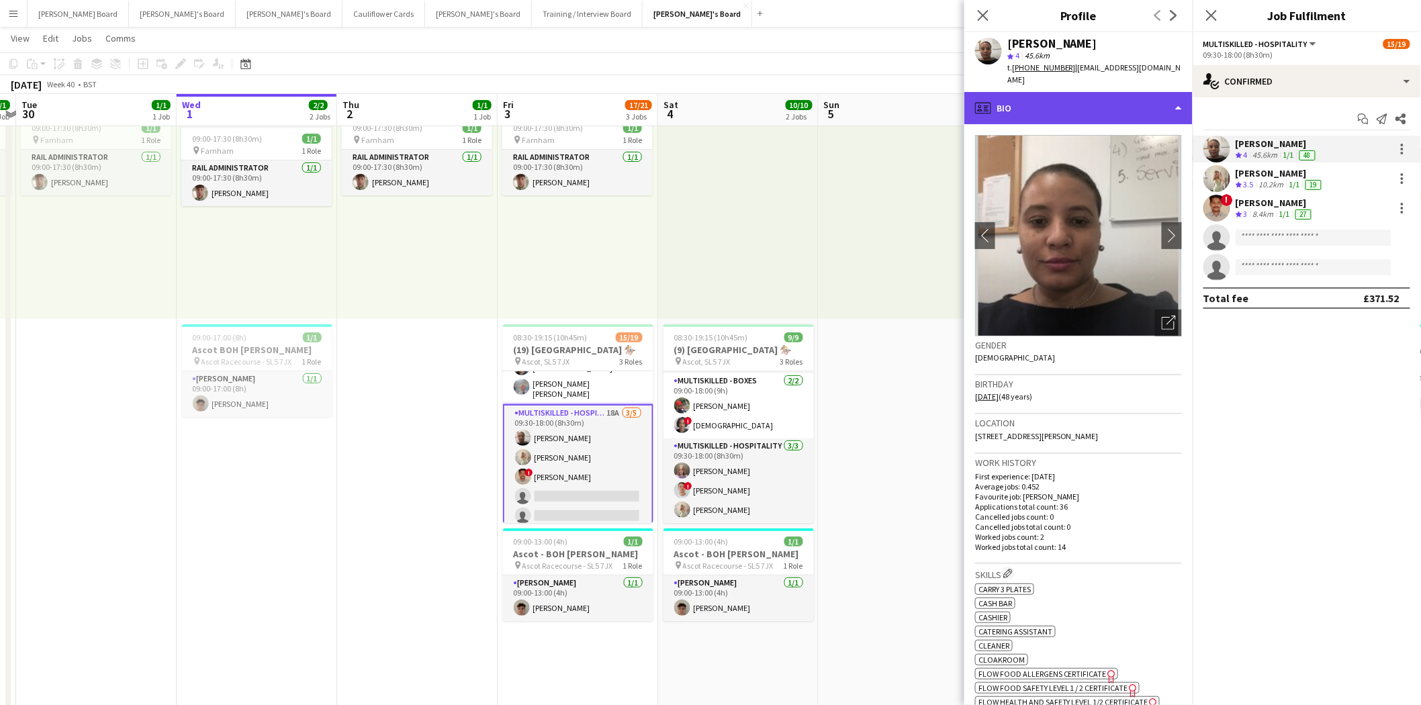
click at [1068, 98] on div "profile Bio" at bounding box center [1078, 108] width 228 height 32
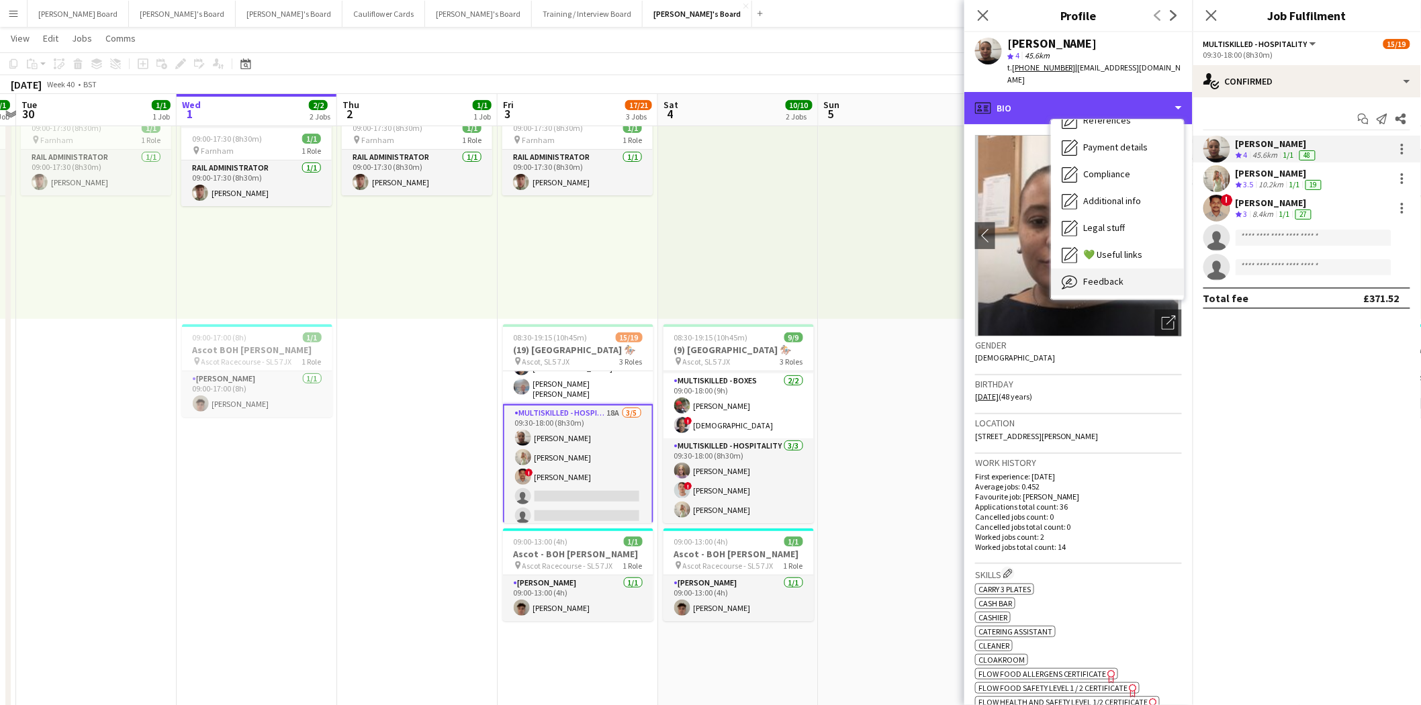
scroll to position [206, 0]
click at [1112, 252] on div "Feedback Feedback" at bounding box center [1117, 255] width 133 height 27
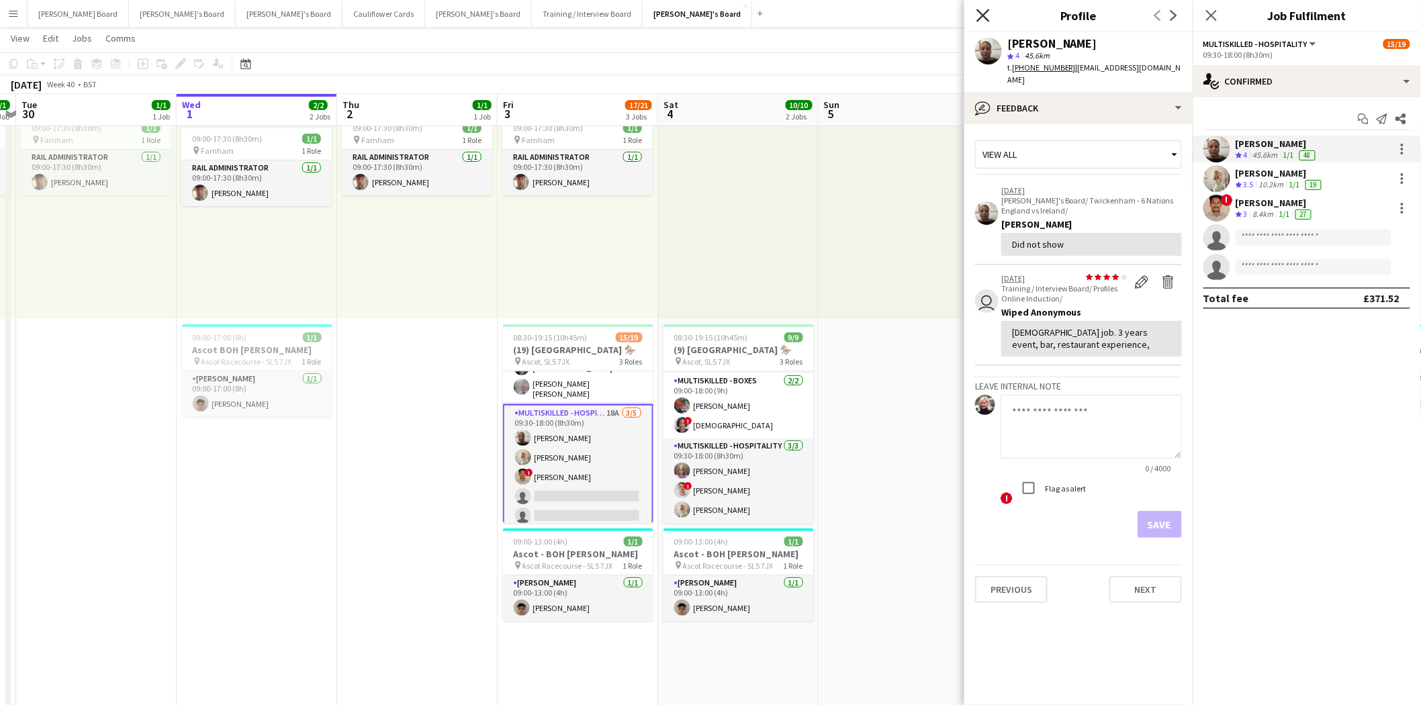
click at [978, 17] on icon "Close pop-in" at bounding box center [983, 15] width 13 height 13
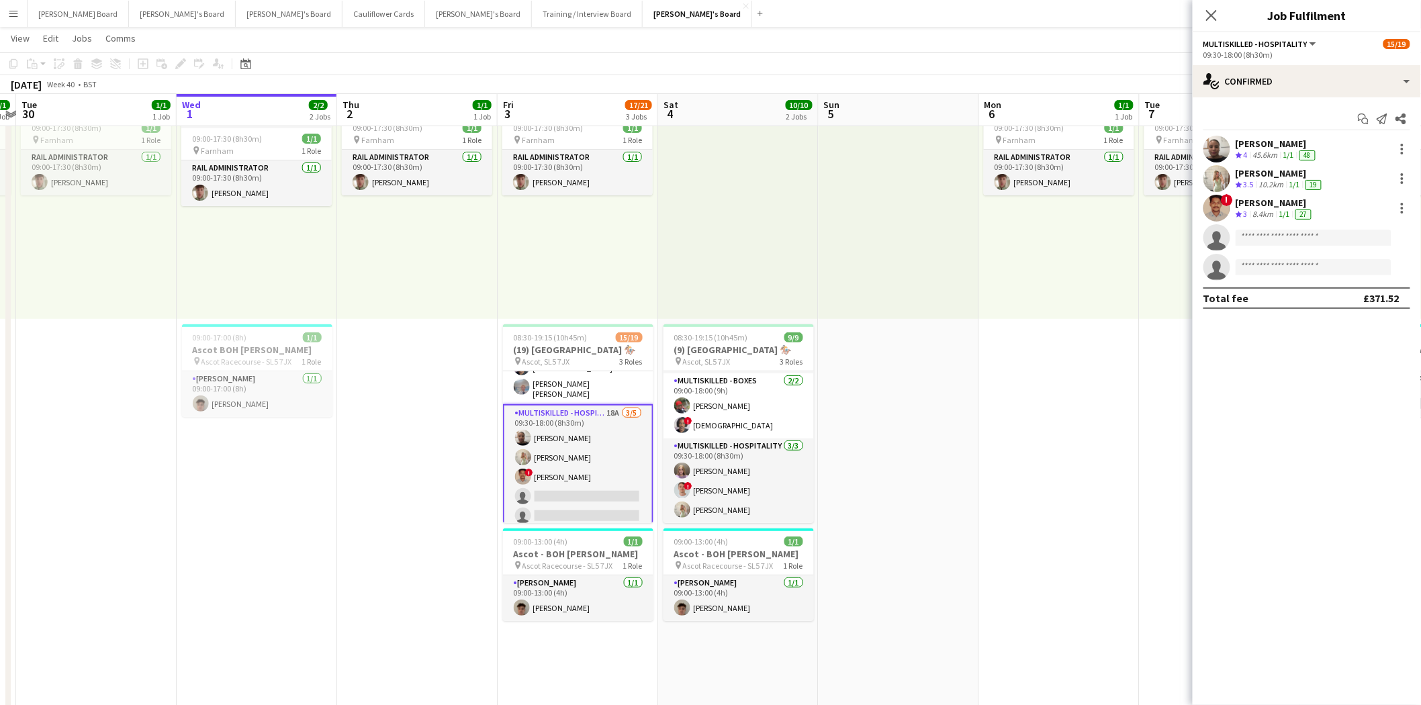
click at [1288, 143] on div "Sandra Kilgue" at bounding box center [1277, 144] width 83 height 12
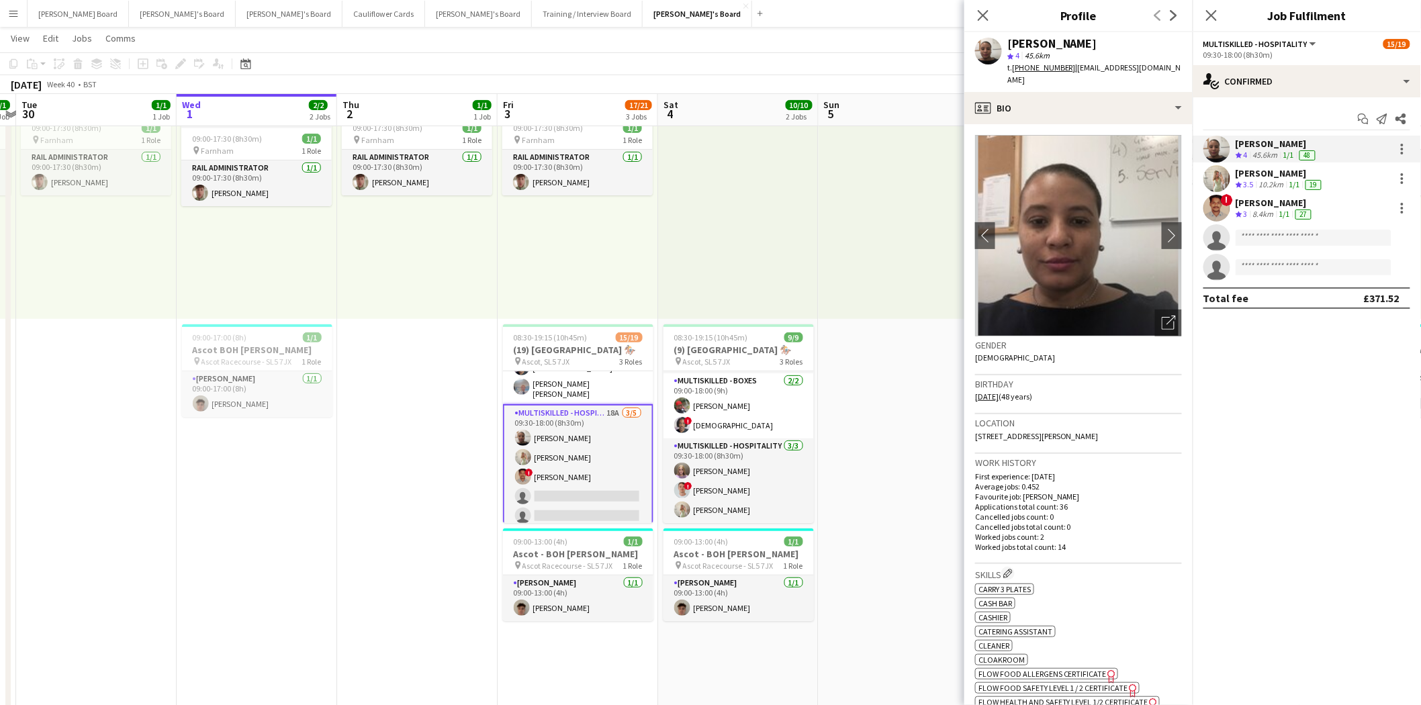
click at [579, 486] on app-card-role "Multiskilled - Hospitality 18A 3/5 09:30-18:00 (8h30m) Sandra Kilgue Chloe Ever…" at bounding box center [578, 467] width 150 height 126
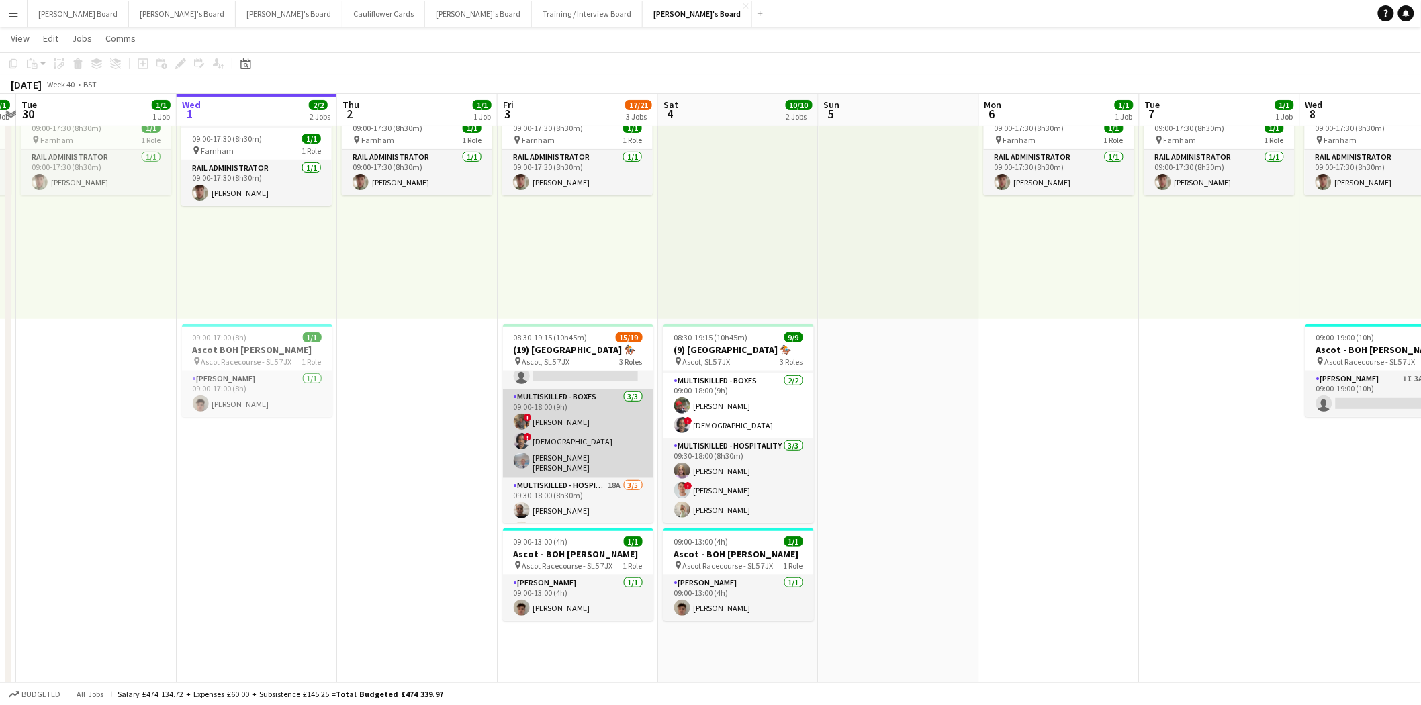
scroll to position [297, 0]
click at [588, 464] on app-card-role "Multiskilled - Hospitality 18A 3/5 09:30-18:00 (8h30m) Sandra Kilgue Chloe Ever…" at bounding box center [578, 466] width 150 height 124
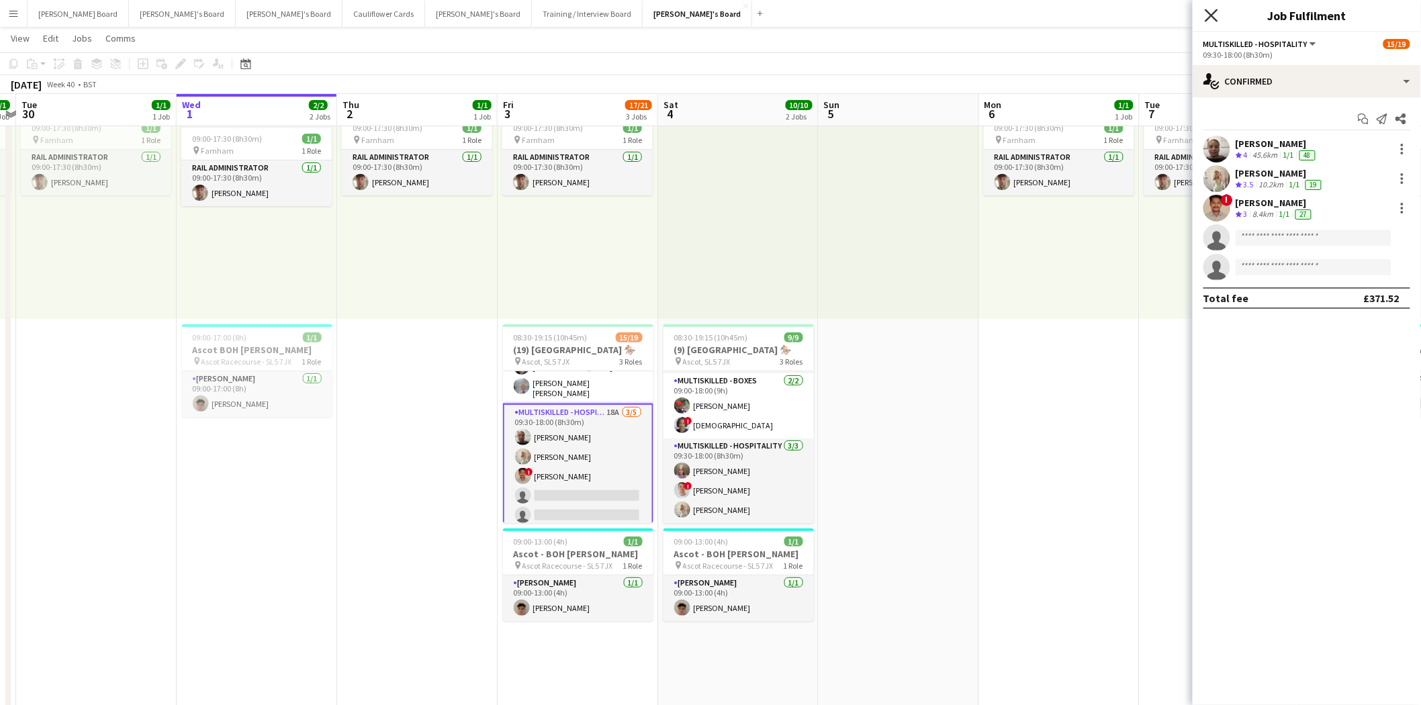
click at [1211, 15] on icon at bounding box center [1211, 15] width 13 height 13
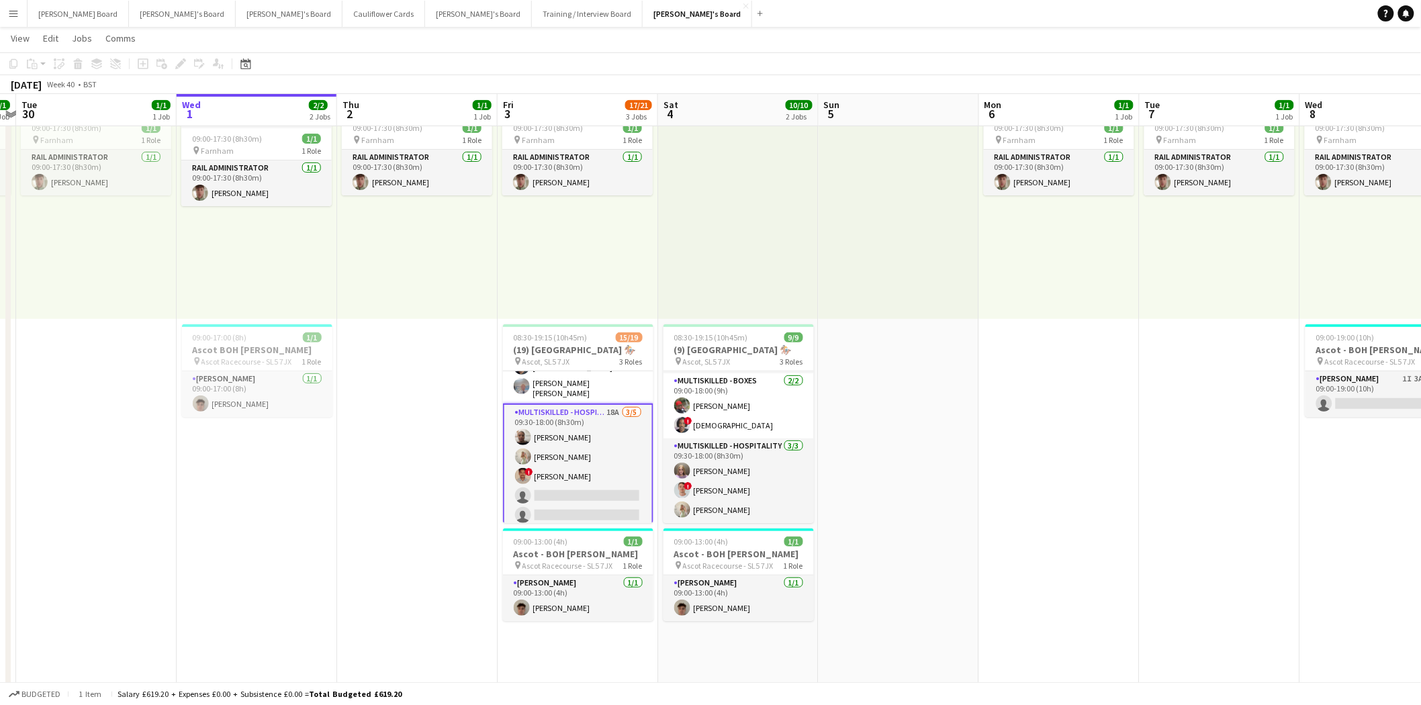
click at [585, 443] on app-card-role "Multiskilled - Hospitality 18A 3/5 09:30-18:00 (8h30m) Sandra Kilgue Chloe Ever…" at bounding box center [578, 467] width 150 height 126
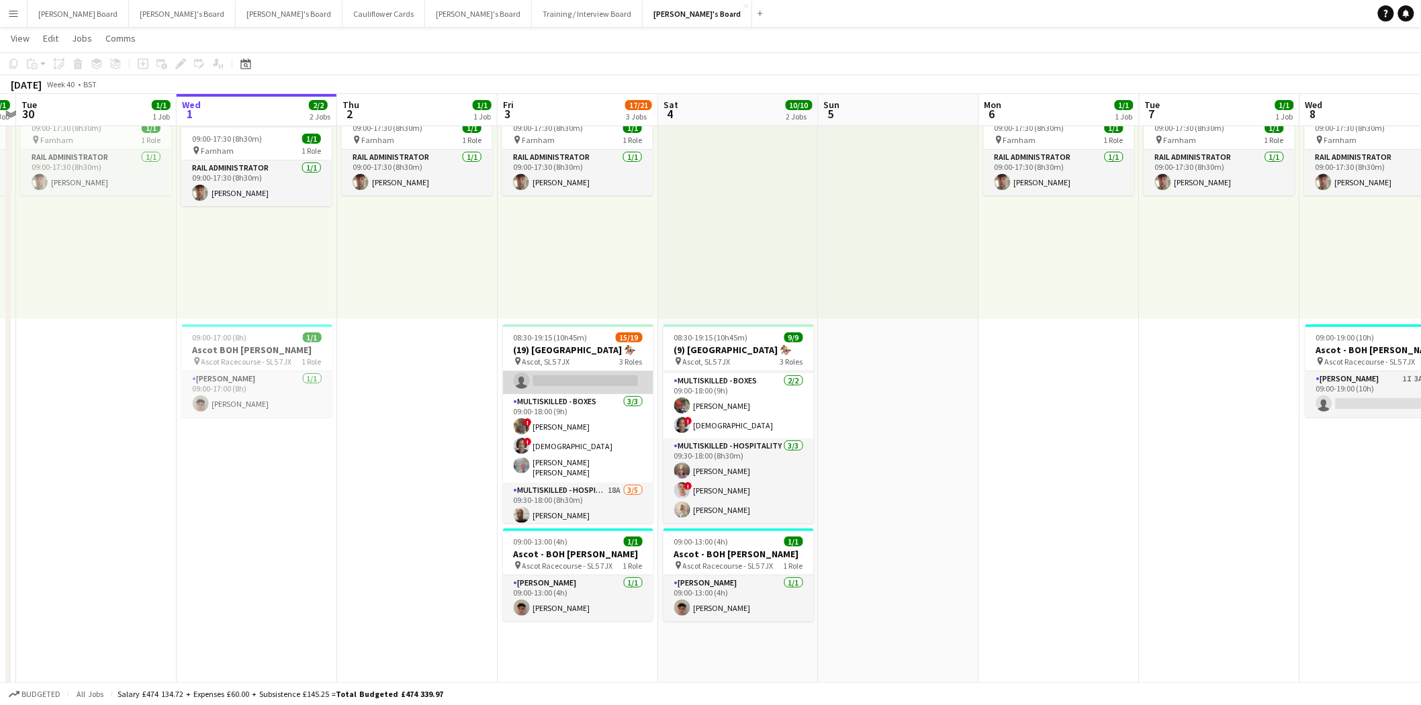
scroll to position [148, 0]
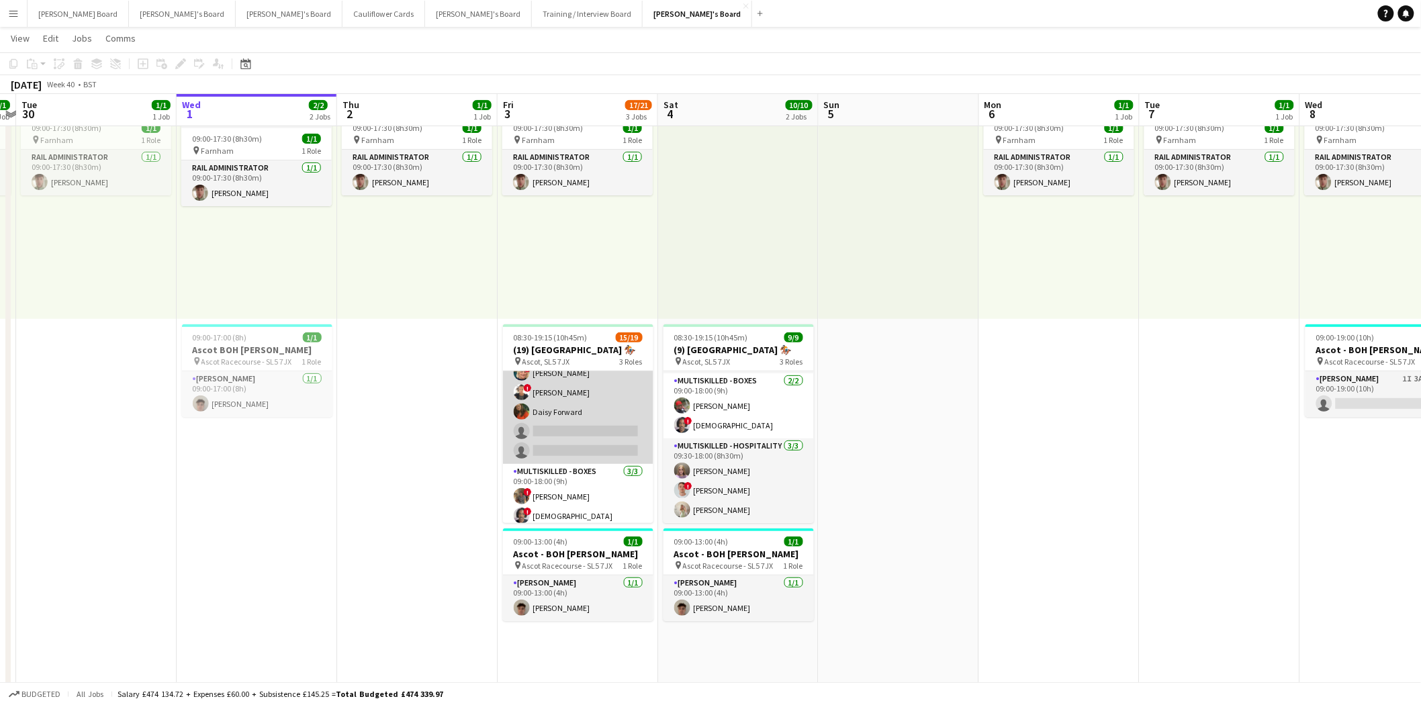
click at [591, 394] on app-card-role "BOX Waiter 18A 9/11 08:30-19:15 (10h45m) Rehan Banga ! Alex Buchholdt Kelvin Ba…" at bounding box center [578, 344] width 150 height 240
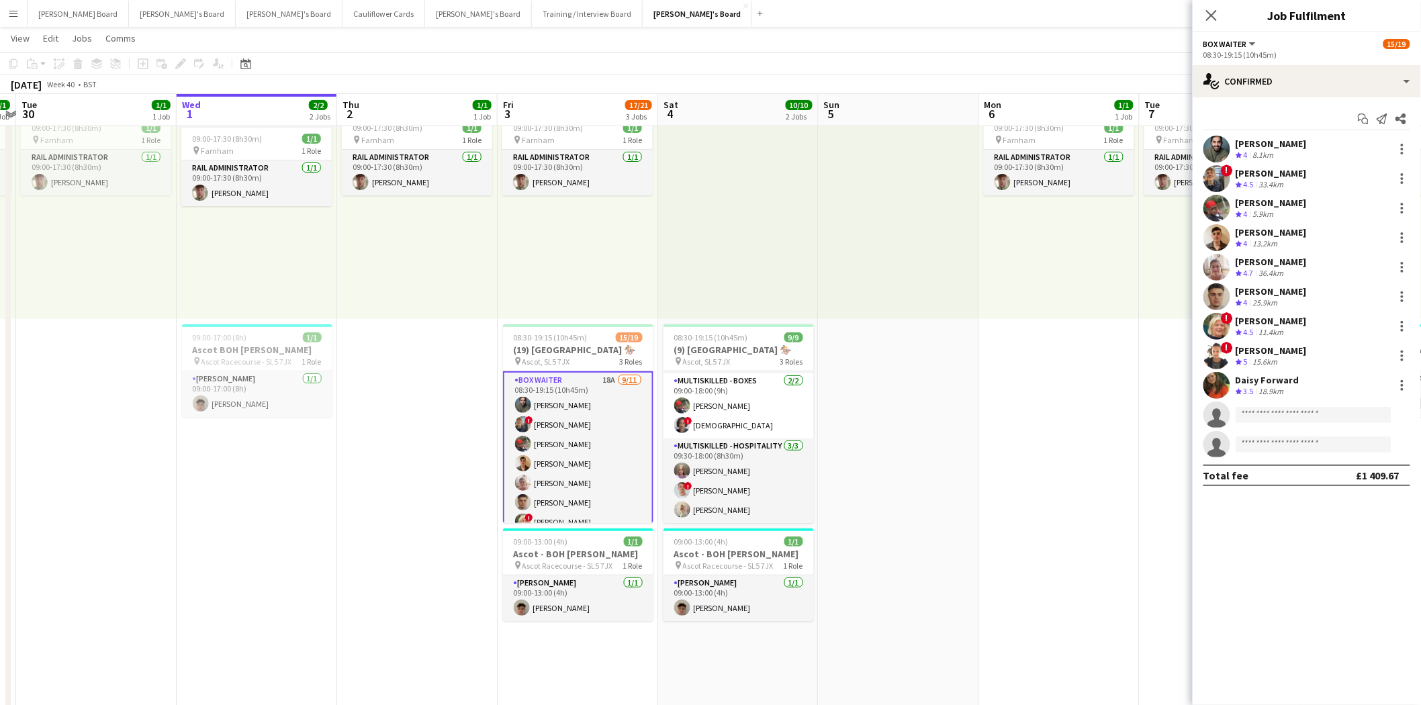
scroll to position [149, 0]
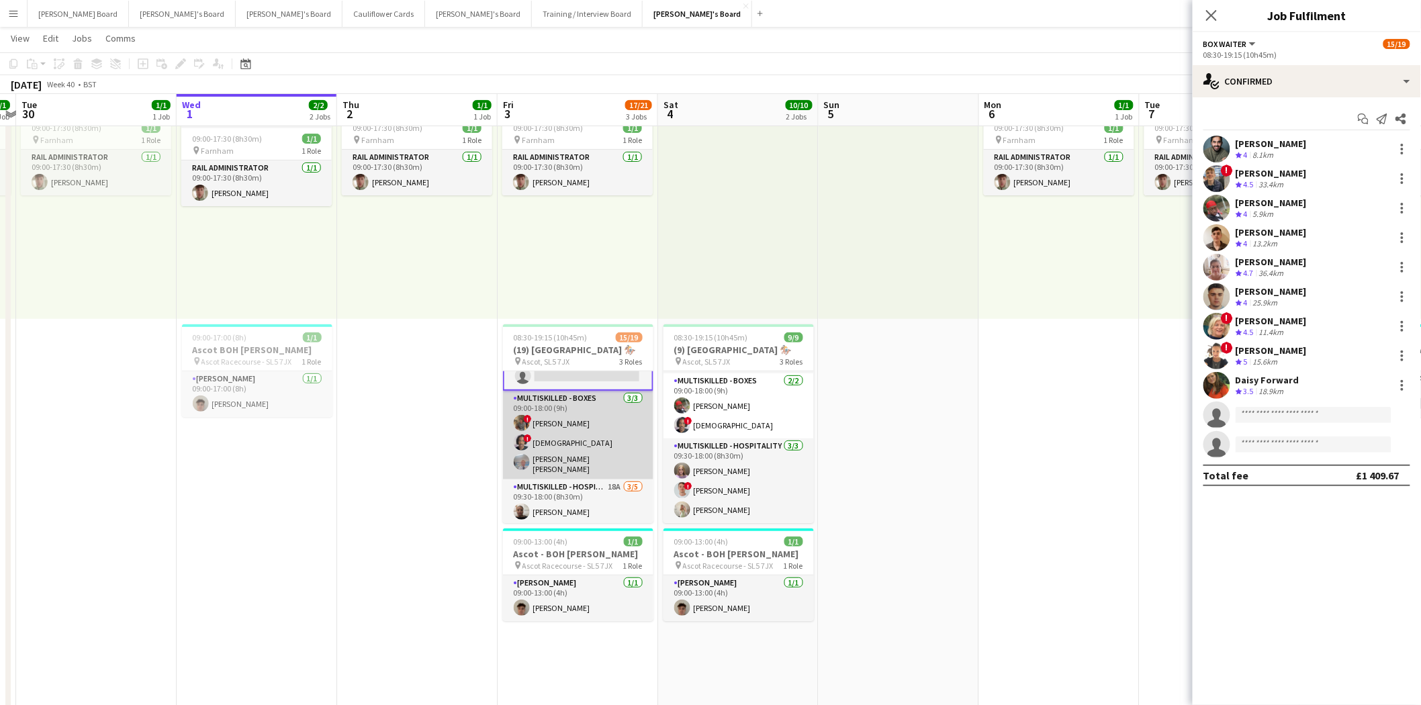
click at [591, 434] on app-card-role "Multiskilled - Boxes 3/3 09:00-18:00 (9h) ! Luke Powell ! Mofe Soyibo Oliver Li…" at bounding box center [578, 435] width 150 height 89
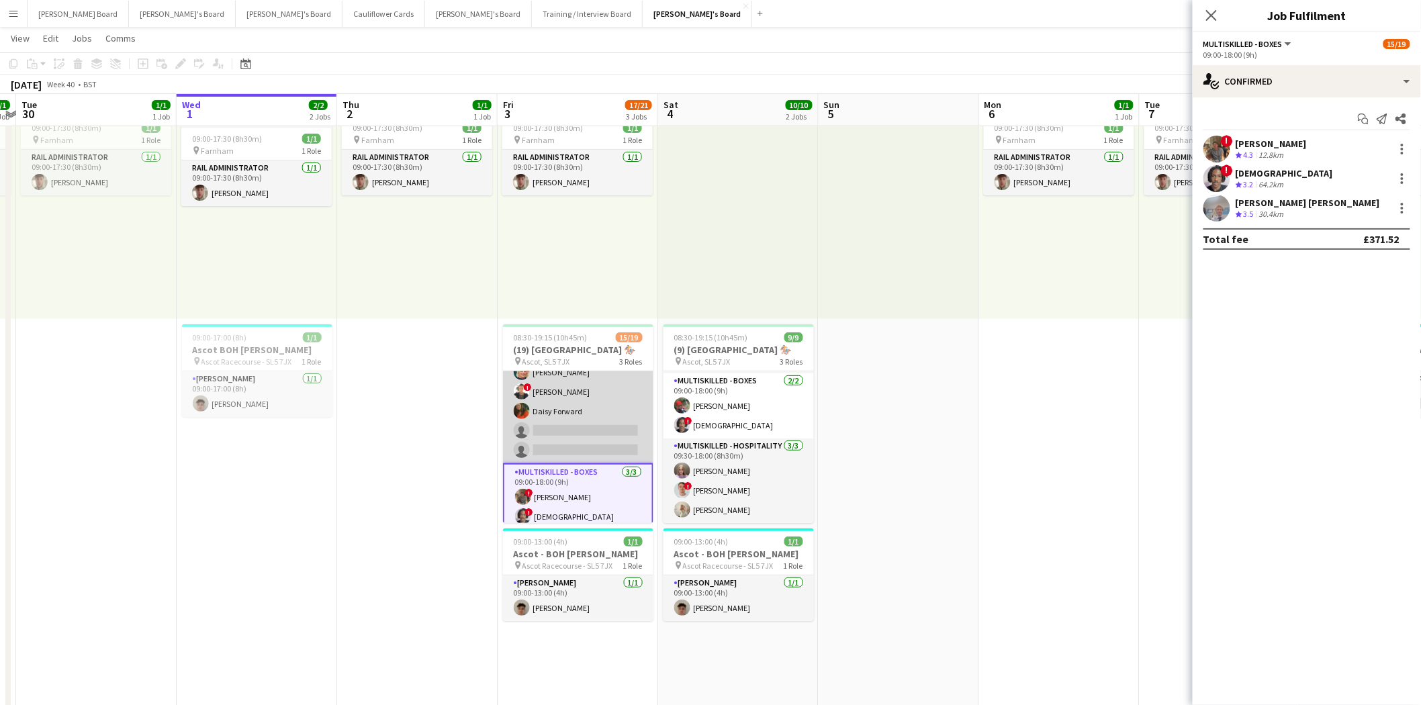
click at [593, 414] on app-card-role "BOX Waiter 18A 9/11 08:30-19:15 (10h45m) Rehan Banga ! Alex Buchholdt Kelvin Ba…" at bounding box center [578, 343] width 150 height 240
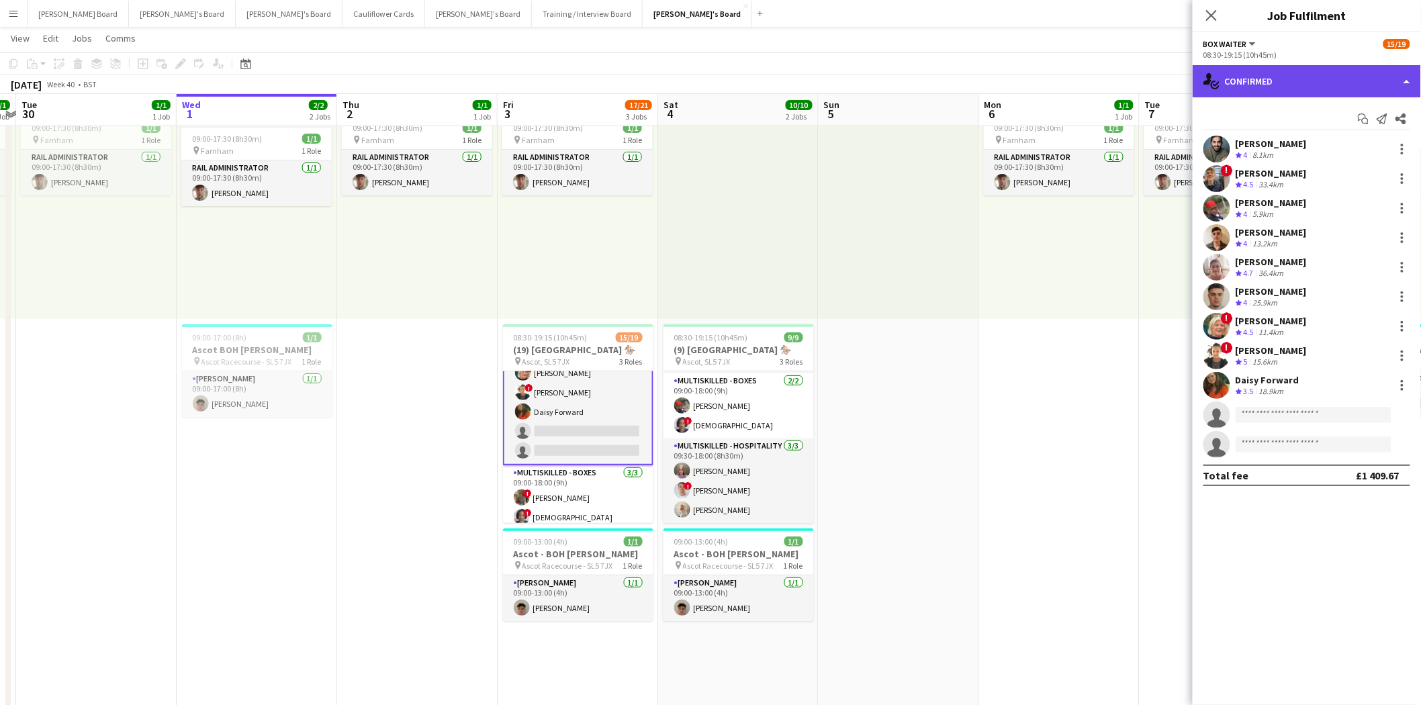
click at [1277, 76] on div "single-neutral-actions-check-2 Confirmed" at bounding box center [1307, 81] width 228 height 32
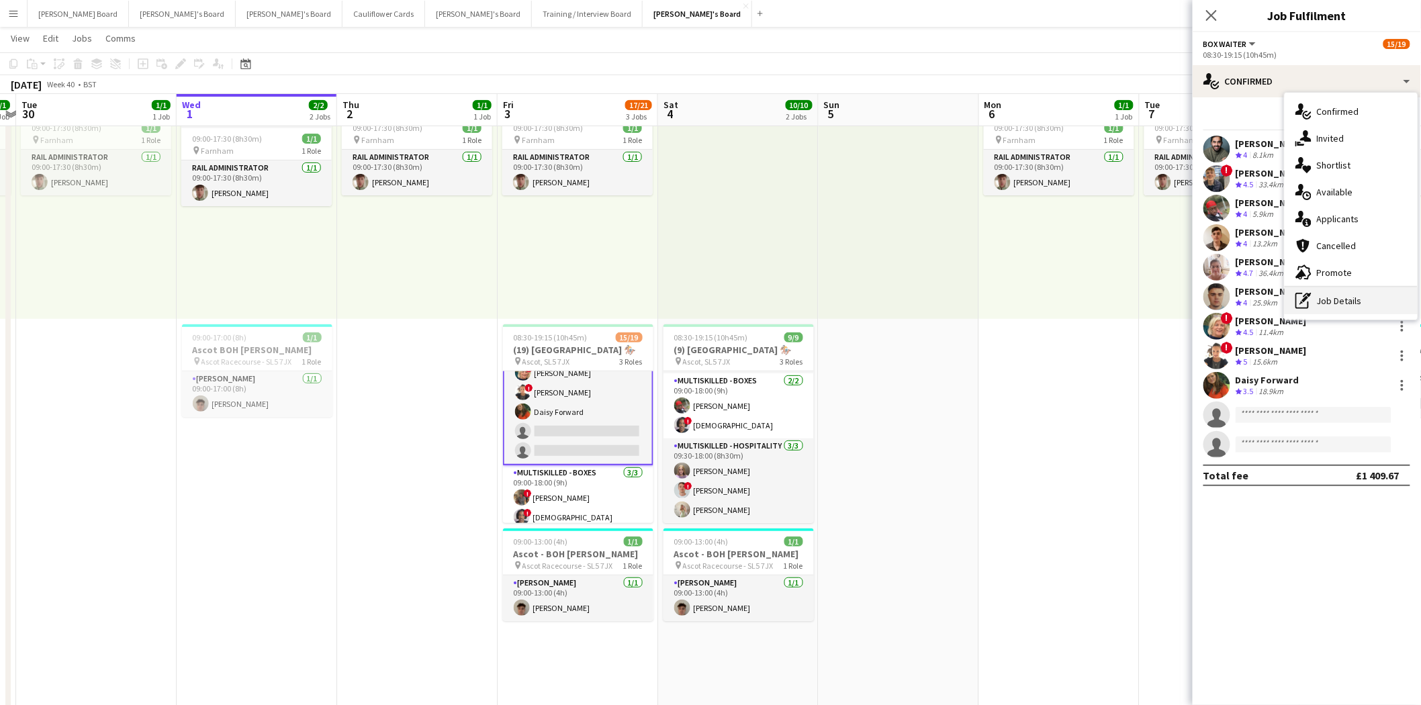
click at [1353, 300] on div "pen-write Job Details" at bounding box center [1351, 300] width 133 height 27
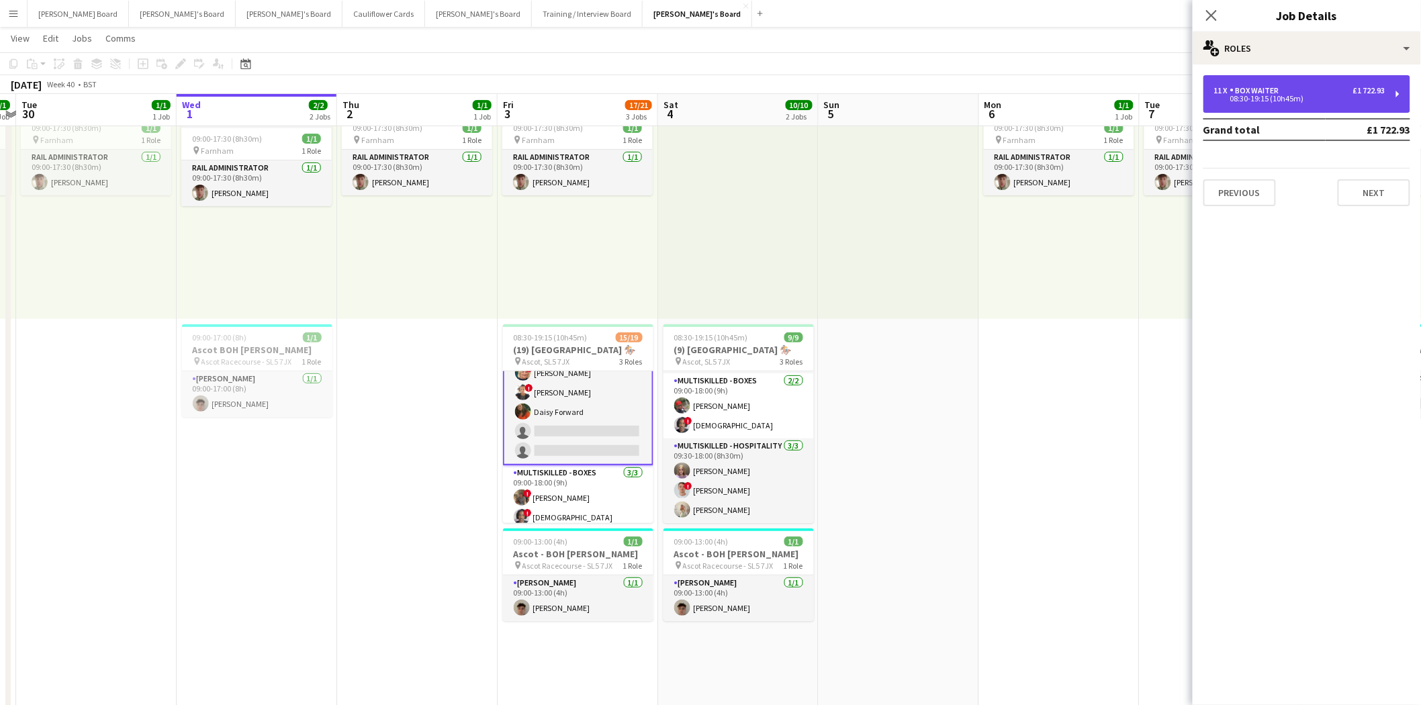
drag, startPoint x: 1271, startPoint y: 82, endPoint x: 1301, endPoint y: 193, distance: 114.7
click at [1271, 83] on div "11 x BOX Waiter £1 722.93 08:30-19:15 (10h45m)" at bounding box center [1307, 94] width 207 height 38
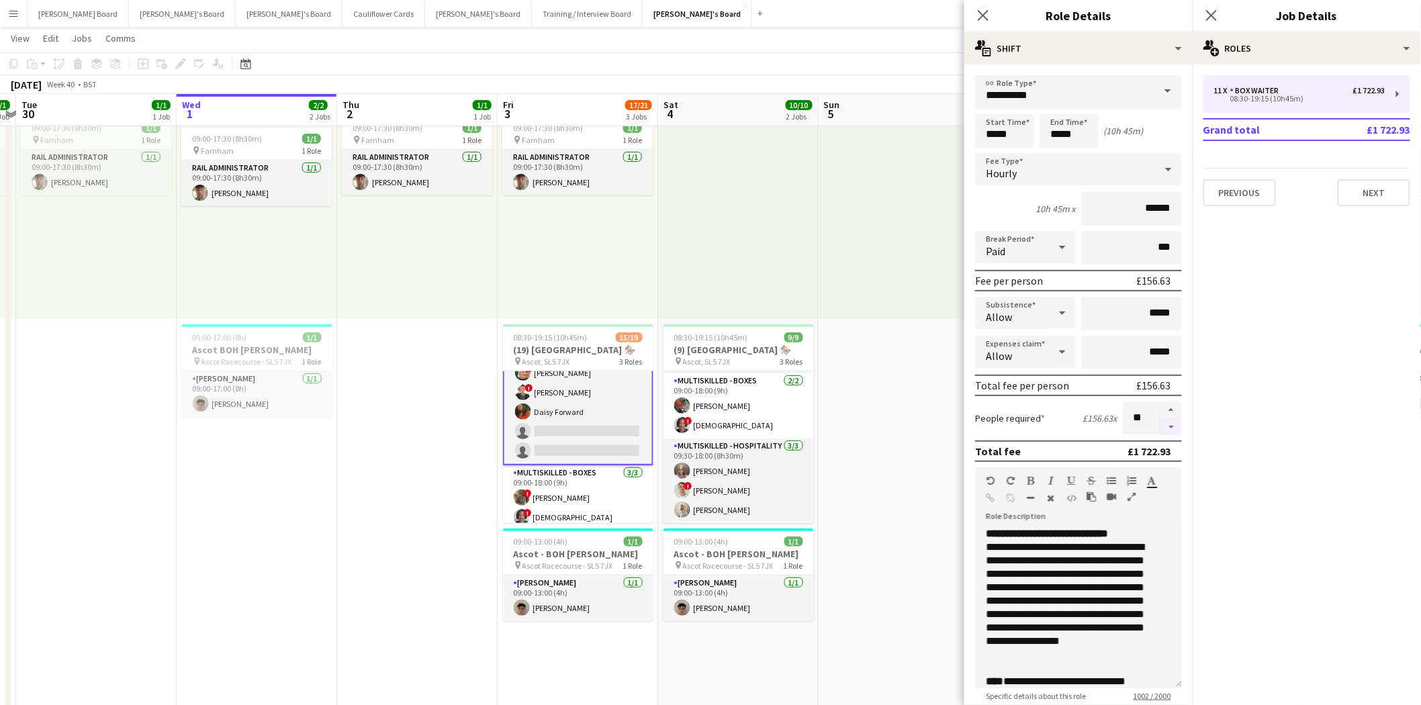
click at [1166, 424] on button "button" at bounding box center [1171, 427] width 21 height 17
click at [1161, 406] on button "button" at bounding box center [1171, 410] width 21 height 17
type input "**"
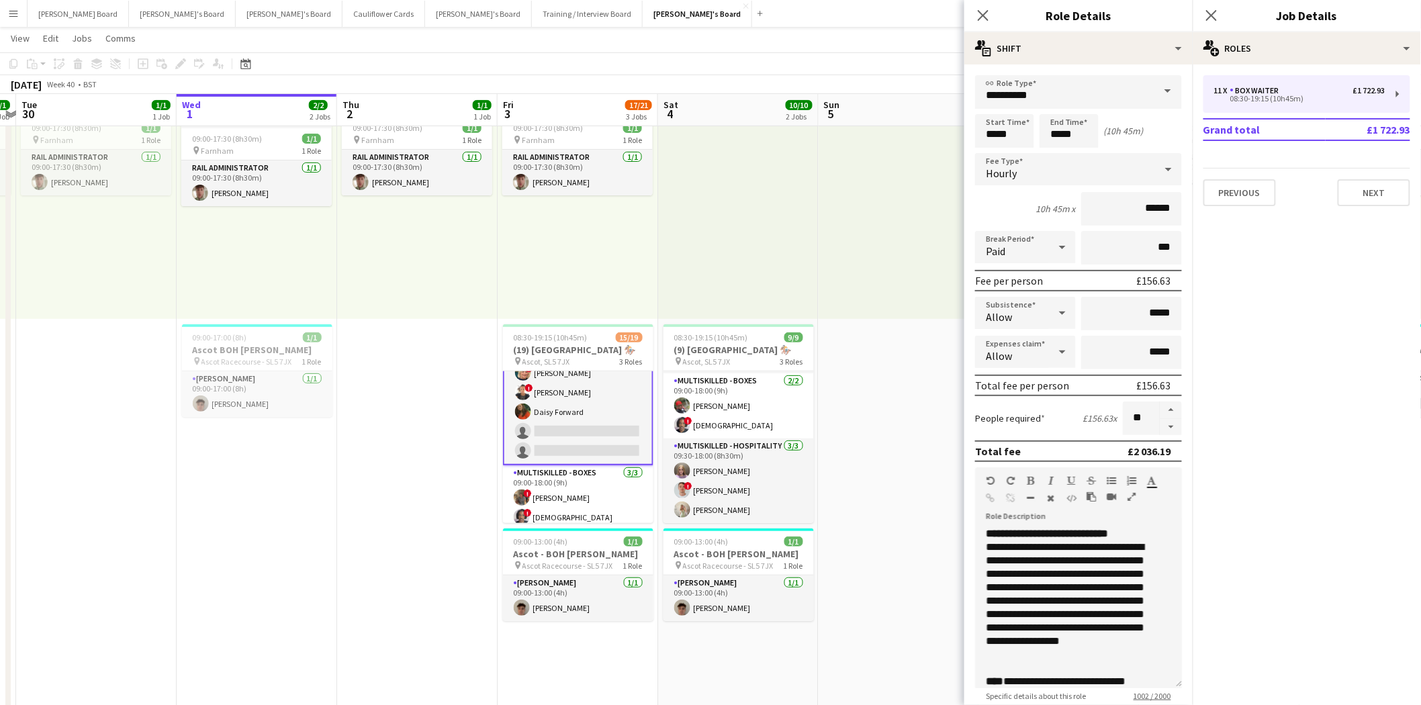
click at [566, 421] on app-card-role "BOX Waiter 18A 9/11 08:30-19:15 (10h45m) Rehan Banga ! Alex Buchholdt Kelvin Ba…" at bounding box center [578, 343] width 150 height 243
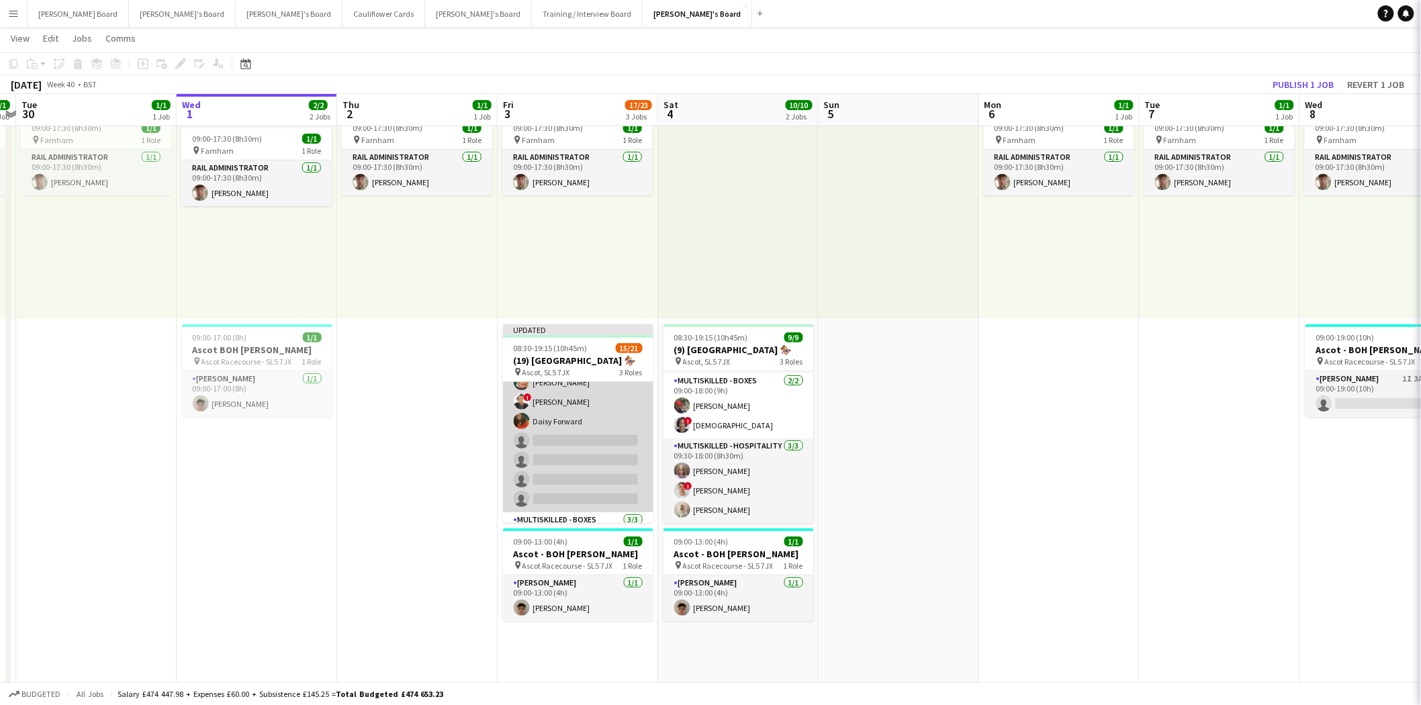
scroll to position [148, 0]
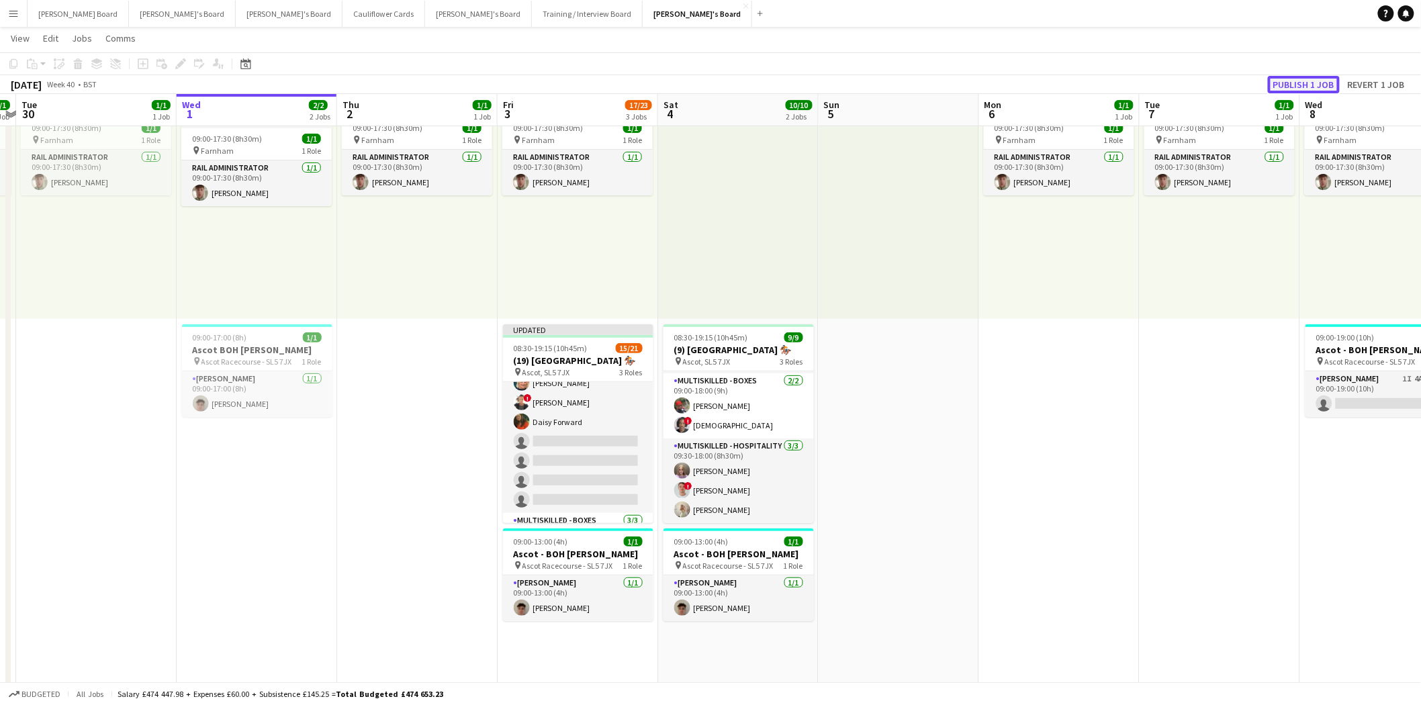
click at [1301, 85] on button "Publish 1 job" at bounding box center [1304, 84] width 72 height 17
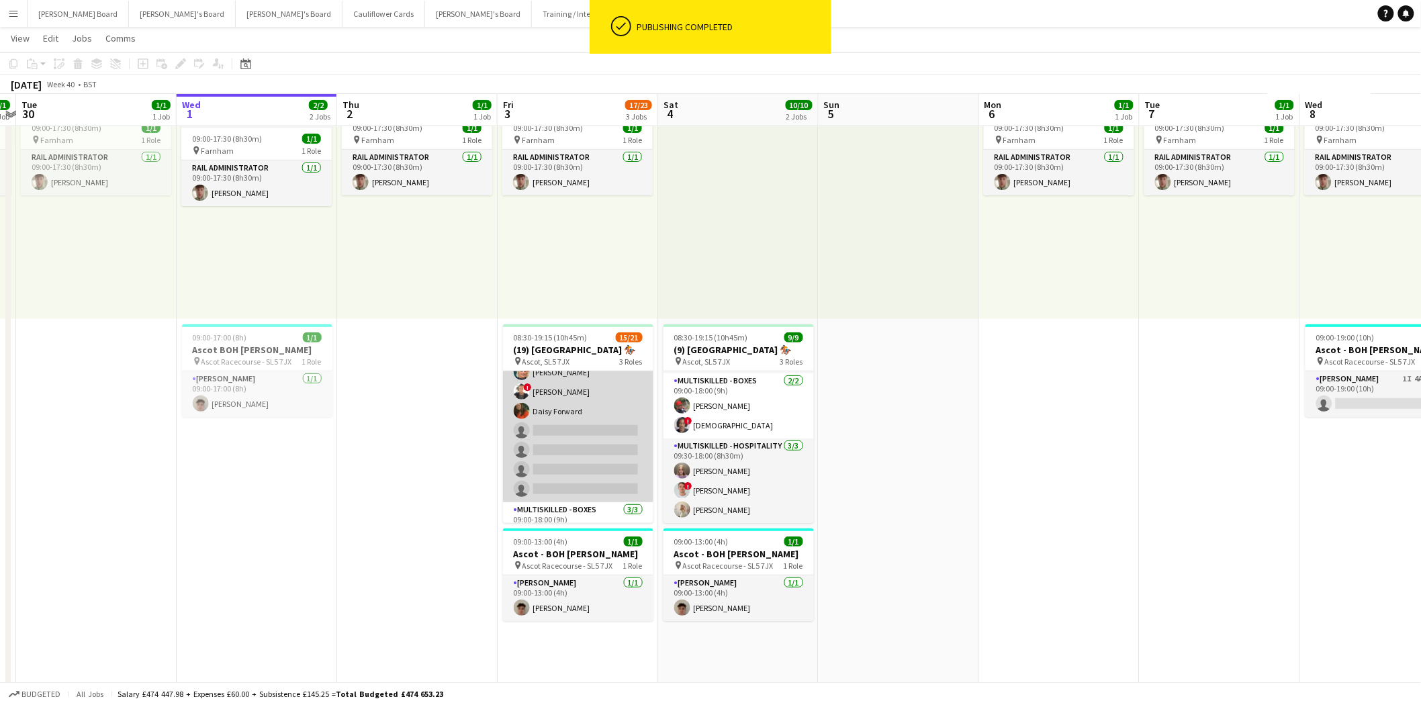
scroll to position [0, 304]
click at [572, 404] on app-card-role "BOX Waiter 18A 9/13 08:30-19:15 (10h45m) Rehan Banga ! Alex Buchholdt Kelvin Ba…" at bounding box center [579, 362] width 150 height 279
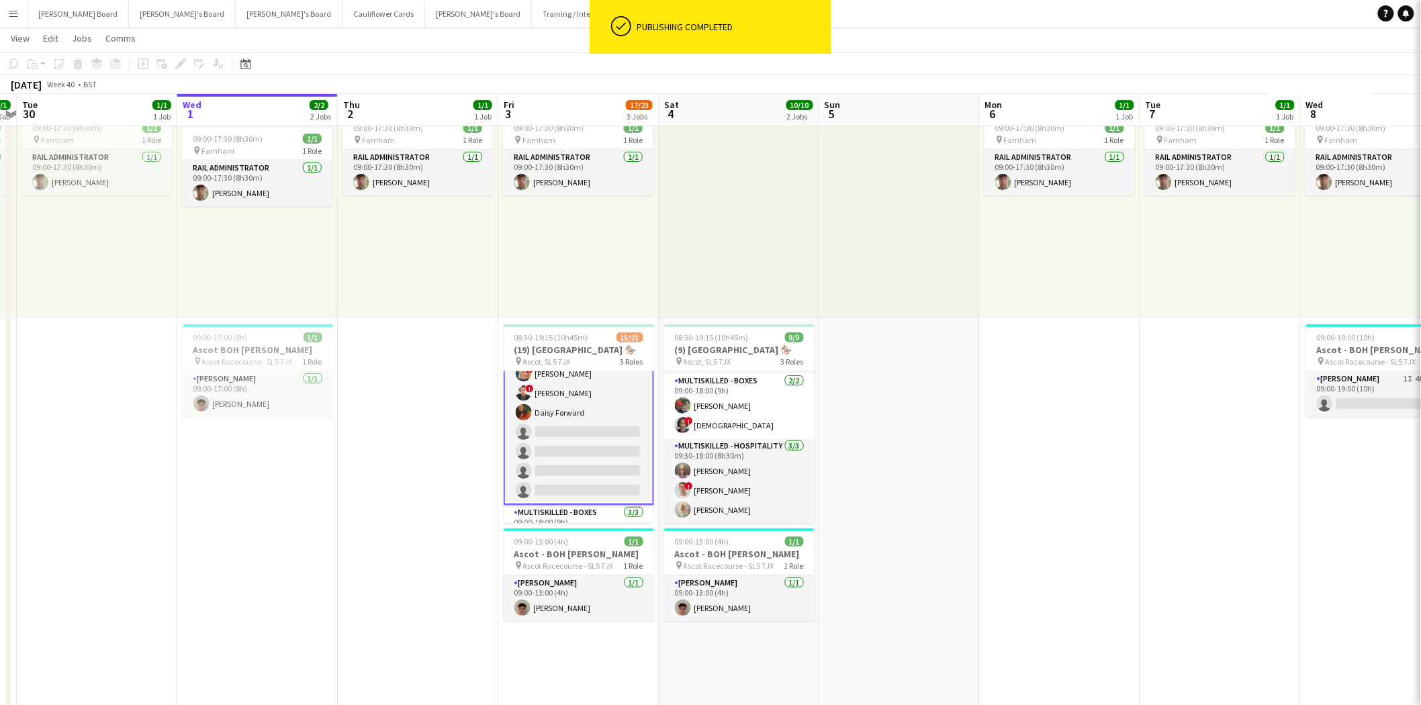
scroll to position [149, 0]
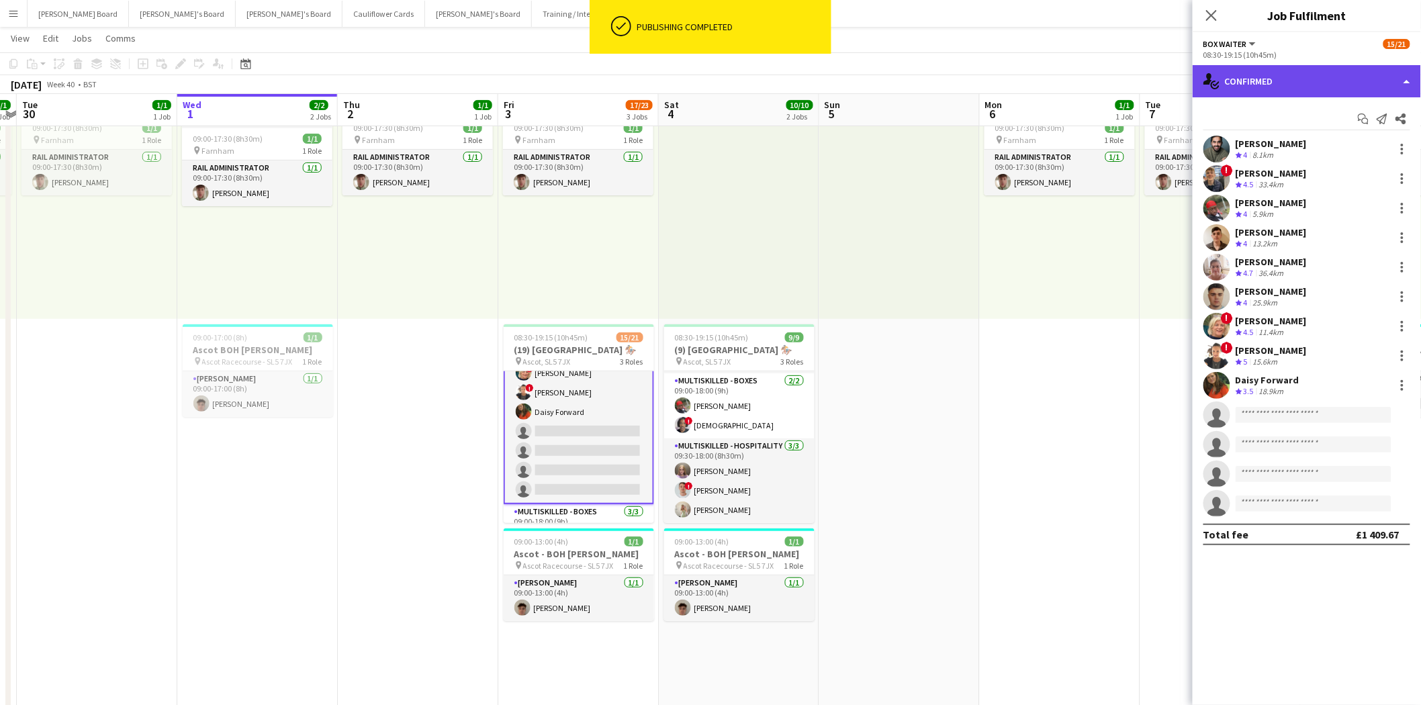
click at [1271, 79] on div "single-neutral-actions-check-2 Confirmed" at bounding box center [1307, 81] width 228 height 32
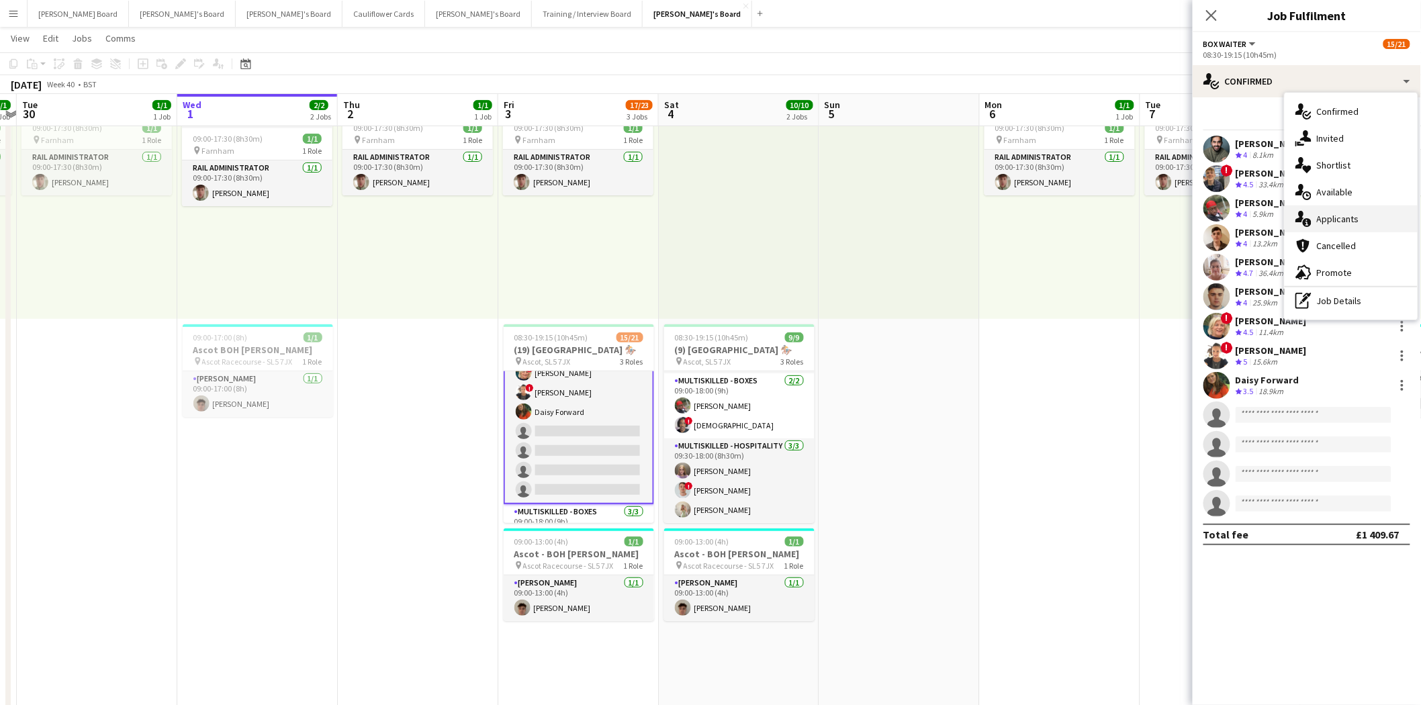
click at [1345, 228] on div "single-neutral-actions-information Applicants" at bounding box center [1351, 219] width 133 height 27
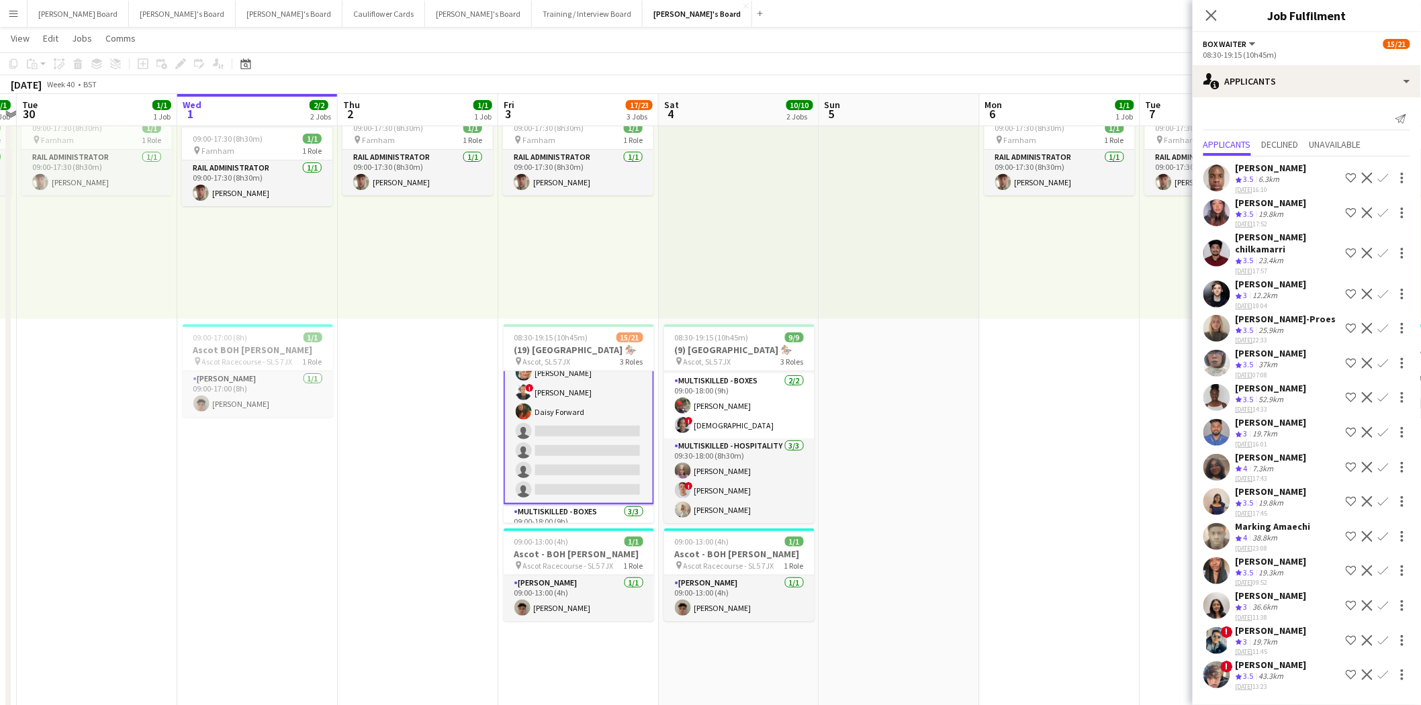
scroll to position [11, 0]
click at [1283, 521] on div "Marking Amaechi" at bounding box center [1273, 527] width 75 height 12
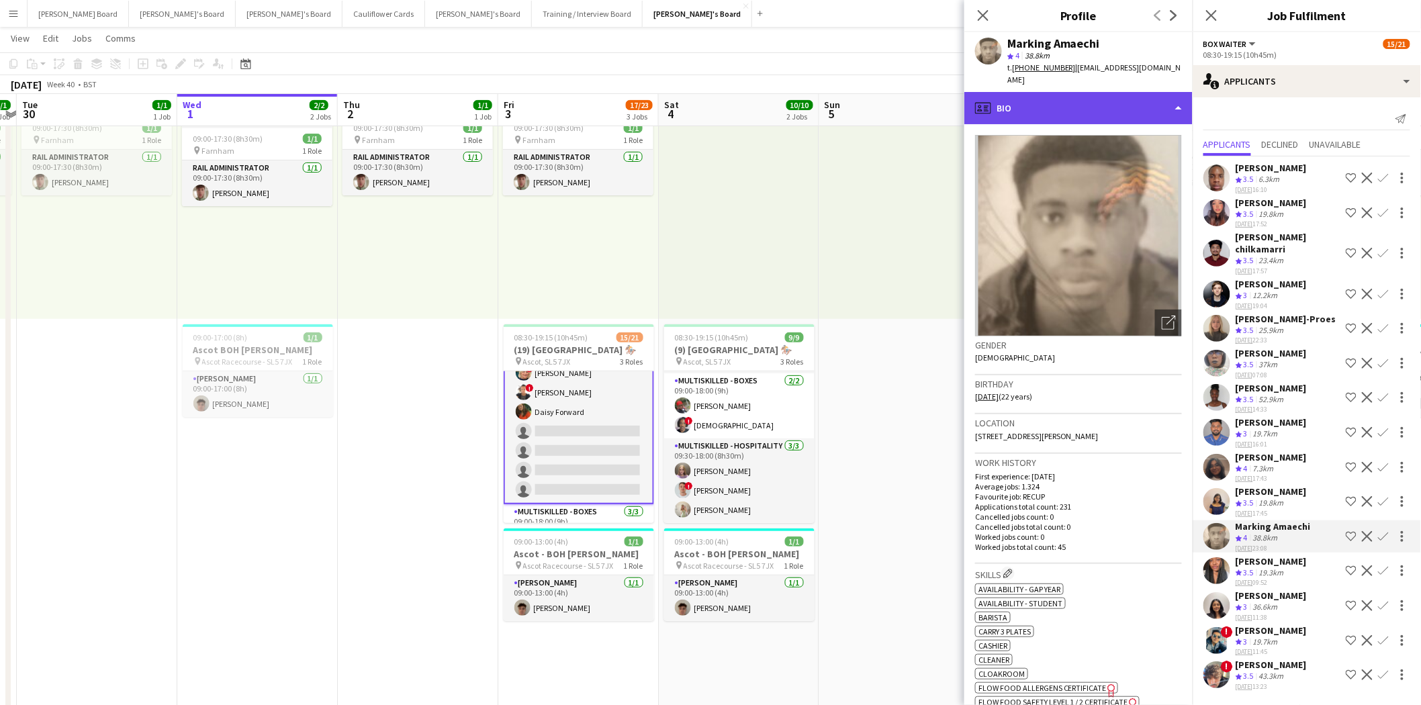
click at [1072, 92] on div "profile Bio" at bounding box center [1078, 108] width 228 height 32
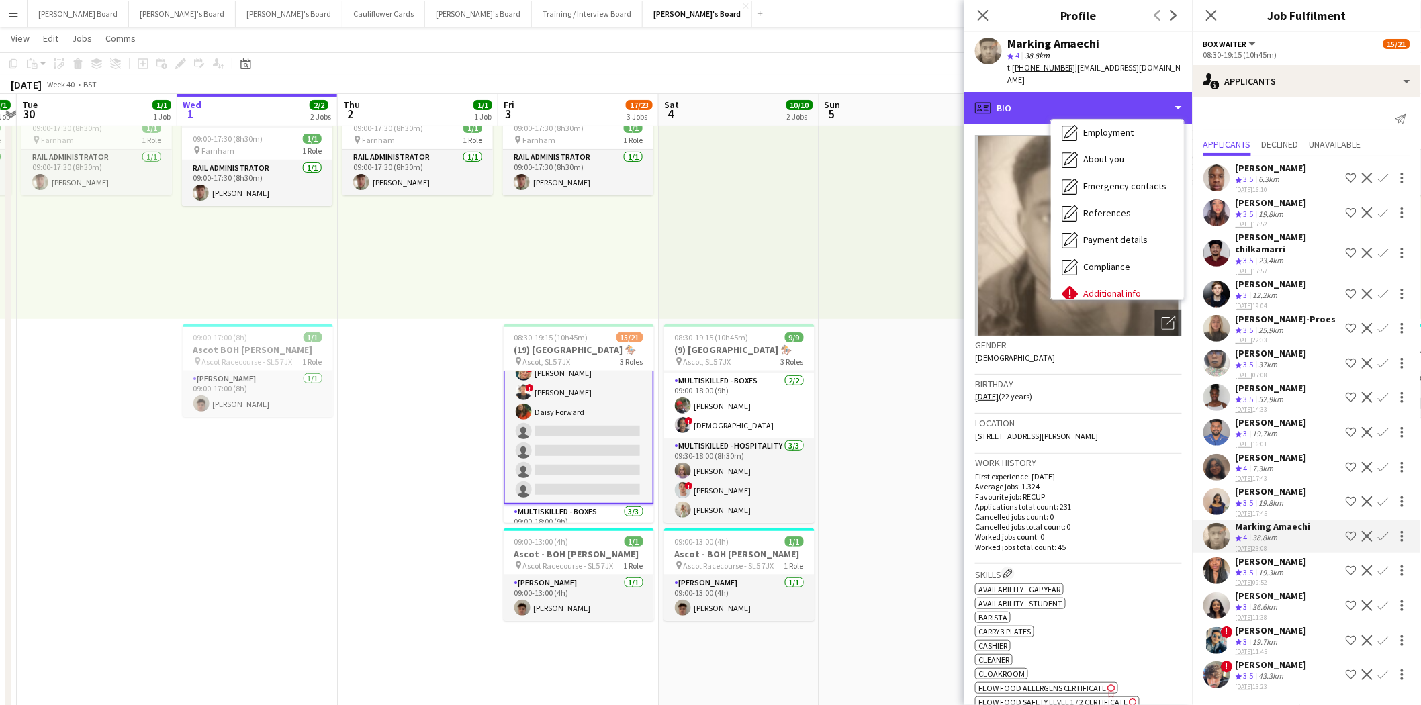
scroll to position [206, 0]
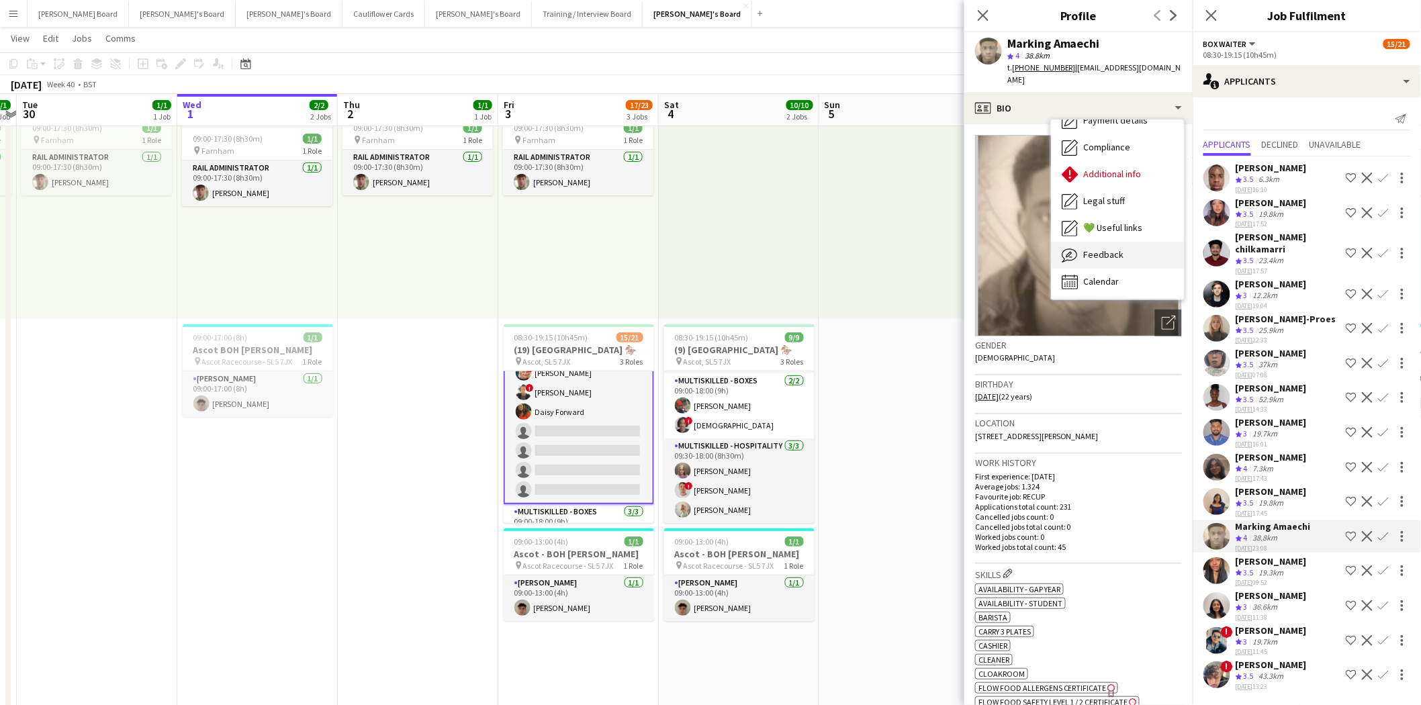
click at [1109, 249] on span "Feedback" at bounding box center [1103, 255] width 40 height 12
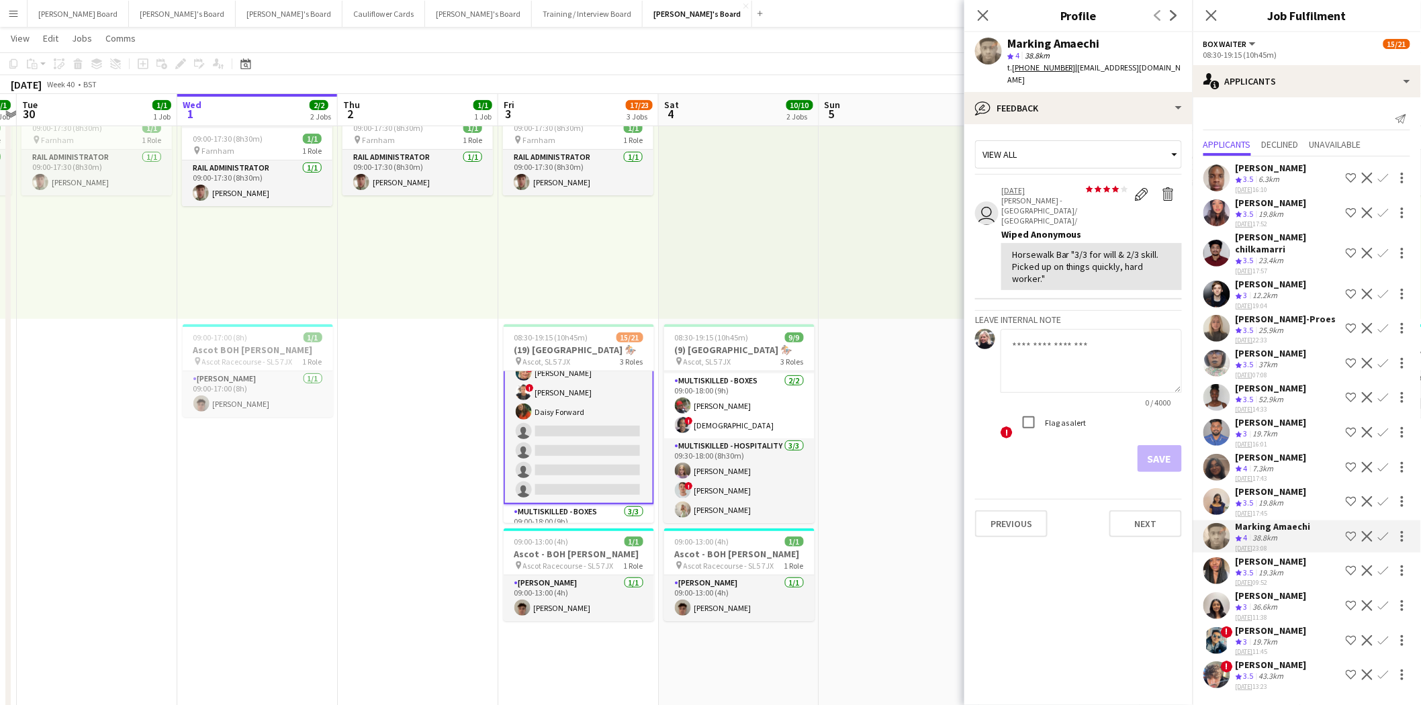
scroll to position [0, 304]
click at [586, 443] on app-card-role "BOX Waiter 18A 9/13 08:30-19:15 (10h45m) Rehan Banga ! Alex Buchholdt Kelvin Ba…" at bounding box center [579, 363] width 150 height 282
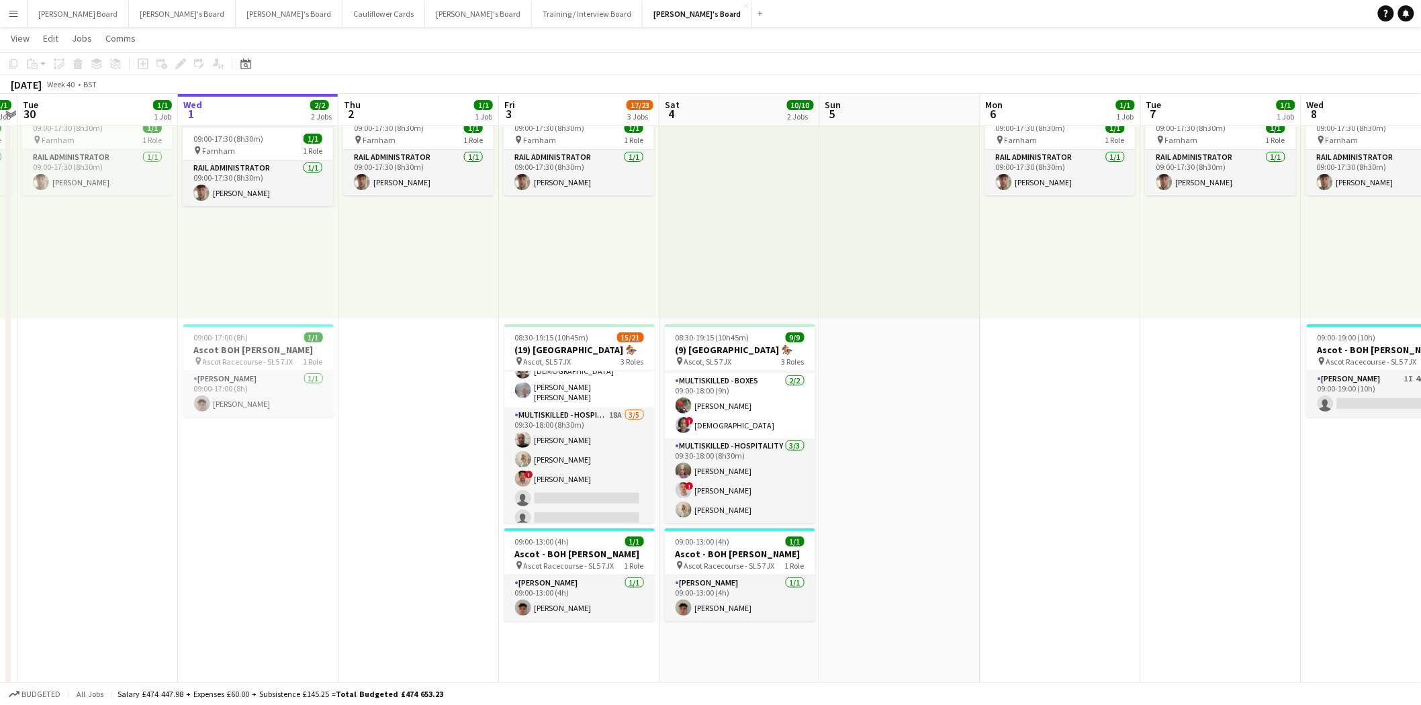
scroll to position [336, 0]
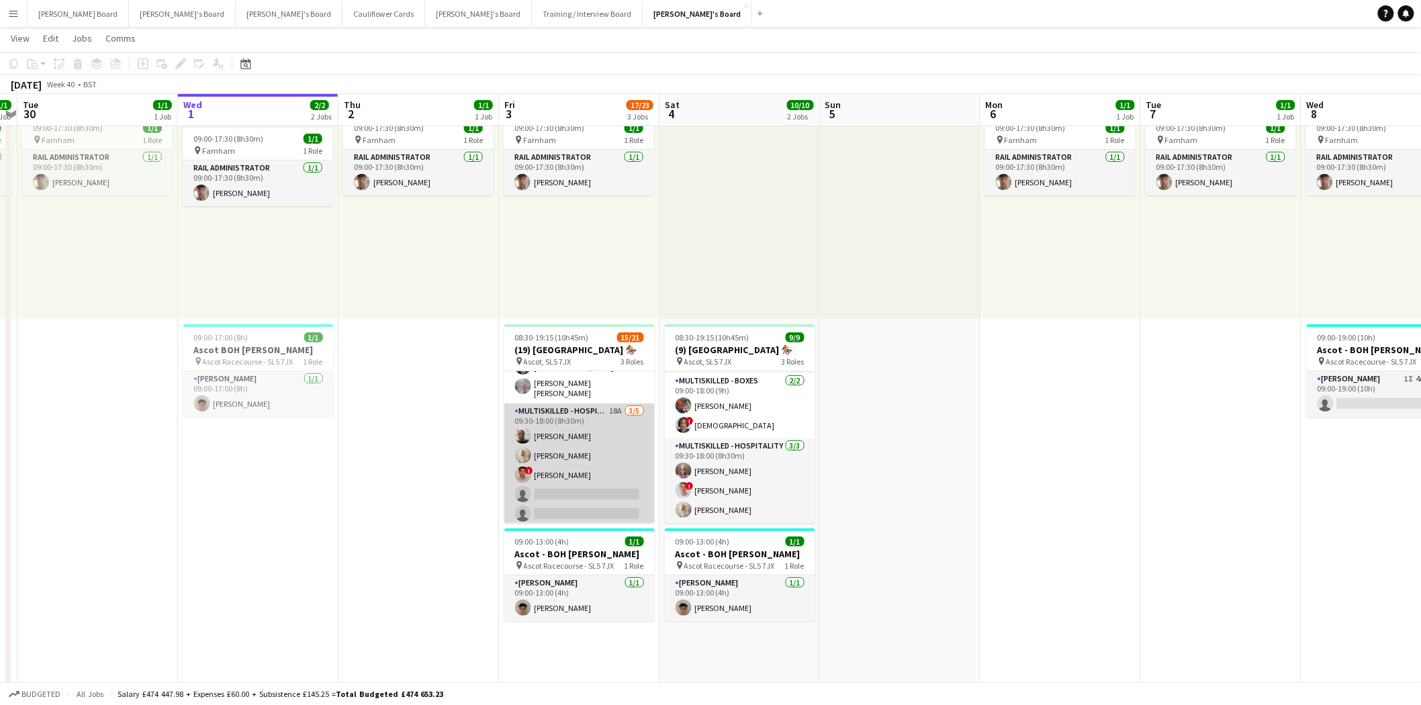
click at [592, 478] on app-card-role "Multiskilled - Hospitality 18A 3/5 09:30-18:00 (8h30m) Sandra Kilgue Chloe Ever…" at bounding box center [579, 466] width 150 height 124
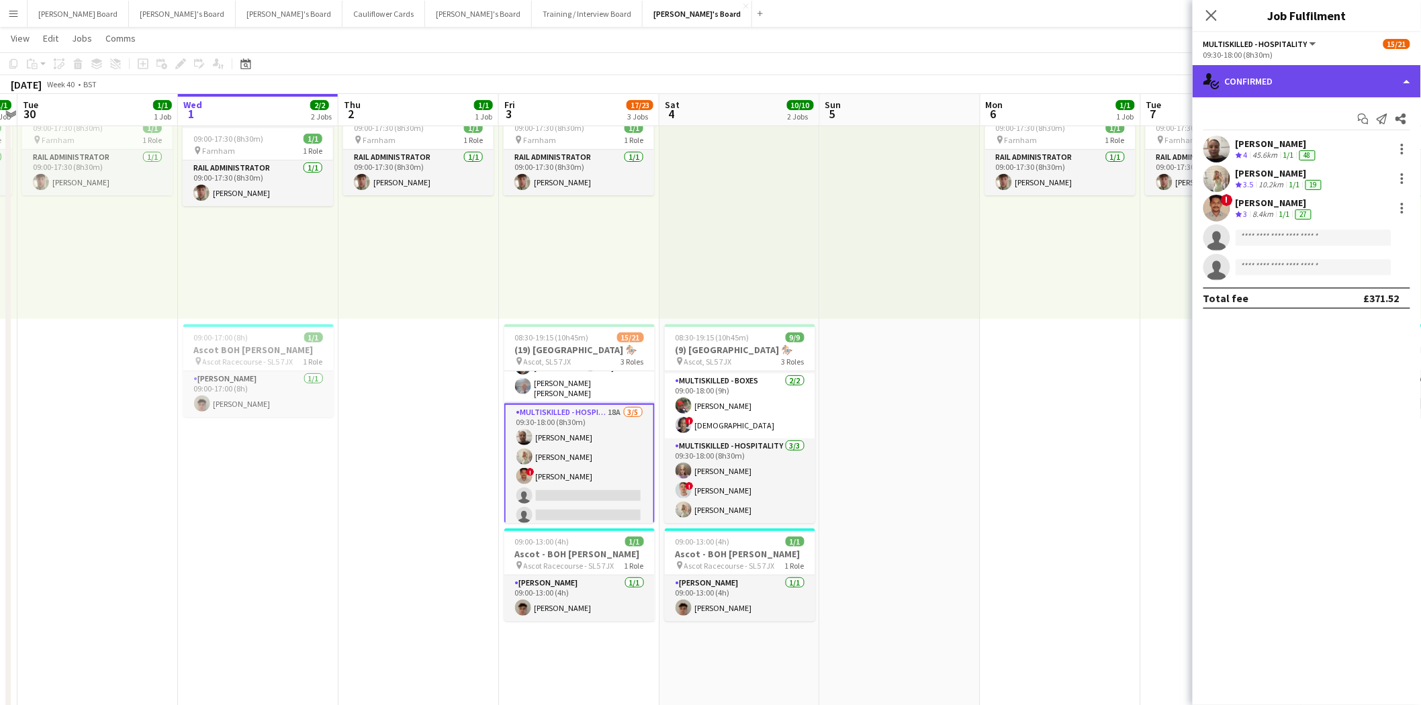
click at [1306, 72] on div "single-neutral-actions-check-2 Confirmed" at bounding box center [1307, 81] width 228 height 32
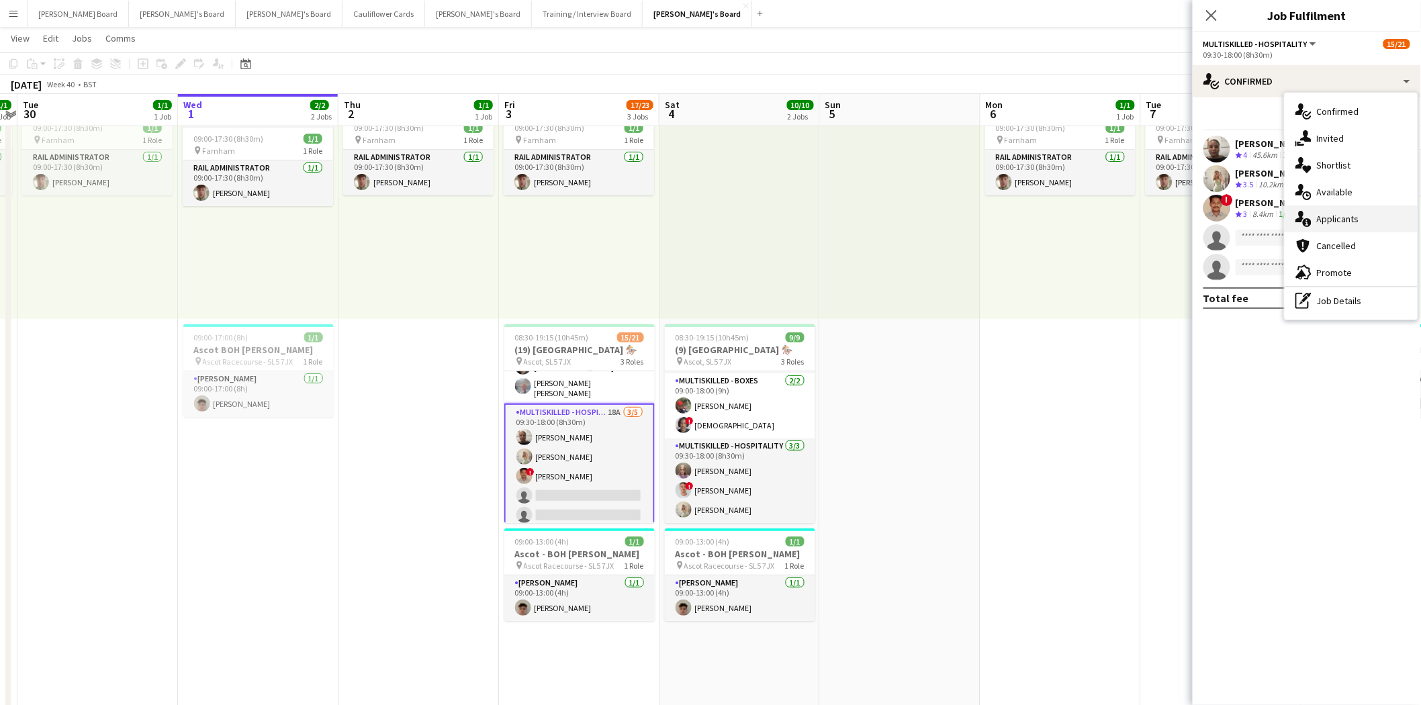
click at [1352, 216] on span "Applicants" at bounding box center [1338, 219] width 42 height 12
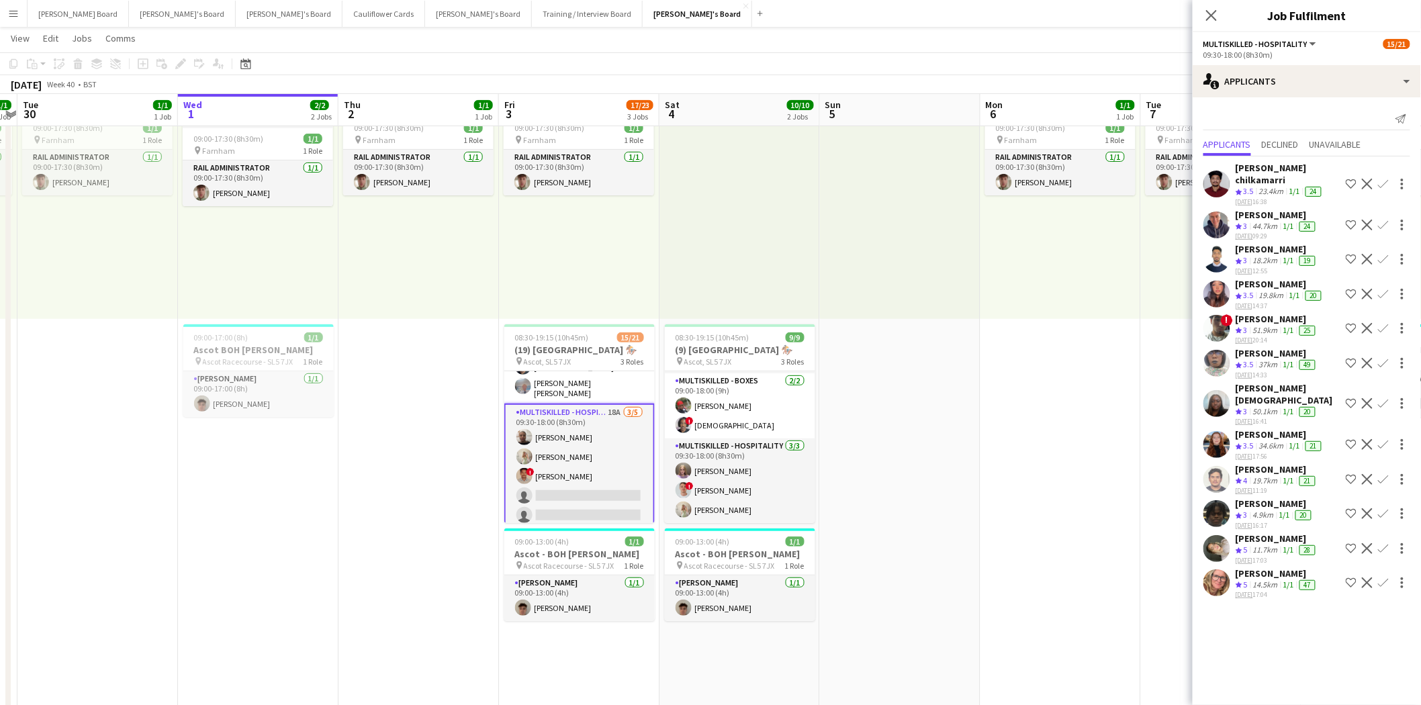
click at [1378, 578] on app-icon "Confirm" at bounding box center [1383, 583] width 11 height 11
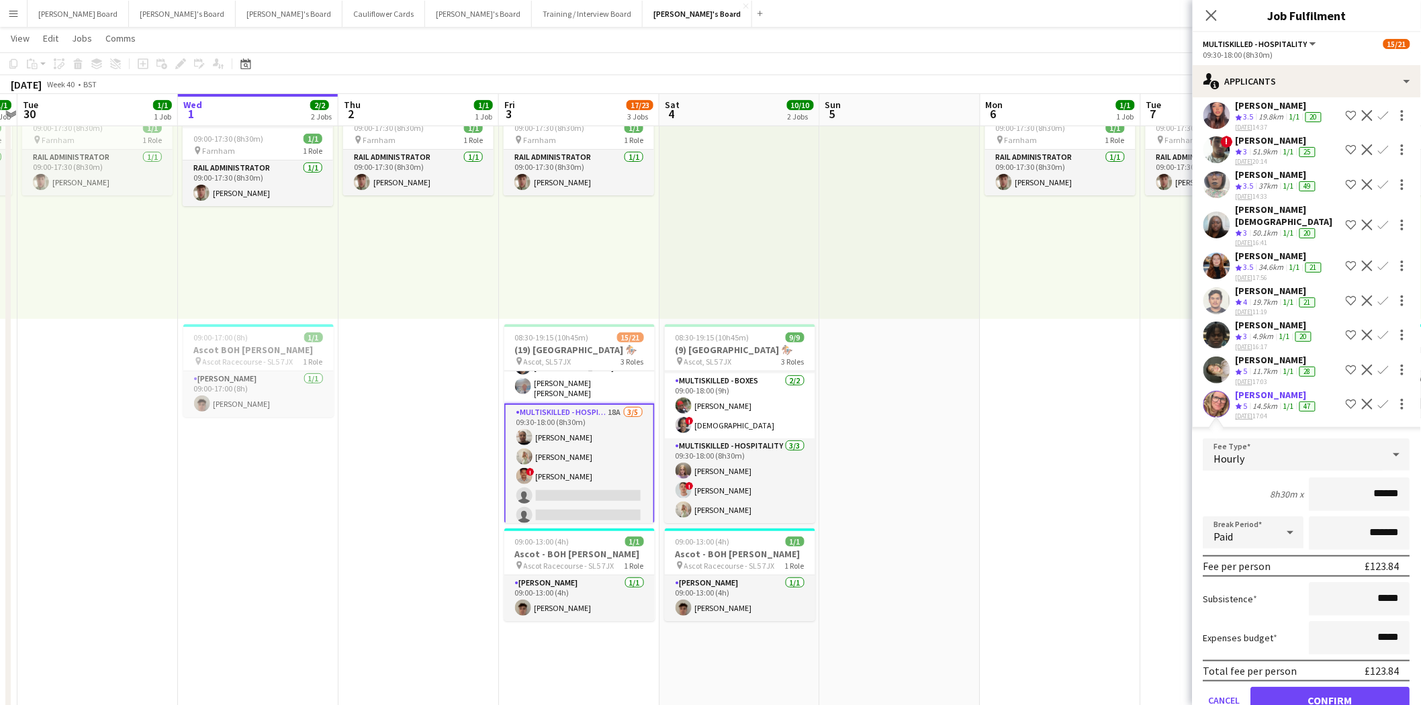
scroll to position [189, 0]
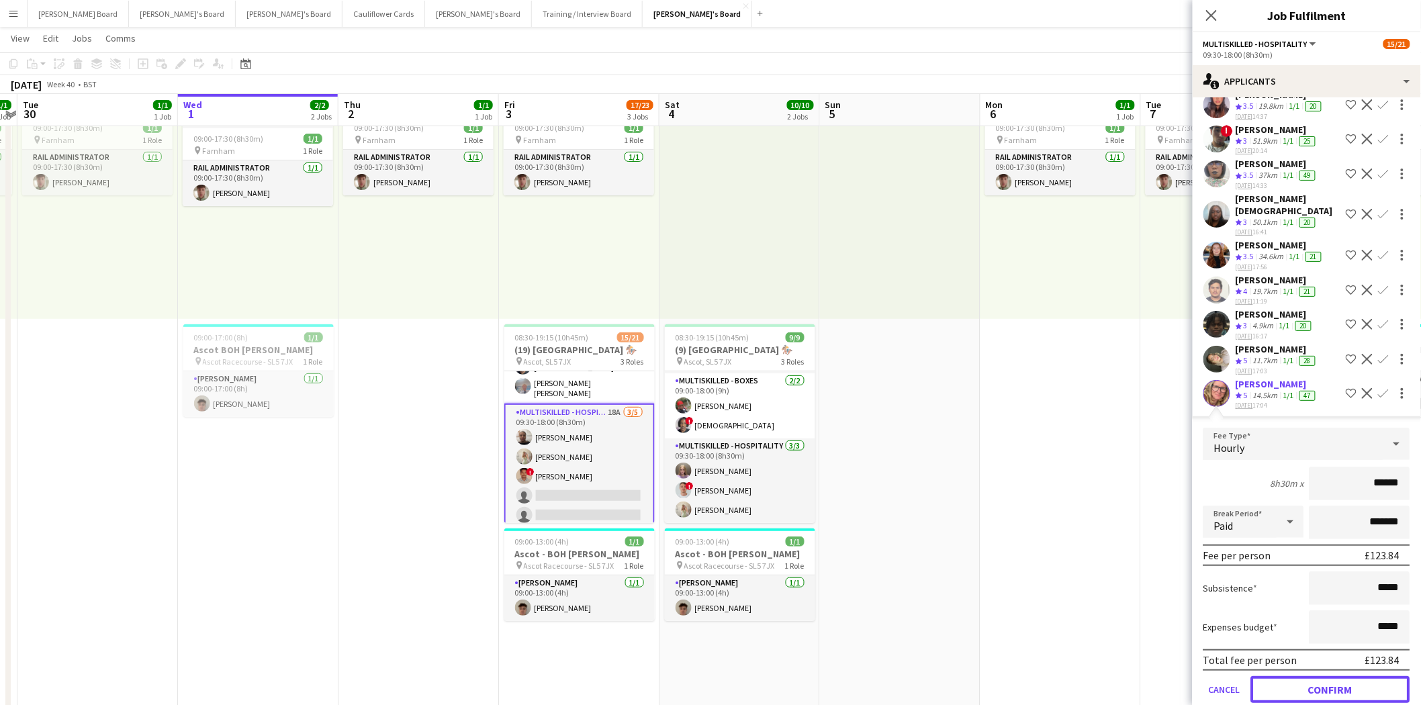
click at [1333, 676] on button "Confirm" at bounding box center [1330, 689] width 159 height 27
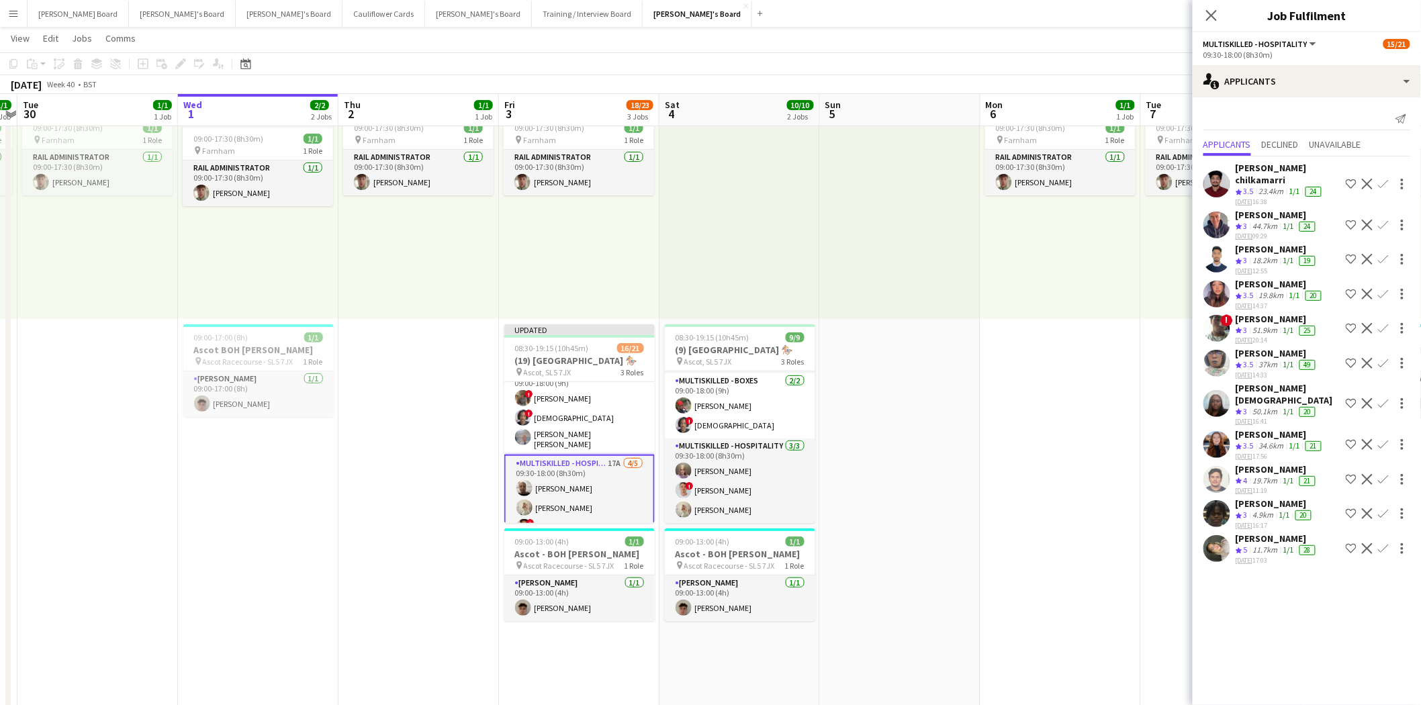
scroll to position [298, 0]
click at [1382, 543] on app-icon "Confirm" at bounding box center [1383, 548] width 11 height 11
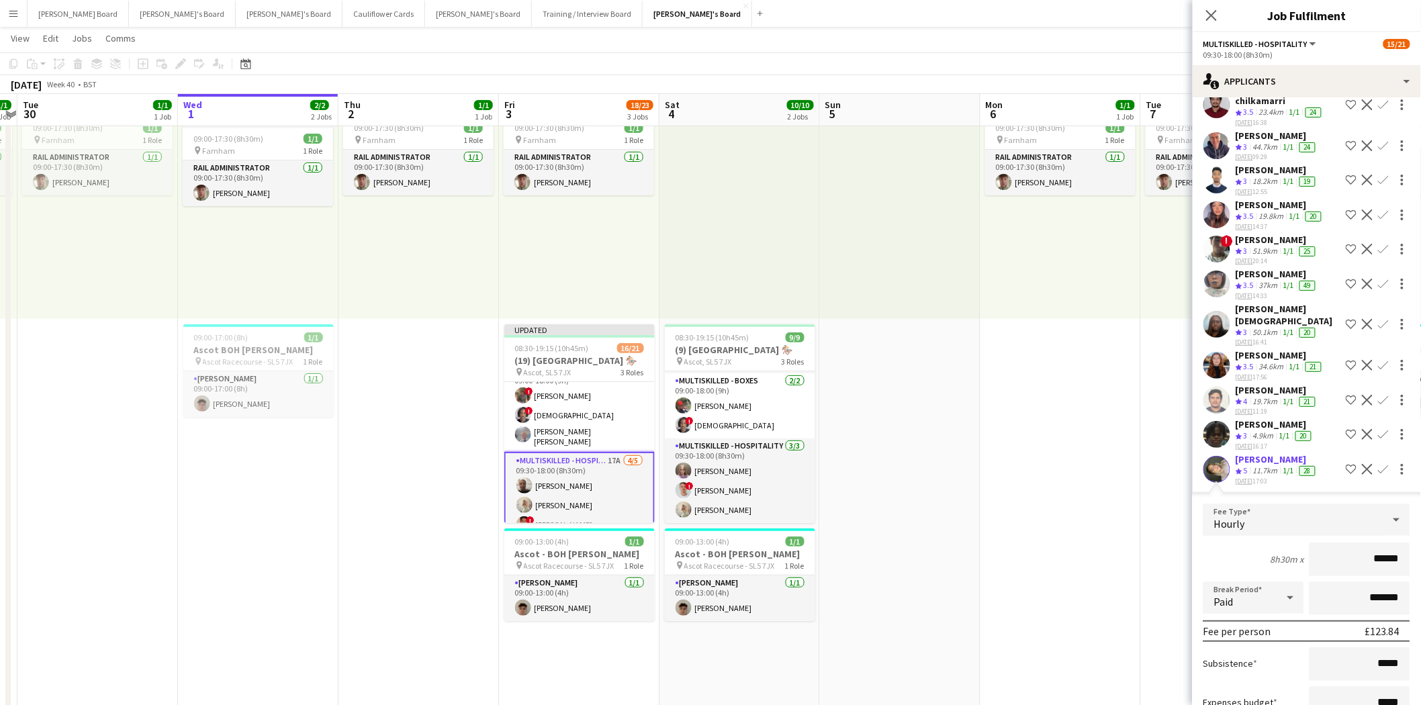
scroll to position [155, 0]
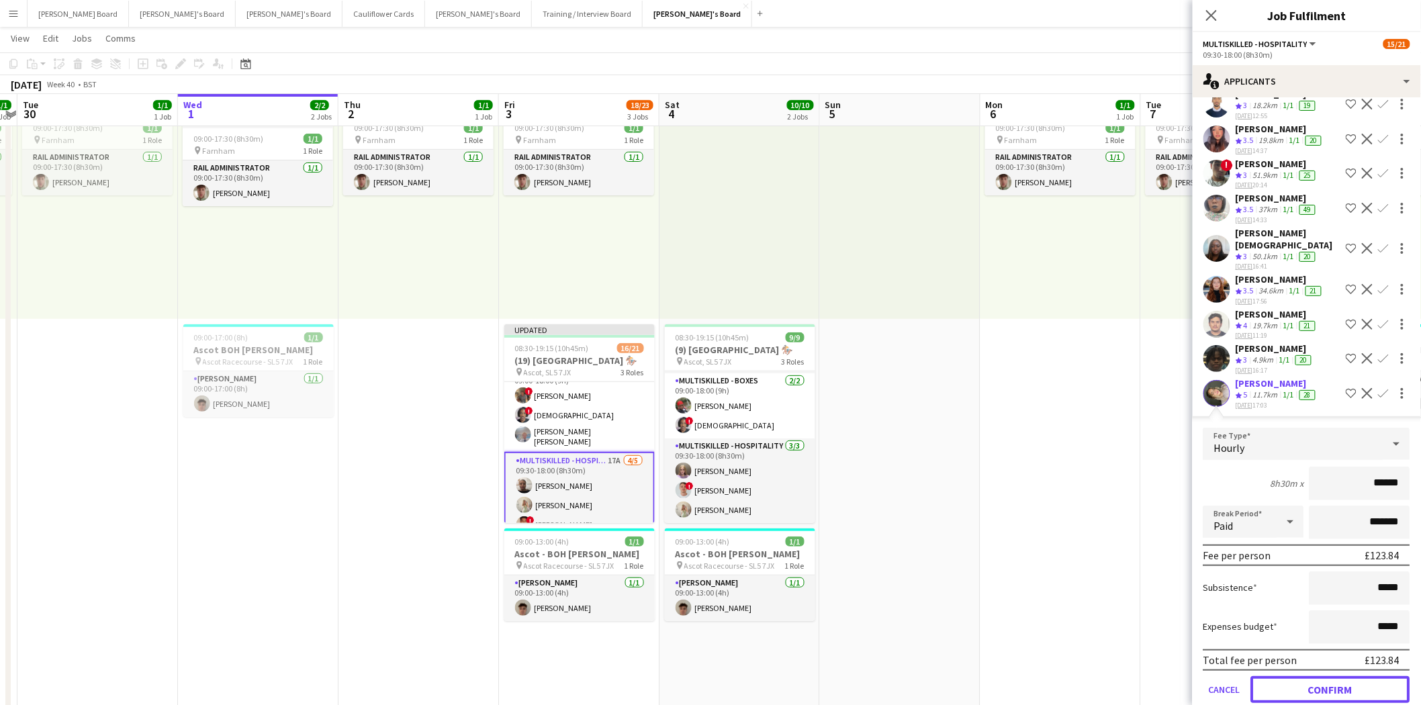
drag, startPoint x: 1325, startPoint y: 660, endPoint x: 1285, endPoint y: 666, distance: 40.7
click at [1324, 676] on button "Confirm" at bounding box center [1330, 689] width 159 height 27
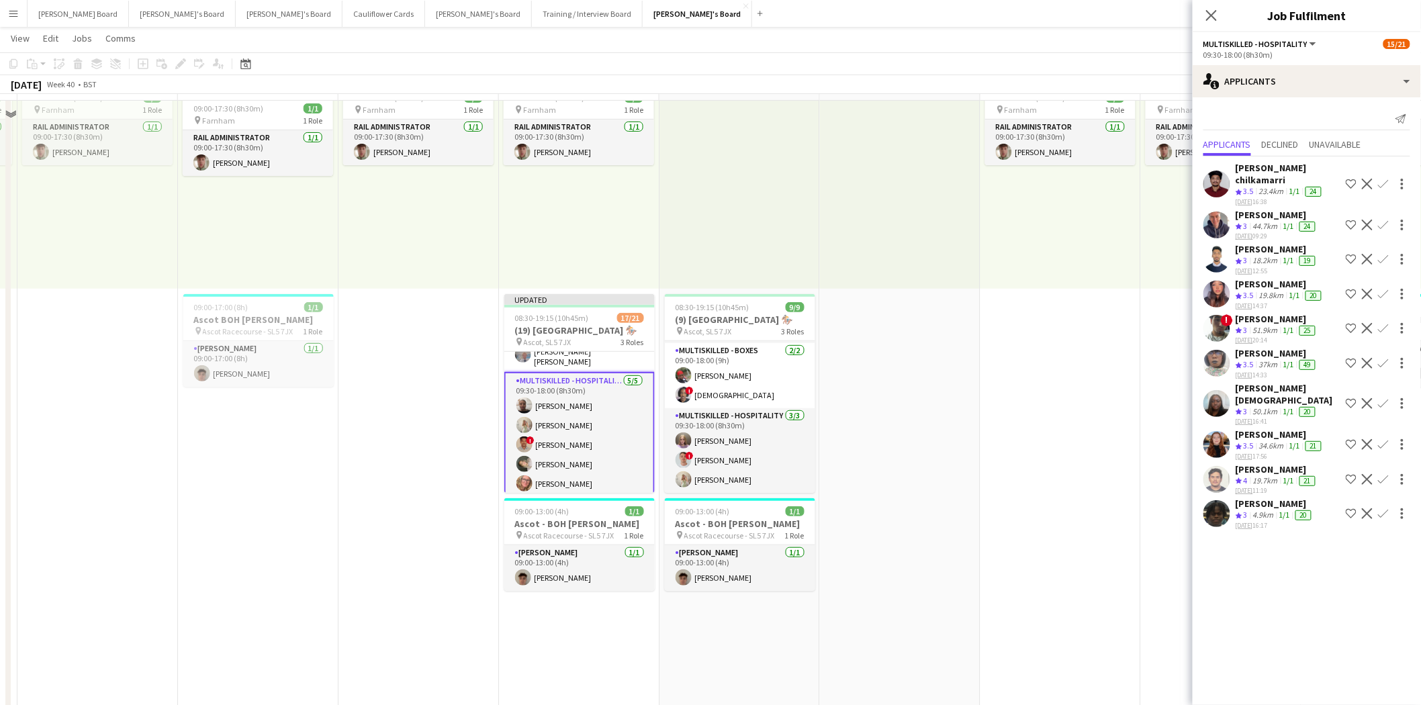
scroll to position [149, 0]
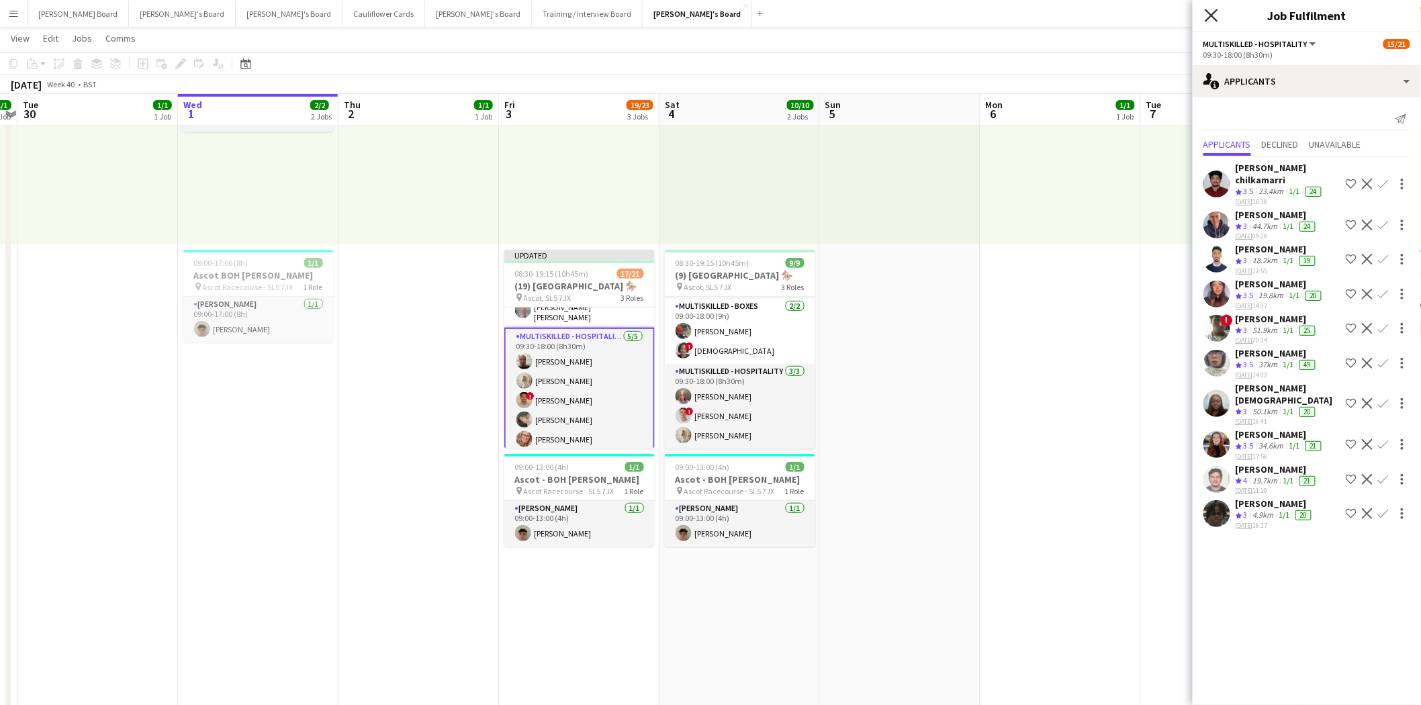
click at [1214, 11] on icon "Close pop-in" at bounding box center [1211, 15] width 13 height 13
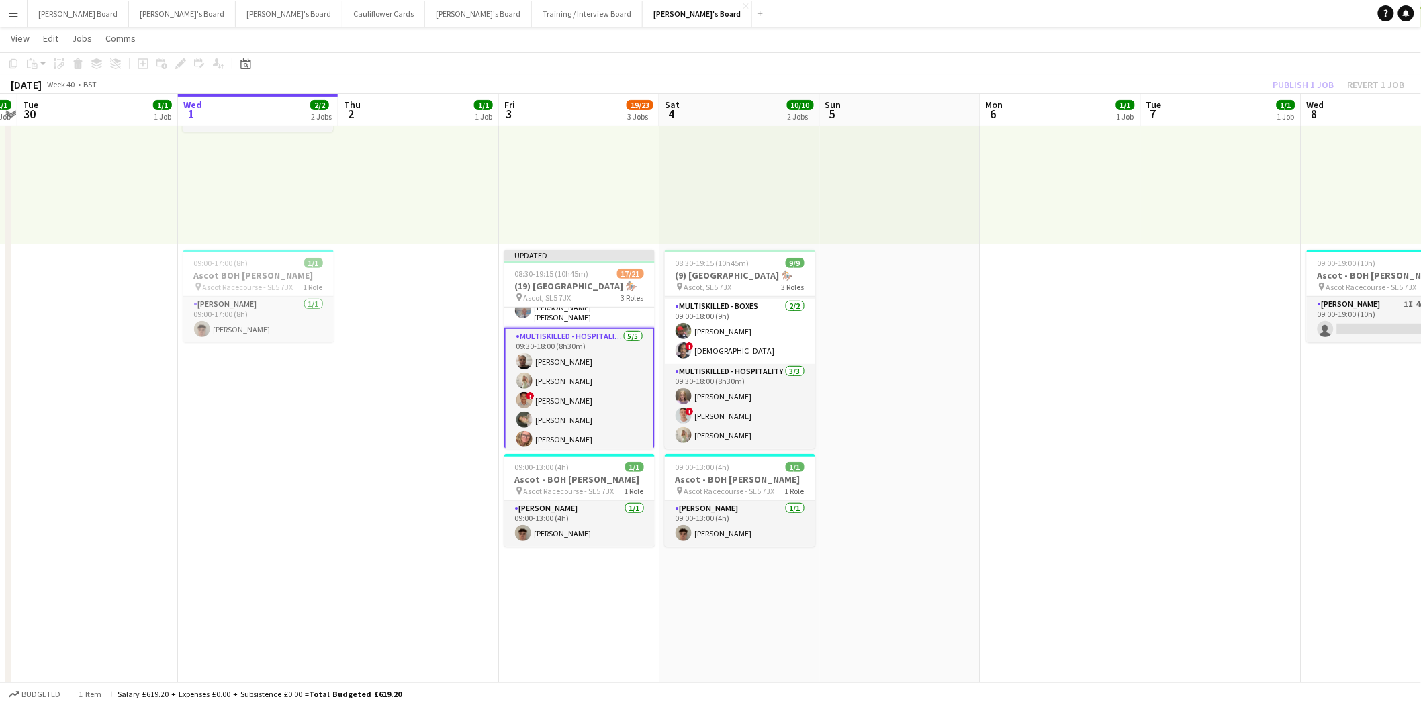
click at [602, 328] on app-card-role "Multiskilled - Hospitality 5/5 09:30-18:00 (8h30m) Sandra Kilgue Chloe Everley …" at bounding box center [579, 391] width 150 height 126
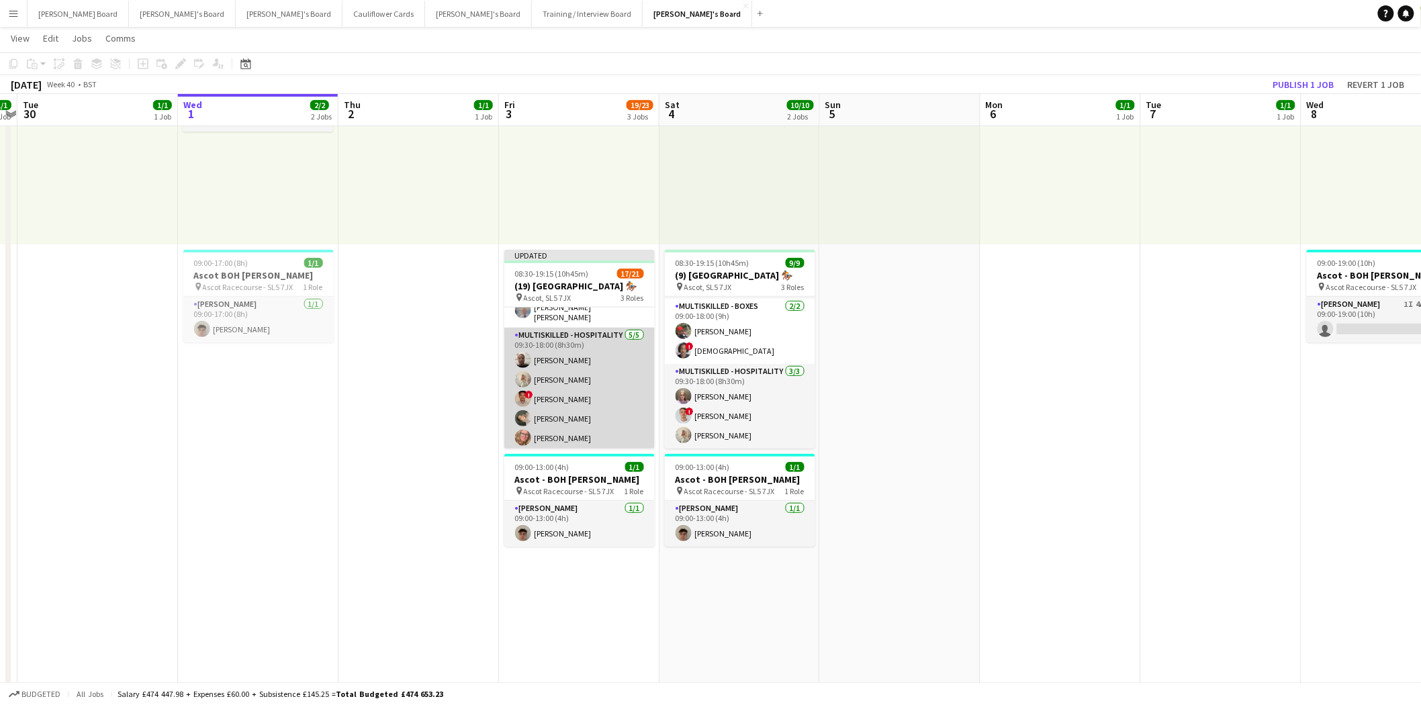
scroll to position [347, 0]
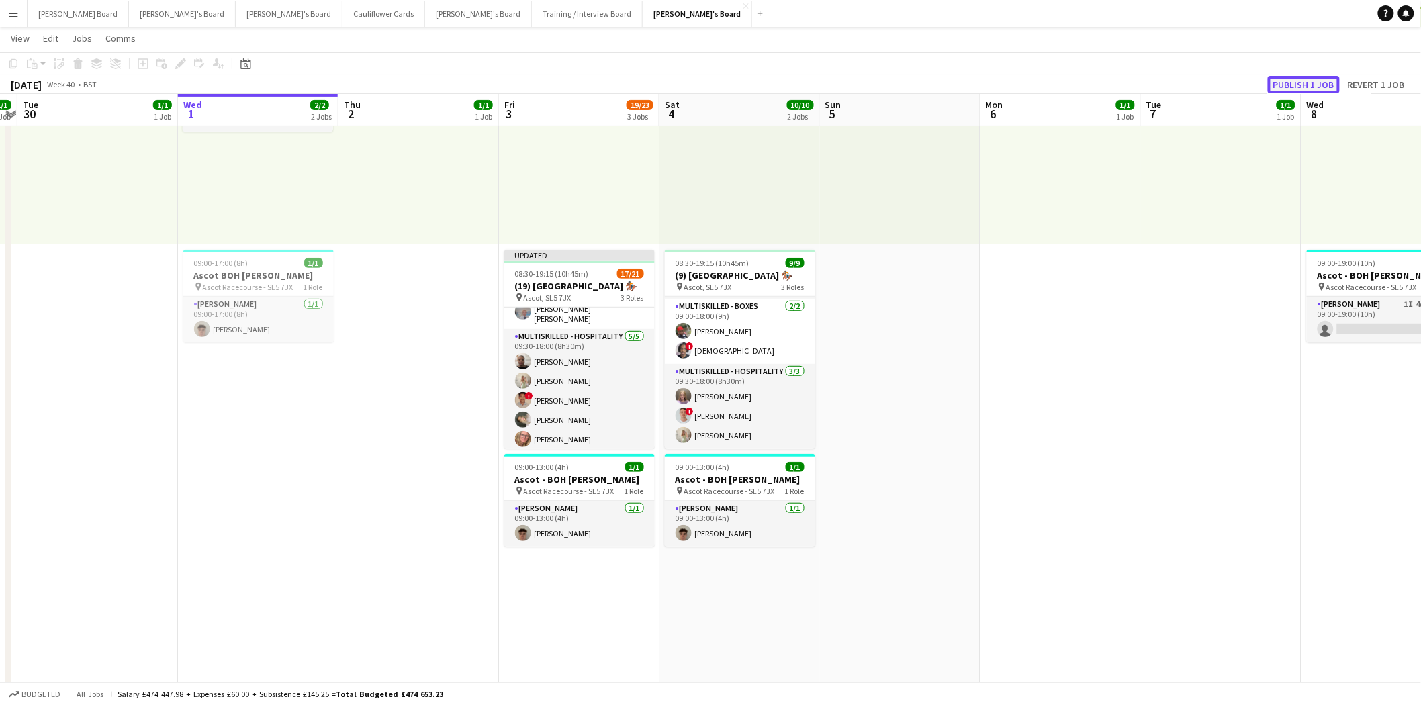
click at [1296, 81] on button "Publish 1 job" at bounding box center [1304, 84] width 72 height 17
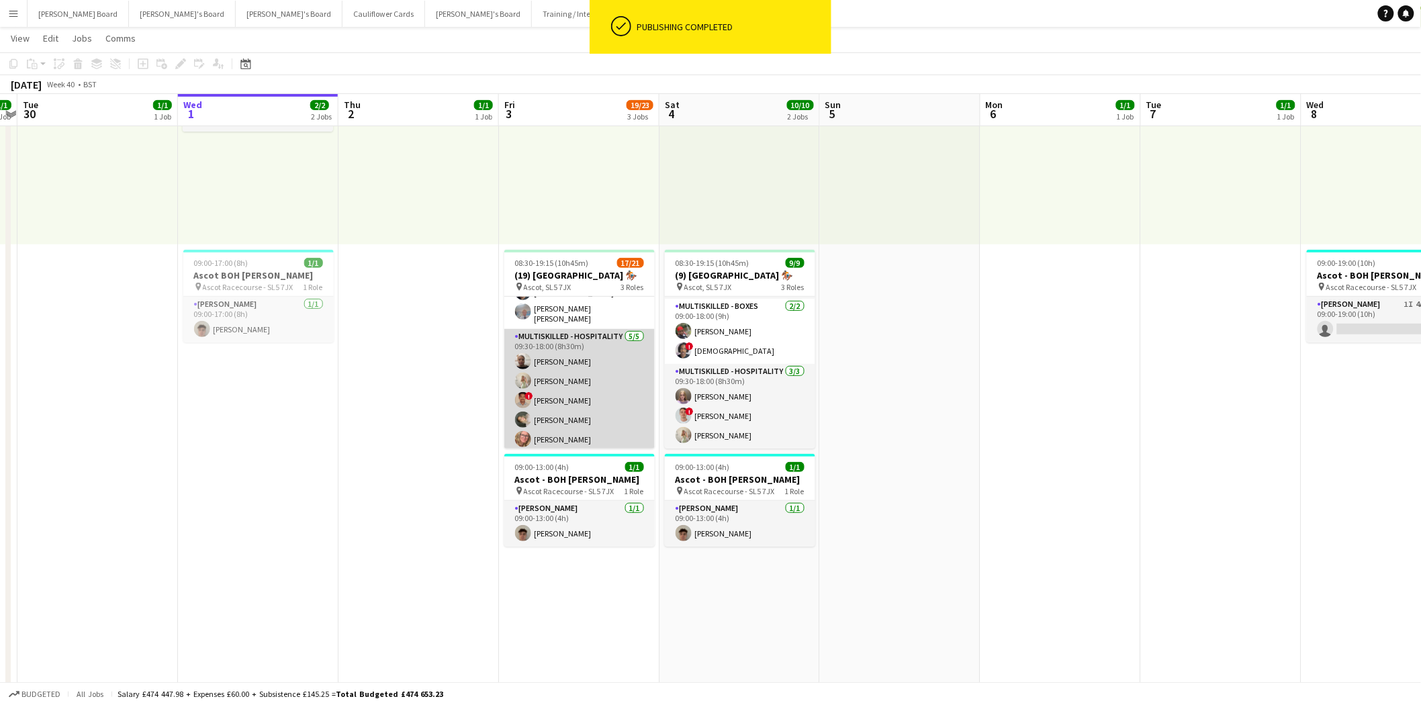
scroll to position [0, 302]
click at [584, 398] on app-card-role "Multiskilled - Hospitality 5/5 09:30-18:00 (8h30m) Sandra Kilgue Chloe Everley …" at bounding box center [581, 391] width 150 height 124
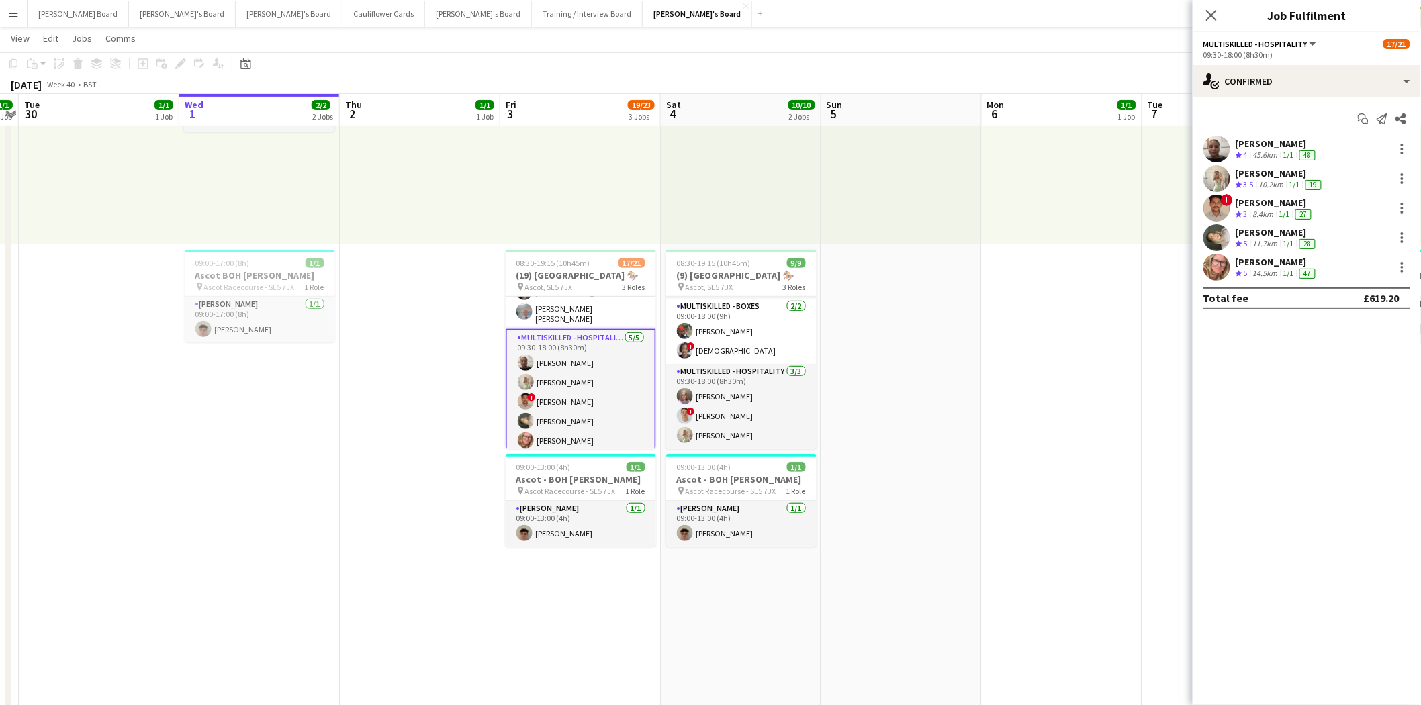
click at [1306, 232] on div "Sally Armstrong-Davies" at bounding box center [1277, 232] width 83 height 12
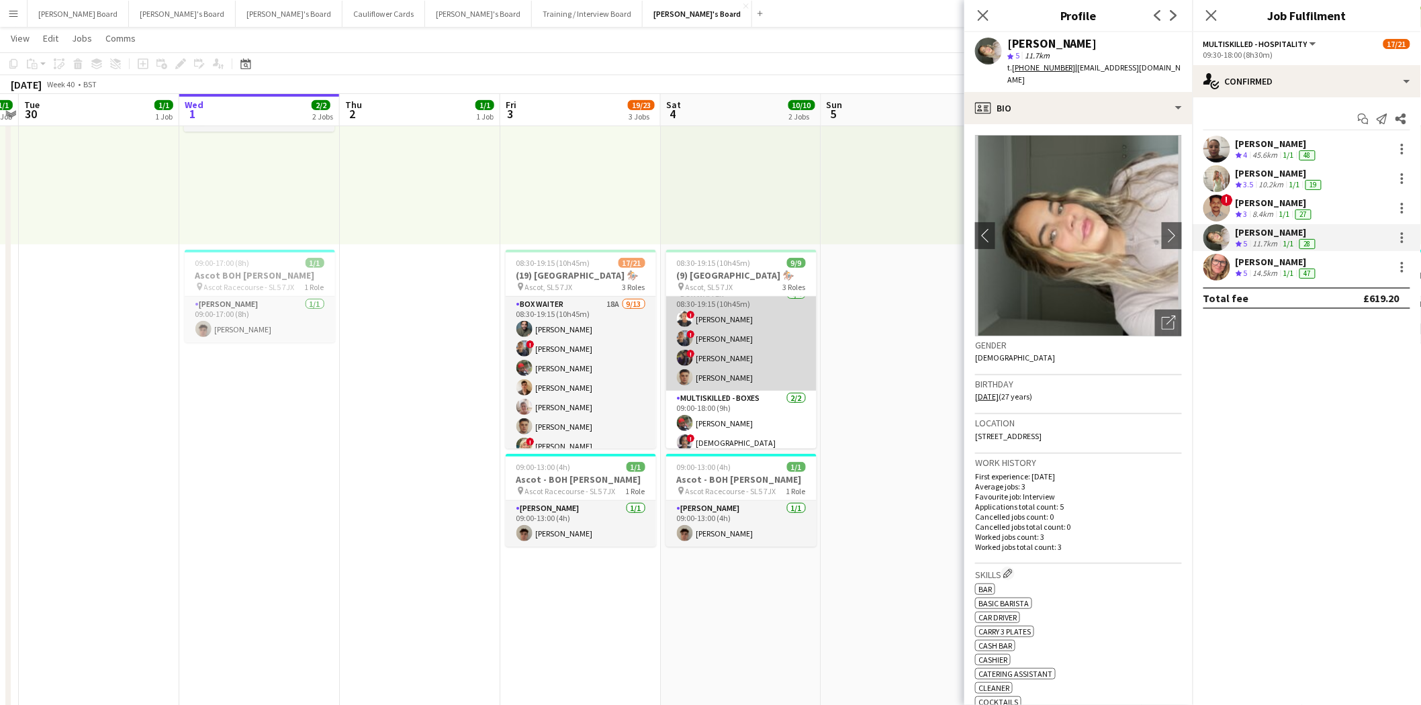
scroll to position [0, 0]
click at [739, 341] on app-card-role "BOX Waiter 4/4 08:30-19:15 (10h45m) ! Sula Bransden ! Alex Buchholdt ! Ewan Gri…" at bounding box center [741, 349] width 150 height 104
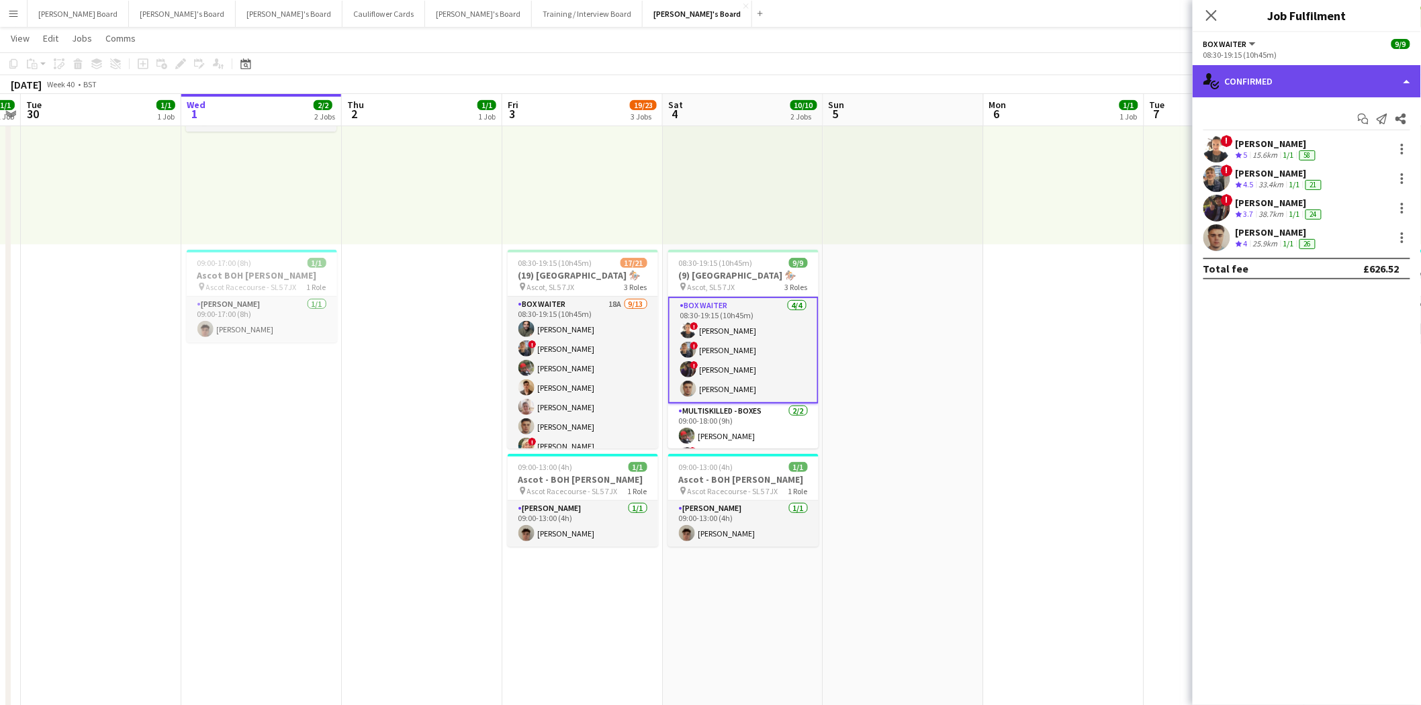
click at [1281, 88] on div "single-neutral-actions-check-2 Confirmed" at bounding box center [1307, 81] width 228 height 32
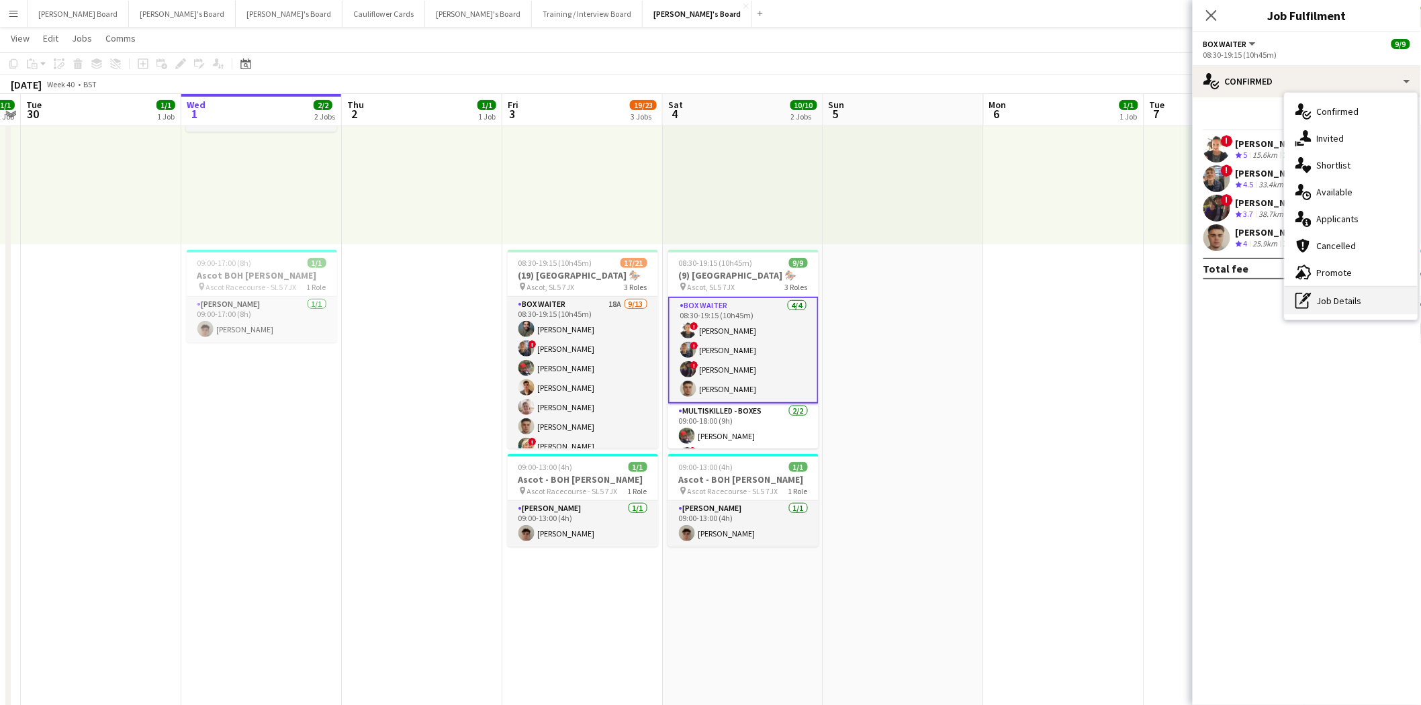
click at [1349, 300] on div "pen-write Job Details" at bounding box center [1351, 300] width 133 height 27
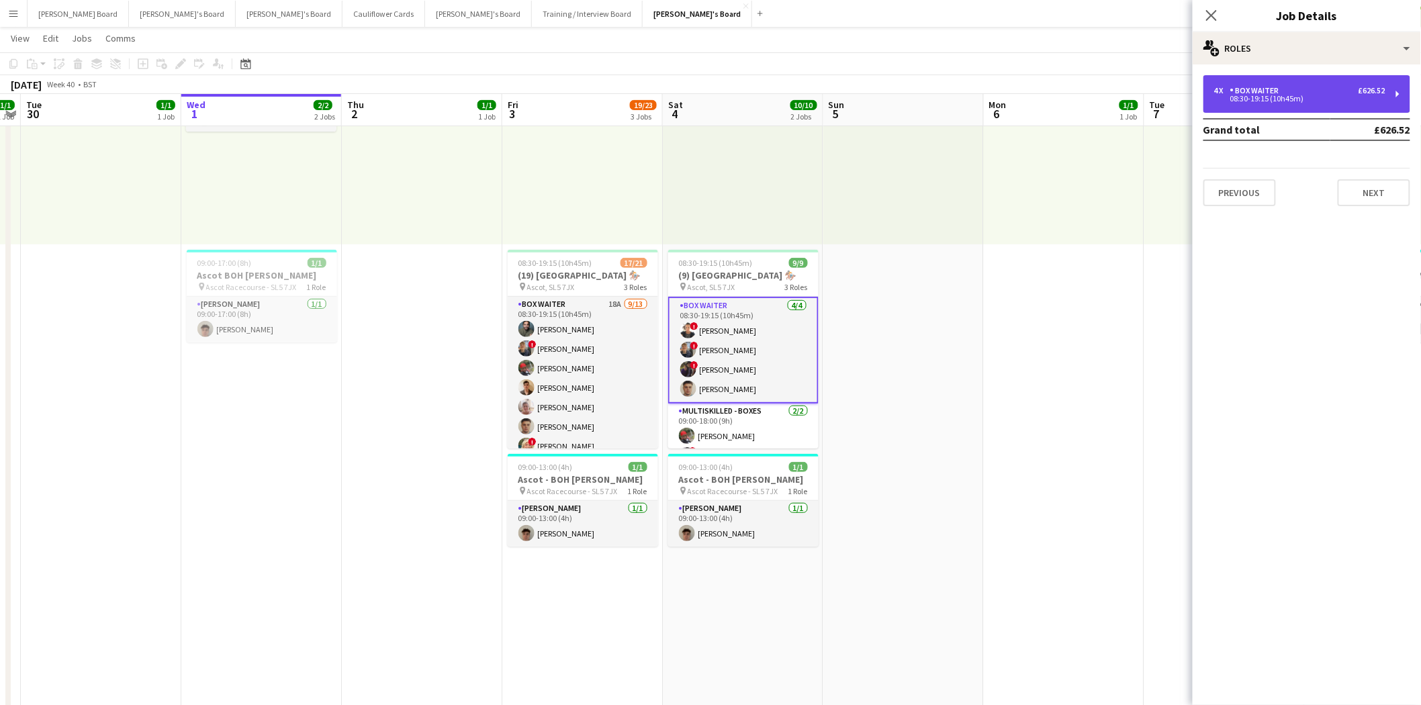
click at [1277, 77] on div "4 x BOX Waiter £626.52 08:30-19:15 (10h45m)" at bounding box center [1307, 94] width 207 height 38
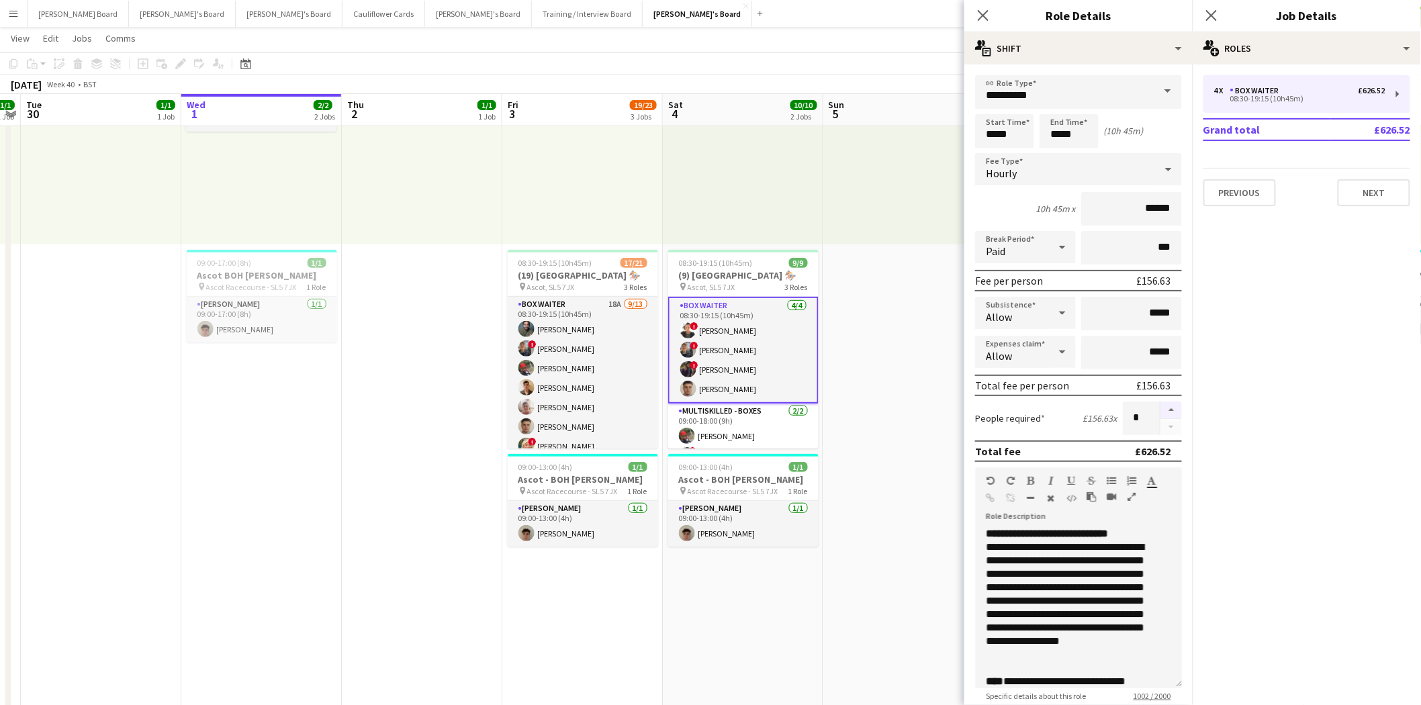
click at [1163, 403] on button "button" at bounding box center [1171, 410] width 21 height 17
type input "*"
click at [838, 304] on app-date-cell at bounding box center [903, 666] width 161 height 1330
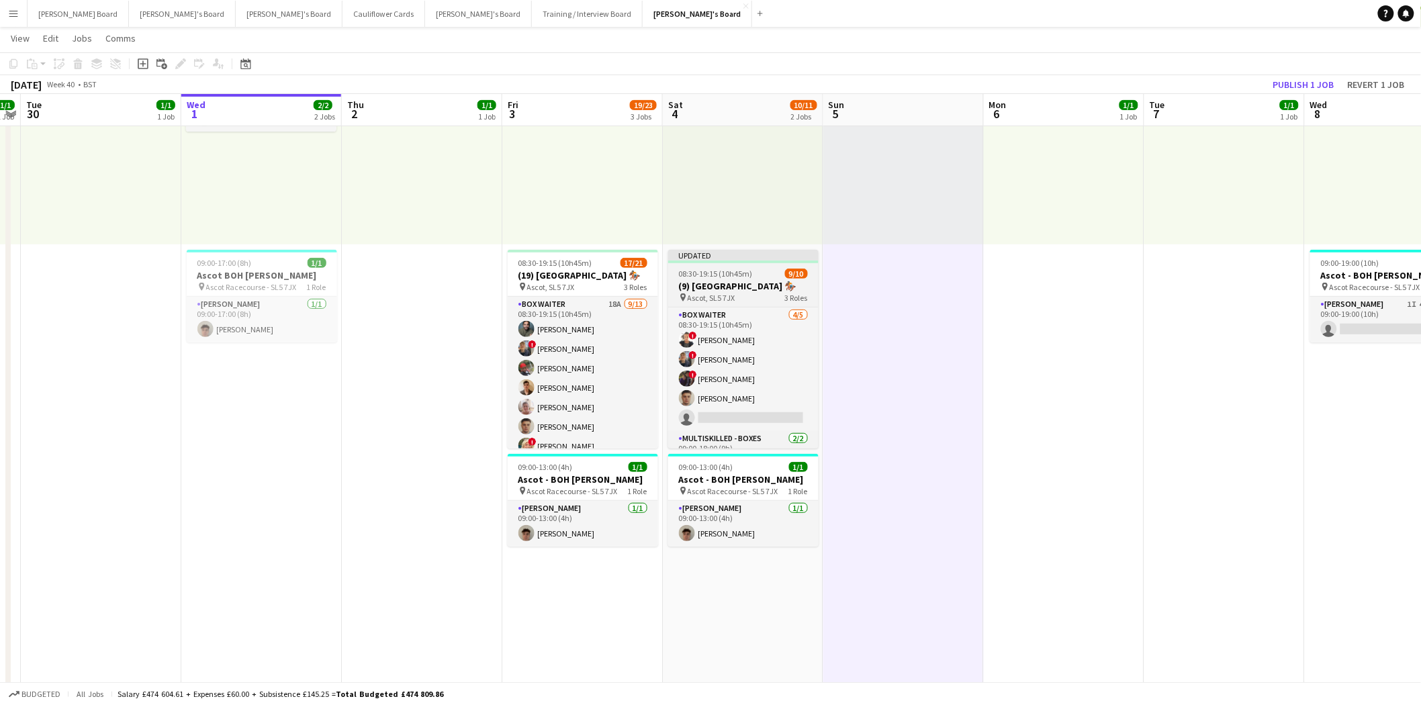
click at [742, 280] on h3 "(9) Ascot Racecourse 🏇🏼" at bounding box center [743, 286] width 150 height 12
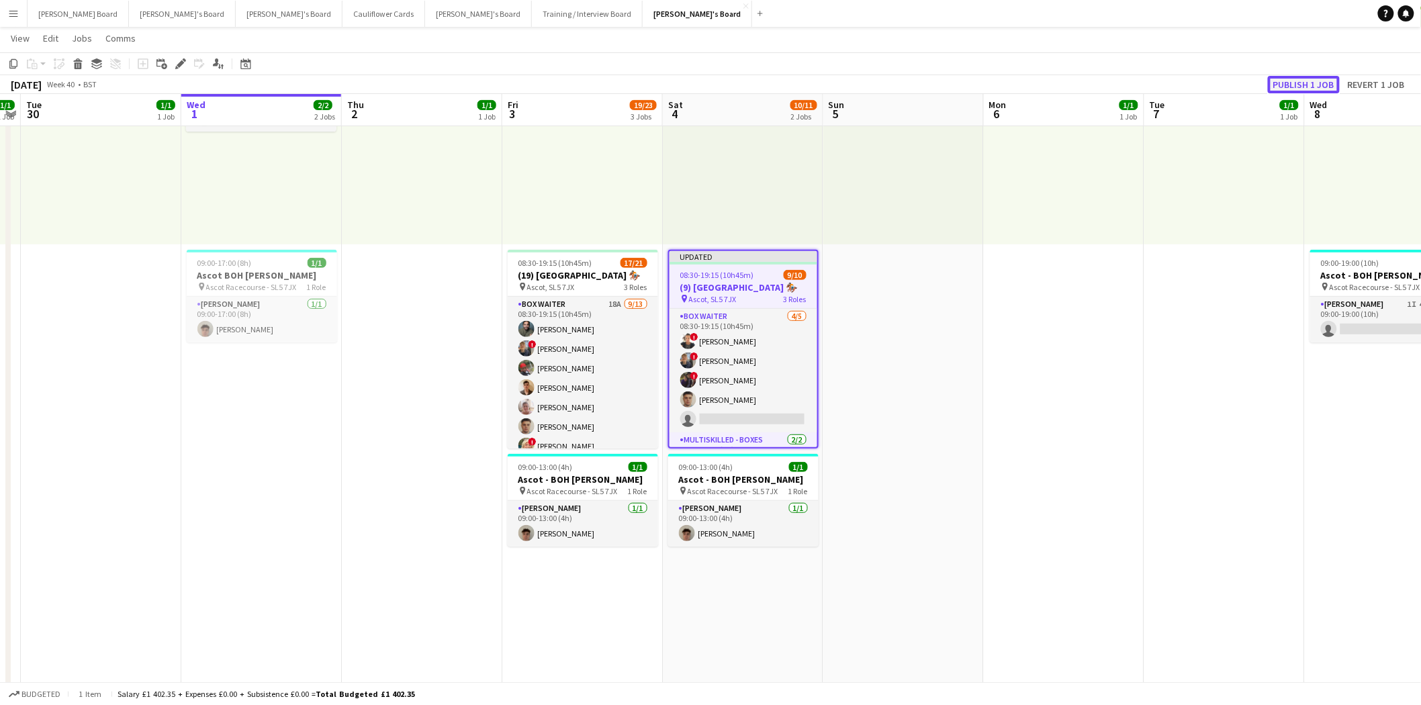
click at [1300, 84] on button "Publish 1 job" at bounding box center [1304, 84] width 72 height 17
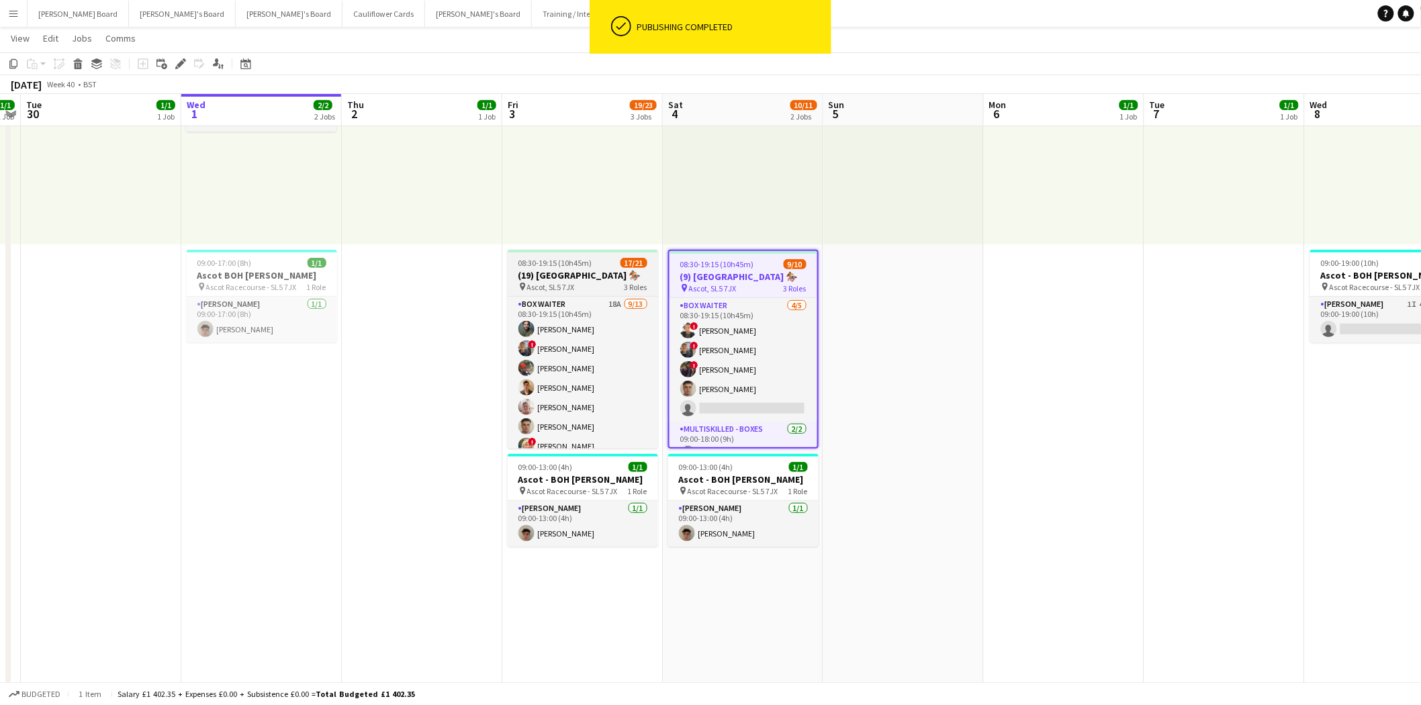
click at [576, 273] on h3 "(19) Ascot Racecourse 🏇🏼" at bounding box center [583, 275] width 150 height 12
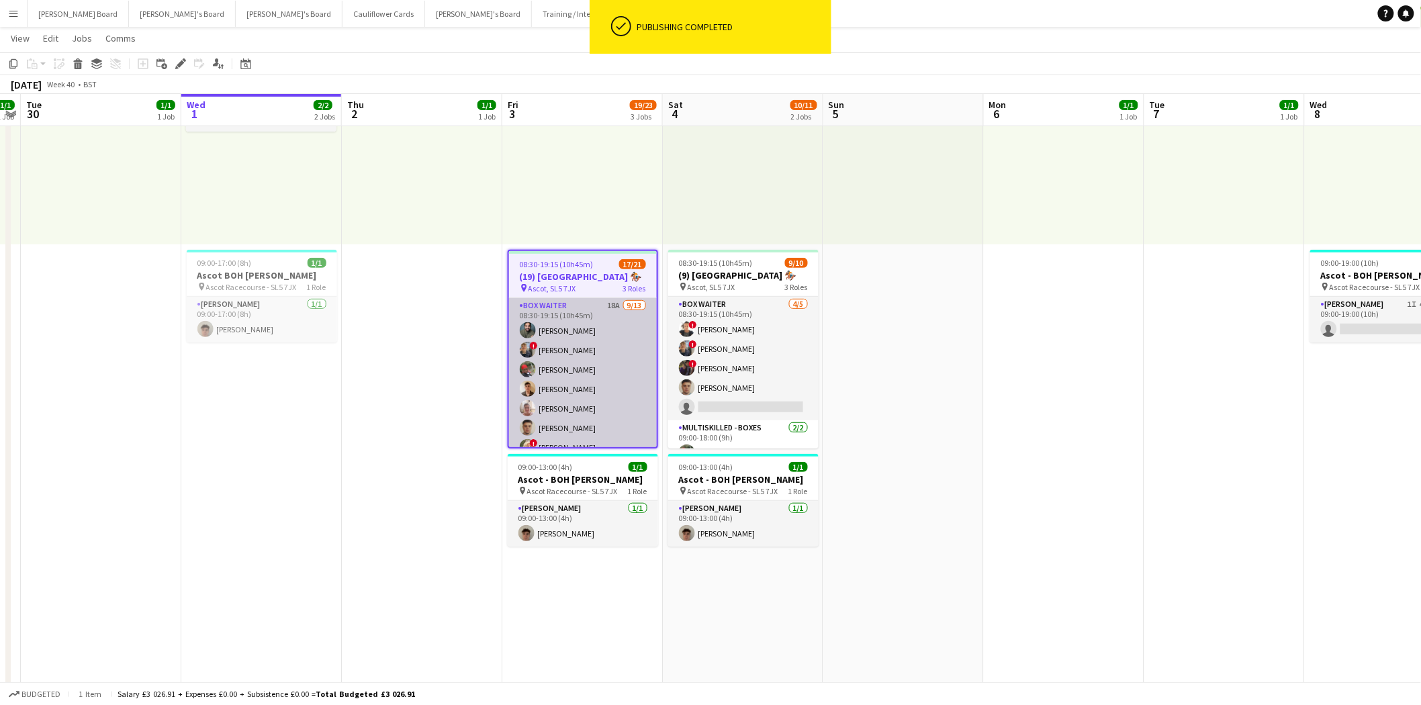
click at [576, 318] on app-card-role "BOX Waiter 18A 9/13 08:30-19:15 (10h45m) Rehan Banga ! Alex Buchholdt Kelvin Ba…" at bounding box center [583, 437] width 148 height 279
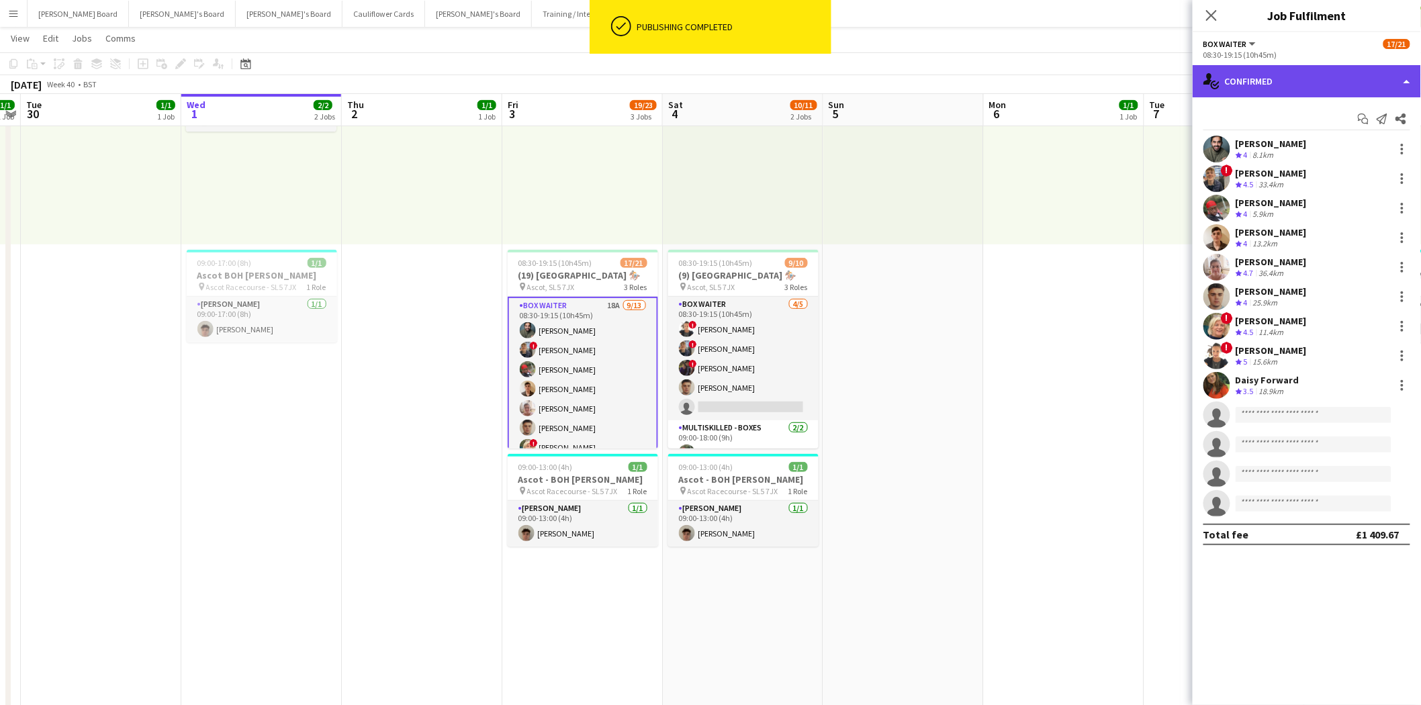
click at [1293, 82] on div "single-neutral-actions-check-2 Confirmed" at bounding box center [1307, 81] width 228 height 32
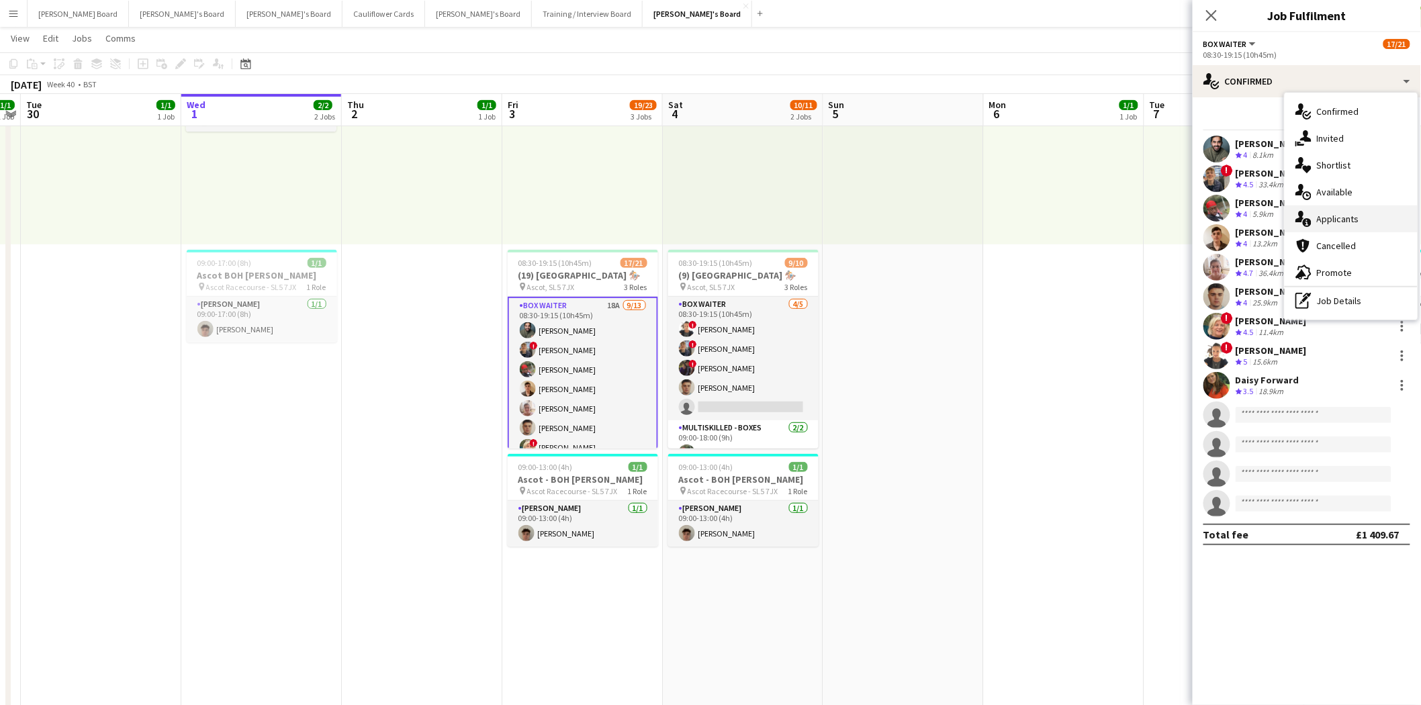
click at [1337, 228] on div "single-neutral-actions-information Applicants" at bounding box center [1351, 219] width 133 height 27
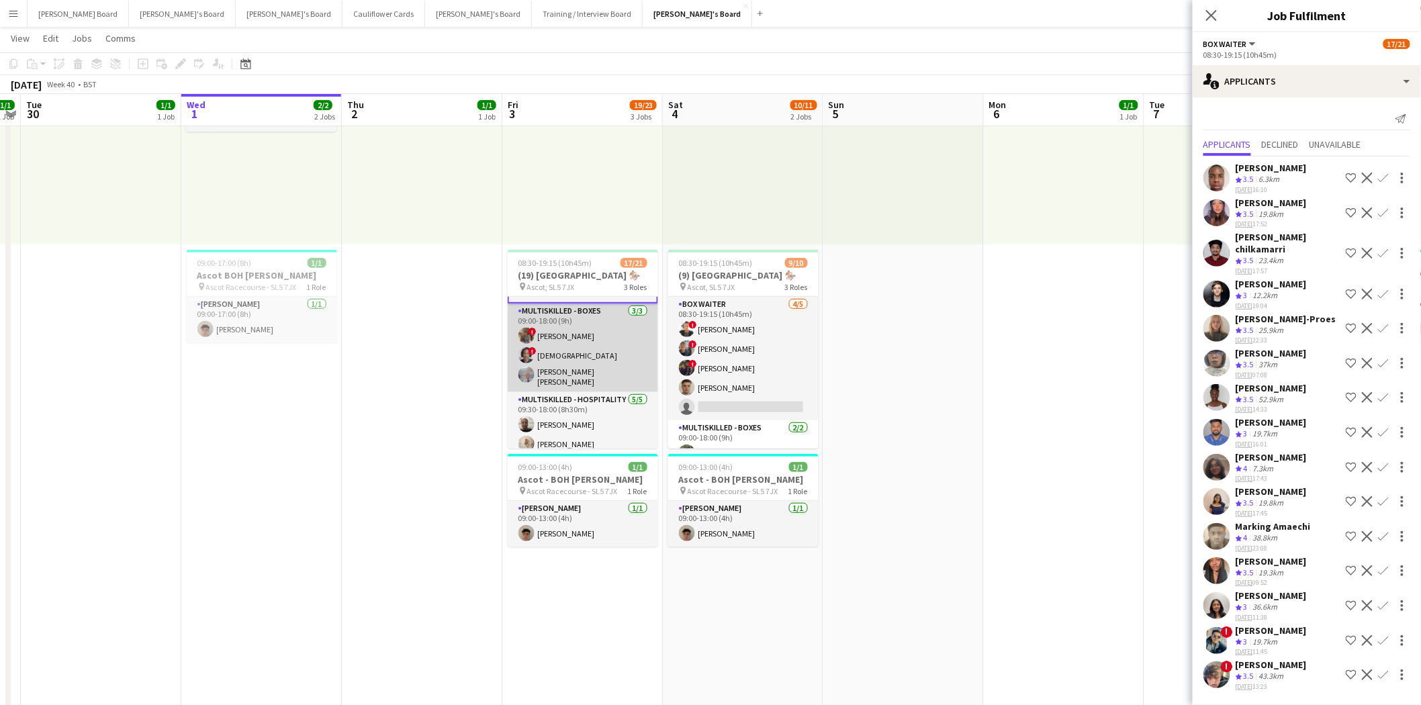
scroll to position [298, 0]
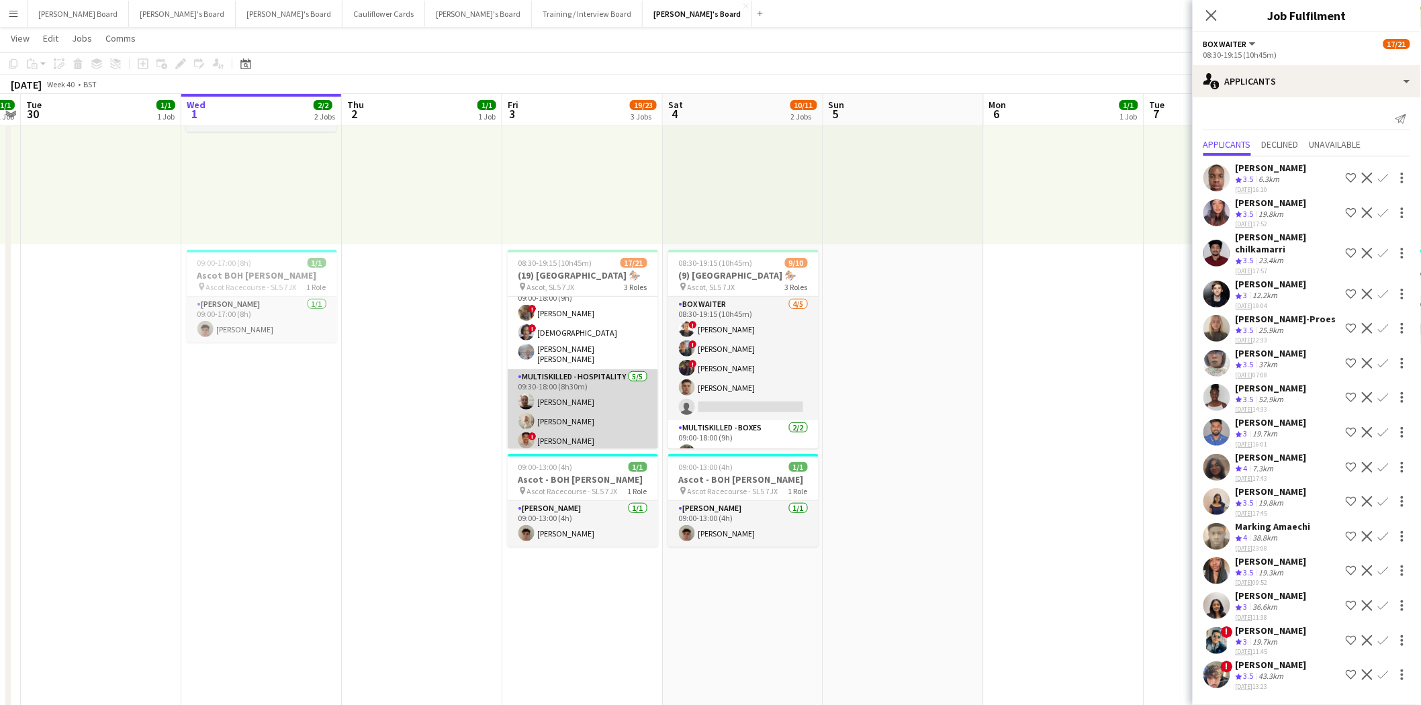
click at [590, 408] on app-card-role "Multiskilled - Hospitality 5/5 09:30-18:00 (8h30m) Sandra Kilgue Chloe Everley …" at bounding box center [583, 431] width 150 height 124
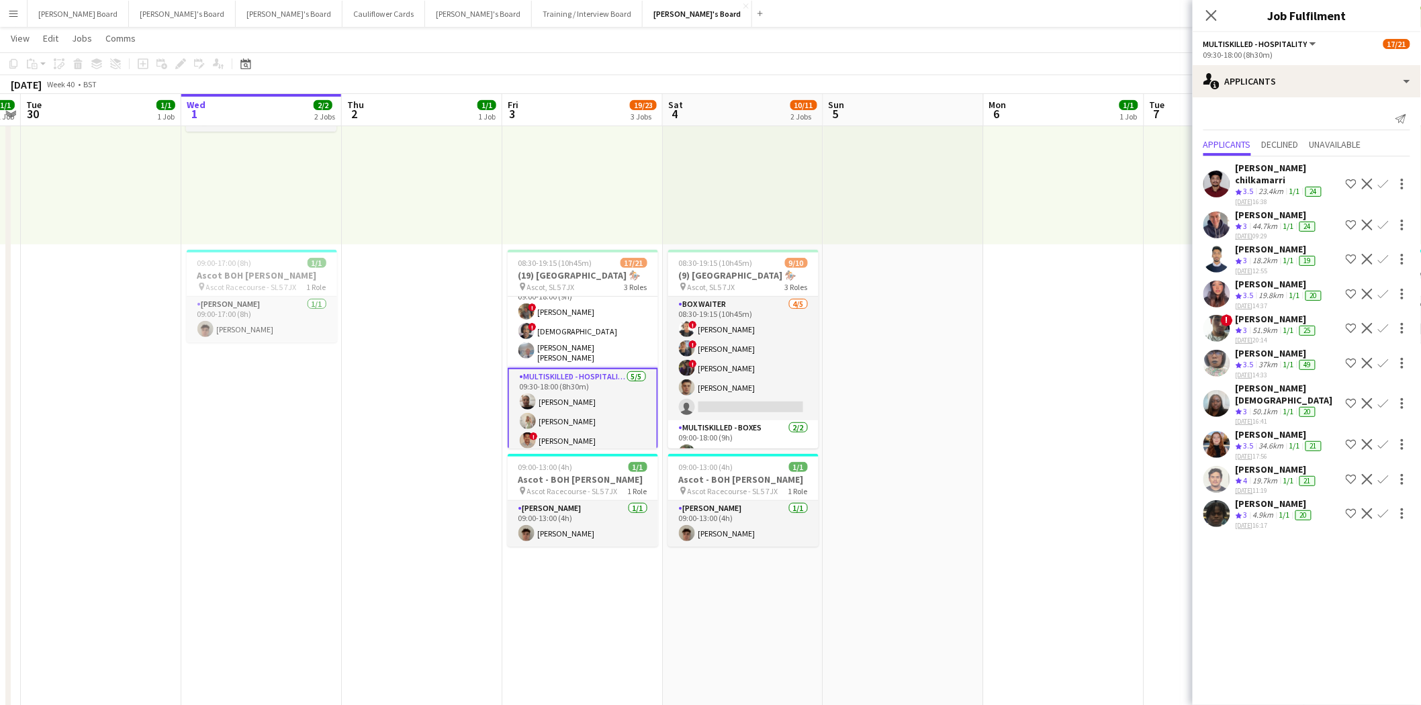
scroll to position [337, 0]
click at [609, 379] on app-card-role "Multiskilled - Hospitality 5/5 09:30-18:00 (8h30m) Sandra Kilgue Chloe Everley …" at bounding box center [583, 391] width 150 height 126
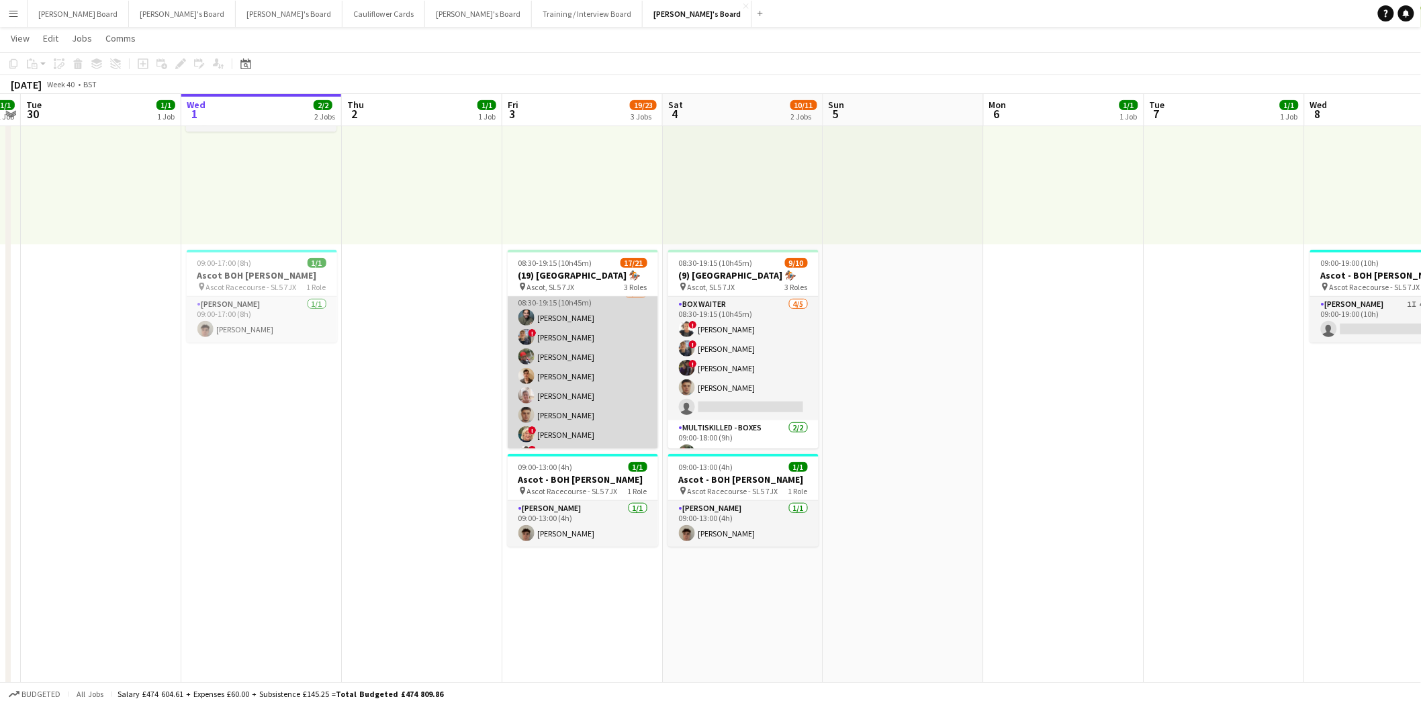
scroll to position [0, 0]
click at [603, 365] on app-card-role "BOX Waiter 18A 9/13 08:30-19:15 (10h45m) Rehan Banga ! Alex Buchholdt Kelvin Ba…" at bounding box center [583, 361] width 150 height 279
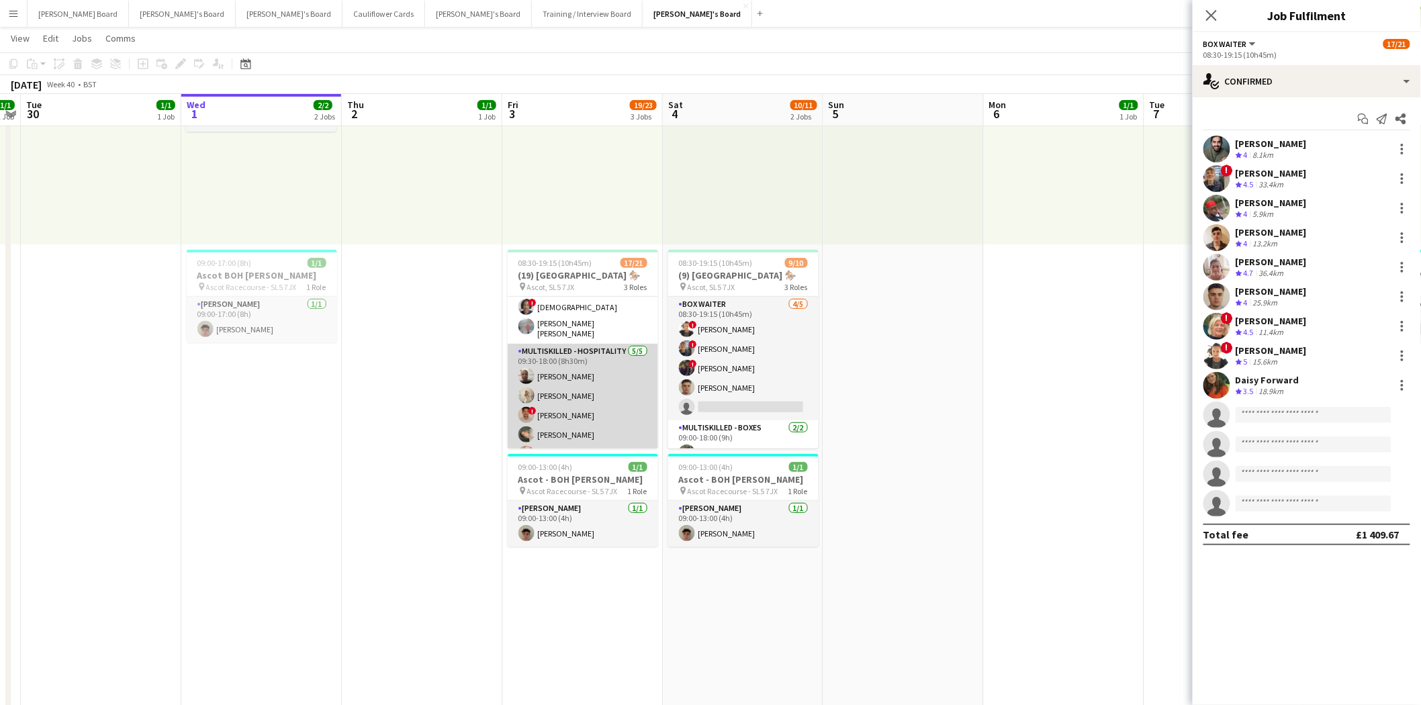
scroll to position [337, 0]
click at [612, 417] on app-card-role "Multiskilled - Hospitality 5/5 09:30-18:00 (8h30m) Sandra Kilgue Chloe Everley …" at bounding box center [583, 392] width 150 height 124
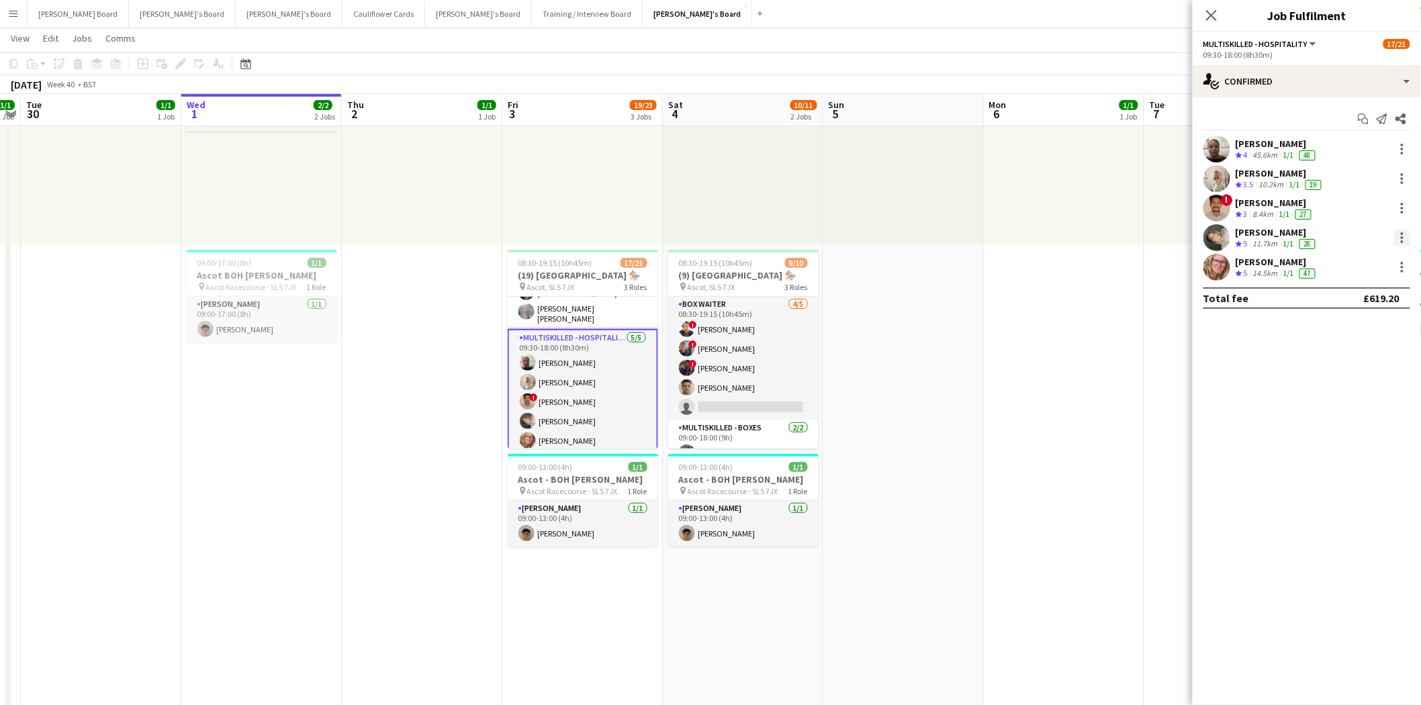
click at [1404, 240] on div at bounding box center [1402, 241] width 3 height 3
click at [1351, 297] on span "Switch crew" at bounding box center [1345, 294] width 57 height 11
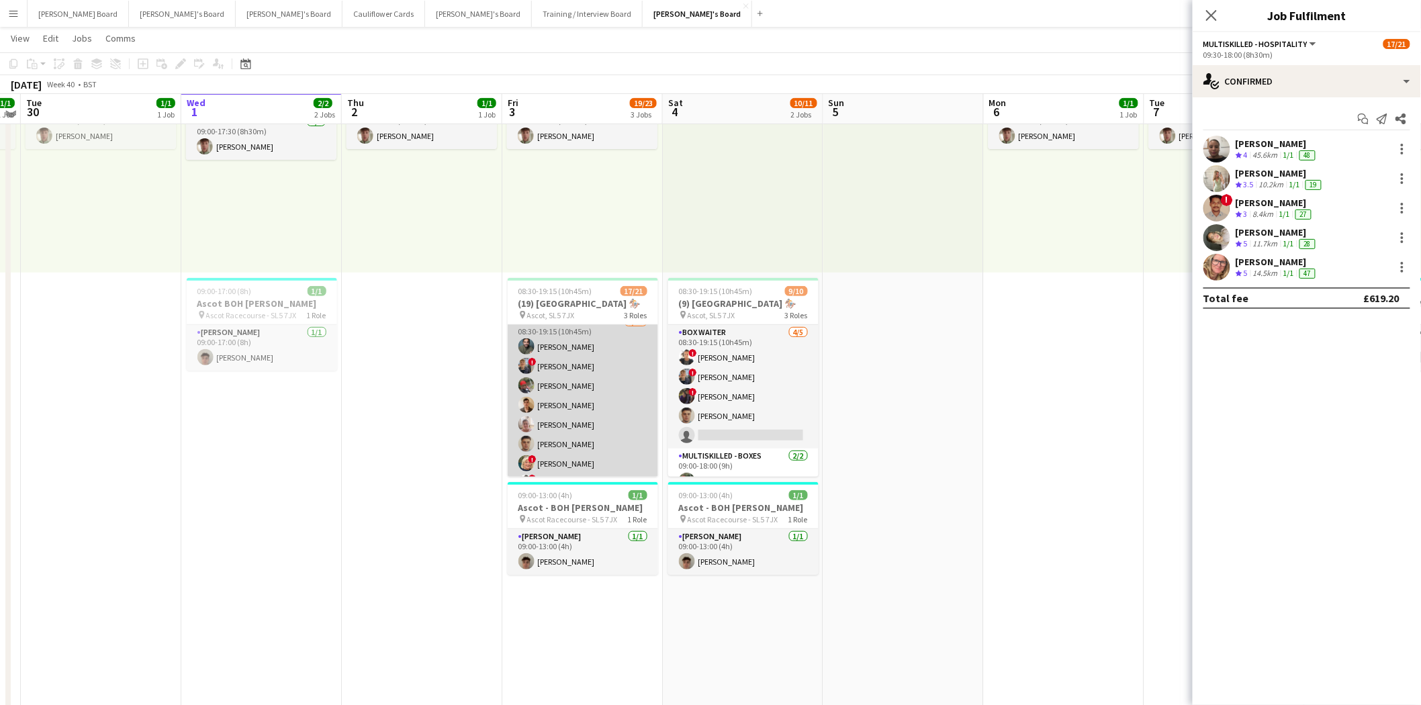
scroll to position [0, 0]
click at [583, 377] on app-card-role "BOX Waiter 18A 9/13 08:30-19:15 (10h45m) Rehan Banga ! Alex Buchholdt Kelvin Ba…" at bounding box center [583, 315] width 150 height 279
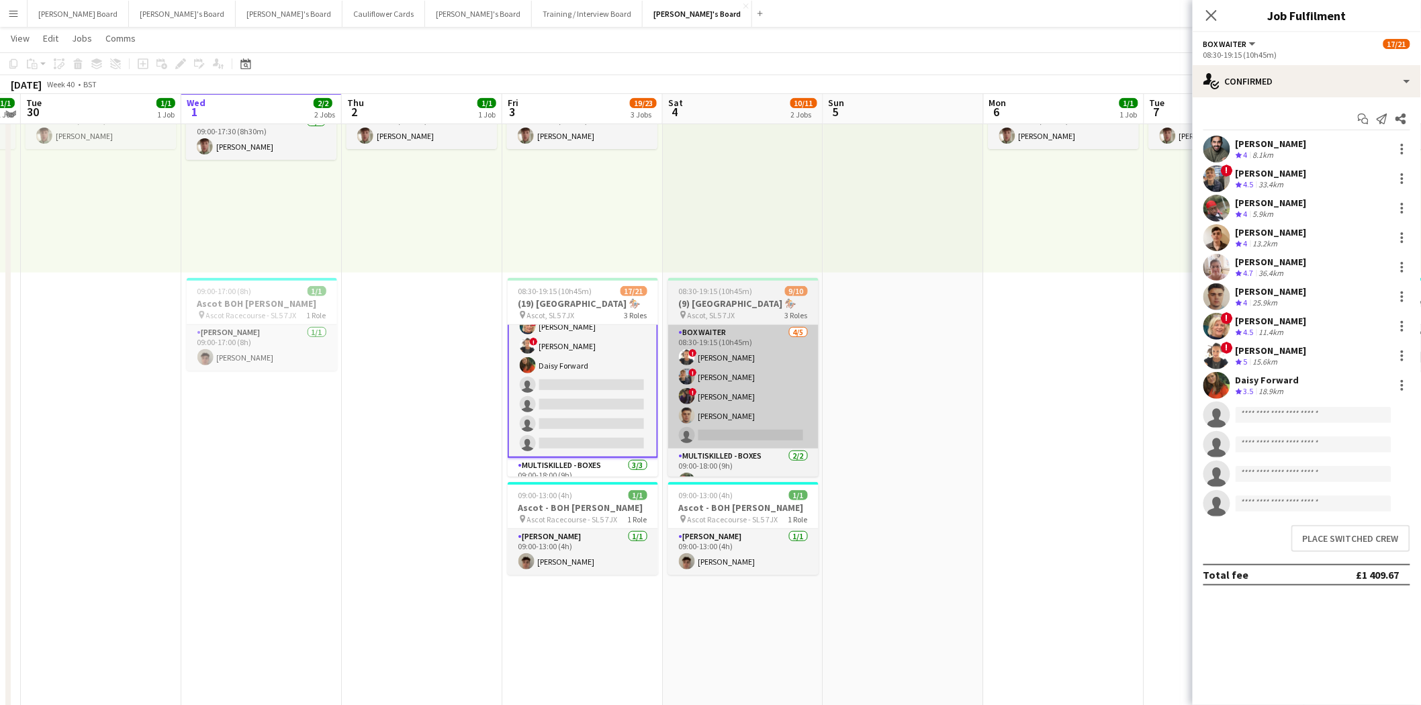
scroll to position [150, 0]
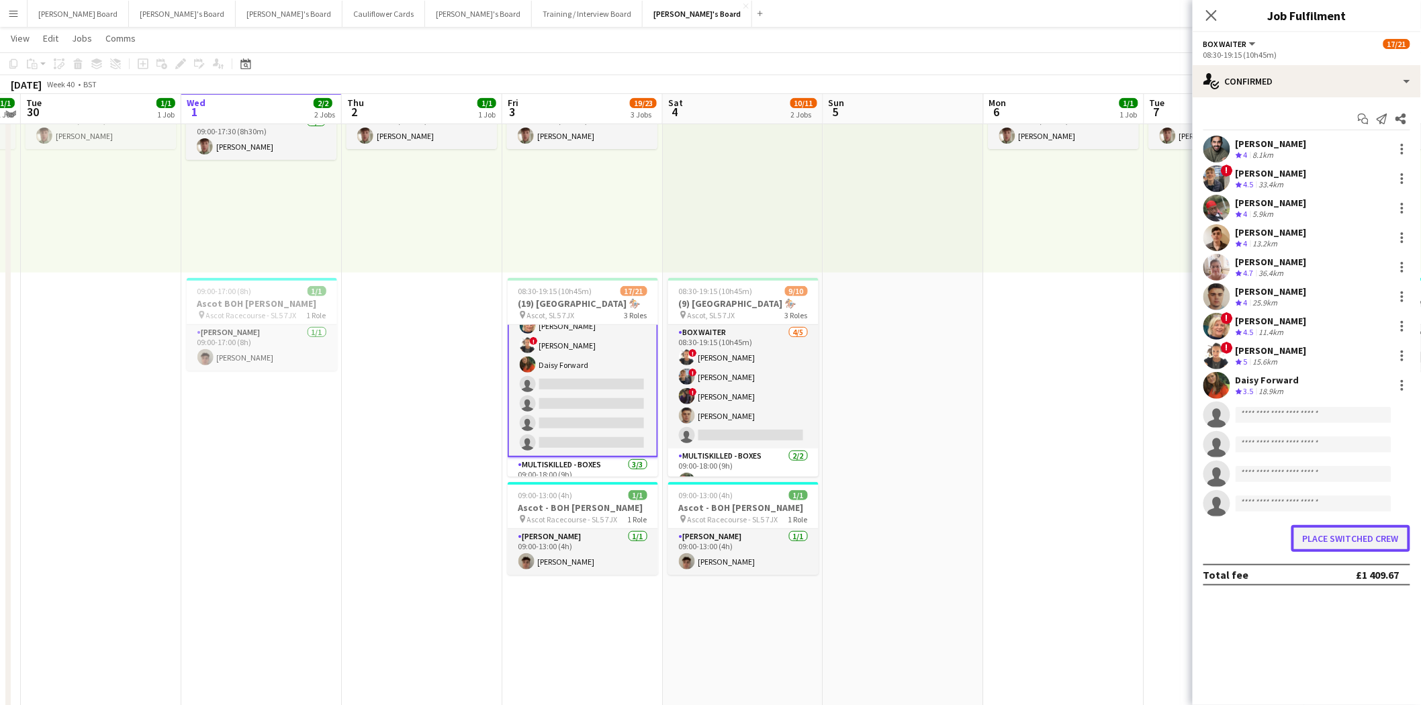
click at [1346, 538] on button "Place switched crew" at bounding box center [1351, 538] width 119 height 27
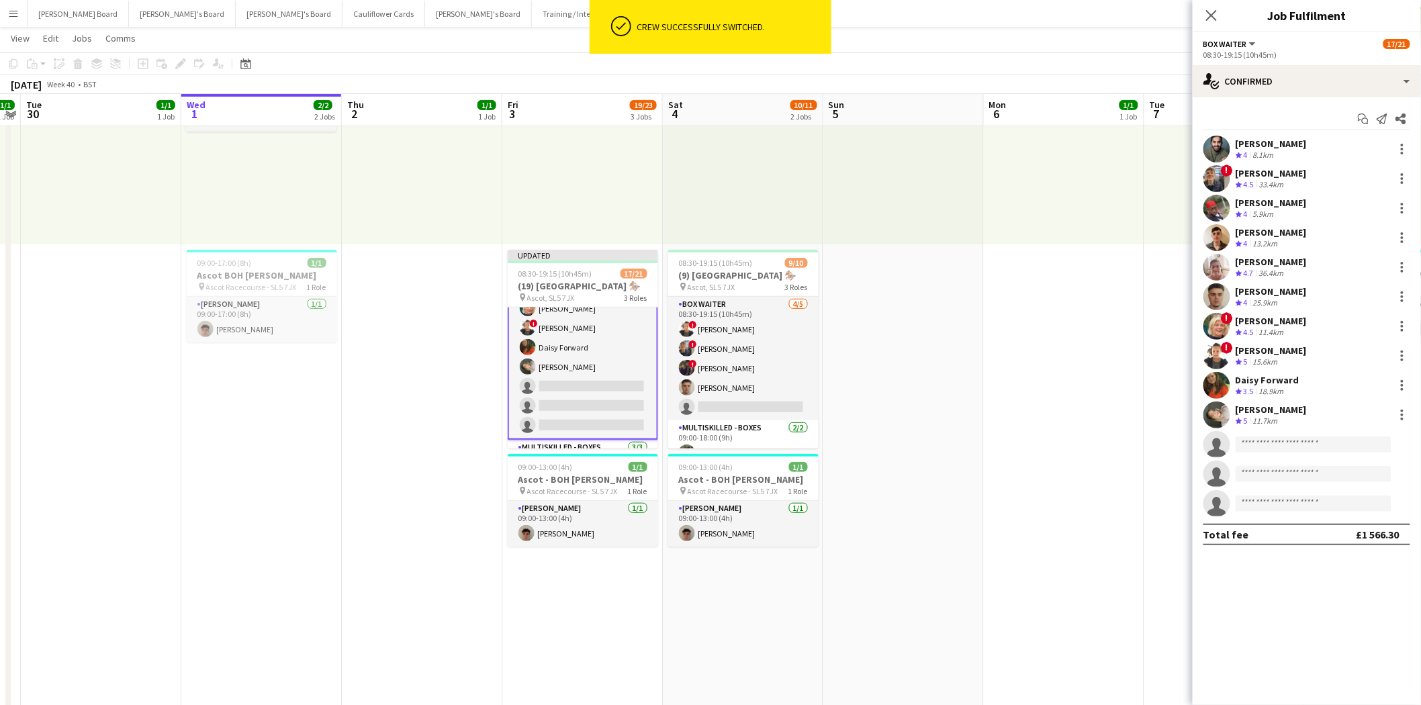
scroll to position [149, 0]
click at [588, 281] on h3 "(19) Ascot Racecourse 🏇🏼" at bounding box center [583, 286] width 150 height 12
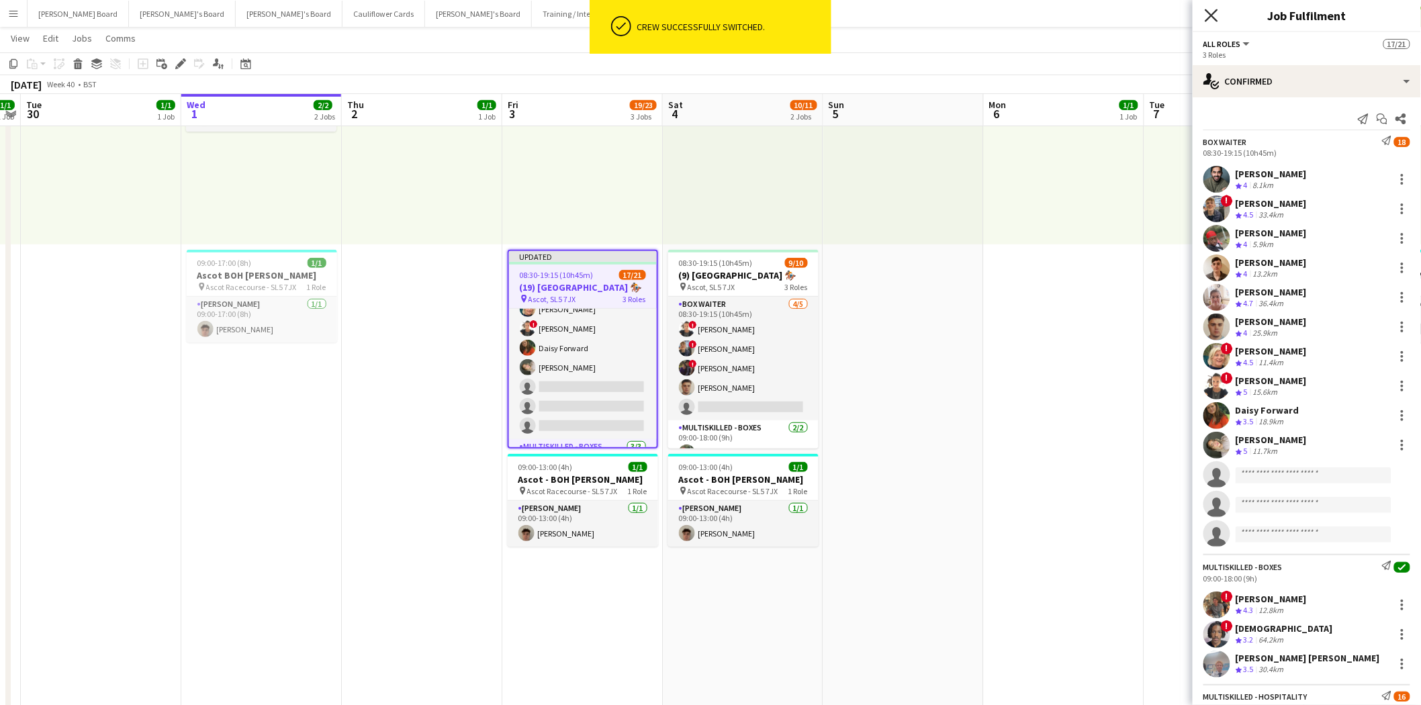
click at [1206, 17] on icon "Close pop-in" at bounding box center [1211, 15] width 13 height 13
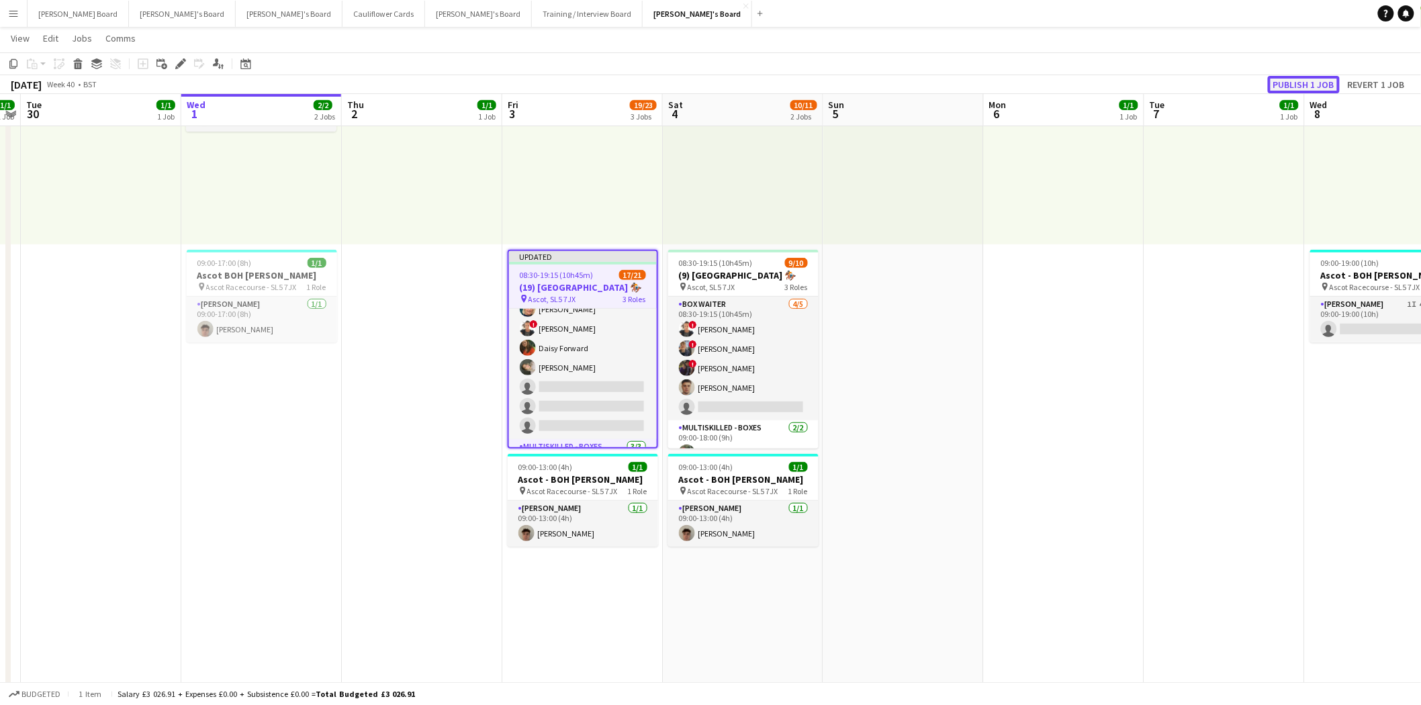
click at [1324, 77] on button "Publish 1 job" at bounding box center [1304, 84] width 72 height 17
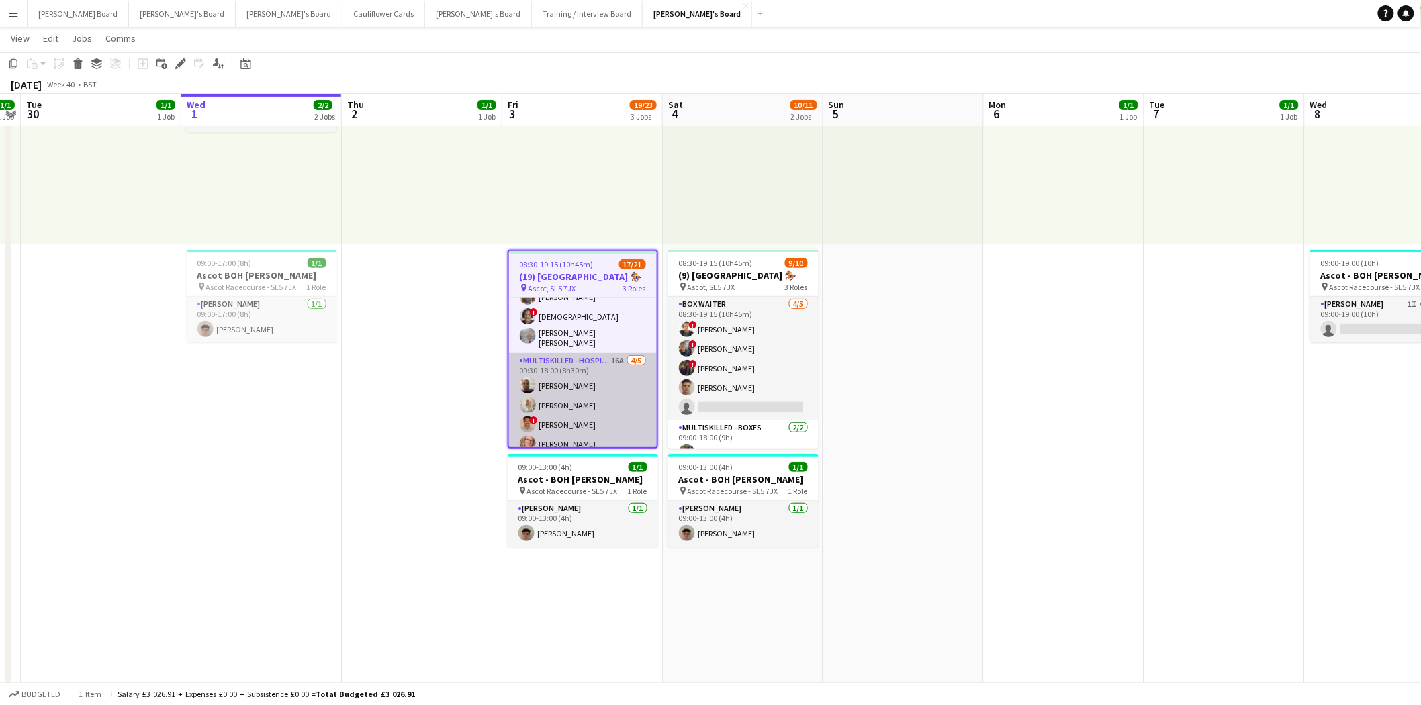
scroll to position [337, 0]
click at [607, 419] on app-card-role "Multiskilled - Hospitality 16A 4/5 09:30-18:00 (8h30m) Sandra Kilgue Chloe Ever…" at bounding box center [583, 391] width 148 height 124
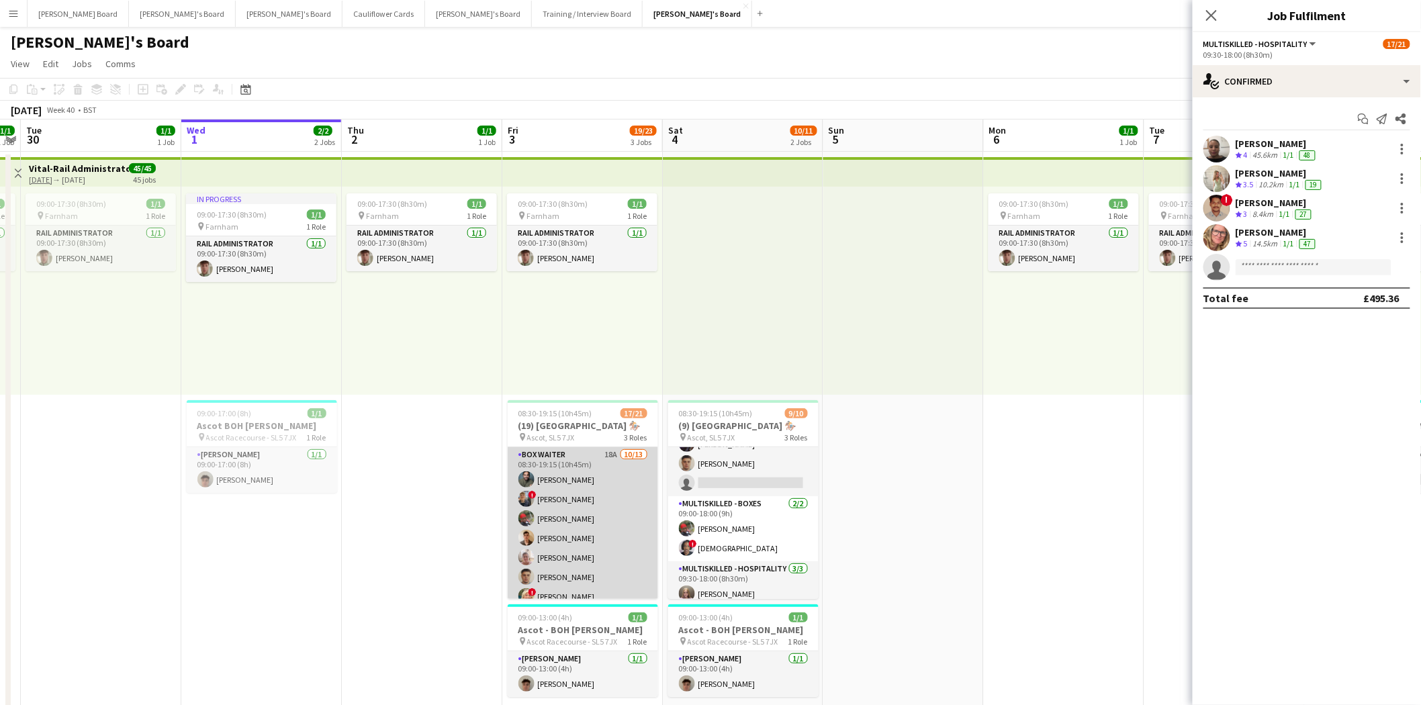
scroll to position [149, 0]
click at [575, 516] on app-card-role "BOX Waiter 18A 10/13 08:30-19:15 (10h45m) Rehan Banga ! Alex Buchholdt Kelvin B…" at bounding box center [583, 437] width 150 height 279
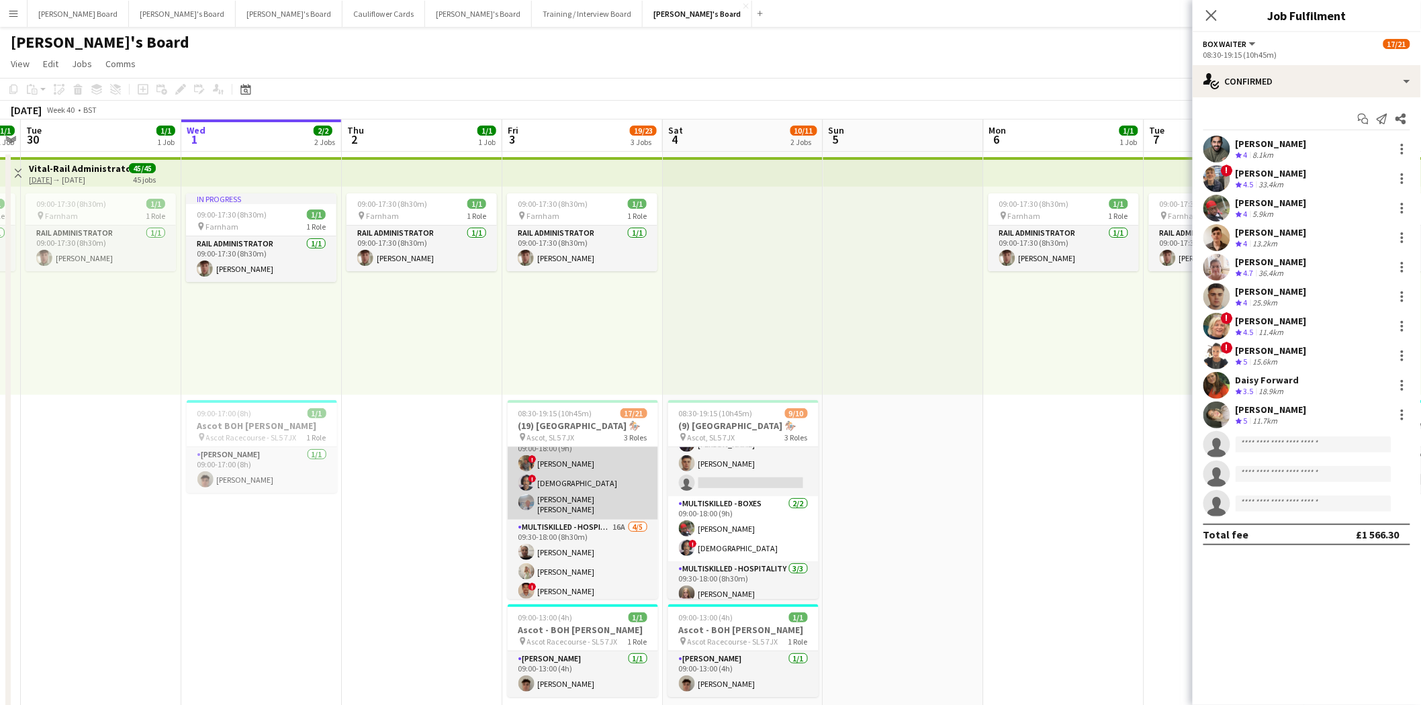
scroll to position [224, 0]
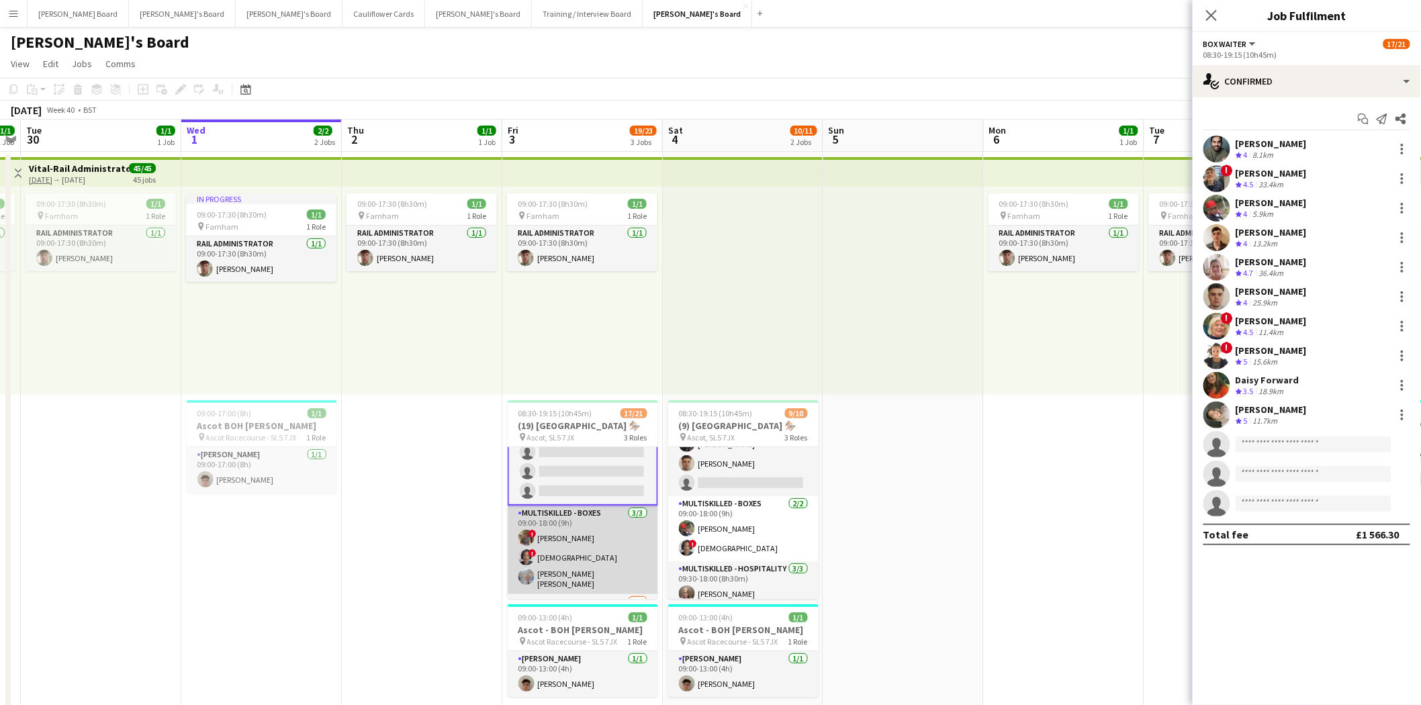
click at [594, 542] on app-card-role "Multiskilled - Boxes 3/3 09:00-18:00 (9h) ! Luke Powell ! Mofe Soyibo Oliver Li…" at bounding box center [583, 550] width 150 height 89
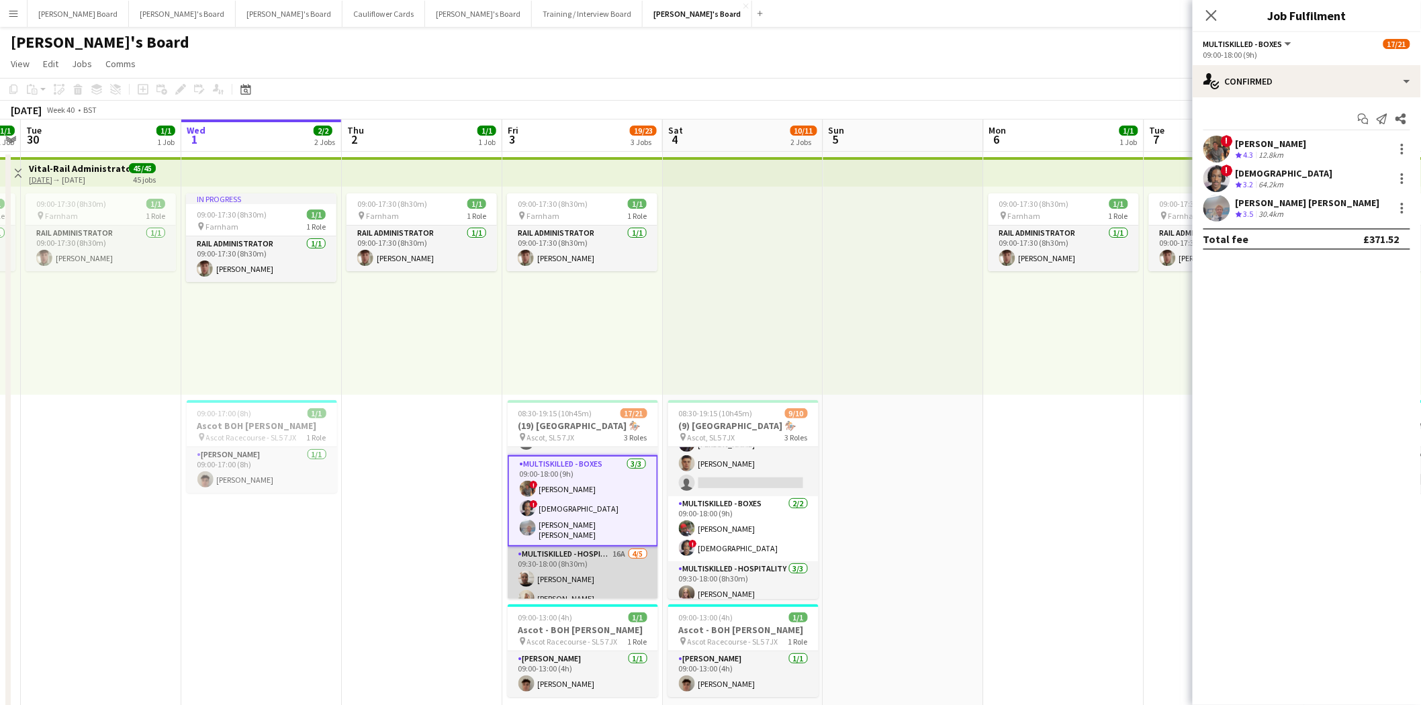
scroll to position [337, 0]
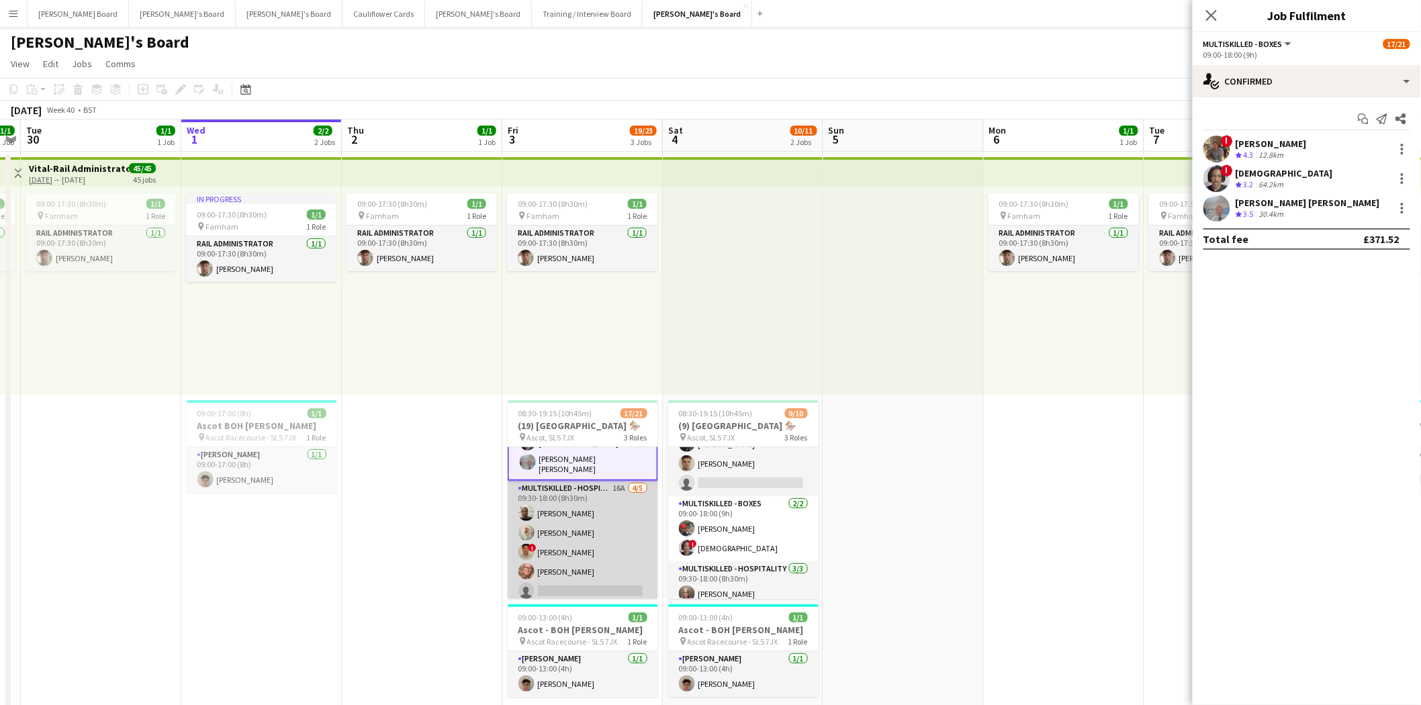
drag, startPoint x: 589, startPoint y: 547, endPoint x: 620, endPoint y: 543, distance: 31.3
click at [590, 547] on app-card-role "Multiskilled - Hospitality 16A 4/5 09:30-18:00 (8h30m) Sandra Kilgue Chloe Ever…" at bounding box center [583, 543] width 150 height 124
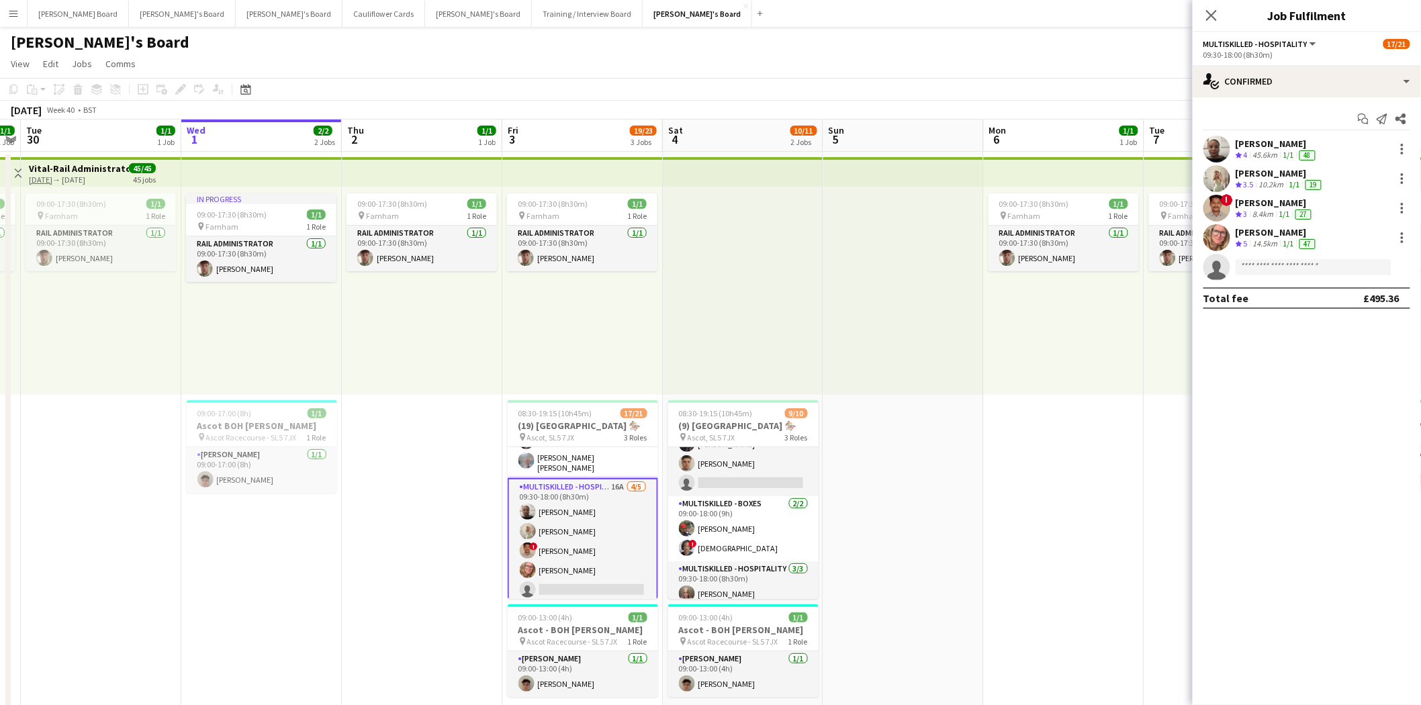
scroll to position [336, 0]
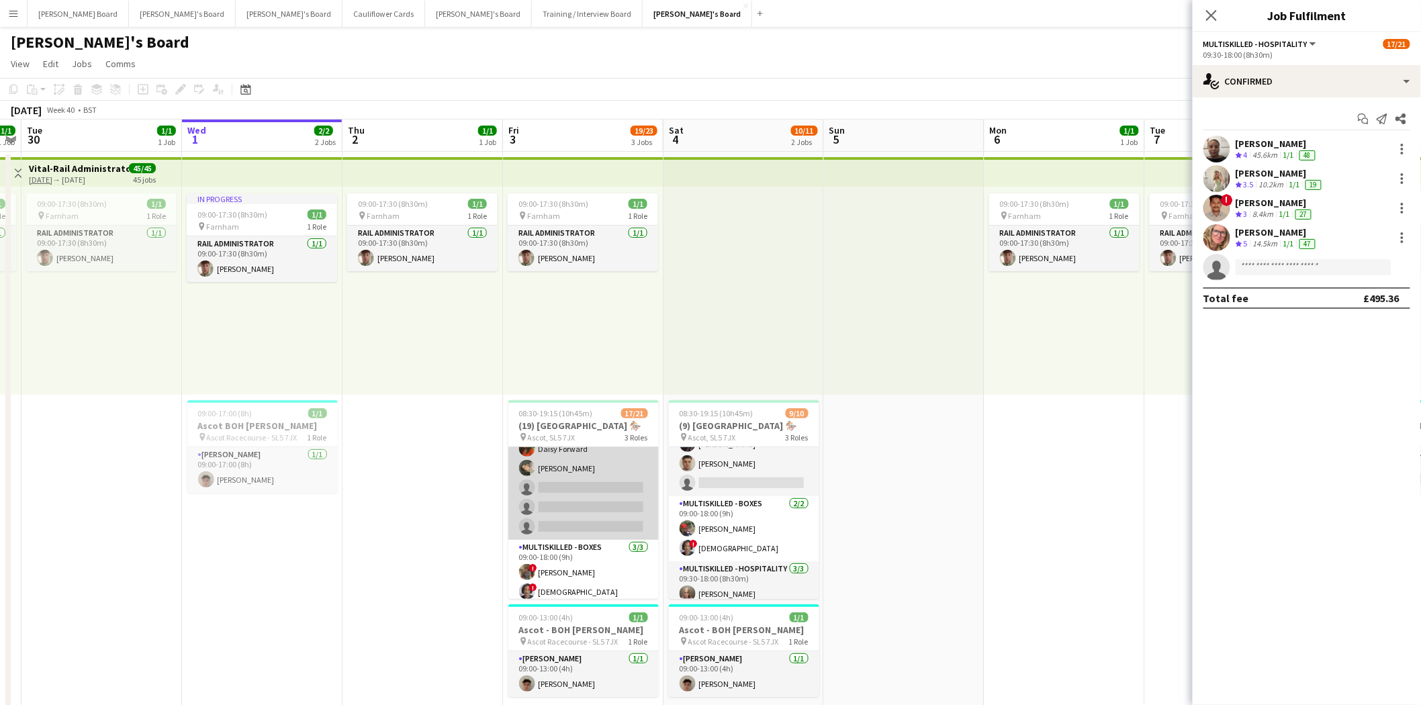
click at [608, 514] on app-card-role "BOX Waiter 18A 10/13 08:30-19:15 (10h45m) Rehan Banga ! Alex Buchholdt Kelvin B…" at bounding box center [583, 400] width 150 height 279
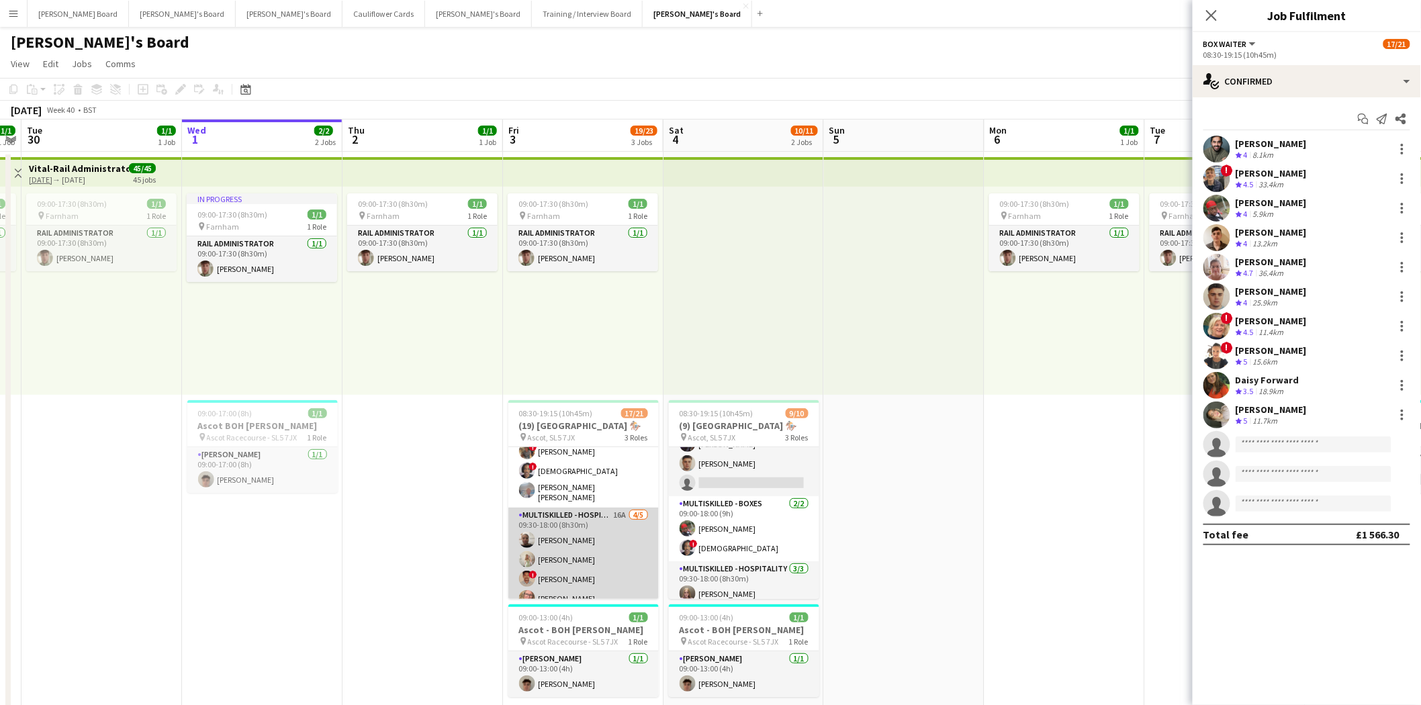
scroll to position [337, 0]
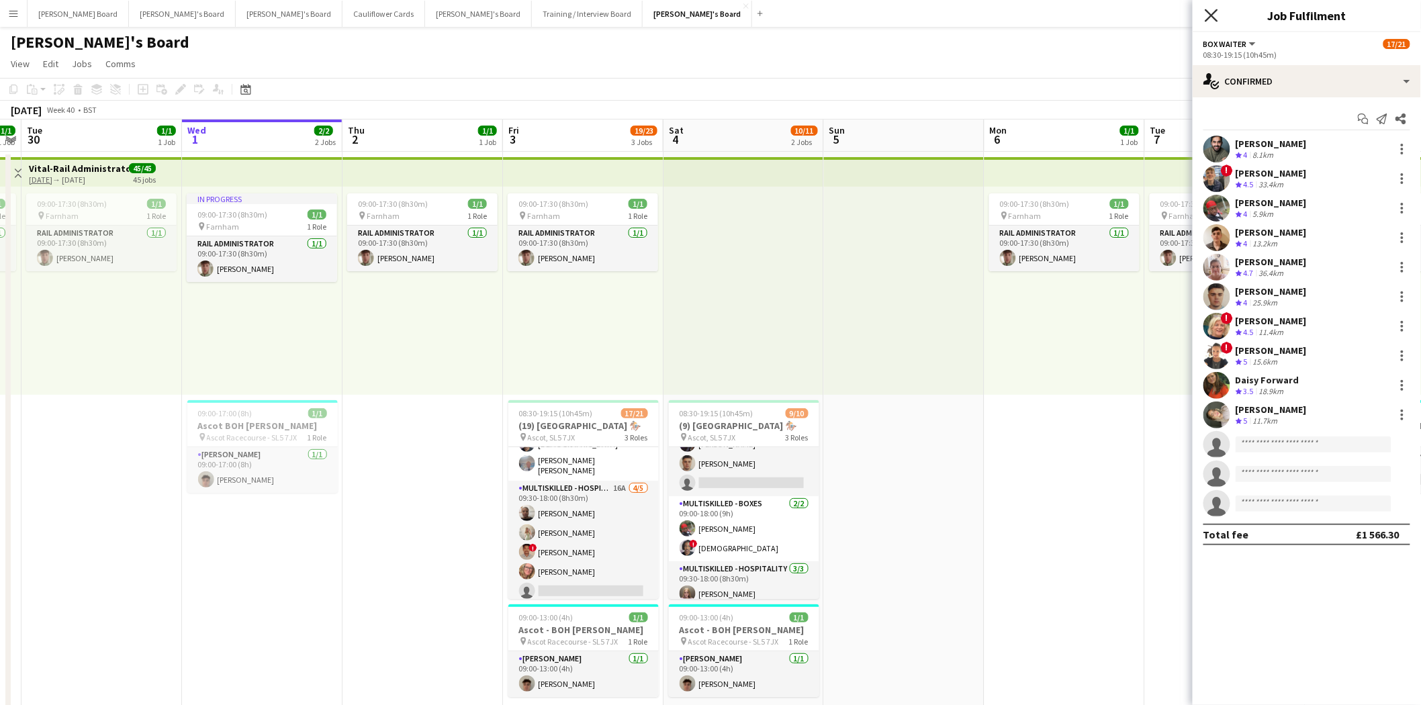
click at [1206, 16] on icon "Close pop-in" at bounding box center [1211, 15] width 13 height 13
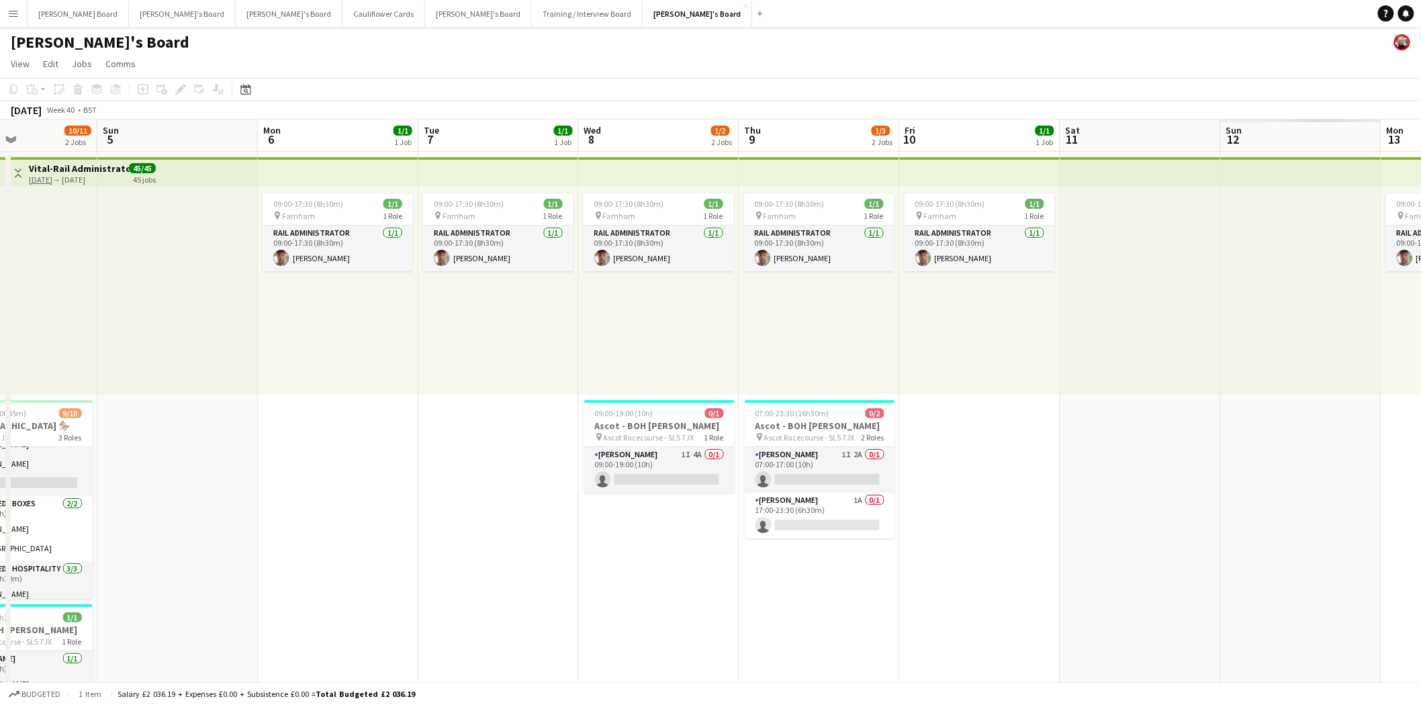
scroll to position [0, 396]
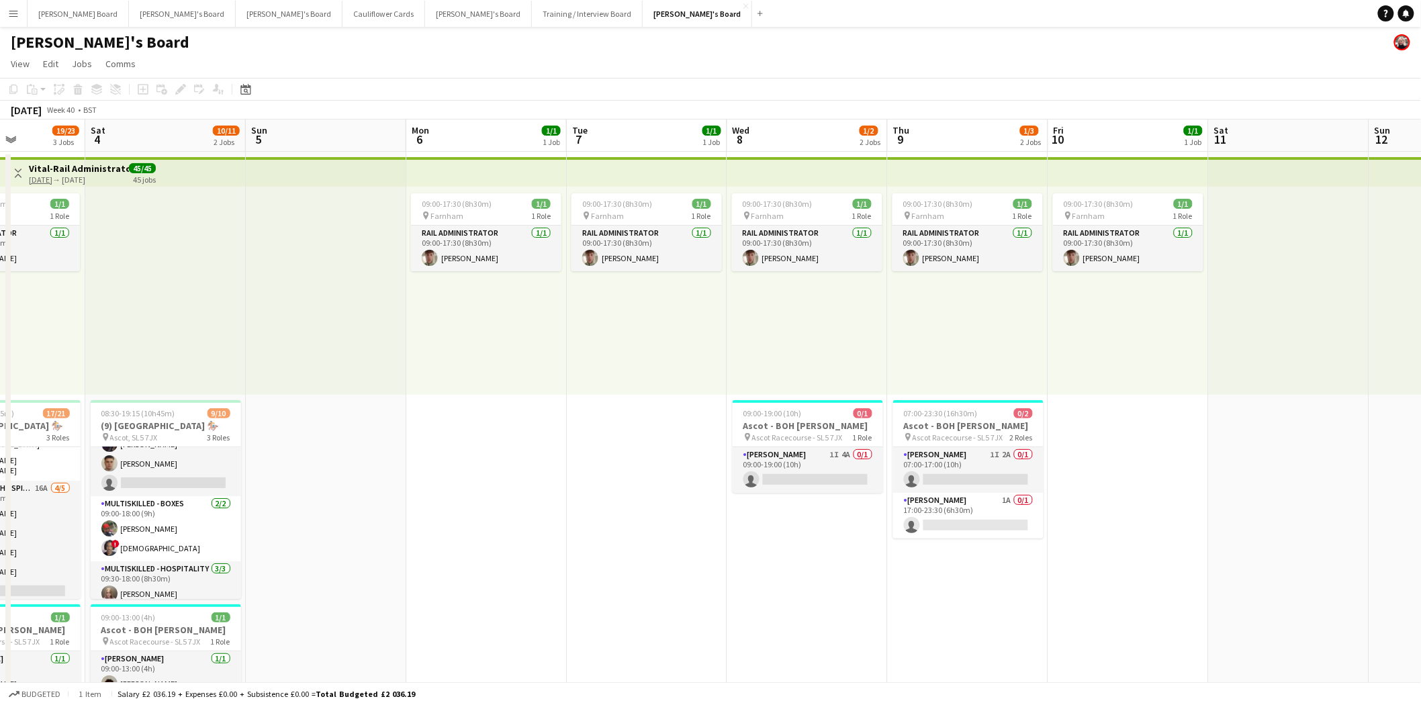
drag, startPoint x: 1179, startPoint y: 531, endPoint x: 602, endPoint y: 547, distance: 577.8
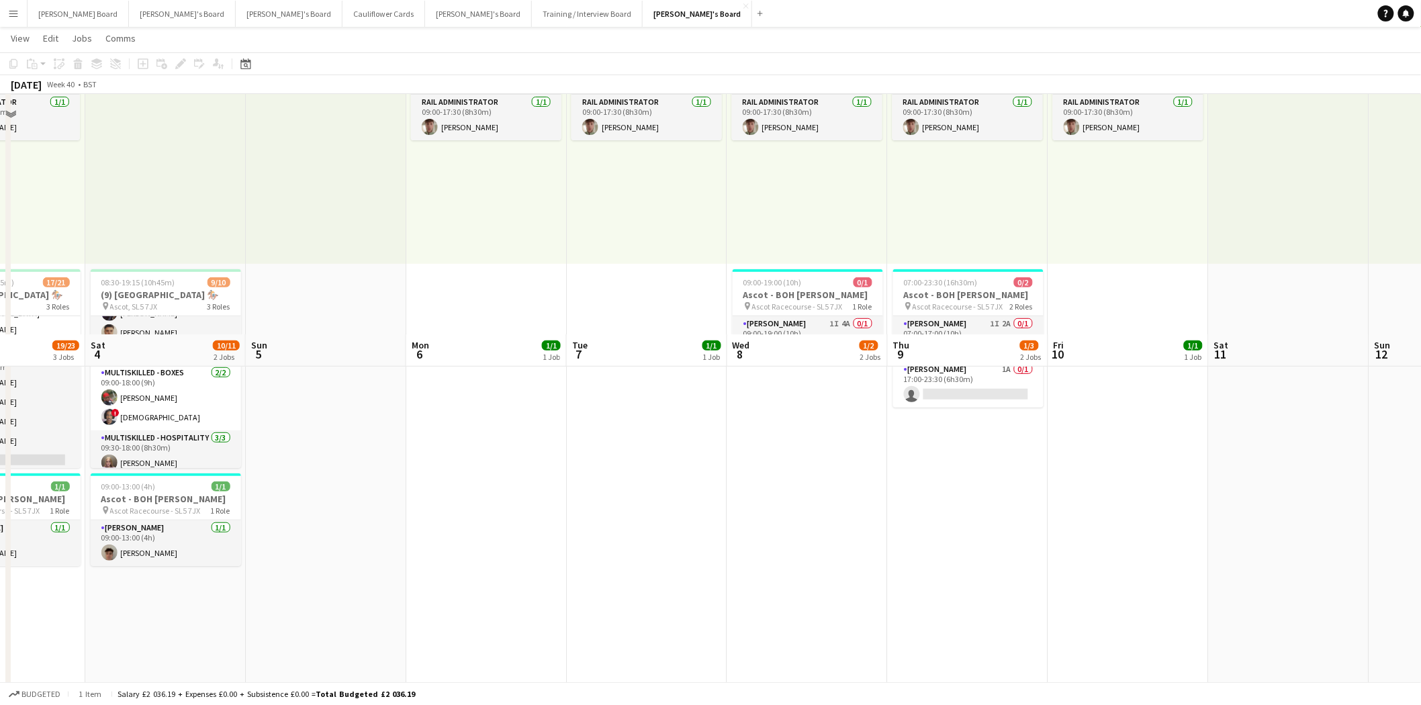
scroll to position [0, 0]
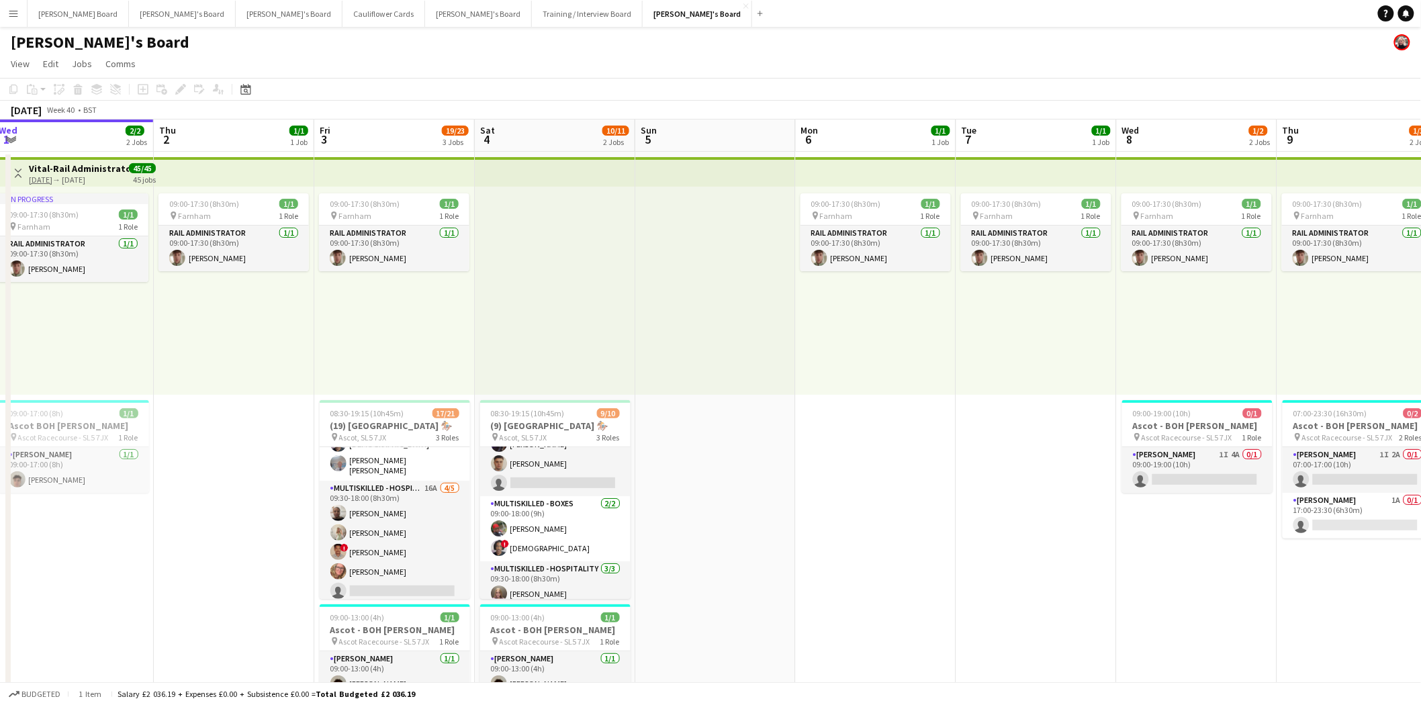
drag, startPoint x: 427, startPoint y: 518, endPoint x: 810, endPoint y: 537, distance: 383.3
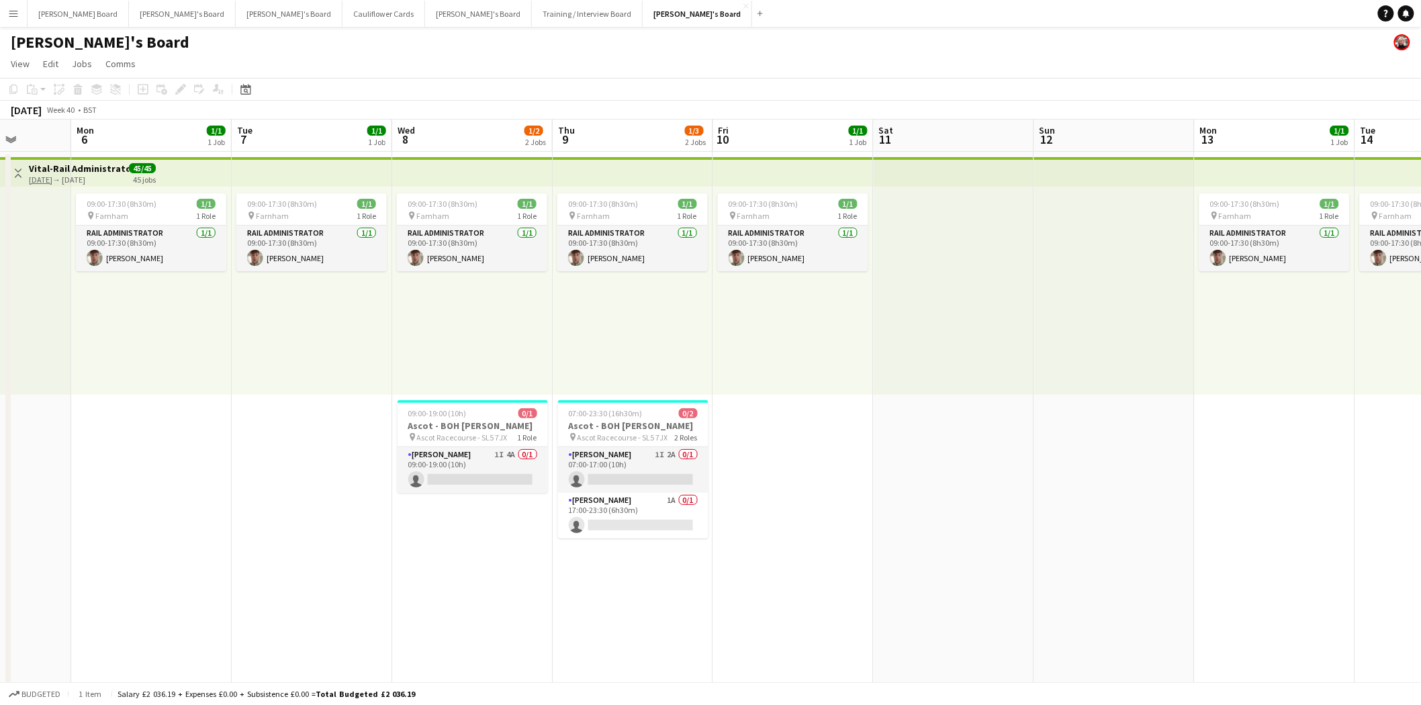
scroll to position [0, 417]
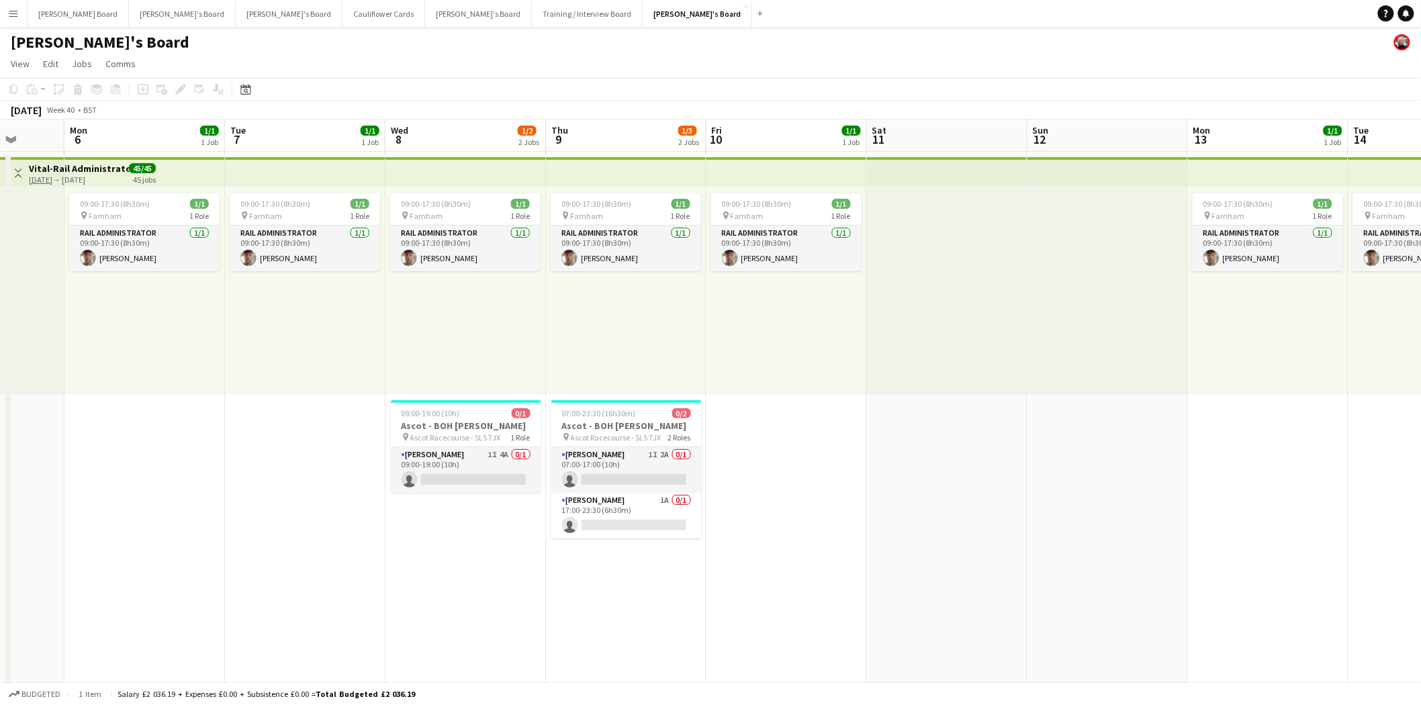
drag, startPoint x: 845, startPoint y: 547, endPoint x: 257, endPoint y: 488, distance: 590.6
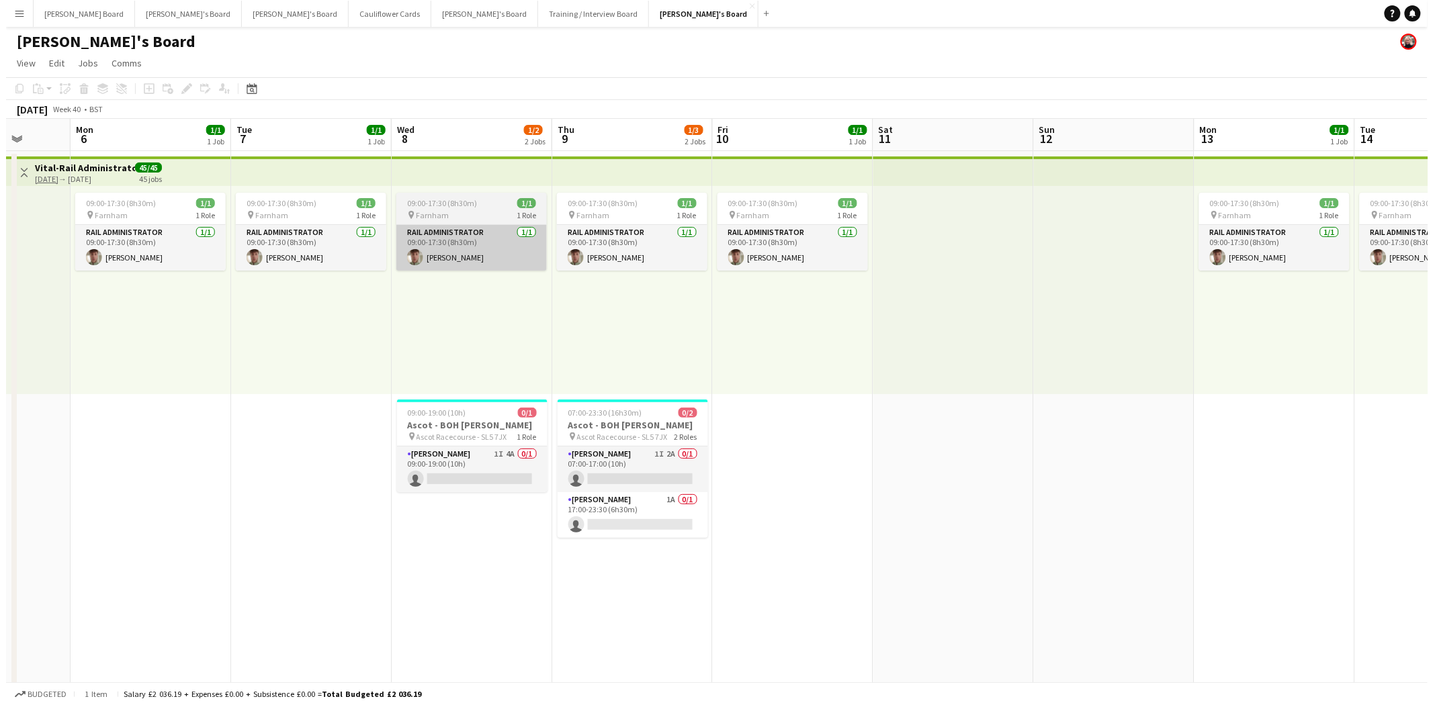
scroll to position [0, 0]
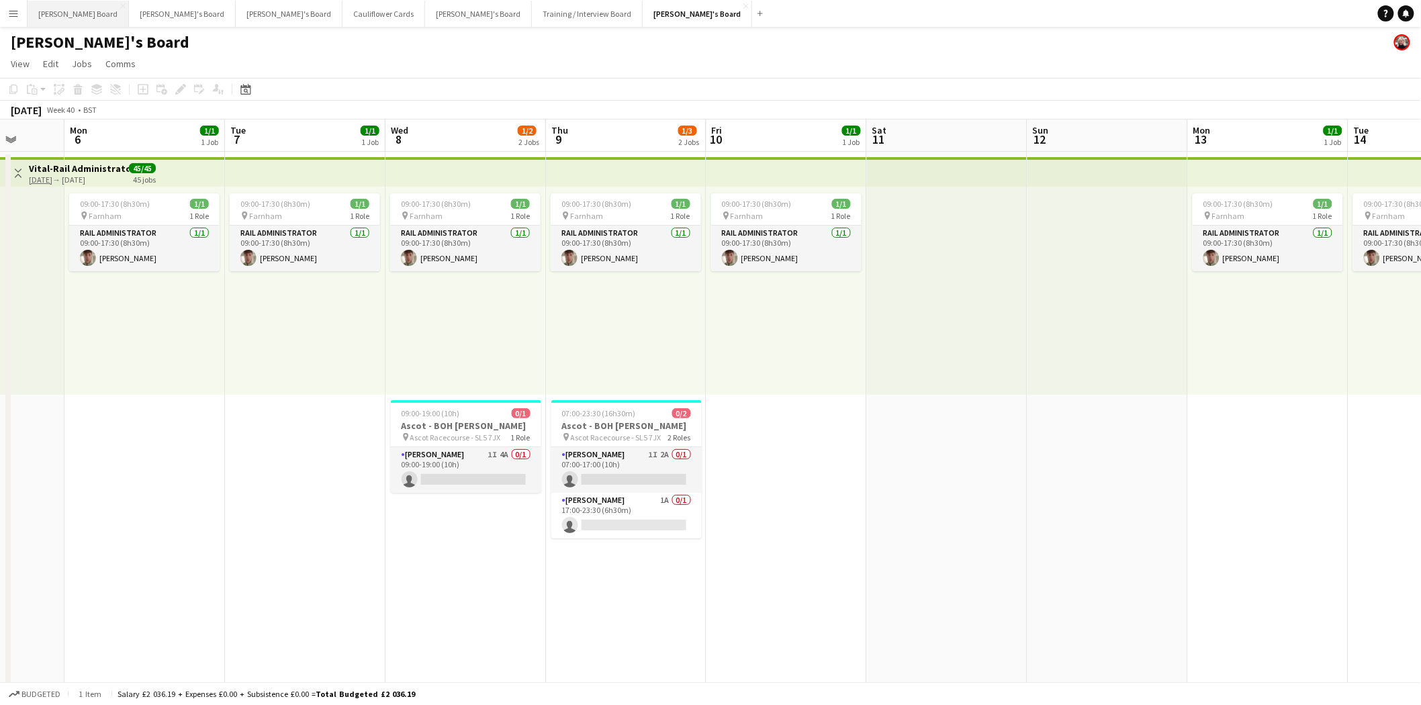
click at [54, 15] on button "Dean's Board Close" at bounding box center [78, 14] width 101 height 26
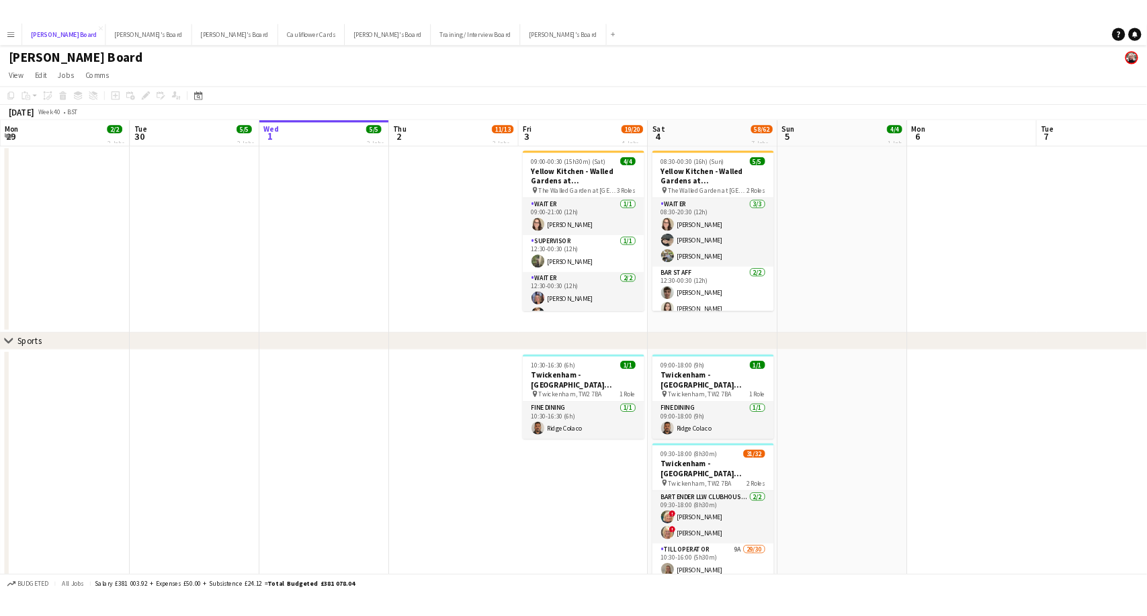
scroll to position [0, 321]
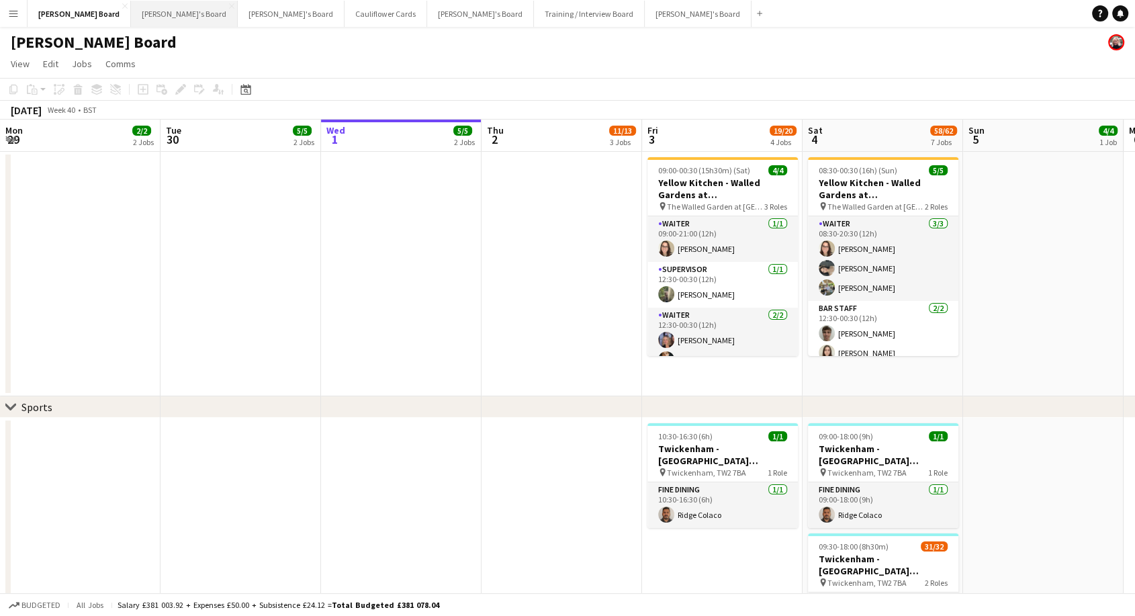
click at [131, 16] on button "Jakub's Board Close" at bounding box center [184, 14] width 107 height 26
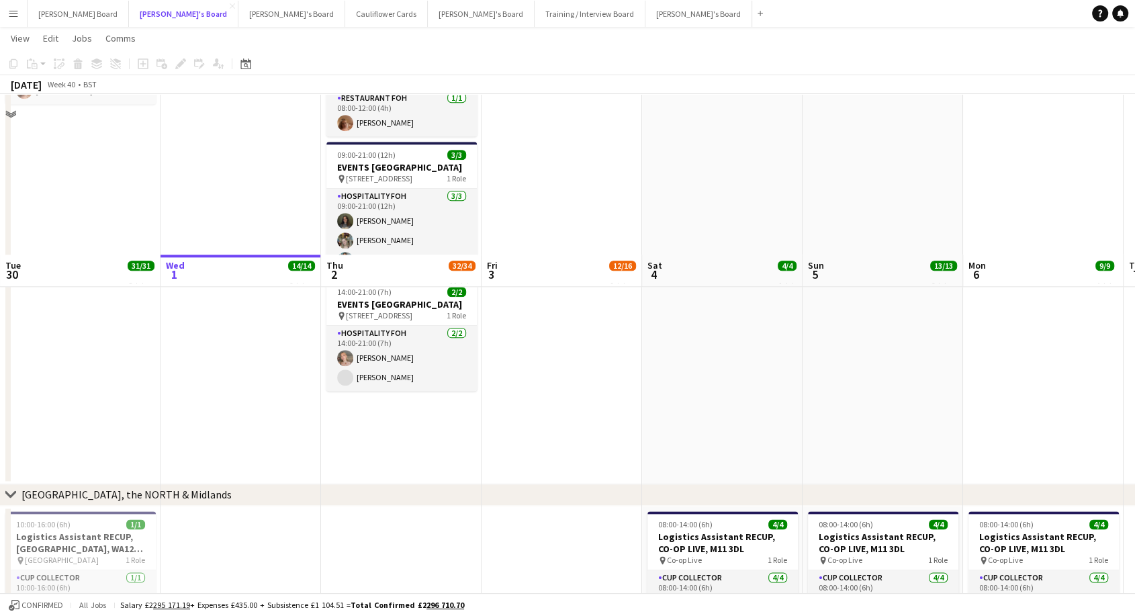
scroll to position [2056, 0]
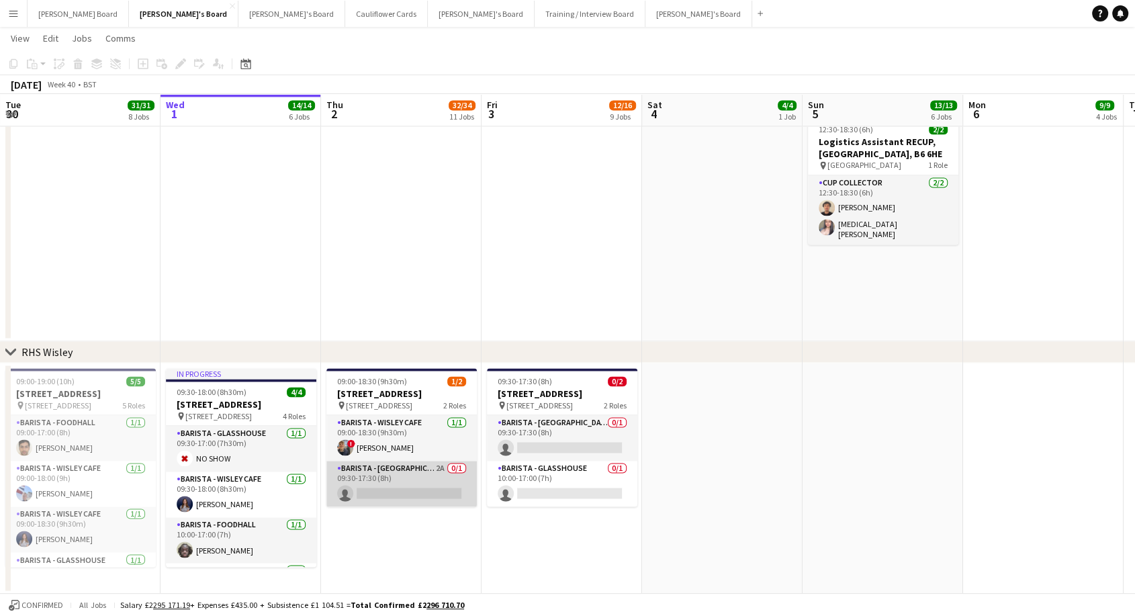
click at [352, 487] on app-card-role "Barista - Foodhall Village Square Kiosk 2A 0/1 09:30-17:30 (8h) single-neutral-…" at bounding box center [401, 484] width 150 height 46
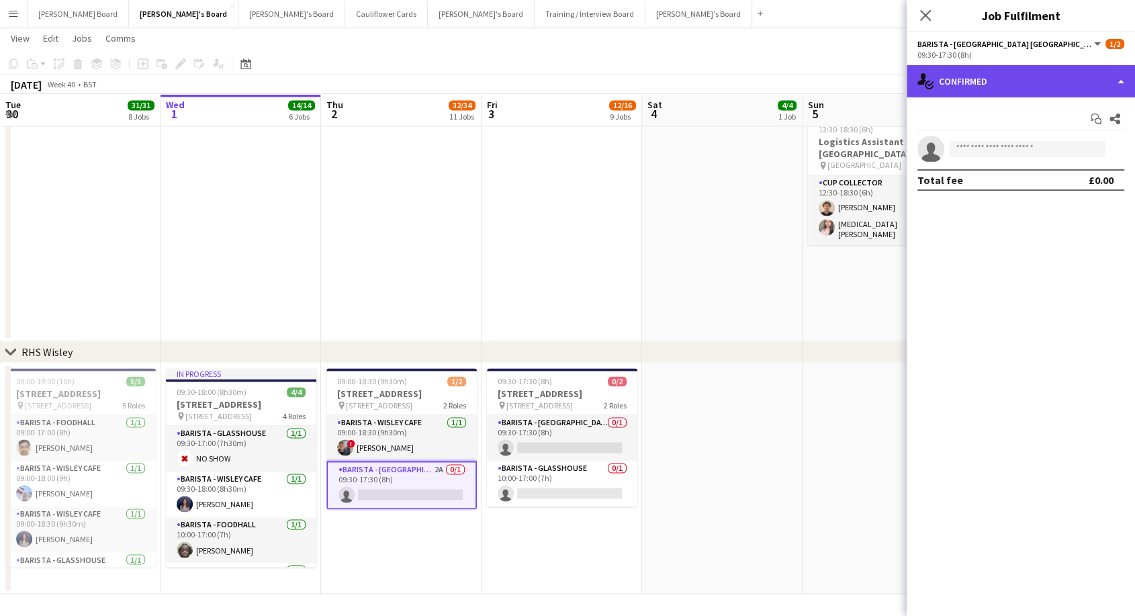
click at [969, 72] on div "single-neutral-actions-check-2 Confirmed" at bounding box center [1021, 81] width 228 height 32
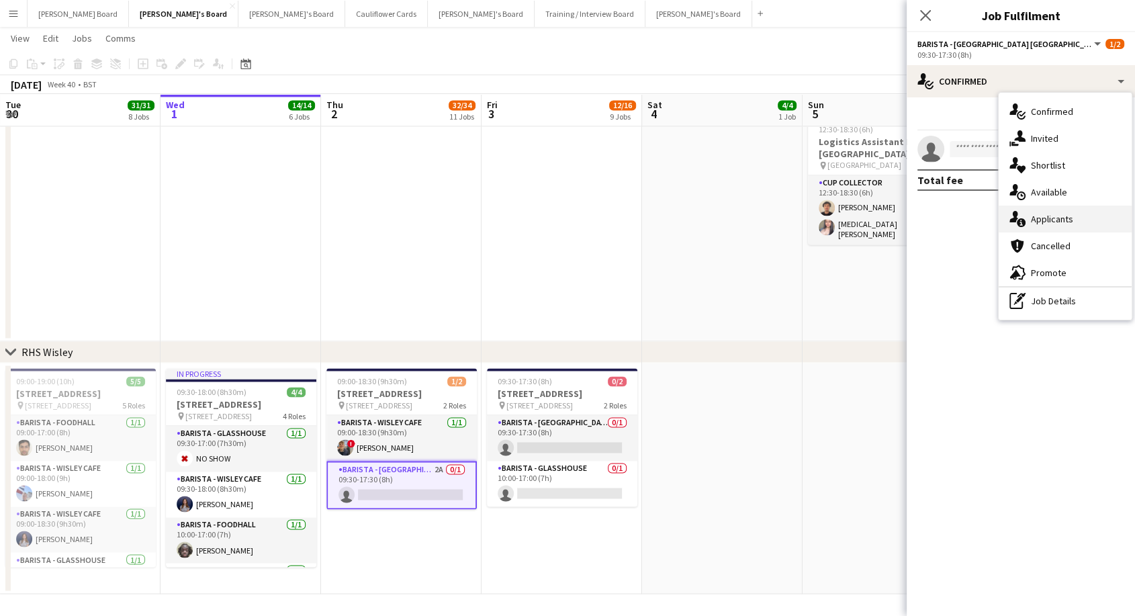
click at [1031, 227] on div "single-neutral-actions-information Applicants" at bounding box center [1065, 219] width 133 height 27
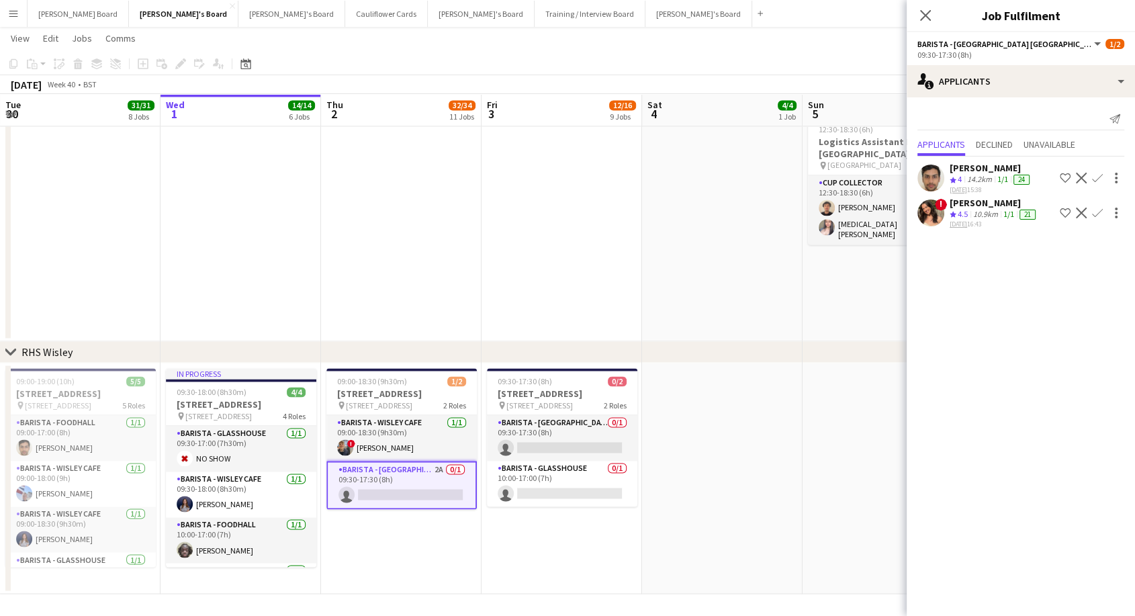
click at [433, 211] on app-date-cell at bounding box center [401, 142] width 161 height 400
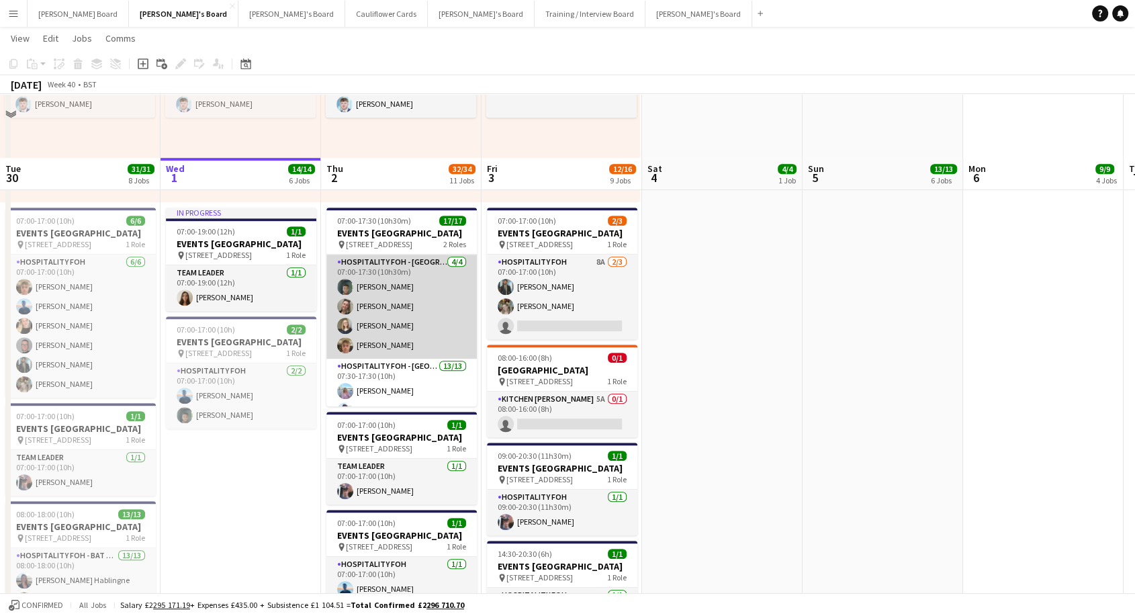
scroll to position [862, 0]
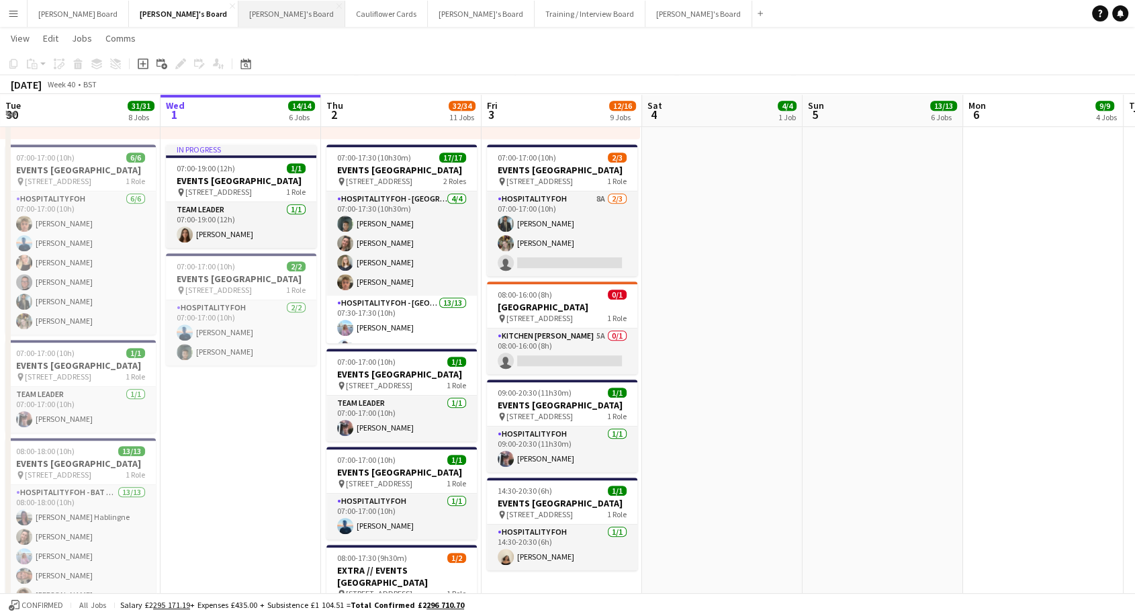
click at [238, 9] on button "Thomasina's Board Close" at bounding box center [291, 14] width 107 height 26
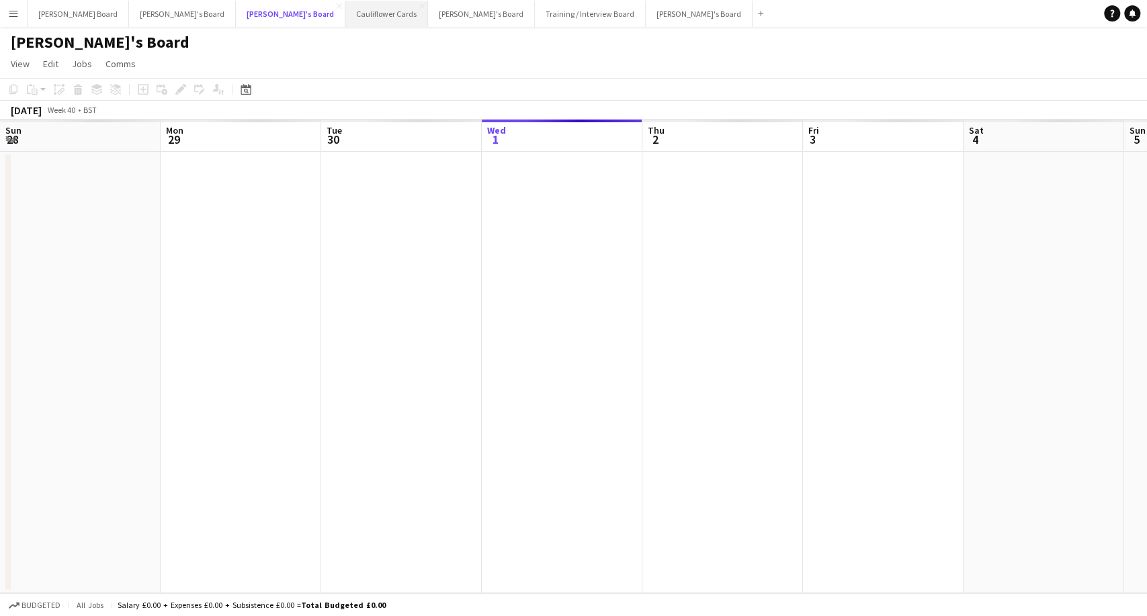
scroll to position [0, 321]
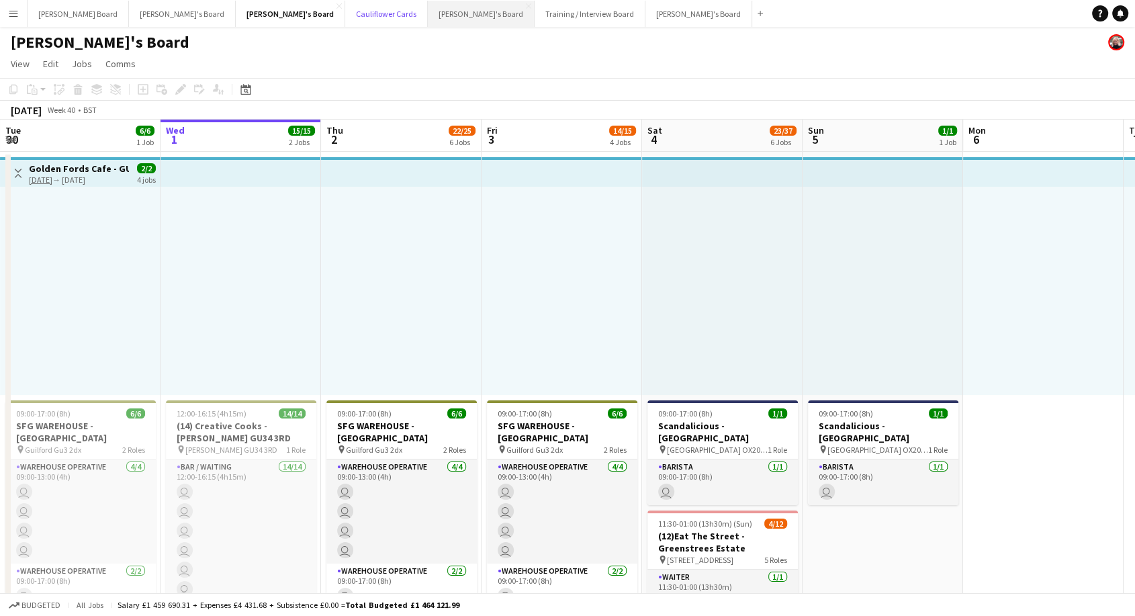
drag, startPoint x: 296, startPoint y: 15, endPoint x: 351, endPoint y: 1, distance: 57.7
click at [345, 15] on button "Cauliflower Cards Close" at bounding box center [386, 14] width 83 height 26
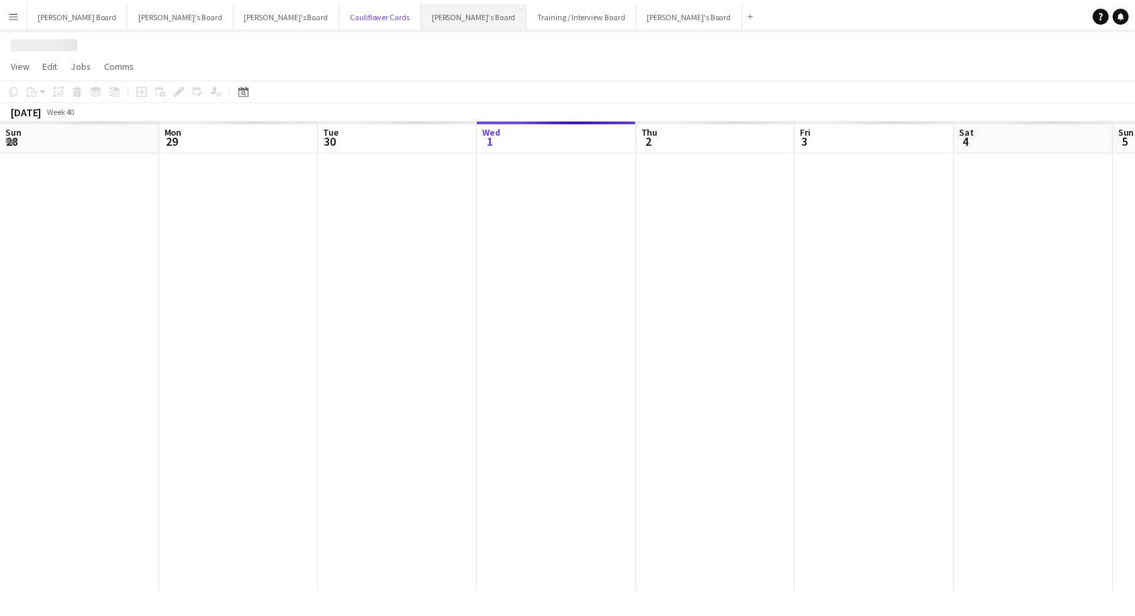
scroll to position [0, 321]
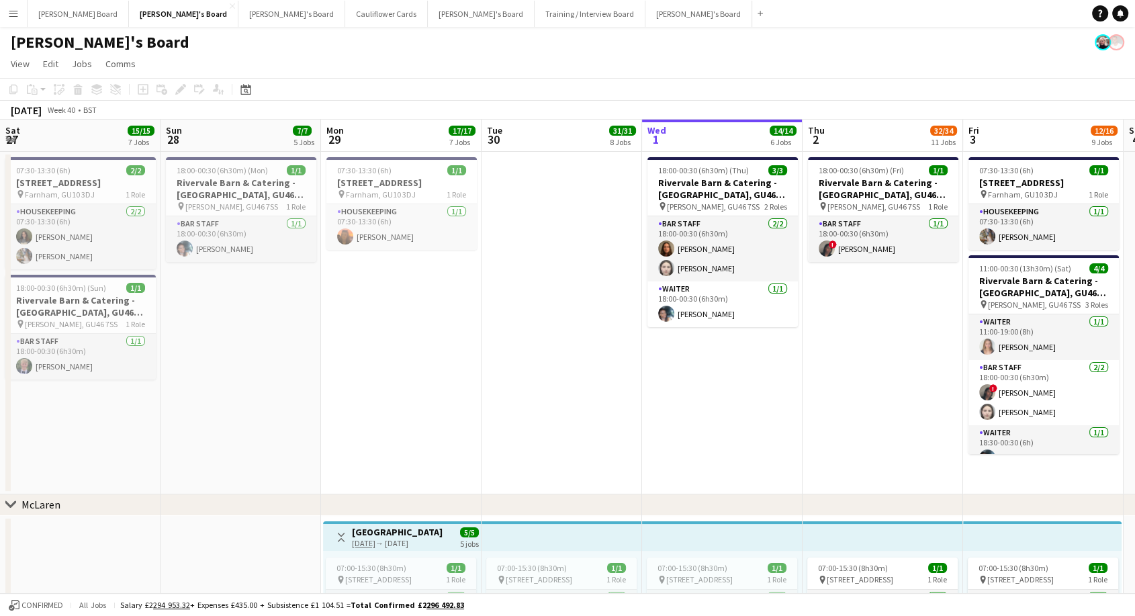
scroll to position [0, 321]
